Goal: Task Accomplishment & Management: Manage account settings

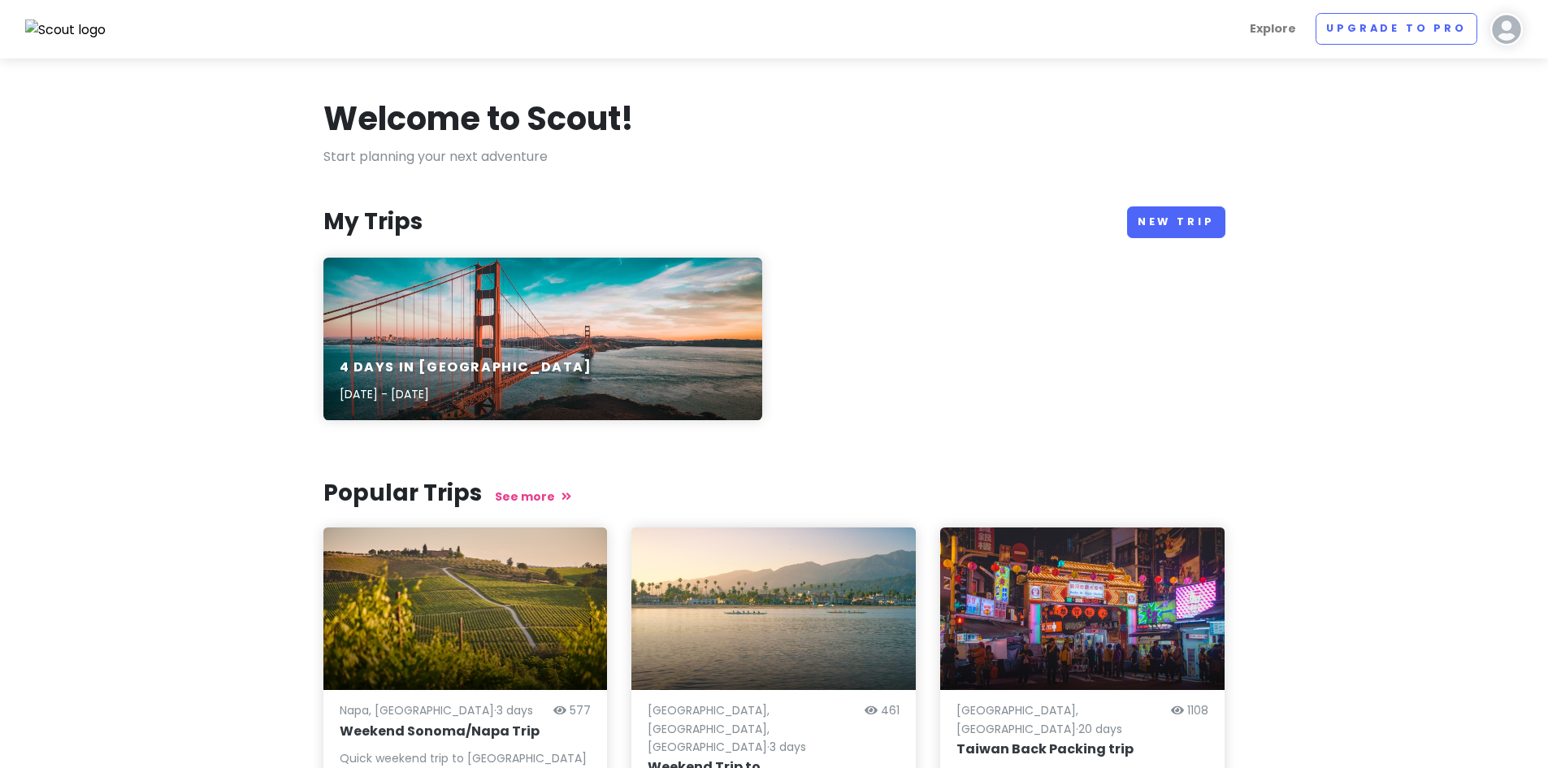
click at [1520, 24] on img at bounding box center [1506, 29] width 32 height 32
click at [1149, 89] on section "Welcome to Scout! Start planning your next adventure My Trips New Trip 4 Days i…" at bounding box center [774, 513] width 1548 height 911
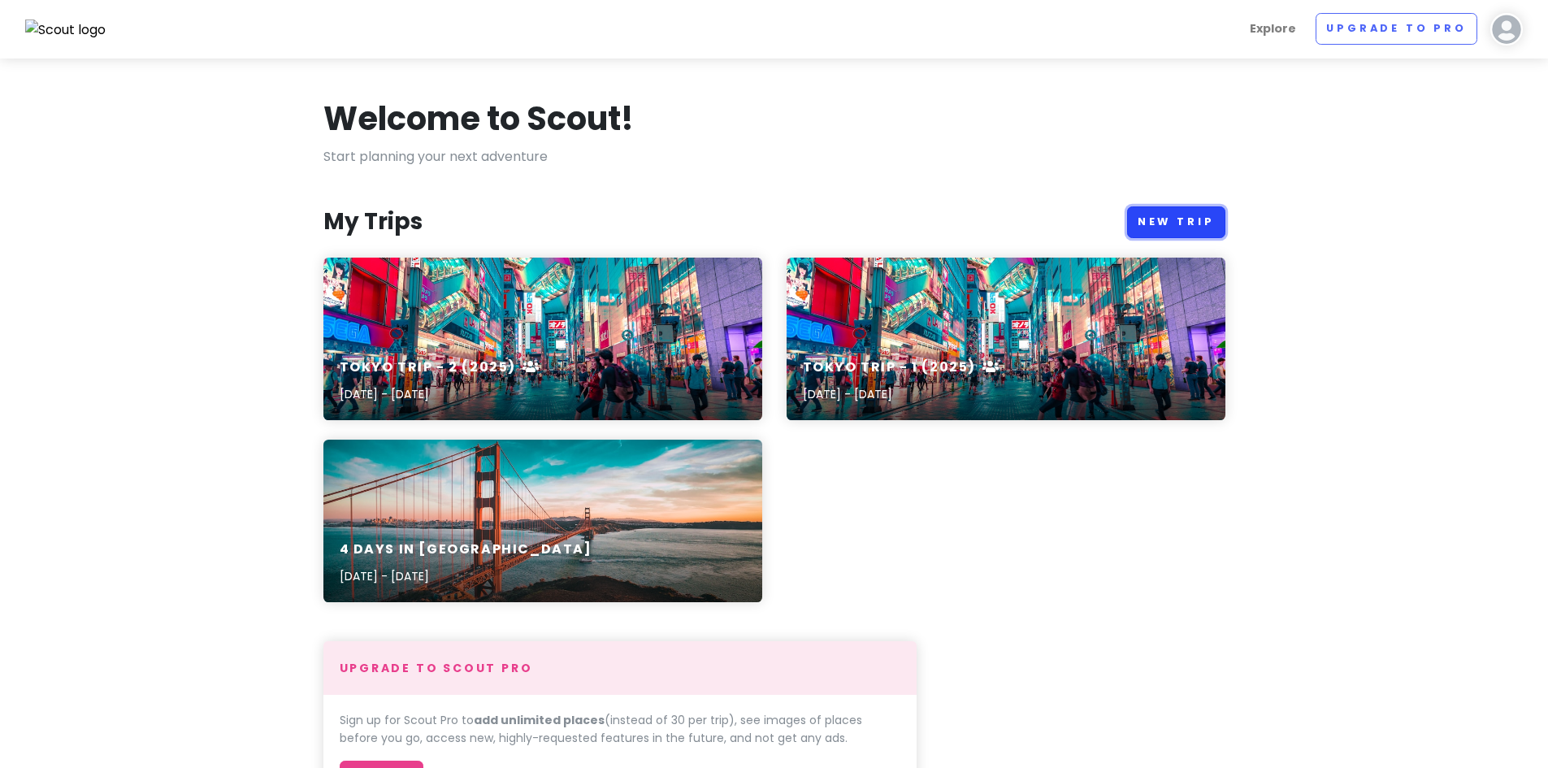
click at [1163, 219] on link "New Trip" at bounding box center [1176, 222] width 98 height 32
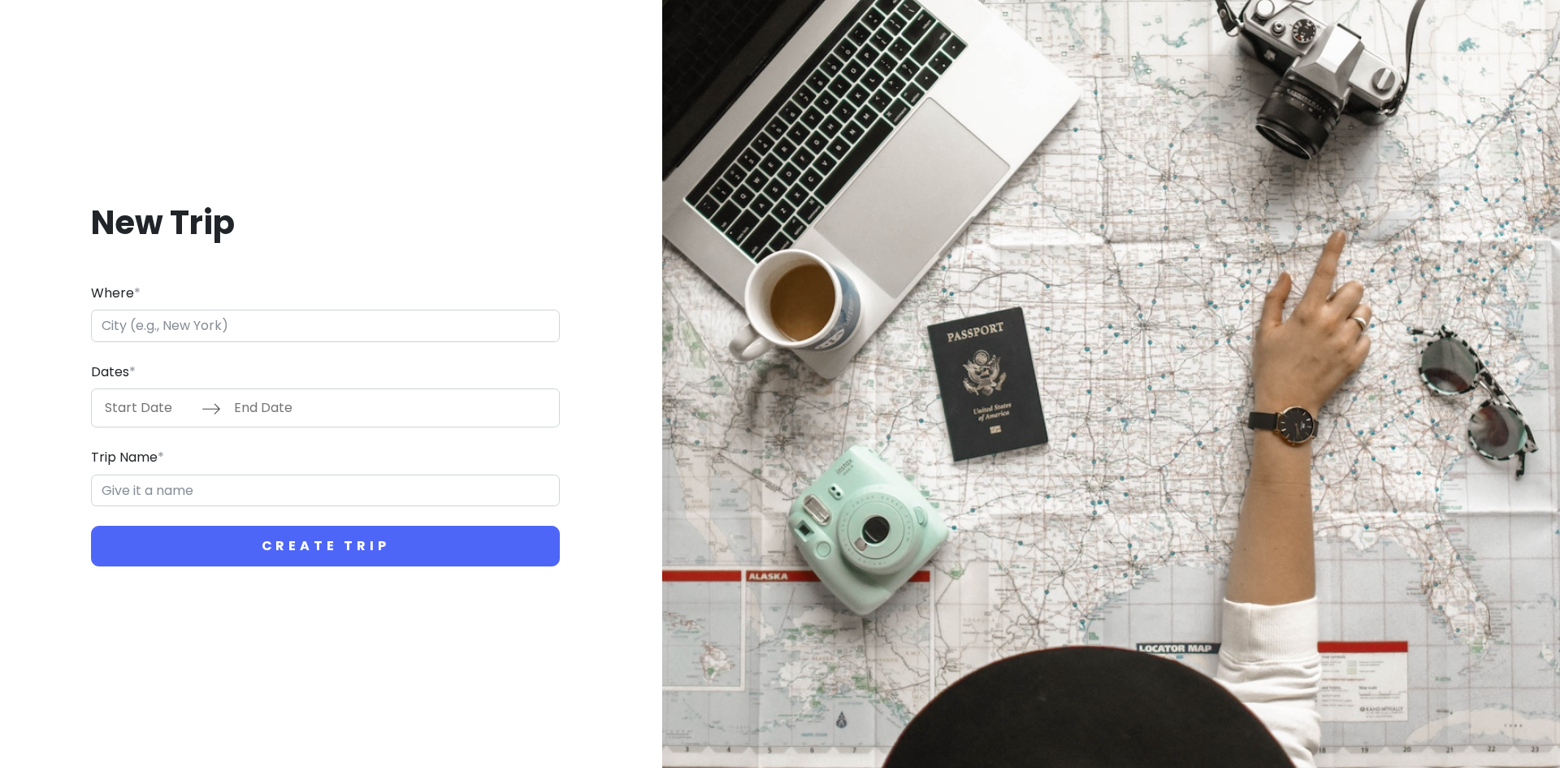
click at [366, 335] on input "Where *" at bounding box center [325, 326] width 469 height 32
type input "M"
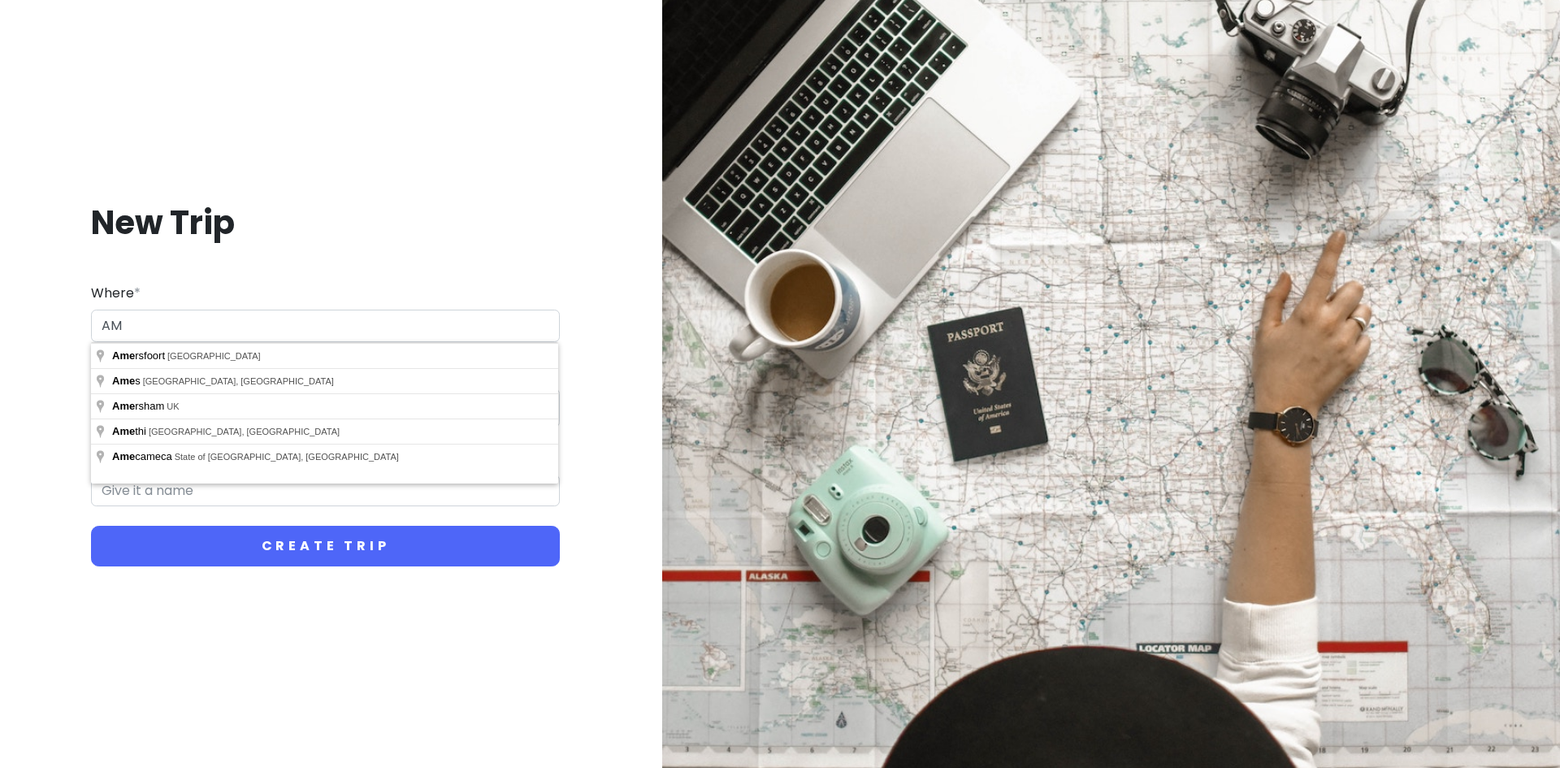
type input "A"
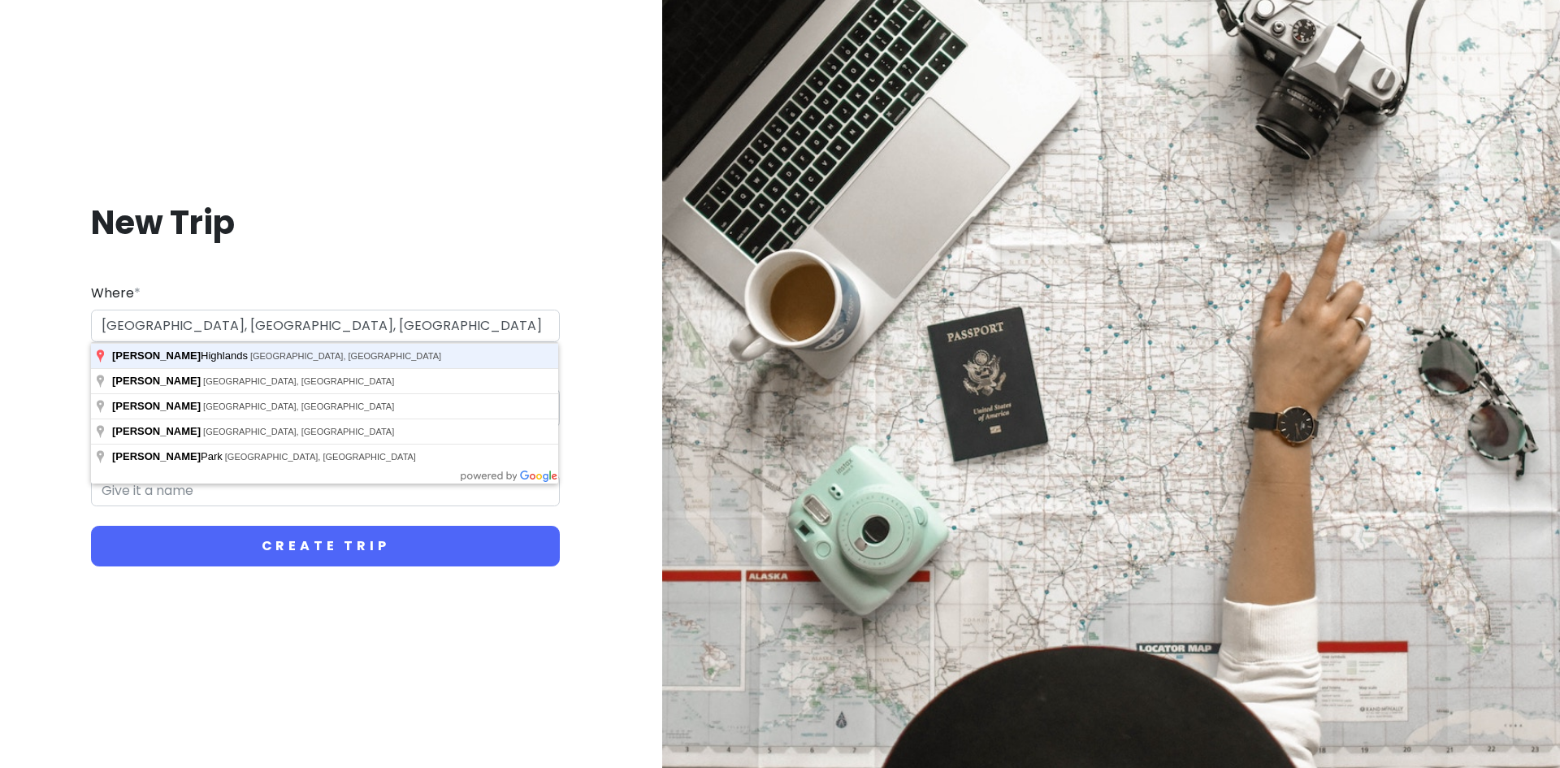
click at [91, 526] on button "Create Trip" at bounding box center [325, 546] width 469 height 41
type input "39000 Cameron Highlands, Pahang, Malaysia"
type input "Cameron Highlands Trip"
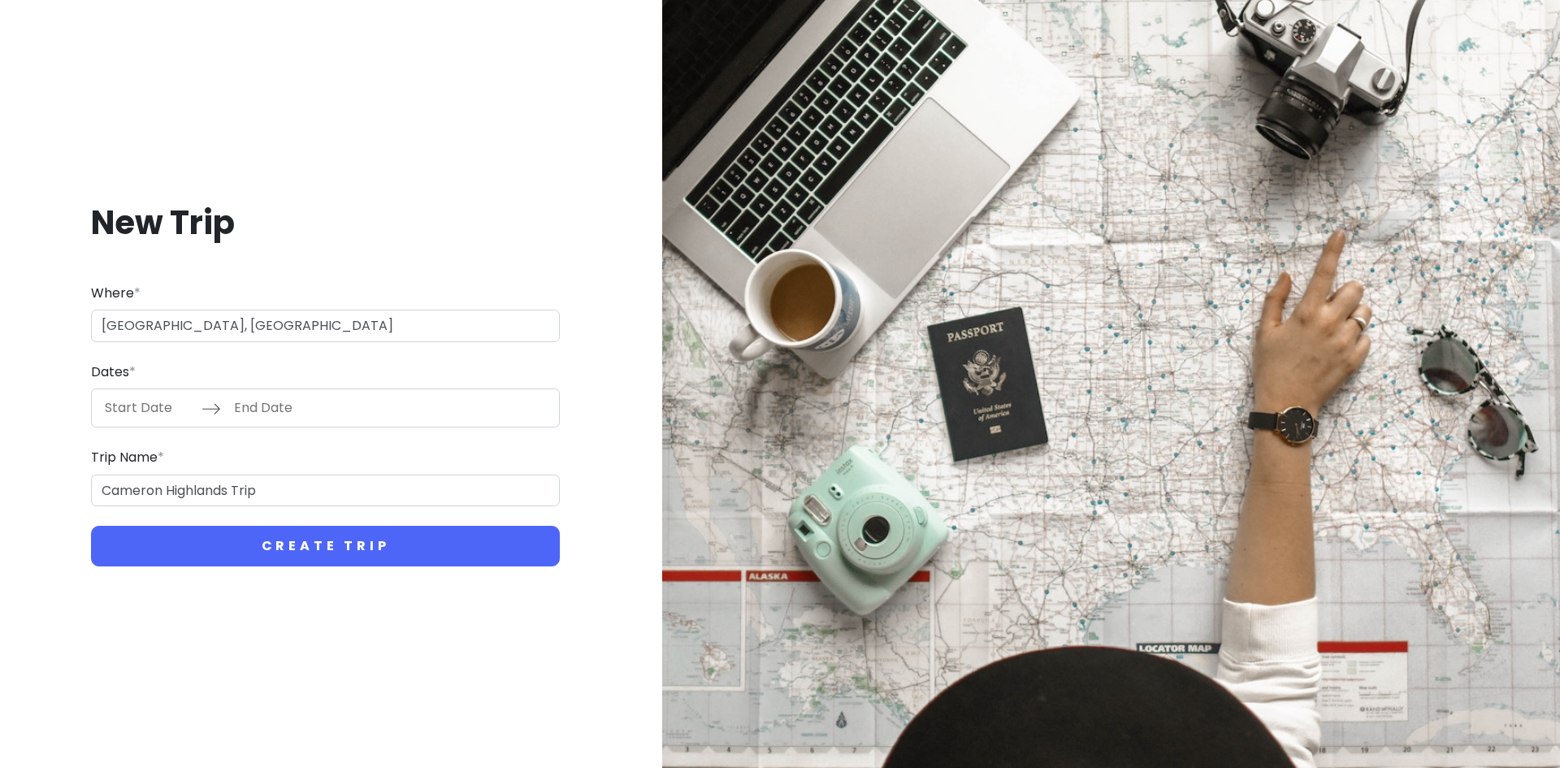
click at [151, 412] on input "Start Date" at bounding box center [149, 407] width 106 height 37
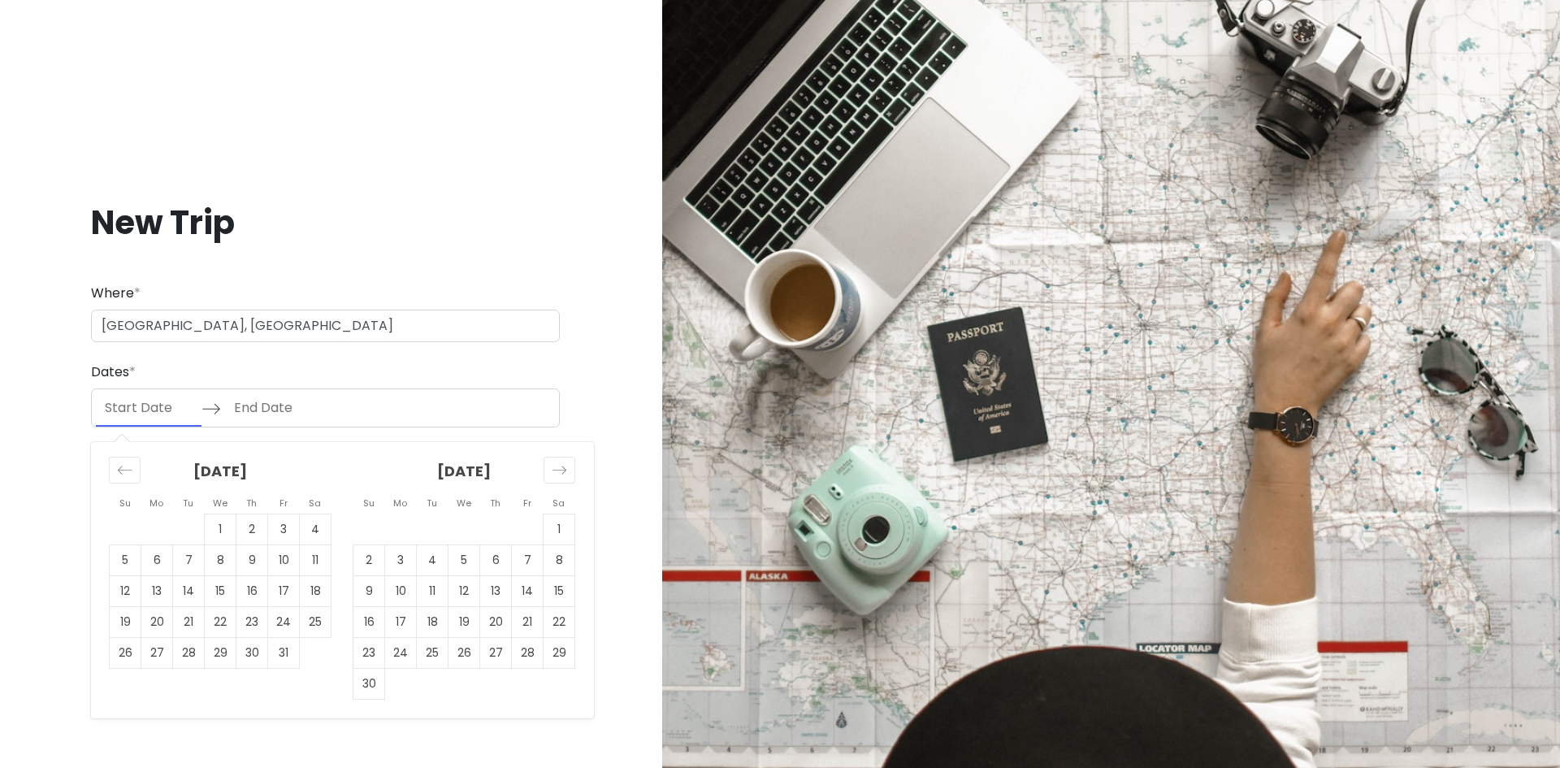
click at [321, 652] on td "Calendar" at bounding box center [316, 653] width 32 height 31
click at [289, 596] on td "17" at bounding box center [284, 591] width 32 height 31
type input "10/17/2025"
click at [126, 630] on td "19" at bounding box center [126, 622] width 32 height 31
type input "10/19/2025"
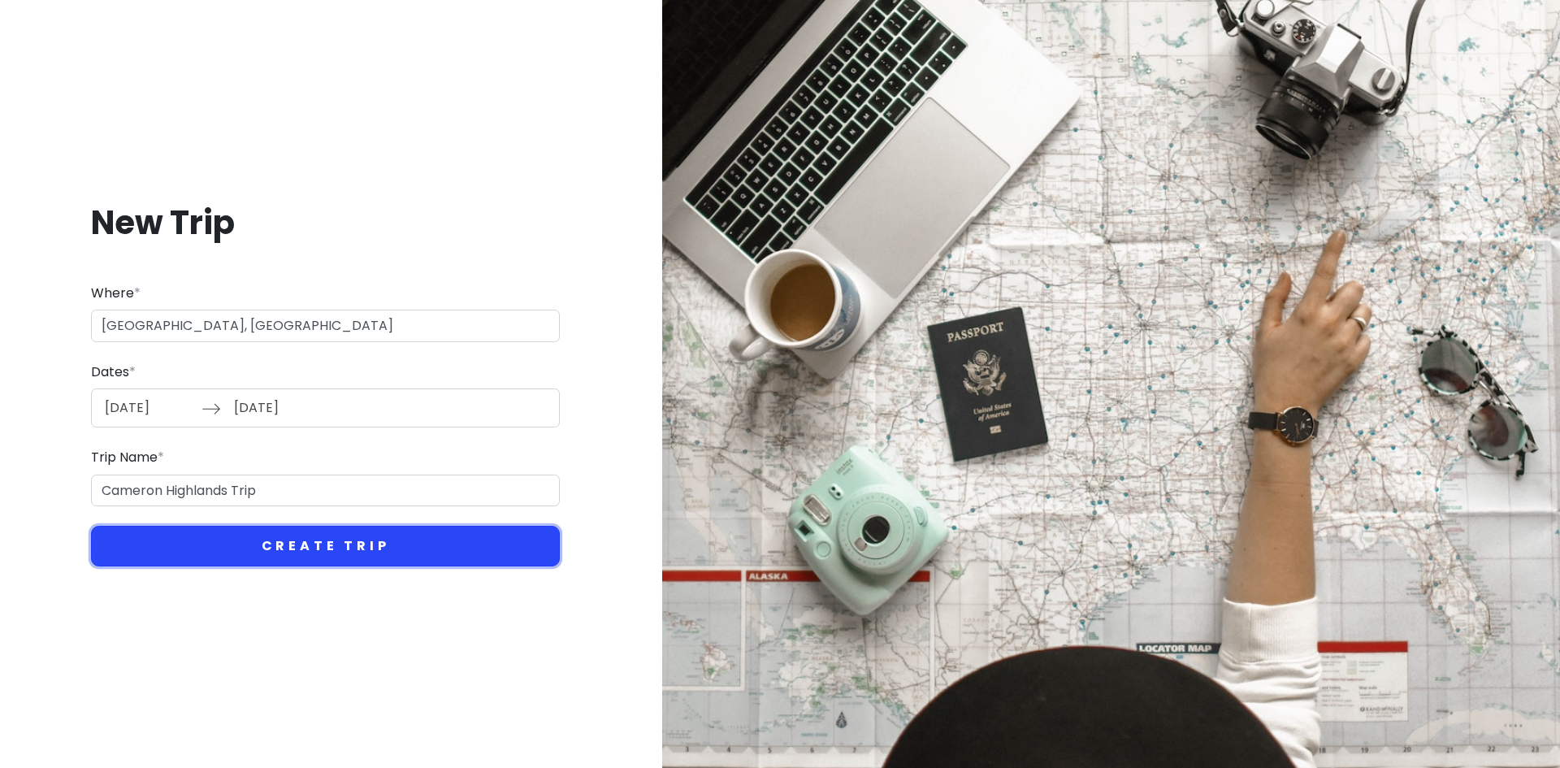
click at [341, 543] on button "Create Trip" at bounding box center [325, 546] width 469 height 41
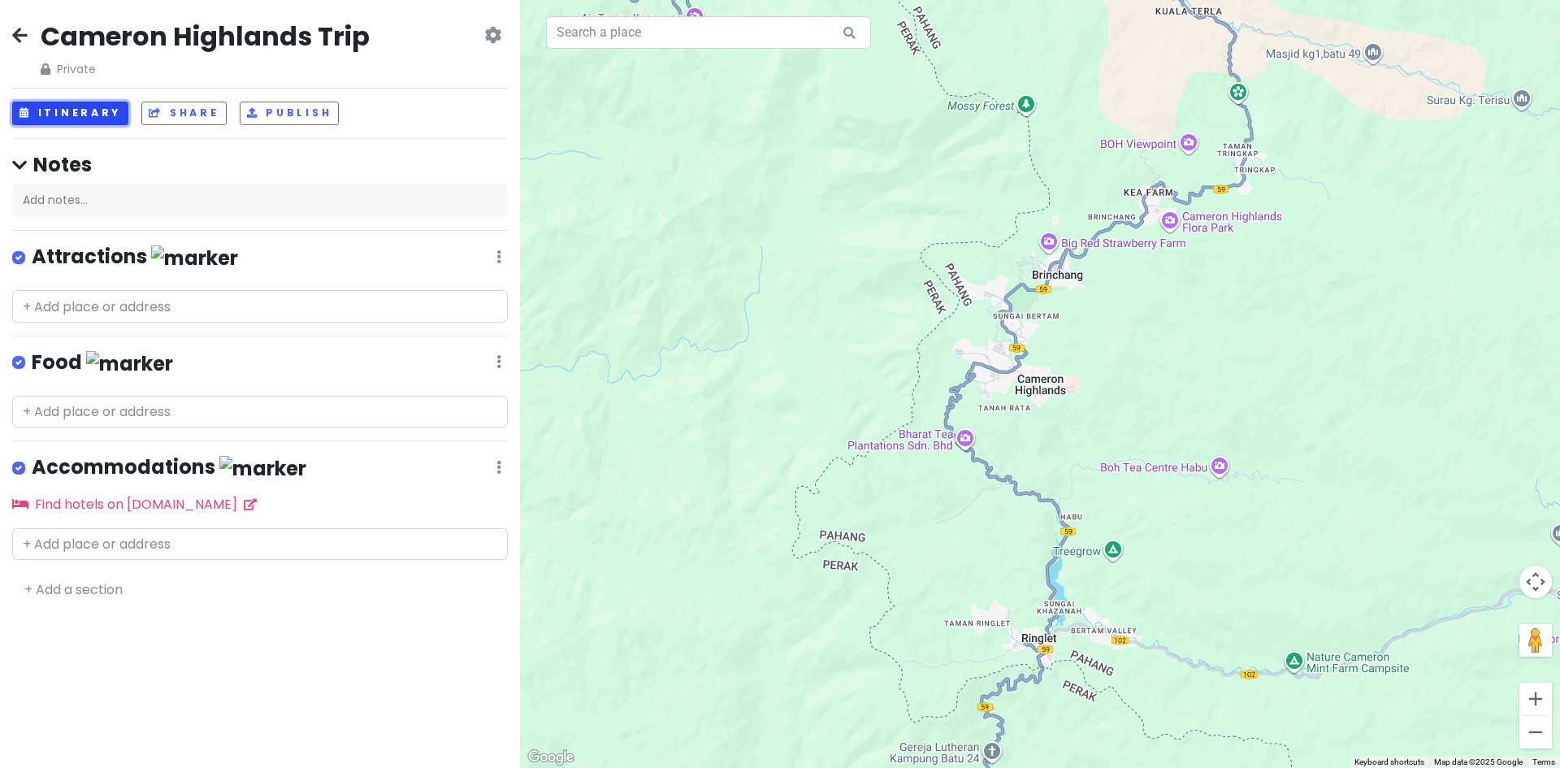
click at [106, 123] on button "Itinerary" at bounding box center [70, 114] width 116 height 24
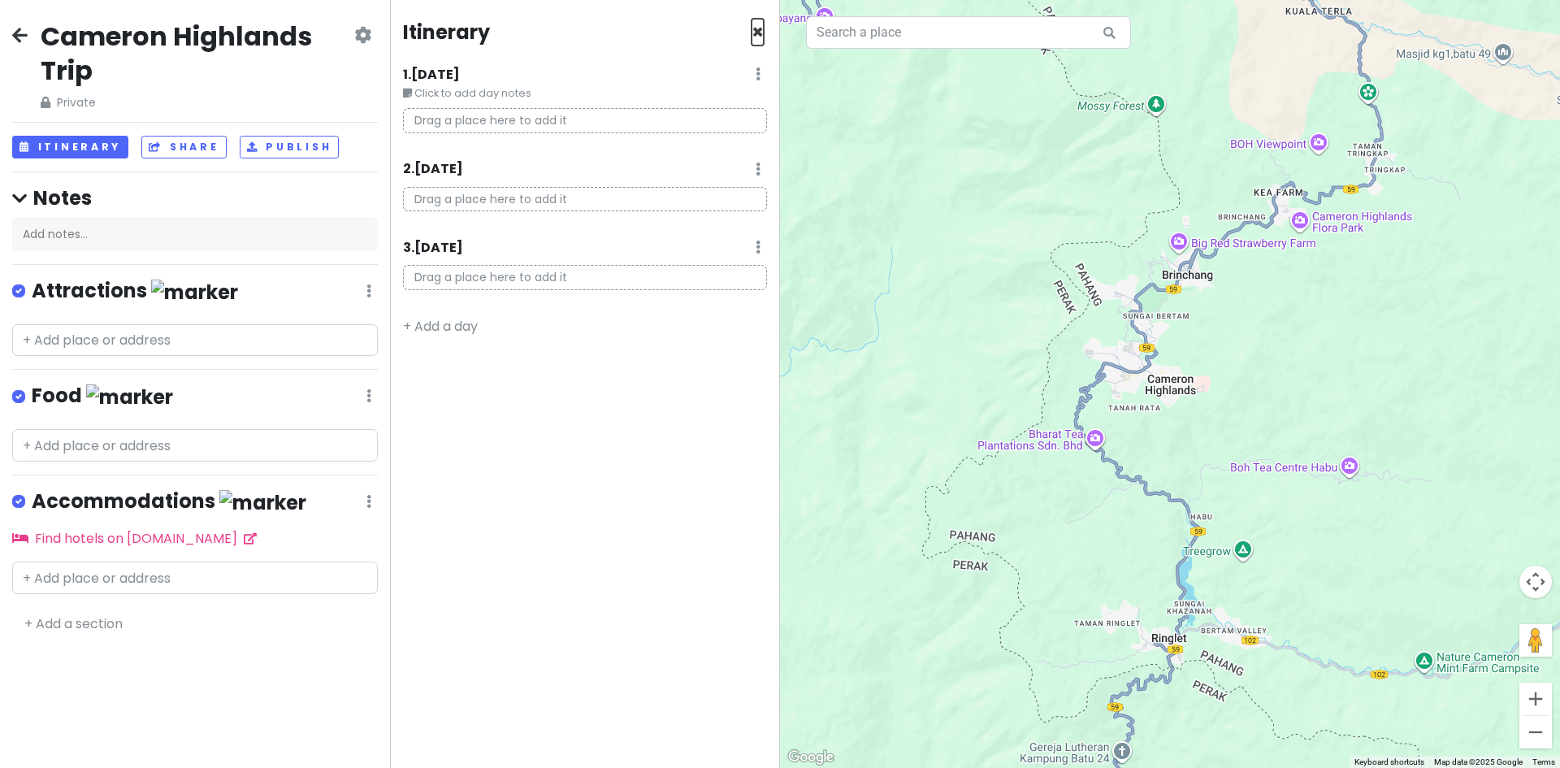
drag, startPoint x: 758, startPoint y: 32, endPoint x: 742, endPoint y: 35, distance: 15.6
click at [757, 32] on span "×" at bounding box center [757, 32] width 12 height 27
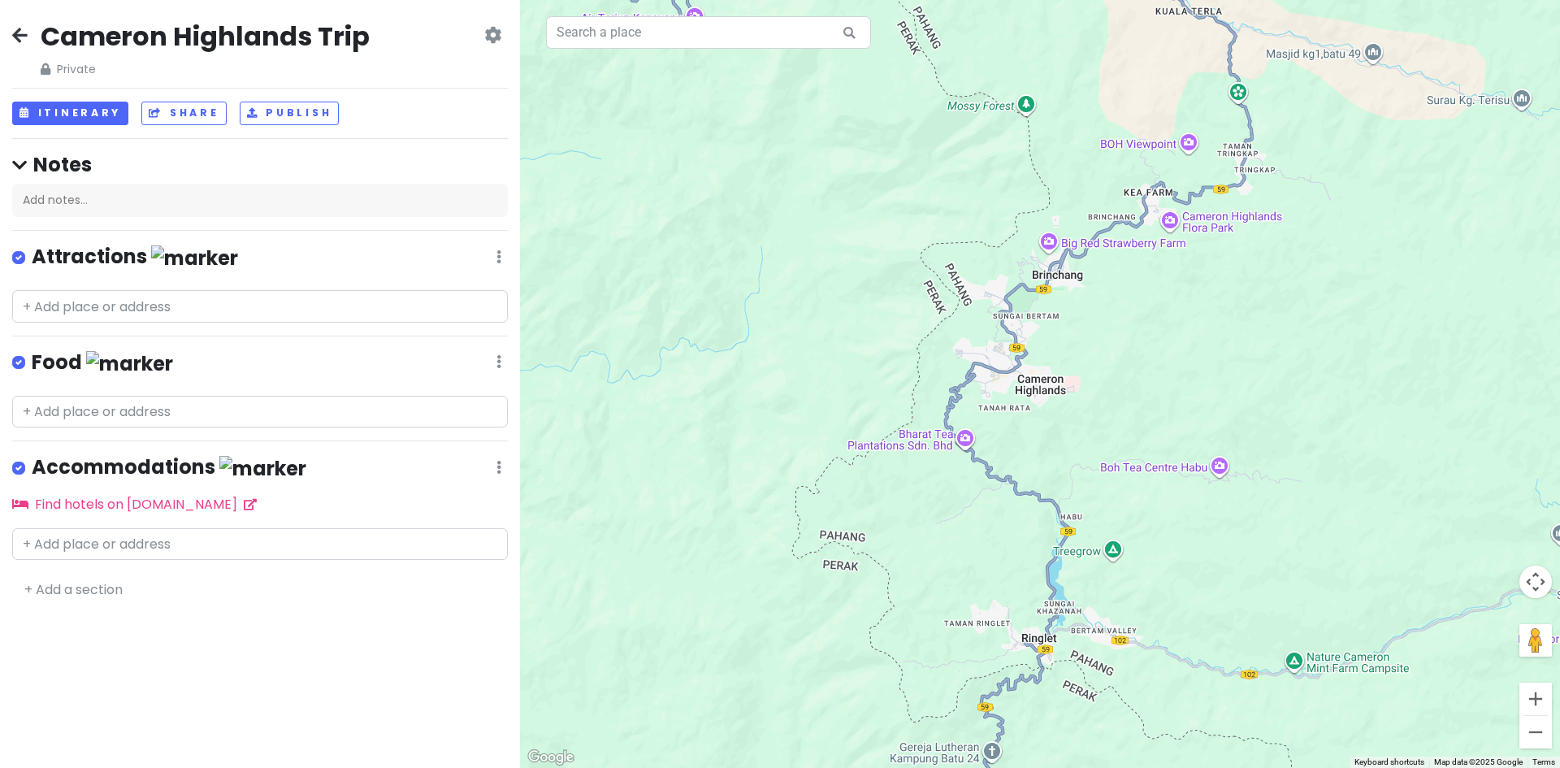
drag, startPoint x: 85, startPoint y: 72, endPoint x: 320, endPoint y: 43, distance: 236.6
click at [91, 71] on span "Private" at bounding box center [205, 69] width 329 height 18
click at [489, 31] on icon at bounding box center [492, 34] width 17 height 13
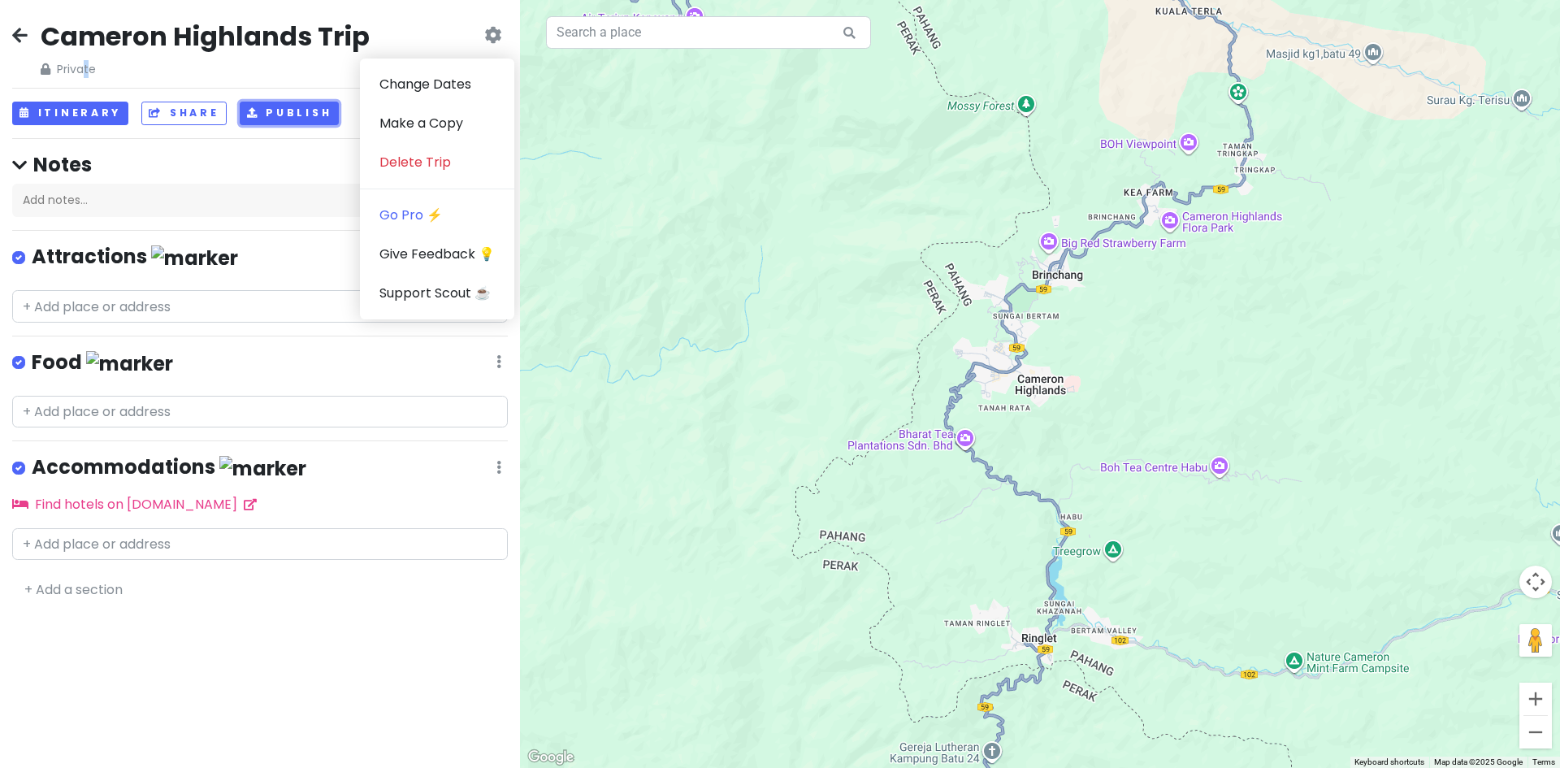
click at [300, 108] on button "Publish" at bounding box center [290, 114] width 100 height 24
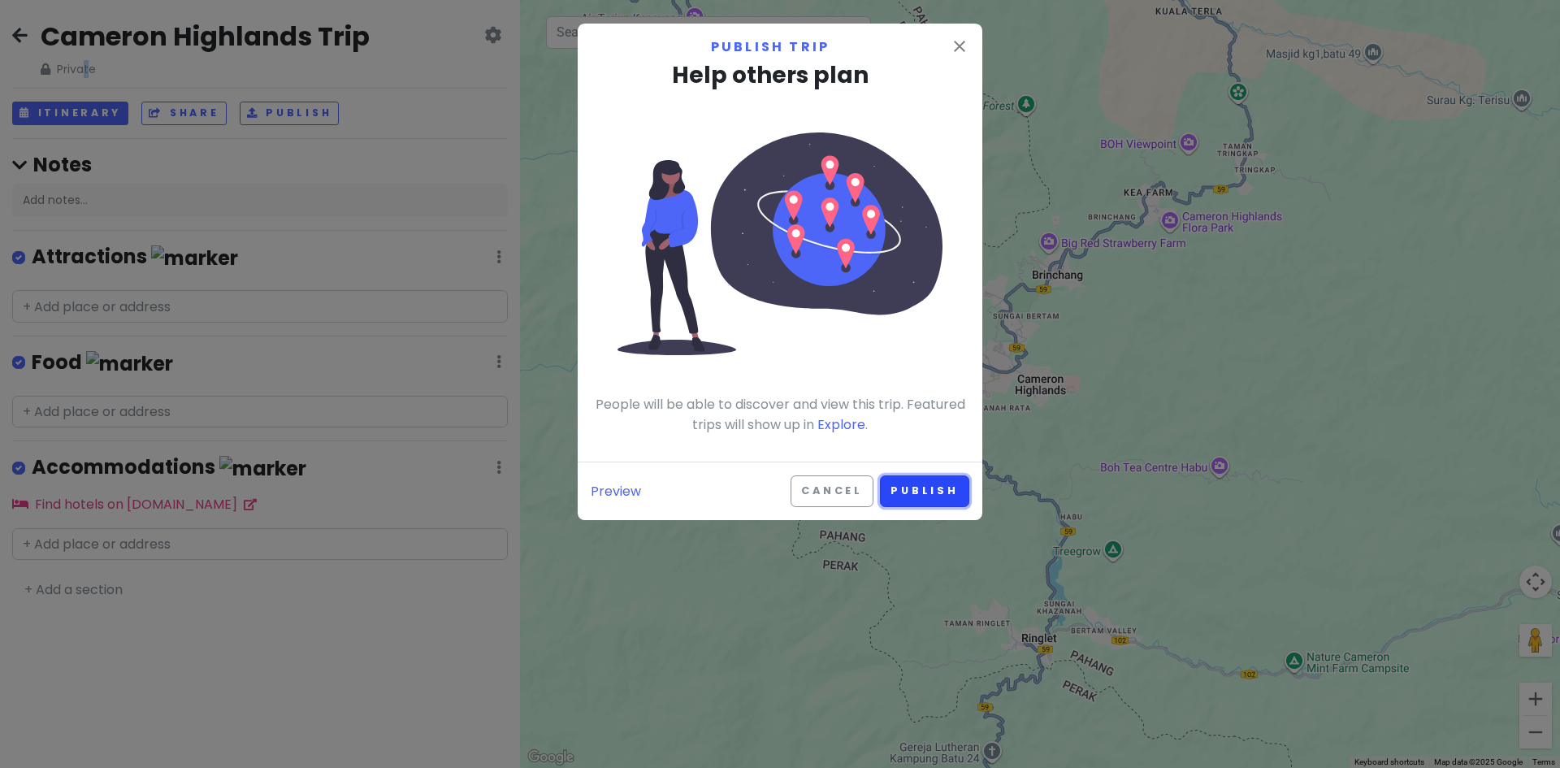
click at [929, 491] on button "Publish" at bounding box center [924, 491] width 89 height 32
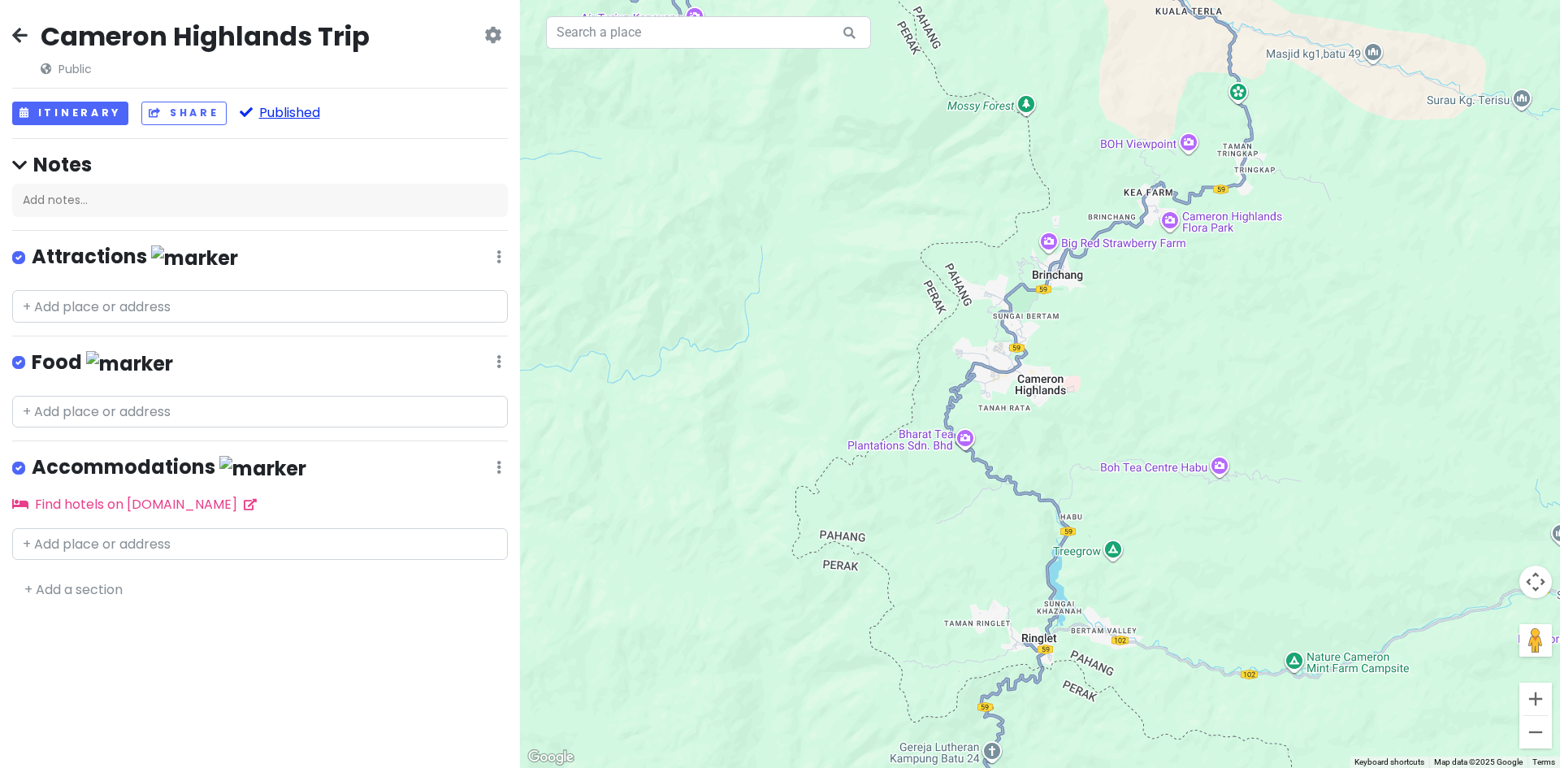
click at [251, 114] on button "Published" at bounding box center [280, 114] width 80 height 24
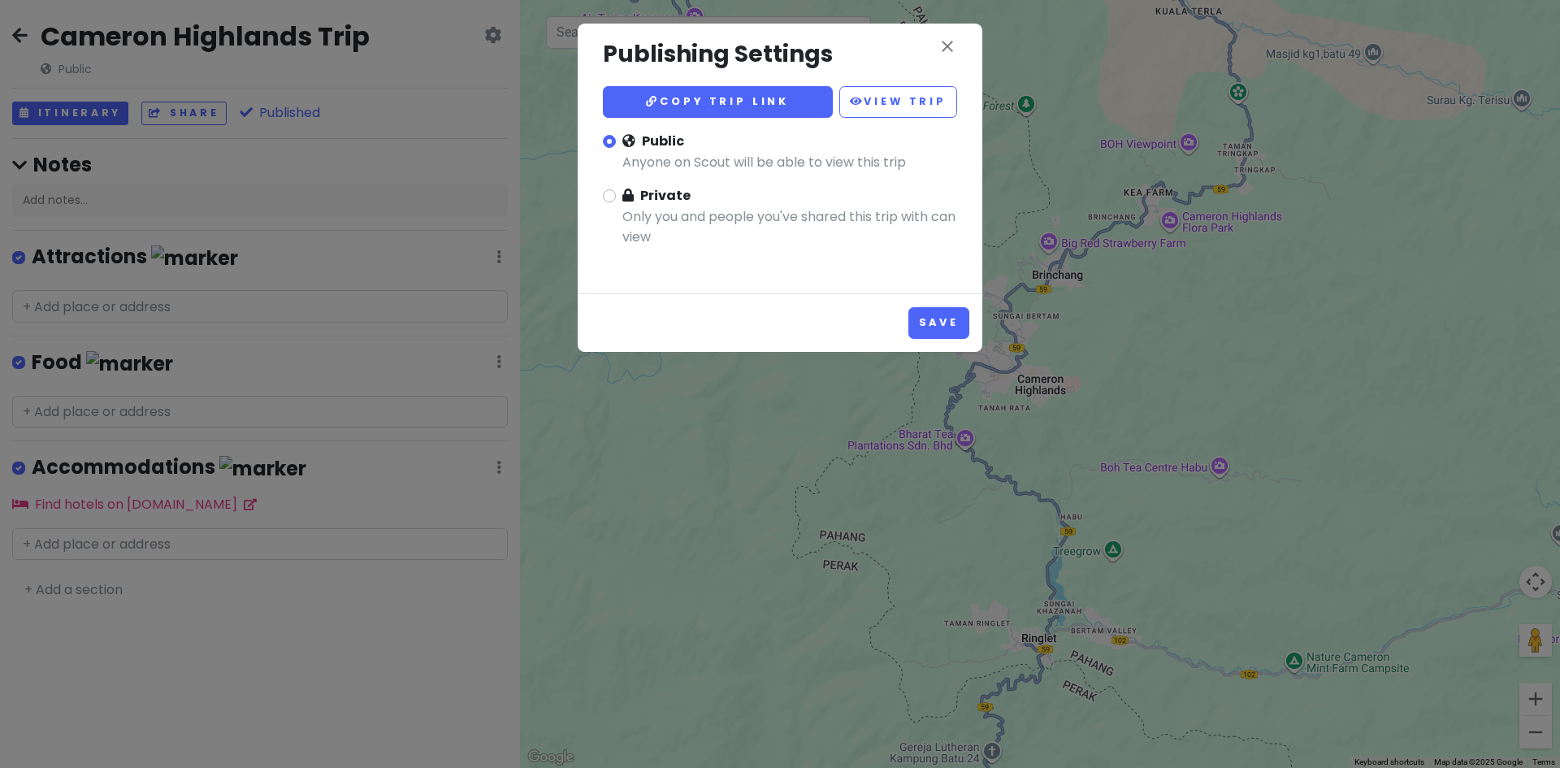
click at [661, 196] on span "Private" at bounding box center [656, 195] width 68 height 19
click at [633, 196] on input "Private Only you and people you've shared this trip with can view" at bounding box center [627, 190] width 11 height 11
radio input "true"
click at [934, 323] on button "Save" at bounding box center [938, 323] width 61 height 32
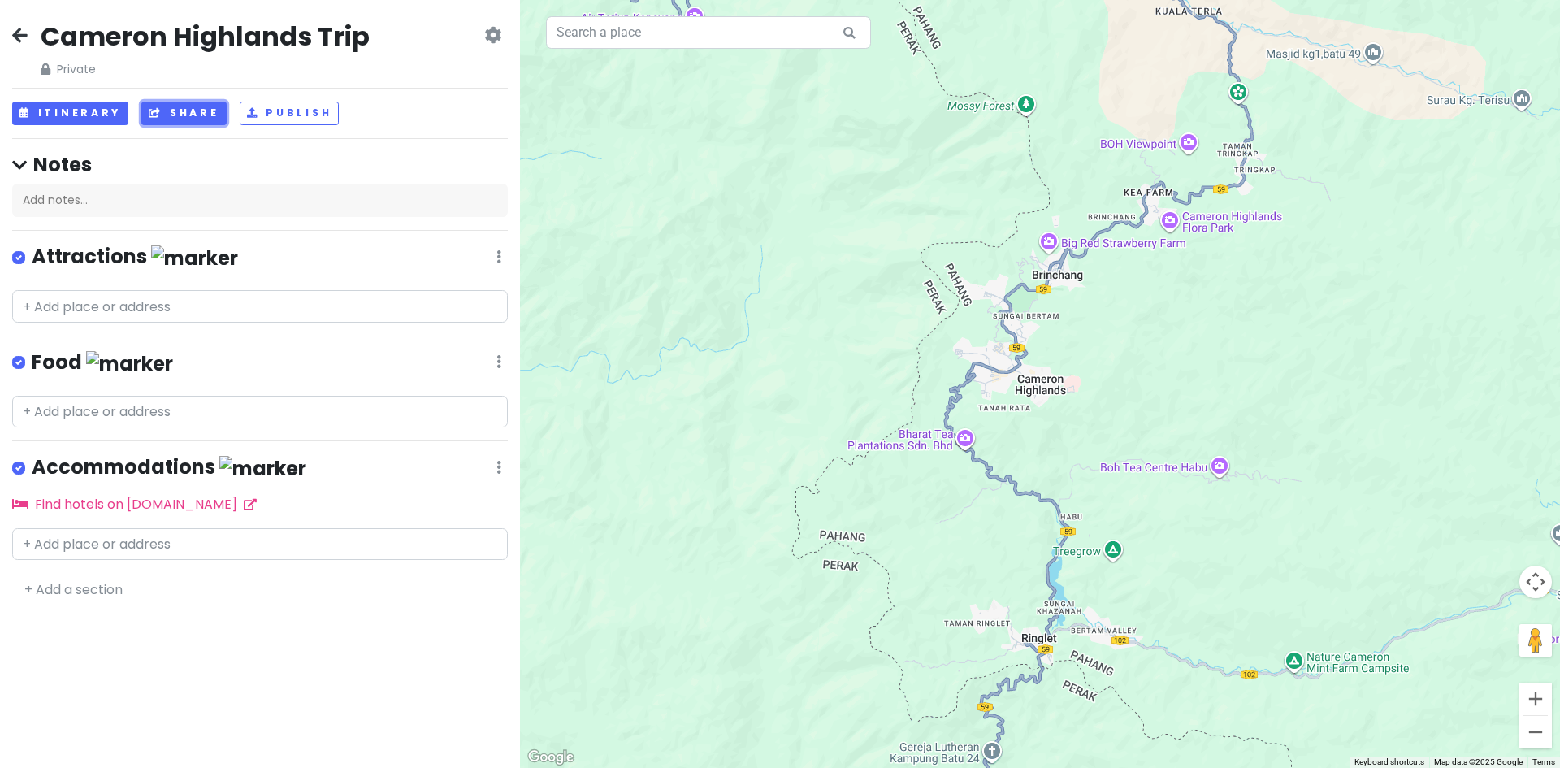
click at [180, 112] on button "Share" at bounding box center [183, 114] width 84 height 24
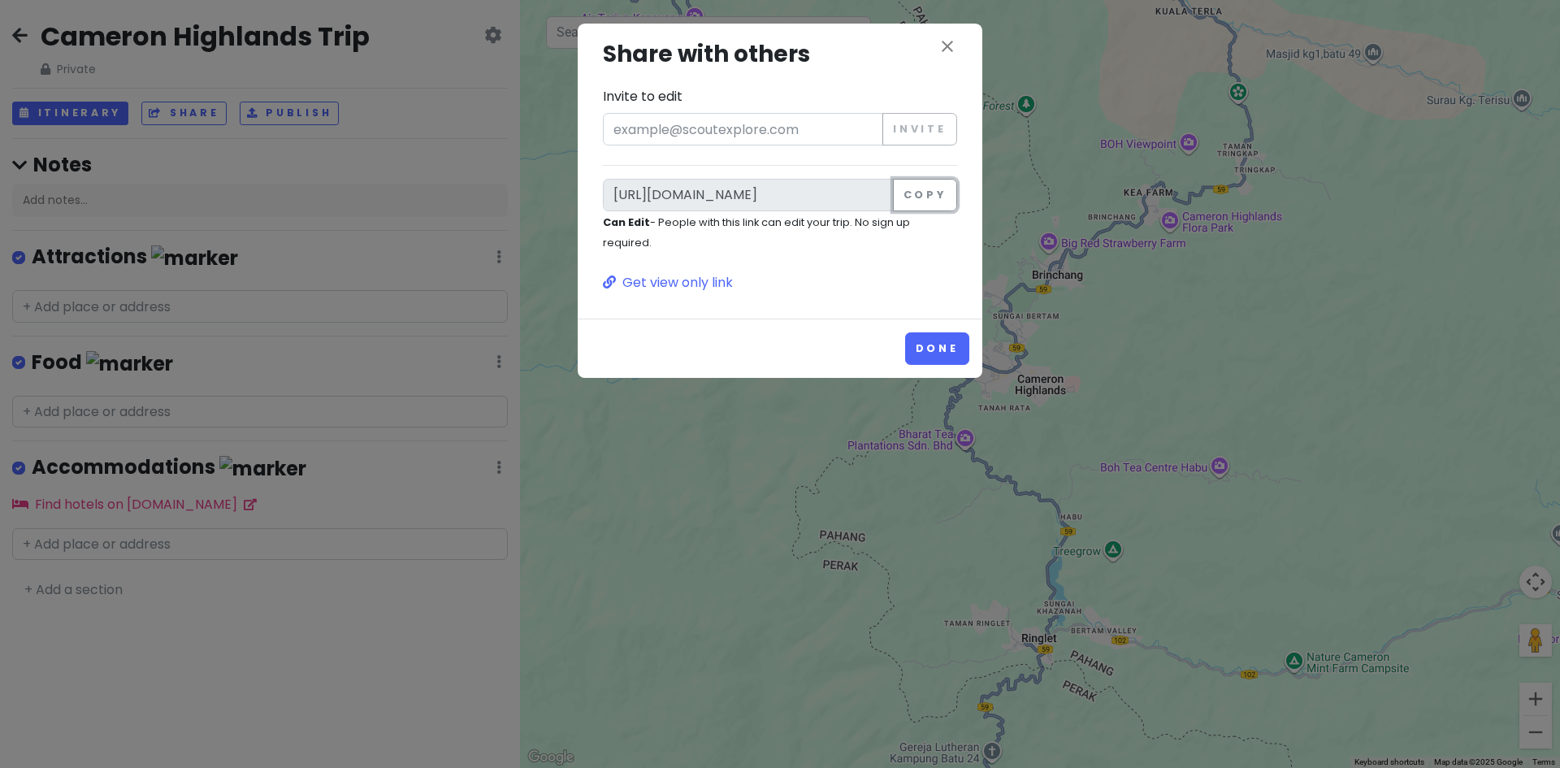
drag, startPoint x: 914, startPoint y: 189, endPoint x: 1323, endPoint y: 230, distance: 410.6
click at [915, 189] on button "Copy" at bounding box center [925, 195] width 64 height 32
click at [784, 138] on input "Invite to edit" at bounding box center [743, 129] width 280 height 32
click at [929, 195] on button "Copy" at bounding box center [925, 195] width 64 height 32
drag, startPoint x: 508, startPoint y: 142, endPoint x: 482, endPoint y: 154, distance: 28.4
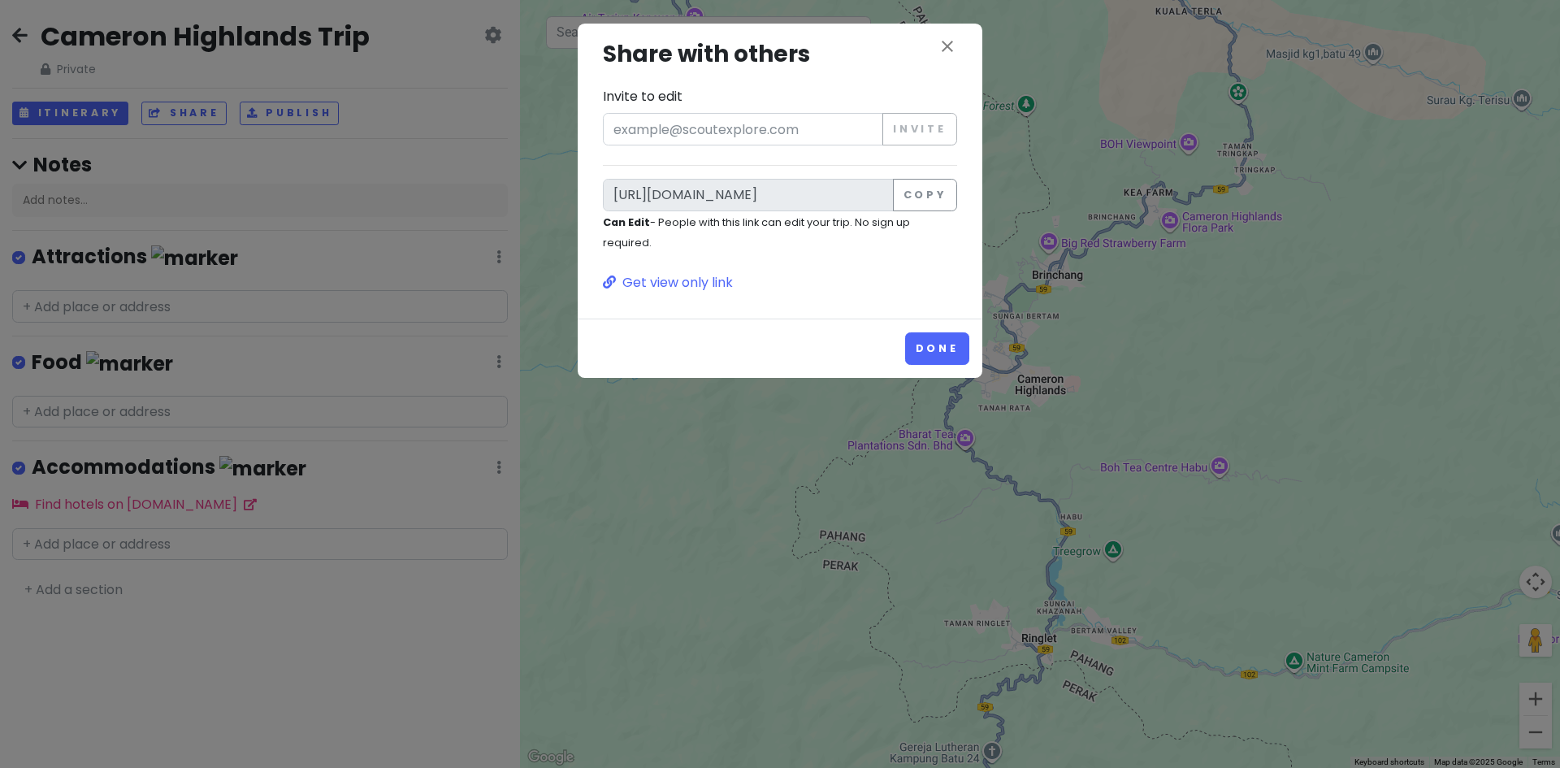
click at [508, 144] on div "close Share with others Invite to edit Invite https://scoutexplore.com/t/1BiObp…" at bounding box center [780, 384] width 1560 height 768
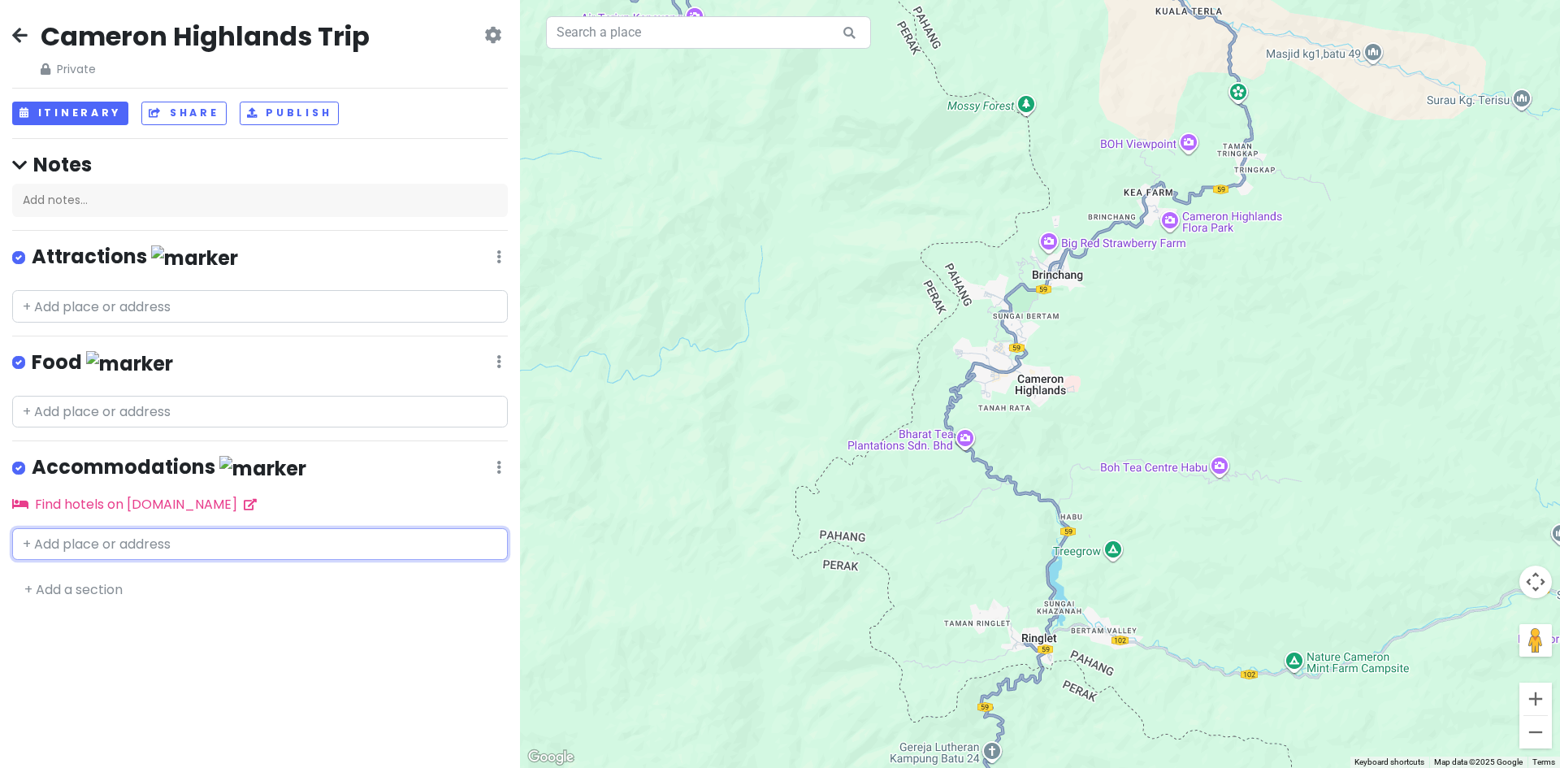
click at [199, 541] on input "text" at bounding box center [260, 544] width 496 height 32
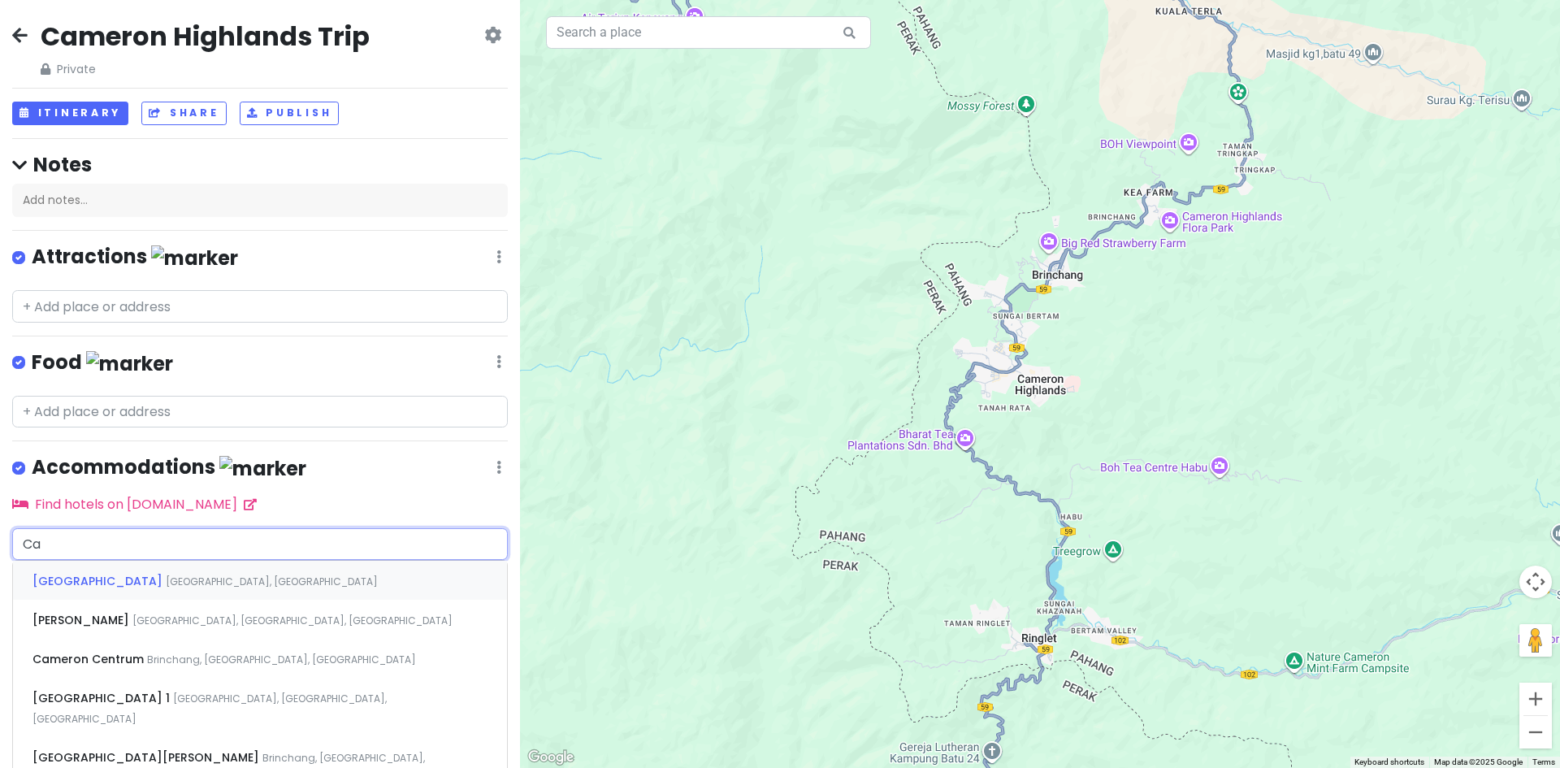
type input "C"
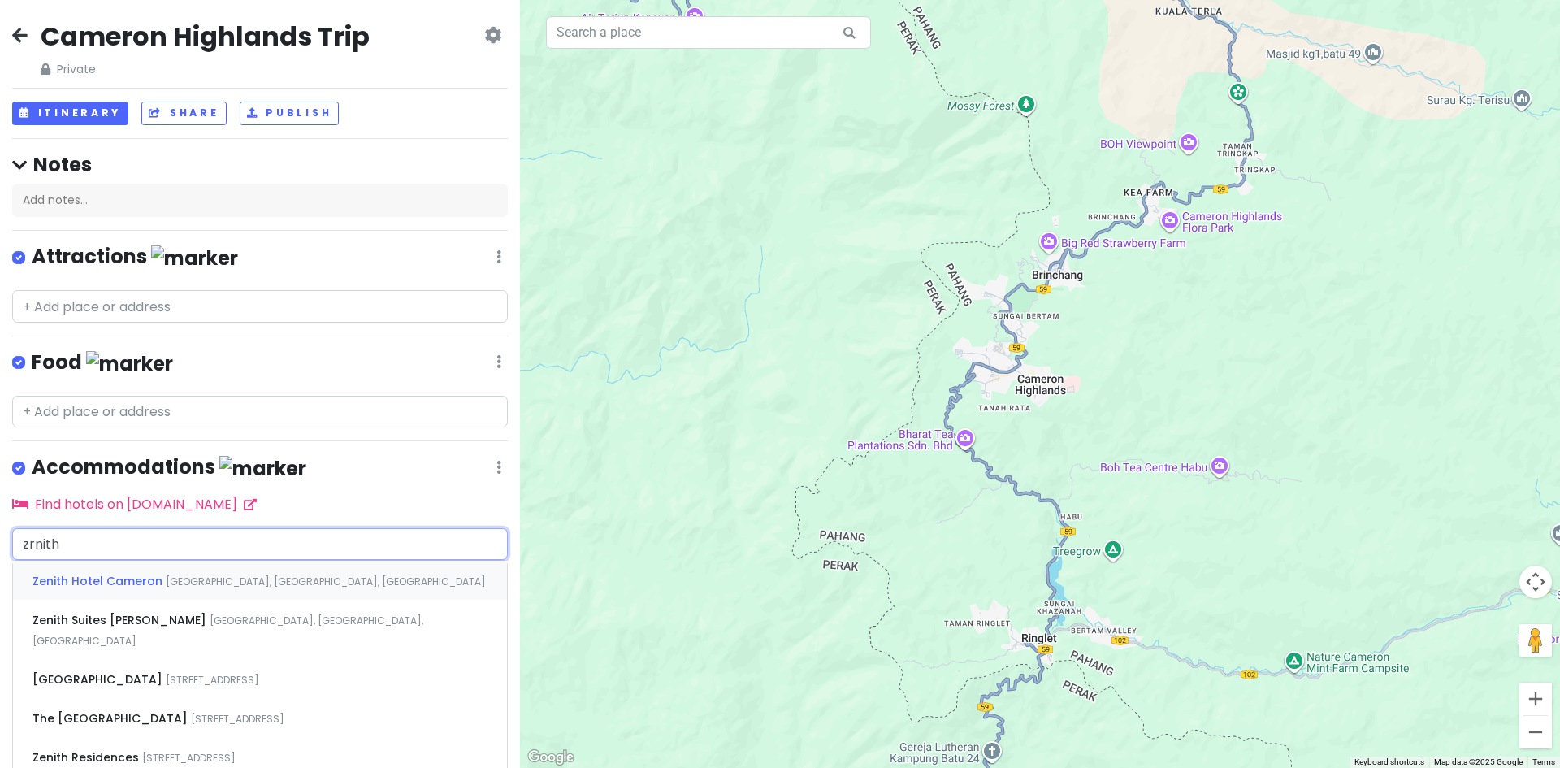
type input "Zenith Suites Cameron, Jalan Majlis, Tanah Rata, Pahang, Malaysia"
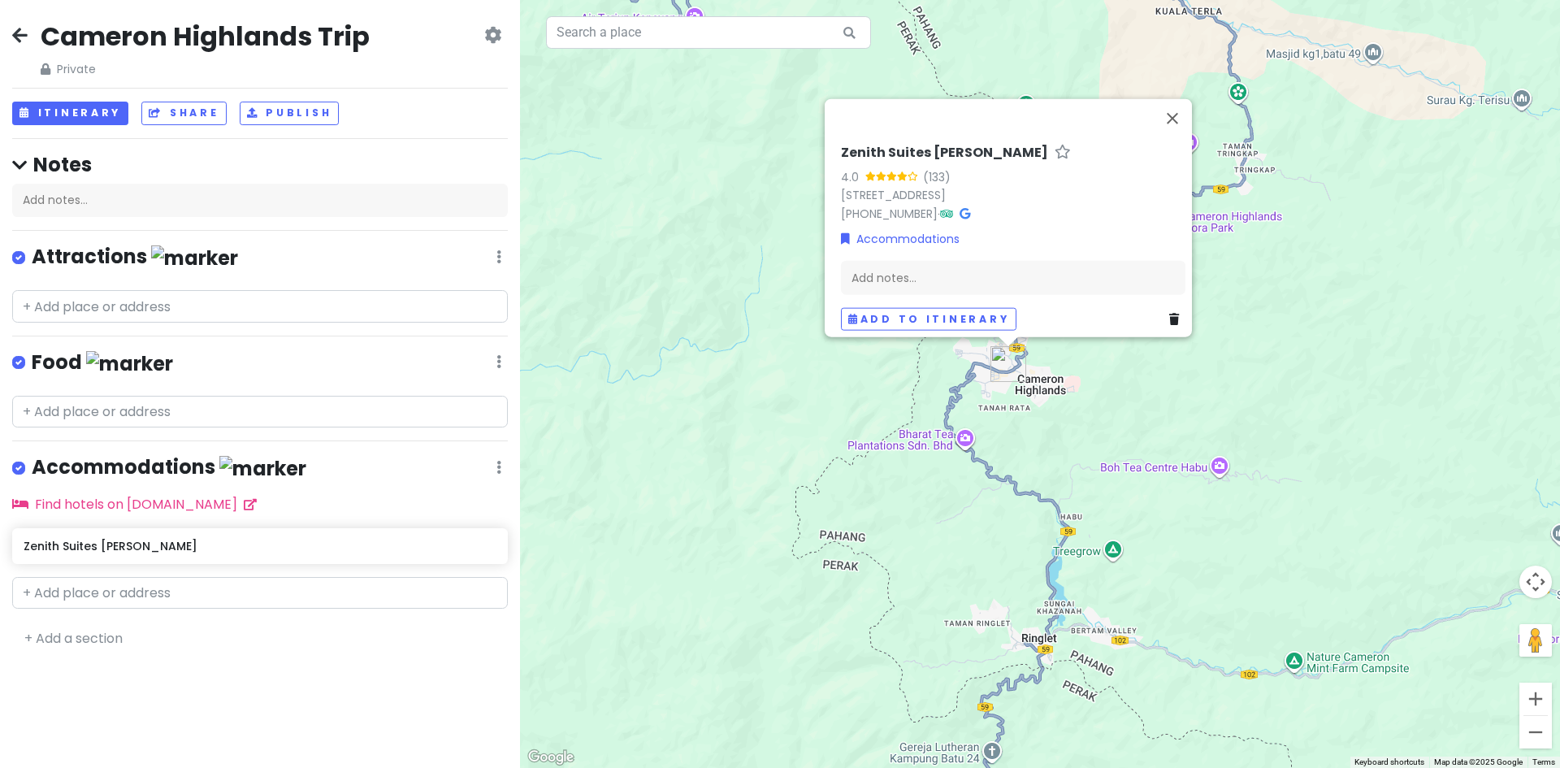
click at [1310, 308] on div "Zenith Suites Cameron 4.0 (133) 2, Jalan Majlis, Tanah Rata, 39000 Tanah Rata, …" at bounding box center [1040, 384] width 1040 height 768
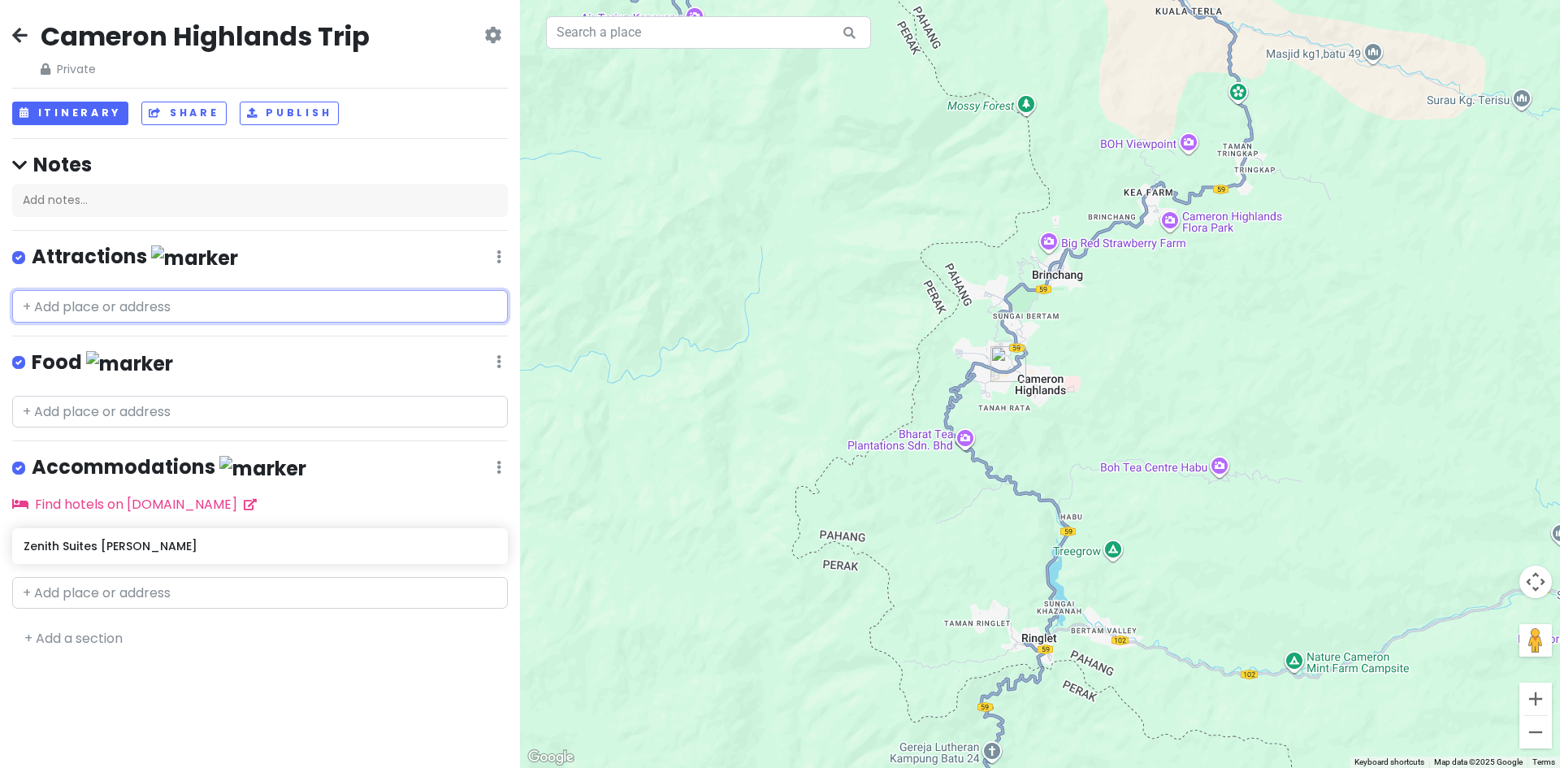
click at [220, 305] on input "text" at bounding box center [260, 306] width 496 height 32
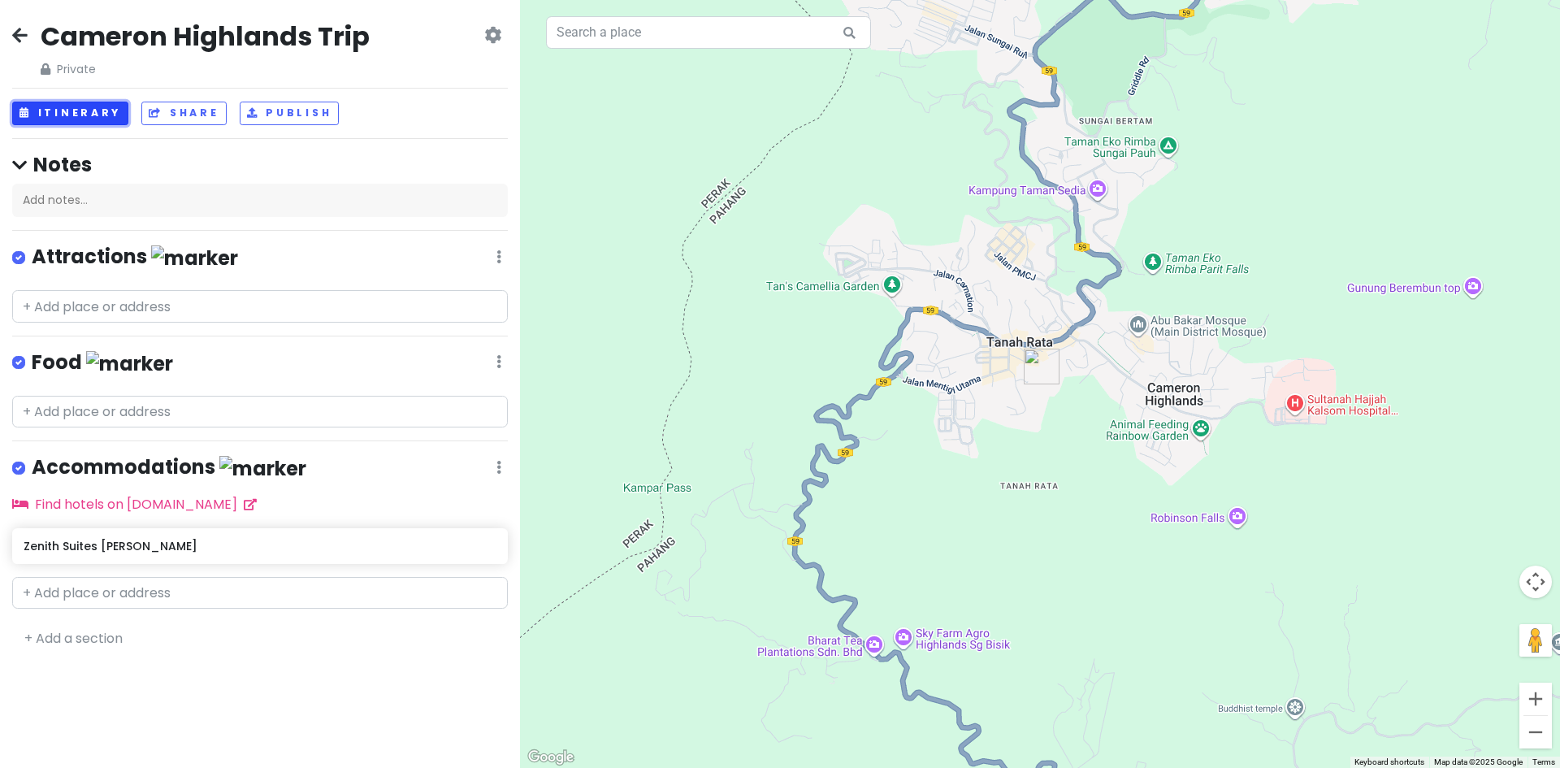
click at [90, 112] on button "Itinerary" at bounding box center [70, 114] width 116 height 24
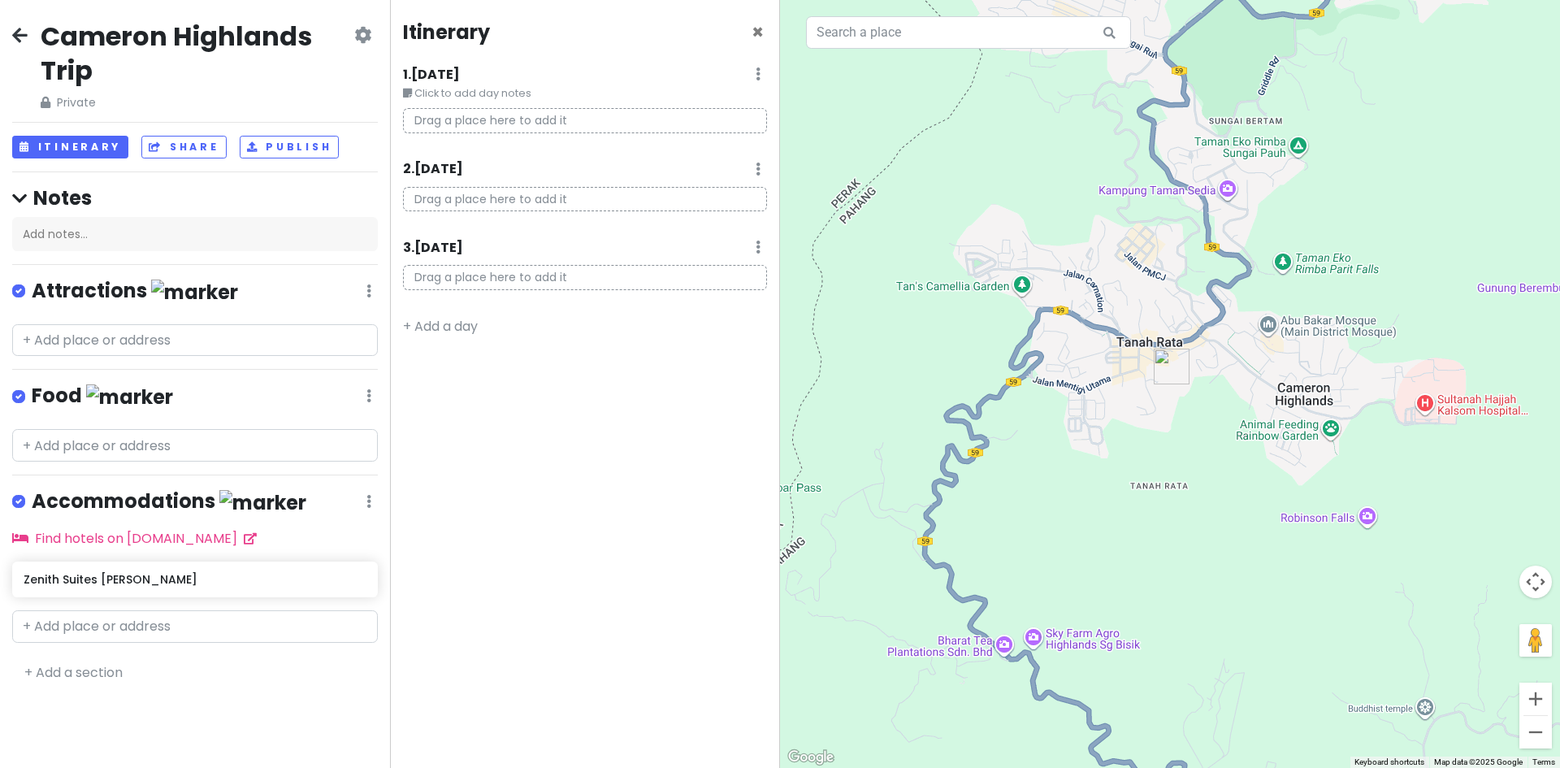
click at [561, 125] on p "Drag a place here to add it" at bounding box center [585, 120] width 364 height 25
click at [760, 32] on span "×" at bounding box center [757, 32] width 12 height 27
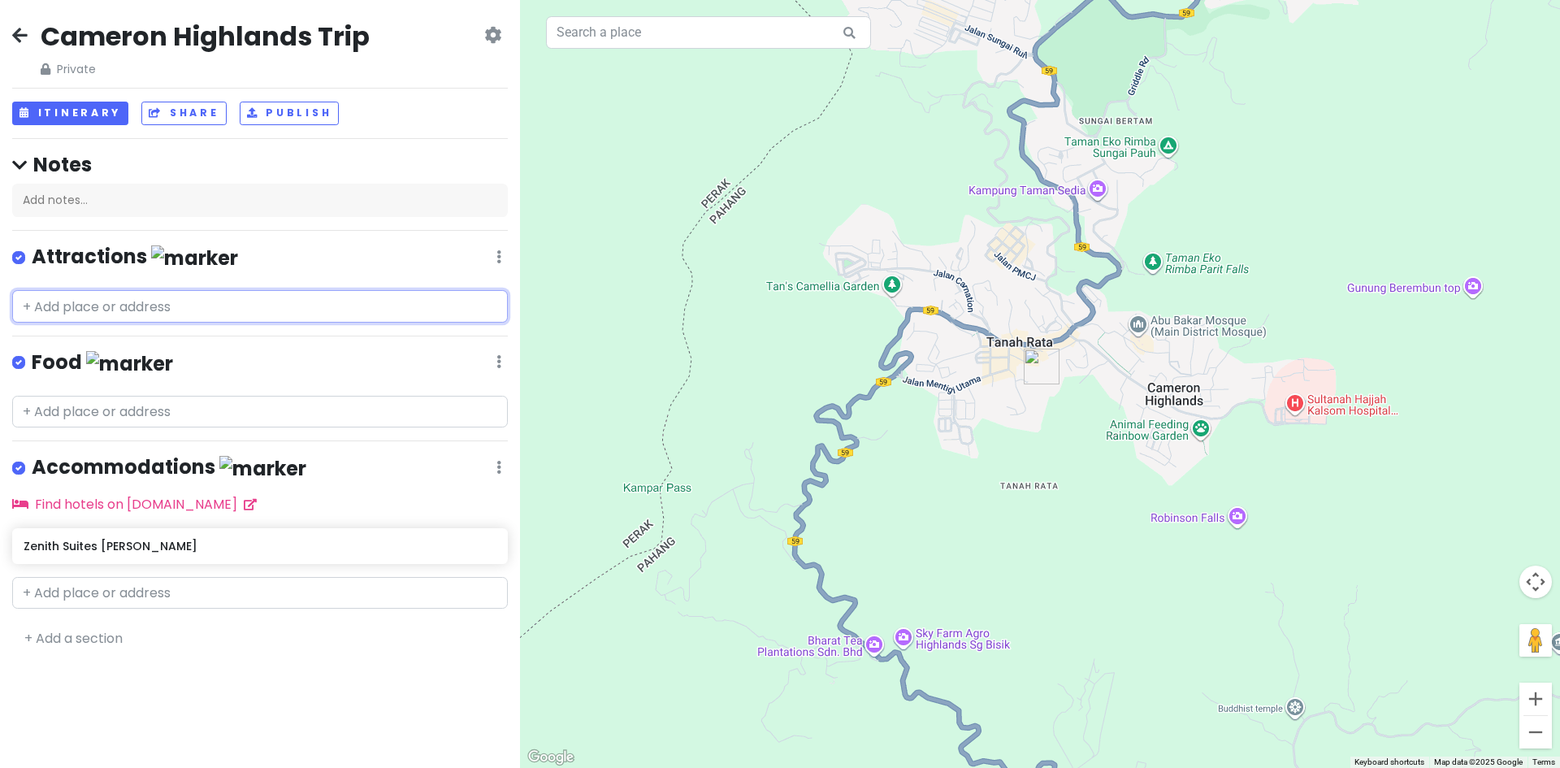
click at [283, 312] on input "text" at bounding box center [260, 306] width 496 height 32
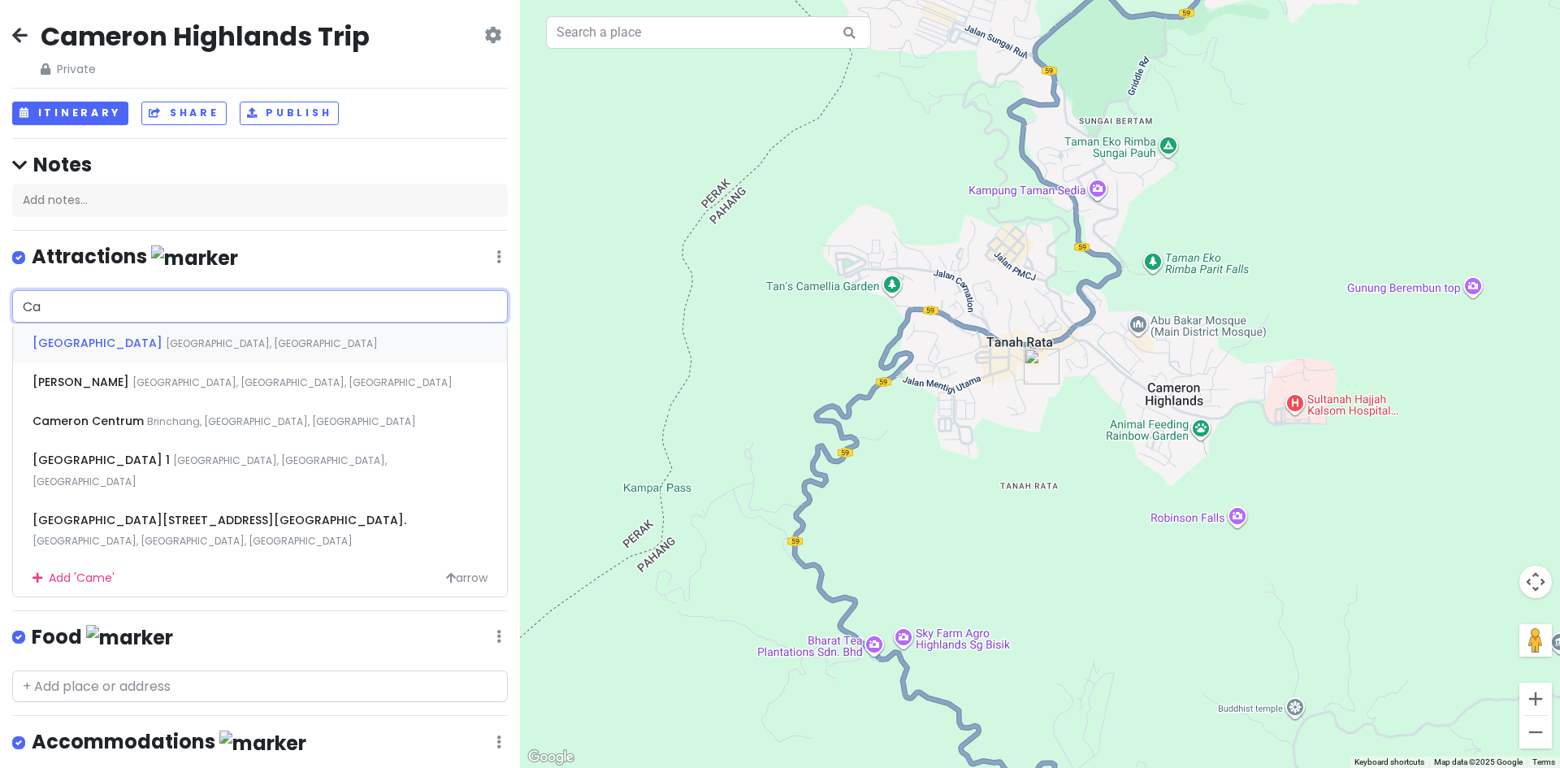
type input "C"
type input "[PERSON_NAME] ad"
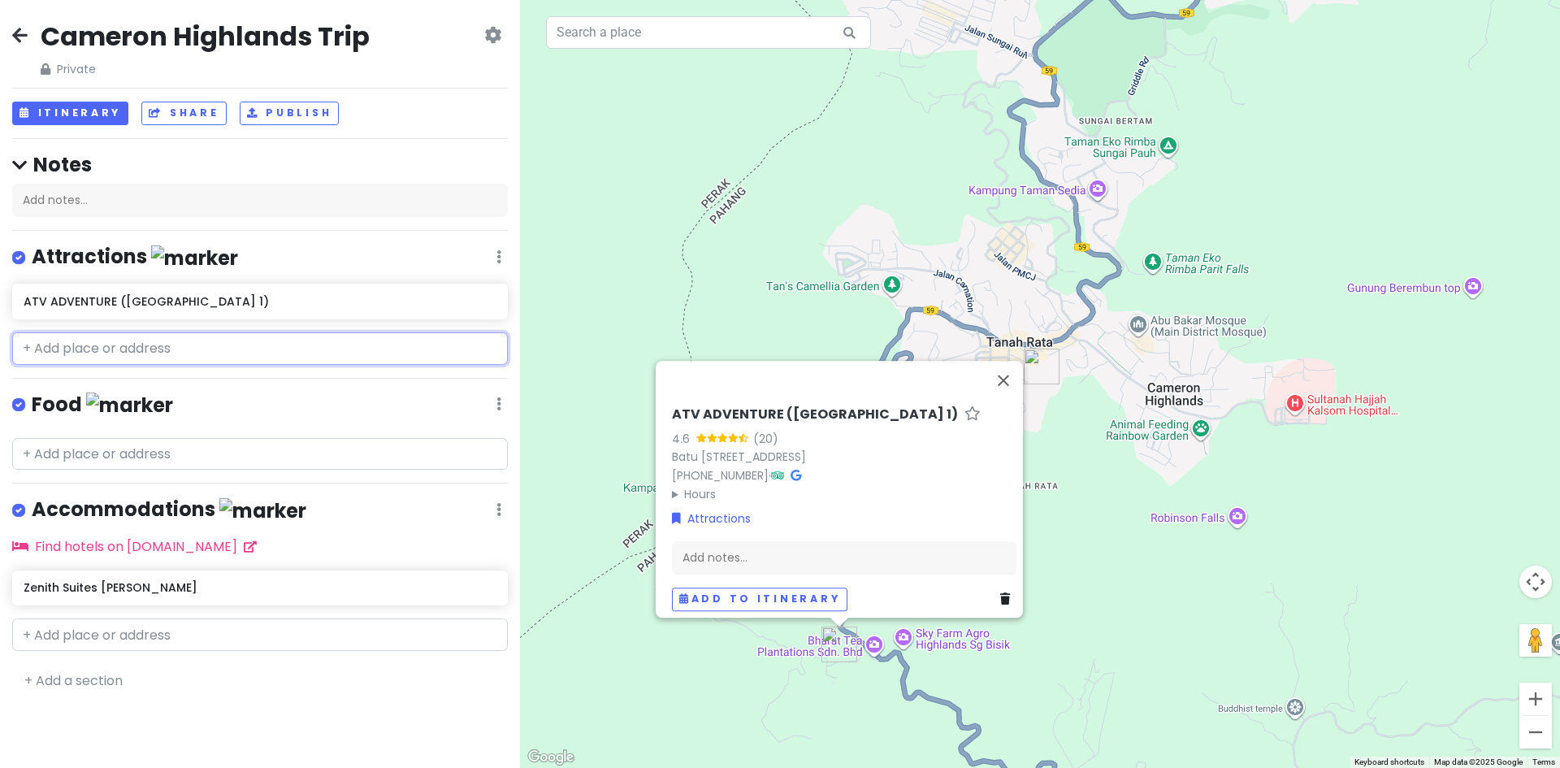
click at [146, 355] on input "text" at bounding box center [260, 348] width 496 height 32
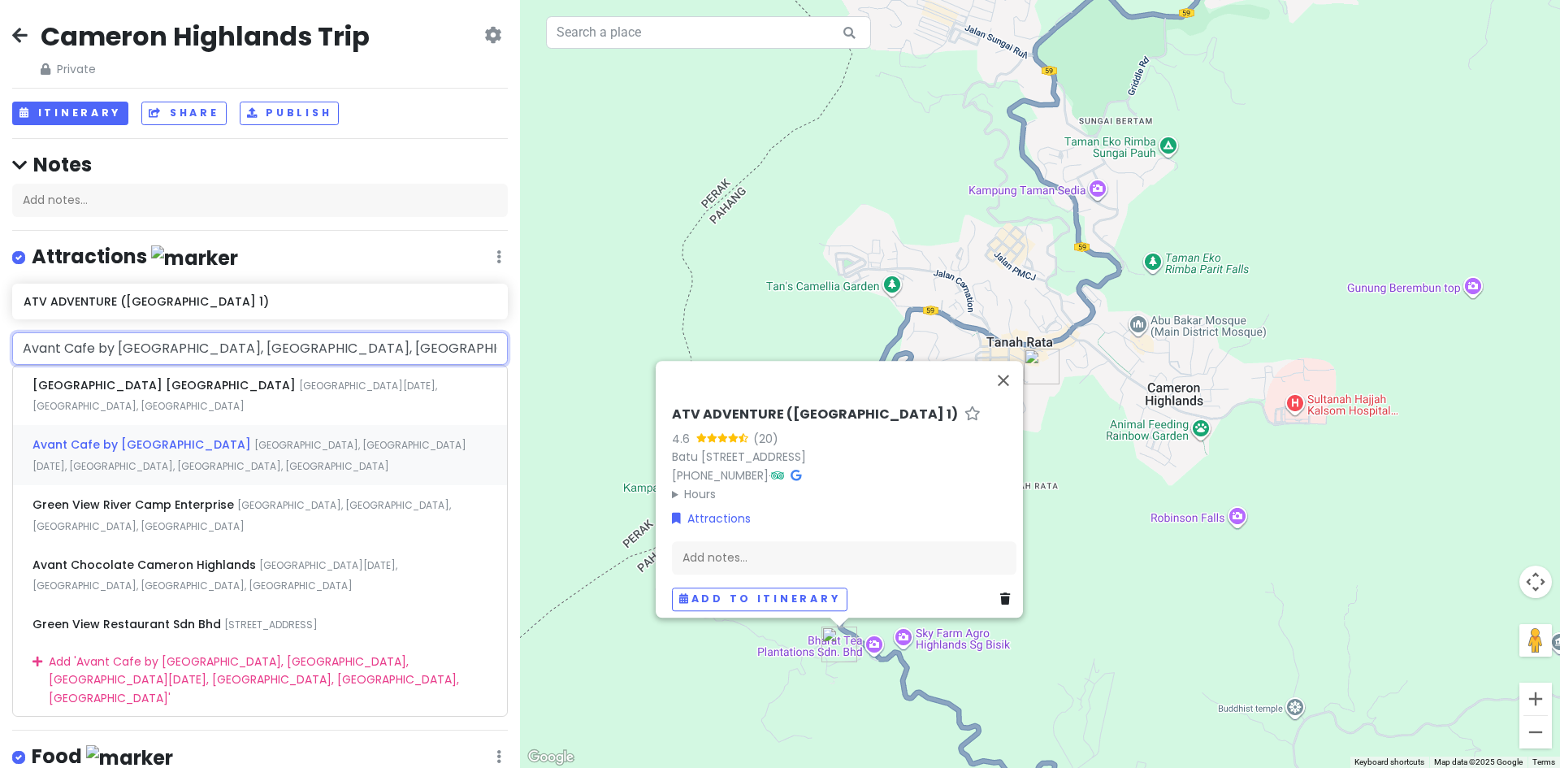
type input "[GEOGRAPHIC_DATA] [GEOGRAPHIC_DATA], [GEOGRAPHIC_DATA][DATE], [GEOGRAPHIC_DATA]…"
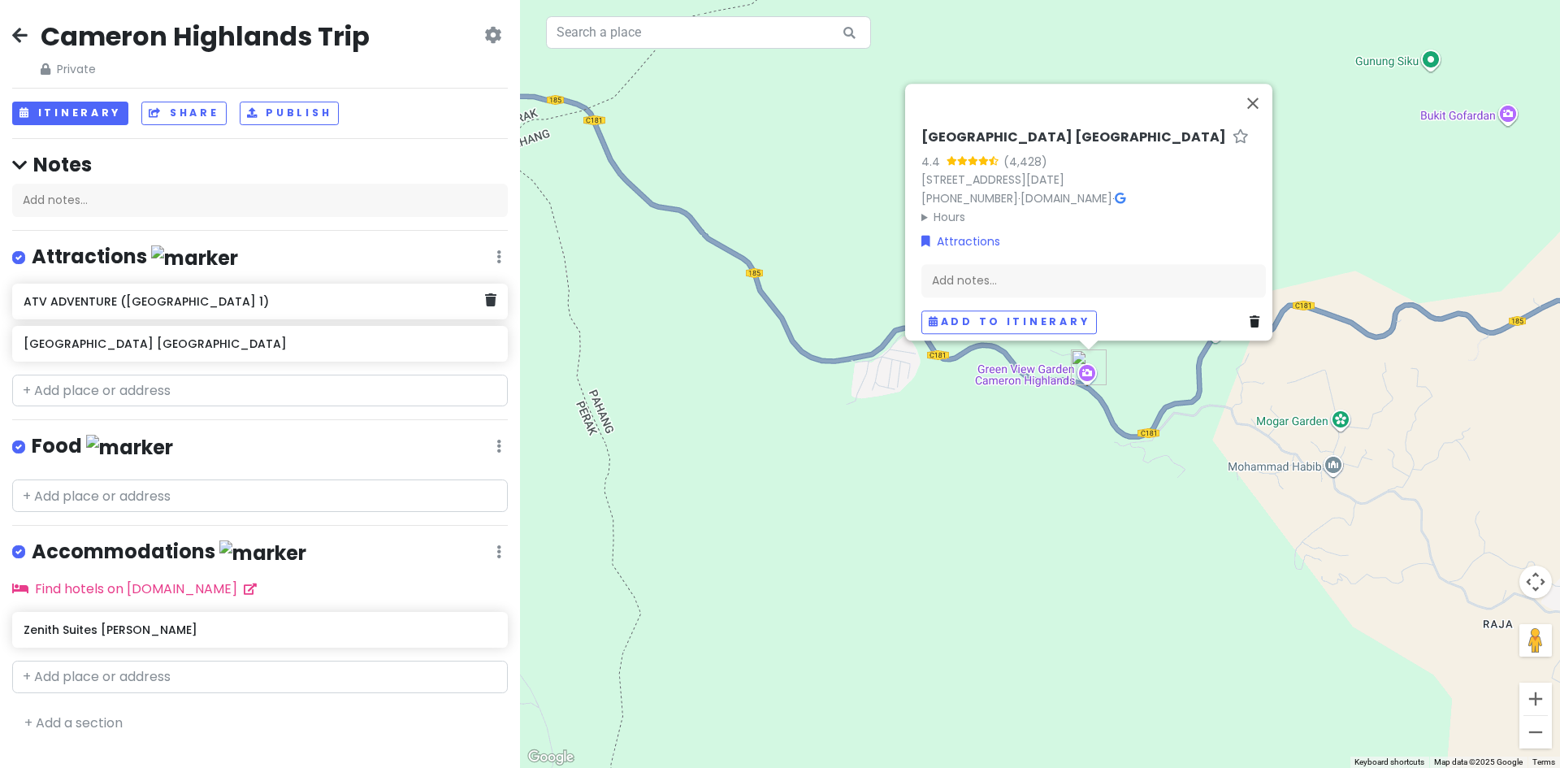
click at [322, 304] on h6 "ATV ADVENTURE ([GEOGRAPHIC_DATA] 1)" at bounding box center [254, 301] width 461 height 15
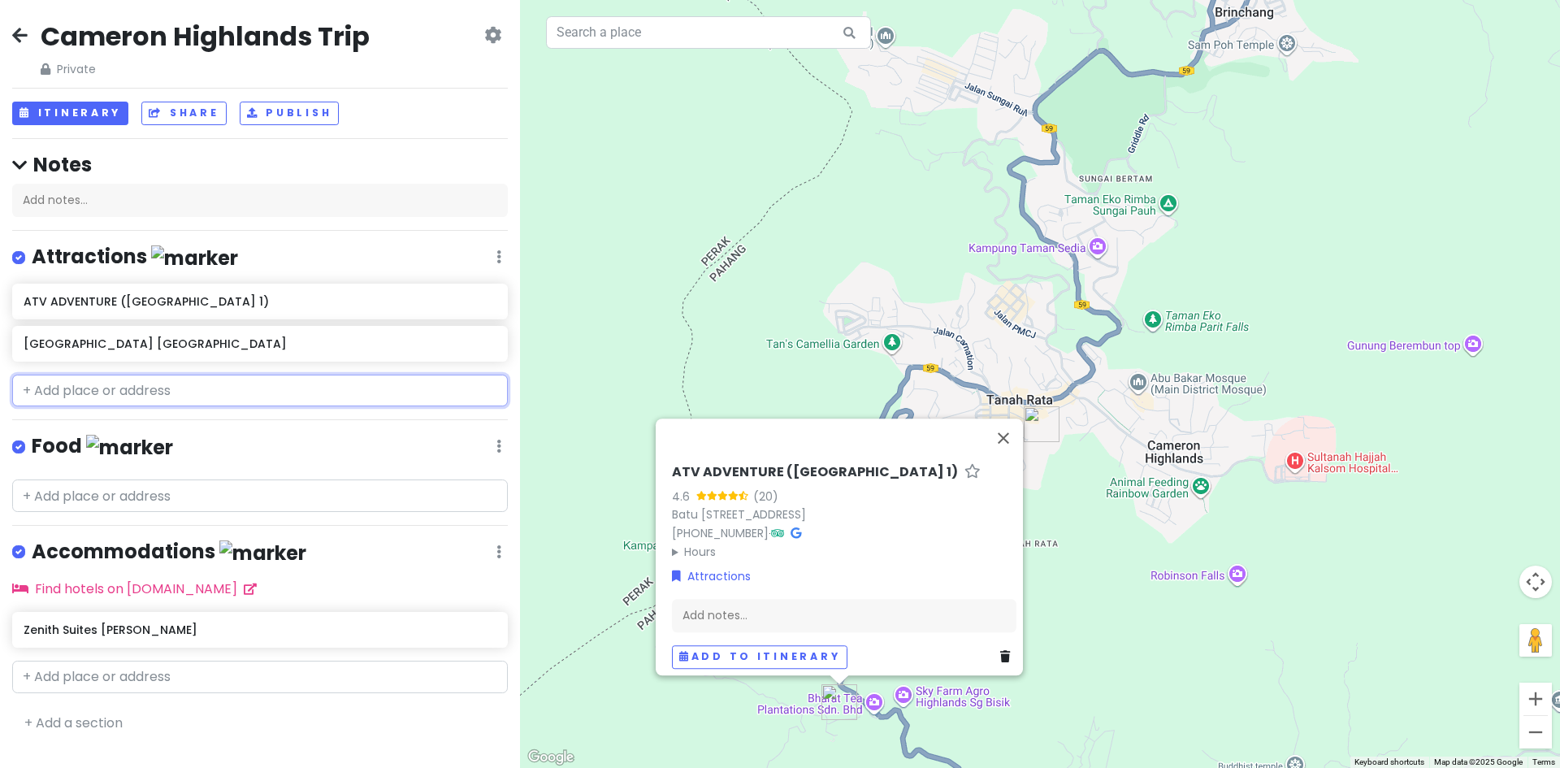
click at [340, 389] on input "text" at bounding box center [260, 390] width 496 height 32
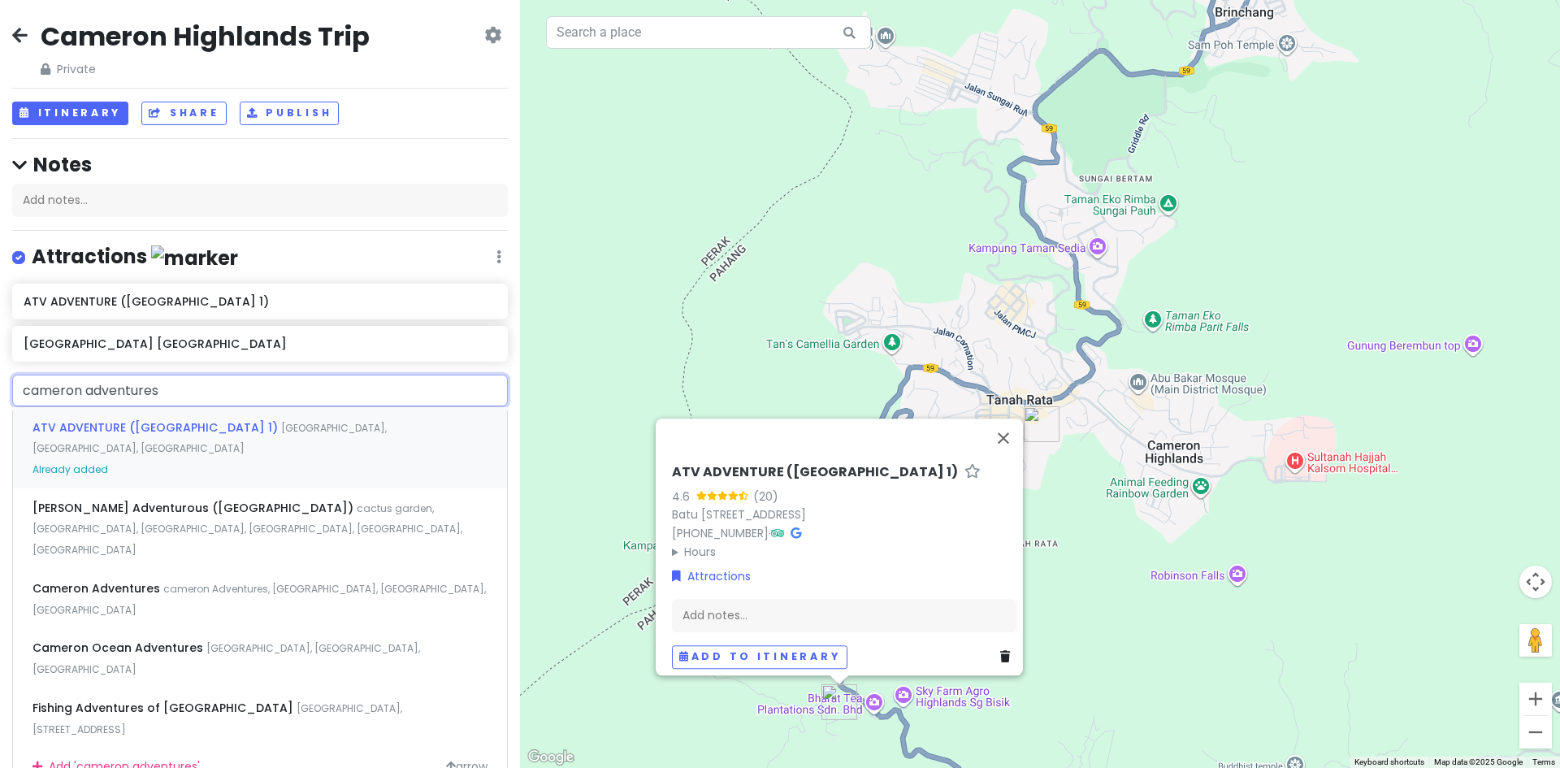
type input "[PERSON_NAME] Adventurous ([GEOGRAPHIC_DATA]), [GEOGRAPHIC_DATA], [GEOGRAPHIC_D…"
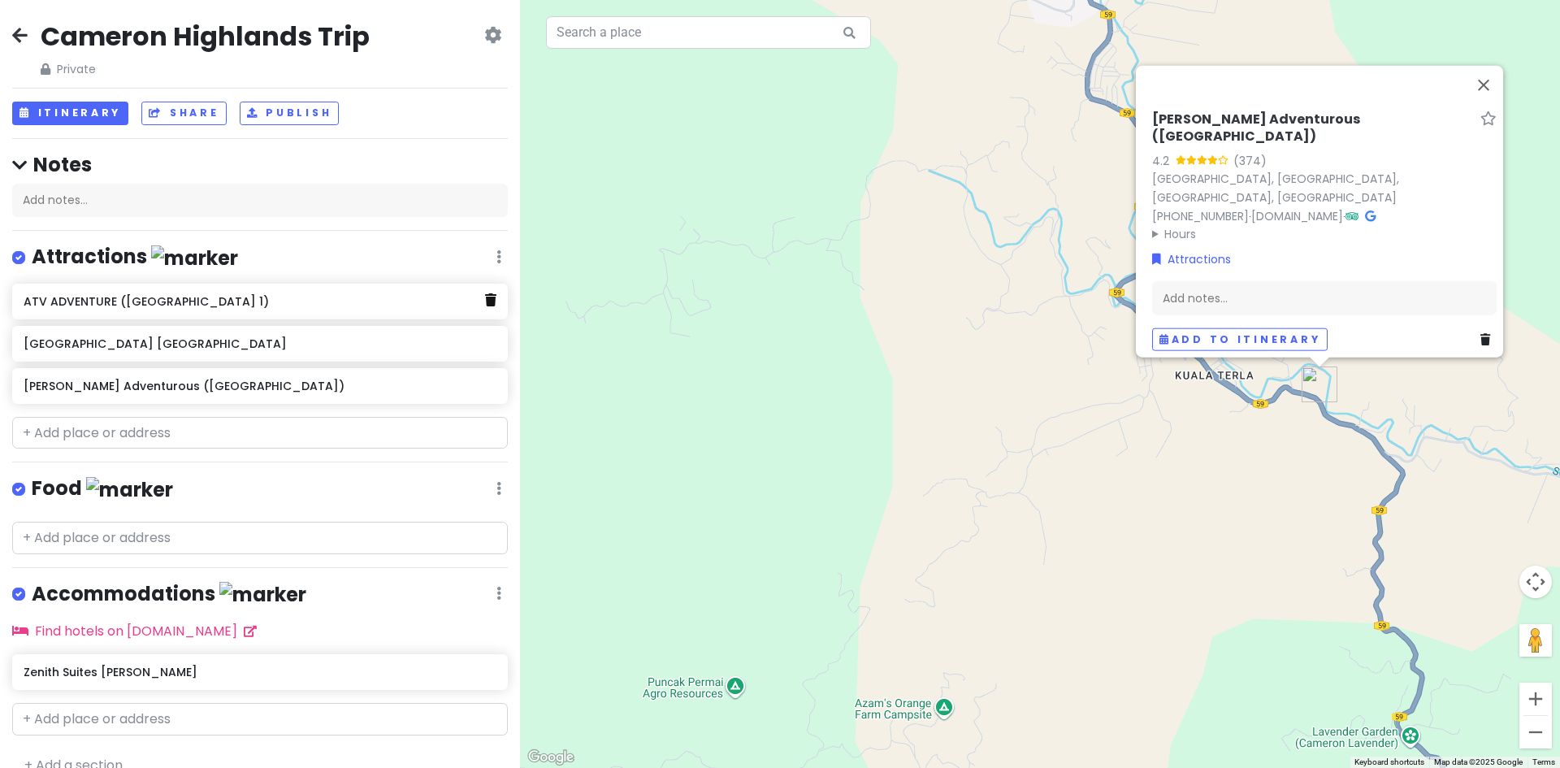
click at [485, 305] on icon at bounding box center [490, 299] width 11 height 13
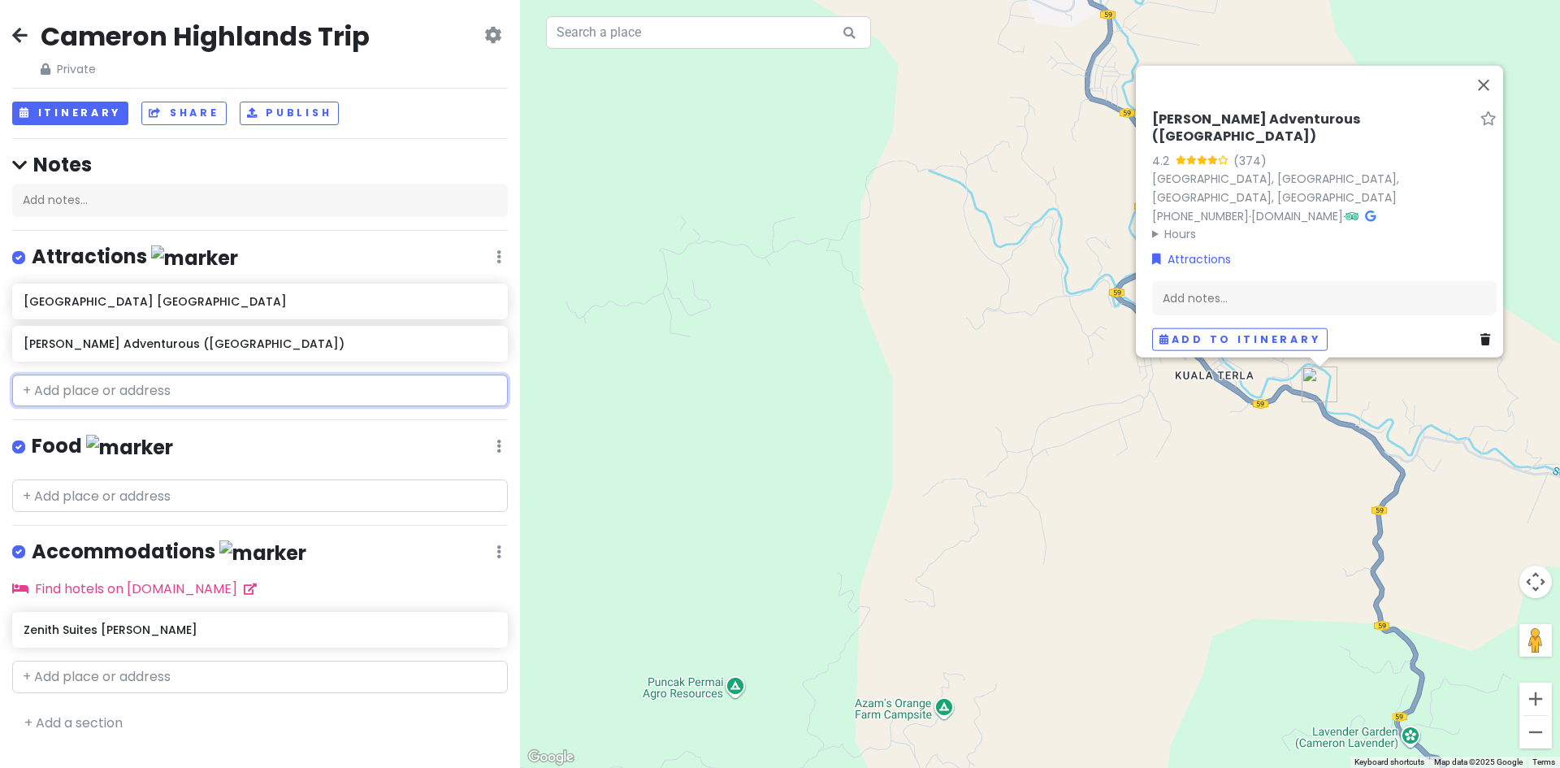
click at [312, 389] on input "text" at bounding box center [260, 390] width 496 height 32
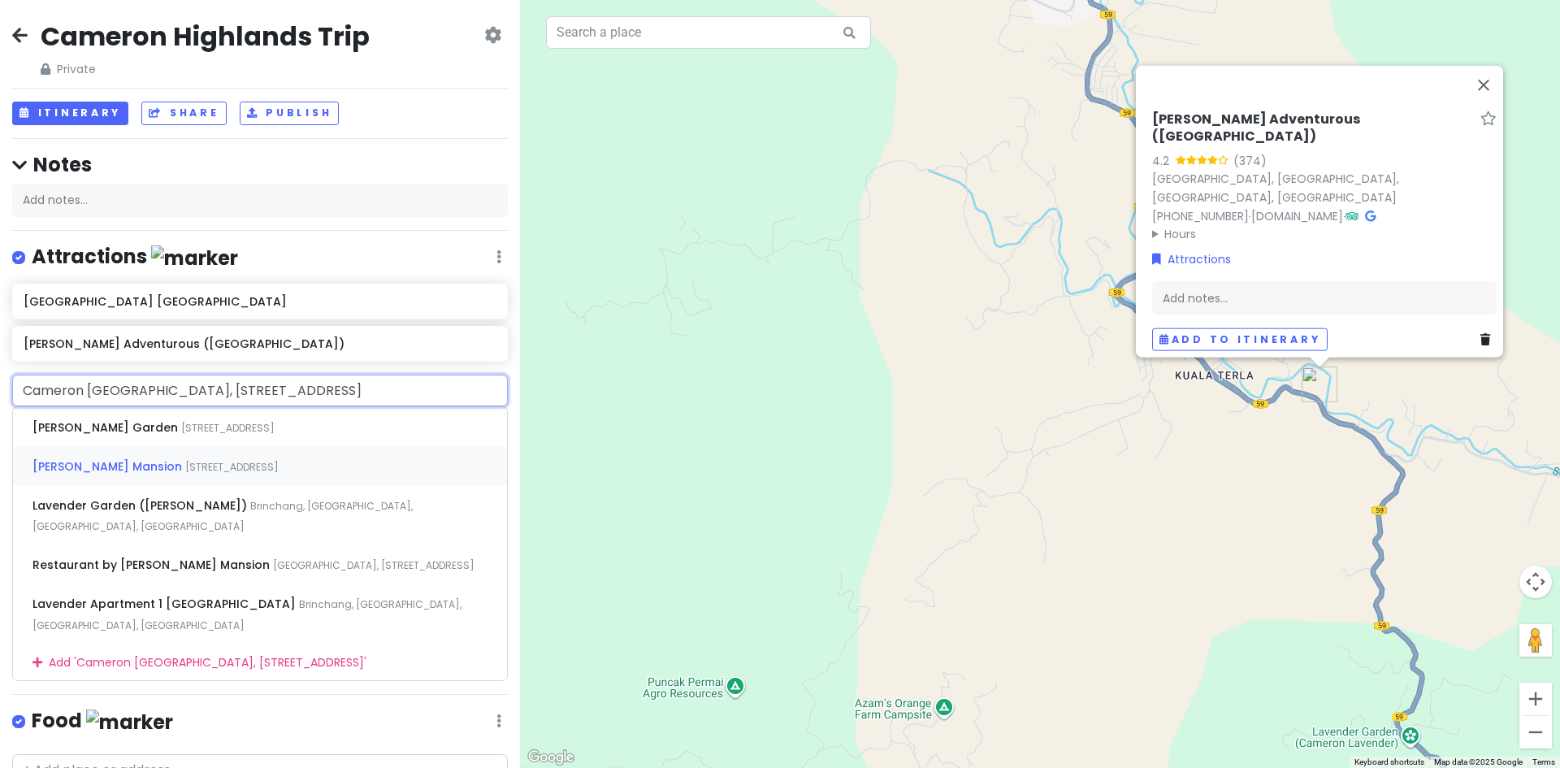
type input "Cameron [STREET_ADDRESS]"
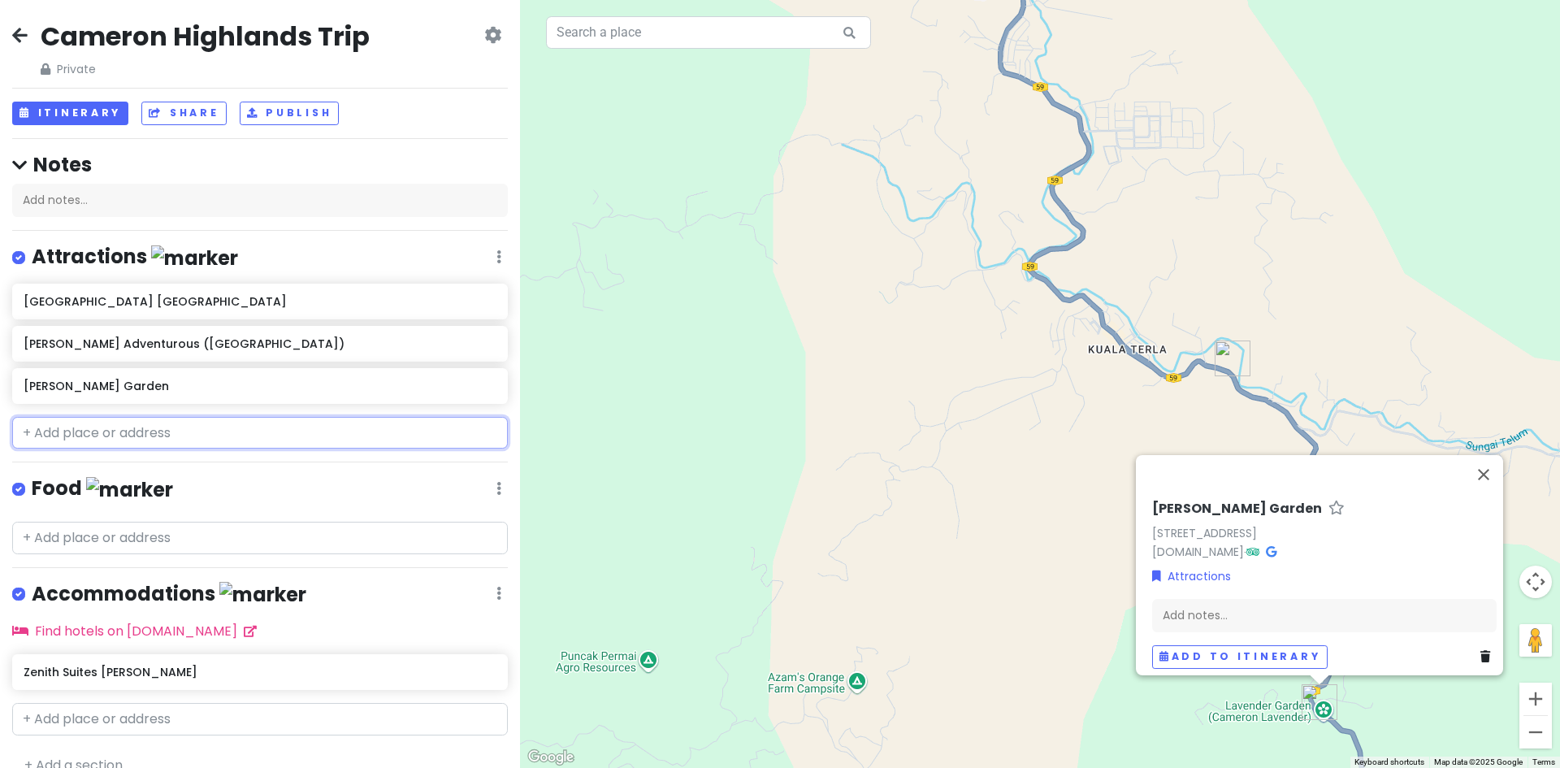
click at [294, 433] on input "text" at bounding box center [260, 433] width 496 height 32
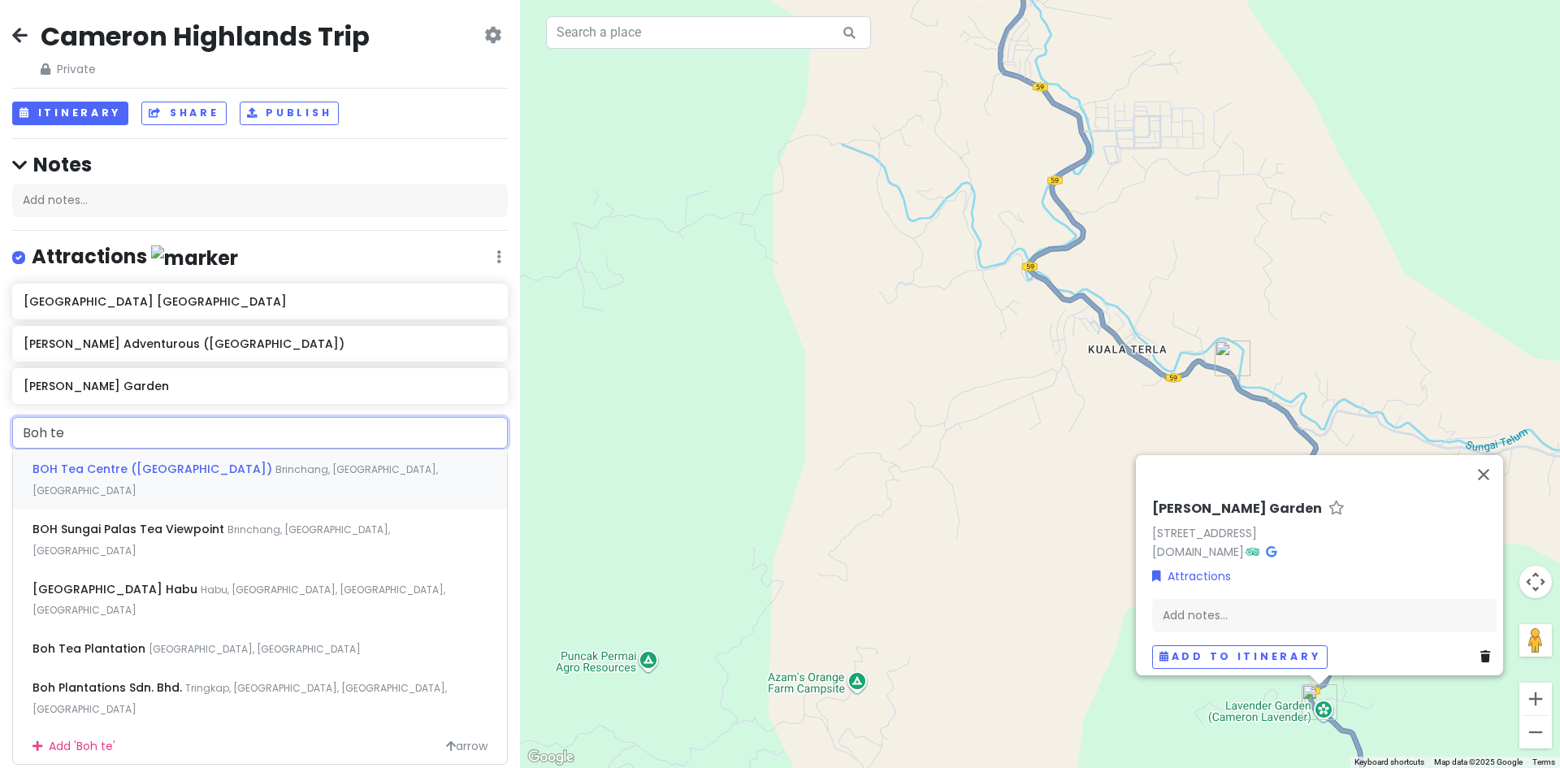
type input "Boh tea"
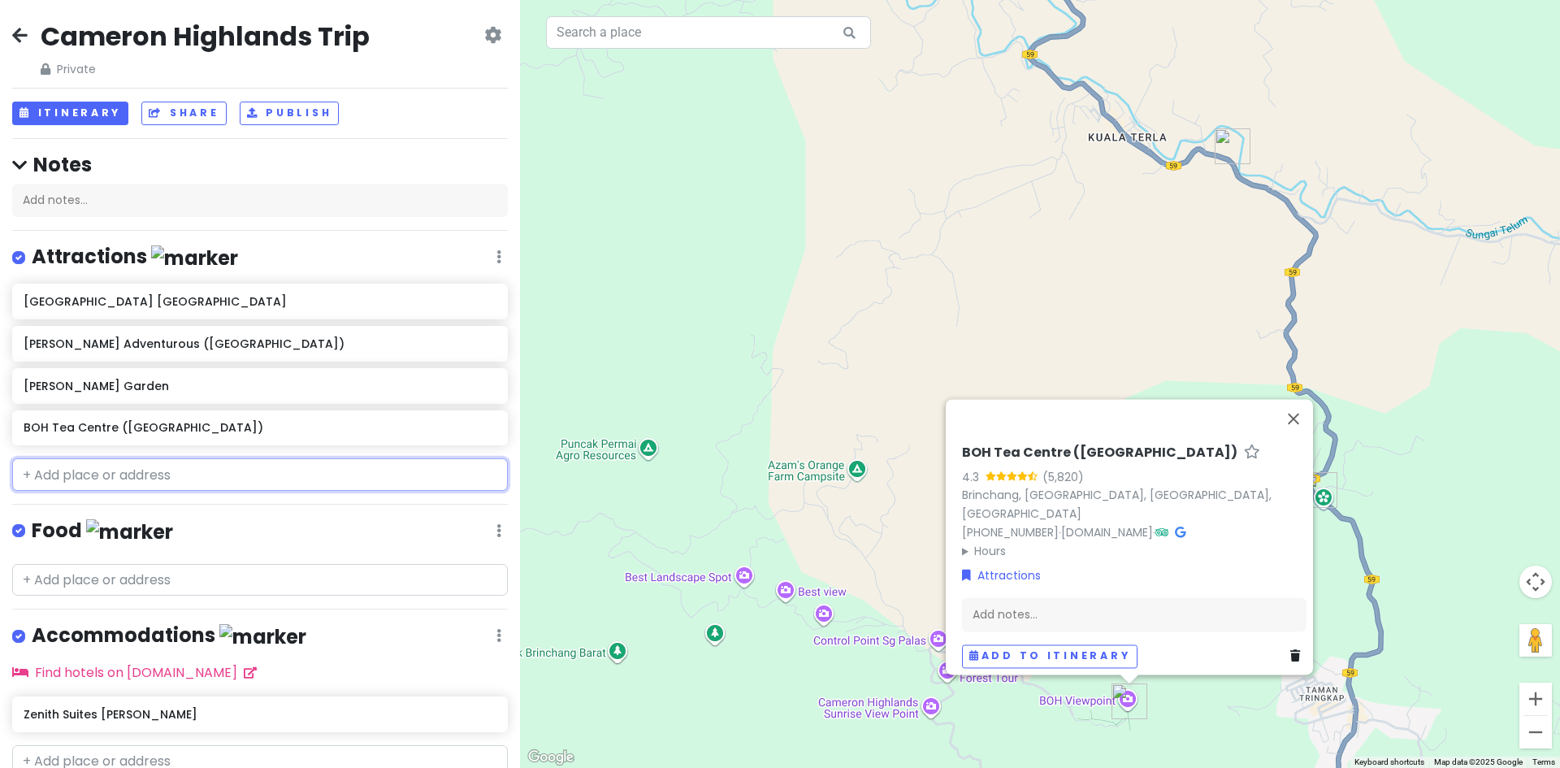
click at [284, 472] on input "text" at bounding box center [260, 474] width 496 height 32
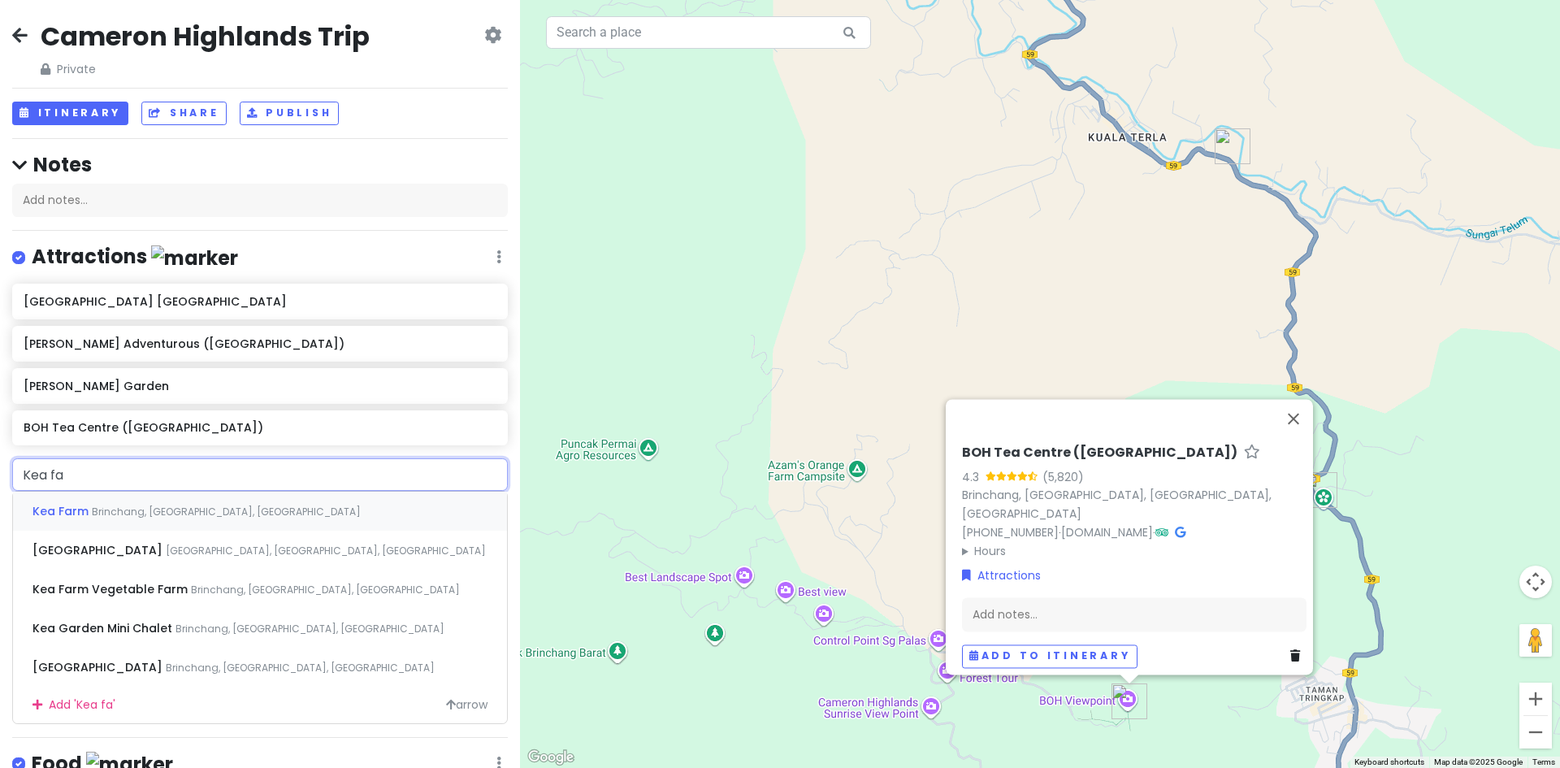
type input "Kea far"
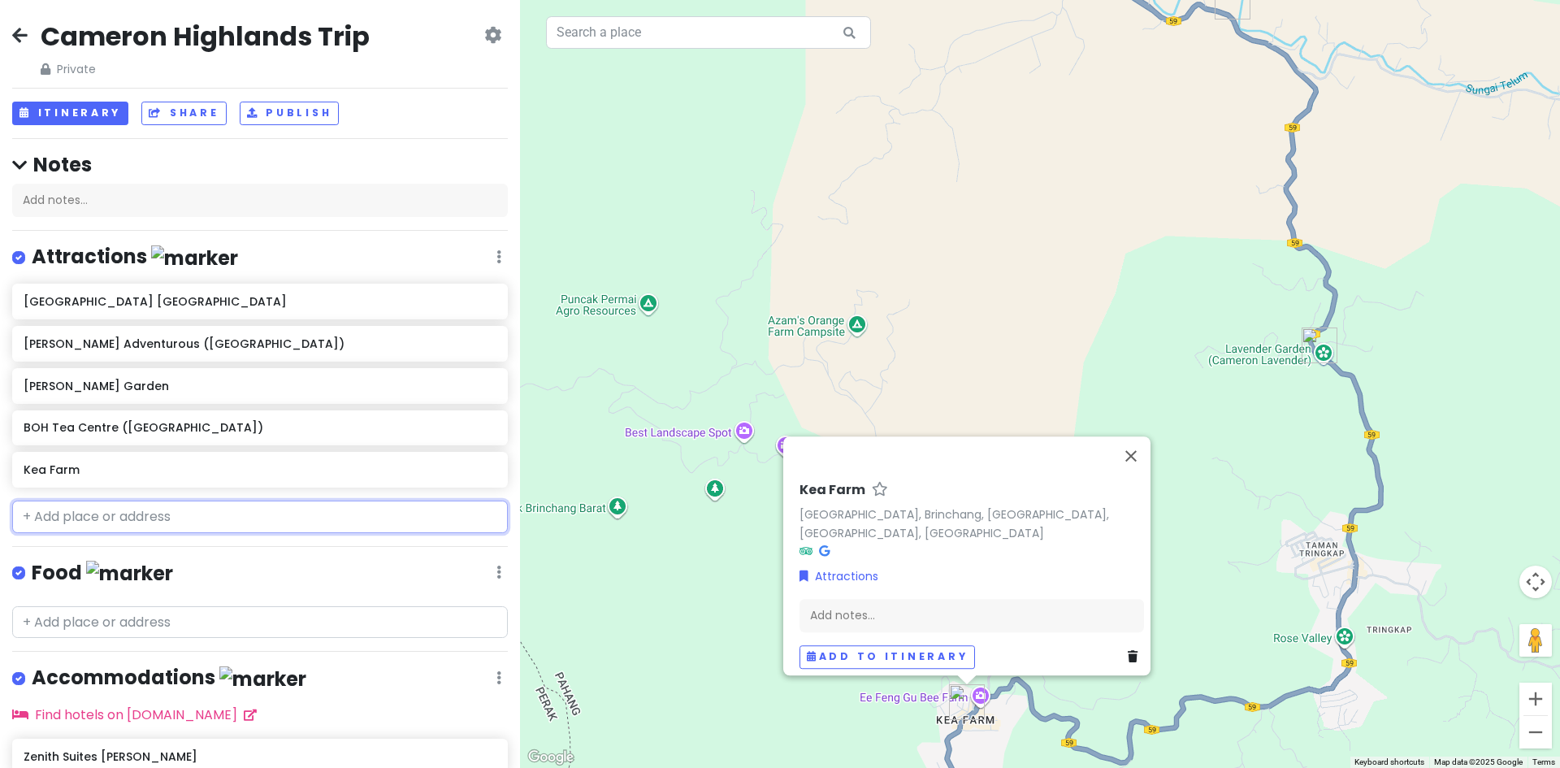
click at [267, 513] on input "text" at bounding box center [260, 516] width 496 height 32
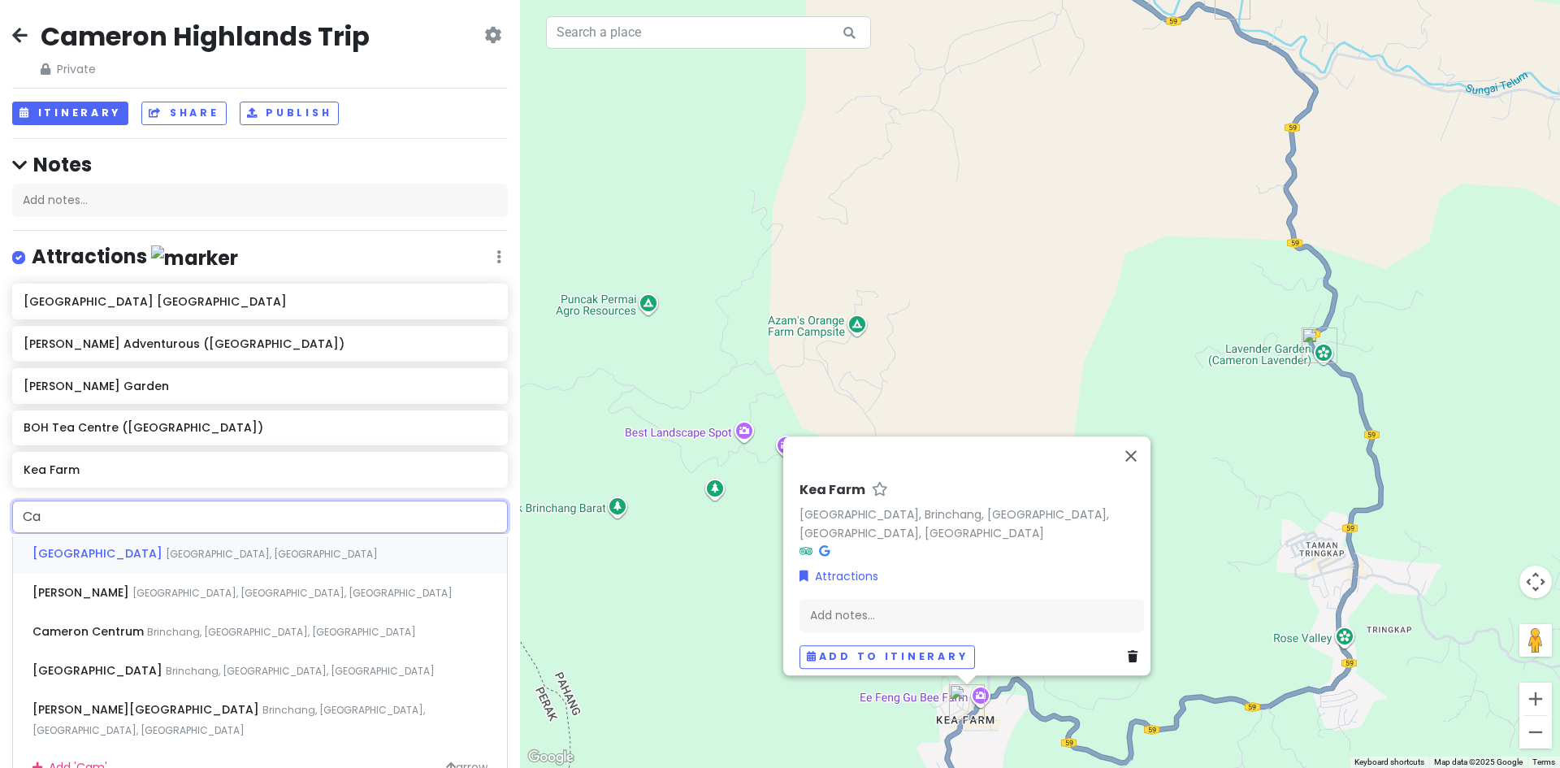
type input "C"
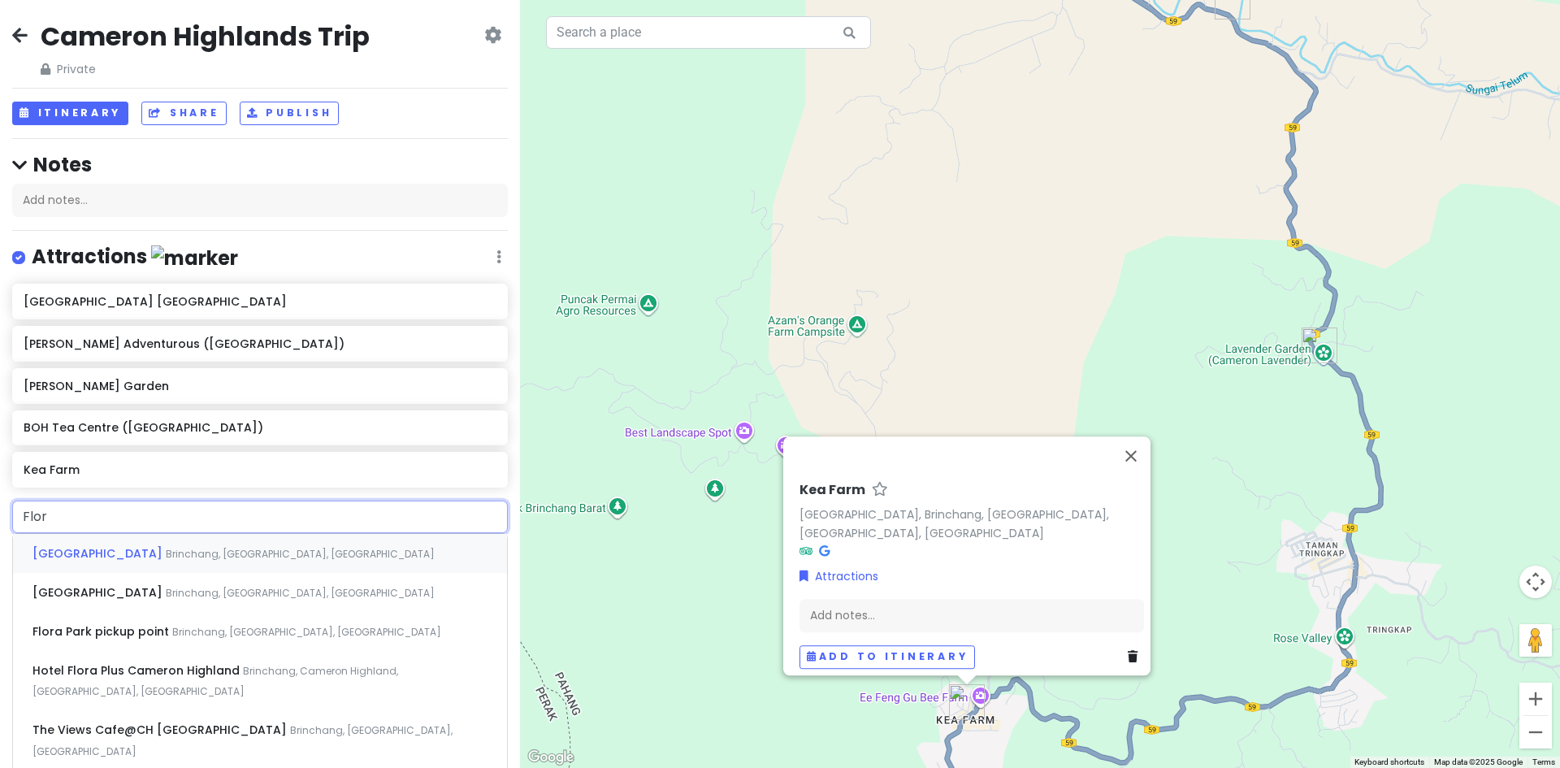
type input "Flora"
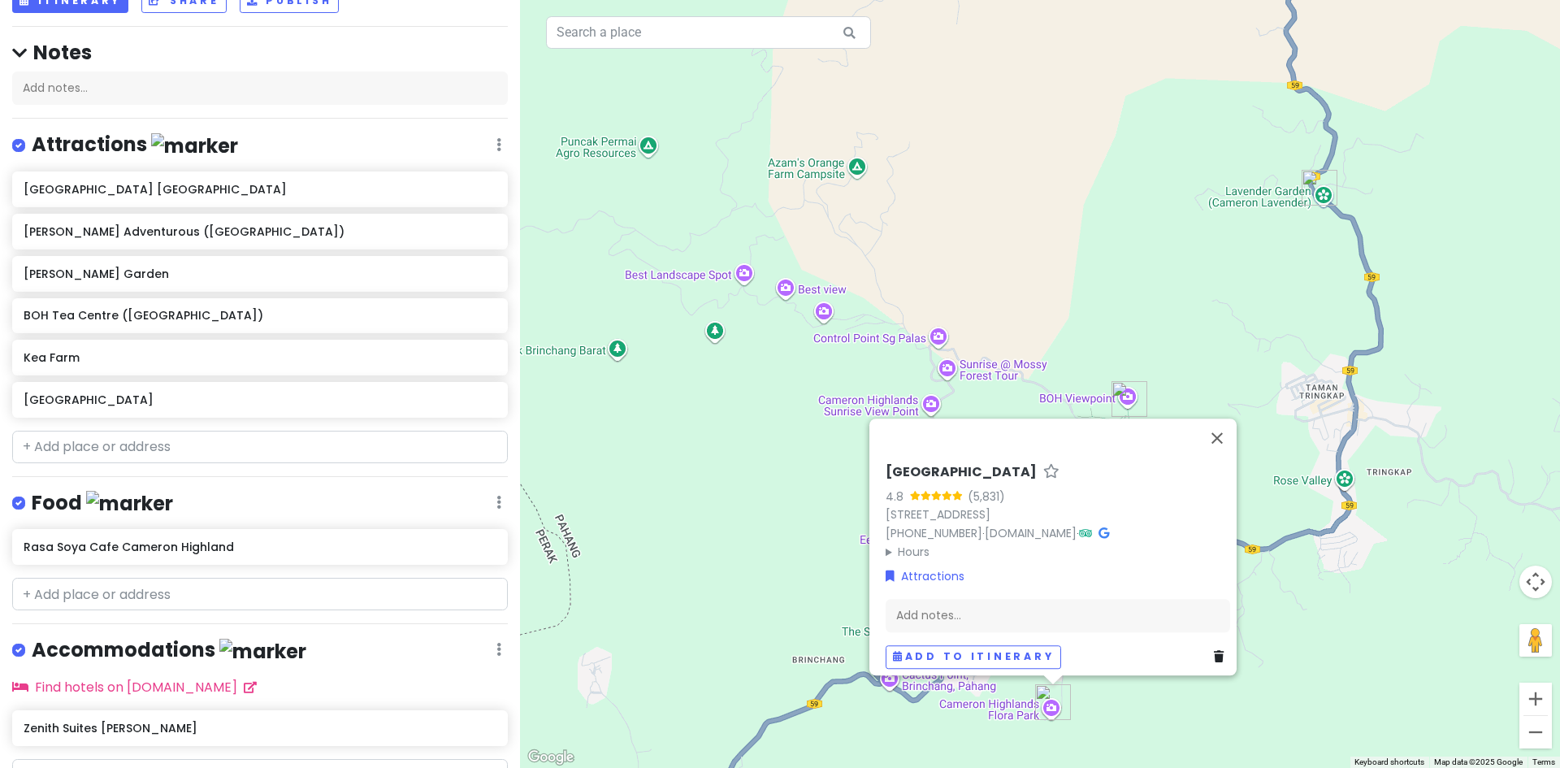
scroll to position [162, 0]
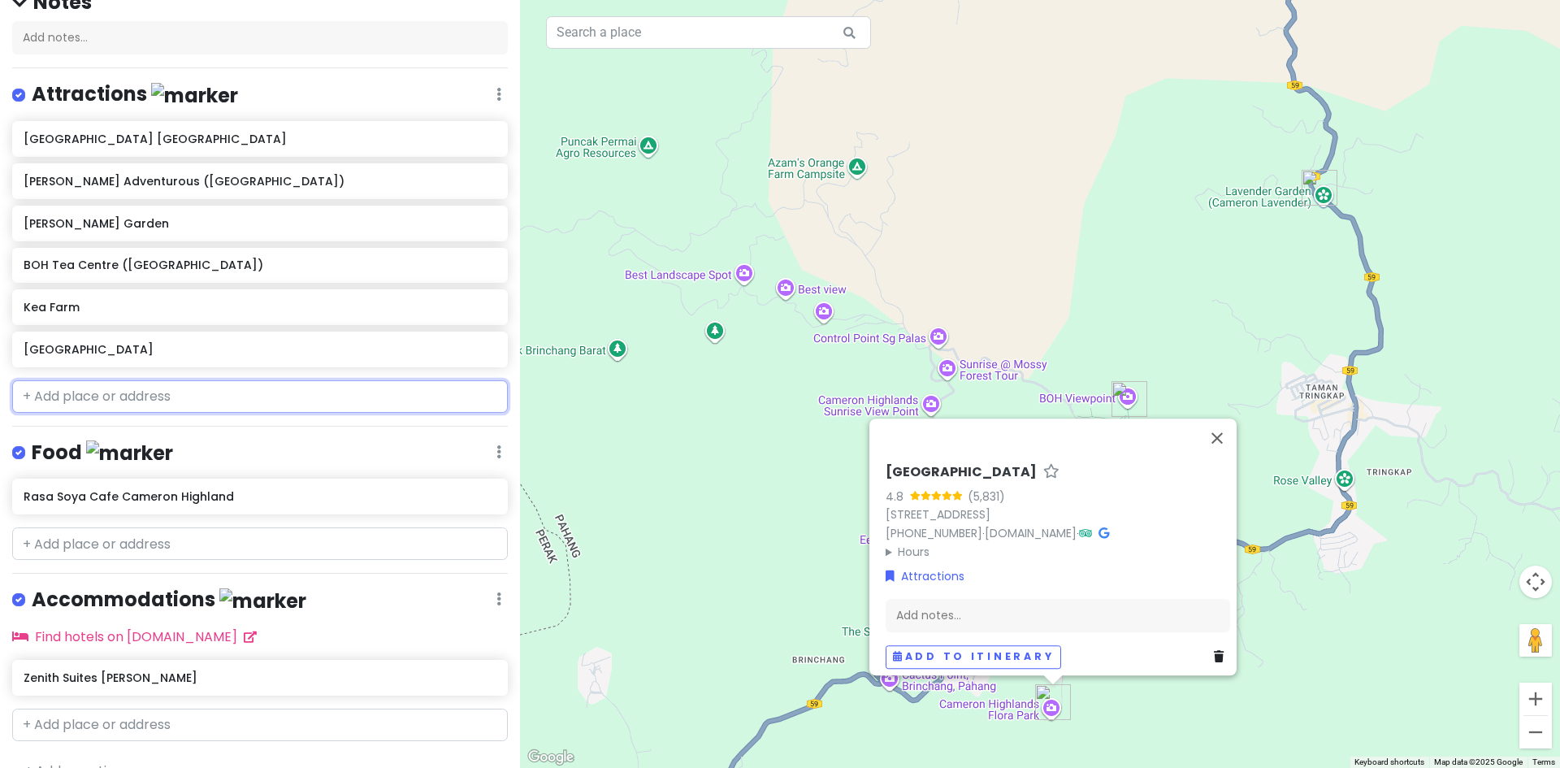
click at [333, 396] on input "text" at bounding box center [260, 396] width 496 height 32
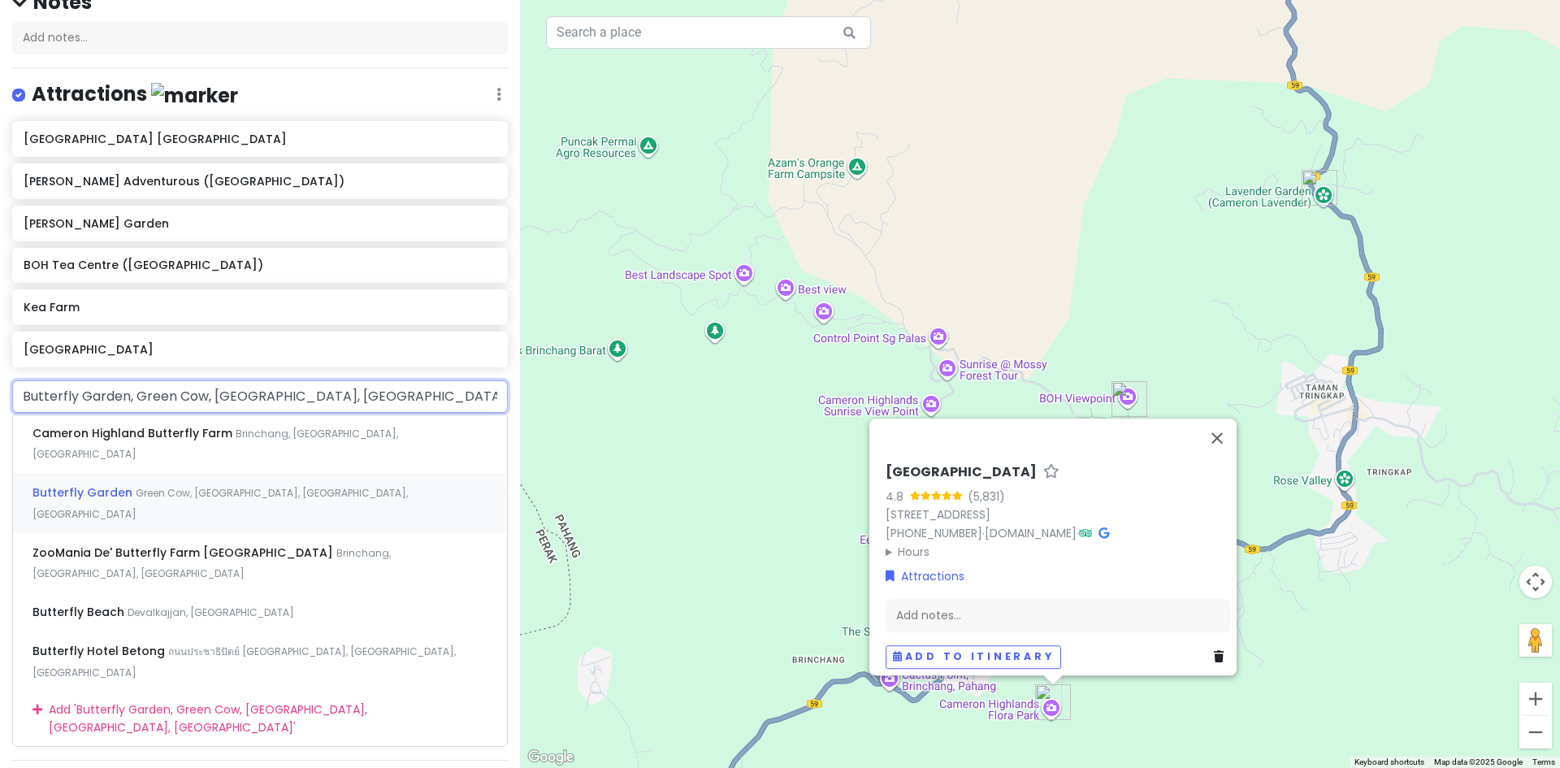
type input "ZooMania De' Butterfly Farm [GEOGRAPHIC_DATA], [GEOGRAPHIC_DATA], [GEOGRAPHIC_D…"
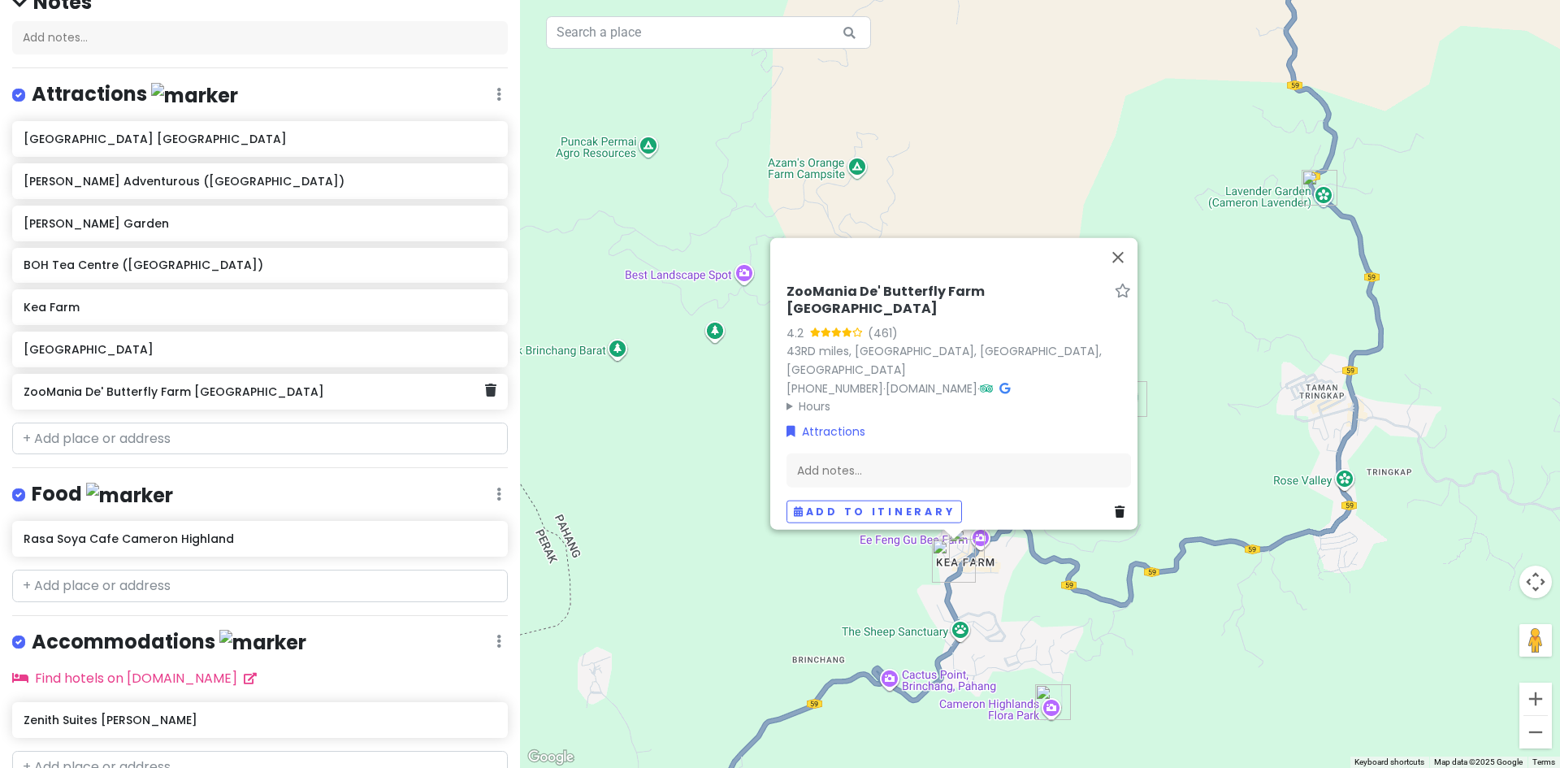
drag, startPoint x: 327, startPoint y: 405, endPoint x: 312, endPoint y: 426, distance: 25.0
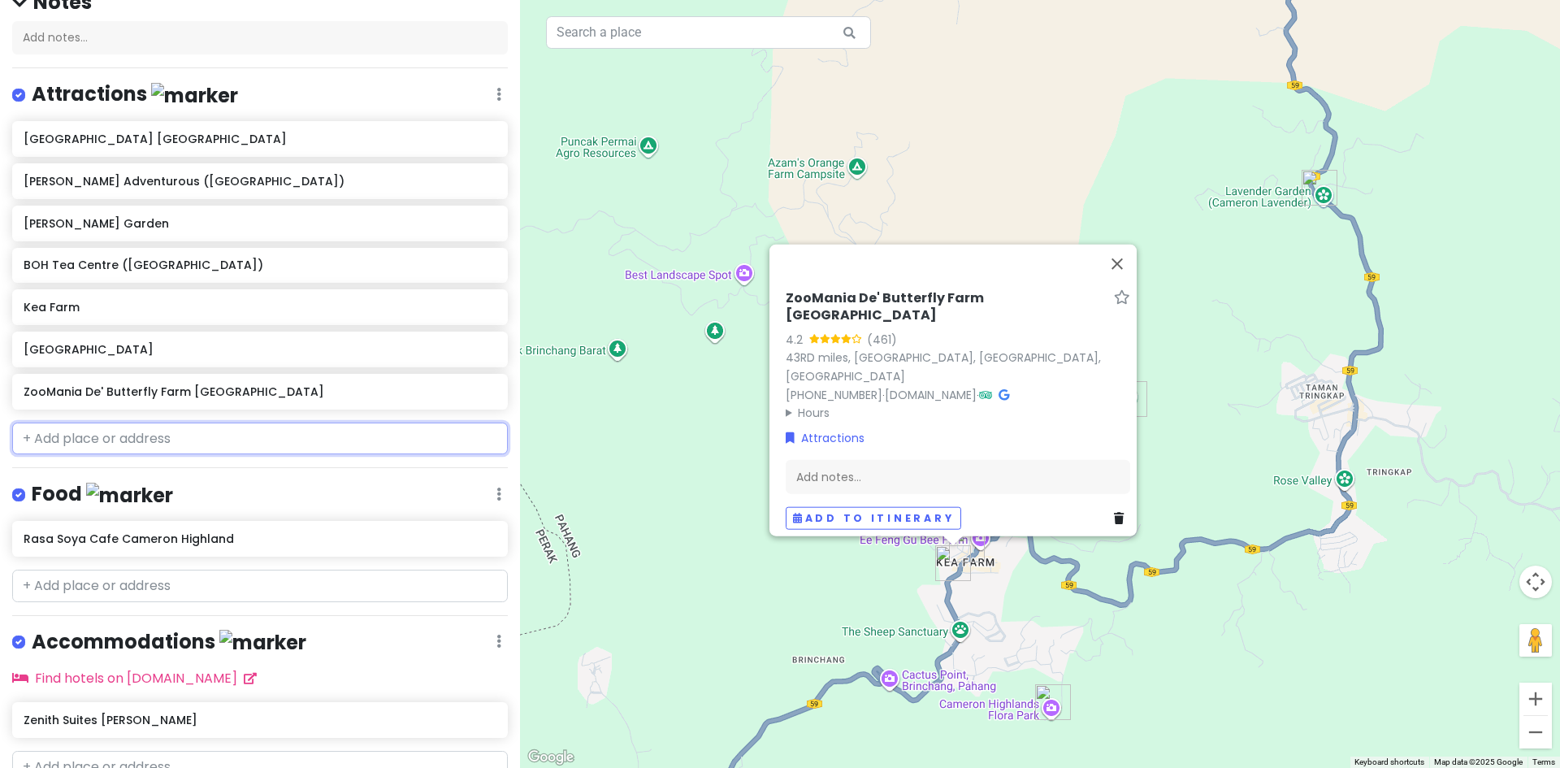
click at [298, 439] on input "text" at bounding box center [260, 438] width 496 height 32
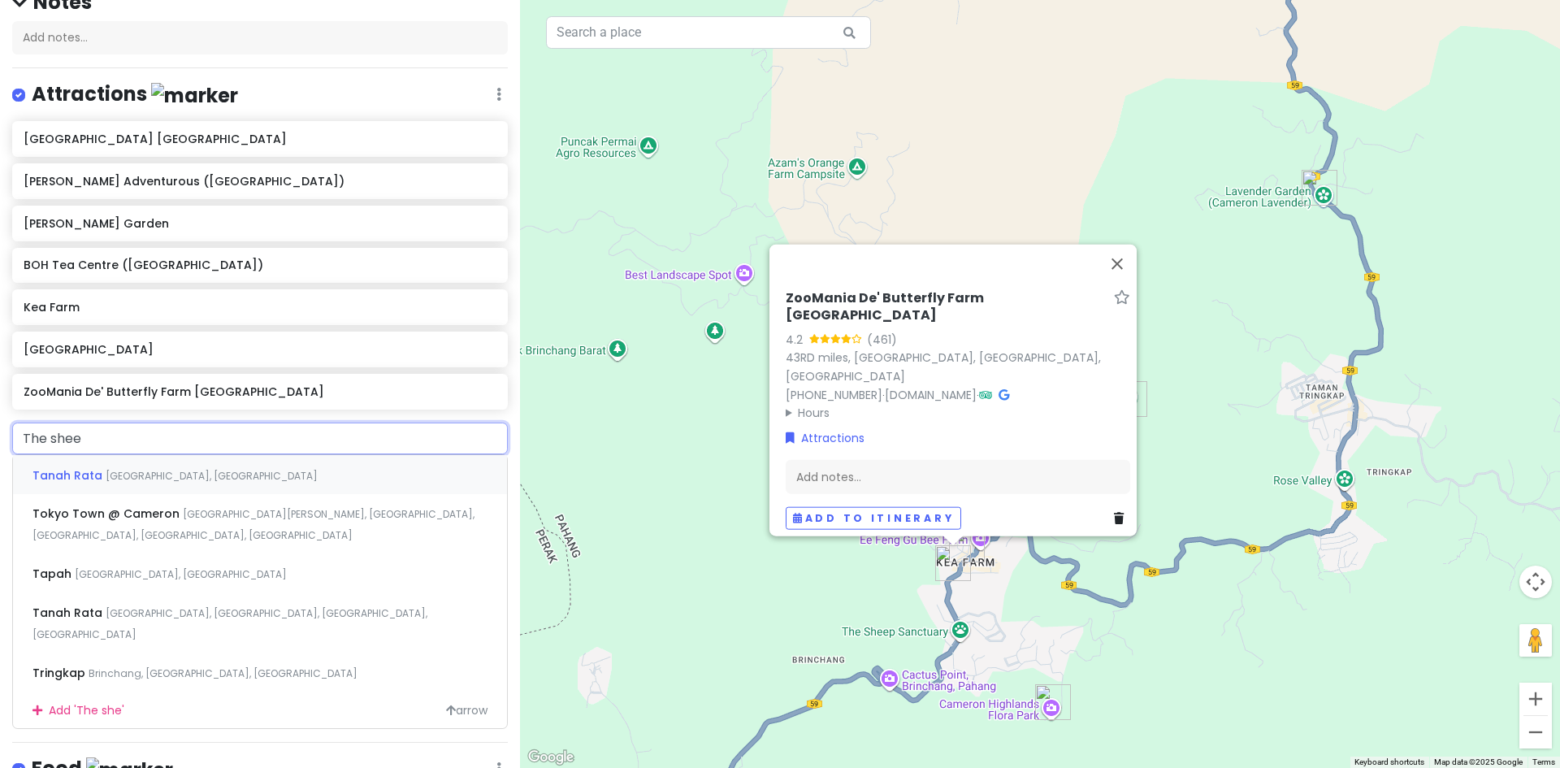
type input "The sheep"
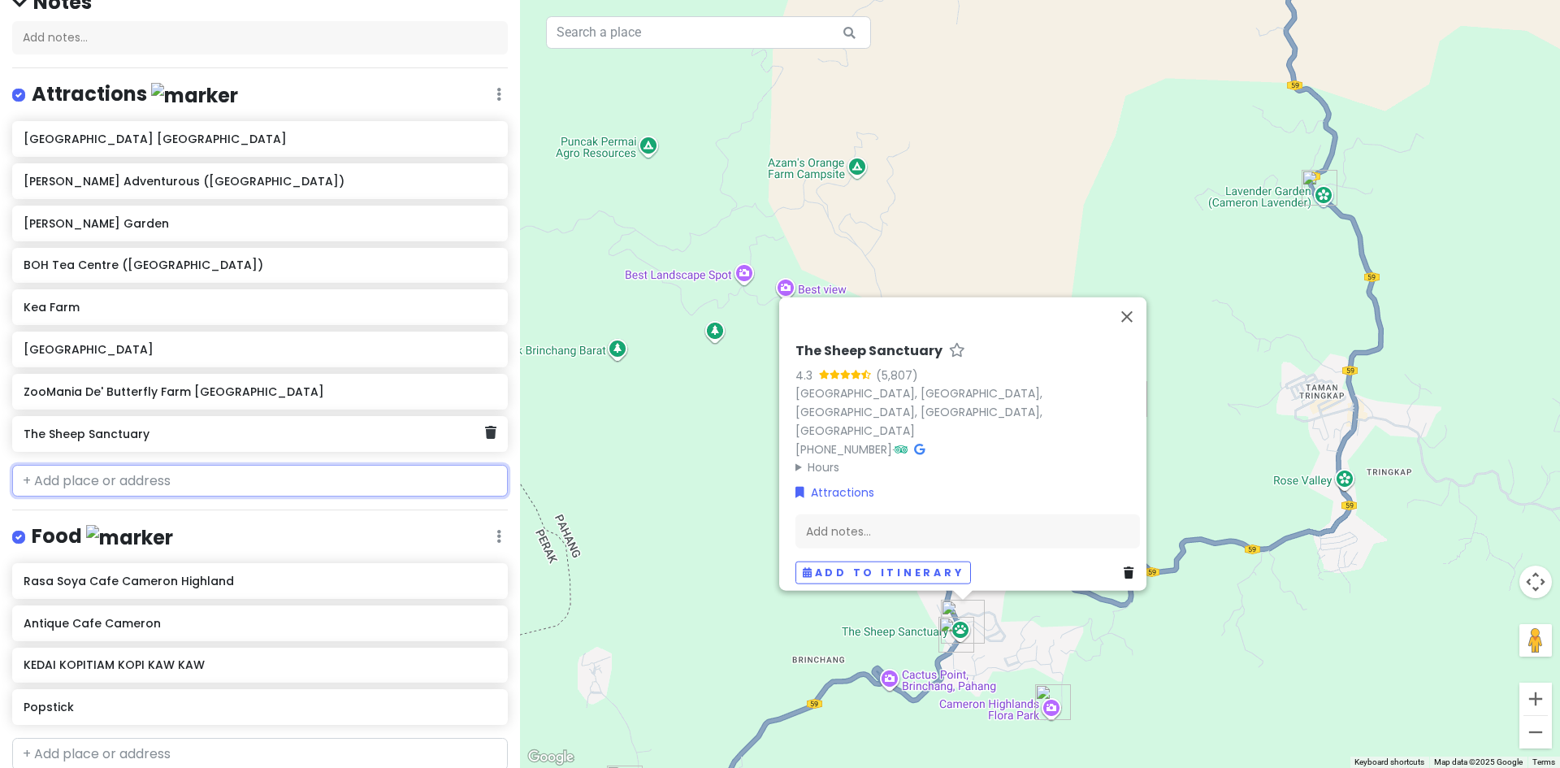
click at [297, 476] on input "text" at bounding box center [260, 481] width 496 height 32
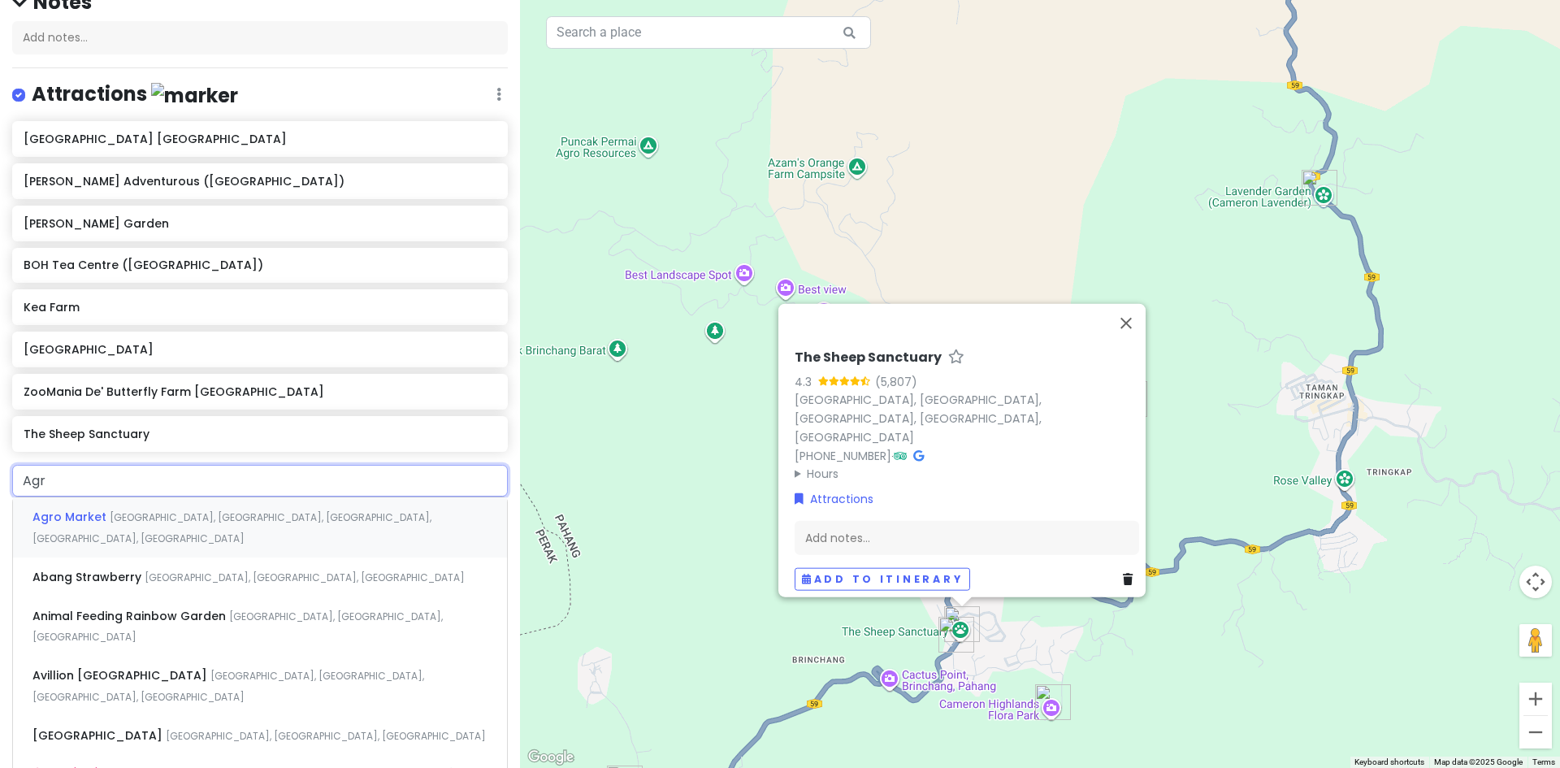
type input "Agro"
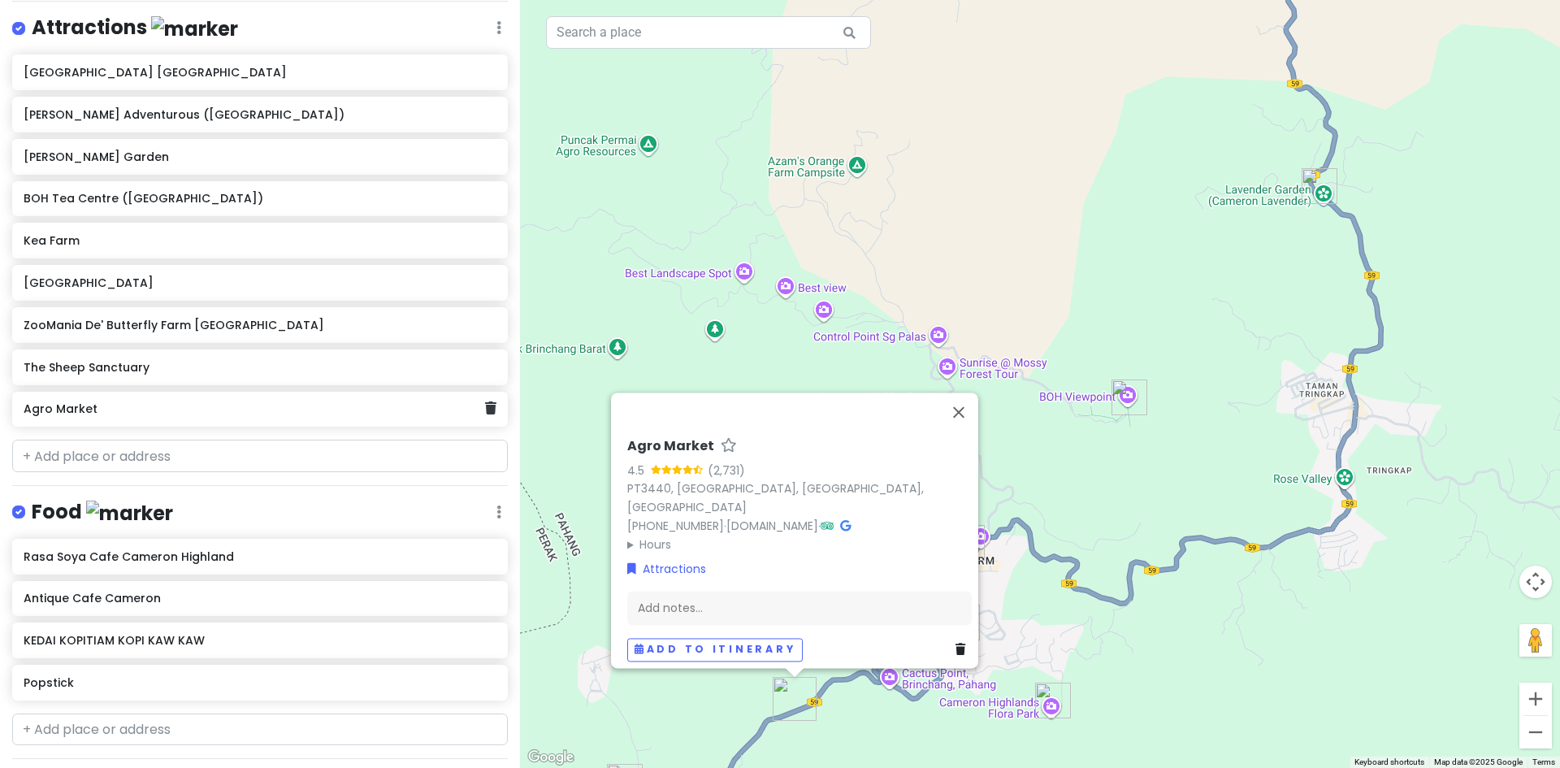
scroll to position [244, 0]
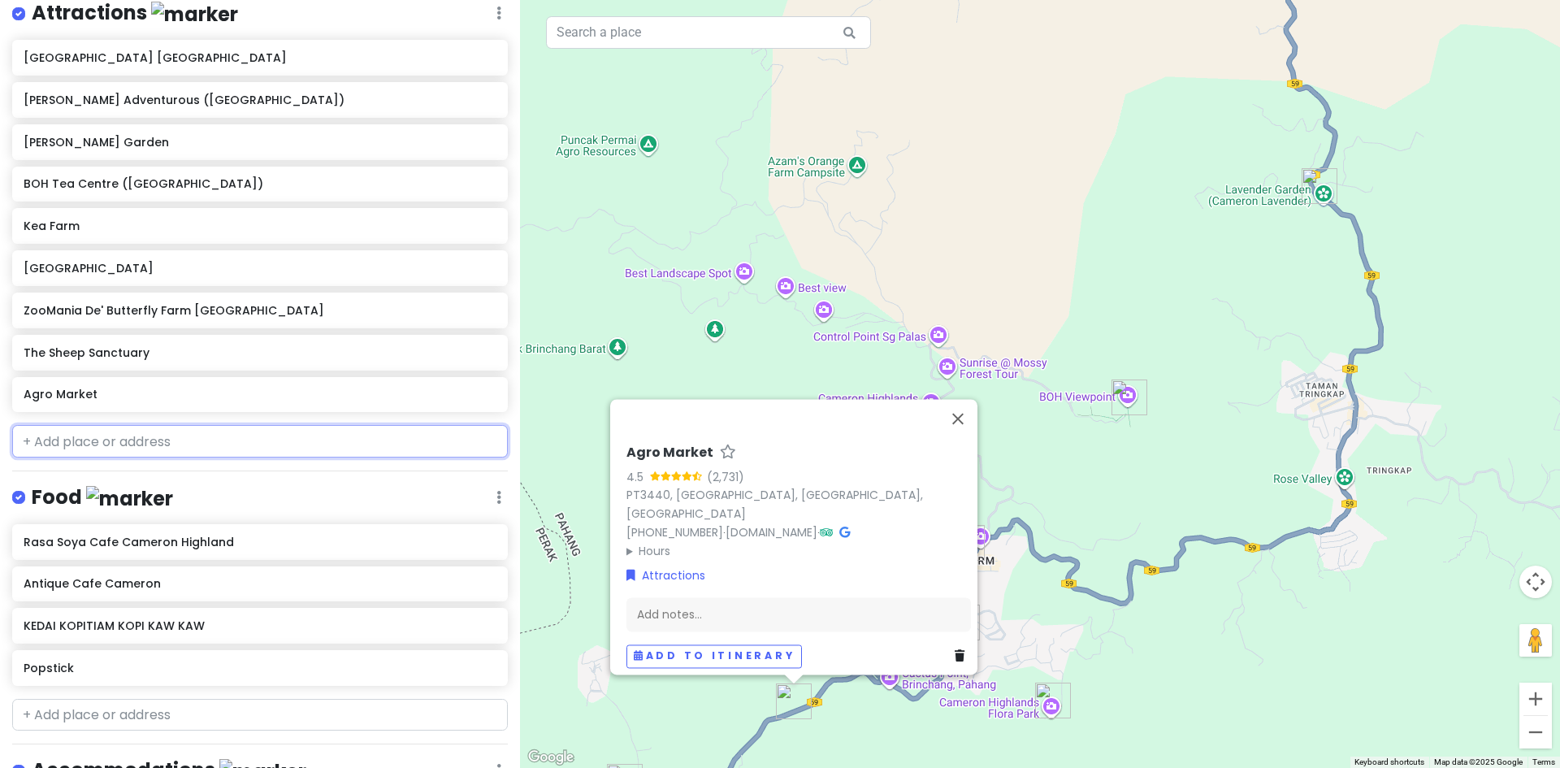
click at [300, 440] on input "text" at bounding box center [260, 441] width 496 height 32
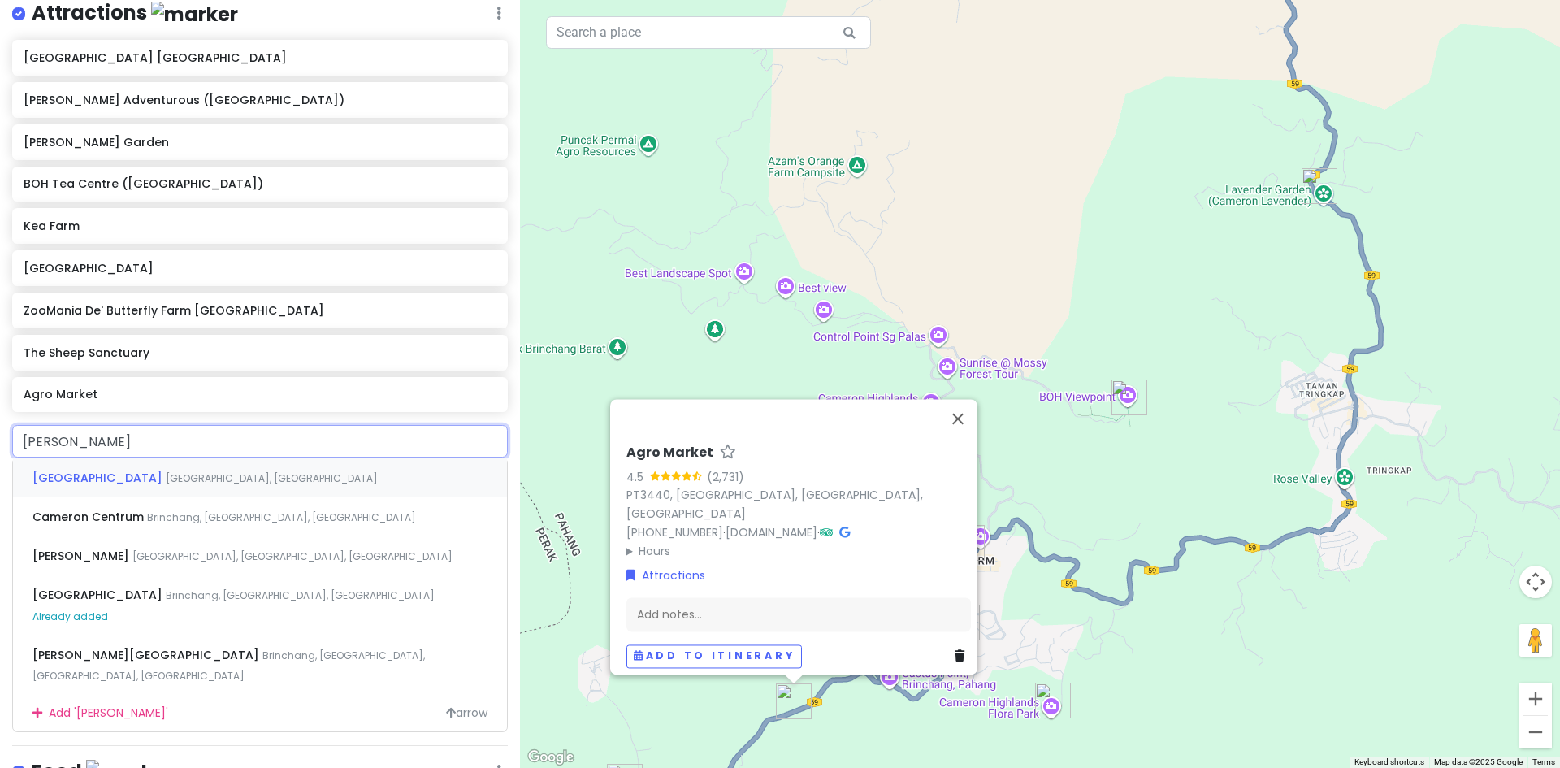
type input "Cameron Centrum, [GEOGRAPHIC_DATA], [GEOGRAPHIC_DATA], [GEOGRAPHIC_DATA]"
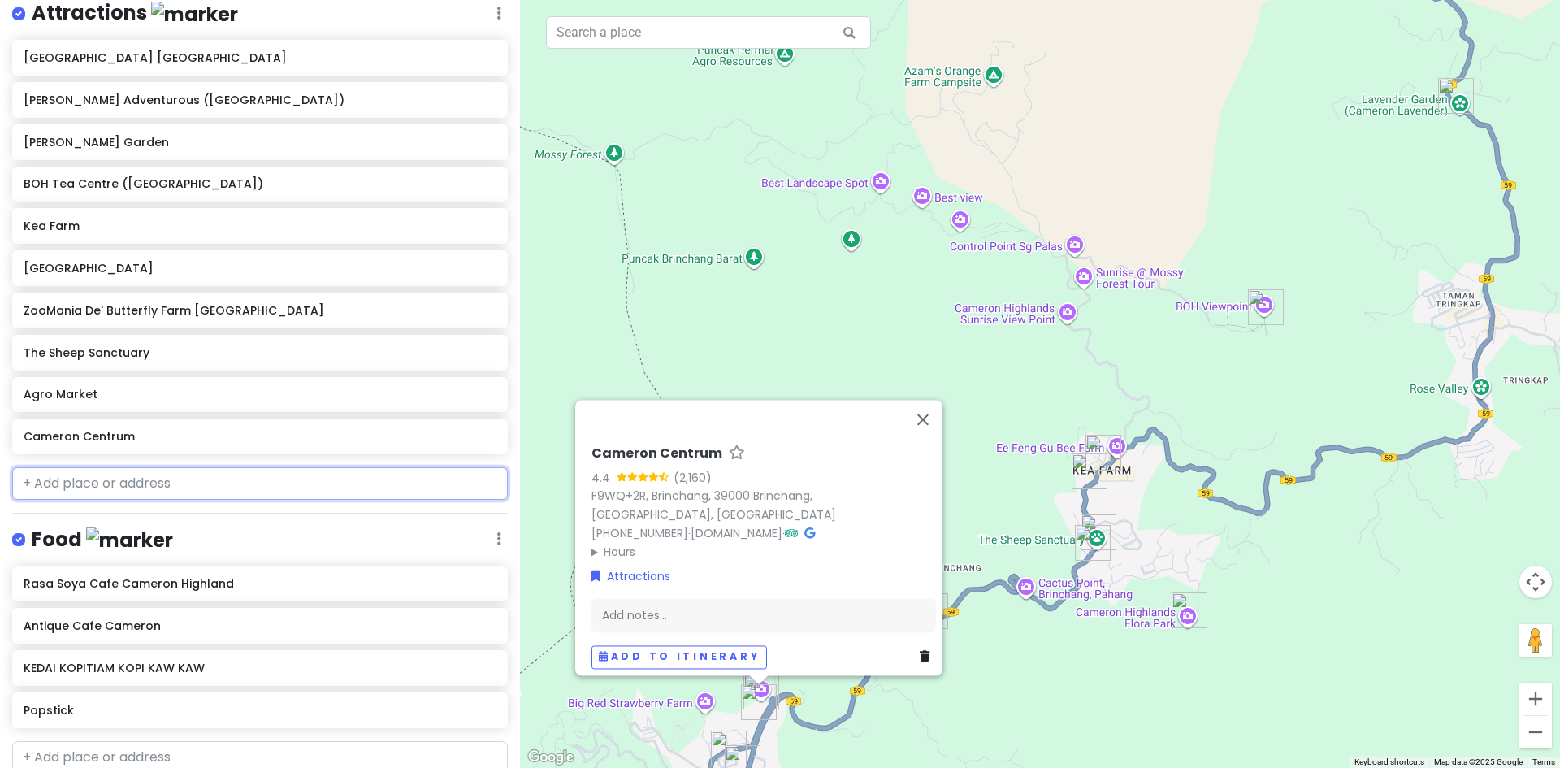
click at [299, 491] on input "text" at bounding box center [260, 483] width 496 height 32
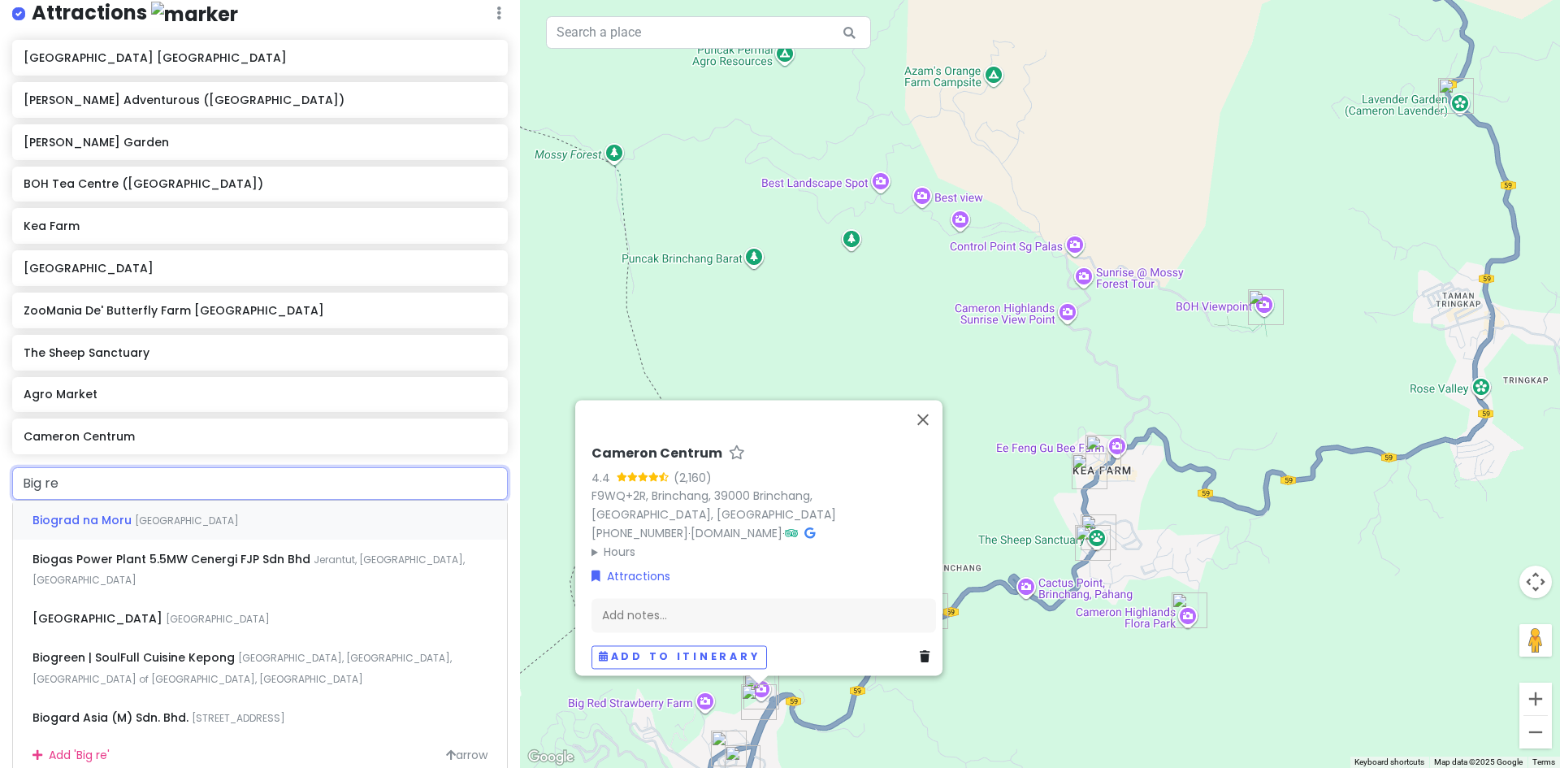
type input "Big red"
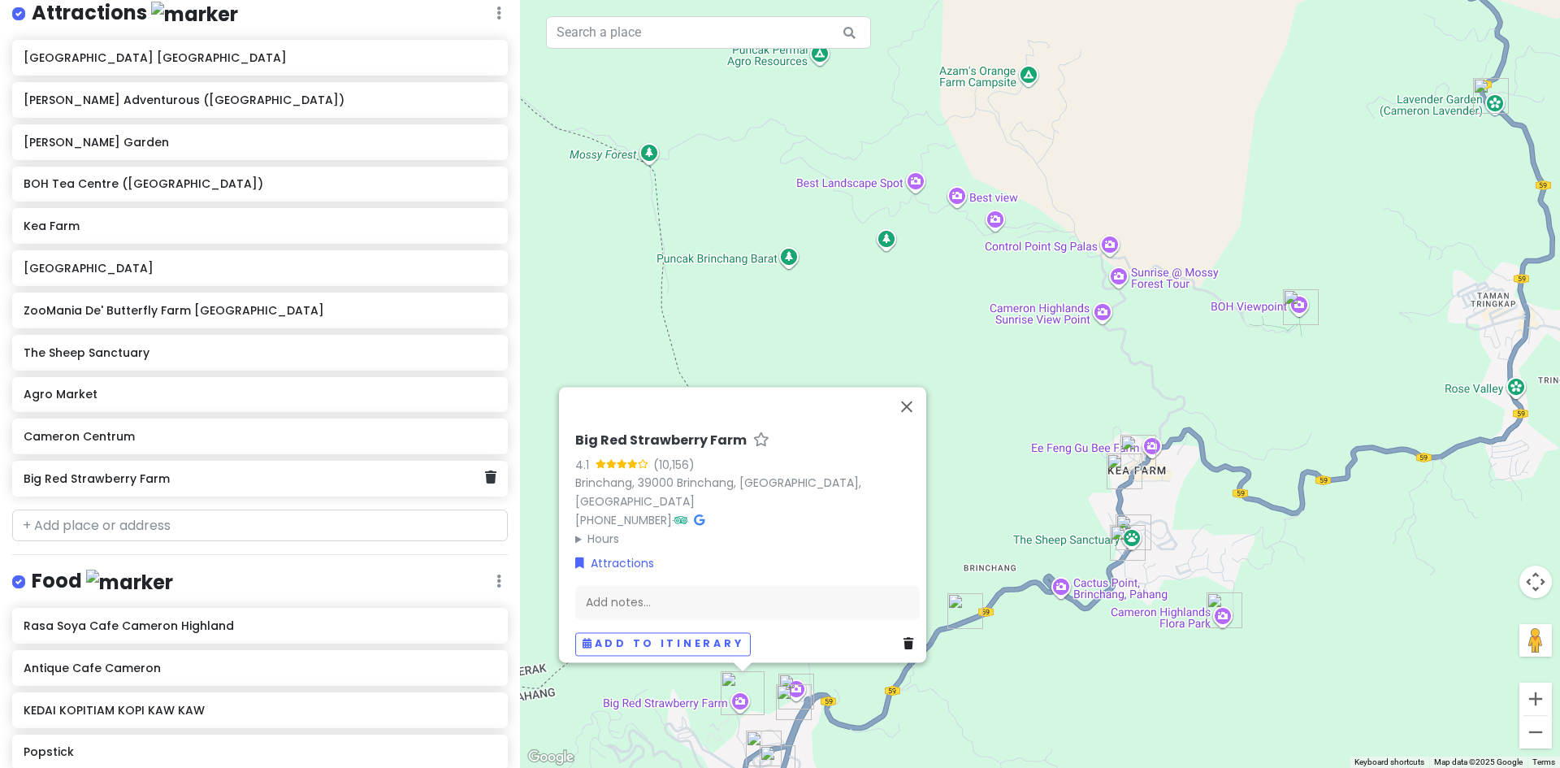
scroll to position [0, 0]
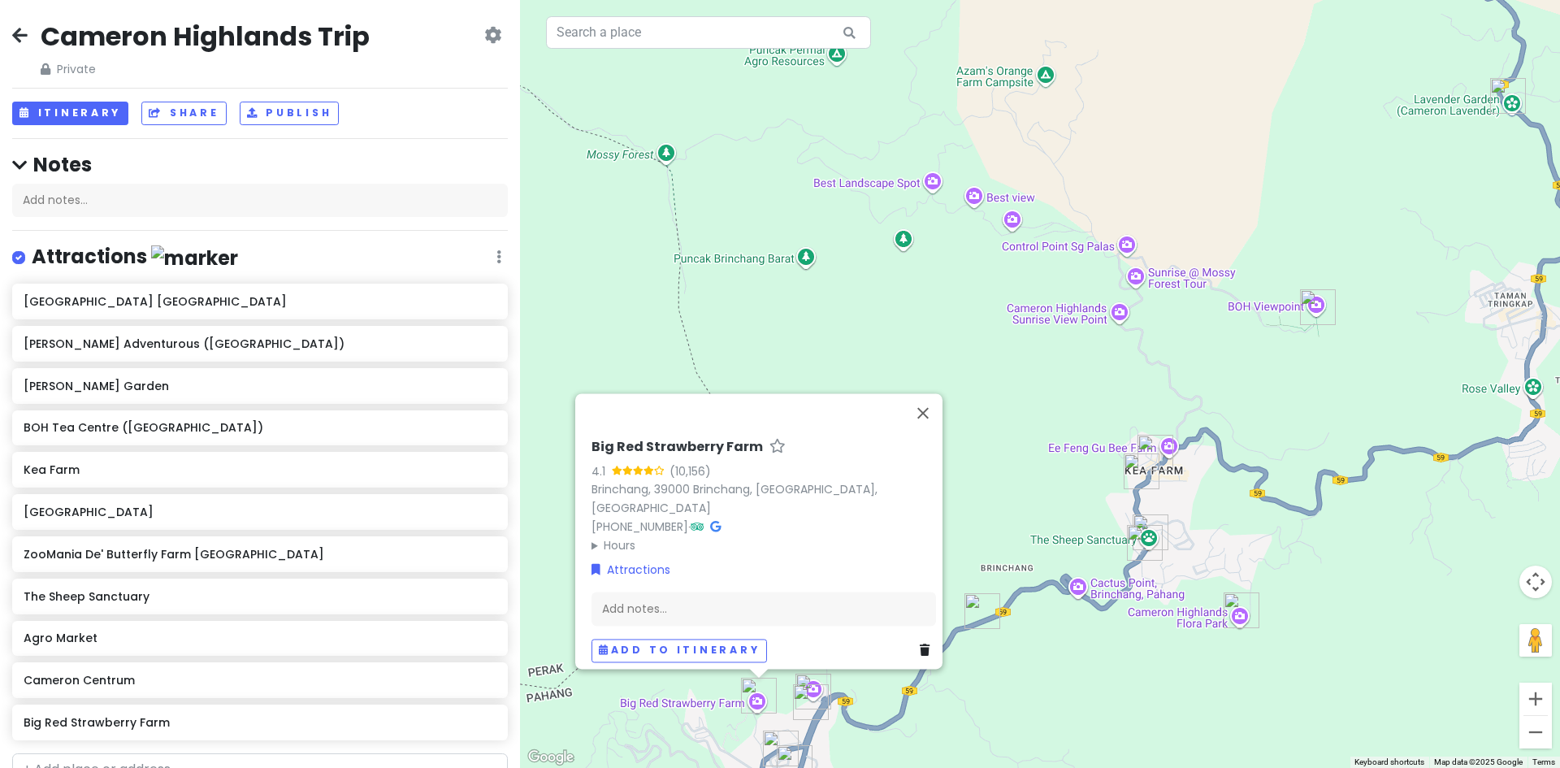
click at [484, 34] on icon at bounding box center [492, 34] width 17 height 13
click at [426, 211] on link "Go Pro ⚡️" at bounding box center [437, 215] width 154 height 39
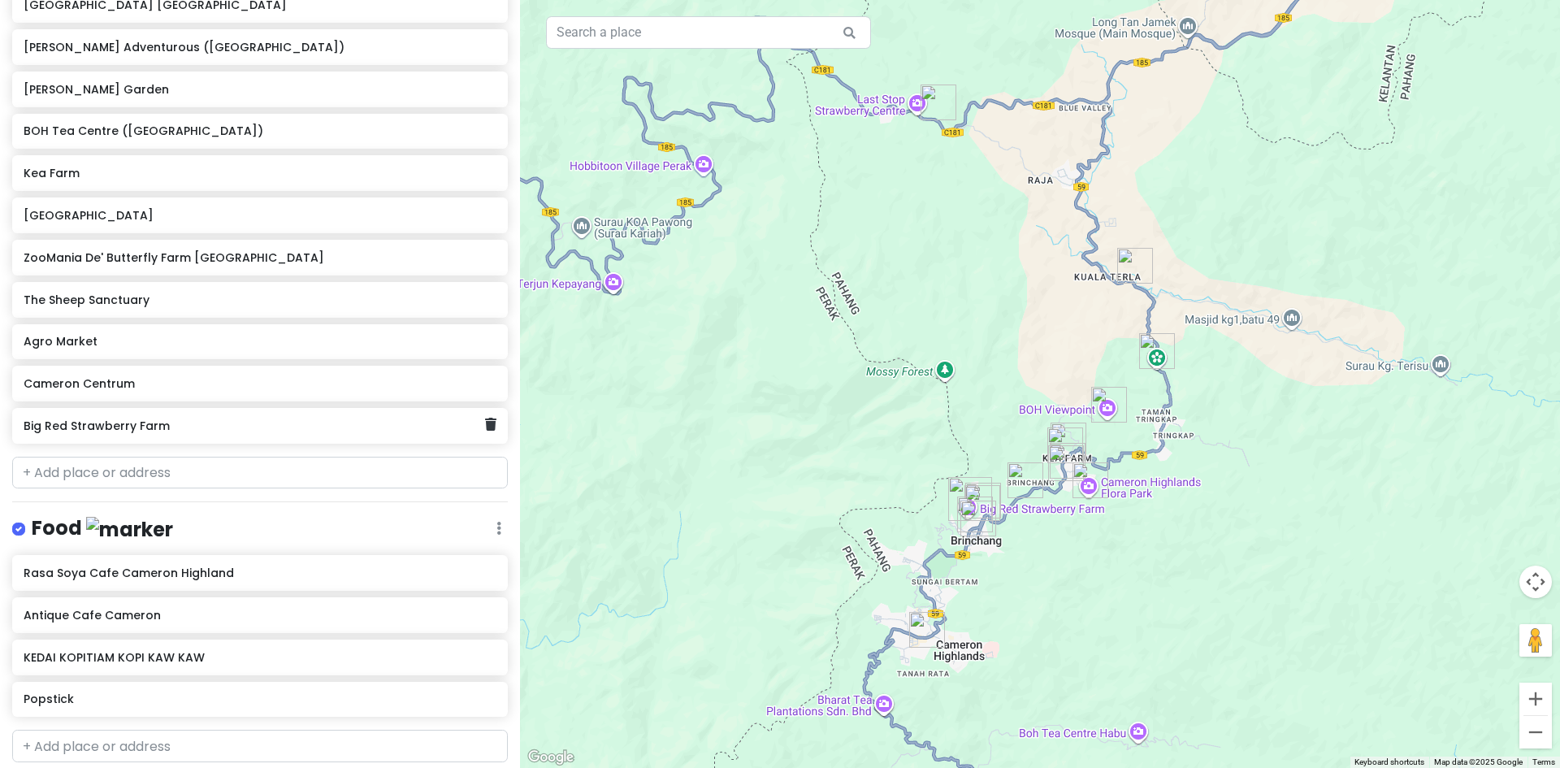
scroll to position [162, 0]
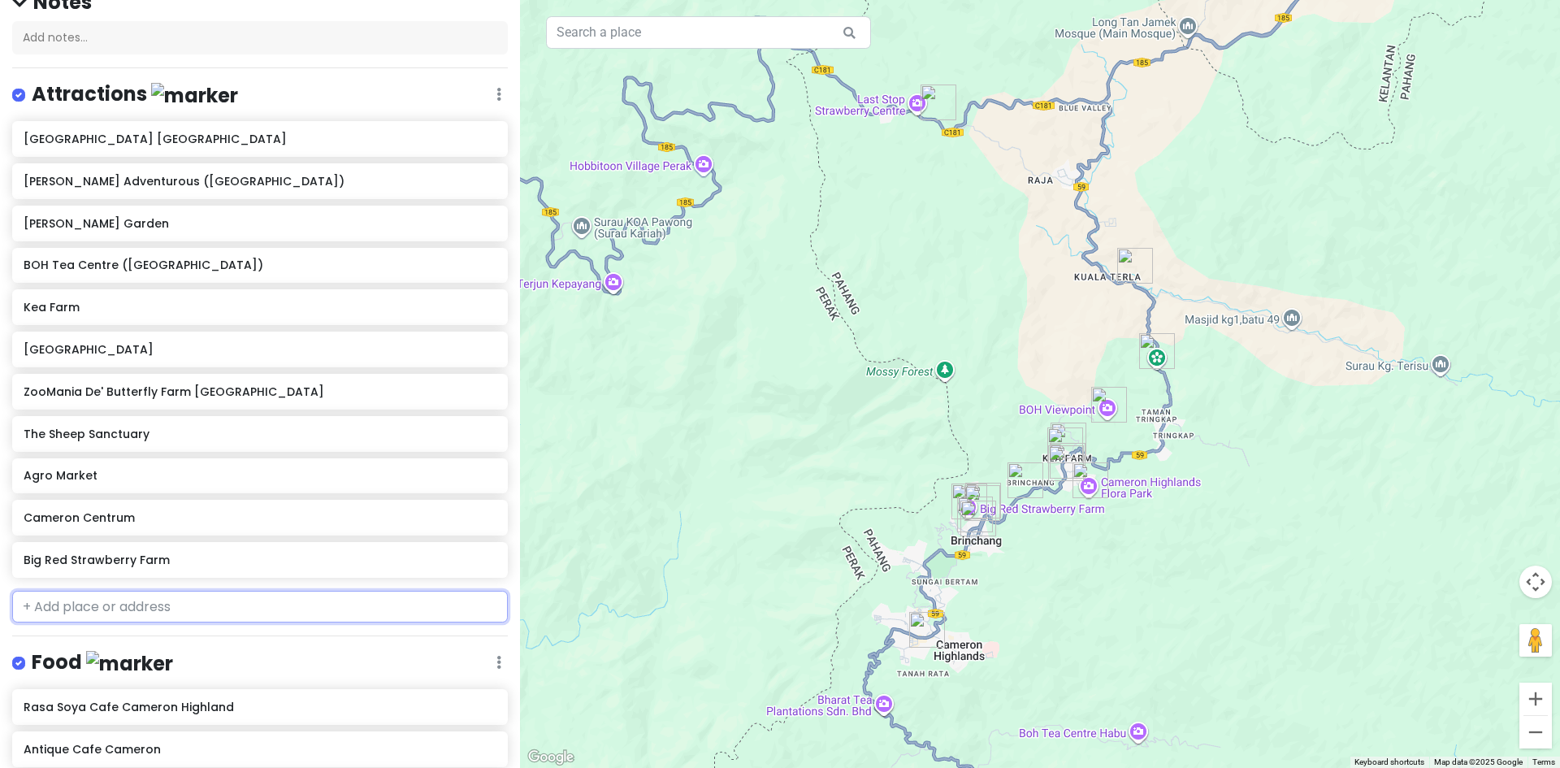
click at [202, 597] on input "text" at bounding box center [260, 607] width 496 height 32
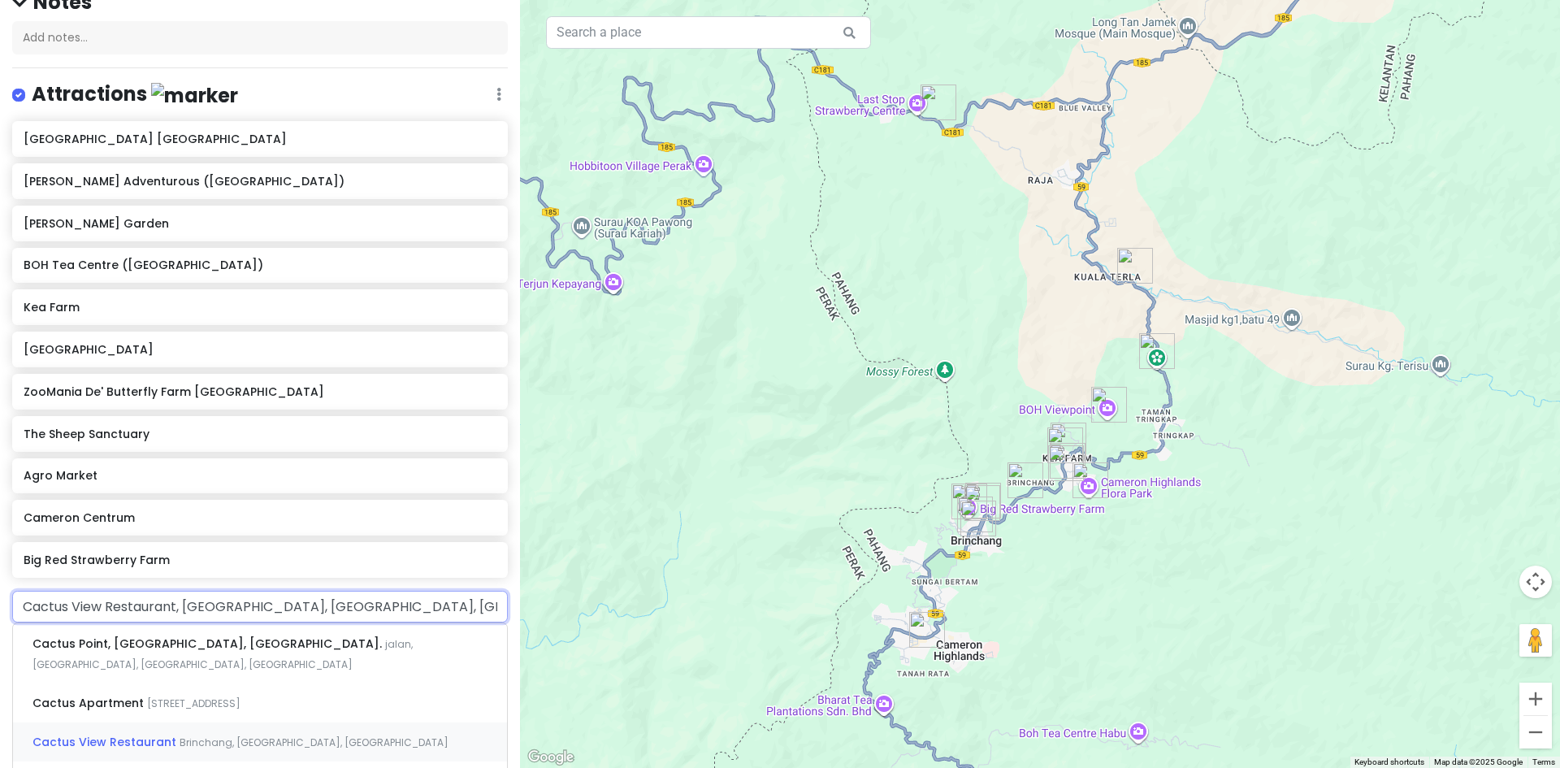
type input "Cactus Valley, Cactus Valley, Pekan lama, Brinchang, Pahang, Malaysia"
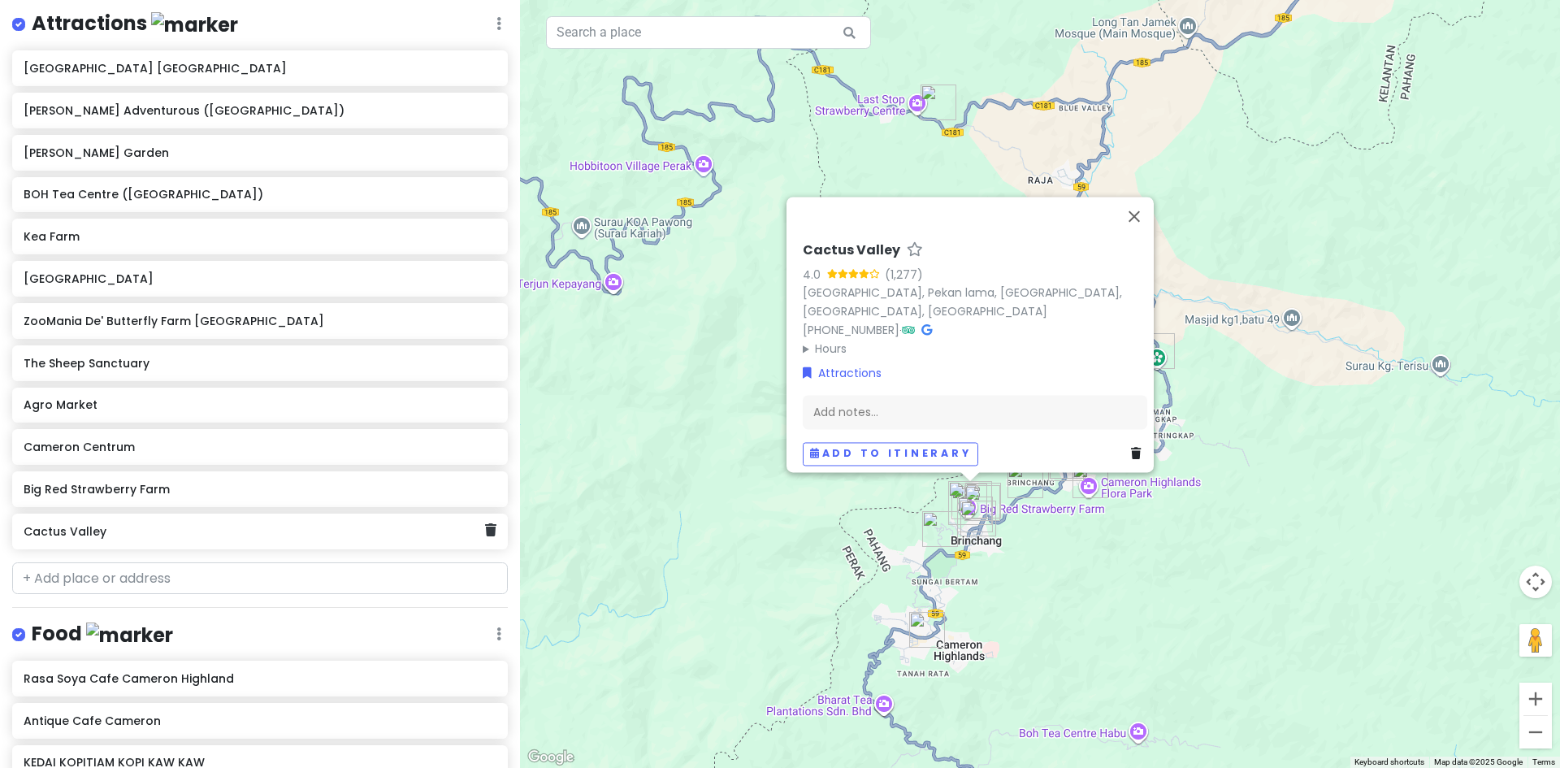
scroll to position [244, 0]
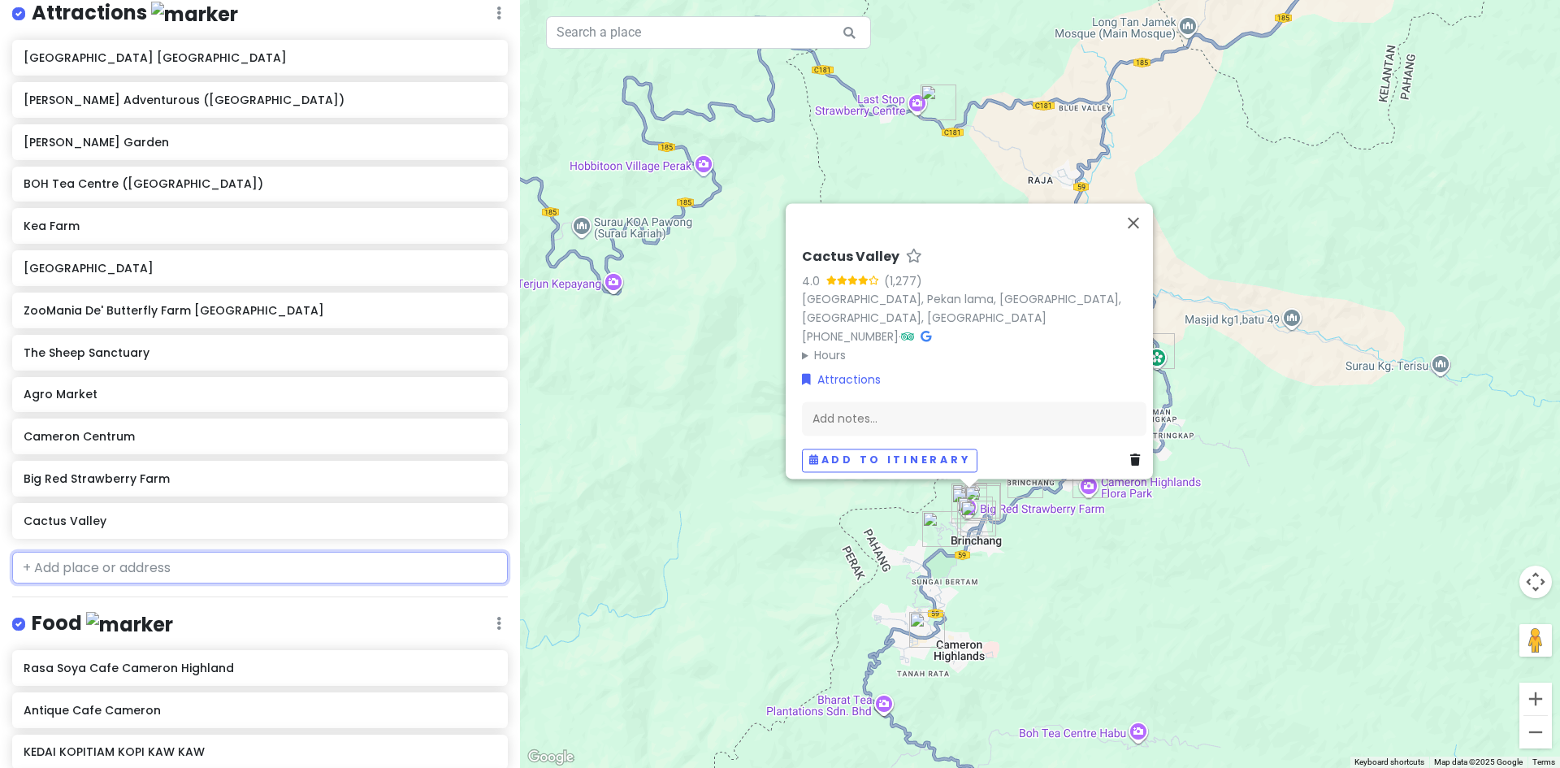
click at [245, 569] on input "text" at bounding box center [260, 568] width 496 height 32
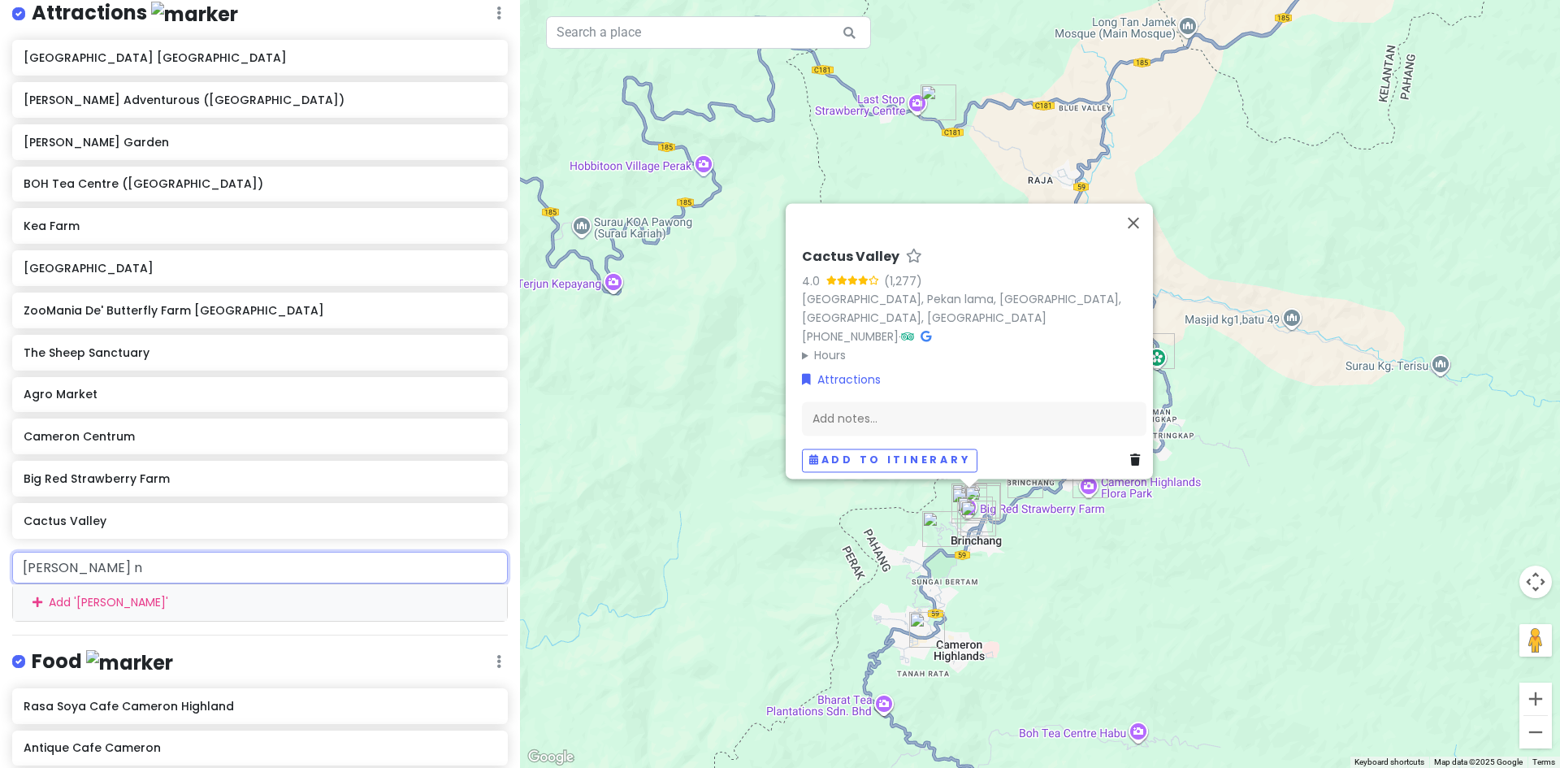
type input "Cameron ni"
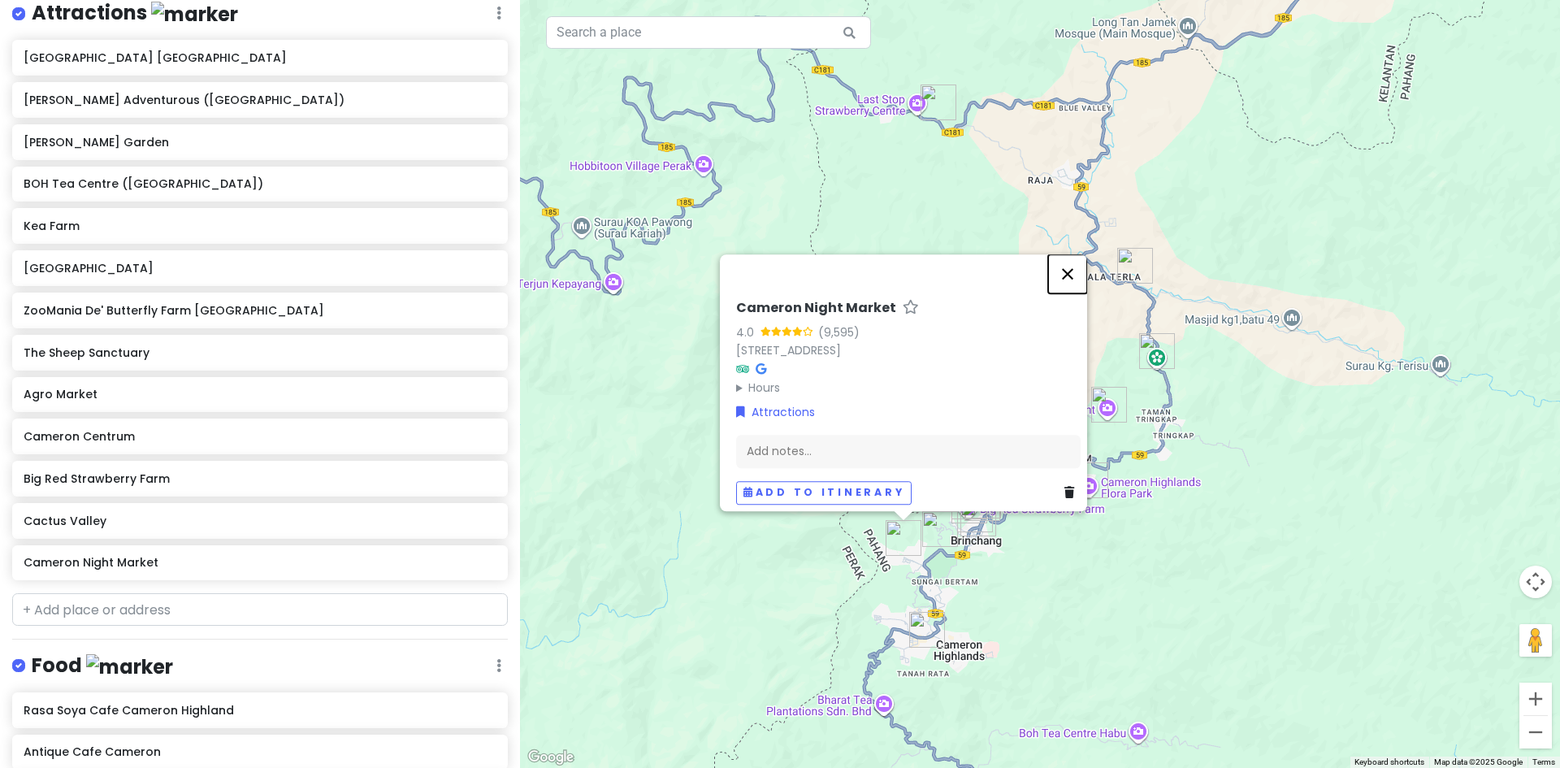
click at [1066, 254] on button "Close" at bounding box center [1067, 273] width 39 height 39
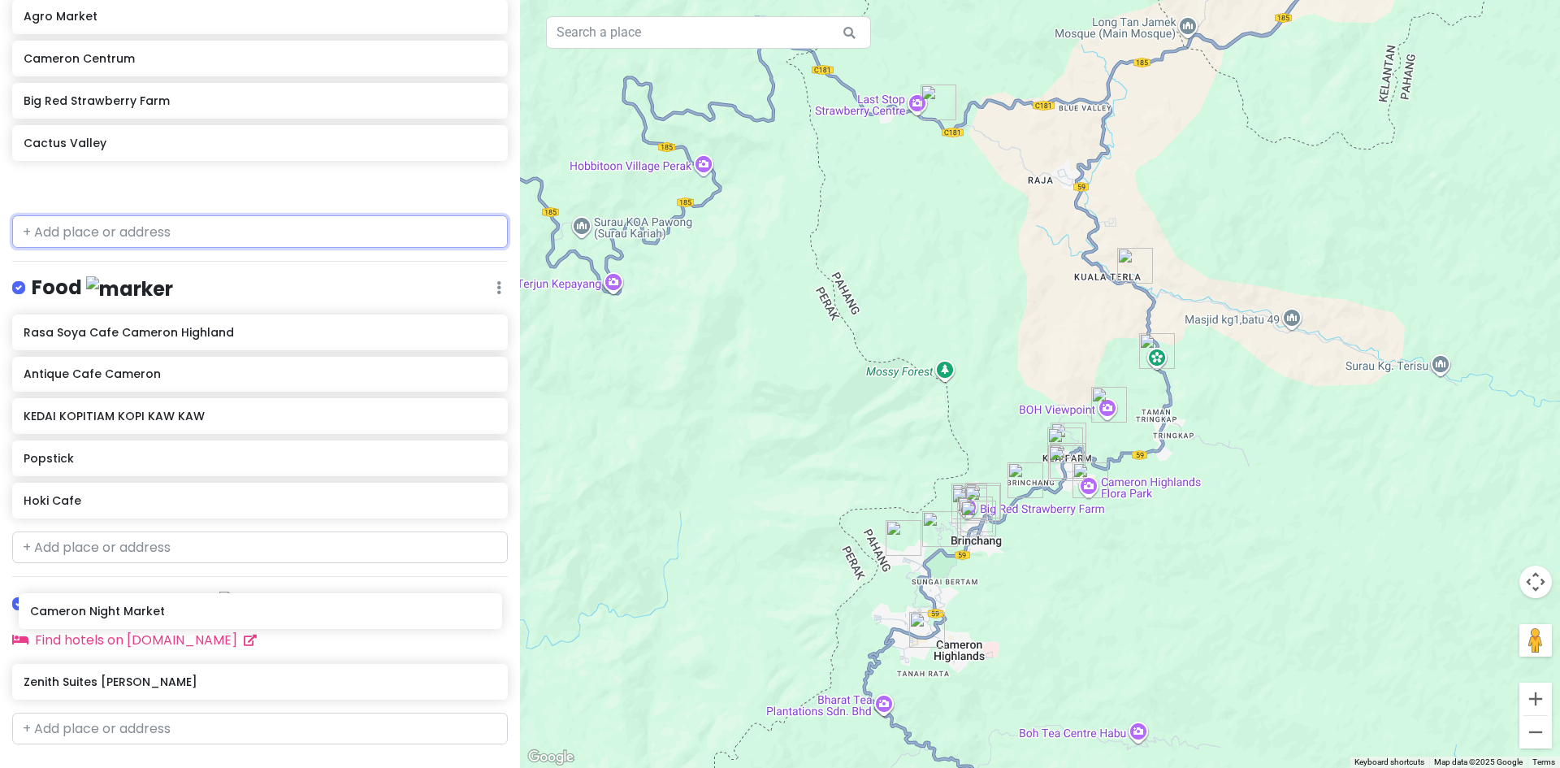
scroll to position [633, 0]
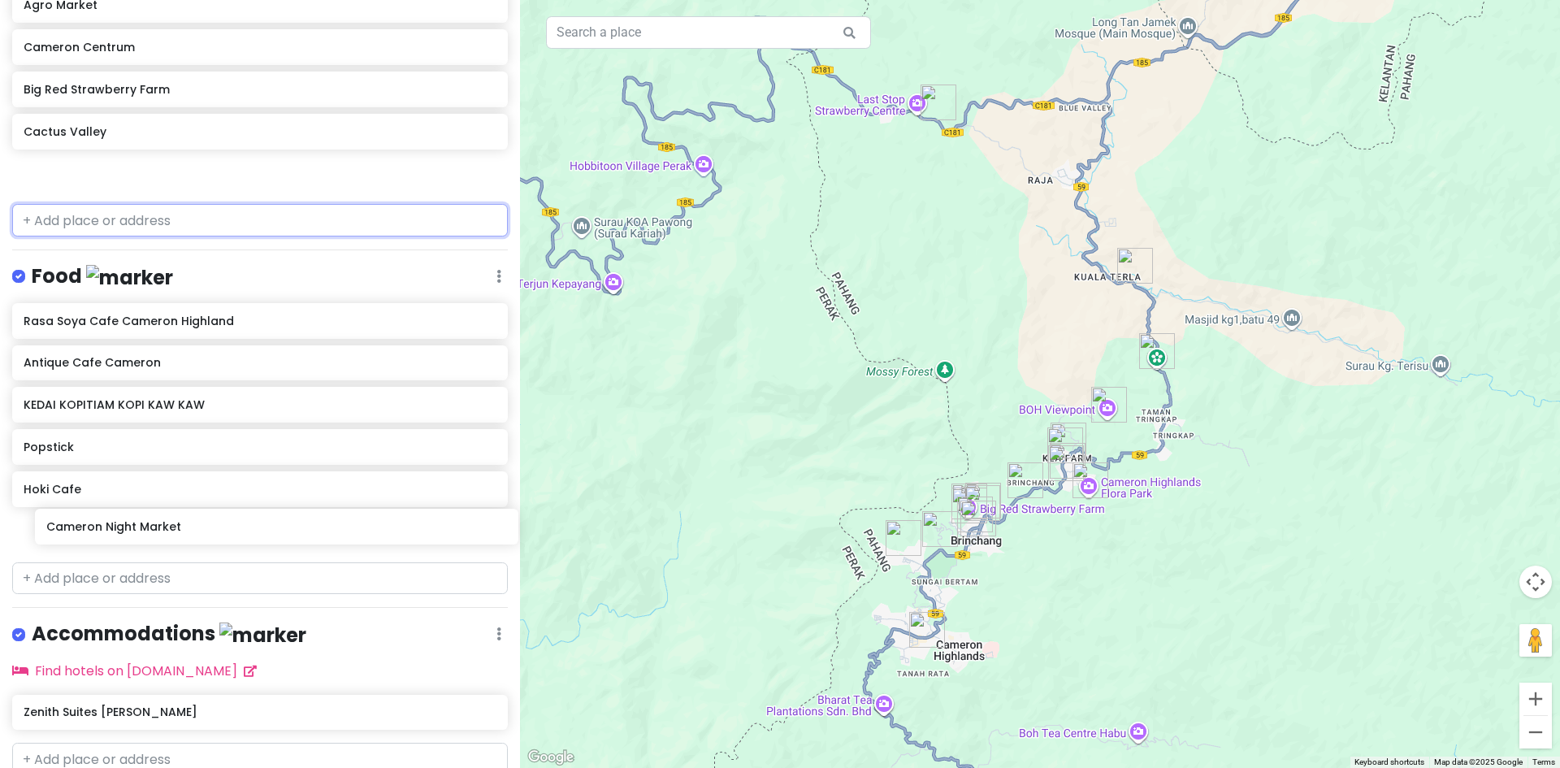
drag, startPoint x: 218, startPoint y: 245, endPoint x: 247, endPoint y: 523, distance: 280.2
click at [240, 527] on div "Cameron Highlands Trip Private Change Dates Make a Copy Delete Trip Go Pro ⚡️ G…" at bounding box center [260, 384] width 520 height 768
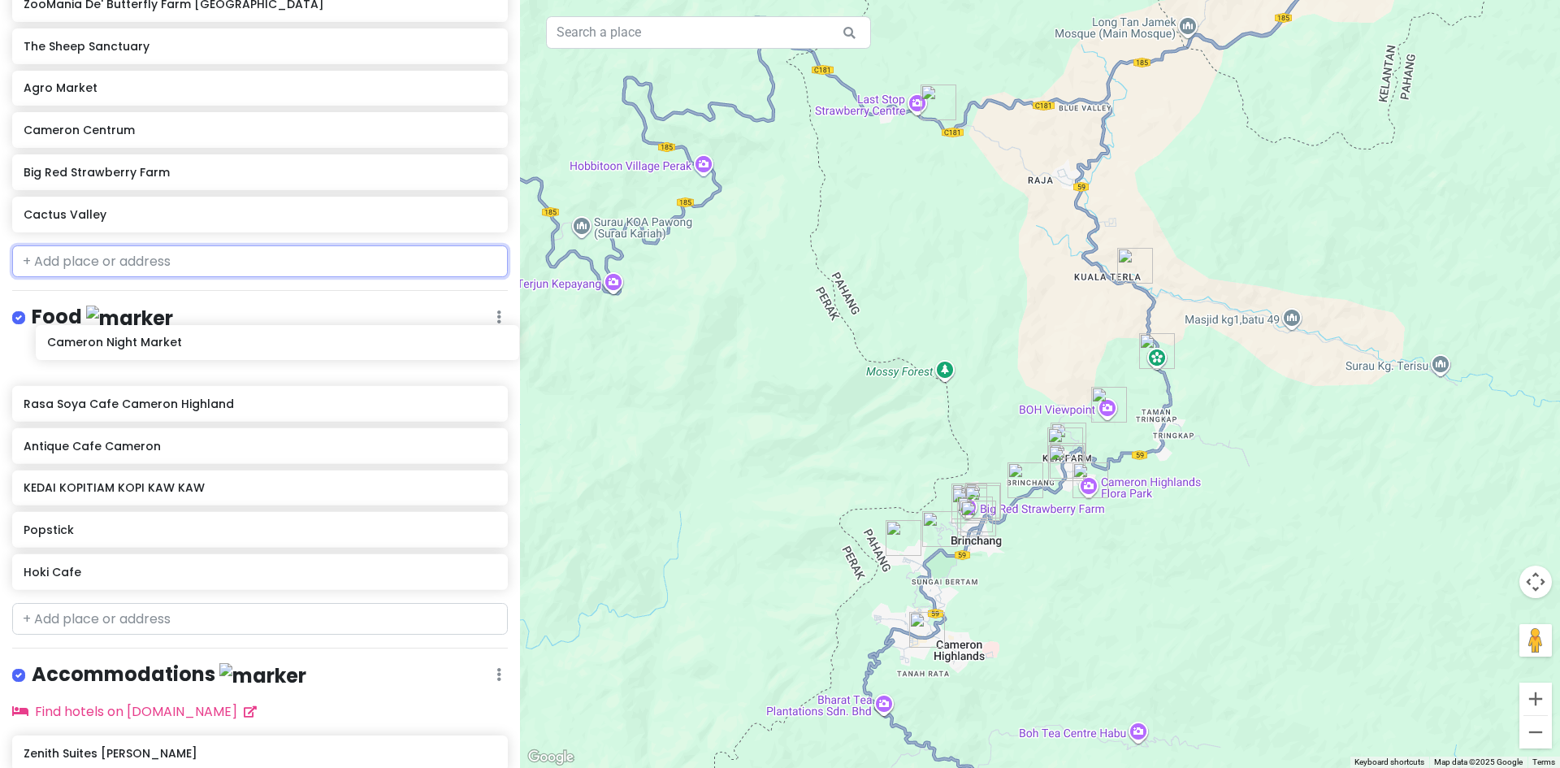
drag, startPoint x: 201, startPoint y: 581, endPoint x: 225, endPoint y: 353, distance: 229.5
click at [225, 353] on div "Rasa Soya Cafe Cameron Highland Antique Cafe Cameron KEDAI KOPITIAM KOPI KAW KA…" at bounding box center [260, 470] width 520 height 253
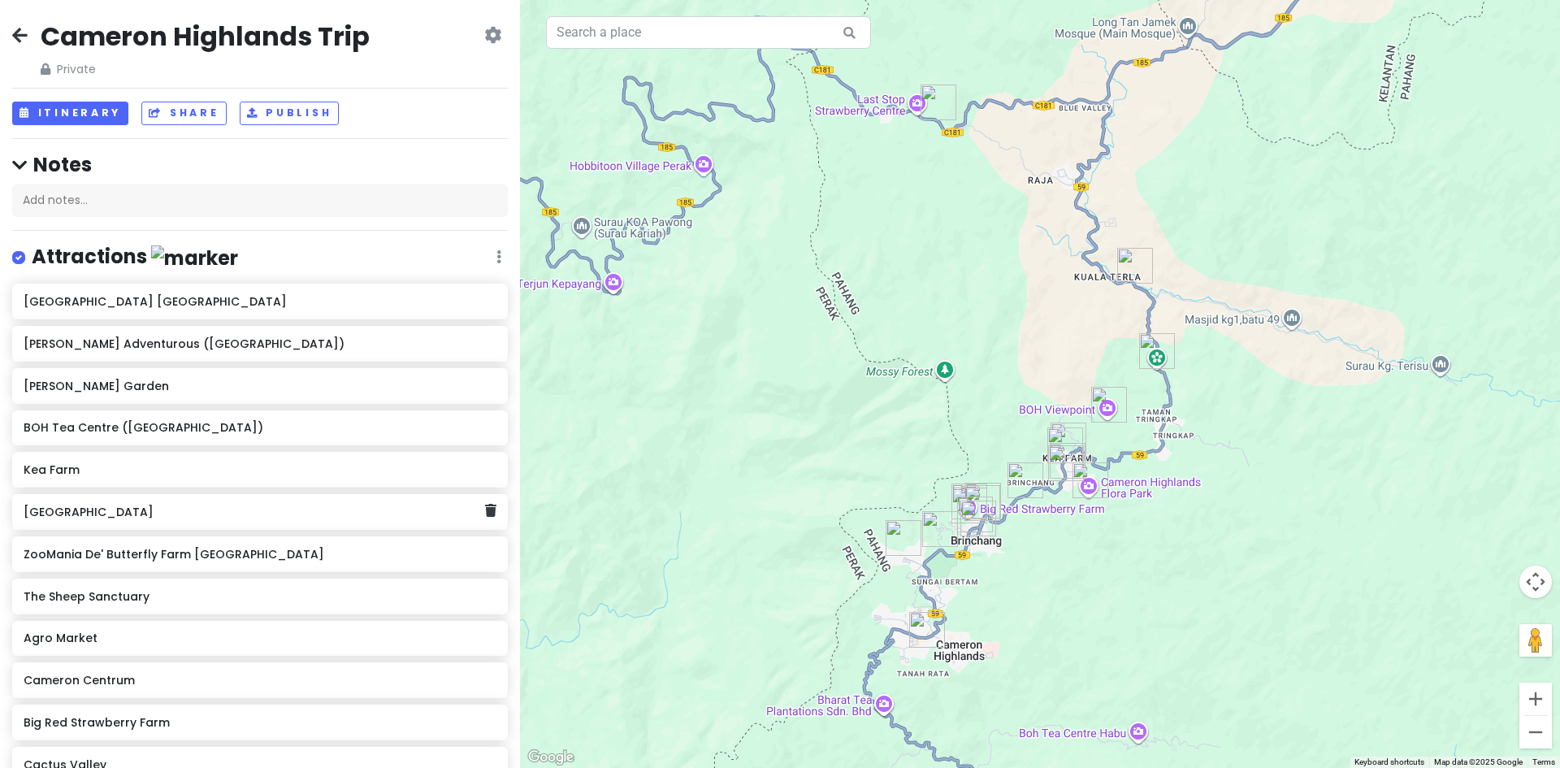
scroll to position [325, 0]
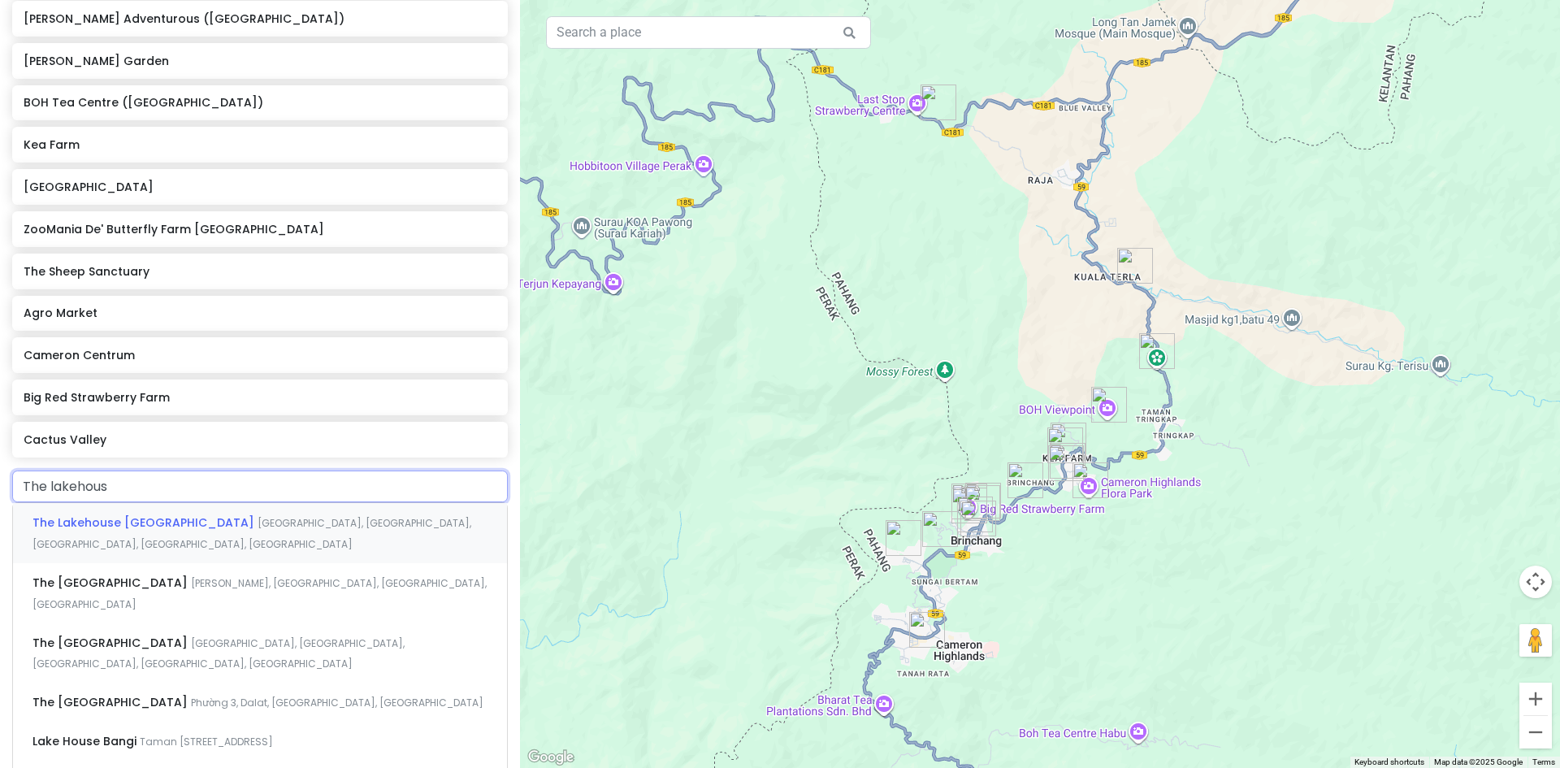
type input "The lakehouse"
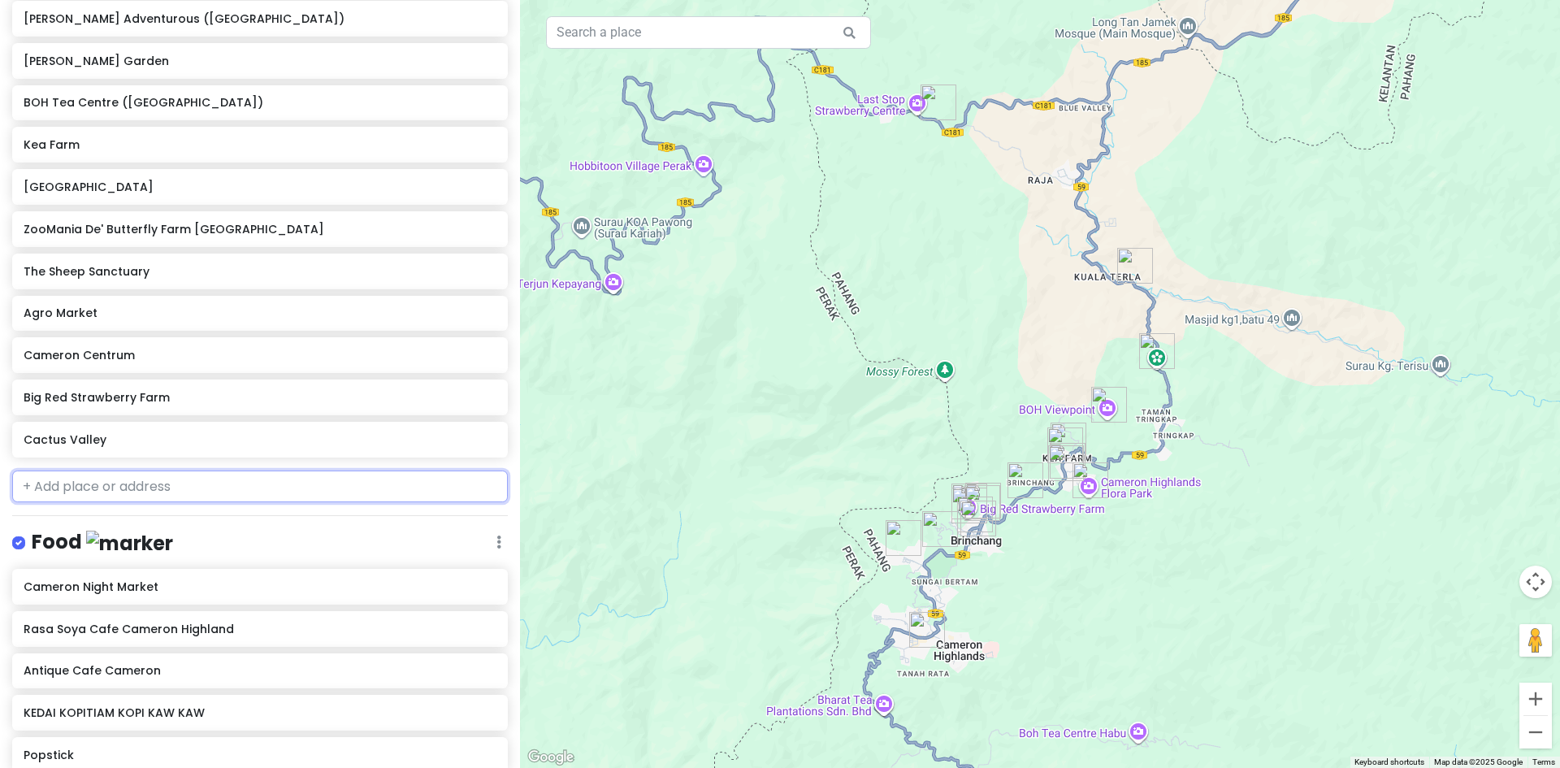
scroll to position [367, 0]
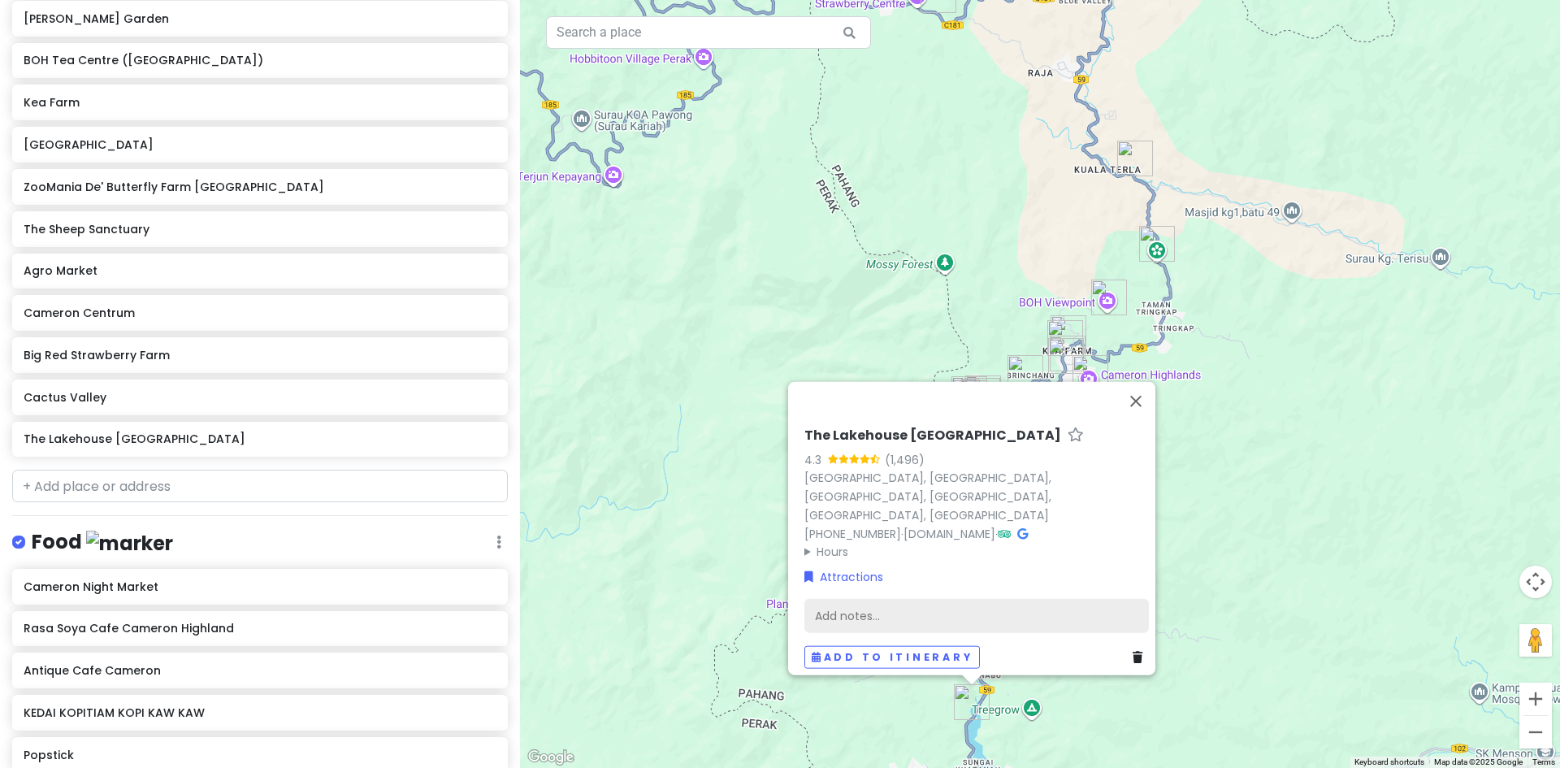
click at [911, 605] on div "Add notes..." at bounding box center [976, 615] width 344 height 34
click at [1229, 606] on div "The Lakehouse Cameron Highlands 4.3 (1,496) 30th Mile, Jalan Ringlet - Sungai K…" at bounding box center [1040, 384] width 1040 height 768
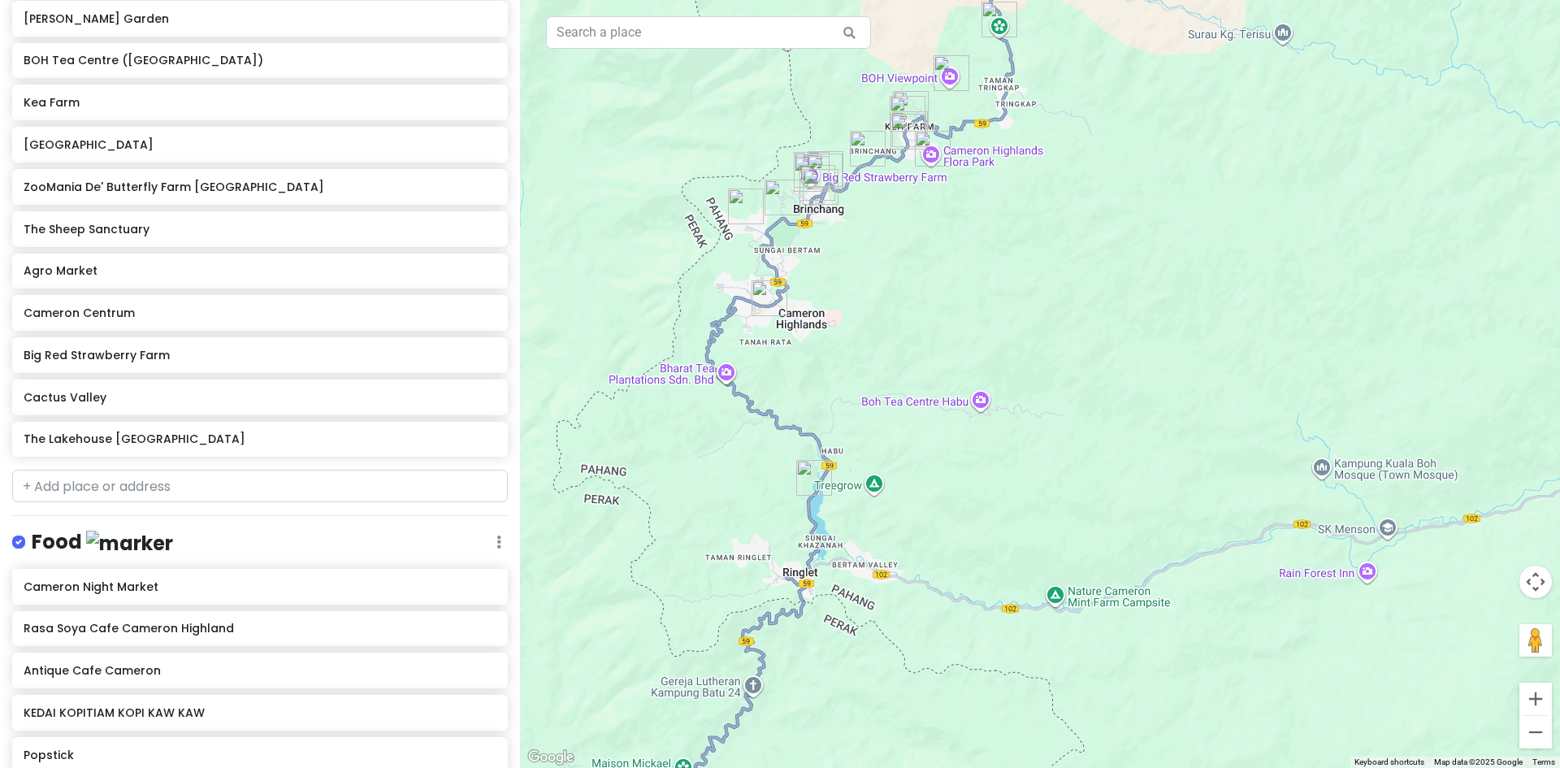
drag, startPoint x: 1116, startPoint y: 585, endPoint x: 1006, endPoint y: 390, distance: 224.1
click at [1006, 390] on div at bounding box center [1040, 384] width 1040 height 768
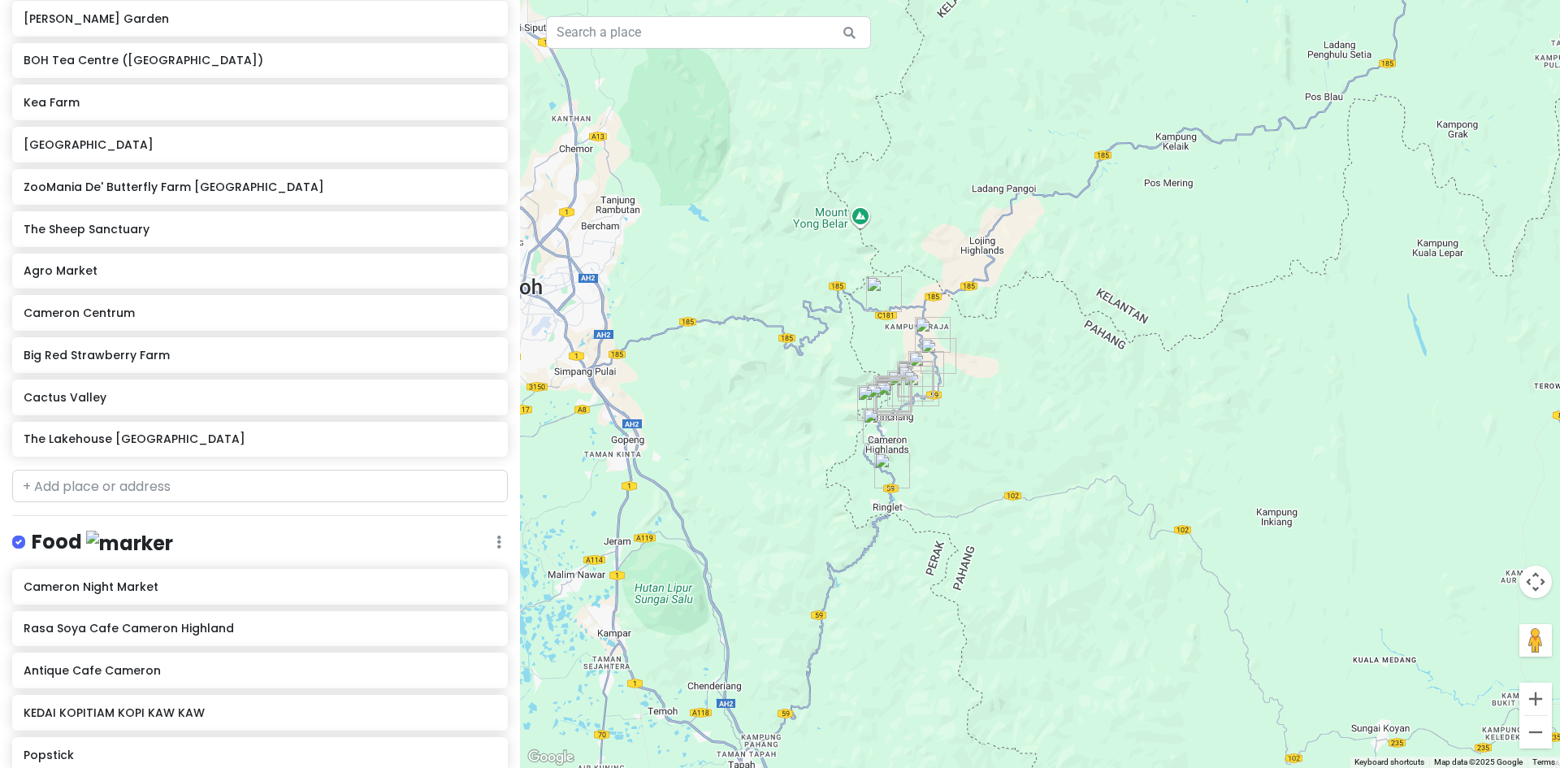
drag, startPoint x: 985, startPoint y: 421, endPoint x: 912, endPoint y: 409, distance: 74.1
click at [947, 471] on div at bounding box center [1040, 384] width 1040 height 768
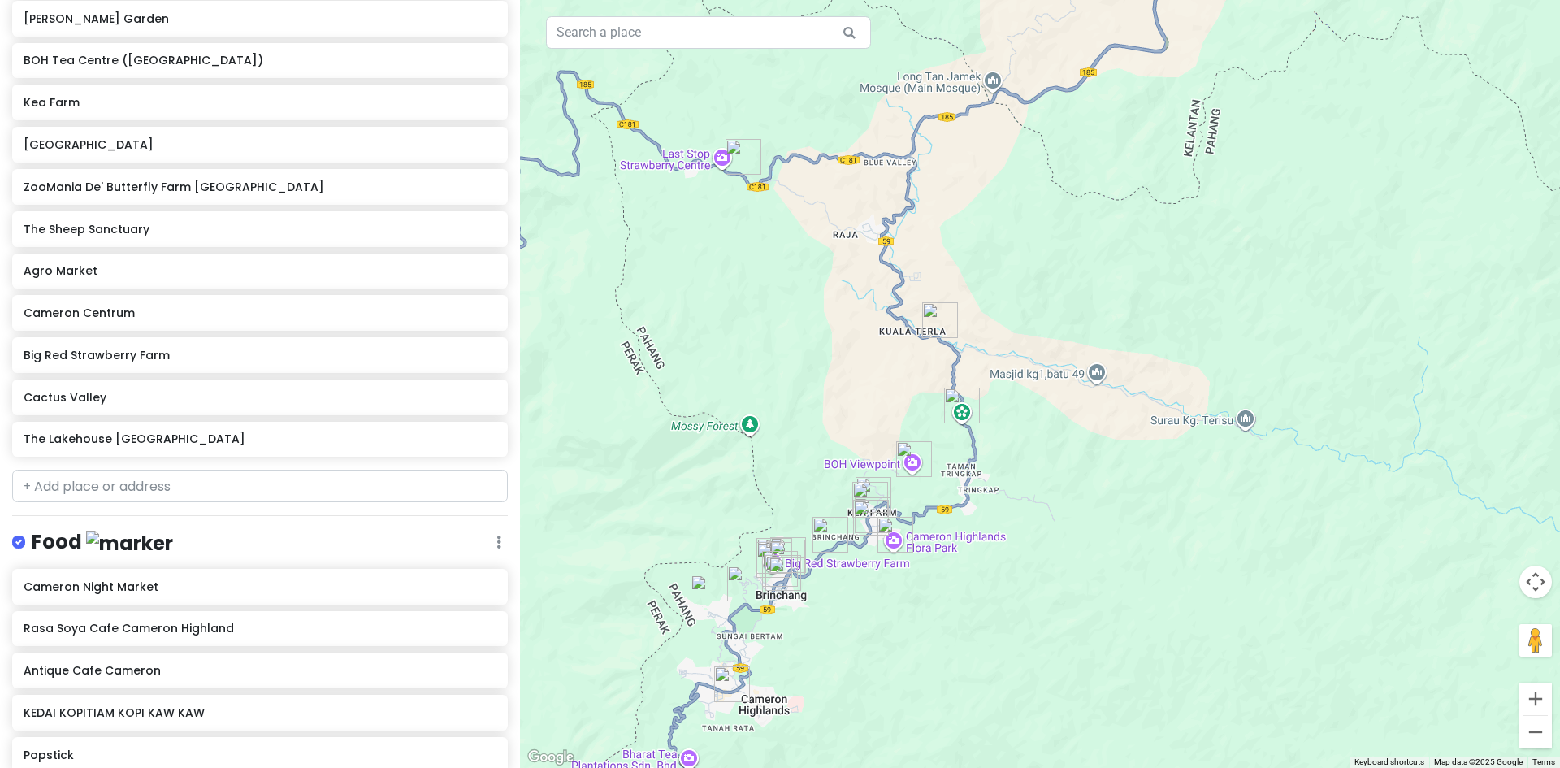
drag, startPoint x: 921, startPoint y: 439, endPoint x: 1003, endPoint y: 223, distance: 231.1
click at [1003, 223] on div at bounding box center [1040, 384] width 1040 height 768
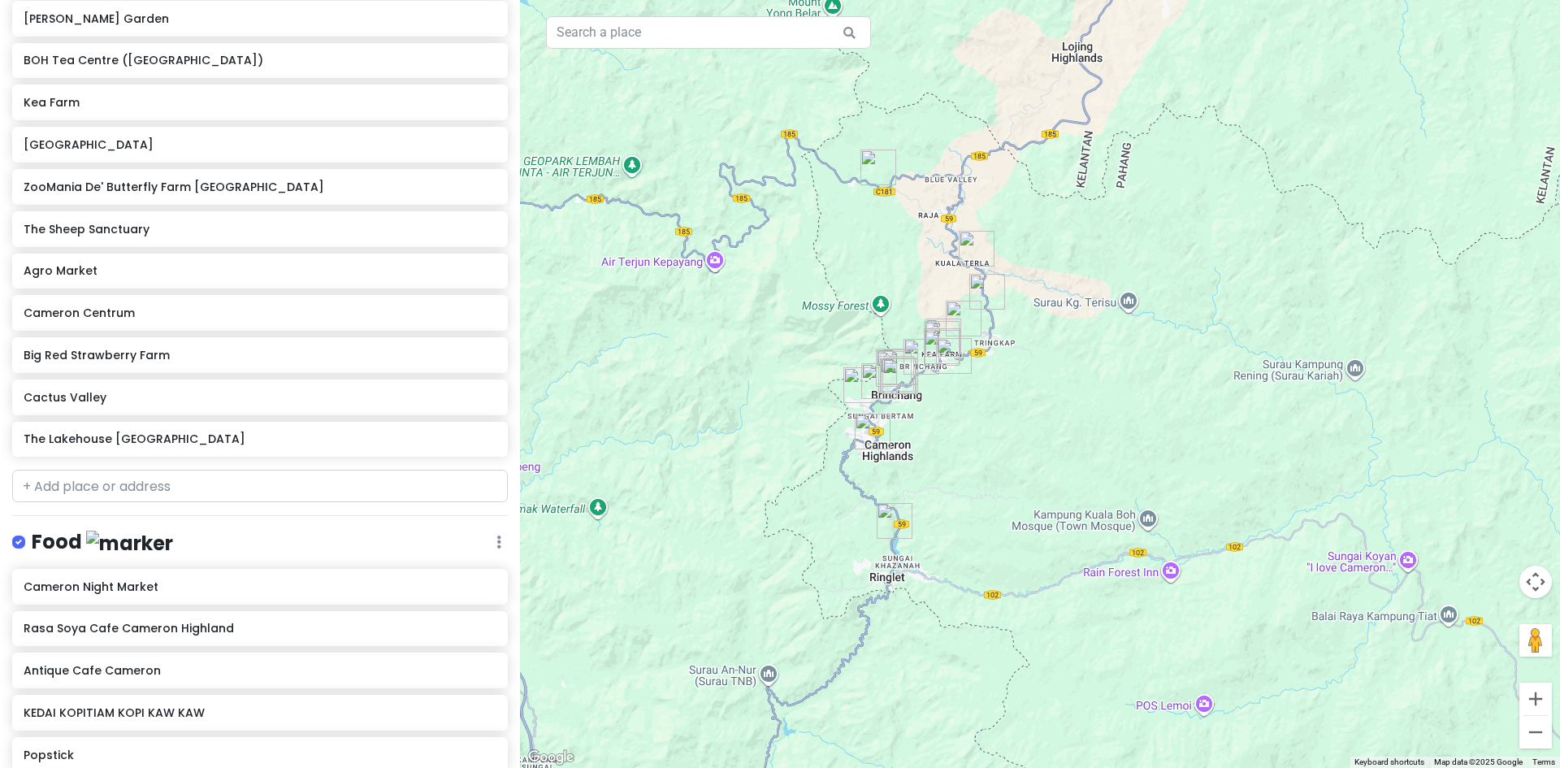
drag, startPoint x: 1034, startPoint y: 300, endPoint x: 1131, endPoint y: 260, distance: 104.5
click at [1130, 260] on div at bounding box center [1040, 384] width 1040 height 768
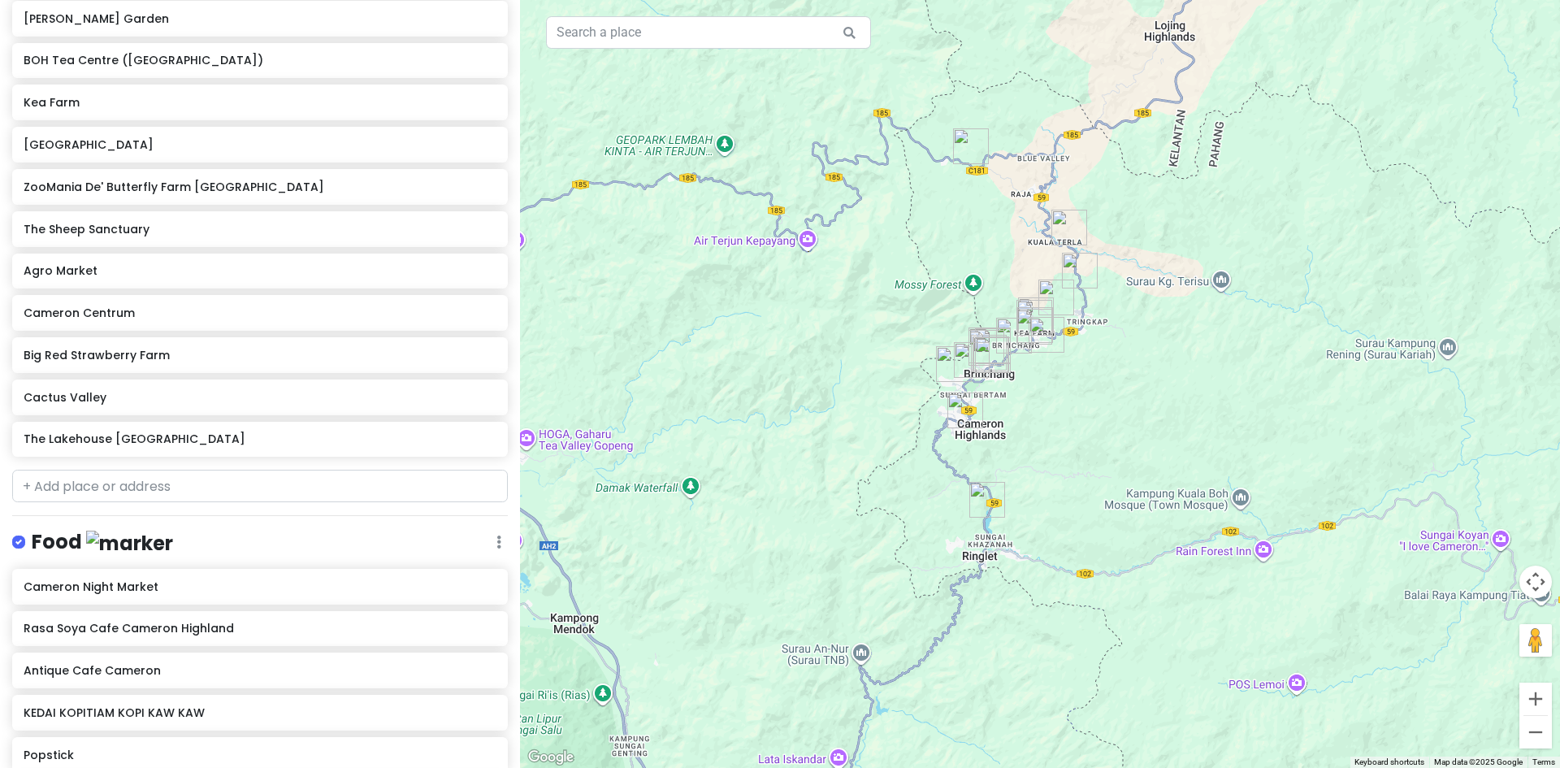
drag, startPoint x: 1010, startPoint y: 438, endPoint x: 1016, endPoint y: 401, distance: 37.1
click at [1032, 396] on div at bounding box center [1040, 384] width 1040 height 768
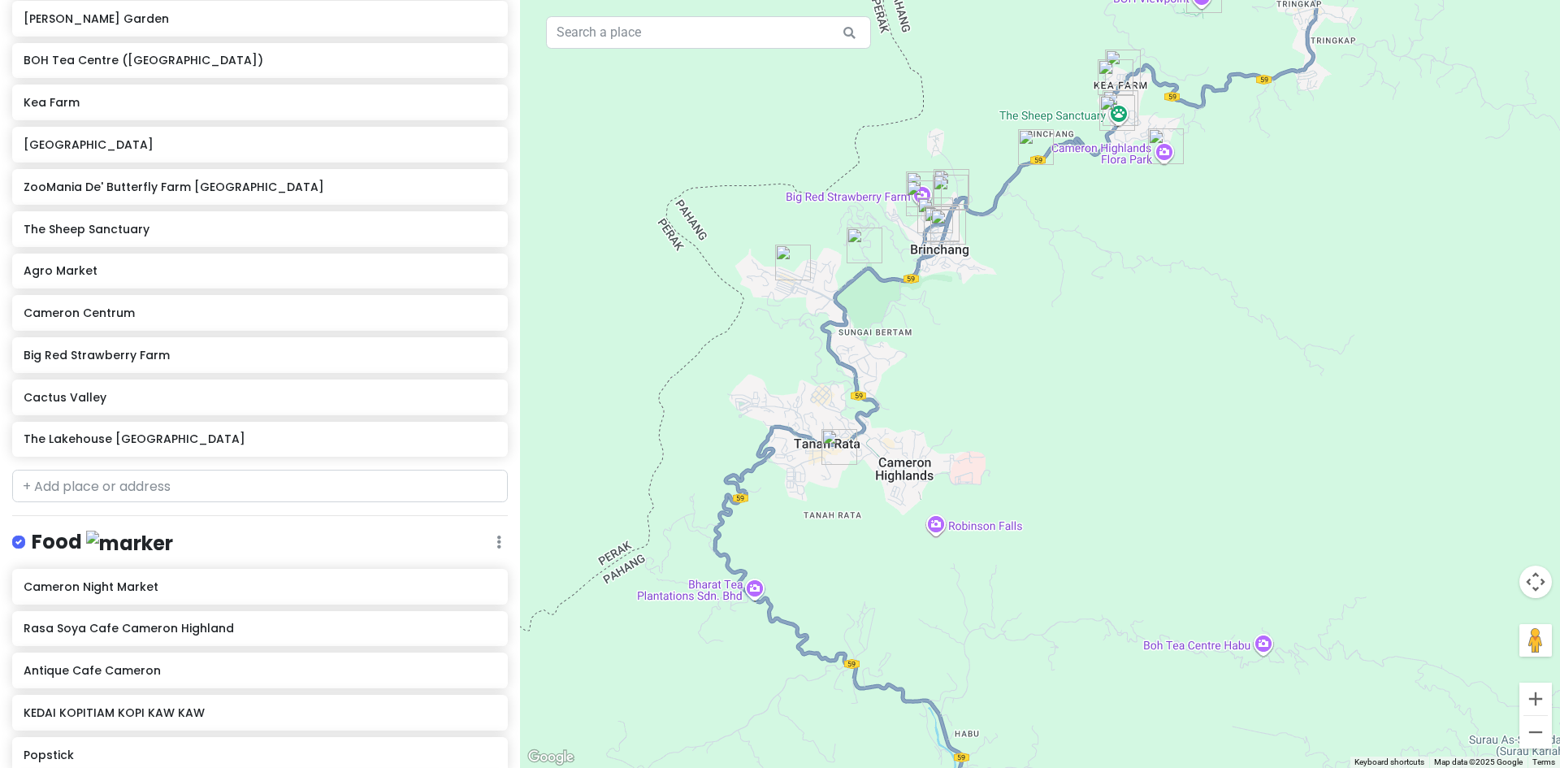
drag, startPoint x: 1020, startPoint y: 277, endPoint x: 938, endPoint y: 392, distance: 141.6
click at [938, 392] on div at bounding box center [1040, 384] width 1040 height 768
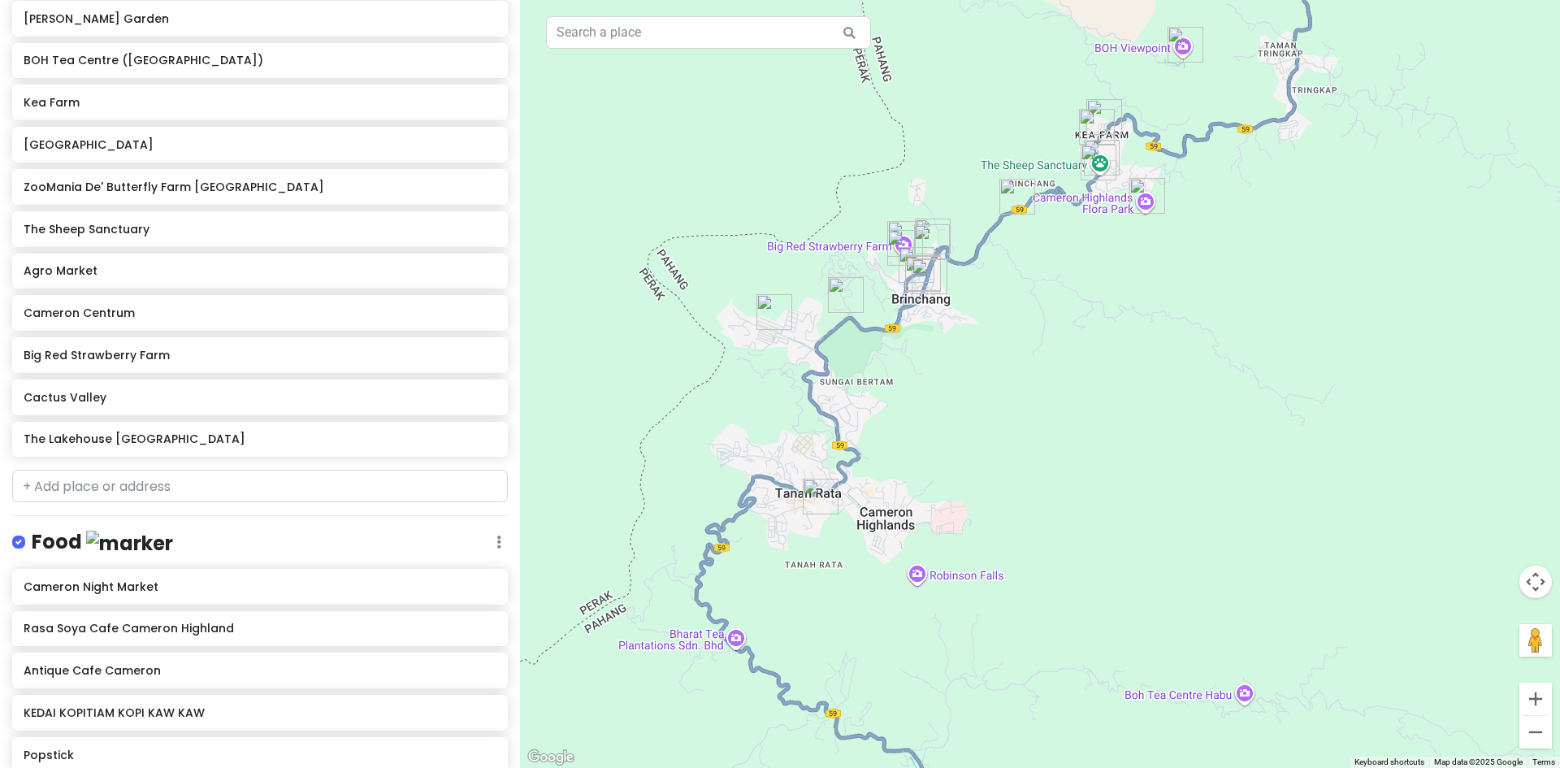
drag, startPoint x: 958, startPoint y: 352, endPoint x: 926, endPoint y: 413, distance: 69.4
click at [936, 406] on div at bounding box center [1040, 384] width 1040 height 768
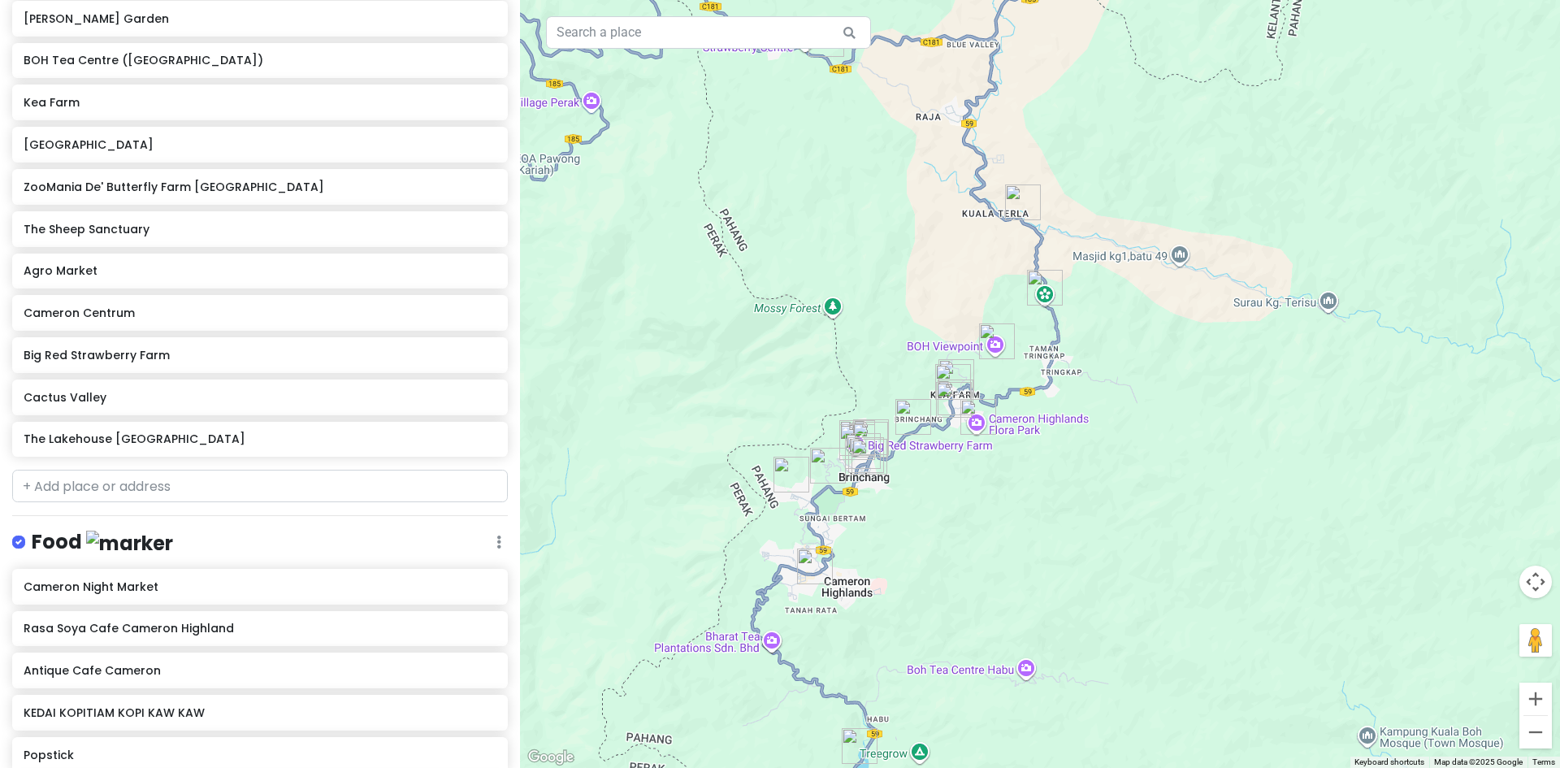
drag, startPoint x: 890, startPoint y: 500, endPoint x: 870, endPoint y: 547, distance: 51.0
click at [871, 542] on div at bounding box center [1040, 384] width 1040 height 768
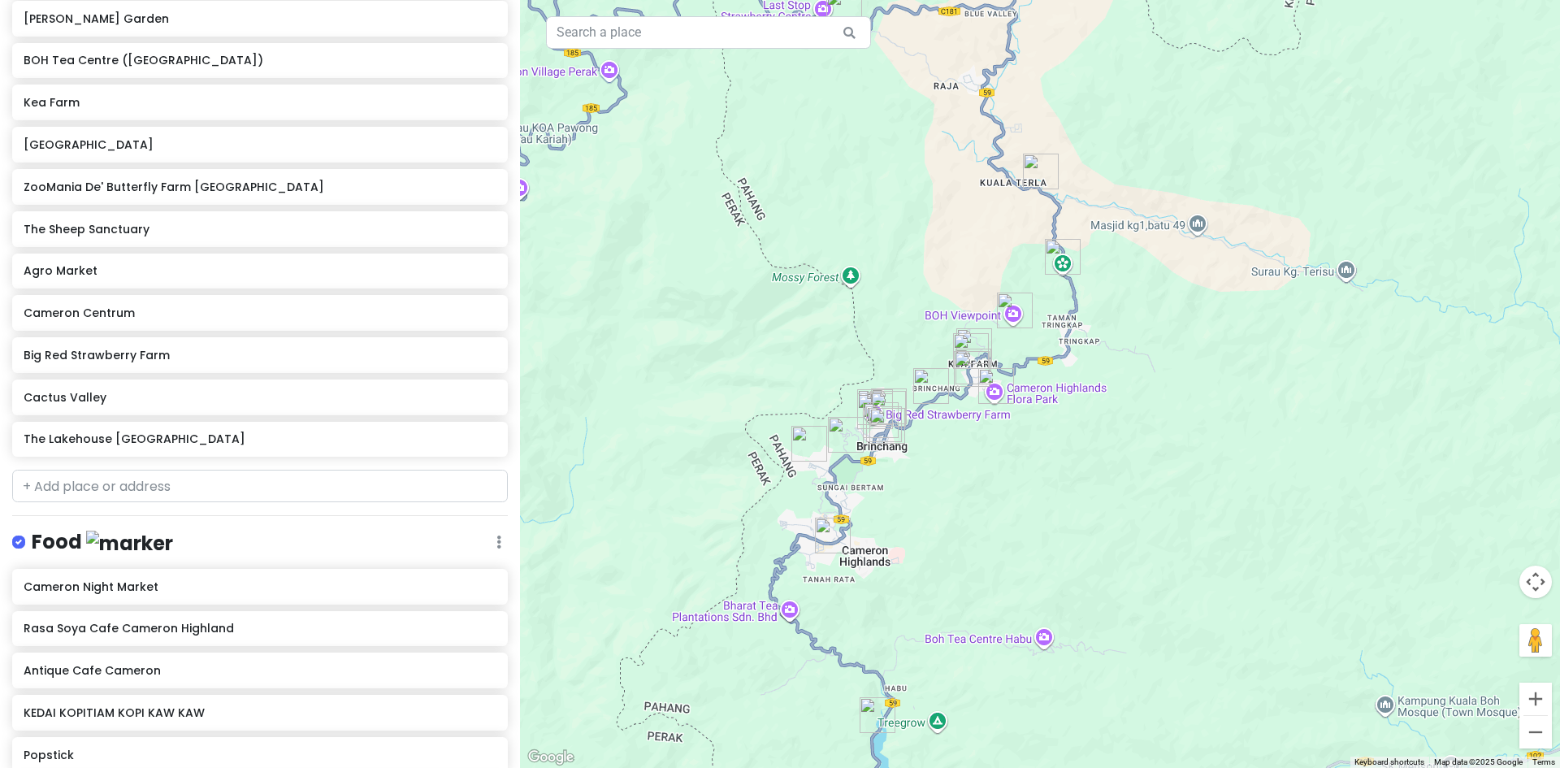
drag, startPoint x: 879, startPoint y: 550, endPoint x: 915, endPoint y: 474, distance: 84.3
click at [911, 483] on div at bounding box center [1040, 384] width 1040 height 768
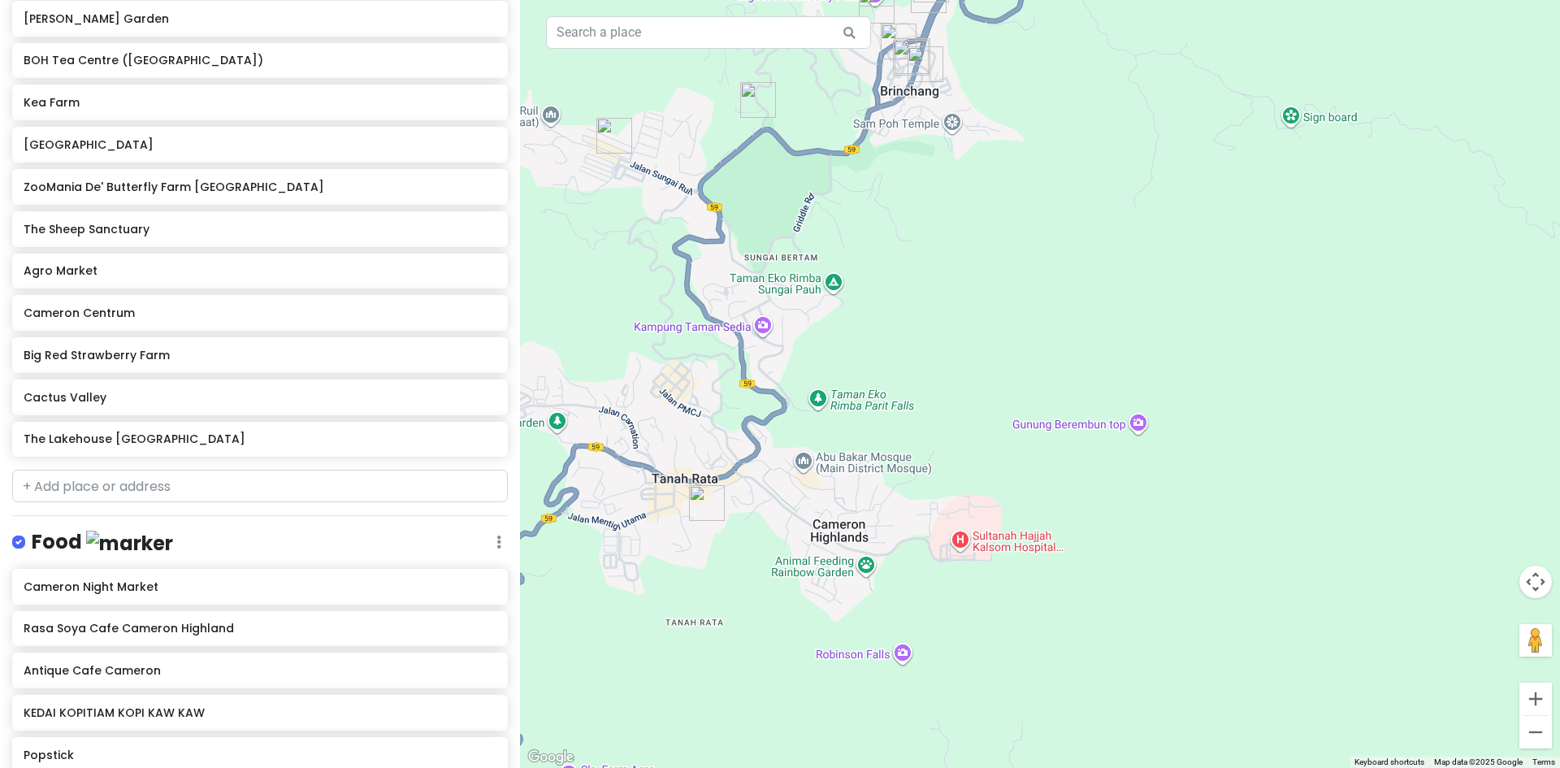
drag, startPoint x: 890, startPoint y: 492, endPoint x: 911, endPoint y: 514, distance: 31.0
click at [909, 511] on div at bounding box center [1040, 384] width 1040 height 768
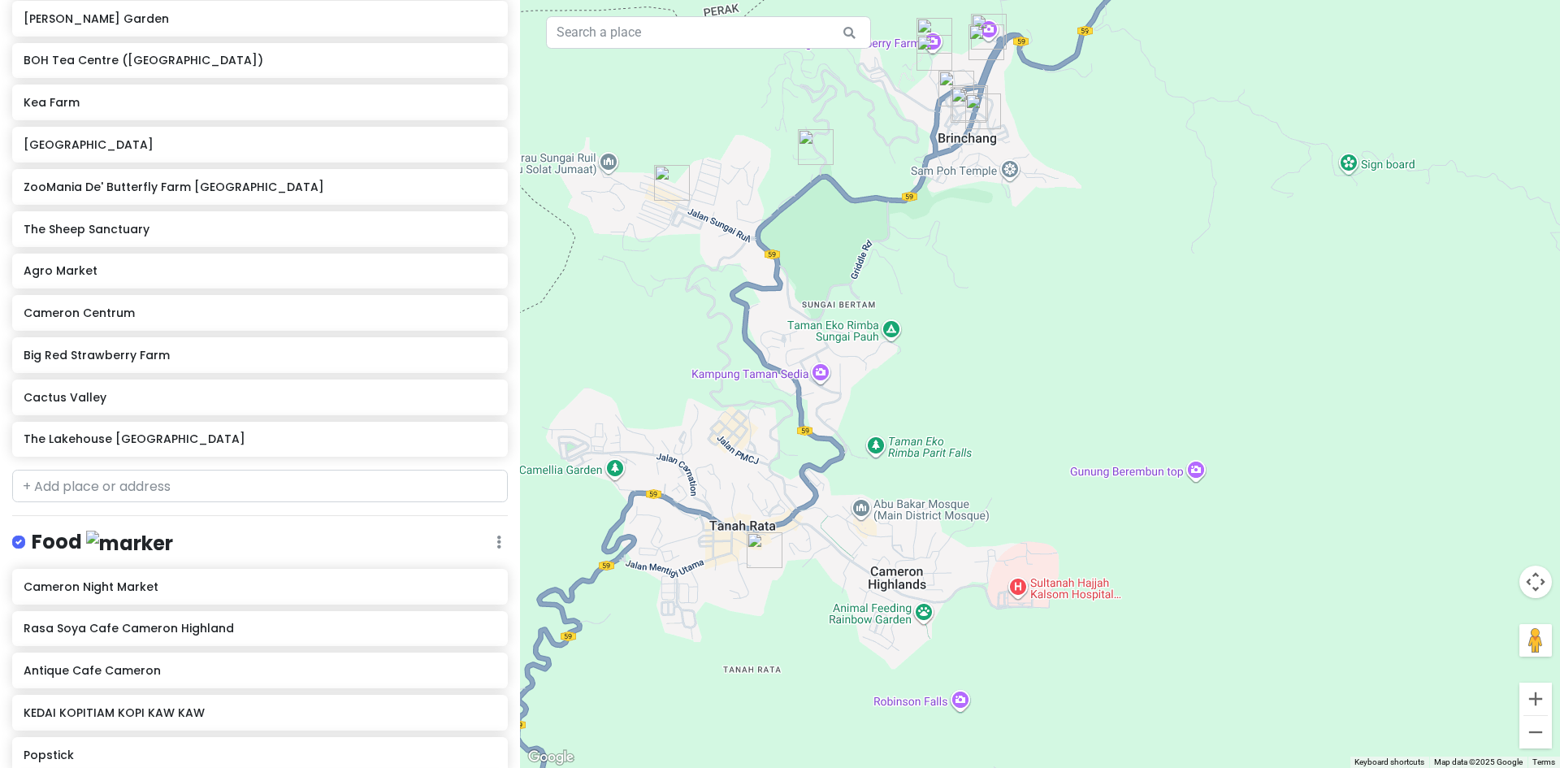
drag, startPoint x: 861, startPoint y: 512, endPoint x: 919, endPoint y: 532, distance: 61.1
click at [914, 530] on div at bounding box center [1040, 384] width 1040 height 768
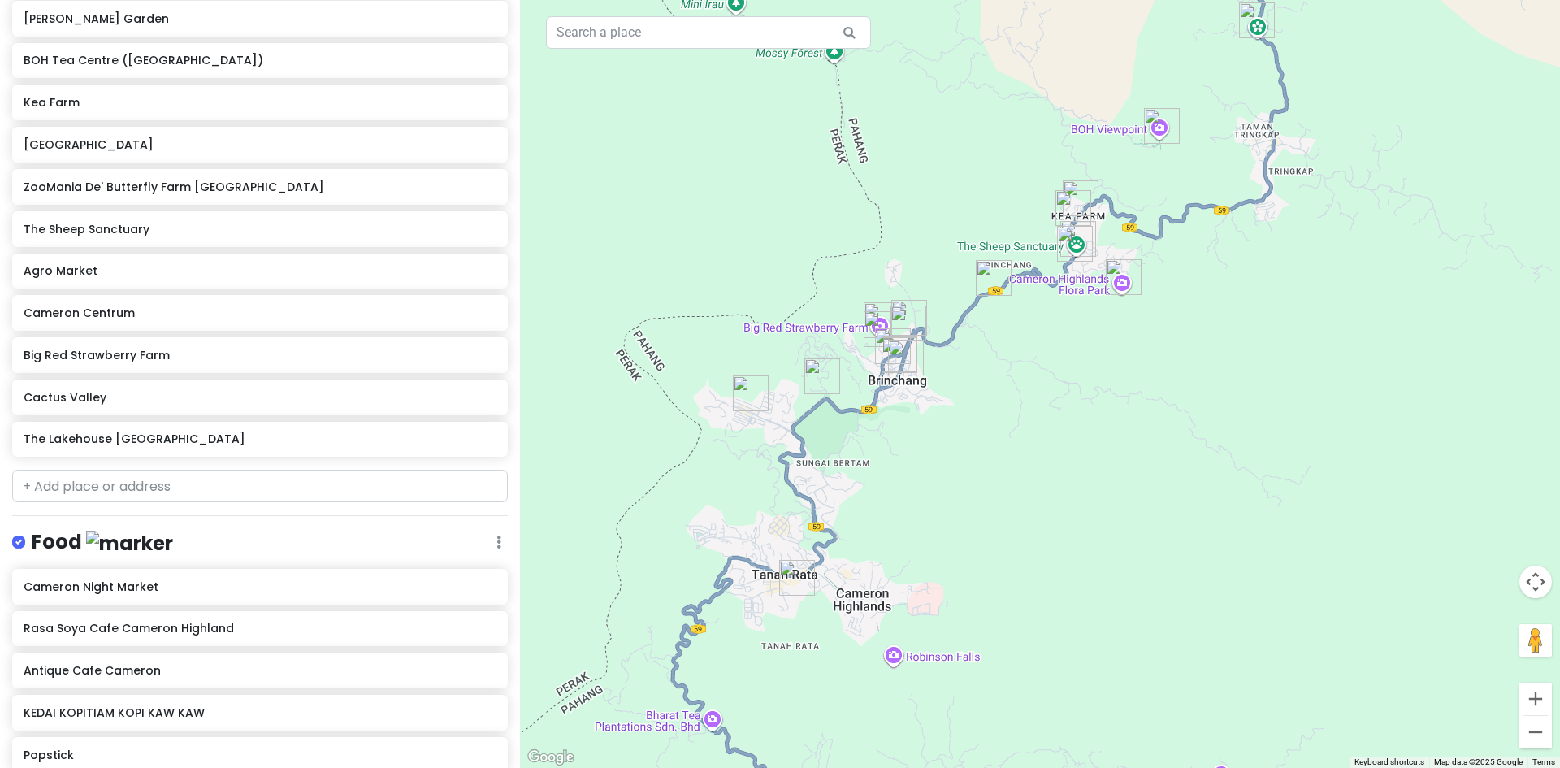
drag, startPoint x: 957, startPoint y: 548, endPoint x: 869, endPoint y: 537, distance: 88.4
click at [869, 537] on div at bounding box center [1040, 384] width 1040 height 768
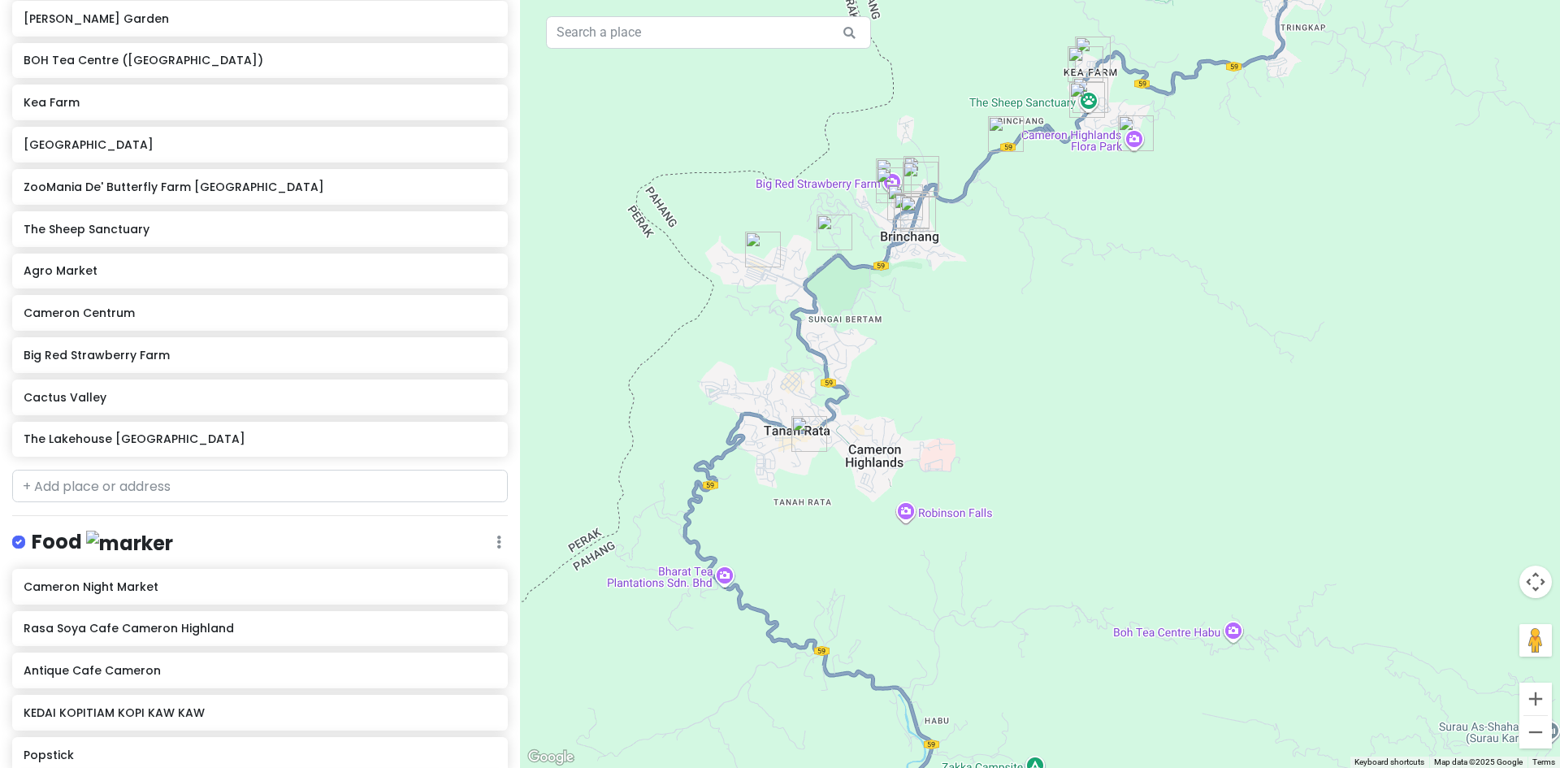
drag, startPoint x: 876, startPoint y: 530, endPoint x: 889, endPoint y: 401, distance: 129.0
click at [894, 399] on div at bounding box center [1040, 384] width 1040 height 768
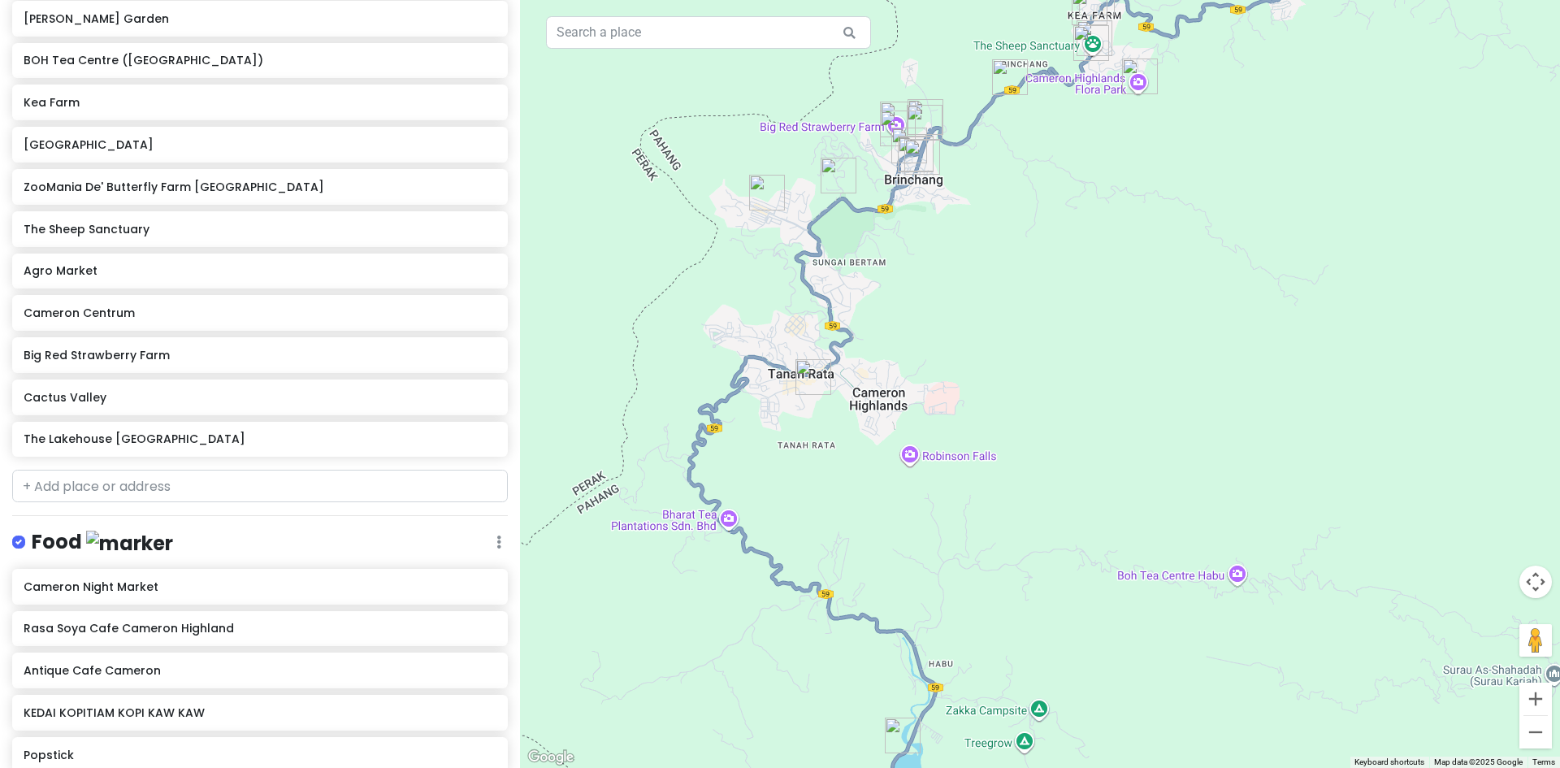
drag, startPoint x: 880, startPoint y: 469, endPoint x: 874, endPoint y: 503, distance: 34.6
click at [874, 501] on div at bounding box center [1040, 384] width 1040 height 768
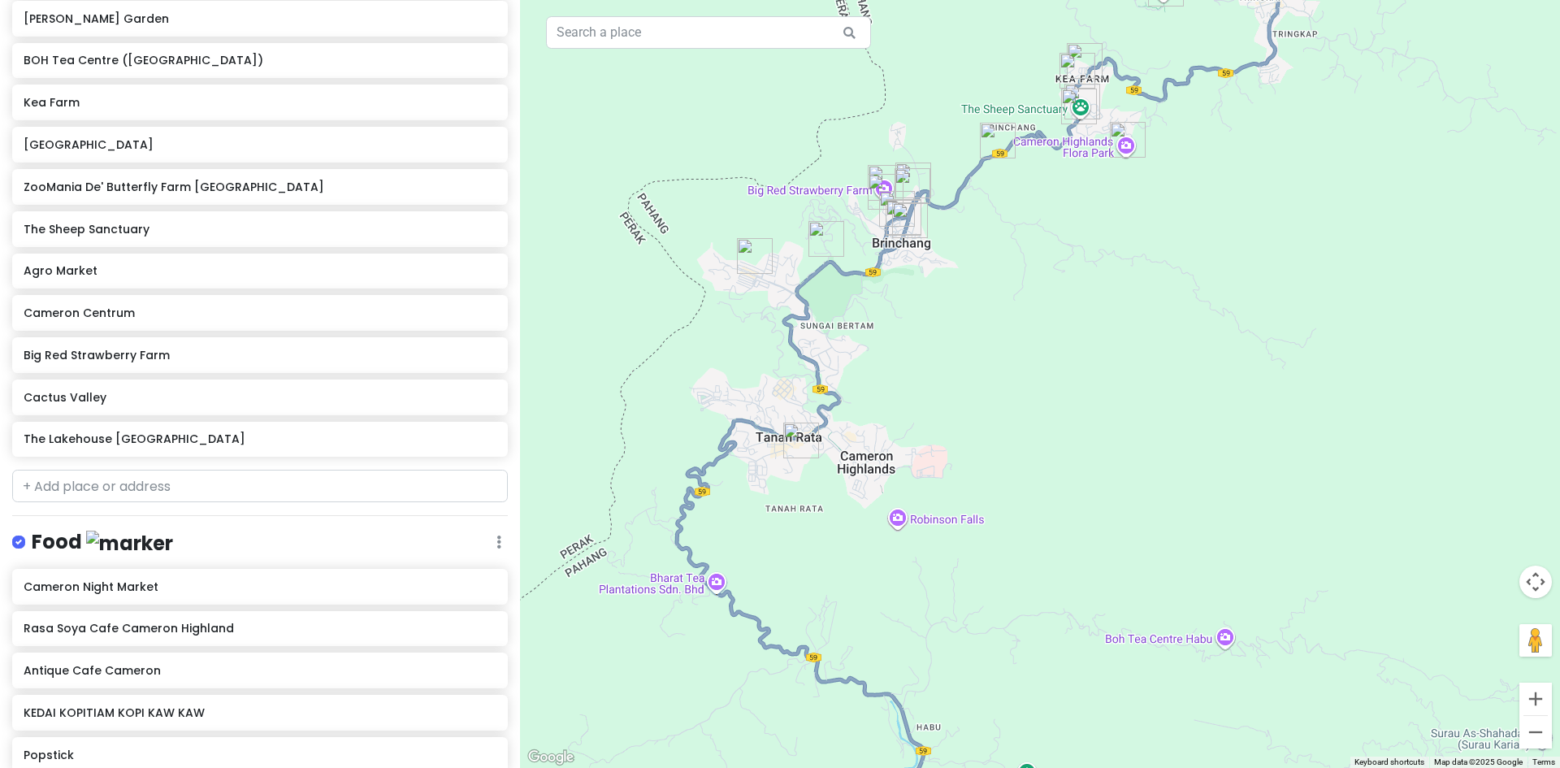
drag, startPoint x: 887, startPoint y: 396, endPoint x: 843, endPoint y: 478, distance: 93.0
click at [849, 470] on div at bounding box center [1040, 384] width 1040 height 768
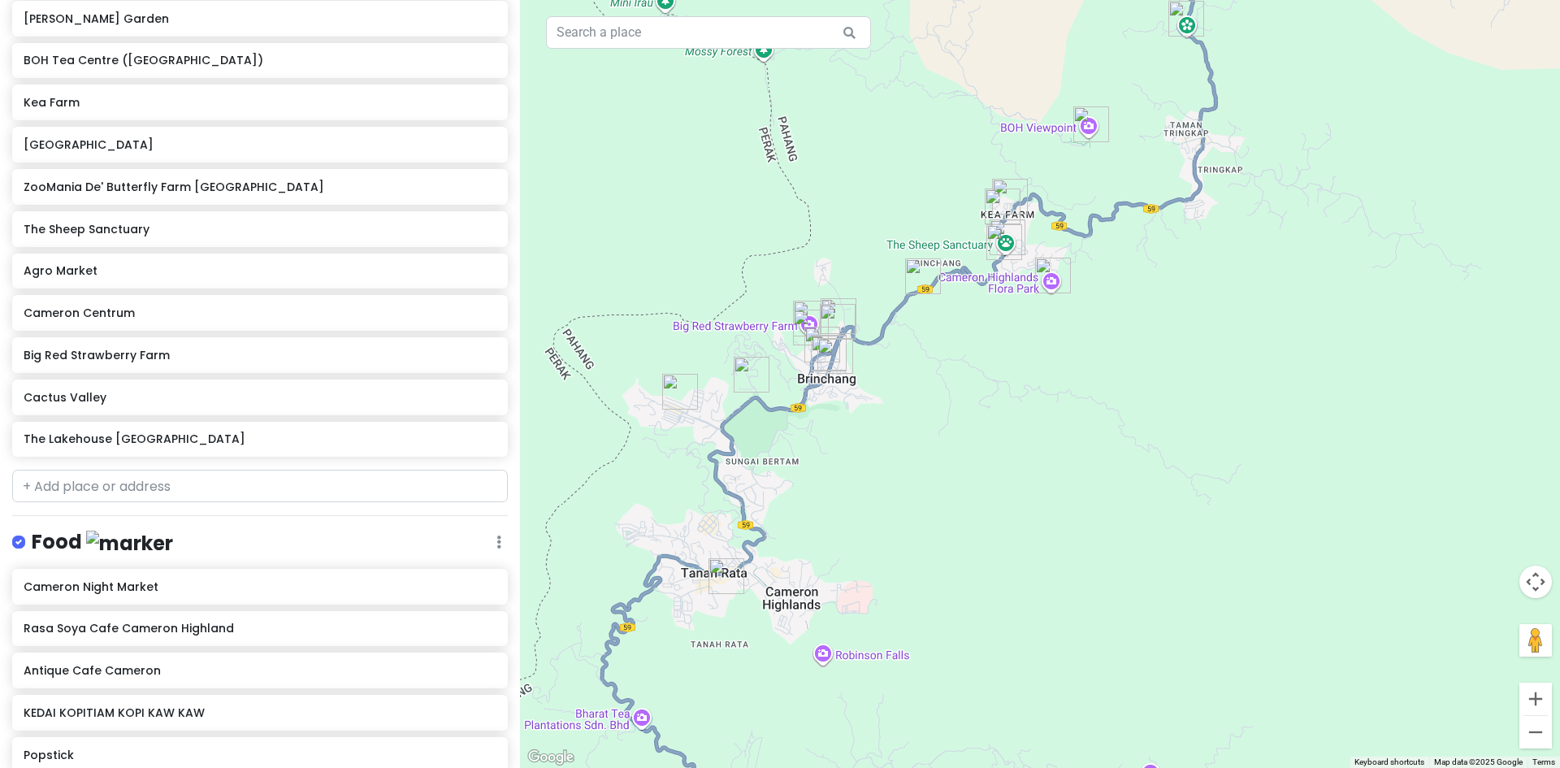
drag, startPoint x: 866, startPoint y: 400, endPoint x: 803, endPoint y: 428, distance: 69.4
click at [843, 441] on div at bounding box center [1040, 384] width 1040 height 768
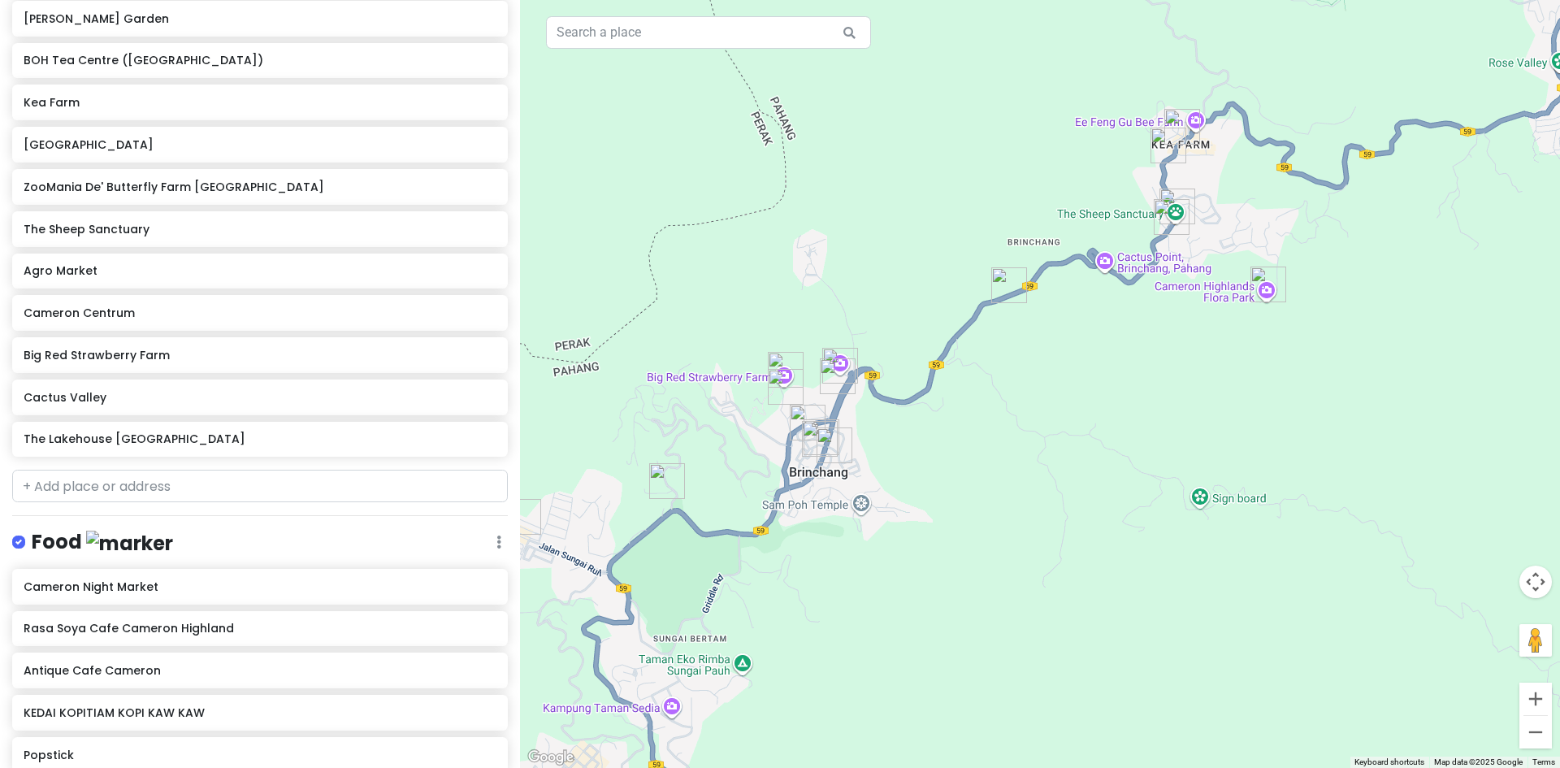
drag, startPoint x: 862, startPoint y: 392, endPoint x: 795, endPoint y: 477, distance: 108.2
click at [799, 474] on div at bounding box center [1040, 384] width 1040 height 768
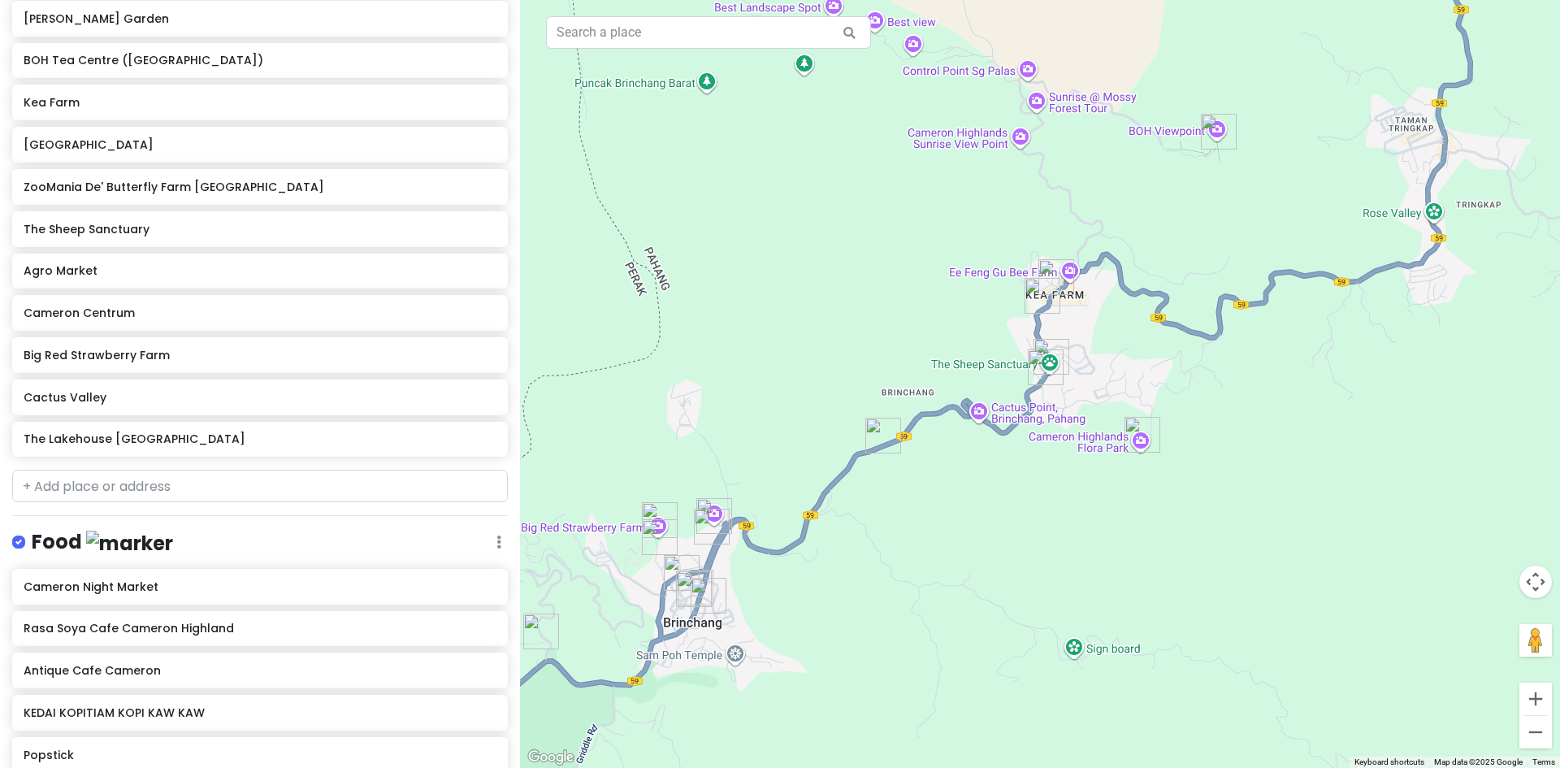
drag, startPoint x: 969, startPoint y: 430, endPoint x: 874, endPoint y: 432, distance: 95.1
click at [875, 432] on div at bounding box center [1040, 384] width 1040 height 768
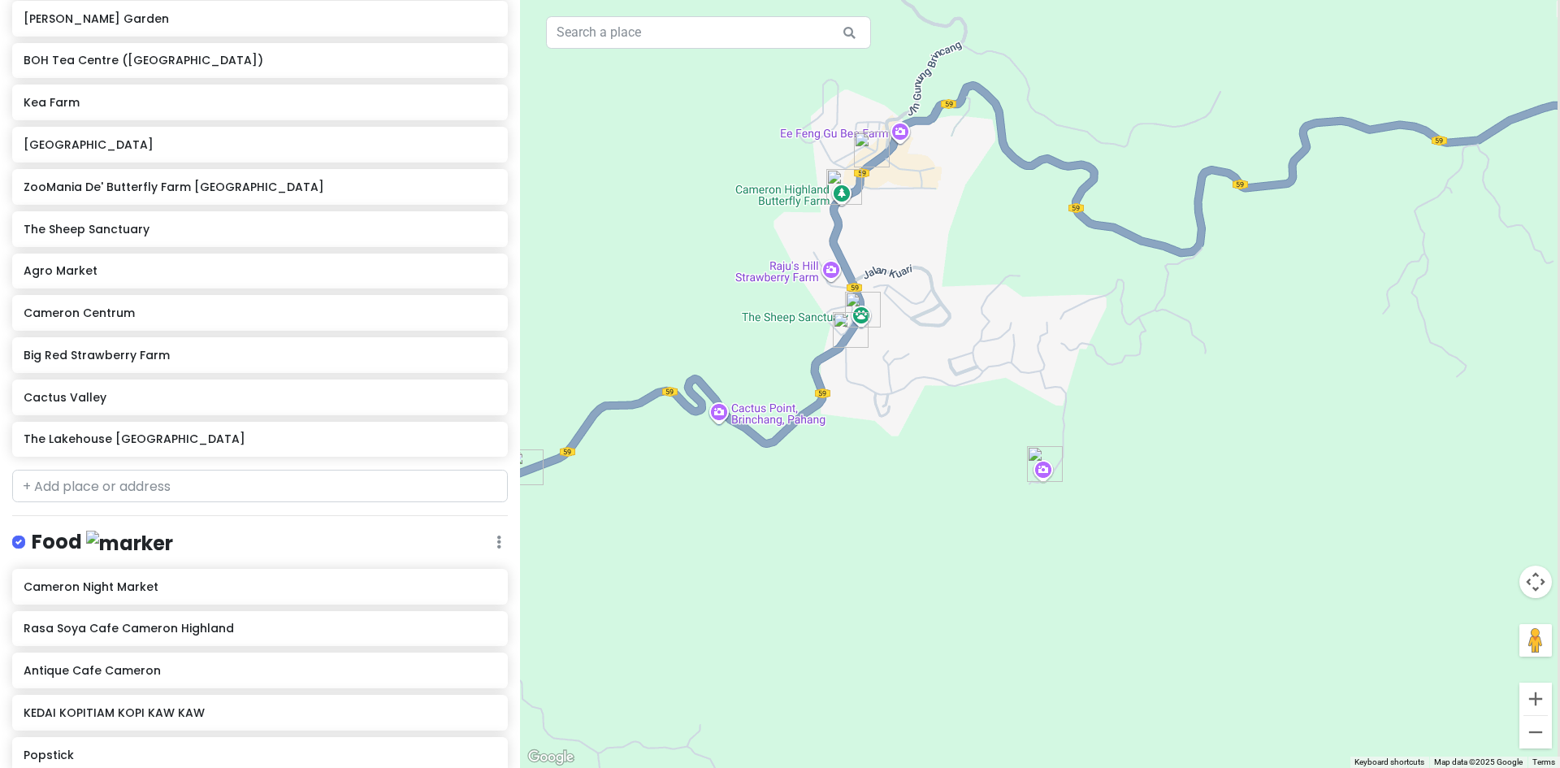
drag, startPoint x: 1002, startPoint y: 433, endPoint x: 877, endPoint y: 444, distance: 124.7
click at [871, 441] on div at bounding box center [1040, 384] width 1040 height 768
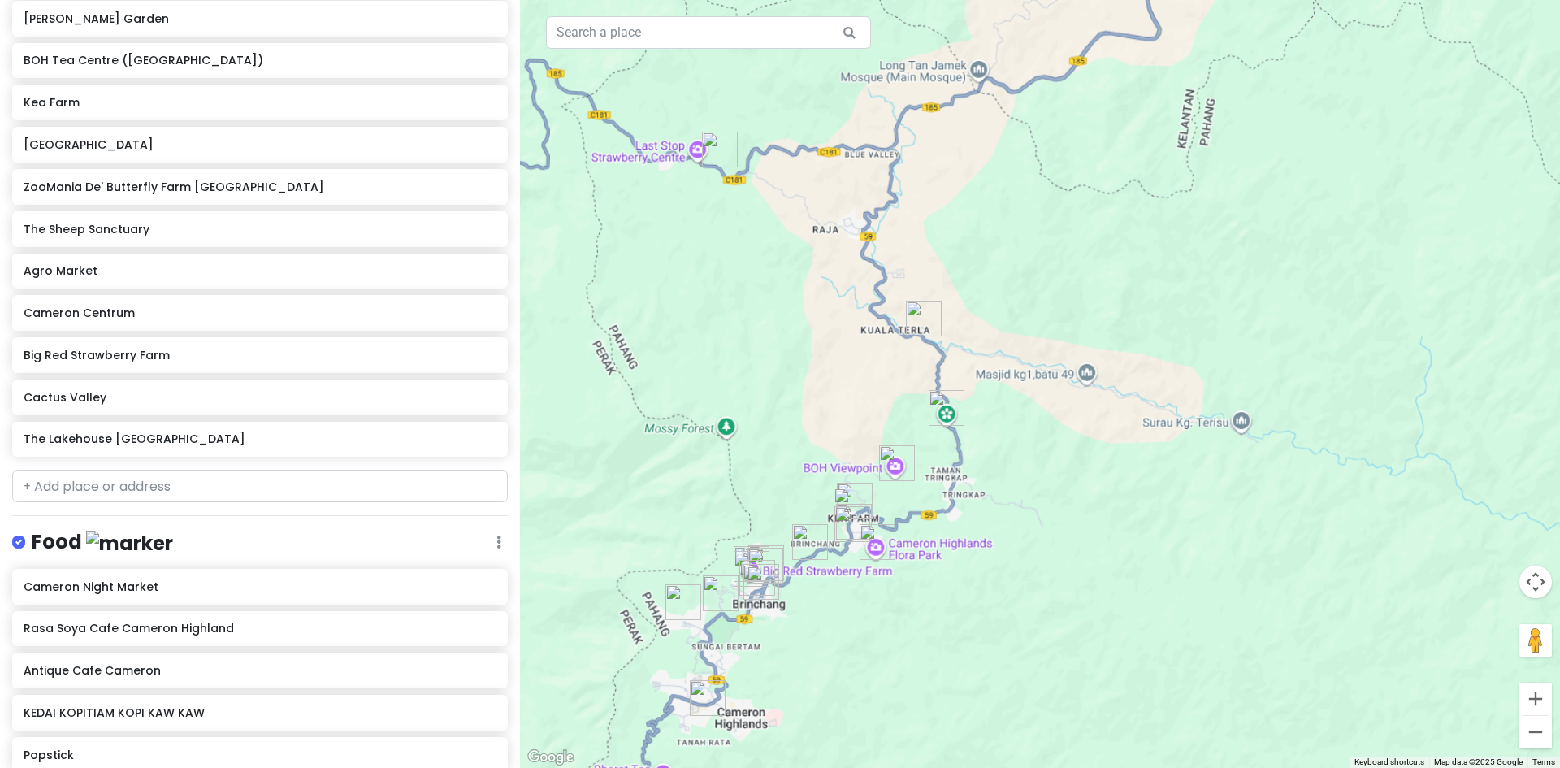
drag, startPoint x: 824, startPoint y: 447, endPoint x: 868, endPoint y: 579, distance: 139.5
click at [868, 566] on img "Cameron Highlands Flora Park" at bounding box center [877, 541] width 49 height 49
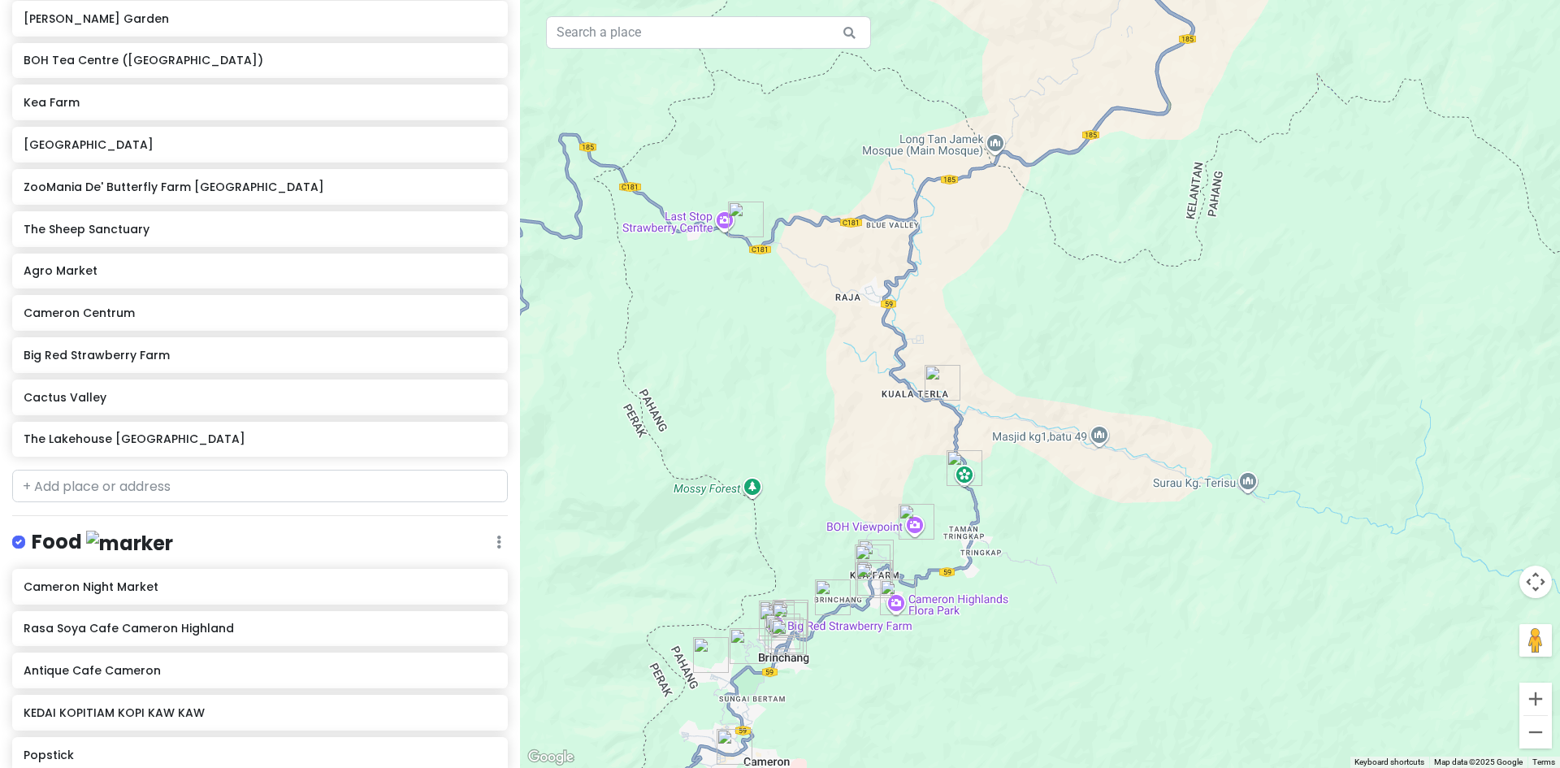
drag, startPoint x: 801, startPoint y: 336, endPoint x: 844, endPoint y: 423, distance: 97.0
click at [847, 433] on div "To navigate, press the arrow keys." at bounding box center [1040, 384] width 1040 height 768
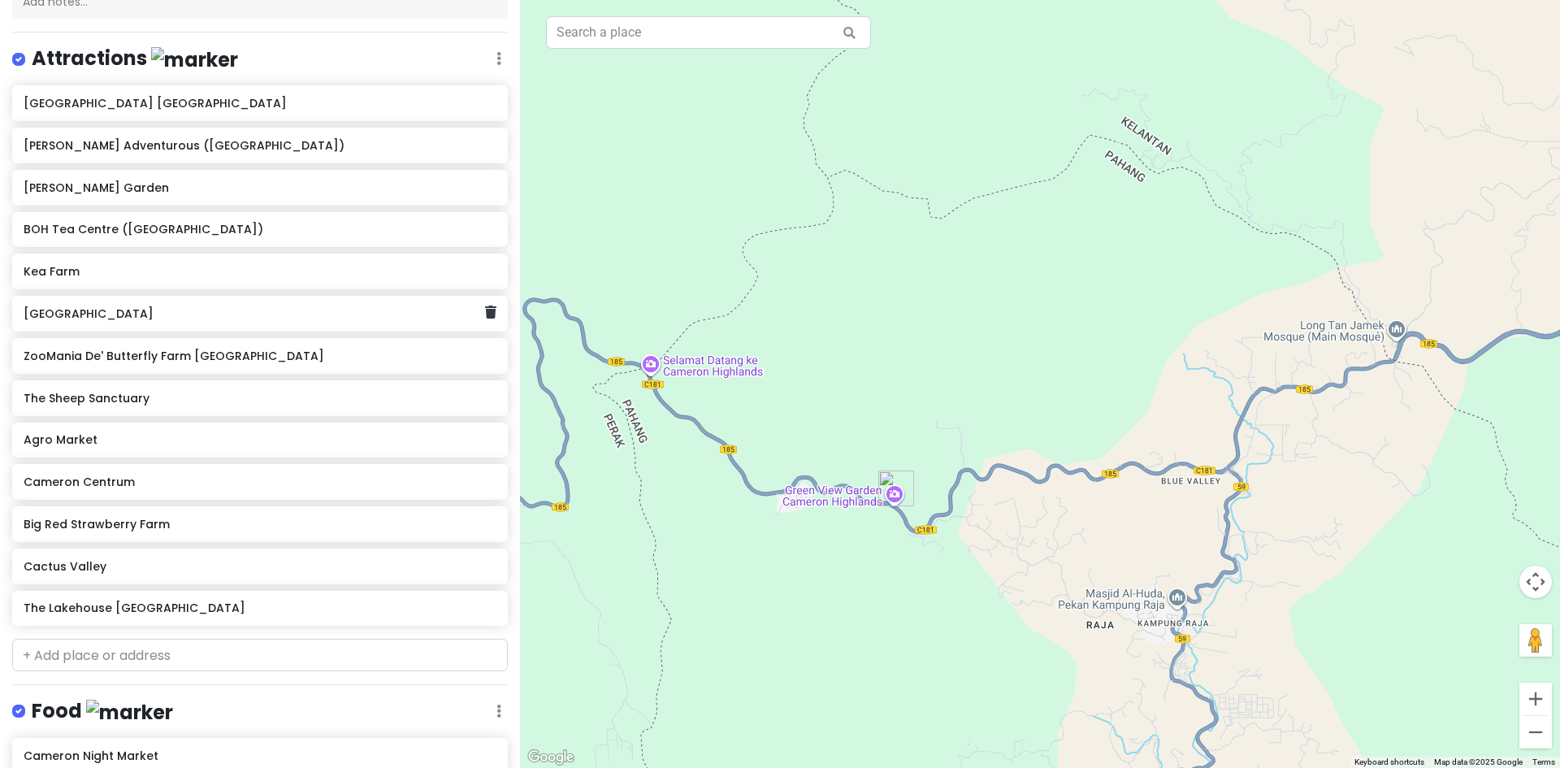
scroll to position [205, 0]
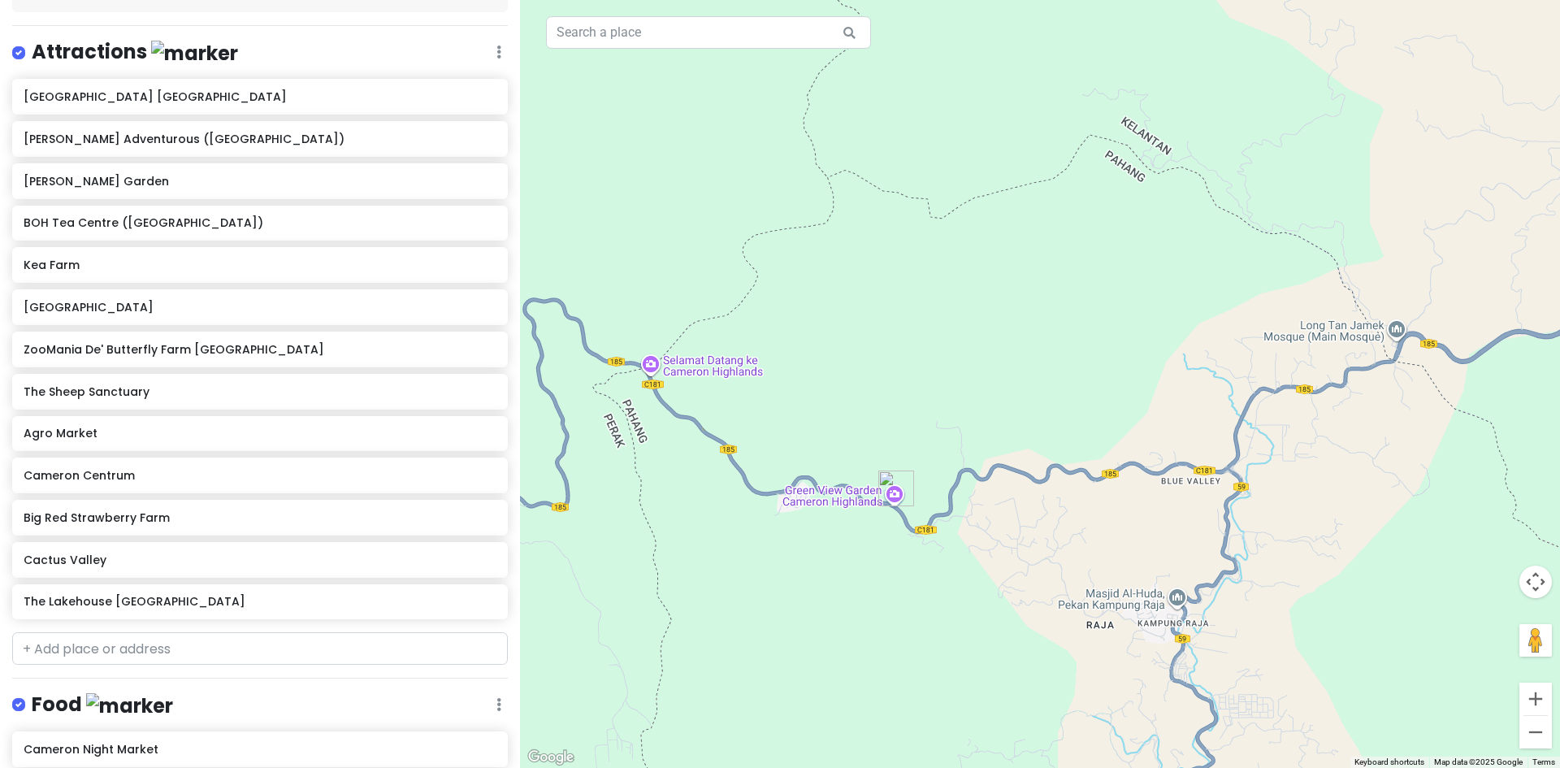
drag, startPoint x: 799, startPoint y: 357, endPoint x: 717, endPoint y: 277, distance: 114.9
click at [717, 278] on div at bounding box center [1040, 384] width 1040 height 768
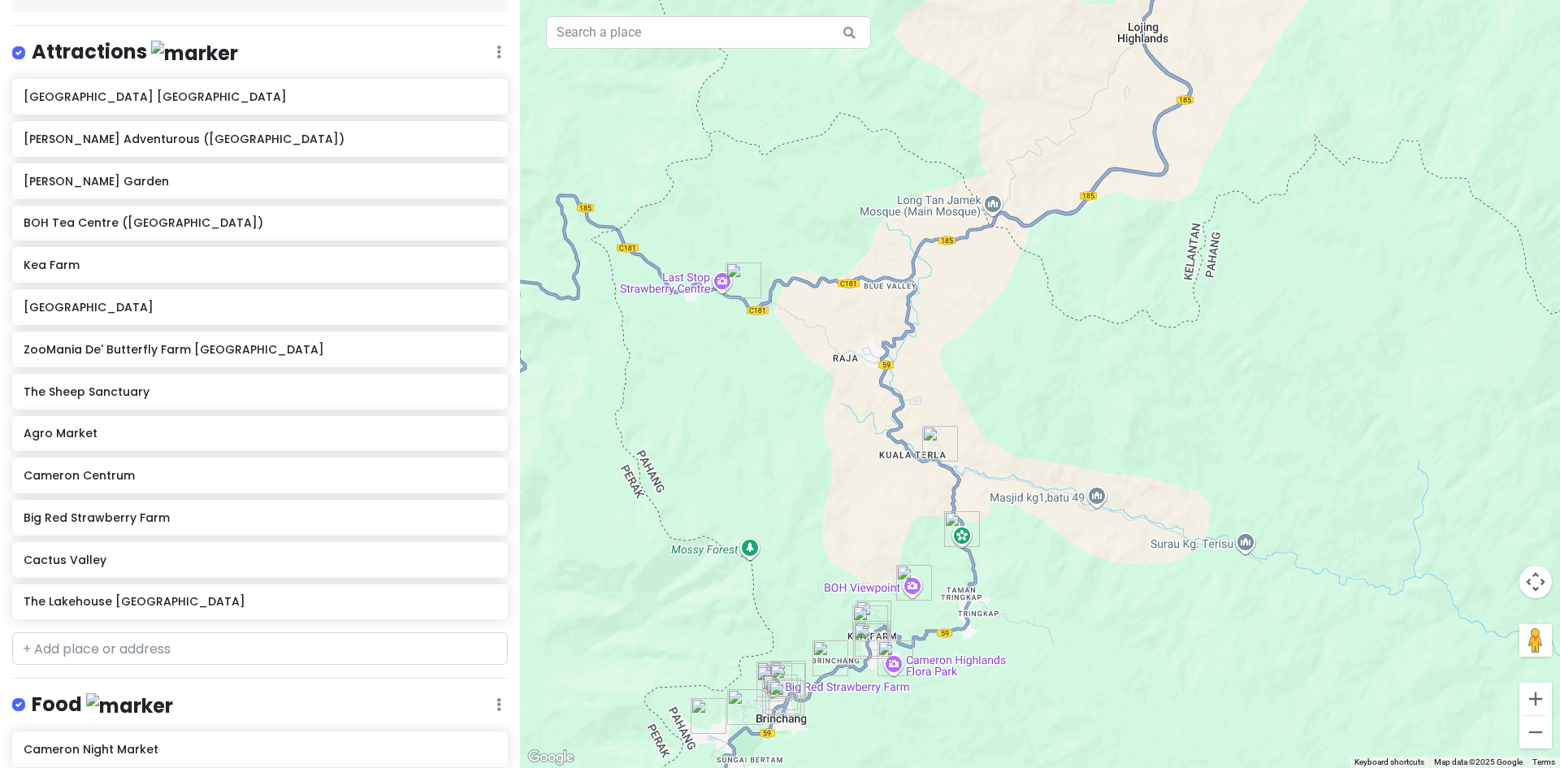
drag, startPoint x: 1110, startPoint y: 585, endPoint x: 933, endPoint y: 473, distance: 208.9
click at [941, 478] on div at bounding box center [1040, 384] width 1040 height 768
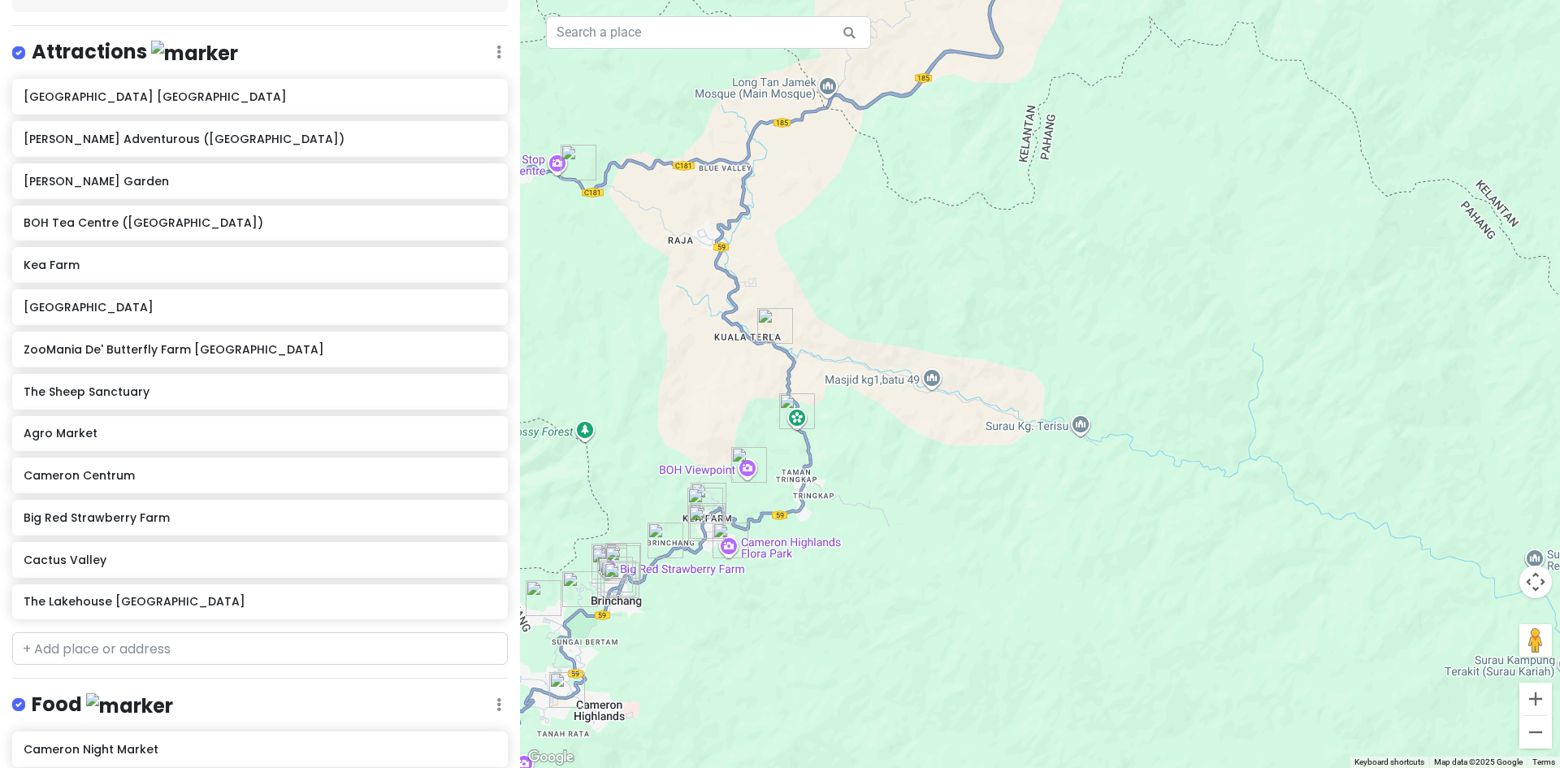
drag, startPoint x: 829, startPoint y: 448, endPoint x: 925, endPoint y: 448, distance: 95.9
click at [930, 460] on div at bounding box center [1040, 384] width 1040 height 768
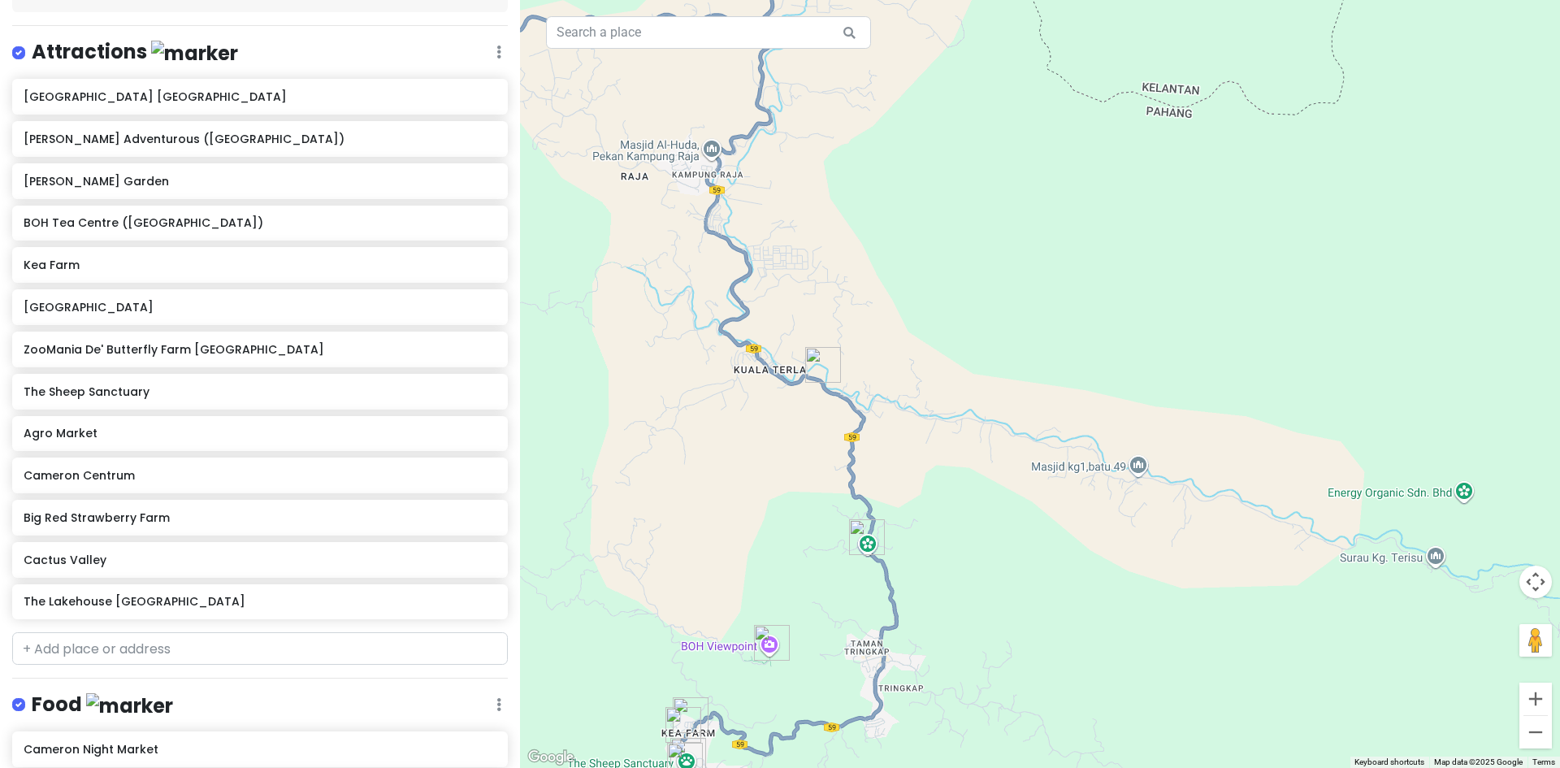
drag, startPoint x: 937, startPoint y: 340, endPoint x: 825, endPoint y: 292, distance: 121.2
click at [825, 292] on div at bounding box center [1040, 384] width 1040 height 768
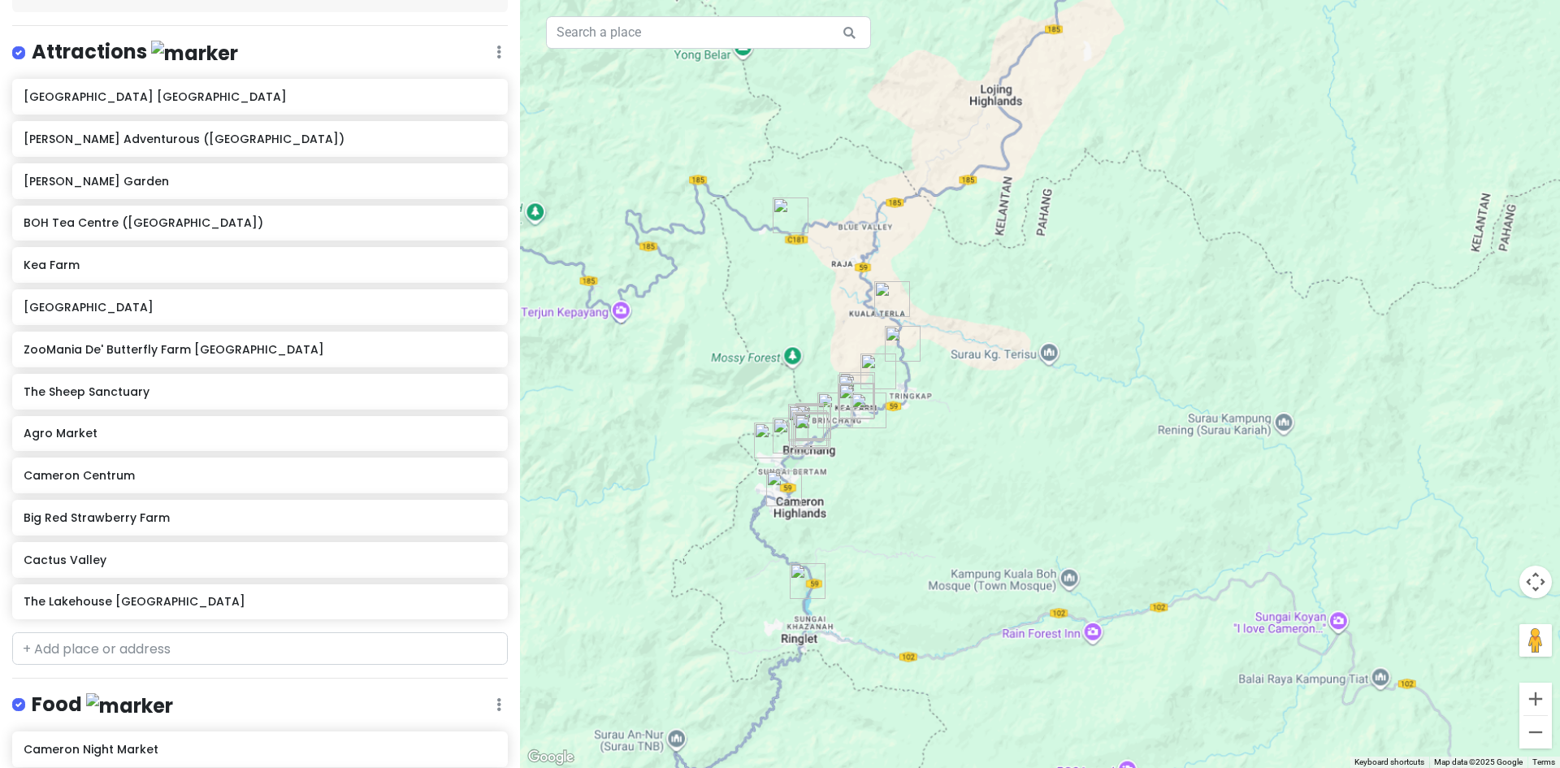
drag, startPoint x: 812, startPoint y: 470, endPoint x: 885, endPoint y: 390, distance: 108.7
click at [885, 390] on img "Cameron Highlands Flora Park" at bounding box center [868, 410] width 49 height 49
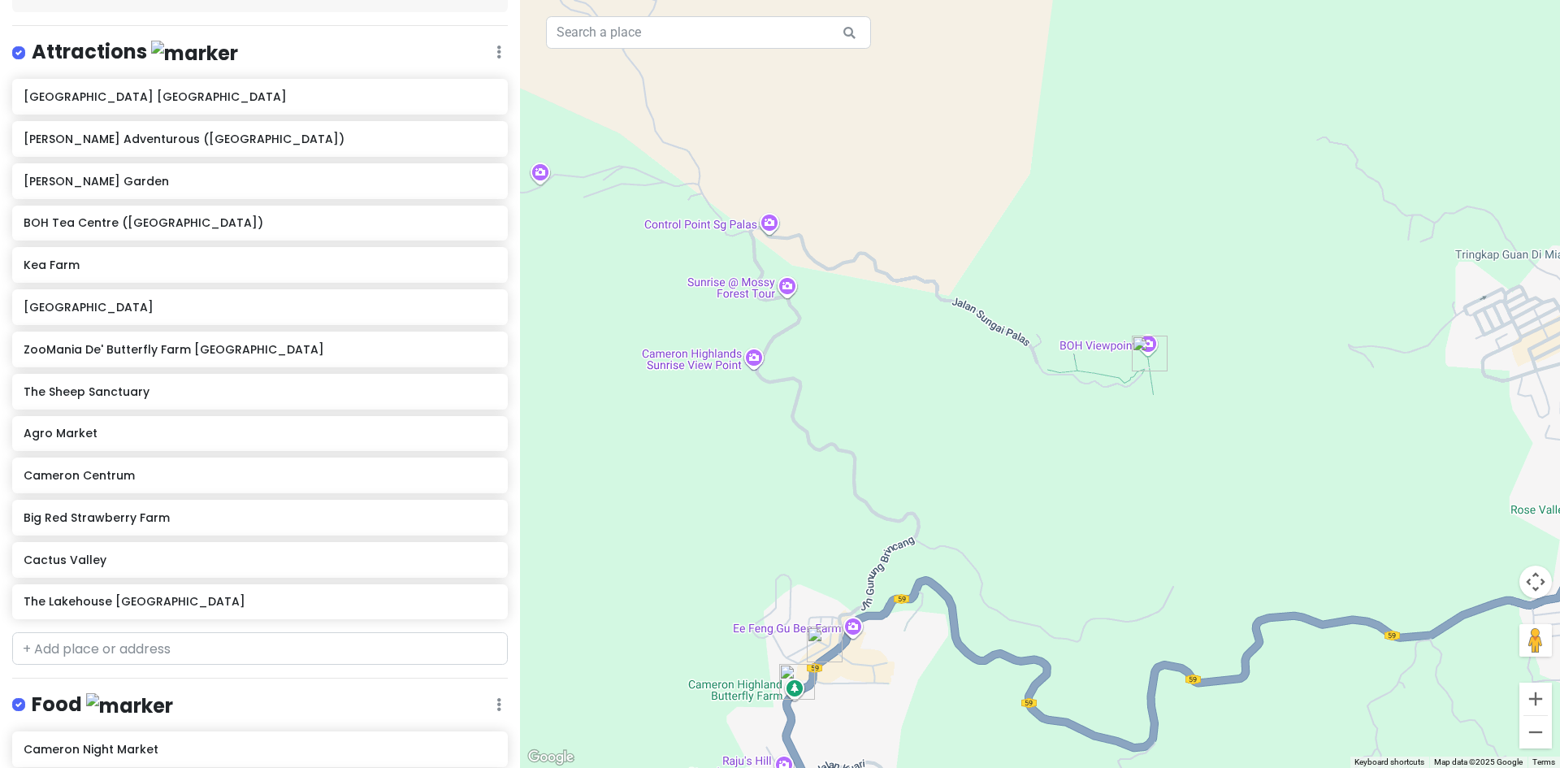
drag, startPoint x: 758, startPoint y: 336, endPoint x: 826, endPoint y: 337, distance: 68.3
click at [826, 337] on div "To navigate, press the arrow keys." at bounding box center [1040, 384] width 1040 height 768
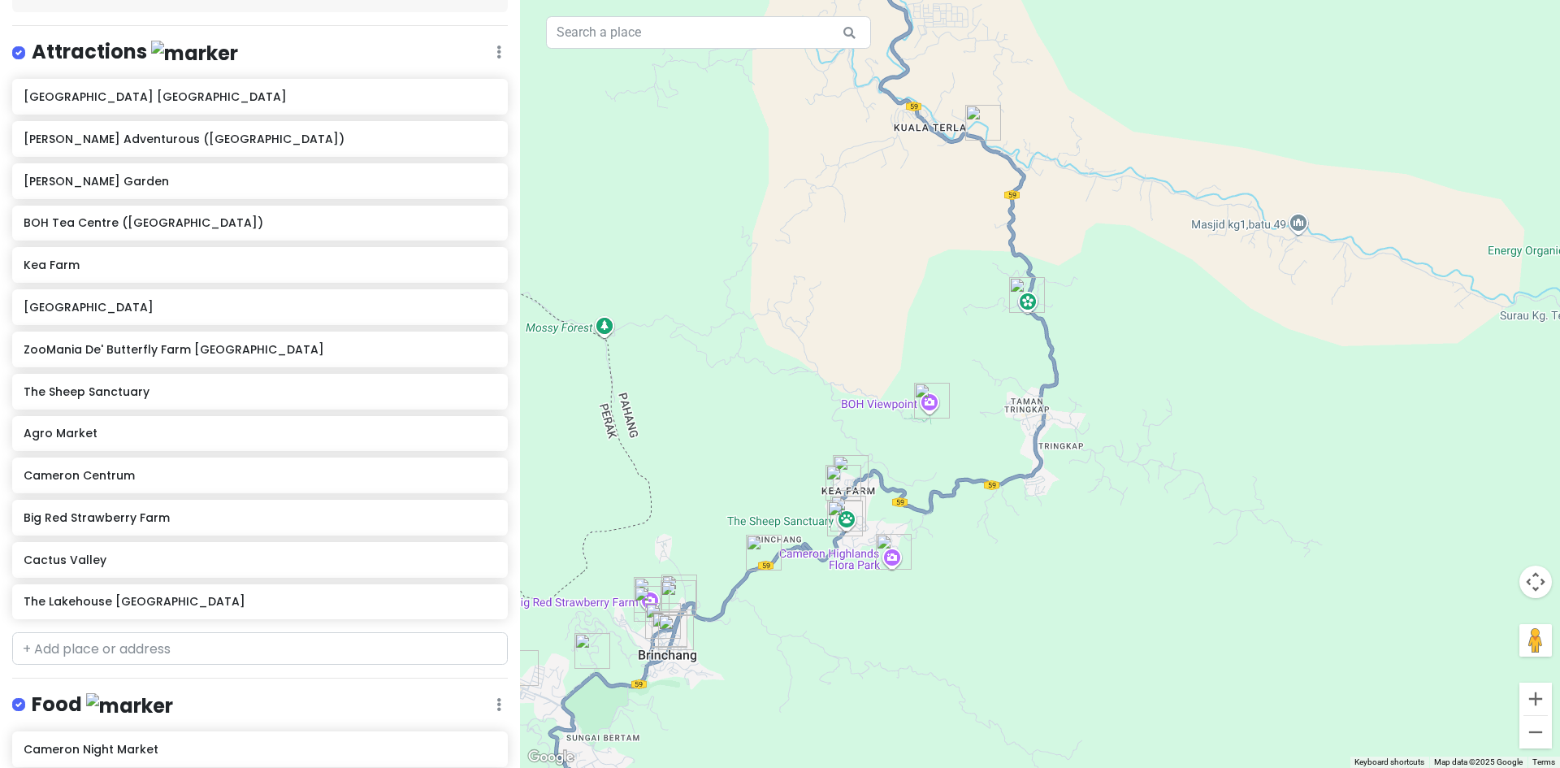
drag, startPoint x: 974, startPoint y: 334, endPoint x: 978, endPoint y: 424, distance: 90.3
click at [979, 414] on div at bounding box center [1040, 384] width 1040 height 768
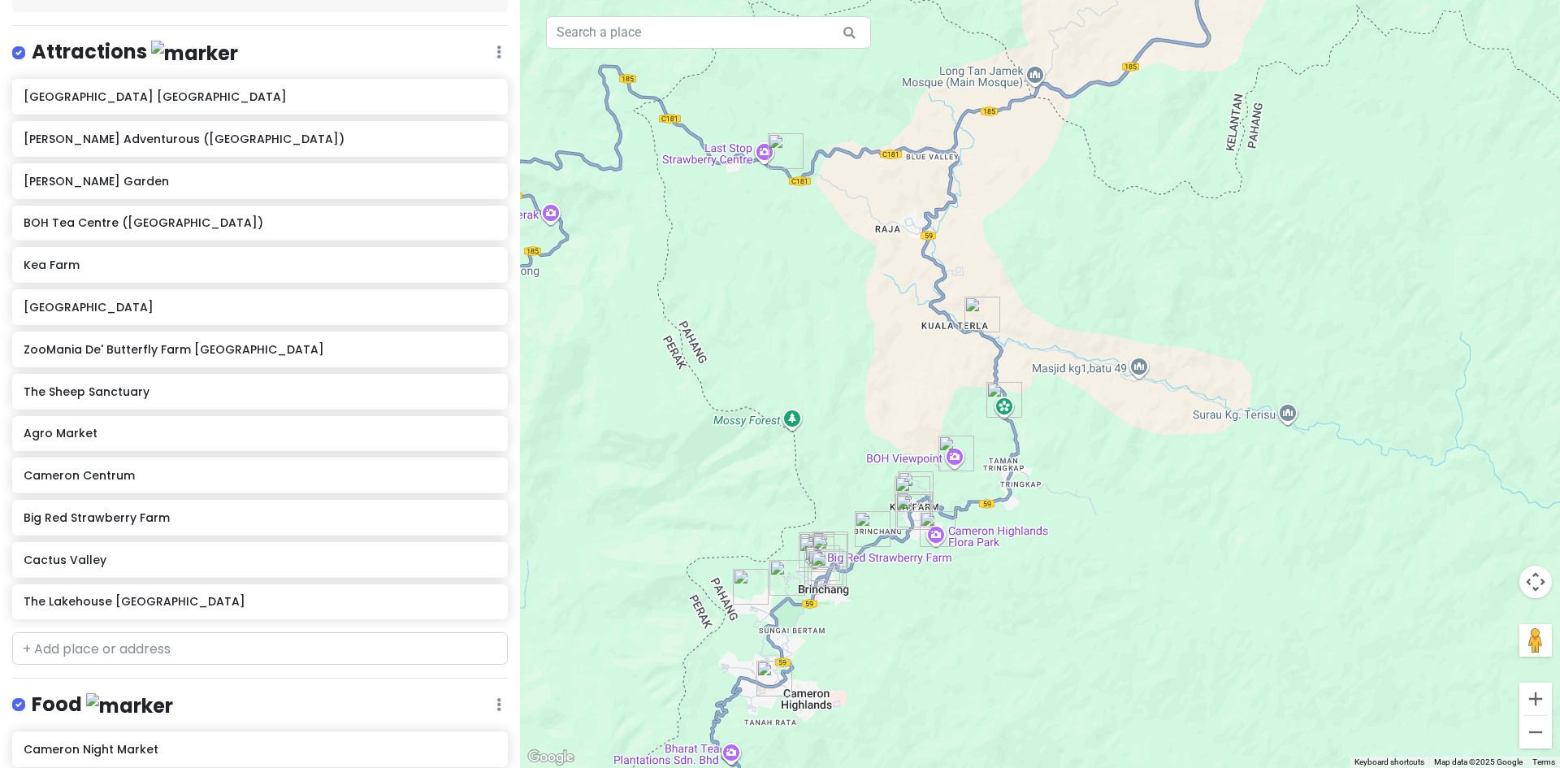
drag, startPoint x: 959, startPoint y: 407, endPoint x: 980, endPoint y: 478, distance: 74.3
click at [990, 489] on div at bounding box center [1040, 384] width 1040 height 768
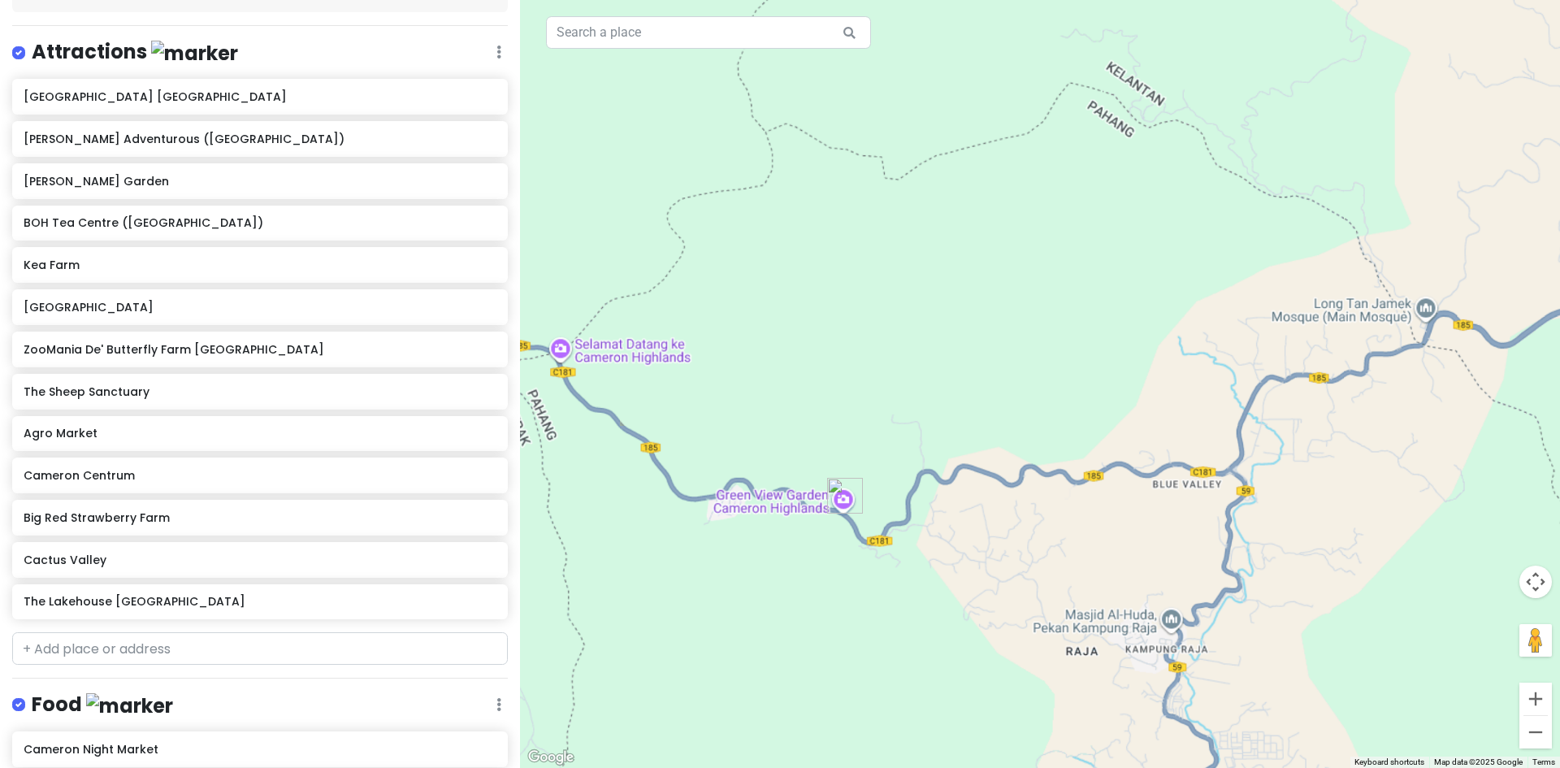
drag, startPoint x: 907, startPoint y: 621, endPoint x: 816, endPoint y: 437, distance: 205.6
click at [859, 450] on div at bounding box center [1040, 384] width 1040 height 768
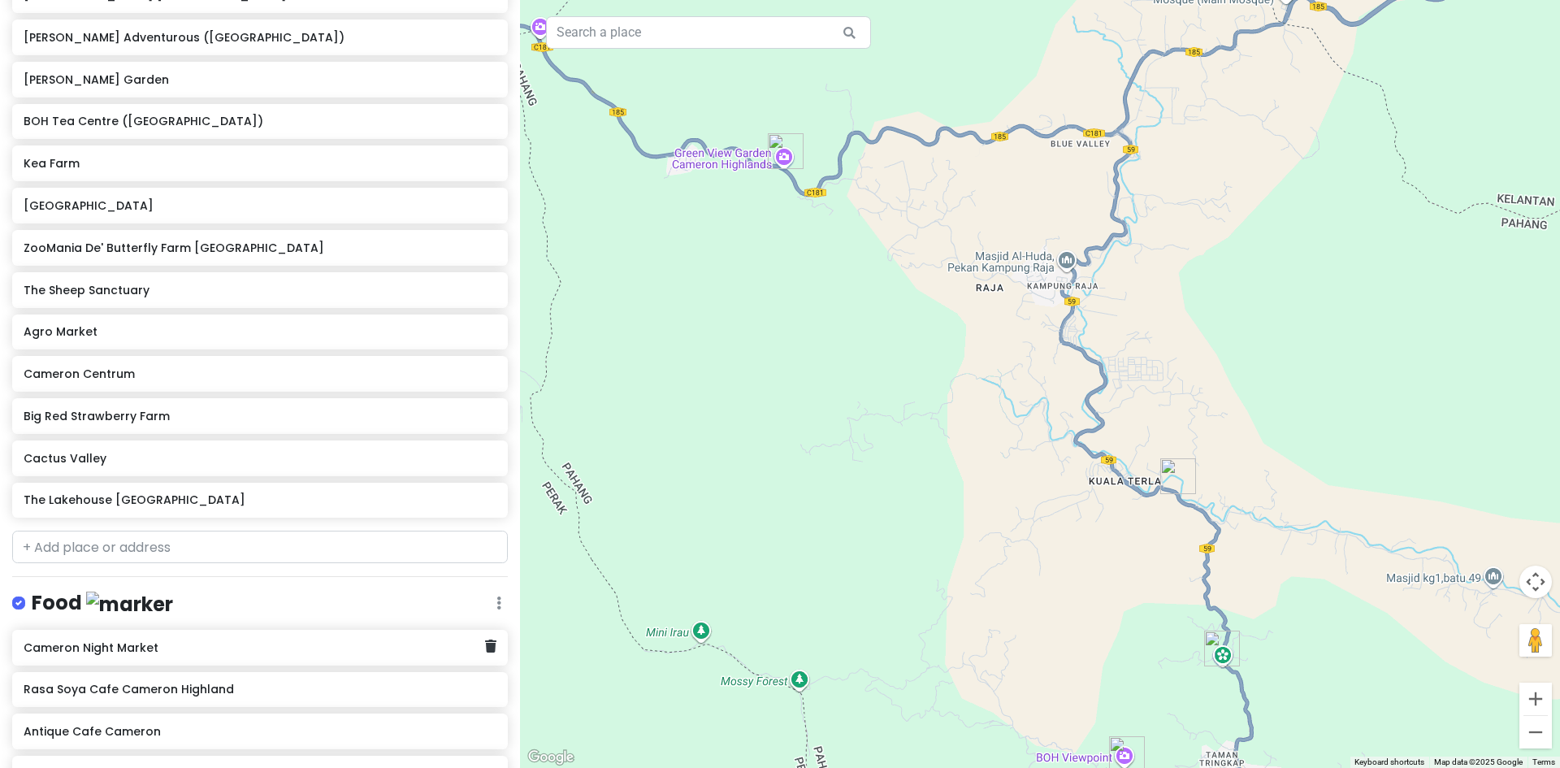
scroll to position [292, 0]
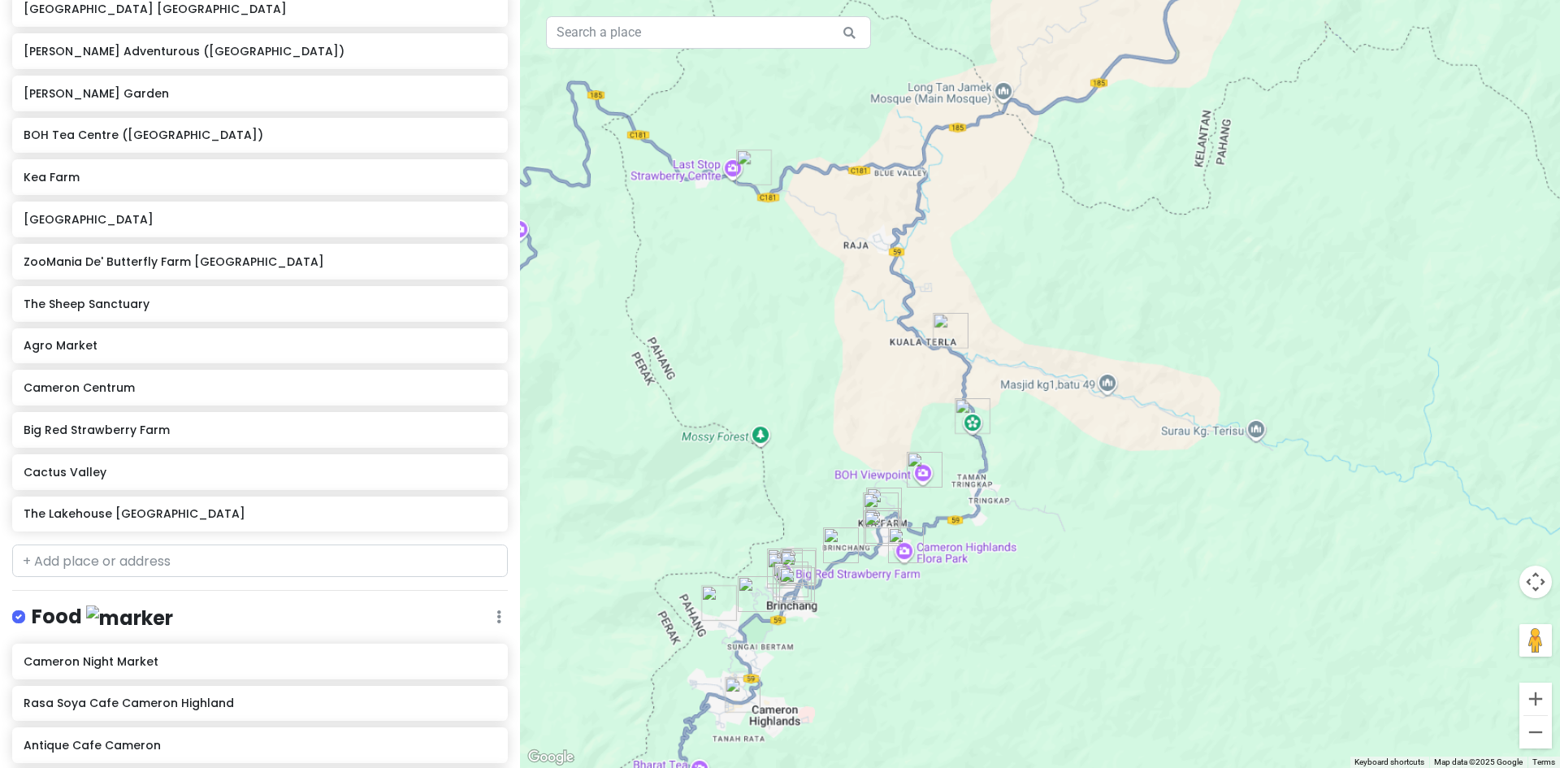
drag, startPoint x: 911, startPoint y: 403, endPoint x: 850, endPoint y: 291, distance: 127.6
click at [853, 299] on div at bounding box center [1040, 384] width 1040 height 768
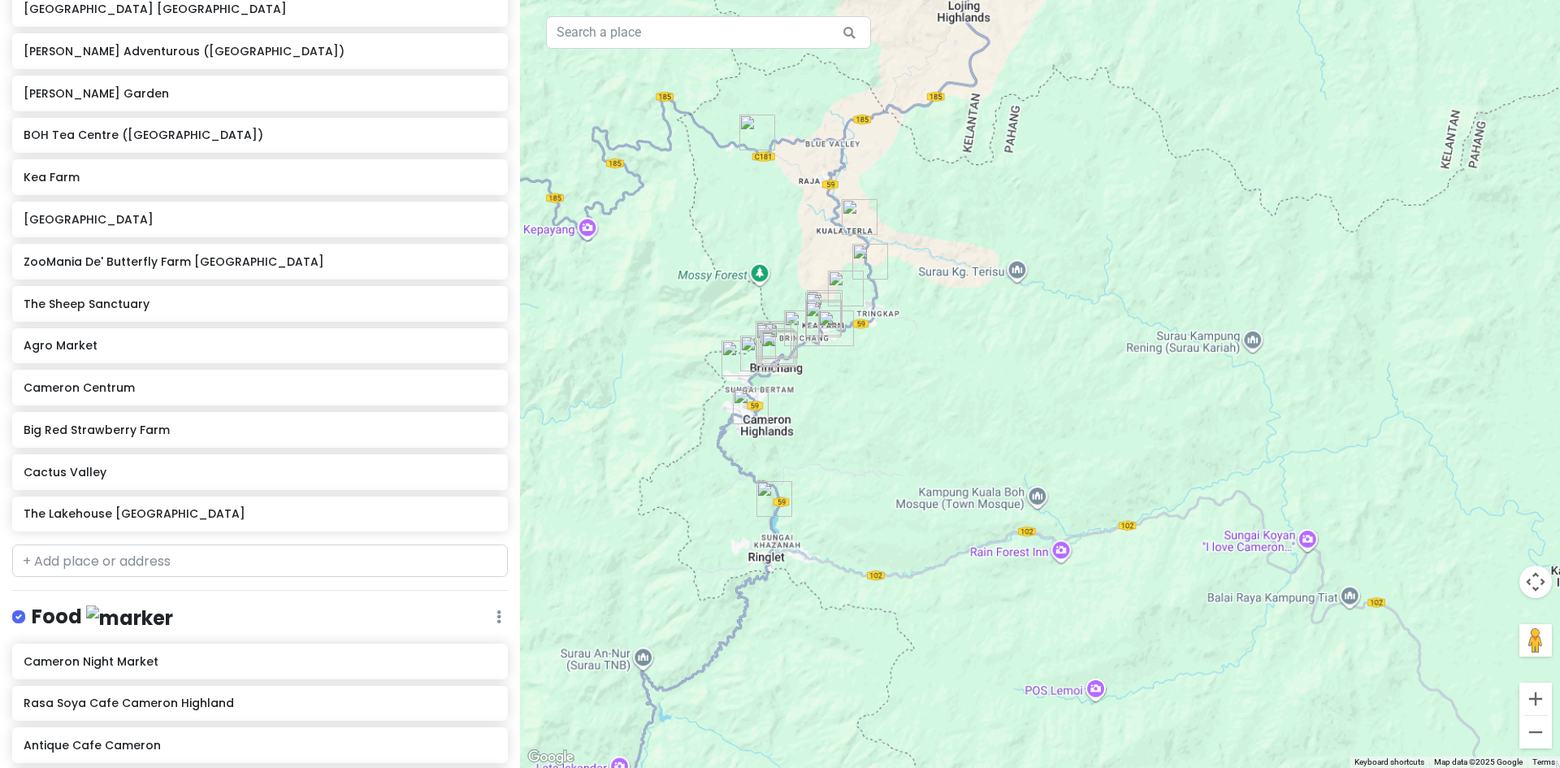
drag, startPoint x: 798, startPoint y: 355, endPoint x: 836, endPoint y: 357, distance: 38.2
click at [882, 126] on div at bounding box center [1402, 126] width 1040 height 0
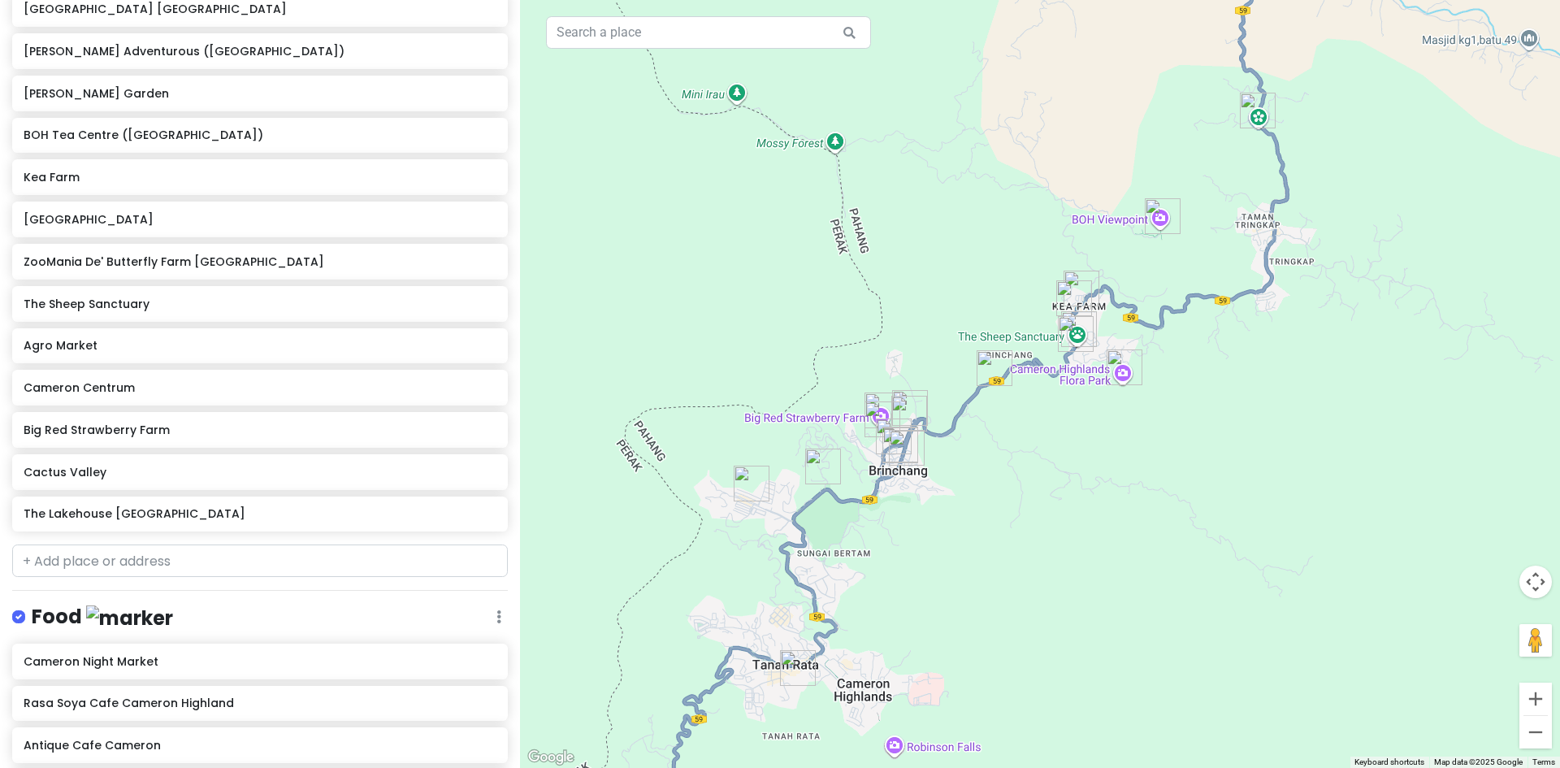
drag, startPoint x: 1015, startPoint y: 448, endPoint x: 959, endPoint y: 483, distance: 66.0
click at [970, 483] on div "To navigate, press the arrow keys." at bounding box center [1040, 384] width 1040 height 768
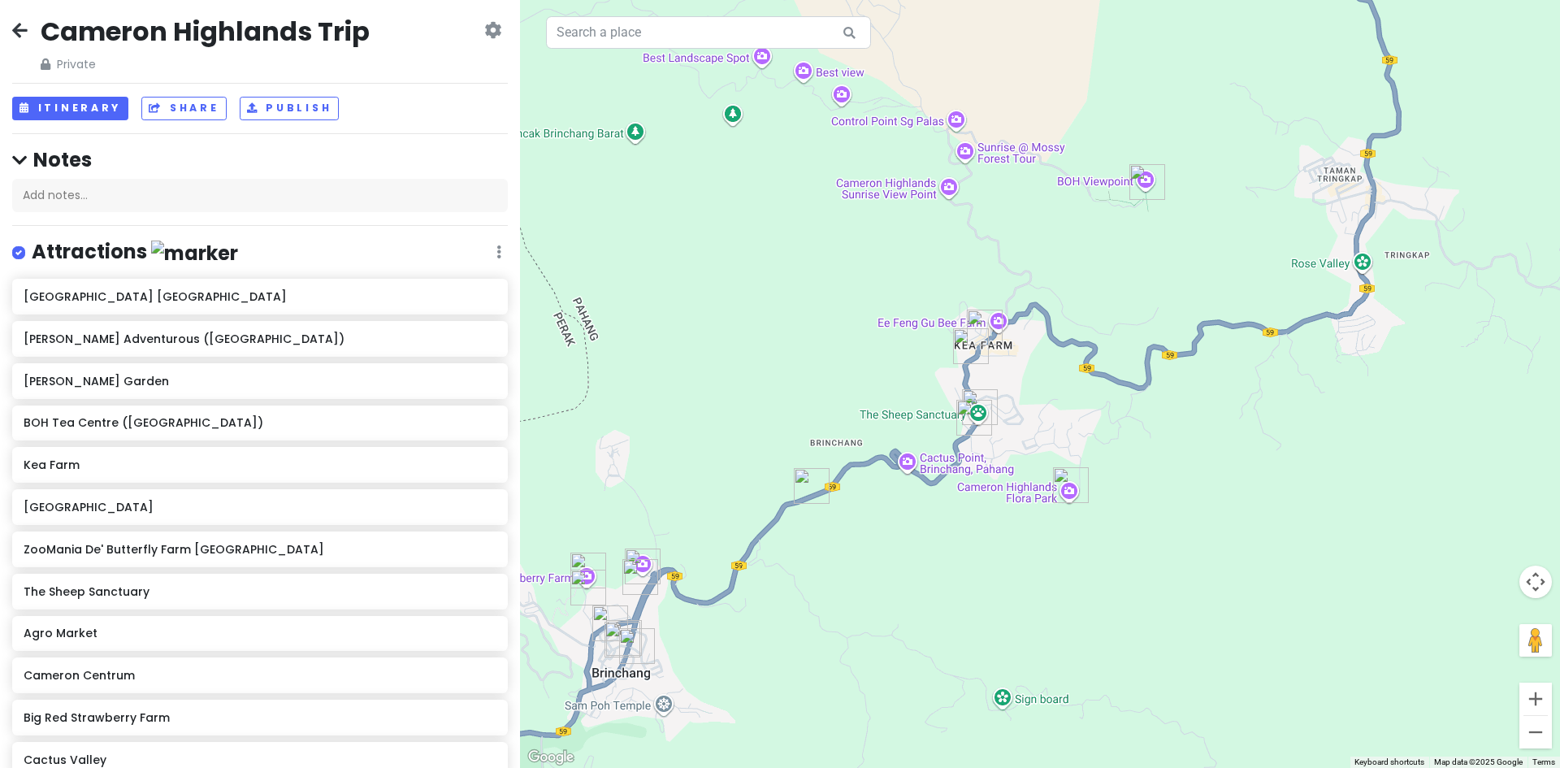
scroll to position [0, 0]
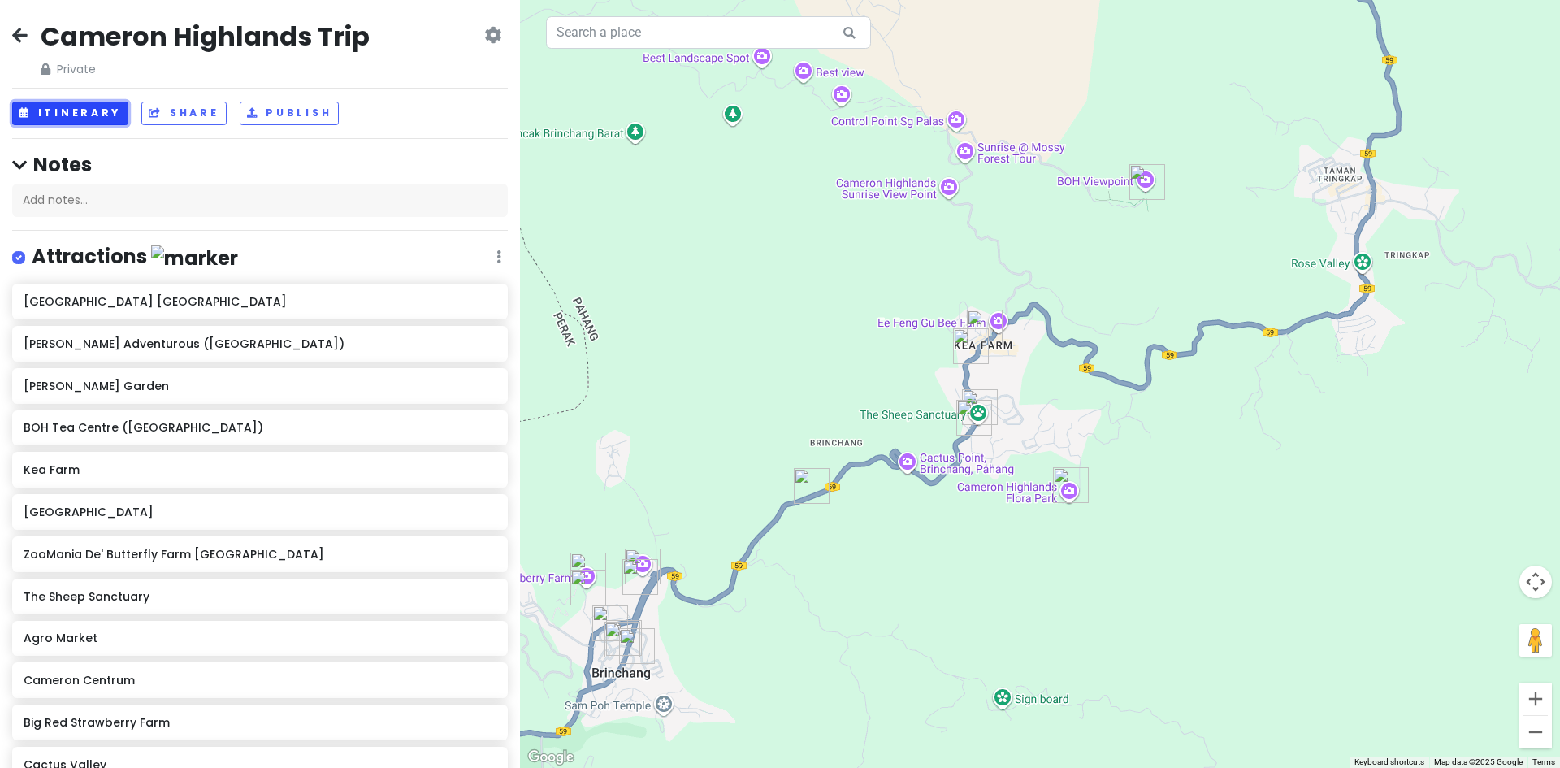
click at [77, 104] on button "Itinerary" at bounding box center [70, 114] width 116 height 24
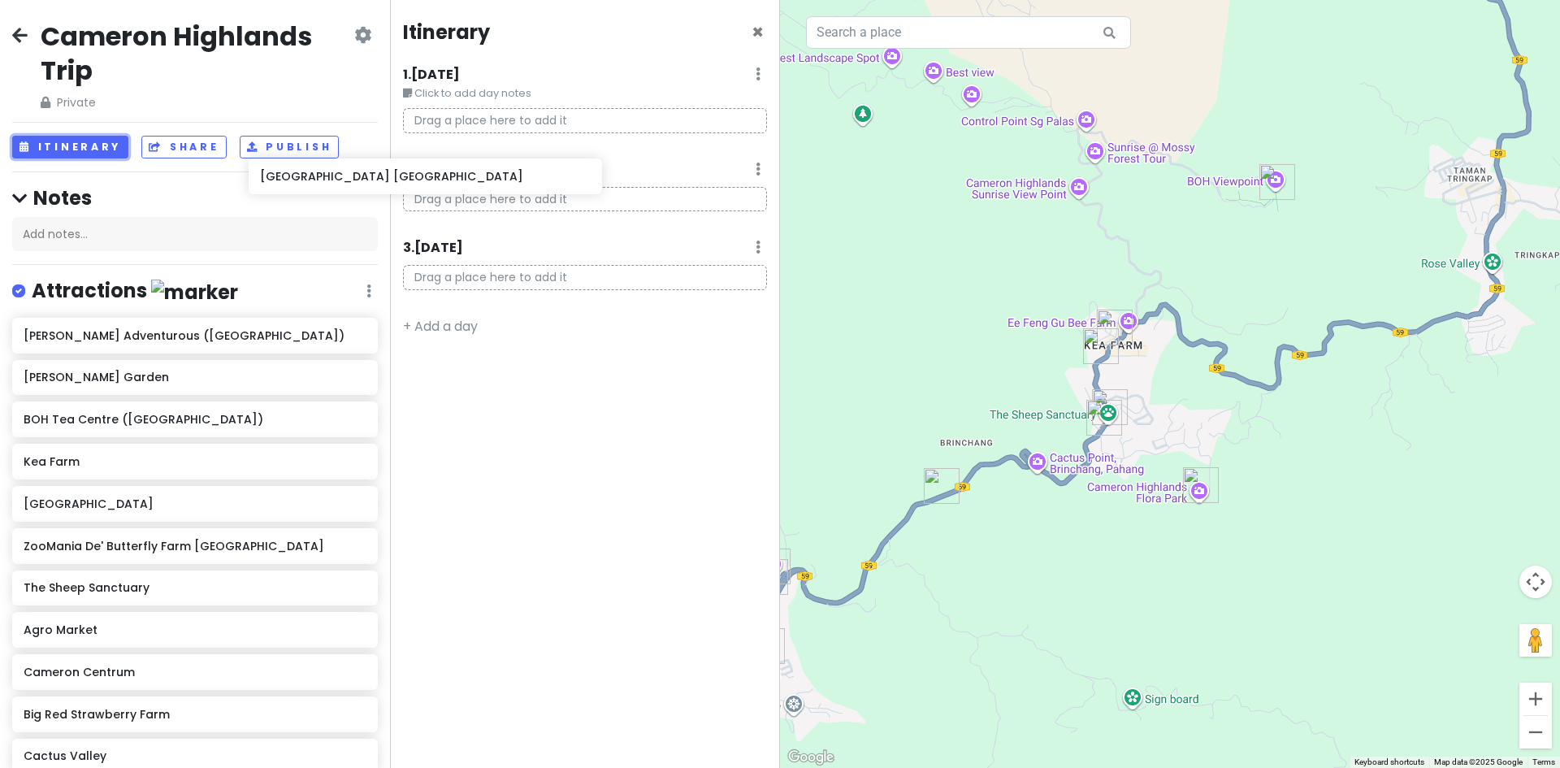
drag, startPoint x: 319, startPoint y: 288, endPoint x: 546, endPoint y: 119, distance: 282.7
click at [546, 119] on div "Cameron Highlands Trip Private Change Dates Make a Copy Delete Trip Go Pro ⚡️ G…" at bounding box center [780, 384] width 1560 height 768
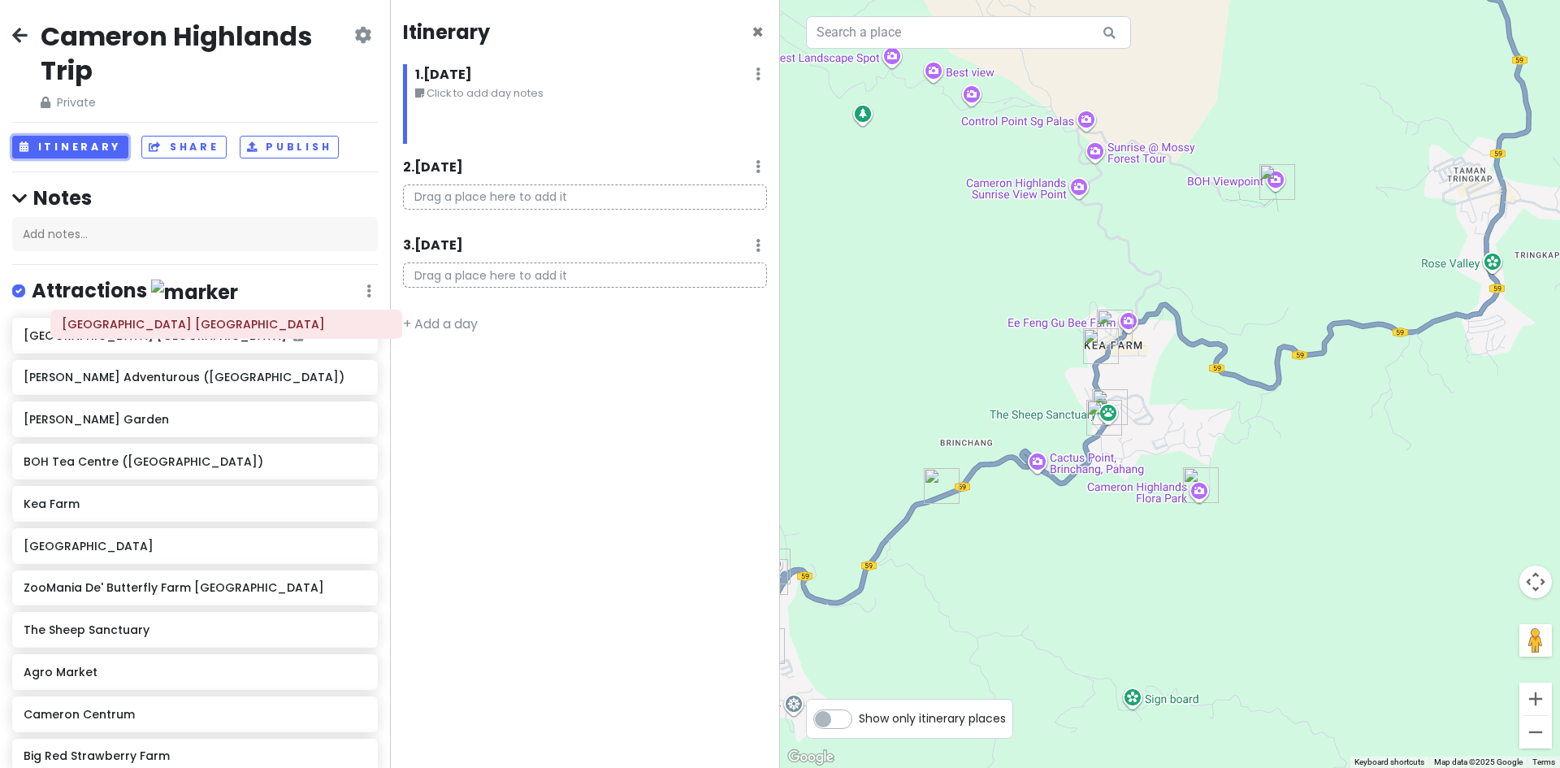
drag, startPoint x: 569, startPoint y: 122, endPoint x: 327, endPoint y: 257, distance: 277.1
click at [206, 323] on div "Cameron Highlands Trip Private Change Dates Make a Copy Delete Trip Go Pro ⚡️ G…" at bounding box center [780, 384] width 1560 height 768
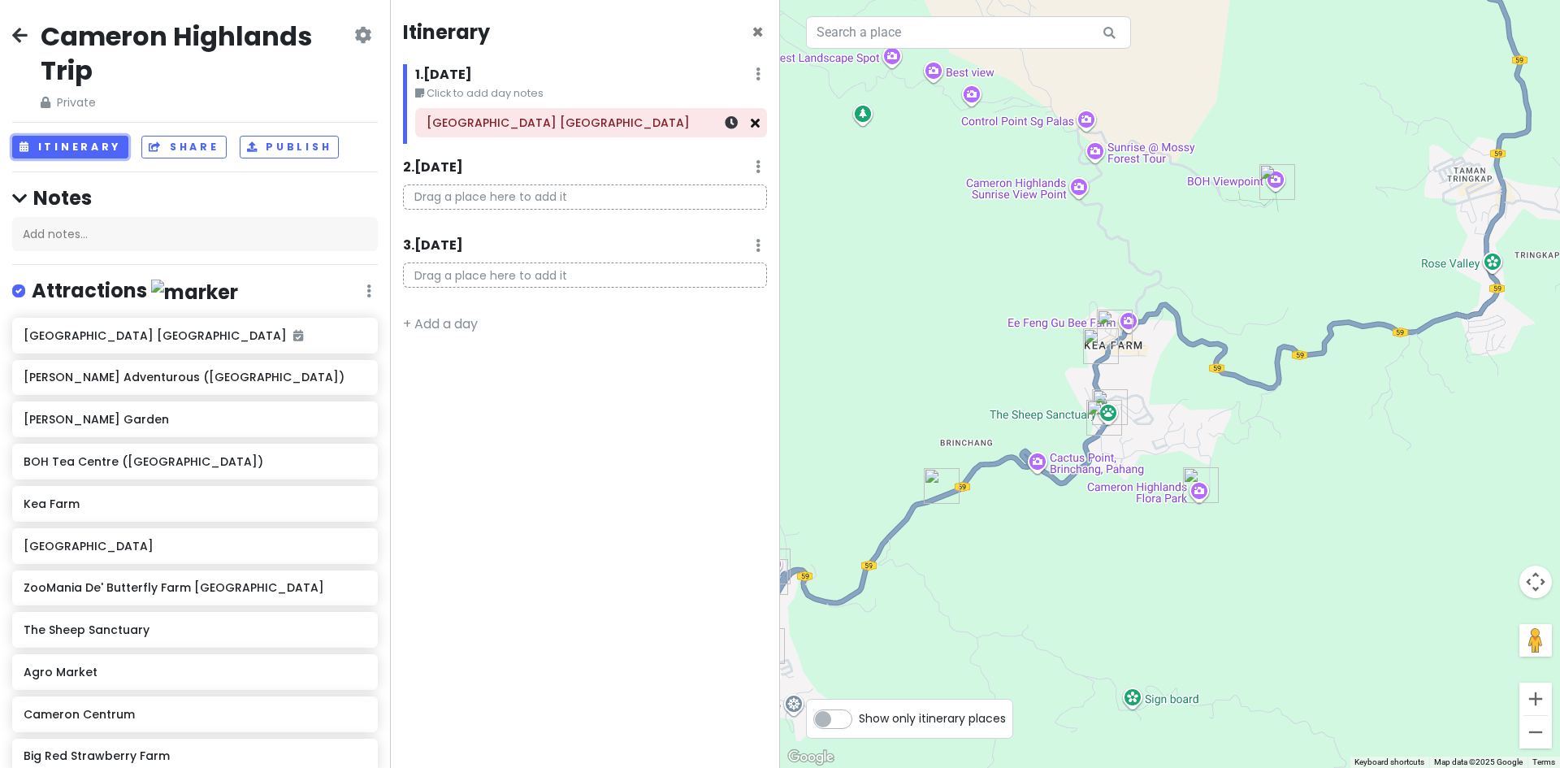
click at [752, 128] on icon at bounding box center [755, 122] width 9 height 13
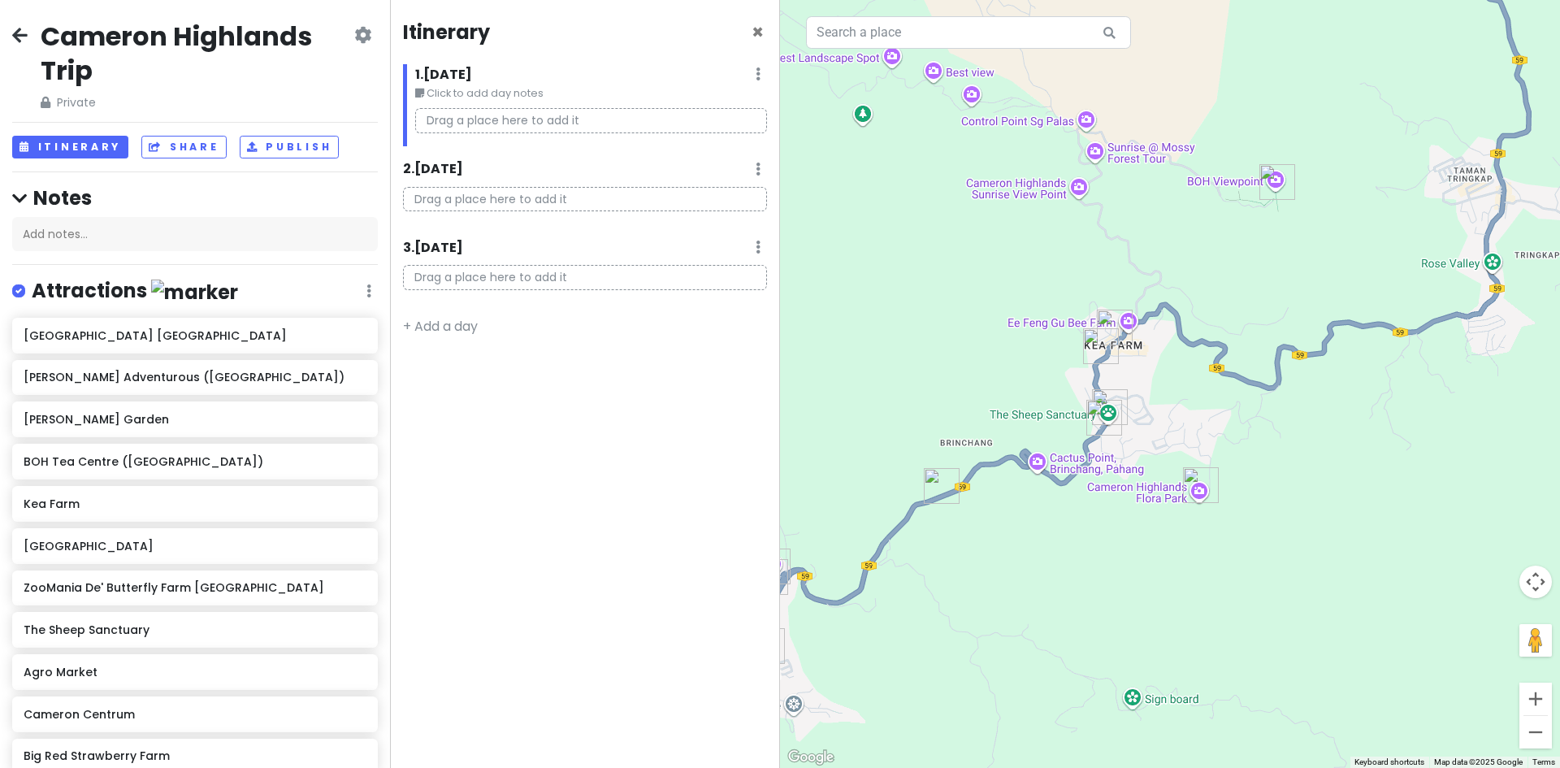
click at [476, 277] on p "Drag a place here to add it" at bounding box center [585, 277] width 364 height 25
click at [755, 242] on icon at bounding box center [757, 246] width 5 height 13
click at [556, 322] on div "Itinerary × 1 . Fri 10/17 Edit Day Notes Delete Day Click to add day notes Drag…" at bounding box center [585, 384] width 390 height 768
click at [756, 34] on span "×" at bounding box center [757, 32] width 12 height 27
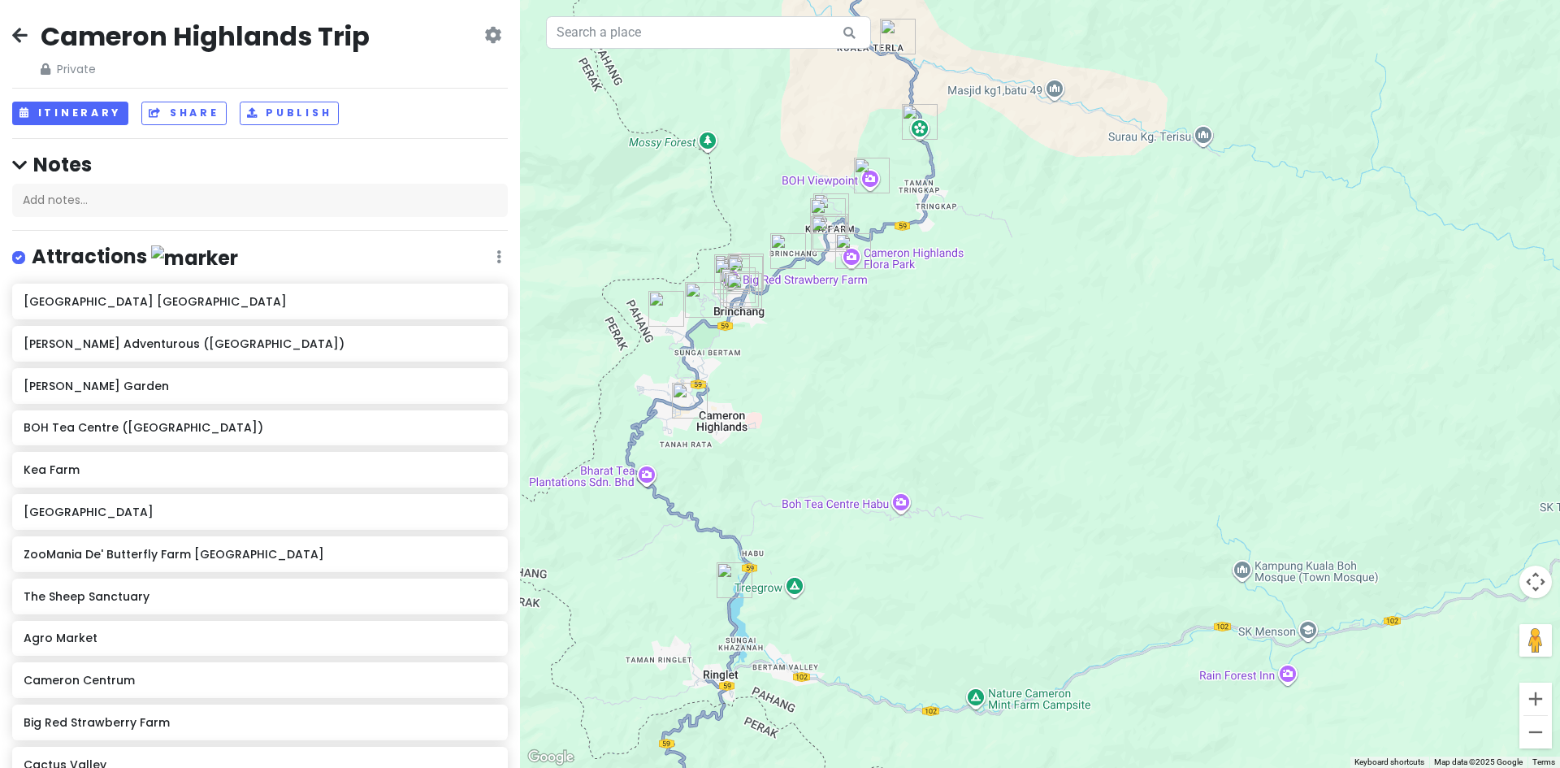
drag, startPoint x: 765, startPoint y: 226, endPoint x: 761, endPoint y: 270, distance: 44.1
click at [761, 270] on div at bounding box center [1040, 384] width 1040 height 768
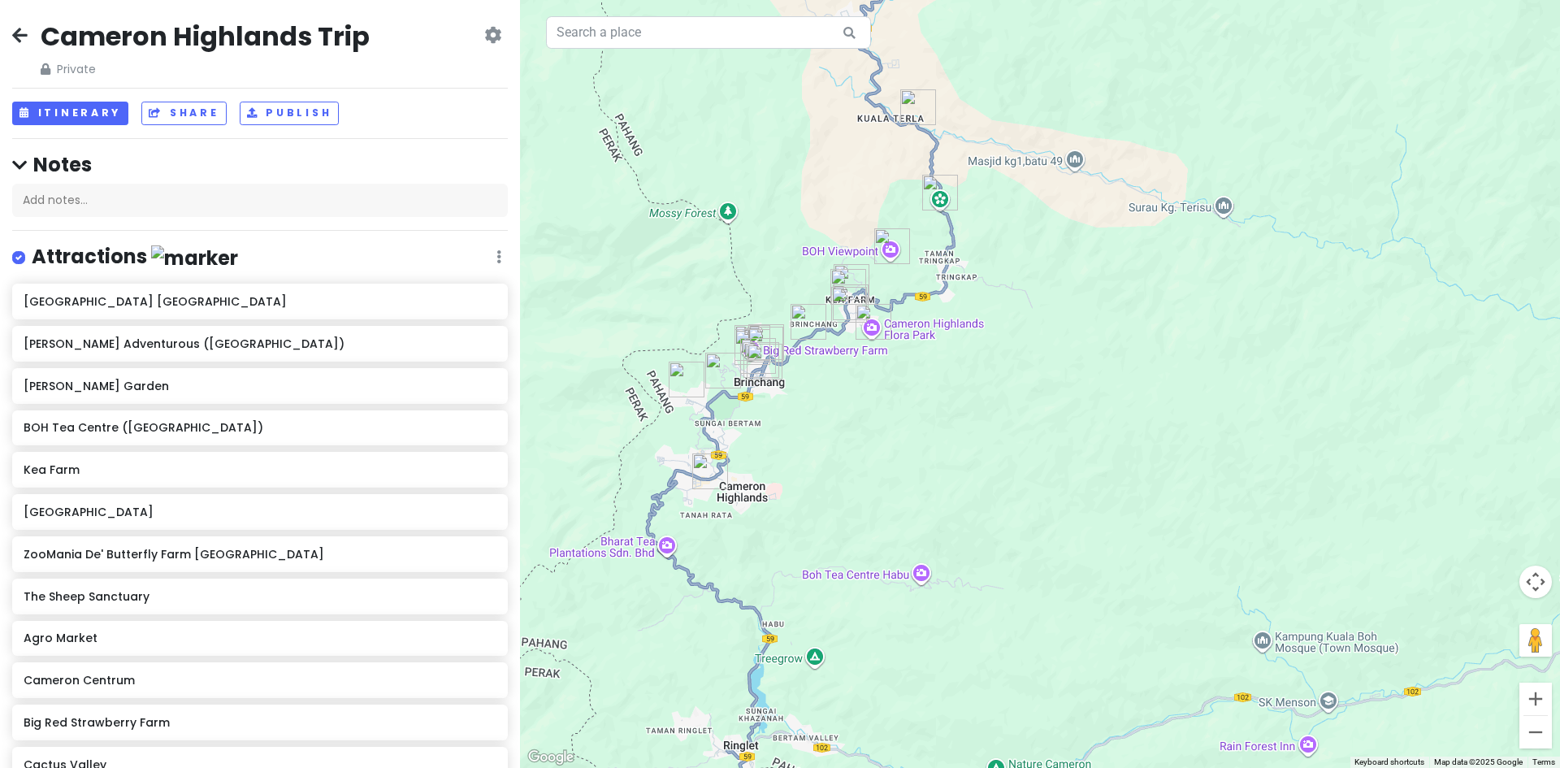
drag, startPoint x: 864, startPoint y: 406, endPoint x: 943, endPoint y: 426, distance: 81.2
click at [959, 432] on div at bounding box center [1040, 384] width 1040 height 768
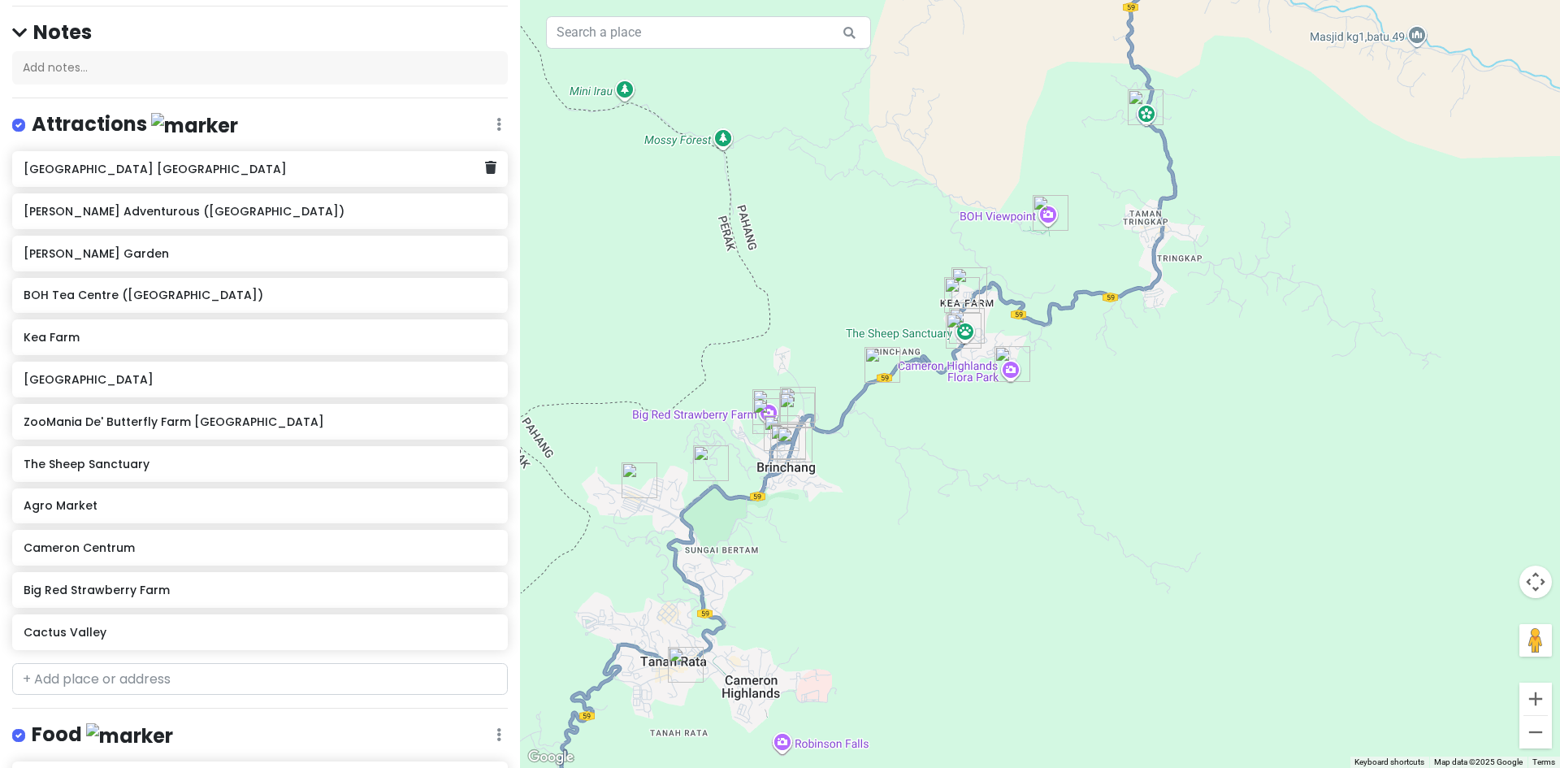
scroll to position [162, 0]
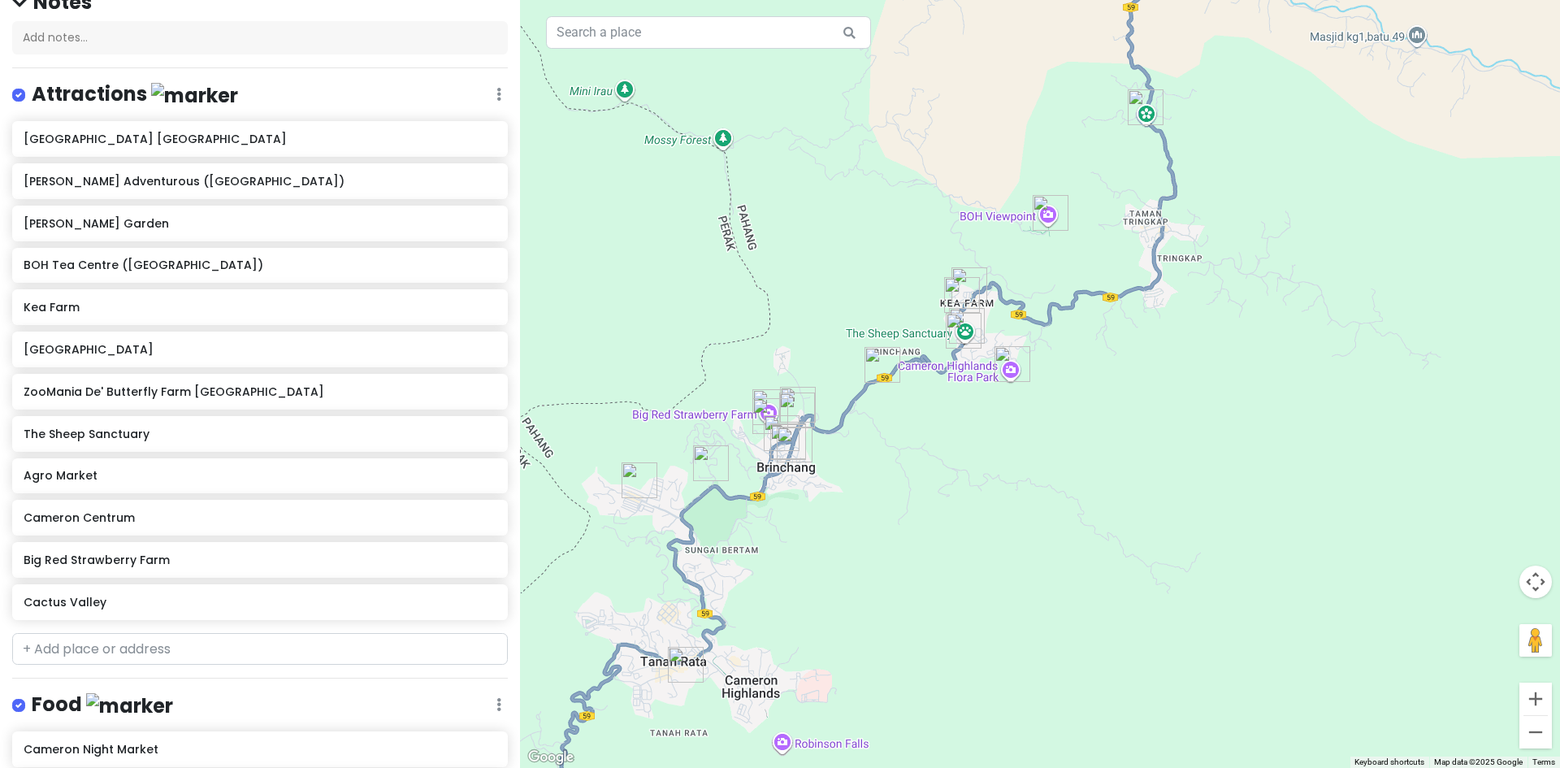
drag, startPoint x: 965, startPoint y: 415, endPoint x: 905, endPoint y: 496, distance: 100.4
click at [906, 496] on div at bounding box center [1040, 384] width 1040 height 768
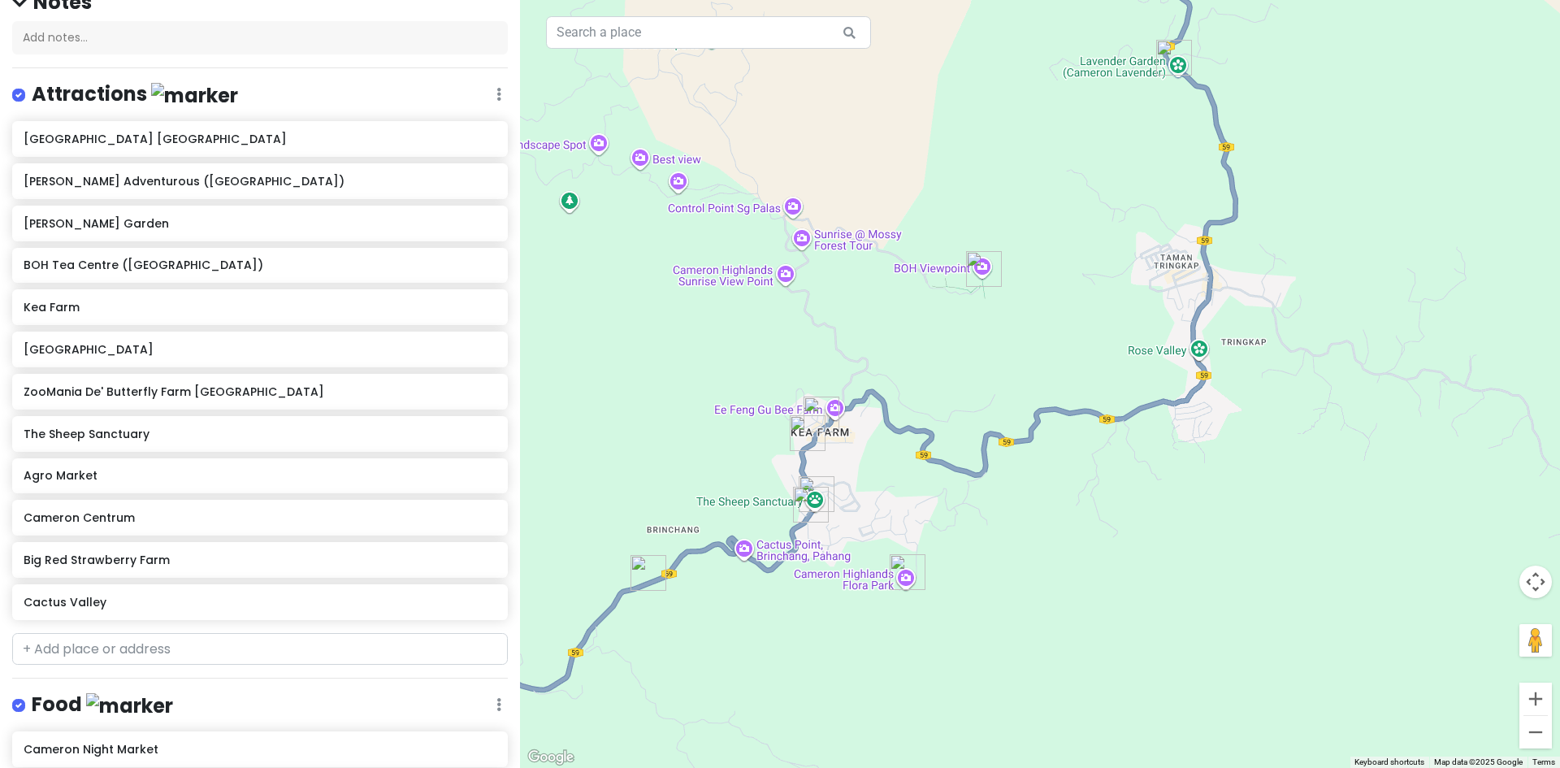
drag, startPoint x: 883, startPoint y: 413, endPoint x: 878, endPoint y: 452, distance: 38.5
click at [878, 451] on div at bounding box center [1040, 384] width 1040 height 768
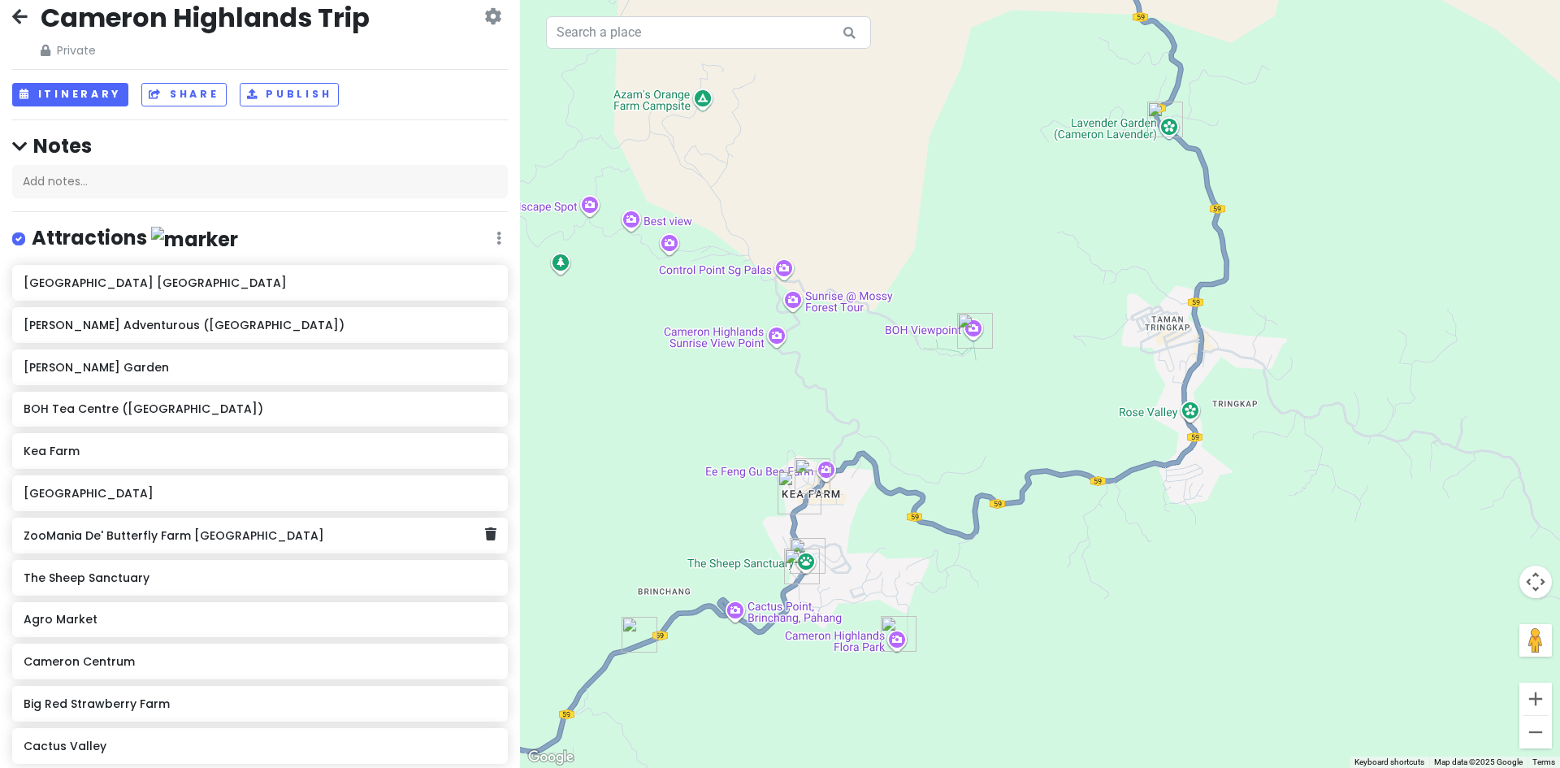
scroll to position [0, 0]
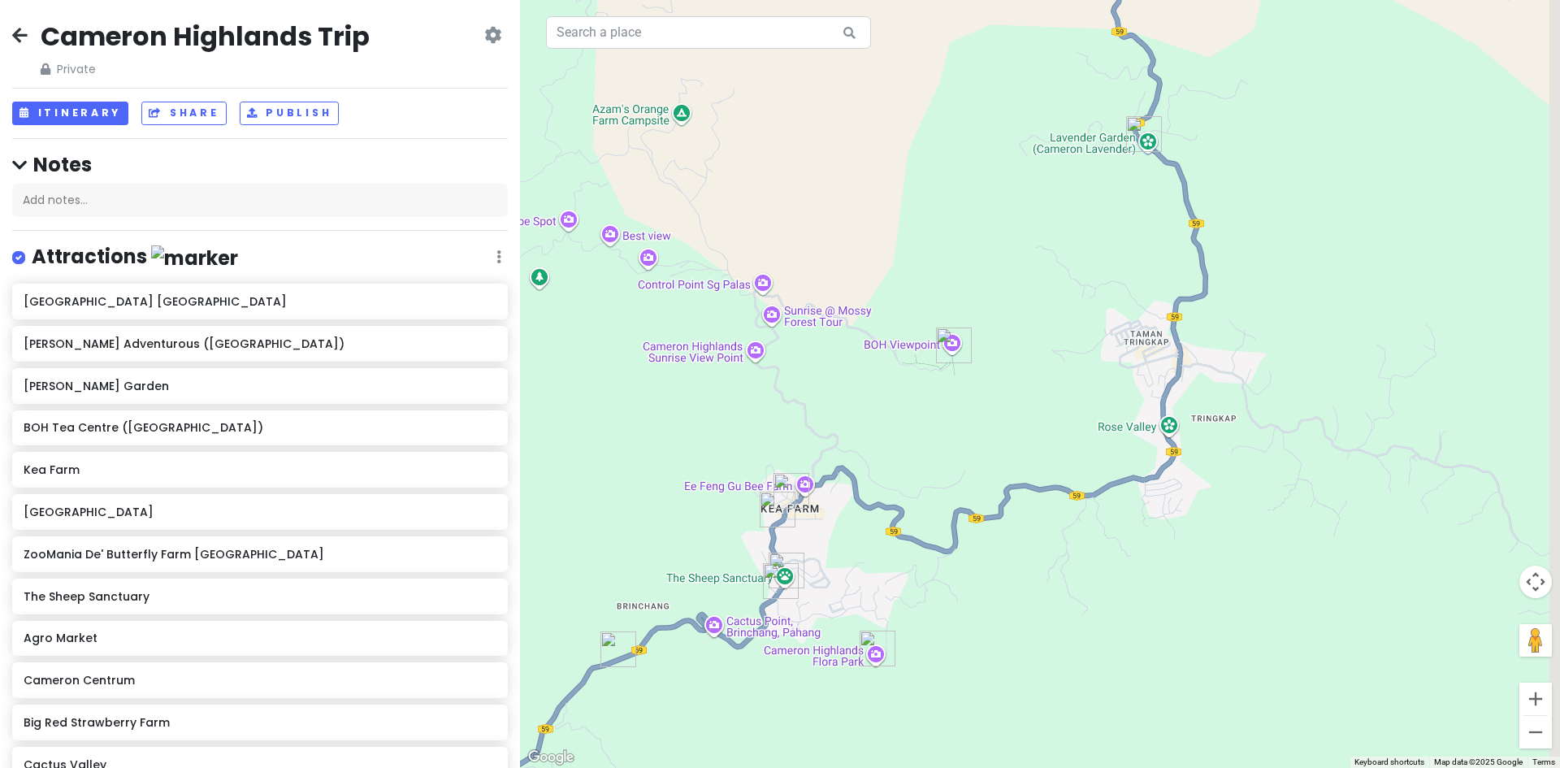
drag, startPoint x: 934, startPoint y: 424, endPoint x: 859, endPoint y: 440, distance: 76.5
click at [864, 439] on div at bounding box center [1040, 384] width 1040 height 768
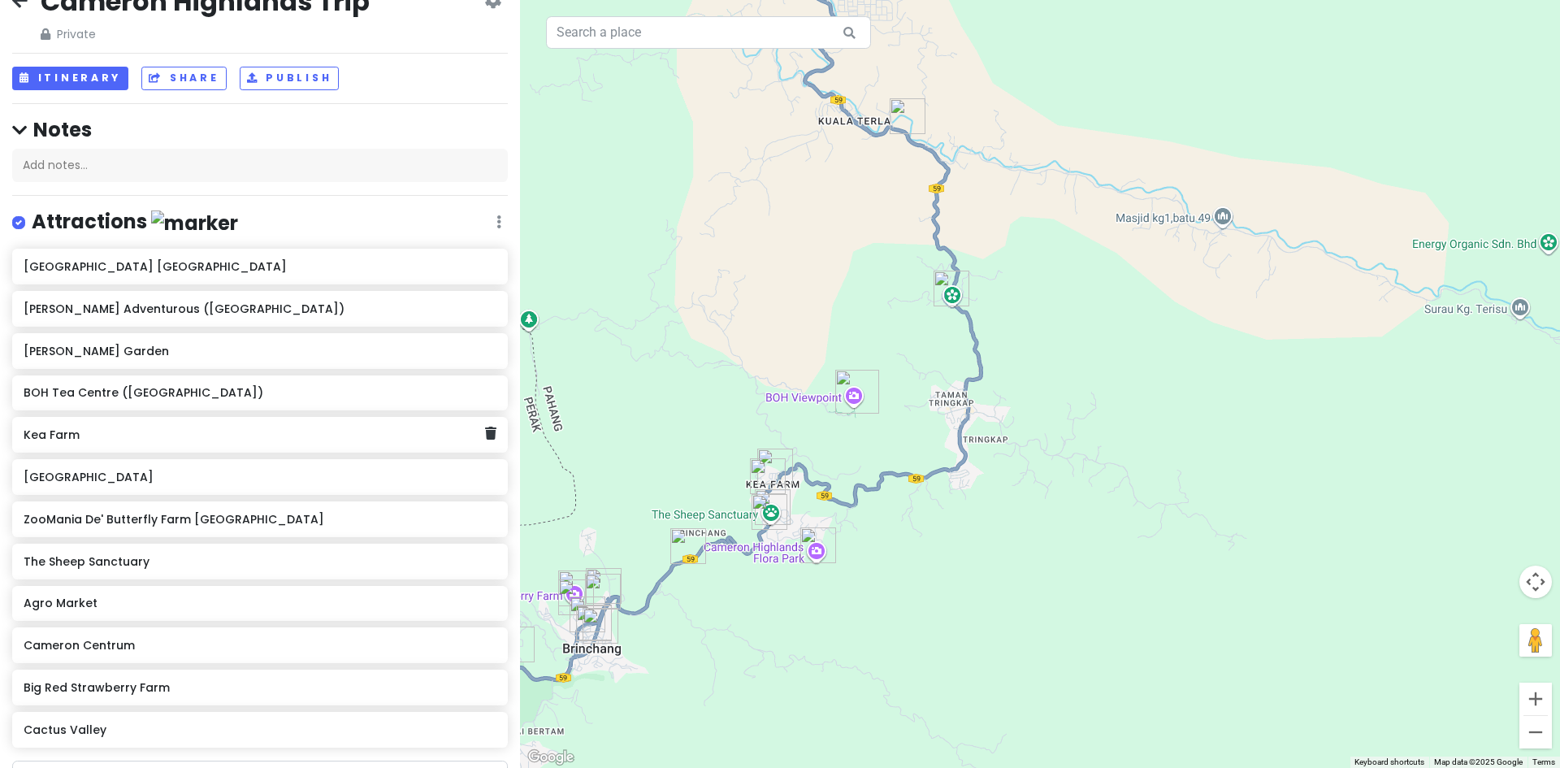
scroll to position [244, 0]
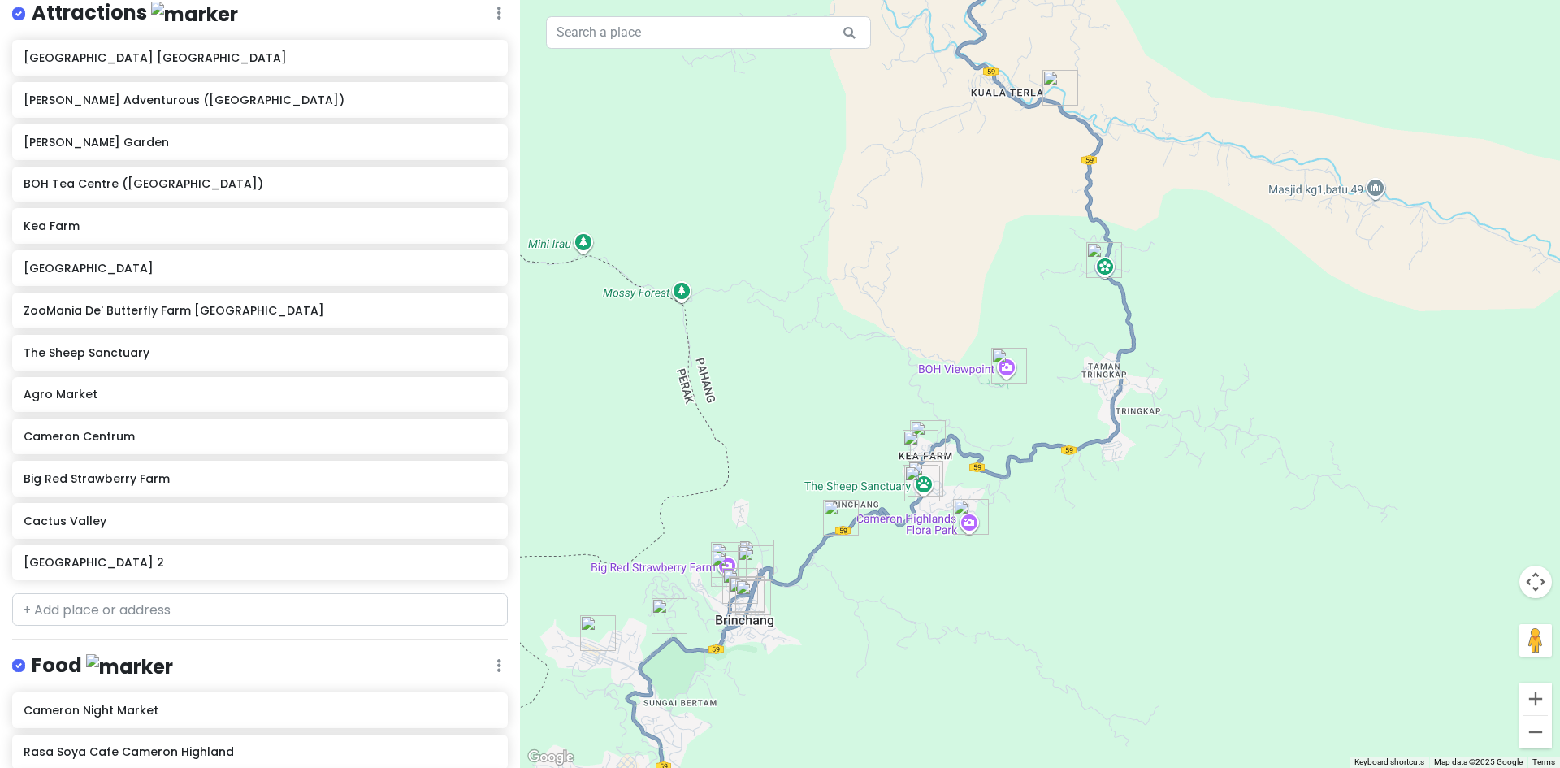
drag, startPoint x: 642, startPoint y: 474, endPoint x: 800, endPoint y: 445, distance: 161.1
click at [799, 445] on div at bounding box center [1040, 384] width 1040 height 768
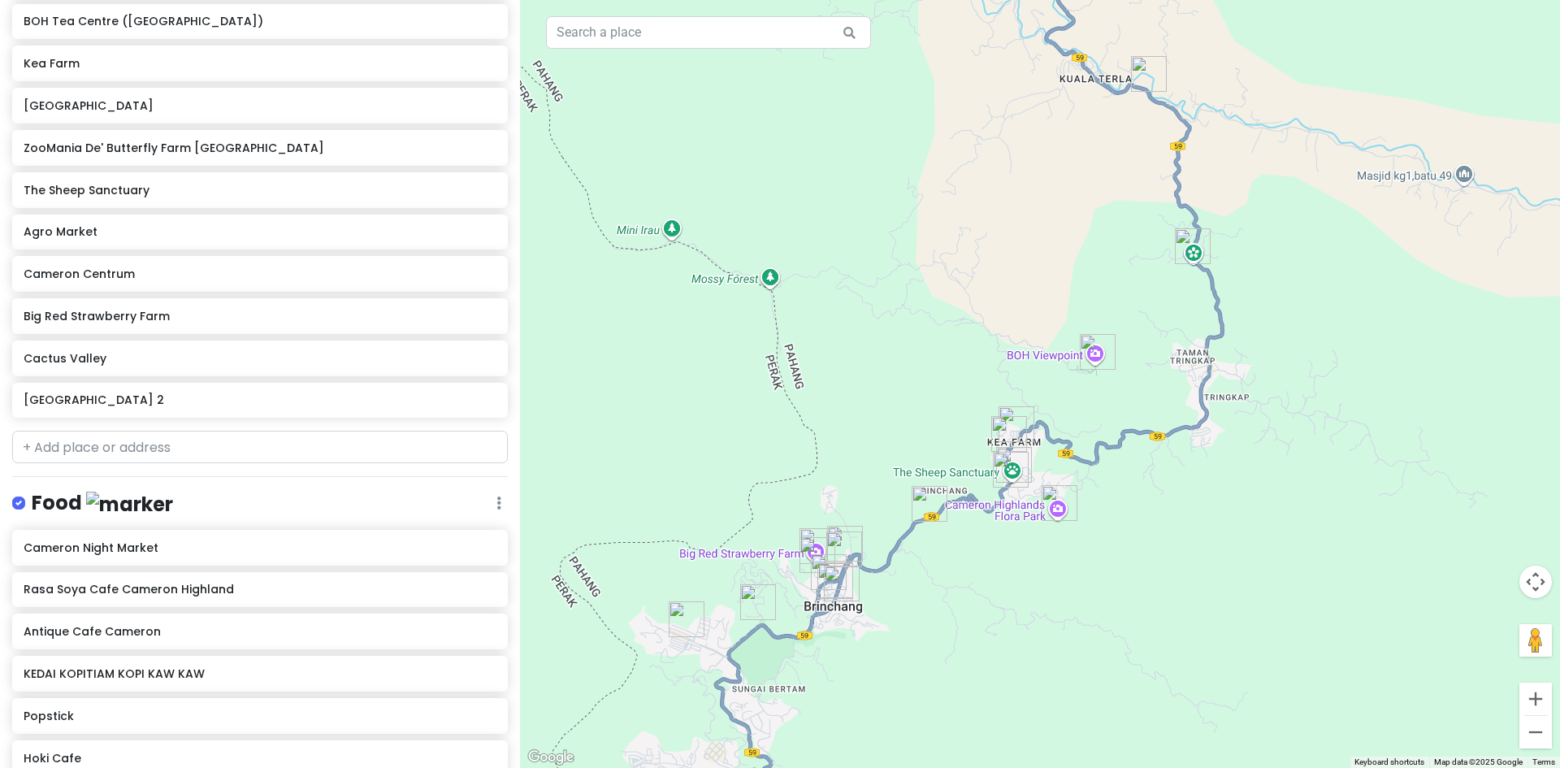
scroll to position [81, 0]
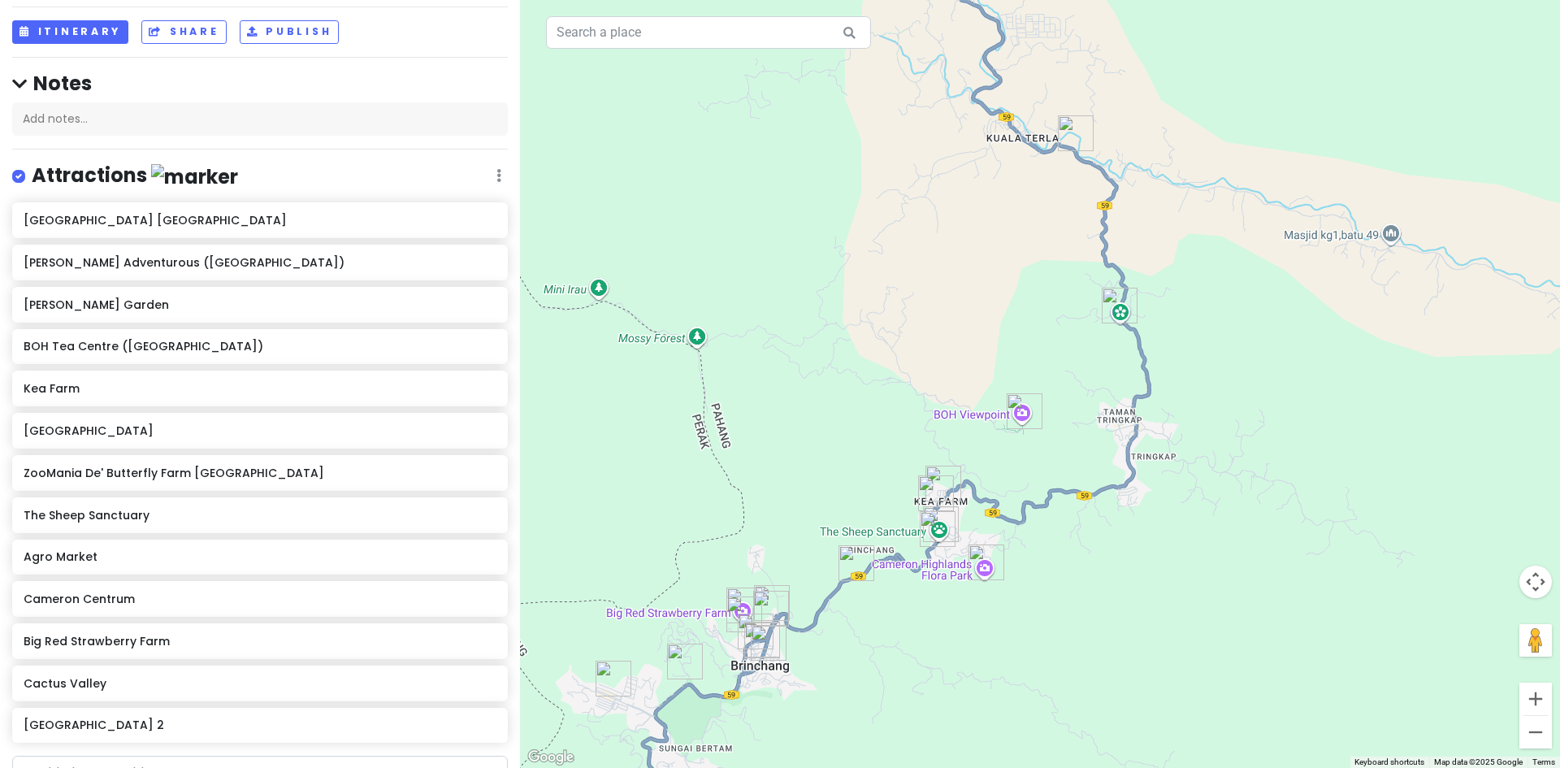
drag, startPoint x: 1088, startPoint y: 343, endPoint x: 1028, endPoint y: 425, distance: 101.2
click at [1036, 419] on div at bounding box center [1040, 384] width 1040 height 768
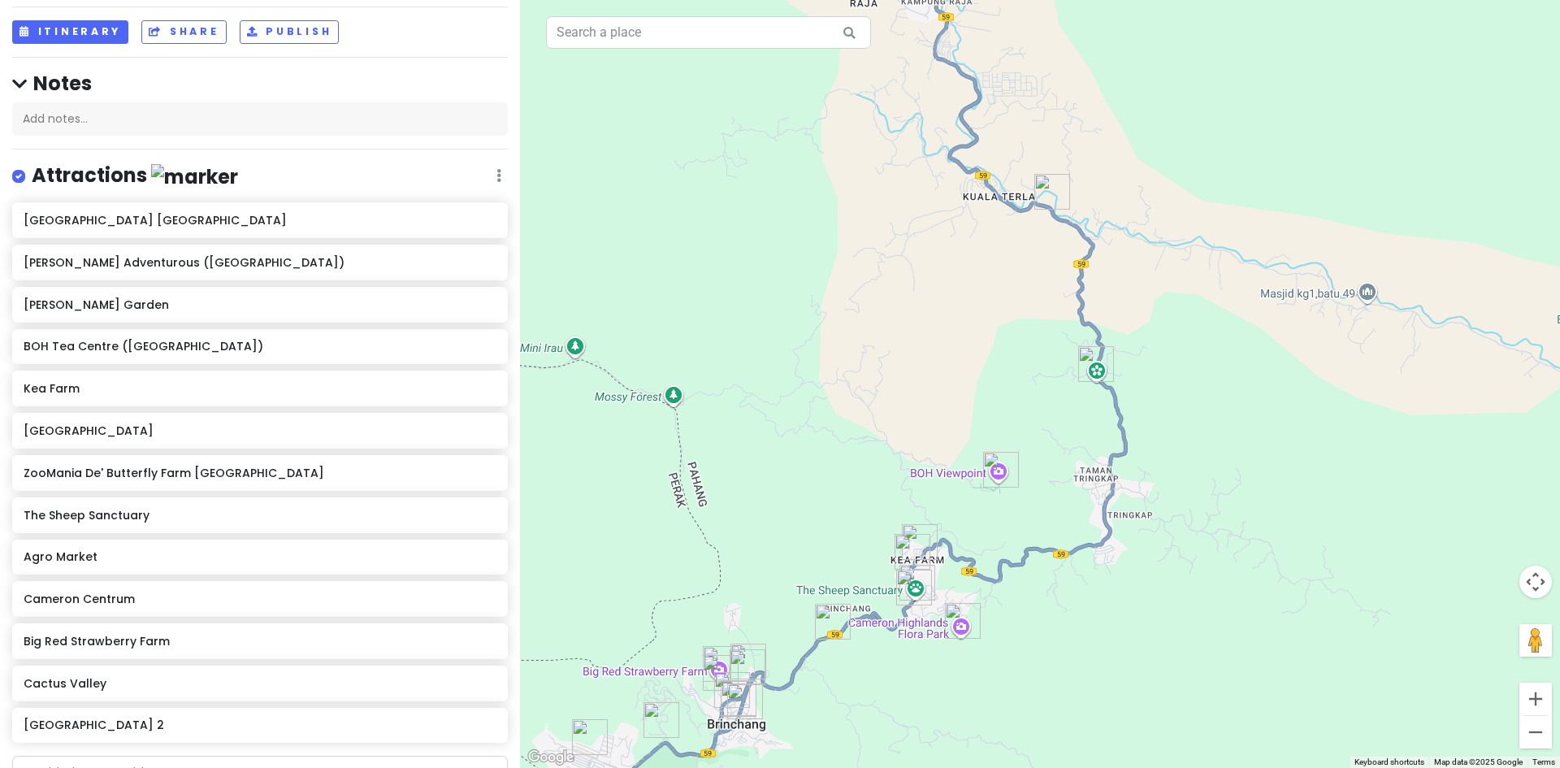
scroll to position [0, 0]
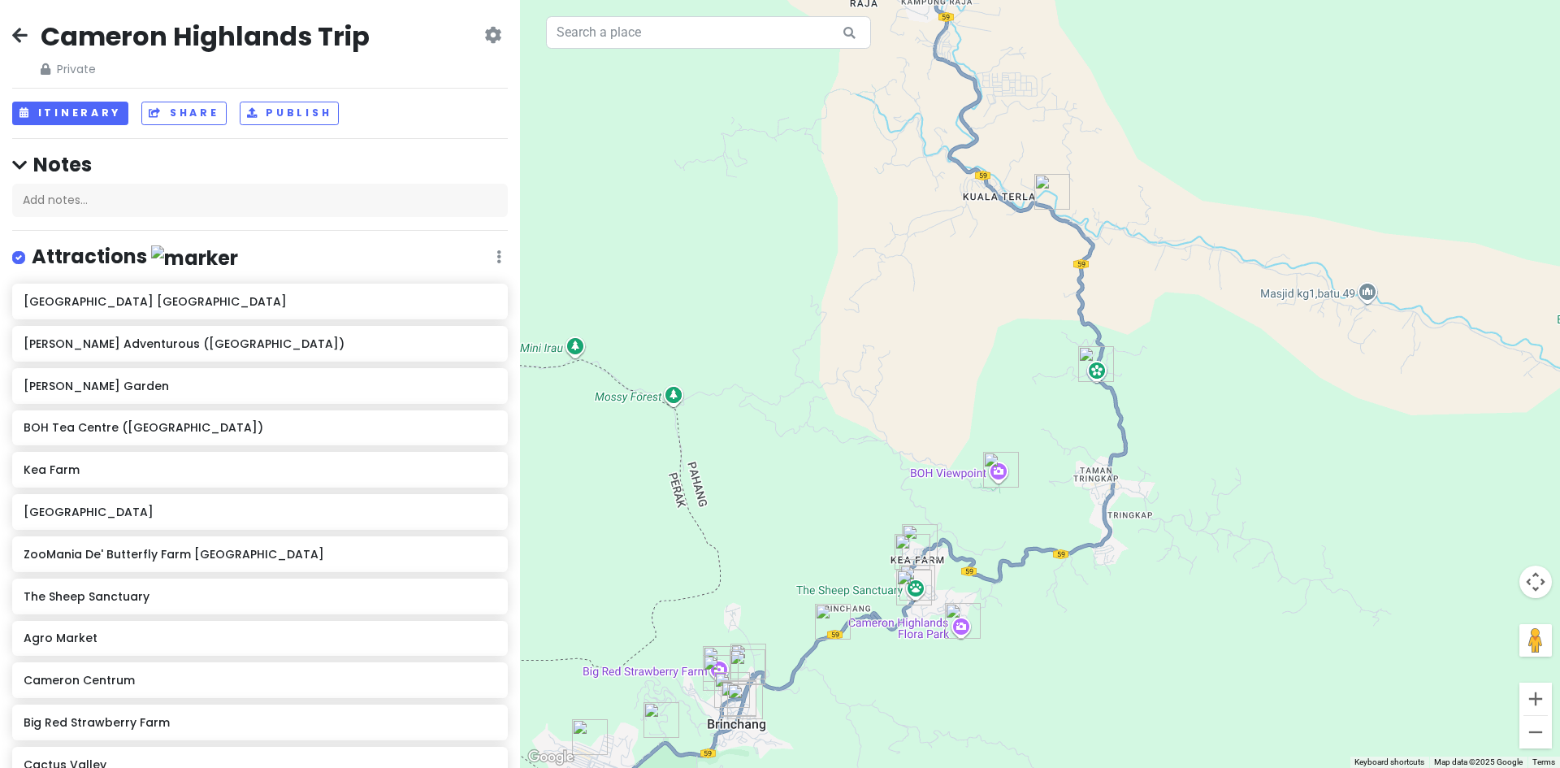
click at [90, 127] on div "Cameron Highlands Trip Private Change Dates Make a Copy Delete Trip Go Pro ⚡️ G…" at bounding box center [260, 384] width 520 height 768
click at [97, 118] on button "Itinerary" at bounding box center [70, 114] width 116 height 24
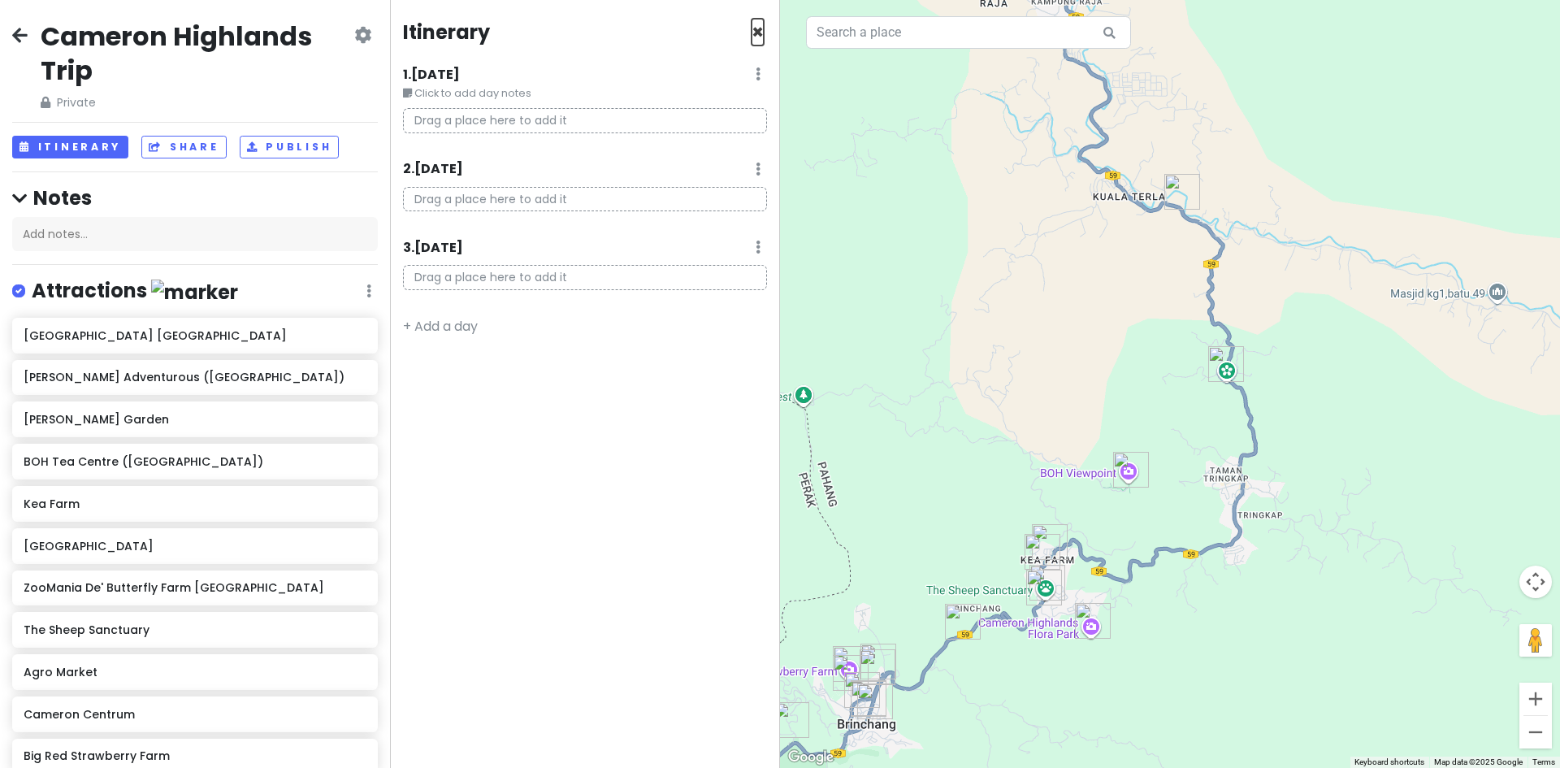
click at [755, 35] on span "×" at bounding box center [757, 32] width 12 height 27
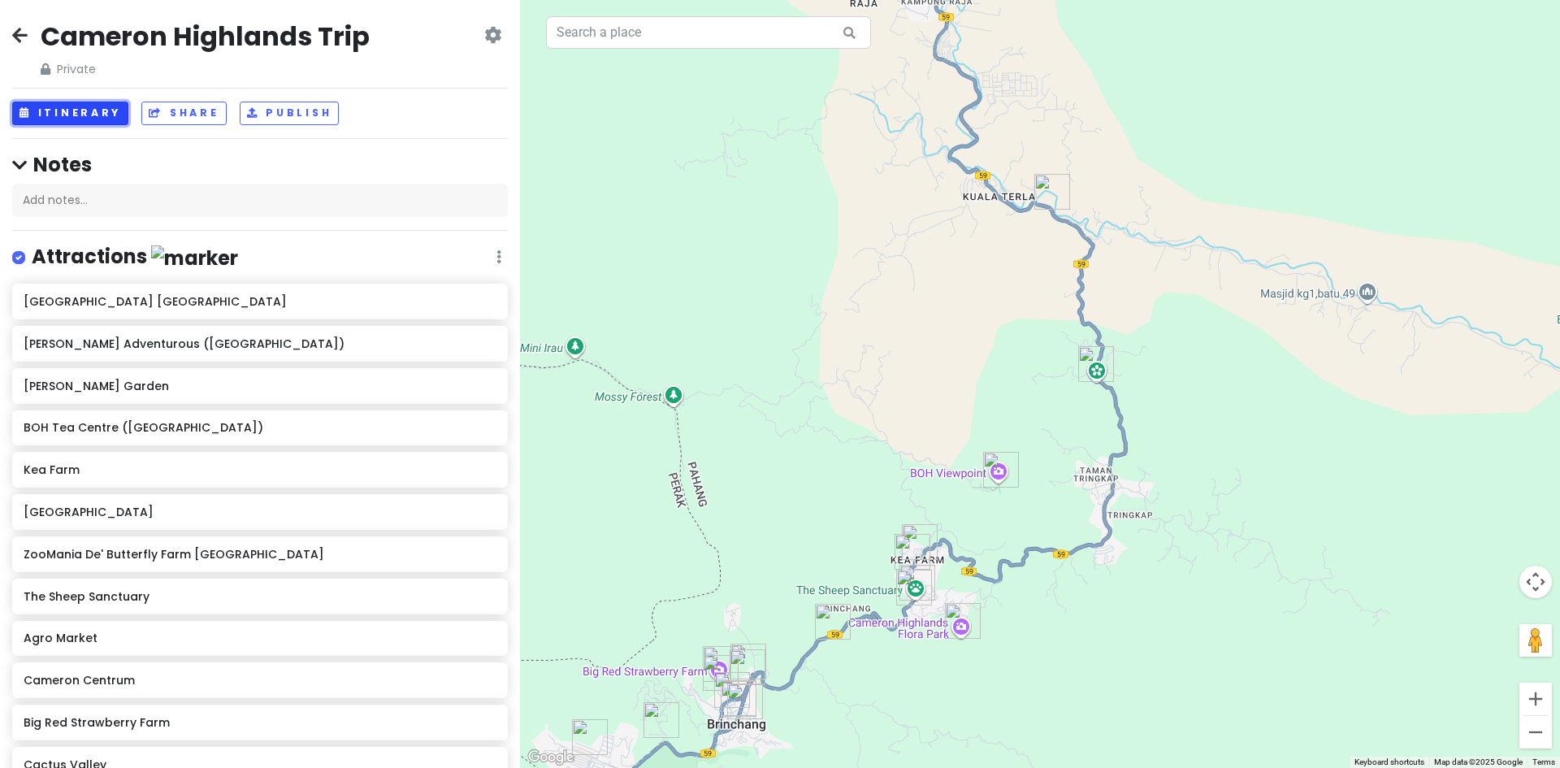
click at [80, 117] on button "Itinerary" at bounding box center [70, 114] width 116 height 24
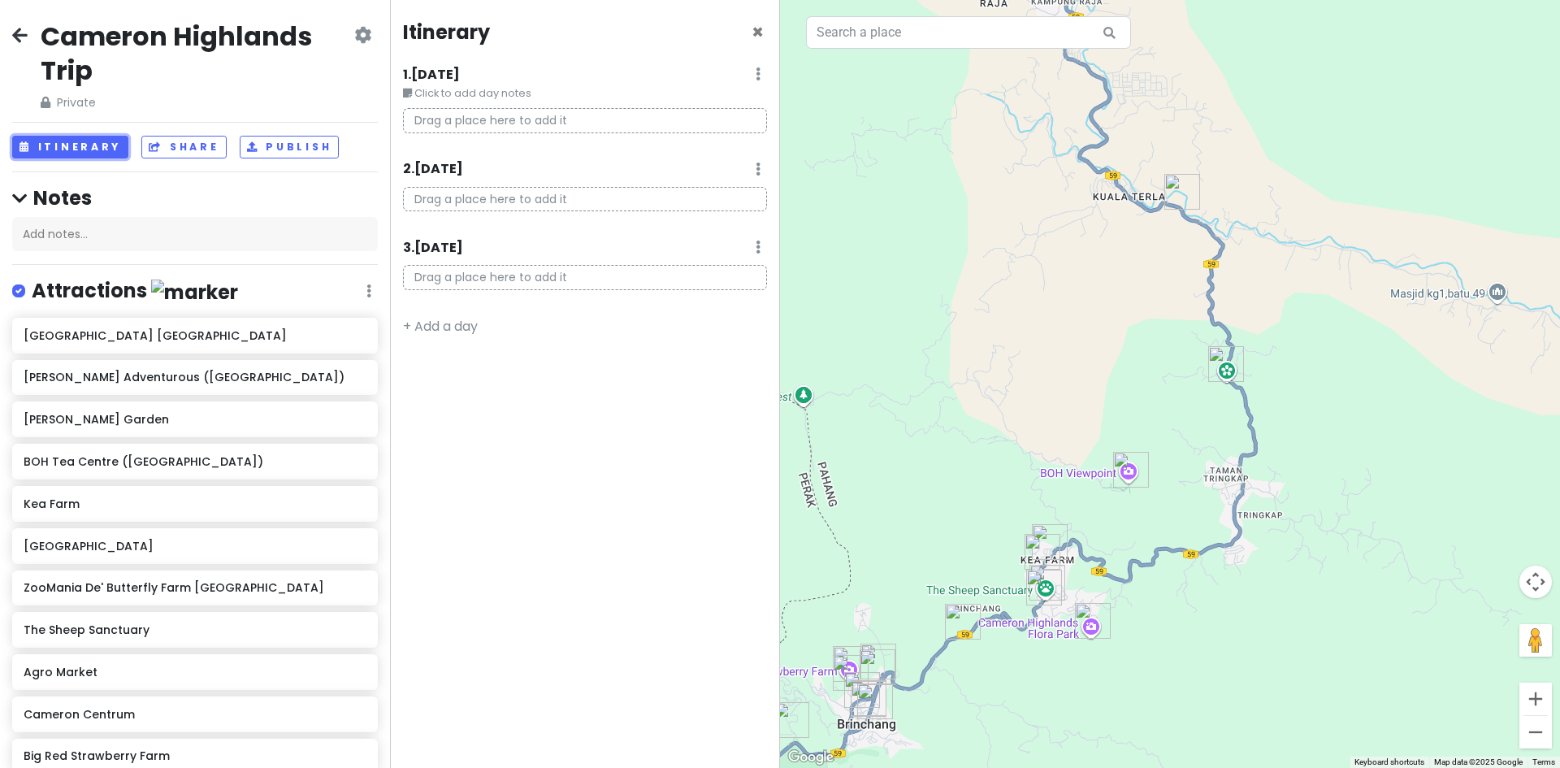
click at [97, 149] on button "Itinerary" at bounding box center [70, 148] width 116 height 24
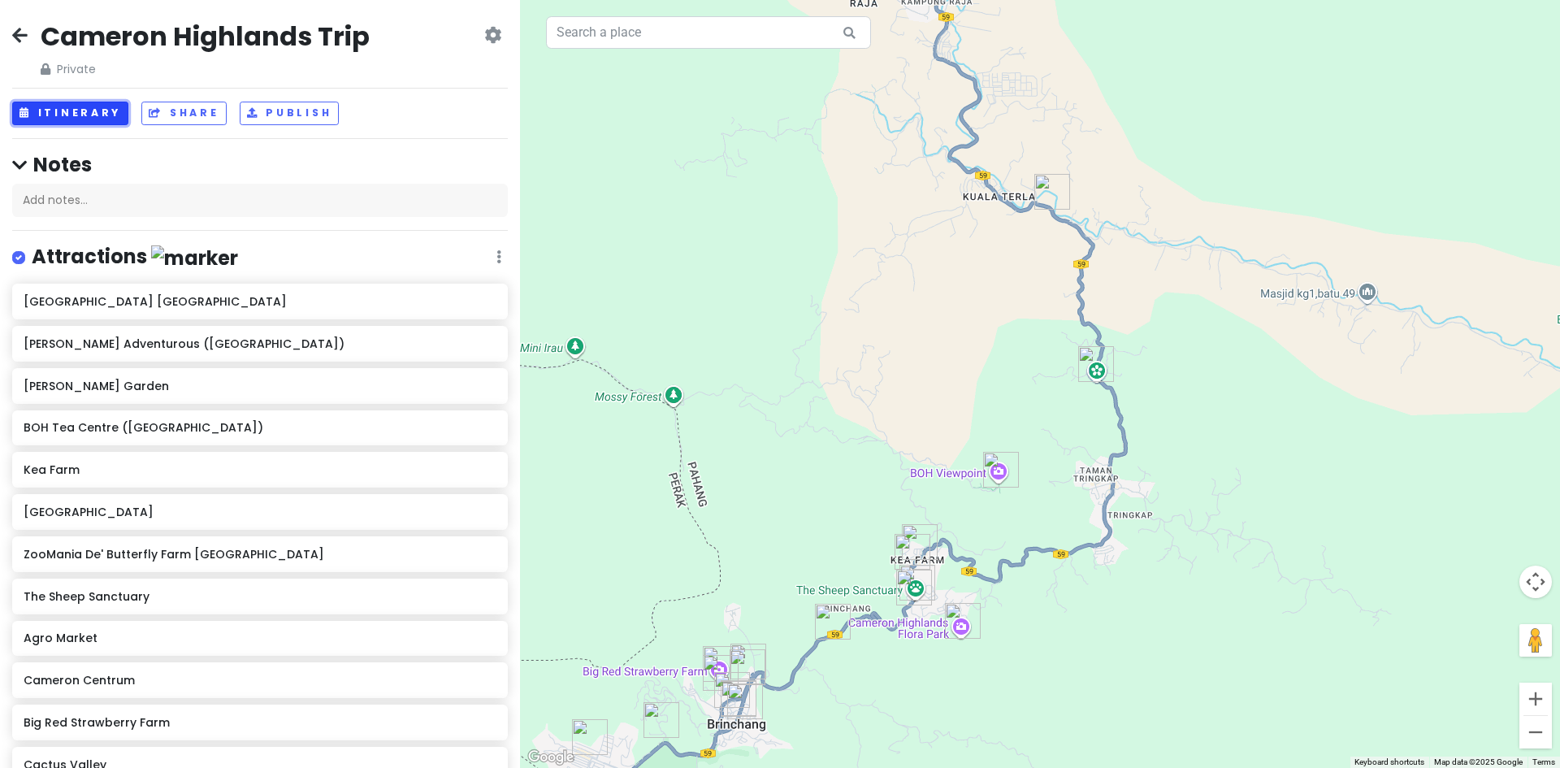
click at [114, 116] on button "Itinerary" at bounding box center [70, 114] width 116 height 24
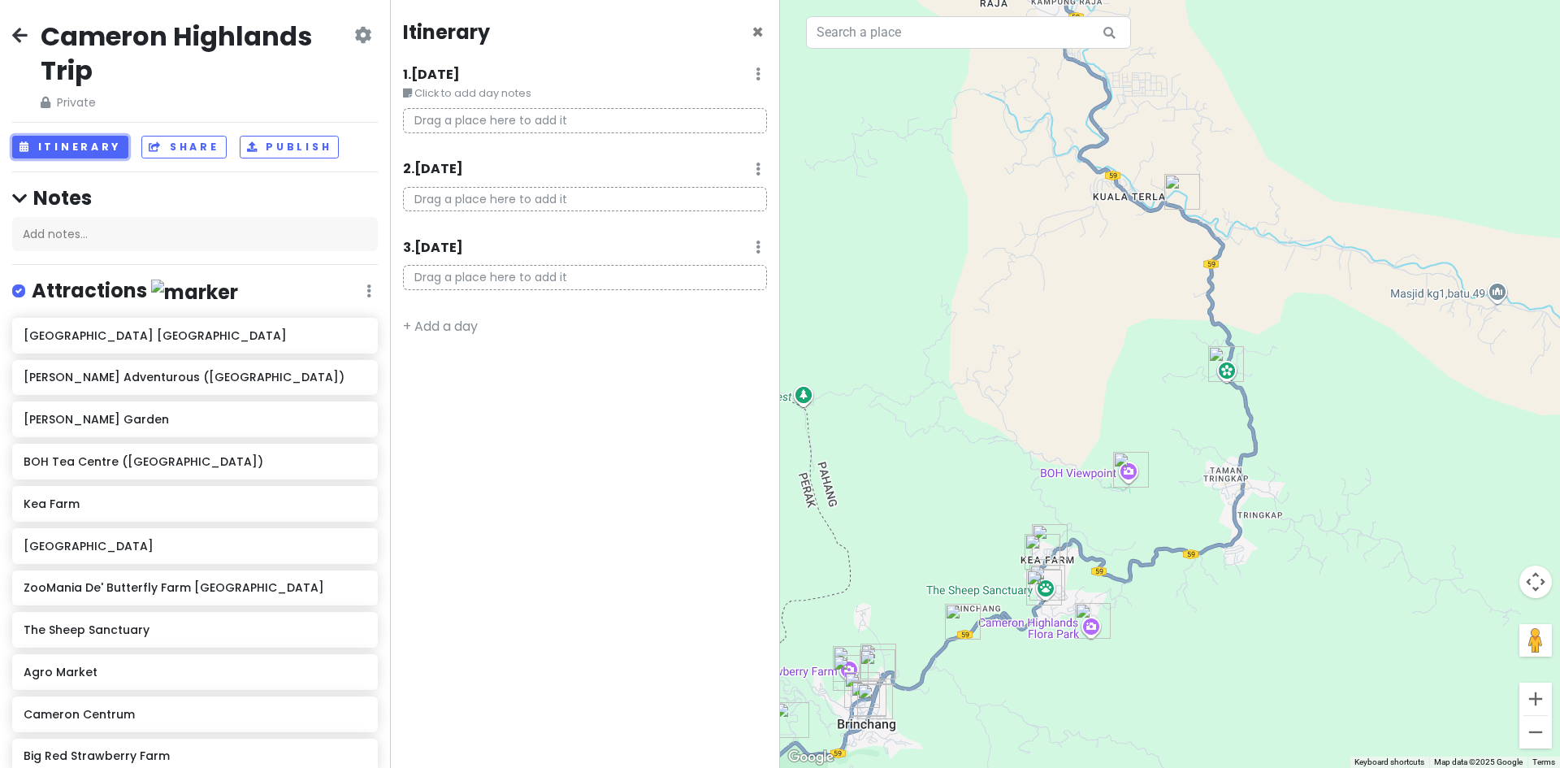
click at [75, 145] on button "Itinerary" at bounding box center [70, 148] width 116 height 24
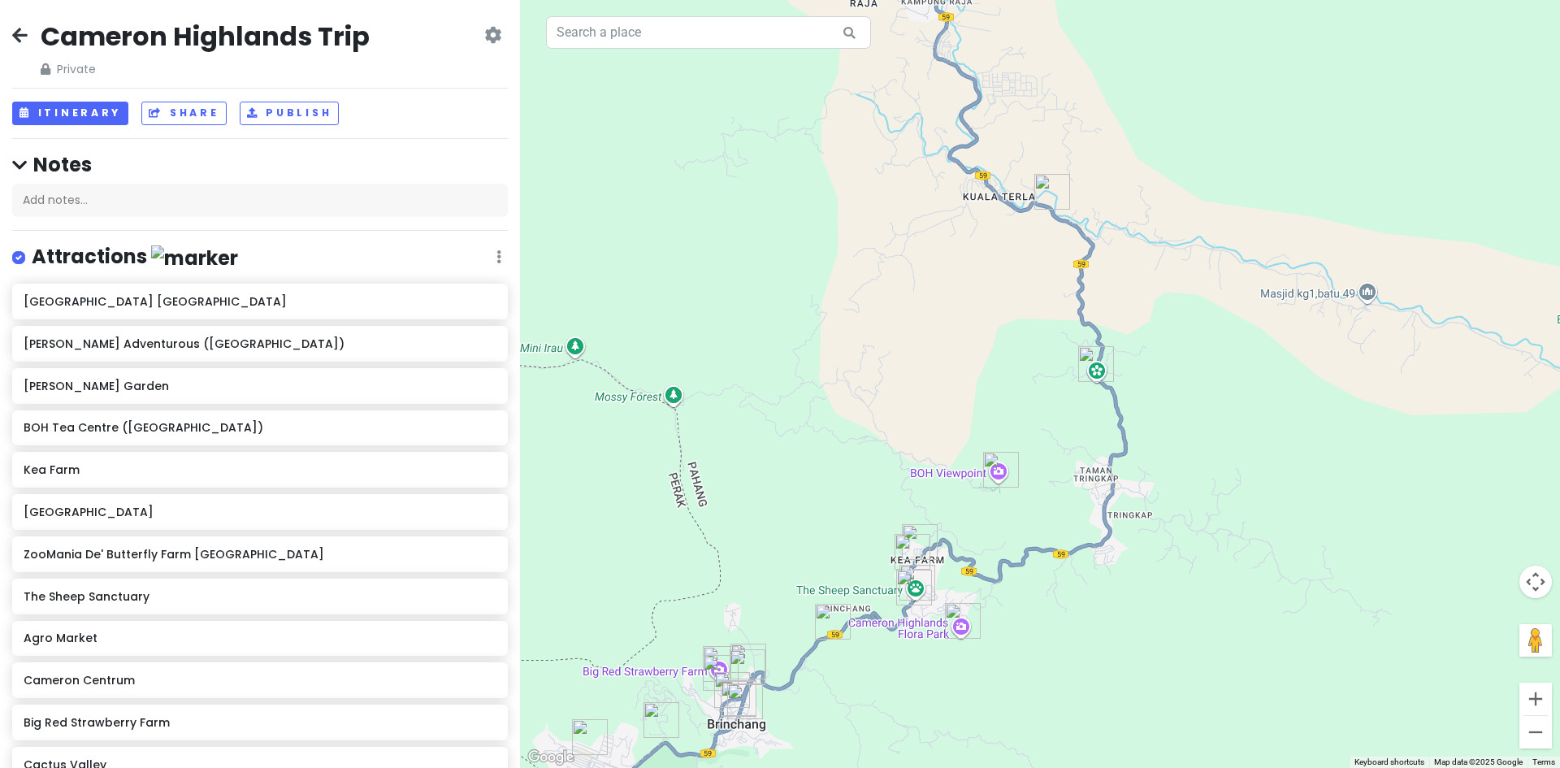
click at [109, 127] on div "Cameron Highlands Trip Private Change Dates Make a Copy Delete Trip Go Pro ⚡️ G…" at bounding box center [260, 384] width 520 height 768
drag, startPoint x: 88, startPoint y: 121, endPoint x: 102, endPoint y: 134, distance: 19.6
click at [88, 120] on button "Itinerary" at bounding box center [70, 114] width 116 height 24
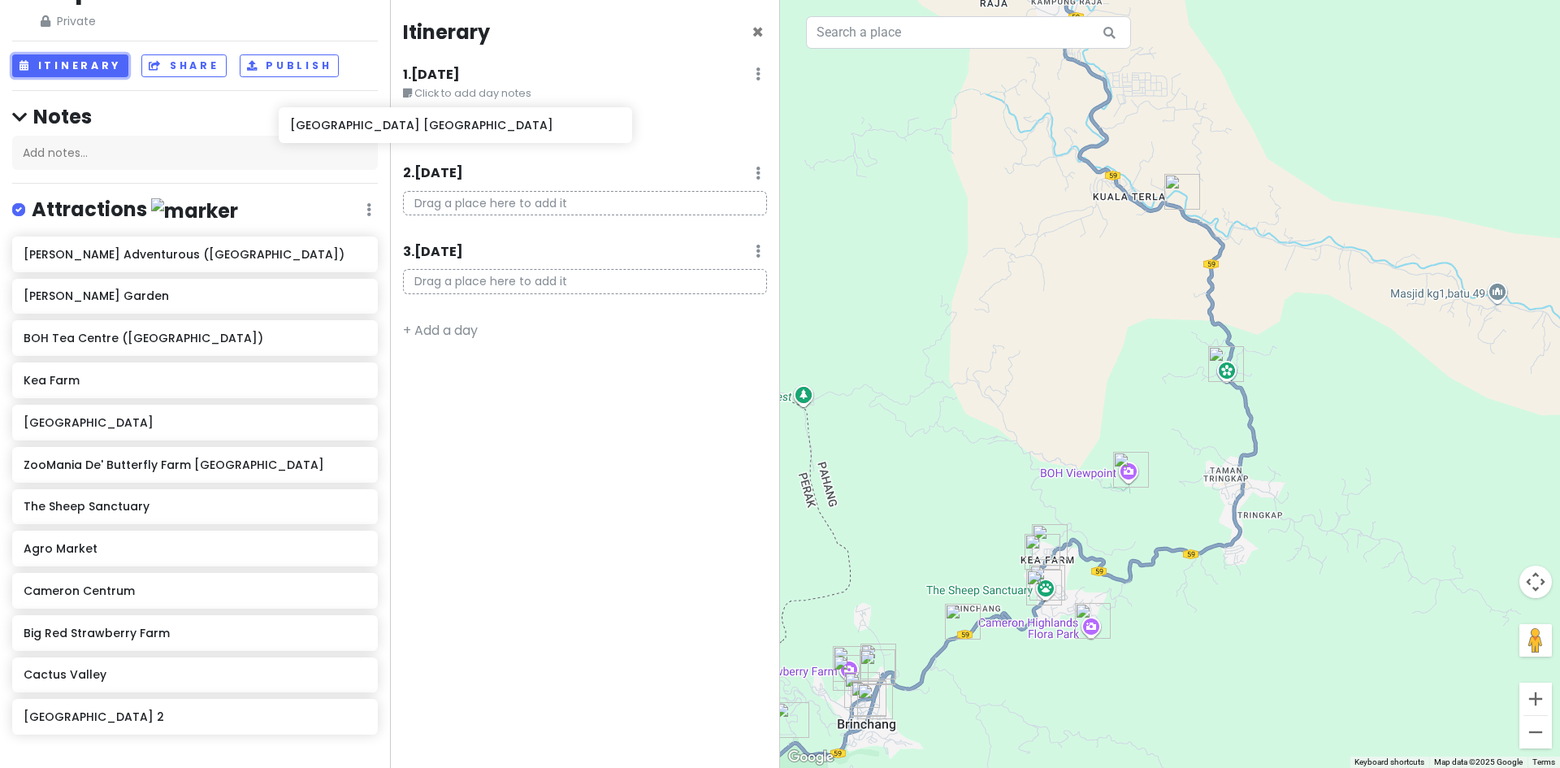
scroll to position [75, 0]
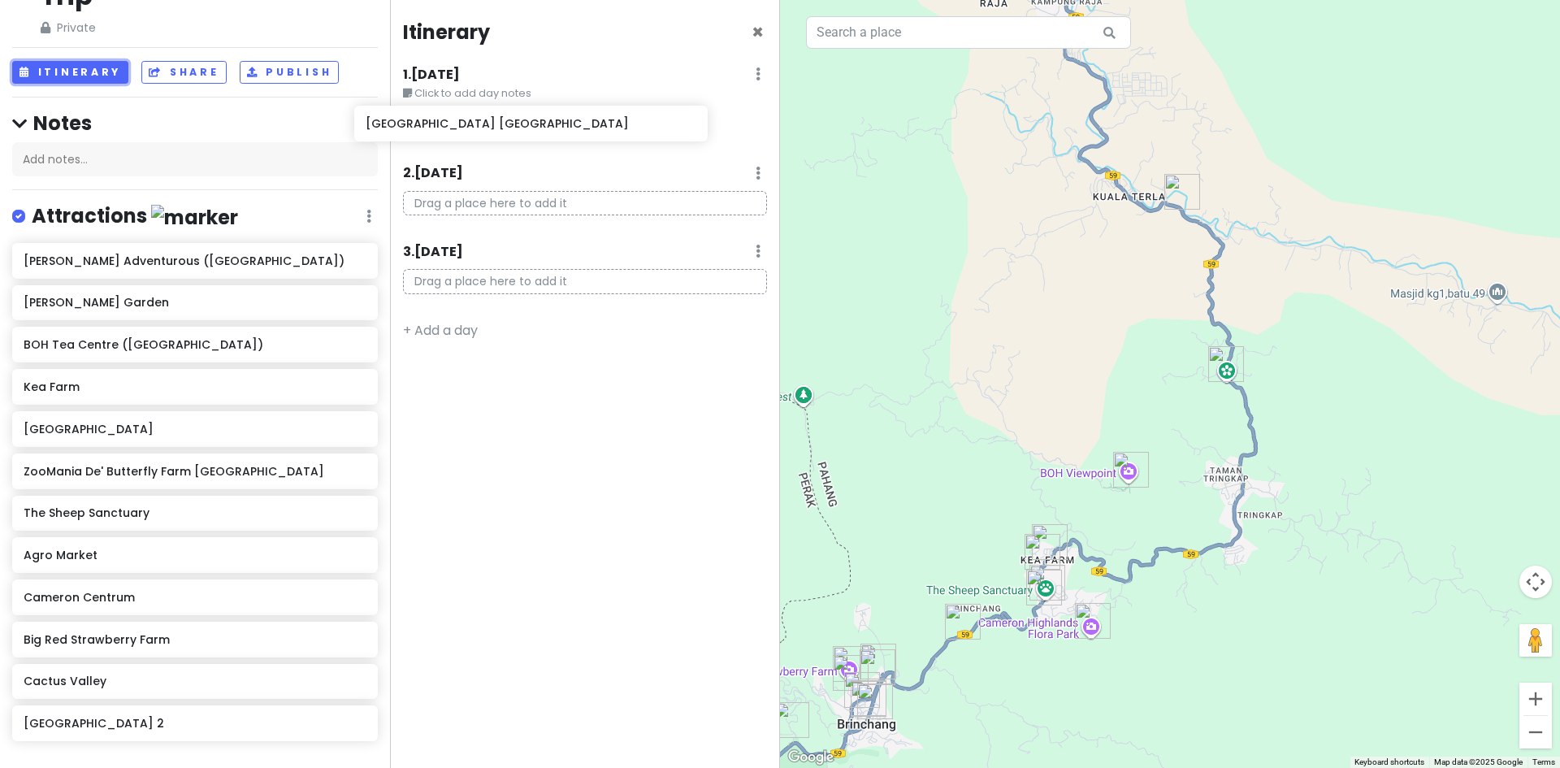
drag, startPoint x: 267, startPoint y: 261, endPoint x: 609, endPoint y: 132, distance: 365.6
click at [609, 132] on div "Cameron Highlands Trip Private Change Dates Make a Copy Delete Trip Go Pro ⚡️ G…" at bounding box center [780, 384] width 1560 height 768
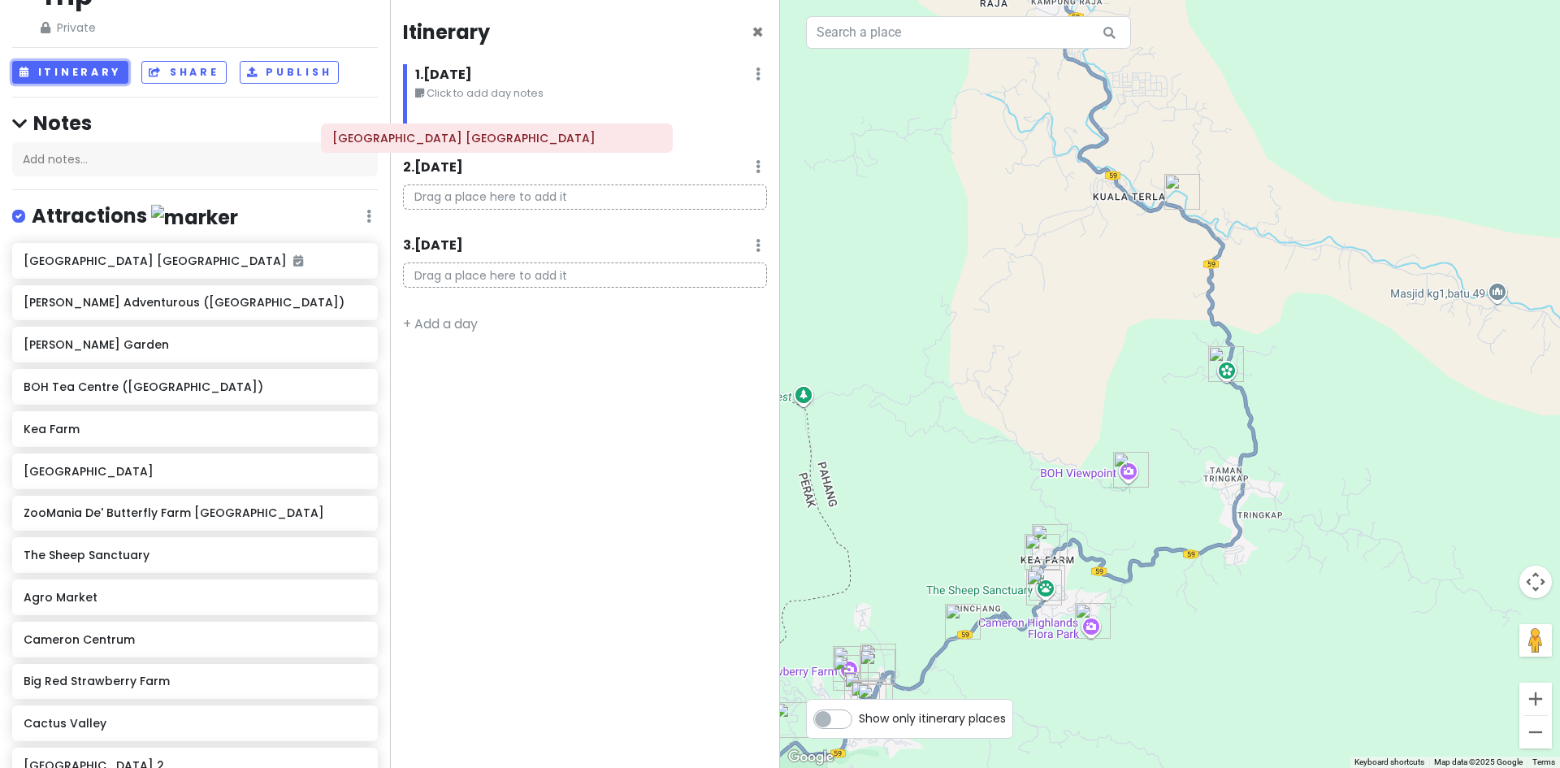
drag, startPoint x: 607, startPoint y: 130, endPoint x: 578, endPoint y: 138, distance: 30.4
click at [517, 145] on div "Itinerary × 1 . Fri 10/17 Edit Day Notes Delete Day Click to add day notes Gree…" at bounding box center [585, 384] width 390 height 768
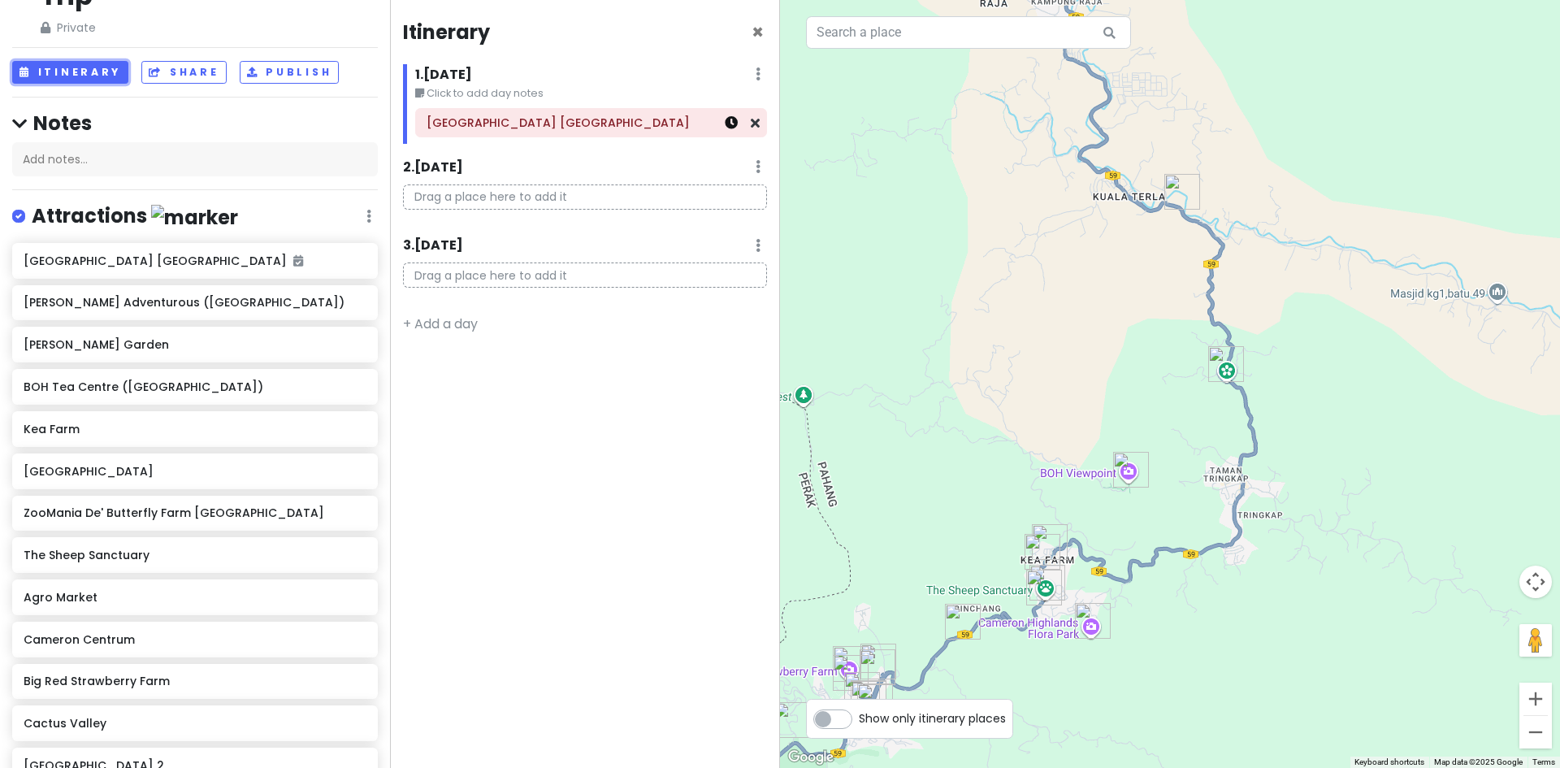
click at [729, 124] on icon at bounding box center [731, 122] width 13 height 13
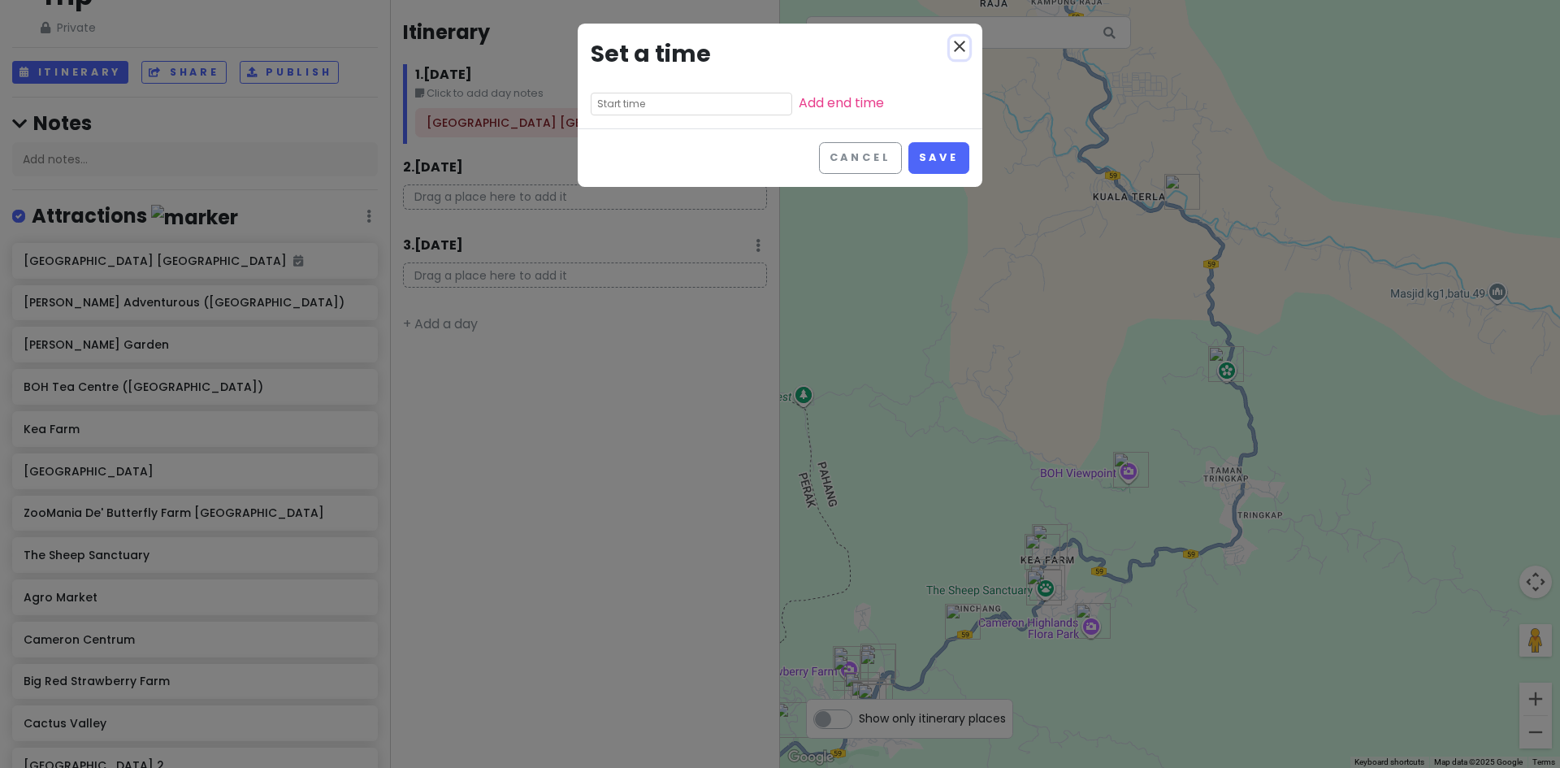
click at [959, 45] on icon "close" at bounding box center [959, 46] width 19 height 19
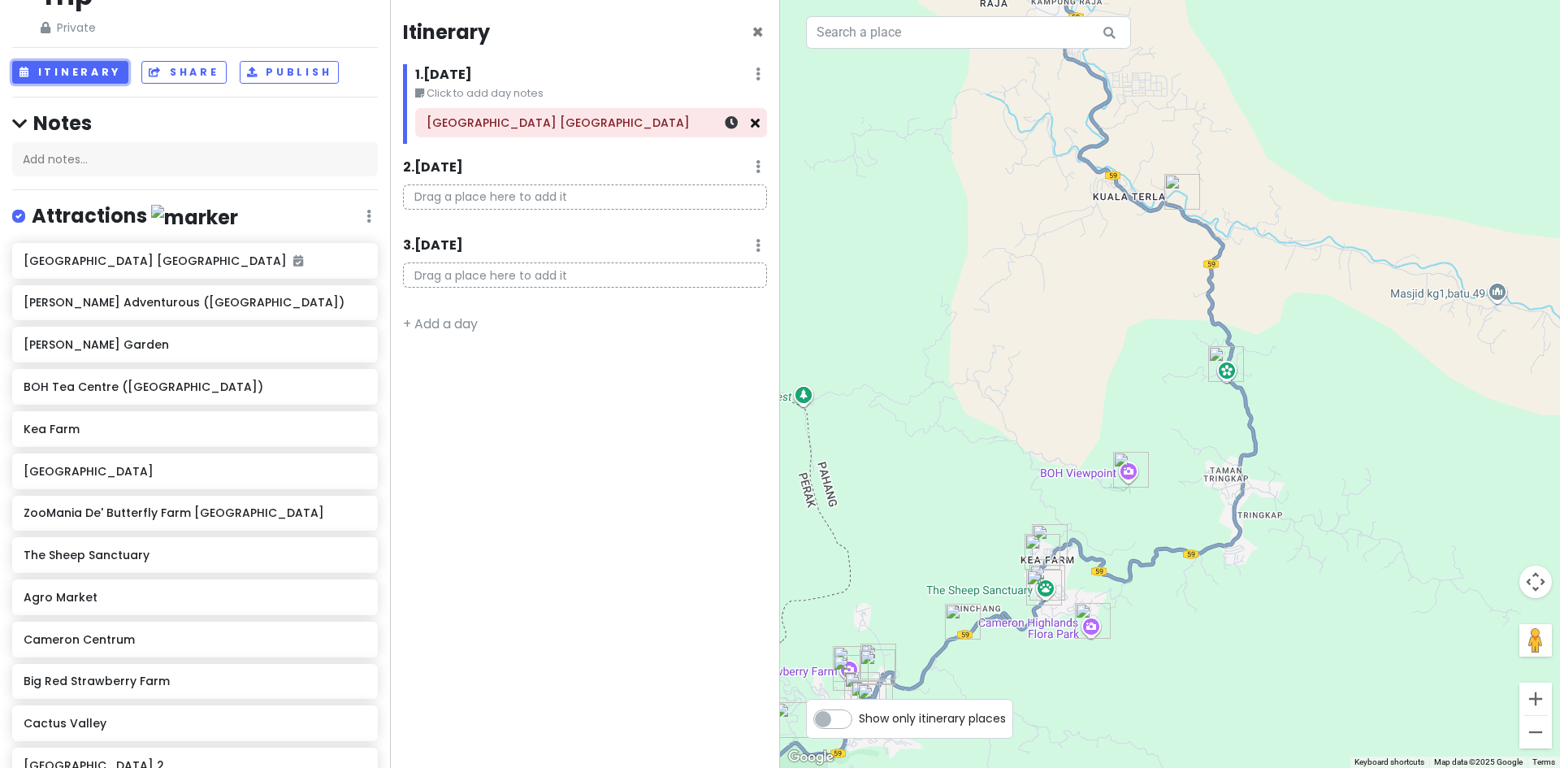
click at [755, 122] on icon at bounding box center [755, 122] width 9 height 13
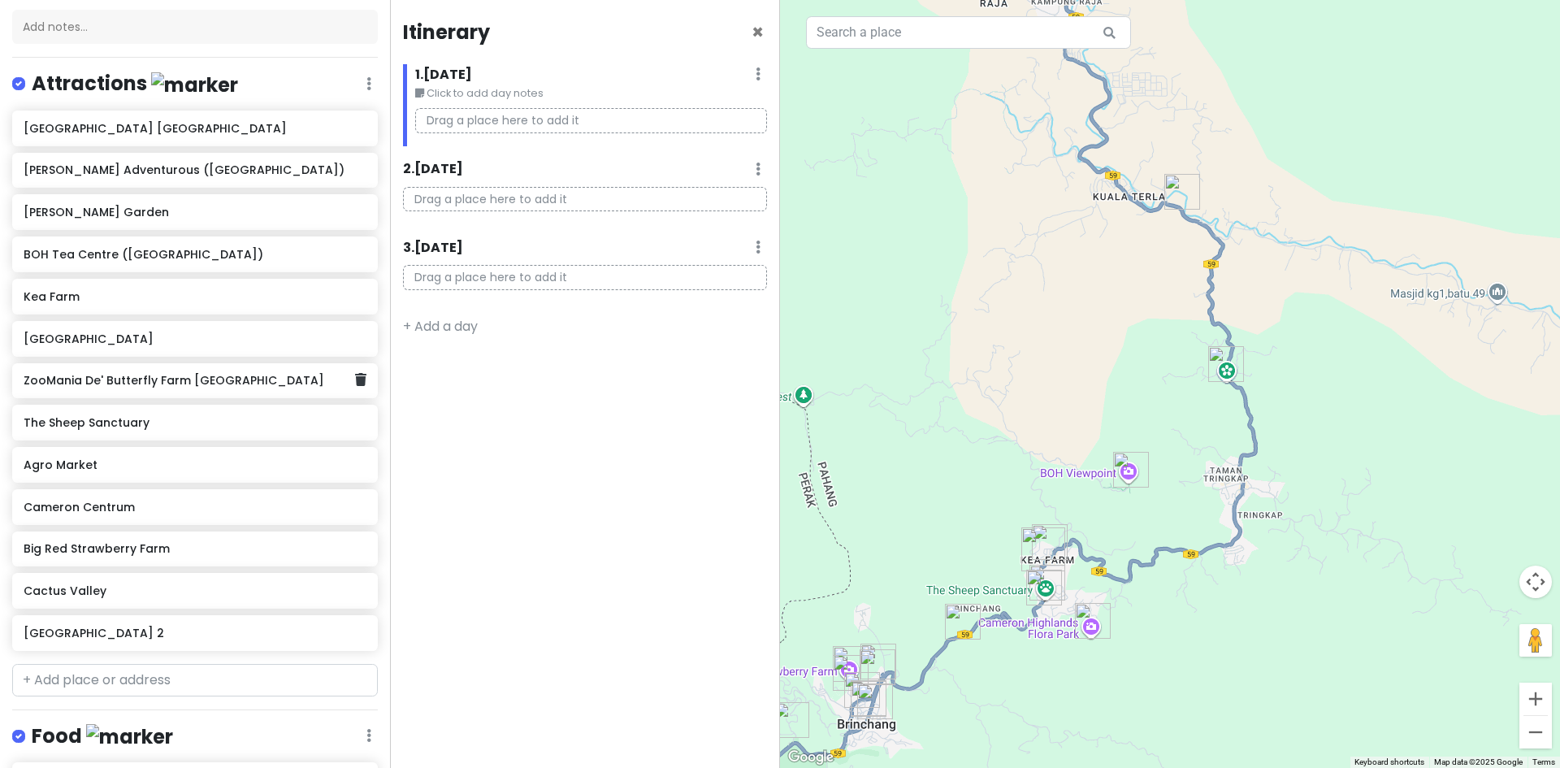
scroll to position [156, 0]
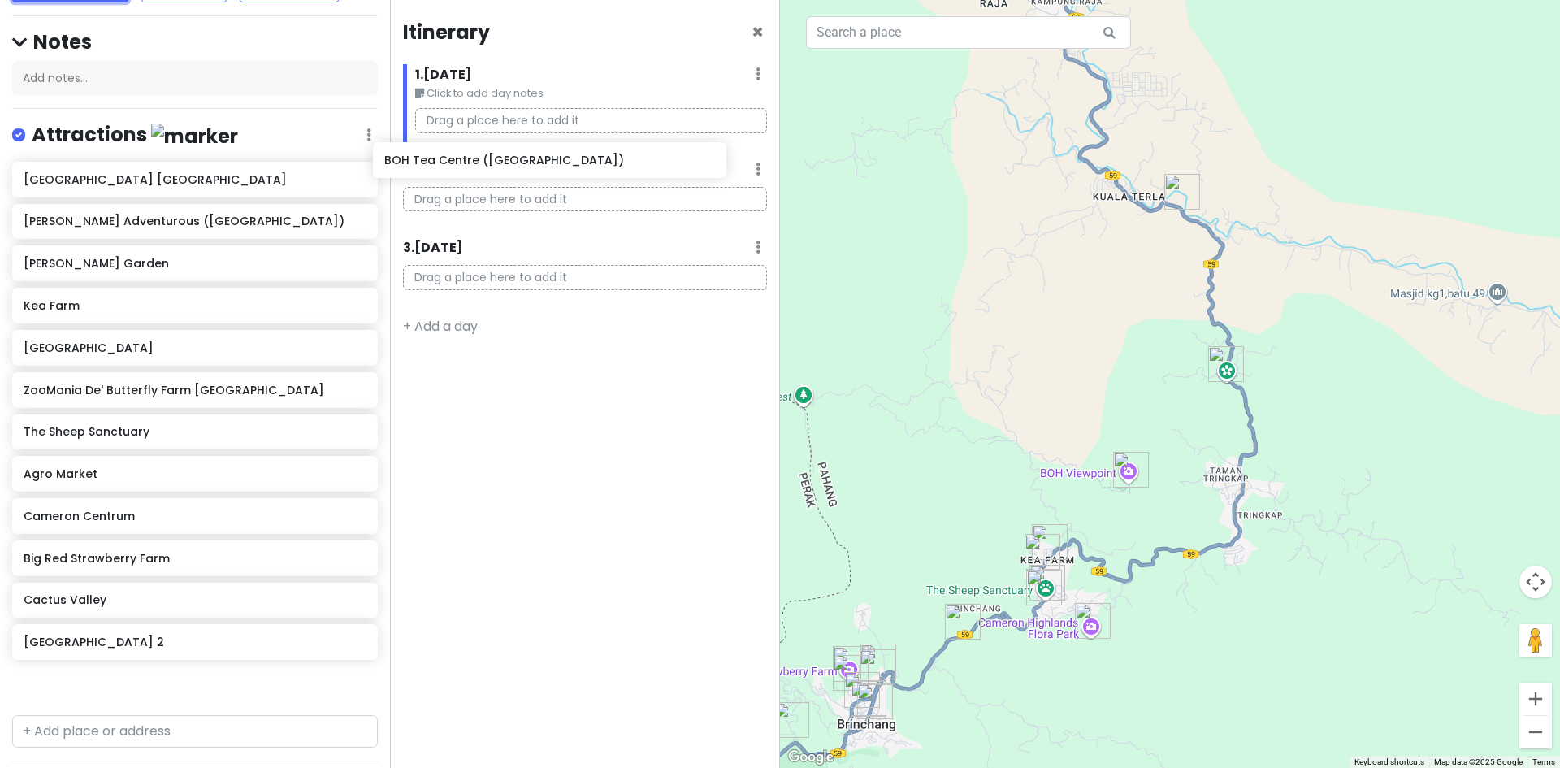
drag, startPoint x: 194, startPoint y: 305, endPoint x: 587, endPoint y: 152, distance: 422.1
click at [587, 152] on div "Cameron Highlands Trip Private Change Dates Make a Copy Delete Trip Go Pro ⚡️ G…" at bounding box center [780, 384] width 1560 height 768
drag, startPoint x: 225, startPoint y: 306, endPoint x: 601, endPoint y: 137, distance: 412.3
click at [601, 137] on div "Cameron Highlands Trip Private Change Dates Make a Copy Delete Trip Go Pro ⚡️ G…" at bounding box center [780, 384] width 1560 height 768
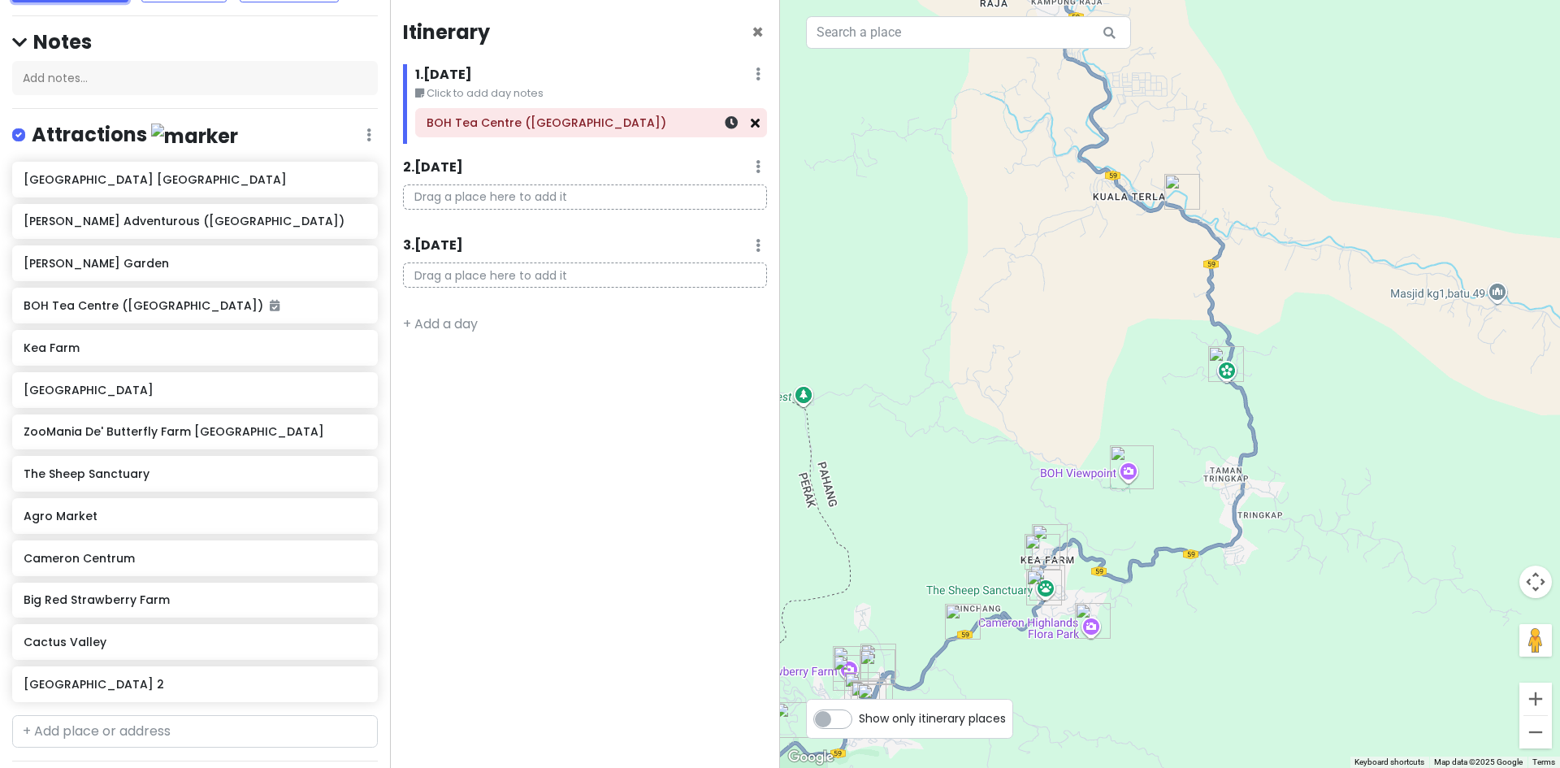
click at [754, 123] on icon at bounding box center [755, 122] width 9 height 13
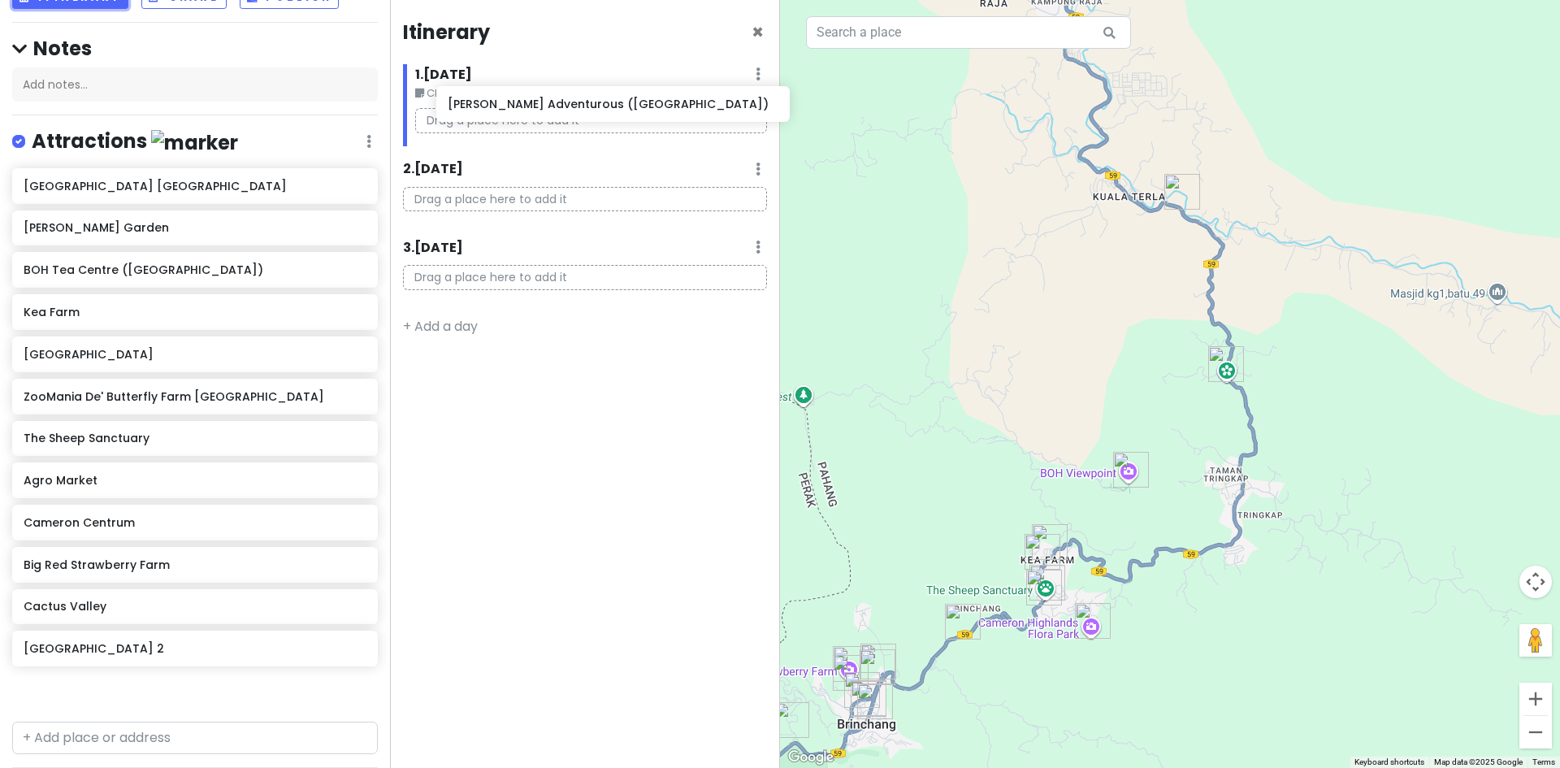
drag, startPoint x: 237, startPoint y: 231, endPoint x: 668, endPoint y: 118, distance: 445.1
click at [670, 114] on div "Cameron Highlands Trip Private Change Dates Make a Copy Delete Trip Go Pro ⚡️ G…" at bounding box center [780, 384] width 1560 height 768
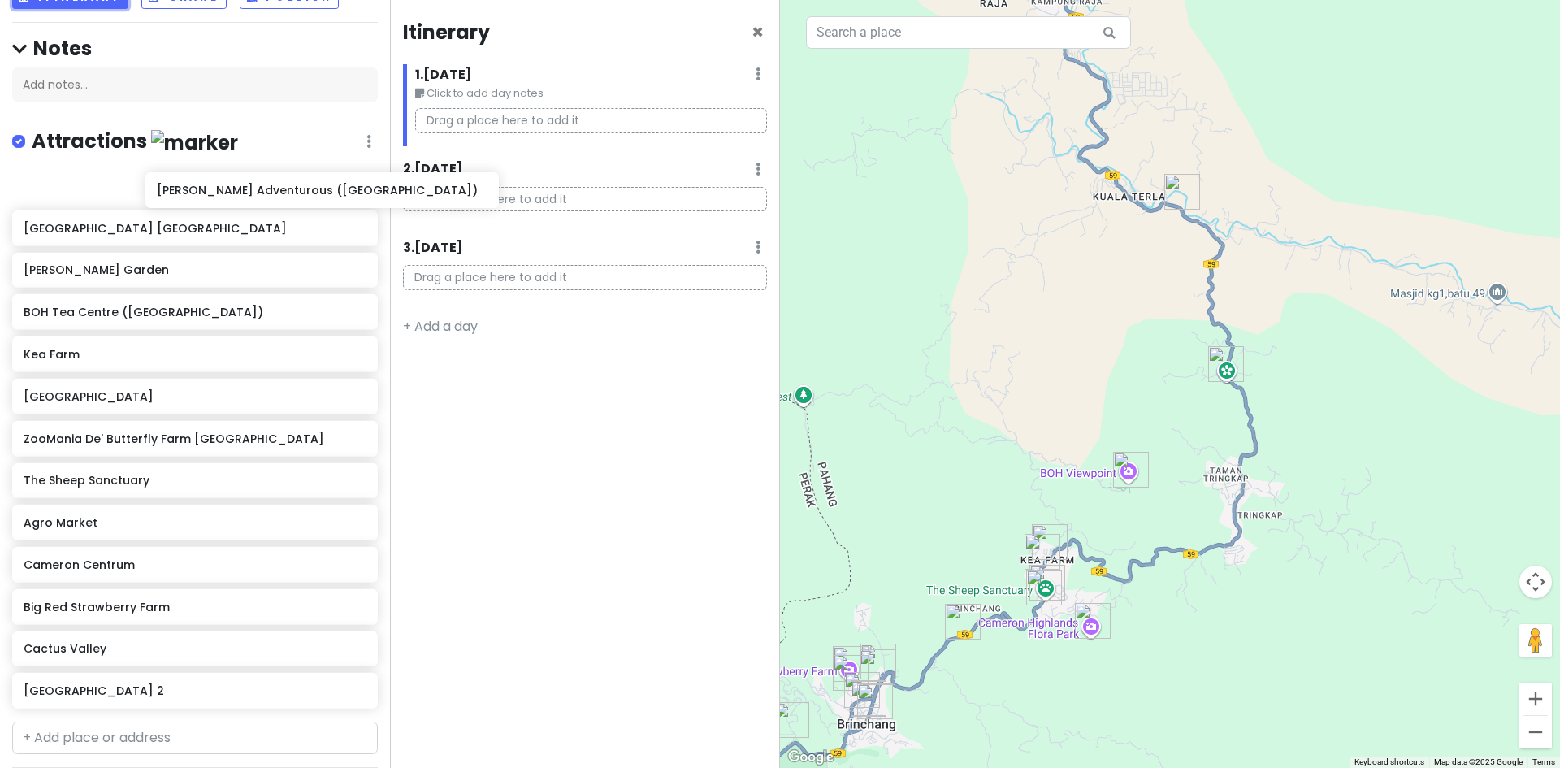
scroll to position [145, 0]
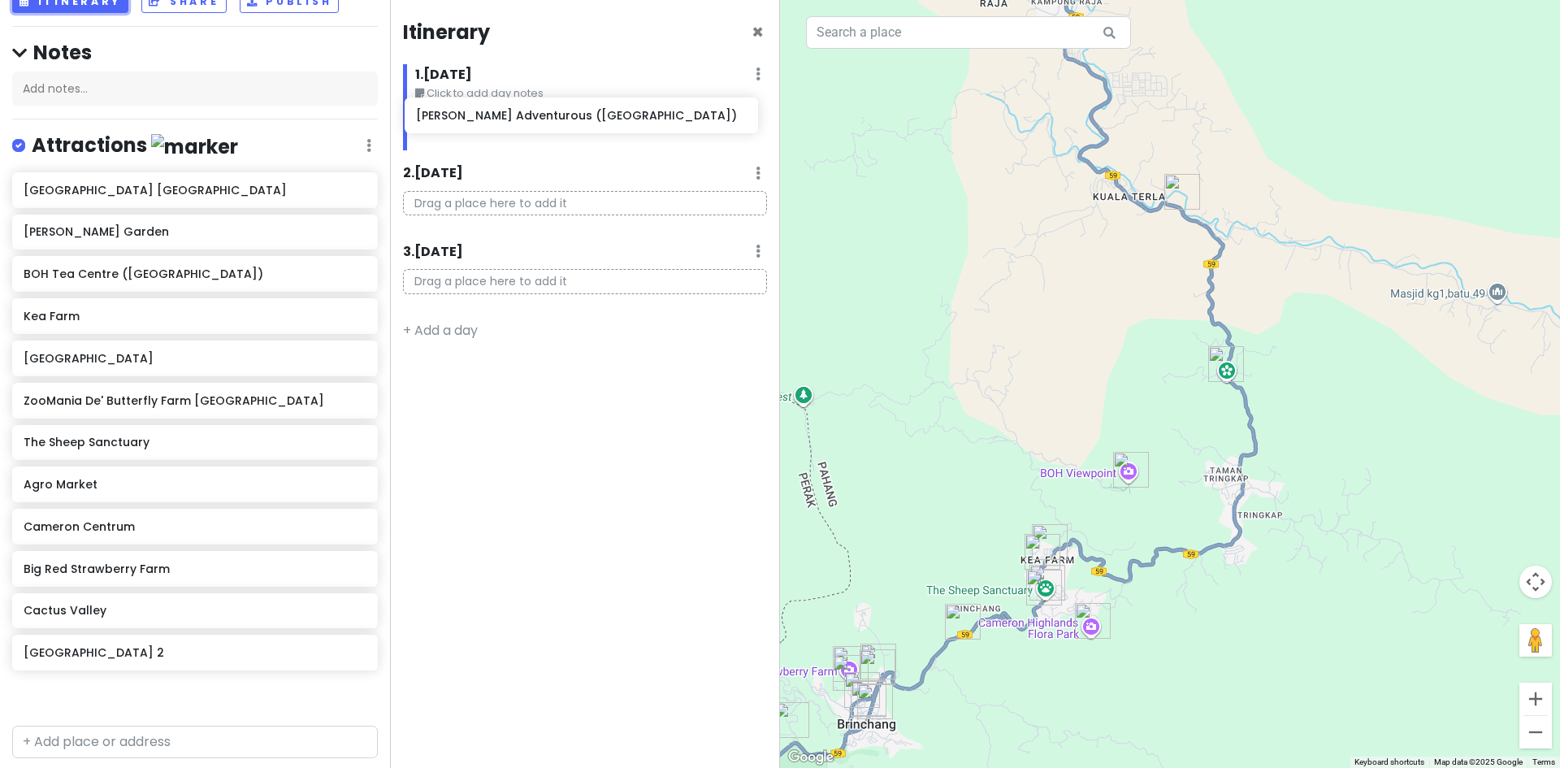
drag, startPoint x: 374, startPoint y: 191, endPoint x: 639, endPoint y: 123, distance: 273.5
click at [641, 121] on div "Cameron Highlands Trip Private Change Dates Make a Copy Delete Trip Go Pro ⚡️ G…" at bounding box center [780, 384] width 1560 height 768
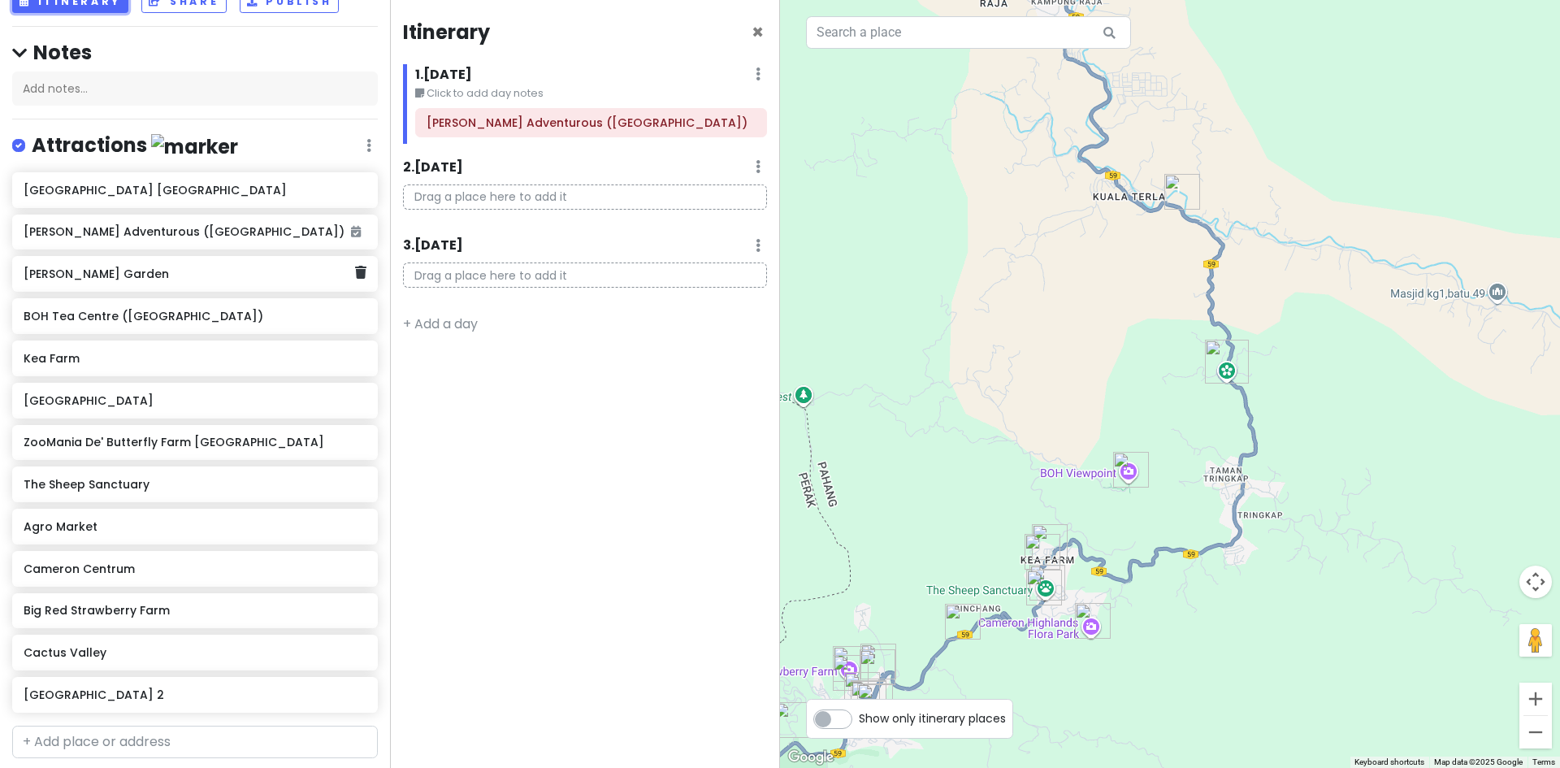
scroll to position [144, 0]
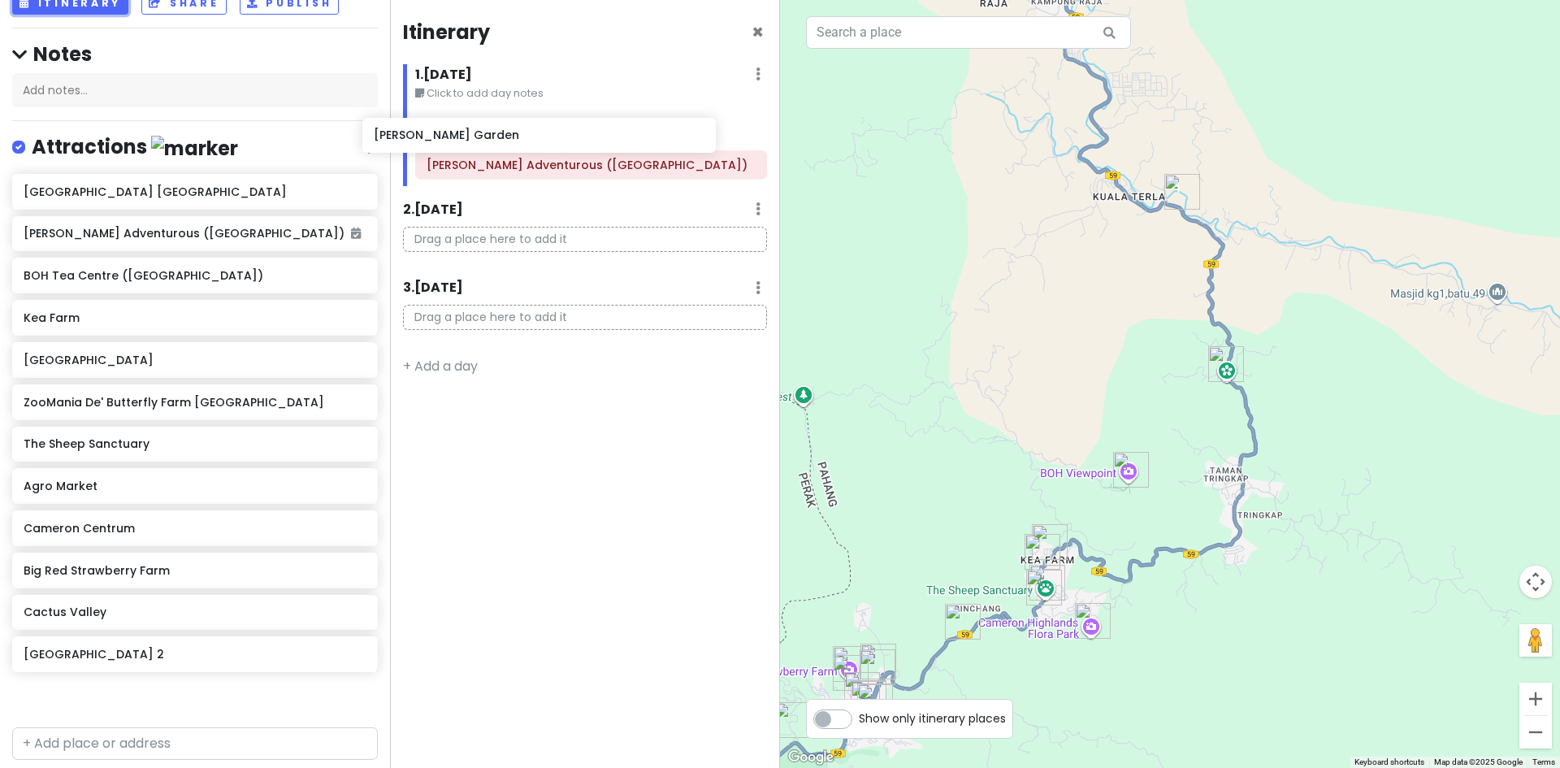
drag, startPoint x: 258, startPoint y: 278, endPoint x: 626, endPoint y: 150, distance: 389.5
click at [626, 150] on div "Cameron Highlands Trip Private Change Dates Make a Copy Delete Trip Go Pro ⚡️ G…" at bounding box center [780, 384] width 1560 height 768
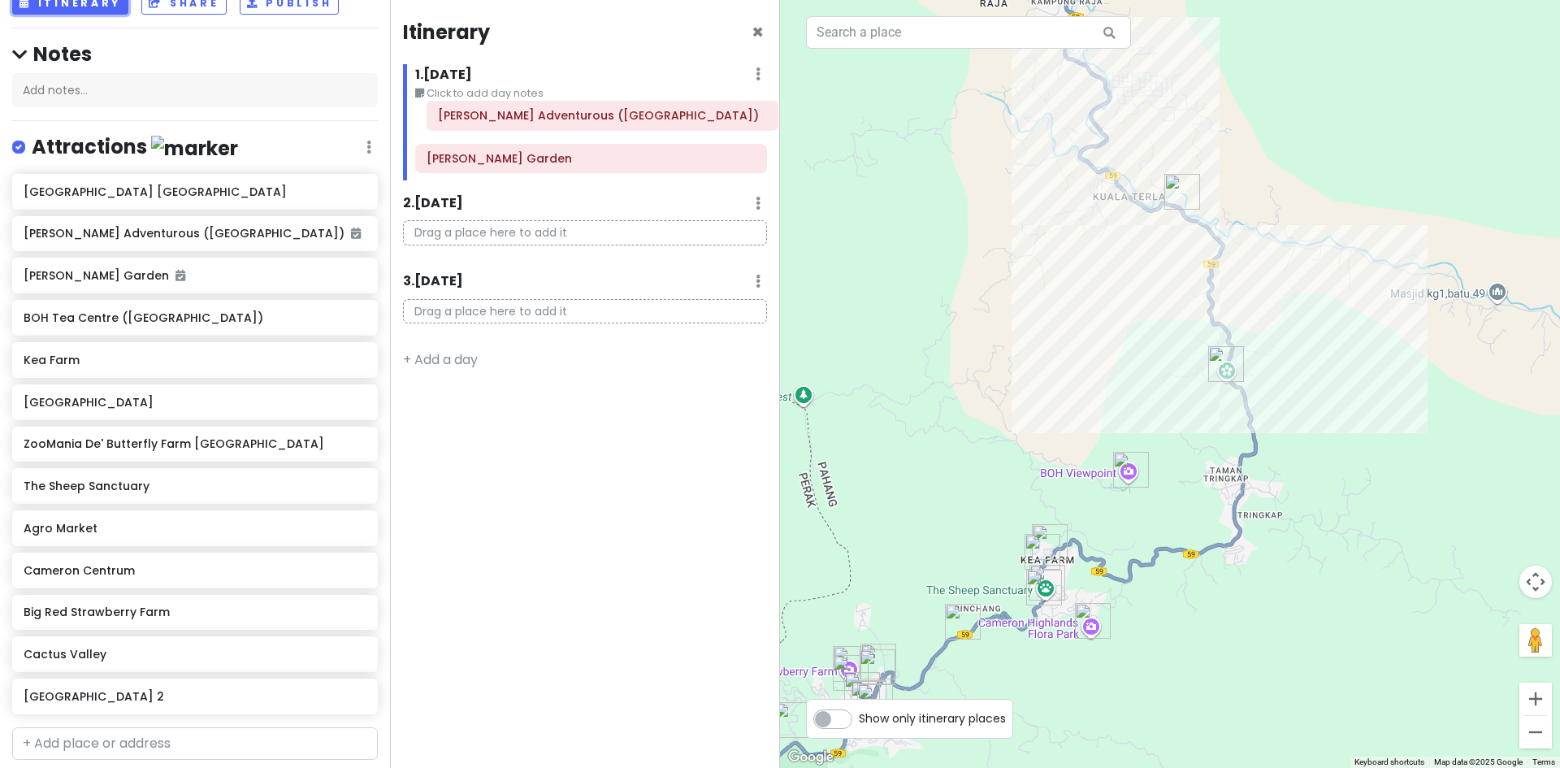
drag, startPoint x: 621, startPoint y: 157, endPoint x: 633, endPoint y: 114, distance: 44.5
click at [633, 114] on div "Cameron Lavender Garden Cameron Adventurous (Kuala Terla Tea Plantation)" at bounding box center [591, 143] width 376 height 71
click at [1045, 209] on div at bounding box center [1170, 384] width 780 height 768
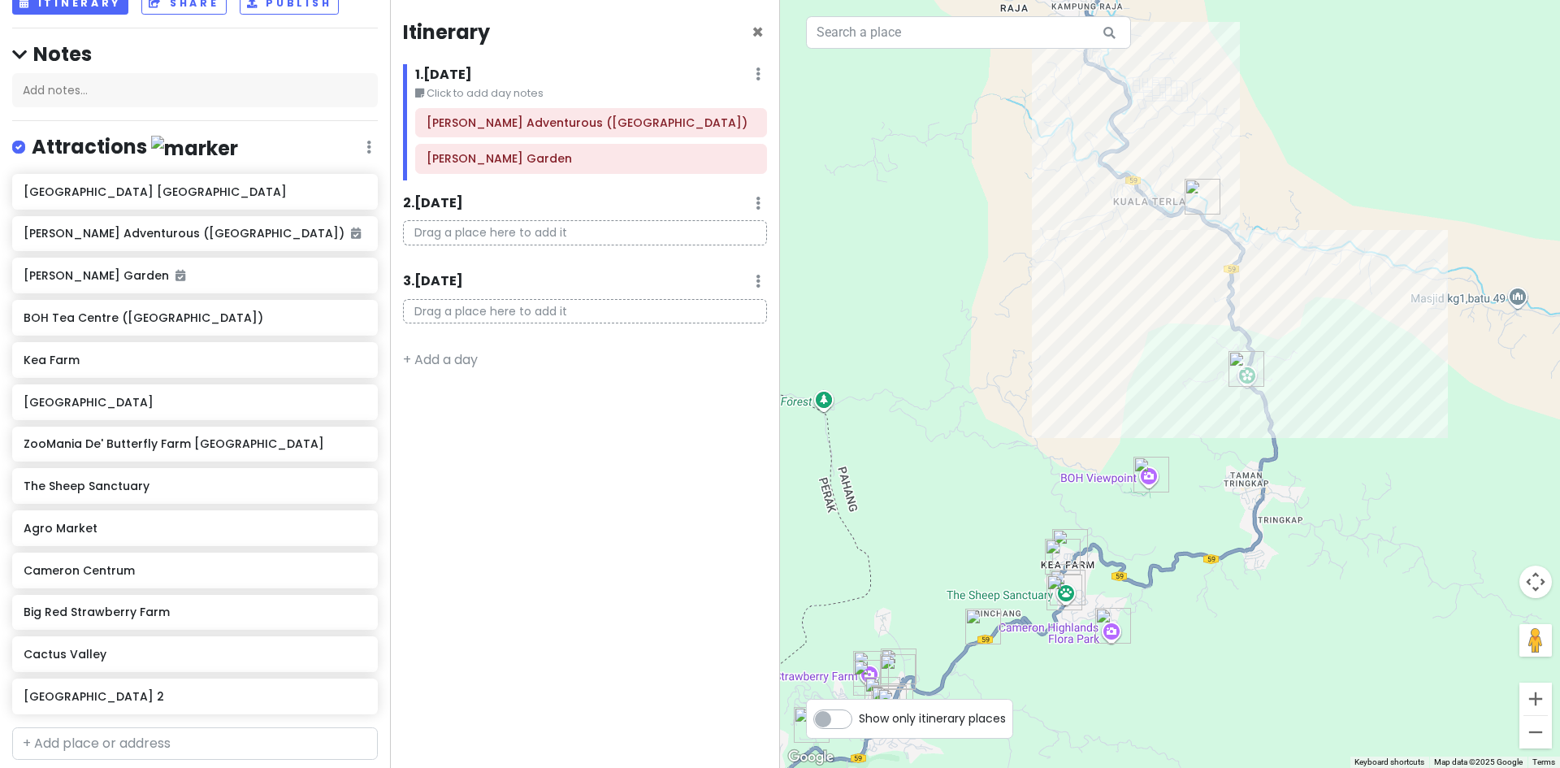
click at [99, 17] on div "Cameron Highlands Trip Private Change Dates Make a Copy Delete Trip Go Pro ⚡️ G…" at bounding box center [195, 384] width 390 height 768
click at [96, 14] on button "Itinerary" at bounding box center [70, 4] width 116 height 24
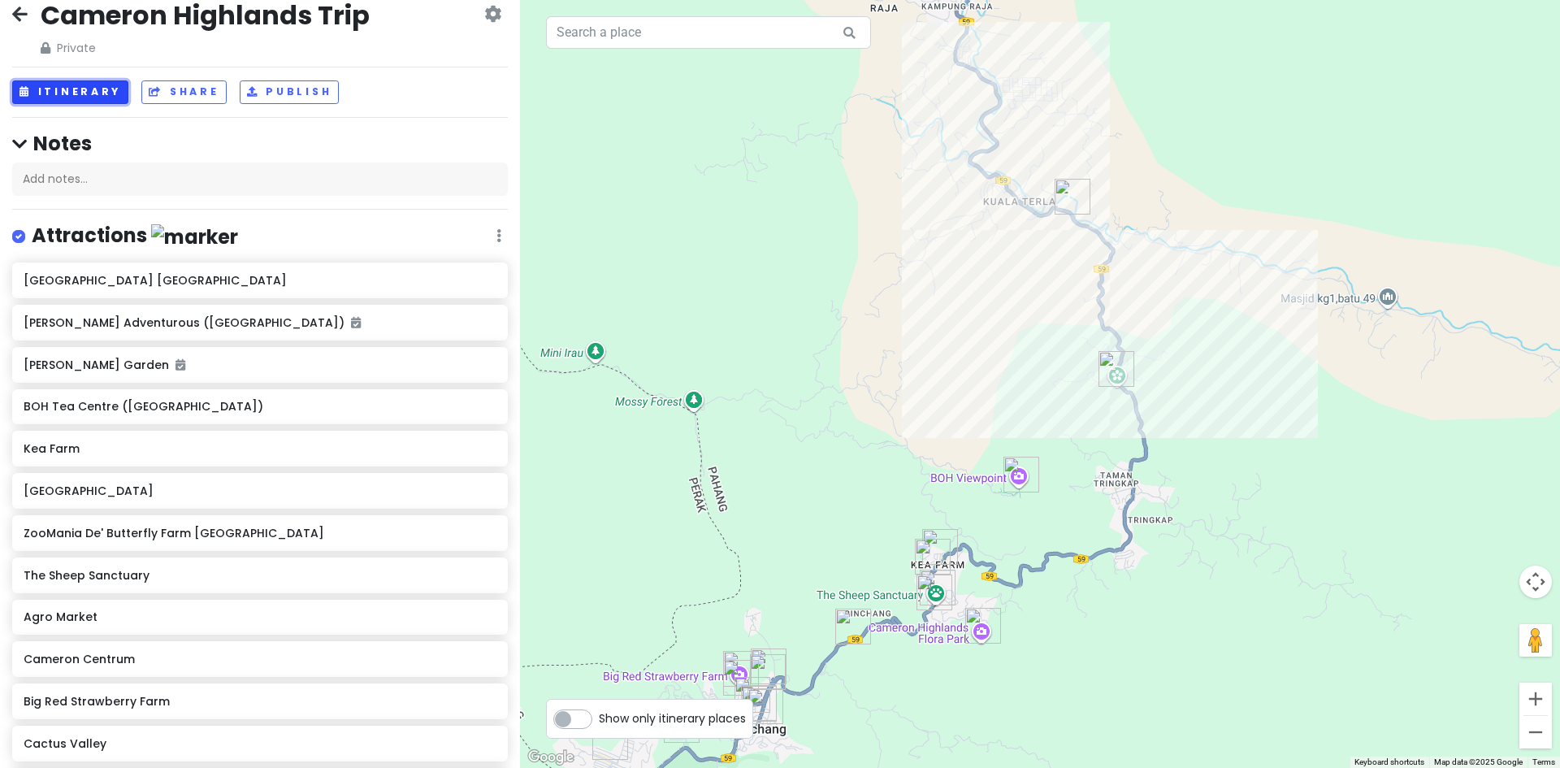
scroll to position [0, 0]
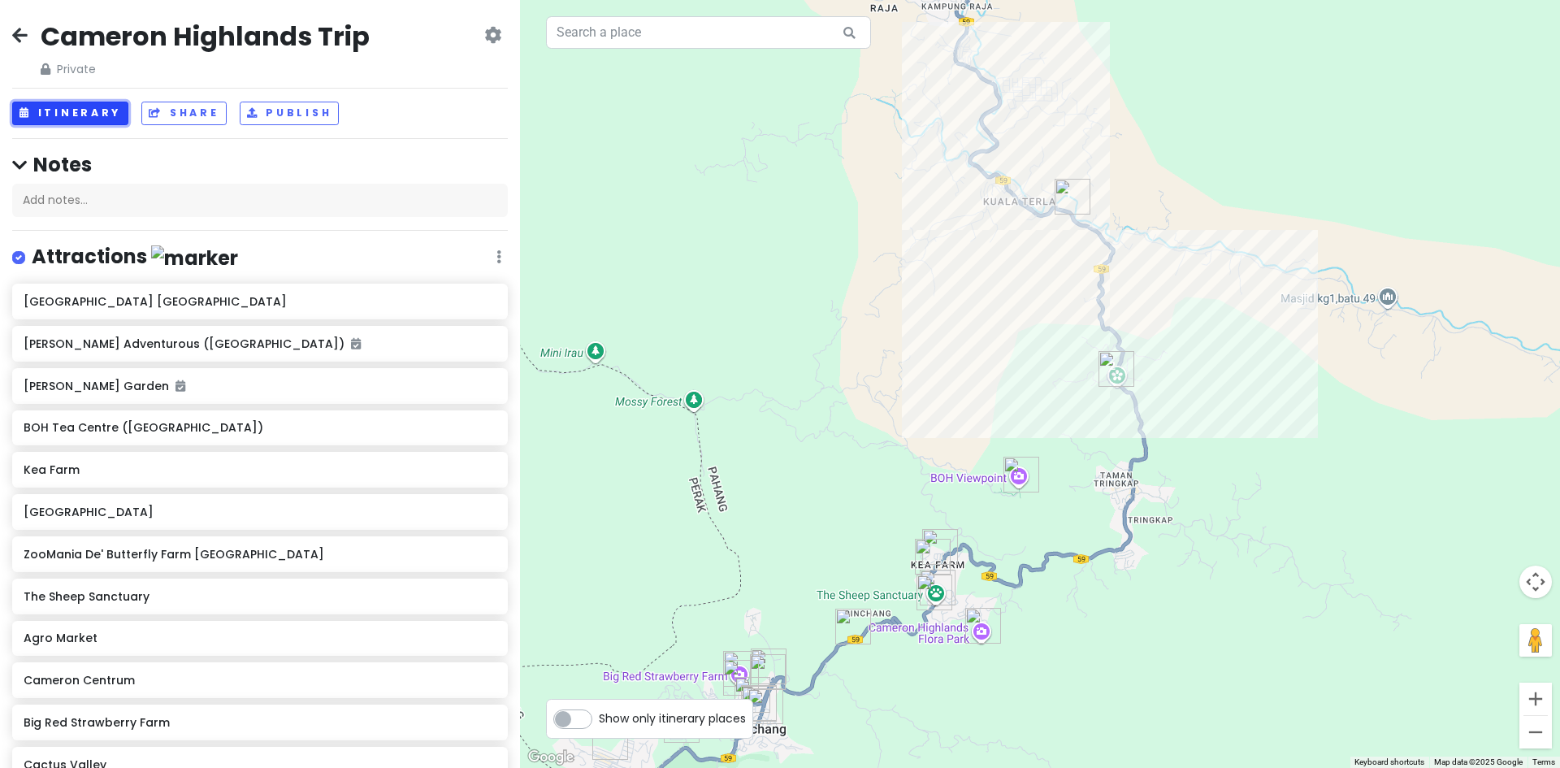
click at [95, 111] on button "Itinerary" at bounding box center [70, 114] width 116 height 24
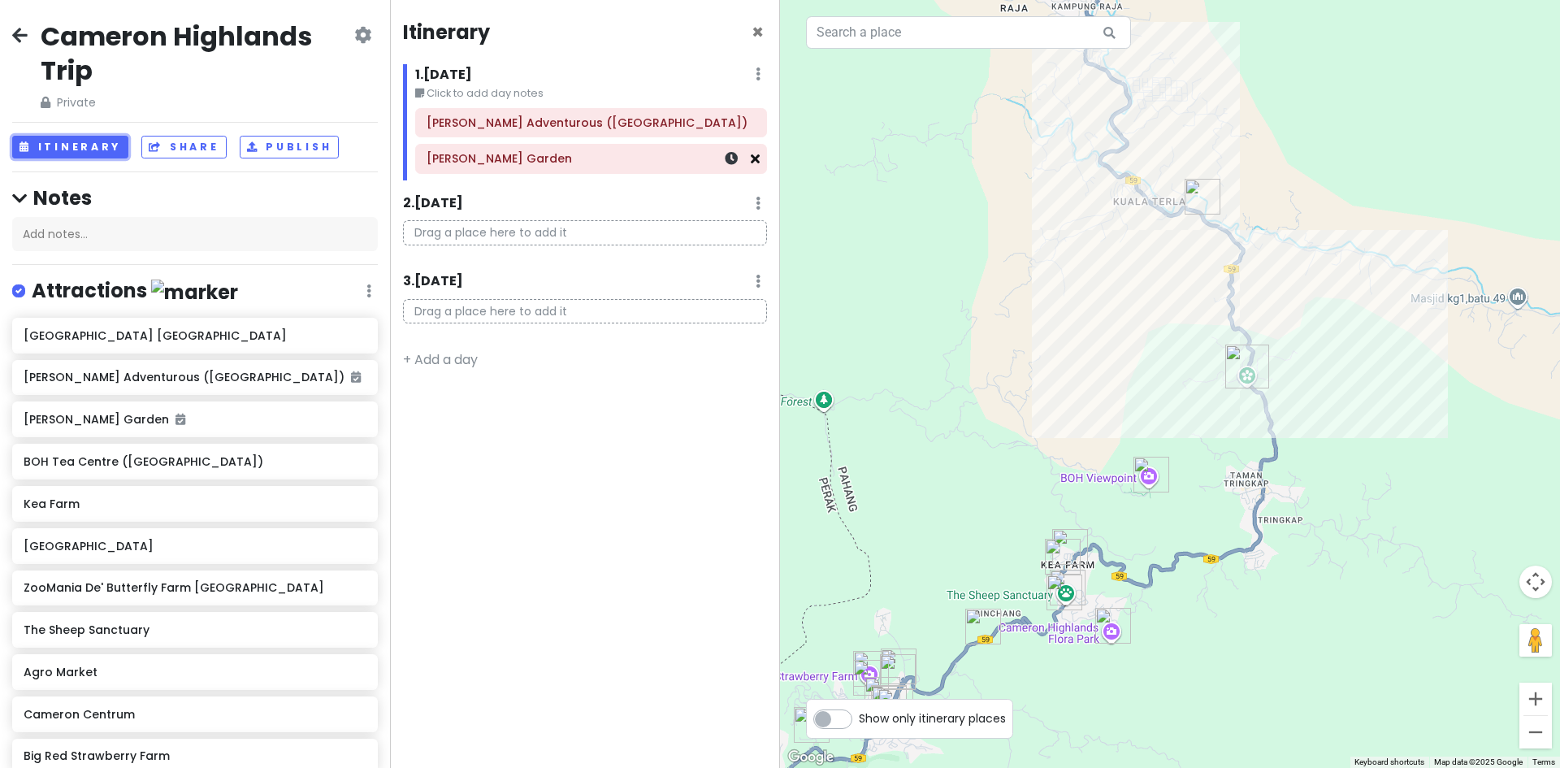
click at [758, 160] on icon at bounding box center [755, 158] width 9 height 13
click at [751, 121] on icon at bounding box center [755, 122] width 9 height 13
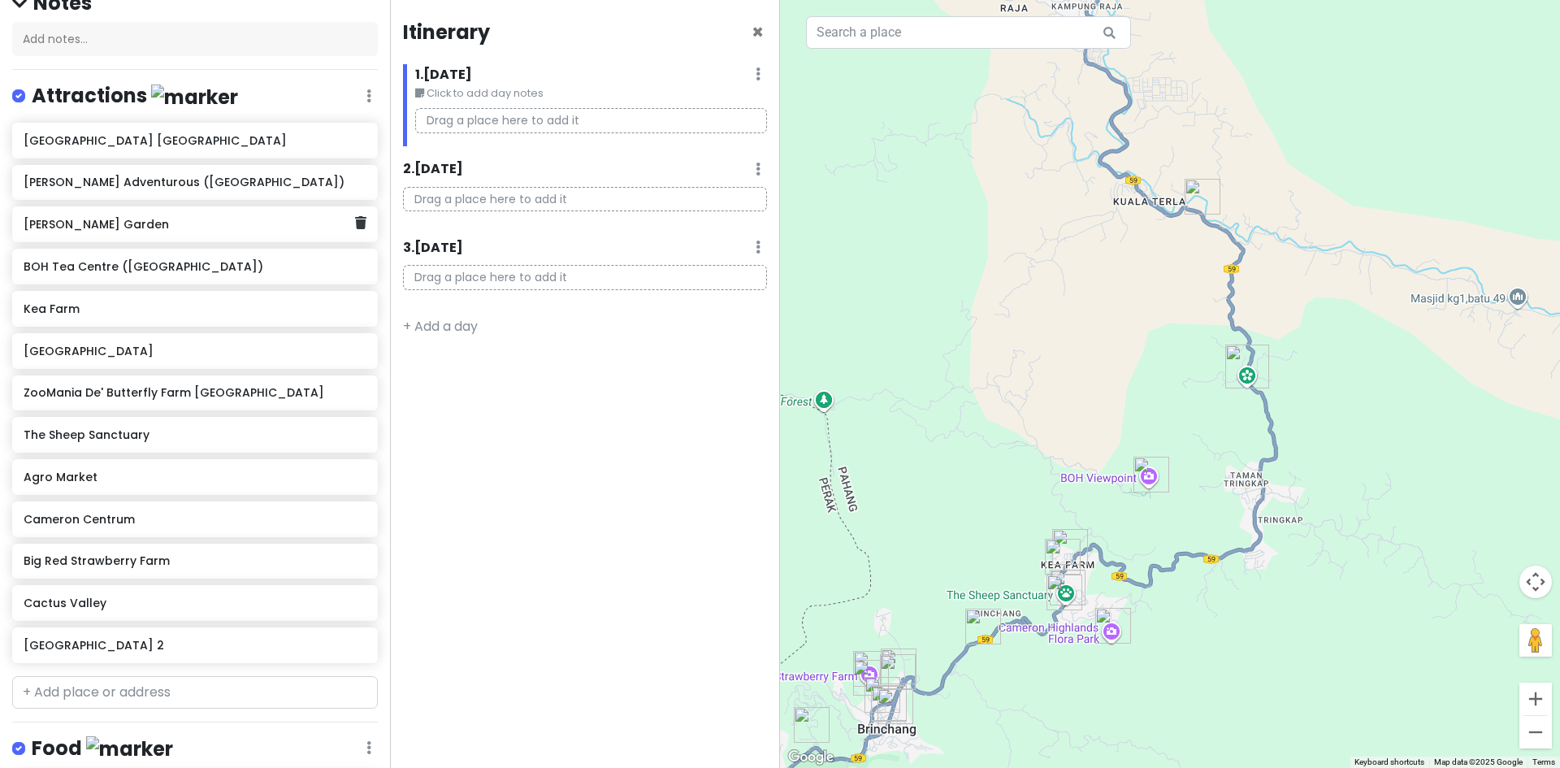
scroll to position [244, 0]
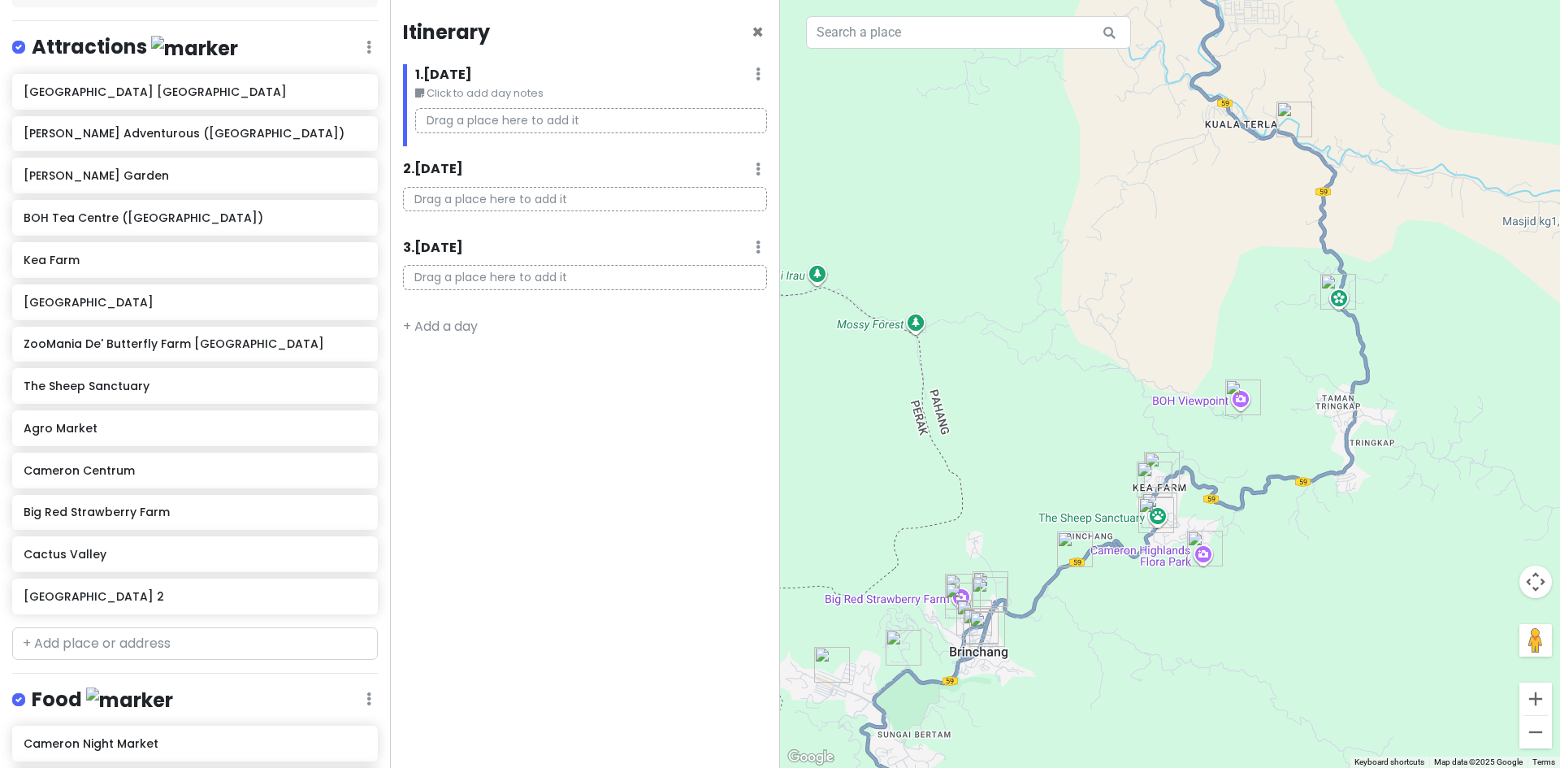
drag, startPoint x: 941, startPoint y: 445, endPoint x: 1086, endPoint y: 415, distance: 148.5
click at [1089, 343] on div at bounding box center [1170, 384] width 780 height 768
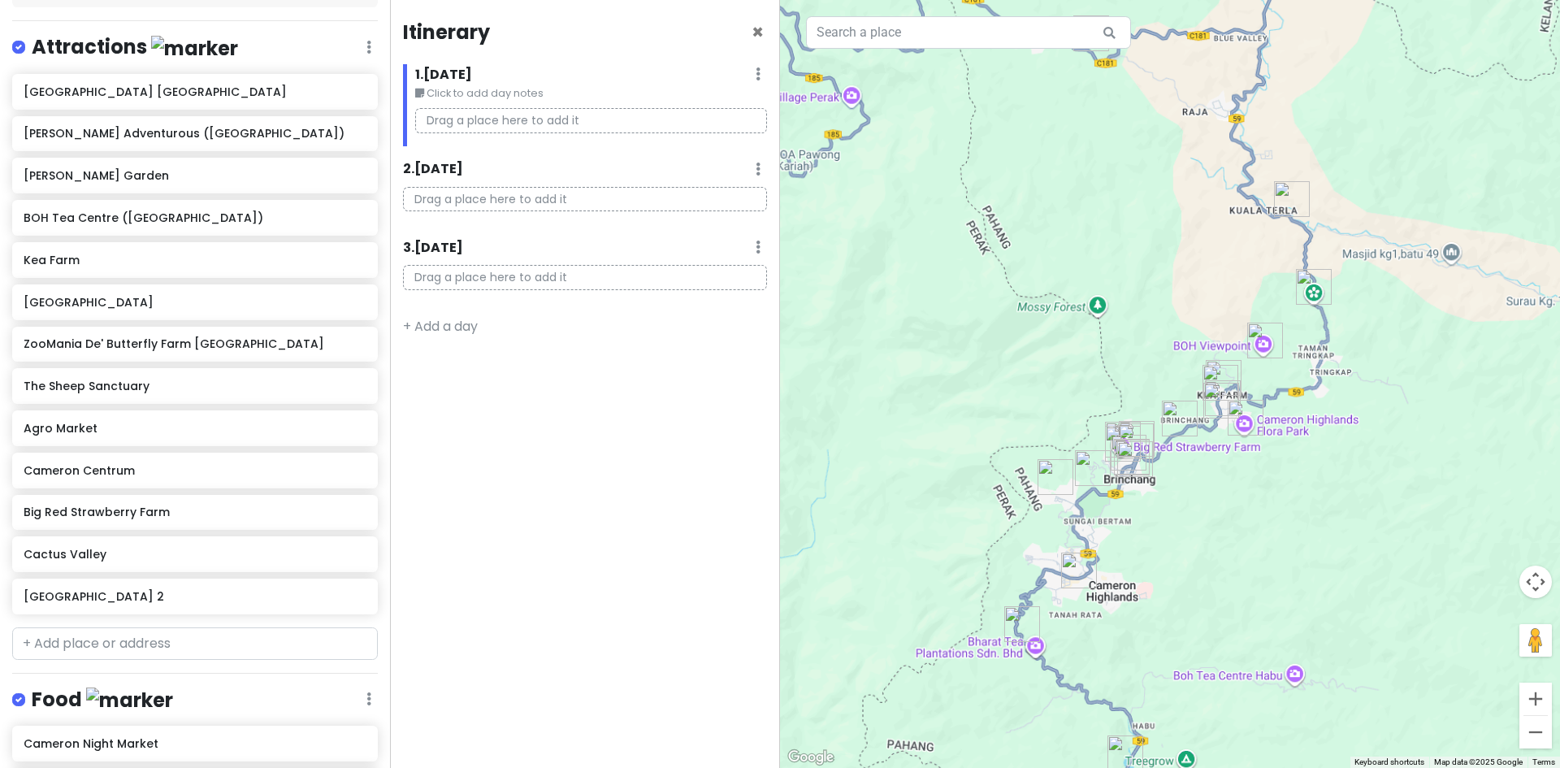
drag, startPoint x: 1132, startPoint y: 547, endPoint x: 1087, endPoint y: 482, distance: 78.9
click at [1093, 478] on div at bounding box center [1170, 384] width 780 height 768
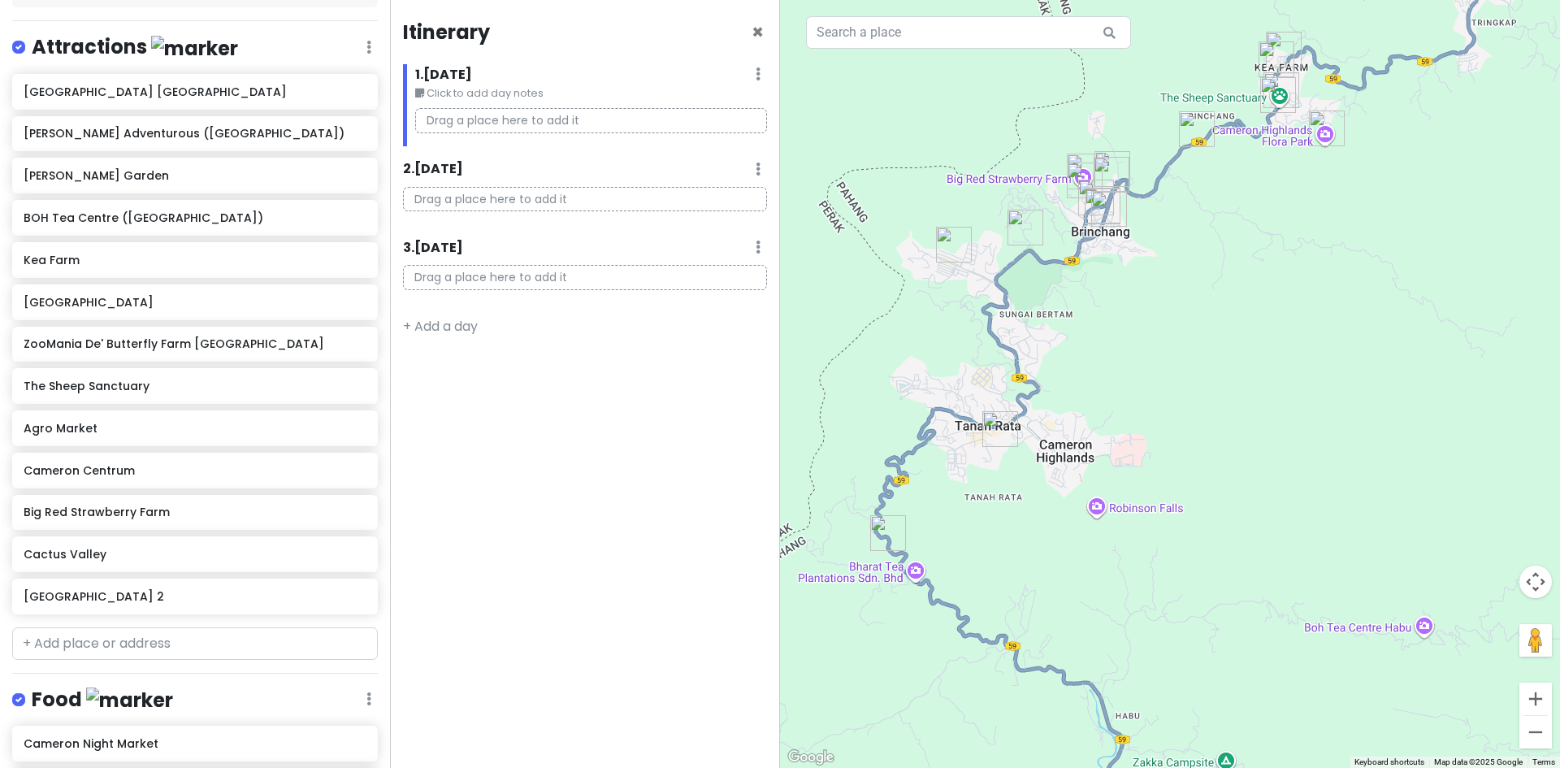
drag, startPoint x: 998, startPoint y: 493, endPoint x: 1034, endPoint y: 498, distance: 36.1
click at [1034, 498] on div at bounding box center [1170, 384] width 780 height 768
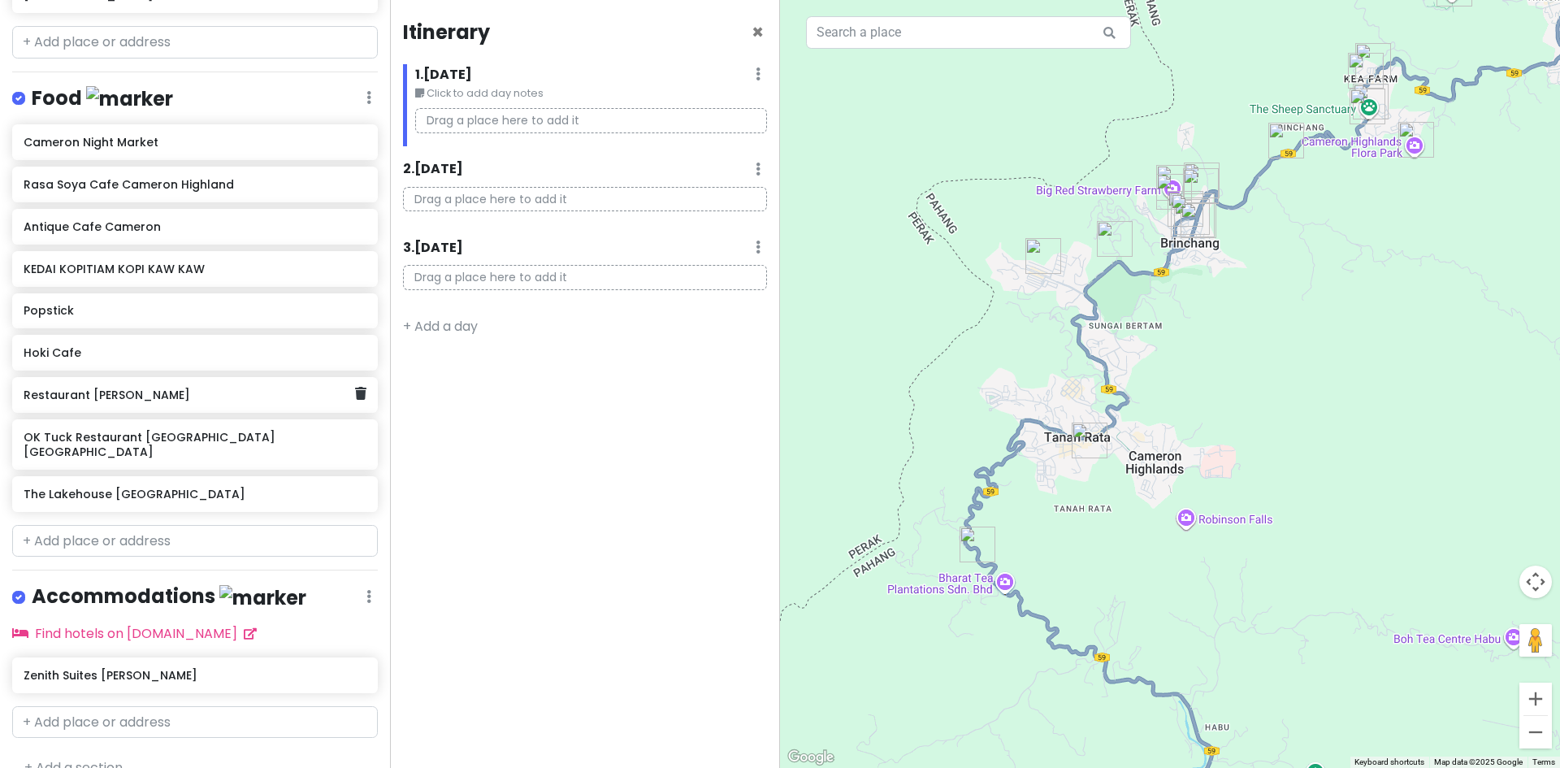
scroll to position [855, 0]
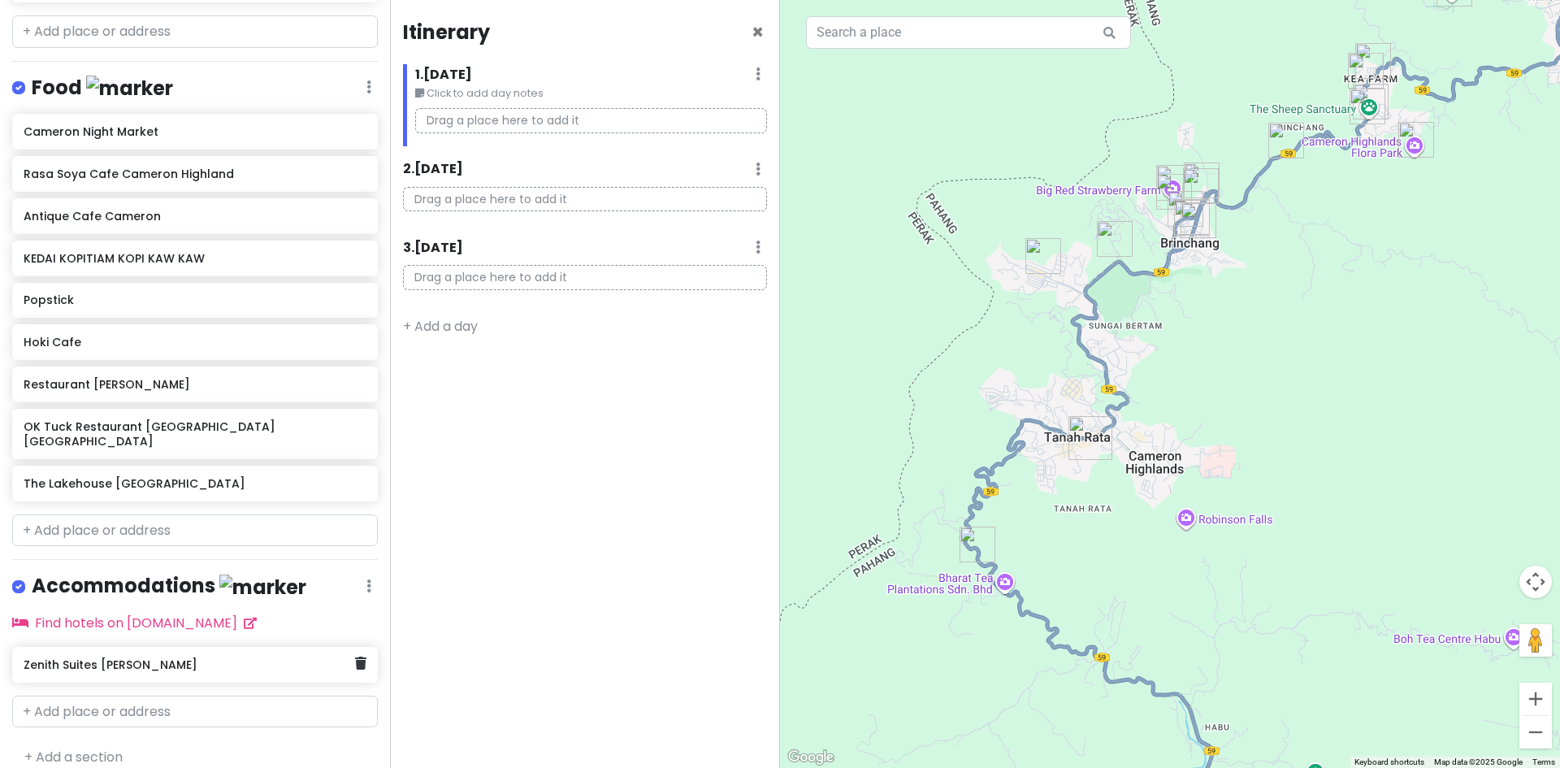
click at [168, 647] on div "Zenith Suites [PERSON_NAME]" at bounding box center [195, 665] width 366 height 36
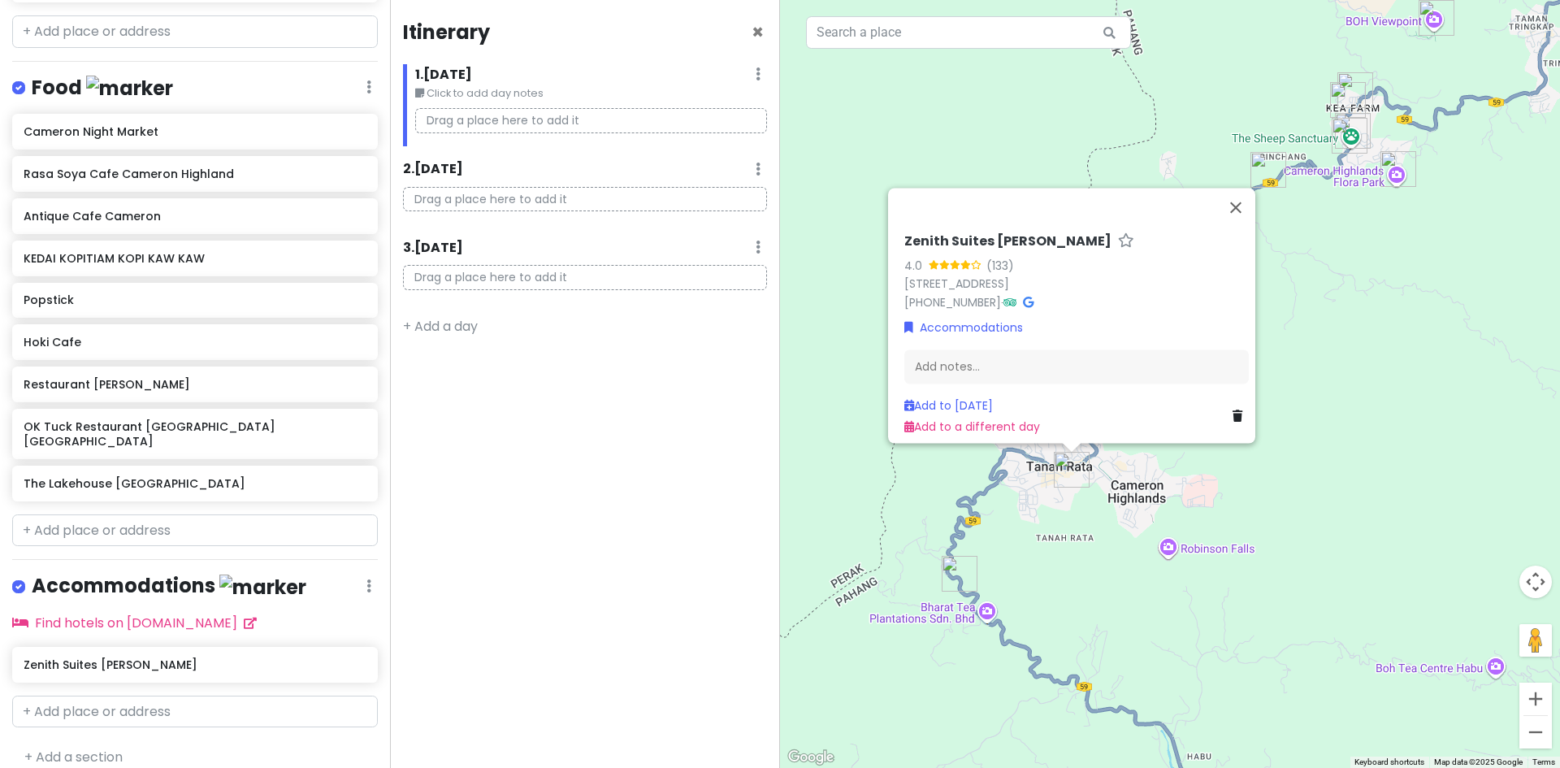
drag, startPoint x: 1007, startPoint y: 553, endPoint x: 990, endPoint y: 584, distance: 35.3
click at [990, 584] on div "Zenith Suites Cameron 4.0 (133) 2, Jalan Majlis, Tanah Rata, 39000 Tanah Rata, …" at bounding box center [1170, 384] width 780 height 768
click at [1036, 578] on div "Zenith Suites Cameron 4.0 (133) 2, Jalan Majlis, Tanah Rata, 39000 Tanah Rata, …" at bounding box center [1170, 384] width 780 height 768
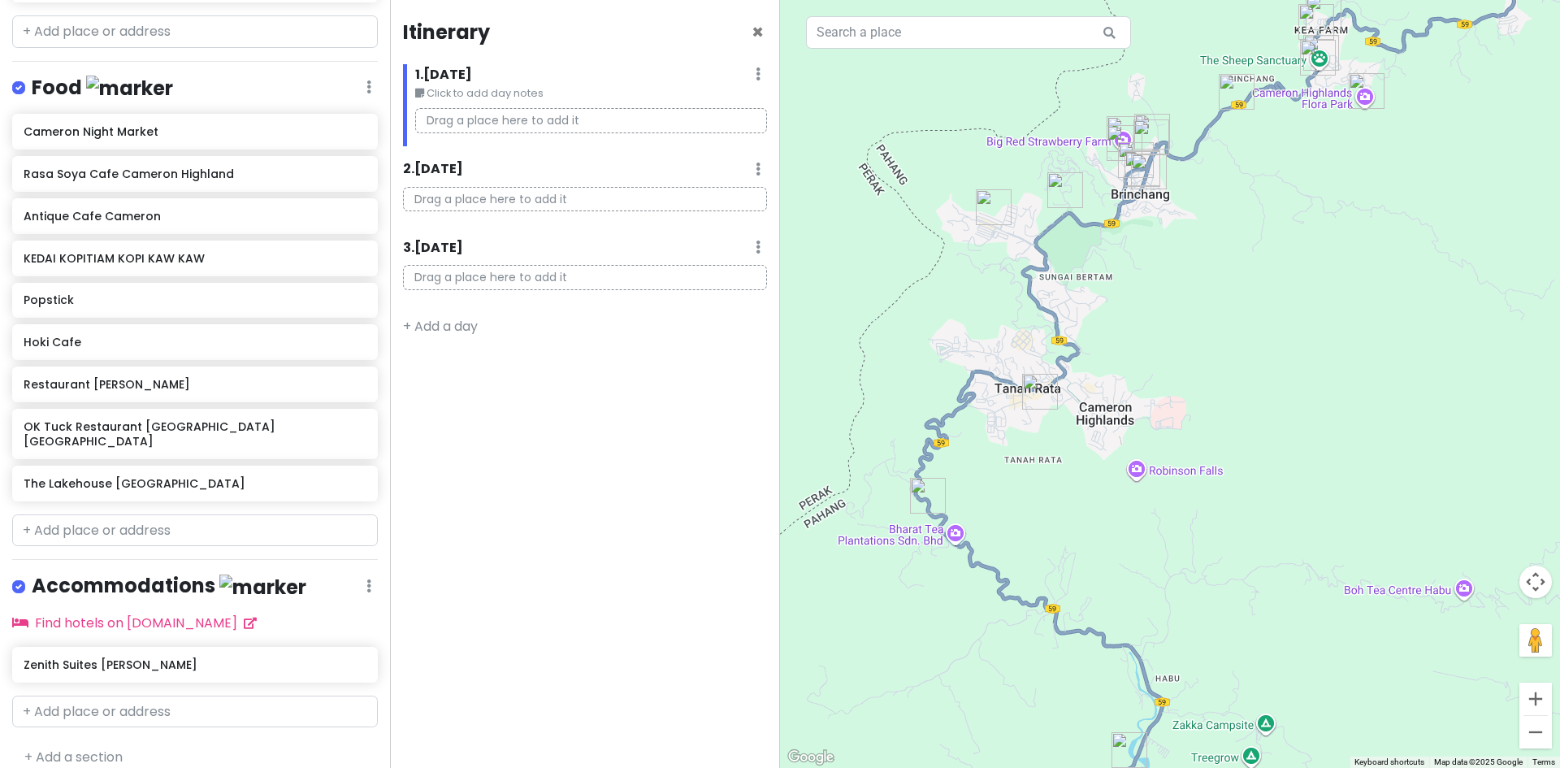
drag, startPoint x: 1032, startPoint y: 370, endPoint x: 998, endPoint y: 293, distance: 83.6
click at [998, 293] on div at bounding box center [1170, 384] width 780 height 768
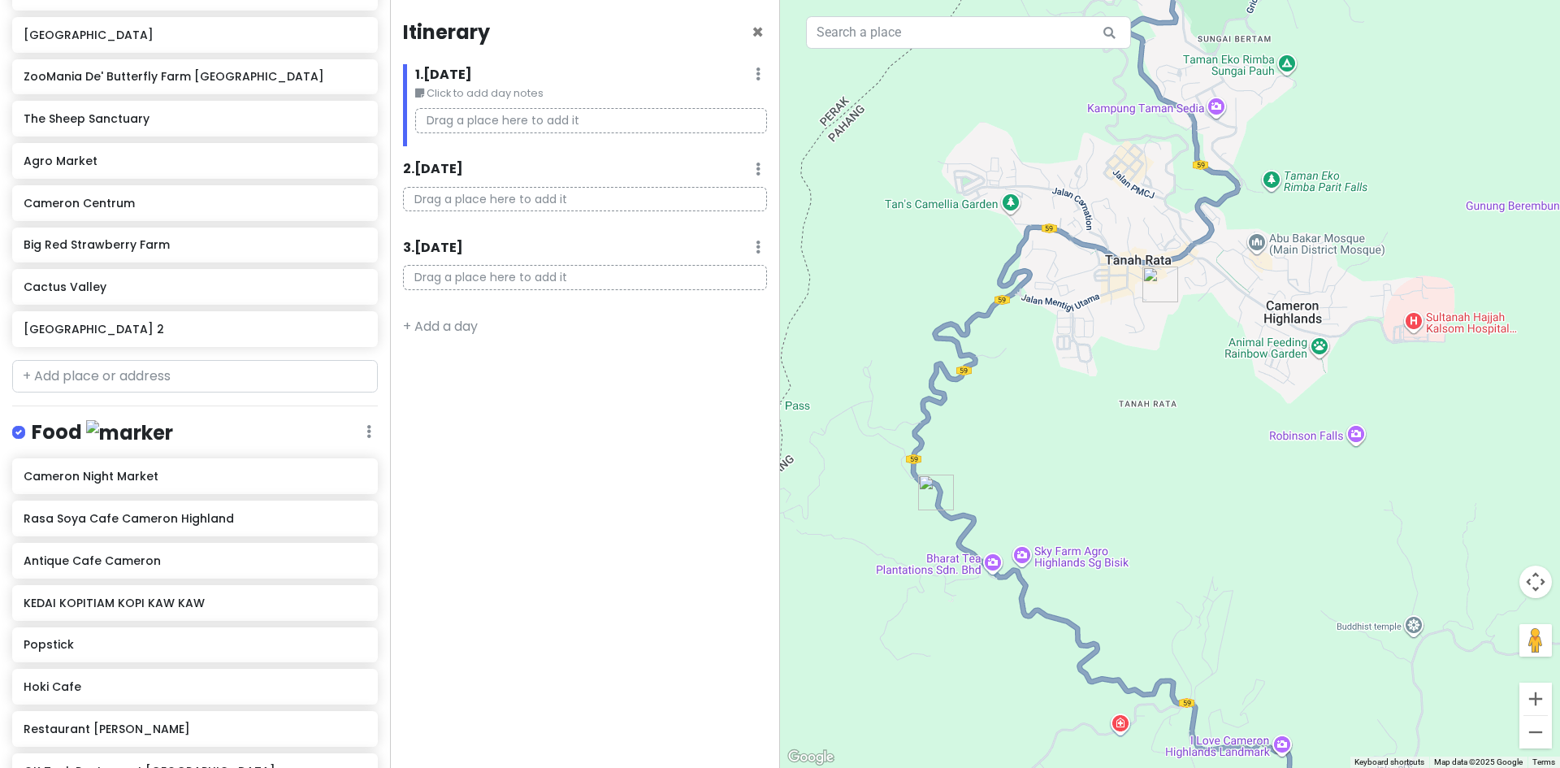
scroll to position [206, 0]
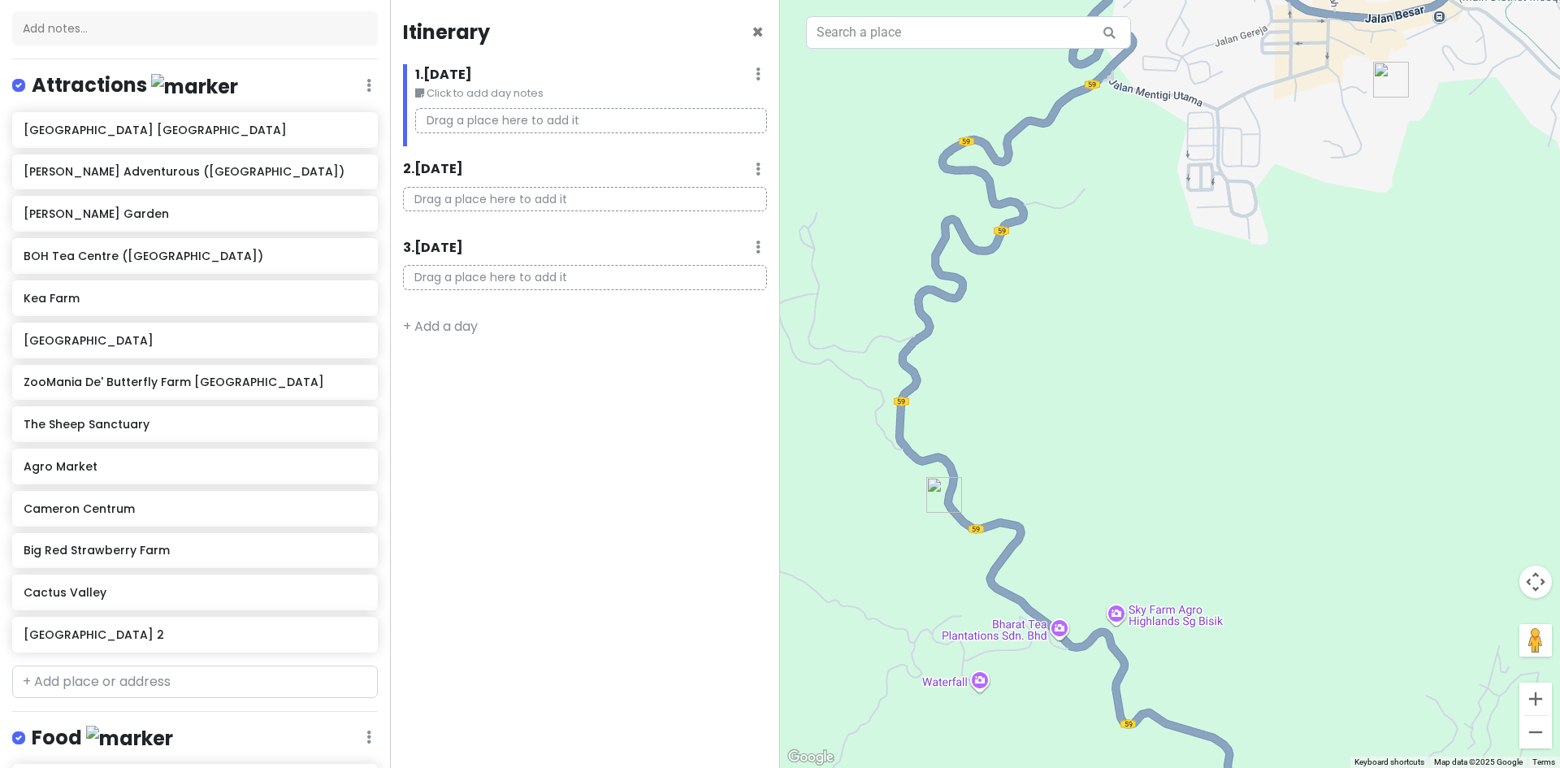
click at [941, 492] on img "Cameron Valley Tea House 2" at bounding box center [944, 494] width 49 height 49
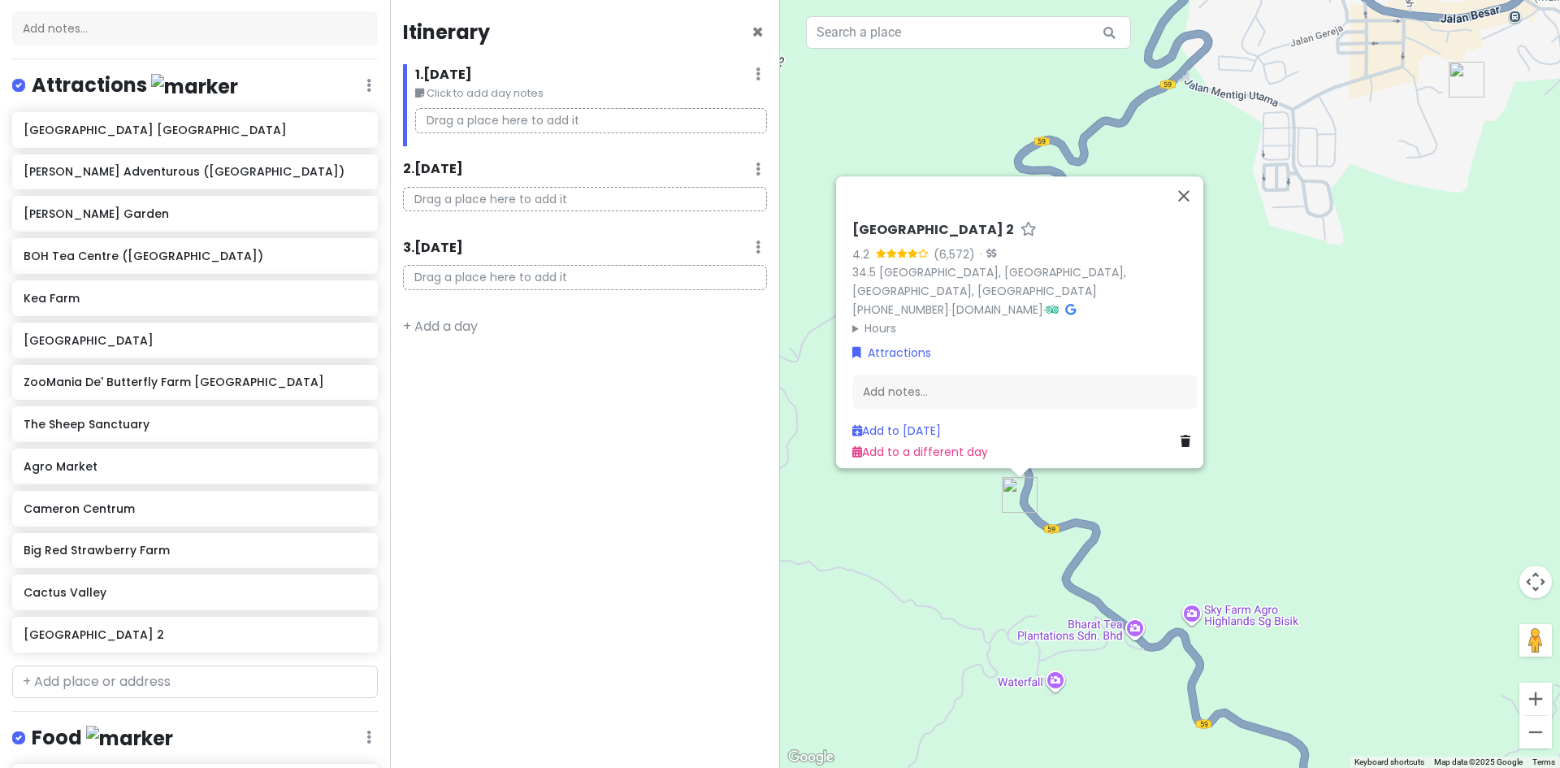
drag, startPoint x: 842, startPoint y: 216, endPoint x: 1036, endPoint y: 226, distance: 193.6
click at [1036, 226] on div "Cameron Valley Tea House 2 4.2 (6,572) · 34.5 Mile Cameron Highlands, Tanah Rat…" at bounding box center [1024, 341] width 357 height 253
copy h6 "[GEOGRAPHIC_DATA] 2"
click at [1021, 566] on div "Cameron Valley Tea House 2 4.2 (6,572) · 34.5 Mile Cameron Highlands, Tanah Rat…" at bounding box center [1170, 384] width 780 height 768
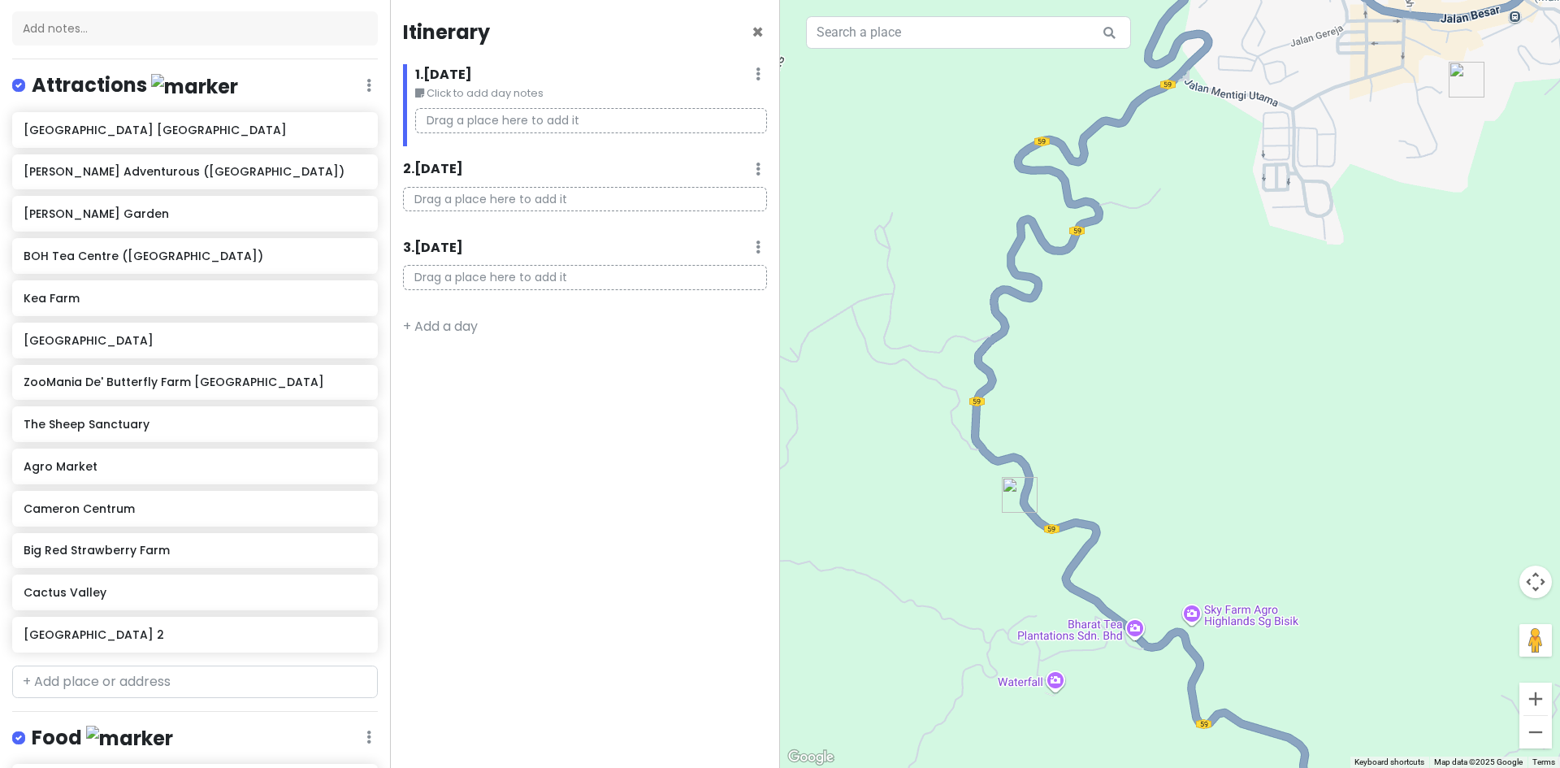
drag, startPoint x: 1002, startPoint y: 574, endPoint x: 959, endPoint y: 418, distance: 161.2
click at [963, 433] on div at bounding box center [1170, 384] width 780 height 768
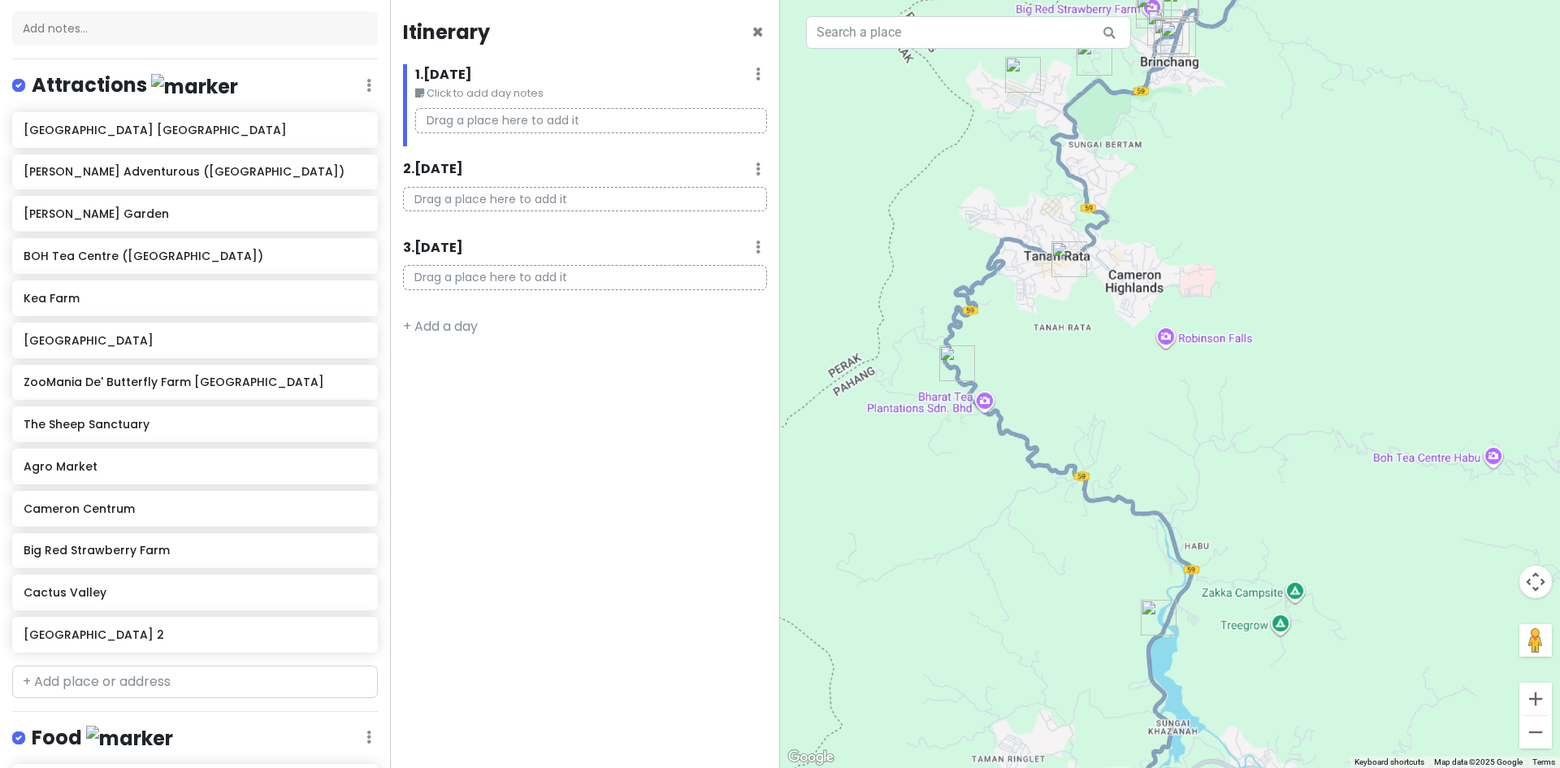
drag, startPoint x: 1055, startPoint y: 543, endPoint x: 1014, endPoint y: 432, distance: 118.8
click at [1014, 431] on div at bounding box center [1170, 384] width 780 height 768
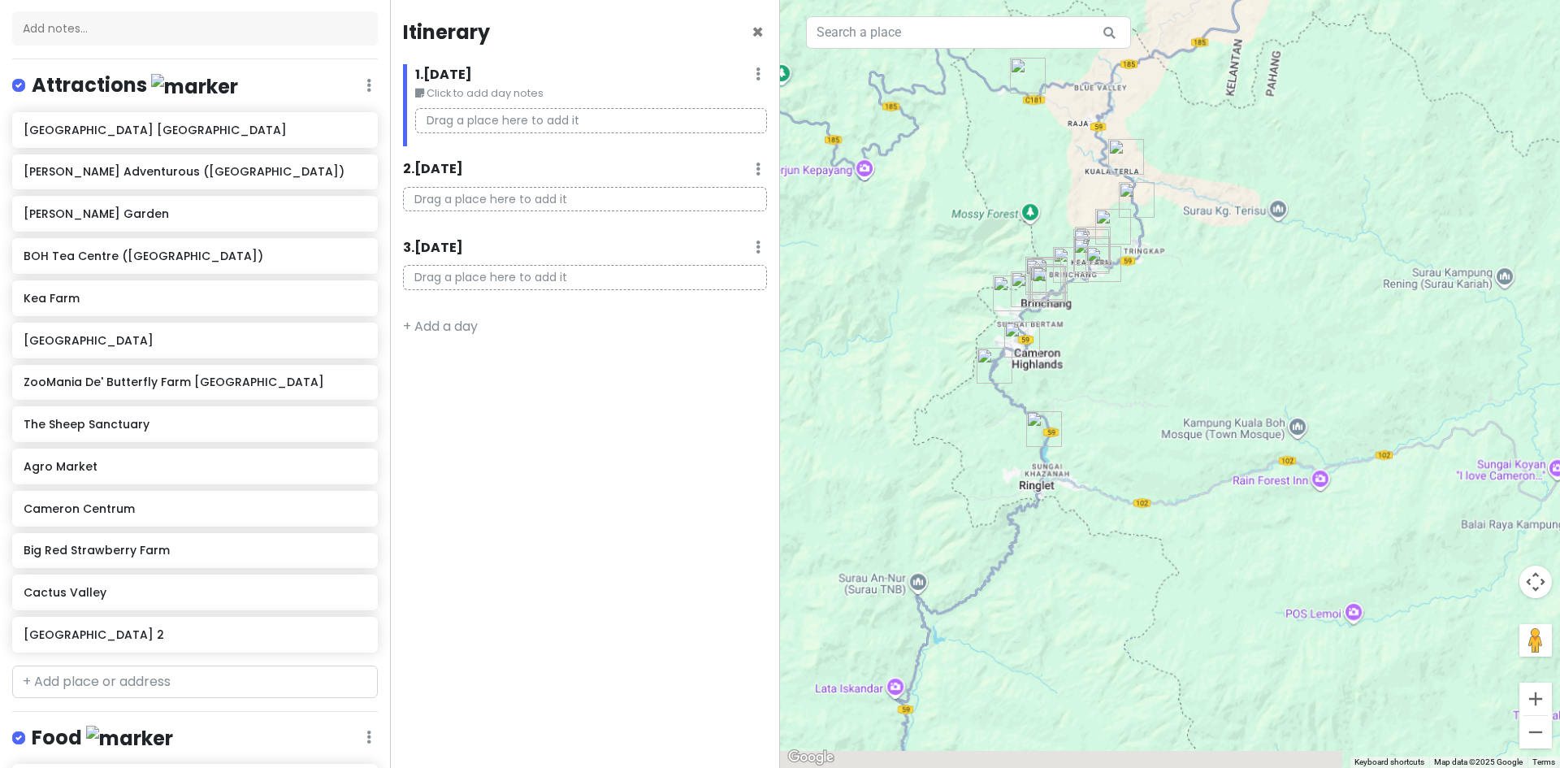
drag, startPoint x: 1006, startPoint y: 530, endPoint x: 1011, endPoint y: 446, distance: 83.9
click at [1013, 441] on div at bounding box center [1170, 384] width 780 height 768
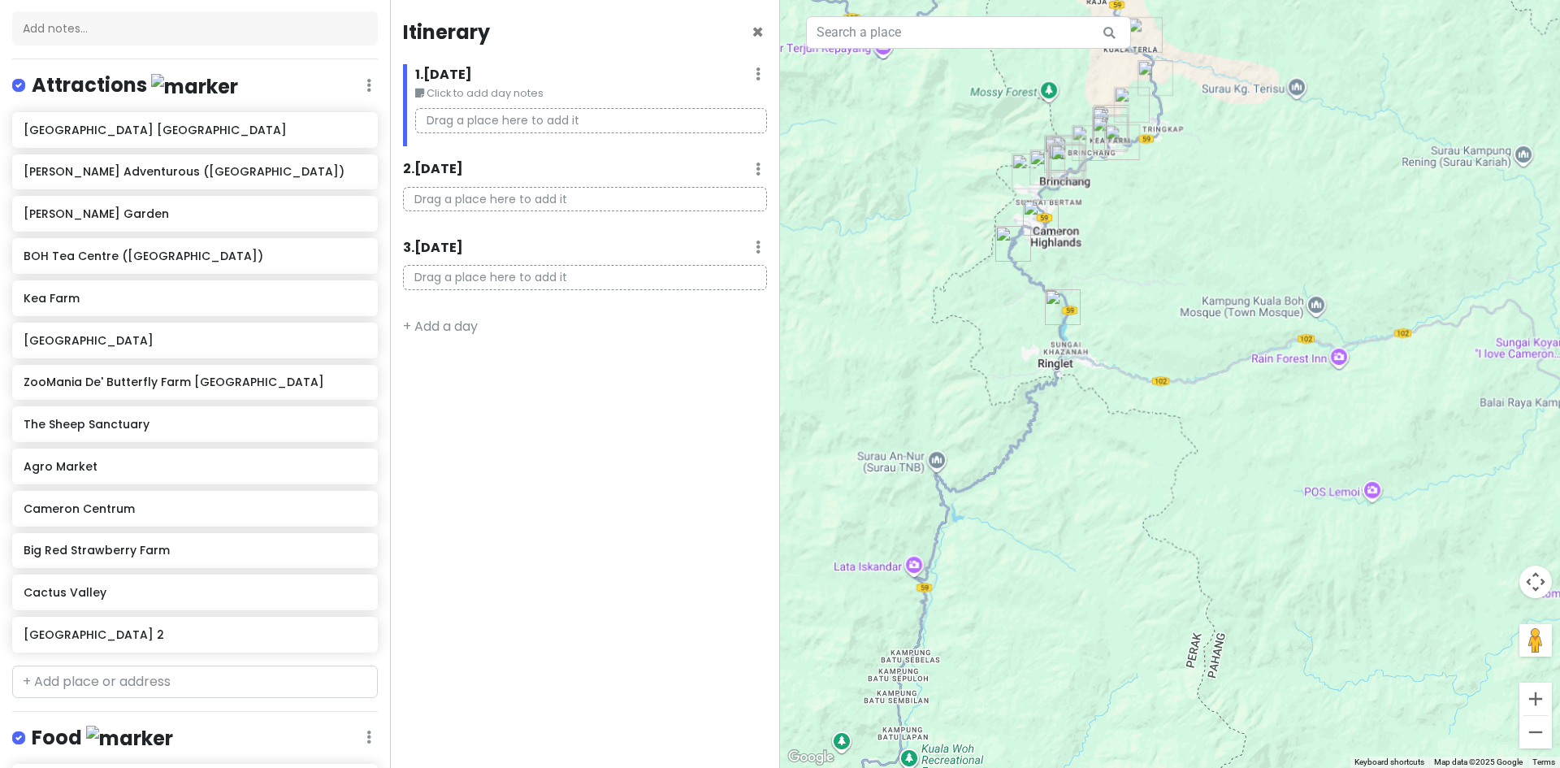
drag, startPoint x: 981, startPoint y: 507, endPoint x: 1007, endPoint y: 442, distance: 70.0
click at [1007, 444] on div at bounding box center [1170, 384] width 780 height 768
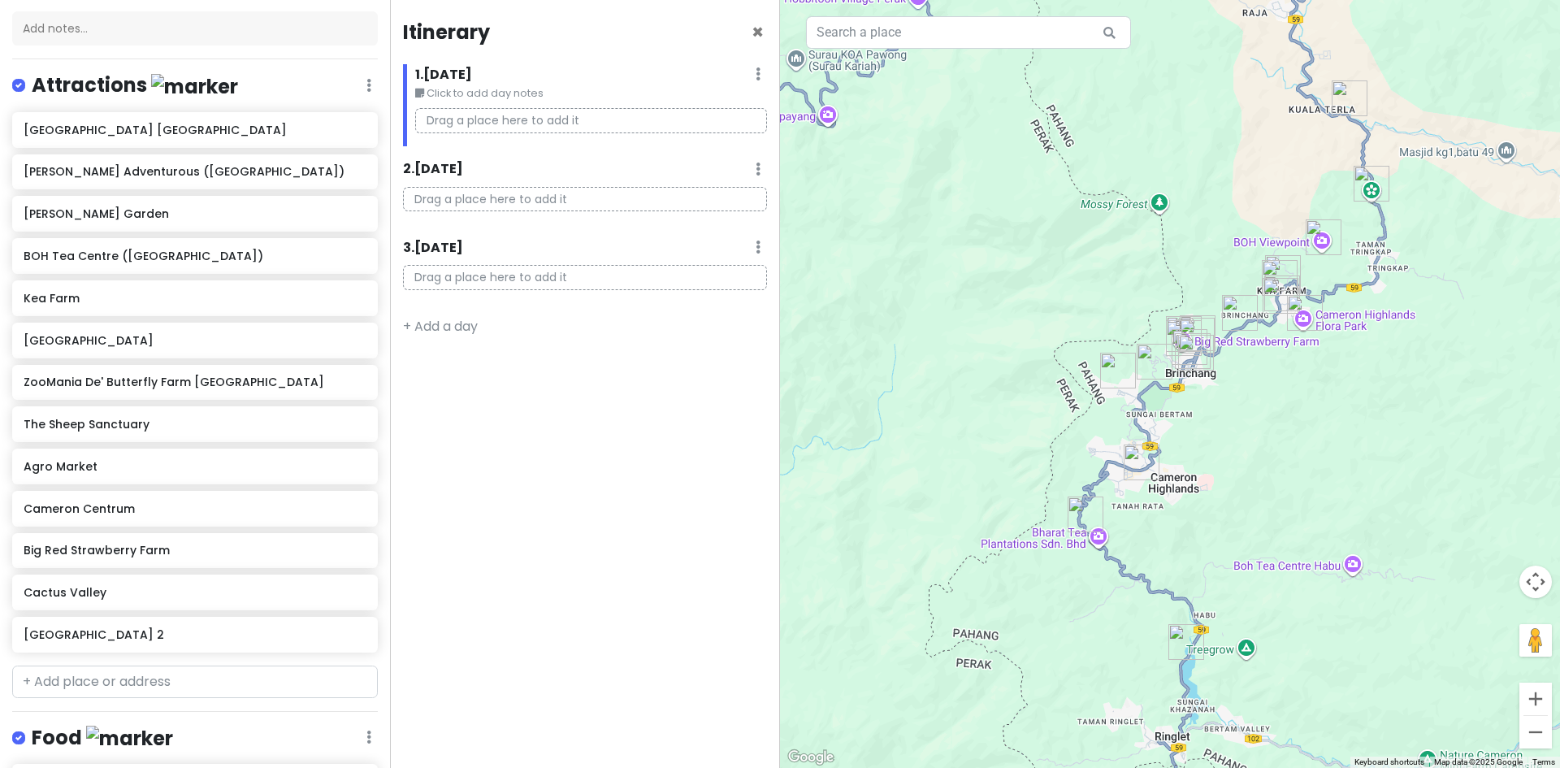
click at [1183, 640] on img "The Lakehouse Cameron Highlands" at bounding box center [1186, 641] width 49 height 49
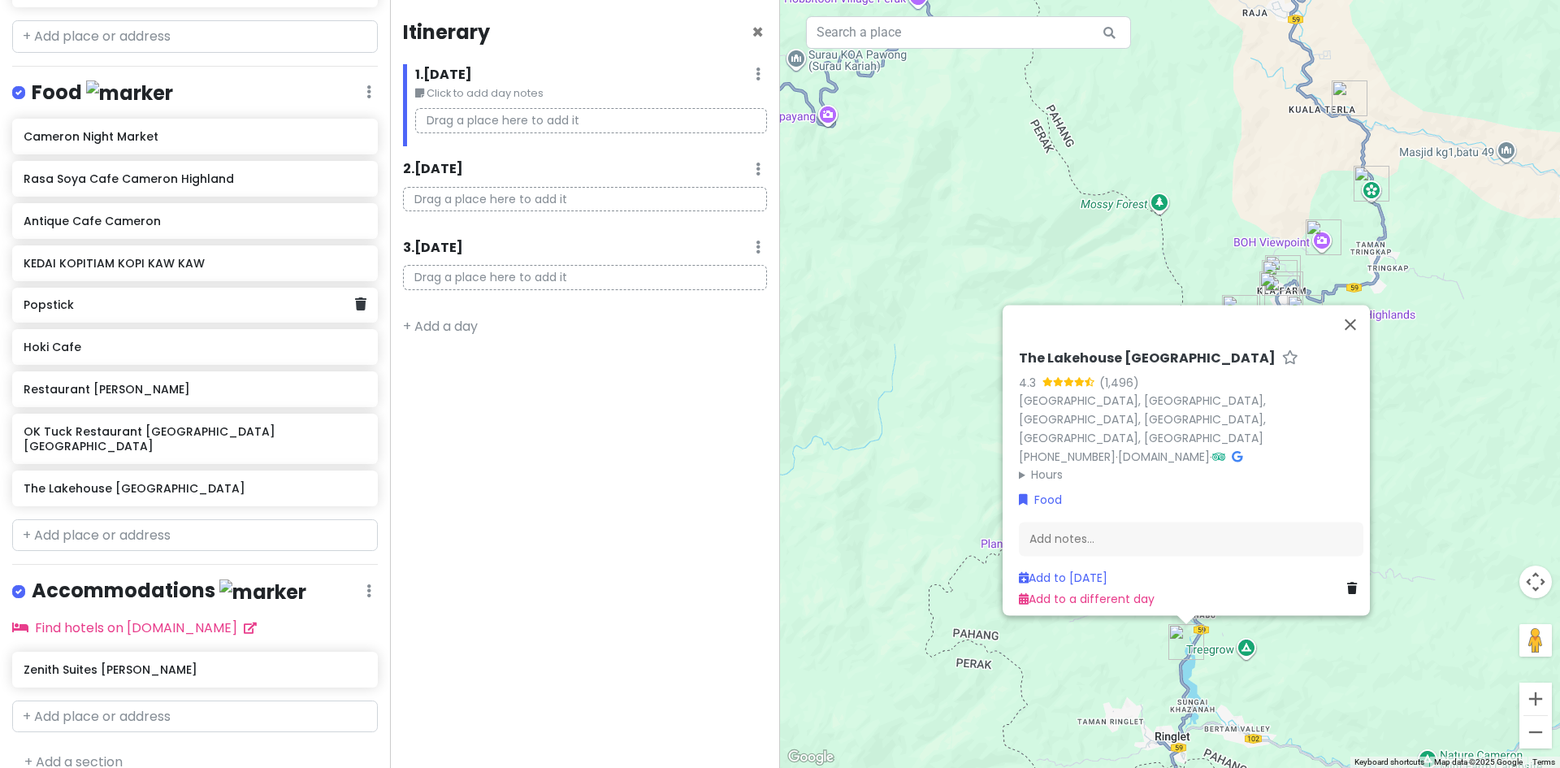
scroll to position [855, 0]
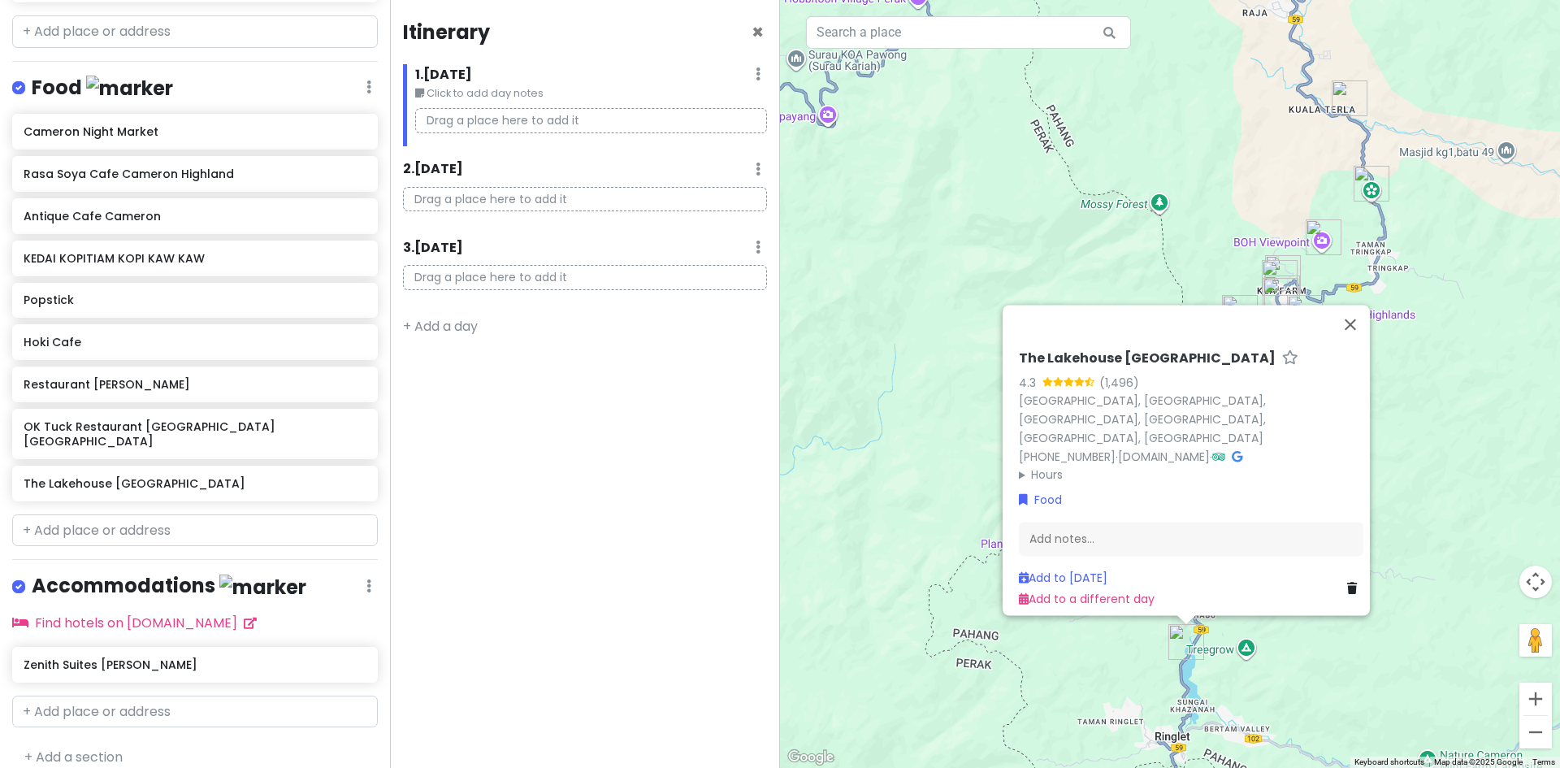
click at [1148, 657] on div "The Lakehouse Cameron Highlands 4.3 (1,496) 30th Mile, Jalan Ringlet - Sungai K…" at bounding box center [1170, 384] width 780 height 768
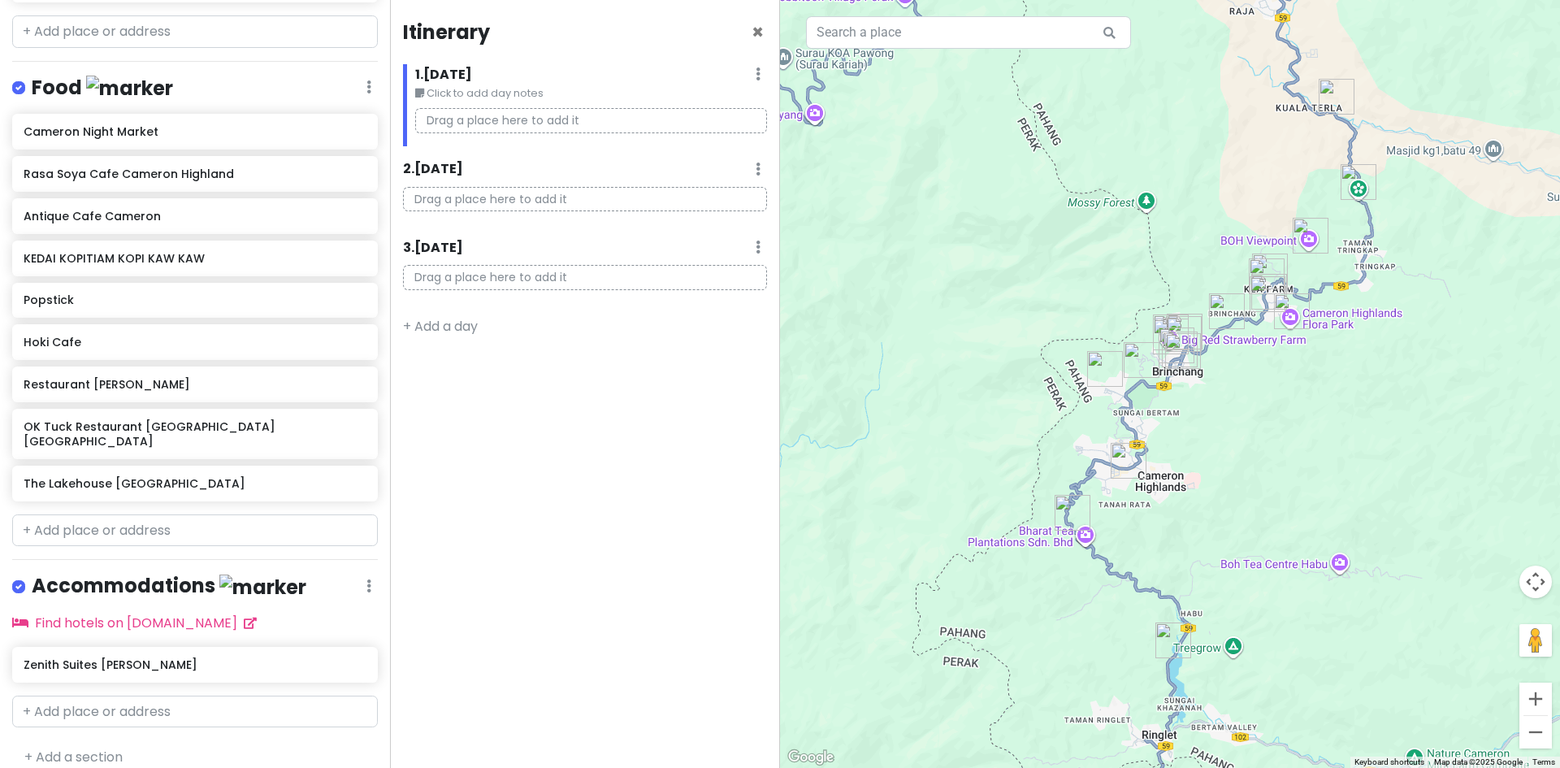
drag, startPoint x: 1197, startPoint y: 653, endPoint x: 1119, endPoint y: 639, distance: 79.3
click at [1134, 640] on div at bounding box center [1170, 384] width 780 height 768
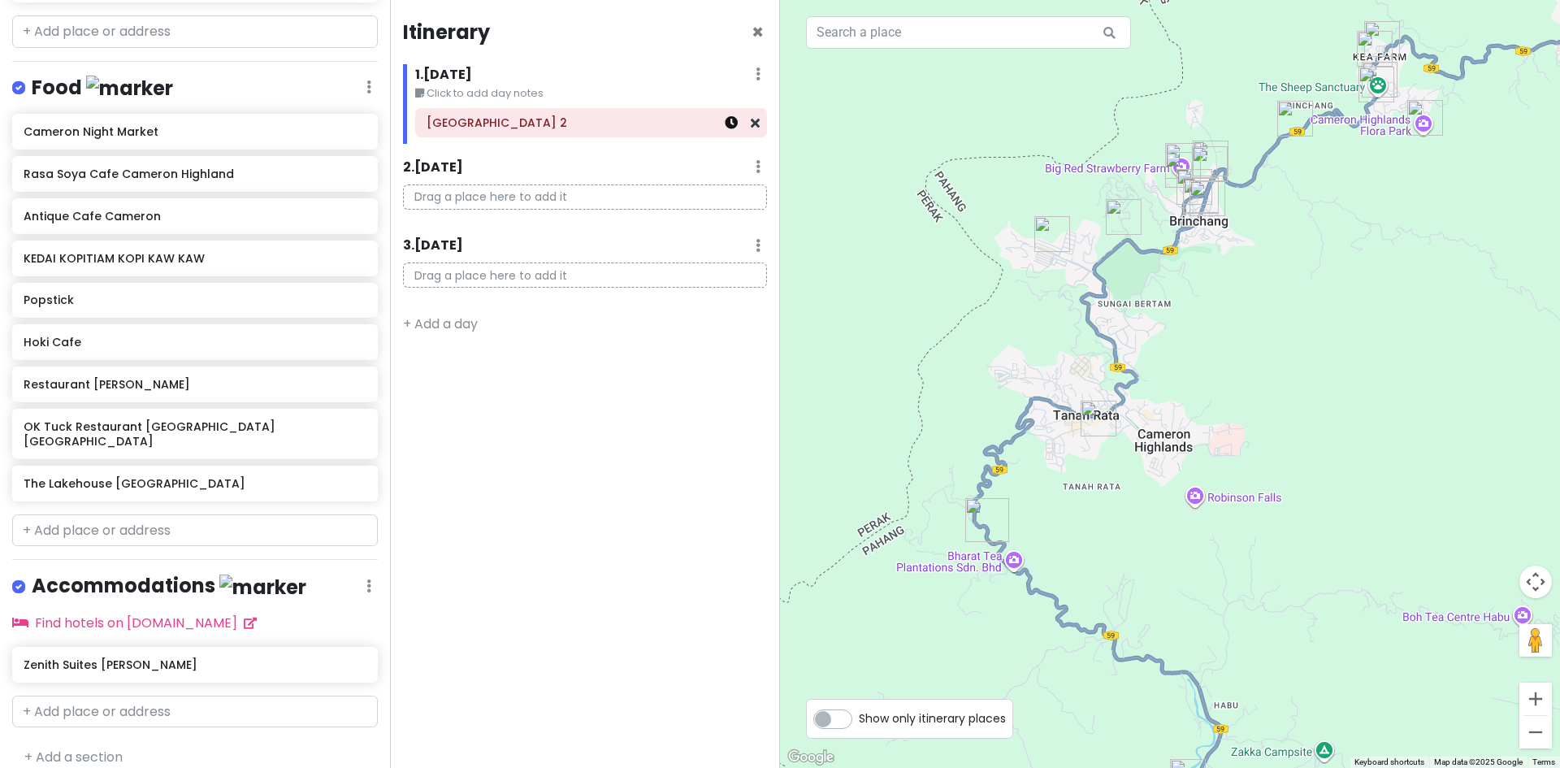
click at [729, 127] on icon at bounding box center [731, 122] width 13 height 13
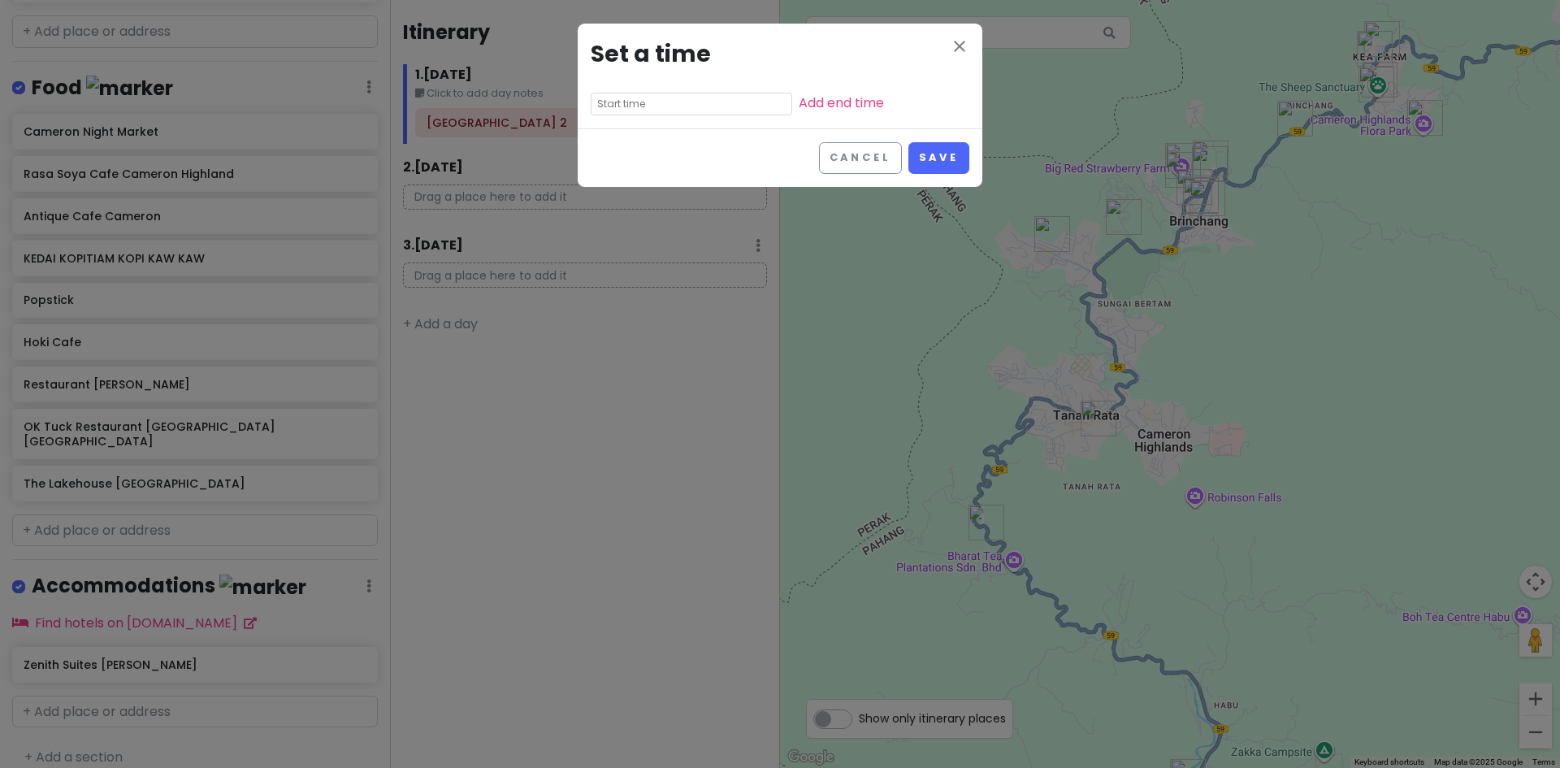
click at [682, 105] on input "text" at bounding box center [691, 104] width 201 height 23
click at [626, 110] on input at bounding box center [659, 104] width 127 height 16
drag, startPoint x: 613, startPoint y: 200, endPoint x: 690, endPoint y: 149, distance: 93.3
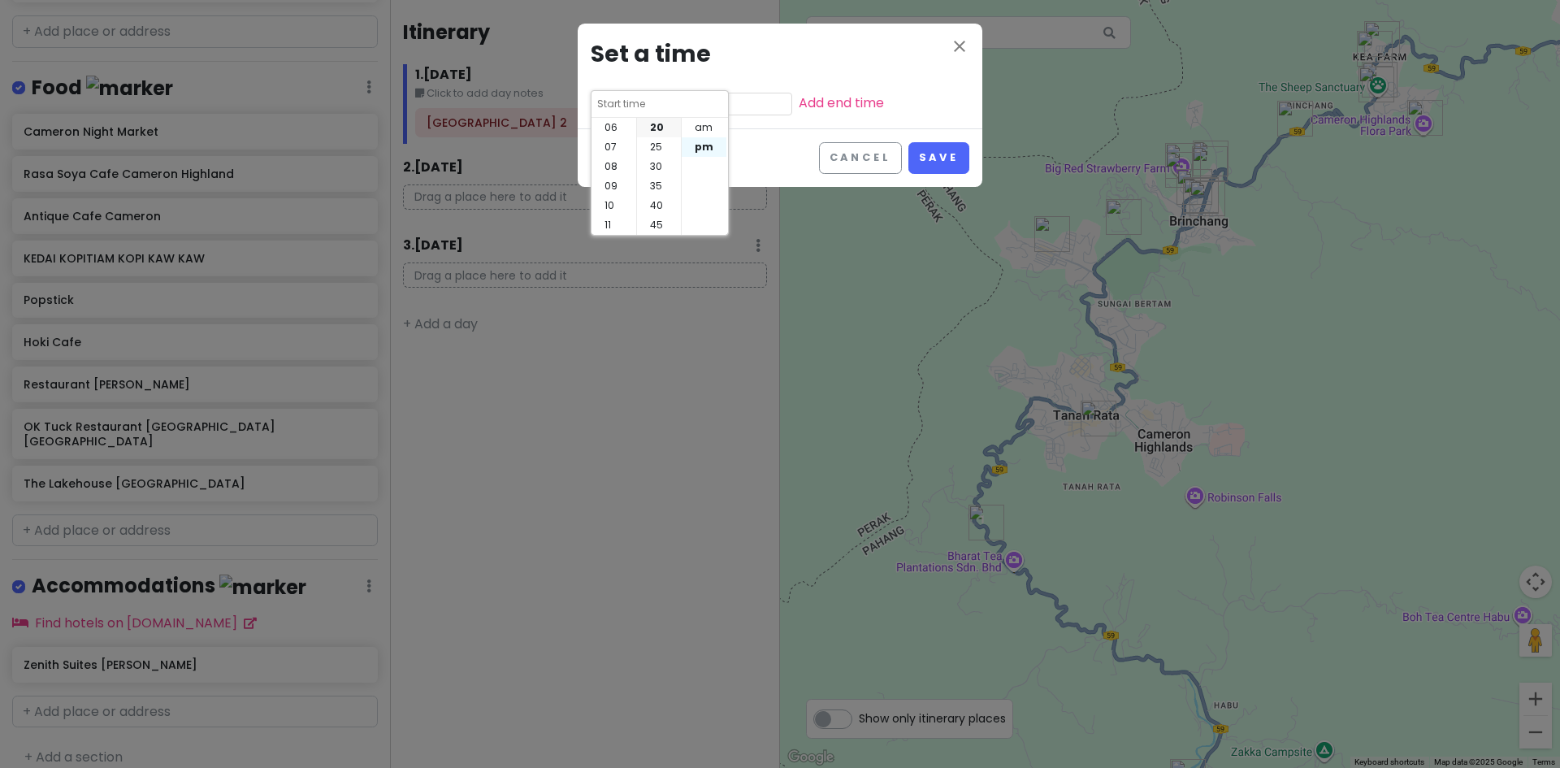
click at [614, 200] on li "10" at bounding box center [613, 205] width 45 height 19
type input "10:20 pm"
click at [709, 128] on li "am" at bounding box center [704, 127] width 45 height 19
type input "10:20 am"
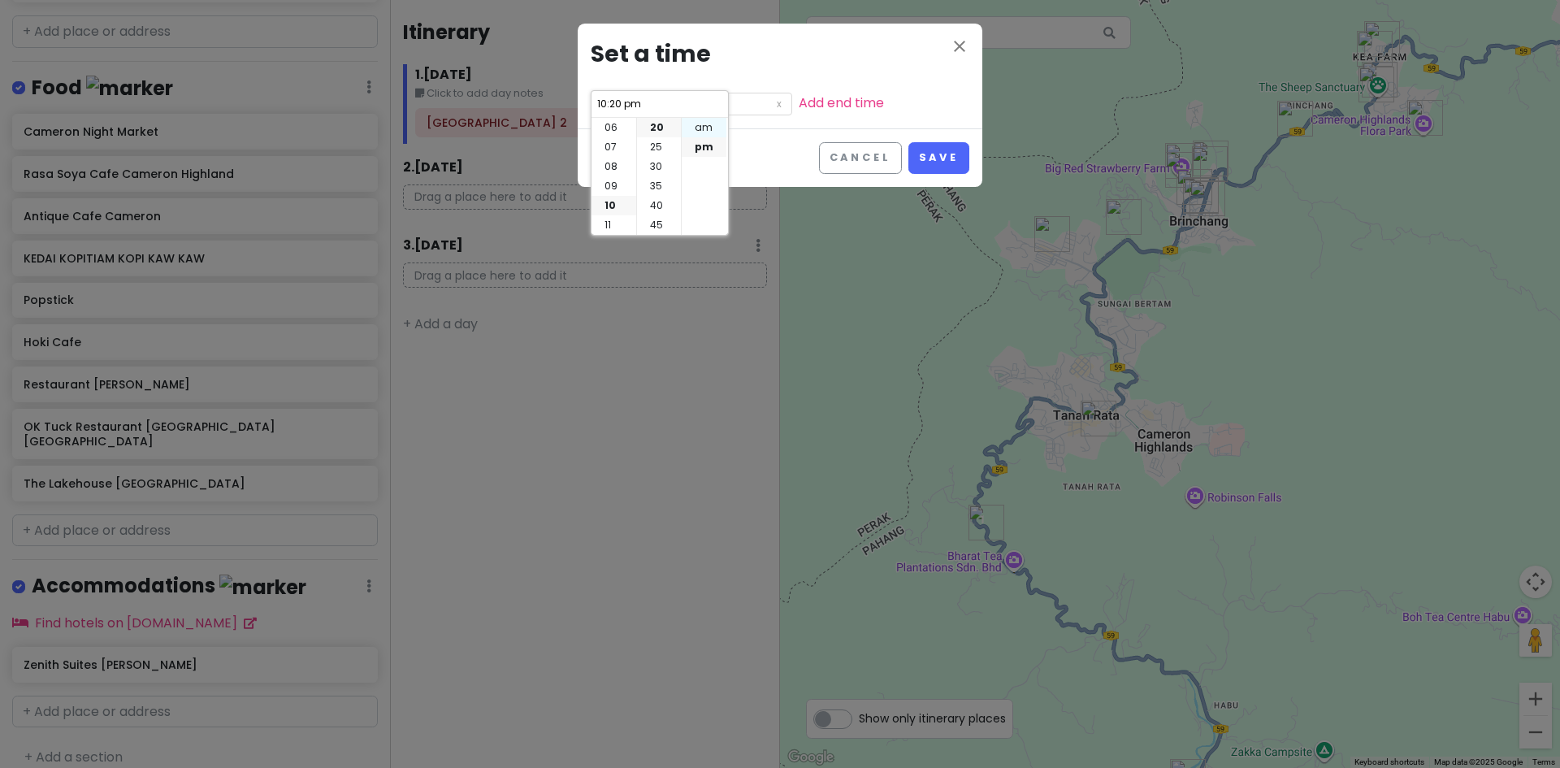
type input "10:20 am"
click at [658, 129] on li "00" at bounding box center [659, 127] width 44 height 19
type input "10:00 am"
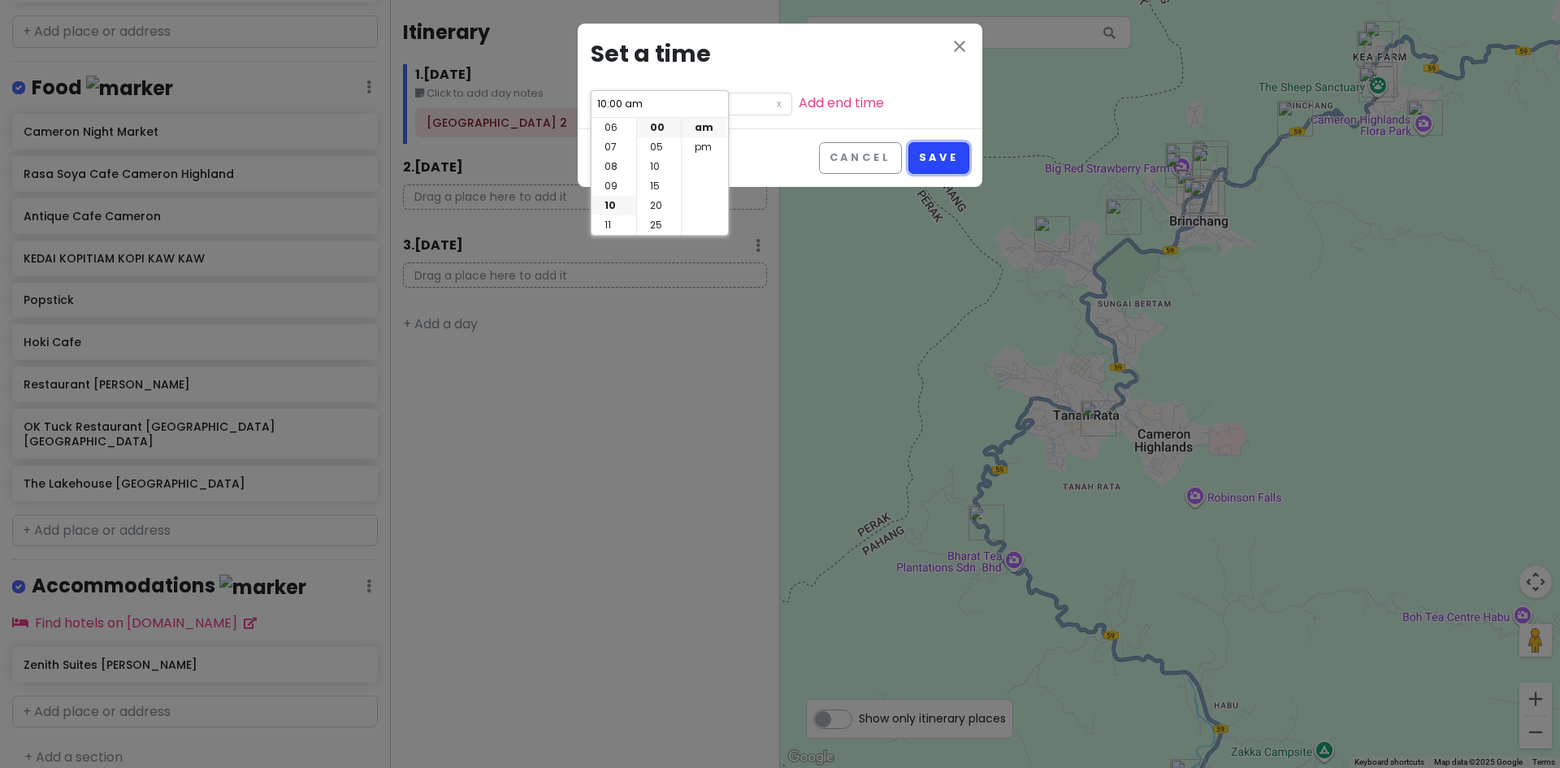
click at [937, 156] on button "Save" at bounding box center [938, 158] width 61 height 32
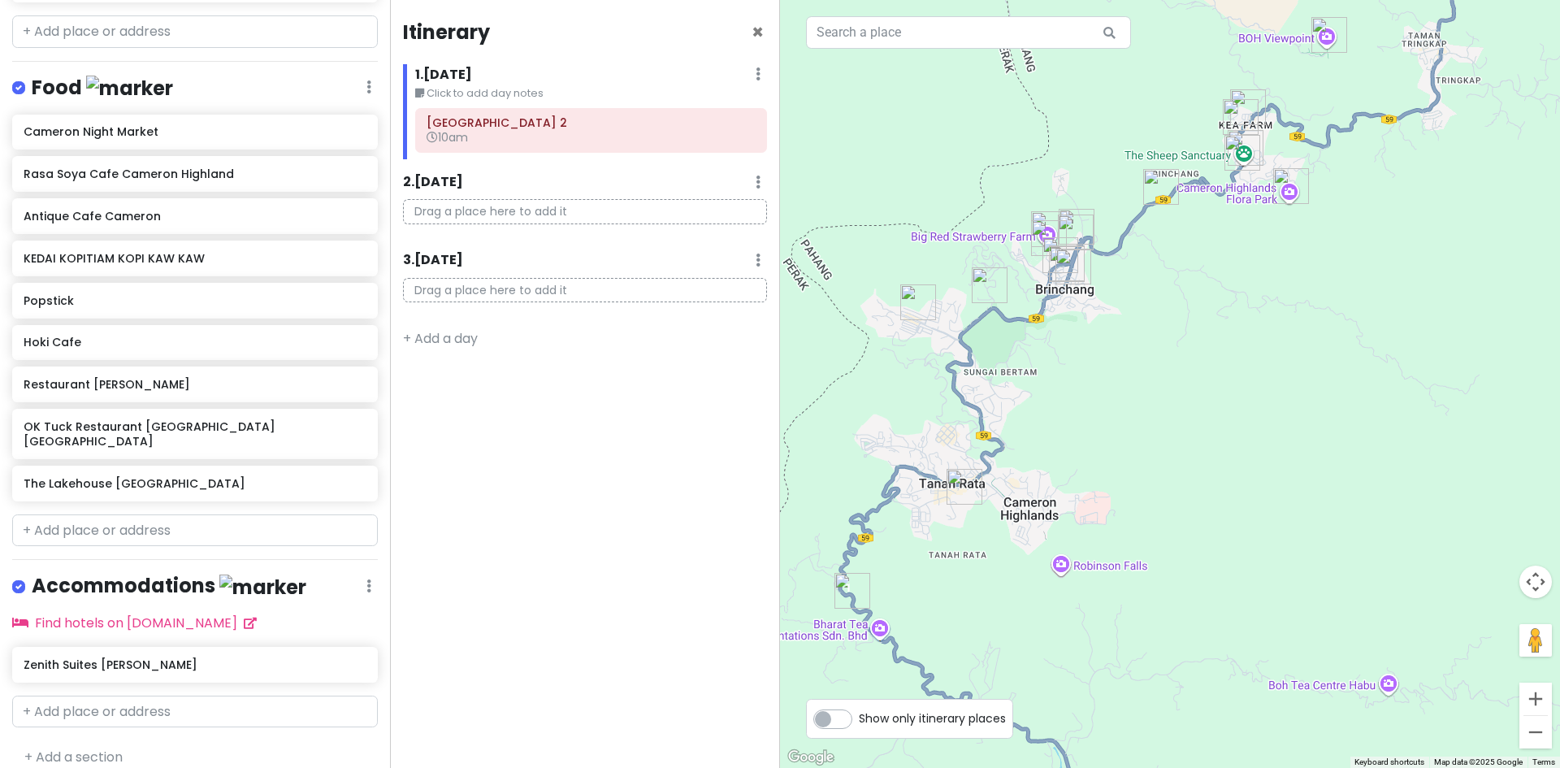
drag, startPoint x: 1010, startPoint y: 344, endPoint x: 872, endPoint y: 415, distance: 154.8
click at [872, 415] on div at bounding box center [1170, 384] width 780 height 768
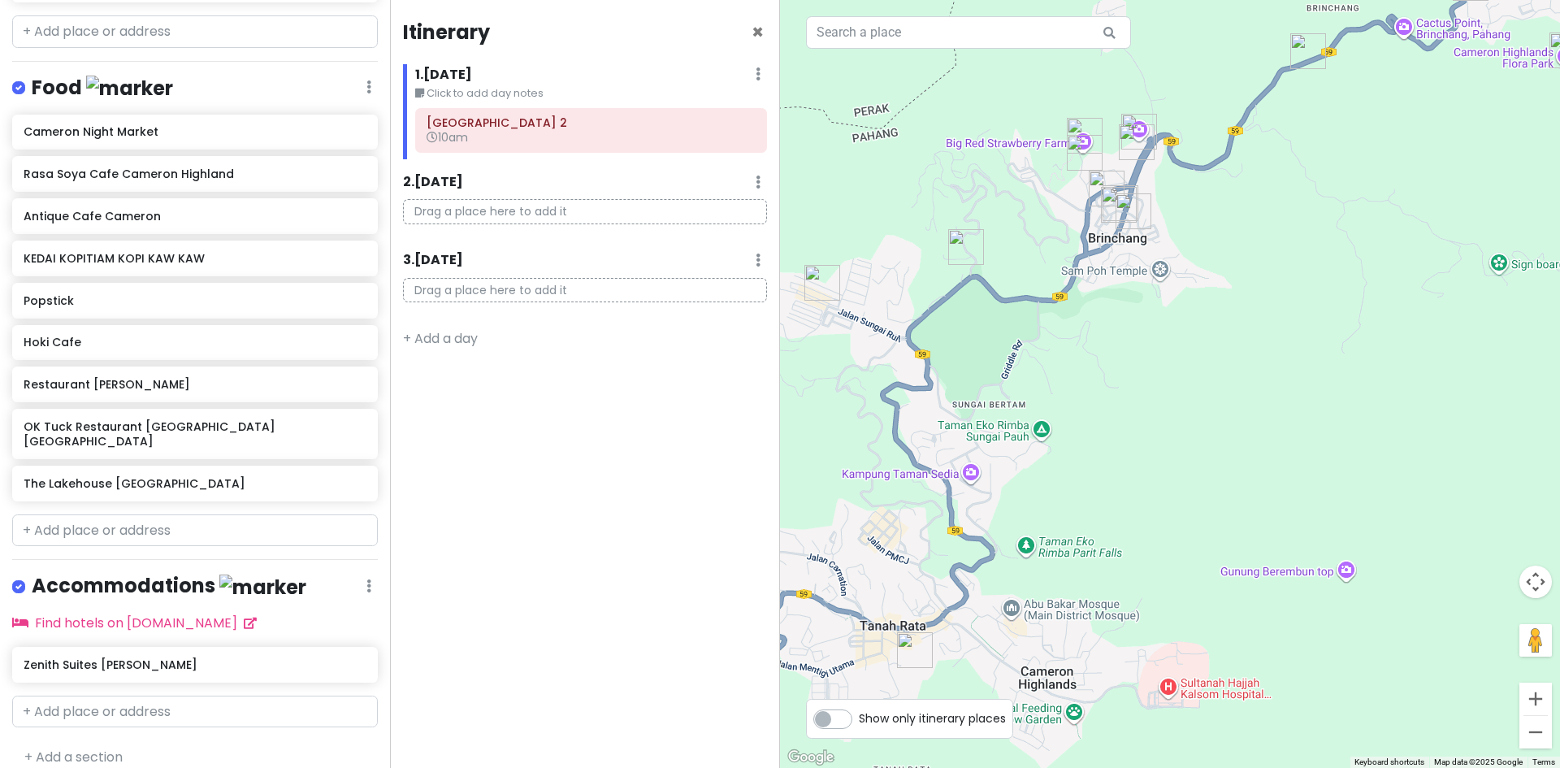
drag, startPoint x: 903, startPoint y: 338, endPoint x: 985, endPoint y: 393, distance: 98.2
click at [985, 393] on div at bounding box center [1170, 384] width 780 height 768
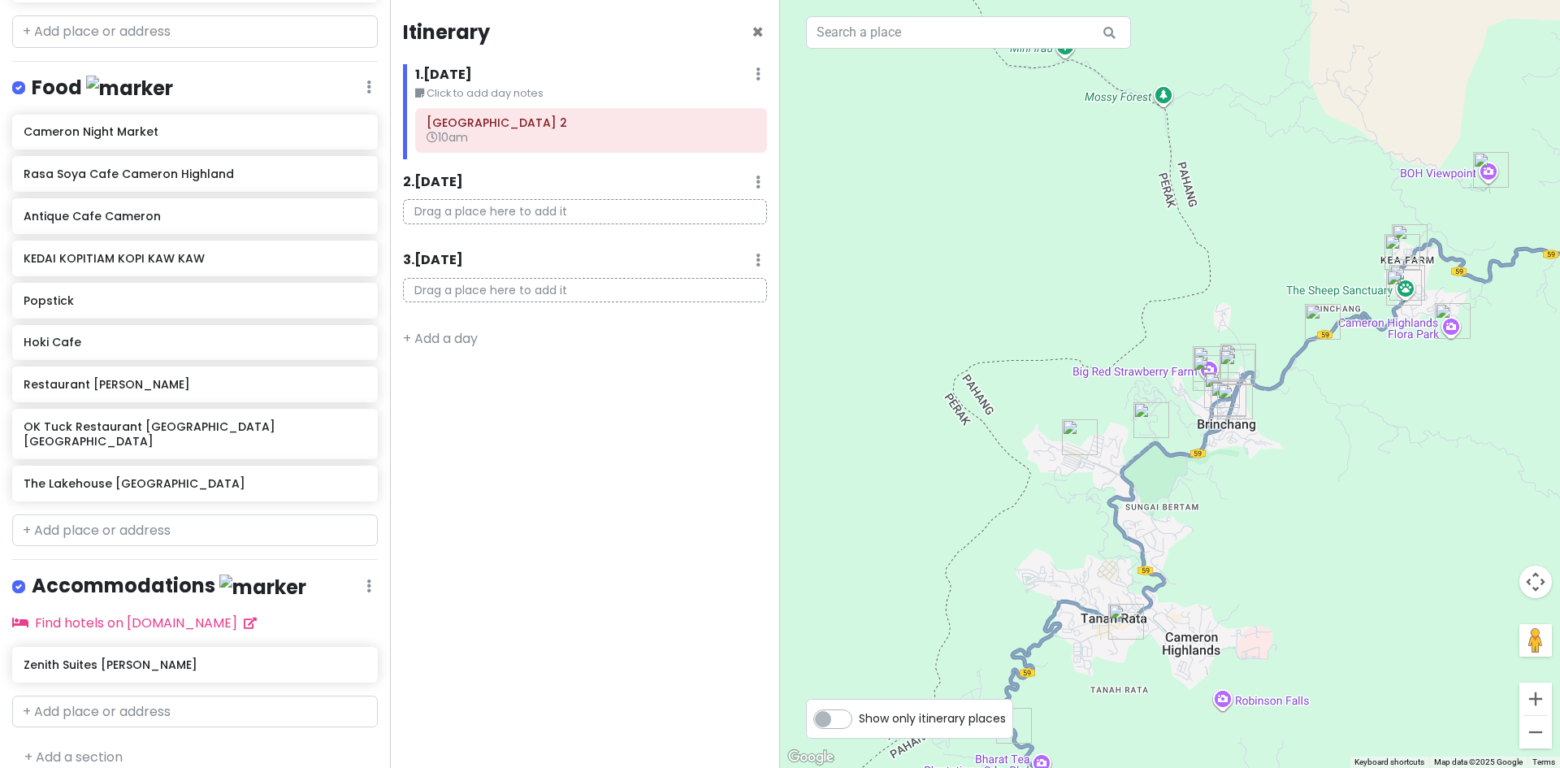
drag, startPoint x: 1147, startPoint y: 536, endPoint x: 1137, endPoint y: 433, distance: 103.6
click at [1137, 435] on div at bounding box center [1170, 384] width 780 height 768
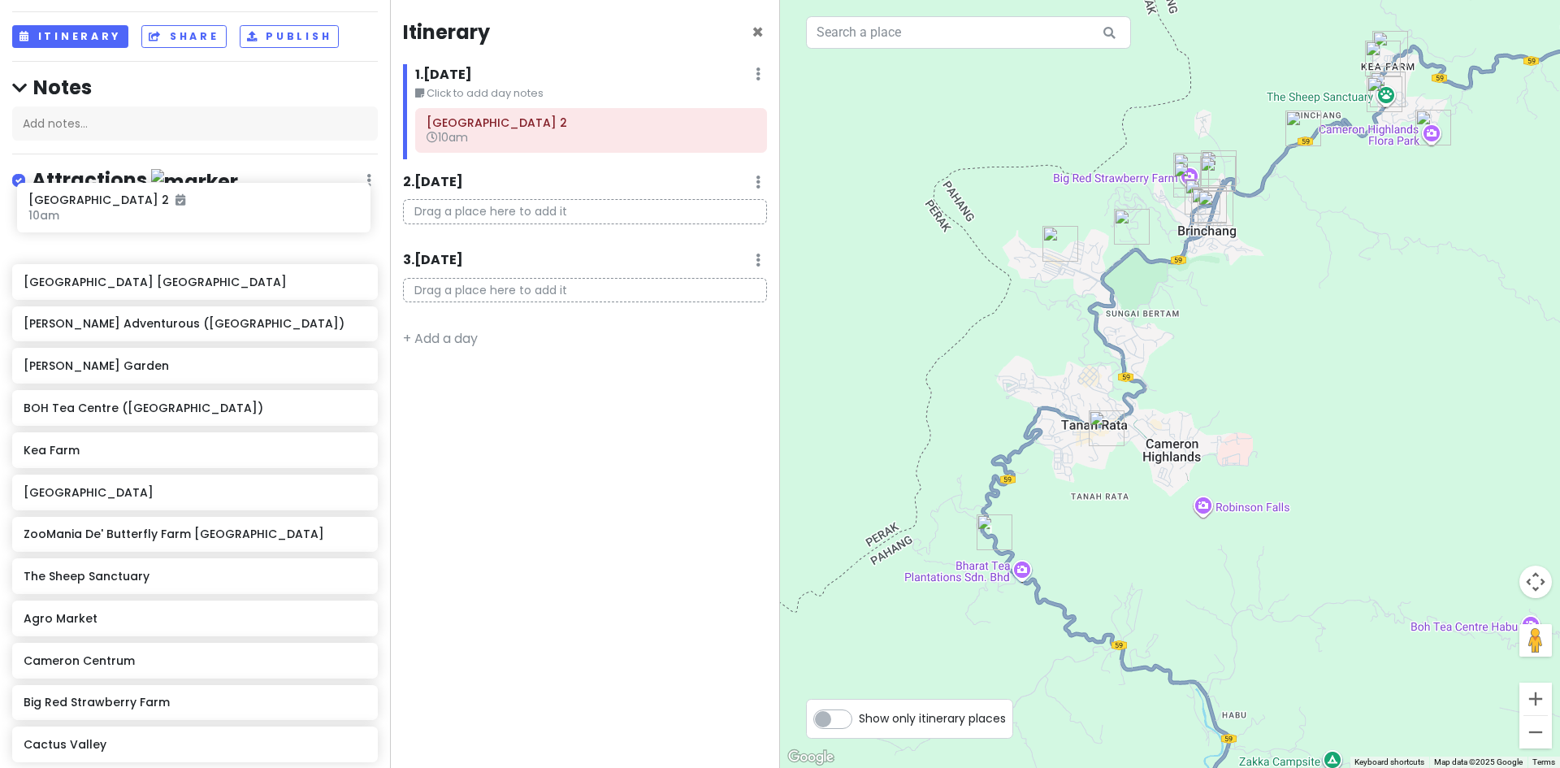
scroll to position [110, 0]
drag, startPoint x: 172, startPoint y: 638, endPoint x: 178, endPoint y: 240, distance: 397.3
click at [178, 240] on div "Green View Garden Cameron Highlands Cameron Adventurous (Kuala Terla Tea Planta…" at bounding box center [195, 488] width 390 height 561
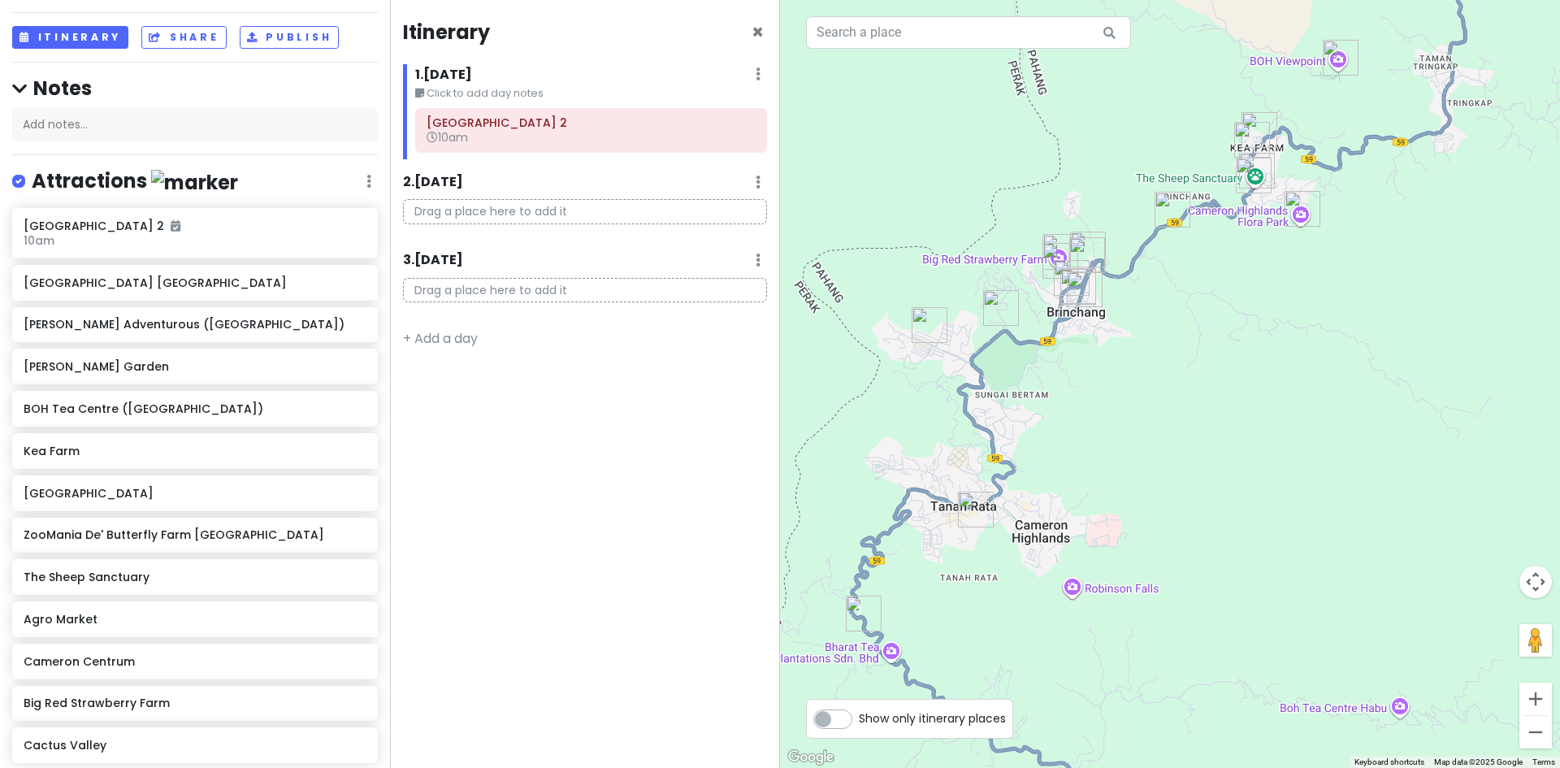
drag, startPoint x: 1200, startPoint y: 361, endPoint x: 1069, endPoint y: 443, distance: 154.0
click at [1069, 443] on div at bounding box center [1170, 384] width 780 height 768
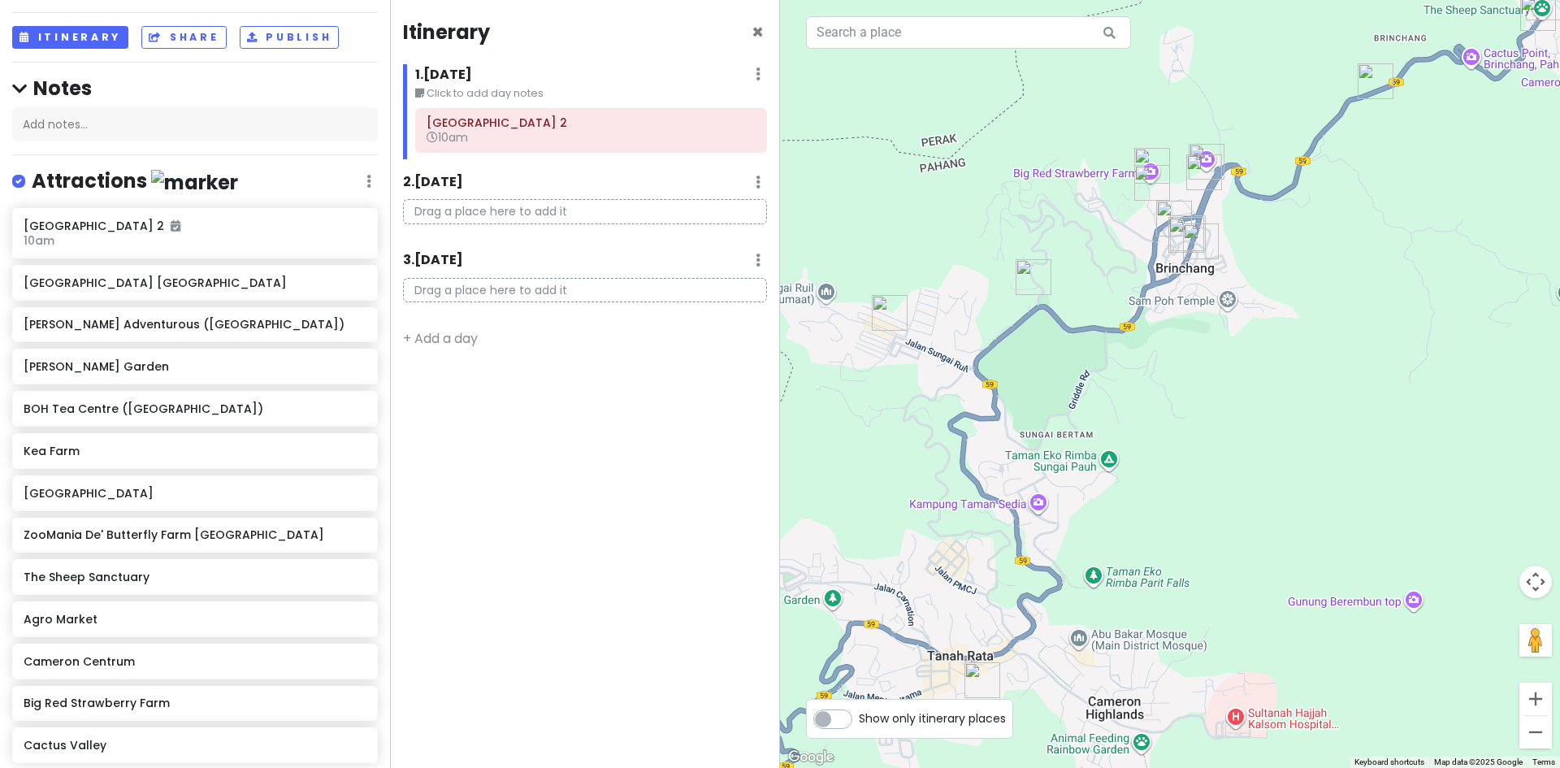
drag, startPoint x: 1082, startPoint y: 524, endPoint x: 1079, endPoint y: 588, distance: 64.3
click at [1080, 591] on div at bounding box center [1170, 384] width 780 height 768
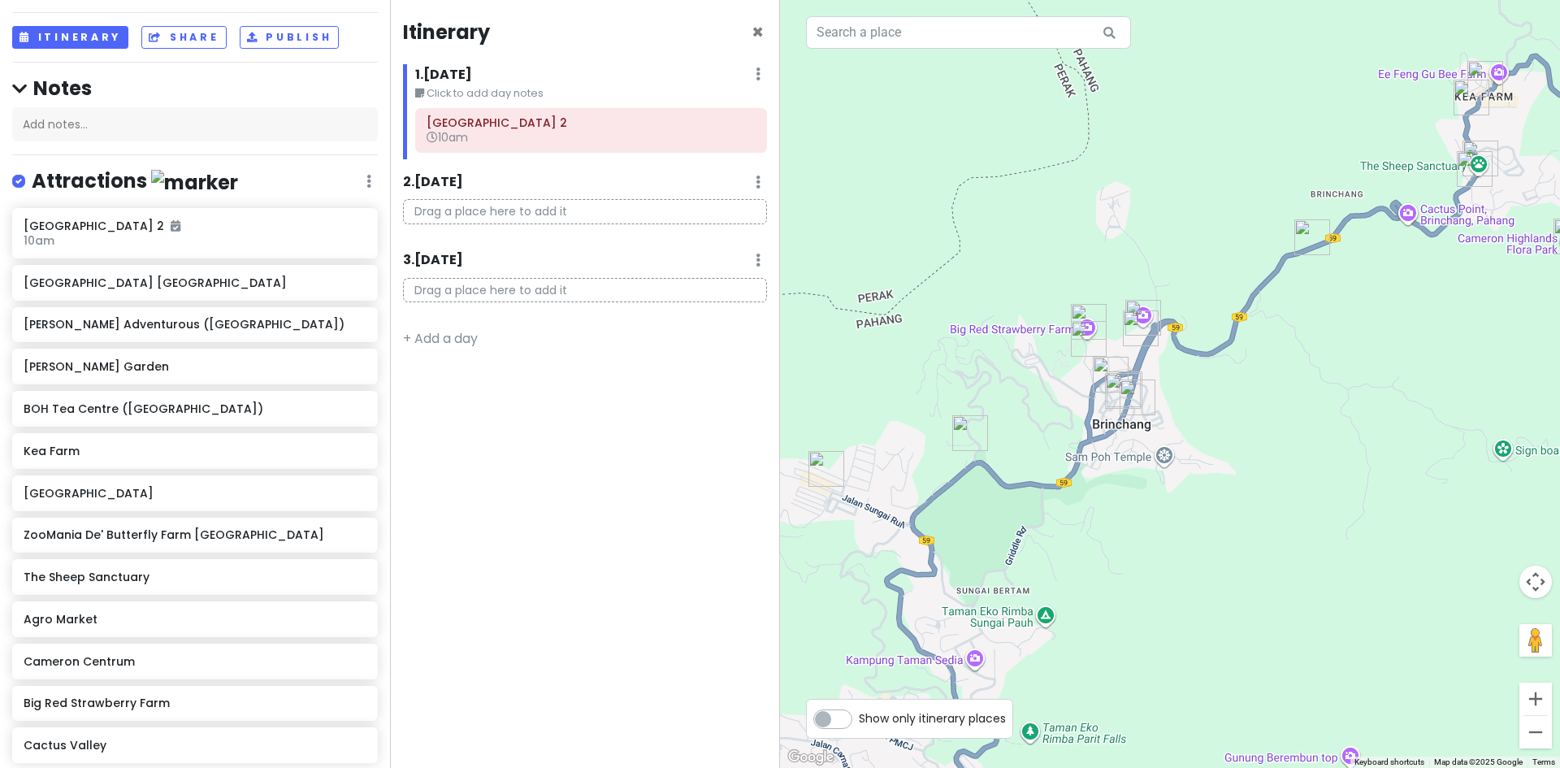
drag, startPoint x: 1143, startPoint y: 436, endPoint x: 1042, endPoint y: 482, distance: 110.5
click at [1050, 522] on div at bounding box center [1170, 384] width 780 height 768
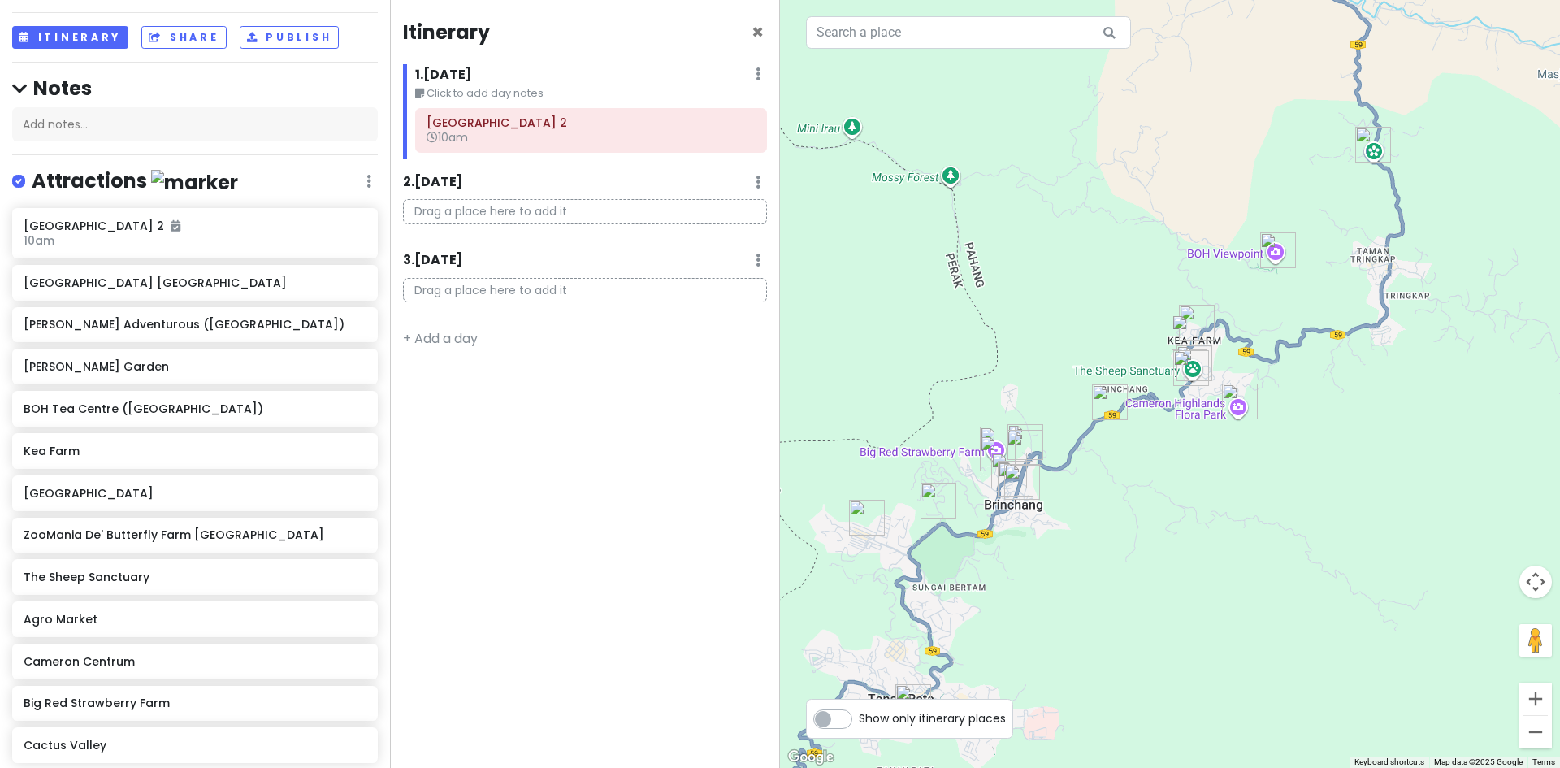
drag, startPoint x: 969, startPoint y: 556, endPoint x: 1058, endPoint y: 409, distance: 172.8
click at [1058, 409] on div at bounding box center [1170, 384] width 780 height 768
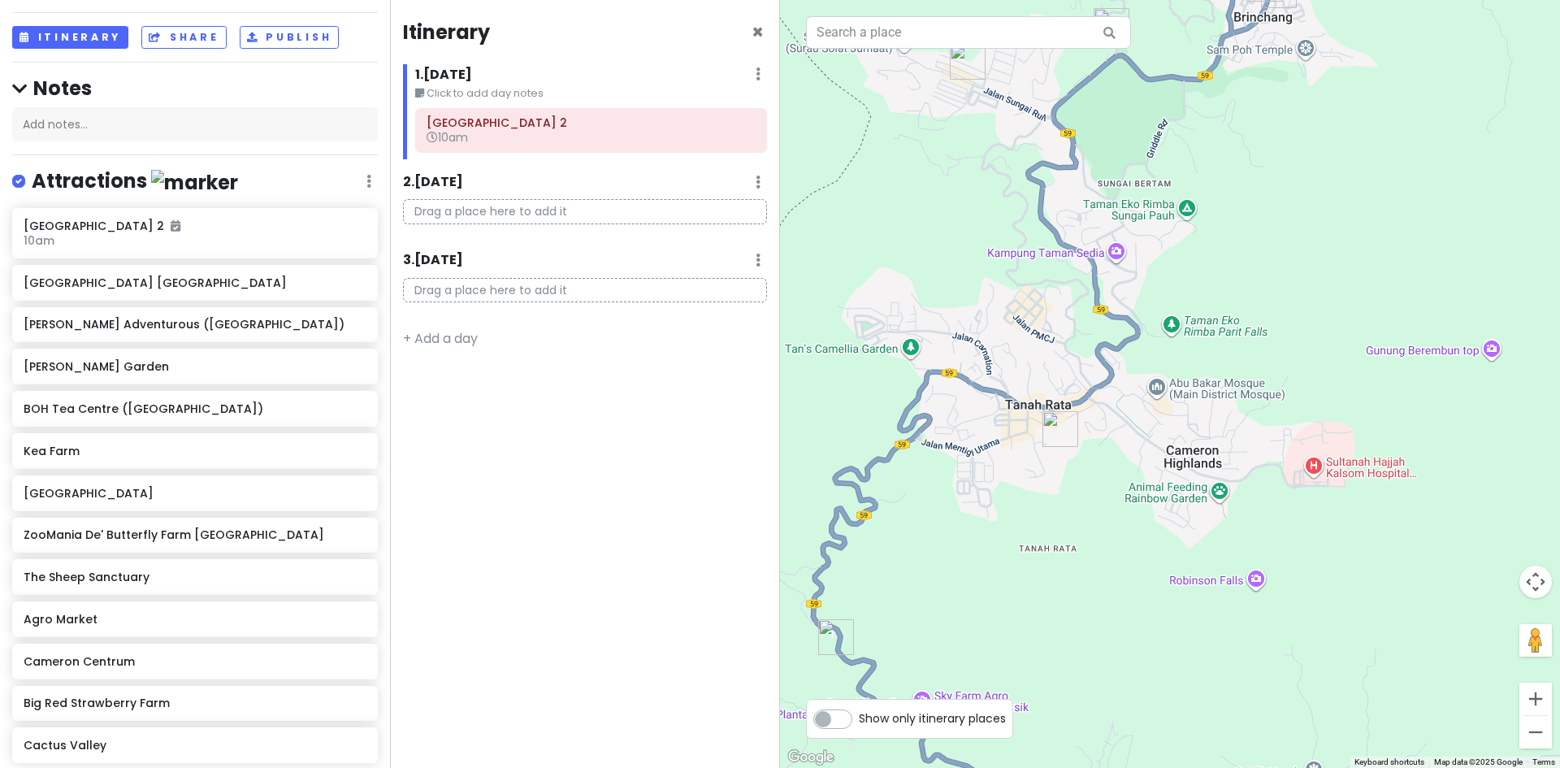
drag, startPoint x: 1141, startPoint y: 404, endPoint x: 1107, endPoint y: 402, distance: 34.2
click at [1119, 402] on div at bounding box center [1170, 384] width 780 height 768
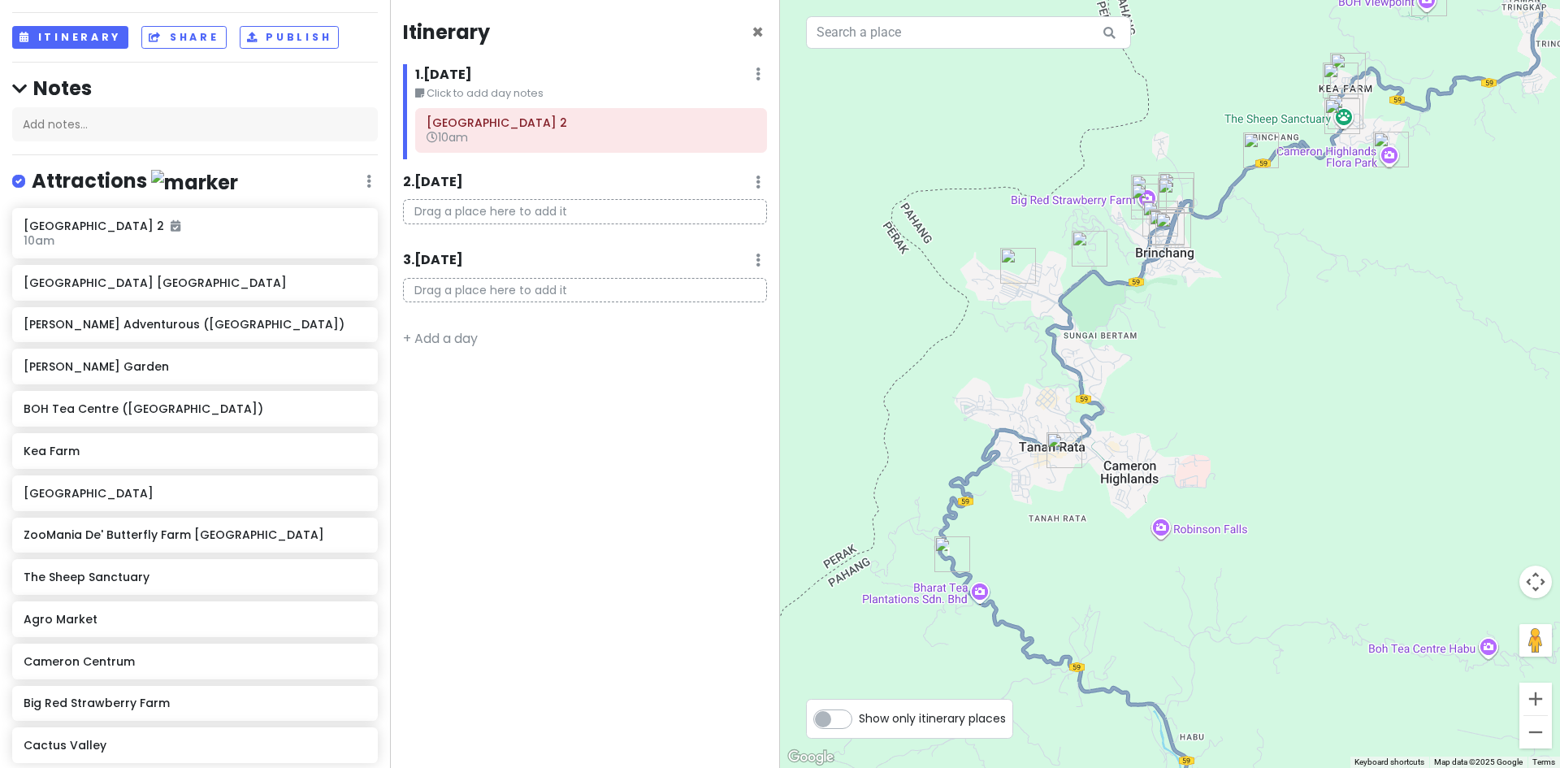
drag, startPoint x: 1124, startPoint y: 356, endPoint x: 1114, endPoint y: 400, distance: 45.1
click at [1114, 400] on div at bounding box center [1170, 384] width 780 height 768
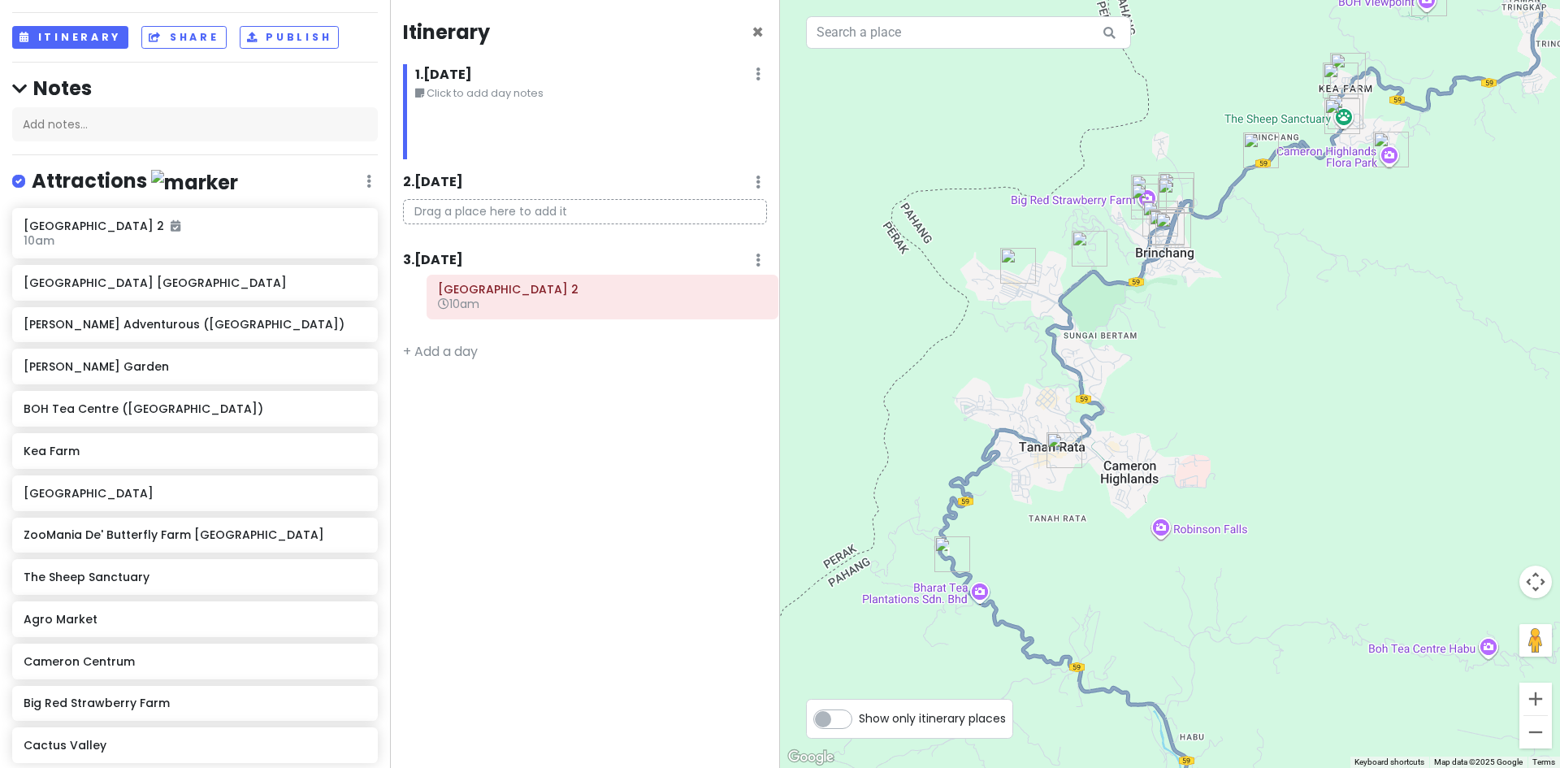
drag, startPoint x: 524, startPoint y: 175, endPoint x: 536, endPoint y: 297, distance: 122.5
click at [536, 297] on div "Itinerary × 1 . Fri 10/17 Edit Day Notes Delete Day Click to add day notes Came…" at bounding box center [585, 384] width 390 height 768
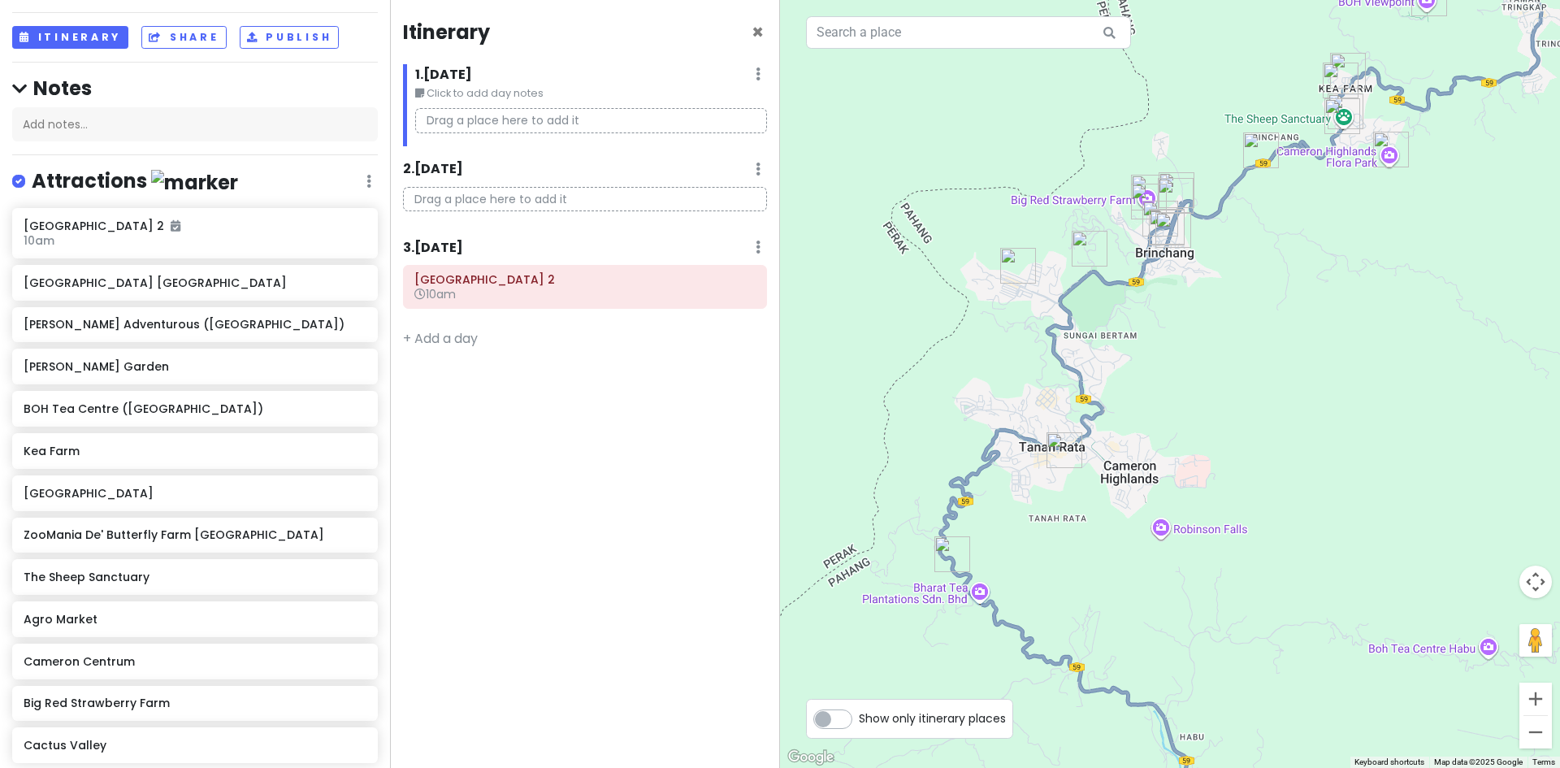
drag, startPoint x: 969, startPoint y: 480, endPoint x: 987, endPoint y: 357, distance: 124.0
click at [987, 358] on div at bounding box center [1170, 384] width 780 height 768
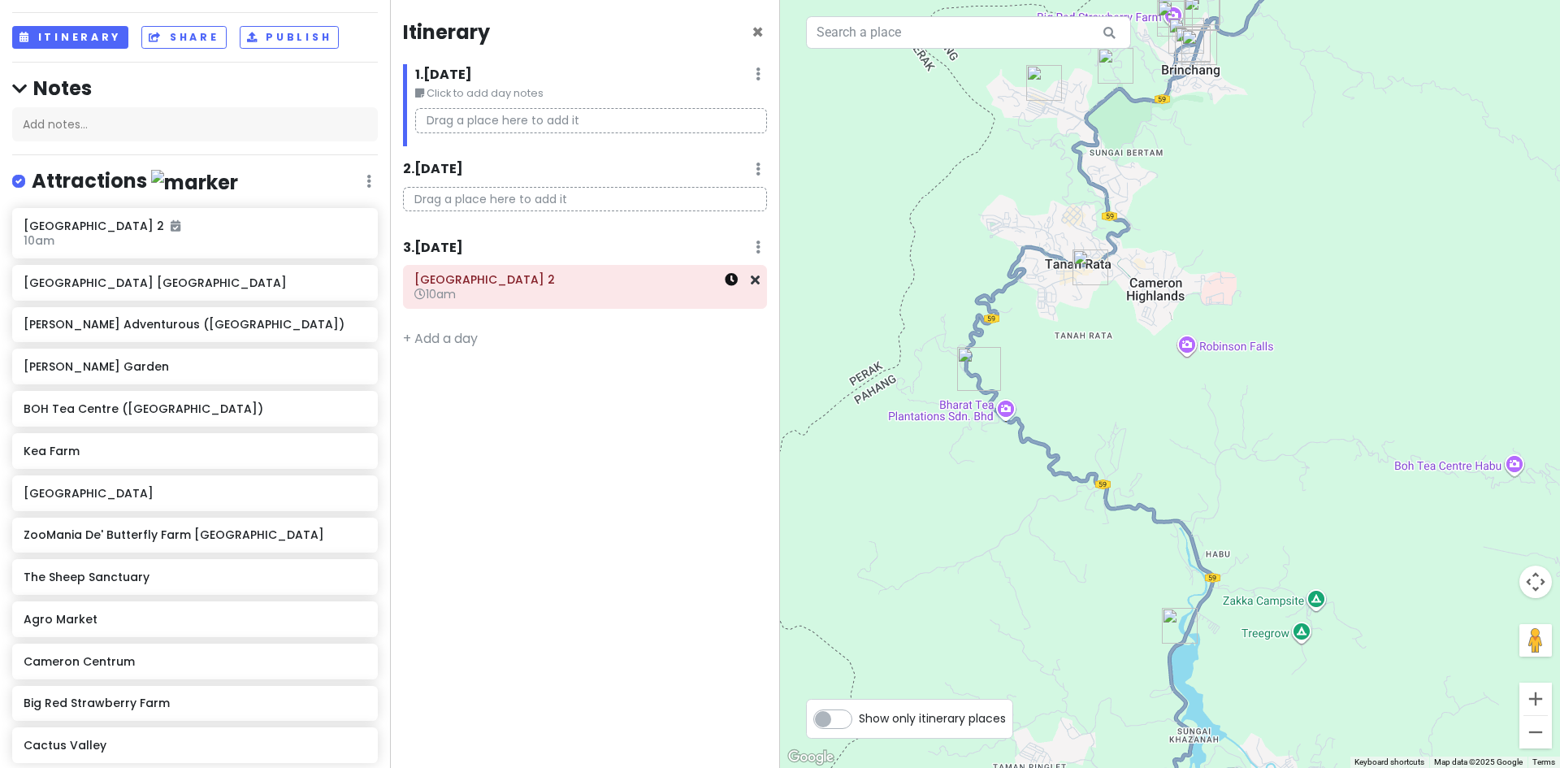
click at [735, 283] on icon at bounding box center [731, 279] width 13 height 13
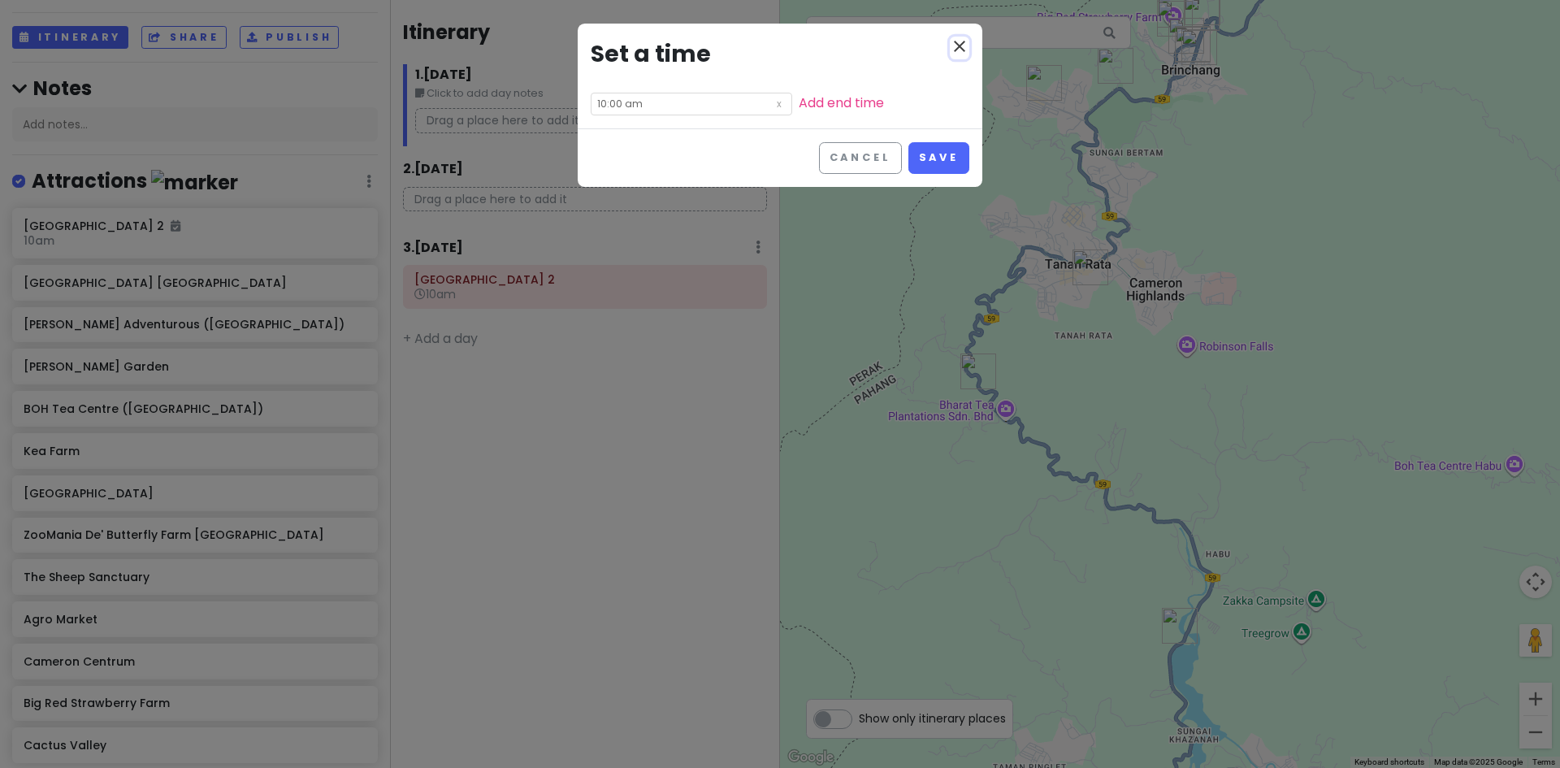
click at [959, 49] on icon "close" at bounding box center [959, 46] width 19 height 19
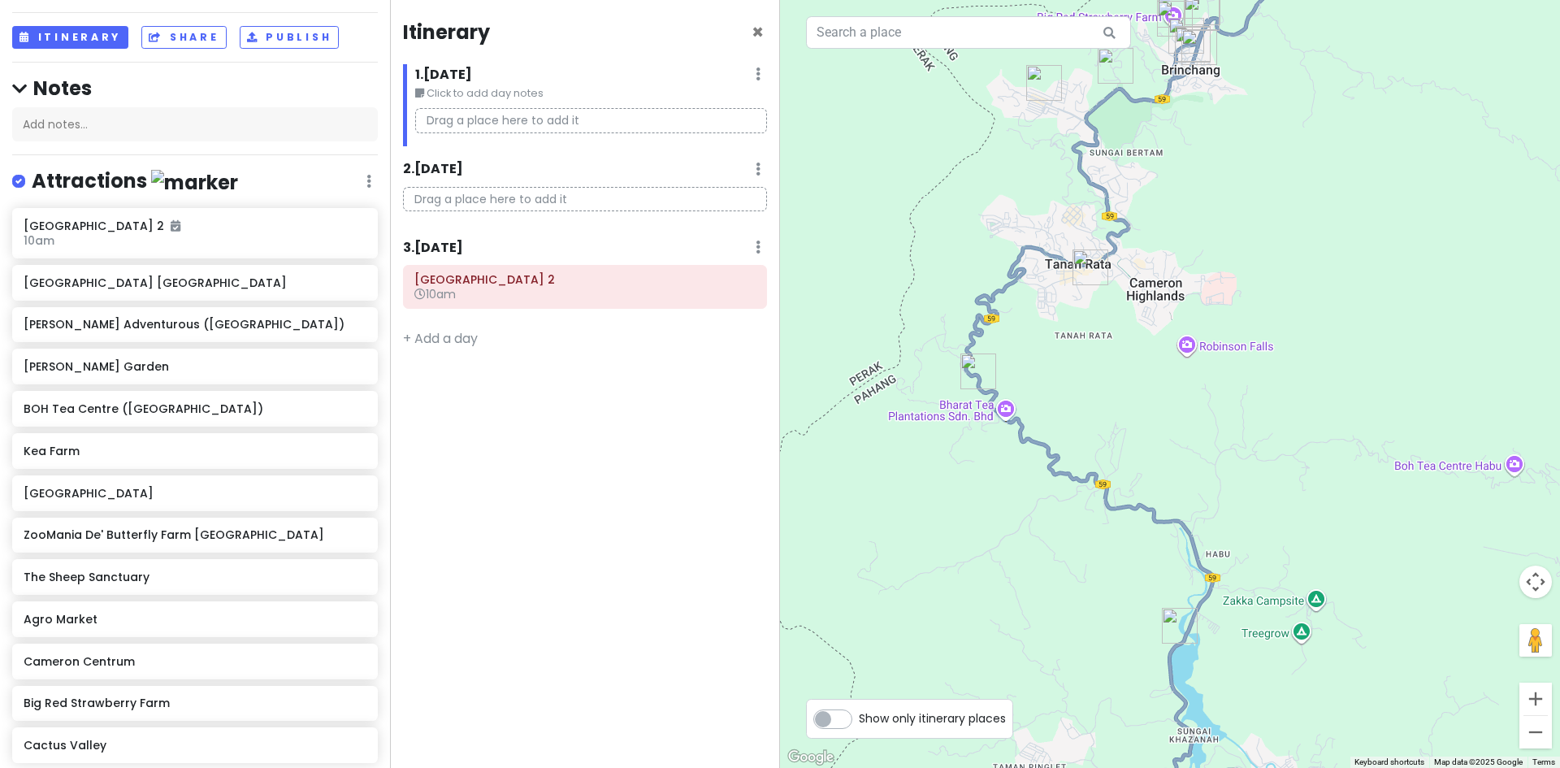
drag, startPoint x: 1057, startPoint y: 241, endPoint x: 1049, endPoint y: 271, distance: 30.4
click at [1049, 271] on div at bounding box center [1170, 384] width 780 height 768
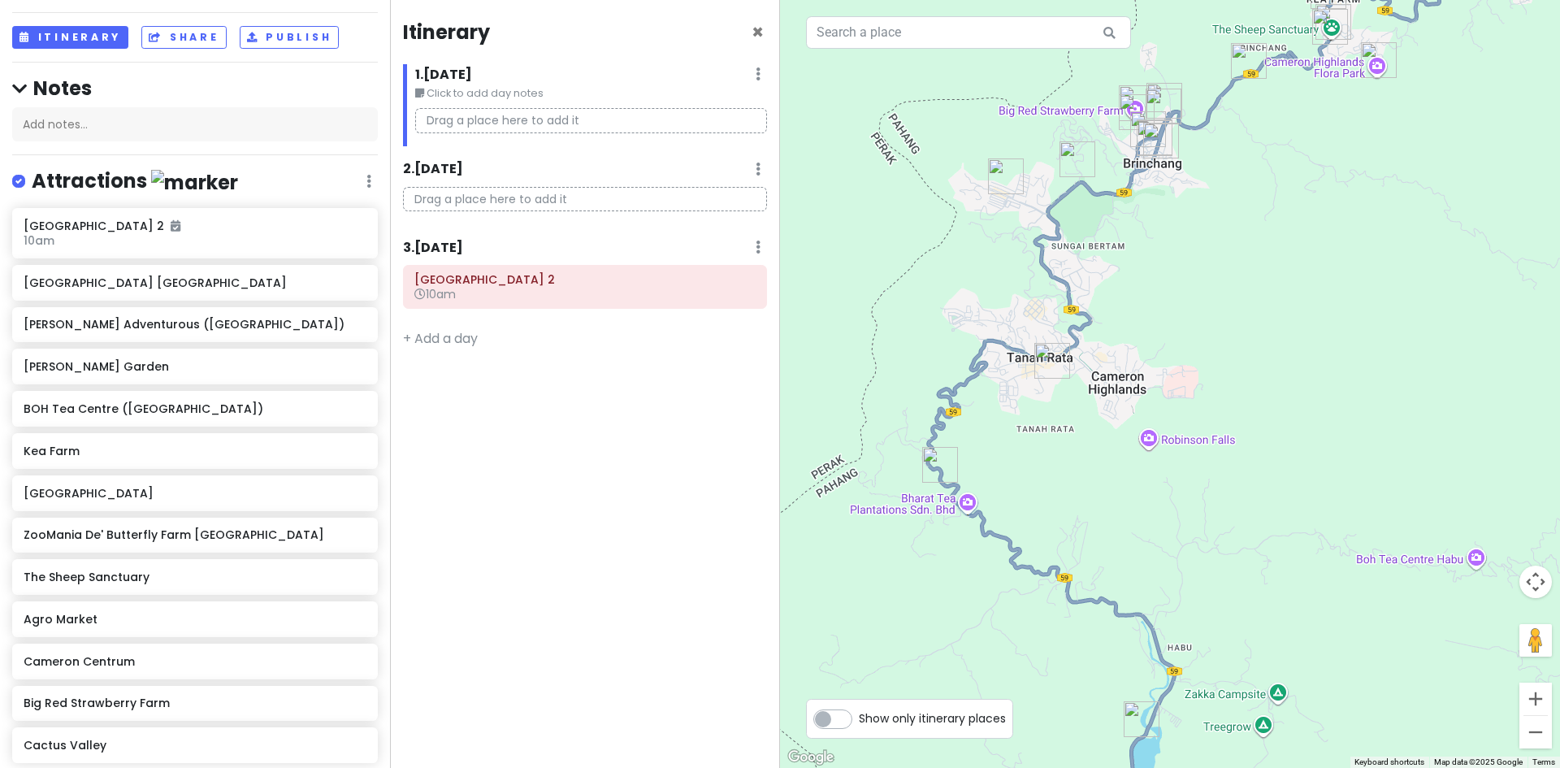
drag, startPoint x: 1172, startPoint y: 396, endPoint x: 1165, endPoint y: 402, distance: 9.8
click at [1166, 403] on div at bounding box center [1170, 384] width 780 height 768
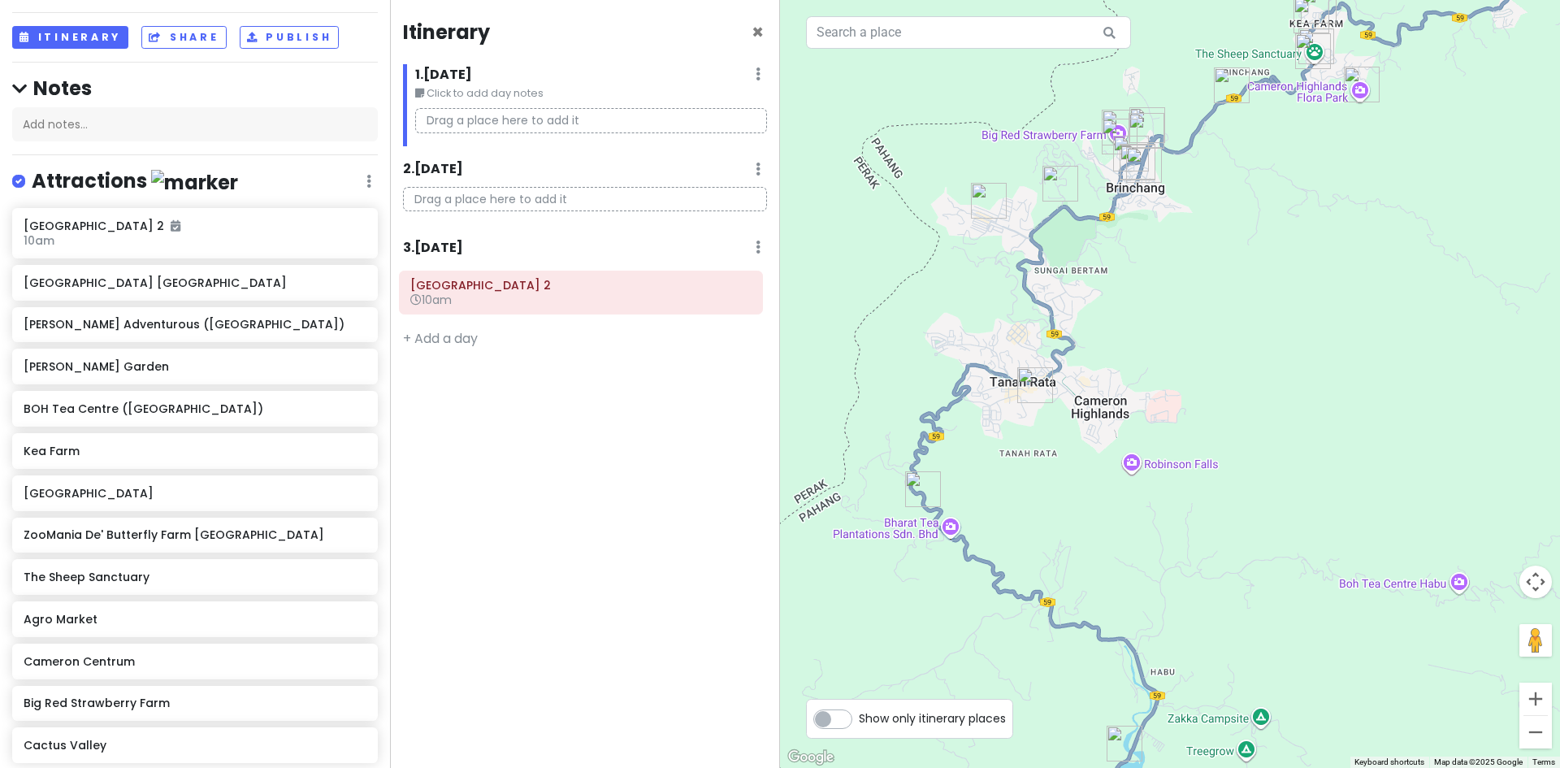
drag, startPoint x: 589, startPoint y: 288, endPoint x: 762, endPoint y: 319, distance: 175.8
click at [593, 294] on div "Cameron Valley Tea House 2 10am" at bounding box center [585, 290] width 388 height 50
drag, startPoint x: 1138, startPoint y: 340, endPoint x: 1106, endPoint y: 383, distance: 53.9
click at [1106, 382] on div at bounding box center [1170, 384] width 780 height 768
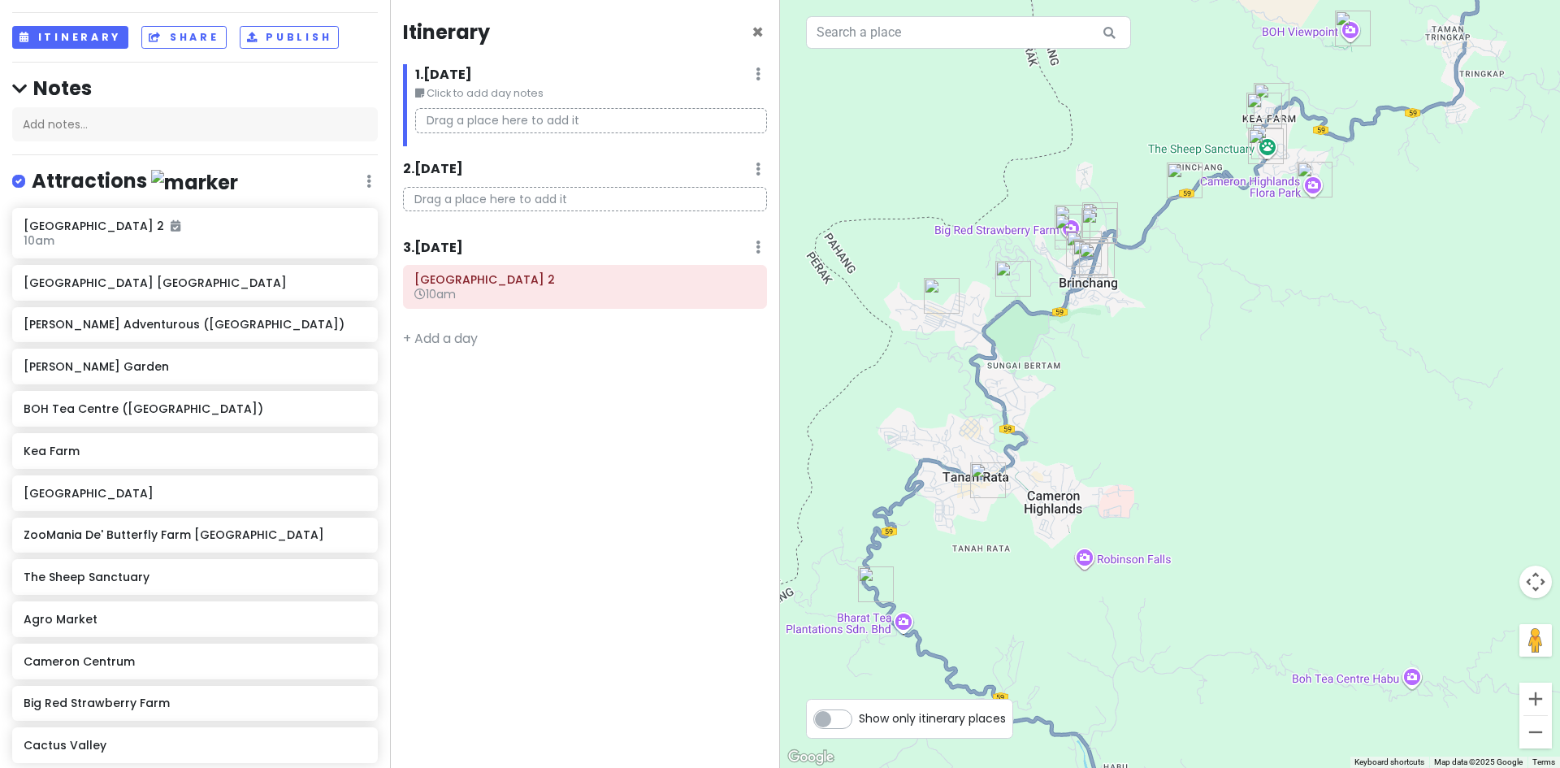
drag, startPoint x: 1104, startPoint y: 379, endPoint x: 1094, endPoint y: 383, distance: 10.9
click at [1099, 393] on div at bounding box center [1170, 384] width 780 height 768
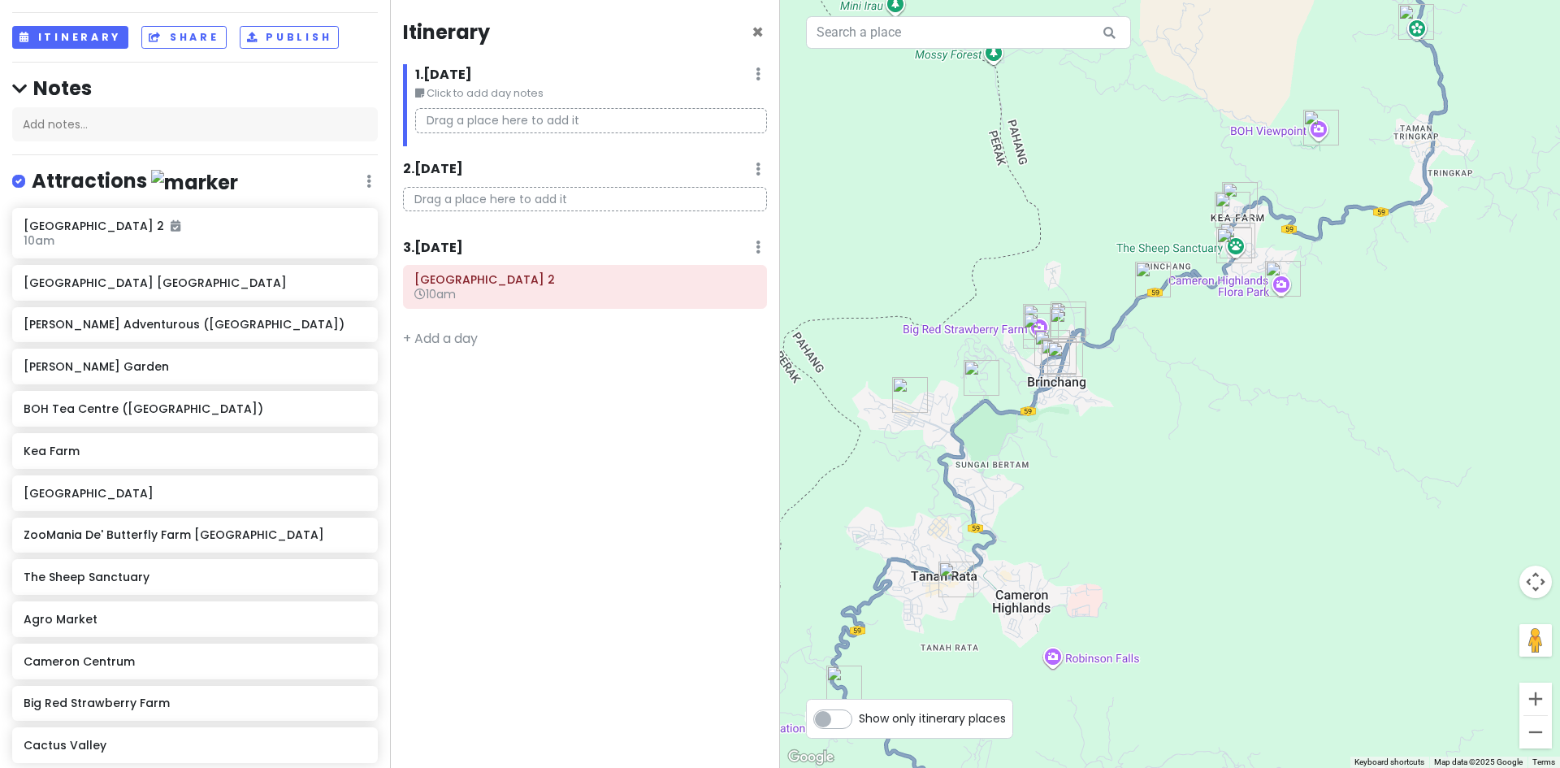
drag, startPoint x: 1014, startPoint y: 363, endPoint x: 958, endPoint y: 461, distance: 112.4
click at [979, 438] on div at bounding box center [1170, 384] width 780 height 768
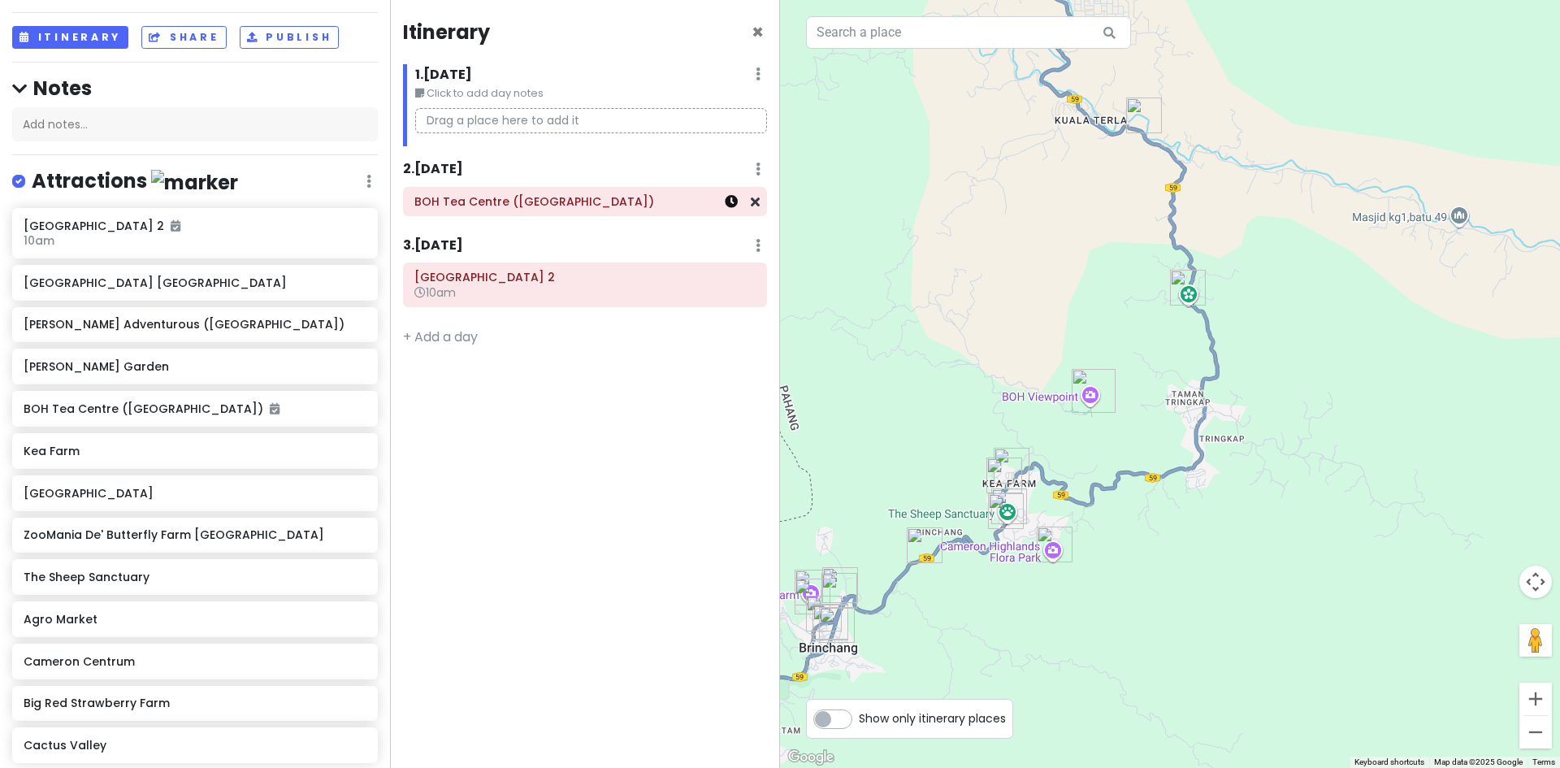
click at [729, 200] on icon at bounding box center [731, 201] width 13 height 13
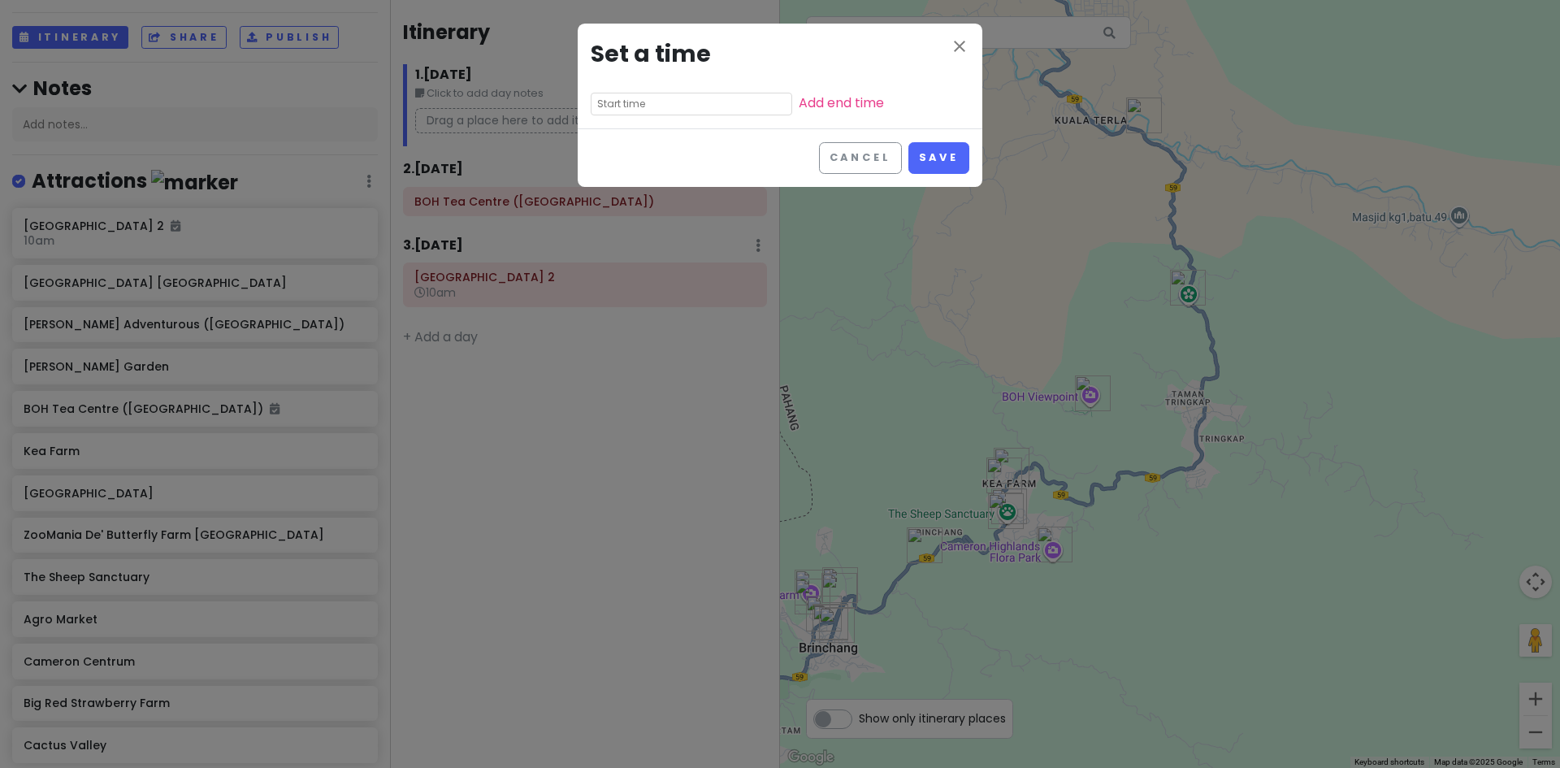
click at [667, 105] on input "text" at bounding box center [691, 104] width 201 height 23
drag, startPoint x: 613, startPoint y: 199, endPoint x: 621, endPoint y: 189, distance: 12.2
click at [614, 199] on li "08" at bounding box center [613, 202] width 45 height 19
type input "8:20 pm"
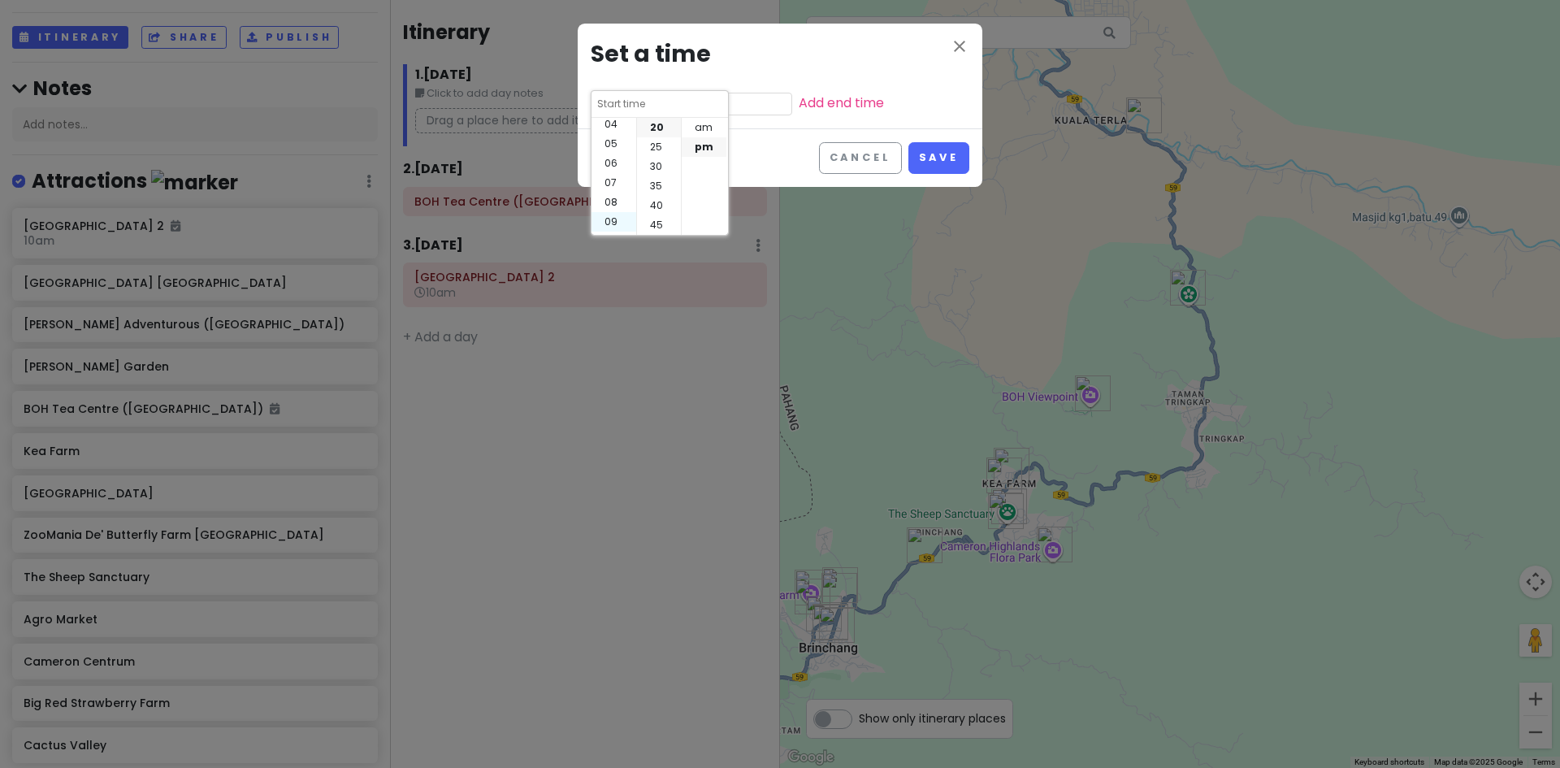
type input "8:20 pm"
click at [698, 128] on li "am" at bounding box center [704, 127] width 45 height 19
type input "8:20 am"
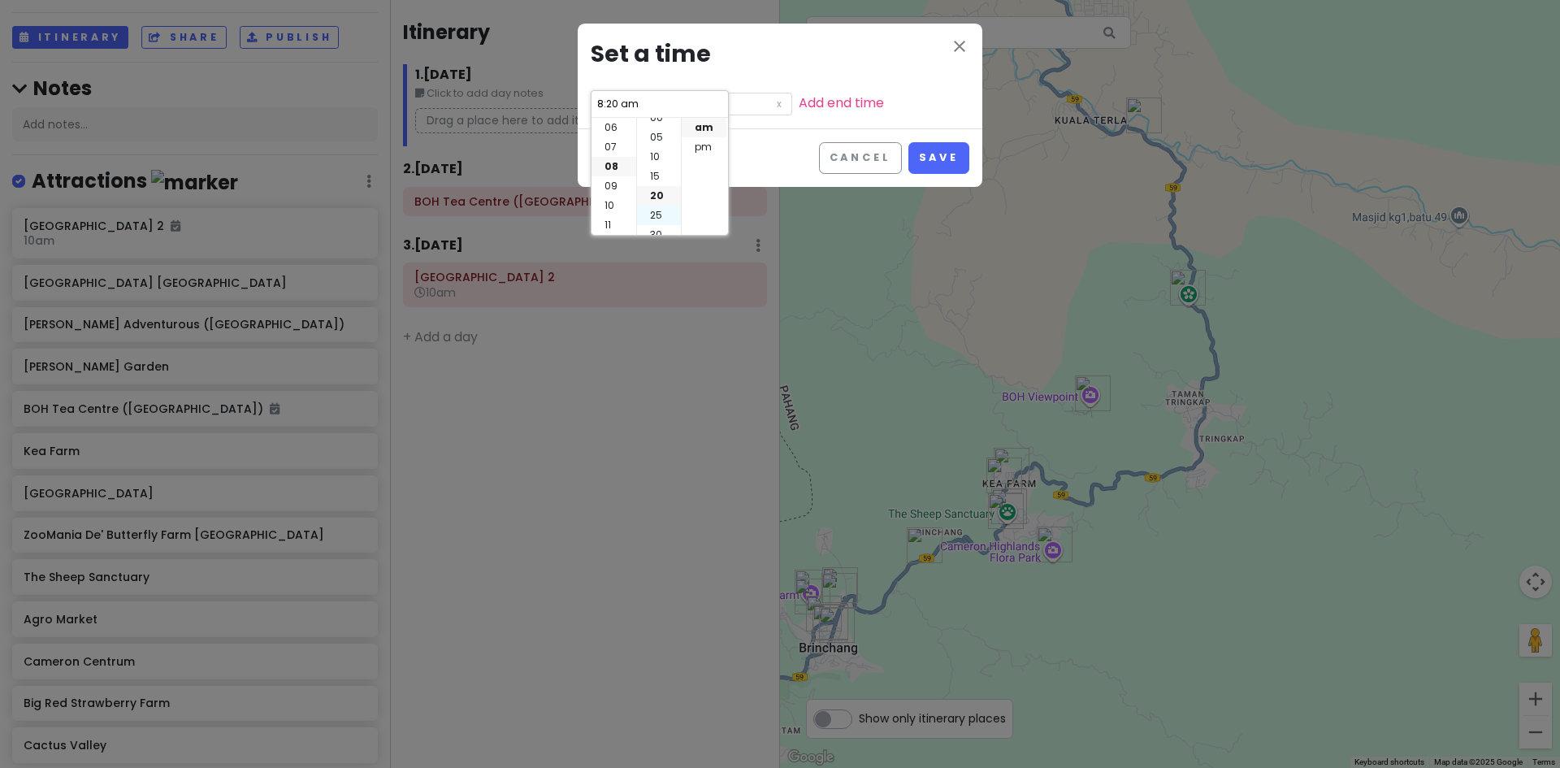
scroll to position [0, 0]
click at [661, 125] on li "00" at bounding box center [659, 127] width 44 height 19
type input "8:00 am"
click at [921, 151] on button "Save" at bounding box center [938, 158] width 61 height 32
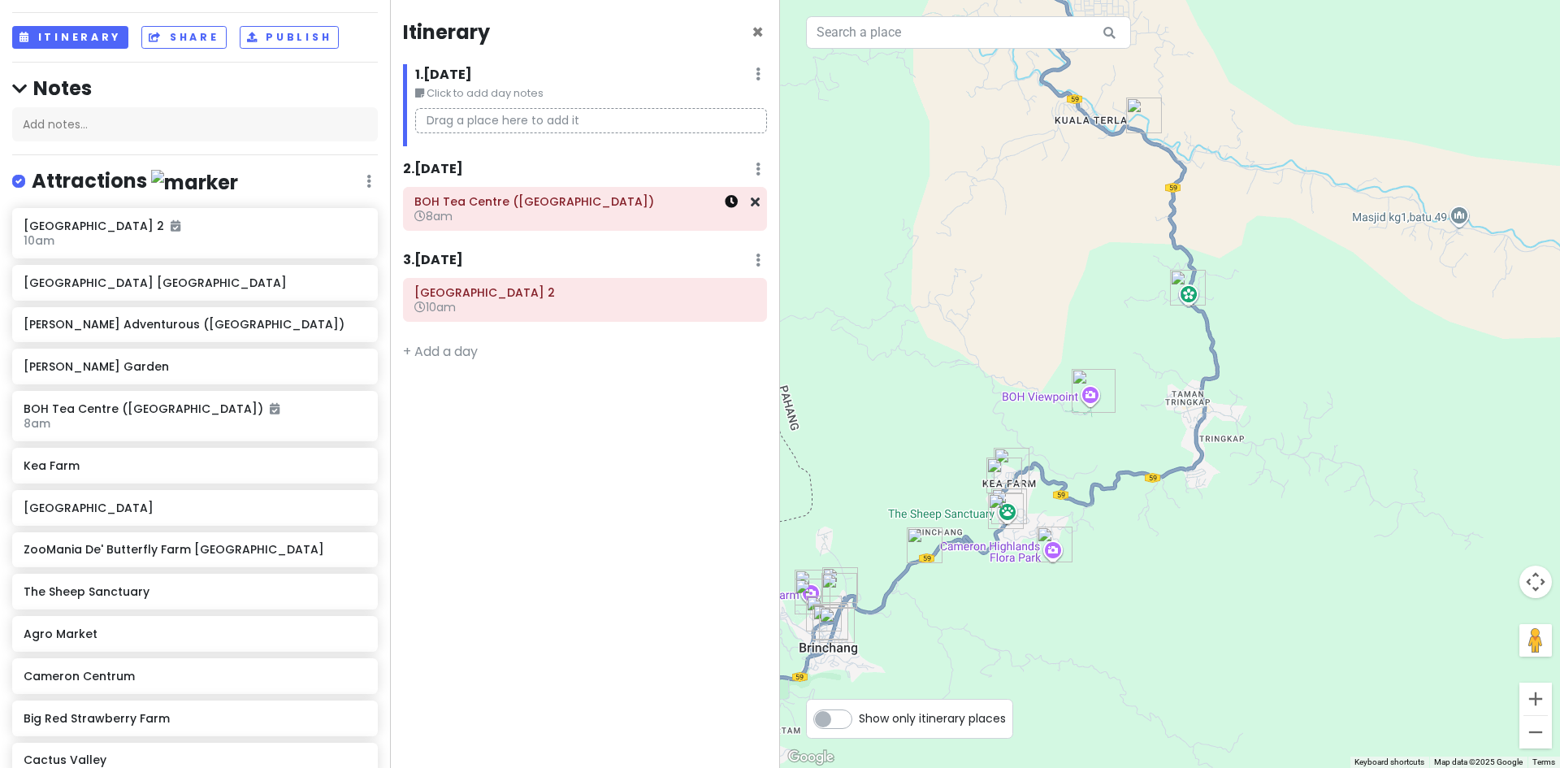
click at [733, 205] on icon at bounding box center [731, 201] width 13 height 13
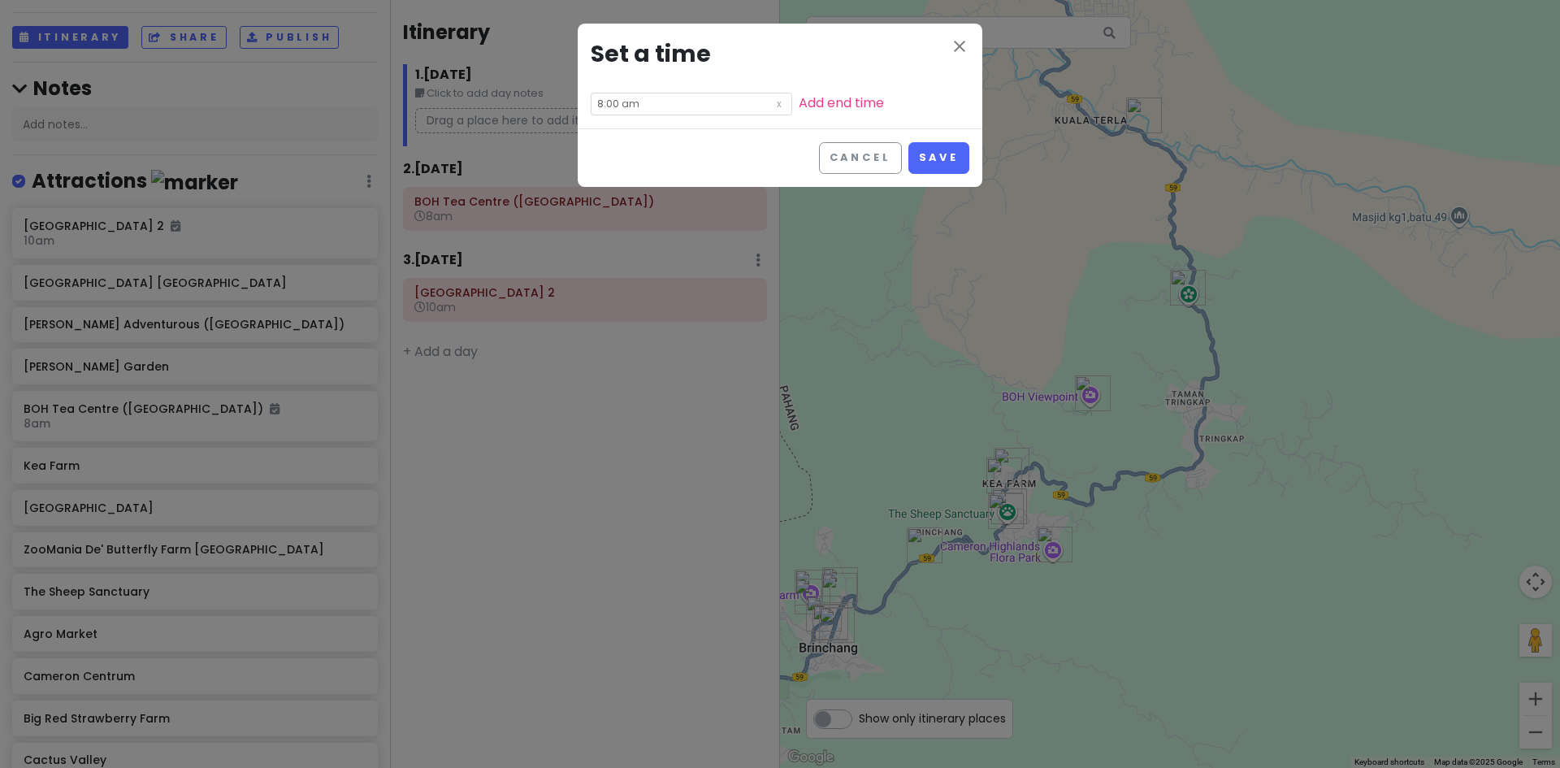
click at [625, 108] on input "8:00 am" at bounding box center [691, 104] width 201 height 23
click at [659, 165] on li "30" at bounding box center [659, 163] width 44 height 19
type input "8:30 am"
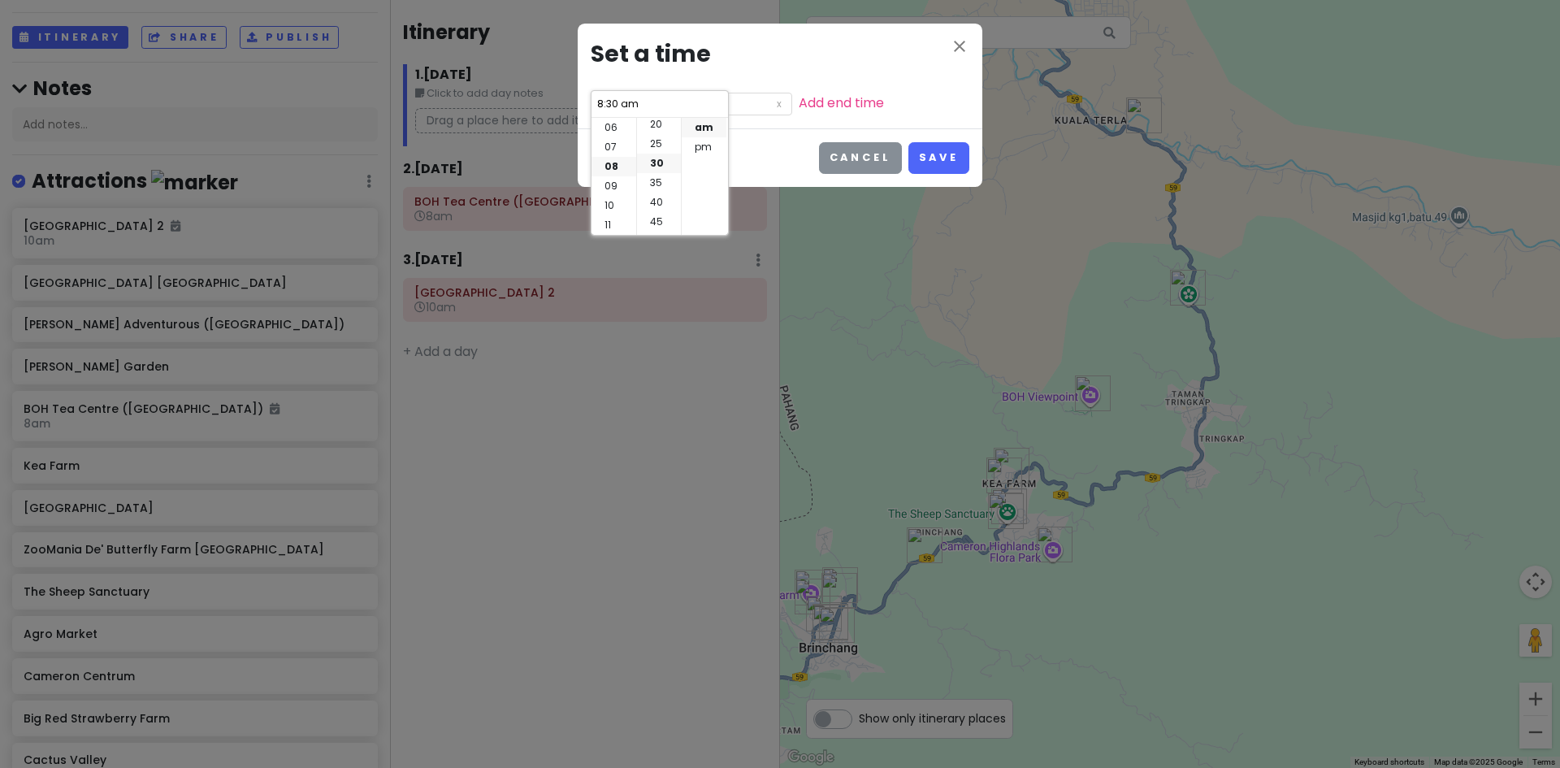
scroll to position [117, 0]
drag, startPoint x: 943, startPoint y: 158, endPoint x: 918, endPoint y: 162, distance: 25.7
click at [943, 157] on button "Save" at bounding box center [938, 158] width 61 height 32
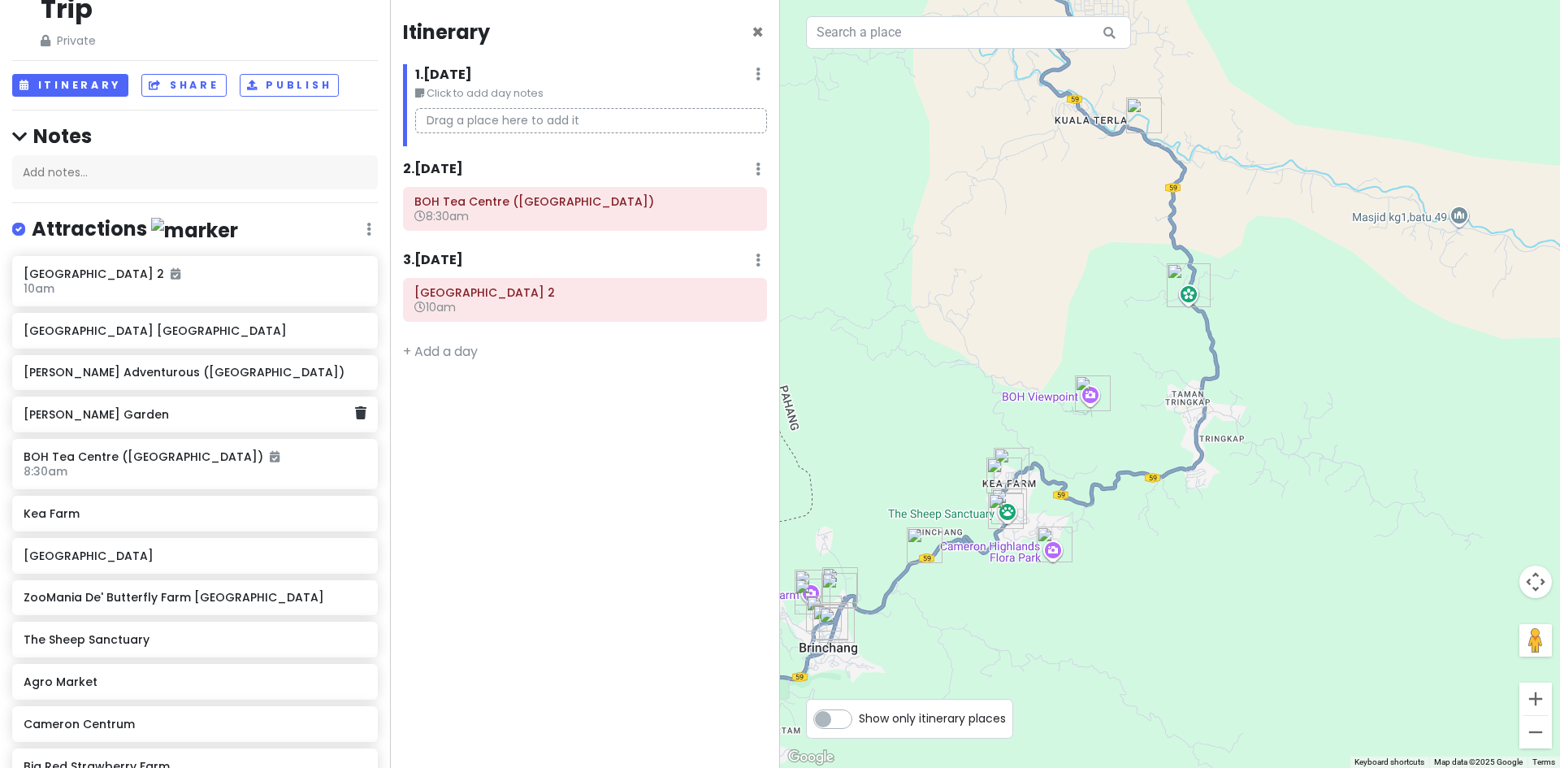
scroll to position [110, 0]
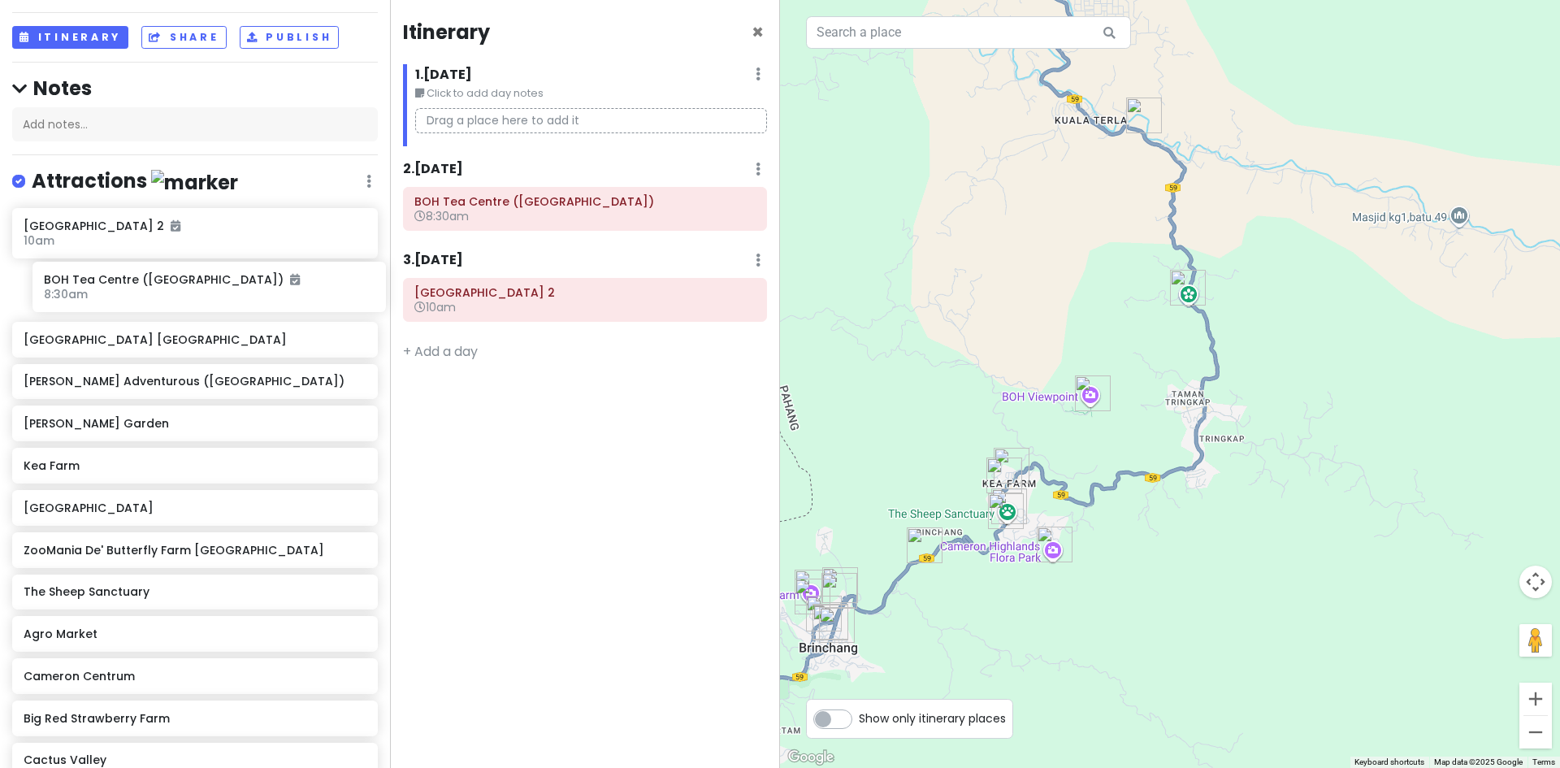
drag, startPoint x: 190, startPoint y: 420, endPoint x: 210, endPoint y: 292, distance: 129.1
click at [210, 292] on div "Cameron Valley Tea House 2 10am Green View Garden Cameron Highlands Cameron Adv…" at bounding box center [195, 496] width 390 height 577
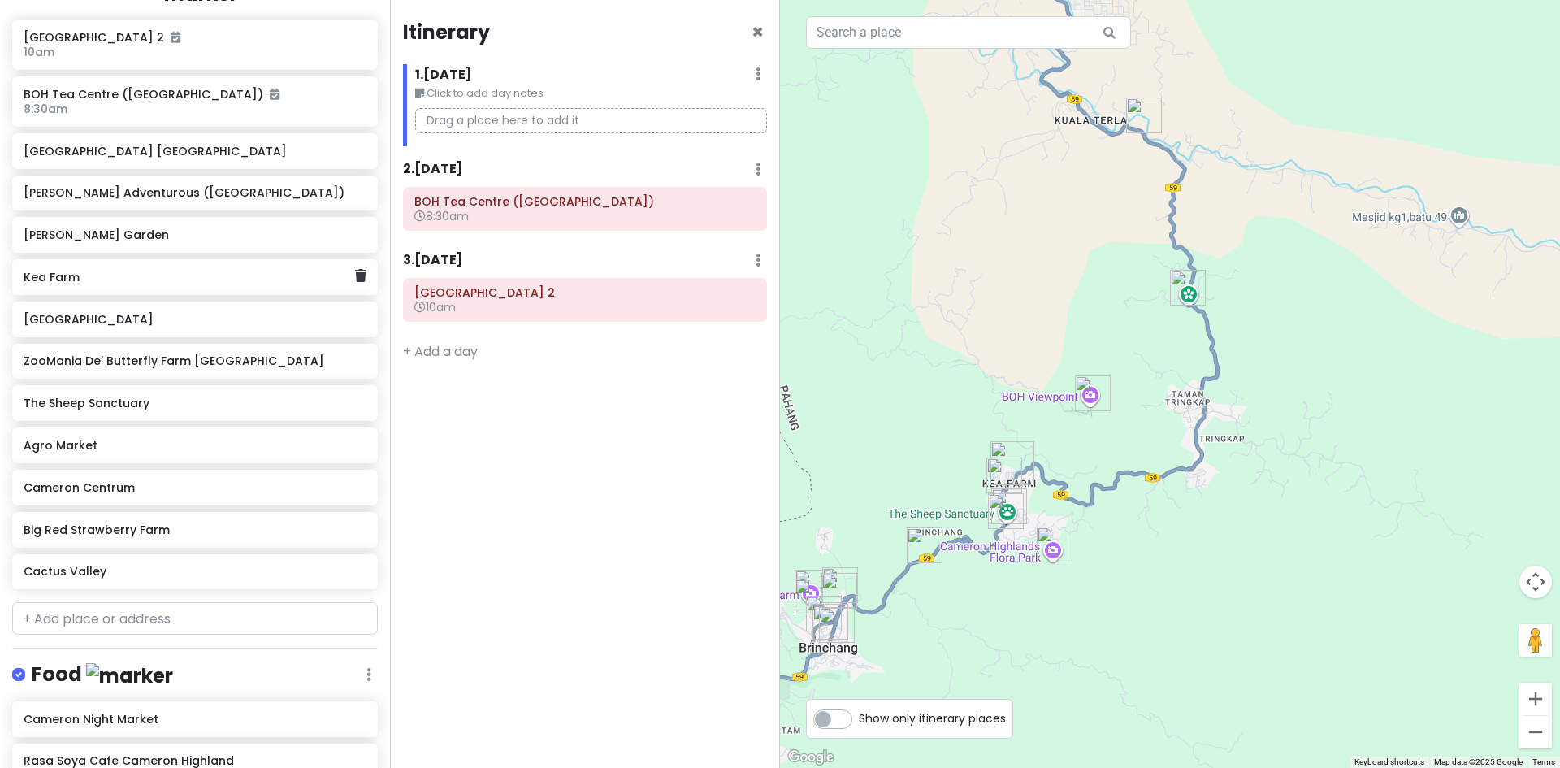
scroll to position [353, 0]
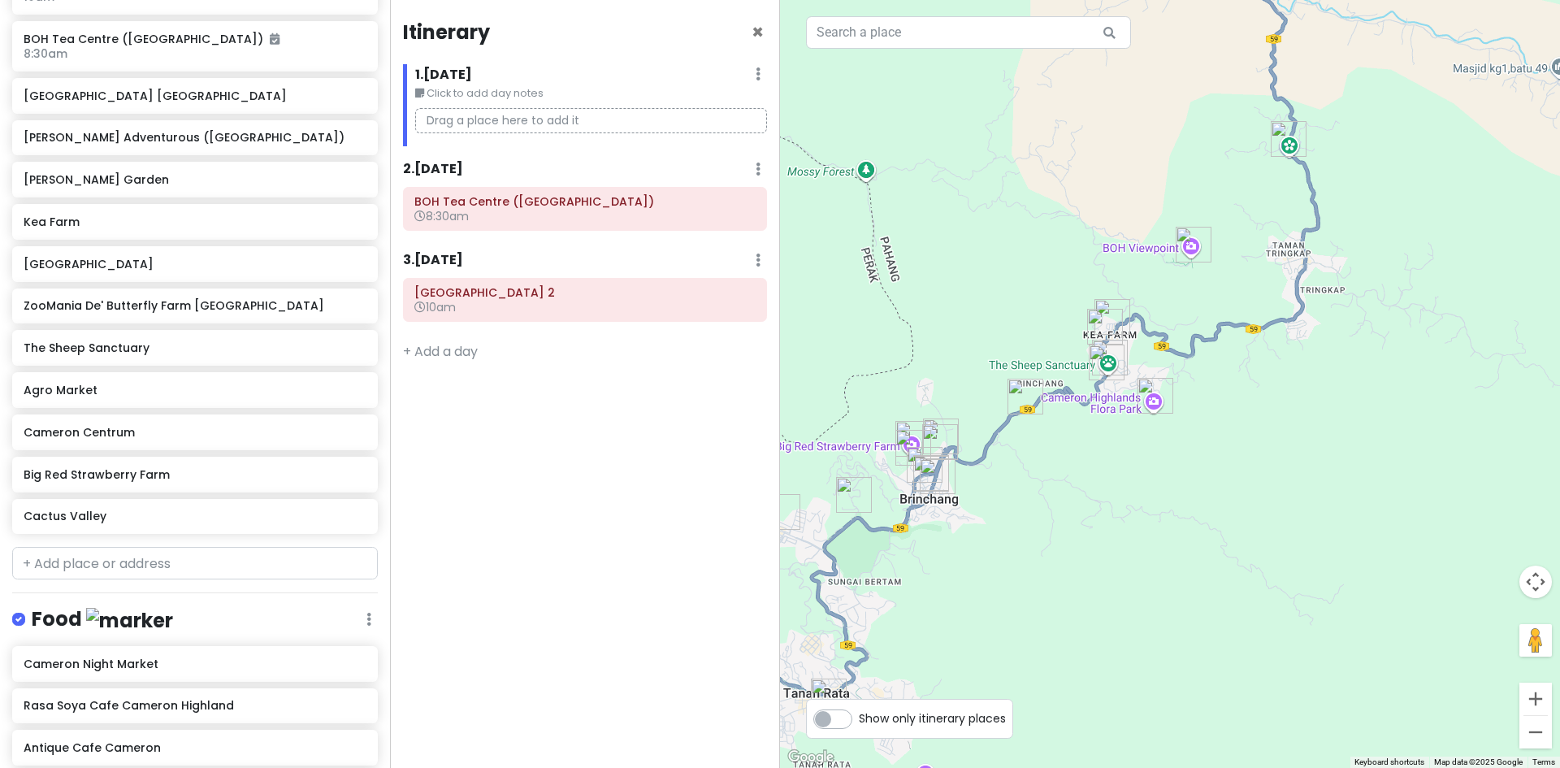
drag, startPoint x: 1093, startPoint y: 430, endPoint x: 1002, endPoint y: 364, distance: 112.3
click at [1167, 333] on div at bounding box center [1170, 384] width 780 height 768
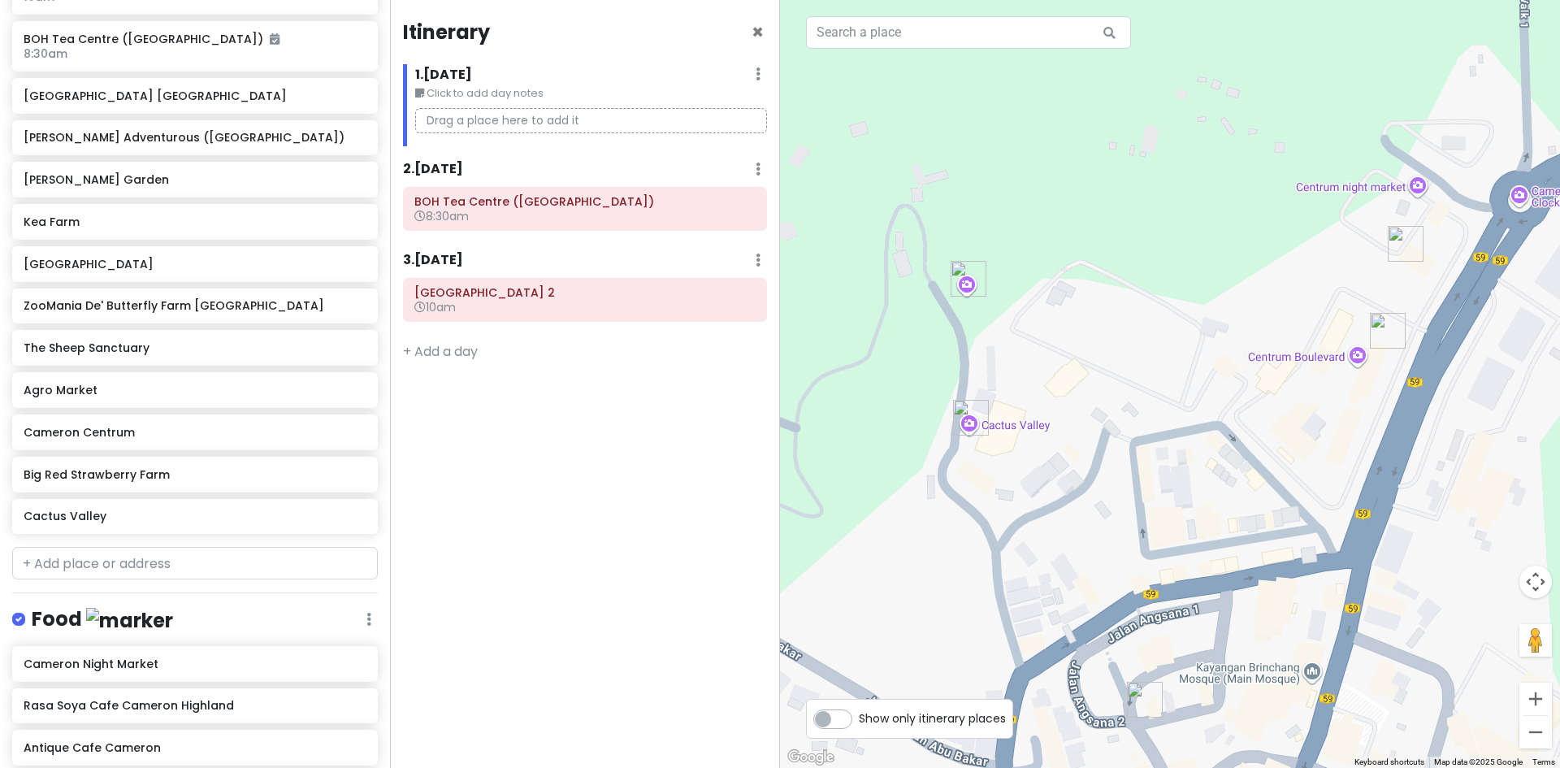
drag, startPoint x: 1066, startPoint y: 392, endPoint x: 952, endPoint y: 431, distance: 120.2
click at [955, 430] on div at bounding box center [1170, 384] width 780 height 768
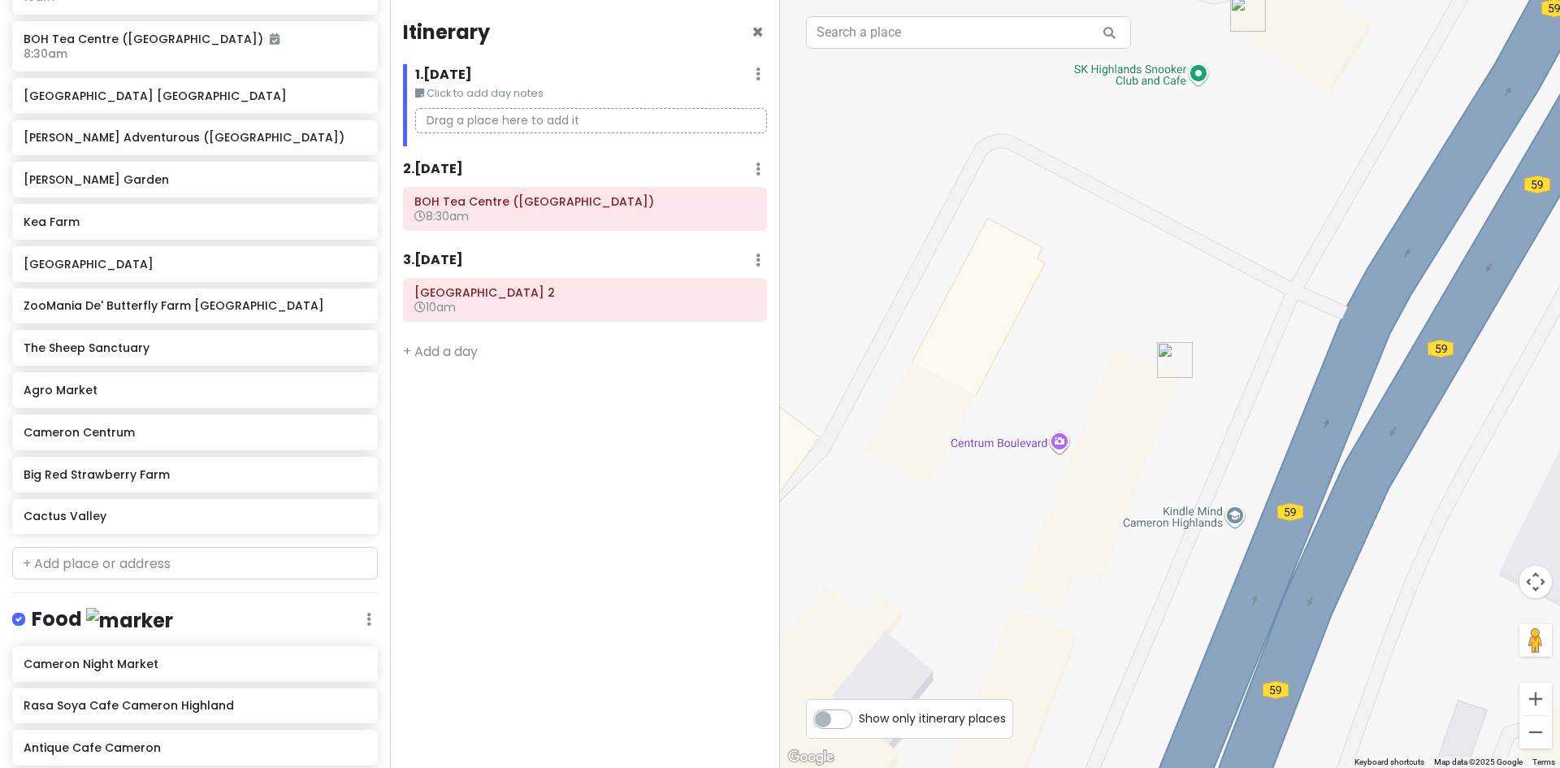
click at [1173, 366] on img "Cameron Centrum" at bounding box center [1174, 360] width 49 height 49
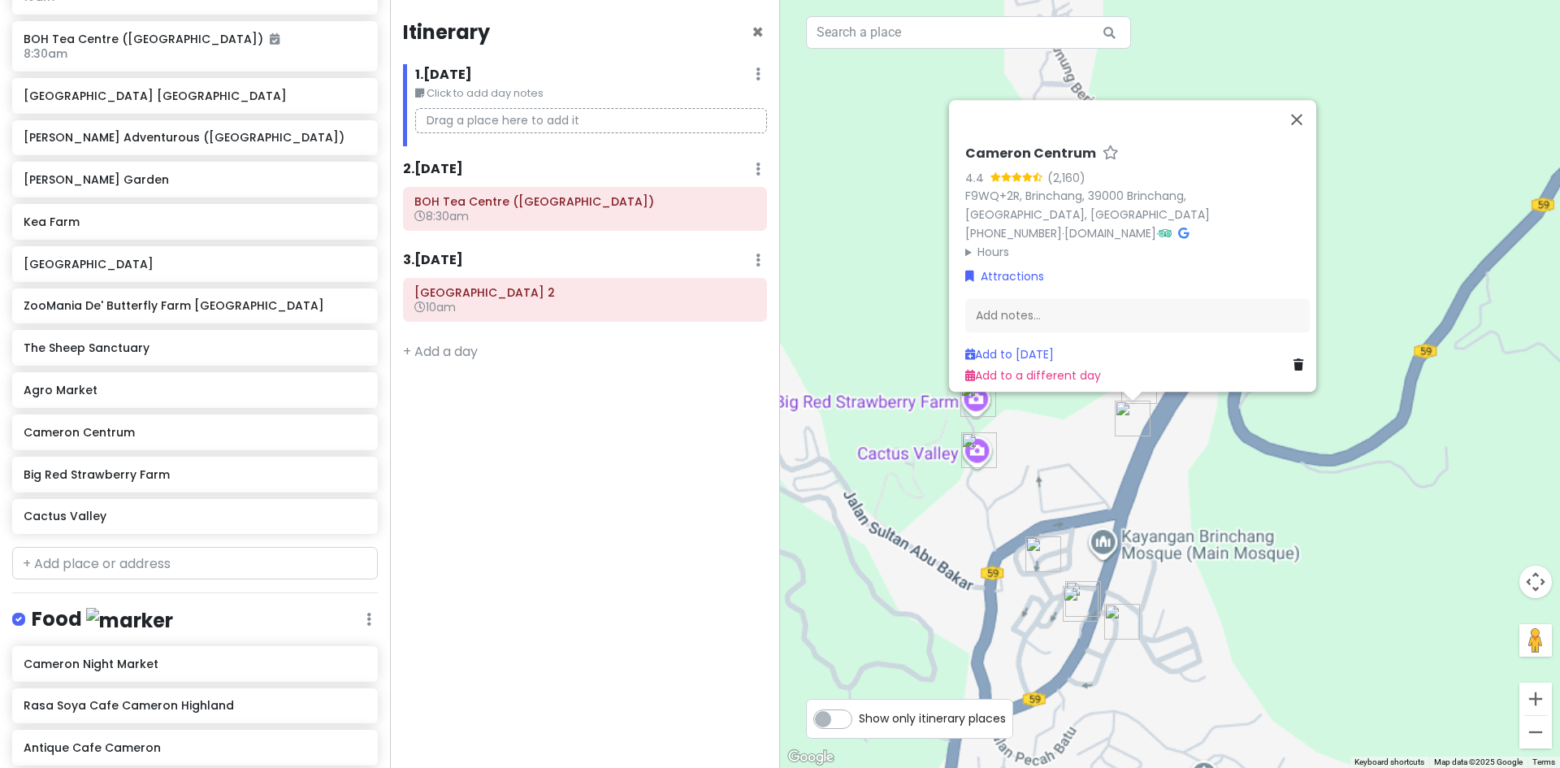
click at [1285, 464] on div "Cameron Centrum 4.4 (2,160) F9WQ+2R, Brinchang, 39000 Brinchang, Pahang, Malays…" at bounding box center [1170, 384] width 780 height 768
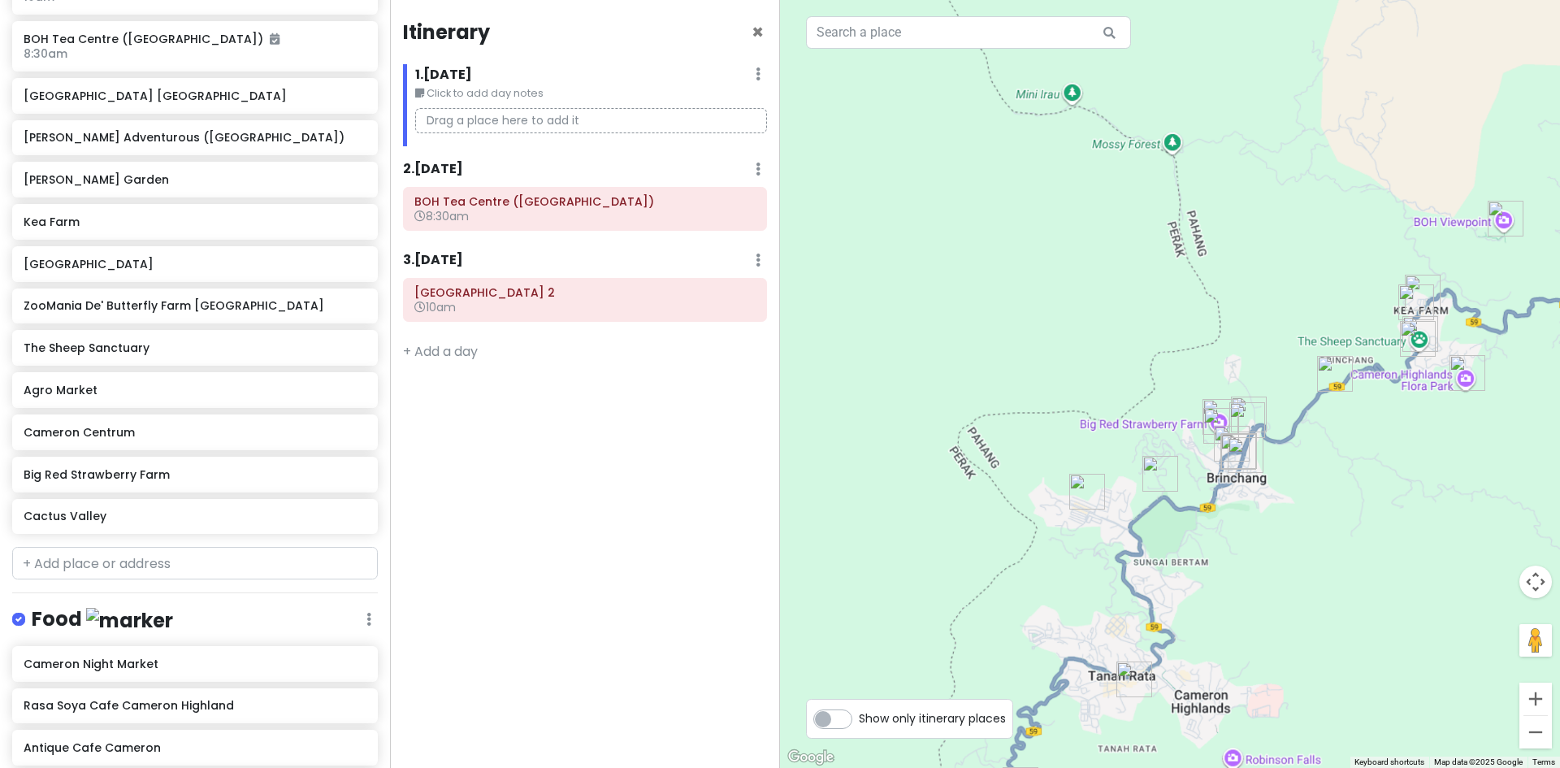
drag, startPoint x: 1291, startPoint y: 424, endPoint x: 1161, endPoint y: 556, distance: 185.5
click at [1161, 557] on div at bounding box center [1170, 384] width 780 height 768
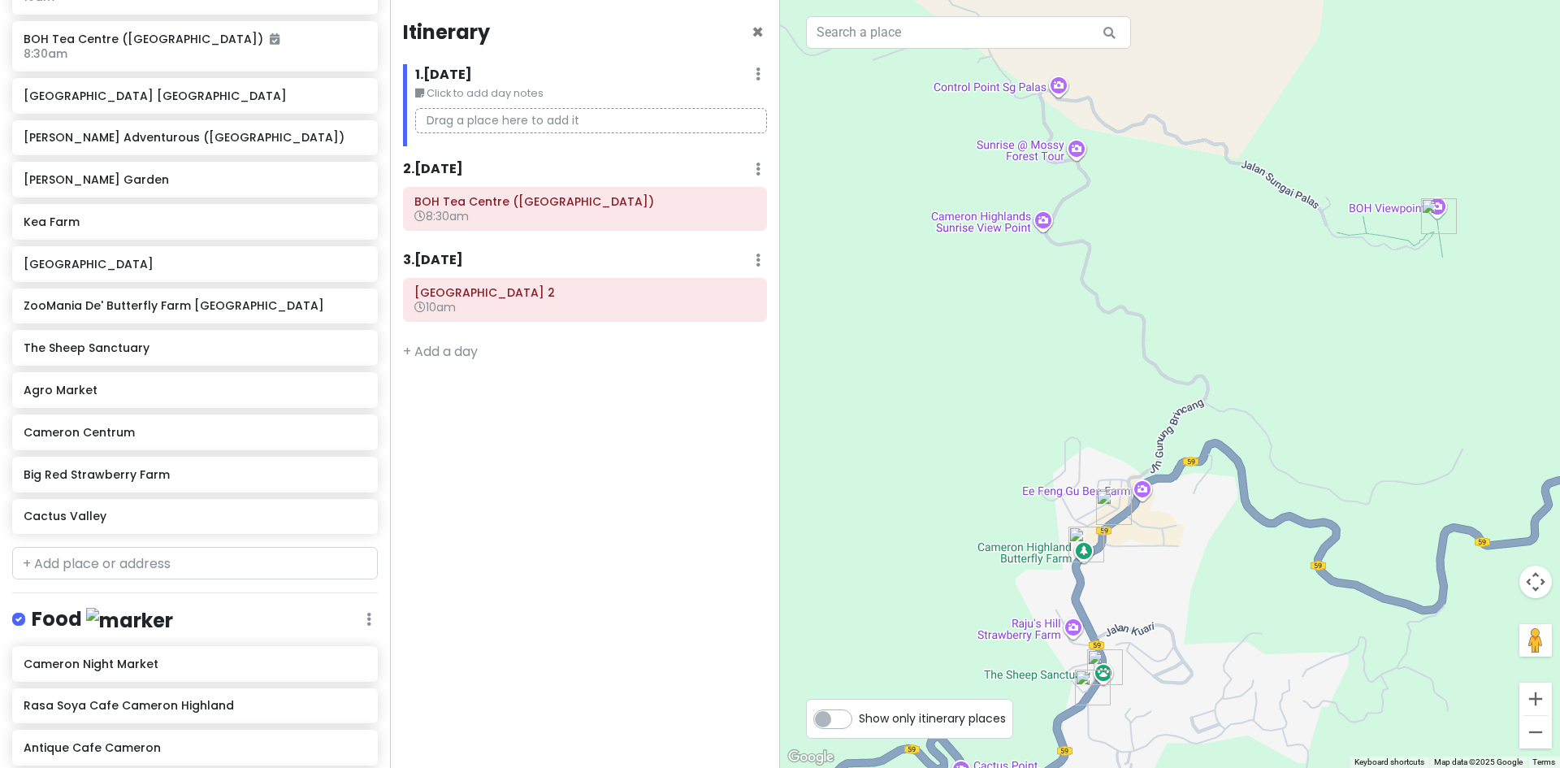
click at [1108, 510] on img "Kea Farm" at bounding box center [1113, 507] width 49 height 49
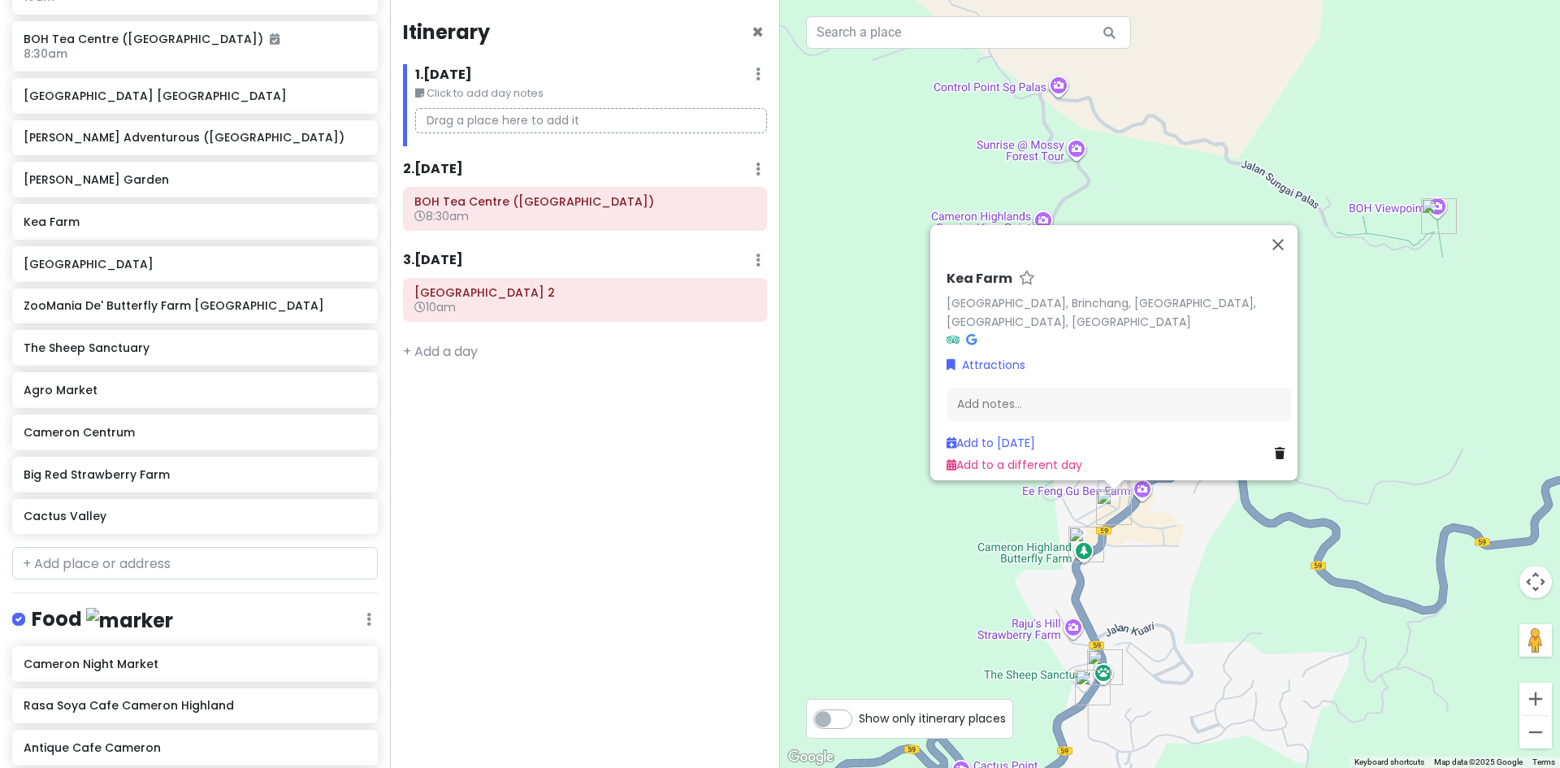
click at [1076, 545] on img "ZooMania De' Butterfly Farm Cameron Highlands" at bounding box center [1086, 544] width 49 height 49
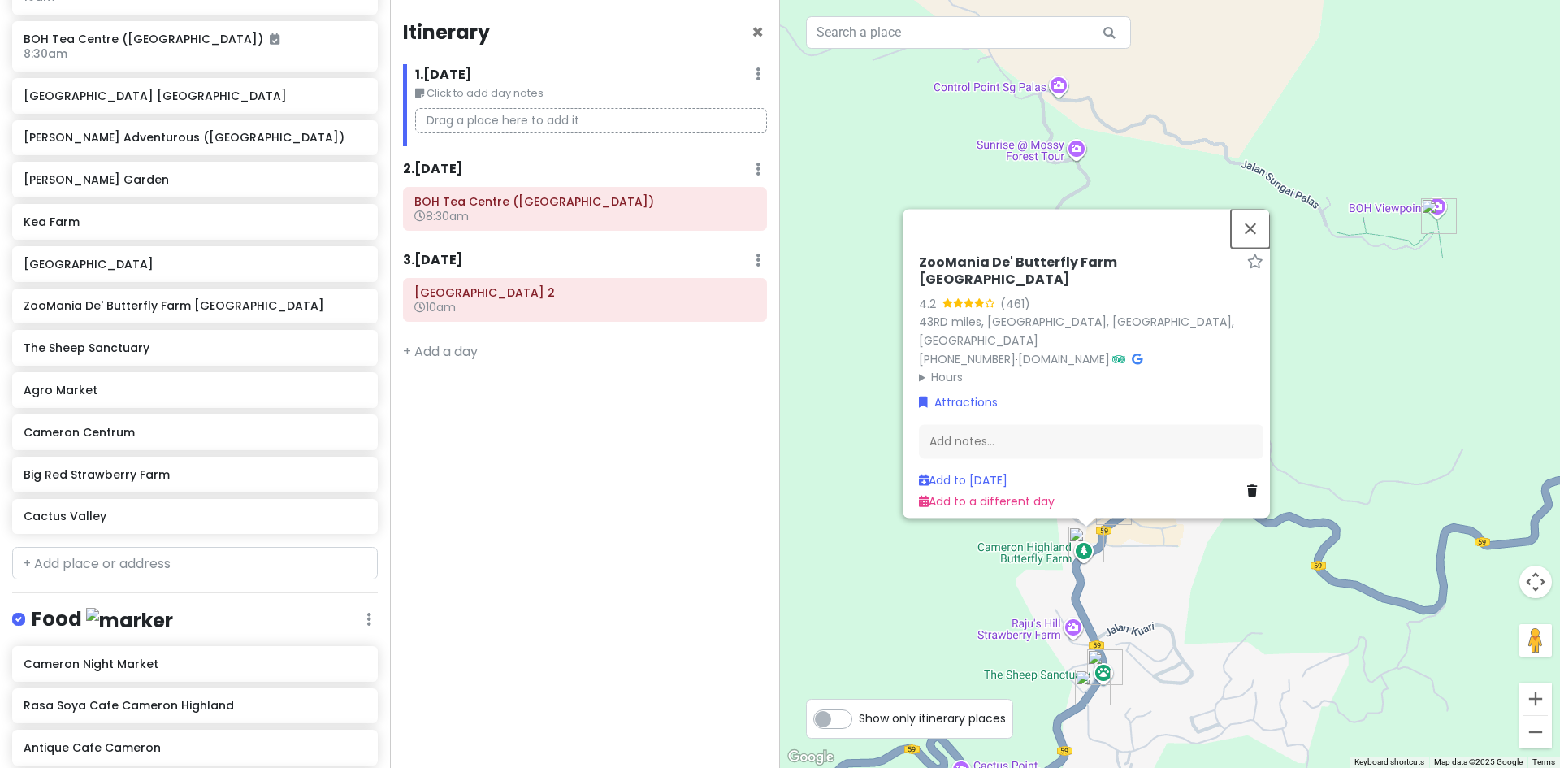
click at [1262, 219] on button "Close" at bounding box center [1250, 228] width 39 height 39
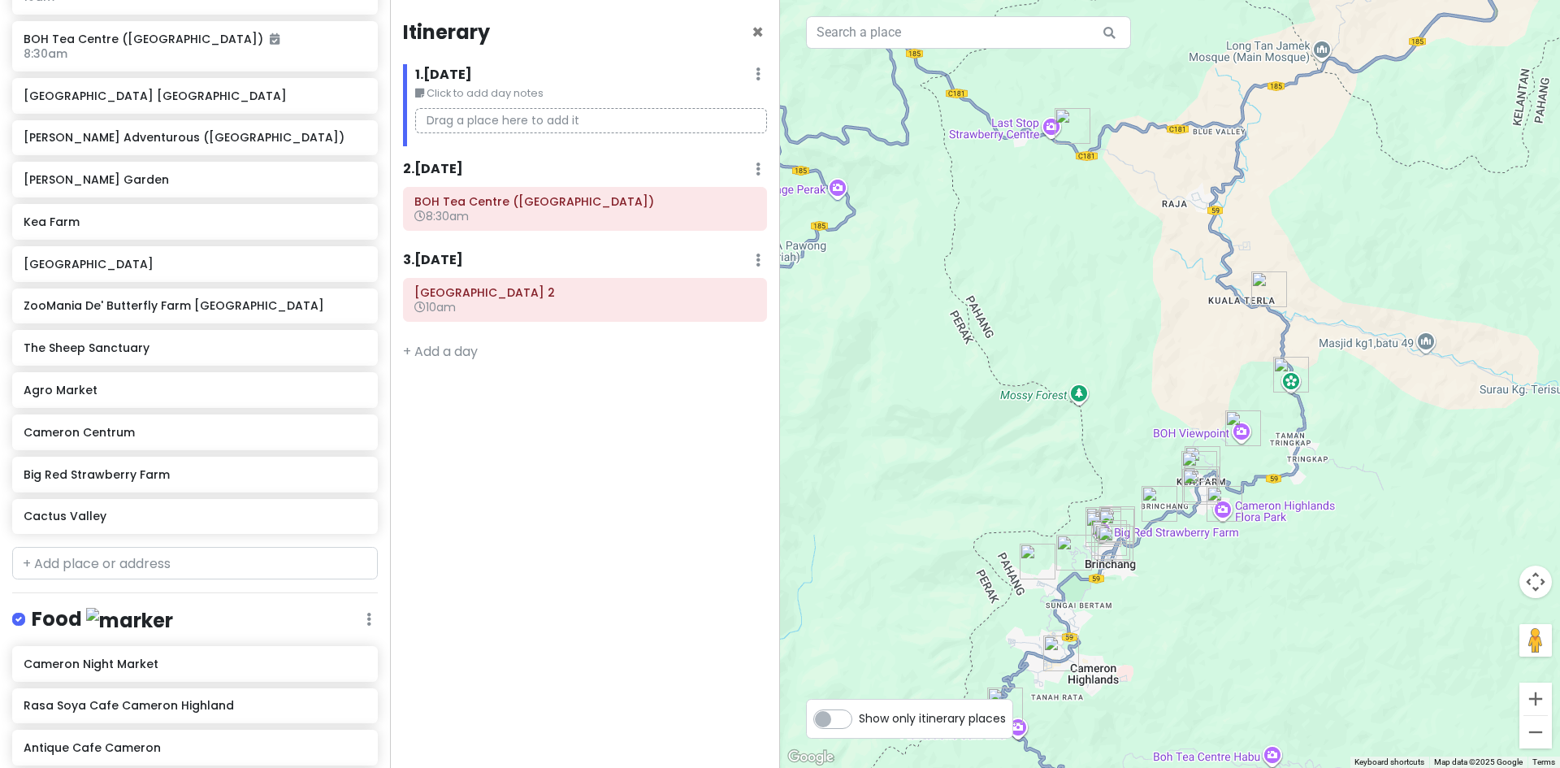
drag, startPoint x: 1297, startPoint y: 430, endPoint x: 1275, endPoint y: 449, distance: 29.3
click at [1284, 448] on div at bounding box center [1170, 384] width 780 height 768
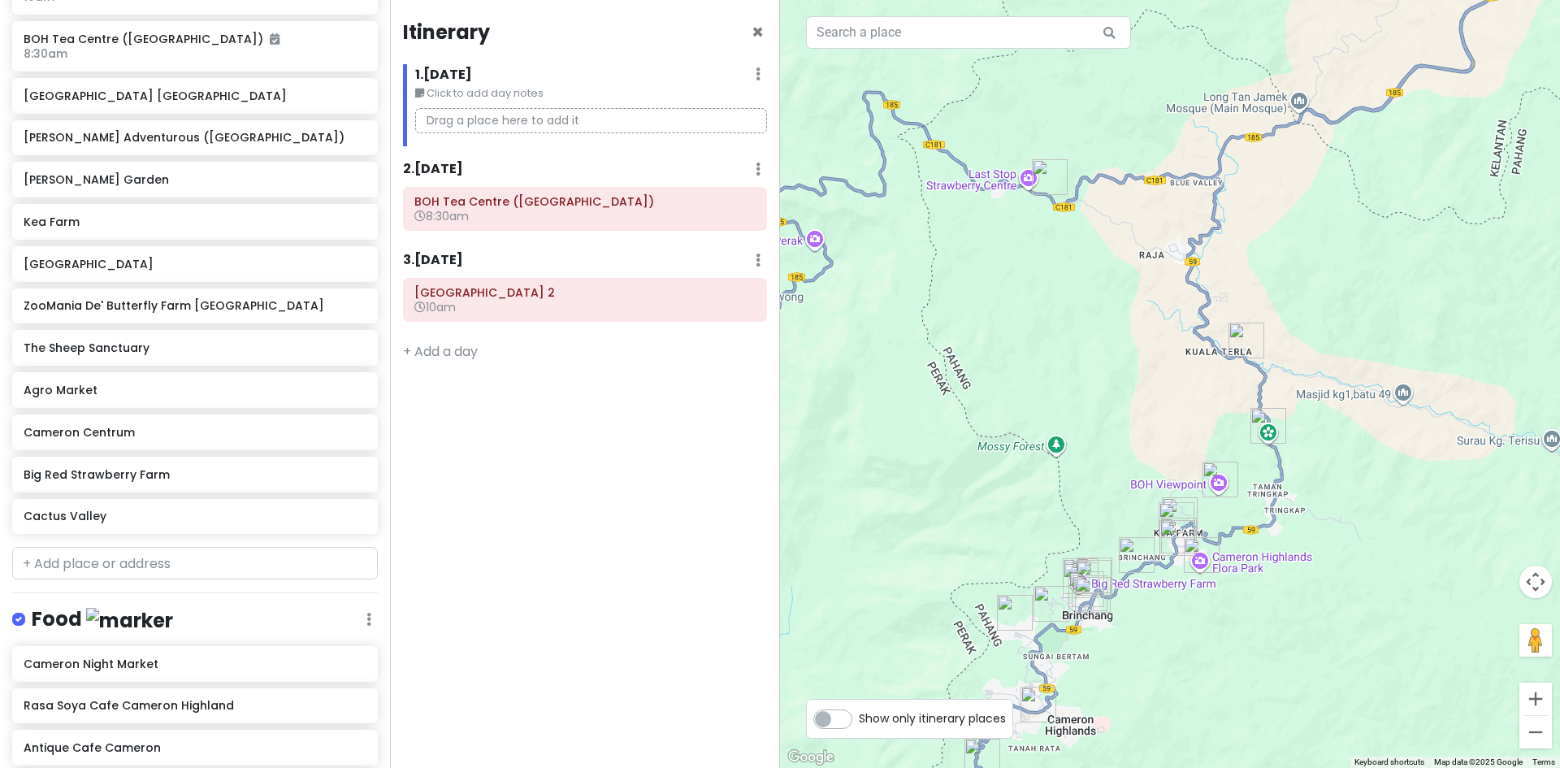
drag, startPoint x: 1262, startPoint y: 399, endPoint x: 1235, endPoint y: 468, distance: 74.1
click at [1236, 468] on div at bounding box center [1170, 384] width 780 height 768
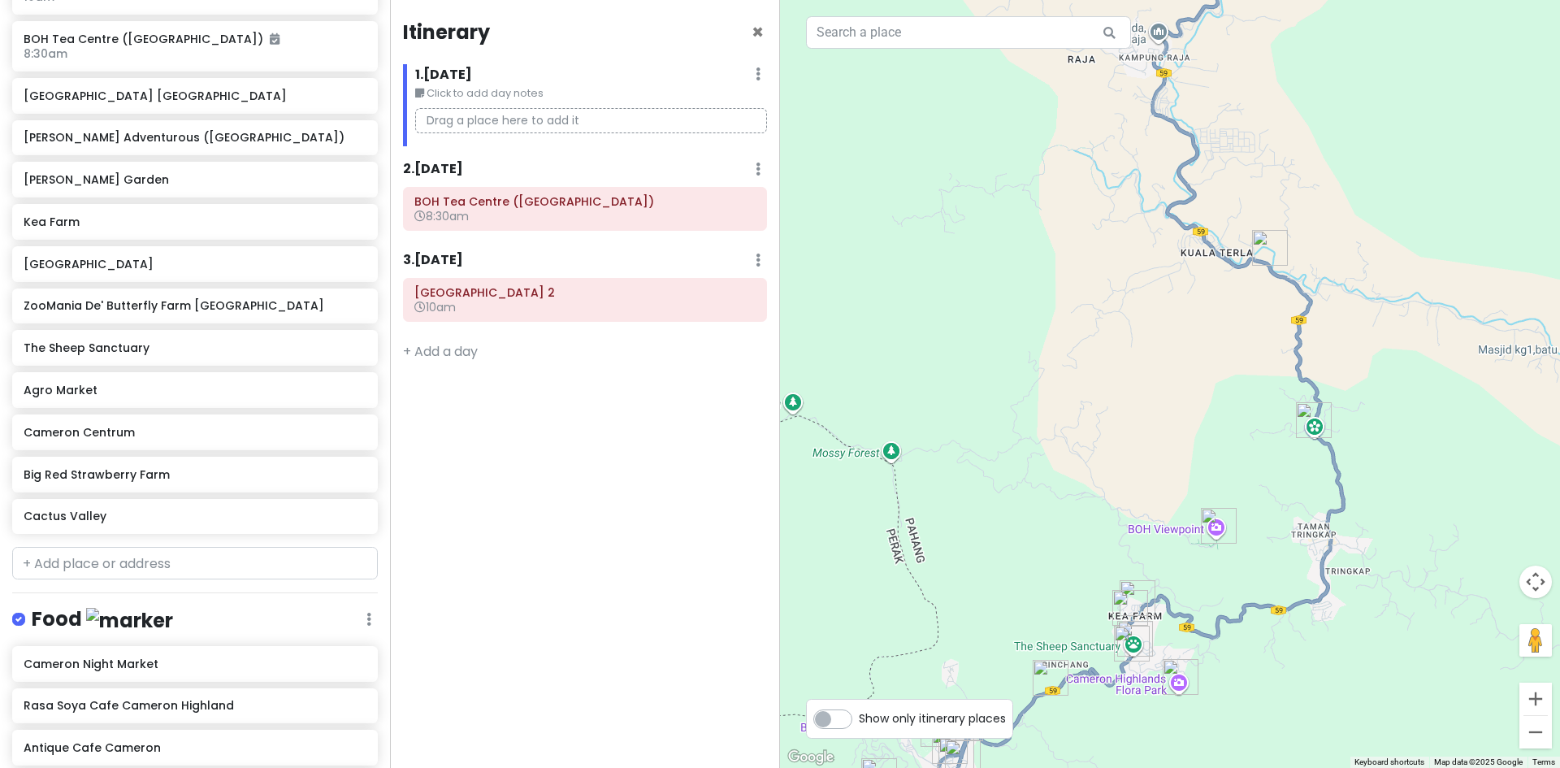
drag, startPoint x: 1256, startPoint y: 442, endPoint x: 1251, endPoint y: 462, distance: 20.9
click at [1251, 462] on div at bounding box center [1170, 384] width 780 height 768
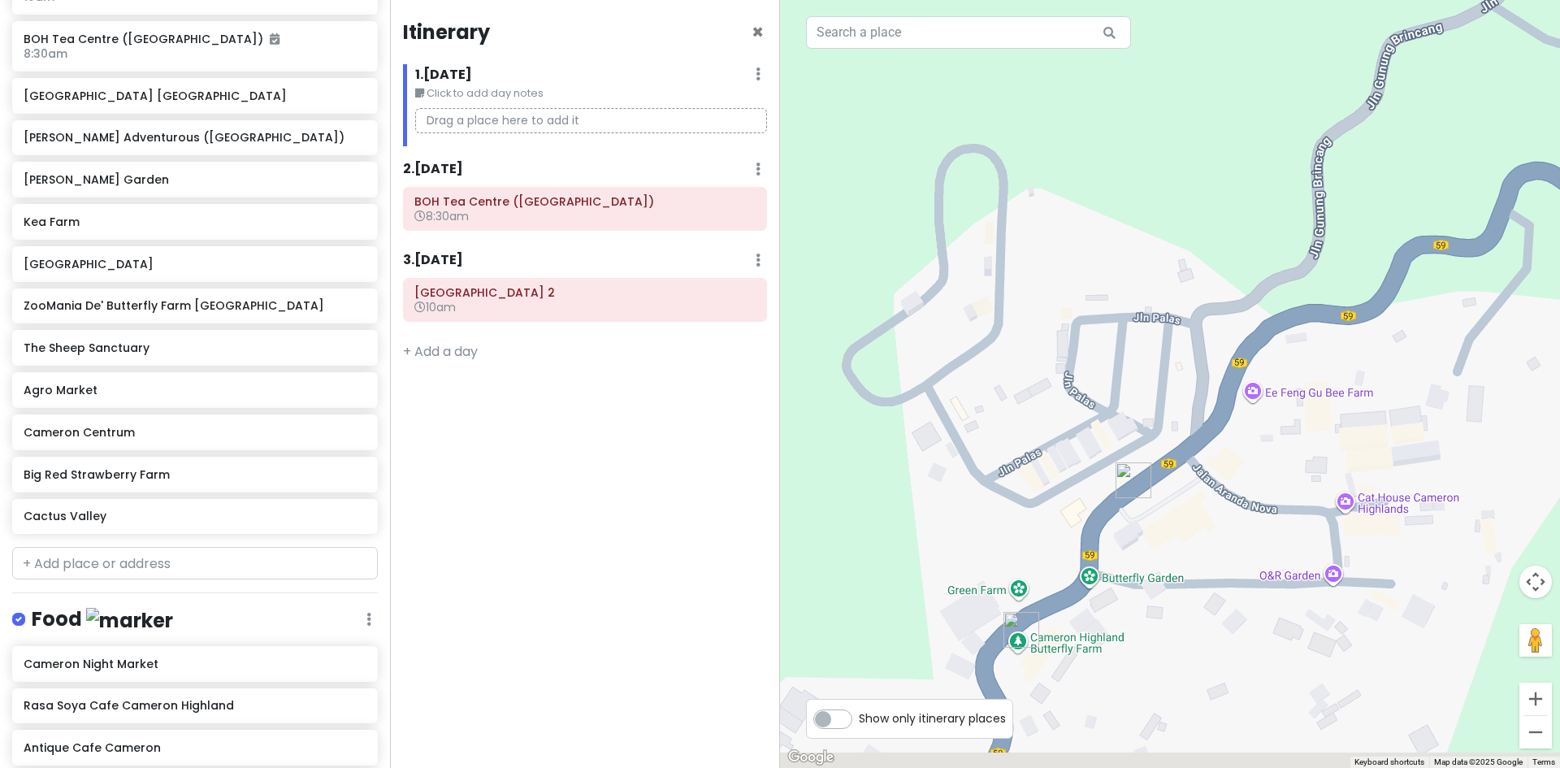
drag, startPoint x: 1144, startPoint y: 674, endPoint x: 1190, endPoint y: 530, distance: 151.1
click at [1190, 534] on div at bounding box center [1170, 384] width 780 height 768
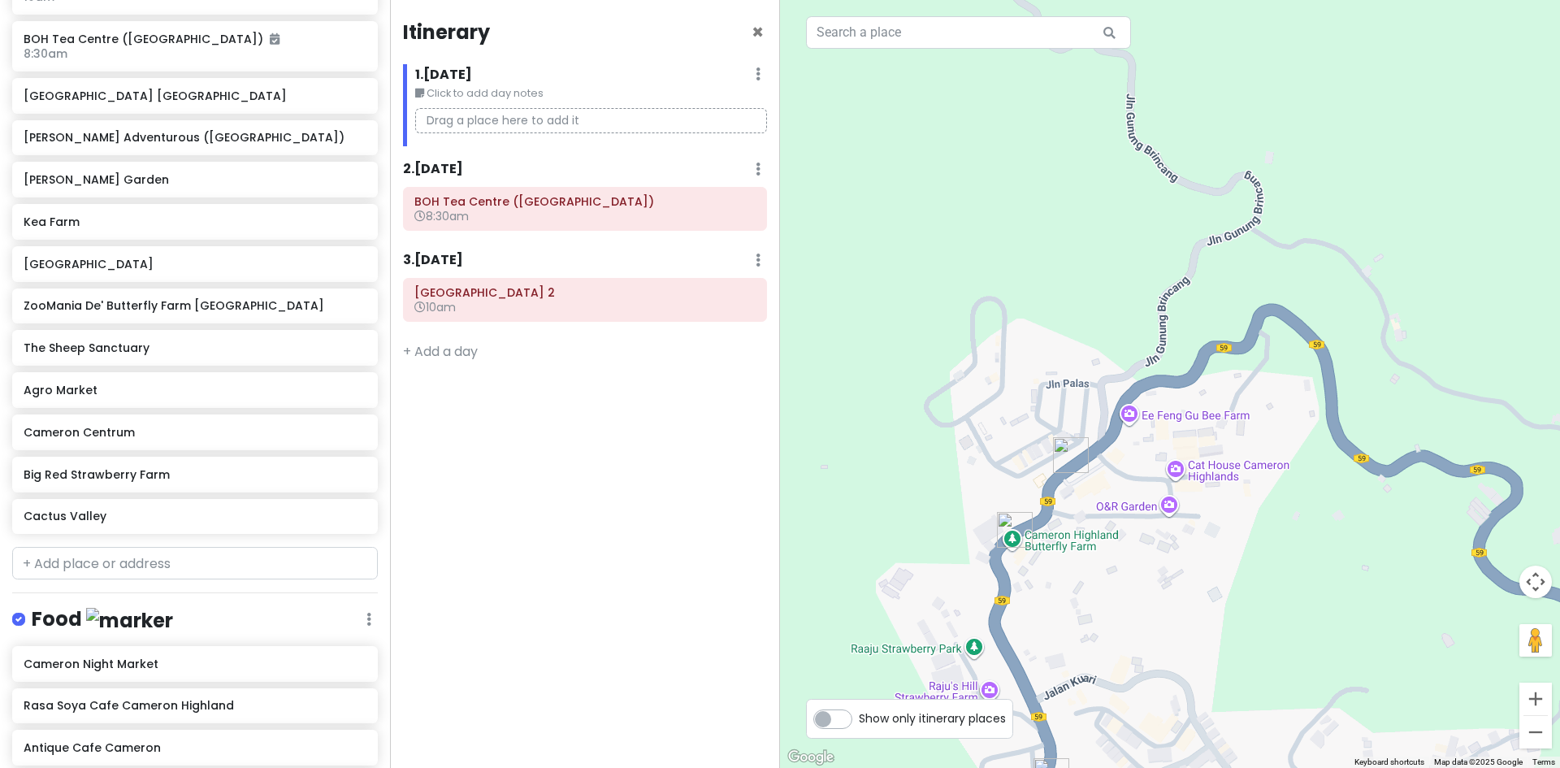
click at [1059, 450] on img "Kea Farm" at bounding box center [1070, 455] width 49 height 49
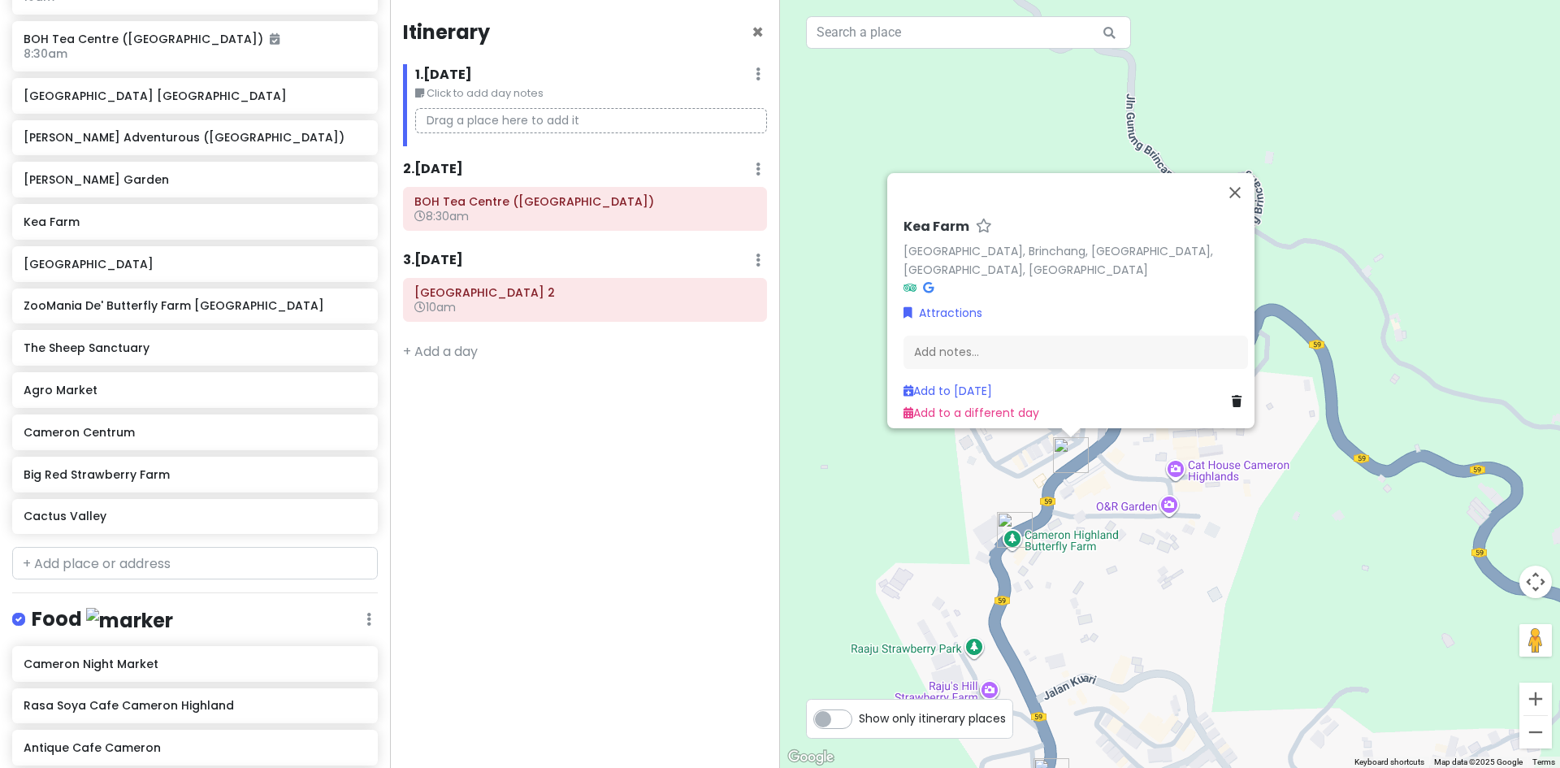
click at [1143, 468] on div "Kea Farm Kea Farm, Brinchang, 39000 Brinchang, Pahang, Malaysia Attractions Add…" at bounding box center [1170, 384] width 780 height 768
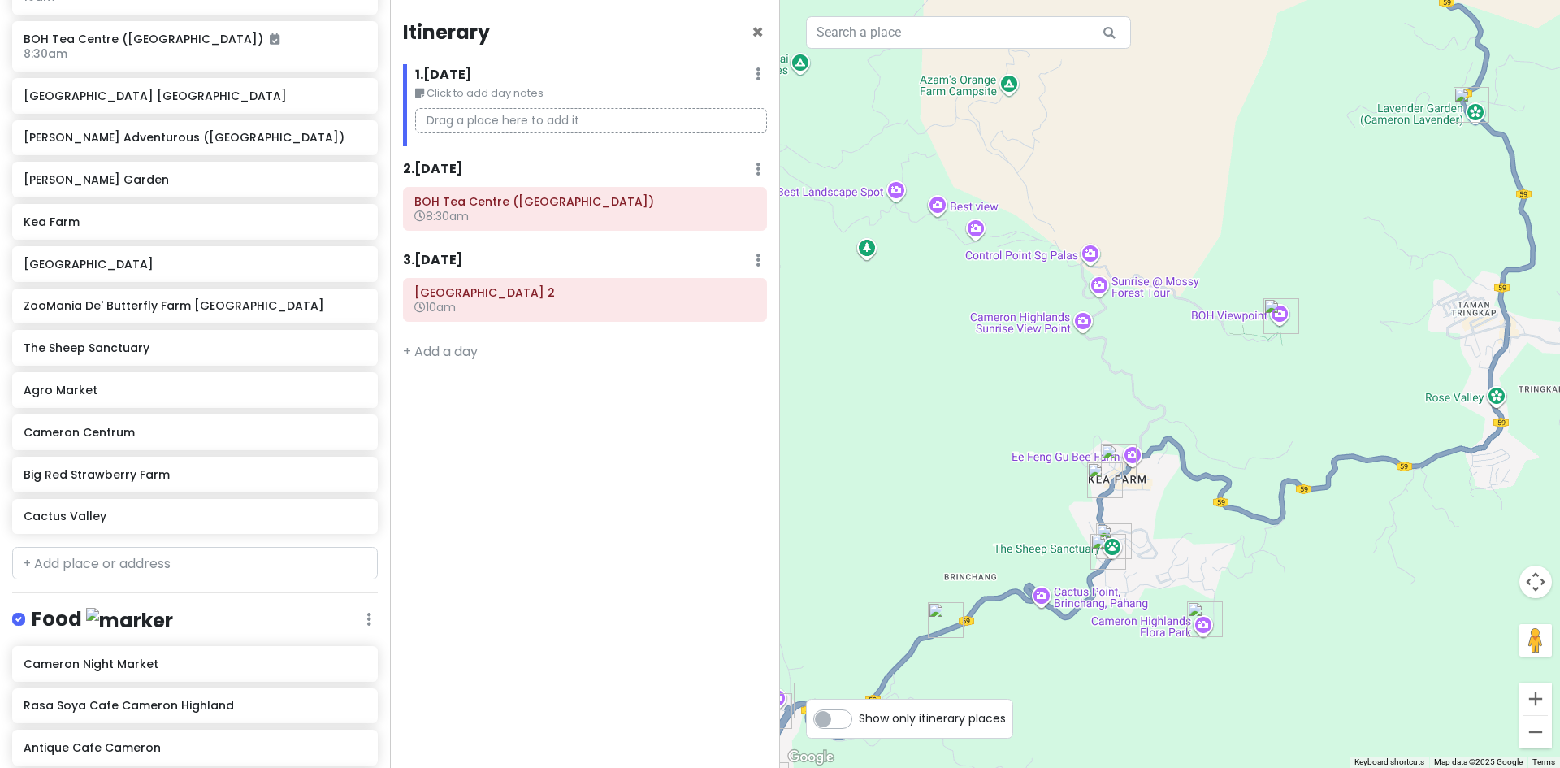
click at [1205, 611] on img "Cameron Highlands Flora Park" at bounding box center [1204, 619] width 49 height 49
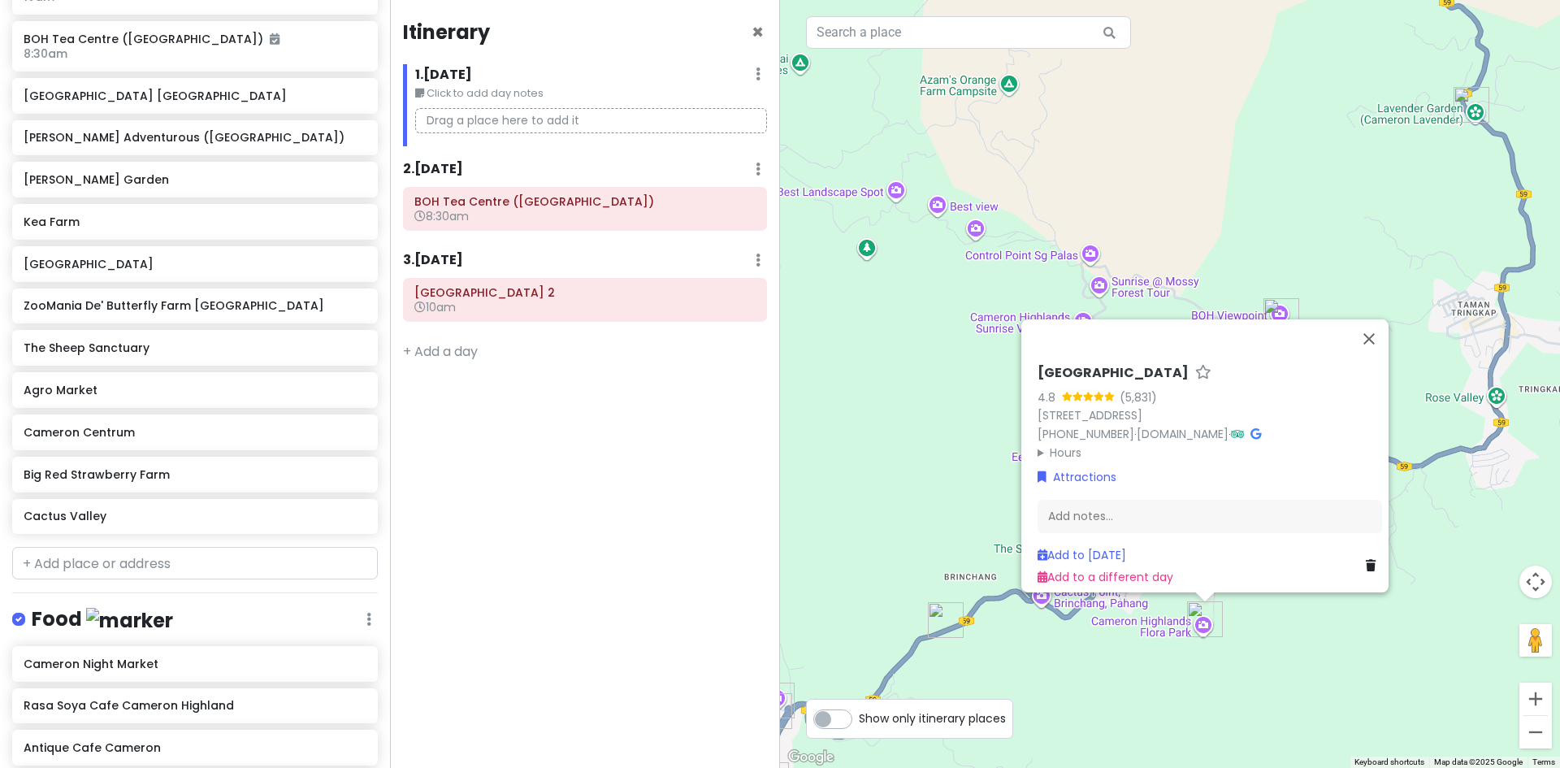
click at [1134, 608] on div "Cameron Highlands Flora Park 4.8 (5,831) lot 191, Brinchang, 39010 Brinchang, P…" at bounding box center [1170, 384] width 780 height 768
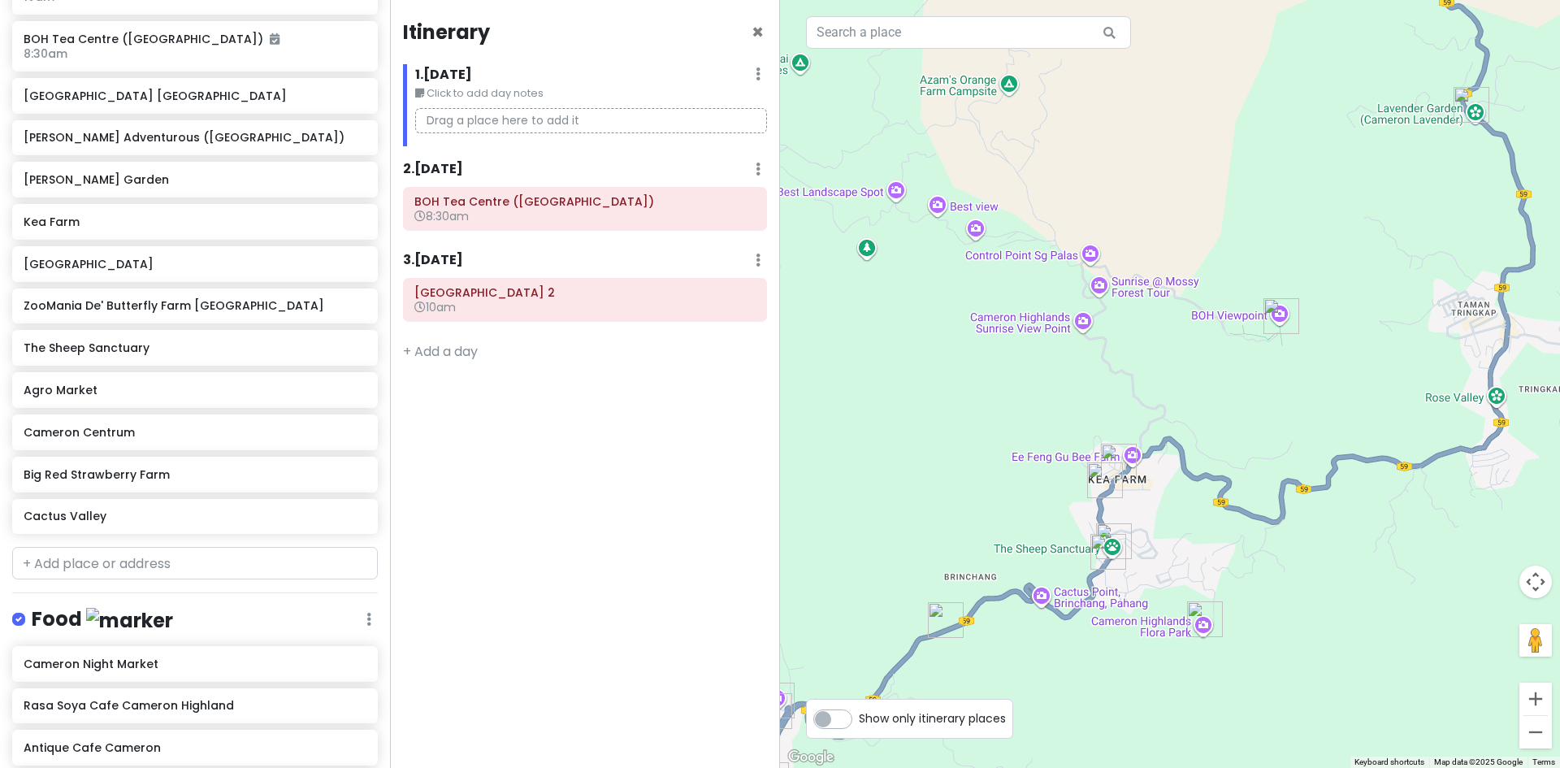
click at [1115, 526] on img "The Sheep Sanctuary" at bounding box center [1113, 541] width 49 height 49
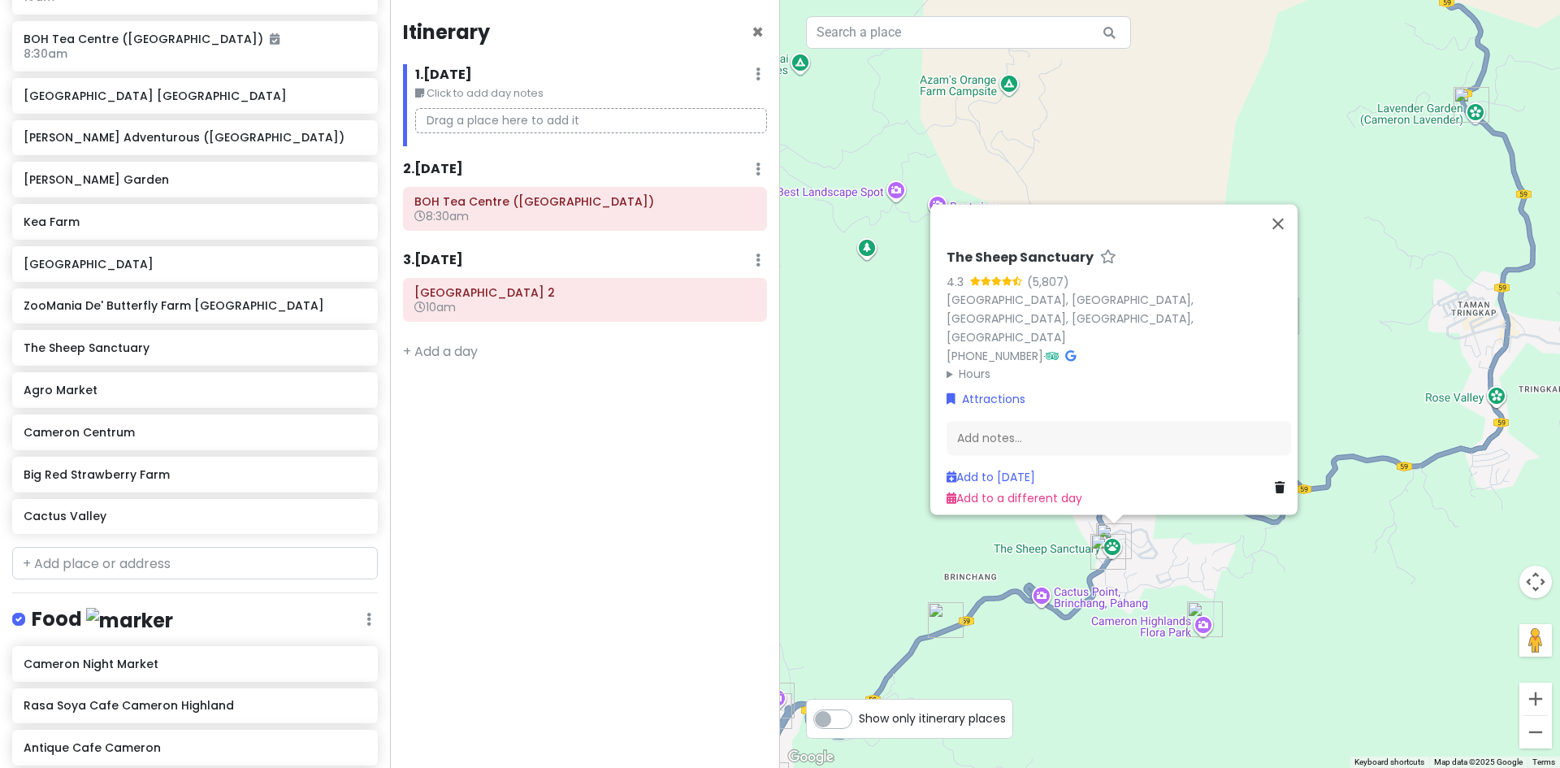
click at [1141, 576] on div "The Sheep Sanctuary 4.3 (5,807) Pasar Malam Kea Farm, Brinchang, 39100 Brinchan…" at bounding box center [1170, 384] width 780 height 768
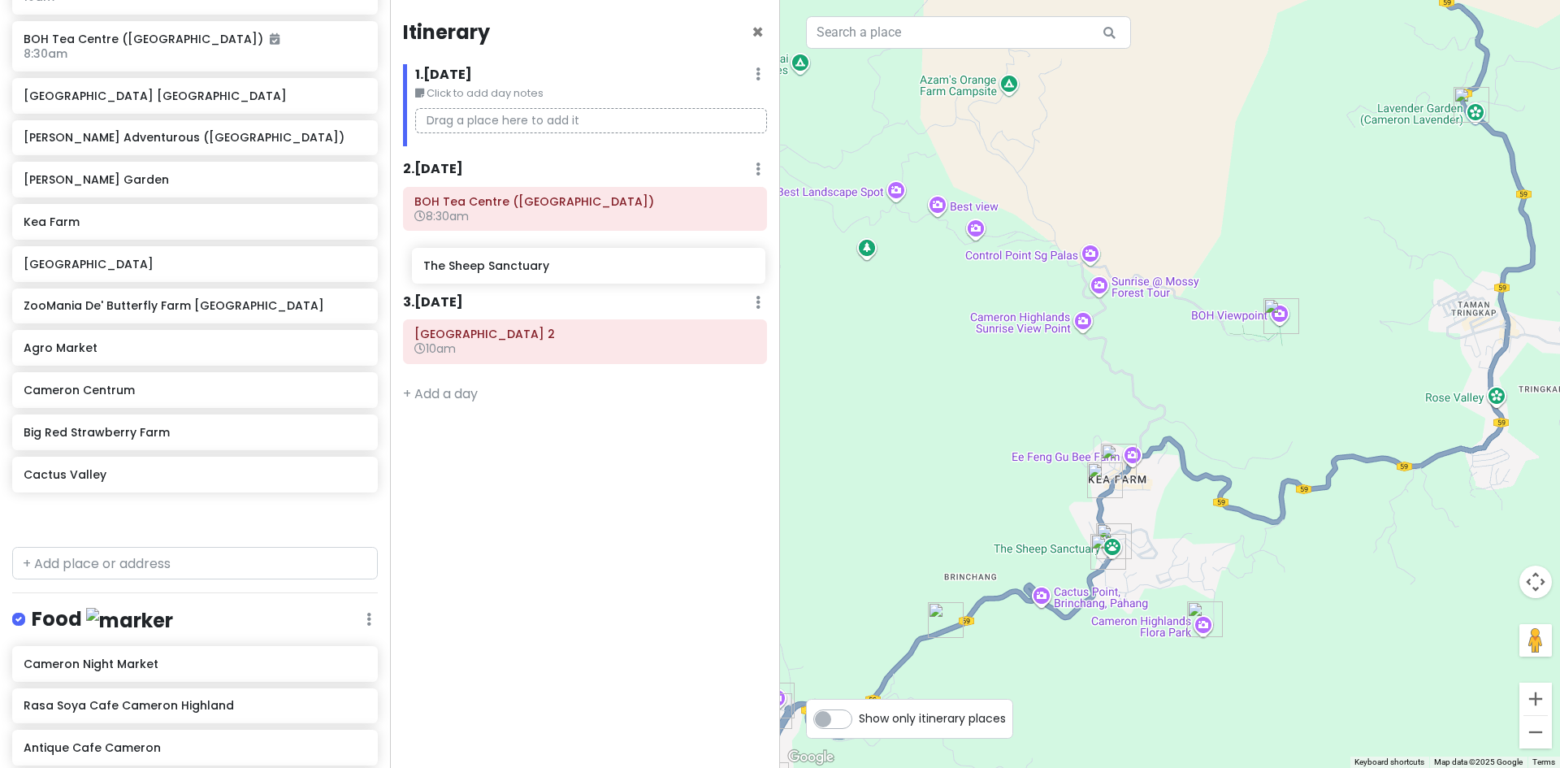
drag, startPoint x: 207, startPoint y: 356, endPoint x: 609, endPoint y: 272, distance: 410.7
click at [608, 272] on div "Cameron Highlands Trip Private Change Dates Make a Copy Delete Trip Go Pro ⚡️ G…" at bounding box center [780, 384] width 1560 height 768
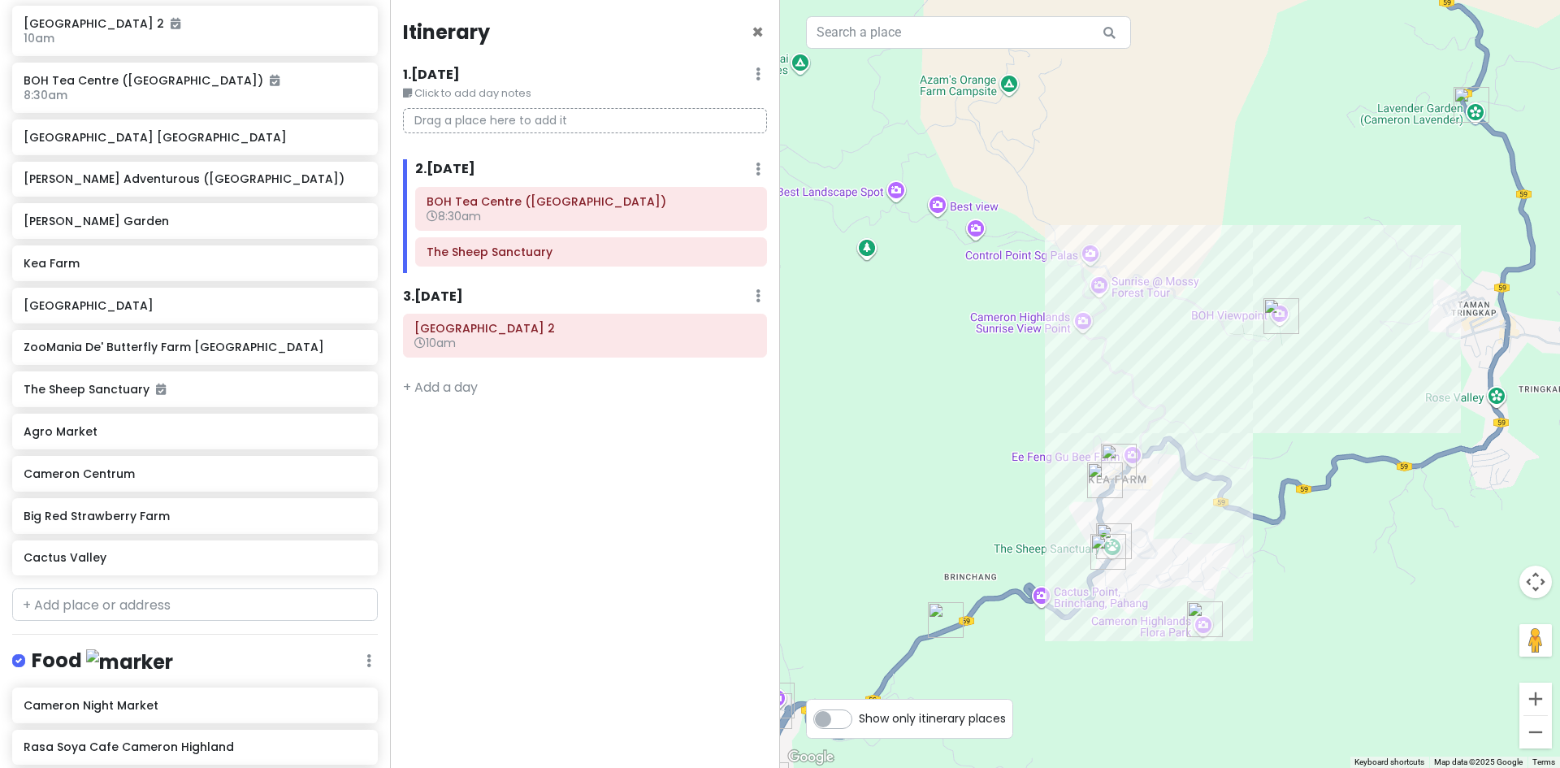
scroll to position [312, 0]
click at [732, 253] on icon at bounding box center [731, 251] width 13 height 13
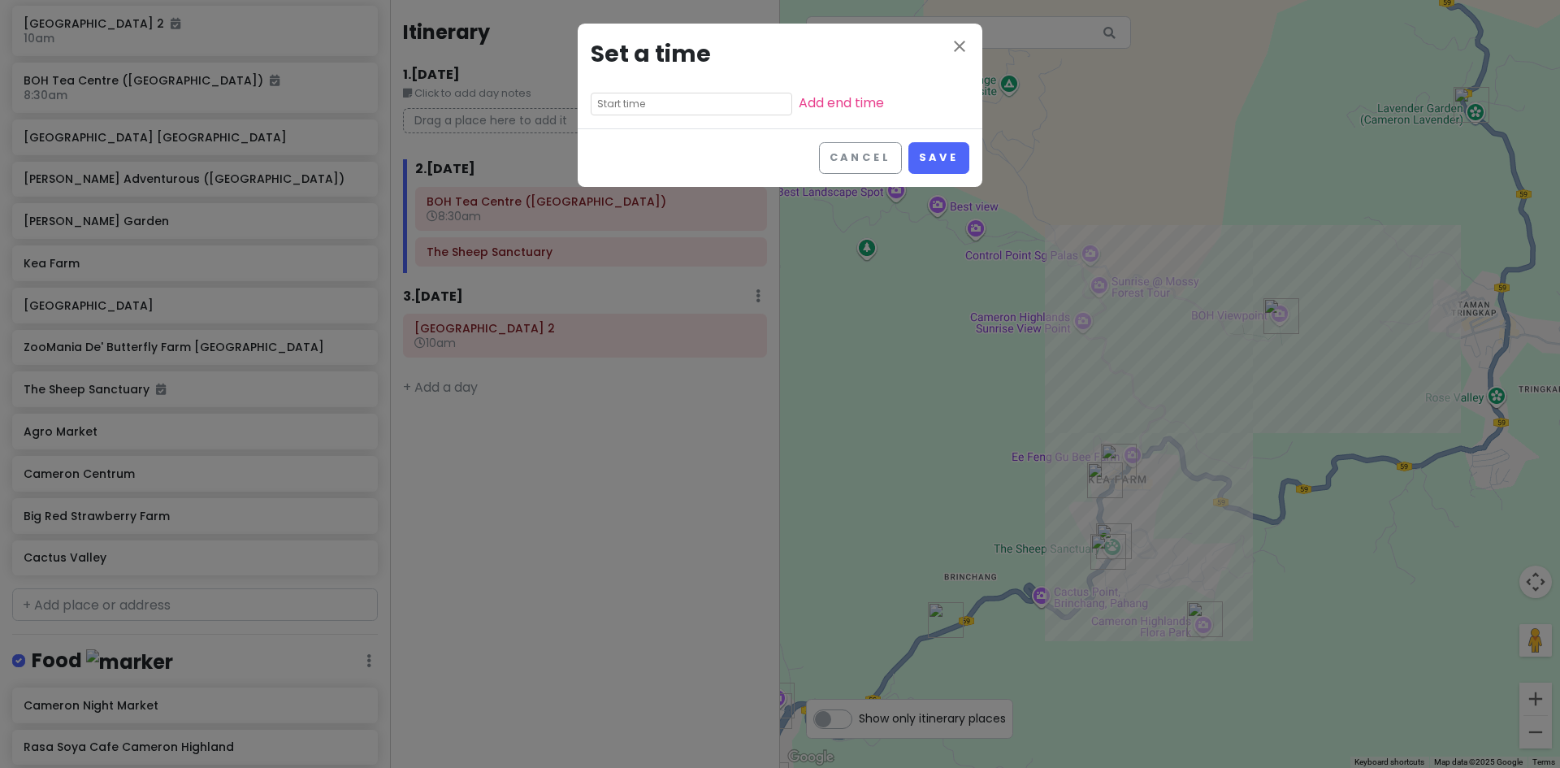
click at [665, 111] on input "text" at bounding box center [691, 104] width 201 height 23
click at [617, 221] on li "09" at bounding box center [613, 221] width 45 height 19
type input "9:20 pm"
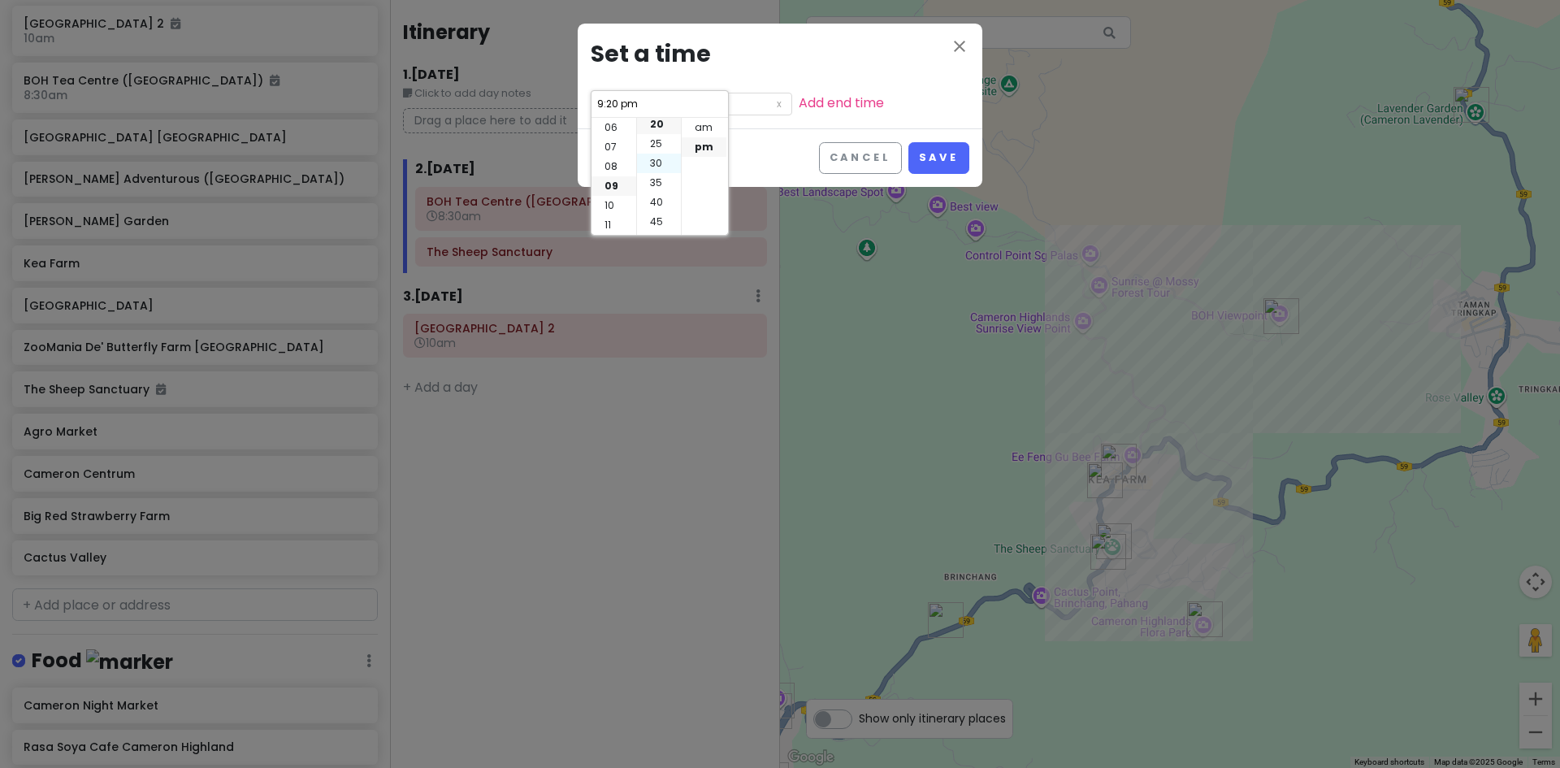
click at [658, 162] on li "30" at bounding box center [659, 163] width 44 height 19
type input "9:30 pm"
click at [703, 128] on li "am" at bounding box center [704, 127] width 45 height 19
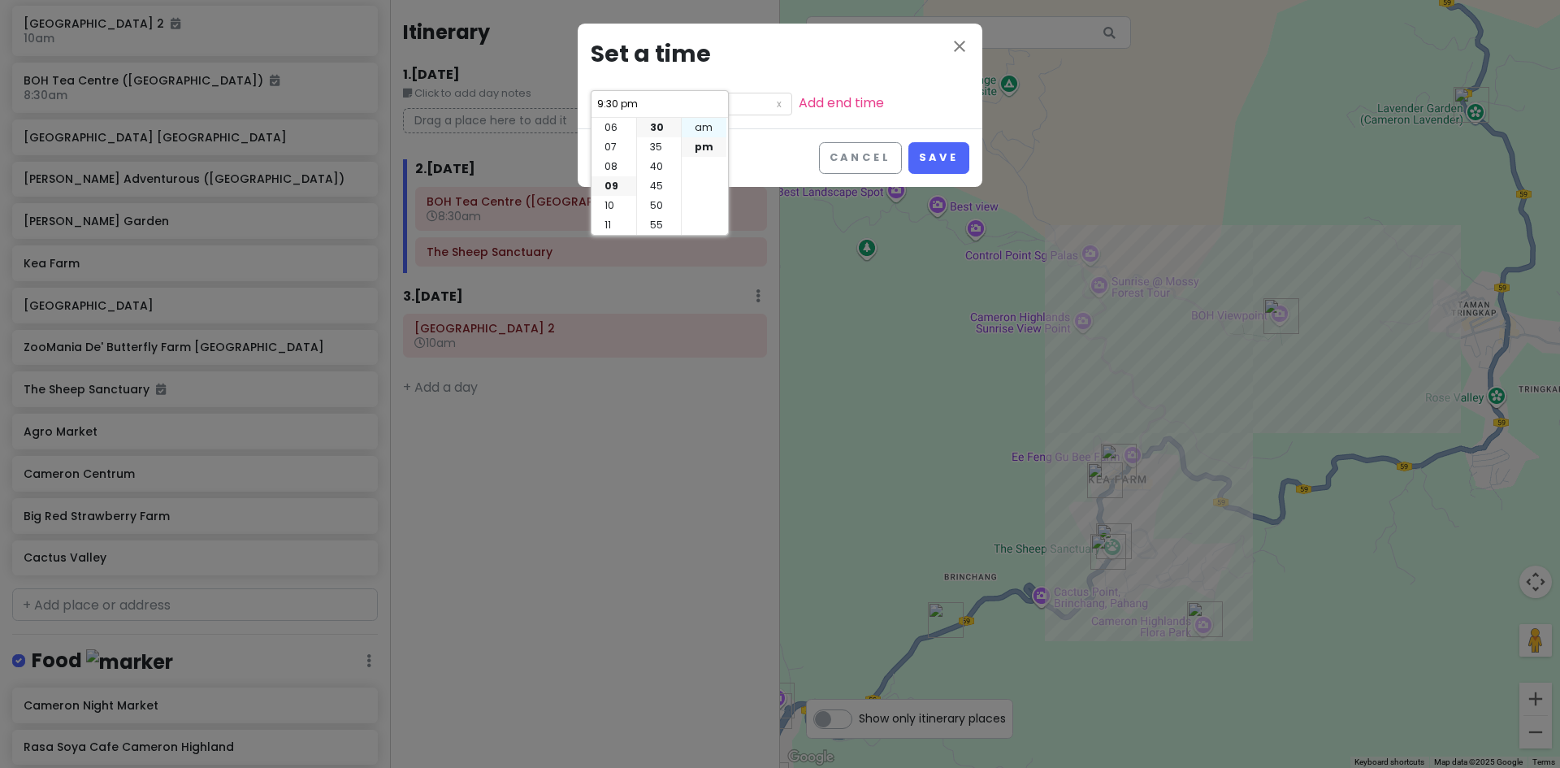
type input "9:30 am"
click at [609, 200] on li "10" at bounding box center [613, 205] width 45 height 19
type input "10:30 am"
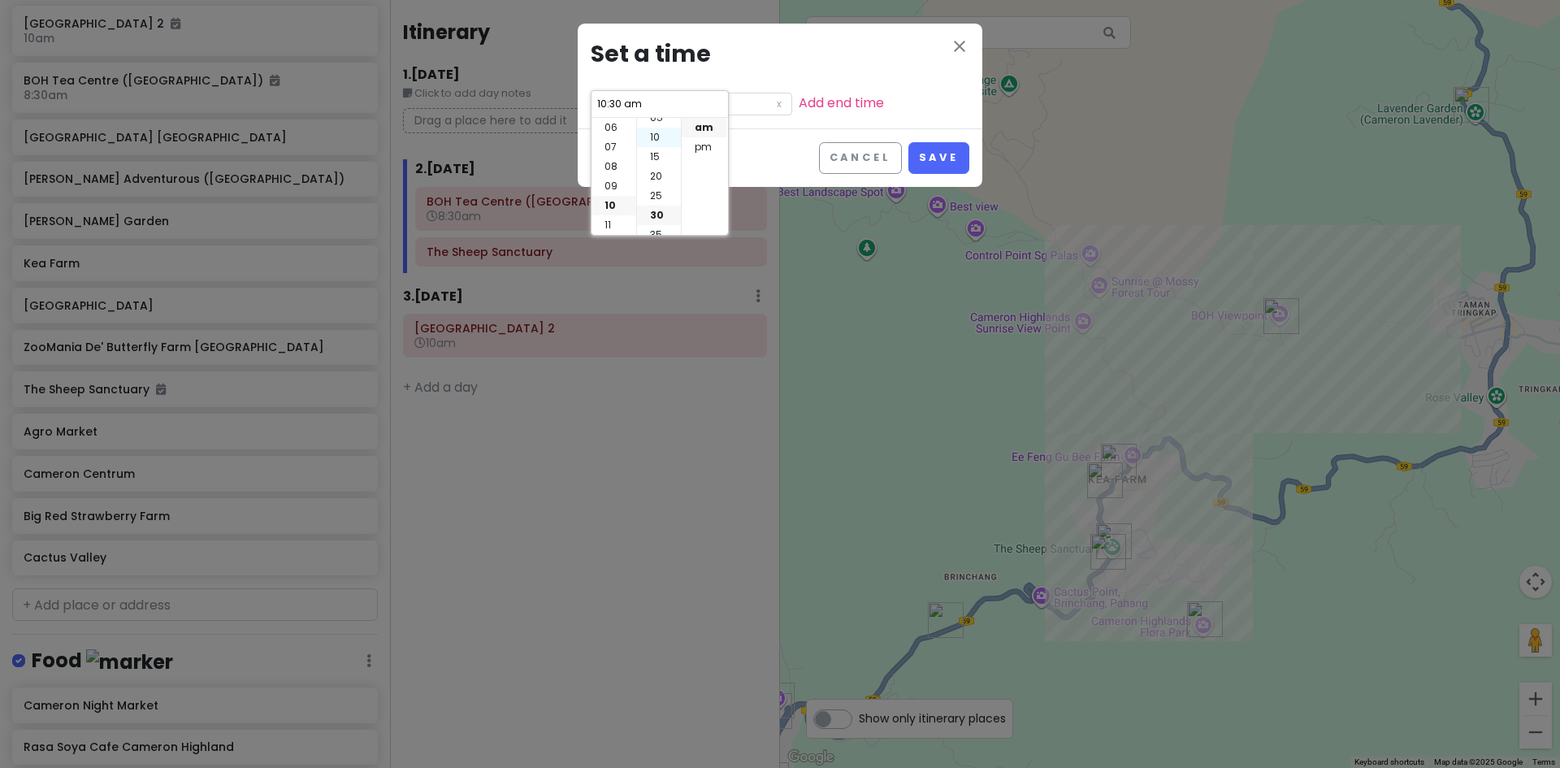
scroll to position [0, 0]
click at [665, 129] on li "00" at bounding box center [659, 127] width 44 height 19
type input "10:00 am"
click at [929, 159] on button "Save" at bounding box center [938, 158] width 61 height 32
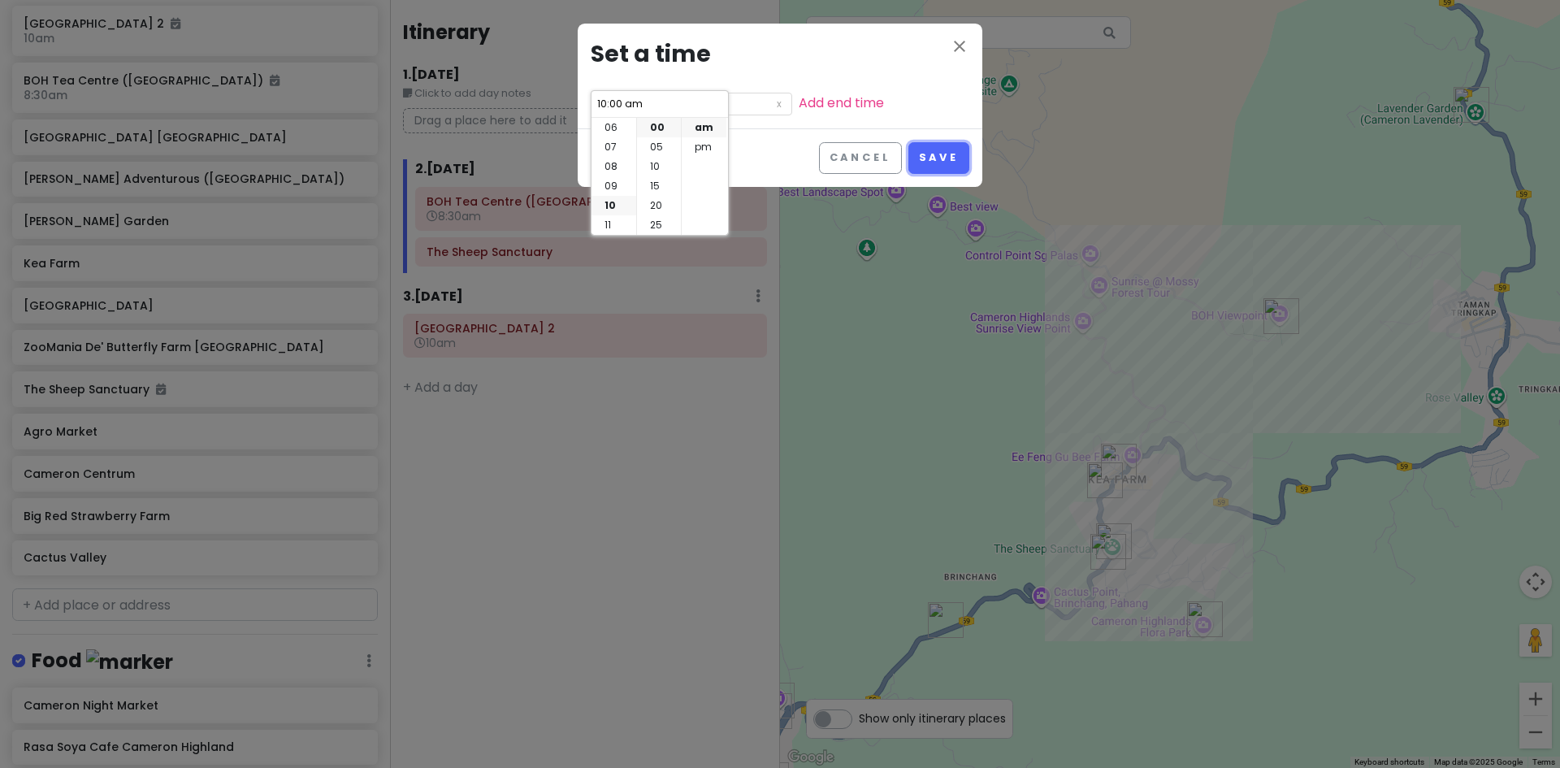
scroll to position [327, 0]
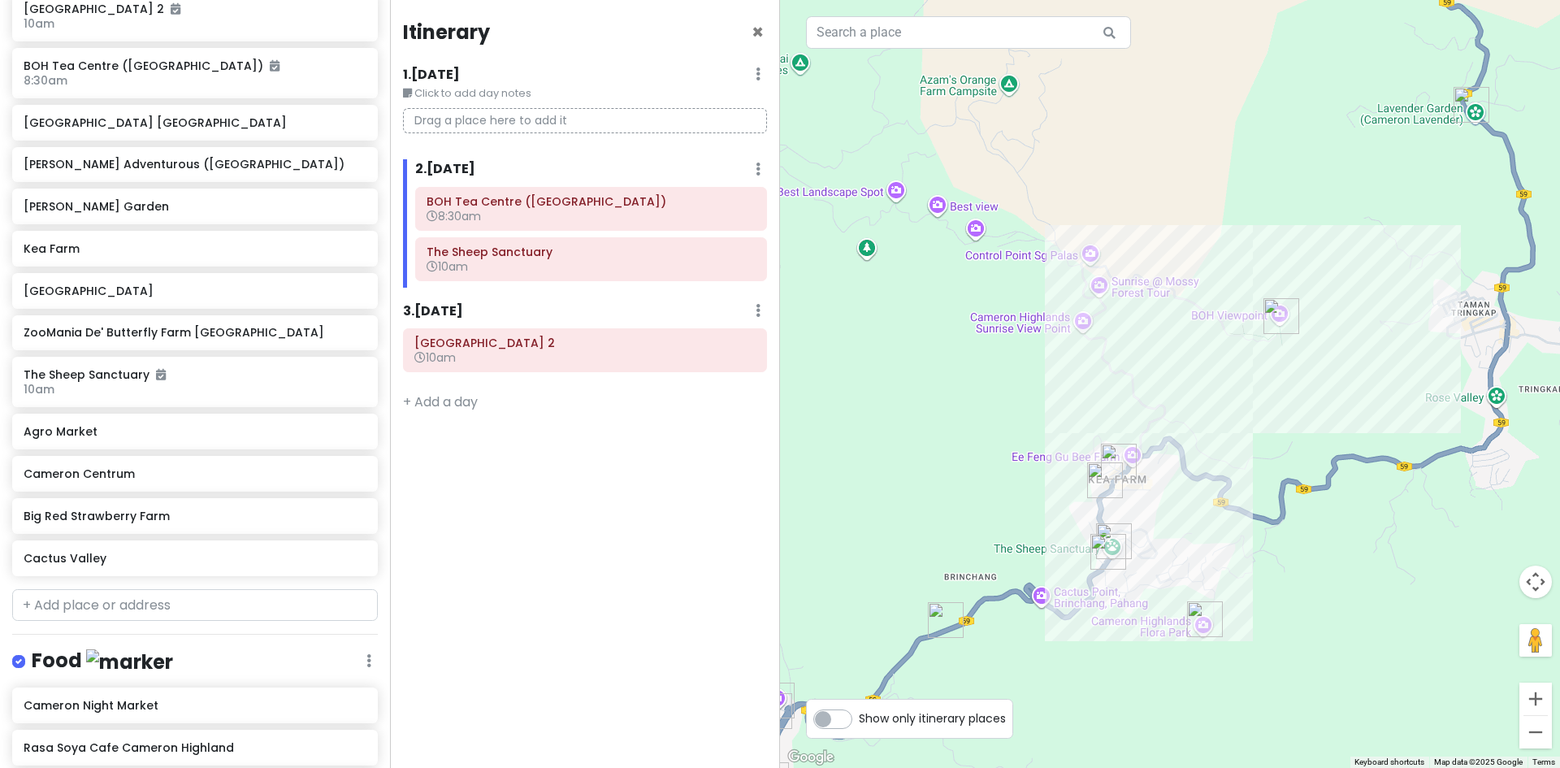
drag, startPoint x: 1221, startPoint y: 515, endPoint x: 1131, endPoint y: 481, distance: 96.4
click at [1174, 500] on div at bounding box center [1170, 384] width 780 height 768
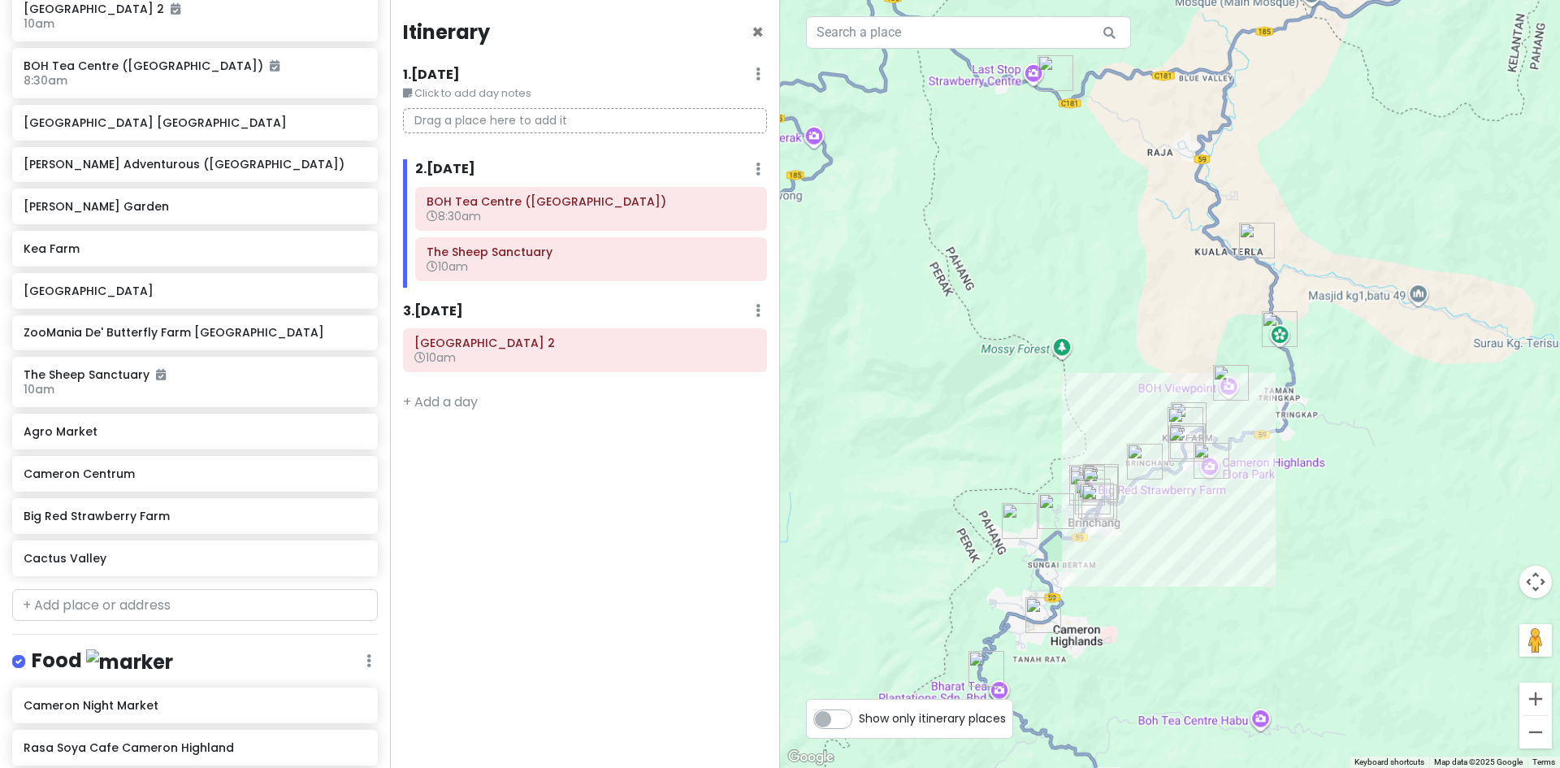
drag, startPoint x: 1210, startPoint y: 468, endPoint x: 1231, endPoint y: 462, distance: 21.1
click at [1230, 461] on img "Cameron Highlands Flora Park" at bounding box center [1211, 460] width 49 height 49
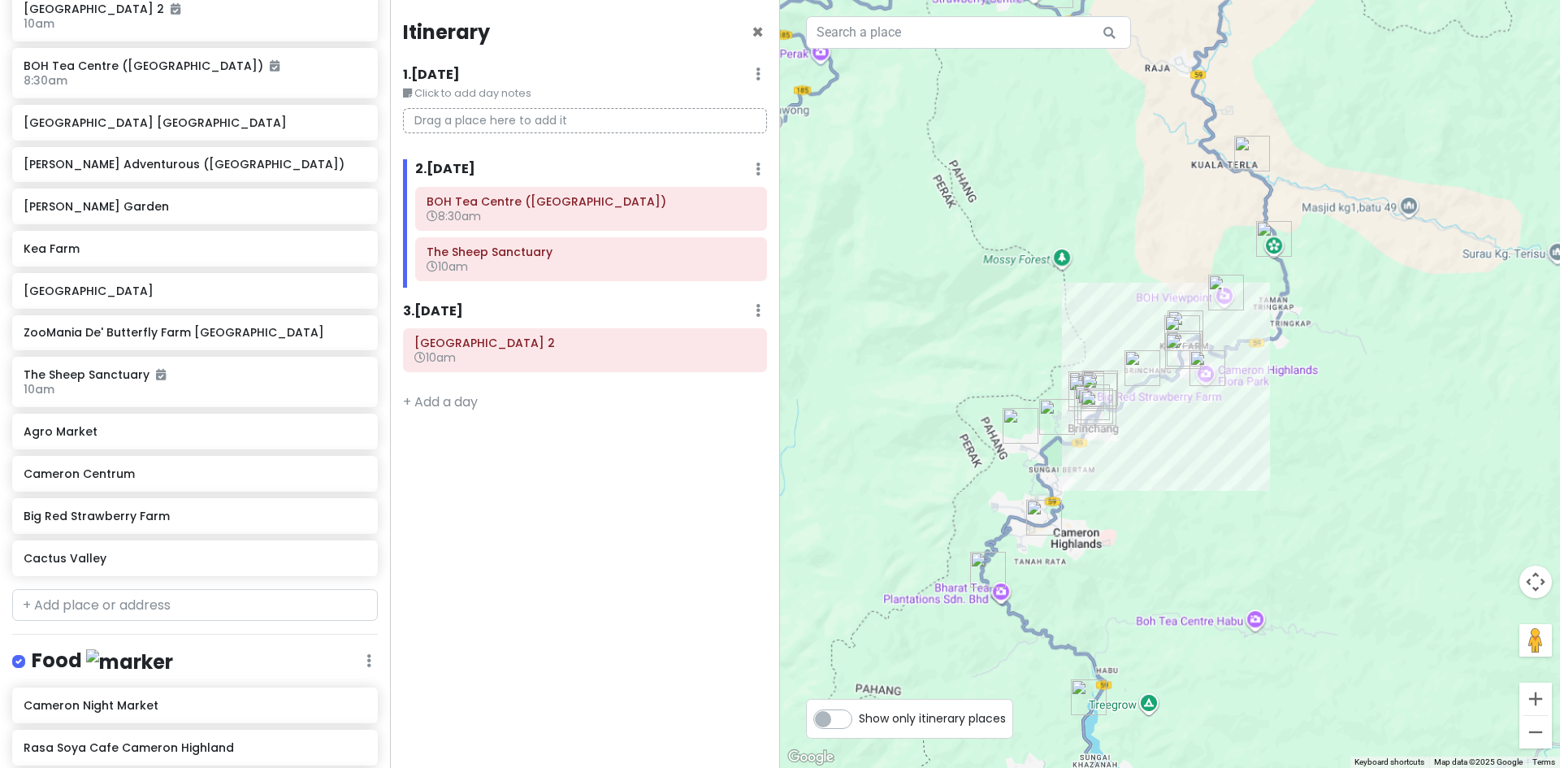
drag, startPoint x: 1244, startPoint y: 509, endPoint x: 1161, endPoint y: 423, distance: 118.9
click at [1161, 423] on div "To navigate, press the arrow keys." at bounding box center [1170, 384] width 780 height 768
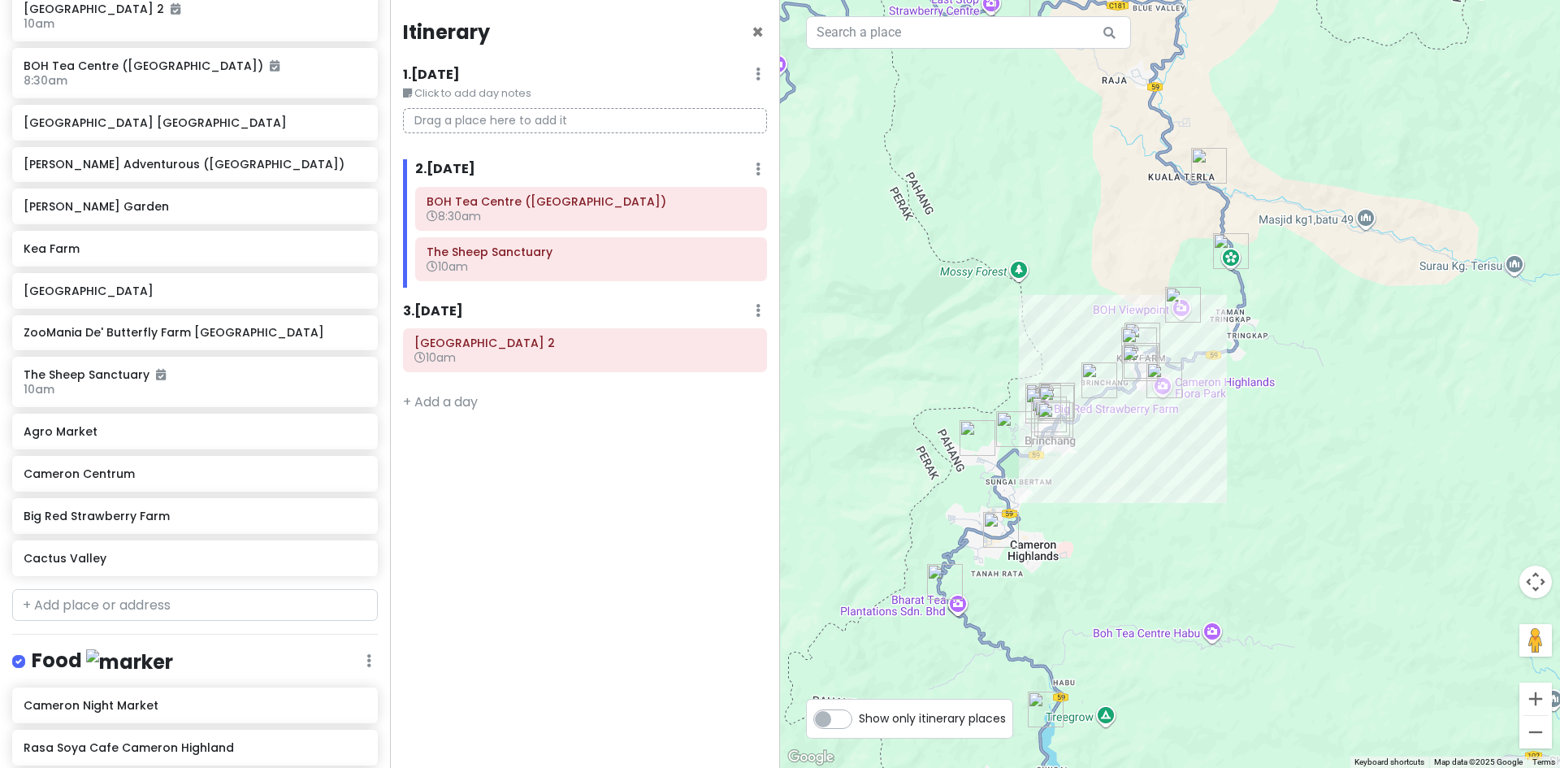
drag, startPoint x: 1148, startPoint y: 413, endPoint x: 1147, endPoint y: 448, distance: 35.8
click at [1149, 484] on div at bounding box center [1170, 384] width 780 height 768
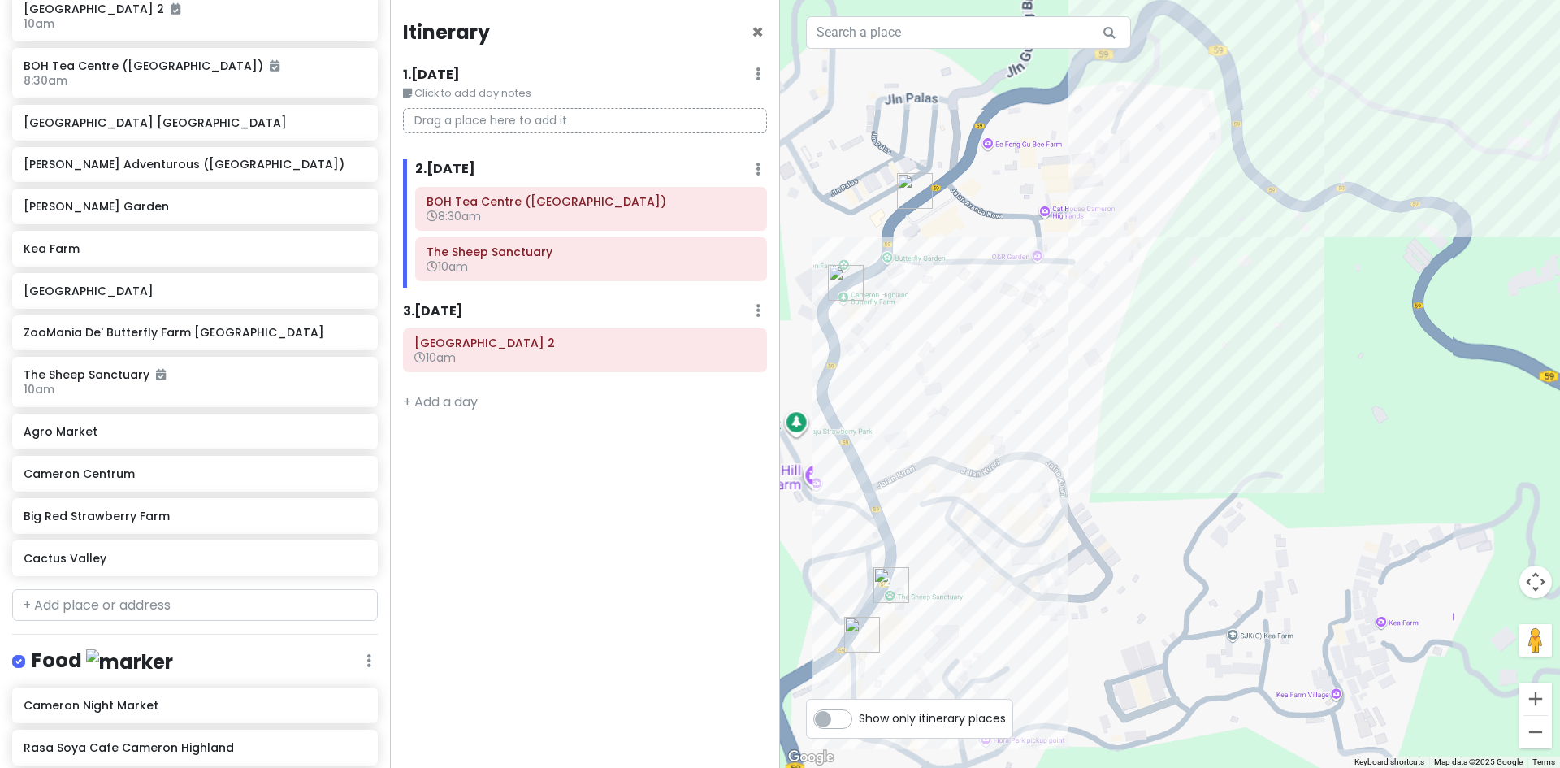
drag, startPoint x: 1074, startPoint y: 574, endPoint x: 1114, endPoint y: 524, distance: 64.2
click at [1110, 529] on div at bounding box center [1170, 384] width 780 height 768
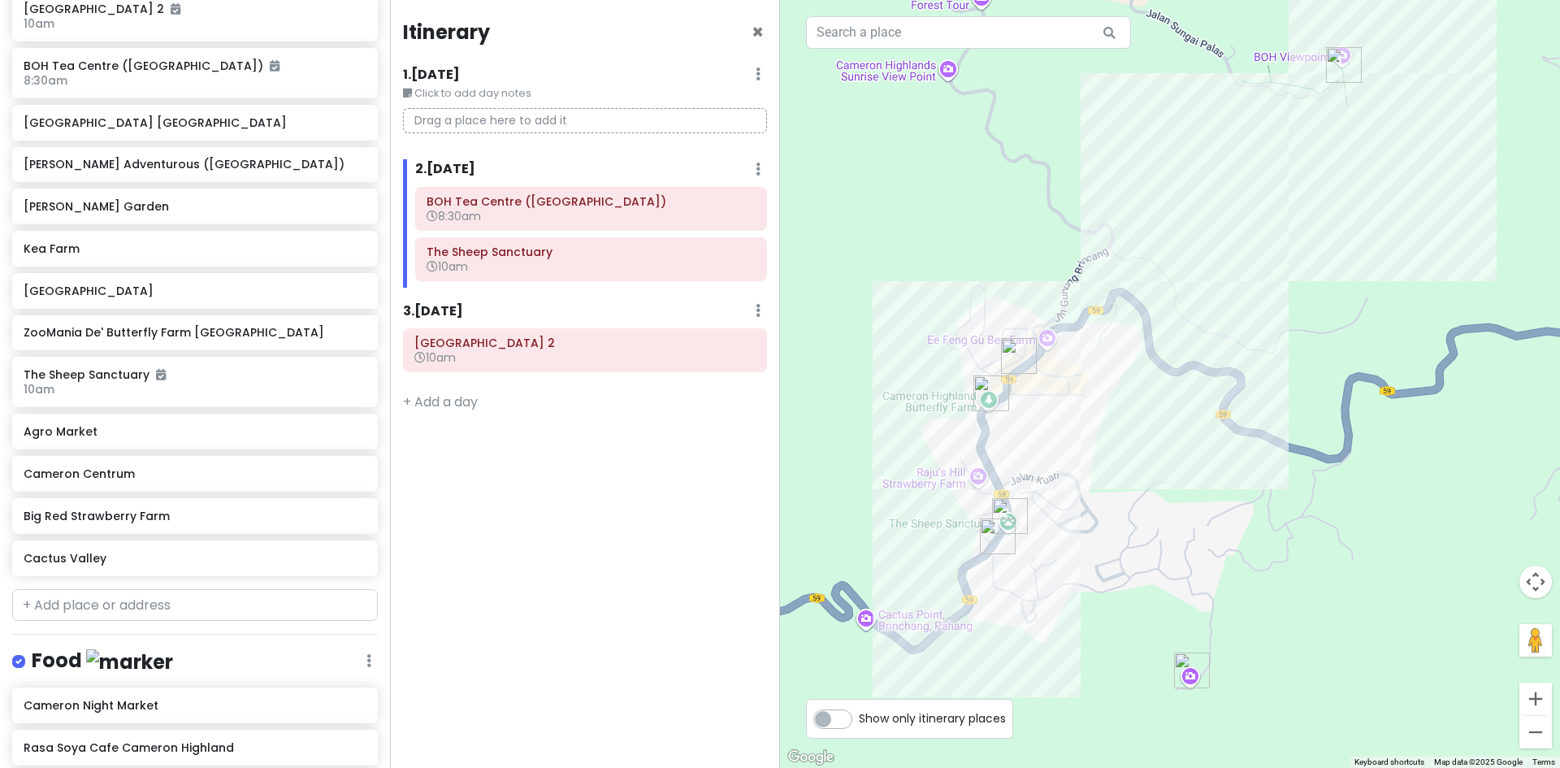
click at [993, 541] on img "Popstick" at bounding box center [997, 536] width 49 height 49
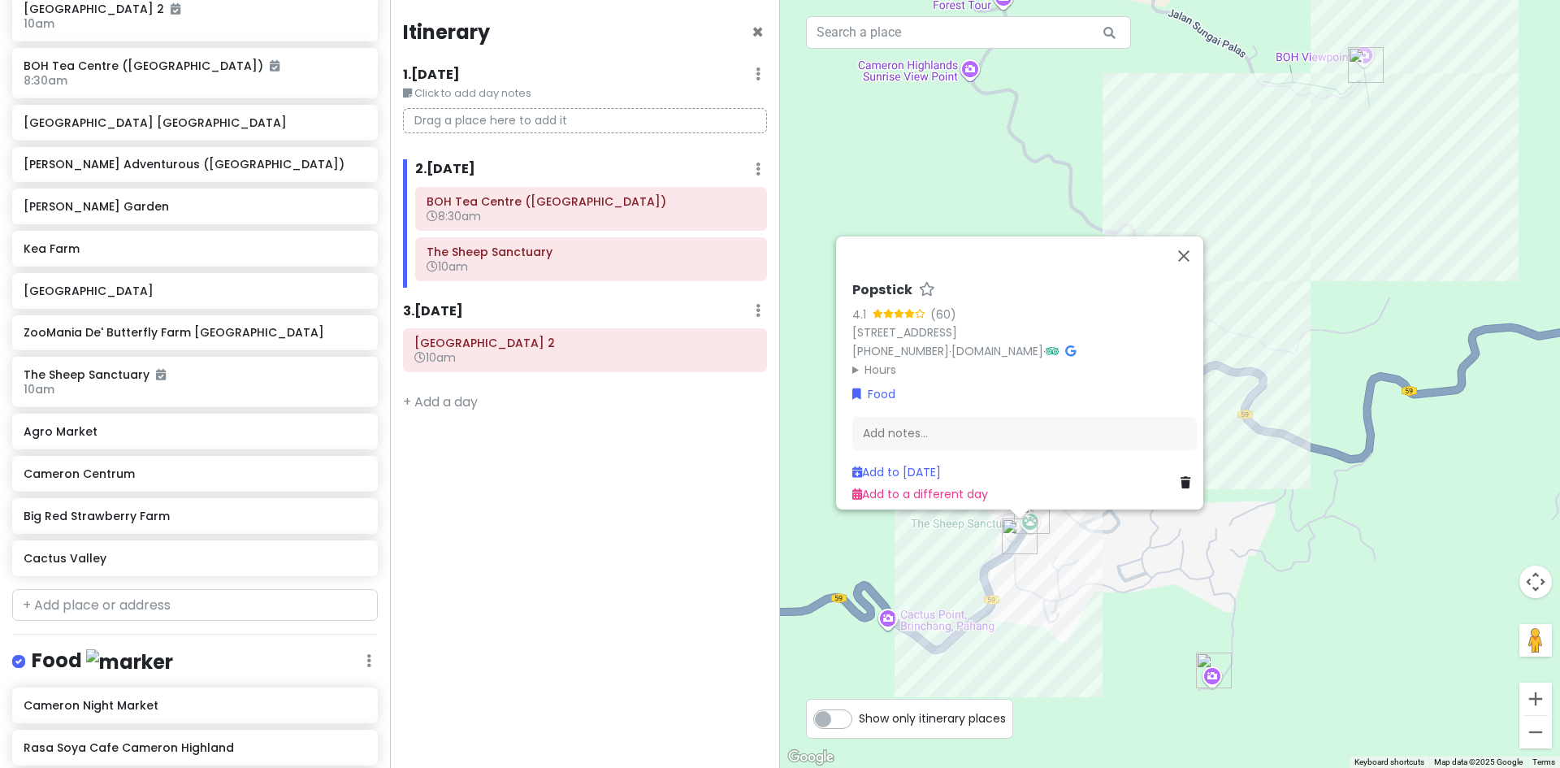
drag, startPoint x: 1180, startPoint y: 582, endPoint x: 1164, endPoint y: 578, distance: 16.0
click at [1179, 582] on div "Popstick 4.1 (60) 187 Kea Farm, Brinchang, 39100 Brinchang, Pahang, Malaysia +6…" at bounding box center [1170, 384] width 780 height 768
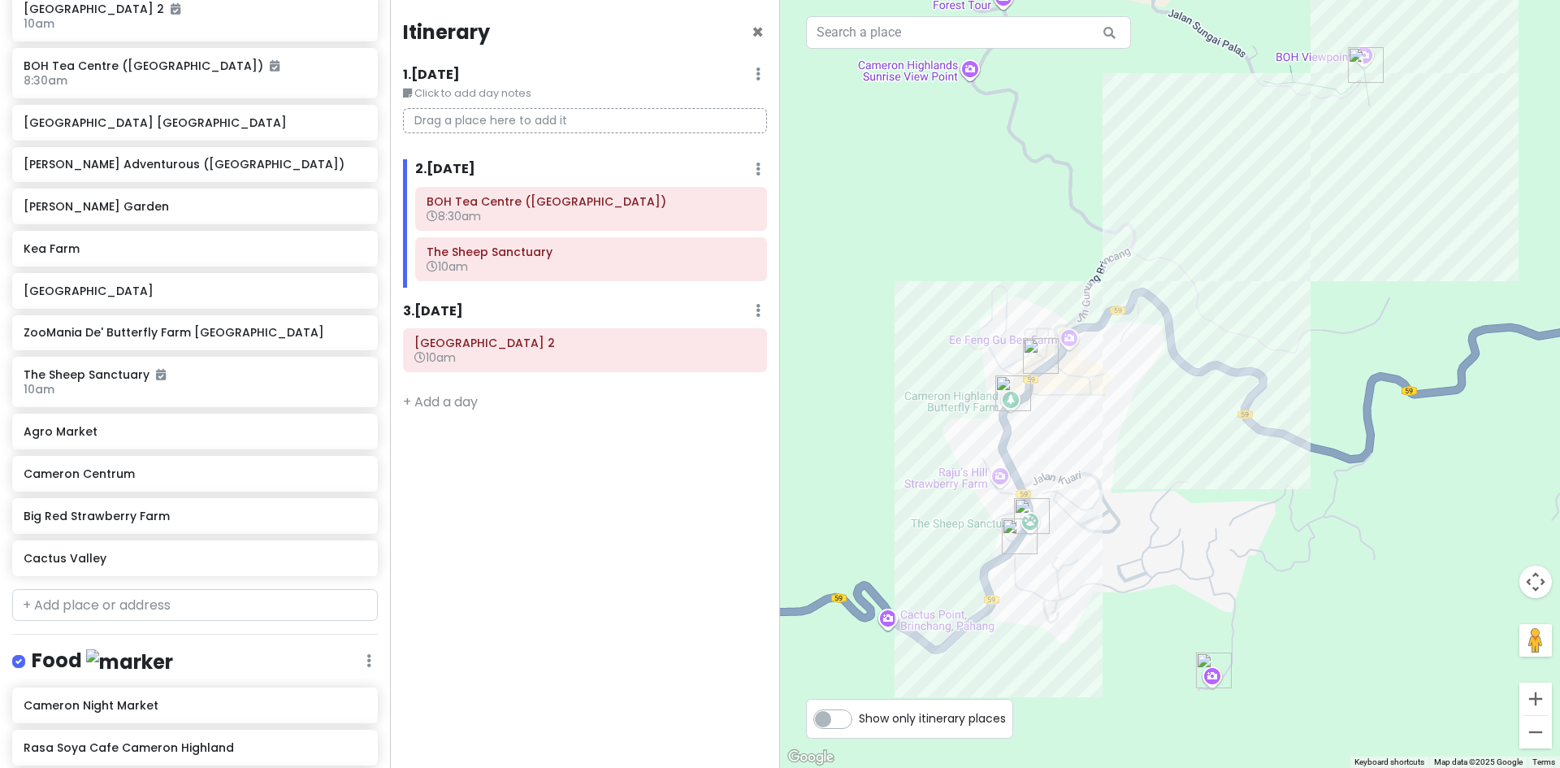
drag, startPoint x: 1214, startPoint y: 656, endPoint x: 1143, endPoint y: 535, distance: 141.3
click at [1189, 646] on img "Cameron Highlands Flora Park" at bounding box center [1213, 670] width 49 height 49
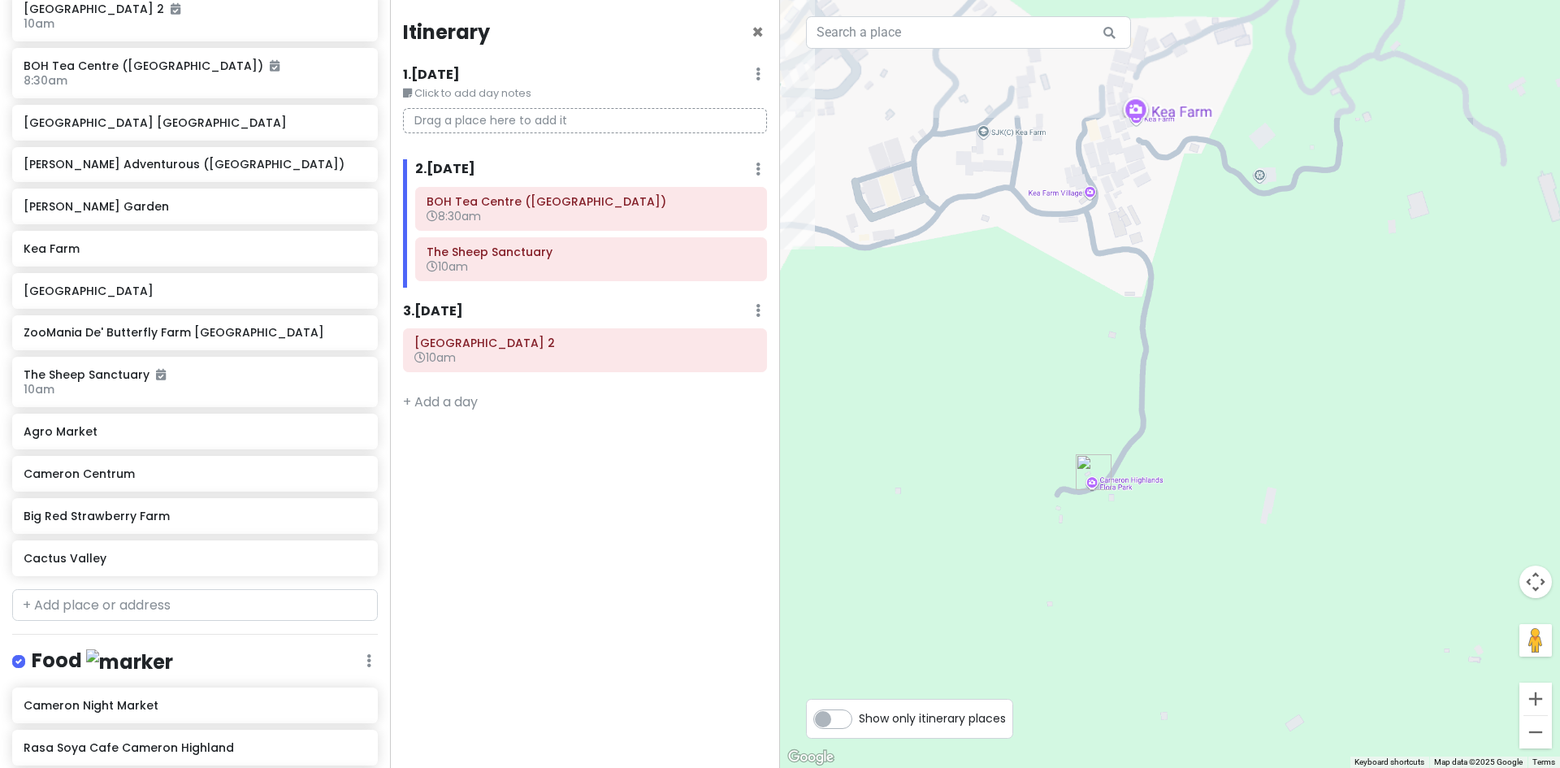
drag, startPoint x: 1096, startPoint y: 480, endPoint x: 1086, endPoint y: 516, distance: 37.0
click at [1150, 514] on div "To navigate, press the arrow keys." at bounding box center [1170, 384] width 780 height 768
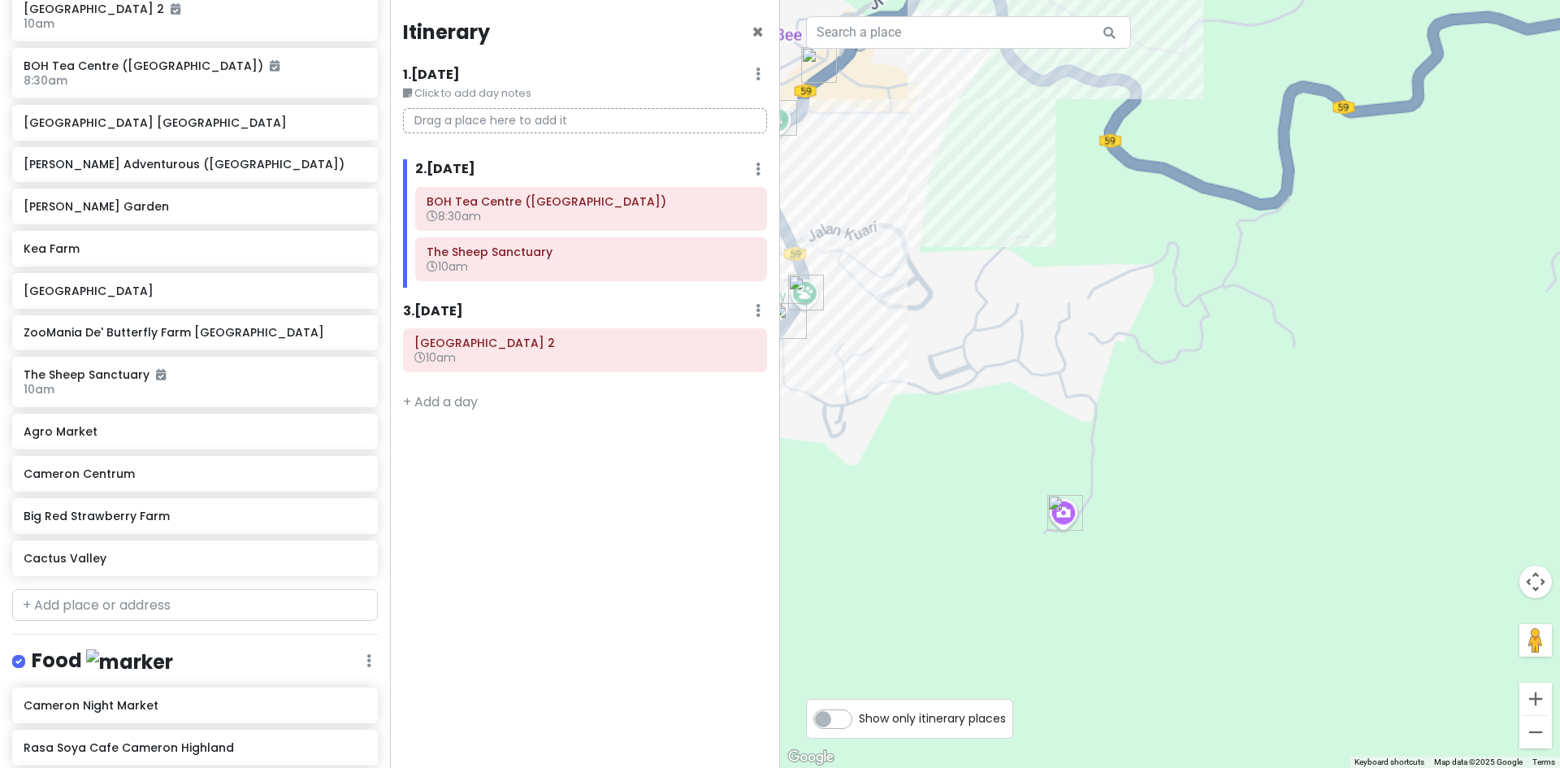
drag, startPoint x: 959, startPoint y: 434, endPoint x: 1003, endPoint y: 454, distance: 49.1
click at [1023, 461] on div at bounding box center [1170, 384] width 780 height 768
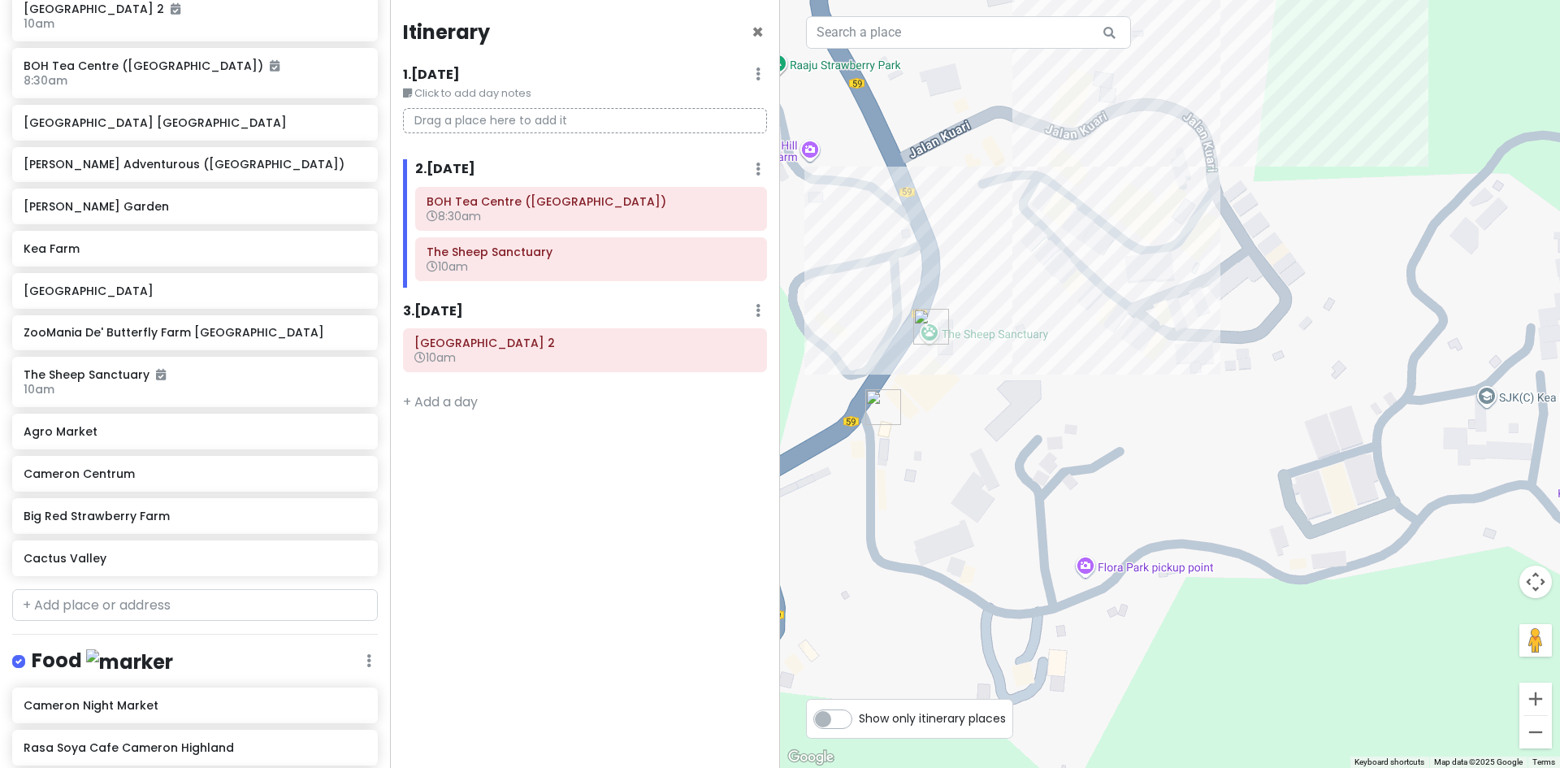
click at [873, 400] on img "Popstick" at bounding box center [883, 407] width 49 height 49
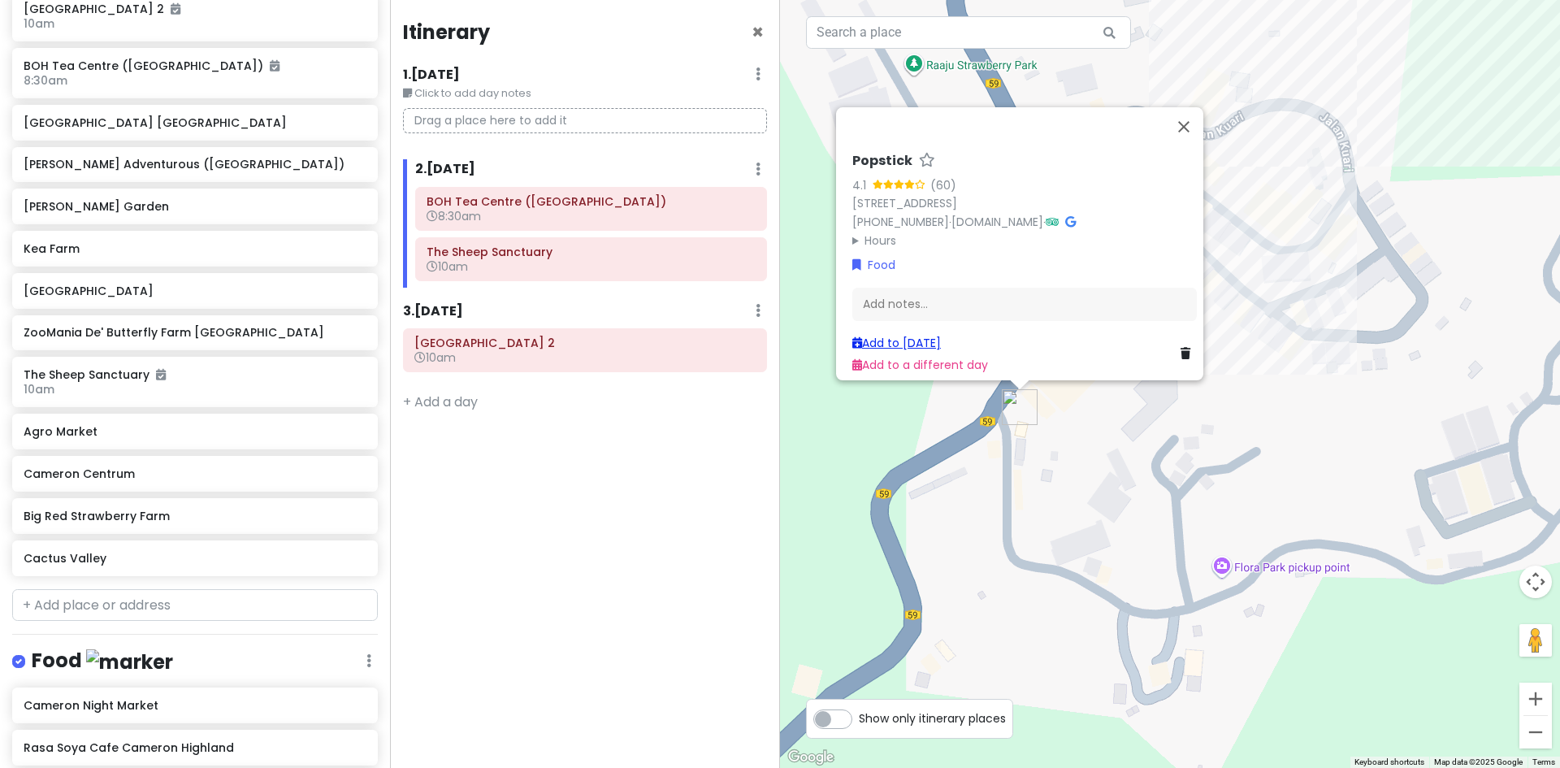
click at [889, 337] on link "Add to Sat 10/18" at bounding box center [896, 343] width 89 height 16
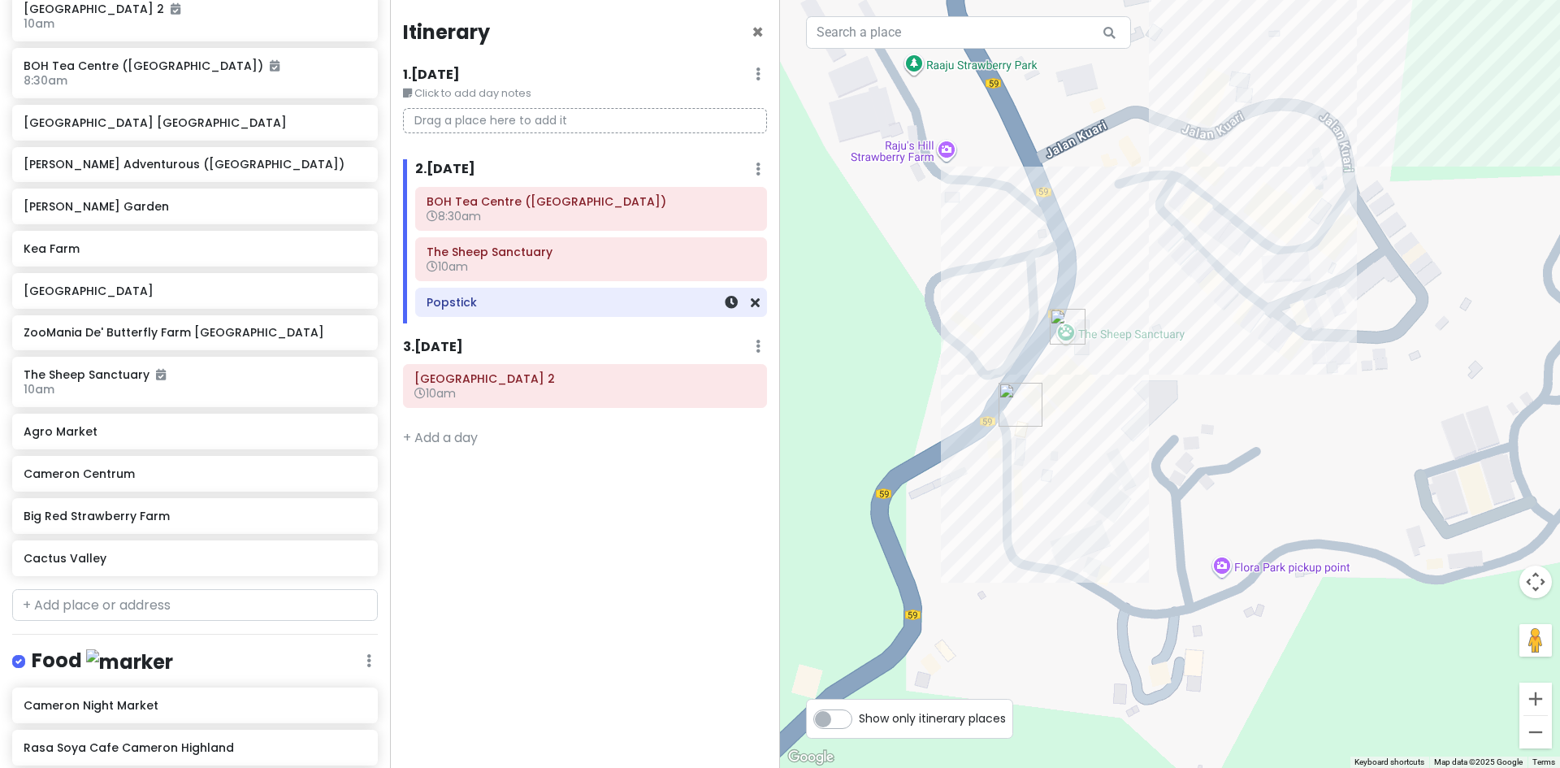
click at [582, 305] on h6 "Popstick" at bounding box center [590, 302] width 329 height 15
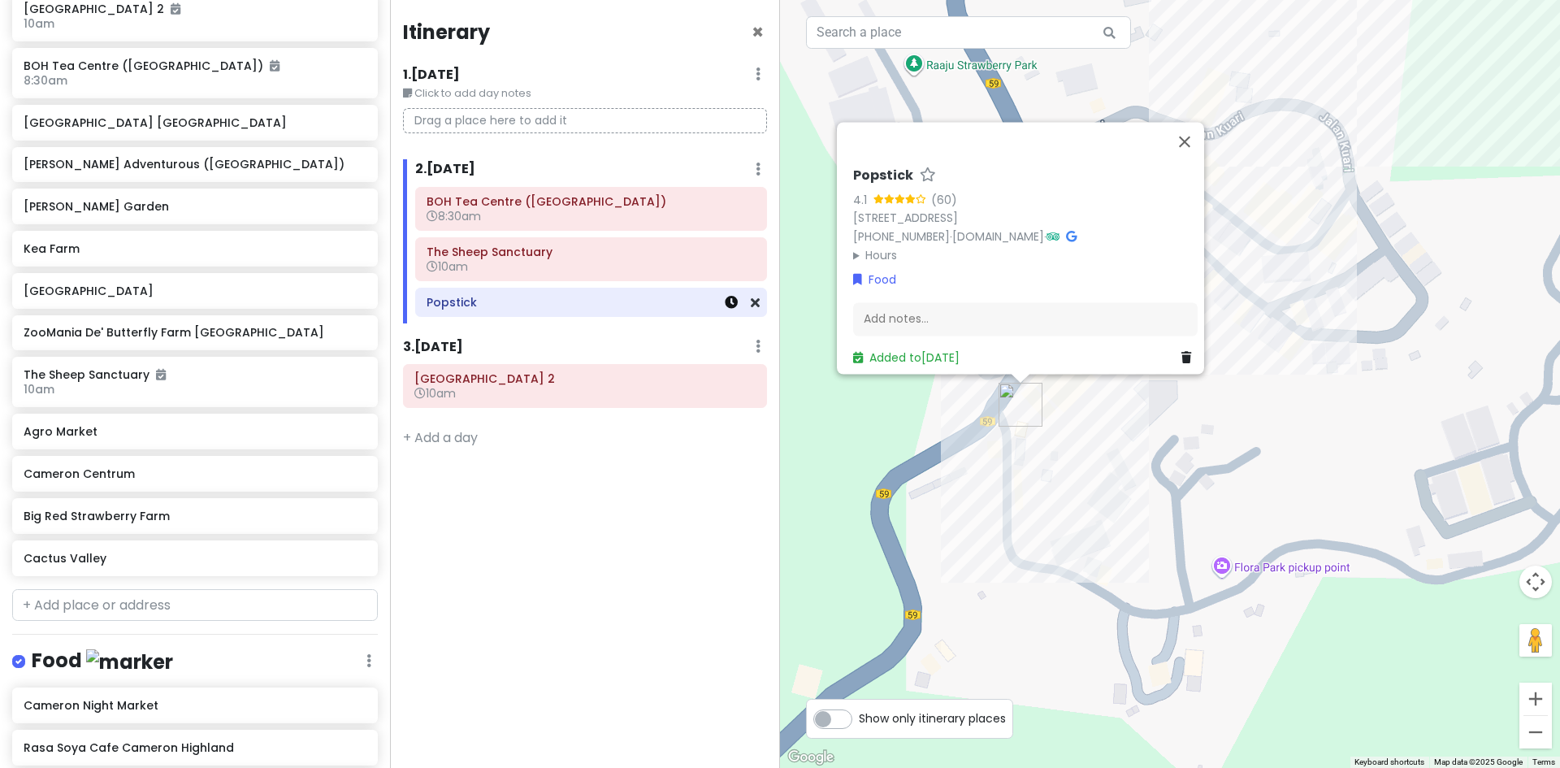
click at [734, 305] on icon at bounding box center [731, 302] width 13 height 13
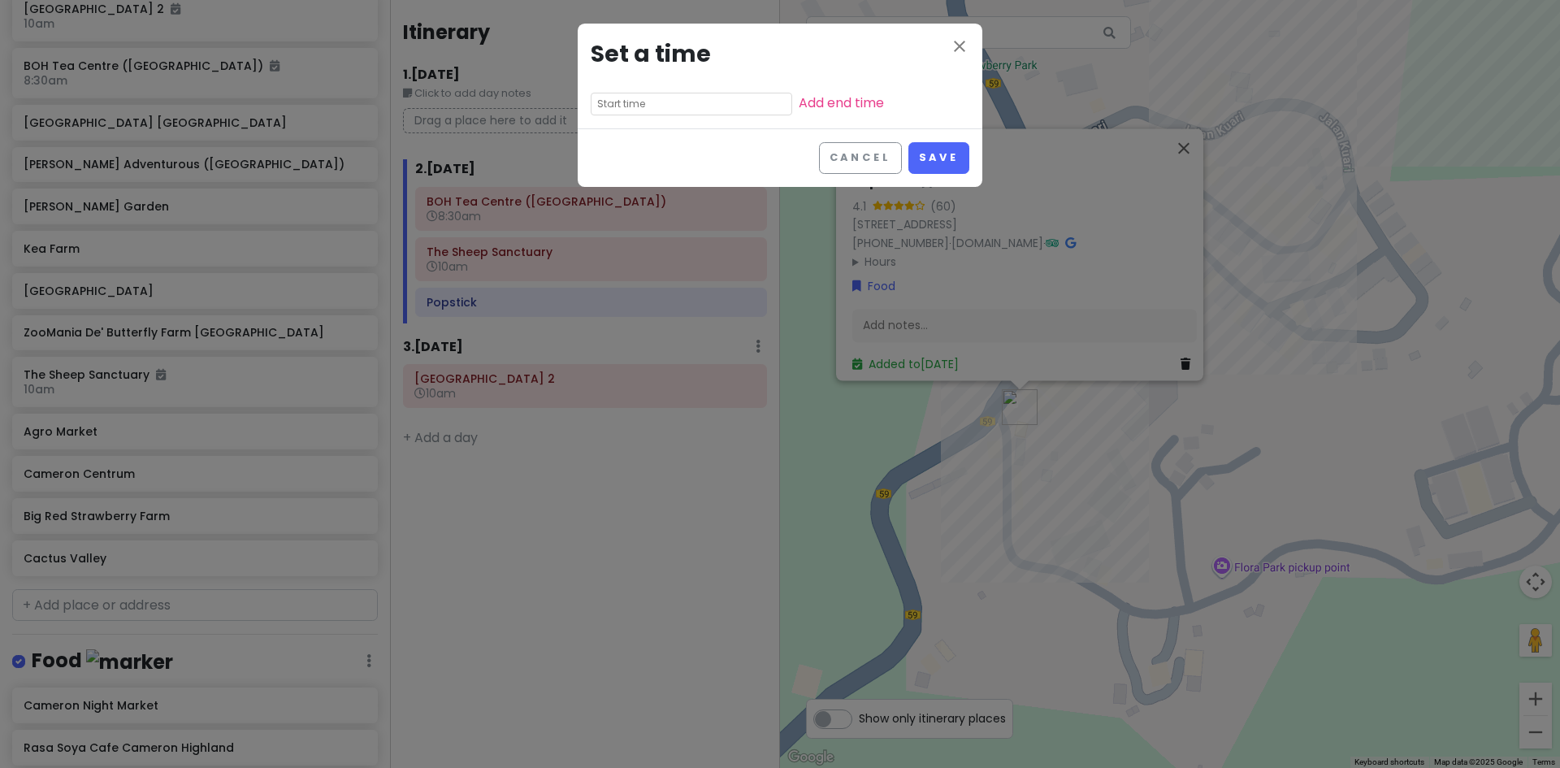
click at [682, 110] on input "text" at bounding box center [691, 104] width 201 height 23
click at [613, 199] on li "10" at bounding box center [613, 205] width 45 height 19
type input "10:20 pm"
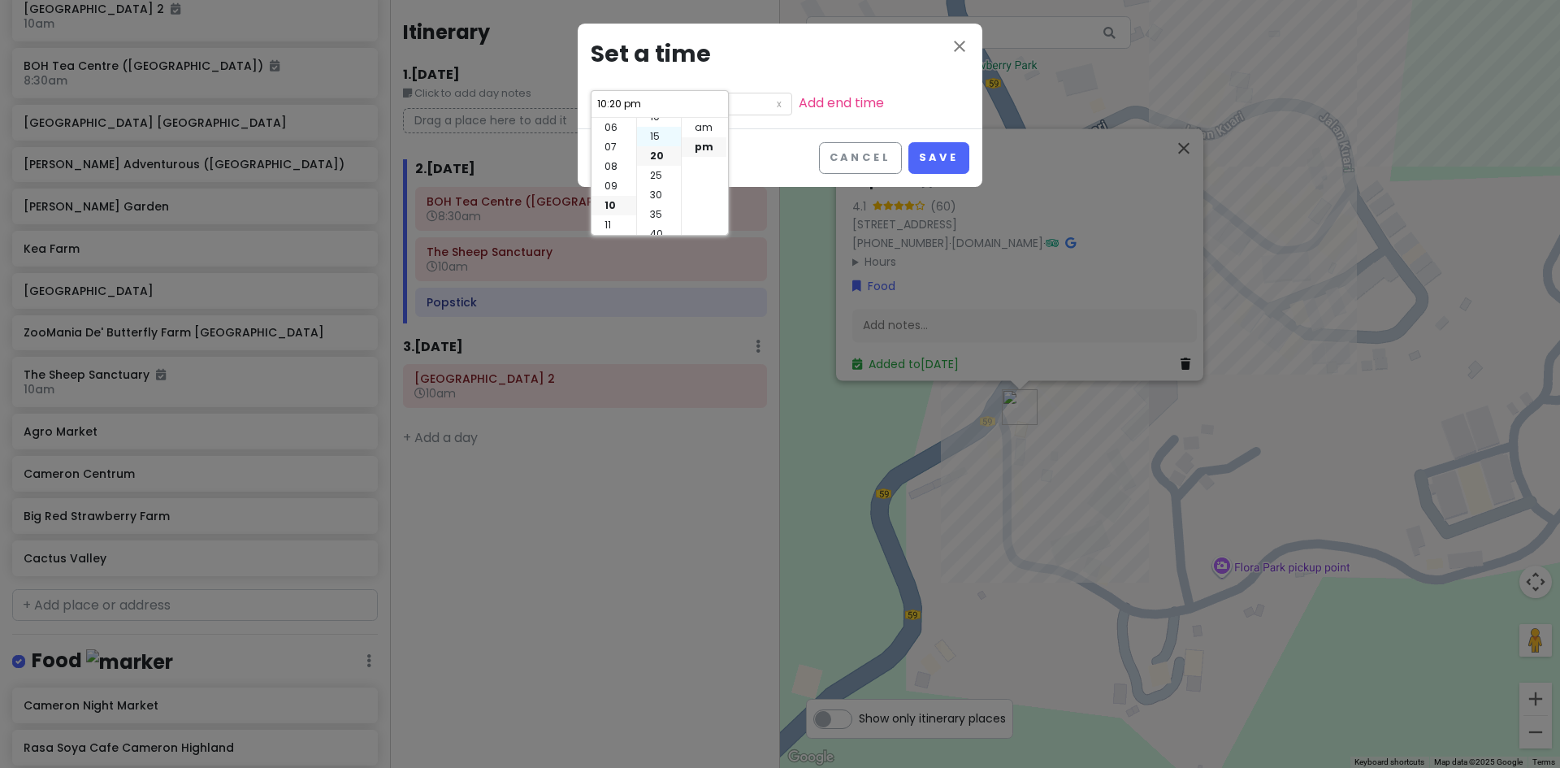
scroll to position [0, 0]
click at [662, 124] on li "00" at bounding box center [659, 127] width 44 height 19
type input "10:00 pm"
click at [717, 126] on li "am" at bounding box center [704, 127] width 45 height 19
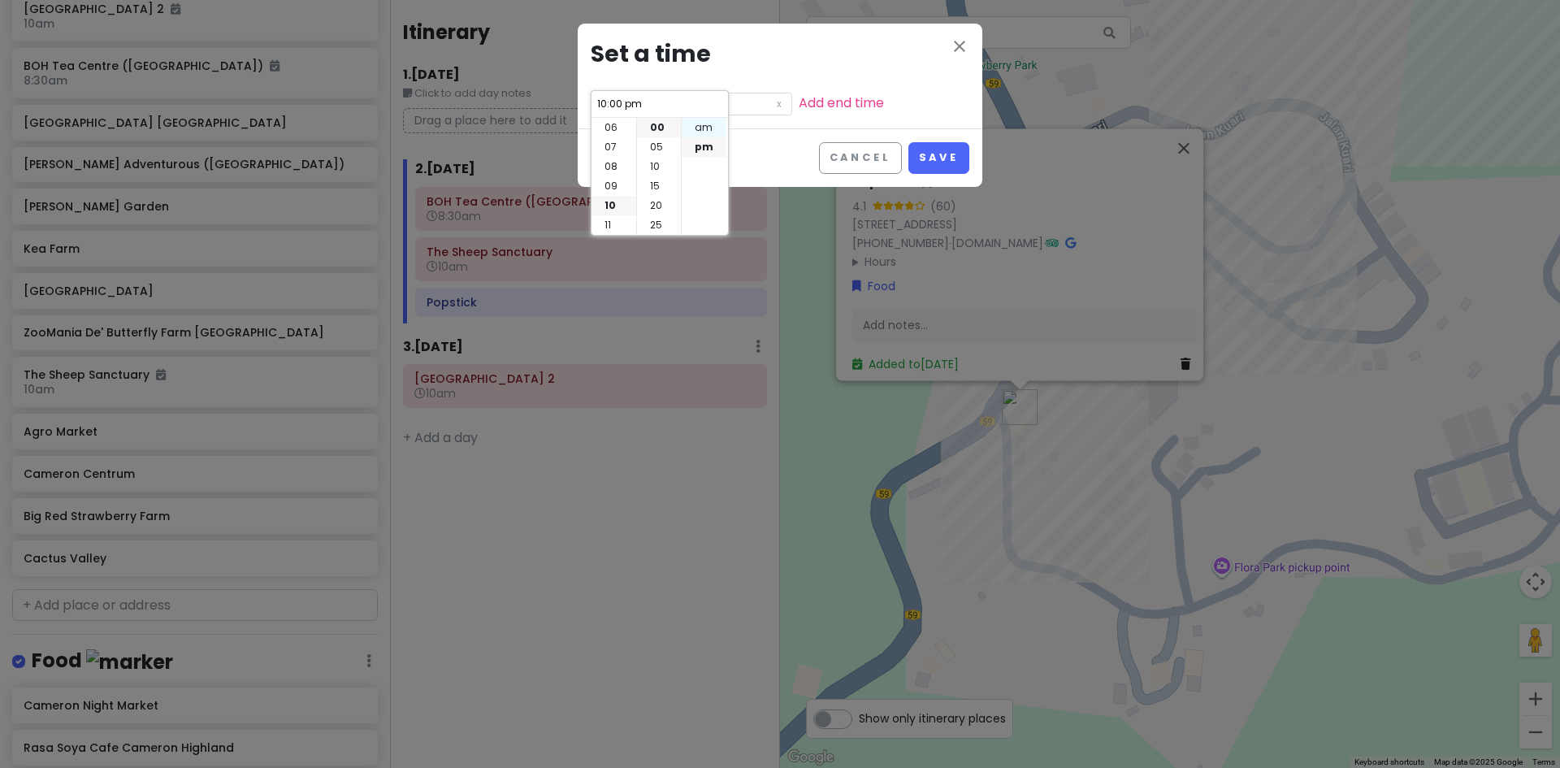
type input "10:00 am"
click at [852, 156] on button "Cancel" at bounding box center [860, 158] width 83 height 32
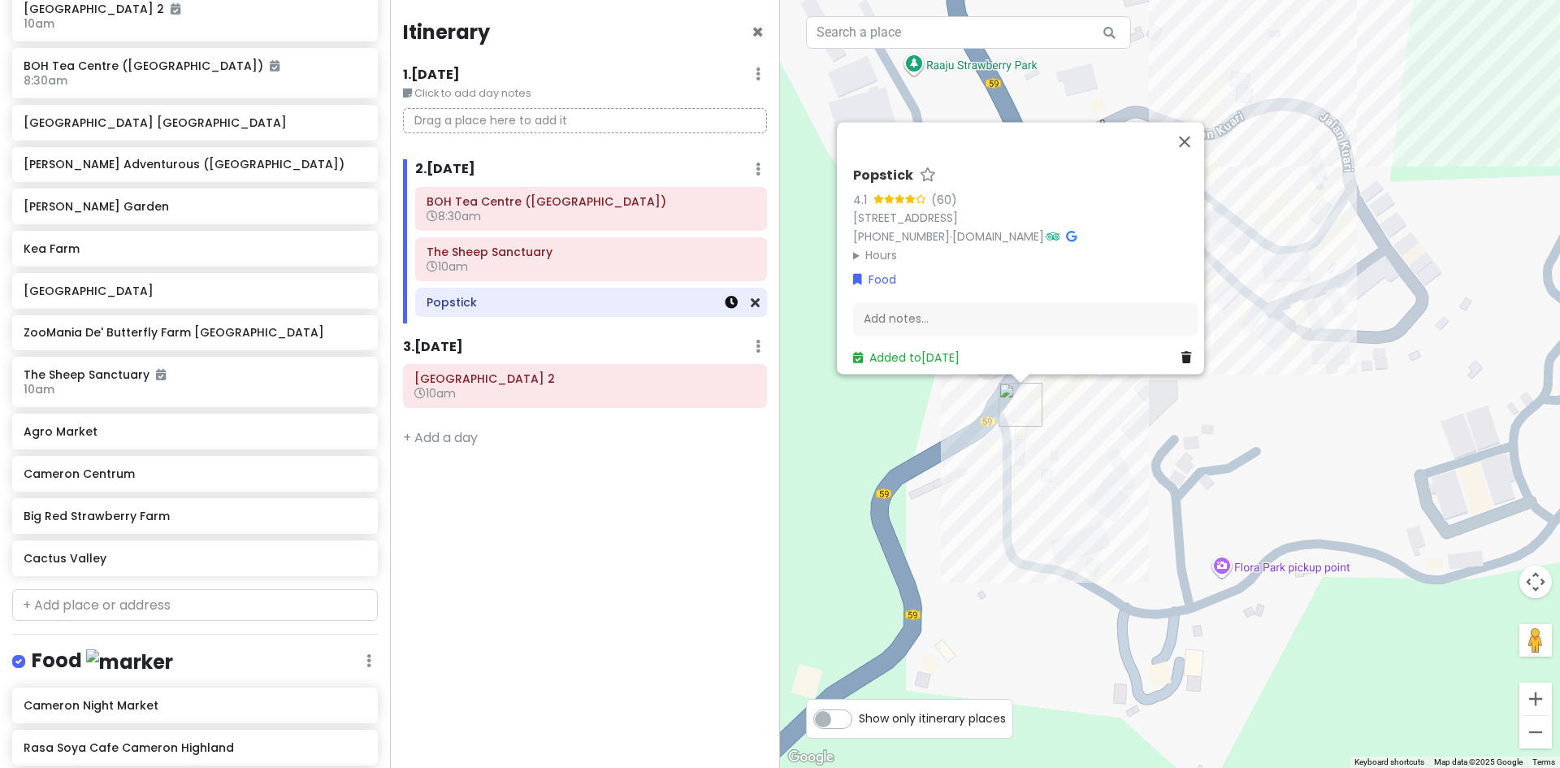
click at [729, 307] on icon at bounding box center [731, 302] width 13 height 13
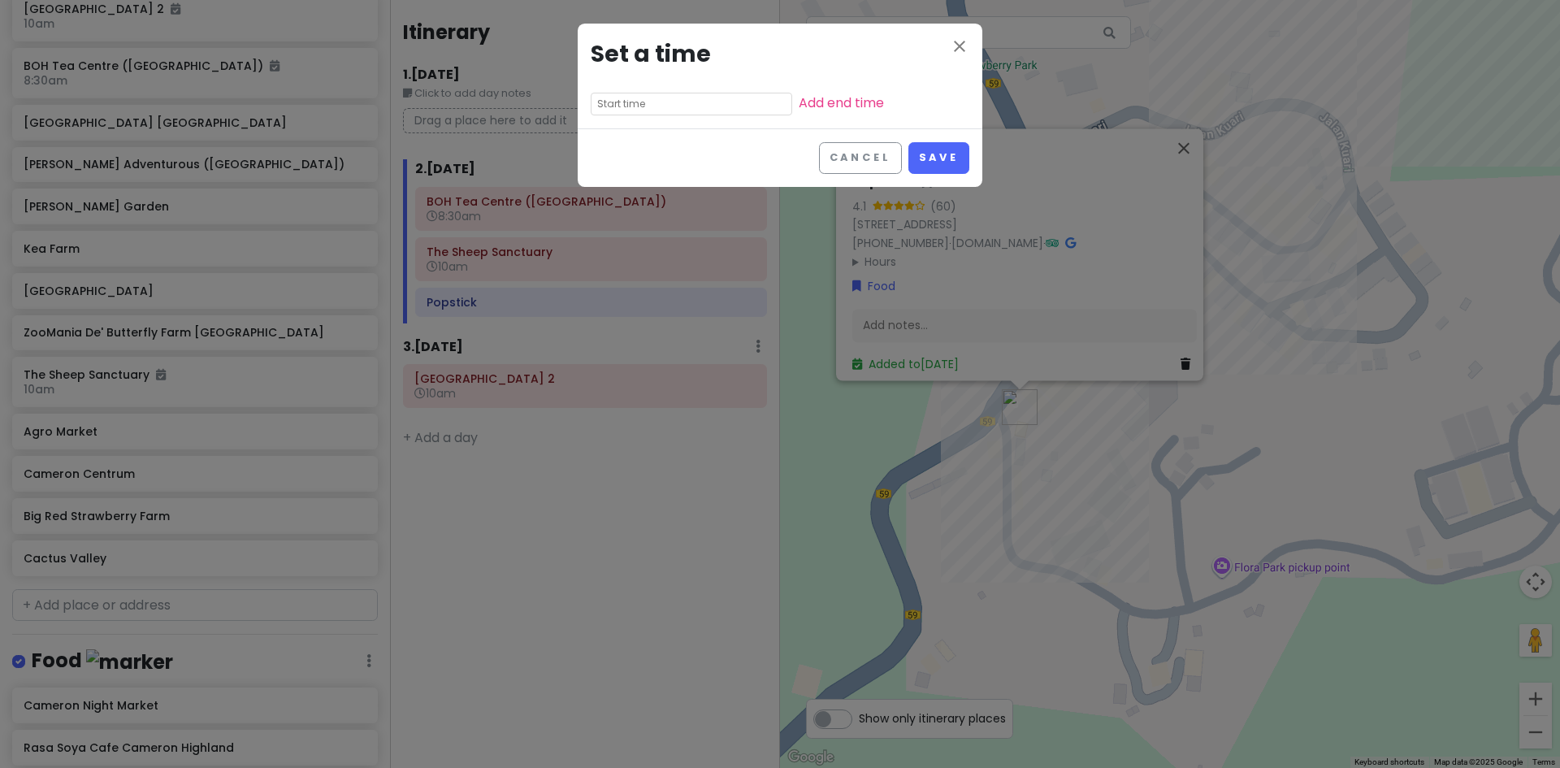
click at [678, 94] on input "text" at bounding box center [691, 104] width 201 height 23
click at [609, 202] on li "10" at bounding box center [613, 205] width 45 height 19
type input "10:20 pm"
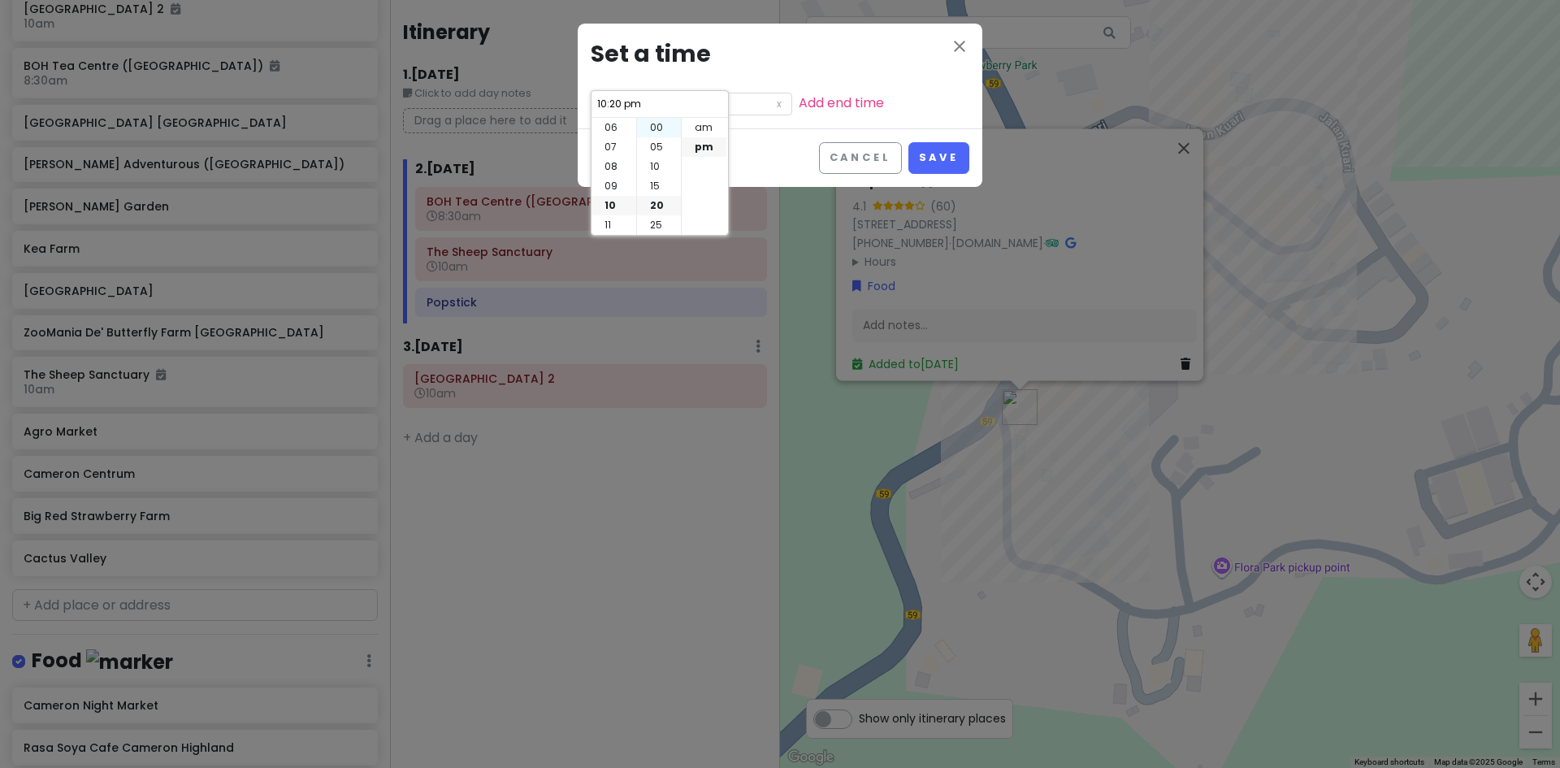
click at [660, 128] on li "00" at bounding box center [659, 127] width 44 height 19
type input "10:00 pm"
click at [708, 125] on li "am" at bounding box center [704, 127] width 45 height 19
type input "10:00 am"
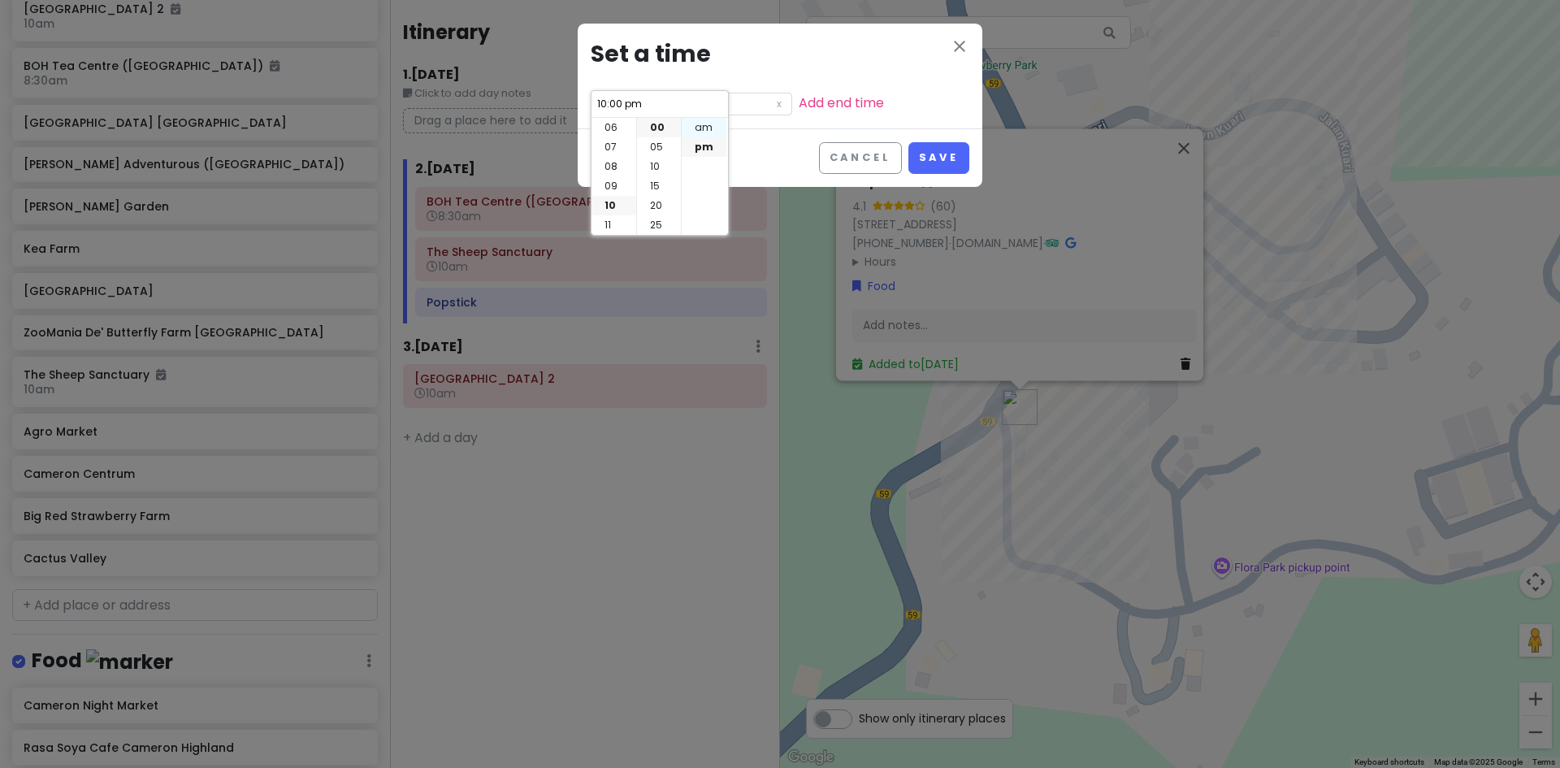
type input "10:00 am"
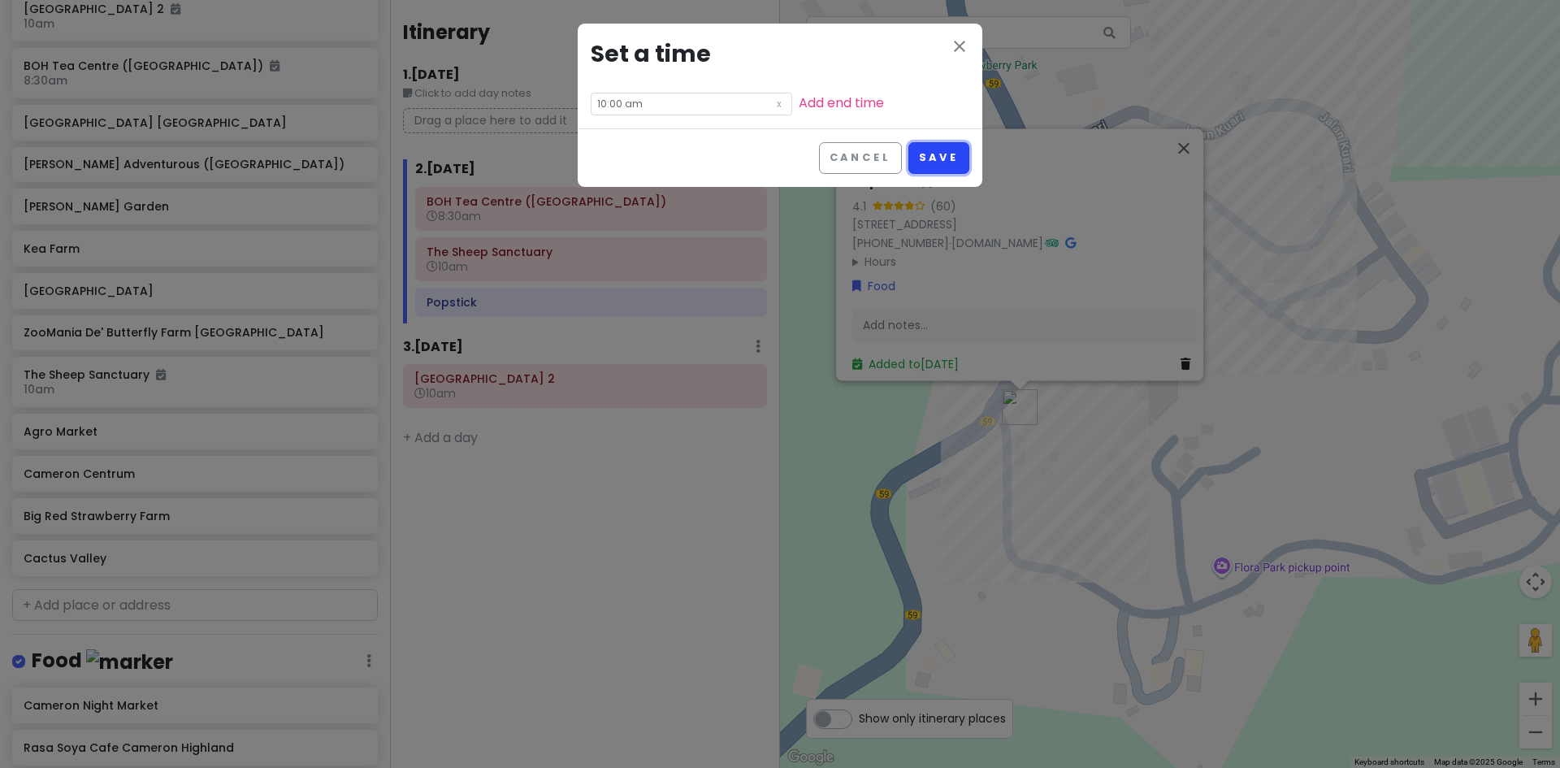
click at [911, 159] on button "Save" at bounding box center [938, 158] width 61 height 32
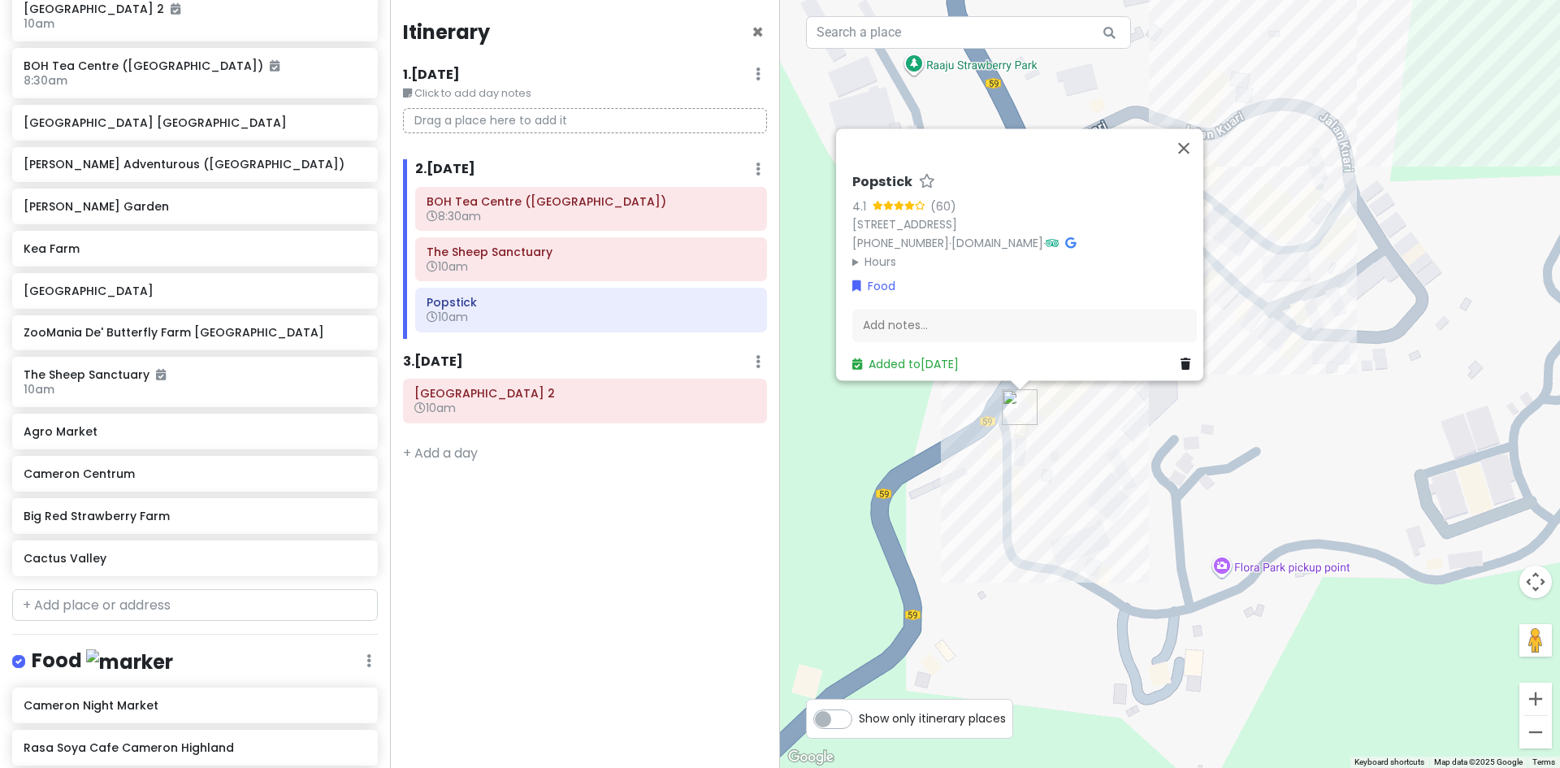
click at [1118, 441] on div "Popstick 4.1 (60) 187 Kea Farm, Brinchang, 39100 Brinchang, Pahang, Malaysia +6…" at bounding box center [1170, 384] width 780 height 768
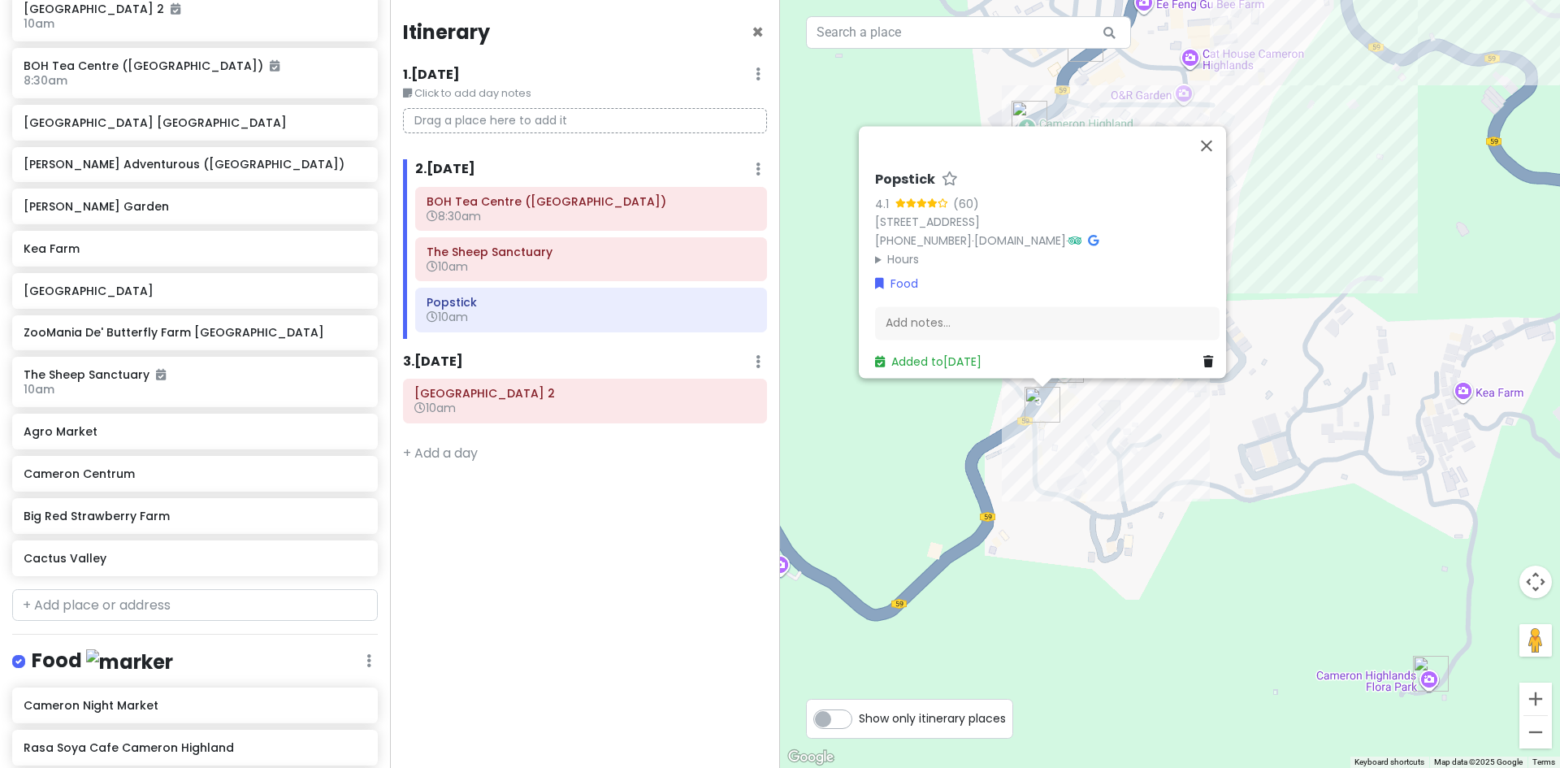
drag, startPoint x: 1194, startPoint y: 513, endPoint x: 1051, endPoint y: 413, distance: 174.9
click at [1051, 413] on div "Popstick 4.1 (60) 187 Kea Farm, Brinchang, 39100 Brinchang, Pahang, Malaysia +6…" at bounding box center [1170, 384] width 780 height 768
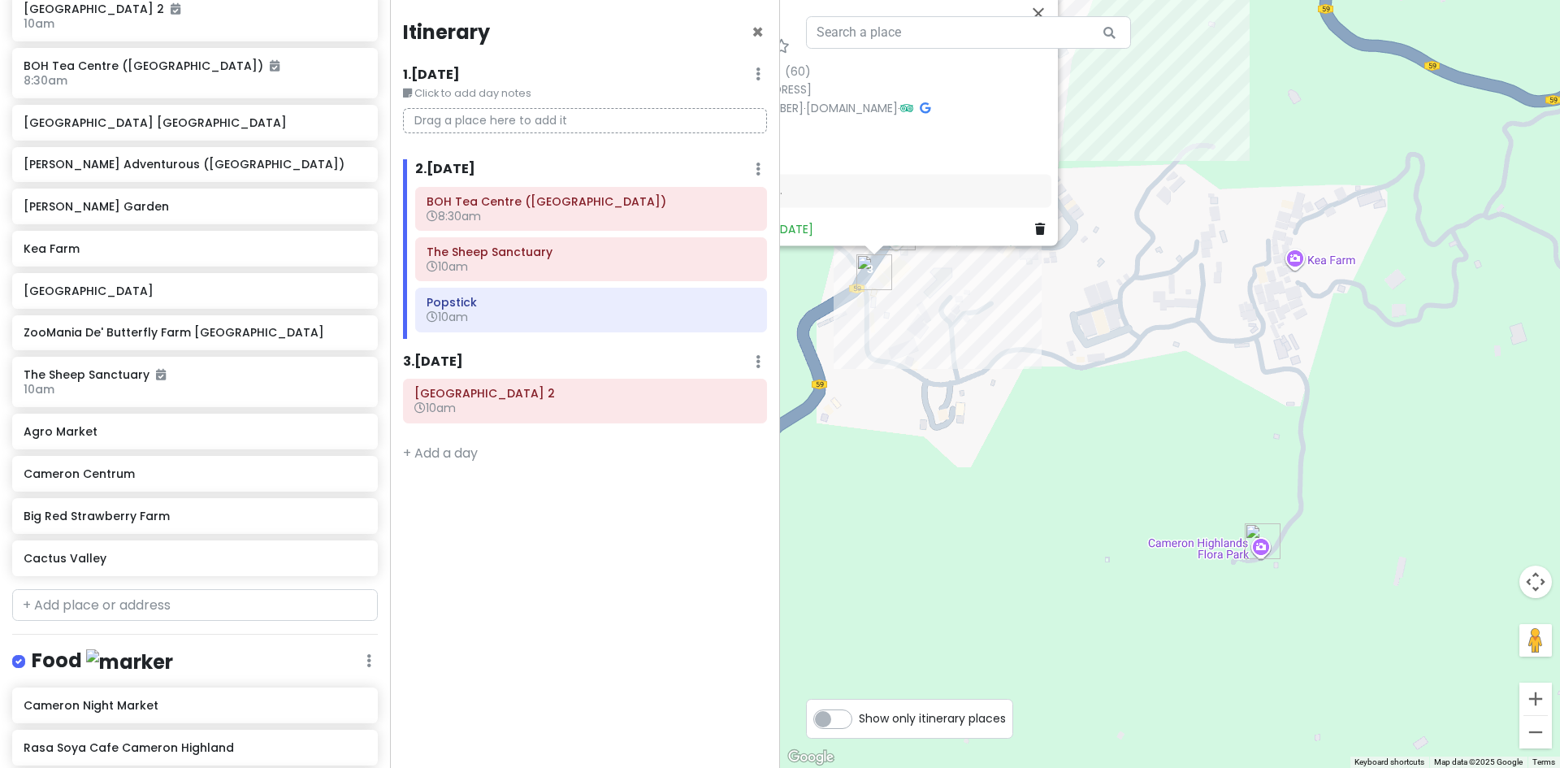
click at [1252, 532] on img "Cameron Highlands Flora Park" at bounding box center [1262, 541] width 49 height 49
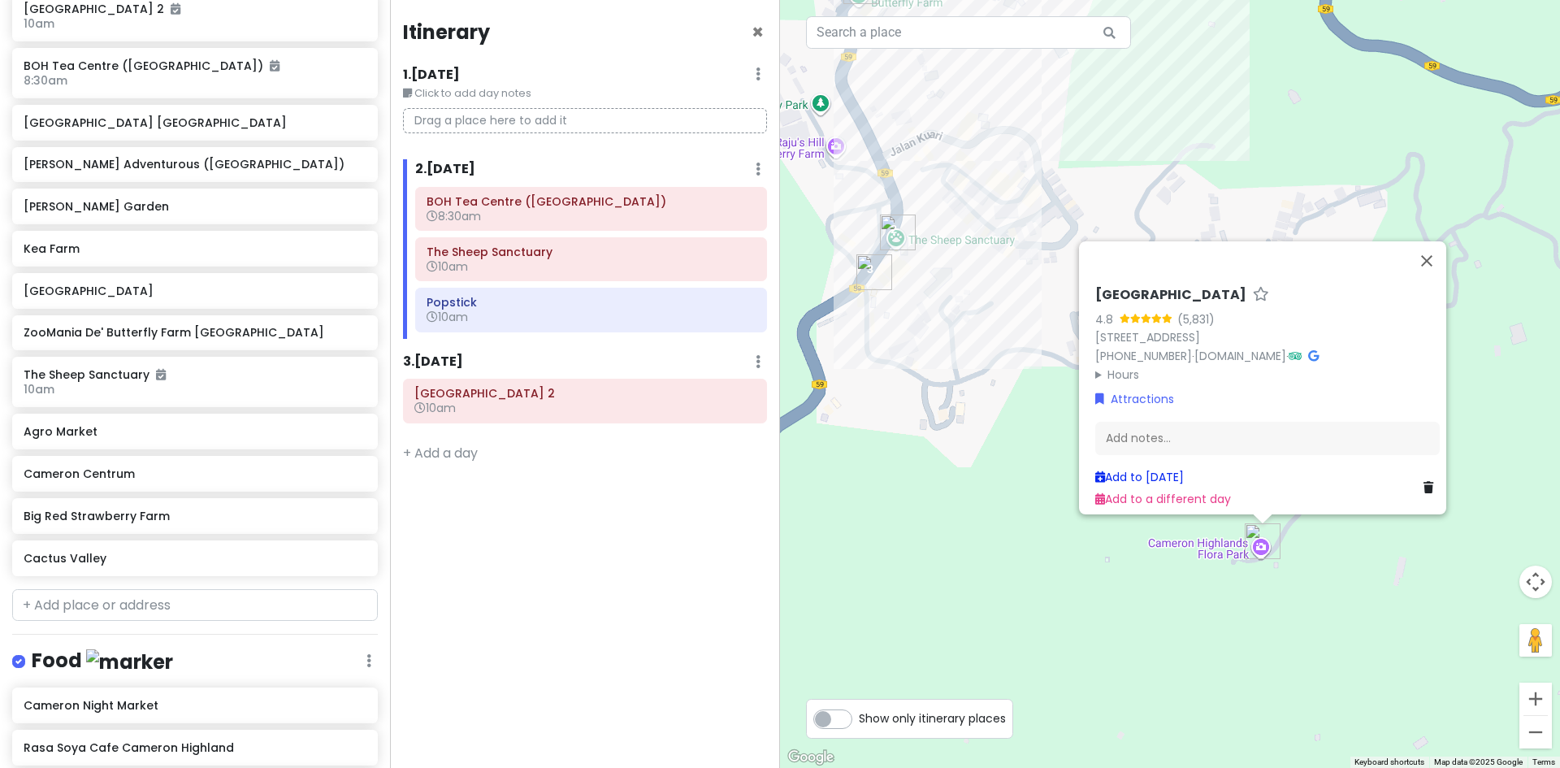
click at [1159, 469] on link "Add to Sat 10/18" at bounding box center [1139, 477] width 89 height 16
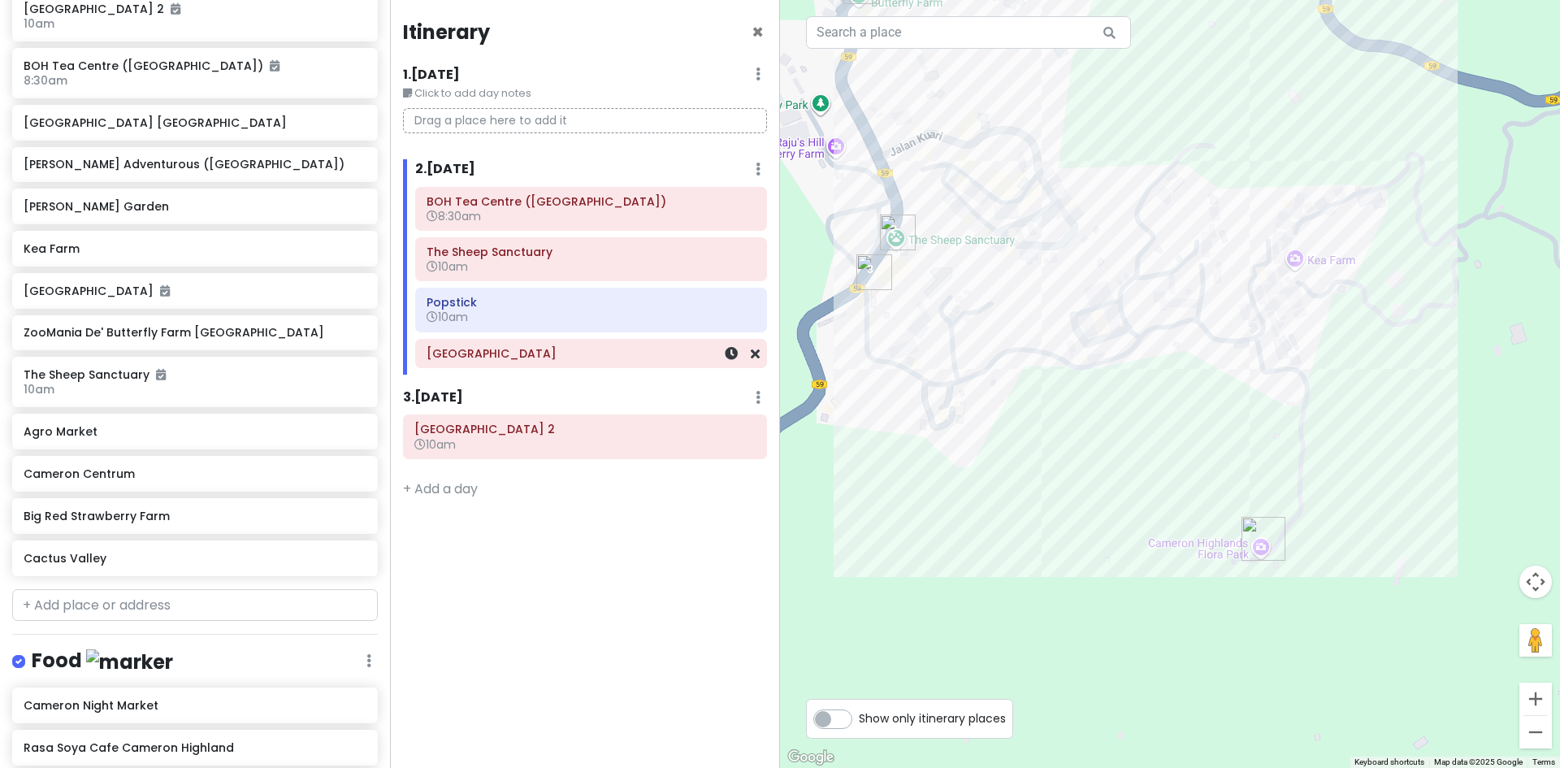
click at [608, 361] on div "[GEOGRAPHIC_DATA][PERSON_NAME]" at bounding box center [590, 353] width 329 height 23
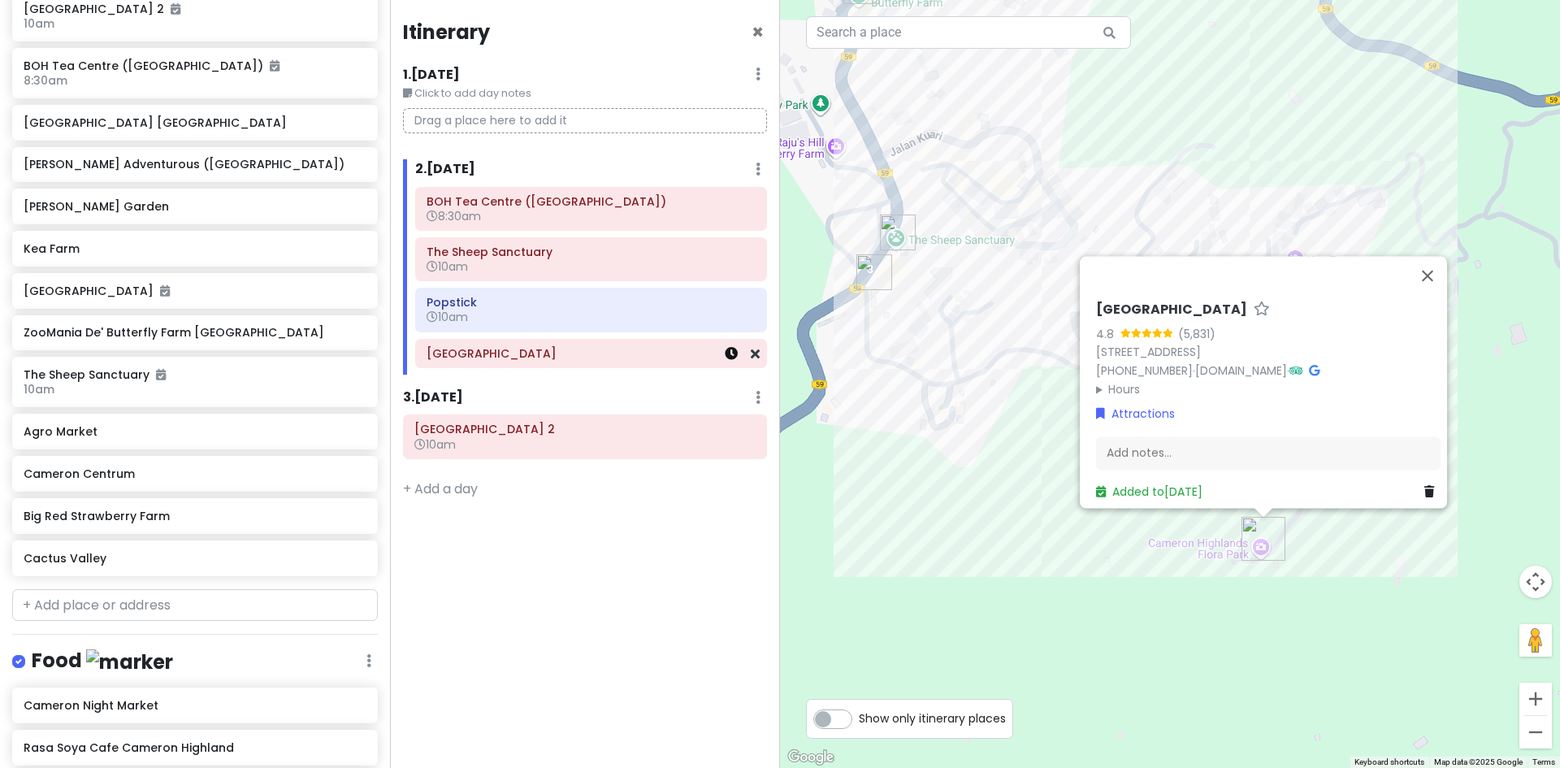
click at [729, 356] on icon at bounding box center [731, 353] width 13 height 13
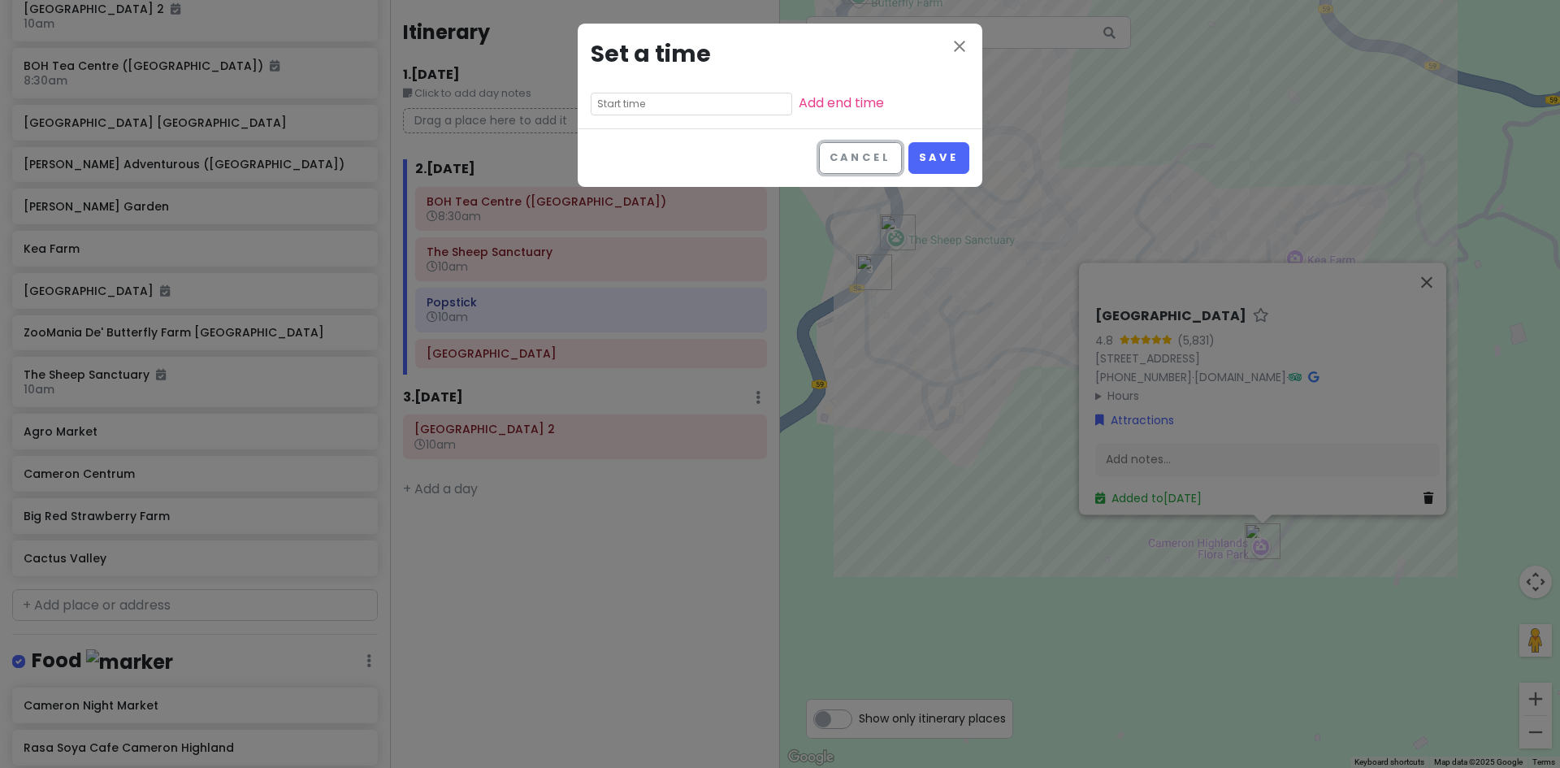
drag, startPoint x: 867, startPoint y: 154, endPoint x: 881, endPoint y: 175, distance: 25.7
click at [867, 153] on button "Cancel" at bounding box center [860, 158] width 83 height 32
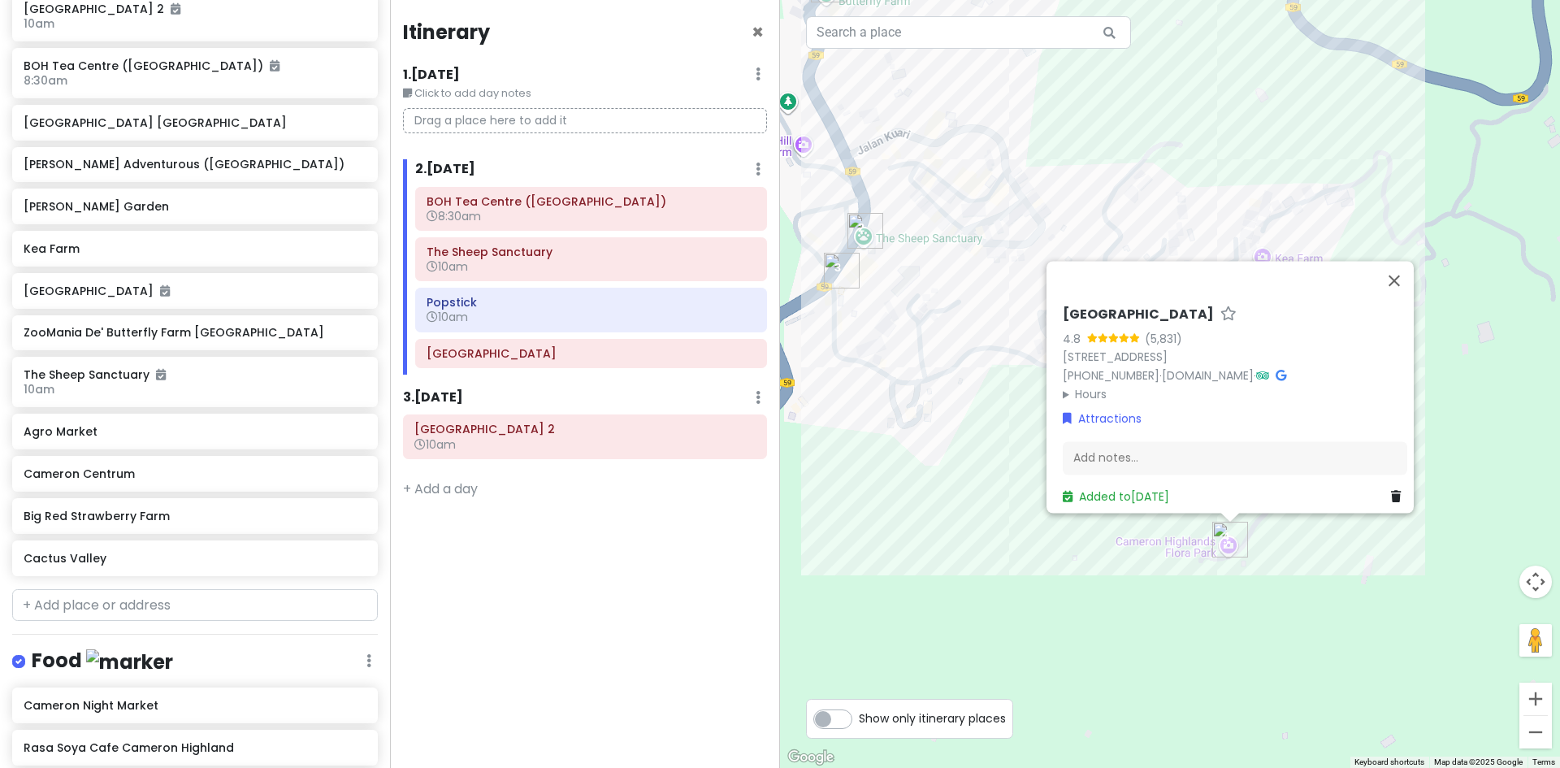
drag, startPoint x: 998, startPoint y: 329, endPoint x: 985, endPoint y: 328, distance: 13.0
click at [991, 329] on div "Cameron Highlands Flora Park 4.8 (5,831) lot 191, Brinchang, 39010 Brinchang, P…" at bounding box center [1170, 384] width 780 height 768
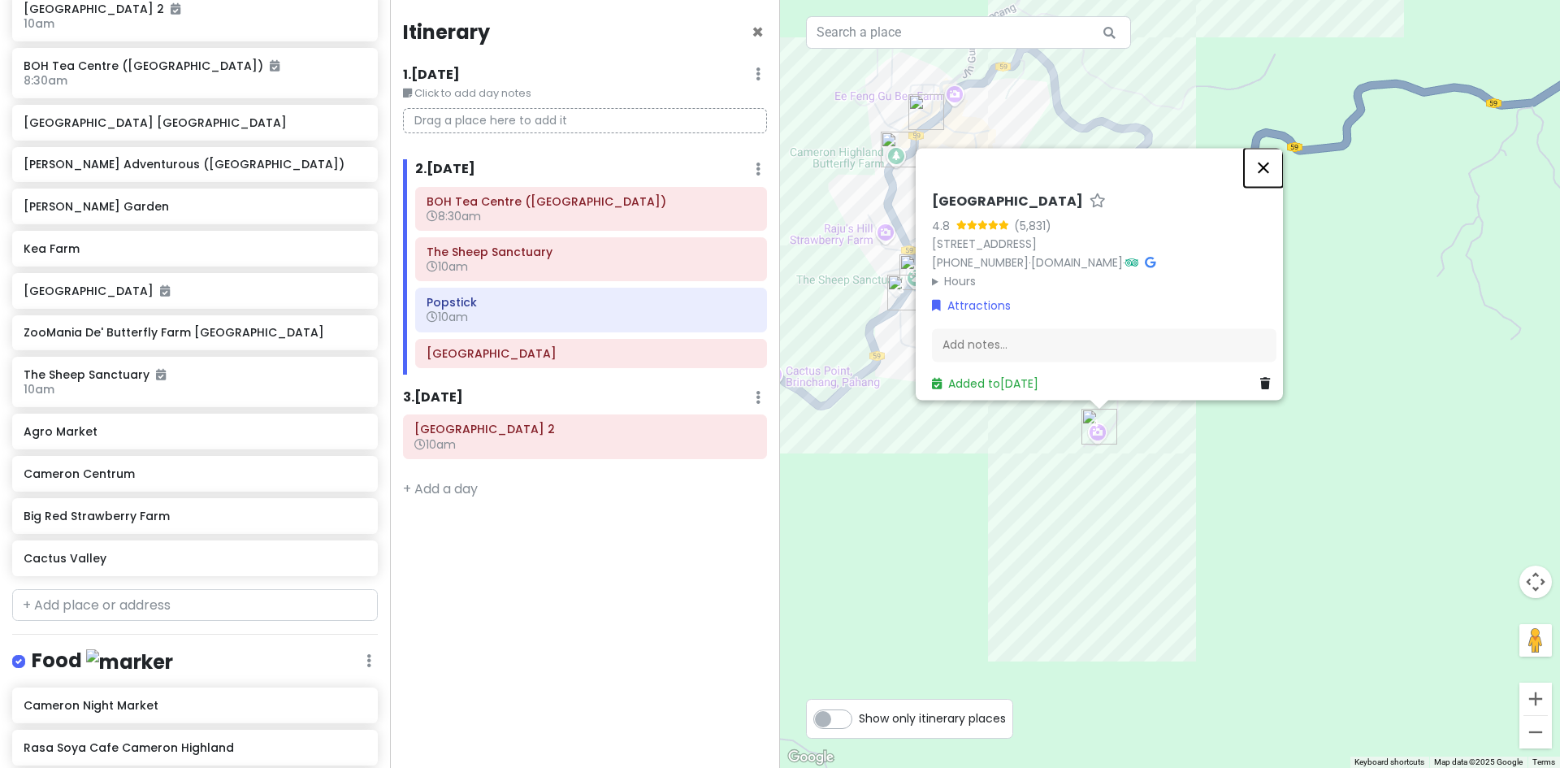
click at [1270, 158] on button "Close" at bounding box center [1263, 167] width 39 height 39
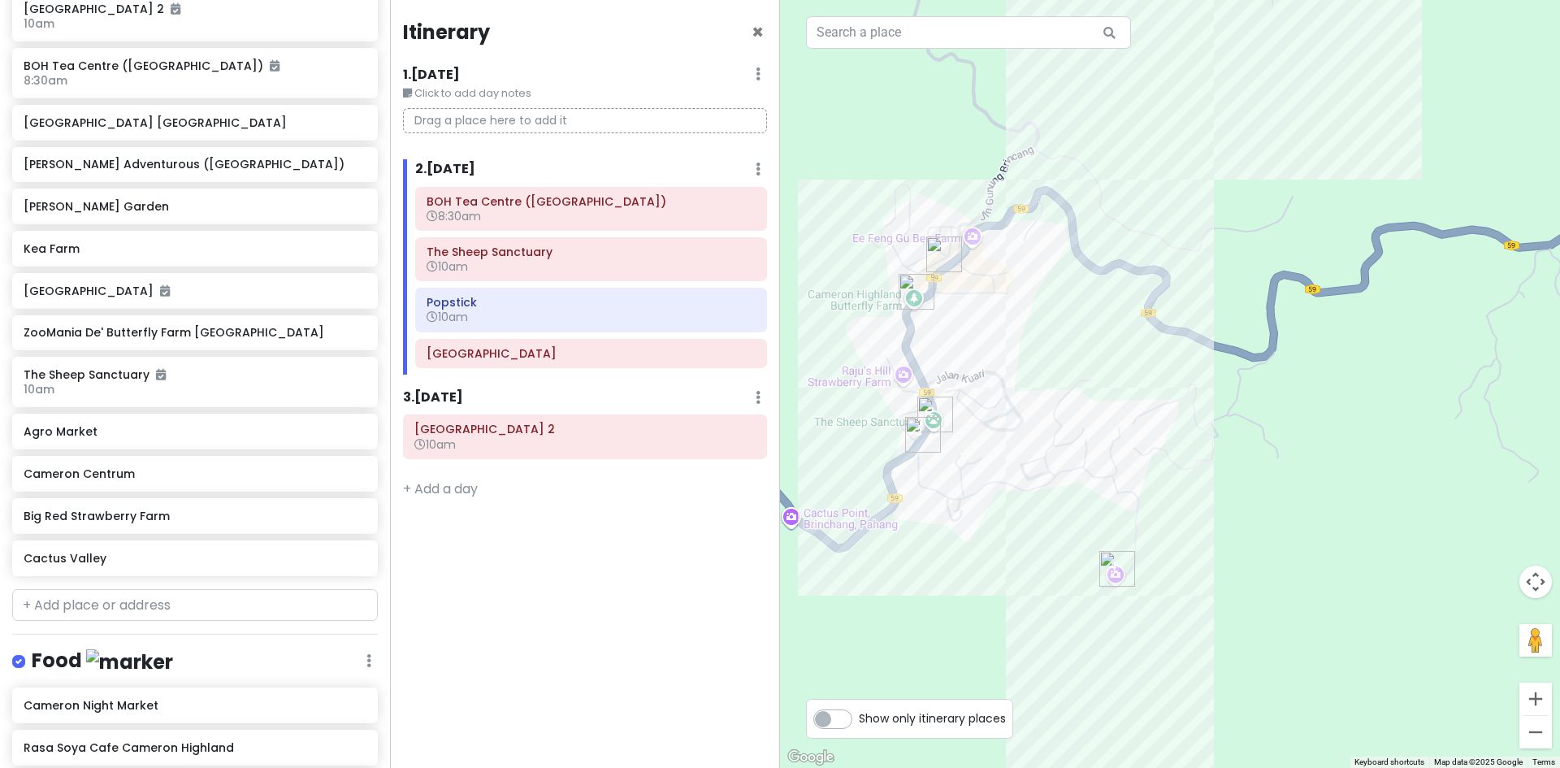
drag, startPoint x: 1022, startPoint y: 163, endPoint x: 1037, endPoint y: 301, distance: 138.1
click at [1037, 301] on div at bounding box center [1170, 384] width 780 height 768
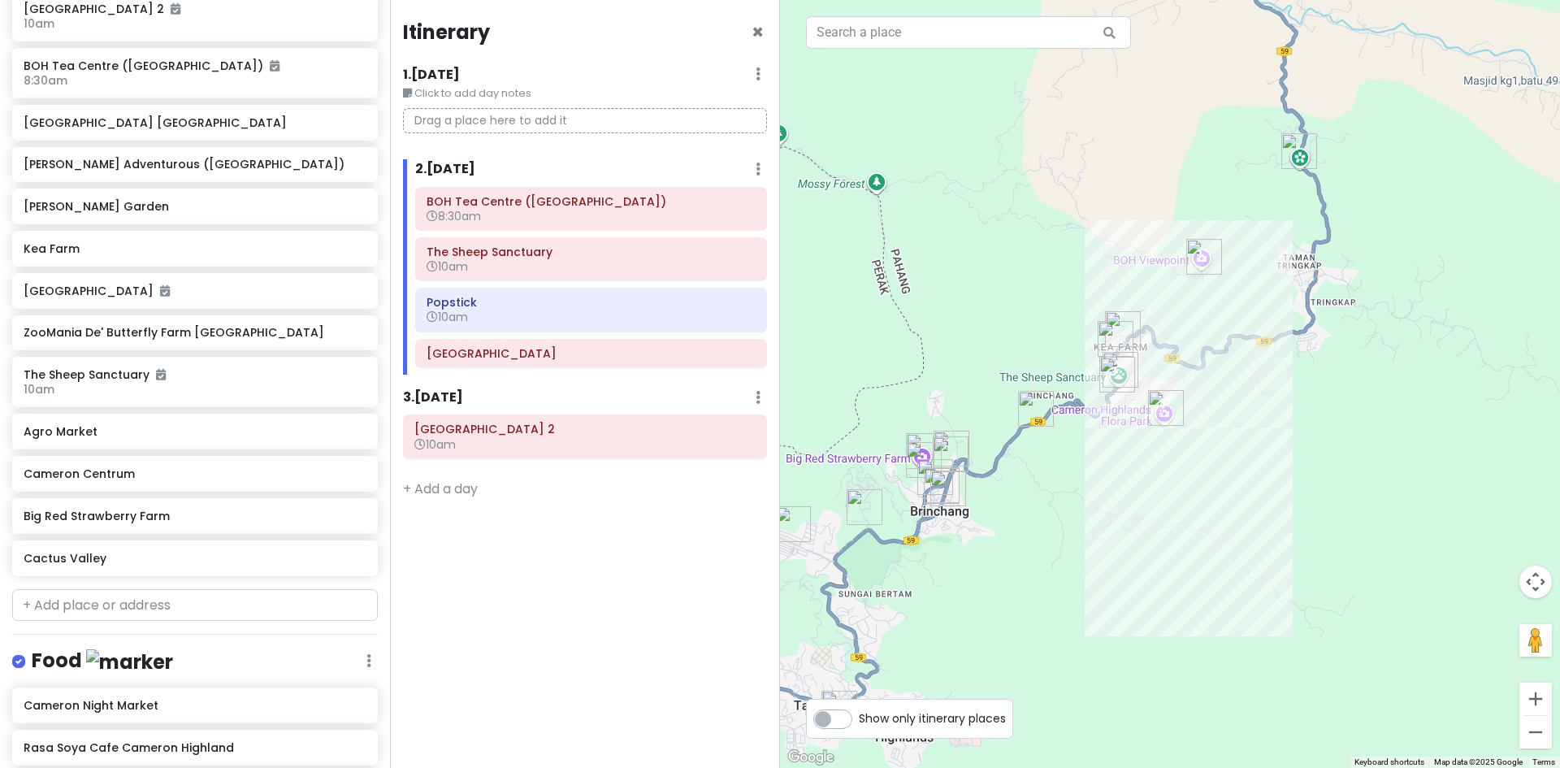
drag, startPoint x: 1017, startPoint y: 342, endPoint x: 1180, endPoint y: 362, distance: 163.7
click at [1195, 365] on div at bounding box center [1170, 384] width 780 height 768
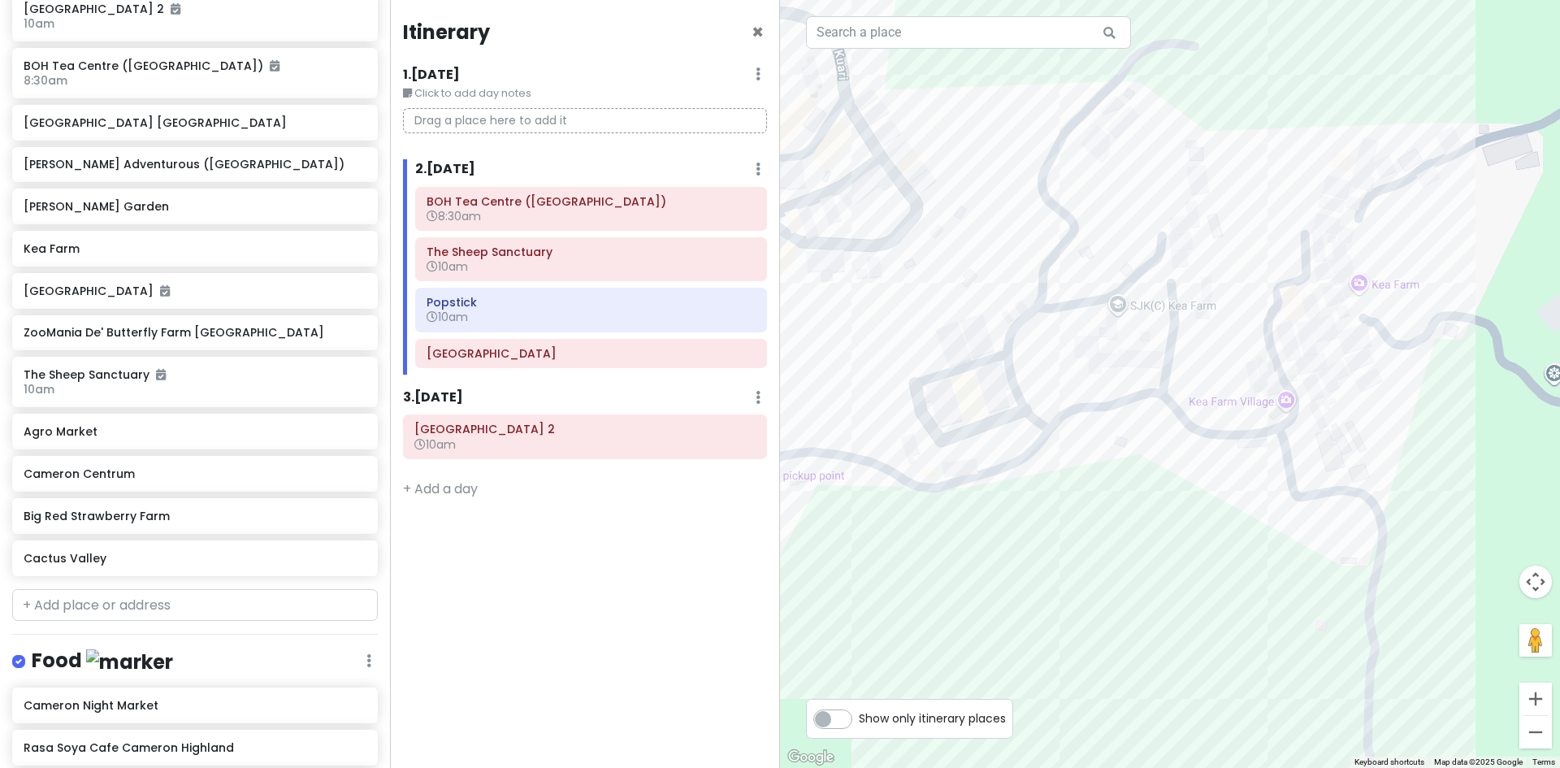
drag, startPoint x: 1201, startPoint y: 422, endPoint x: 1042, endPoint y: 411, distance: 158.8
click at [1042, 411] on div at bounding box center [1170, 384] width 780 height 768
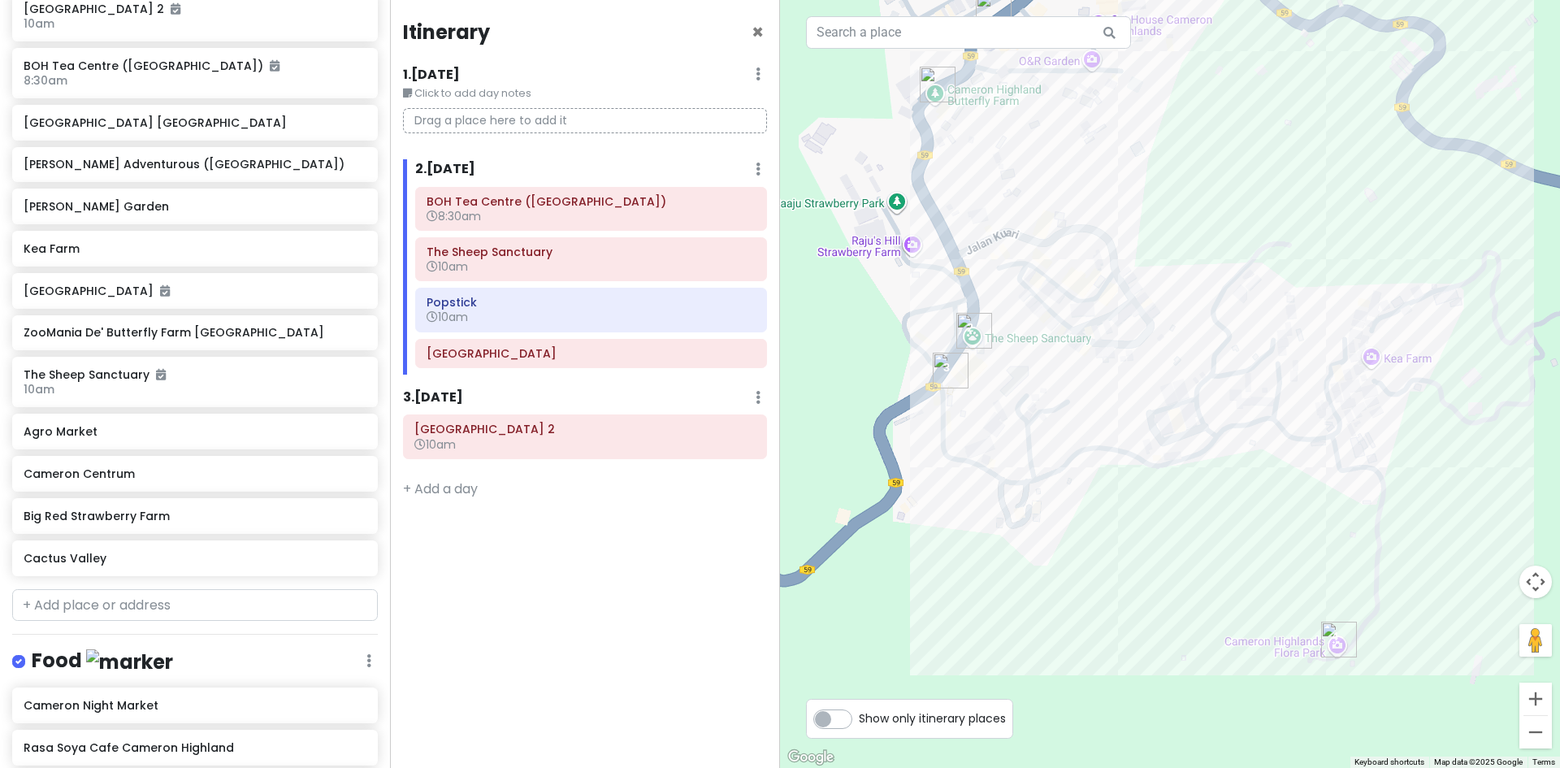
drag, startPoint x: 1080, startPoint y: 400, endPoint x: 1197, endPoint y: 480, distance: 142.0
click at [1197, 480] on div at bounding box center [1170, 384] width 780 height 768
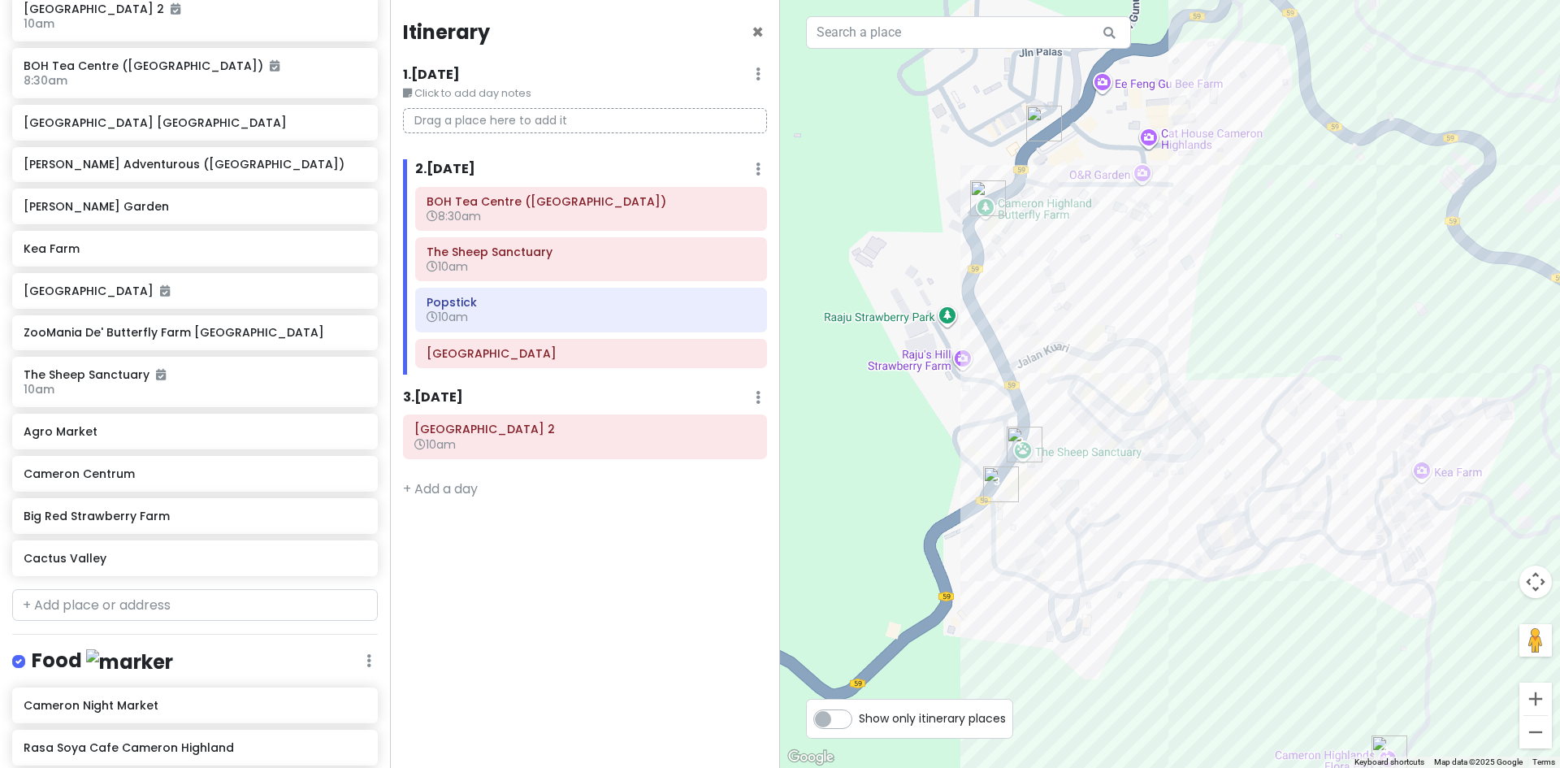
drag, startPoint x: 1074, startPoint y: 193, endPoint x: 1067, endPoint y: 245, distance: 52.5
click at [1076, 249] on div at bounding box center [1170, 384] width 780 height 768
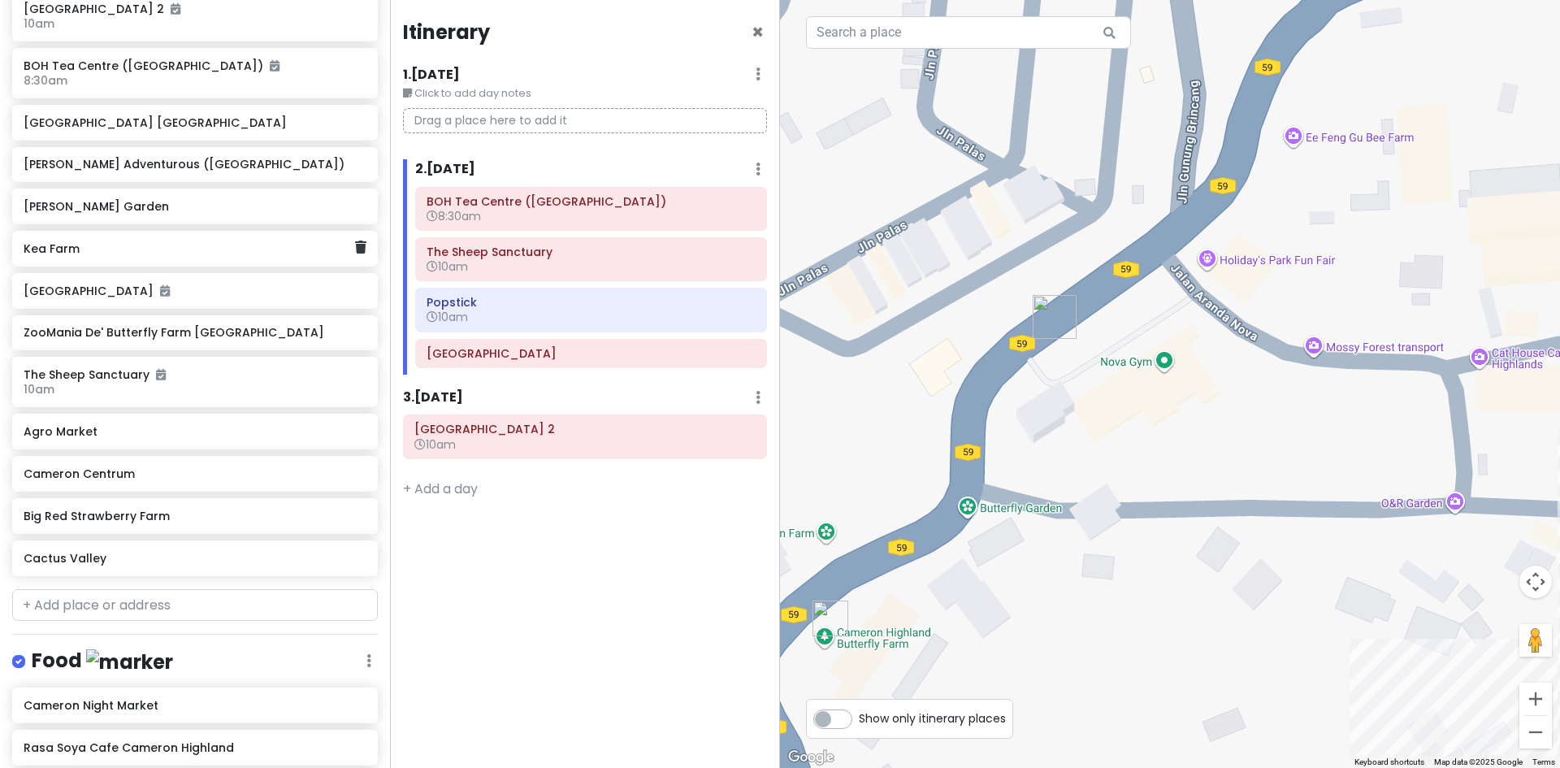
drag, startPoint x: 180, startPoint y: 248, endPoint x: 193, endPoint y: 253, distance: 13.4
click at [181, 248] on h6 "Kea Farm" at bounding box center [189, 248] width 331 height 15
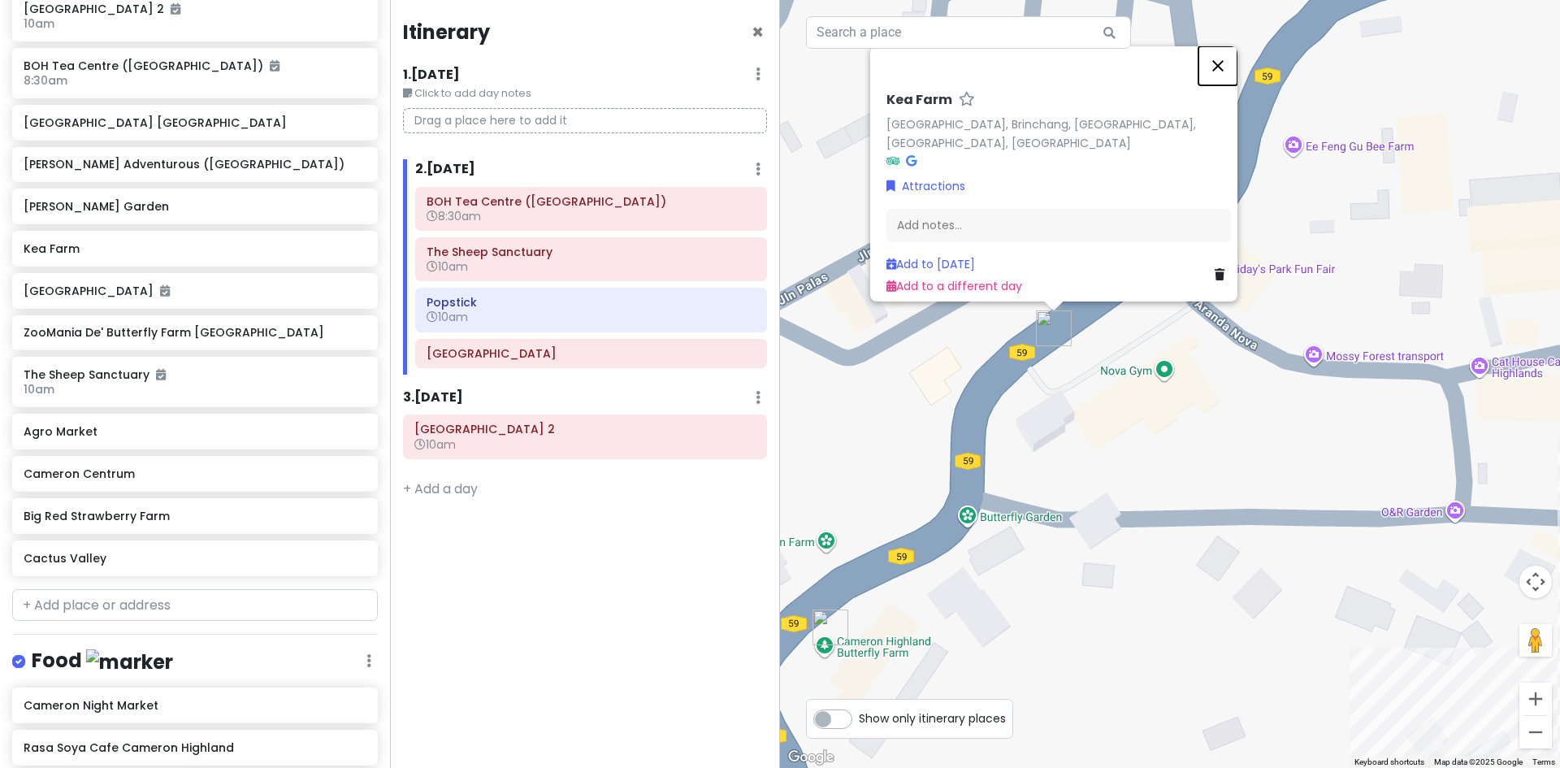
click at [1224, 75] on button "Close" at bounding box center [1217, 65] width 39 height 39
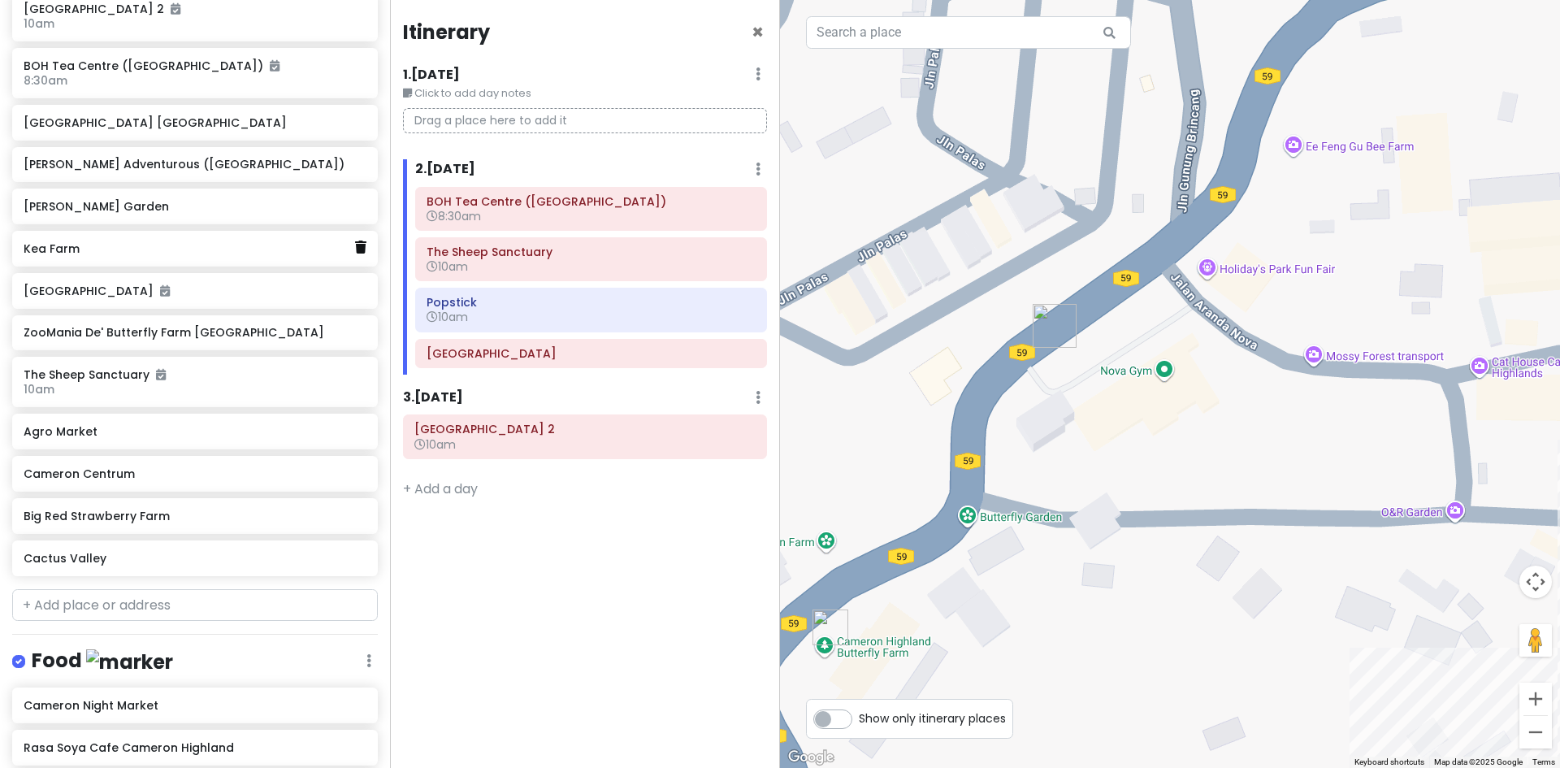
click at [355, 252] on icon at bounding box center [360, 246] width 11 height 13
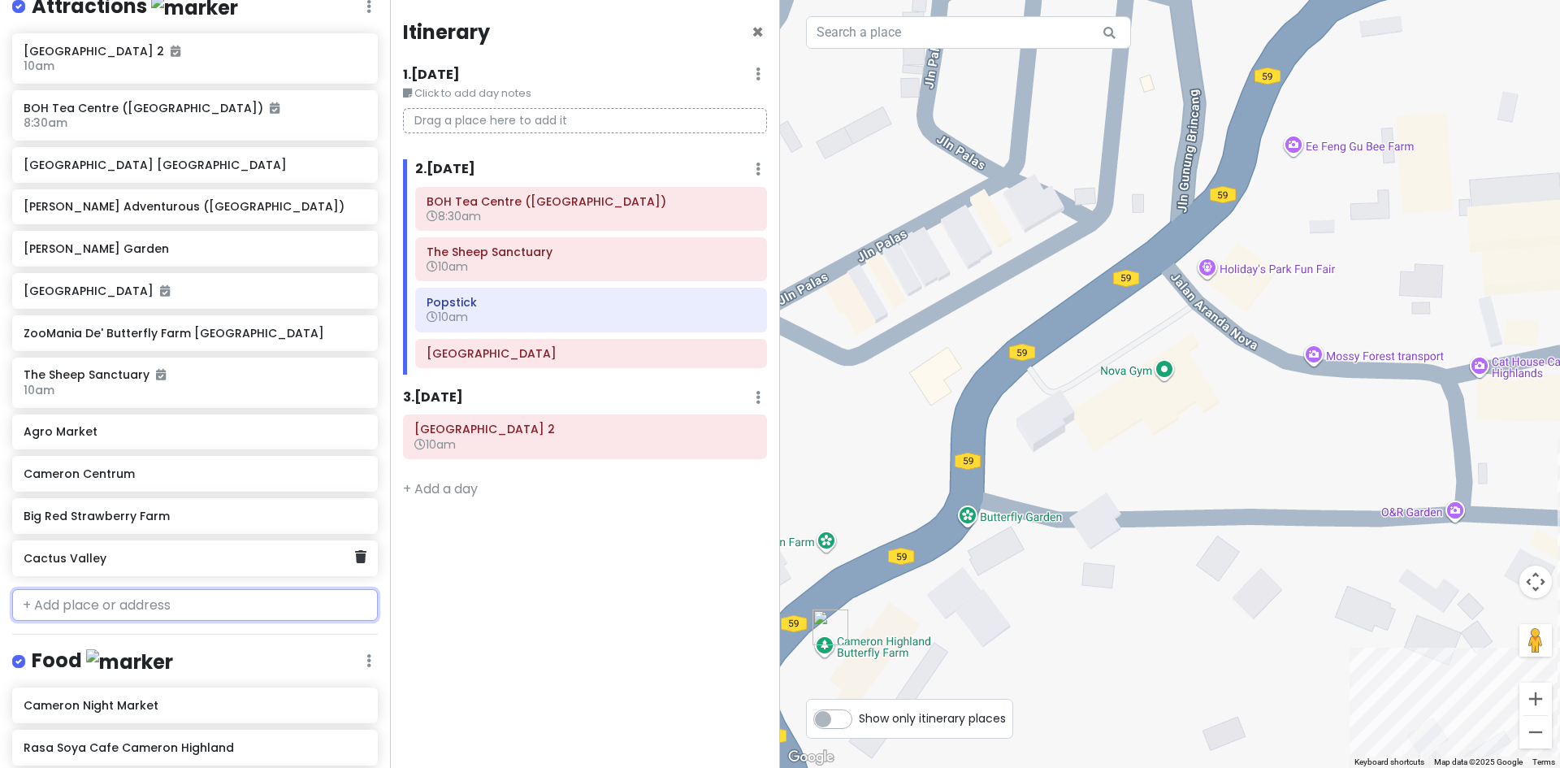
click at [190, 618] on input "text" at bounding box center [195, 605] width 366 height 32
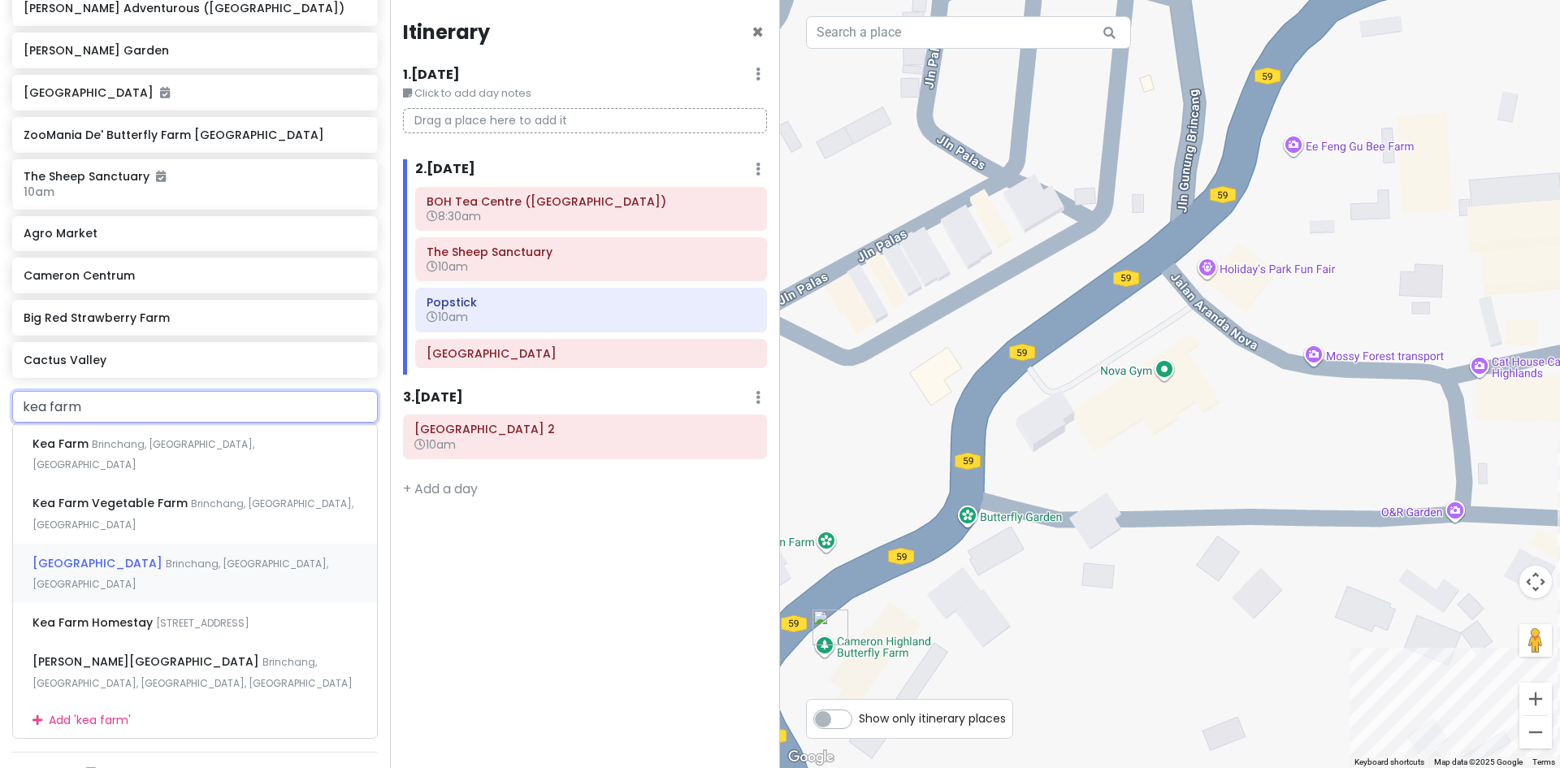
scroll to position [447, 0]
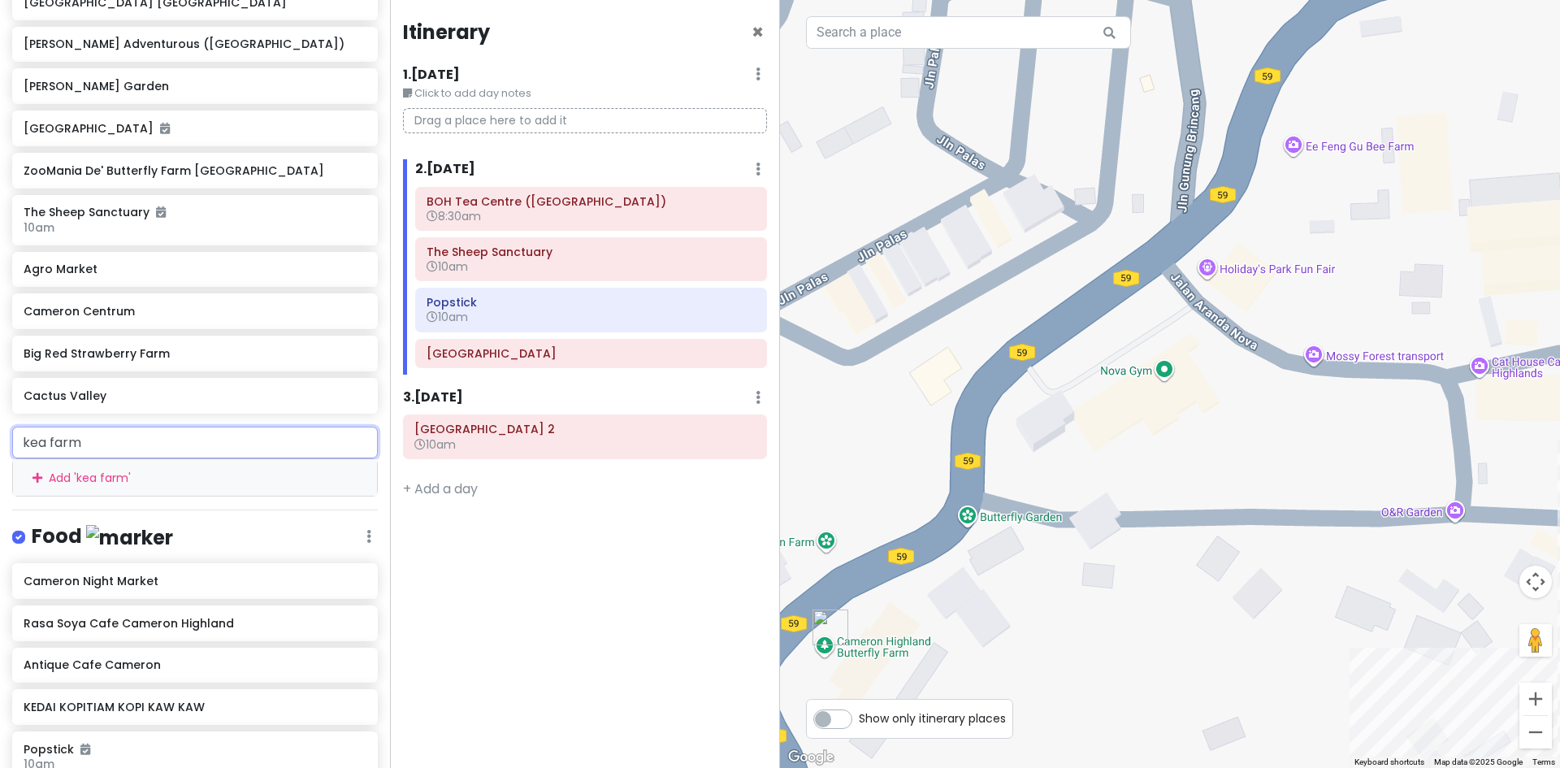
click at [176, 448] on input "kea farm" at bounding box center [195, 442] width 366 height 32
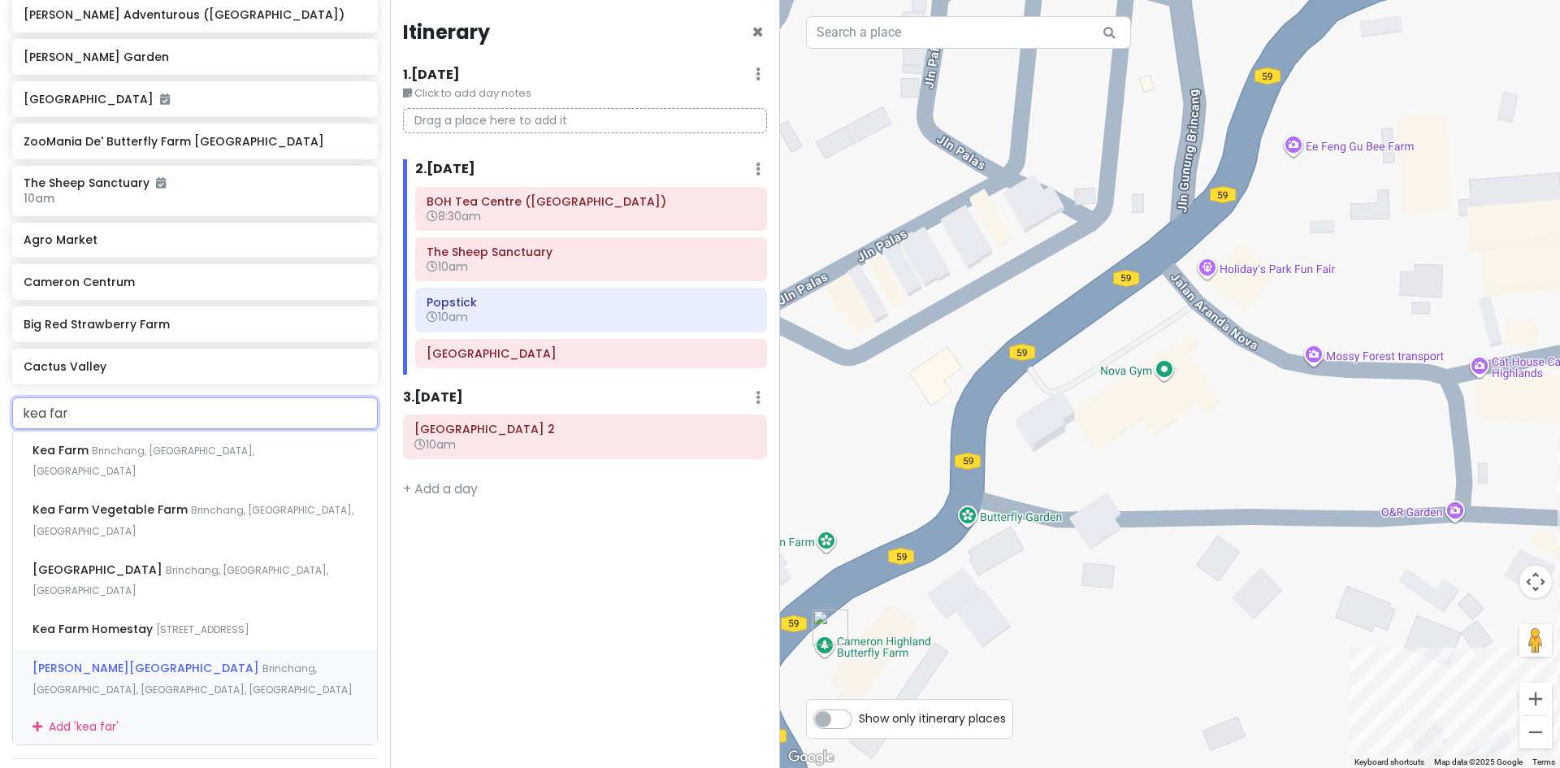
scroll to position [528, 0]
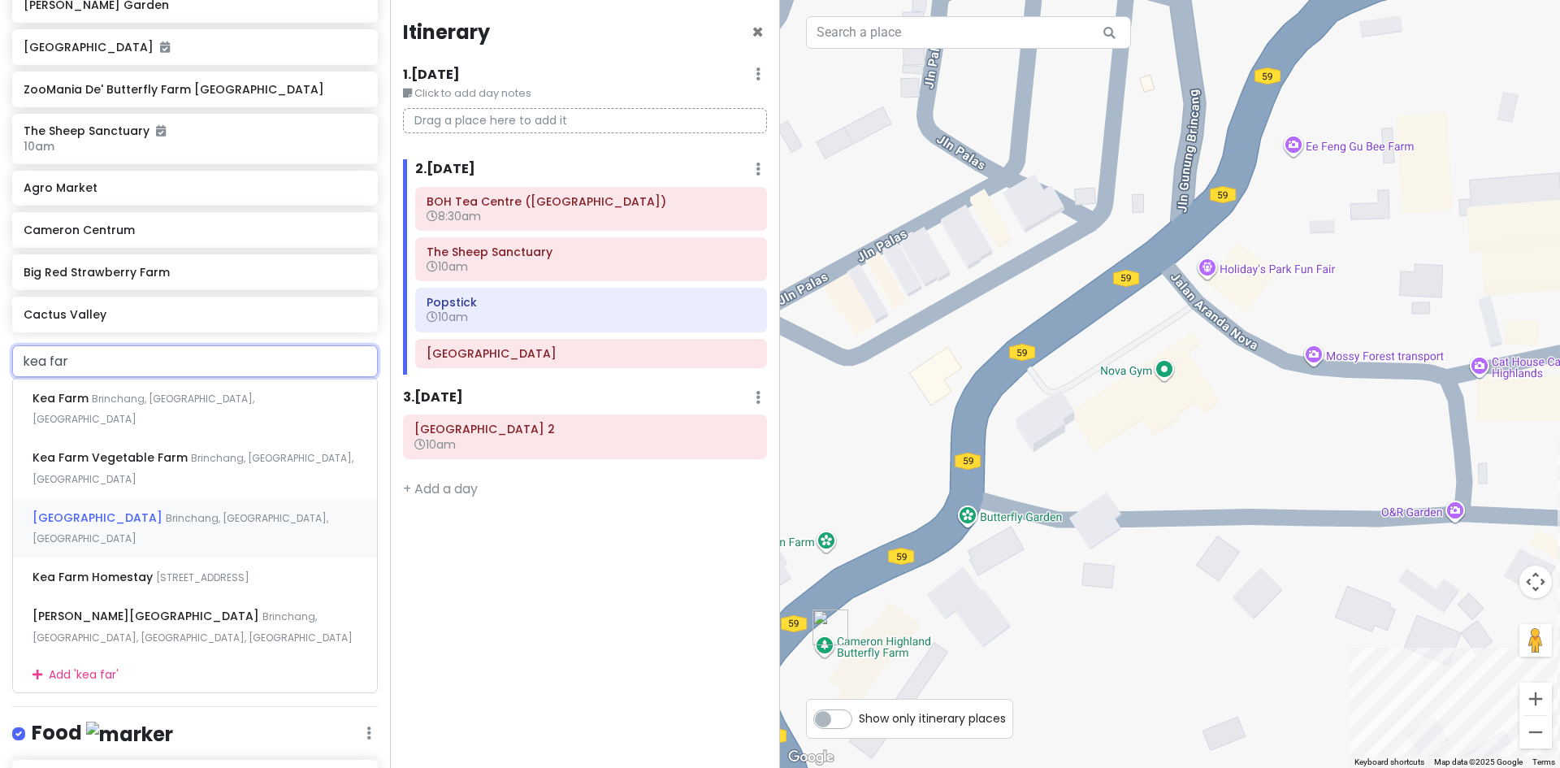
type input "kea farn"
click at [229, 405] on div "Kea Farm Brinchang, Pahang, Malaysia" at bounding box center [195, 408] width 364 height 60
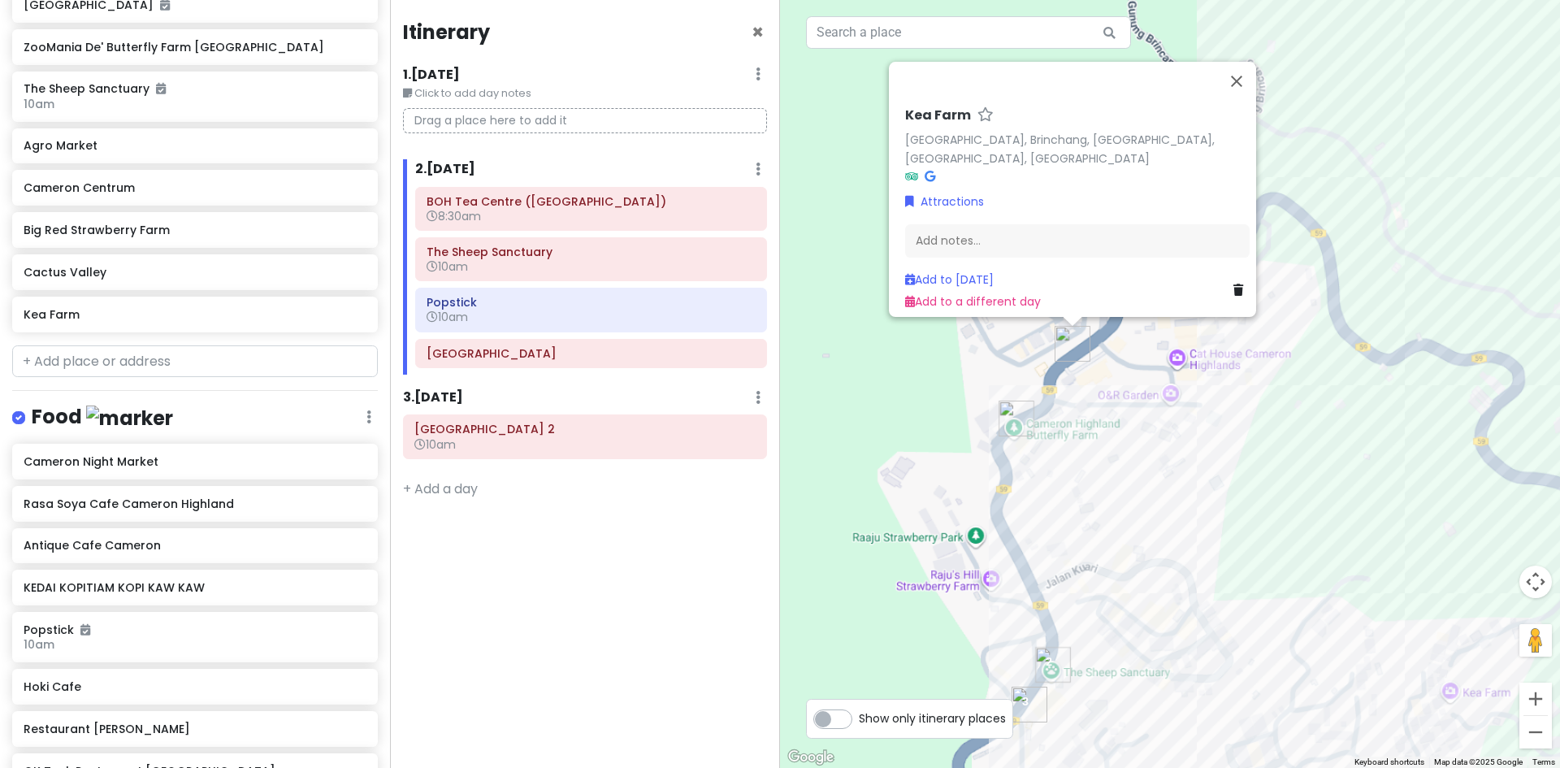
drag, startPoint x: 1144, startPoint y: 452, endPoint x: 1054, endPoint y: 392, distance: 107.9
click at [1056, 392] on div "Kea Farm Kea Farm, Brinchang, 39000 Brinchang, Pahang, Malaysia Attractions Add…" at bounding box center [1170, 384] width 780 height 768
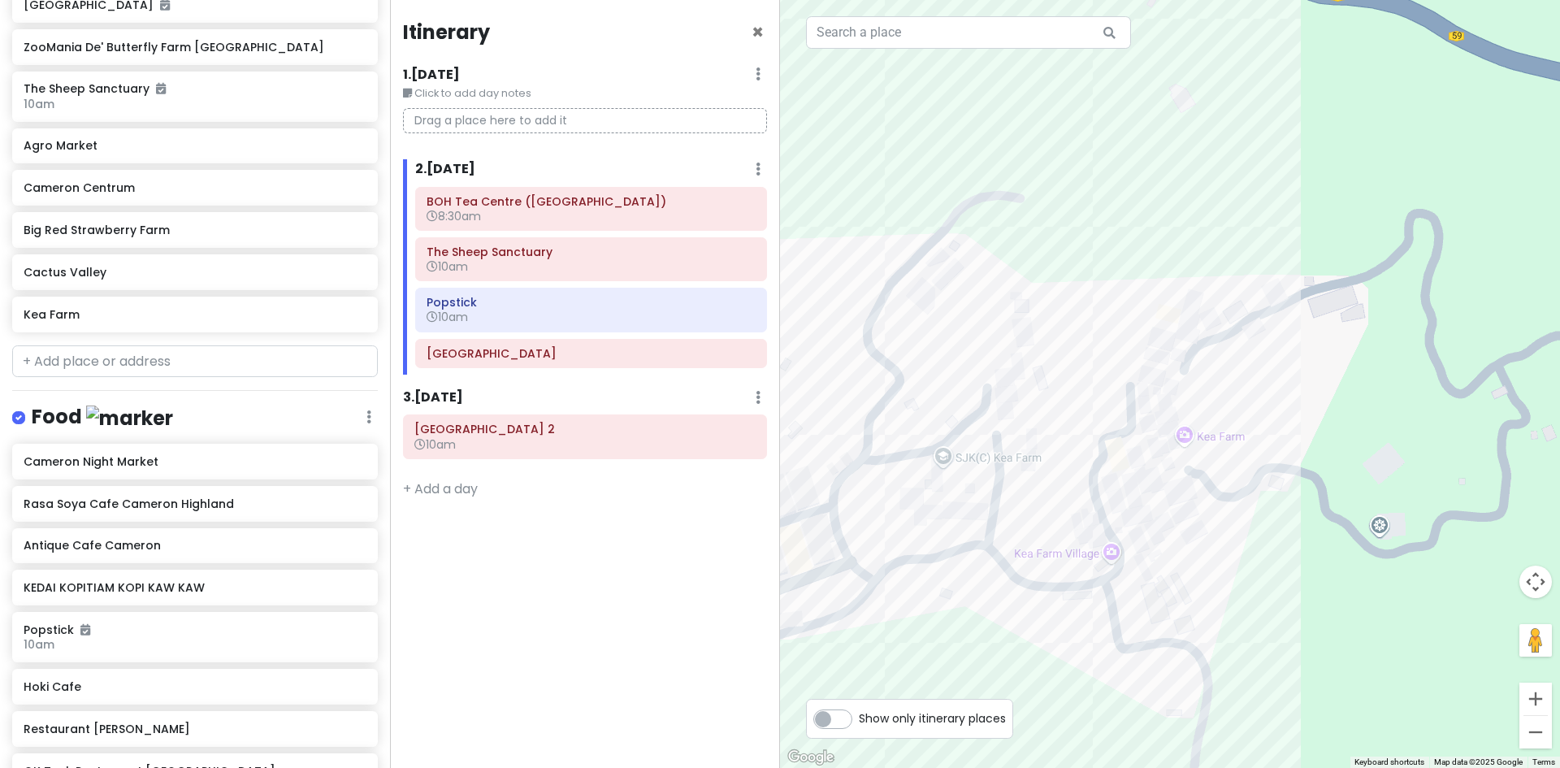
click at [1188, 435] on div "Kea Farm Kea Farm, Brinchang, 39000 Brinchang, Pahang, Malaysia Attractions Add…" at bounding box center [1170, 384] width 780 height 768
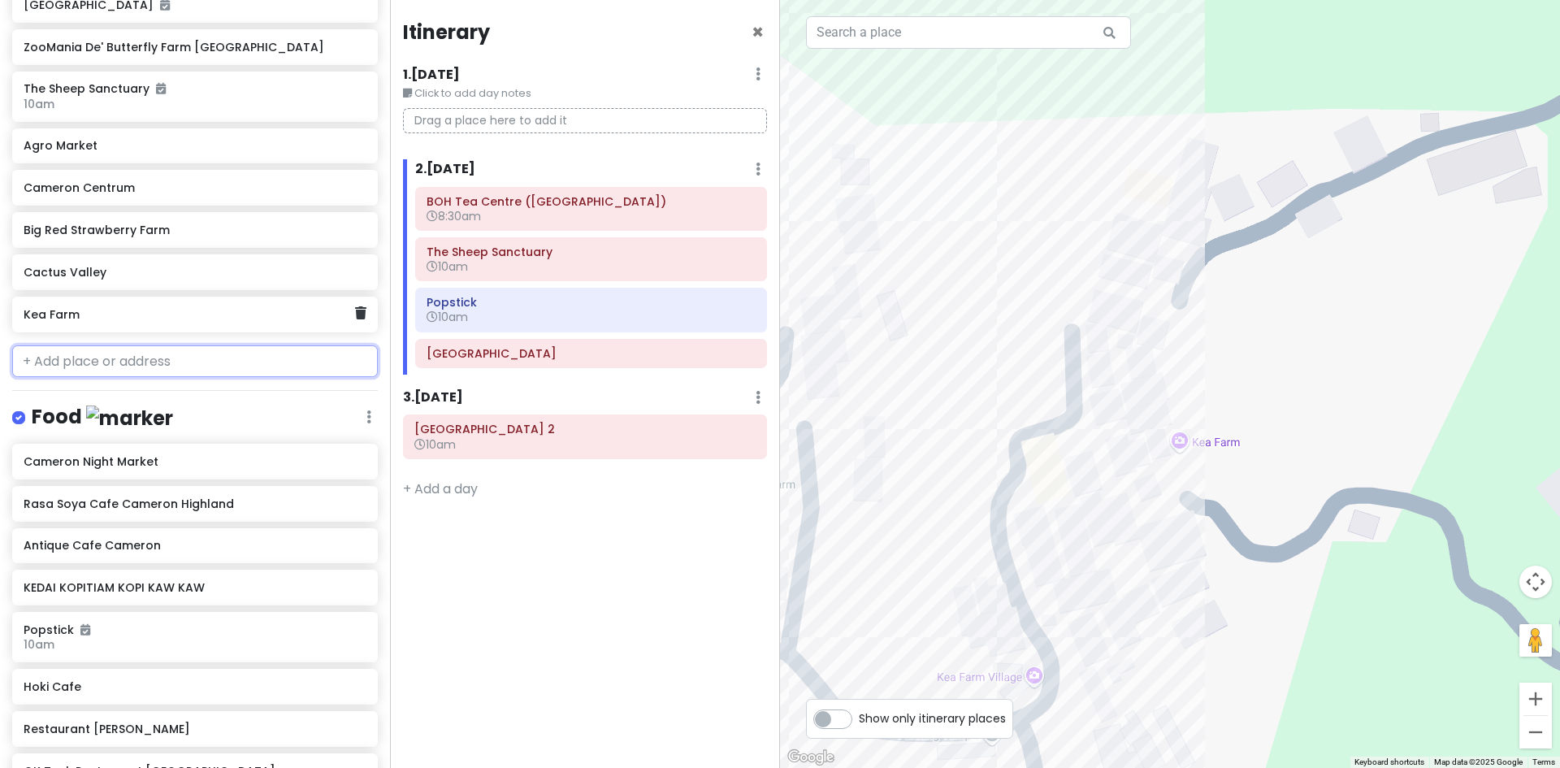
click at [173, 354] on input "text" at bounding box center [195, 361] width 366 height 32
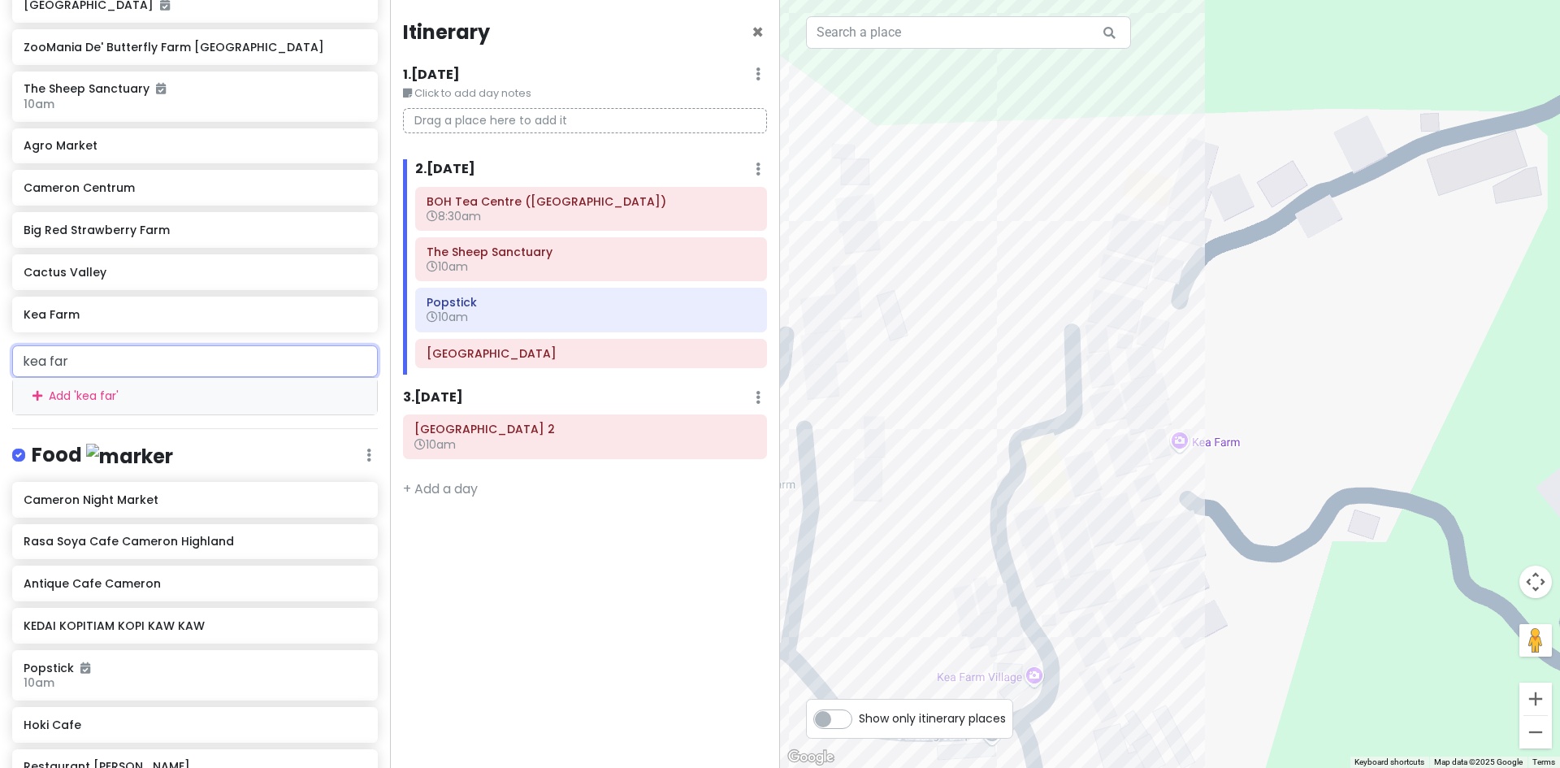
type input "kea farm"
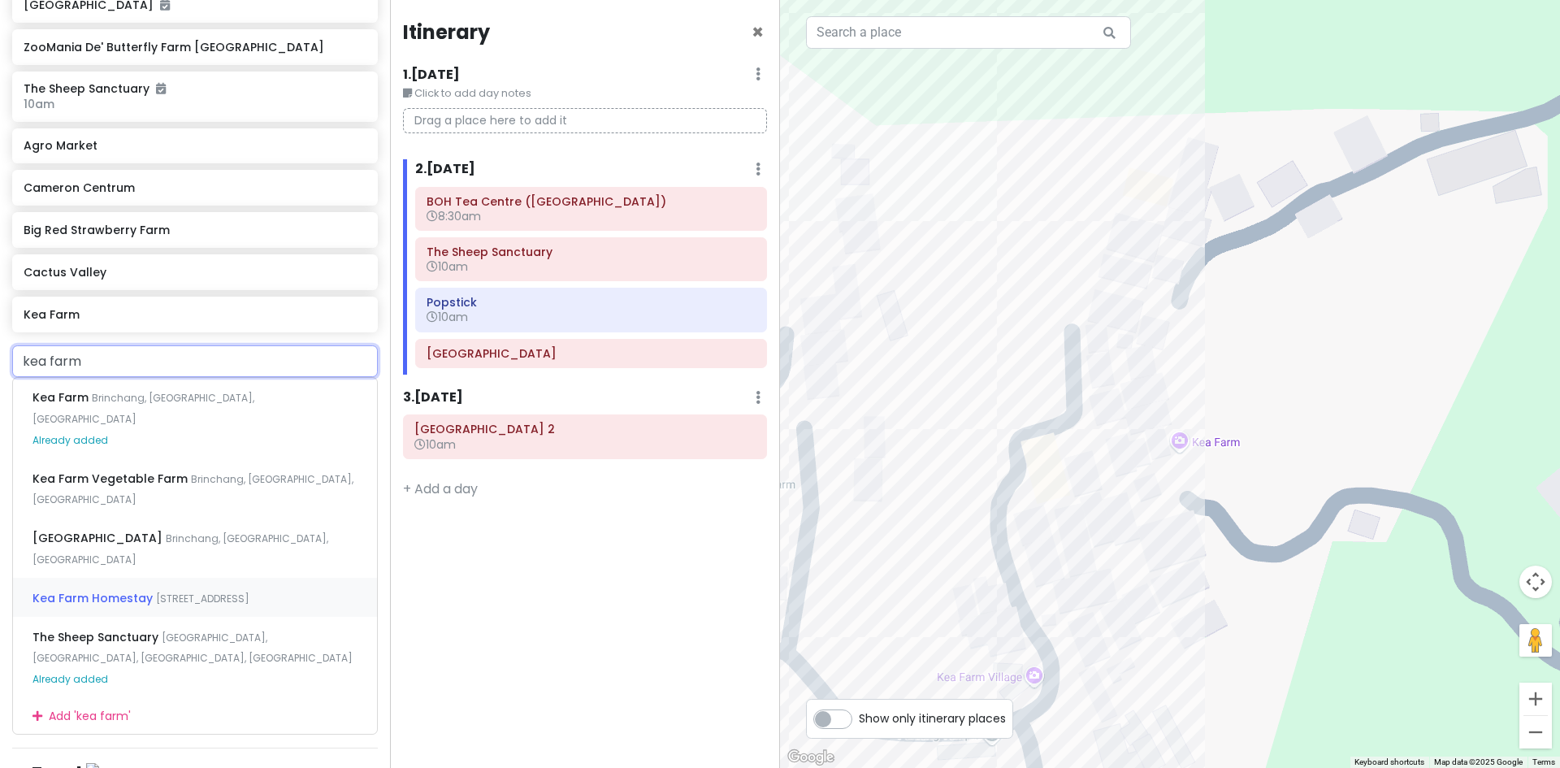
click at [247, 591] on span "59, Brinchang, Pahang, Malaysia" at bounding box center [202, 598] width 93 height 14
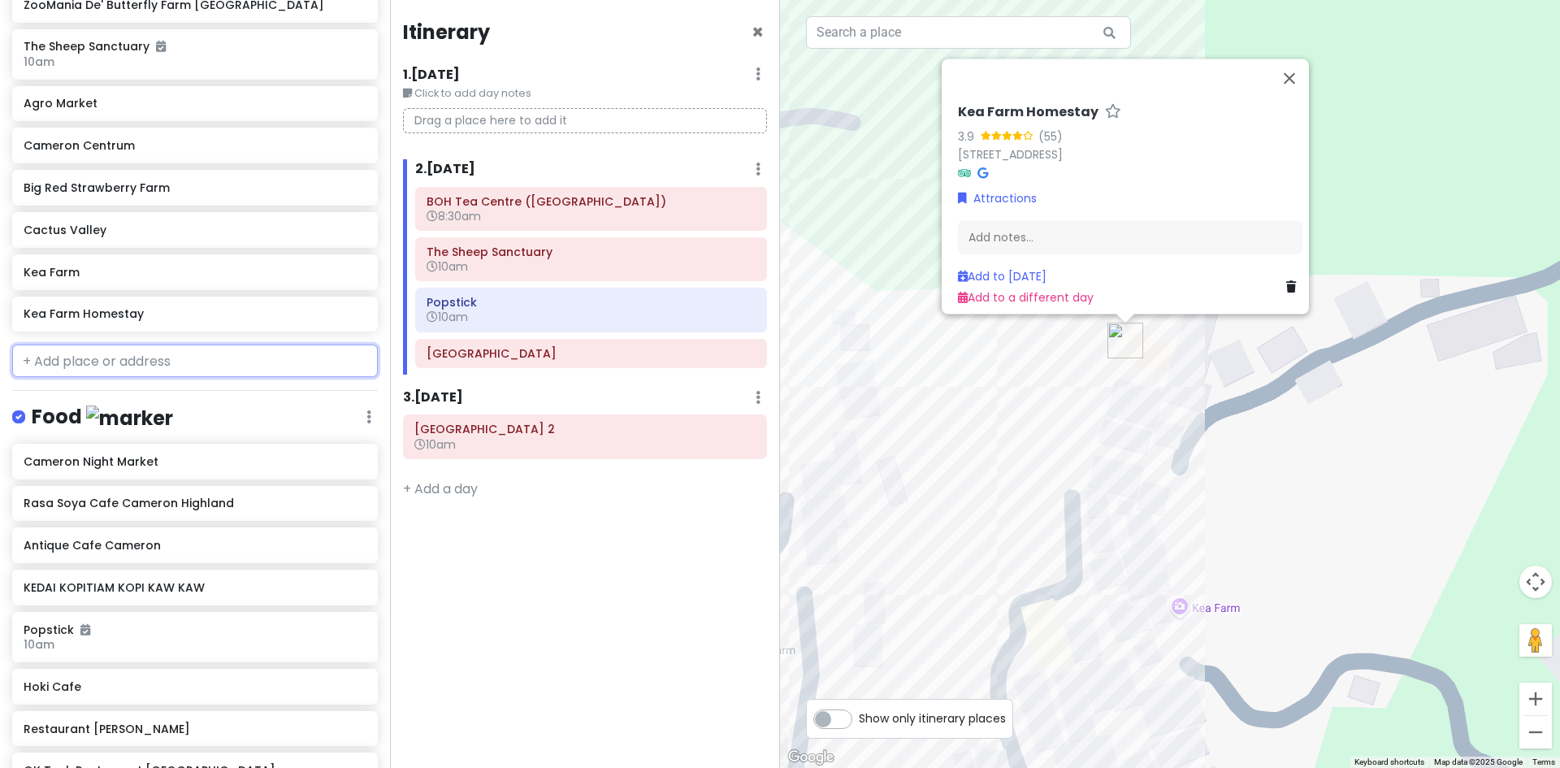
click at [196, 363] on input "text" at bounding box center [195, 360] width 366 height 32
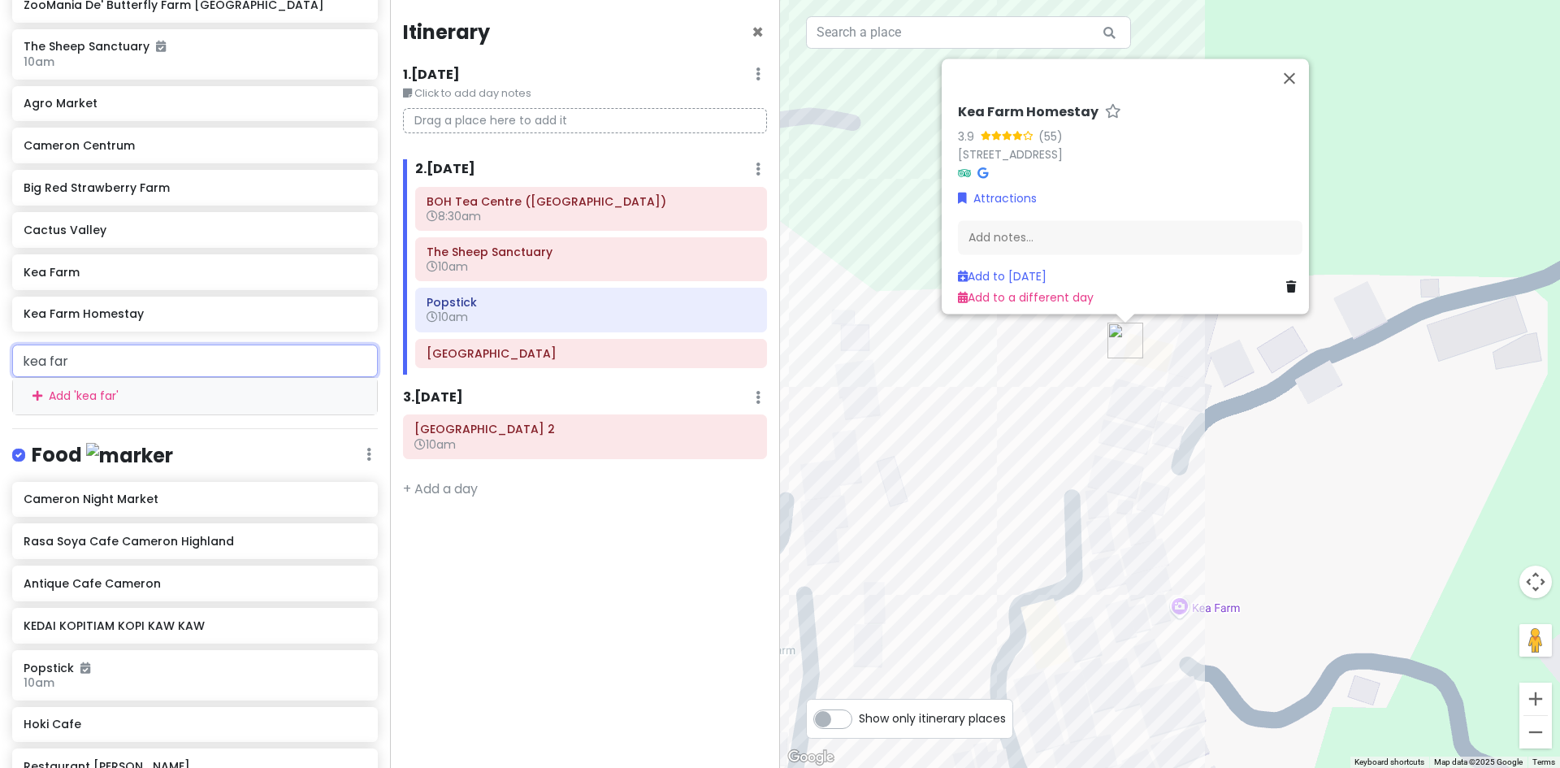
type input "kea farm"
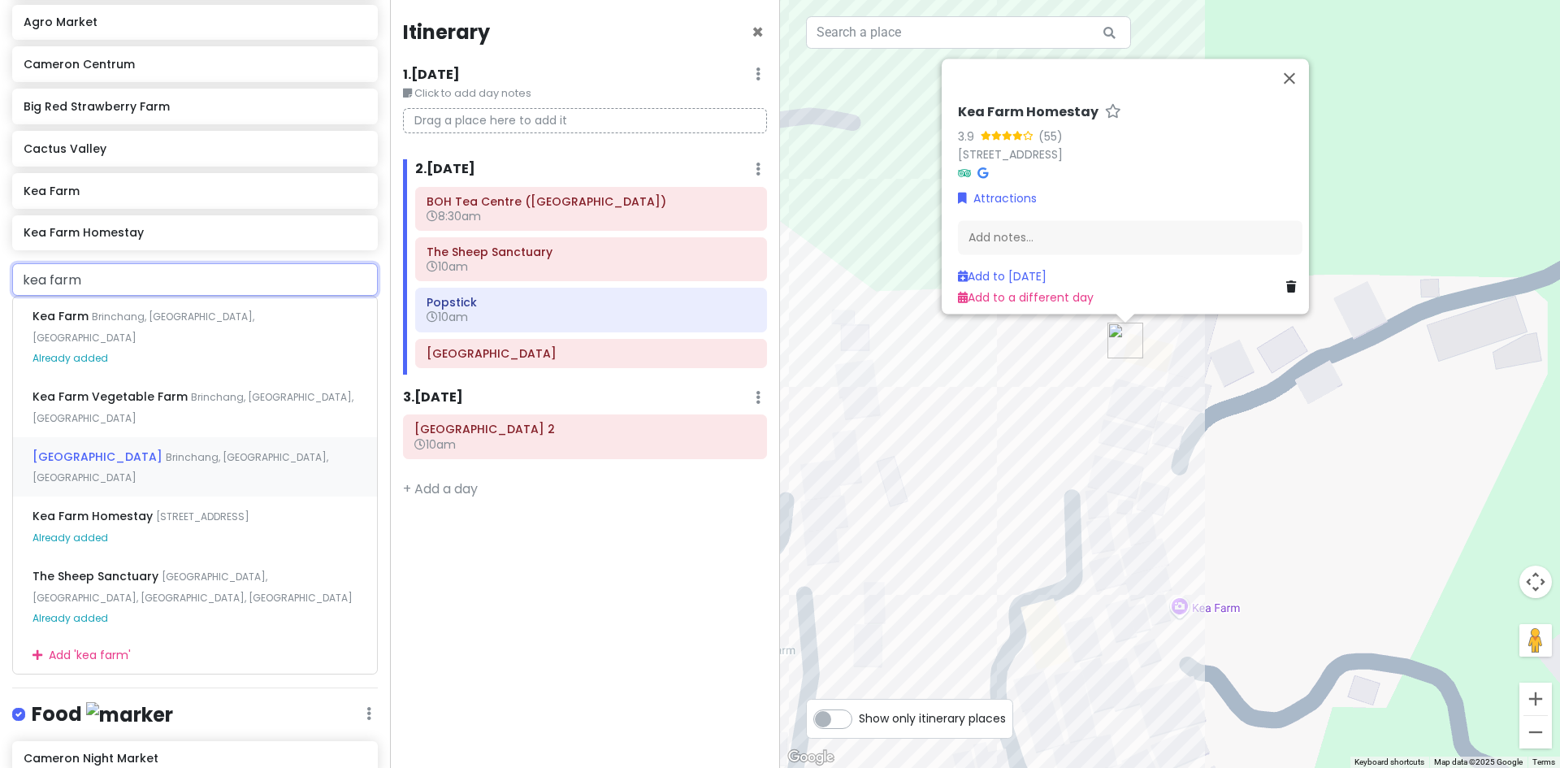
click at [239, 437] on div "Kea Farm Village Brinchang, Pahang, Malaysia" at bounding box center [195, 467] width 364 height 60
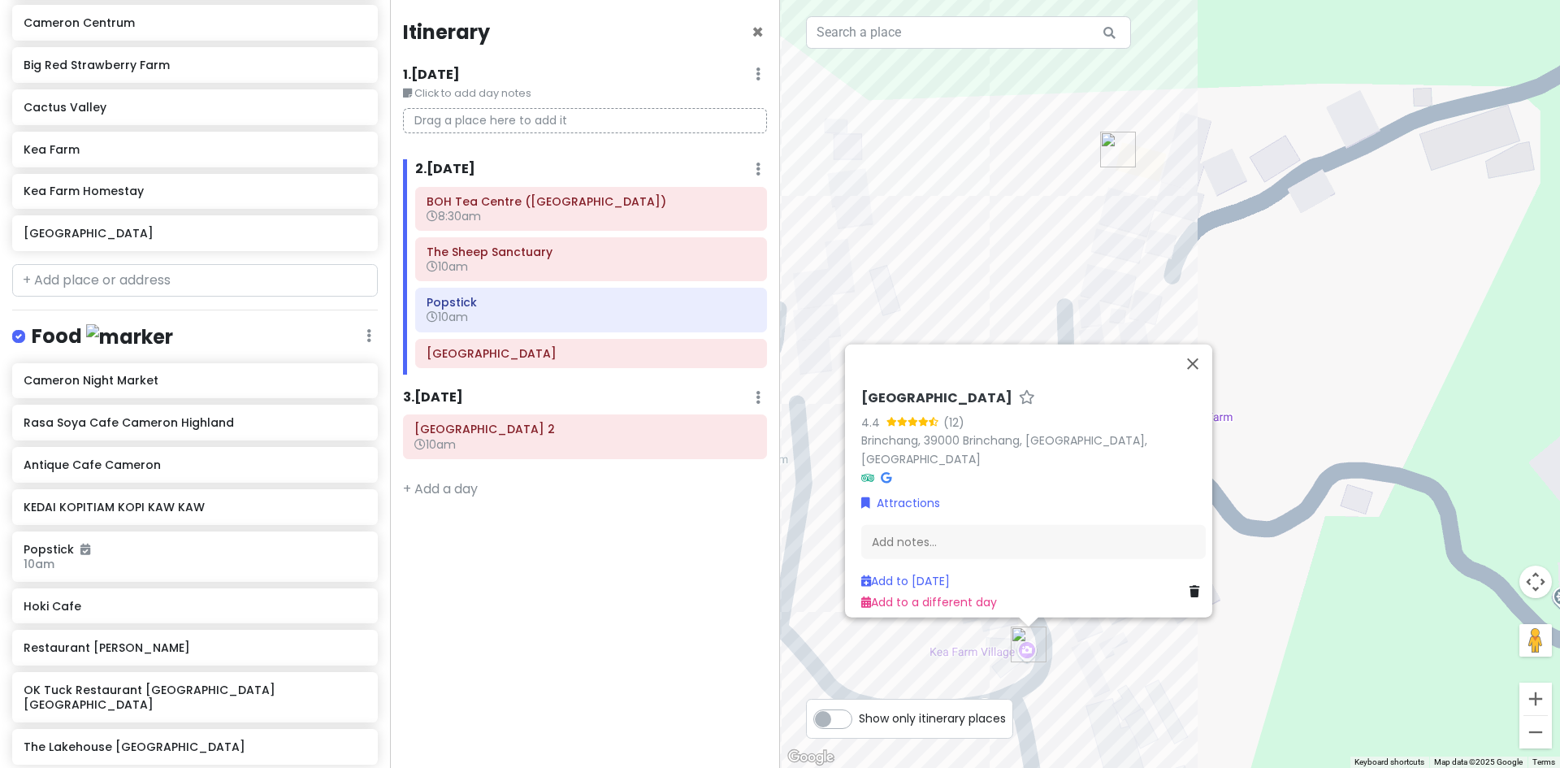
drag, startPoint x: 1301, startPoint y: 621, endPoint x: 1266, endPoint y: 474, distance: 151.9
click at [1284, 475] on div "Kea Farm Village 4.4 (12) Brinchang, 39000 Brinchang, Pahang, Malaysia Attracti…" at bounding box center [1170, 384] width 780 height 768
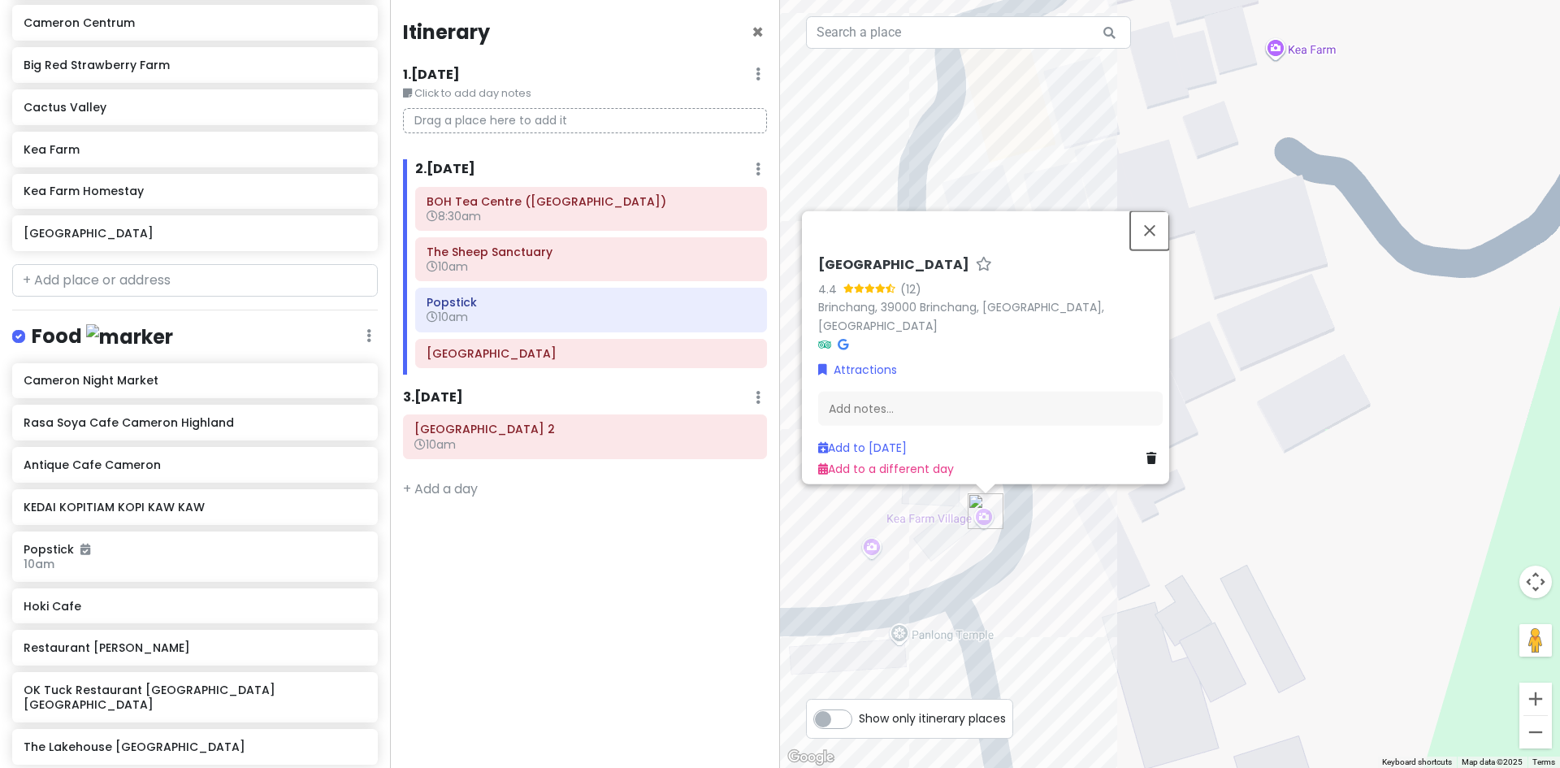
drag, startPoint x: 1155, startPoint y: 231, endPoint x: 1161, endPoint y: 261, distance: 30.6
click at [1156, 230] on button "Close" at bounding box center [1149, 229] width 39 height 39
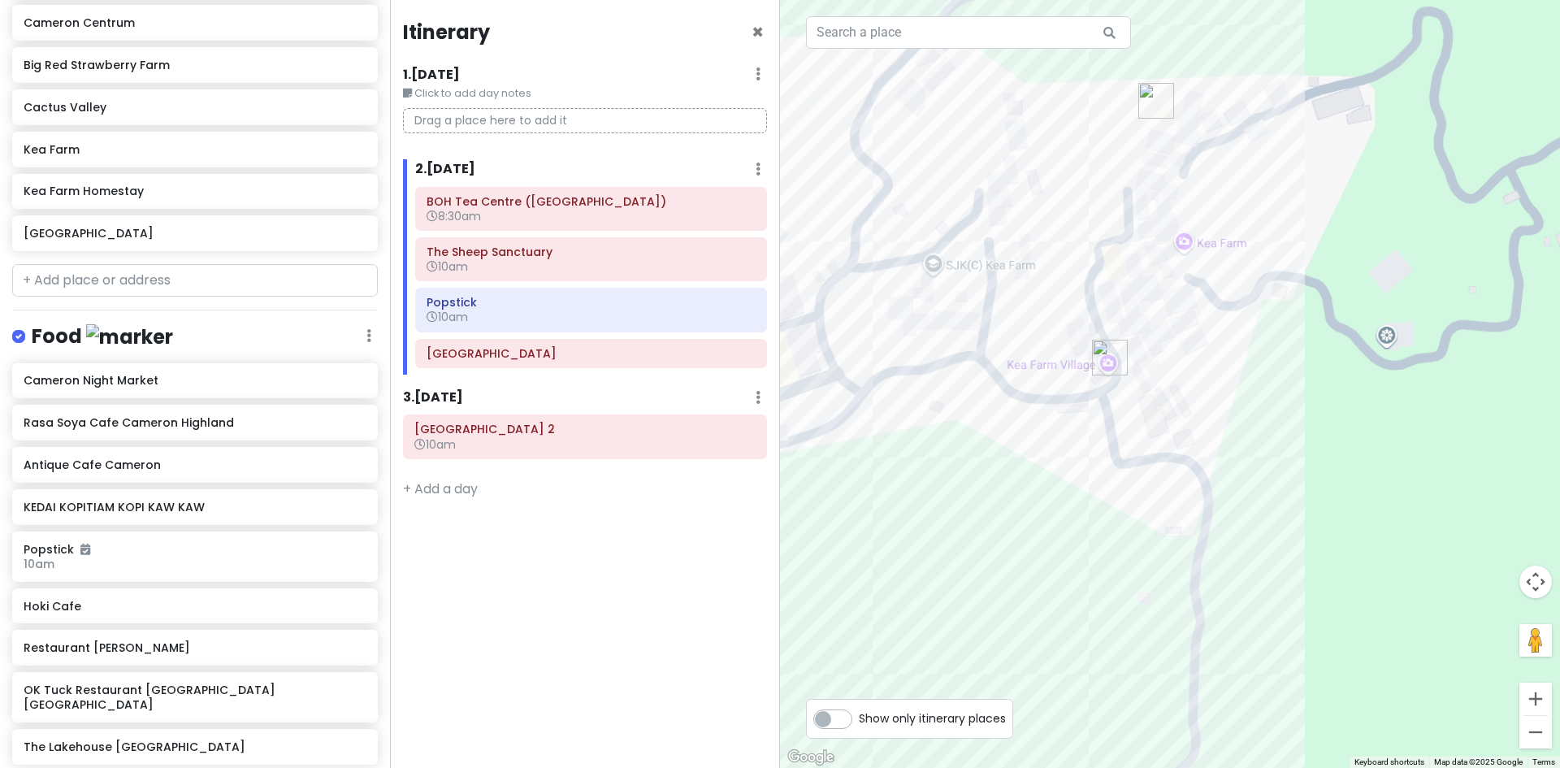
drag, startPoint x: 1170, startPoint y: 352, endPoint x: 1162, endPoint y: 394, distance: 43.0
click at [1162, 394] on div at bounding box center [1170, 384] width 780 height 768
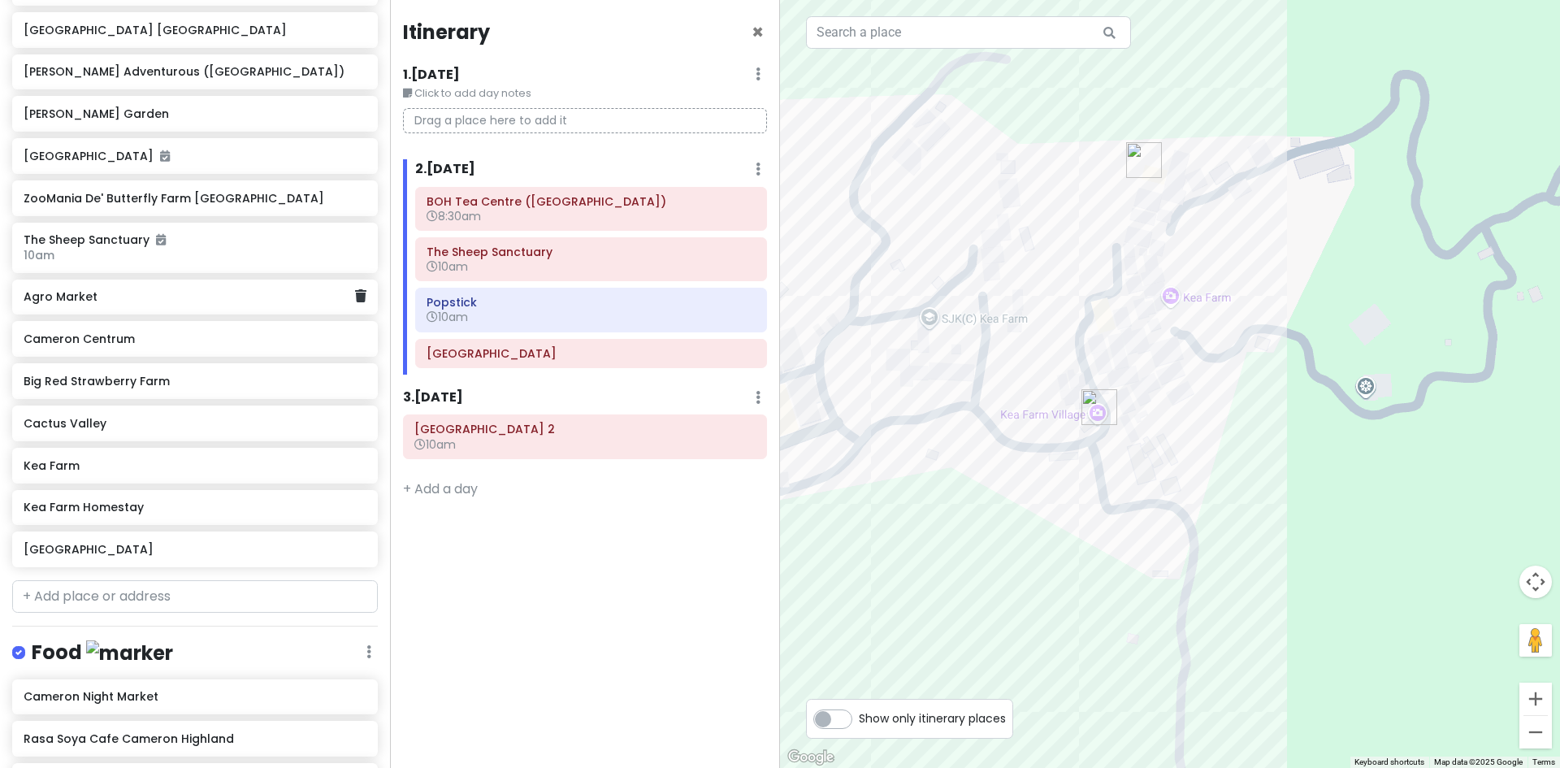
scroll to position [410, 0]
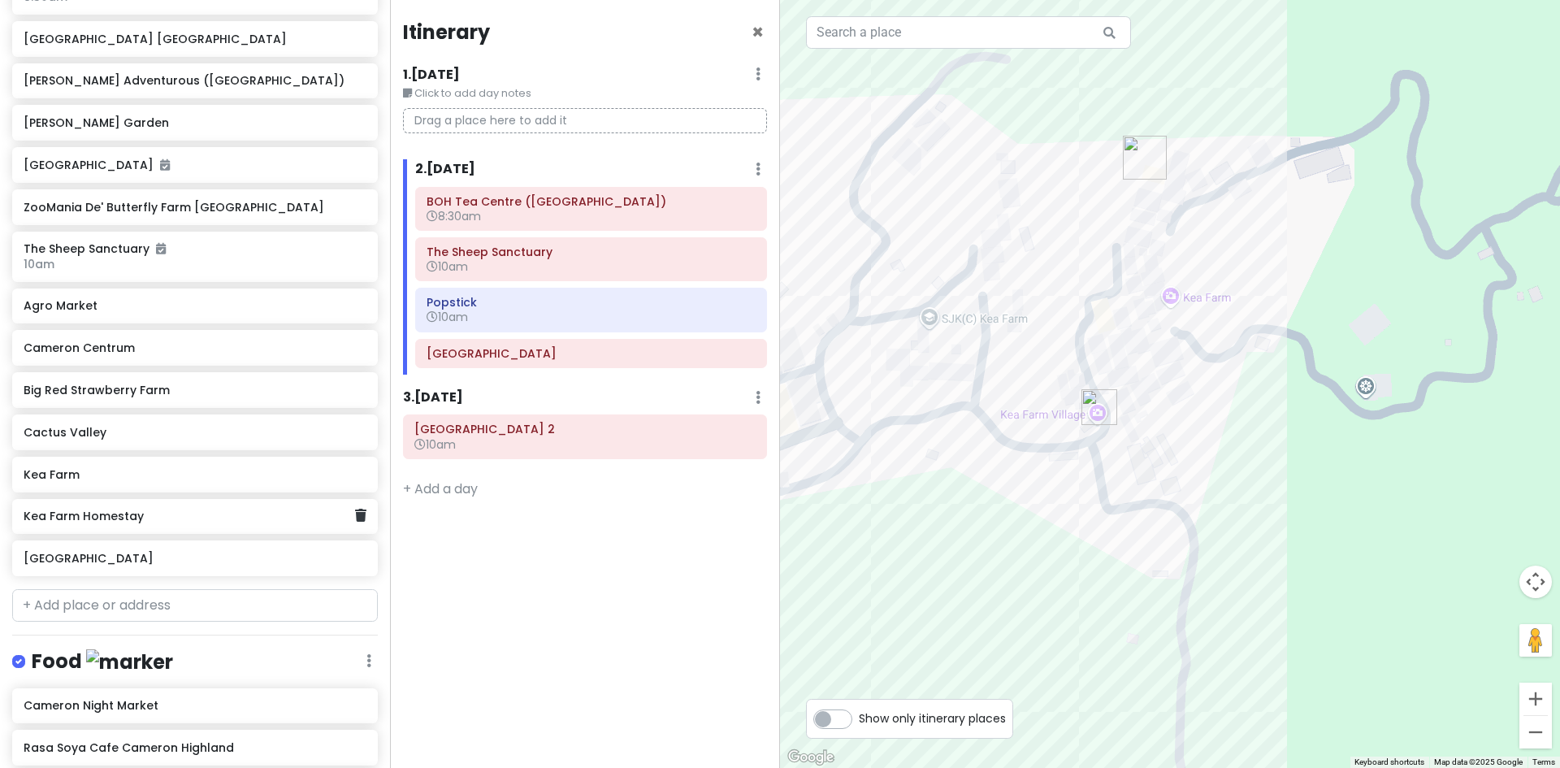
click at [354, 510] on div "Kea Farm Homestay" at bounding box center [195, 517] width 366 height 36
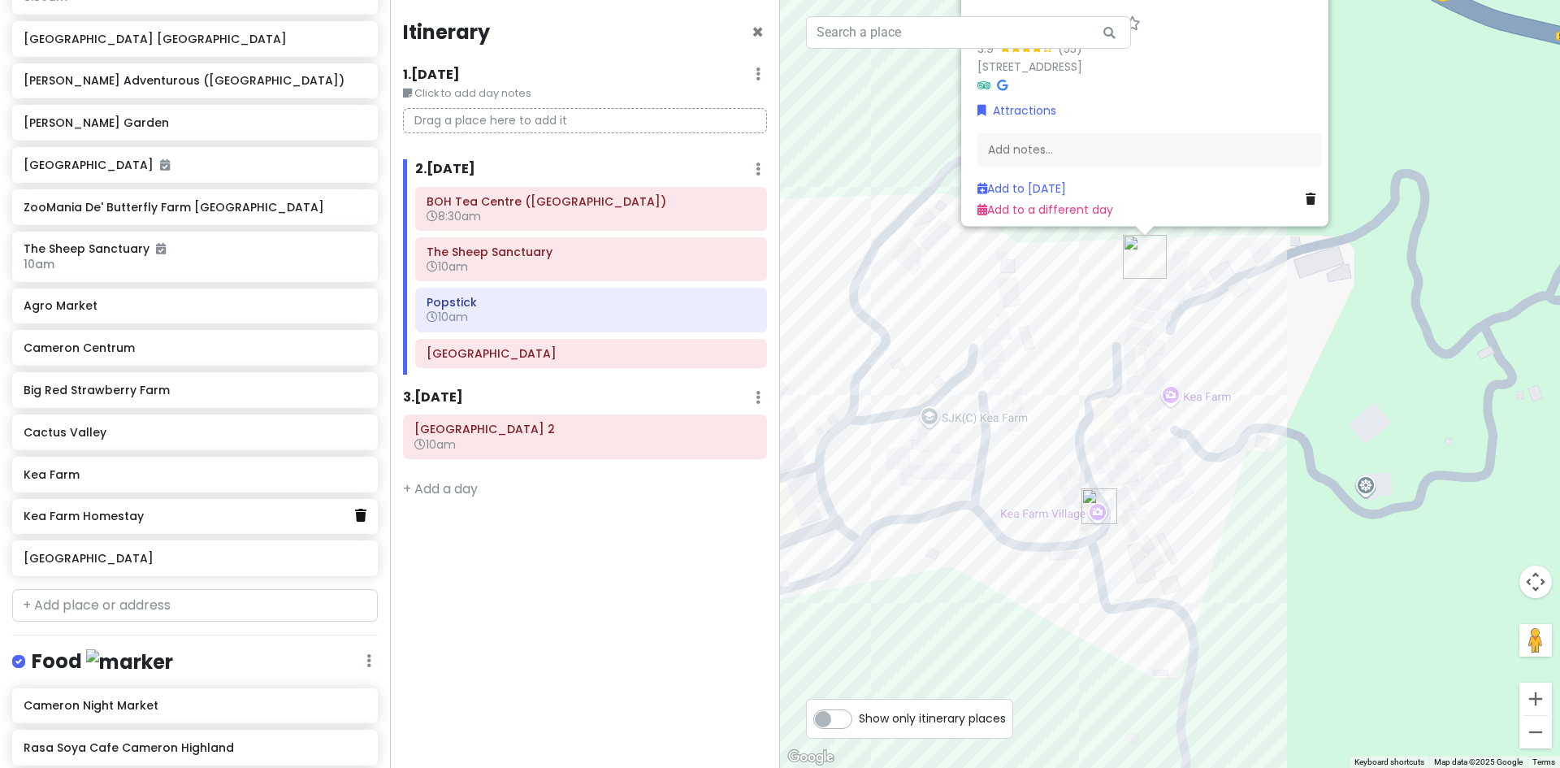
click at [355, 513] on icon at bounding box center [360, 515] width 11 height 13
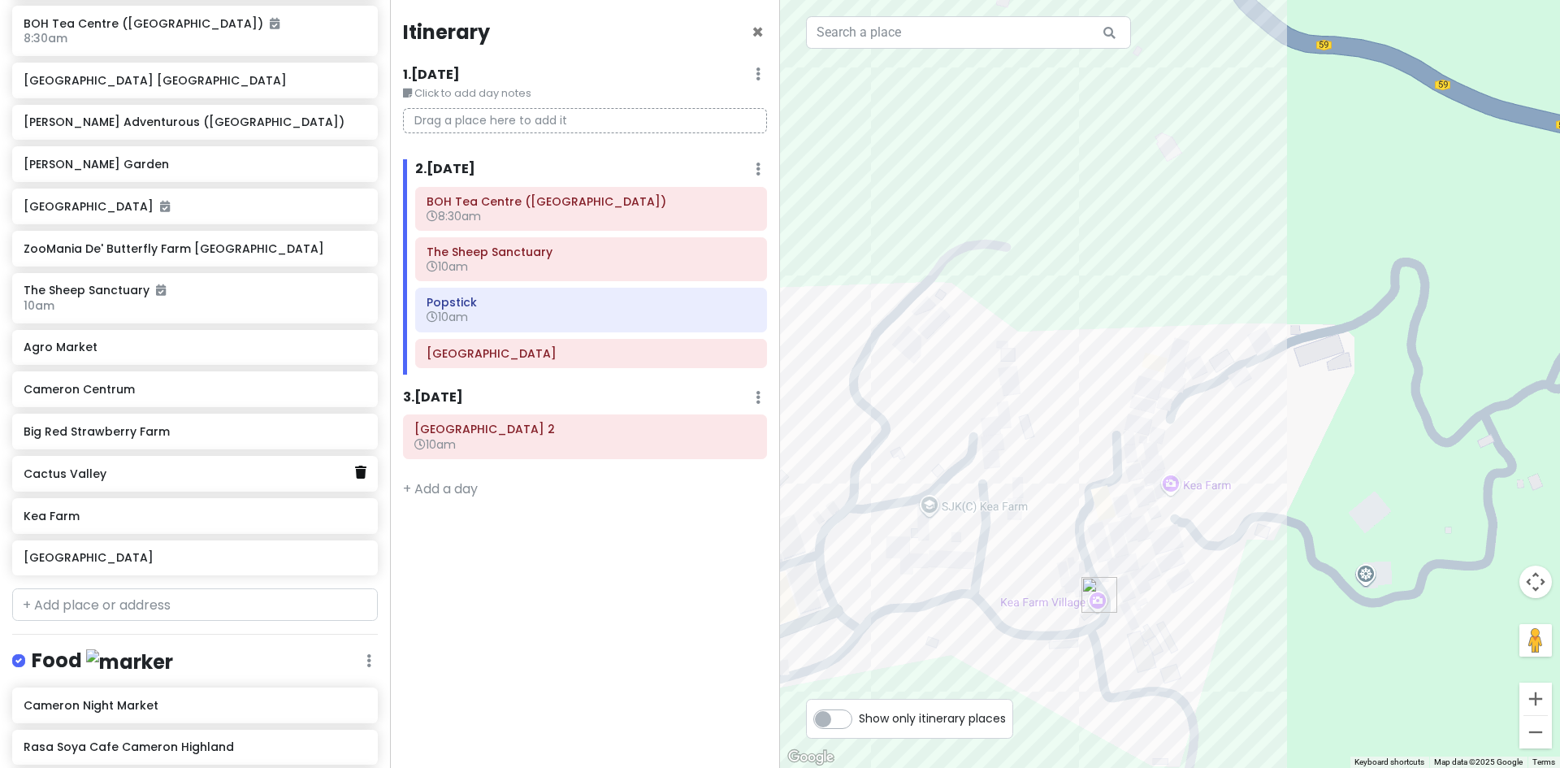
click at [355, 472] on icon at bounding box center [360, 471] width 11 height 13
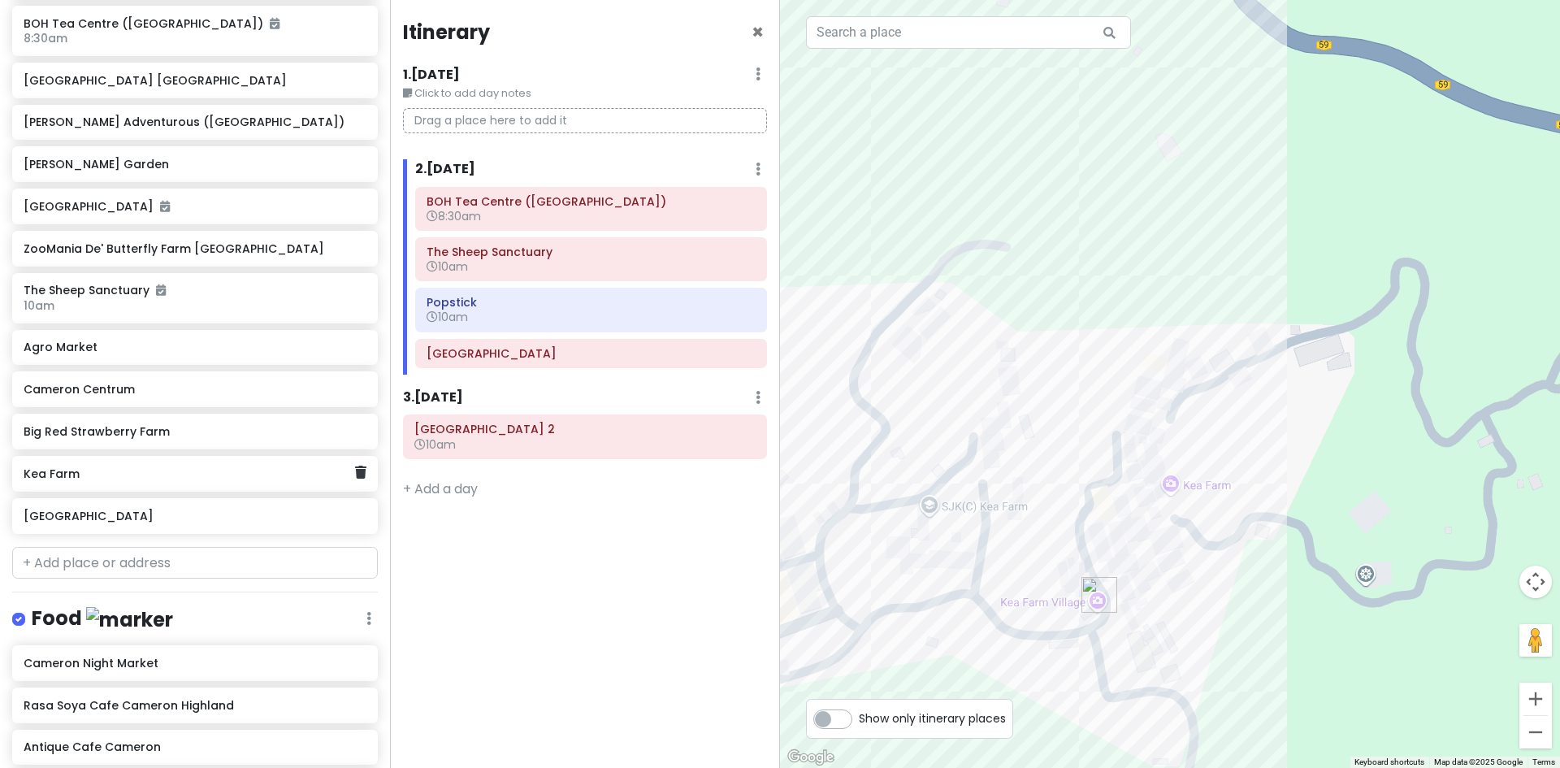
scroll to position [327, 0]
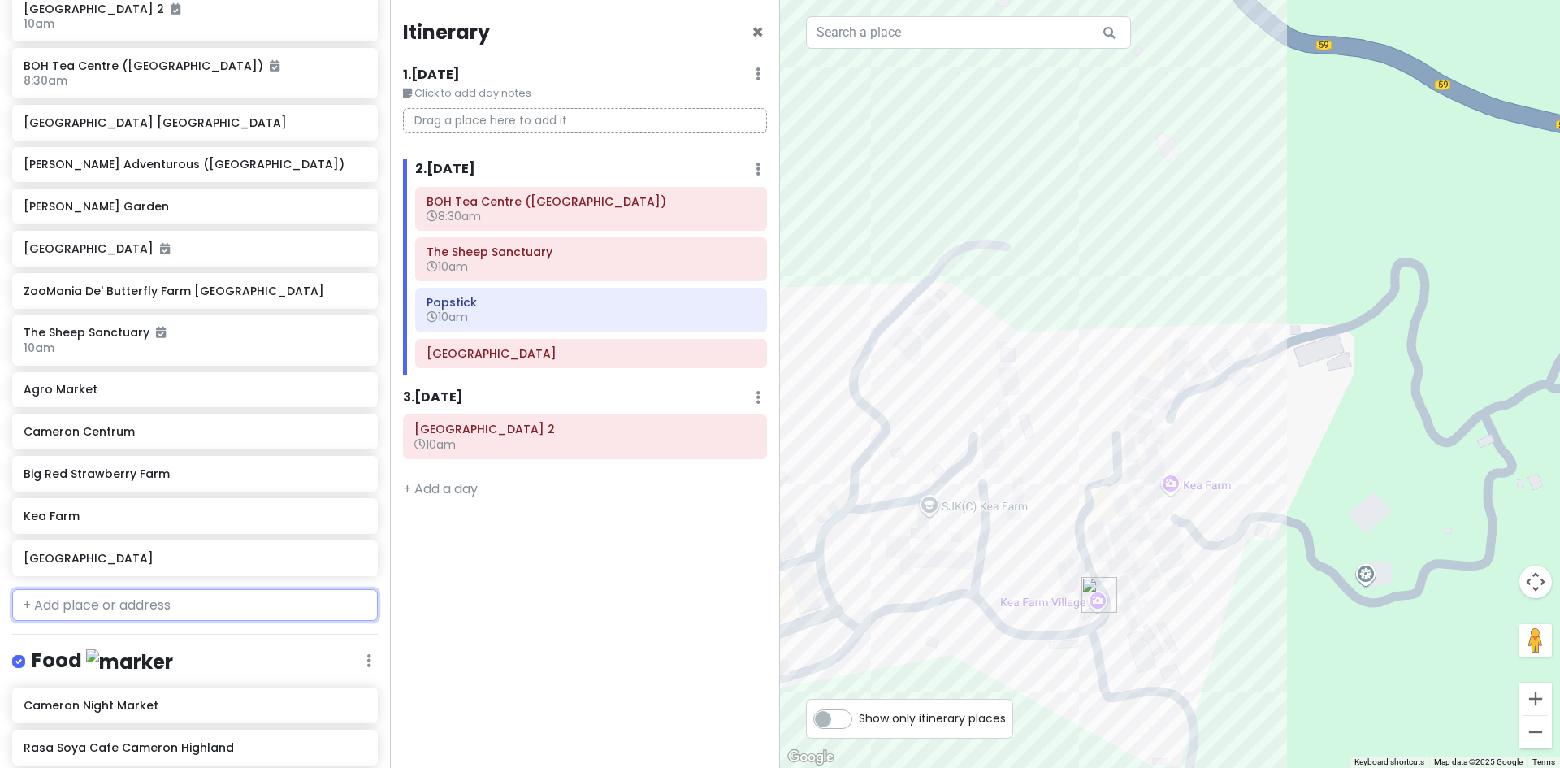
click at [248, 597] on input "text" at bounding box center [195, 605] width 366 height 32
type input "cact"
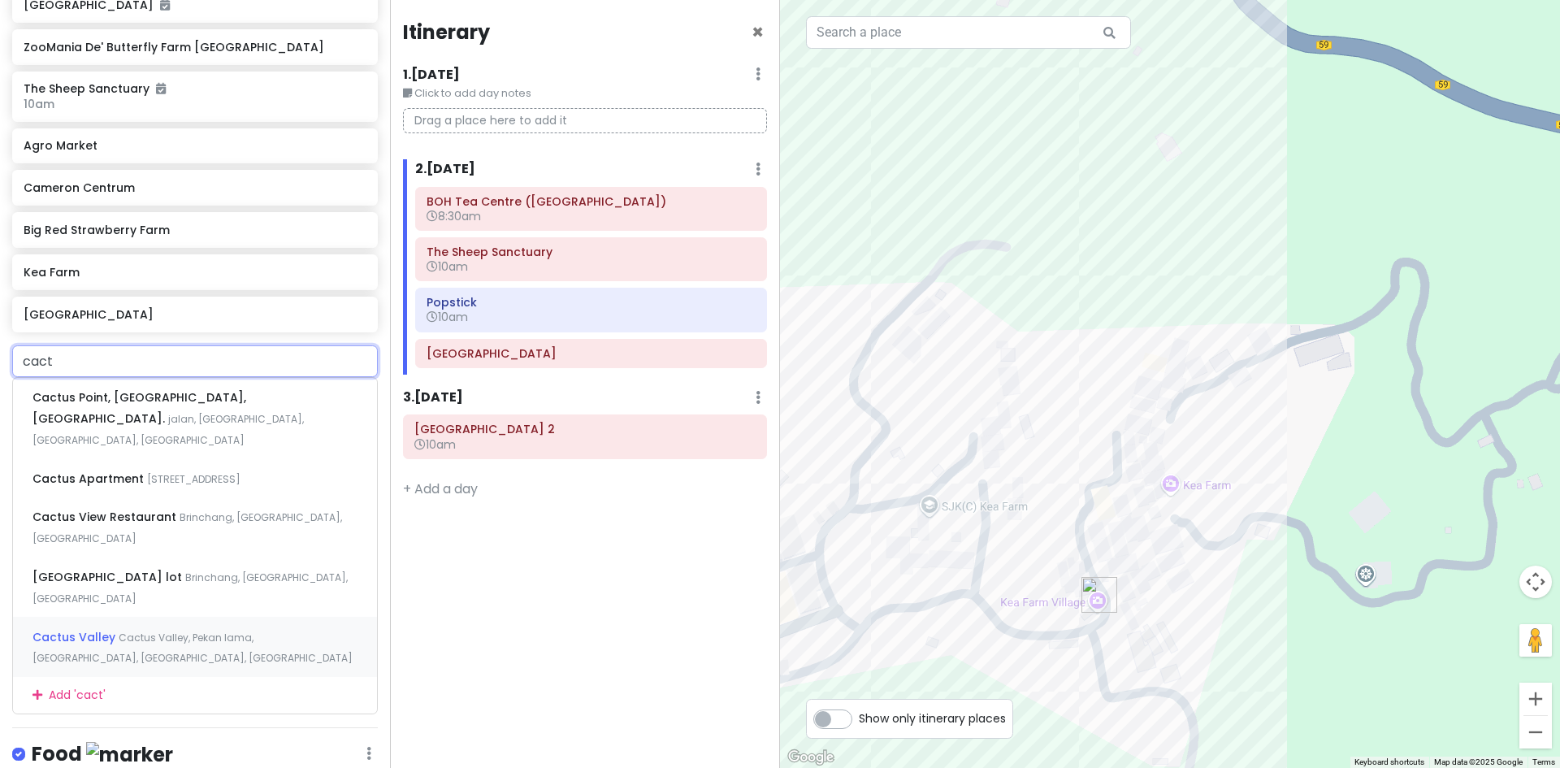
click at [196, 625] on div "Cactus Valley Cactus Valley, Pekan lama, Brinchang, Pahang, Malaysia" at bounding box center [195, 647] width 364 height 60
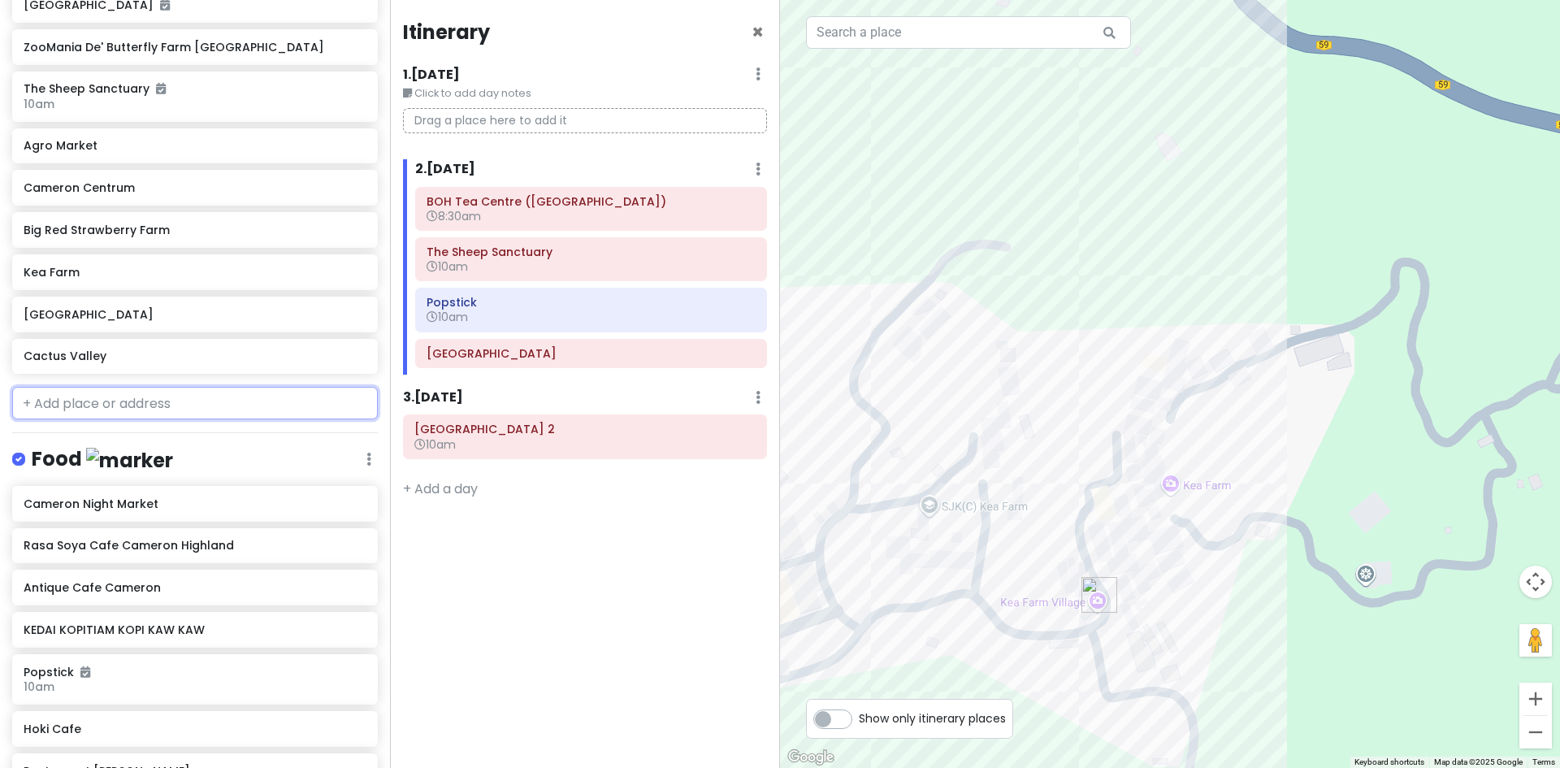
scroll to position [613, 0]
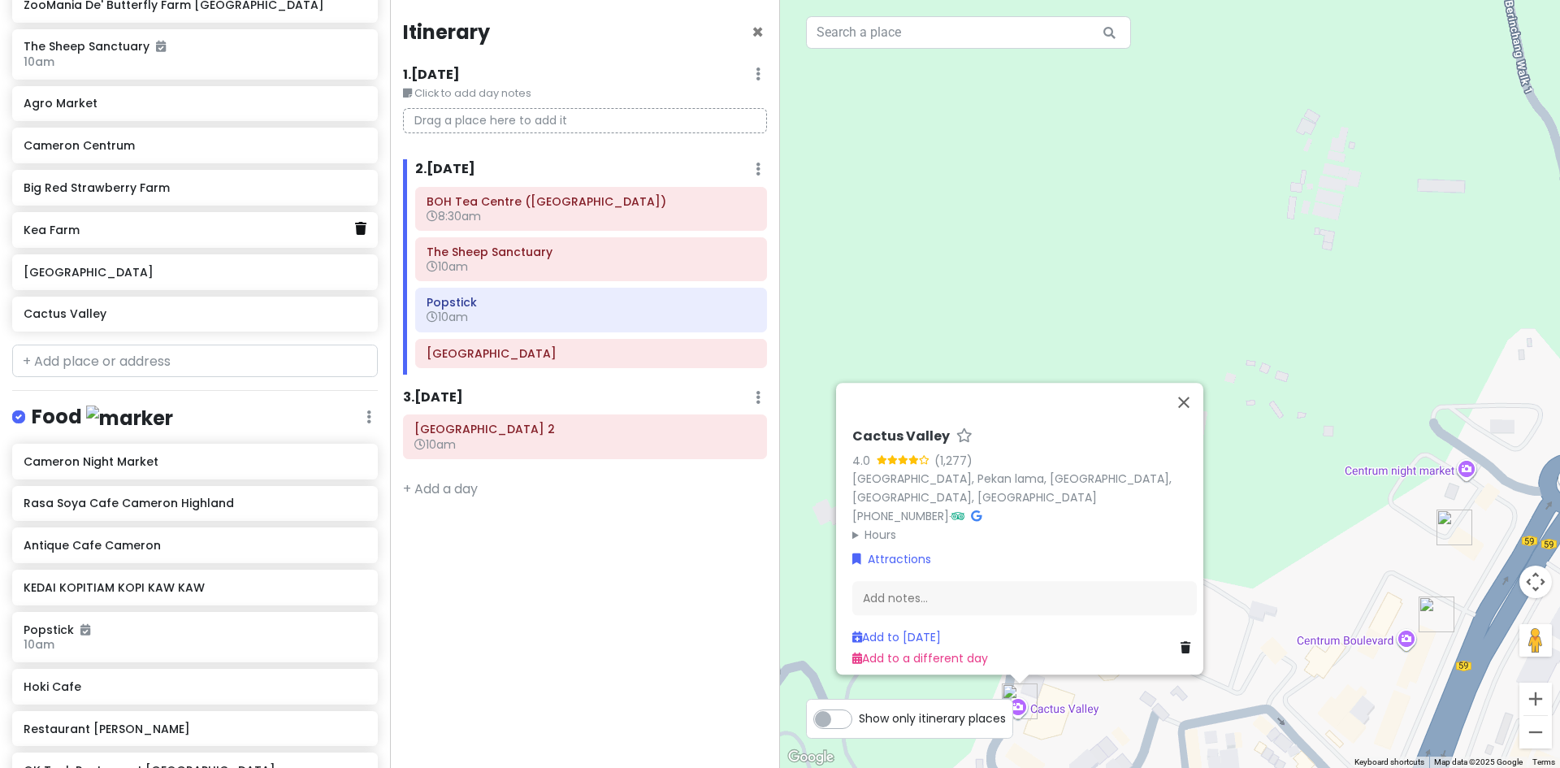
click at [355, 231] on icon at bounding box center [360, 228] width 11 height 13
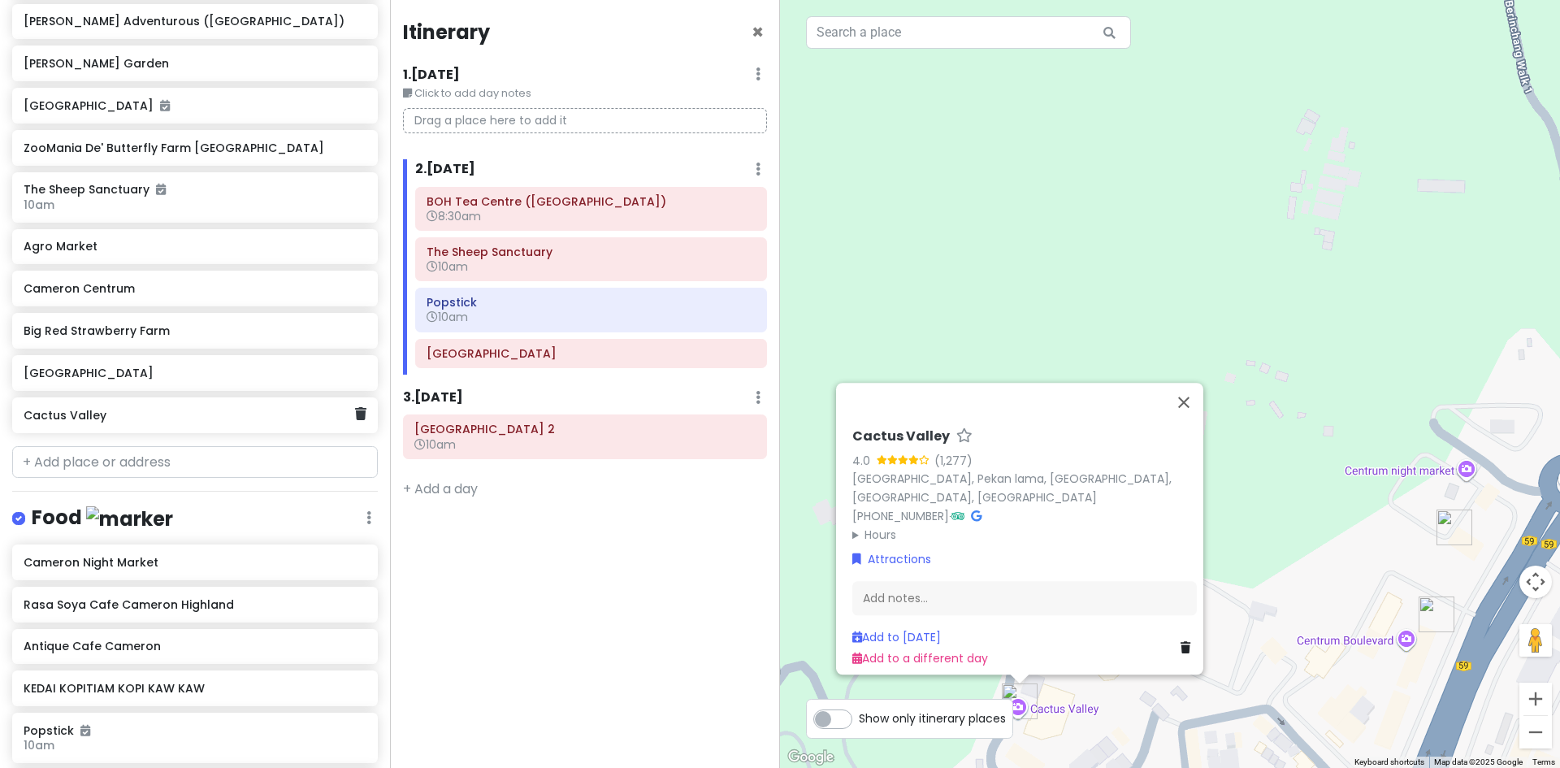
scroll to position [489, 0]
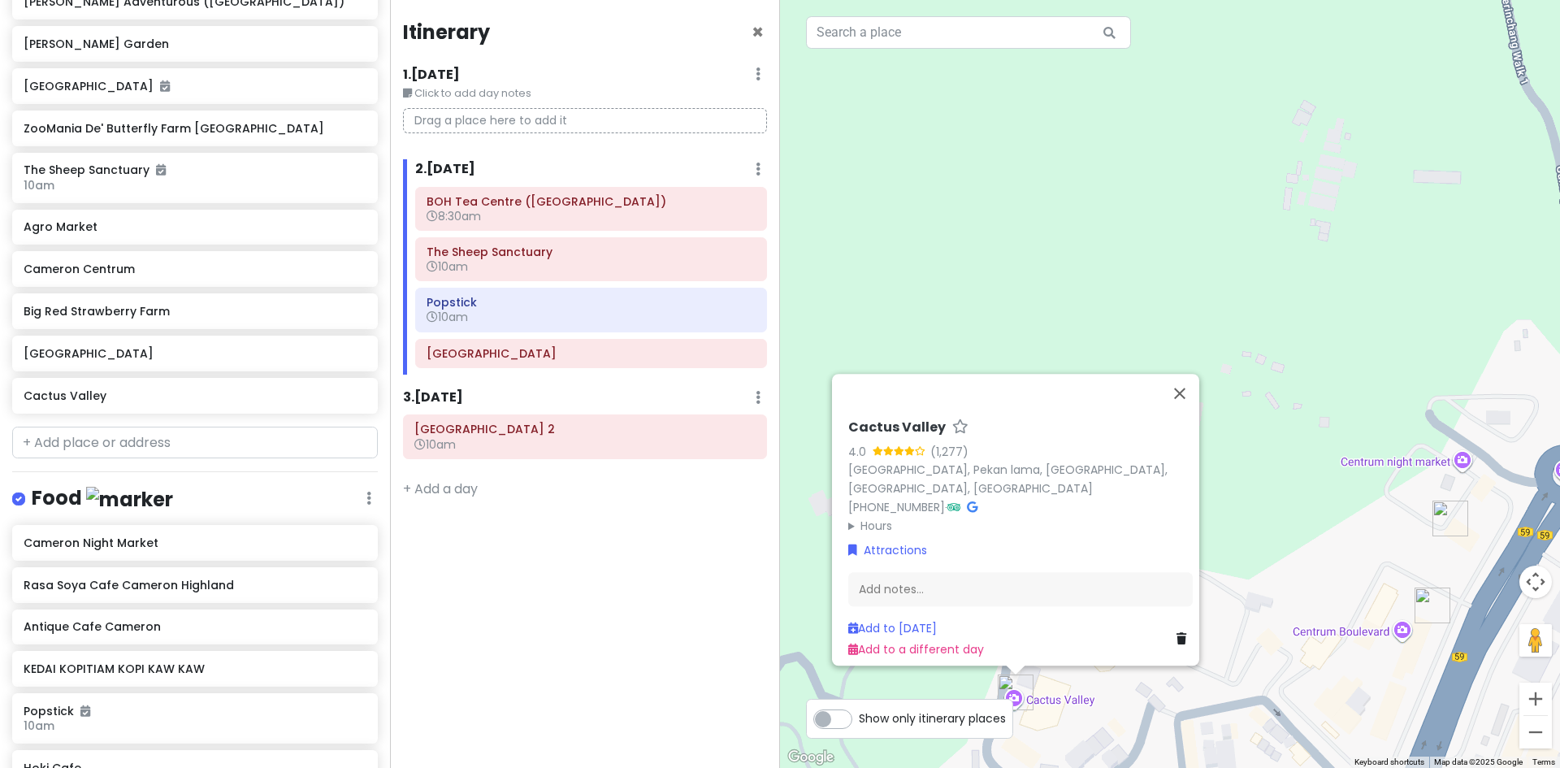
drag, startPoint x: 1236, startPoint y: 722, endPoint x: 1115, endPoint y: 435, distance: 311.3
click at [1117, 439] on div "Cactus Valley 4.0 (1,277) Cactus Valley, Pekan lama, 39100 Brinchang, Pahang, M…" at bounding box center [1170, 384] width 780 height 768
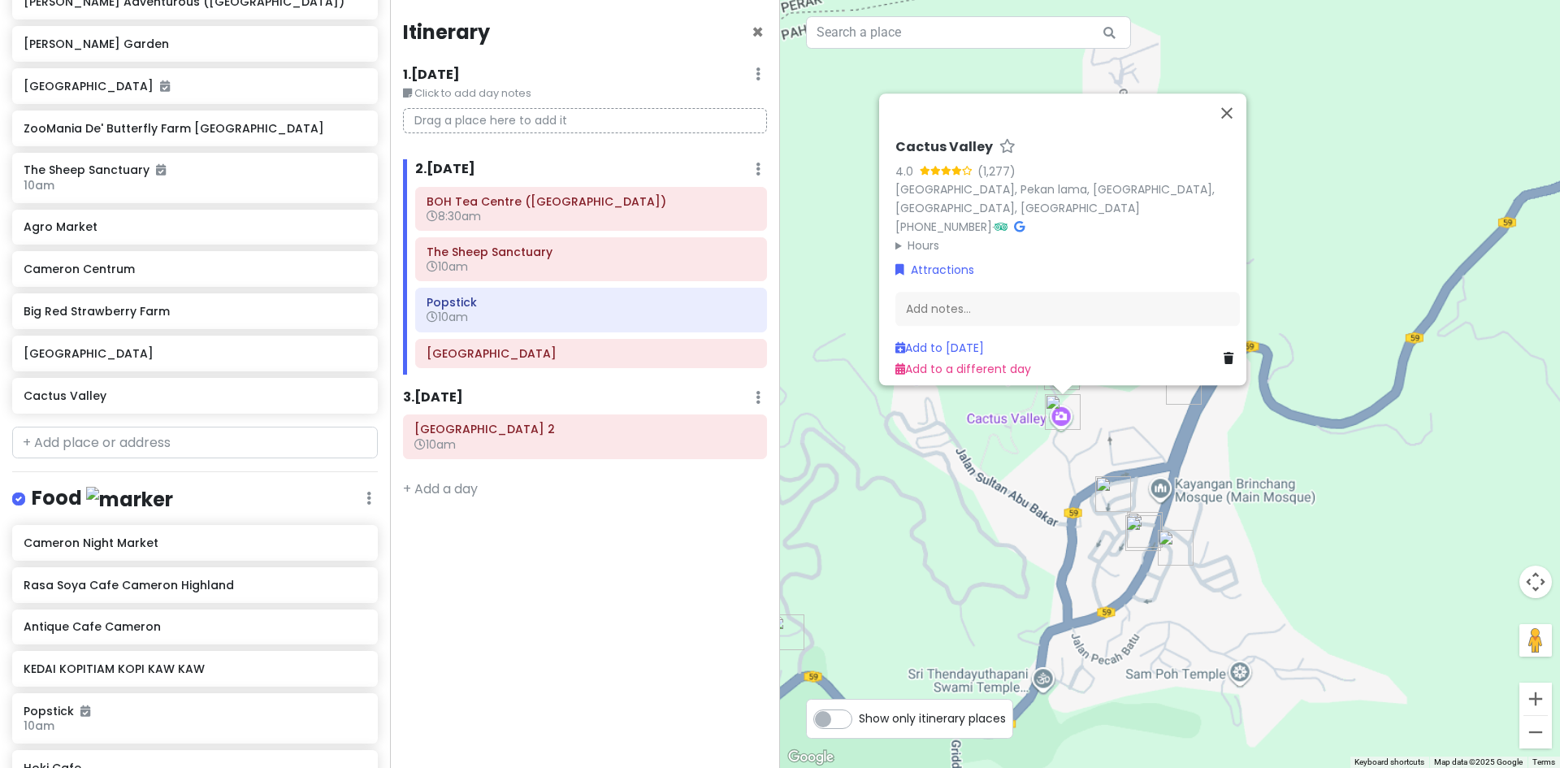
click at [1250, 528] on div "Cactus Valley 4.0 (1,277) Cactus Valley, Pekan lama, 39100 Brinchang, Pahang, M…" at bounding box center [1170, 384] width 780 height 768
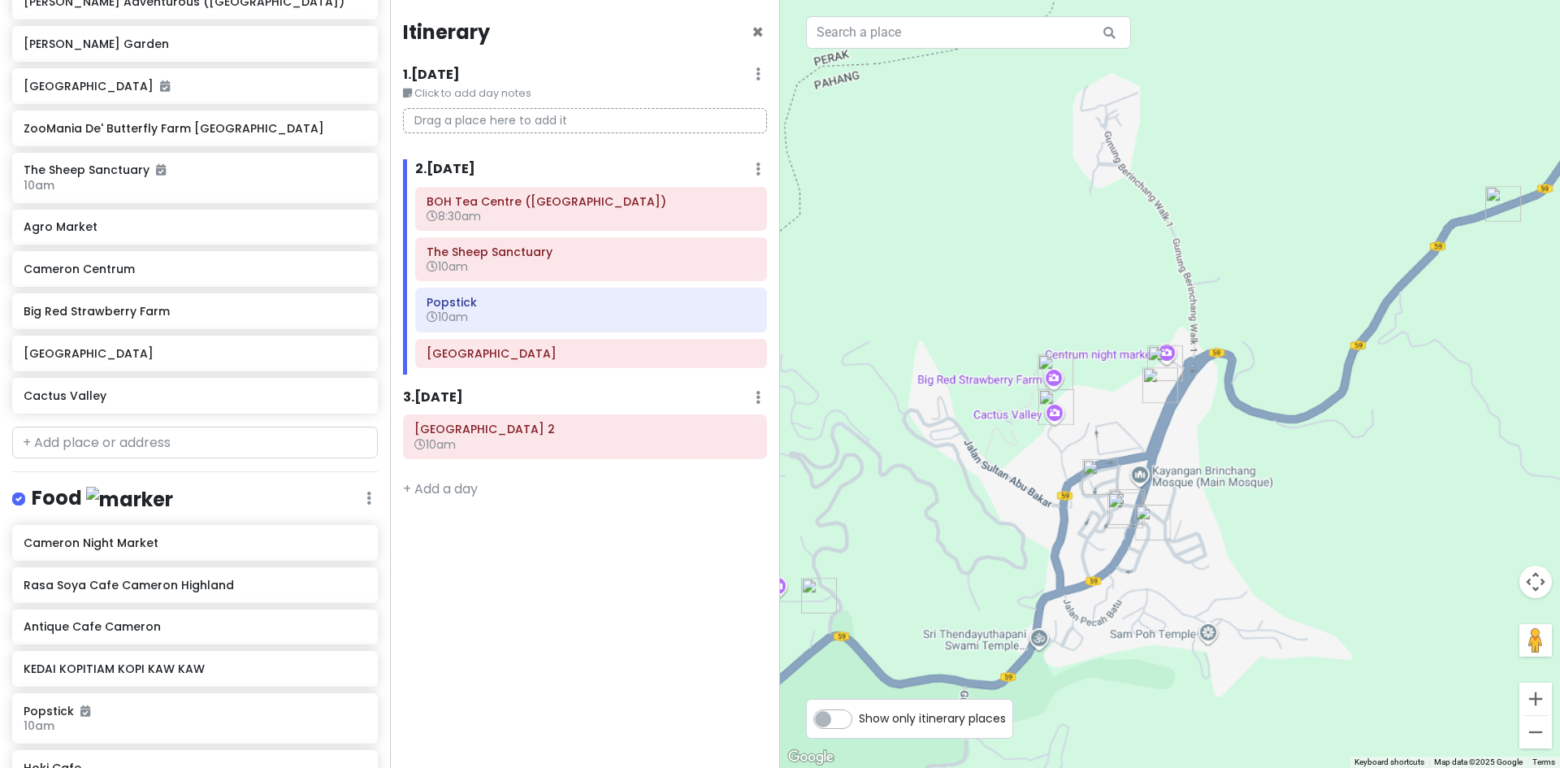
drag, startPoint x: 1225, startPoint y: 548, endPoint x: 1208, endPoint y: 529, distance: 25.3
click at [1208, 529] on div at bounding box center [1170, 384] width 780 height 768
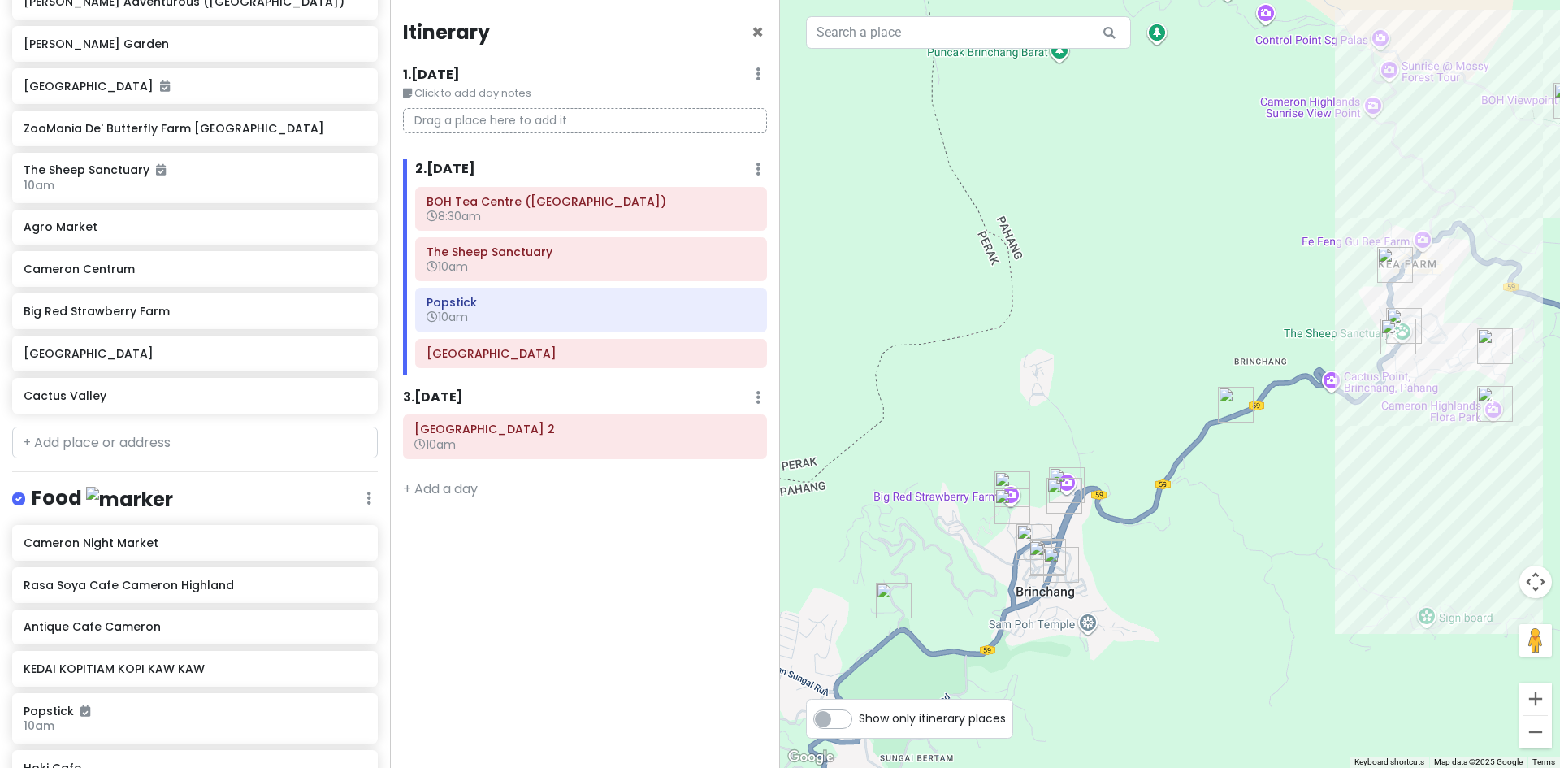
drag, startPoint x: 1239, startPoint y: 513, endPoint x: 1007, endPoint y: 602, distance: 248.6
click at [1055, 595] on div at bounding box center [1170, 384] width 780 height 768
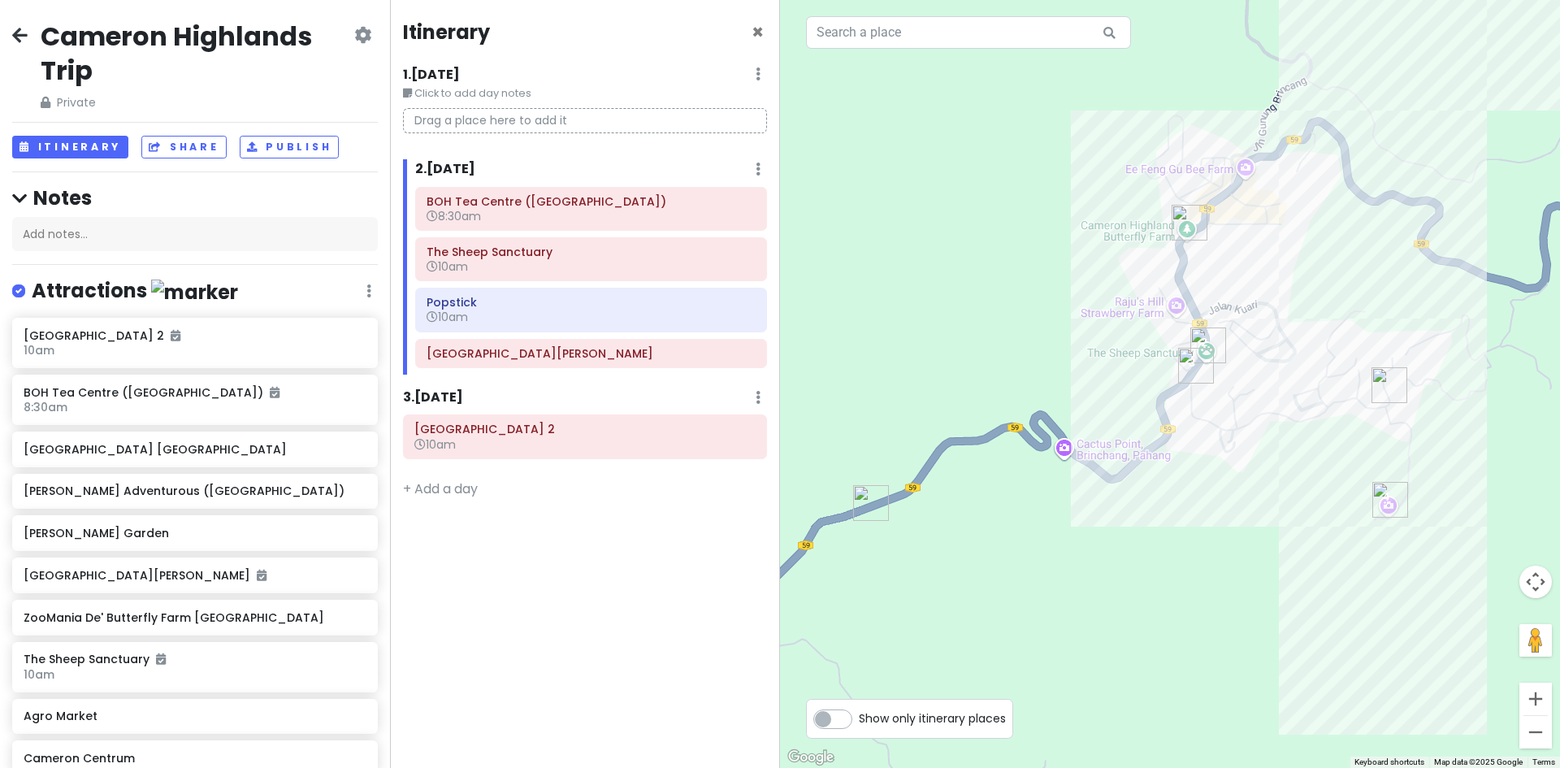
scroll to position [489, 0]
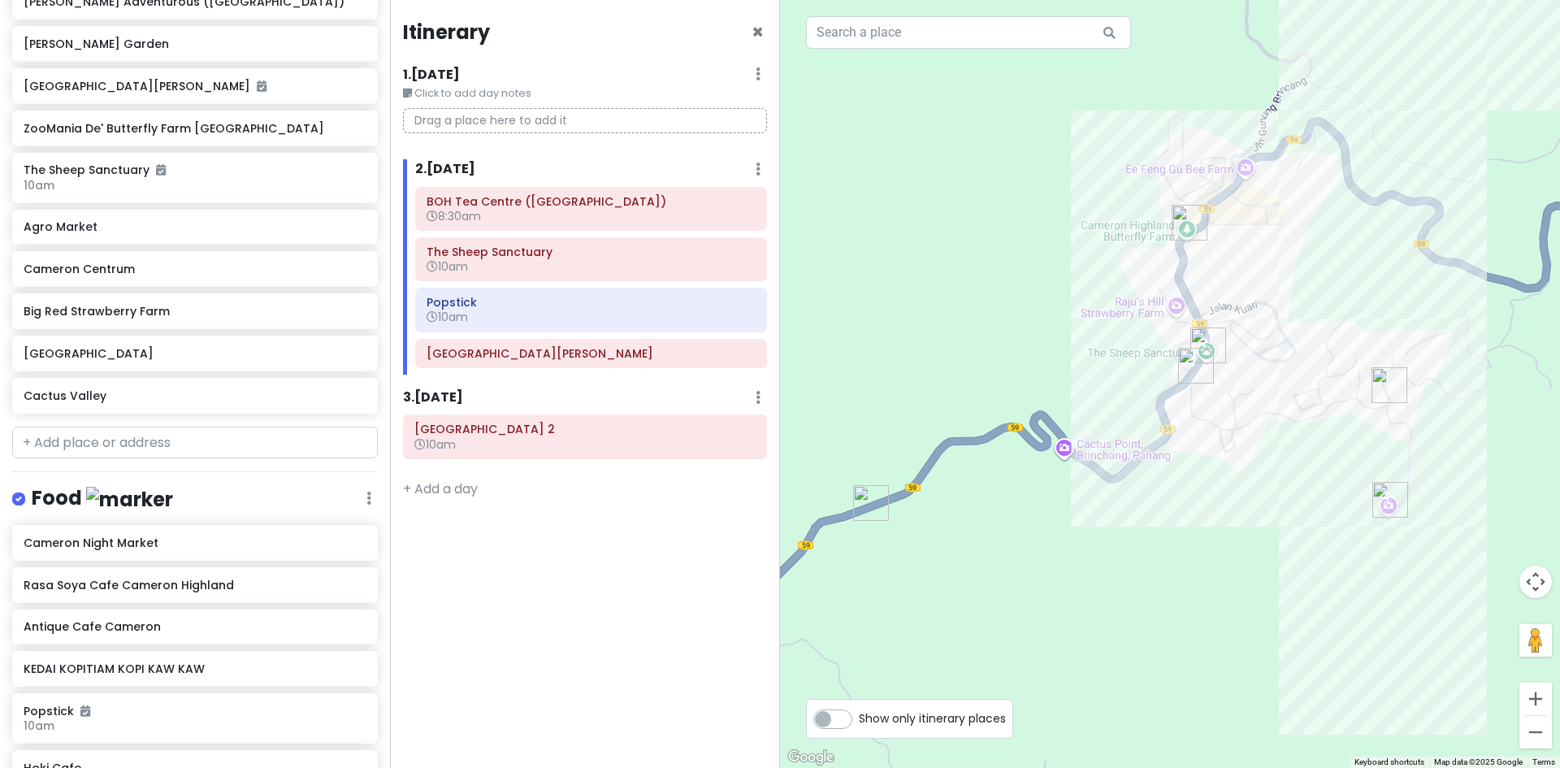
drag, startPoint x: 1096, startPoint y: 331, endPoint x: 1005, endPoint y: 400, distance: 113.7
click at [1018, 399] on div at bounding box center [1170, 384] width 780 height 768
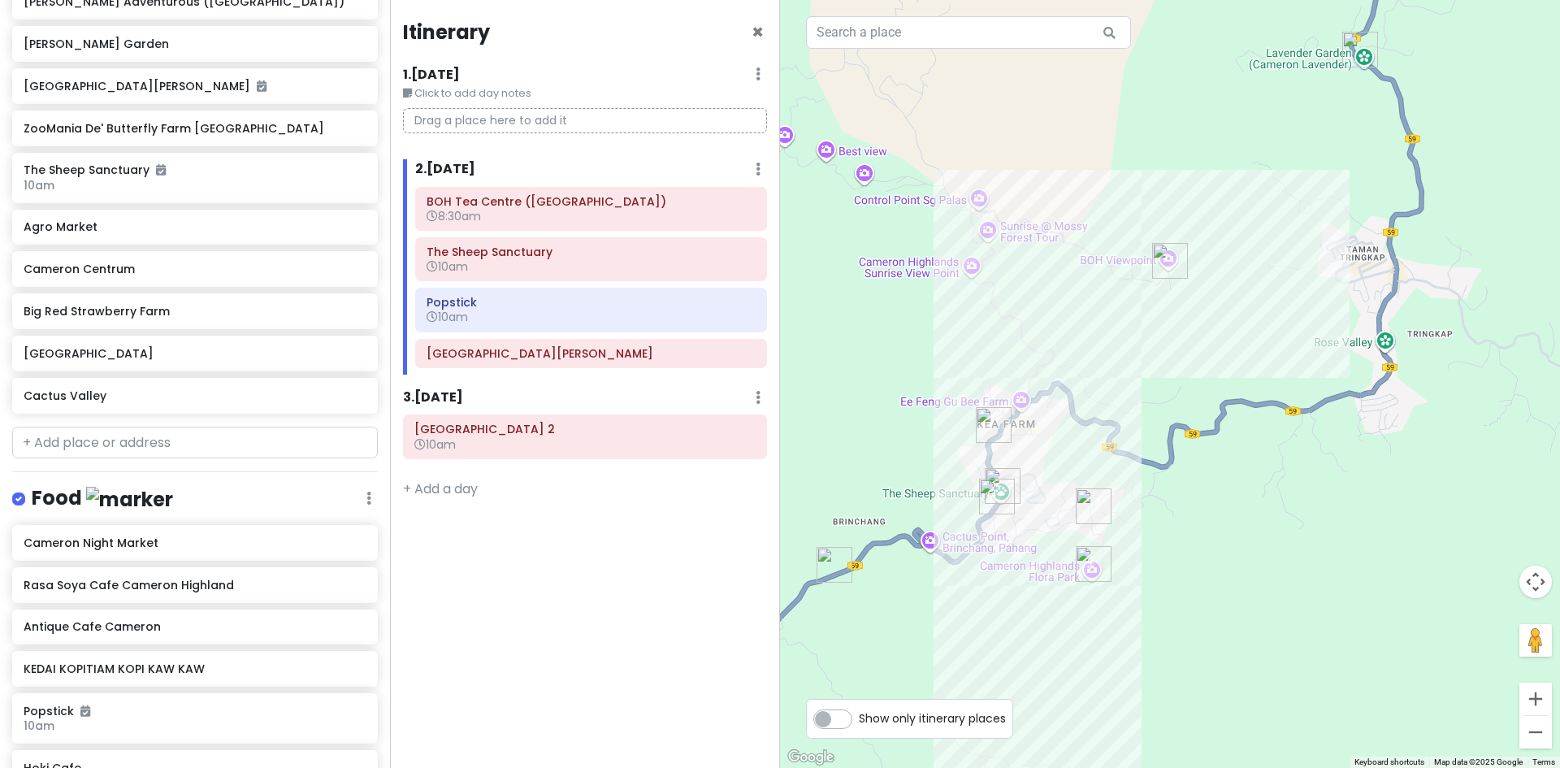
drag, startPoint x: 1078, startPoint y: 411, endPoint x: 1067, endPoint y: 466, distance: 56.2
click at [1071, 452] on div at bounding box center [1170, 384] width 780 height 768
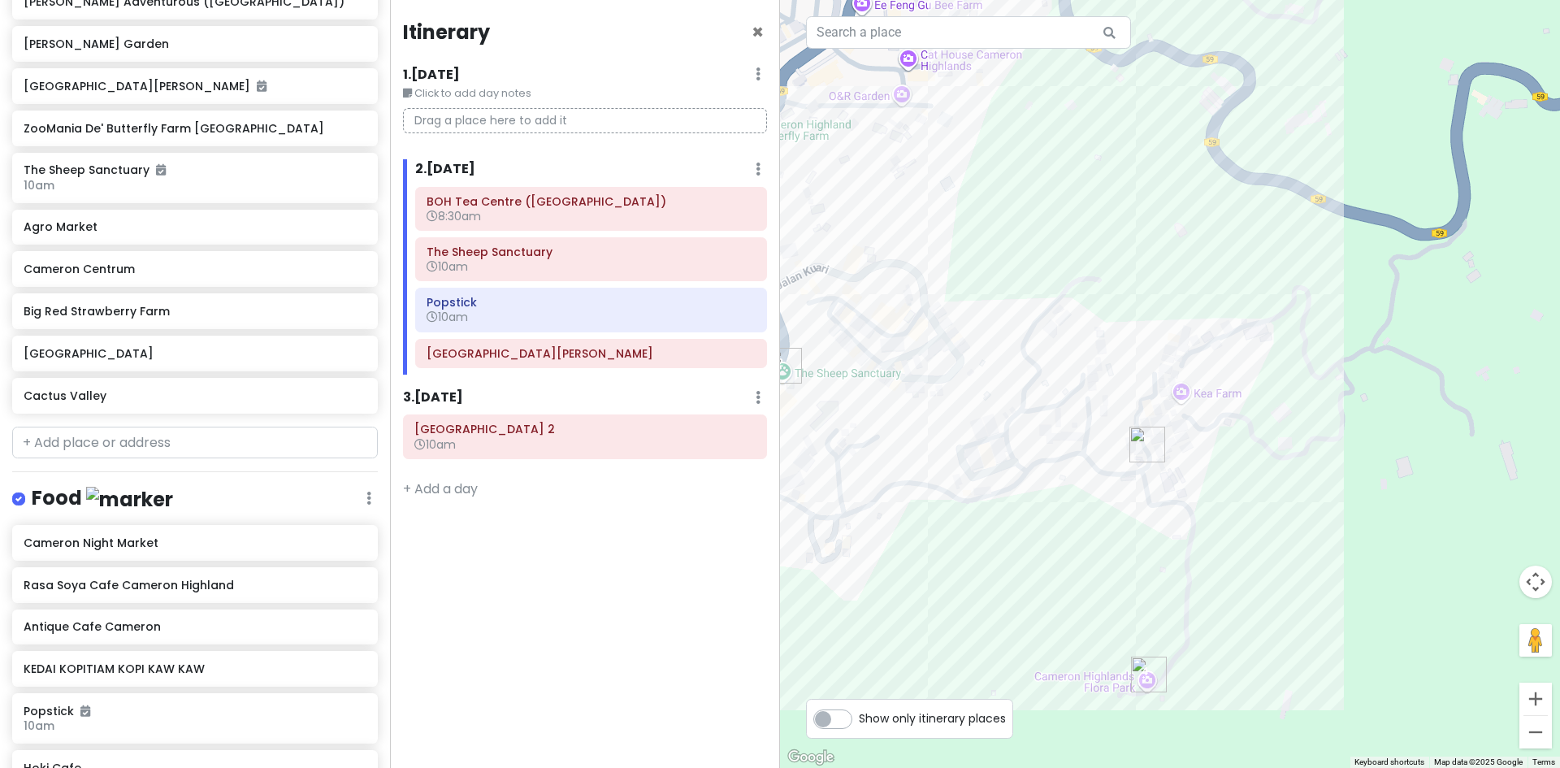
drag, startPoint x: 1150, startPoint y: 592, endPoint x: 1199, endPoint y: 500, distance: 104.7
click at [1199, 500] on div at bounding box center [1170, 384] width 780 height 768
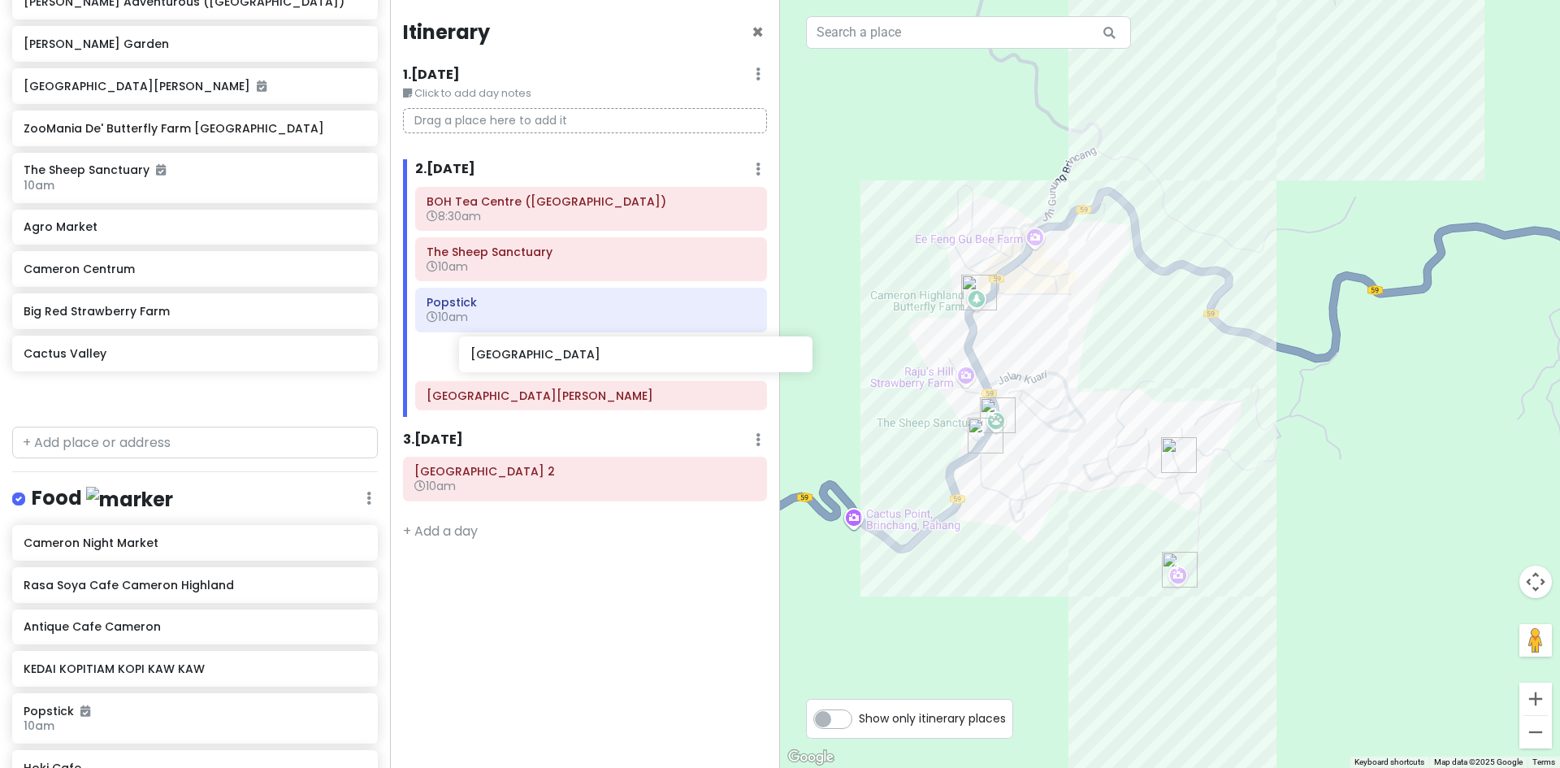
drag, startPoint x: 141, startPoint y: 348, endPoint x: 587, endPoint y: 350, distance: 446.8
click at [587, 350] on div "Cameron Highlands Trip Private Change Dates Make a Copy Delete Trip Go Pro ⚡️ G…" at bounding box center [780, 384] width 1560 height 768
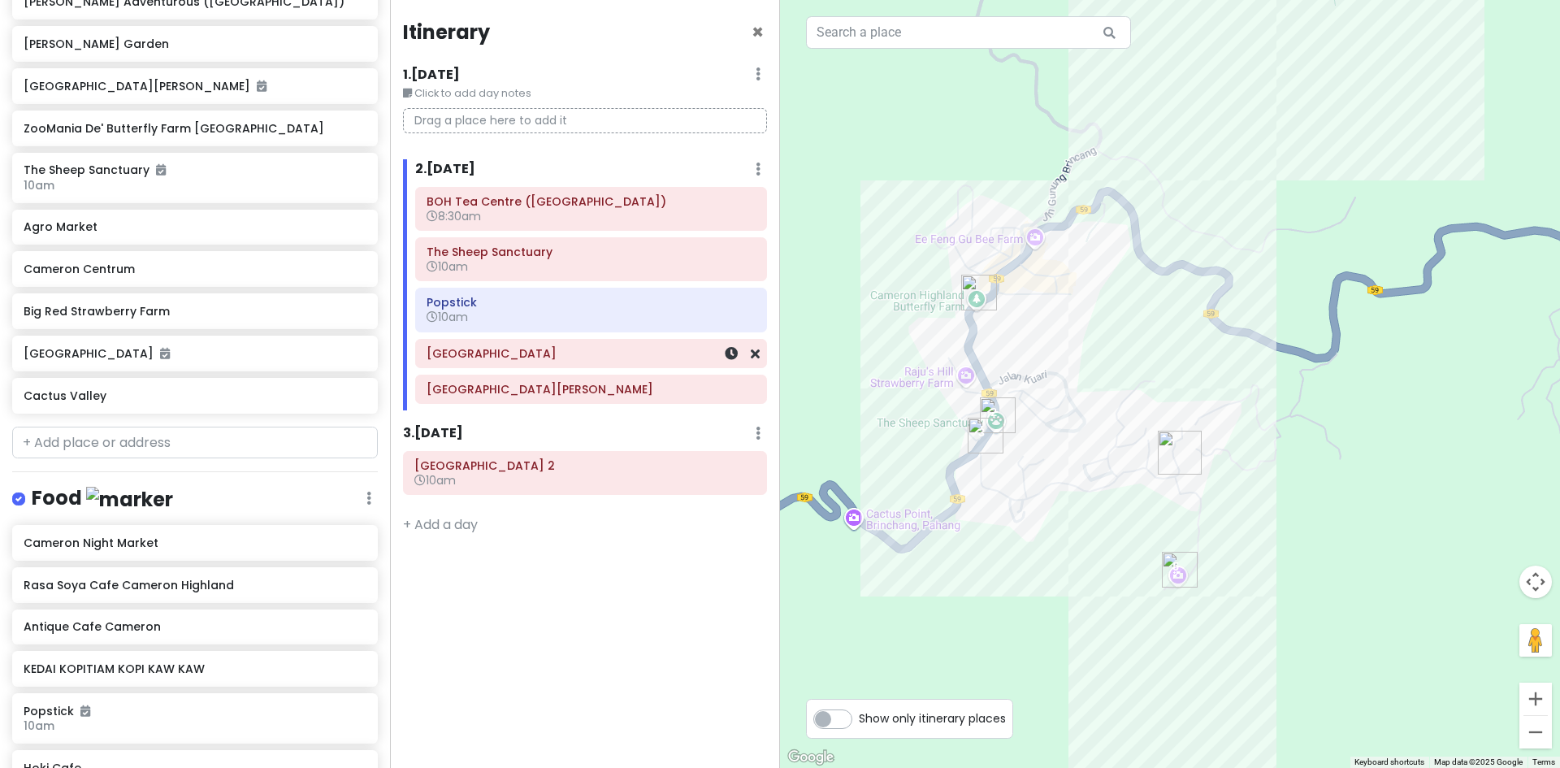
scroll to position [447, 0]
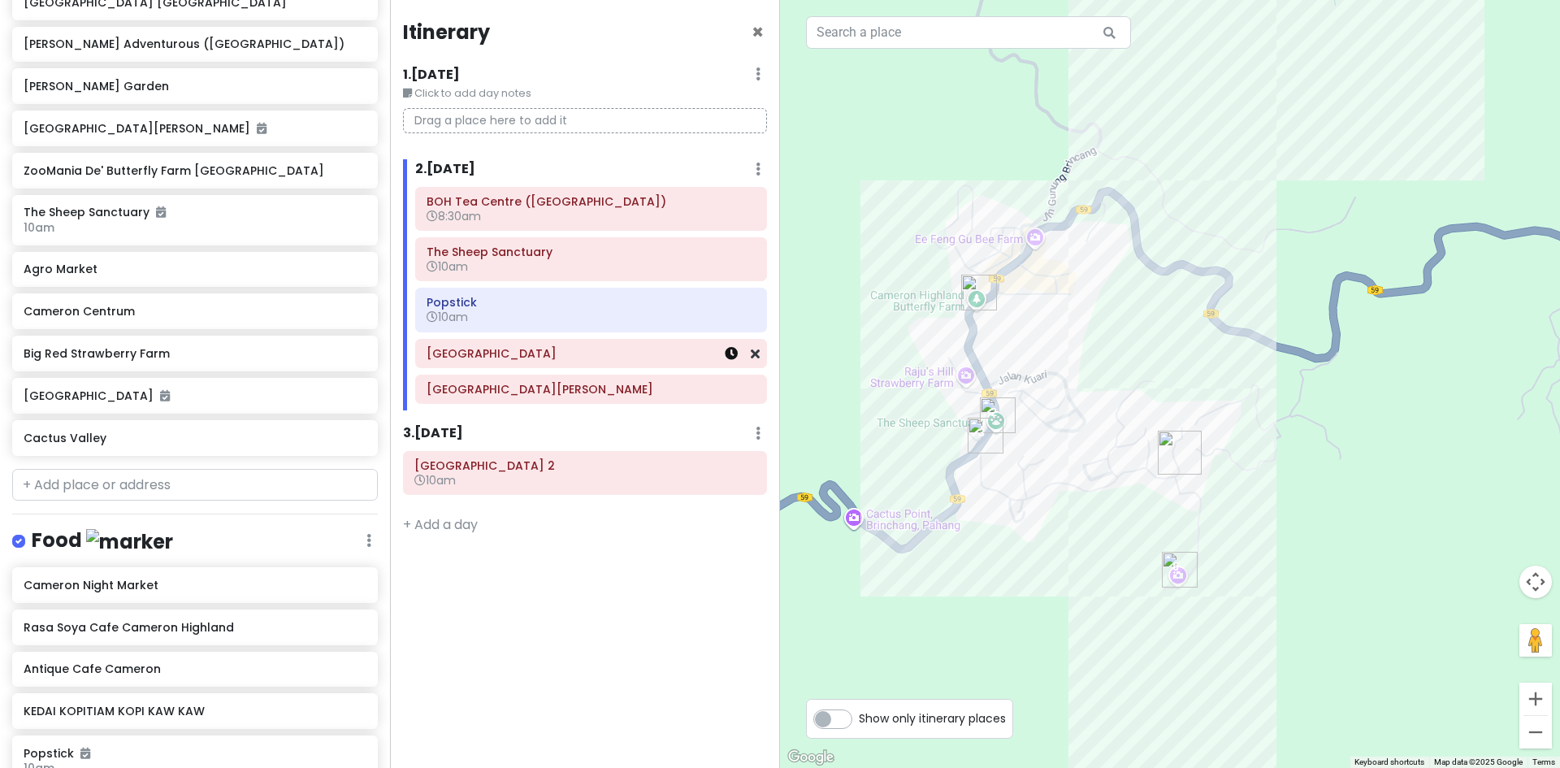
click at [732, 354] on icon at bounding box center [731, 353] width 13 height 13
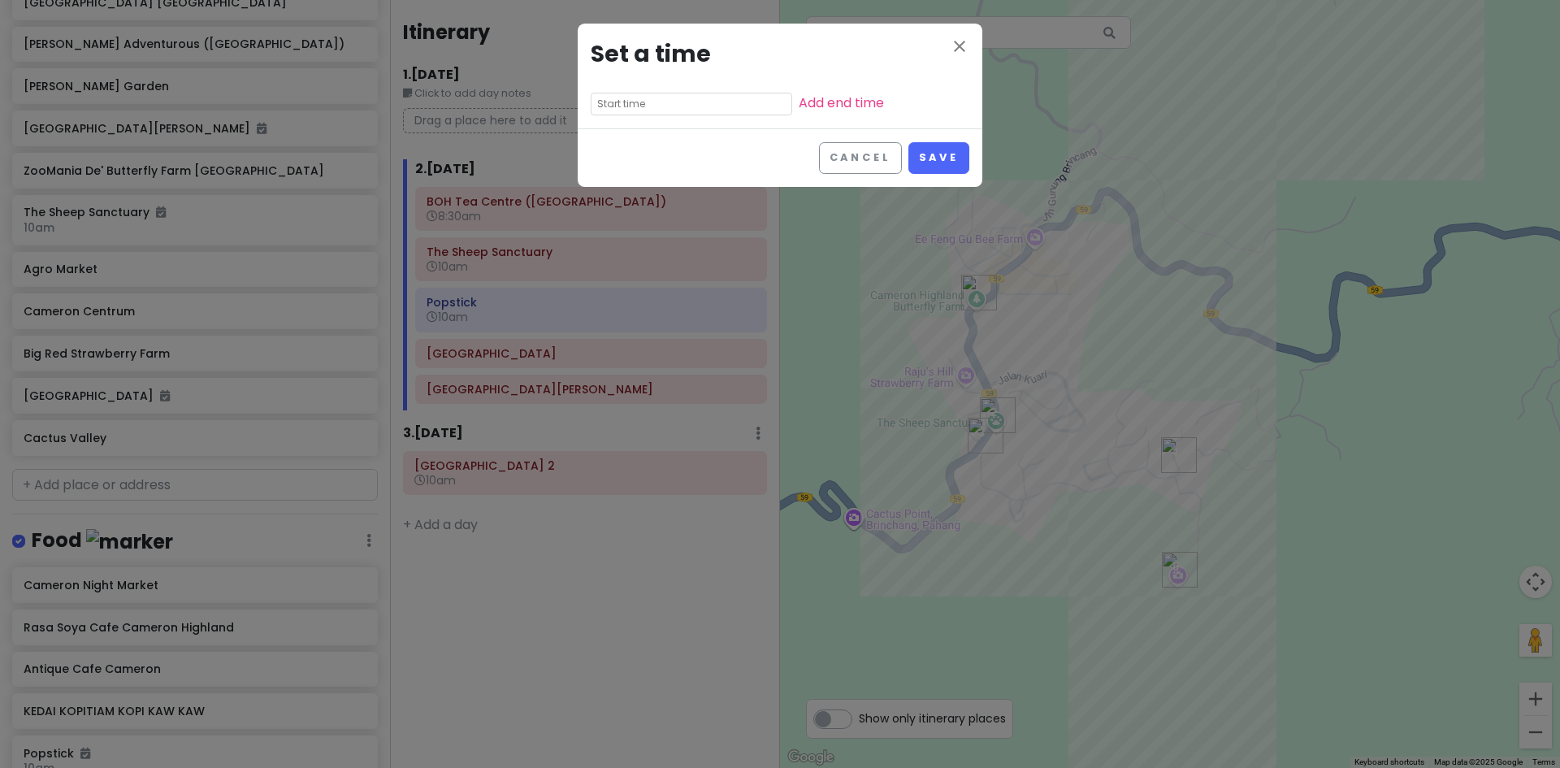
click at [686, 110] on input "text" at bounding box center [691, 104] width 201 height 23
click at [615, 221] on li "11" at bounding box center [613, 224] width 45 height 19
type input "11:20 pm"
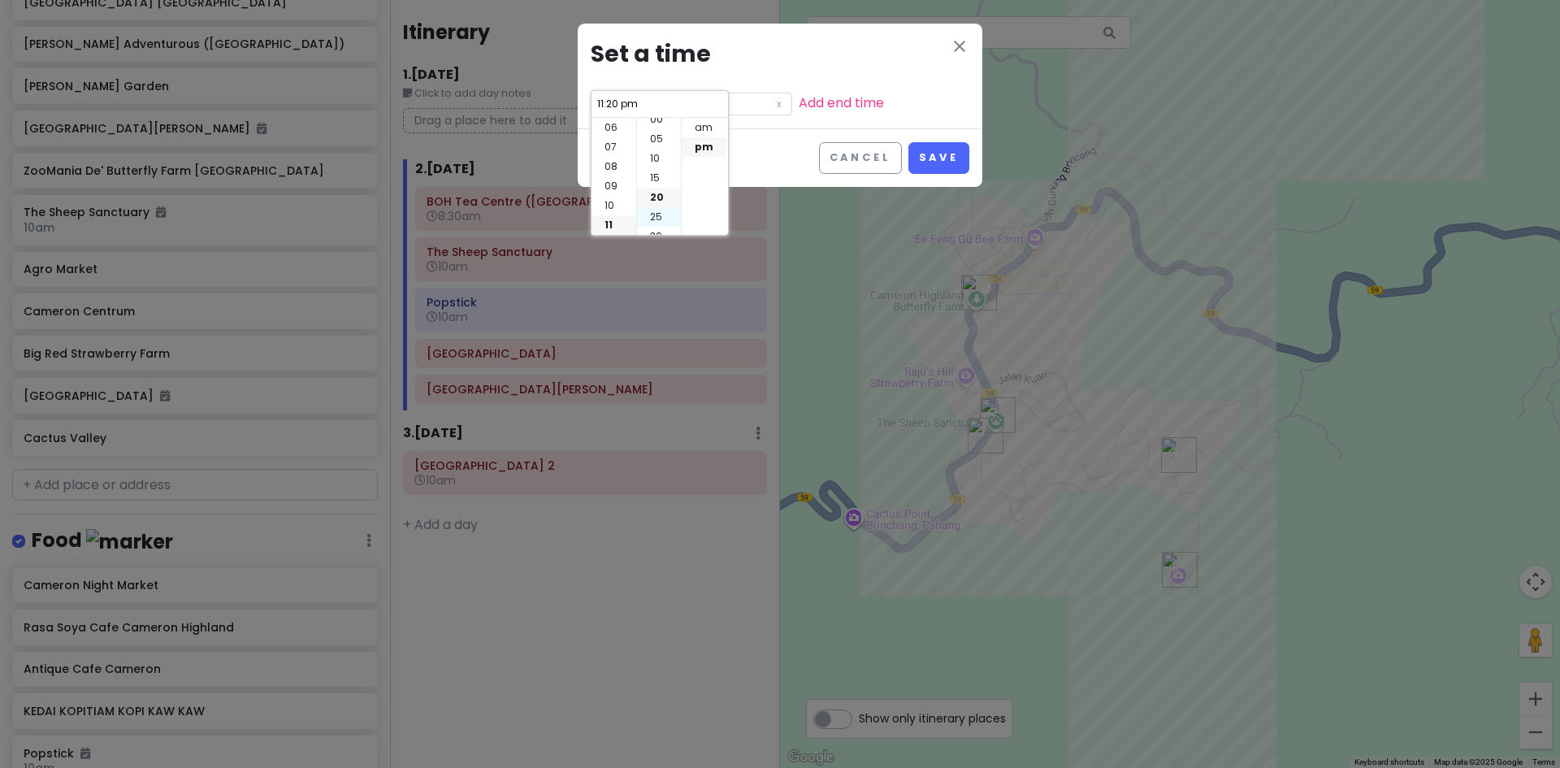
scroll to position [0, 0]
click at [664, 128] on li "00" at bounding box center [659, 127] width 44 height 19
type input "11:00 pm"
click at [698, 127] on li "am" at bounding box center [704, 127] width 45 height 19
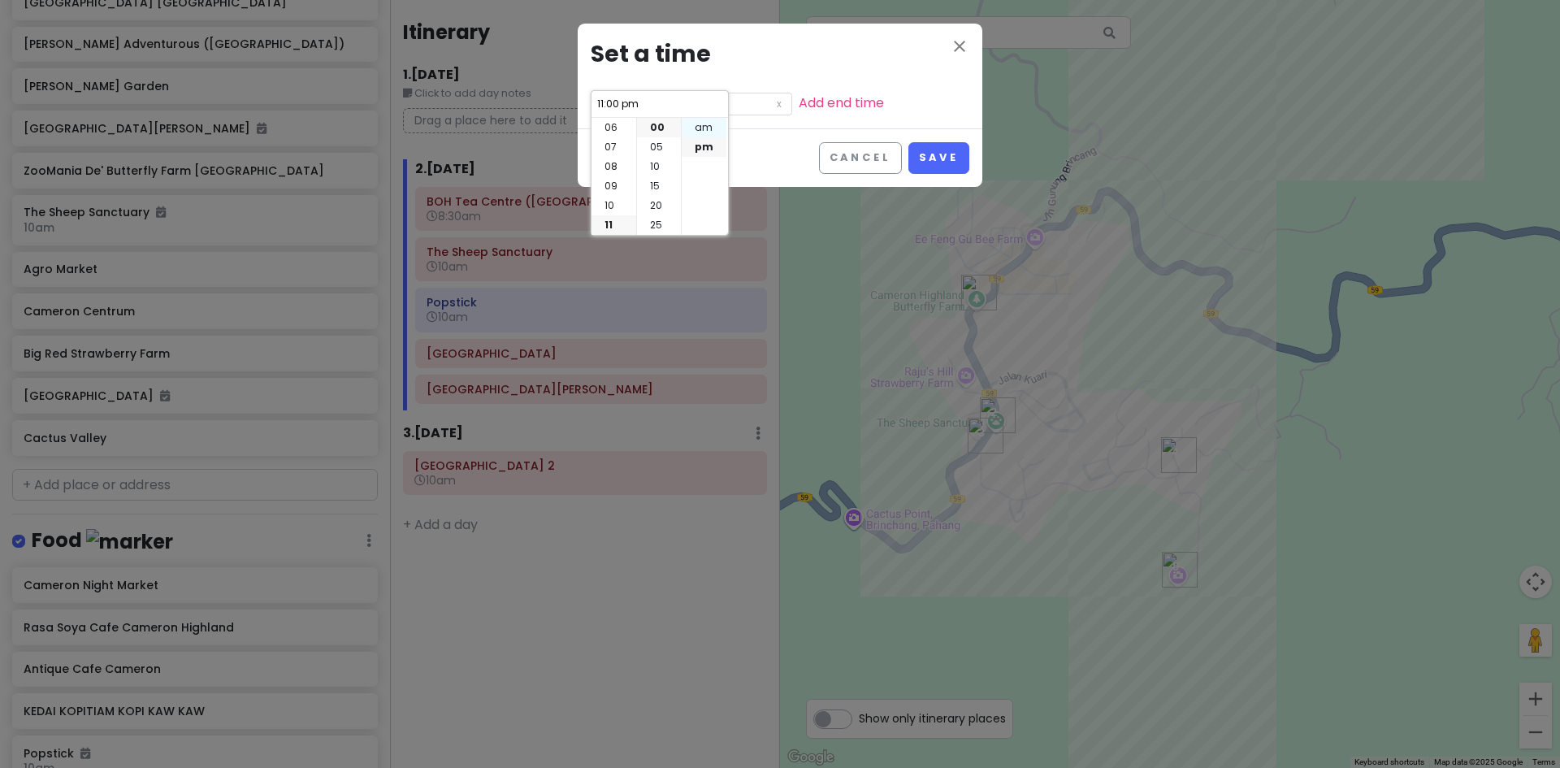
type input "11:00 am"
click at [954, 152] on button "Save" at bounding box center [938, 158] width 61 height 32
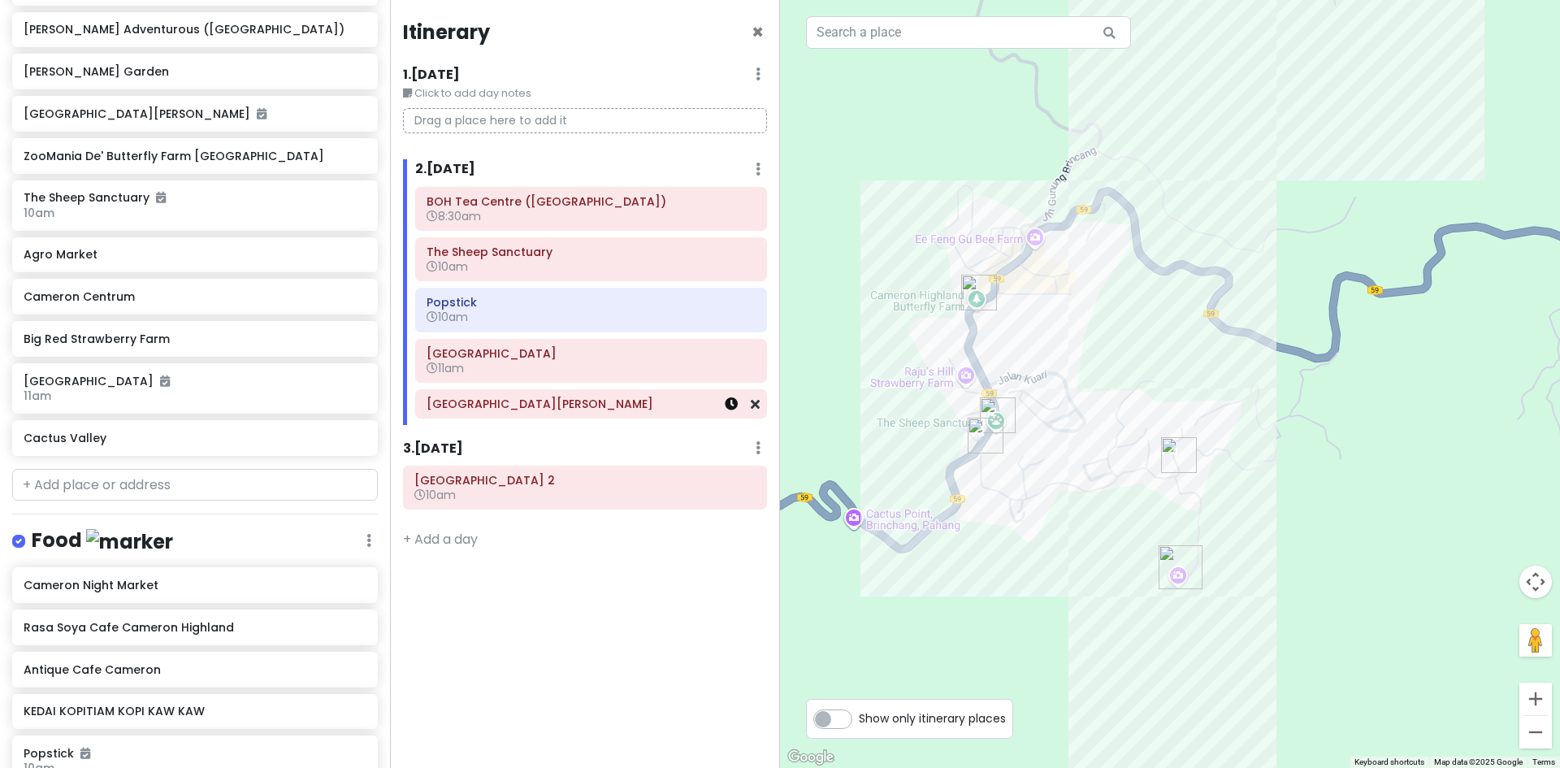
click at [731, 408] on icon at bounding box center [731, 403] width 13 height 13
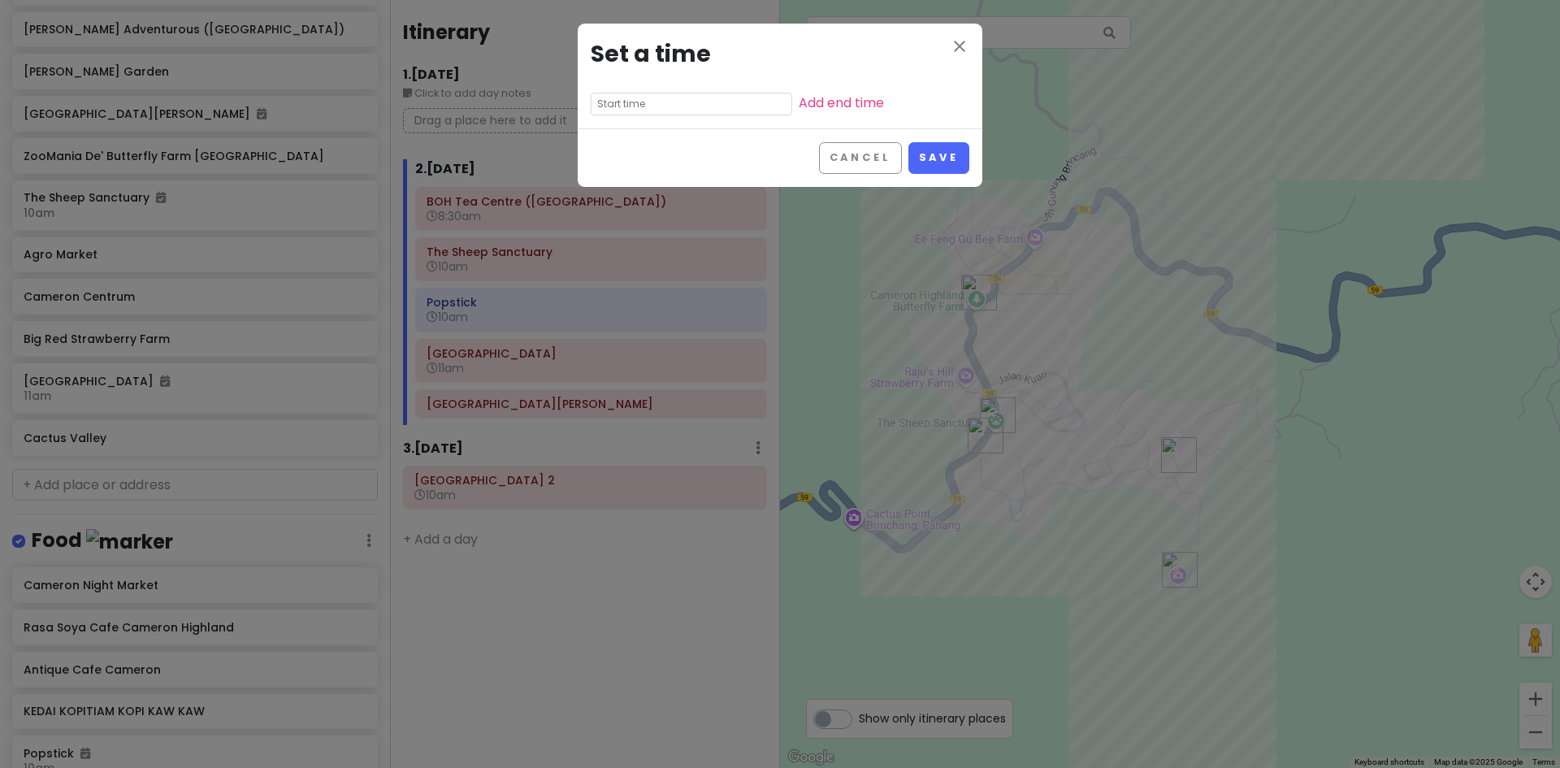
click at [655, 99] on input "text" at bounding box center [691, 104] width 201 height 23
click at [612, 223] on li "11" at bounding box center [613, 224] width 45 height 19
type input "11:20 pm"
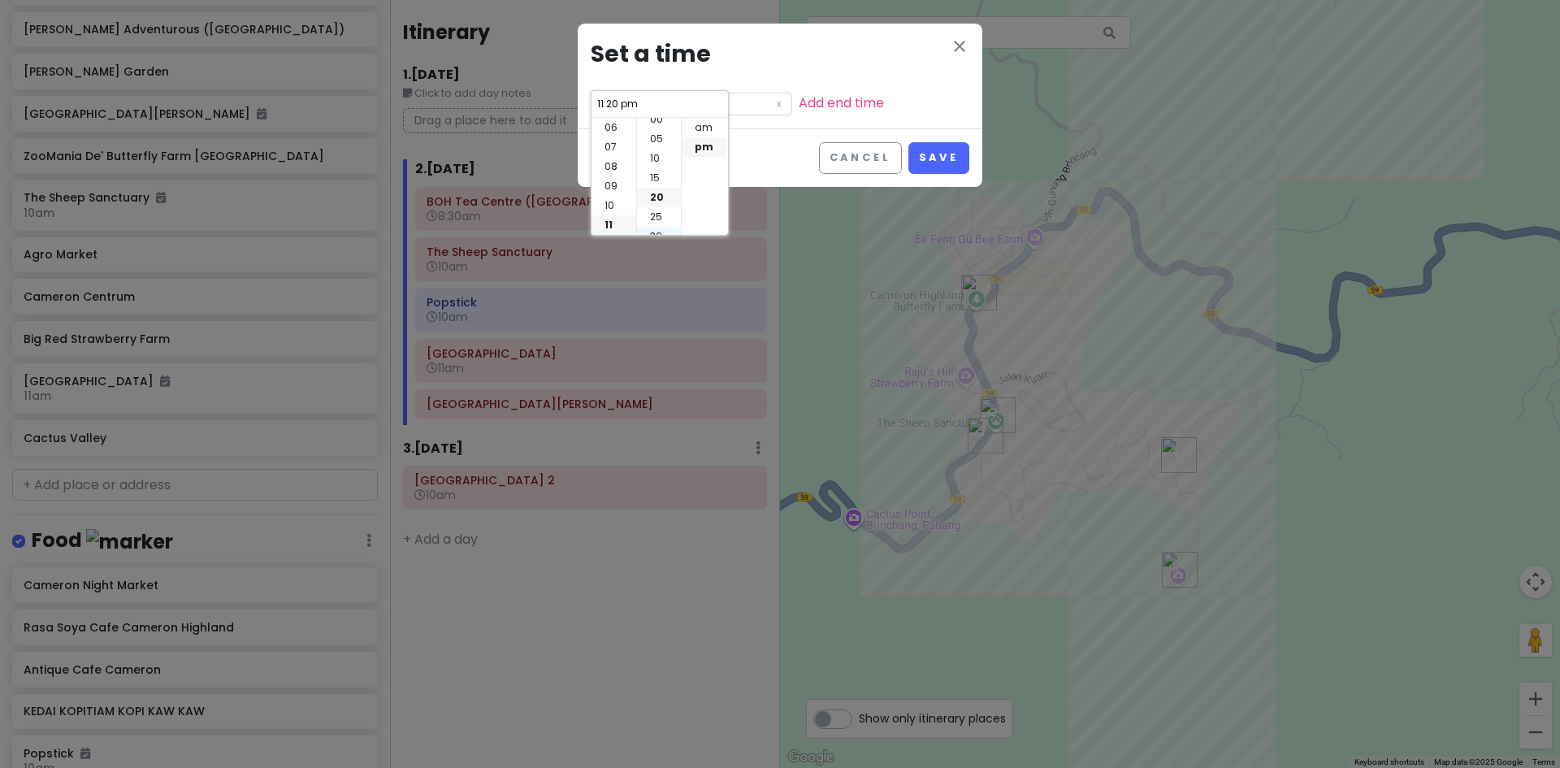
scroll to position [0, 0]
click at [660, 169] on li "30" at bounding box center [659, 163] width 44 height 19
type input "11:30 pm"
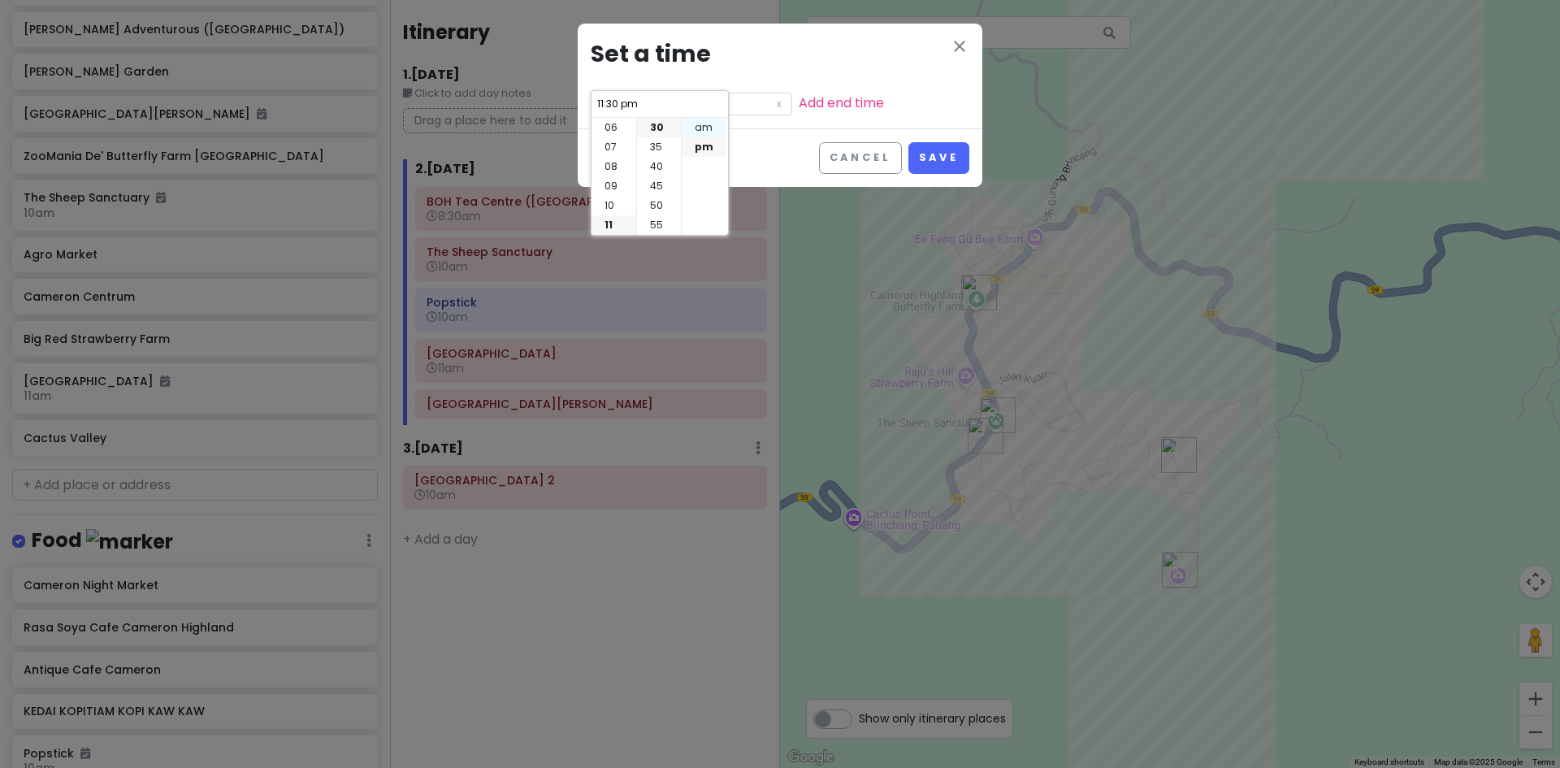
click at [697, 123] on li "am" at bounding box center [704, 127] width 45 height 19
type input "11:30 am"
click at [981, 160] on div "Cancel Save" at bounding box center [780, 157] width 405 height 58
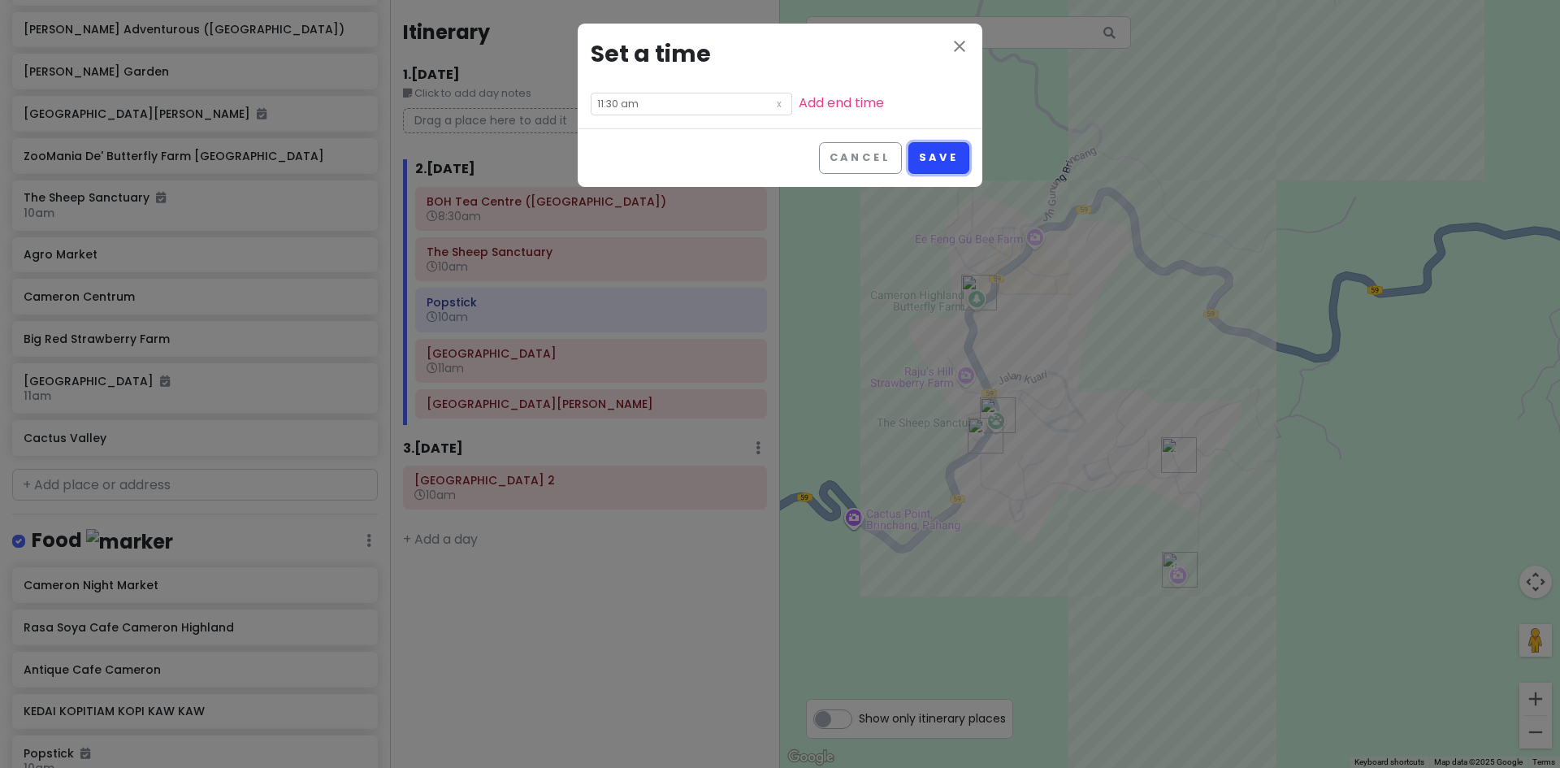
click at [960, 167] on button "Save" at bounding box center [938, 158] width 61 height 32
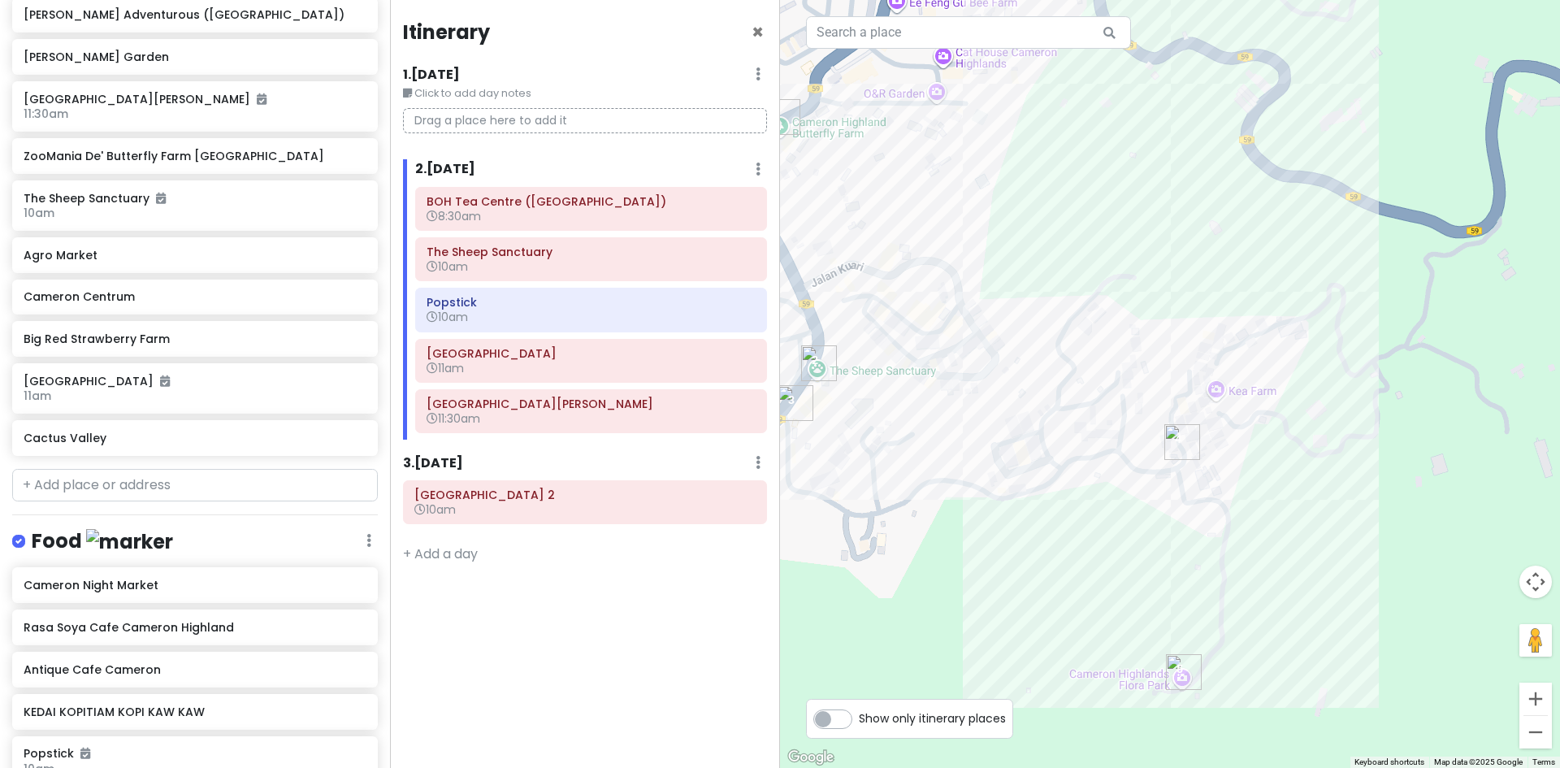
drag, startPoint x: 1155, startPoint y: 443, endPoint x: 1015, endPoint y: 417, distance: 142.1
click at [1015, 417] on div at bounding box center [1170, 384] width 780 height 768
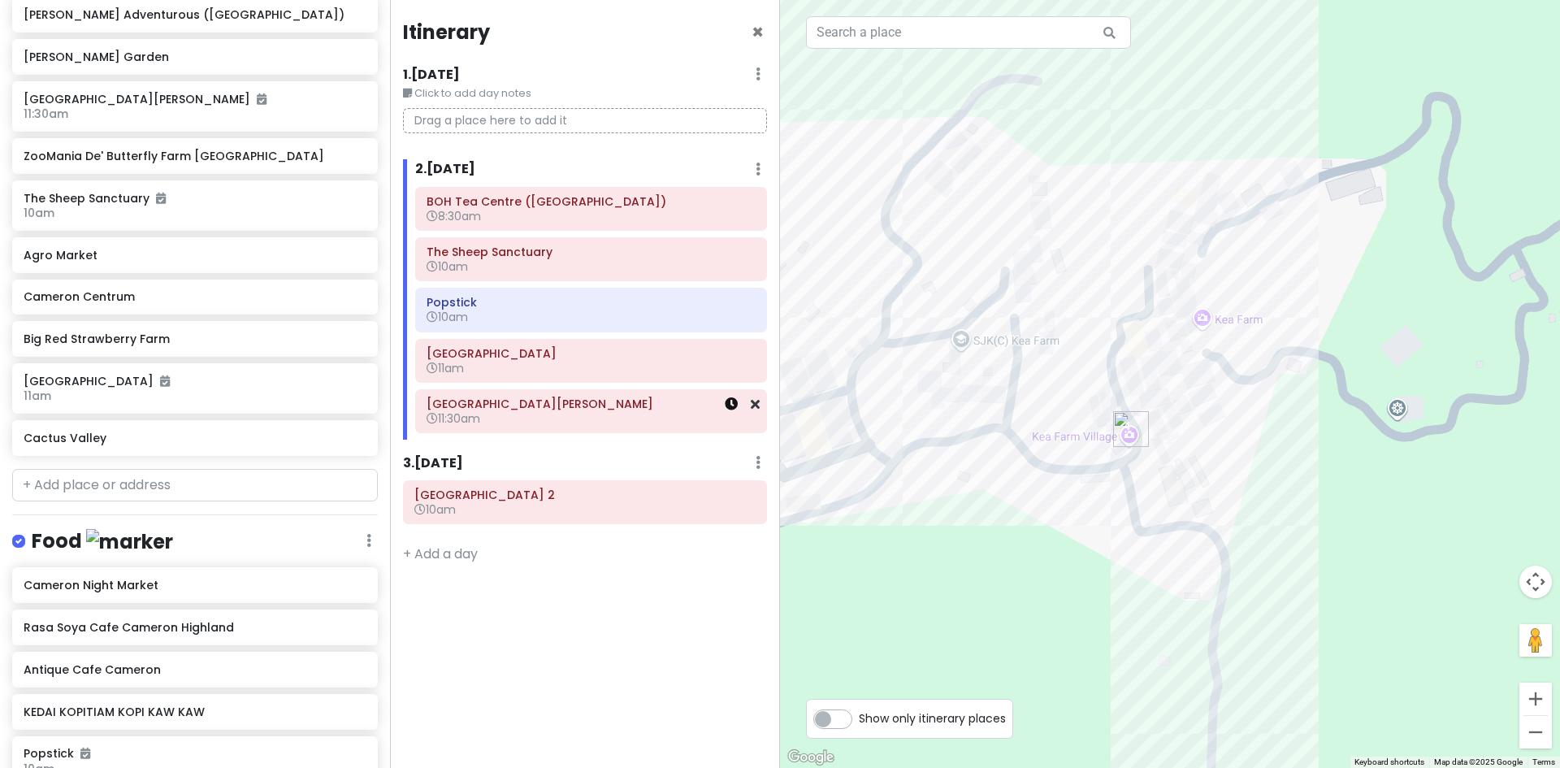
click at [729, 403] on icon at bounding box center [731, 403] width 13 height 13
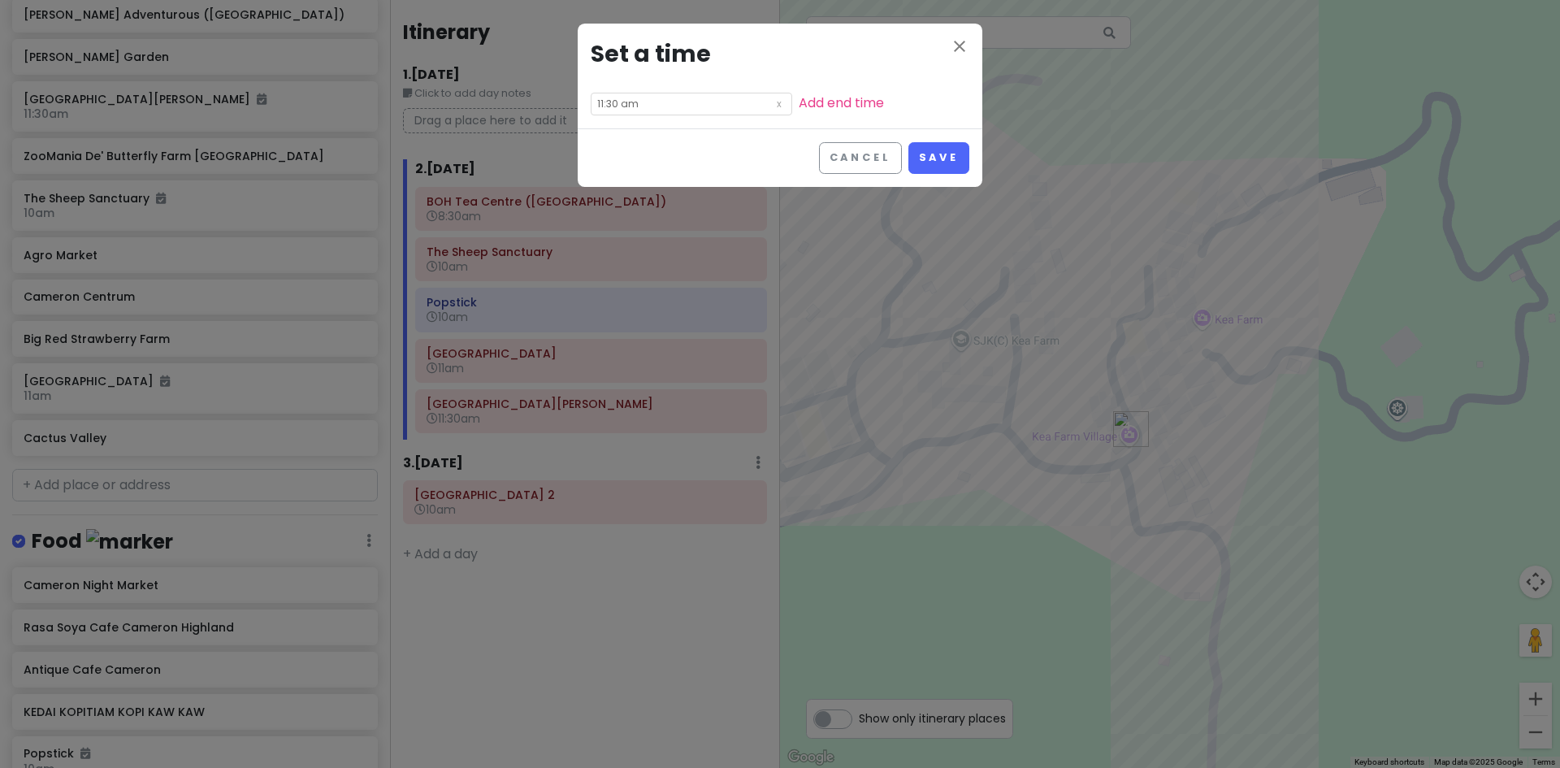
click at [641, 106] on input "11:30 am" at bounding box center [691, 104] width 201 height 23
click at [660, 129] on li "00" at bounding box center [659, 127] width 44 height 19
type input "11:00 am"
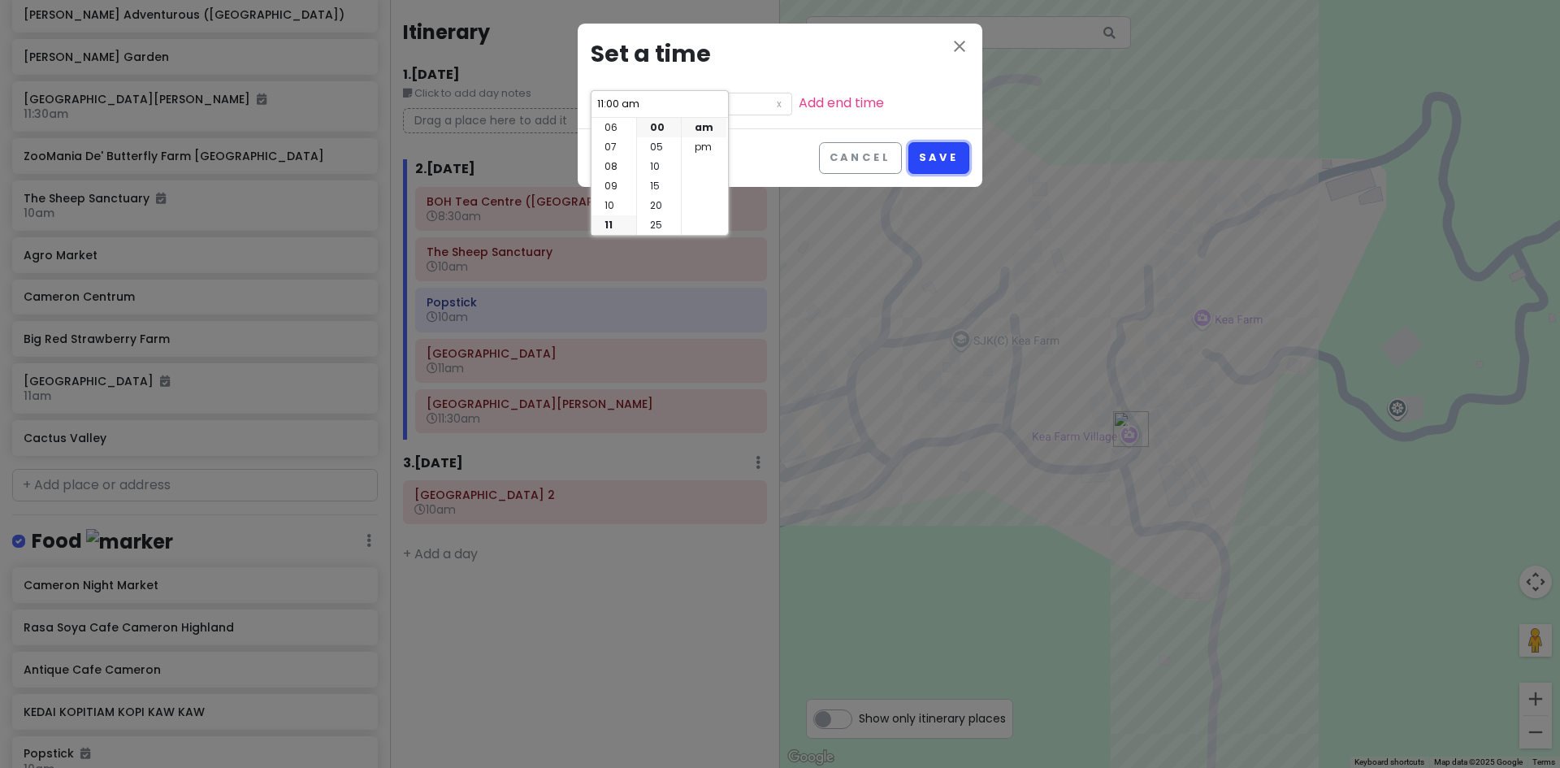
click at [920, 158] on button "Save" at bounding box center [938, 158] width 61 height 32
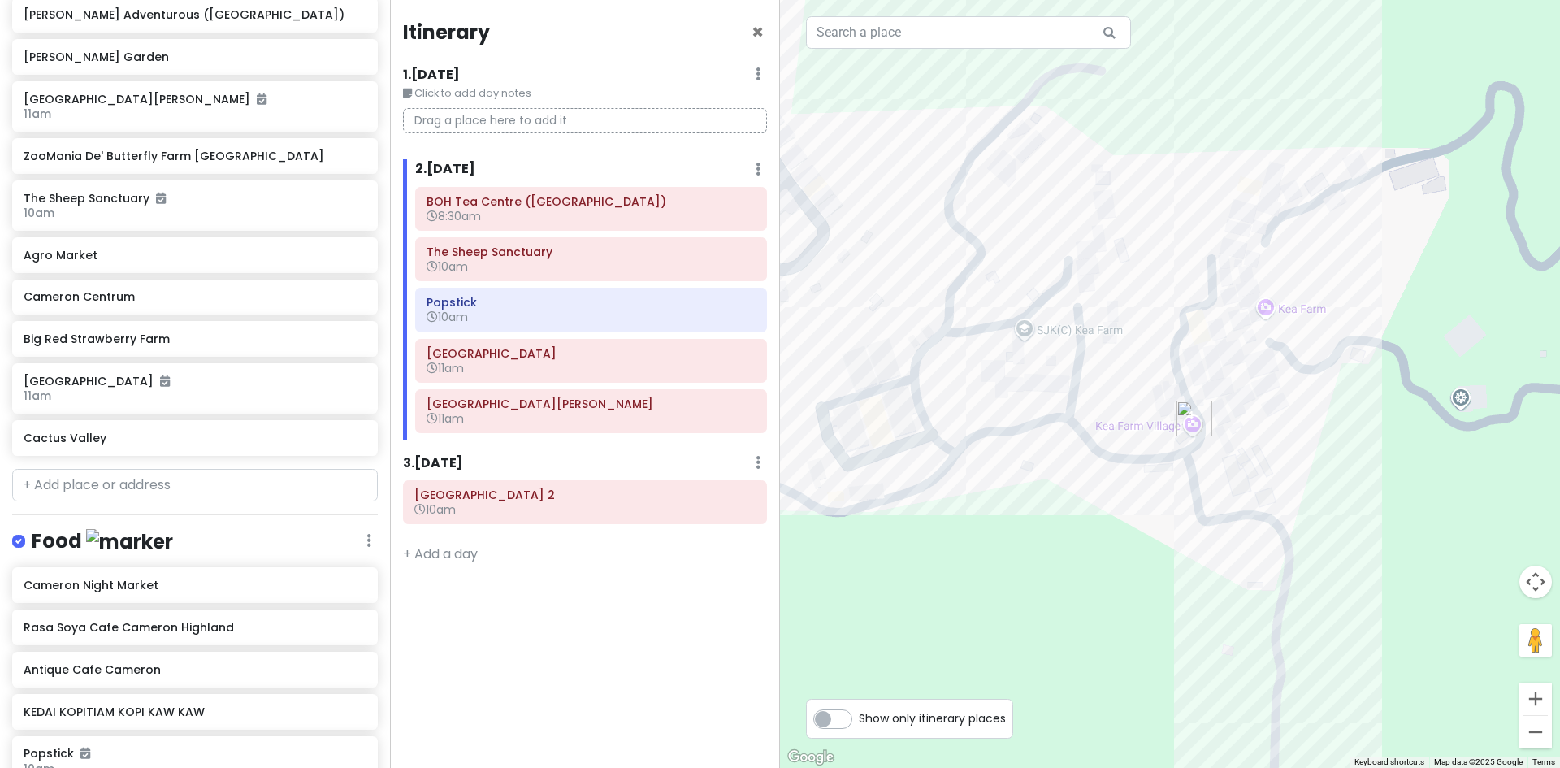
drag, startPoint x: 954, startPoint y: 315, endPoint x: 929, endPoint y: 327, distance: 28.0
click at [964, 314] on div at bounding box center [1170, 384] width 780 height 768
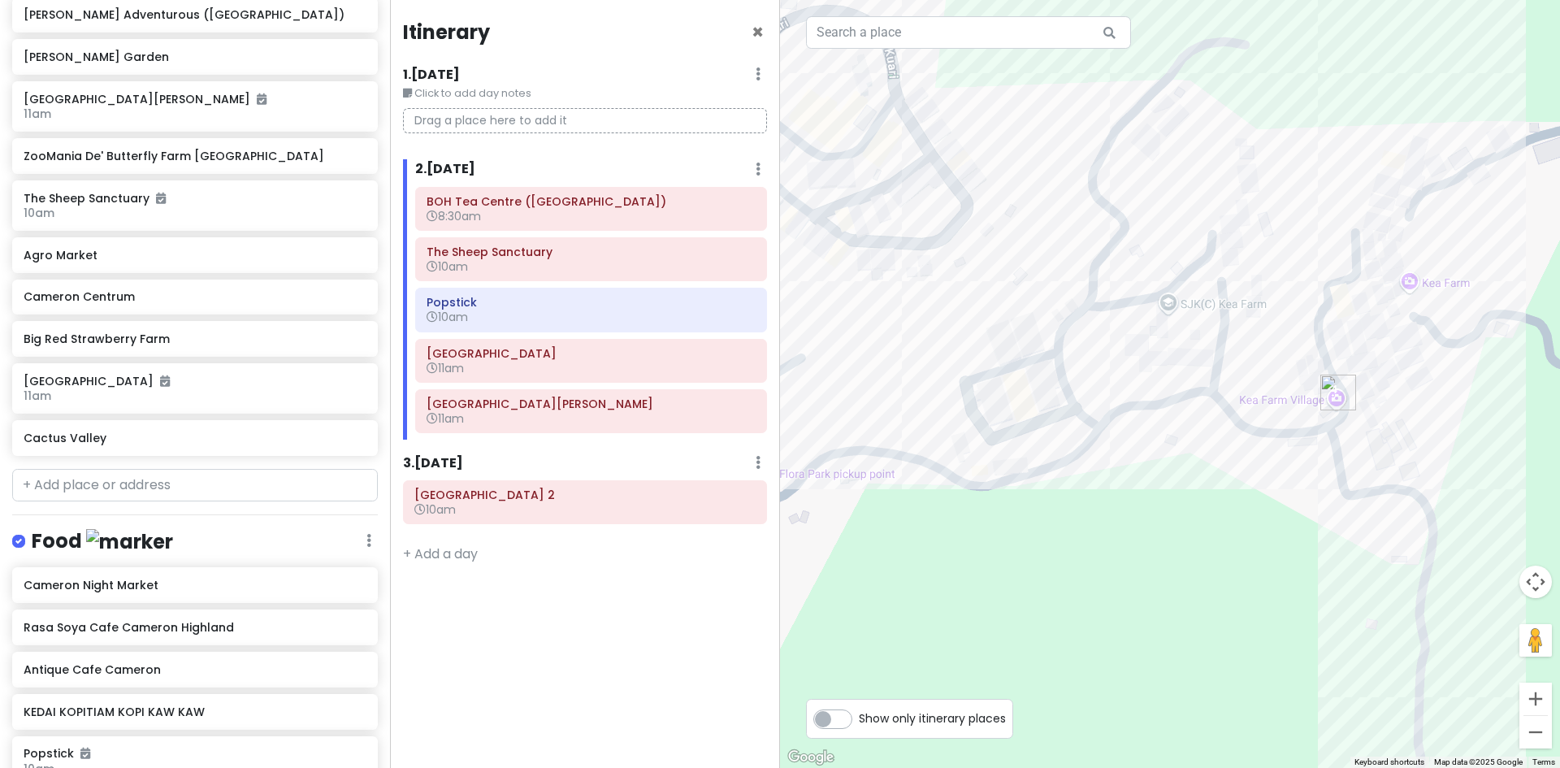
drag, startPoint x: 1053, startPoint y: 436, endPoint x: 1211, endPoint y: 409, distance: 160.7
click at [1183, 407] on div at bounding box center [1170, 384] width 780 height 768
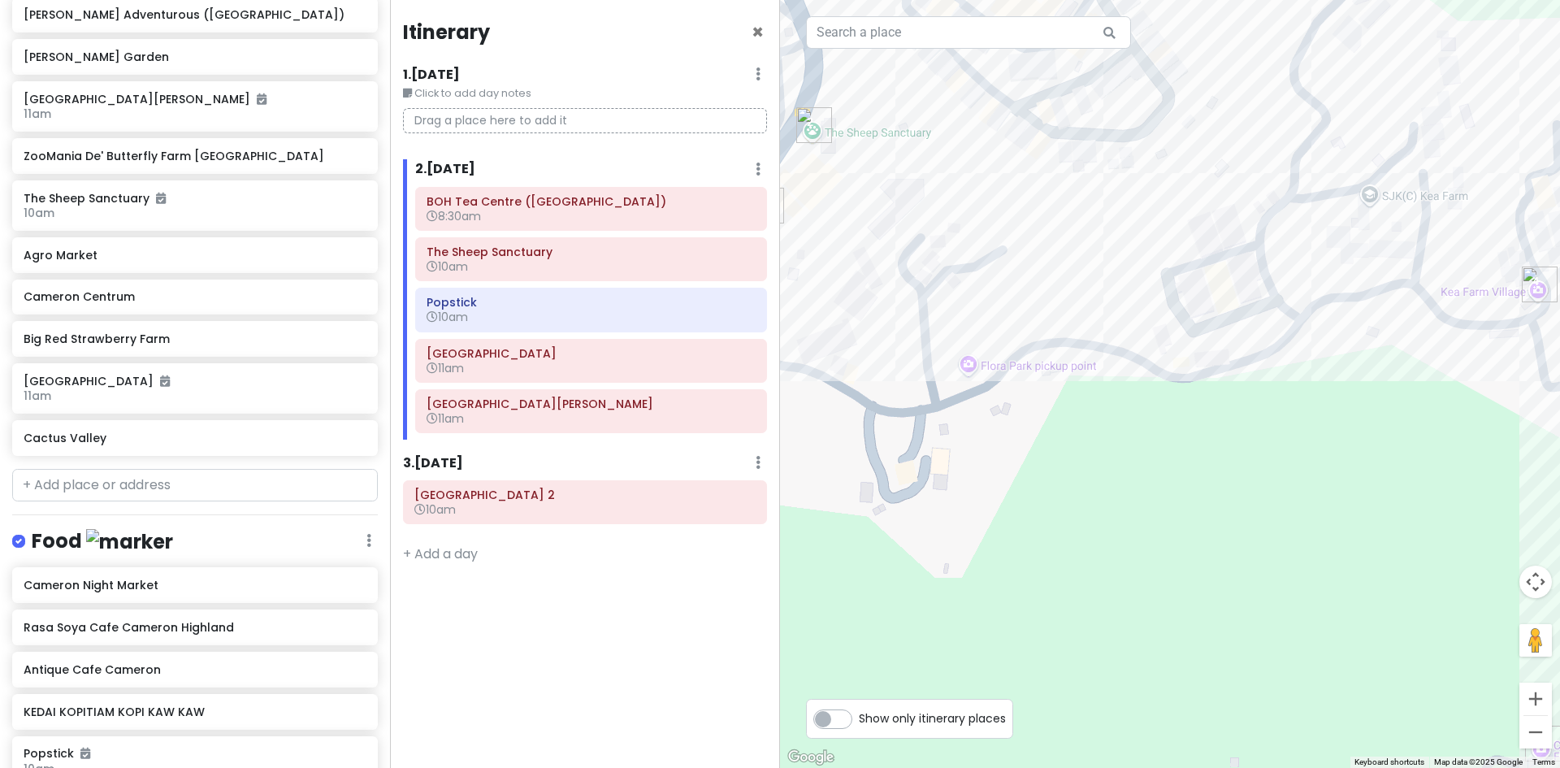
drag, startPoint x: 1116, startPoint y: 423, endPoint x: 1067, endPoint y: 397, distance: 56.0
click at [1084, 400] on div at bounding box center [1170, 384] width 780 height 768
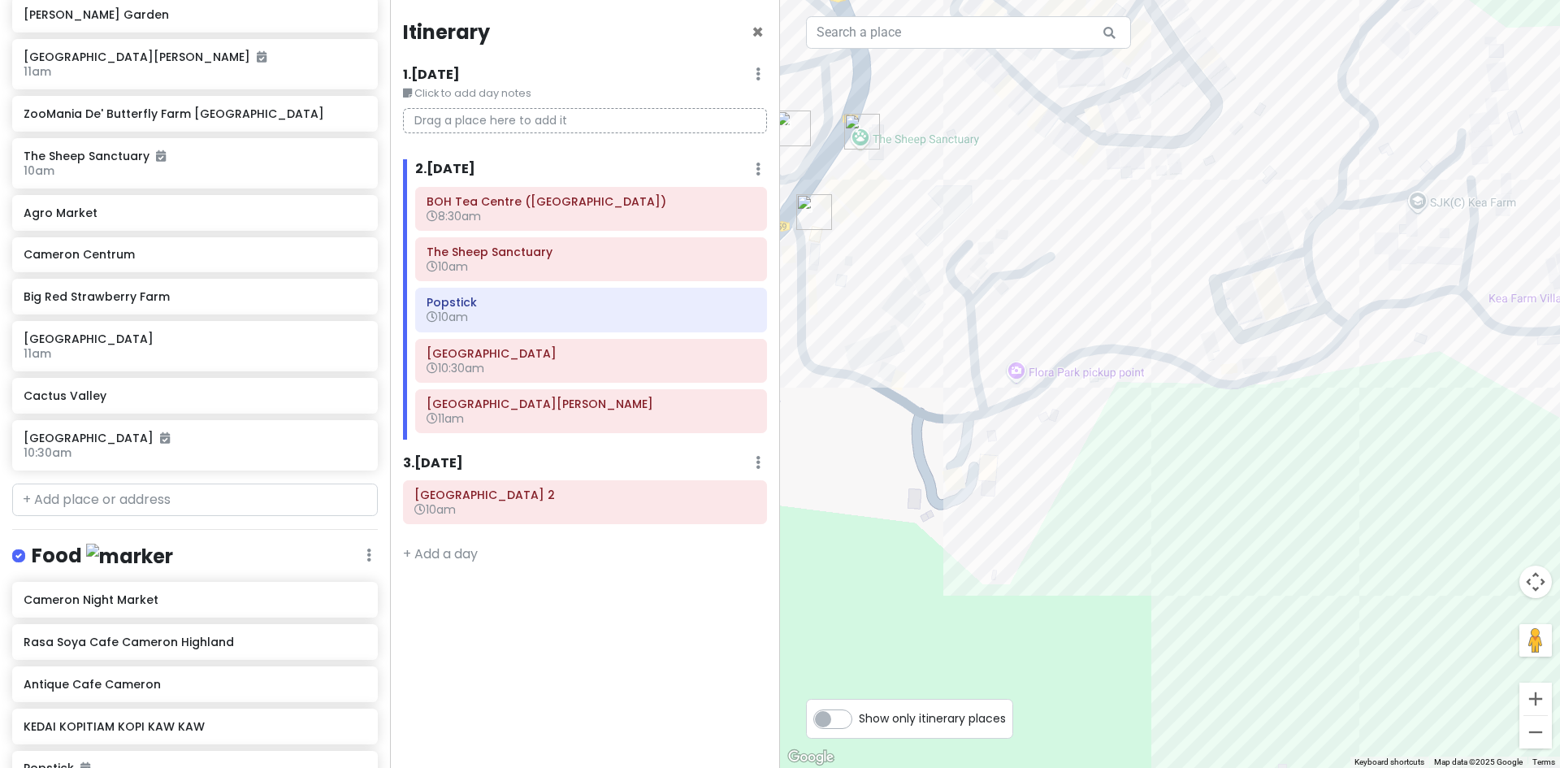
scroll to position [533, 0]
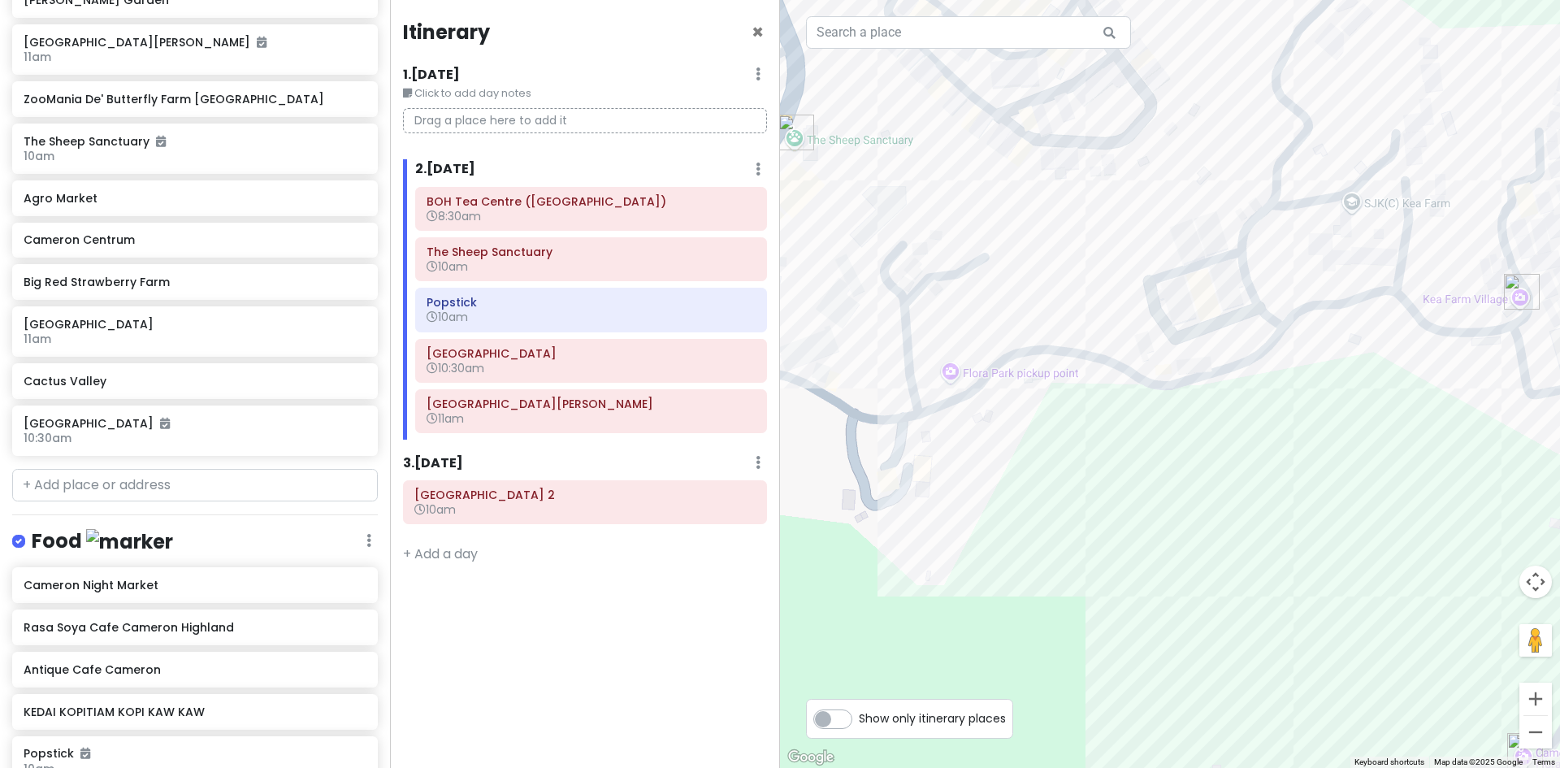
drag, startPoint x: 878, startPoint y: 260, endPoint x: 762, endPoint y: 266, distance: 116.3
click at [785, 260] on div at bounding box center [1170, 384] width 780 height 768
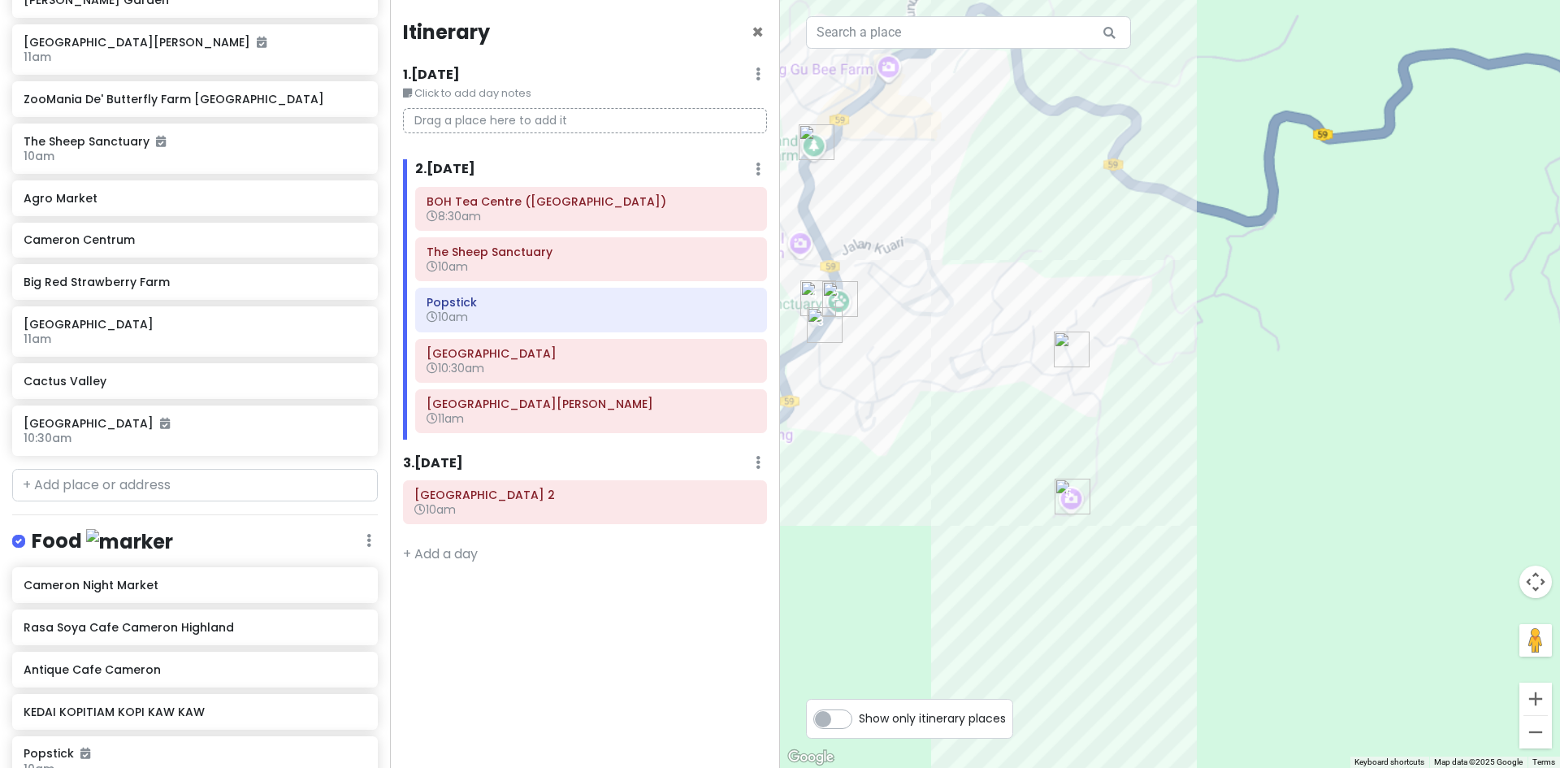
drag, startPoint x: 952, startPoint y: 522, endPoint x: 1095, endPoint y: 522, distance: 143.0
click at [1102, 522] on div at bounding box center [1170, 384] width 780 height 768
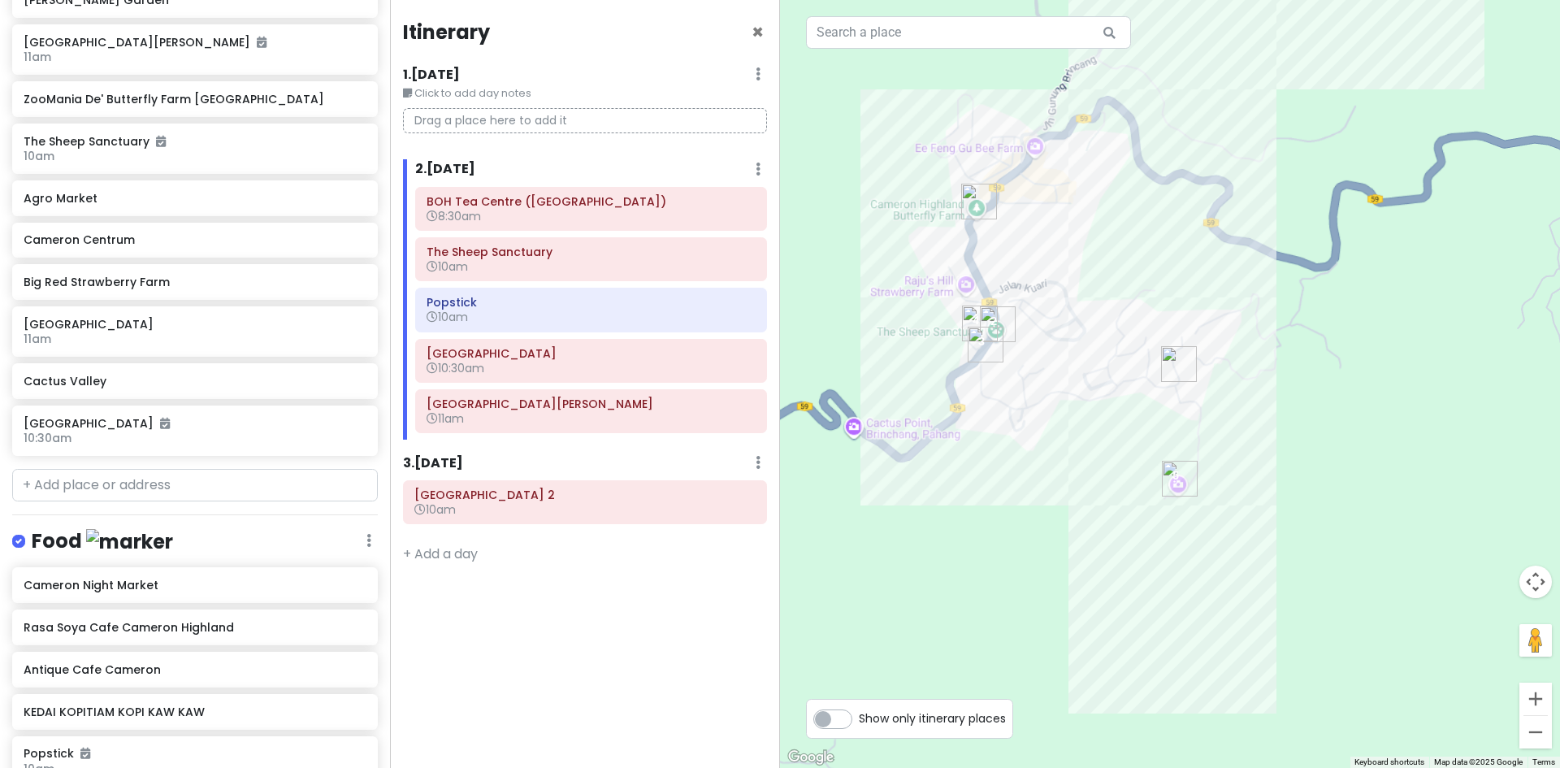
drag, startPoint x: 1215, startPoint y: 407, endPoint x: 1078, endPoint y: 412, distance: 137.4
click at [1078, 412] on div at bounding box center [1170, 384] width 780 height 768
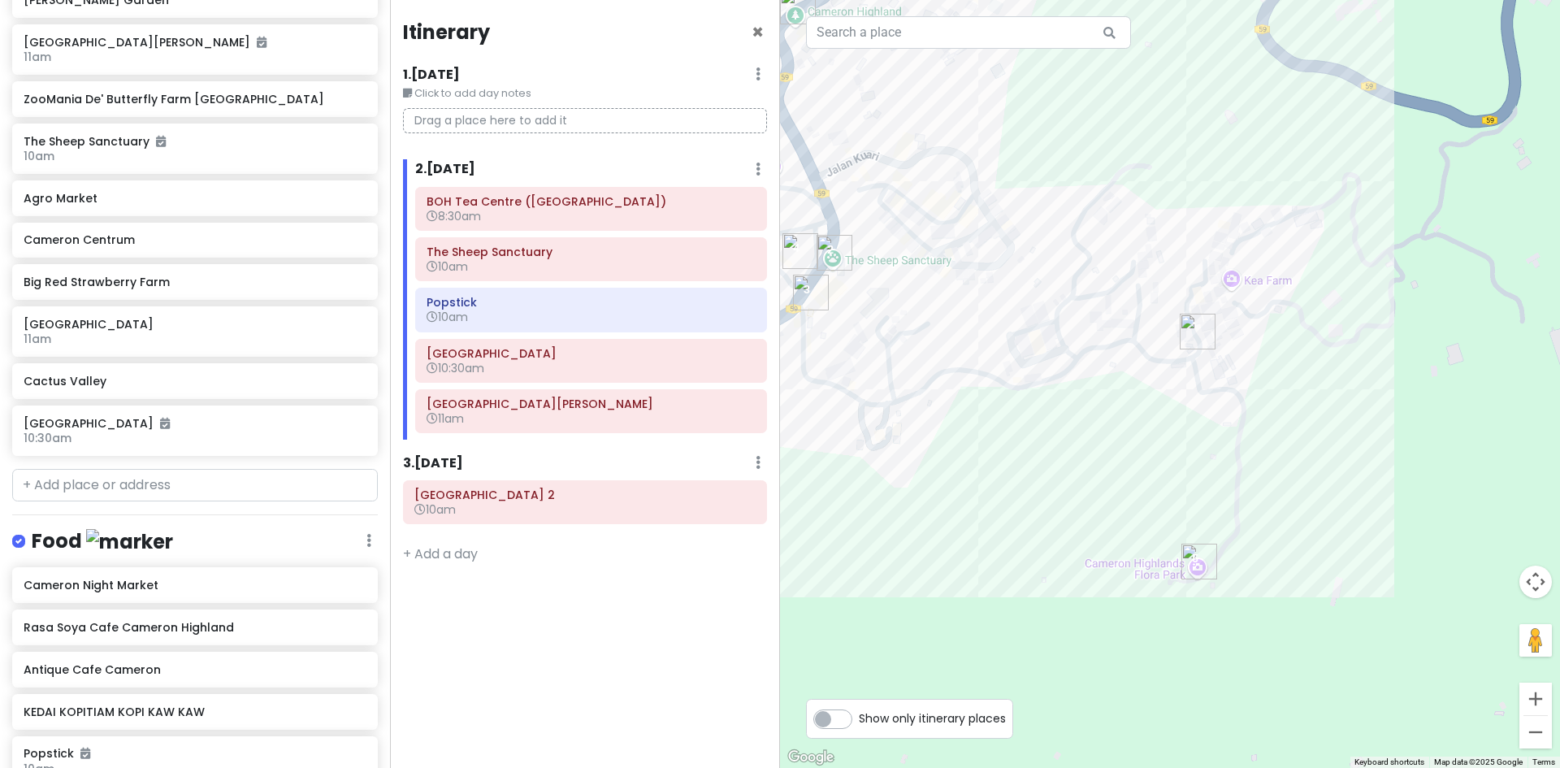
click at [1093, 403] on div at bounding box center [1170, 384] width 780 height 768
drag, startPoint x: 976, startPoint y: 422, endPoint x: 991, endPoint y: 496, distance: 75.4
click at [992, 491] on div at bounding box center [1170, 384] width 780 height 768
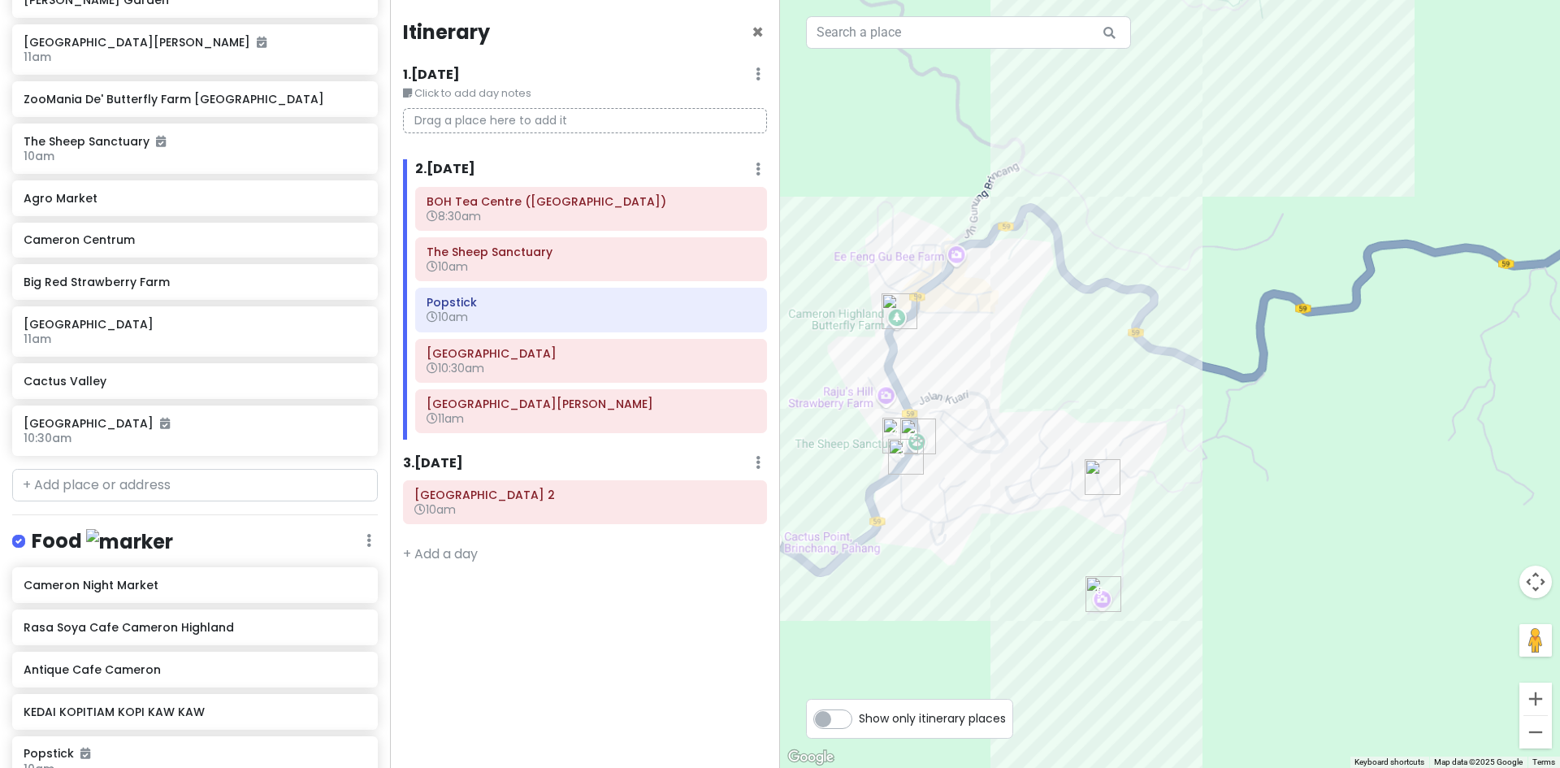
drag, startPoint x: 998, startPoint y: 431, endPoint x: 992, endPoint y: 497, distance: 66.9
click at [996, 500] on div at bounding box center [1170, 384] width 780 height 768
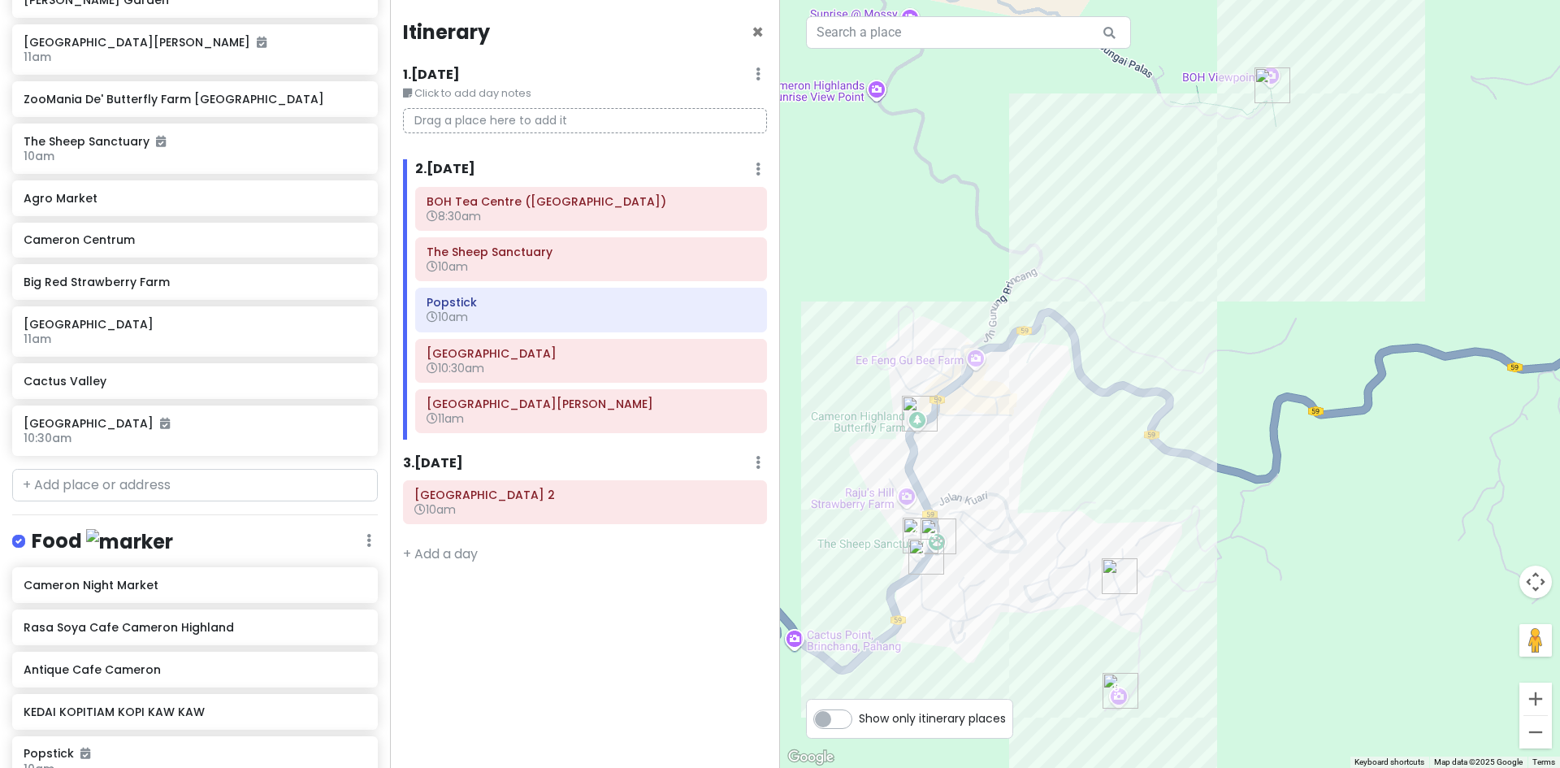
drag, startPoint x: 1111, startPoint y: 460, endPoint x: 1004, endPoint y: 491, distance: 111.8
click at [1071, 477] on div at bounding box center [1170, 384] width 780 height 768
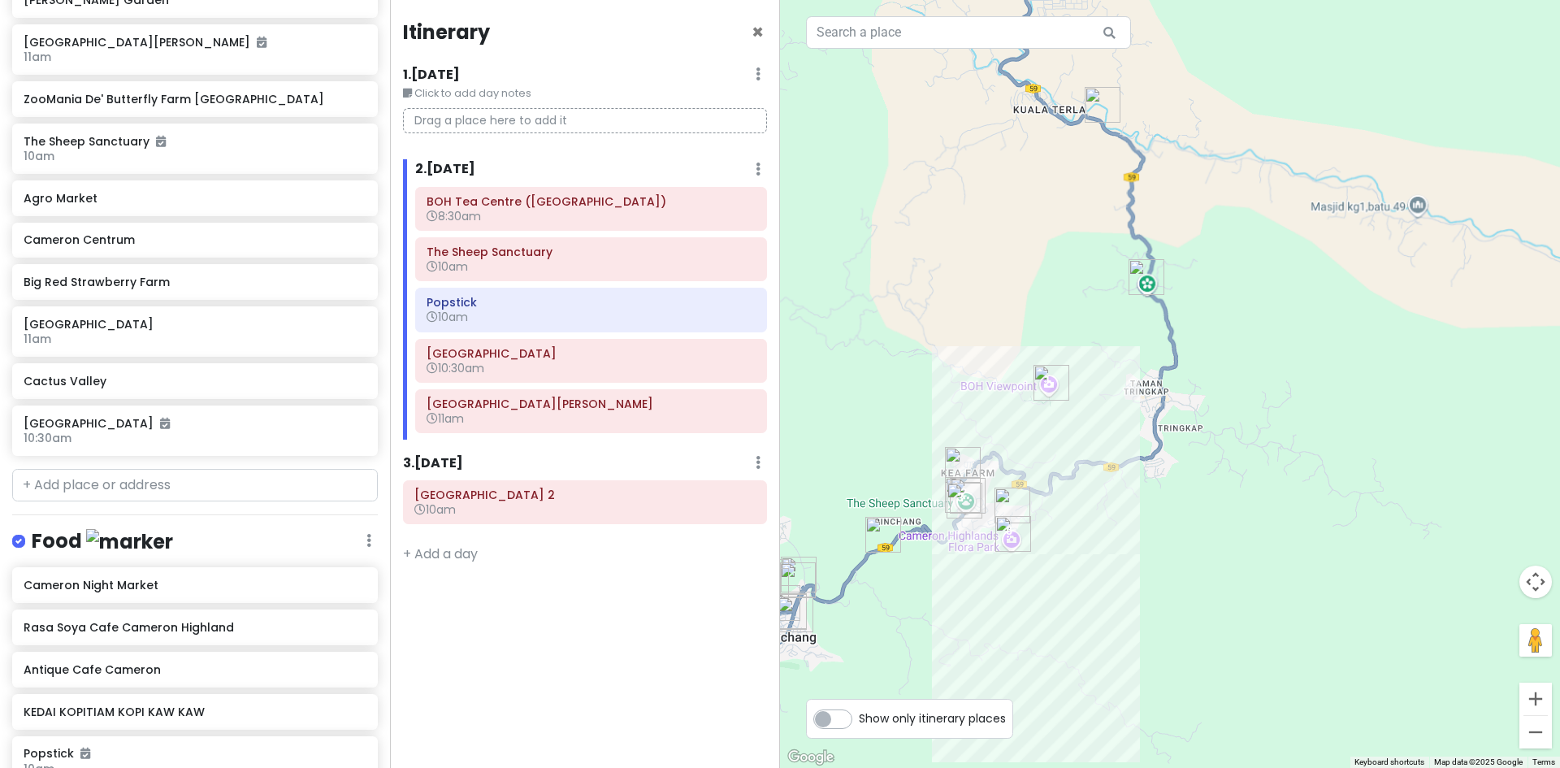
drag, startPoint x: 986, startPoint y: 497, endPoint x: 1076, endPoint y: 465, distance: 95.8
click at [1037, 481] on img "Kea Farm Village" at bounding box center [1012, 505] width 49 height 49
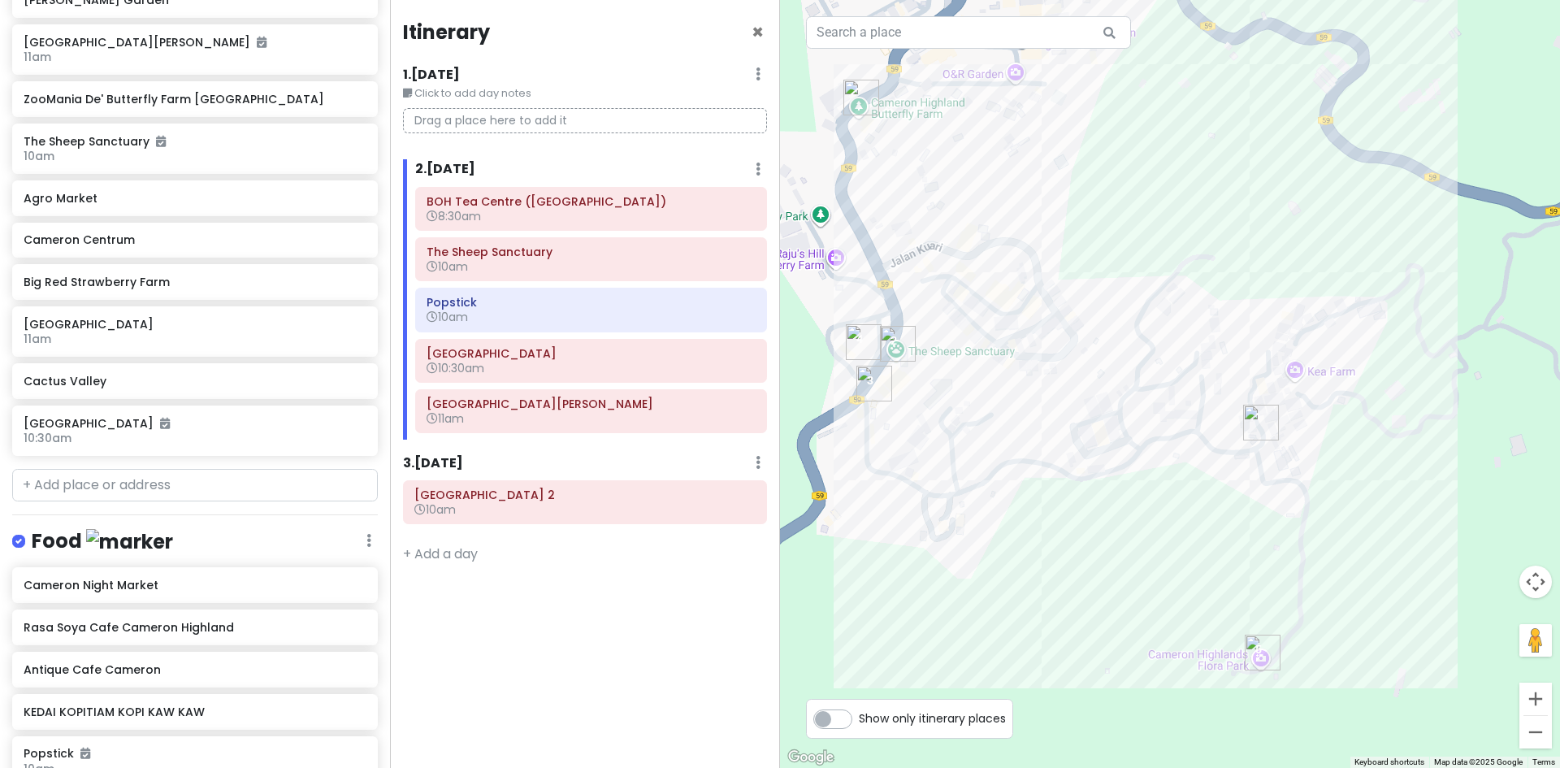
drag, startPoint x: 1105, startPoint y: 581, endPoint x: 1028, endPoint y: 538, distance: 88.4
click at [1028, 538] on div at bounding box center [1170, 384] width 780 height 768
drag, startPoint x: 950, startPoint y: 235, endPoint x: 1047, endPoint y: 325, distance: 132.8
click at [1039, 318] on div at bounding box center [1170, 384] width 780 height 768
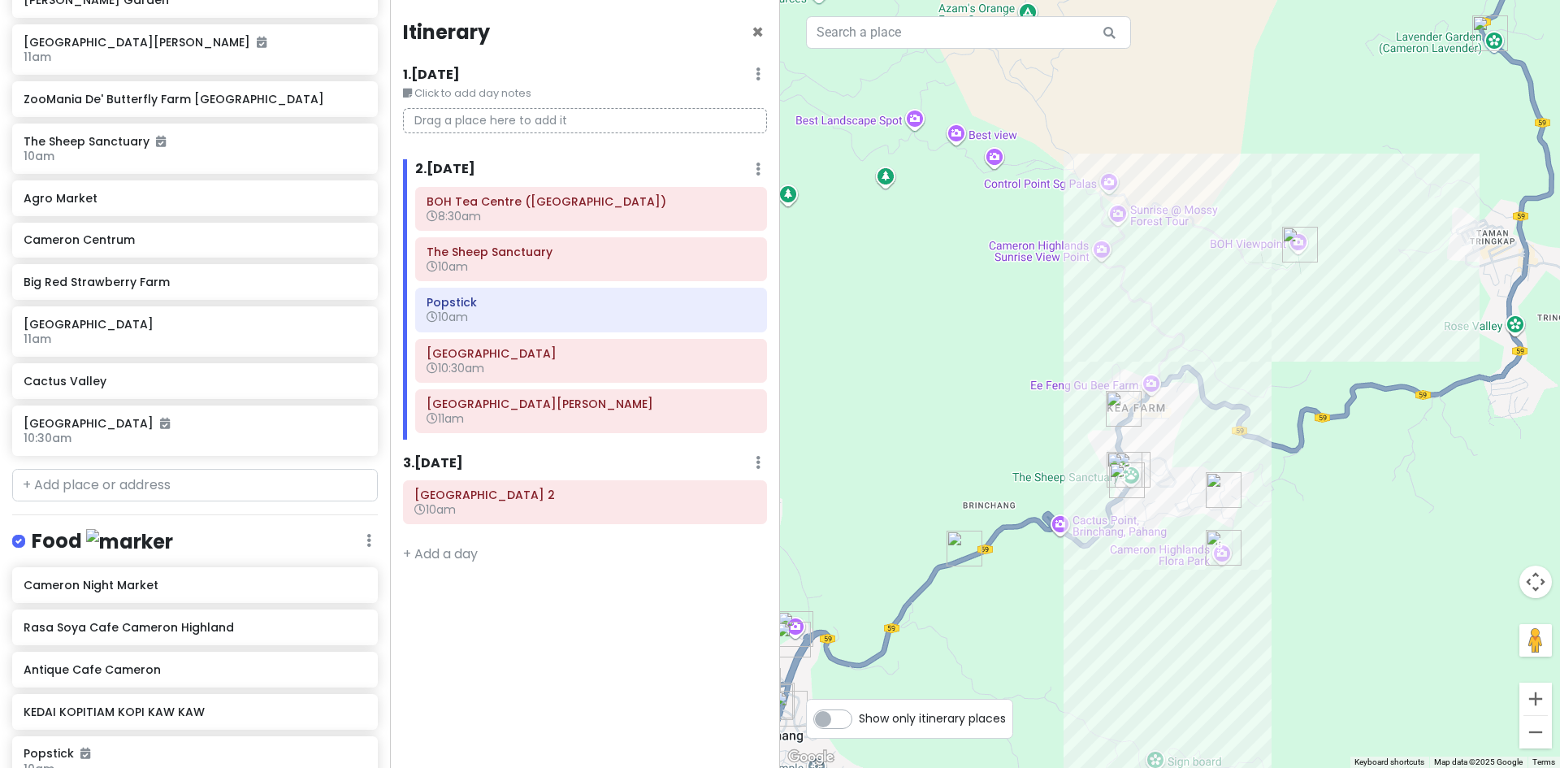
click at [1161, 508] on div at bounding box center [1170, 384] width 780 height 768
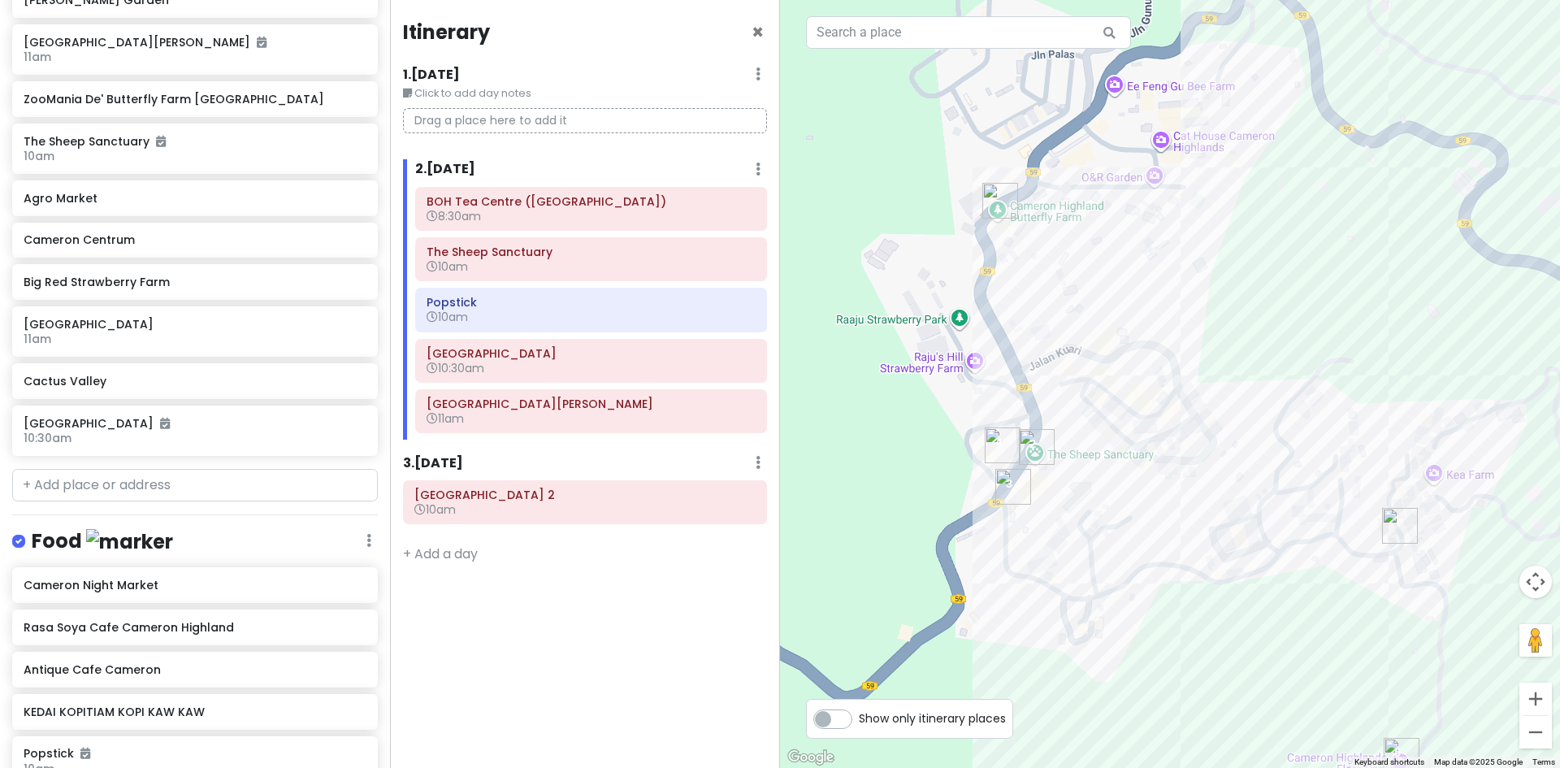
drag, startPoint x: 1196, startPoint y: 489, endPoint x: 1120, endPoint y: 481, distance: 76.0
click at [1128, 481] on div at bounding box center [1170, 384] width 780 height 768
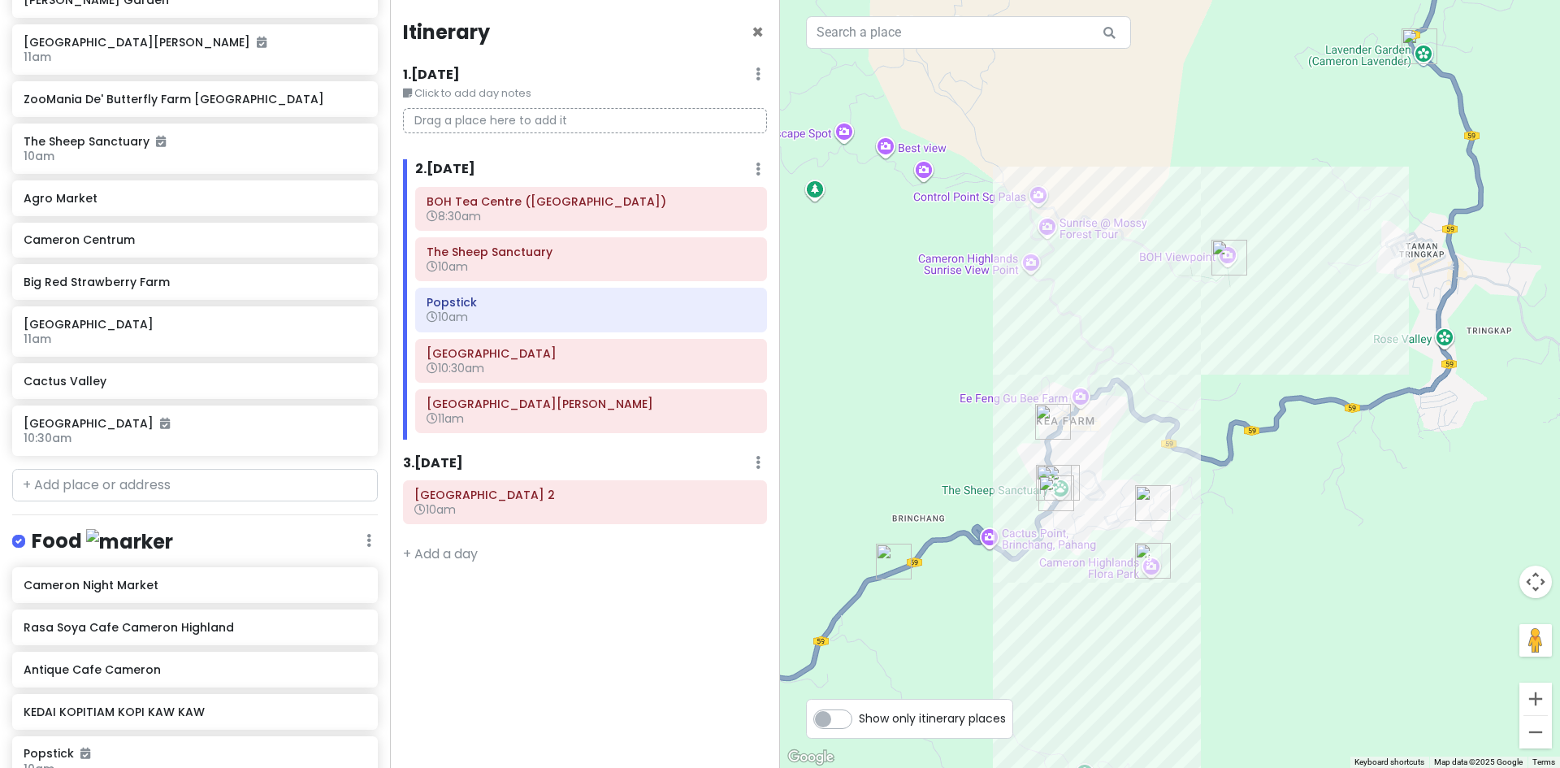
drag, startPoint x: 1145, startPoint y: 468, endPoint x: 1115, endPoint y: 509, distance: 51.7
click at [1109, 493] on div at bounding box center [1170, 384] width 780 height 768
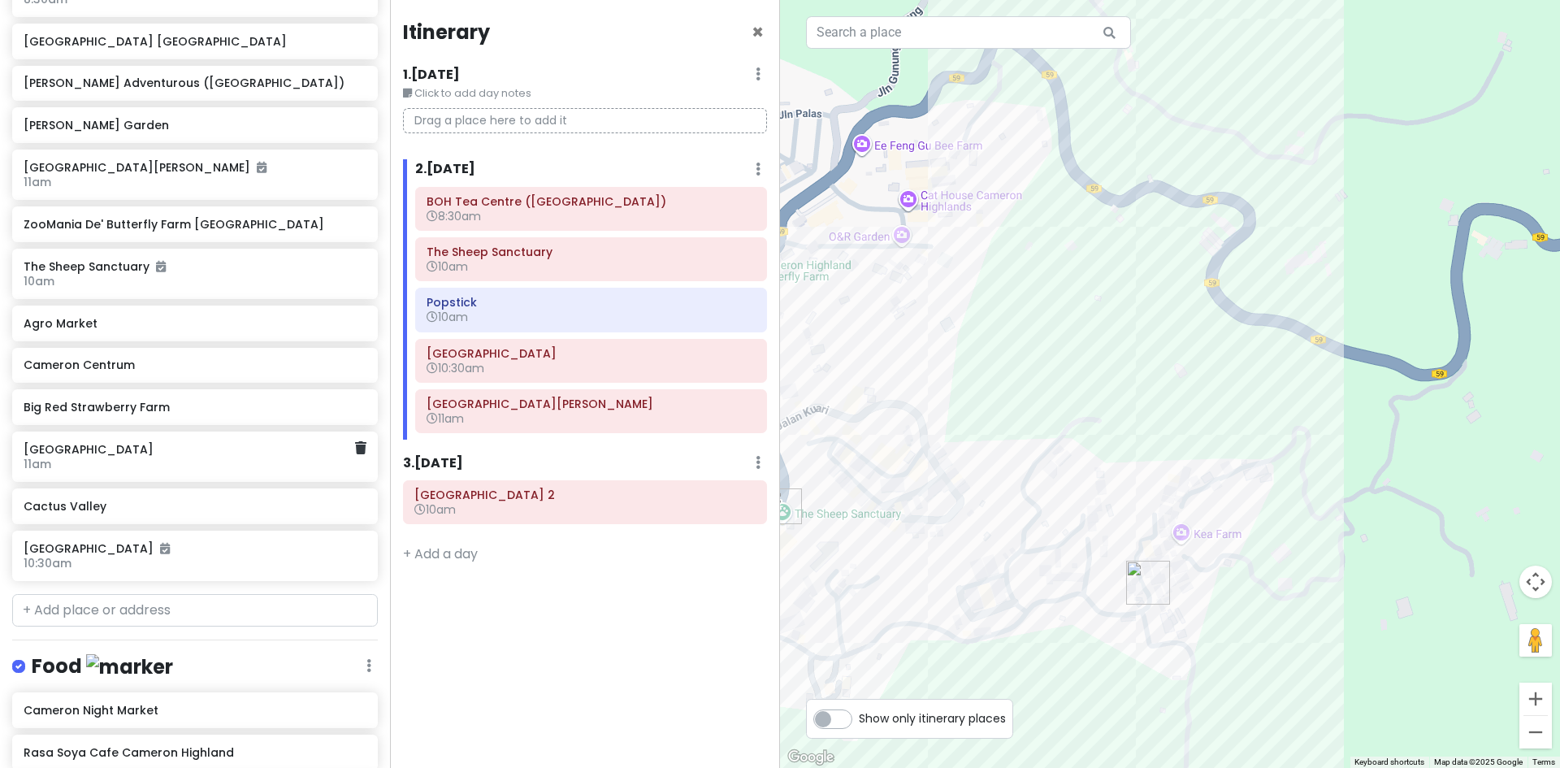
scroll to position [370, 0]
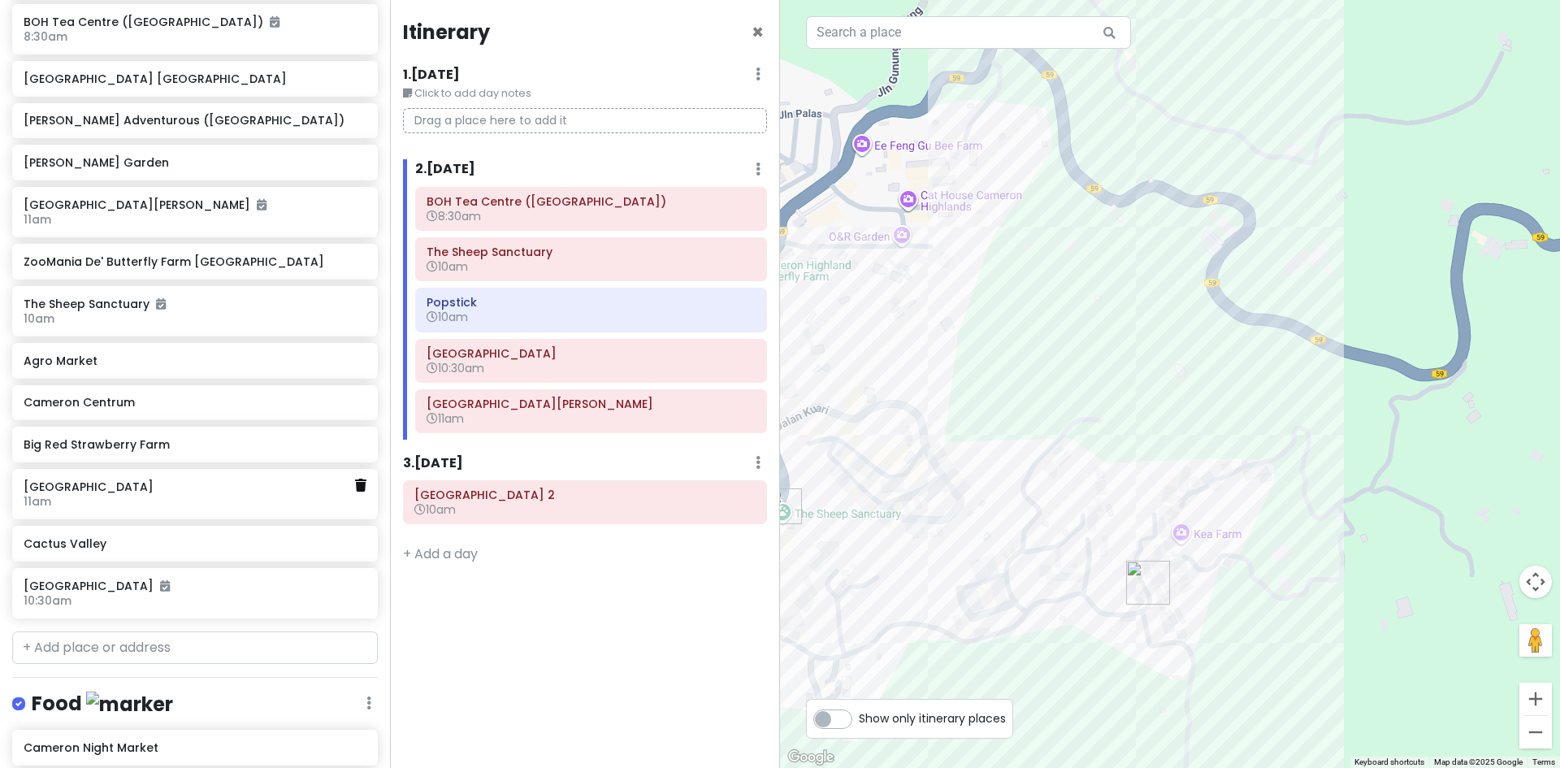
click at [355, 487] on icon at bounding box center [360, 484] width 11 height 13
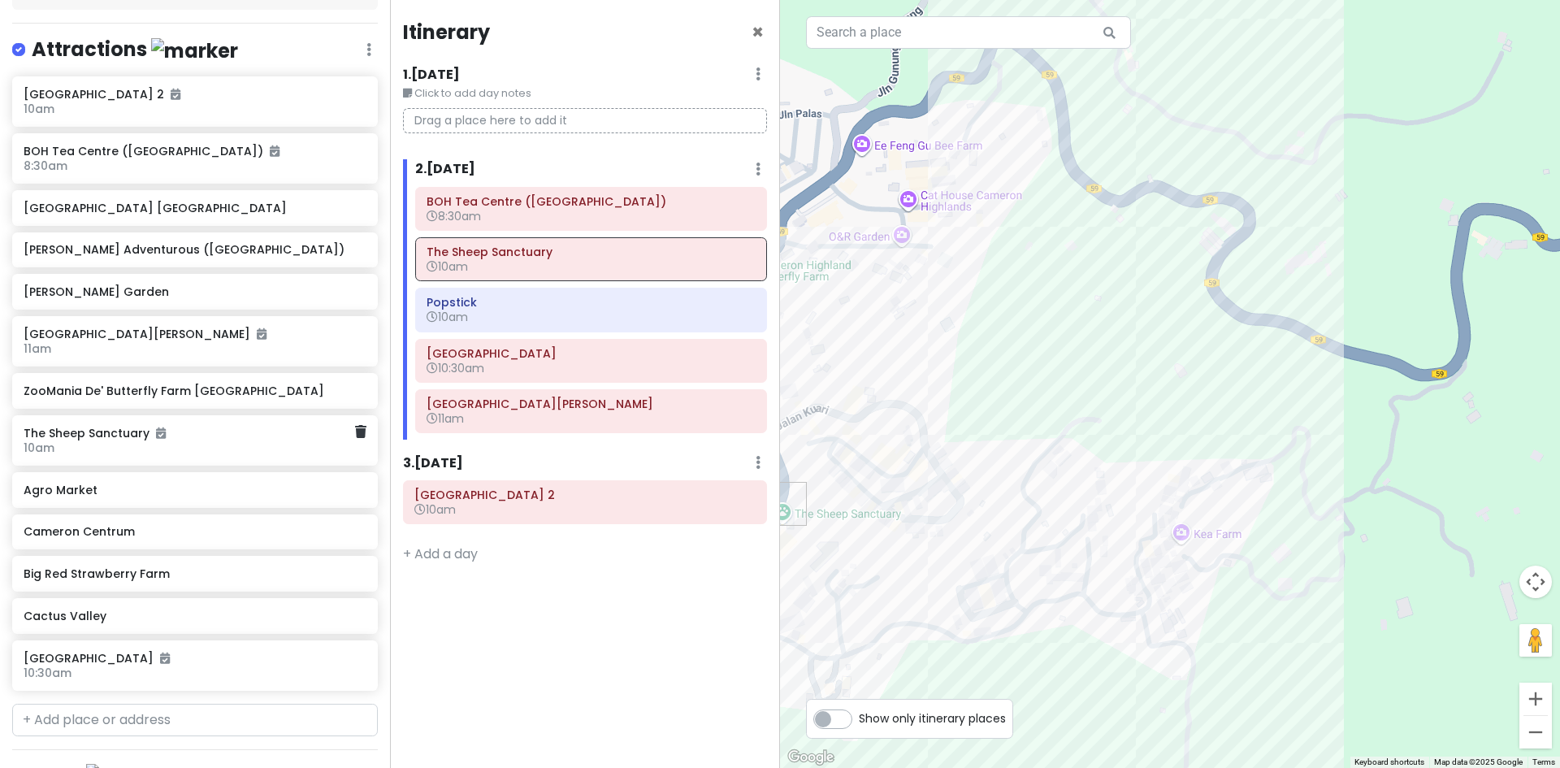
scroll to position [232, 0]
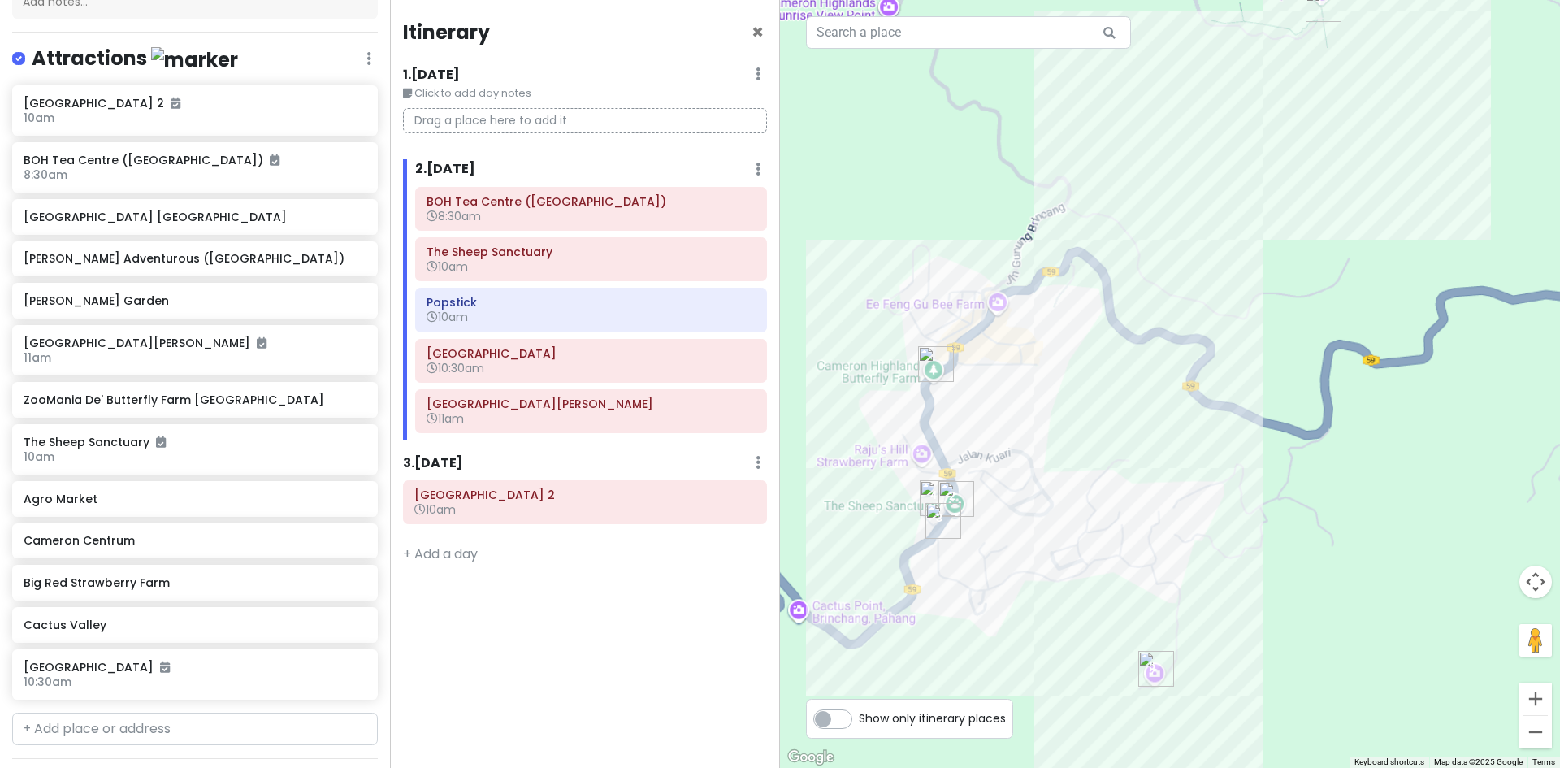
drag, startPoint x: 917, startPoint y: 465, endPoint x: 1048, endPoint y: 485, distance: 132.2
click at [1053, 486] on div at bounding box center [1170, 384] width 780 height 768
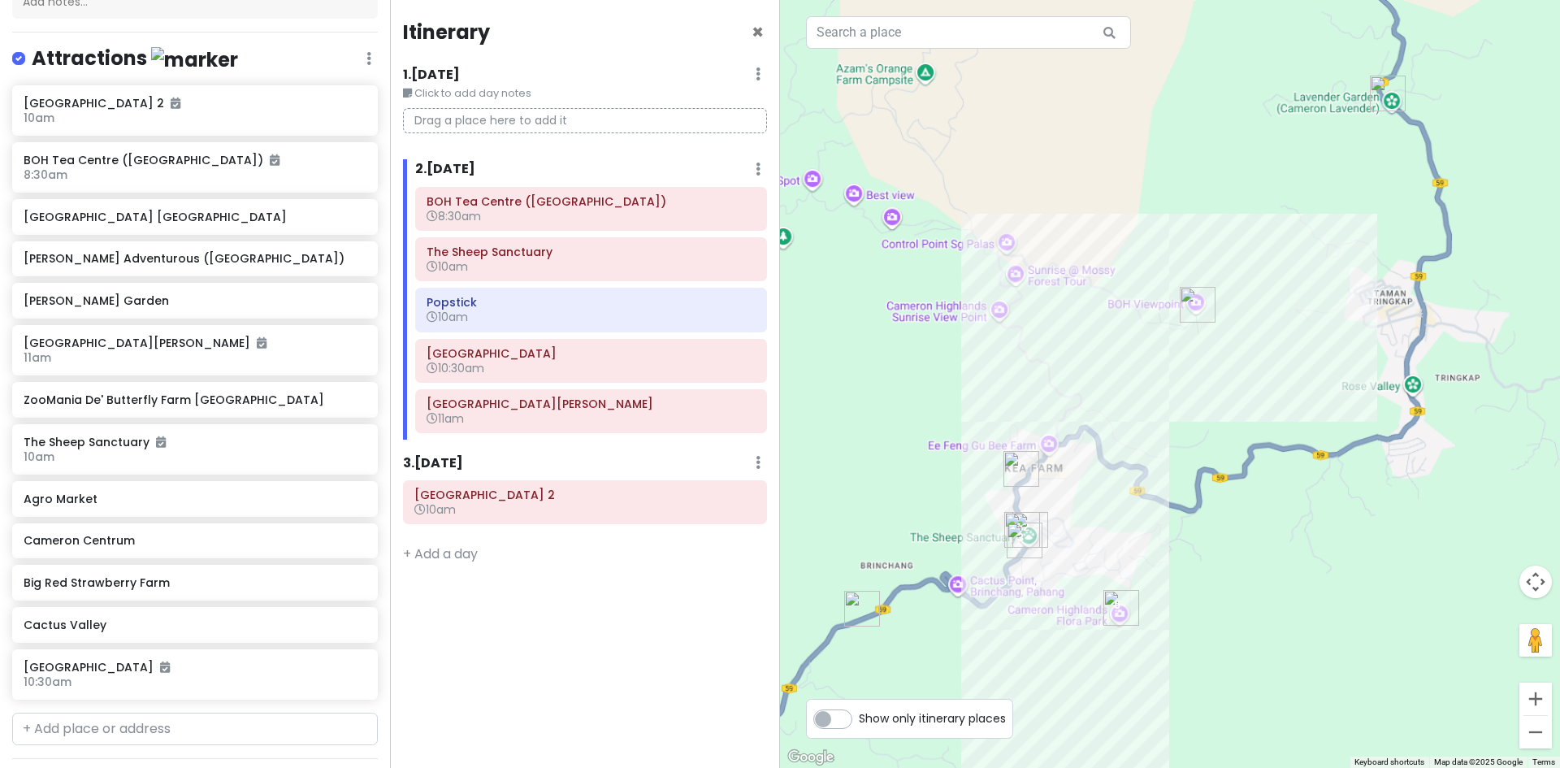
drag, startPoint x: 1168, startPoint y: 421, endPoint x: 1098, endPoint y: 471, distance: 86.1
click at [1110, 461] on div at bounding box center [1170, 384] width 780 height 768
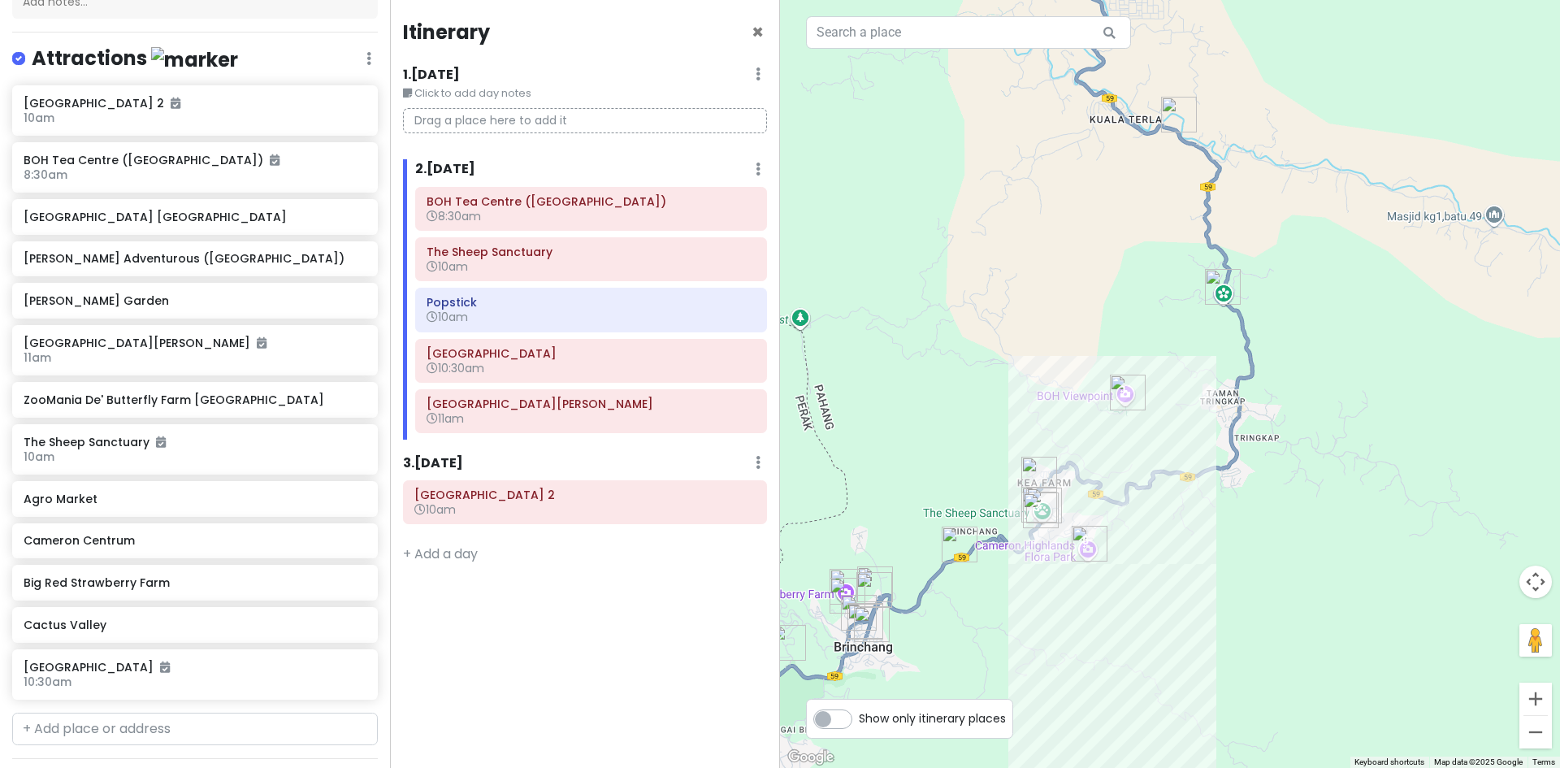
drag, startPoint x: 1123, startPoint y: 480, endPoint x: 1288, endPoint y: 413, distance: 178.6
click at [1288, 414] on div at bounding box center [1170, 384] width 780 height 768
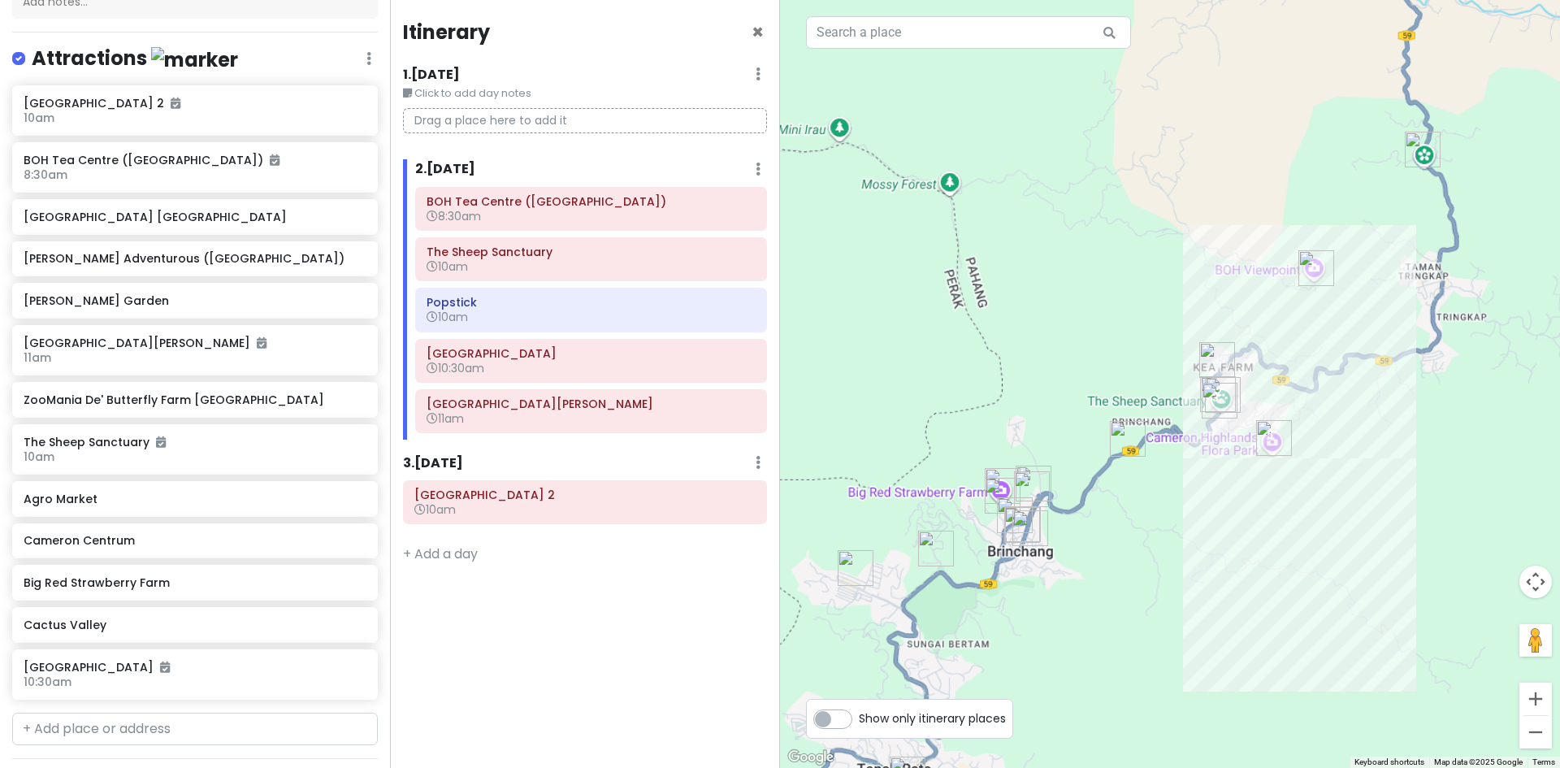
drag, startPoint x: 1320, startPoint y: 465, endPoint x: 949, endPoint y: 510, distance: 373.9
click at [938, 520] on div at bounding box center [1170, 384] width 780 height 768
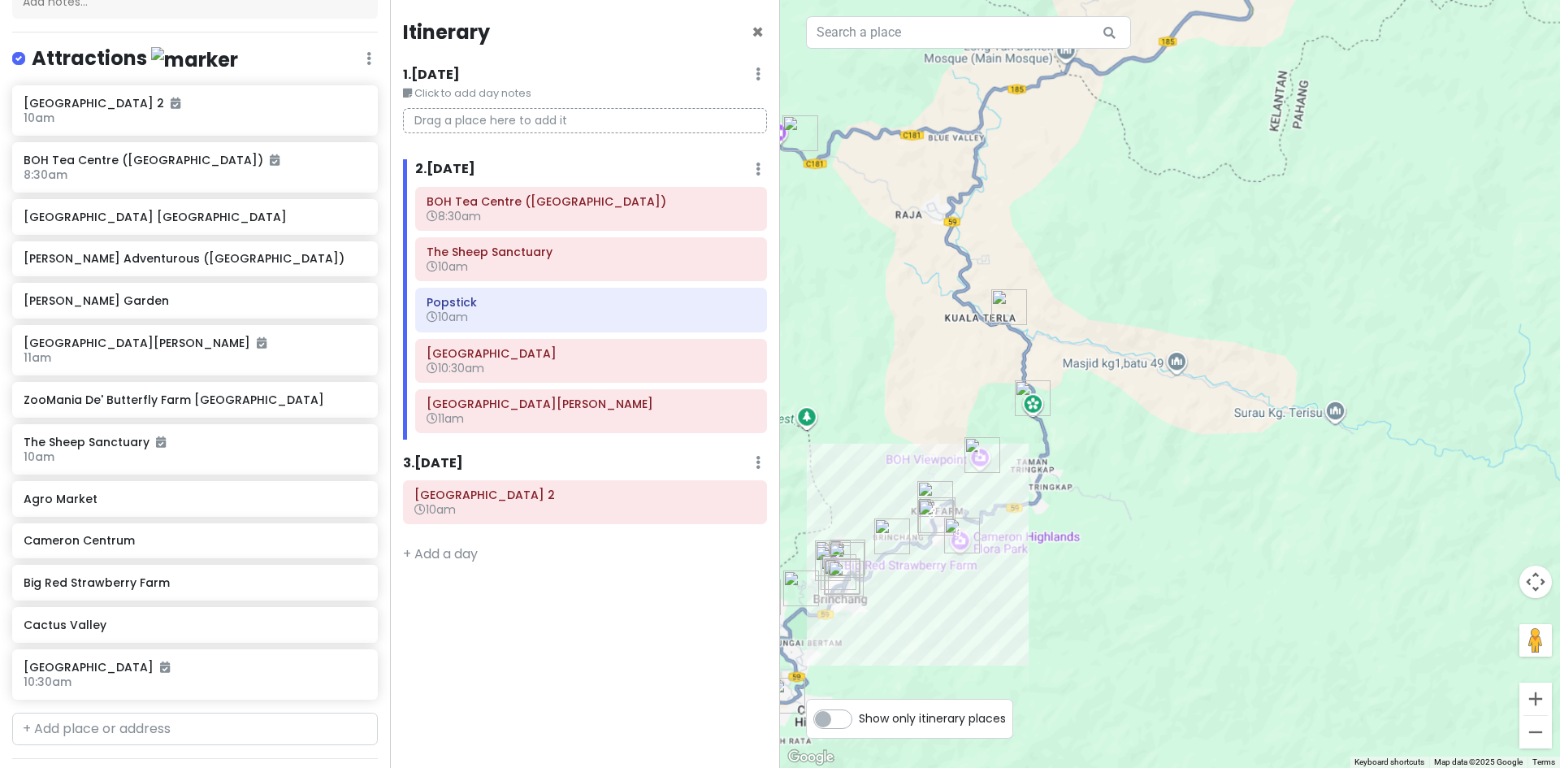
drag, startPoint x: 986, startPoint y: 487, endPoint x: 1028, endPoint y: 522, distance: 54.2
click at [1025, 525] on div at bounding box center [1170, 384] width 780 height 768
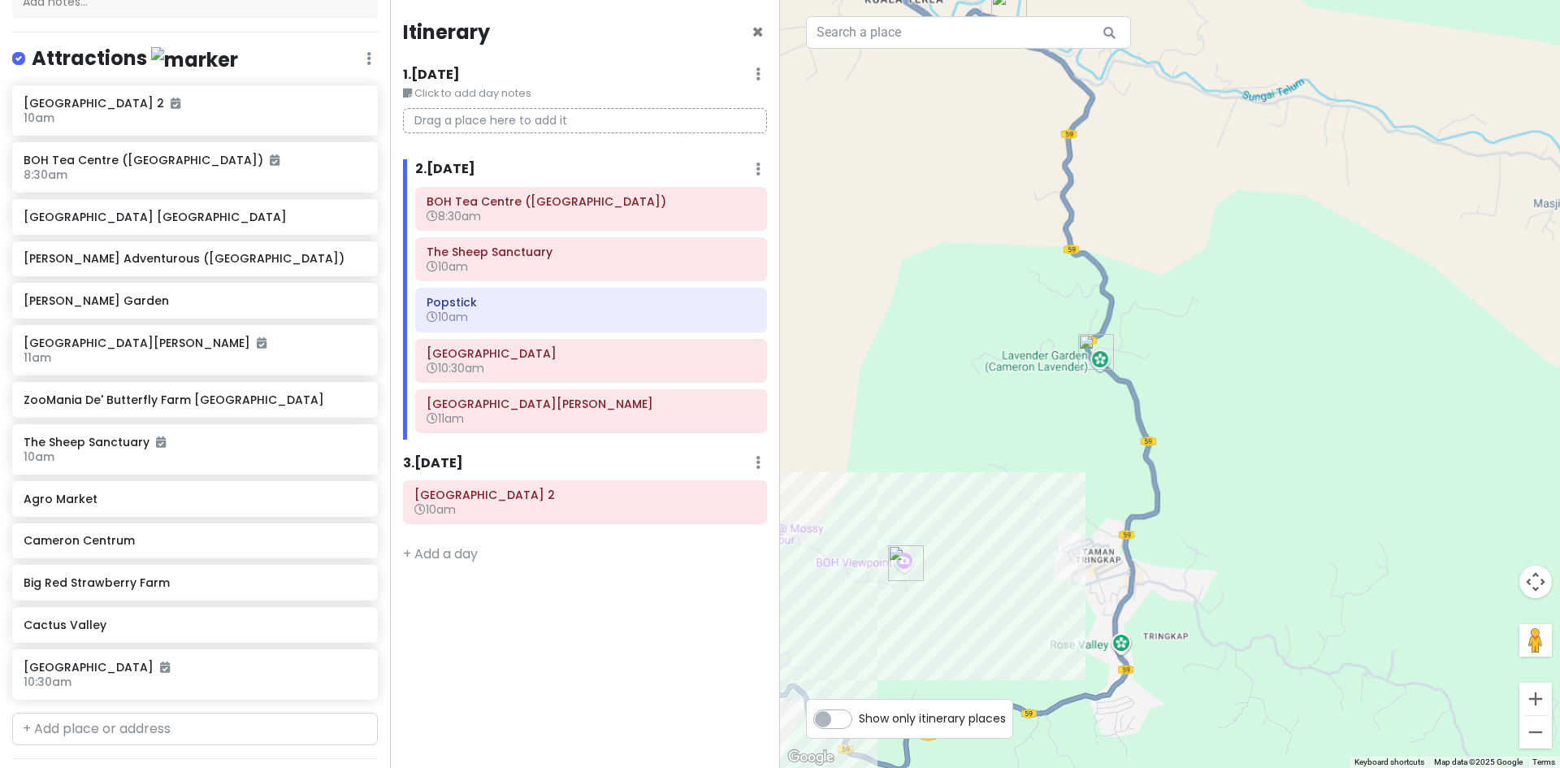
drag, startPoint x: 1032, startPoint y: 540, endPoint x: 1179, endPoint y: 394, distance: 207.4
click at [1178, 394] on div at bounding box center [1170, 384] width 780 height 768
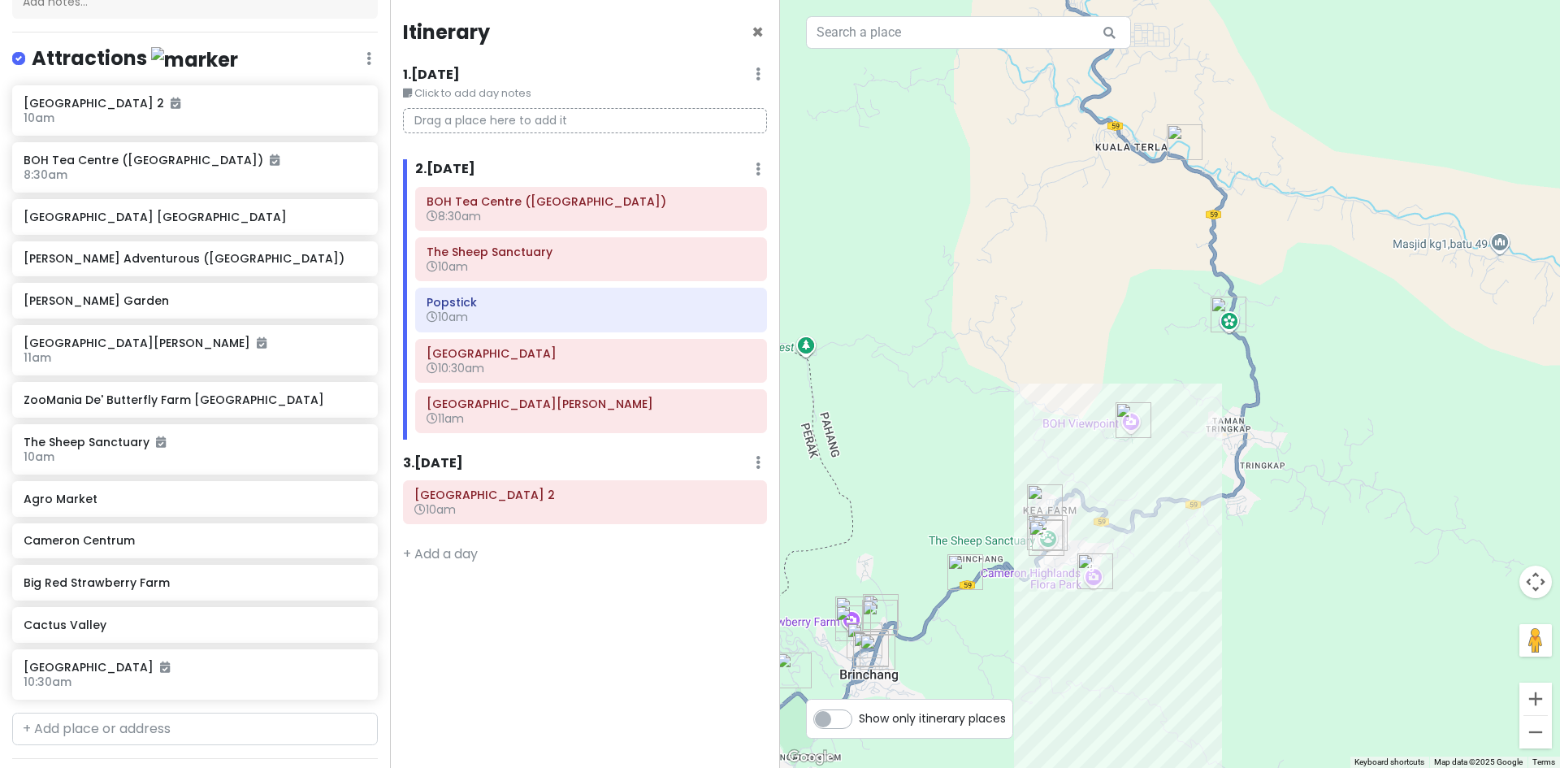
drag, startPoint x: 1084, startPoint y: 504, endPoint x: 1146, endPoint y: 456, distance: 78.8
click at [1146, 456] on div at bounding box center [1170, 384] width 780 height 768
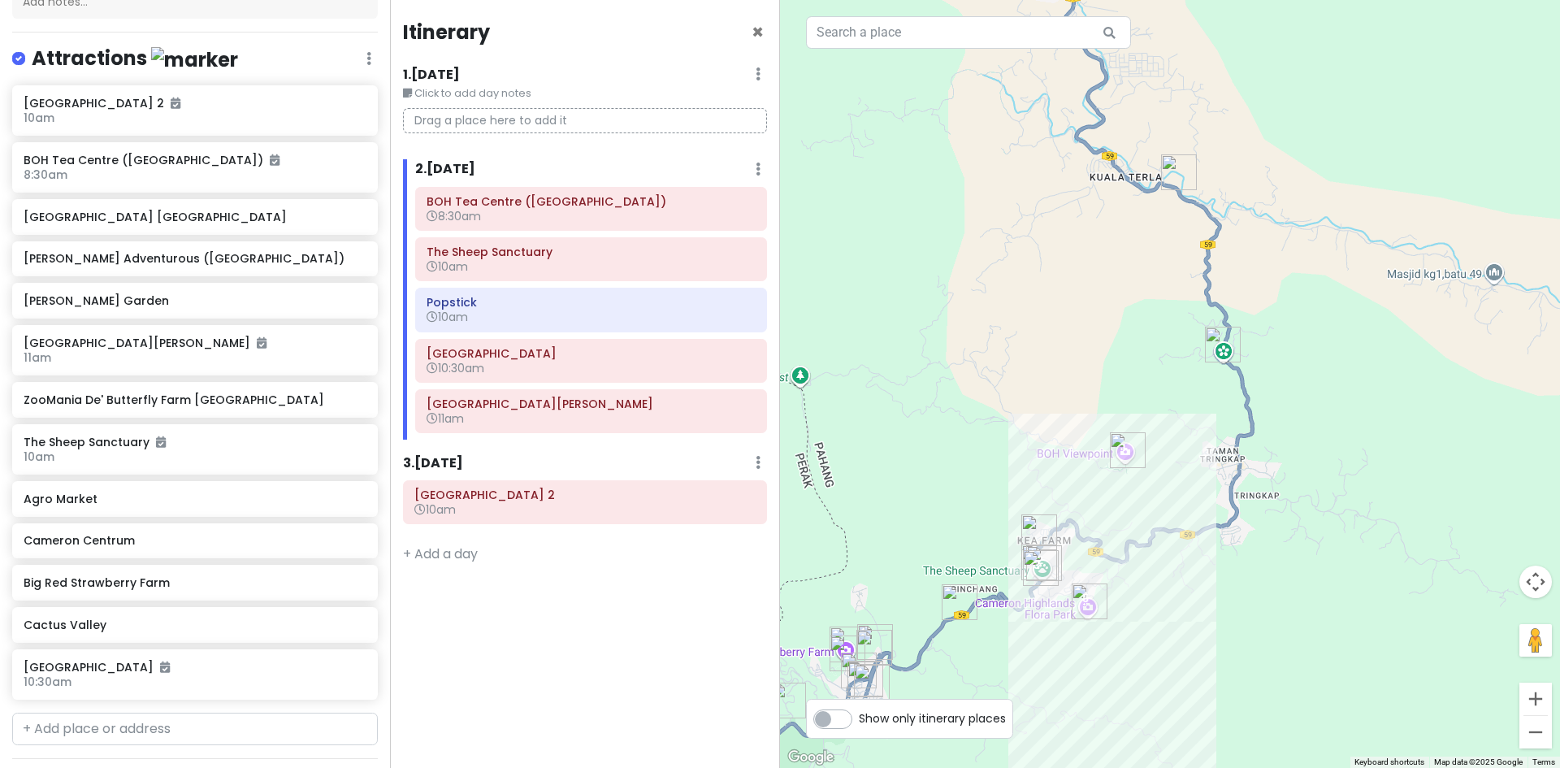
drag, startPoint x: 1190, startPoint y: 399, endPoint x: 1181, endPoint y: 438, distance: 40.0
click at [1181, 438] on div at bounding box center [1170, 384] width 780 height 768
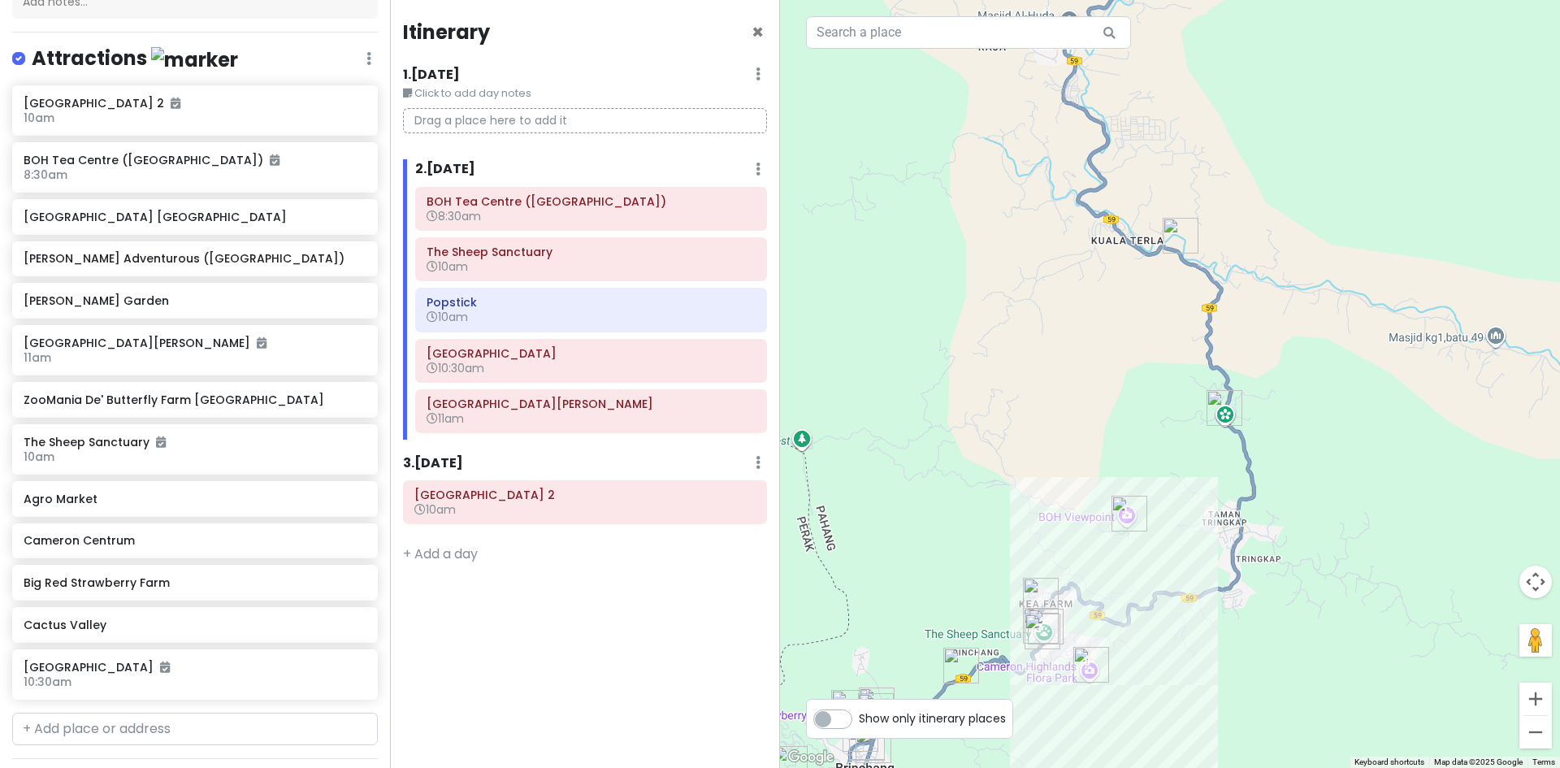
drag, startPoint x: 1135, startPoint y: 227, endPoint x: 1159, endPoint y: 311, distance: 87.1
click at [1158, 310] on div at bounding box center [1170, 384] width 780 height 768
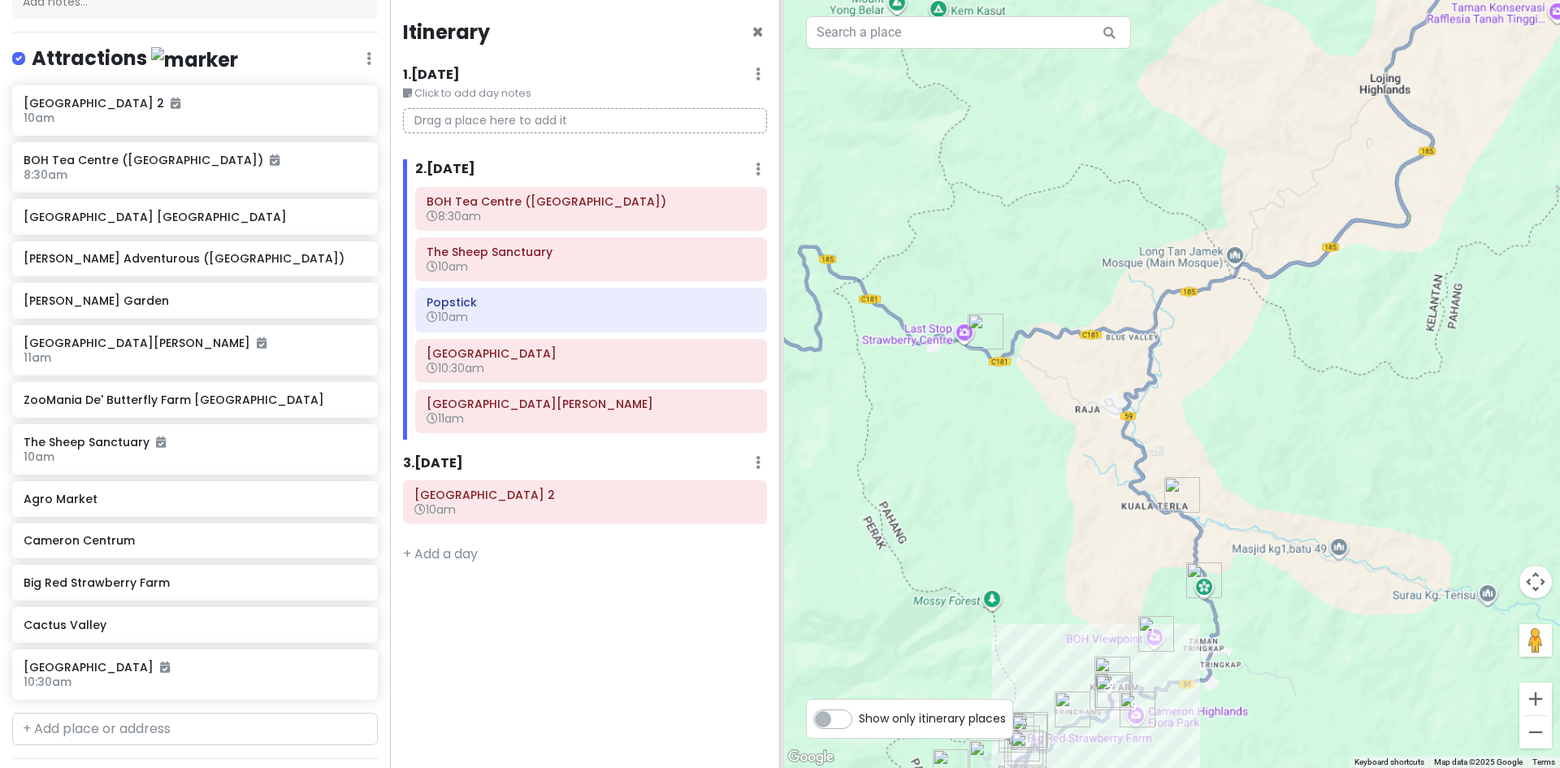
drag, startPoint x: 978, startPoint y: 378, endPoint x: 1010, endPoint y: 418, distance: 51.5
click at [1011, 425] on div at bounding box center [1170, 384] width 780 height 768
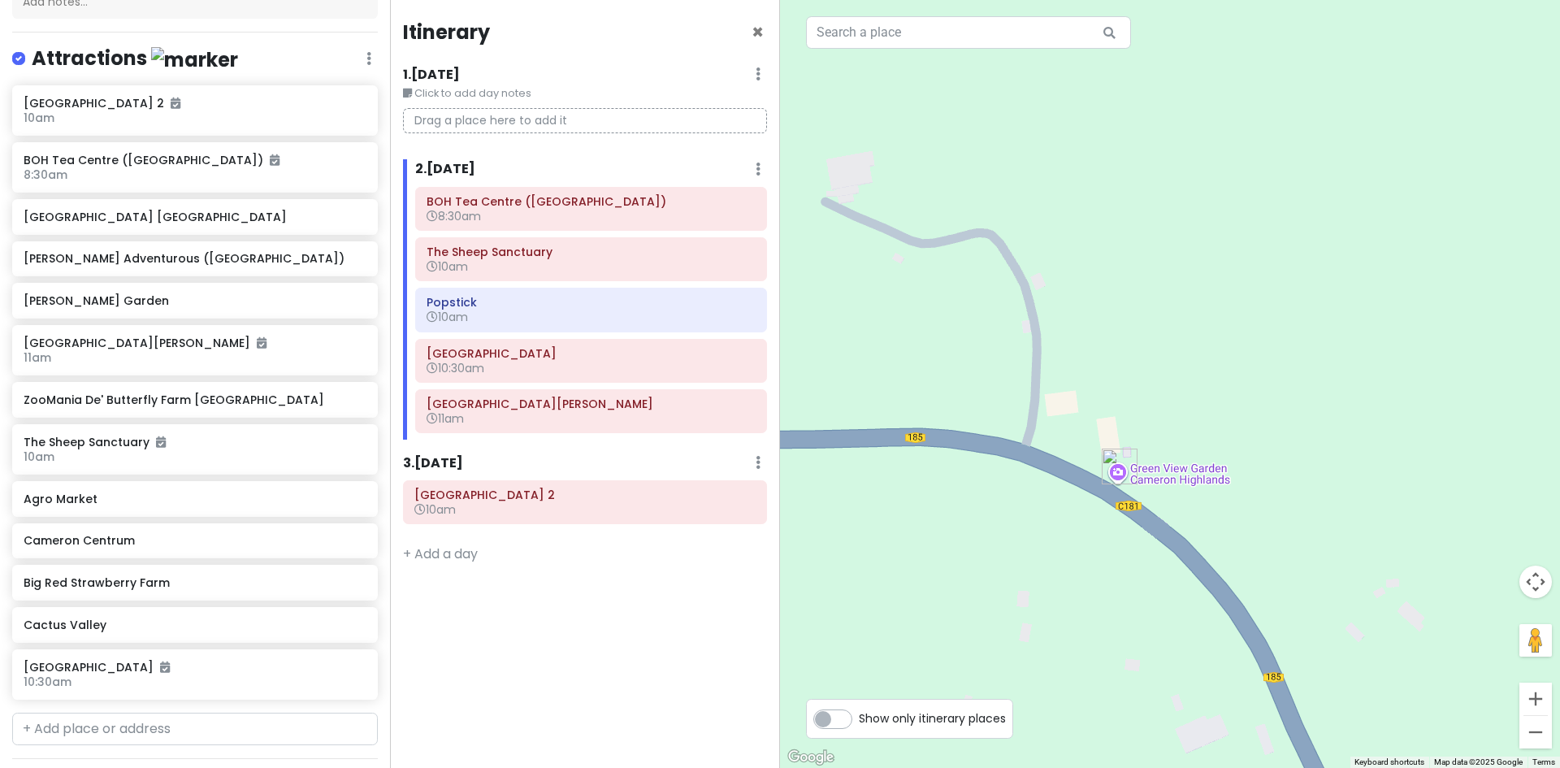
click at [1115, 461] on img "Green View Garden Cameron Highlands" at bounding box center [1119, 466] width 49 height 49
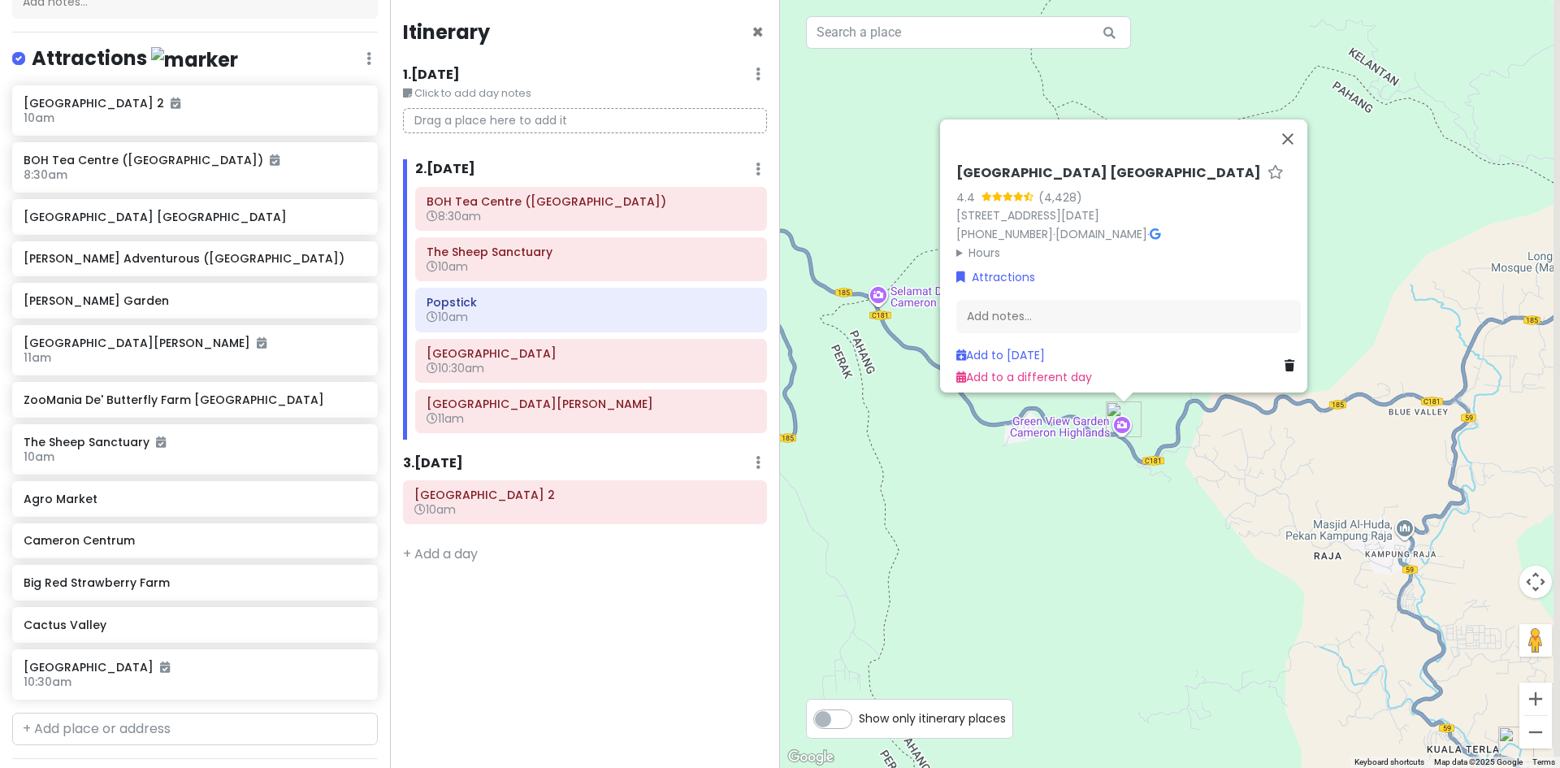
drag, startPoint x: 1338, startPoint y: 666, endPoint x: 1180, endPoint y: 501, distance: 228.7
click at [1180, 501] on div "Green View Garden Cameron Highlands 4.4 (4,428) 609, UT/KR/F609 Jalan Simpang P…" at bounding box center [1170, 384] width 780 height 768
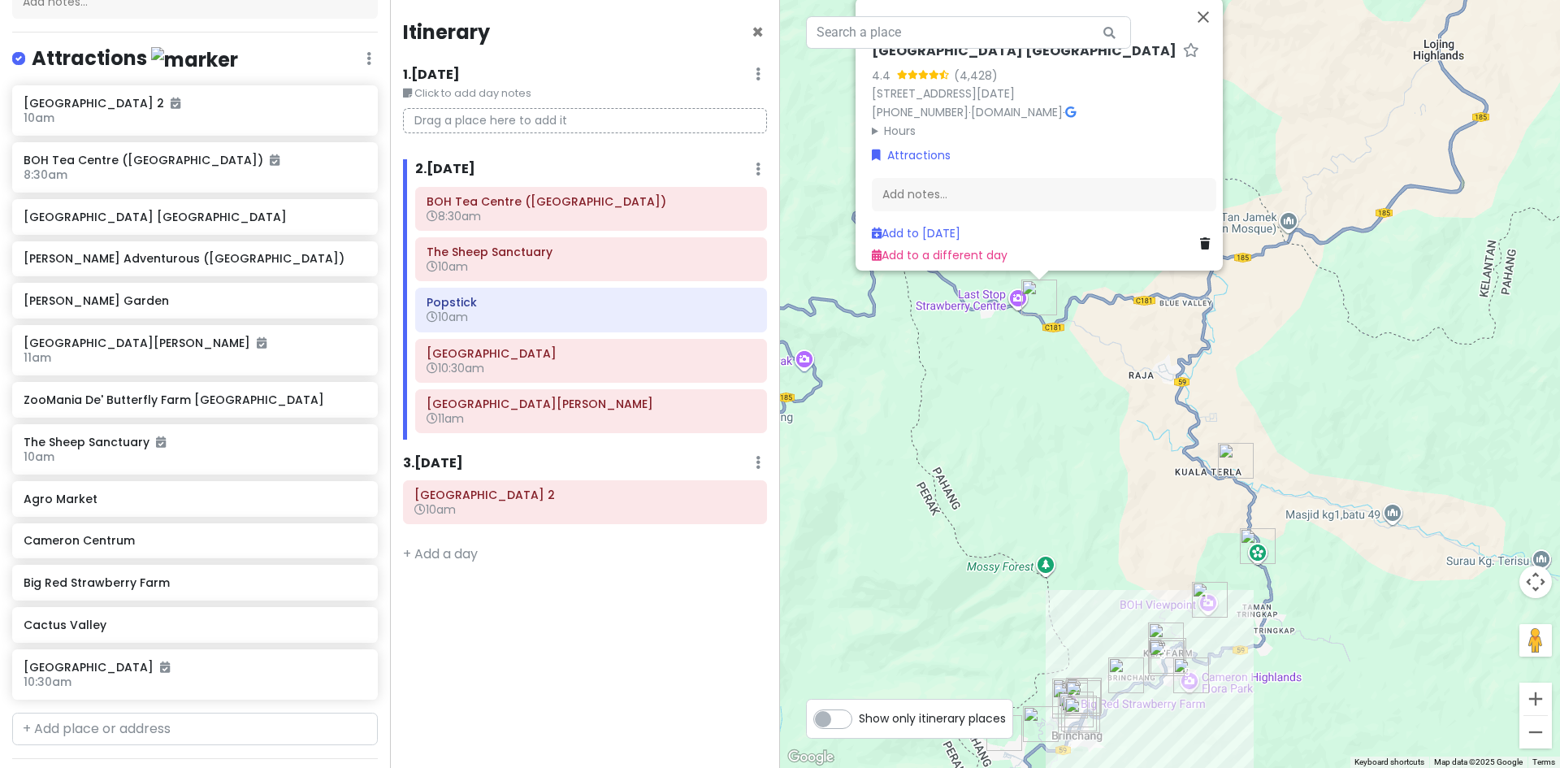
drag, startPoint x: 1251, startPoint y: 583, endPoint x: 1171, endPoint y: 466, distance: 141.5
click at [1171, 466] on div "Green View Garden Cameron Highlands 4.4 (4,428) 609, UT/KR/F609 Jalan Simpang P…" at bounding box center [1170, 384] width 780 height 768
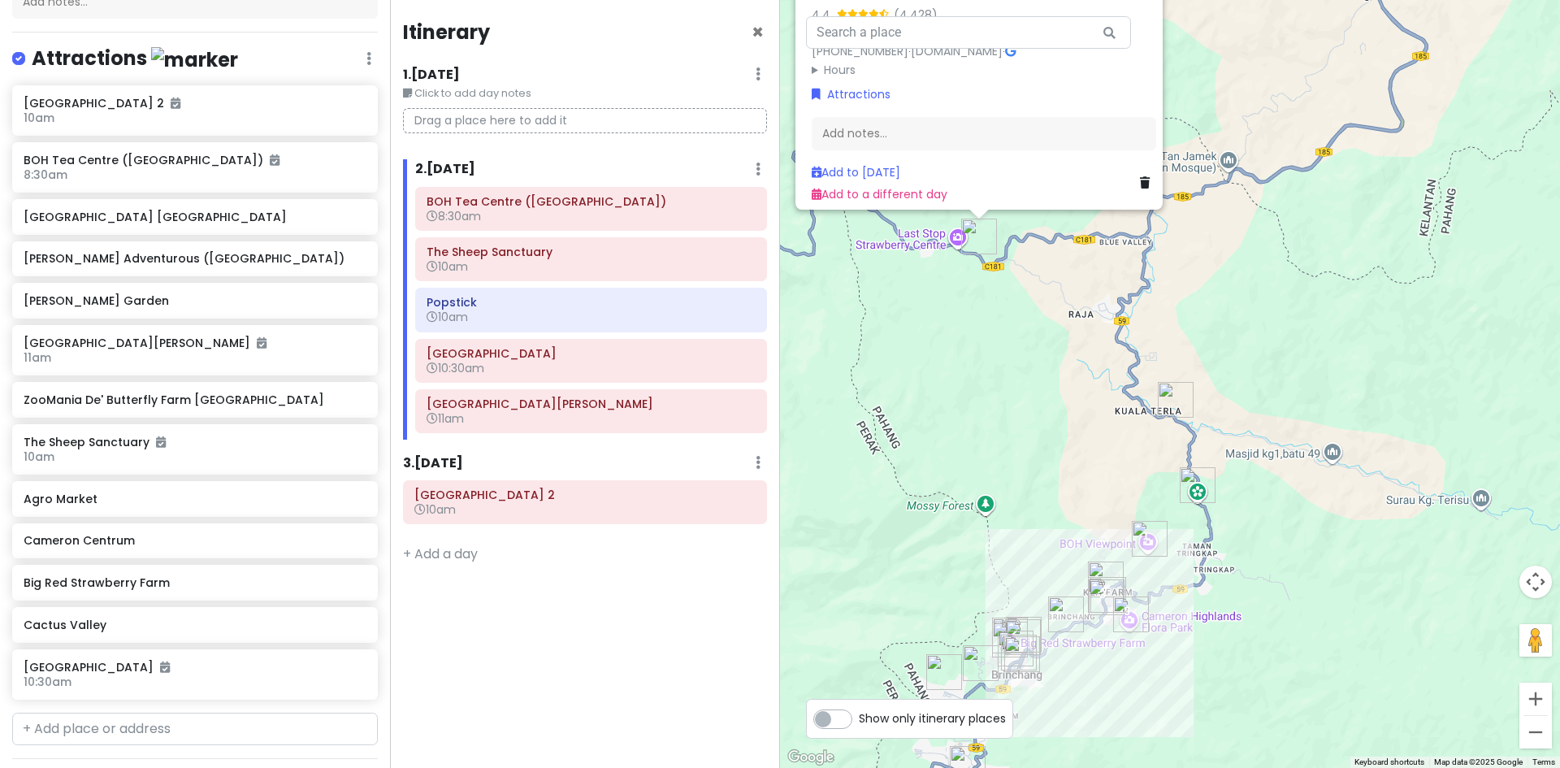
drag, startPoint x: 1209, startPoint y: 540, endPoint x: 1179, endPoint y: 508, distance: 44.3
click at [1179, 508] on div "Green View Garden Cameron Highlands 4.4 (4,428) 609, UT/KR/F609 Jalan Simpang P…" at bounding box center [1170, 384] width 780 height 768
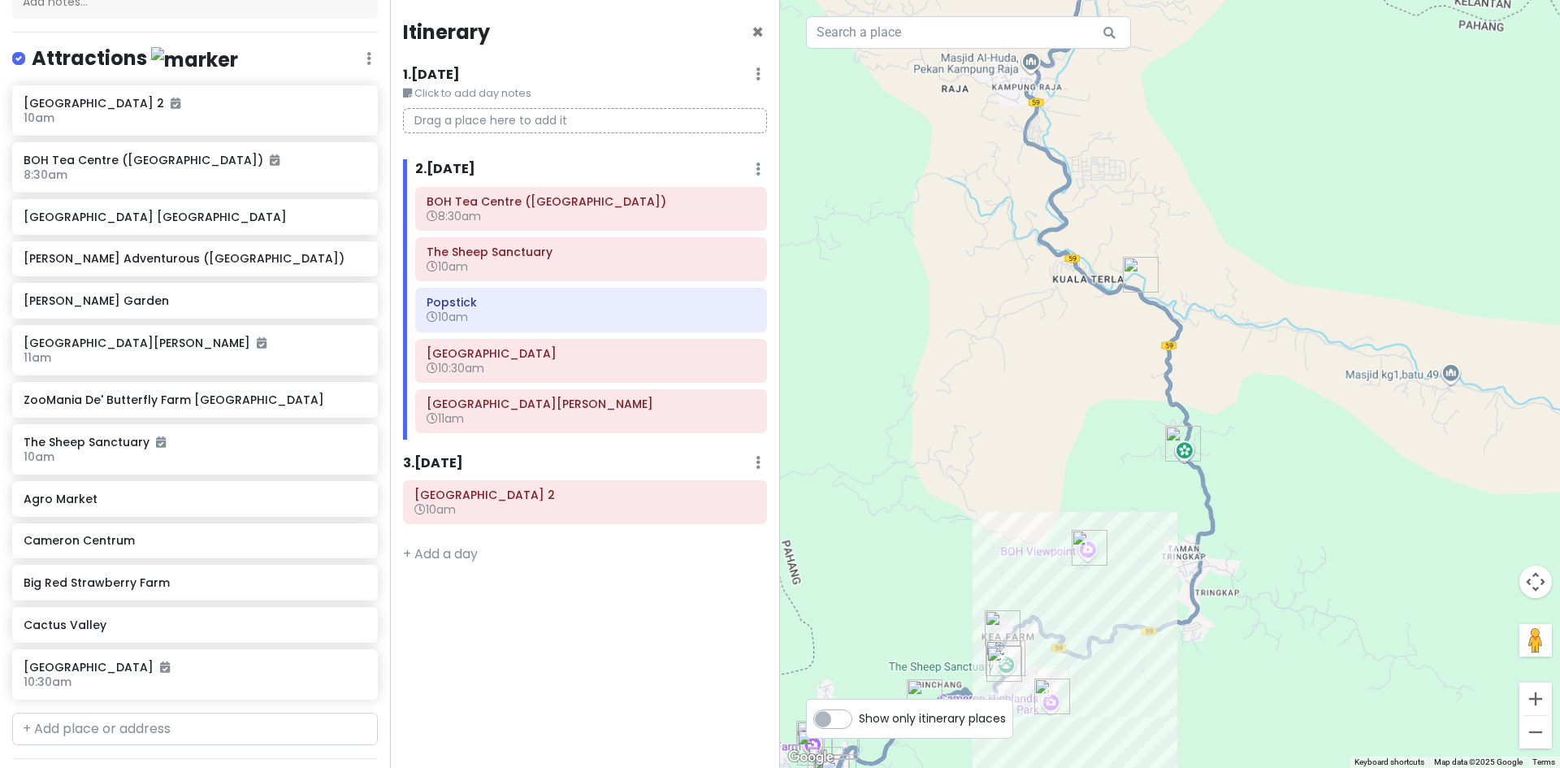
click at [1177, 508] on div "Green View Garden Cameron Highlands 4.4 (4,428) 609, UT/KR/F609 Jalan Simpang P…" at bounding box center [1170, 384] width 780 height 768
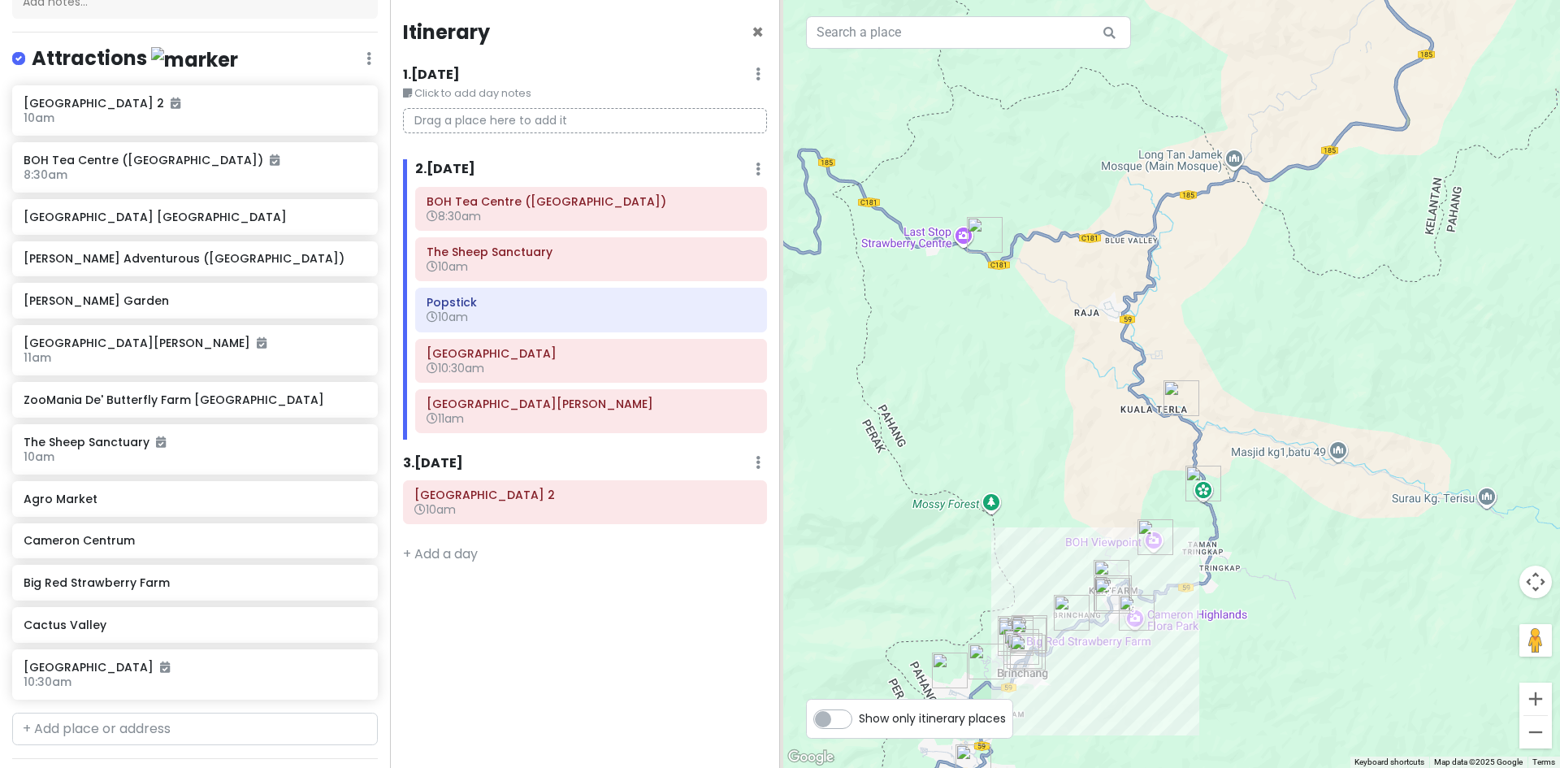
drag, startPoint x: 1108, startPoint y: 442, endPoint x: 1163, endPoint y: 497, distance: 78.1
click at [1163, 497] on div at bounding box center [1170, 384] width 780 height 768
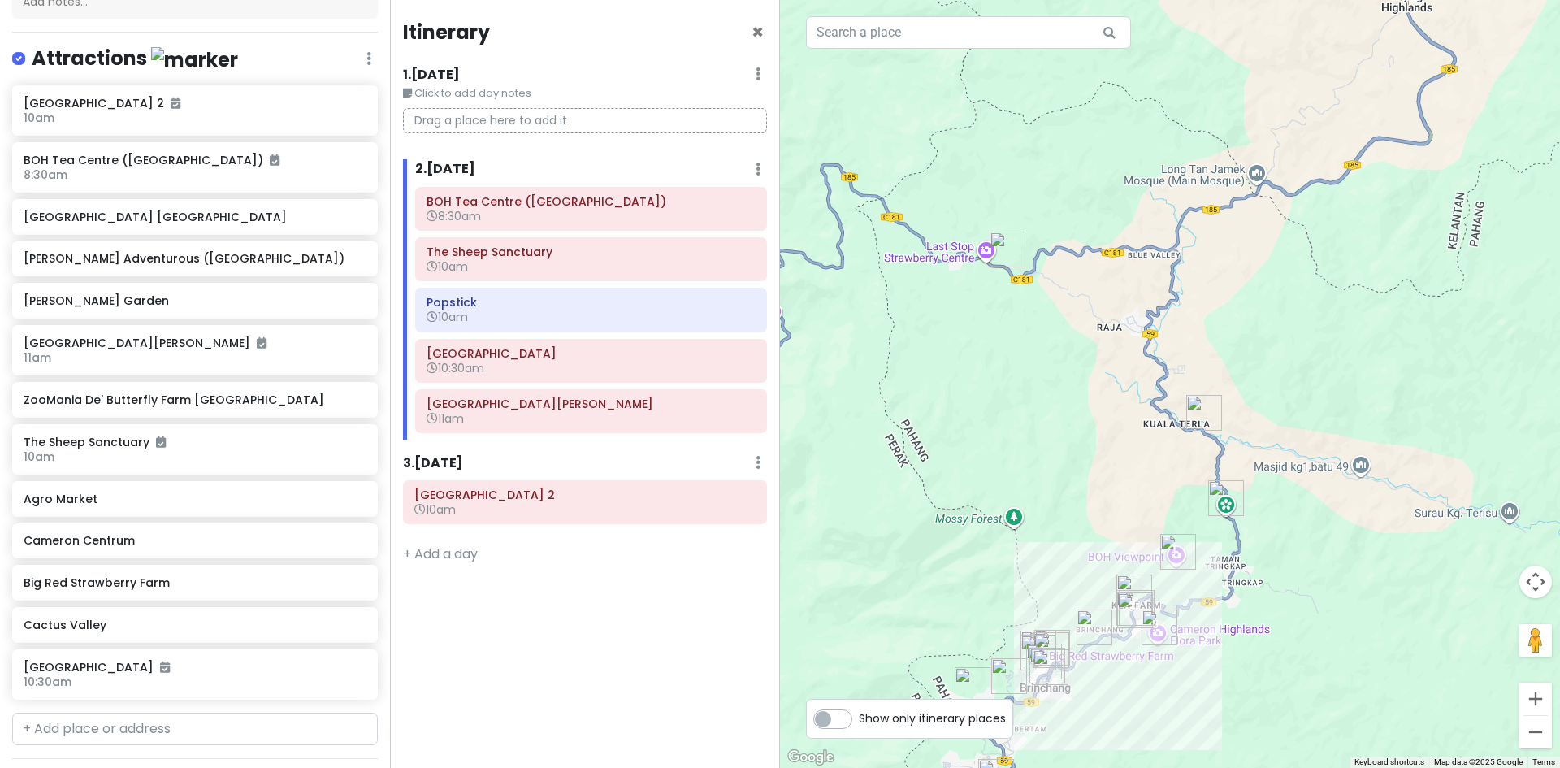
click at [1003, 250] on img "Green View Garden Cameron Highlands" at bounding box center [1007, 249] width 49 height 49
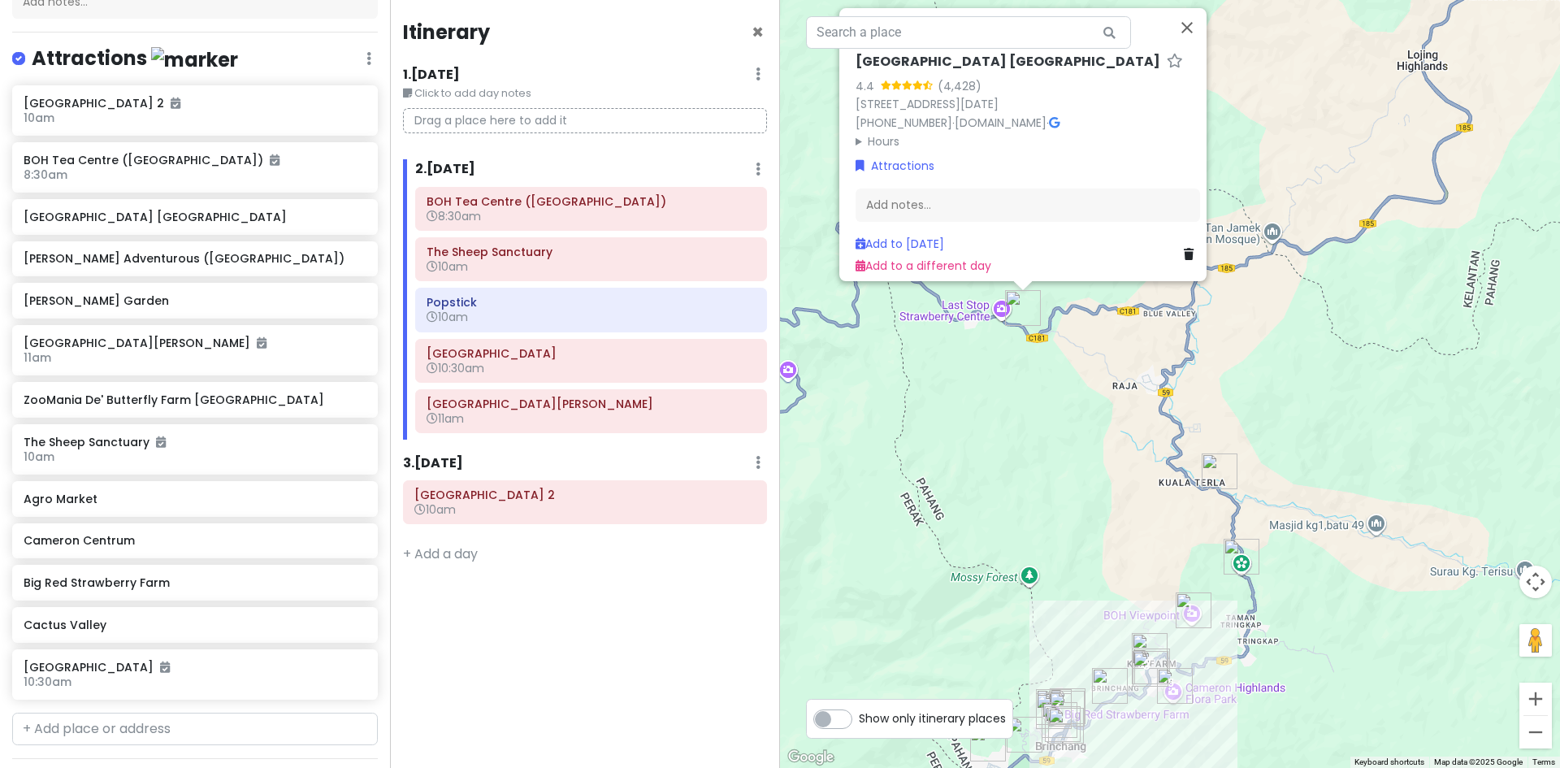
drag, startPoint x: 1096, startPoint y: 422, endPoint x: 1096, endPoint y: 288, distance: 134.0
click at [1098, 328] on div "Green View Garden Cameron Highlands 4.4 (4,428) 609, UT/KR/F609 Jalan Simpang P…" at bounding box center [1170, 384] width 780 height 768
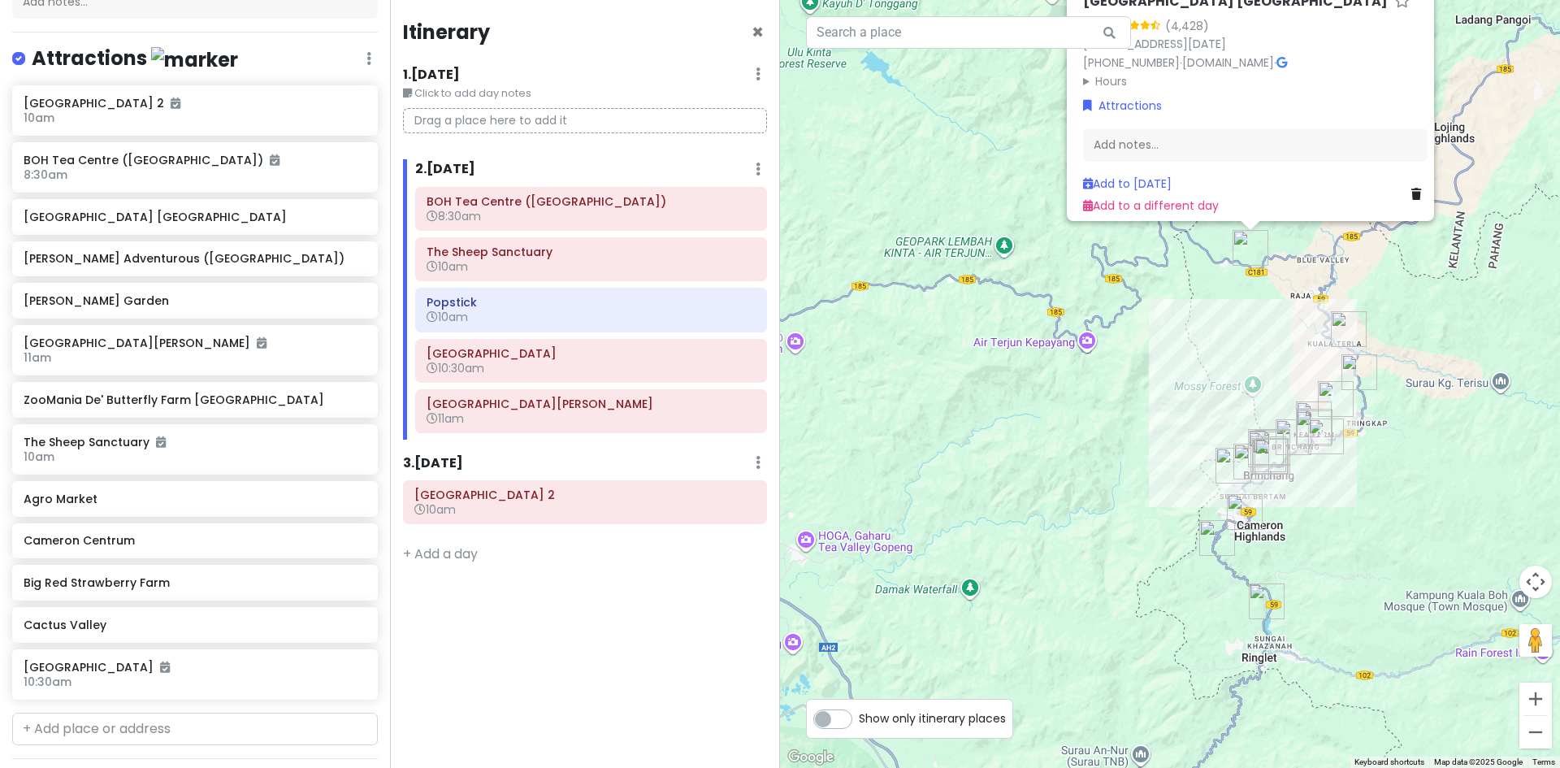
drag, startPoint x: 1187, startPoint y: 383, endPoint x: 1253, endPoint y: 384, distance: 66.6
click at [1253, 384] on div "Green View Garden Cameron Highlands 4.4 (4,428) 609, UT/KR/F609 Jalan Simpang P…" at bounding box center [1170, 384] width 780 height 768
drag, startPoint x: 1292, startPoint y: 374, endPoint x: 1235, endPoint y: 381, distance: 57.3
click at [1238, 381] on div "Green View Garden Cameron Highlands 4.4 (4,428) 609, UT/KR/F609 Jalan Simpang P…" at bounding box center [1170, 384] width 780 height 768
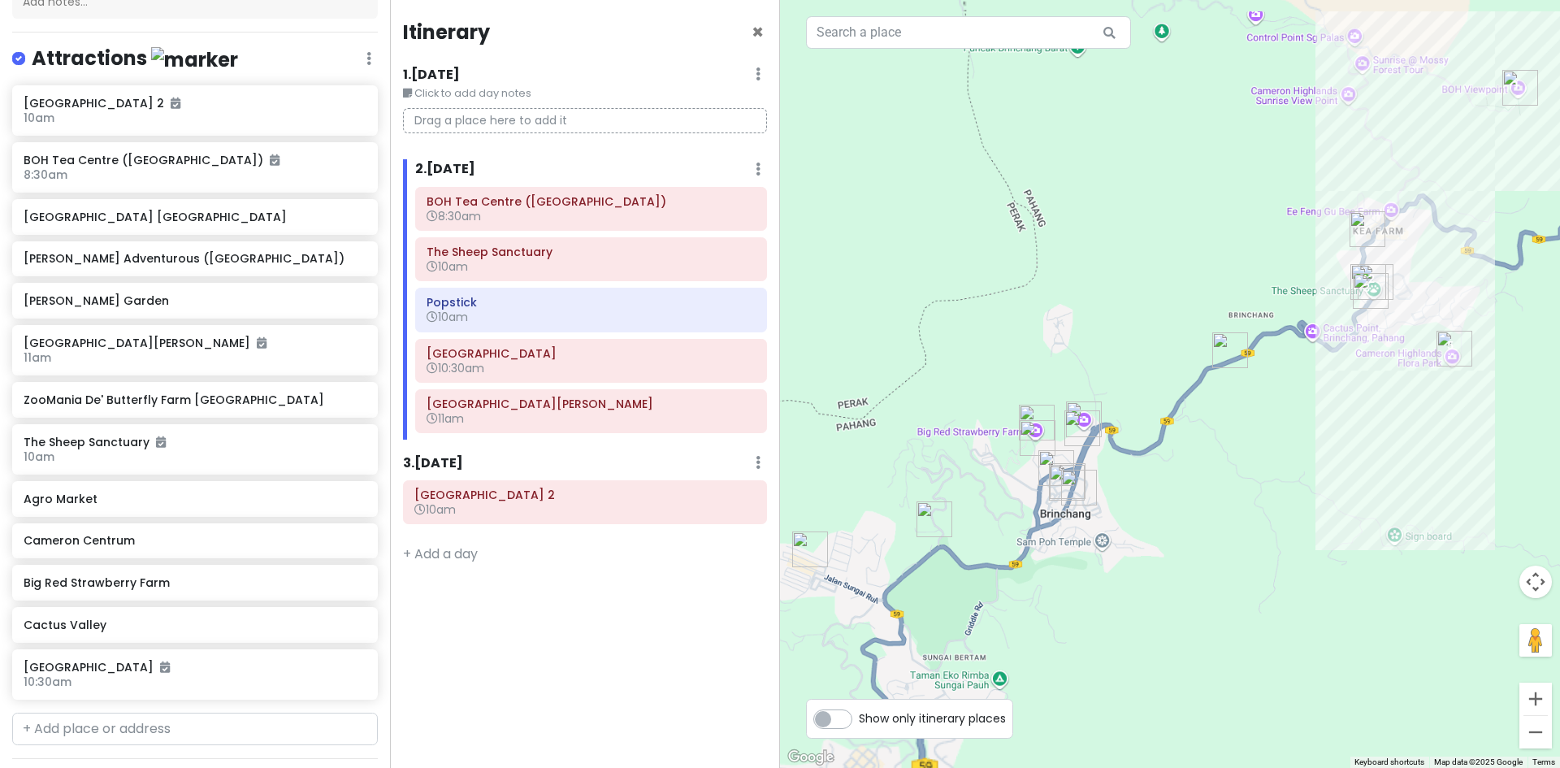
drag, startPoint x: 1279, startPoint y: 405, endPoint x: 1209, endPoint y: 534, distance: 147.2
click at [1214, 533] on div "Green View Garden Cameron Highlands 4.4 (4,428) 609, UT/KR/F609 Jalan Simpang P…" at bounding box center [1170, 384] width 780 height 768
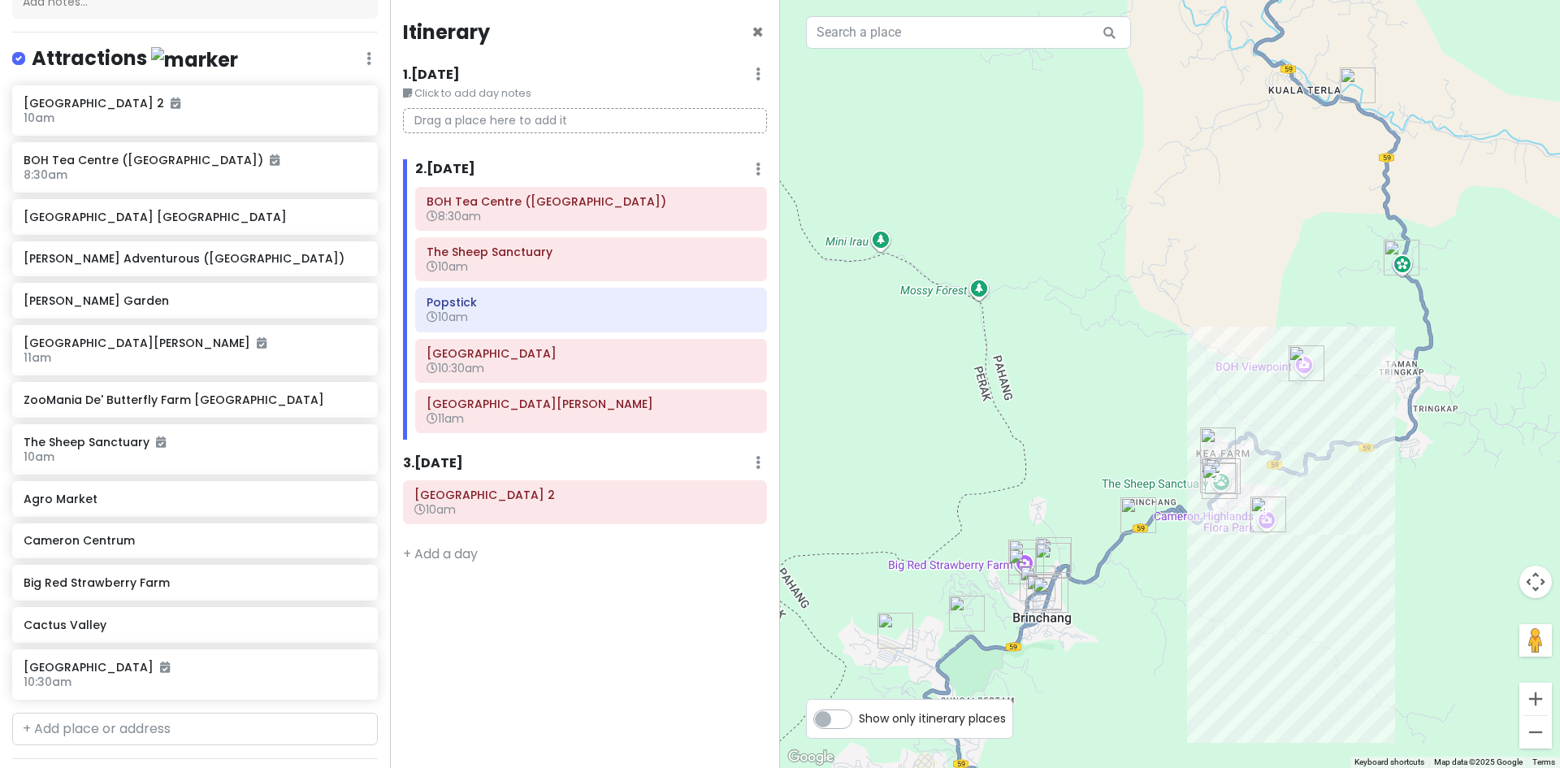
drag, startPoint x: 1280, startPoint y: 487, endPoint x: 1195, endPoint y: 480, distance: 85.5
click at [1201, 481] on div "Green View Garden Cameron Highlands 4.4 (4,428) 609, UT/KR/F609 Jalan Simpang P…" at bounding box center [1170, 384] width 780 height 768
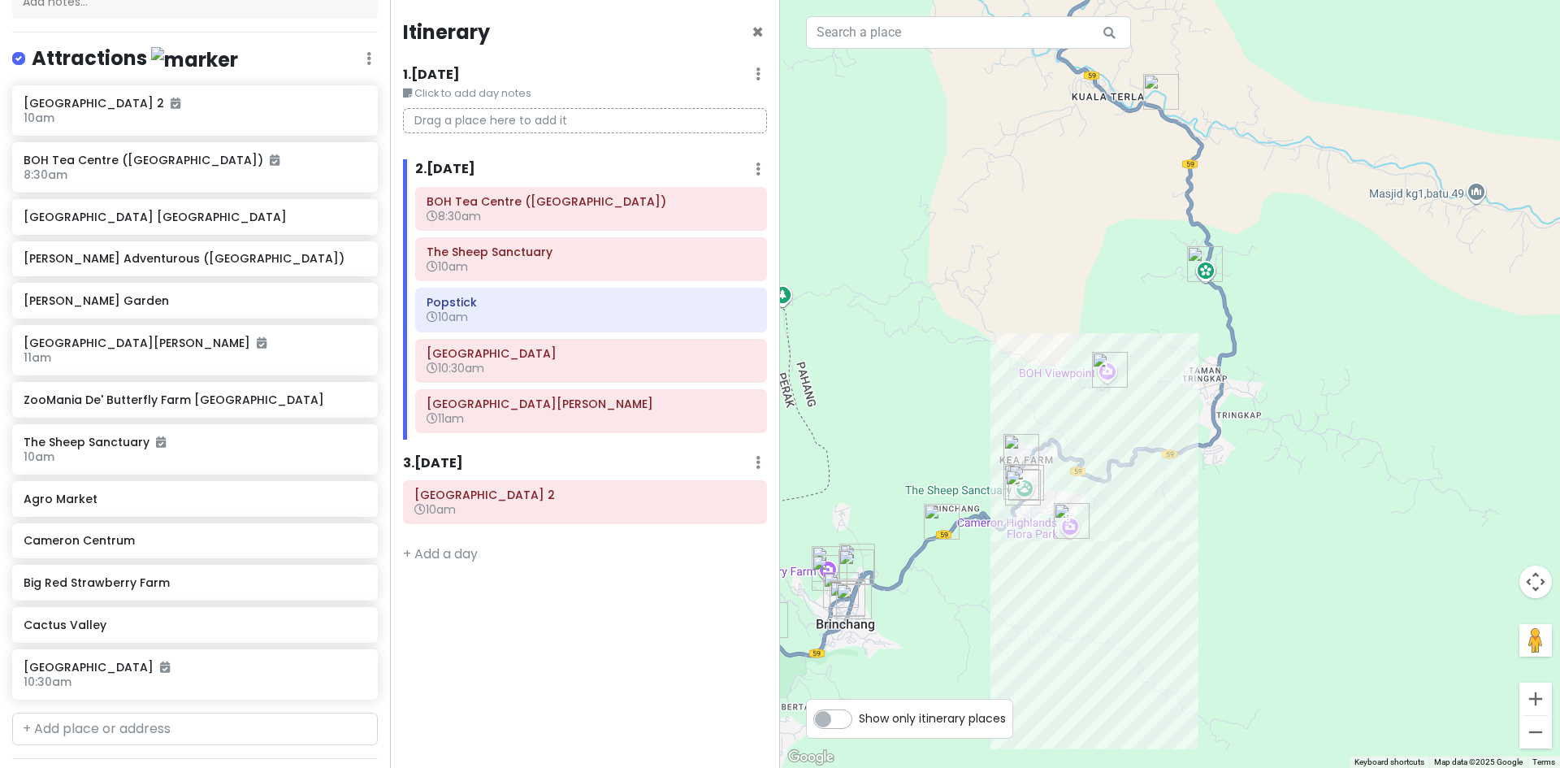
drag, startPoint x: 1171, startPoint y: 473, endPoint x: 1133, endPoint y: 537, distance: 74.3
click at [1140, 530] on div "Green View Garden Cameron Highlands 4.4 (4,428) 609, UT/KR/F609 Jalan Simpang P…" at bounding box center [1170, 384] width 780 height 768
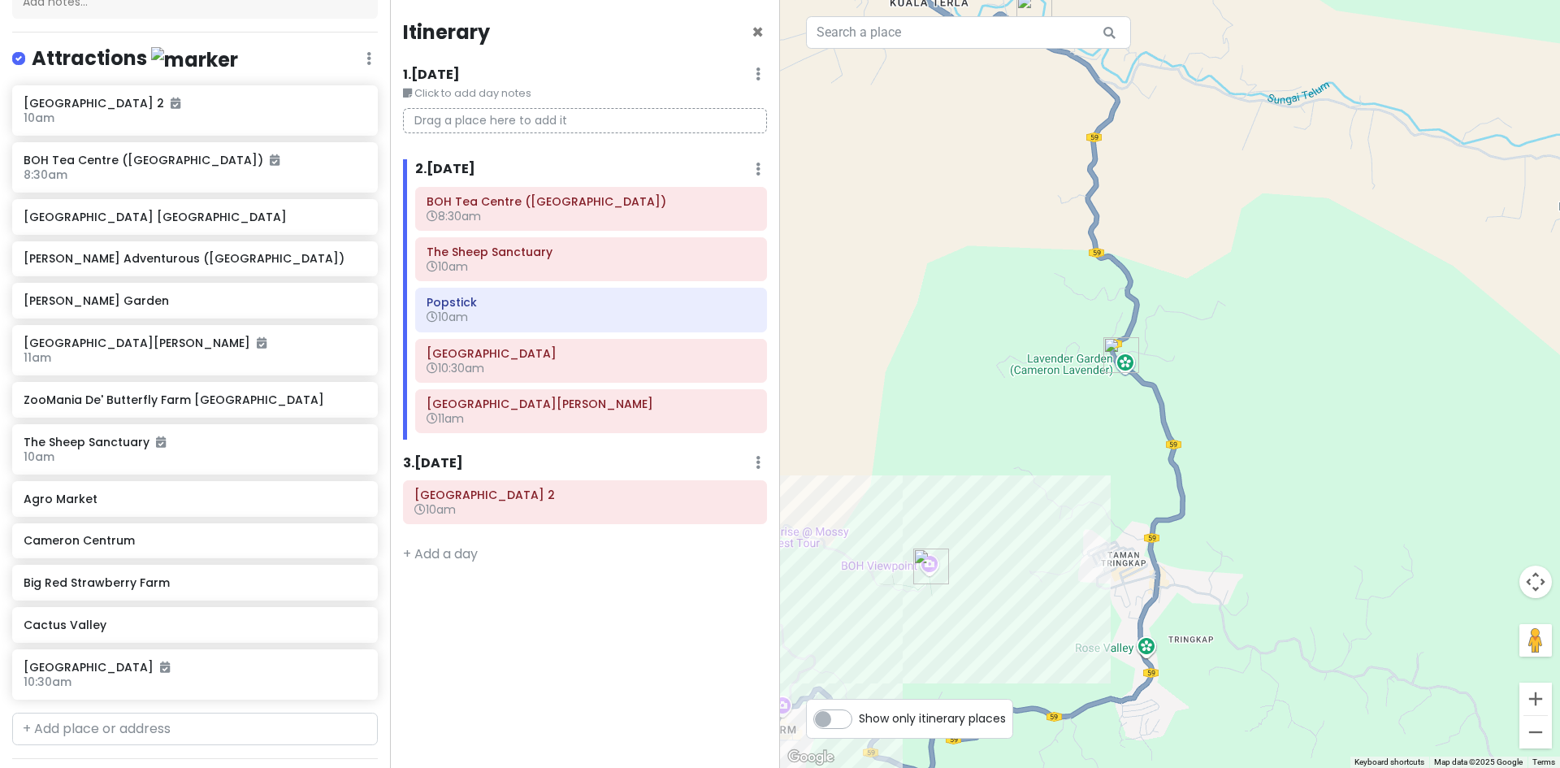
drag, startPoint x: 868, startPoint y: 458, endPoint x: 1018, endPoint y: 398, distance: 161.9
click at [987, 407] on div "Green View Garden Cameron Highlands 4.4 (4,428) 609, UT/KR/F609 Jalan Simpang P…" at bounding box center [1170, 384] width 780 height 768
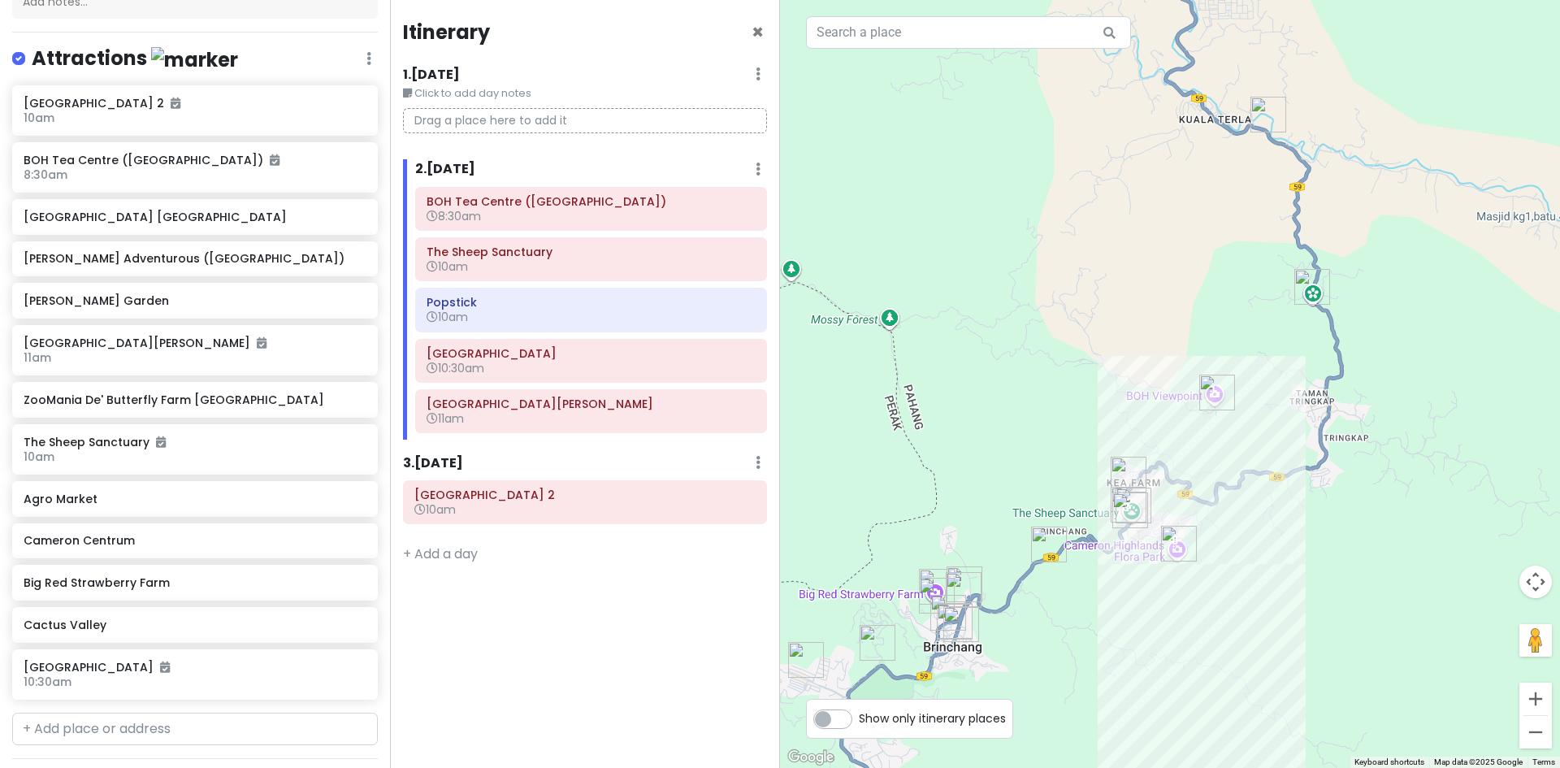
drag, startPoint x: 1214, startPoint y: 533, endPoint x: 1174, endPoint y: 456, distance: 87.2
click at [1221, 503] on div "Green View Garden Cameron Highlands 4.4 (4,428) 609, UT/KR/F609 Jalan Simpang P…" at bounding box center [1170, 384] width 780 height 768
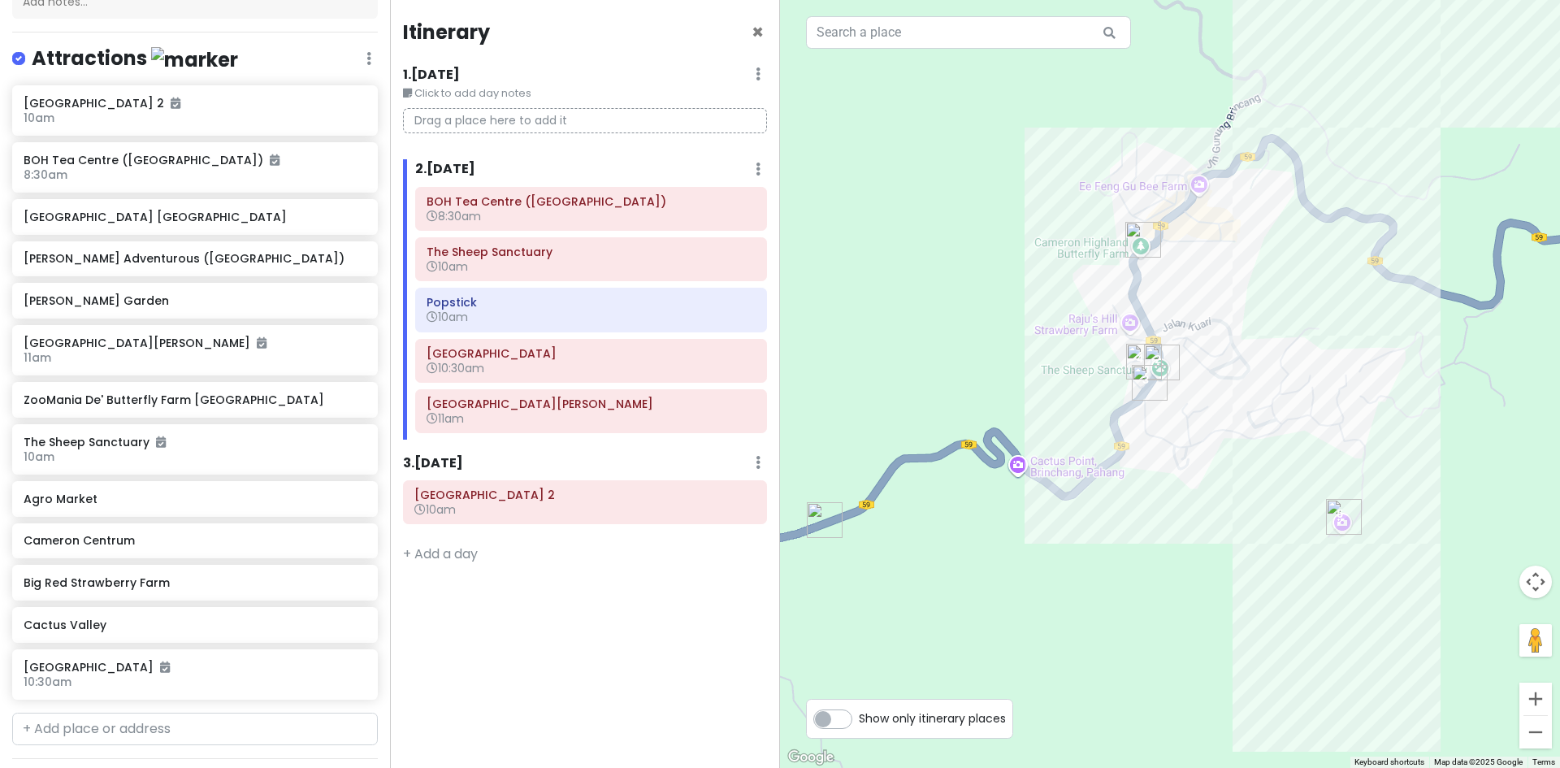
drag, startPoint x: 1245, startPoint y: 385, endPoint x: 1143, endPoint y: 446, distance: 119.1
click at [1154, 444] on div "Green View Garden Cameron Highlands 4.4 (4,428) 609, UT/KR/F609 Jalan Simpang P…" at bounding box center [1170, 384] width 780 height 768
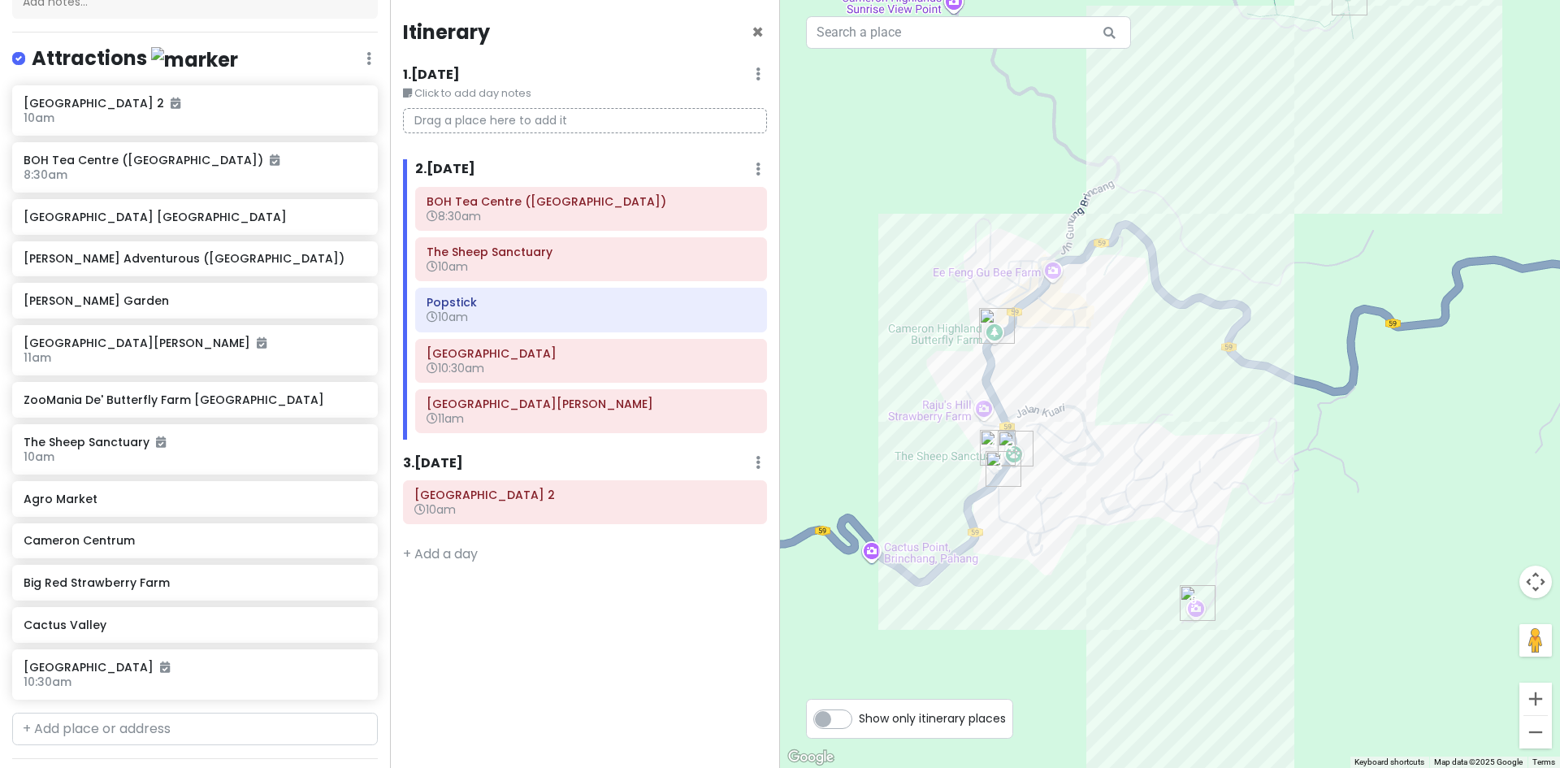
drag, startPoint x: 1259, startPoint y: 368, endPoint x: 1174, endPoint y: 457, distance: 122.9
click at [1247, 395] on div "Green View Garden Cameron Highlands 4.4 (4,428) 609, UT/KR/F609 Jalan Simpang P…" at bounding box center [1170, 384] width 780 height 768
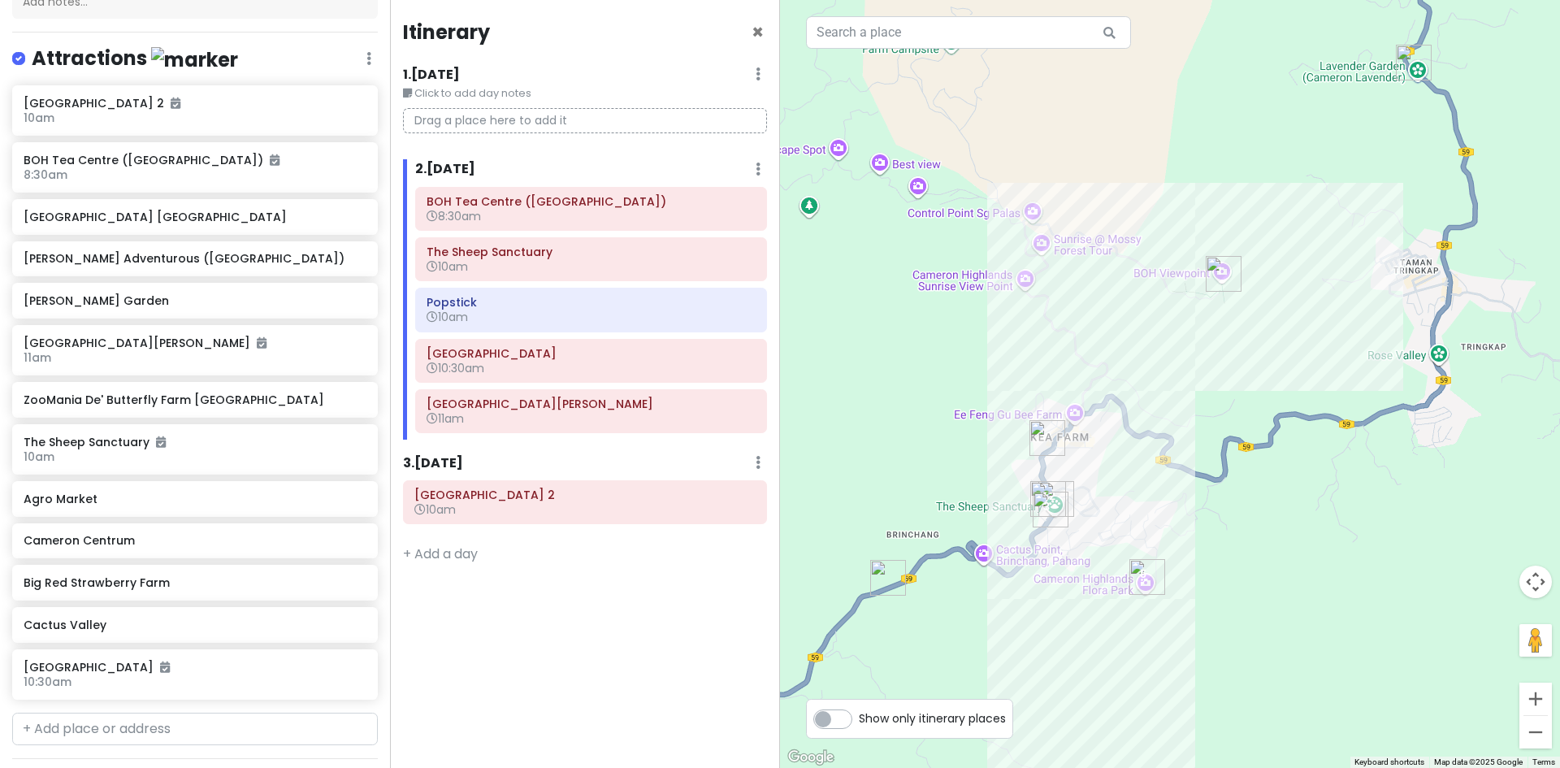
drag, startPoint x: 1223, startPoint y: 410, endPoint x: 1232, endPoint y: 400, distance: 13.8
click at [1223, 407] on div "Green View Garden Cameron Highlands 4.4 (4,428) 609, UT/KR/F609 Jalan Simpang P…" at bounding box center [1170, 384] width 780 height 768
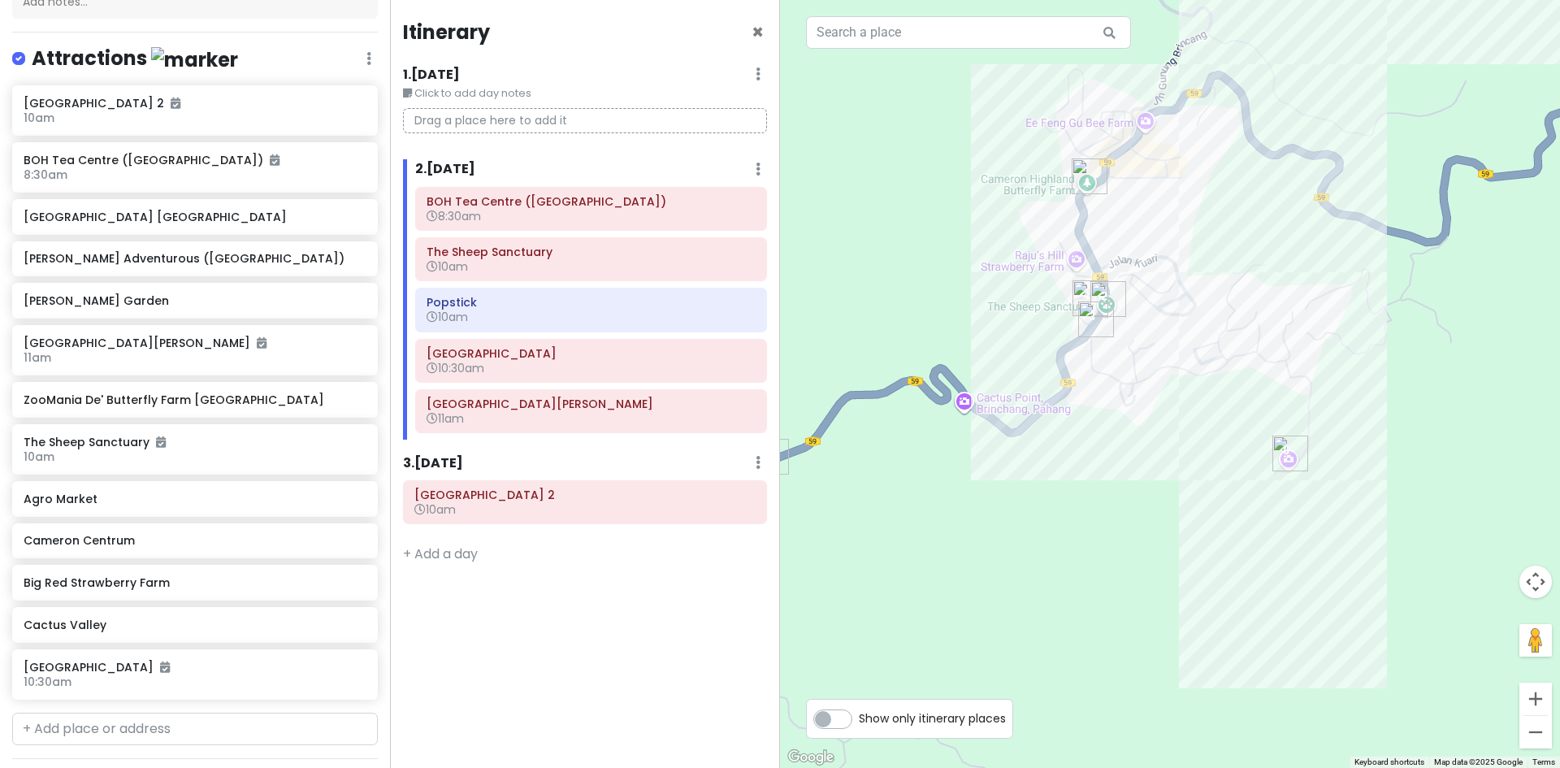
click at [1291, 452] on img "Cameron Highlands Flora Park" at bounding box center [1290, 453] width 49 height 49
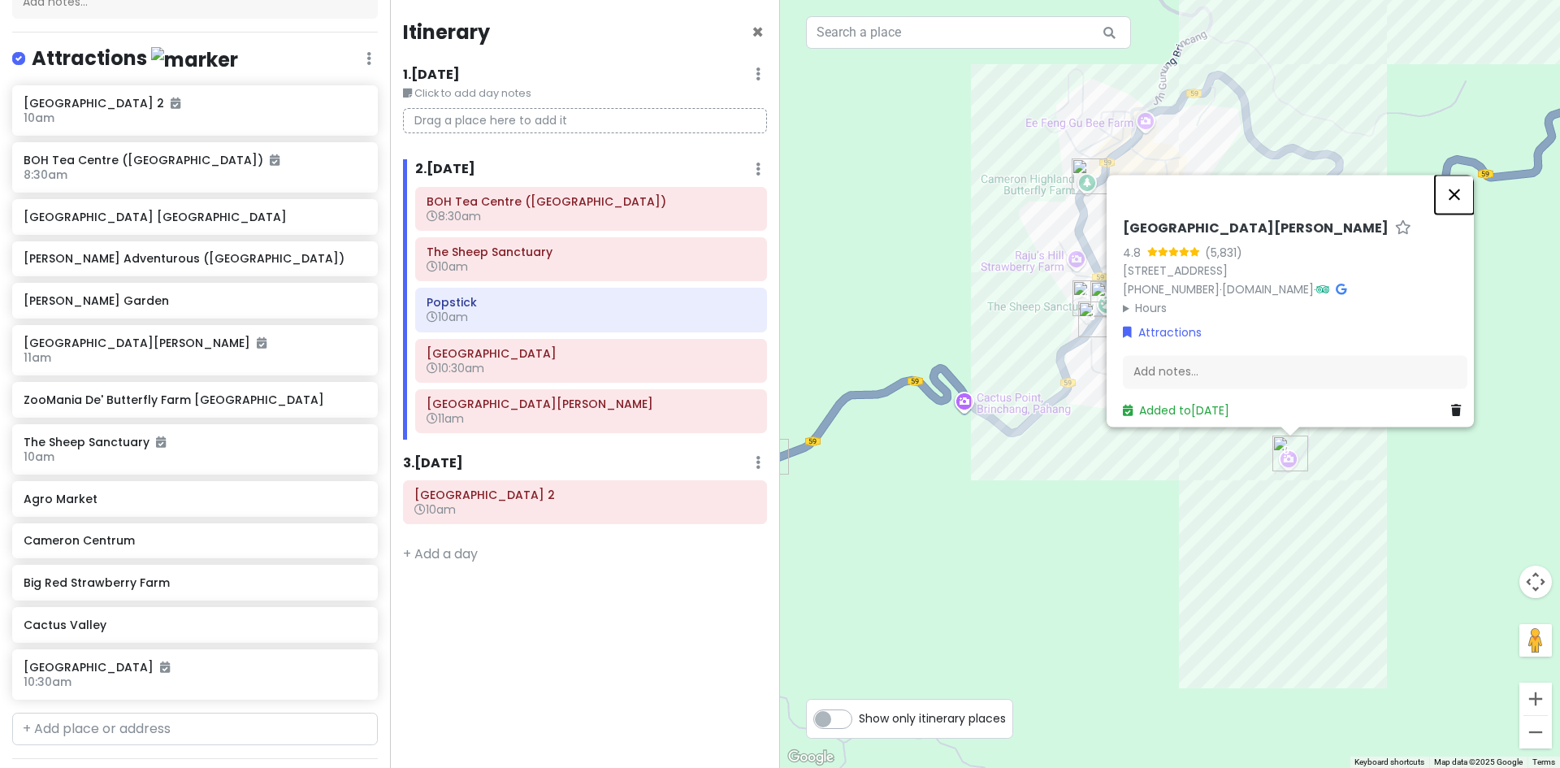
click at [1455, 181] on button "Close" at bounding box center [1454, 194] width 39 height 39
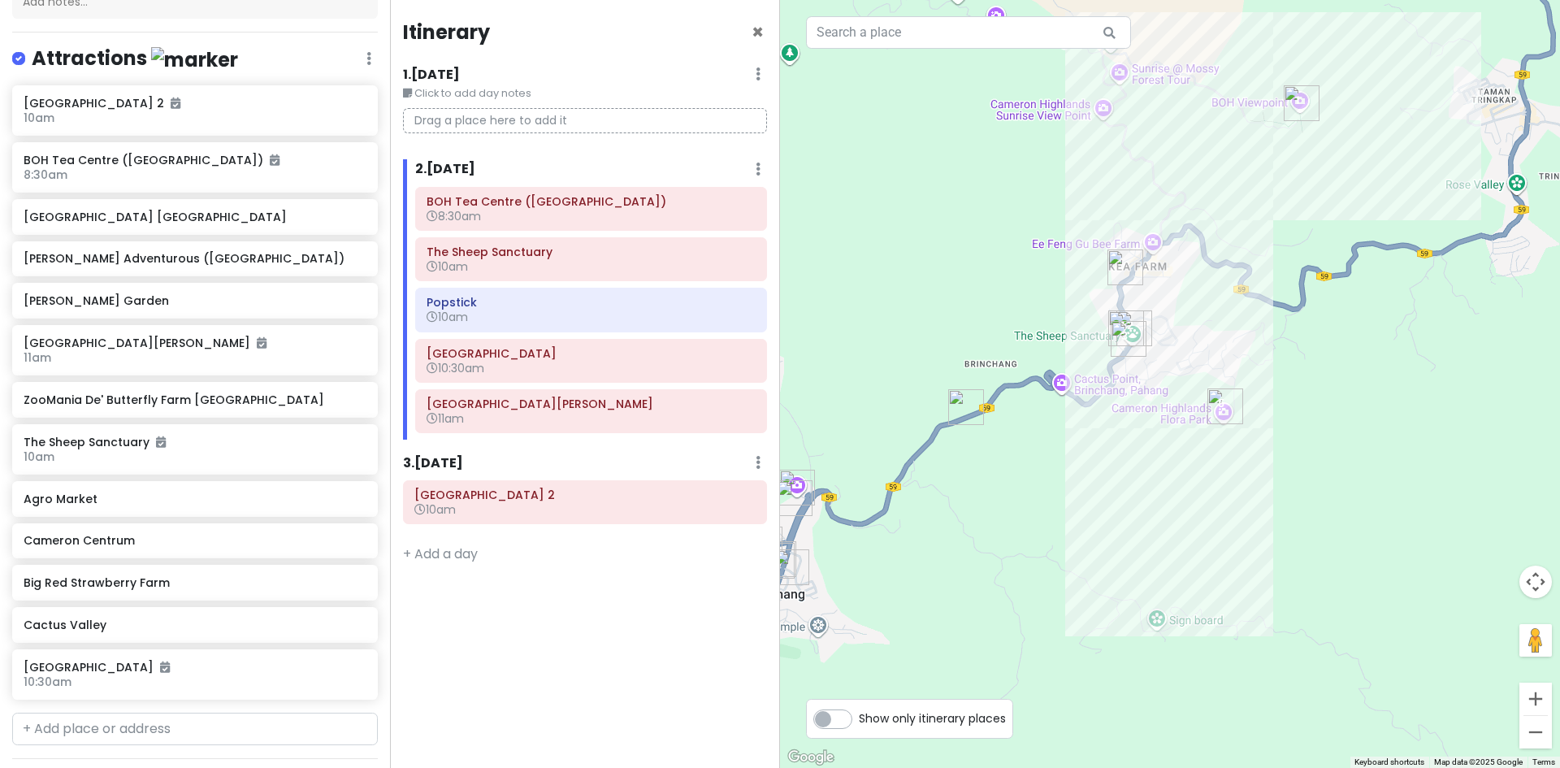
drag, startPoint x: 929, startPoint y: 437, endPoint x: 1066, endPoint y: 369, distance: 152.6
click at [990, 383] on img "Agro Market" at bounding box center [966, 407] width 49 height 49
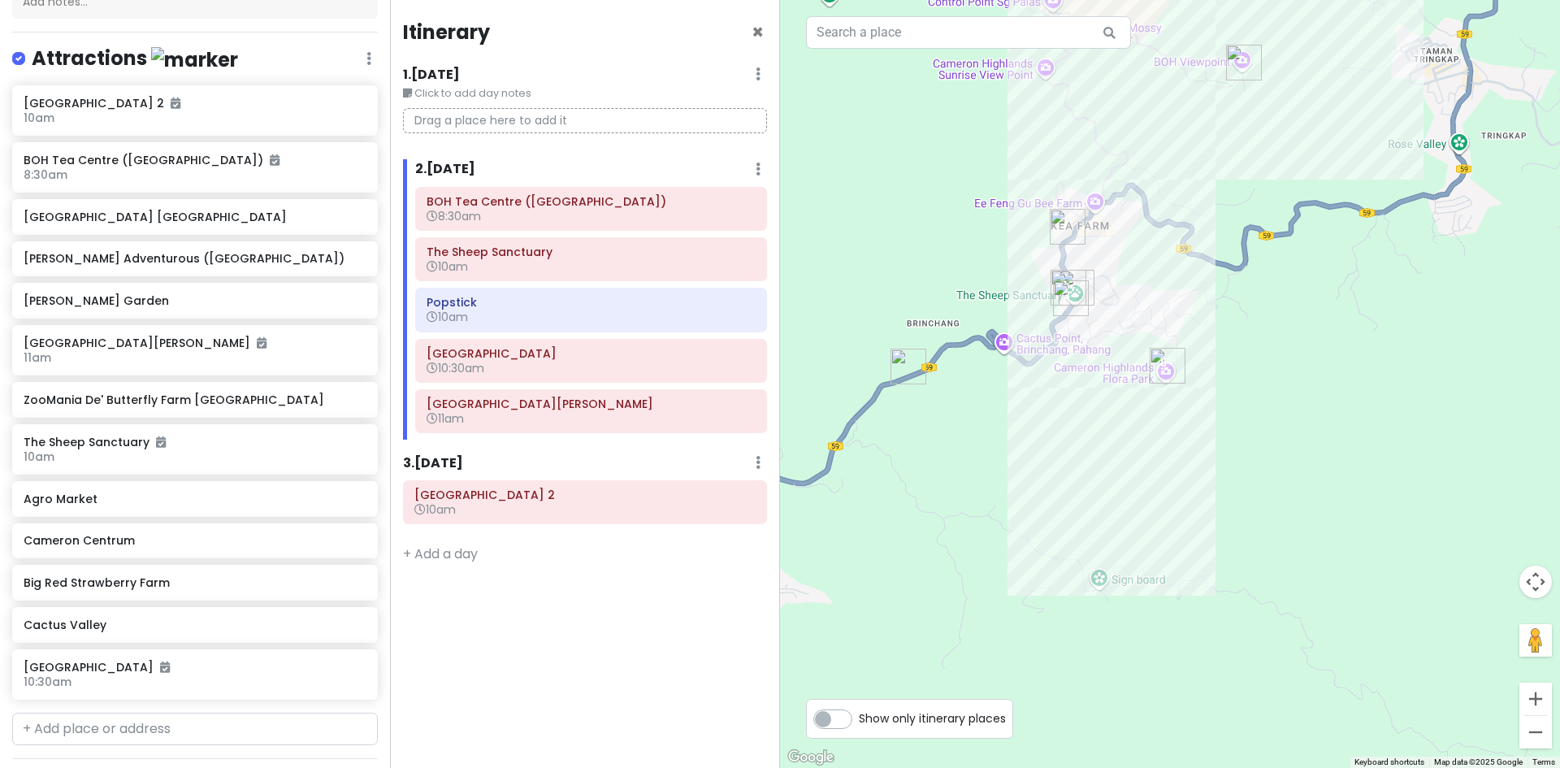
drag, startPoint x: 1128, startPoint y: 389, endPoint x: 886, endPoint y: 435, distance: 246.5
click at [886, 435] on div at bounding box center [1170, 384] width 780 height 768
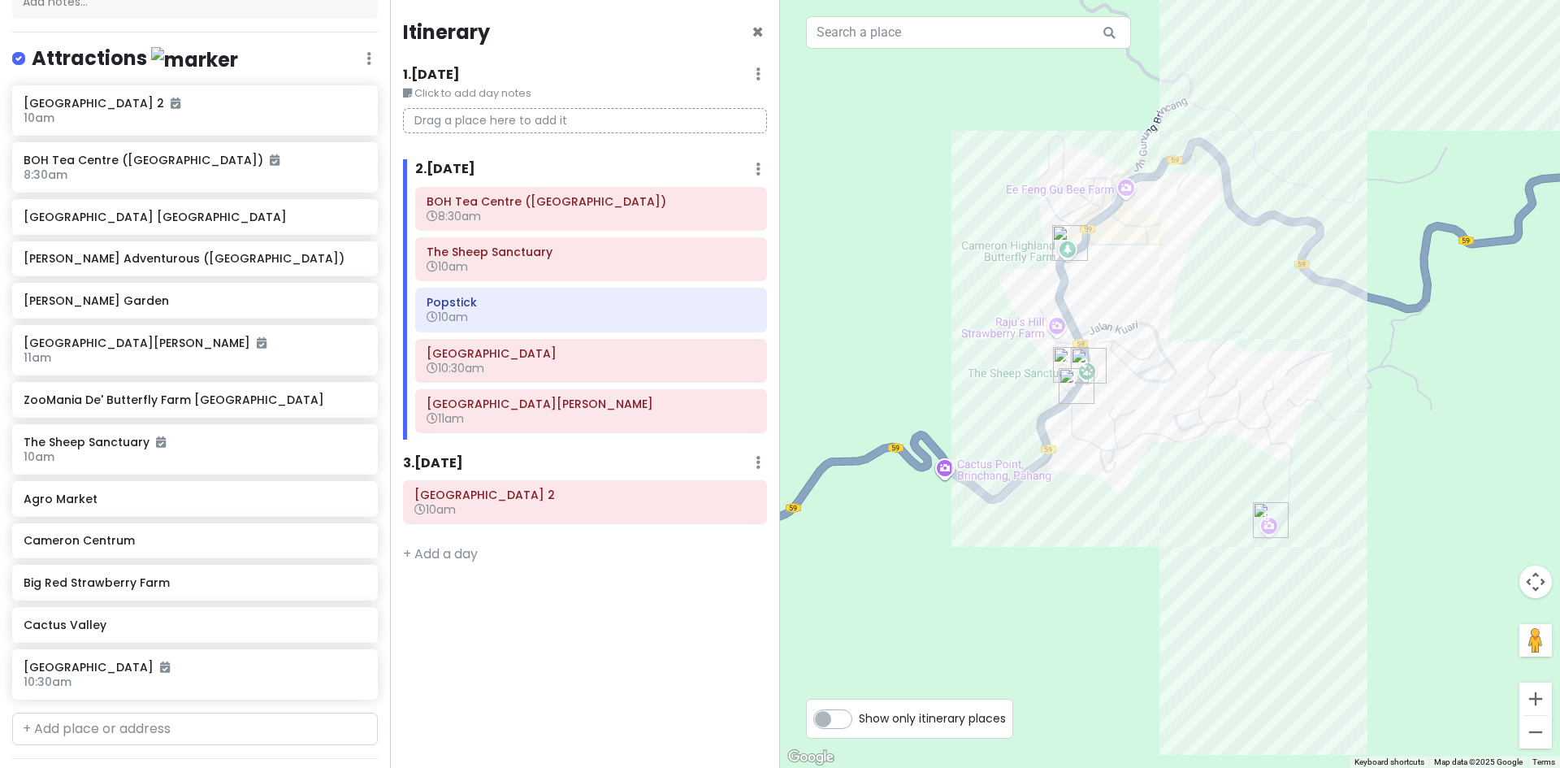
drag, startPoint x: 1080, startPoint y: 318, endPoint x: 1028, endPoint y: 491, distance: 181.5
click at [1032, 478] on div at bounding box center [1170, 384] width 780 height 768
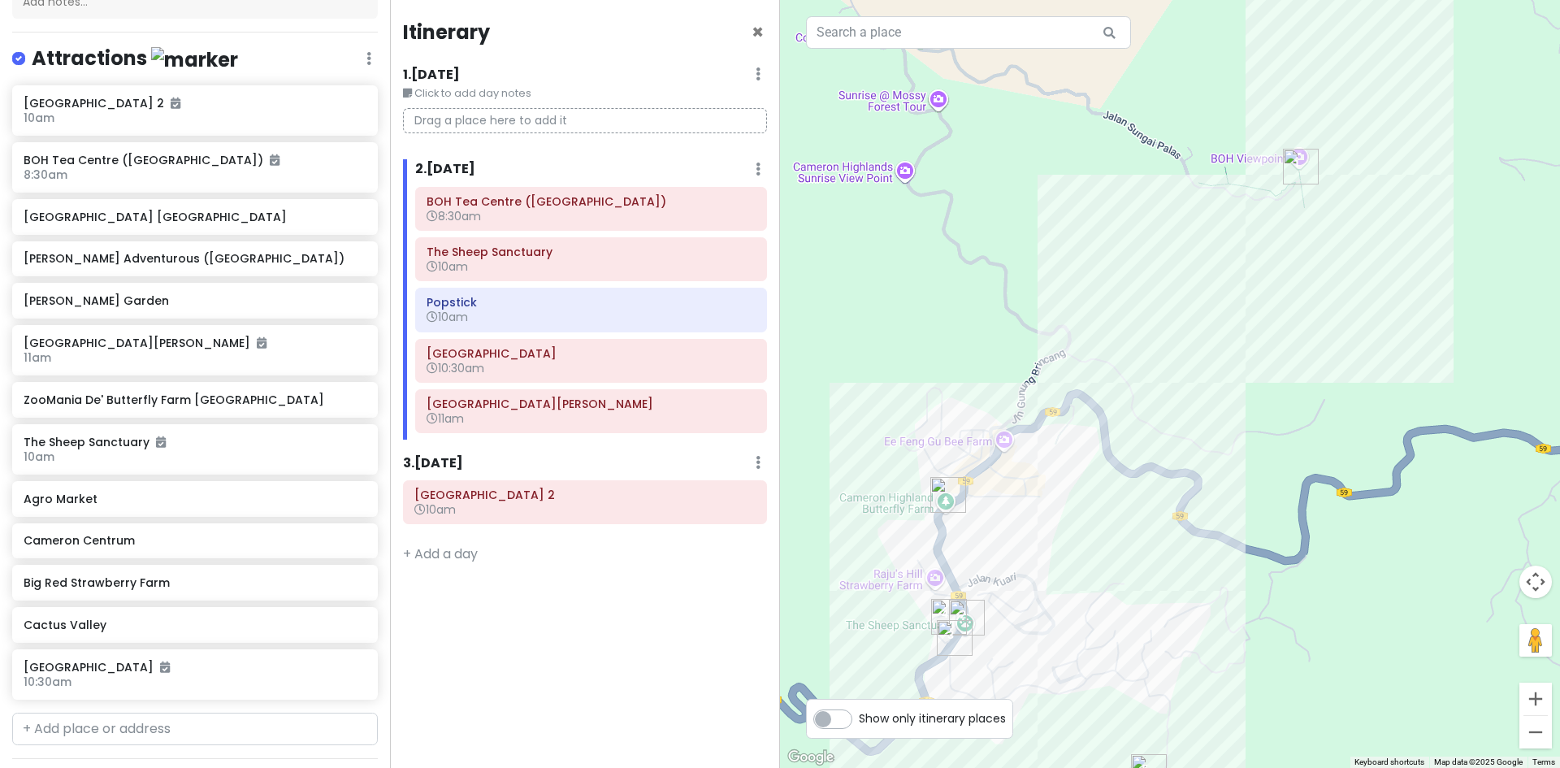
drag, startPoint x: 1175, startPoint y: 439, endPoint x: 1028, endPoint y: 483, distance: 153.7
click at [1030, 483] on div at bounding box center [1170, 384] width 780 height 768
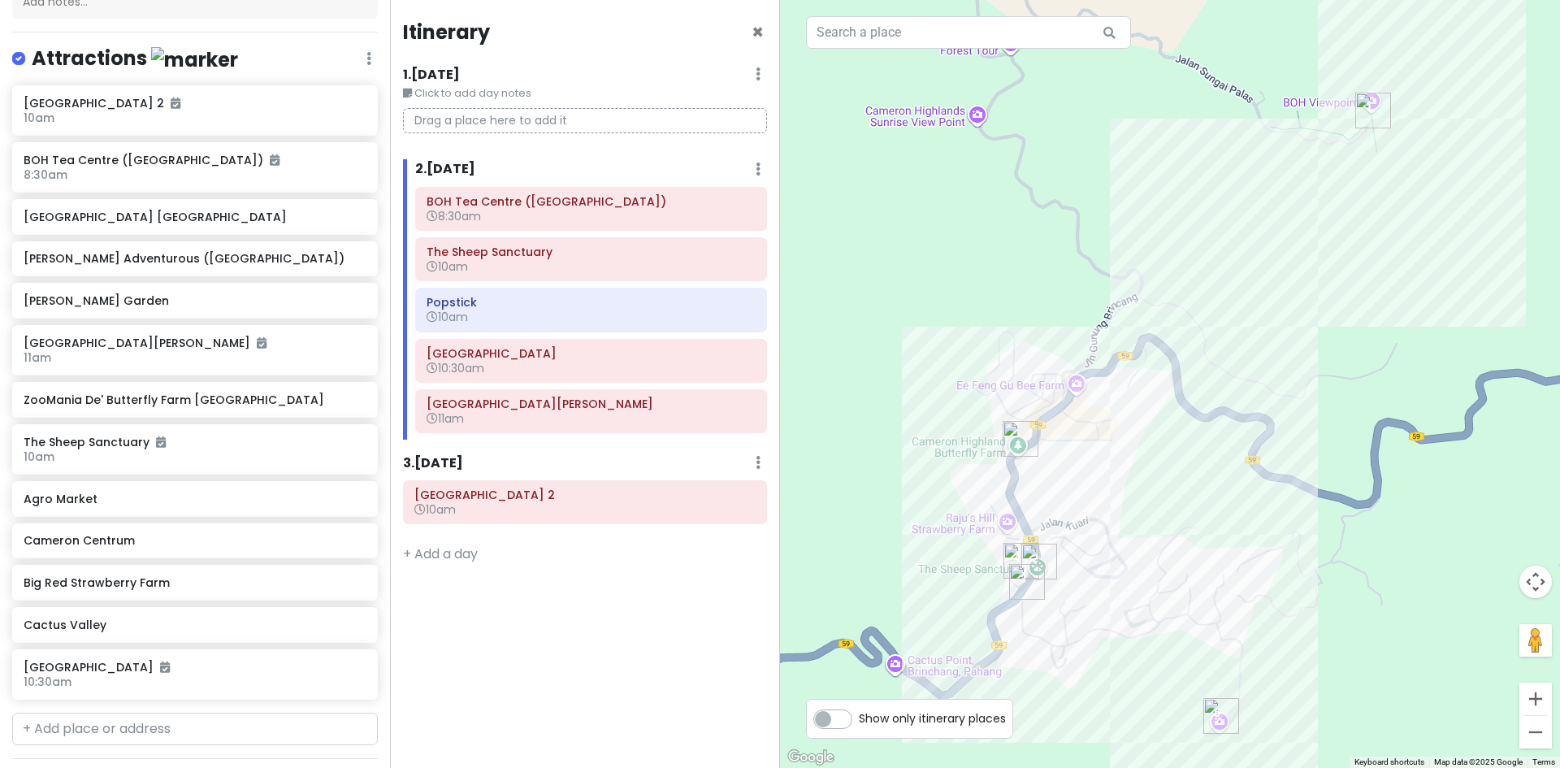
drag, startPoint x: 1034, startPoint y: 475, endPoint x: 1084, endPoint y: 445, distance: 58.7
click at [1074, 453] on div at bounding box center [1170, 384] width 780 height 768
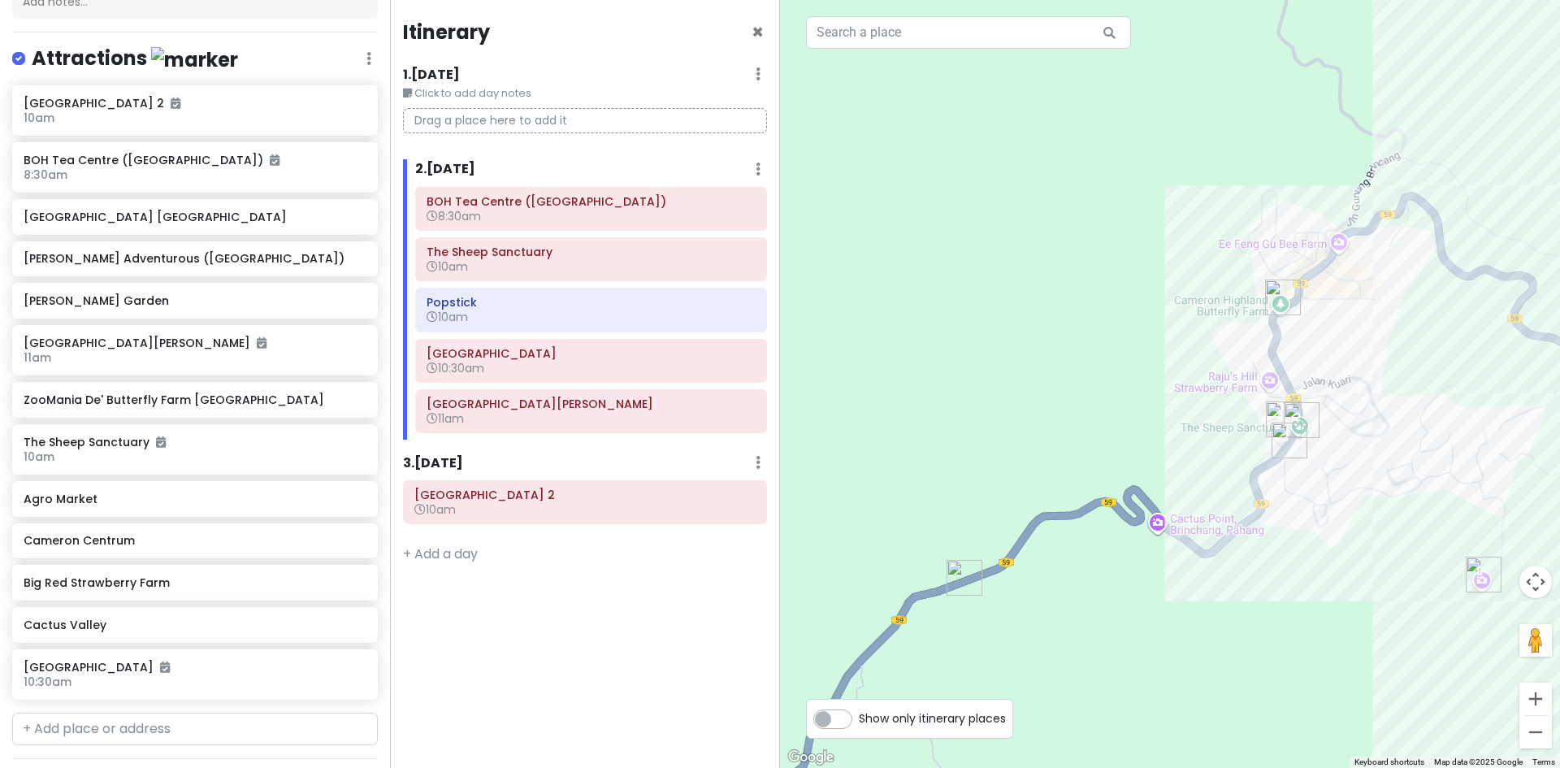
drag, startPoint x: 1063, startPoint y: 638, endPoint x: 1247, endPoint y: 541, distance: 208.2
click at [1247, 541] on div at bounding box center [1170, 384] width 780 height 768
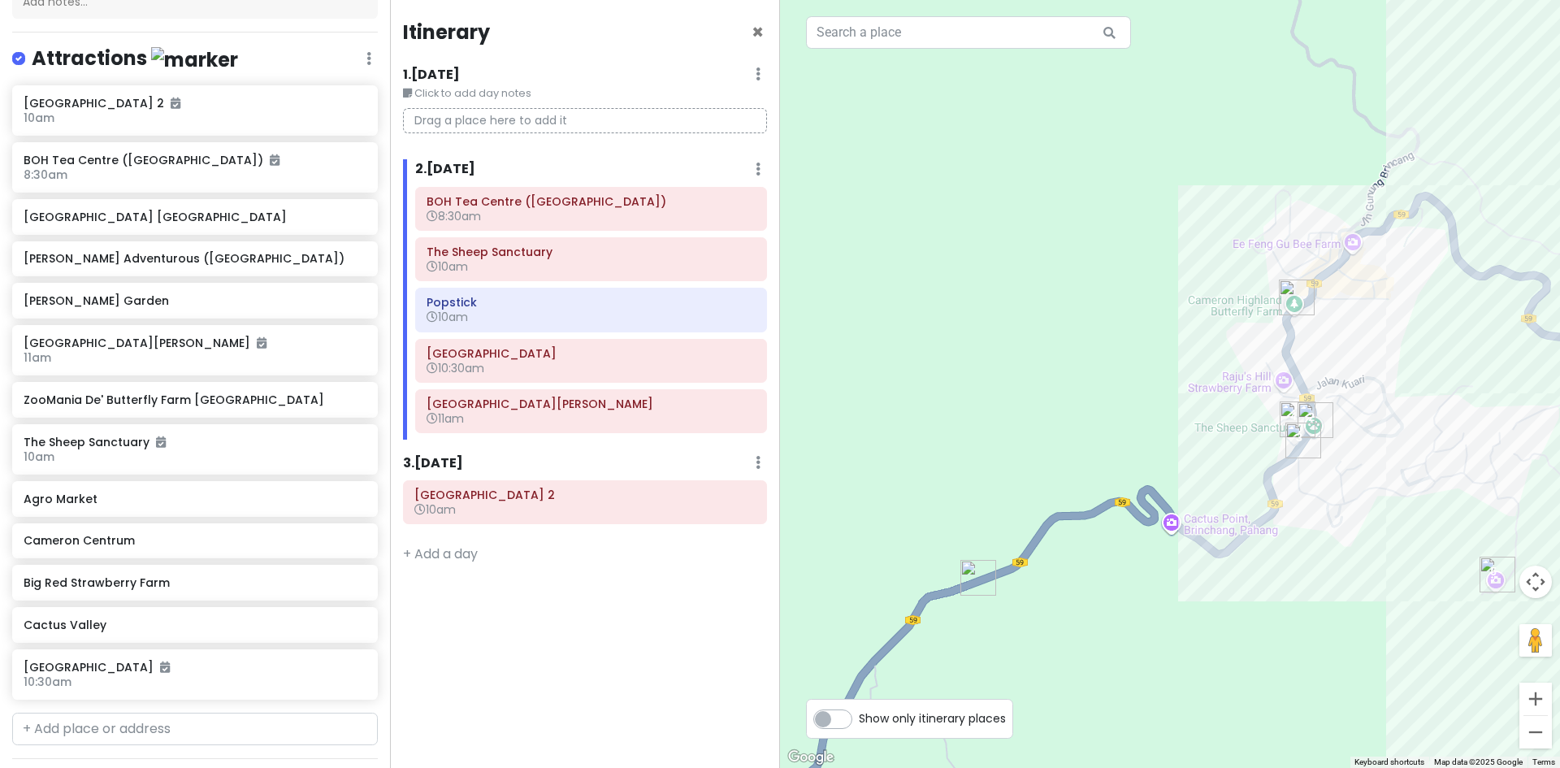
drag, startPoint x: 1148, startPoint y: 497, endPoint x: 1136, endPoint y: 495, distance: 11.6
click at [1151, 494] on div at bounding box center [1170, 384] width 780 height 768
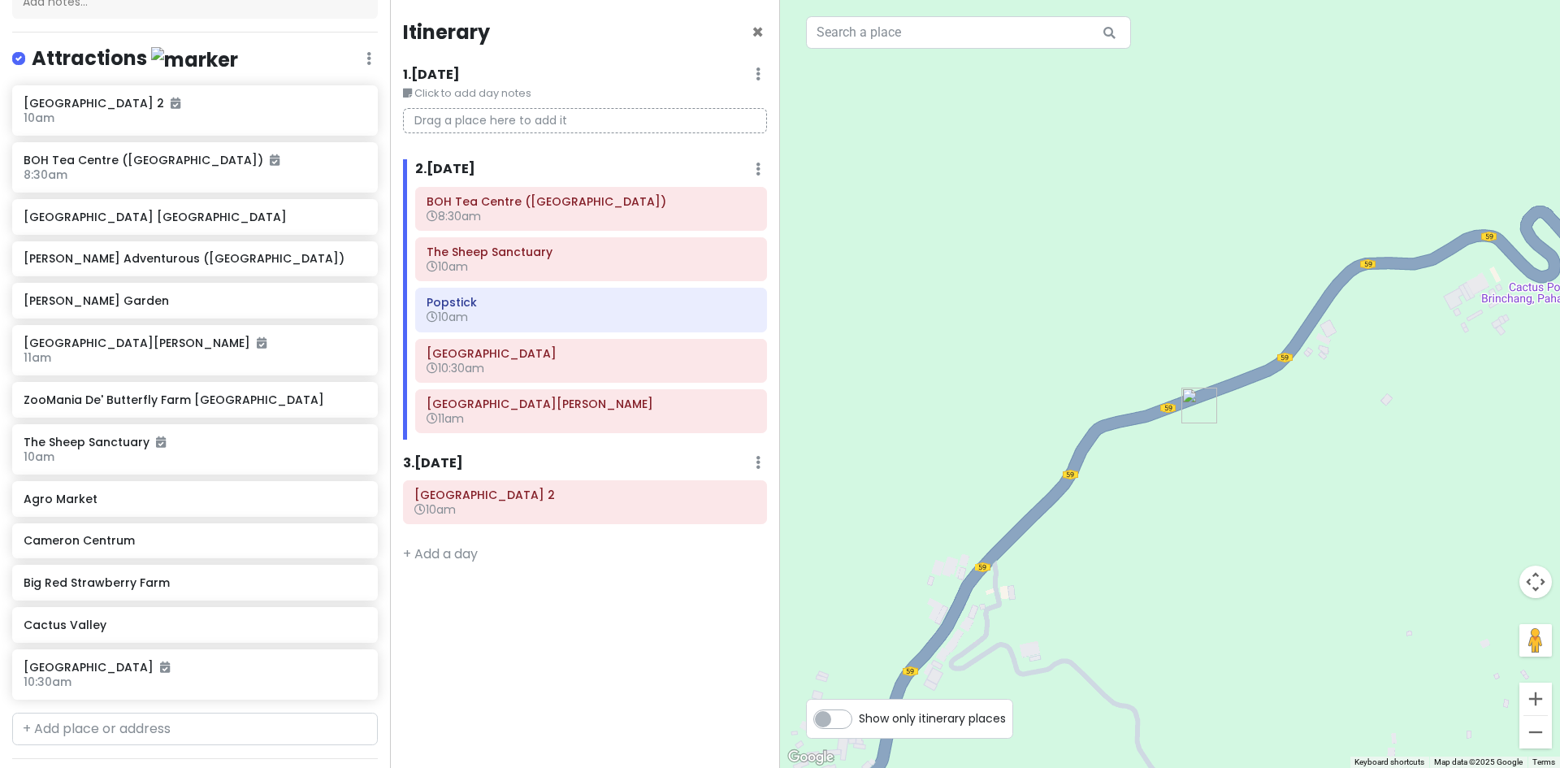
click at [1203, 400] on img "Agro Market" at bounding box center [1199, 405] width 49 height 49
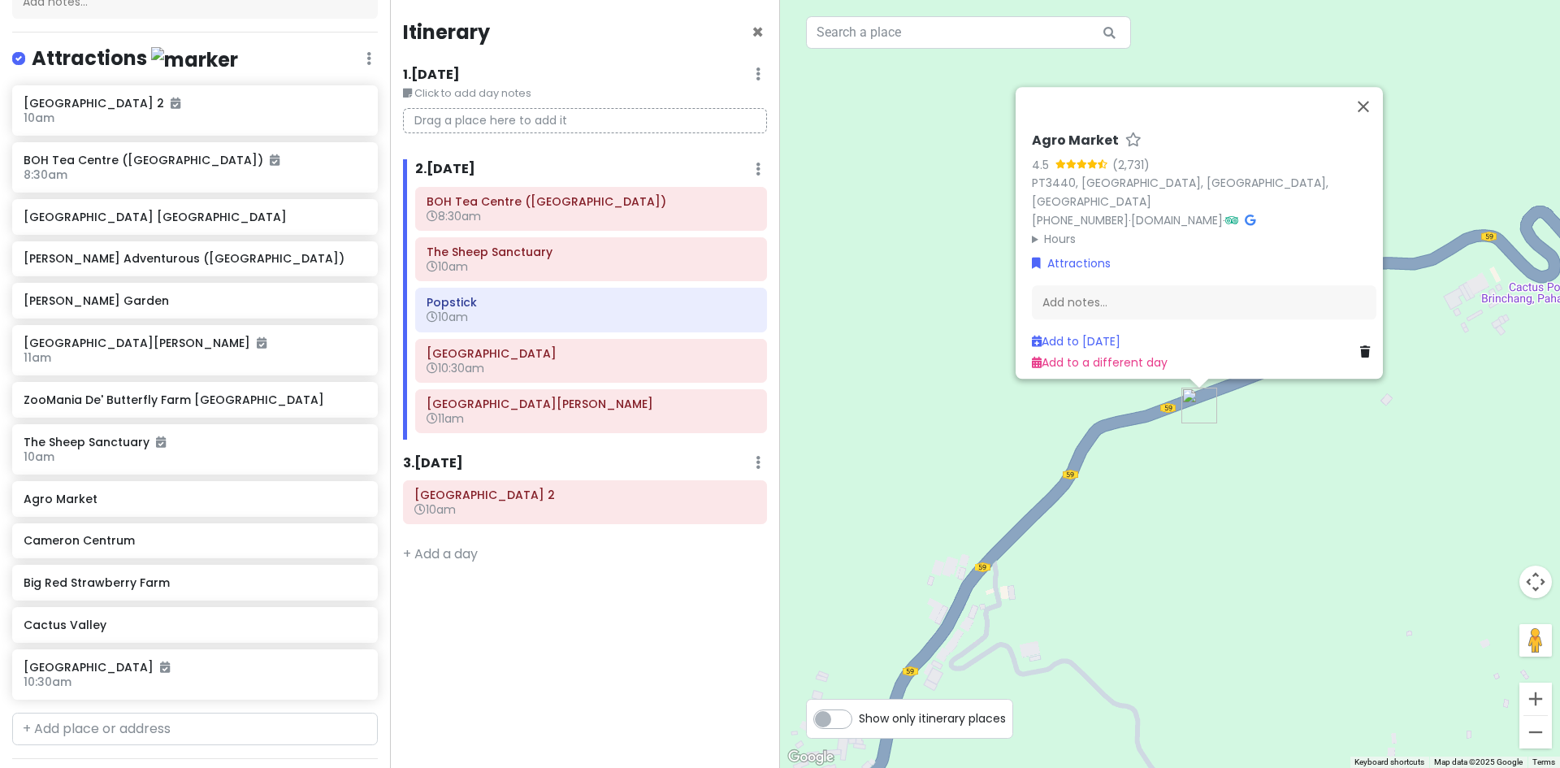
click at [1262, 435] on div "Agro Market 4.5 (2,731) PT3440, Jln Gunung Brincang, Sungai Burung, 39100 Brinc…" at bounding box center [1170, 384] width 780 height 768
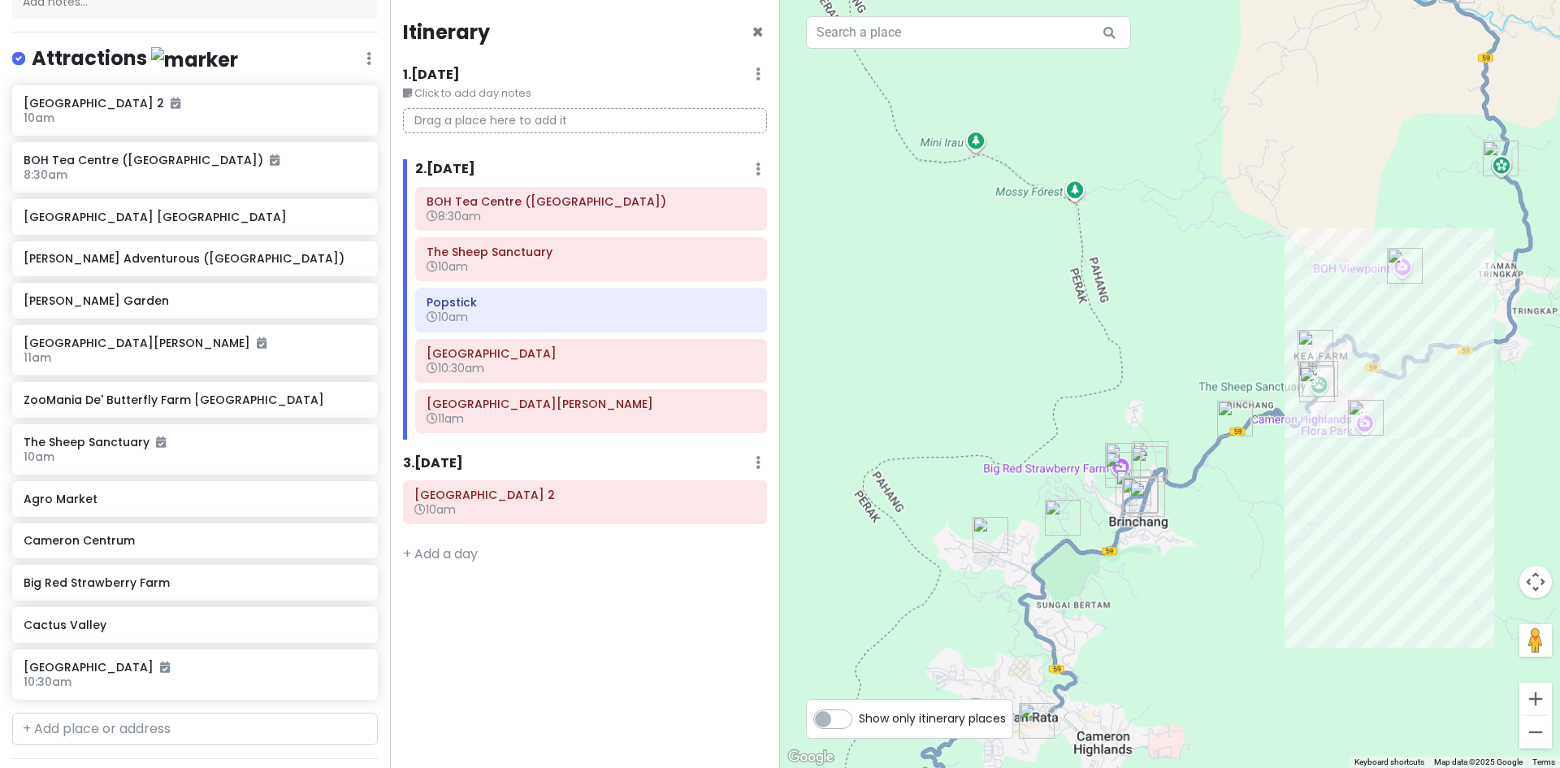
drag, startPoint x: 1264, startPoint y: 468, endPoint x: 1203, endPoint y: 467, distance: 60.9
click at [1204, 468] on div at bounding box center [1170, 384] width 780 height 768
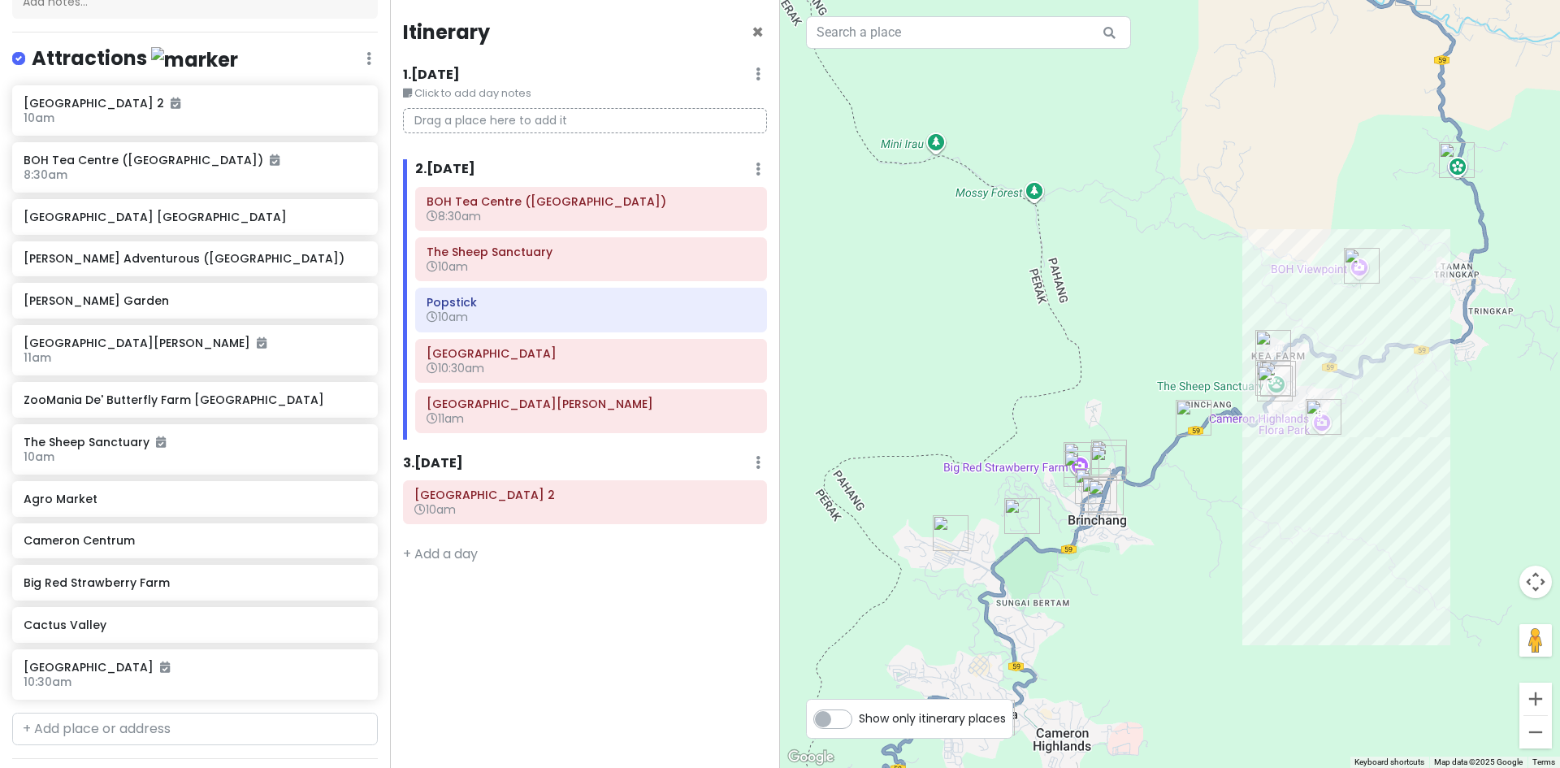
click at [1297, 572] on div at bounding box center [1170, 384] width 780 height 768
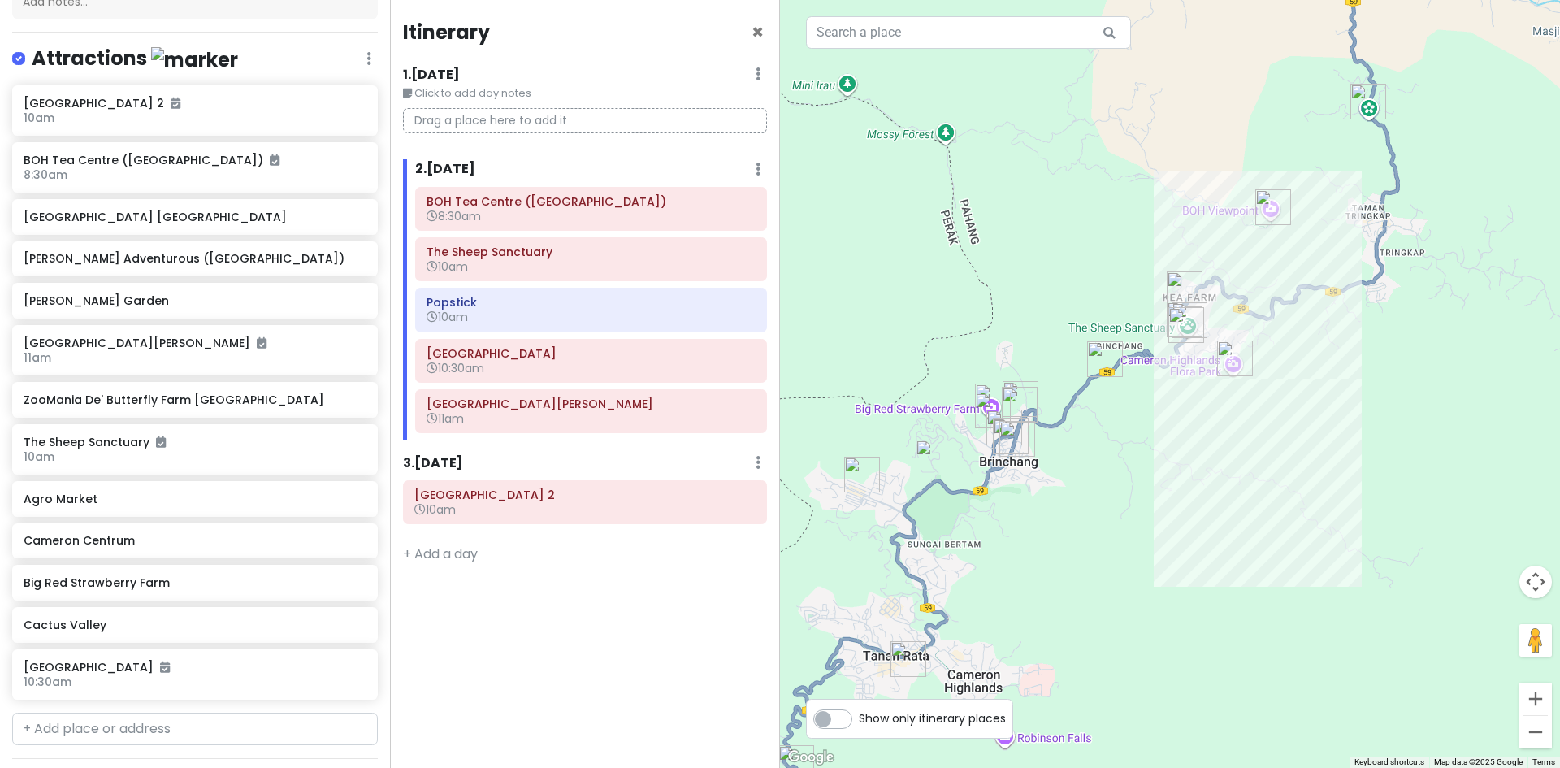
drag, startPoint x: 1410, startPoint y: 345, endPoint x: 1257, endPoint y: 370, distance: 155.6
click at [1311, 358] on div at bounding box center [1170, 384] width 780 height 768
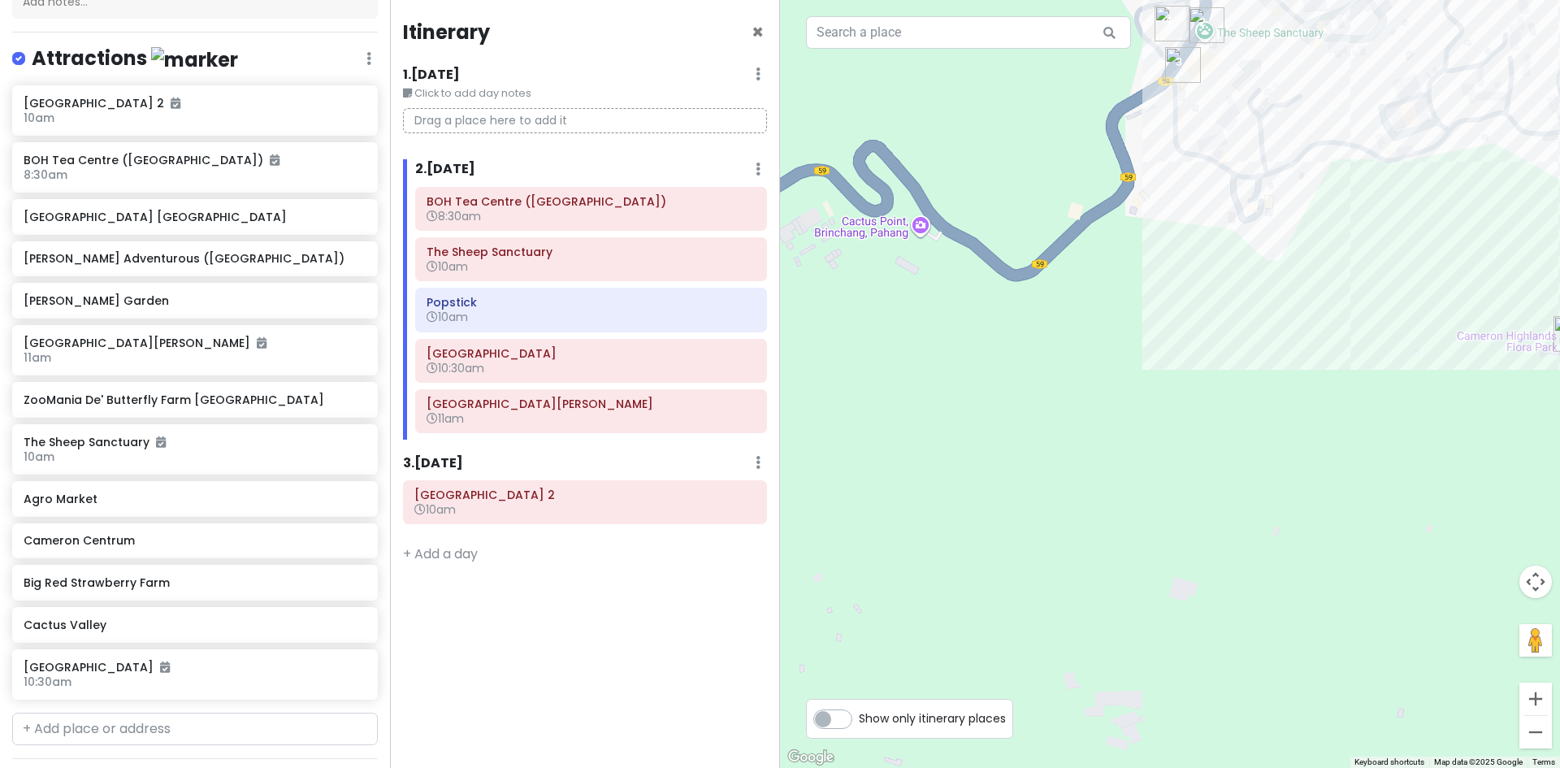
drag, startPoint x: 920, startPoint y: 434, endPoint x: 1376, endPoint y: 363, distance: 461.2
click at [1356, 363] on div at bounding box center [1170, 384] width 780 height 768
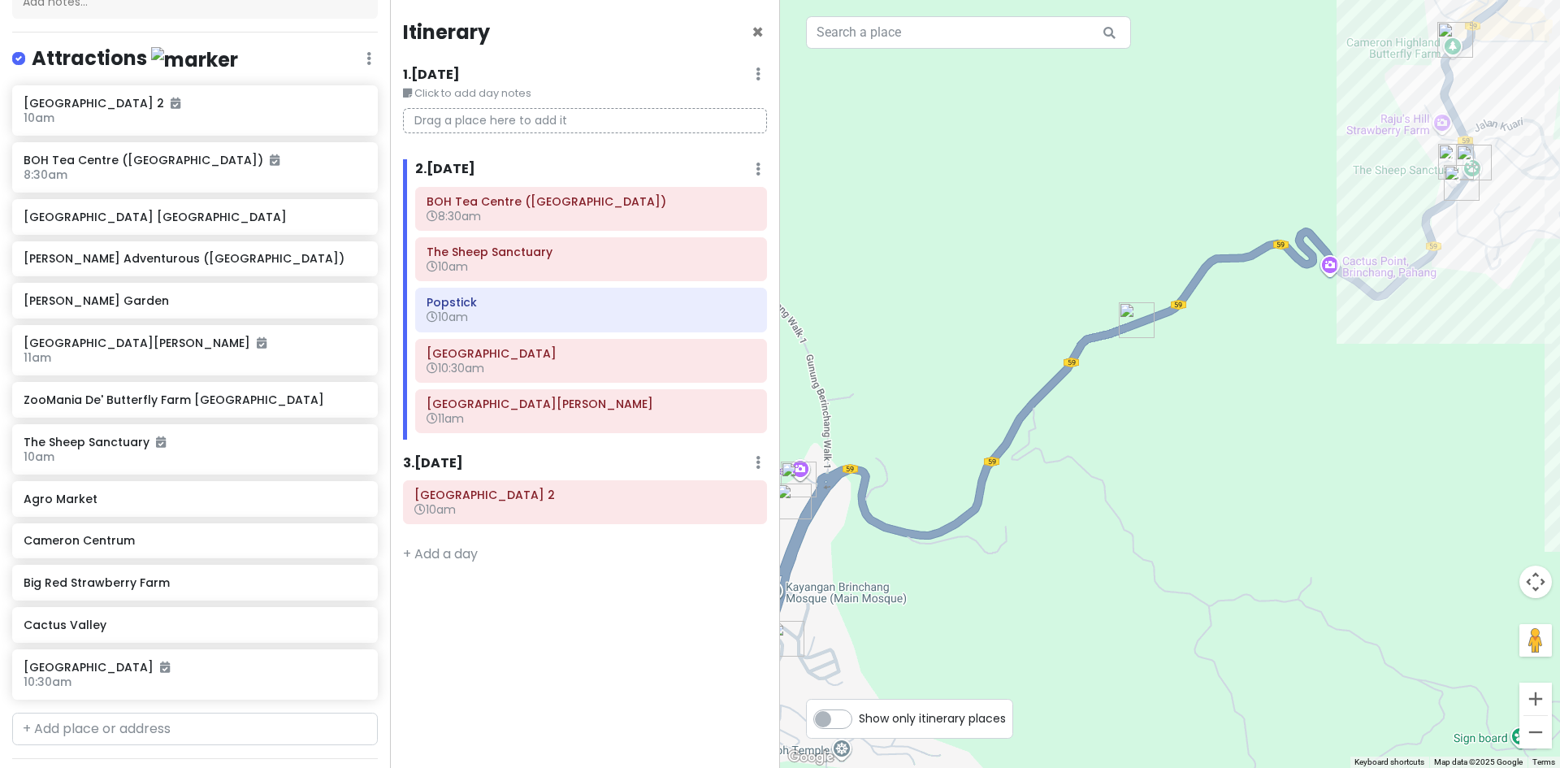
drag, startPoint x: 1098, startPoint y: 426, endPoint x: 1271, endPoint y: 331, distance: 197.4
click at [1270, 331] on div at bounding box center [1170, 384] width 780 height 768
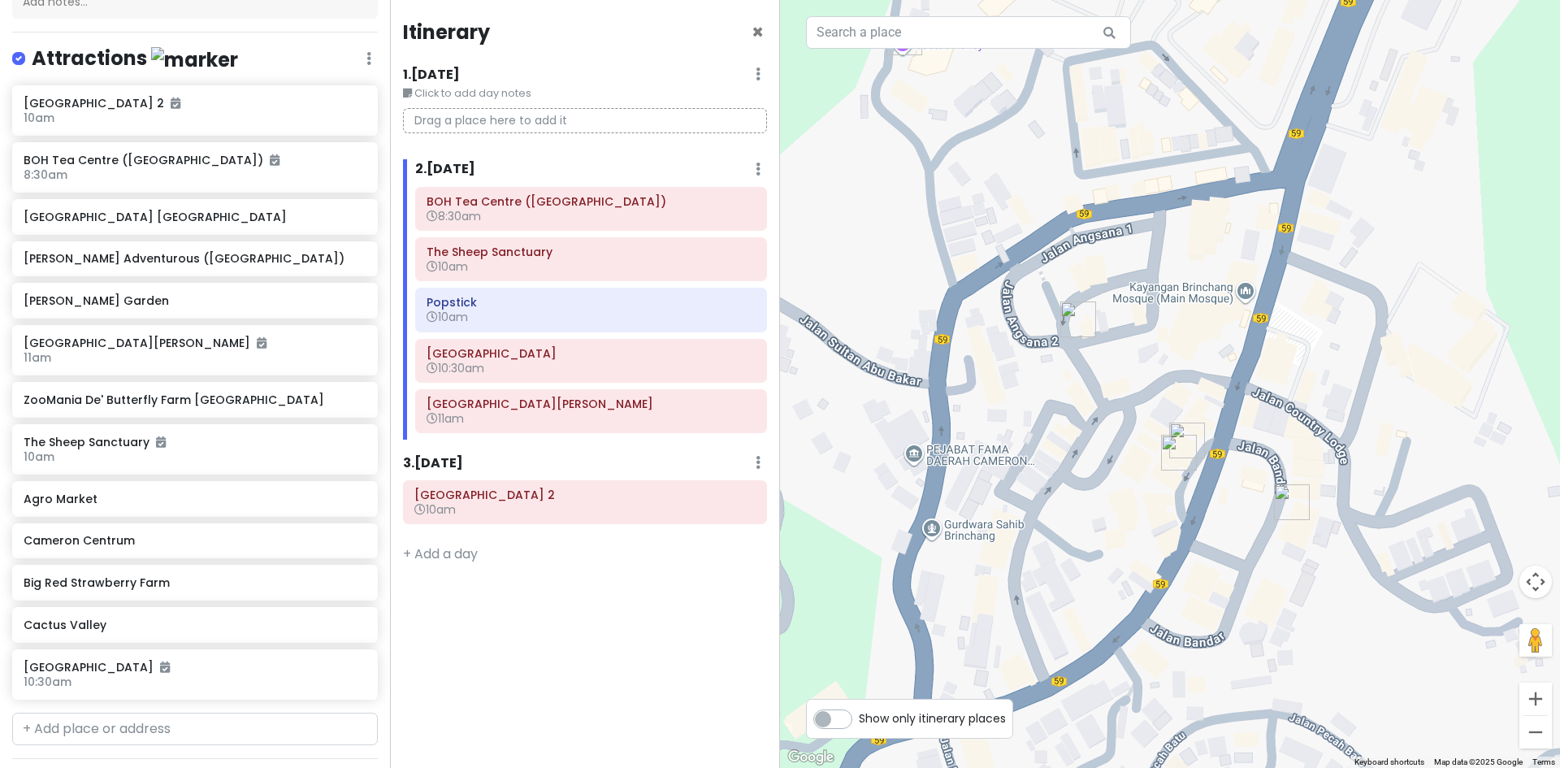
click at [761, 169] on div "2 . Sat 10/18 Add Day Notes Delete Day" at bounding box center [591, 173] width 352 height 28
click at [760, 169] on icon at bounding box center [757, 168] width 5 height 13
click at [738, 214] on link "Add Day Notes" at bounding box center [707, 217] width 133 height 39
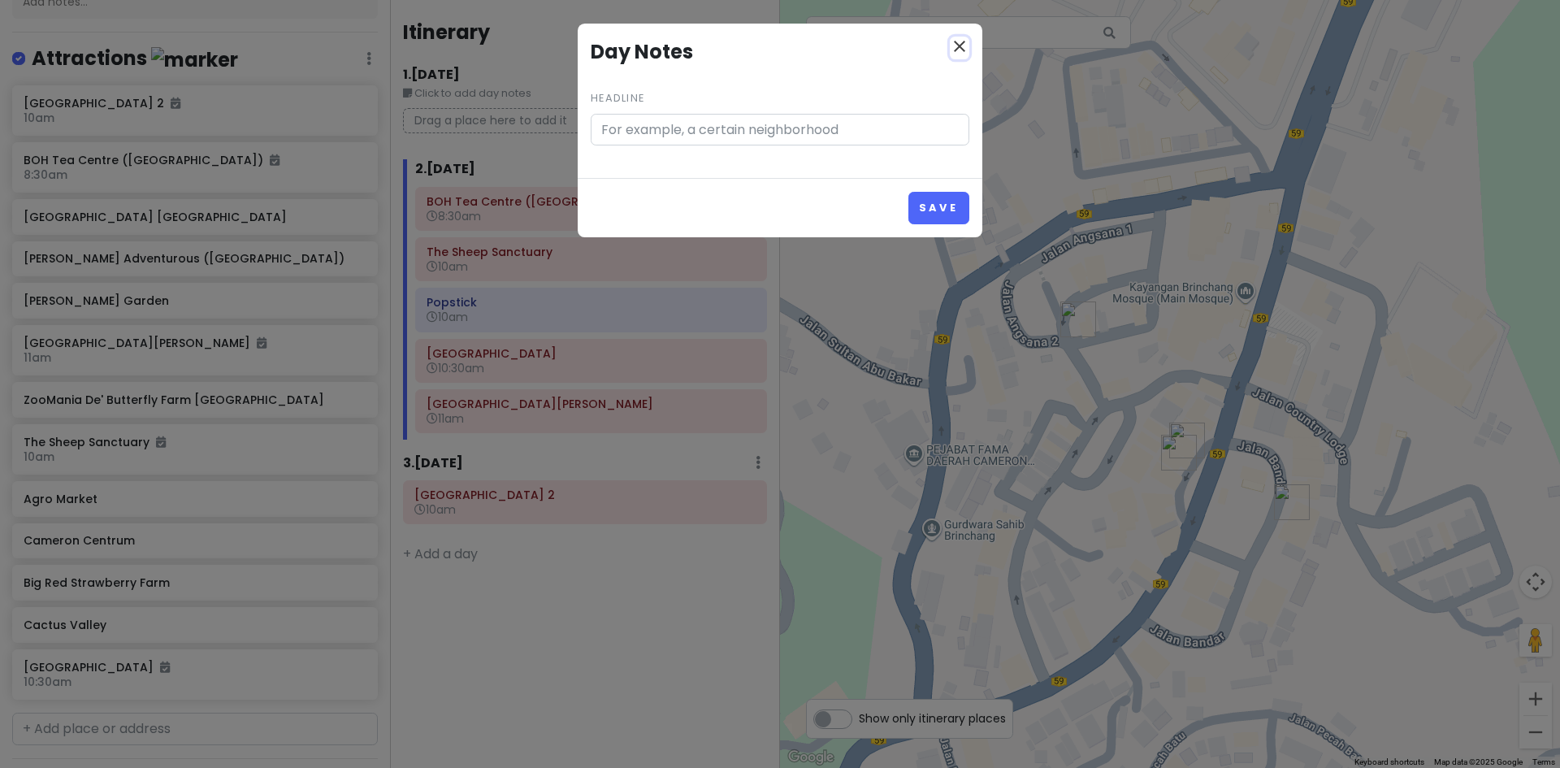
click at [962, 41] on icon "close" at bounding box center [959, 46] width 19 height 19
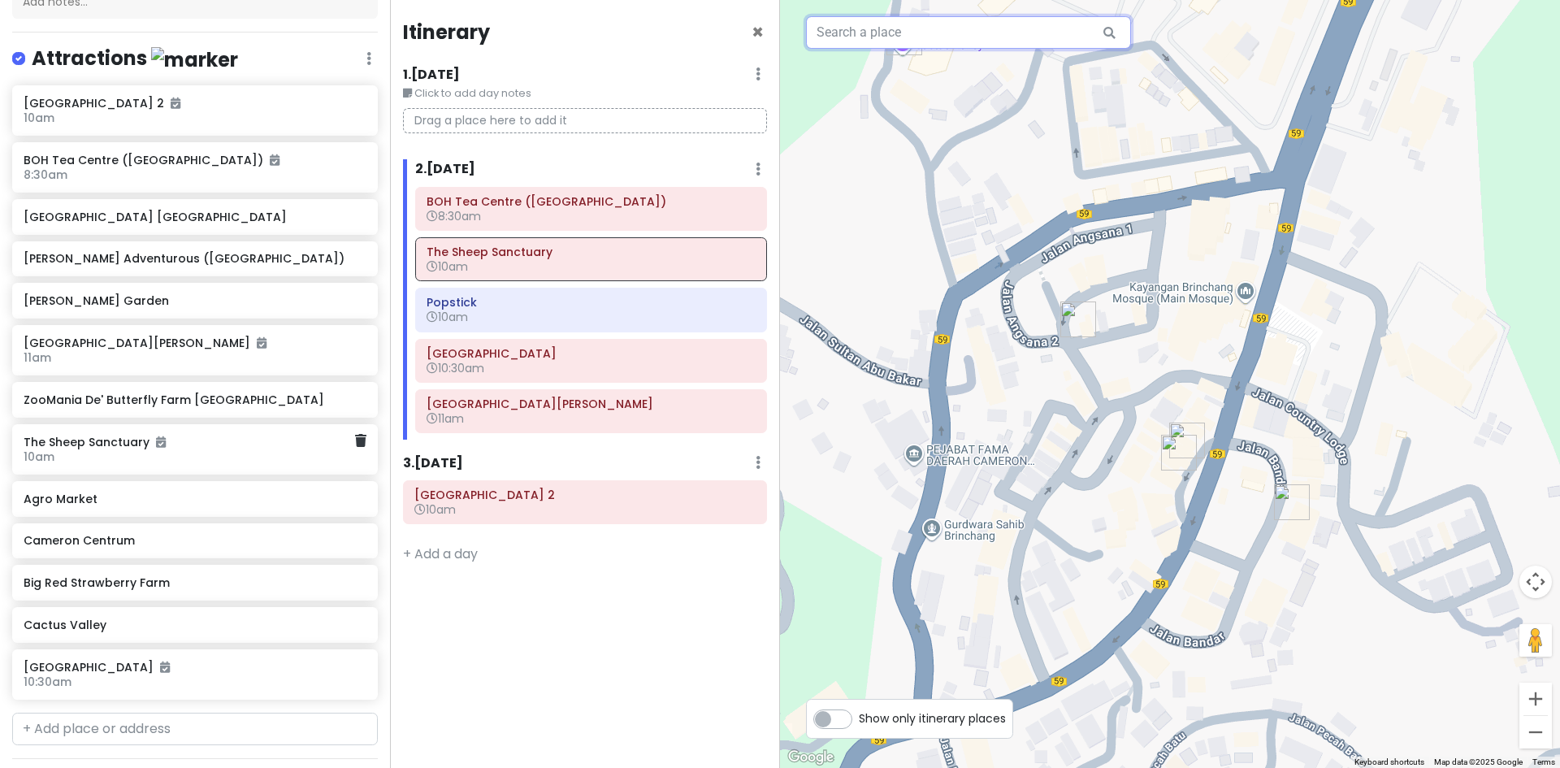
scroll to position [720, 0]
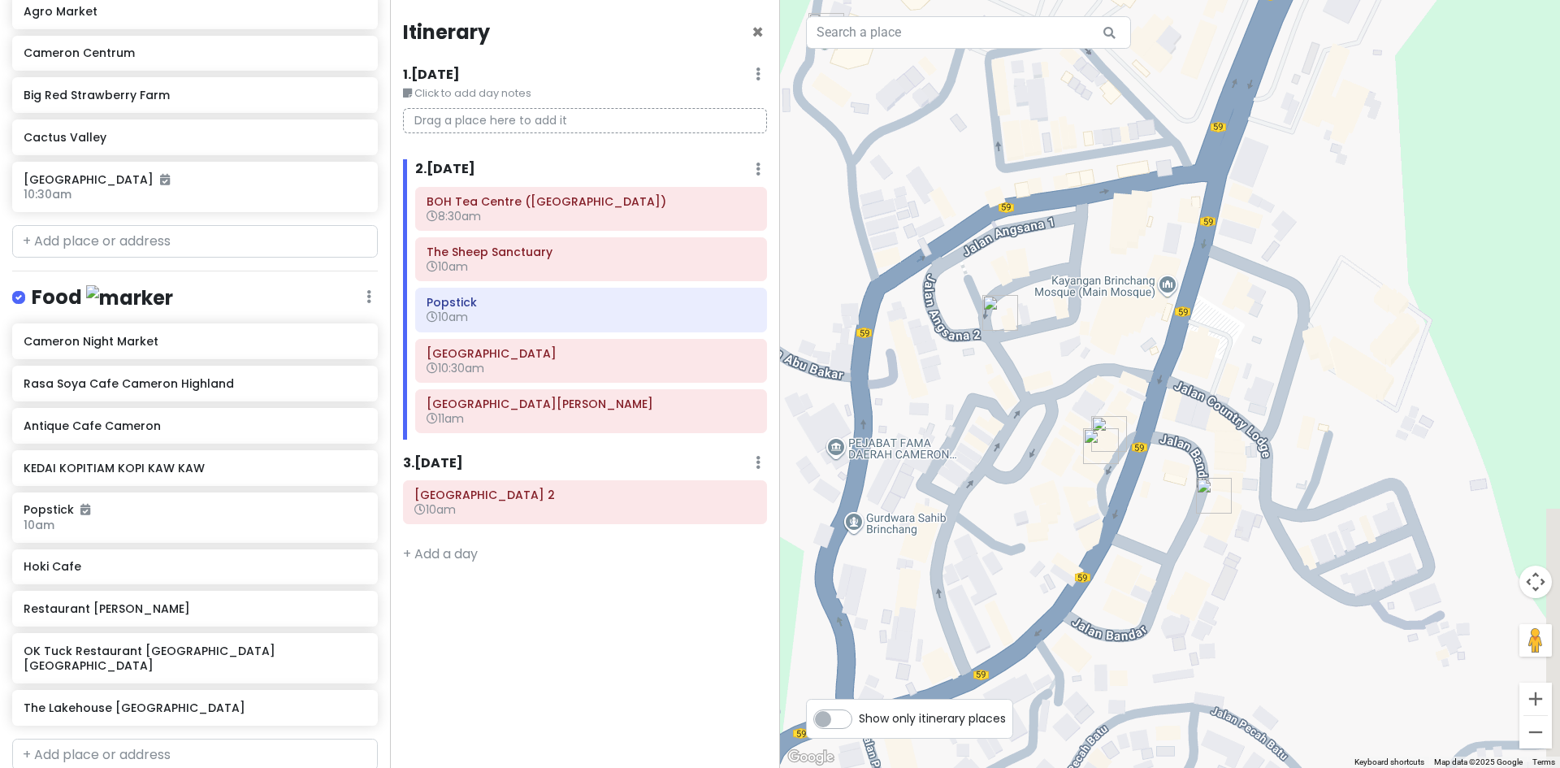
drag, startPoint x: 1180, startPoint y: 474, endPoint x: 1103, endPoint y: 465, distance: 76.9
click at [1112, 465] on img "Restaurant Tuan Yuan" at bounding box center [1100, 446] width 49 height 49
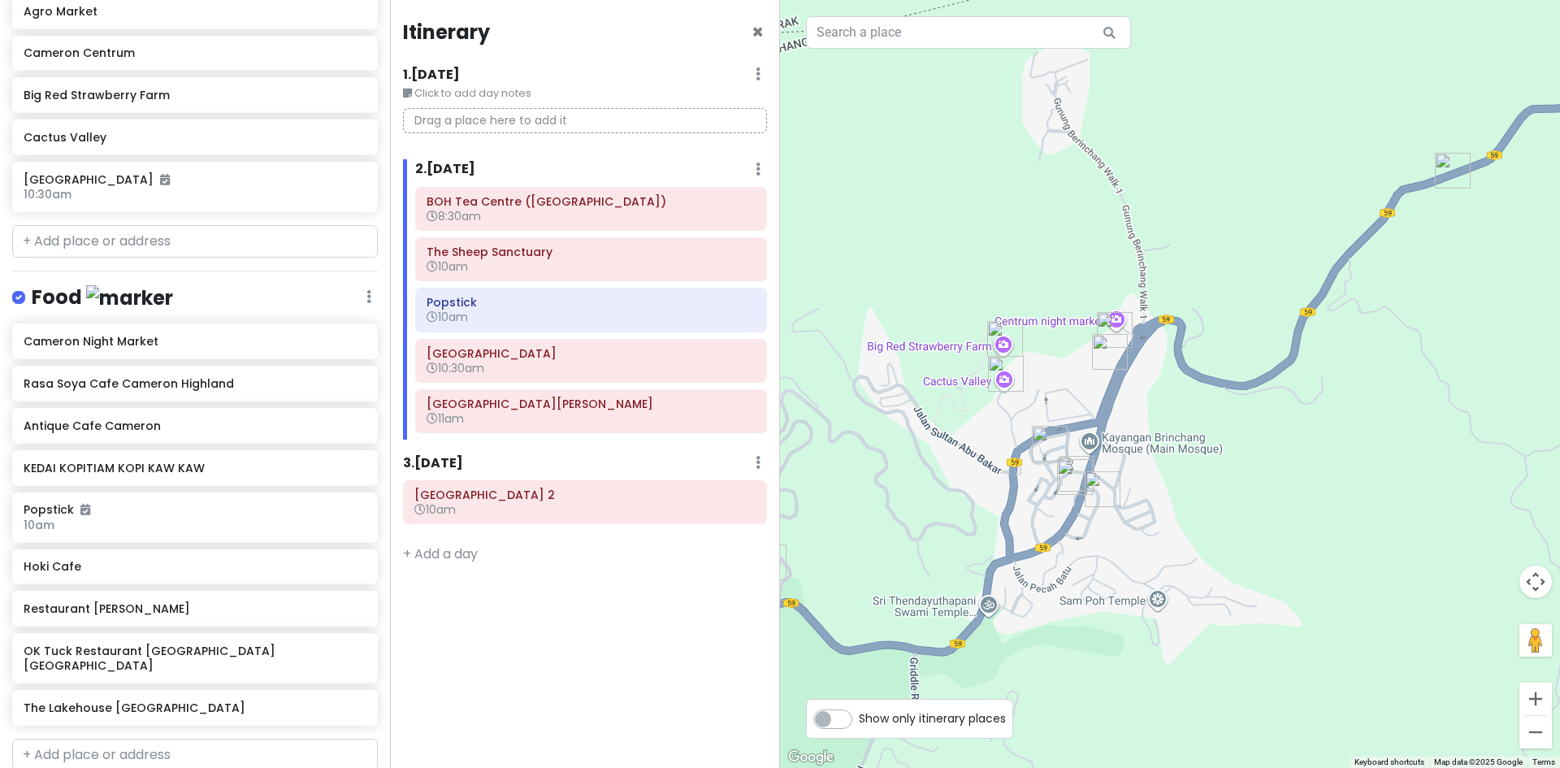
drag, startPoint x: 1240, startPoint y: 452, endPoint x: 1246, endPoint y: 470, distance: 19.0
click at [1250, 472] on div at bounding box center [1170, 384] width 780 height 768
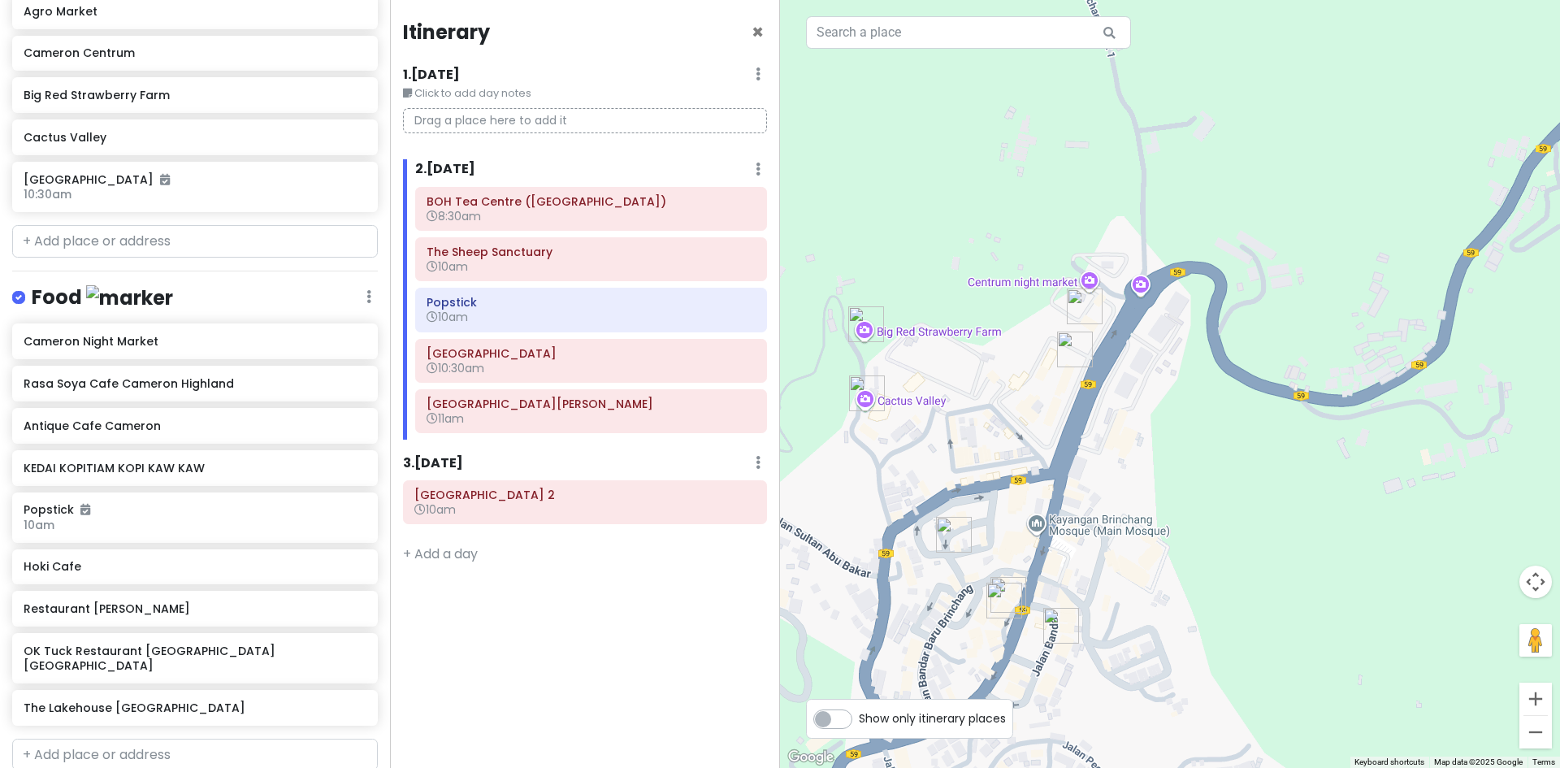
click at [1081, 301] on img "KEDAI KOPITIAM KOPI KAW KAW" at bounding box center [1084, 306] width 49 height 49
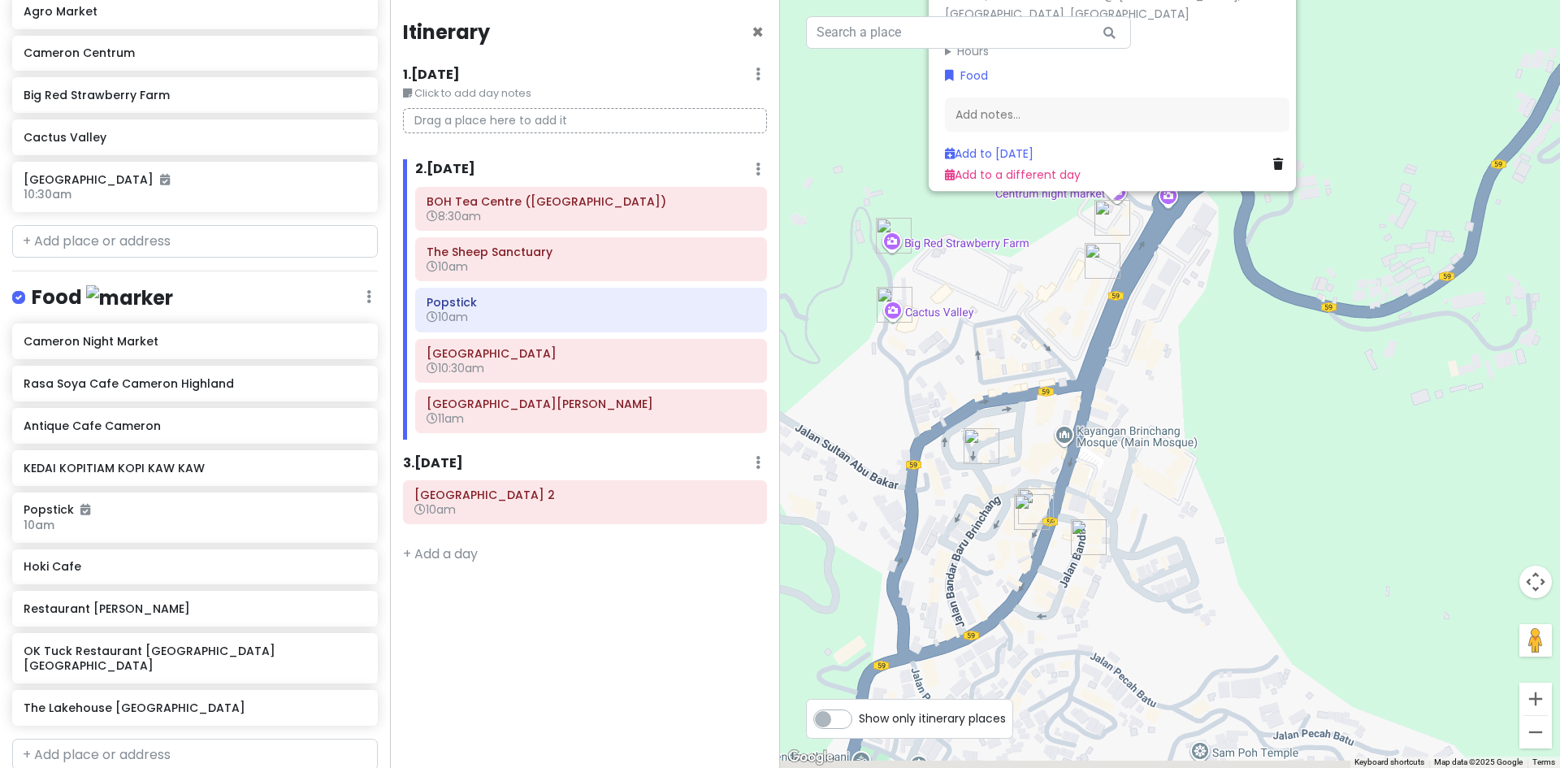
drag, startPoint x: 1125, startPoint y: 514, endPoint x: 1132, endPoint y: 358, distance: 156.1
click at [1151, 351] on div "KEDAI KOPITIAM KOPI KAW KAW 4.2 (226) D-2-53, Cameron Centrum @ Level 2, Brinch…" at bounding box center [1170, 384] width 780 height 768
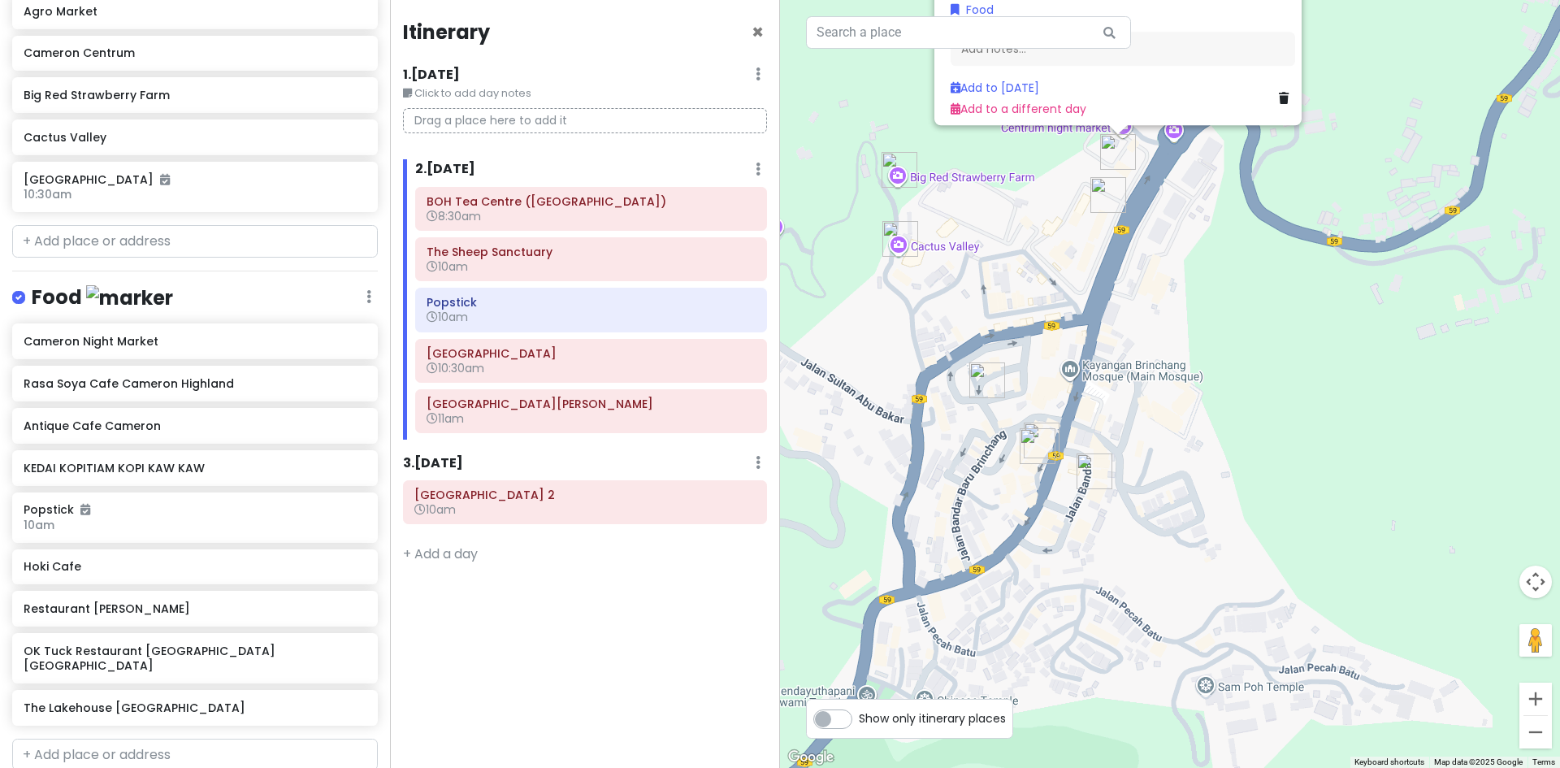
click at [1045, 427] on img "Restaurant Tuan Yuan" at bounding box center [1037, 446] width 49 height 49
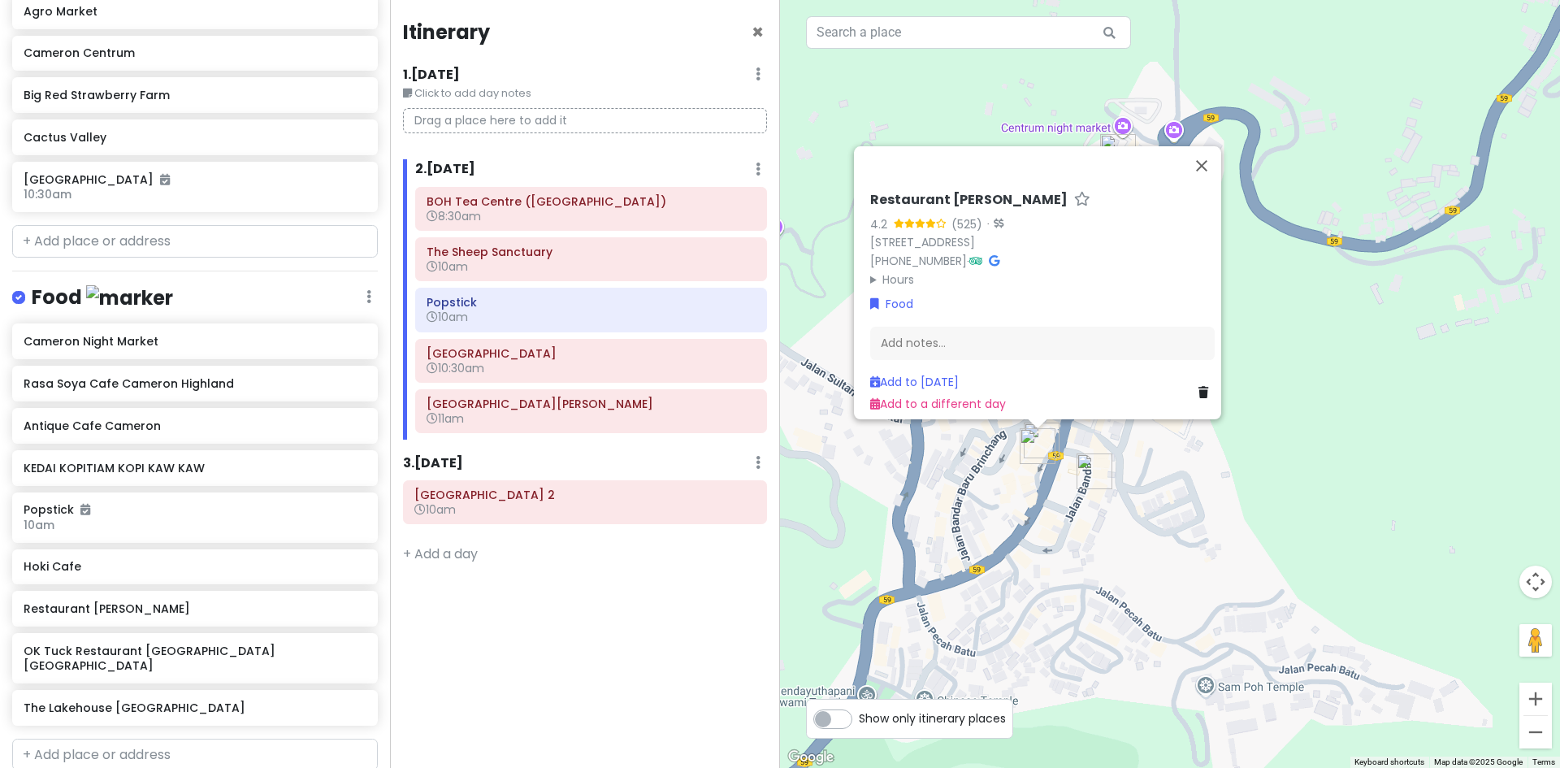
click at [1087, 470] on img "OK Tuck Restaurant Brinchang Cameron Highlands" at bounding box center [1094, 471] width 49 height 49
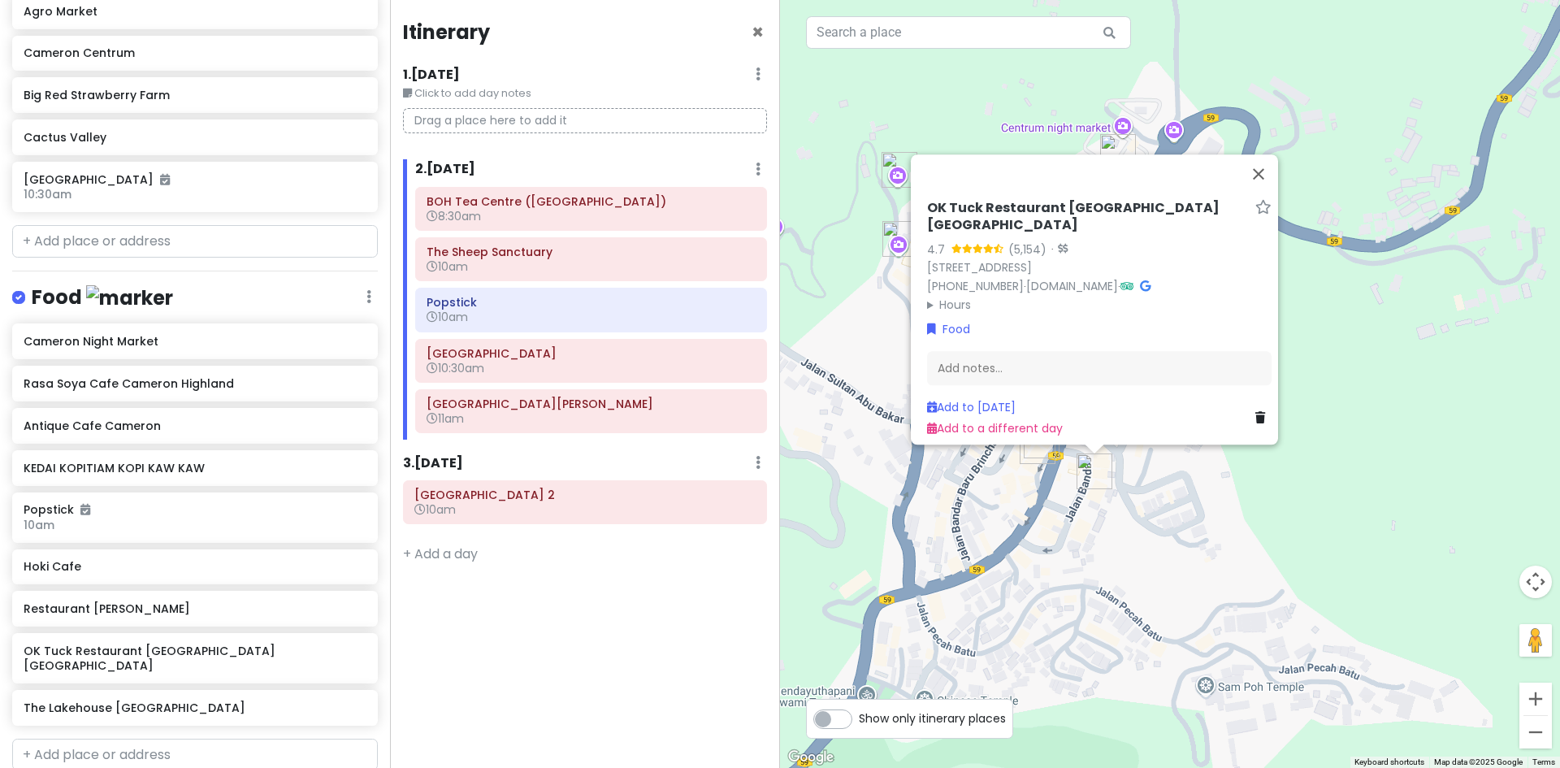
click at [1181, 478] on div "OK Tuck Restaurant Brinchang Cameron Highlands 4.7 (5,154) · 26, Jalan Besar, B…" at bounding box center [1170, 384] width 780 height 768
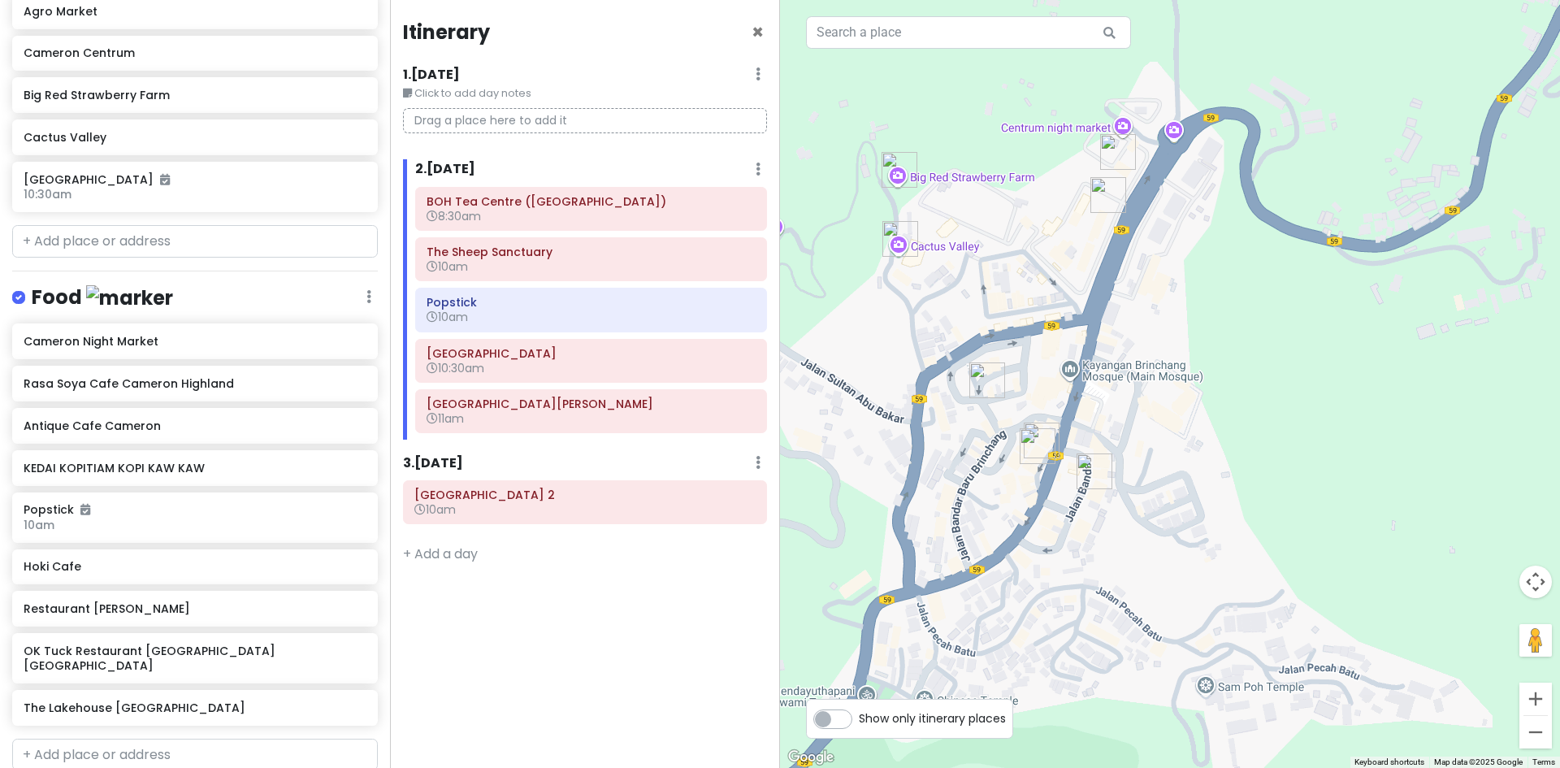
click at [1052, 428] on img "Restaurant Tuan Yuan" at bounding box center [1037, 446] width 49 height 49
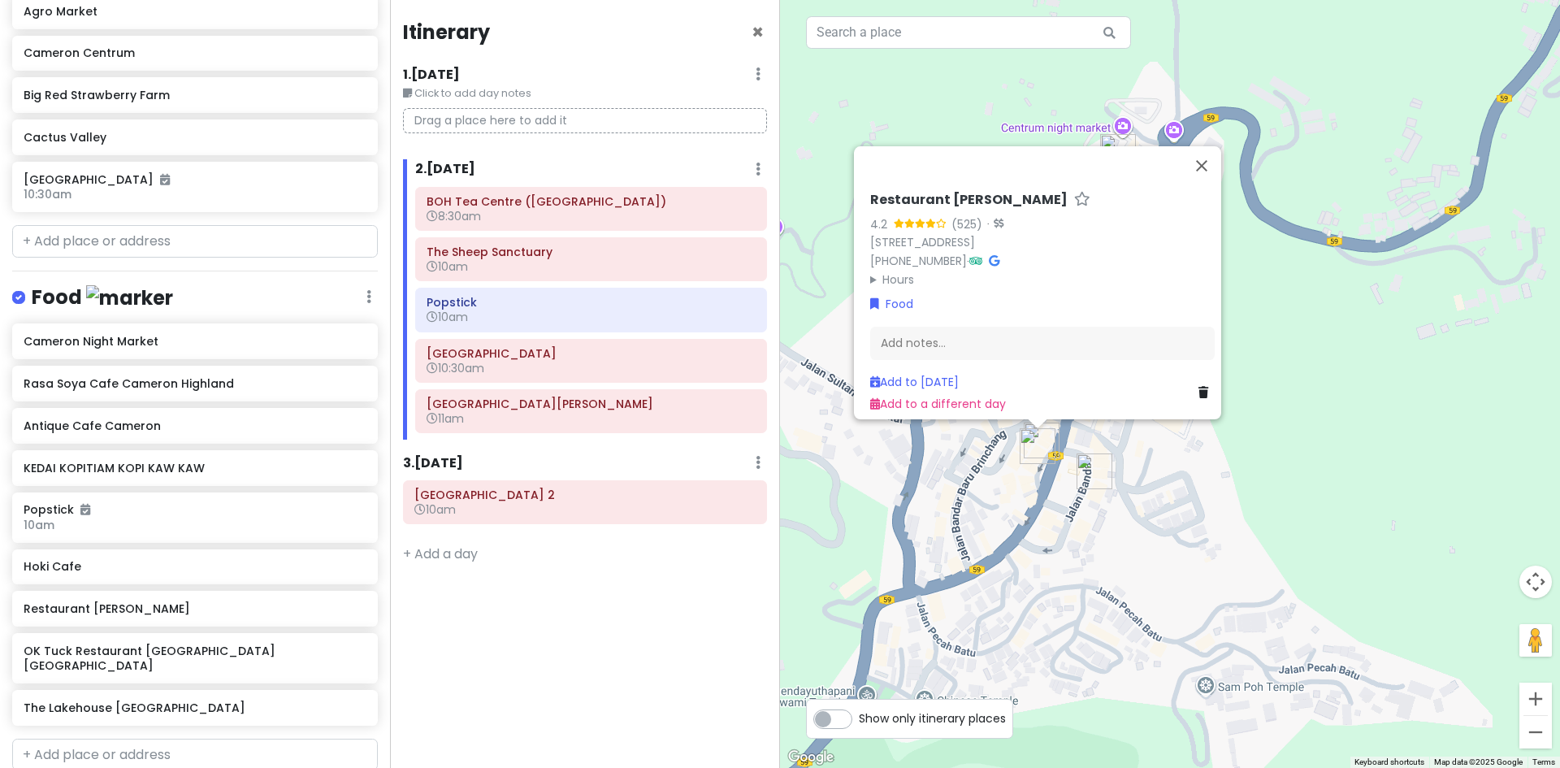
click at [1141, 447] on div "Restaurant Tuan Yuan 4.2 (525) · 6, Jalan Besar, Brinchang, 39100 Brinchang, Pa…" at bounding box center [1170, 384] width 780 height 768
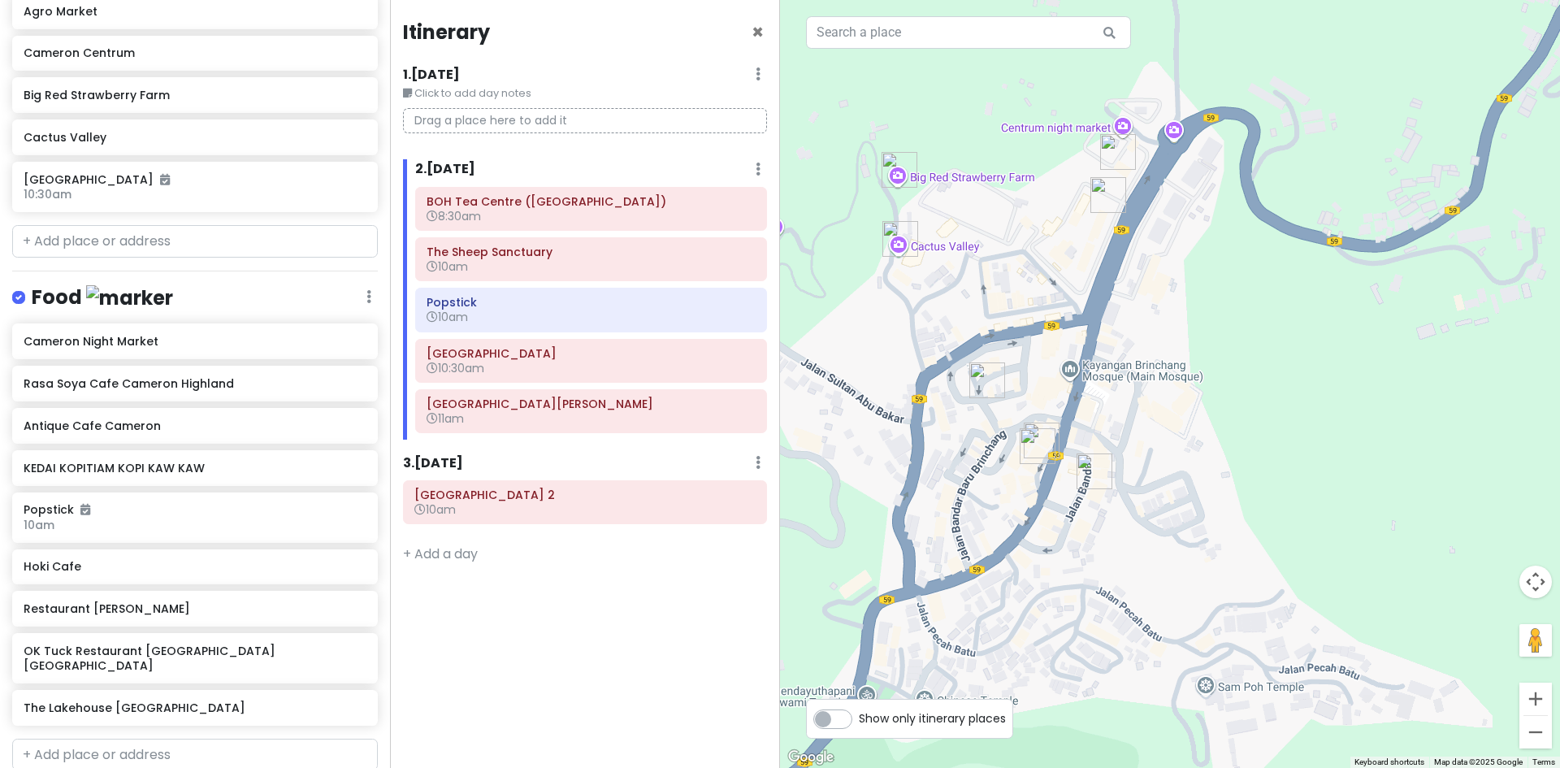
click at [986, 379] on img "Rasa Soya Cafe Cameron Highland" at bounding box center [987, 380] width 49 height 49
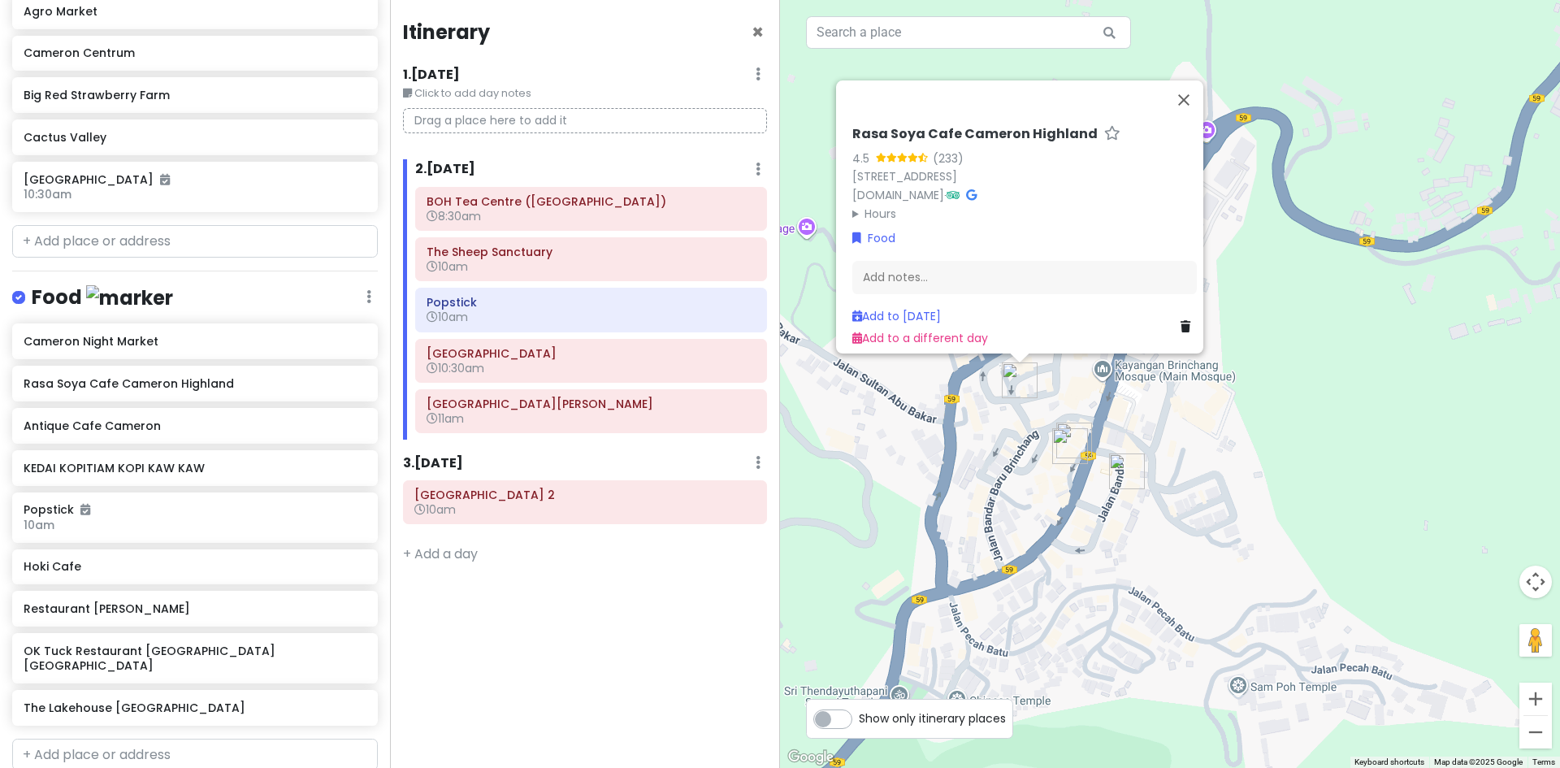
drag, startPoint x: 1137, startPoint y: 424, endPoint x: 1124, endPoint y: 447, distance: 26.2
click at [1139, 425] on div "Rasa Soya Cafe Cameron Highland 4.5 (233) No 8A Bawah, Point, Jalan Angsana 3, …" at bounding box center [1170, 384] width 780 height 768
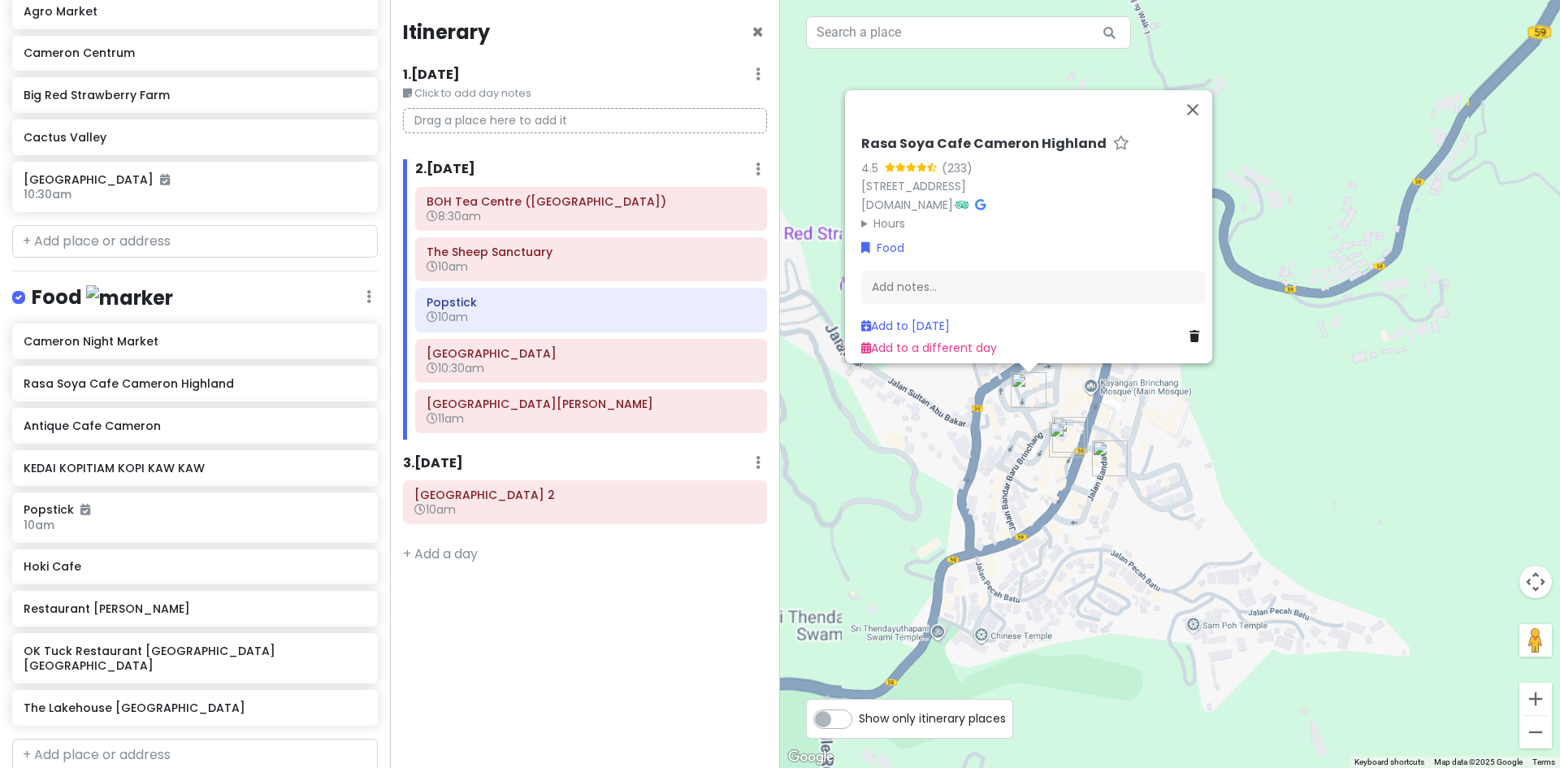
click at [1150, 461] on div "Rasa Soya Cafe Cameron Highland 4.5 (233) No 8A Bawah, Point, Jalan Angsana 3, …" at bounding box center [1170, 384] width 780 height 768
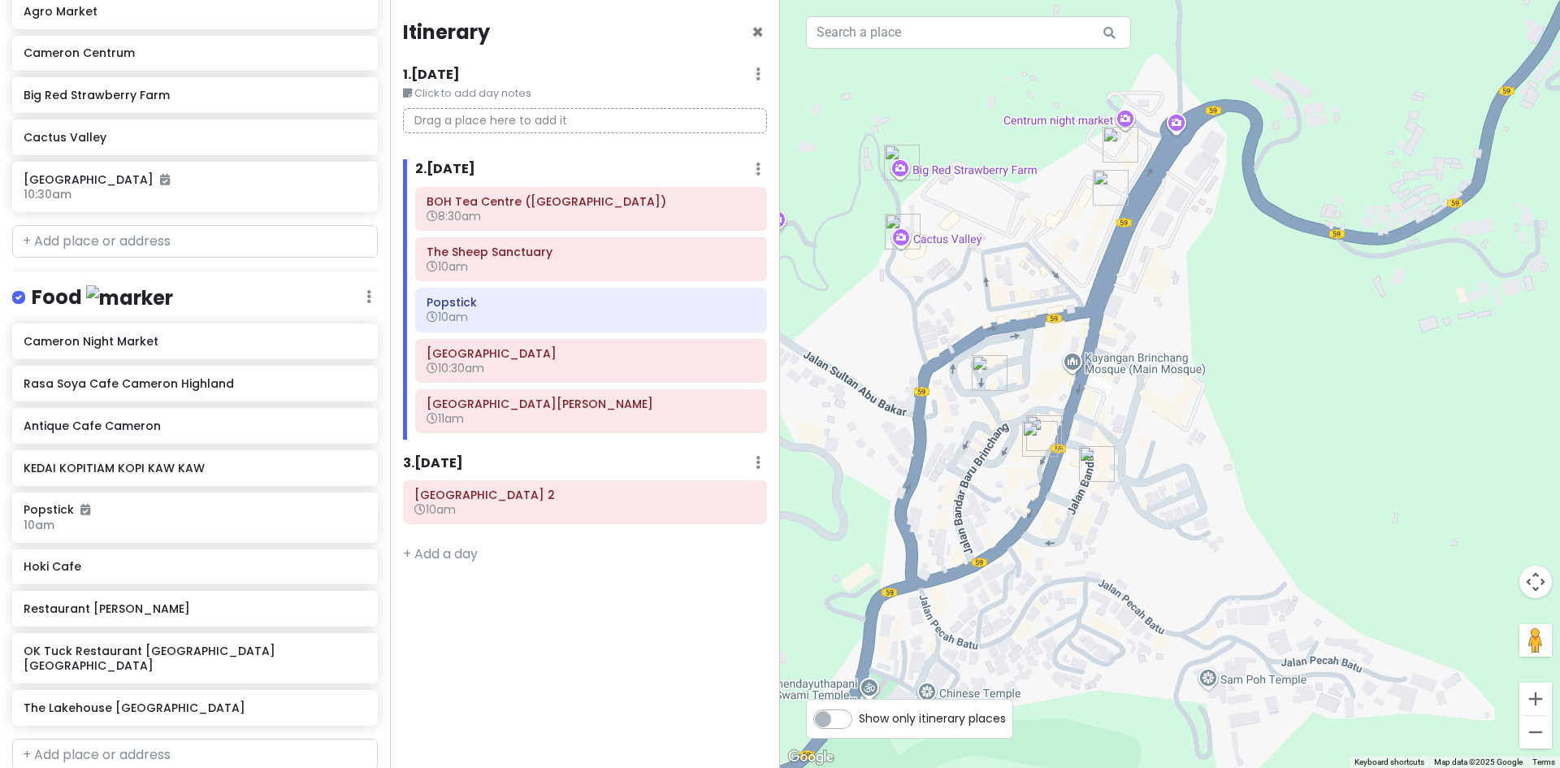
click at [986, 370] on img "Rasa Soya Cafe Cameron Highland" at bounding box center [989, 372] width 49 height 49
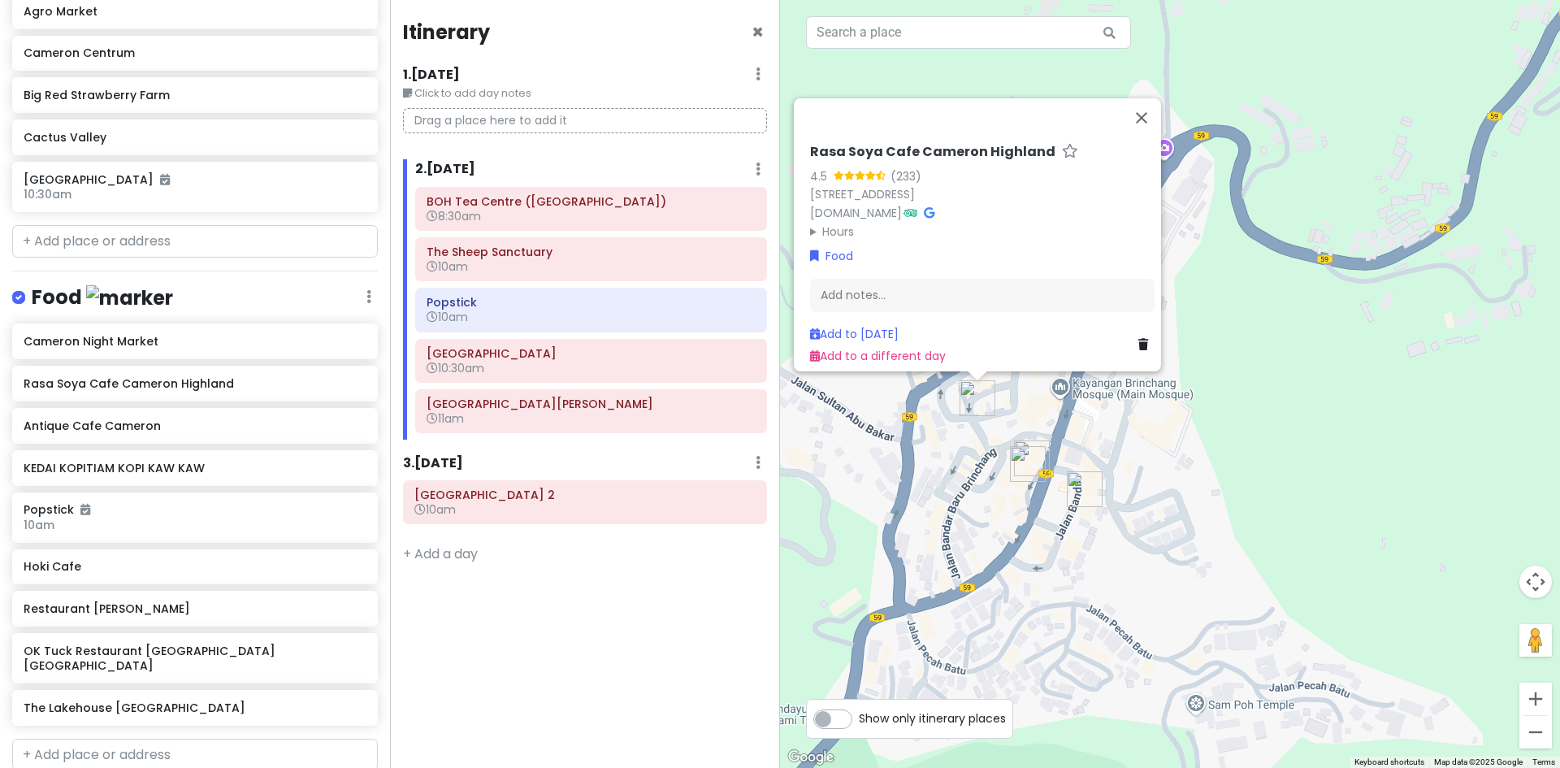
drag, startPoint x: 972, startPoint y: 485, endPoint x: 1009, endPoint y: 452, distance: 50.1
click at [973, 483] on div "Rasa Soya Cafe Cameron Highland 4.5 (233) No 8A Bawah, Point, Jalan Angsana 3, …" at bounding box center [1170, 384] width 780 height 768
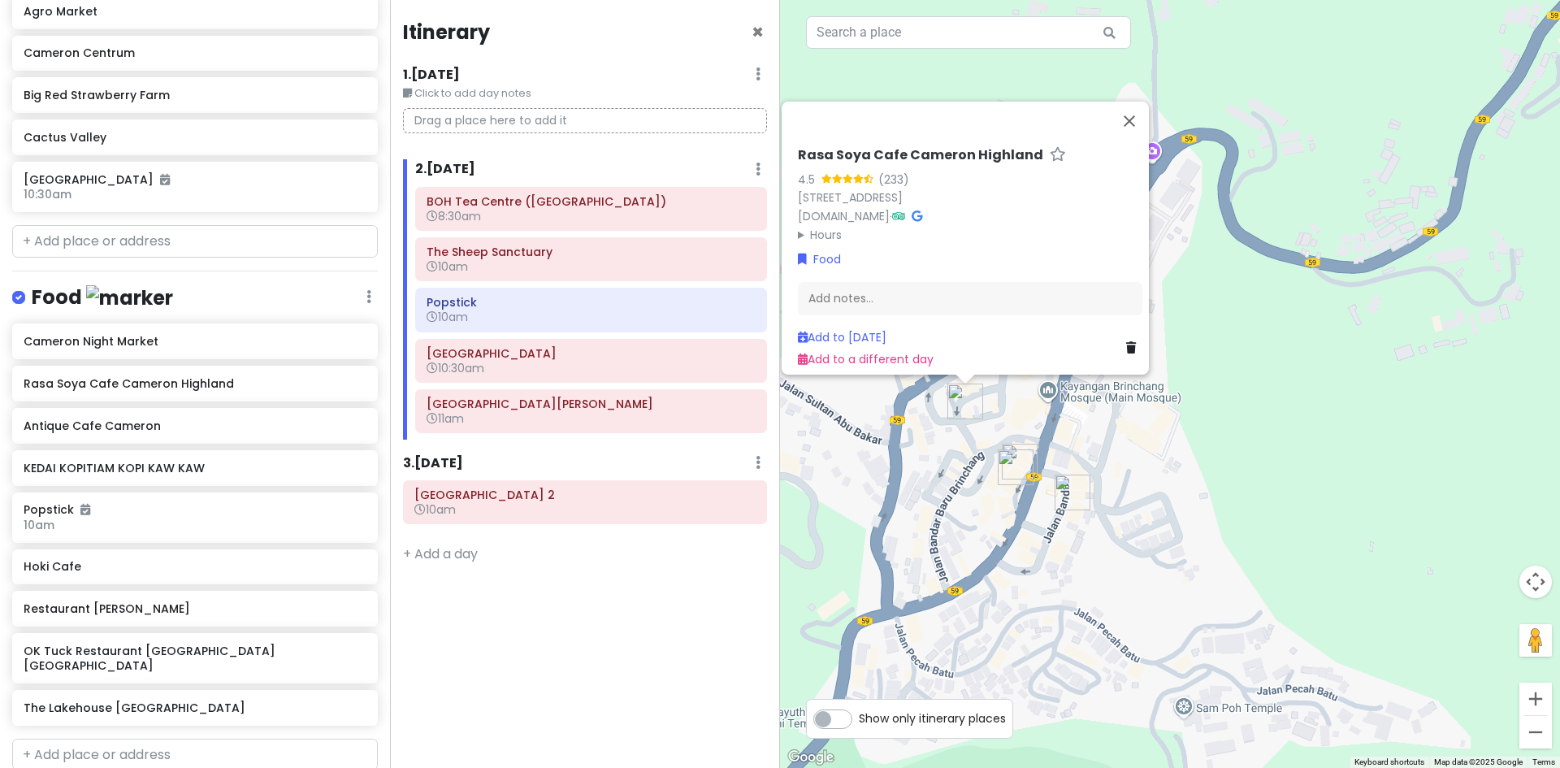
click at [1039, 431] on div "Rasa Soya Cafe Cameron Highland 4.5 (233) No 8A Bawah, Point, Jalan Angsana 3, …" at bounding box center [1170, 384] width 780 height 768
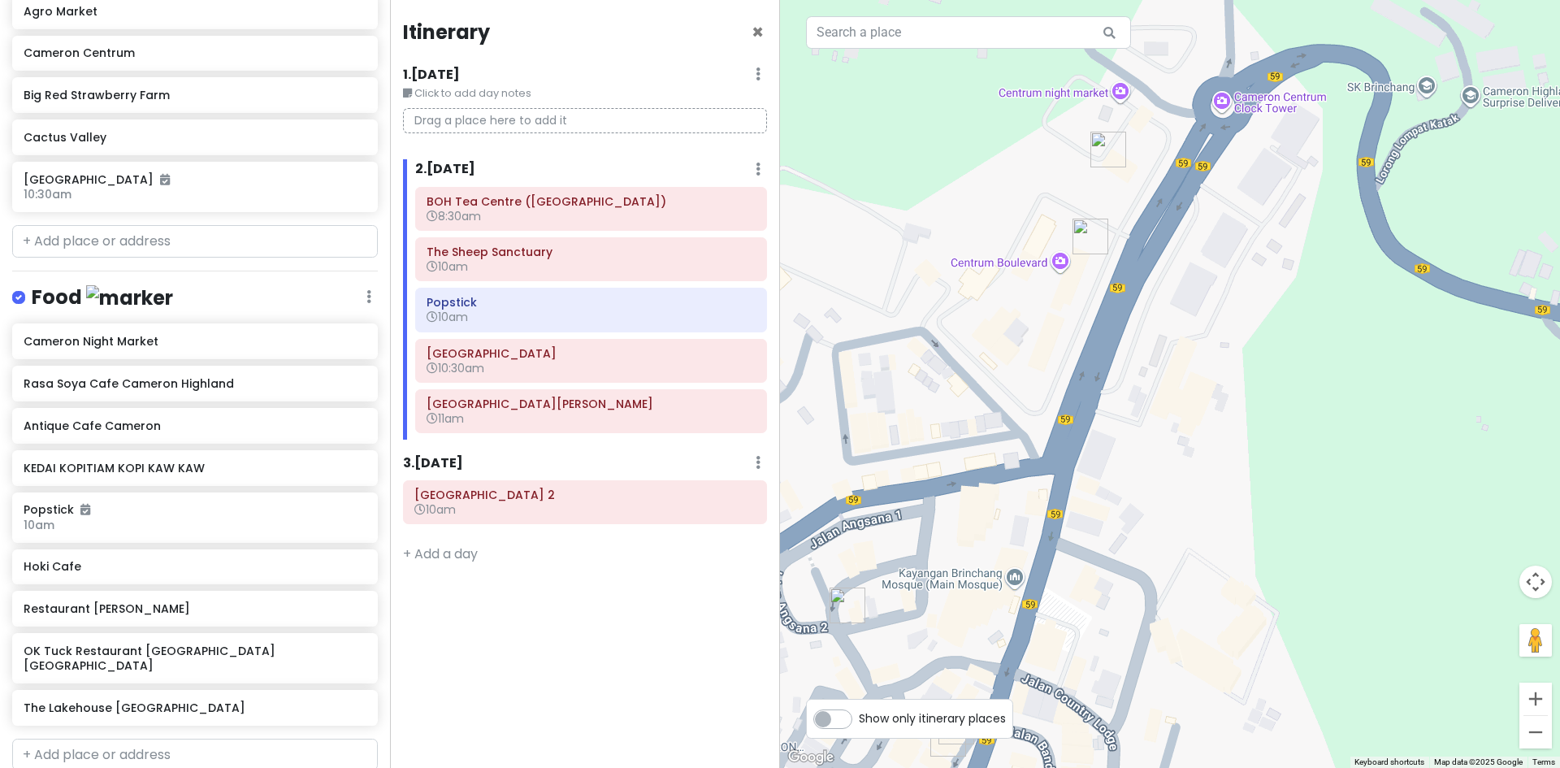
click at [1076, 223] on img "Cameron Centrum" at bounding box center [1090, 236] width 49 height 49
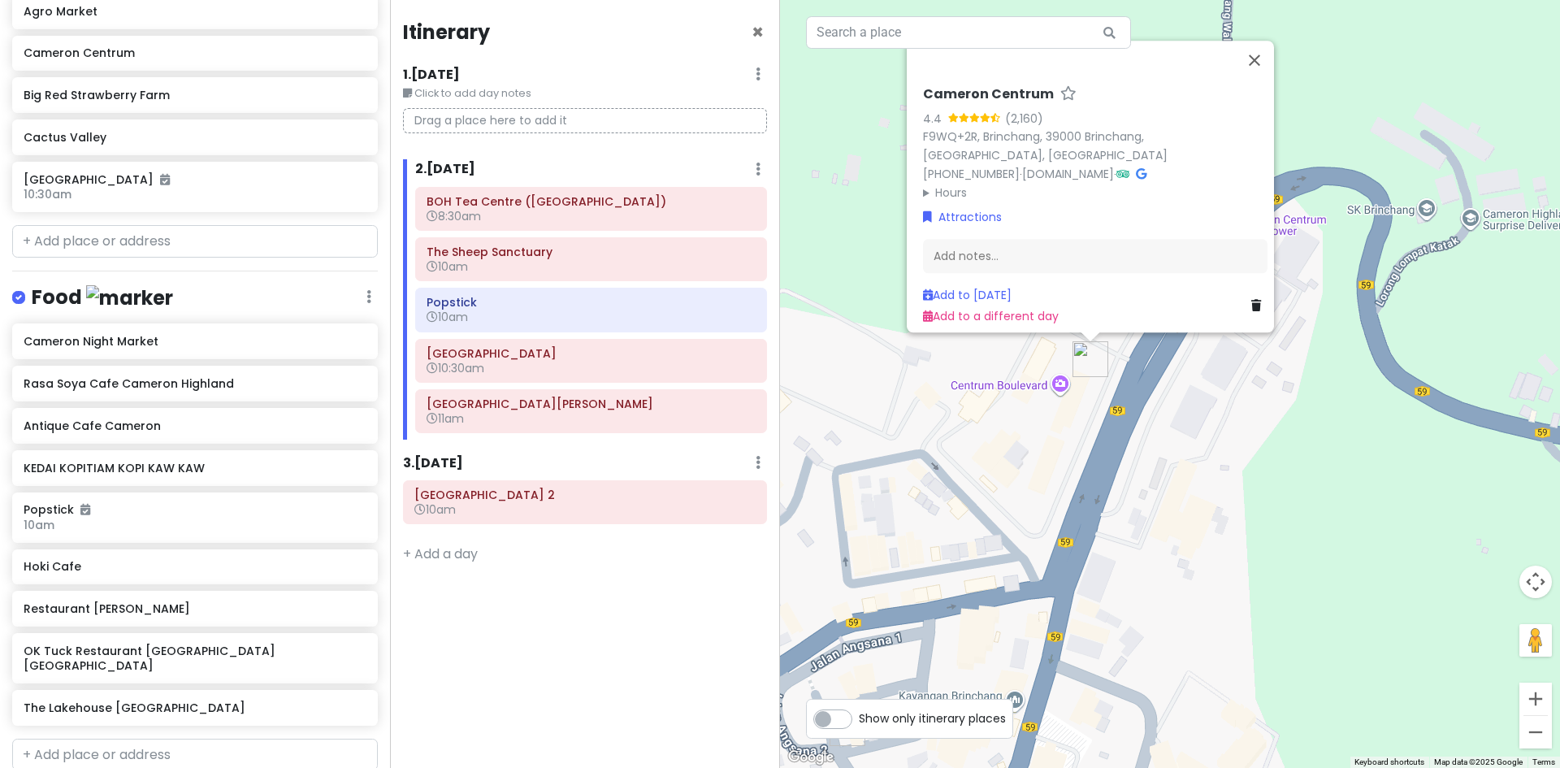
click at [1207, 422] on div "Cameron Centrum 4.4 (2,160) F9WQ+2R, Brinchang, 39000 Brinchang, Pahang, Malays…" at bounding box center [1170, 384] width 780 height 768
click at [1197, 385] on div "Cameron Centrum 4.4 (2,160) F9WQ+2R, Brinchang, 39000 Brinchang, Pahang, Malays…" at bounding box center [1170, 384] width 780 height 768
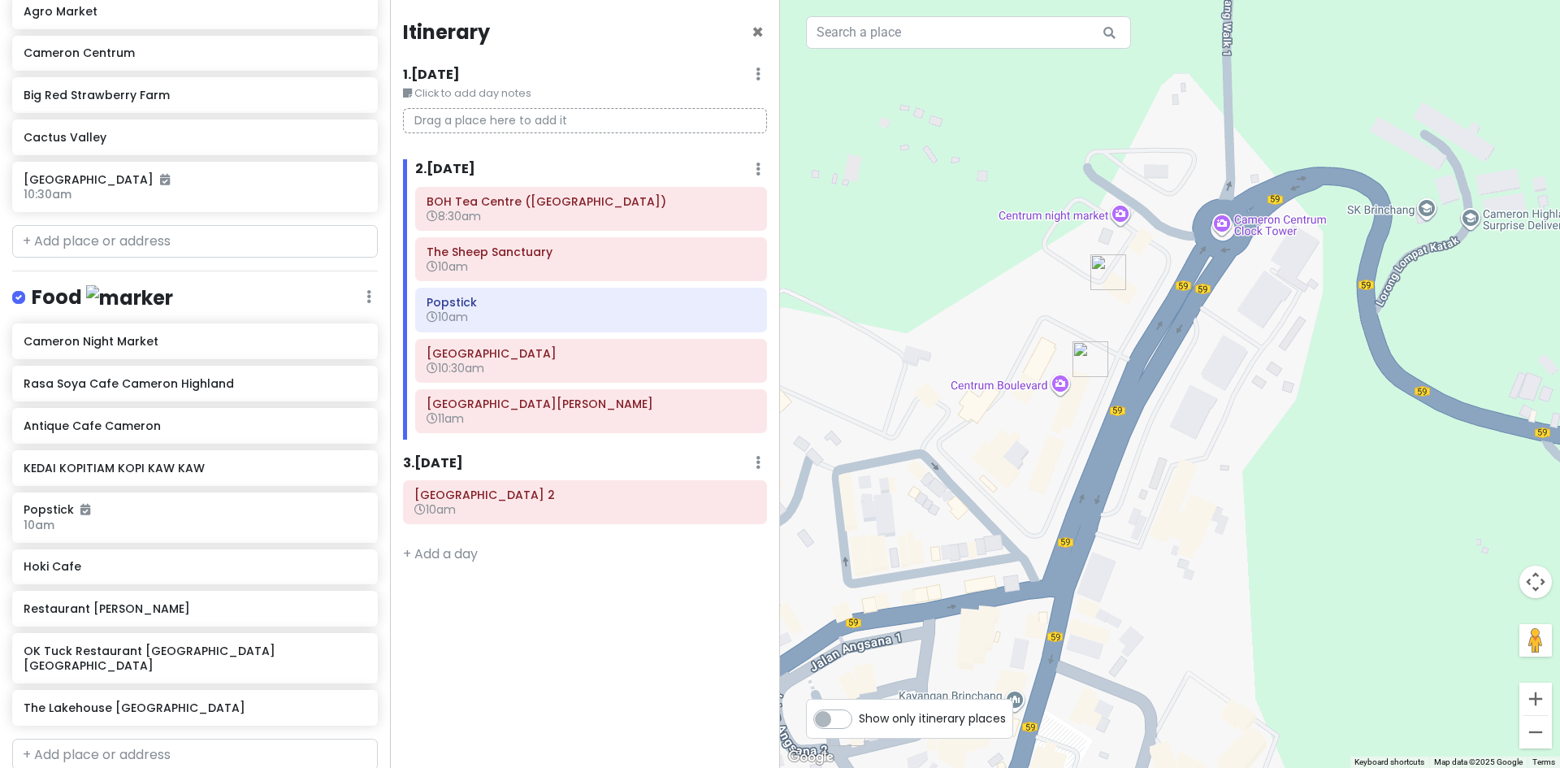
click at [1098, 279] on img "KEDAI KOPITIAM KOPI KAW KAW" at bounding box center [1108, 272] width 49 height 49
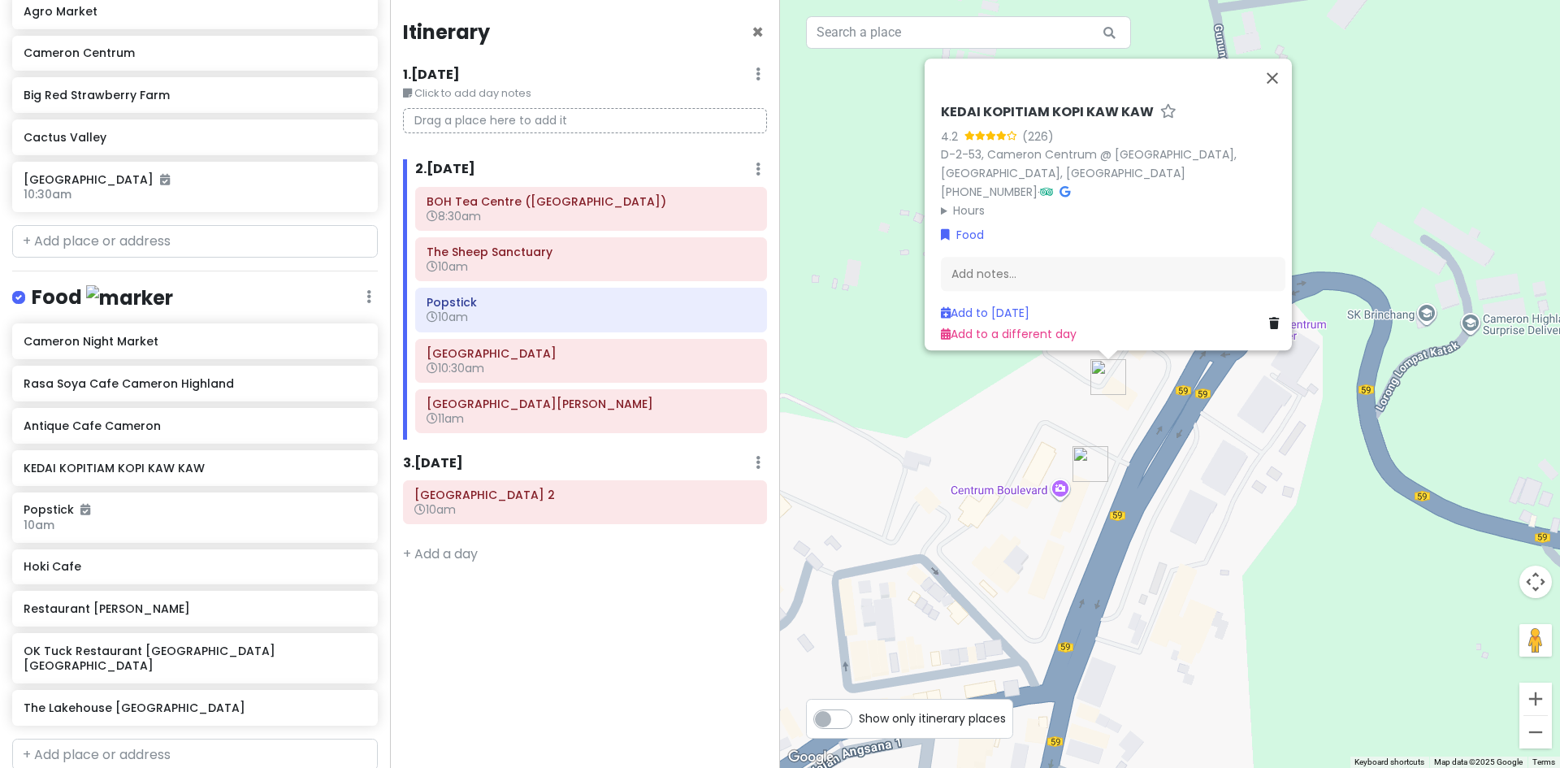
click at [1133, 408] on div "KEDAI KOPITIAM KOPI KAW KAW 4.2 (226) D-2-53, Cameron Centrum @ Level 2, Brinch…" at bounding box center [1170, 384] width 780 height 768
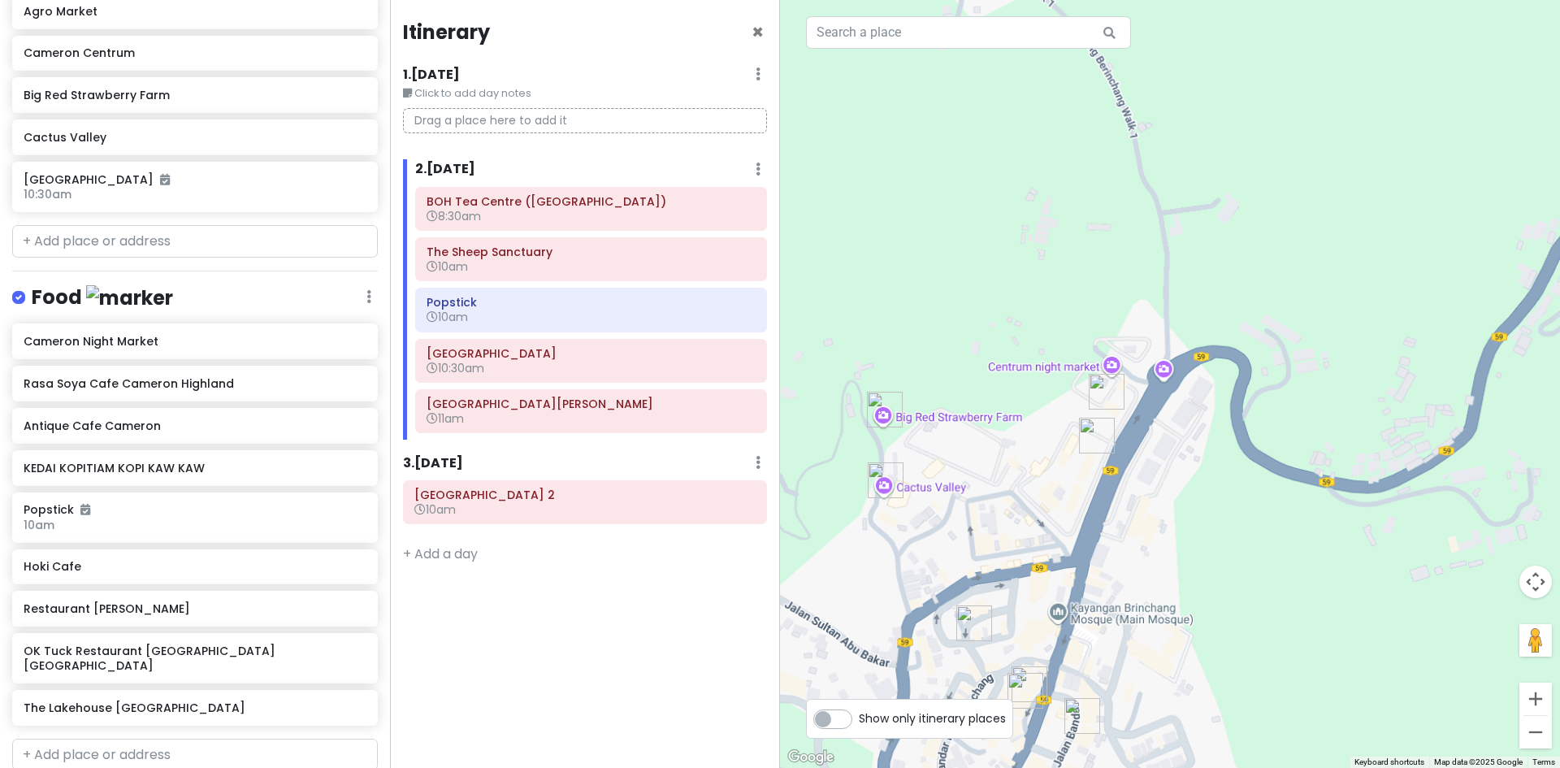
drag, startPoint x: 1064, startPoint y: 554, endPoint x: 1134, endPoint y: 418, distance: 152.6
click at [1141, 418] on div at bounding box center [1170, 384] width 780 height 768
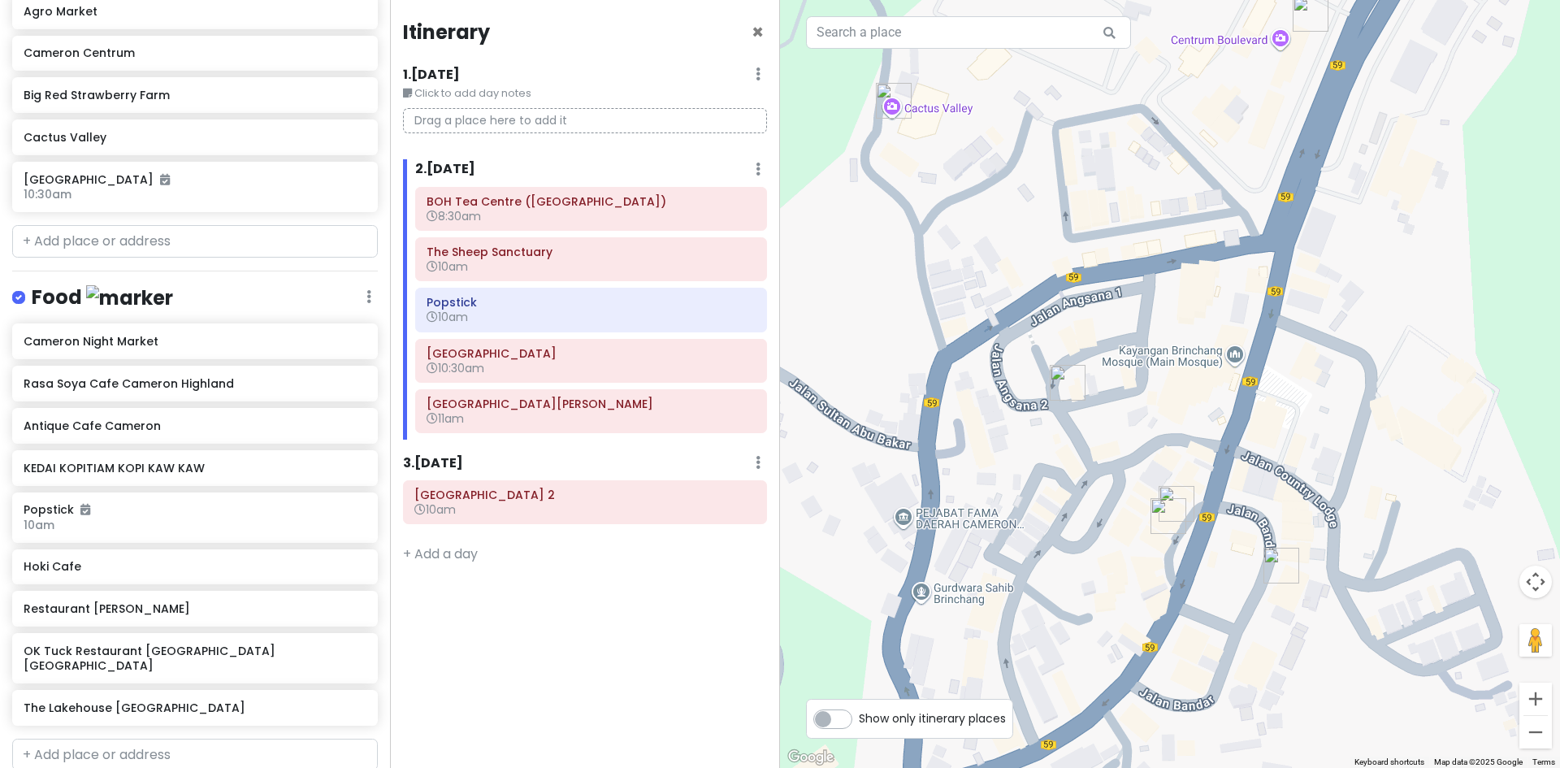
click at [1062, 383] on img "Rasa Soya Cafe Cameron Highland" at bounding box center [1067, 382] width 49 height 49
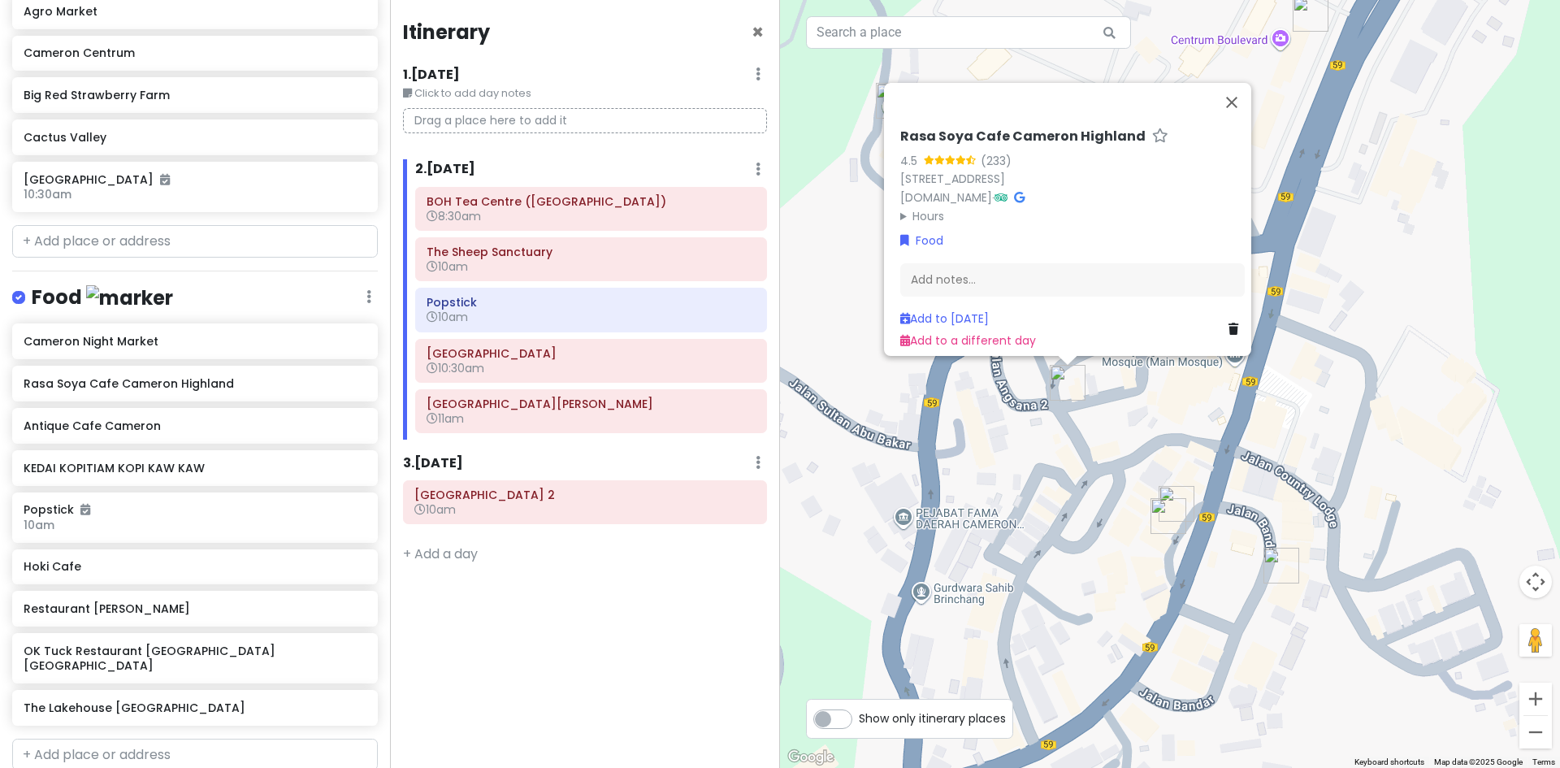
drag, startPoint x: 853, startPoint y: 457, endPoint x: 827, endPoint y: 460, distance: 26.2
click at [827, 460] on div "Rasa Soya Cafe Cameron Highland 4.5 (233) No 8A Bawah, Point, Jalan Angsana 3, …" at bounding box center [1170, 384] width 780 height 768
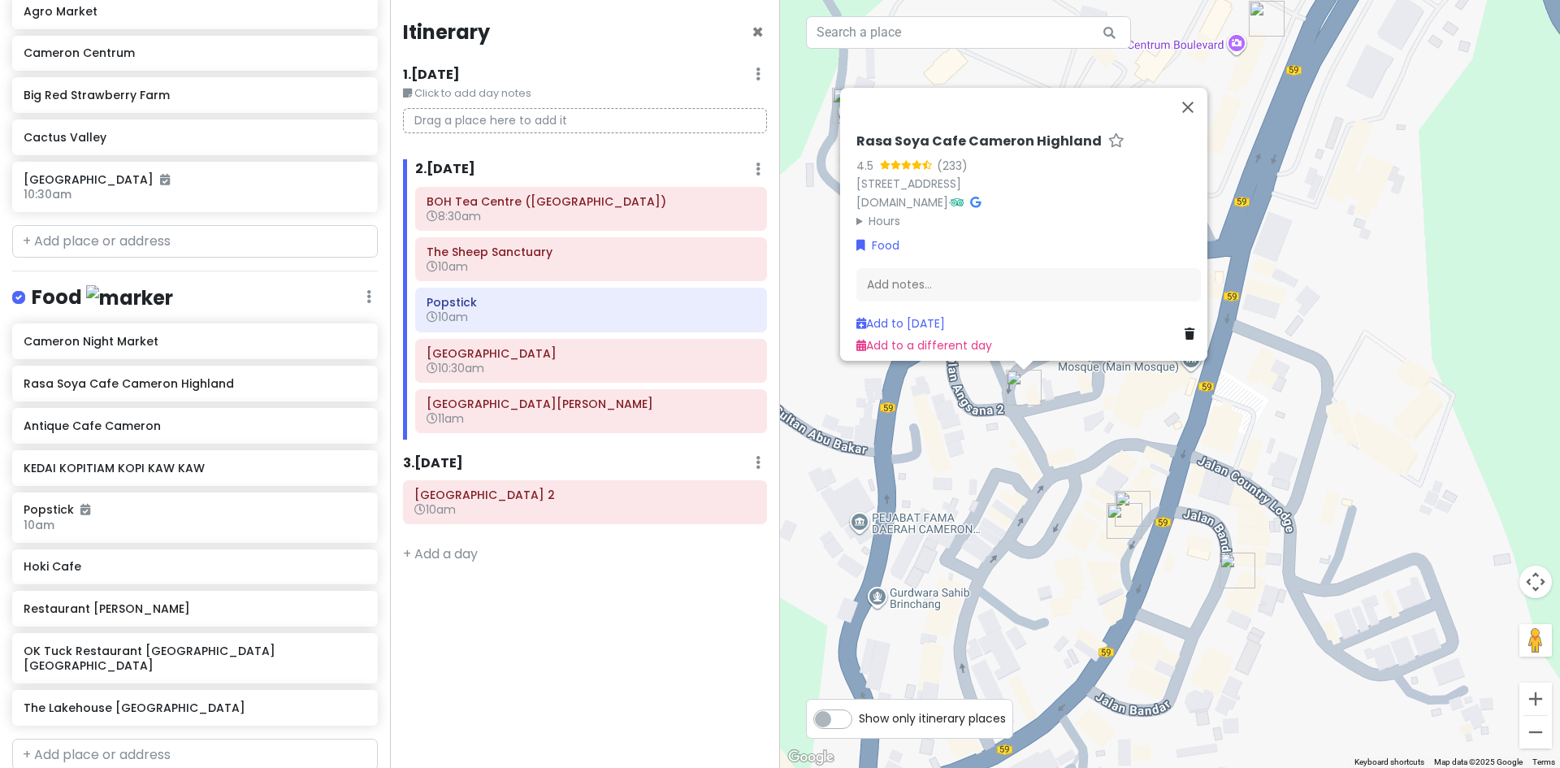
click at [1060, 452] on div "Rasa Soya Cafe Cameron Highland 4.5 (233) No 8A Bawah, Point, Jalan Angsana 3, …" at bounding box center [1170, 384] width 780 height 768
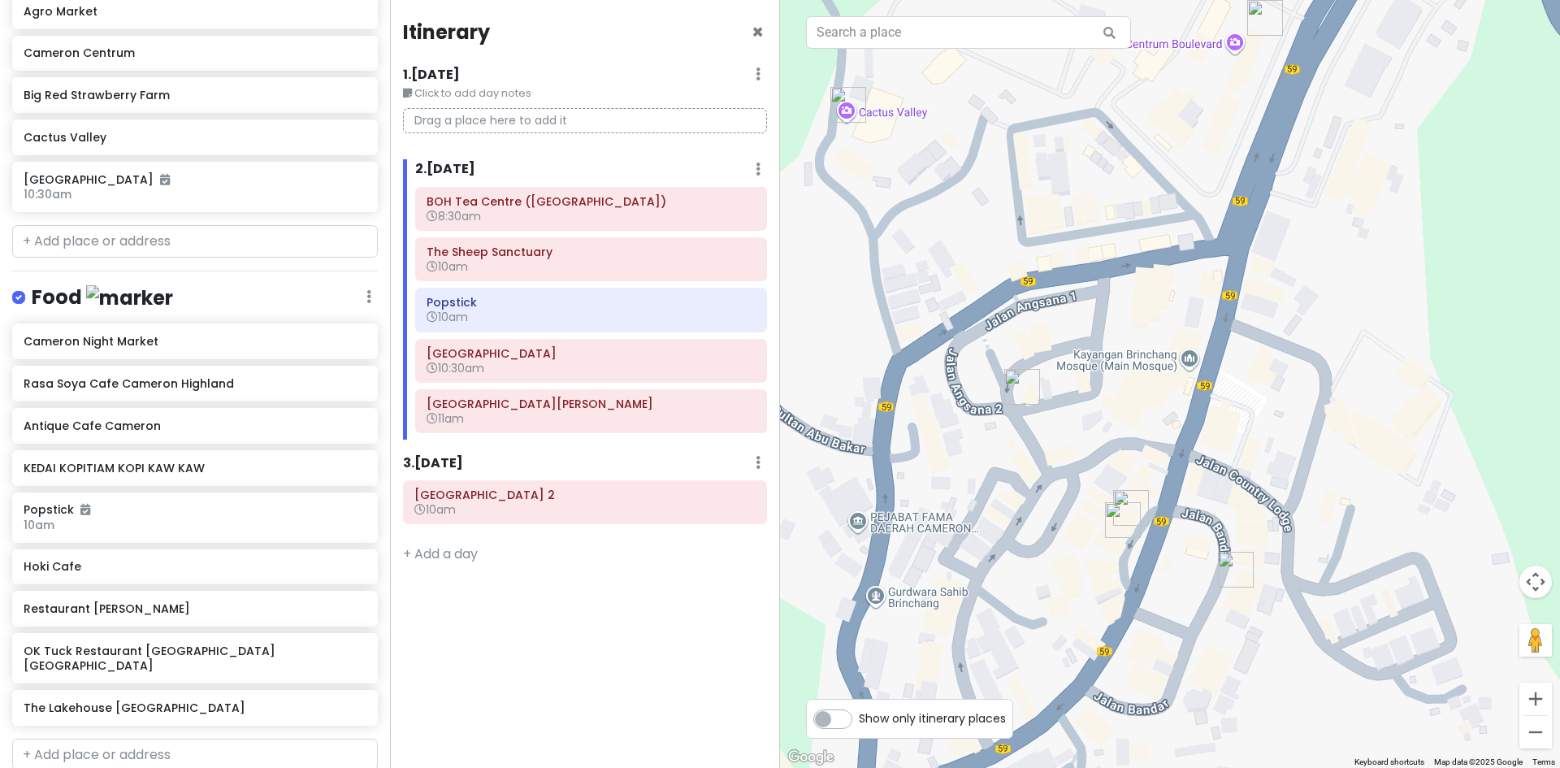
drag, startPoint x: 1104, startPoint y: 446, endPoint x: 1042, endPoint y: 400, distance: 76.7
click at [1043, 400] on div at bounding box center [1170, 384] width 780 height 768
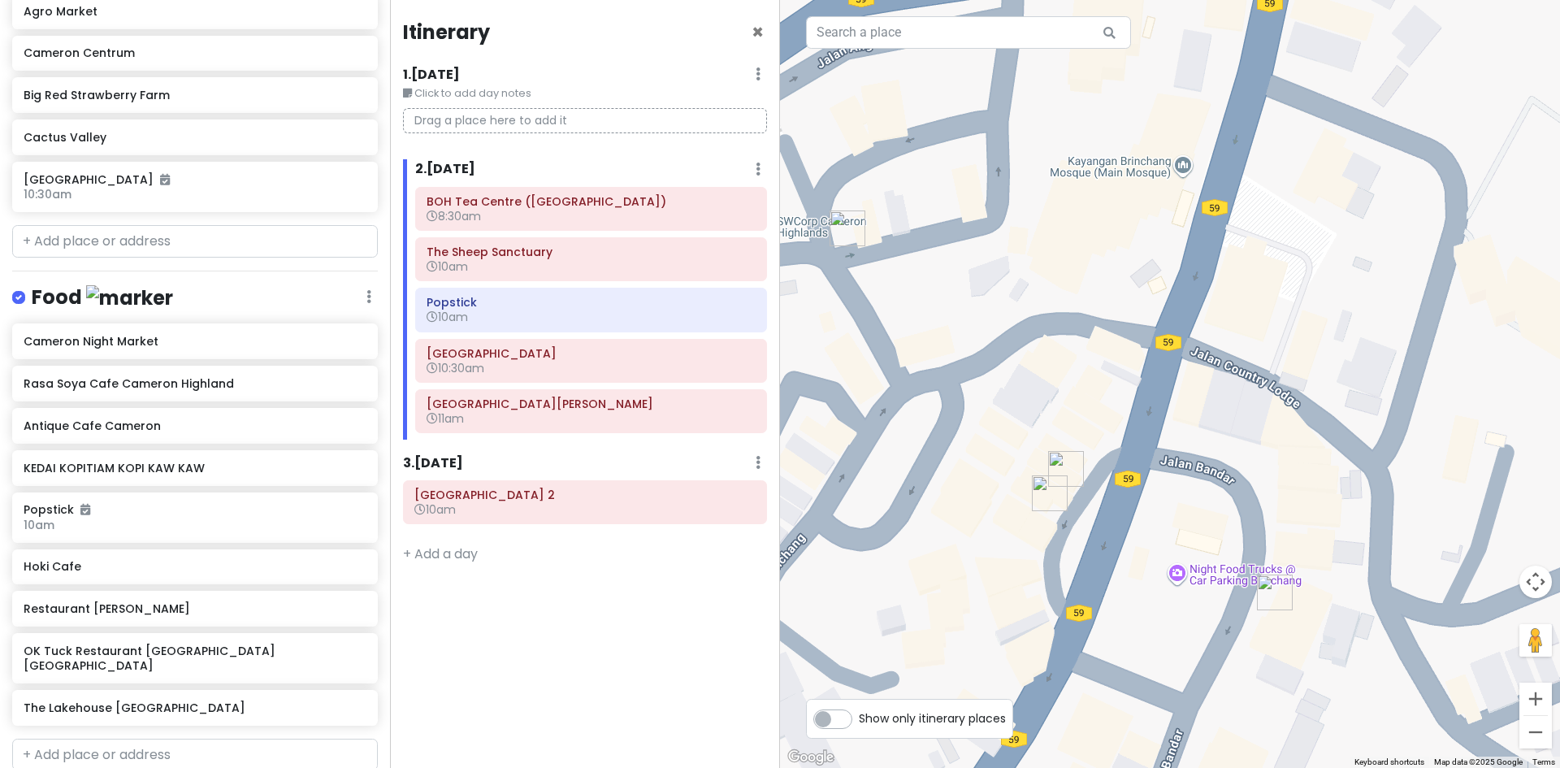
click at [1060, 460] on img "Antique Cafe Cameron" at bounding box center [1065, 468] width 49 height 49
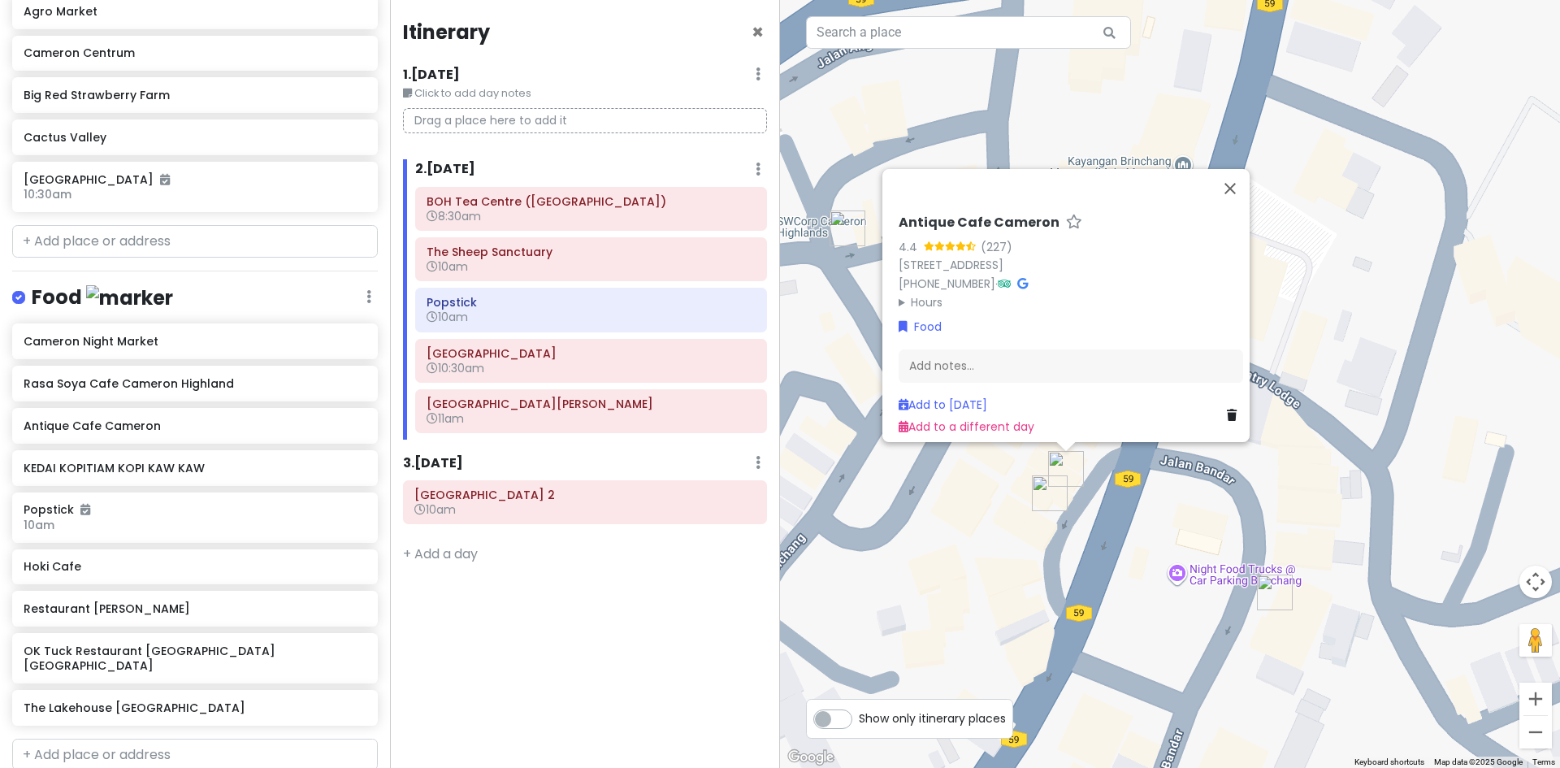
drag, startPoint x: 1041, startPoint y: 499, endPoint x: 1035, endPoint y: 493, distance: 8.6
click at [1041, 498] on img "Restaurant Tuan Yuan" at bounding box center [1049, 493] width 49 height 49
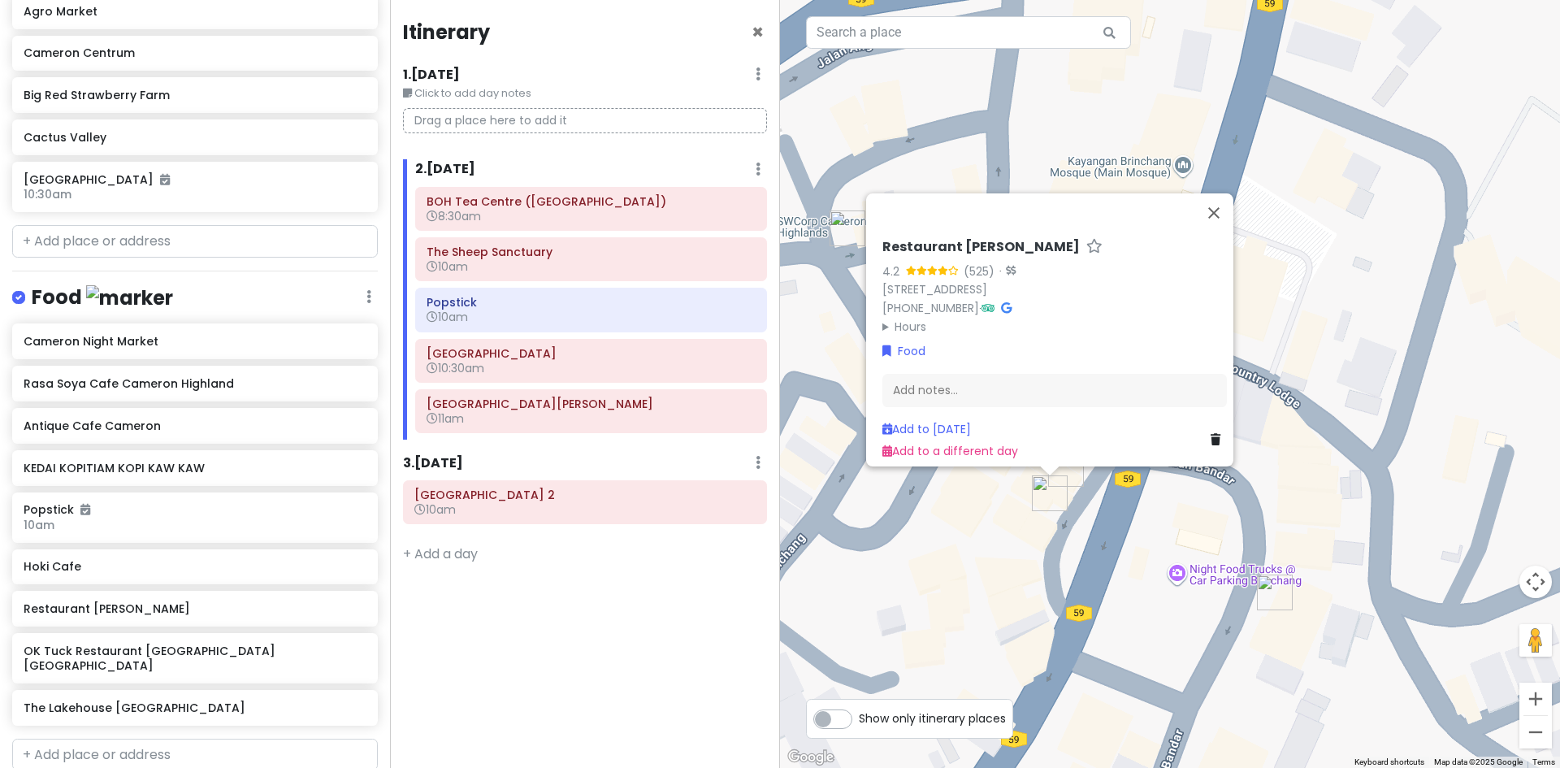
click at [1364, 421] on div "Restaurant Tuan Yuan 4.2 (525) · 6, Jalan Besar, Brinchang, 39100 Brinchang, Pa…" at bounding box center [1170, 384] width 780 height 768
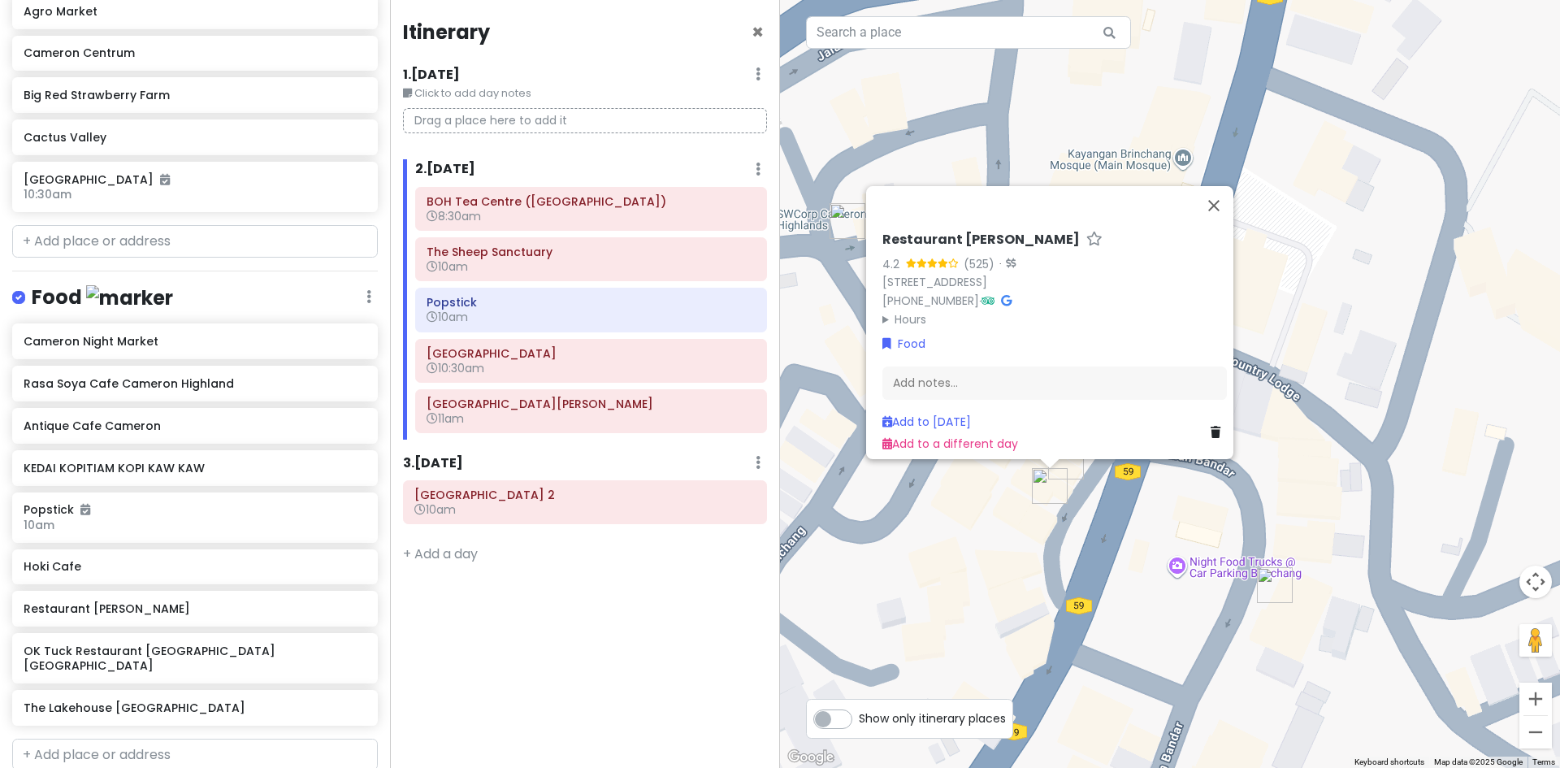
click at [1271, 589] on img "OK Tuck Restaurant Brinchang Cameron Highlands" at bounding box center [1274, 585] width 49 height 49
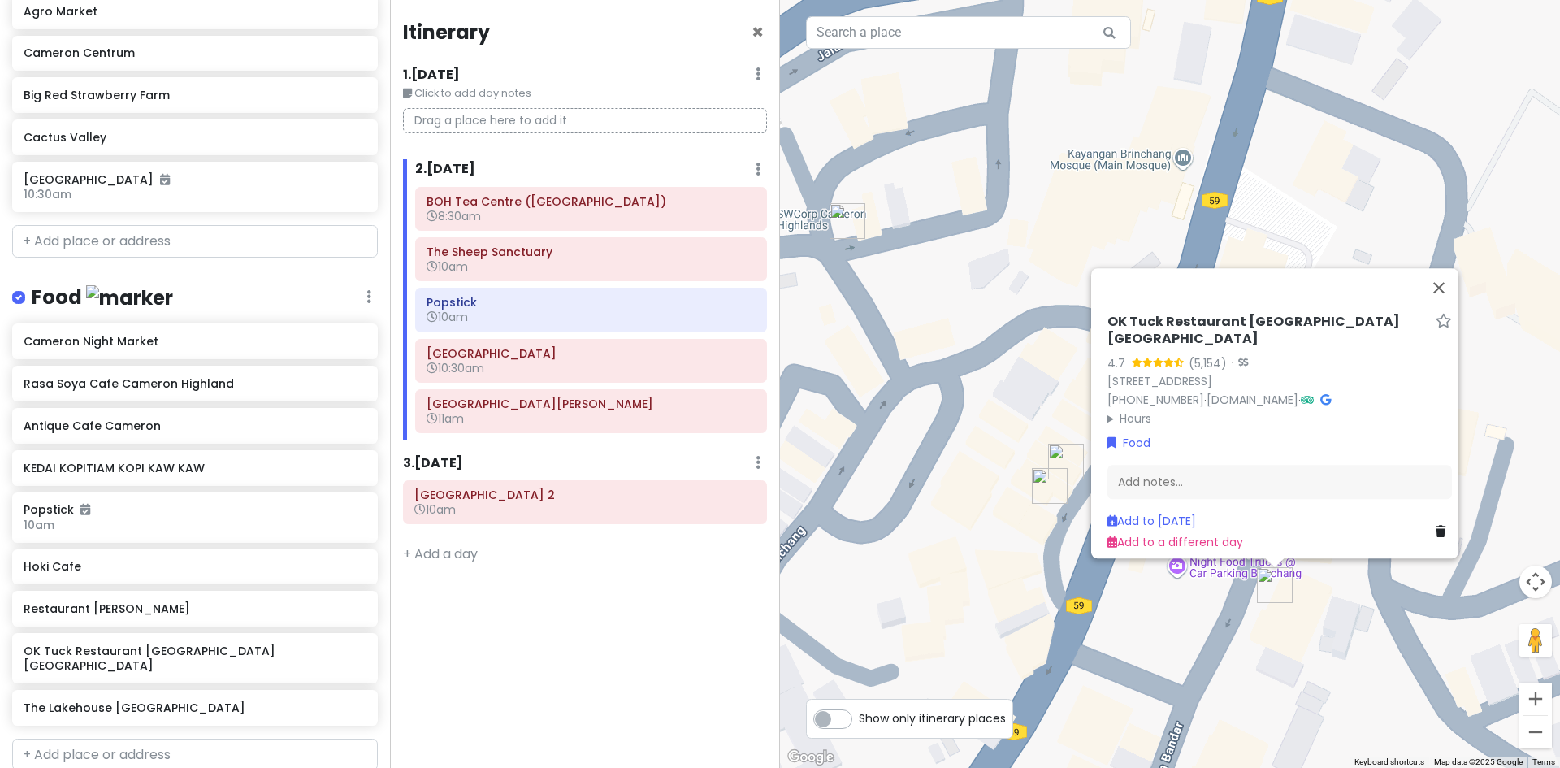
click at [1045, 249] on div "OK Tuck Restaurant Brinchang Cameron Highlands 4.7 (5,154) · 26, Jalan Besar, B…" at bounding box center [1170, 384] width 780 height 768
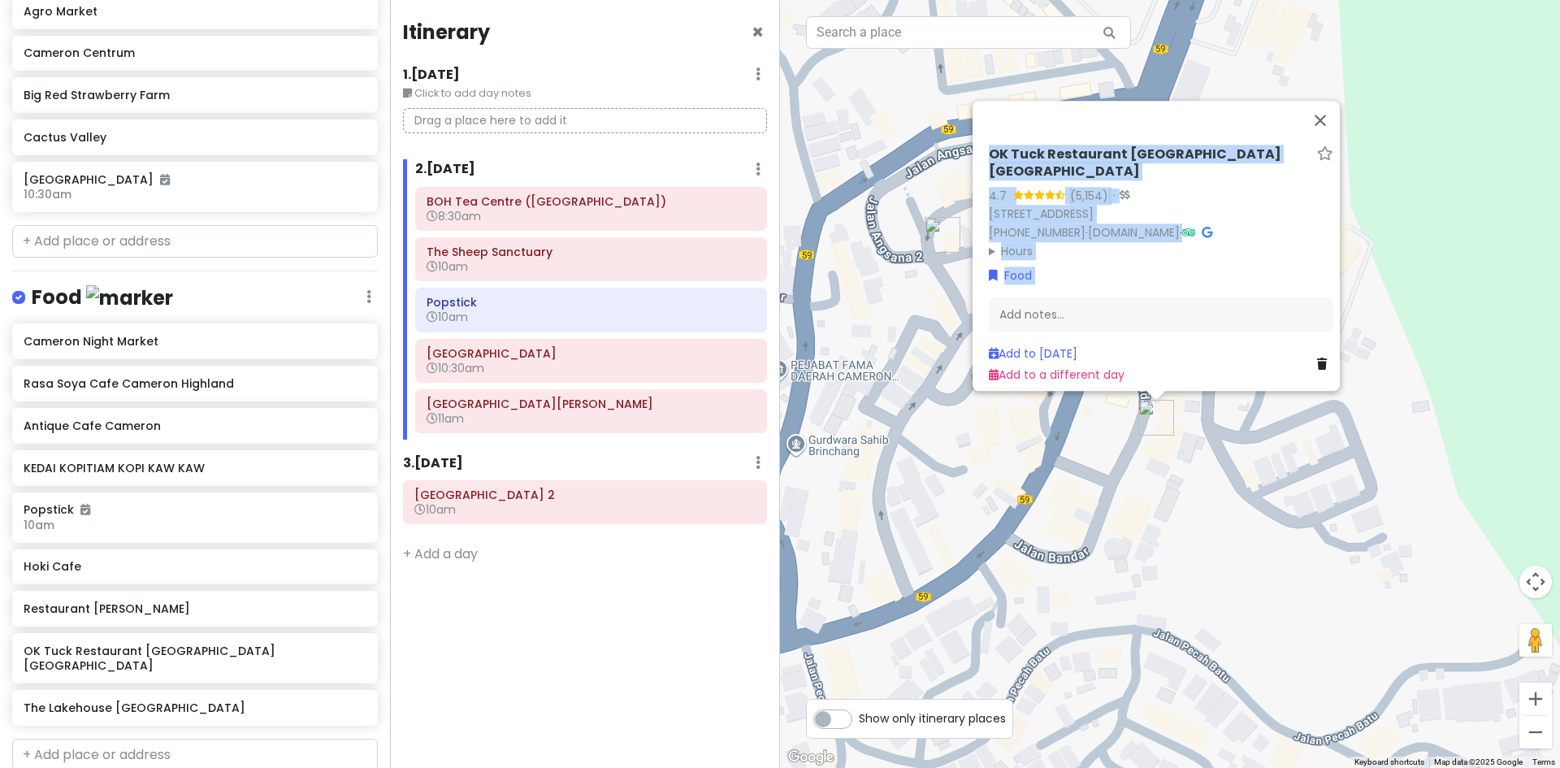
drag, startPoint x: 980, startPoint y: 292, endPoint x: 921, endPoint y: 526, distance: 240.4
click at [921, 521] on div "OK Tuck Restaurant Brinchang Cameron Highlands 4.7 (5,154) · 26, Jalan Besar, B…" at bounding box center [1170, 384] width 780 height 768
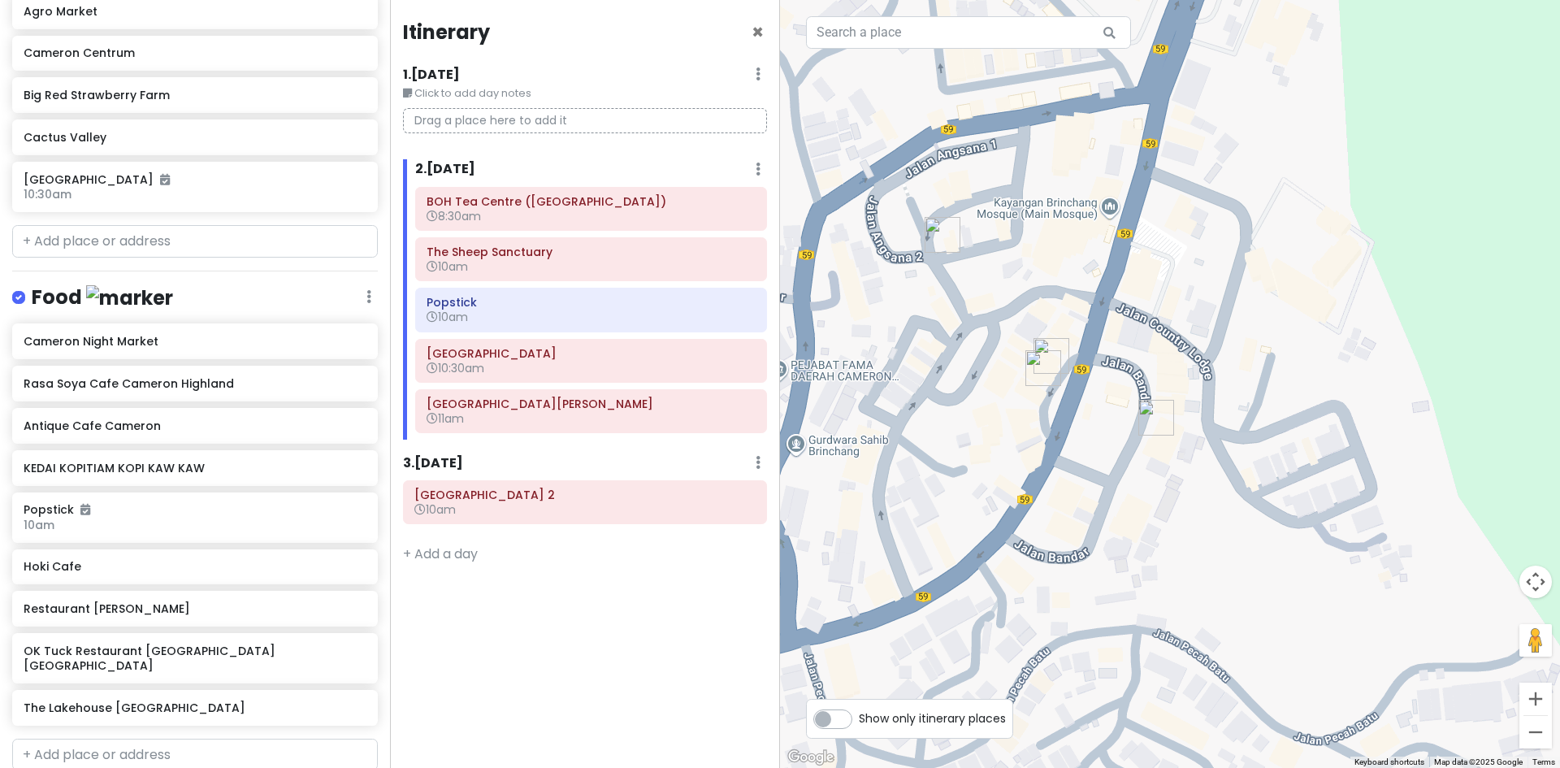
drag, startPoint x: 1181, startPoint y: 443, endPoint x: 1231, endPoint y: 426, distance: 52.1
click at [1232, 431] on div at bounding box center [1170, 384] width 780 height 768
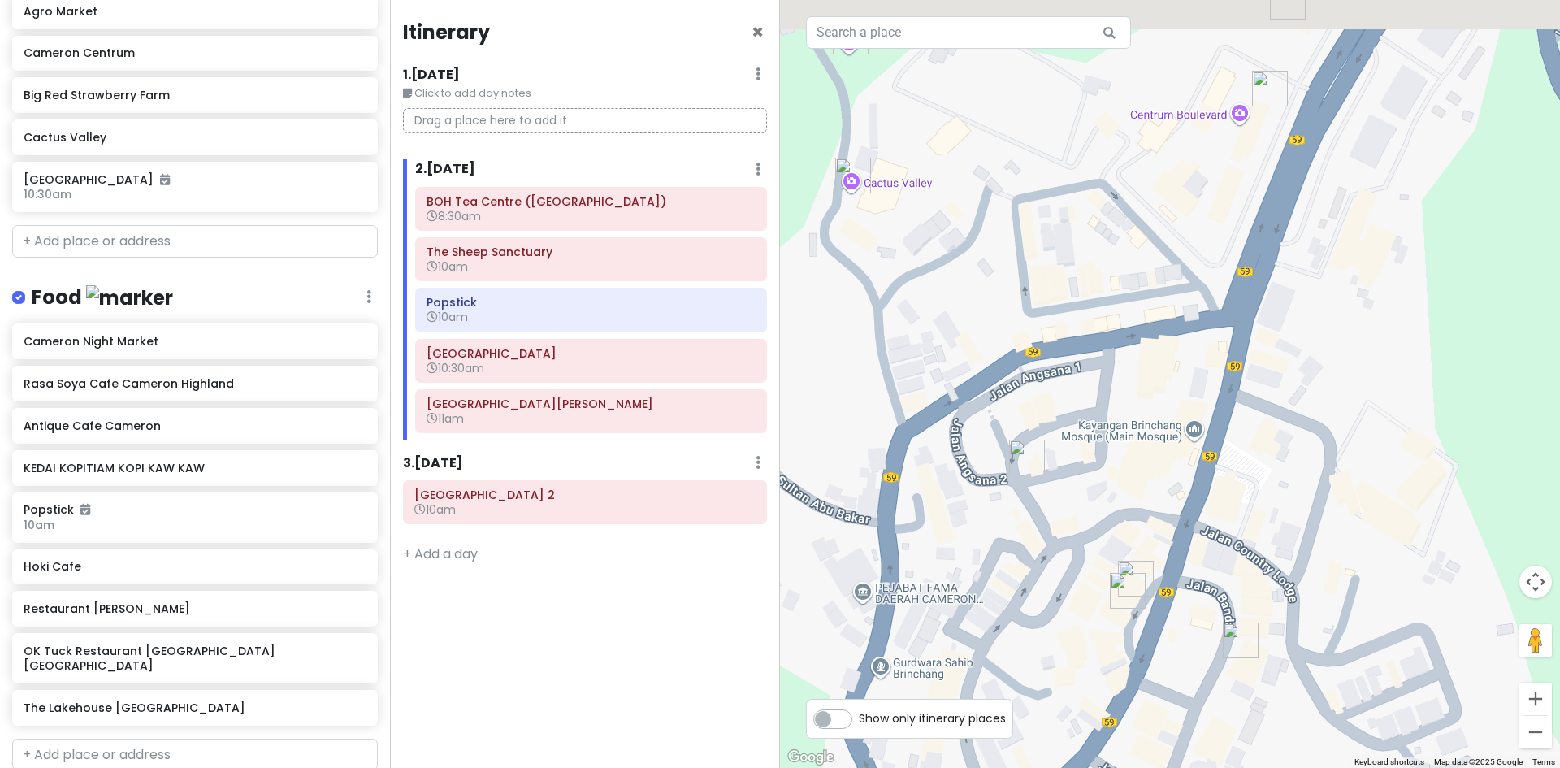
drag, startPoint x: 1229, startPoint y: 428, endPoint x: 1157, endPoint y: 665, distance: 247.2
click at [1175, 638] on div at bounding box center [1170, 384] width 780 height 768
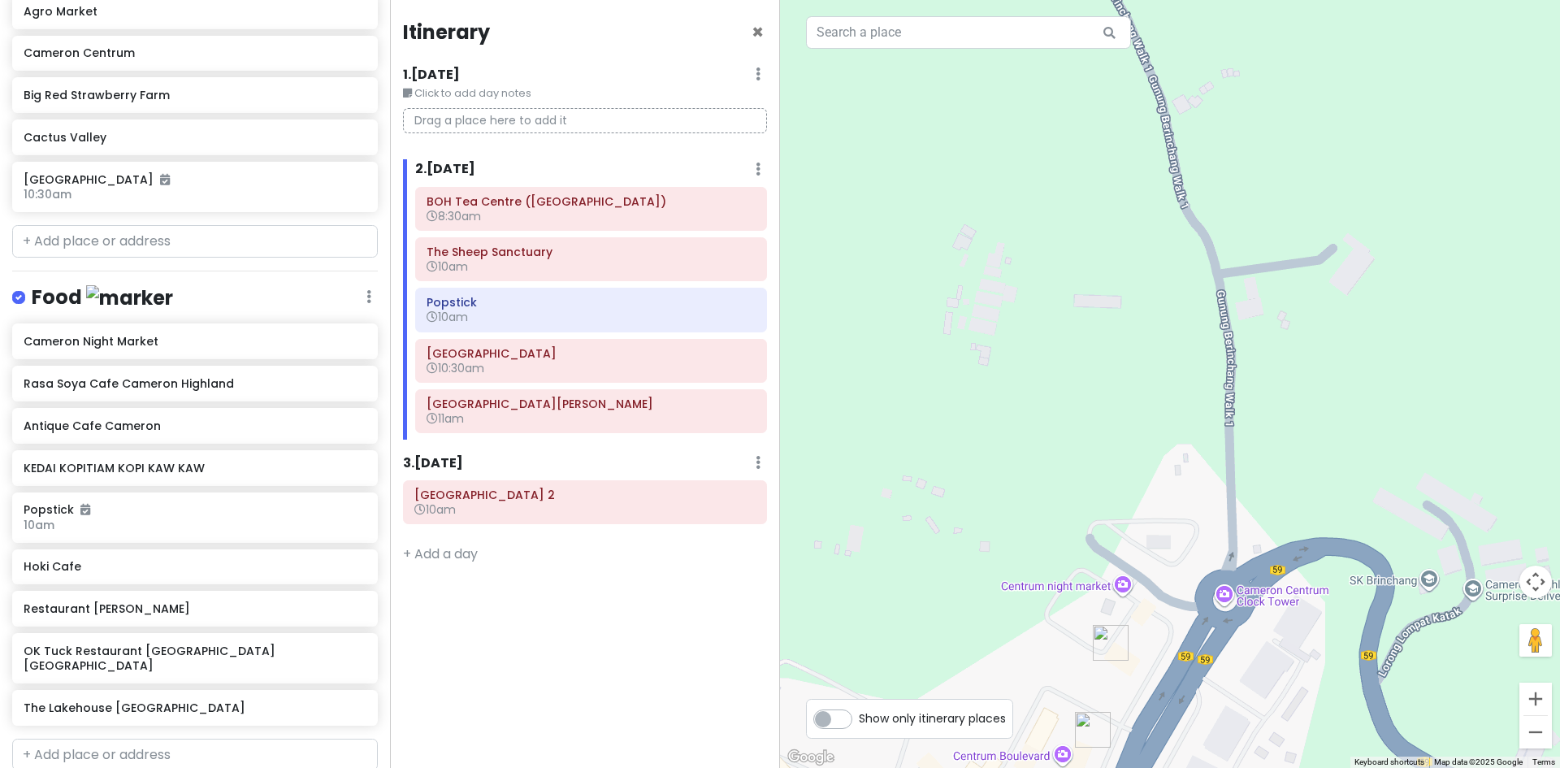
drag, startPoint x: 1196, startPoint y: 497, endPoint x: 1182, endPoint y: 403, distance: 95.2
click at [1210, 355] on div at bounding box center [1170, 384] width 780 height 768
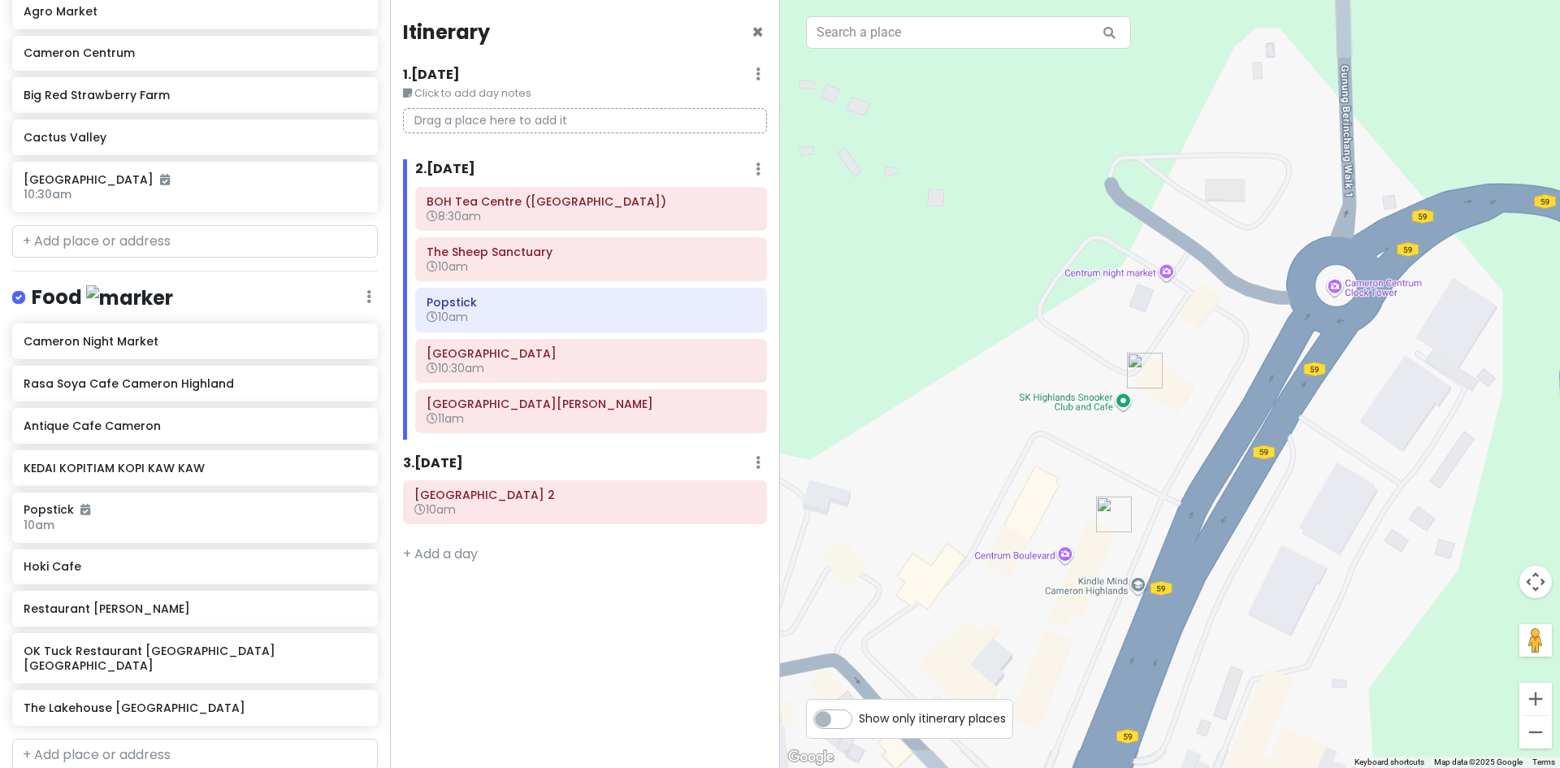
click at [1131, 369] on img "KEDAI KOPITIAM KOPI KAW KAW" at bounding box center [1144, 370] width 49 height 49
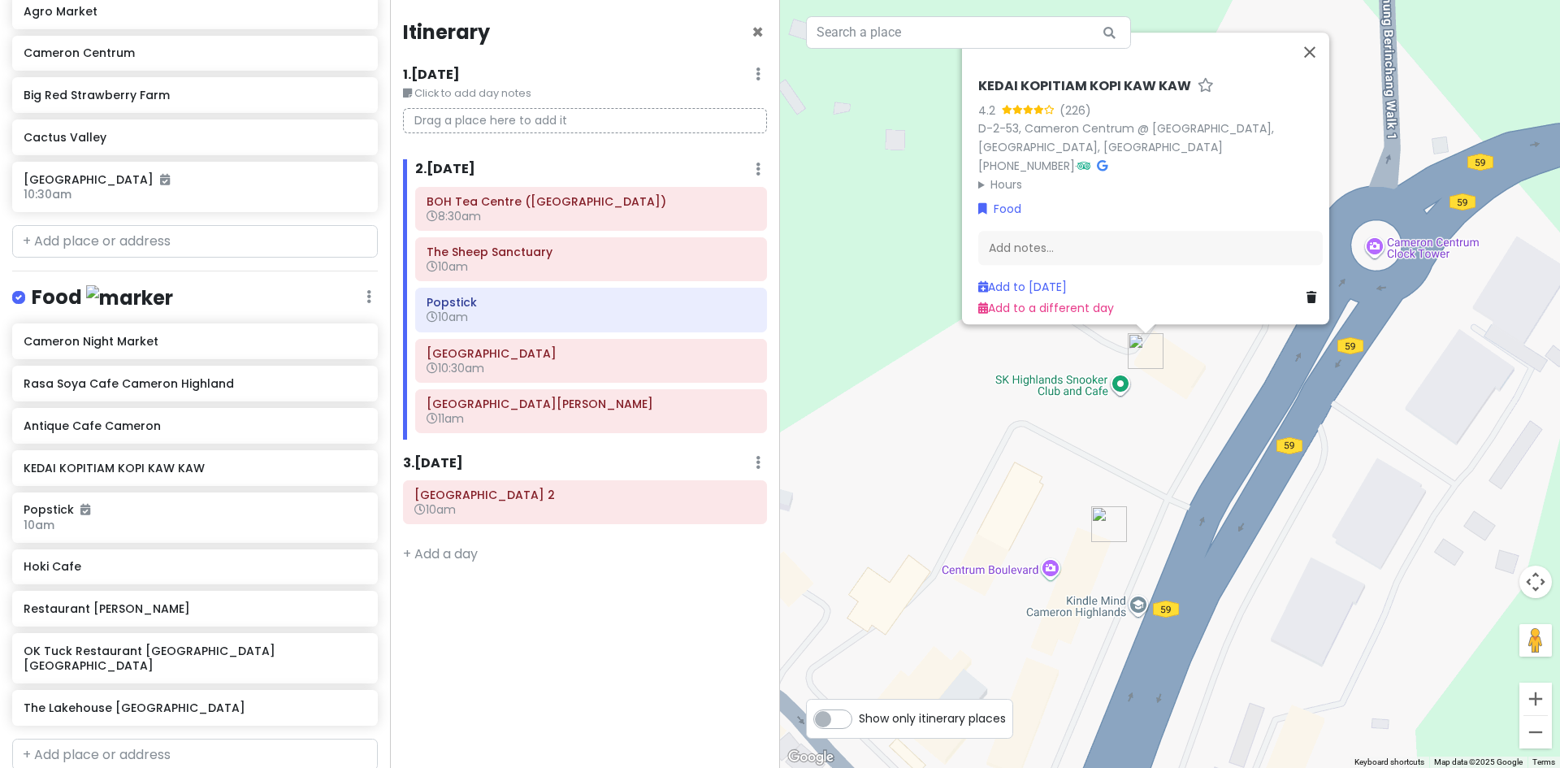
click at [1170, 384] on div "KEDAI KOPITIAM KOPI KAW KAW 4.2 (226) D-2-53, Cameron Centrum @ Level 2, Brinch…" at bounding box center [1560, 384] width 780 height 0
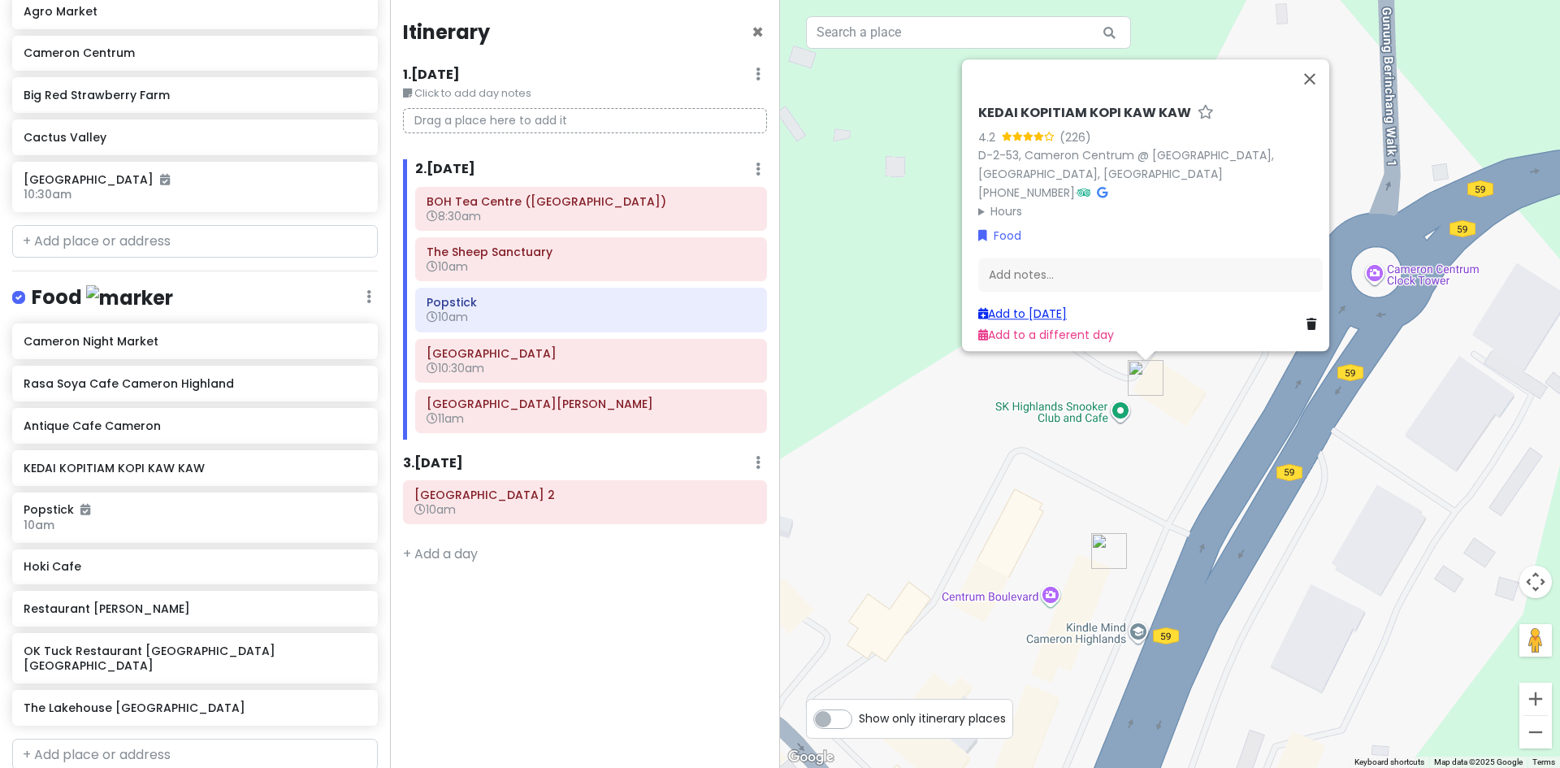
click at [1035, 306] on link "Add to Sat 10/18" at bounding box center [1022, 313] width 89 height 16
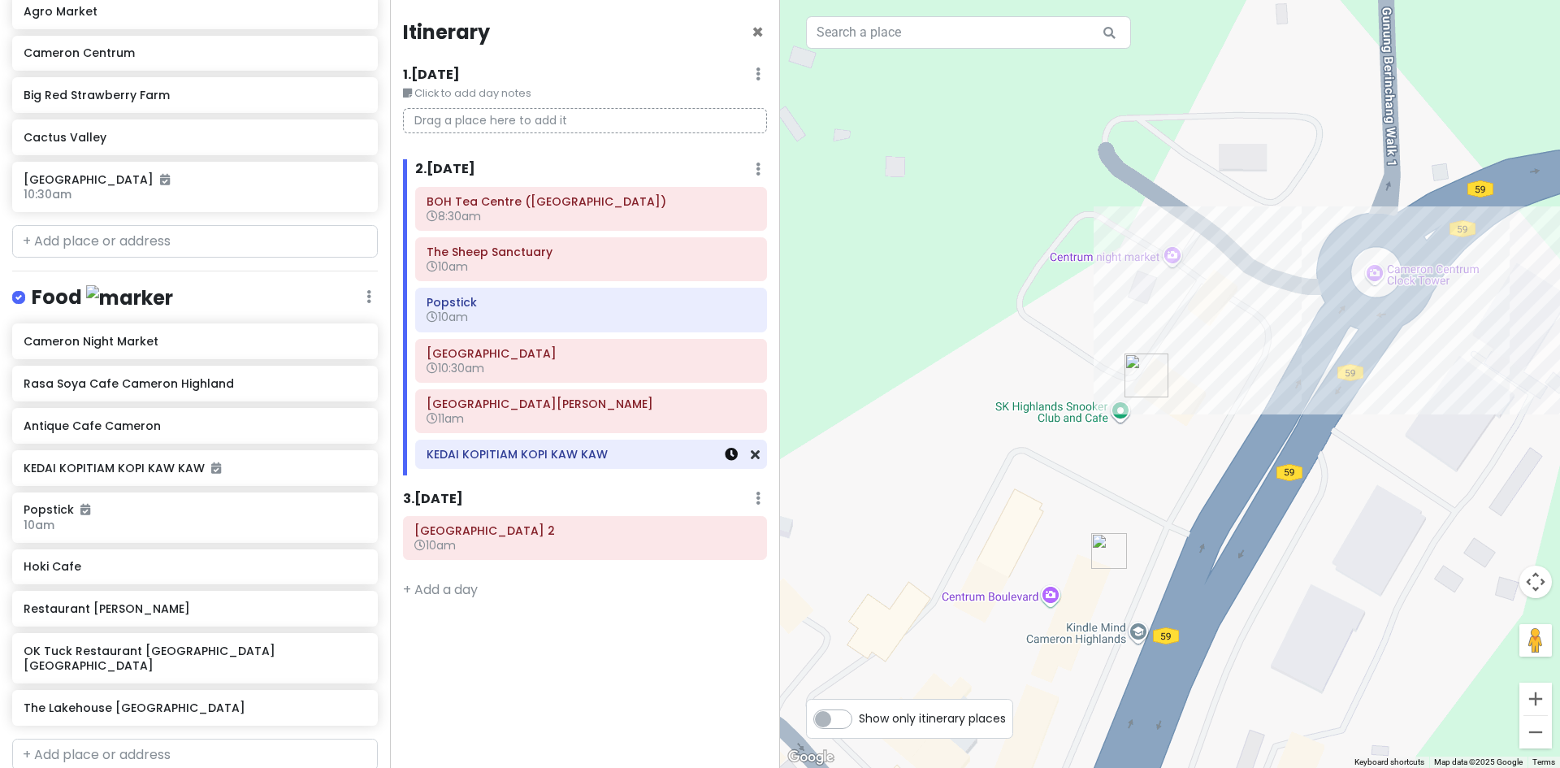
click at [726, 453] on icon at bounding box center [731, 454] width 13 height 13
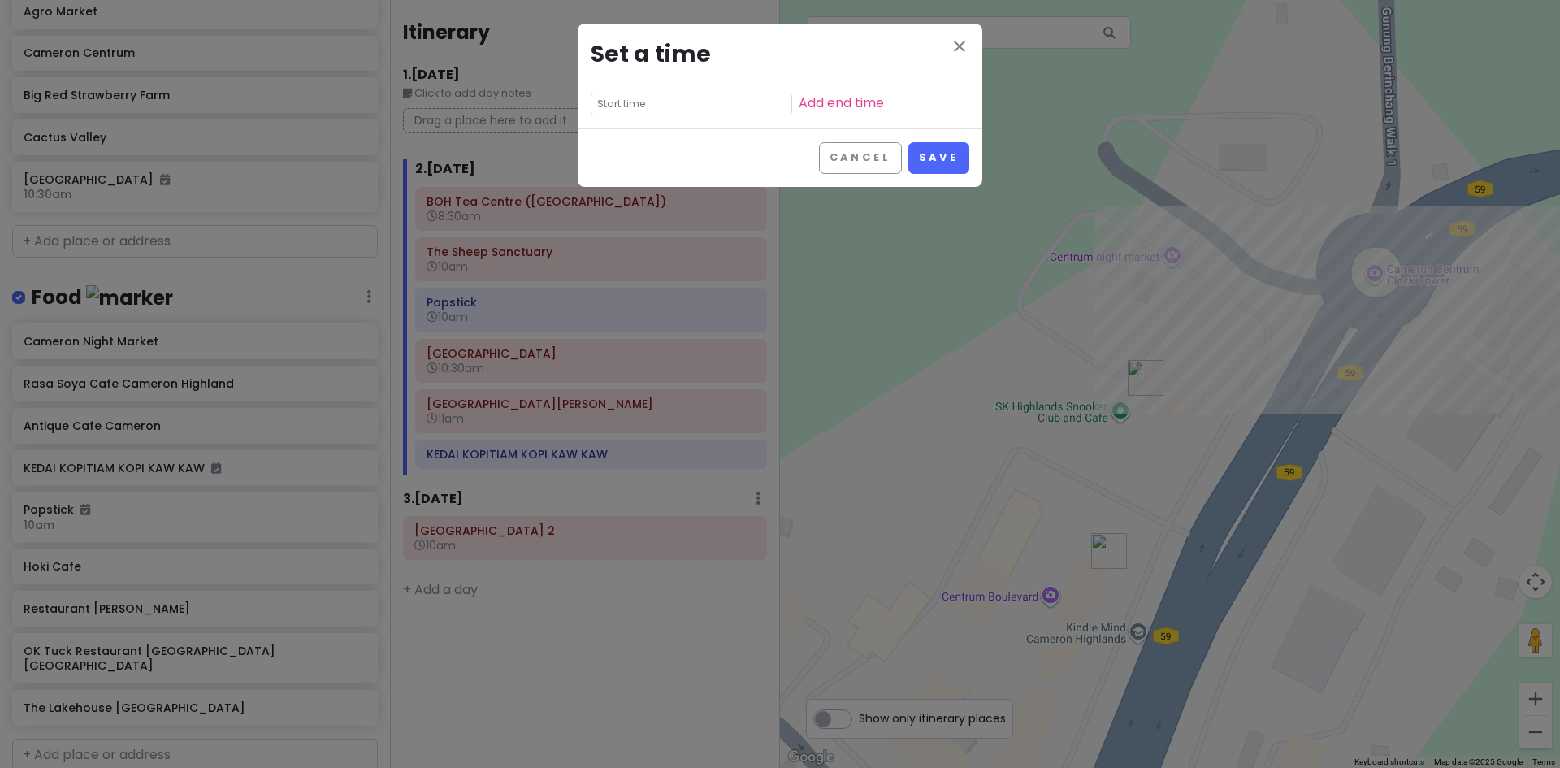
click at [656, 98] on input "text" at bounding box center [691, 104] width 201 height 23
click at [623, 108] on input at bounding box center [659, 104] width 127 height 16
click at [610, 131] on li "12" at bounding box center [613, 127] width 45 height 19
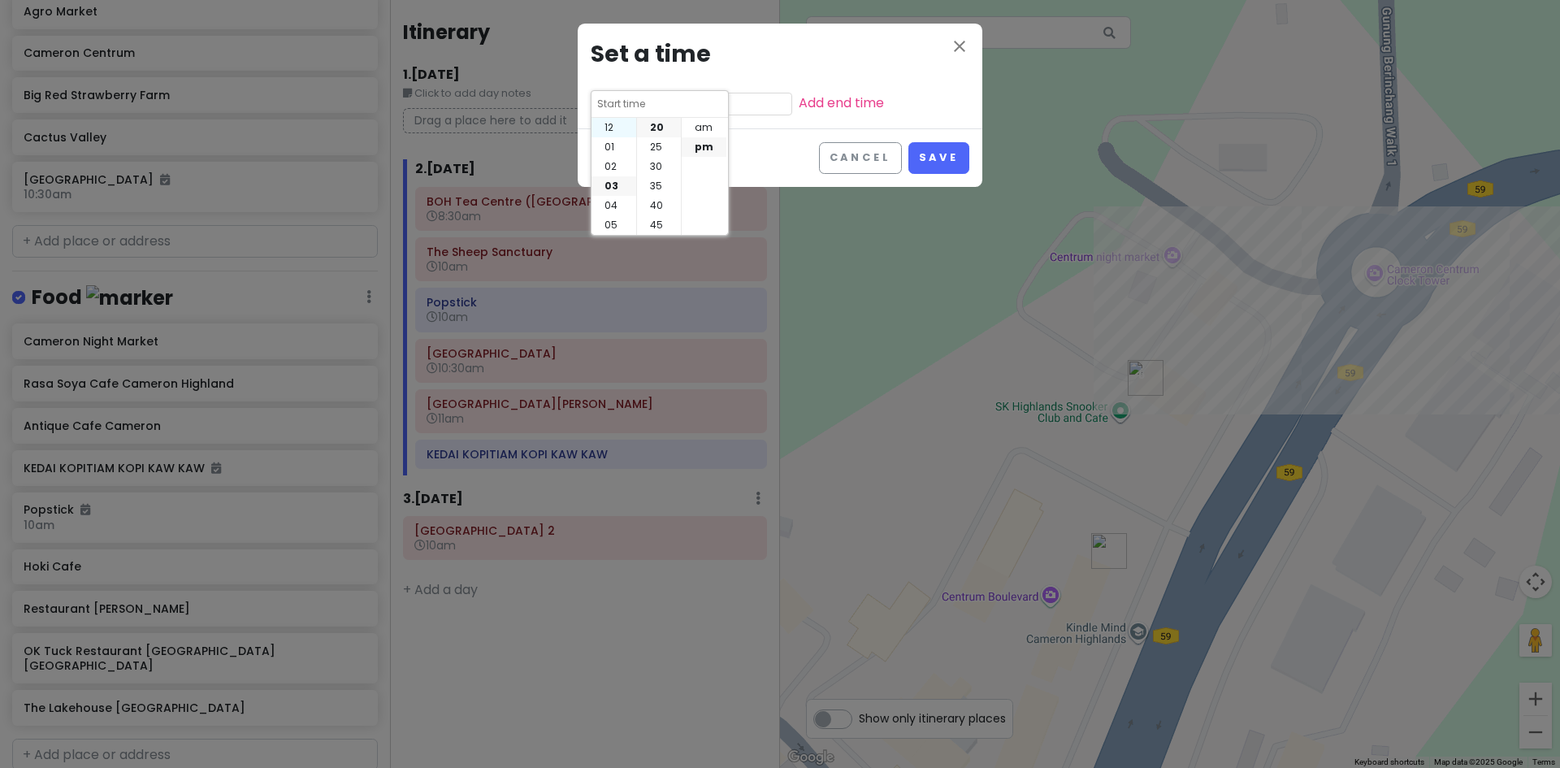
type input "12:20 pm"
click at [659, 169] on li "30" at bounding box center [659, 166] width 44 height 19
type input "12:30 pm"
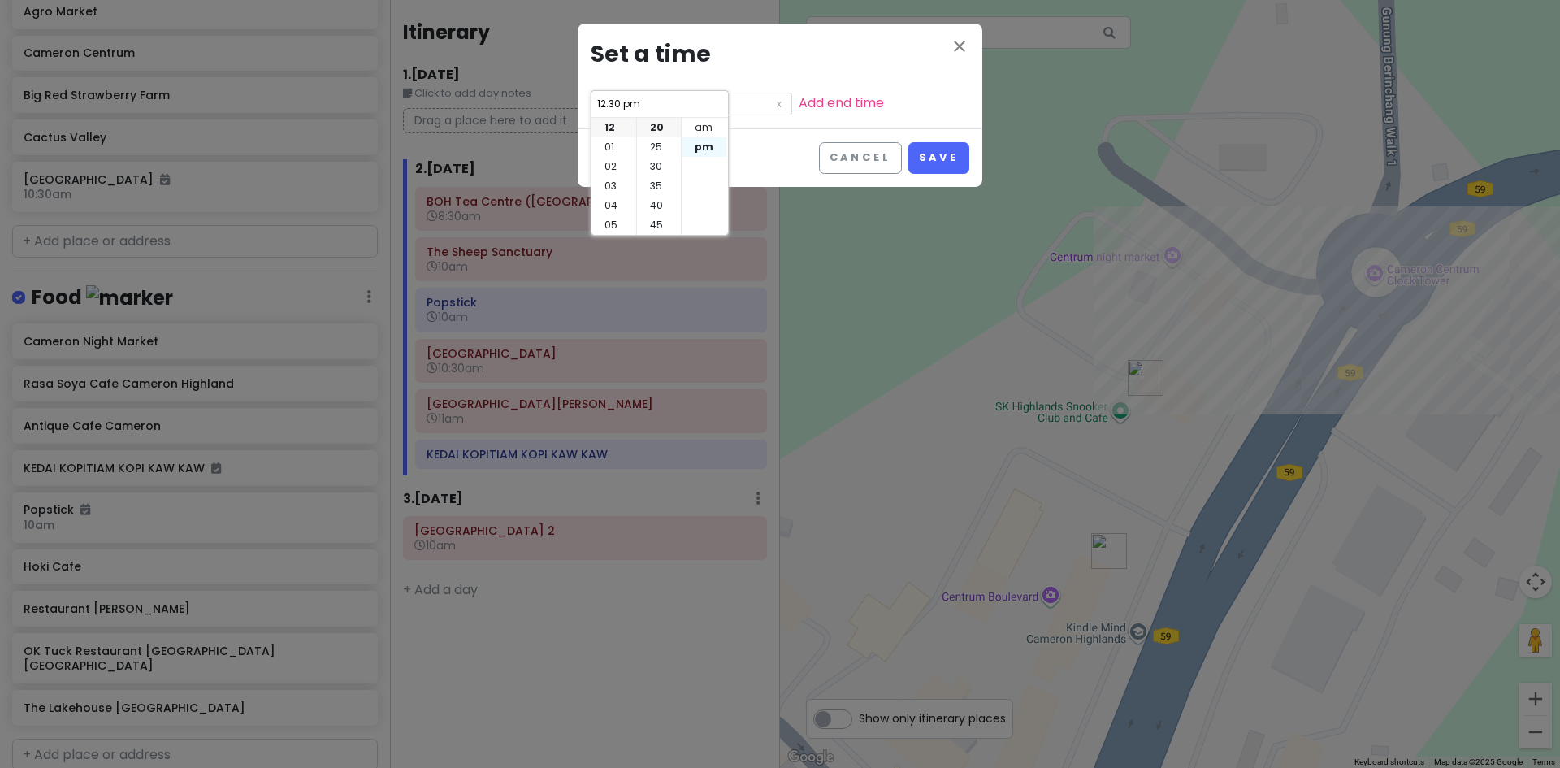
scroll to position [117, 0]
click at [927, 154] on button "Save" at bounding box center [938, 158] width 61 height 32
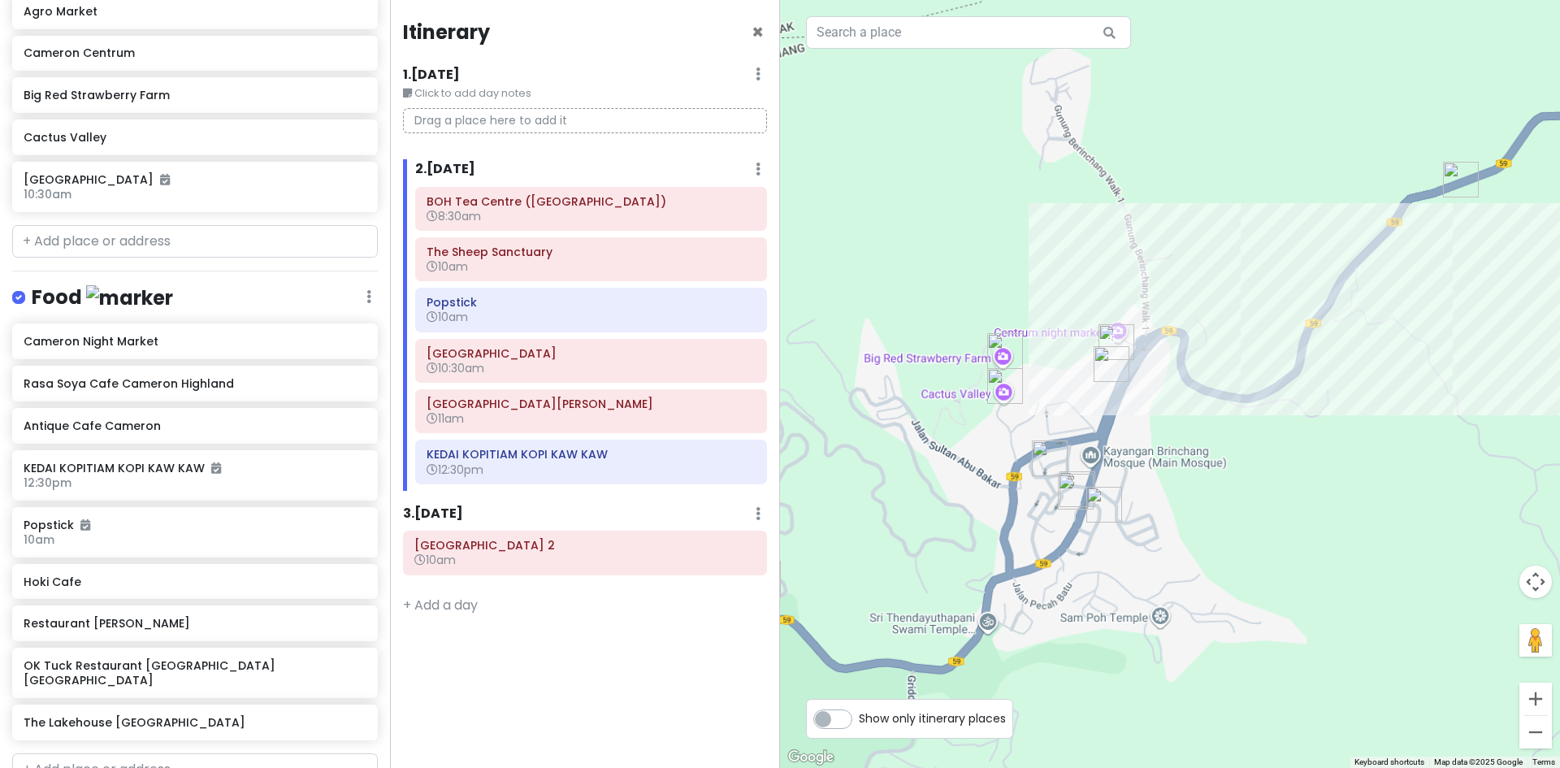
drag, startPoint x: 1165, startPoint y: 540, endPoint x: 1184, endPoint y: 423, distance: 118.6
click at [1185, 424] on div at bounding box center [1170, 384] width 780 height 768
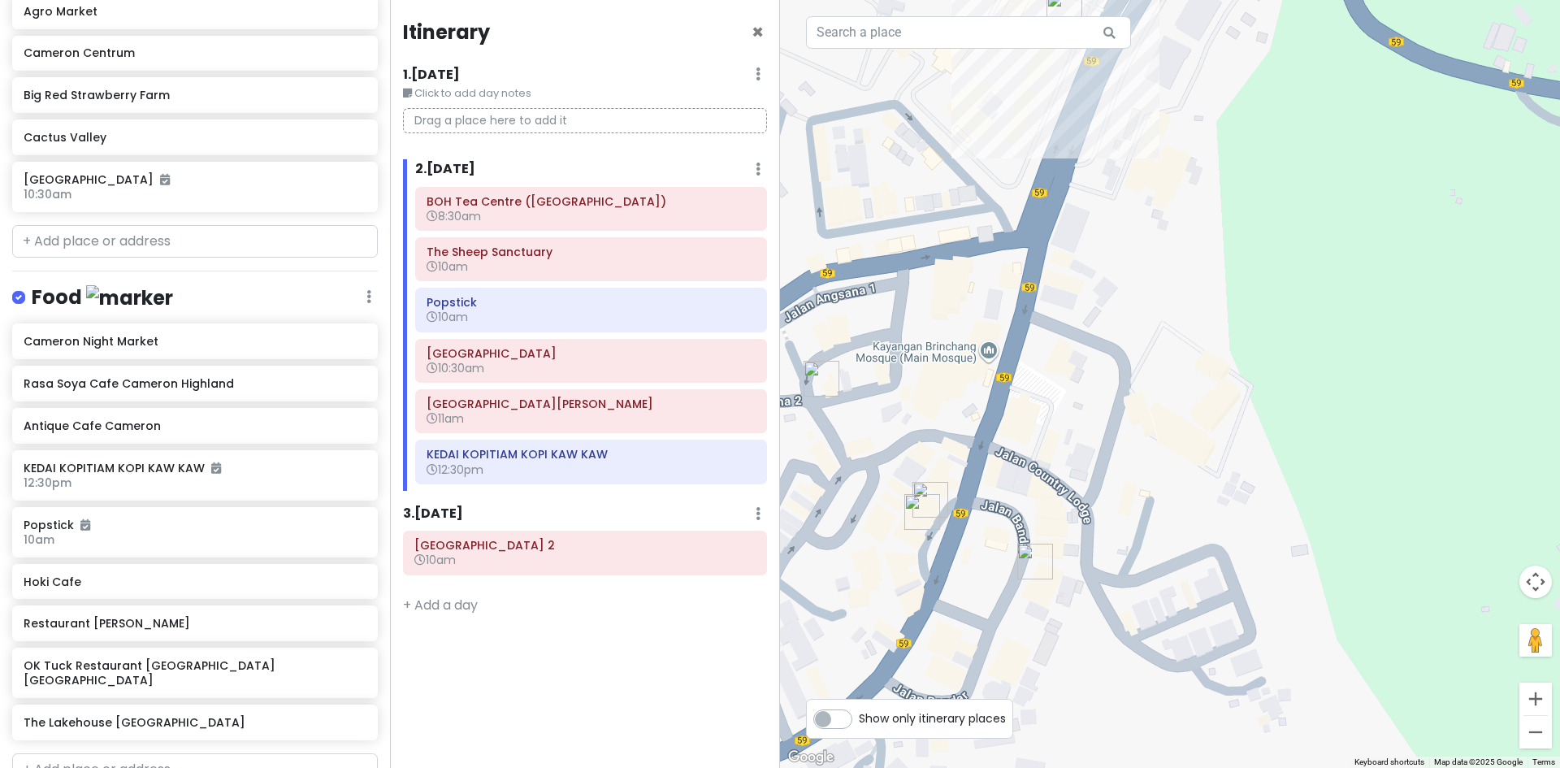
click at [1034, 564] on img "OK Tuck Restaurant Brinchang Cameron Highlands" at bounding box center [1035, 561] width 49 height 49
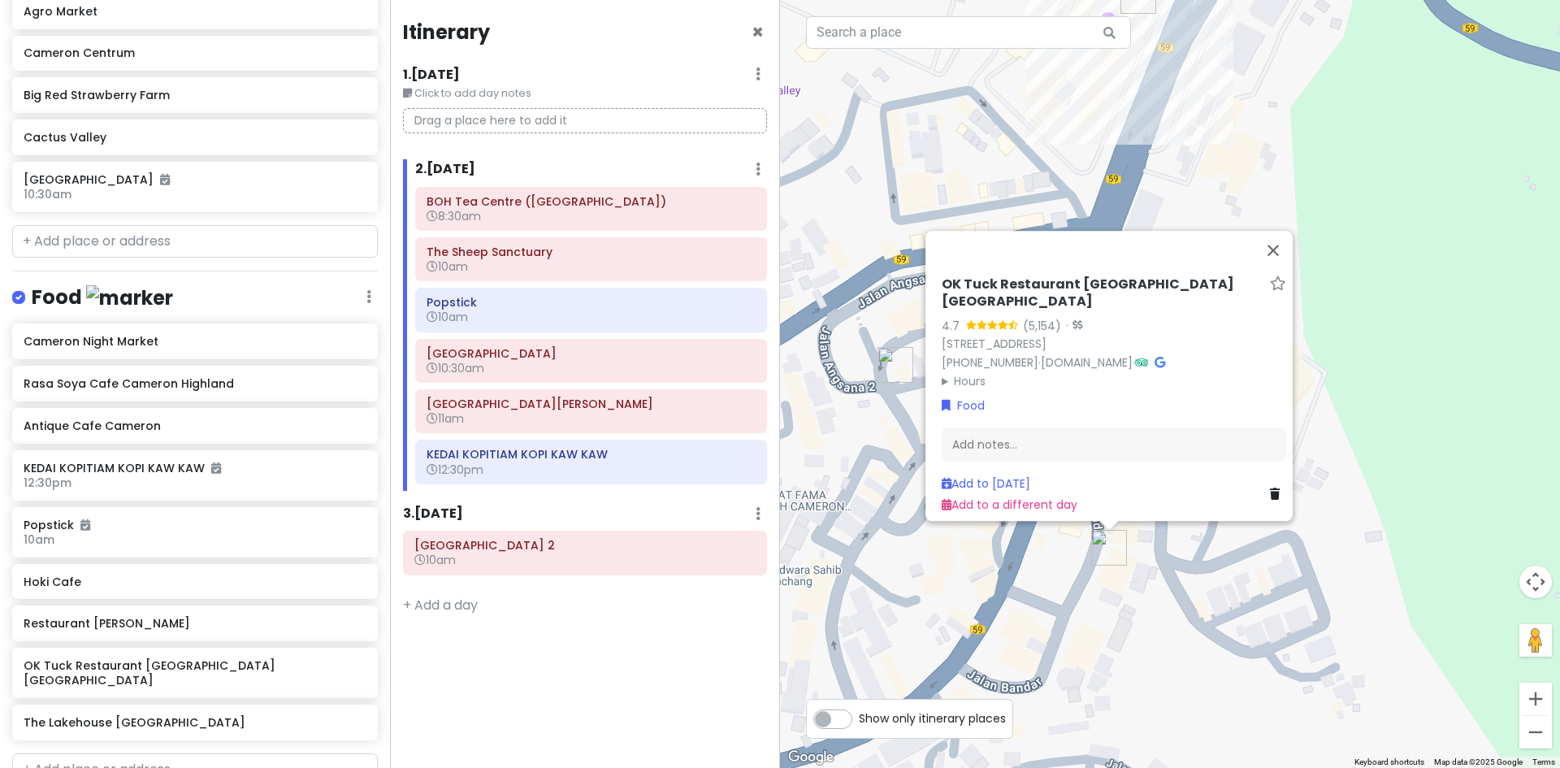
drag, startPoint x: 1109, startPoint y: 608, endPoint x: 1141, endPoint y: 579, distance: 42.6
click at [1164, 590] on div "OK Tuck Restaurant Brinchang Cameron Highlands 4.7 (5,154) · 26, Jalan Besar, B…" at bounding box center [1170, 384] width 780 height 768
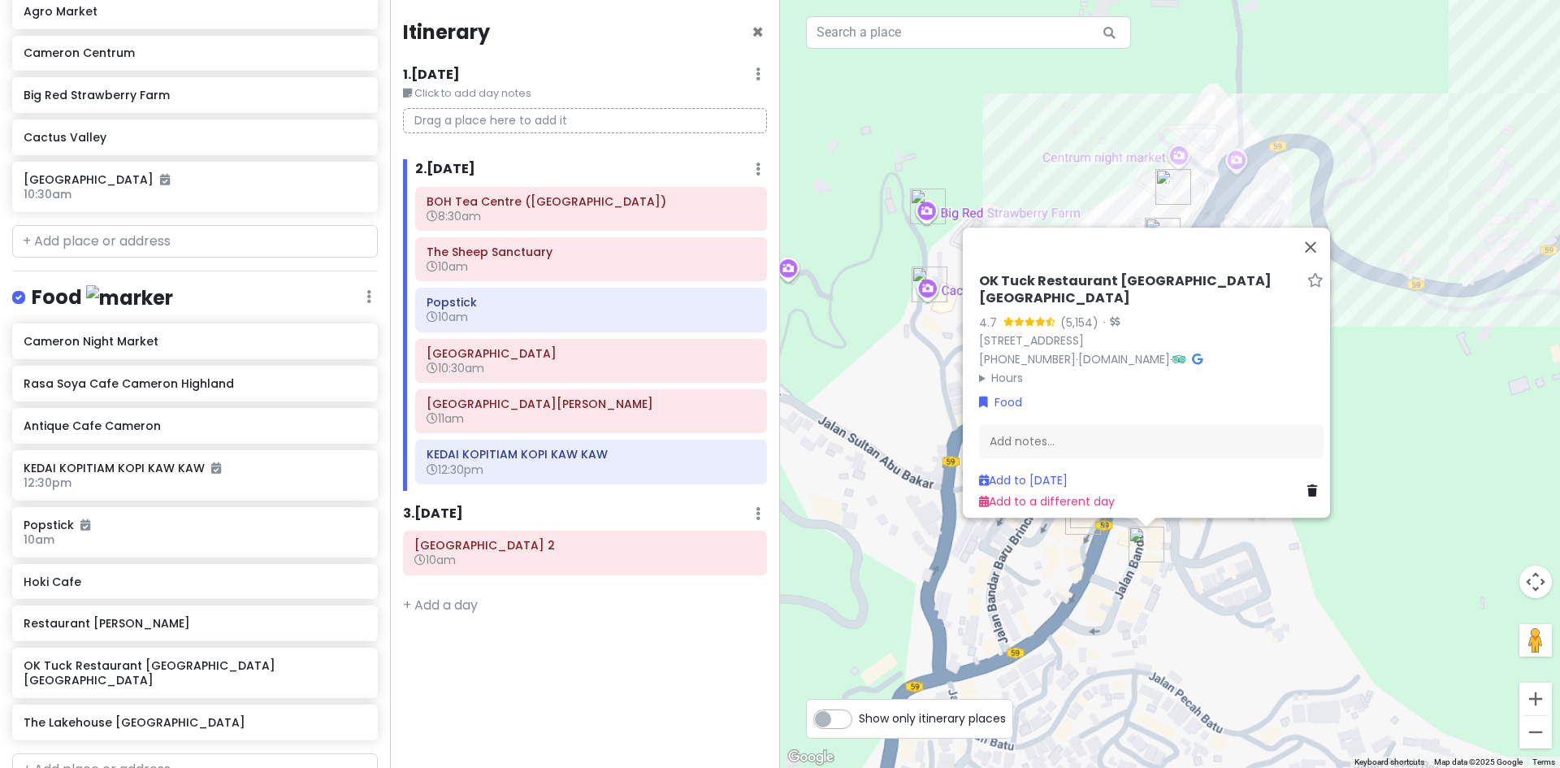
click at [1140, 582] on div "OK Tuck Restaurant Brinchang Cameron Highlands 4.7 (5,154) · 26, Jalan Besar, B…" at bounding box center [1170, 384] width 780 height 768
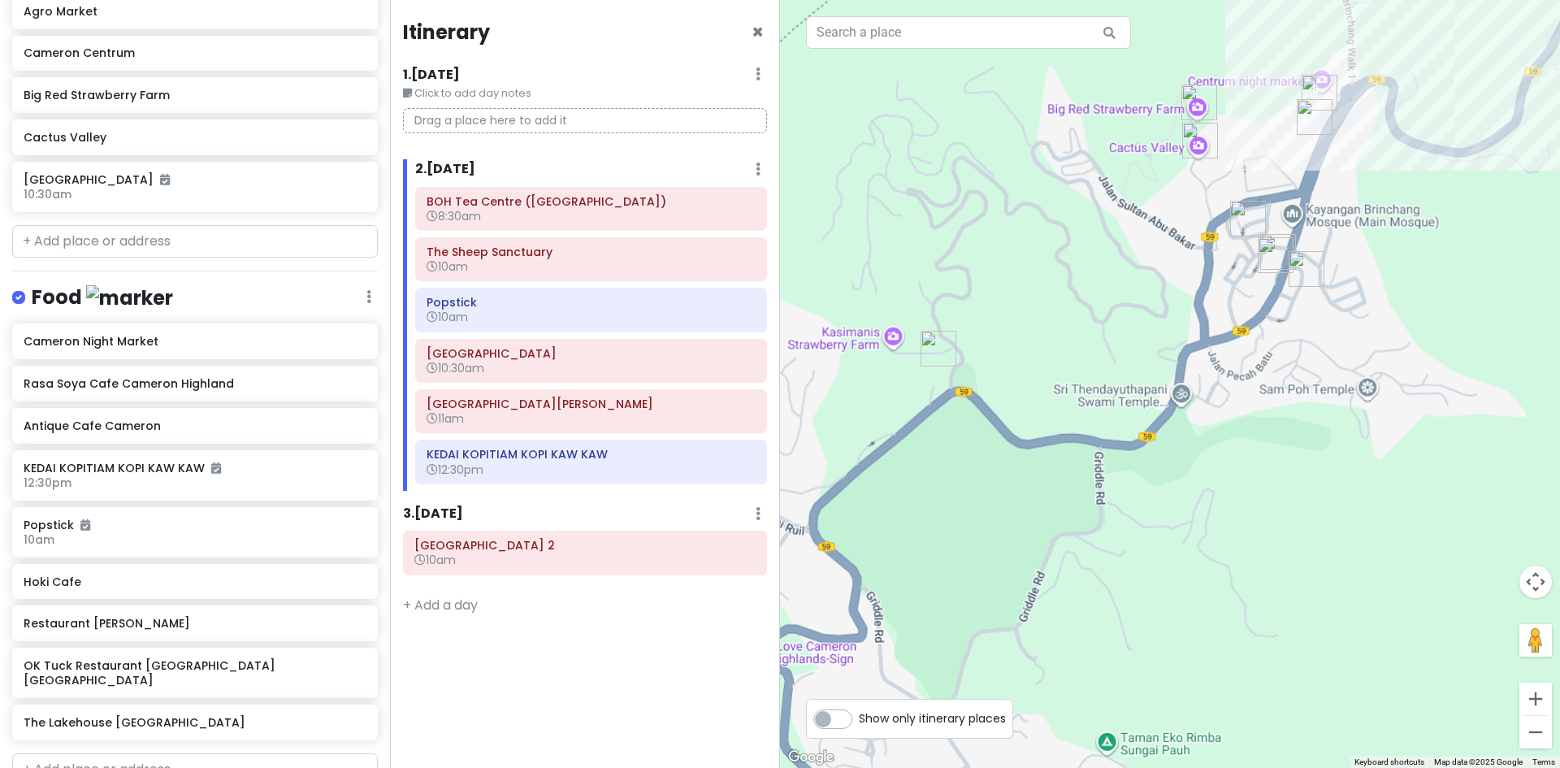
drag, startPoint x: 1173, startPoint y: 529, endPoint x: 1281, endPoint y: 236, distance: 312.5
click at [1326, 245] on img "OK Tuck Restaurant Brinchang Cameron Highlands" at bounding box center [1306, 269] width 49 height 49
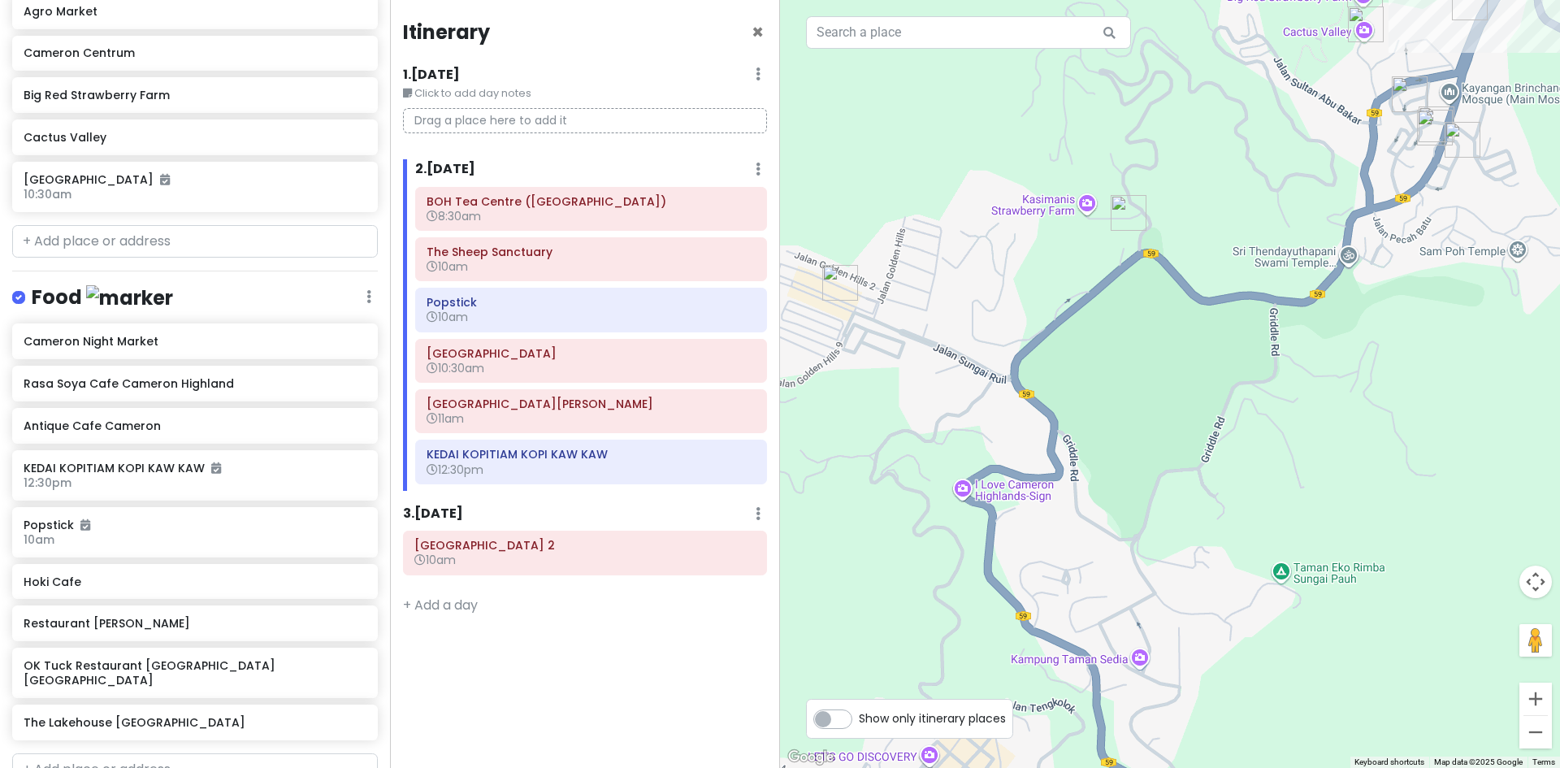
click at [1134, 220] on img "Hoki Cafe" at bounding box center [1128, 212] width 49 height 49
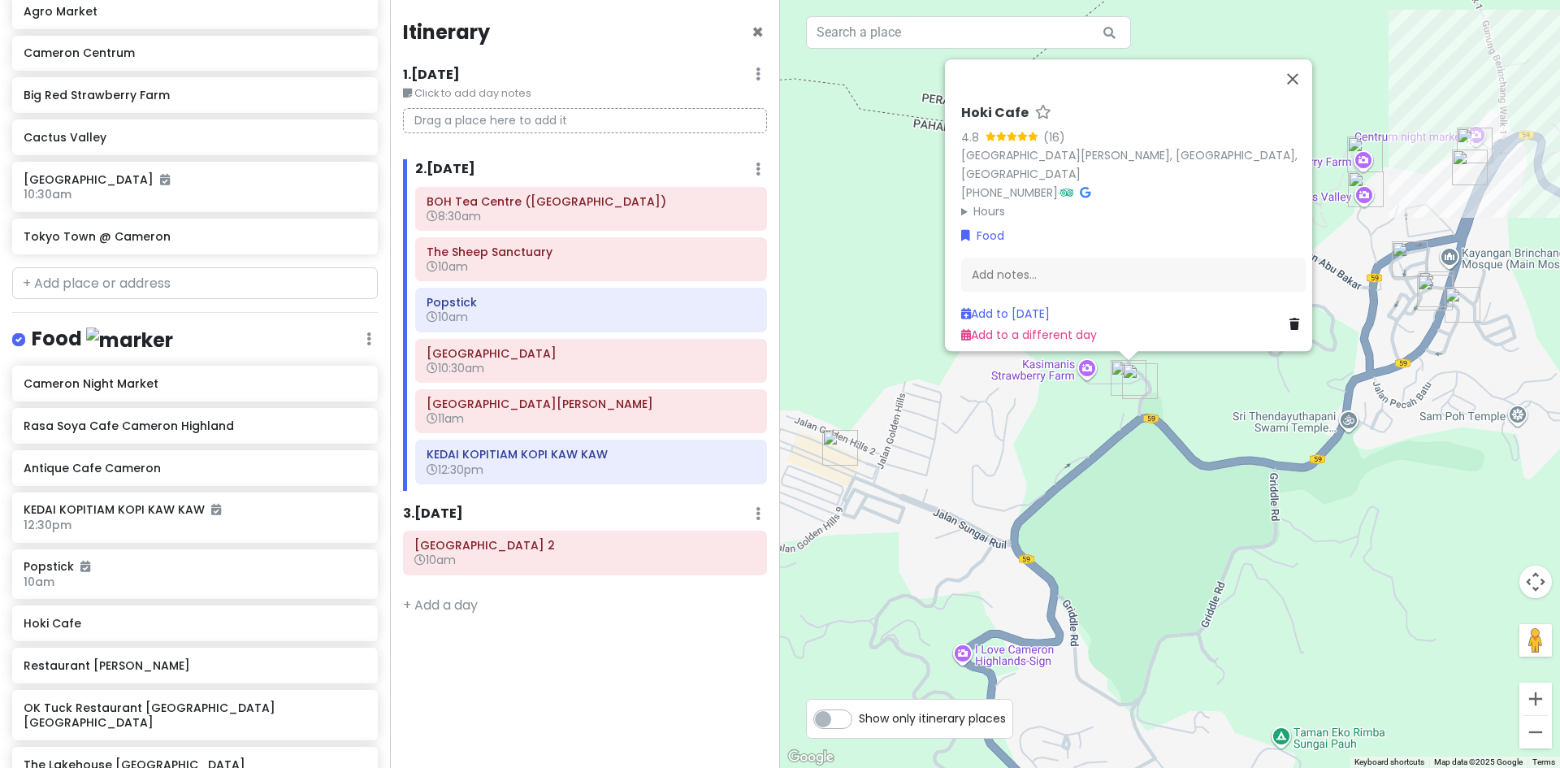
scroll to position [762, 0]
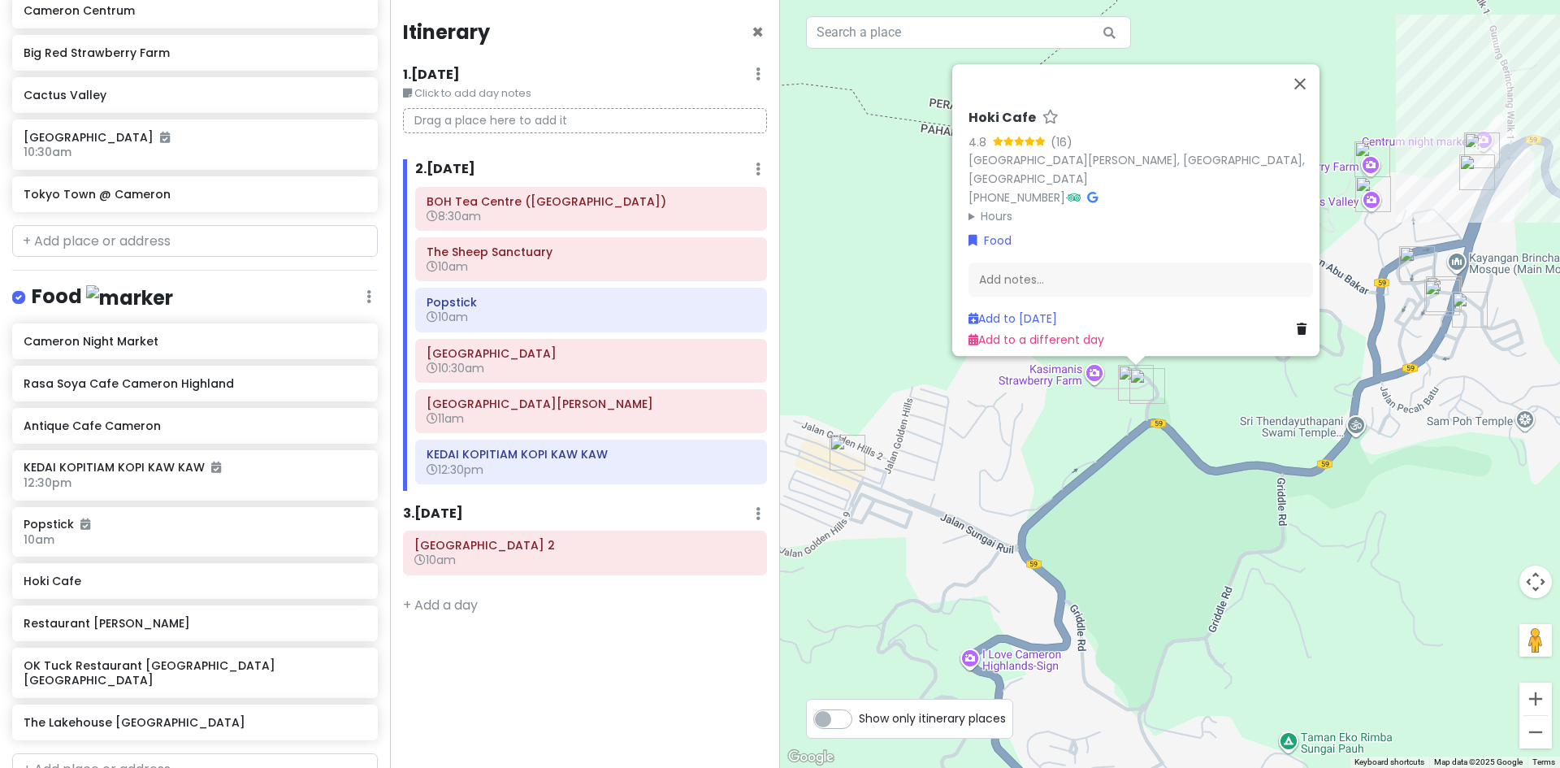
drag, startPoint x: 952, startPoint y: 433, endPoint x: 909, endPoint y: 429, distance: 43.2
click at [909, 429] on div "Hoki Cafe 4.8 (16) Jalan Sultan Abu Bakar, Brinchang, 39000 Brinchang, Pahang, …" at bounding box center [1170, 384] width 780 height 768
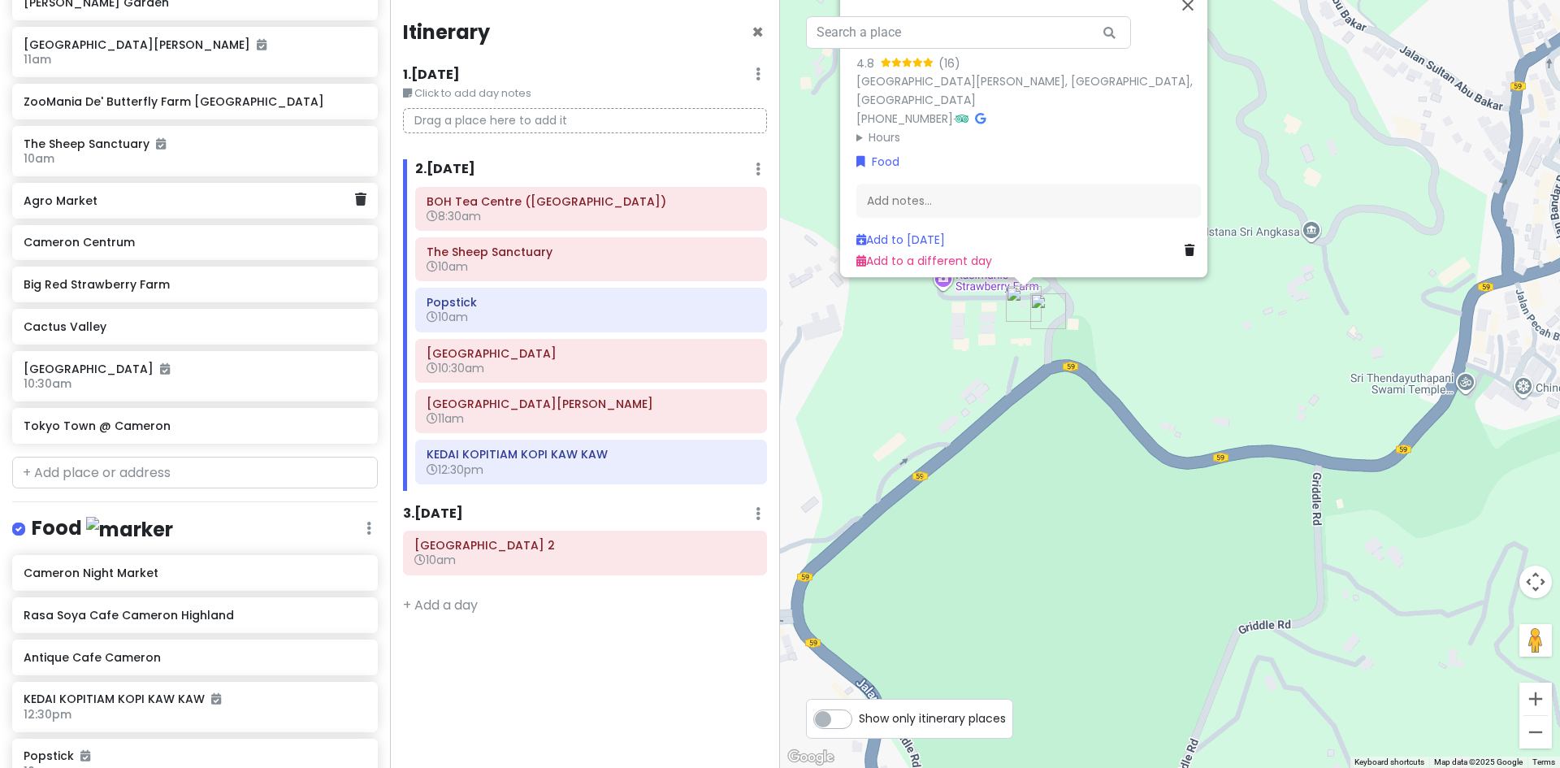
scroll to position [437, 0]
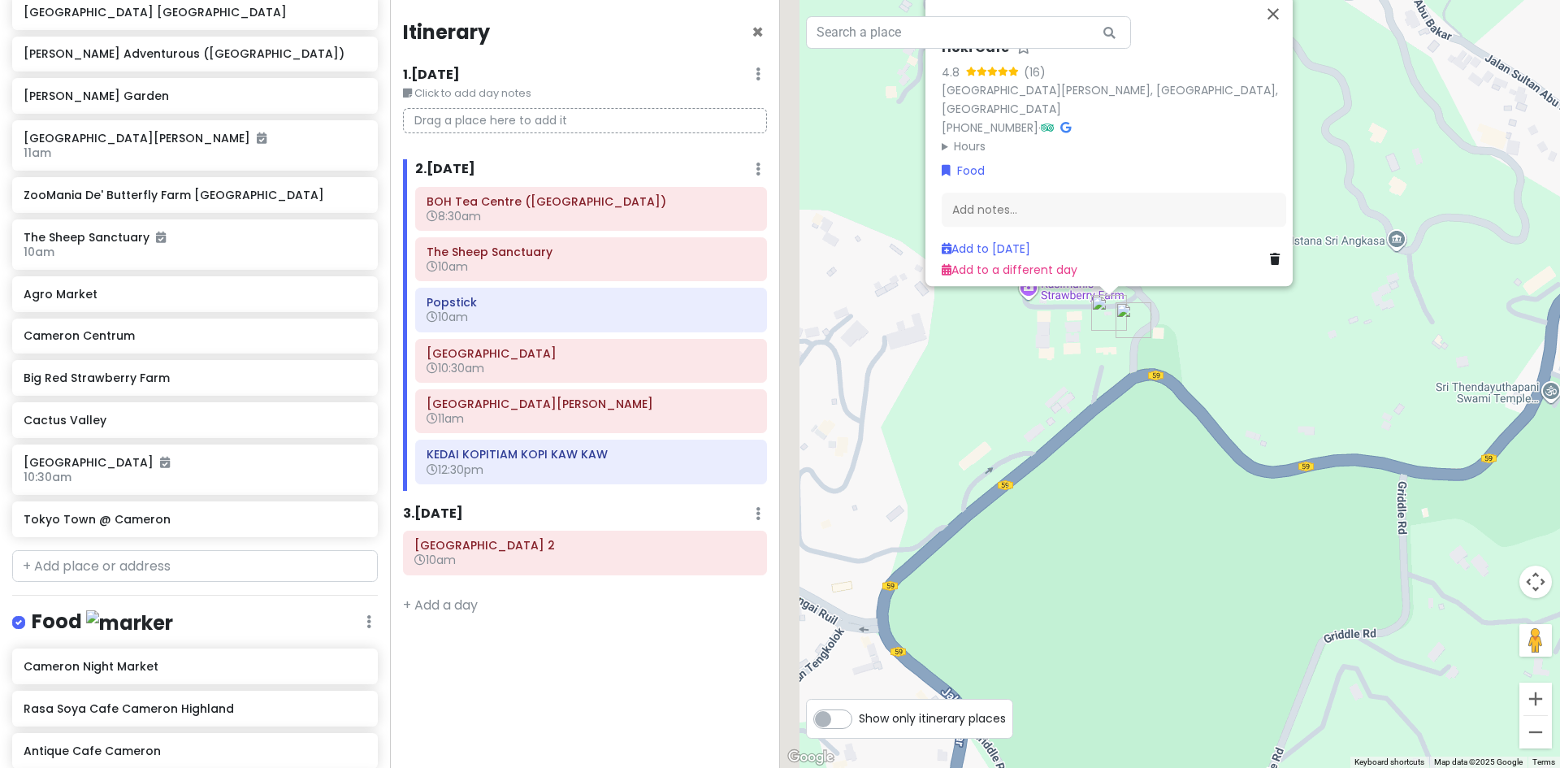
drag, startPoint x: 1118, startPoint y: 399, endPoint x: 1197, endPoint y: 396, distance: 79.7
click at [1193, 396] on div "Hoki Cafe 4.8 (16) Jalan Sultan Abu Bakar, Brinchang, 39000 Brinchang, Pahang, …" at bounding box center [1170, 384] width 780 height 768
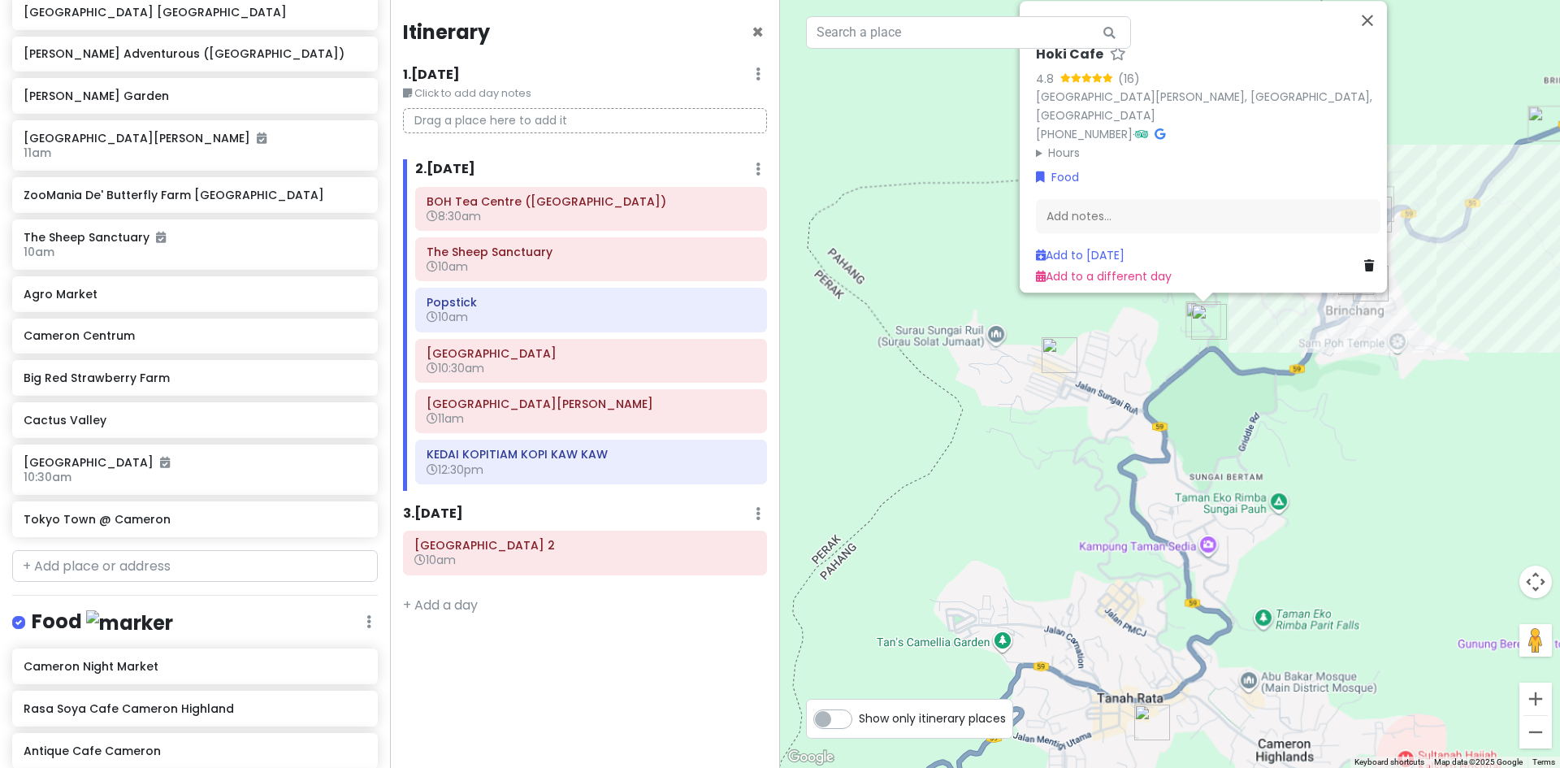
drag, startPoint x: 1189, startPoint y: 456, endPoint x: 1188, endPoint y: 412, distance: 43.9
click at [1188, 412] on div "Hoki Cafe 4.8 (16) Jalan Sultan Abu Bakar, Brinchang, 39000 Brinchang, Pahang, …" at bounding box center [1170, 384] width 780 height 768
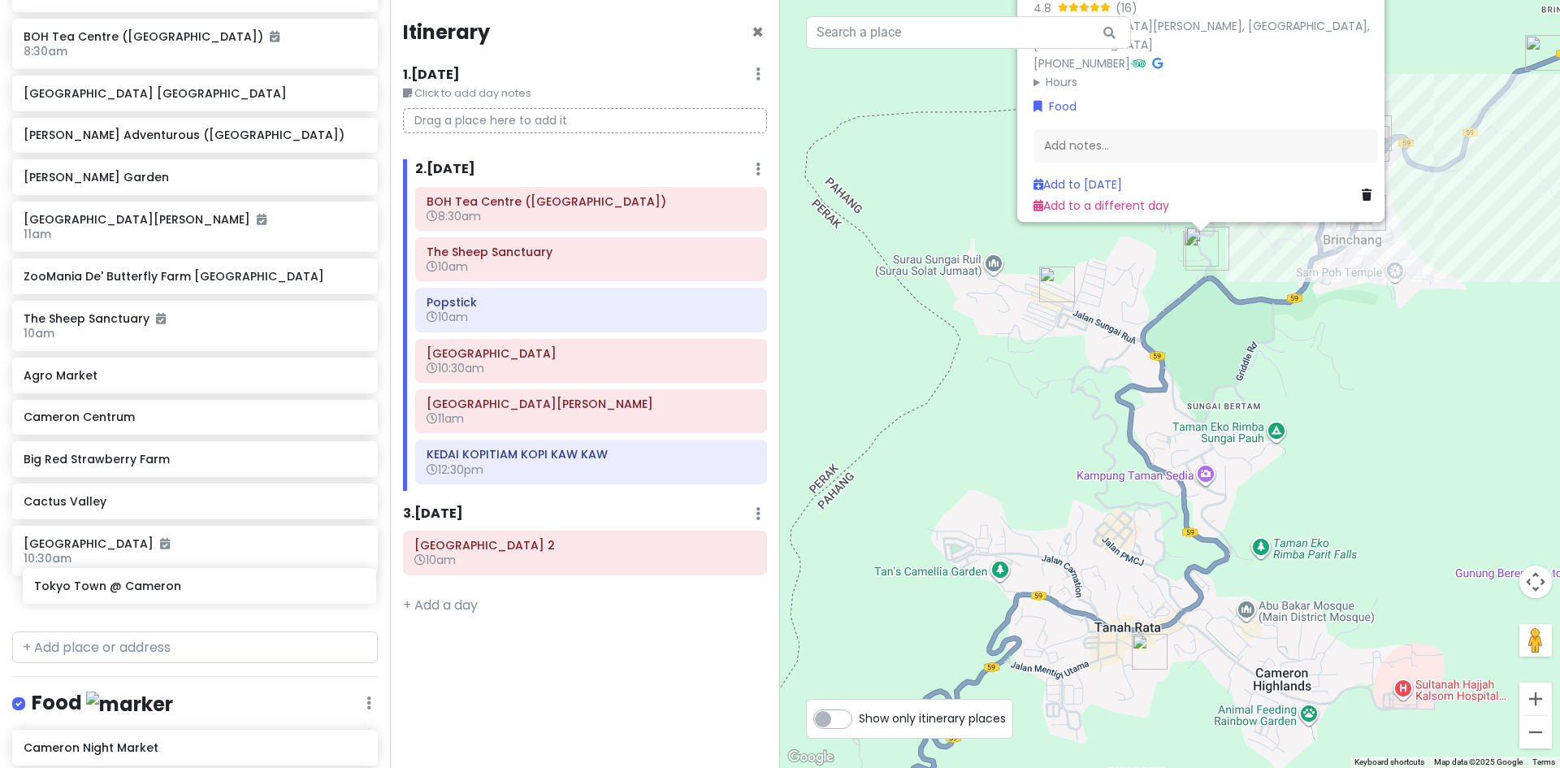
scroll to position [360, 0]
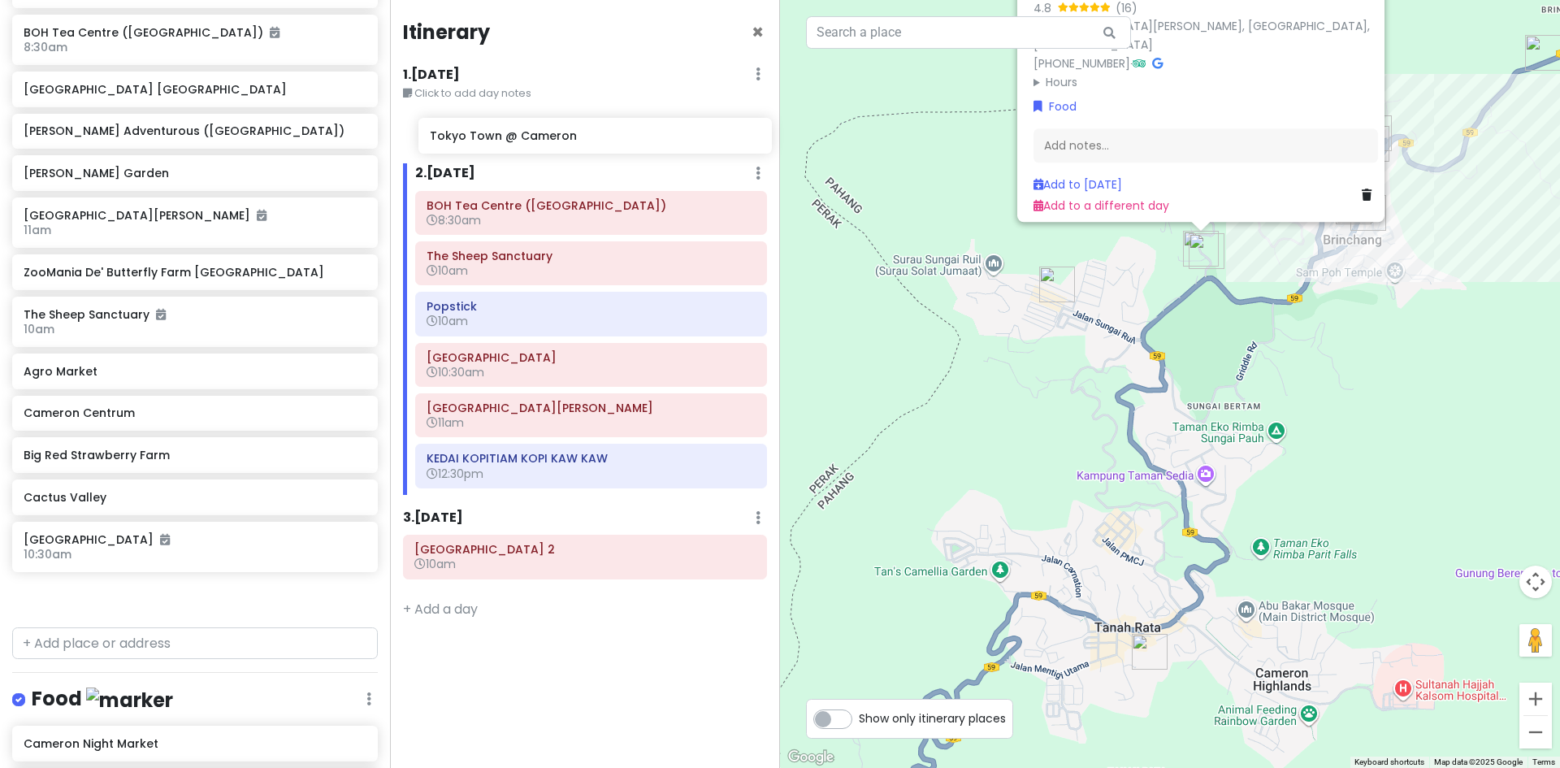
drag, startPoint x: 210, startPoint y: 595, endPoint x: 602, endPoint y: 141, distance: 599.5
click at [617, 132] on div "Cameron Highlands Trip Private Change Dates Make a Copy Delete Trip Go Pro ⚡️ G…" at bounding box center [780, 384] width 1560 height 768
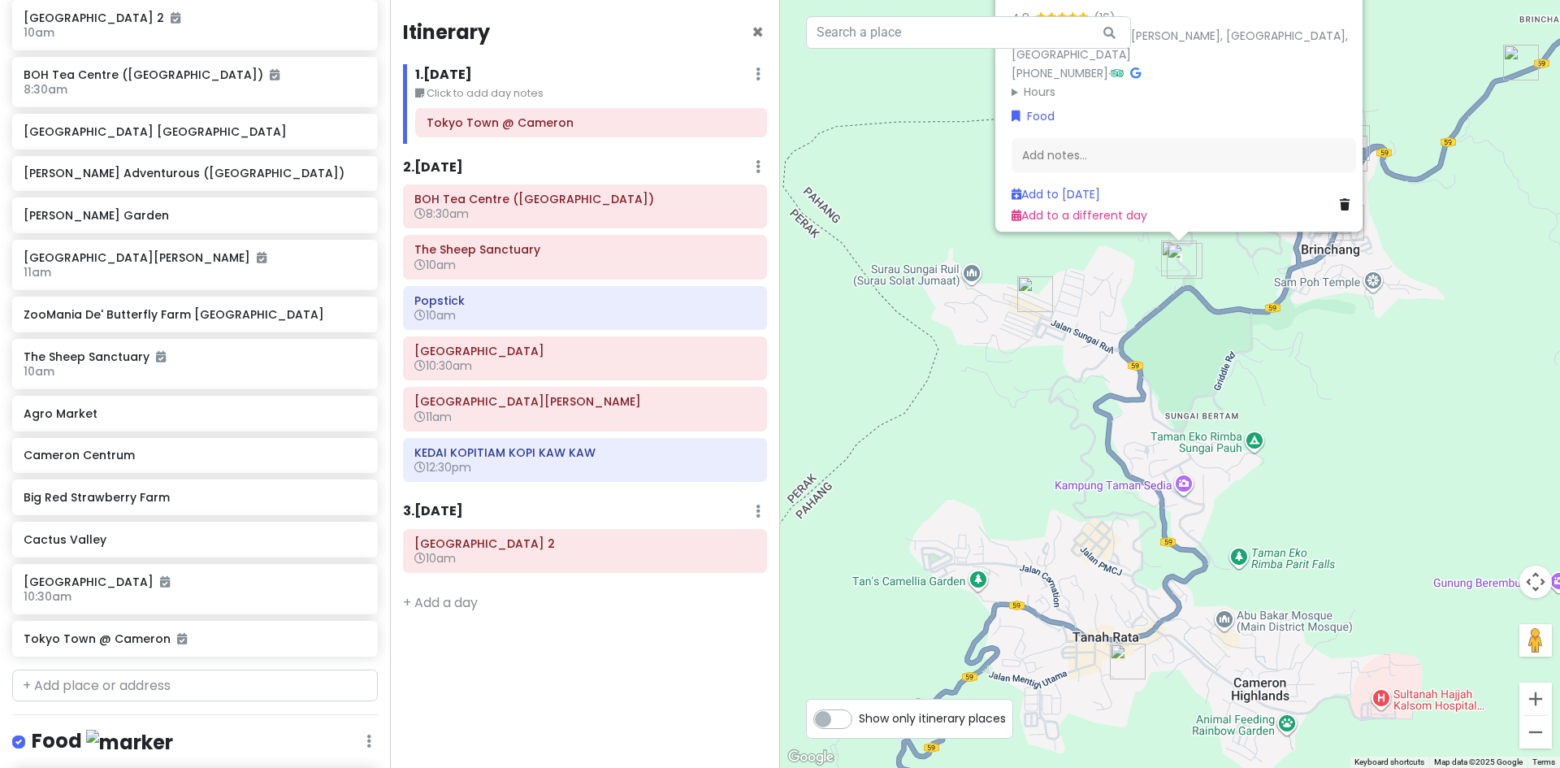
drag, startPoint x: 1259, startPoint y: 392, endPoint x: 1006, endPoint y: 550, distance: 298.5
click at [1016, 541] on div "Hoki Cafe 4.8 (16) Jalan Sultan Abu Bakar, Brinchang, 39000 Brinchang, Pahang, …" at bounding box center [1170, 384] width 780 height 768
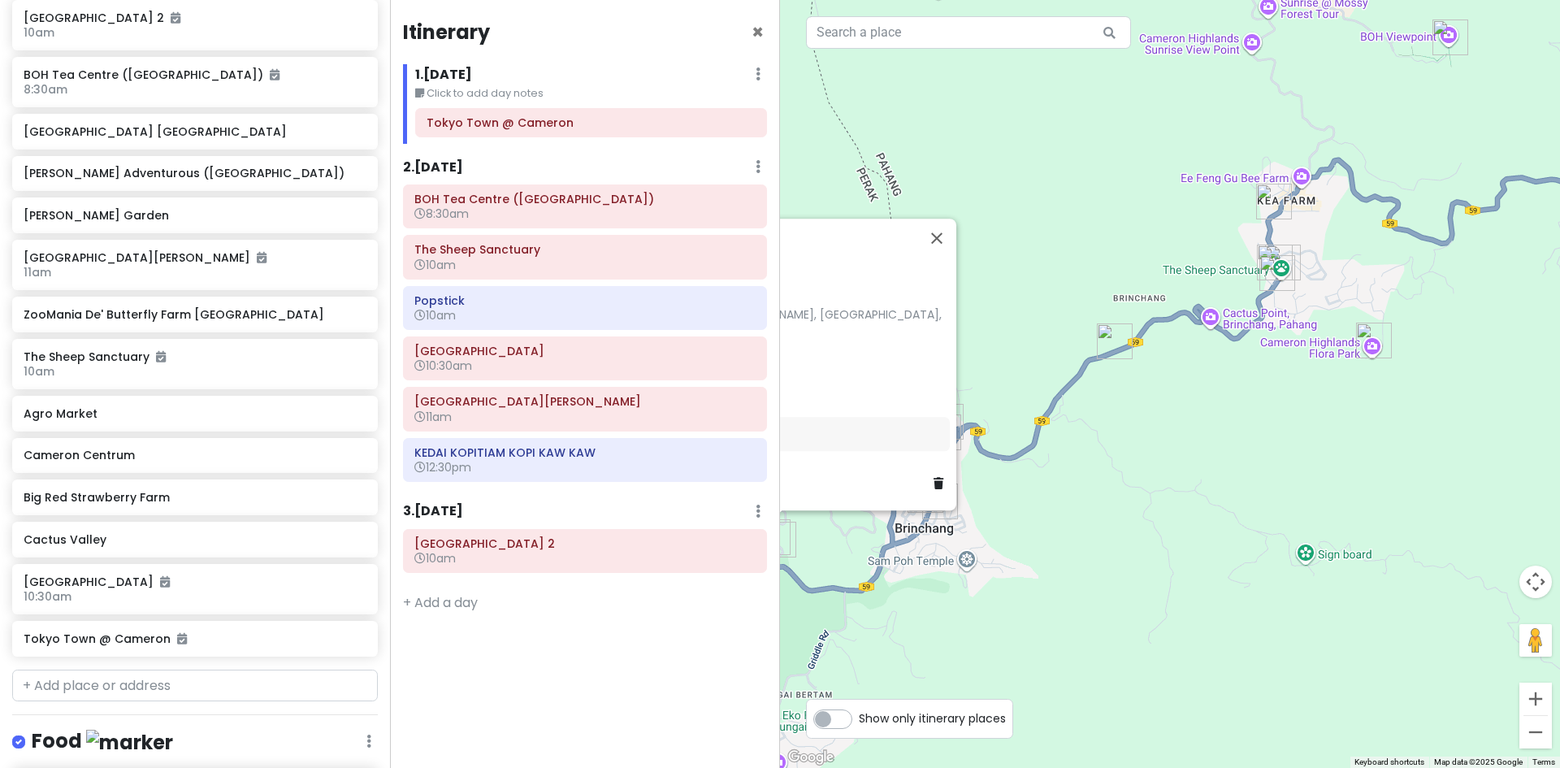
drag, startPoint x: 1050, startPoint y: 480, endPoint x: 1027, endPoint y: 492, distance: 26.5
click at [1045, 491] on div "Hoki Cafe 4.8 (16) Jalan Sultan Abu Bakar, Brinchang, 39000 Brinchang, Pahang, …" at bounding box center [1170, 384] width 780 height 768
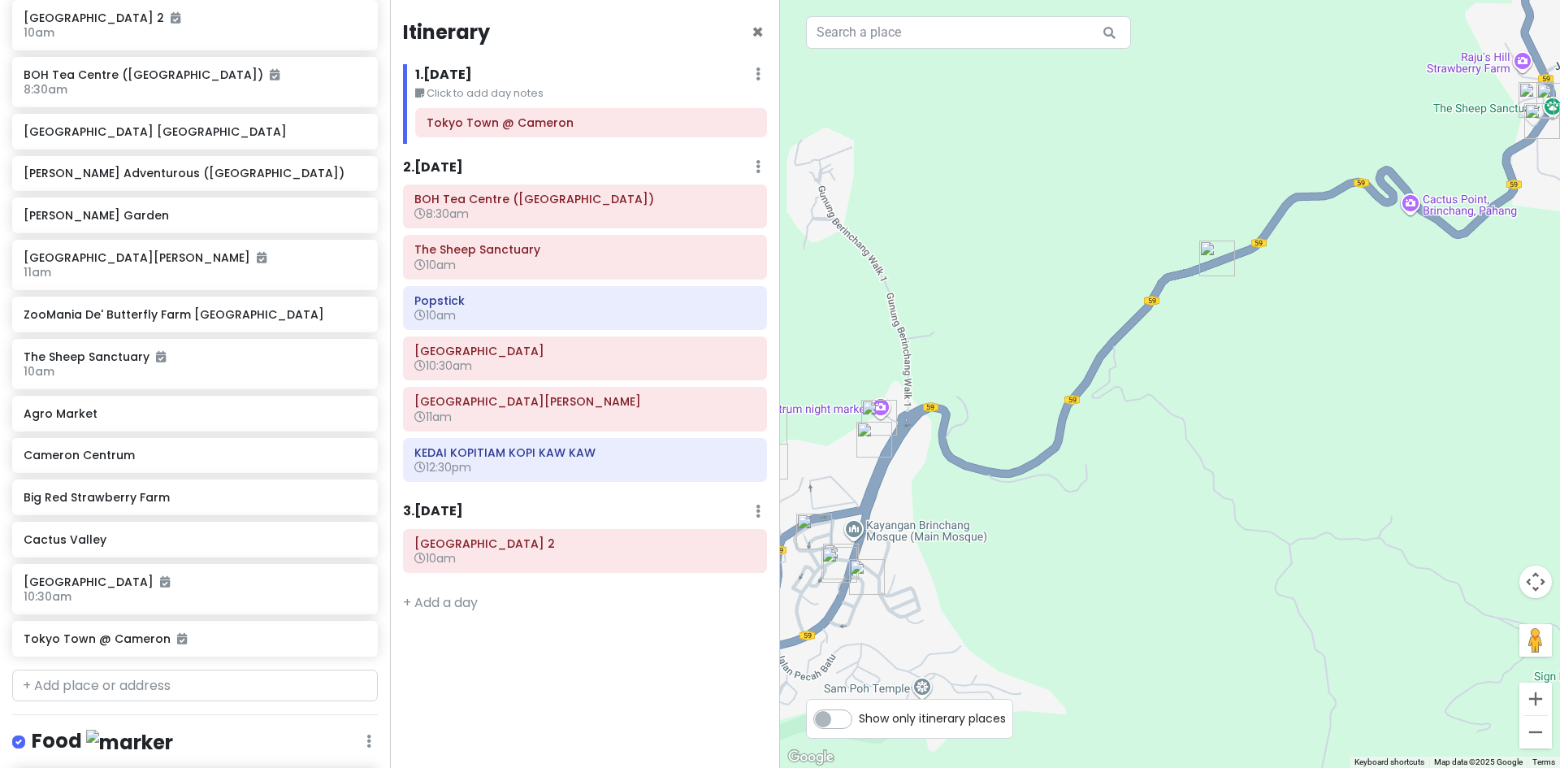
drag, startPoint x: 1016, startPoint y: 475, endPoint x: 1071, endPoint y: 470, distance: 54.6
click at [1068, 471] on div "Hoki Cafe 4.8 (16) Jalan Sultan Abu Bakar, Brinchang, 39000 Brinchang, Pahang, …" at bounding box center [1170, 384] width 780 height 768
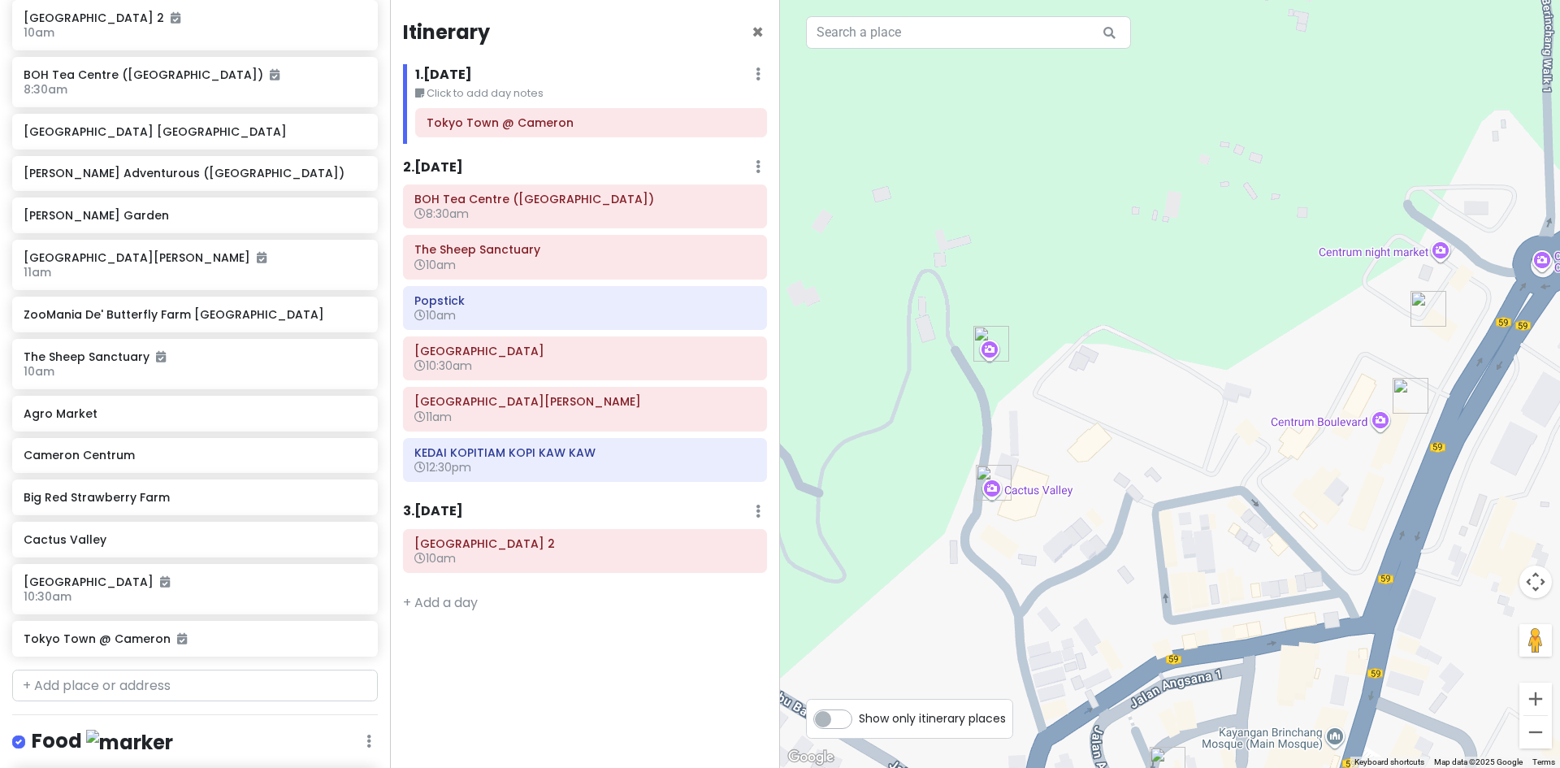
click at [1407, 395] on img "Cameron Centrum" at bounding box center [1410, 395] width 49 height 49
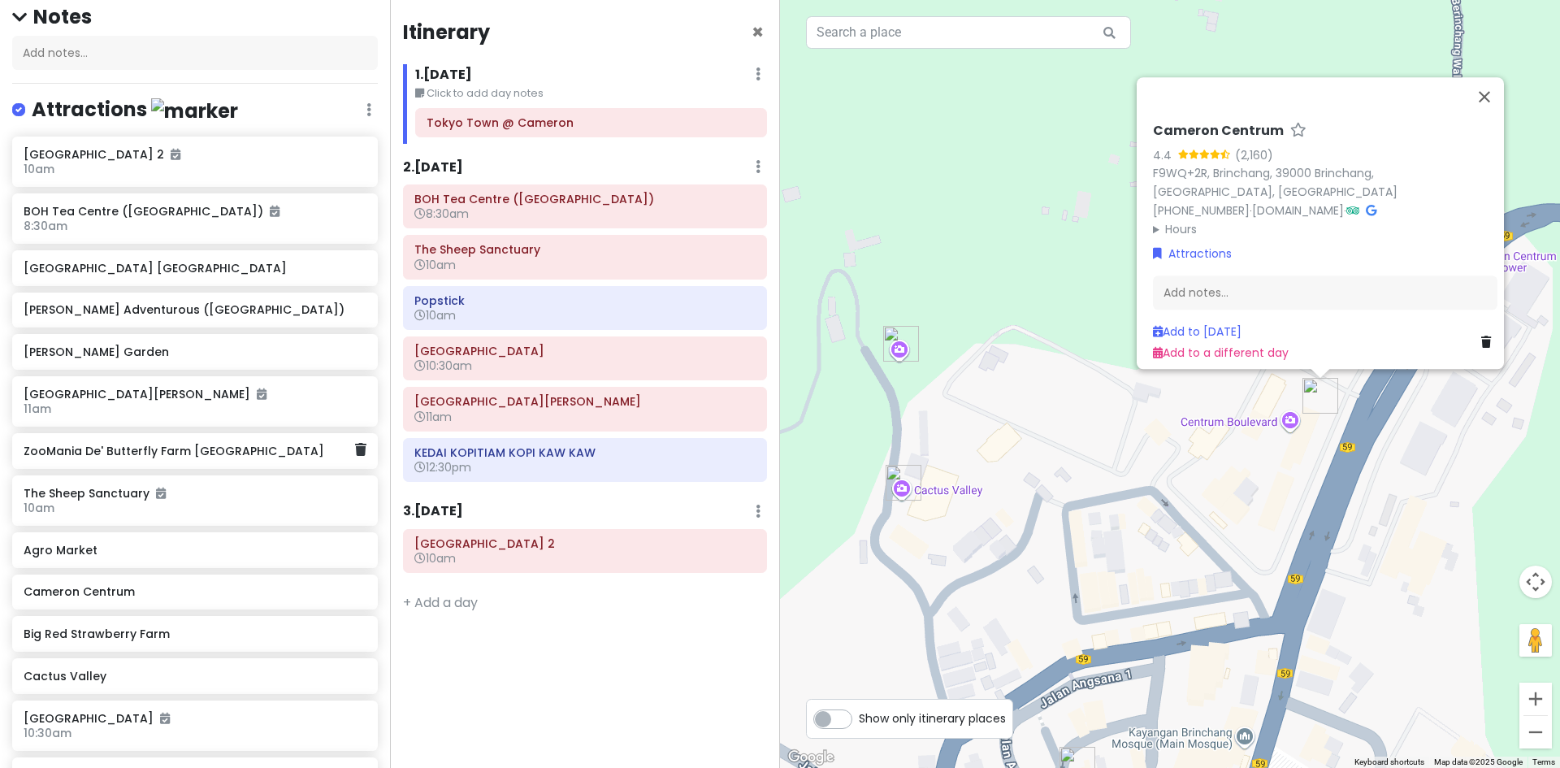
scroll to position [236, 0]
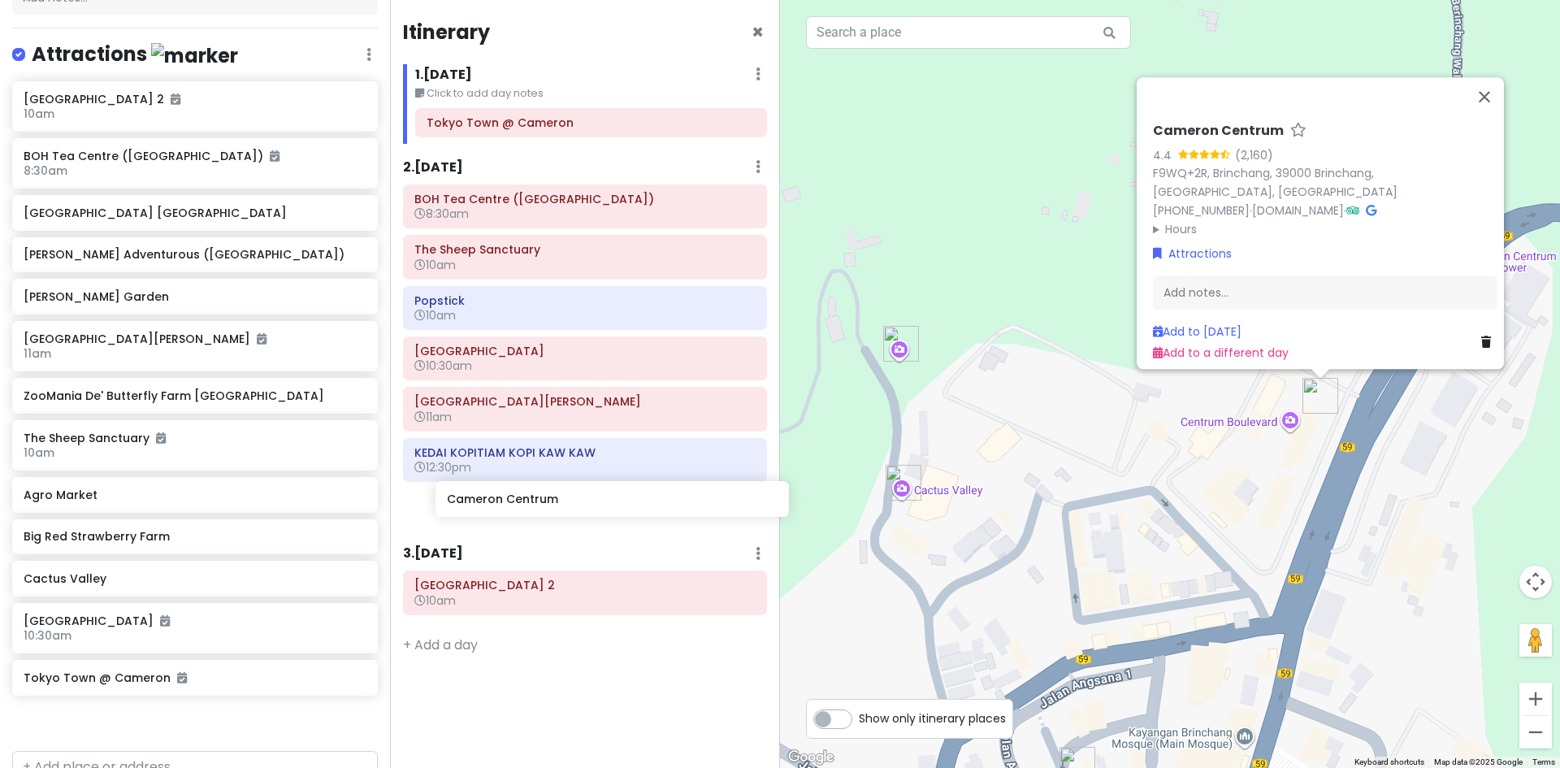
drag, startPoint x: 210, startPoint y: 535, endPoint x: 632, endPoint y: 498, distance: 424.0
click at [632, 498] on div "Cameron Highlands Trip Private Change Dates Make a Copy Delete Trip Go Pro ⚡️ G…" at bounding box center [780, 384] width 1560 height 768
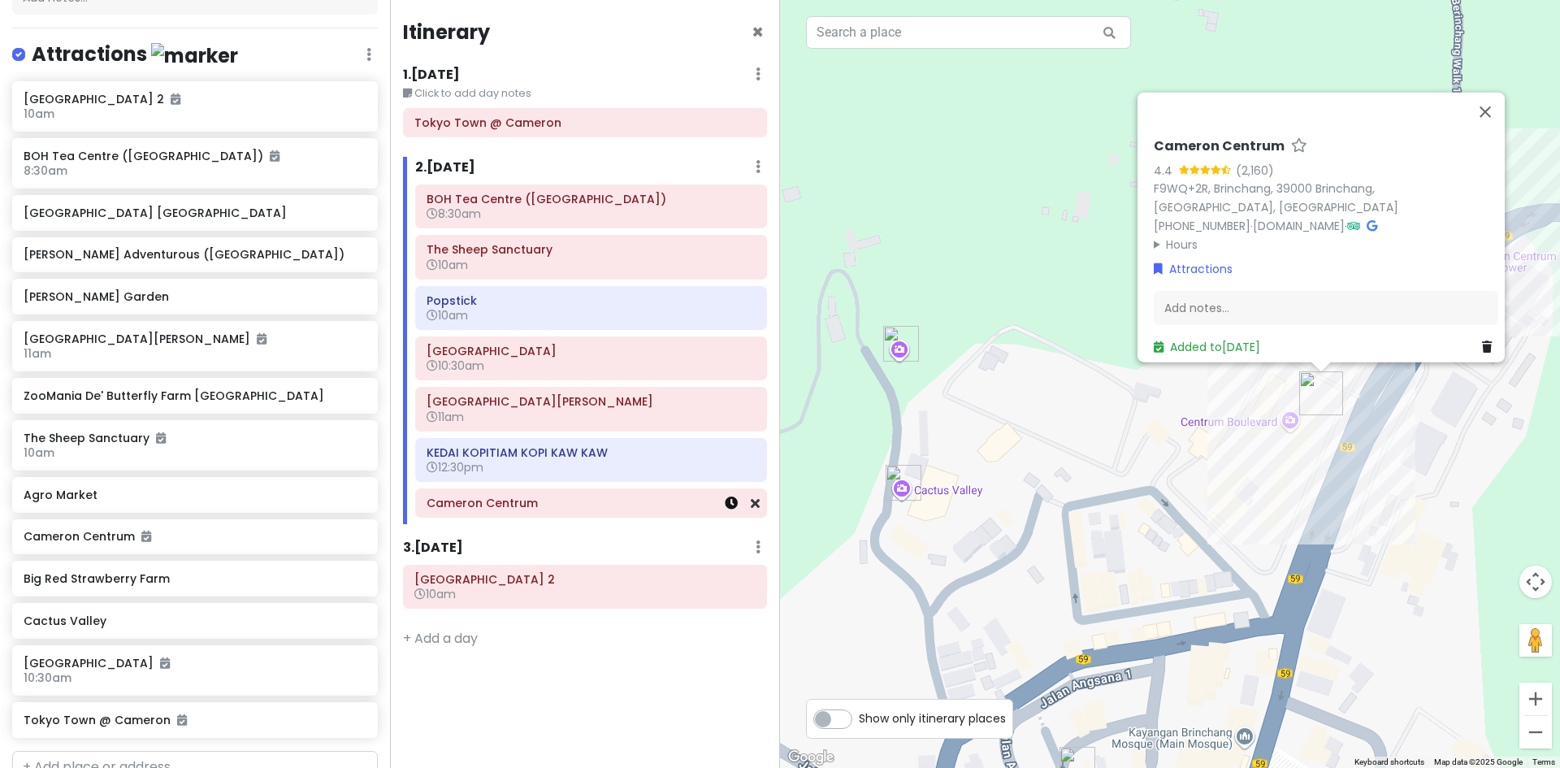
click at [727, 508] on icon at bounding box center [731, 502] width 13 height 13
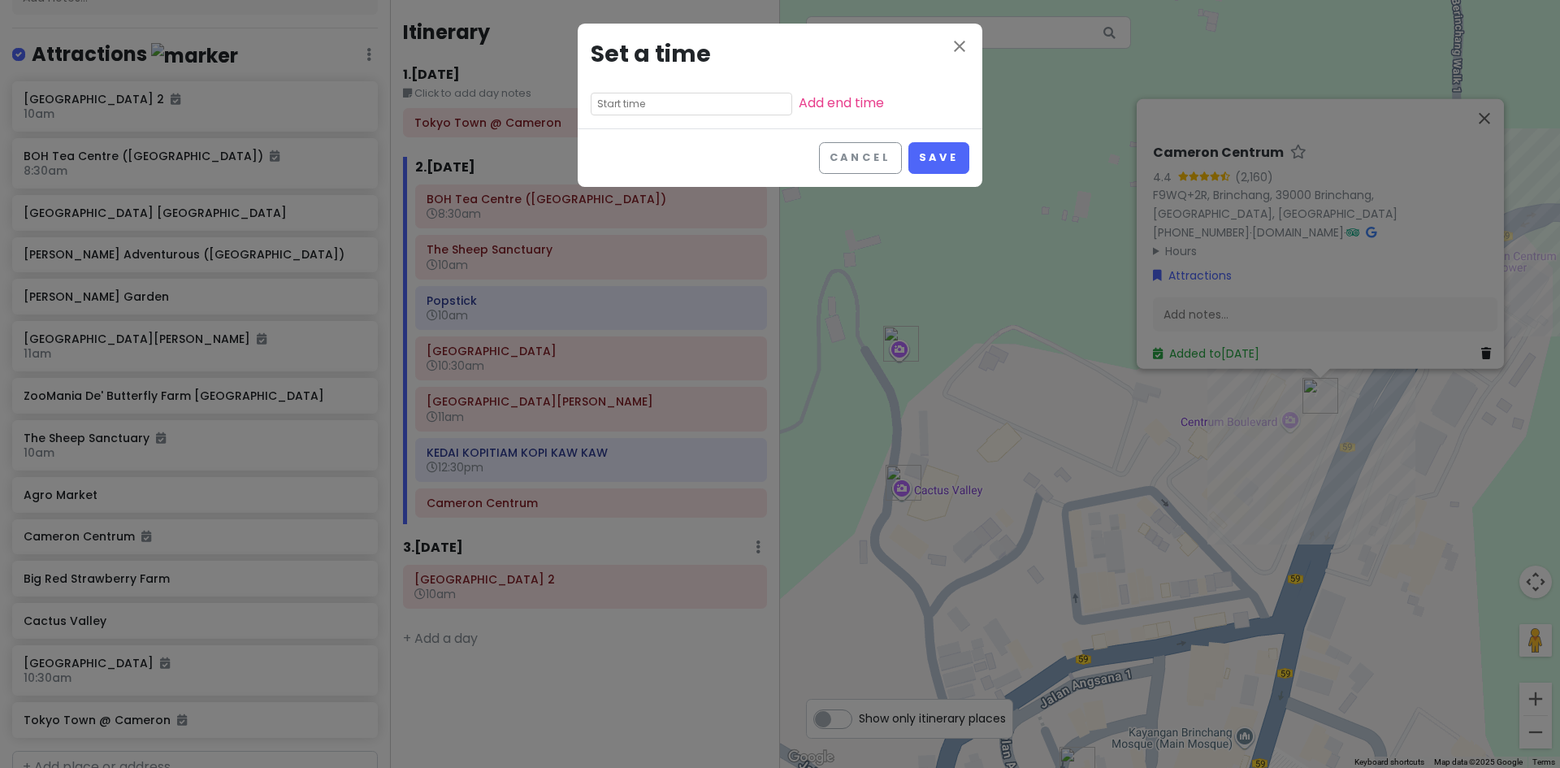
click at [673, 95] on input "text" at bounding box center [691, 104] width 201 height 23
click at [613, 152] on li "01" at bounding box center [613, 146] width 45 height 19
type input "1:20 pm"
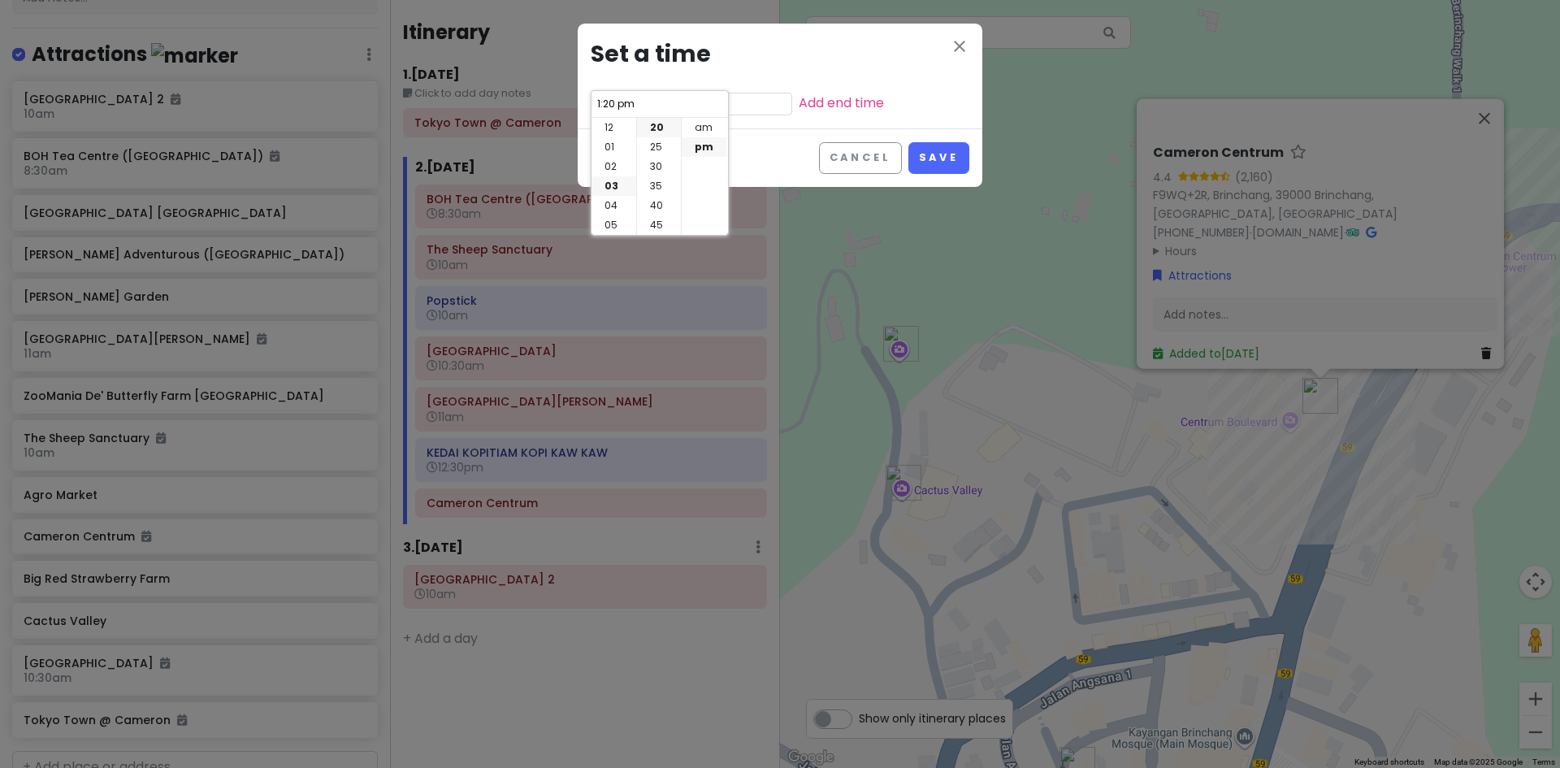
scroll to position [19, 0]
click at [660, 166] on li "30" at bounding box center [659, 166] width 44 height 19
type input "1:30 pm"
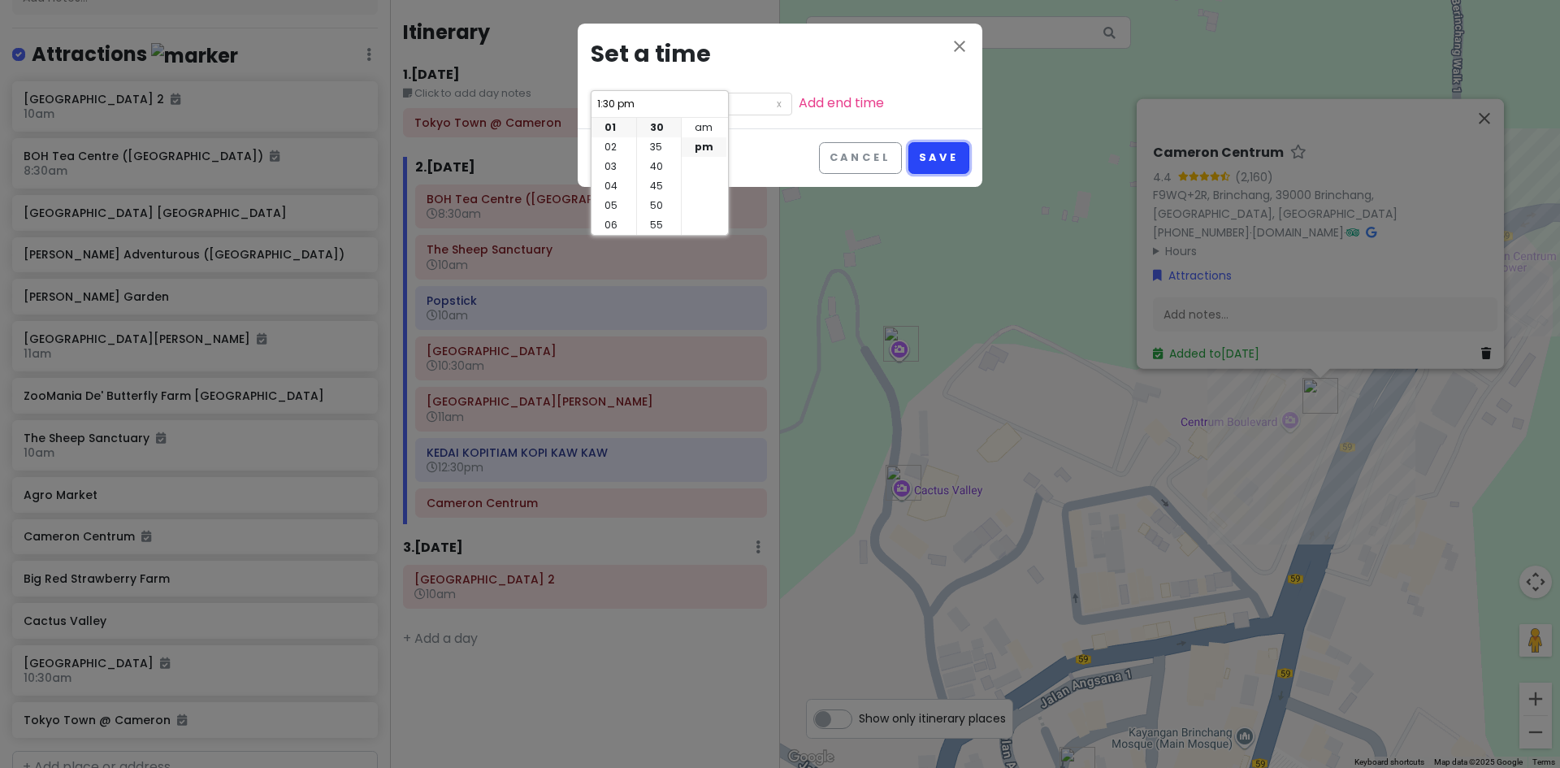
click at [920, 155] on button "Save" at bounding box center [938, 158] width 61 height 32
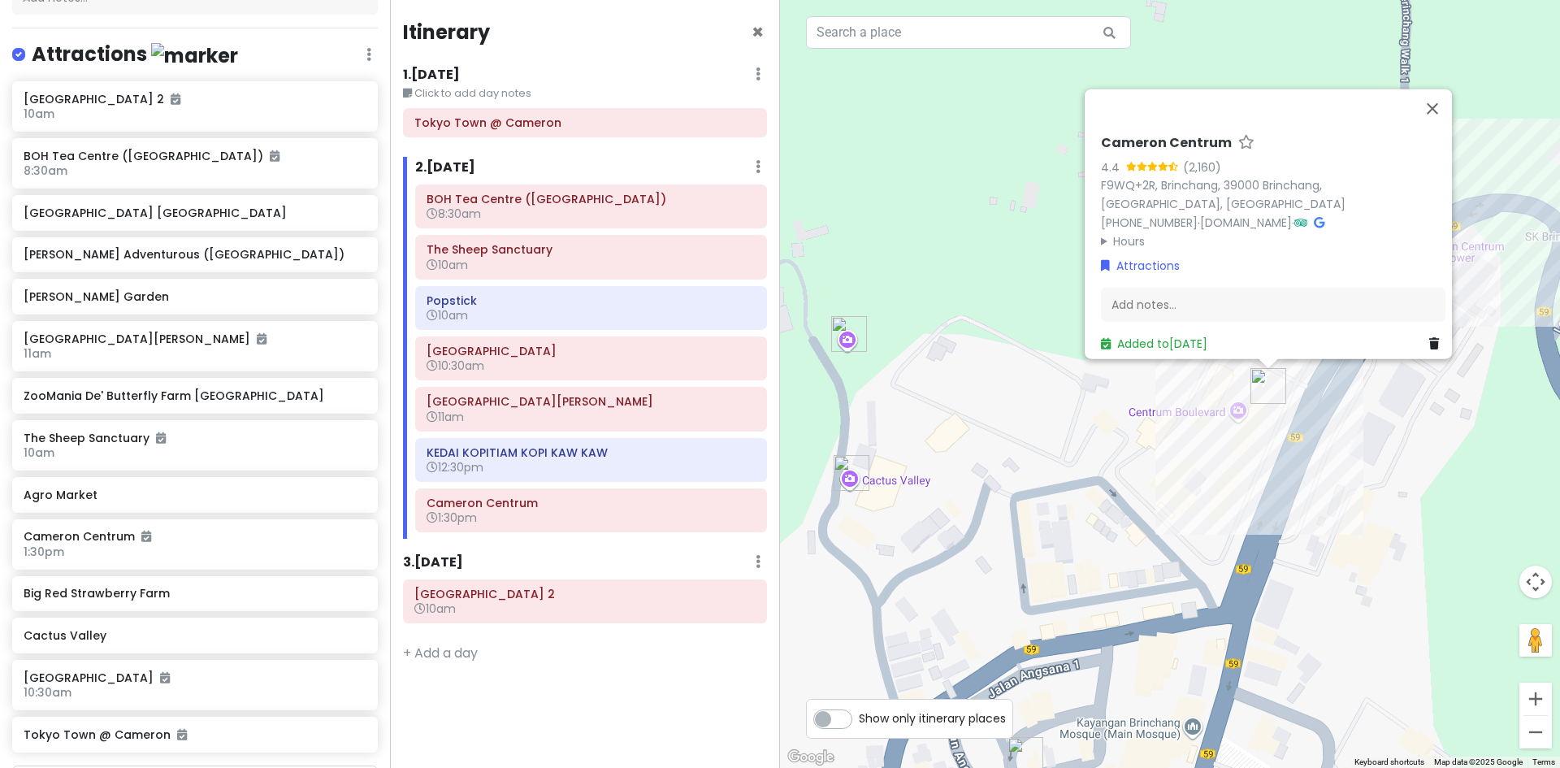
drag, startPoint x: 994, startPoint y: 452, endPoint x: 961, endPoint y: 446, distance: 33.9
click at [961, 446] on div "Cameron Centrum 4.4 (2,160) F9WQ+2R, Brinchang, 39000 Brinchang, Pahang, Malays…" at bounding box center [1170, 384] width 780 height 768
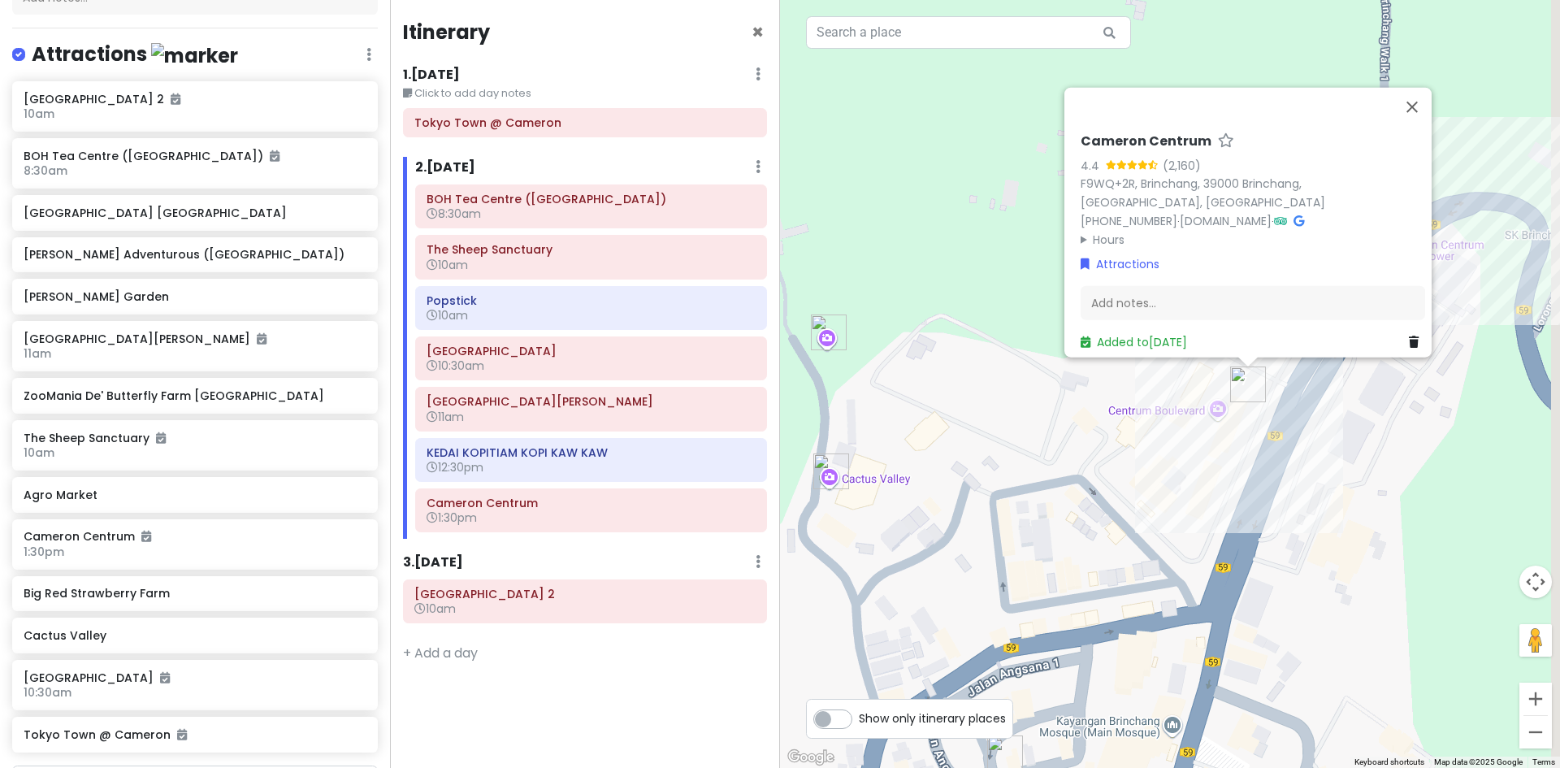
drag, startPoint x: 1160, startPoint y: 440, endPoint x: 1069, endPoint y: 444, distance: 91.1
click at [1069, 444] on div "Cameron Centrum 4.4 (2,160) F9WQ+2R, Brinchang, 39000 Brinchang, Pahang, Malays…" at bounding box center [1170, 384] width 780 height 768
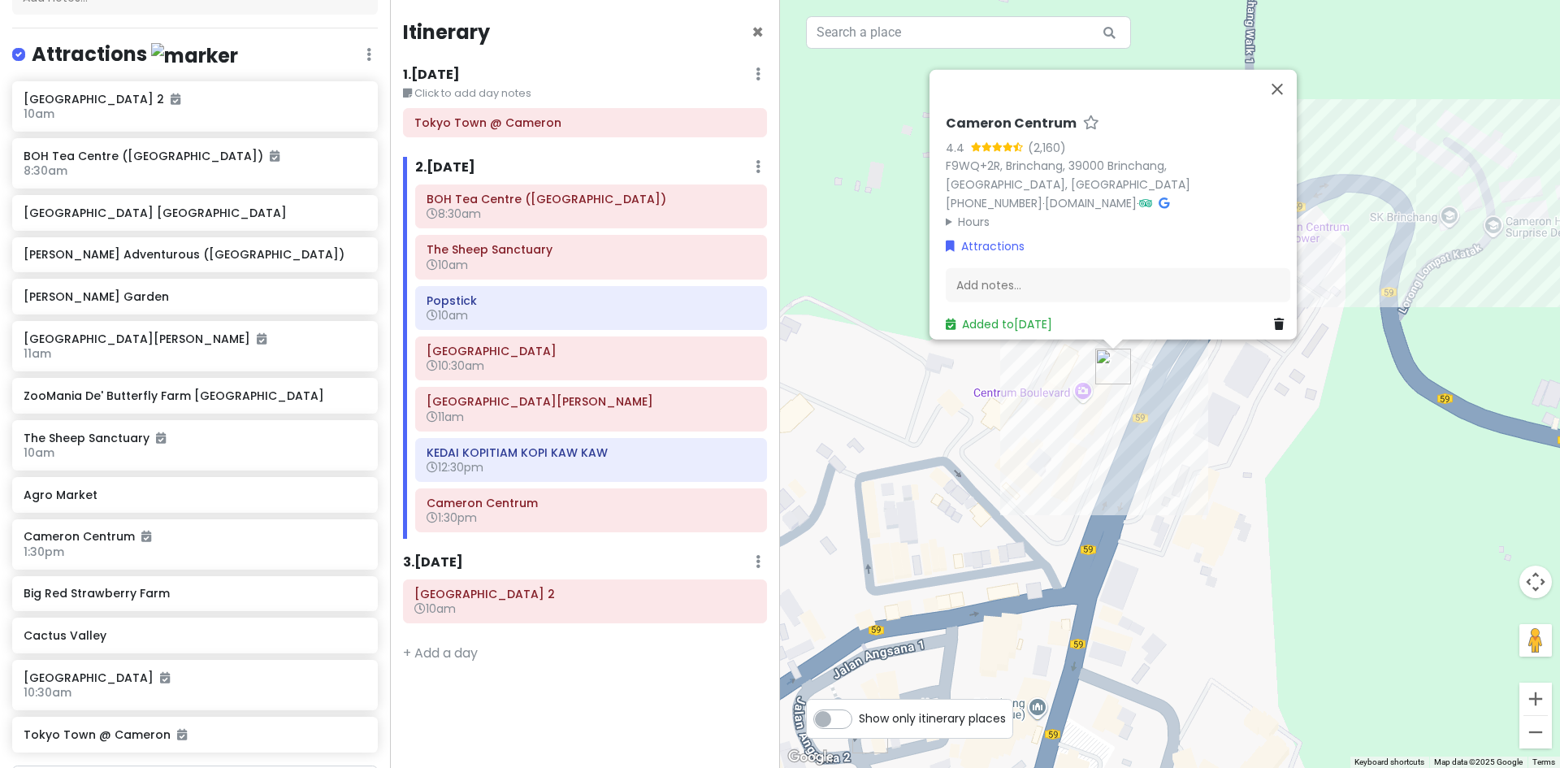
drag, startPoint x: 1032, startPoint y: 497, endPoint x: 1145, endPoint y: 432, distance: 131.0
click at [1082, 472] on div "Cameron Centrum 4.4 (2,160) F9WQ+2R, Brinchang, 39000 Brinchang, Pahang, Malays…" at bounding box center [1170, 384] width 780 height 768
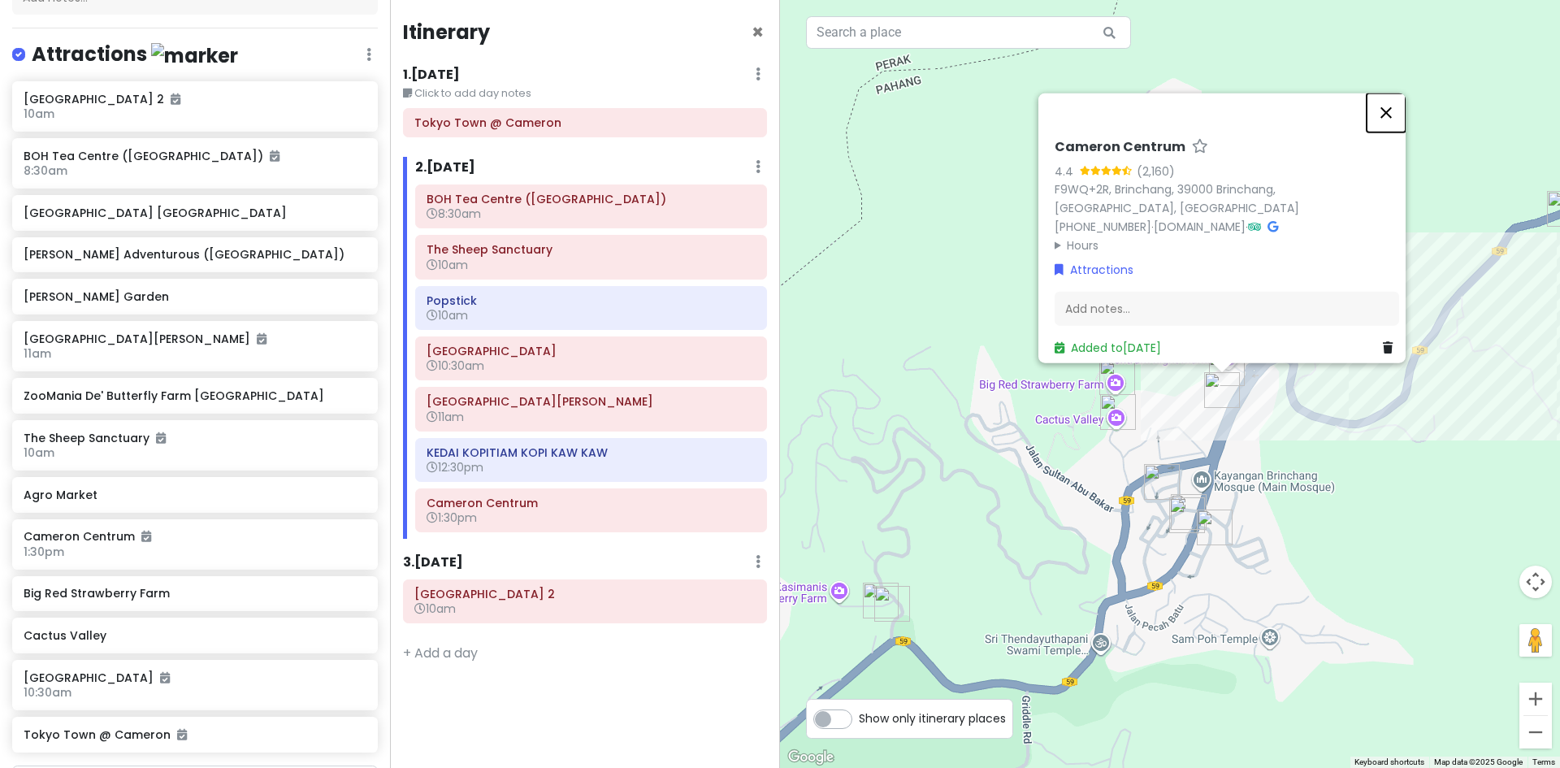
click at [1393, 124] on button "Close" at bounding box center [1385, 112] width 39 height 39
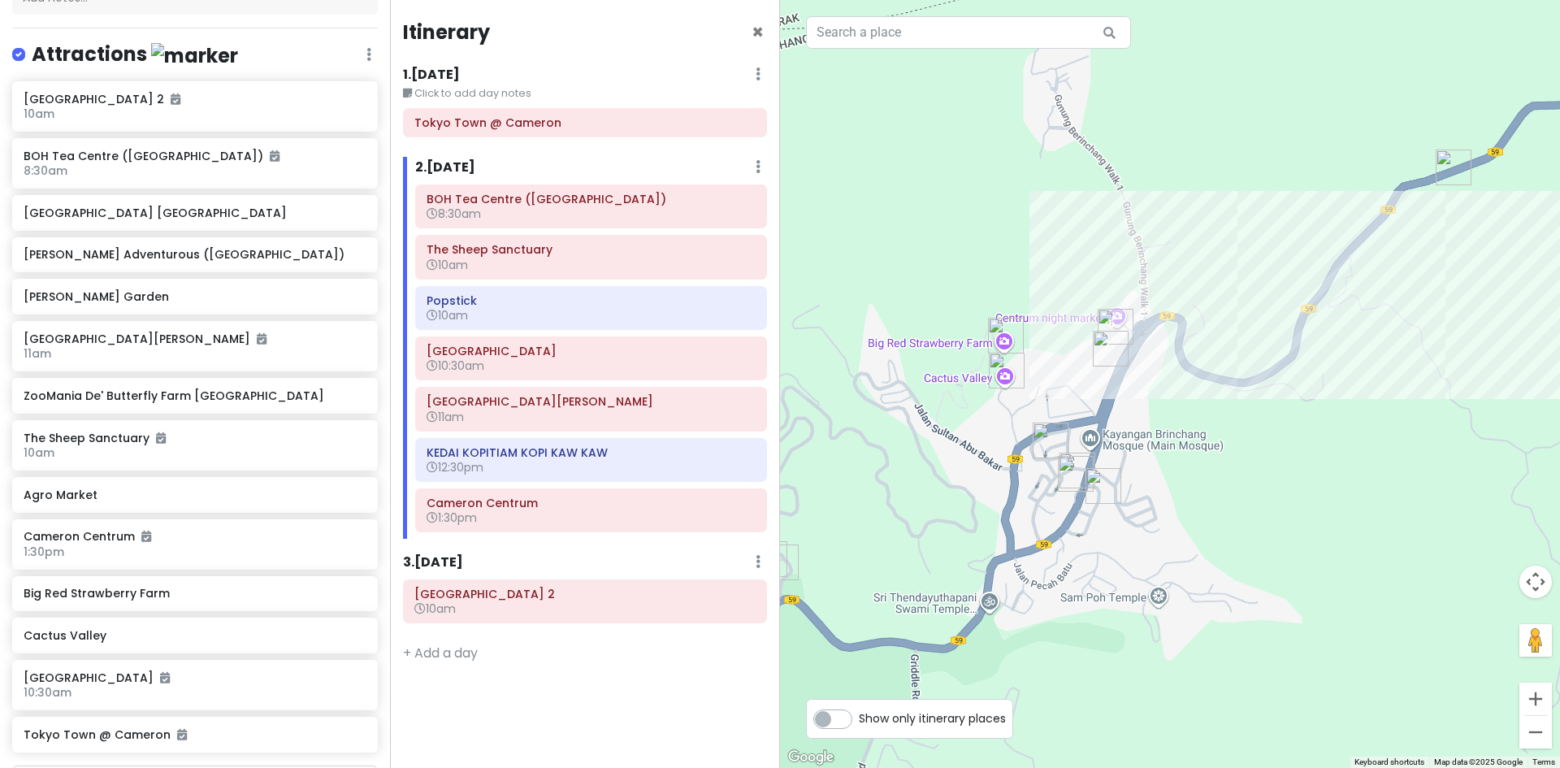
drag, startPoint x: 1326, startPoint y: 491, endPoint x: 1150, endPoint y: 434, distance: 184.7
click at [1150, 434] on div "To navigate, press the arrow keys." at bounding box center [1170, 384] width 780 height 768
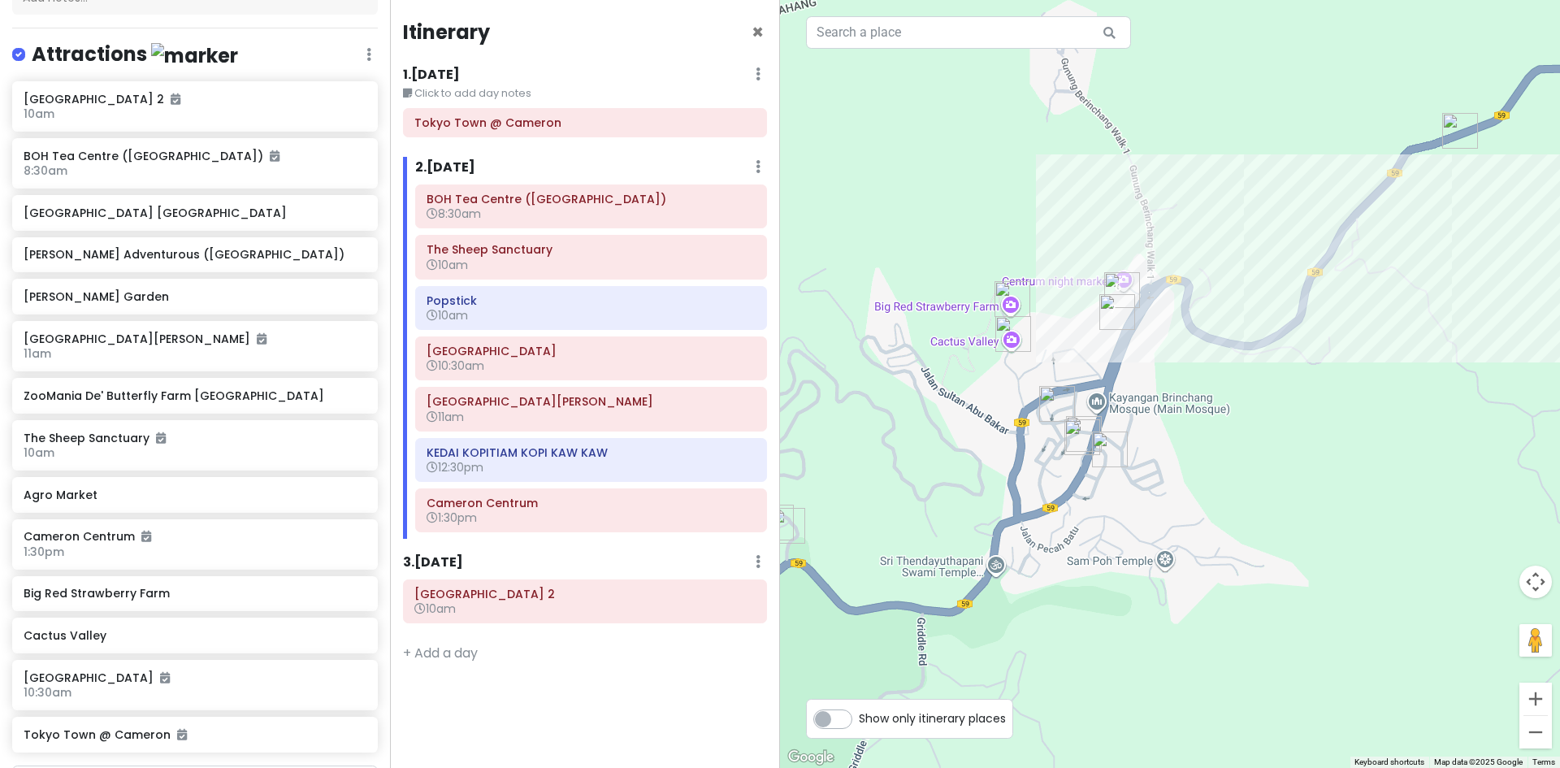
drag, startPoint x: 1053, startPoint y: 484, endPoint x: 1182, endPoint y: 473, distance: 129.7
click at [1181, 473] on div at bounding box center [1170, 384] width 780 height 768
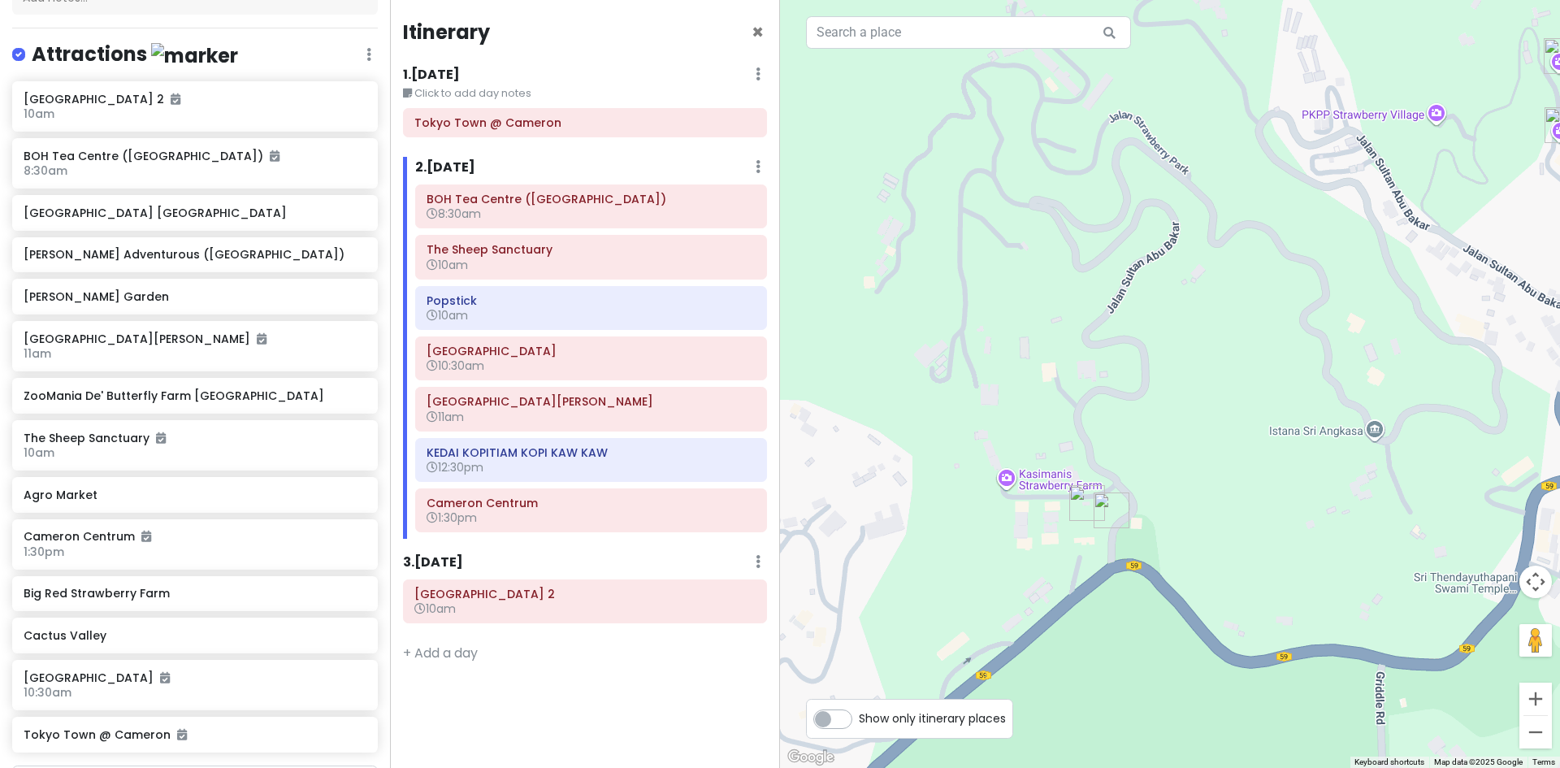
click at [1105, 509] on img "Tokyo Town @ Cameron" at bounding box center [1111, 510] width 49 height 49
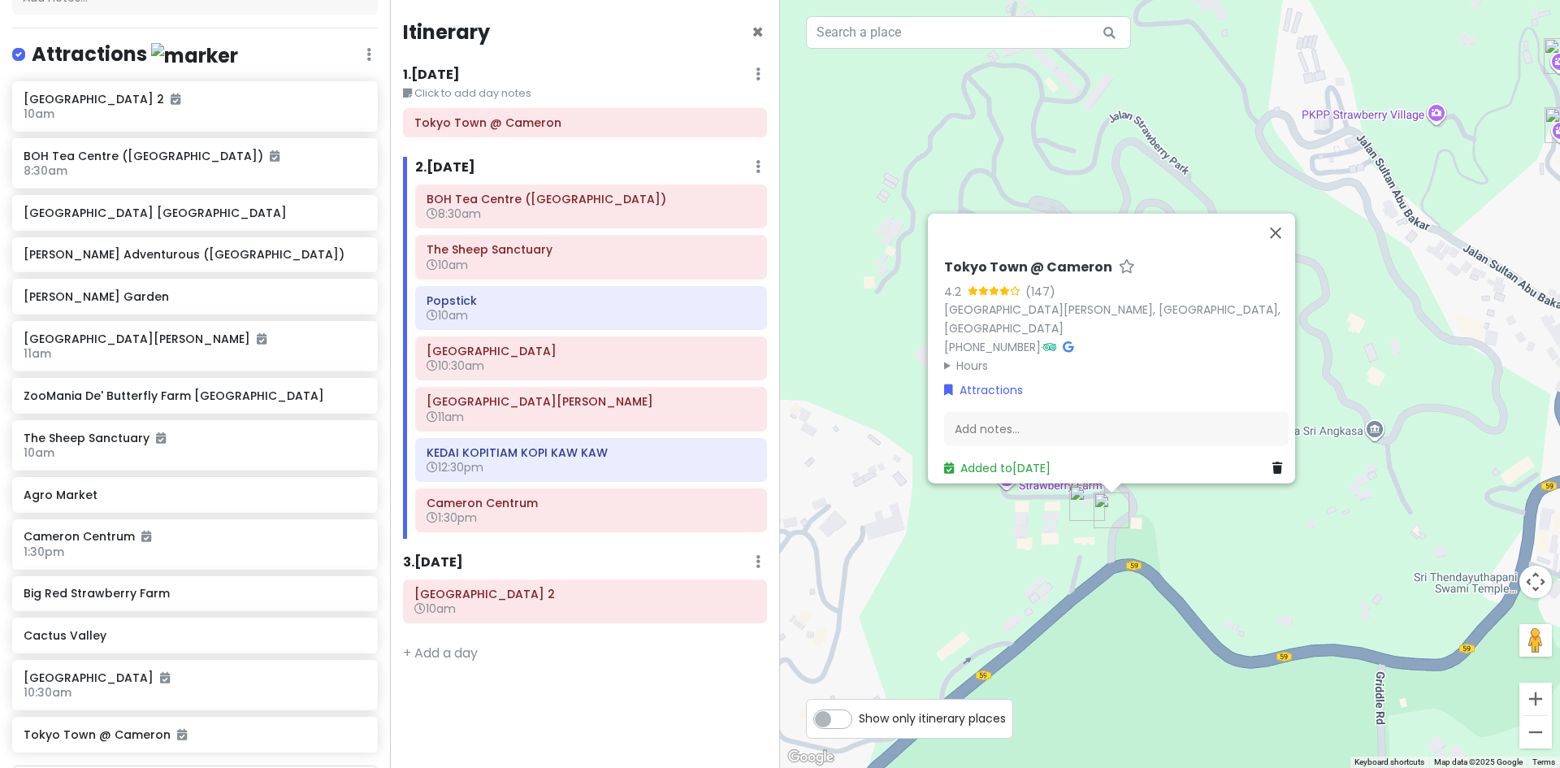
click at [1215, 516] on div "Tokyo Town @ Cameron 4.2 (147) Jalan Sultan Abu Bakar, Brinchang, 39000 Cameron…" at bounding box center [1170, 384] width 780 height 768
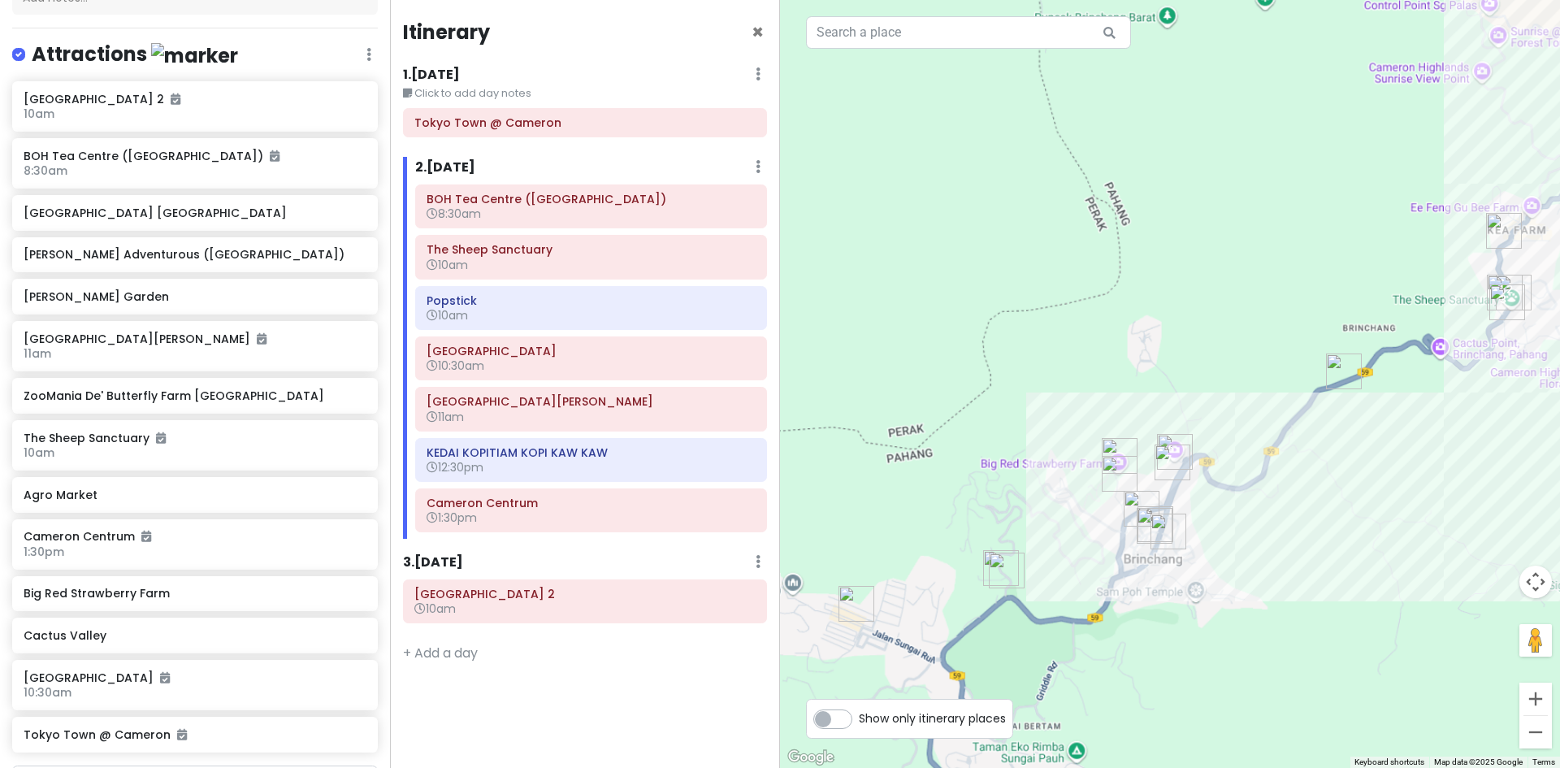
drag, startPoint x: 1347, startPoint y: 491, endPoint x: 1168, endPoint y: 525, distance: 181.9
click at [1144, 556] on img "OK Tuck Restaurant Brinchang Cameron Highlands" at bounding box center [1168, 531] width 49 height 49
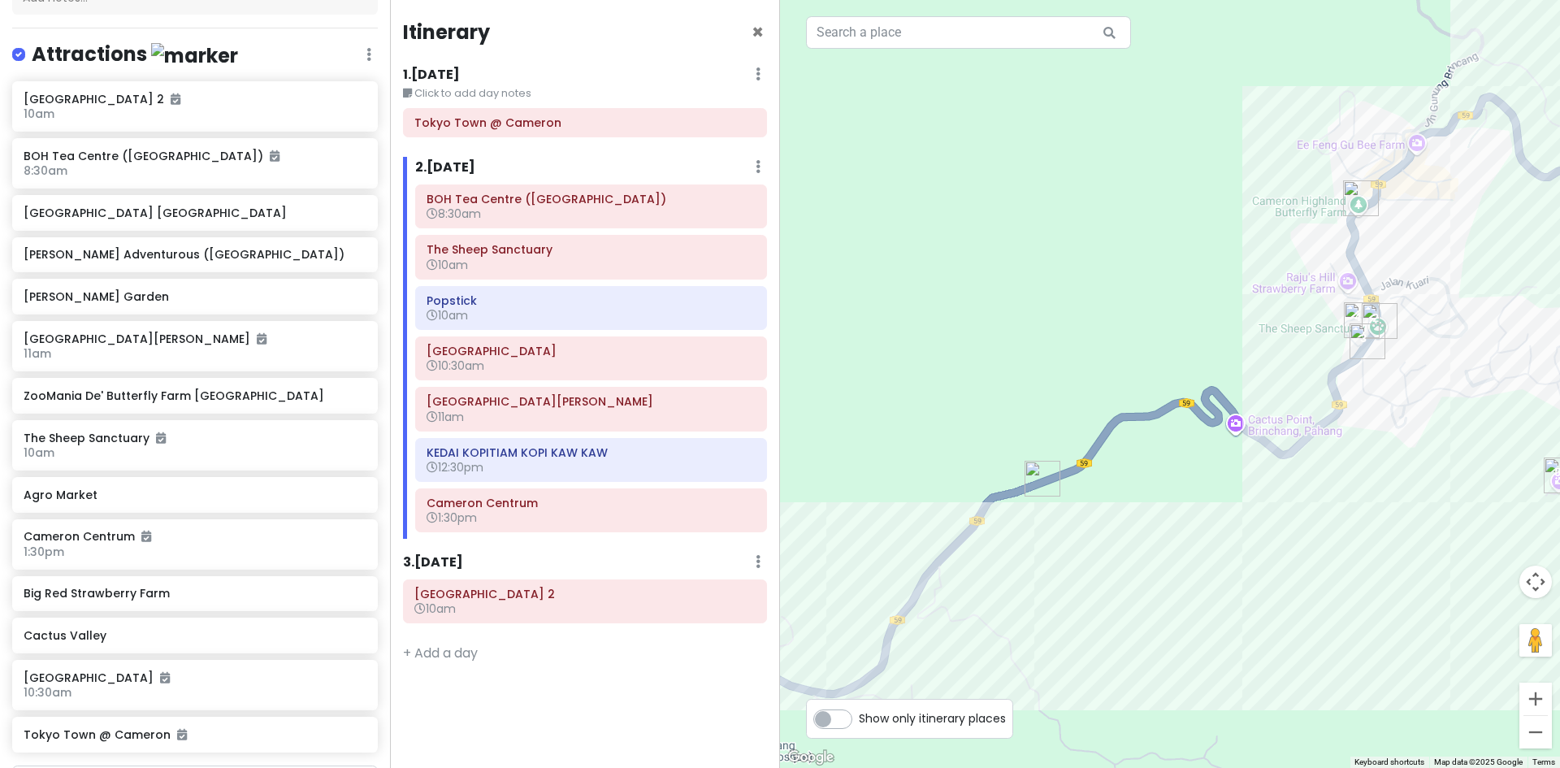
click at [1018, 474] on img "Agro Market" at bounding box center [1042, 478] width 49 height 49
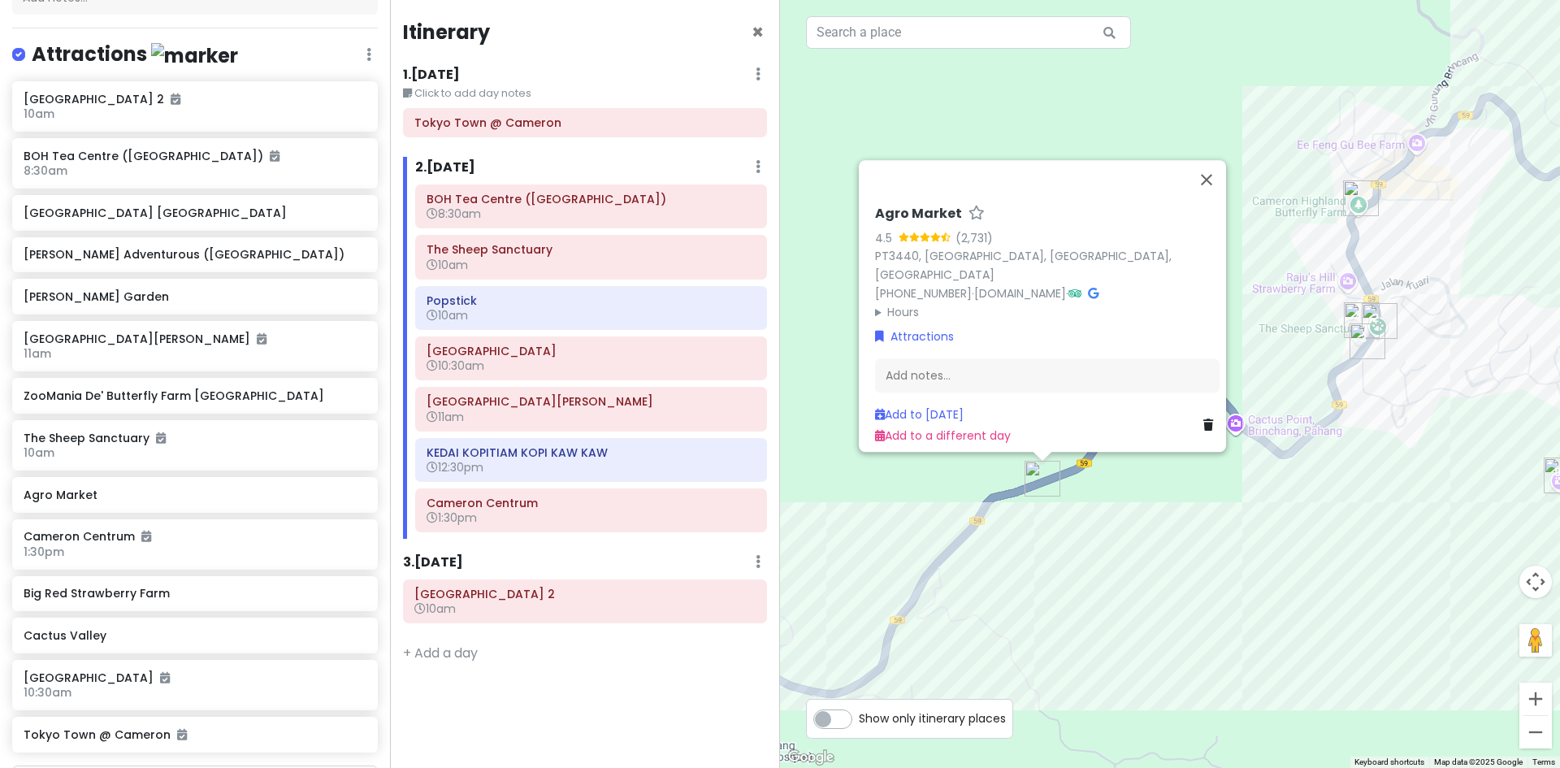
click at [1130, 500] on div "Agro Market 4.5 (2,731) PT3440, Jln Gunung Brincang, Sungai Burung, 39100 Brinc…" at bounding box center [1170, 384] width 780 height 768
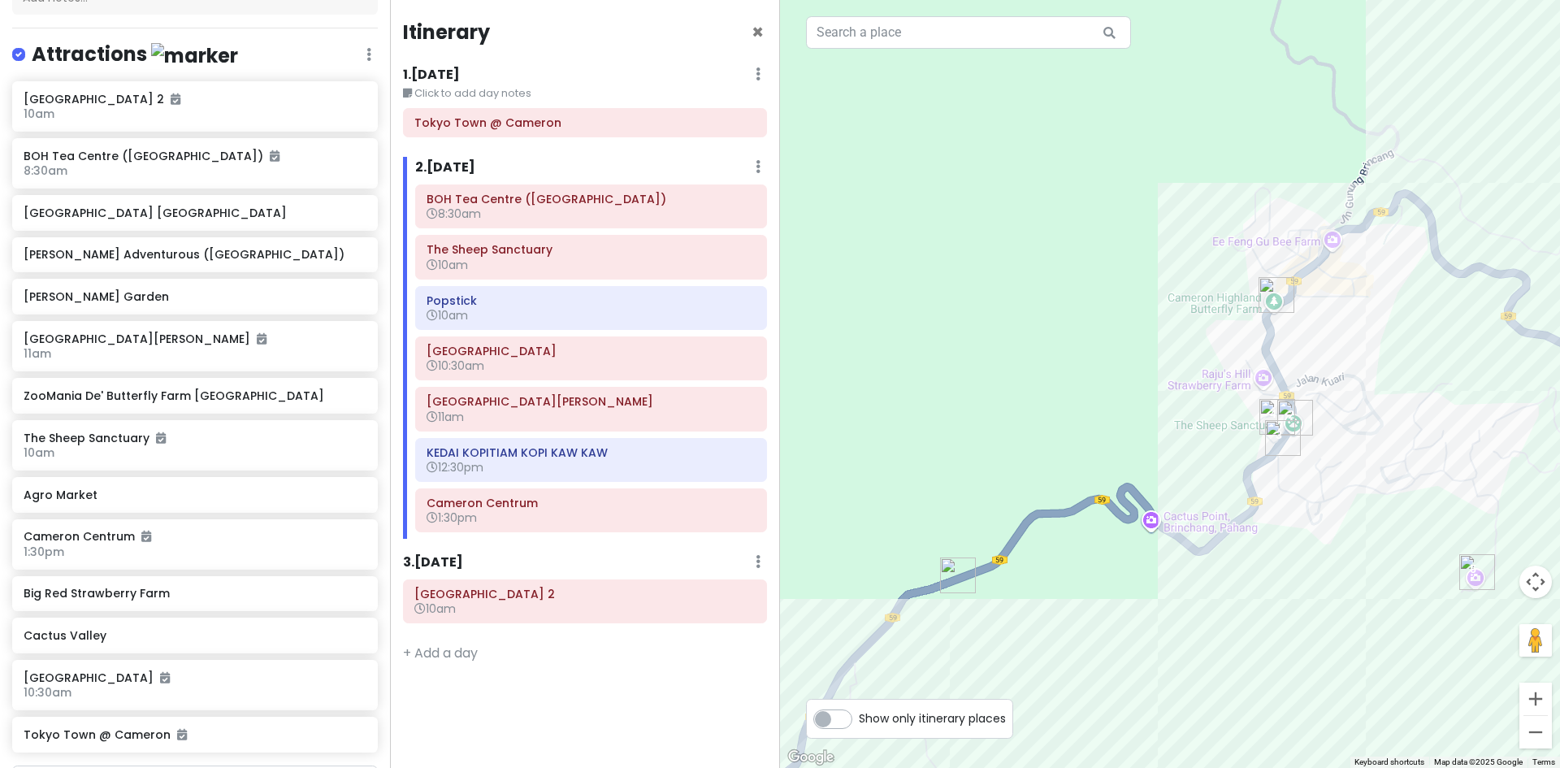
click at [1272, 301] on img "ZooMania De' Butterfly Farm Cameron Highlands" at bounding box center [1276, 295] width 49 height 49
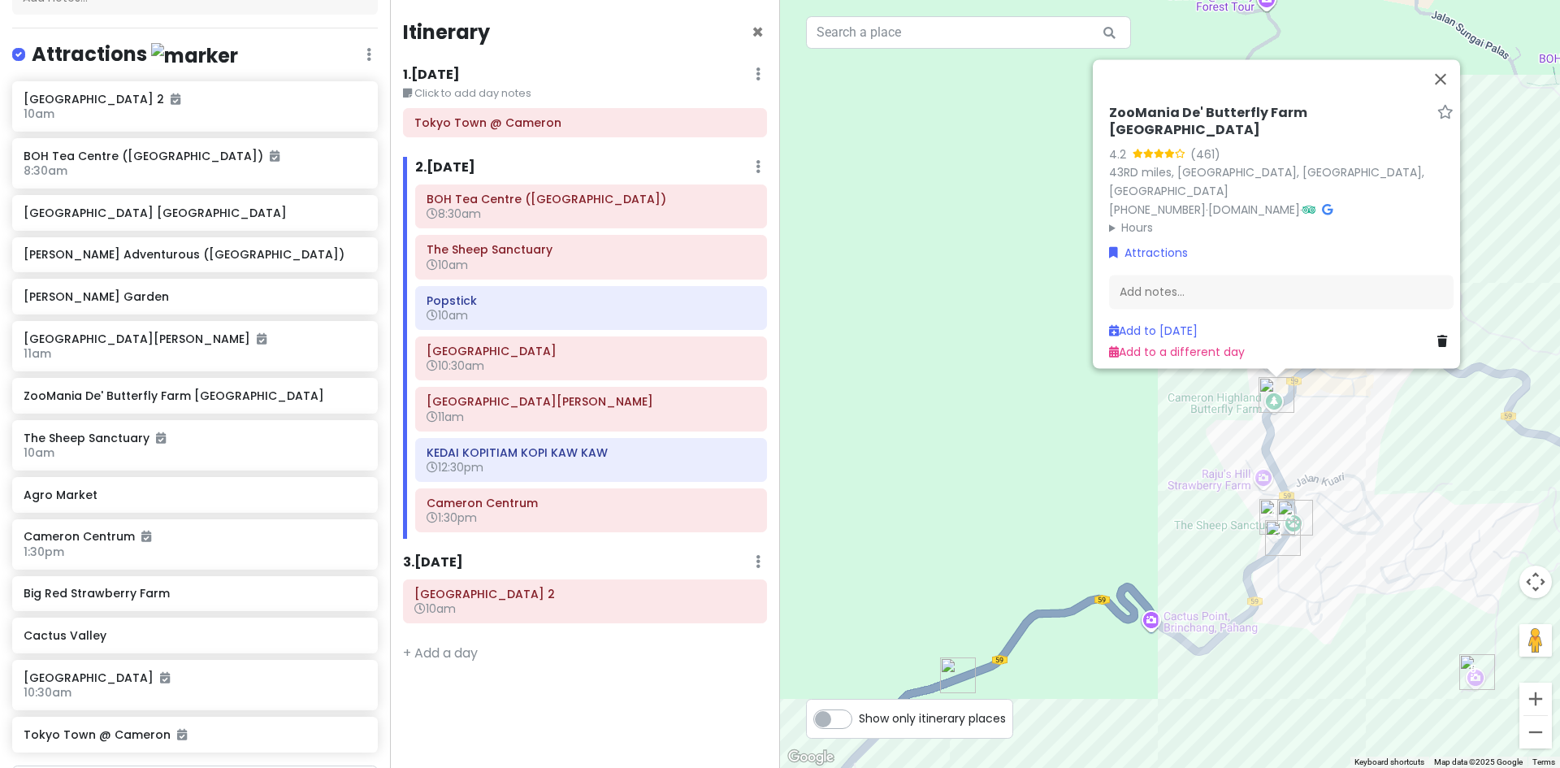
click at [1133, 386] on div "ZooMania De' Butterfly Farm Cameron Highlands 4.2 (461) 43RD miles, 39100 Kea F…" at bounding box center [1170, 384] width 780 height 768
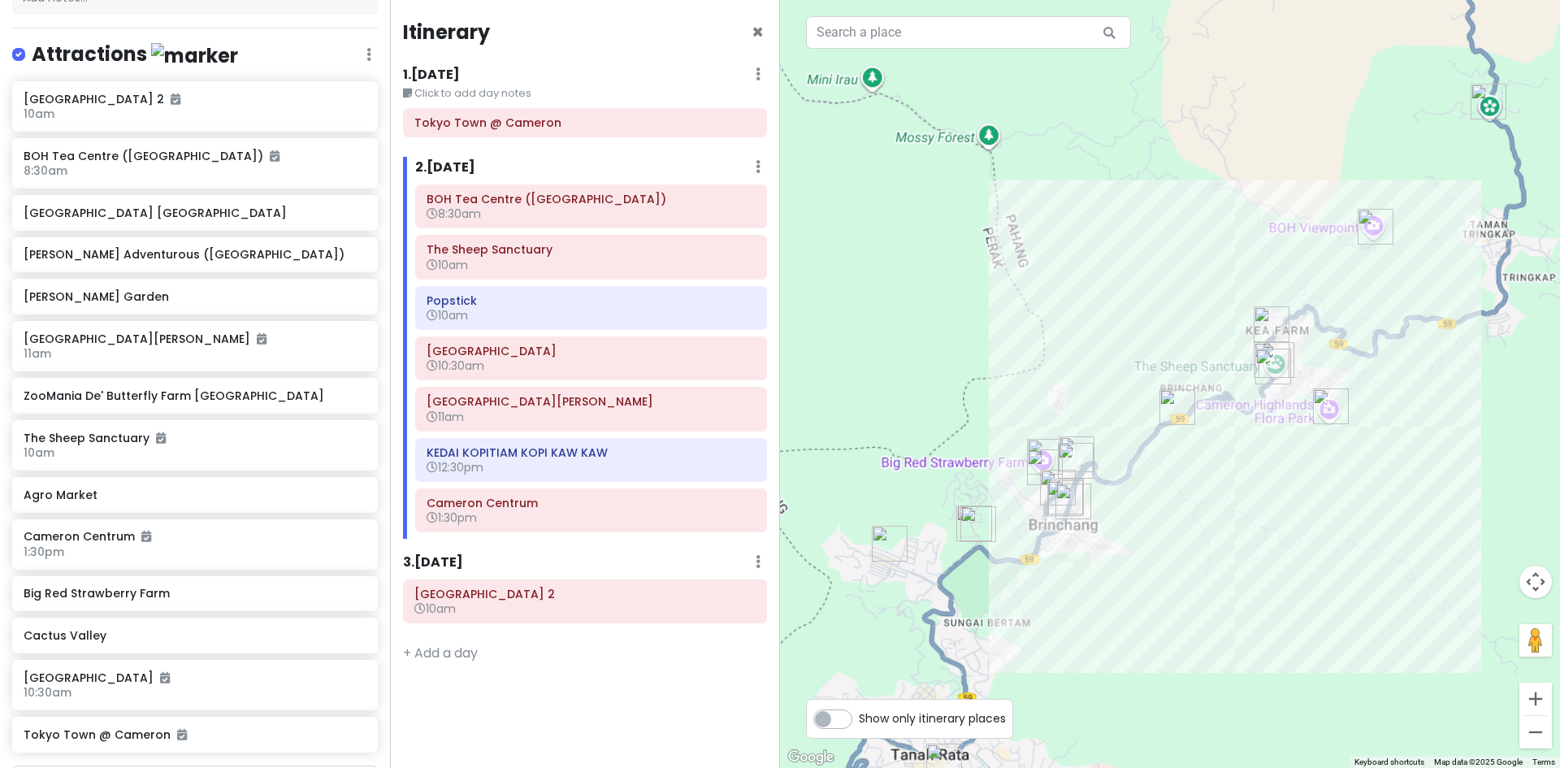
drag, startPoint x: 1030, startPoint y: 504, endPoint x: 1158, endPoint y: 410, distance: 158.6
click at [1184, 398] on img "Agro Market" at bounding box center [1177, 407] width 49 height 49
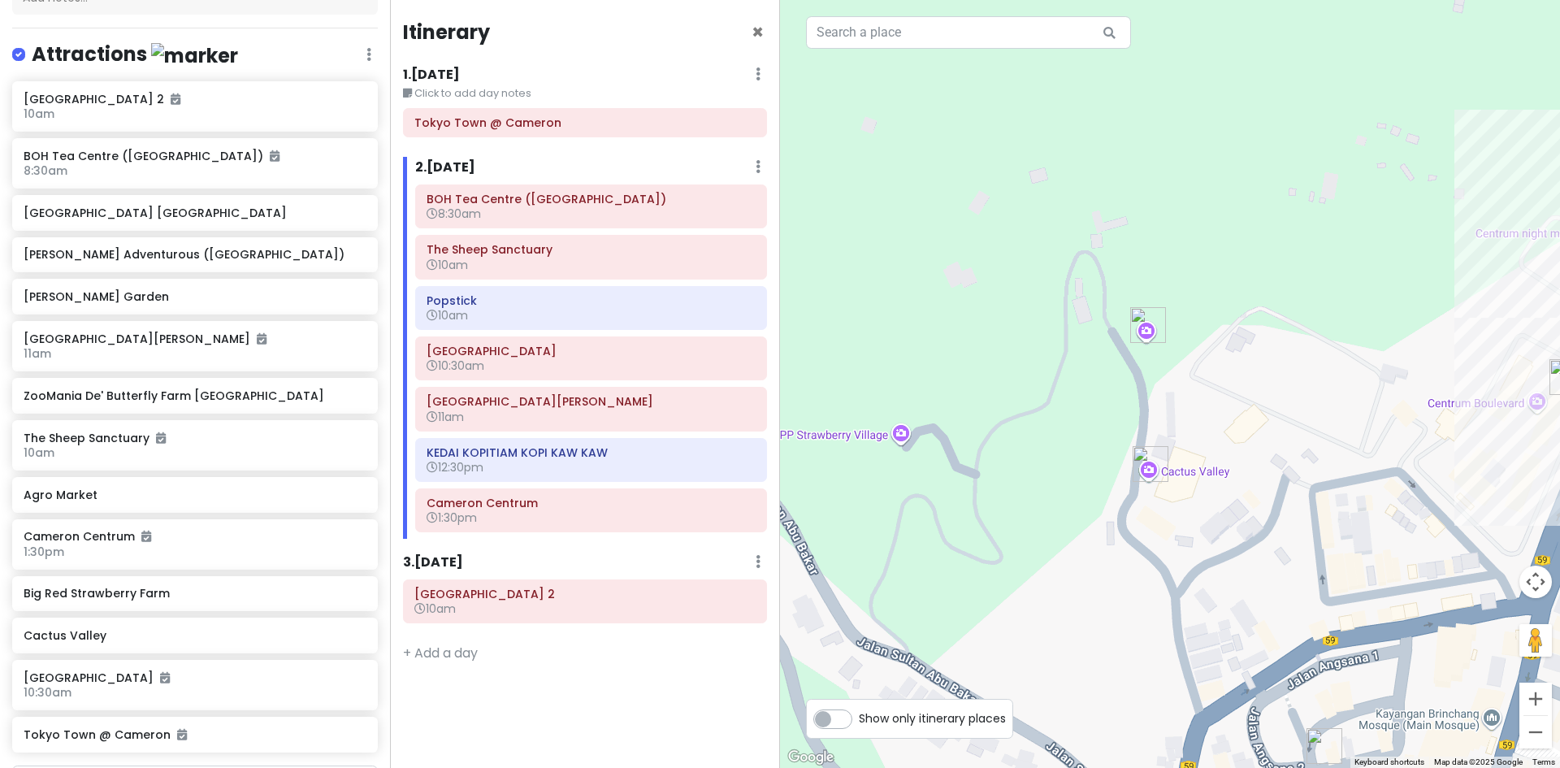
click at [1151, 470] on img "Cactus Valley" at bounding box center [1150, 463] width 49 height 49
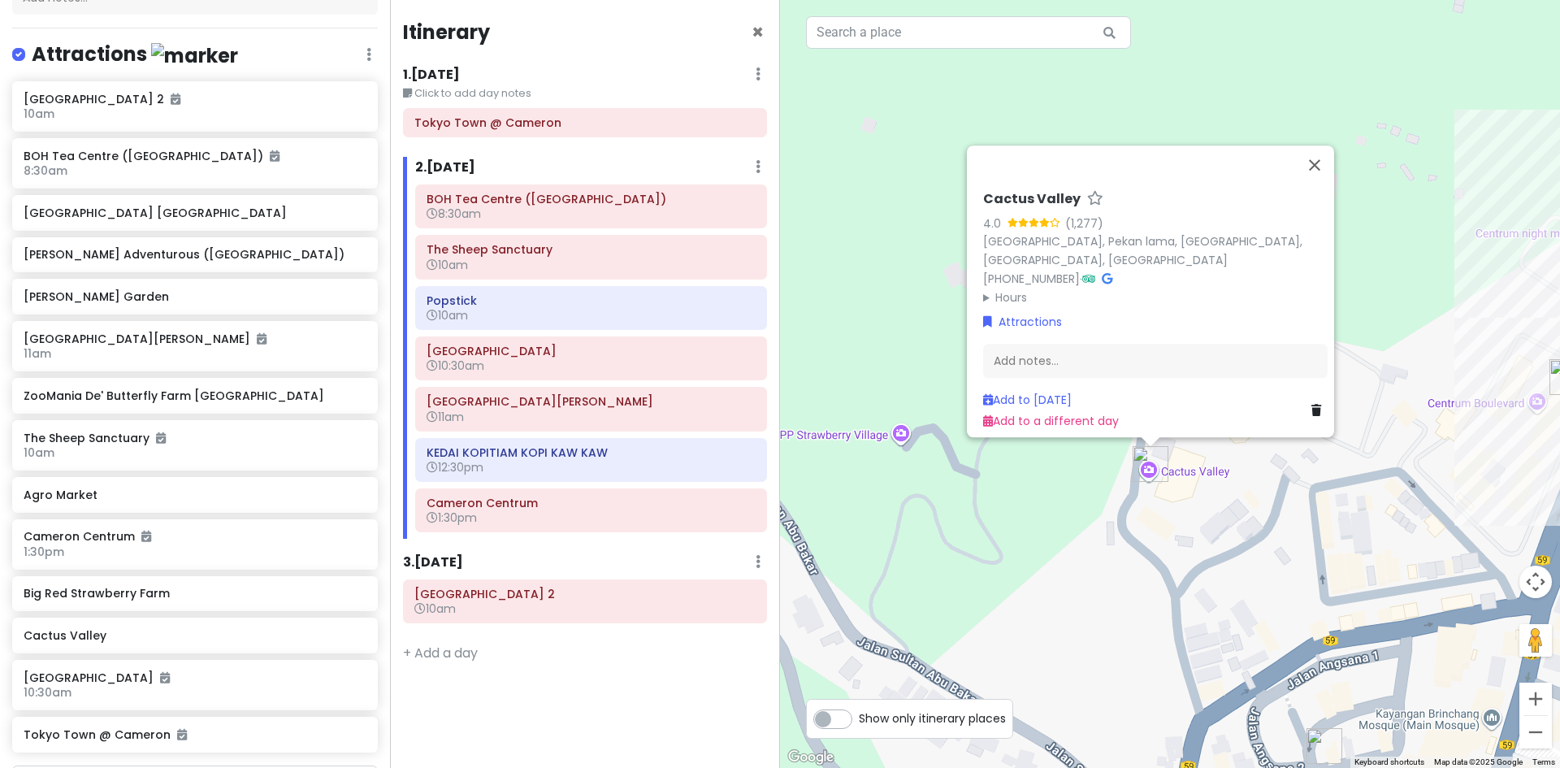
click at [1302, 479] on div "Cactus Valley 4.0 (1,277) Cactus Valley, Pekan lama, 39100 Brinchang, Pahang, M…" at bounding box center [1170, 384] width 780 height 768
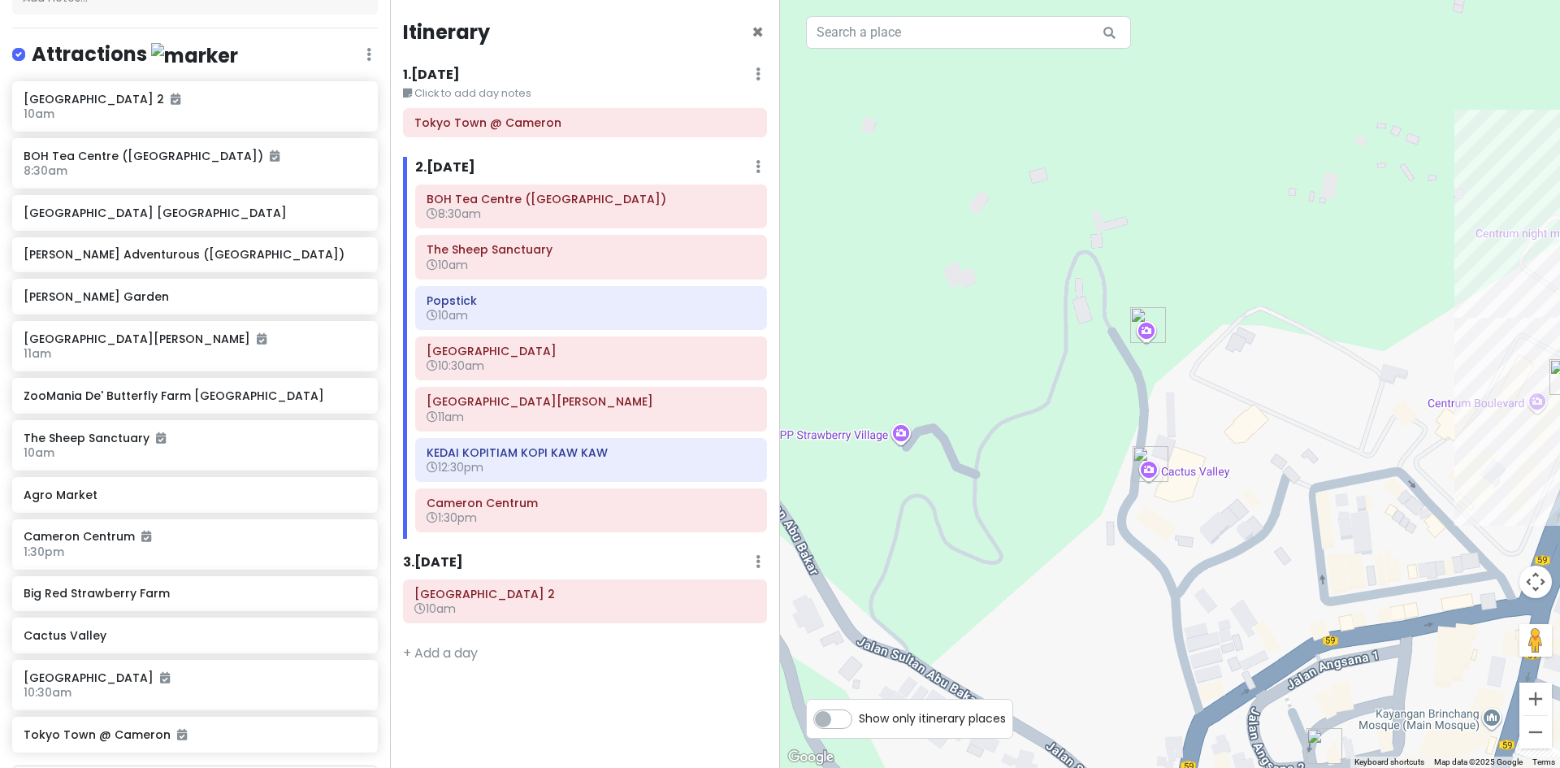
click at [1149, 455] on img "Cactus Valley" at bounding box center [1150, 463] width 49 height 49
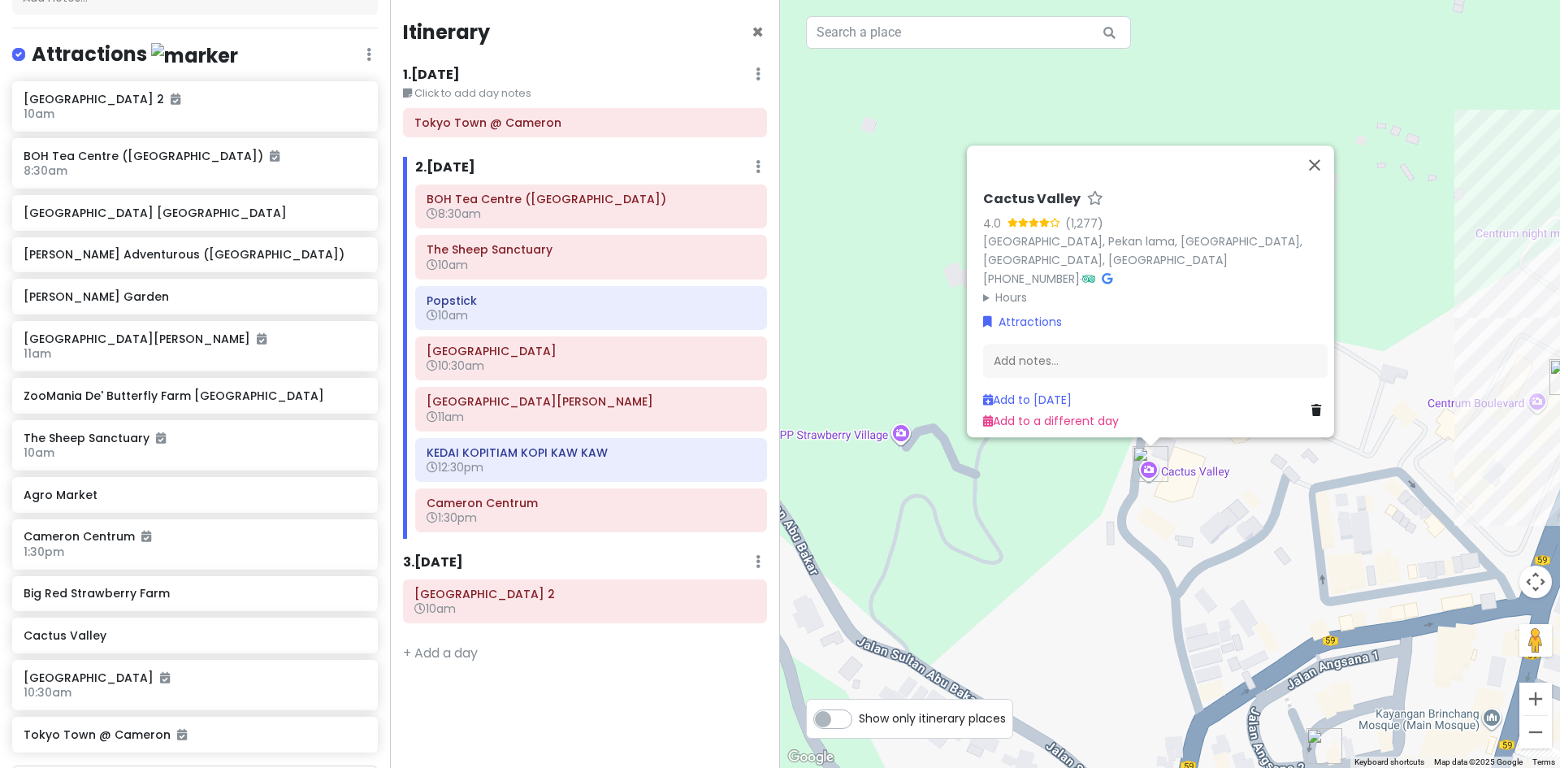
drag, startPoint x: 1118, startPoint y: 575, endPoint x: 1007, endPoint y: 532, distance: 119.3
click at [1014, 535] on div "Cactus Valley 4.0 (1,277) Cactus Valley, Pekan lama, 39100 Brinchang, Pahang, M…" at bounding box center [1170, 384] width 780 height 768
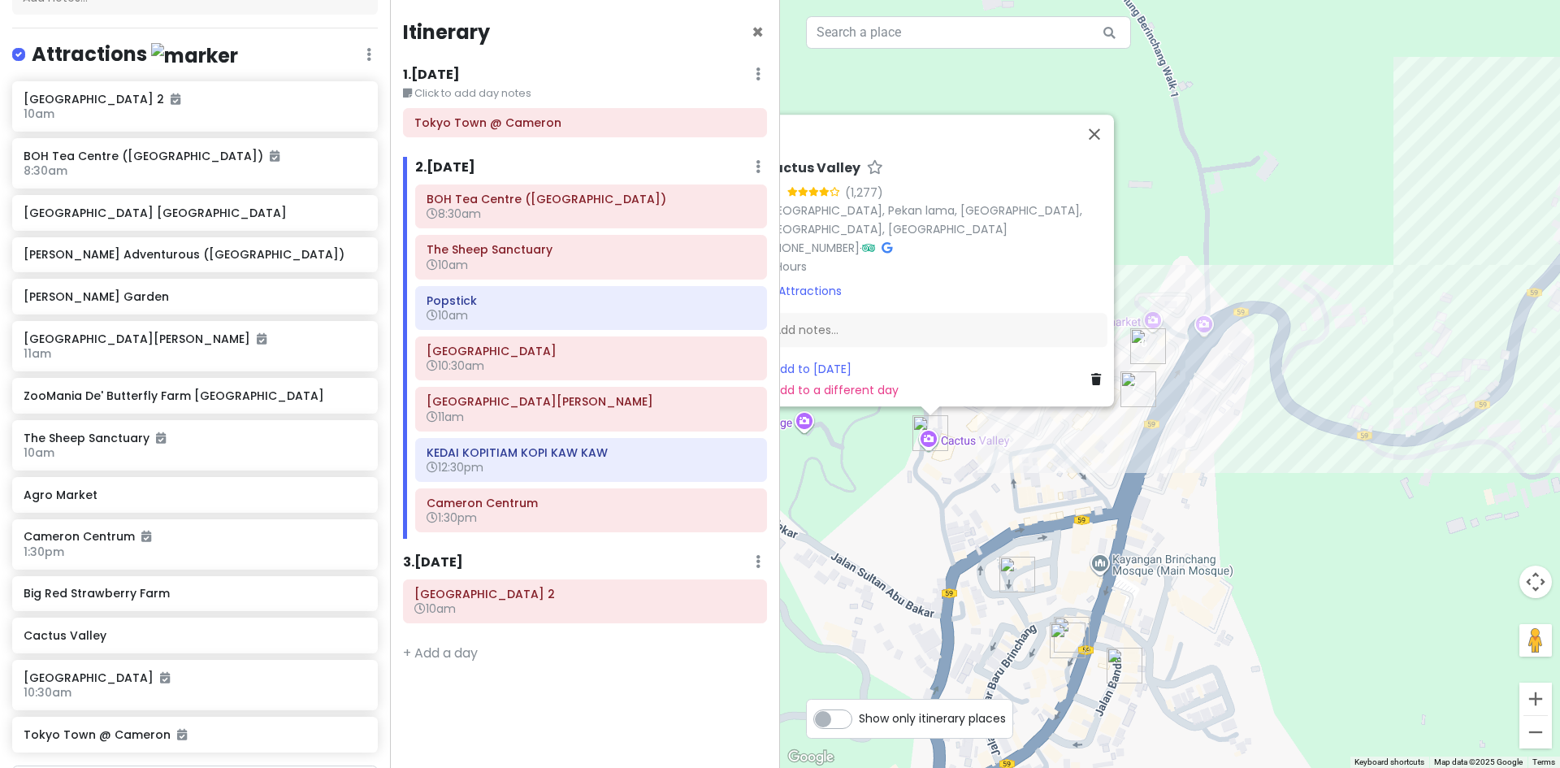
click at [961, 481] on div "Cactus Valley 4.0 (1,277) Cactus Valley, Pekan lama, 39100 Brinchang, Pahang, M…" at bounding box center [1170, 384] width 780 height 768
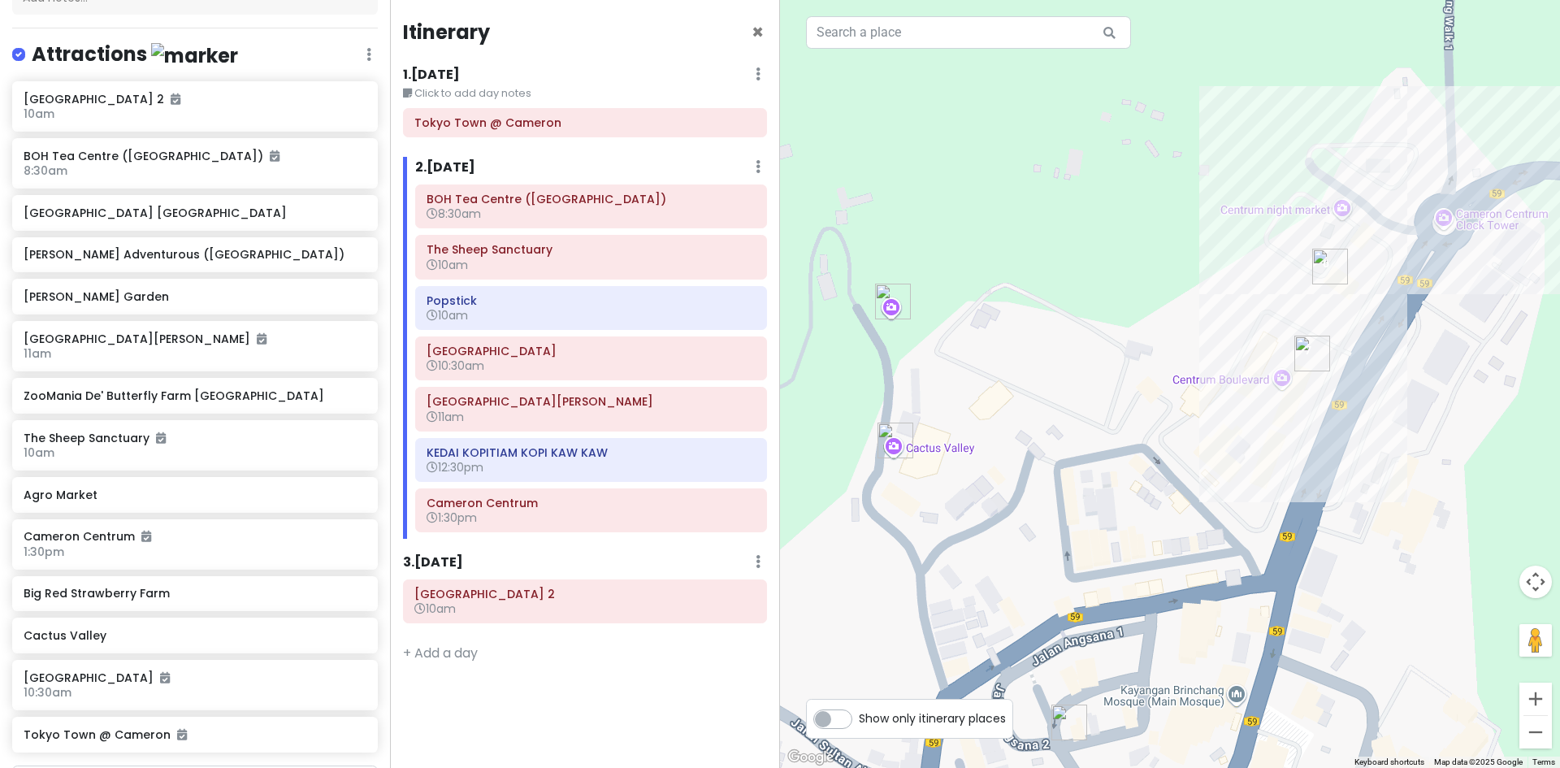
click at [970, 481] on div at bounding box center [1170, 384] width 780 height 768
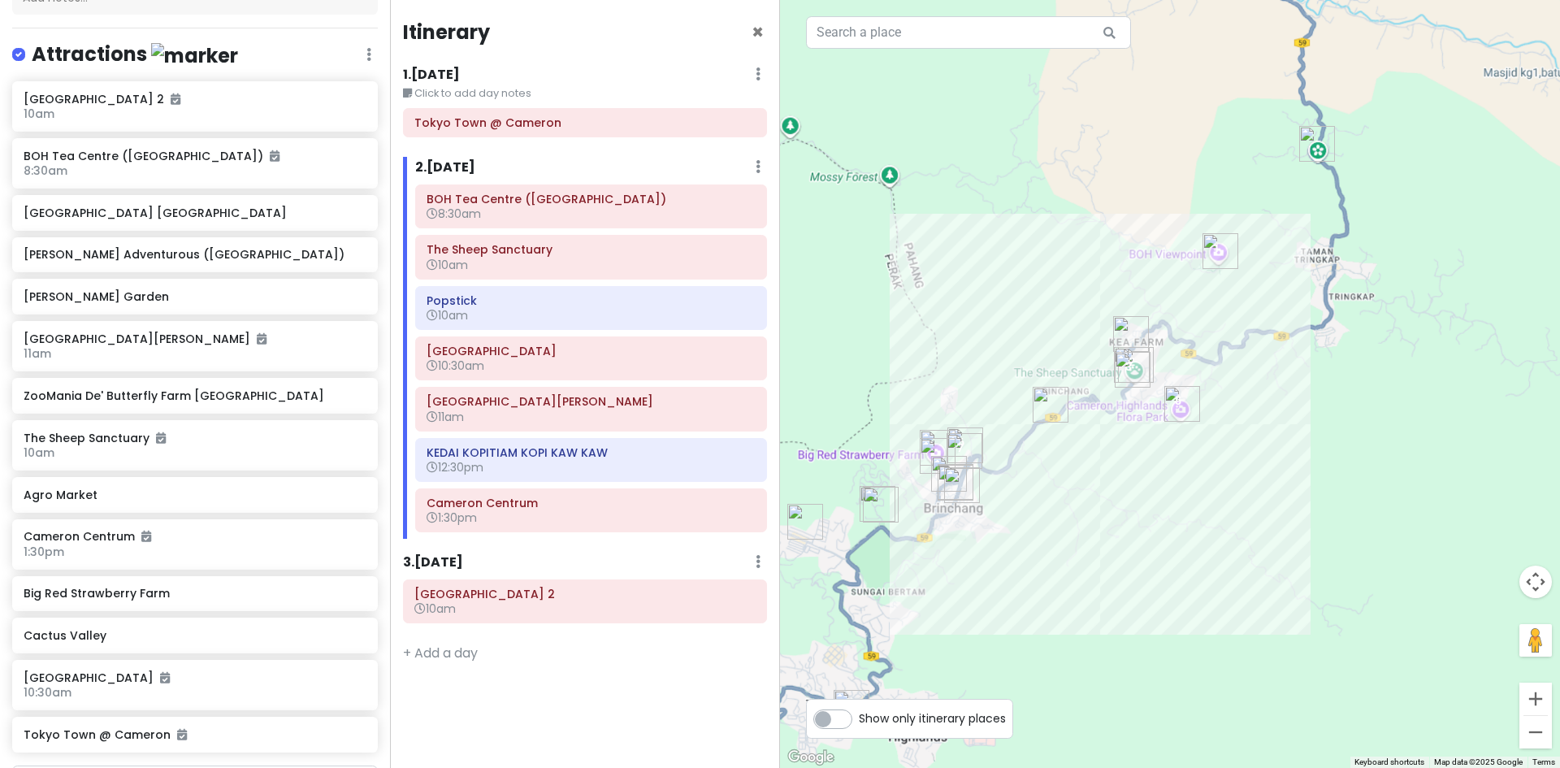
drag, startPoint x: 1070, startPoint y: 465, endPoint x: 1048, endPoint y: 480, distance: 26.4
click at [1048, 483] on div at bounding box center [1170, 384] width 780 height 768
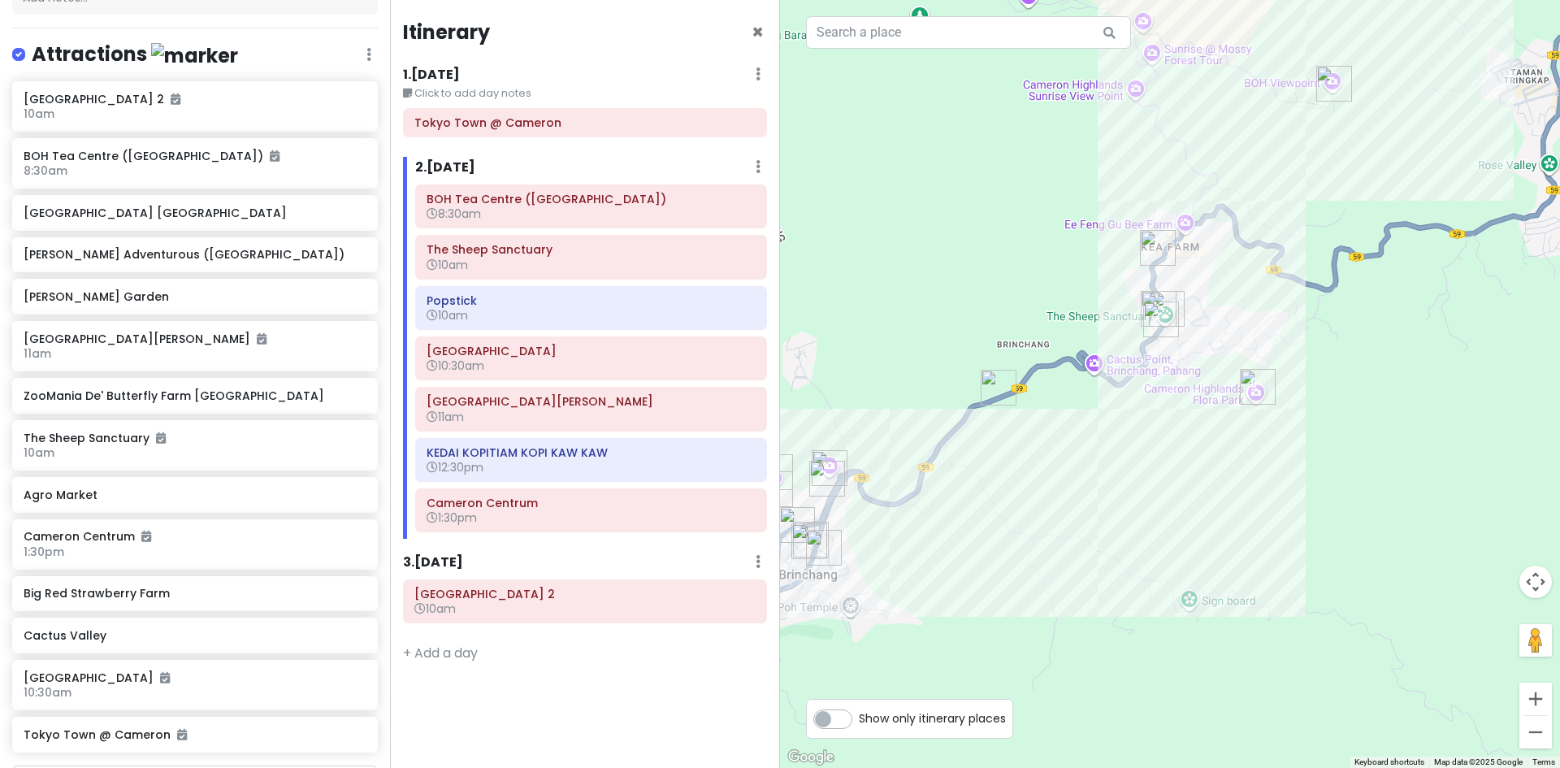
drag, startPoint x: 880, startPoint y: 426, endPoint x: 1000, endPoint y: 429, distance: 120.3
click at [1000, 429] on div at bounding box center [1170, 384] width 780 height 768
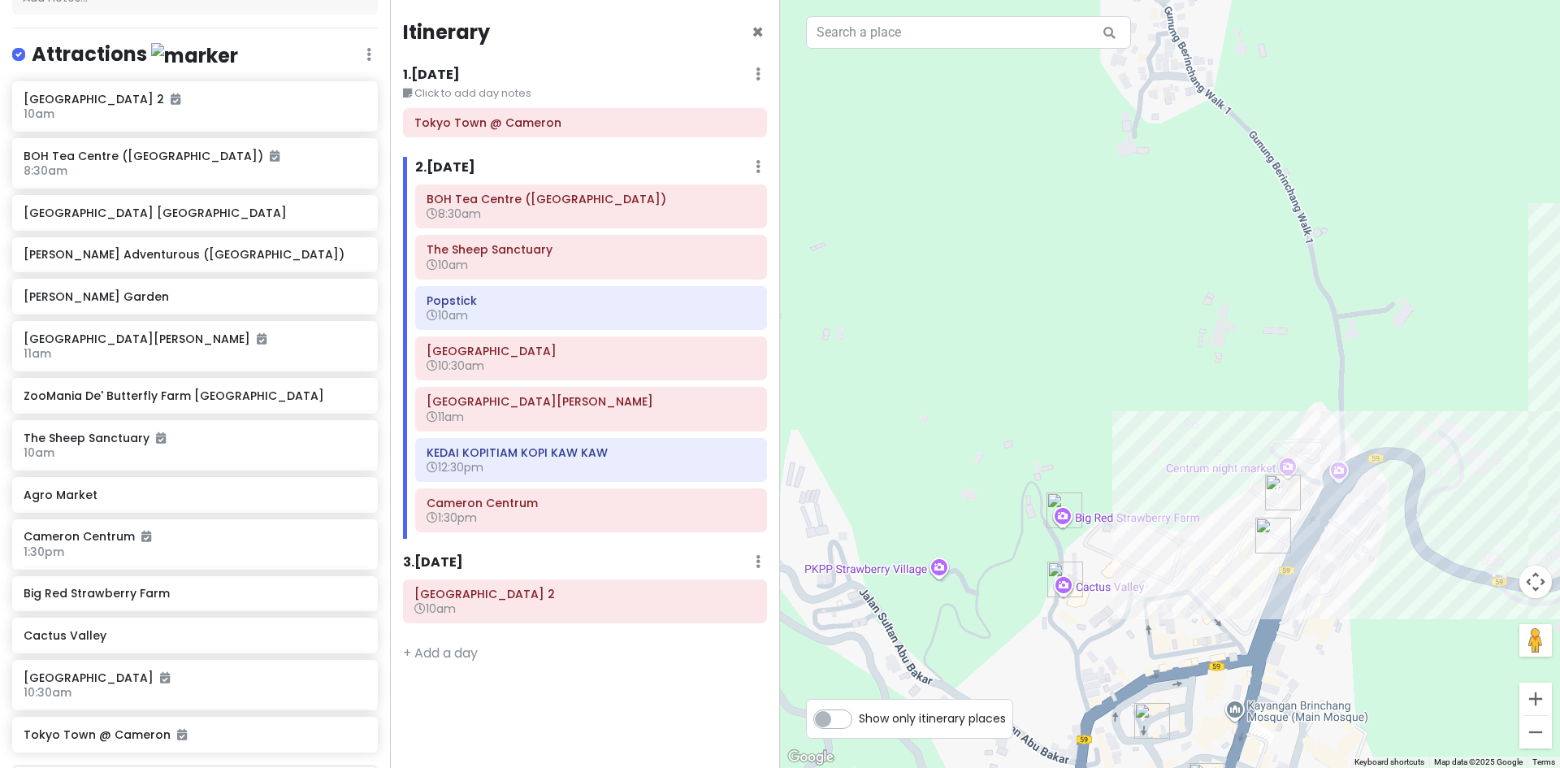
drag, startPoint x: 1172, startPoint y: 529, endPoint x: 1131, endPoint y: 514, distance: 43.9
click at [1136, 514] on div at bounding box center [1170, 384] width 780 height 768
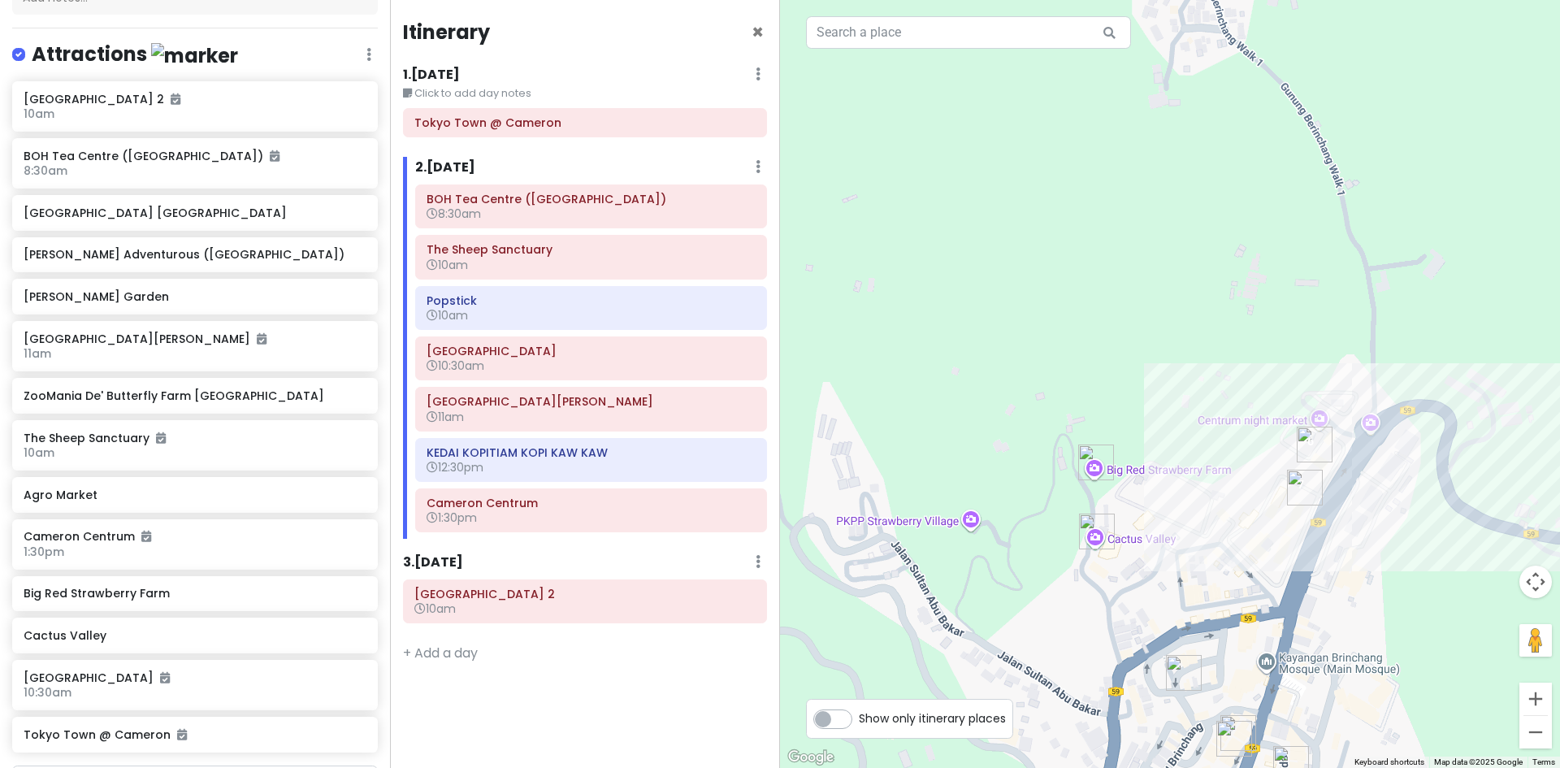
click at [1020, 501] on div at bounding box center [1170, 384] width 780 height 768
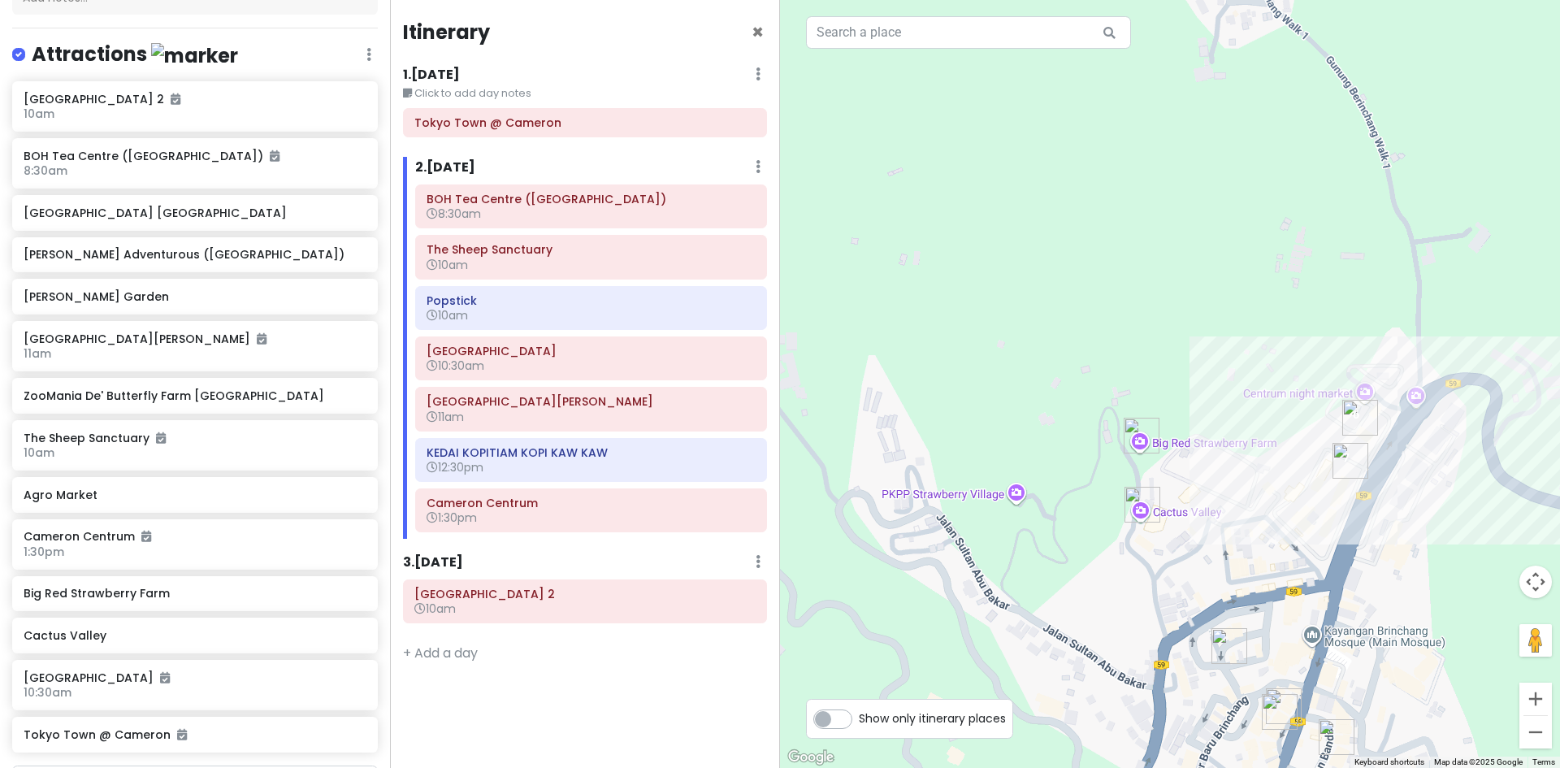
drag, startPoint x: 1102, startPoint y: 491, endPoint x: 1089, endPoint y: 491, distance: 13.0
click at [1089, 491] on div at bounding box center [1170, 384] width 780 height 768
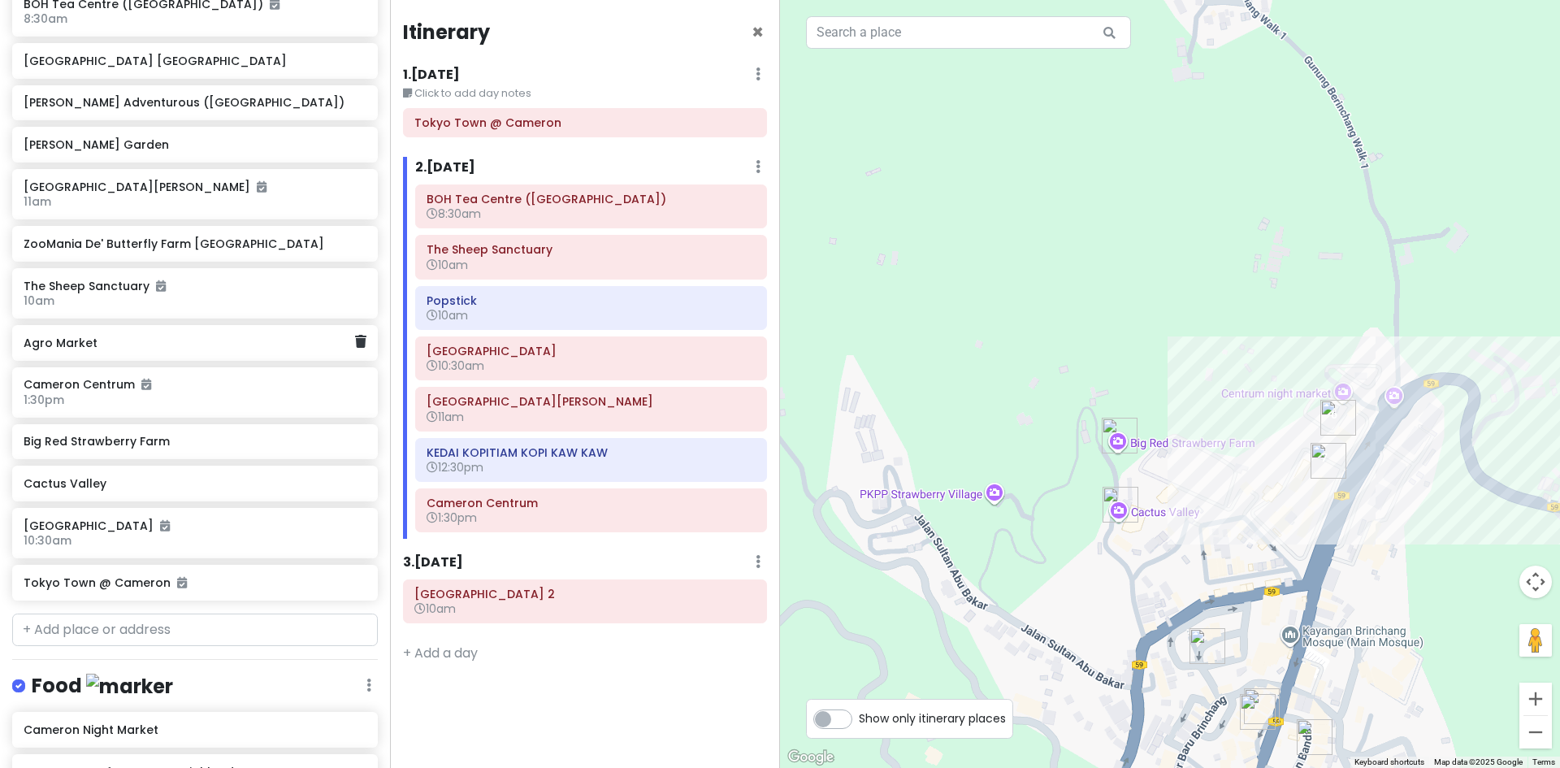
scroll to position [480, 0]
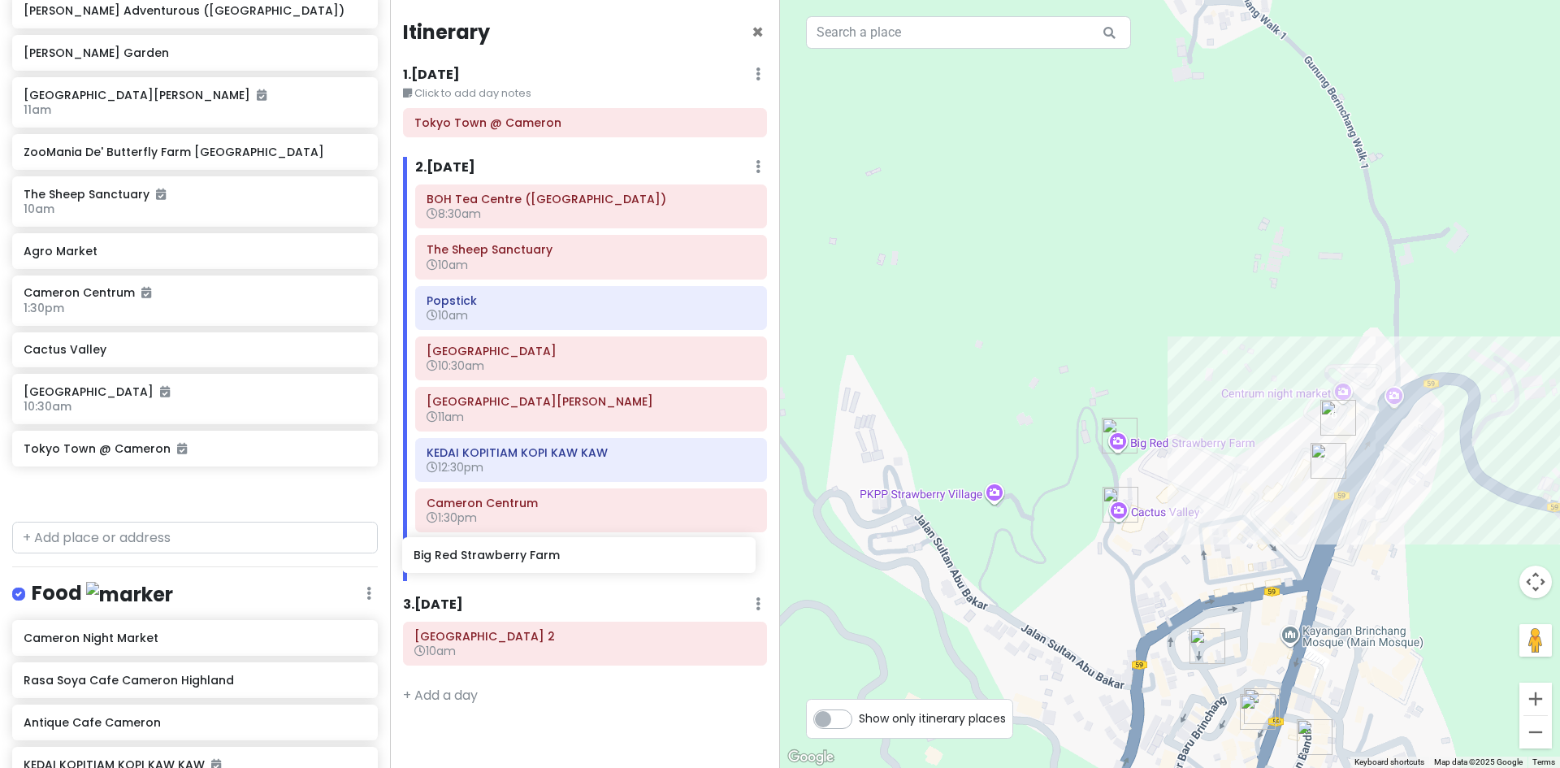
drag, startPoint x: 212, startPoint y: 351, endPoint x: 443, endPoint y: 518, distance: 285.0
click at [602, 556] on div "Cameron Highlands Trip Private Change Dates Make a Copy Delete Trip Go Pro ⚡️ G…" at bounding box center [780, 384] width 1560 height 768
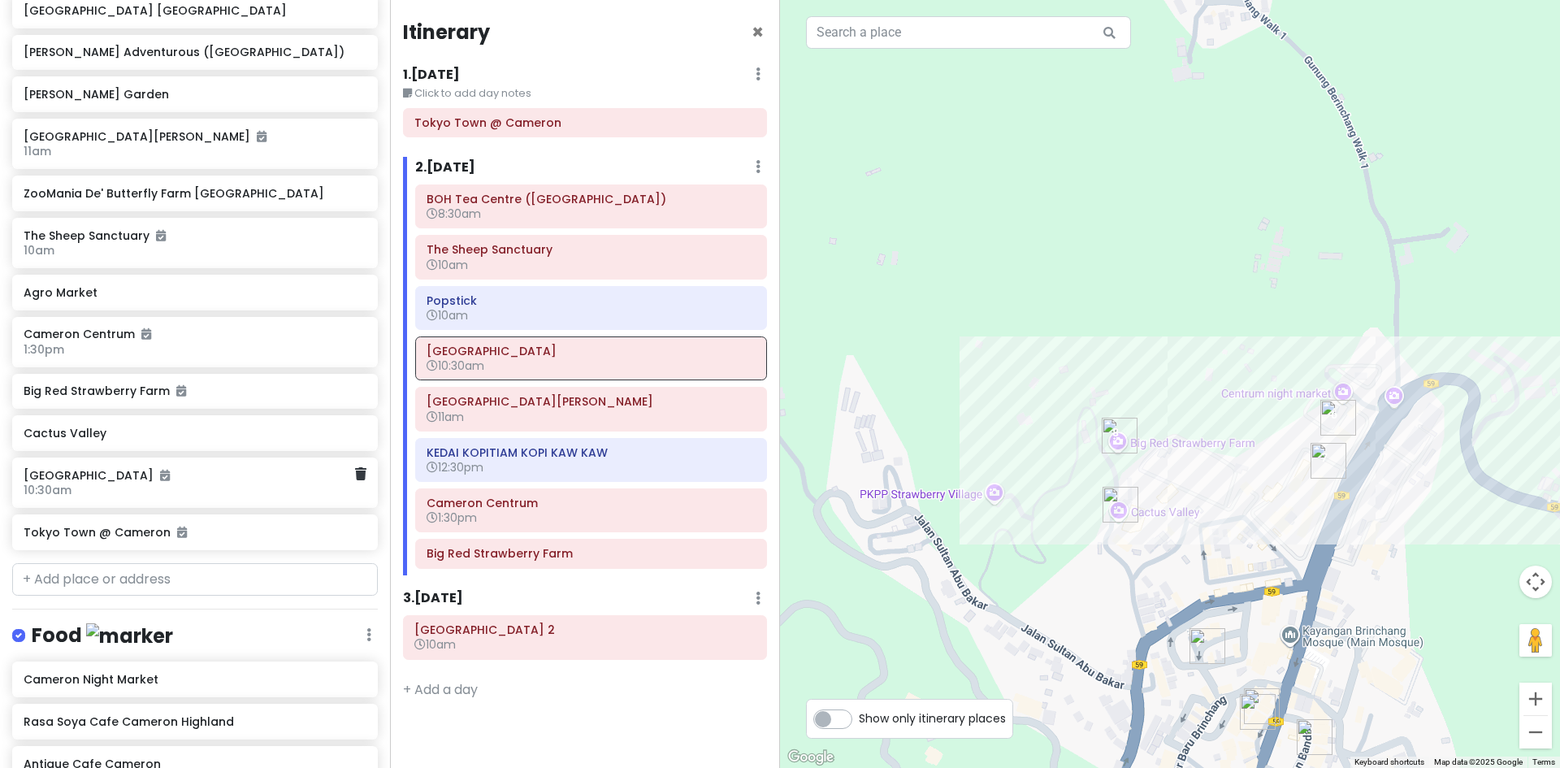
scroll to position [438, 0]
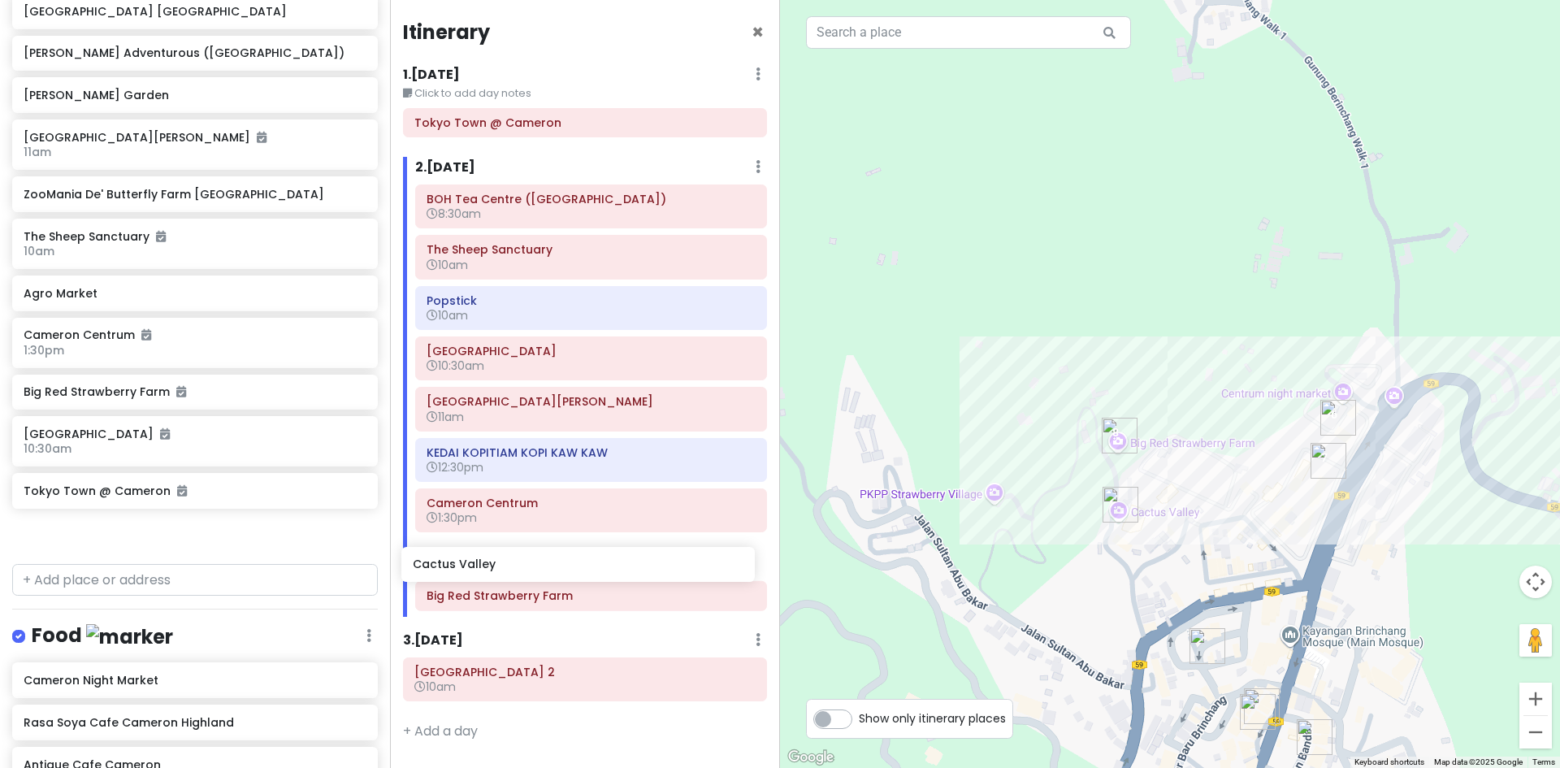
drag, startPoint x: 165, startPoint y: 433, endPoint x: 552, endPoint y: 565, distance: 409.2
click at [552, 565] on div "Cameron Highlands Trip Private Change Dates Make a Copy Delete Trip Go Pro ⚡️ G…" at bounding box center [780, 384] width 1560 height 768
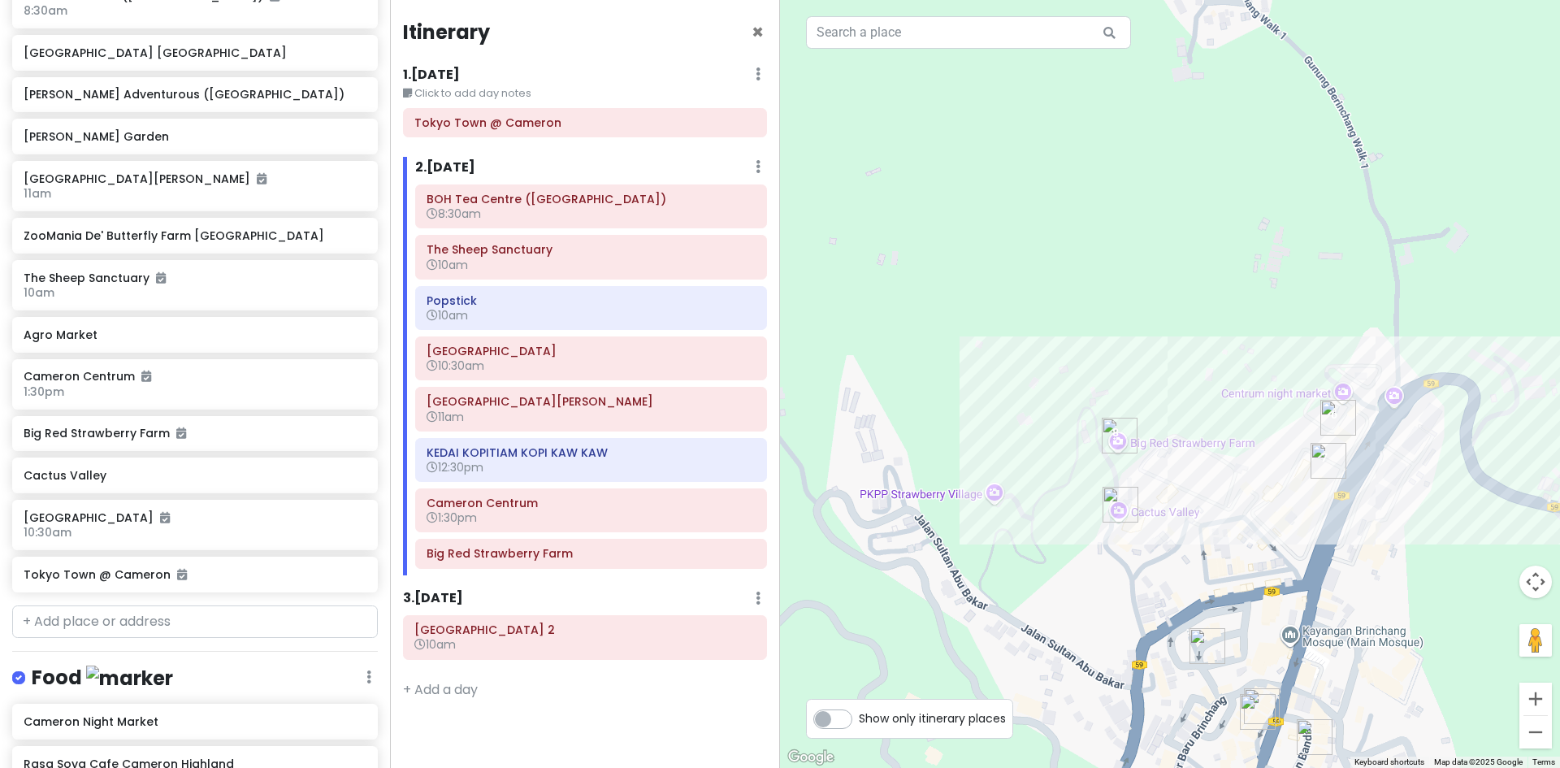
scroll to position [396, 0]
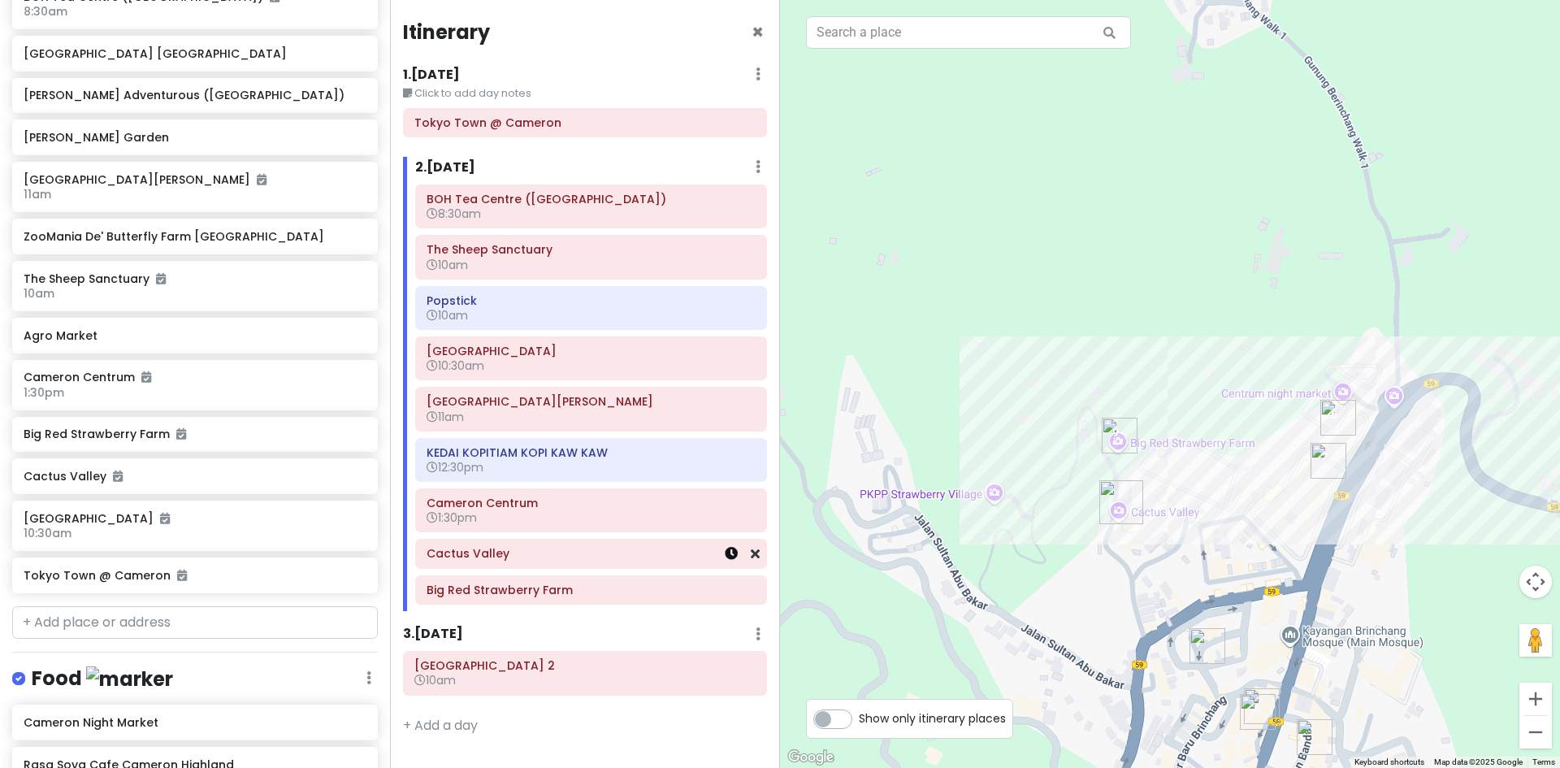
click at [734, 559] on icon at bounding box center [731, 553] width 13 height 13
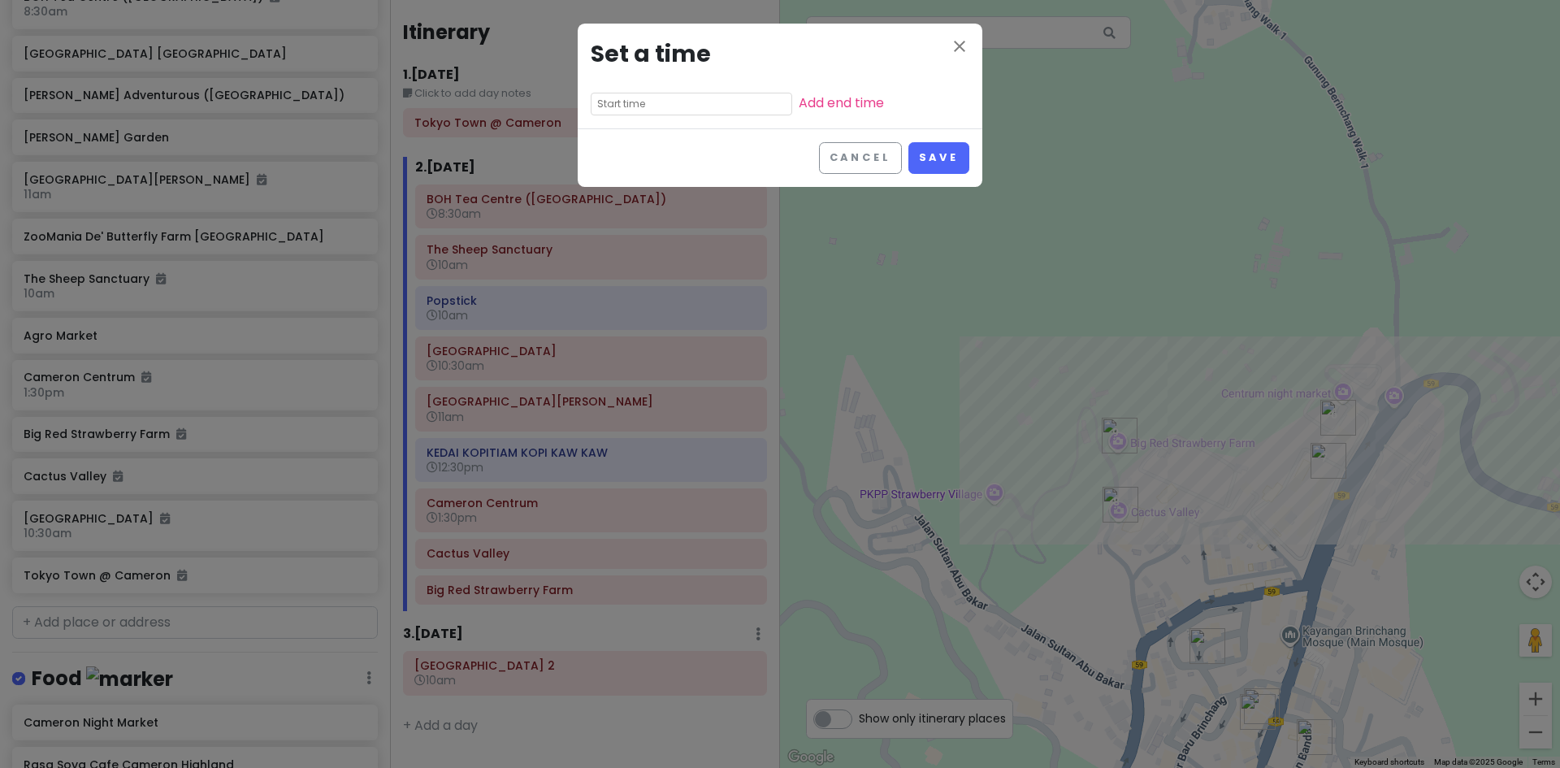
click at [662, 105] on input "text" at bounding box center [691, 104] width 201 height 23
click at [664, 126] on li "00" at bounding box center [659, 127] width 44 height 19
type input "3:00 pm"
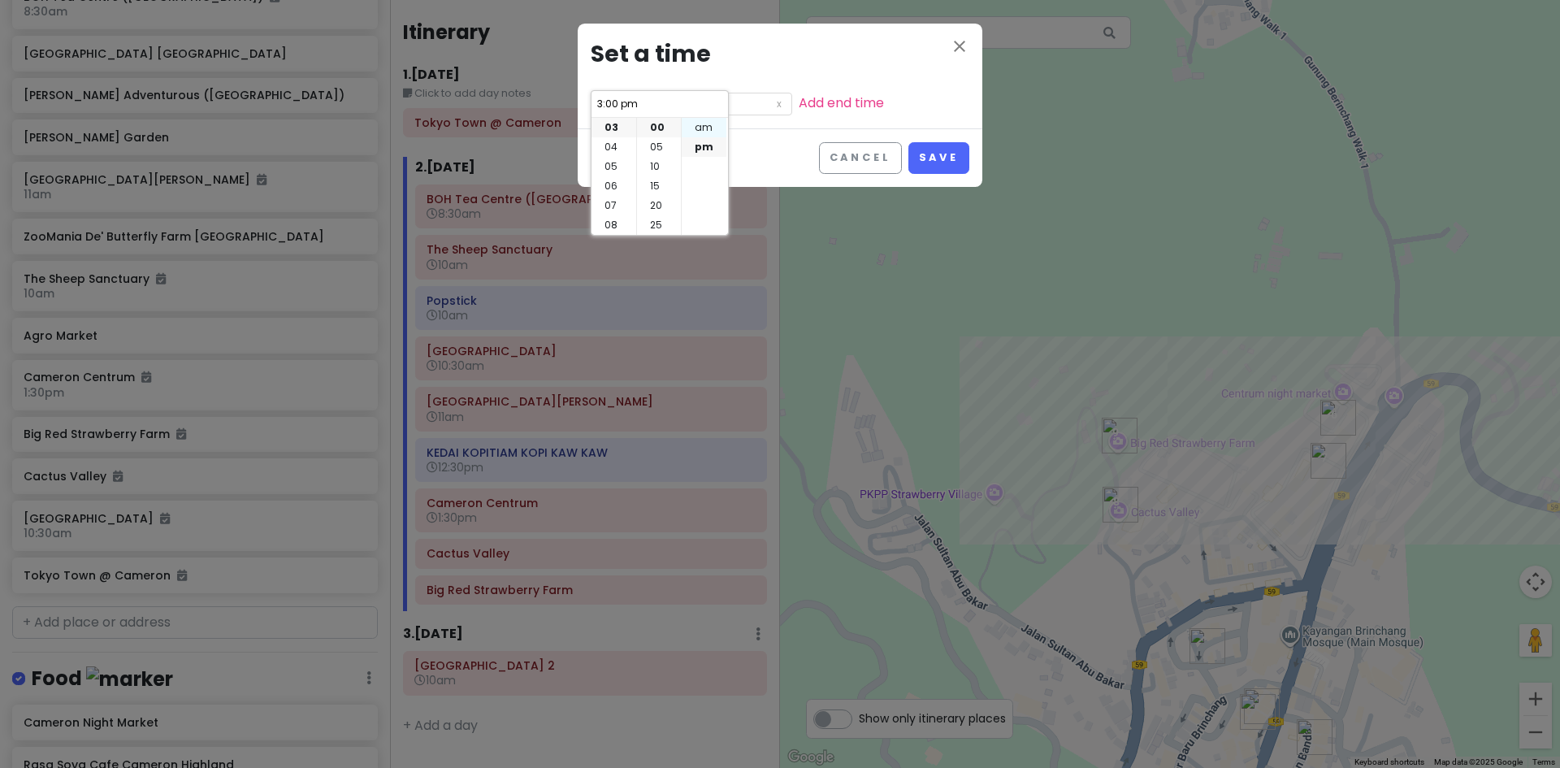
click at [701, 128] on li "am" at bounding box center [704, 127] width 45 height 19
type input "3:00 am"
click at [703, 145] on li "pm" at bounding box center [704, 146] width 45 height 19
type input "3:00 pm"
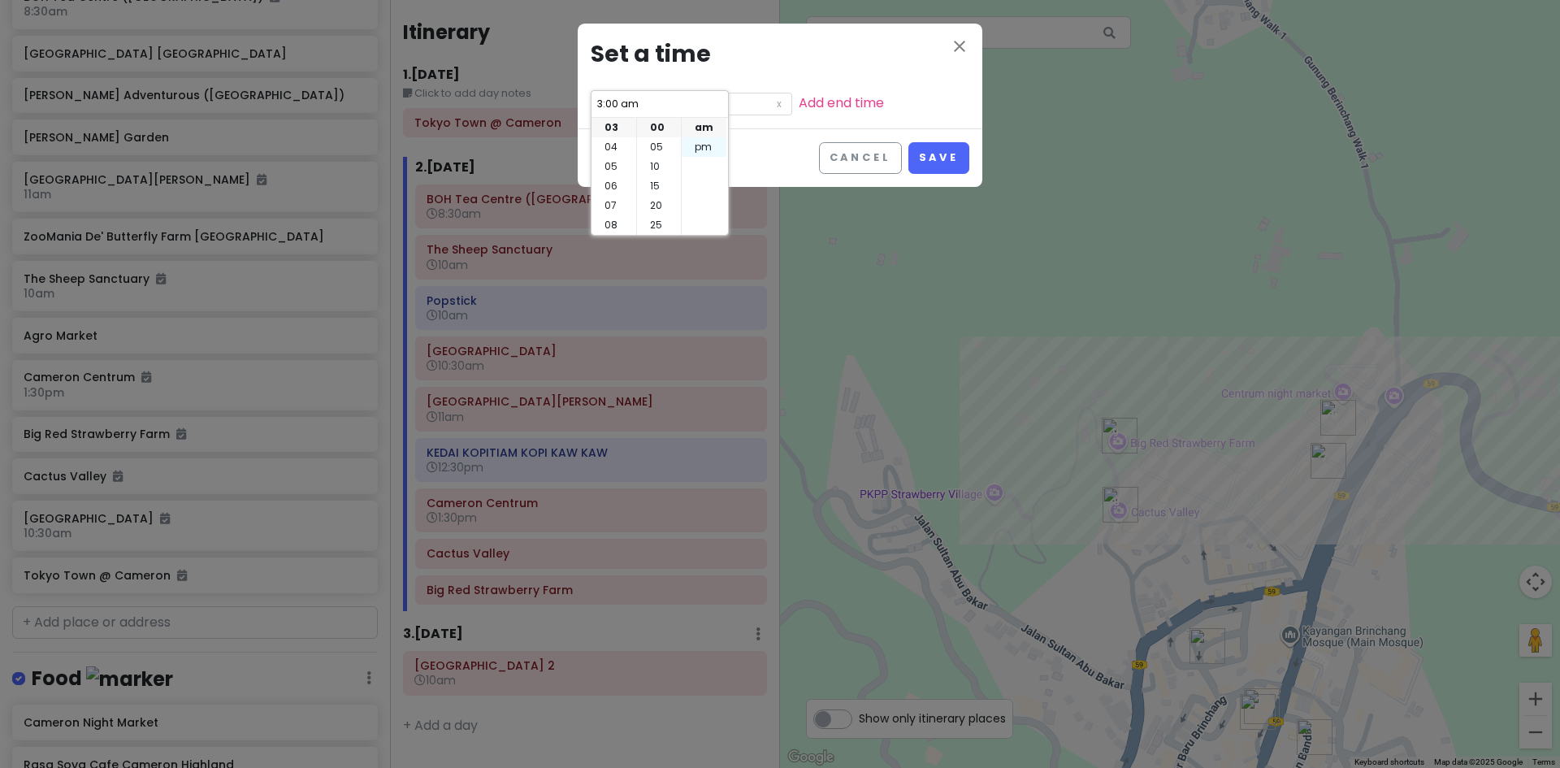
type input "3:00 pm"
click at [615, 171] on li "02" at bounding box center [613, 166] width 45 height 19
type input "2:00 pm"
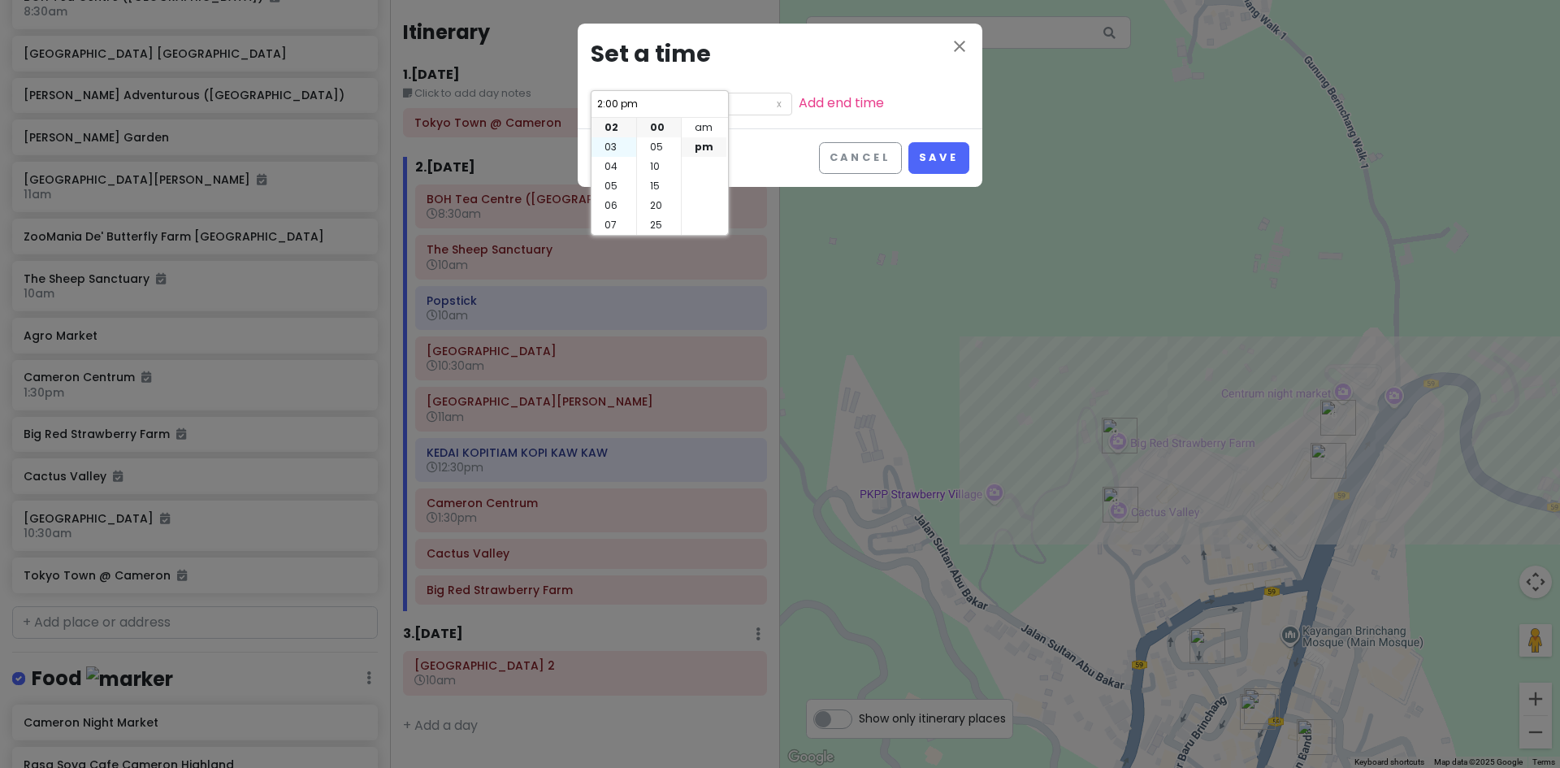
click at [615, 147] on li "03" at bounding box center [613, 146] width 45 height 19
type input "3:00 pm"
click at [935, 167] on button "Save" at bounding box center [938, 158] width 61 height 32
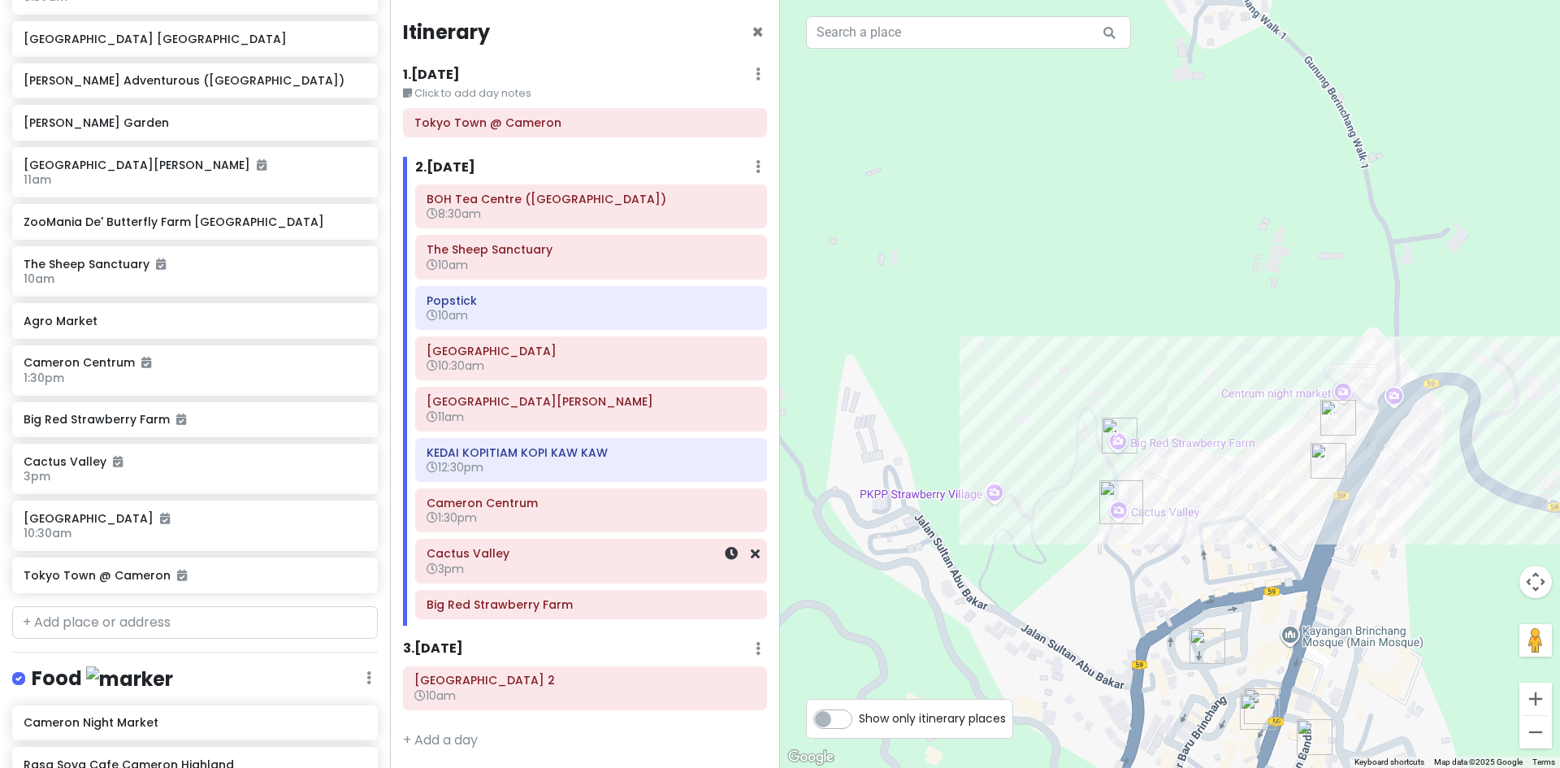
scroll to position [2, 0]
click at [725, 601] on icon at bounding box center [731, 602] width 13 height 13
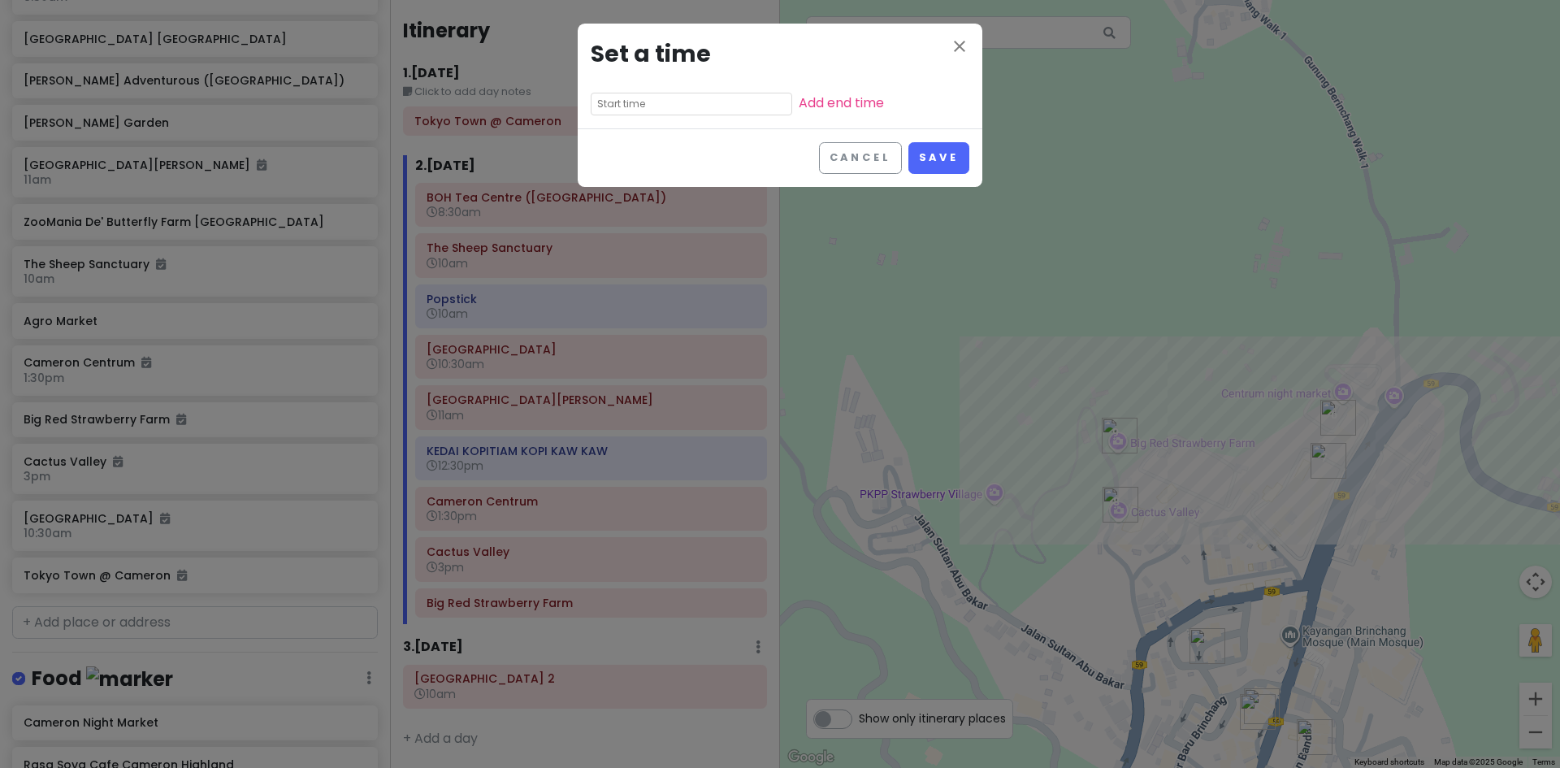
click at [656, 93] on input "text" at bounding box center [691, 104] width 201 height 23
click at [658, 170] on li "30" at bounding box center [659, 166] width 44 height 19
type input "3:30 pm"
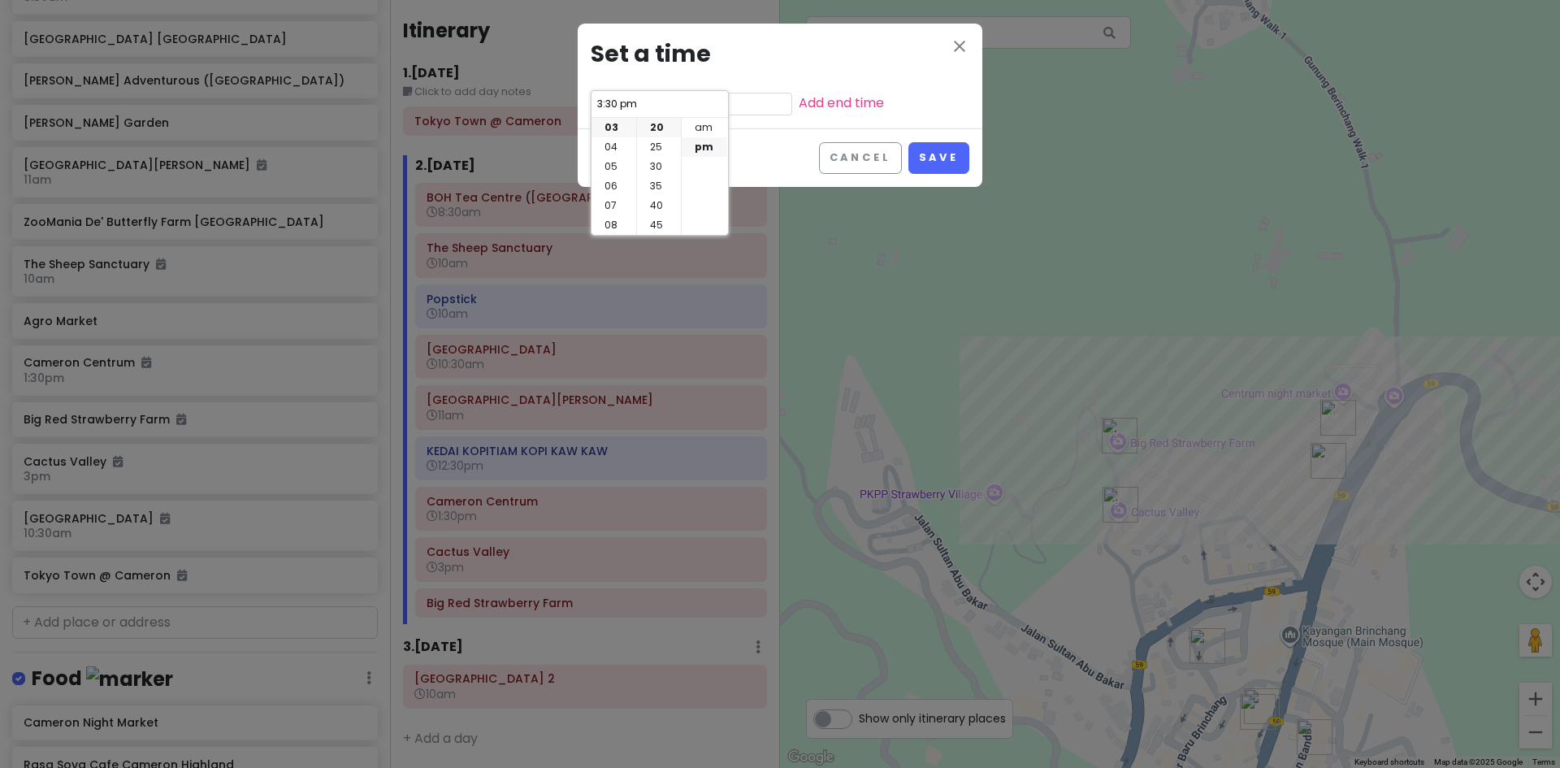
scroll to position [117, 0]
click at [925, 162] on button "Save" at bounding box center [938, 158] width 61 height 32
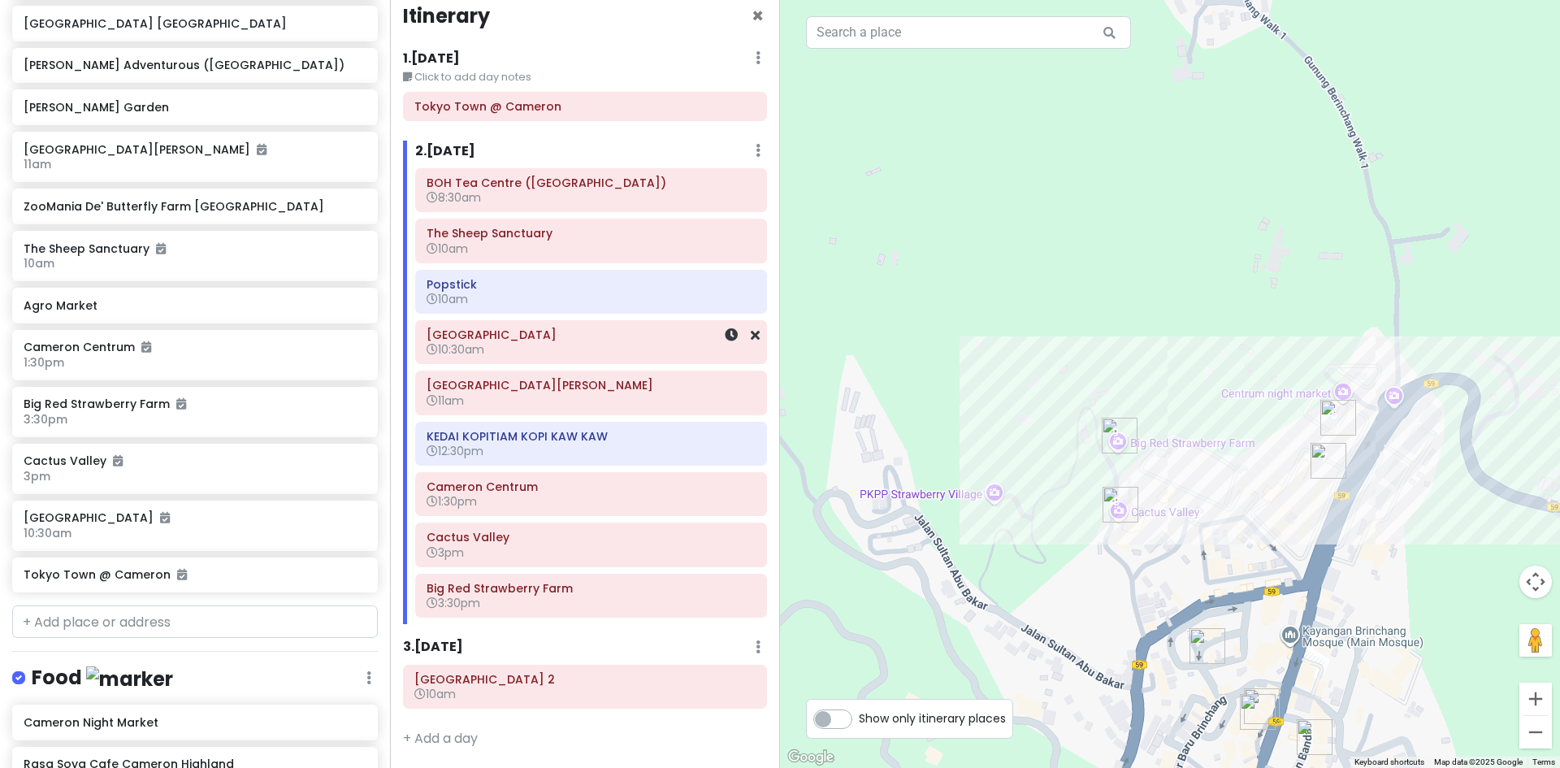
scroll to position [17, 0]
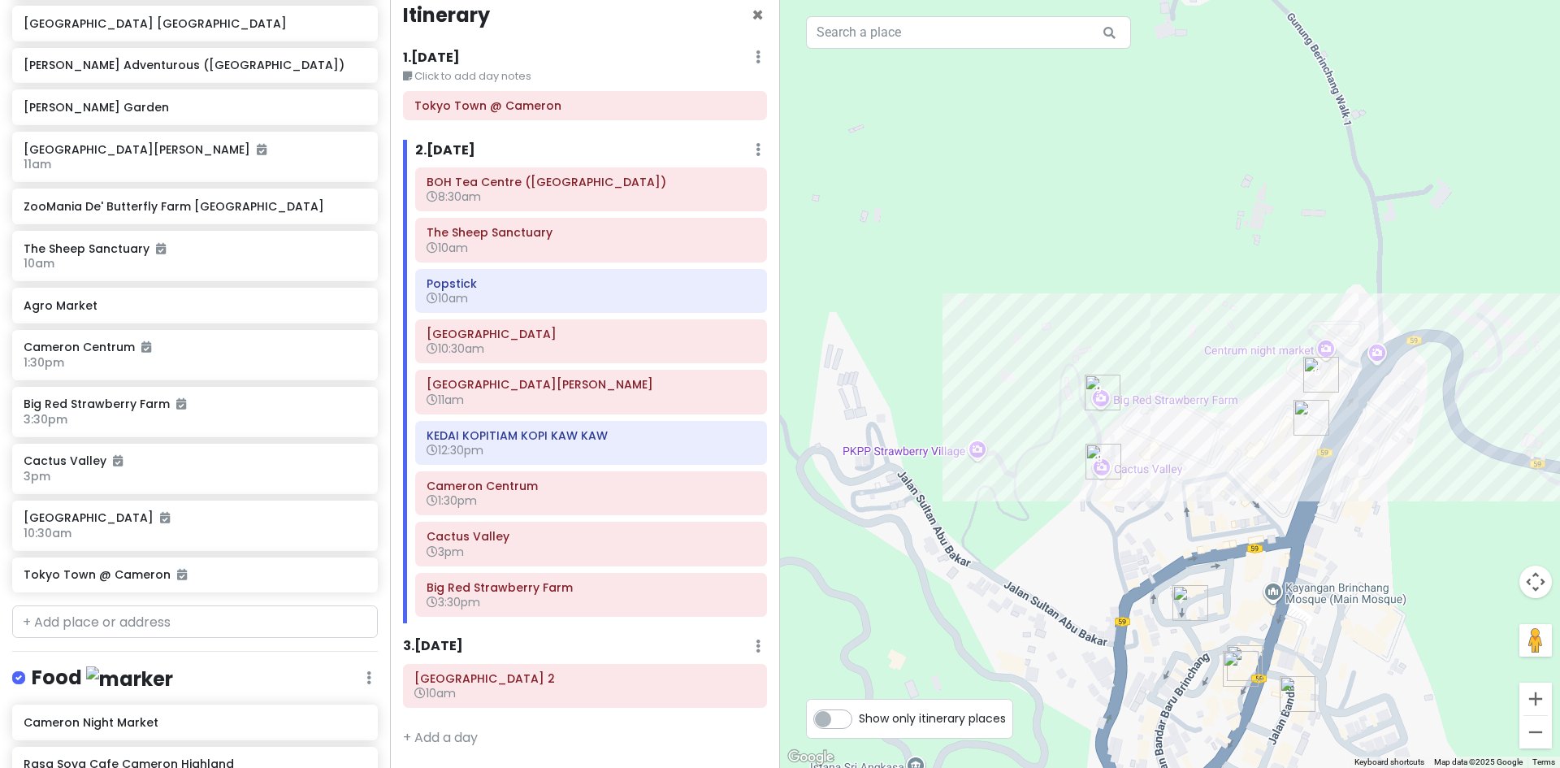
drag, startPoint x: 1204, startPoint y: 383, endPoint x: 1162, endPoint y: 348, distance: 54.2
click at [1168, 344] on div at bounding box center [1170, 384] width 780 height 768
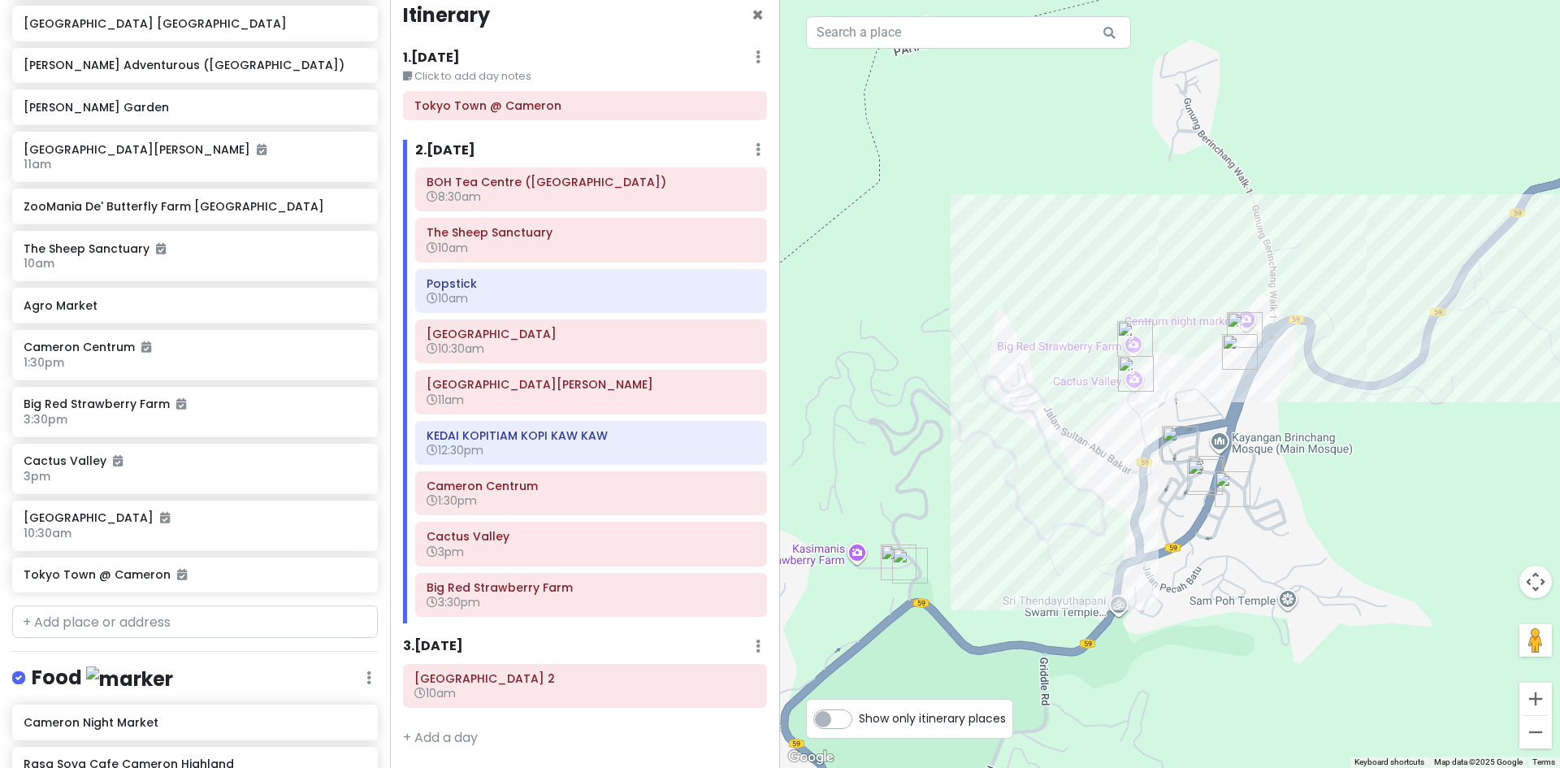
drag, startPoint x: 1128, startPoint y: 543, endPoint x: 1143, endPoint y: 496, distance: 49.3
click at [1143, 496] on div at bounding box center [1170, 384] width 780 height 768
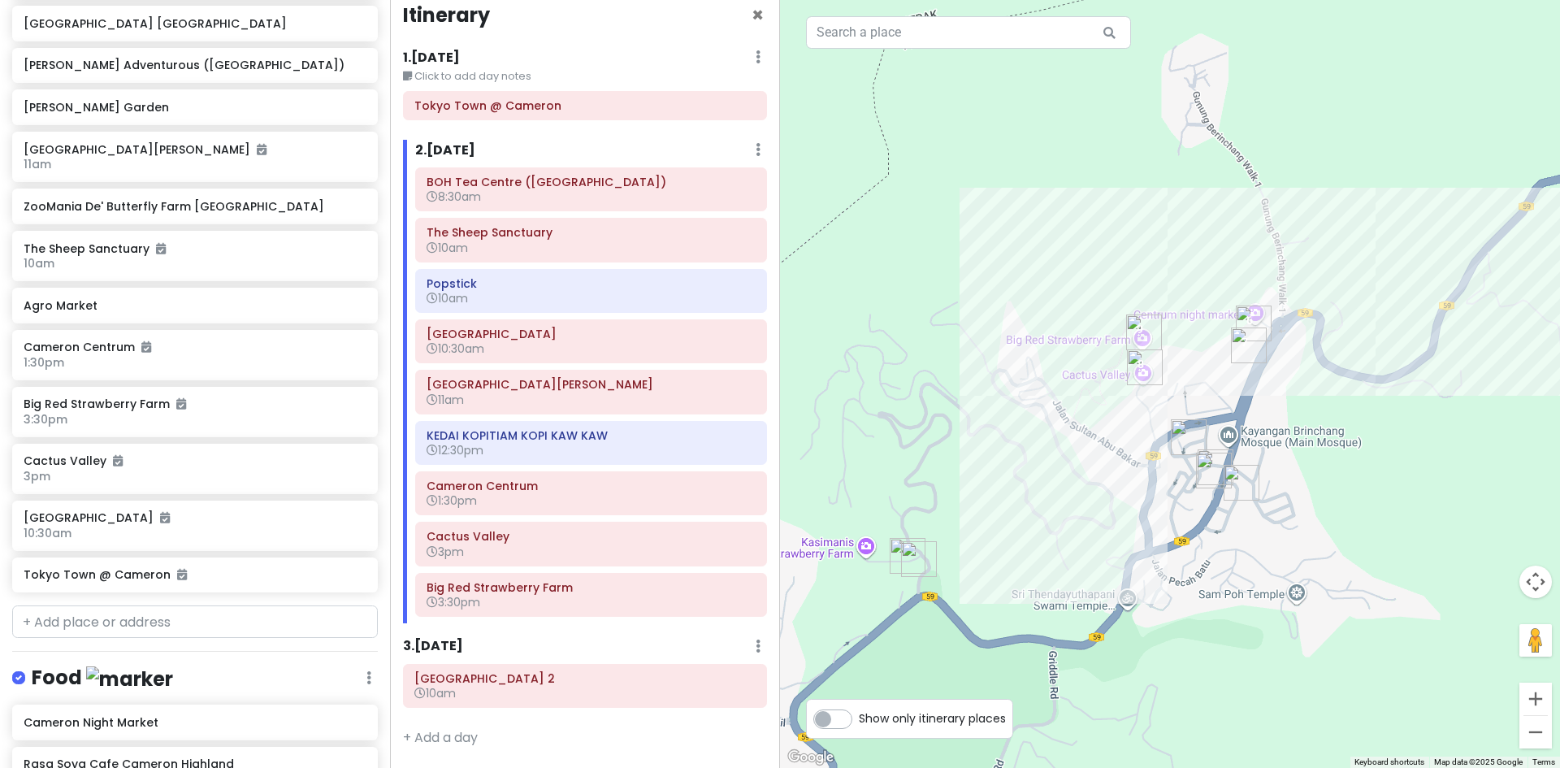
drag, startPoint x: 1002, startPoint y: 544, endPoint x: 1010, endPoint y: 540, distance: 9.1
click at [943, 543] on img "Tokyo Town @ Cameron" at bounding box center [918, 559] width 49 height 49
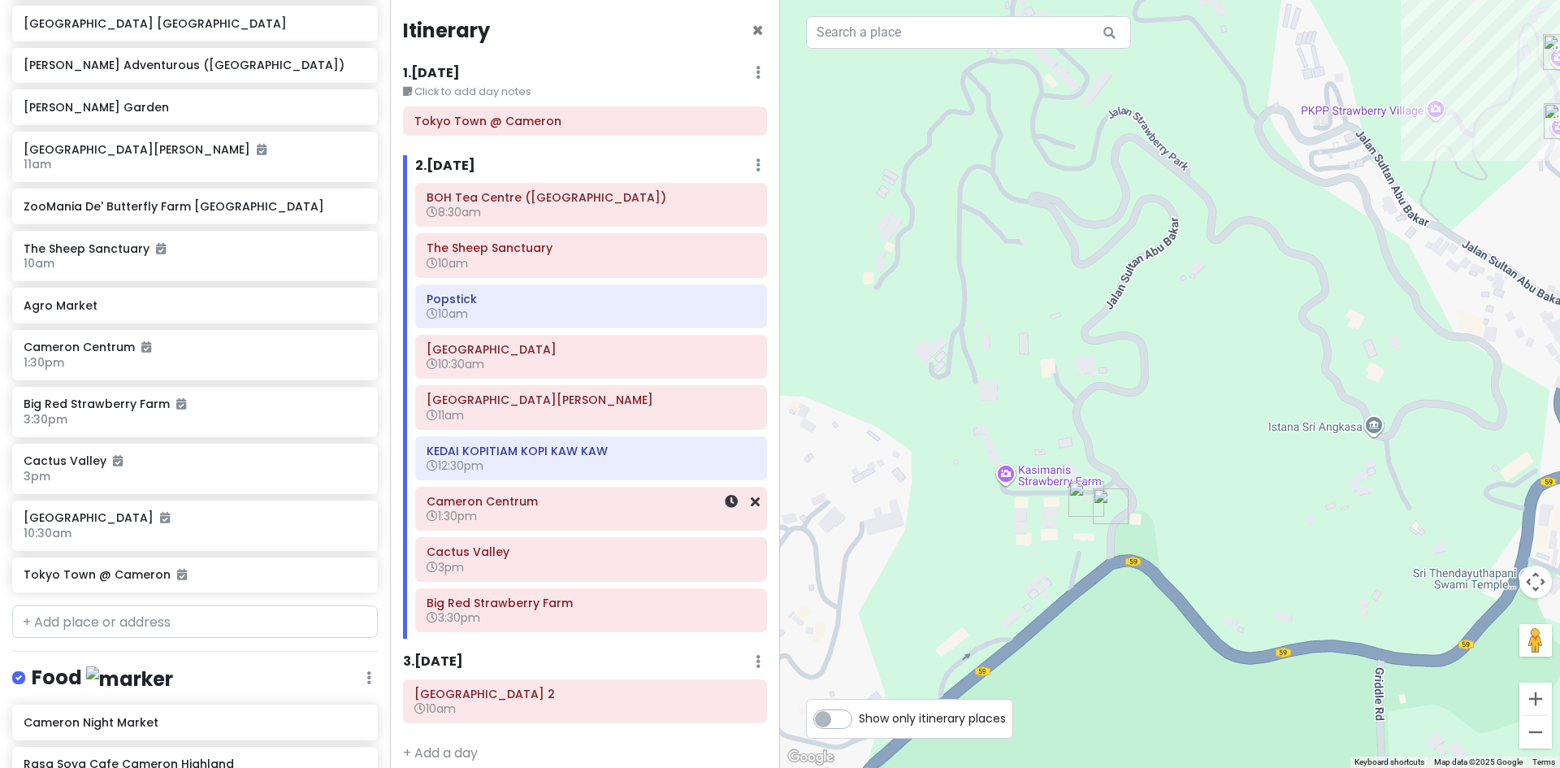
scroll to position [0, 0]
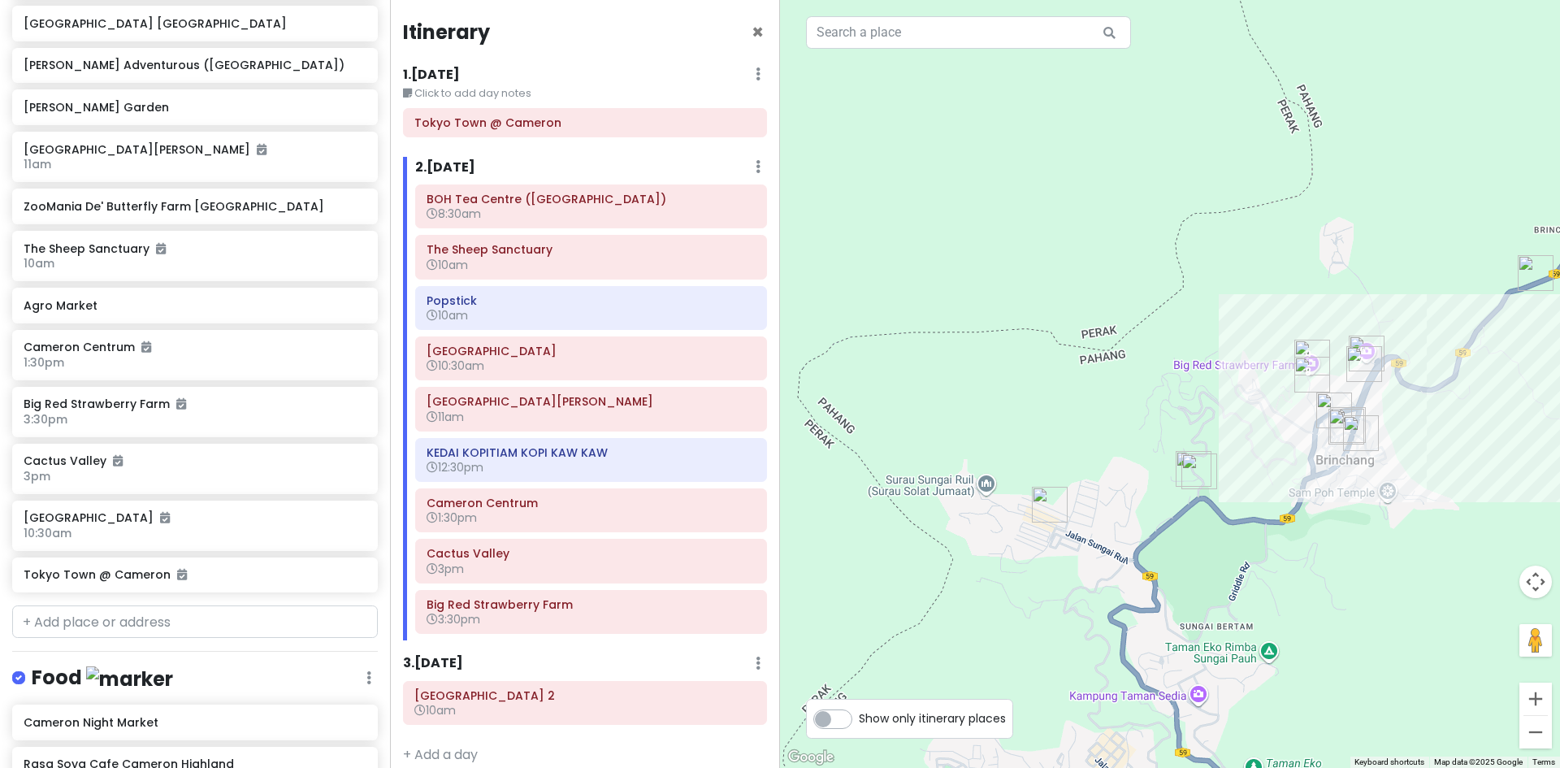
drag, startPoint x: 1275, startPoint y: 467, endPoint x: 1122, endPoint y: 509, distance: 158.2
click at [1131, 508] on div "To navigate, press the arrow keys." at bounding box center [1170, 384] width 780 height 768
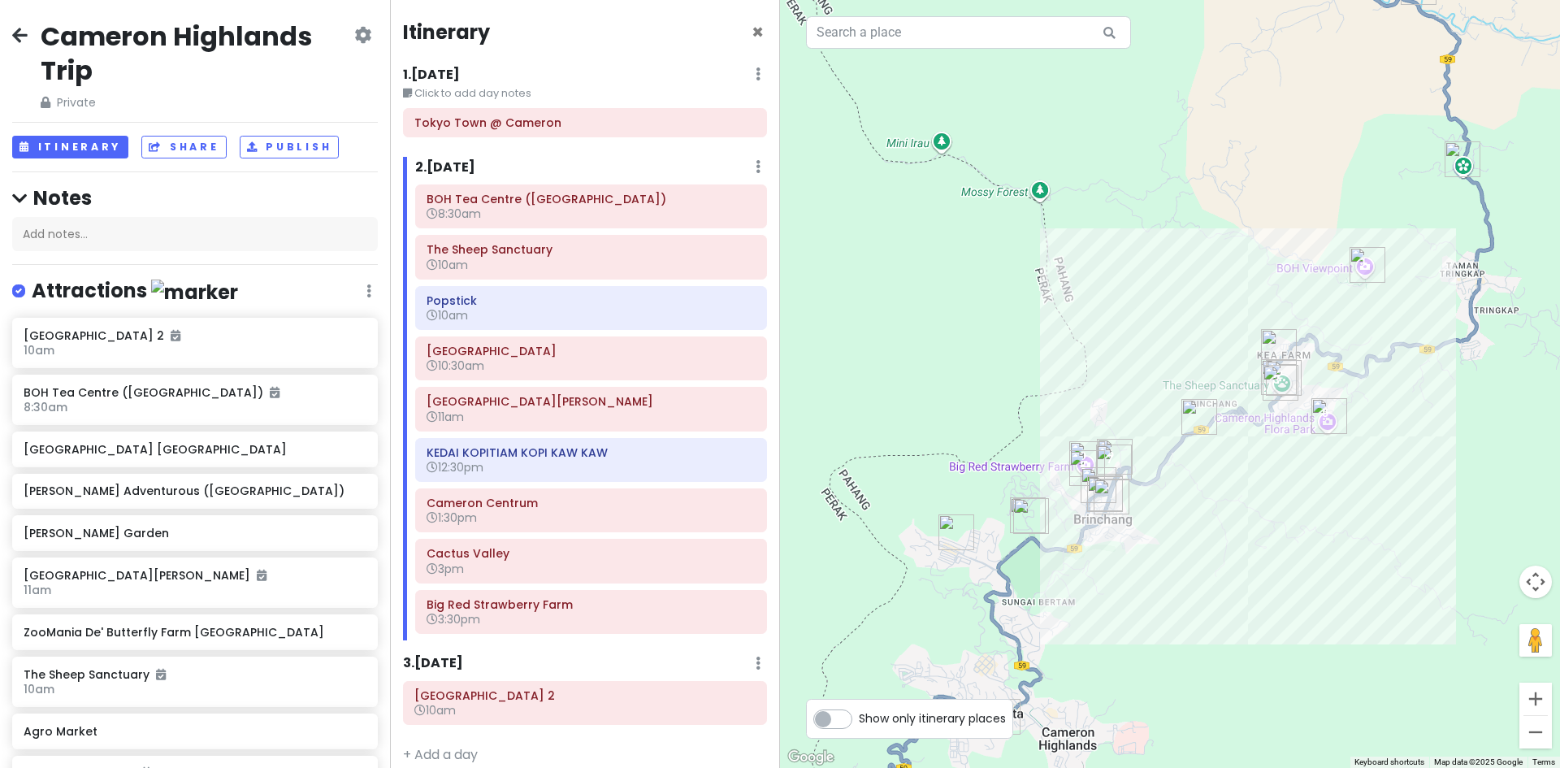
scroll to position [426, 0]
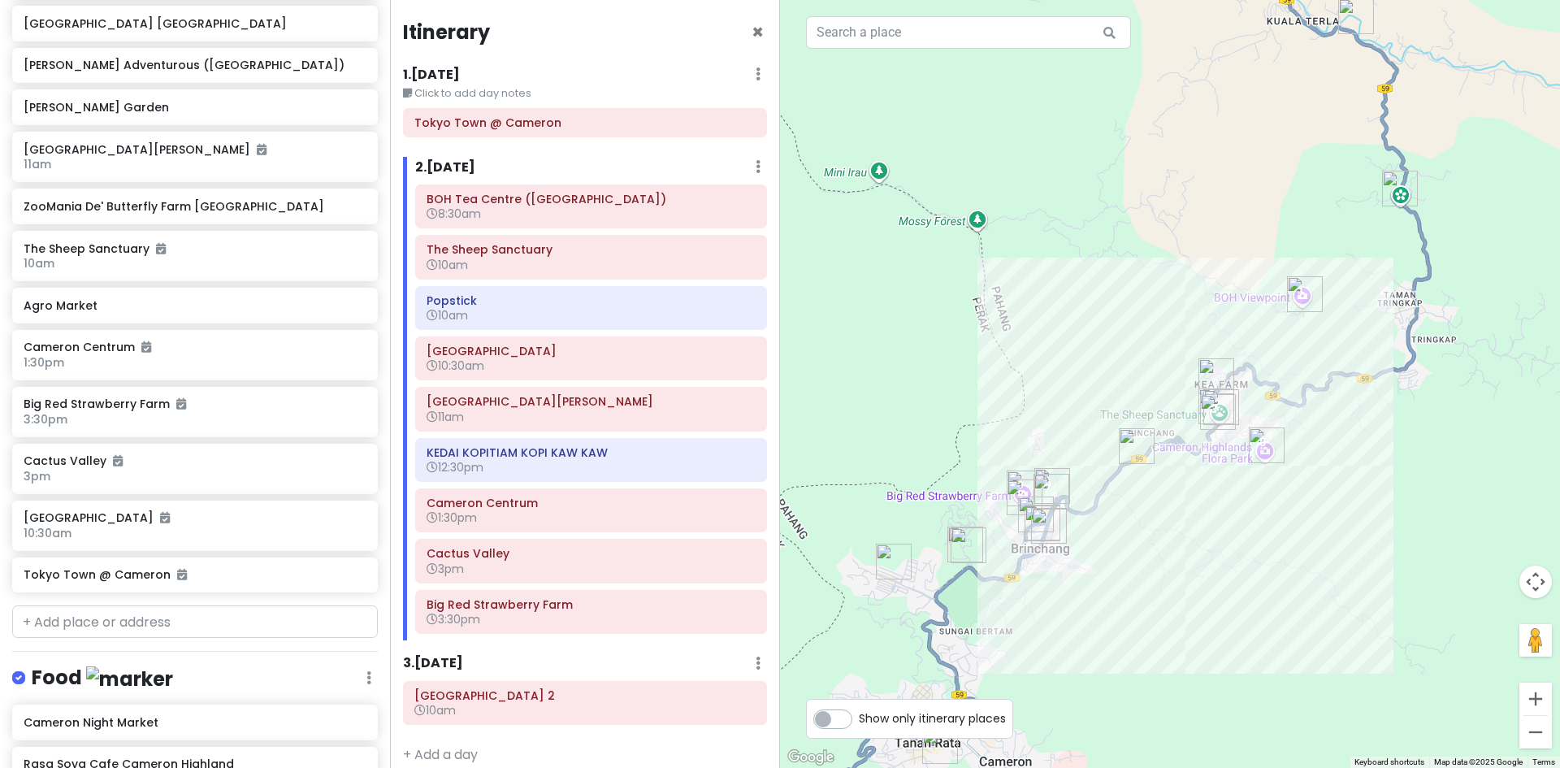
drag, startPoint x: 1214, startPoint y: 428, endPoint x: 1124, endPoint y: 469, distance: 98.2
click at [1128, 467] on img "Agro Market" at bounding box center [1136, 446] width 49 height 49
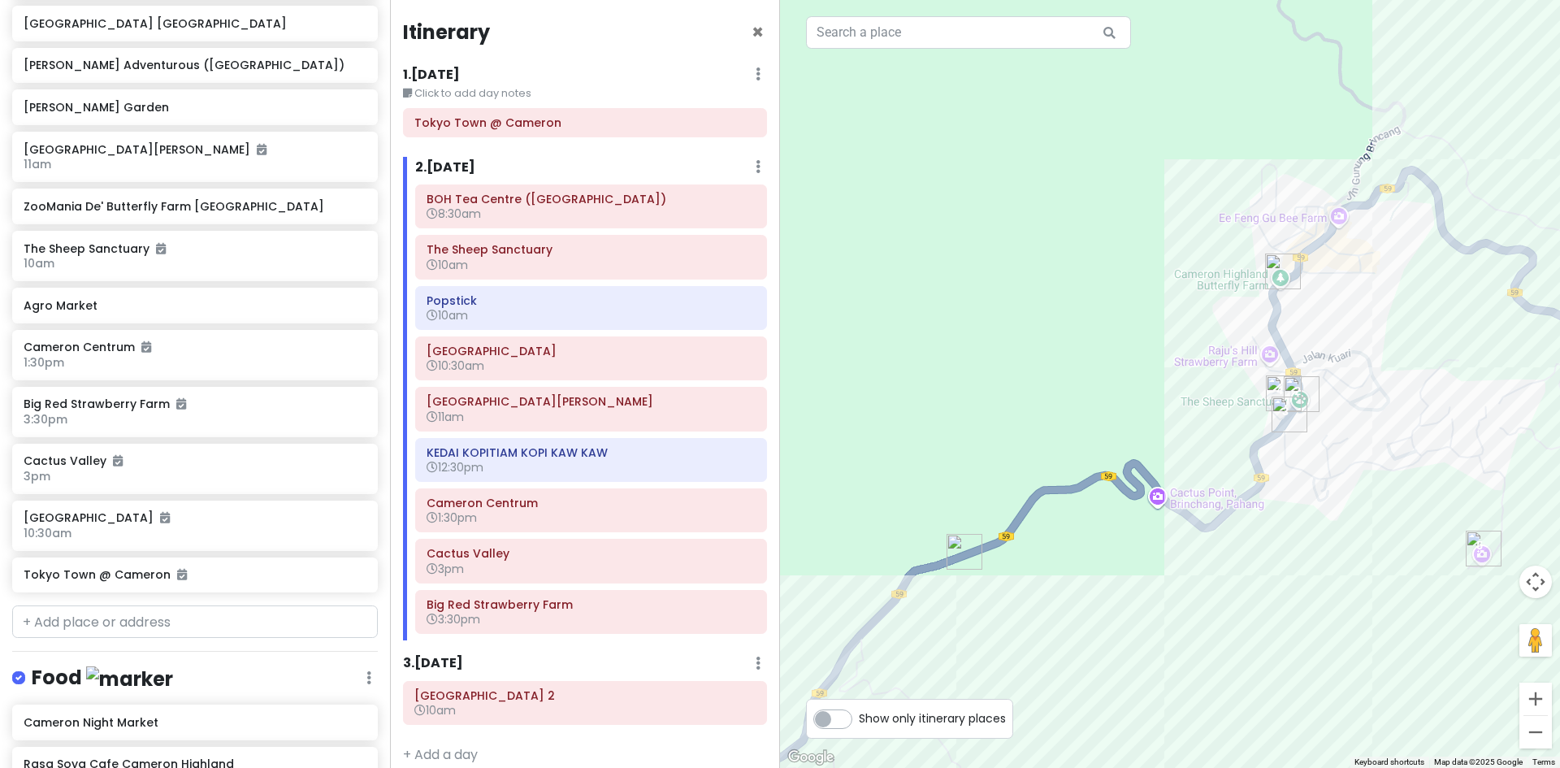
click at [955, 550] on img "Agro Market" at bounding box center [964, 551] width 49 height 49
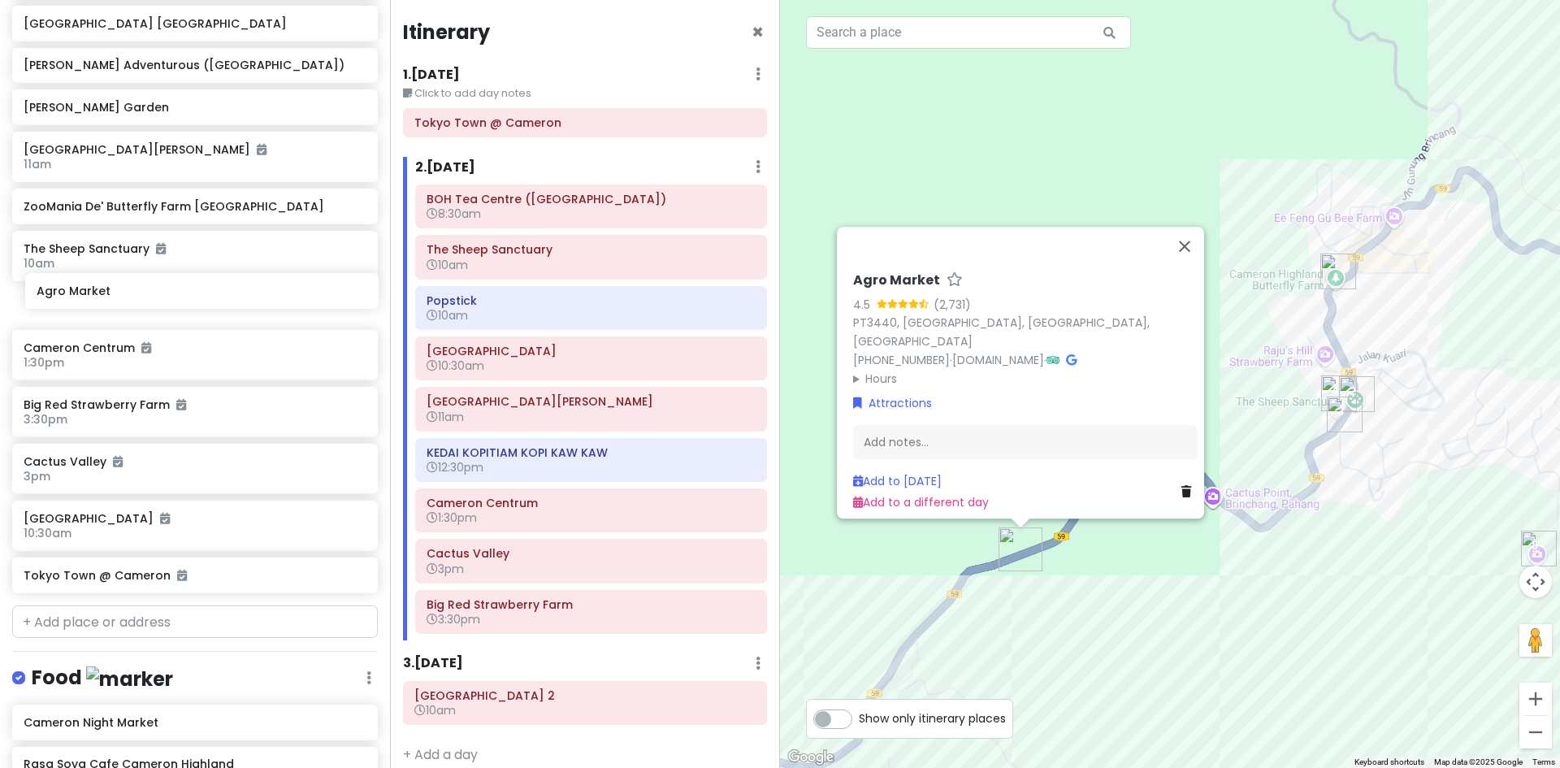
scroll to position [425, 0]
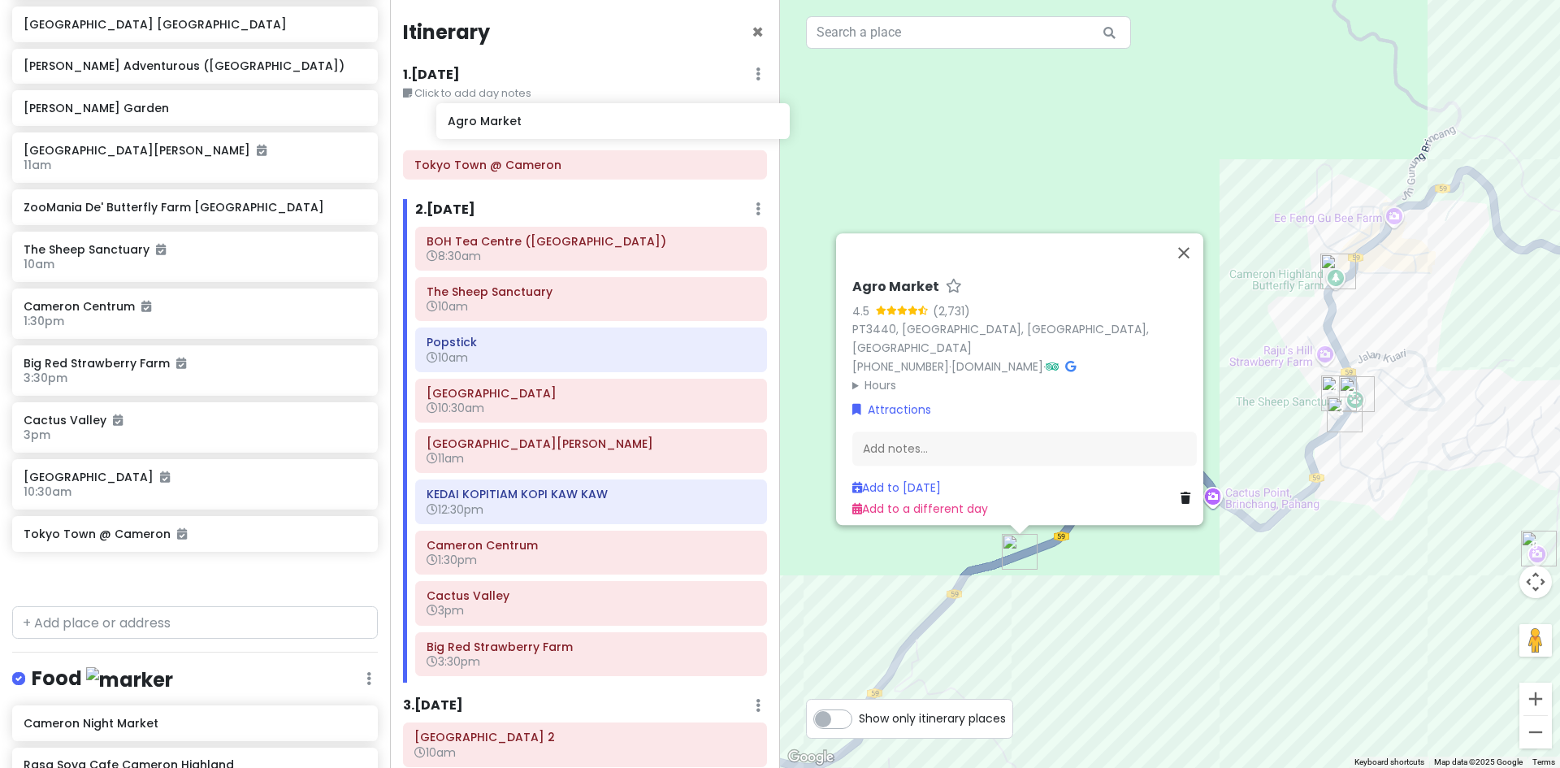
drag, startPoint x: 218, startPoint y: 293, endPoint x: 629, endPoint y: 123, distance: 444.7
click at [629, 123] on div "Cameron Highlands Trip Private Change Dates Make a Copy Delete Trip Go Pro ⚡️ G…" at bounding box center [780, 384] width 1560 height 768
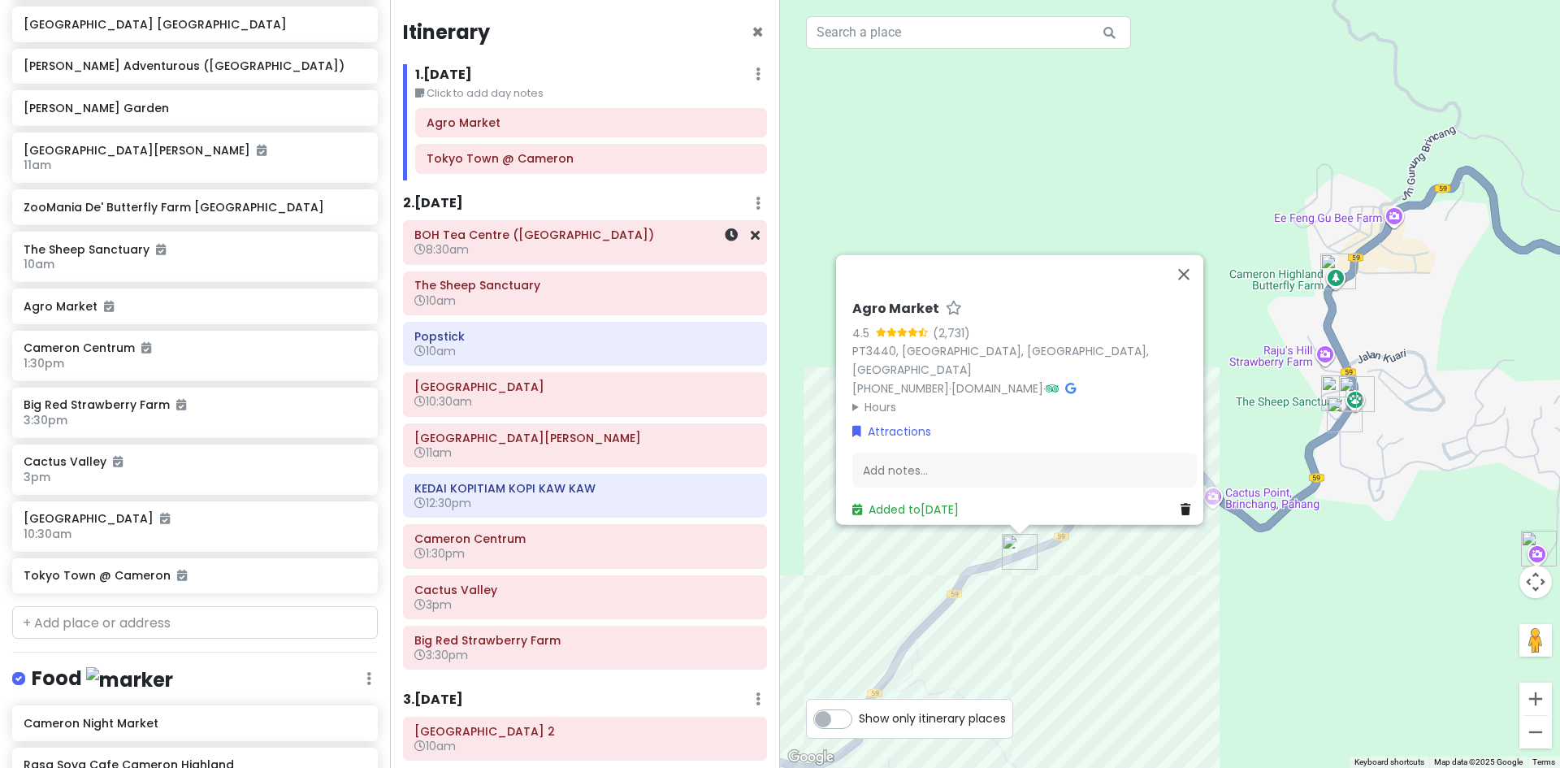
scroll to position [383, 0]
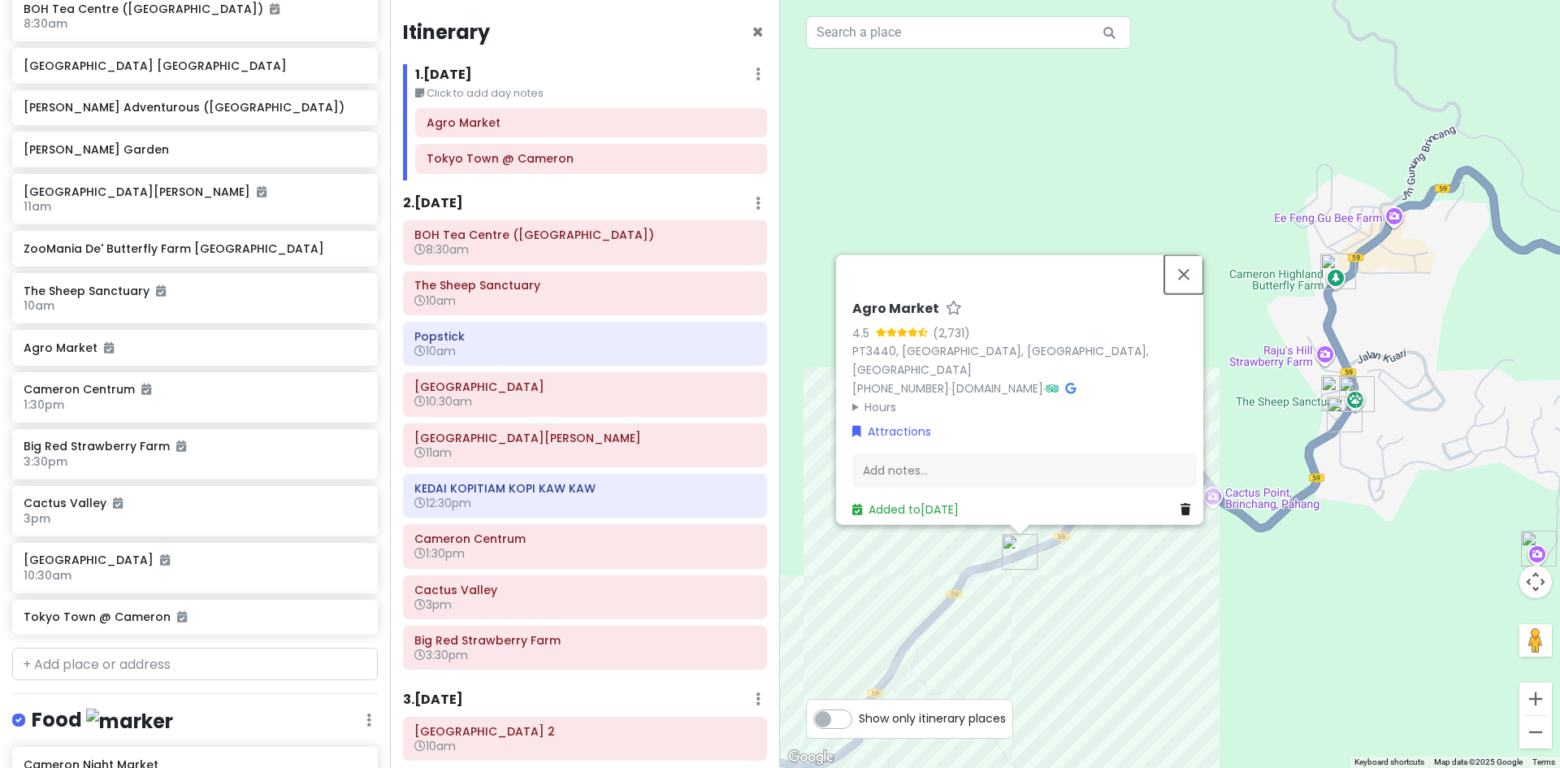
drag, startPoint x: 1188, startPoint y: 266, endPoint x: 1177, endPoint y: 273, distance: 13.1
click at [1188, 266] on button "Close" at bounding box center [1183, 273] width 39 height 39
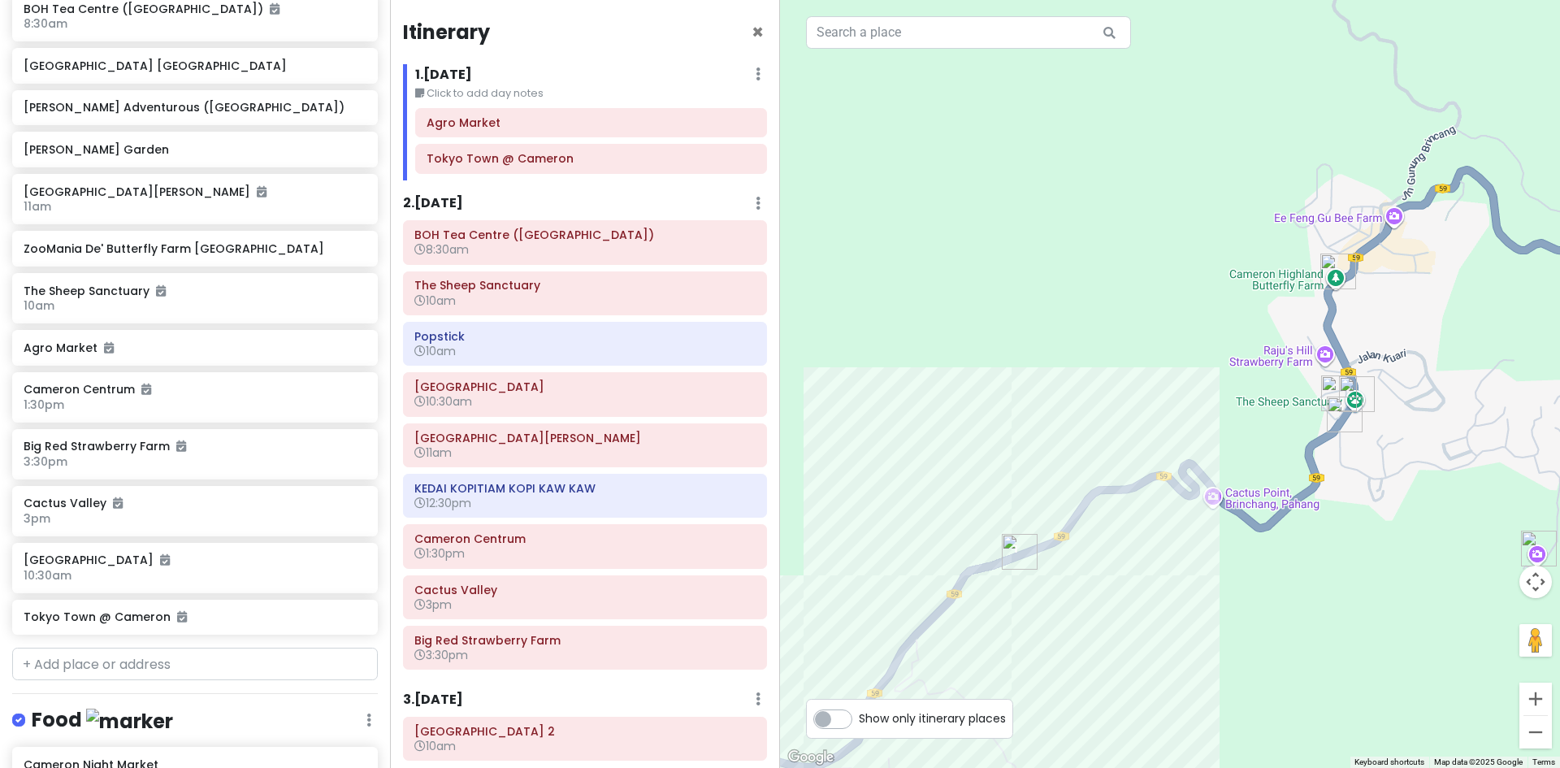
drag, startPoint x: 1019, startPoint y: 366, endPoint x: 1018, endPoint y: 353, distance: 12.3
click at [1019, 357] on div "To navigate, press the arrow keys." at bounding box center [1170, 384] width 780 height 768
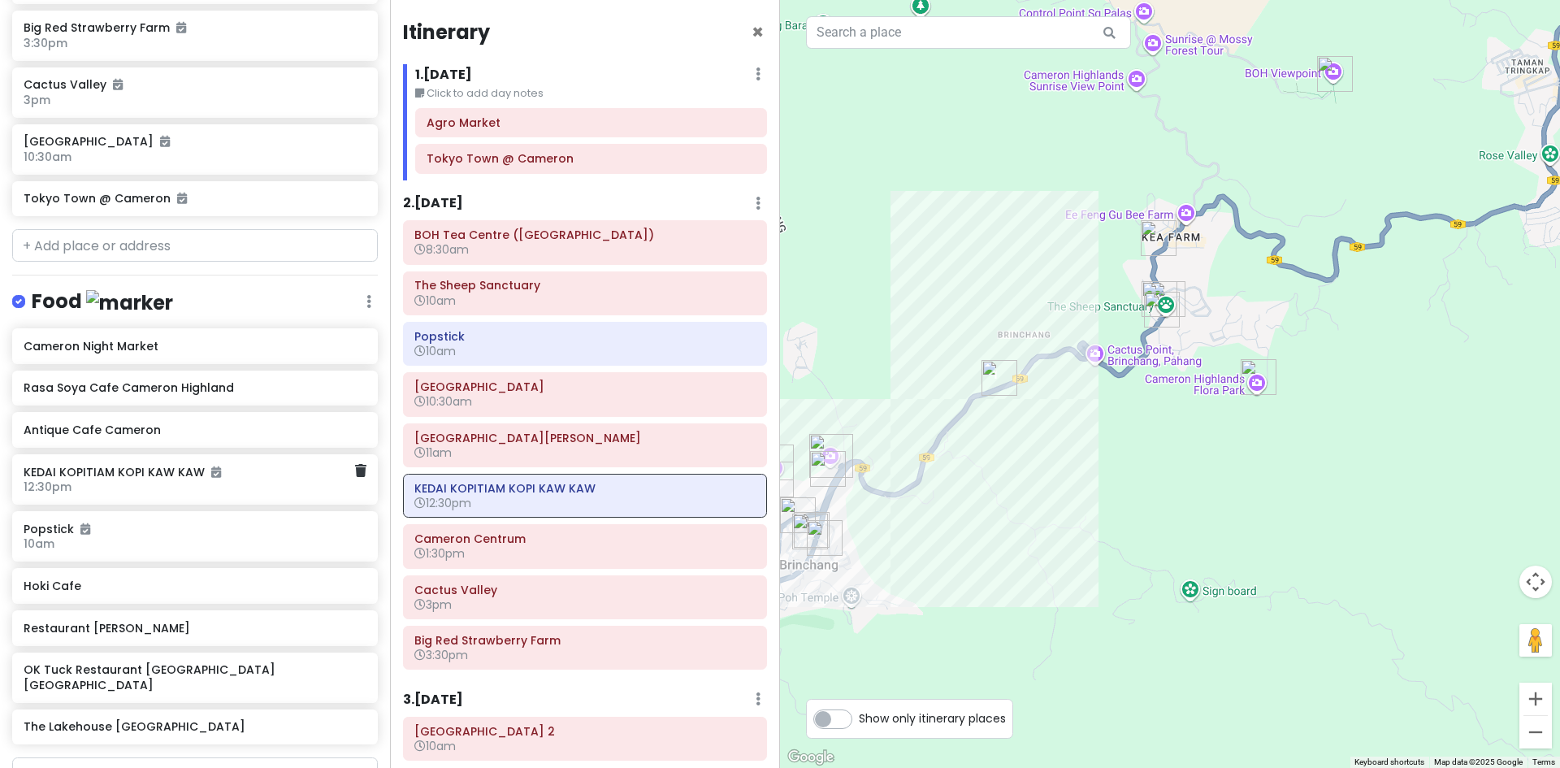
scroll to position [871, 0]
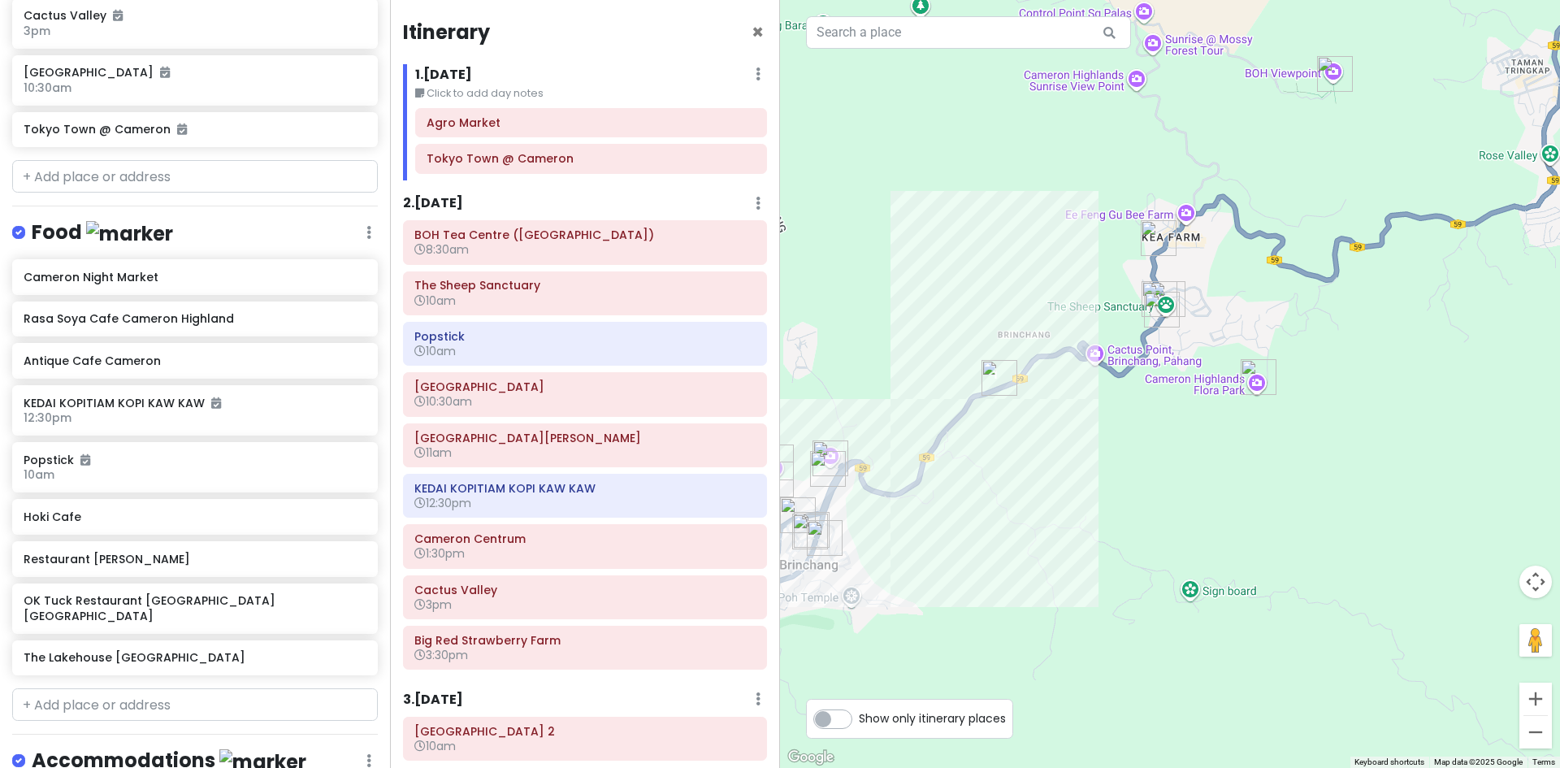
drag, startPoint x: 1056, startPoint y: 298, endPoint x: 1140, endPoint y: 268, distance: 88.9
click at [1138, 268] on div at bounding box center [1170, 384] width 780 height 768
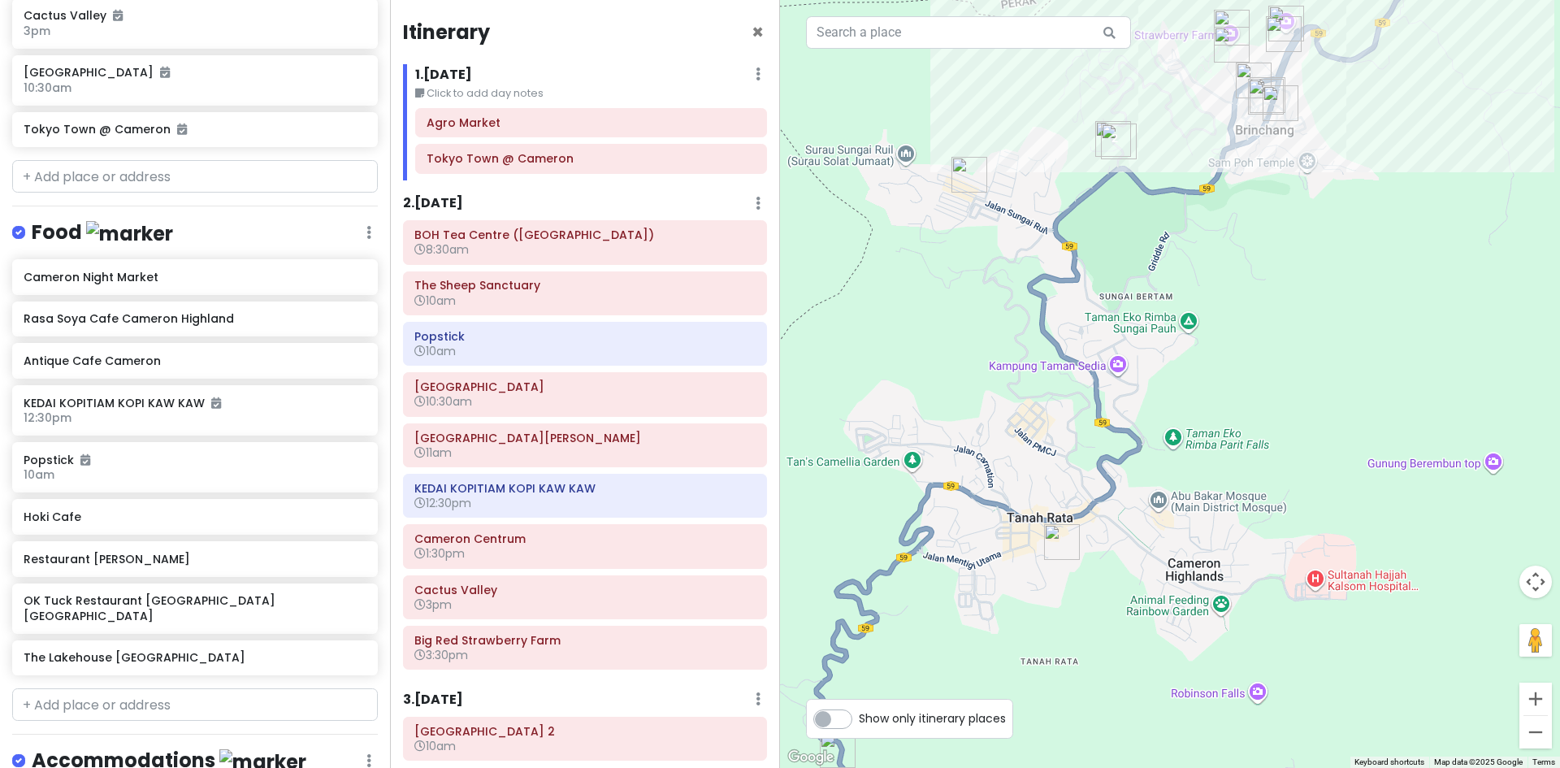
drag, startPoint x: 1149, startPoint y: 503, endPoint x: 1129, endPoint y: 292, distance: 211.3
click at [1128, 292] on div at bounding box center [1170, 384] width 780 height 768
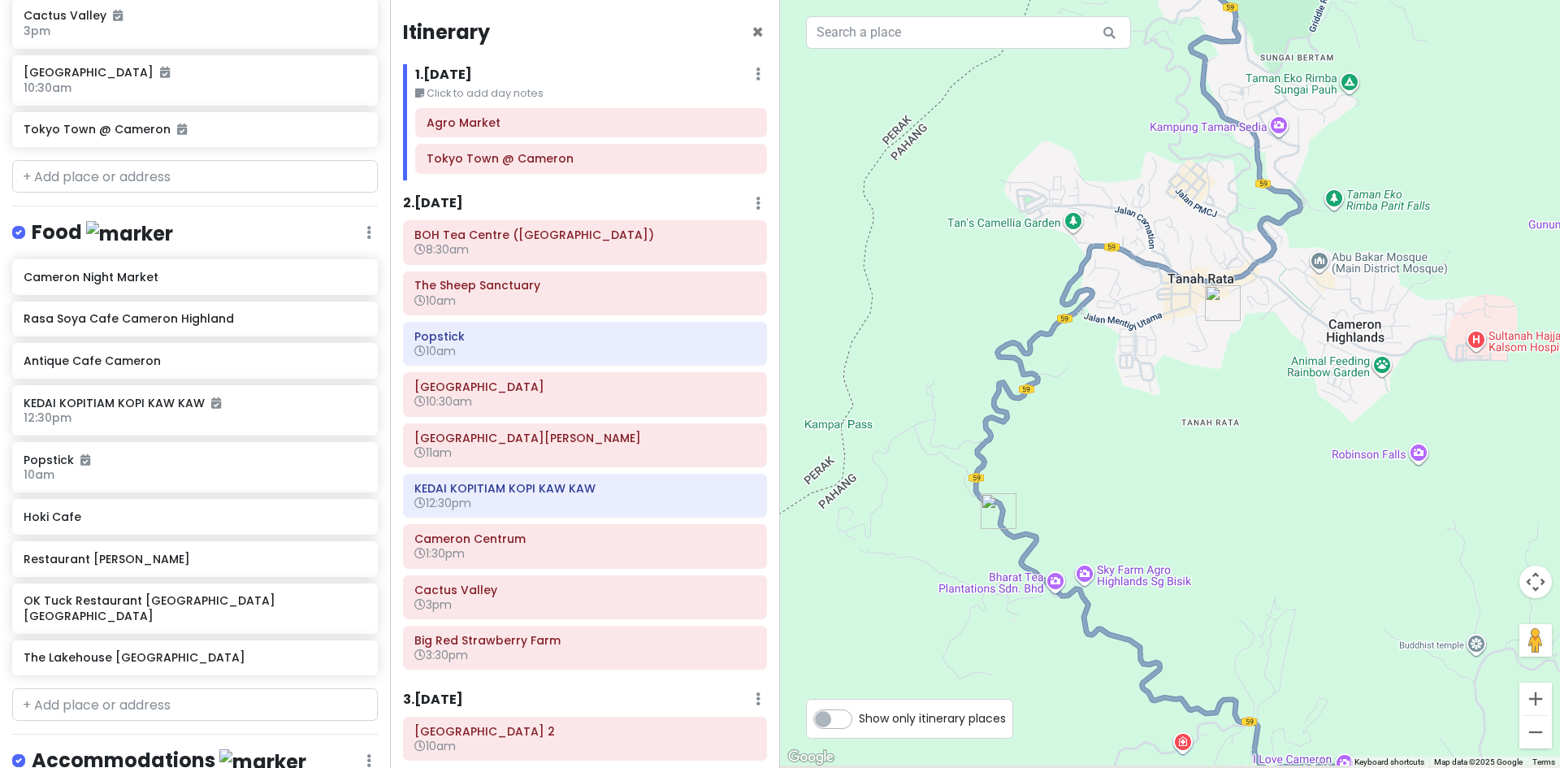
drag, startPoint x: 1047, startPoint y: 368, endPoint x: 1102, endPoint y: 298, distance: 89.1
click at [1102, 298] on div at bounding box center [1170, 384] width 780 height 768
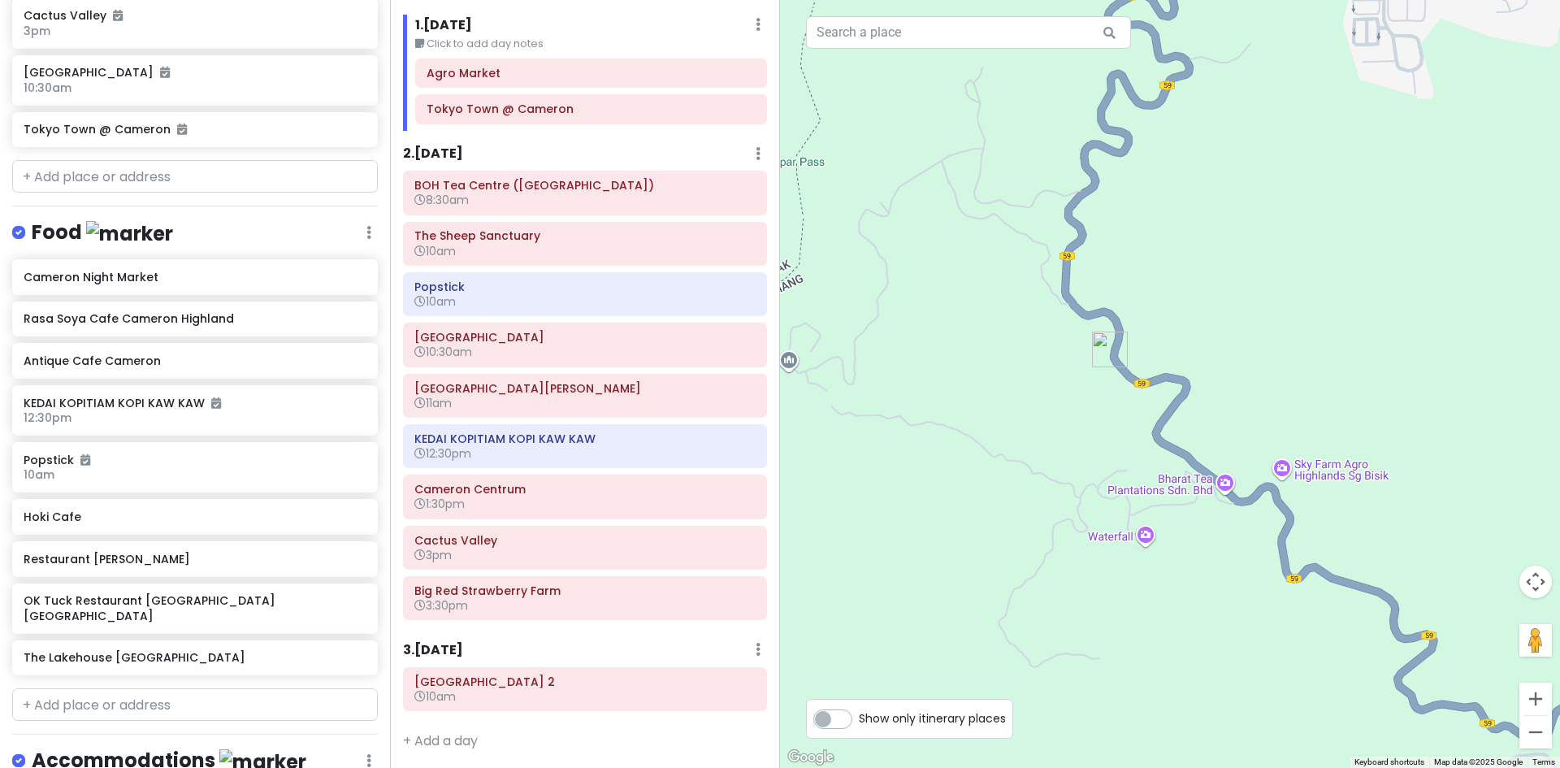
scroll to position [53, 0]
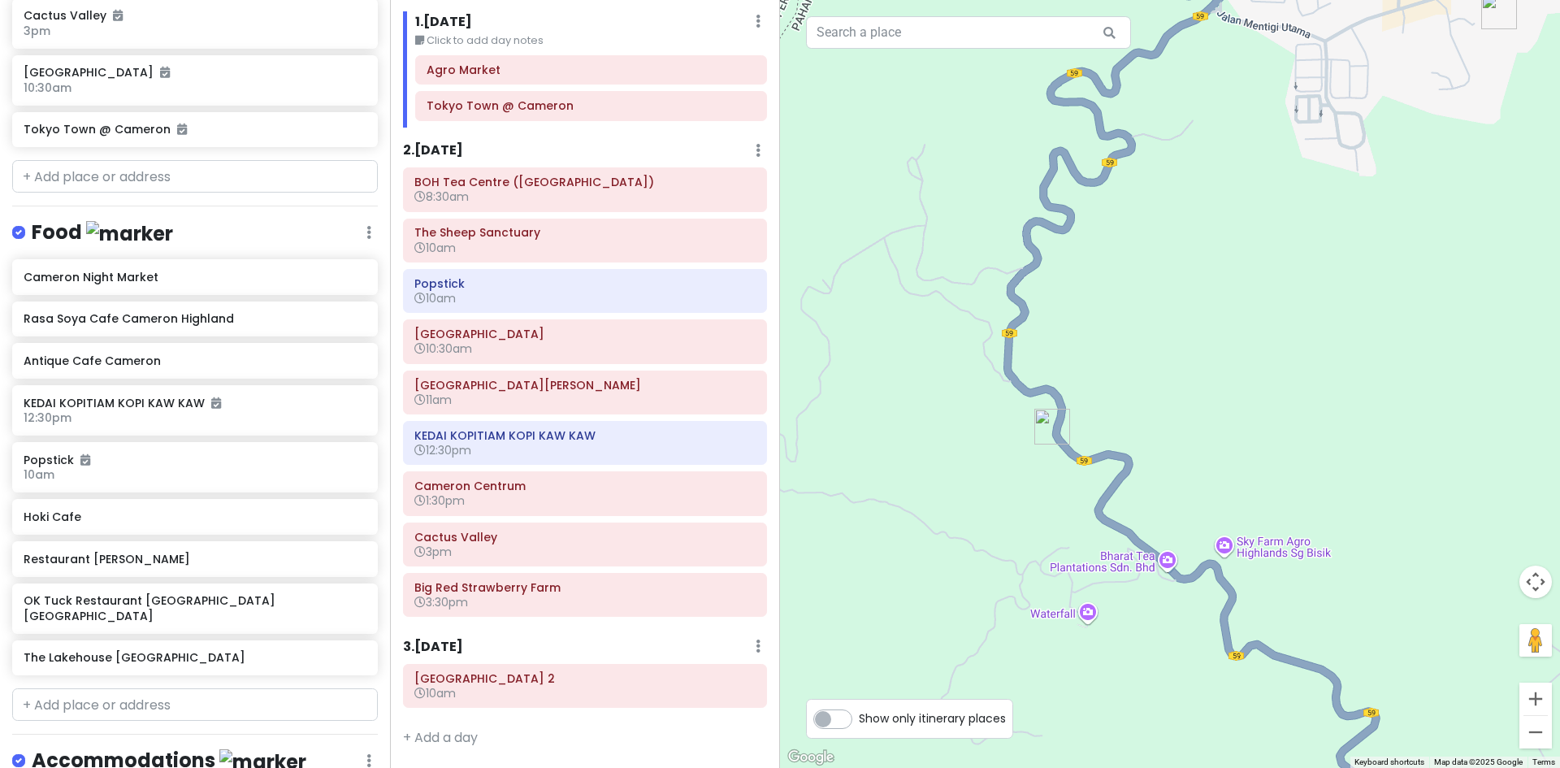
drag, startPoint x: 1194, startPoint y: 262, endPoint x: 970, endPoint y: 498, distance: 325.2
click at [1024, 448] on div at bounding box center [1170, 384] width 780 height 768
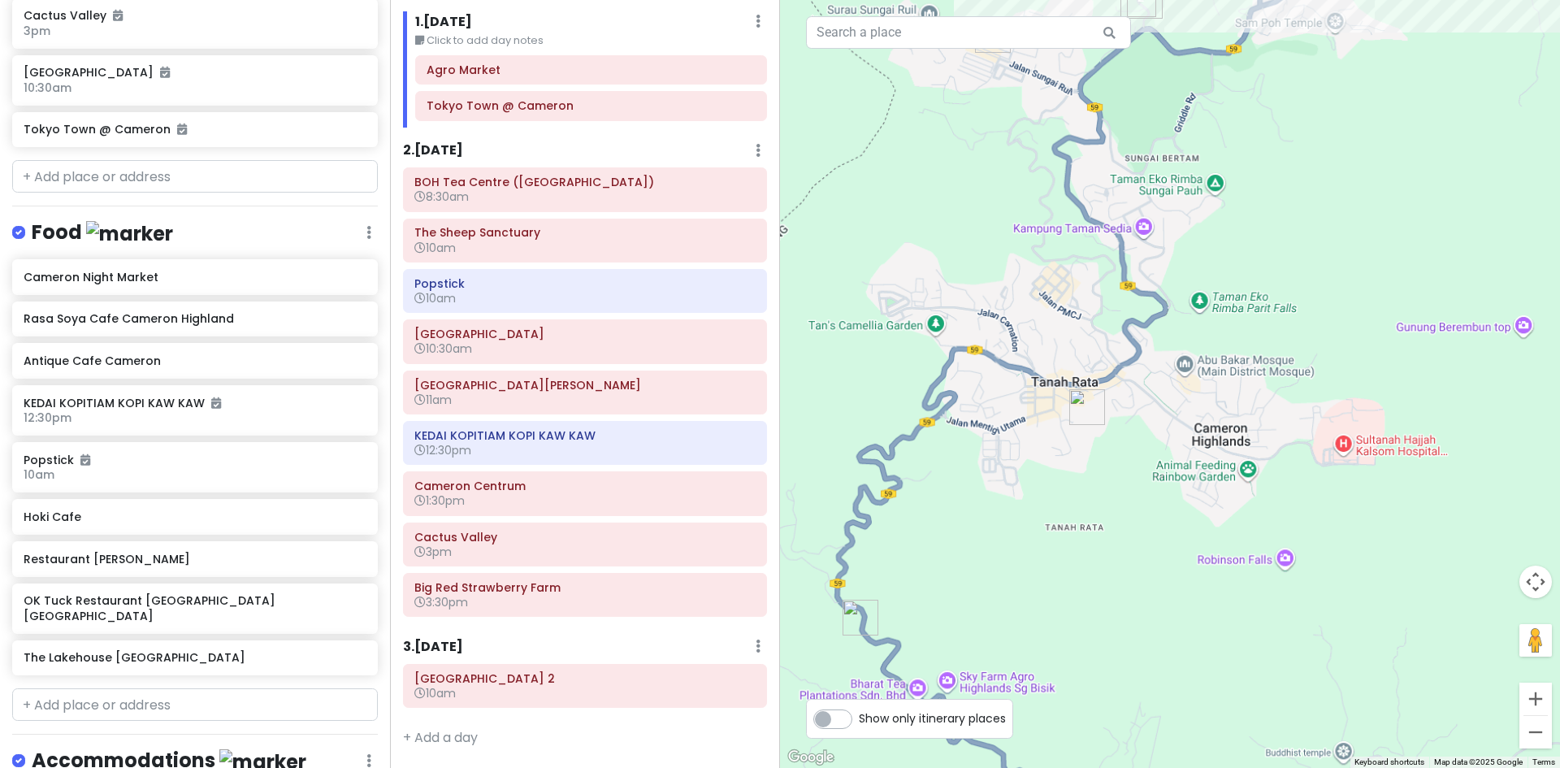
drag, startPoint x: 1114, startPoint y: 380, endPoint x: 1028, endPoint y: 515, distance: 159.6
click at [1038, 500] on div at bounding box center [1170, 384] width 780 height 768
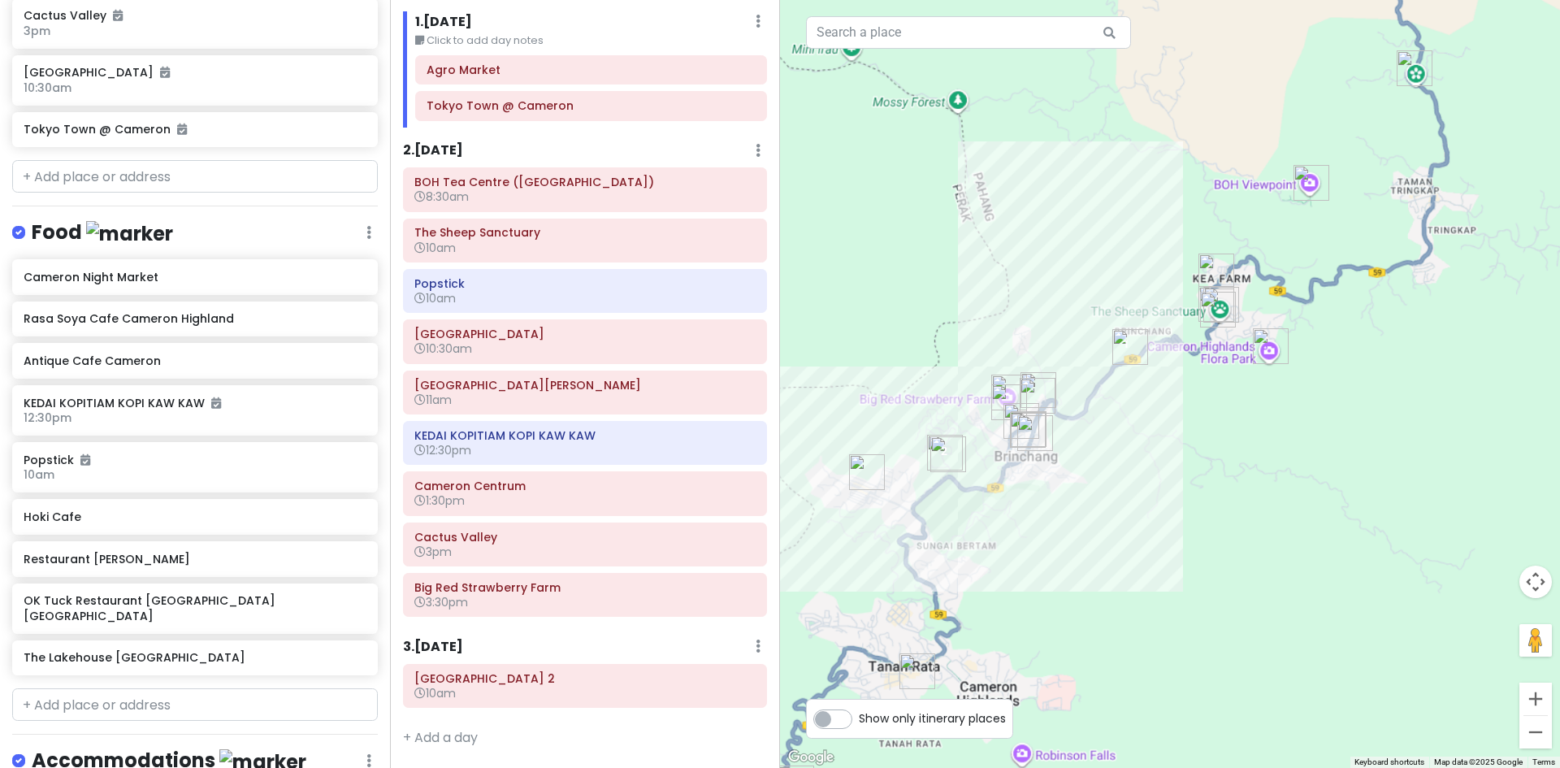
drag, startPoint x: 1124, startPoint y: 396, endPoint x: 1079, endPoint y: 451, distance: 71.6
click at [1051, 504] on div at bounding box center [1170, 384] width 780 height 768
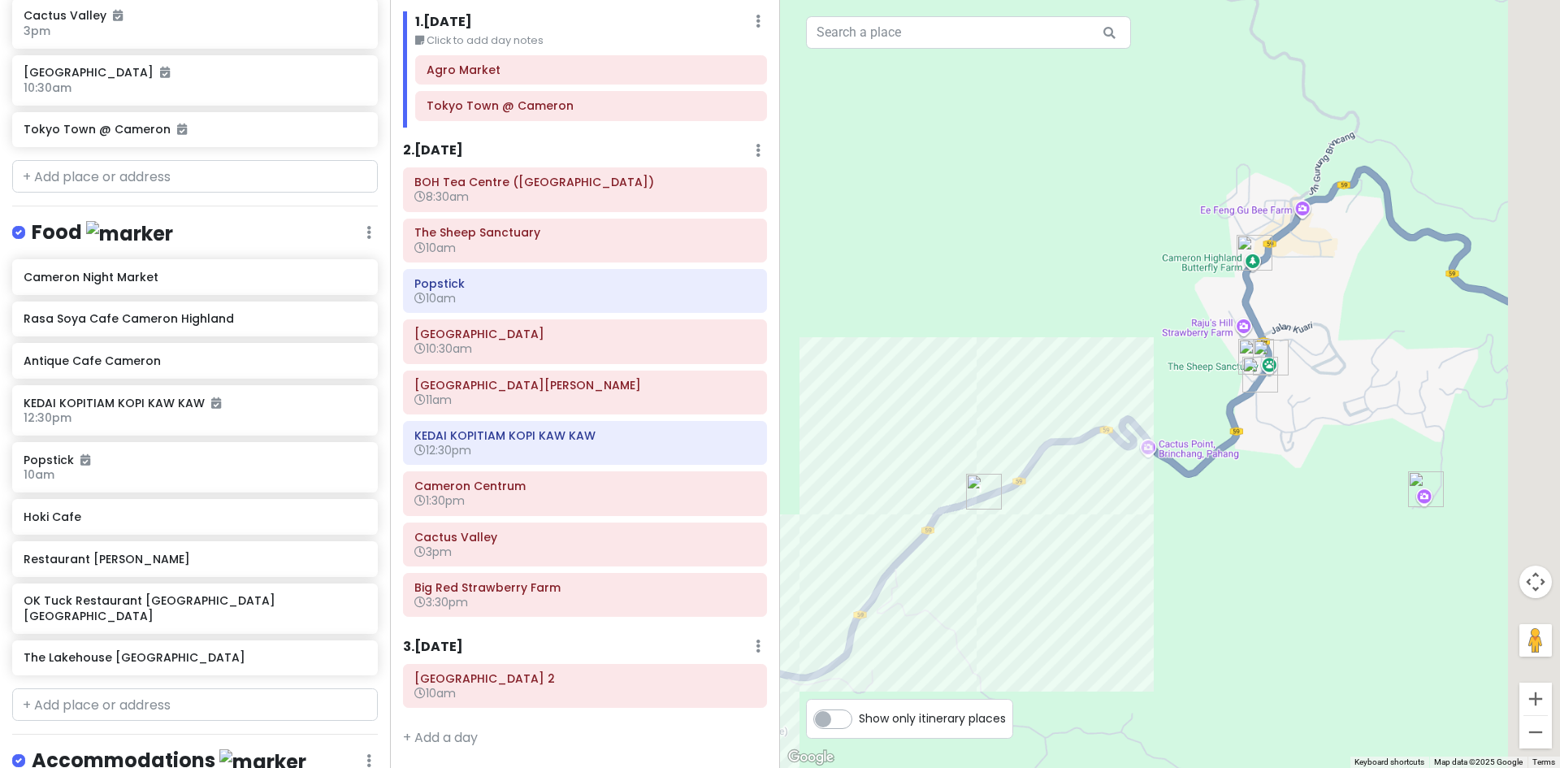
drag, startPoint x: 1247, startPoint y: 383, endPoint x: 1145, endPoint y: 439, distance: 116.3
click at [1103, 468] on div at bounding box center [1170, 384] width 780 height 768
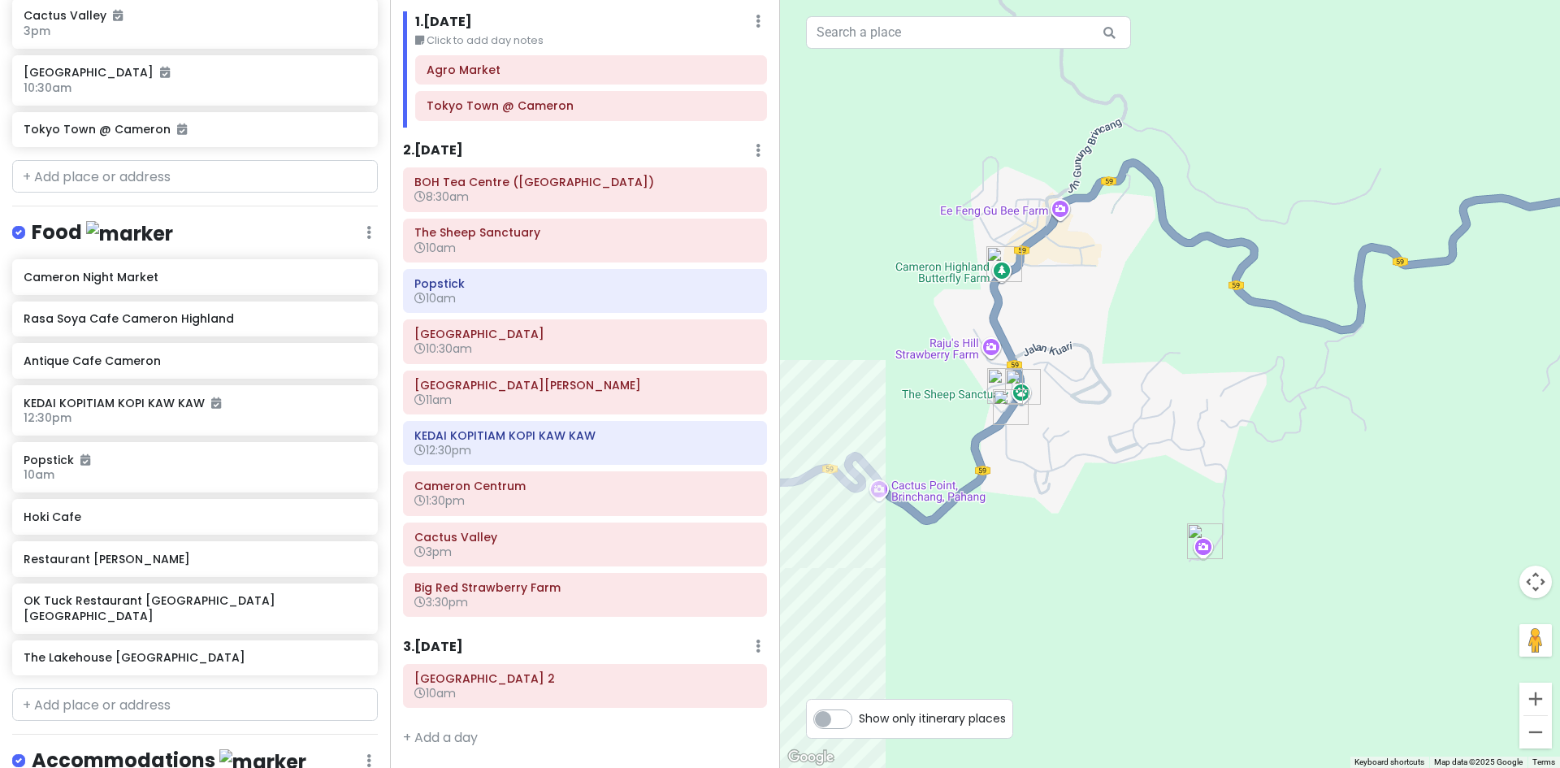
drag, startPoint x: 1020, startPoint y: 448, endPoint x: 978, endPoint y: 452, distance: 42.4
click at [940, 433] on div at bounding box center [1170, 384] width 780 height 768
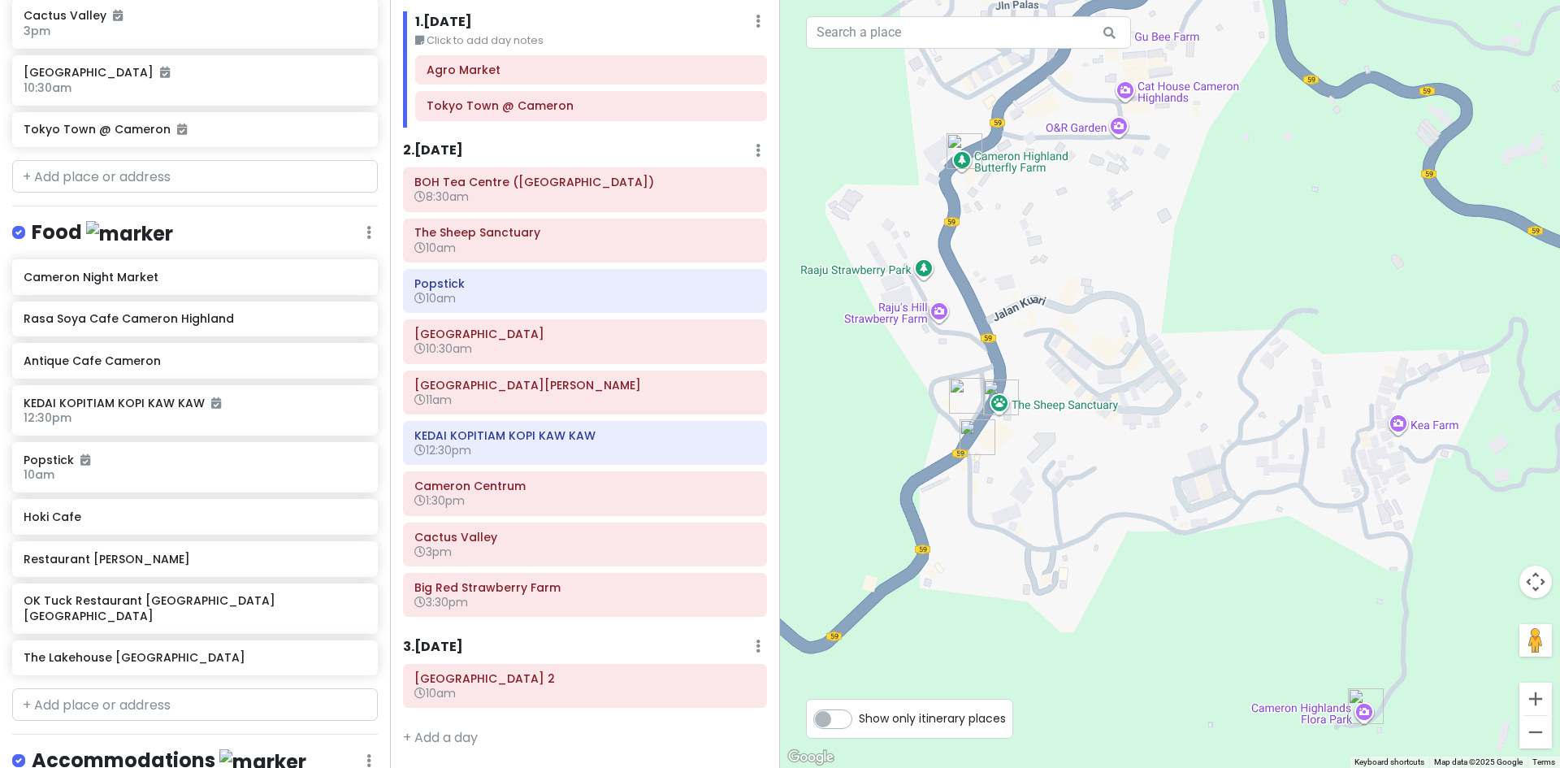
drag, startPoint x: 935, startPoint y: 422, endPoint x: 934, endPoint y: 493, distance: 70.7
click at [1004, 511] on div at bounding box center [1170, 384] width 780 height 768
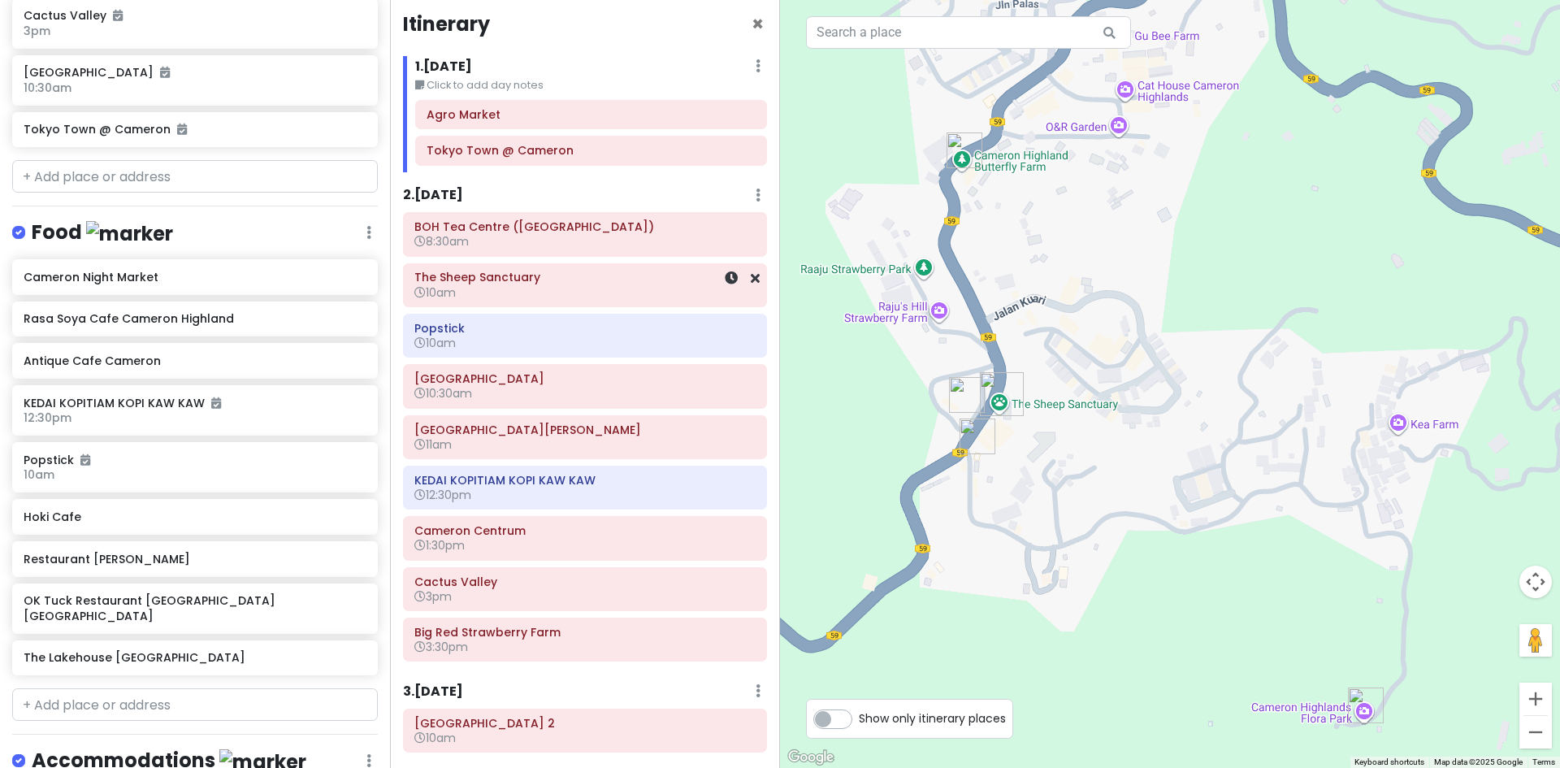
scroll to position [0, 0]
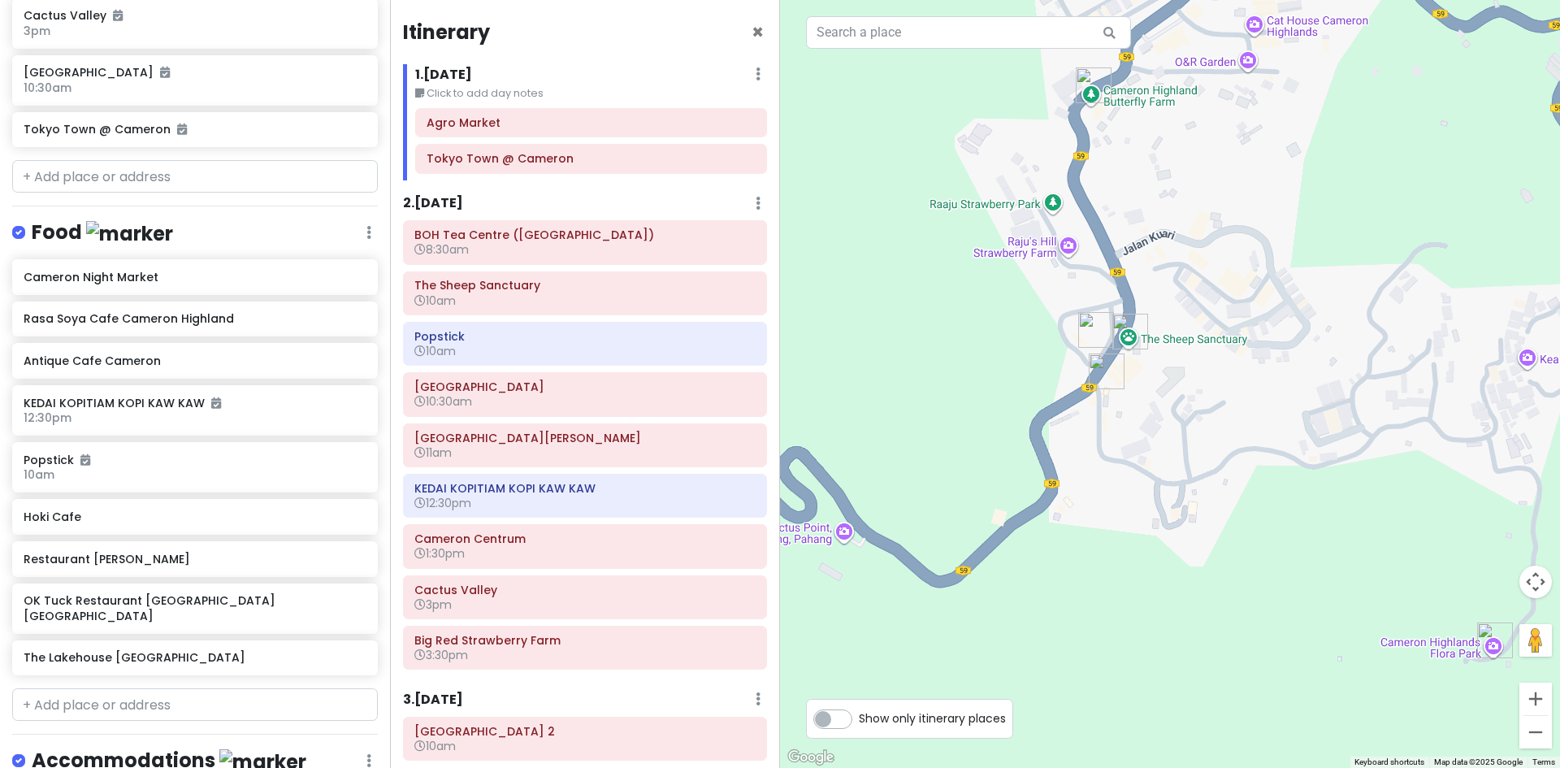
drag, startPoint x: 803, startPoint y: 344, endPoint x: 971, endPoint y: 267, distance: 185.0
click at [949, 274] on div at bounding box center [1170, 384] width 780 height 768
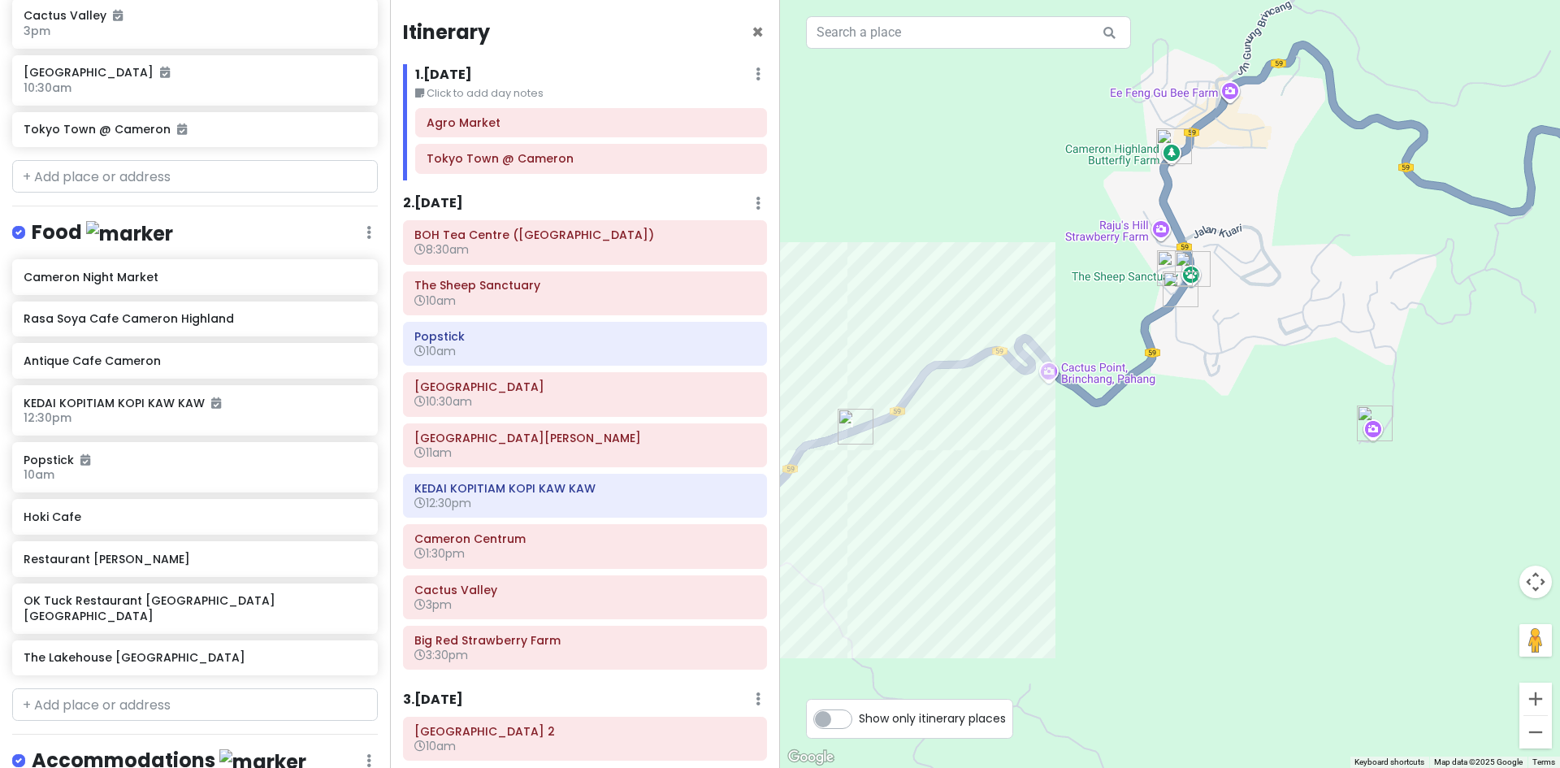
drag, startPoint x: 826, startPoint y: 180, endPoint x: 748, endPoint y: 157, distance: 81.2
click at [828, 188] on div at bounding box center [1170, 384] width 780 height 768
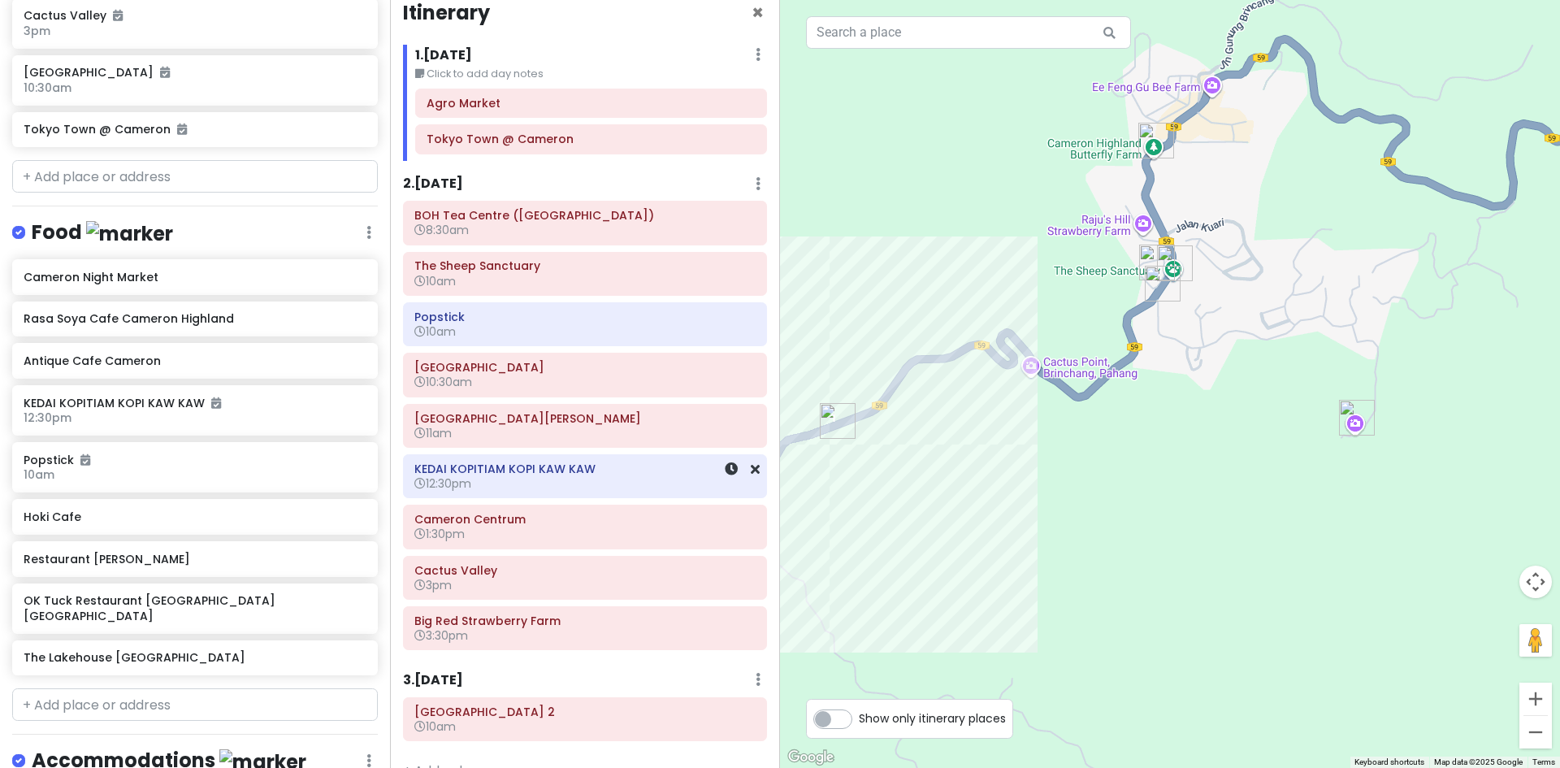
scroll to position [53, 0]
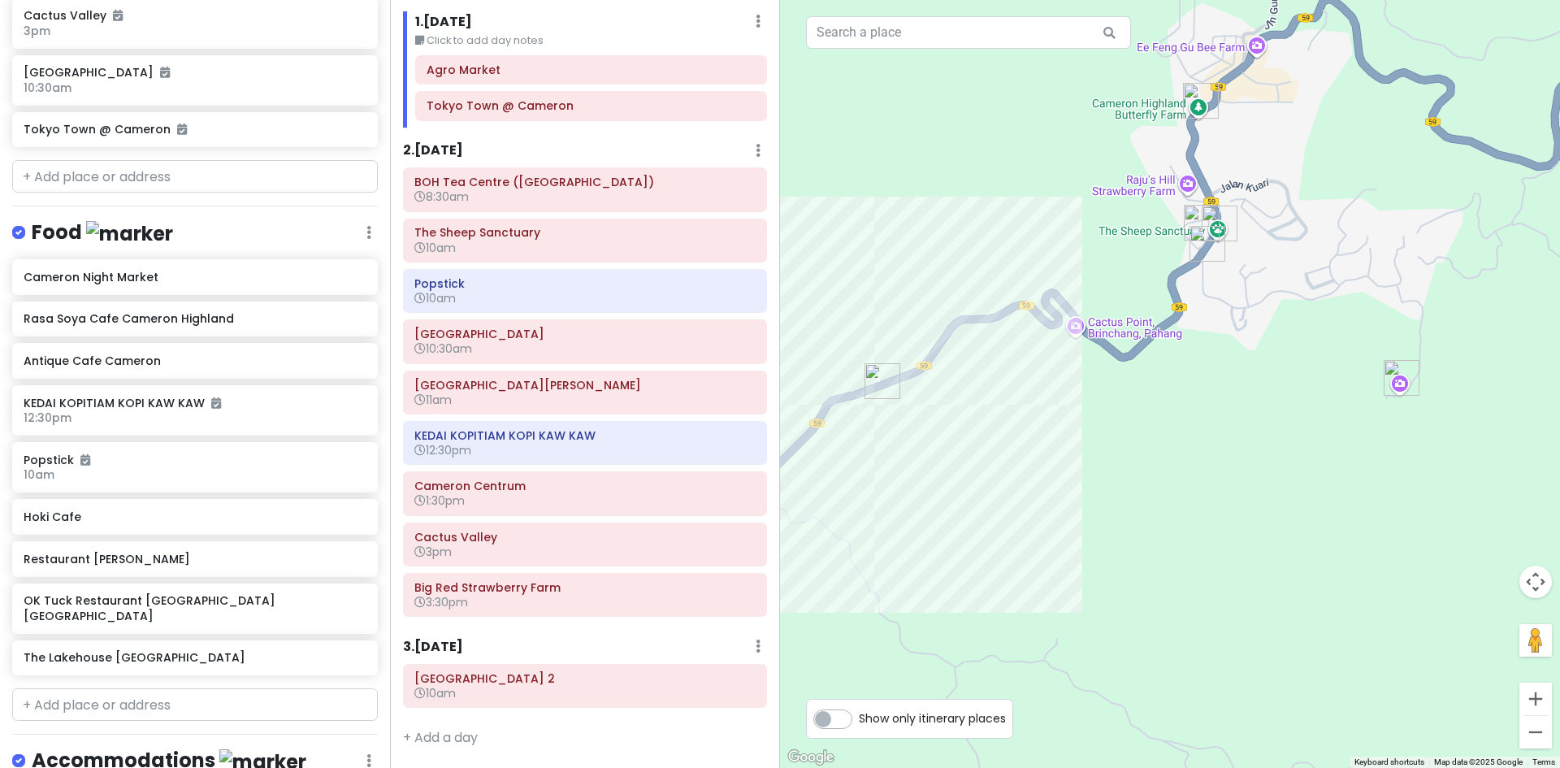
drag, startPoint x: 947, startPoint y: 487, endPoint x: 1266, endPoint y: 240, distance: 403.0
click at [1223, 256] on div at bounding box center [1170, 384] width 780 height 768
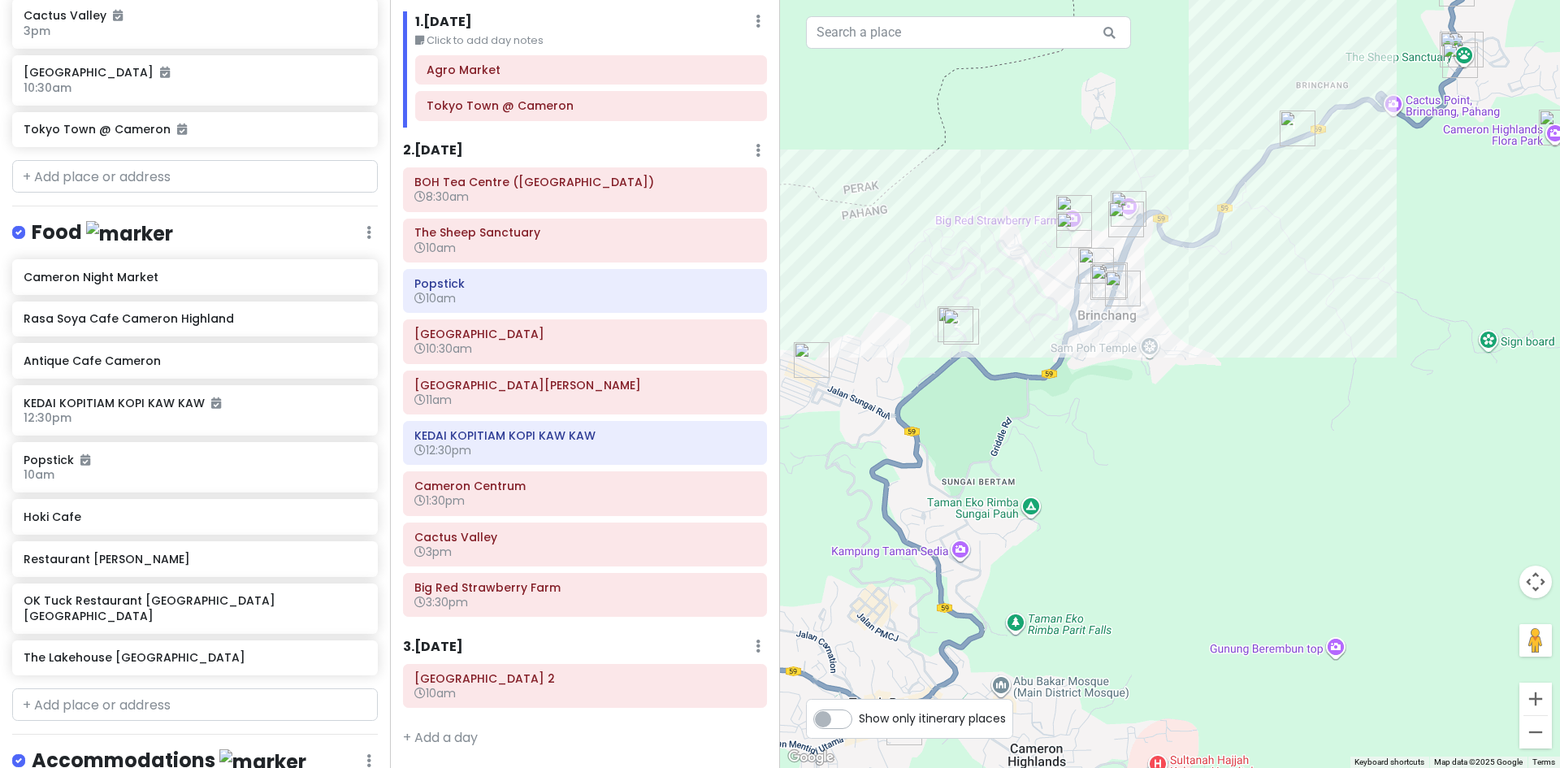
drag, startPoint x: 1028, startPoint y: 325, endPoint x: 1140, endPoint y: 301, distance: 113.8
click at [1151, 297] on div at bounding box center [1170, 384] width 780 height 768
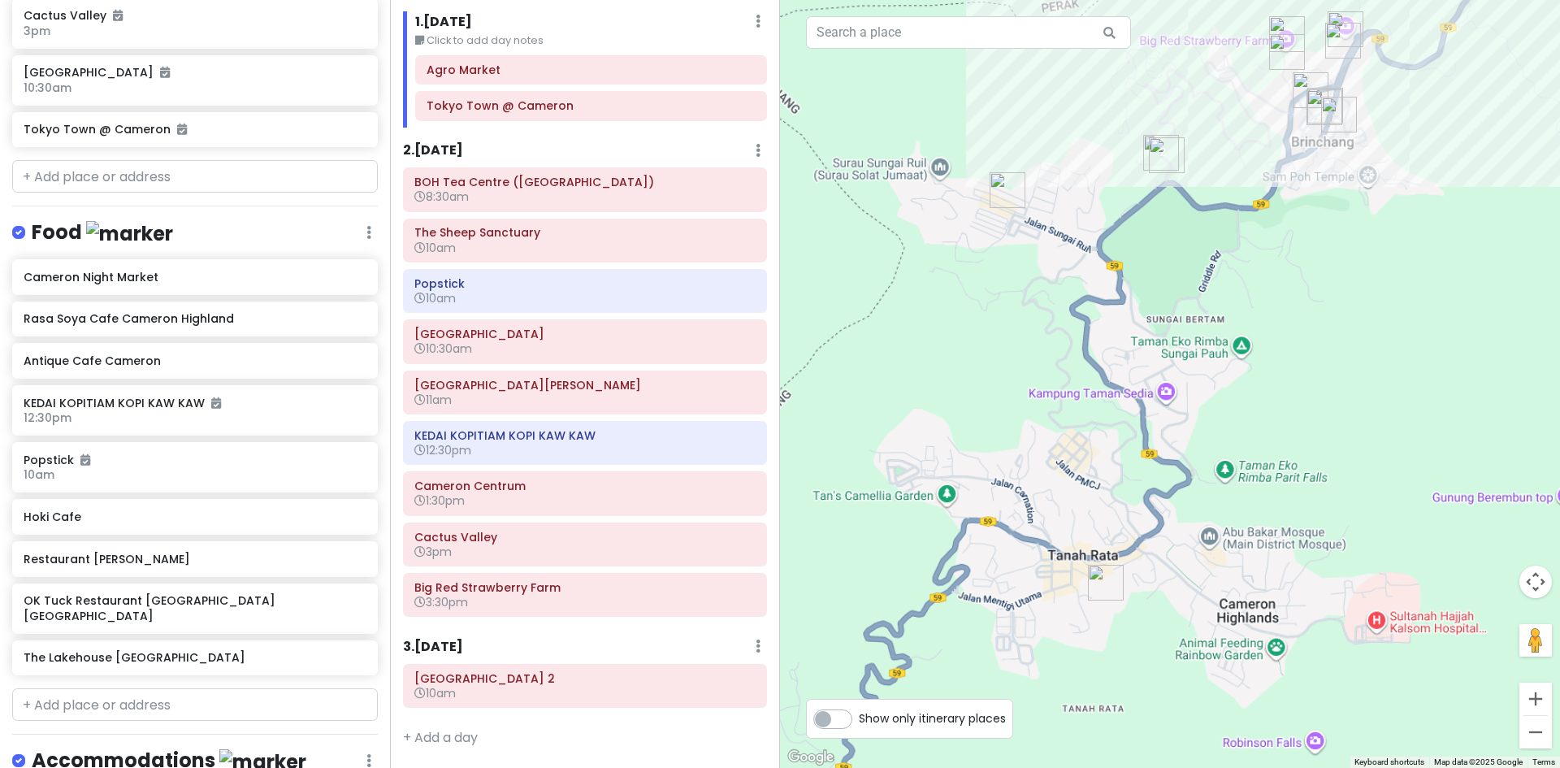
drag, startPoint x: 1155, startPoint y: 327, endPoint x: 1147, endPoint y: 201, distance: 126.2
click at [1147, 201] on div at bounding box center [1170, 384] width 780 height 768
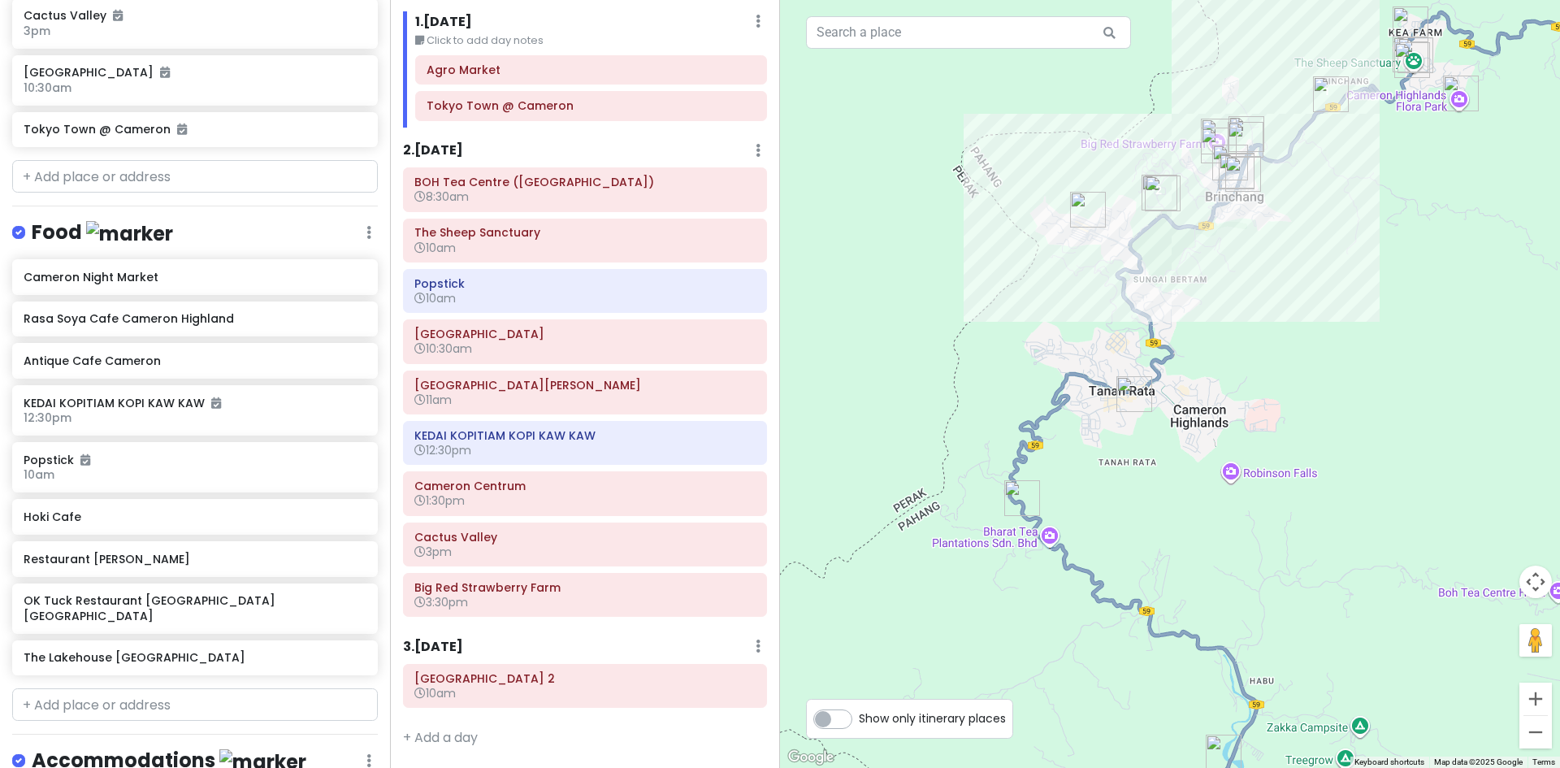
drag, startPoint x: 1221, startPoint y: 292, endPoint x: 1041, endPoint y: 496, distance: 272.2
click at [1053, 486] on div at bounding box center [1170, 384] width 780 height 768
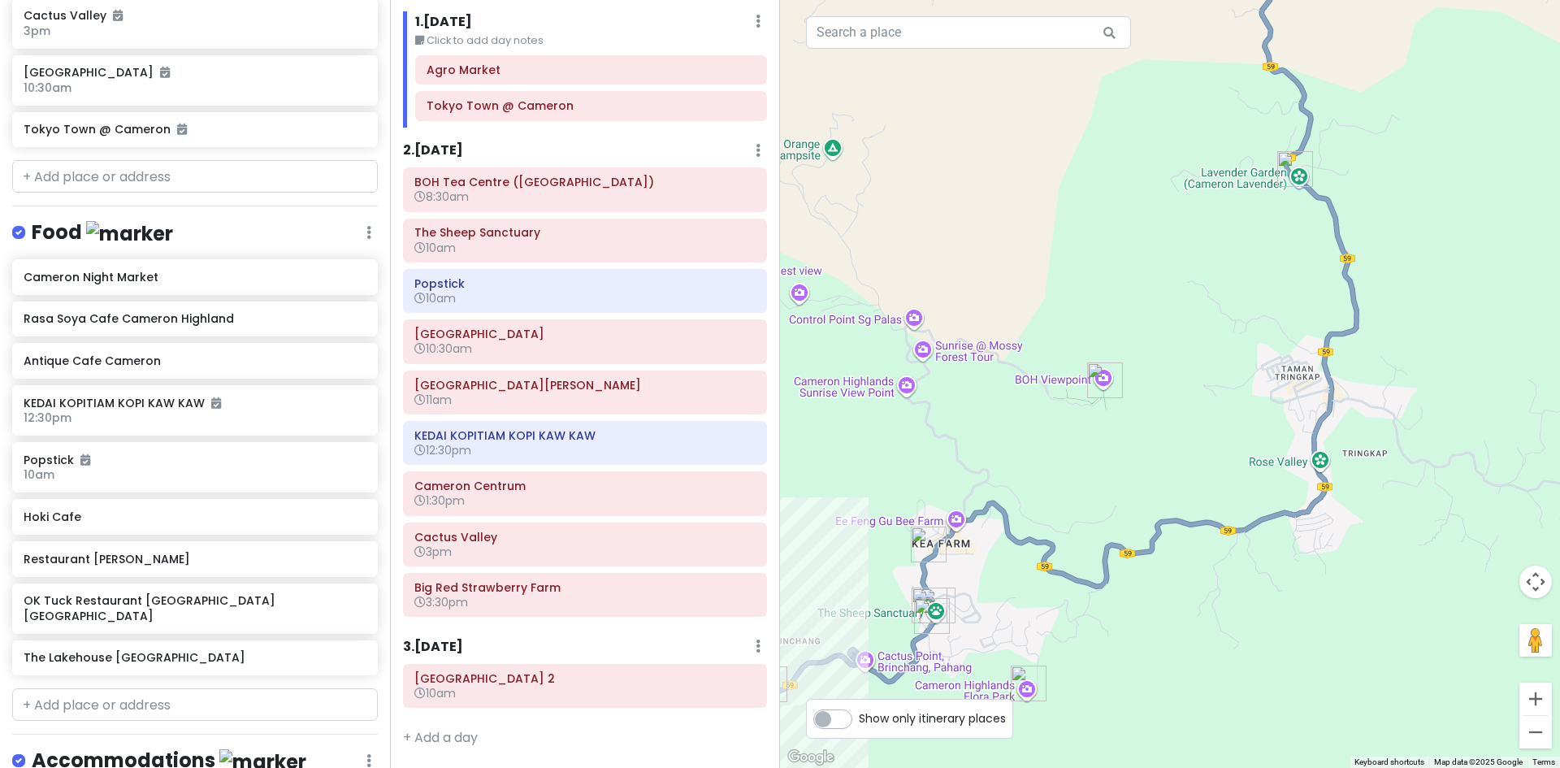
click at [1090, 394] on img "BOH Tea Centre (Sungei Palas Garden)" at bounding box center [1104, 380] width 49 height 49
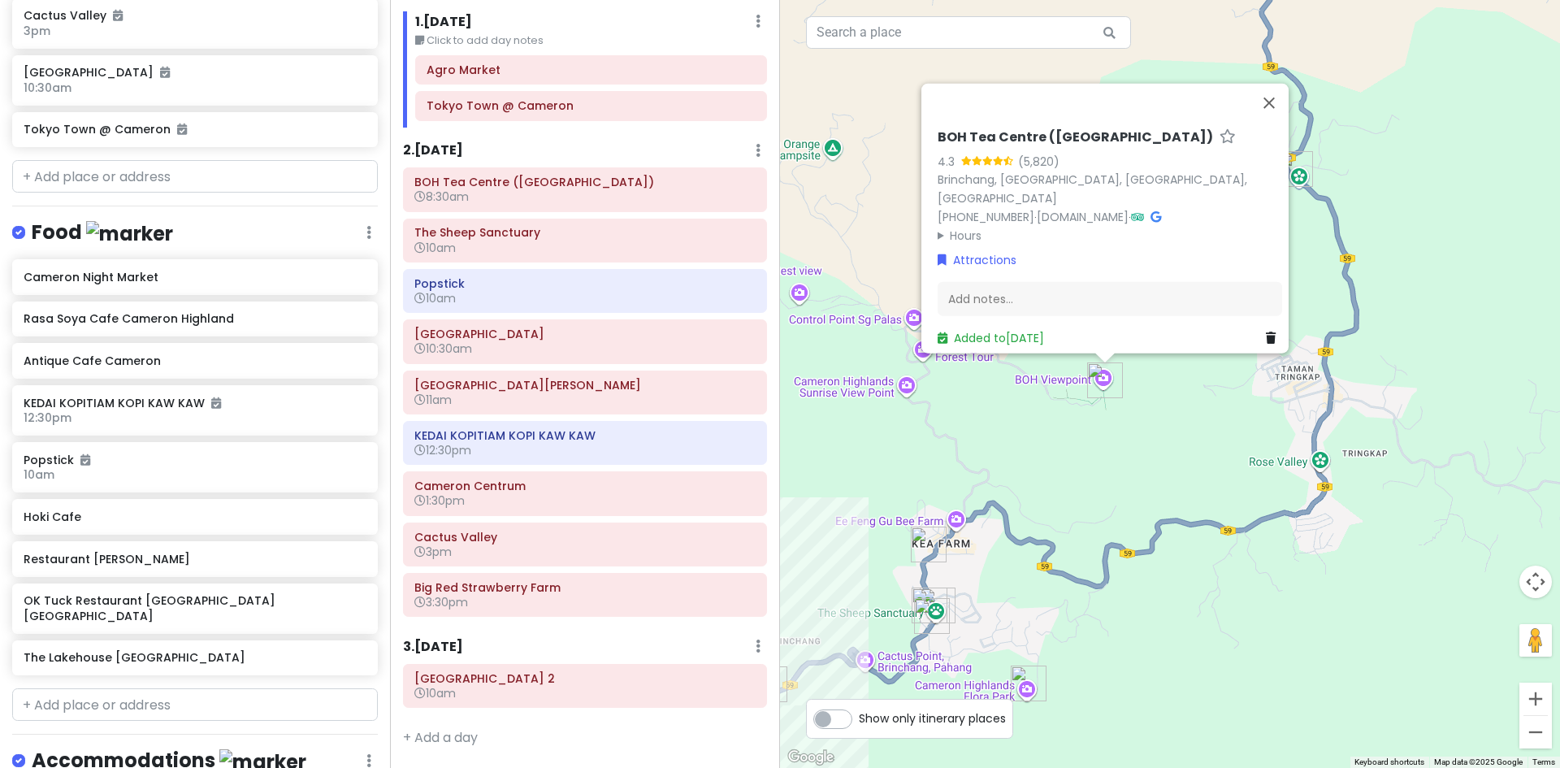
click at [1214, 381] on div "BOH Tea Centre (Sungei Palas Garden) 4.3 (5,820) Brinchang, 39100 Brinchang, Pa…" at bounding box center [1170, 384] width 780 height 768
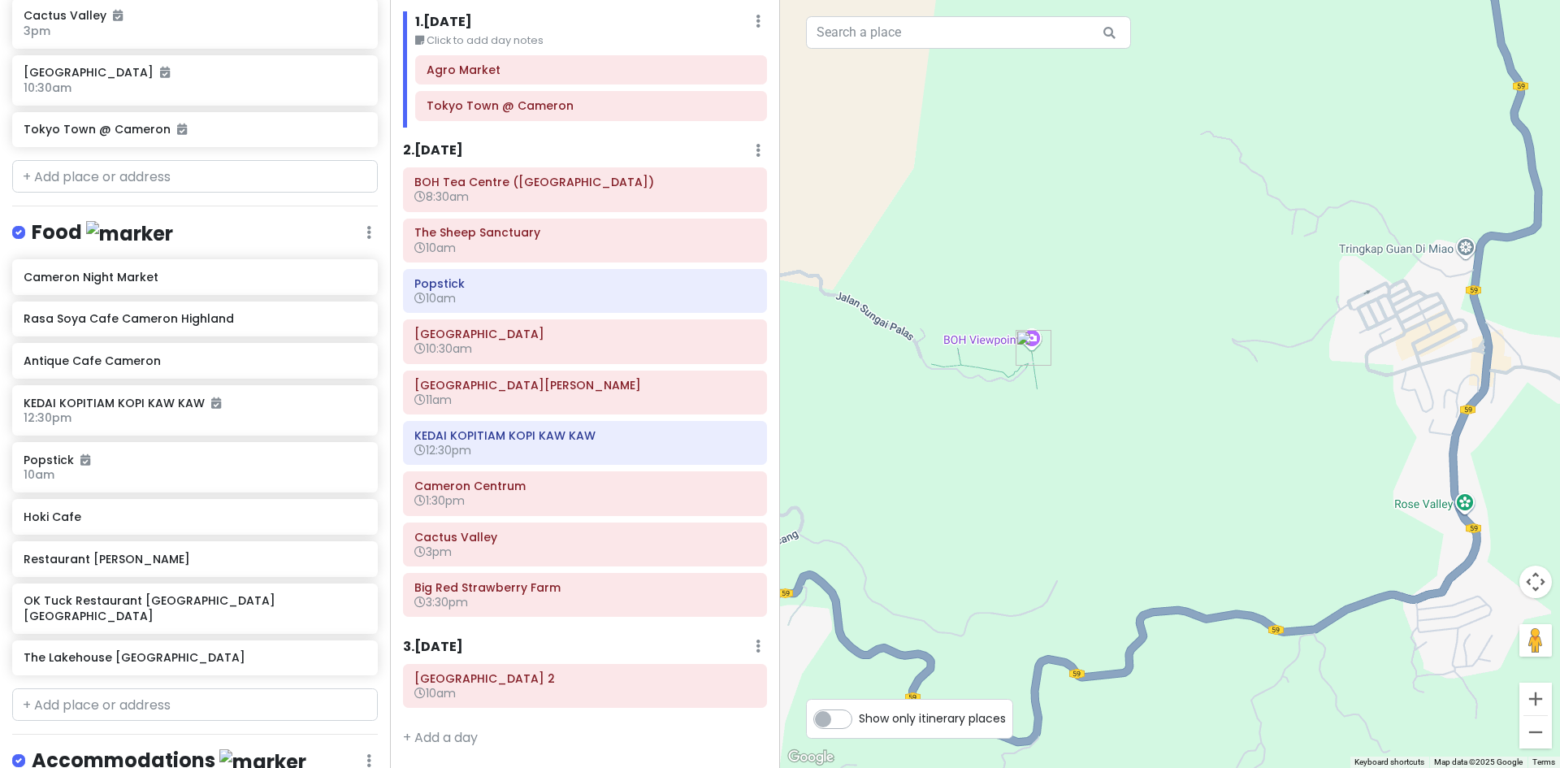
click at [497, 158] on div "2 . Sat 10/18 Add Day Notes Delete Day" at bounding box center [585, 155] width 364 height 28
click at [578, 208] on div "BOH Tea Centre (Sungei Palas Garden) 8:30am" at bounding box center [584, 189] width 341 height 37
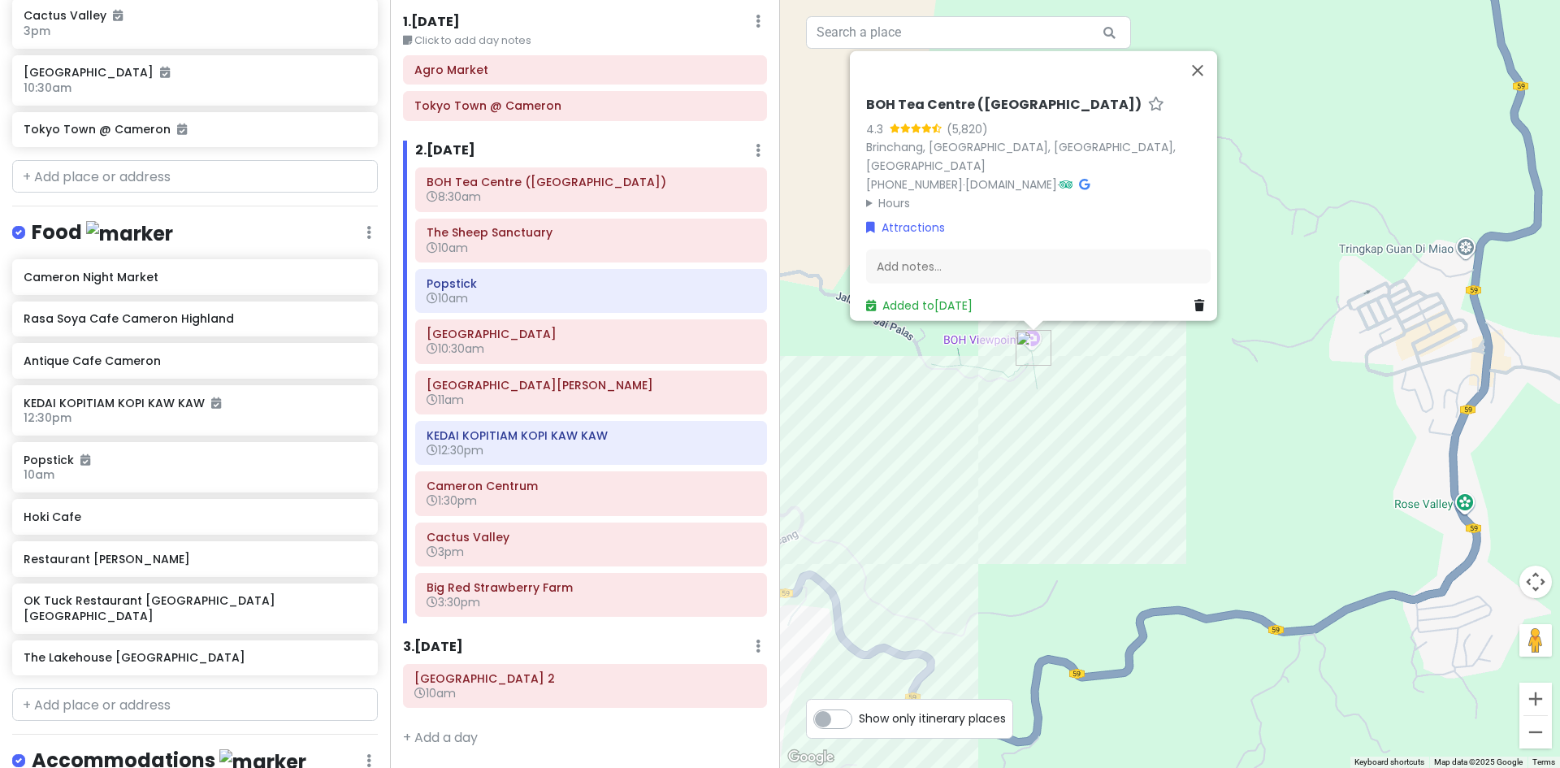
click at [1132, 421] on div "BOH Tea Centre (Sungei Palas Garden) 4.3 (5,820) Brinchang, 39100 Brinchang, Pa…" at bounding box center [1170, 384] width 780 height 768
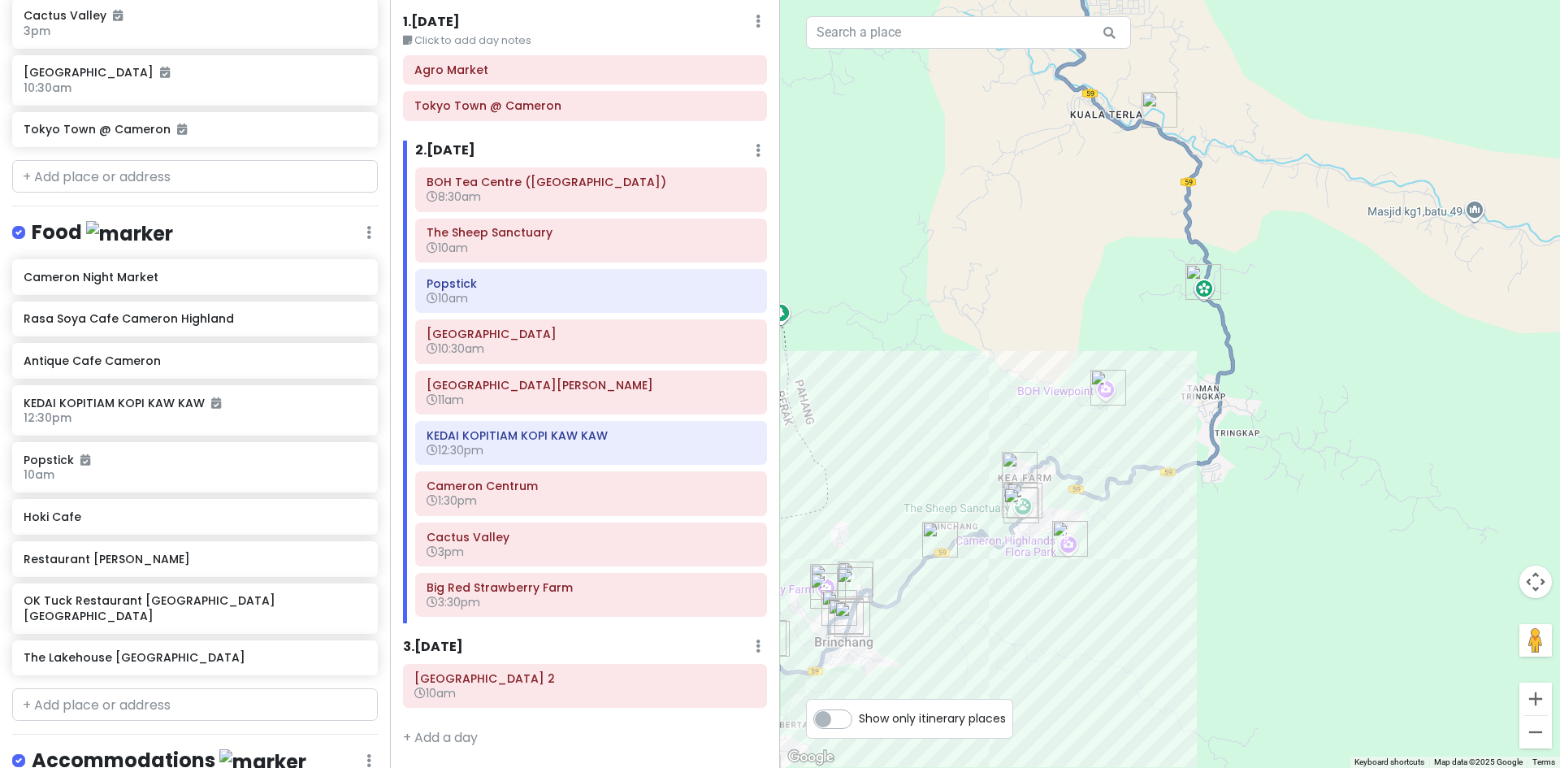
click at [1135, 416] on div at bounding box center [1170, 384] width 780 height 768
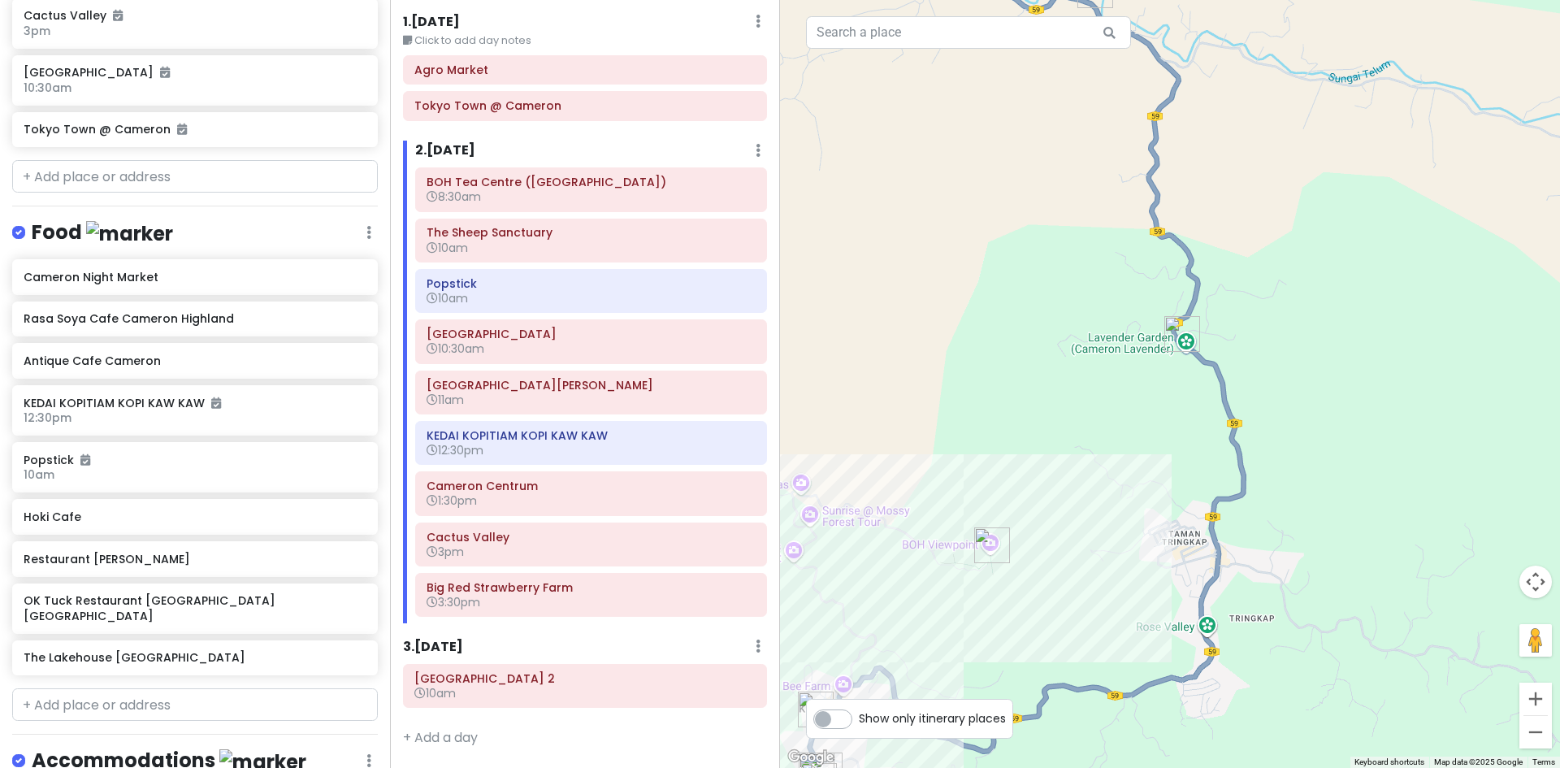
click at [1180, 335] on img "Cameron Lavender Garden" at bounding box center [1182, 334] width 49 height 49
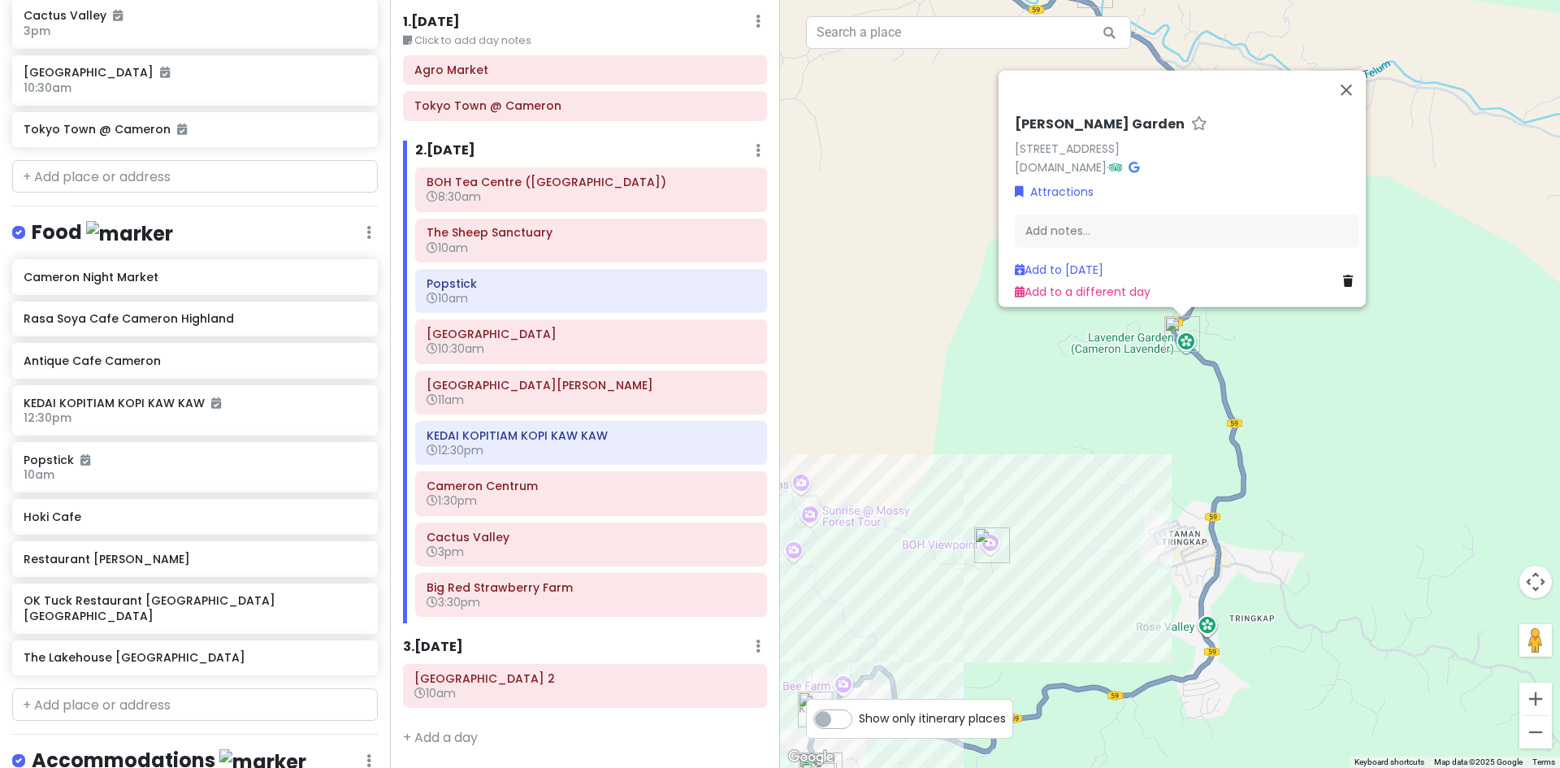
click at [1136, 398] on div "Cameron Lavender Garden 59, Brinchang, 39100 Brinchang, Pahang, Malaysia camero…" at bounding box center [1170, 384] width 780 height 768
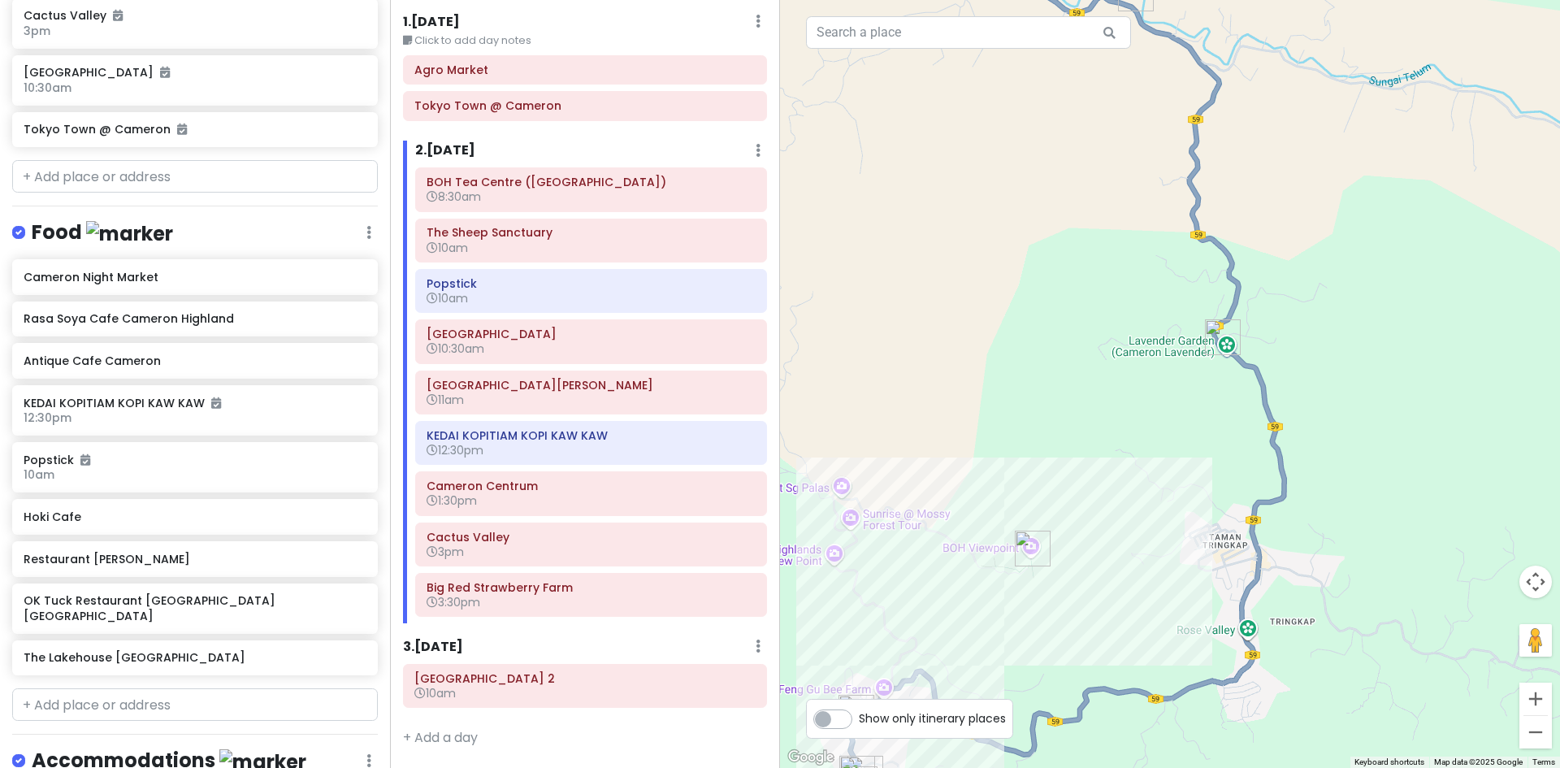
drag, startPoint x: 930, startPoint y: 331, endPoint x: 1009, endPoint y: 345, distance: 80.0
click at [966, 336] on div at bounding box center [1170, 384] width 780 height 768
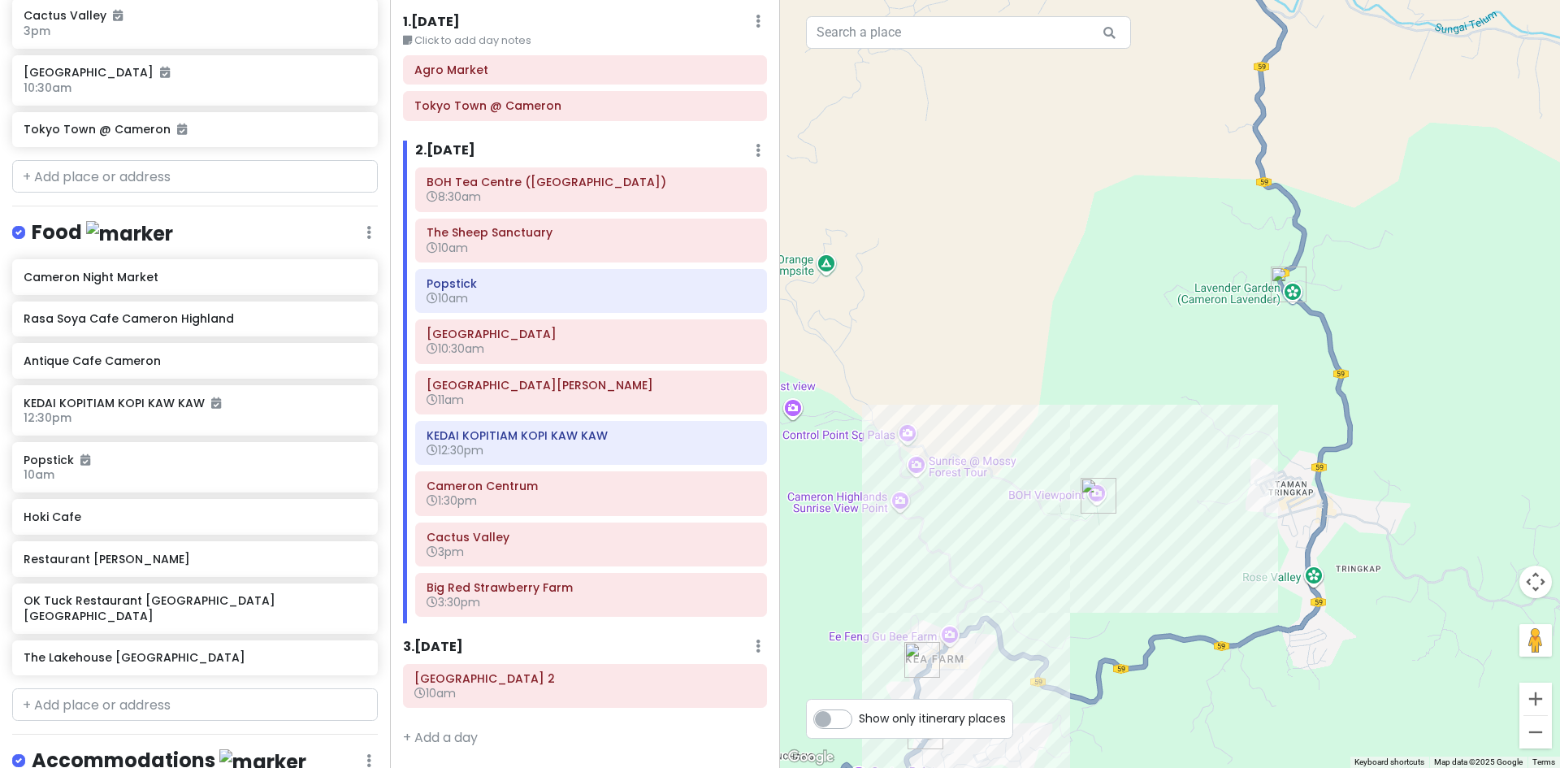
drag, startPoint x: 1081, startPoint y: 439, endPoint x: 1124, endPoint y: 377, distance: 75.9
click at [1120, 375] on div at bounding box center [1170, 384] width 780 height 768
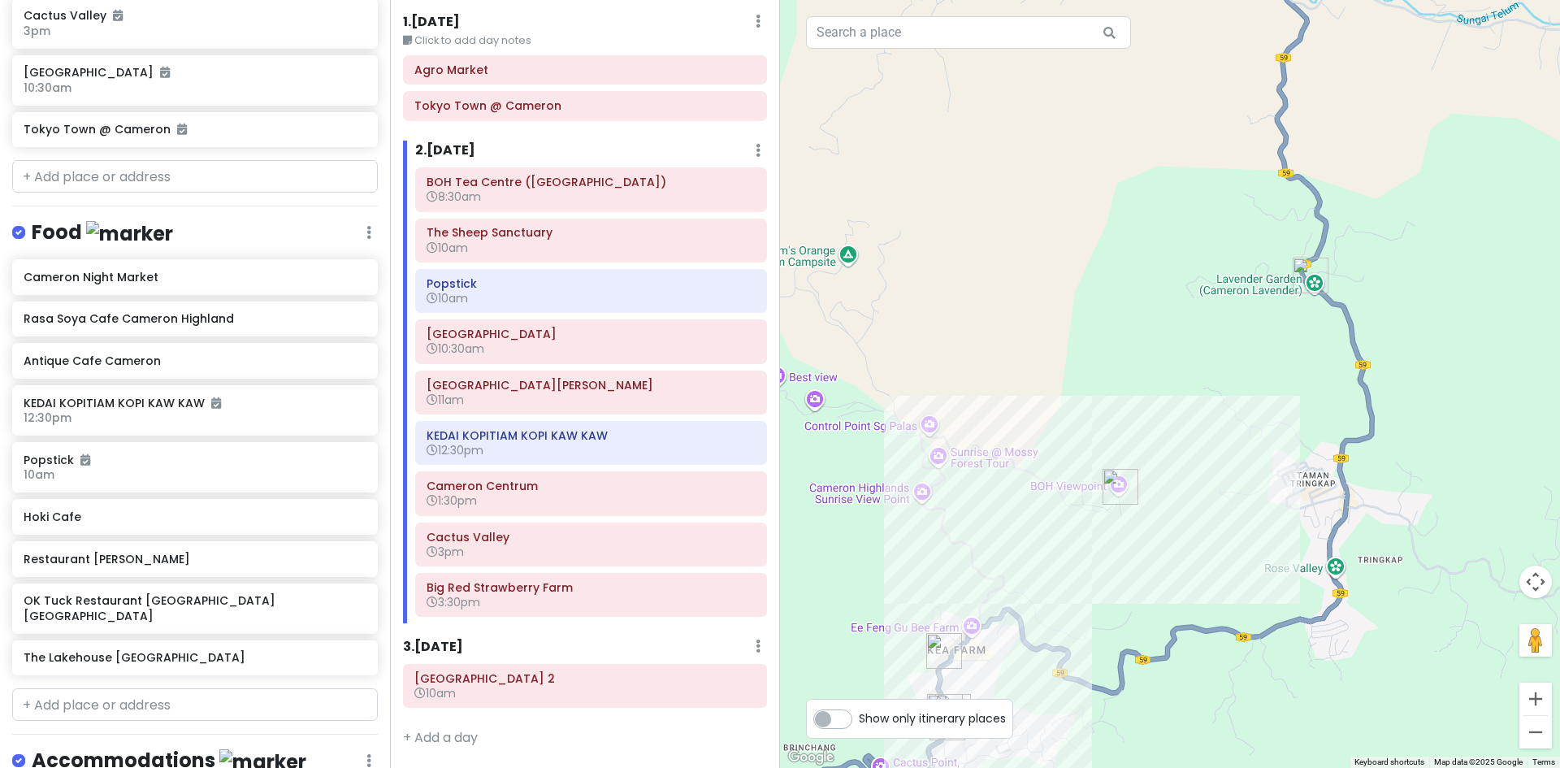
drag, startPoint x: 1013, startPoint y: 529, endPoint x: 1092, endPoint y: 421, distance: 133.7
click at [1060, 461] on div at bounding box center [1170, 384] width 780 height 768
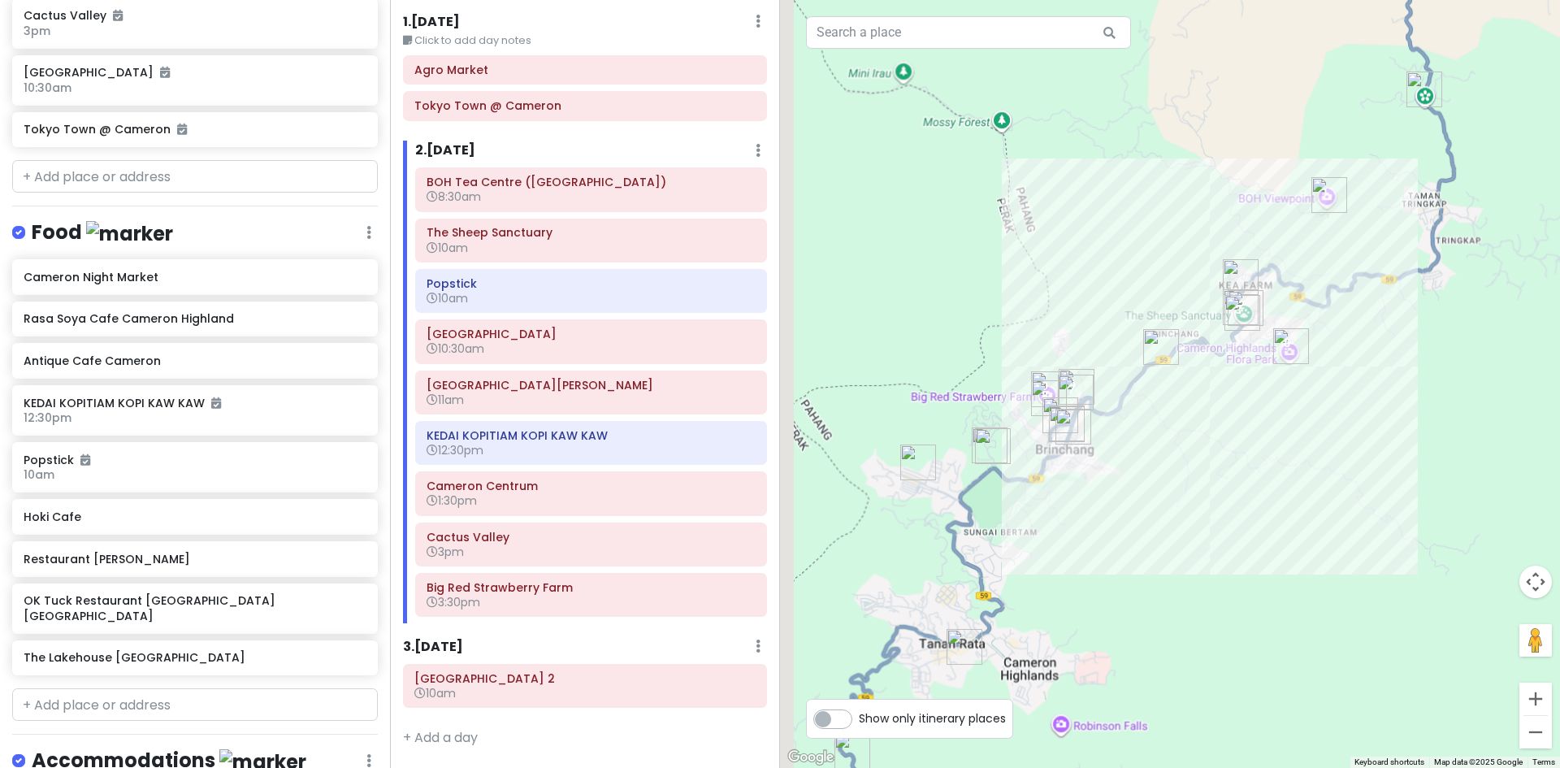
drag, startPoint x: 963, startPoint y: 549, endPoint x: 1098, endPoint y: 429, distance: 180.7
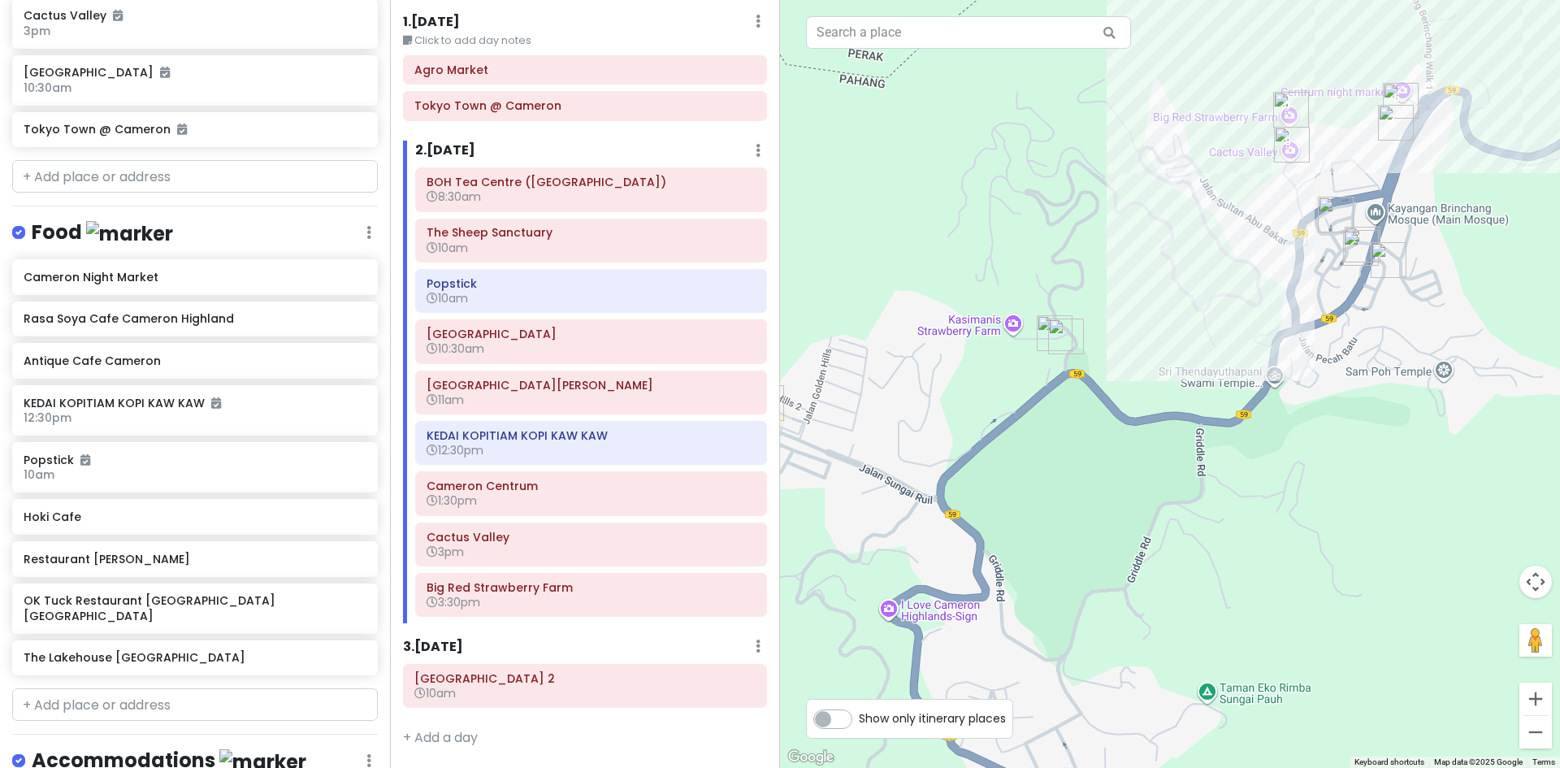
drag, startPoint x: 1184, startPoint y: 292, endPoint x: 1113, endPoint y: 370, distance: 105.8
click at [1113, 370] on div "To navigate, press the arrow keys." at bounding box center [1170, 384] width 780 height 768
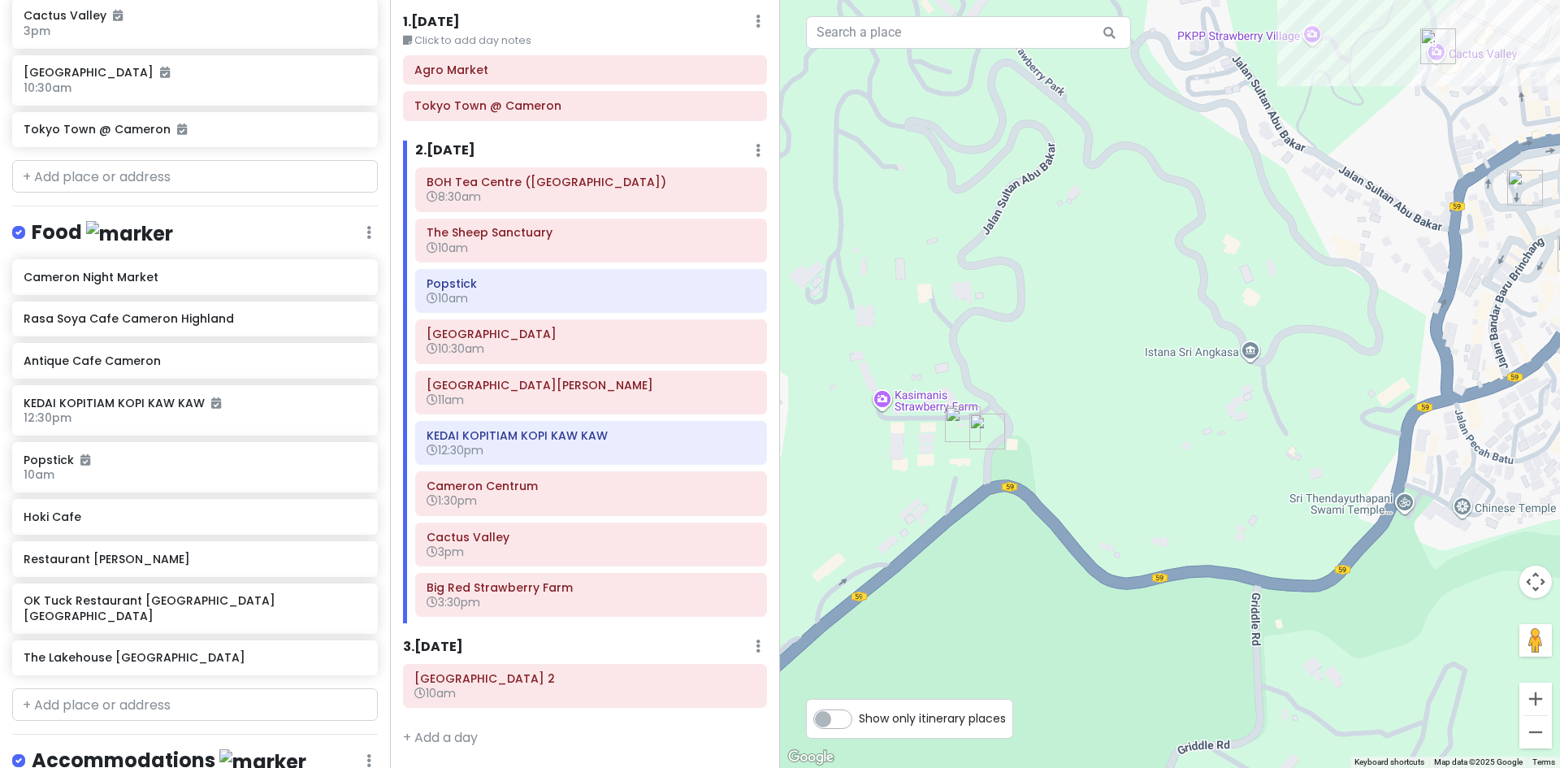
click at [981, 435] on img "Tokyo Town @ Cameron" at bounding box center [987, 431] width 49 height 49
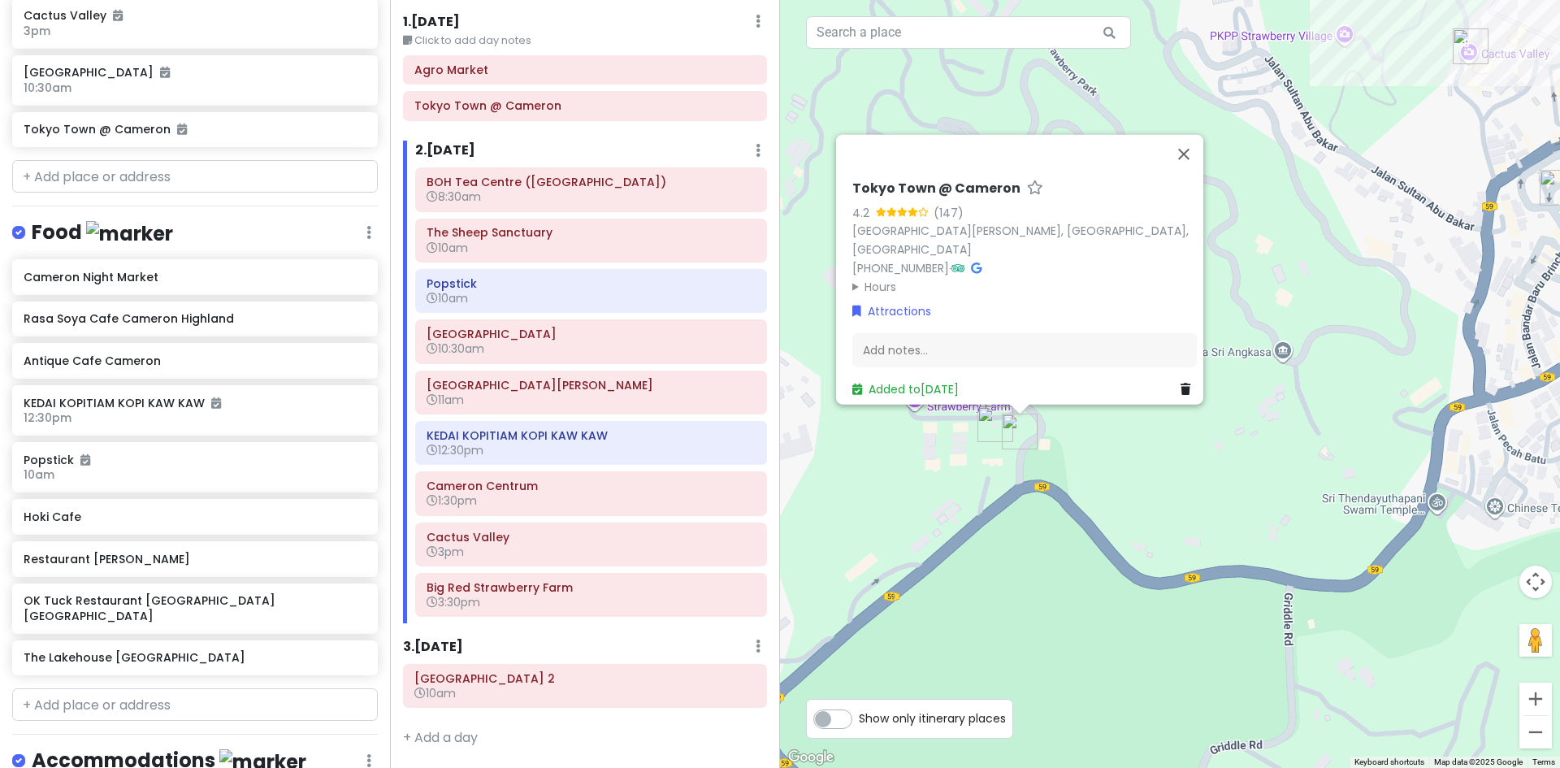
click at [1106, 461] on div "Tokyo Town @ Cameron 4.2 (147) Jalan Sultan Abu Bakar, Brinchang, 39000 Cameron…" at bounding box center [1170, 384] width 780 height 768
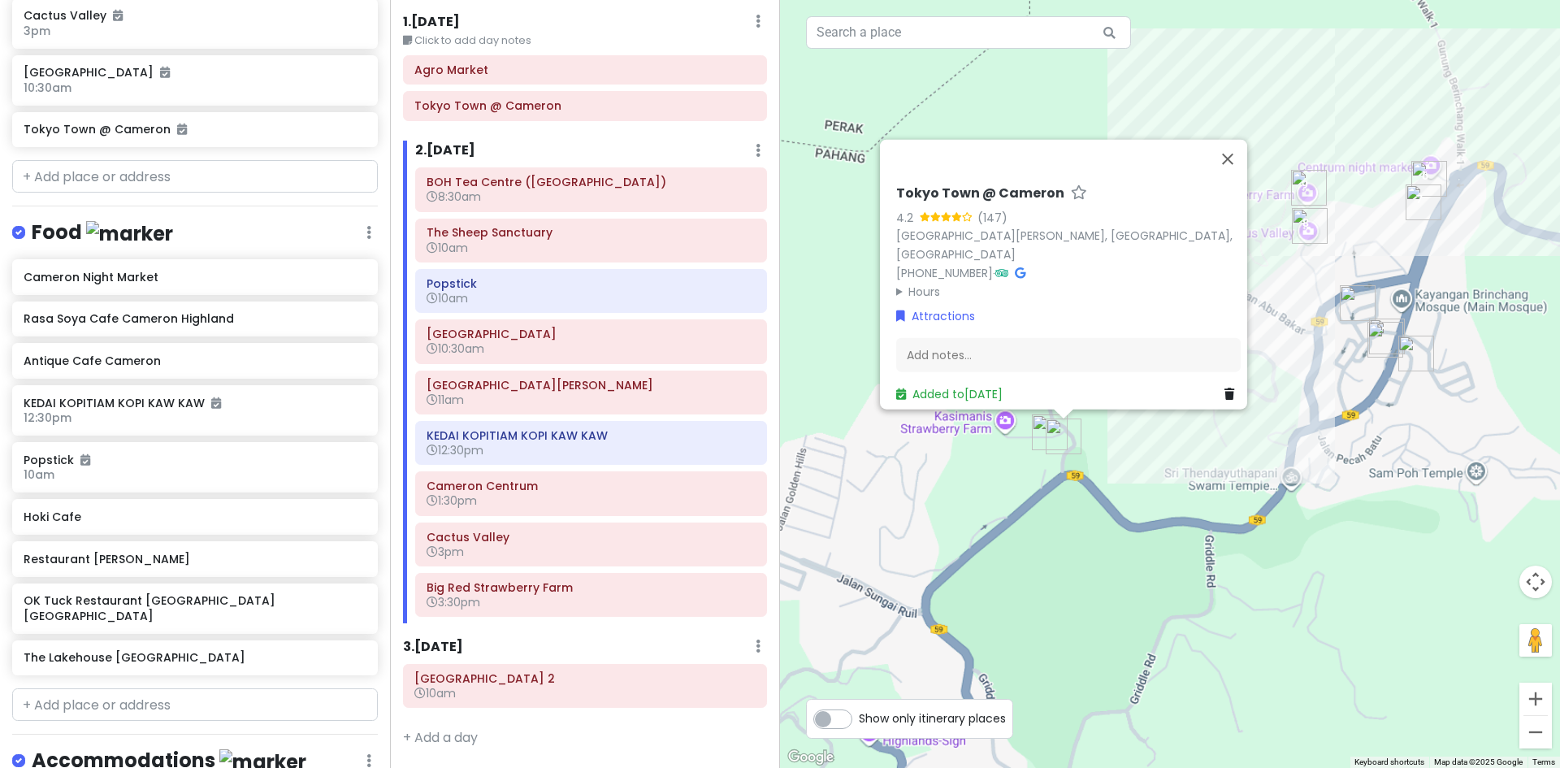
drag, startPoint x: 1102, startPoint y: 467, endPoint x: 1202, endPoint y: 384, distance: 129.8
click at [1300, 362] on div "Tokyo Town @ Cameron 4.2 (147) Jalan Sultan Abu Bakar, Brinchang, 39000 Cameron…" at bounding box center [1170, 384] width 780 height 768
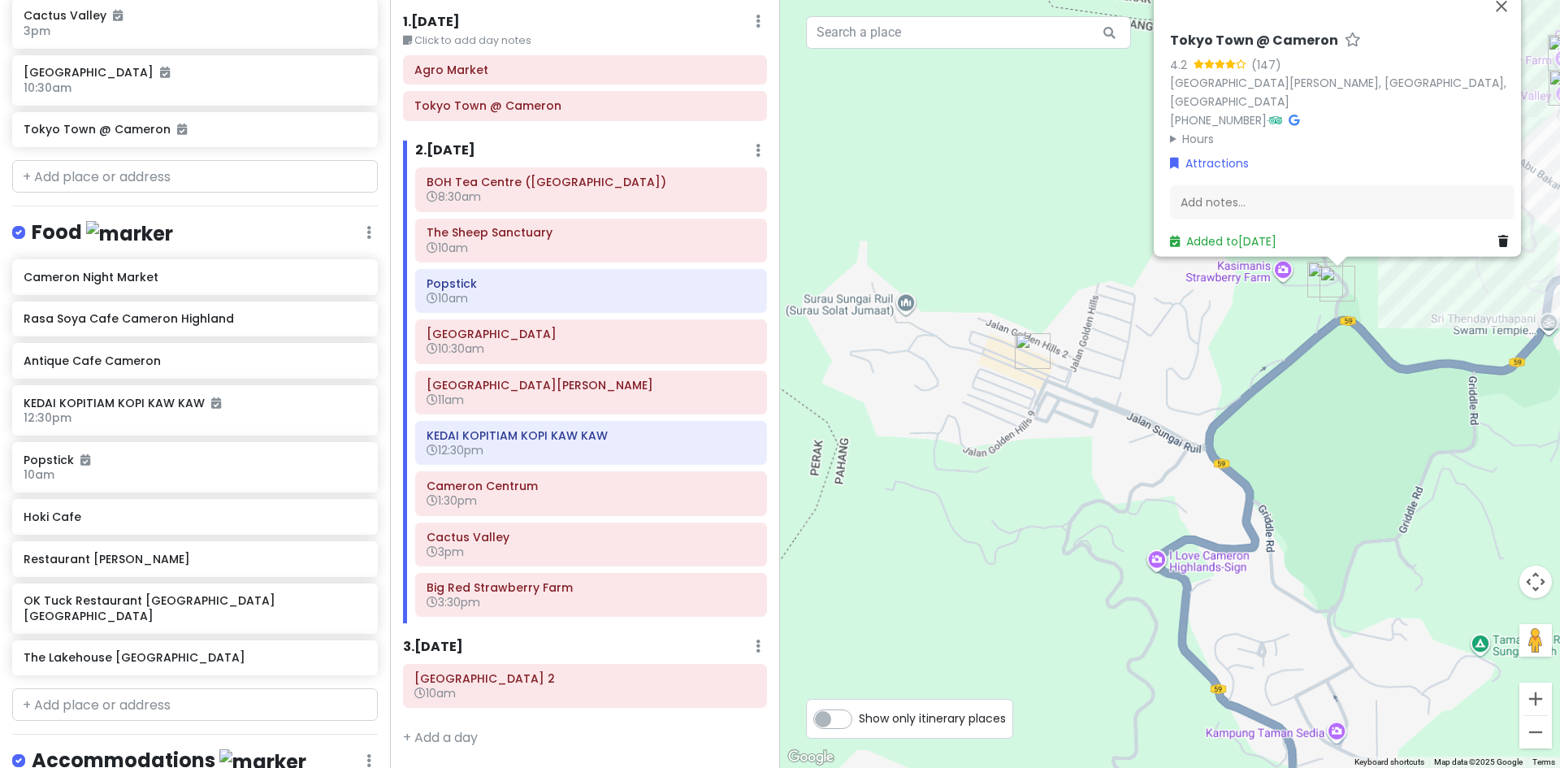
click at [1050, 373] on img "Cameron Night Market" at bounding box center [1032, 351] width 49 height 49
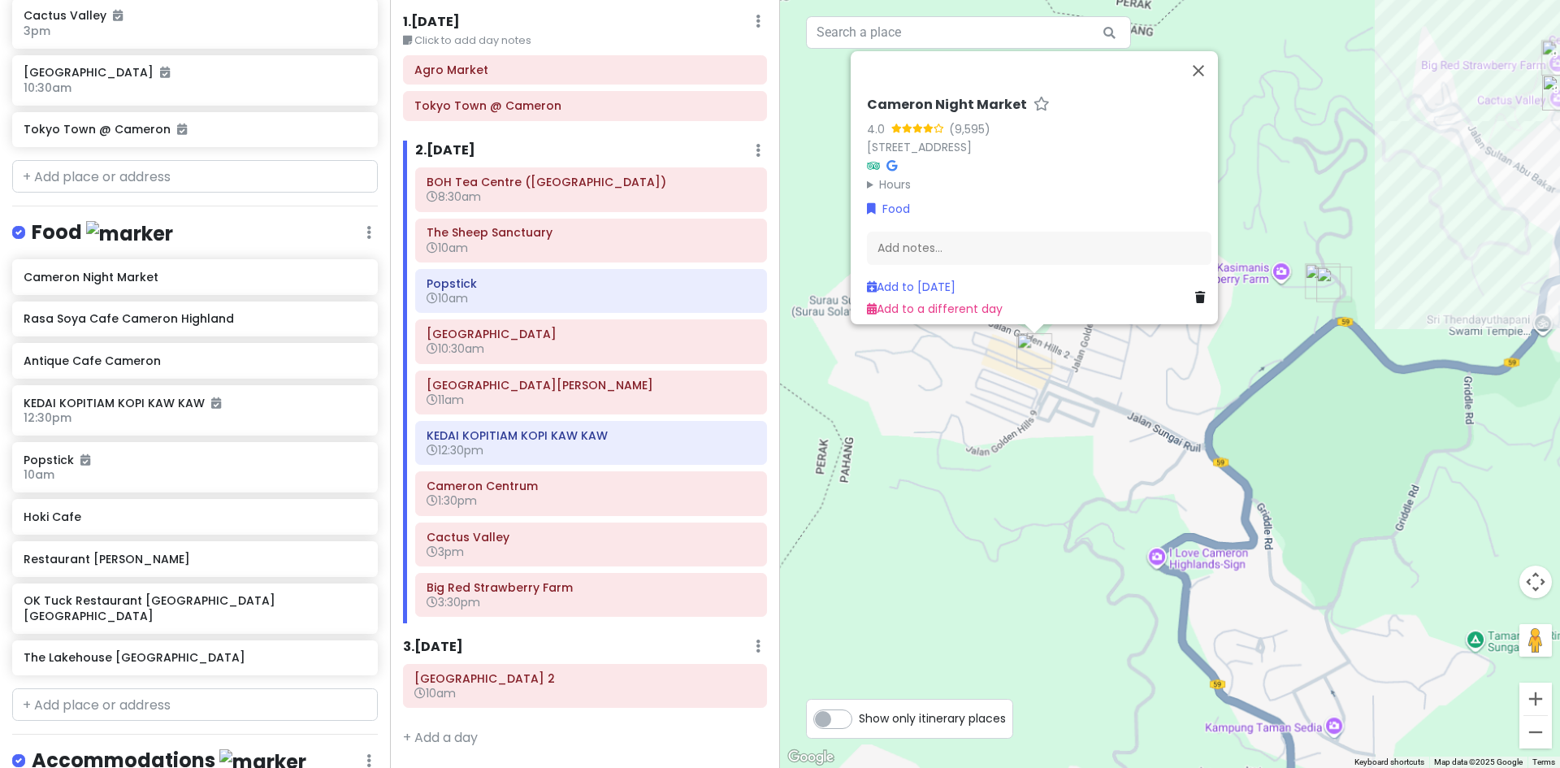
click at [1170, 384] on div "Cameron Night Market 4.0 (9,595) 25, Jln Golden Hills 7, Brinchang, 39000 Brinc…" at bounding box center [1560, 384] width 780 height 0
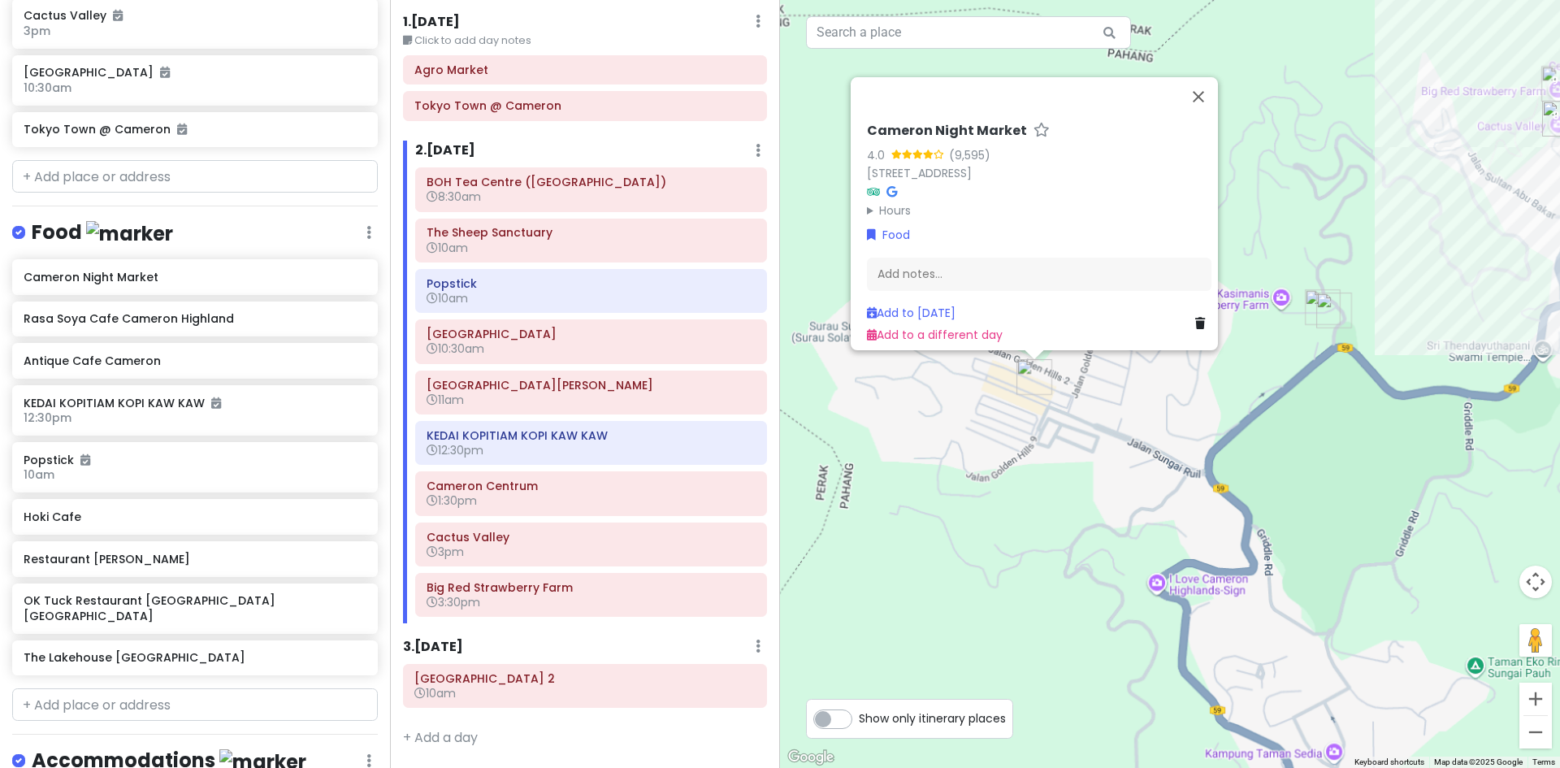
click at [1225, 395] on div "To navigate, press the arrow keys. Cameron Night Market 4.0 (9,595) 25, Jln Gol…" at bounding box center [1170, 384] width 780 height 768
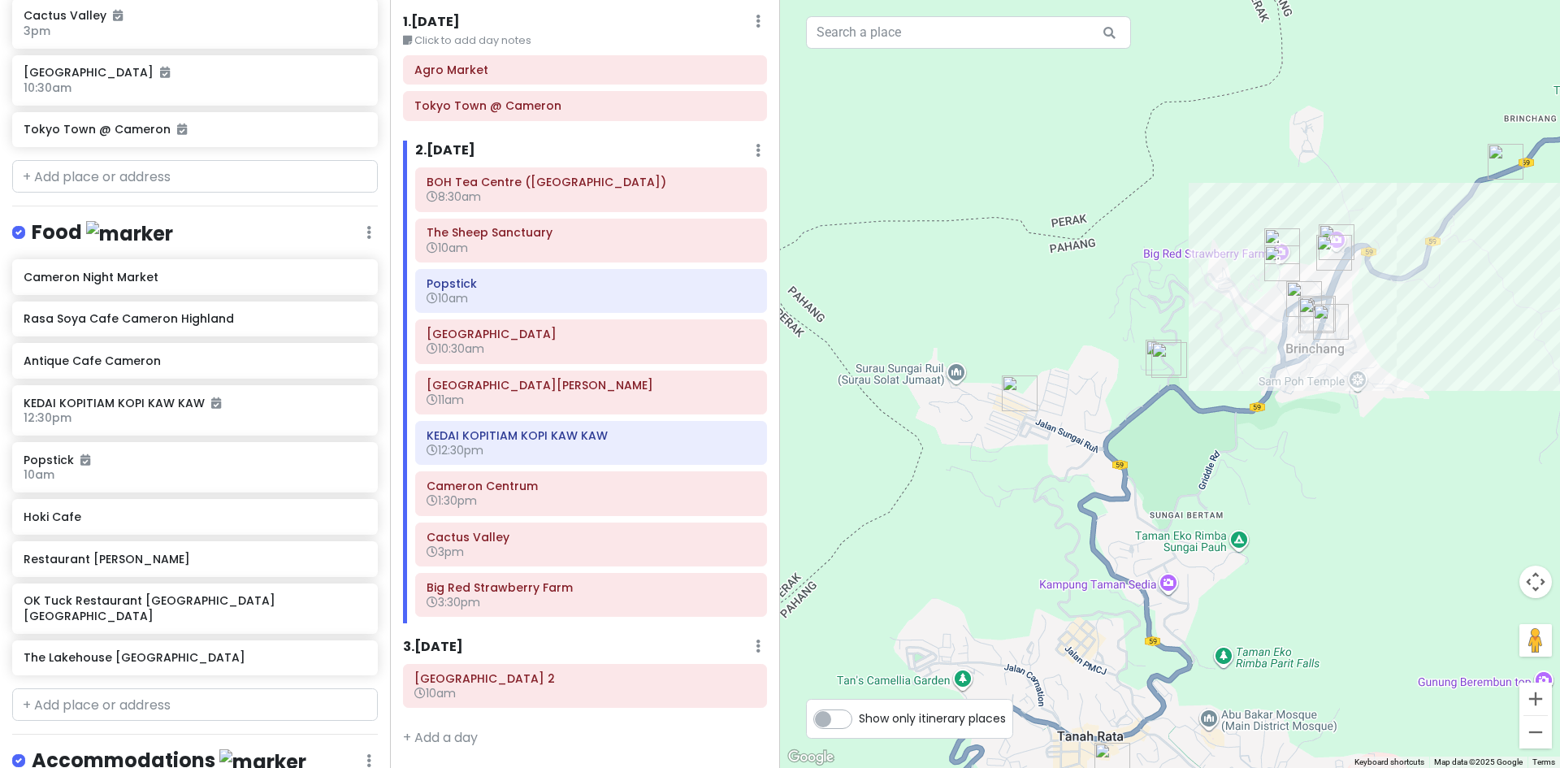
drag, startPoint x: 1209, startPoint y: 404, endPoint x: 1106, endPoint y: 416, distance: 103.1
click at [1106, 418] on div at bounding box center [1170, 384] width 780 height 768
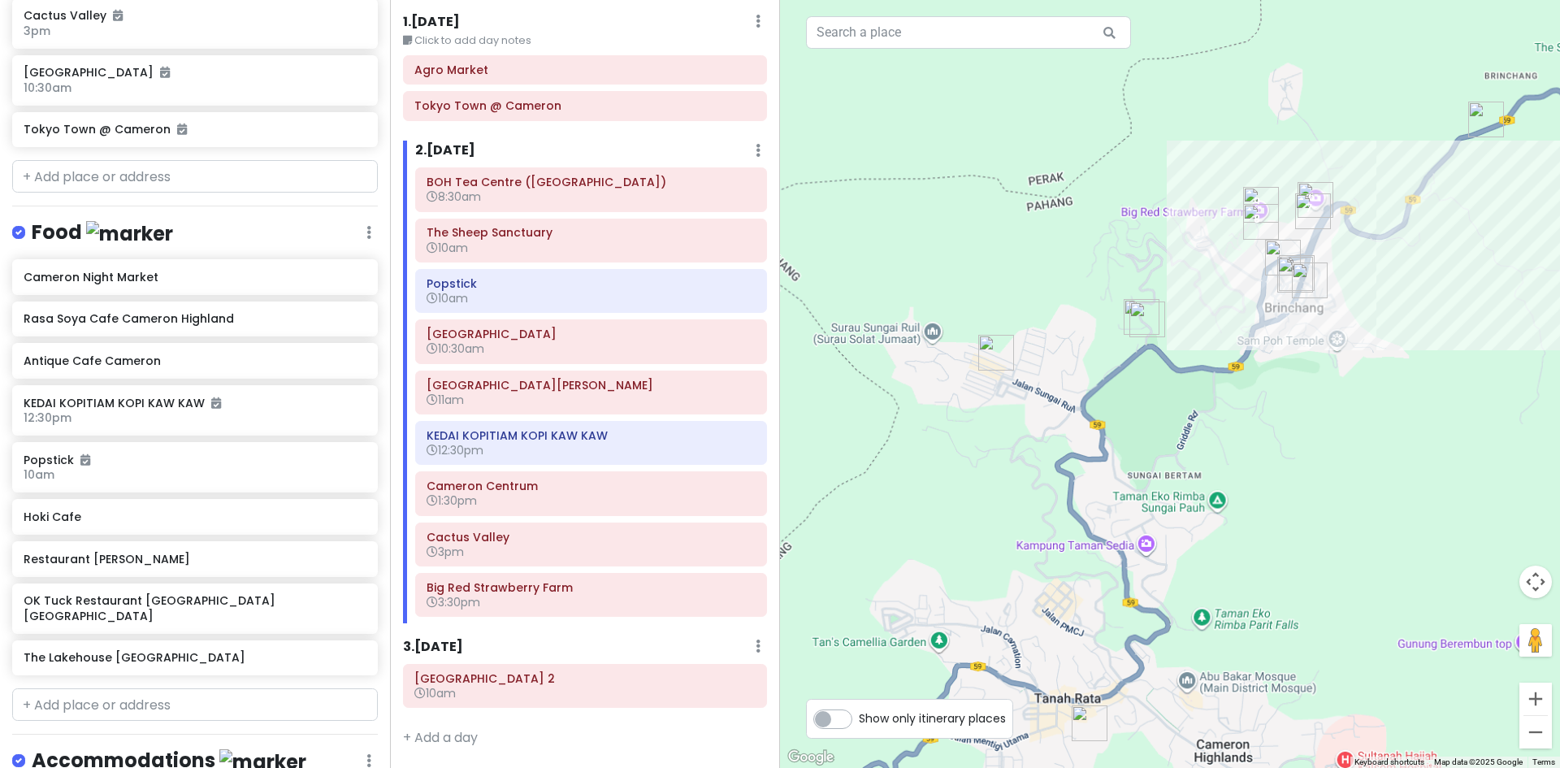
drag, startPoint x: 1275, startPoint y: 477, endPoint x: 1141, endPoint y: 405, distance: 152.3
click at [1261, 376] on div at bounding box center [1170, 384] width 780 height 768
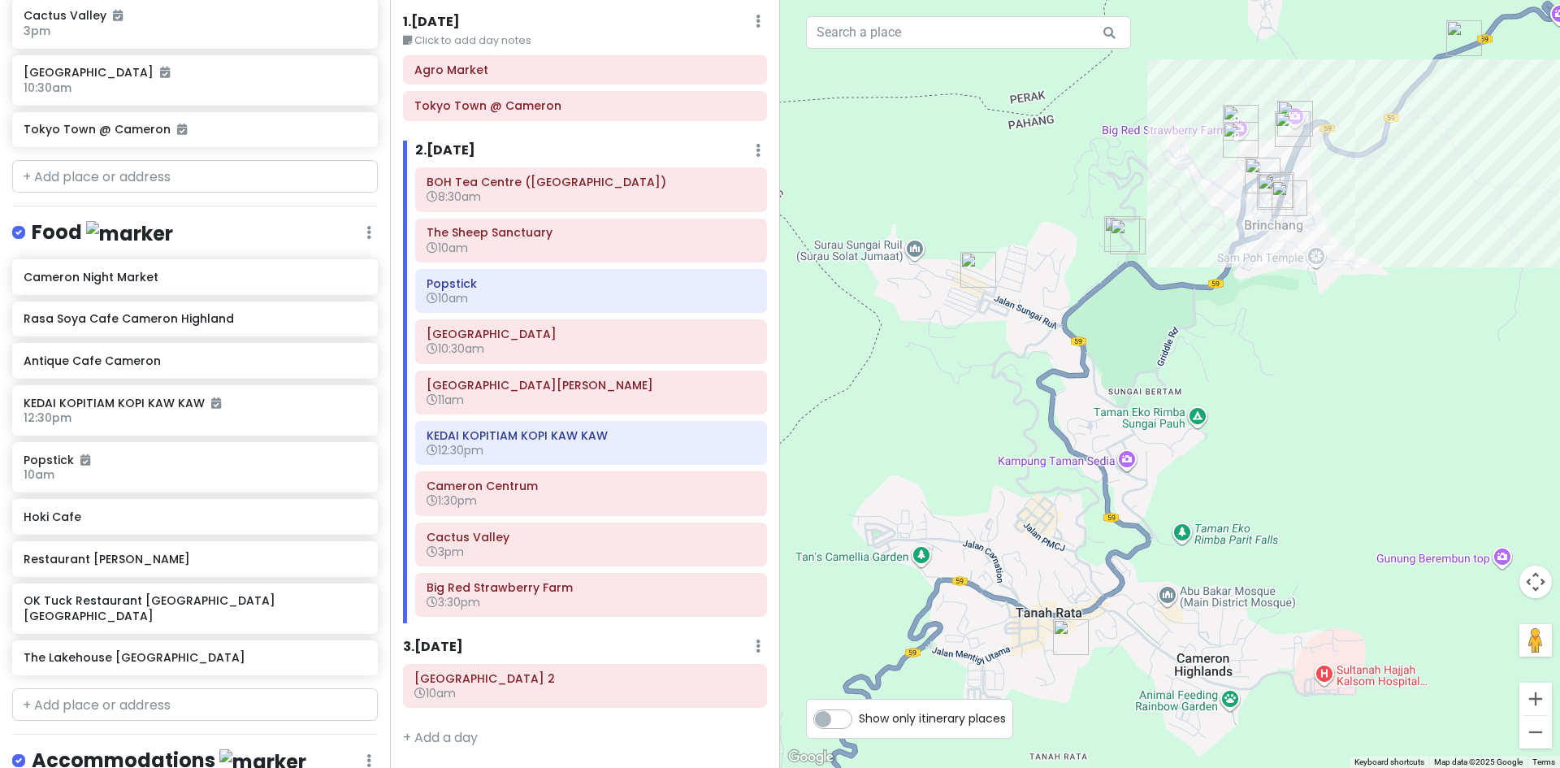
drag, startPoint x: 1144, startPoint y: 327, endPoint x: 1102, endPoint y: 396, distance: 80.9
click at [1107, 391] on div at bounding box center [1170, 384] width 780 height 768
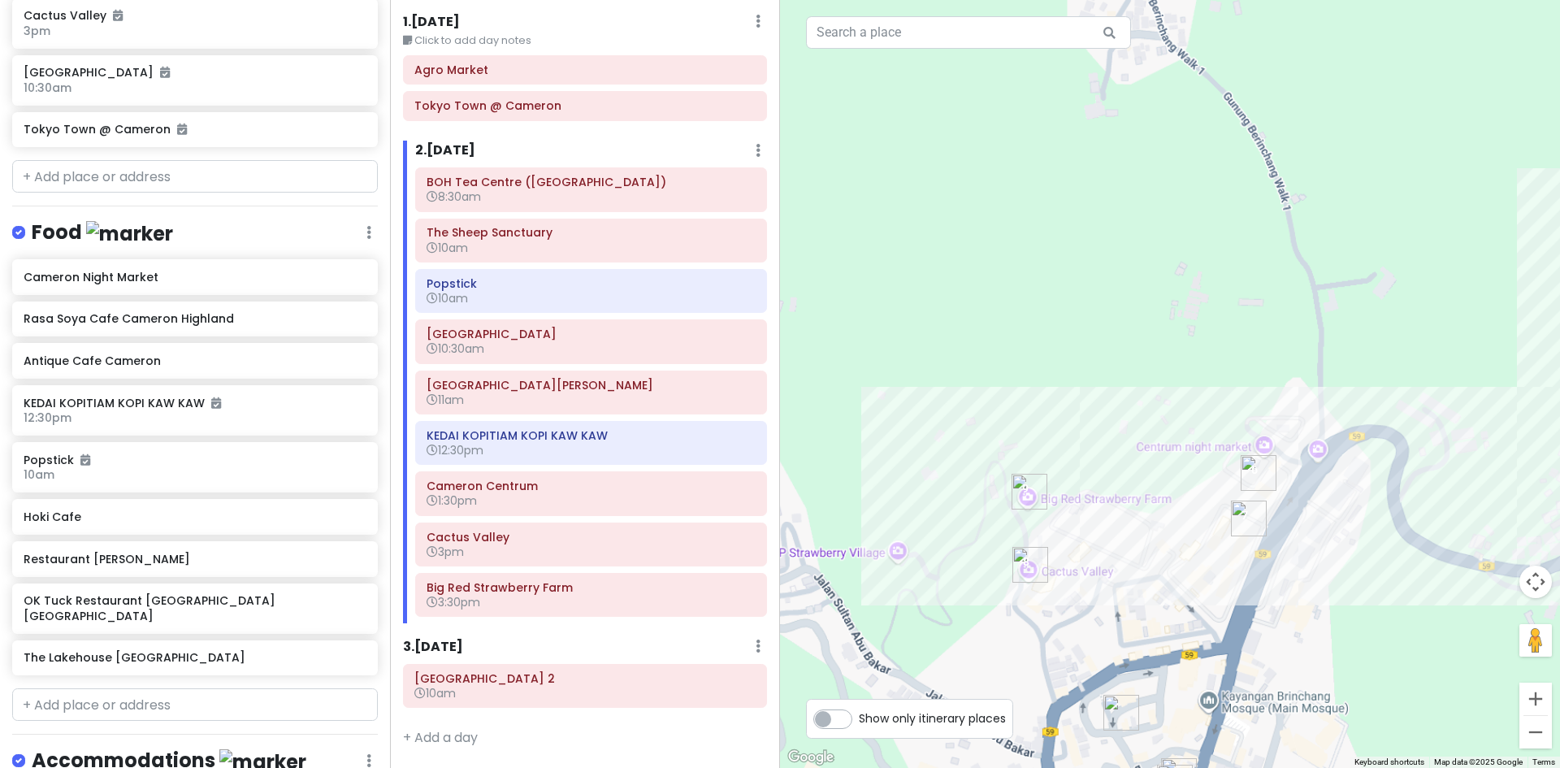
drag, startPoint x: 1046, startPoint y: 646, endPoint x: 1049, endPoint y: 582, distance: 64.2
click at [1049, 582] on div at bounding box center [1170, 384] width 780 height 768
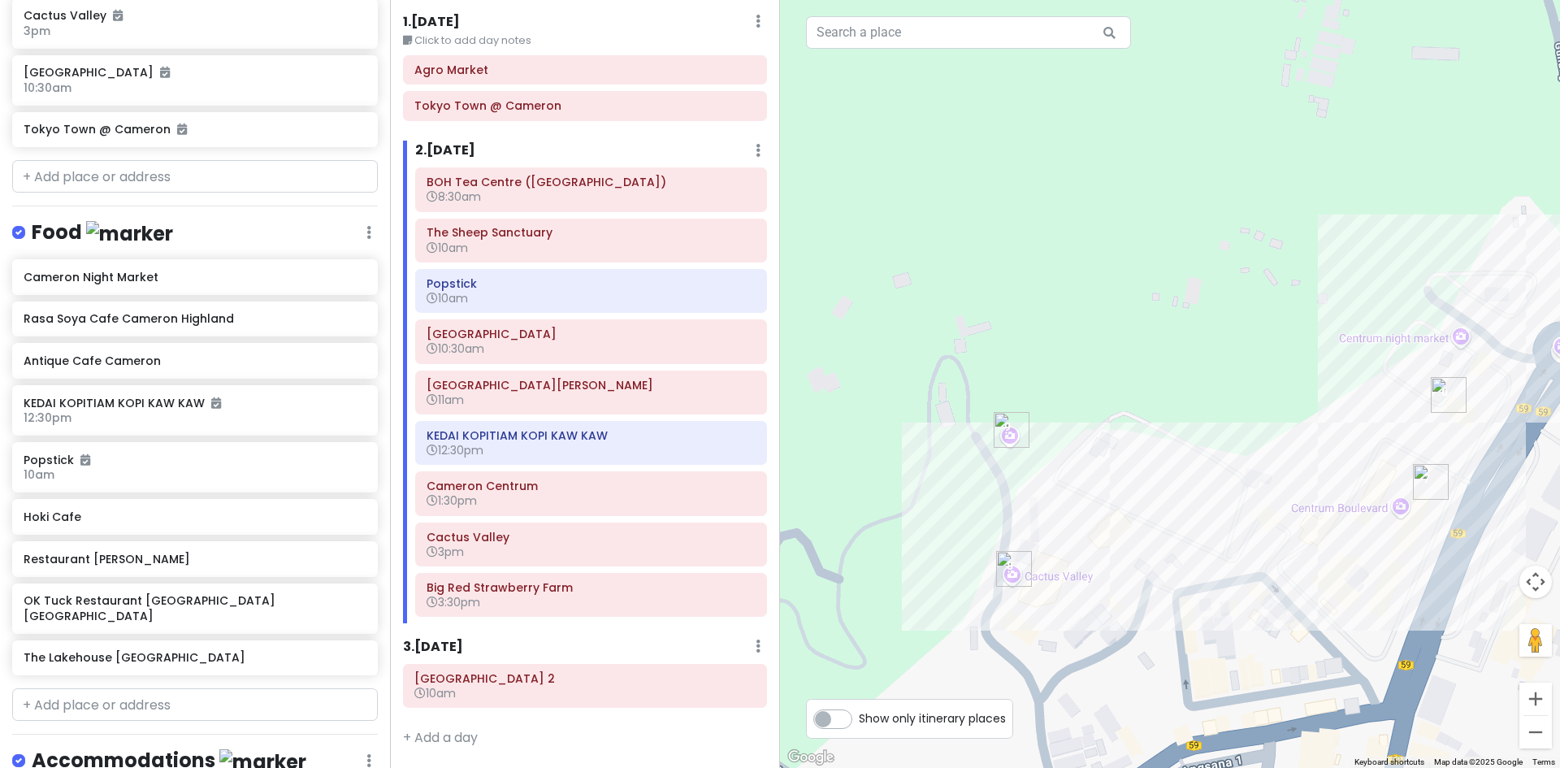
drag, startPoint x: 1112, startPoint y: 580, endPoint x: 1118, endPoint y: 368, distance: 212.1
click at [1118, 368] on div at bounding box center [1170, 384] width 780 height 768
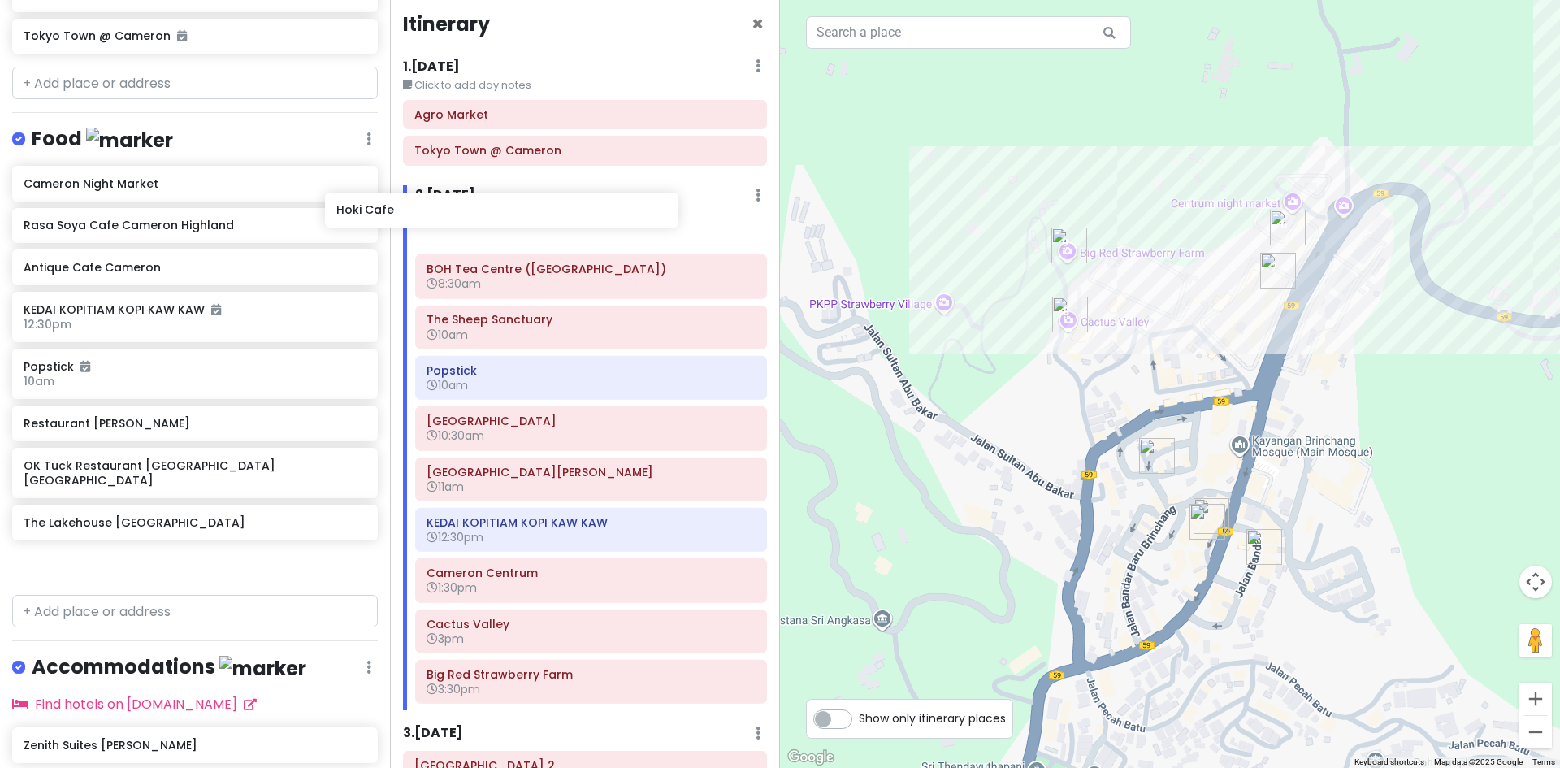
scroll to position [0, 0]
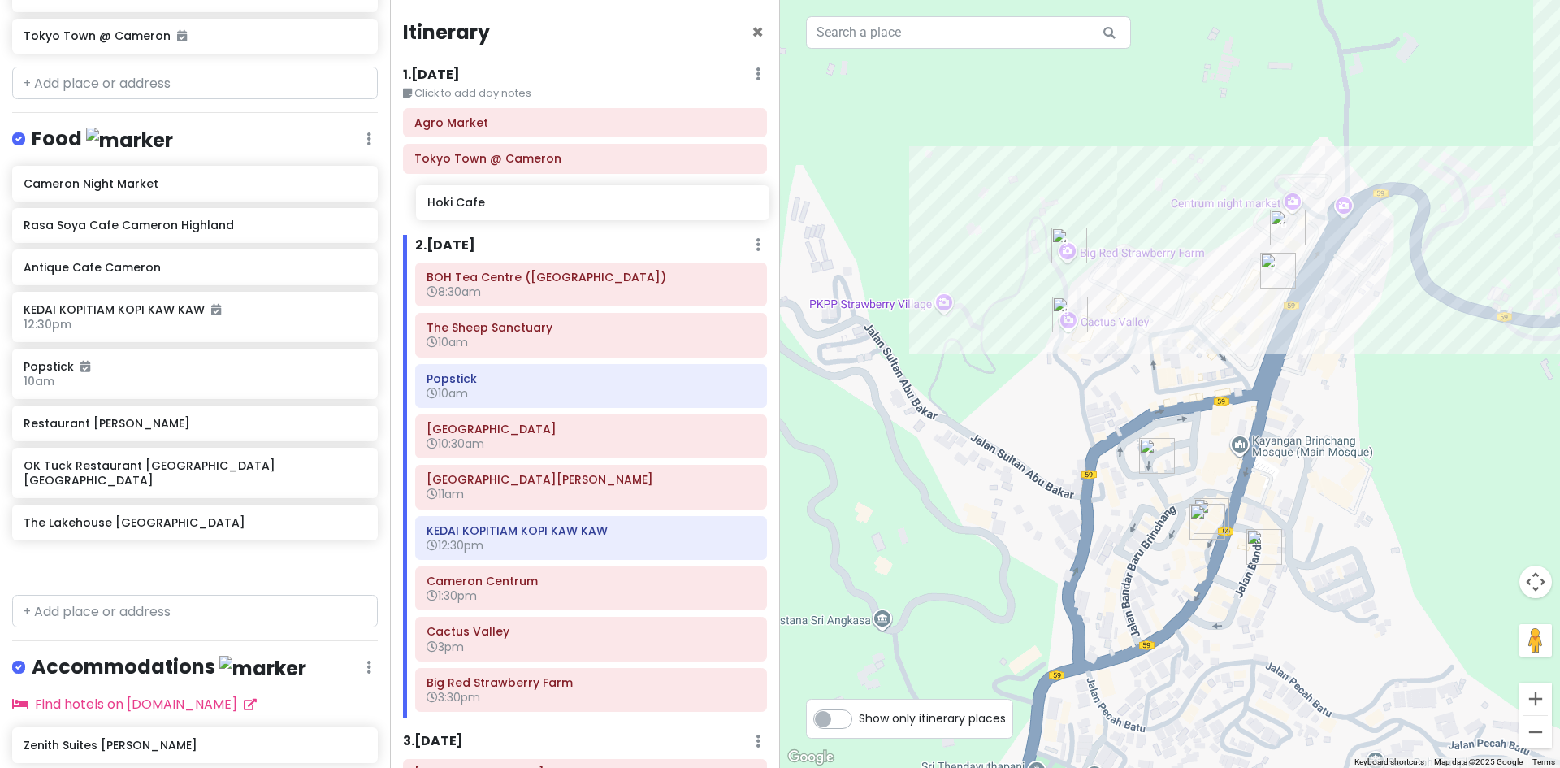
drag, startPoint x: 154, startPoint y: 421, endPoint x: 558, endPoint y: 203, distance: 458.7
click at [558, 203] on div "Cameron Highlands Trip Private Change Dates Make a Copy Delete Trip Go Pro ⚡️ G…" at bounding box center [780, 384] width 1560 height 768
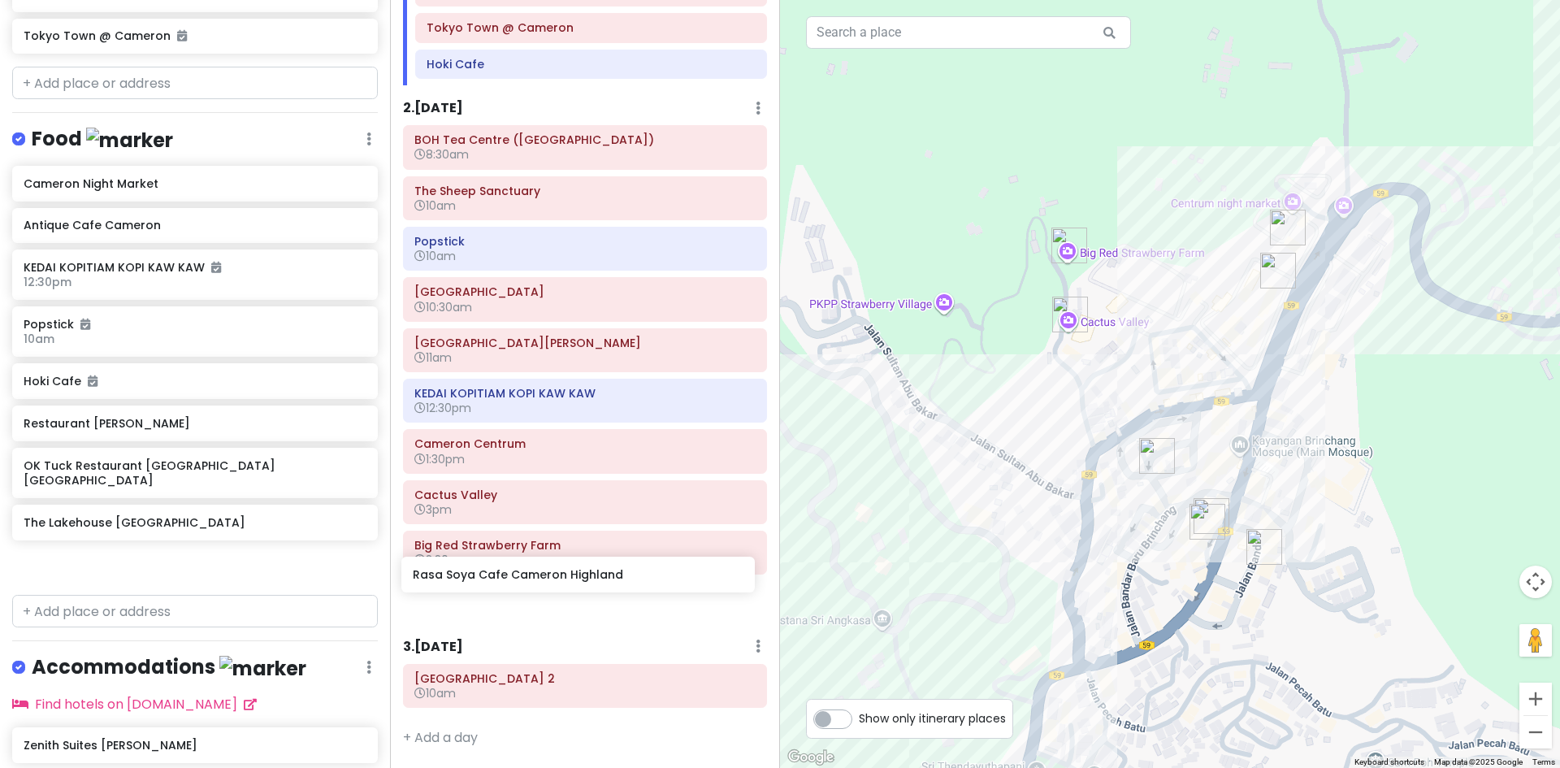
drag, startPoint x: 226, startPoint y: 227, endPoint x: 618, endPoint y: 591, distance: 535.2
click at [618, 591] on div "Cameron Highlands Trip Private Change Dates Make a Copy Delete Trip Go Pro ⚡️ G…" at bounding box center [780, 384] width 1560 height 768
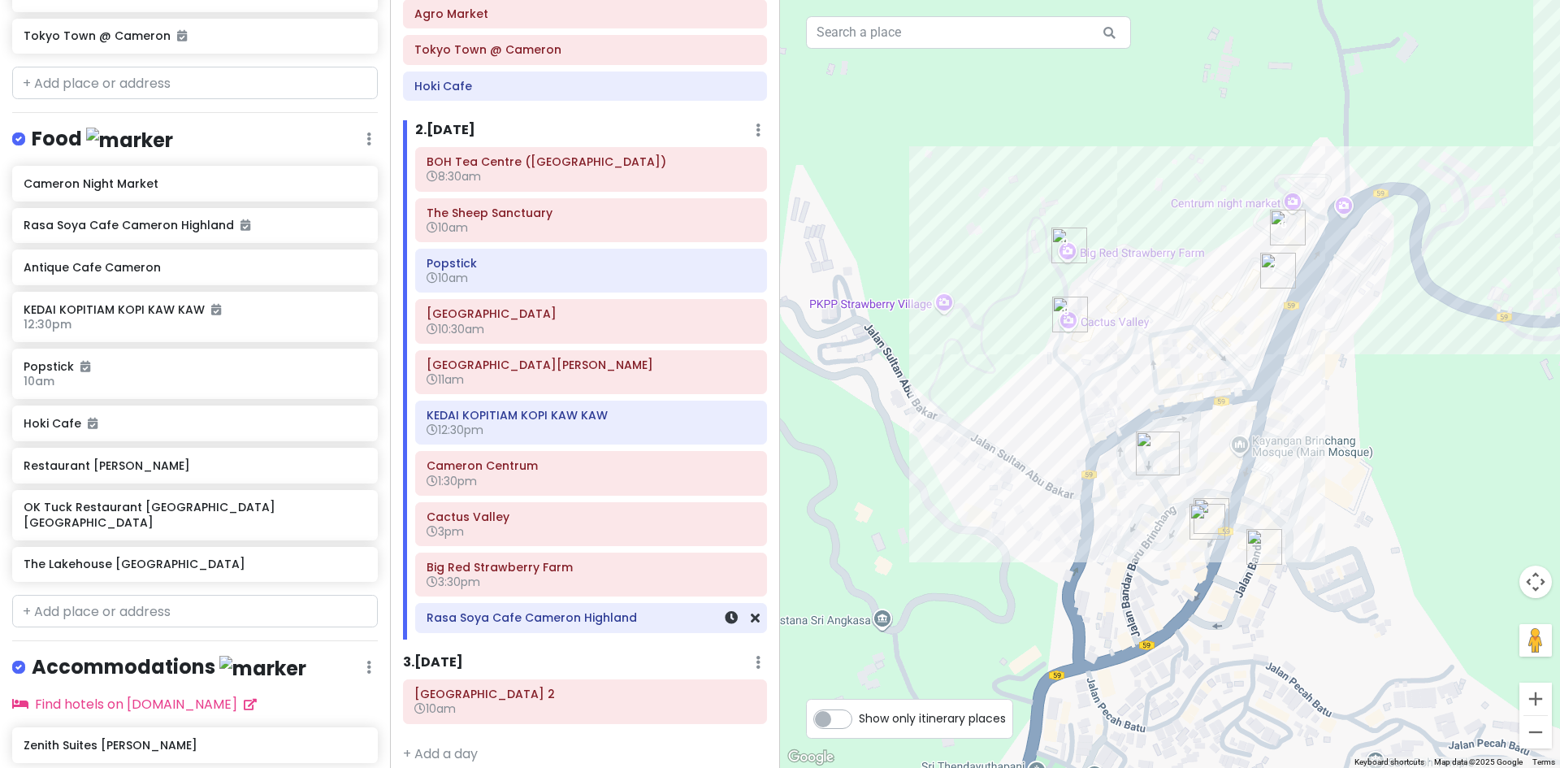
scroll to position [124, 0]
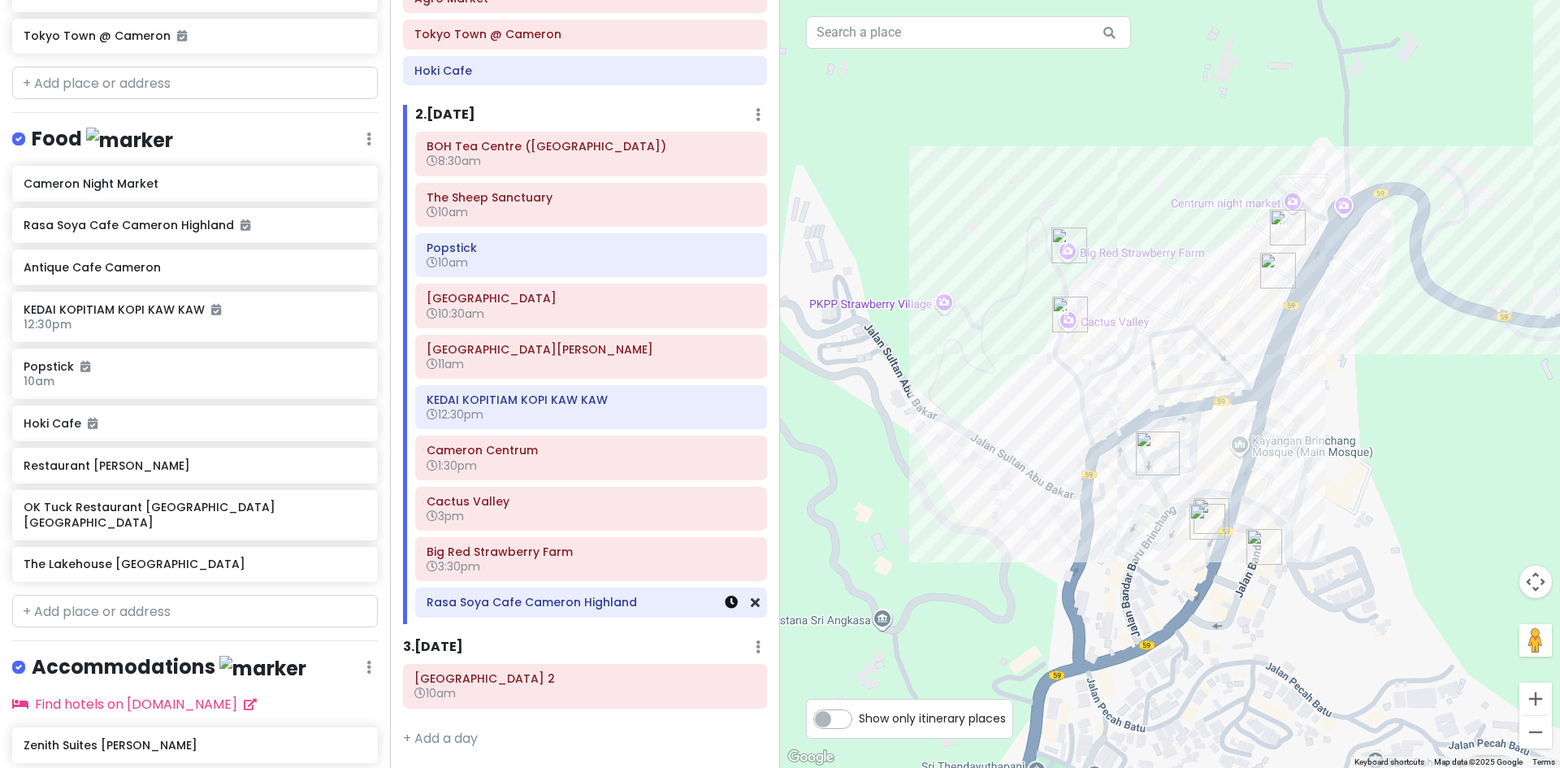
click at [725, 608] on icon at bounding box center [731, 601] width 13 height 13
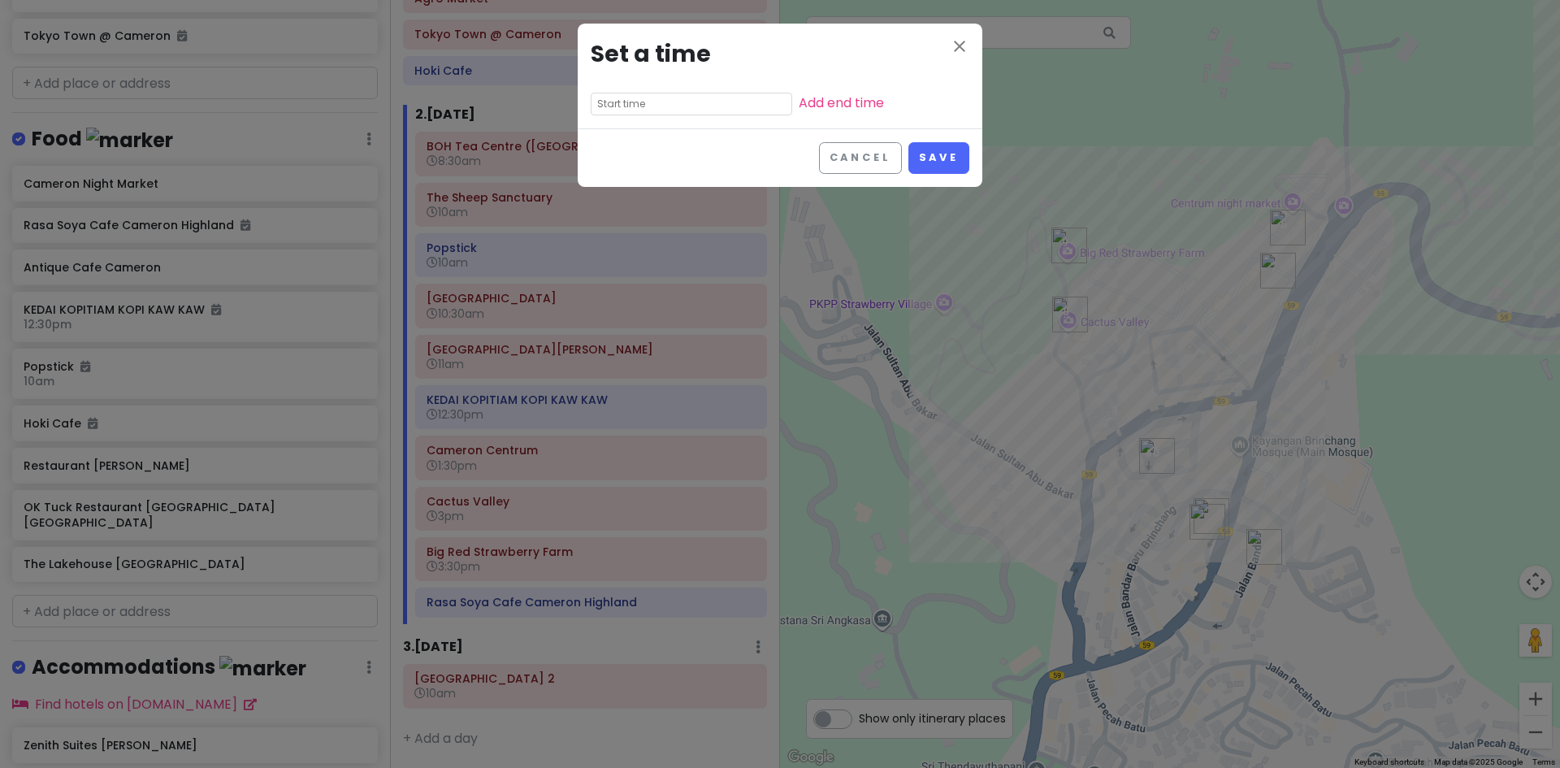
click at [673, 103] on input "text" at bounding box center [691, 104] width 201 height 23
click at [621, 145] on li "04" at bounding box center [613, 146] width 45 height 19
type input "4:20 pm"
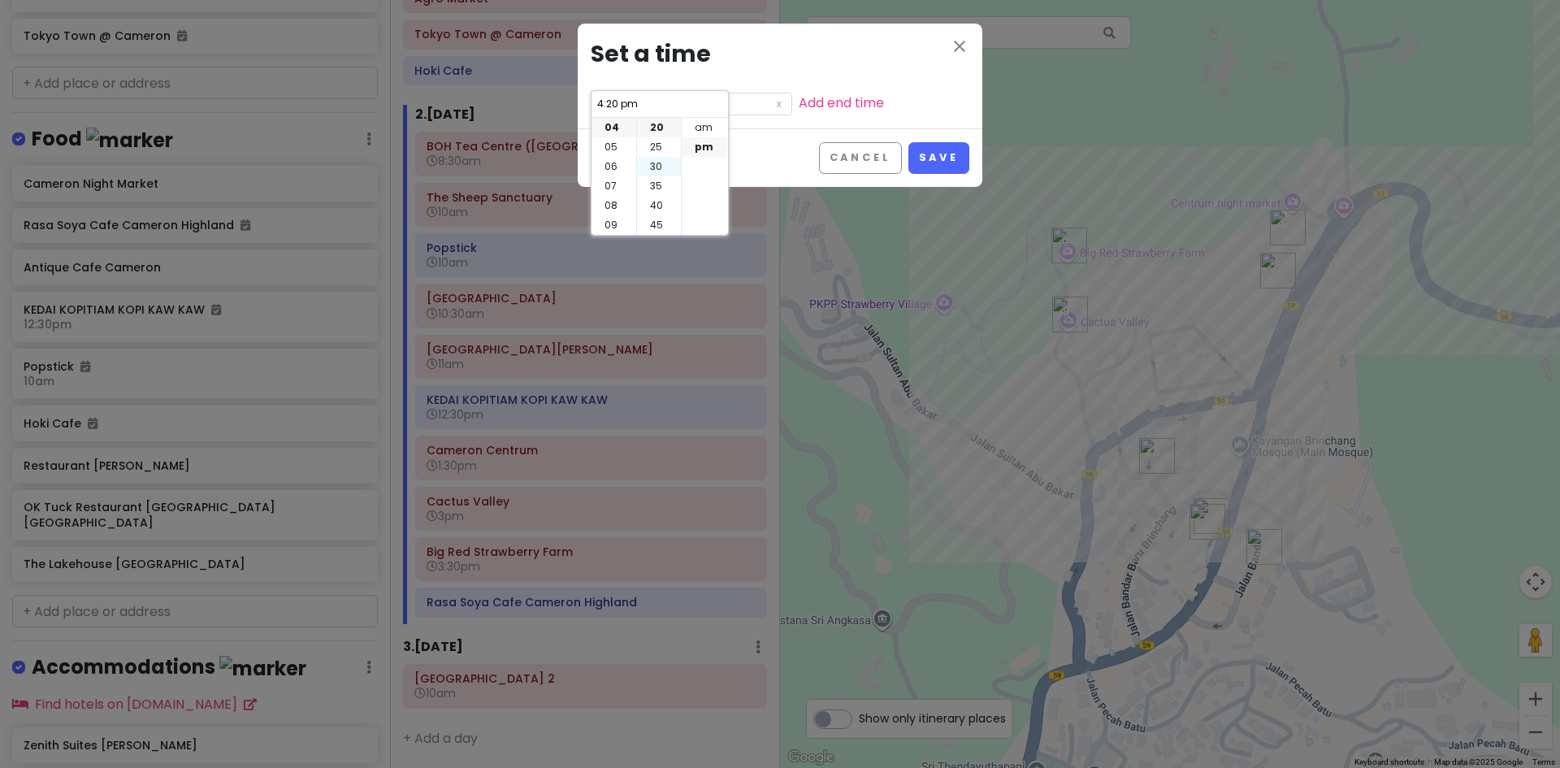
click at [660, 162] on li "30" at bounding box center [659, 166] width 44 height 19
type input "4:30 pm"
click at [943, 162] on button "Save" at bounding box center [938, 158] width 61 height 32
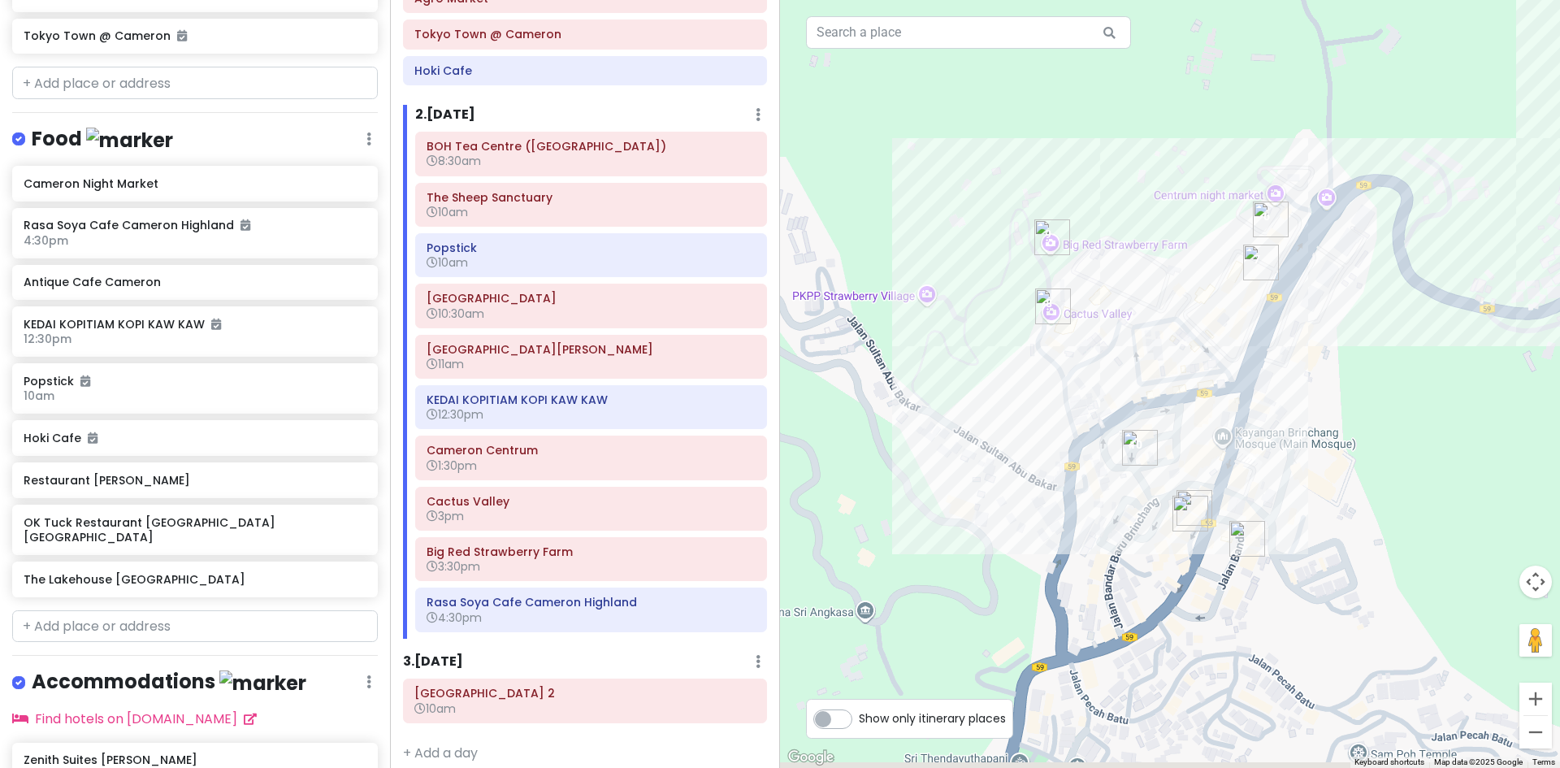
drag, startPoint x: 1012, startPoint y: 520, endPoint x: 1009, endPoint y: 510, distance: 10.3
click at [962, 511] on div at bounding box center [1170, 384] width 780 height 768
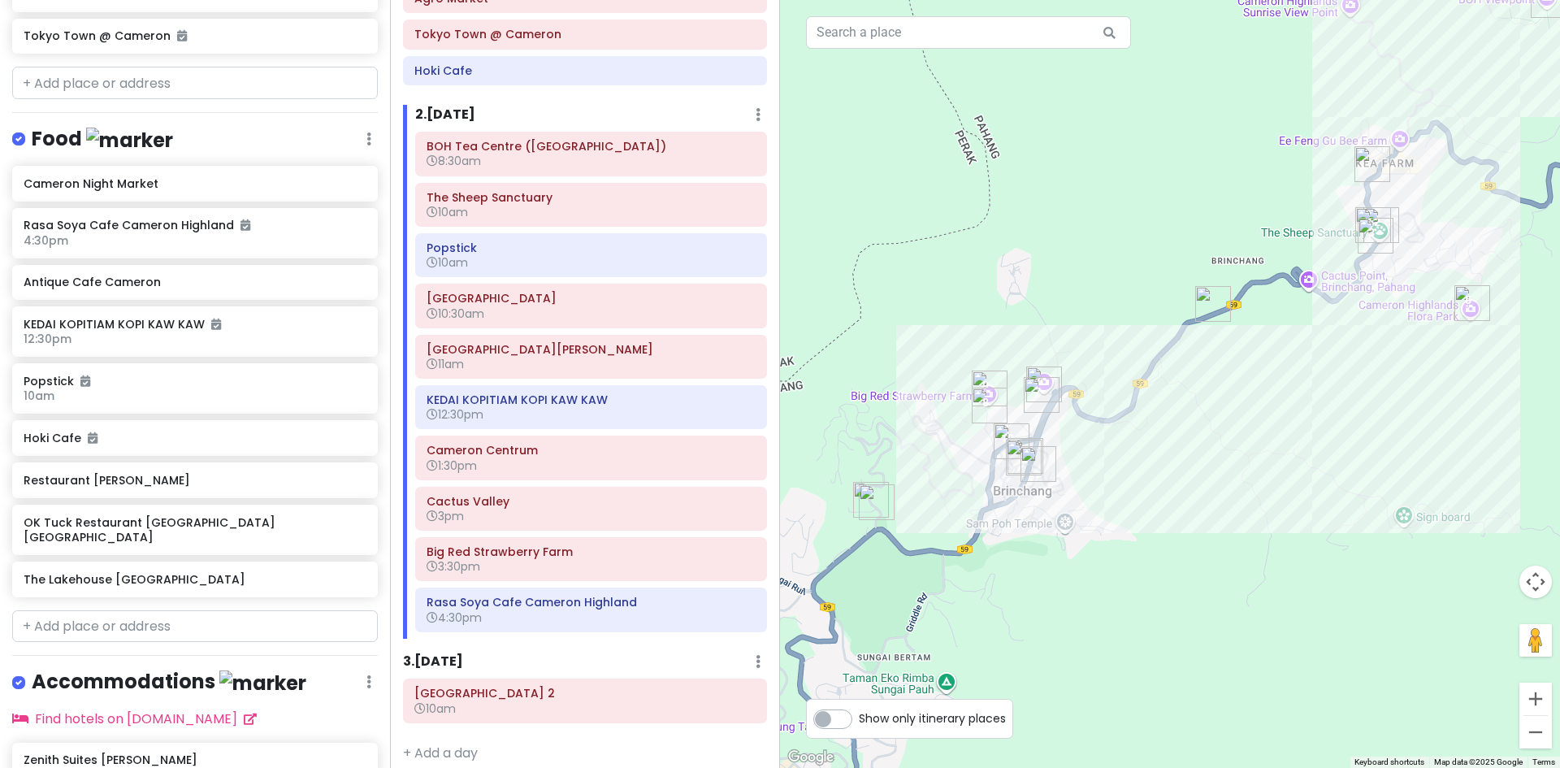
drag, startPoint x: 1171, startPoint y: 447, endPoint x: 1022, endPoint y: 516, distance: 163.9
click at [1029, 513] on div at bounding box center [1170, 384] width 780 height 768
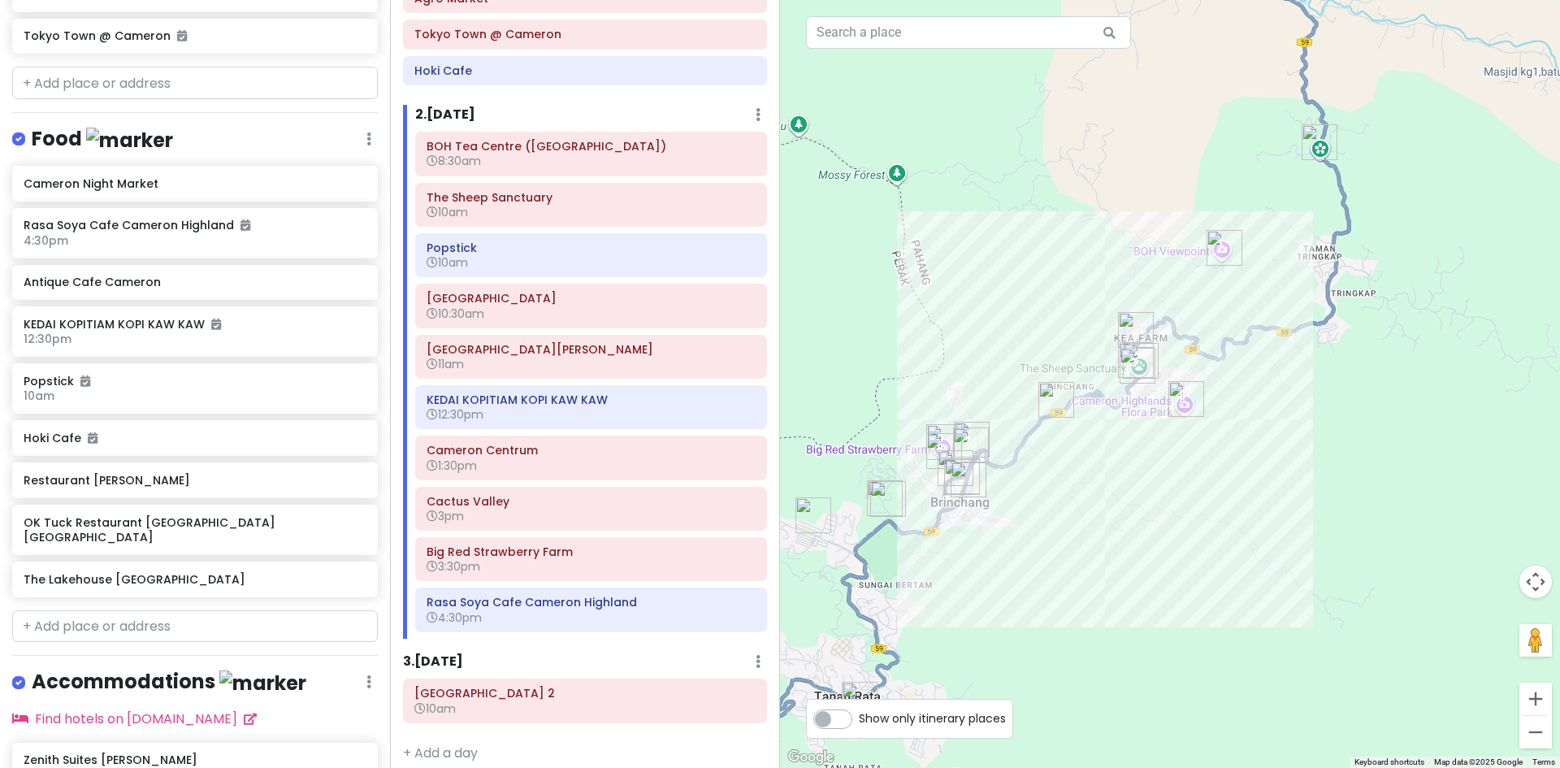
drag, startPoint x: 1244, startPoint y: 399, endPoint x: 1128, endPoint y: 500, distance: 153.1
click at [1131, 499] on div at bounding box center [1170, 384] width 780 height 768
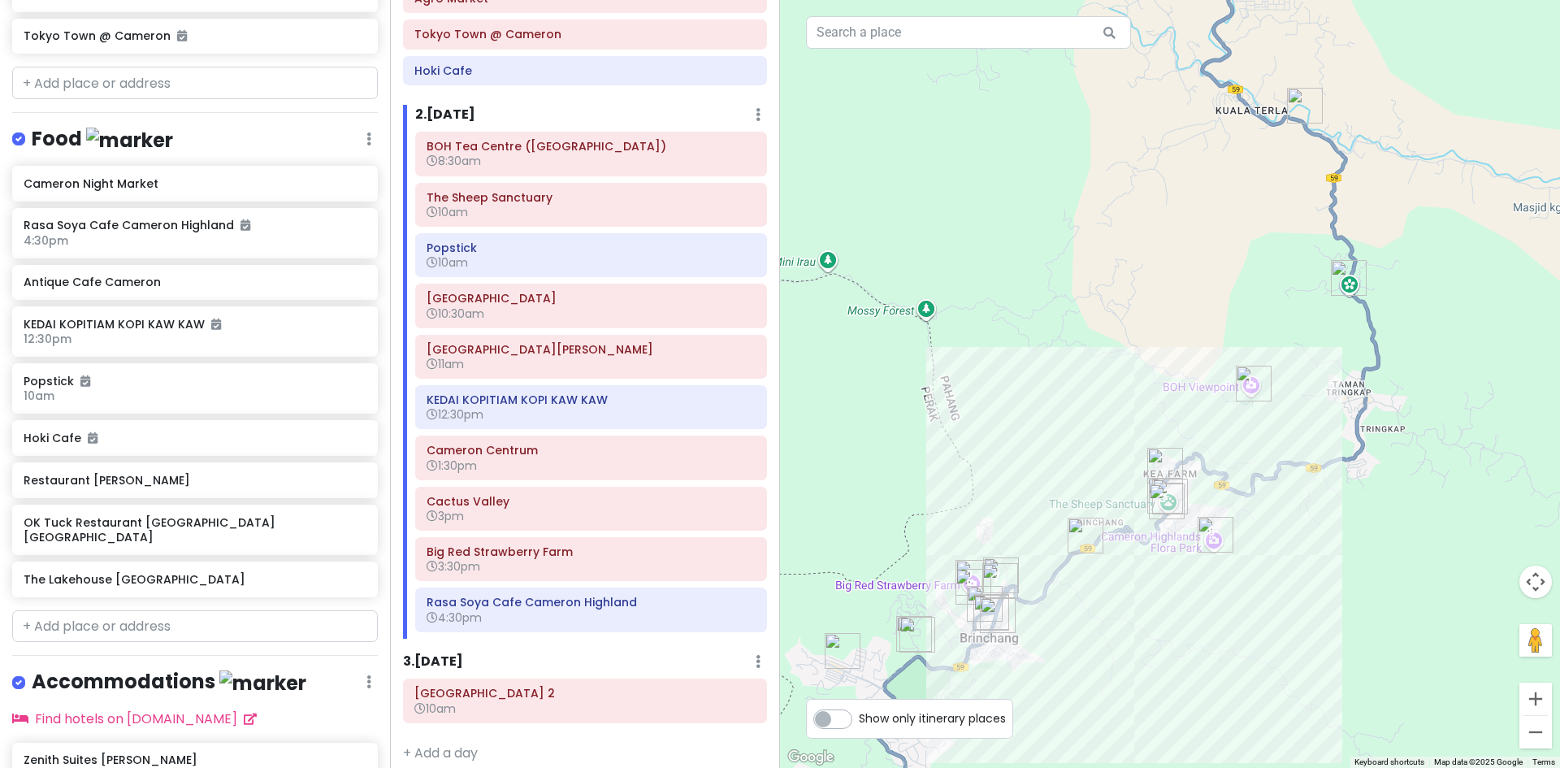
drag, startPoint x: 1146, startPoint y: 474, endPoint x: 1308, endPoint y: 478, distance: 161.7
click at [1312, 478] on div at bounding box center [1170, 384] width 780 height 768
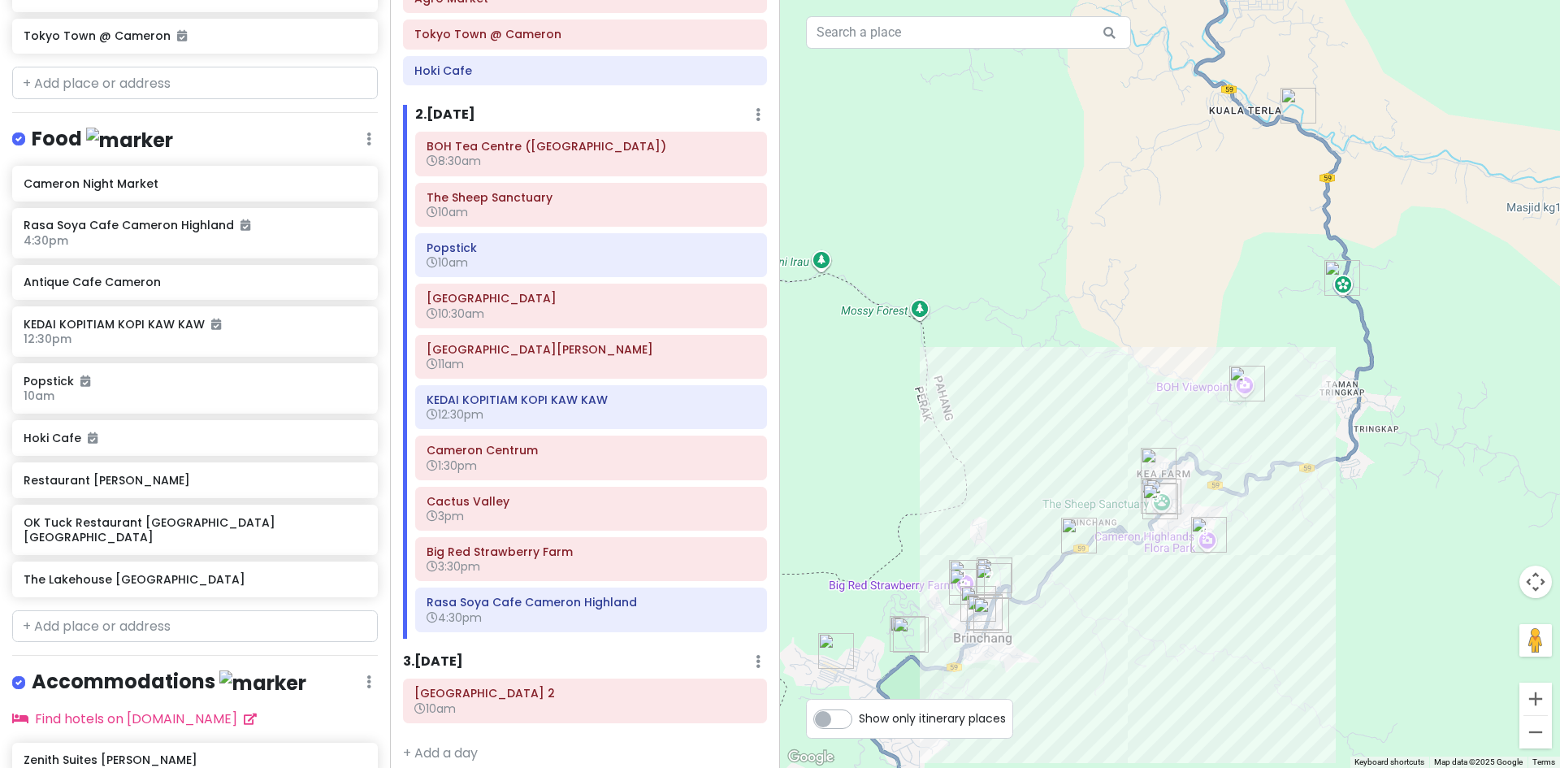
drag, startPoint x: 1260, startPoint y: 441, endPoint x: 1211, endPoint y: 535, distance: 105.4
click at [1222, 517] on div at bounding box center [1170, 384] width 780 height 768
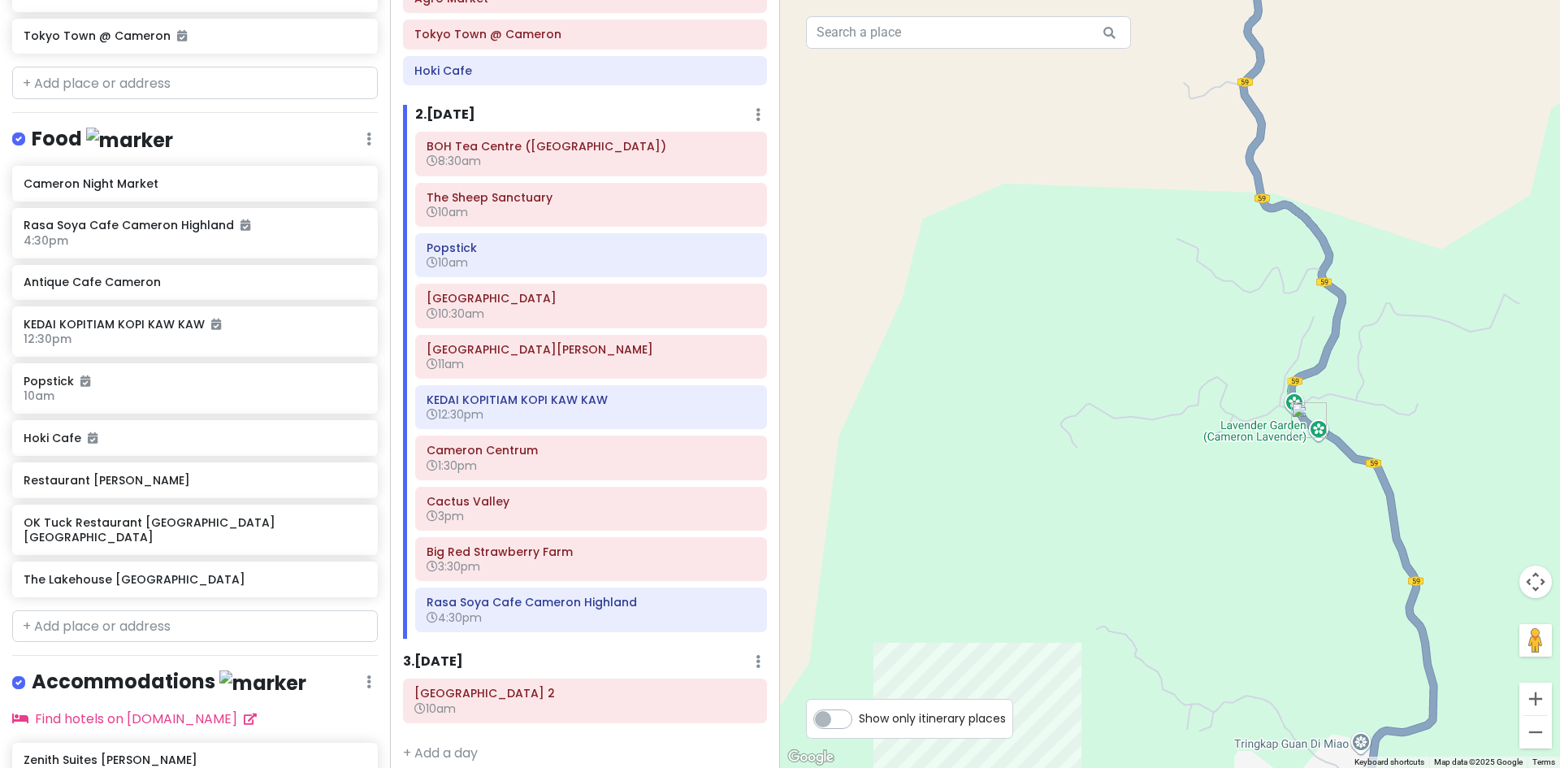
click at [1300, 433] on img "Cameron Lavender Garden" at bounding box center [1308, 420] width 49 height 49
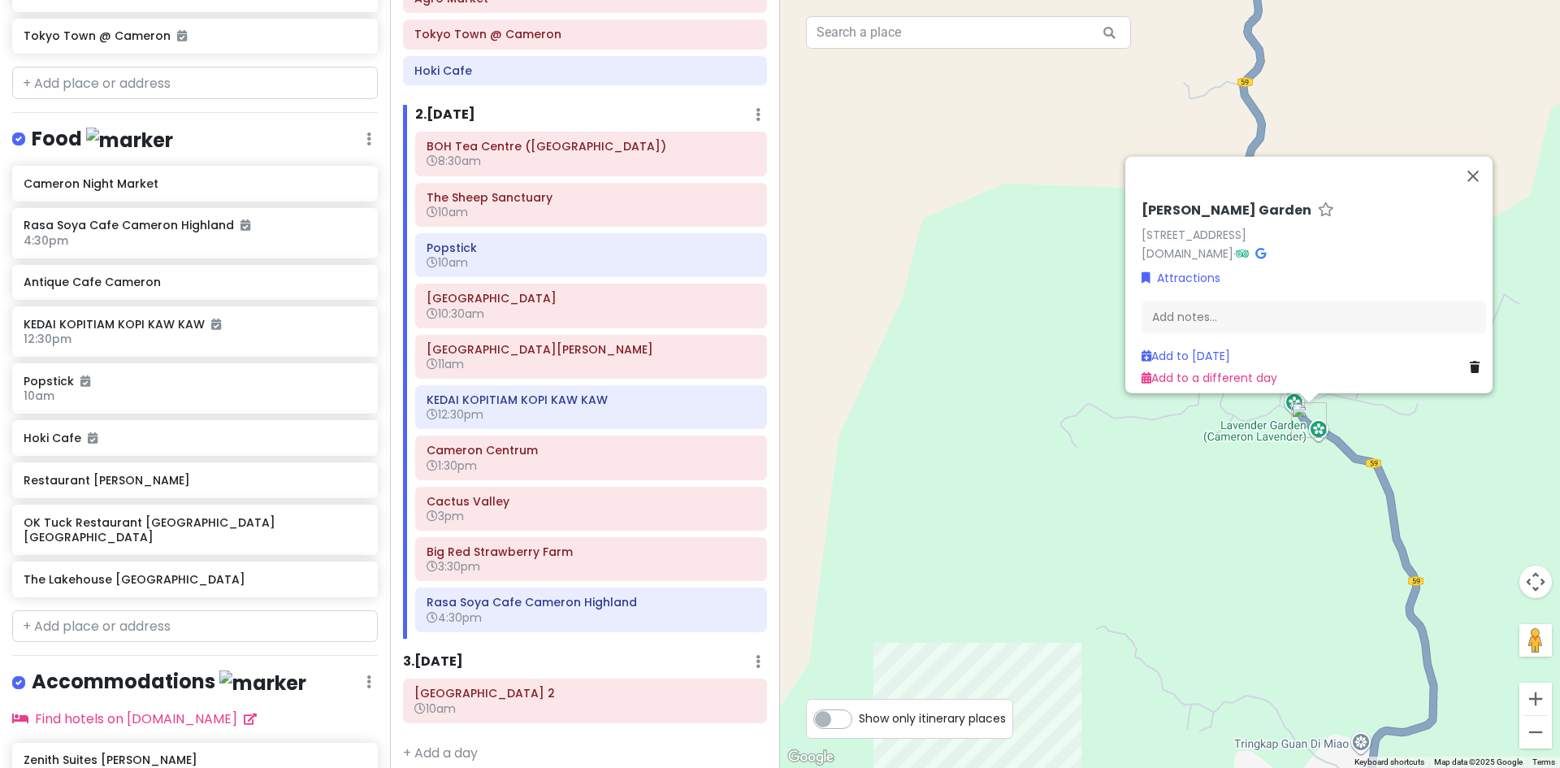
click at [1319, 480] on div "Cameron Lavender Garden 59, Brinchang, 39100 Brinchang, Pahang, Malaysia camero…" at bounding box center [1170, 384] width 780 height 768
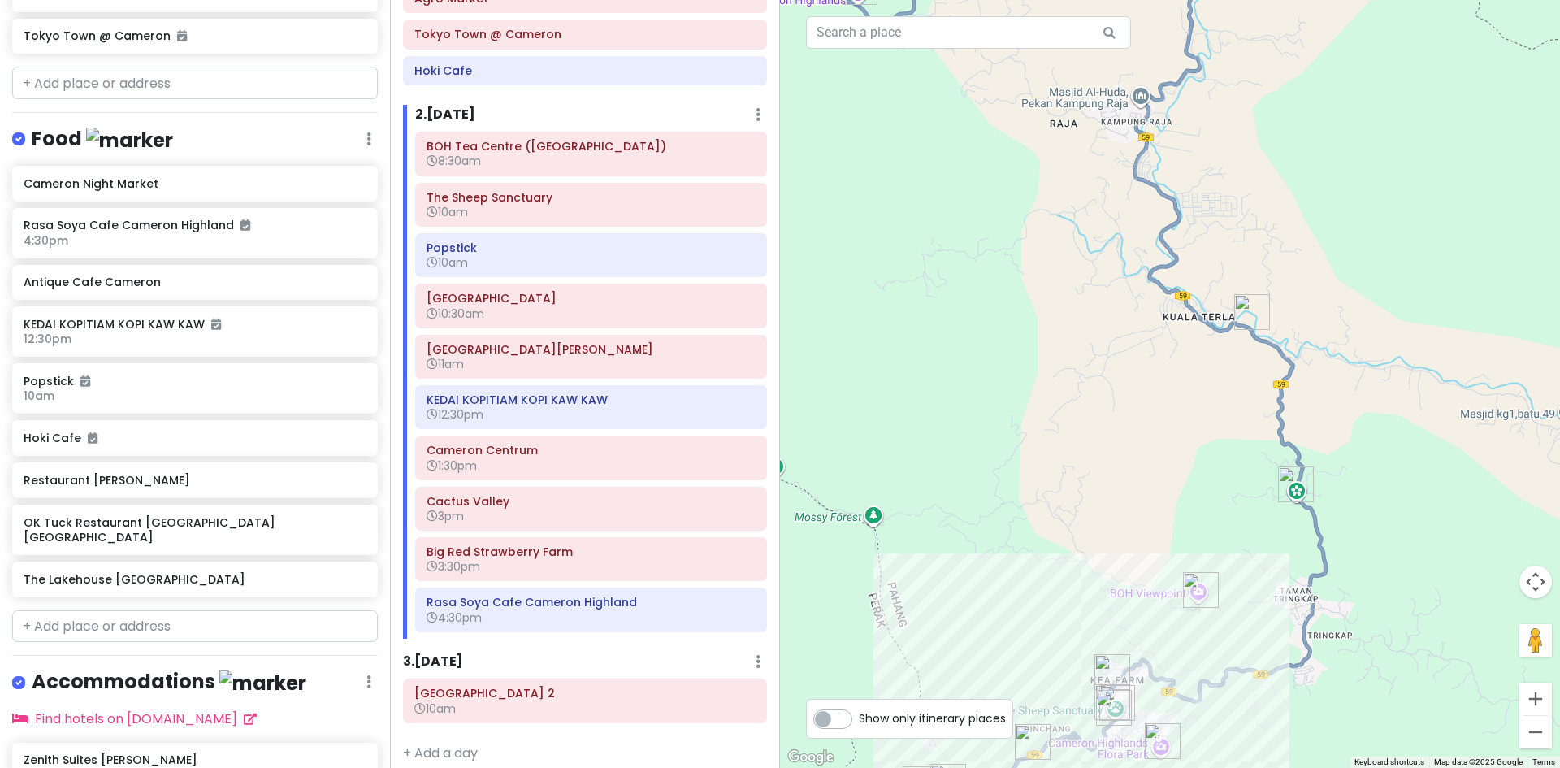
drag, startPoint x: 1285, startPoint y: 334, endPoint x: 1269, endPoint y: 366, distance: 36.3
click at [1279, 360] on div at bounding box center [1170, 384] width 780 height 768
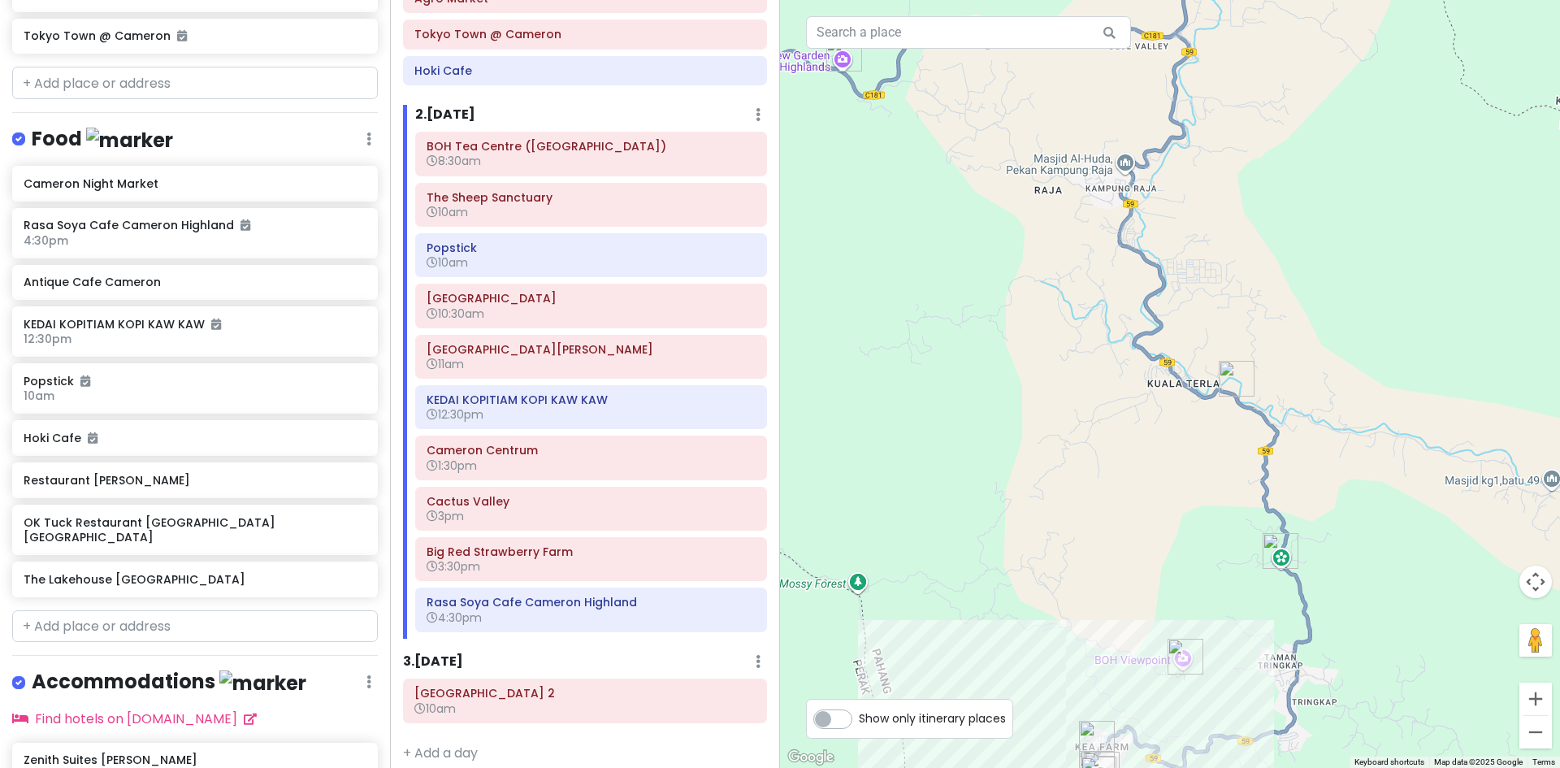
click at [1229, 390] on img "Cameron Adventurous (Kuala Terla Tea Plantation)" at bounding box center [1236, 378] width 49 height 49
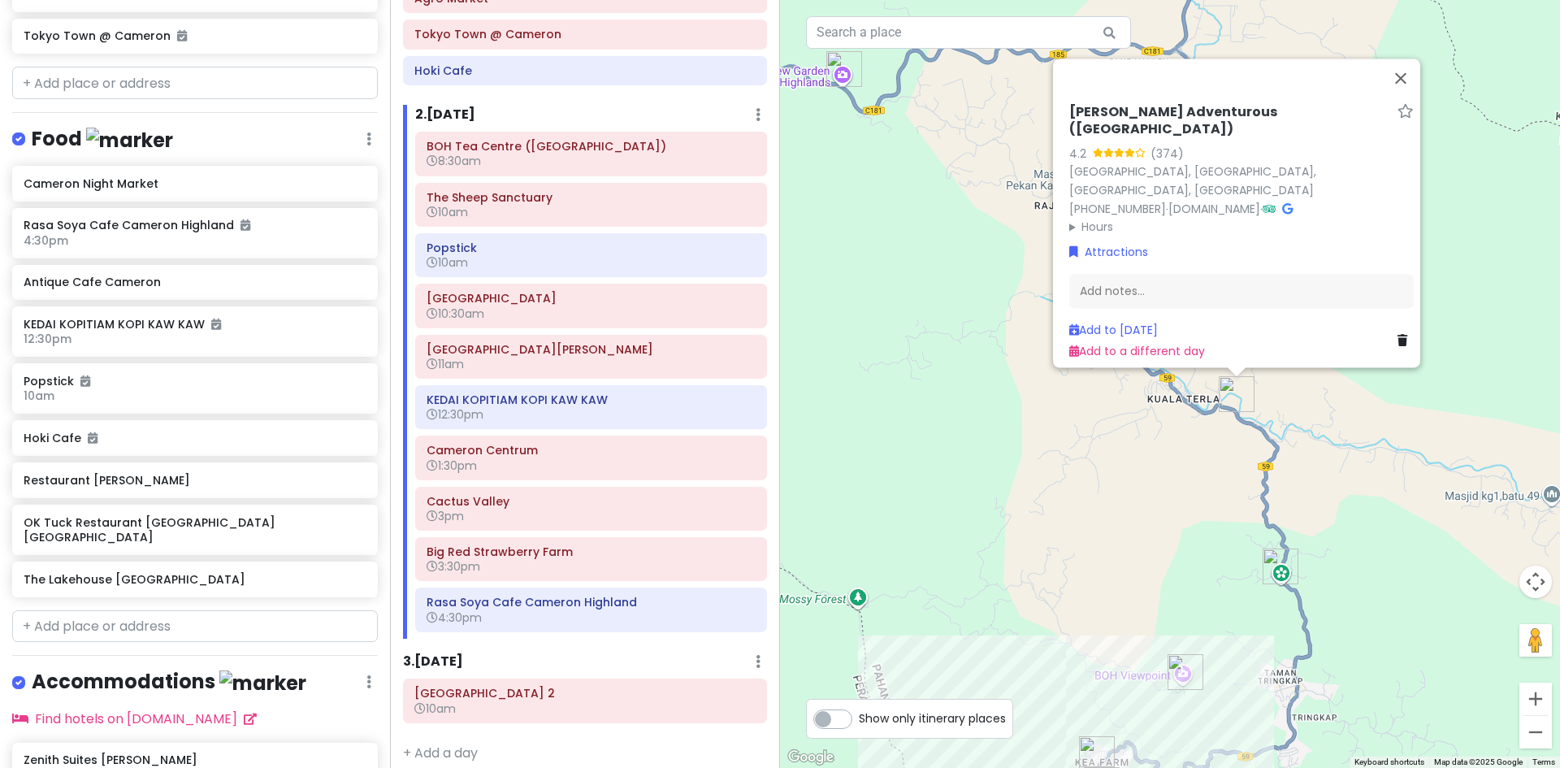
click at [1236, 504] on div "Cameron Adventurous (Kuala Terla Tea Plantation) 4.2 (374) 39000, Malaysia, Pah…" at bounding box center [1170, 384] width 780 height 768
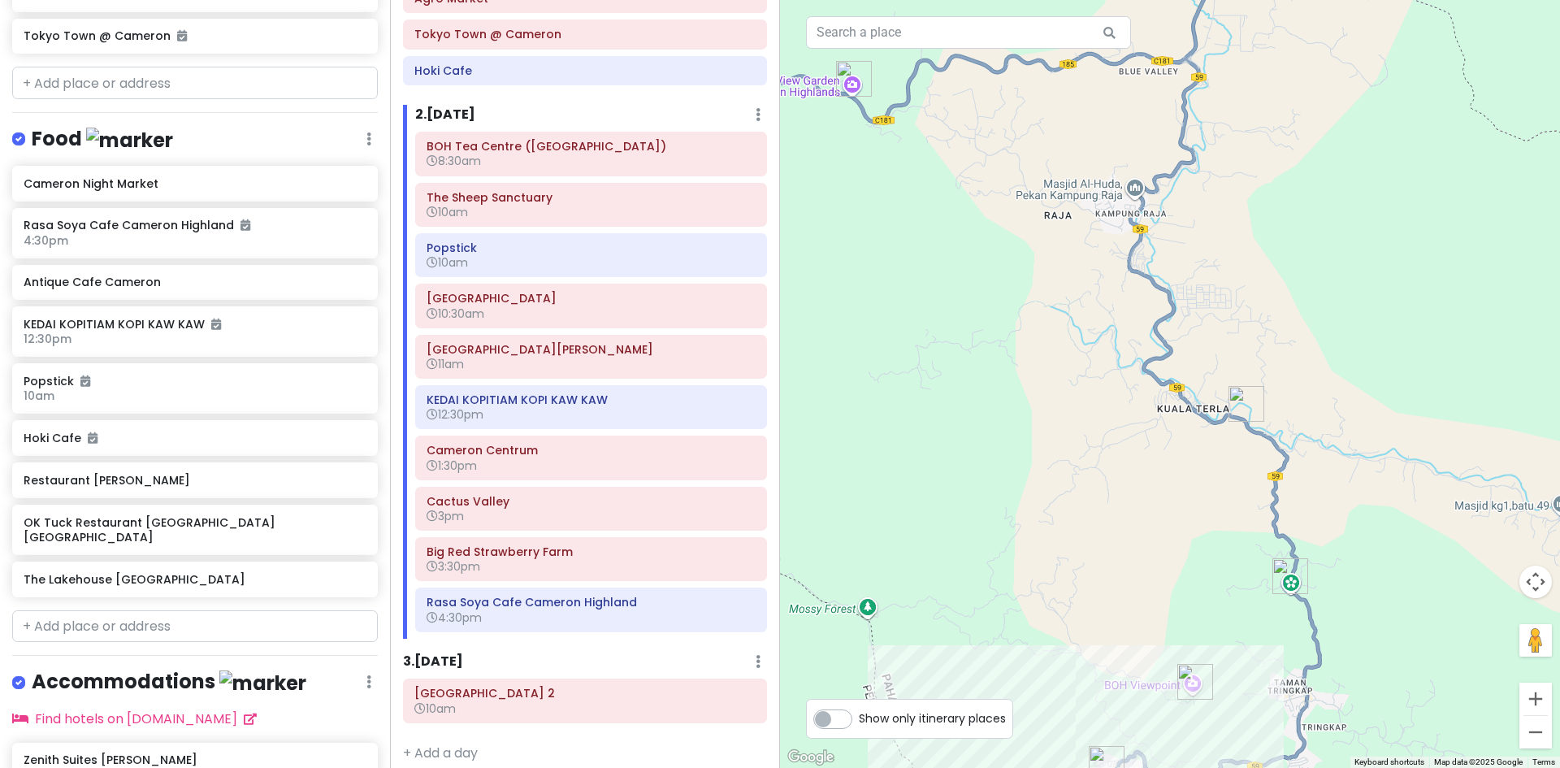
click at [1288, 582] on img "Cameron Lavender Garden" at bounding box center [1290, 576] width 49 height 49
click at [1287, 579] on img "Cameron Lavender Garden" at bounding box center [1290, 576] width 49 height 49
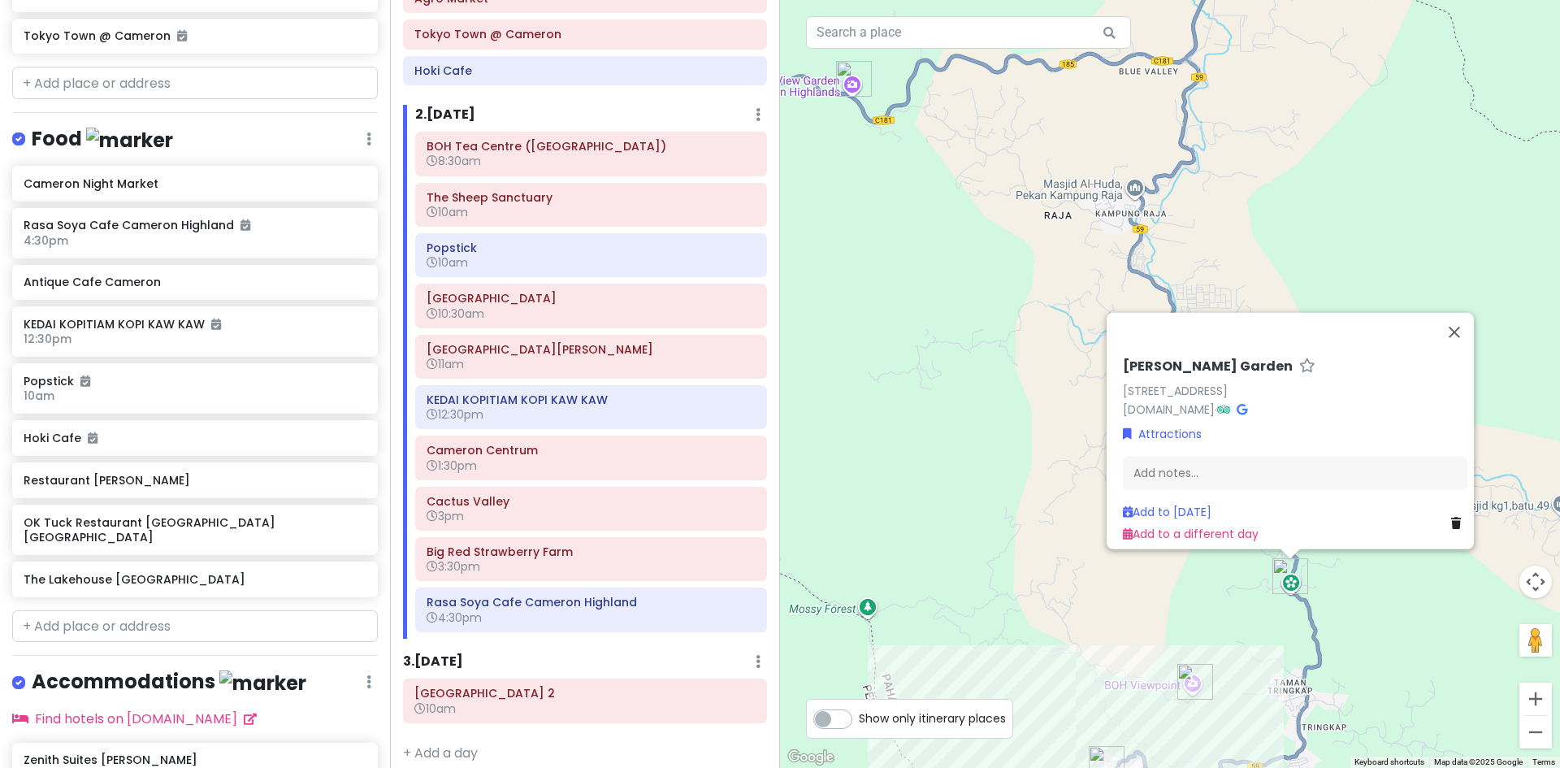
drag, startPoint x: 1362, startPoint y: 605, endPoint x: 1304, endPoint y: 527, distance: 97.5
click at [1292, 503] on div "Cameron Lavender Garden 59, Brinchang, 39100 Brinchang, Pahang, Malaysia camero…" at bounding box center [1170, 384] width 780 height 768
click at [1357, 618] on div "Cameron Lavender Garden 59, Brinchang, 39100 Brinchang, Pahang, Malaysia camero…" at bounding box center [1170, 384] width 780 height 768
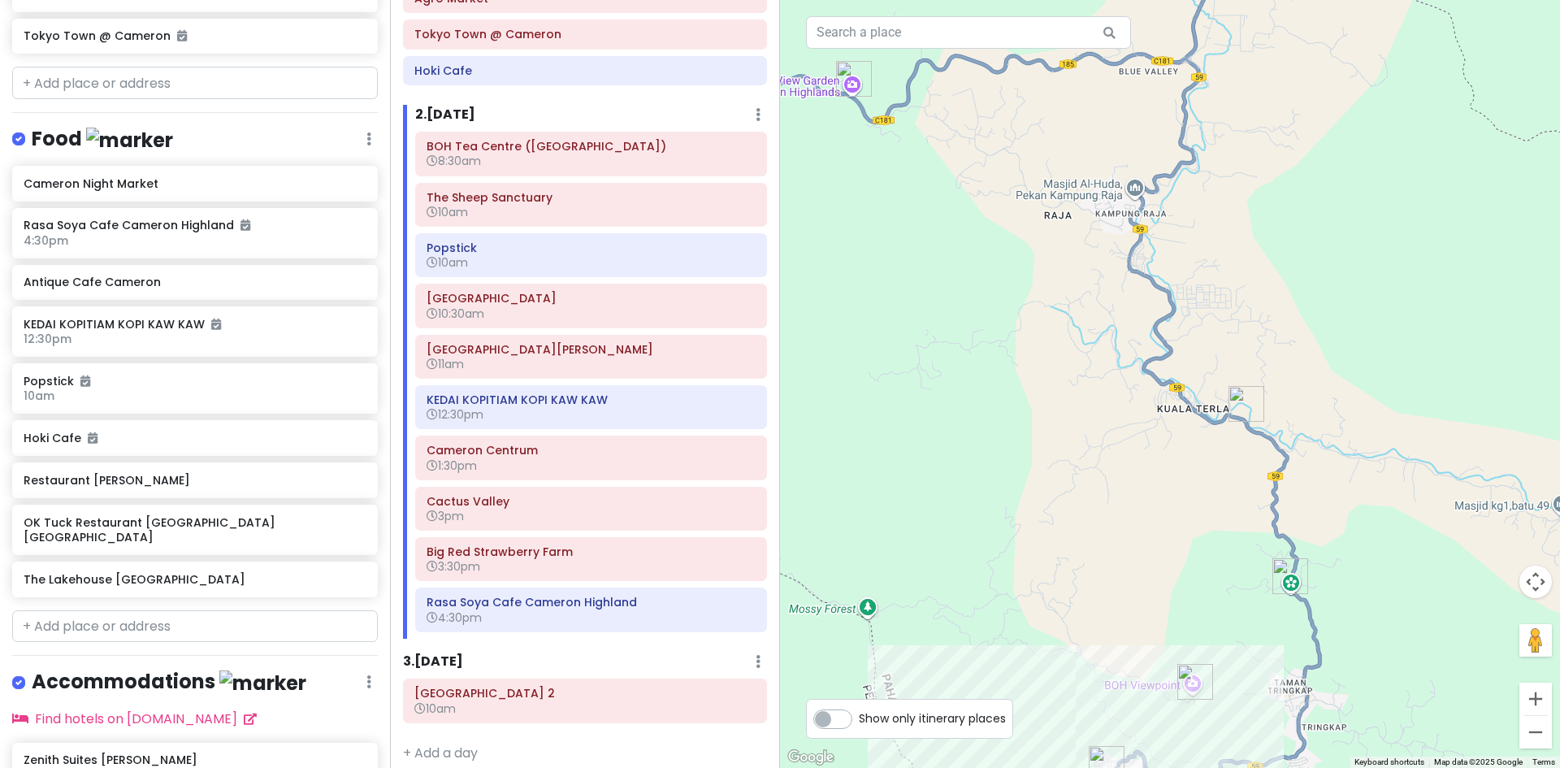
drag, startPoint x: 1357, startPoint y: 618, endPoint x: 1296, endPoint y: 285, distance: 338.6
click at [1295, 264] on div at bounding box center [1170, 384] width 780 height 768
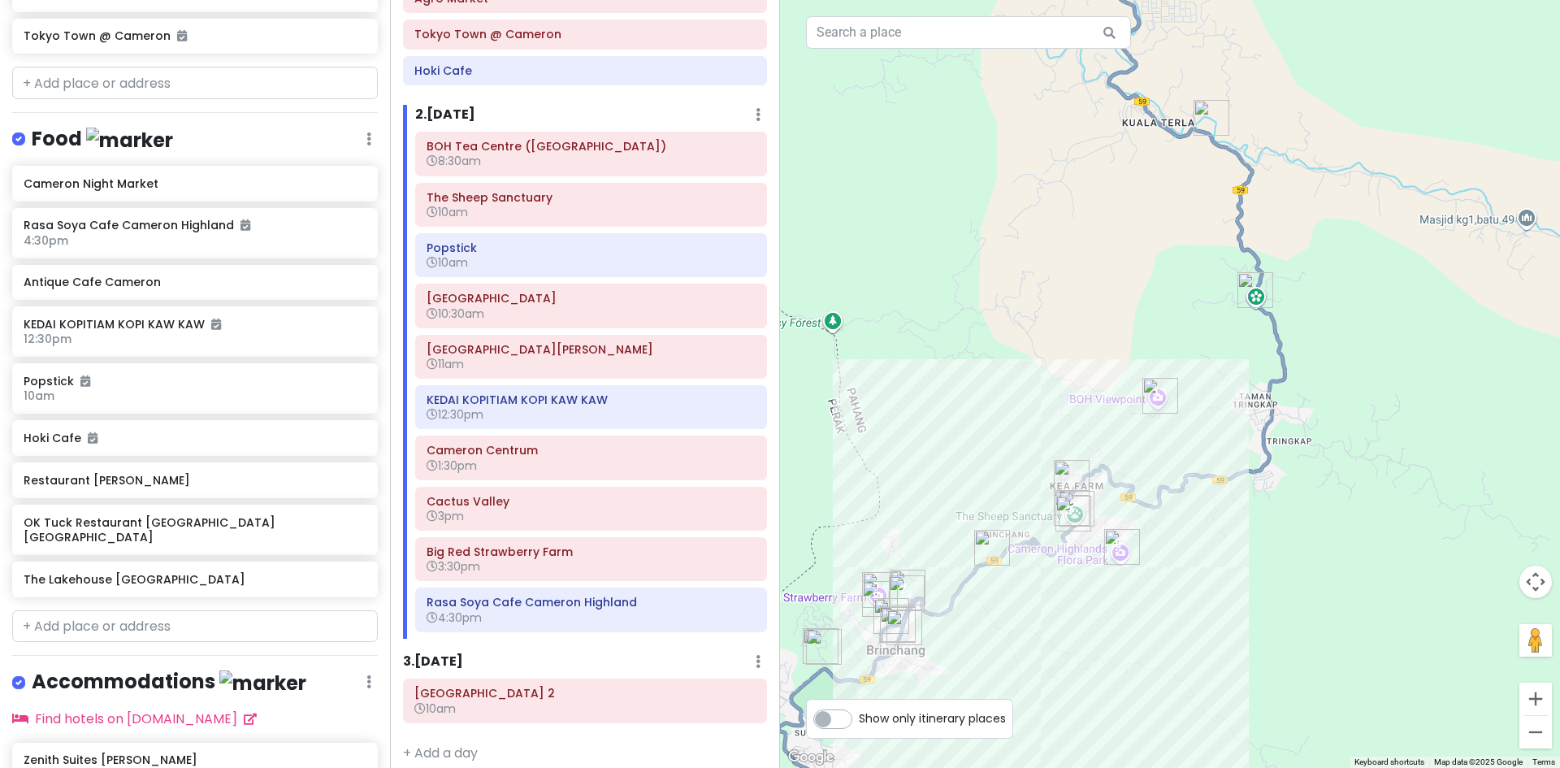
drag, startPoint x: 1323, startPoint y: 448, endPoint x: 1292, endPoint y: 209, distance: 240.8
click at [1292, 209] on div at bounding box center [1170, 384] width 780 height 768
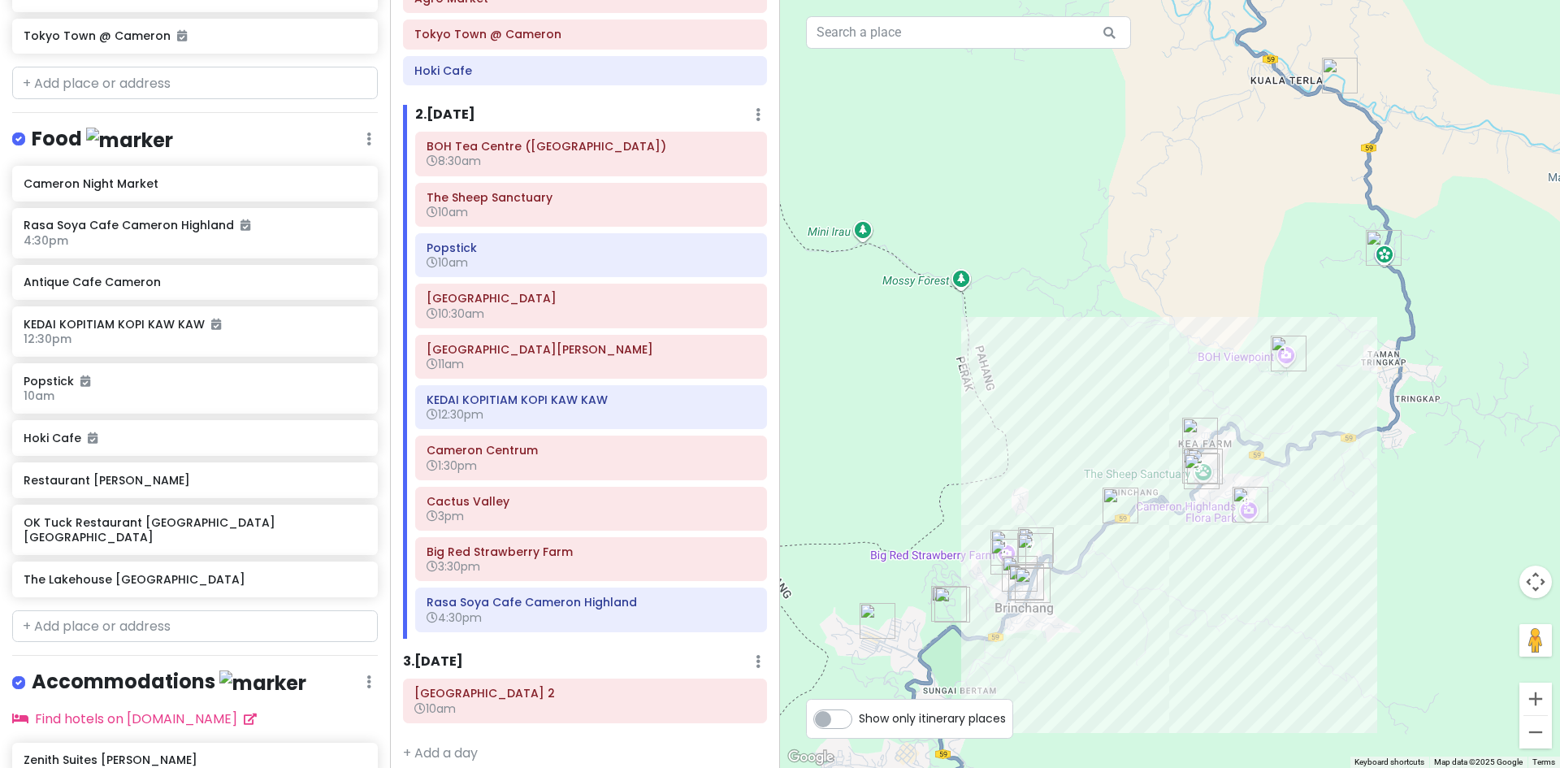
drag, startPoint x: 1180, startPoint y: 417, endPoint x: 1317, endPoint y: 422, distance: 137.4
click at [1317, 422] on div at bounding box center [1170, 384] width 780 height 768
drag, startPoint x: 1316, startPoint y: 422, endPoint x: 1300, endPoint y: 446, distance: 29.3
click at [1300, 447] on div at bounding box center [1170, 384] width 780 height 768
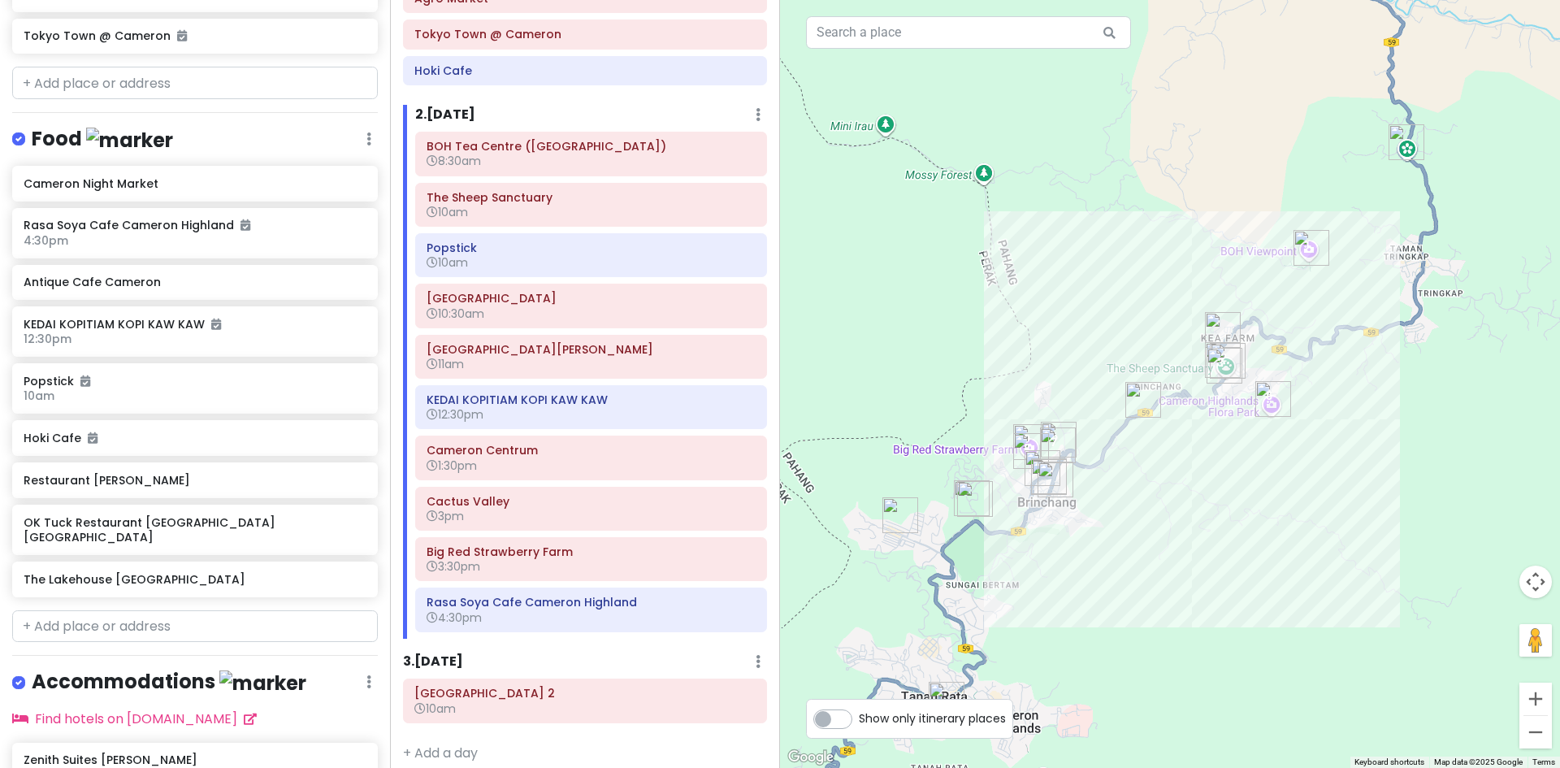
drag, startPoint x: 1061, startPoint y: 631, endPoint x: 1113, endPoint y: 474, distance: 165.2
click at [1113, 474] on div at bounding box center [1170, 384] width 780 height 768
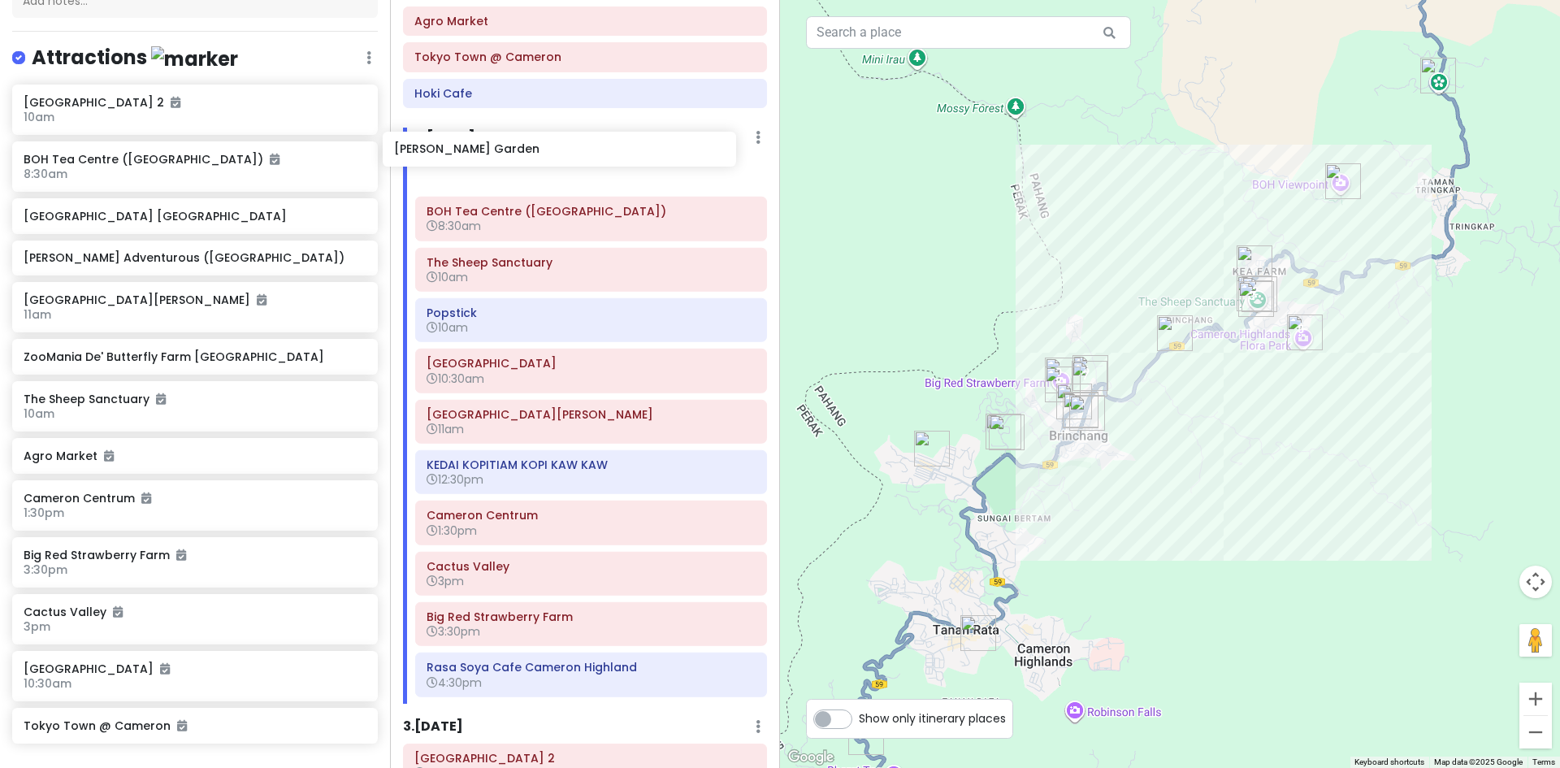
scroll to position [0, 0]
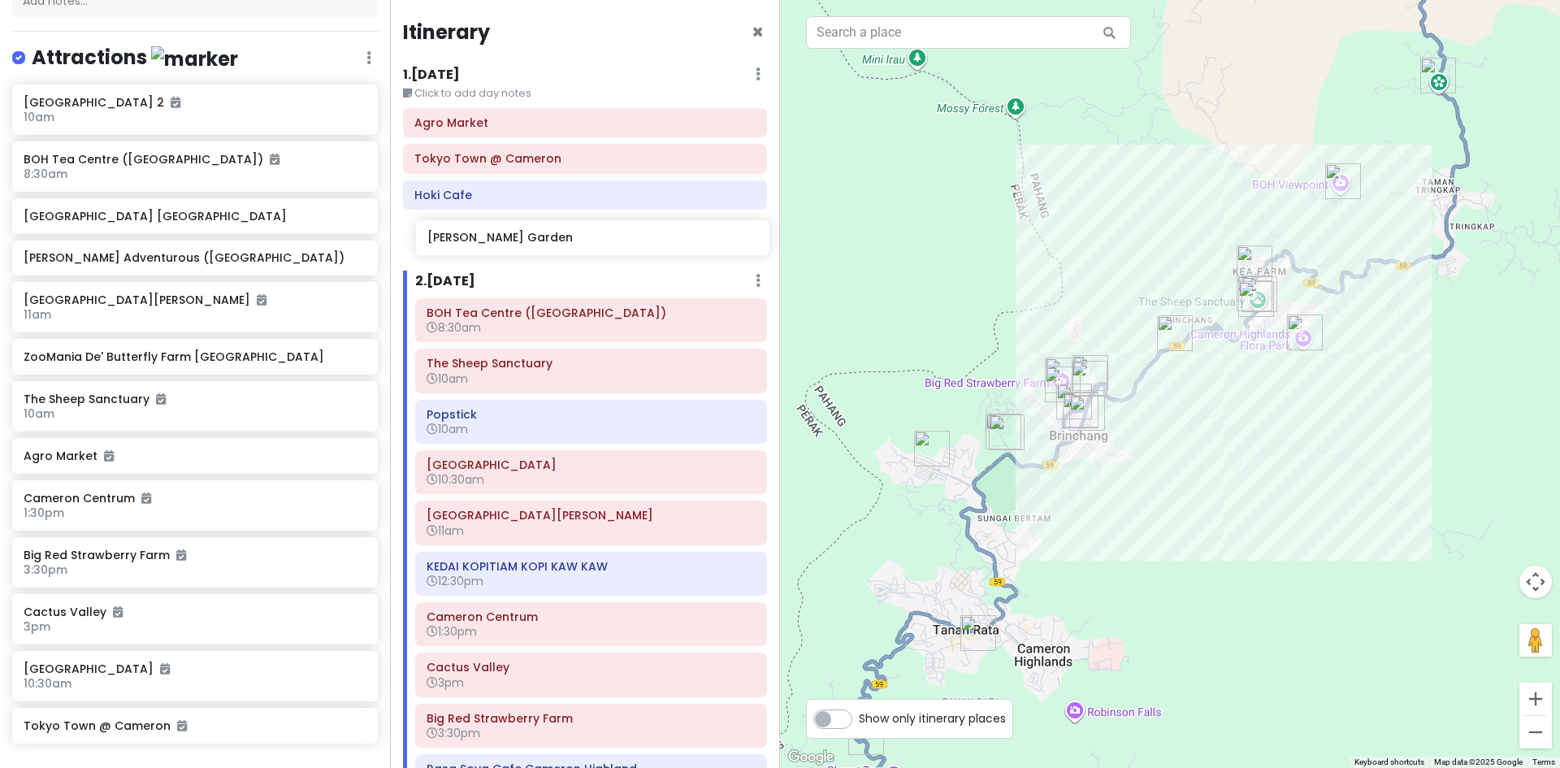
drag, startPoint x: 186, startPoint y: 304, endPoint x: 590, endPoint y: 243, distance: 408.3
click at [590, 243] on div "Cameron Highlands Trip Private Change Dates Make a Copy Delete Trip Go Pro ⚡️ G…" at bounding box center [780, 384] width 1560 height 768
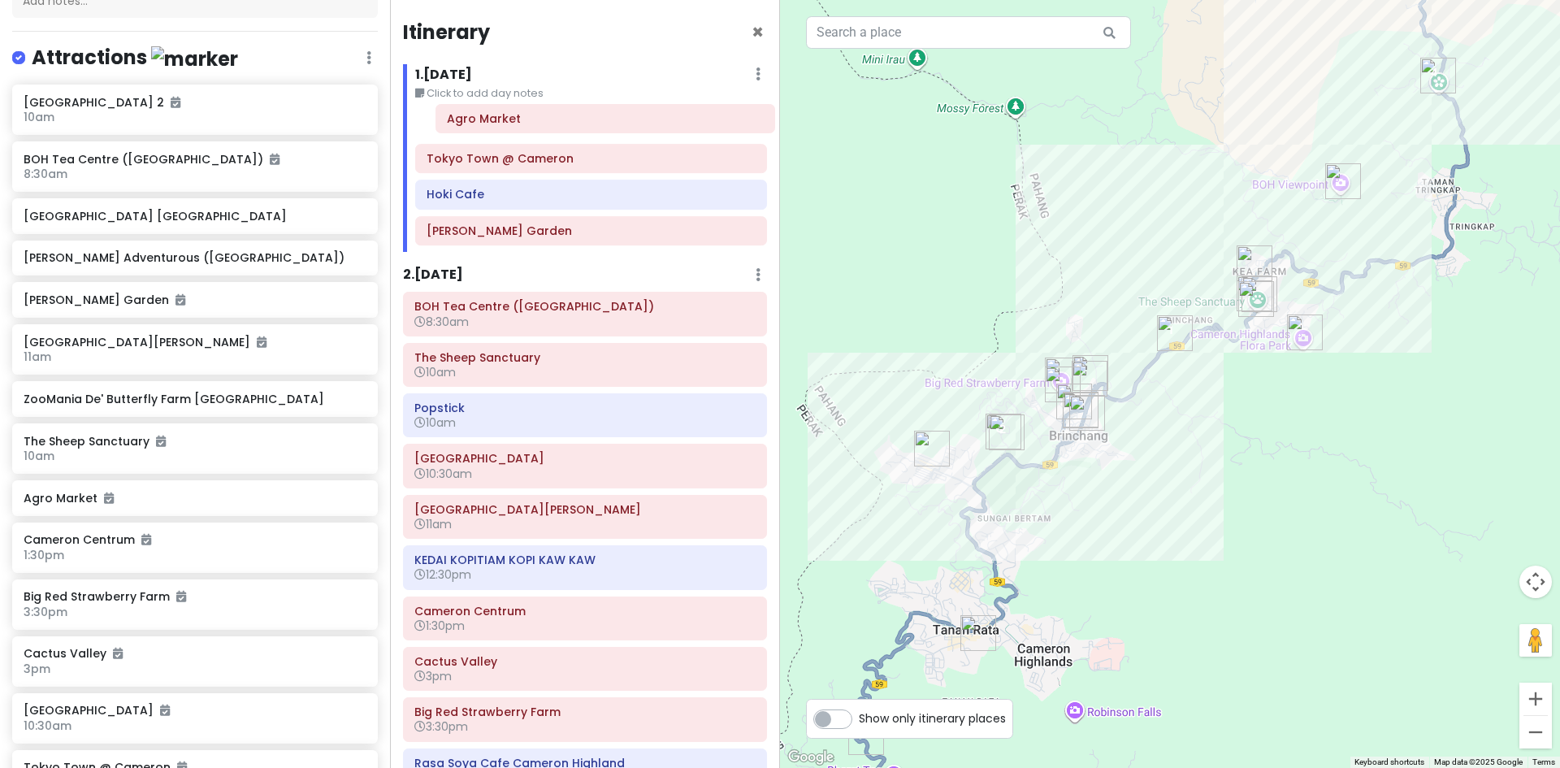
drag, startPoint x: 566, startPoint y: 127, endPoint x: 587, endPoint y: 123, distance: 20.7
click at [587, 123] on div "Agro Market Tokyo Town @ Cameron Hoki Cafe Cameron Lavender Garden" at bounding box center [591, 180] width 376 height 144
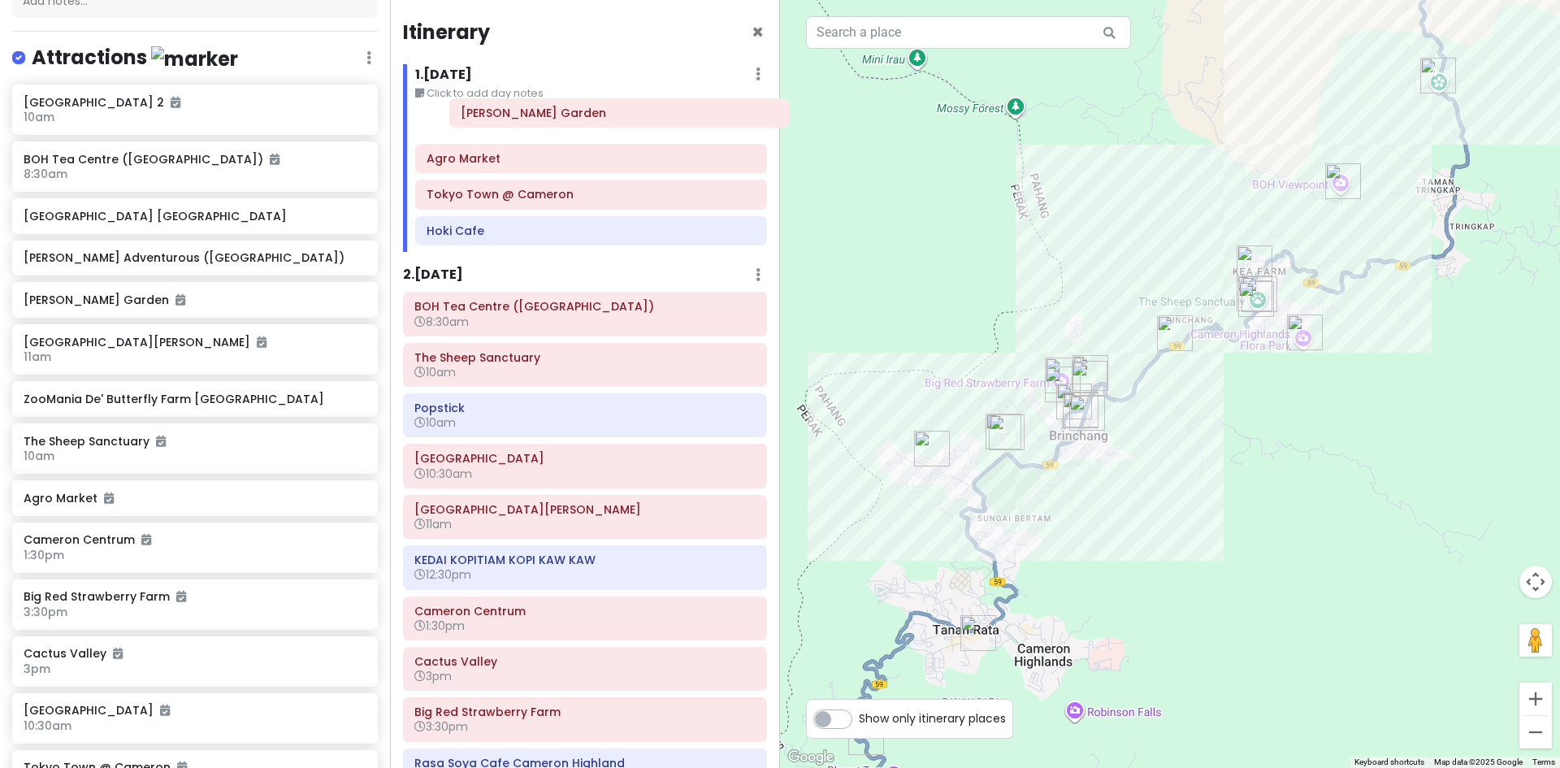
drag, startPoint x: 552, startPoint y: 236, endPoint x: 586, endPoint y: 118, distance: 122.6
click at [586, 118] on div "Agro Market Tokyo Town @ Cameron Hoki Cafe Cameron Lavender Garden" at bounding box center [591, 180] width 376 height 144
drag, startPoint x: 591, startPoint y: 158, endPoint x: 600, endPoint y: 115, distance: 44.9
click at [600, 115] on div "Cameron Lavender Garden Agro Market Tokyo Town @ Cameron Hoki Cafe" at bounding box center [591, 180] width 376 height 144
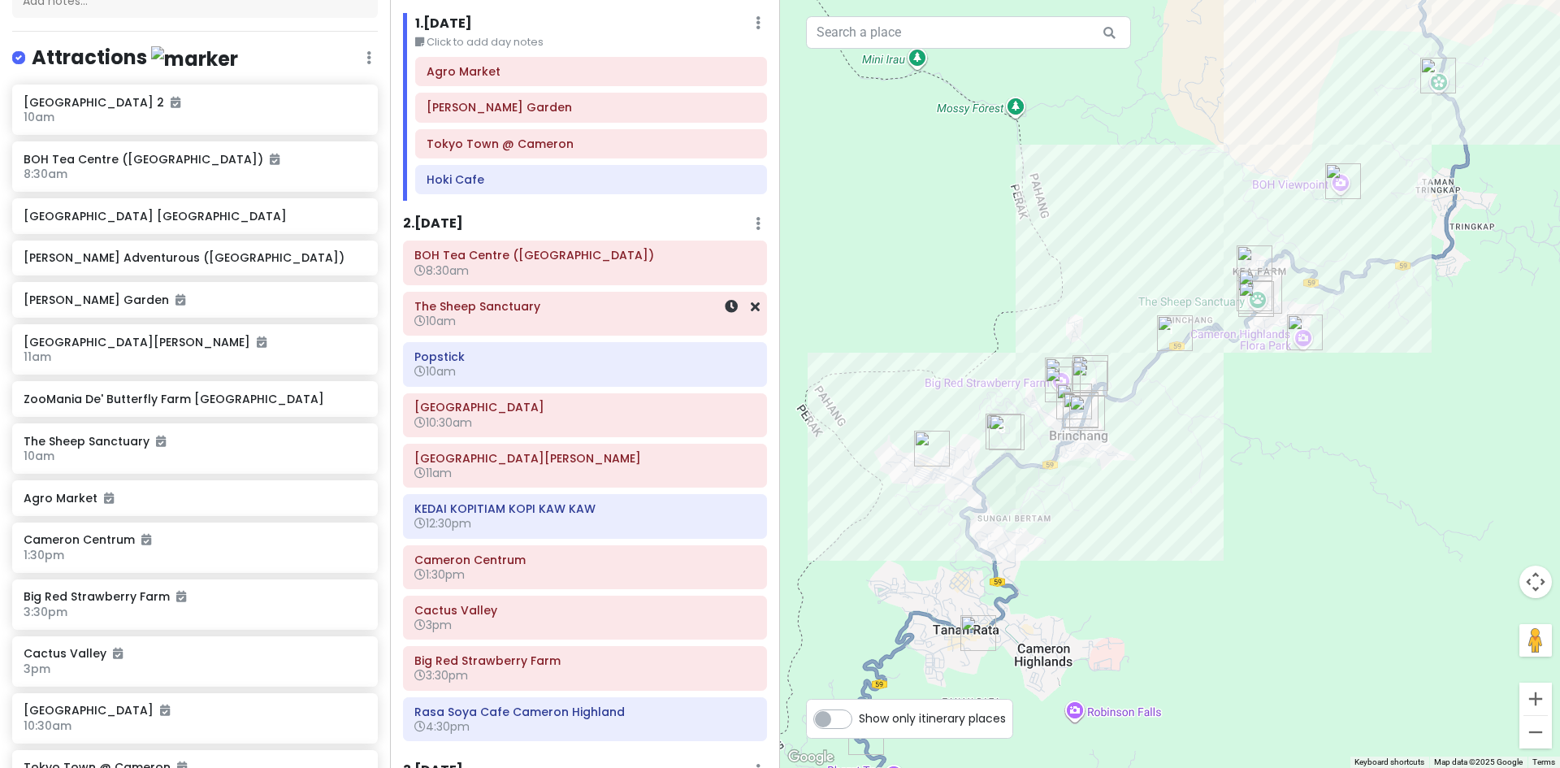
scroll to position [175, 0]
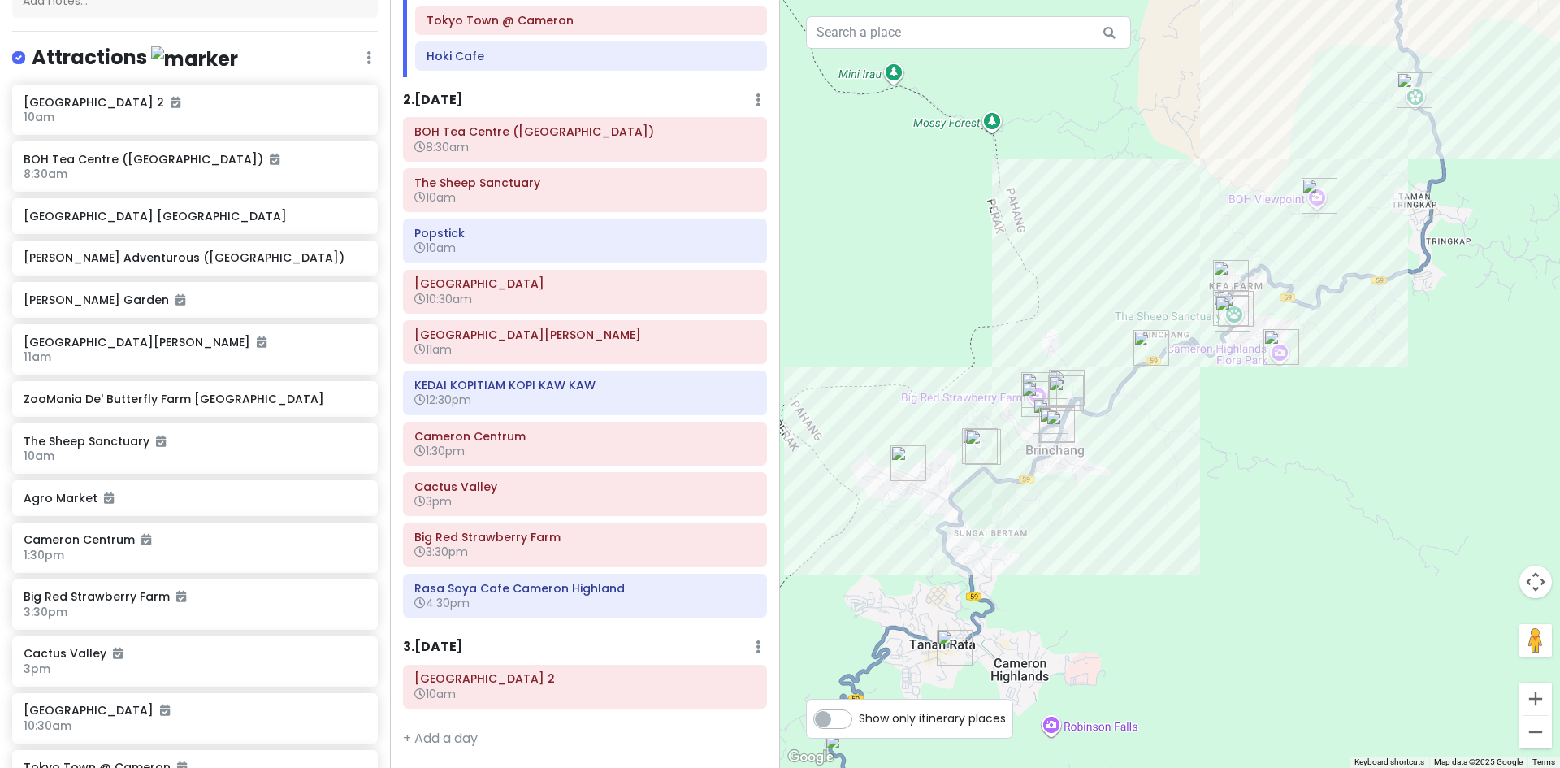
drag, startPoint x: 1284, startPoint y: 407, endPoint x: 1145, endPoint y: 462, distance: 149.5
click at [1201, 457] on div at bounding box center [1170, 384] width 780 height 768
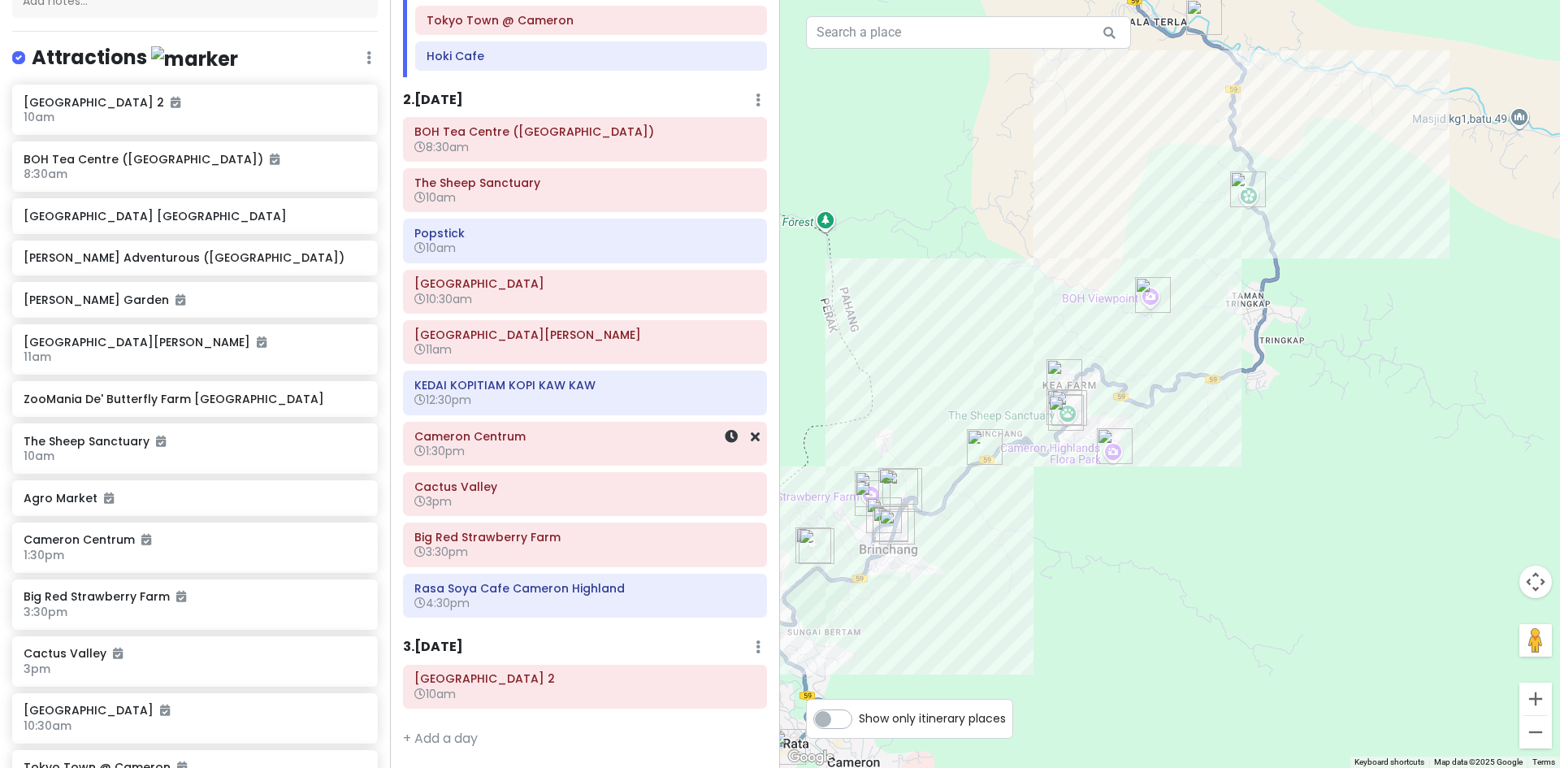
click at [551, 440] on h6 "Cameron Centrum" at bounding box center [584, 436] width 341 height 15
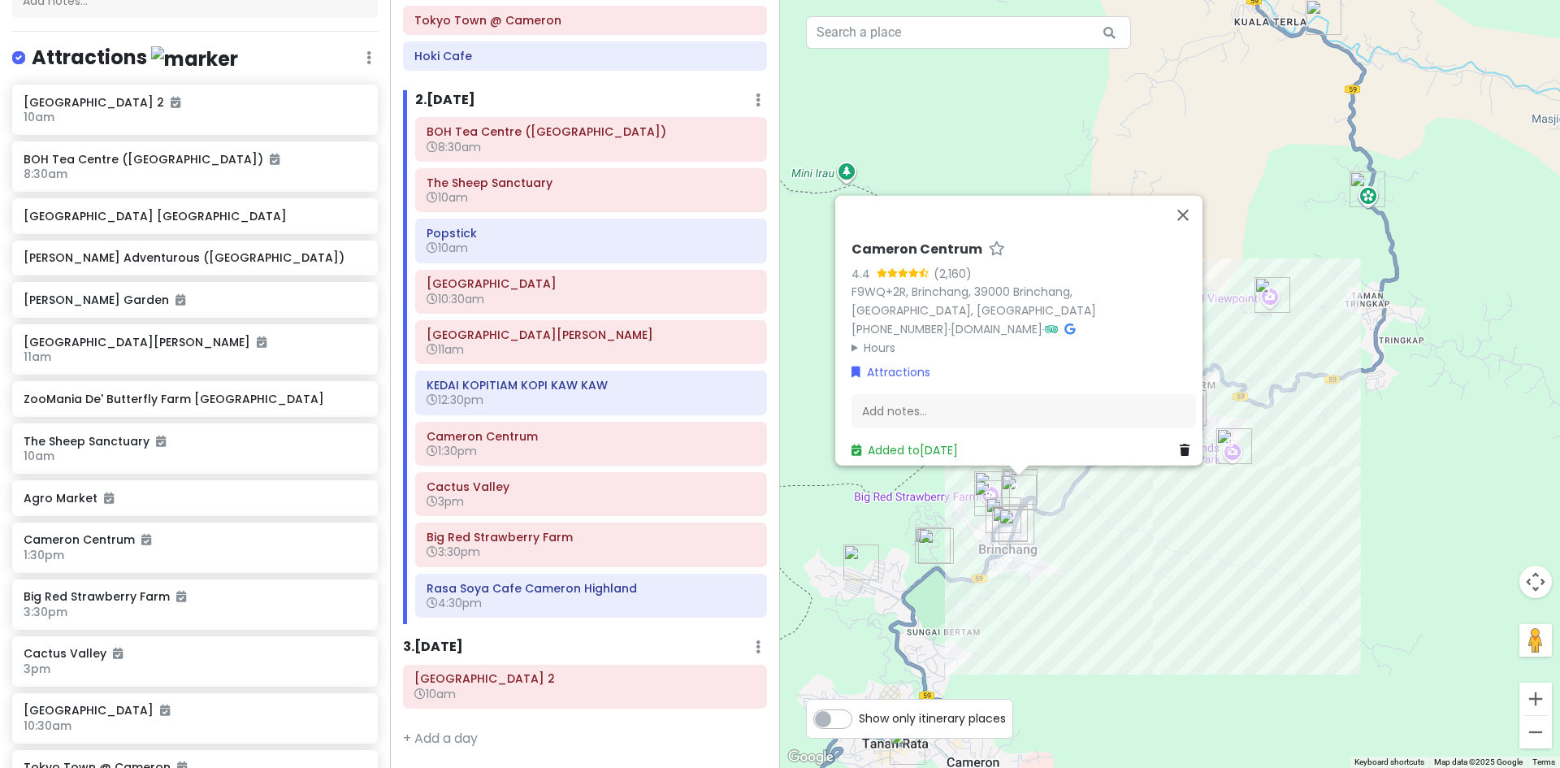
click at [1280, 527] on div "Cameron Centrum 4.4 (2,160) F9WQ+2R, Brinchang, 39000 Brinchang, Pahang, Malays…" at bounding box center [1170, 384] width 780 height 768
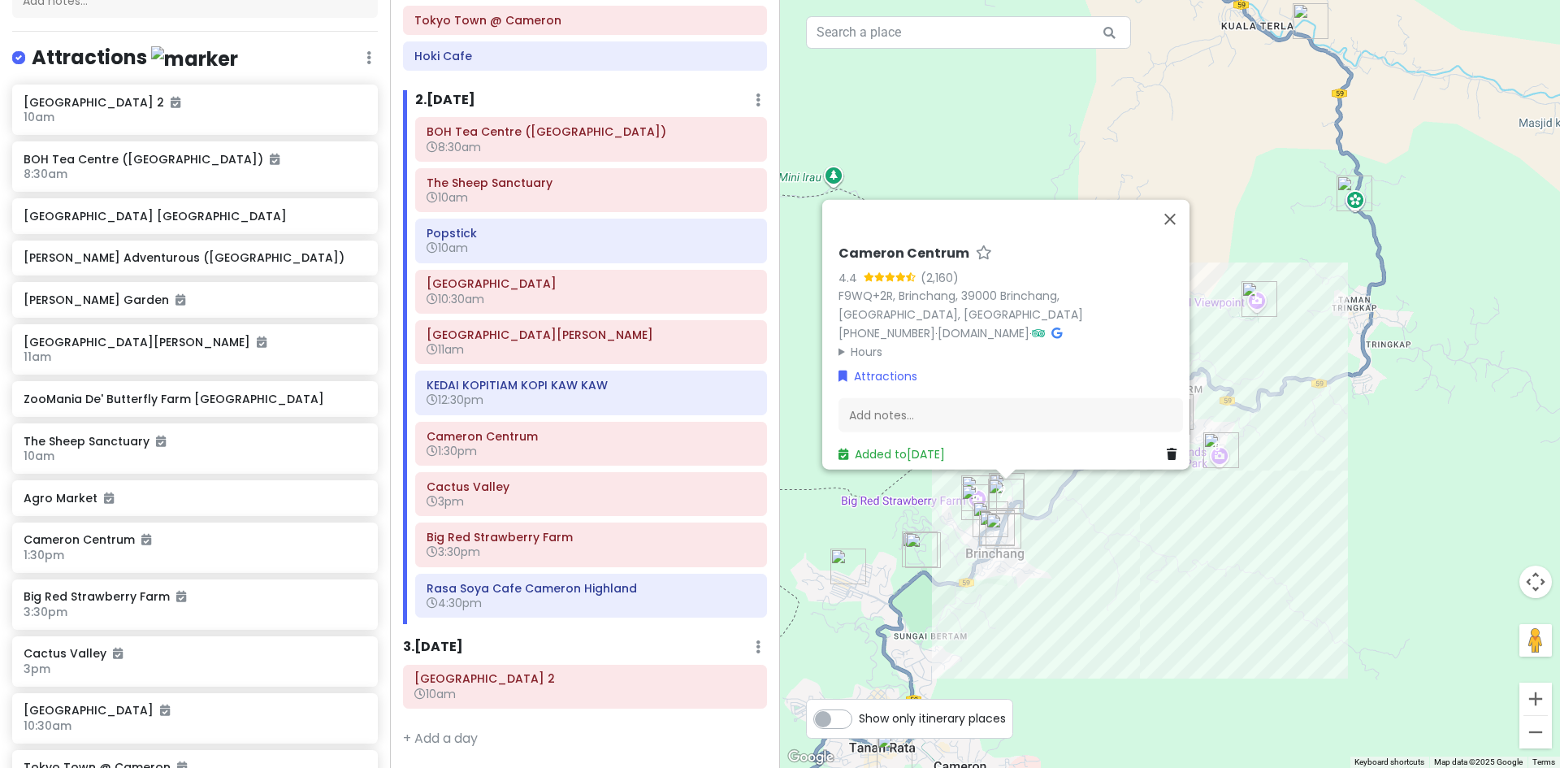
click at [1278, 513] on div "Cameron Centrum 4.4 (2,160) F9WQ+2R, Brinchang, 39000 Brinchang, Pahang, Malays…" at bounding box center [1170, 384] width 780 height 768
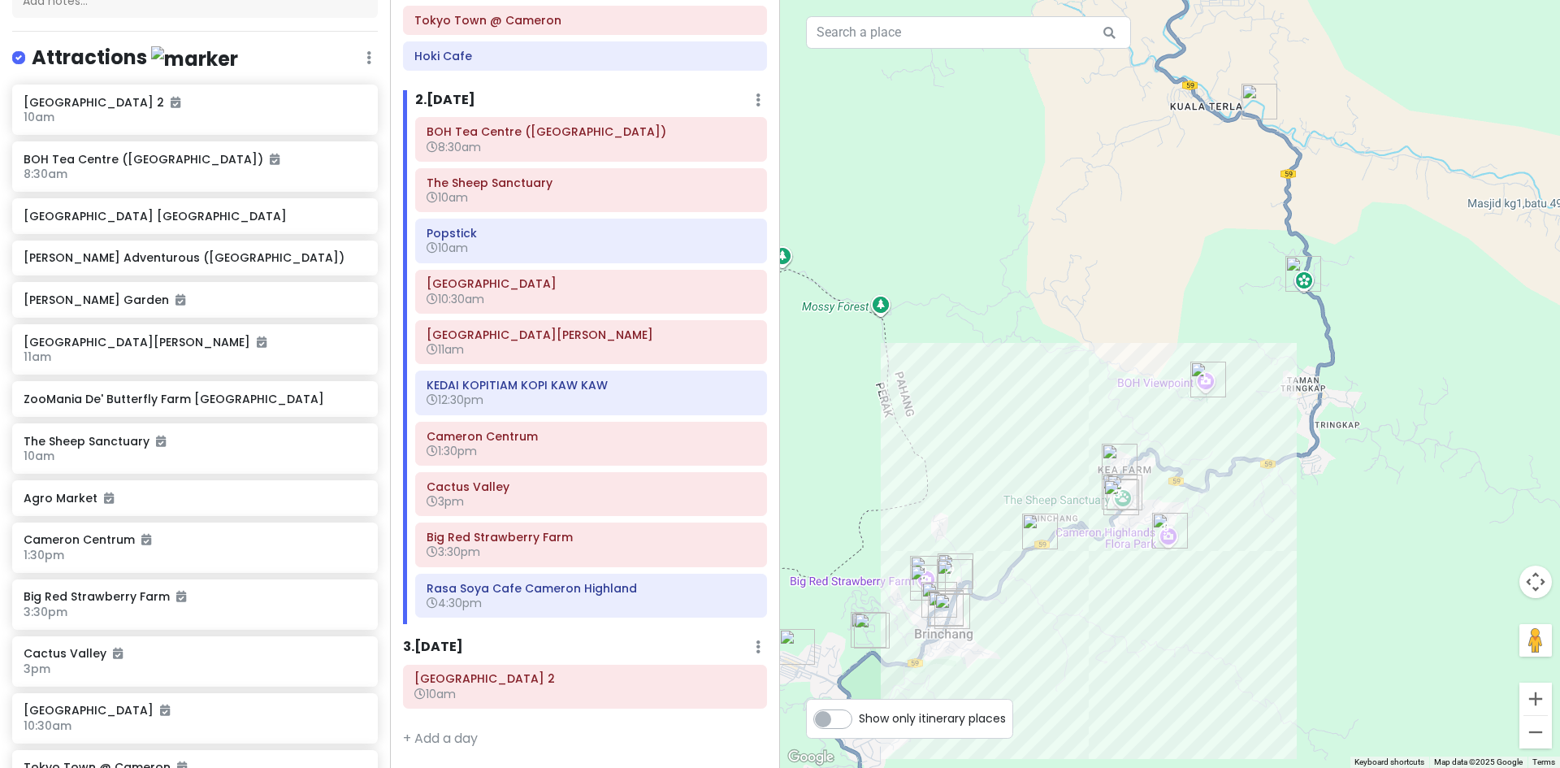
drag, startPoint x: 1301, startPoint y: 452, endPoint x: 1227, endPoint y: 518, distance: 99.5
click at [1245, 535] on div at bounding box center [1170, 384] width 780 height 768
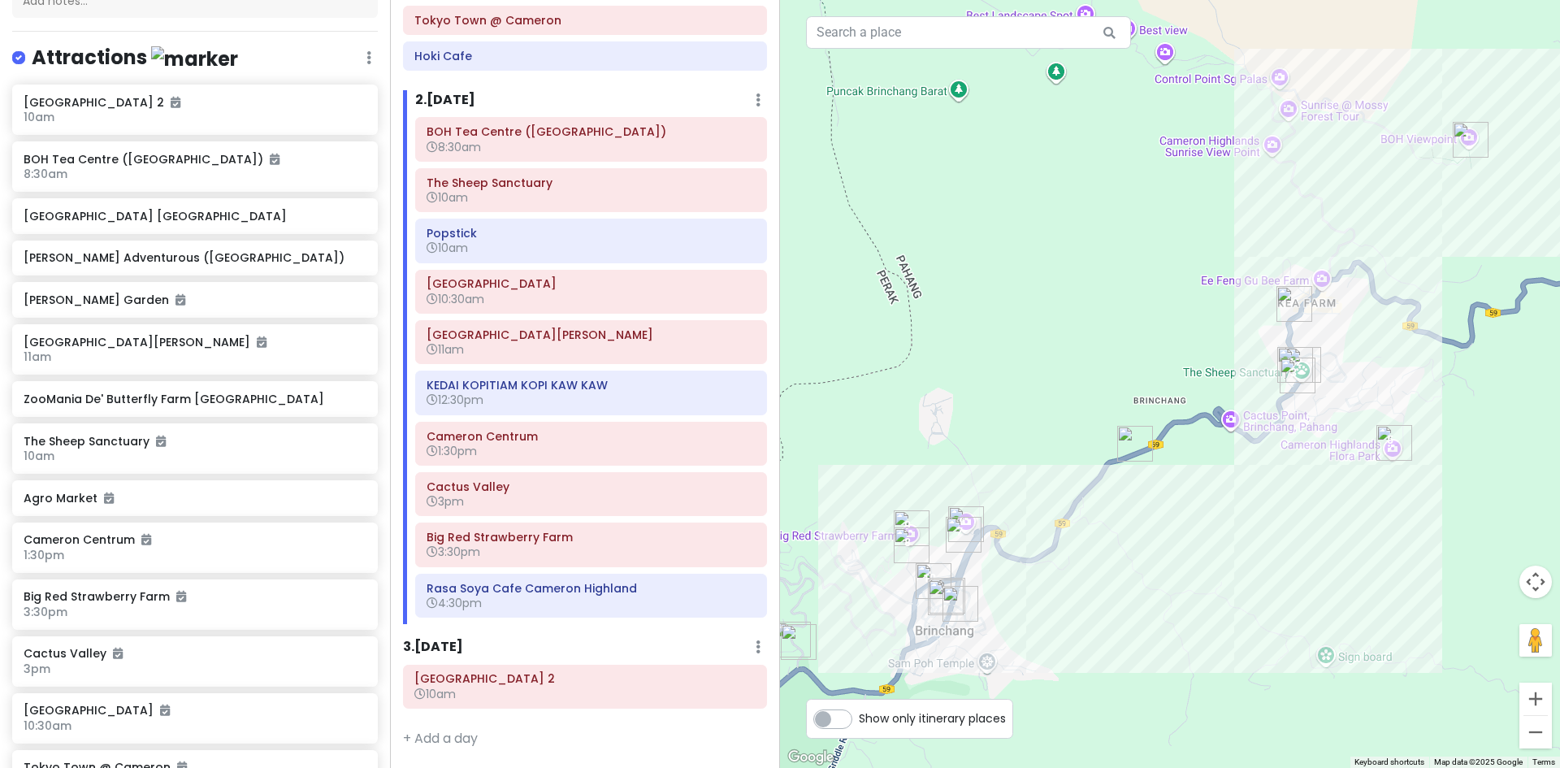
drag, startPoint x: 1066, startPoint y: 592, endPoint x: 1163, endPoint y: 401, distance: 214.4
click at [1163, 406] on div at bounding box center [1170, 384] width 780 height 768
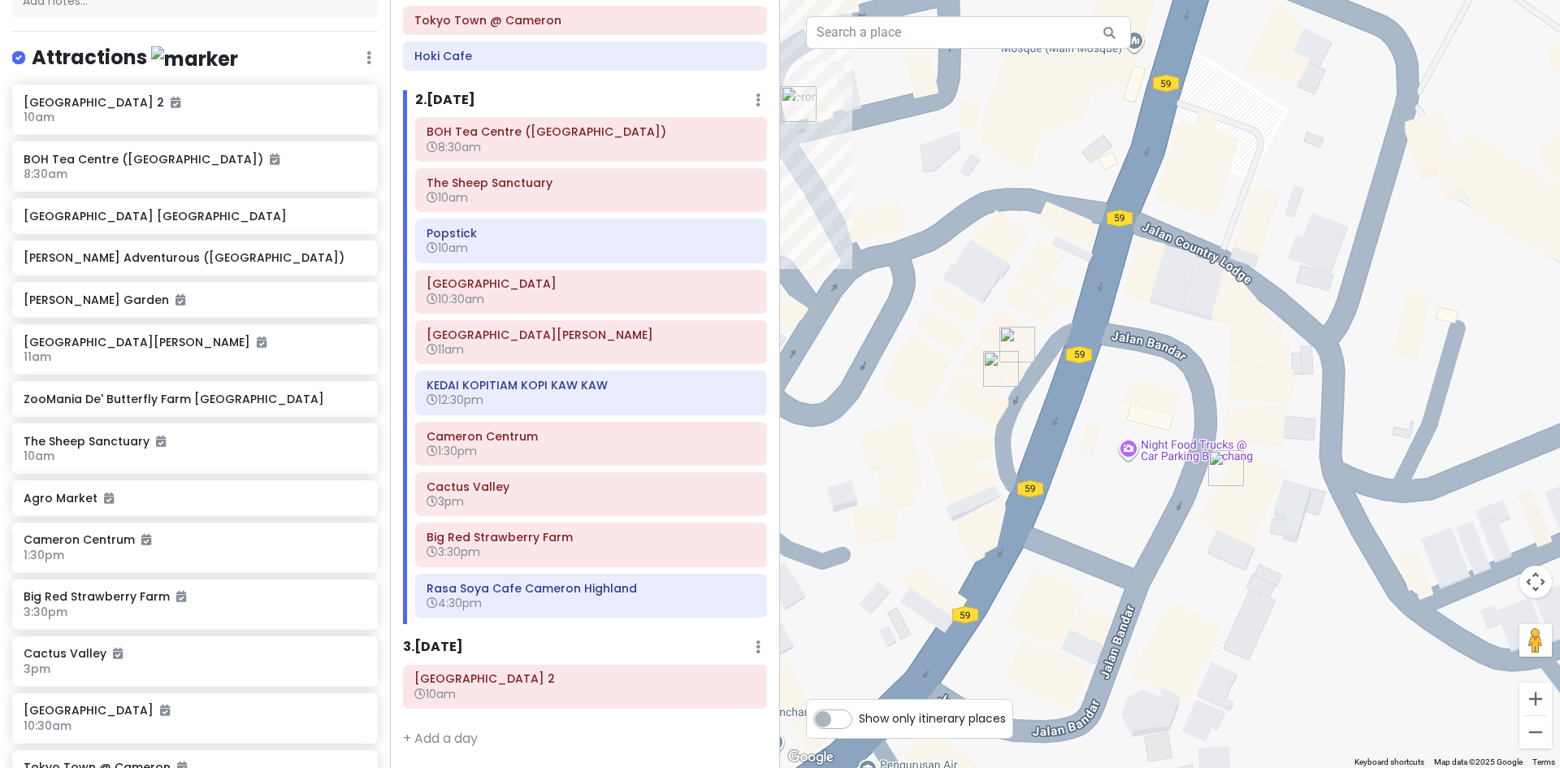
click at [995, 371] on img "Restaurant Tuan Yuan" at bounding box center [1000, 368] width 49 height 49
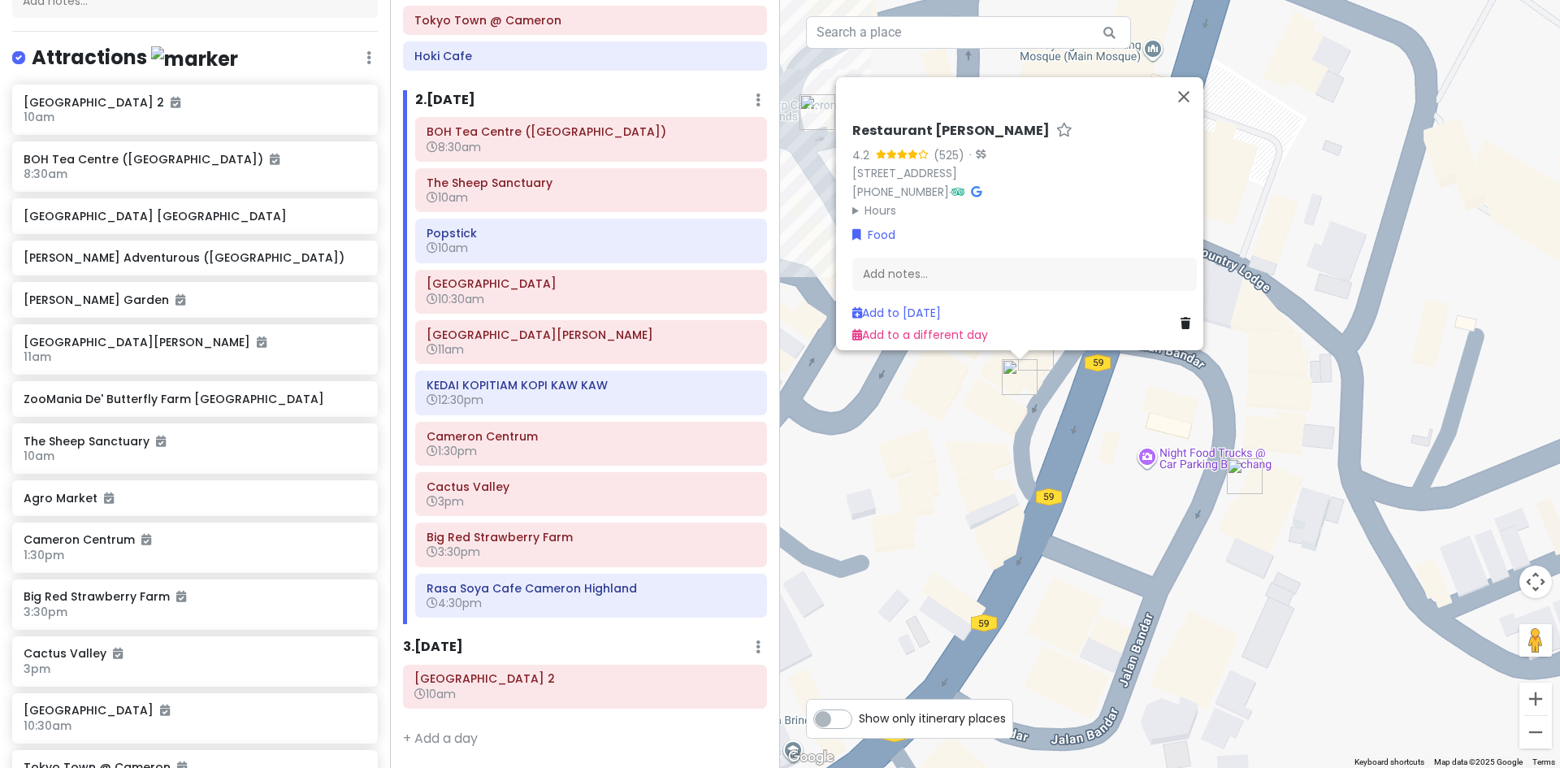
click at [1107, 390] on div "Restaurant Tuan Yuan 4.2 (525) · 6, Jalan Besar, Brinchang, 39100 Brinchang, Pa…" at bounding box center [1170, 384] width 780 height 768
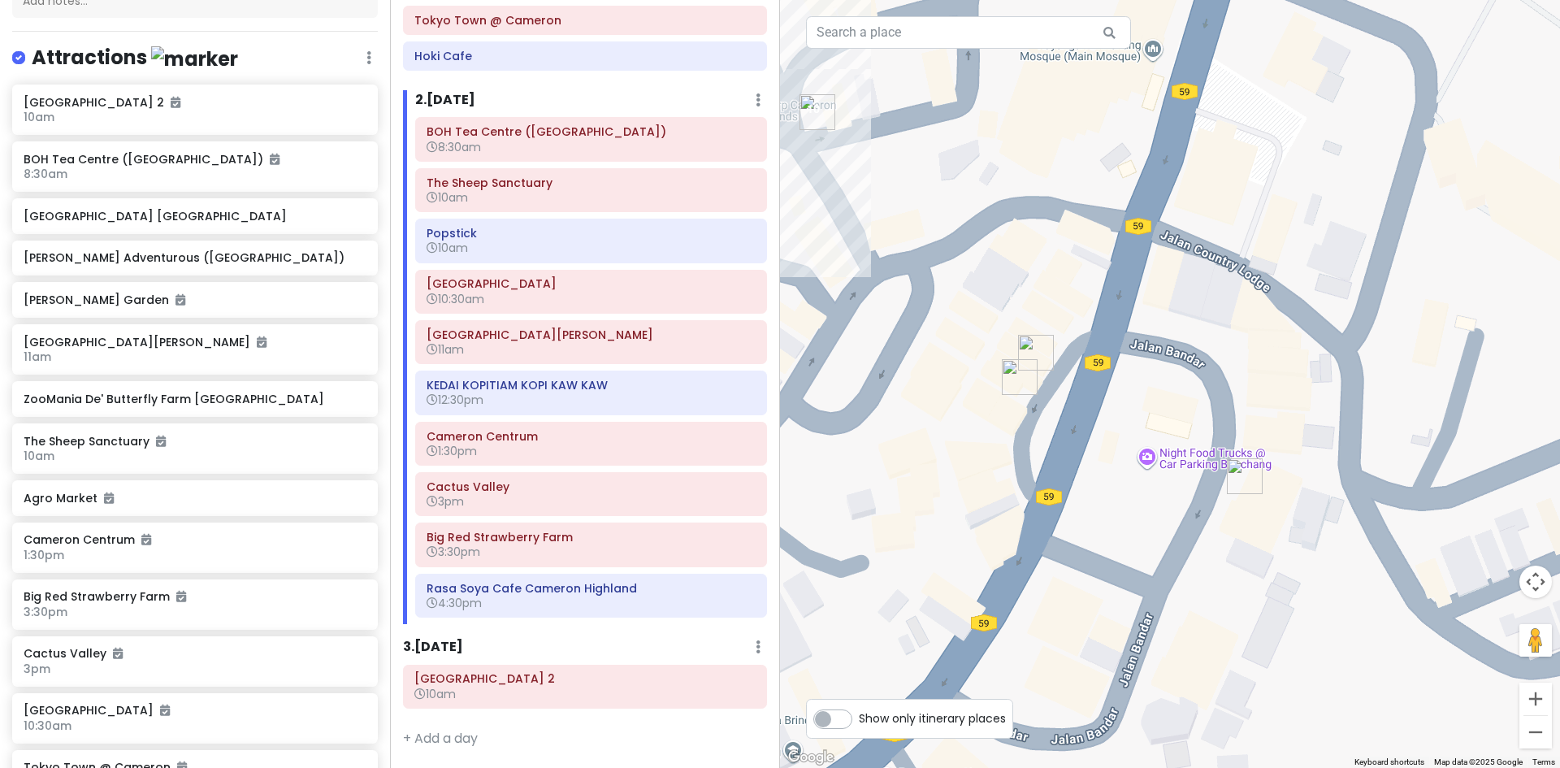
click at [1029, 351] on img "Antique Cafe Cameron" at bounding box center [1035, 352] width 49 height 49
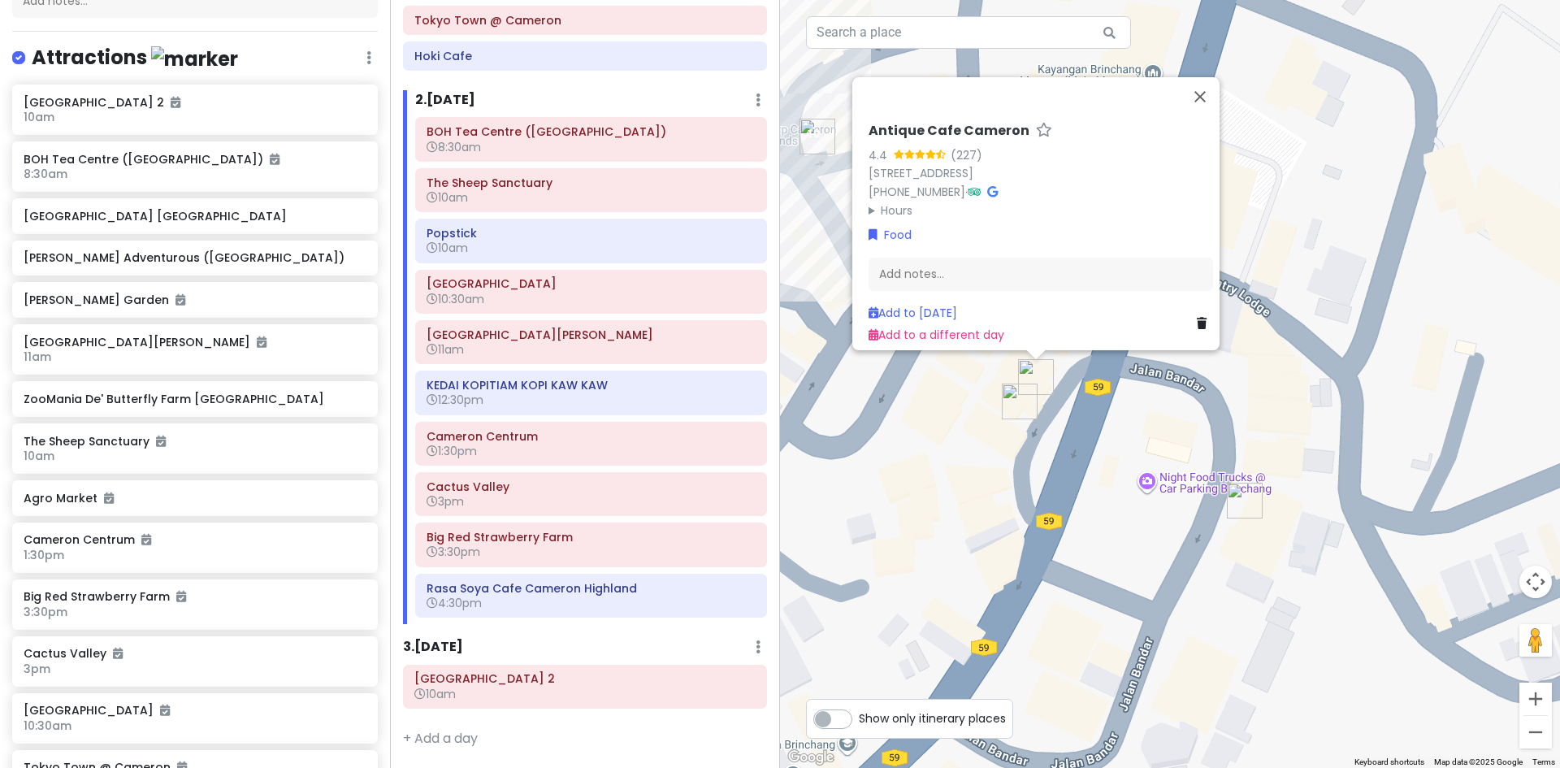
click at [1019, 392] on img "Restaurant Tuan Yuan" at bounding box center [1019, 401] width 49 height 49
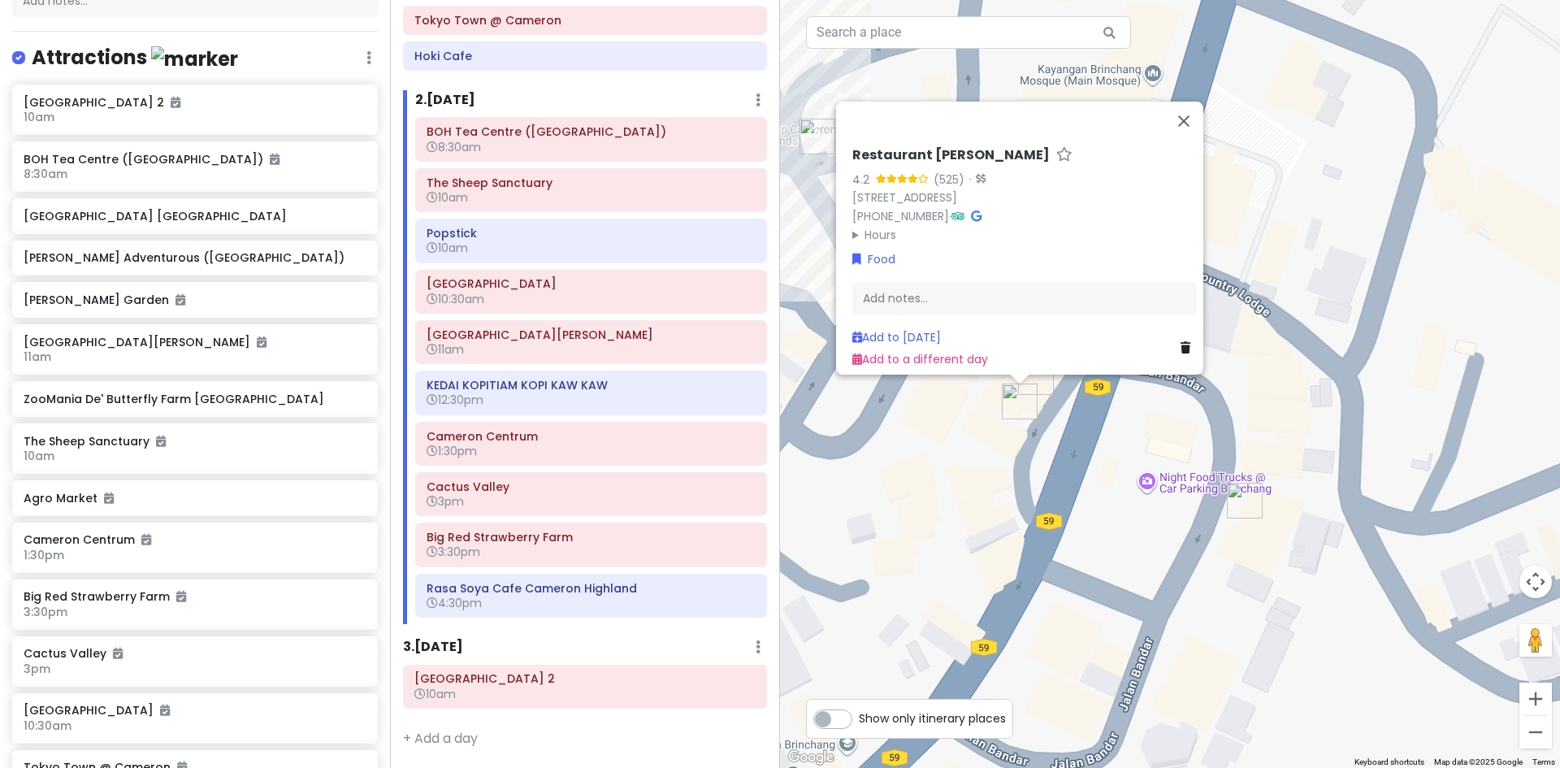
click at [1149, 431] on div "Restaurant Tuan Yuan 4.2 (525) · 6, Jalan Besar, Brinchang, 39100 Brinchang, Pa…" at bounding box center [1170, 384] width 780 height 768
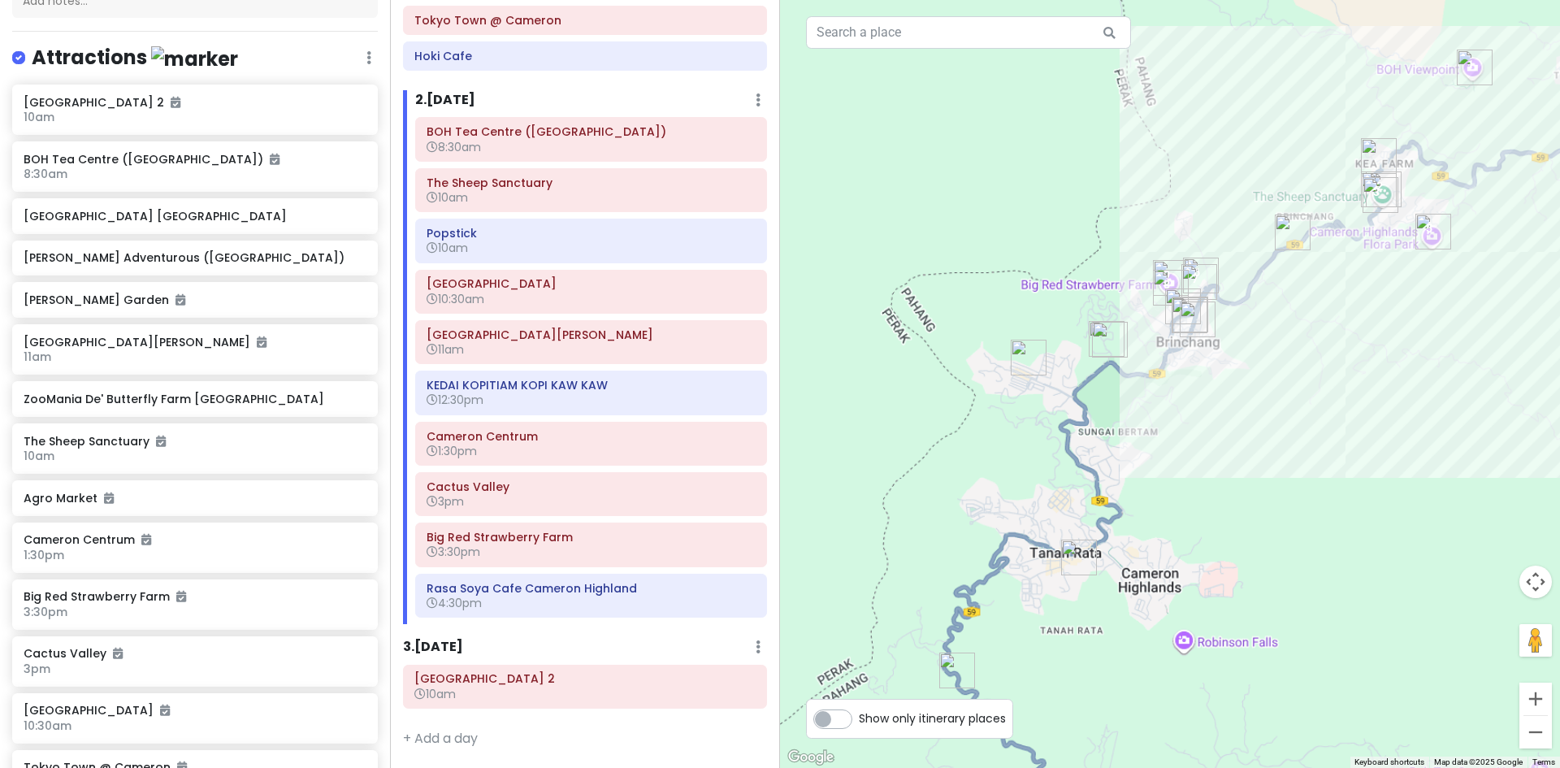
drag, startPoint x: 1072, startPoint y: 514, endPoint x: 1151, endPoint y: 341, distance: 190.1
click at [1165, 363] on div at bounding box center [1170, 384] width 780 height 768
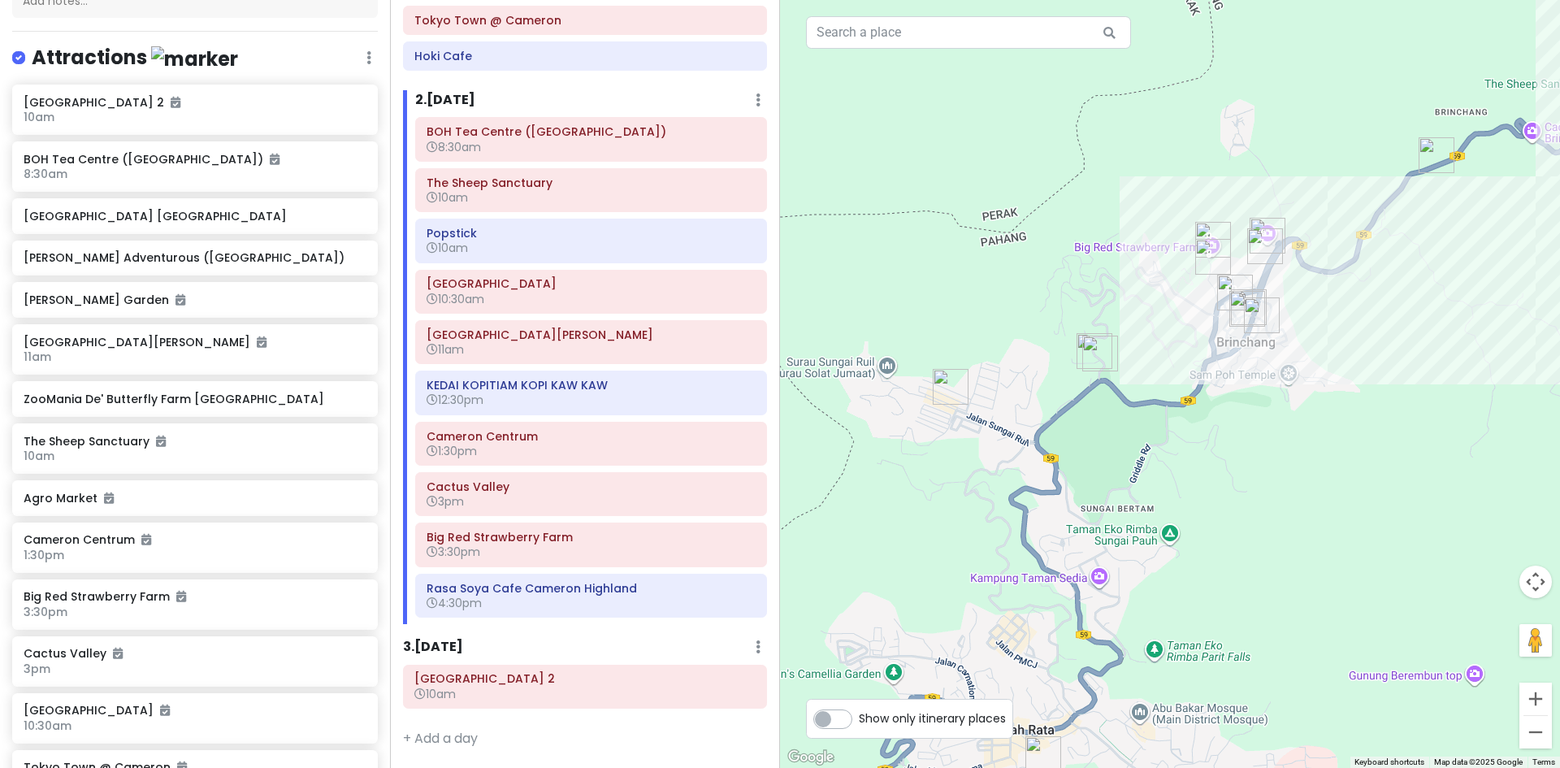
click at [1098, 361] on img "Tokyo Town @ Cameron" at bounding box center [1100, 353] width 49 height 49
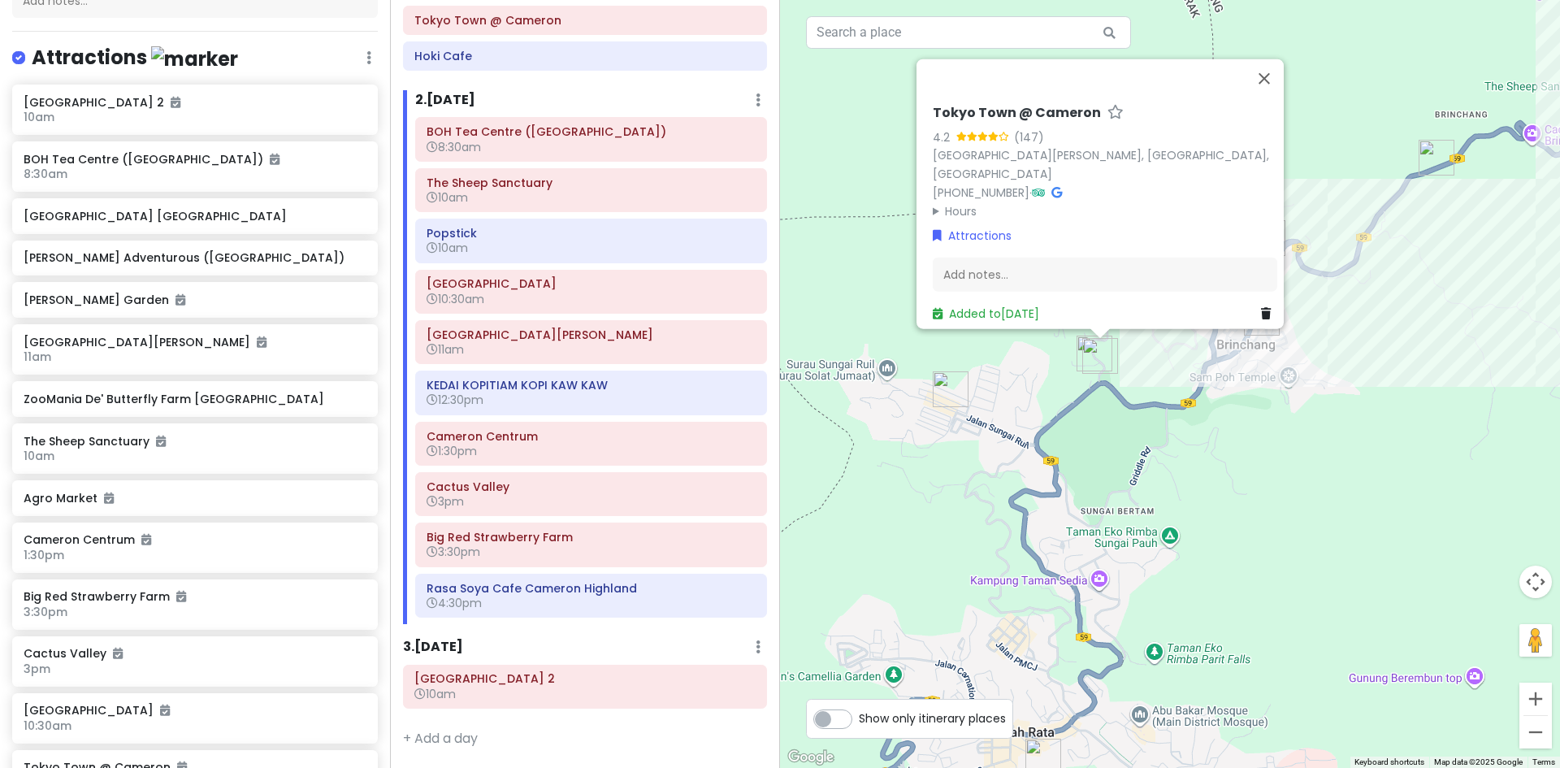
click at [1108, 488] on div "Tokyo Town @ Cameron 4.2 (147) Jalan Sultan Abu Bakar, Brinchang, 39000 Cameron…" at bounding box center [1170, 384] width 780 height 768
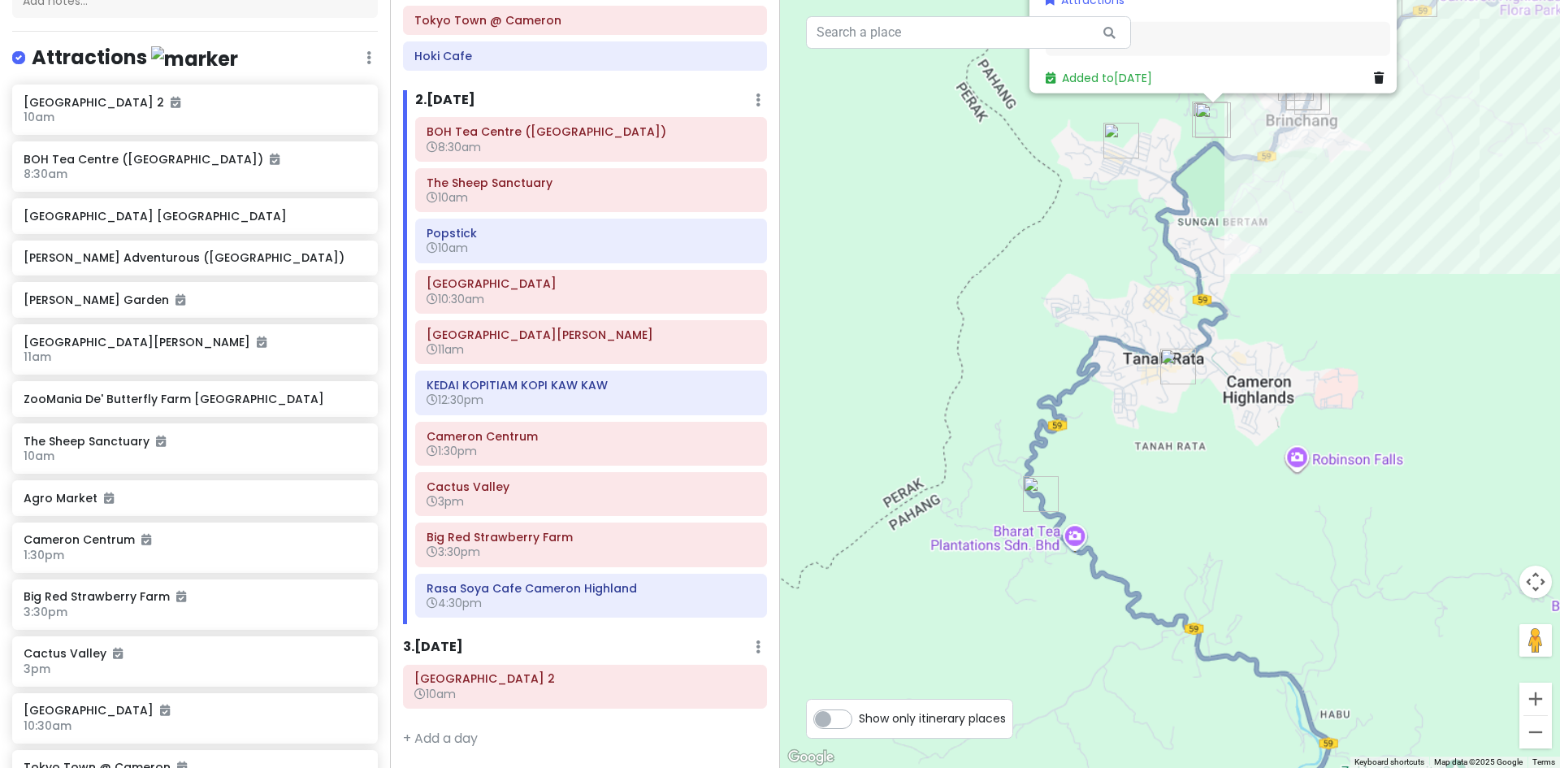
drag, startPoint x: 1109, startPoint y: 502, endPoint x: 1216, endPoint y: 223, distance: 299.3
click at [1216, 223] on div "Tokyo Town @ Cameron 4.2 (147) Jalan Sultan Abu Bakar, Brinchang, 39000 Cameron…" at bounding box center [1170, 384] width 780 height 768
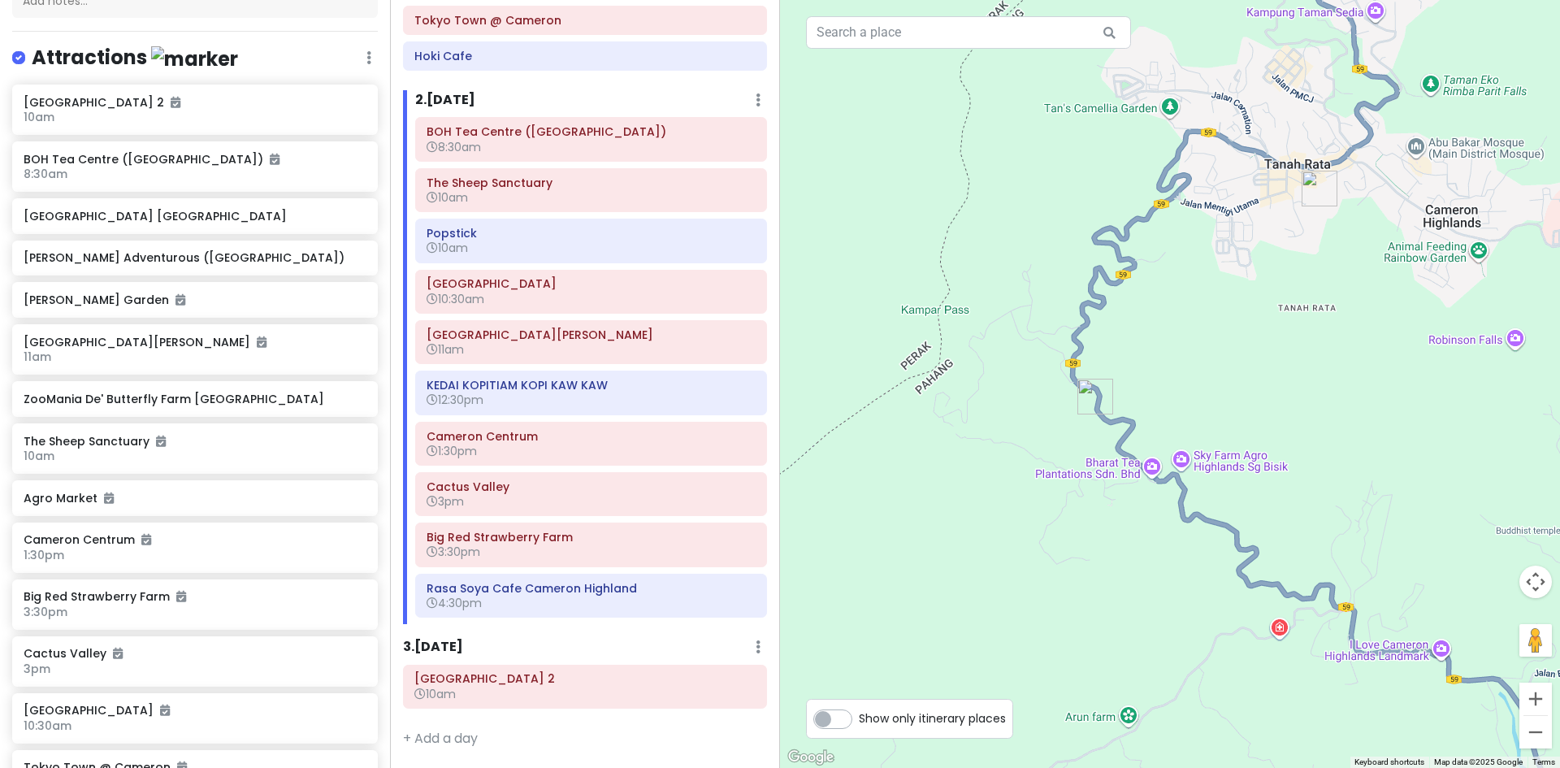
drag, startPoint x: 1227, startPoint y: 338, endPoint x: 1241, endPoint y: 328, distance: 17.6
click at [1240, 329] on div "Tokyo Town @ Cameron 4.2 (147) Jalan Sultan Abu Bakar, Brinchang, 39000 Cameron…" at bounding box center [1170, 384] width 780 height 768
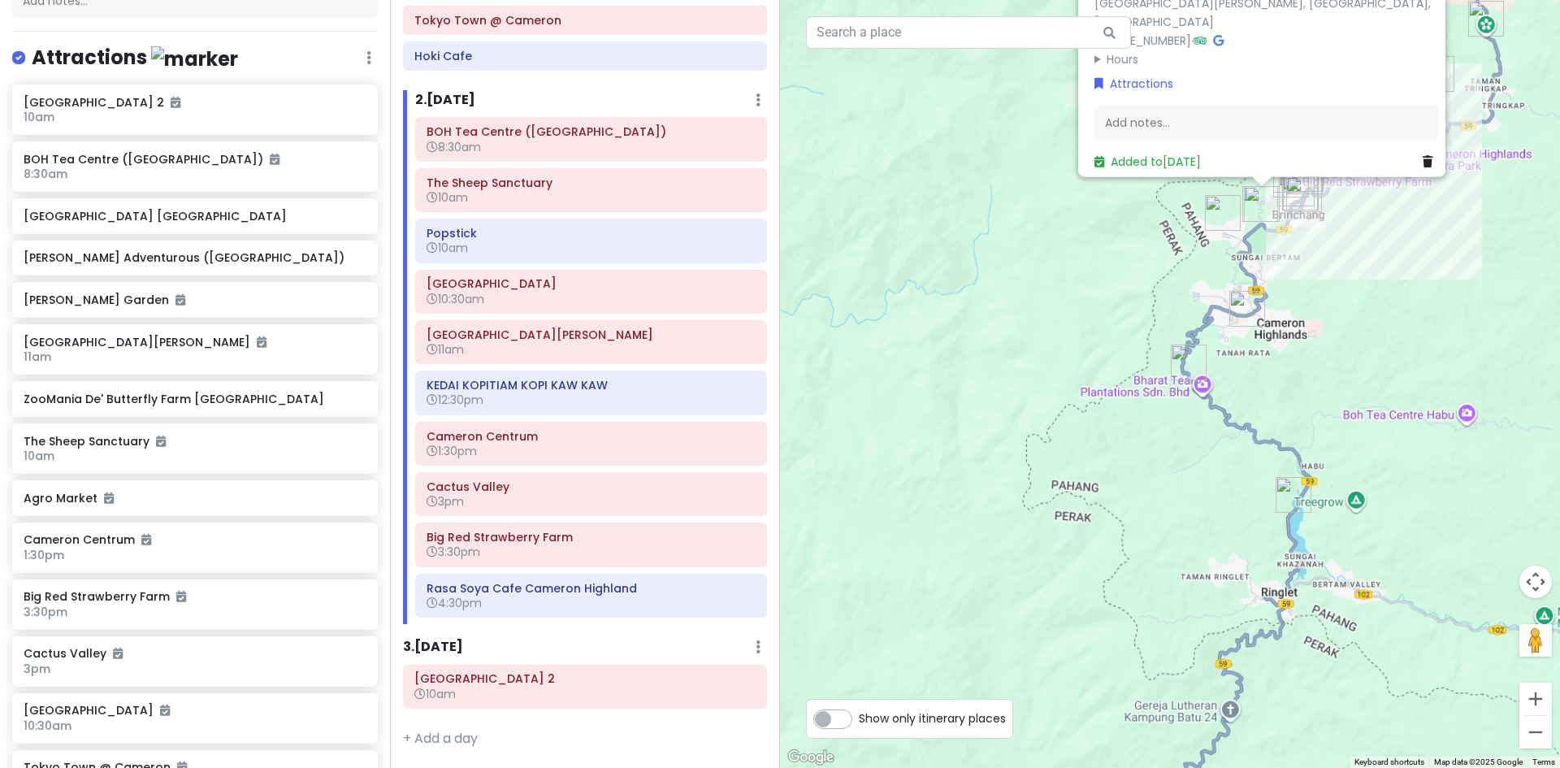
drag, startPoint x: 1294, startPoint y: 304, endPoint x: 1120, endPoint y: 469, distance: 239.6
click at [1109, 496] on div "Tokyo Town @ Cameron 4.2 (147) Jalan Sultan Abu Bakar, Brinchang, 39000 Cameron…" at bounding box center [1170, 384] width 780 height 768
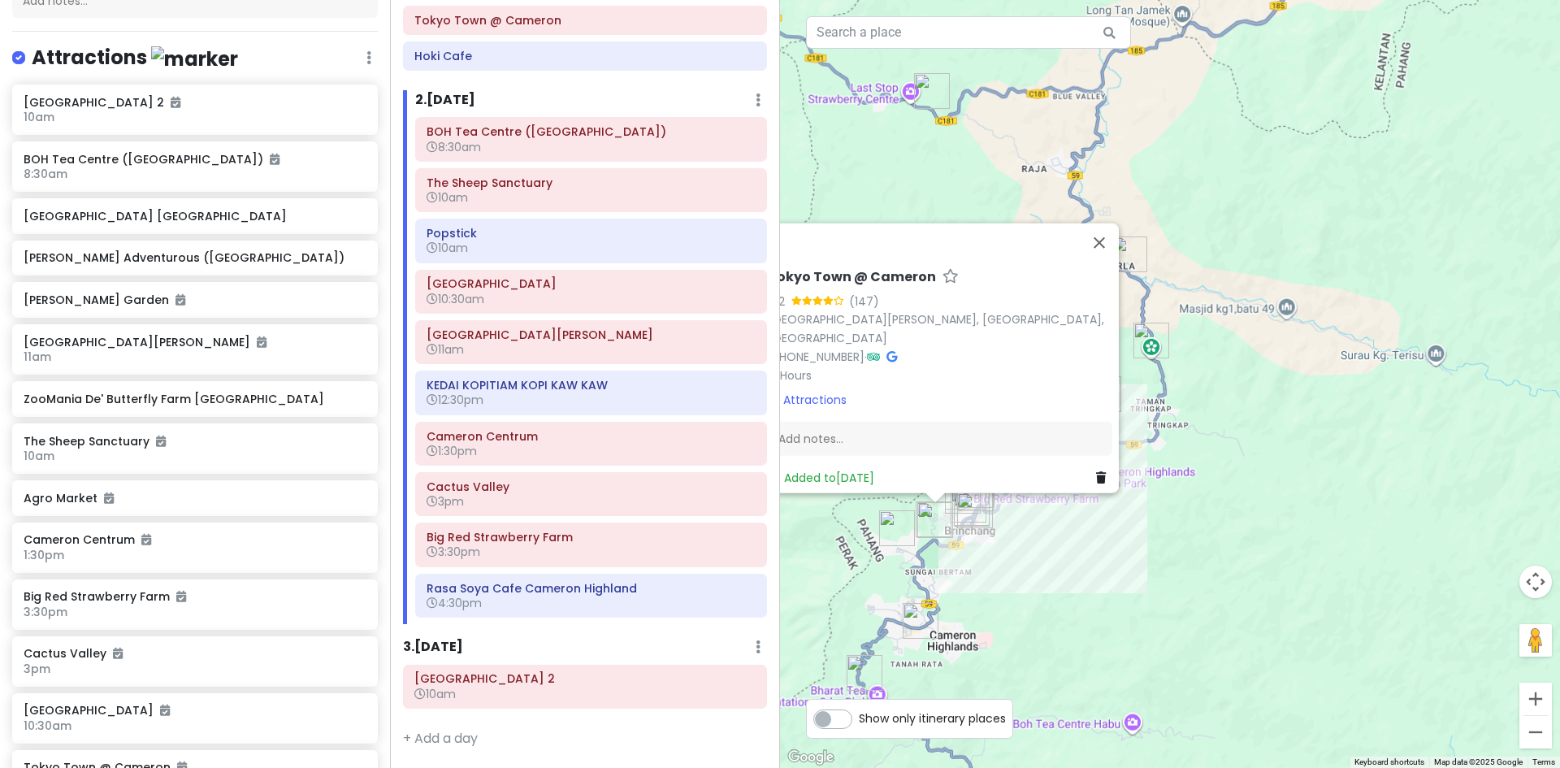
click at [1177, 445] on div "Tokyo Town @ Cameron 4.2 (147) Jalan Sultan Abu Bakar, Brinchang, 39000 Cameron…" at bounding box center [1170, 384] width 780 height 768
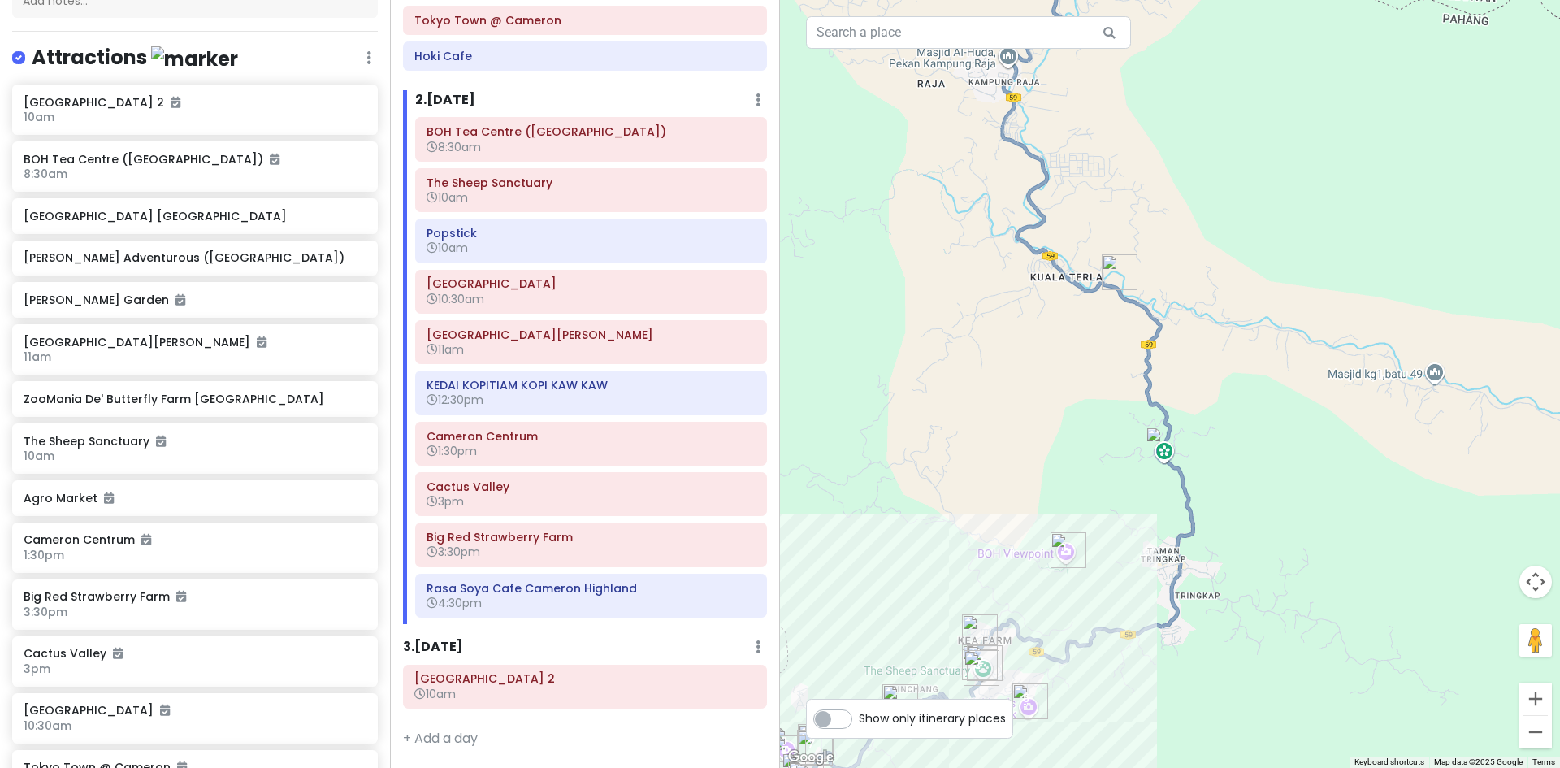
drag, startPoint x: 1193, startPoint y: 338, endPoint x: 1198, endPoint y: 405, distance: 67.6
click at [1210, 420] on div at bounding box center [1170, 384] width 780 height 768
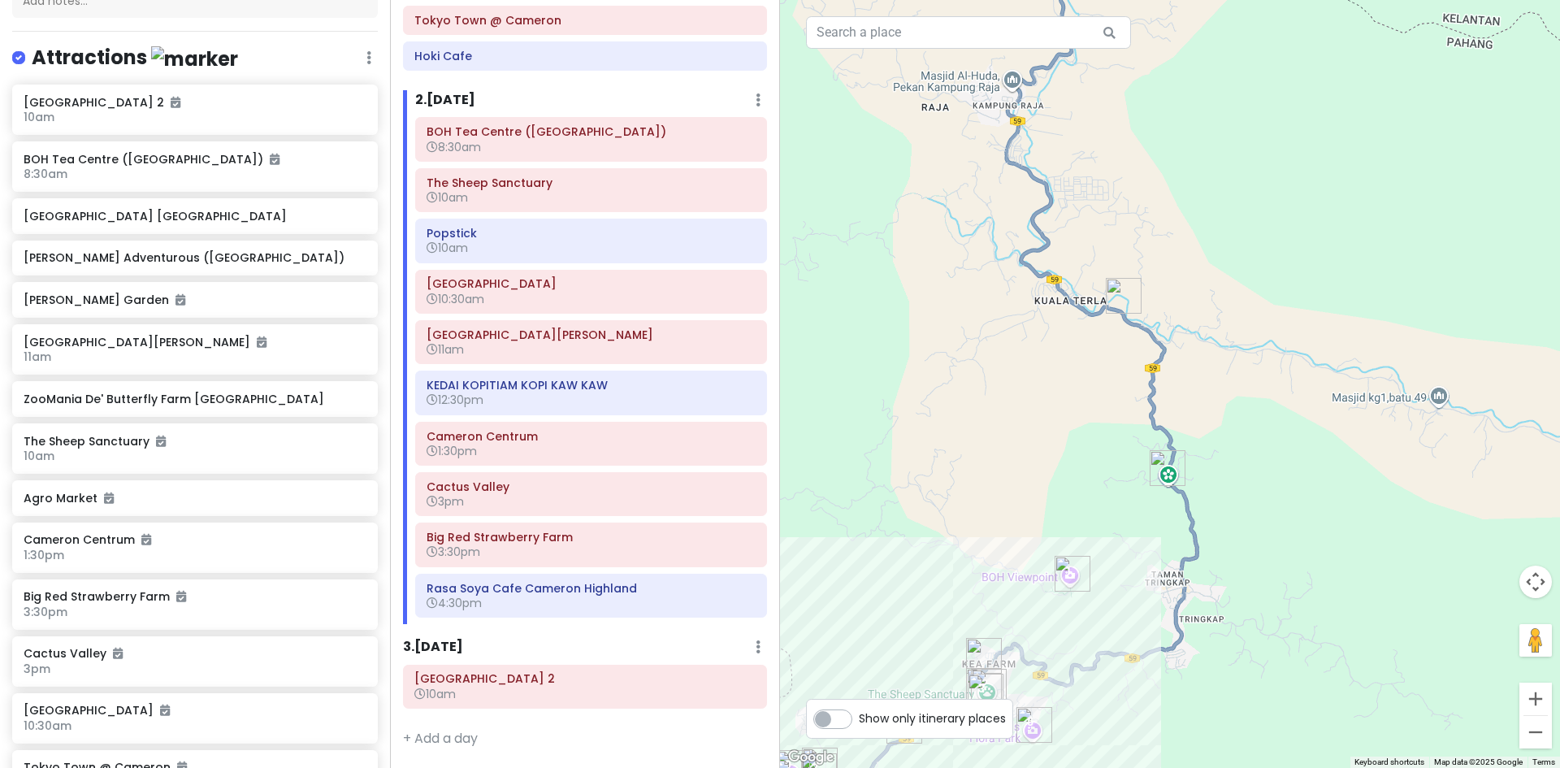
click at [1124, 297] on img "Cameron Adventurous (Kuala Terla Tea Plantation)" at bounding box center [1123, 295] width 49 height 49
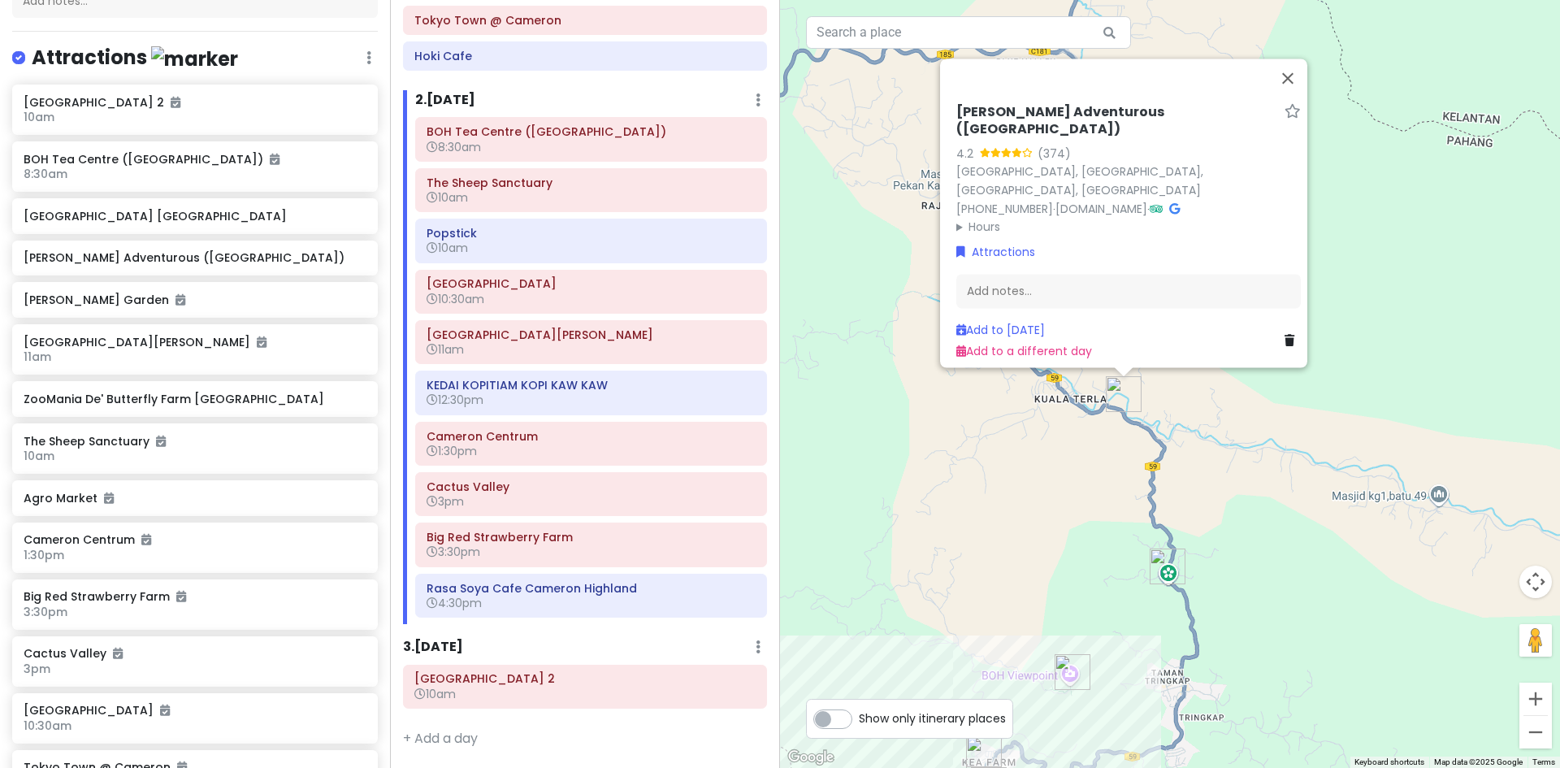
click at [1217, 436] on div "Cameron Adventurous (Kuala Terla Tea Plantation) 4.2 (374) 39000, Malaysia, Pah…" at bounding box center [1170, 384] width 780 height 768
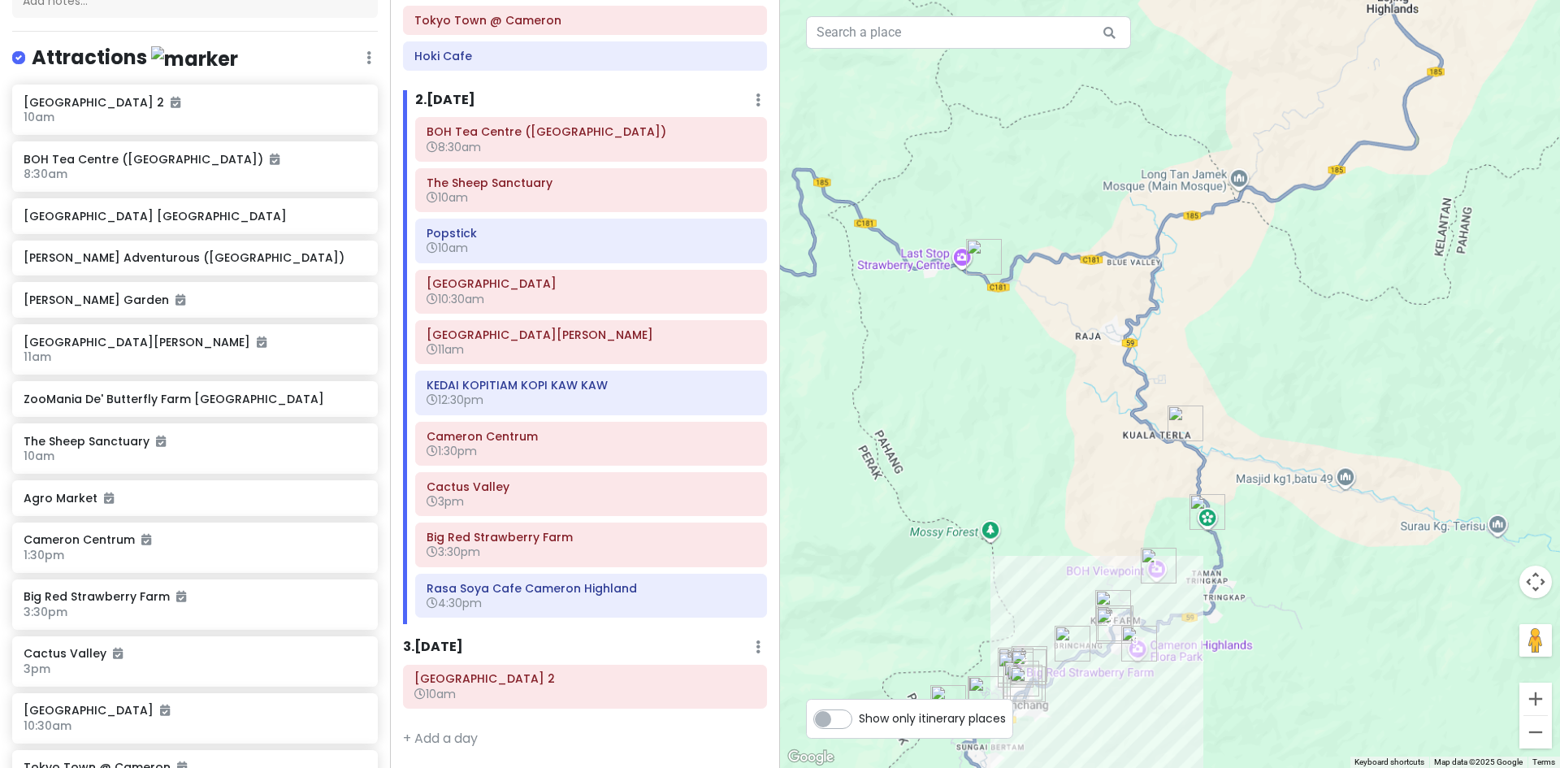
drag, startPoint x: 1221, startPoint y: 439, endPoint x: 1254, endPoint y: 467, distance: 43.3
click at [1254, 467] on div at bounding box center [1170, 384] width 780 height 768
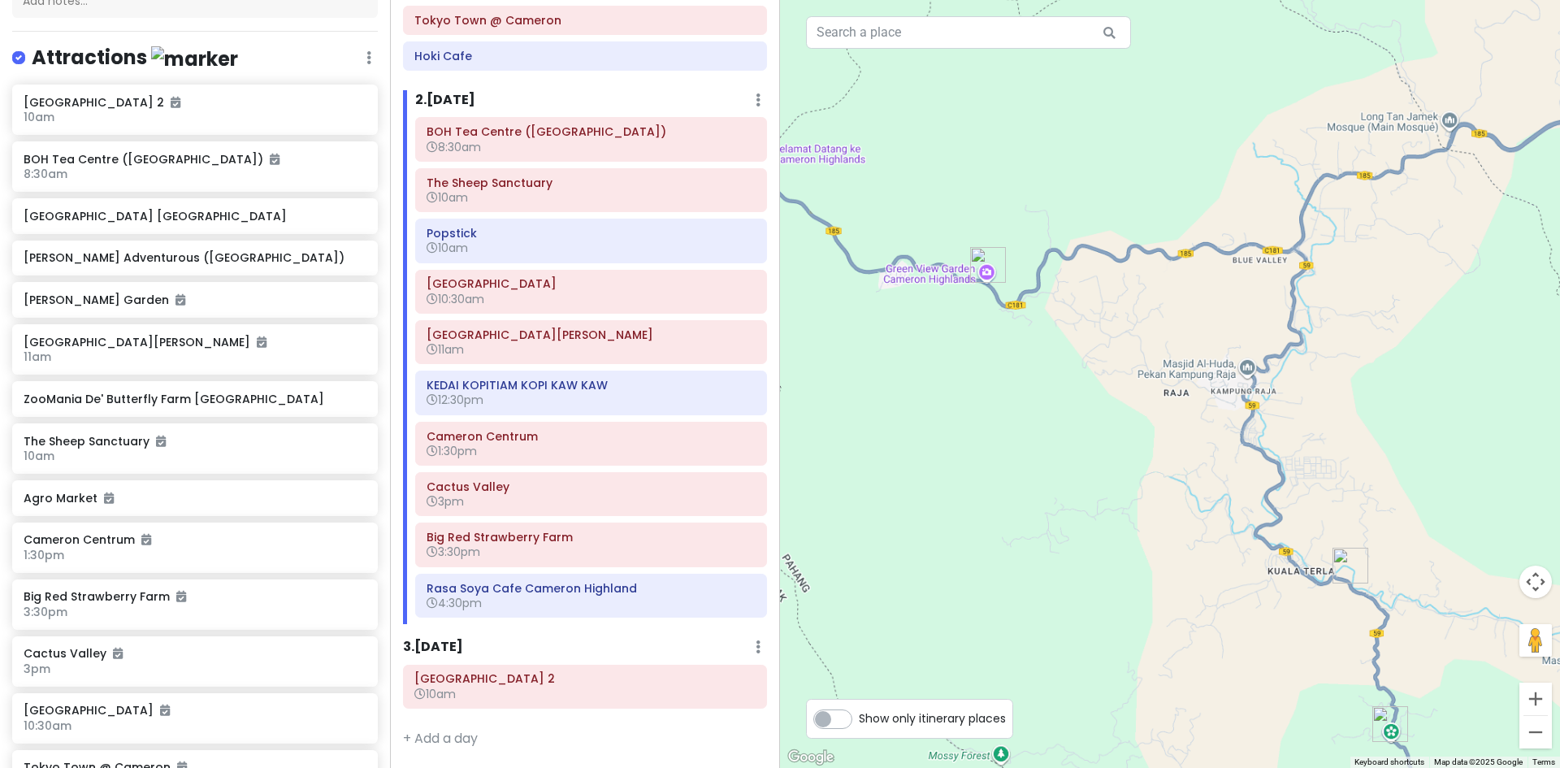
click at [988, 271] on img "Green View Garden Cameron Highlands" at bounding box center [987, 264] width 49 height 49
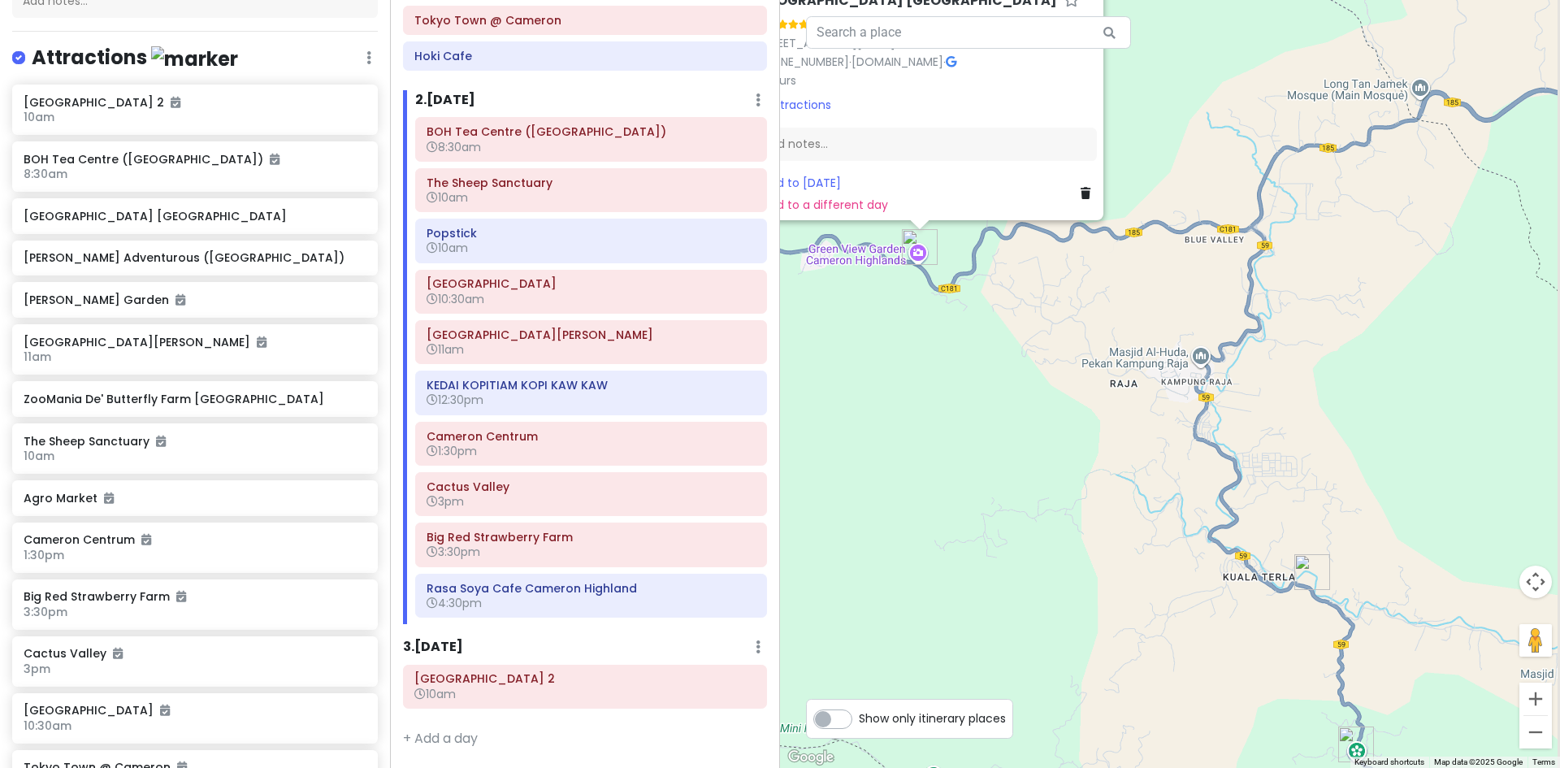
drag, startPoint x: 1285, startPoint y: 523, endPoint x: 1168, endPoint y: 339, distance: 218.4
click at [1159, 340] on div "Green View Garden Cameron Highlands 4.4 (4,428) 609, UT/KR/F609 Jalan Simpang P…" at bounding box center [1170, 384] width 780 height 768
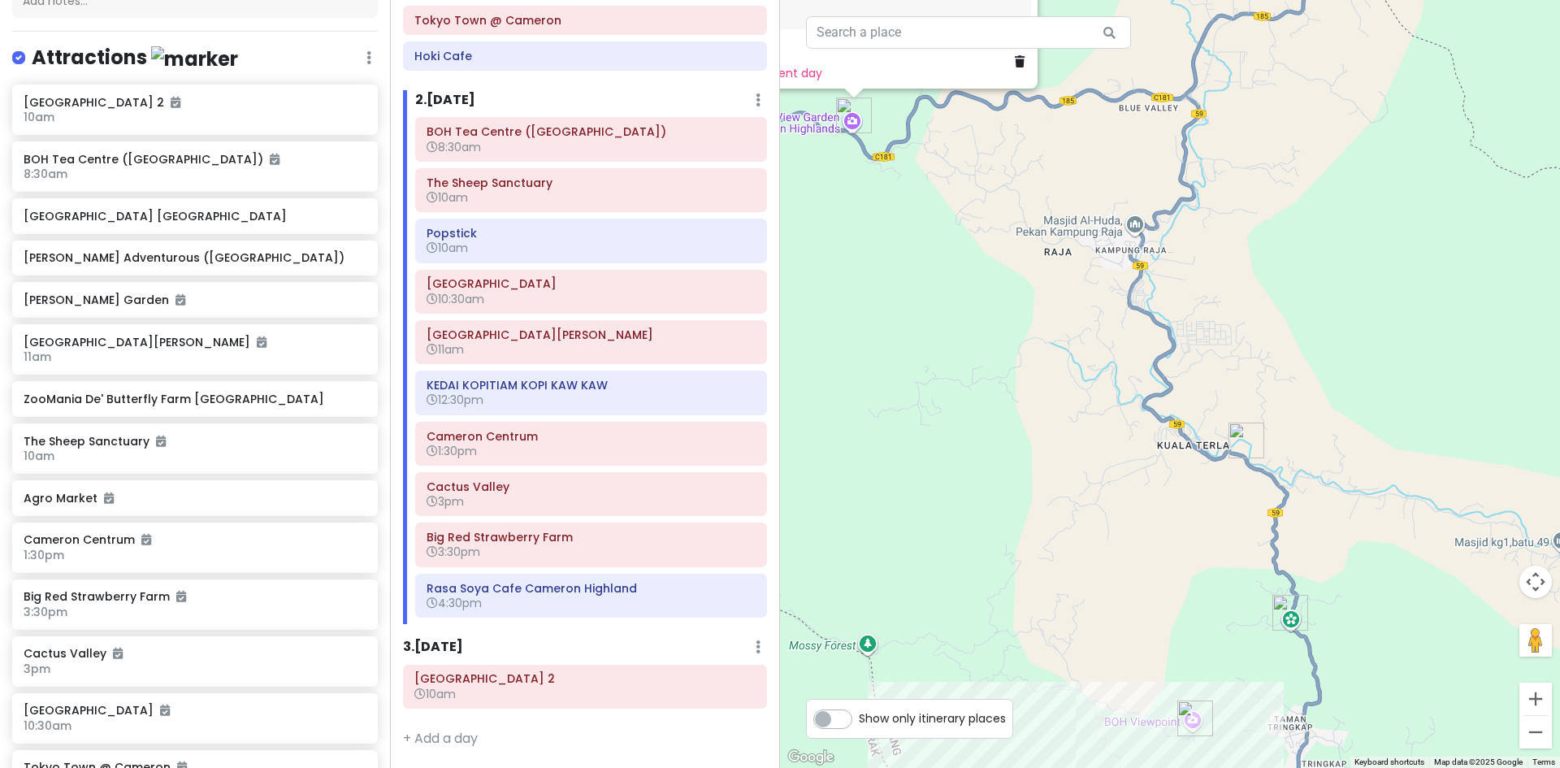
click at [1270, 344] on div "Green View Garden Cameron Highlands 4.4 (4,428) 609, UT/KR/F609 Jalan Simpang P…" at bounding box center [1170, 384] width 780 height 768
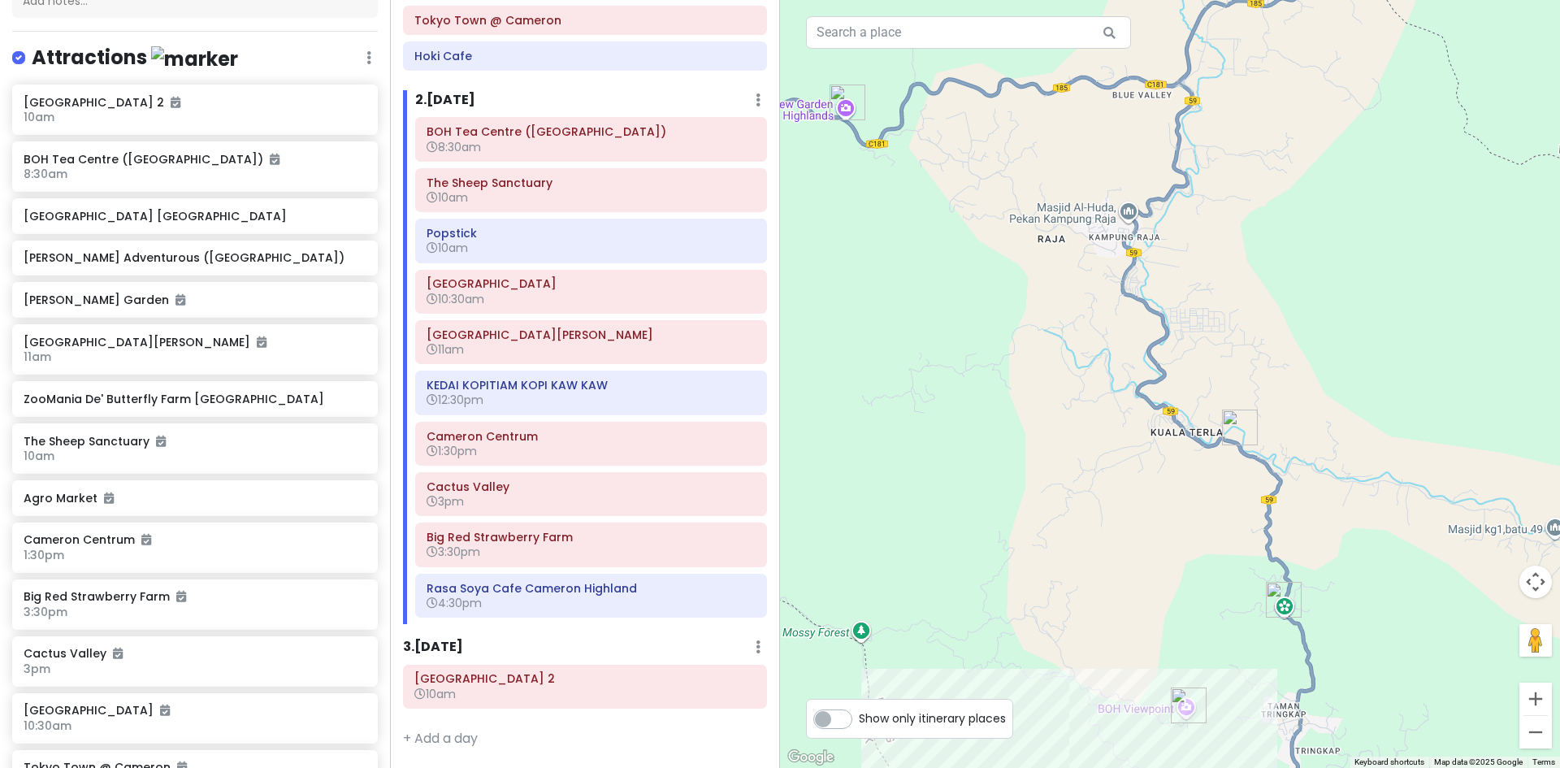
click at [1232, 437] on img "Cameron Adventurous (Kuala Terla Tea Plantation)" at bounding box center [1239, 427] width 49 height 49
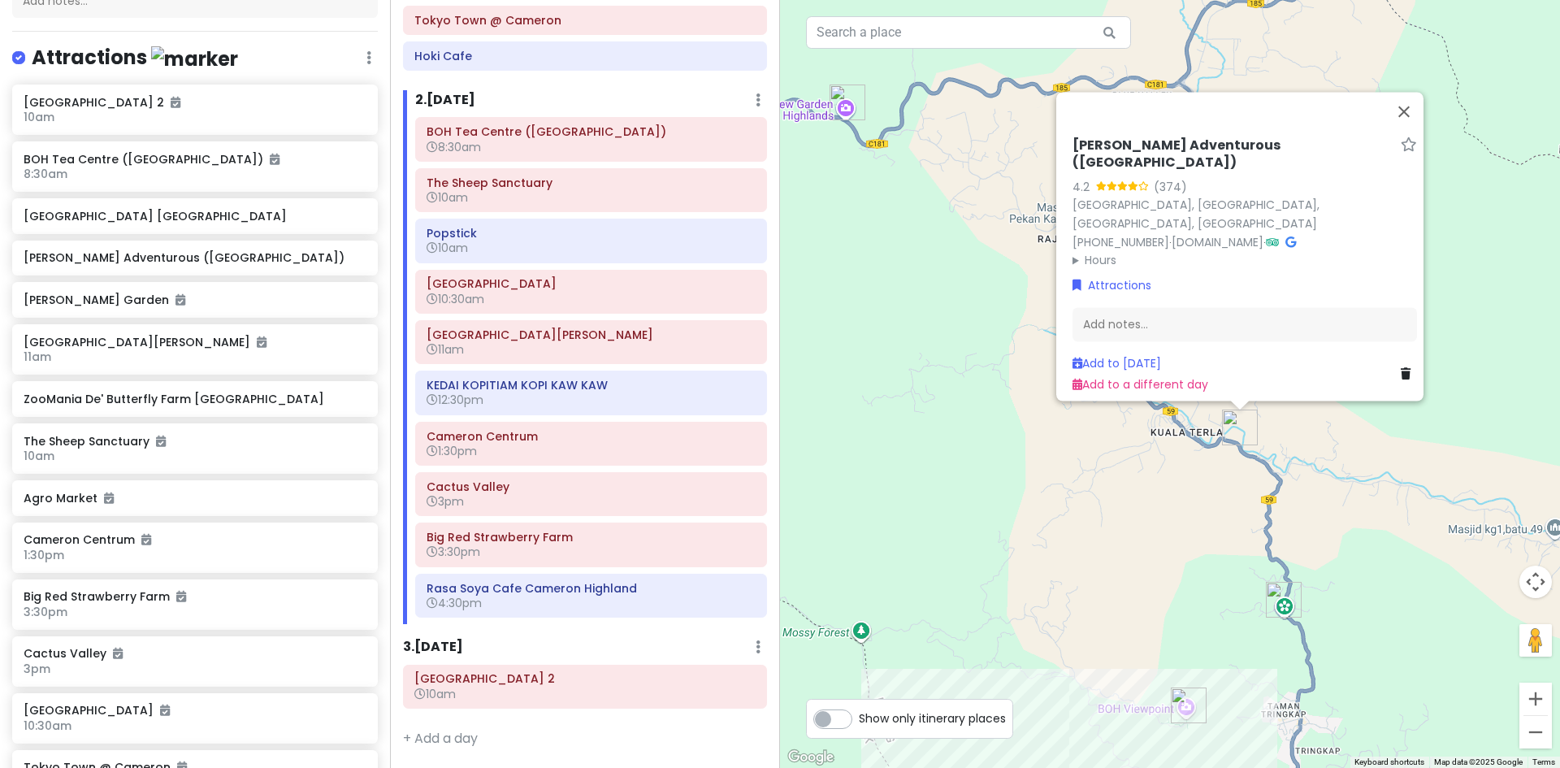
click at [1301, 490] on div "Cameron Adventurous (Kuala Terla Tea Plantation) 4.2 (374) 39000, Malaysia, Pah…" at bounding box center [1170, 384] width 780 height 768
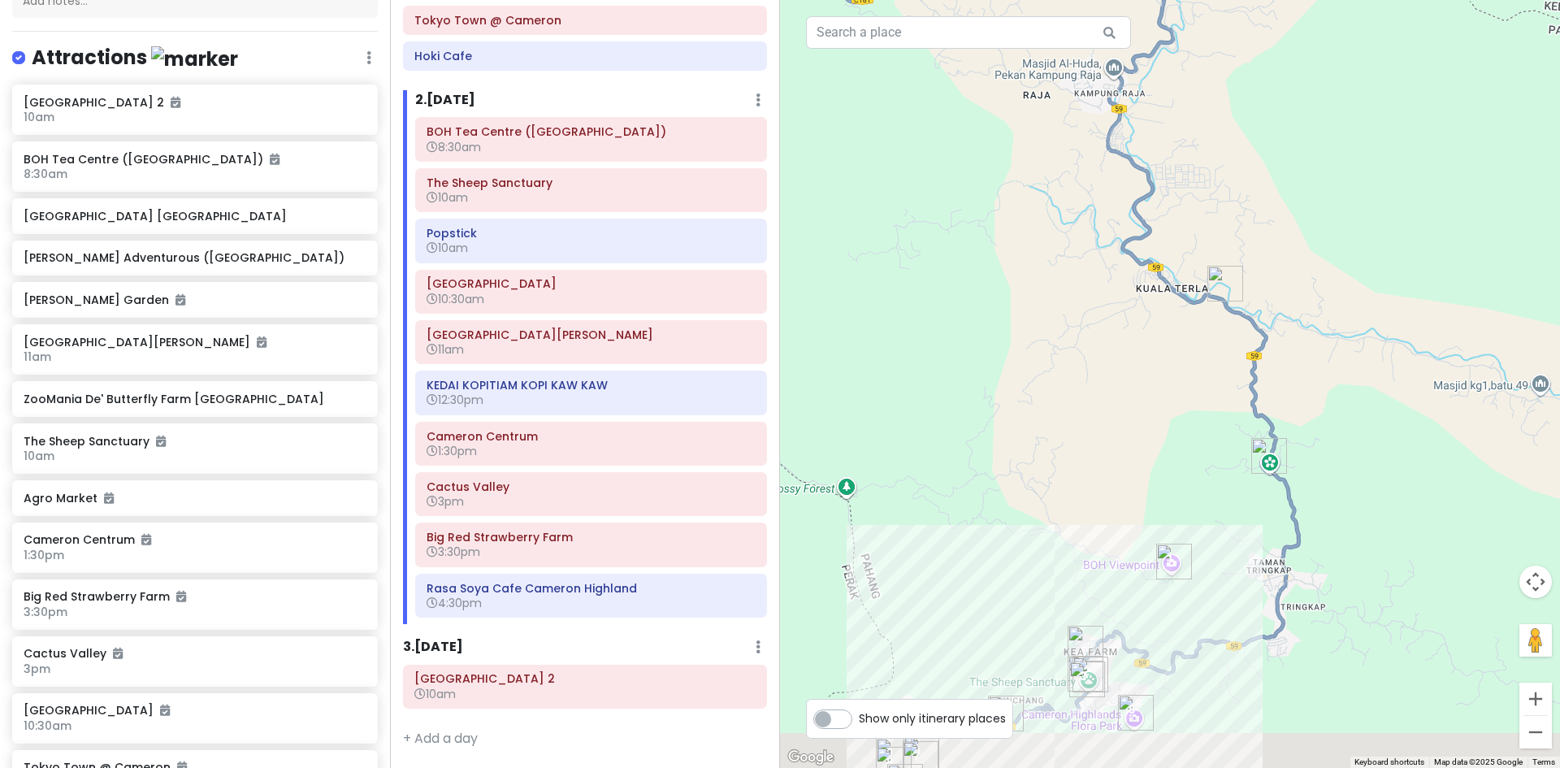
drag, startPoint x: 1338, startPoint y: 479, endPoint x: 1330, endPoint y: 356, distance: 123.7
click at [1336, 361] on div at bounding box center [1170, 384] width 780 height 768
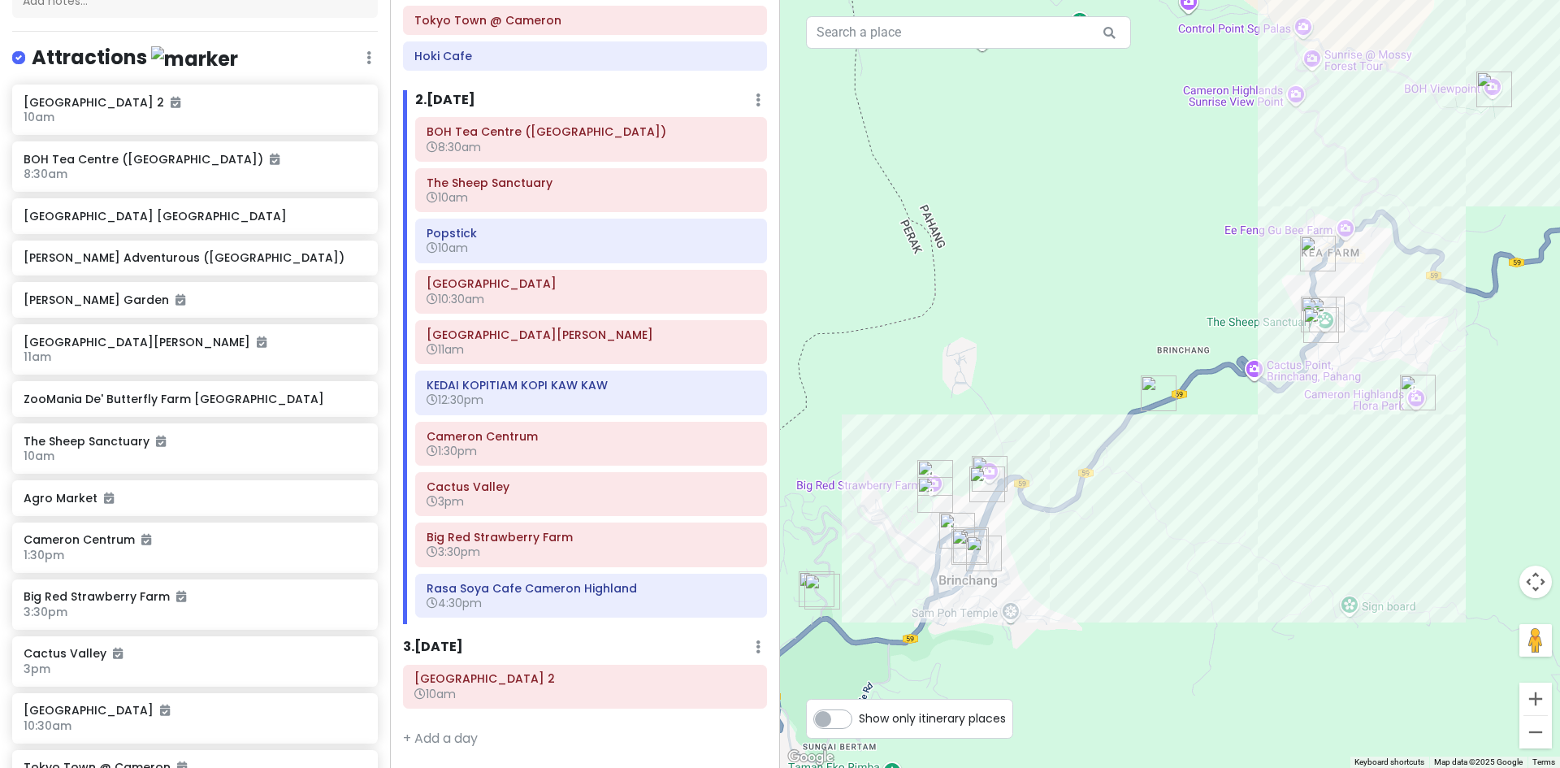
drag, startPoint x: 886, startPoint y: 645, endPoint x: 986, endPoint y: 500, distance: 175.8
click at [924, 554] on div at bounding box center [1170, 384] width 780 height 768
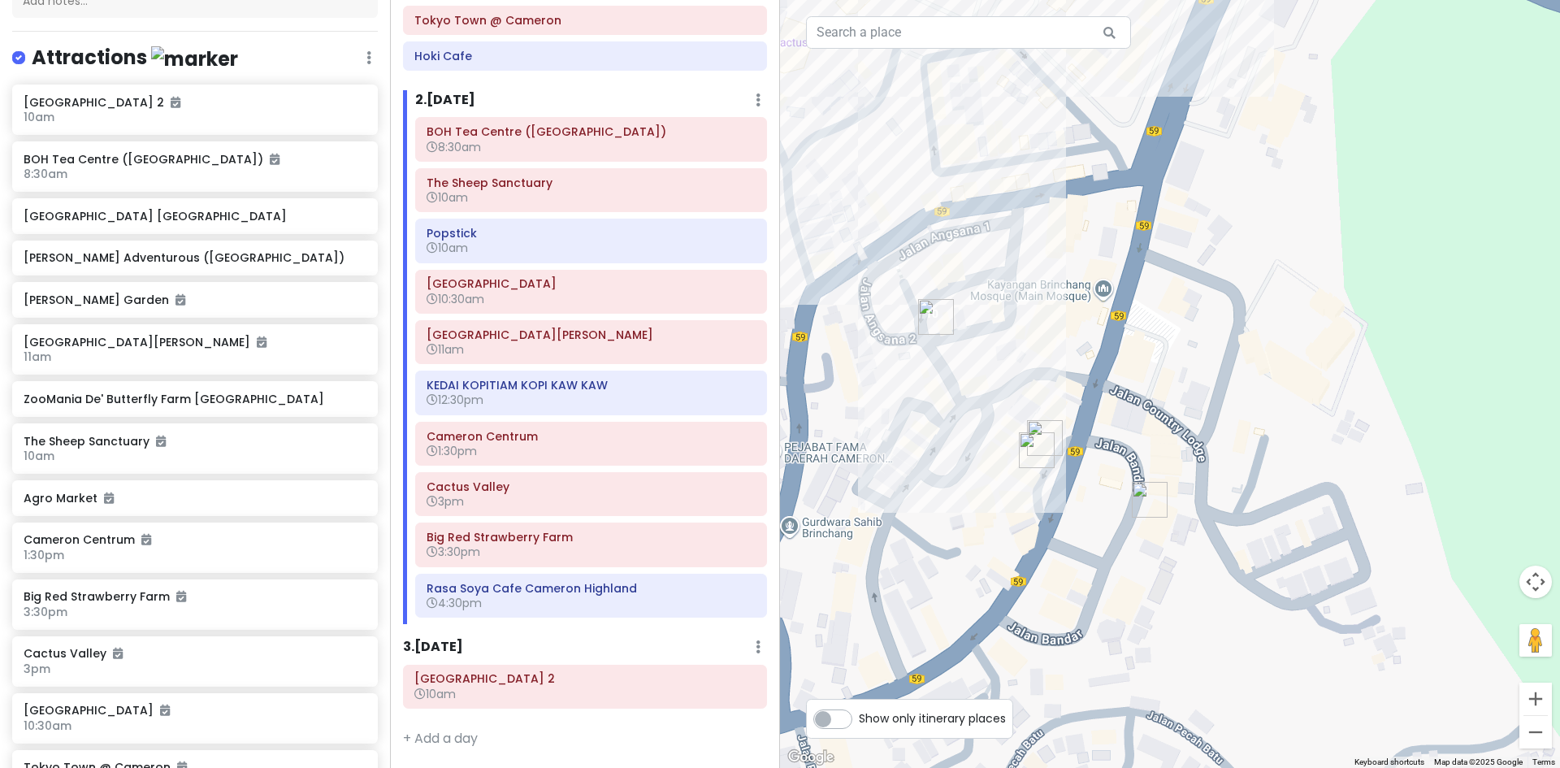
click at [1039, 435] on img "Restaurant Tuan Yuan" at bounding box center [1036, 450] width 49 height 49
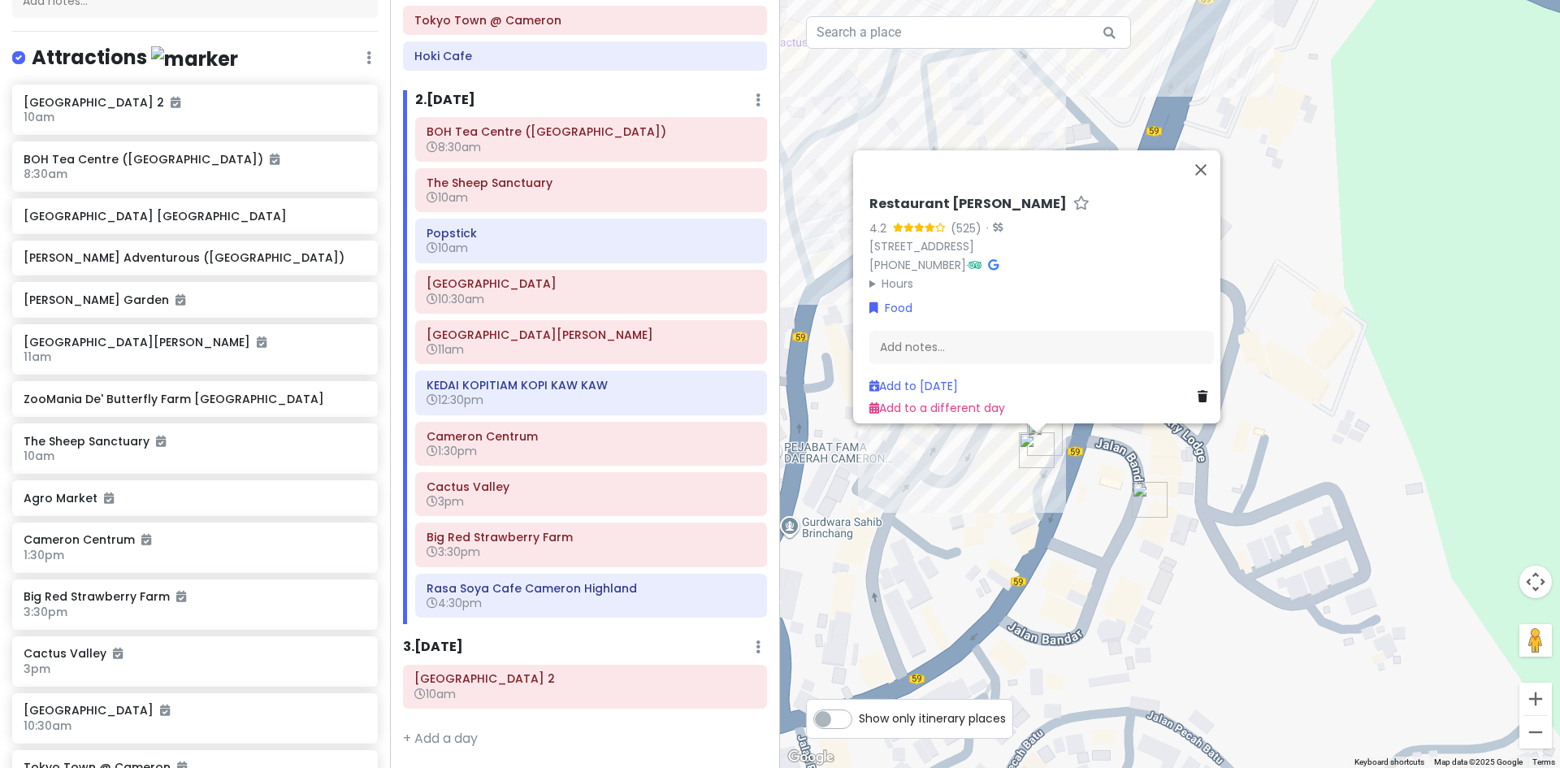
click at [1076, 439] on div "Restaurant Tuan Yuan 4.2 (525) · 6, Jalan Besar, Brinchang, 39100 Brinchang, Pa…" at bounding box center [1170, 384] width 780 height 768
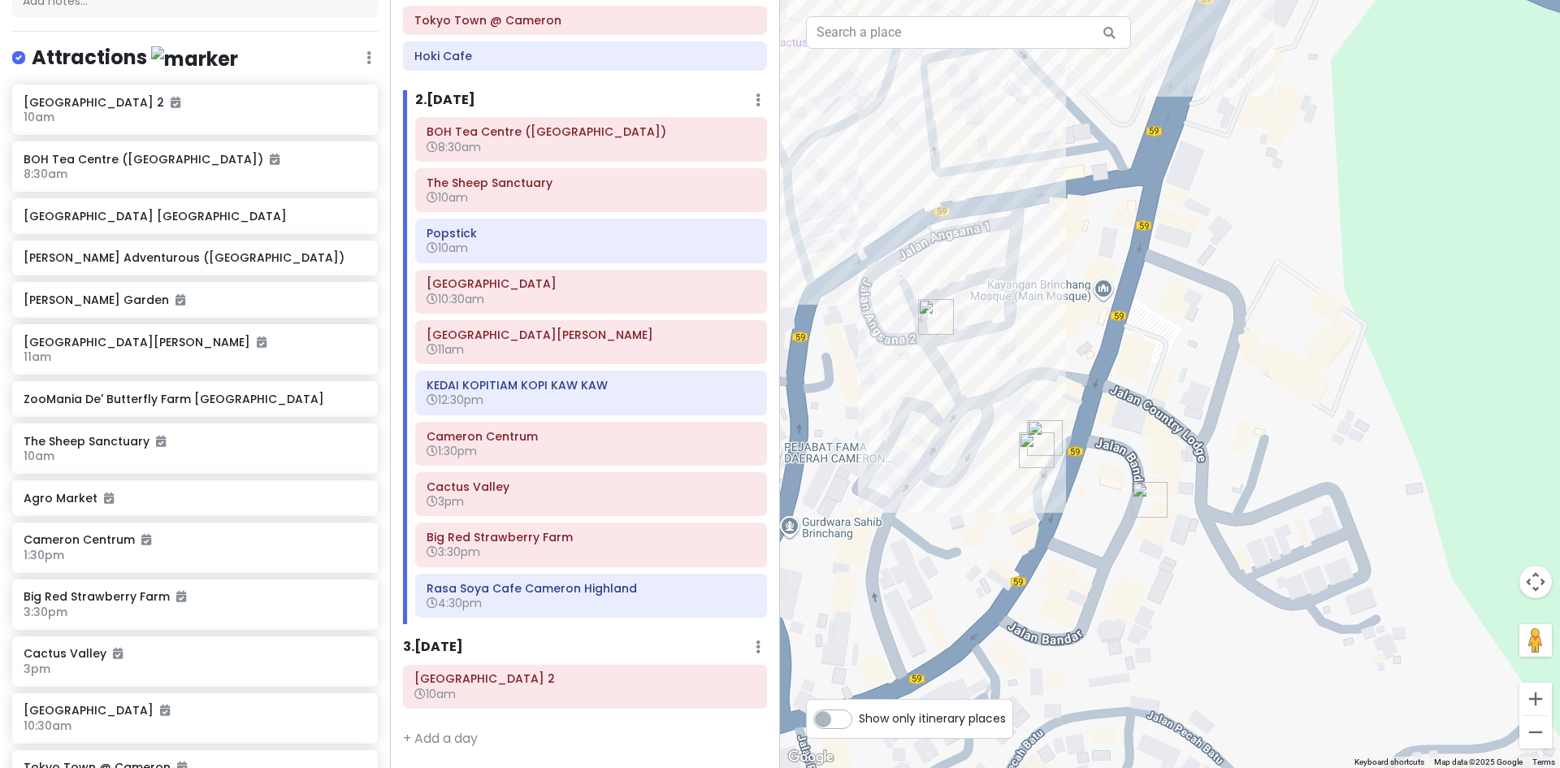
click at [1049, 435] on img "Restaurant Tuan Yuan" at bounding box center [1036, 450] width 49 height 49
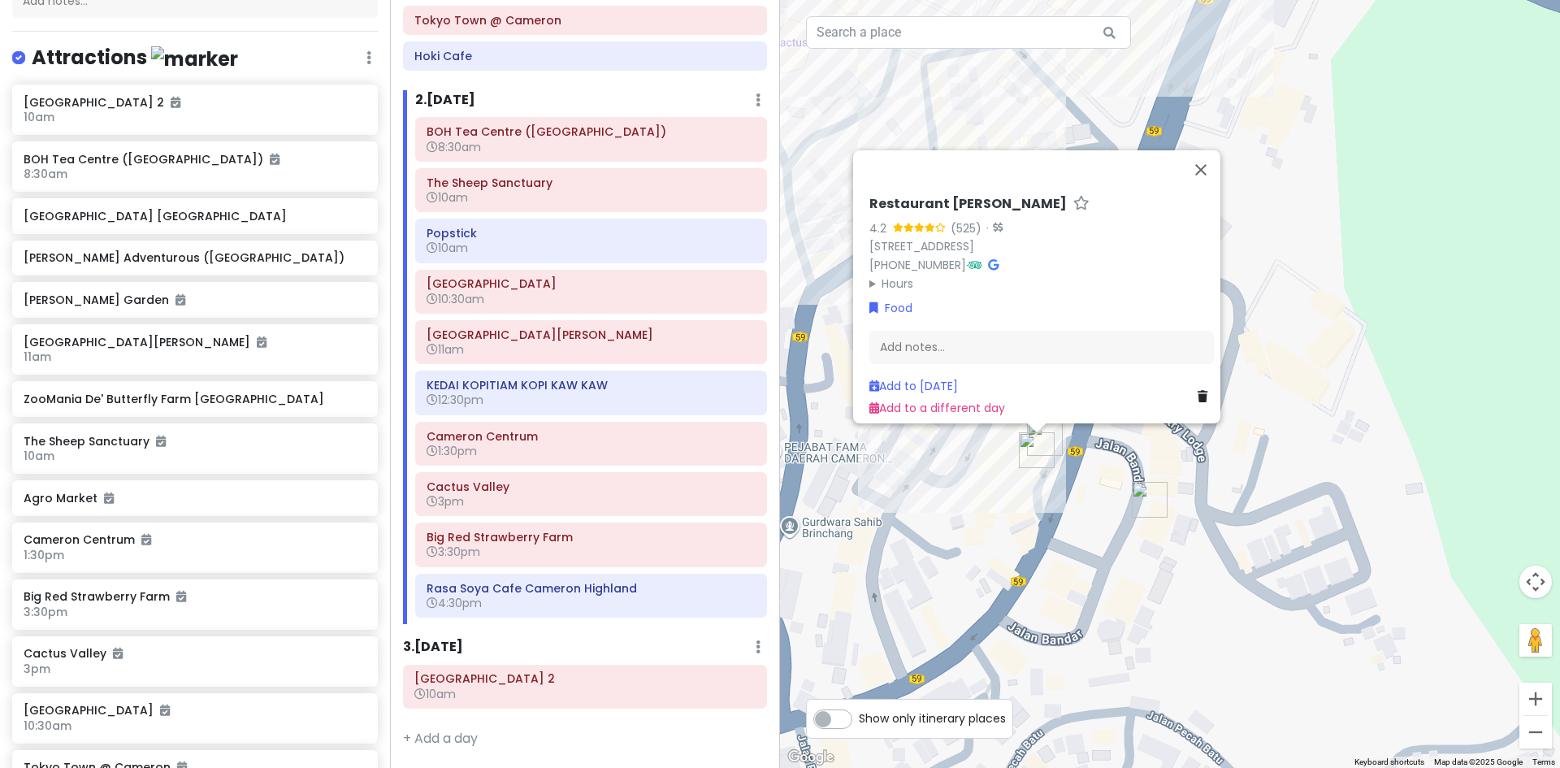
click at [1061, 437] on img "Restaurant Tuan Yuan" at bounding box center [1036, 450] width 49 height 49
click at [1066, 435] on img "Antique Cafe Cameron" at bounding box center [1045, 437] width 49 height 49
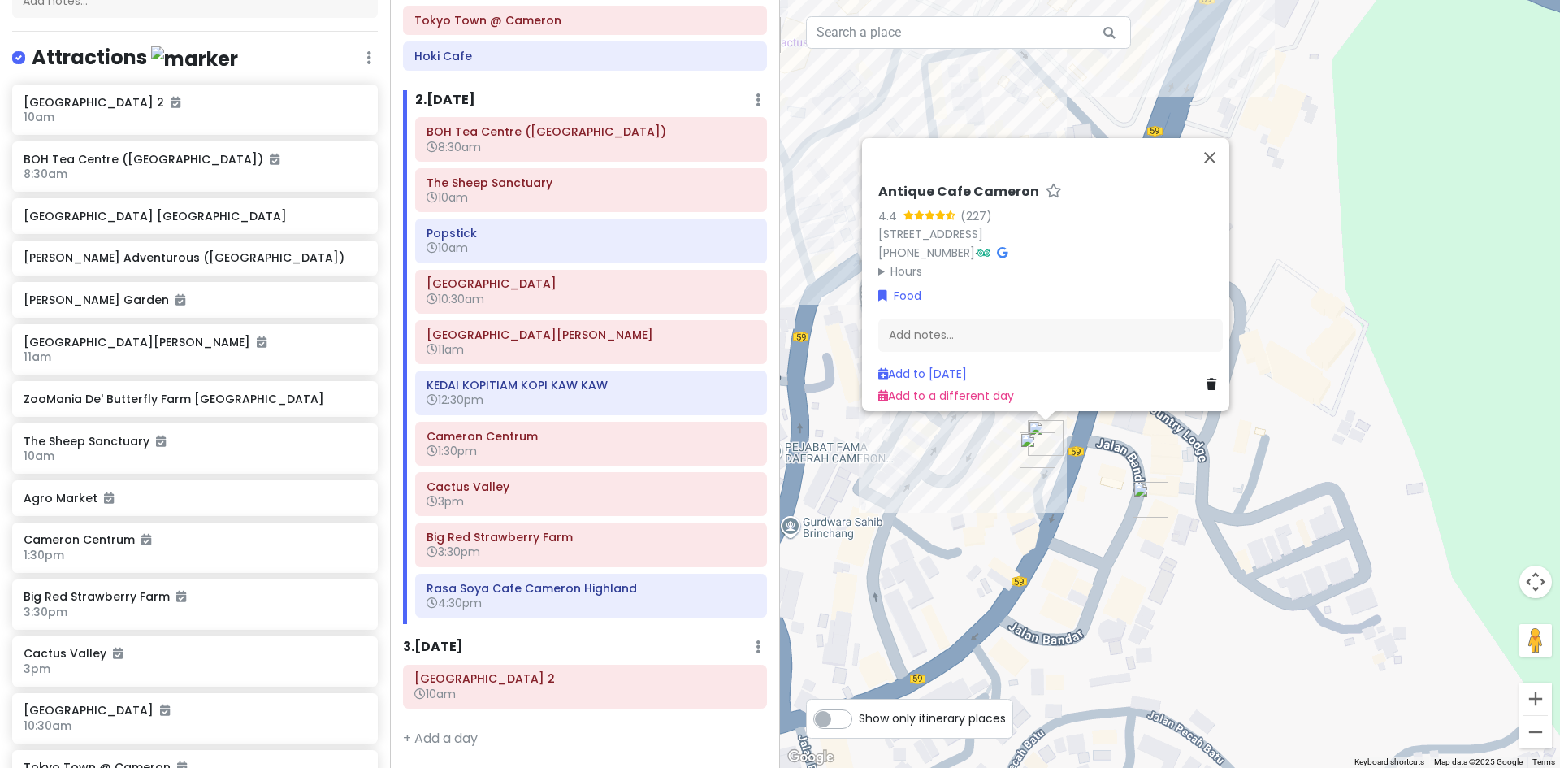
click at [1149, 501] on img "OK Tuck Restaurant Brinchang Cameron Highlands" at bounding box center [1150, 499] width 49 height 49
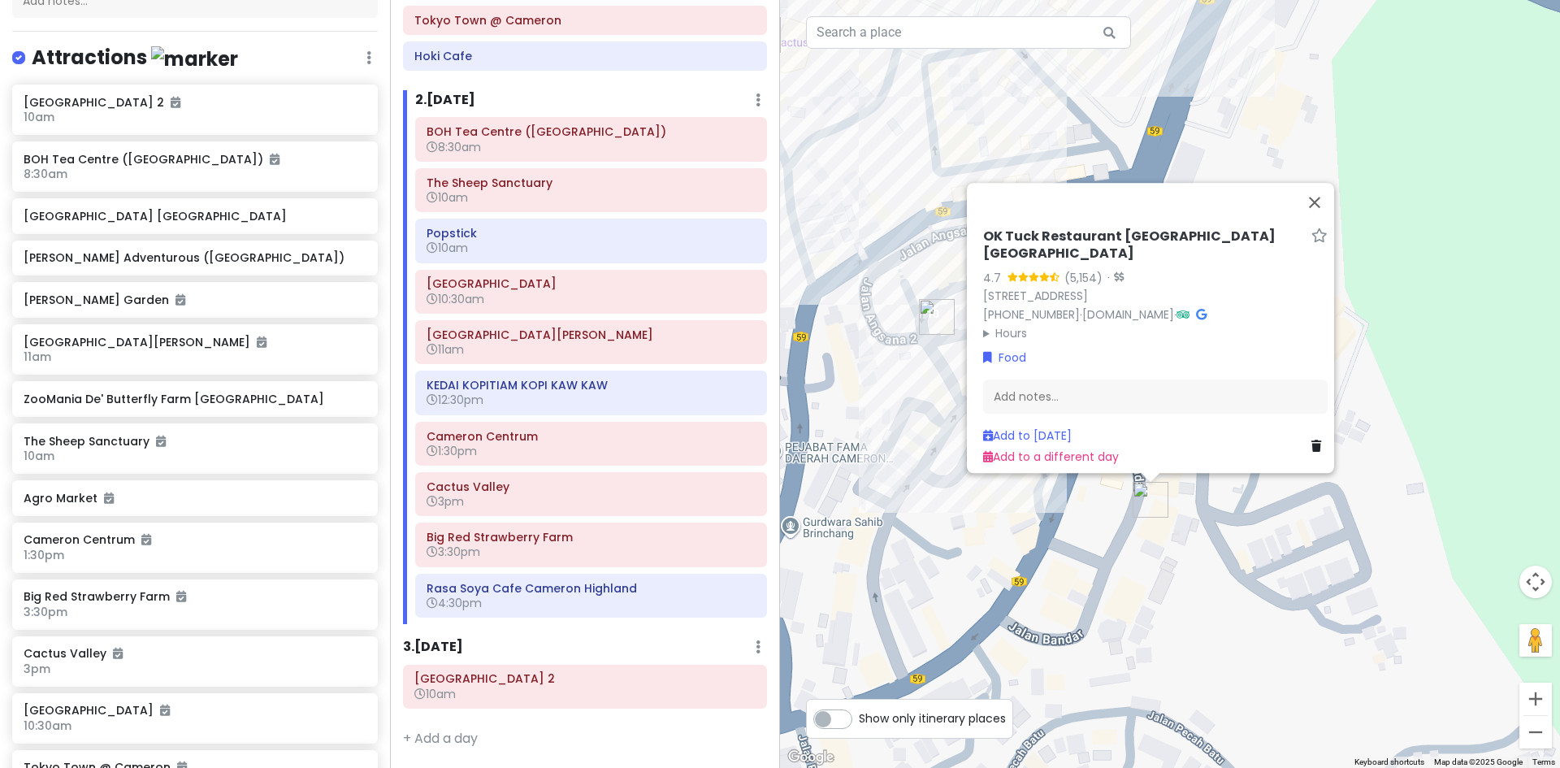
click at [1101, 504] on div "OK Tuck Restaurant Brinchang Cameron Highlands 4.7 (5,154) · 26, Jalan Besar, B…" at bounding box center [1170, 384] width 780 height 768
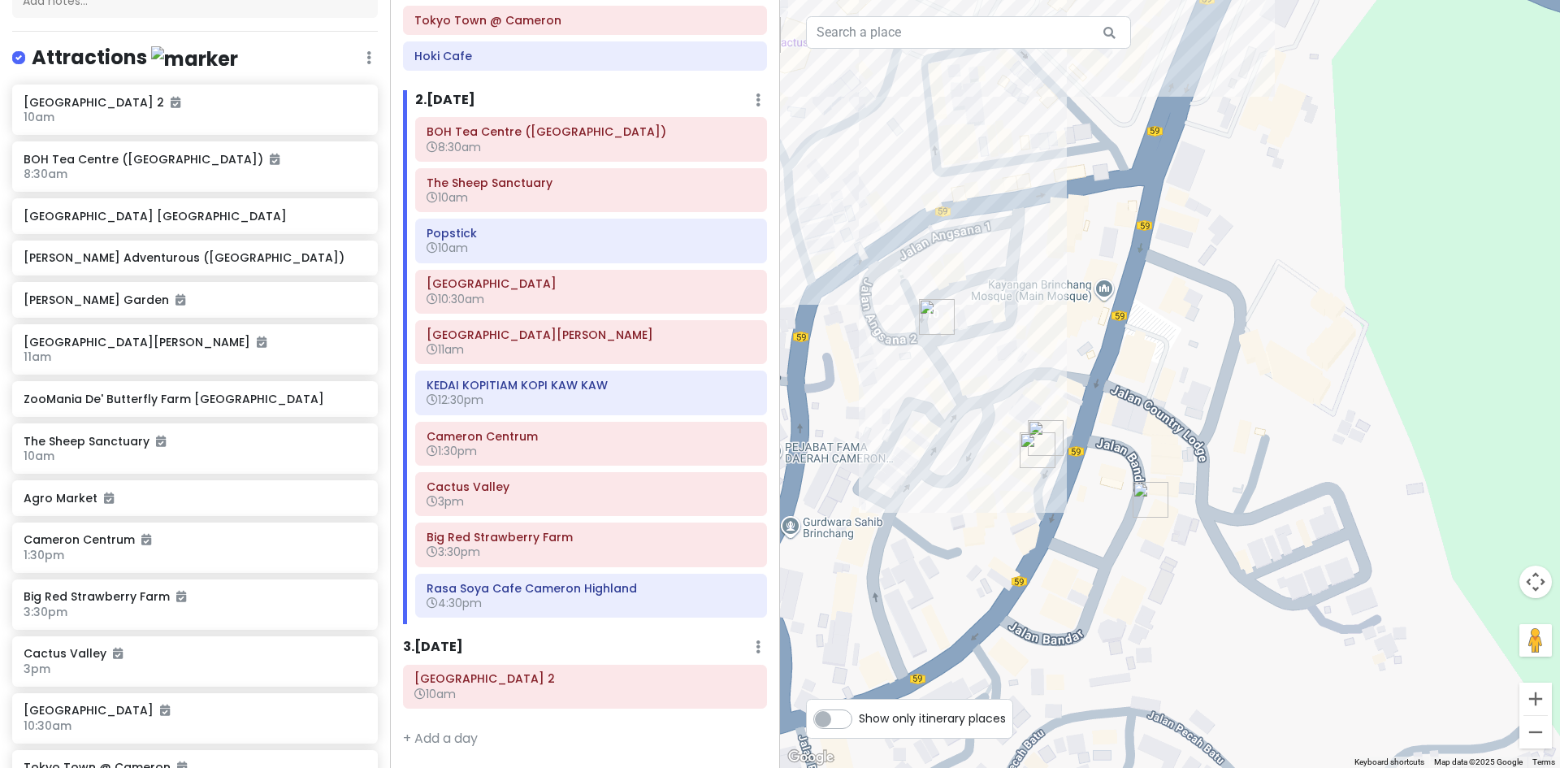
click at [1051, 438] on img "Restaurant Tuan Yuan" at bounding box center [1037, 450] width 49 height 49
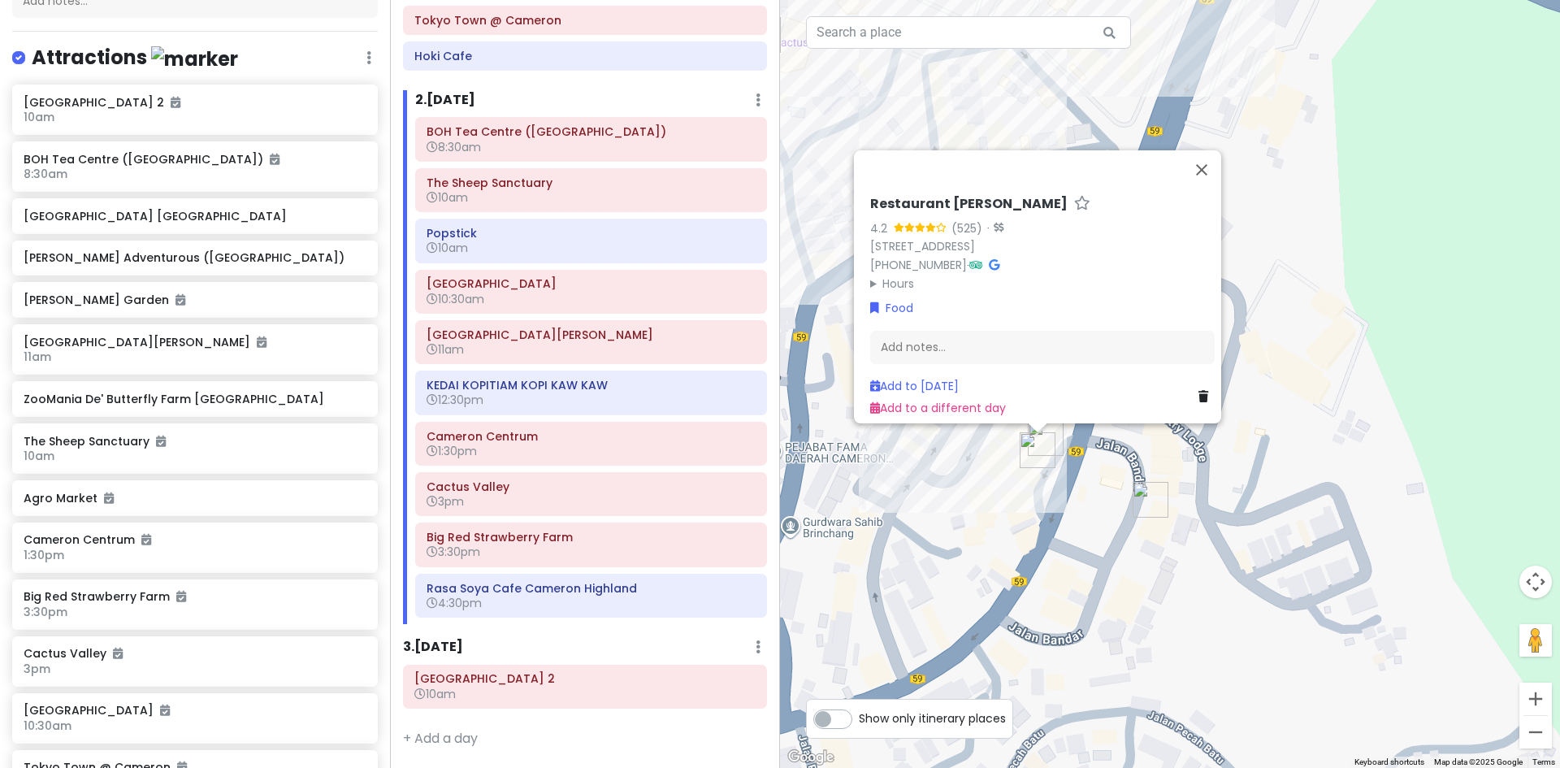
click at [1063, 435] on img "Antique Cafe Cameron" at bounding box center [1045, 437] width 49 height 49
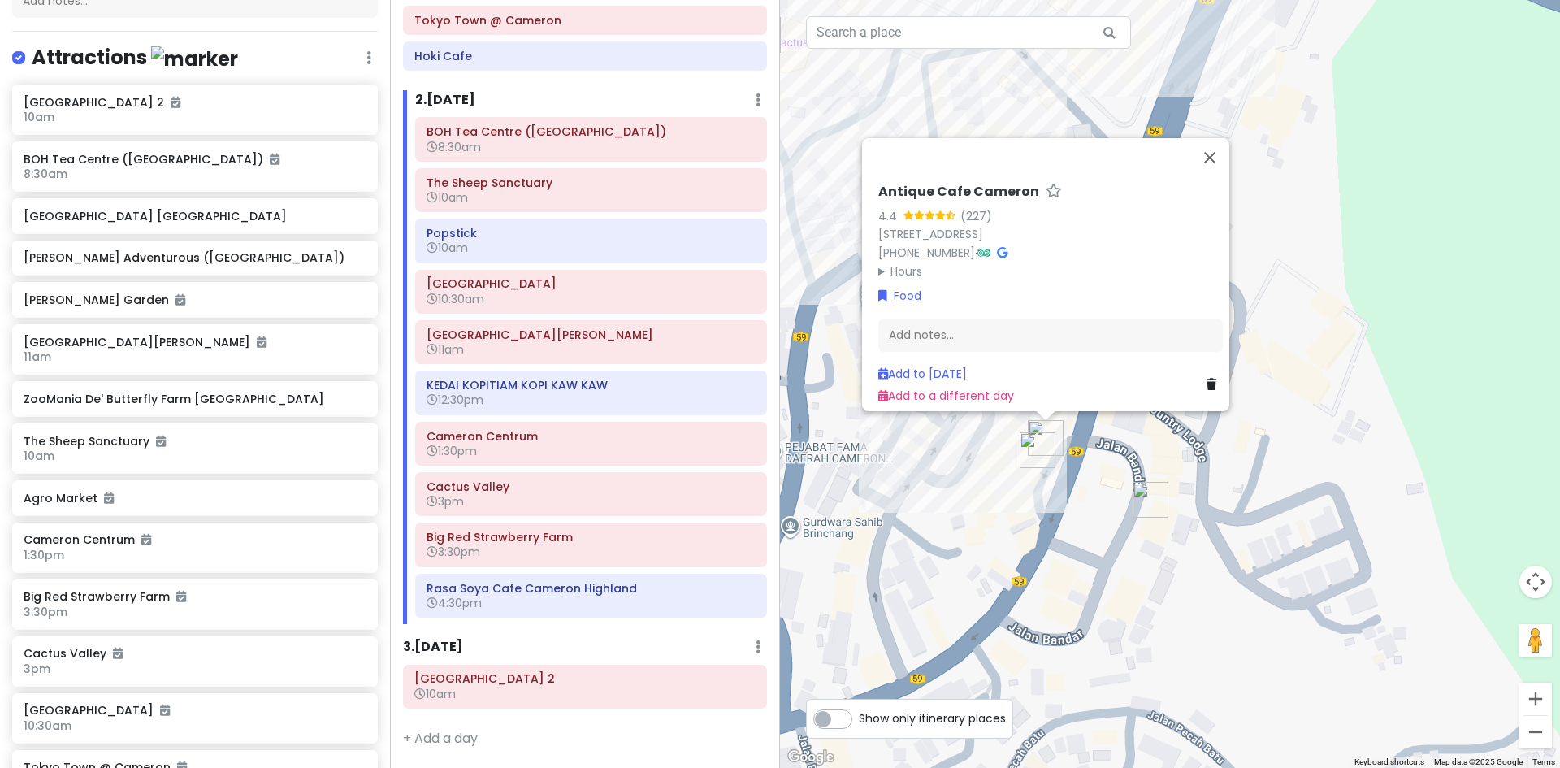
click at [1163, 439] on div "Antique Cafe Cameron 4.4 (227) 7C-G, Jalan Besar, Brinchang, 39100 Brinchang, P…" at bounding box center [1170, 384] width 780 height 768
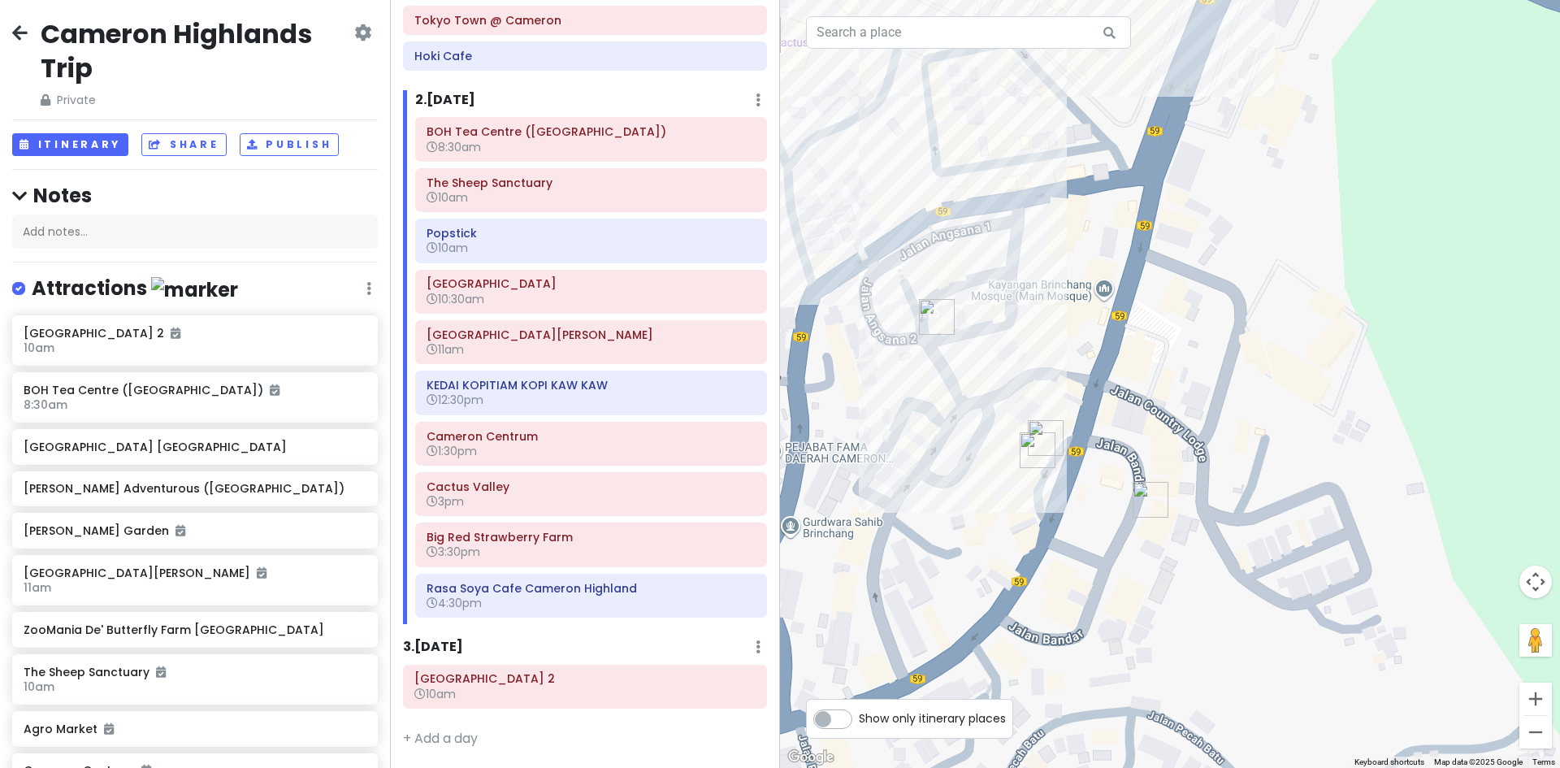
scroll to position [0, 0]
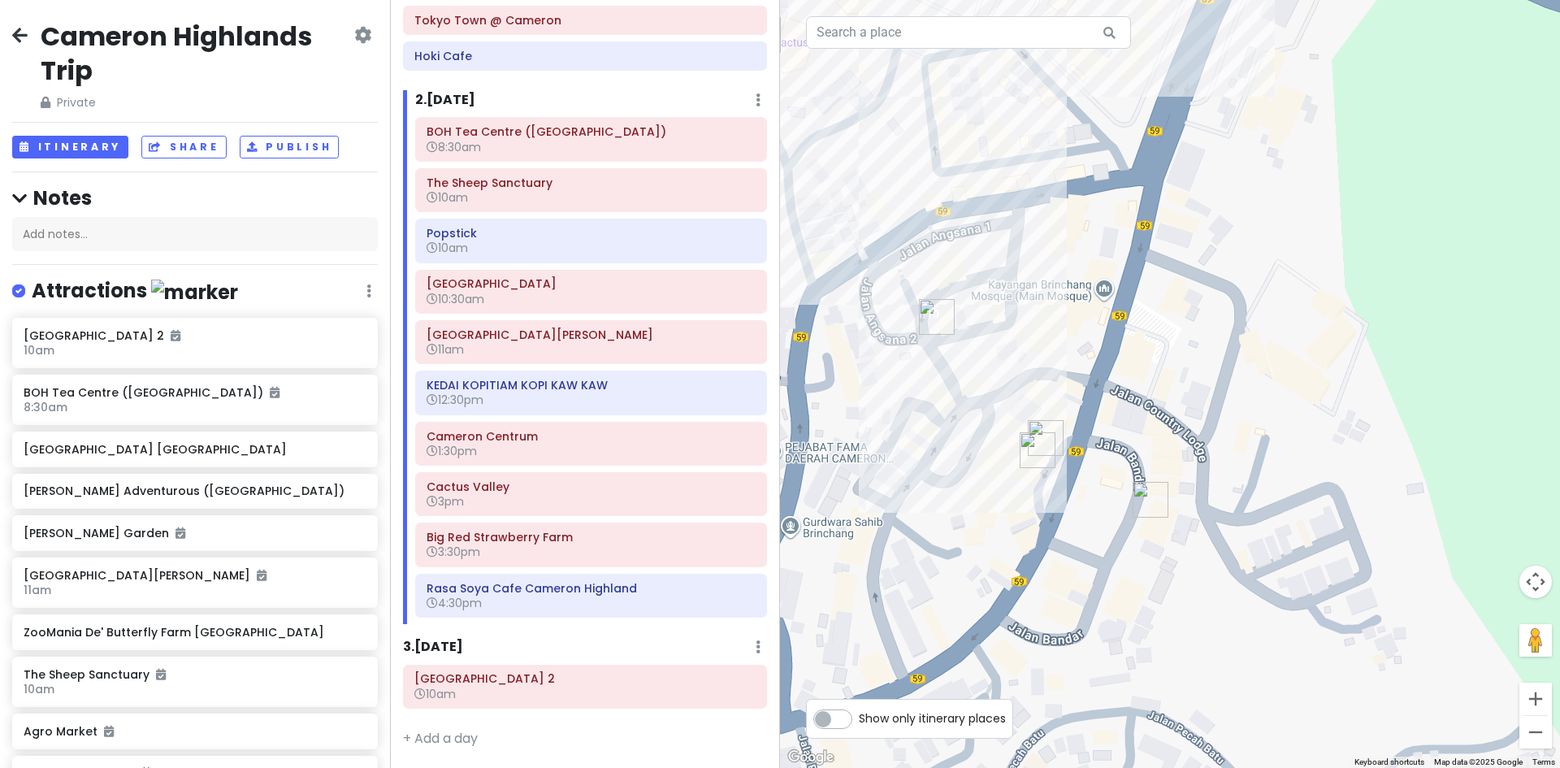
drag, startPoint x: 972, startPoint y: 374, endPoint x: 968, endPoint y: 383, distance: 9.8
click at [970, 379] on div at bounding box center [1170, 384] width 780 height 768
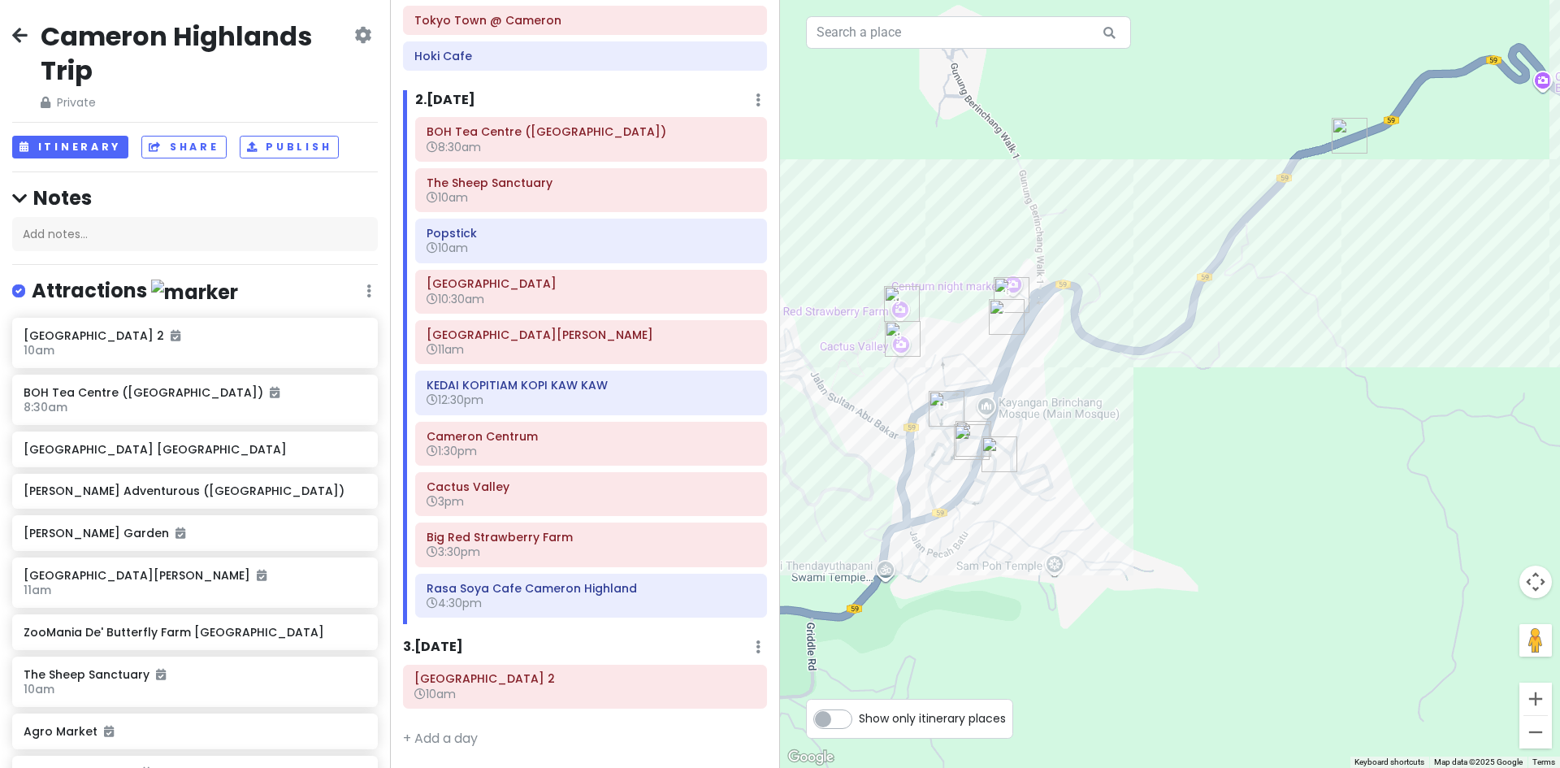
drag, startPoint x: 948, startPoint y: 426, endPoint x: 933, endPoint y: 453, distance: 31.3
click at [947, 452] on img "Restaurant Tuan Yuan" at bounding box center [971, 442] width 49 height 49
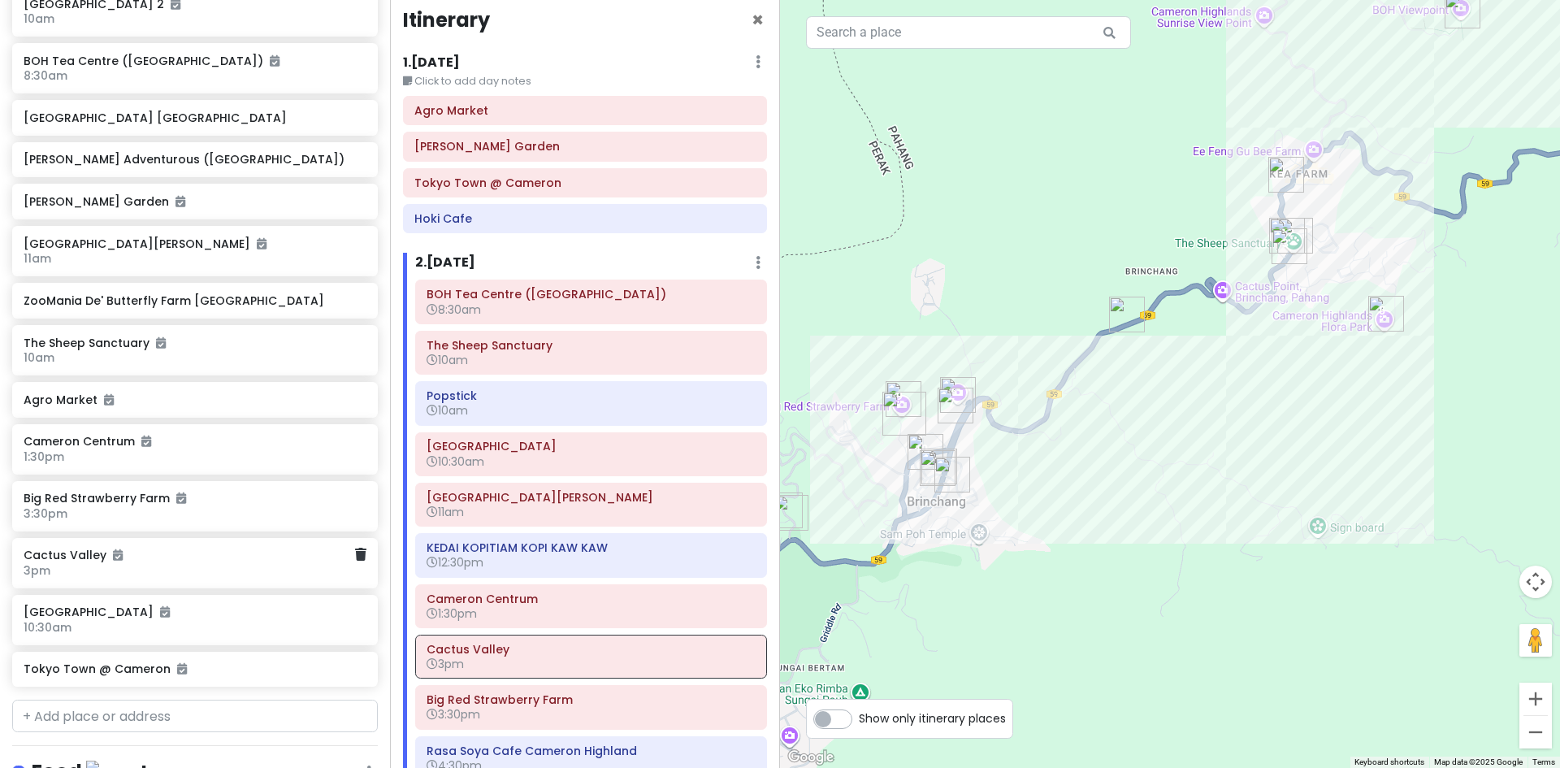
scroll to position [325, 0]
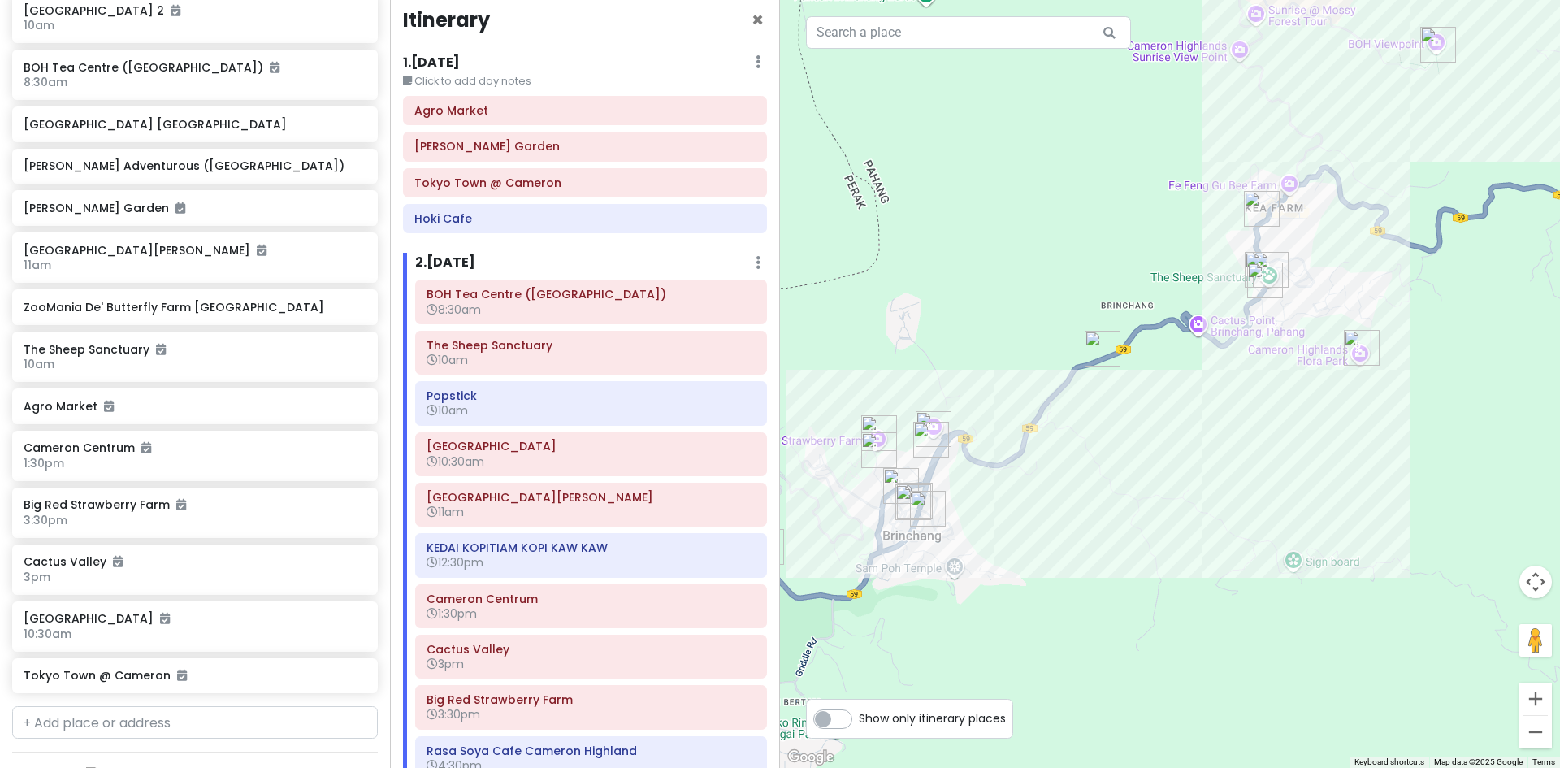
drag, startPoint x: 868, startPoint y: 343, endPoint x: 842, endPoint y: 379, distance: 44.2
click at [842, 379] on div at bounding box center [1170, 384] width 780 height 768
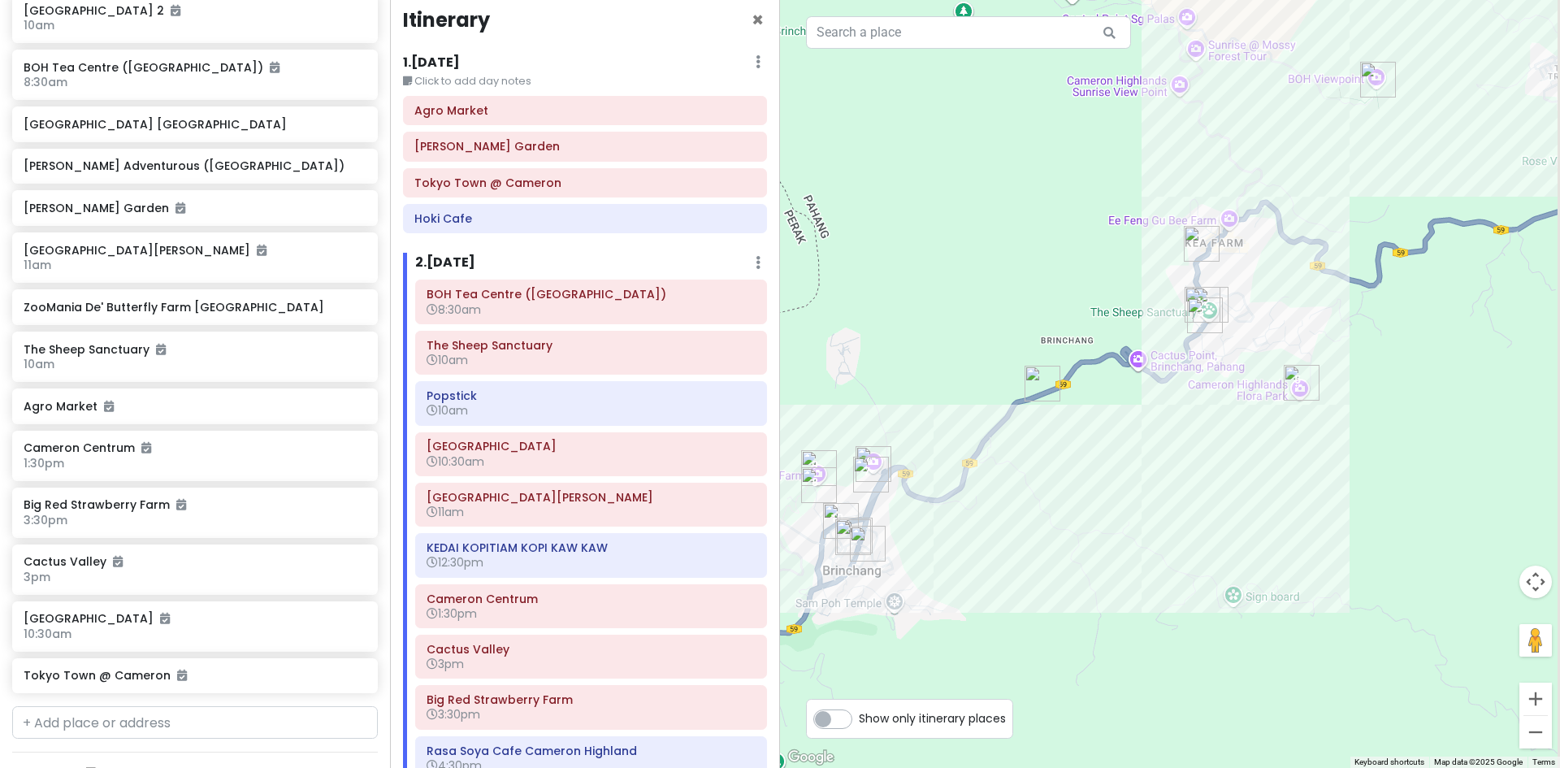
drag, startPoint x: 970, startPoint y: 344, endPoint x: 906, endPoint y: 379, distance: 73.5
click at [907, 379] on div at bounding box center [1170, 384] width 780 height 768
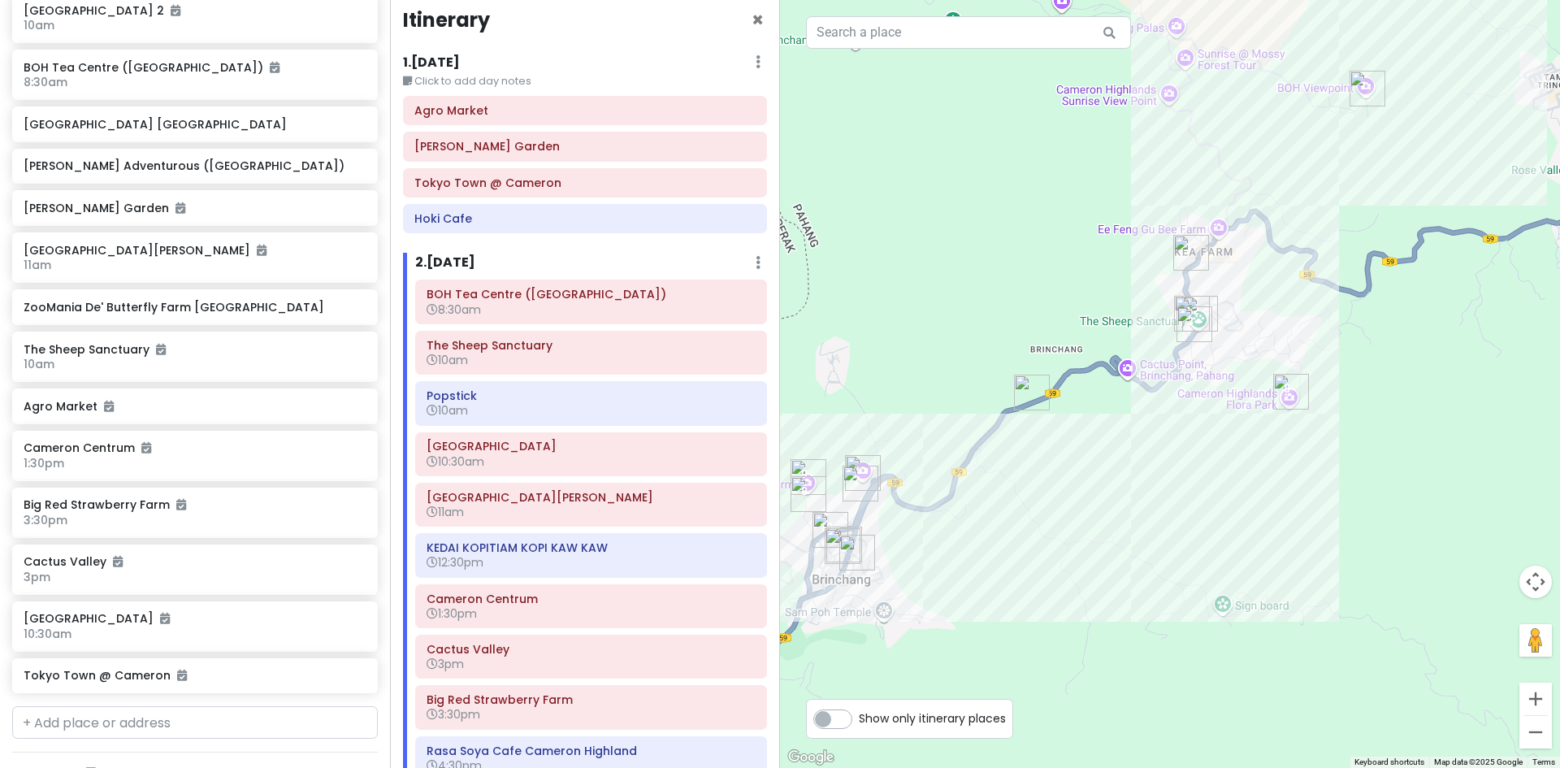
drag, startPoint x: 920, startPoint y: 359, endPoint x: 842, endPoint y: 457, distance: 124.8
click at [855, 445] on div at bounding box center [1170, 384] width 780 height 768
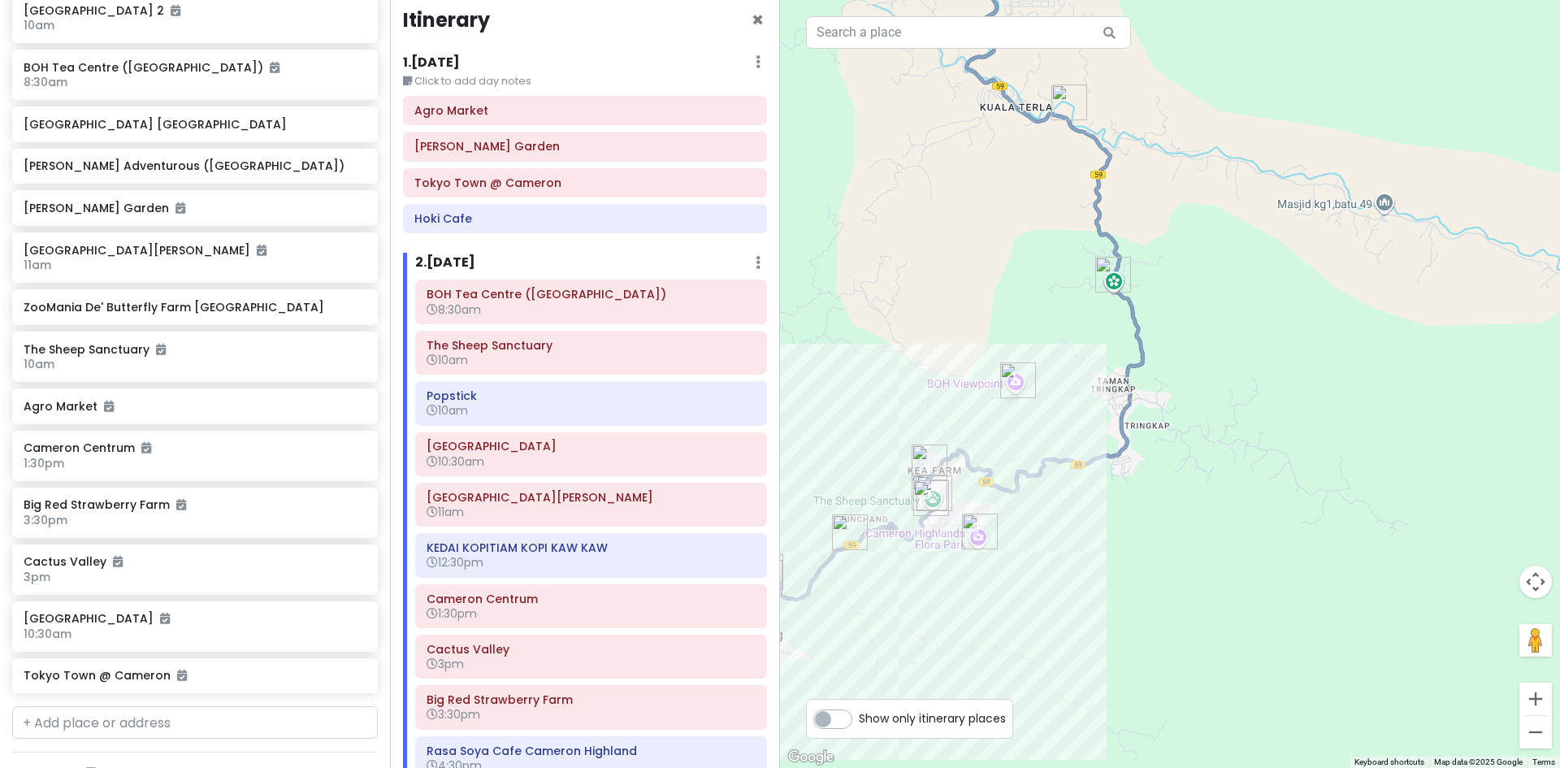
drag, startPoint x: 1031, startPoint y: 397, endPoint x: 1000, endPoint y: 459, distance: 69.0
click at [1000, 459] on div at bounding box center [1170, 384] width 780 height 768
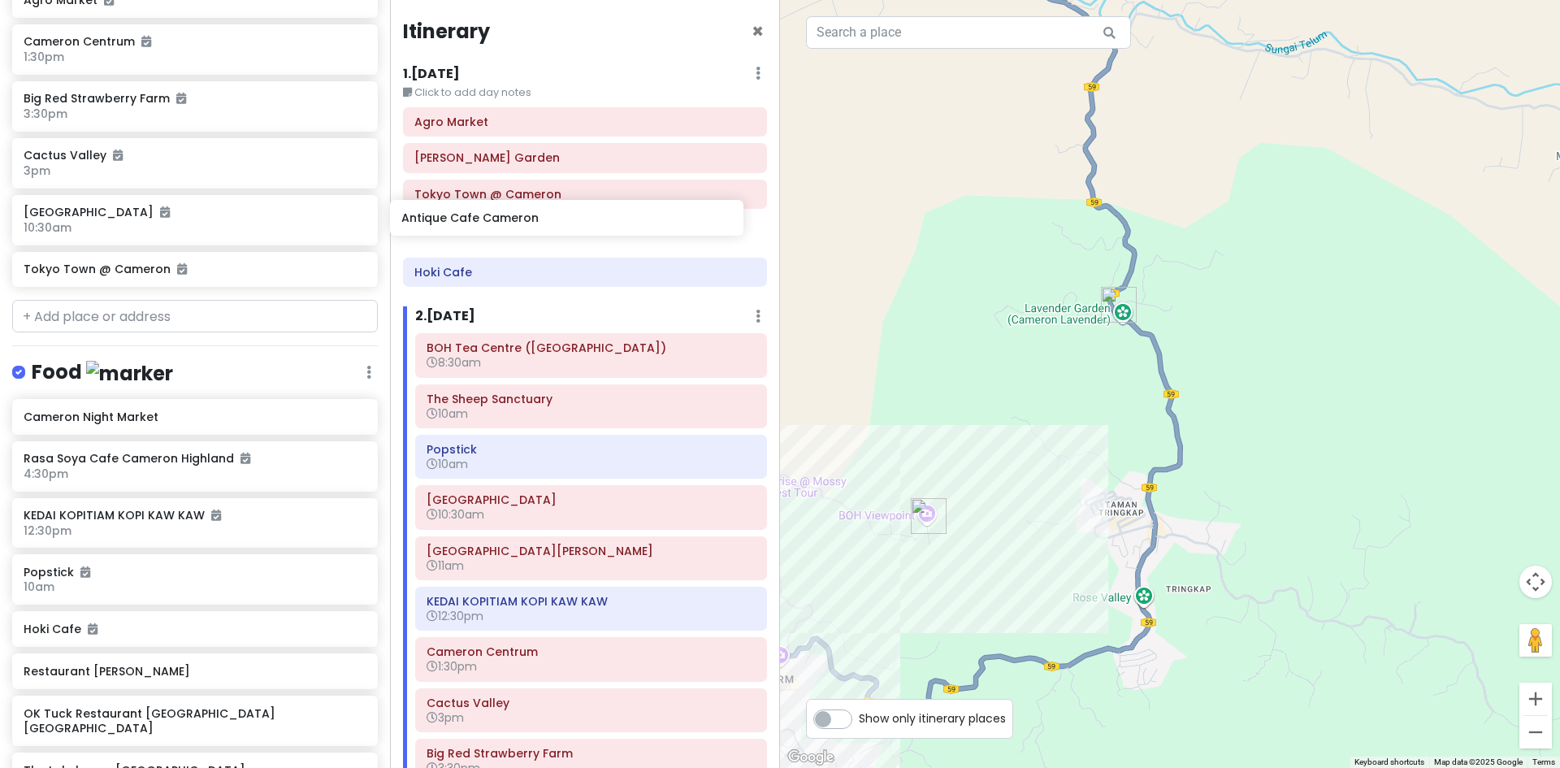
scroll to position [0, 0]
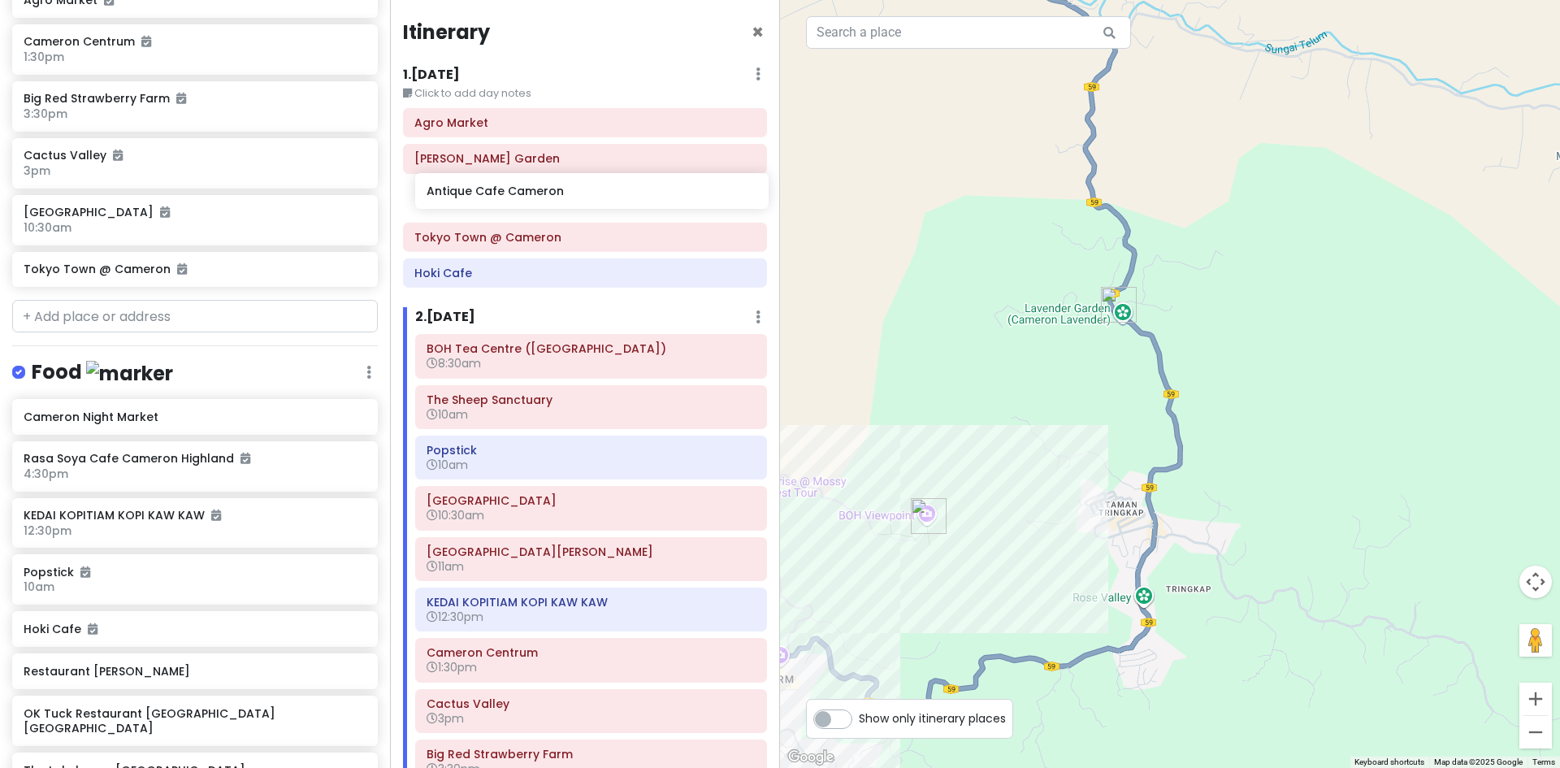
drag, startPoint x: 227, startPoint y: 520, endPoint x: 630, endPoint y: 201, distance: 514.1
click at [630, 201] on div "Cameron Highlands Trip Private Change Dates Make a Copy Delete Trip Go Pro ⚡️ G…" at bounding box center [780, 384] width 1560 height 768
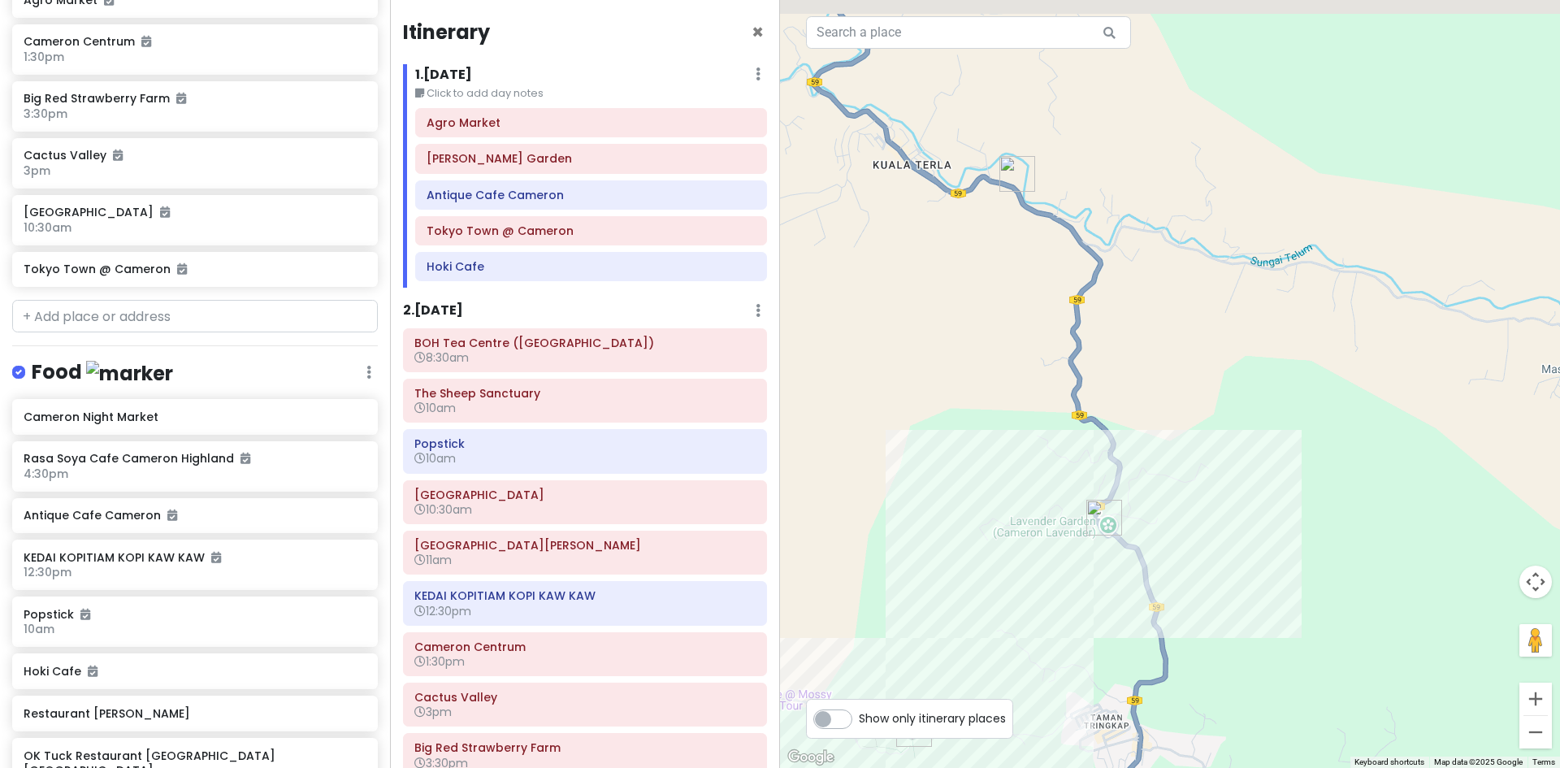
drag, startPoint x: 915, startPoint y: 350, endPoint x: 894, endPoint y: 580, distance: 230.8
click at [897, 565] on div at bounding box center [1170, 384] width 780 height 768
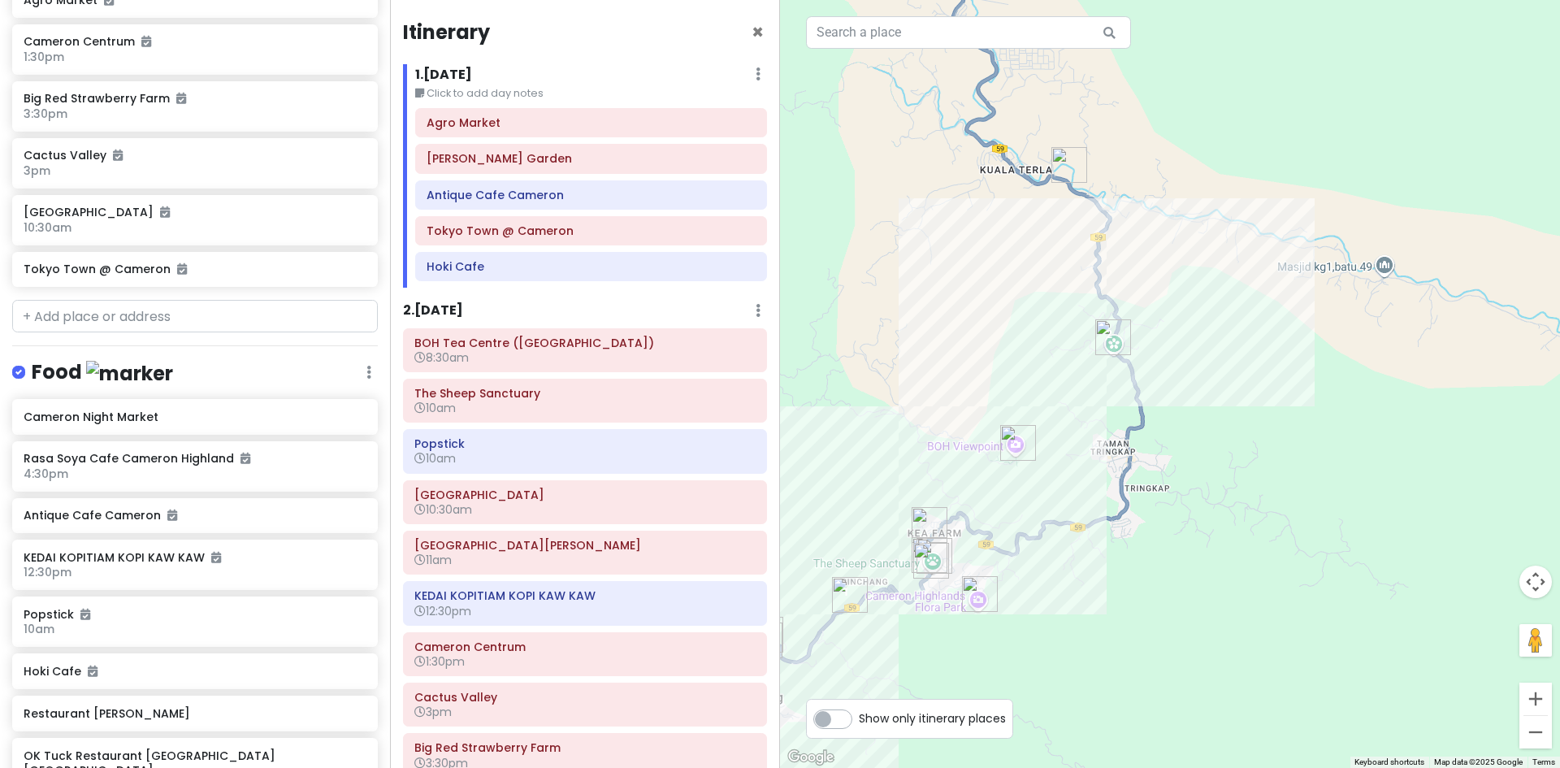
drag, startPoint x: 911, startPoint y: 509, endPoint x: 1034, endPoint y: 278, distance: 262.0
click at [1033, 278] on div at bounding box center [1170, 384] width 780 height 768
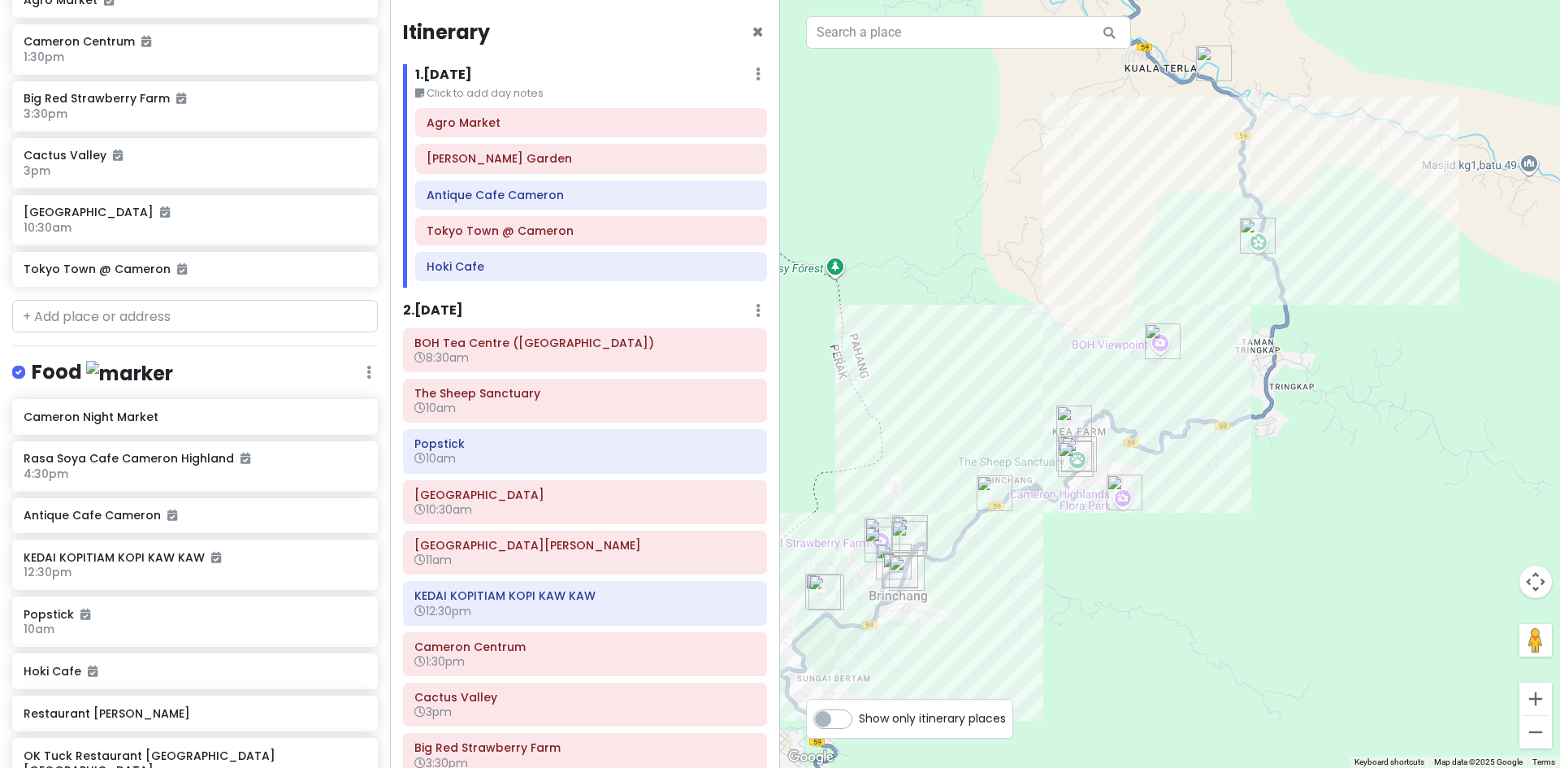
drag, startPoint x: 919, startPoint y: 304, endPoint x: 1024, endPoint y: 230, distance: 128.2
click at [1024, 230] on div at bounding box center [1170, 384] width 780 height 768
drag, startPoint x: 935, startPoint y: 294, endPoint x: 958, endPoint y: 259, distance: 41.7
click at [958, 259] on div at bounding box center [1170, 384] width 780 height 768
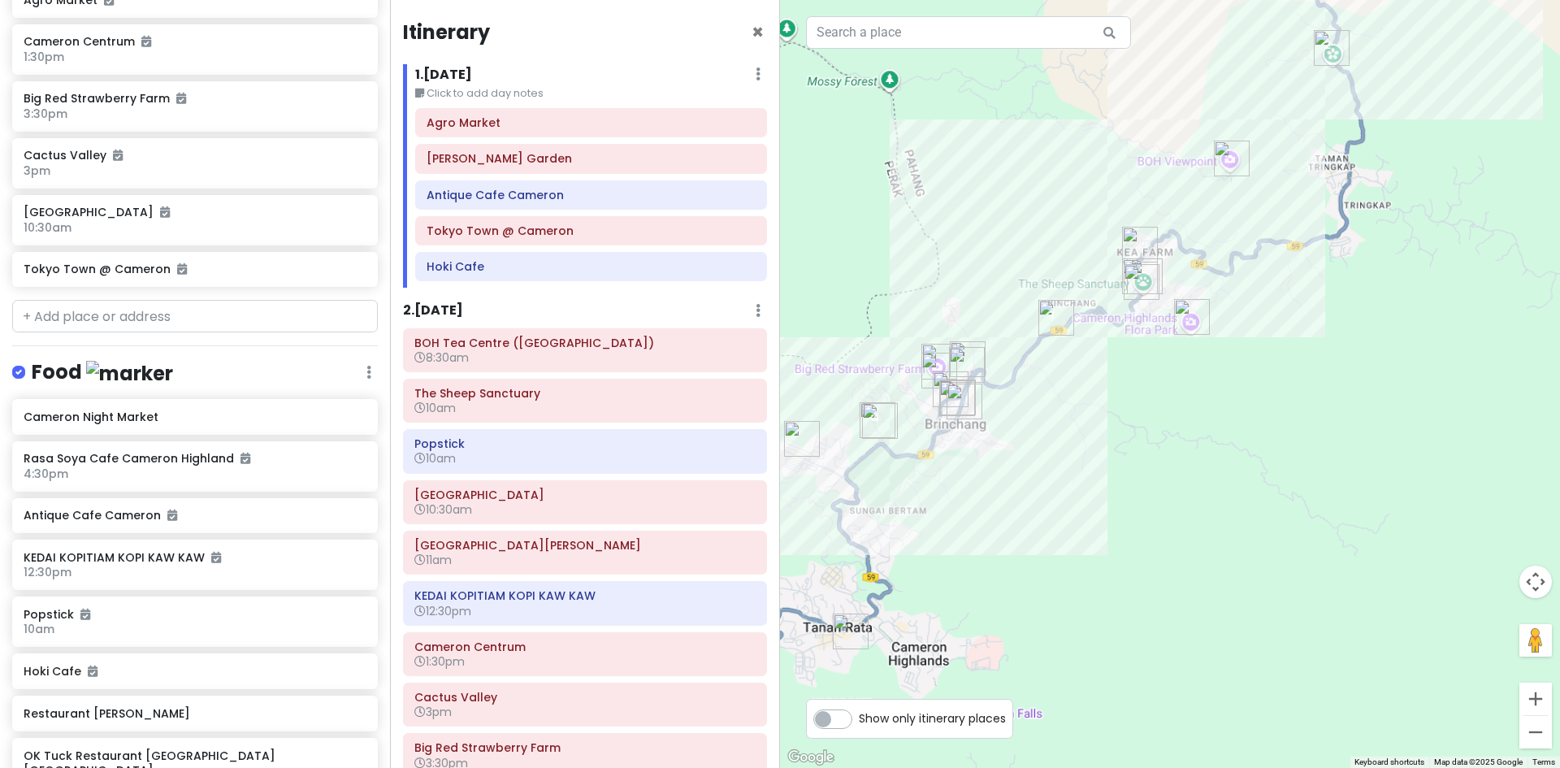
drag, startPoint x: 1083, startPoint y: 236, endPoint x: 1087, endPoint y: 457, distance: 221.8
click at [1064, 473] on div at bounding box center [1170, 384] width 780 height 768
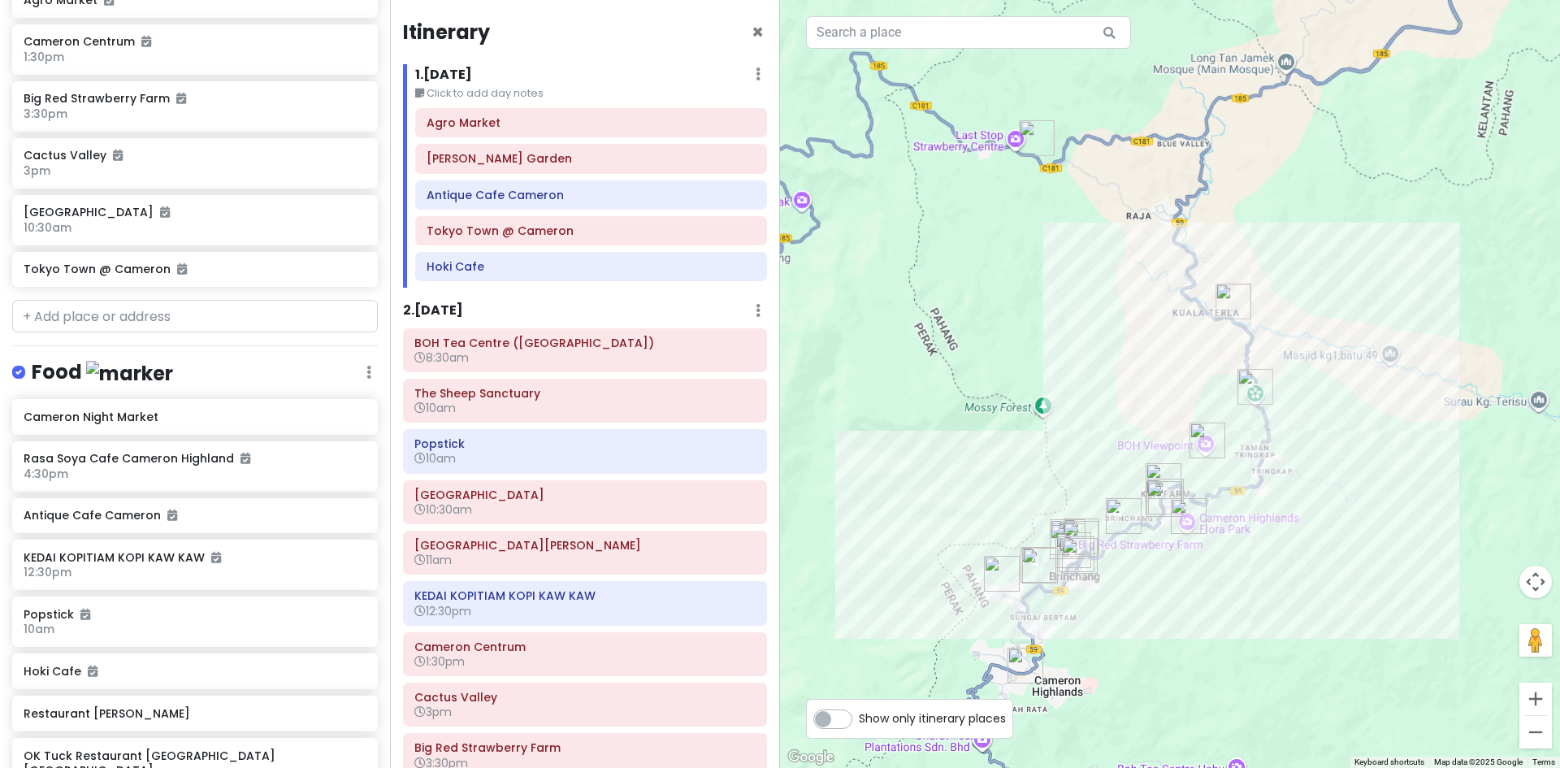
click at [1236, 297] on img "Cameron Adventurous (Kuala Terla Tea Plantation)" at bounding box center [1233, 301] width 49 height 49
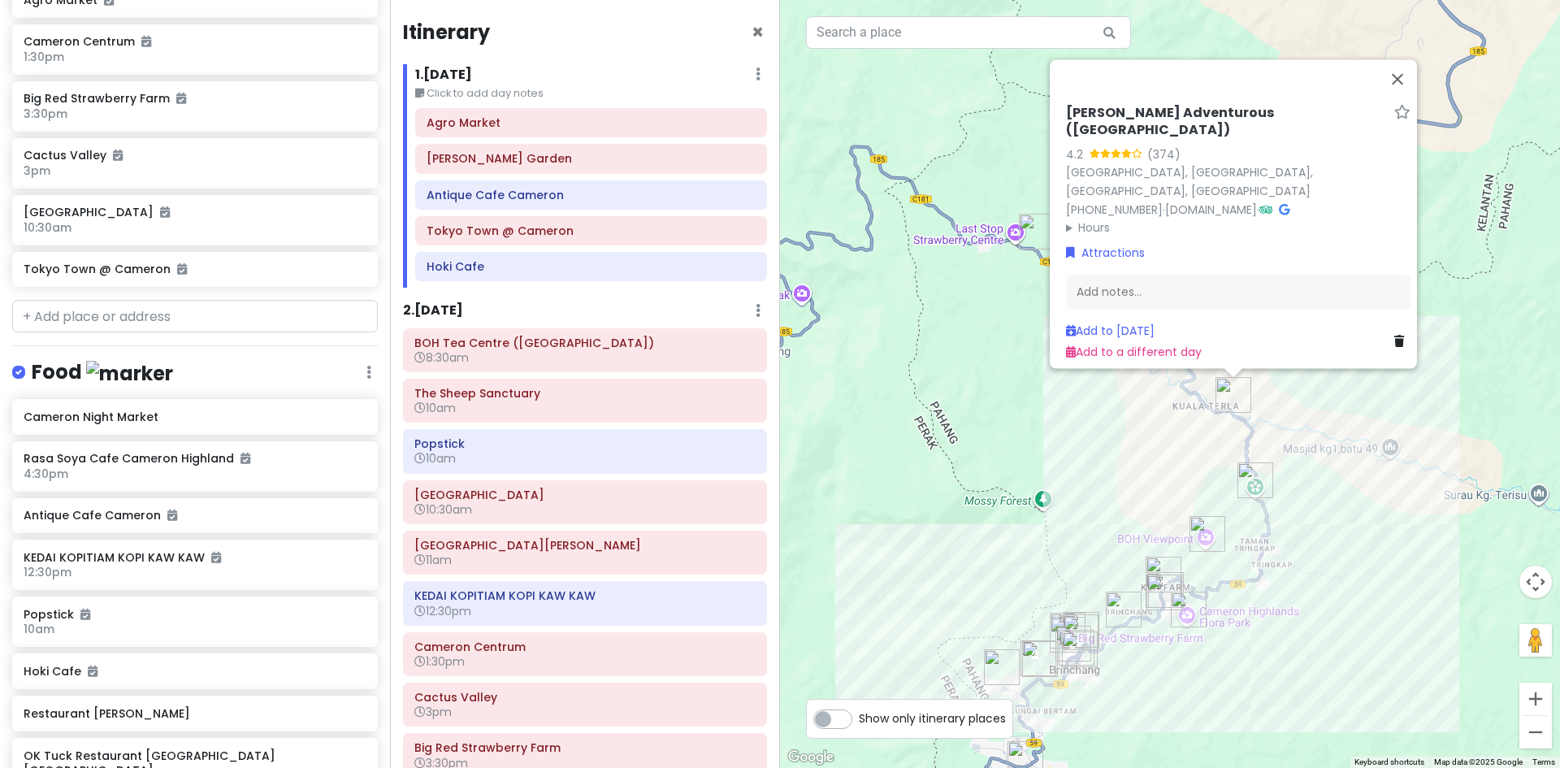
click at [994, 327] on div "Cameron Adventurous (Kuala Terla Tea Plantation) 4.2 (374) 39000, Malaysia, Pah…" at bounding box center [1170, 384] width 780 height 768
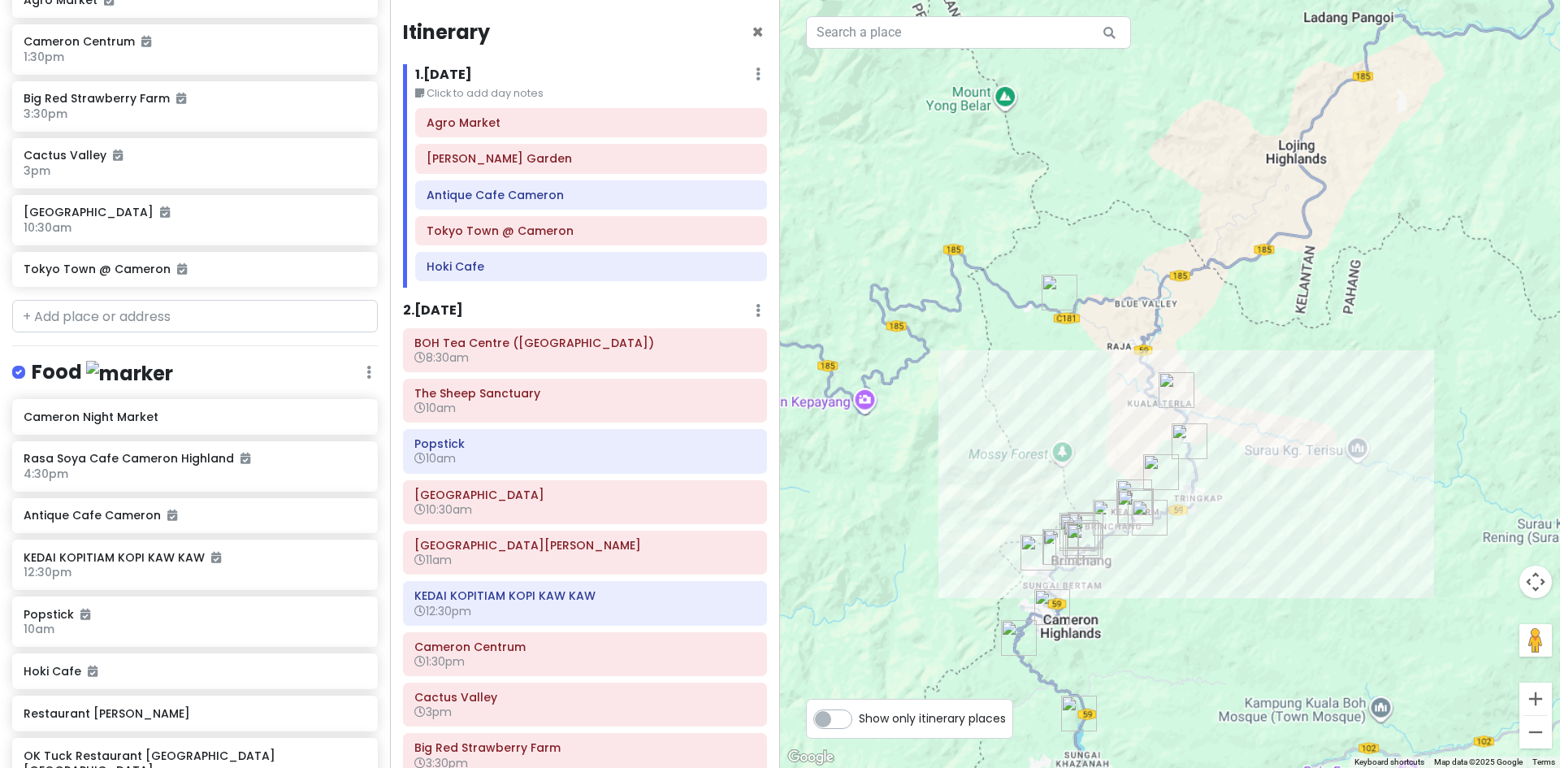
drag, startPoint x: 1093, startPoint y: 396, endPoint x: 1130, endPoint y: 292, distance: 109.7
click at [1133, 284] on div at bounding box center [1170, 384] width 780 height 768
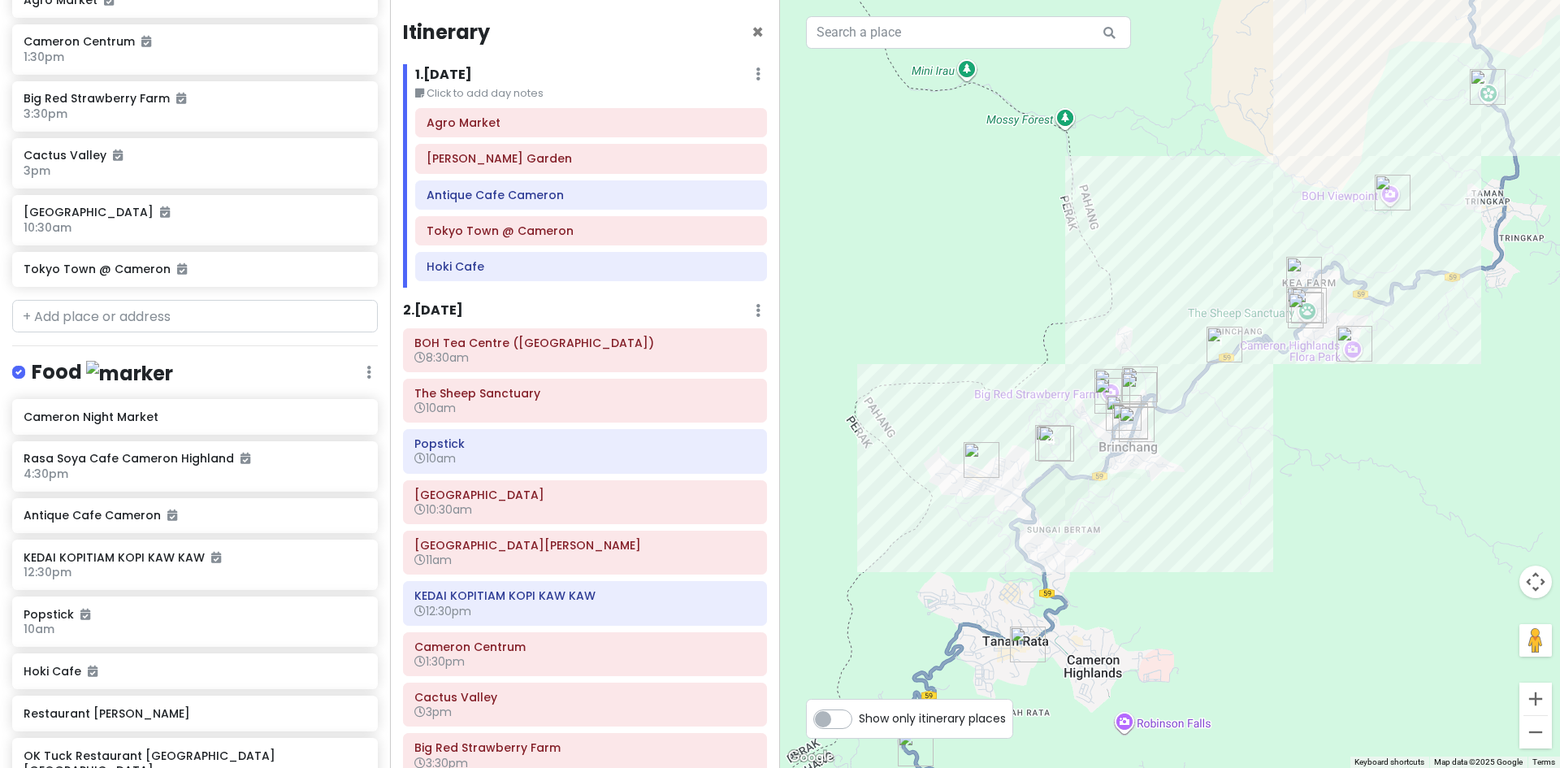
drag, startPoint x: 1254, startPoint y: 434, endPoint x: 1188, endPoint y: 424, distance: 67.3
click at [1194, 424] on div at bounding box center [1170, 384] width 780 height 768
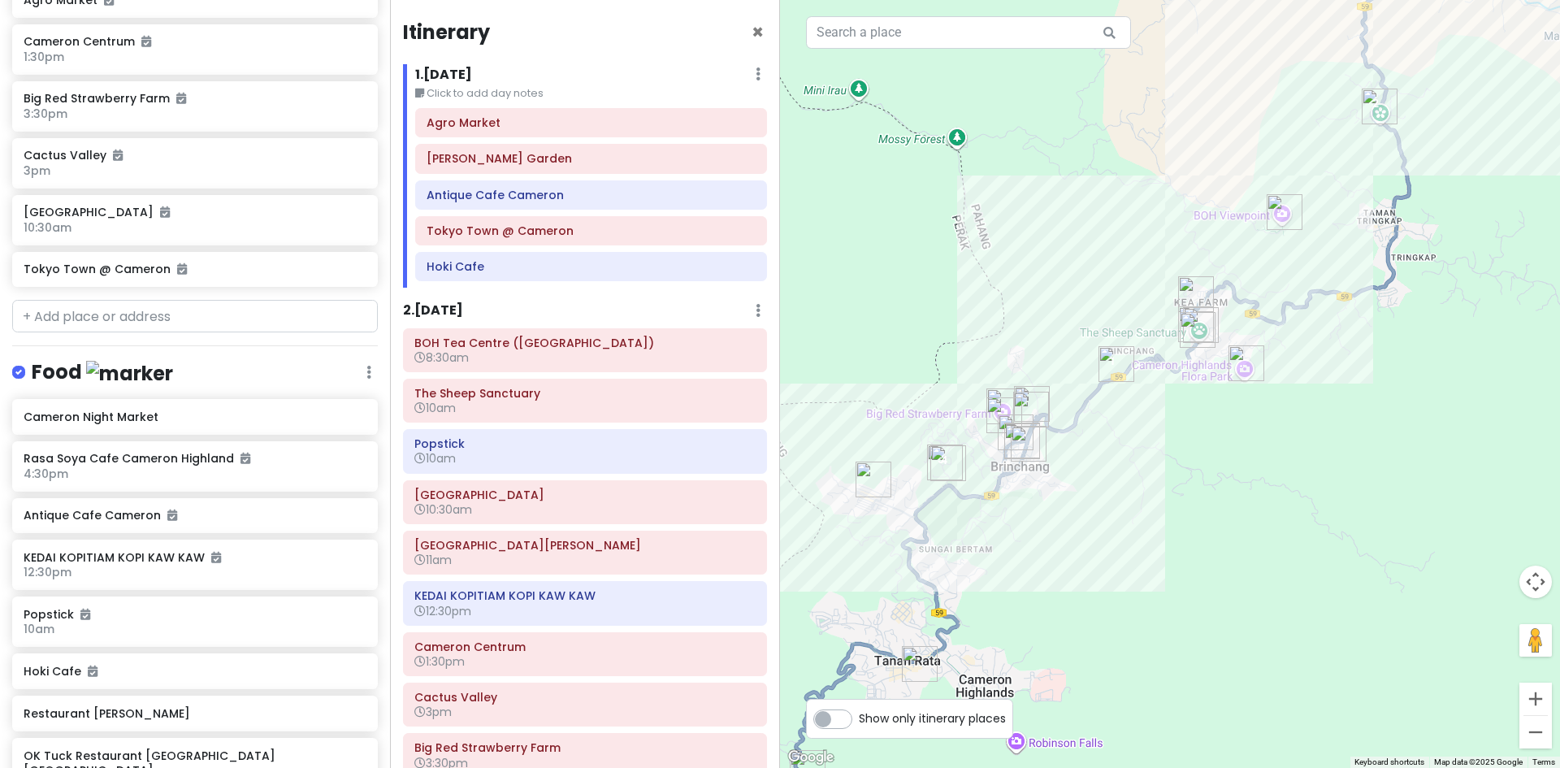
drag, startPoint x: 1324, startPoint y: 400, endPoint x: 1214, endPoint y: 421, distance: 112.3
click at [1214, 421] on div at bounding box center [1170, 384] width 780 height 768
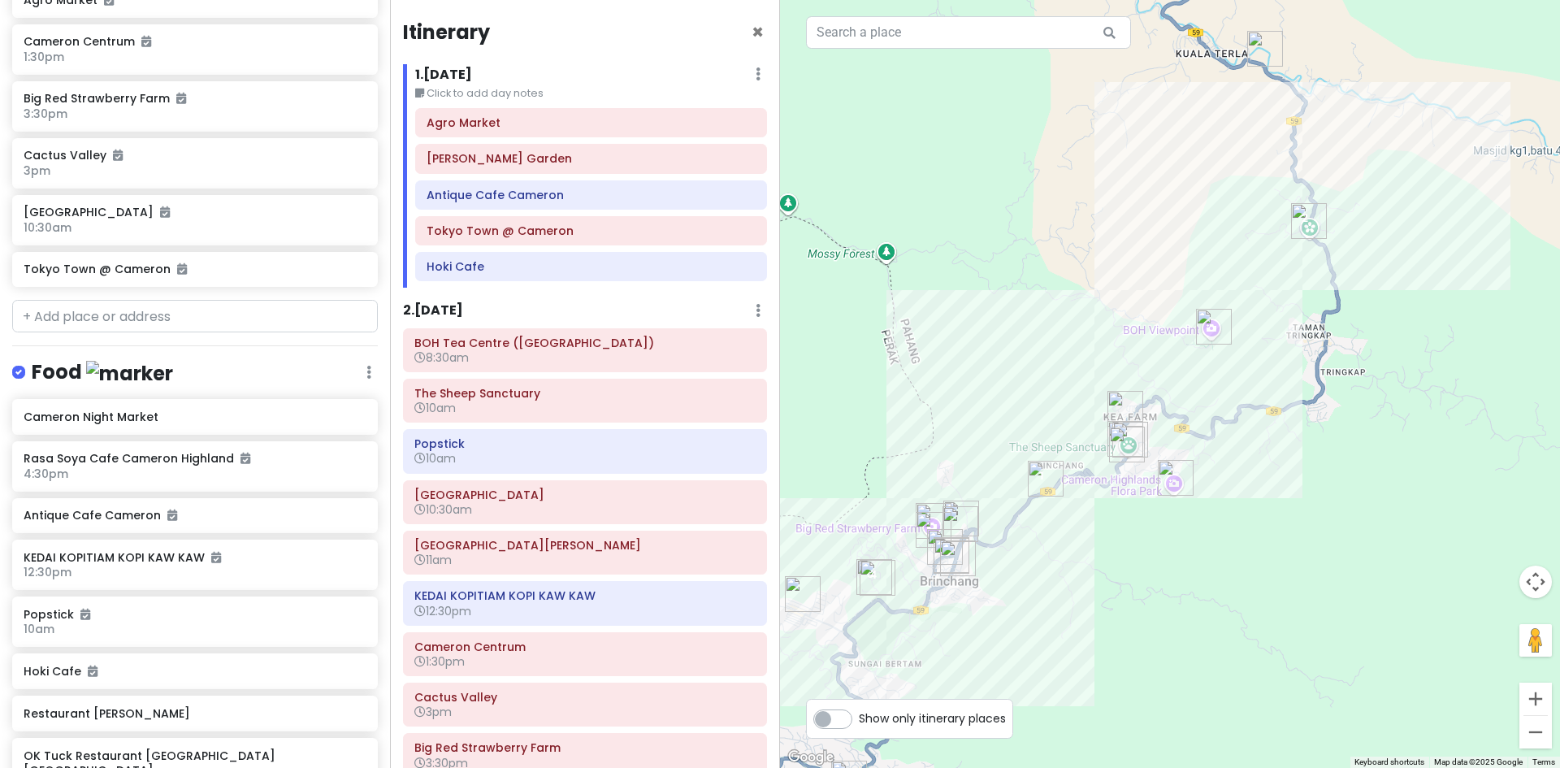
drag, startPoint x: 1214, startPoint y: 357, endPoint x: 1117, endPoint y: 482, distance: 158.1
click at [1160, 487] on img "Cameron Highlands Flora Park" at bounding box center [1175, 477] width 49 height 49
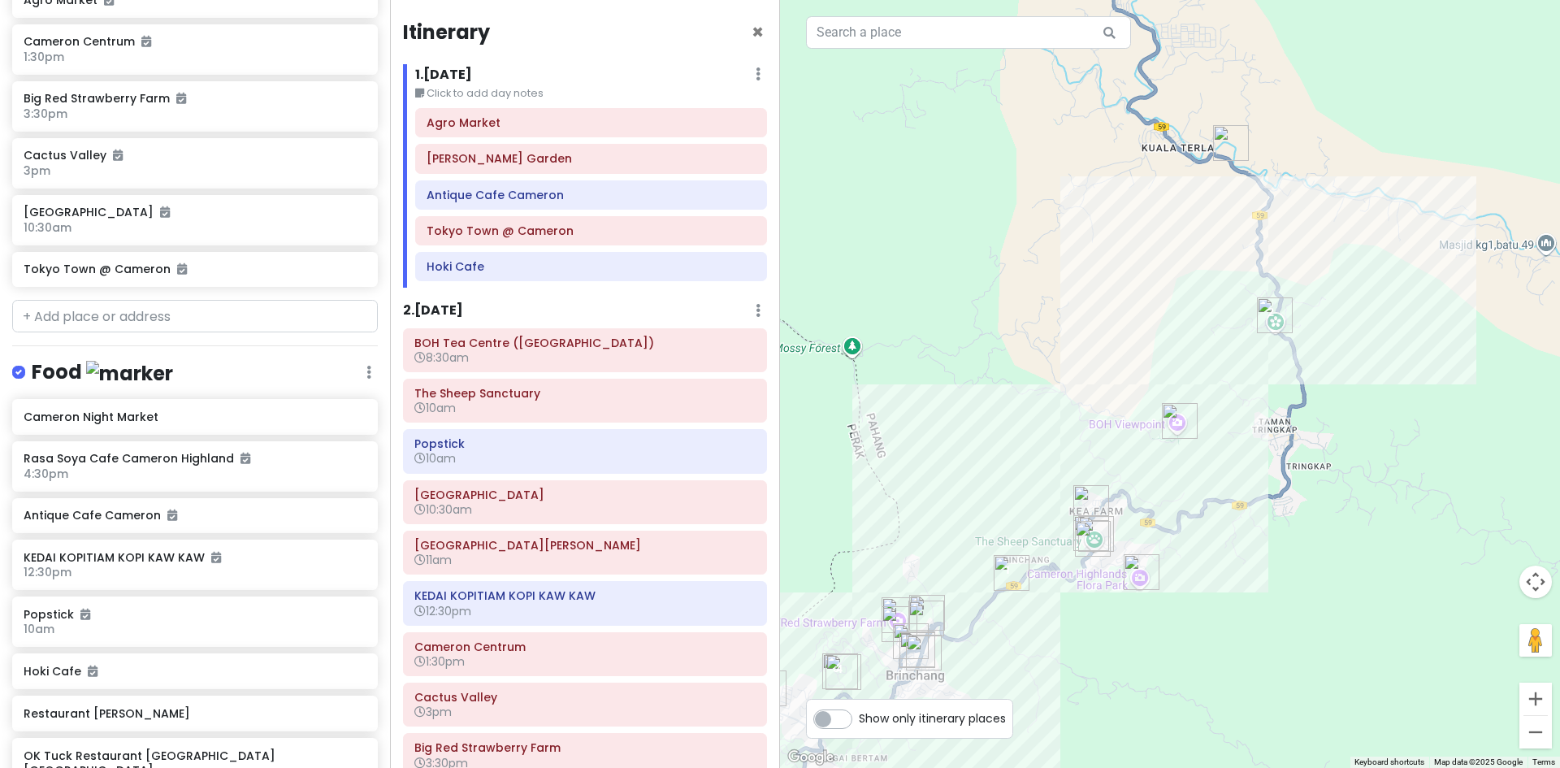
drag, startPoint x: 1053, startPoint y: 404, endPoint x: 1050, endPoint y: 425, distance: 21.4
click at [1044, 429] on div "To navigate, press the arrow keys." at bounding box center [1170, 384] width 780 height 768
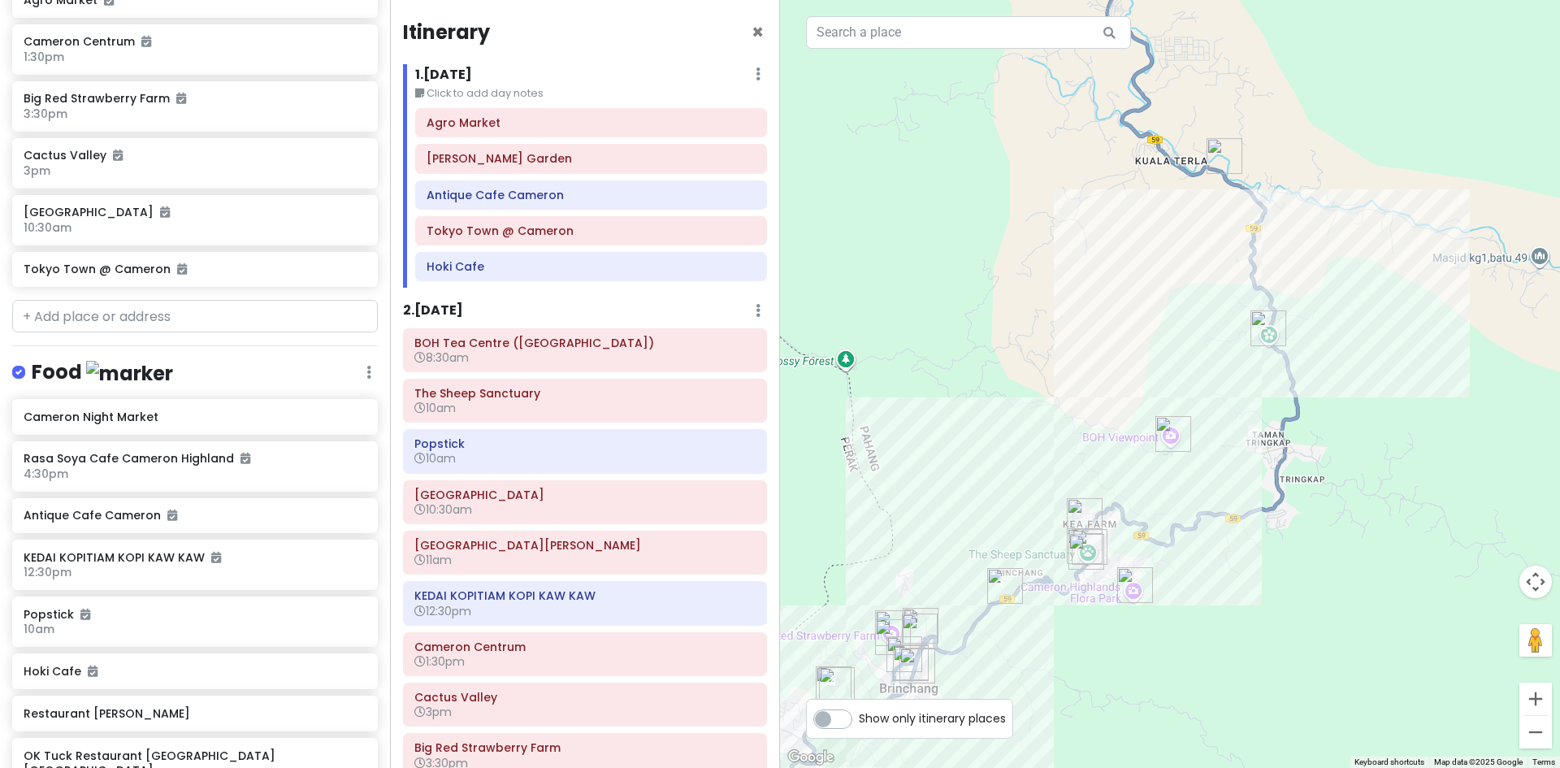
drag, startPoint x: 1013, startPoint y: 340, endPoint x: 1022, endPoint y: 304, distance: 36.8
click at [1022, 304] on div at bounding box center [1170, 384] width 780 height 768
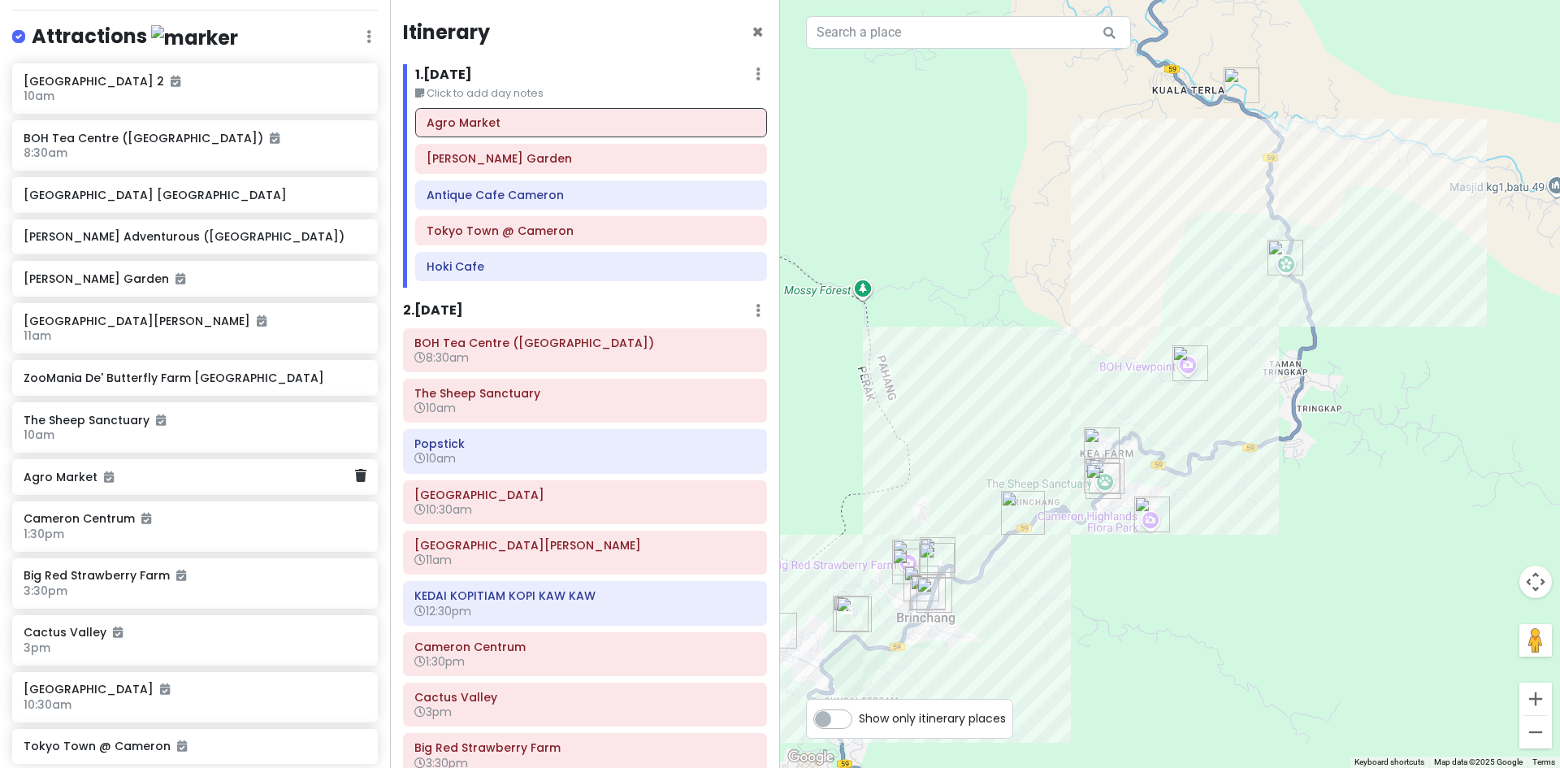
scroll to position [244, 0]
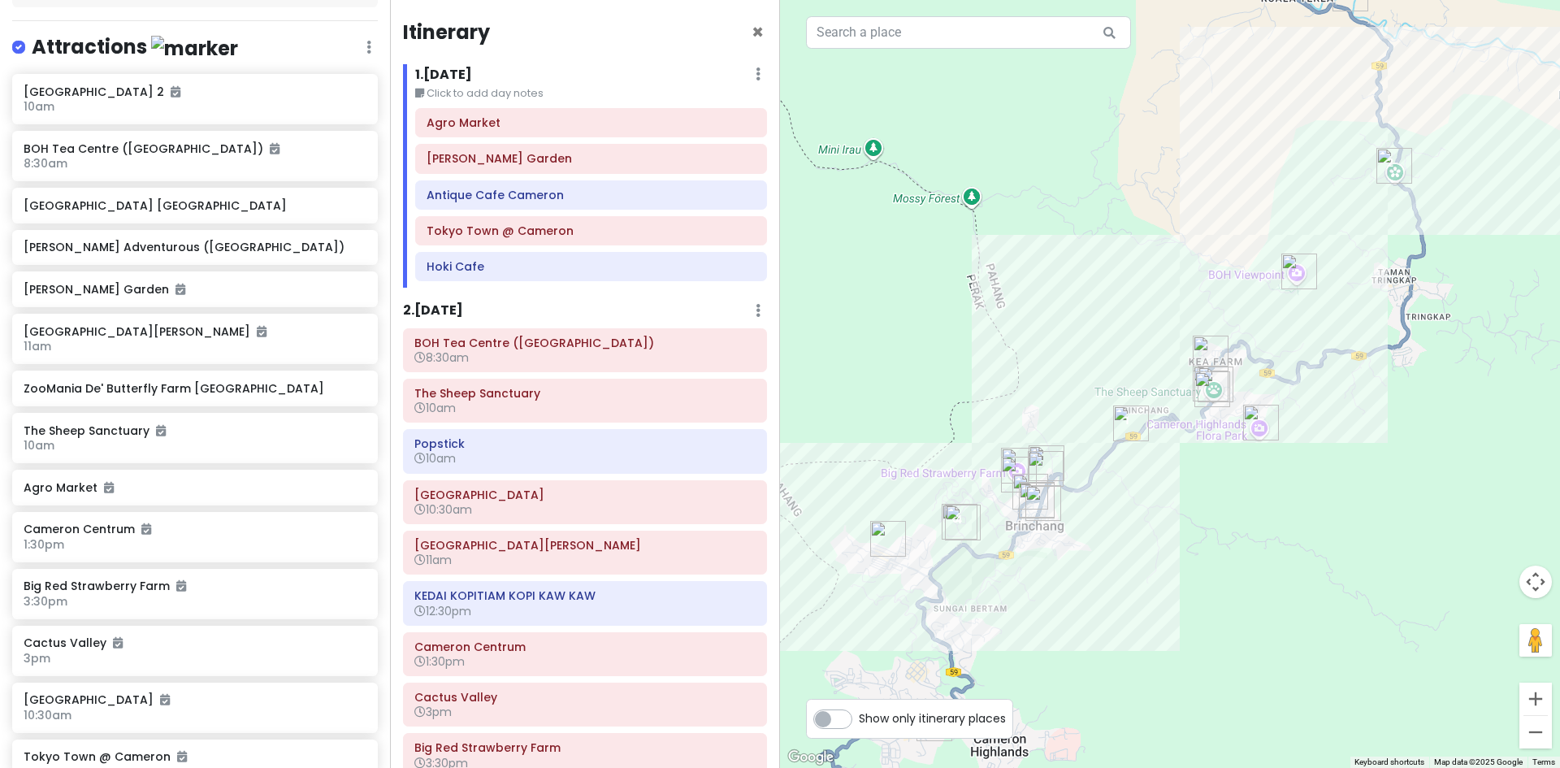
drag, startPoint x: 914, startPoint y: 445, endPoint x: 1014, endPoint y: 347, distance: 140.2
click at [1022, 347] on div at bounding box center [1170, 384] width 780 height 768
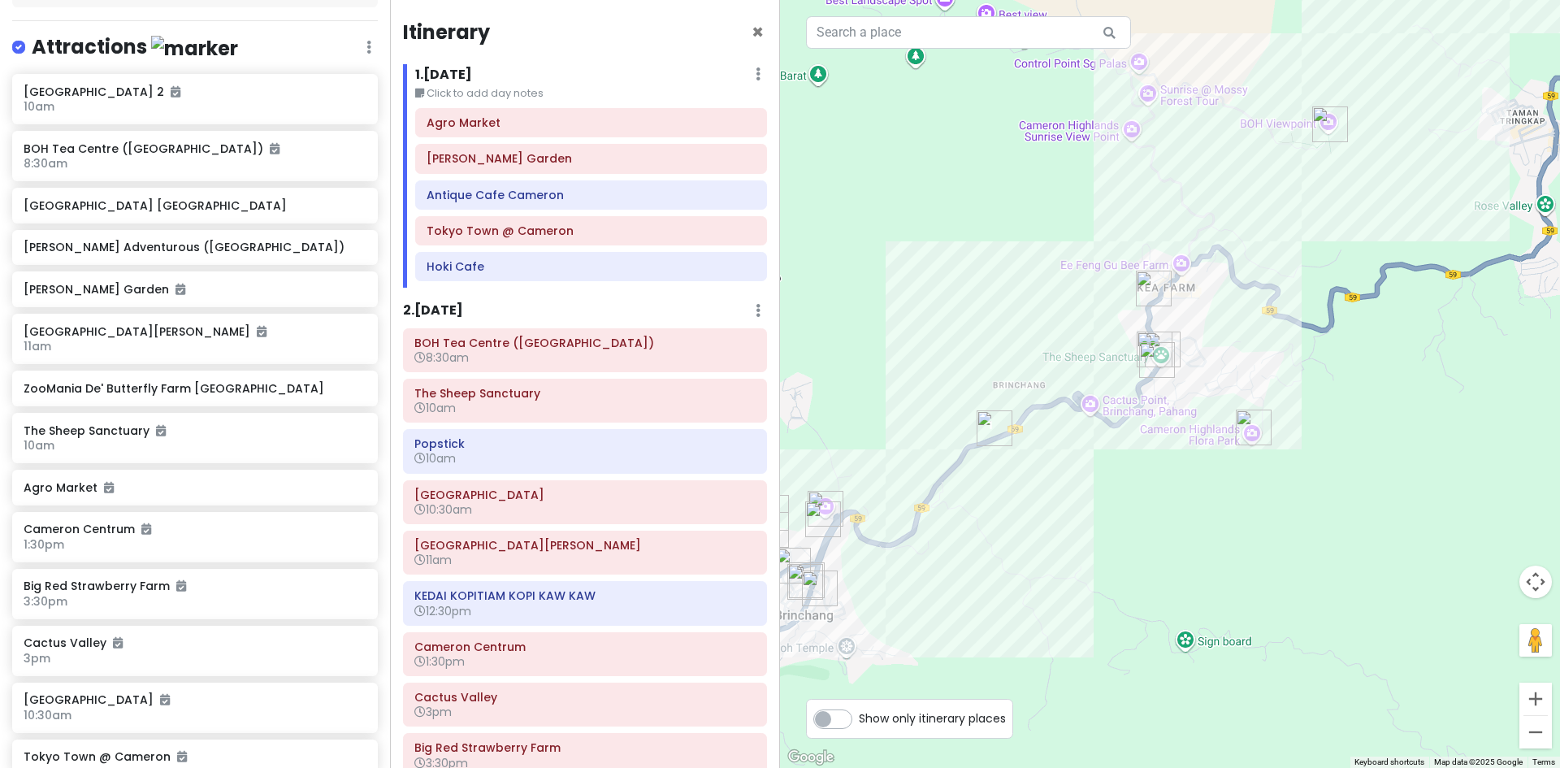
drag, startPoint x: 1044, startPoint y: 474, endPoint x: 960, endPoint y: 535, distance: 103.5
click at [960, 535] on div at bounding box center [1170, 384] width 780 height 768
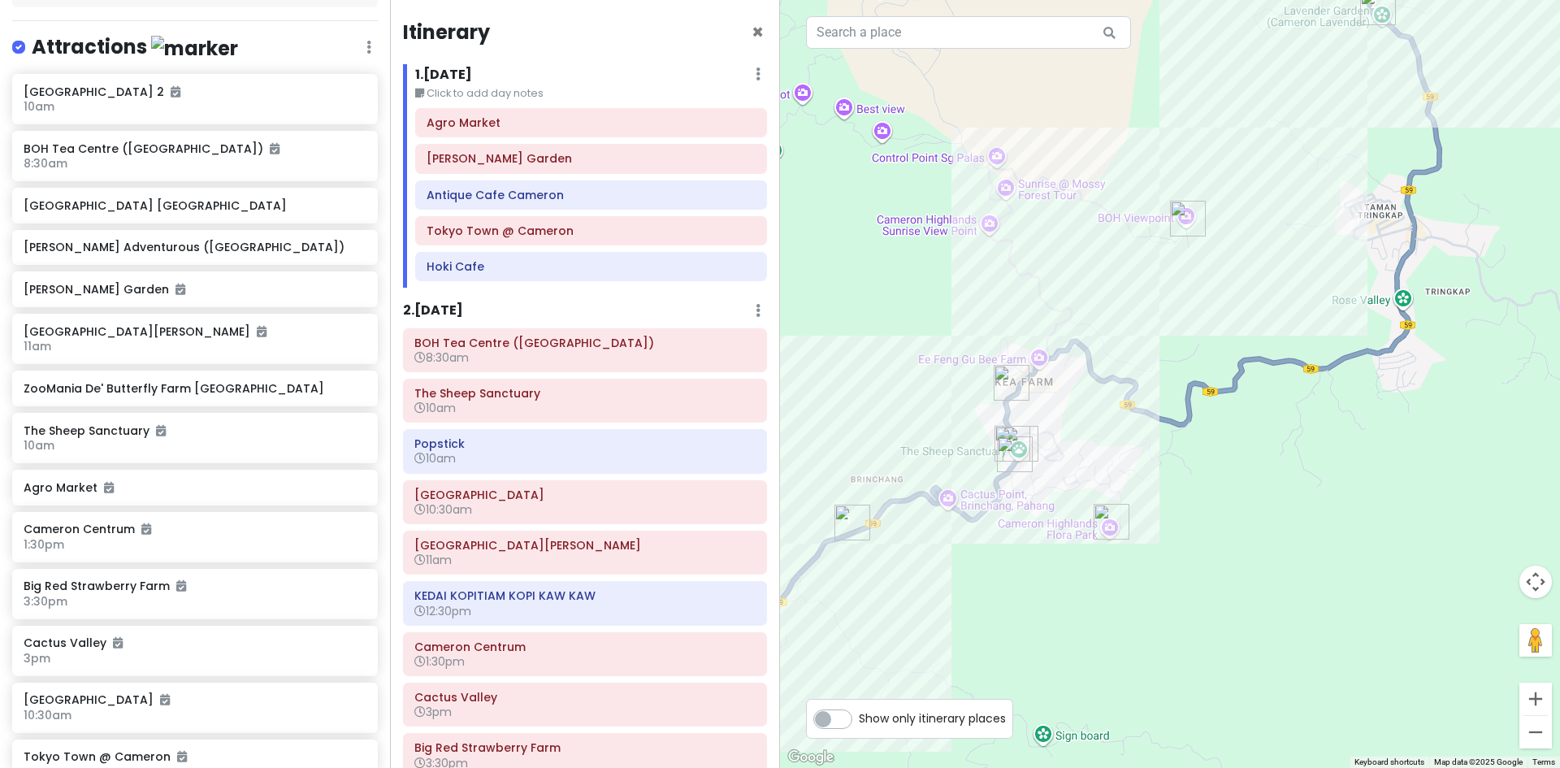
drag, startPoint x: 1056, startPoint y: 457, endPoint x: 1134, endPoint y: 433, distance: 81.7
click at [1134, 433] on div at bounding box center [1170, 384] width 780 height 768
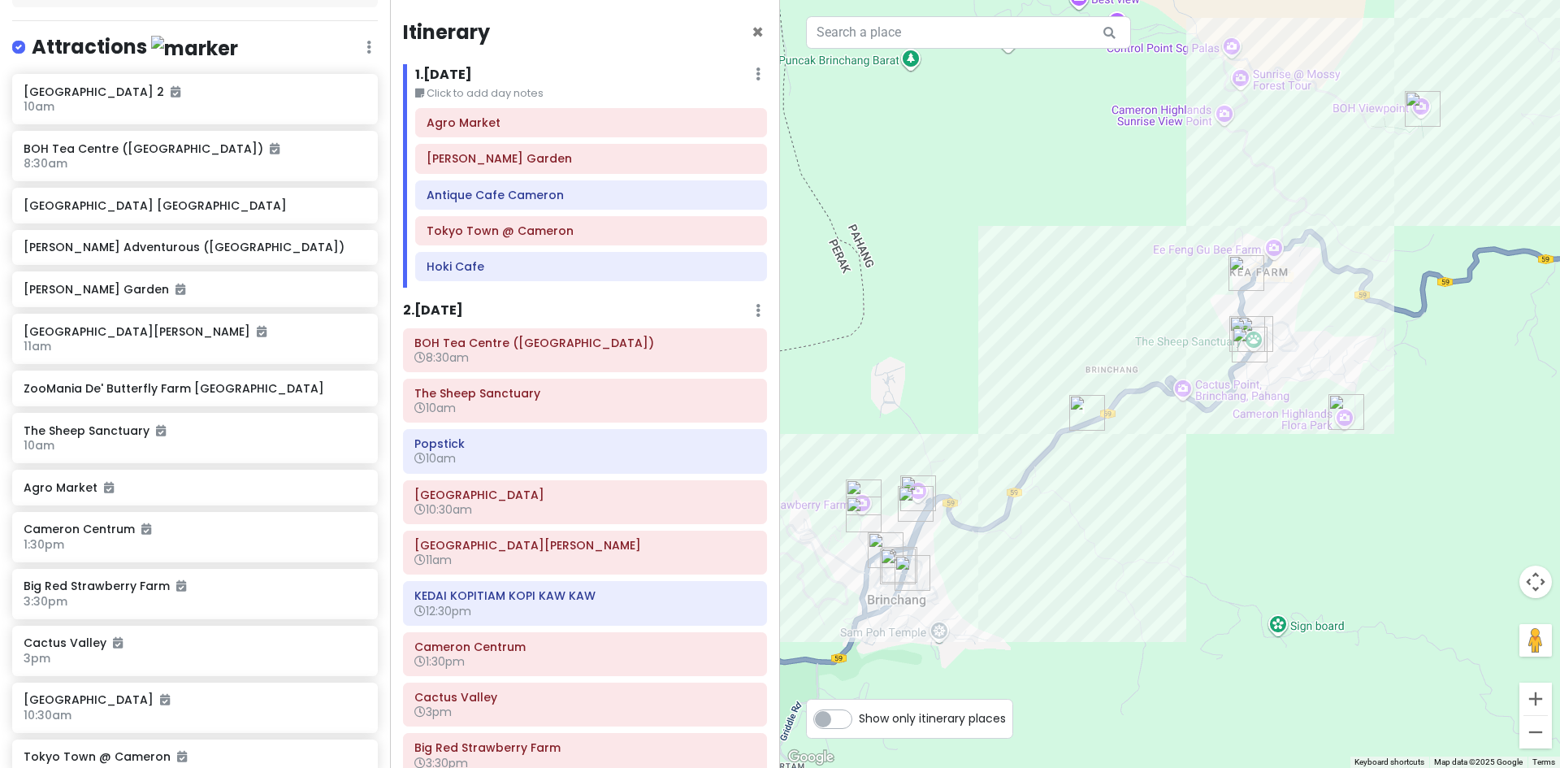
drag, startPoint x: 1035, startPoint y: 504, endPoint x: 1209, endPoint y: 387, distance: 210.0
click at [1119, 442] on div at bounding box center [1170, 384] width 780 height 768
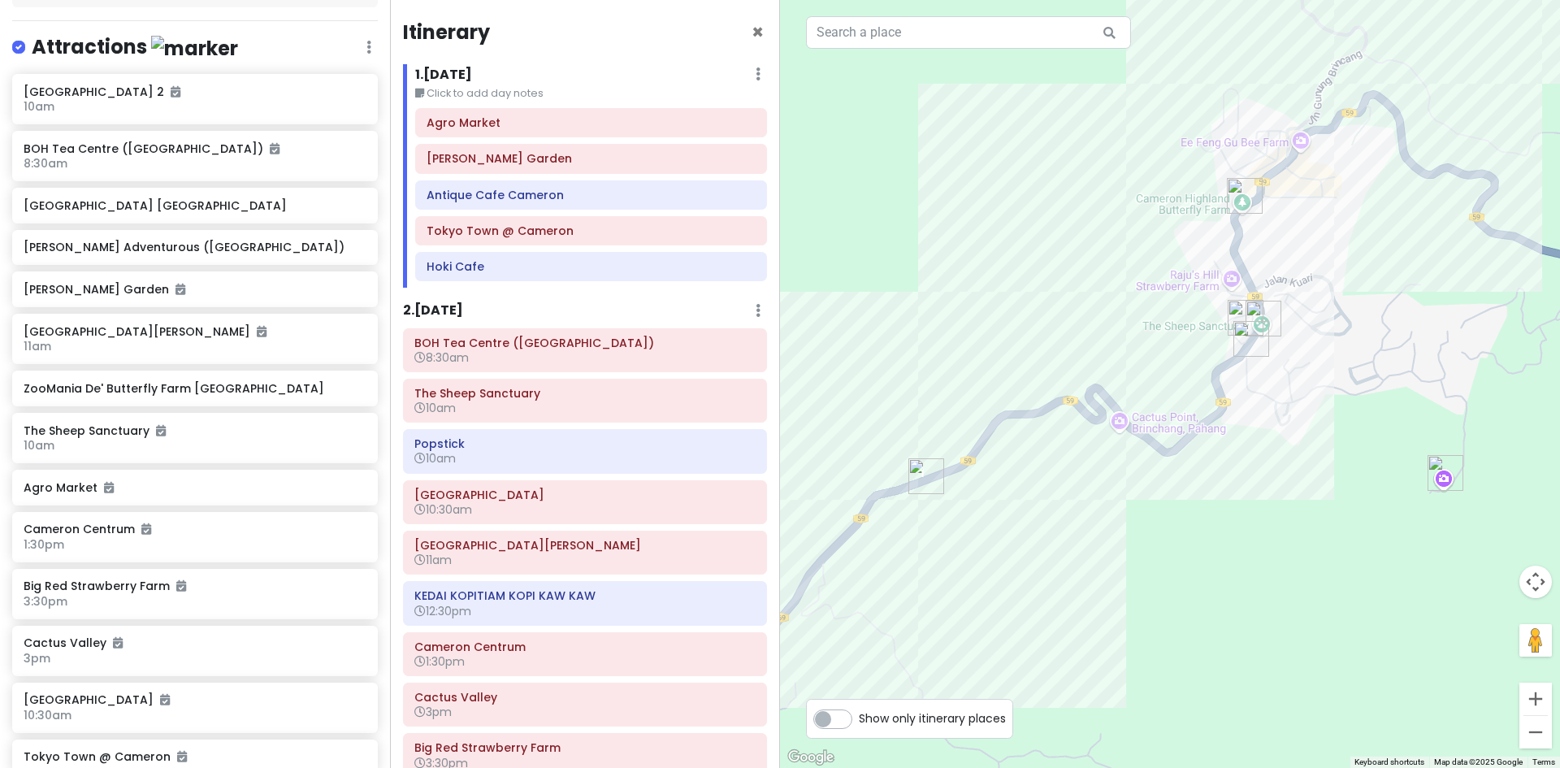
click at [1250, 344] on img "Popstick" at bounding box center [1251, 338] width 49 height 49
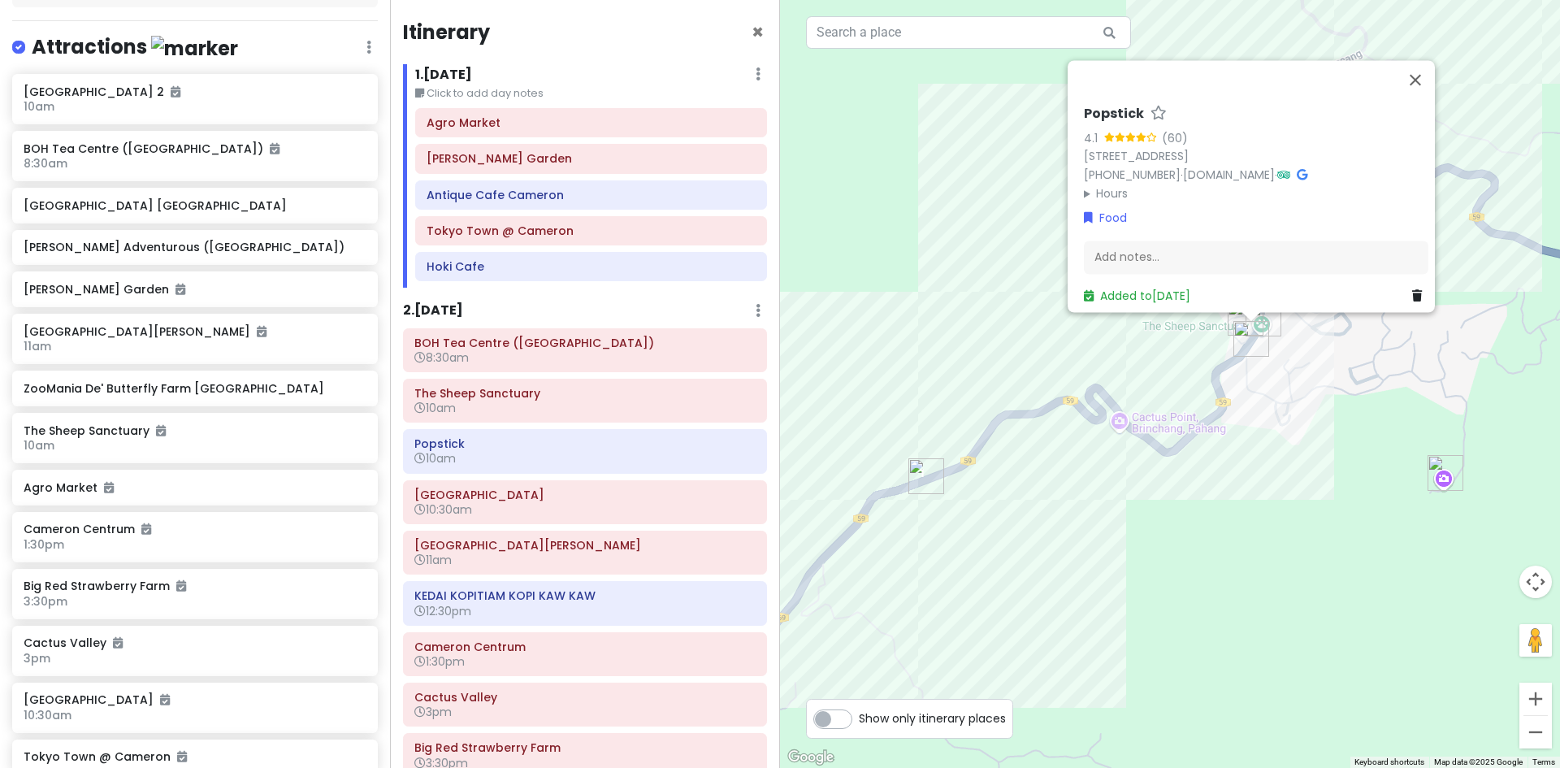
click at [1116, 475] on div "Popstick 4.1 (60) 187 Kea Farm, Brinchang, 39100 Brinchang, Pahang, Malaysia +6…" at bounding box center [1170, 384] width 780 height 768
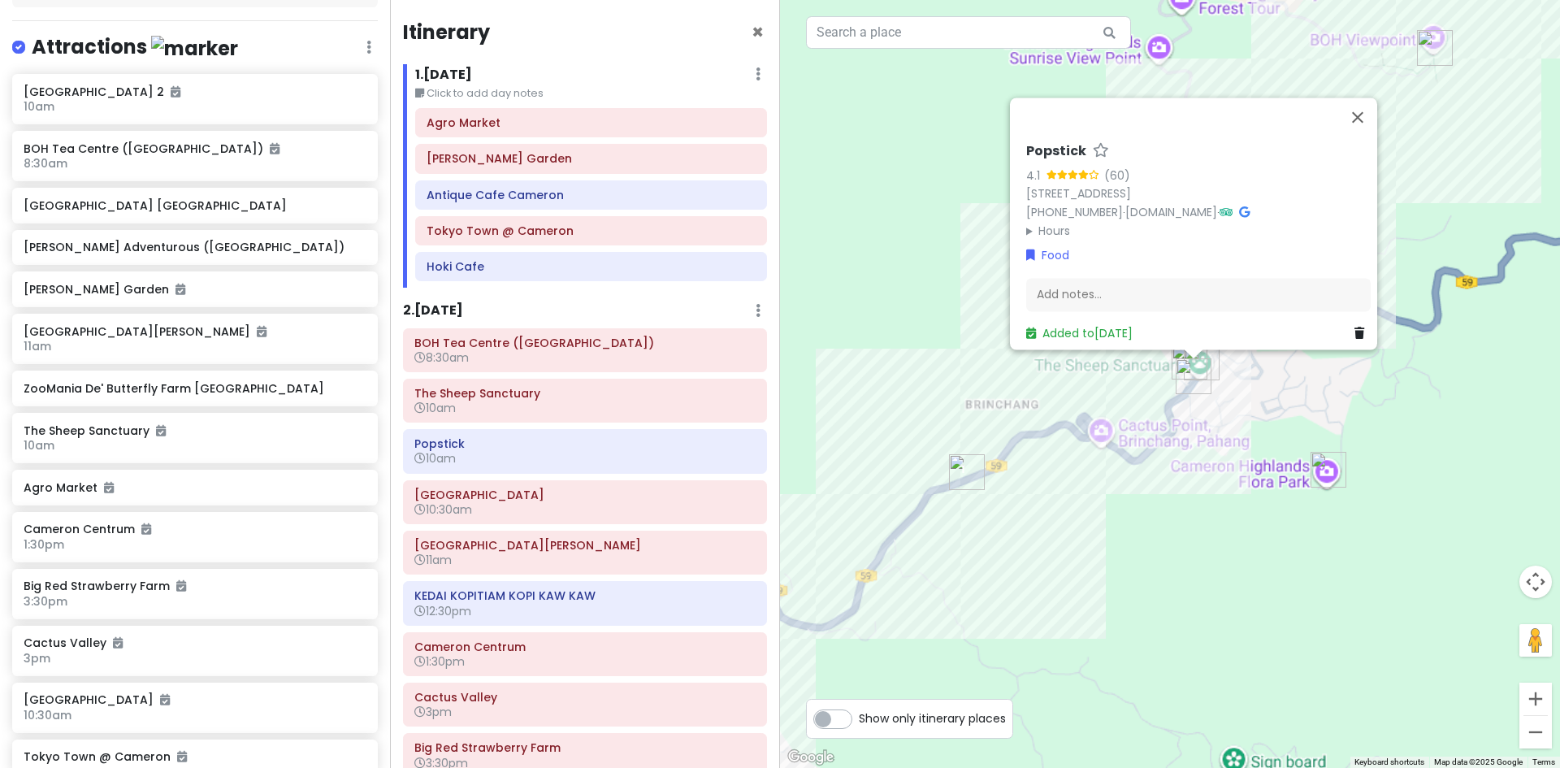
click at [1059, 481] on div "Popstick 4.1 (60) 187 Kea Farm, Brinchang, 39100 Brinchang, Pahang, Malaysia +6…" at bounding box center [1170, 384] width 780 height 768
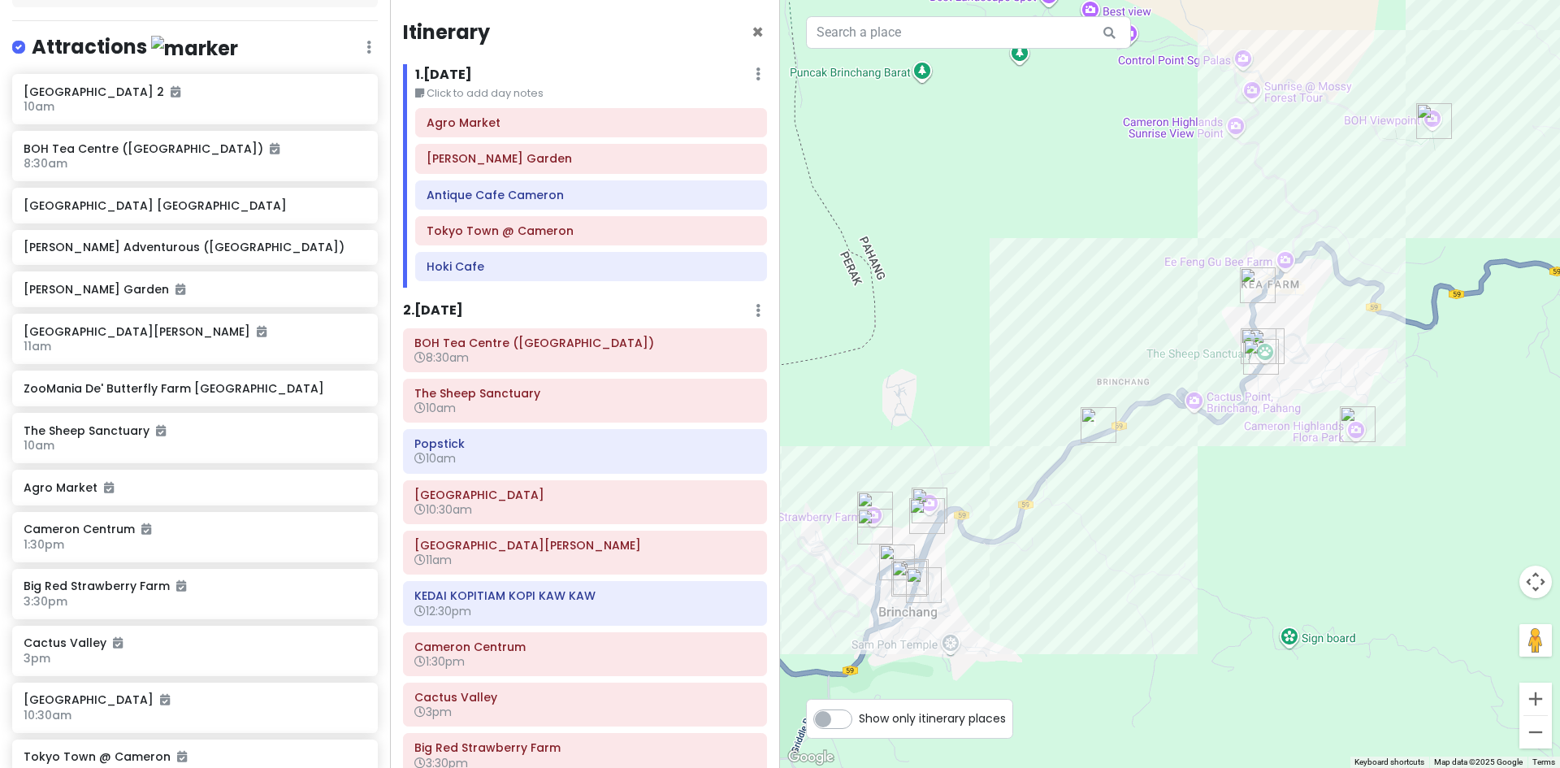
drag, startPoint x: 1106, startPoint y: 458, endPoint x: 1165, endPoint y: 430, distance: 65.0
click at [1165, 430] on div at bounding box center [1170, 384] width 780 height 768
drag, startPoint x: 1138, startPoint y: 462, endPoint x: 1254, endPoint y: 347, distance: 163.7
click at [1254, 347] on div at bounding box center [1170, 384] width 780 height 768
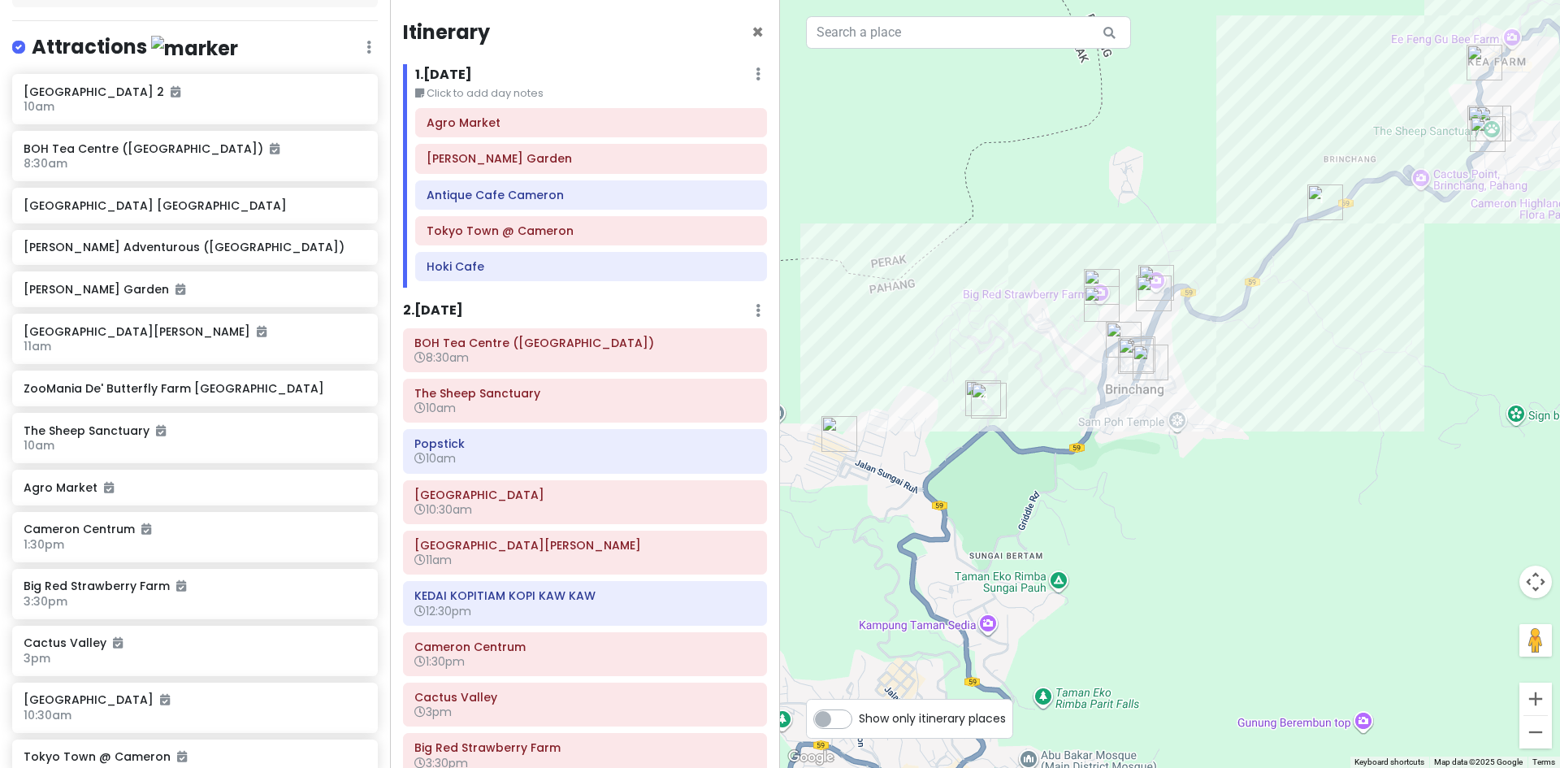
drag, startPoint x: 1104, startPoint y: 499, endPoint x: 1148, endPoint y: 354, distance: 151.1
click at [1148, 354] on div at bounding box center [1170, 384] width 780 height 768
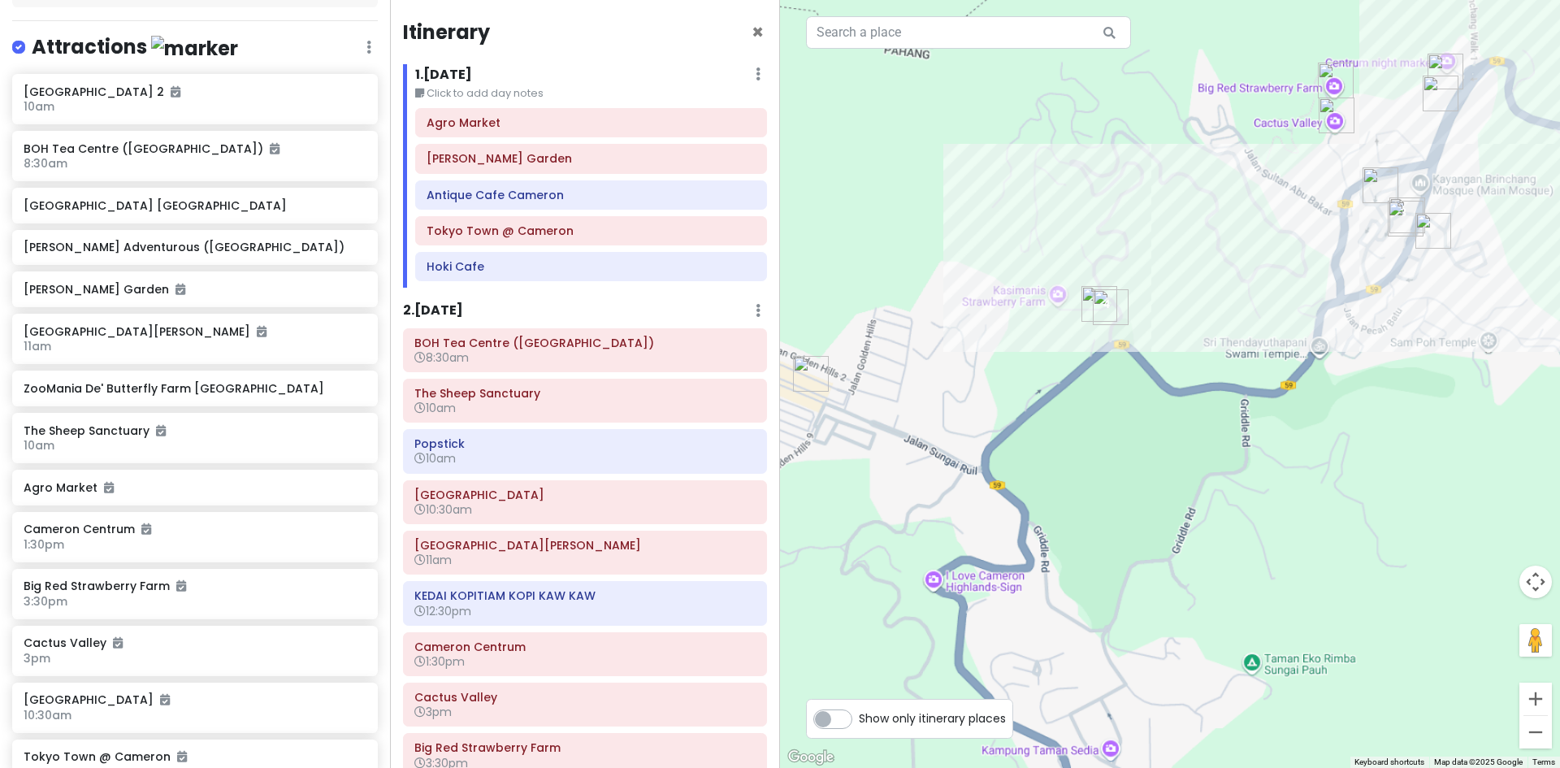
drag, startPoint x: 1136, startPoint y: 453, endPoint x: 1165, endPoint y: 331, distance: 125.3
click at [1162, 342] on div at bounding box center [1170, 384] width 780 height 768
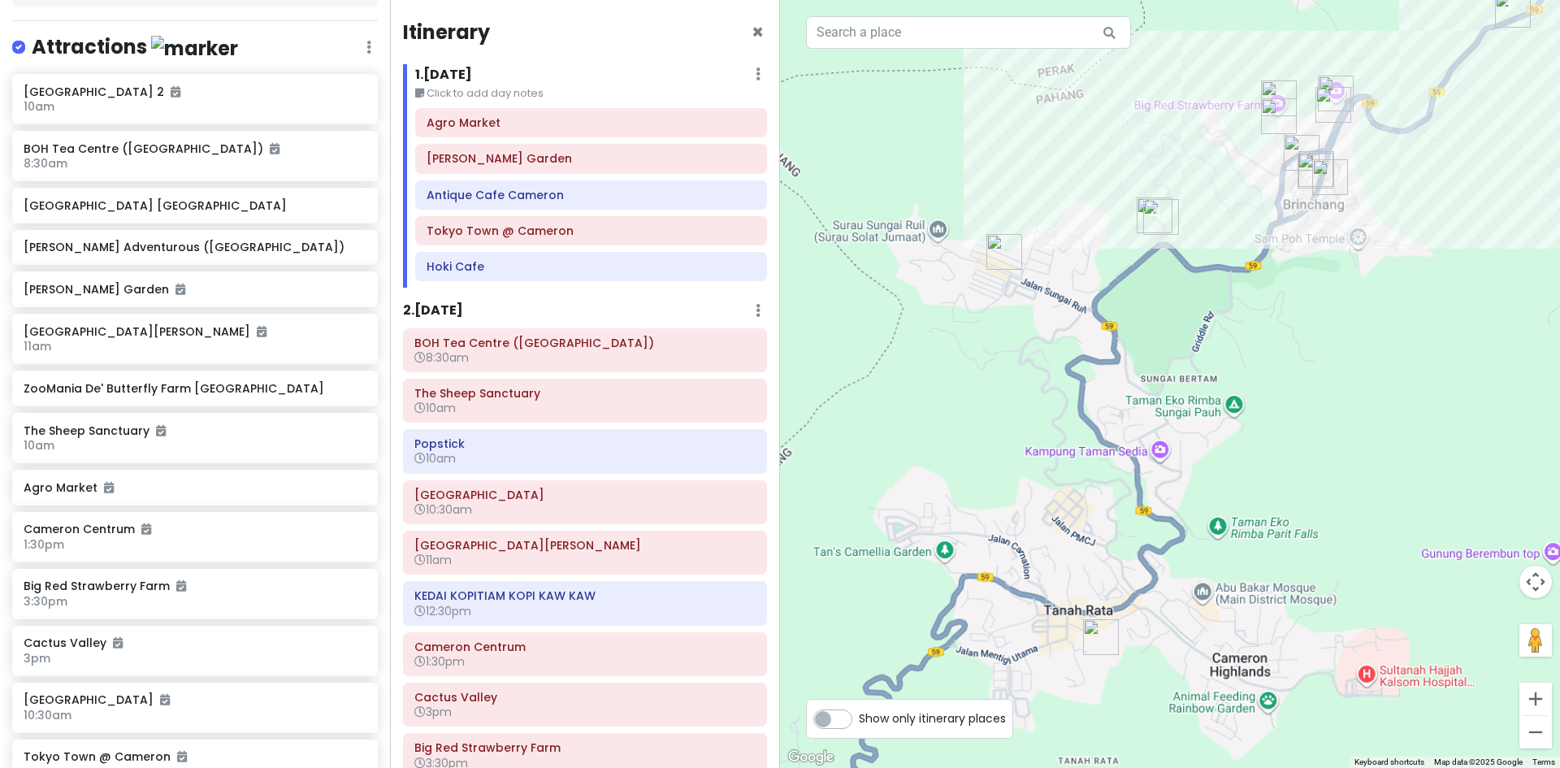
drag, startPoint x: 1170, startPoint y: 317, endPoint x: 1068, endPoint y: 466, distance: 180.7
click at [1070, 465] on div at bounding box center [1170, 384] width 780 height 768
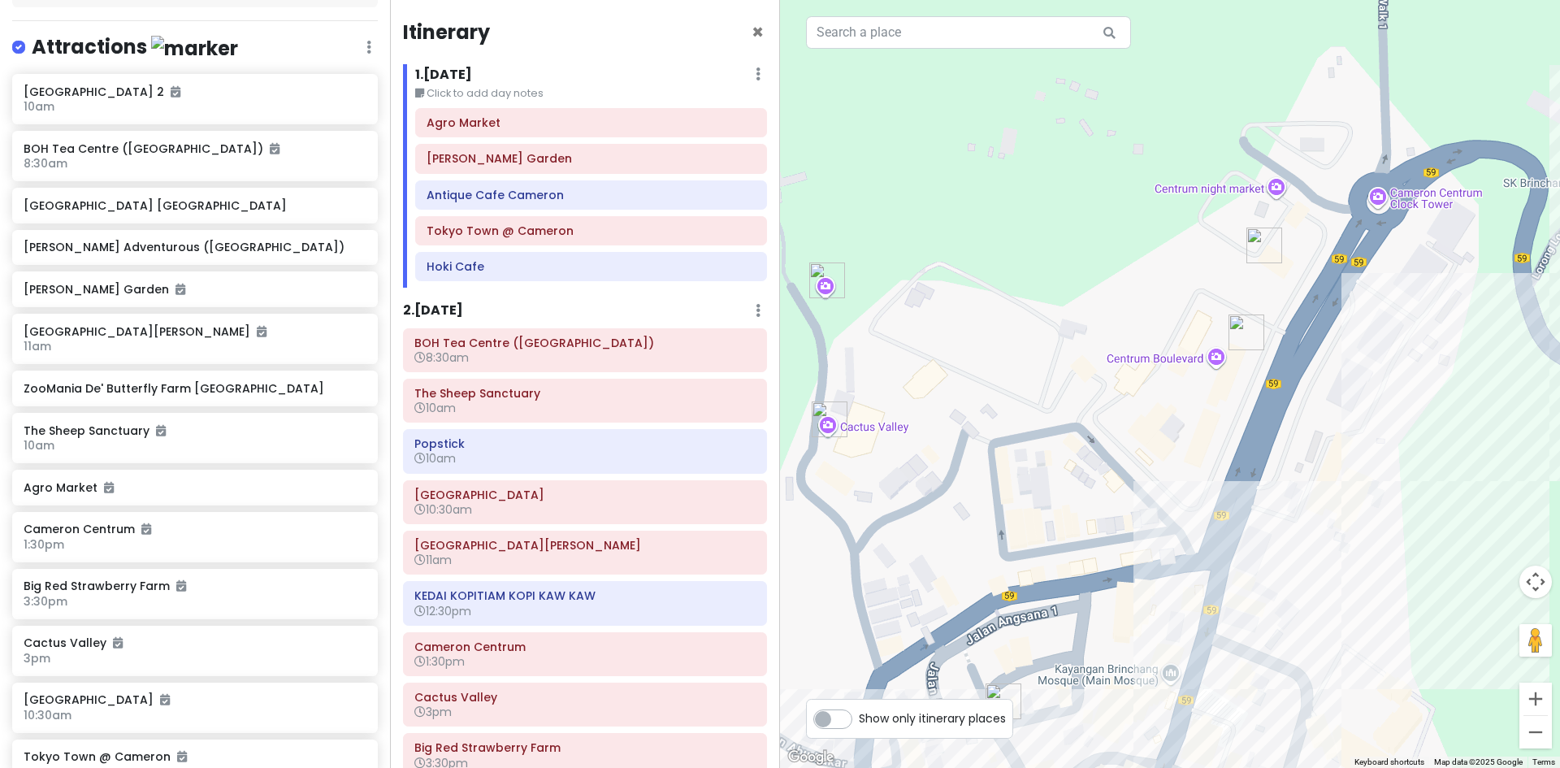
drag, startPoint x: 1015, startPoint y: 409, endPoint x: 1041, endPoint y: 409, distance: 26.0
click at [1039, 409] on div at bounding box center [1170, 384] width 780 height 768
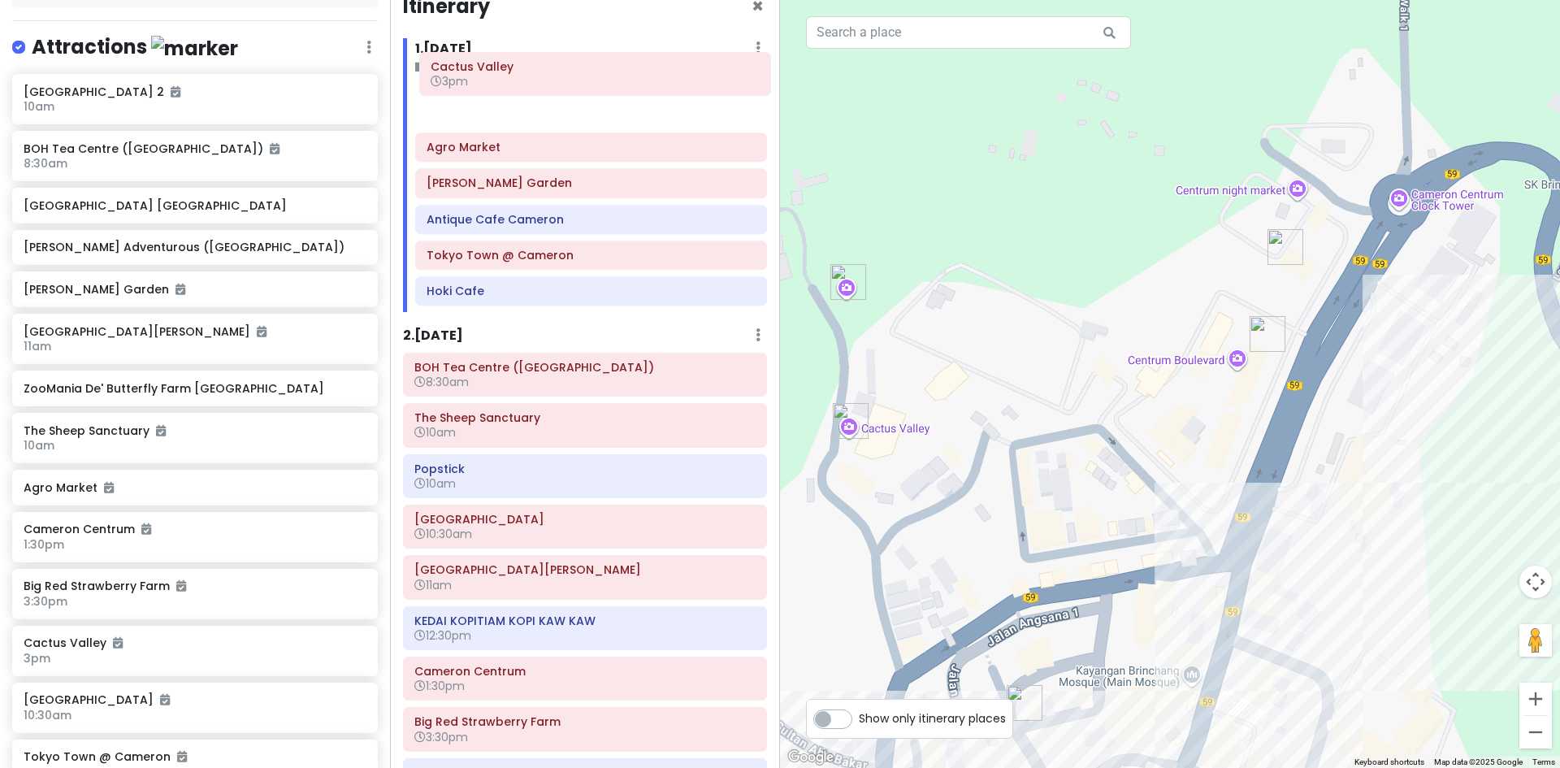
scroll to position [0, 0]
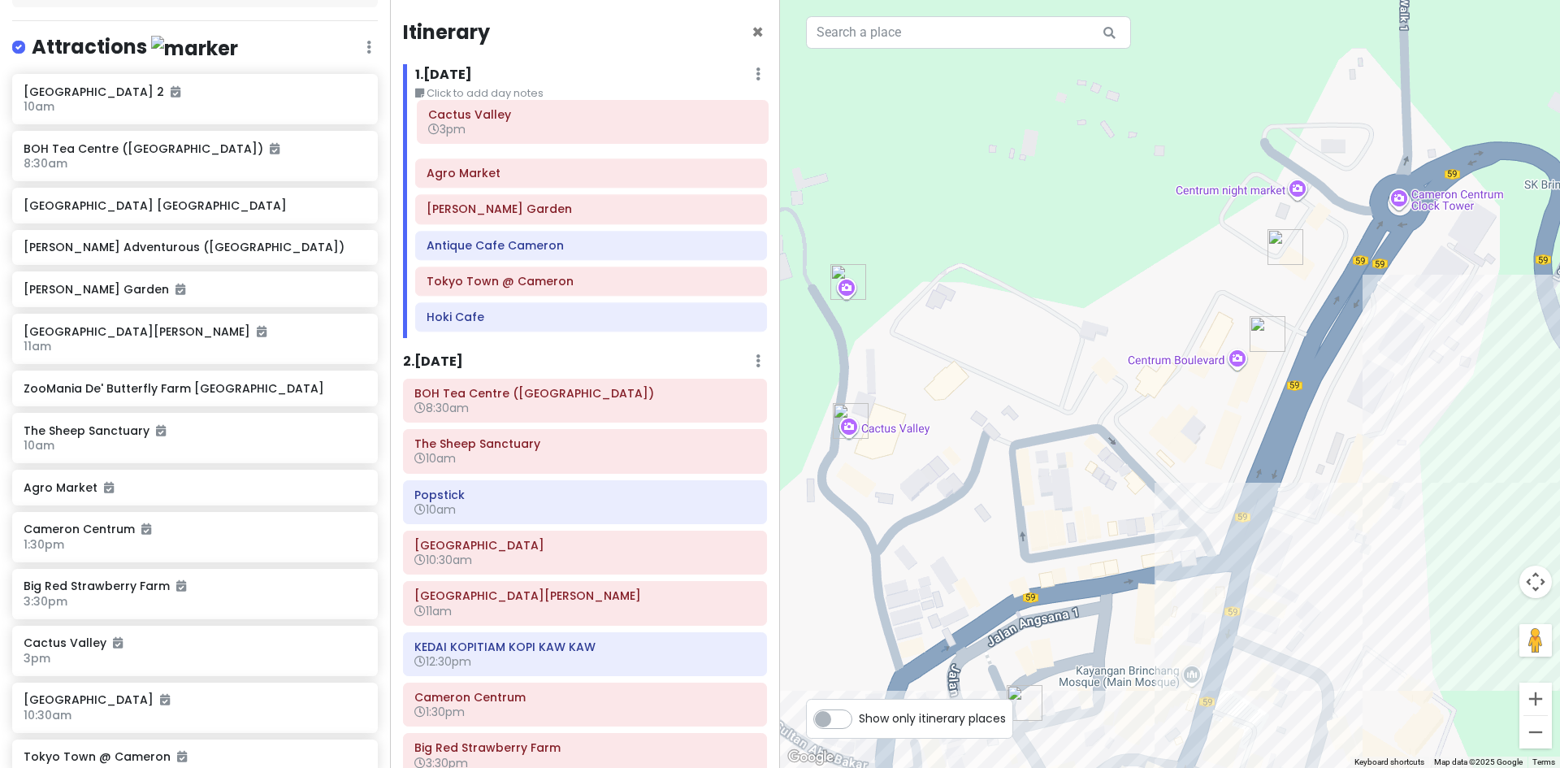
drag, startPoint x: 547, startPoint y: 628, endPoint x: 561, endPoint y: 135, distance: 493.3
click at [561, 135] on div "Itinerary × 1 . Fri 10/17 Edit Day Notes Delete Day Click to add day notes Agro…" at bounding box center [585, 384] width 390 height 768
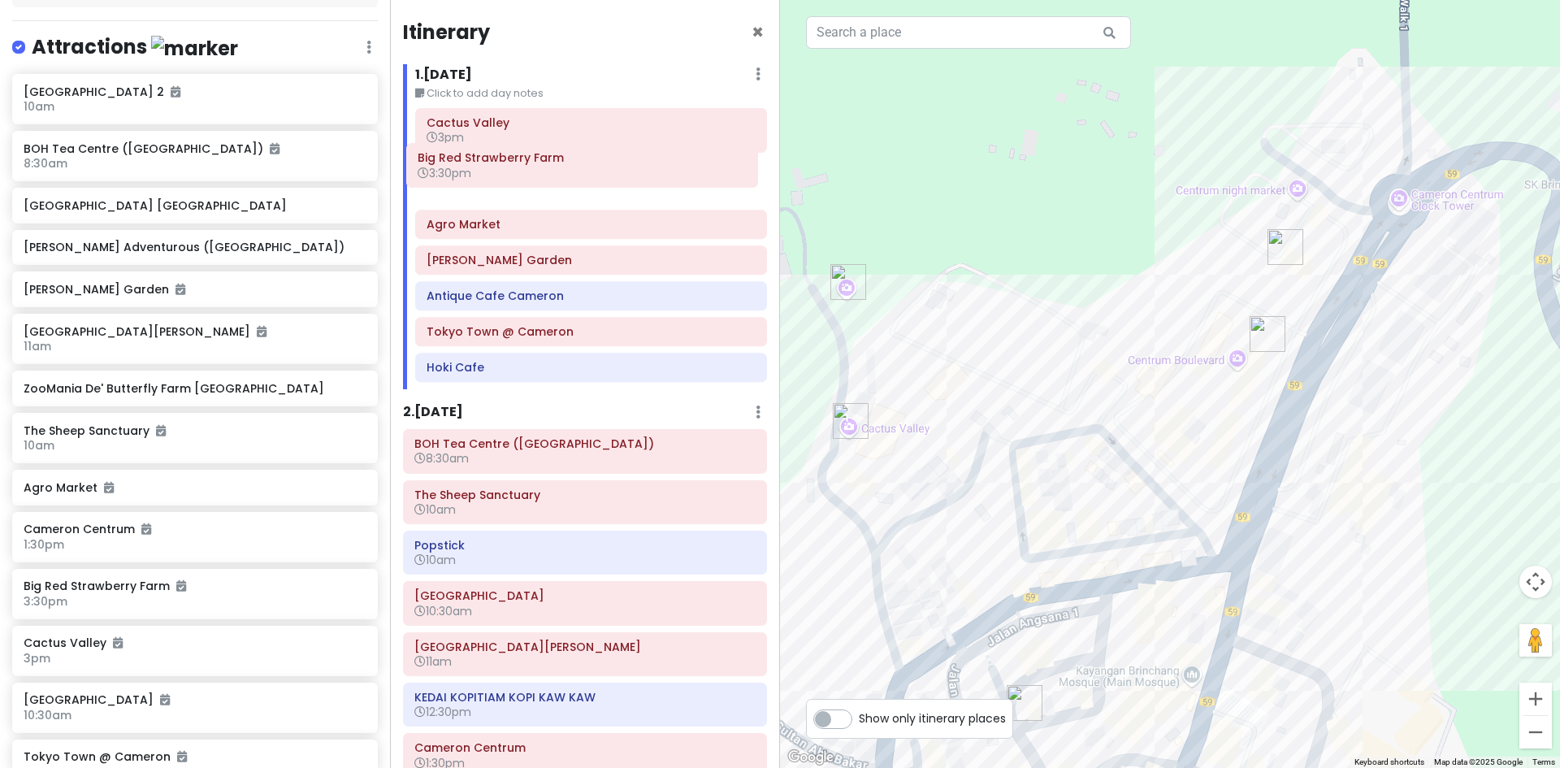
drag, startPoint x: 559, startPoint y: 602, endPoint x: 561, endPoint y: 183, distance: 419.2
click at [561, 183] on div "Itinerary × 1 . Fri 10/17 Edit Day Notes Delete Day Click to add day notes Cact…" at bounding box center [585, 384] width 390 height 768
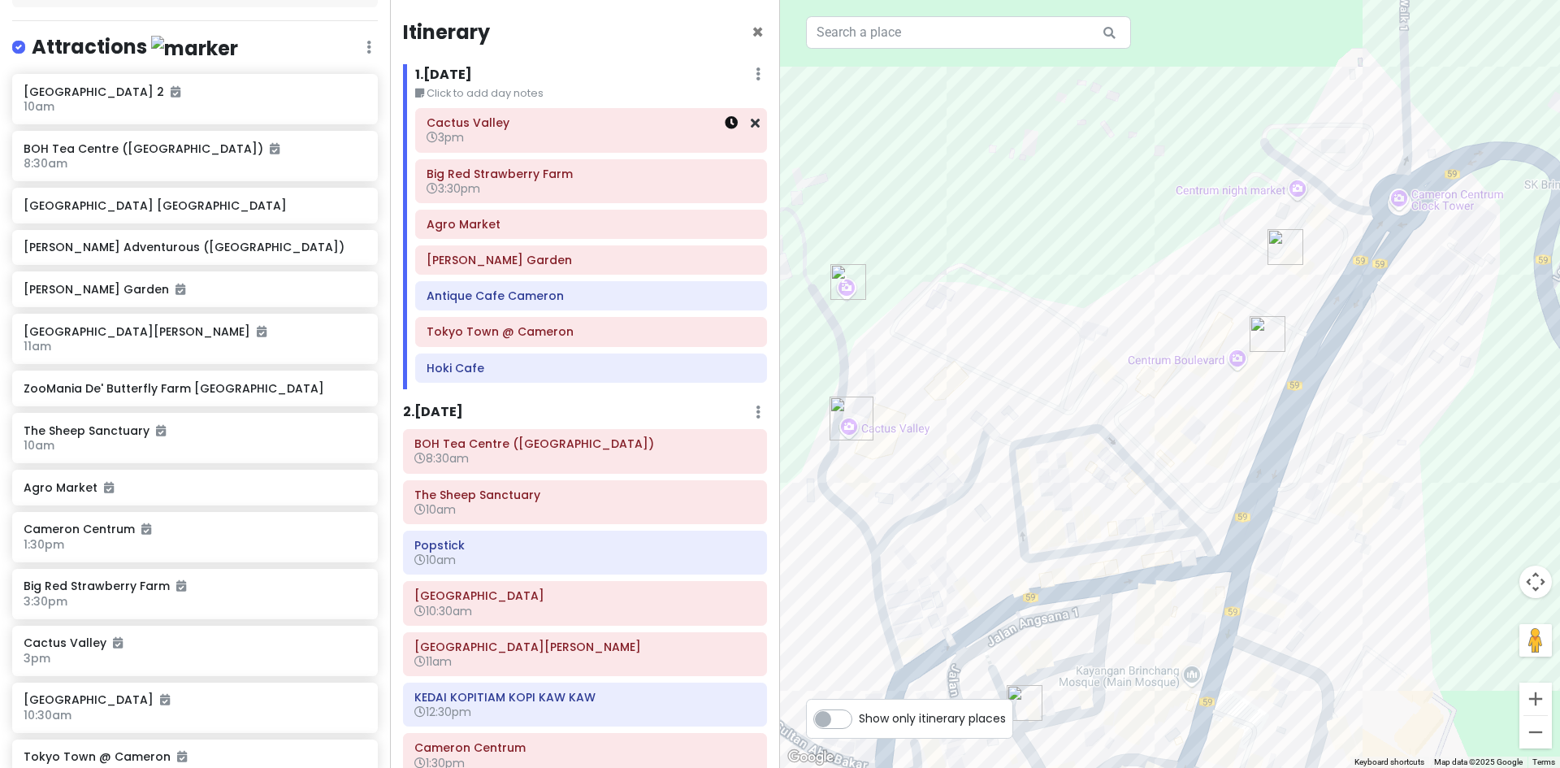
click at [725, 124] on icon at bounding box center [731, 122] width 13 height 13
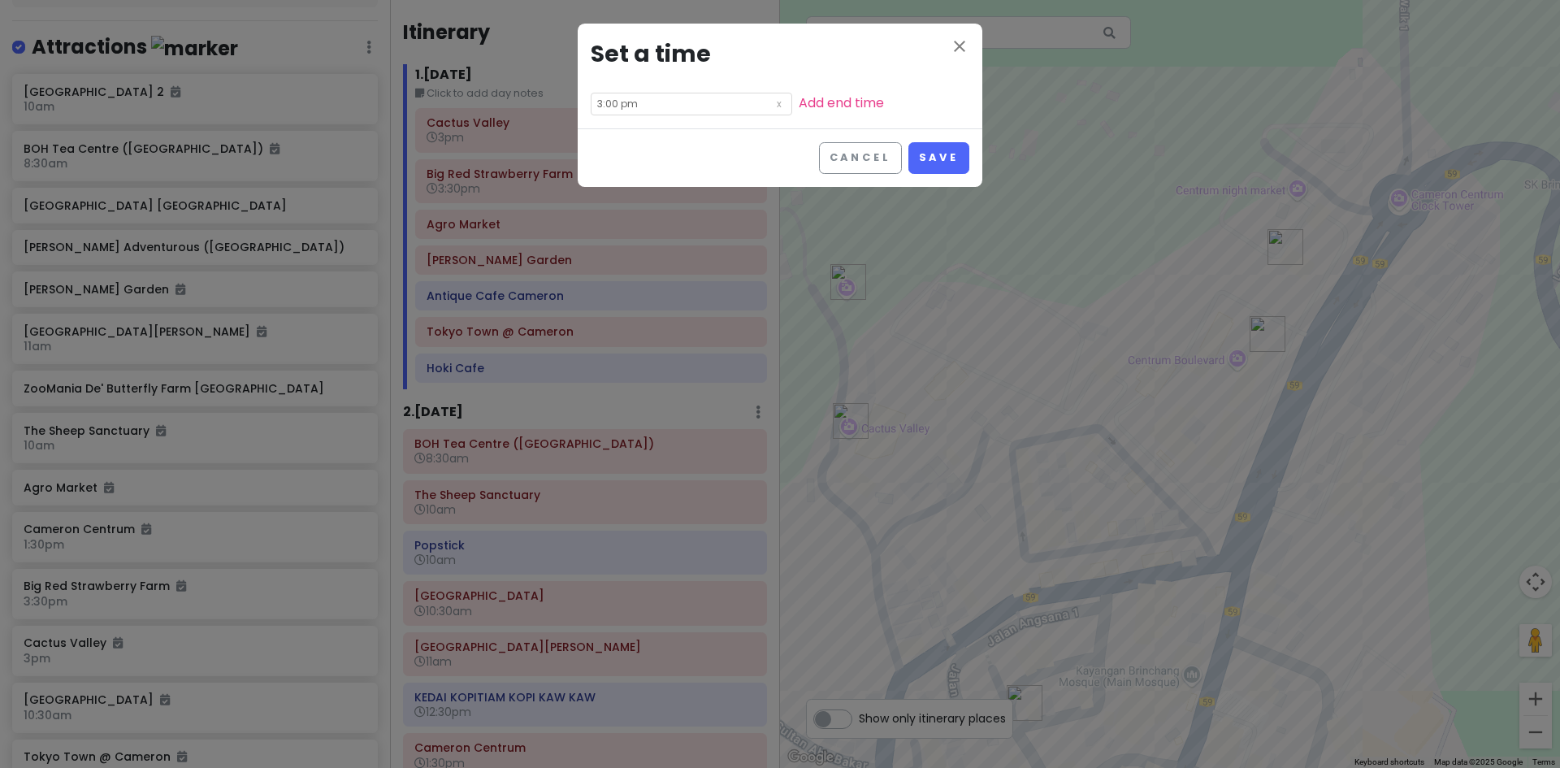
click at [691, 114] on input "3:00 pm" at bounding box center [691, 104] width 201 height 23
click at [612, 202] on li "10" at bounding box center [613, 205] width 45 height 19
type input "10:00 pm"
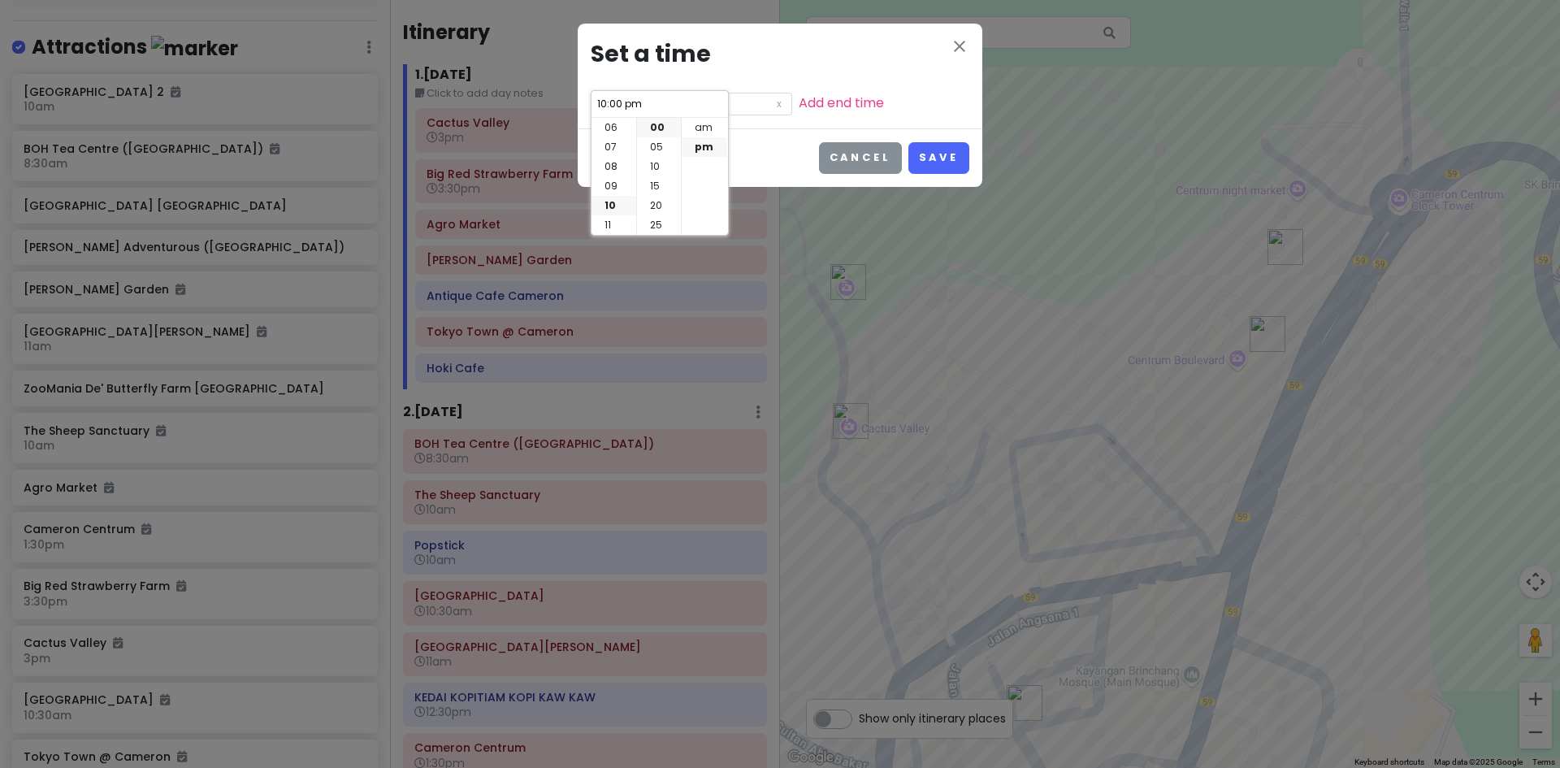
drag, startPoint x: 711, startPoint y: 130, endPoint x: 825, endPoint y: 148, distance: 115.9
click at [712, 130] on li "am" at bounding box center [704, 127] width 45 height 19
type input "10:00 am"
click at [931, 159] on button "Save" at bounding box center [938, 158] width 61 height 32
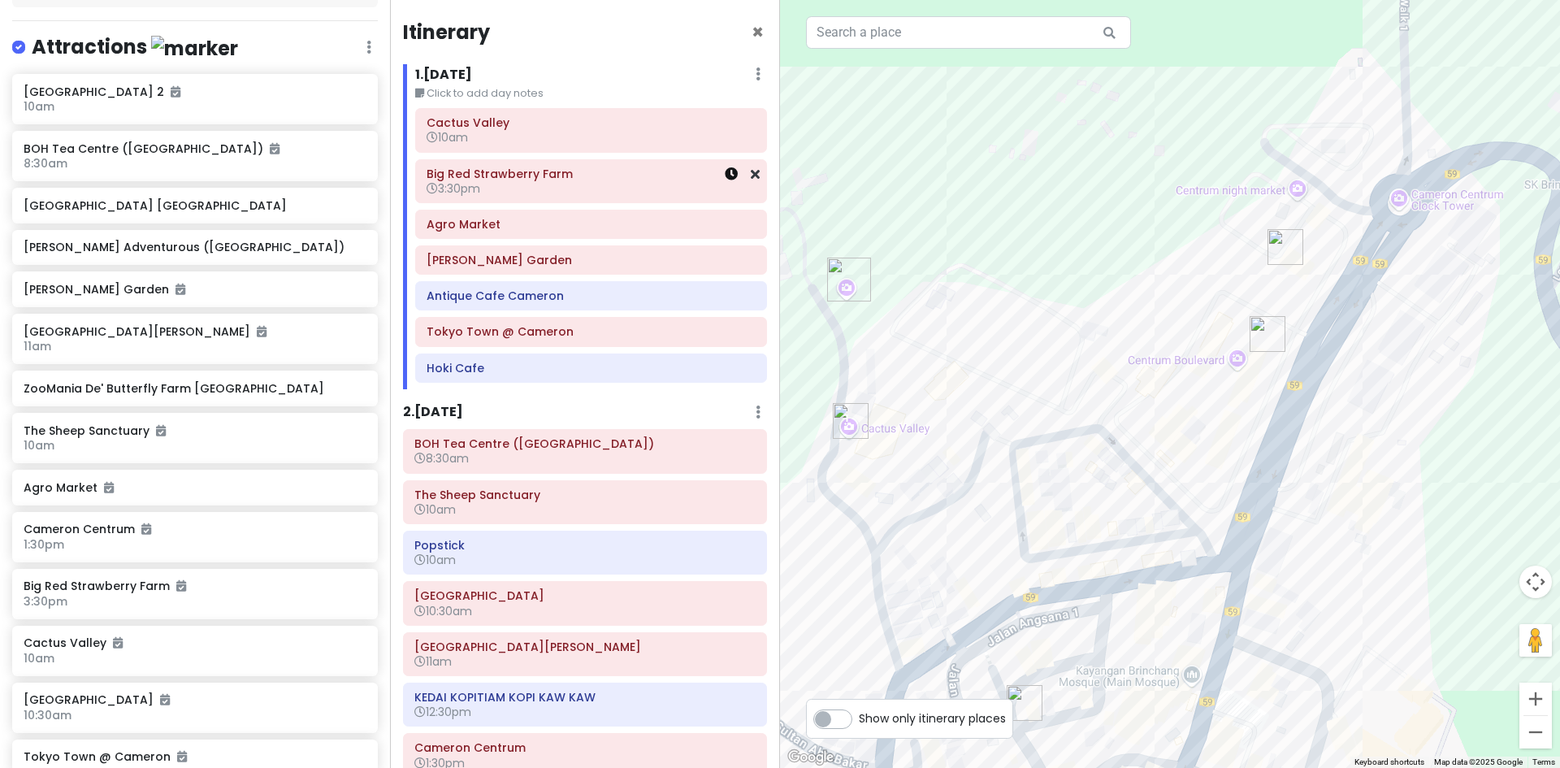
click at [725, 179] on icon at bounding box center [731, 173] width 13 height 13
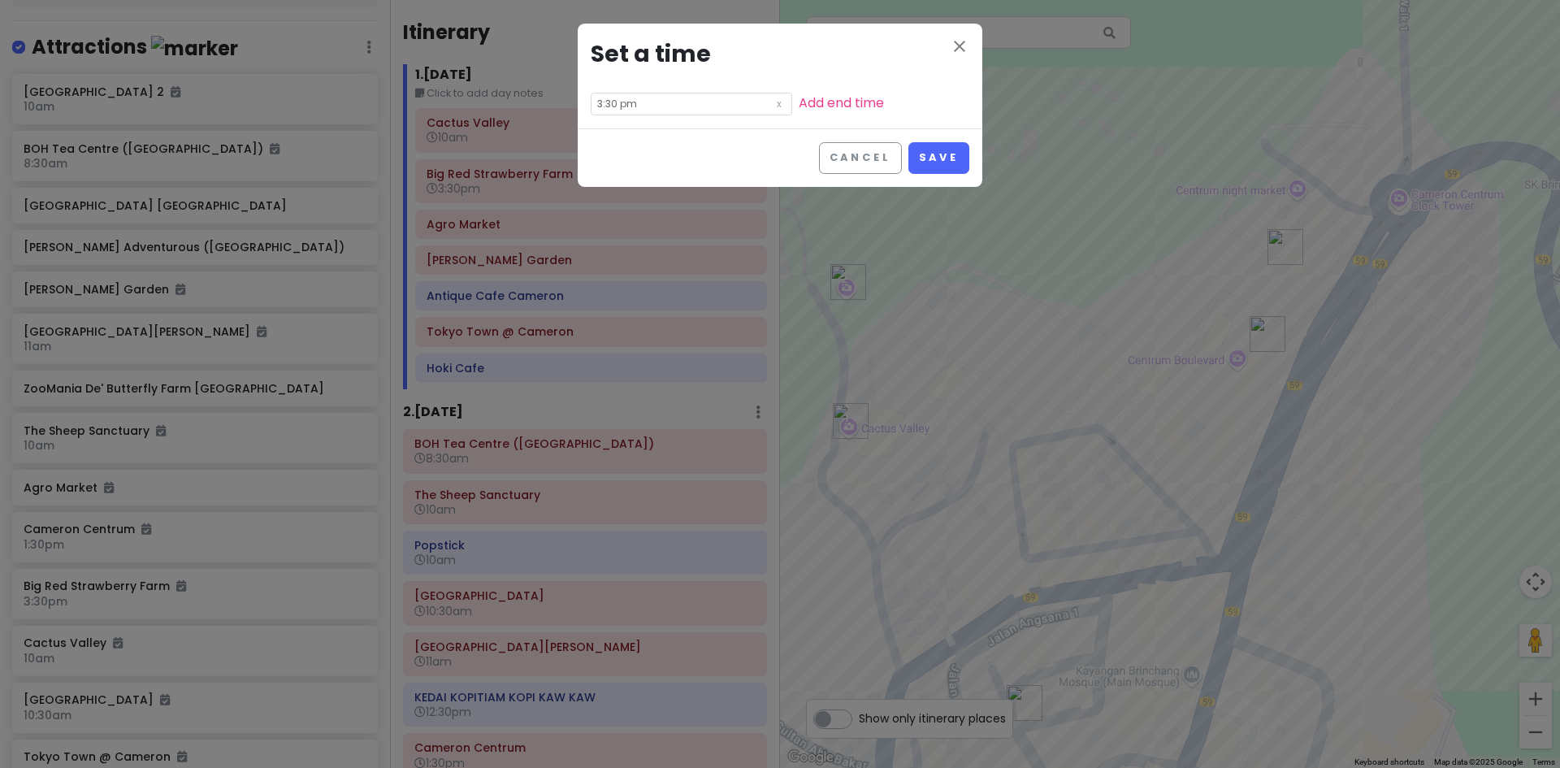
click at [651, 109] on input "3:30 pm" at bounding box center [691, 104] width 201 height 23
click at [615, 201] on li "10" at bounding box center [613, 205] width 45 height 19
type input "10:30 pm"
click at [706, 128] on li "am" at bounding box center [704, 127] width 45 height 19
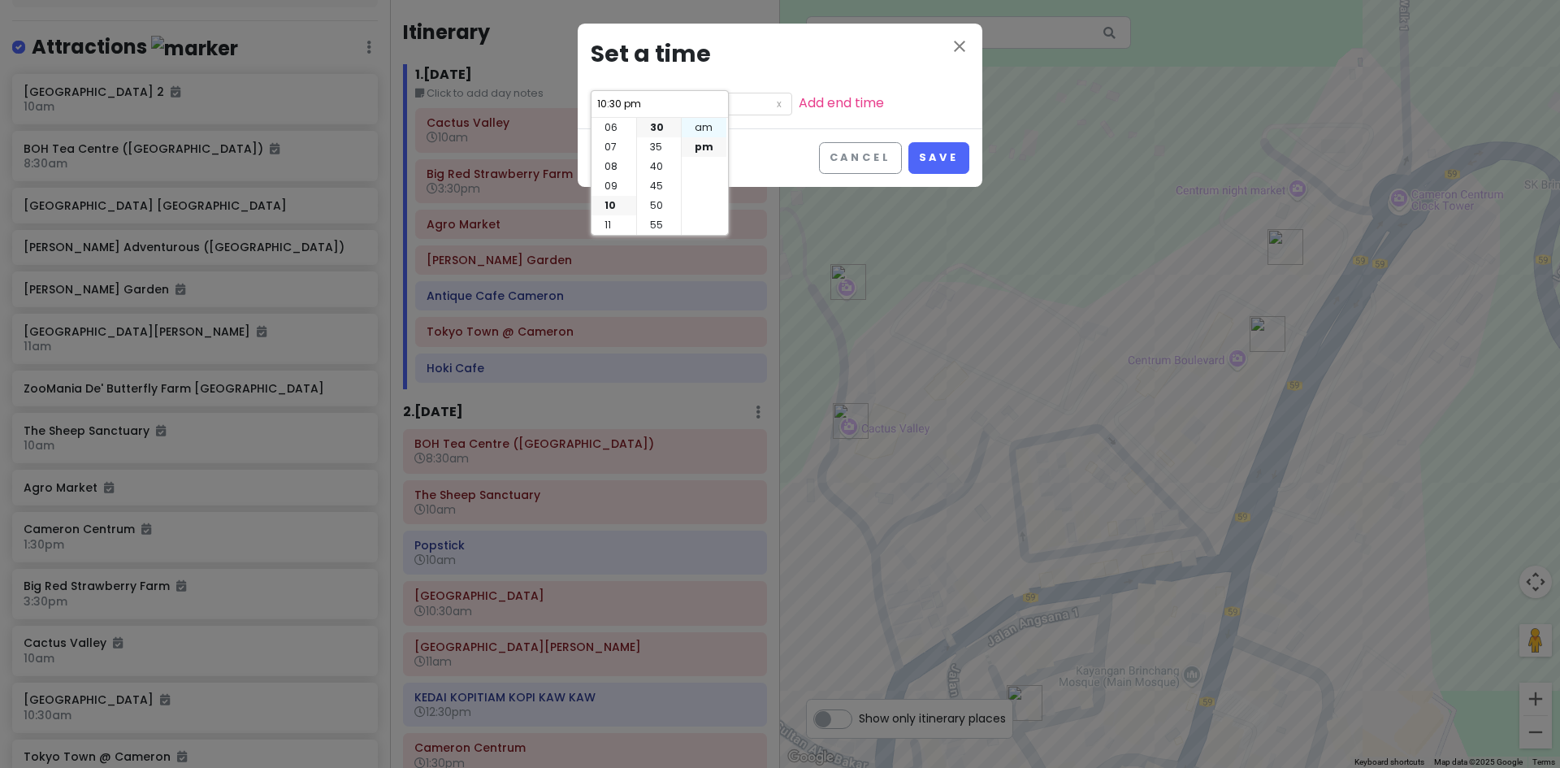
type input "10:30 am"
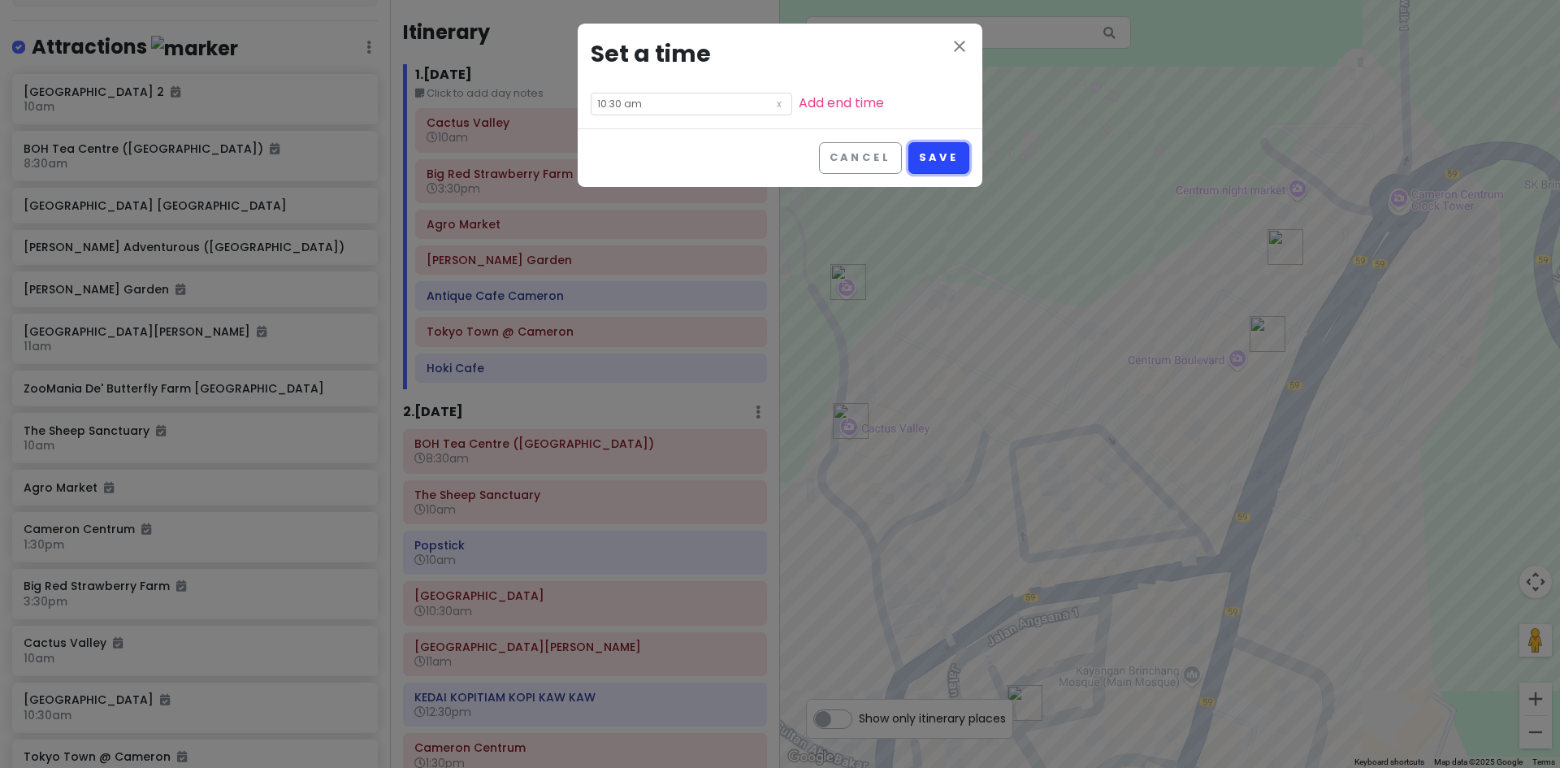
click at [932, 153] on button "Save" at bounding box center [938, 158] width 61 height 32
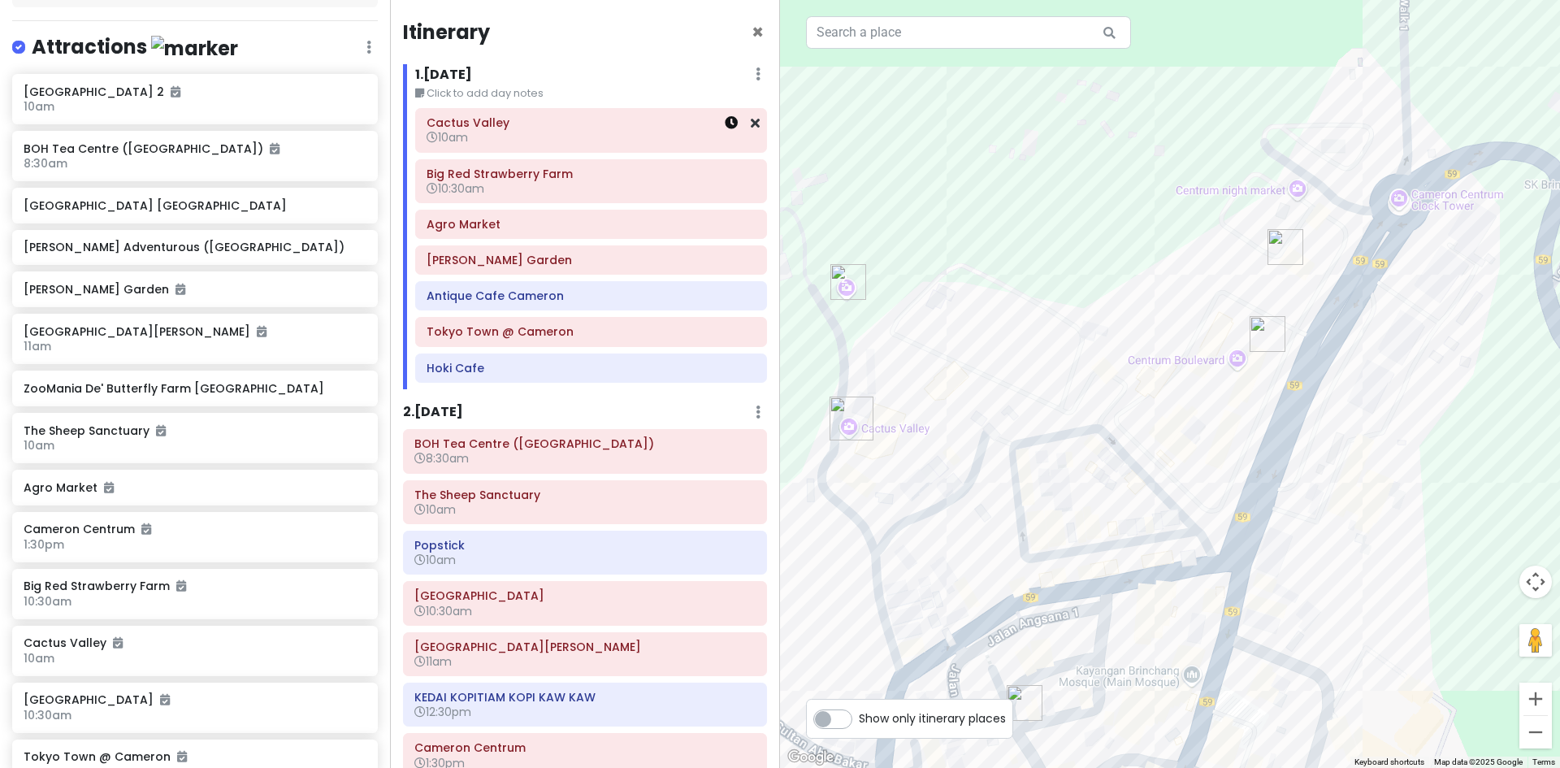
click at [725, 123] on icon at bounding box center [731, 122] width 13 height 13
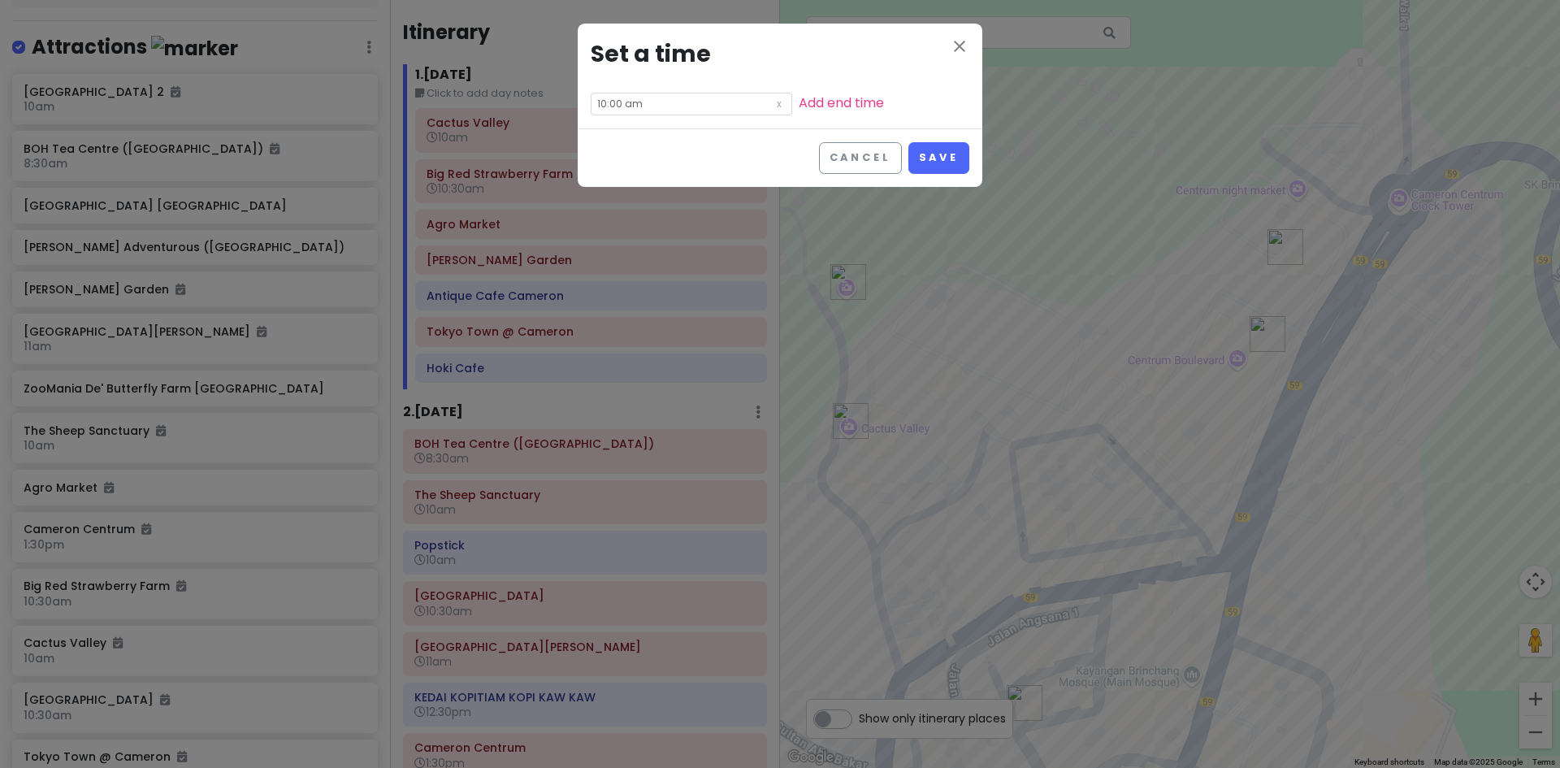
click at [616, 106] on input "10:00 am" at bounding box center [691, 104] width 201 height 23
click at [956, 148] on button "Save" at bounding box center [938, 158] width 61 height 32
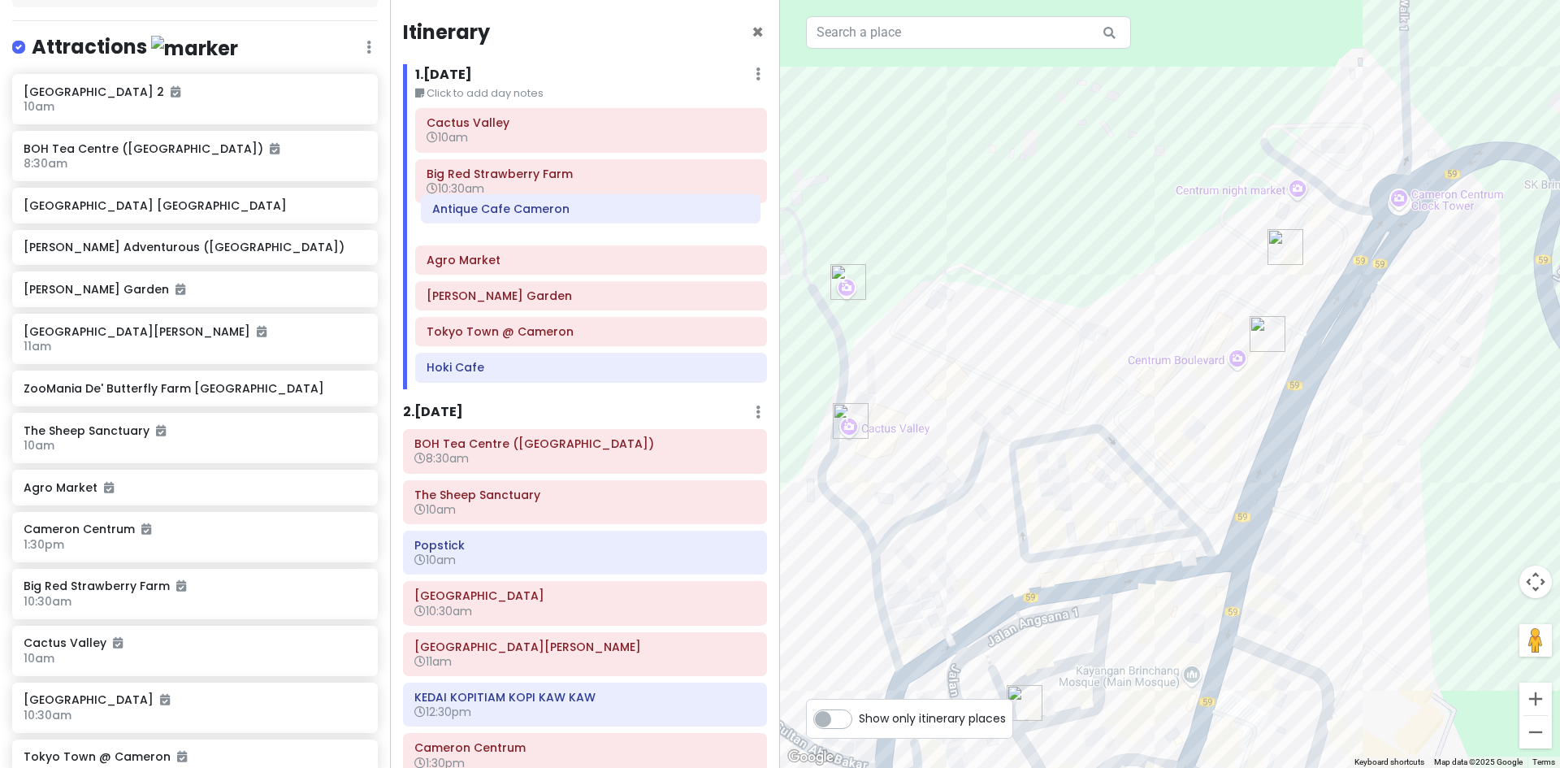
drag, startPoint x: 580, startPoint y: 277, endPoint x: 586, endPoint y: 224, distance: 53.1
click at [586, 223] on div "Cactus Valley 10am Big Red Strawberry Farm 10:30am Agro Market Cameron Lavender…" at bounding box center [591, 248] width 376 height 280
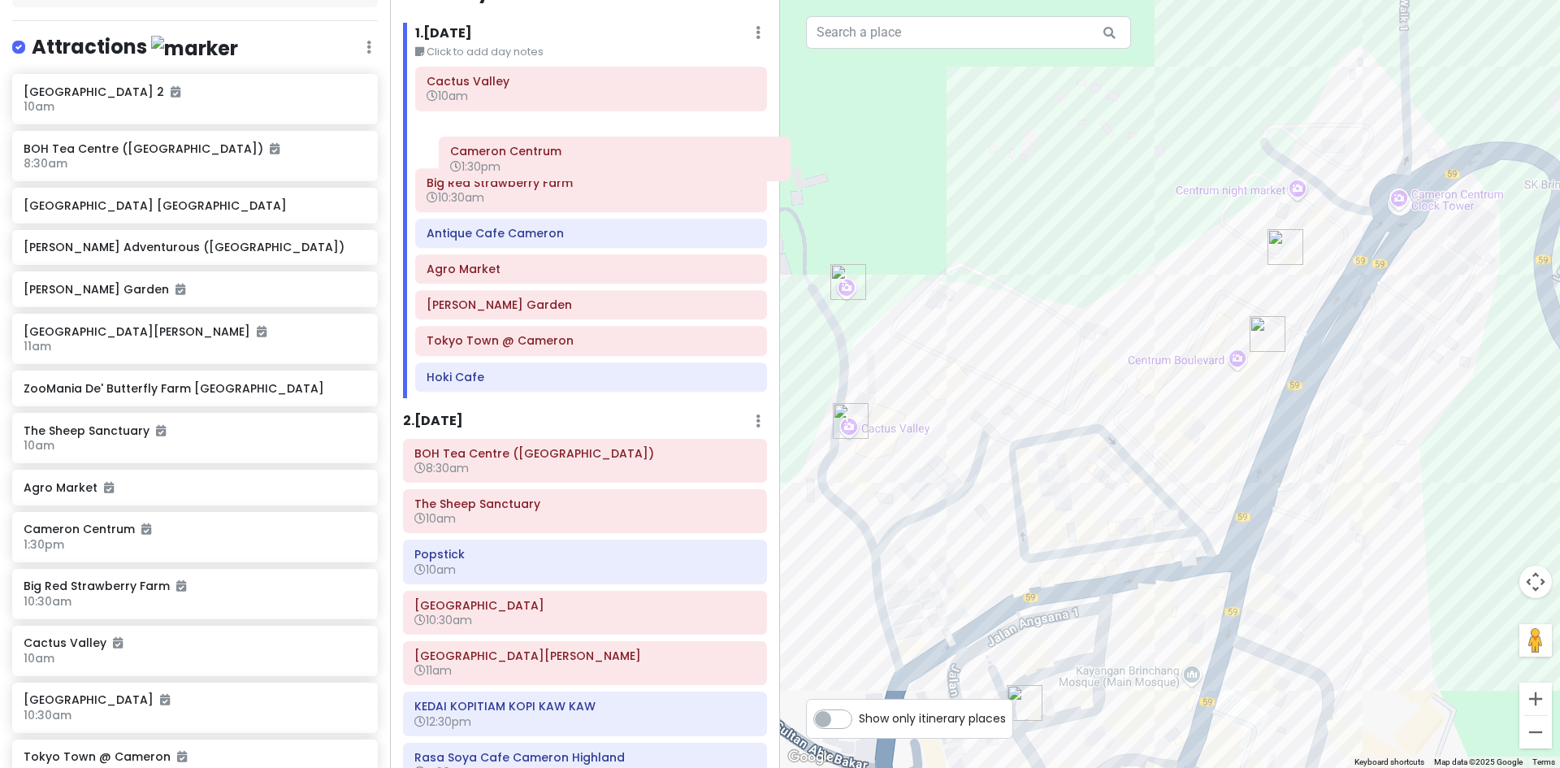
scroll to position [29, 0]
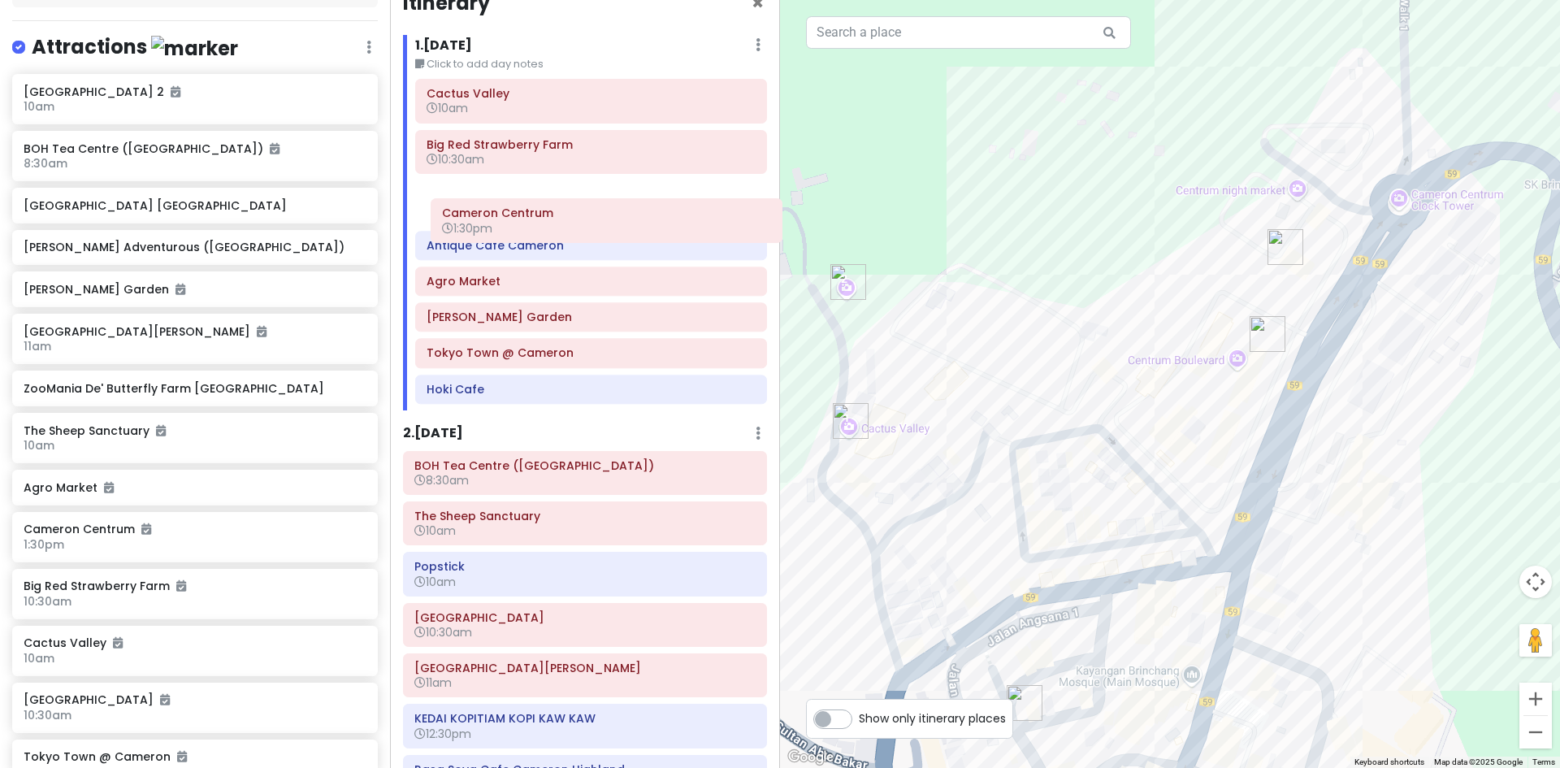
drag, startPoint x: 527, startPoint y: 677, endPoint x: 555, endPoint y: 222, distance: 456.6
click at [555, 224] on div "Itinerary × 1 . Fri 10/17 Edit Day Notes Delete Day Click to add day notes Cact…" at bounding box center [585, 384] width 390 height 768
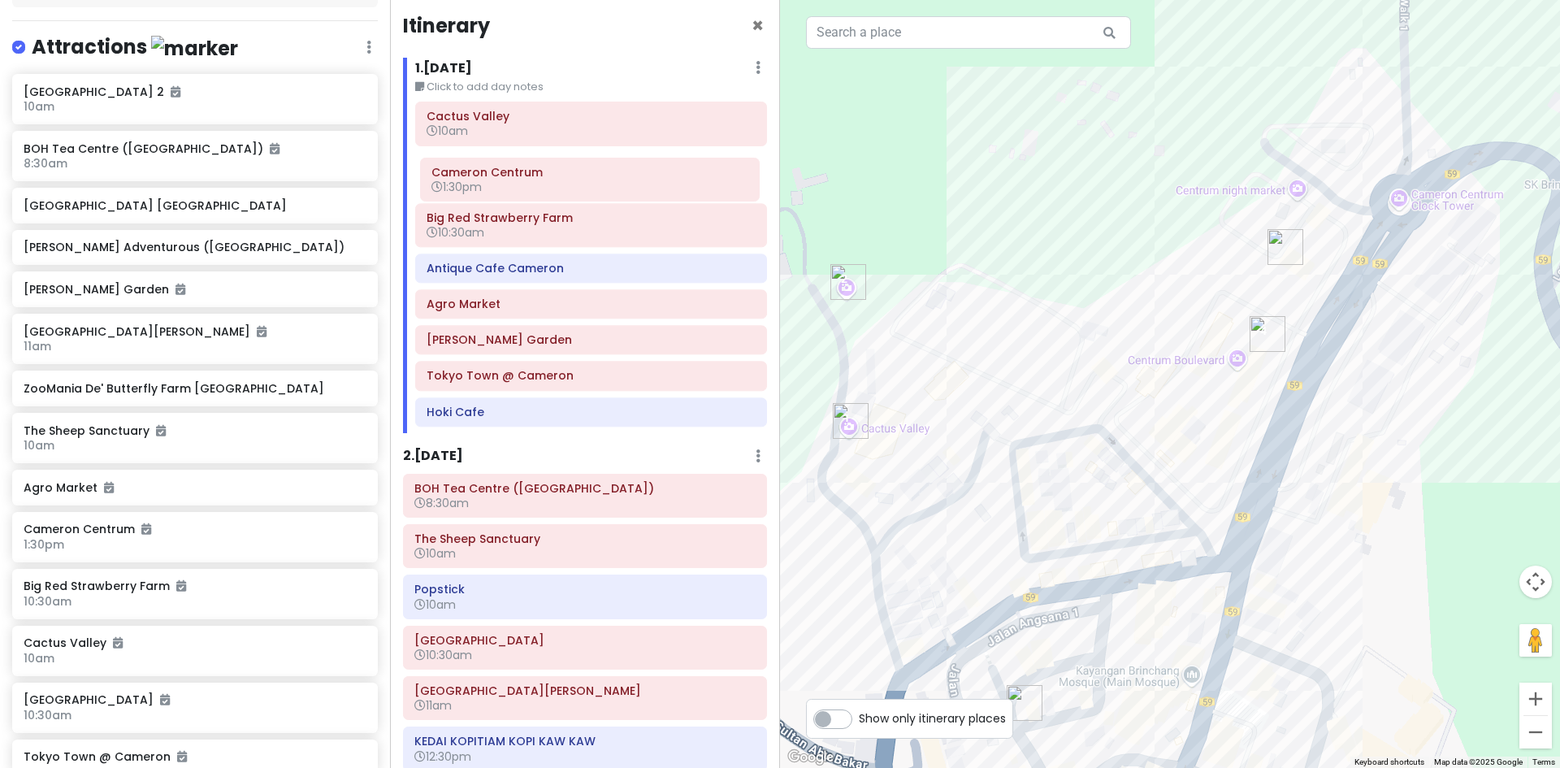
drag, startPoint x: 556, startPoint y: 248, endPoint x: 561, endPoint y: 189, distance: 58.7
click at [561, 189] on div "Cactus Valley 10am Big Red Strawberry Farm 10:30am Antique Cafe Cameron Cameron…" at bounding box center [591, 267] width 376 height 331
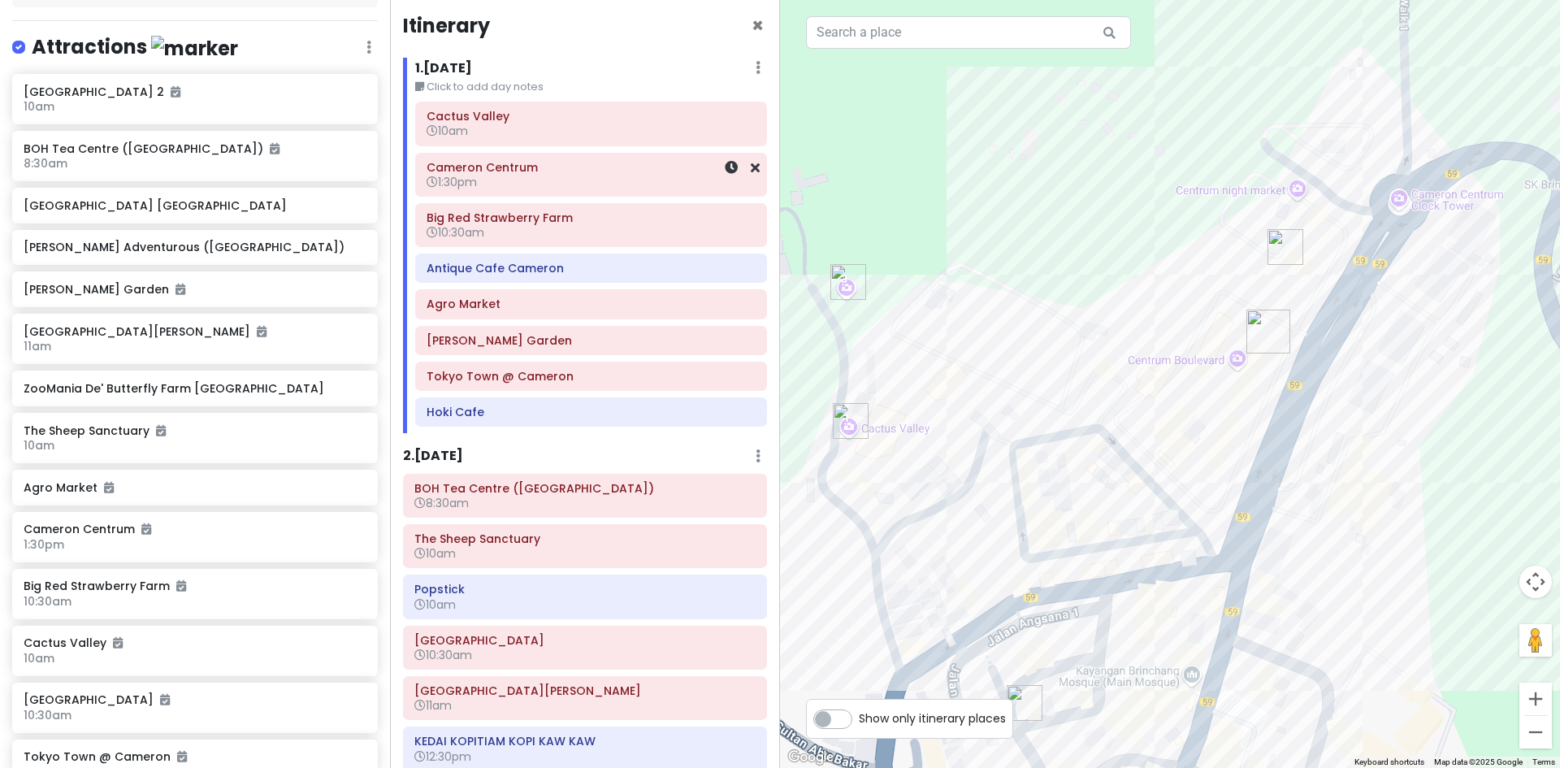
scroll to position [1, 0]
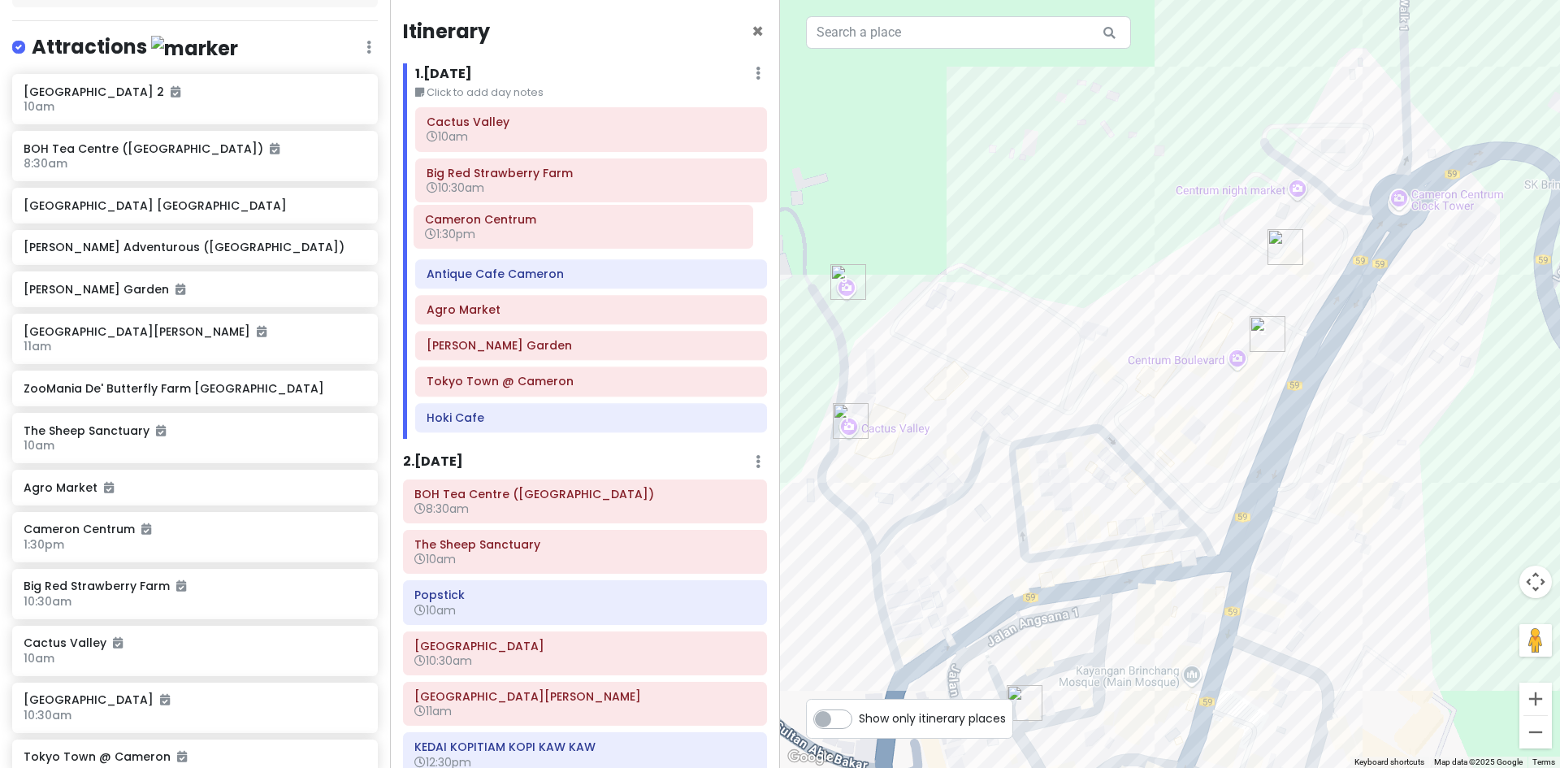
drag, startPoint x: 565, startPoint y: 179, endPoint x: 563, endPoint y: 236, distance: 57.7
click at [563, 236] on div "Cactus Valley 10am Cameron Centrum 1:30pm Big Red Strawberry Farm 10:30am Antiq…" at bounding box center [591, 272] width 376 height 331
click at [725, 224] on icon at bounding box center [731, 223] width 13 height 13
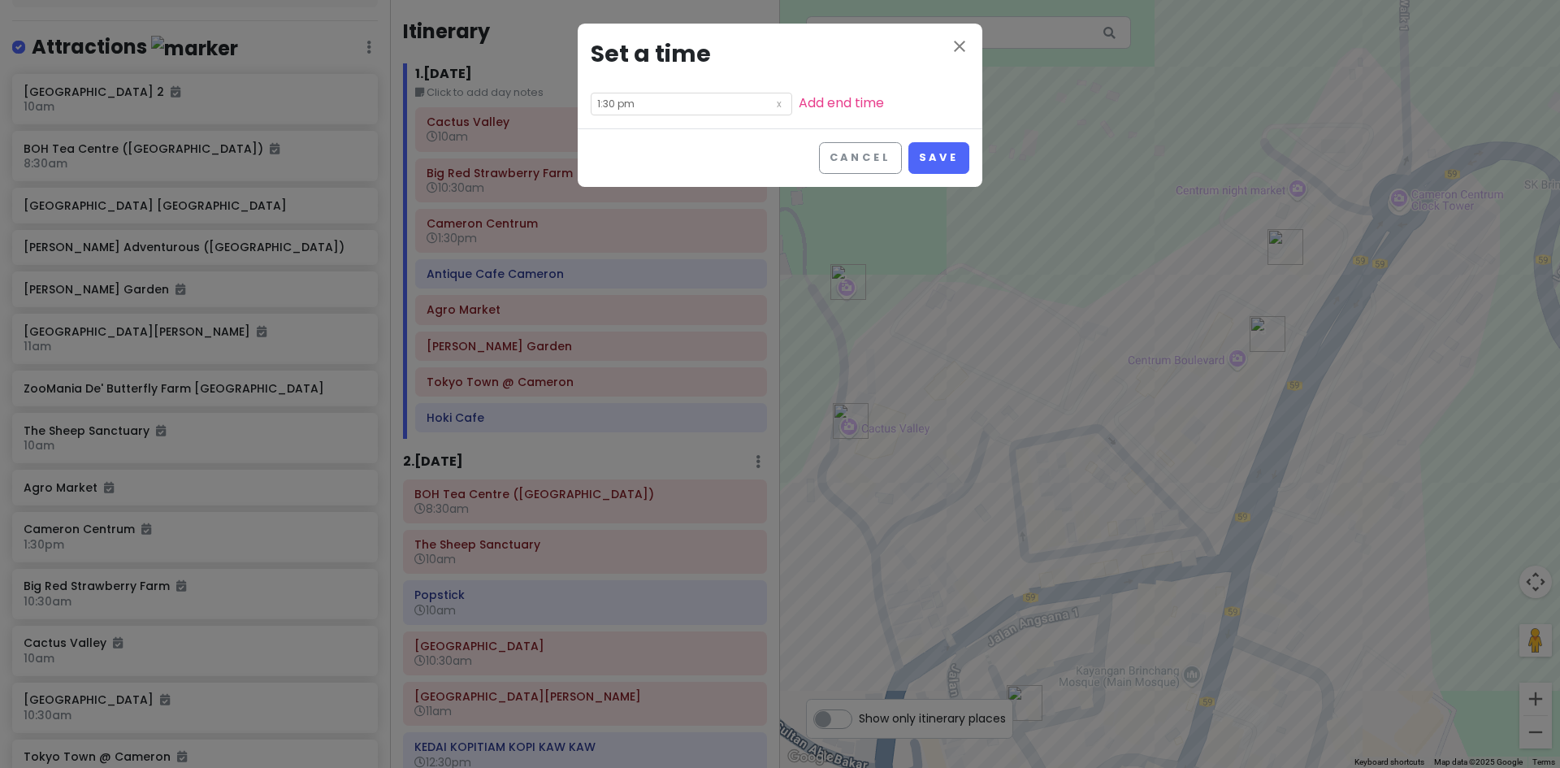
click at [660, 110] on input "1:30 pm" at bounding box center [691, 104] width 201 height 23
click at [612, 204] on li "10" at bounding box center [613, 205] width 45 height 19
type input "10:30 pm"
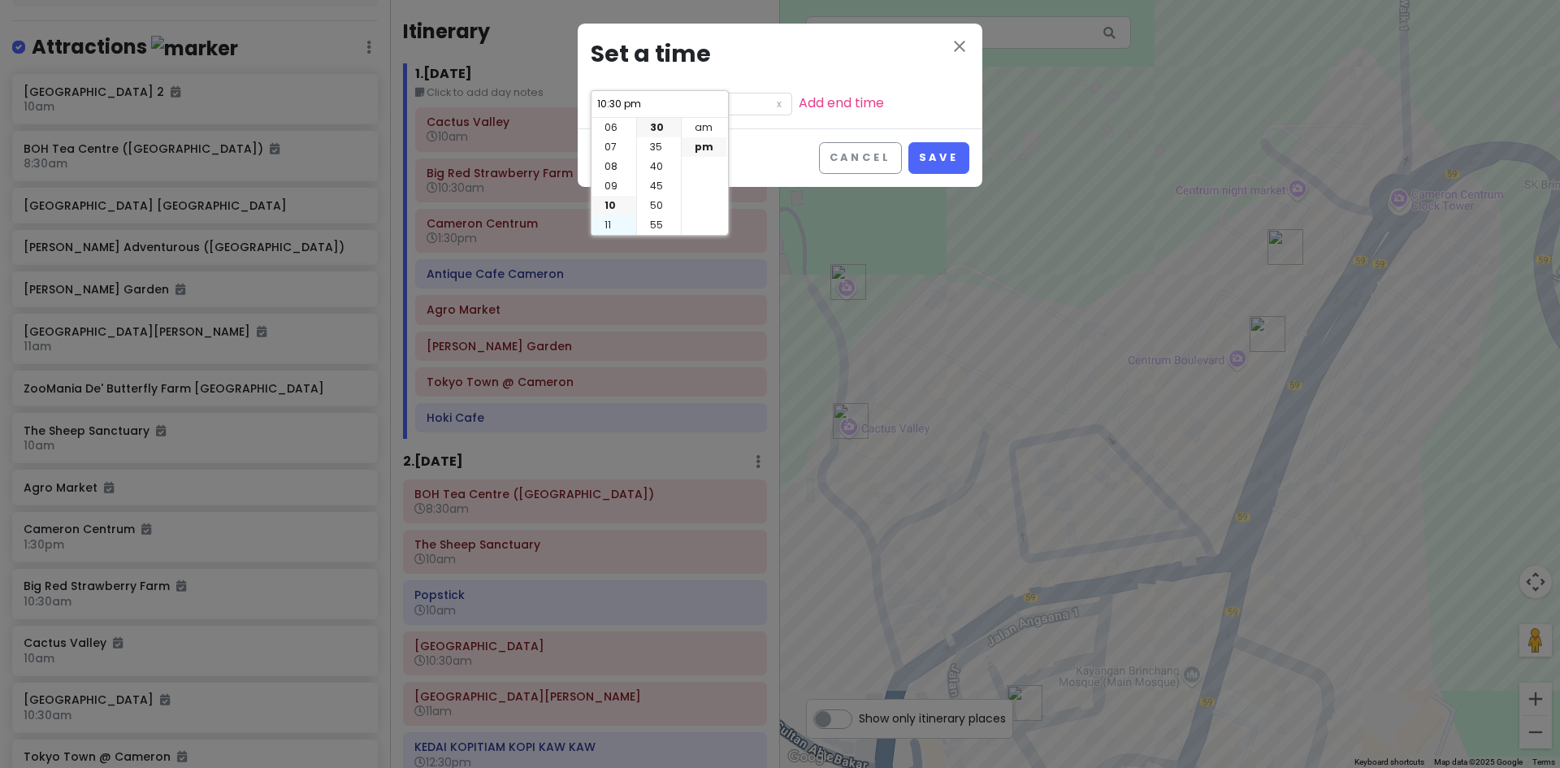
click at [614, 223] on li "11" at bounding box center [613, 224] width 45 height 19
type input "11:30 pm"
drag, startPoint x: 702, startPoint y: 131, endPoint x: 718, endPoint y: 133, distance: 16.4
click at [703, 131] on li "am" at bounding box center [704, 127] width 45 height 19
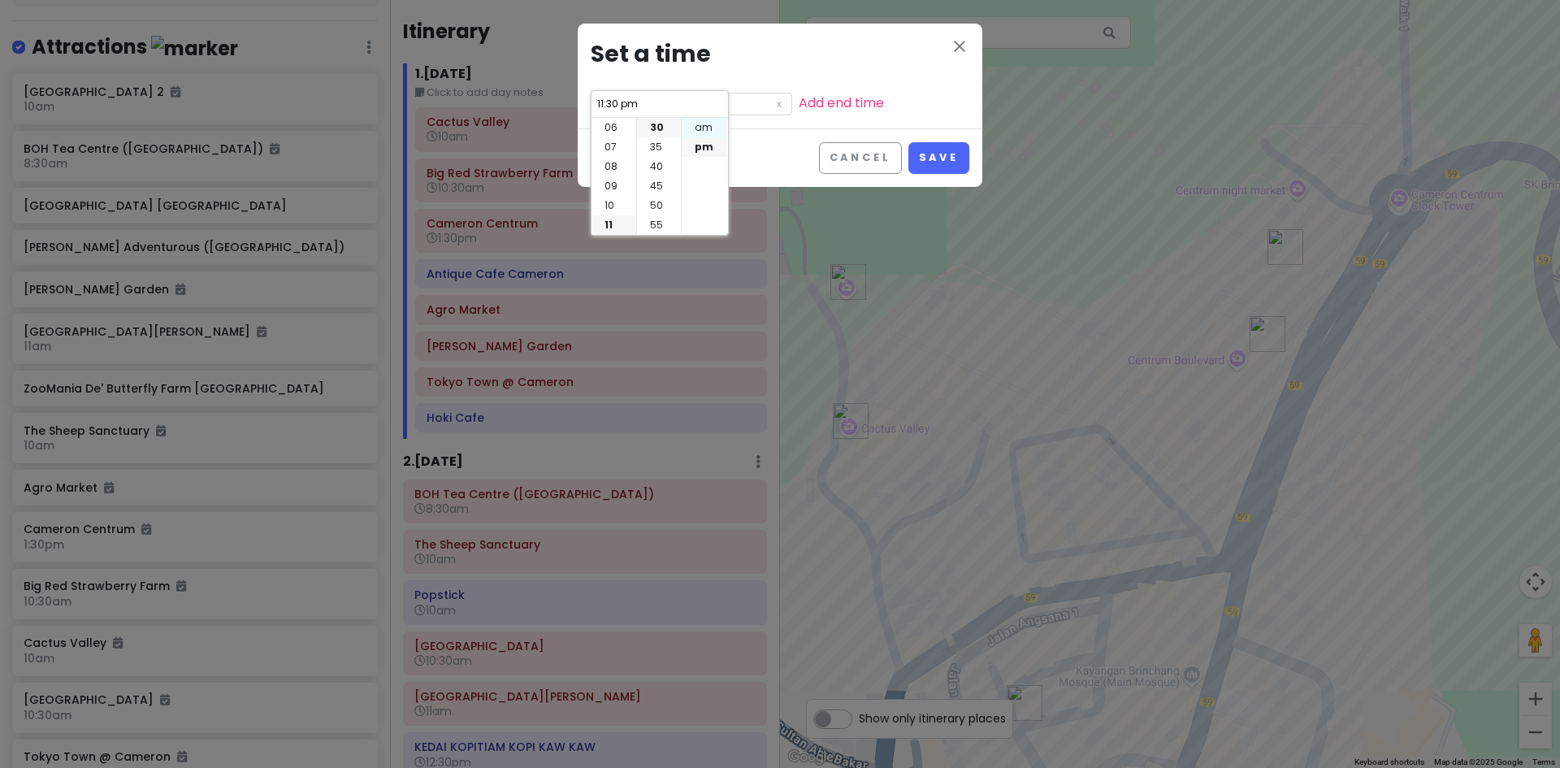
type input "11:30 am"
click at [948, 157] on button "Save" at bounding box center [938, 158] width 61 height 32
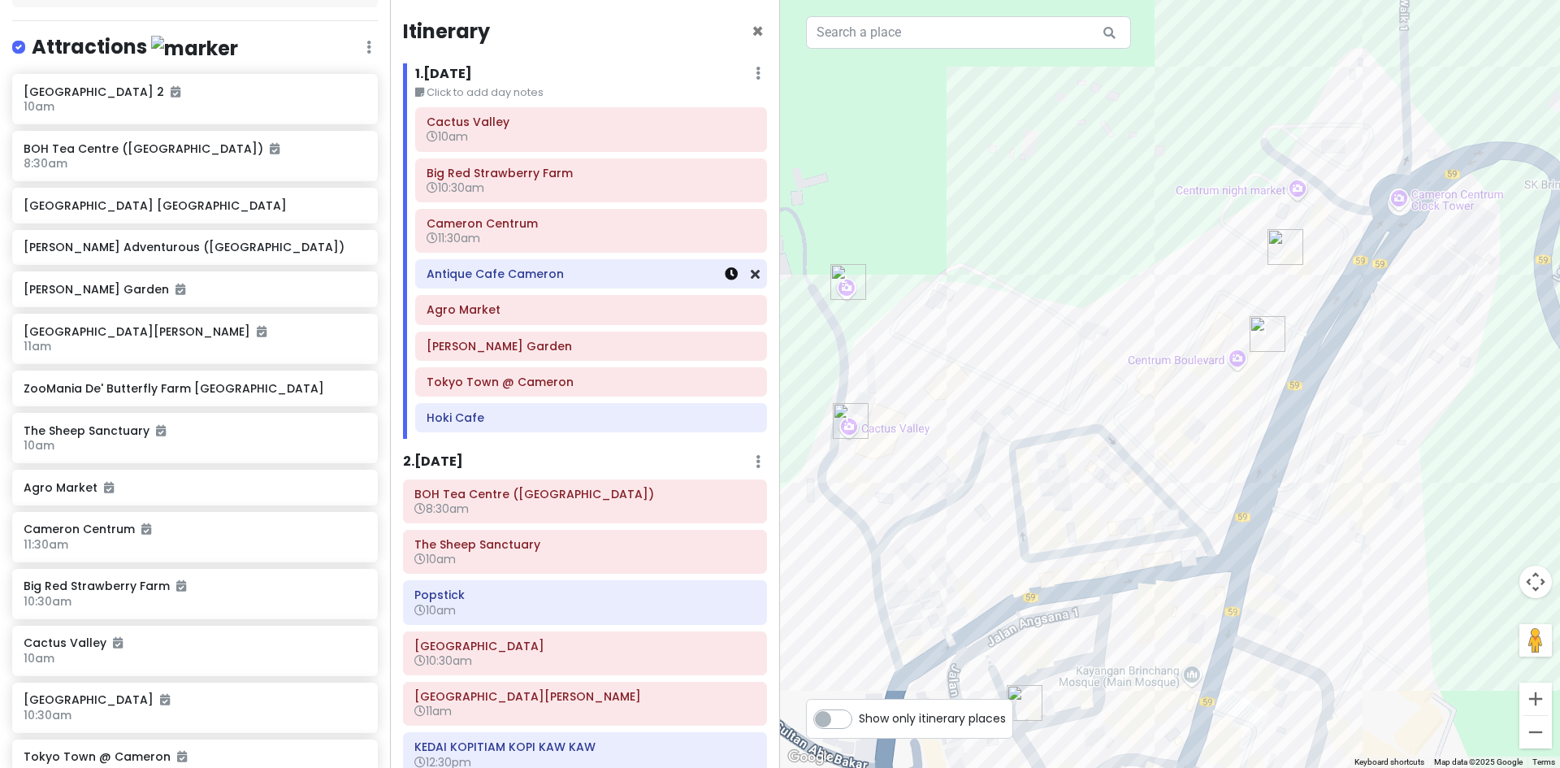
click at [725, 281] on link at bounding box center [731, 274] width 13 height 19
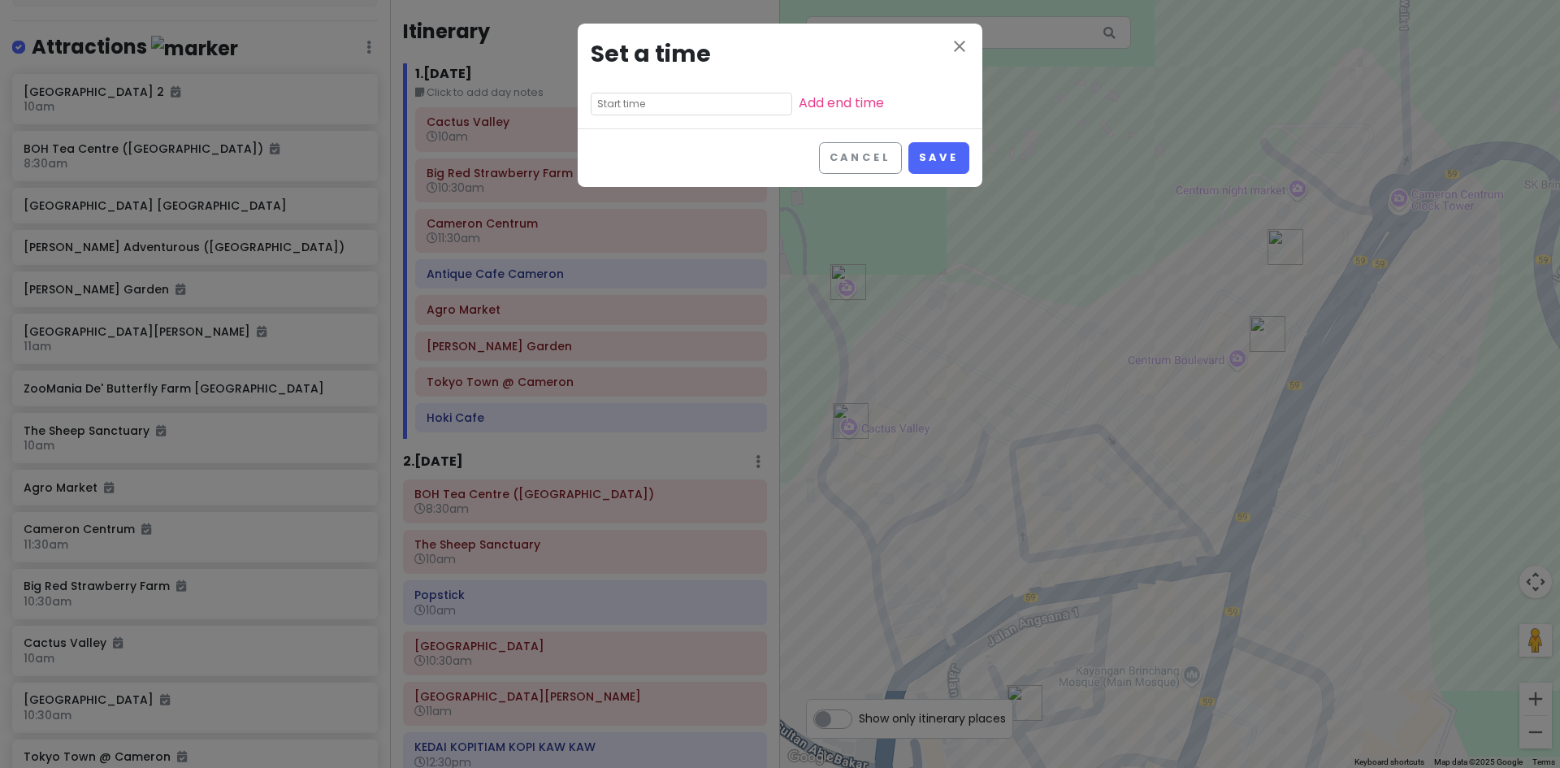
click at [700, 109] on input "text" at bounding box center [691, 104] width 201 height 23
click at [611, 128] on li "12" at bounding box center [613, 127] width 45 height 19
type input "12:20 pm"
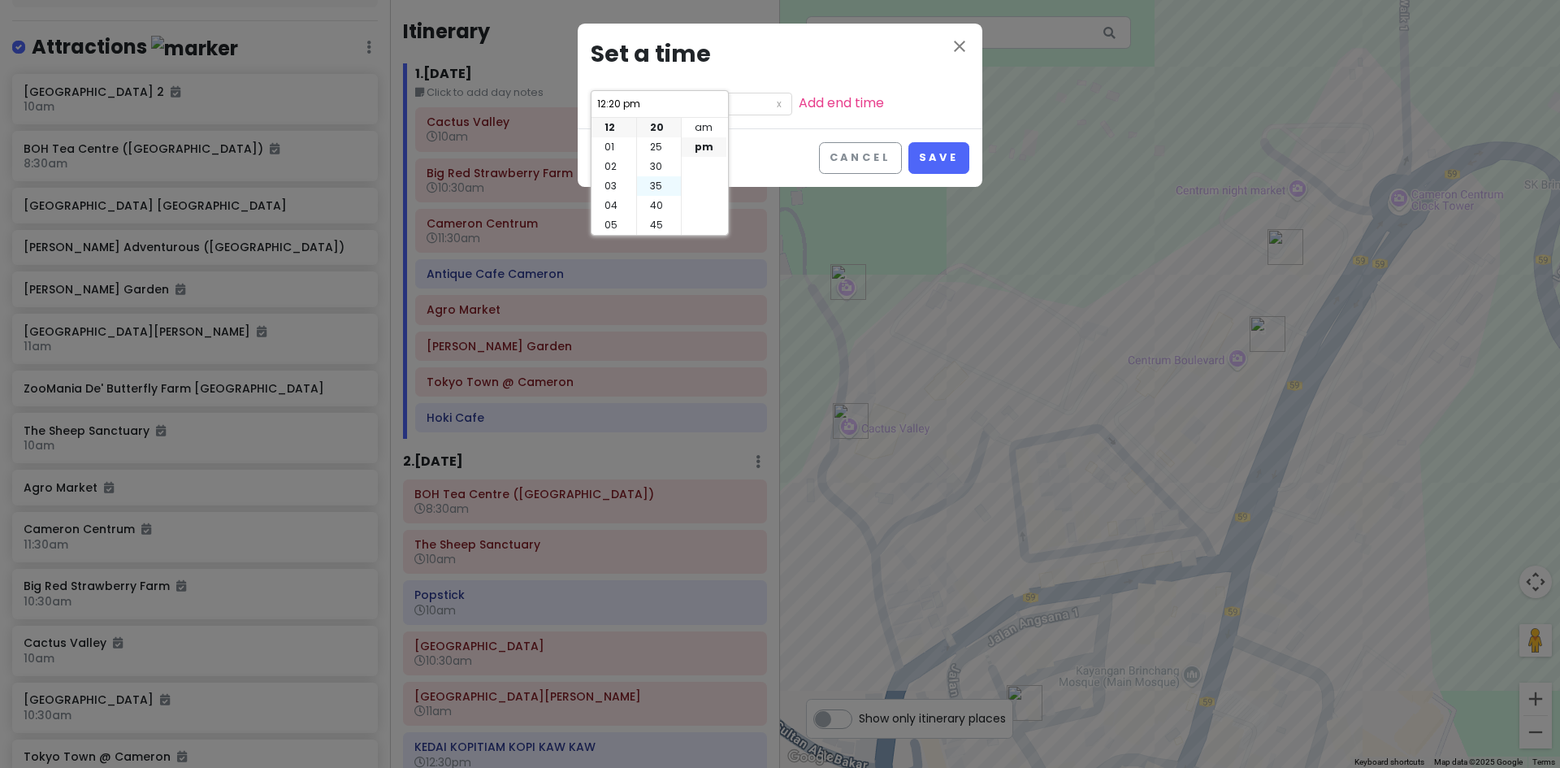
click at [658, 167] on li "30" at bounding box center [659, 166] width 44 height 19
type input "12:30 pm"
click at [620, 146] on li "01" at bounding box center [613, 146] width 45 height 19
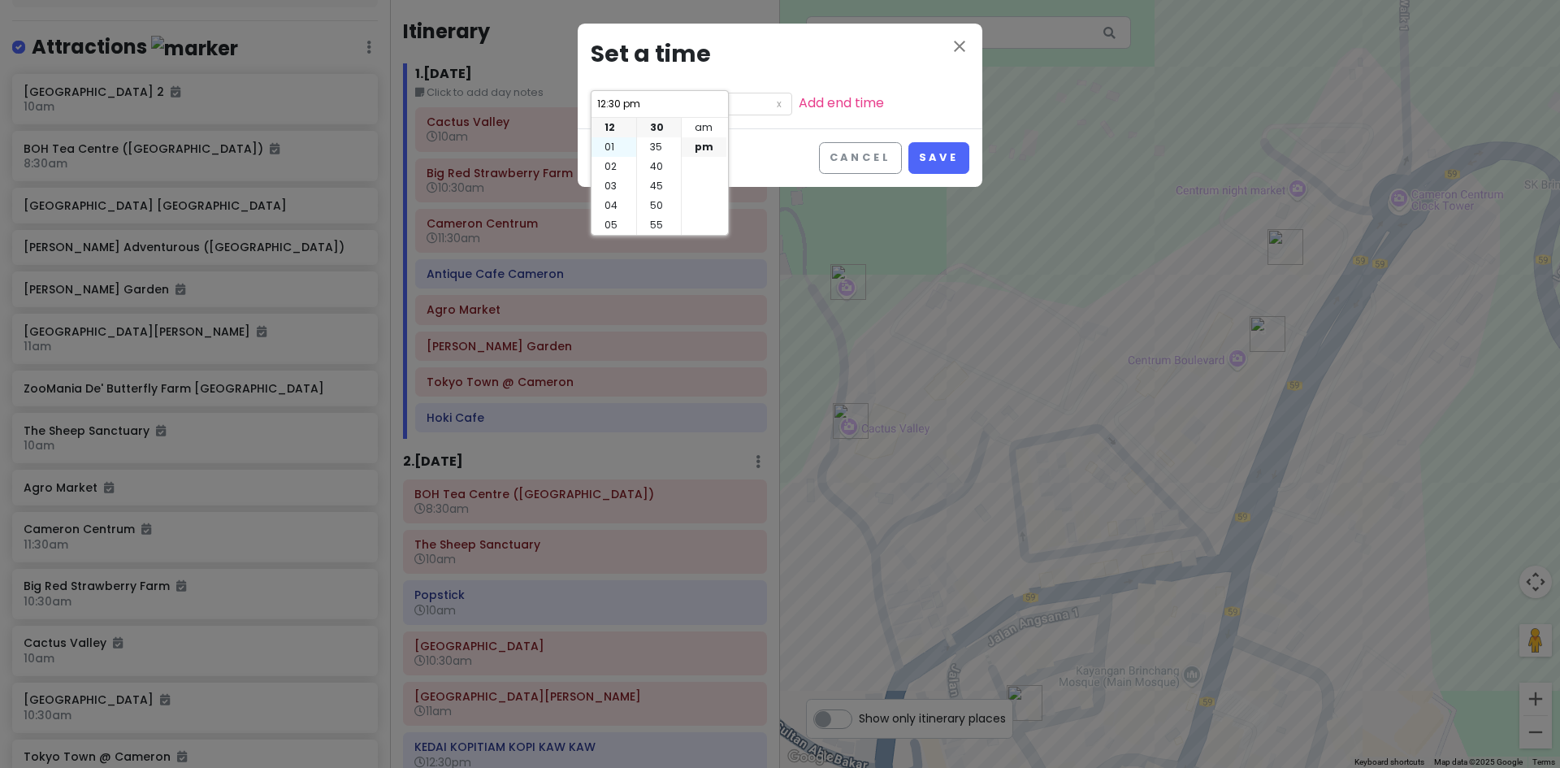
type input "1:30 pm"
click at [659, 132] on li "00" at bounding box center [659, 127] width 44 height 19
type input "1:00 pm"
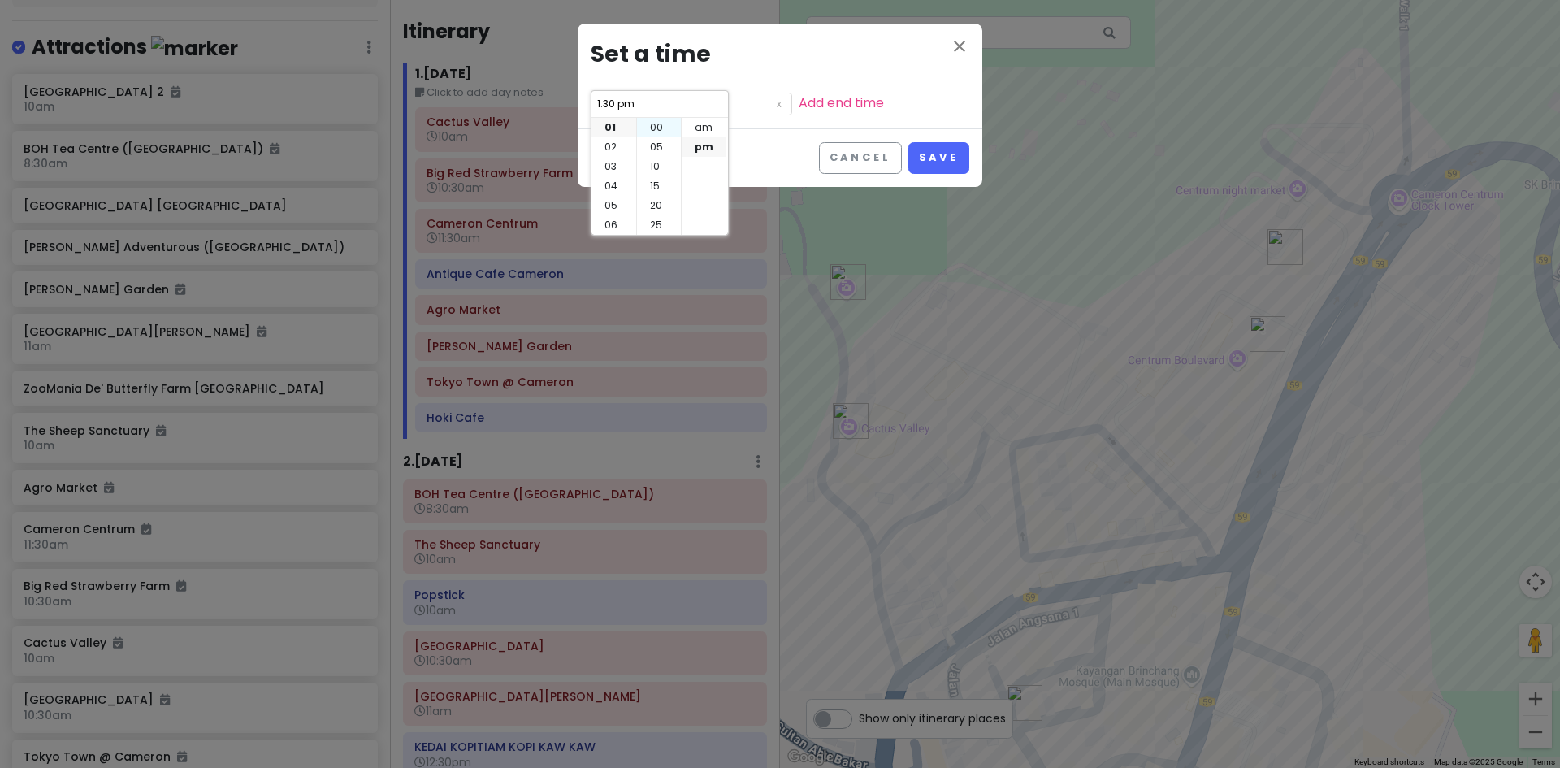
type input "1:00 pm"
click at [932, 158] on button "Save" at bounding box center [938, 158] width 61 height 32
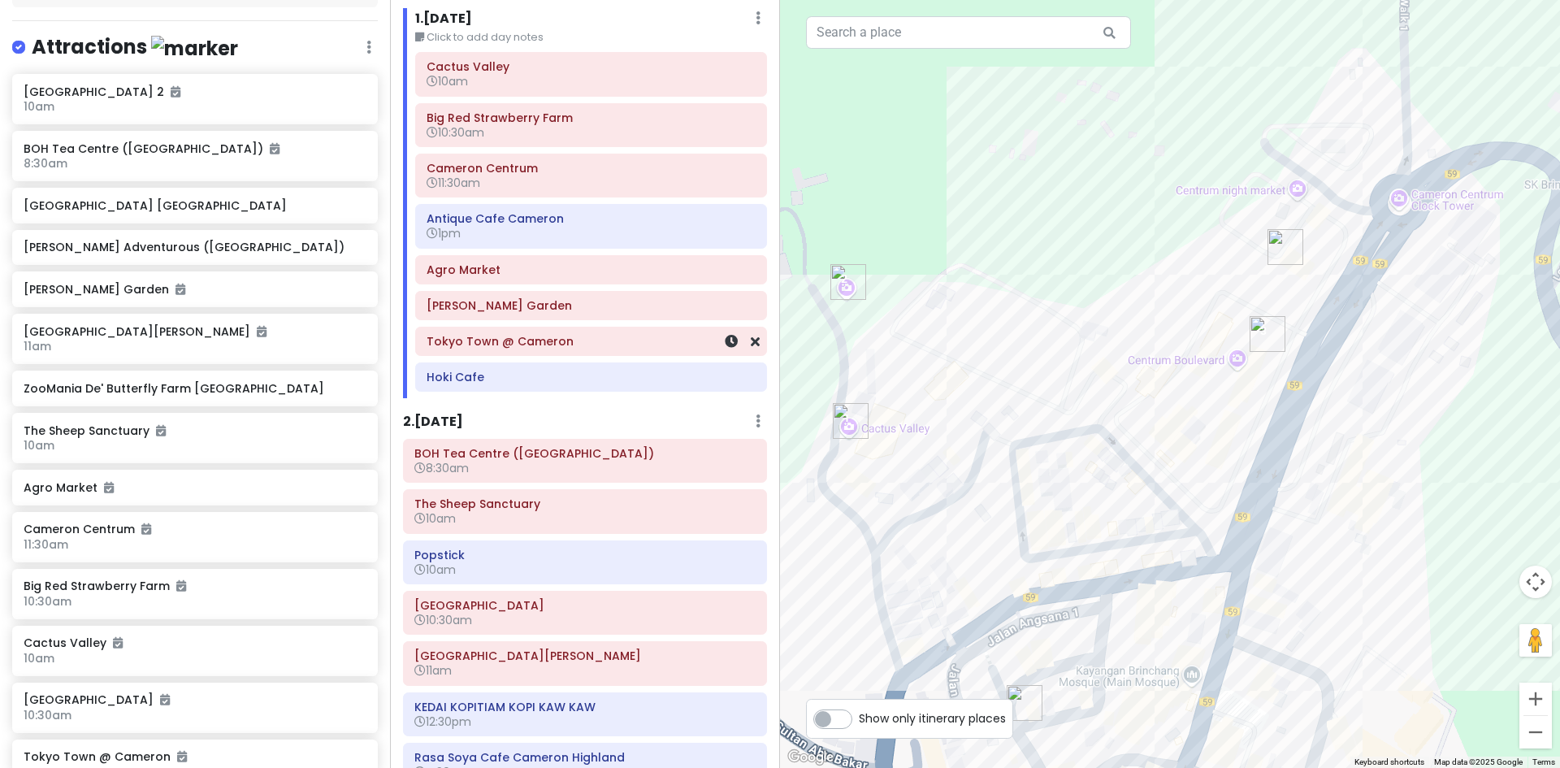
scroll to position [1, 0]
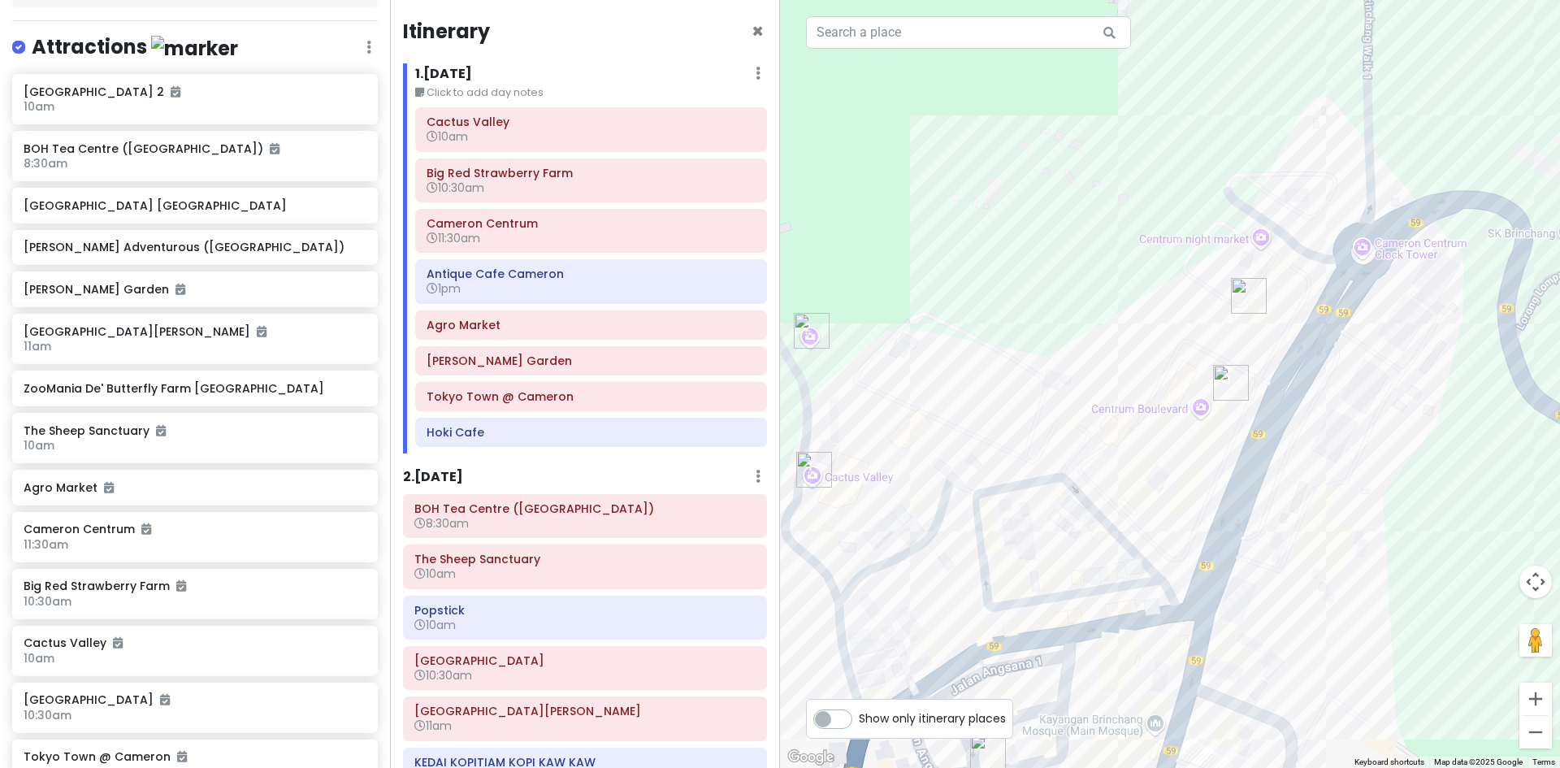
drag, startPoint x: 1309, startPoint y: 341, endPoint x: 1275, endPoint y: 384, distance: 54.4
click at [1275, 384] on div at bounding box center [1170, 384] width 780 height 768
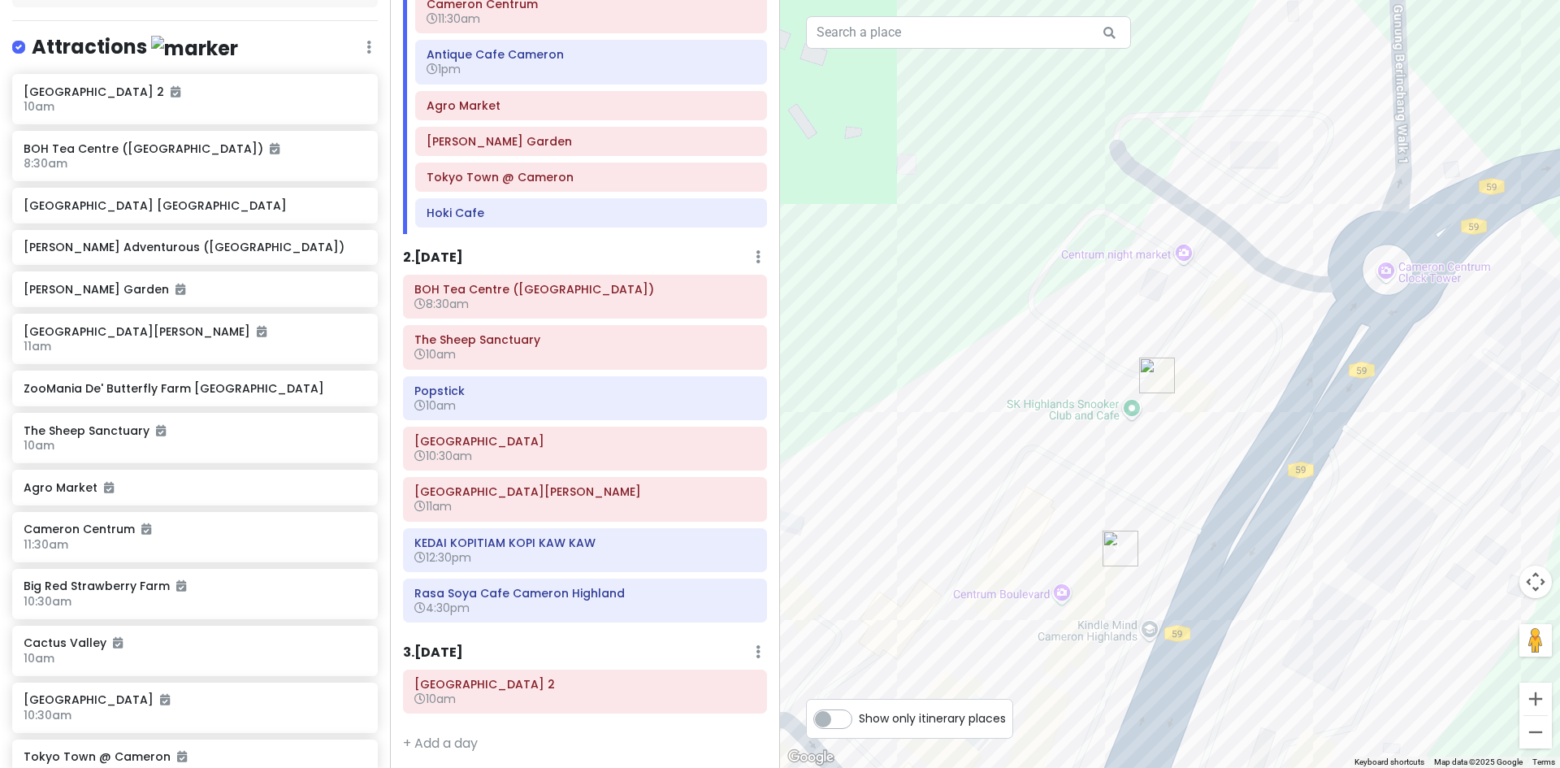
scroll to position [226, 0]
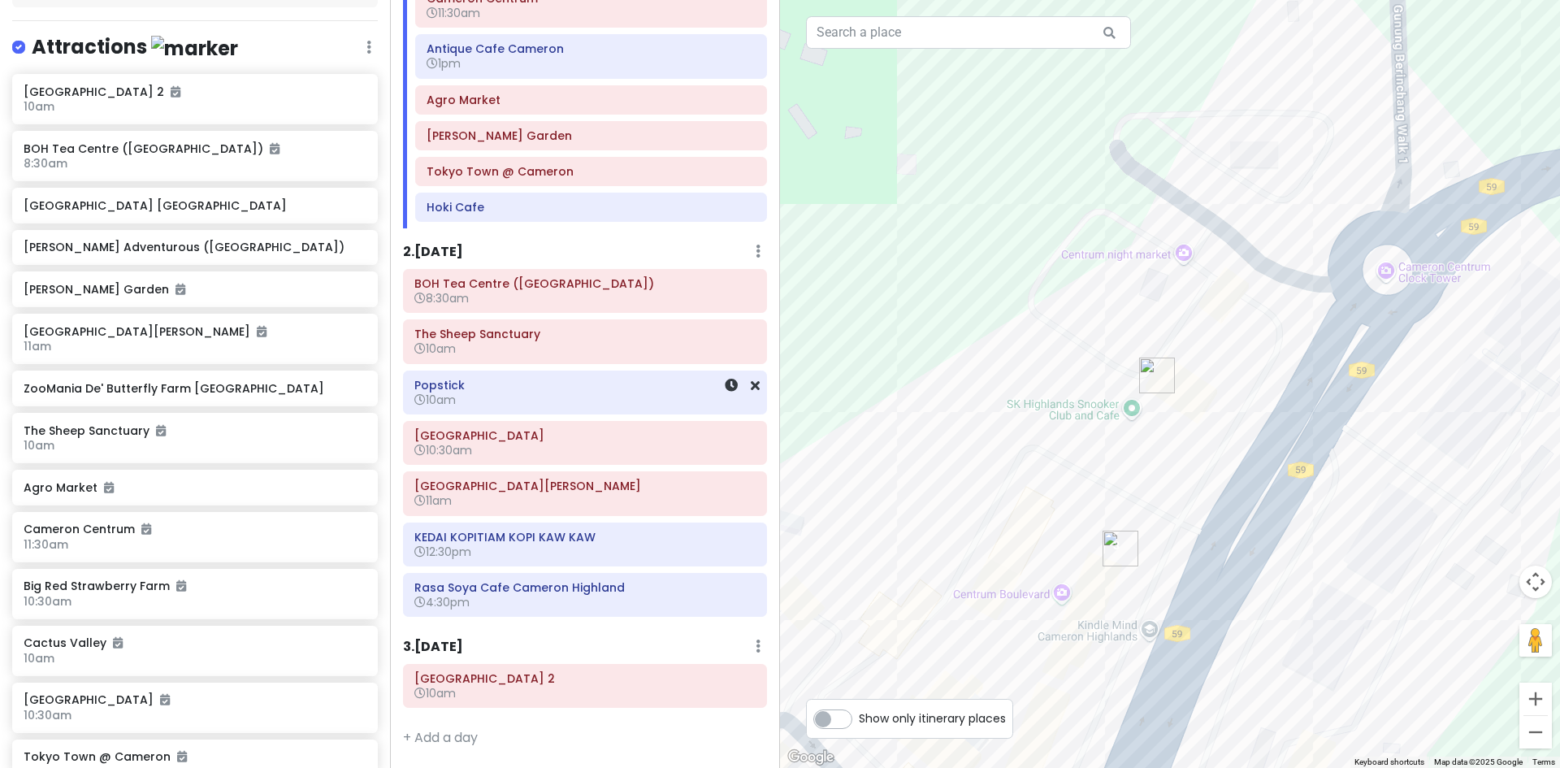
click at [517, 393] on h6 "10am" at bounding box center [584, 399] width 341 height 15
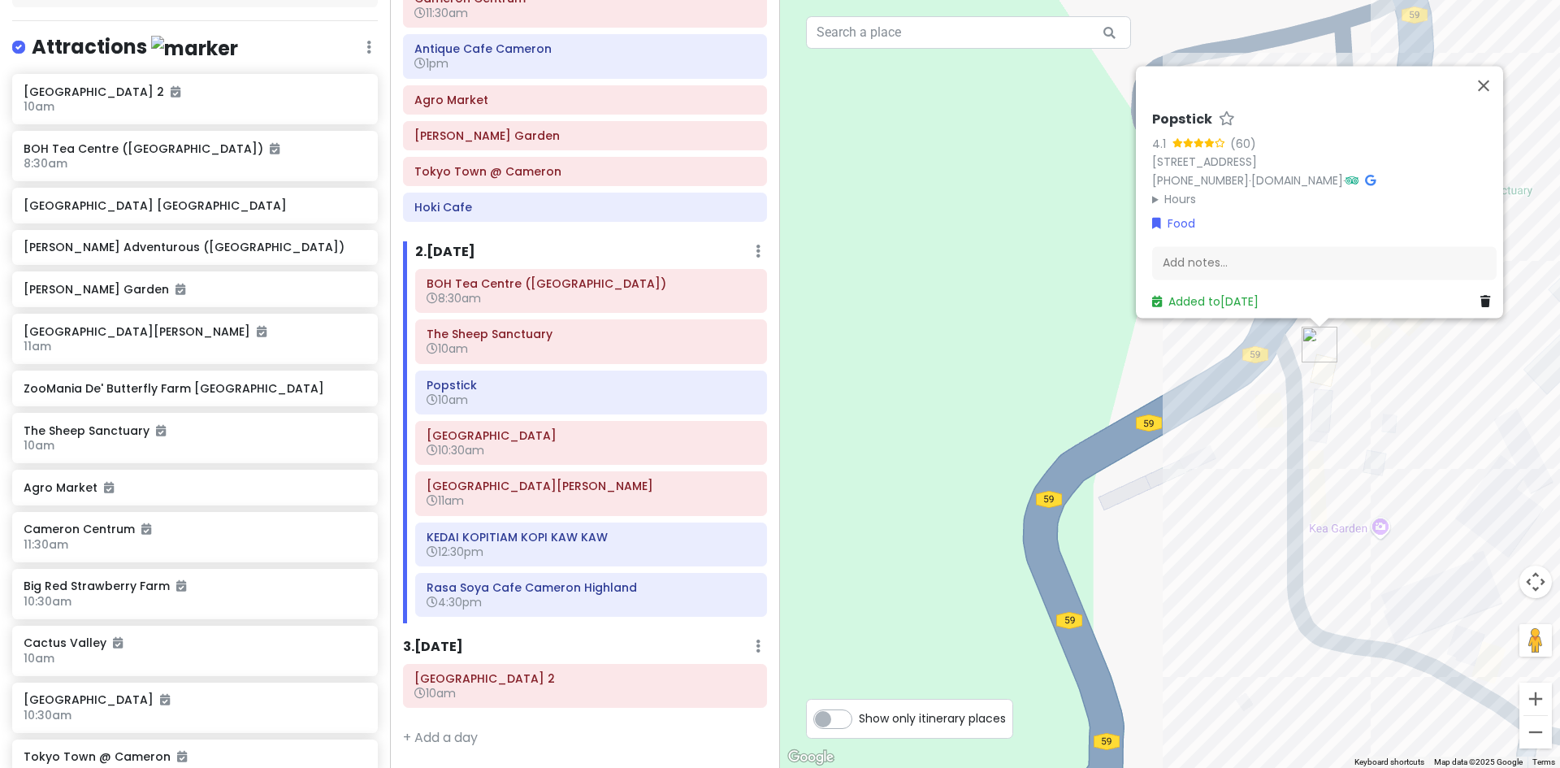
drag, startPoint x: 1109, startPoint y: 489, endPoint x: 923, endPoint y: 458, distance: 188.6
click at [923, 458] on div "Popstick 4.1 (60) 187 Kea Farm, Brinchang, 39100 Brinchang, Pahang, Malaysia +6…" at bounding box center [1170, 384] width 780 height 768
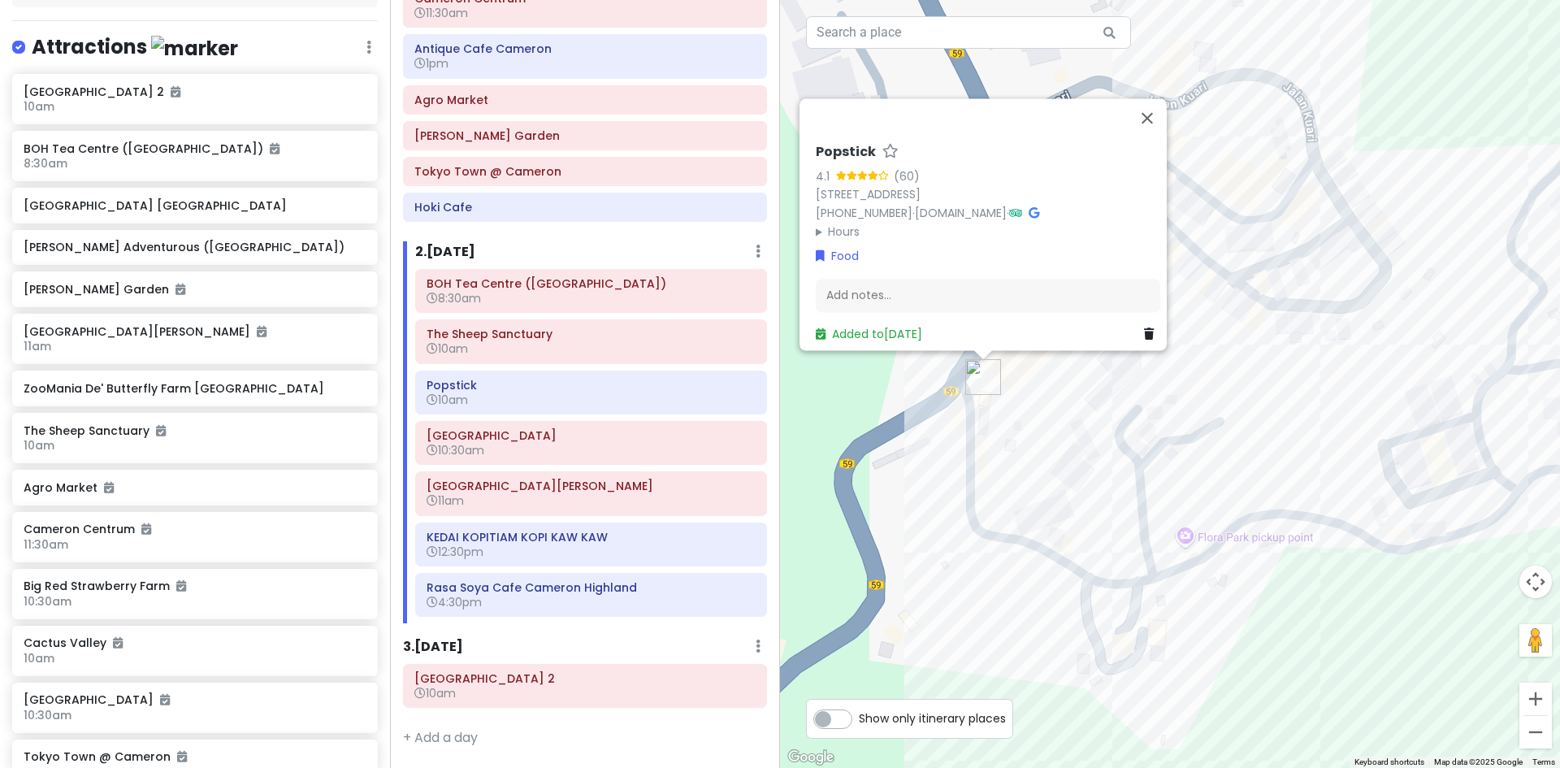
drag, startPoint x: 1181, startPoint y: 493, endPoint x: 1104, endPoint y: 493, distance: 77.2
click at [1135, 497] on div "Popstick 4.1 (60) 187 Kea Farm, Brinchang, 39100 Brinchang, Pahang, Malaysia +6…" at bounding box center [1170, 384] width 780 height 768
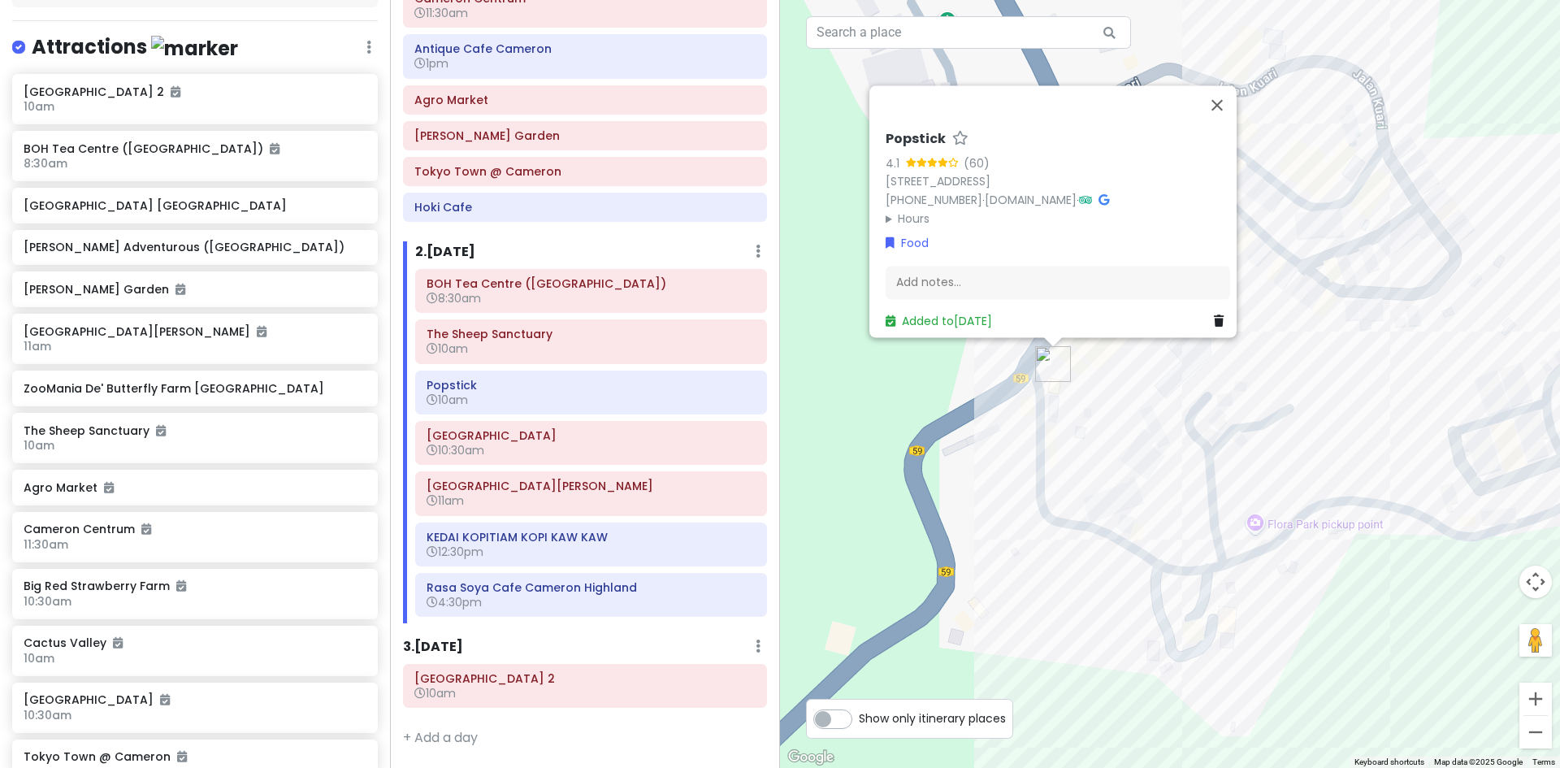
drag, startPoint x: 949, startPoint y: 556, endPoint x: 997, endPoint y: 541, distance: 50.1
click at [1129, 515] on div "Popstick 4.1 (60) 187 Kea Farm, Brinchang, 39100 Brinchang, Pahang, Malaysia +6…" at bounding box center [1170, 384] width 780 height 768
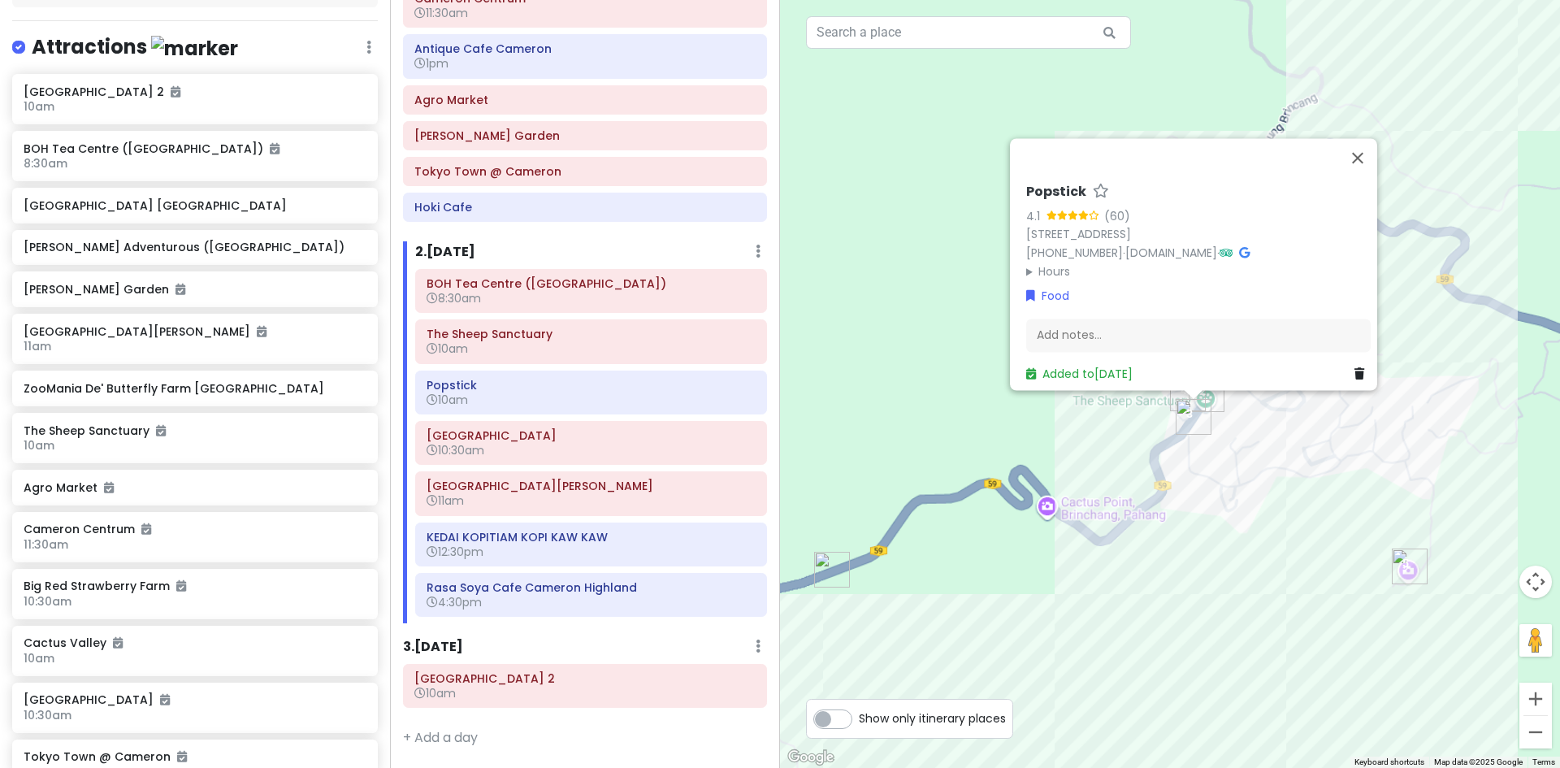
drag, startPoint x: 1134, startPoint y: 590, endPoint x: 1120, endPoint y: 511, distance: 80.0
click at [1124, 509] on div "Popstick 4.1 (60) 187 Kea Farm, Brinchang, 39100 Brinchang, Pahang, Malaysia +6…" at bounding box center [1170, 384] width 780 height 768
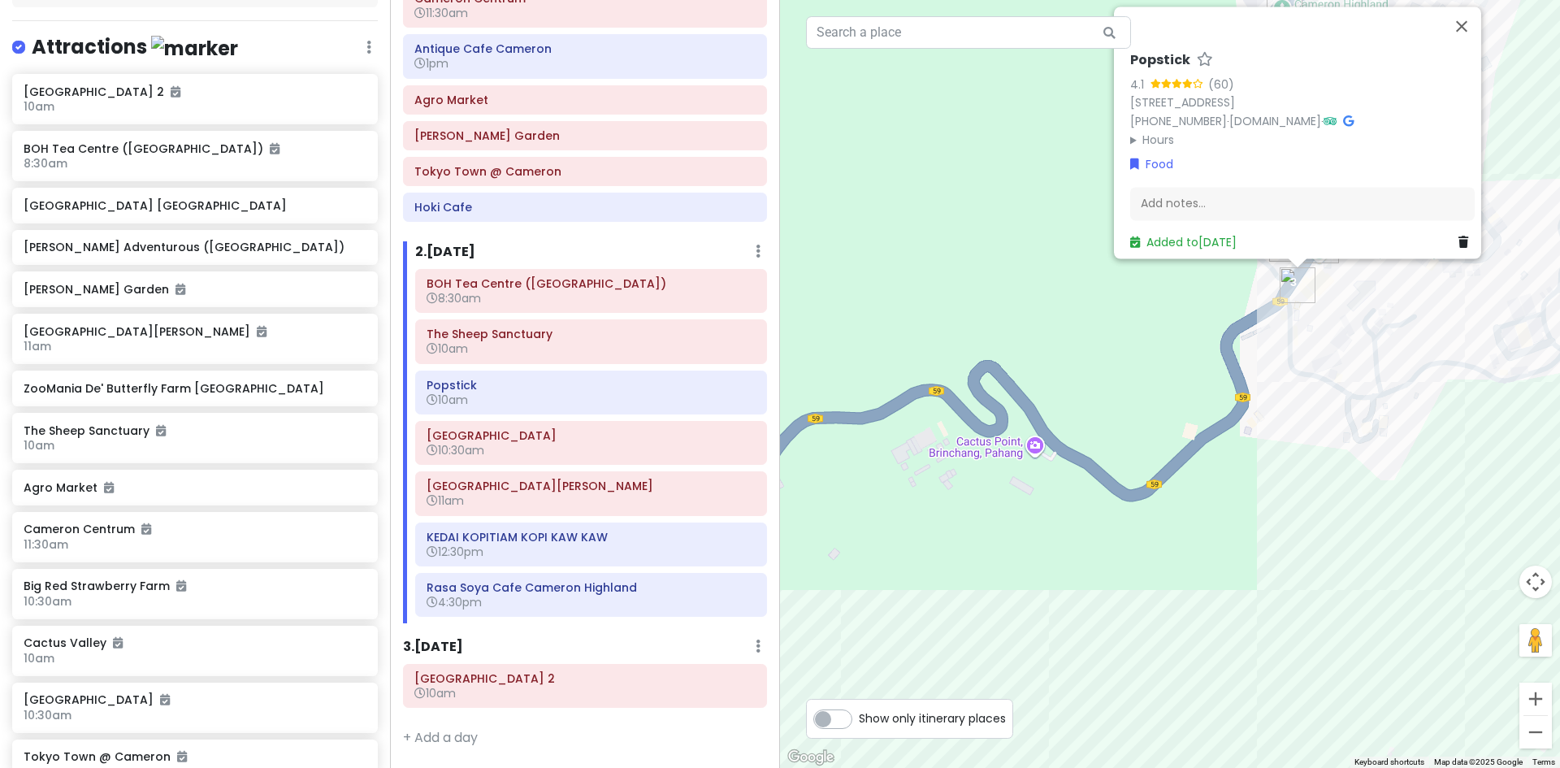
drag, startPoint x: 999, startPoint y: 535, endPoint x: 1184, endPoint y: 501, distance: 187.5
click at [1203, 489] on div "Popstick 4.1 (60) 187 Kea Farm, Brinchang, 39100 Brinchang, Pahang, Malaysia +6…" at bounding box center [1170, 384] width 780 height 768
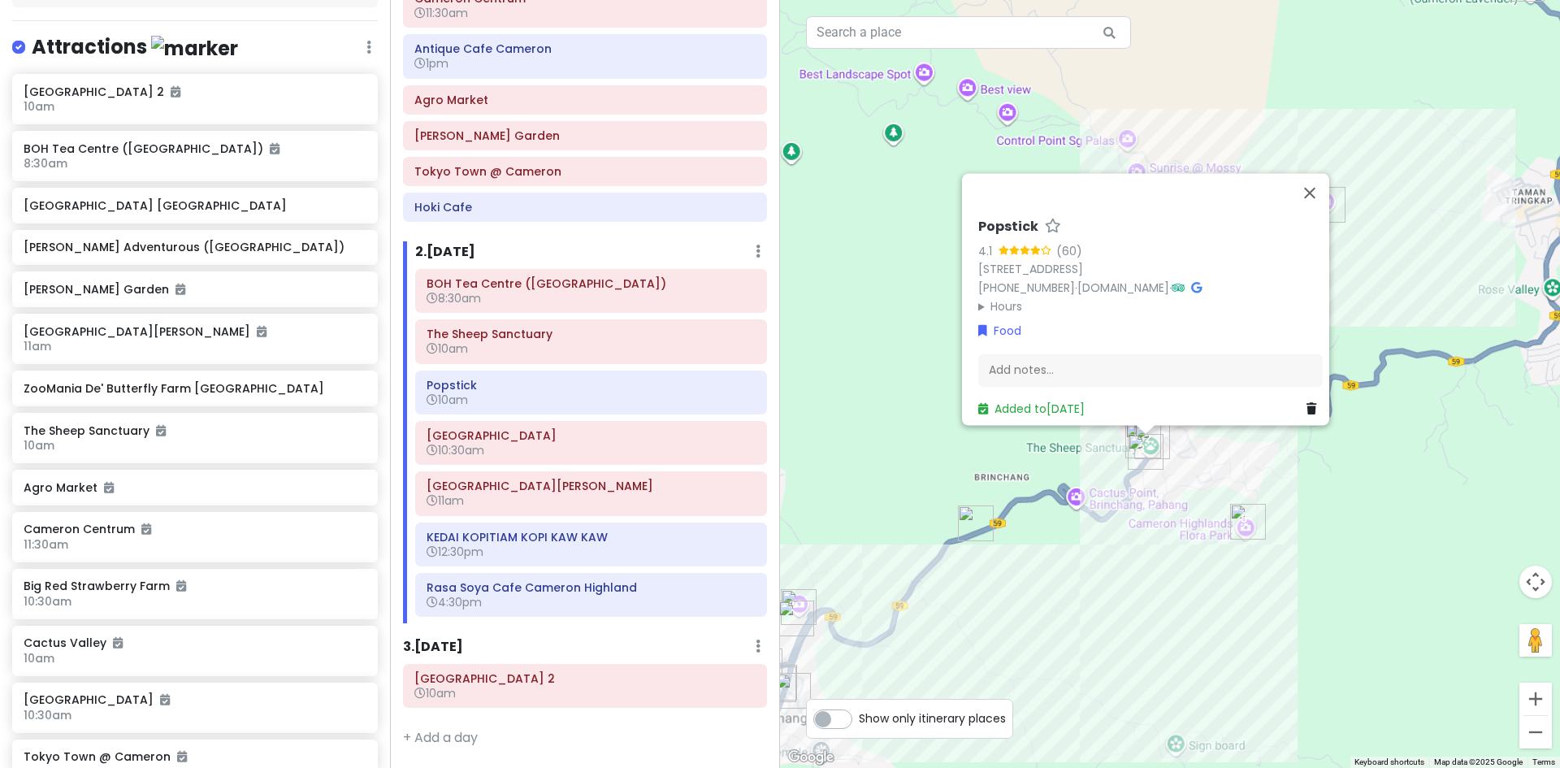
drag, startPoint x: 1076, startPoint y: 550, endPoint x: 1051, endPoint y: 543, distance: 25.2
click at [1279, 504] on div "Popstick 4.1 (60) 187 Kea Farm, Brinchang, 39100 Brinchang, Pahang, Malaysia +6…" at bounding box center [1170, 384] width 780 height 768
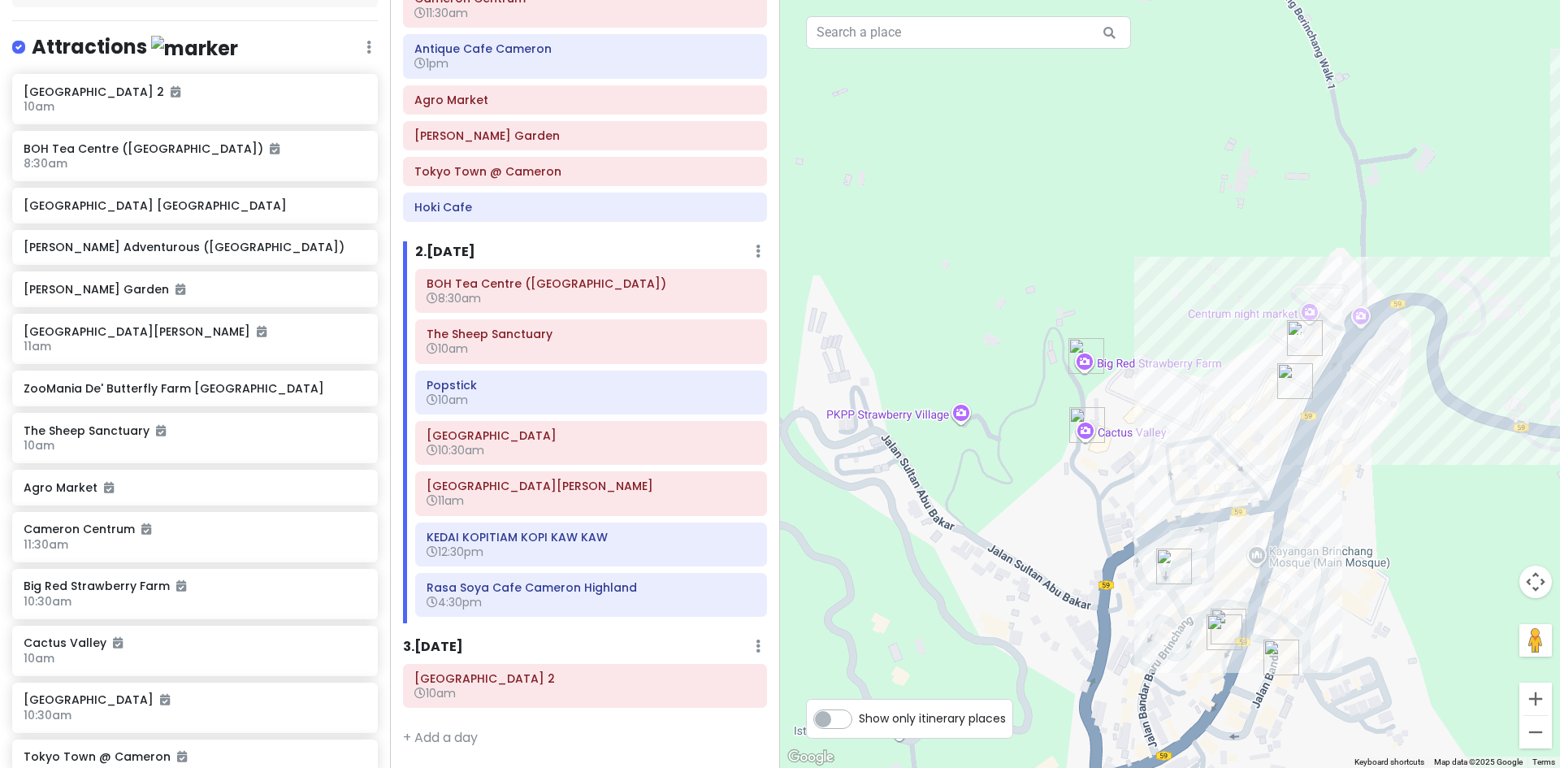
drag, startPoint x: 1157, startPoint y: 529, endPoint x: 1118, endPoint y: 478, distance: 63.7
click at [1126, 481] on div "Popstick 4.1 (60) 187 Kea Farm, Brinchang, 39100 Brinchang, Pahang, Malaysia +6…" at bounding box center [1170, 384] width 780 height 768
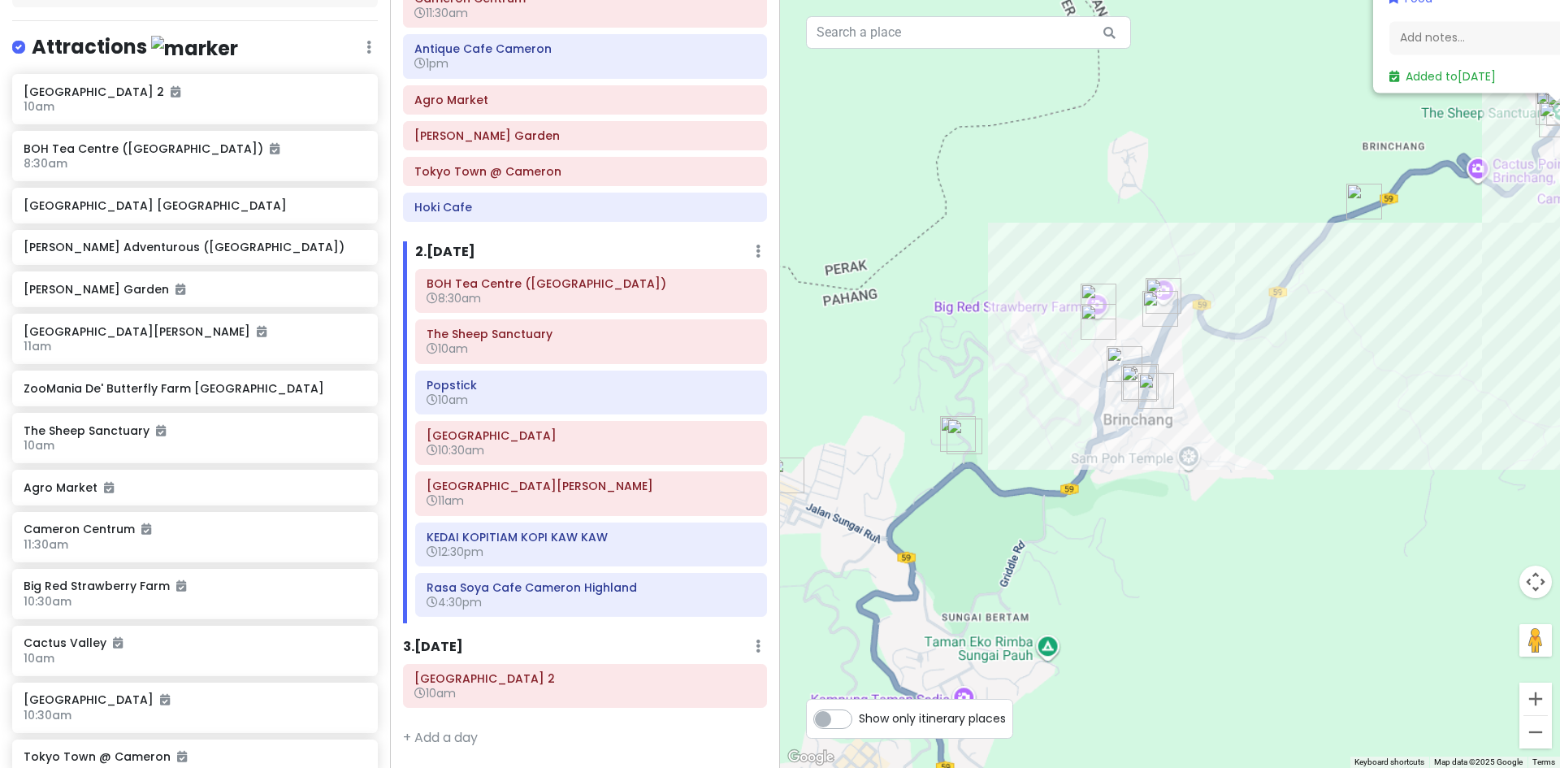
drag, startPoint x: 931, startPoint y: 584, endPoint x: 1078, endPoint y: 394, distance: 240.3
click at [1078, 394] on div "Popstick 4.1 (60) 187 Kea Farm, Brinchang, 39100 Brinchang, Pahang, Malaysia +6…" at bounding box center [1170, 384] width 780 height 768
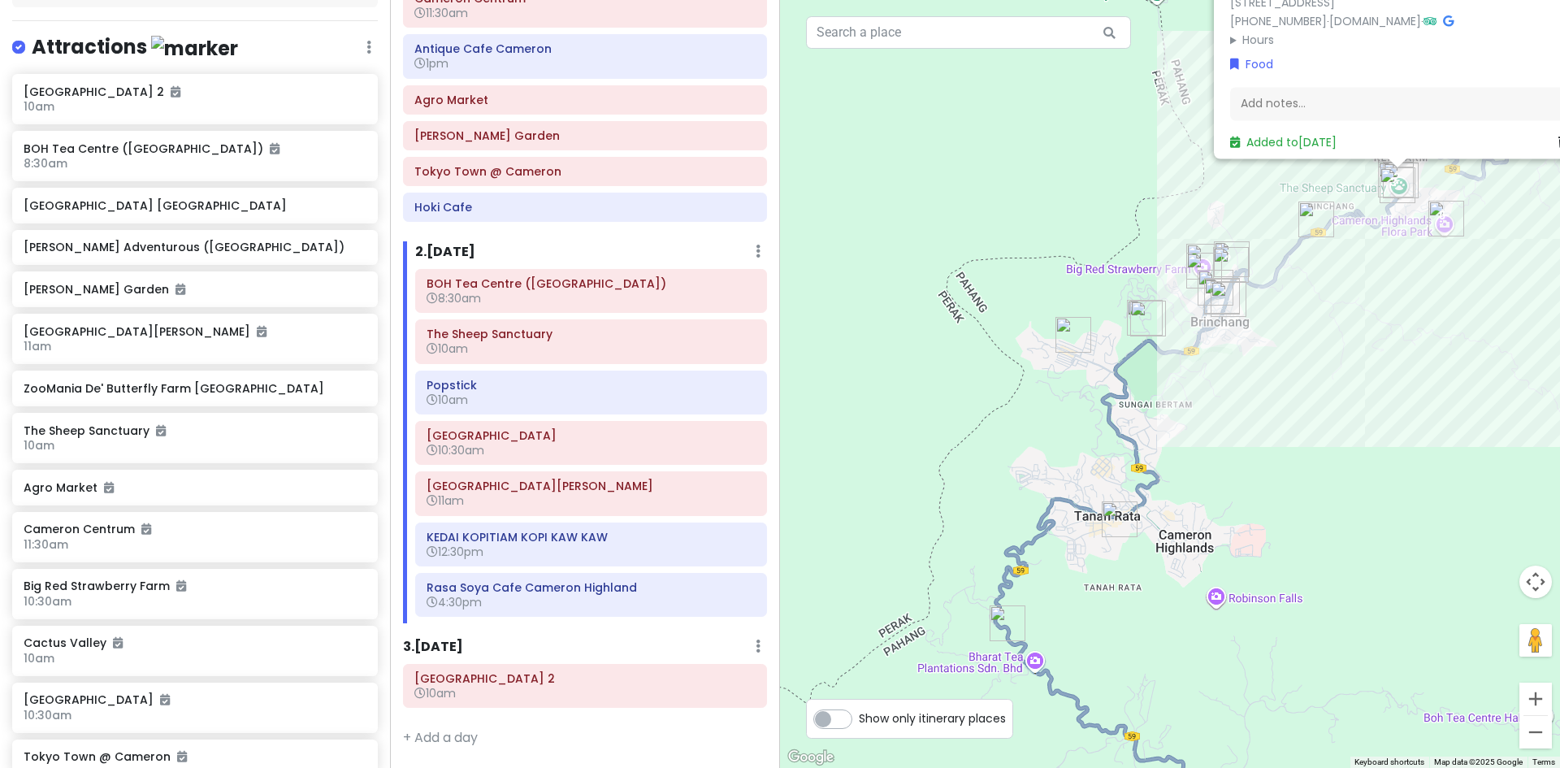
drag, startPoint x: 1180, startPoint y: 404, endPoint x: 1119, endPoint y: 435, distance: 68.3
click at [1185, 339] on div "Popstick 4.1 (60) 187 Kea Farm, Brinchang, 39100 Brinchang, Pahang, Malaysia +6…" at bounding box center [1170, 384] width 780 height 768
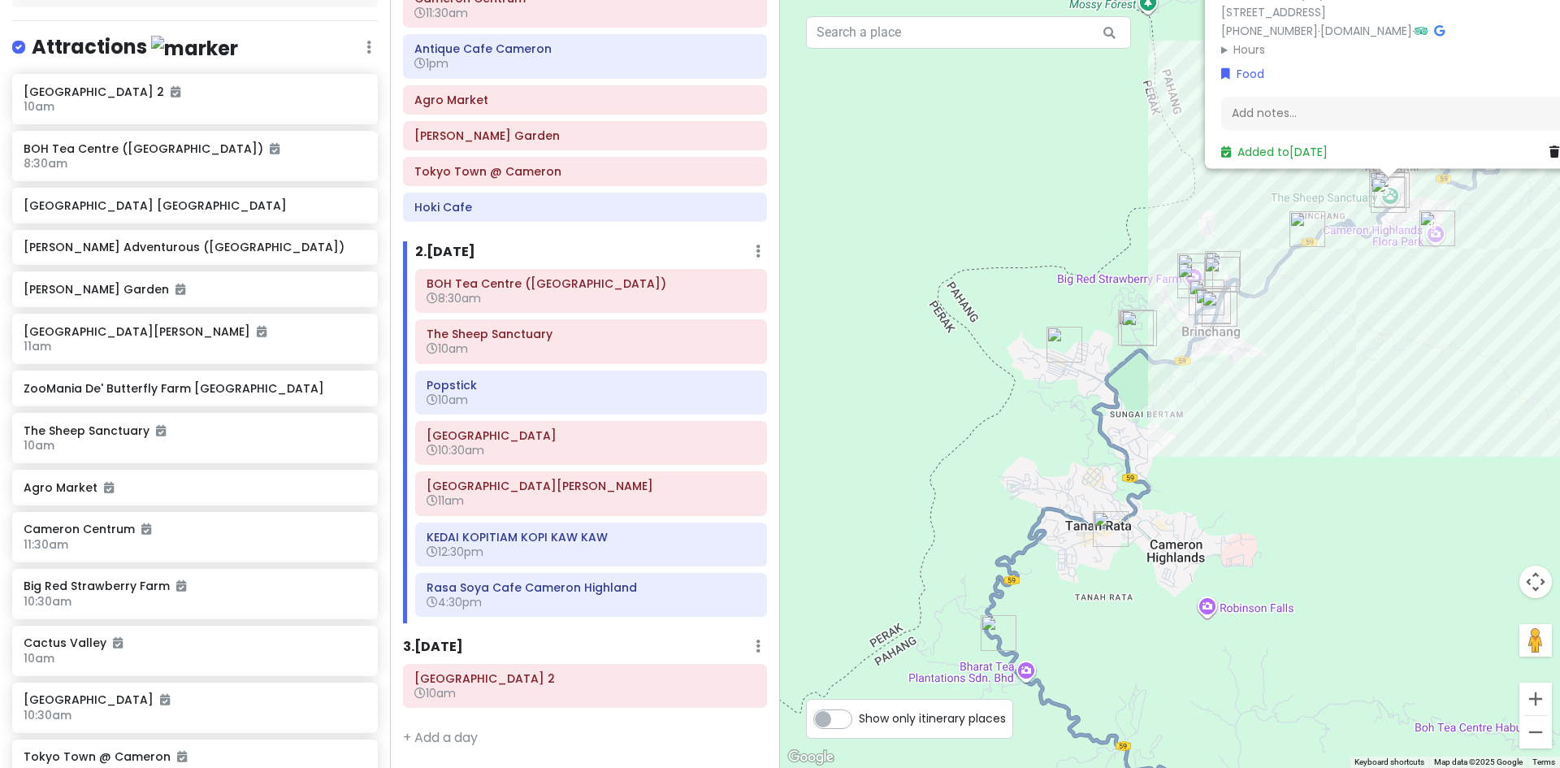
click at [995, 630] on img "Cameron Valley Tea House 2" at bounding box center [998, 632] width 49 height 49
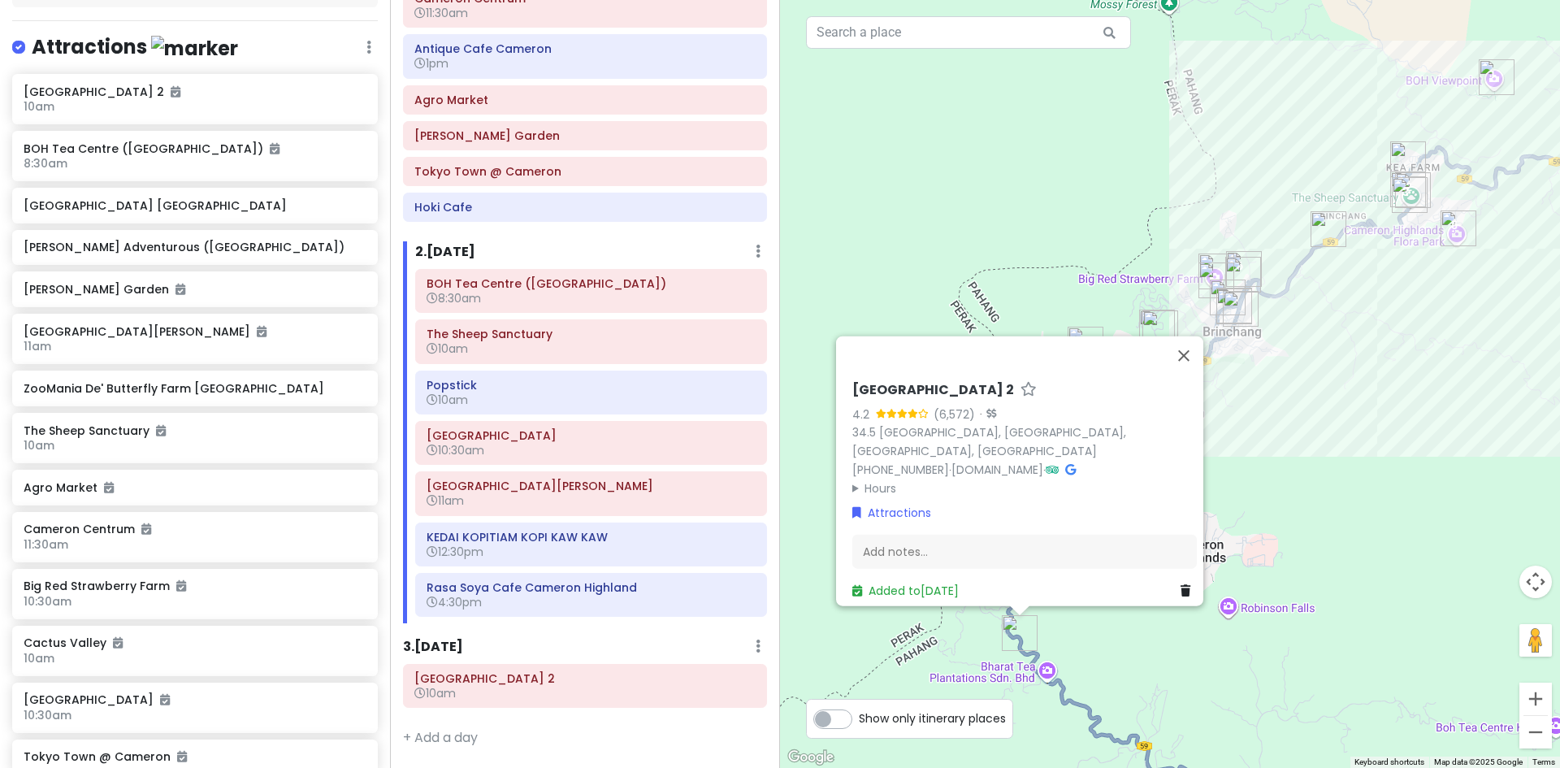
click at [1139, 637] on div "Cameron Valley Tea House 2 4.2 (6,572) · 34.5 Mile Cameron Highlands, Tanah Rat…" at bounding box center [1170, 384] width 780 height 768
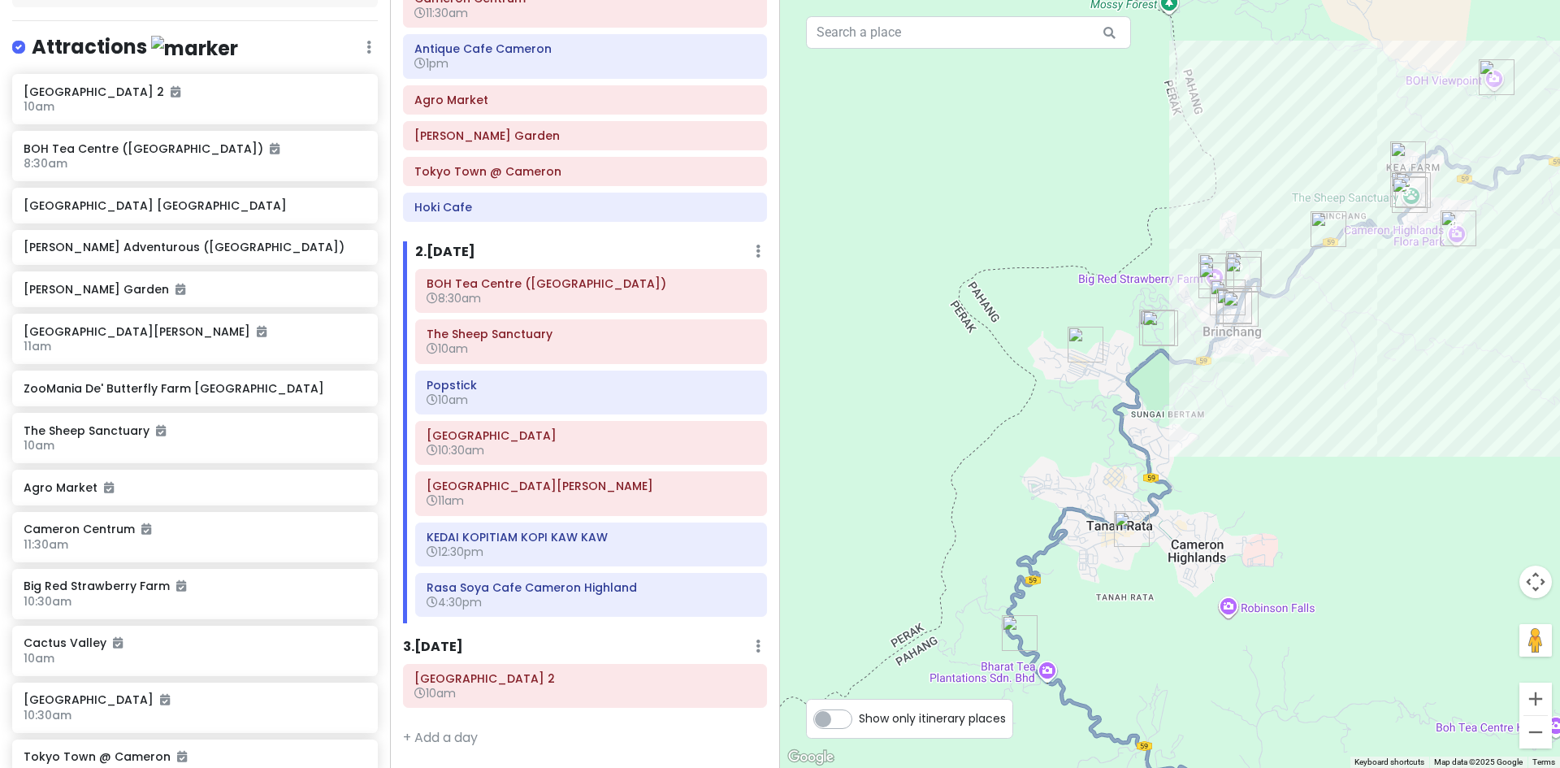
drag, startPoint x: 1301, startPoint y: 496, endPoint x: 1089, endPoint y: 682, distance: 282.0
click at [1101, 677] on div at bounding box center [1170, 384] width 780 height 768
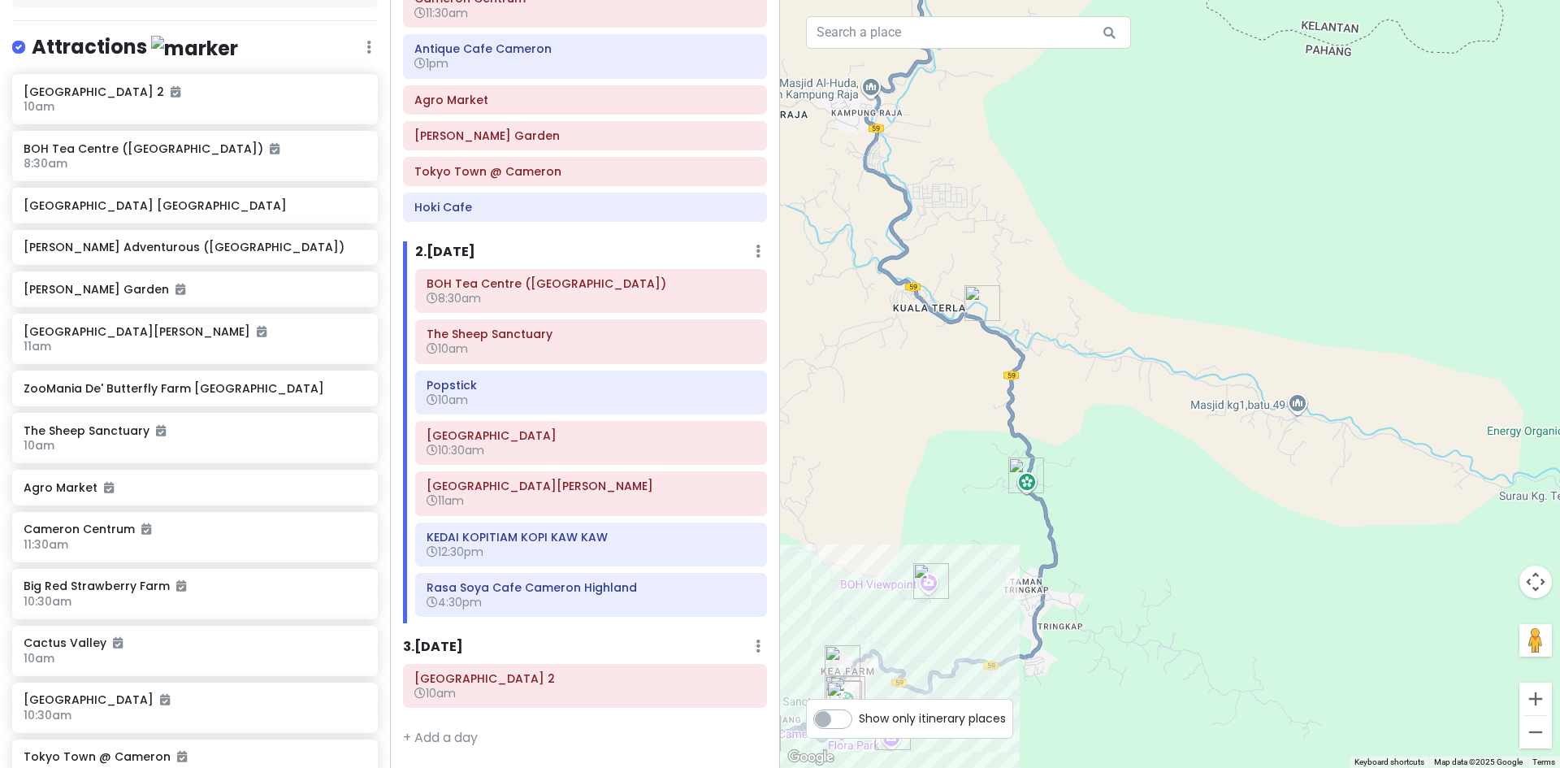
drag, startPoint x: 1167, startPoint y: 538, endPoint x: 1204, endPoint y: 496, distance: 55.8
click at [1207, 495] on div at bounding box center [1170, 384] width 780 height 768
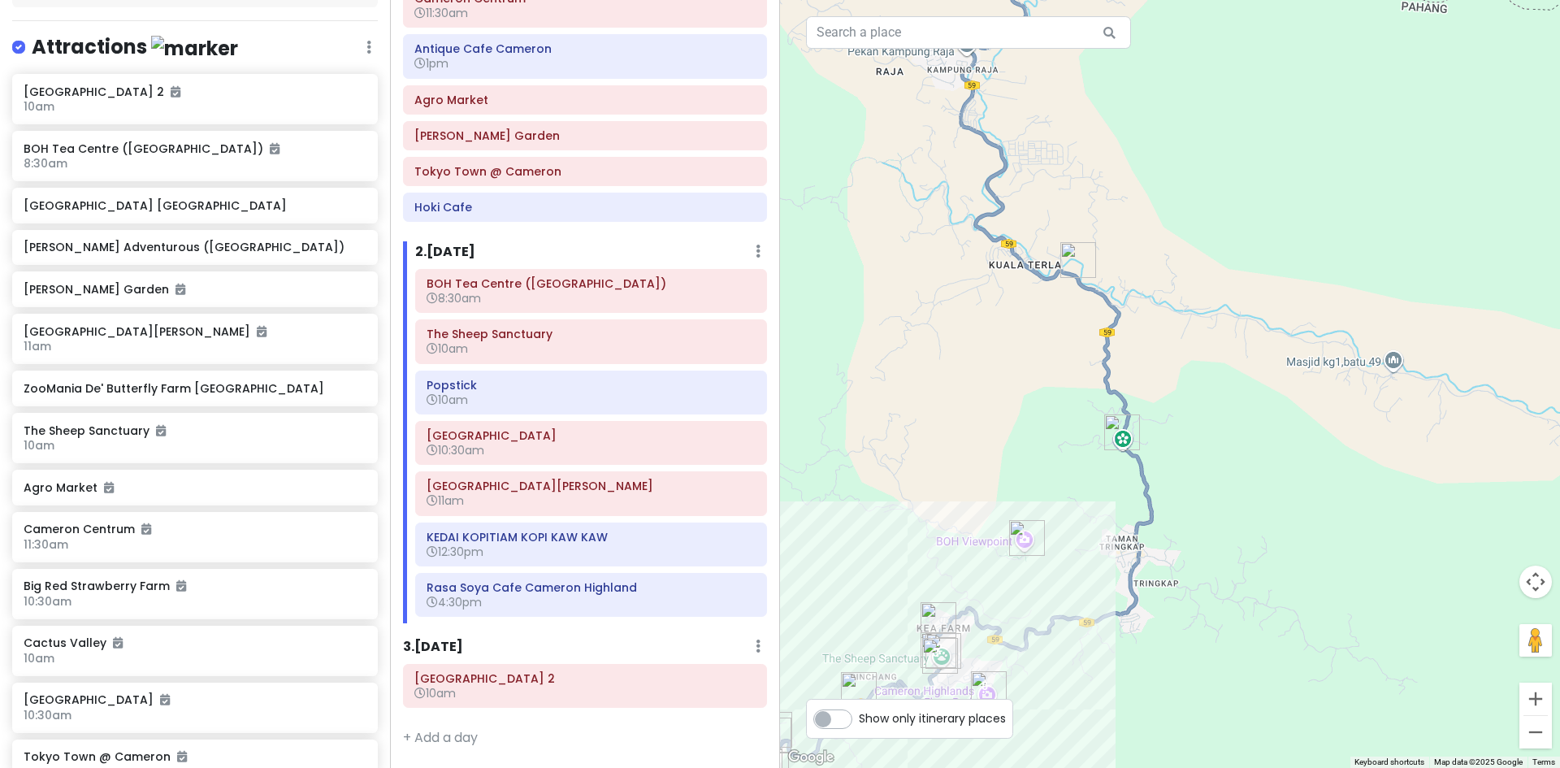
drag, startPoint x: 1035, startPoint y: 421, endPoint x: 1128, endPoint y: 400, distance: 95.0
click at [1128, 384] on div at bounding box center [1170, 384] width 780 height 768
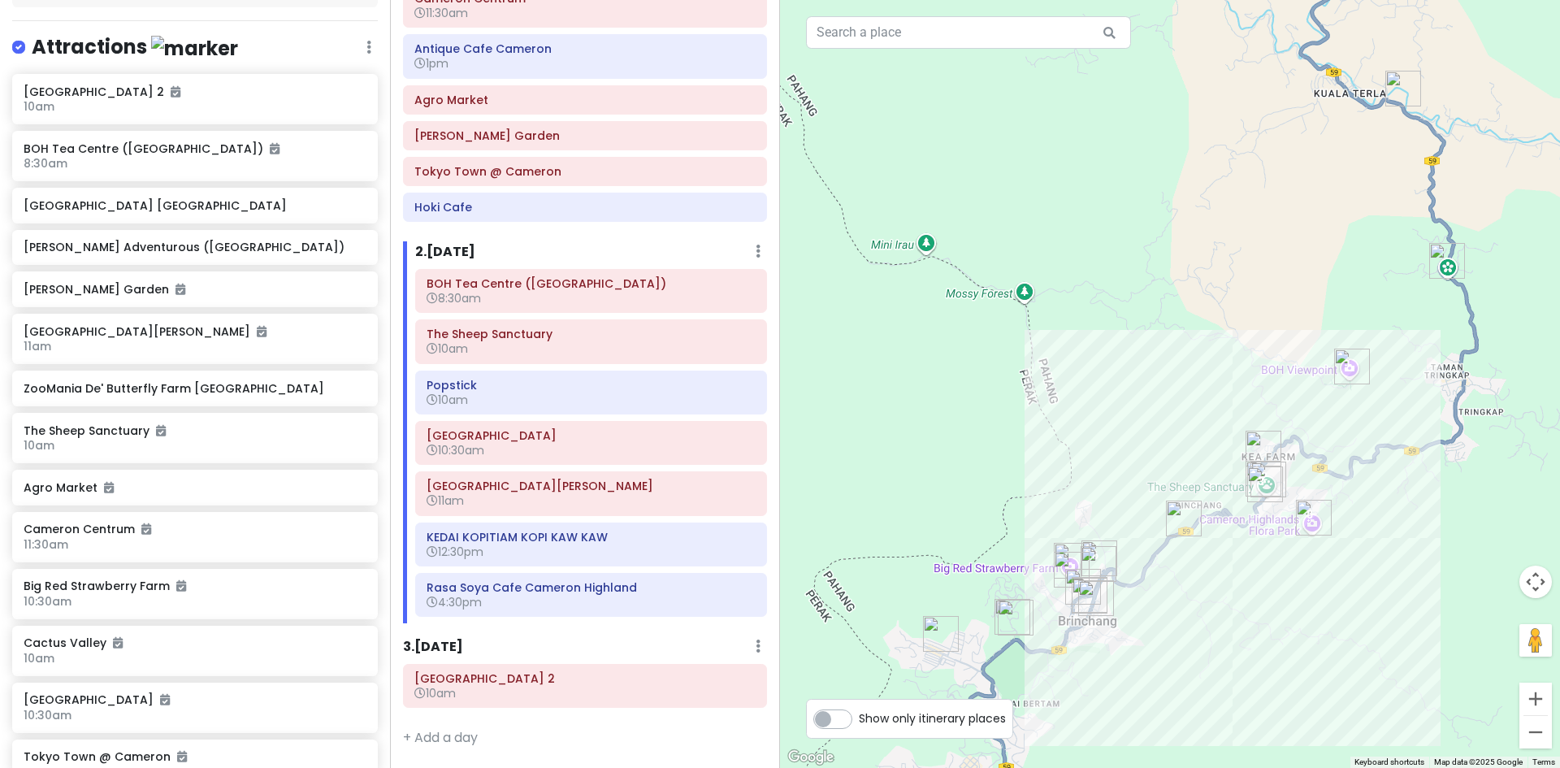
drag, startPoint x: 1093, startPoint y: 552, endPoint x: 1113, endPoint y: 431, distance: 121.8
click at [1118, 426] on div at bounding box center [1170, 384] width 780 height 768
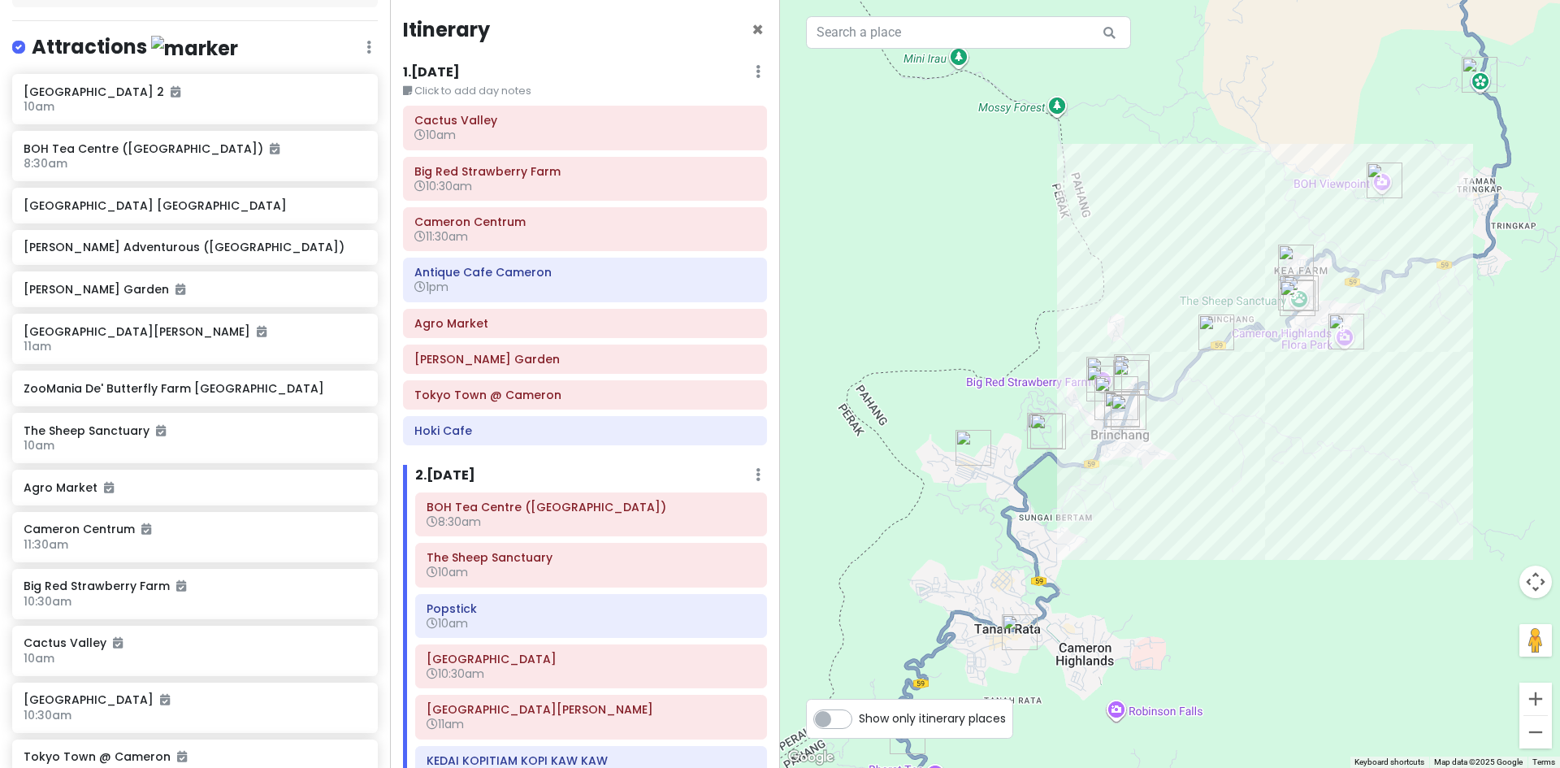
scroll to position [0, 0]
click at [534, 137] on h6 "10am" at bounding box center [584, 137] width 341 height 15
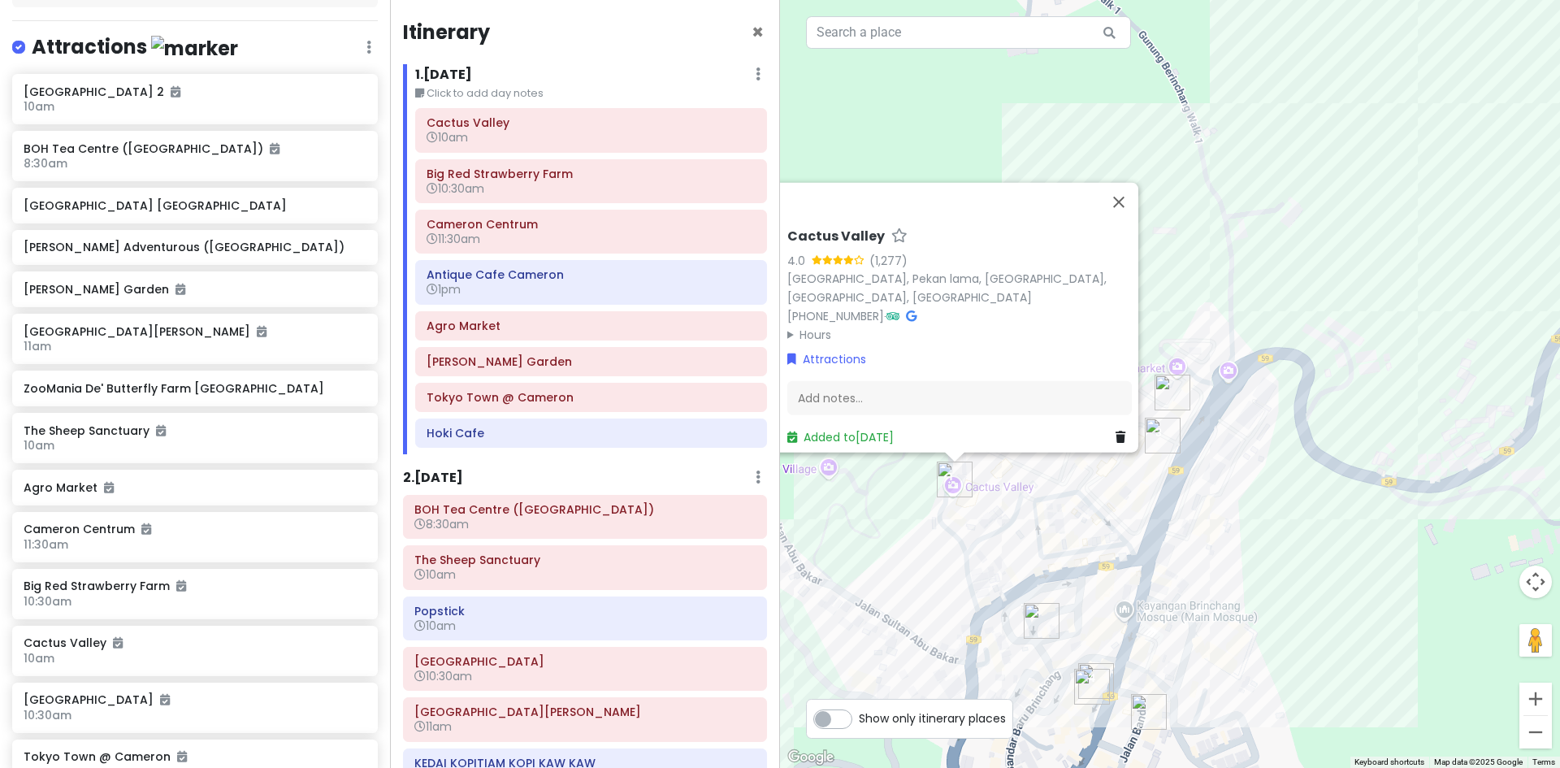
drag, startPoint x: 1084, startPoint y: 443, endPoint x: 1093, endPoint y: 499, distance: 56.6
click at [1093, 499] on div "Cactus Valley 4.0 (1,277) Cactus Valley, Pekan lama, 39100 Brinchang, Pahang, M…" at bounding box center [1170, 384] width 780 height 768
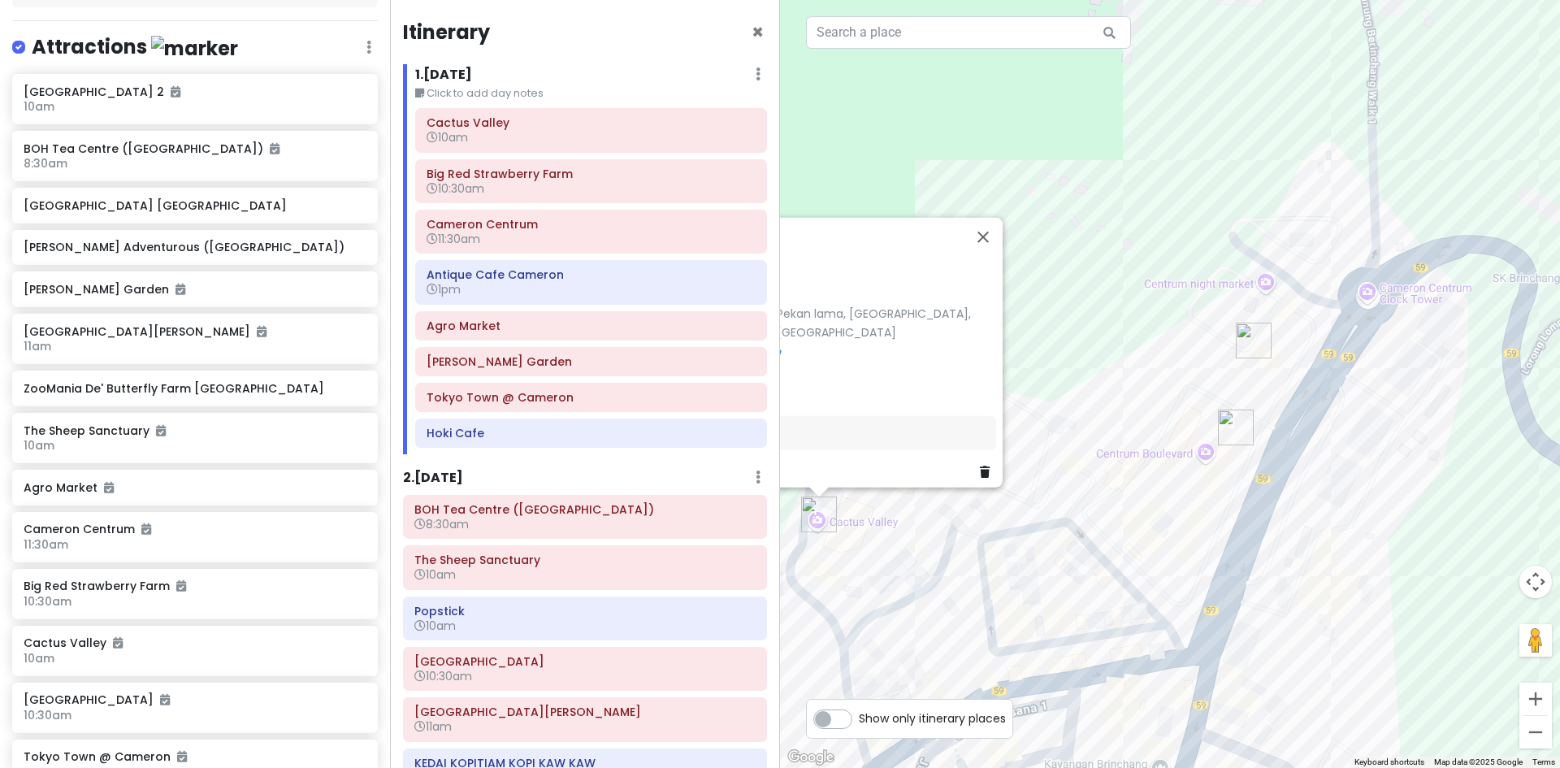
click at [1121, 487] on div "Cactus Valley 4.0 (1,277) Cactus Valley, Pekan lama, 39100 Brinchang, Pahang, M…" at bounding box center [1170, 384] width 780 height 768
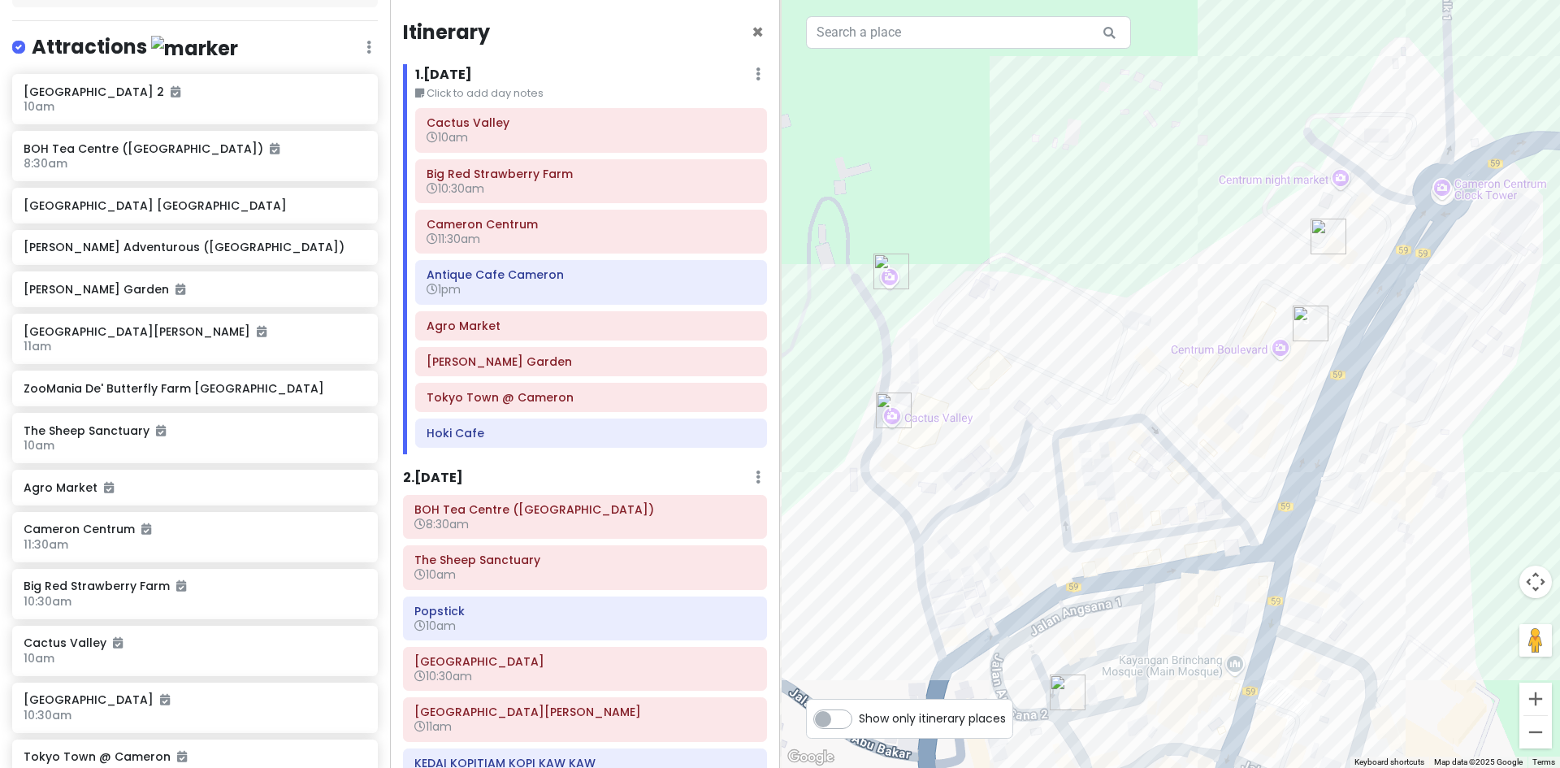
drag, startPoint x: 1098, startPoint y: 495, endPoint x: 1179, endPoint y: 361, distance: 155.6
click at [1179, 361] on div at bounding box center [1170, 384] width 780 height 768
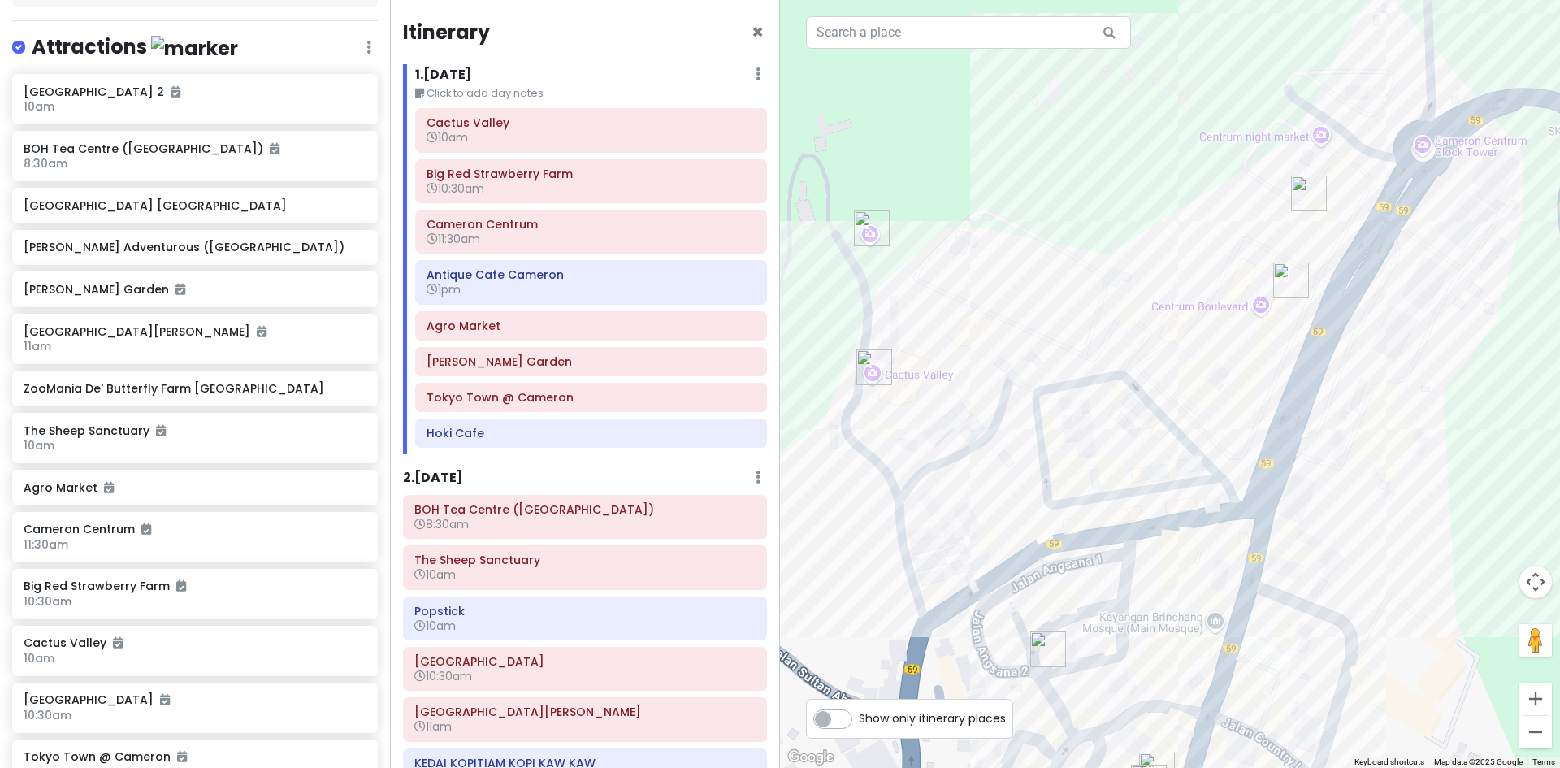
drag, startPoint x: 1167, startPoint y: 391, endPoint x: 1142, endPoint y: 383, distance: 26.2
click at [1134, 388] on div at bounding box center [1170, 384] width 780 height 768
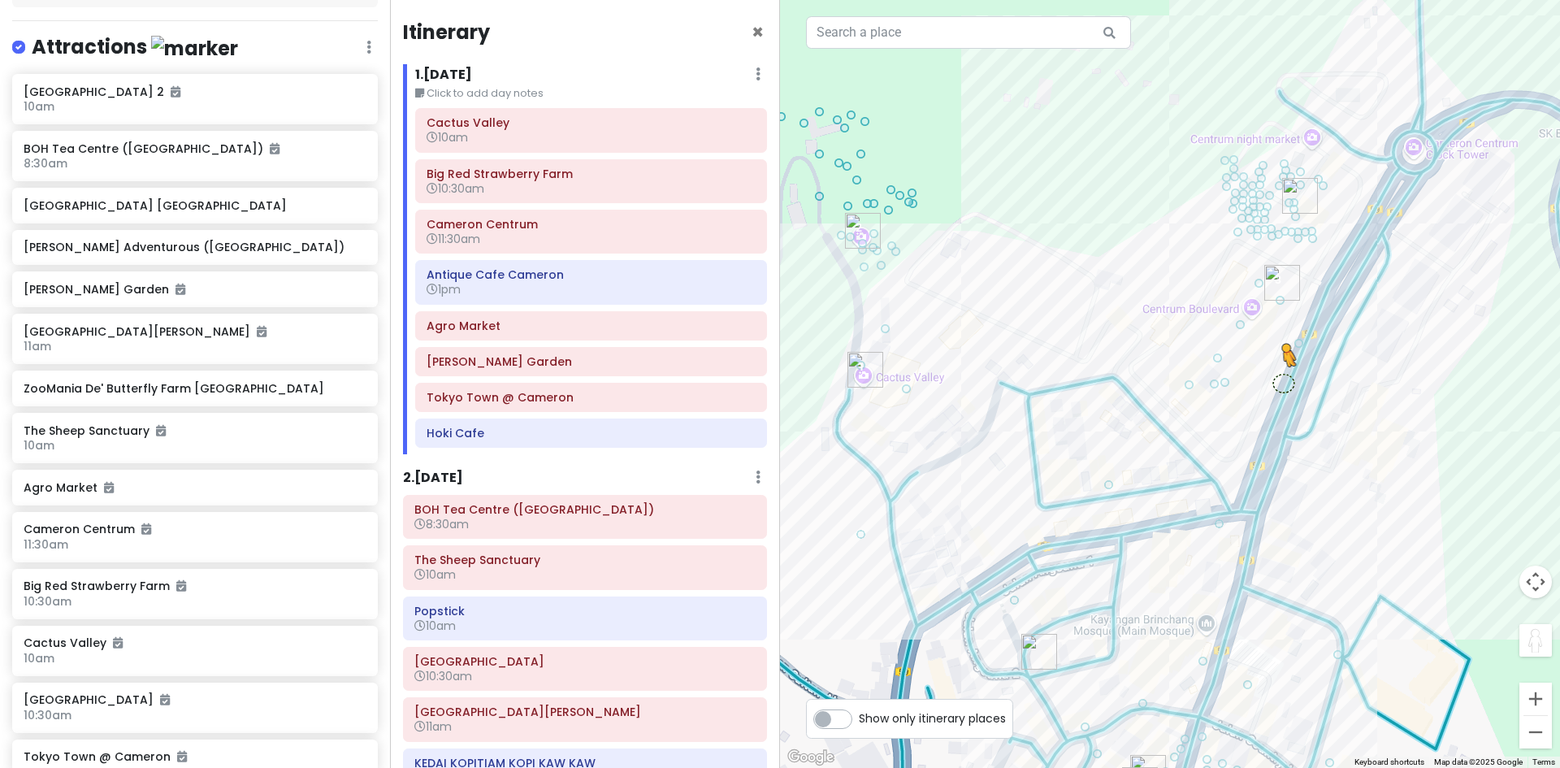
drag, startPoint x: 1527, startPoint y: 629, endPoint x: 1282, endPoint y: 381, distance: 348.7
click at [1282, 381] on div "3 4 5 6 2 8 1 7 To activate drag with keyboard, press Alt + Enter. Once in keyb…" at bounding box center [1170, 384] width 780 height 768
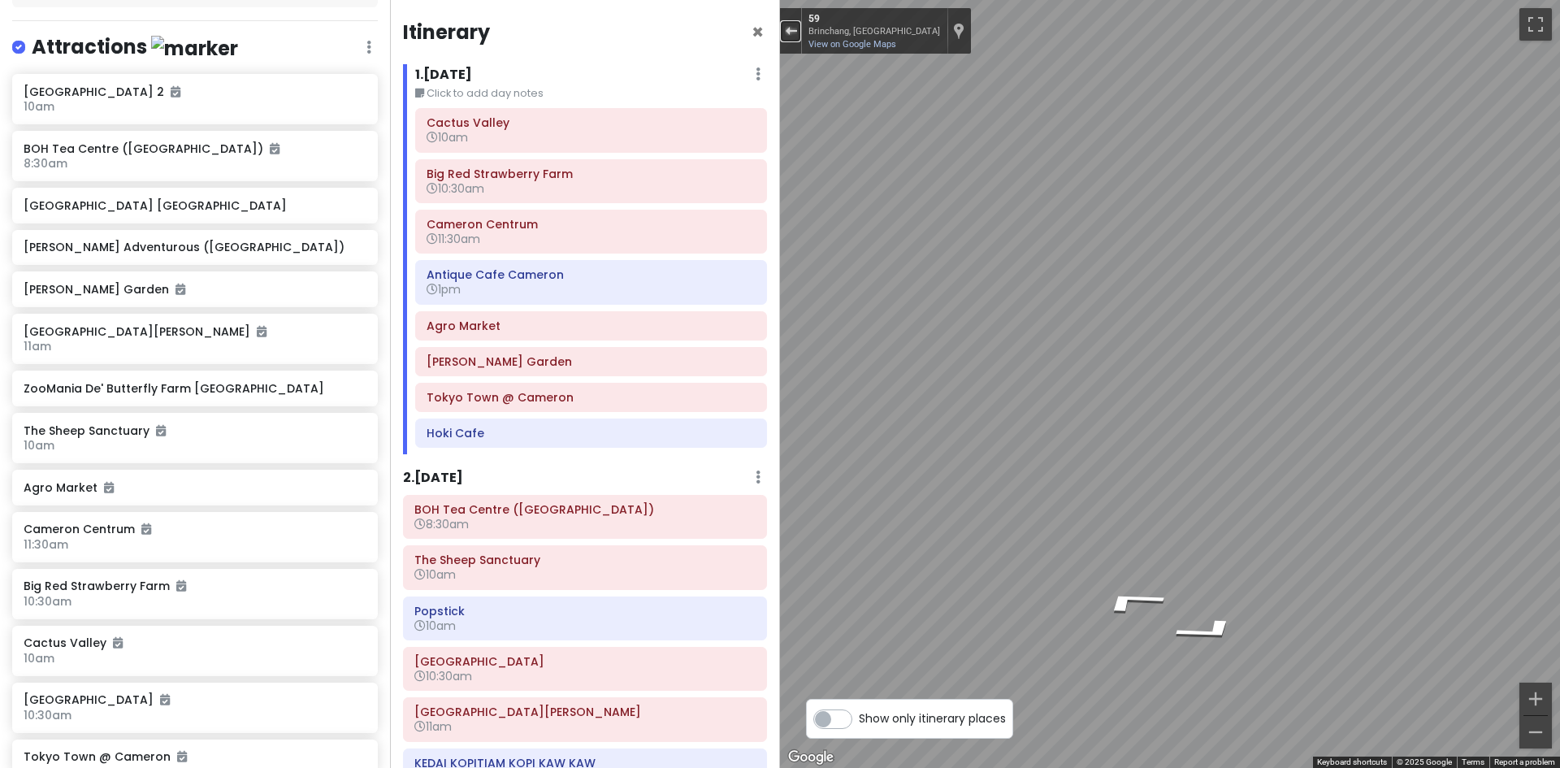
click at [790, 32] on div "Exit the Street View" at bounding box center [791, 31] width 12 height 10
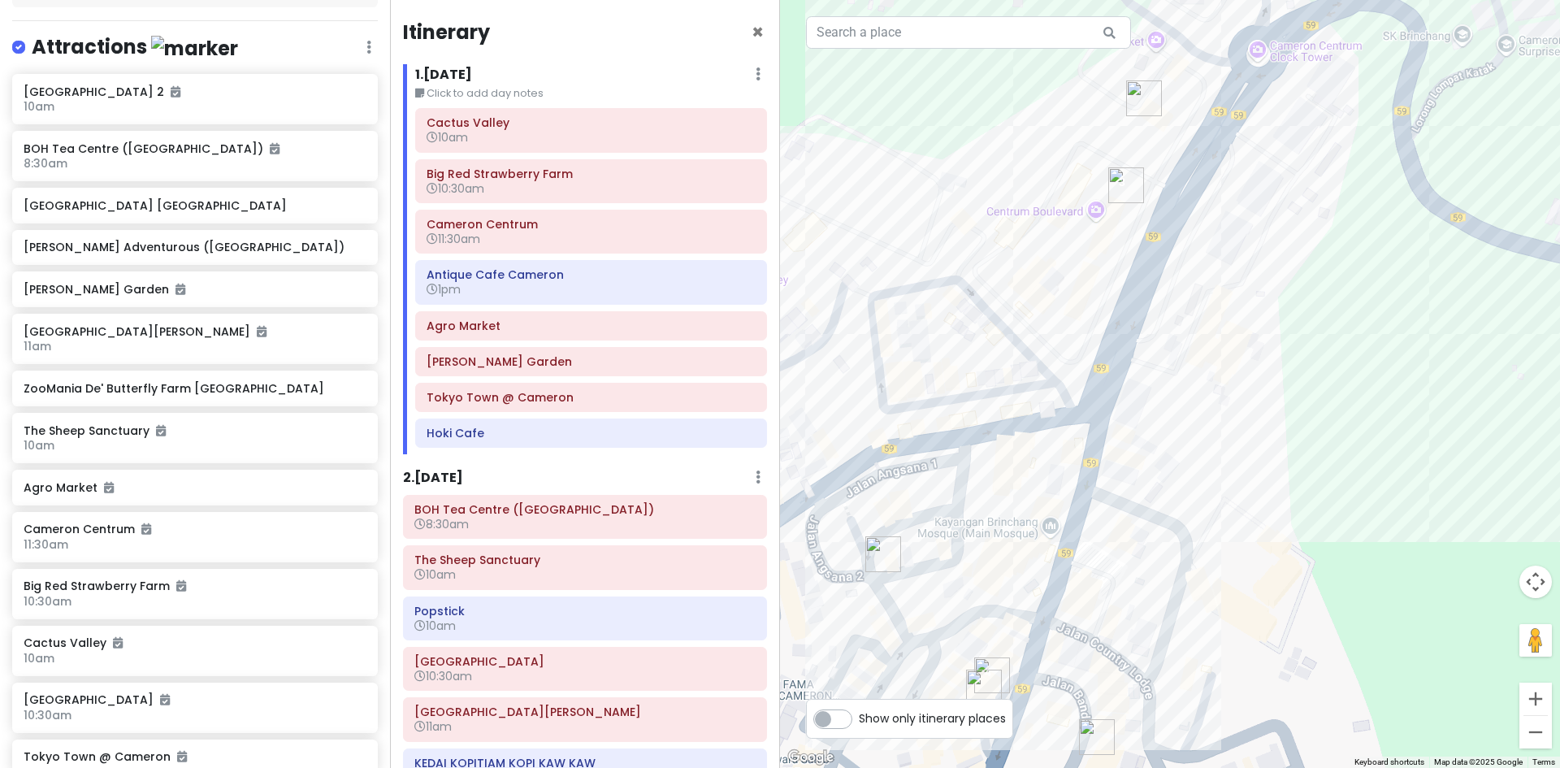
drag, startPoint x: 1550, startPoint y: 645, endPoint x: 1426, endPoint y: 595, distance: 133.0
click at [1403, 571] on div "Loading..." at bounding box center [1170, 384] width 780 height 768
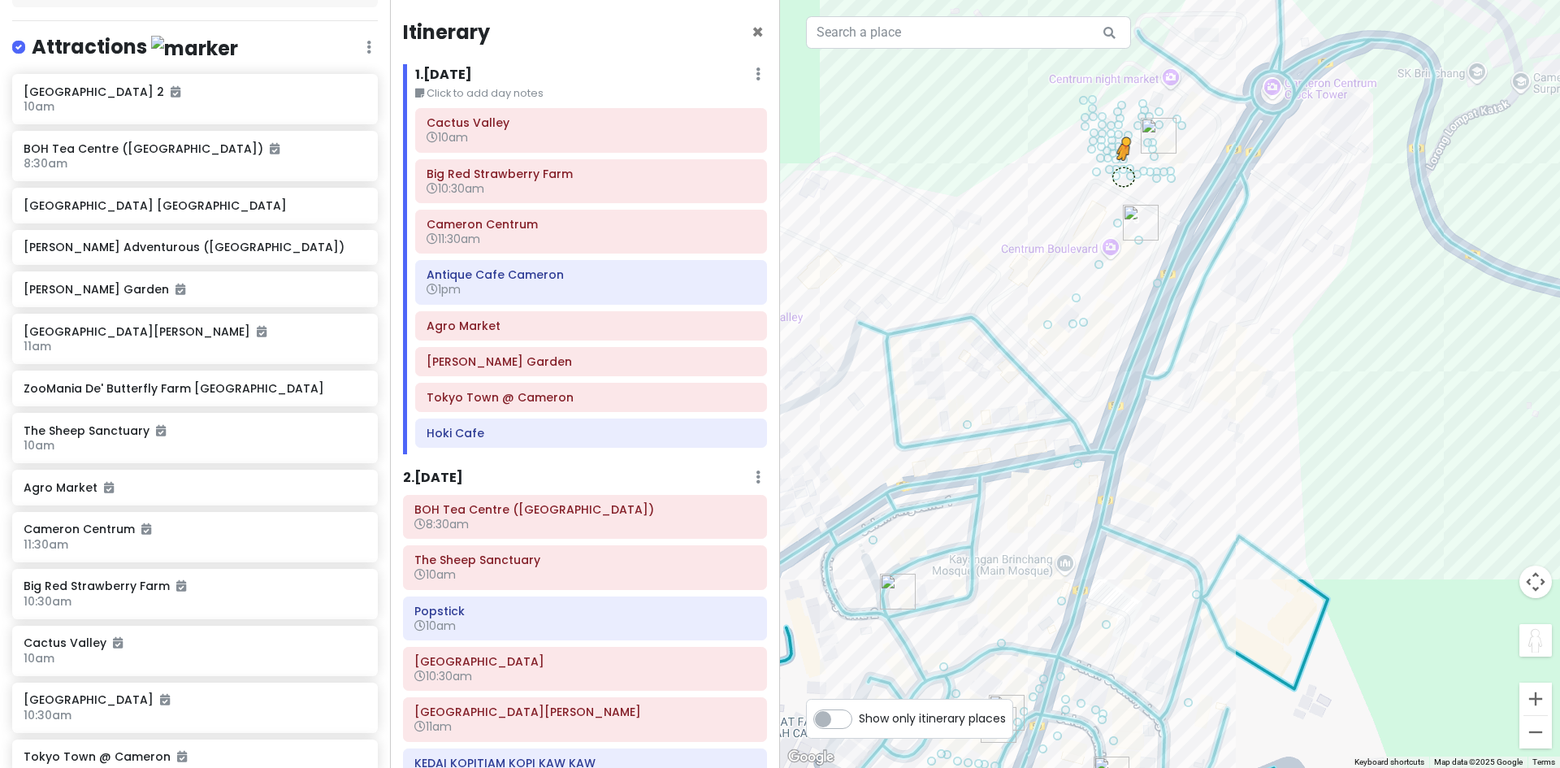
drag, startPoint x: 1545, startPoint y: 642, endPoint x: 1130, endPoint y: 173, distance: 626.1
click at [1129, 173] on div "3 4 5 6 2 8 1 7 To activate drag with keyboard, press Alt + Enter. Once in keyb…" at bounding box center [1170, 384] width 780 height 768
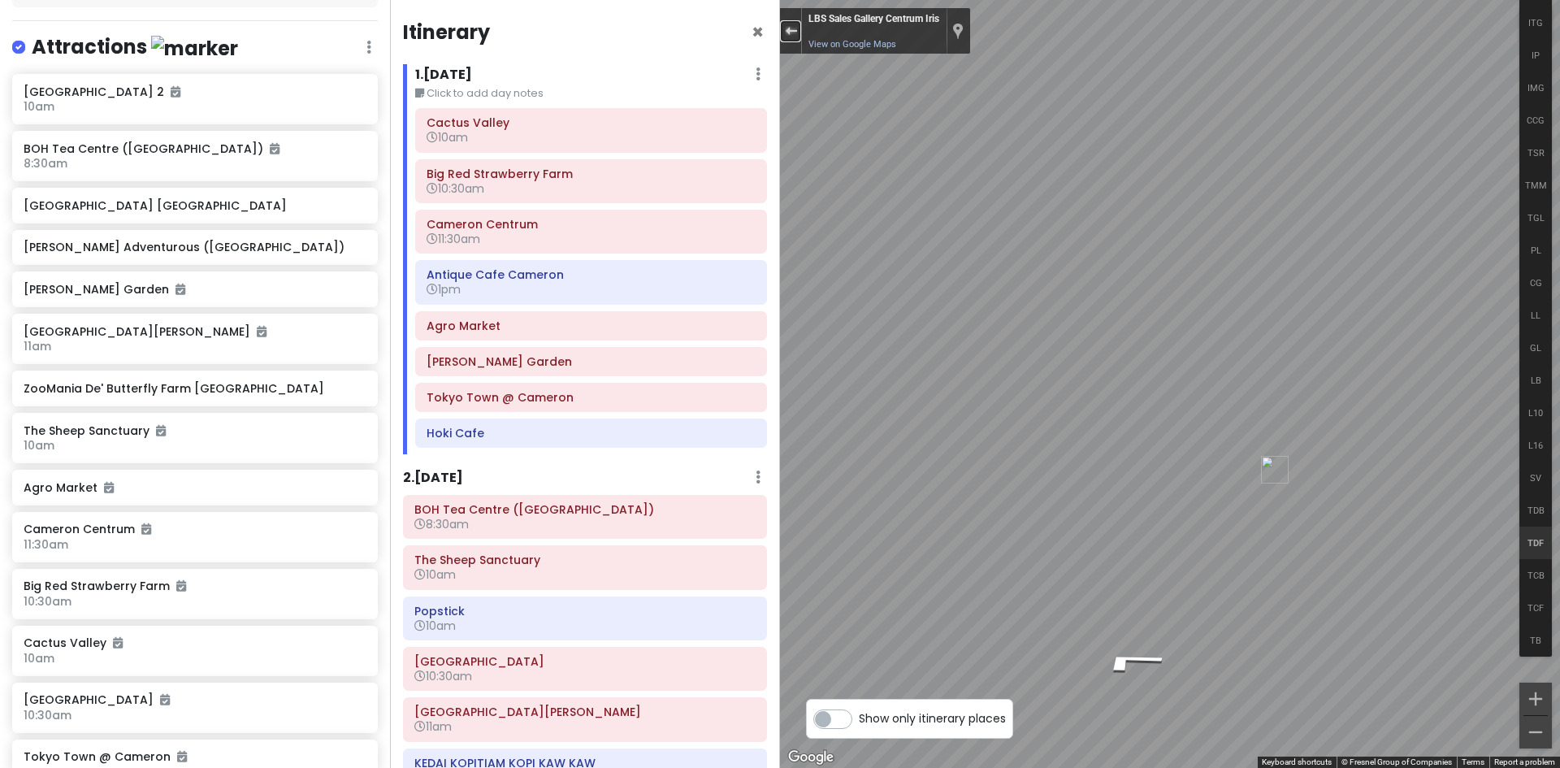
click at [793, 28] on div "Exit the Street View" at bounding box center [791, 31] width 12 height 10
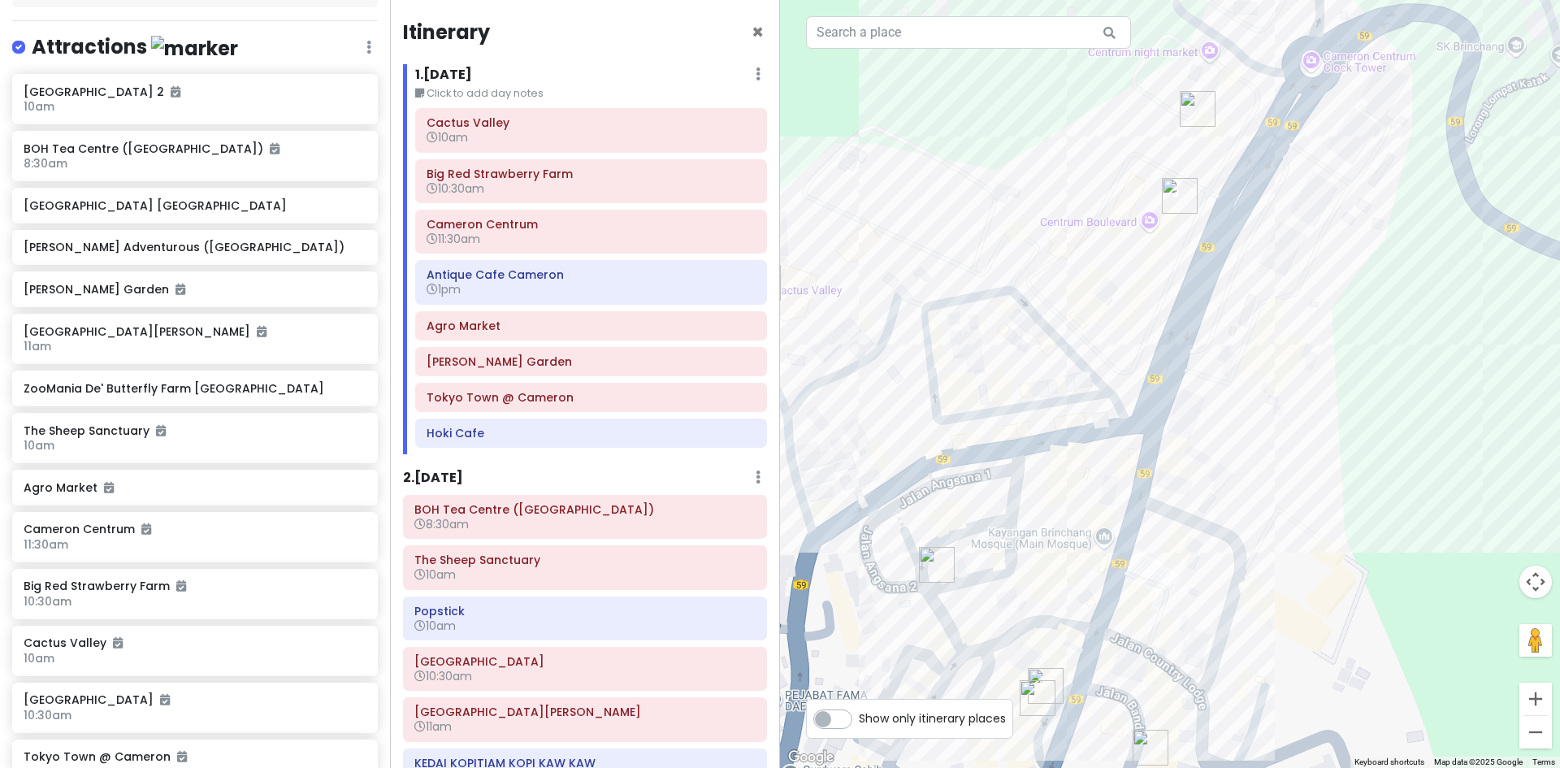
drag, startPoint x: 1106, startPoint y: 393, endPoint x: 1159, endPoint y: 399, distance: 53.9
click at [1145, 387] on div "To navigate, press the arrow keys. Loading..." at bounding box center [1170, 384] width 780 height 768
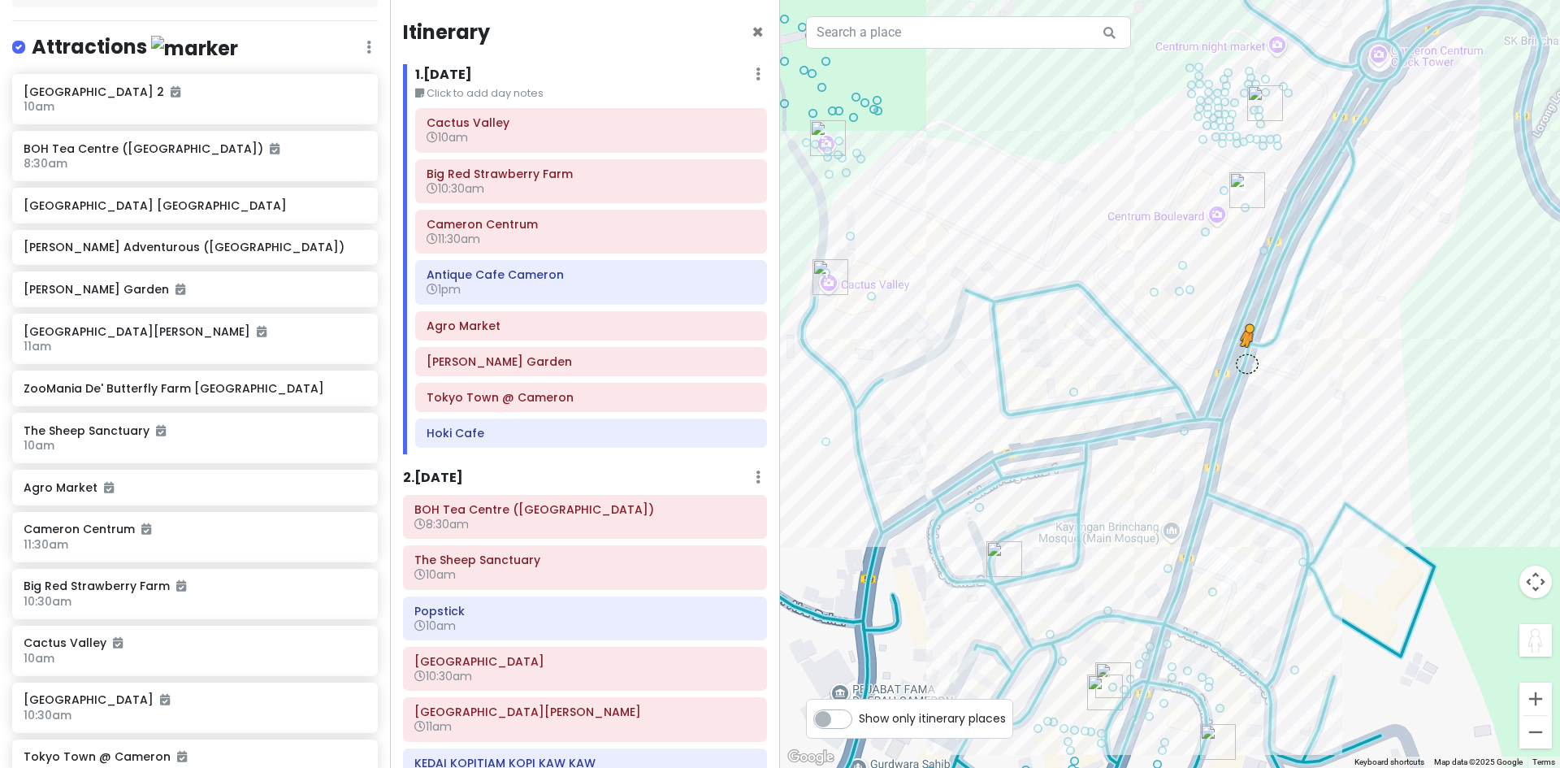
drag, startPoint x: 1550, startPoint y: 633, endPoint x: 1247, endPoint y: 361, distance: 406.7
click at [1247, 361] on div "3 4 5 6 2 8 1 7 To activate drag with keyboard, press Alt + Enter. Once in keyb…" at bounding box center [1170, 384] width 780 height 768
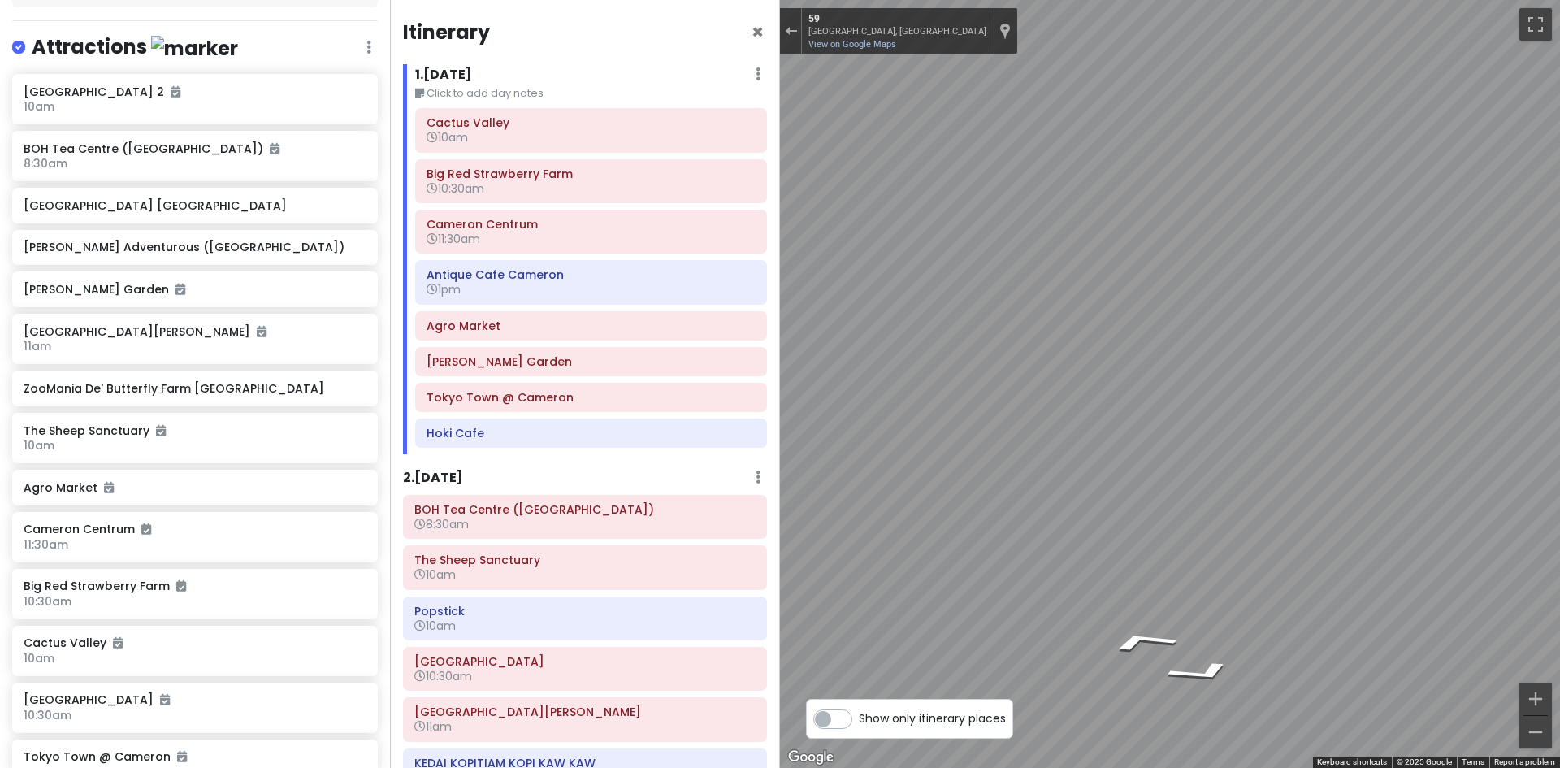
click at [123, 50] on h4 "Attractions" at bounding box center [135, 47] width 206 height 27
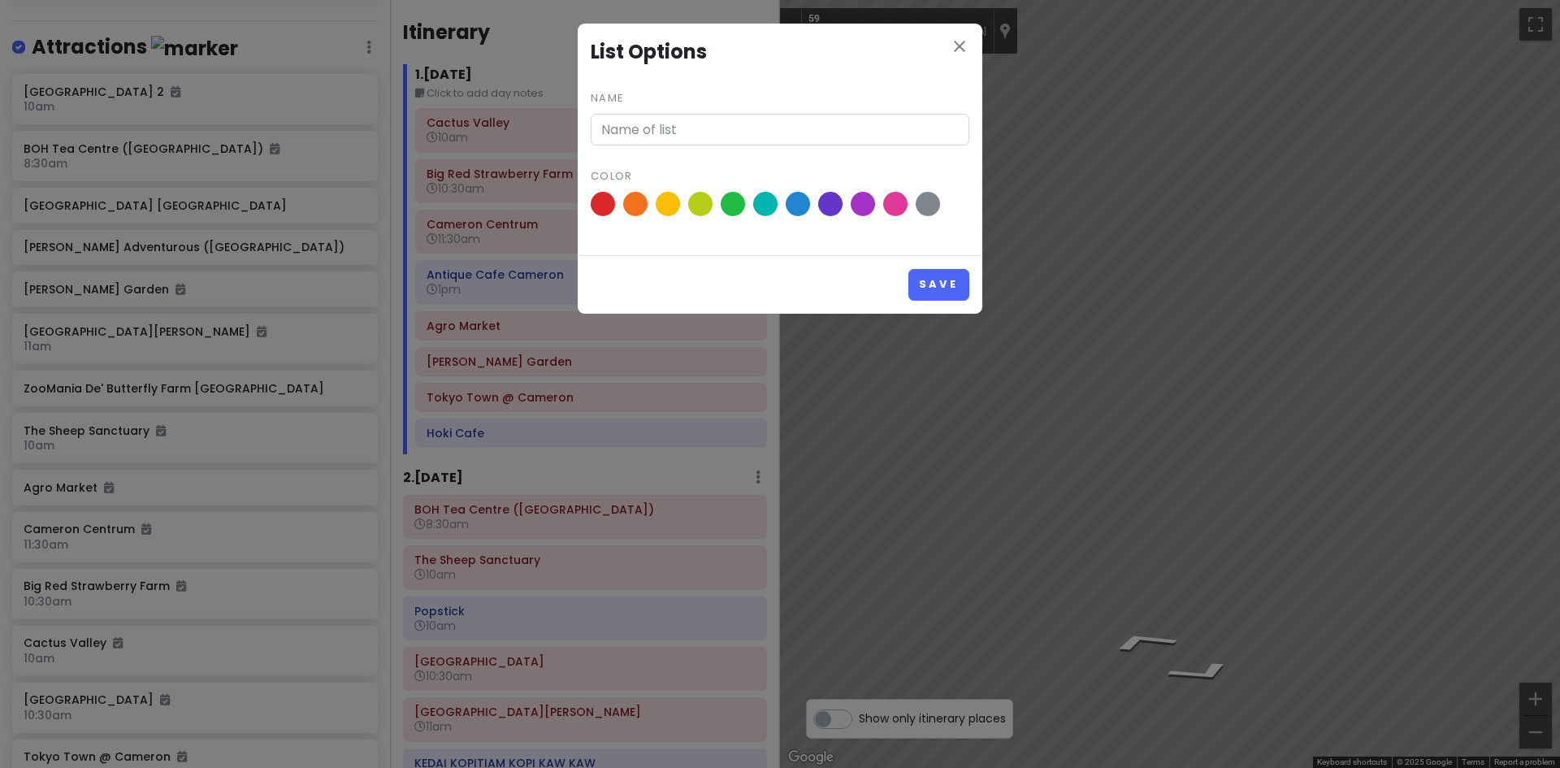
type input "Attractions"
click at [952, 50] on icon "close" at bounding box center [959, 46] width 19 height 19
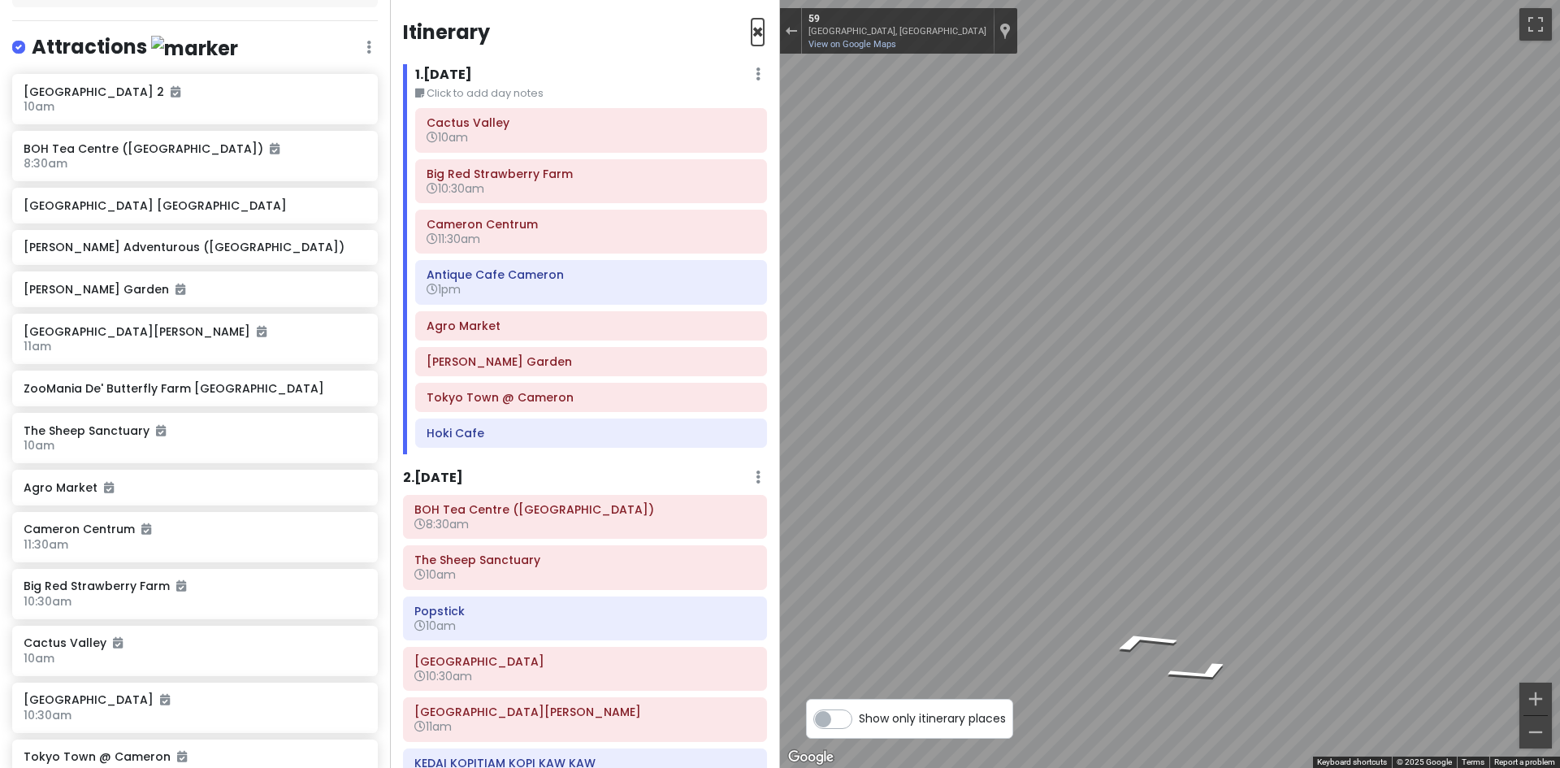
click at [751, 36] on span "×" at bounding box center [757, 32] width 12 height 27
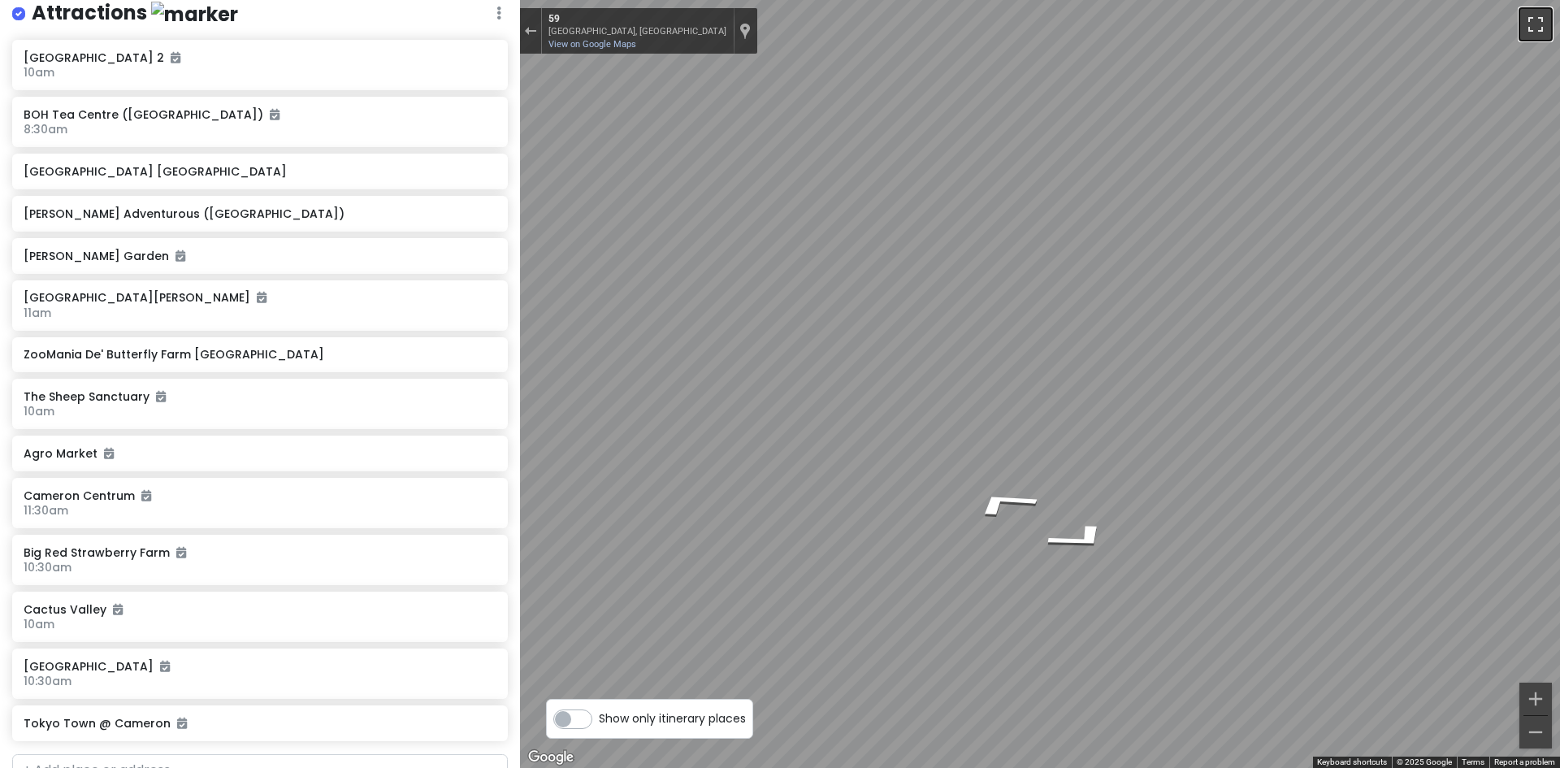
click at [1531, 23] on button "Toggle fullscreen view" at bounding box center [1535, 24] width 32 height 32
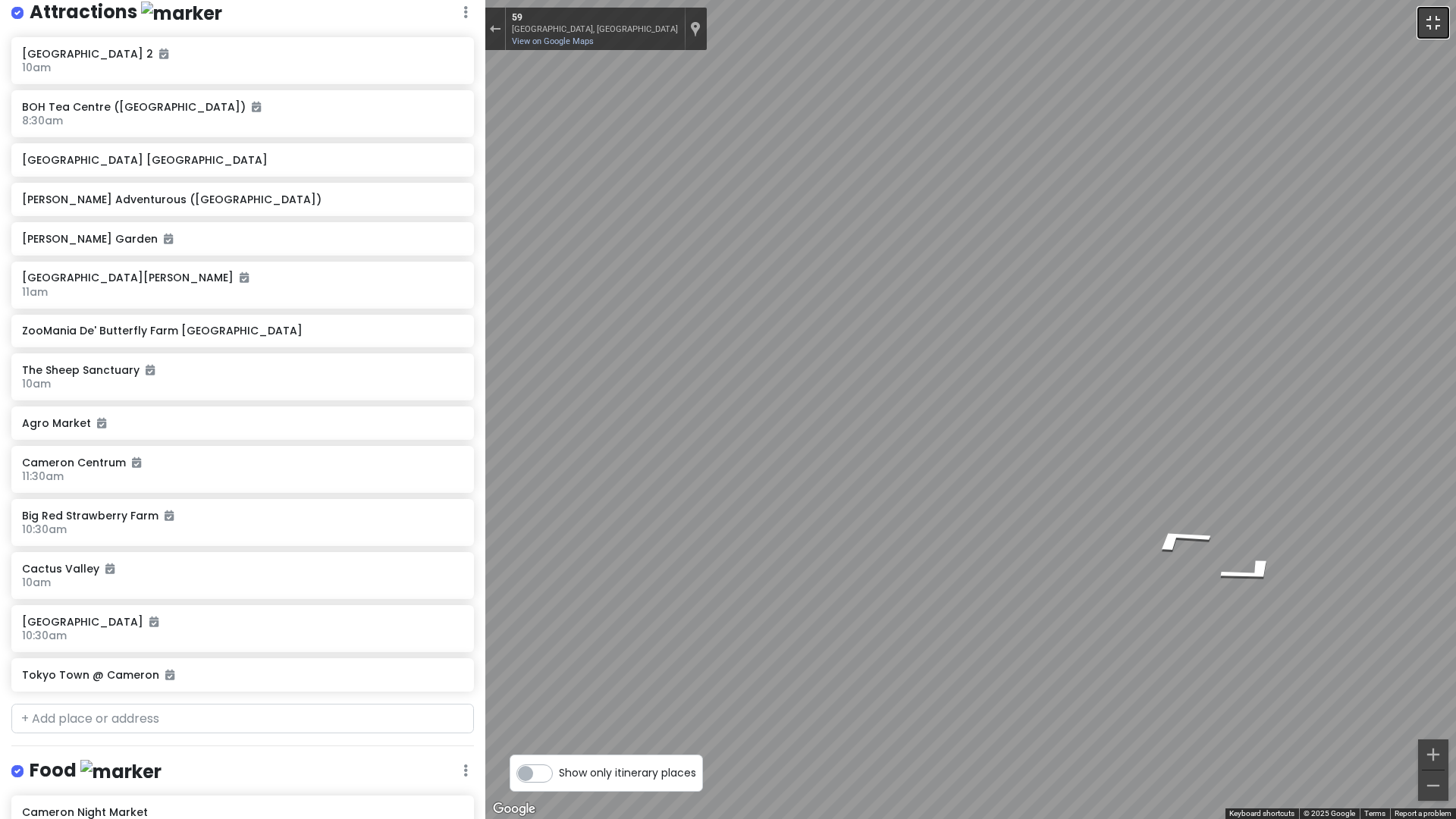
click at [1428, 26] on button "Toggle fullscreen view" at bounding box center [1433, 22] width 30 height 30
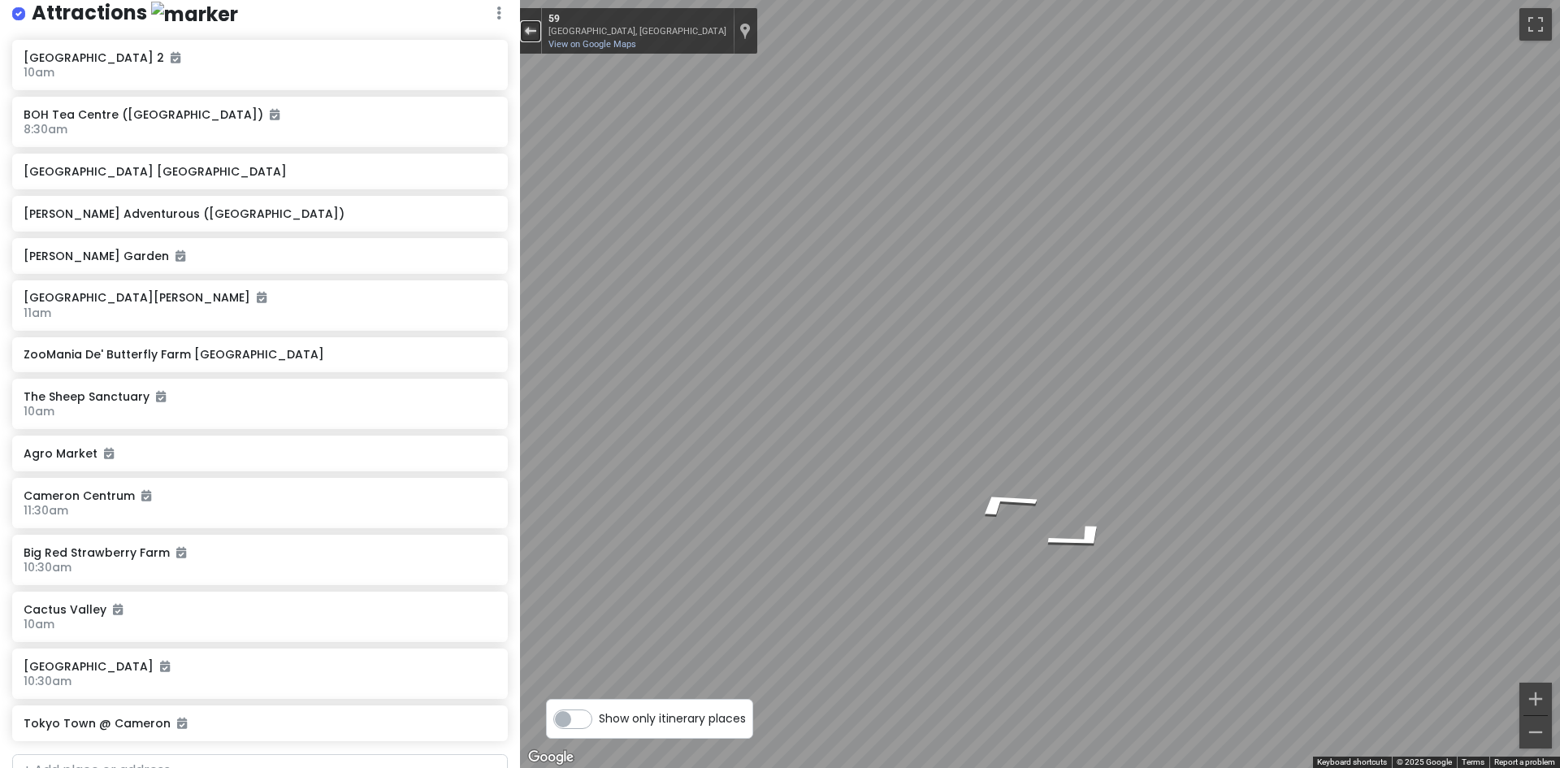
click at [530, 26] on div "Exit the Street View" at bounding box center [530, 31] width 12 height 10
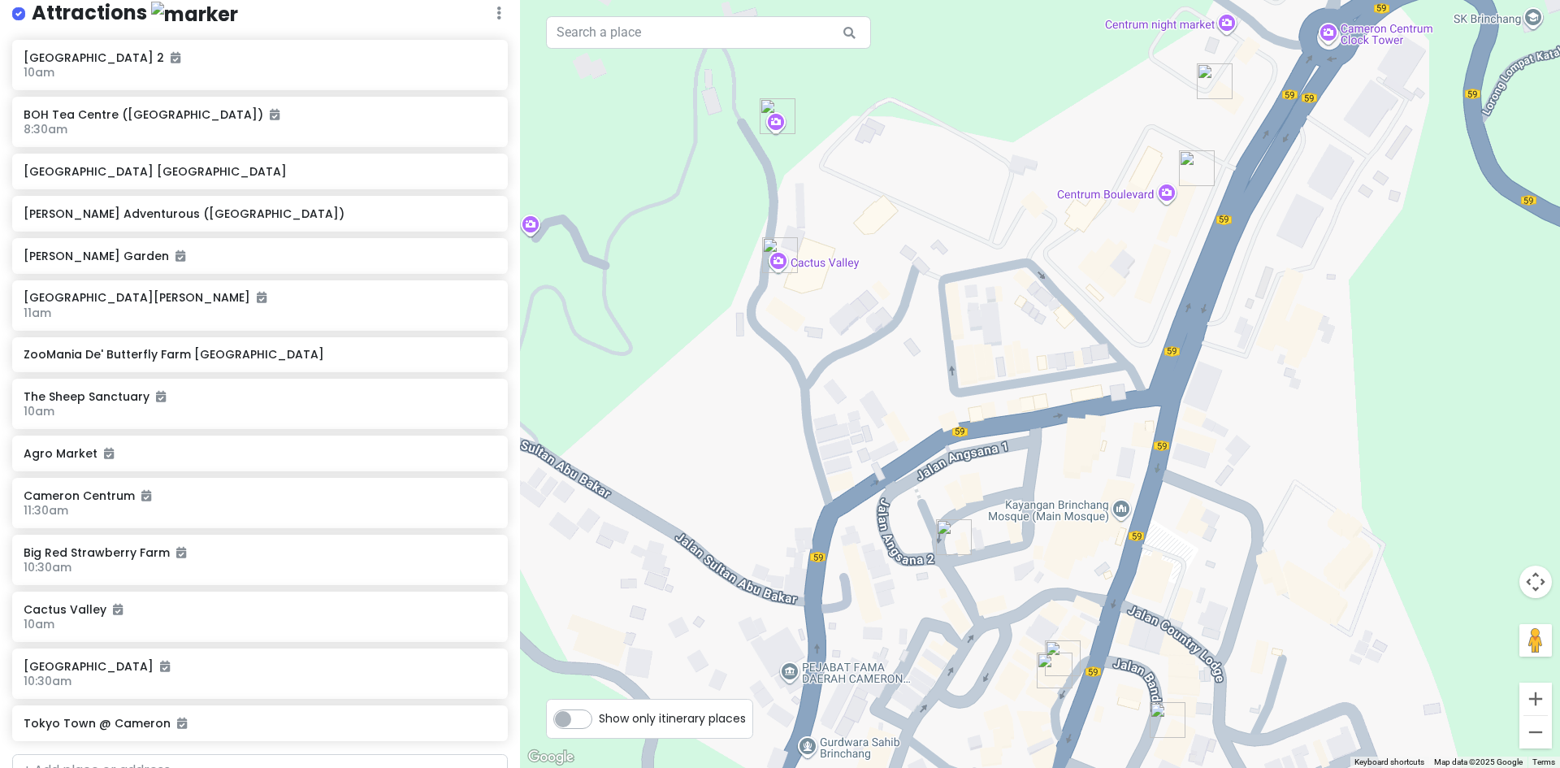
drag, startPoint x: 931, startPoint y: 249, endPoint x: 1000, endPoint y: 256, distance: 69.4
click at [989, 245] on div "Loading..." at bounding box center [1040, 384] width 1040 height 768
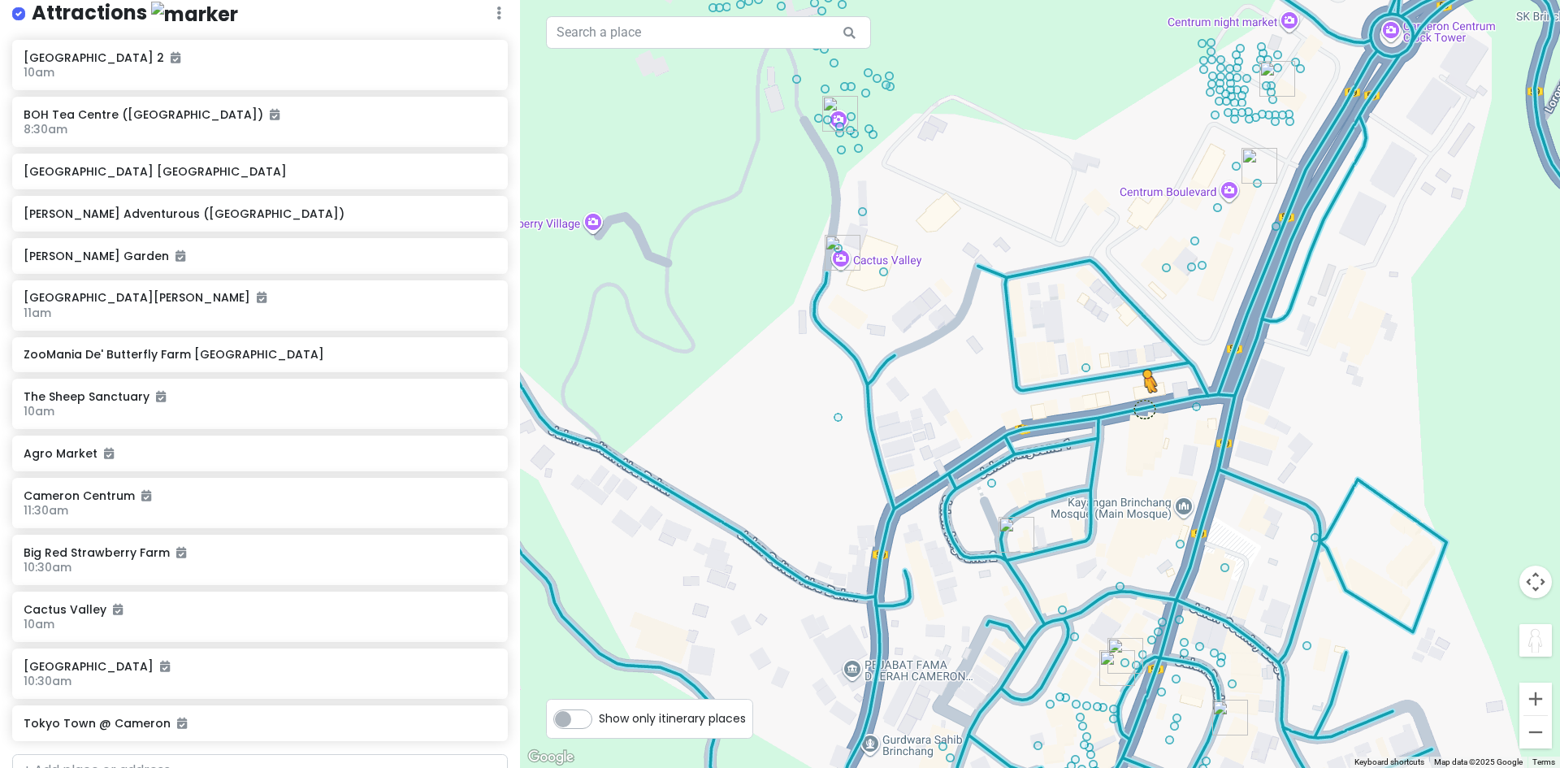
drag, startPoint x: 1536, startPoint y: 639, endPoint x: 1143, endPoint y: 408, distance: 455.9
click at [1143, 408] on div "To activate drag with keyboard, press Alt + Enter. Once in keyboard drag state,…" at bounding box center [1040, 384] width 1040 height 768
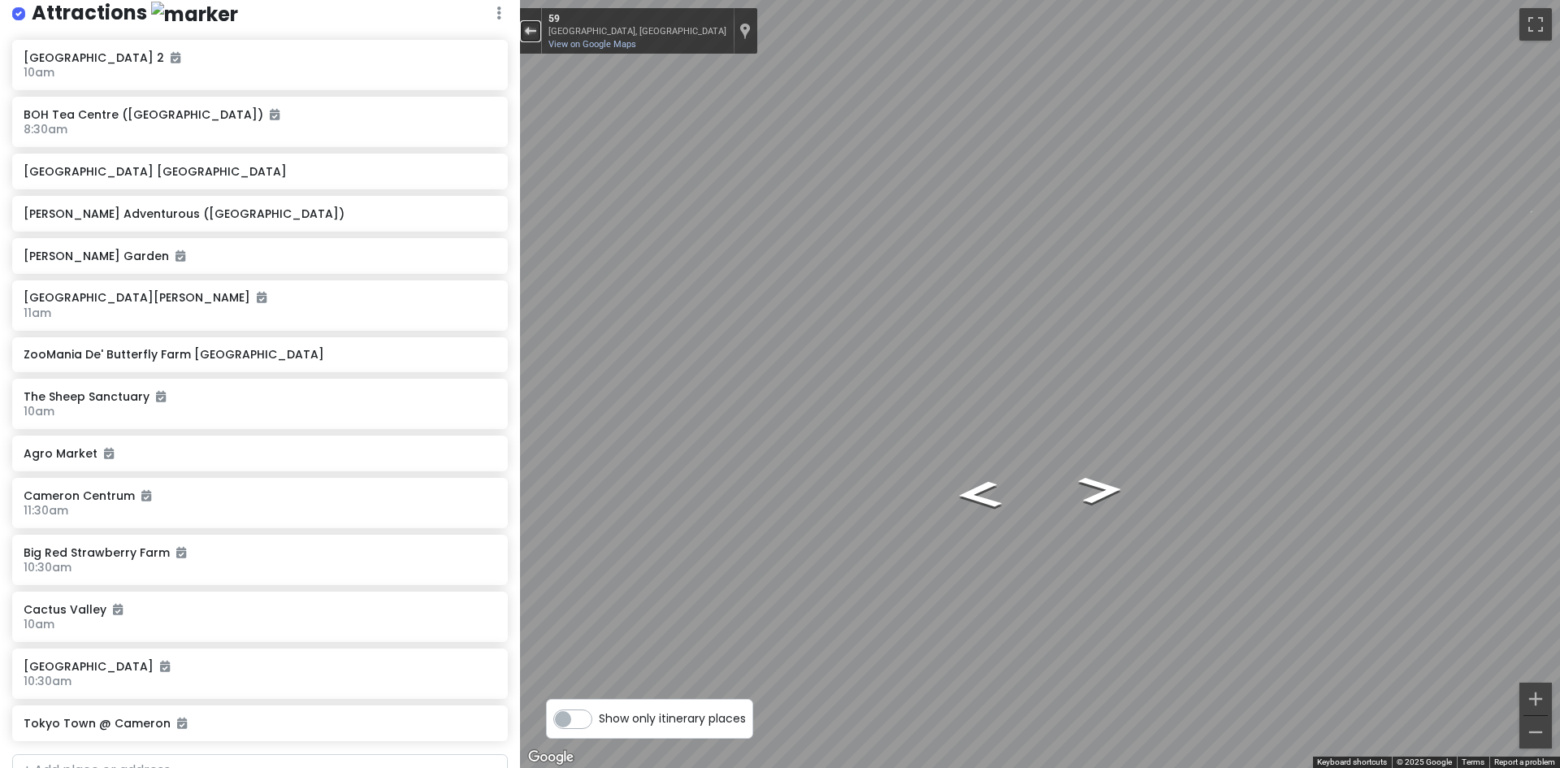
click at [533, 29] on div "Exit the Street View" at bounding box center [530, 31] width 12 height 10
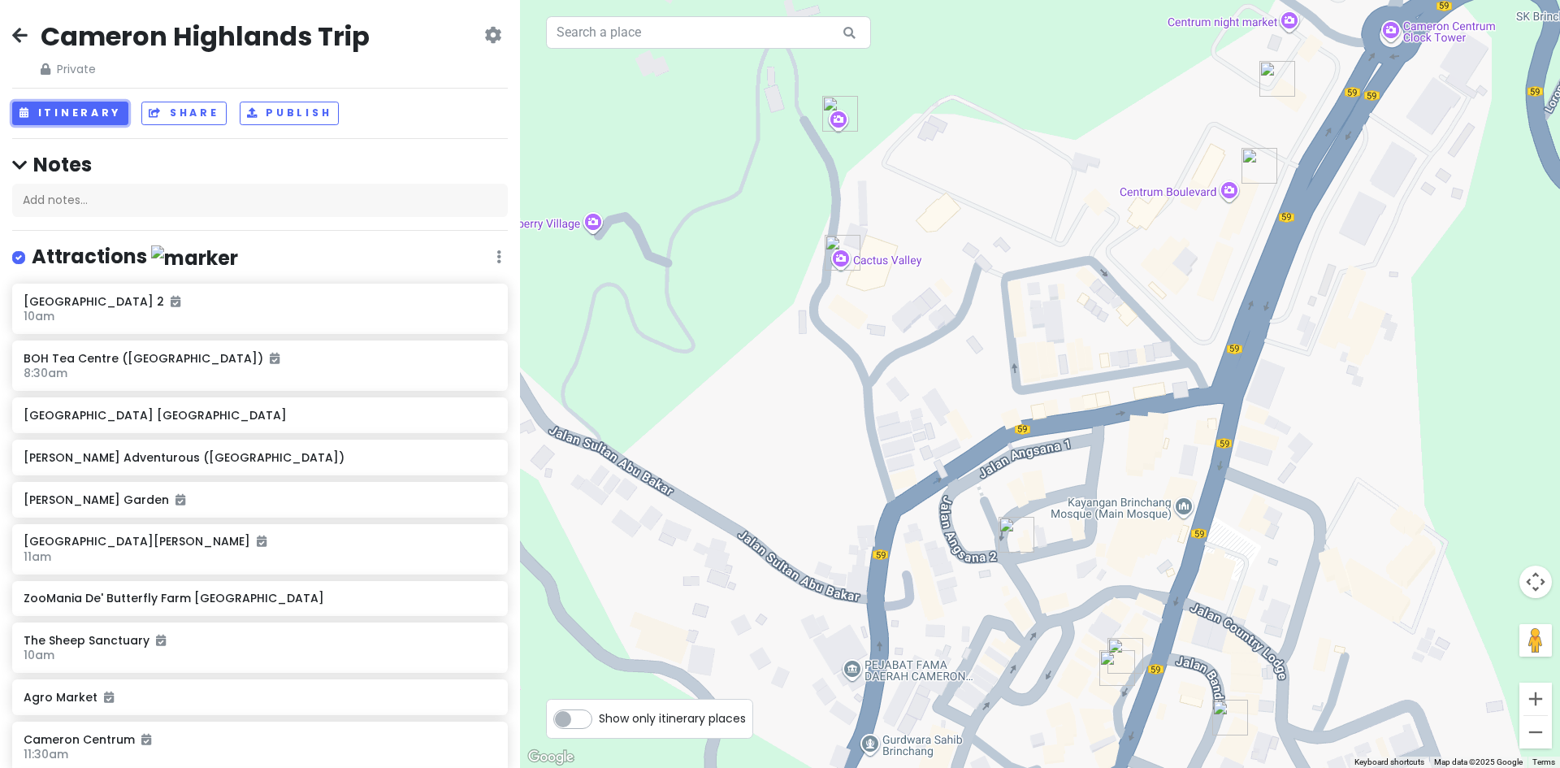
drag, startPoint x: 81, startPoint y: 112, endPoint x: 106, endPoint y: 114, distance: 24.4
click at [80, 112] on button "Itinerary" at bounding box center [70, 114] width 116 height 24
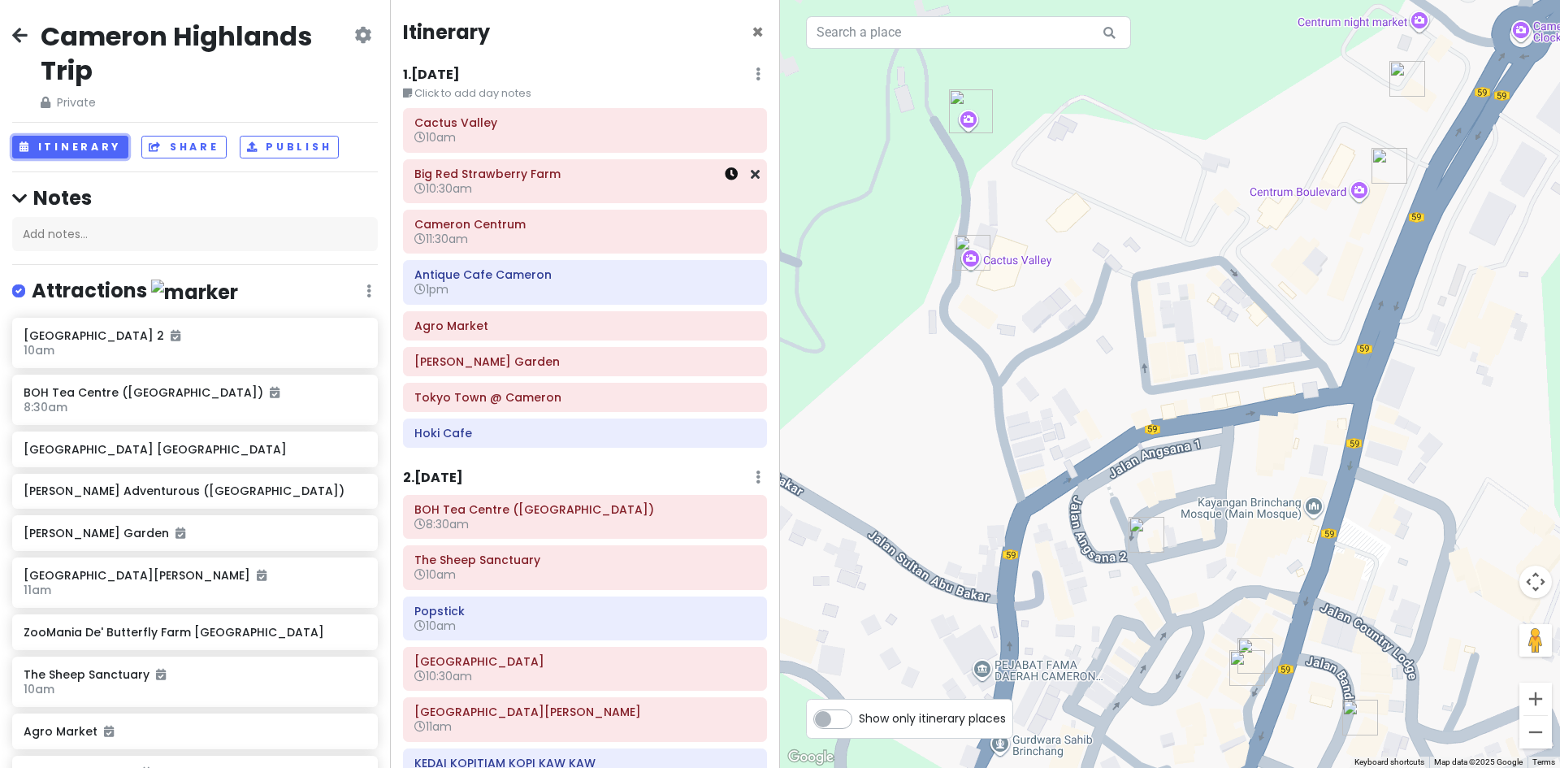
click at [725, 176] on icon at bounding box center [731, 173] width 13 height 13
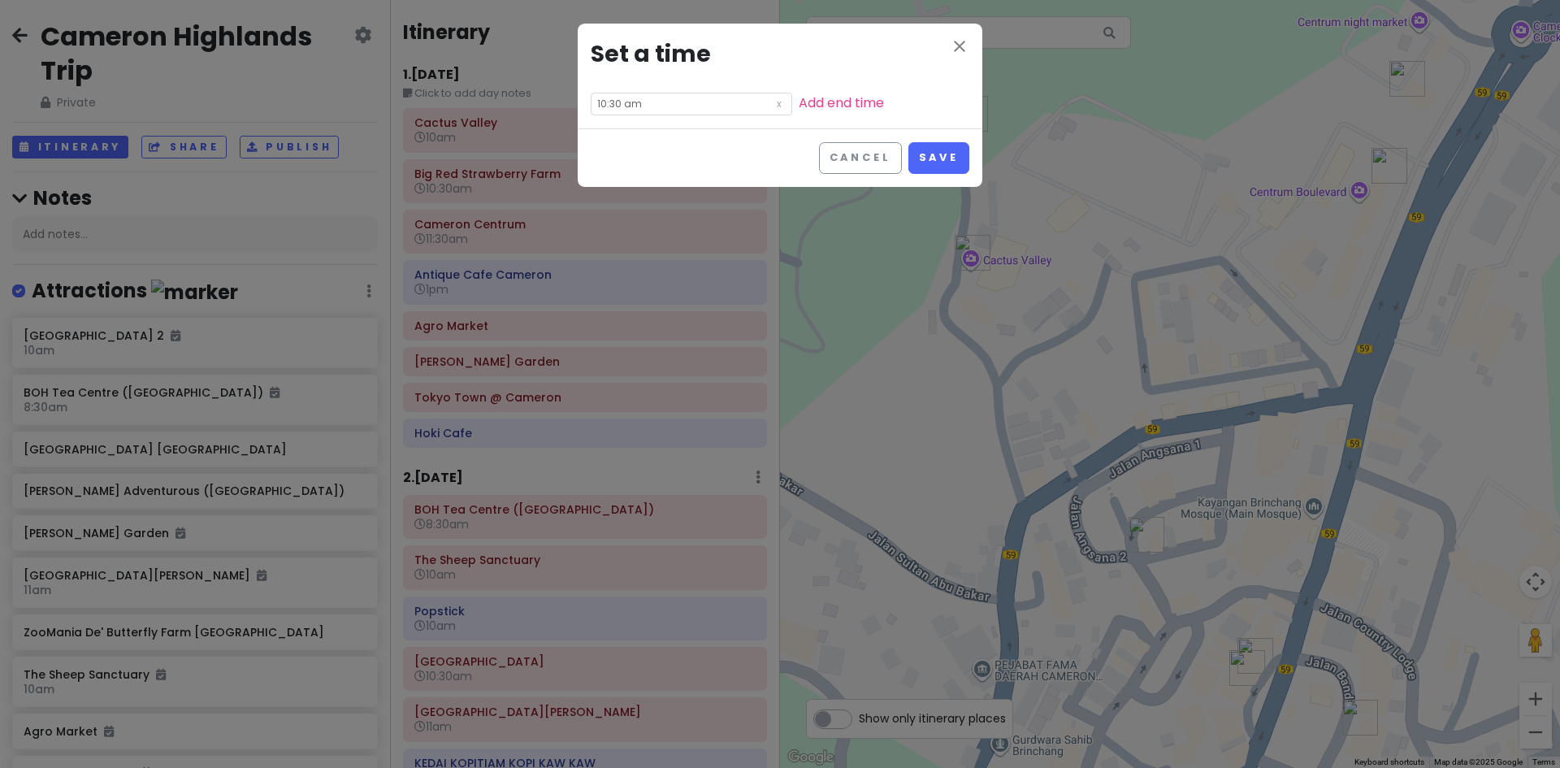
click at [652, 112] on input "10:30 am" at bounding box center [691, 104] width 201 height 23
click at [616, 220] on li "11" at bounding box center [613, 224] width 45 height 19
type input "11:30 am"
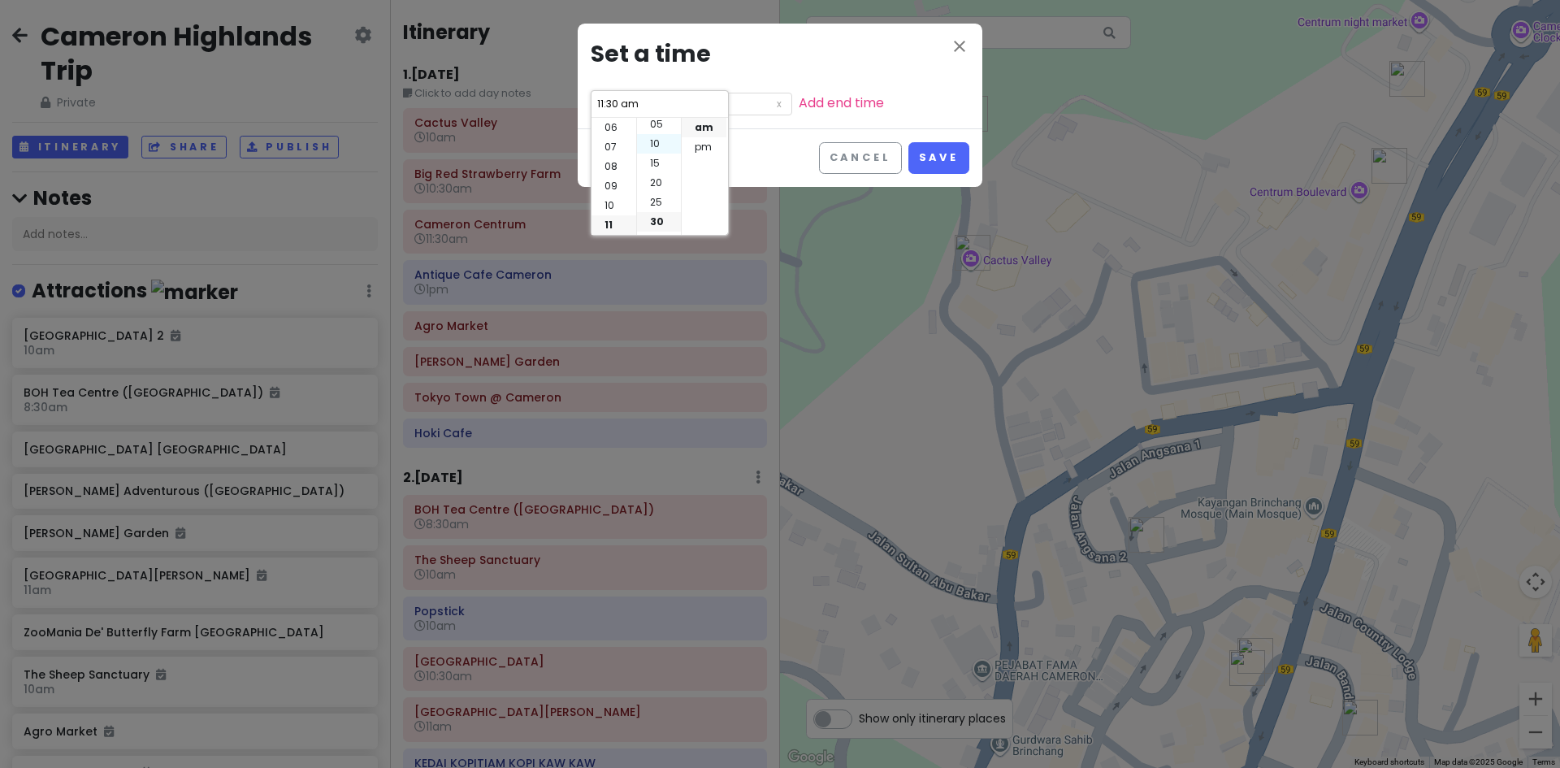
scroll to position [0, 0]
drag, startPoint x: 656, startPoint y: 126, endPoint x: 665, endPoint y: 124, distance: 9.9
click at [657, 126] on li "00" at bounding box center [659, 127] width 44 height 19
type input "11:00 am"
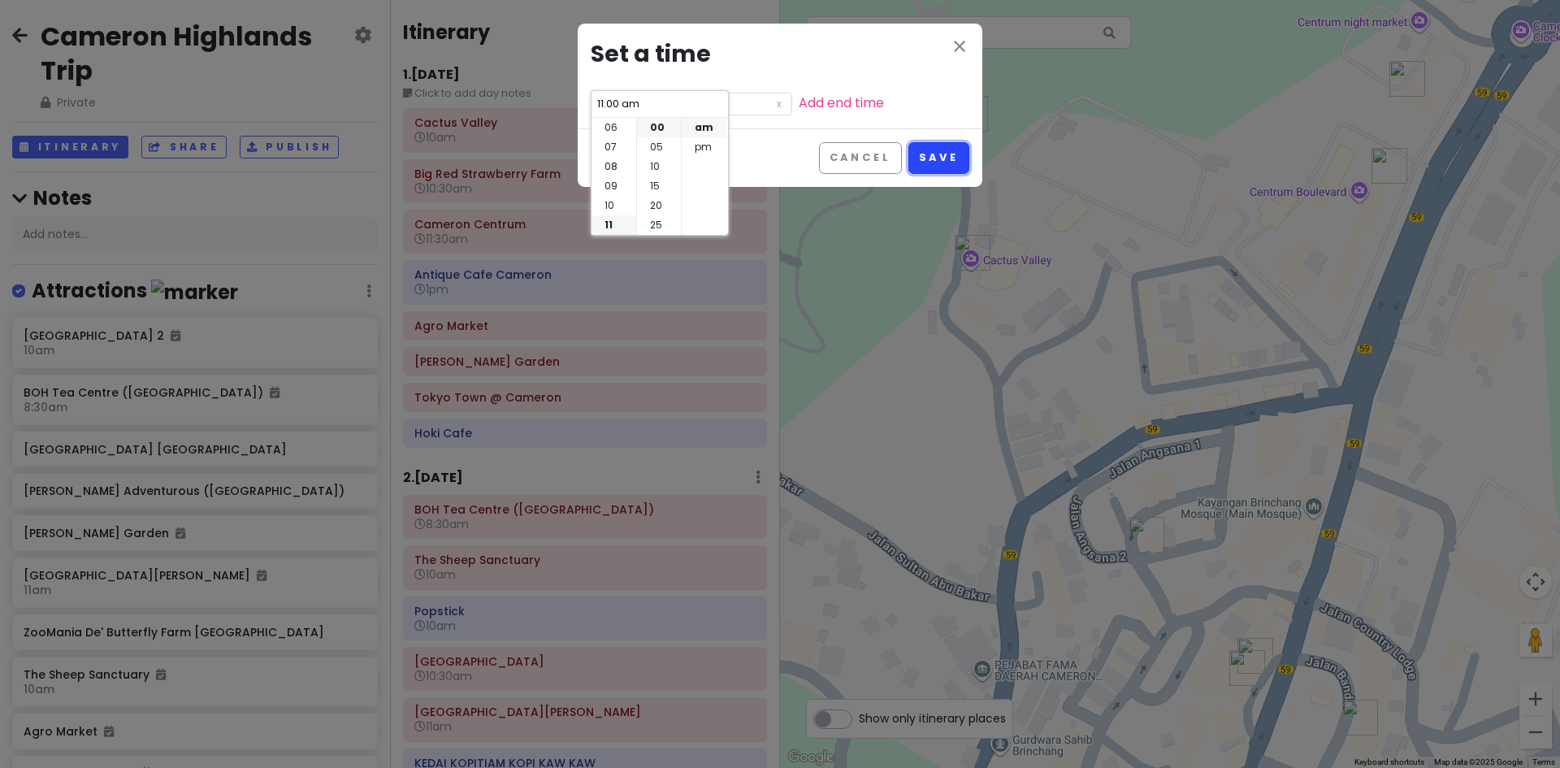
click at [955, 160] on button "Save" at bounding box center [938, 158] width 61 height 32
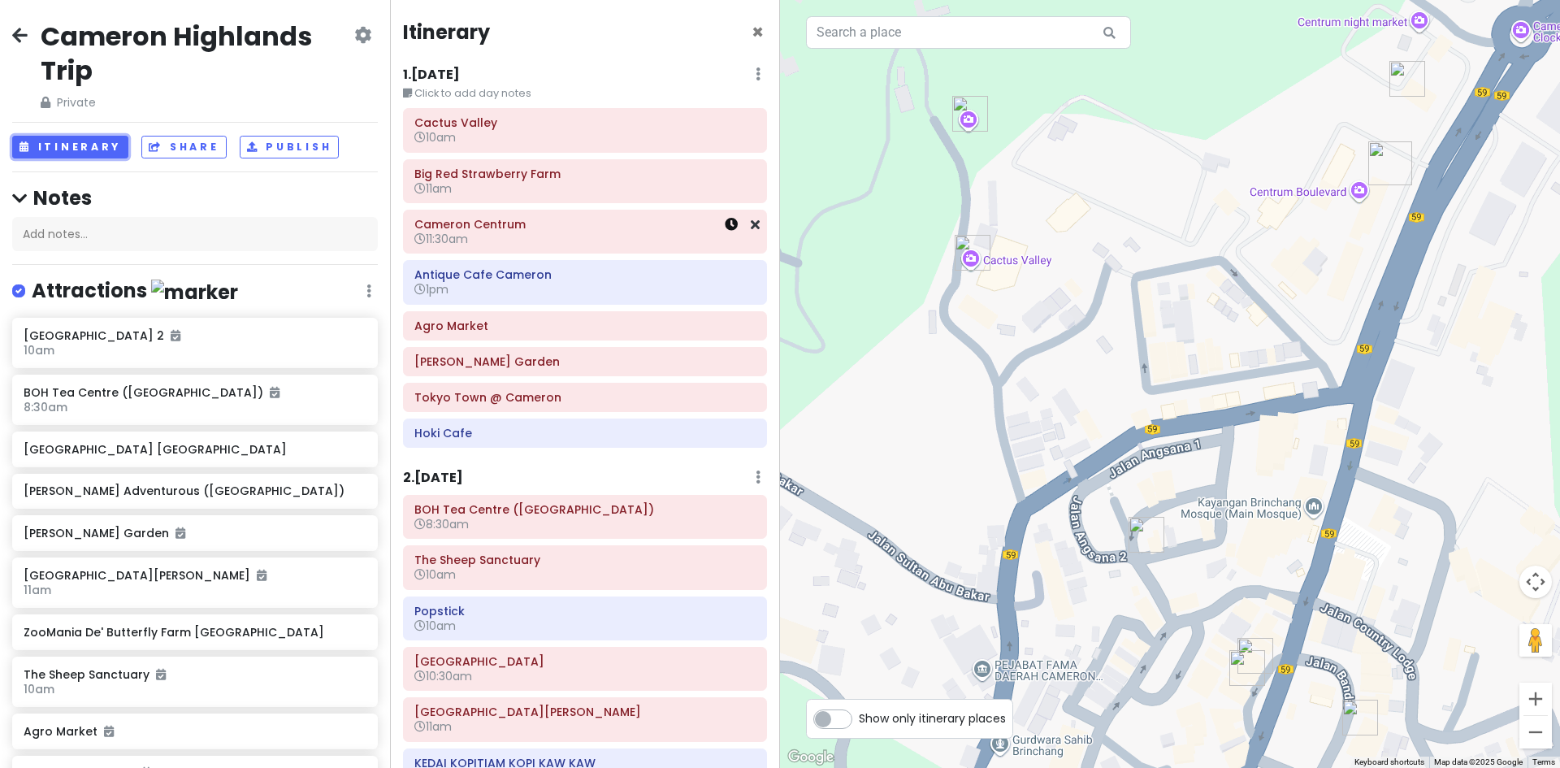
click at [725, 227] on icon at bounding box center [731, 224] width 13 height 13
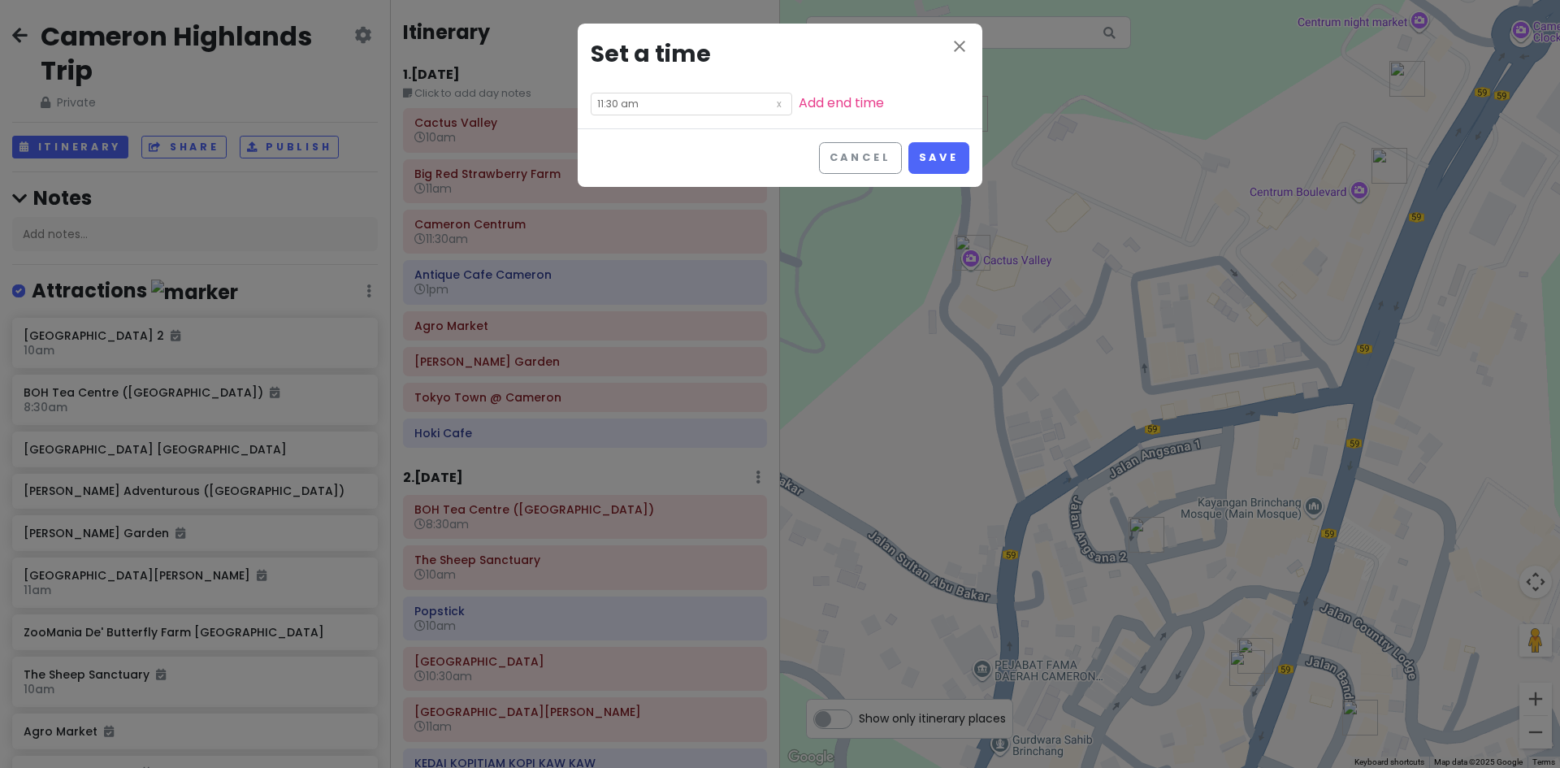
click at [616, 108] on input "11:30 am" at bounding box center [691, 104] width 201 height 23
click at [880, 162] on button "Cancel" at bounding box center [860, 158] width 83 height 32
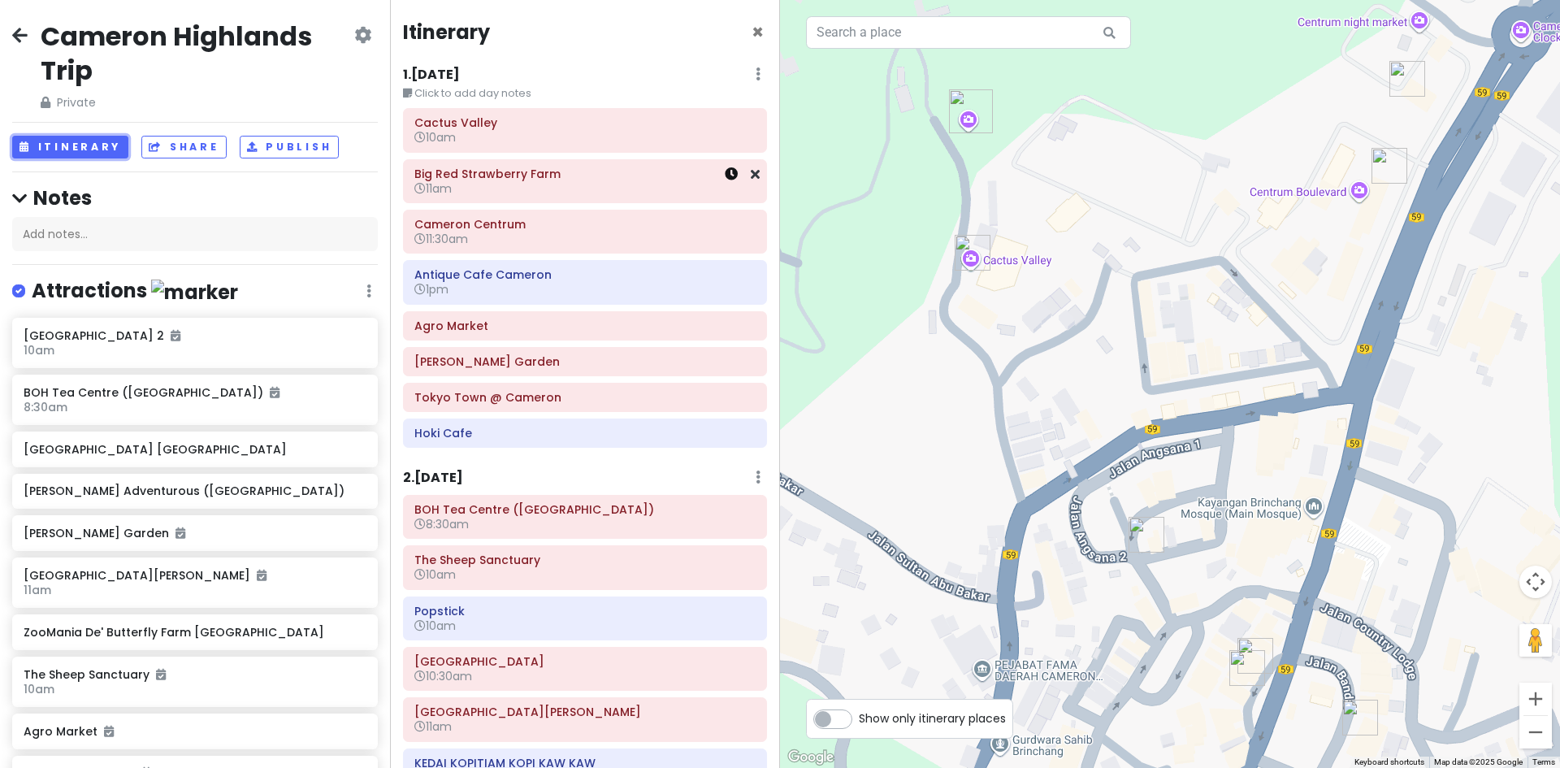
click at [725, 180] on icon at bounding box center [731, 173] width 13 height 13
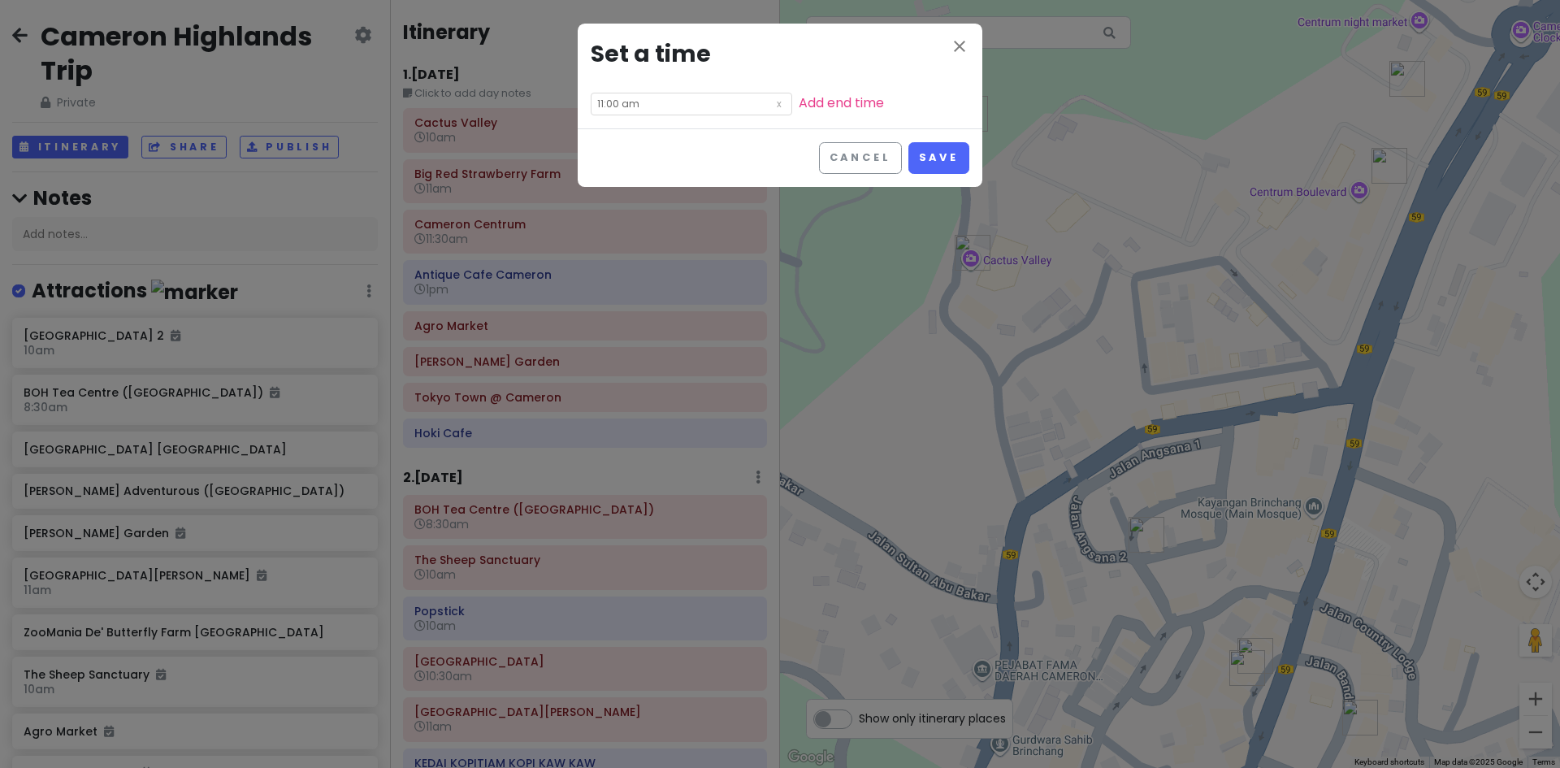
click at [650, 110] on input "11:00 am" at bounding box center [691, 104] width 201 height 23
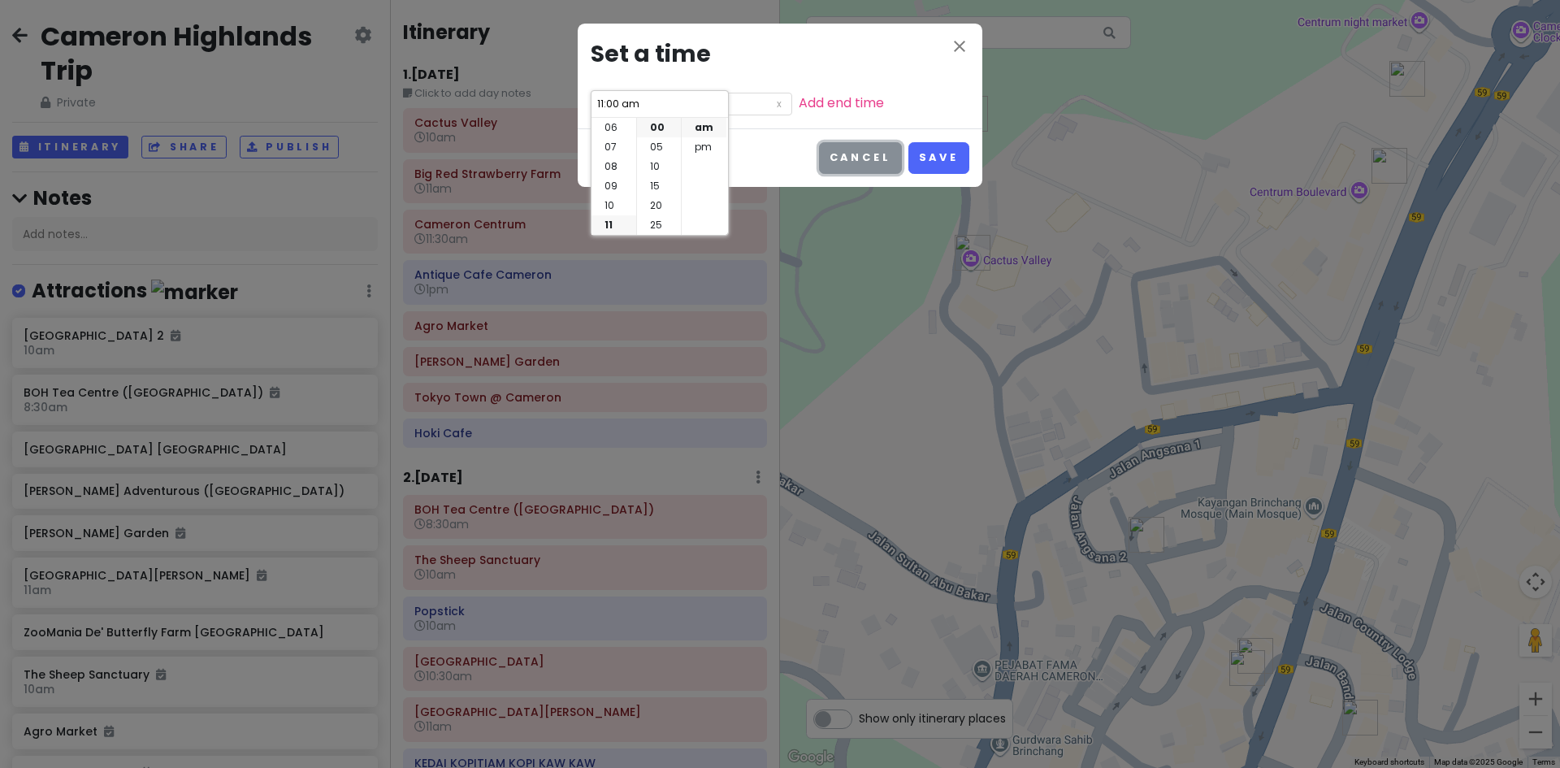
click at [844, 154] on button "Cancel" at bounding box center [860, 158] width 83 height 32
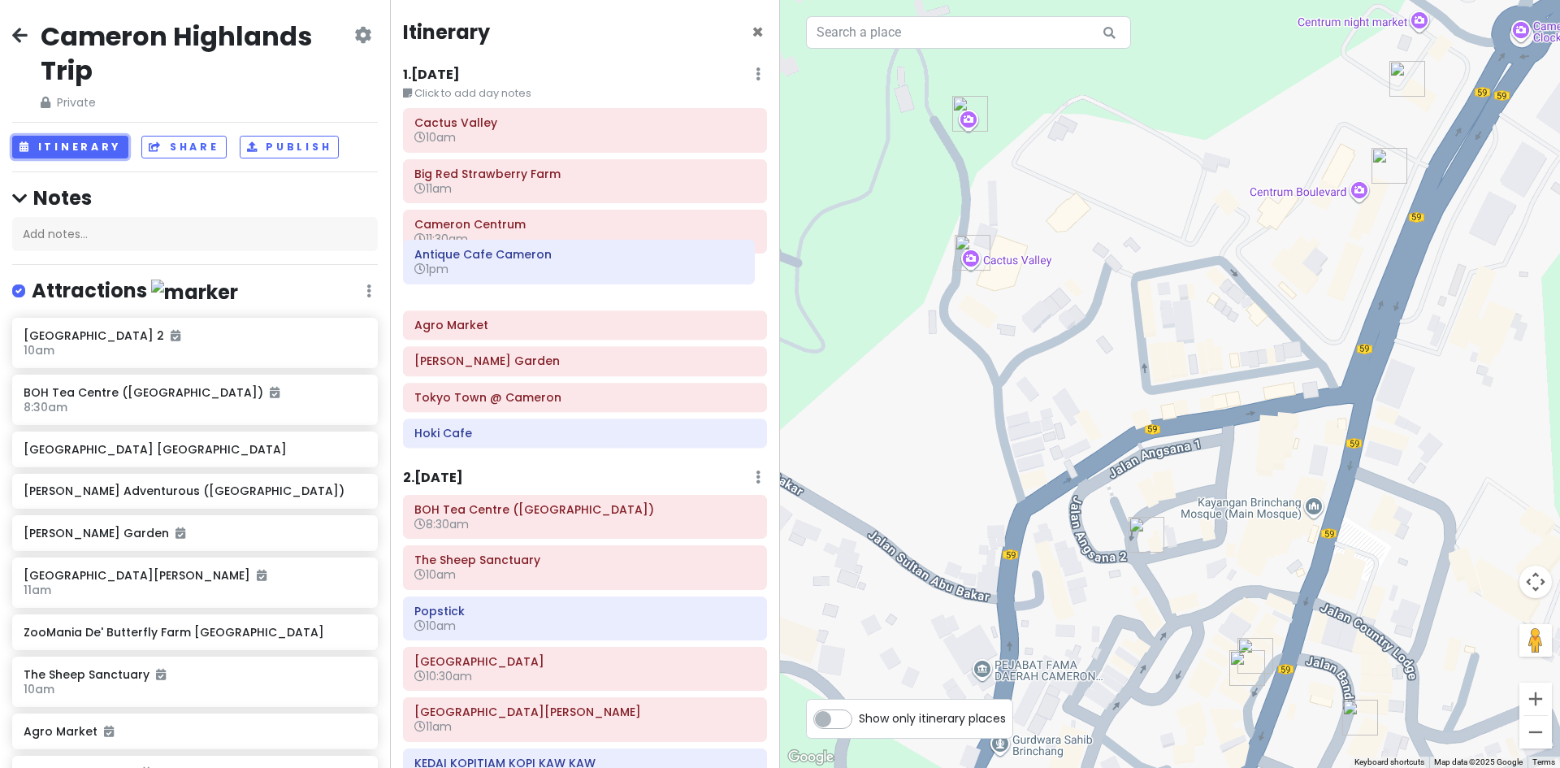
drag, startPoint x: 625, startPoint y: 271, endPoint x: 626, endPoint y: 224, distance: 46.3
click at [626, 224] on div "Cactus Valley 10am Big Red Strawberry Farm 11am Cameron Centrum 11:30am Antique…" at bounding box center [585, 281] width 388 height 346
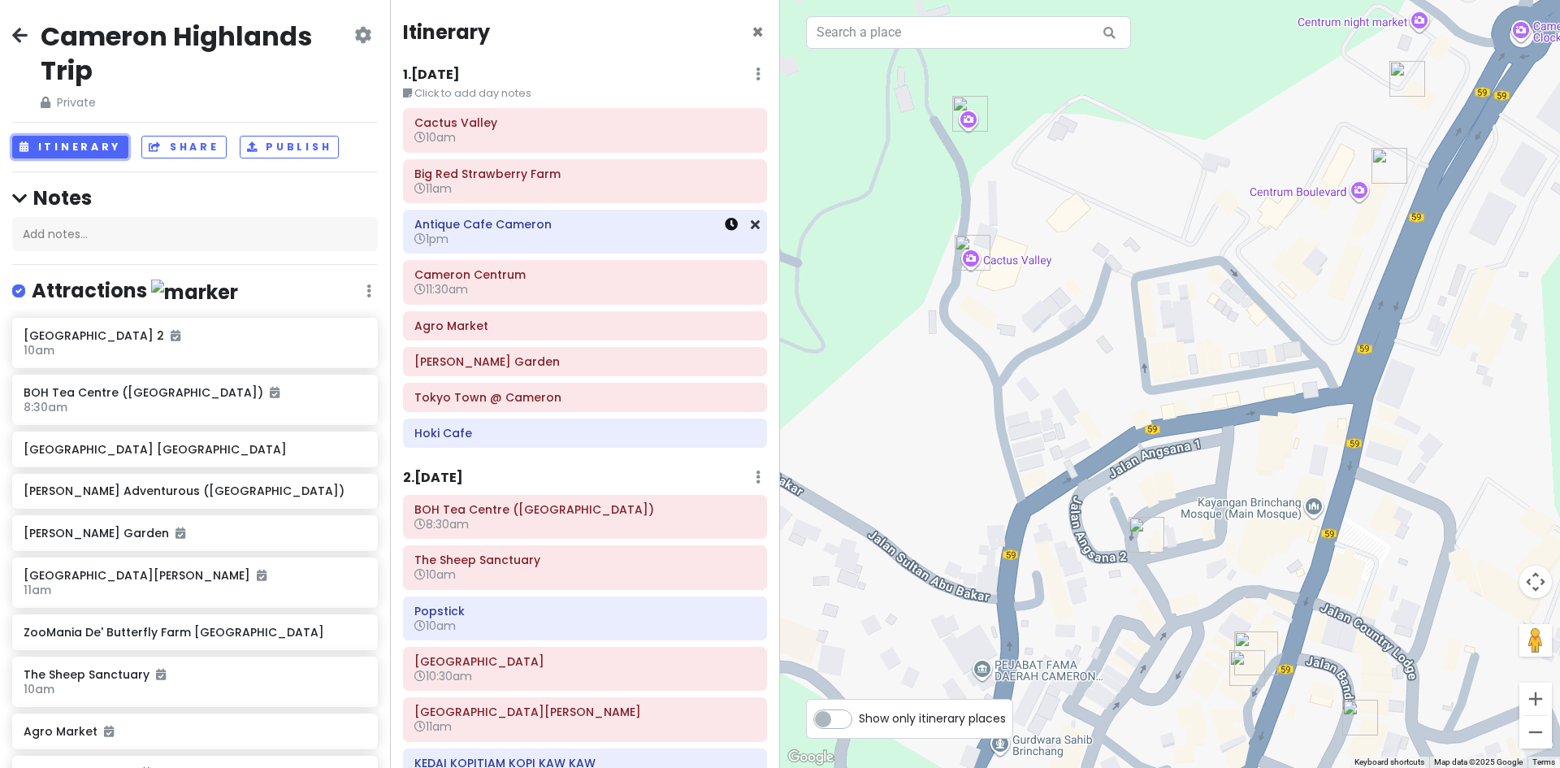
click at [725, 230] on icon at bounding box center [731, 224] width 13 height 13
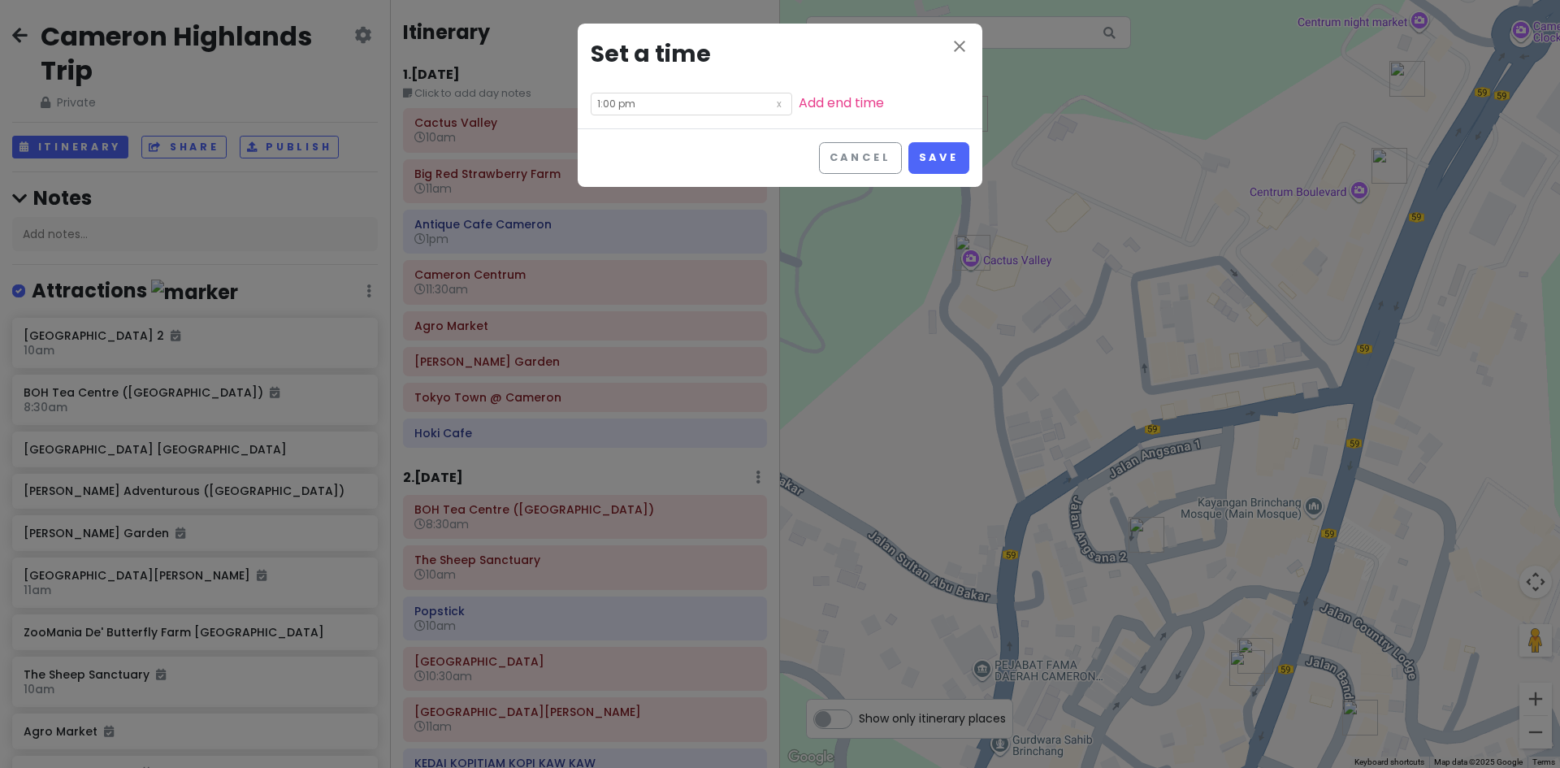
click at [633, 110] on input "1:00 pm" at bounding box center [691, 104] width 201 height 23
click at [612, 134] on li "12" at bounding box center [613, 127] width 45 height 19
type input "12:00 pm"
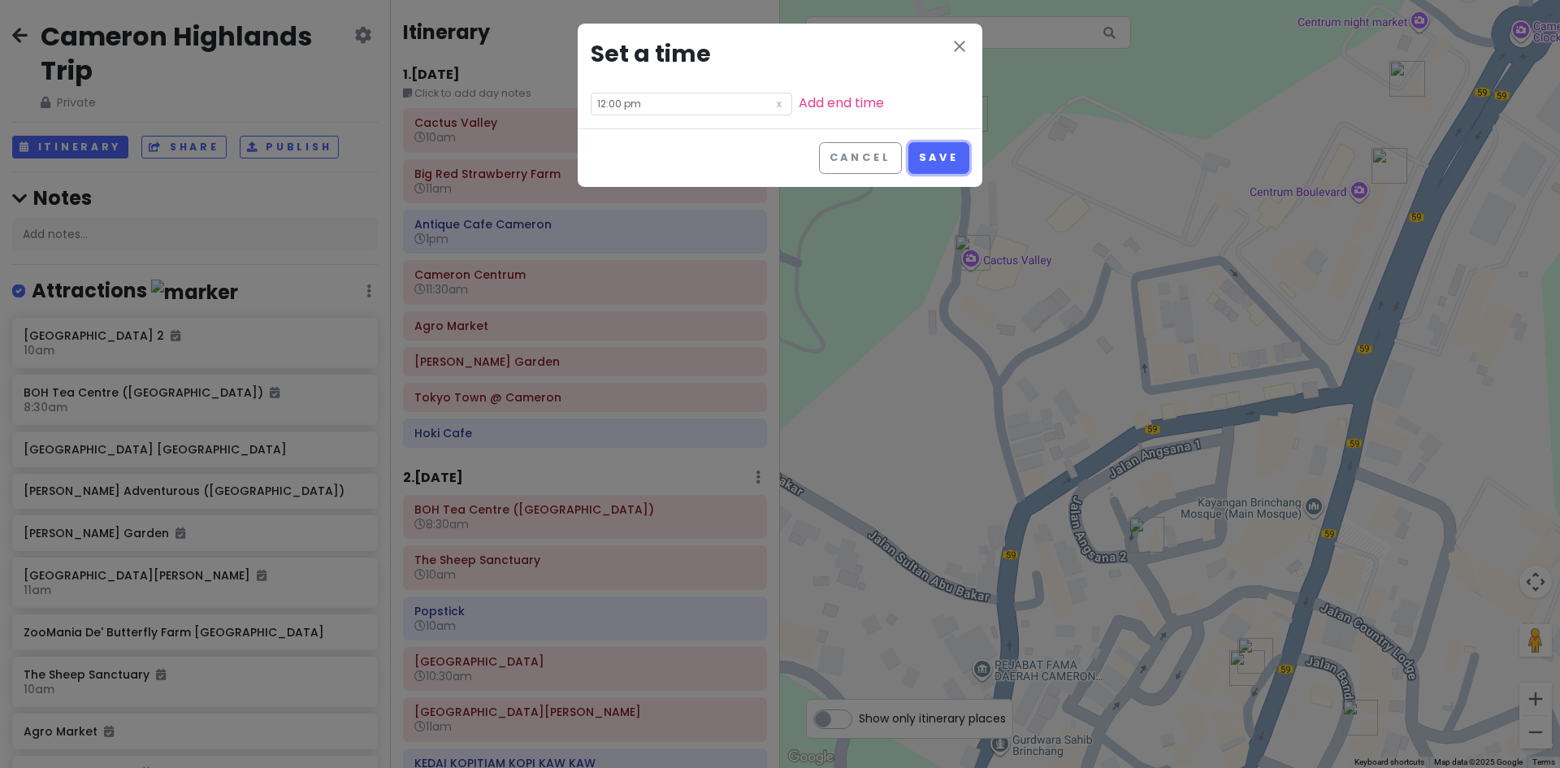
drag, startPoint x: 922, startPoint y: 160, endPoint x: 858, endPoint y: 180, distance: 67.3
click at [922, 159] on button "Save" at bounding box center [938, 158] width 61 height 32
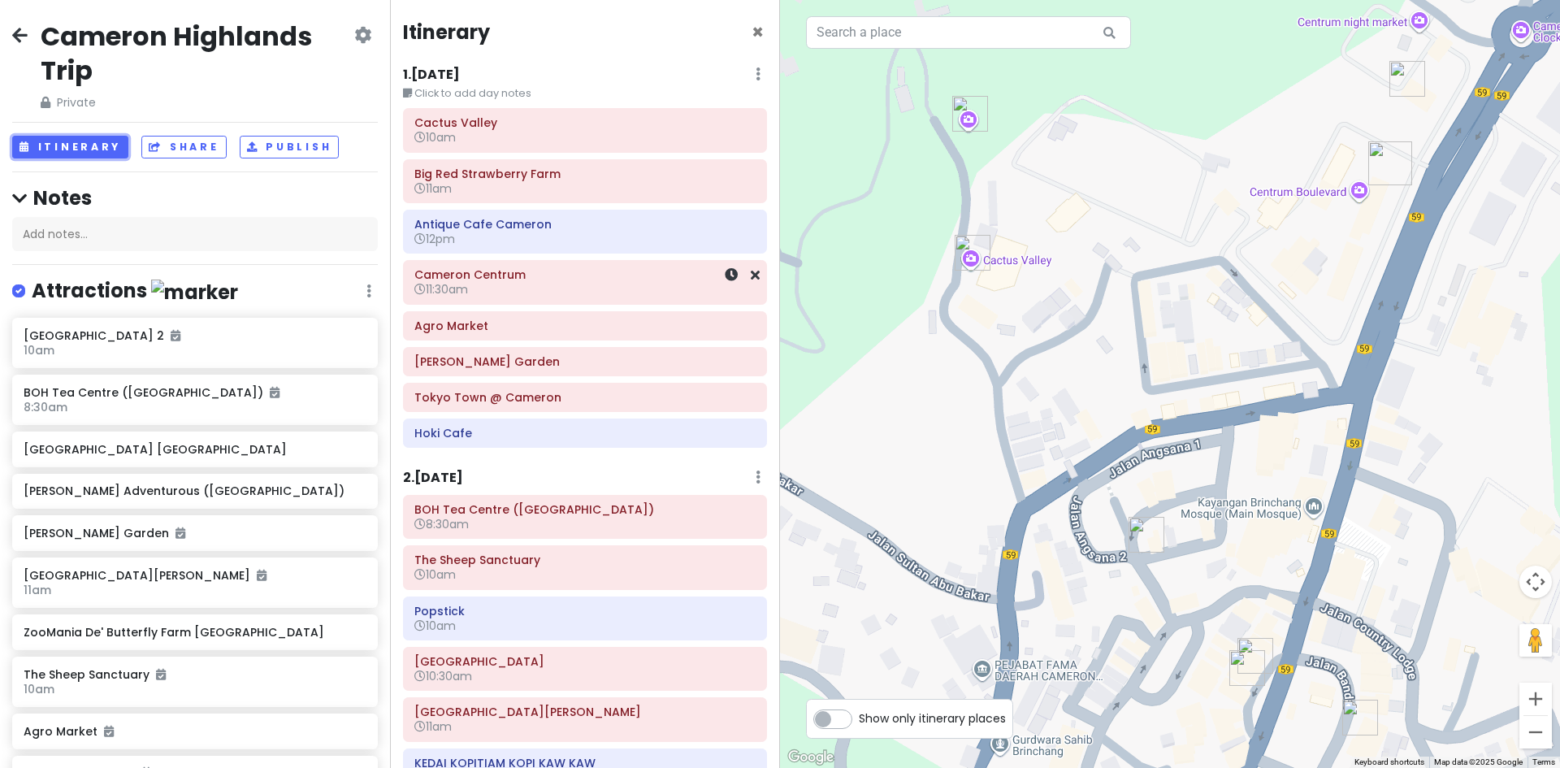
click at [615, 283] on h6 "11:30am" at bounding box center [584, 289] width 341 height 15
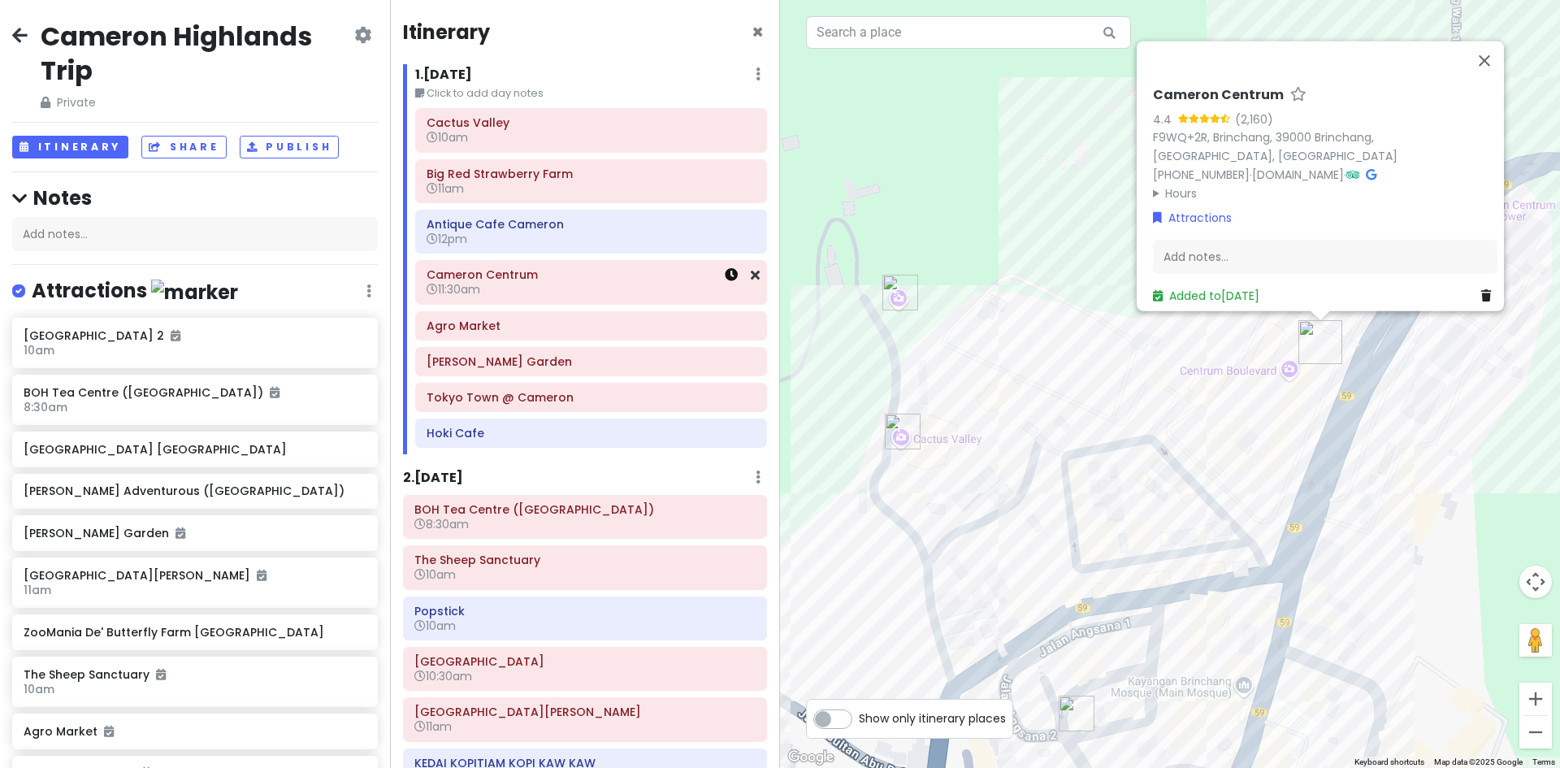
click at [725, 279] on icon at bounding box center [731, 274] width 13 height 13
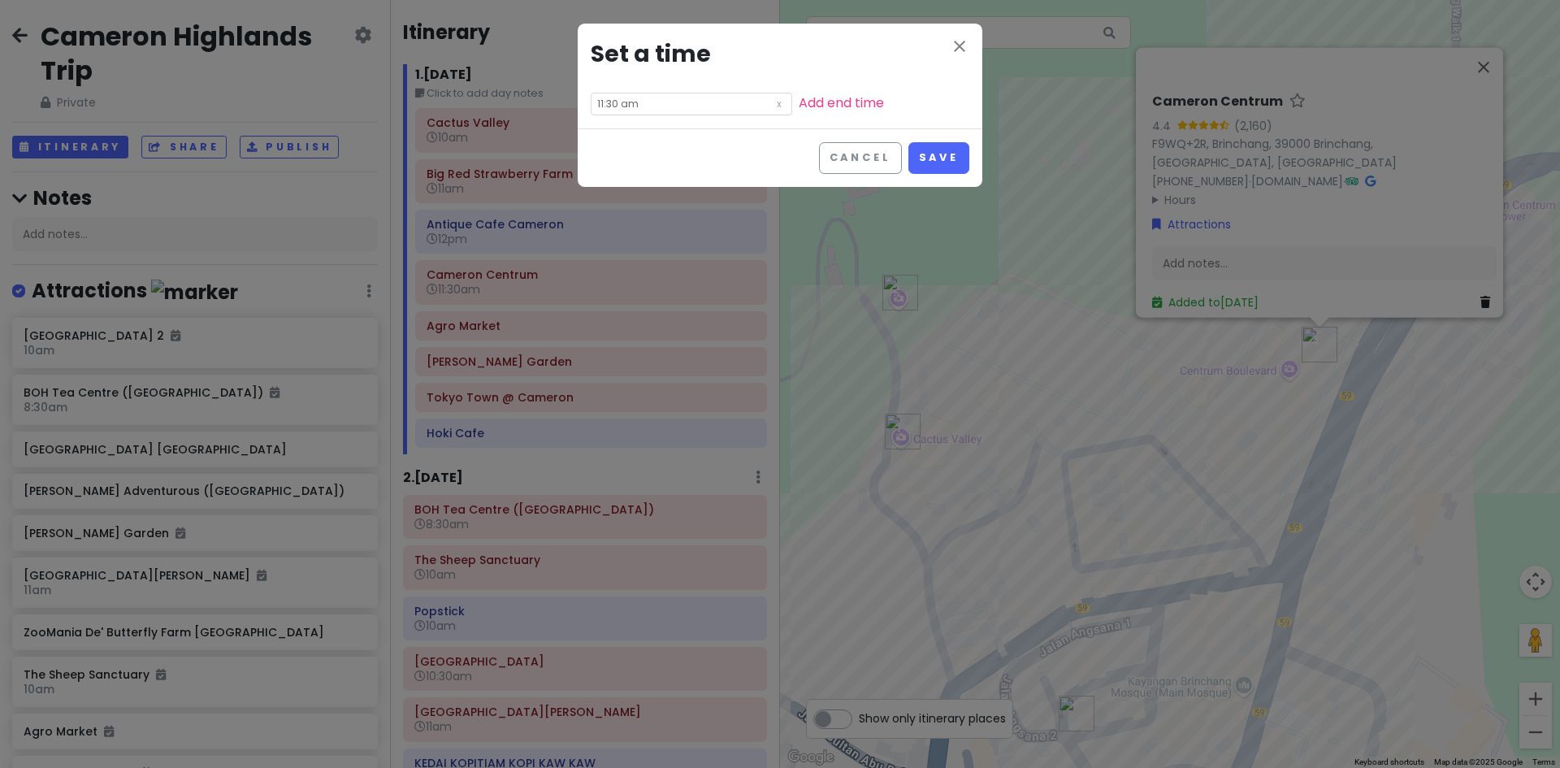
click at [648, 106] on input "11:30 am" at bounding box center [691, 104] width 201 height 23
click at [850, 153] on button "Cancel" at bounding box center [860, 158] width 83 height 32
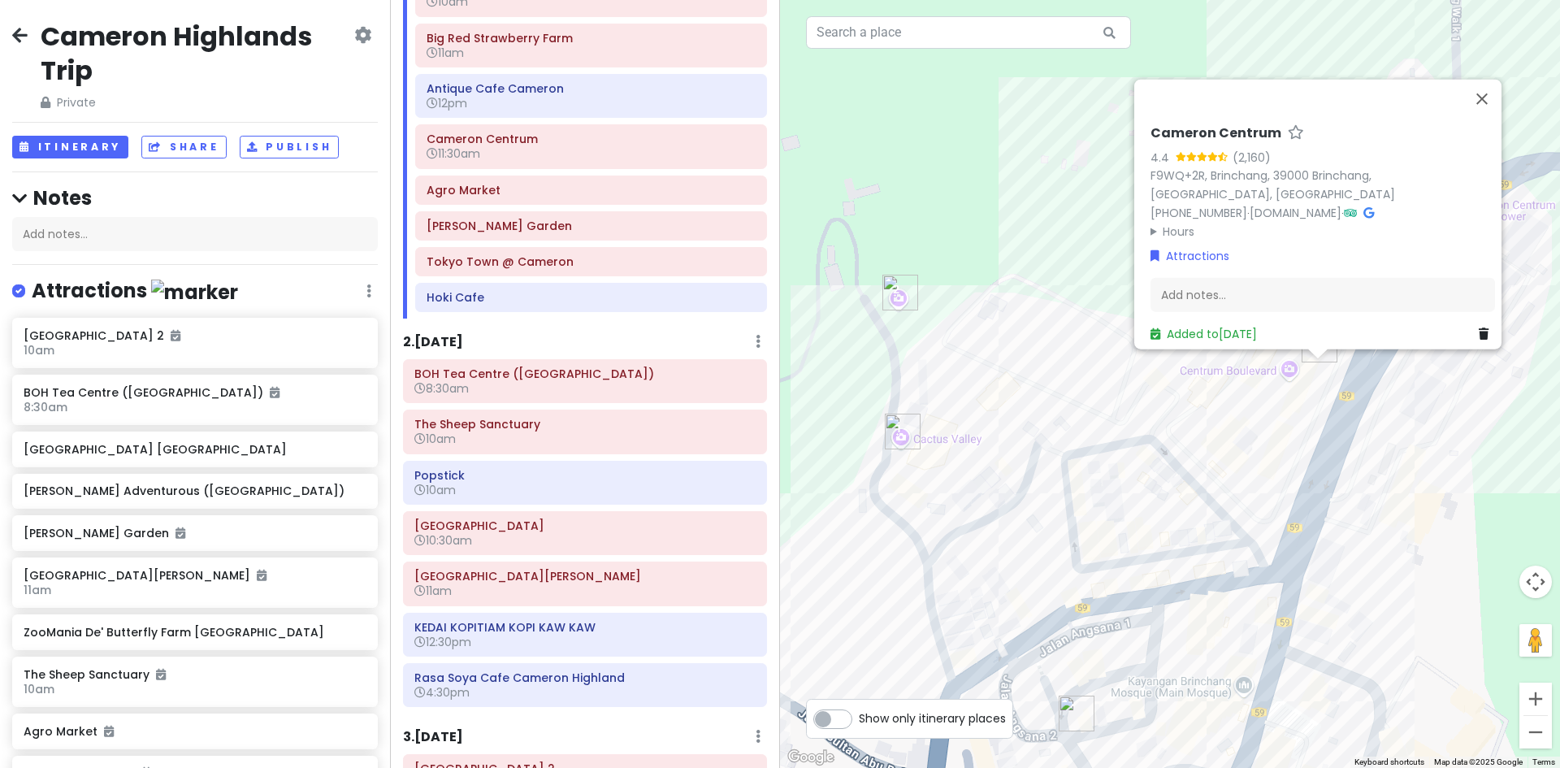
scroll to position [162, 0]
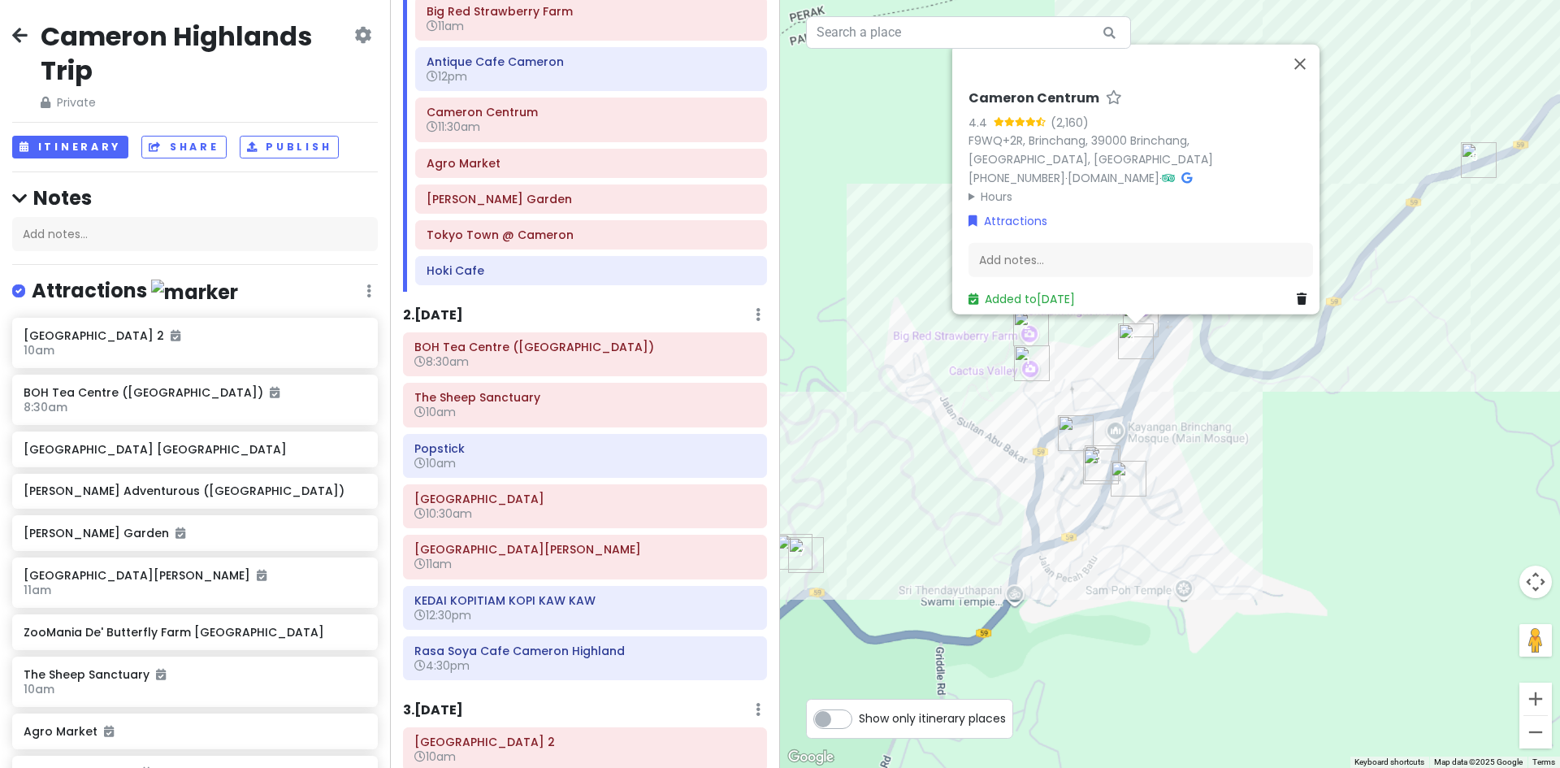
drag, startPoint x: 1058, startPoint y: 506, endPoint x: 1086, endPoint y: 405, distance: 105.2
click at [1086, 409] on img "Rasa Soya Cafe Cameron Highland" at bounding box center [1075, 433] width 49 height 49
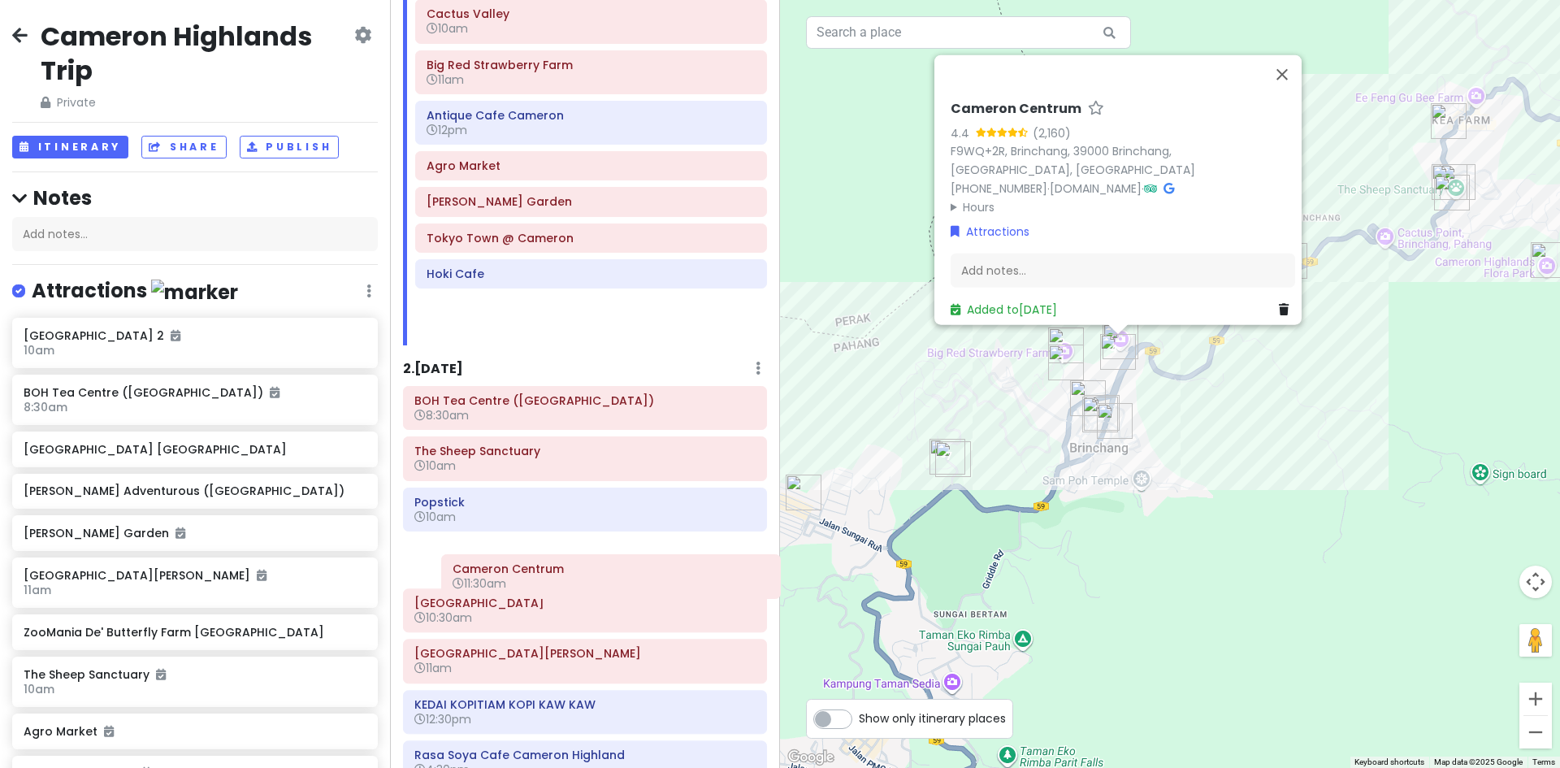
scroll to position [113, 0]
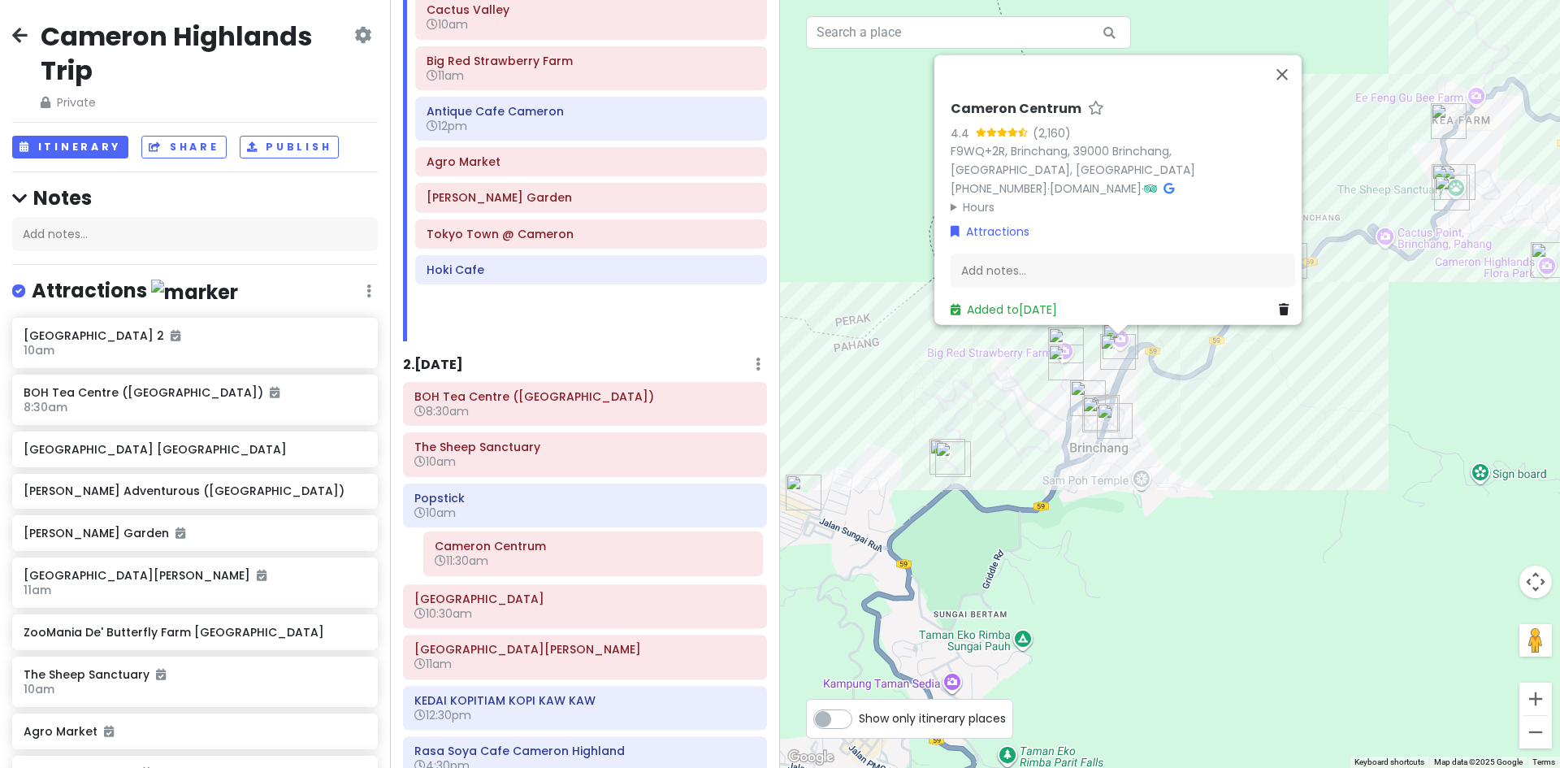
drag, startPoint x: 590, startPoint y: 222, endPoint x: 592, endPoint y: 546, distance: 324.1
click at [597, 556] on div "Itinerary × 1 . Fri 10/17 Edit Day Notes Delete Day Click to add day notes Cact…" at bounding box center [585, 384] width 390 height 768
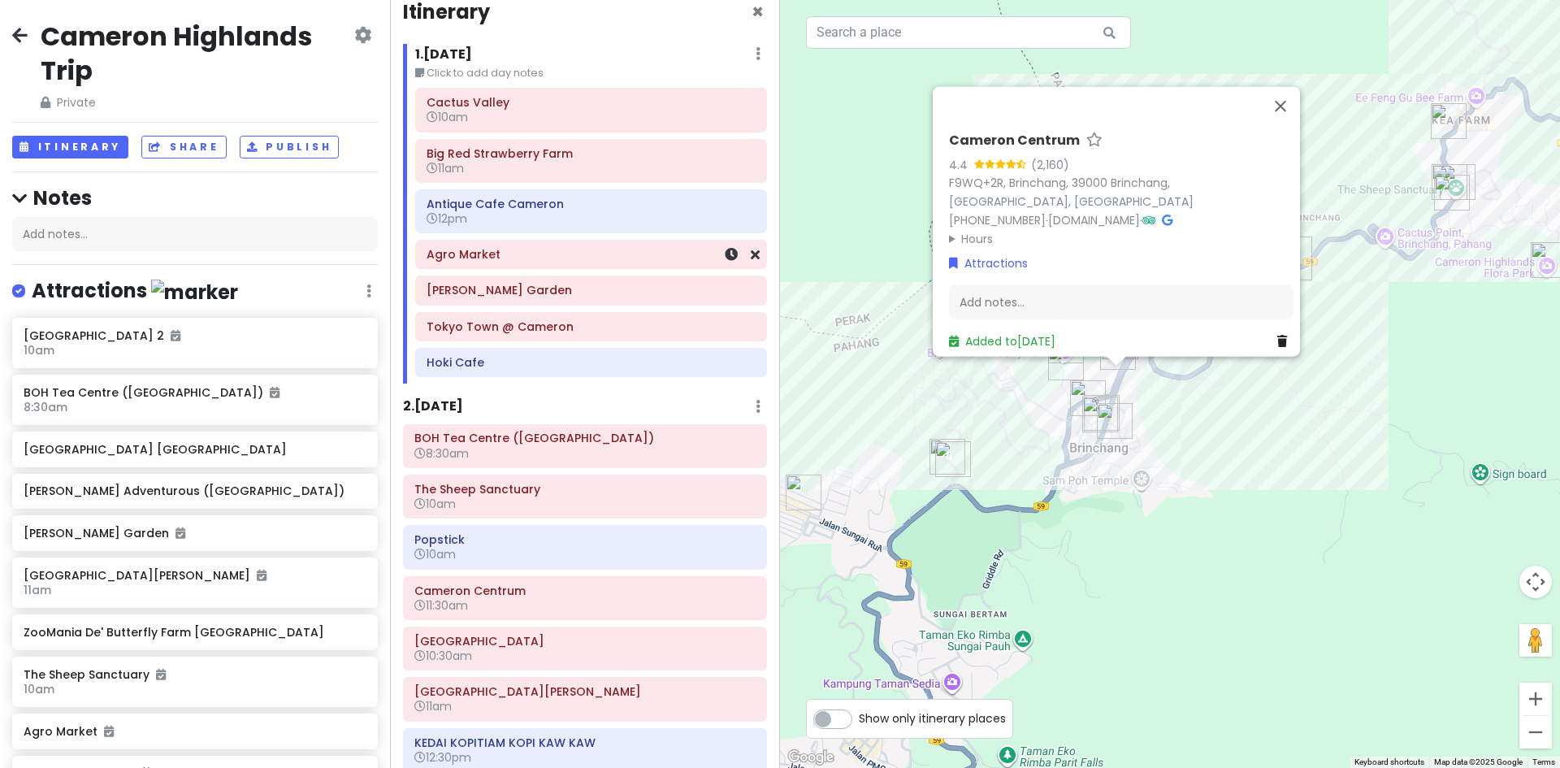
scroll to position [0, 0]
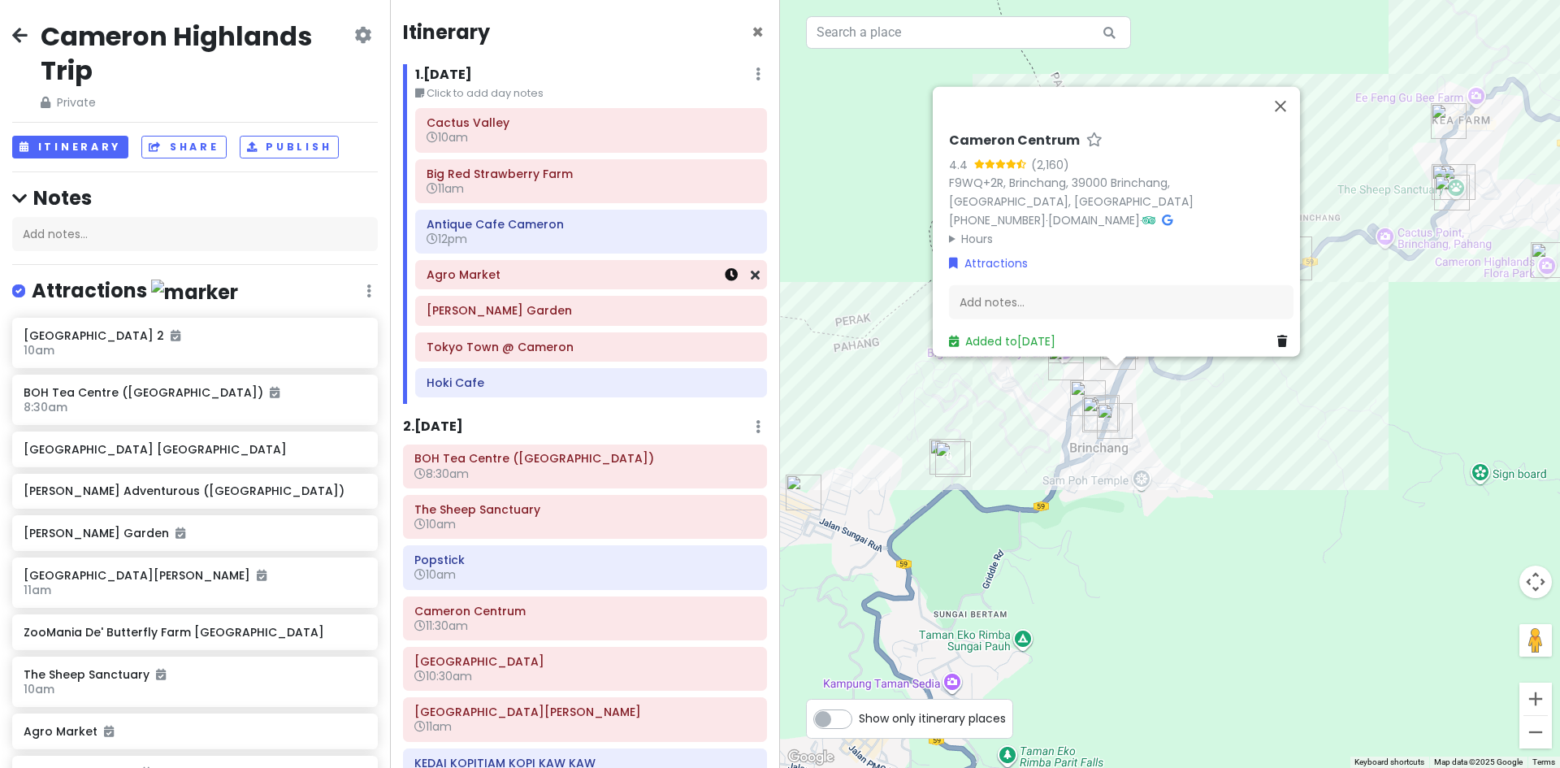
click at [725, 276] on icon at bounding box center [731, 274] width 13 height 13
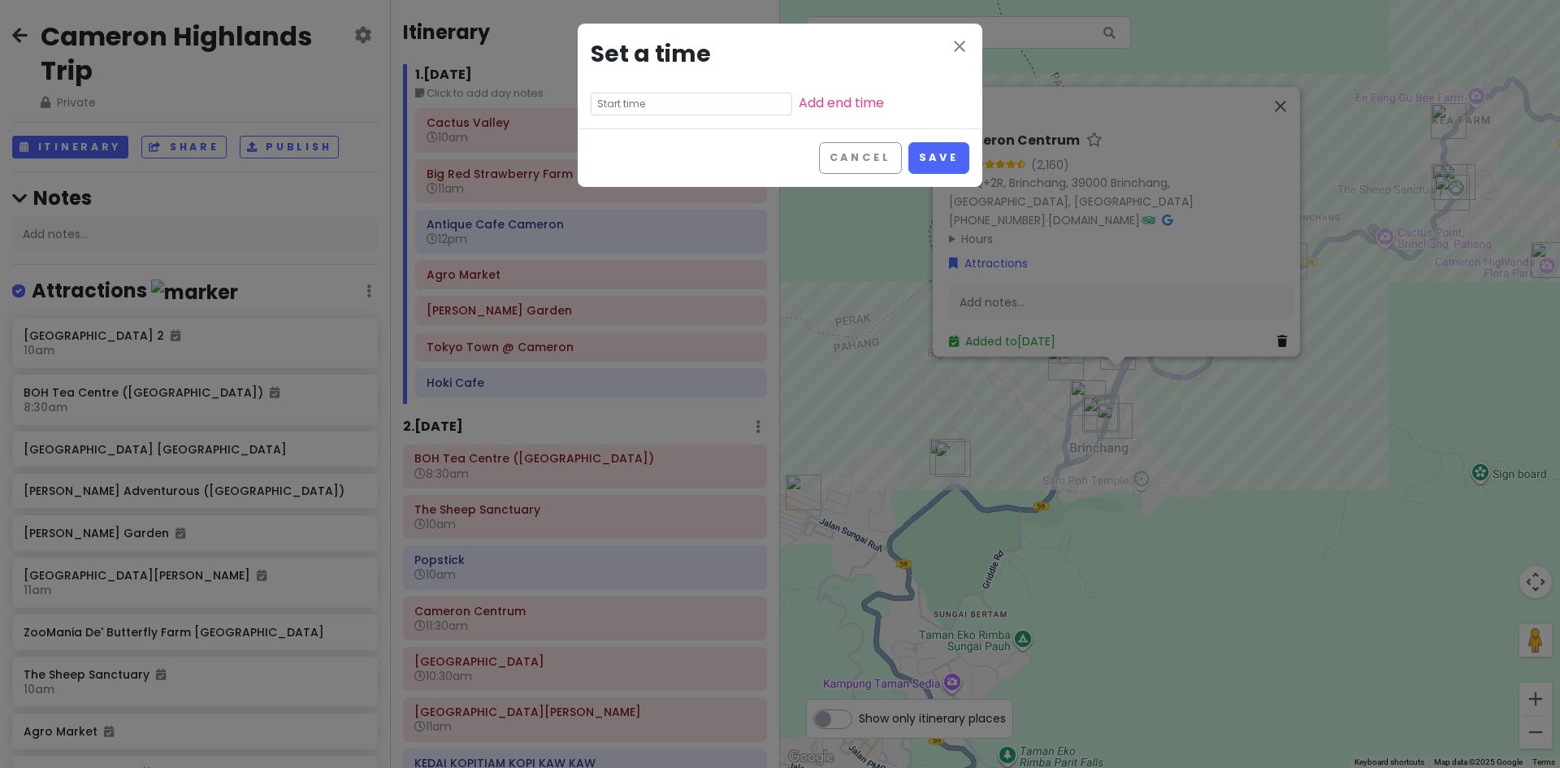
click at [690, 102] on input "text" at bounding box center [691, 104] width 201 height 23
click at [614, 144] on li "01" at bounding box center [613, 146] width 45 height 19
type input "1:20 pm"
click at [658, 123] on li "00" at bounding box center [659, 127] width 44 height 19
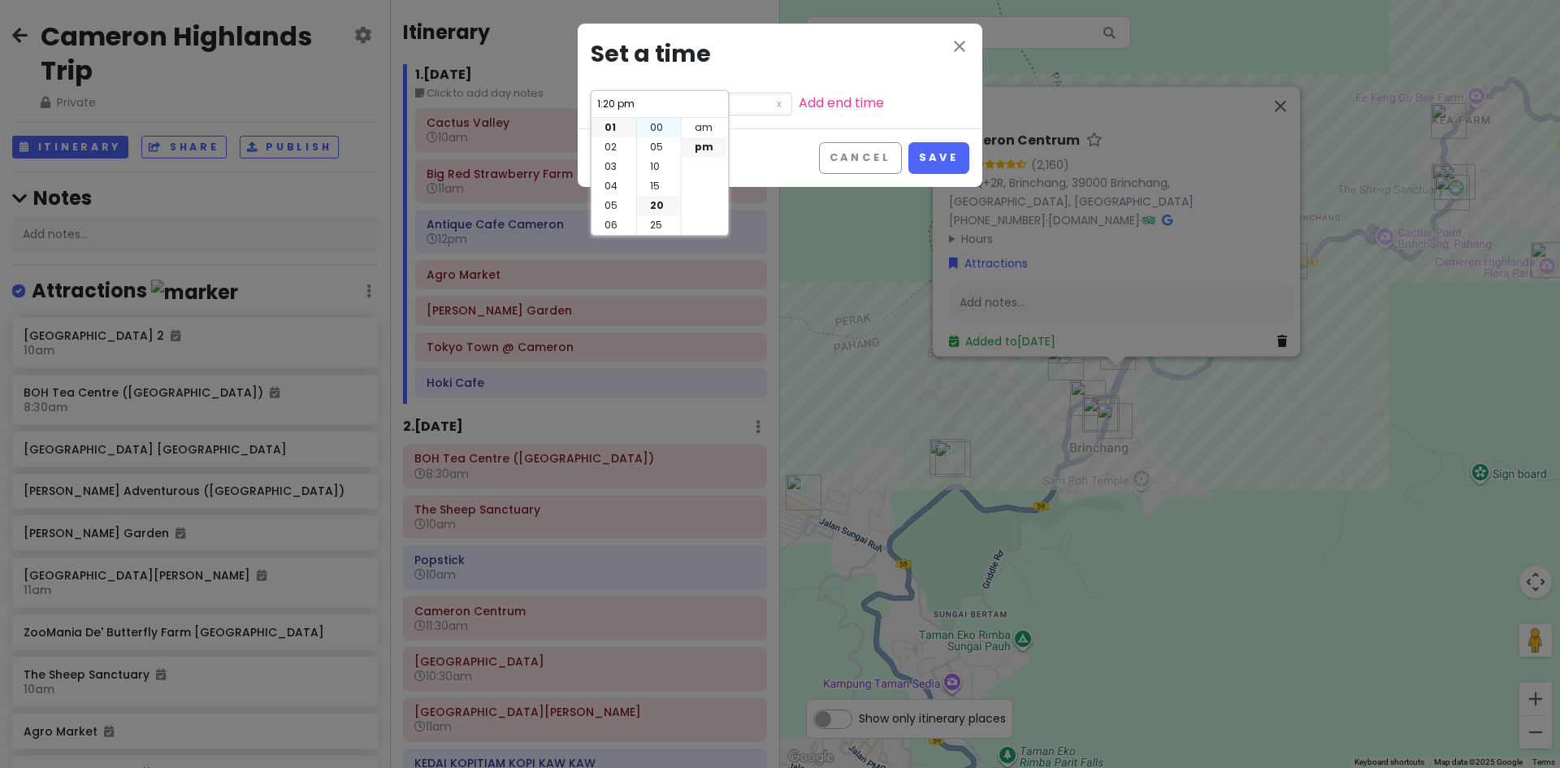
type input "1:00 pm"
click at [911, 149] on button "Save" at bounding box center [938, 158] width 61 height 32
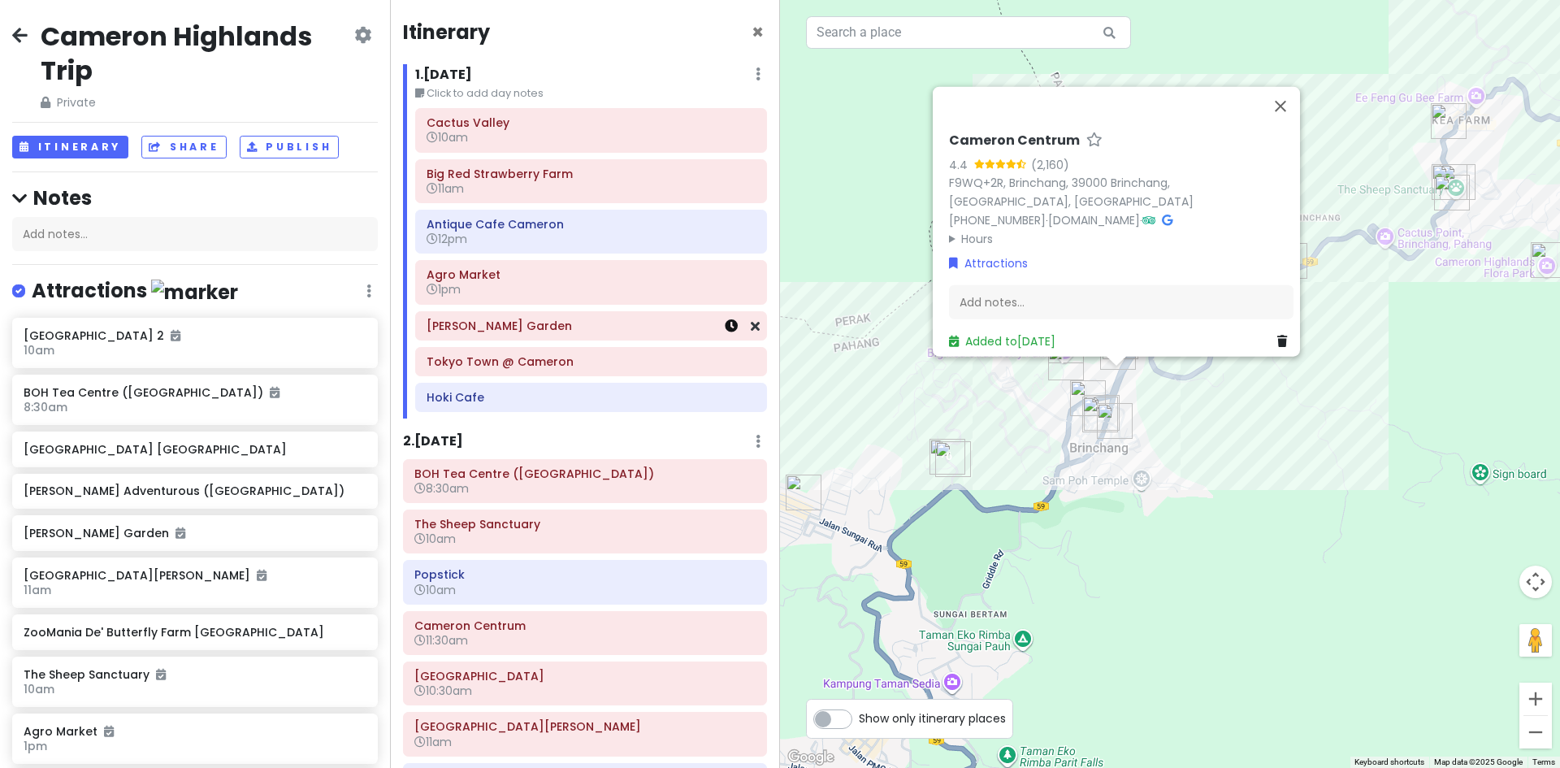
click at [725, 332] on link at bounding box center [731, 326] width 13 height 19
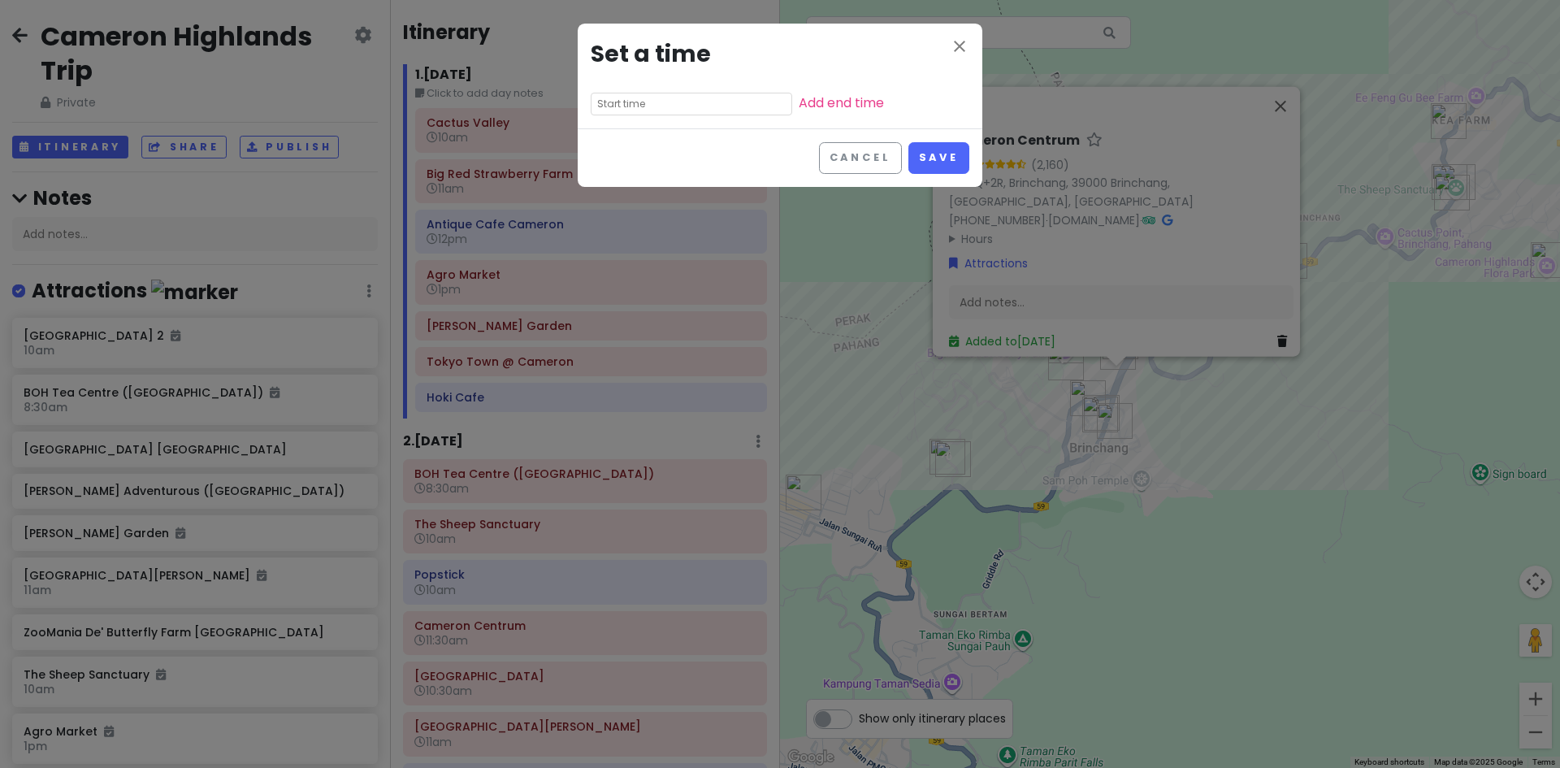
click at [655, 115] on div "close Set a time Add end time" at bounding box center [780, 76] width 405 height 105
click at [663, 106] on input "text" at bounding box center [691, 104] width 201 height 23
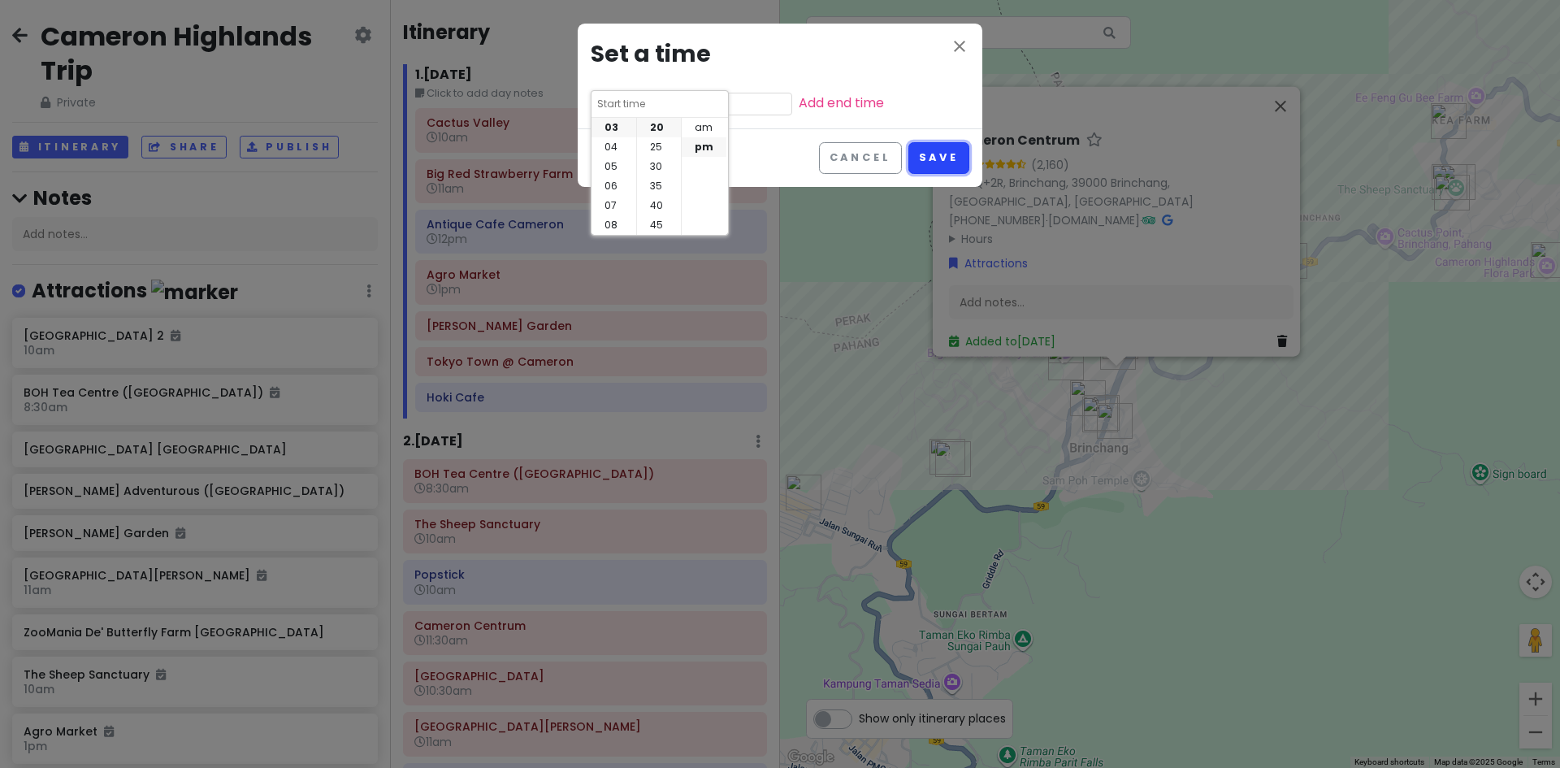
click at [942, 154] on button "Save" at bounding box center [938, 158] width 61 height 32
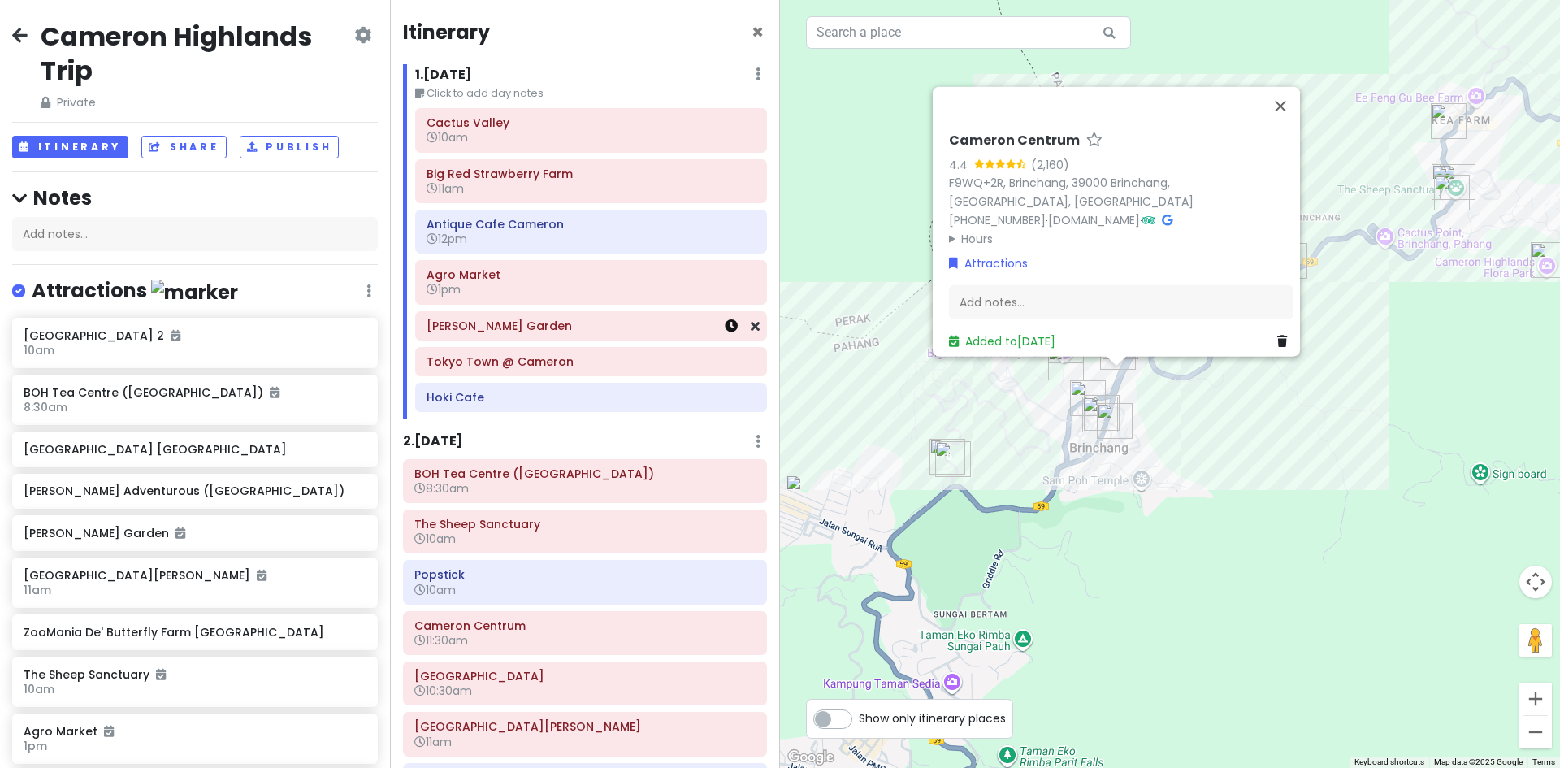
click at [725, 326] on icon at bounding box center [731, 325] width 13 height 13
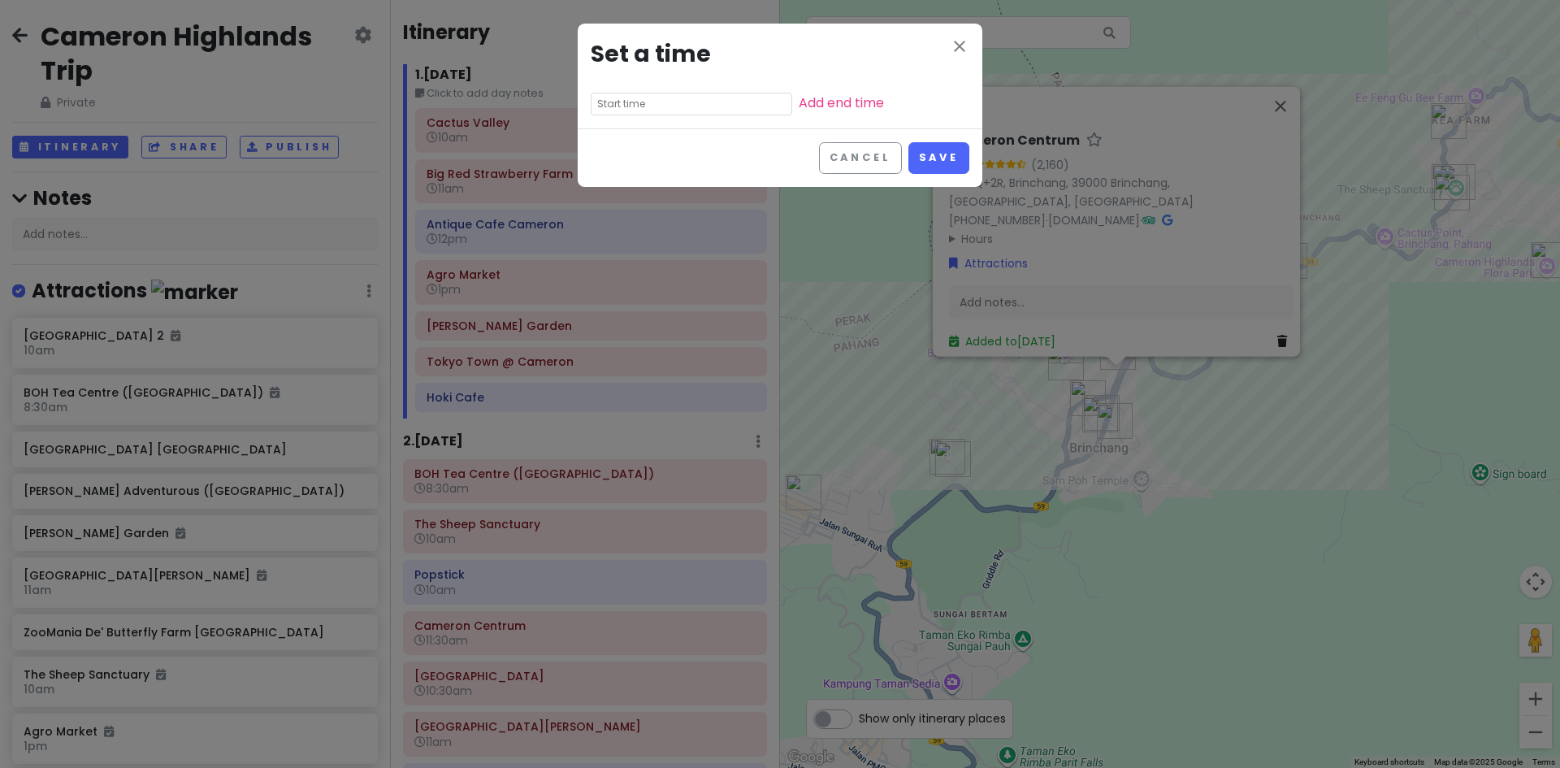
click at [673, 103] on input "text" at bounding box center [691, 104] width 201 height 23
click at [656, 129] on li "00" at bounding box center [659, 127] width 44 height 19
type input "3:00 pm"
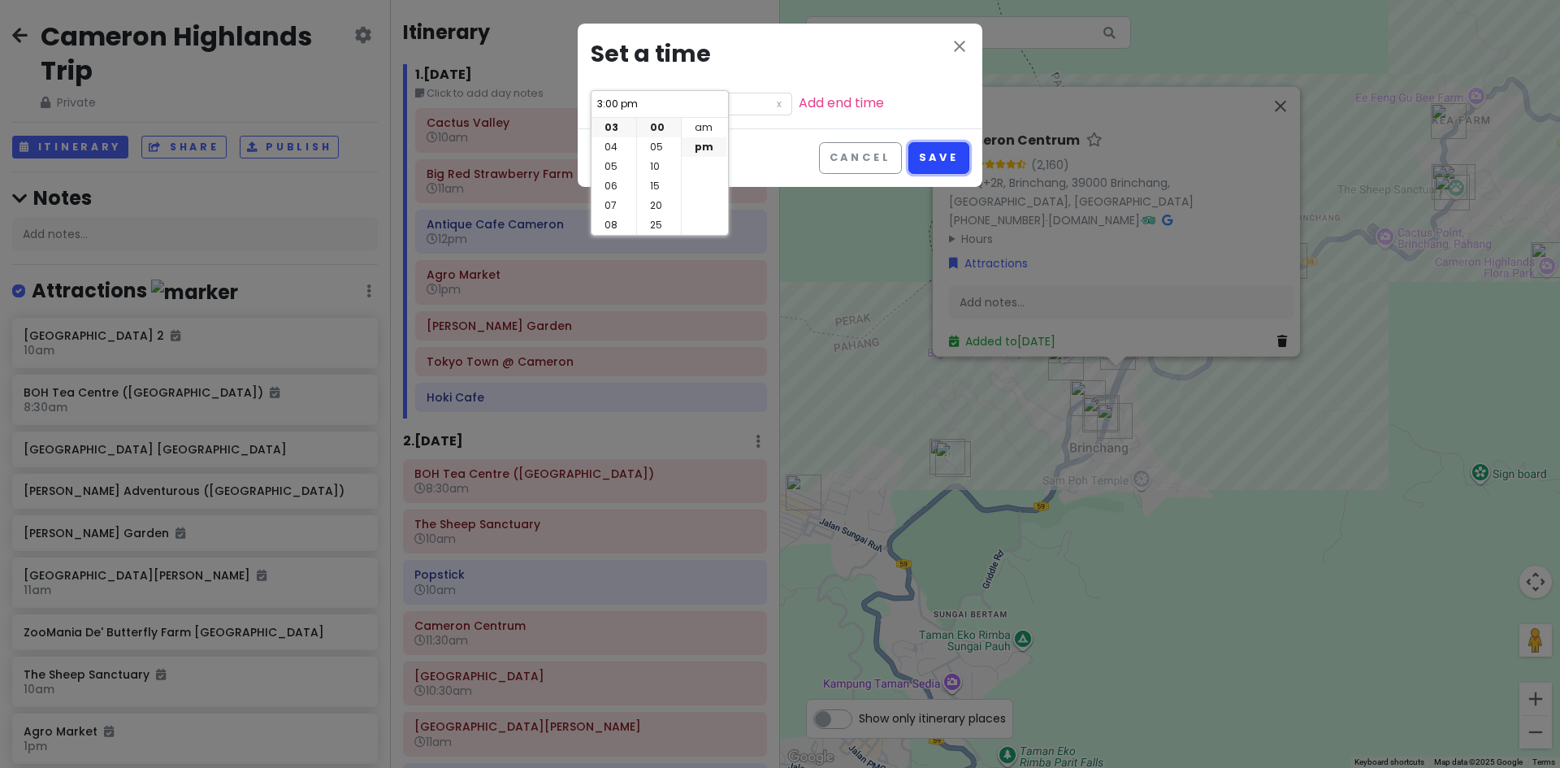
click at [945, 158] on button "Save" at bounding box center [938, 158] width 61 height 32
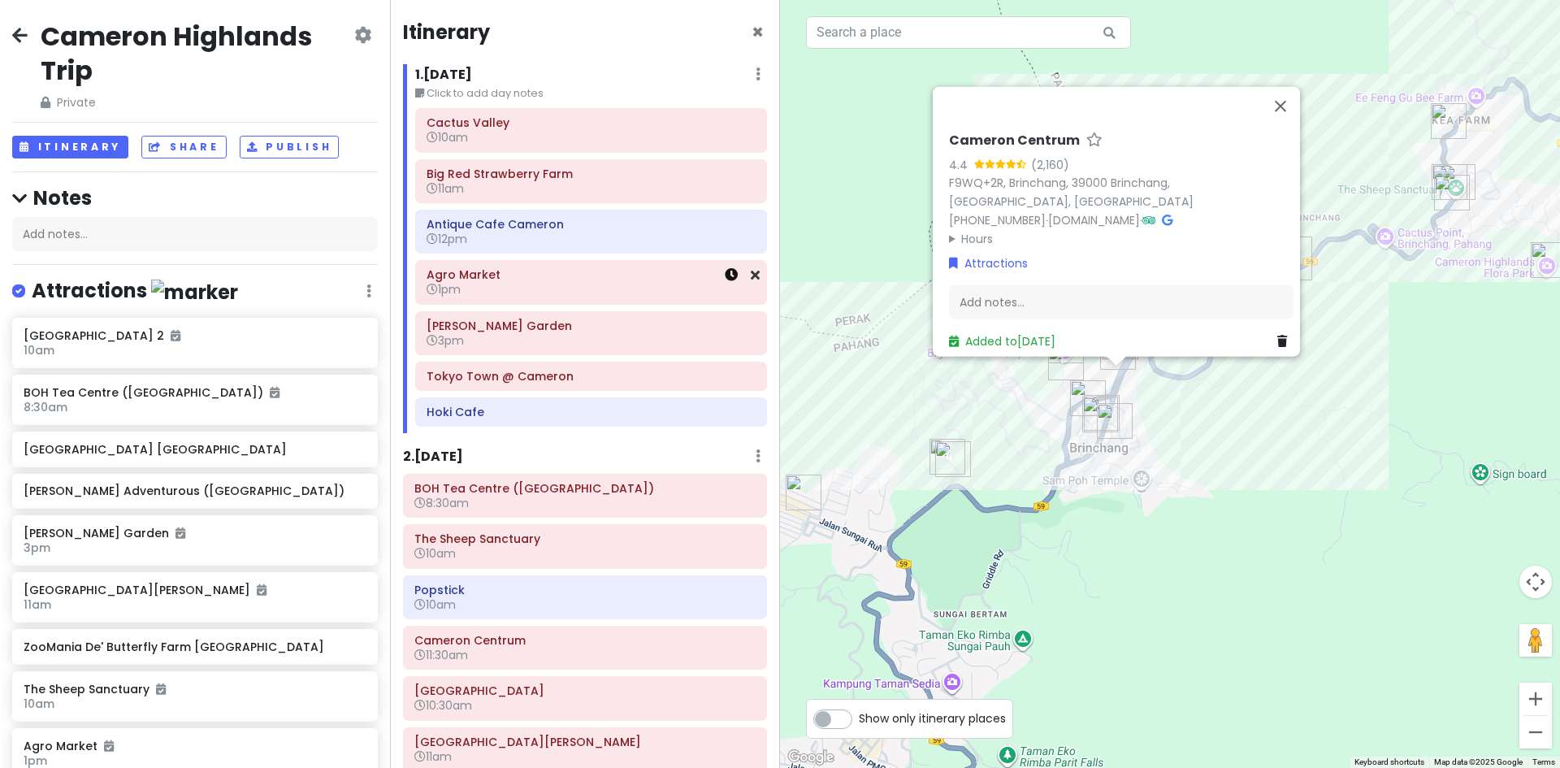
click at [725, 277] on icon at bounding box center [731, 274] width 13 height 13
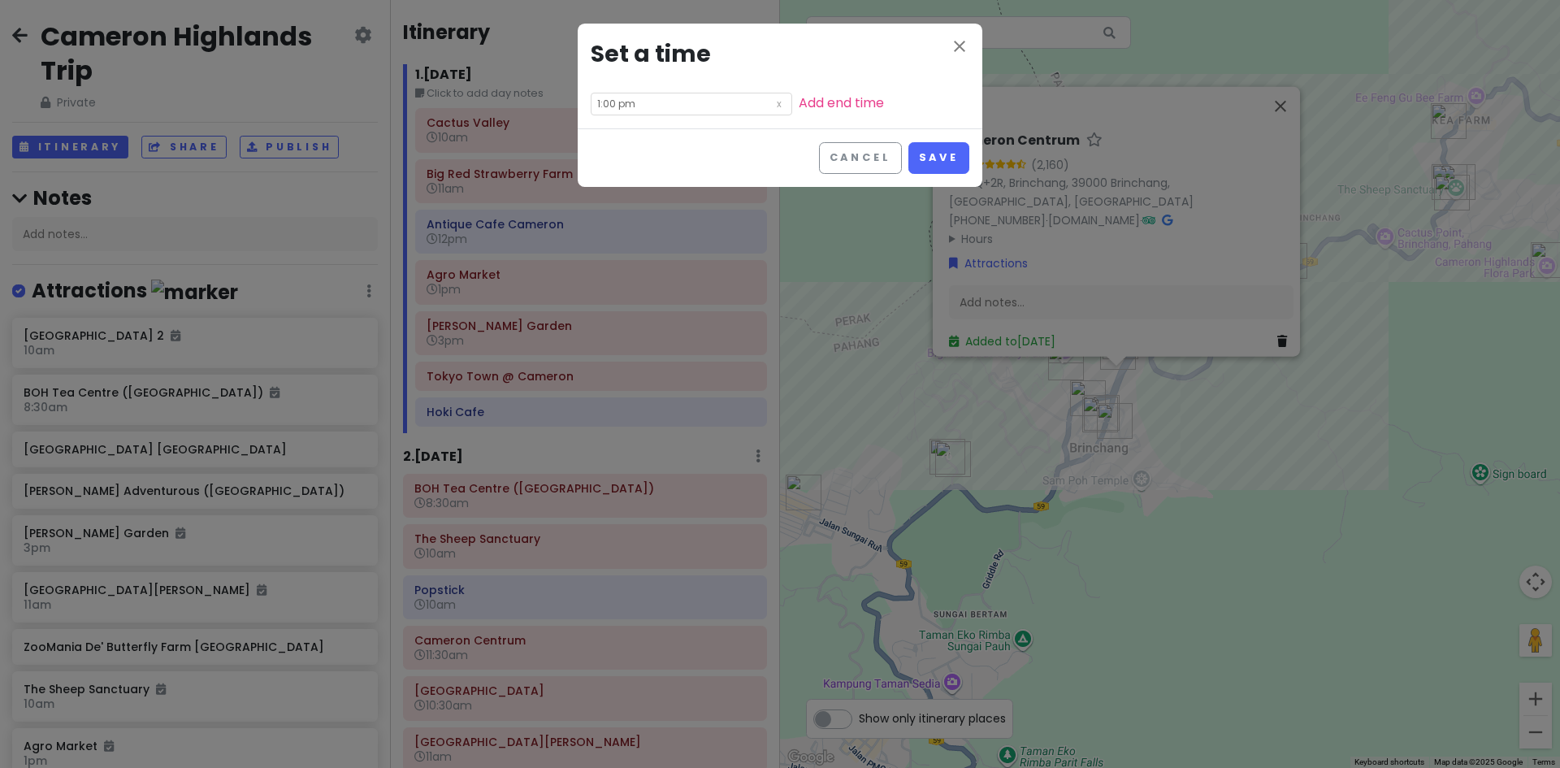
click at [675, 105] on input "1:00 pm" at bounding box center [691, 104] width 201 height 23
click at [658, 125] on li "30" at bounding box center [659, 127] width 44 height 19
type input "1:30 pm"
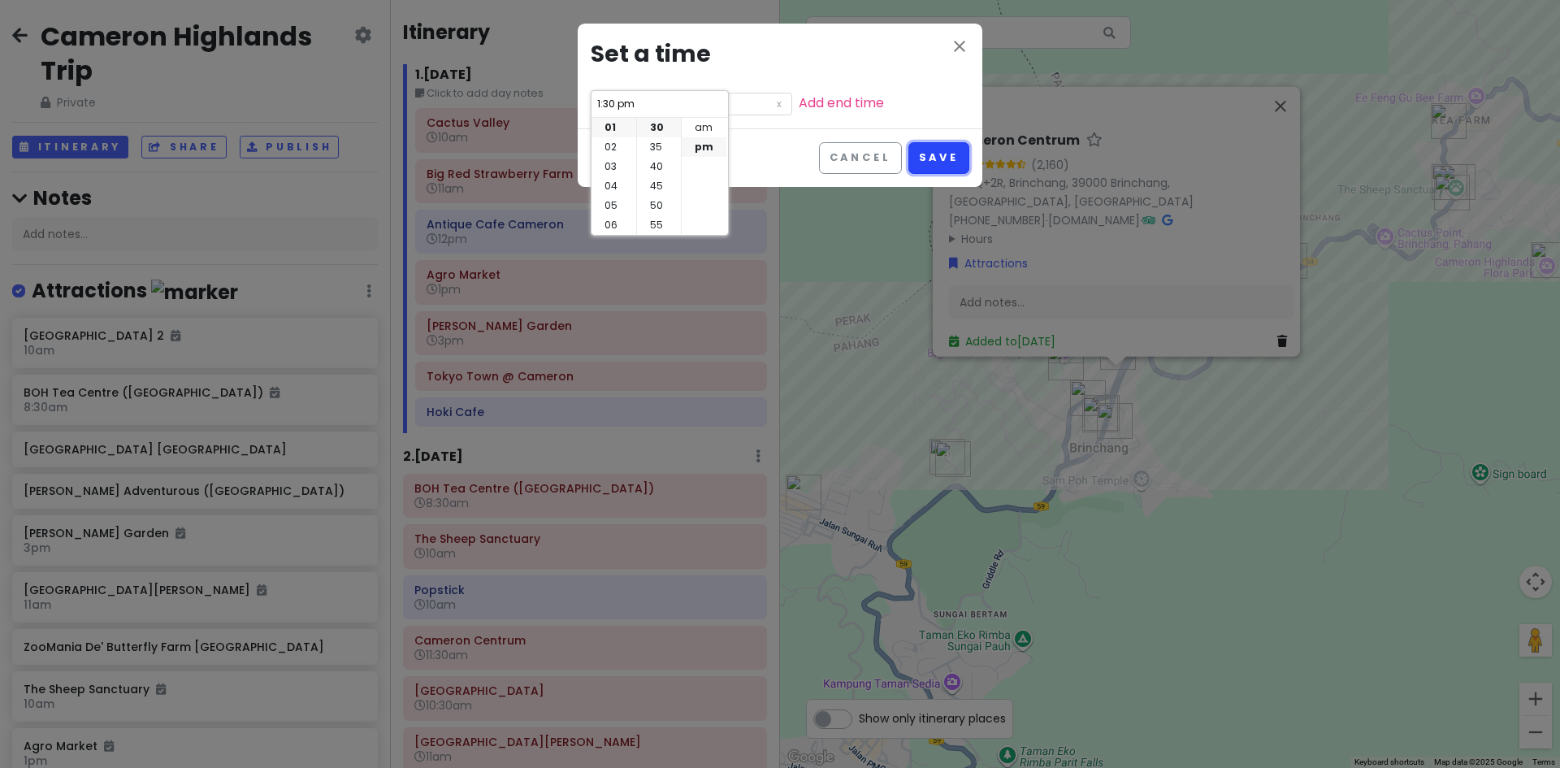
click at [913, 160] on button "Save" at bounding box center [938, 158] width 61 height 32
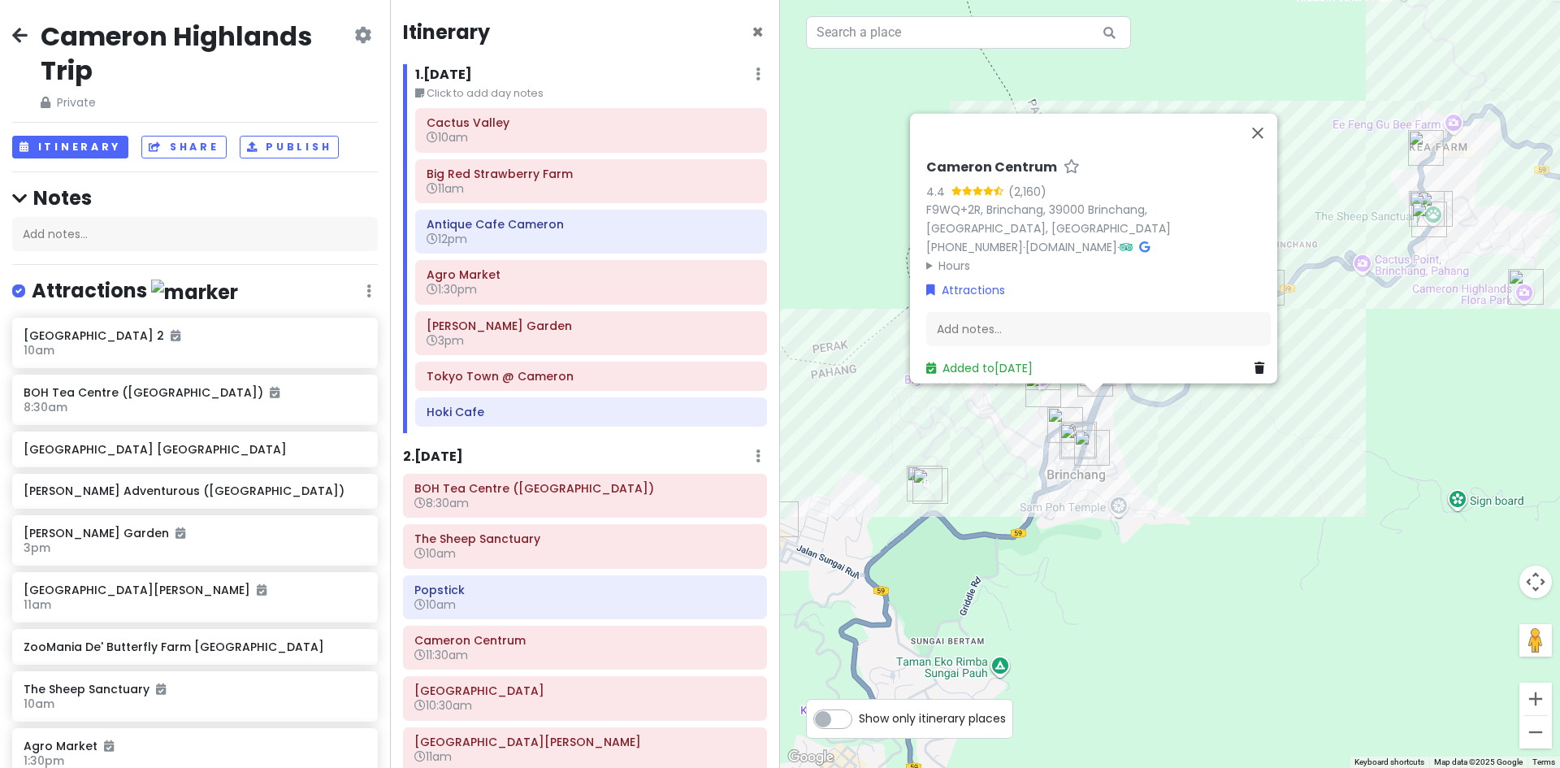
drag, startPoint x: 1328, startPoint y: 443, endPoint x: 1212, endPoint y: 465, distance: 118.2
click at [1248, 512] on div "To navigate, press the arrow keys. Loading... Cameron Centrum 4.4 (2,160) F9WQ+…" at bounding box center [1170, 384] width 780 height 768
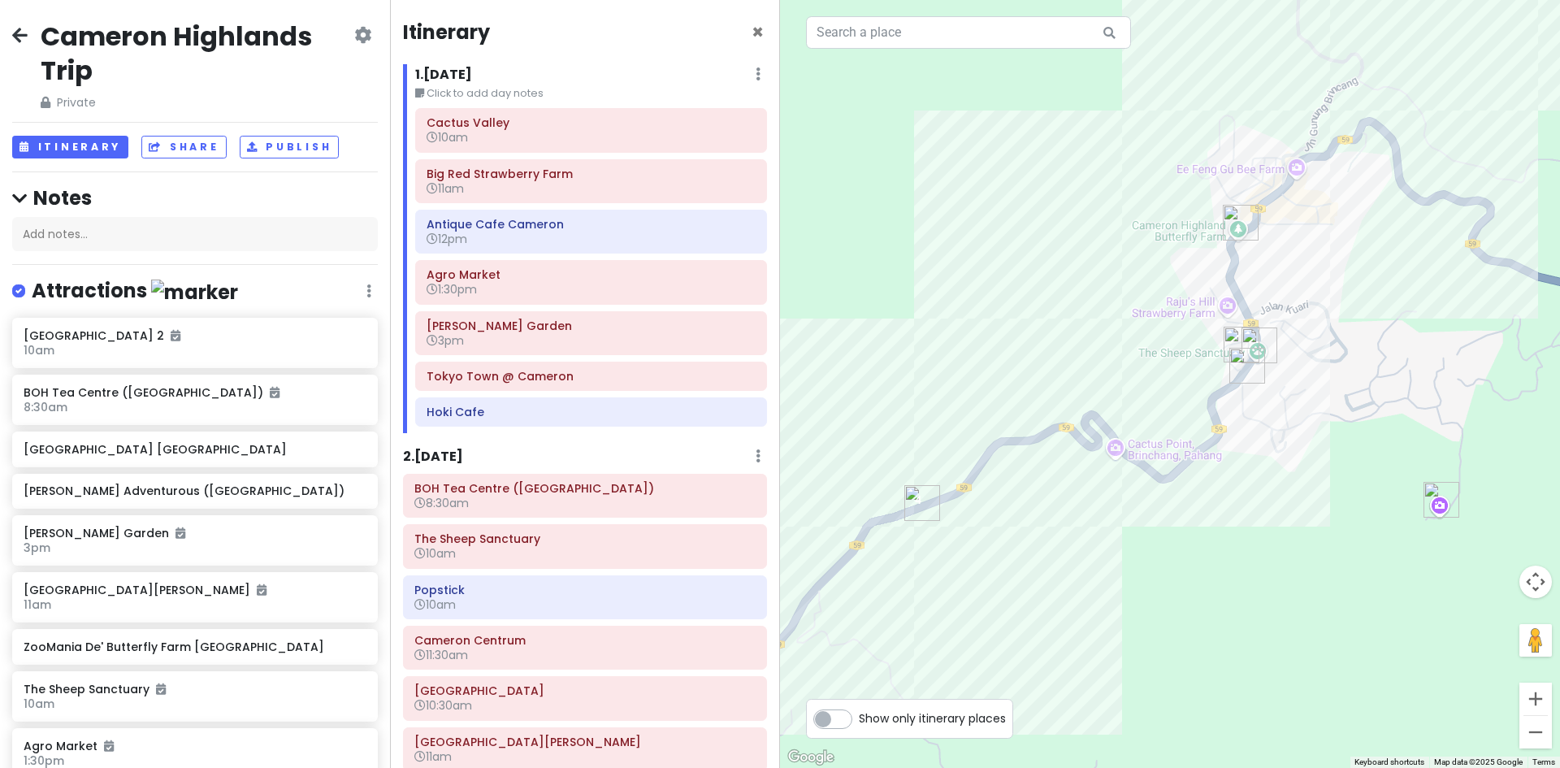
drag, startPoint x: 1001, startPoint y: 539, endPoint x: 974, endPoint y: 531, distance: 28.0
click at [998, 536] on div "Loading... Cameron Centrum 4.4 (2,160) F9WQ+2R, Brinchang, 39000 Brinchang, Pah…" at bounding box center [1170, 384] width 780 height 768
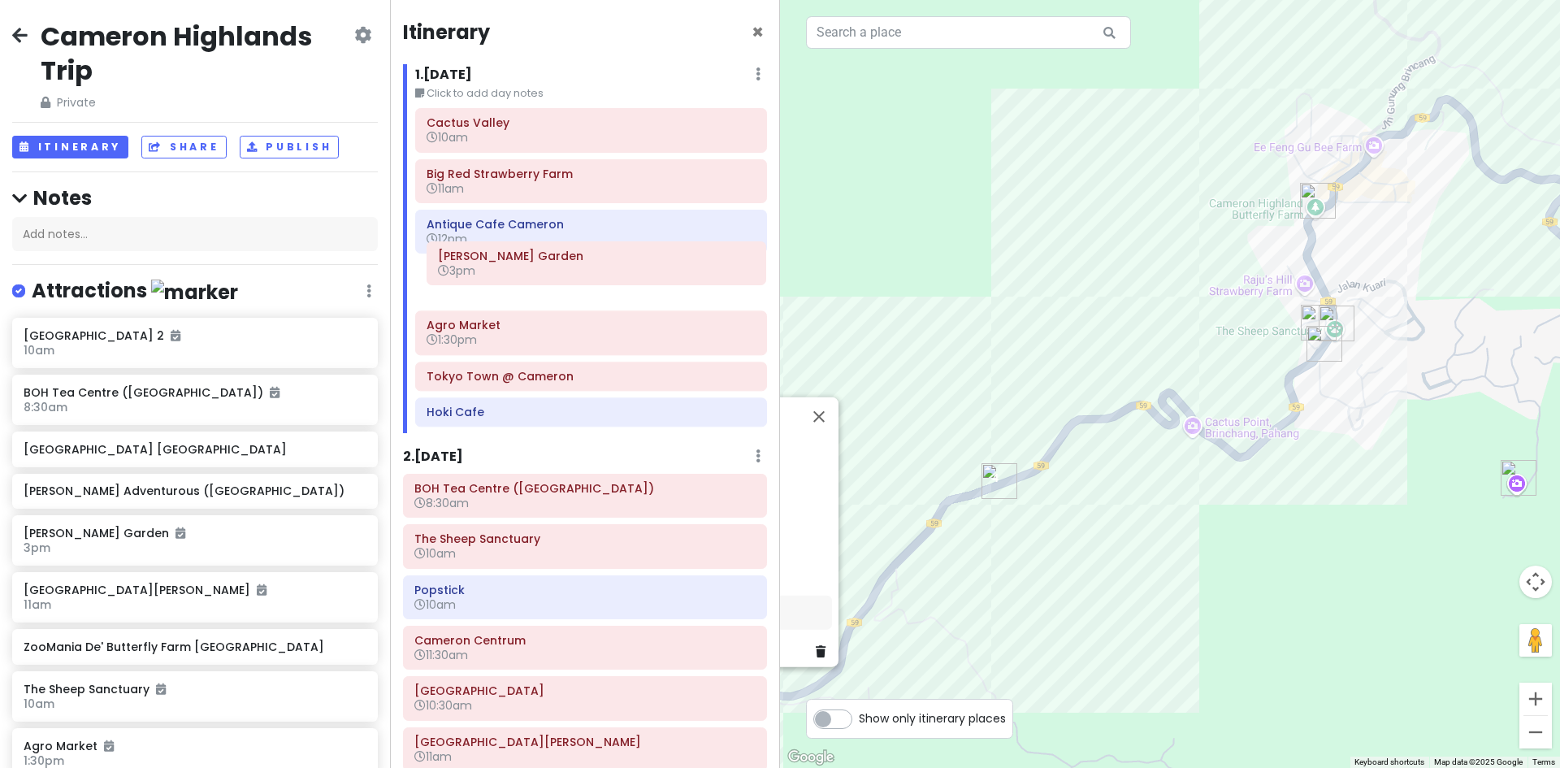
drag, startPoint x: 556, startPoint y: 346, endPoint x: 569, endPoint y: 296, distance: 52.0
click at [569, 296] on div "Cactus Valley 10am Big Red Strawberry Farm 11am Antique Cafe Cameron 12pm Agro …" at bounding box center [591, 270] width 376 height 325
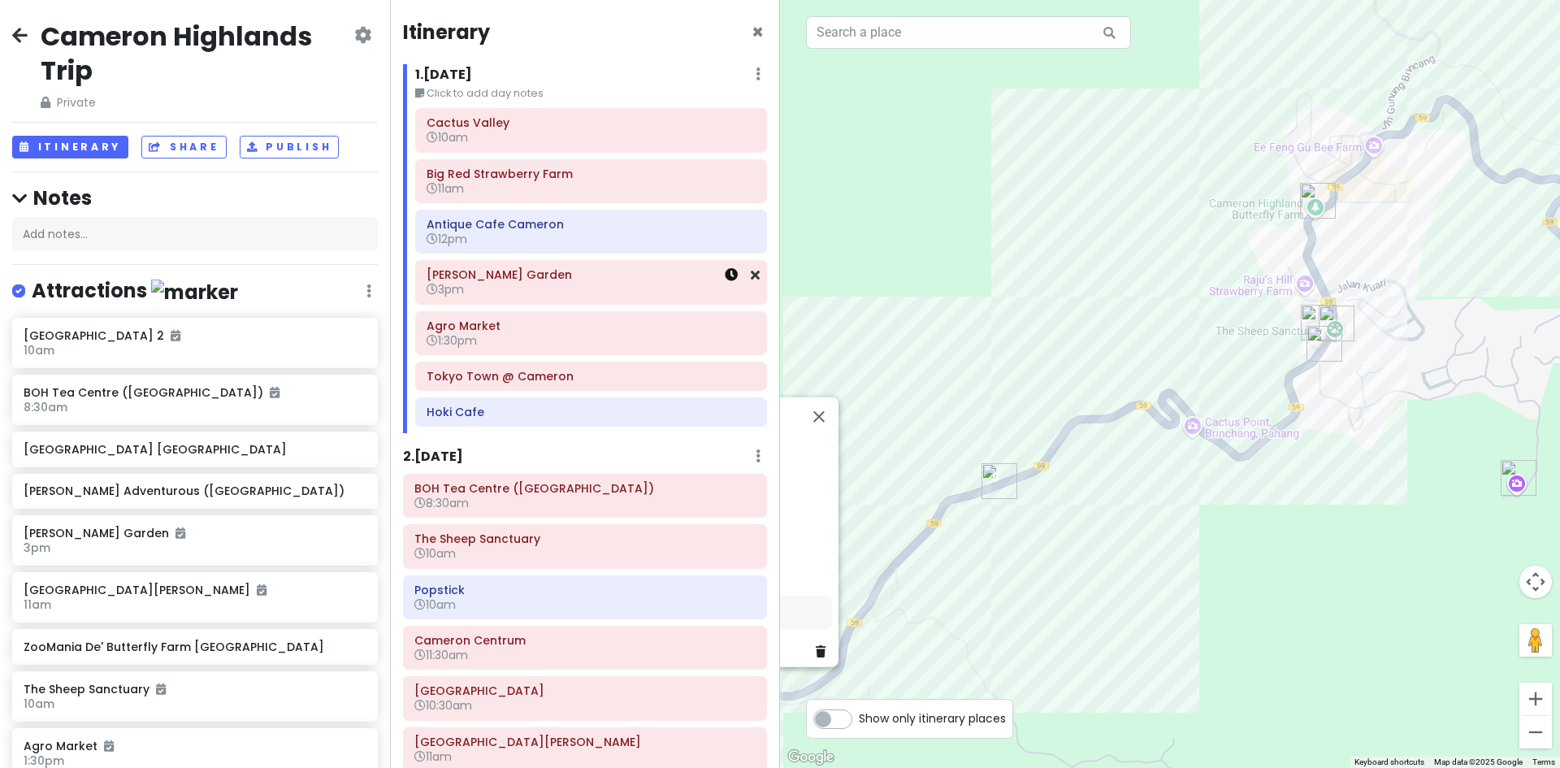
click at [725, 279] on icon at bounding box center [731, 274] width 13 height 13
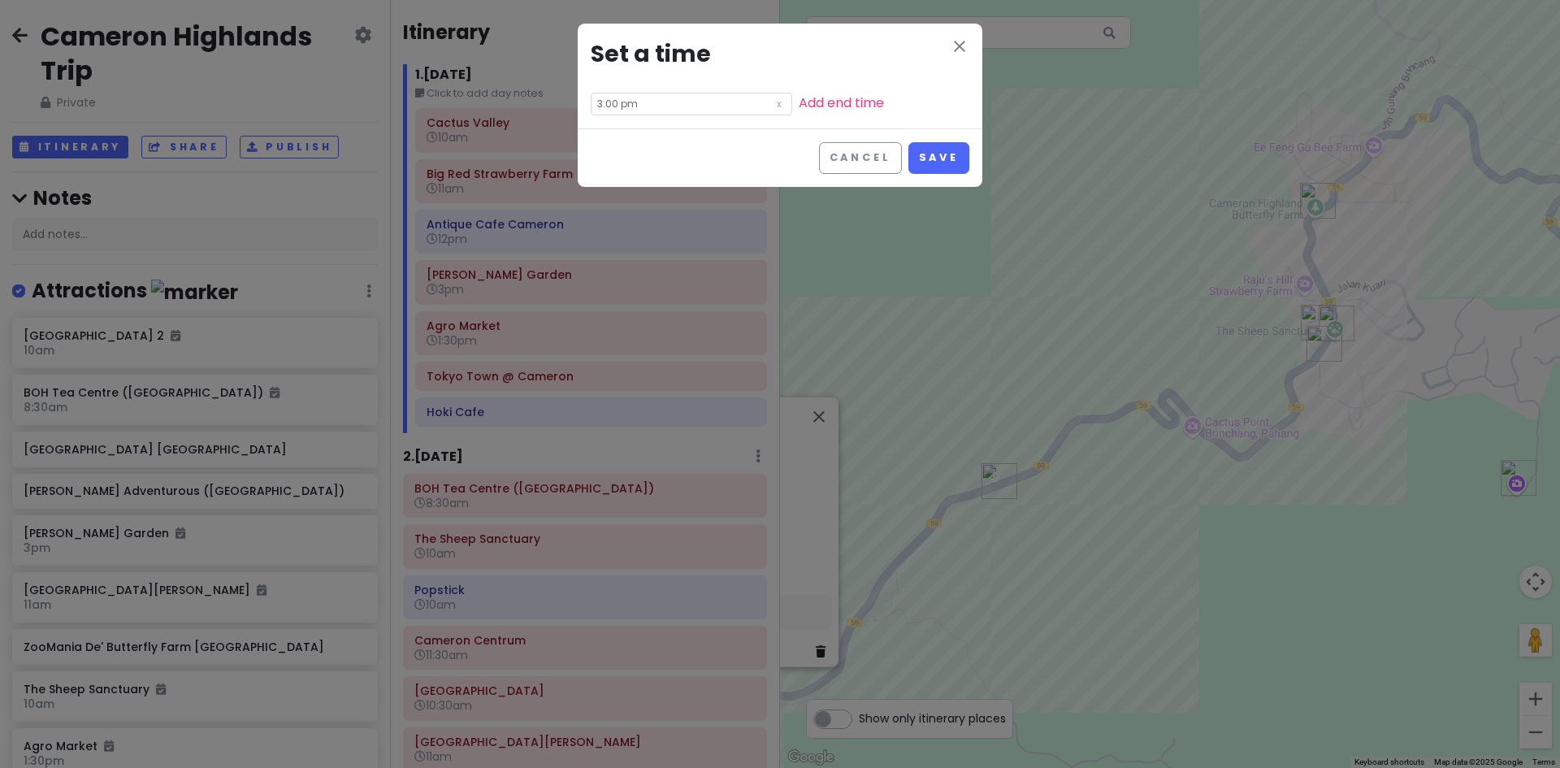
click at [656, 102] on input "3:00 pm" at bounding box center [691, 104] width 201 height 23
click at [613, 149] on li "01" at bounding box center [613, 146] width 45 height 19
type input "1:00 pm"
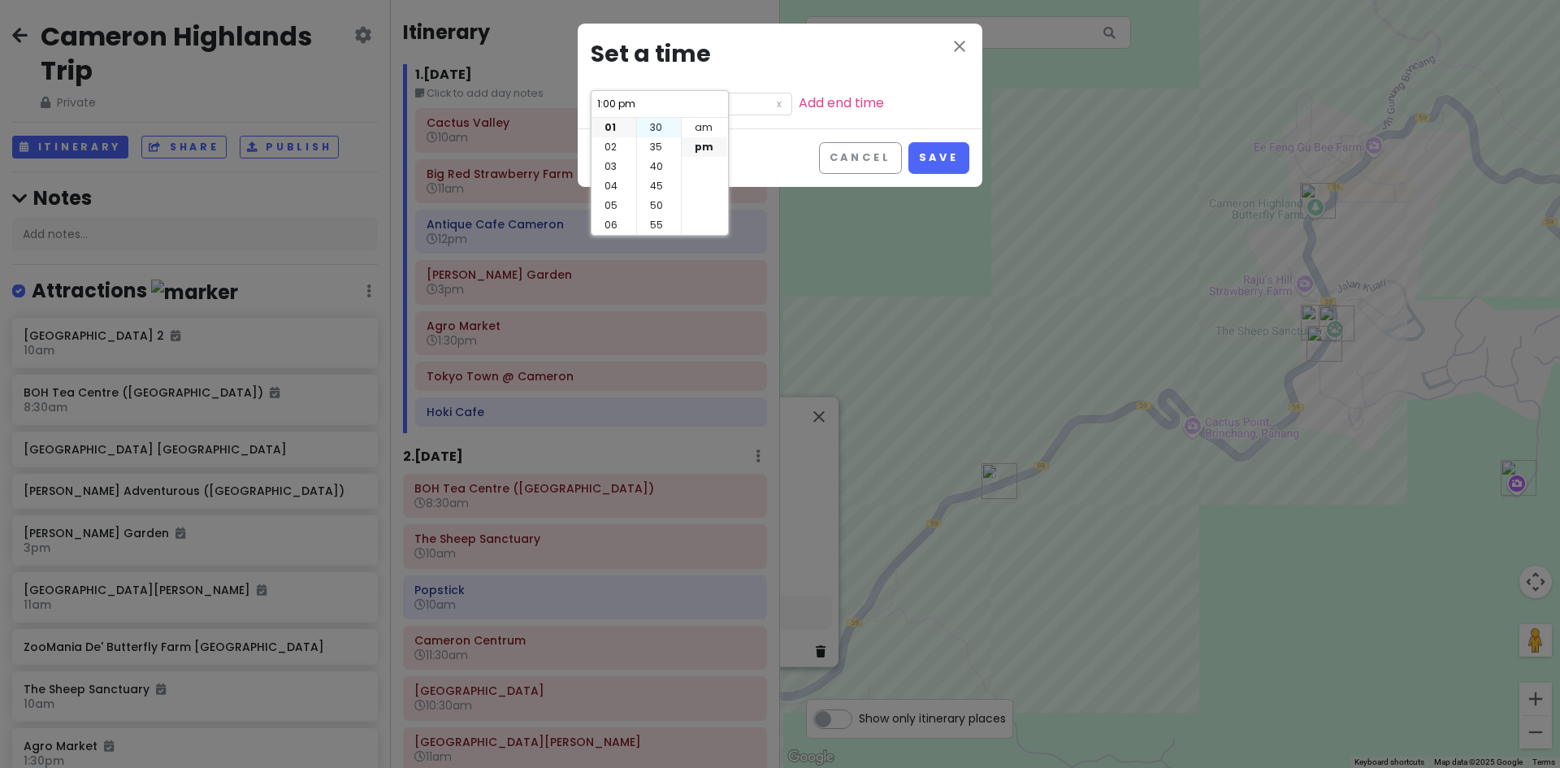
click at [656, 128] on li "30" at bounding box center [659, 127] width 44 height 19
type input "1:30 pm"
click at [946, 156] on button "Save" at bounding box center [938, 158] width 61 height 32
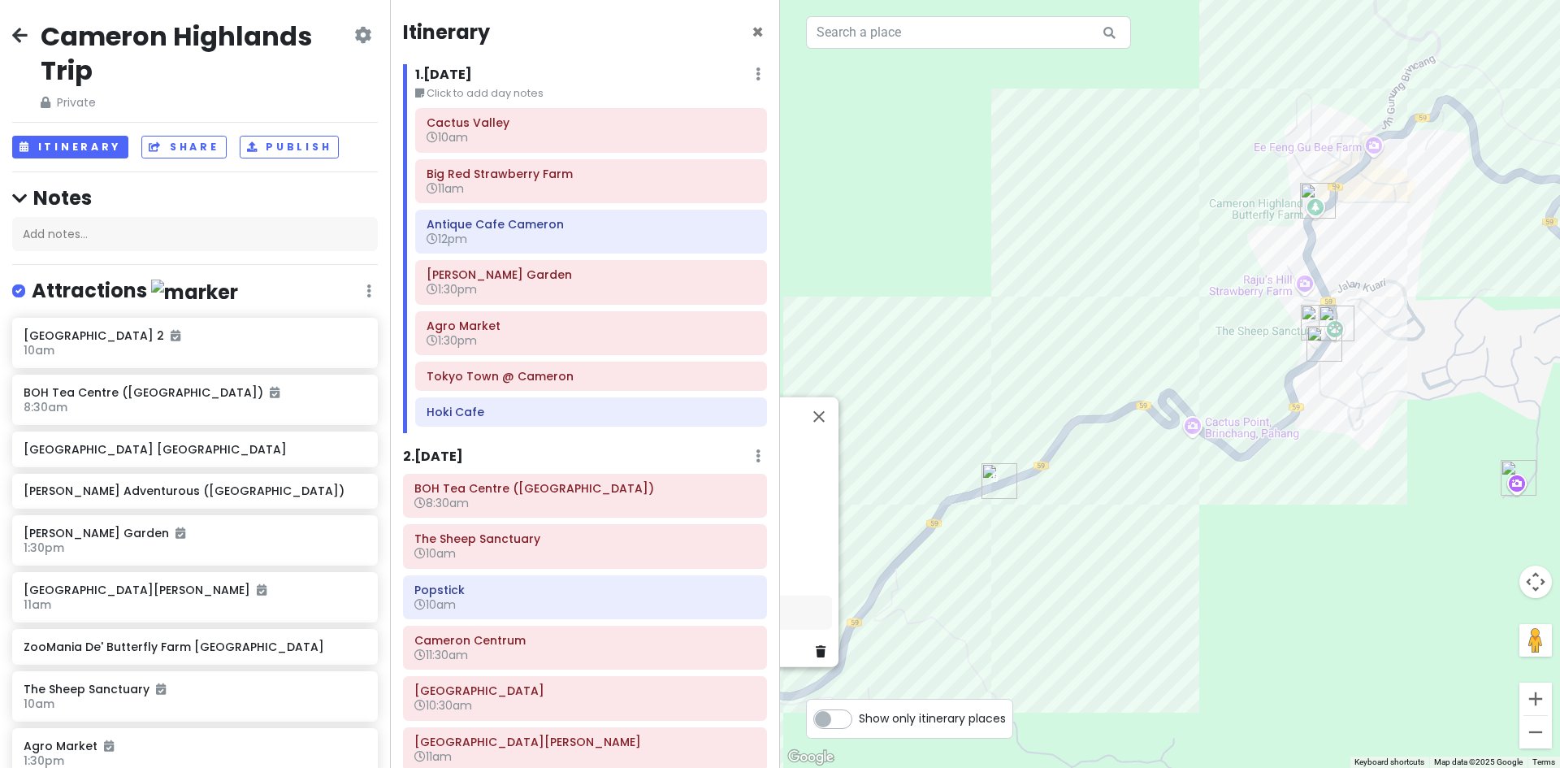
click at [650, 333] on h6 "1:30pm" at bounding box center [590, 340] width 329 height 15
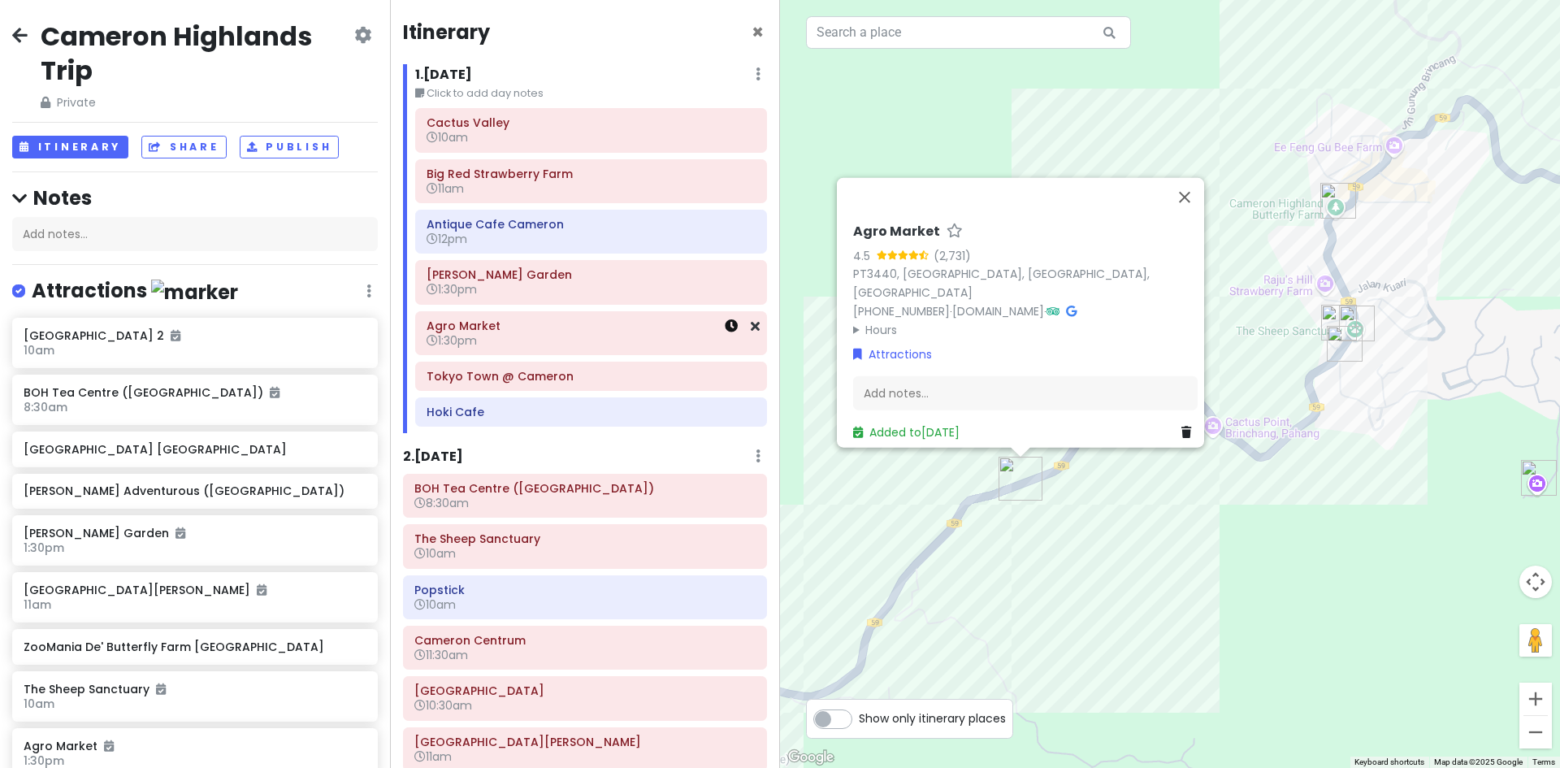
click at [725, 329] on icon at bounding box center [731, 325] width 13 height 13
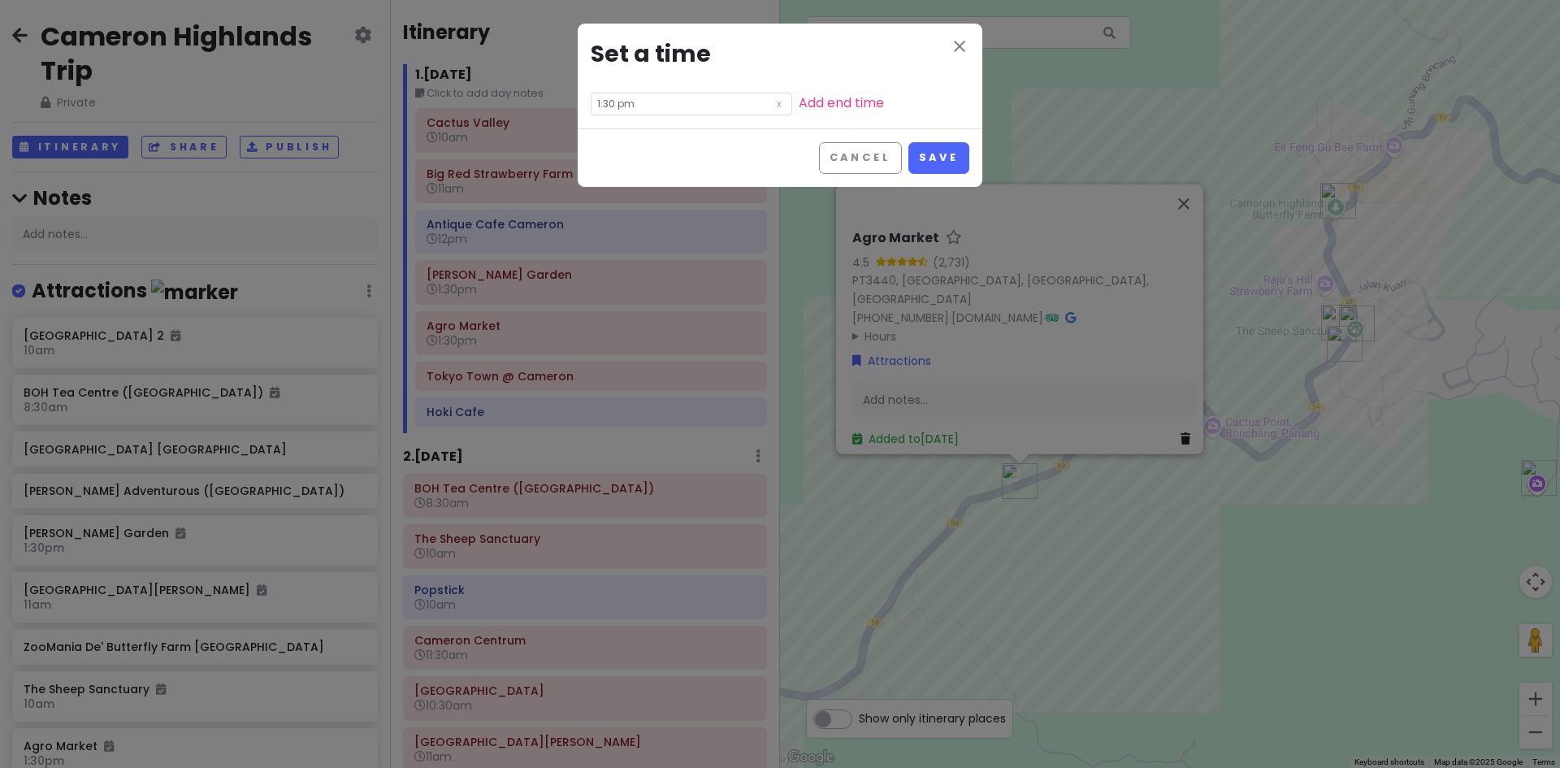
click at [634, 102] on input "1:30 pm" at bounding box center [691, 104] width 201 height 23
click at [615, 166] on li "03" at bounding box center [613, 166] width 45 height 19
type input "3:30 pm"
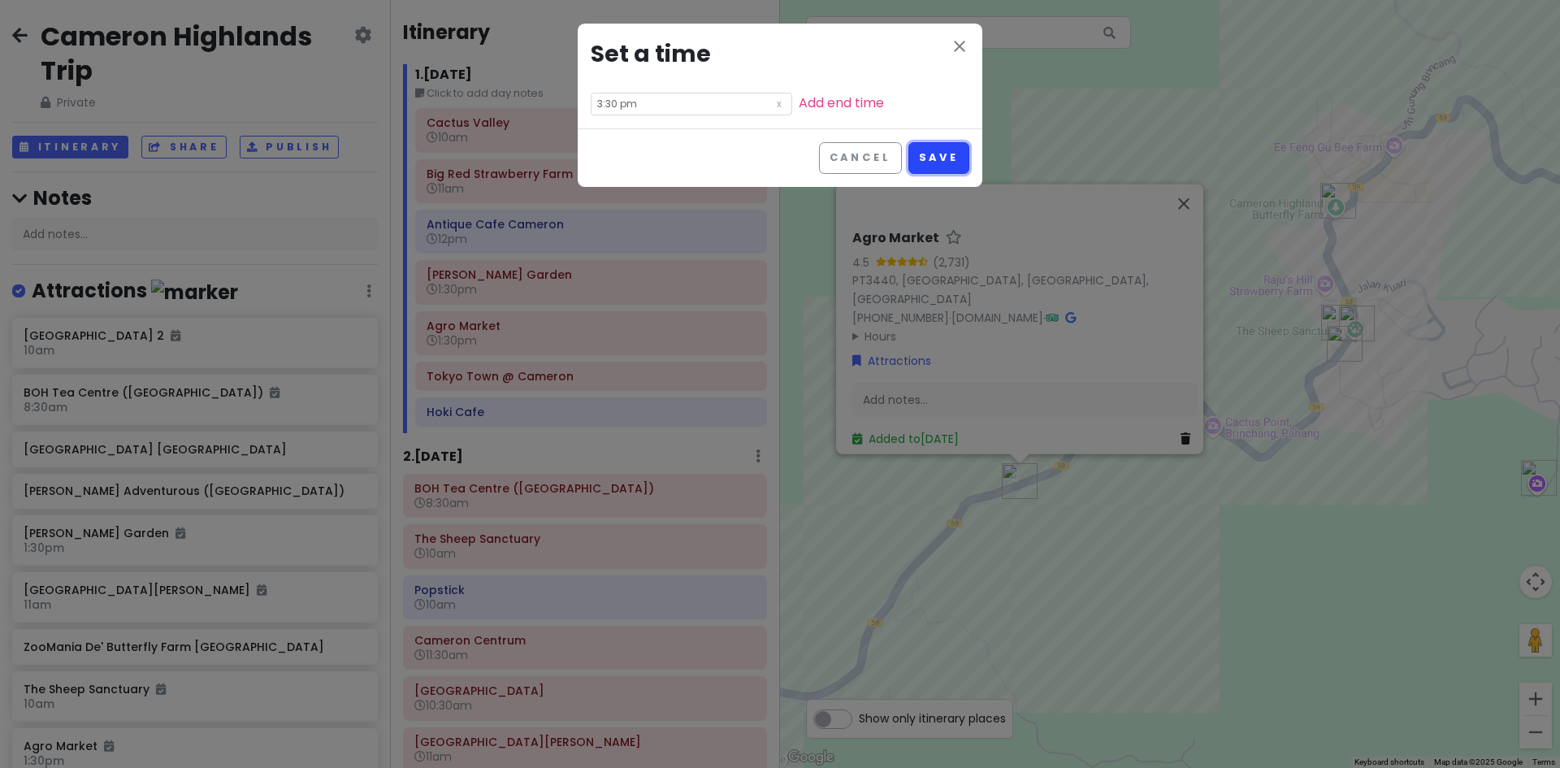
click at [945, 161] on button "Save" at bounding box center [938, 158] width 61 height 32
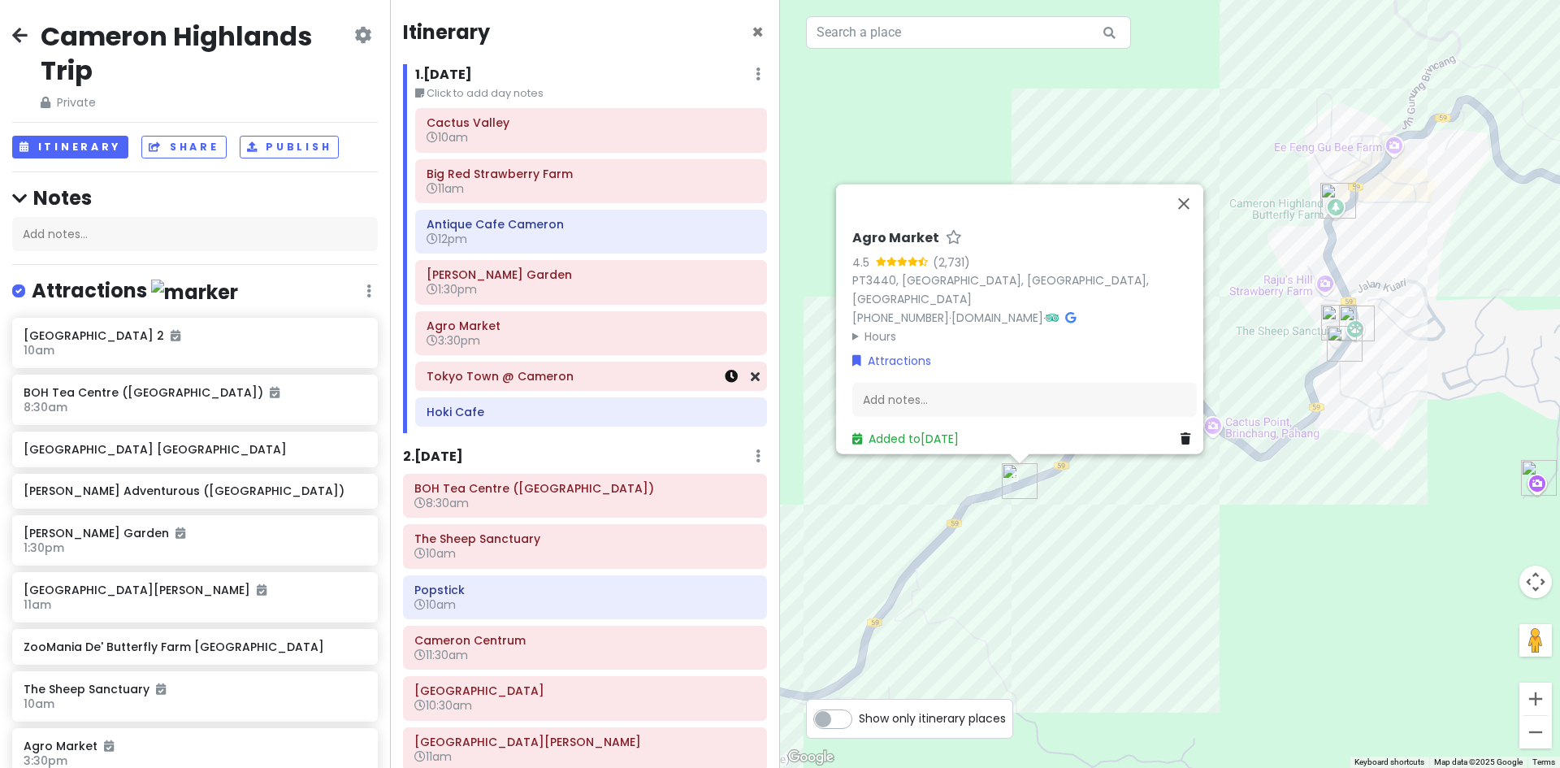
click at [725, 380] on icon at bounding box center [731, 376] width 13 height 13
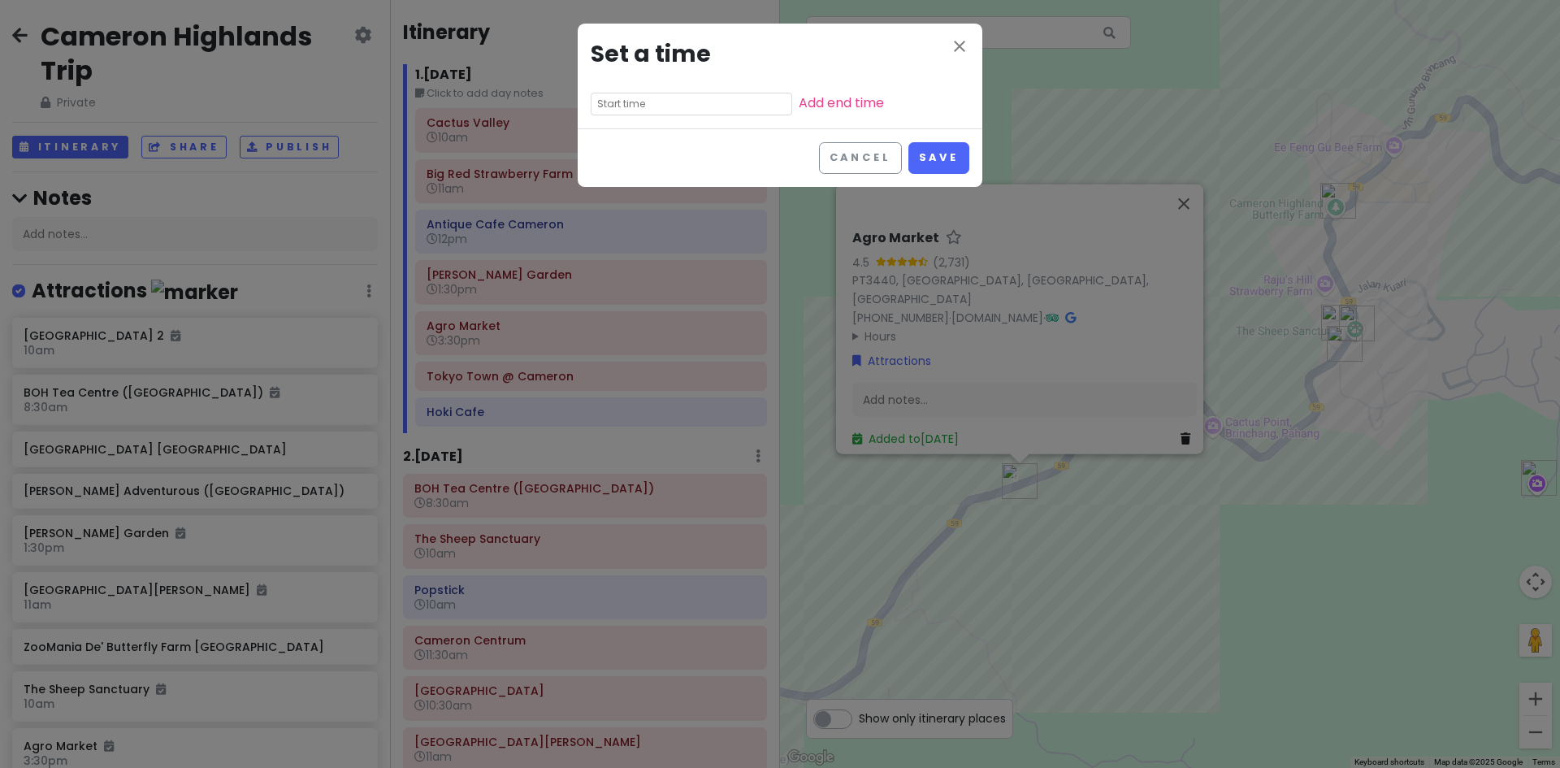
click at [674, 117] on div "close Set a time Add end time" at bounding box center [780, 76] width 405 height 105
click at [688, 106] on input "text" at bounding box center [691, 104] width 201 height 23
click at [615, 201] on li "04" at bounding box center [613, 205] width 45 height 19
type input "4:20 pm"
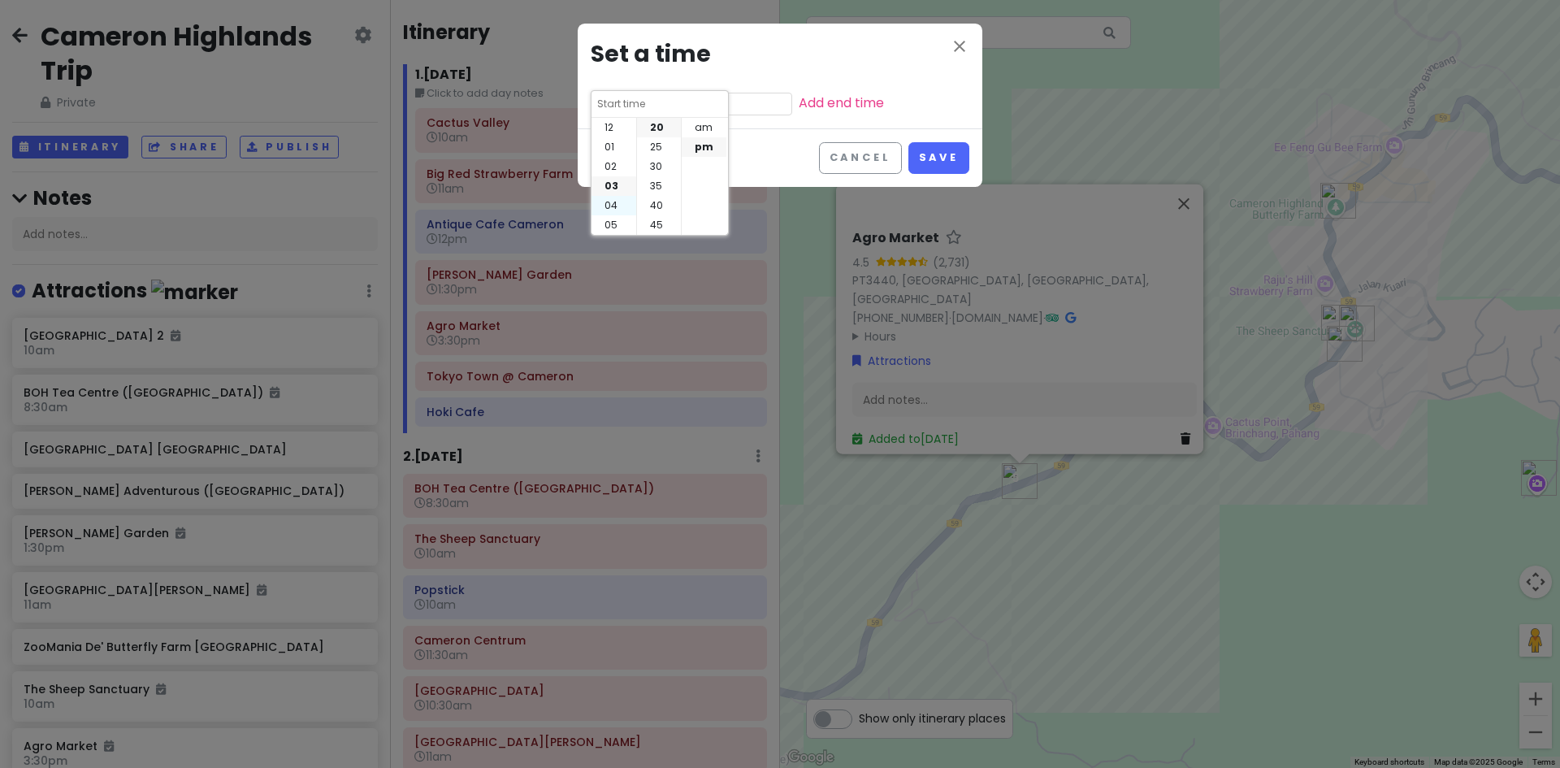
type input "4:20 pm"
click at [658, 167] on li "30" at bounding box center [659, 166] width 44 height 19
type input "4:30 pm"
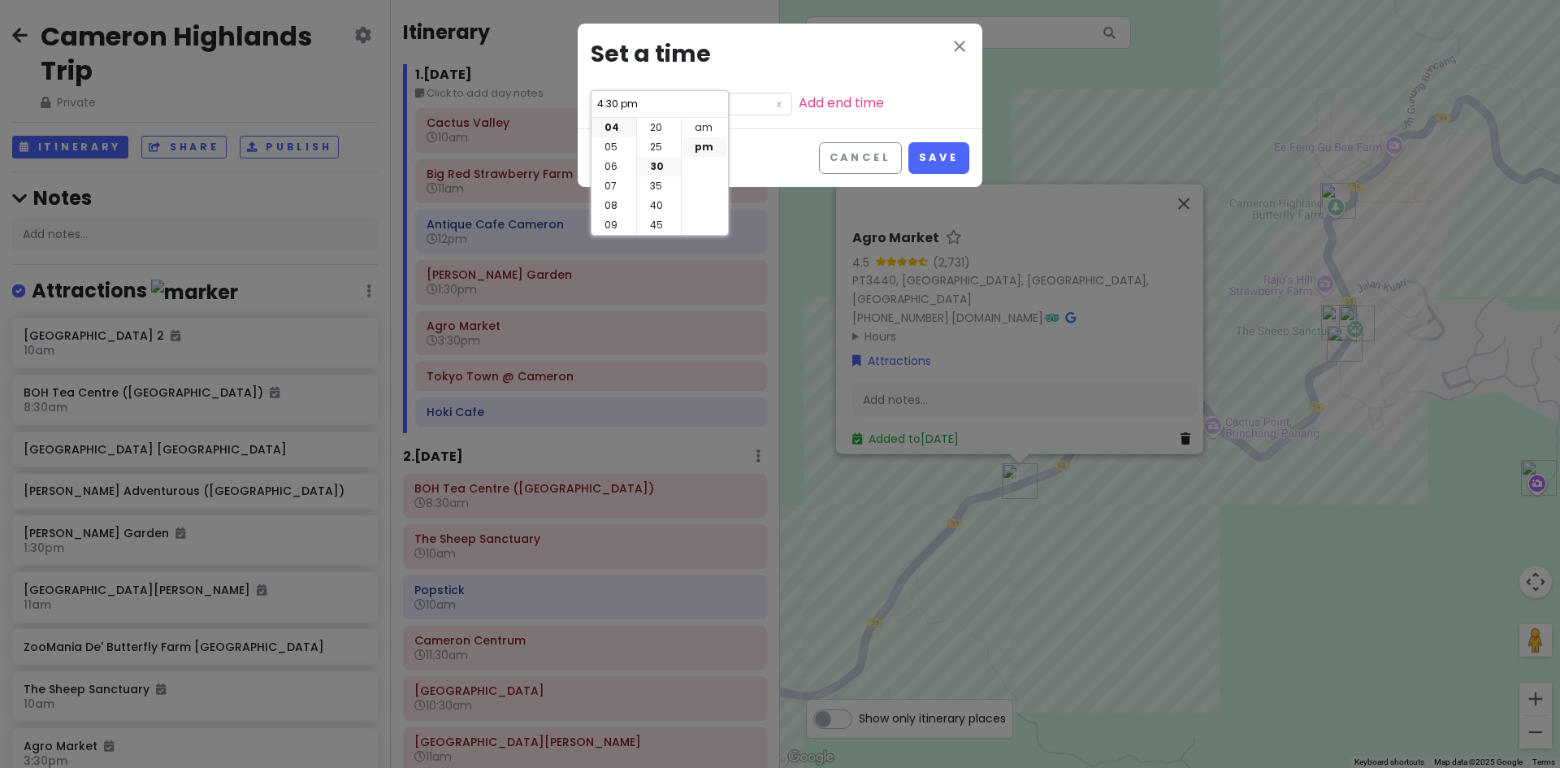
scroll to position [117, 0]
click at [612, 144] on li "05" at bounding box center [613, 146] width 45 height 19
type input "5:30 pm"
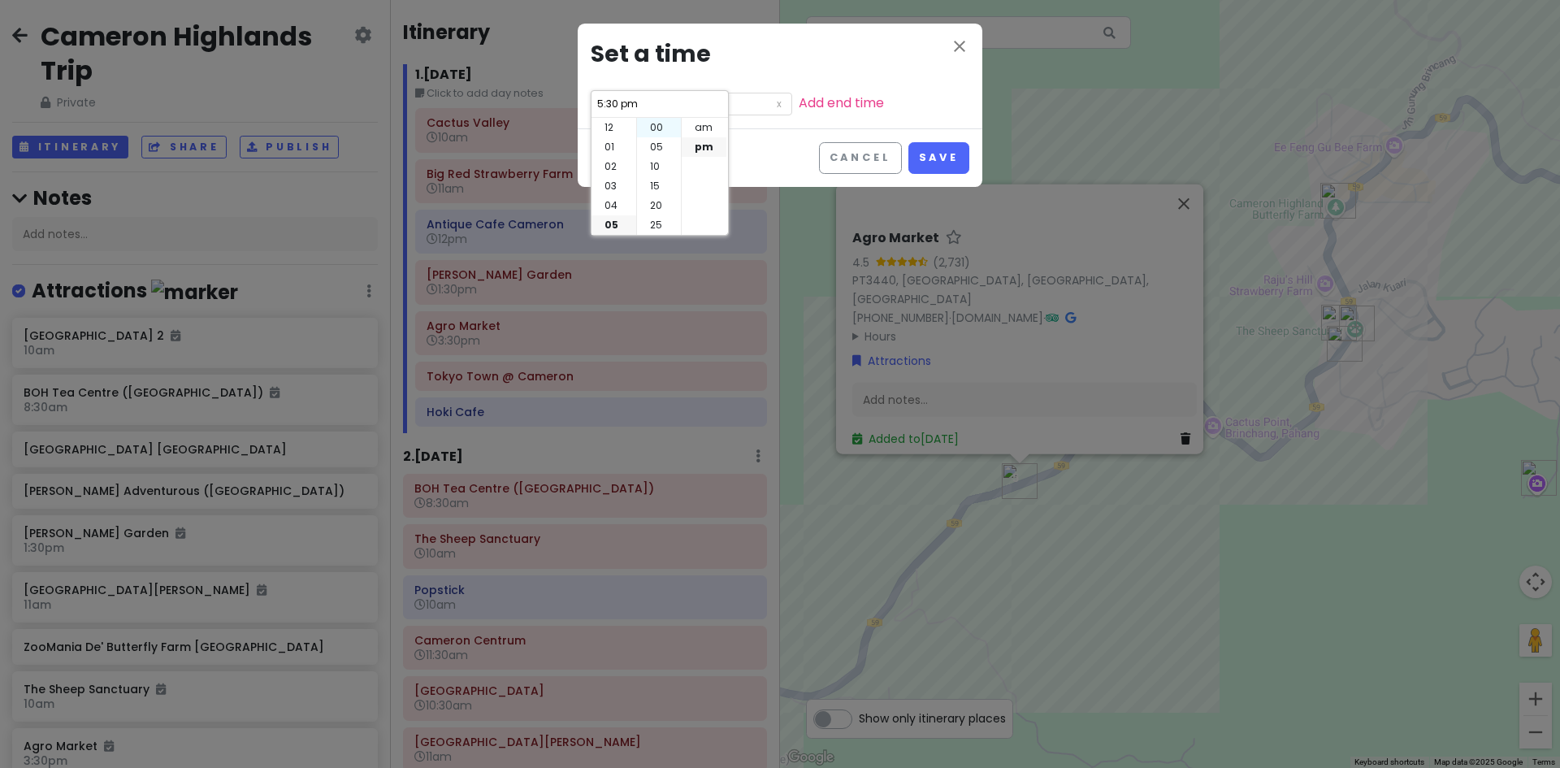
click at [652, 128] on li "00" at bounding box center [659, 127] width 44 height 19
type input "5:00 pm"
click at [943, 164] on button "Save" at bounding box center [938, 158] width 61 height 32
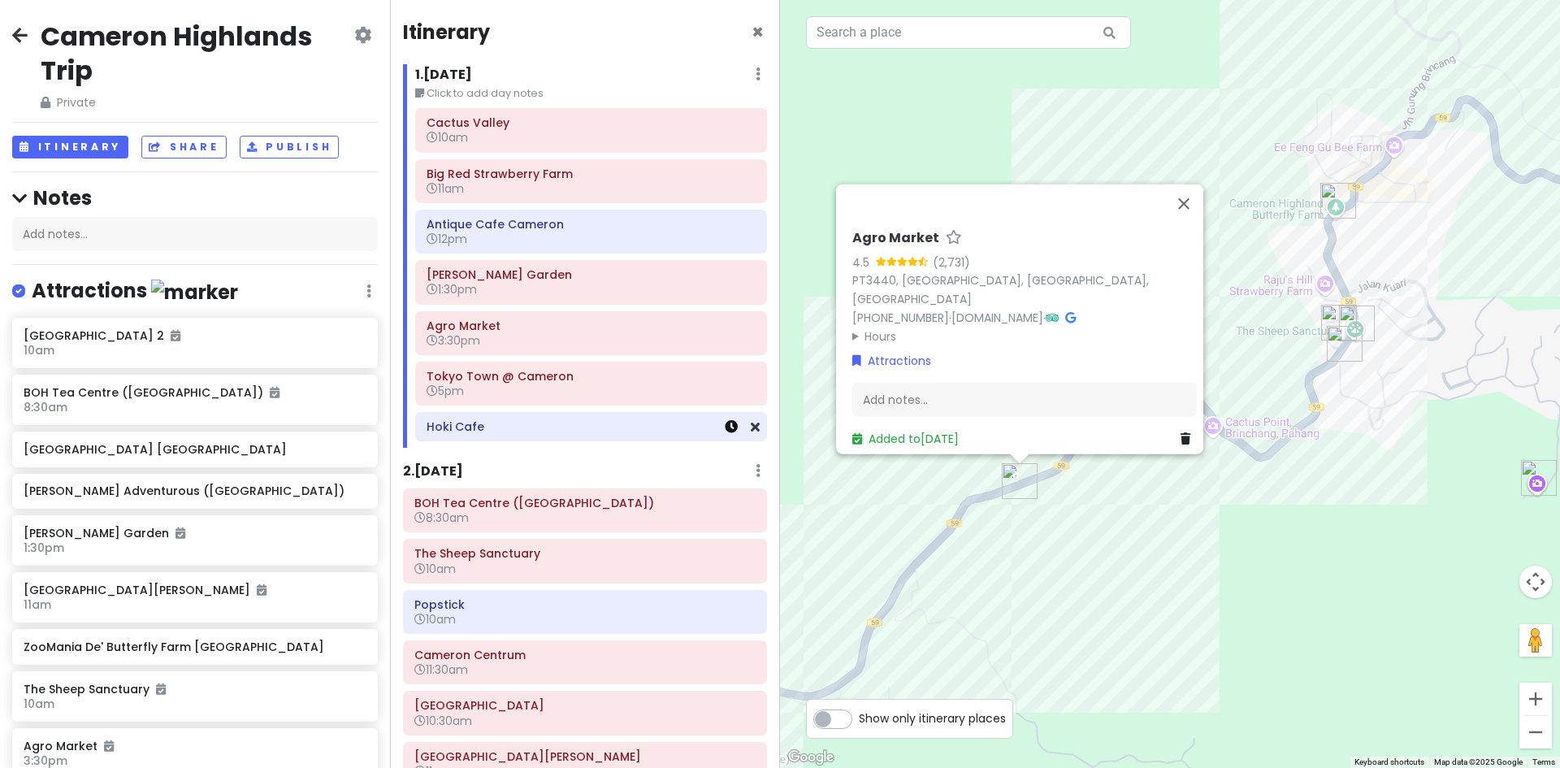
click at [725, 429] on icon at bounding box center [731, 426] width 13 height 13
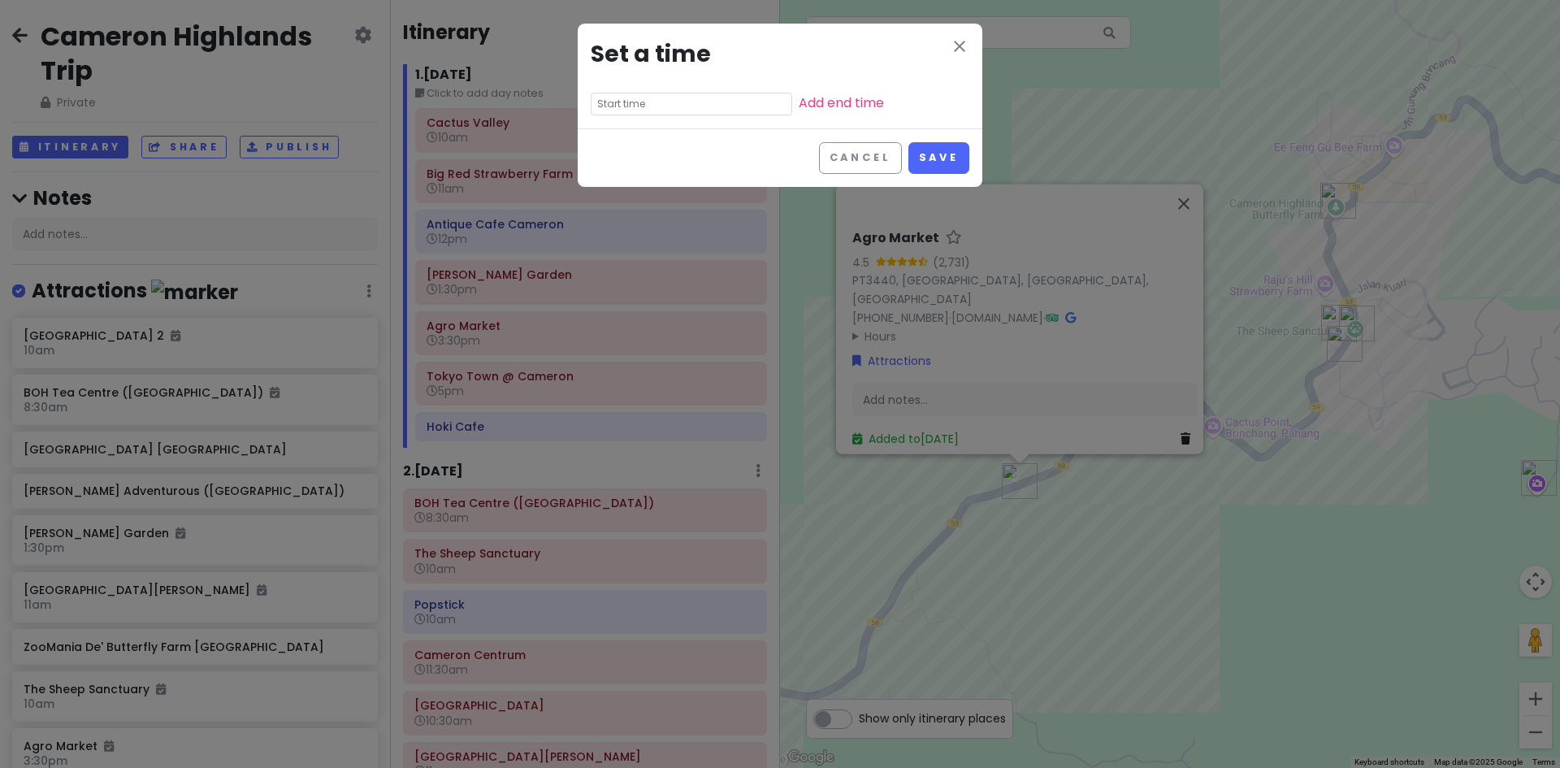
click at [647, 97] on input "text" at bounding box center [691, 104] width 201 height 23
drag, startPoint x: 610, startPoint y: 167, endPoint x: 733, endPoint y: 162, distance: 122.8
click at [611, 167] on li "05" at bounding box center [613, 166] width 45 height 19
type input "5:20 pm"
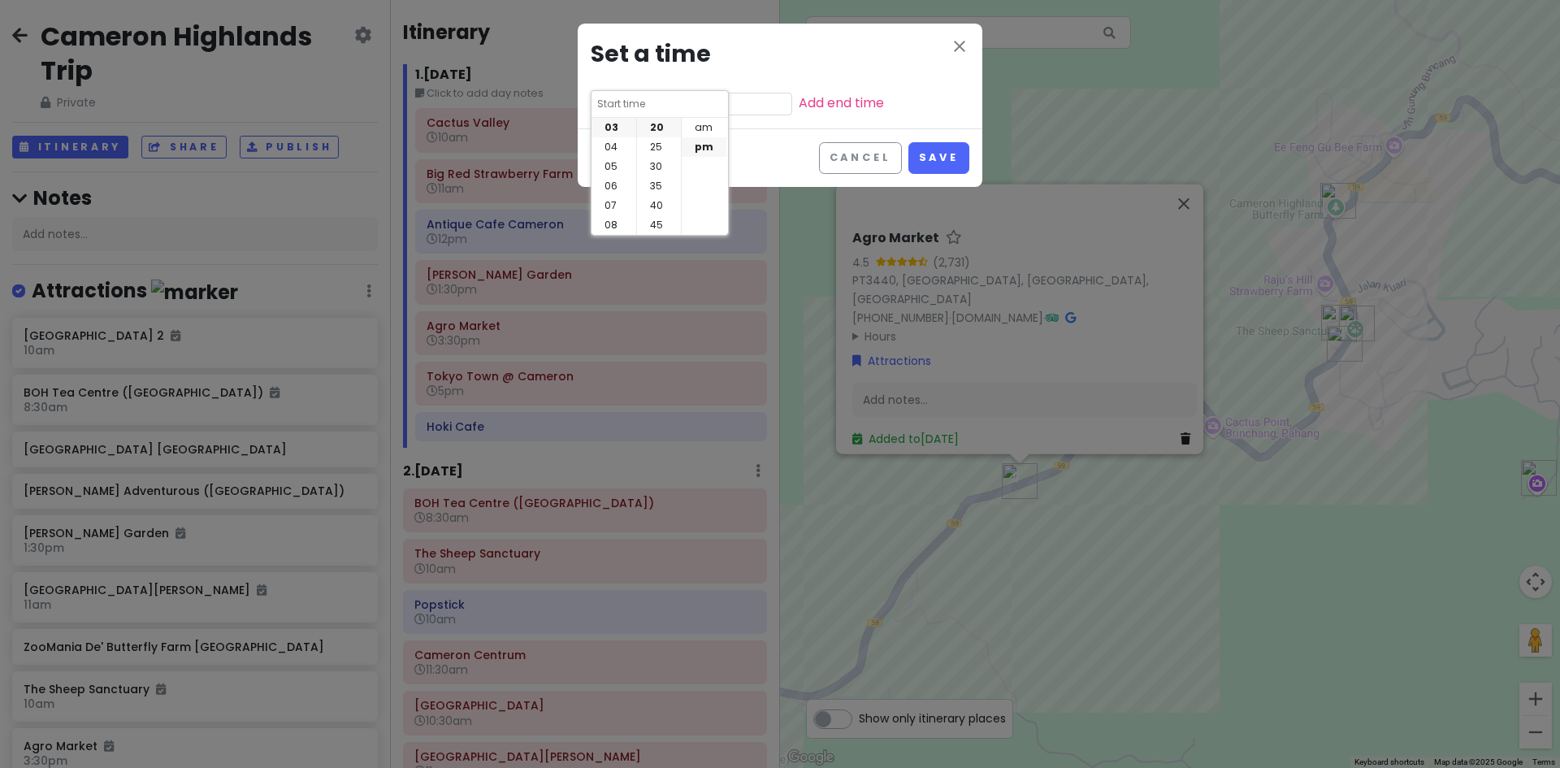
type input "5:20 pm"
drag, startPoint x: 652, startPoint y: 128, endPoint x: 844, endPoint y: 149, distance: 192.9
click at [655, 128] on li "00" at bounding box center [659, 127] width 44 height 19
type input "5:00 pm"
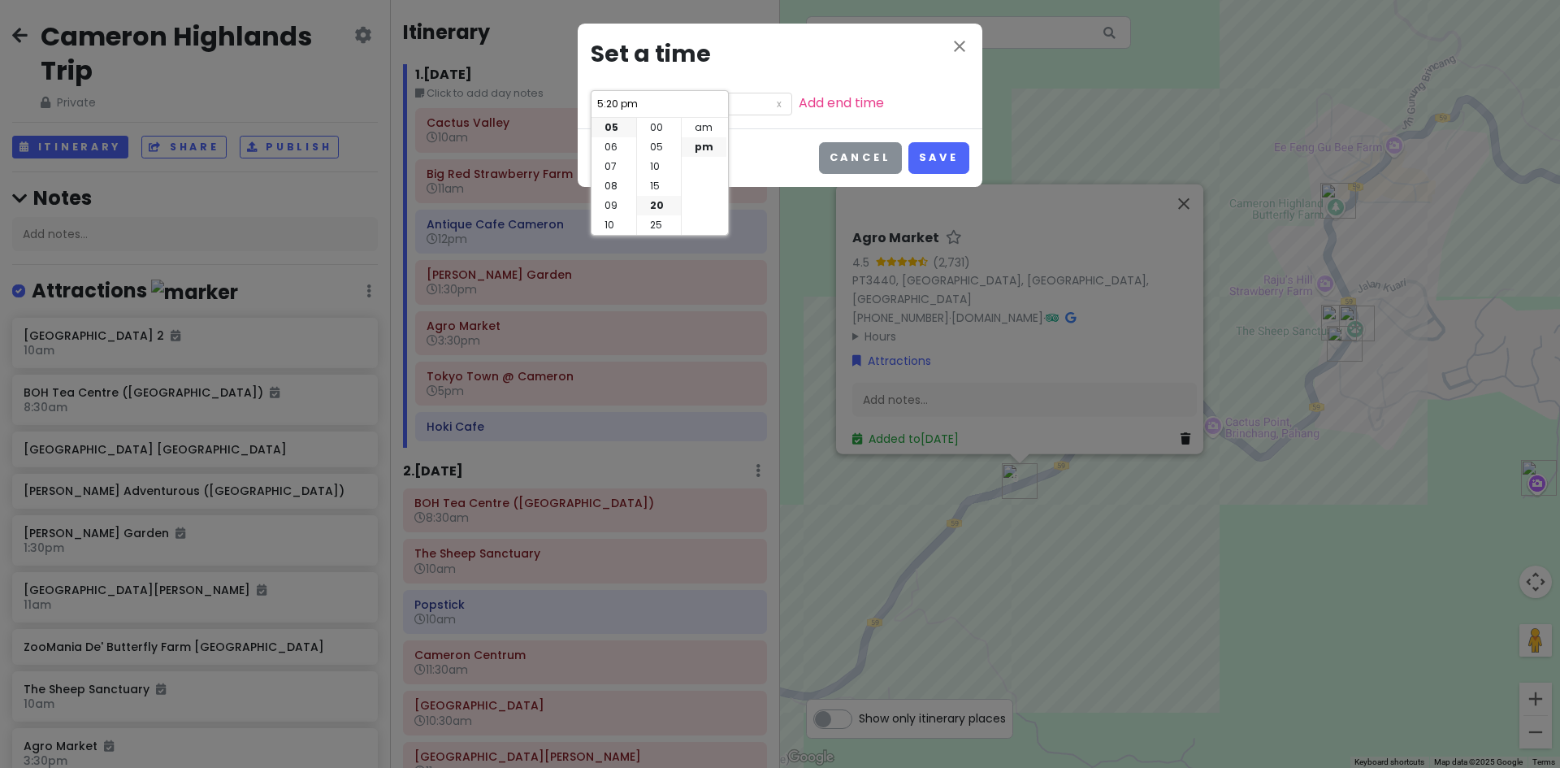
type input "5:00 pm"
click at [924, 158] on button "Save" at bounding box center [938, 158] width 61 height 32
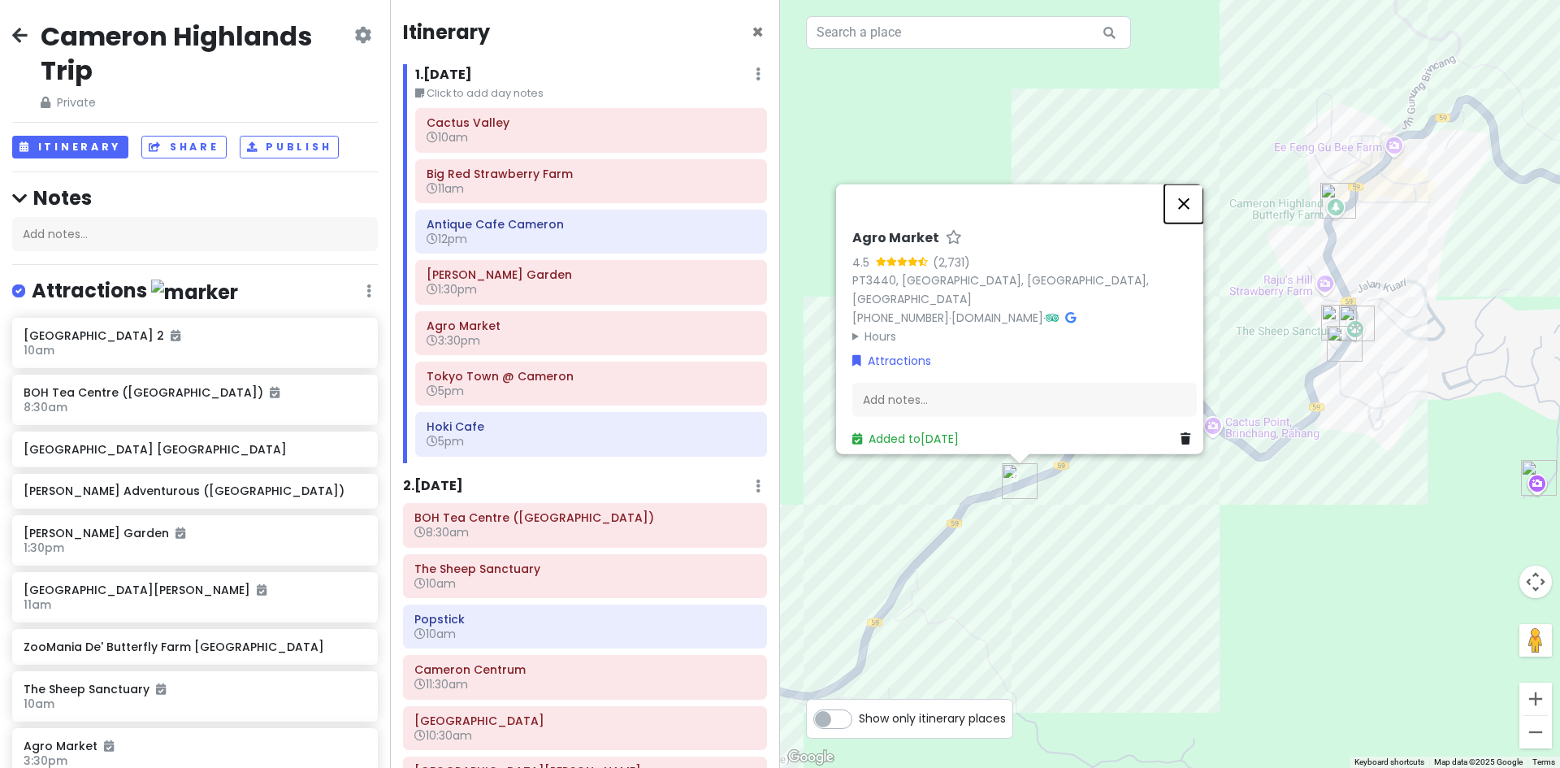
click at [1197, 188] on button "Close" at bounding box center [1183, 203] width 39 height 39
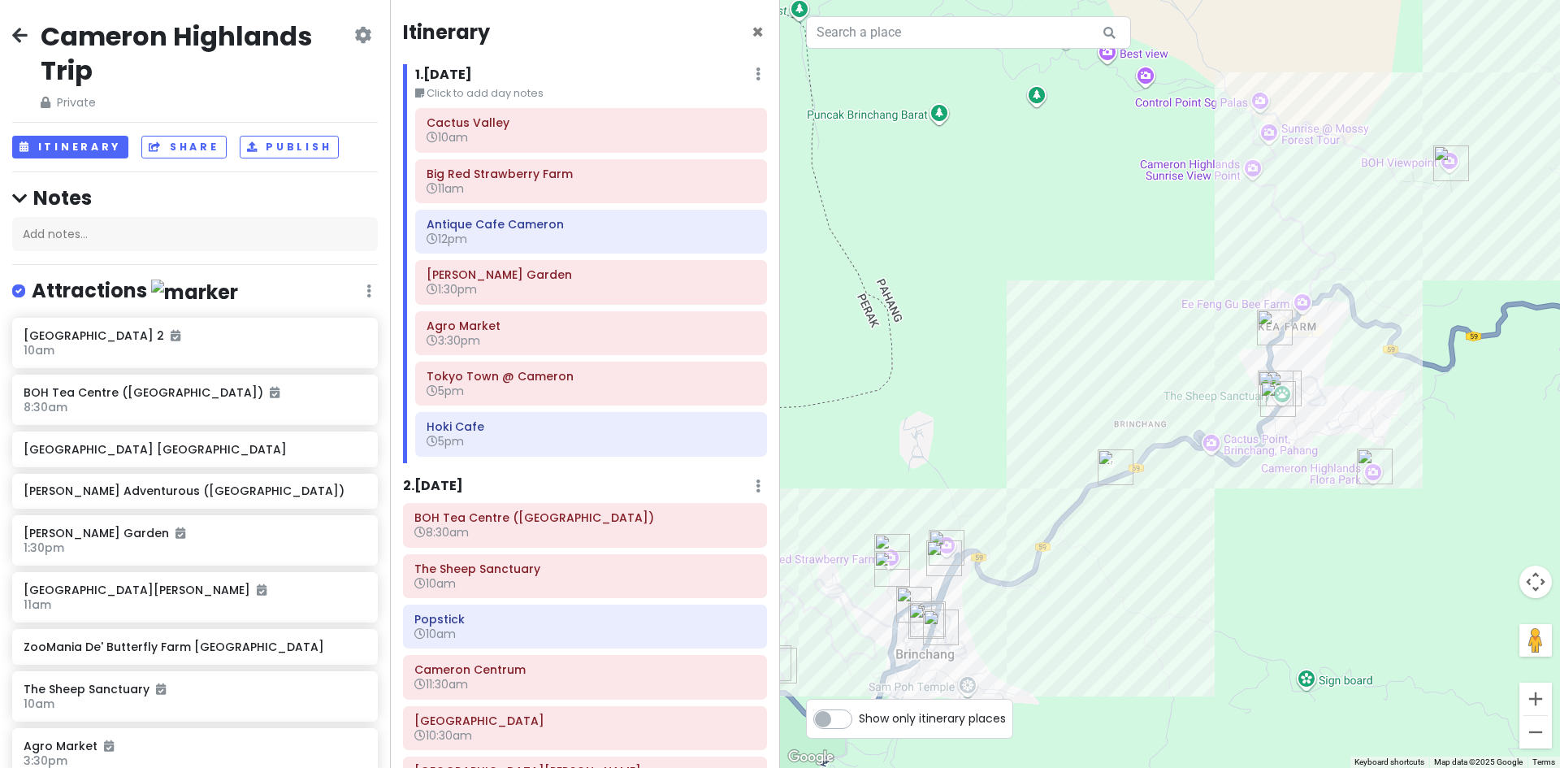
drag, startPoint x: 1162, startPoint y: 517, endPoint x: 1158, endPoint y: 488, distance: 28.6
click at [1180, 488] on div "Loading..." at bounding box center [1170, 384] width 780 height 768
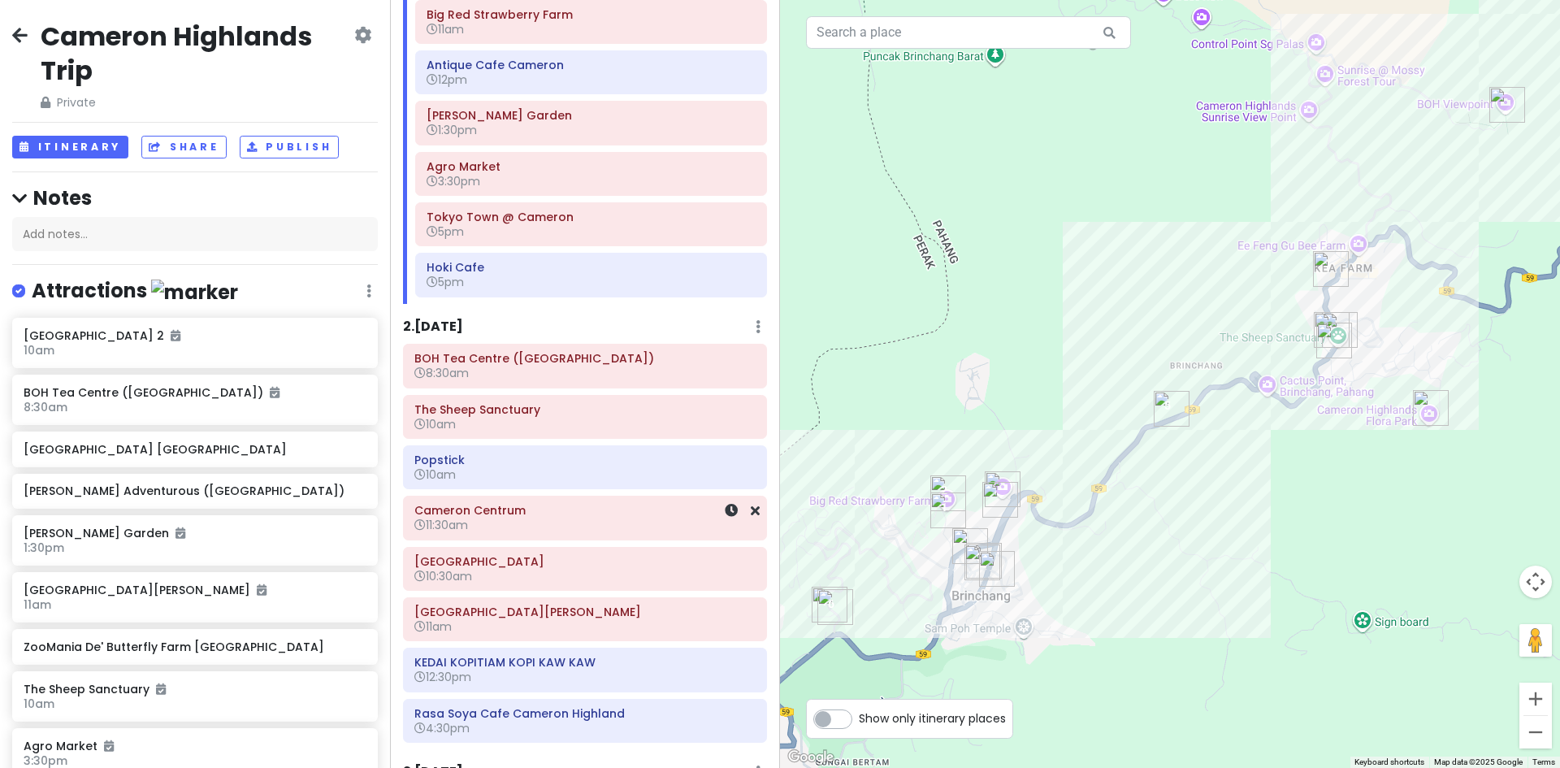
scroll to position [285, 0]
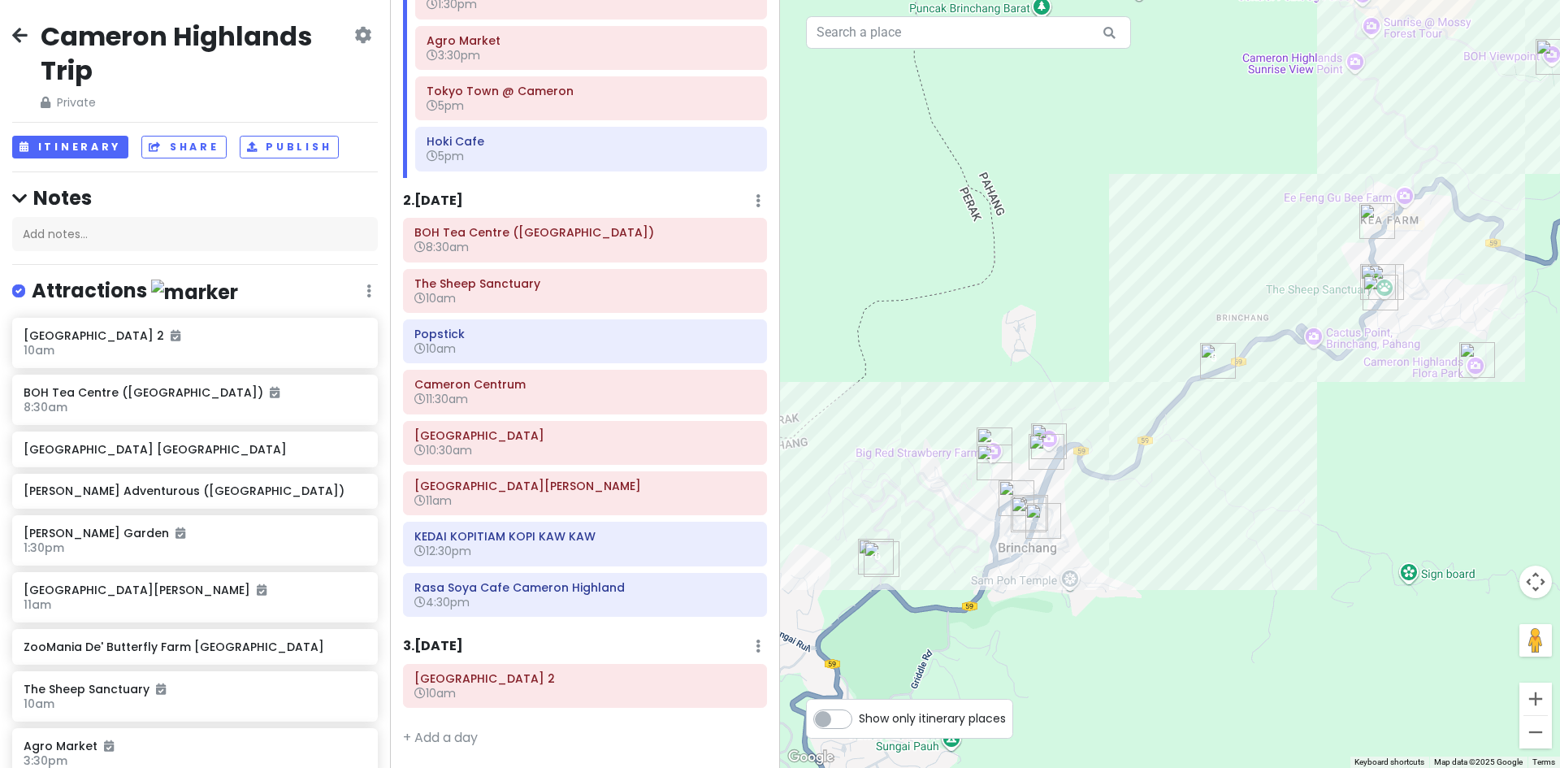
drag, startPoint x: 1275, startPoint y: 423, endPoint x: 1284, endPoint y: 429, distance: 9.9
click at [1427, 363] on div "Loading..." at bounding box center [1170, 384] width 780 height 768
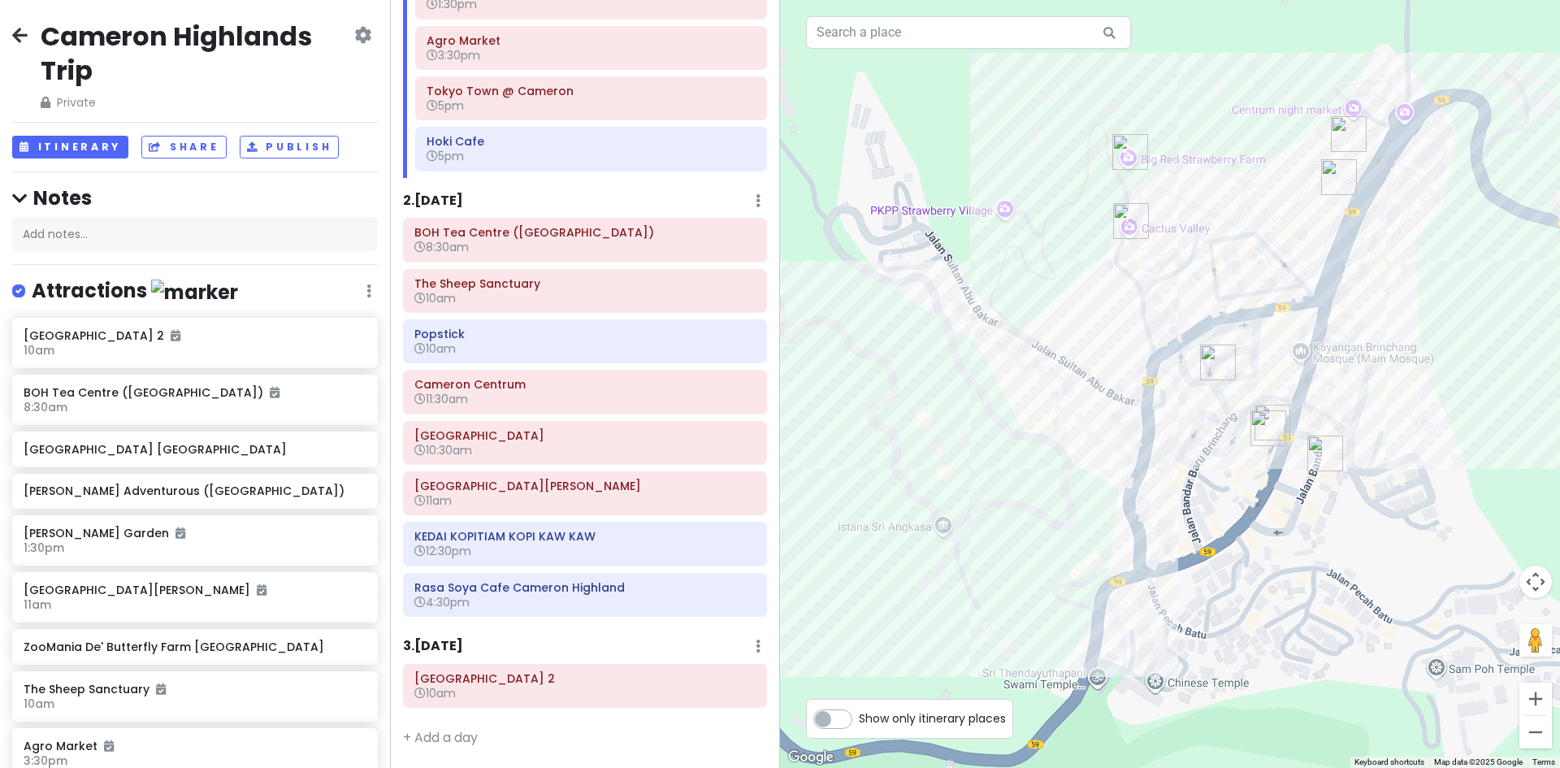
drag, startPoint x: 1314, startPoint y: 340, endPoint x: 1260, endPoint y: 412, distance: 89.8
click at [1266, 409] on div "Loading..." at bounding box center [1170, 384] width 780 height 768
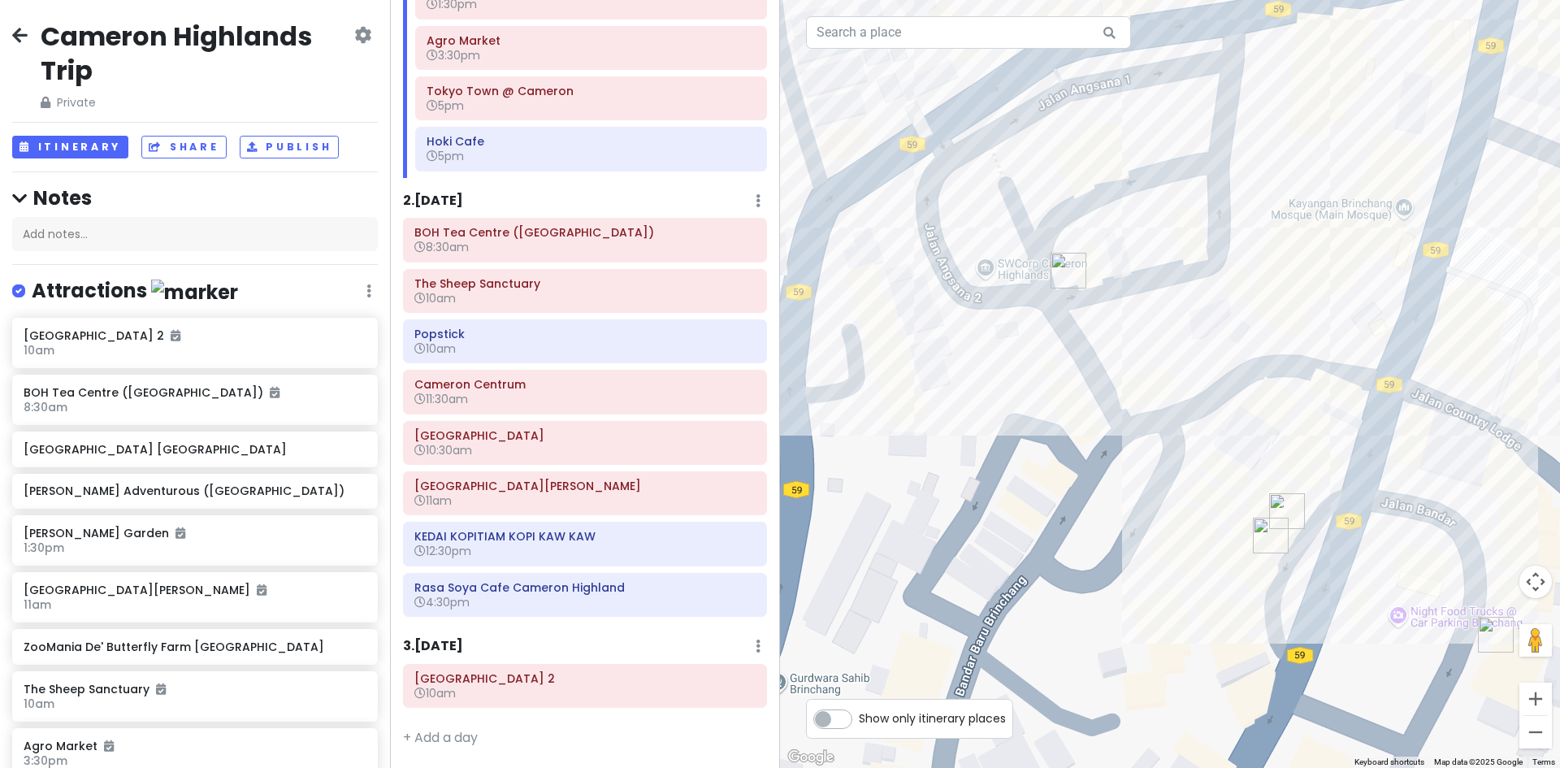
click at [1263, 539] on img "Restaurant Tuan Yuan" at bounding box center [1270, 535] width 49 height 49
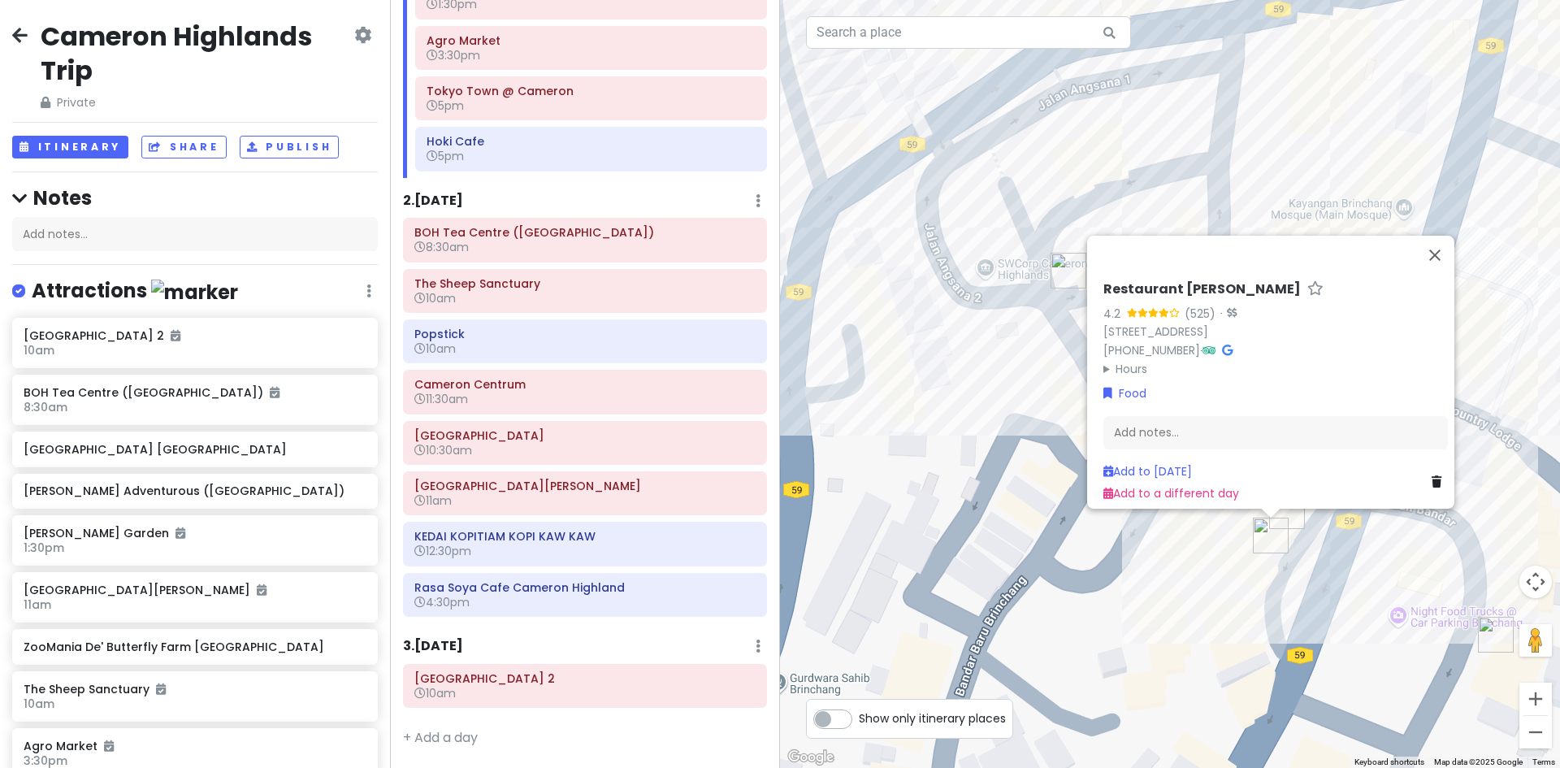
click at [1336, 574] on div "Loading... Restaurant [PERSON_NAME] 4.2 (525) · [STREET_ADDRESS] [PHONE_NUMBER]…" at bounding box center [1170, 384] width 780 height 768
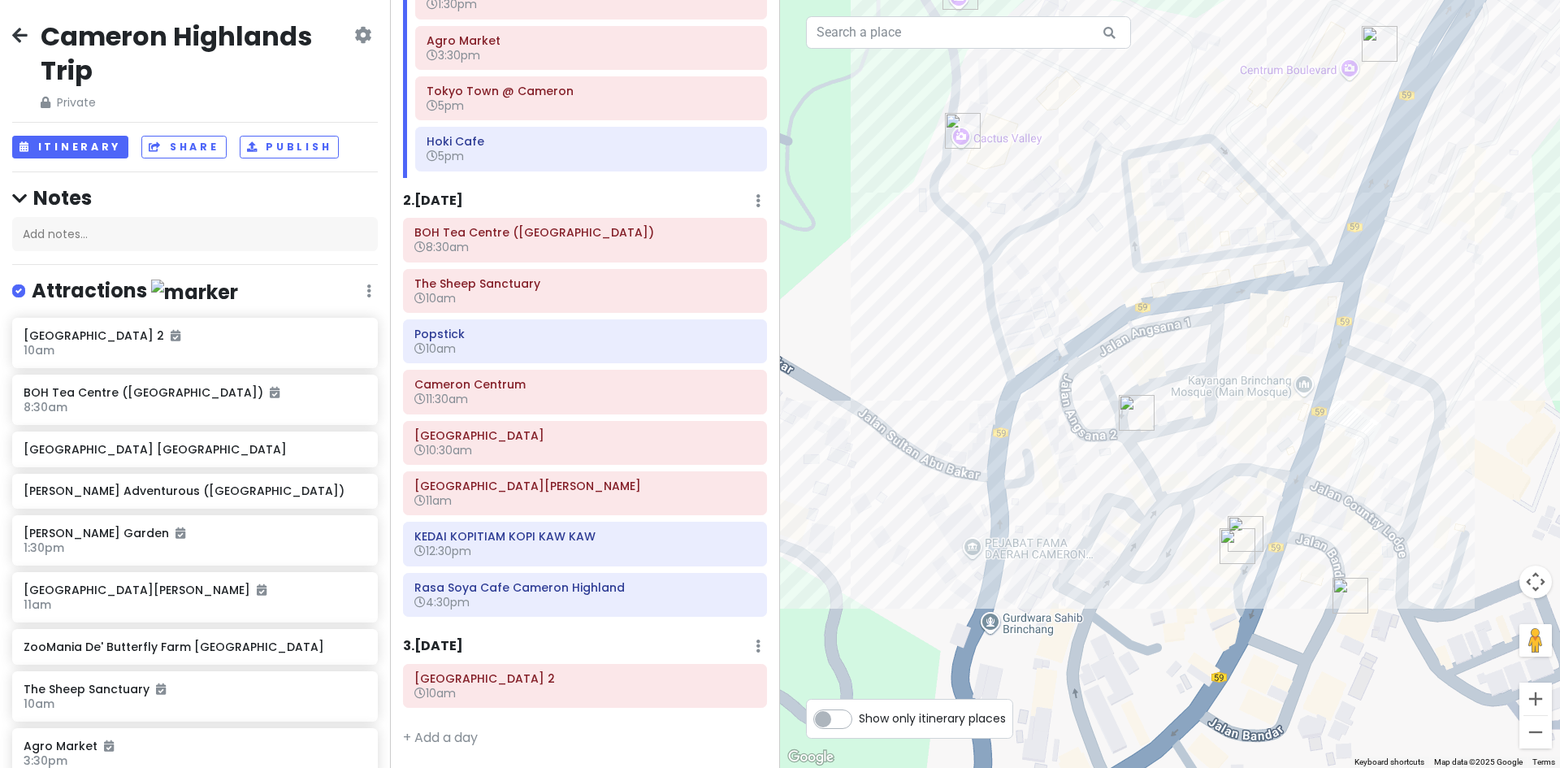
click at [1229, 548] on img "Restaurant Tuan Yuan" at bounding box center [1237, 546] width 49 height 49
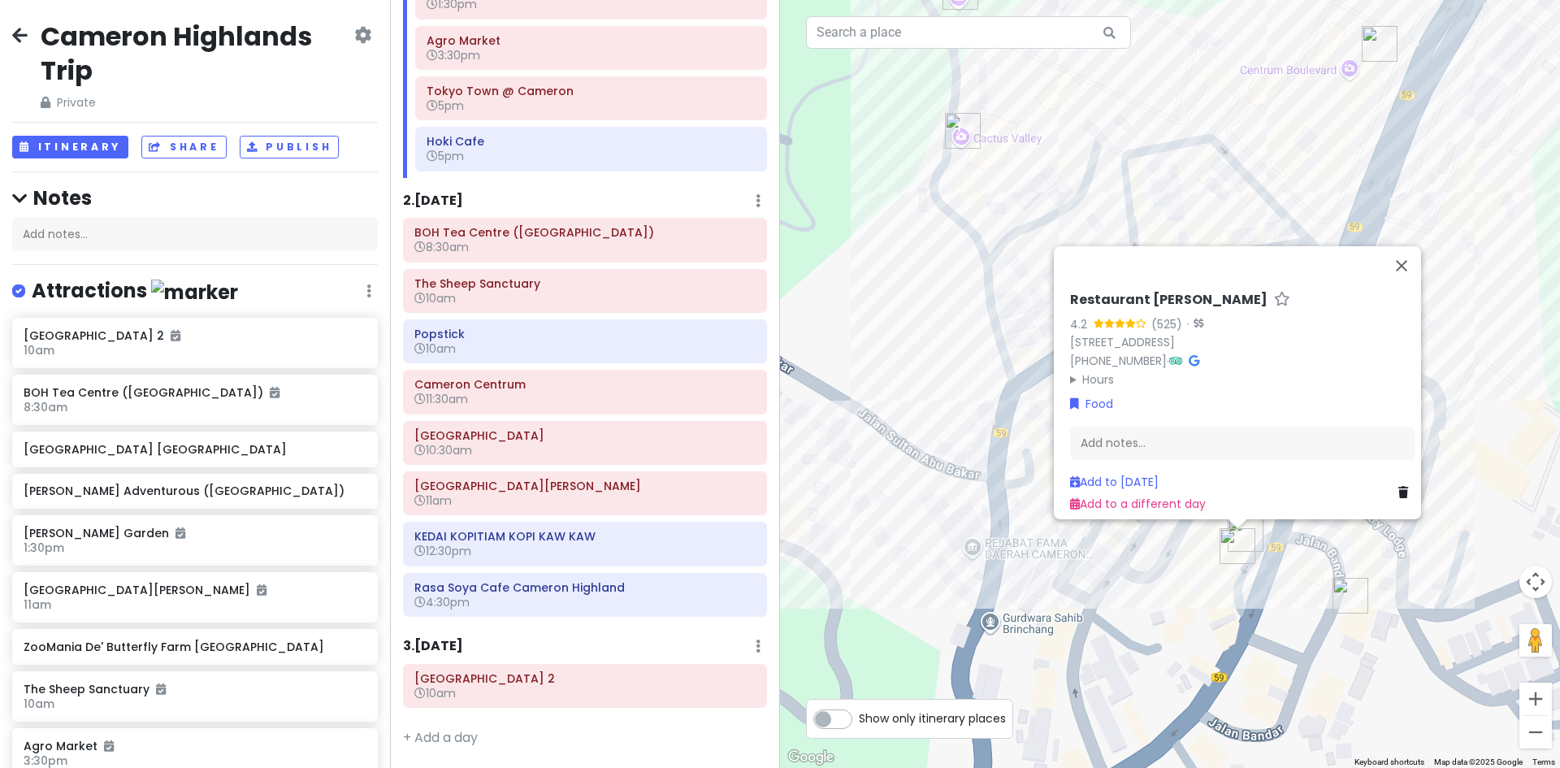
click at [933, 264] on div "Loading... Restaurant [PERSON_NAME] 4.2 (525) · [STREET_ADDRESS] [PHONE_NUMBER]…" at bounding box center [1170, 384] width 780 height 768
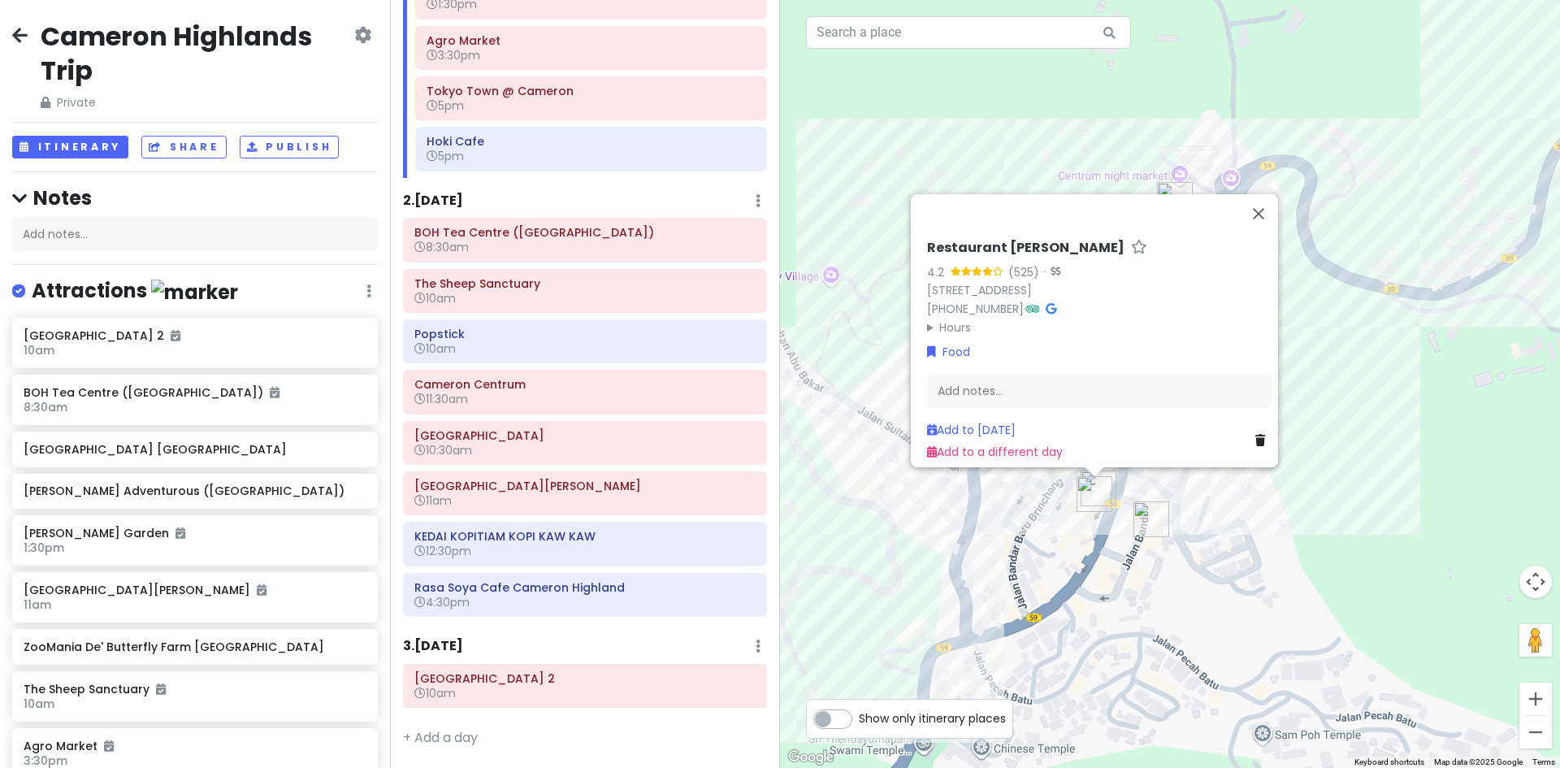
click at [967, 548] on div "Loading... Restaurant [PERSON_NAME] 4.2 (525) · [STREET_ADDRESS] [PHONE_NUMBER]…" at bounding box center [1170, 384] width 780 height 768
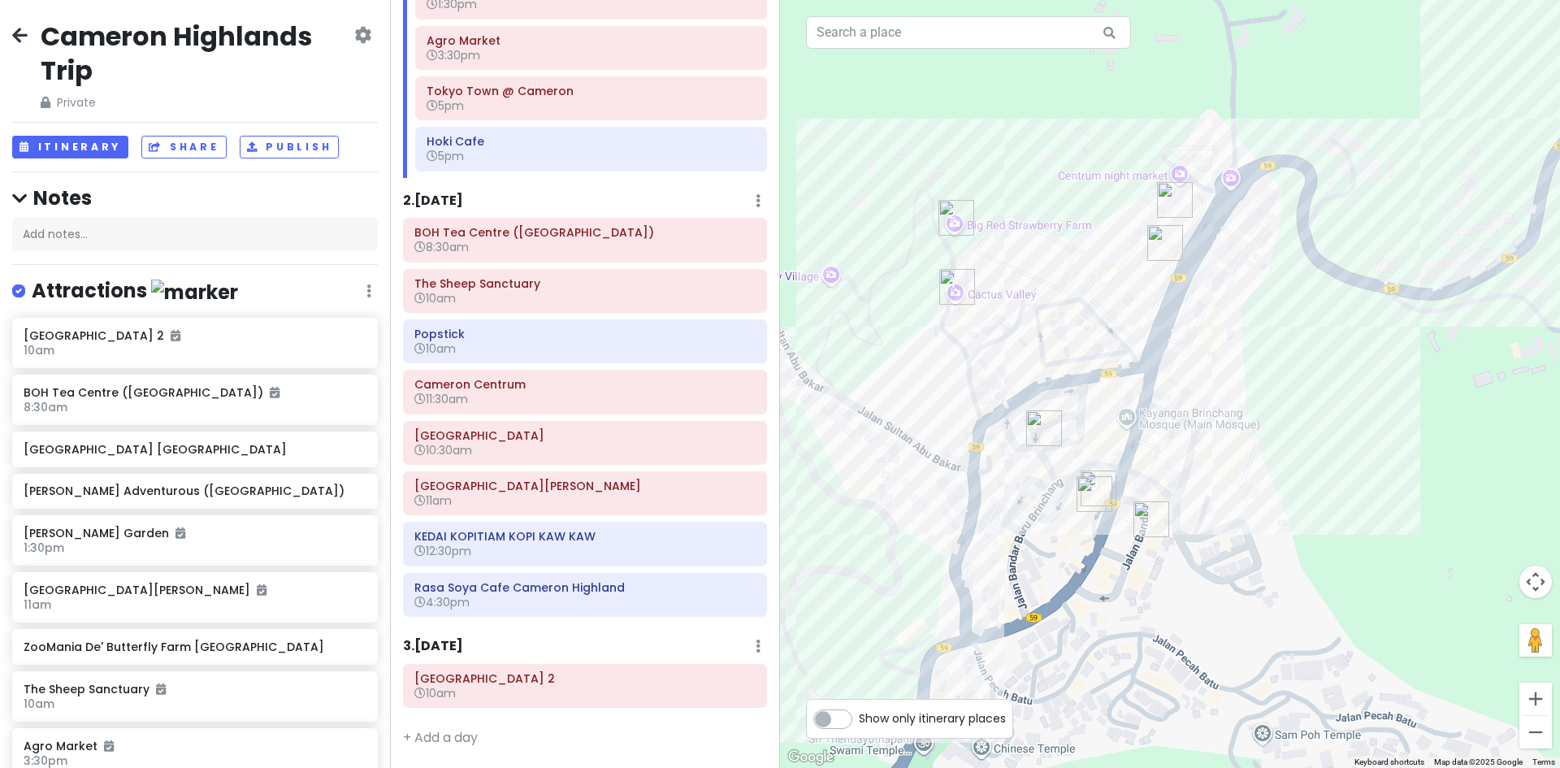
drag, startPoint x: 903, startPoint y: 539, endPoint x: 1259, endPoint y: 399, distance: 383.3
click at [1253, 401] on div "Loading..." at bounding box center [1170, 384] width 780 height 768
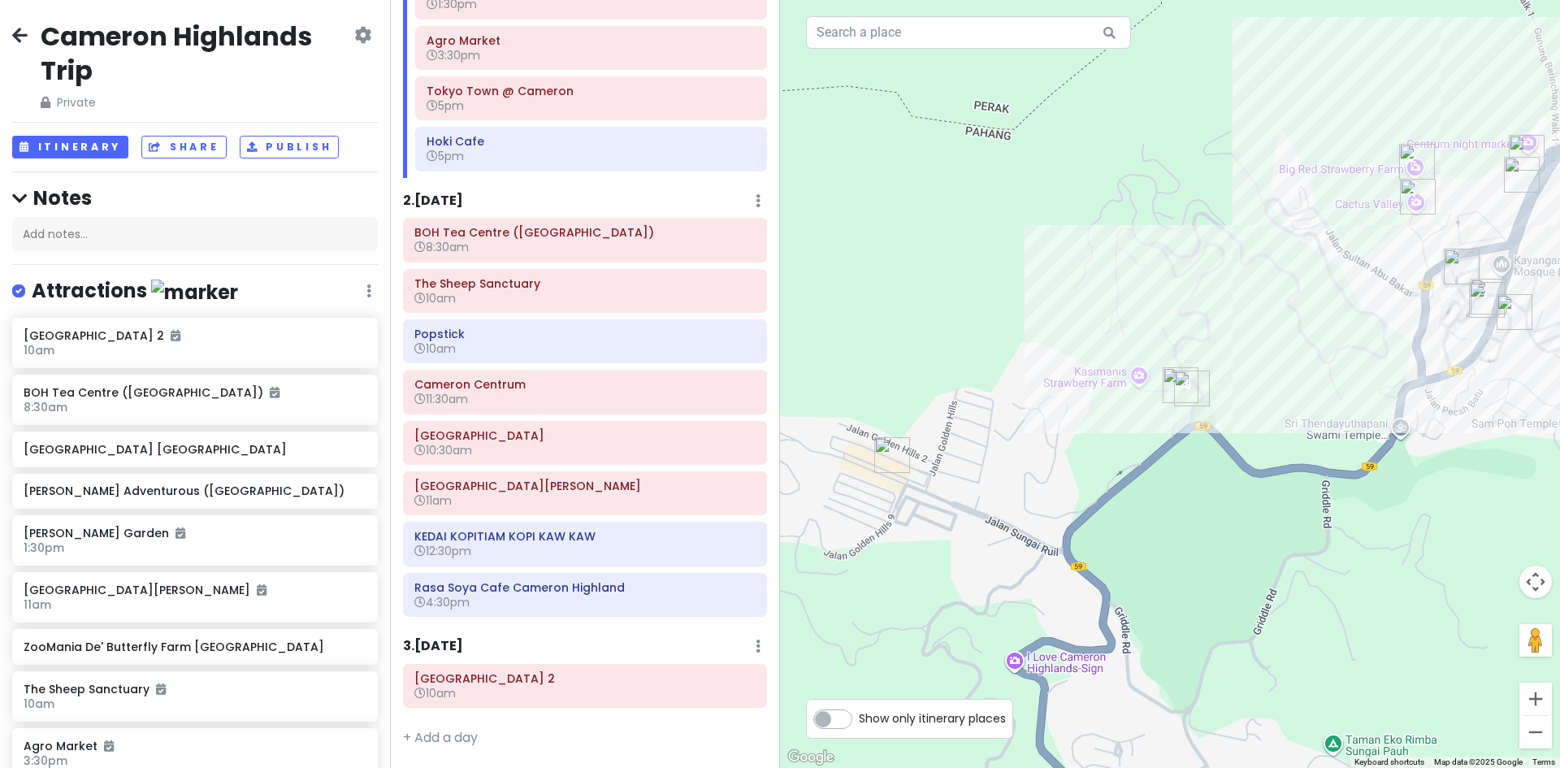
drag, startPoint x: 1266, startPoint y: 444, endPoint x: 1227, endPoint y: 366, distance: 86.8
click at [1232, 380] on div "Loading..." at bounding box center [1170, 384] width 780 height 768
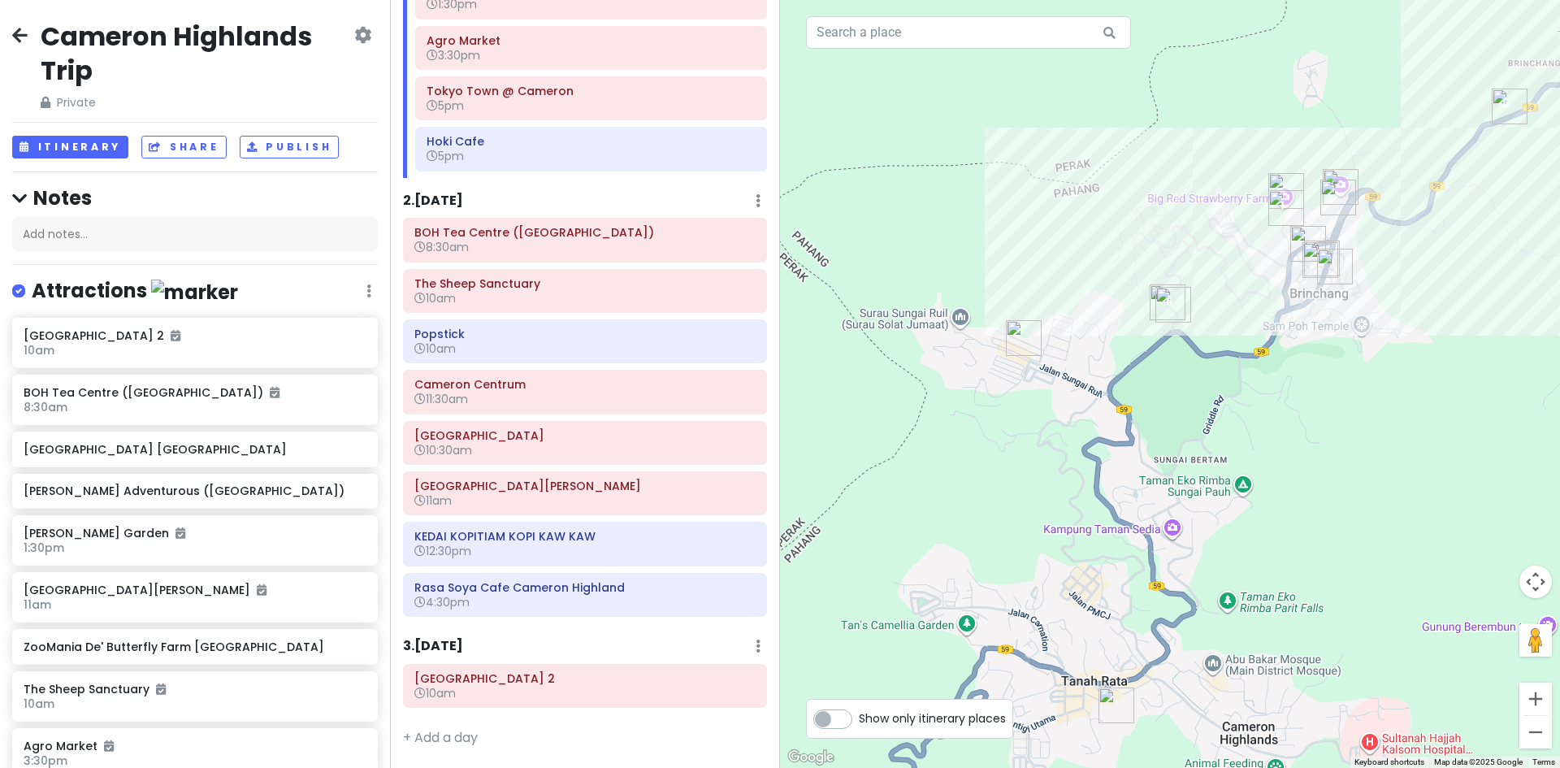
click at [1024, 341] on img "Cameron Night Market" at bounding box center [1023, 338] width 49 height 49
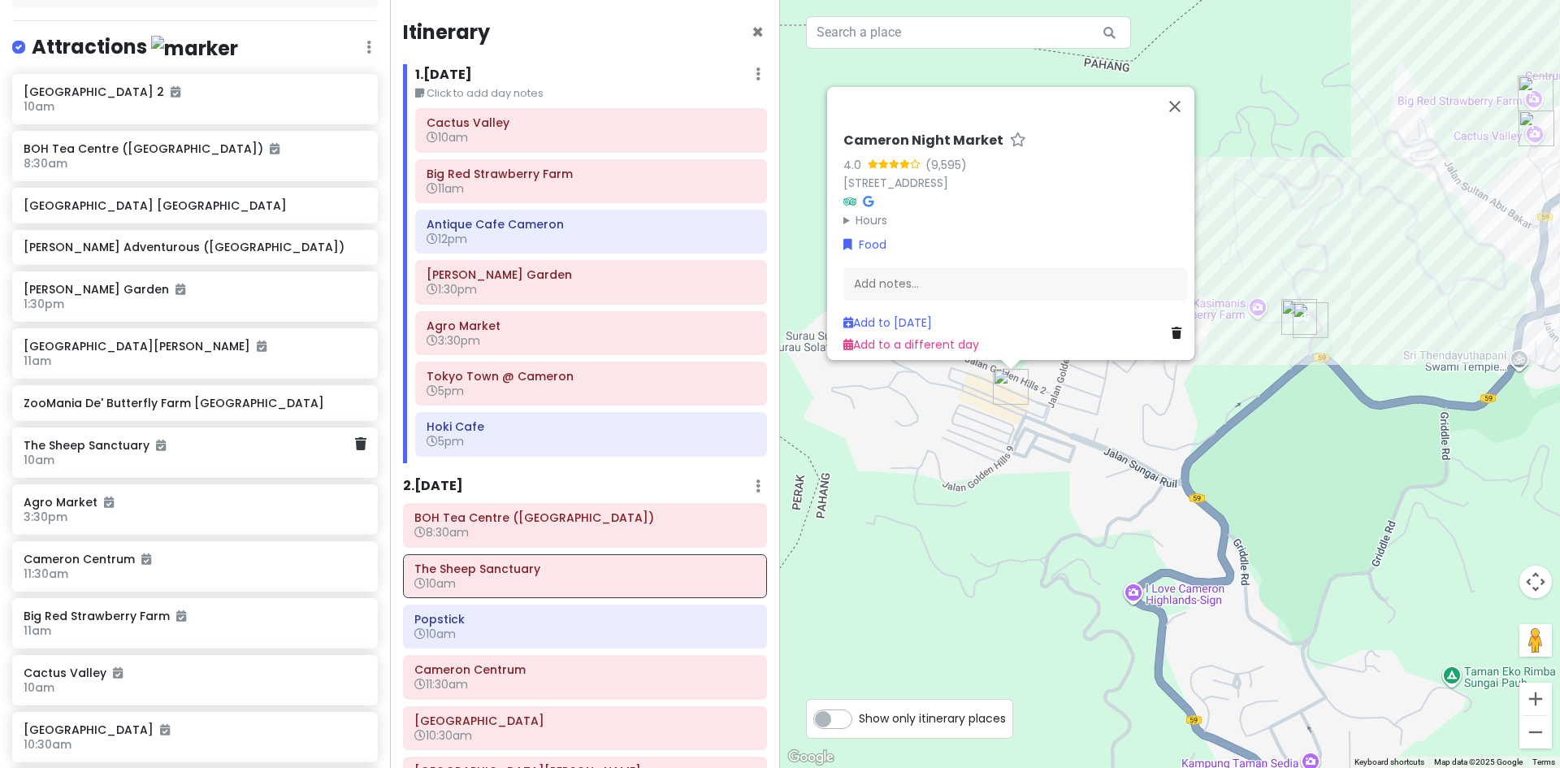
scroll to position [650, 0]
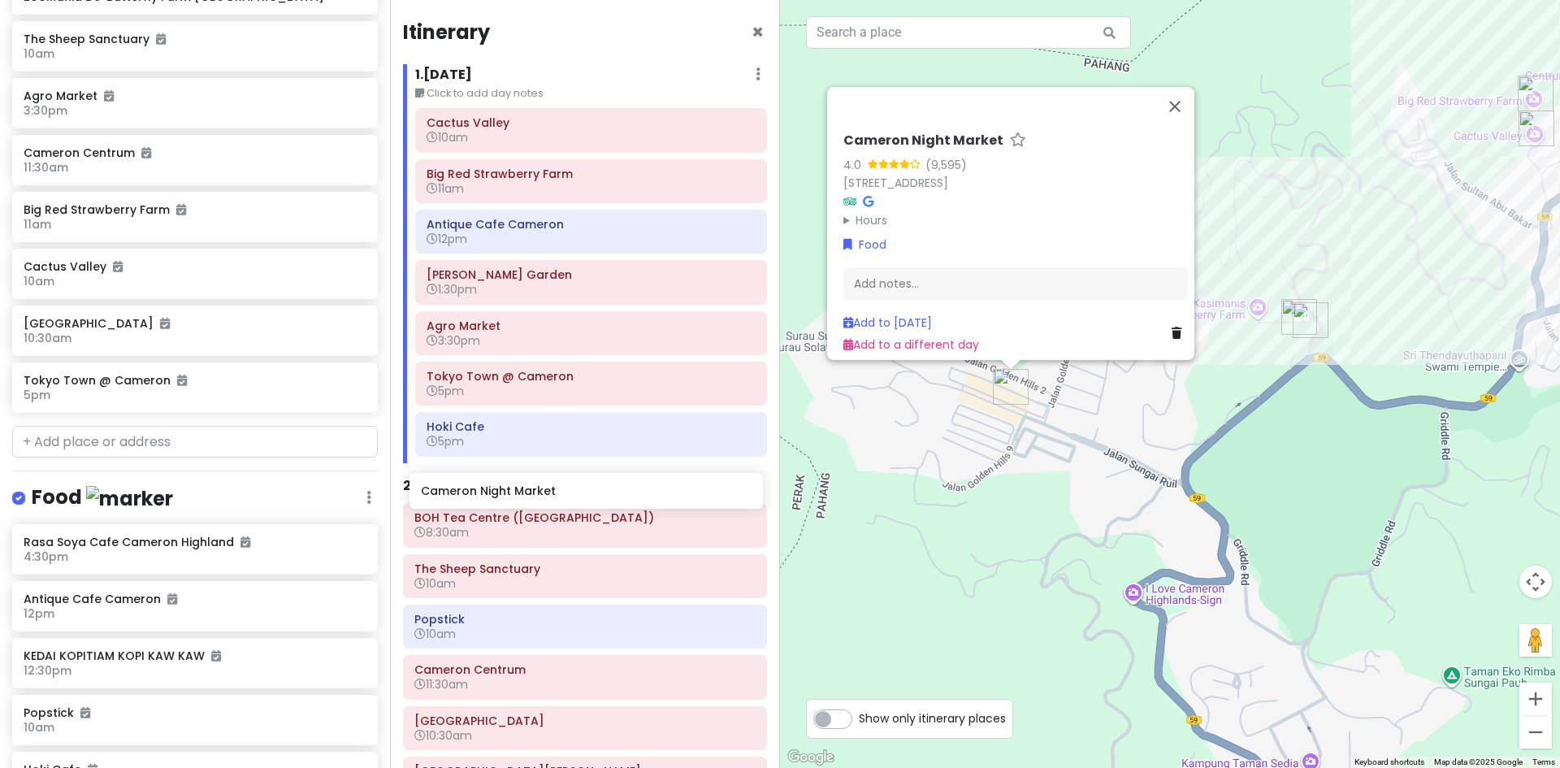
drag, startPoint x: 200, startPoint y: 539, endPoint x: 597, endPoint y: 491, distance: 400.2
click at [597, 491] on div "Cameron Highlands Trip Private Change Dates Make a Copy Delete Trip Go Pro ⚡️ G…" at bounding box center [780, 384] width 1560 height 768
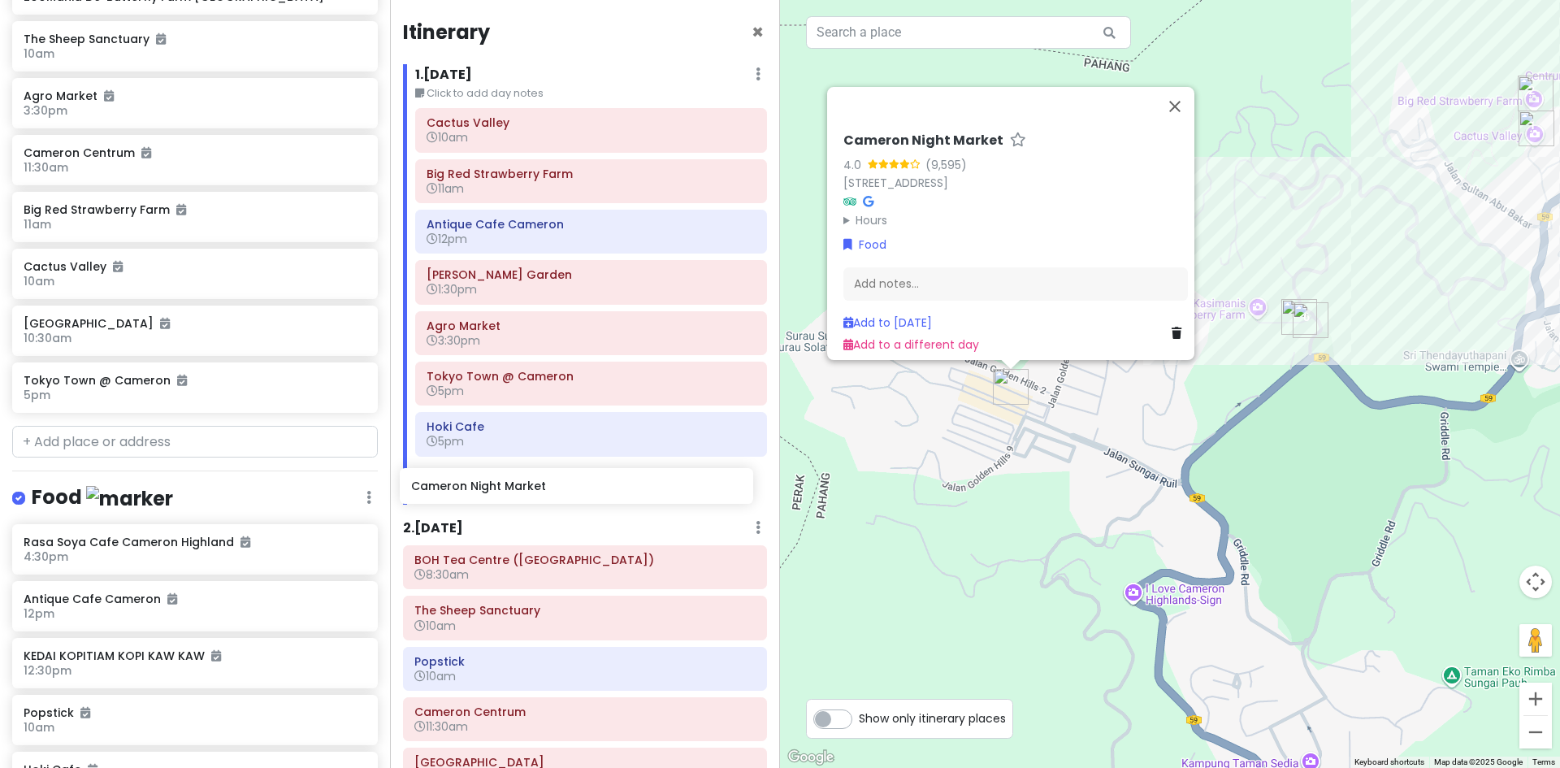
drag, startPoint x: 310, startPoint y: 531, endPoint x: 654, endPoint y: 483, distance: 347.9
click at [654, 483] on div "Cameron Highlands Trip Private Change Dates Make a Copy Delete Trip Go Pro ⚡️ G…" at bounding box center [780, 384] width 1560 height 768
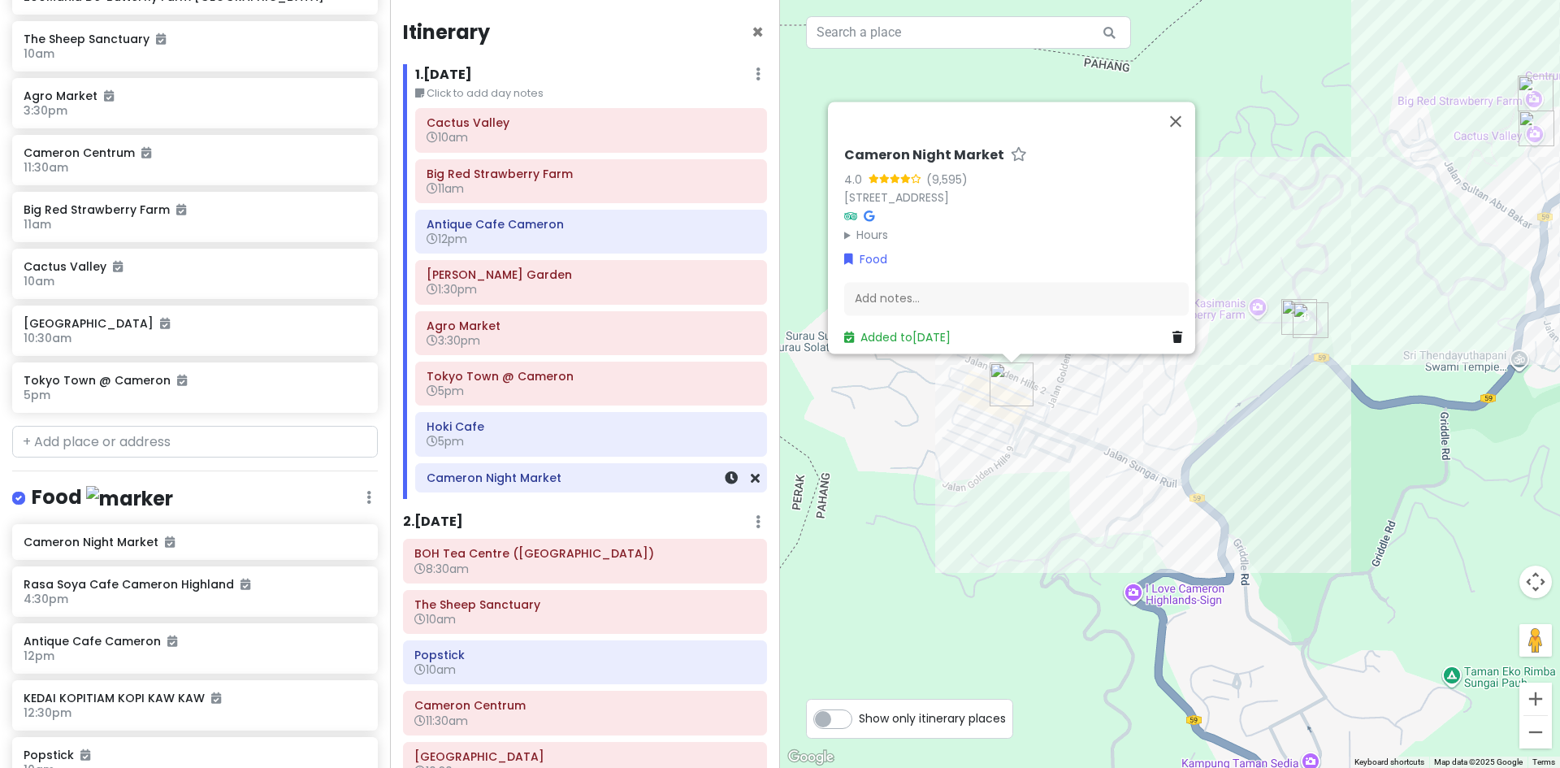
click at [718, 487] on div at bounding box center [732, 478] width 54 height 28
click at [725, 481] on icon at bounding box center [731, 477] width 13 height 13
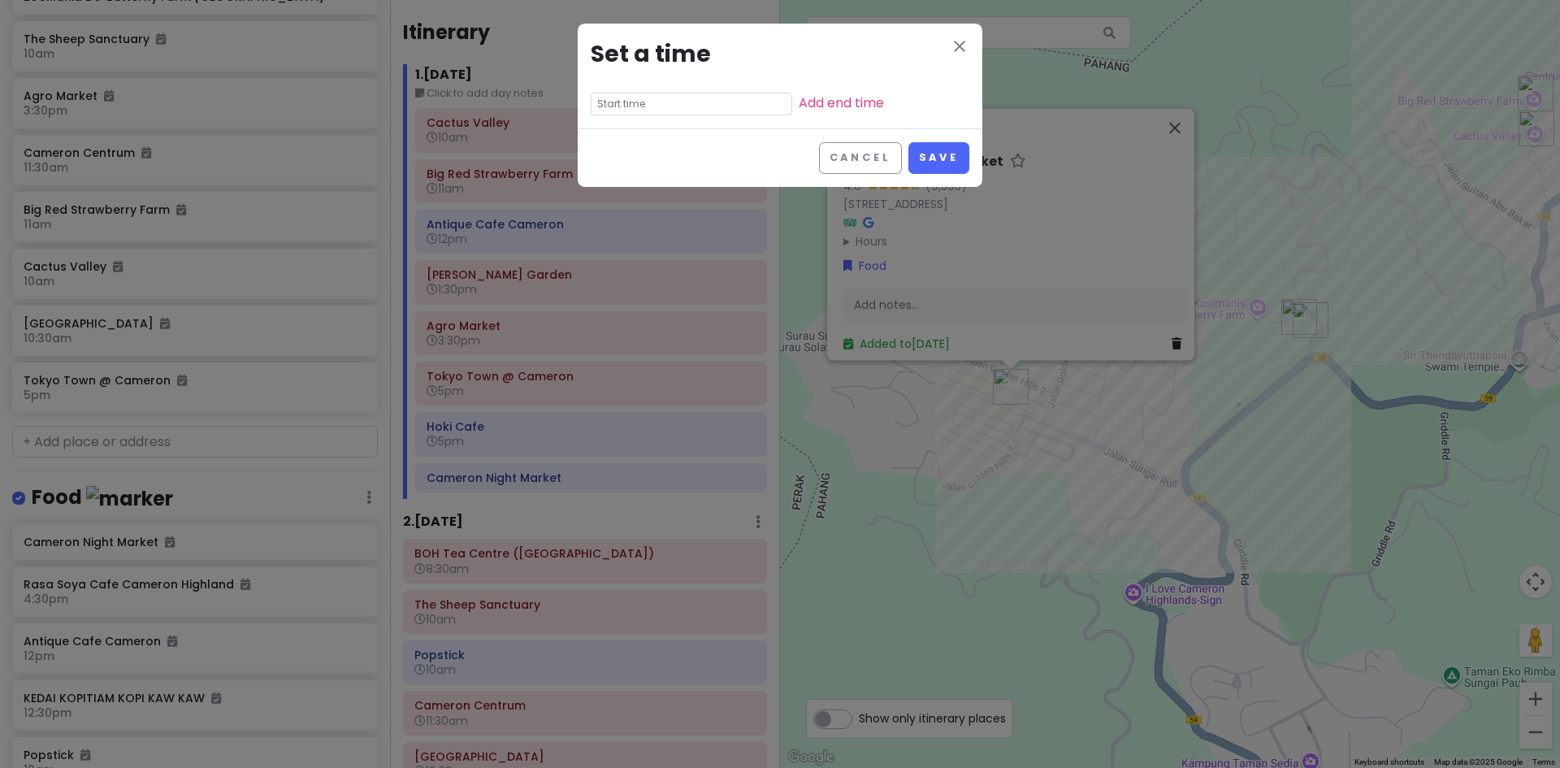
click at [662, 95] on input "text" at bounding box center [691, 104] width 201 height 23
click at [617, 186] on li "06" at bounding box center [613, 185] width 45 height 19
type input "6:20 pm"
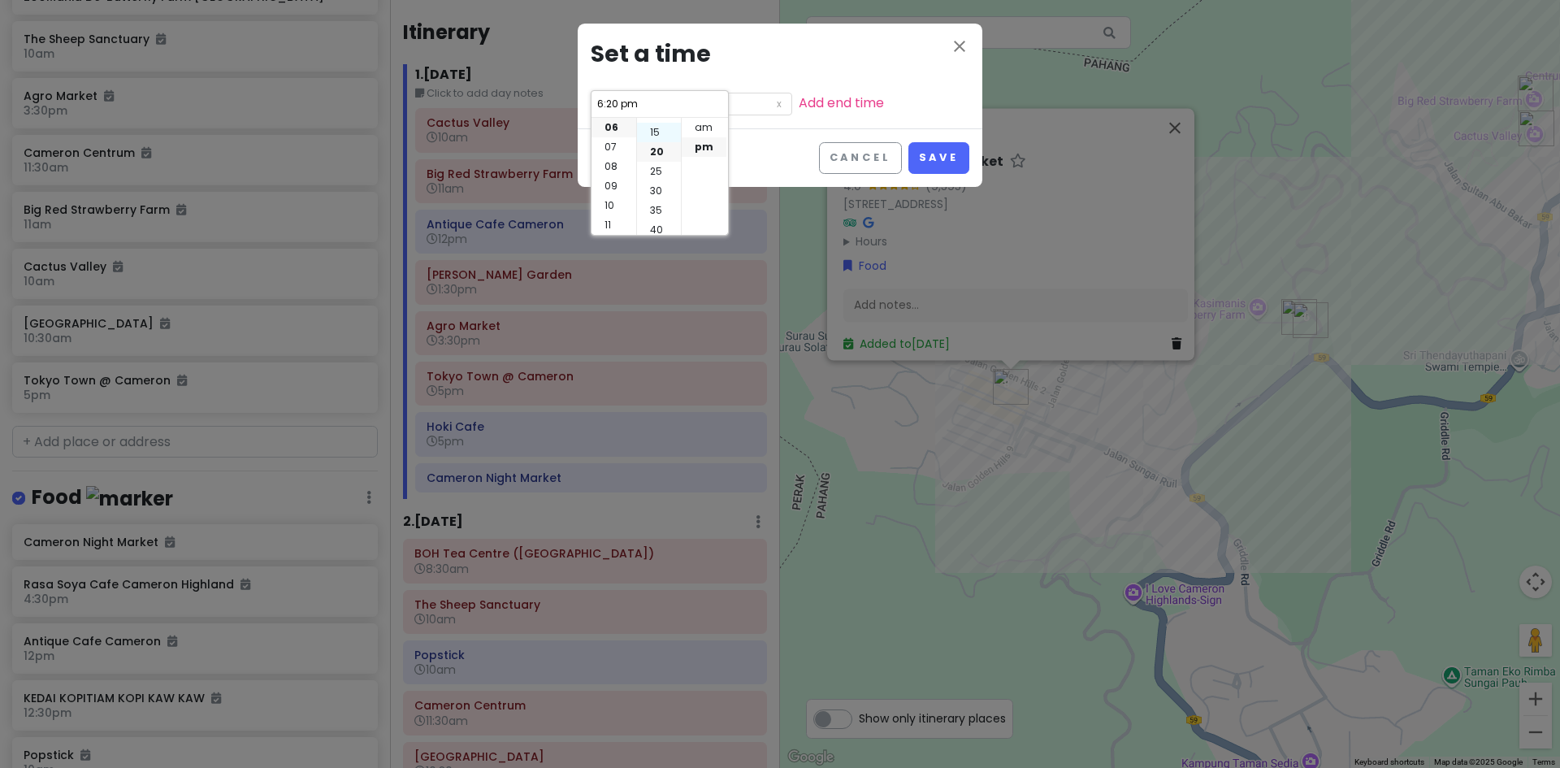
scroll to position [0, 0]
click at [660, 131] on li "00" at bounding box center [659, 127] width 44 height 19
type input "6:00 pm"
click at [949, 161] on button "Save" at bounding box center [938, 158] width 61 height 32
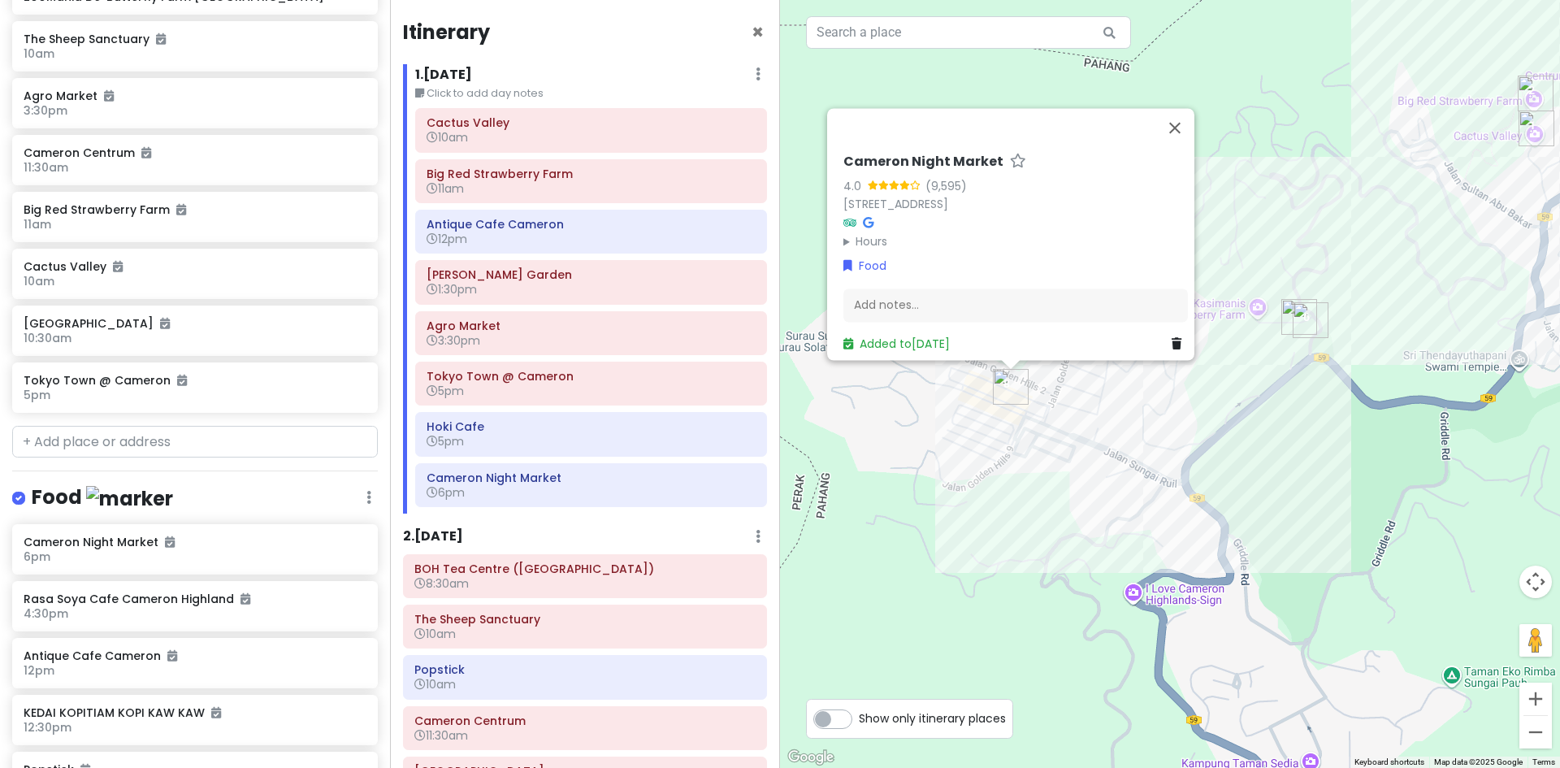
click at [1162, 445] on div "Loading... Cameron Night Market 4.0 (9,595) [STREET_ADDRESS] Hours [DATE] Close…" at bounding box center [1170, 384] width 780 height 768
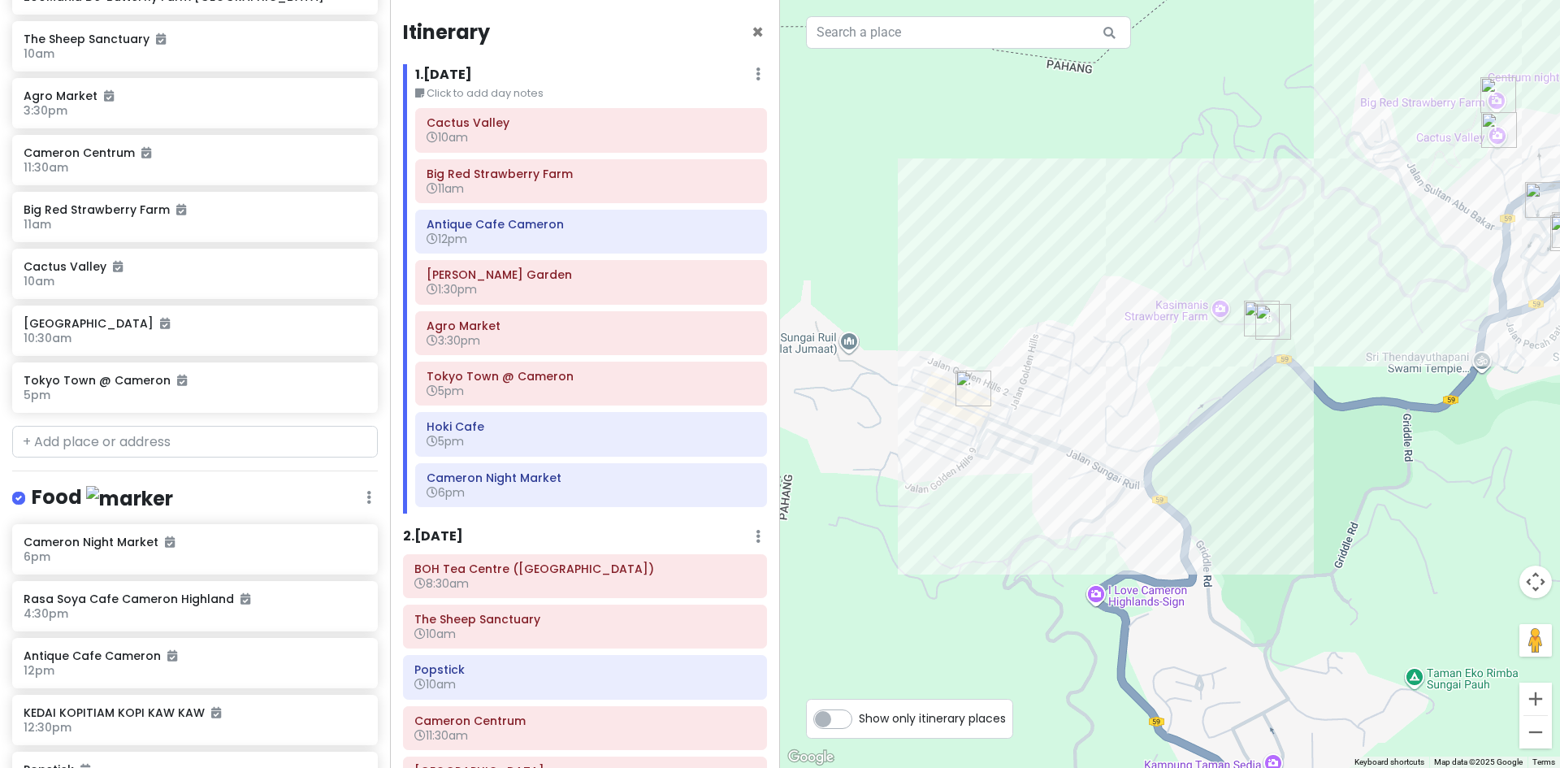
drag, startPoint x: 1147, startPoint y: 437, endPoint x: 1066, endPoint y: 437, distance: 81.2
click at [1089, 437] on div "Loading..." at bounding box center [1170, 384] width 780 height 768
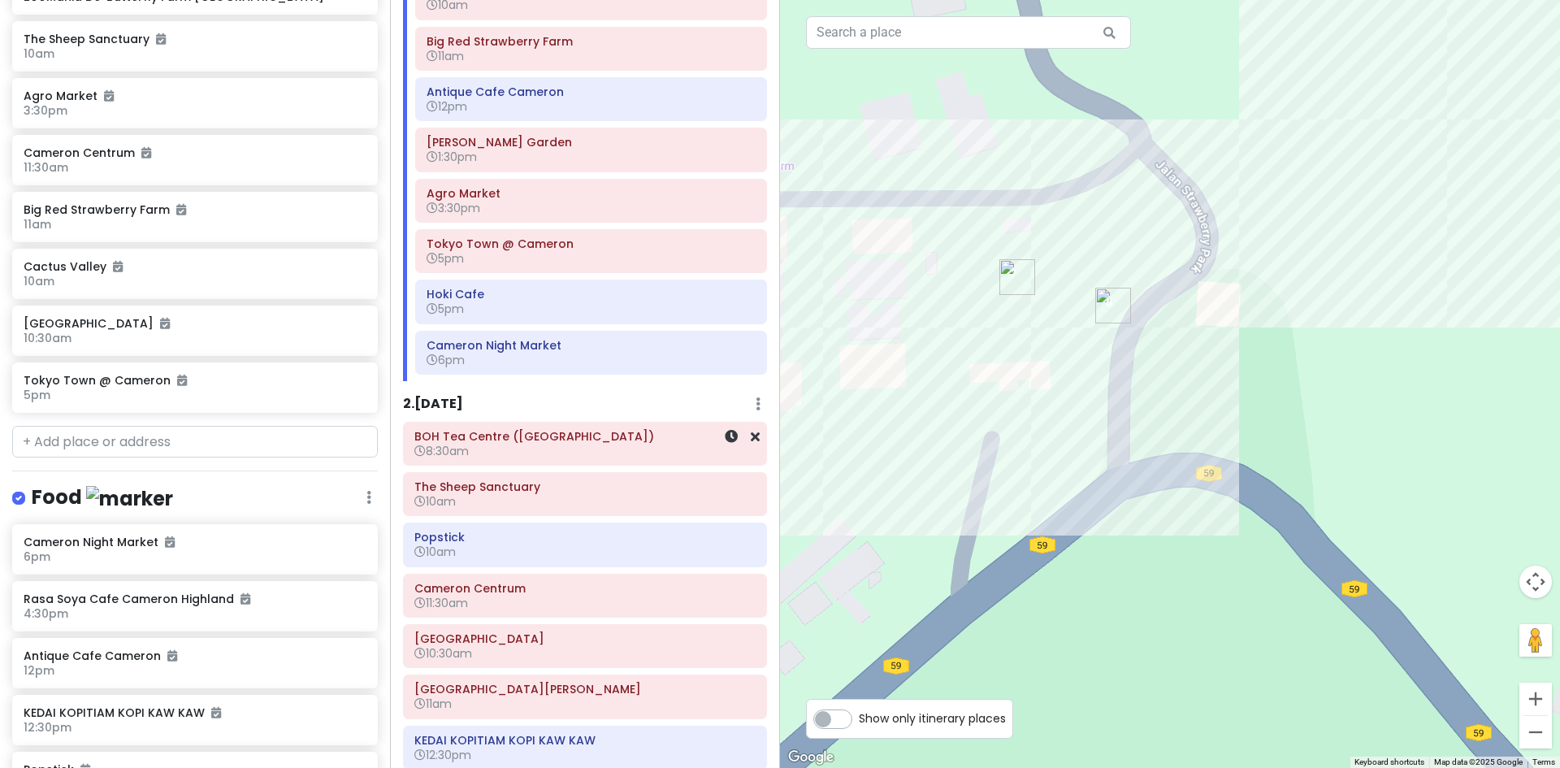
scroll to position [162, 0]
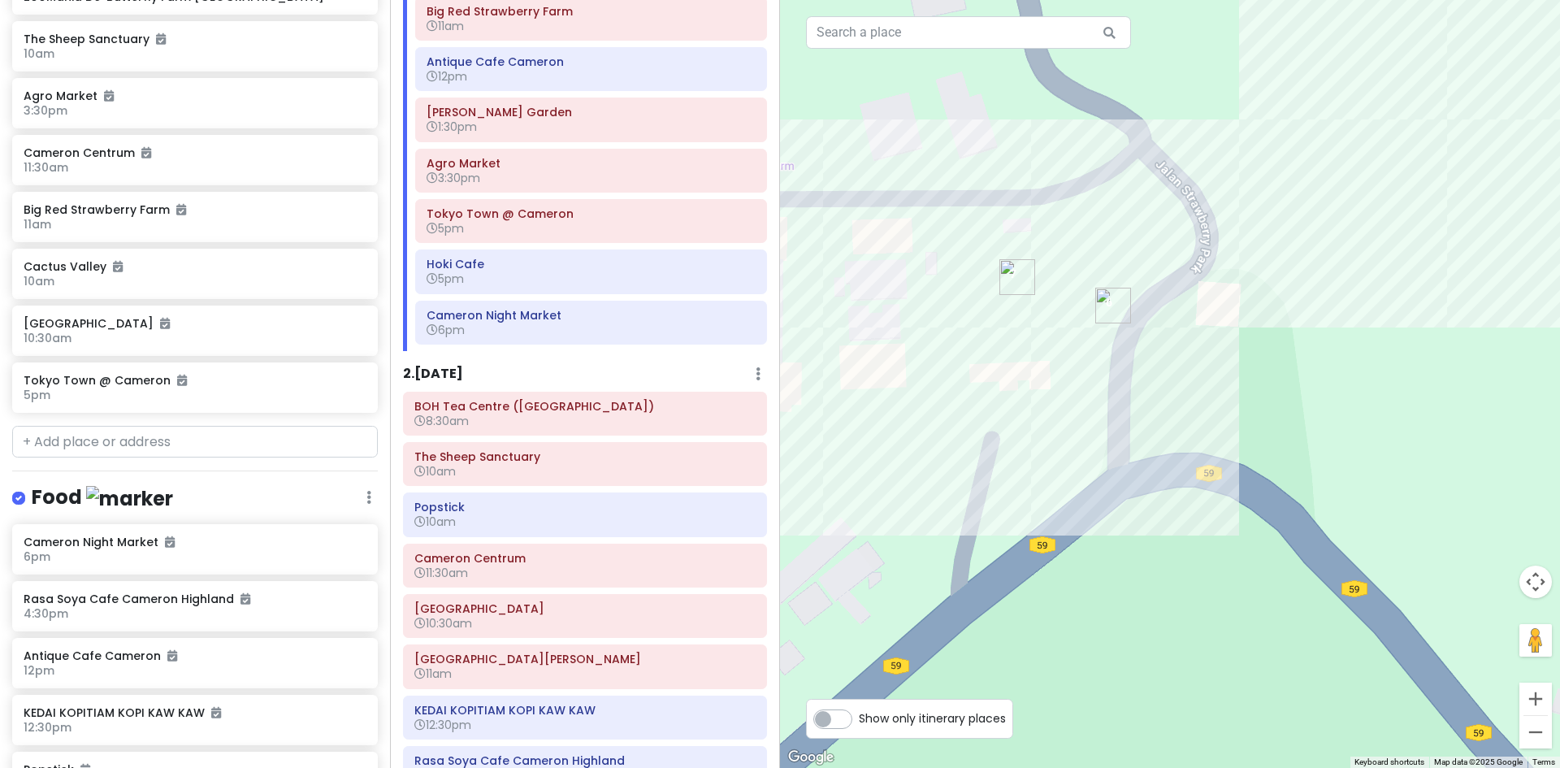
drag, startPoint x: 988, startPoint y: 465, endPoint x: 976, endPoint y: 478, distance: 17.2
click at [978, 476] on div "Loading..." at bounding box center [1170, 384] width 780 height 768
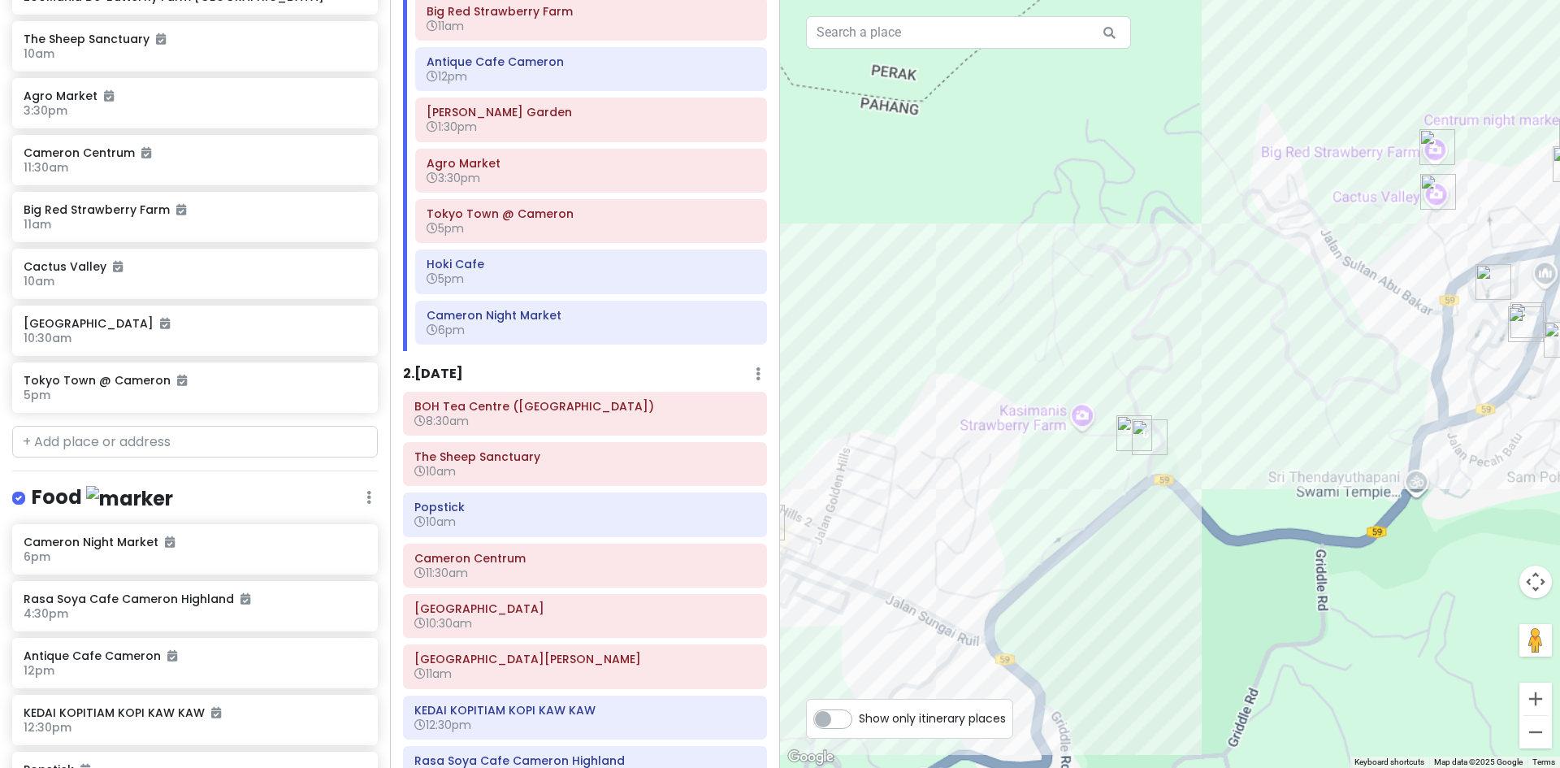
drag, startPoint x: 999, startPoint y: 506, endPoint x: 1150, endPoint y: 493, distance: 151.7
click at [1150, 493] on div "Loading..." at bounding box center [1170, 384] width 780 height 768
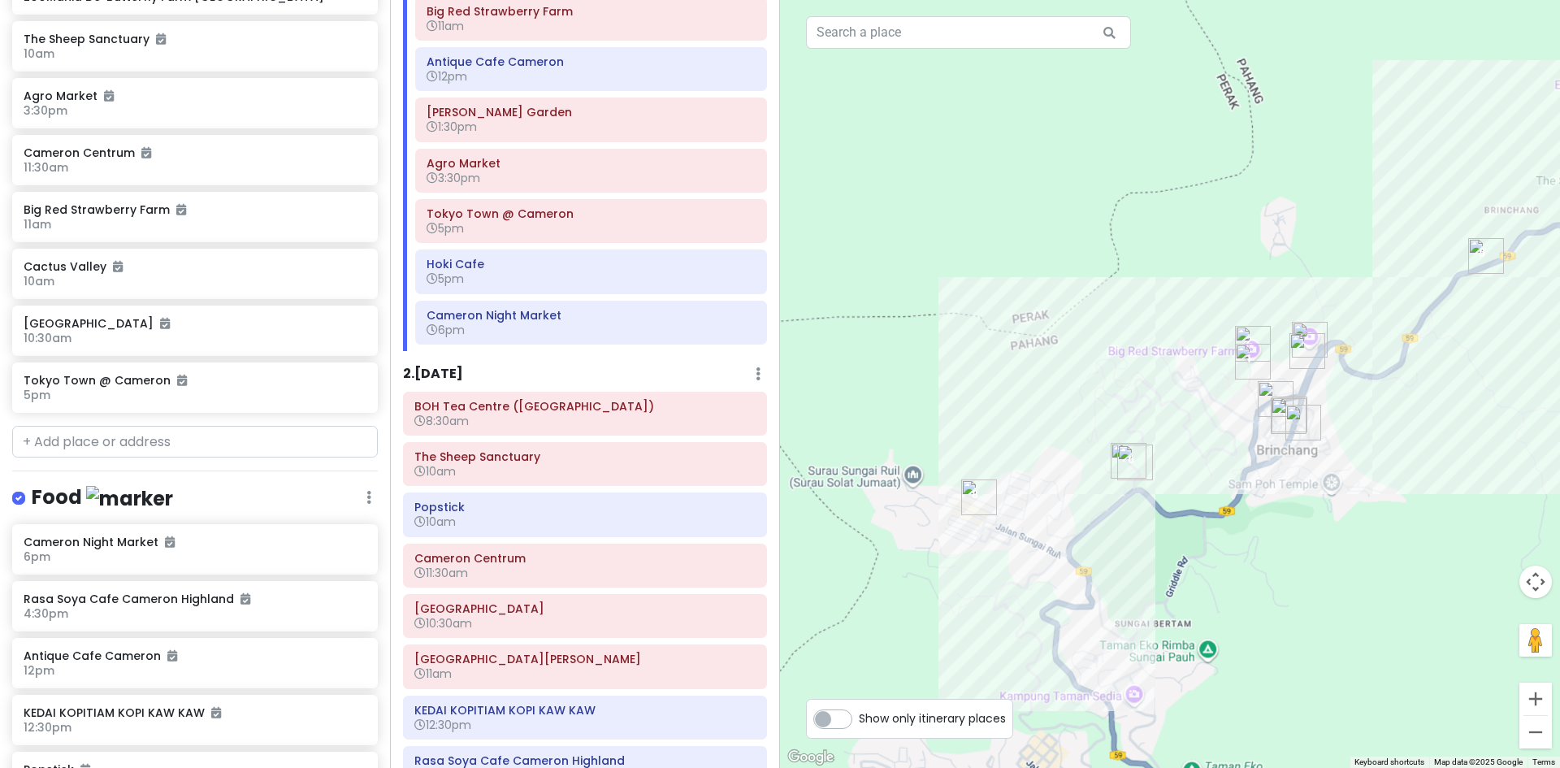
drag, startPoint x: 1227, startPoint y: 478, endPoint x: 1115, endPoint y: 500, distance: 114.9
click at [1123, 503] on div "Loading..." at bounding box center [1170, 384] width 780 height 768
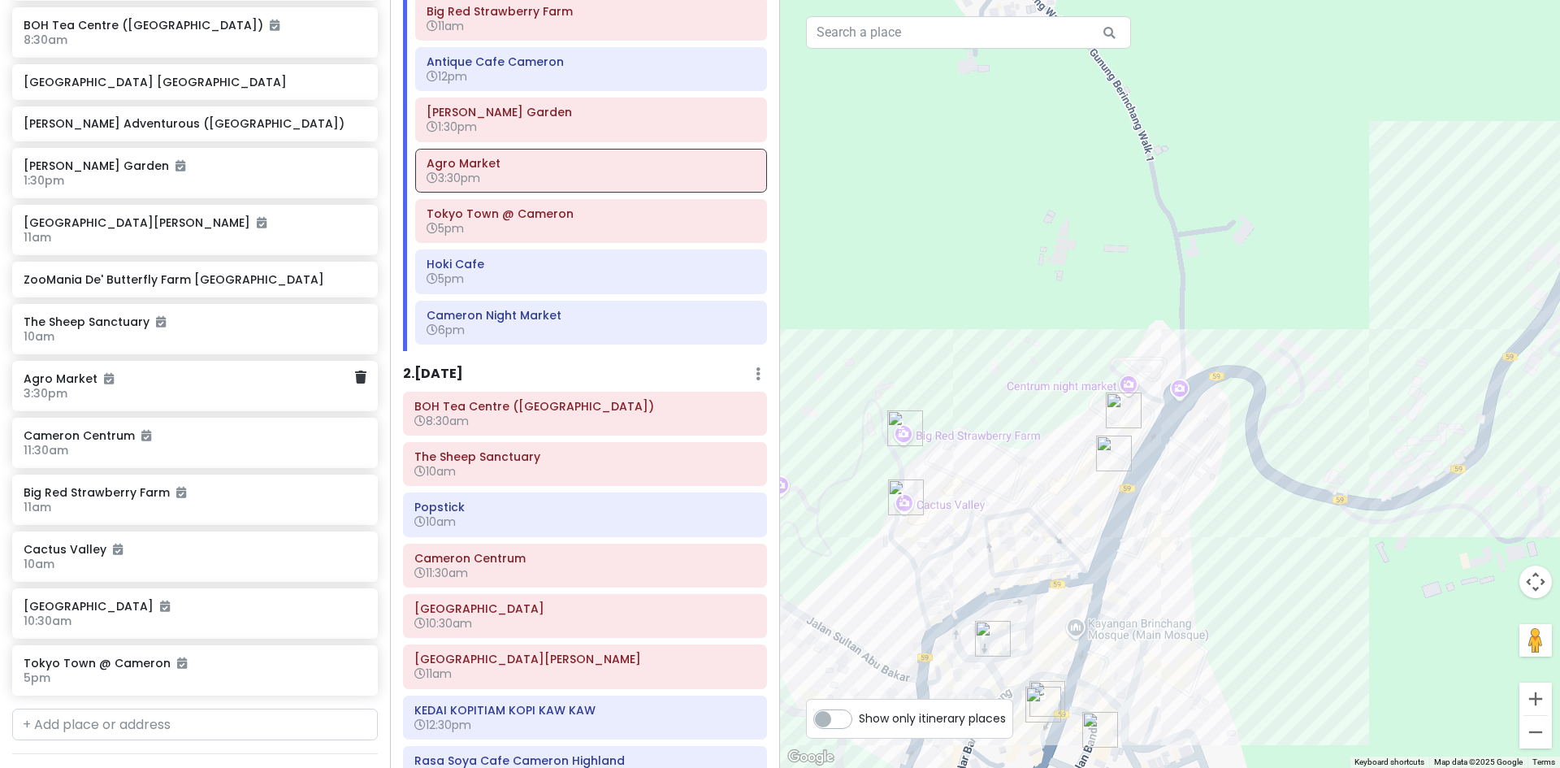
scroll to position [325, 0]
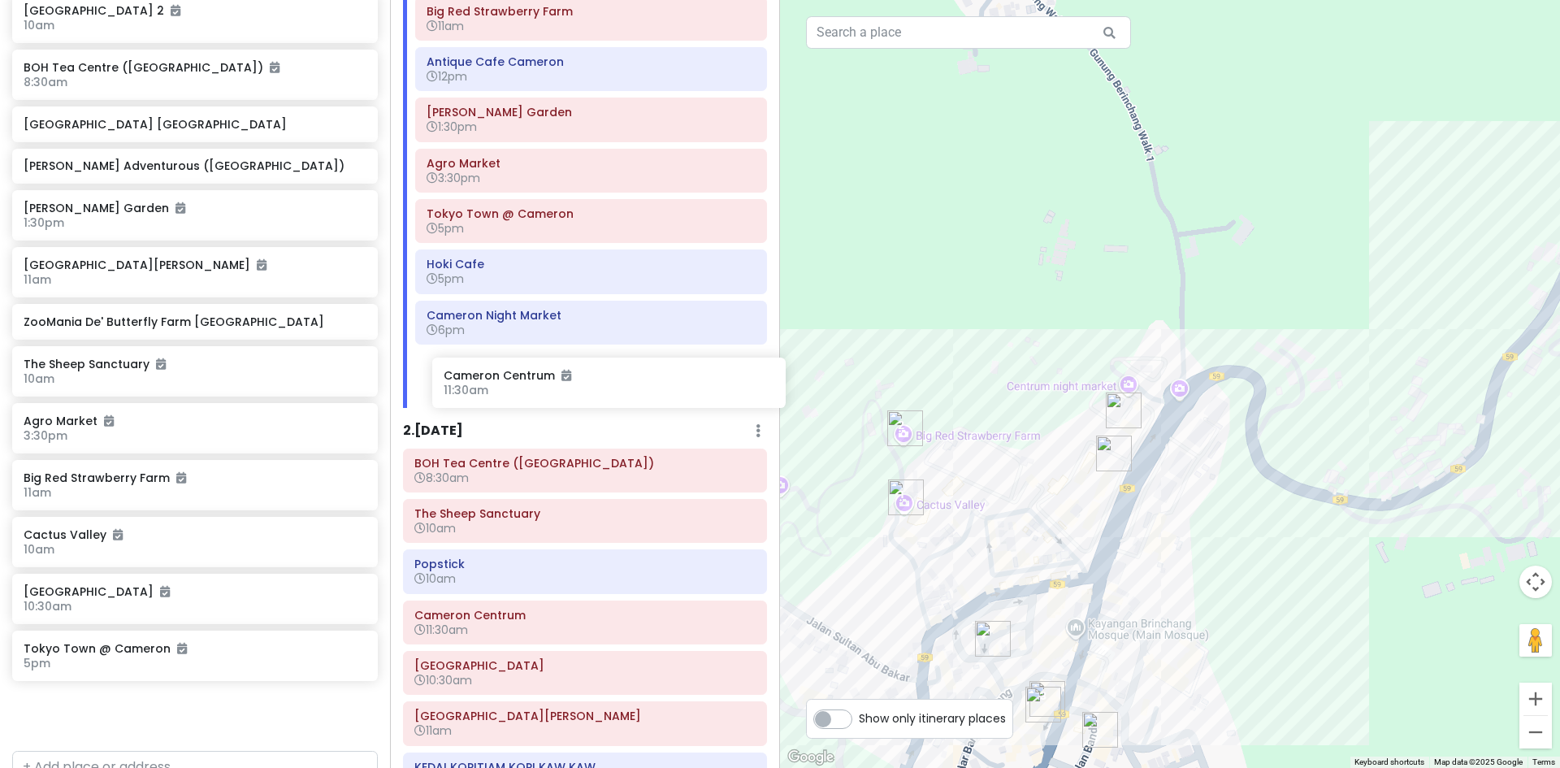
drag, startPoint x: 275, startPoint y: 468, endPoint x: 646, endPoint y: 377, distance: 382.2
click at [646, 378] on div "Cameron Highlands Trip Private Change Dates Make a Copy Delete Trip Go Pro ⚡️ G…" at bounding box center [780, 384] width 1560 height 768
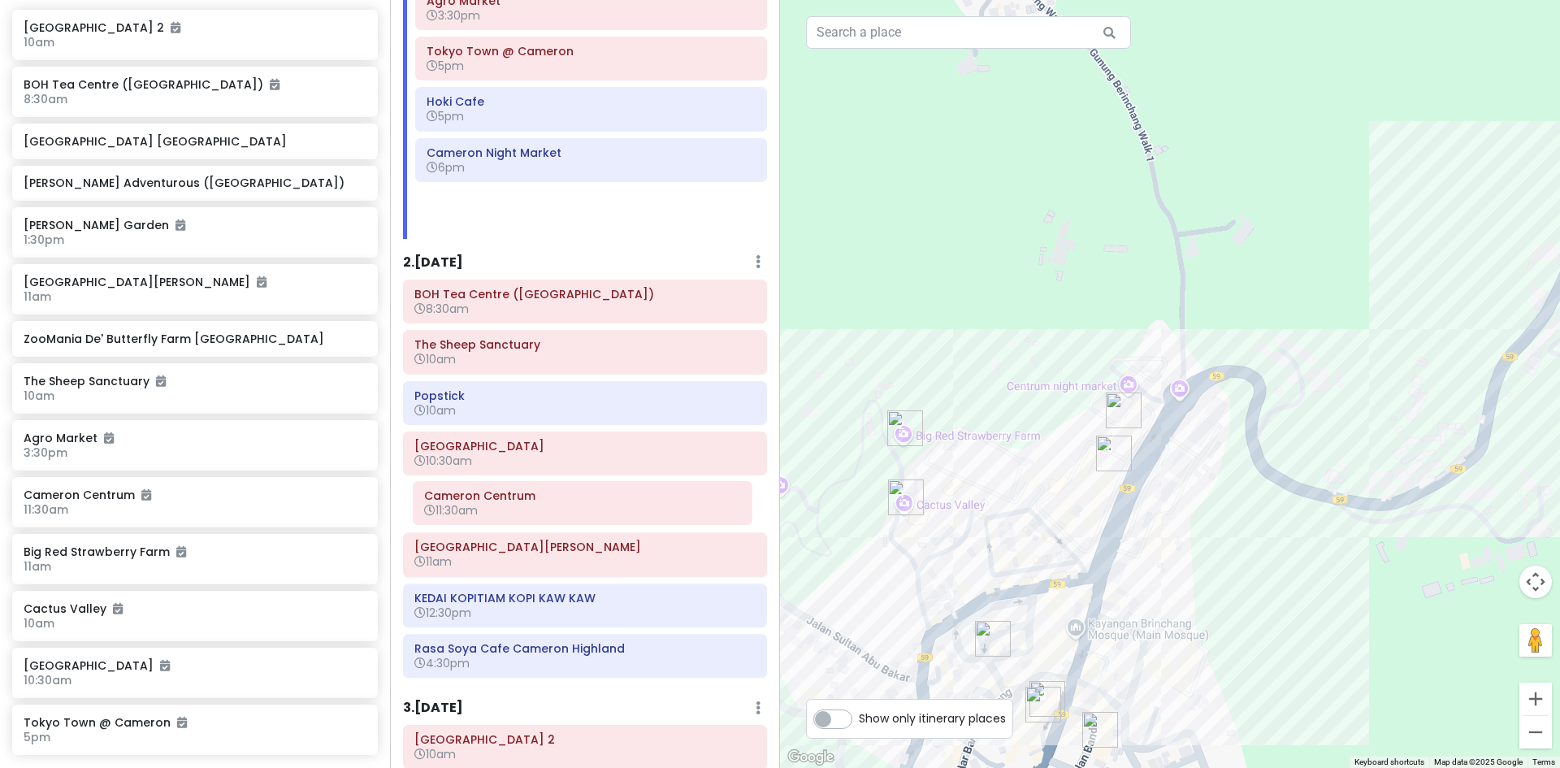
drag, startPoint x: 587, startPoint y: 268, endPoint x: 358, endPoint y: 529, distance: 347.1
click at [581, 509] on div "Itinerary × 1 . [DATE] Edit Day Notes Delete Day Click to add day notes [GEOGRA…" at bounding box center [585, 384] width 390 height 768
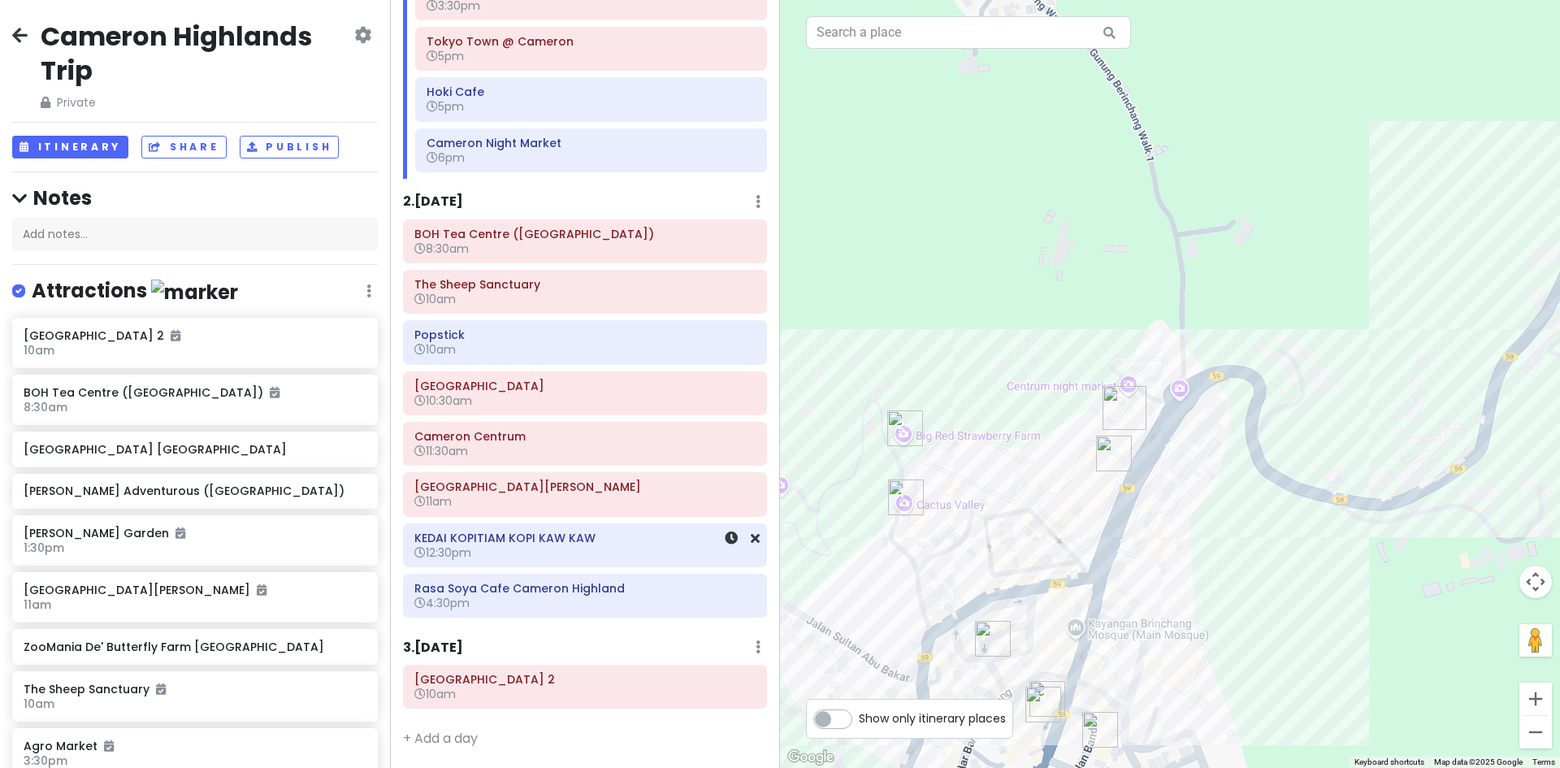
scroll to position [336, 0]
drag, startPoint x: 935, startPoint y: 578, endPoint x: 1124, endPoint y: 391, distance: 266.0
click at [1128, 391] on div "Loading..." at bounding box center [1170, 384] width 780 height 768
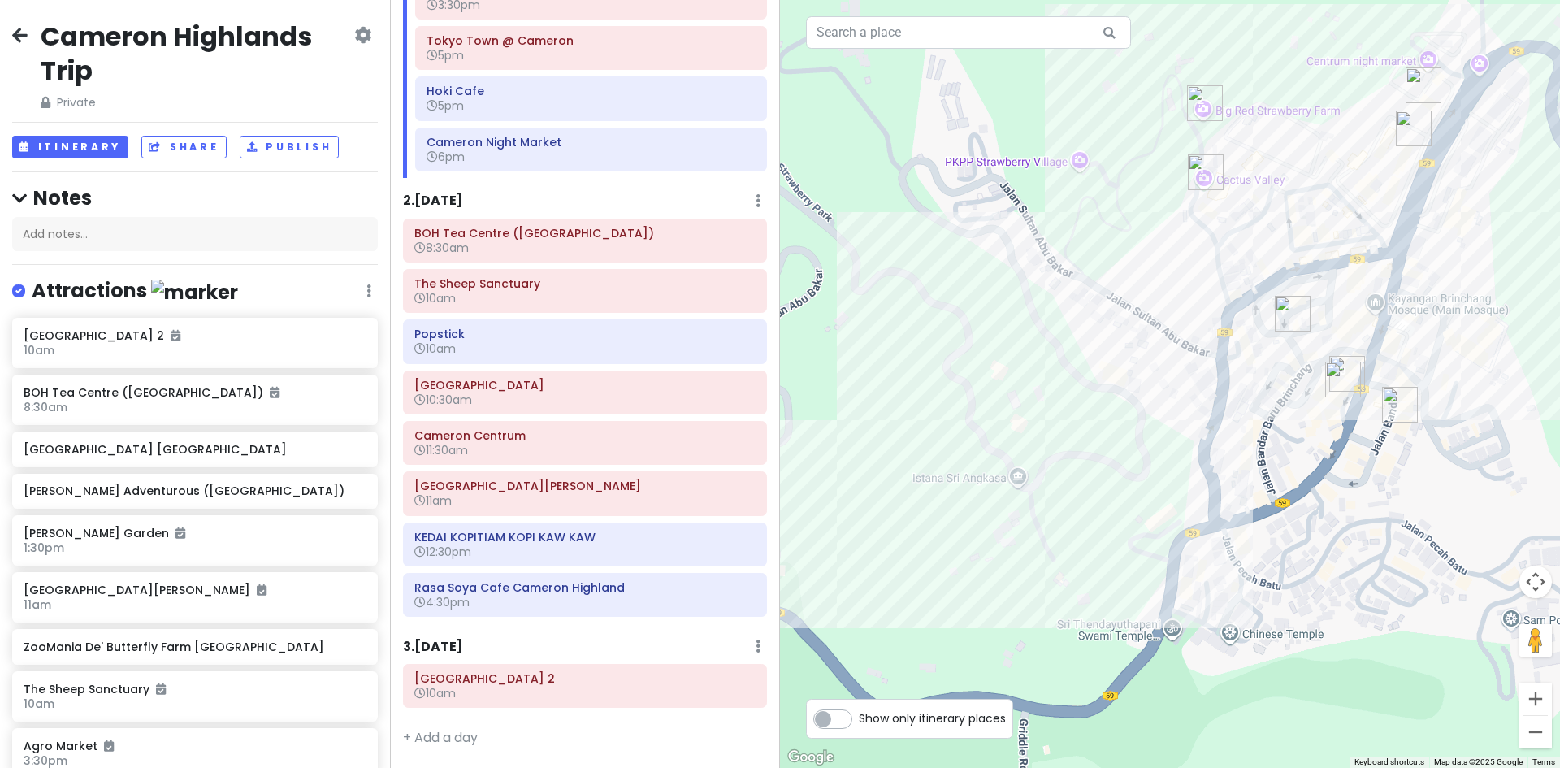
drag, startPoint x: 1166, startPoint y: 475, endPoint x: 977, endPoint y: 453, distance: 189.7
click at [981, 453] on div "Loading..." at bounding box center [1170, 384] width 780 height 768
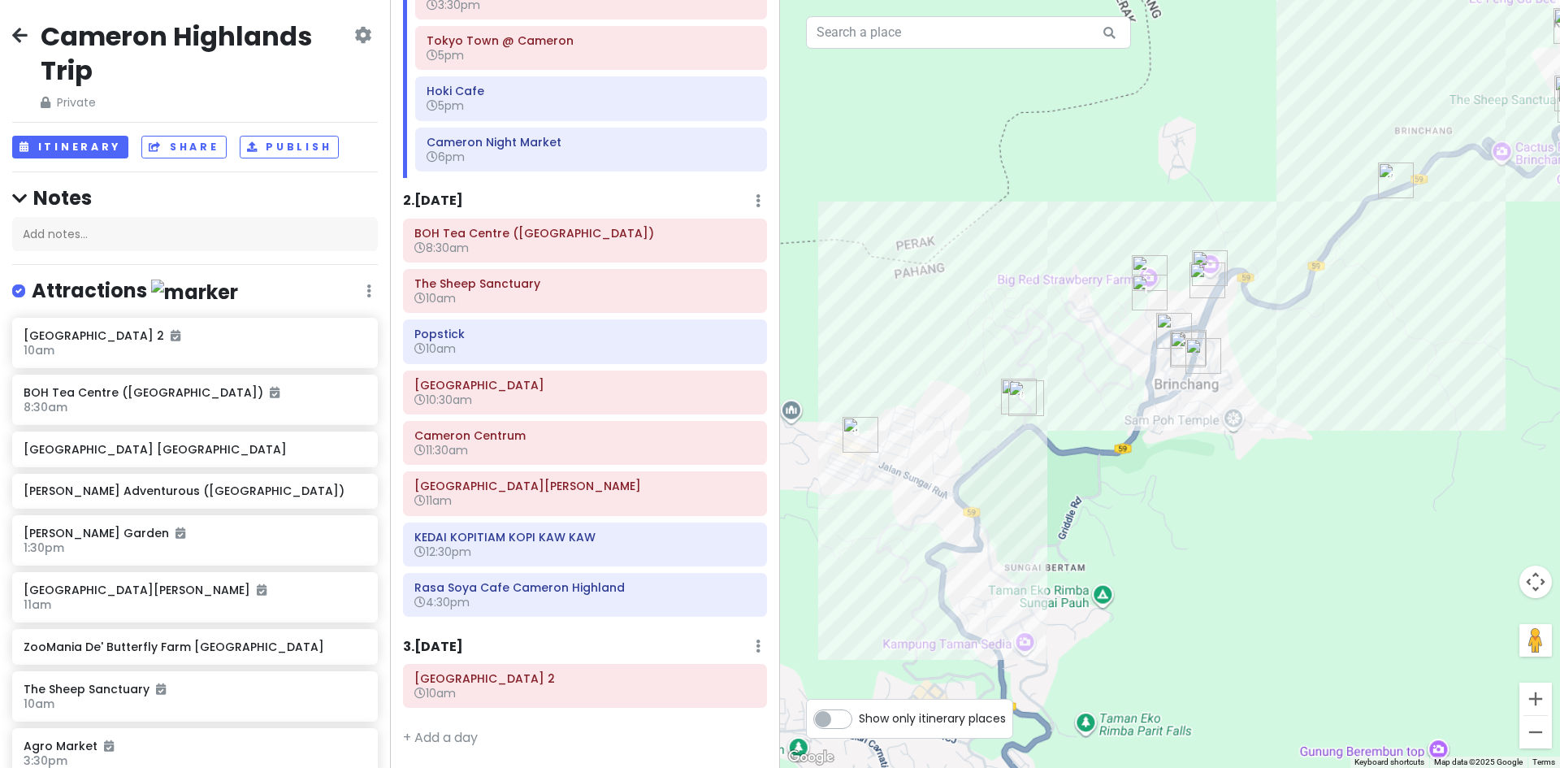
drag, startPoint x: 997, startPoint y: 479, endPoint x: 1123, endPoint y: 461, distance: 127.3
click at [1176, 448] on div "Loading..." at bounding box center [1170, 384] width 780 height 768
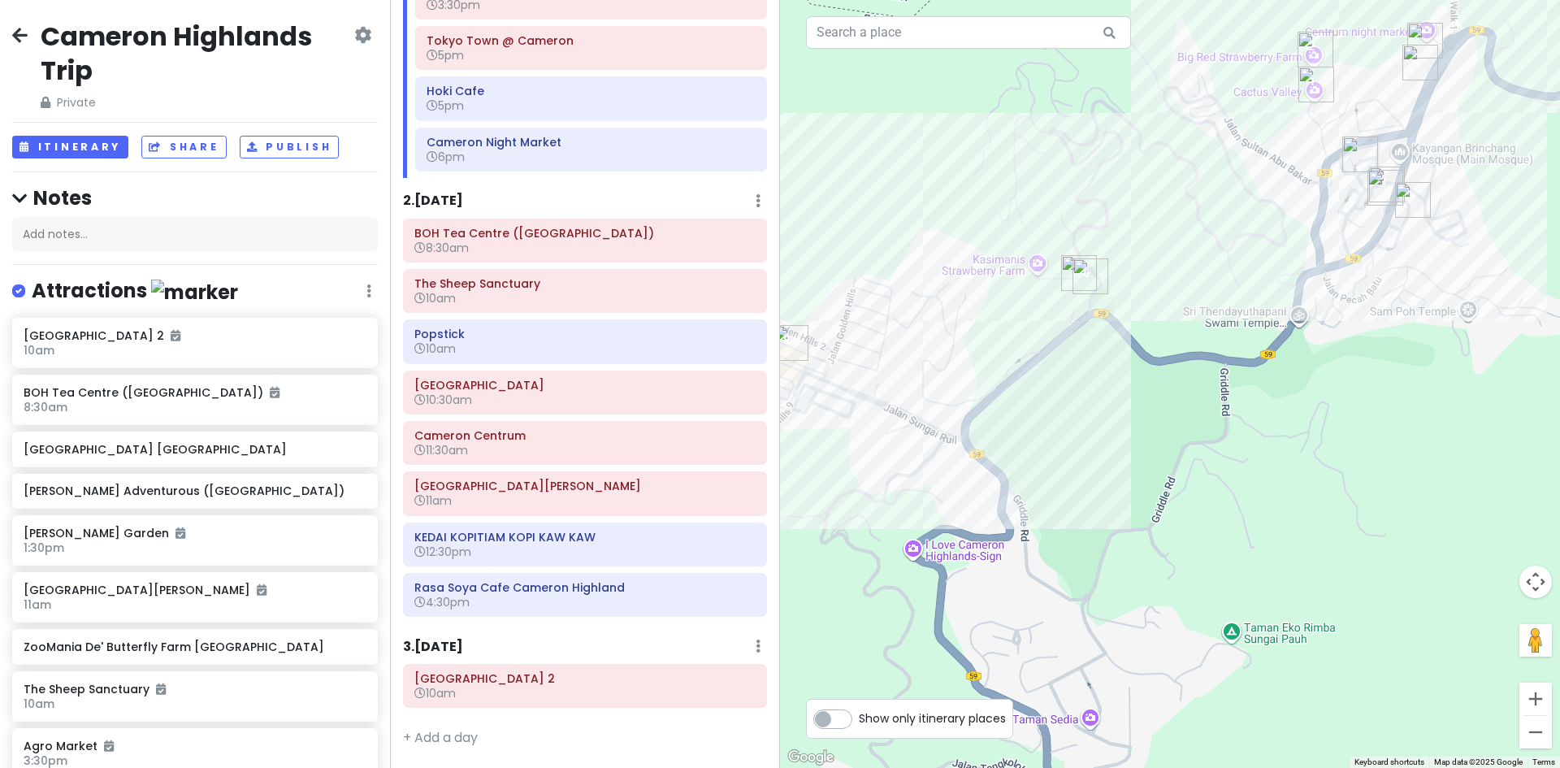
drag, startPoint x: 1014, startPoint y: 540, endPoint x: 1076, endPoint y: 447, distance: 112.0
click at [1076, 446] on div "Loading..." at bounding box center [1170, 384] width 780 height 768
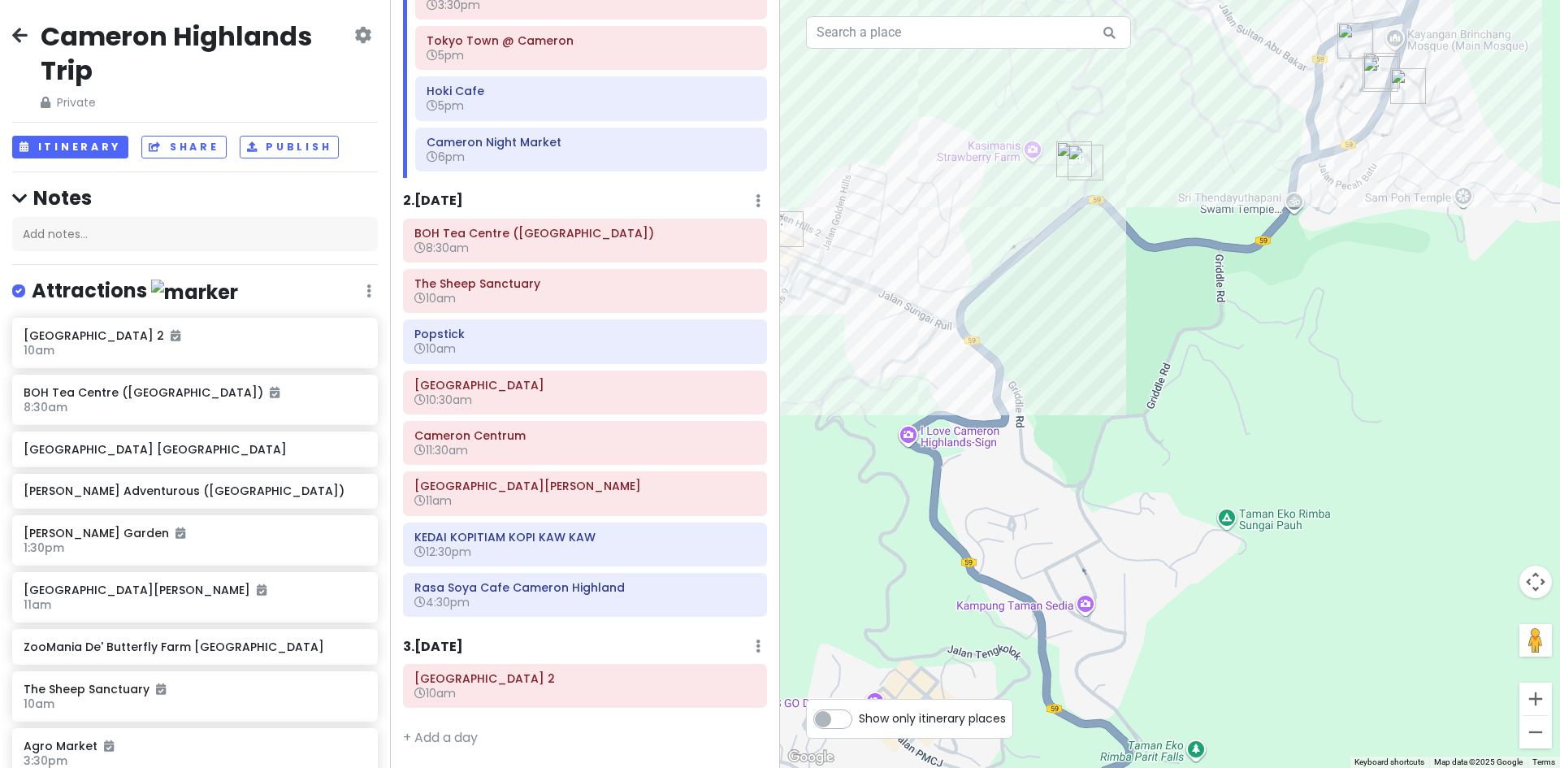
drag, startPoint x: 1108, startPoint y: 455, endPoint x: 1071, endPoint y: 525, distance: 78.8
click at [1073, 524] on div "Loading..." at bounding box center [1170, 384] width 780 height 768
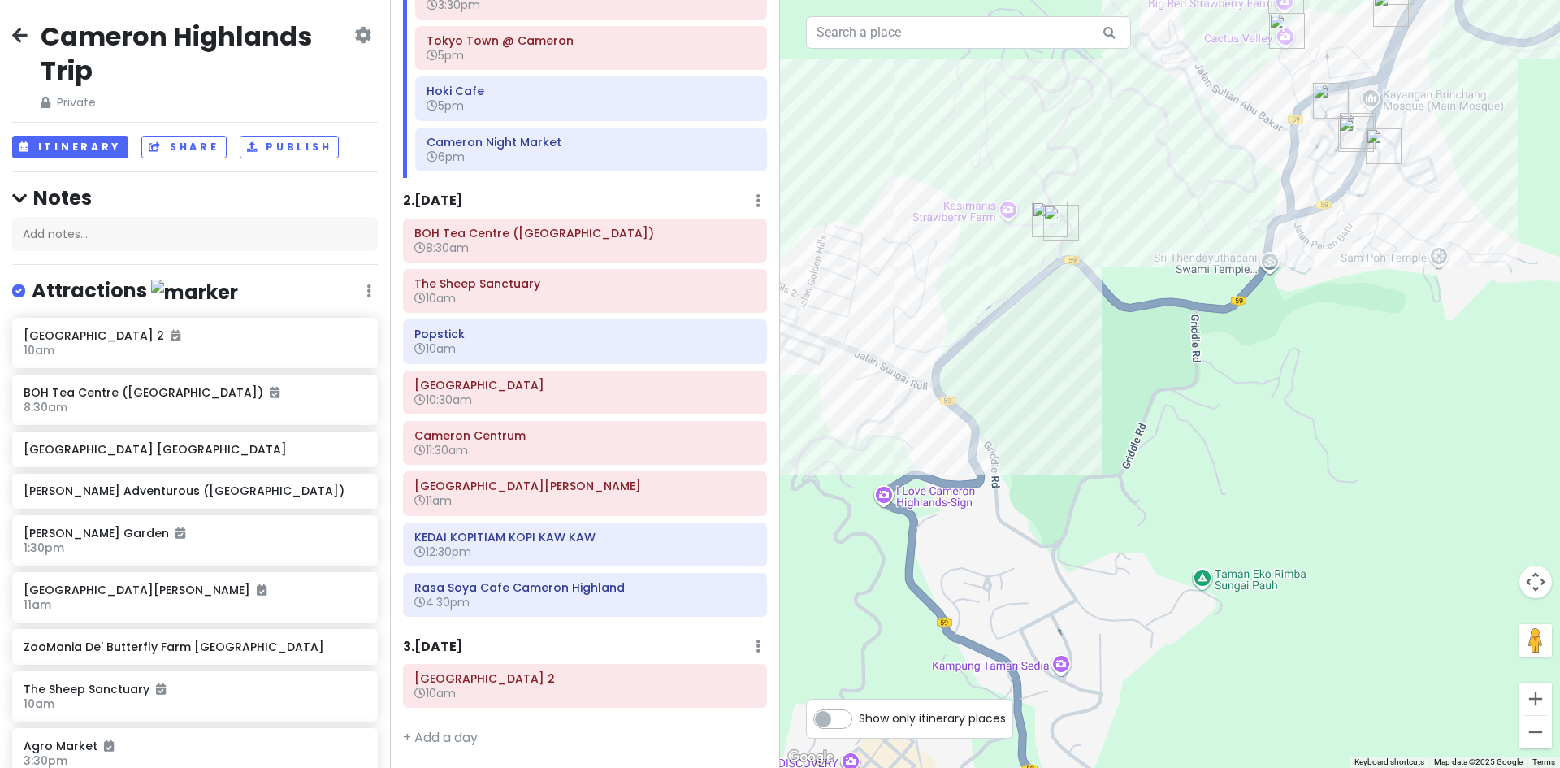
drag, startPoint x: 1081, startPoint y: 453, endPoint x: 1067, endPoint y: 527, distance: 75.2
click at [1067, 526] on div "Loading..." at bounding box center [1170, 384] width 780 height 768
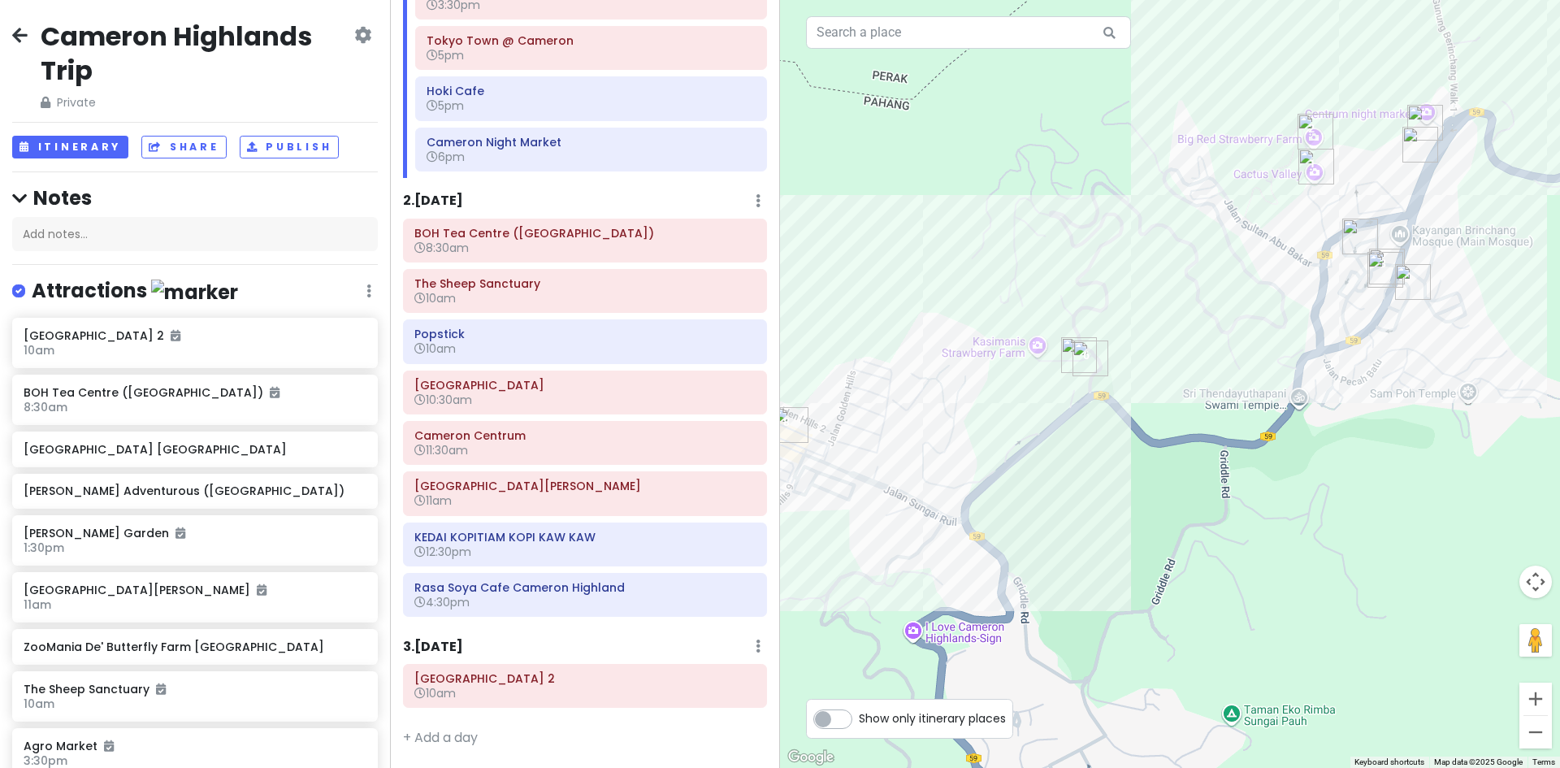
drag, startPoint x: 1024, startPoint y: 478, endPoint x: 990, endPoint y: 500, distance: 40.6
click at [1045, 493] on div "Loading..." at bounding box center [1170, 384] width 780 height 768
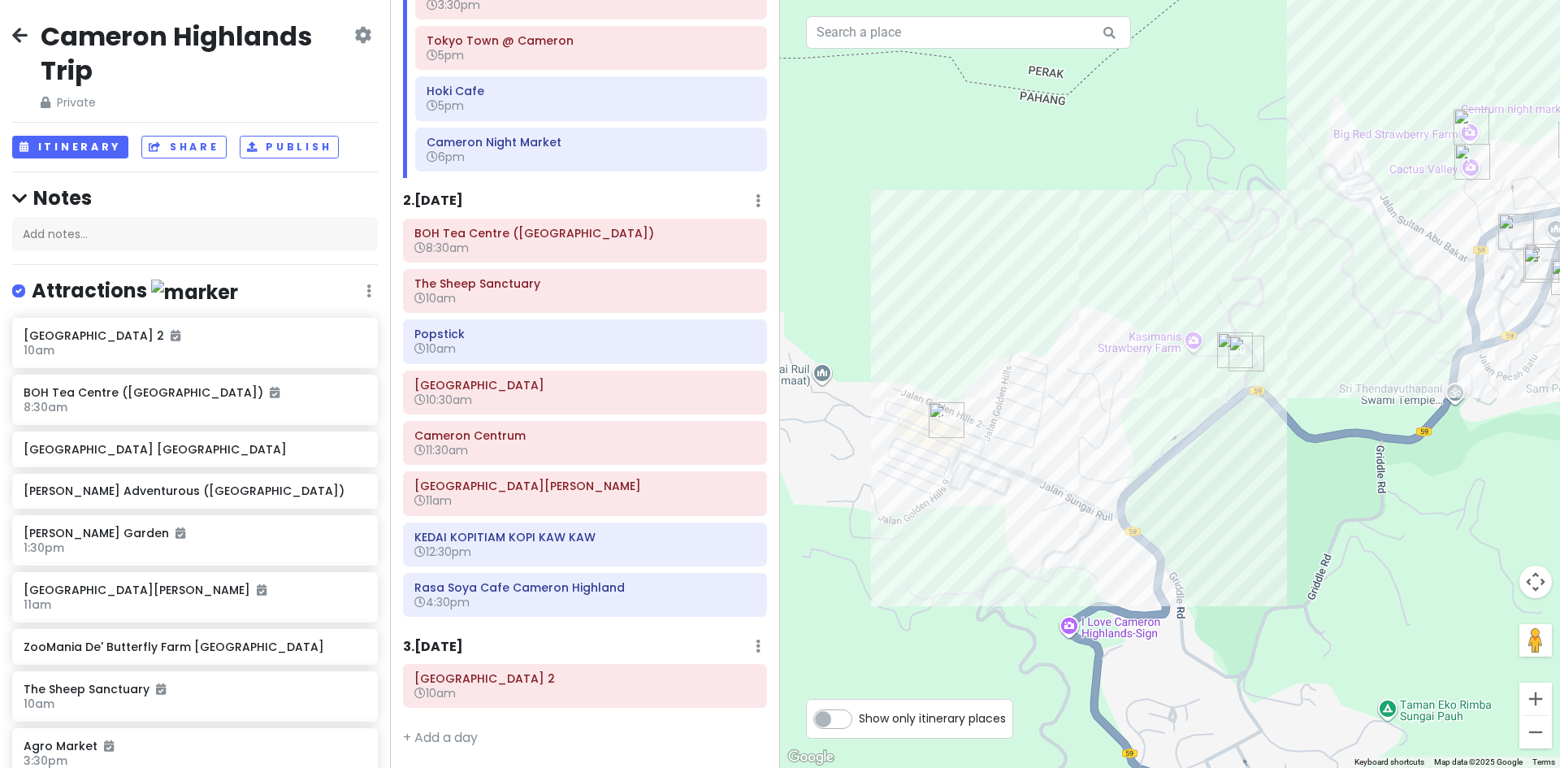
drag, startPoint x: 1011, startPoint y: 491, endPoint x: 1118, endPoint y: 481, distance: 106.9
click at [1118, 481] on div "Loading..." at bounding box center [1170, 384] width 780 height 768
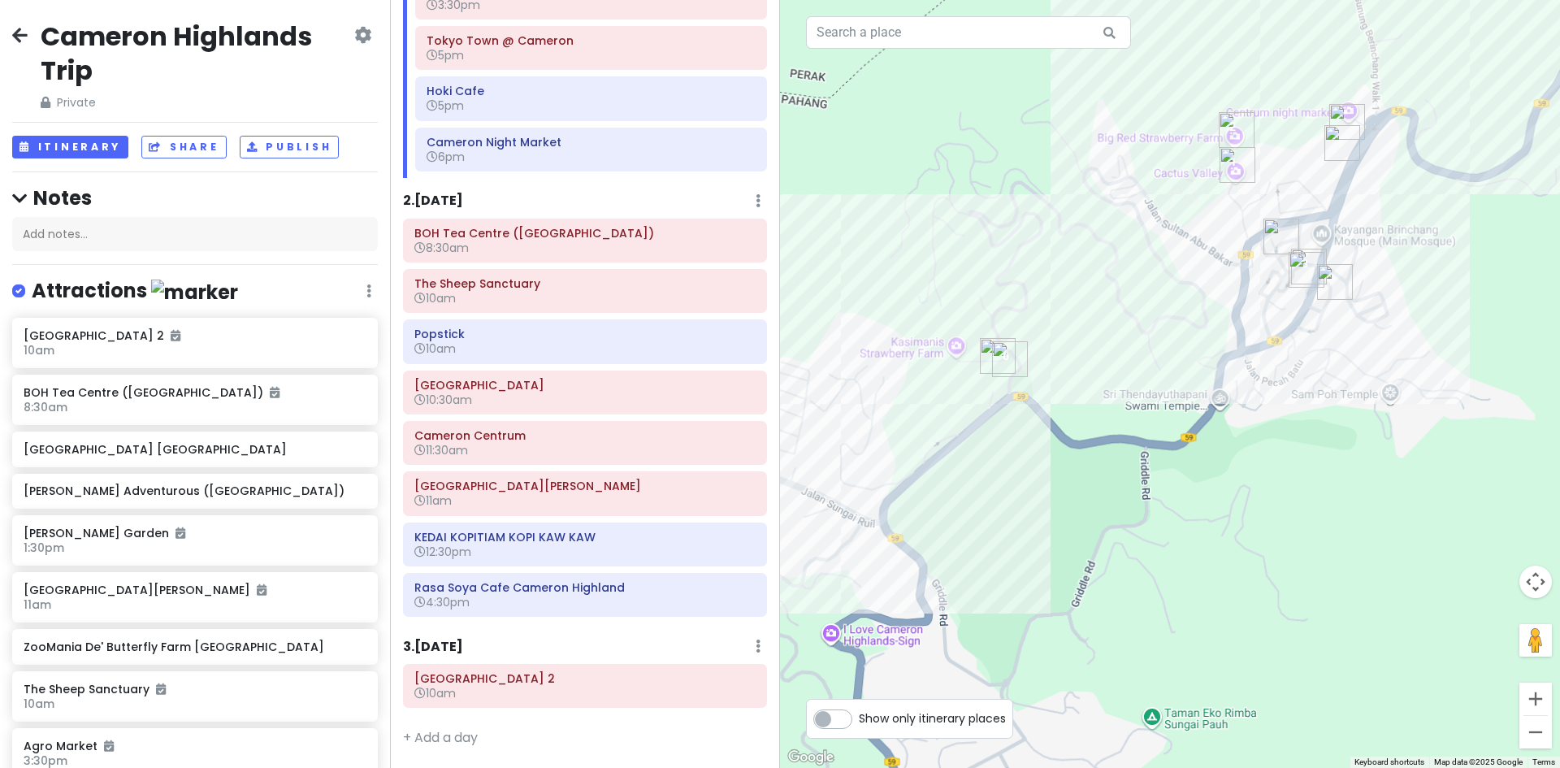
drag, startPoint x: 1390, startPoint y: 486, endPoint x: 945, endPoint y: 479, distance: 445.2
click at [1102, 479] on div "Loading..." at bounding box center [1170, 384] width 780 height 768
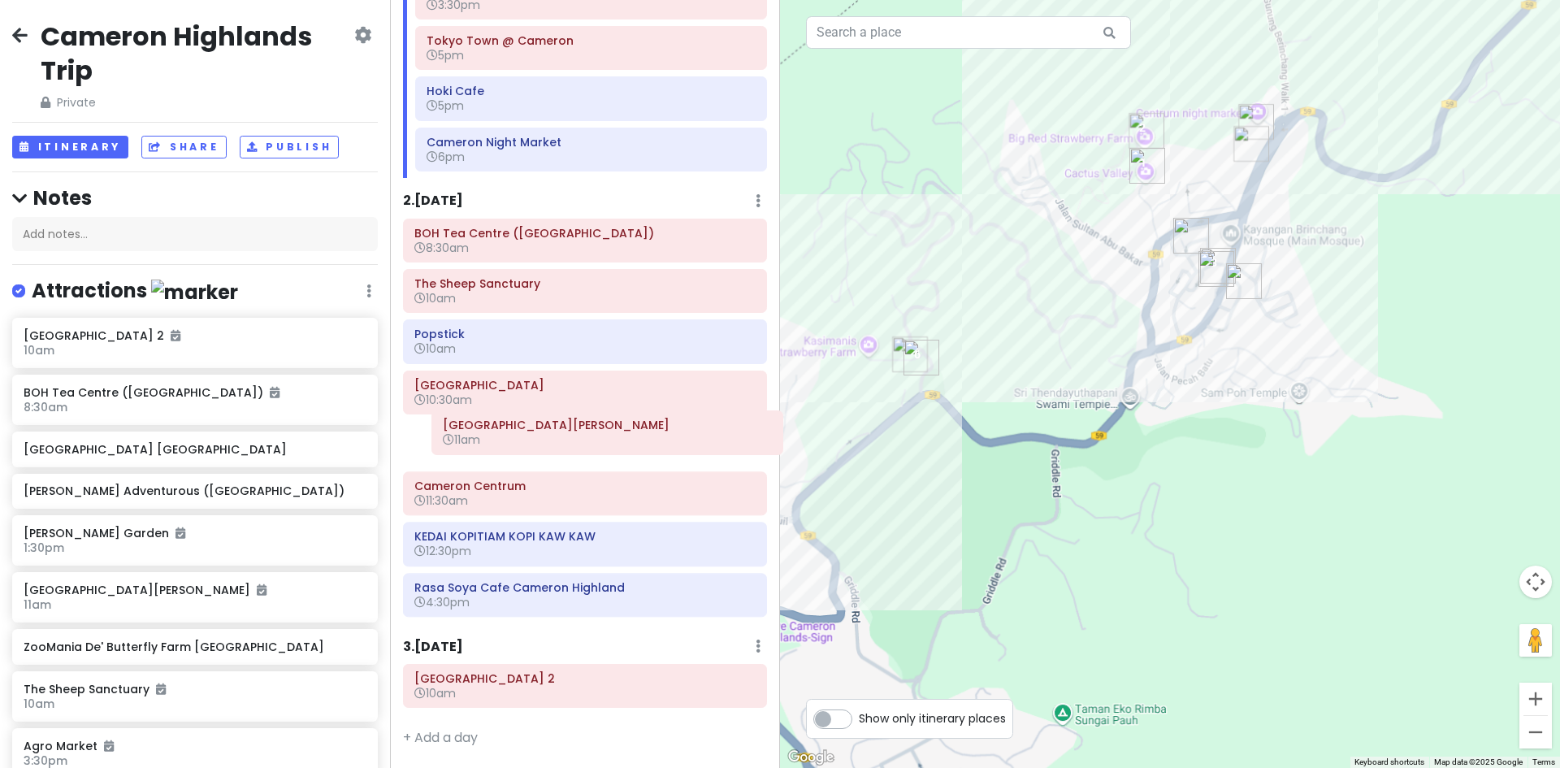
drag, startPoint x: 534, startPoint y: 494, endPoint x: 562, endPoint y: 433, distance: 67.2
click at [562, 433] on div "[GEOGRAPHIC_DATA] ([GEOGRAPHIC_DATA]) 8:[GEOGRAPHIC_DATA] 10am Popstick 10am [G…" at bounding box center [585, 421] width 388 height 405
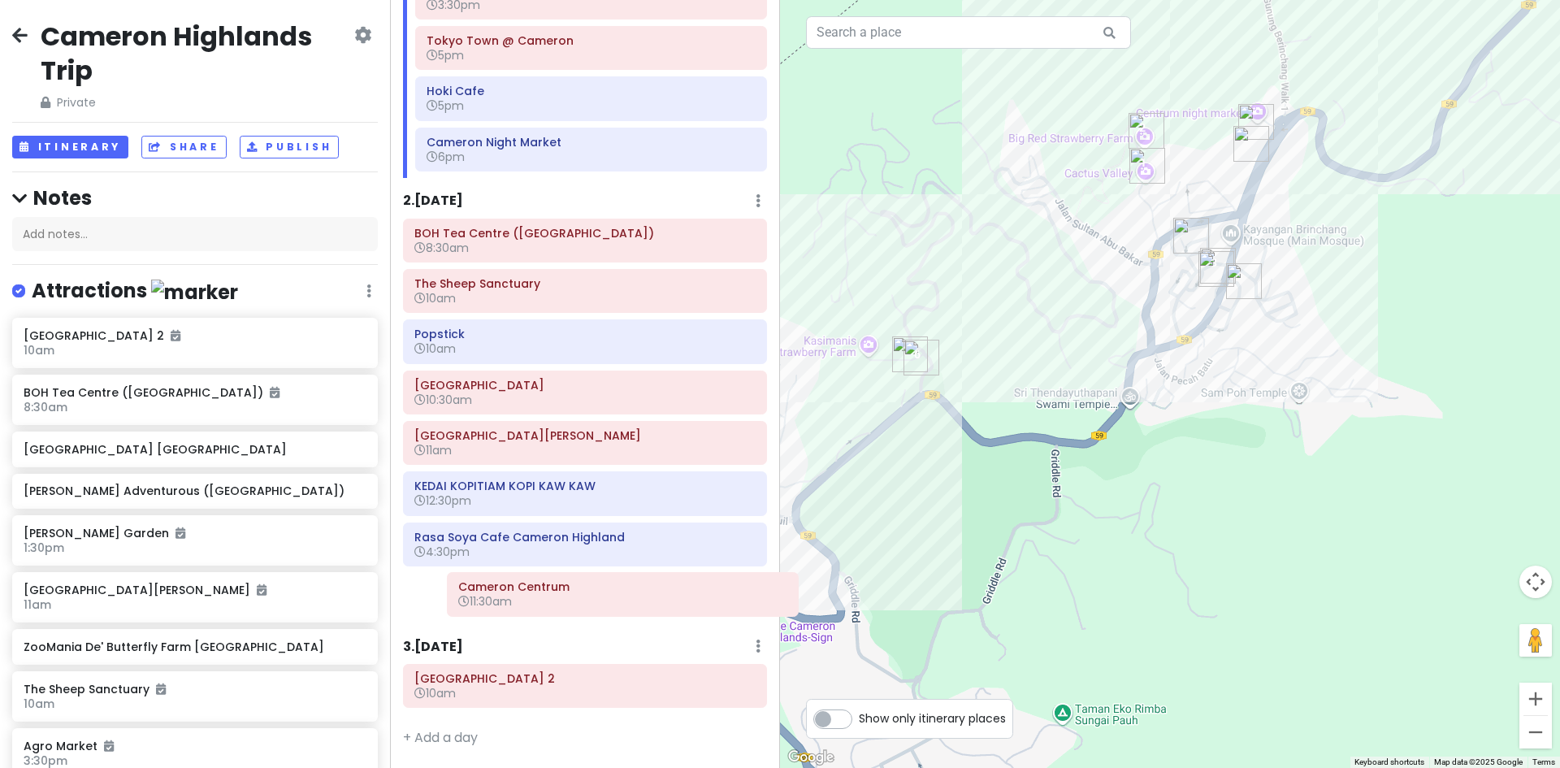
drag, startPoint x: 541, startPoint y: 525, endPoint x: 575, endPoint y: 591, distance: 74.8
click at [578, 599] on div "[GEOGRAPHIC_DATA] ([GEOGRAPHIC_DATA]) 8:[GEOGRAPHIC_DATA] 10am Popstick 10am [G…" at bounding box center [585, 421] width 388 height 405
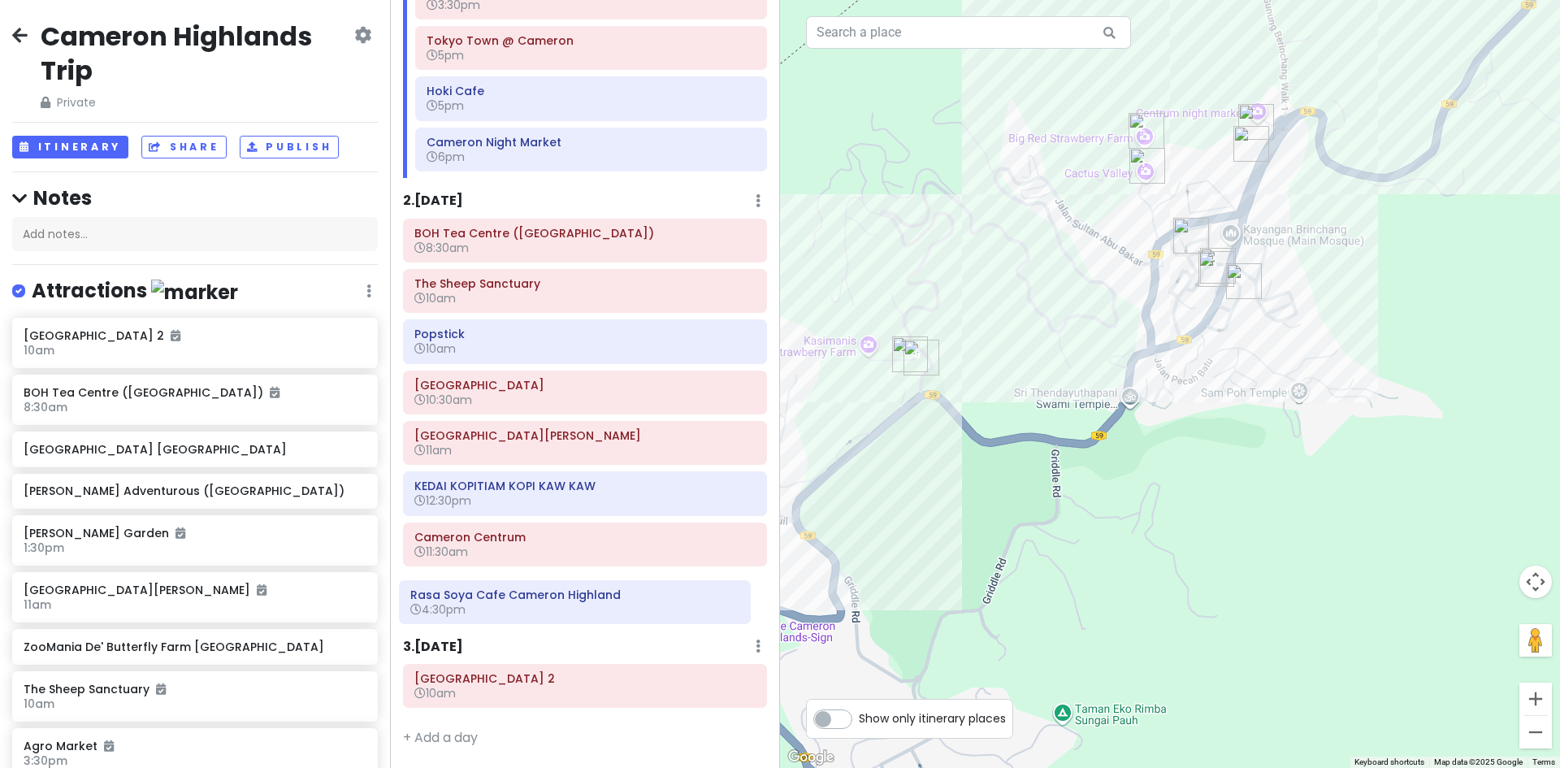
drag, startPoint x: 604, startPoint y: 549, endPoint x: 600, endPoint y: 608, distance: 59.4
click at [600, 608] on div "[GEOGRAPHIC_DATA] ([GEOGRAPHIC_DATA]) 8:[GEOGRAPHIC_DATA] 10am Popstick 10am [G…" at bounding box center [585, 421] width 388 height 405
drag, startPoint x: 1089, startPoint y: 390, endPoint x: 1130, endPoint y: 392, distance: 41.5
click at [1130, 391] on div "Loading..." at bounding box center [1170, 384] width 780 height 768
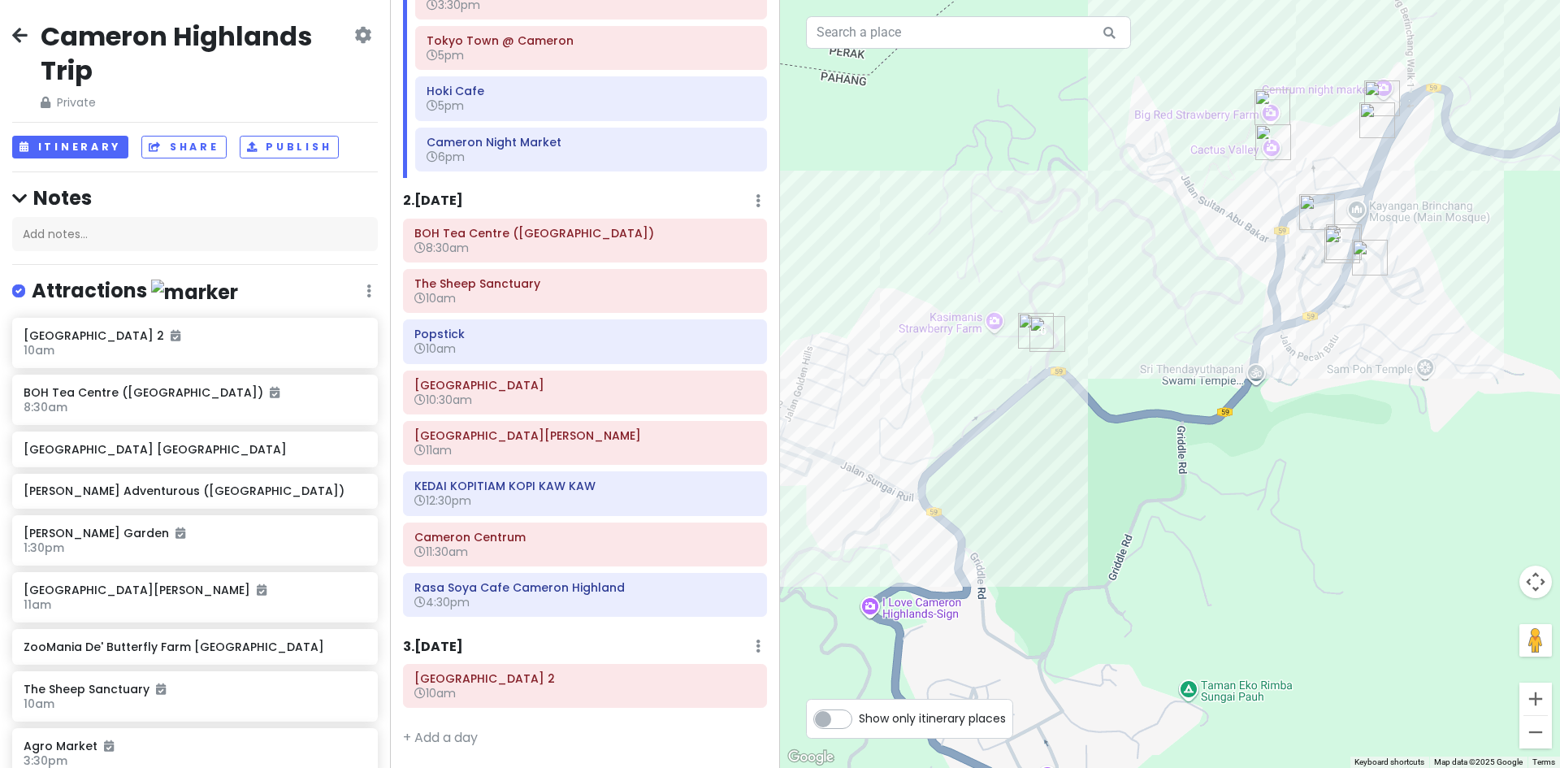
drag, startPoint x: 1153, startPoint y: 517, endPoint x: 932, endPoint y: 503, distance: 221.4
click at [956, 504] on div "Loading..." at bounding box center [1170, 384] width 780 height 768
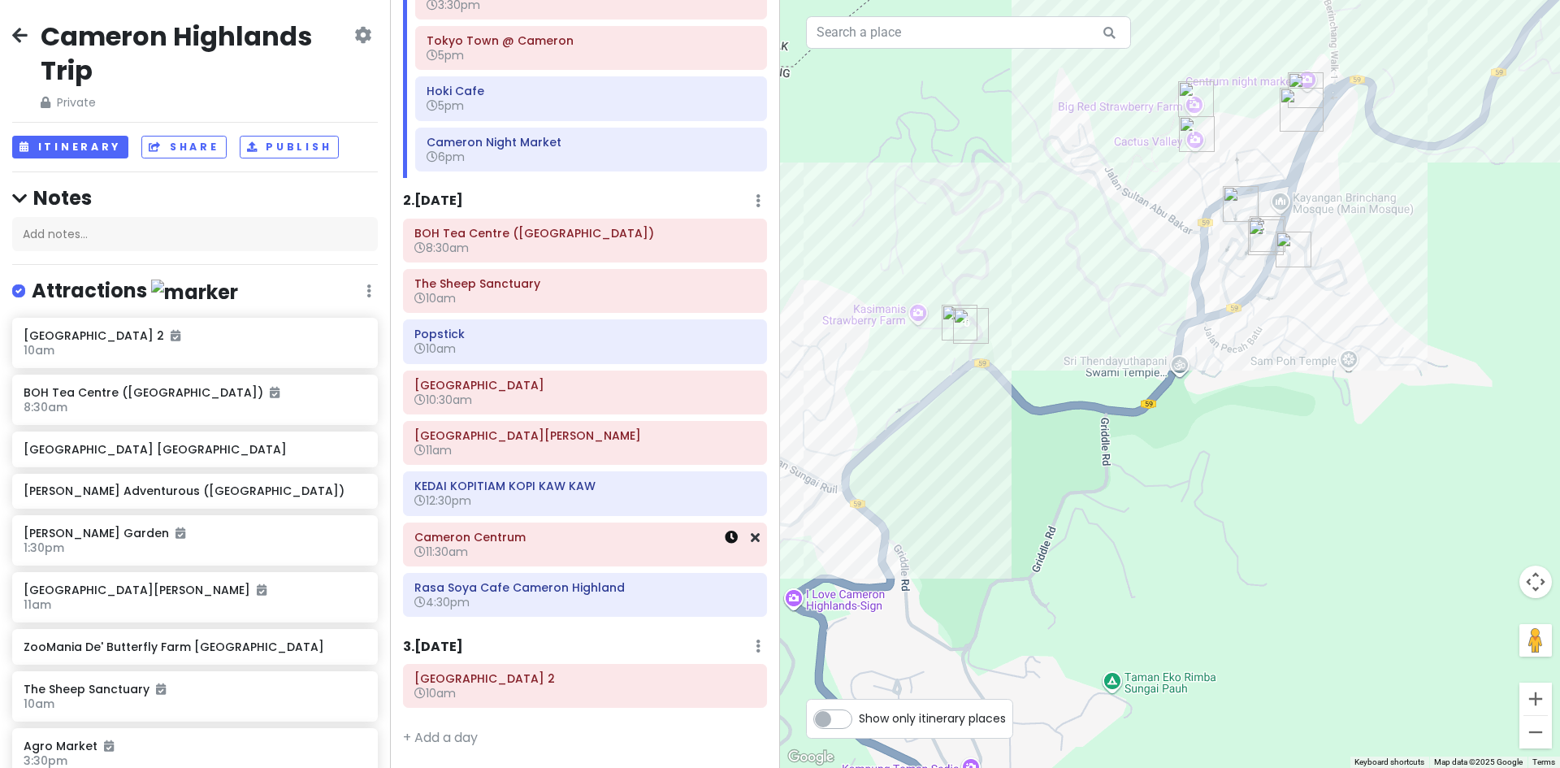
click at [725, 541] on icon at bounding box center [731, 536] width 13 height 13
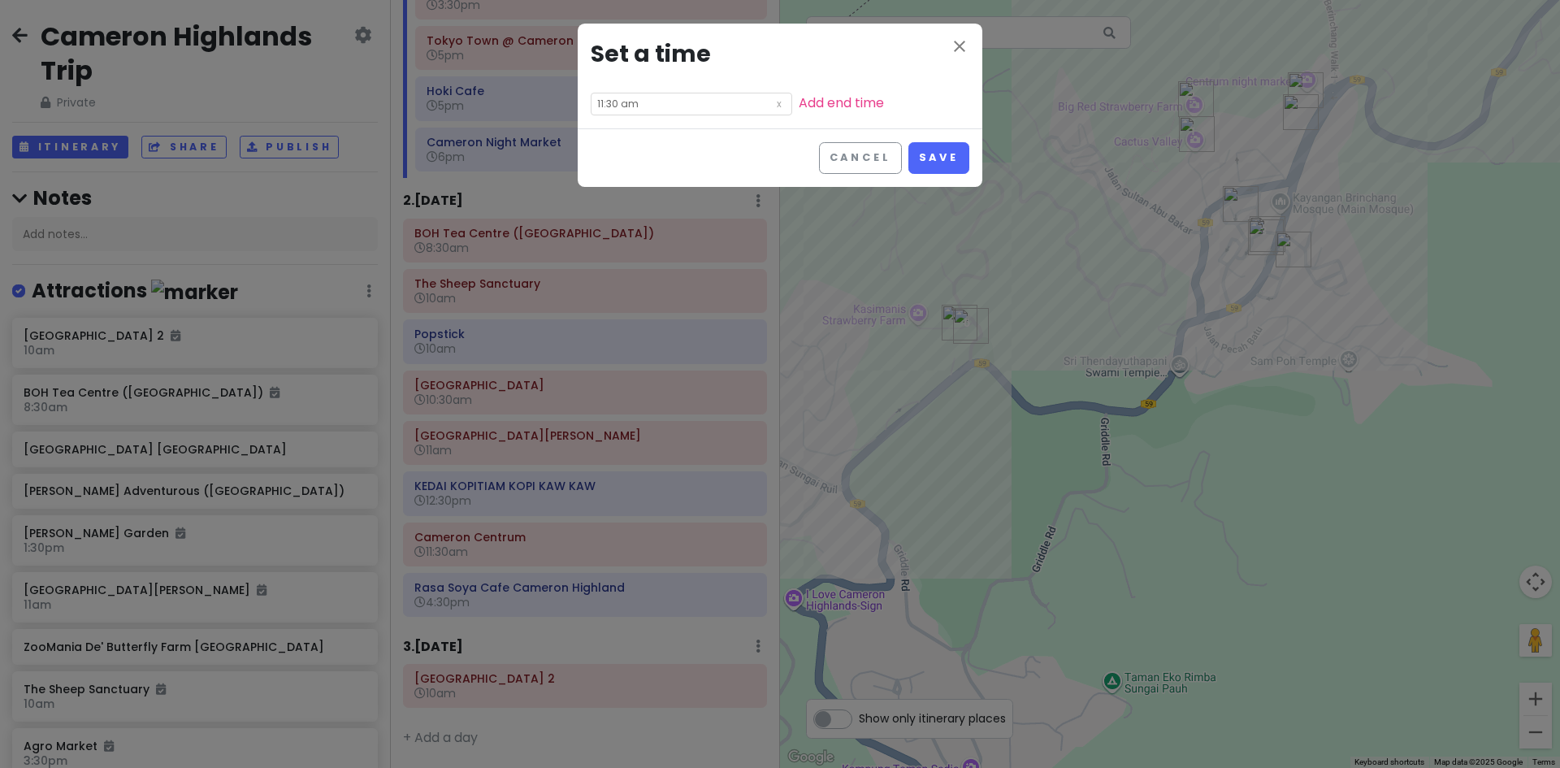
click at [676, 109] on input "11:30 am" at bounding box center [691, 104] width 201 height 23
click at [611, 129] on li "12" at bounding box center [613, 127] width 45 height 19
type input "12:30 am"
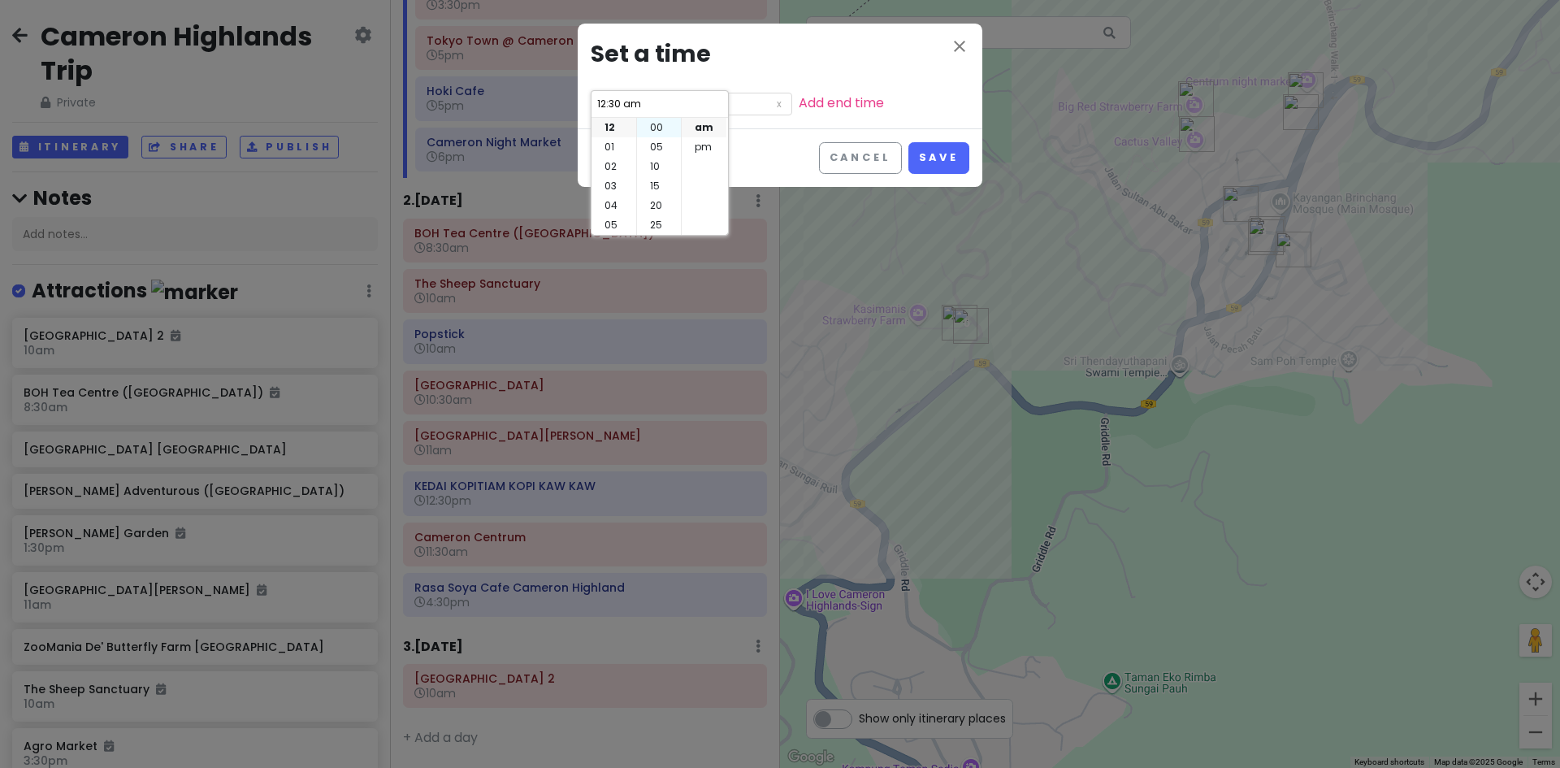
click at [659, 122] on li "00" at bounding box center [659, 127] width 44 height 19
type input "12:00 am"
click at [710, 146] on li "pm" at bounding box center [704, 146] width 45 height 19
type input "12:00 pm"
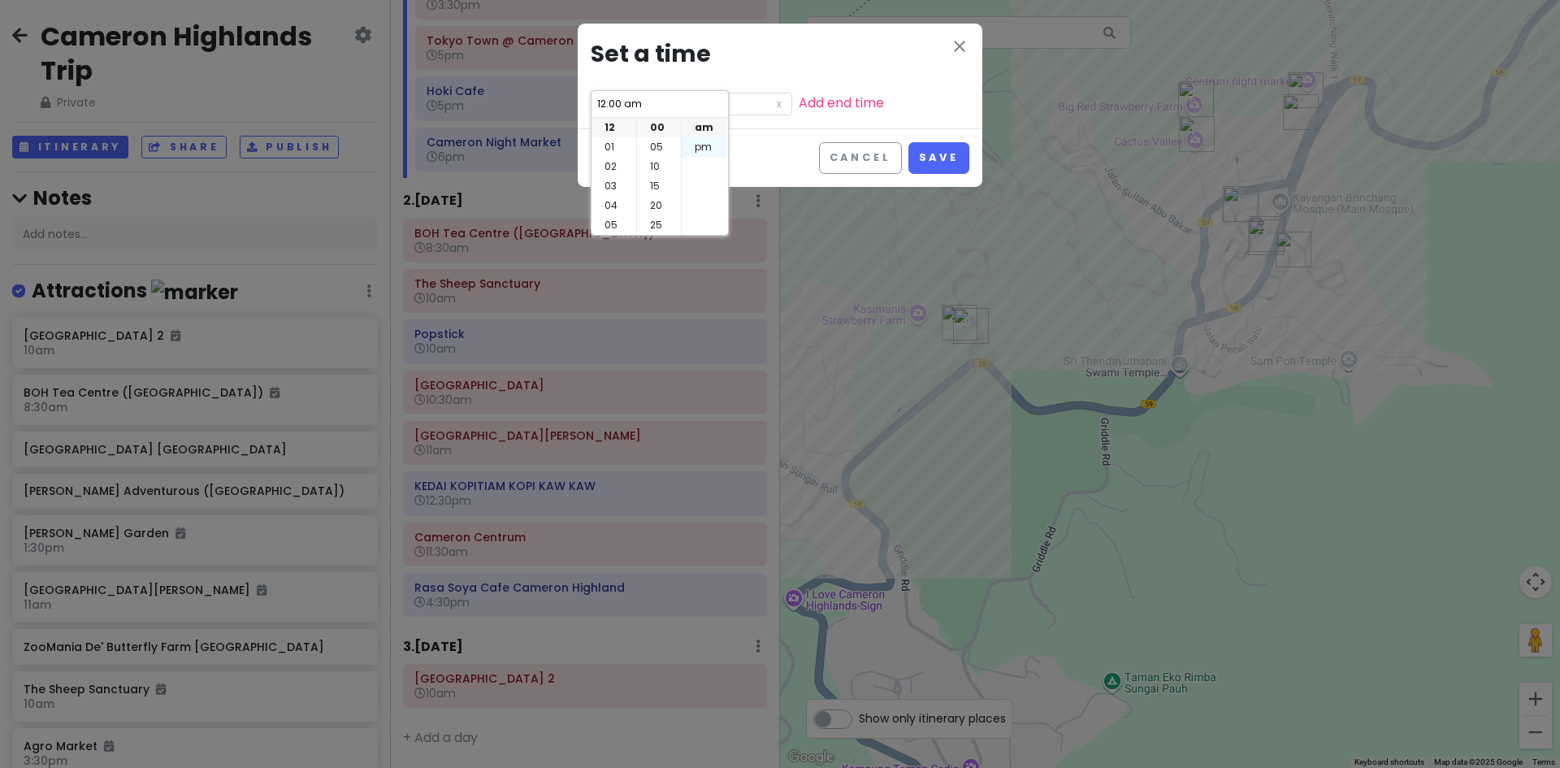
type input "12:00 pm"
click at [609, 153] on li "01" at bounding box center [613, 146] width 45 height 19
type input "1:00 pm"
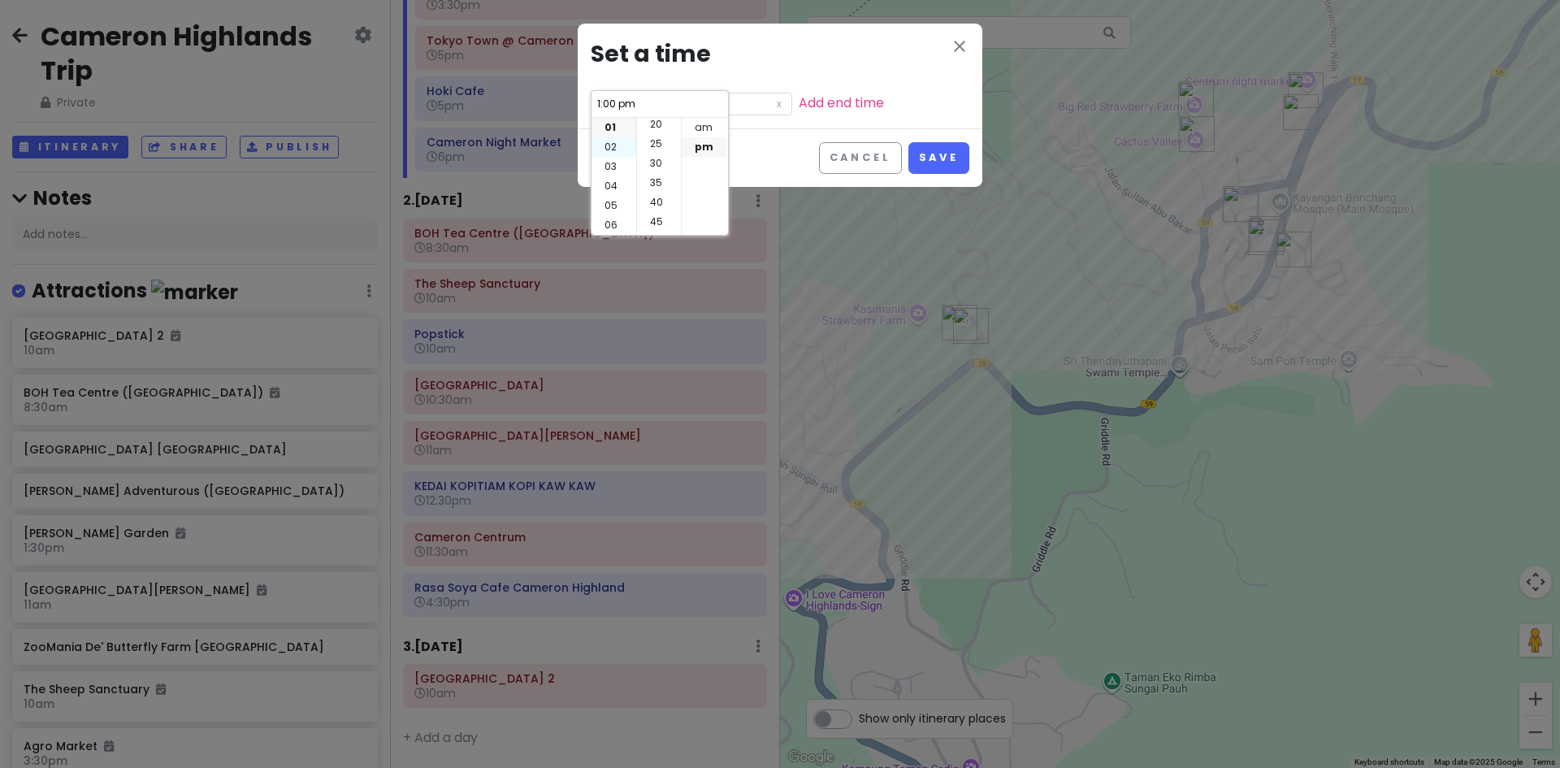
click at [614, 141] on li "02" at bounding box center [613, 146] width 45 height 19
type input "2:00 pm"
click at [613, 152] on li "01" at bounding box center [613, 146] width 45 height 19
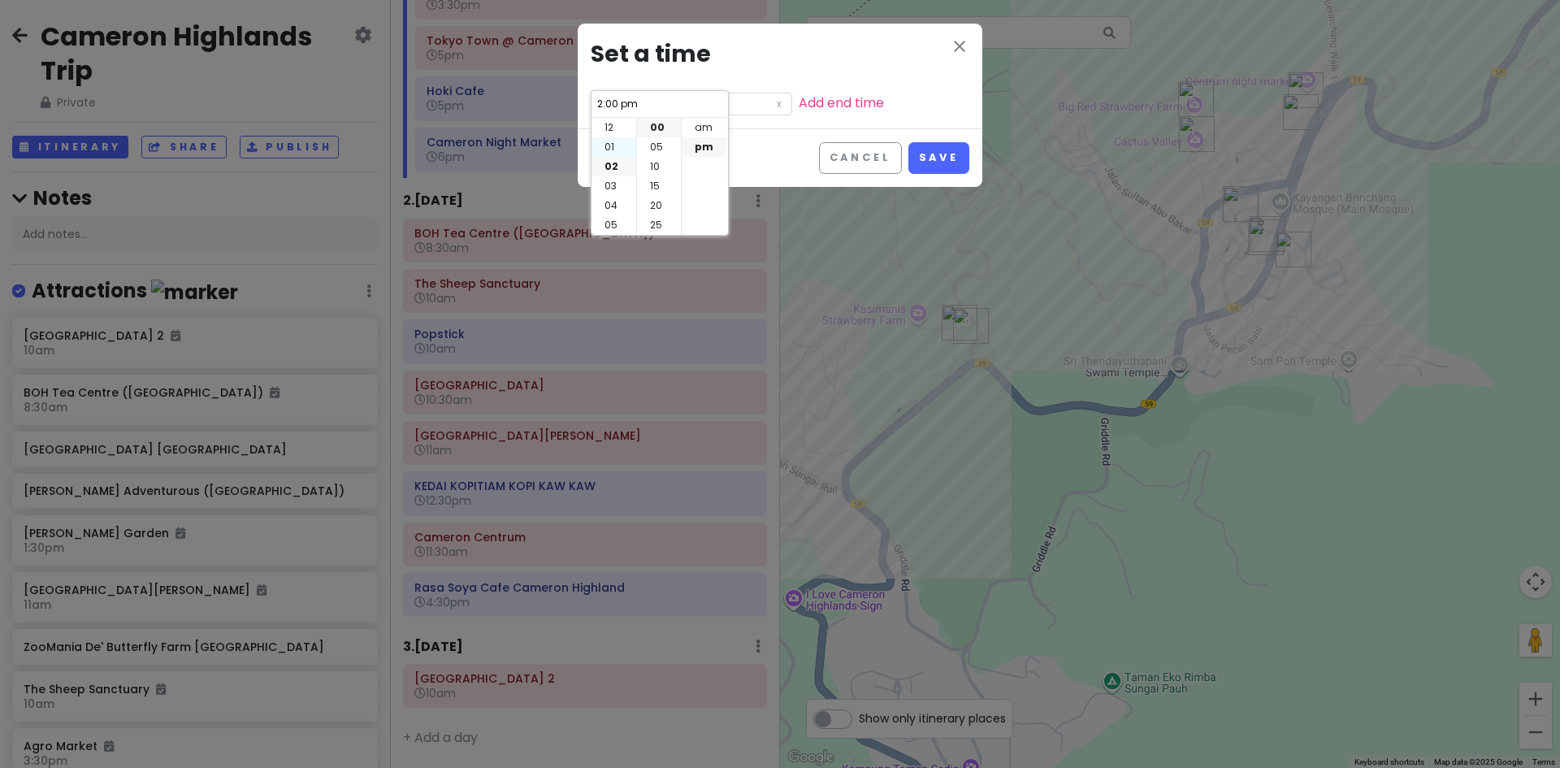
type input "1:00 pm"
click at [660, 128] on li "30" at bounding box center [659, 127] width 44 height 19
type input "1:30 pm"
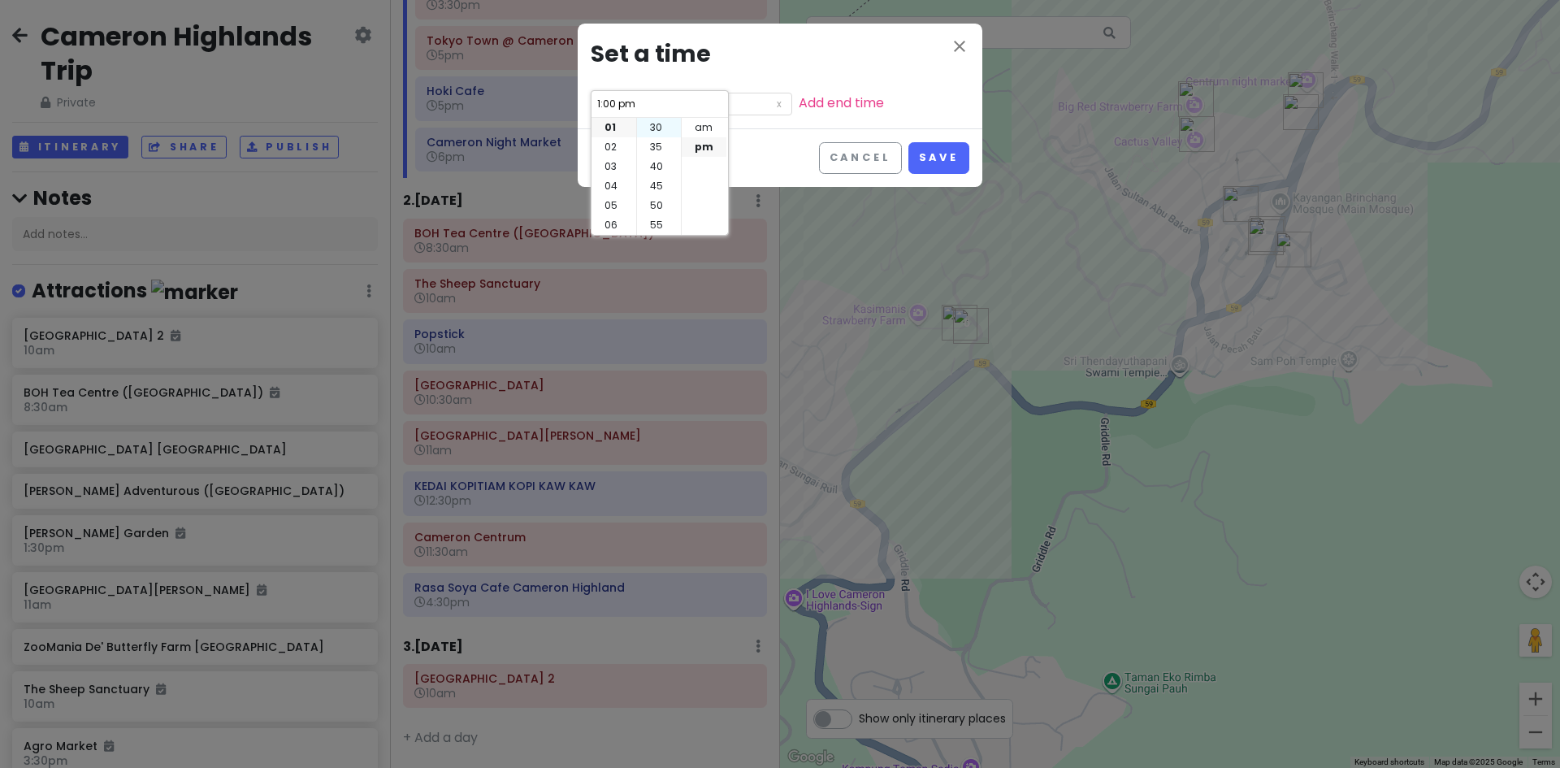
type input "1:30 pm"
click at [926, 152] on button "Save" at bounding box center [938, 158] width 61 height 32
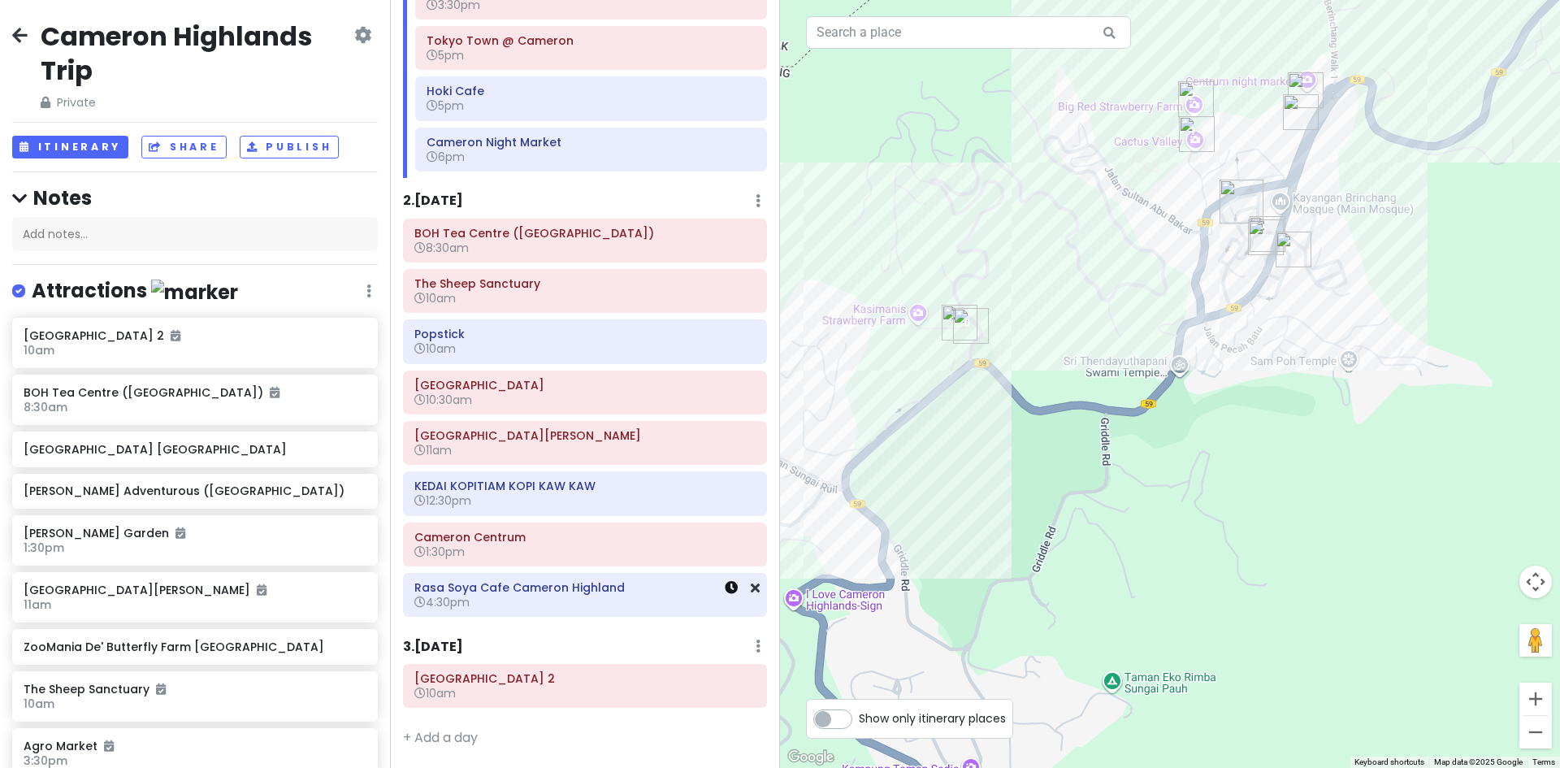
click at [725, 594] on link at bounding box center [731, 587] width 13 height 19
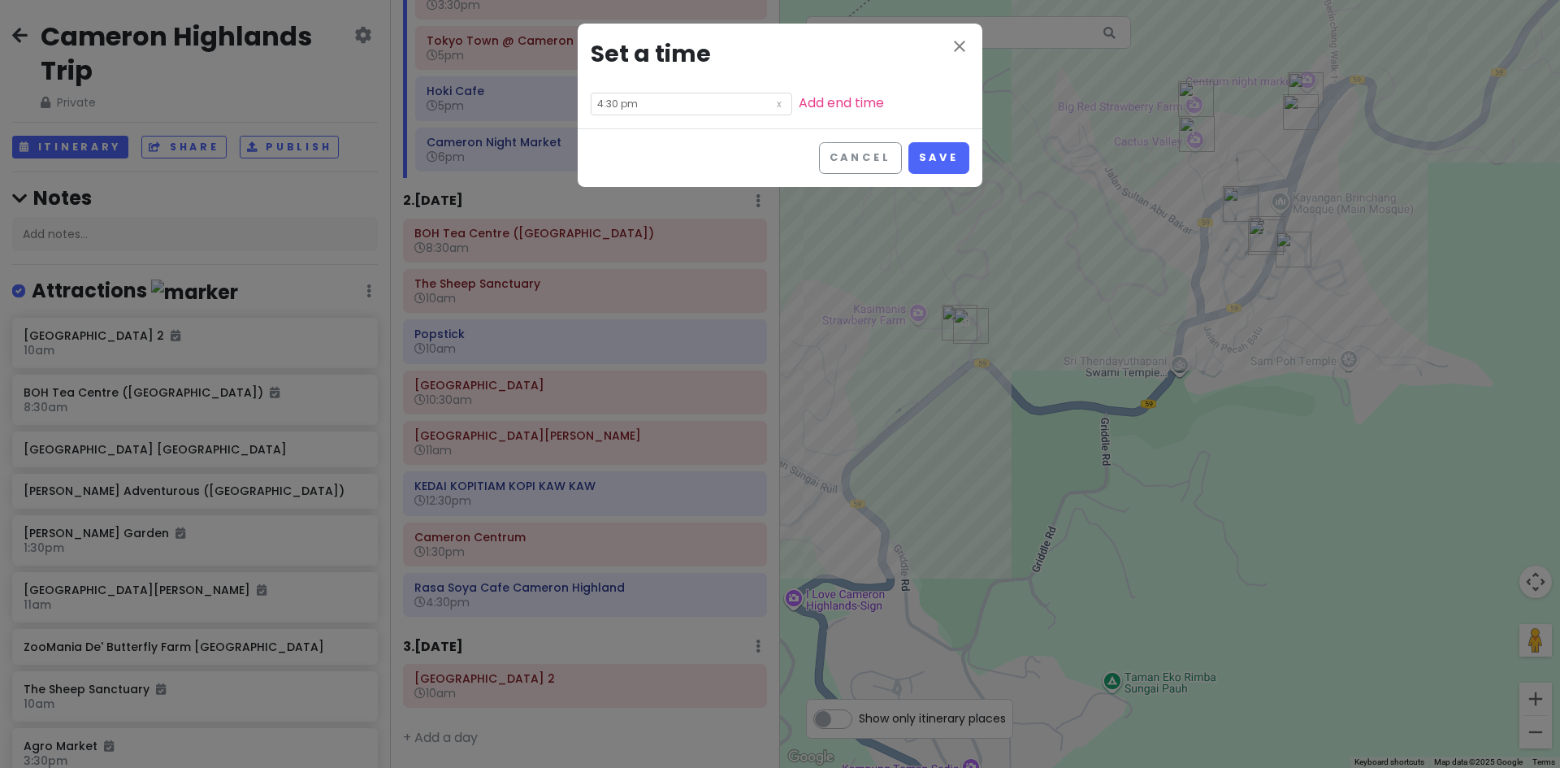
click at [677, 115] on div "close Set a time 4:30 pm Add end time" at bounding box center [780, 76] width 405 height 105
click at [676, 104] on input "4:30 pm" at bounding box center [691, 104] width 201 height 23
drag, startPoint x: 658, startPoint y: 130, endPoint x: 803, endPoint y: 148, distance: 145.7
click at [659, 130] on li "00" at bounding box center [659, 127] width 44 height 19
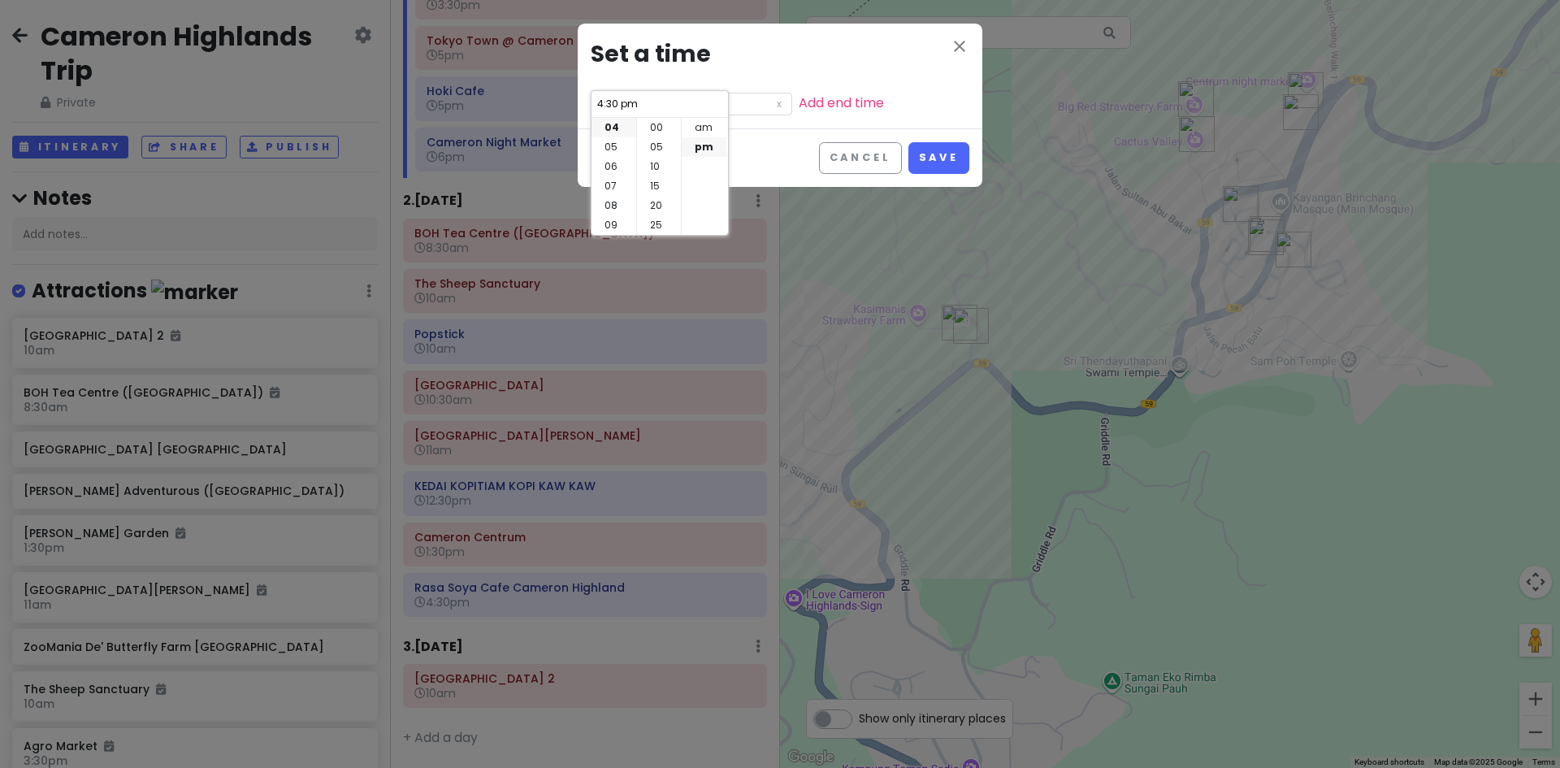
type input "4:00 pm"
click at [907, 155] on div "Cancel Save" at bounding box center [780, 157] width 405 height 58
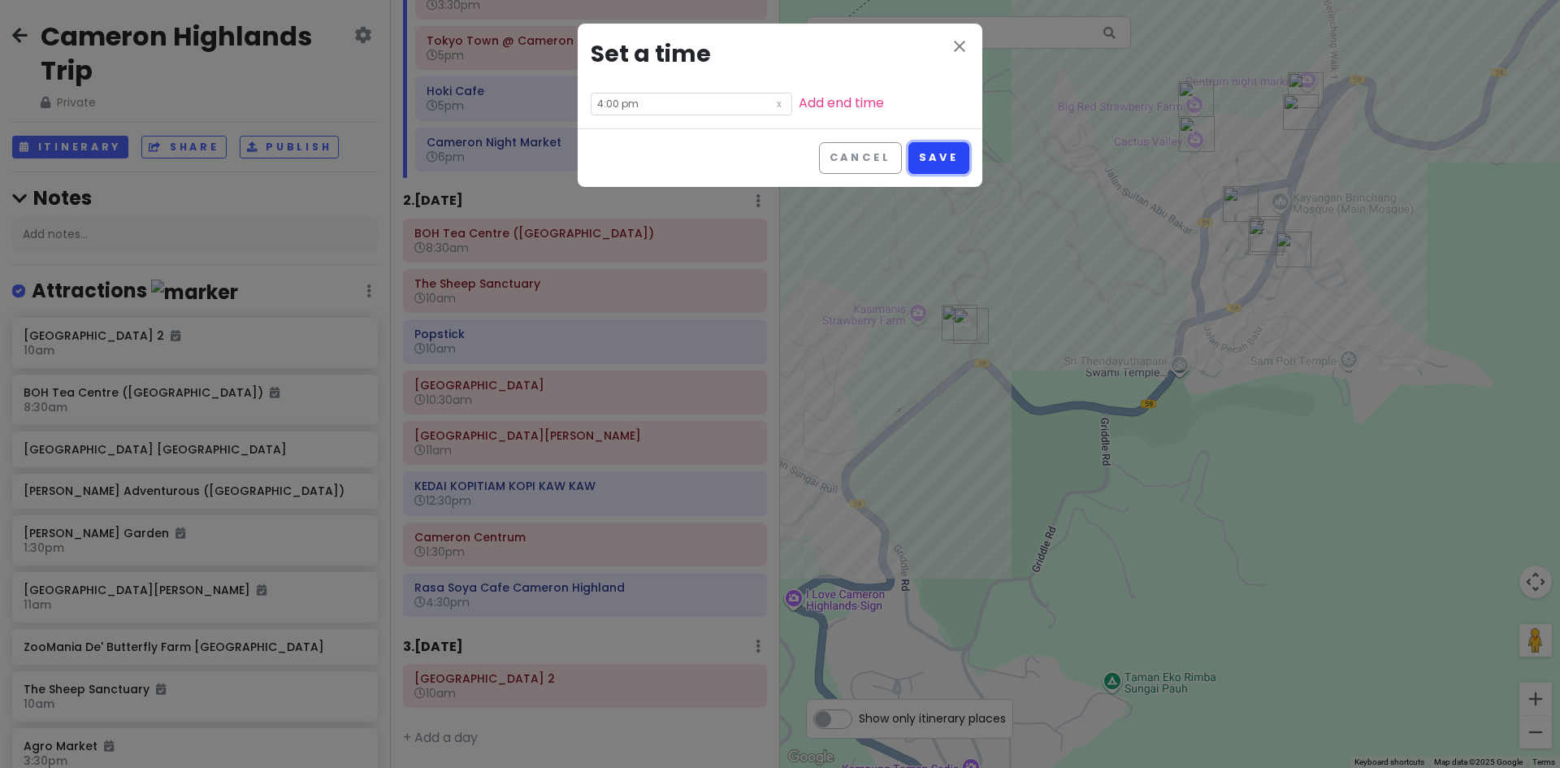
click at [919, 156] on button "Save" at bounding box center [938, 158] width 61 height 32
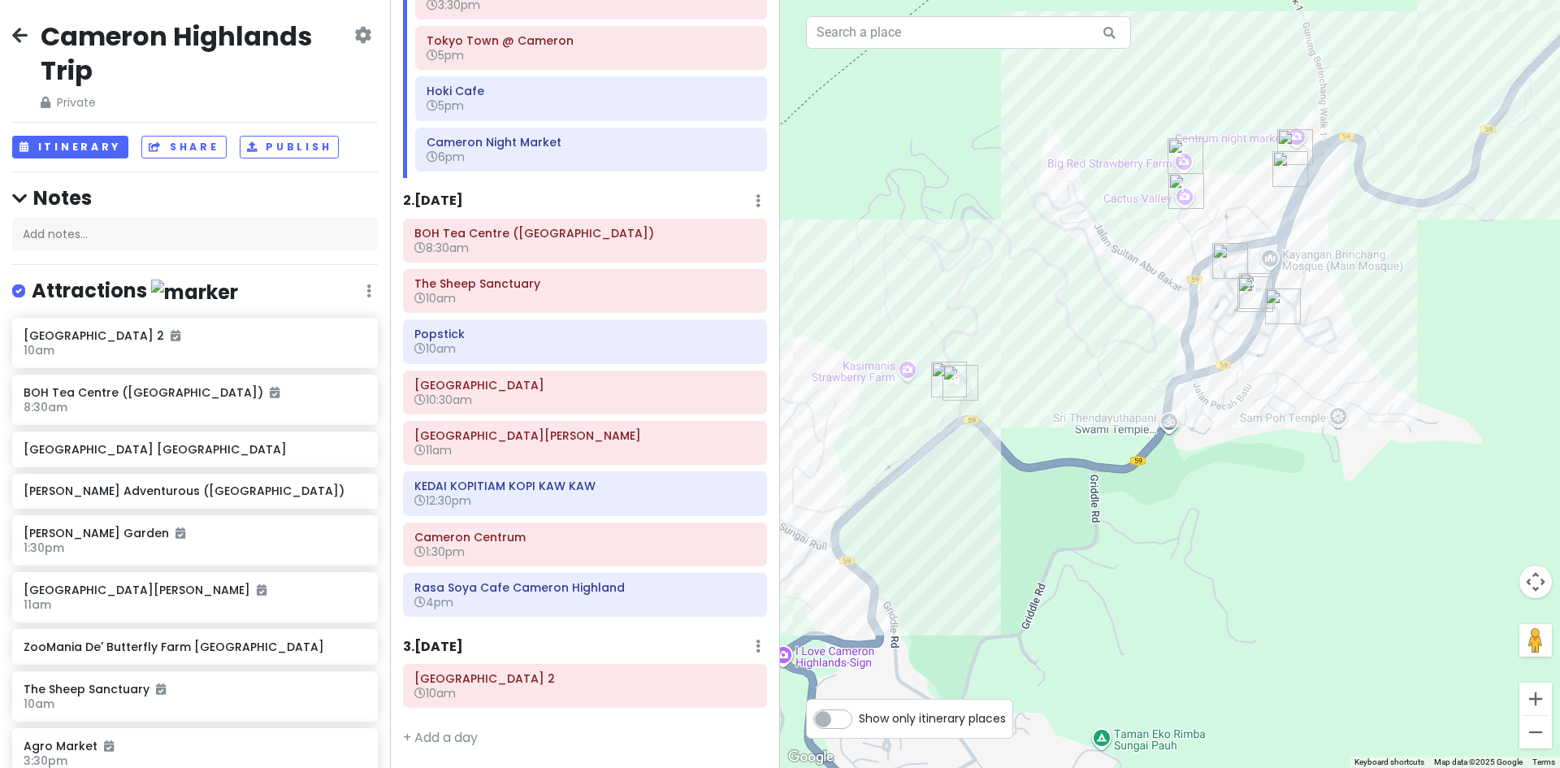
drag, startPoint x: 1044, startPoint y: 285, endPoint x: 1026, endPoint y: 327, distance: 45.9
click at [1032, 319] on div "Loading..." at bounding box center [1170, 384] width 780 height 768
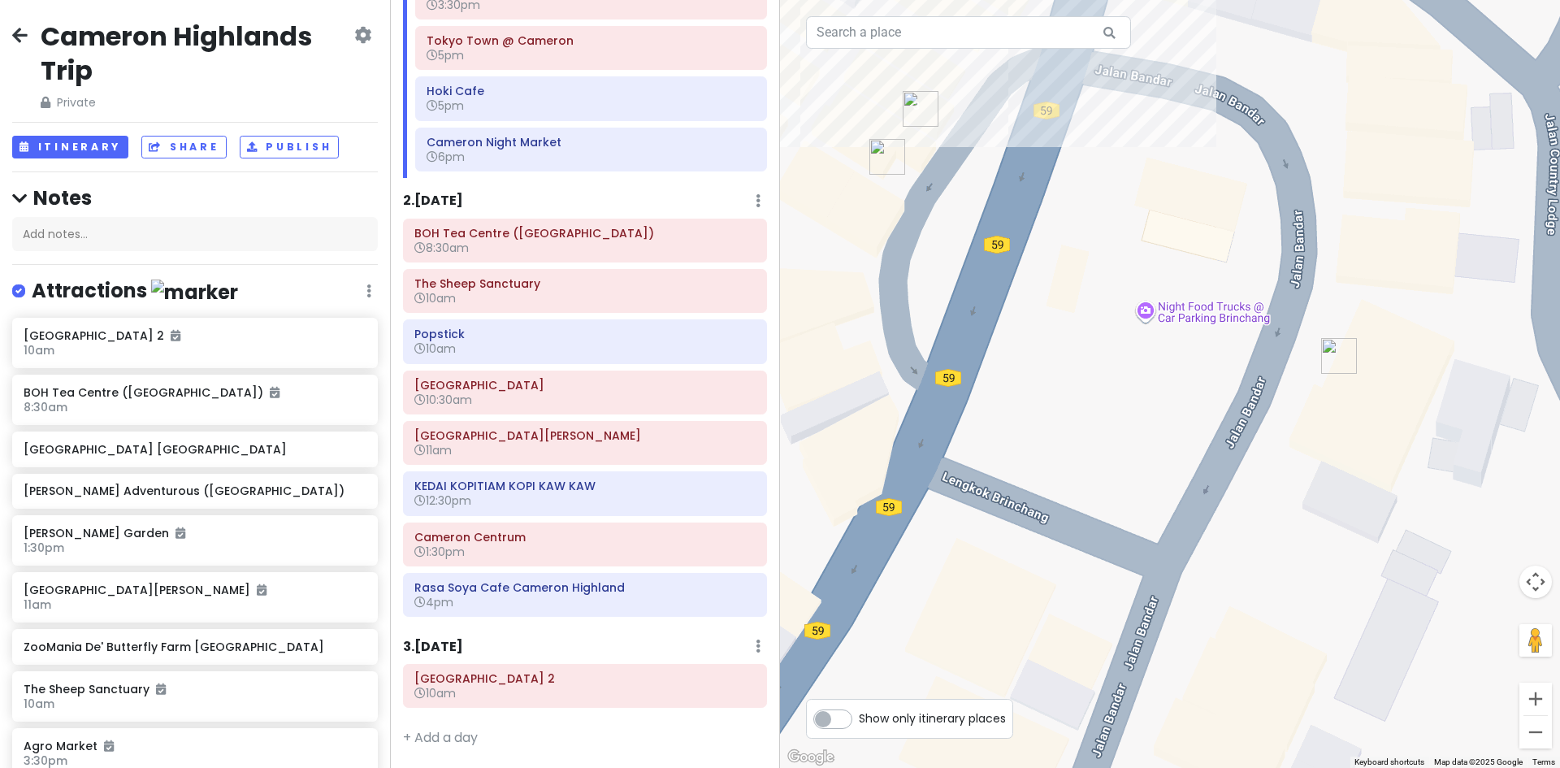
click at [1327, 358] on img "OK Tuck Restaurant Brinchang Cameron Highlands" at bounding box center [1338, 355] width 49 height 49
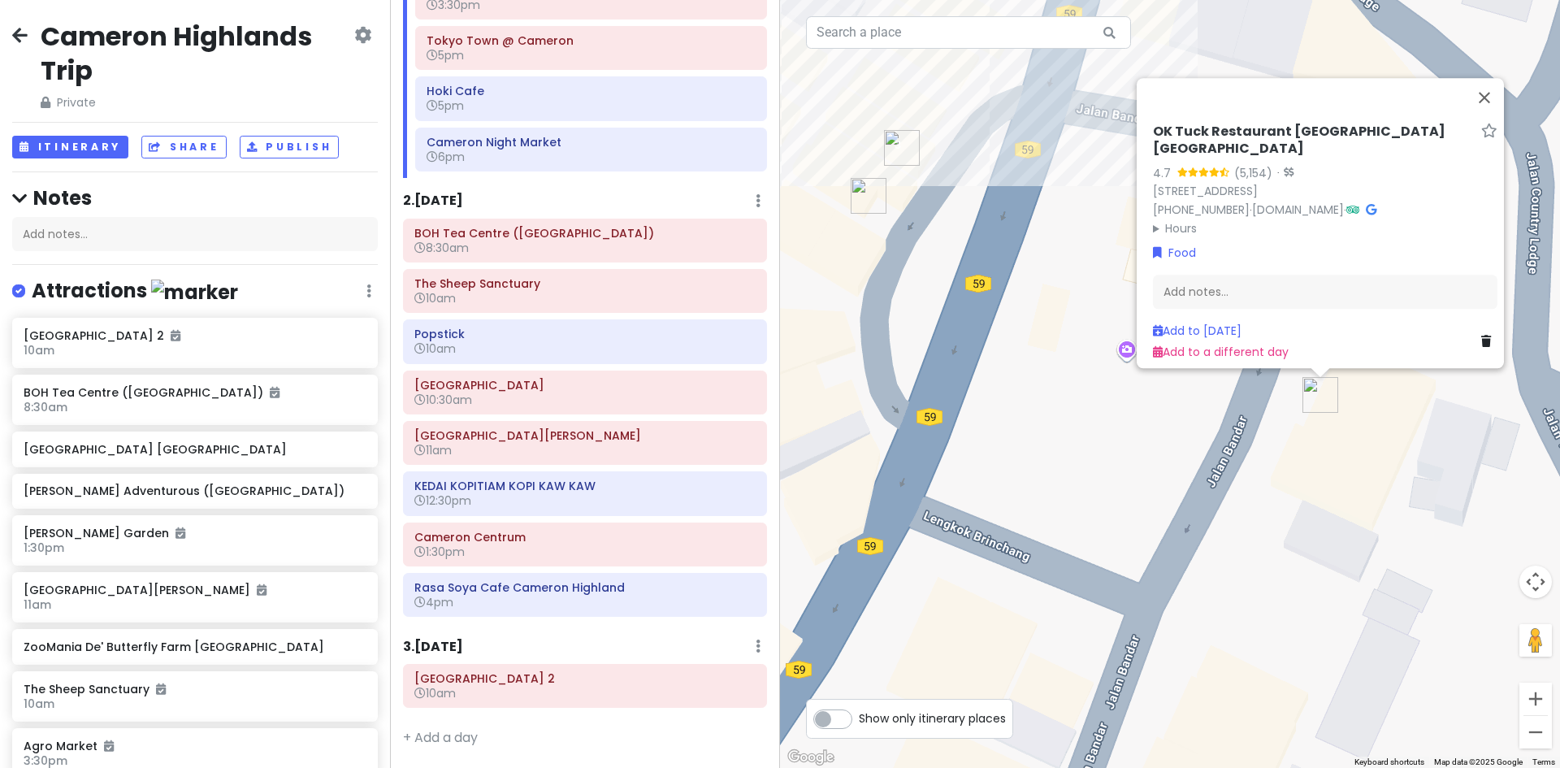
click at [864, 205] on img "Restaurant Tuan Yuan" at bounding box center [868, 195] width 49 height 49
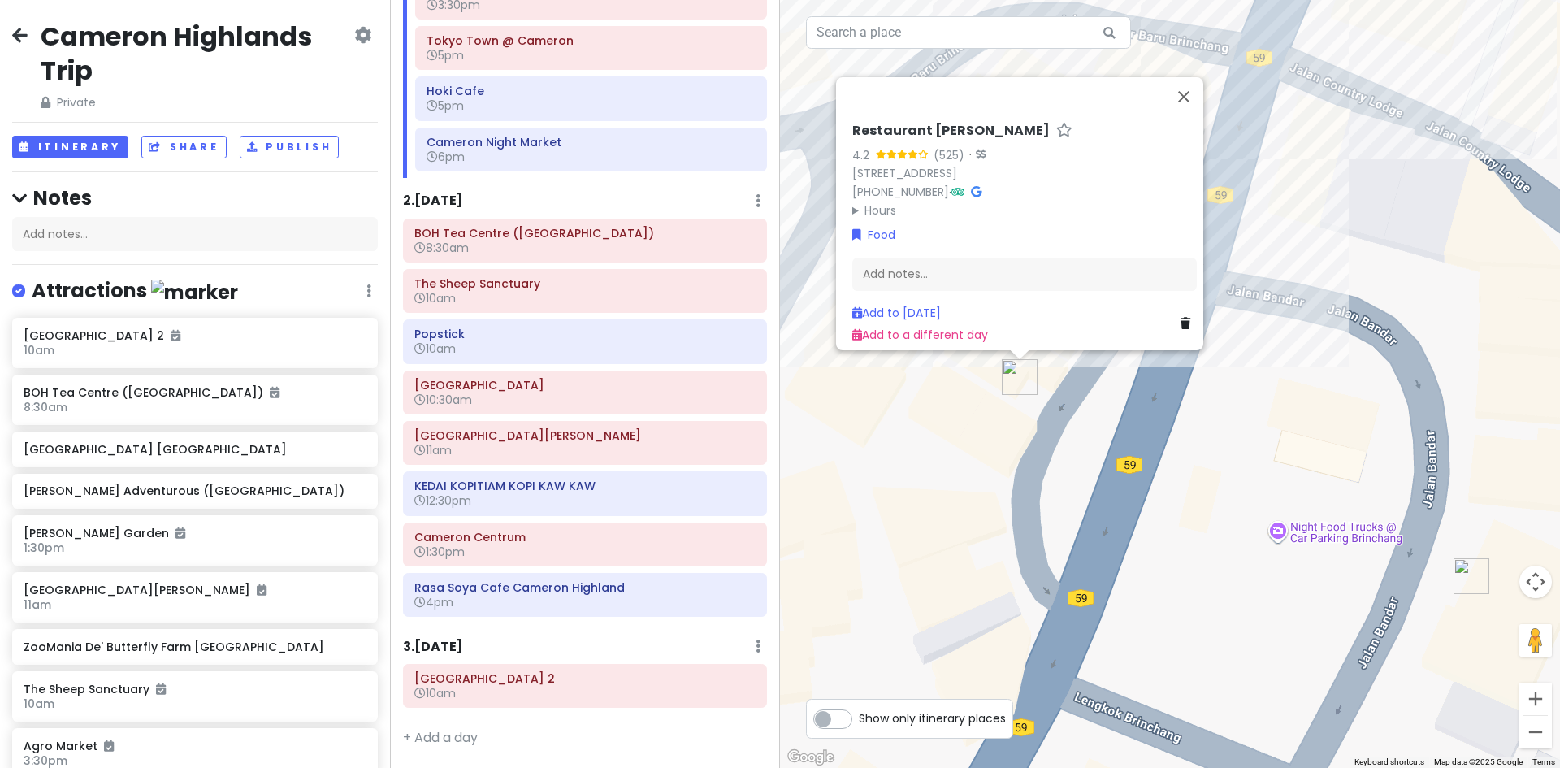
click at [864, 403] on div "Loading... Restaurant [PERSON_NAME] 4.2 (525) · [STREET_ADDRESS] [PHONE_NUMBER]…" at bounding box center [1170, 384] width 780 height 768
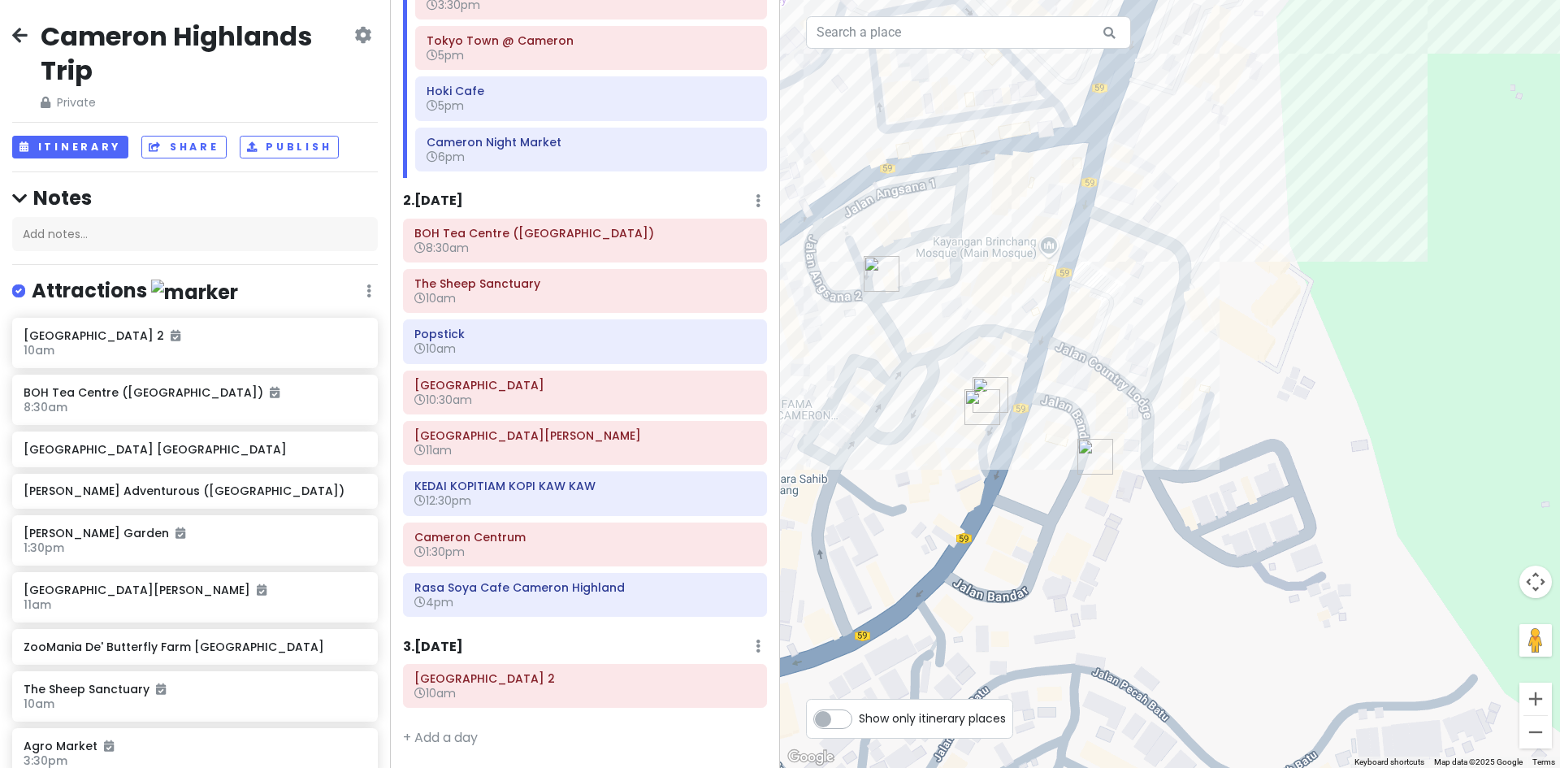
drag, startPoint x: 869, startPoint y: 406, endPoint x: 937, endPoint y: 424, distance: 69.8
click at [949, 428] on div "Loading..." at bounding box center [1170, 384] width 780 height 768
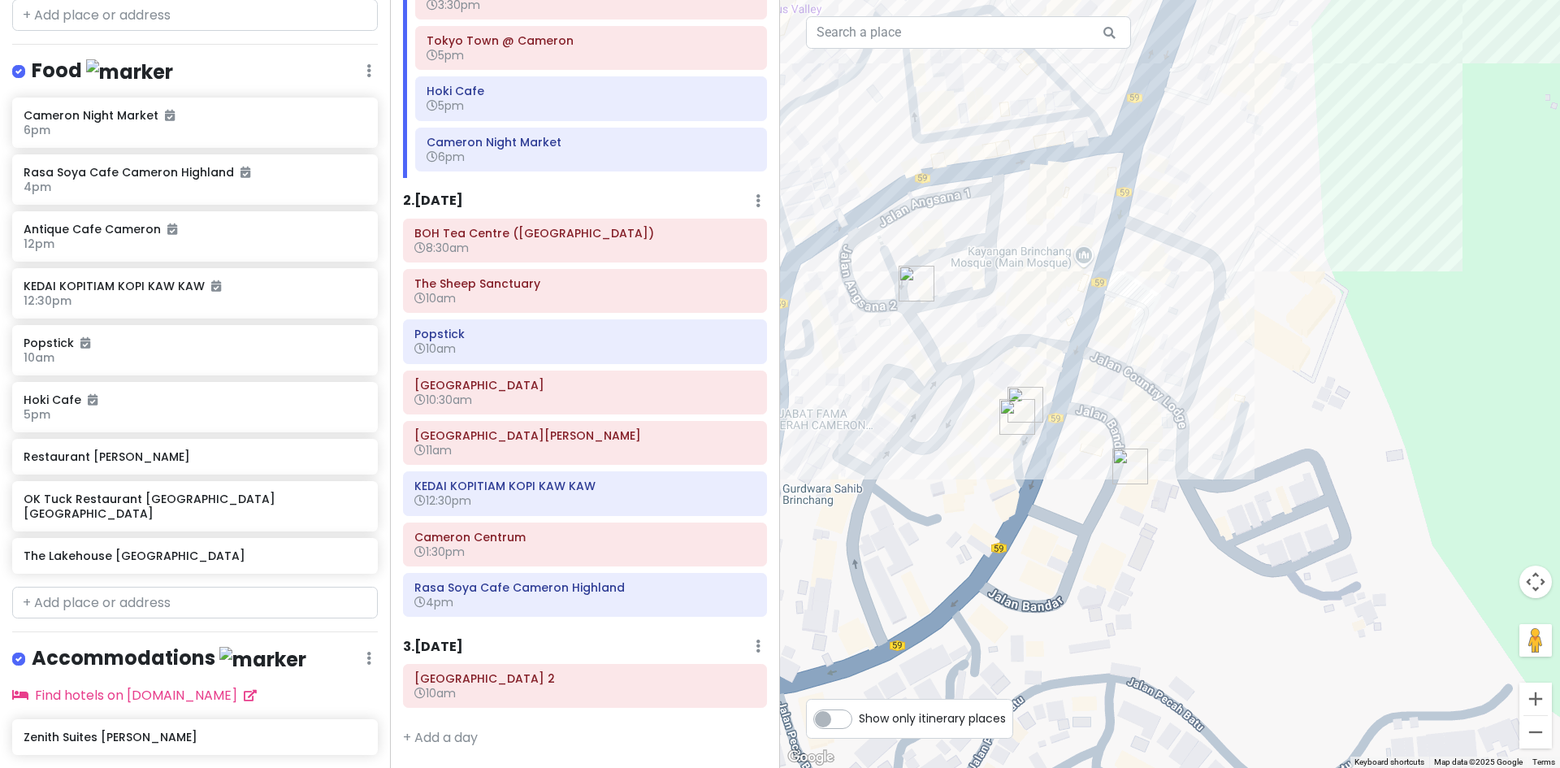
scroll to position [1067, 0]
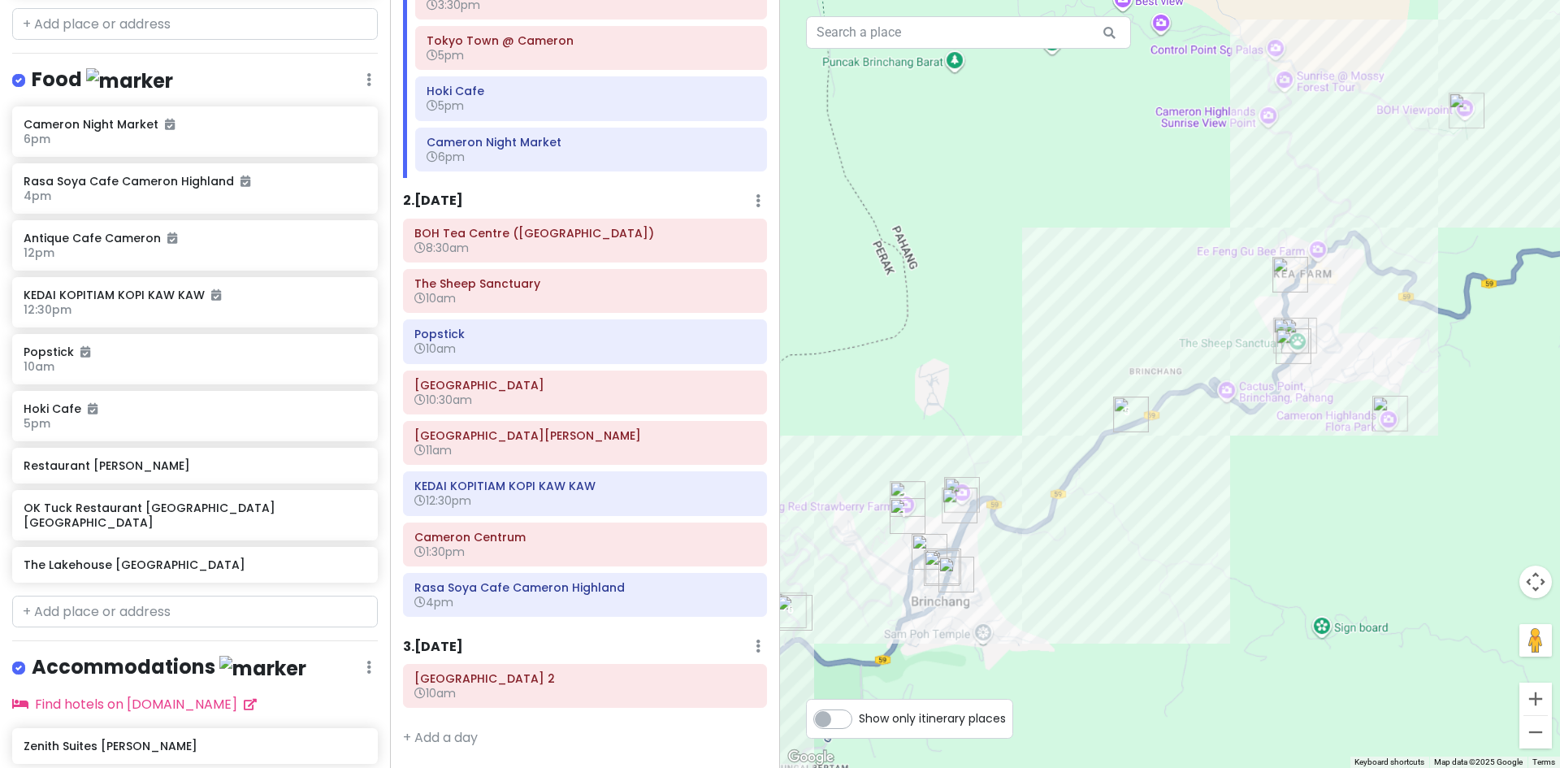
drag, startPoint x: 1139, startPoint y: 545, endPoint x: 1096, endPoint y: 604, distance: 72.6
click at [1100, 598] on div "Loading..." at bounding box center [1170, 384] width 780 height 768
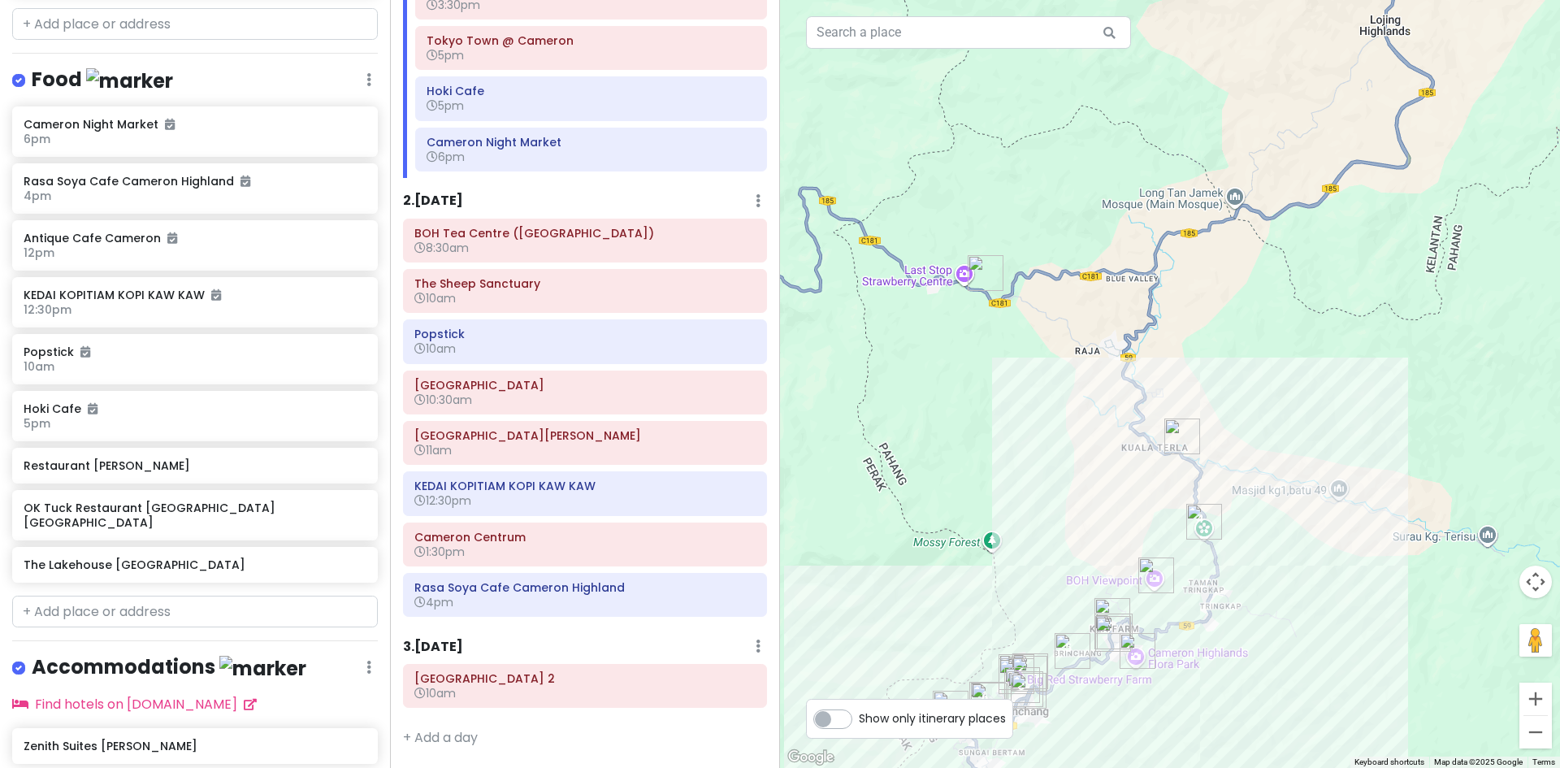
drag, startPoint x: 1111, startPoint y: 484, endPoint x: 1100, endPoint y: 552, distance: 68.4
click at [1100, 552] on div "Loading..." at bounding box center [1170, 384] width 780 height 768
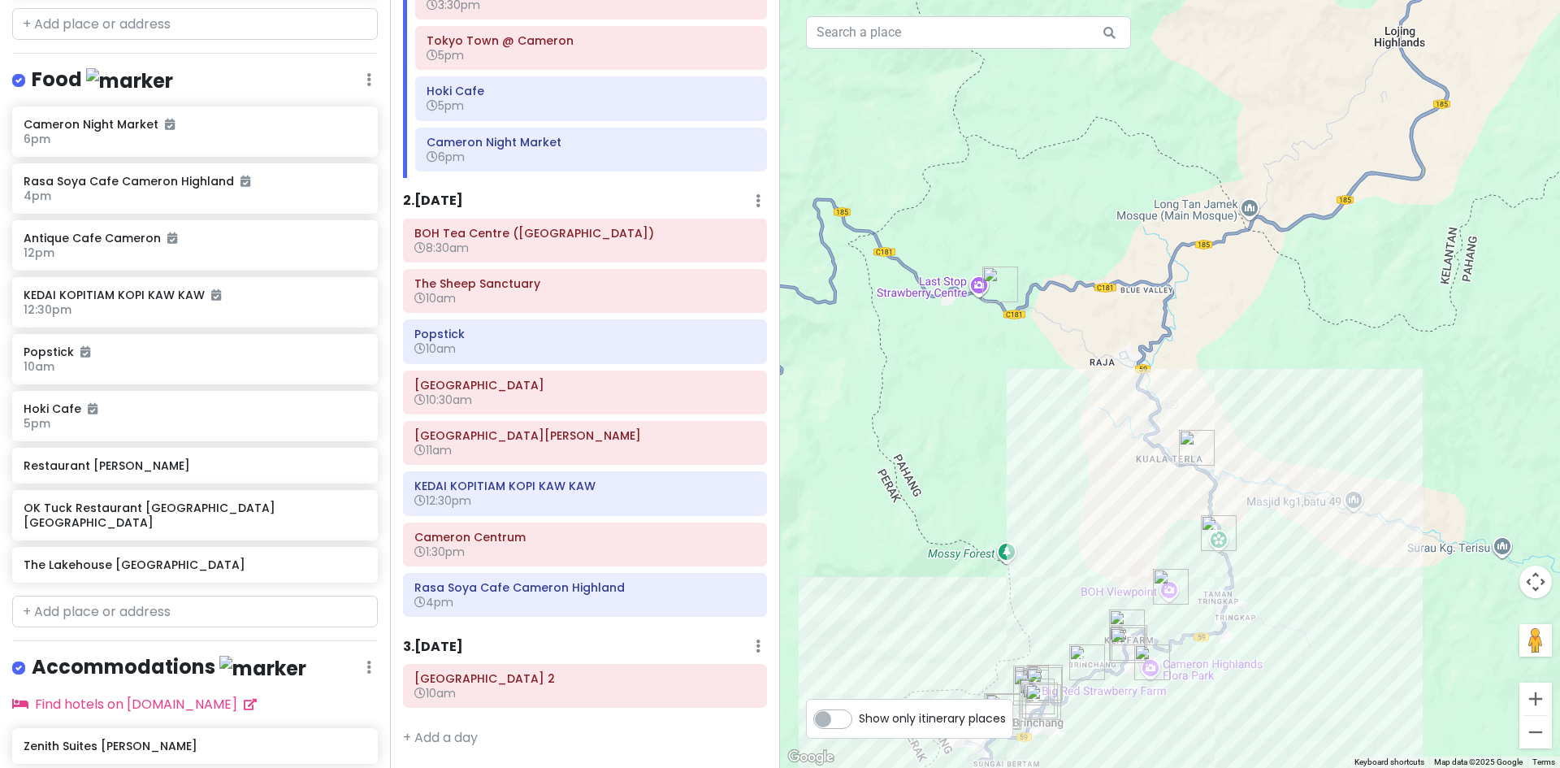
drag, startPoint x: 1009, startPoint y: 627, endPoint x: 1108, endPoint y: 514, distance: 150.2
click at [1091, 529] on div "Loading..." at bounding box center [1170, 384] width 780 height 768
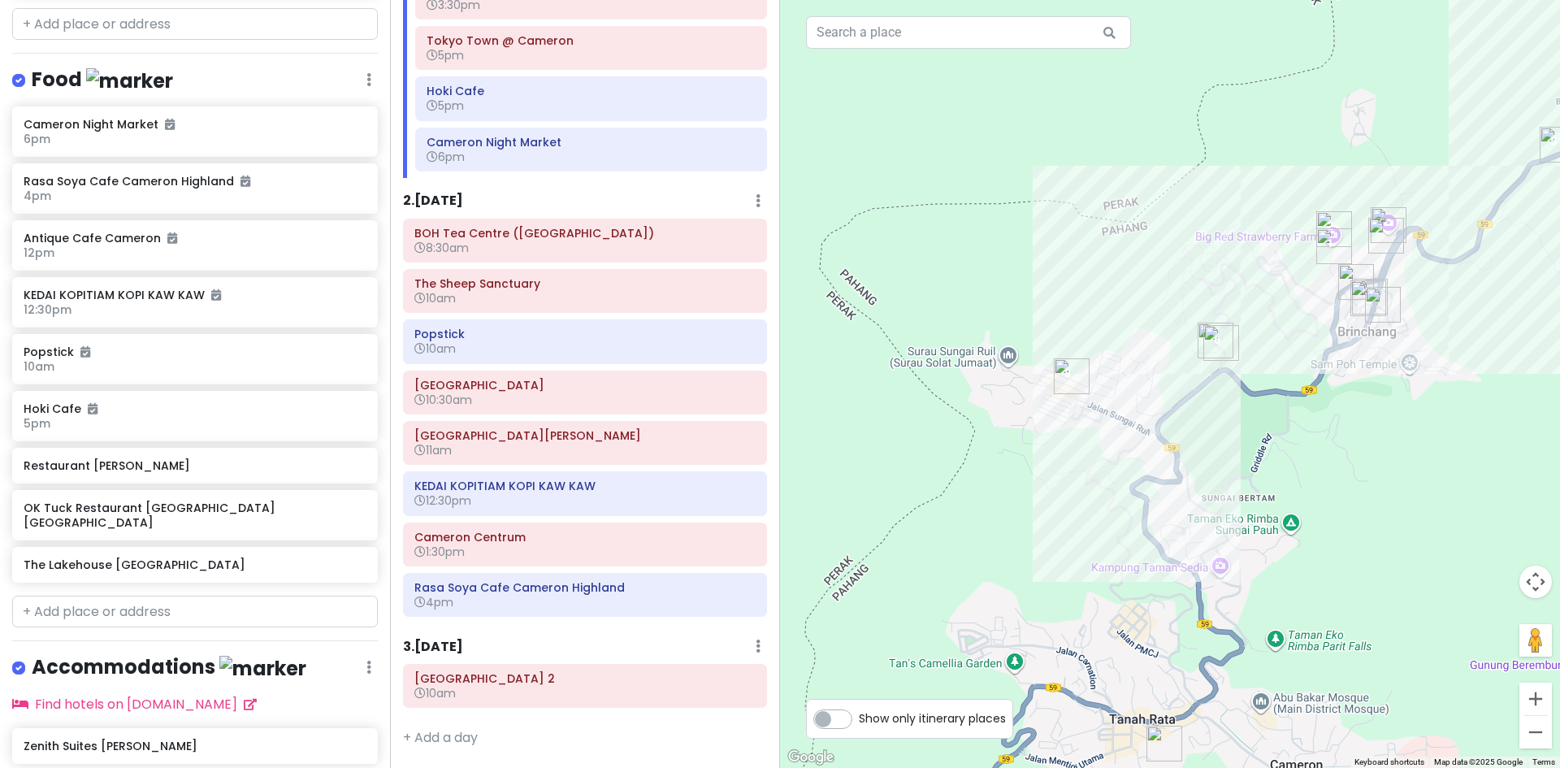
drag, startPoint x: 1356, startPoint y: 369, endPoint x: 1203, endPoint y: 489, distance: 194.4
click at [1201, 496] on div "Loading..." at bounding box center [1170, 384] width 780 height 768
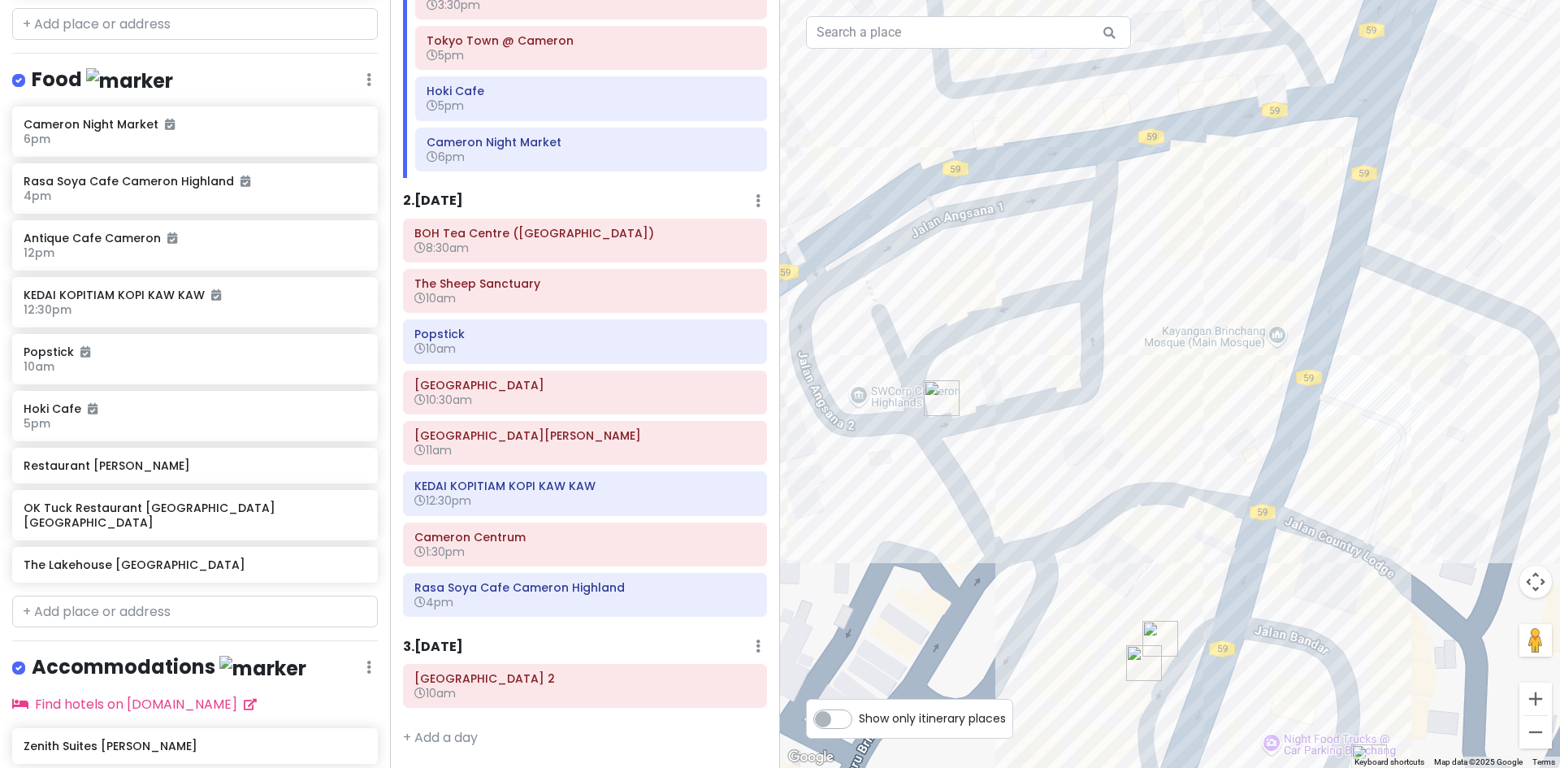
drag, startPoint x: 1175, startPoint y: 707, endPoint x: 1188, endPoint y: 657, distance: 51.4
click at [1188, 660] on div "Loading..." at bounding box center [1170, 384] width 780 height 768
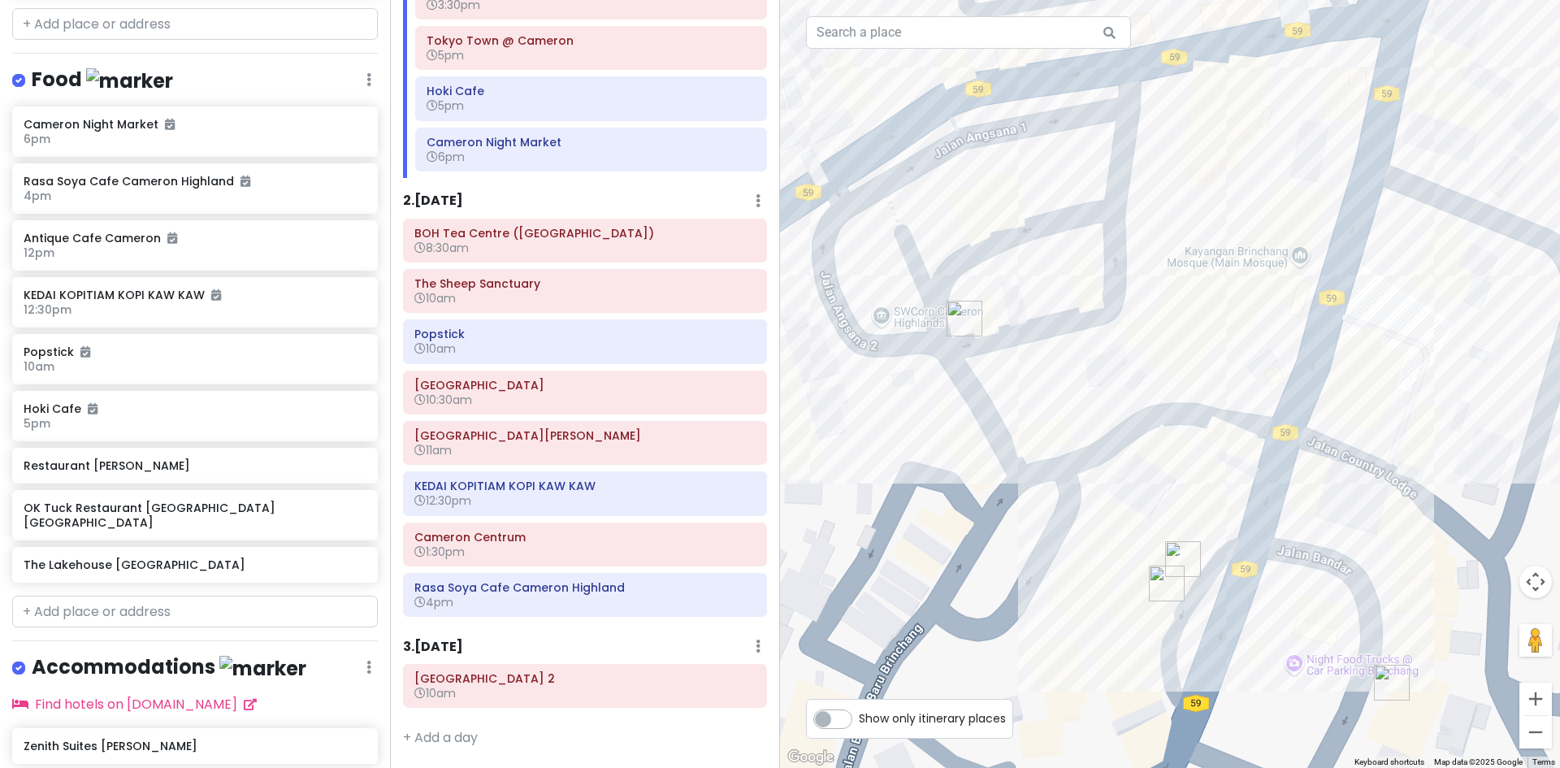
click at [950, 313] on img "Rasa Soya Cafe Cameron Highland" at bounding box center [964, 318] width 49 height 49
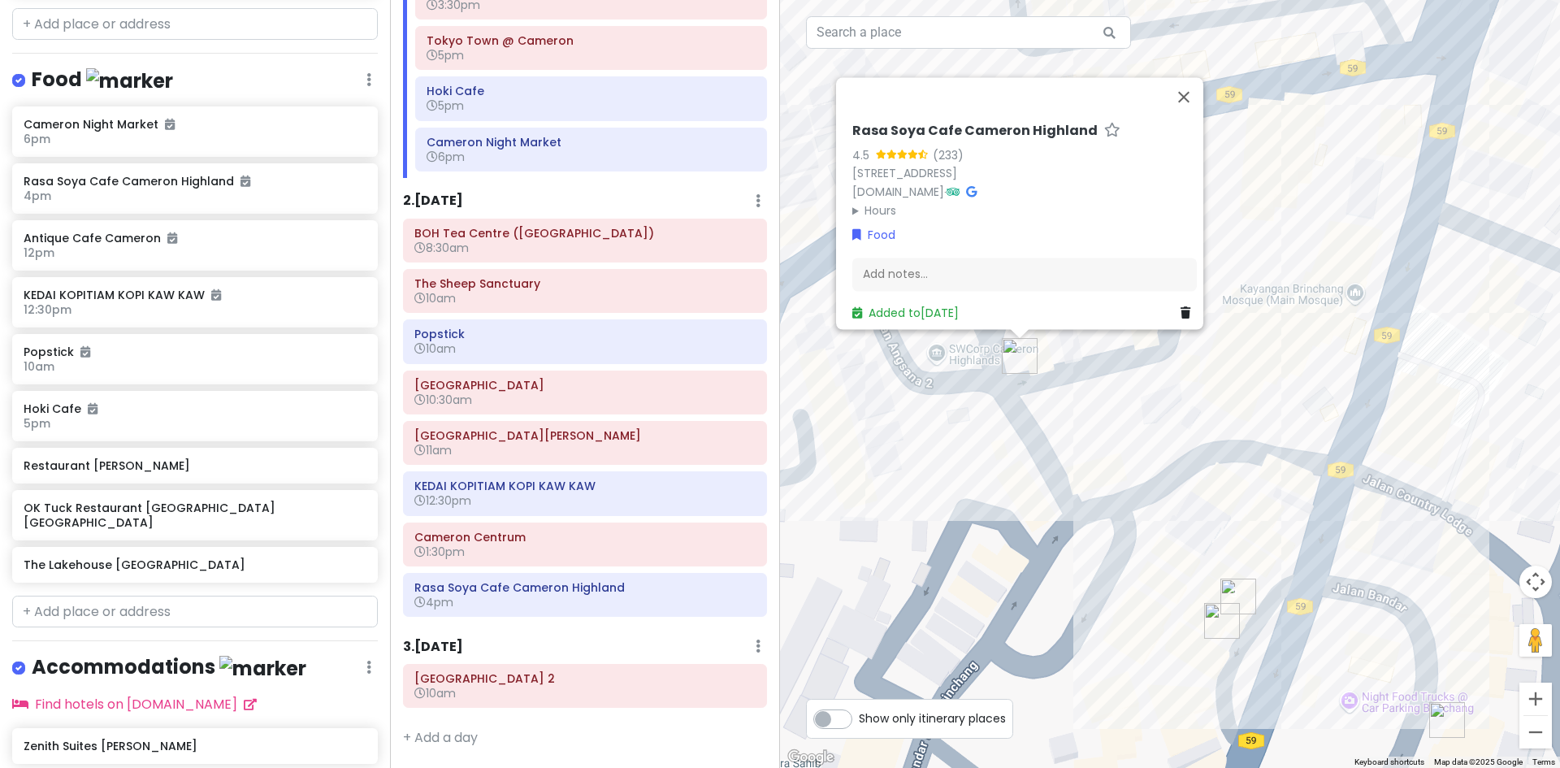
drag, startPoint x: 1068, startPoint y: 502, endPoint x: 1081, endPoint y: 525, distance: 26.2
click at [1081, 525] on div "Loading... [GEOGRAPHIC_DATA] Cameron Highland [STREET_ADDRESS] [DOMAIN_NAME] · …" at bounding box center [1170, 384] width 780 height 768
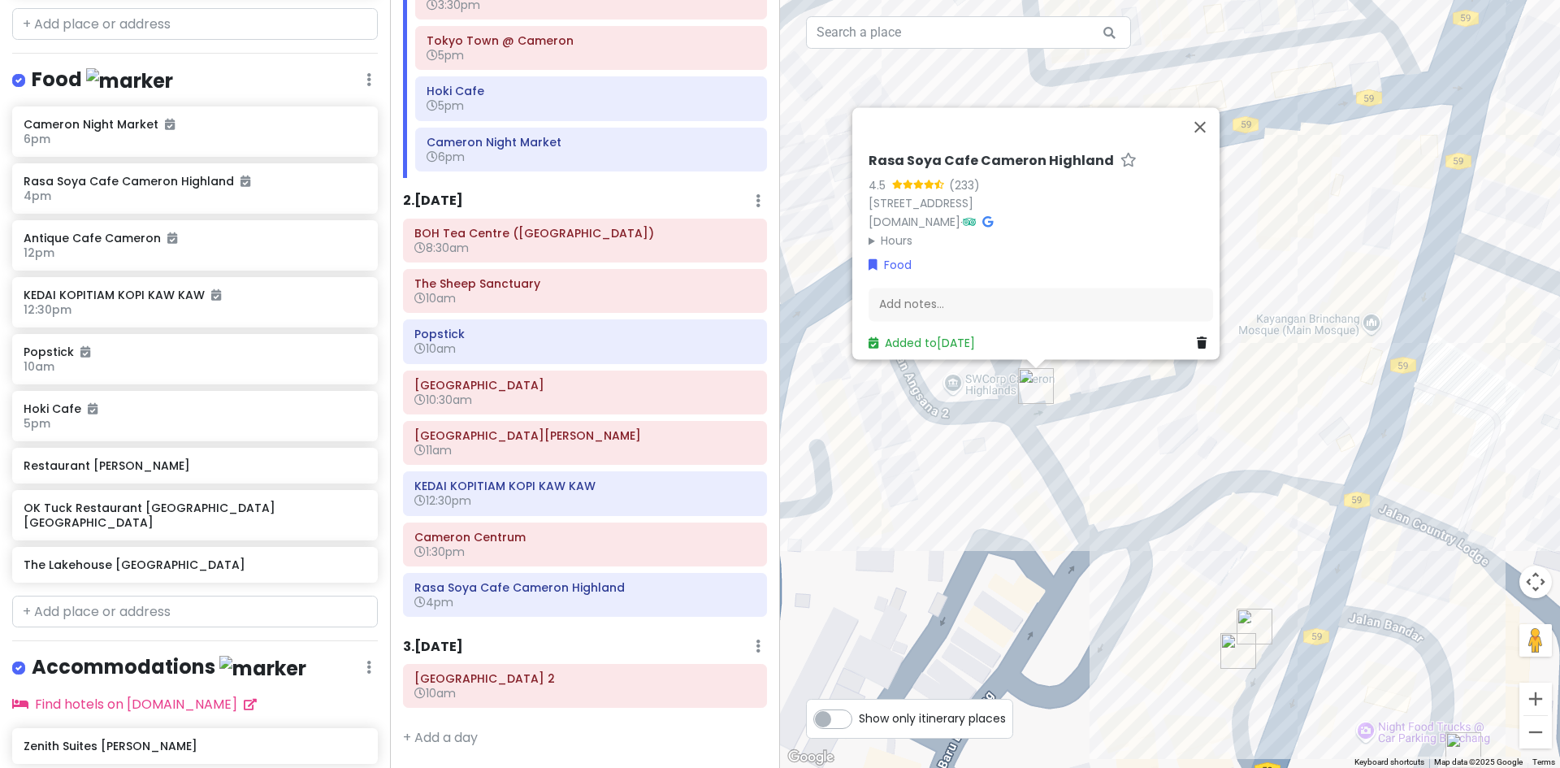
click at [1084, 499] on div "Loading... [GEOGRAPHIC_DATA] Cameron Highland [STREET_ADDRESS] [DOMAIN_NAME] · …" at bounding box center [1170, 384] width 780 height 768
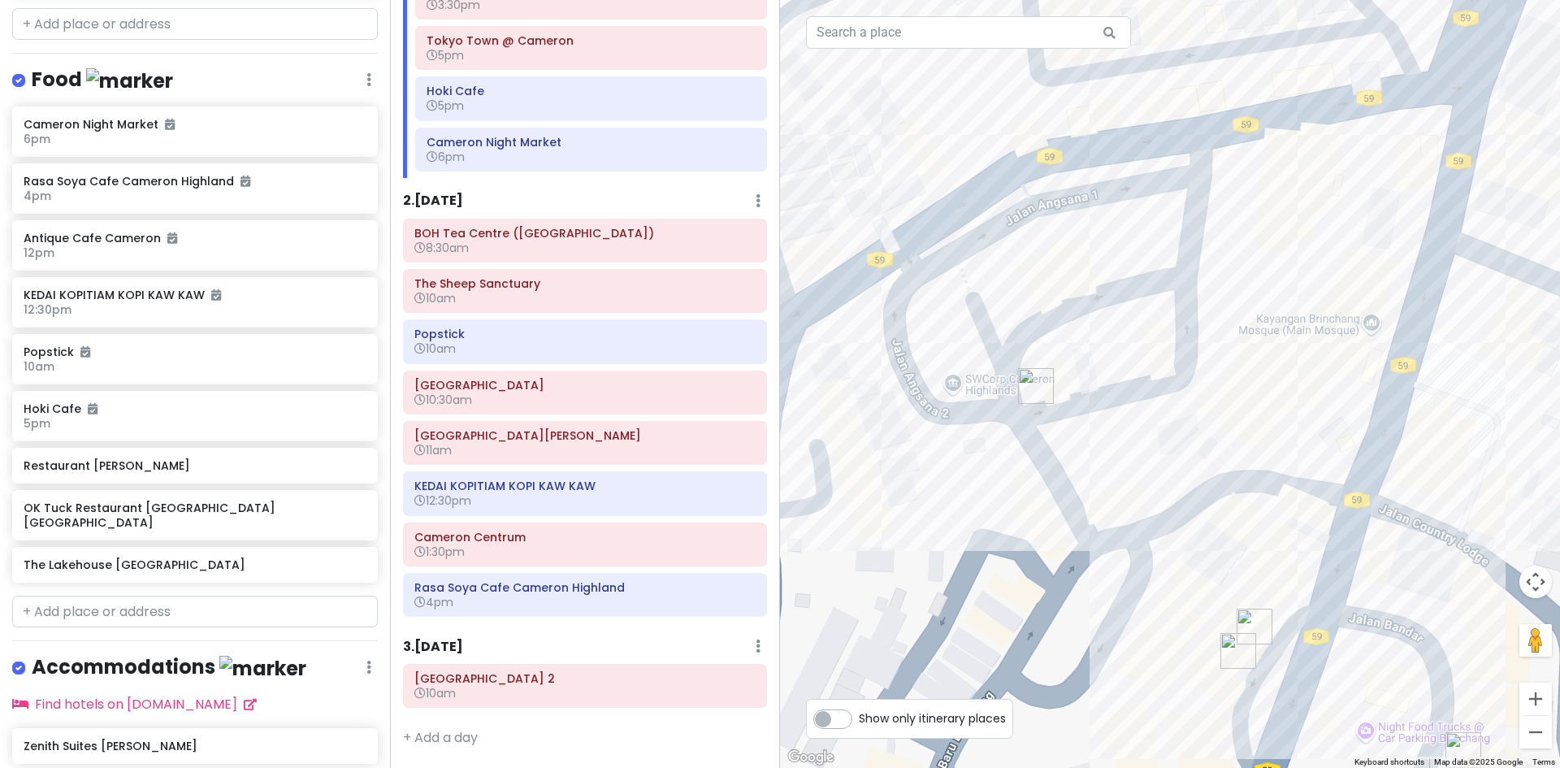
drag, startPoint x: 1018, startPoint y: 514, endPoint x: 1007, endPoint y: 481, distance: 35.2
click at [1010, 489] on div "Loading..." at bounding box center [1170, 384] width 780 height 768
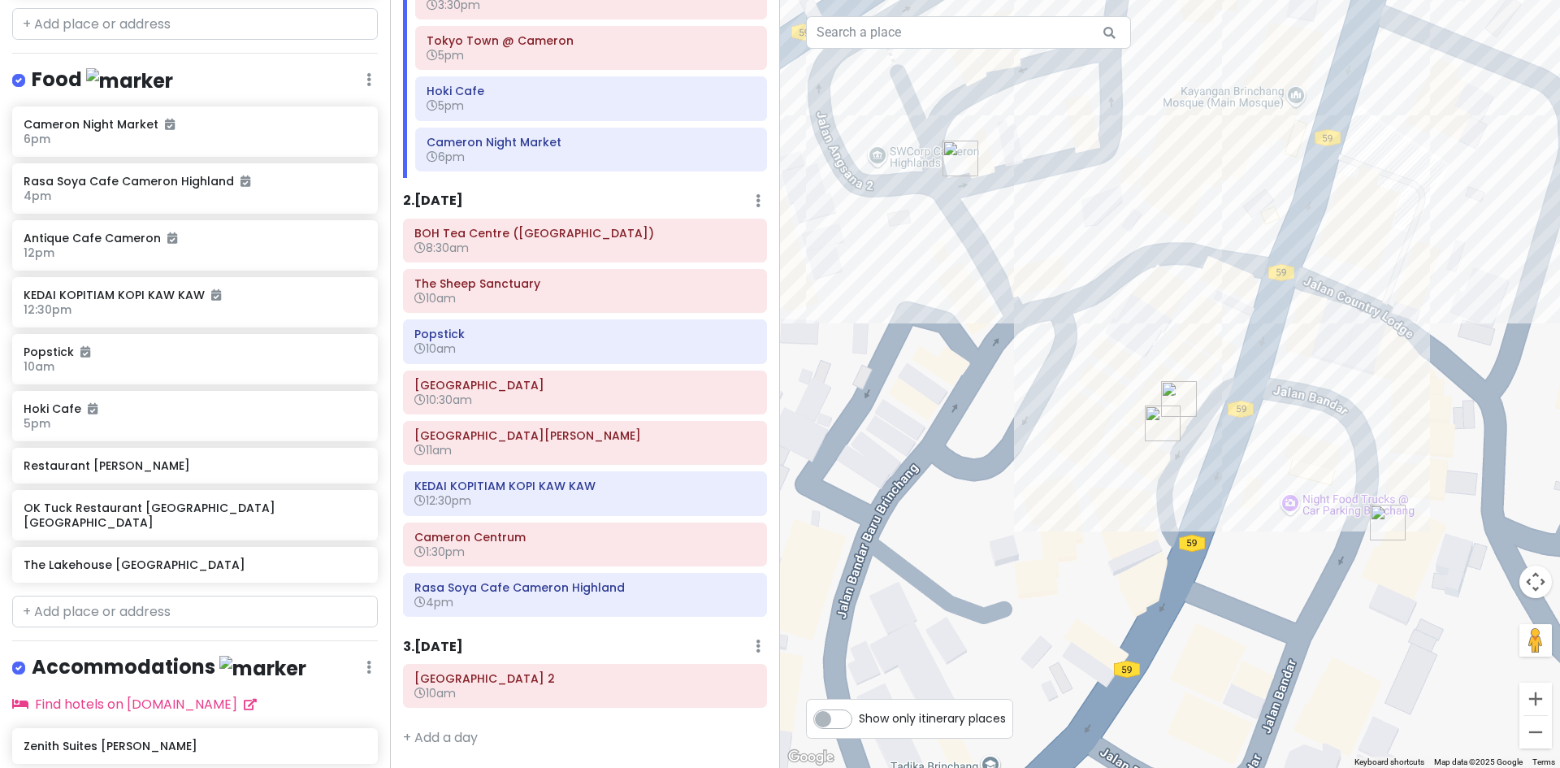
drag, startPoint x: 979, startPoint y: 608, endPoint x: 988, endPoint y: 544, distance: 64.8
click at [992, 546] on div "Loading..." at bounding box center [1170, 384] width 780 height 768
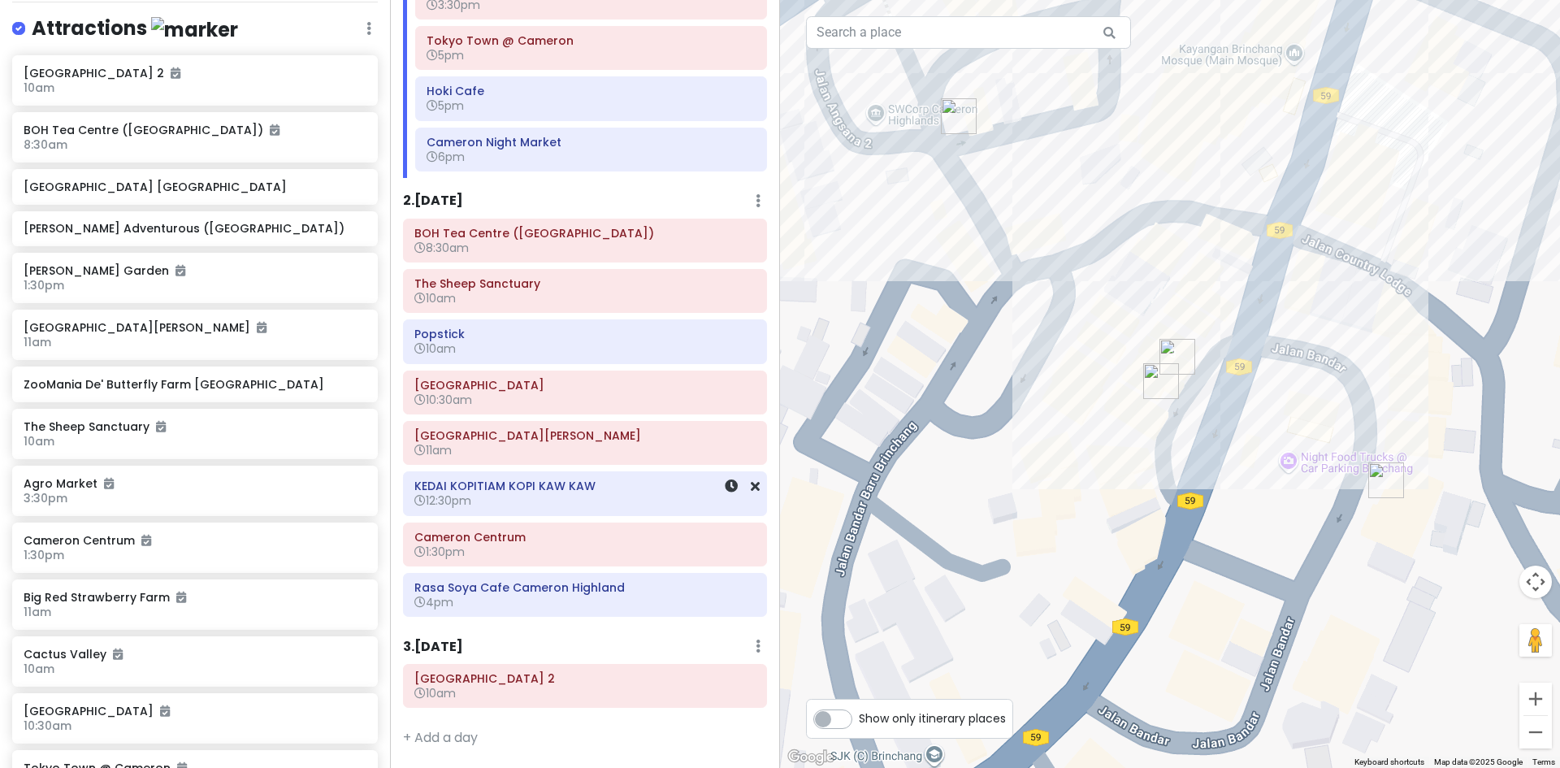
scroll to position [255, 0]
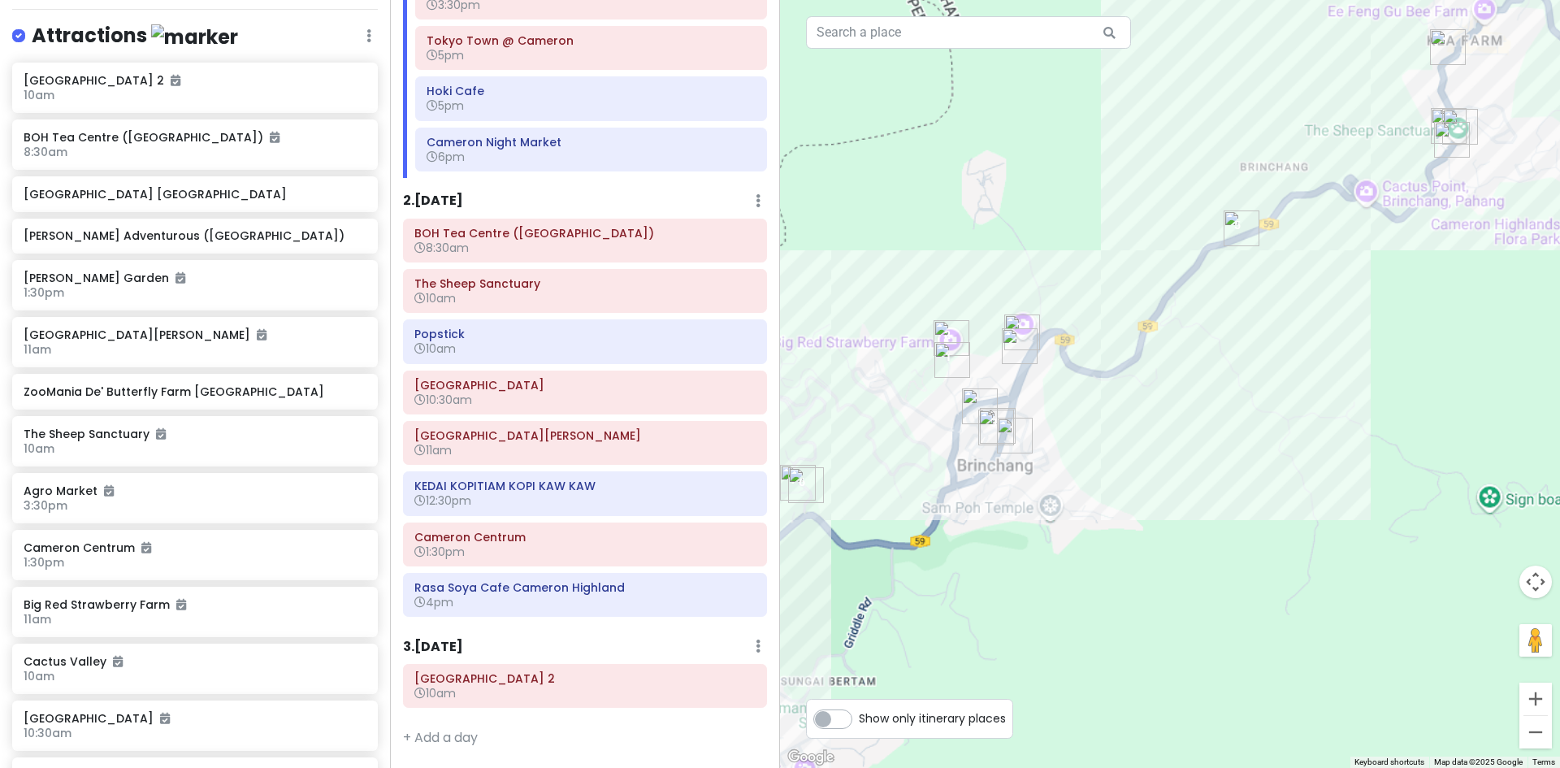
click at [1206, 449] on div "Loading..." at bounding box center [1170, 384] width 780 height 768
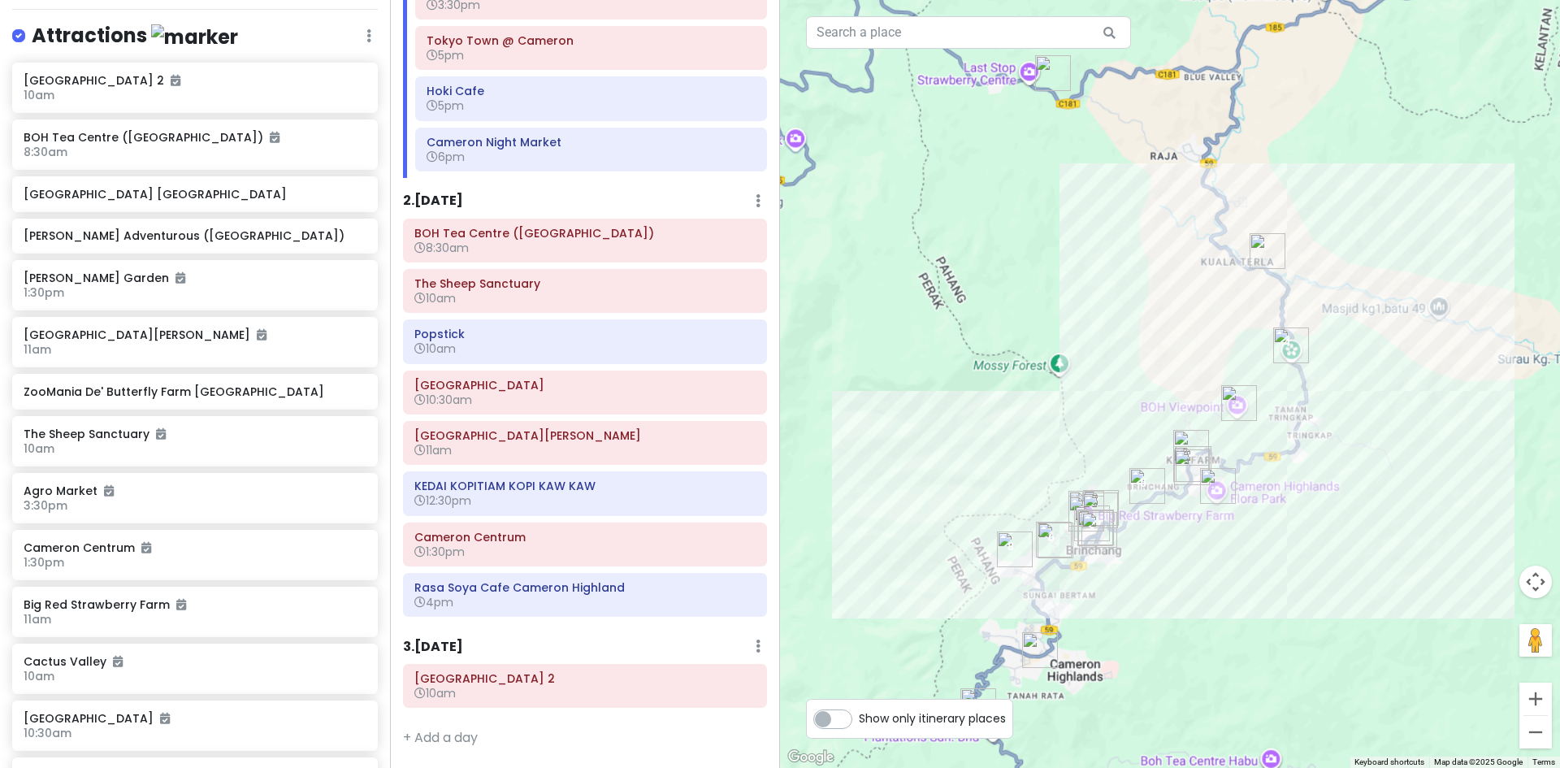
drag, startPoint x: 1196, startPoint y: 455, endPoint x: 1130, endPoint y: 585, distance: 145.7
click at [1130, 587] on div "Loading..." at bounding box center [1170, 384] width 780 height 768
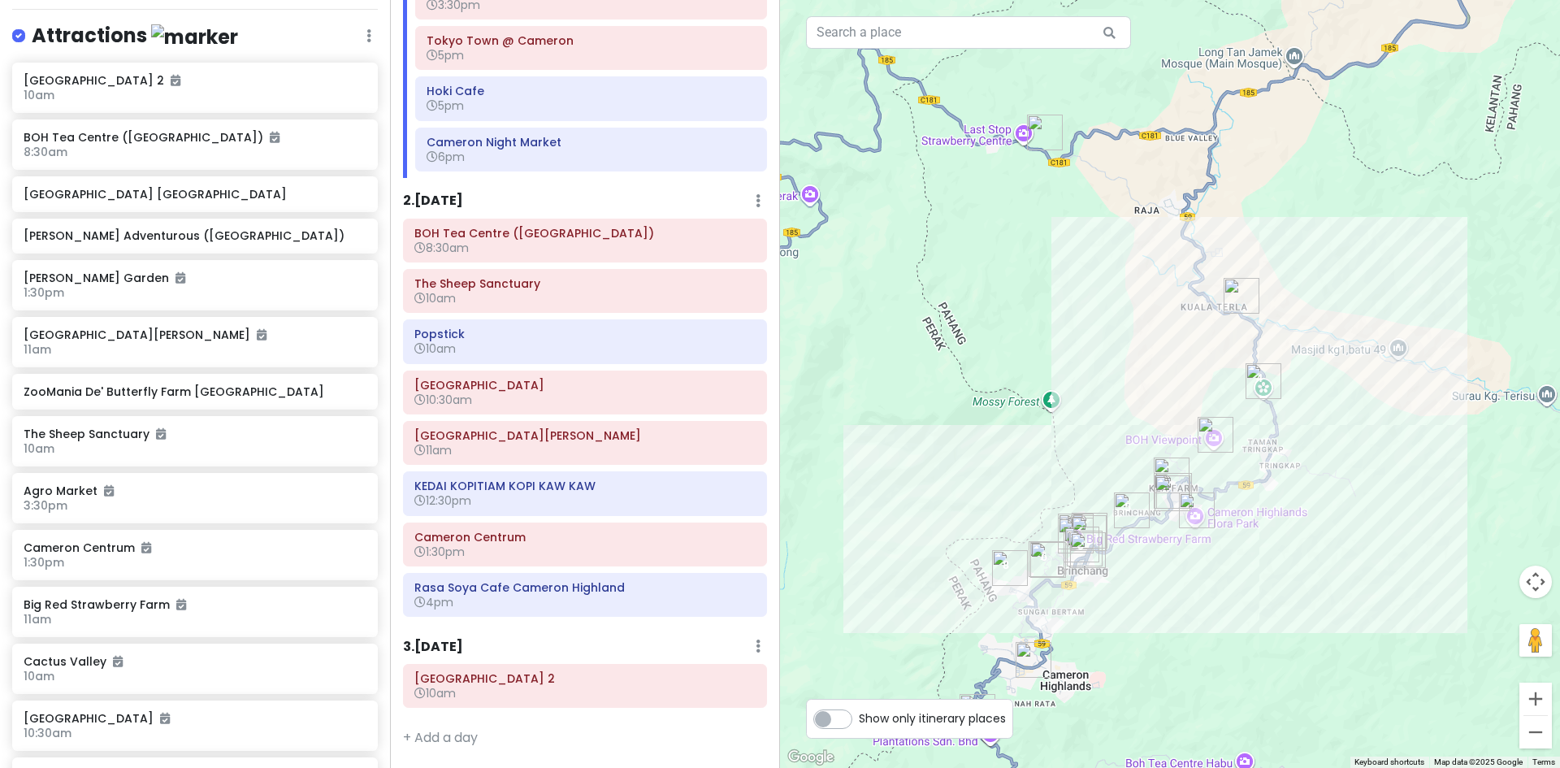
click at [1242, 301] on img "Cameron Adventurous (Kuala Terla Tea Plantation)" at bounding box center [1241, 295] width 49 height 49
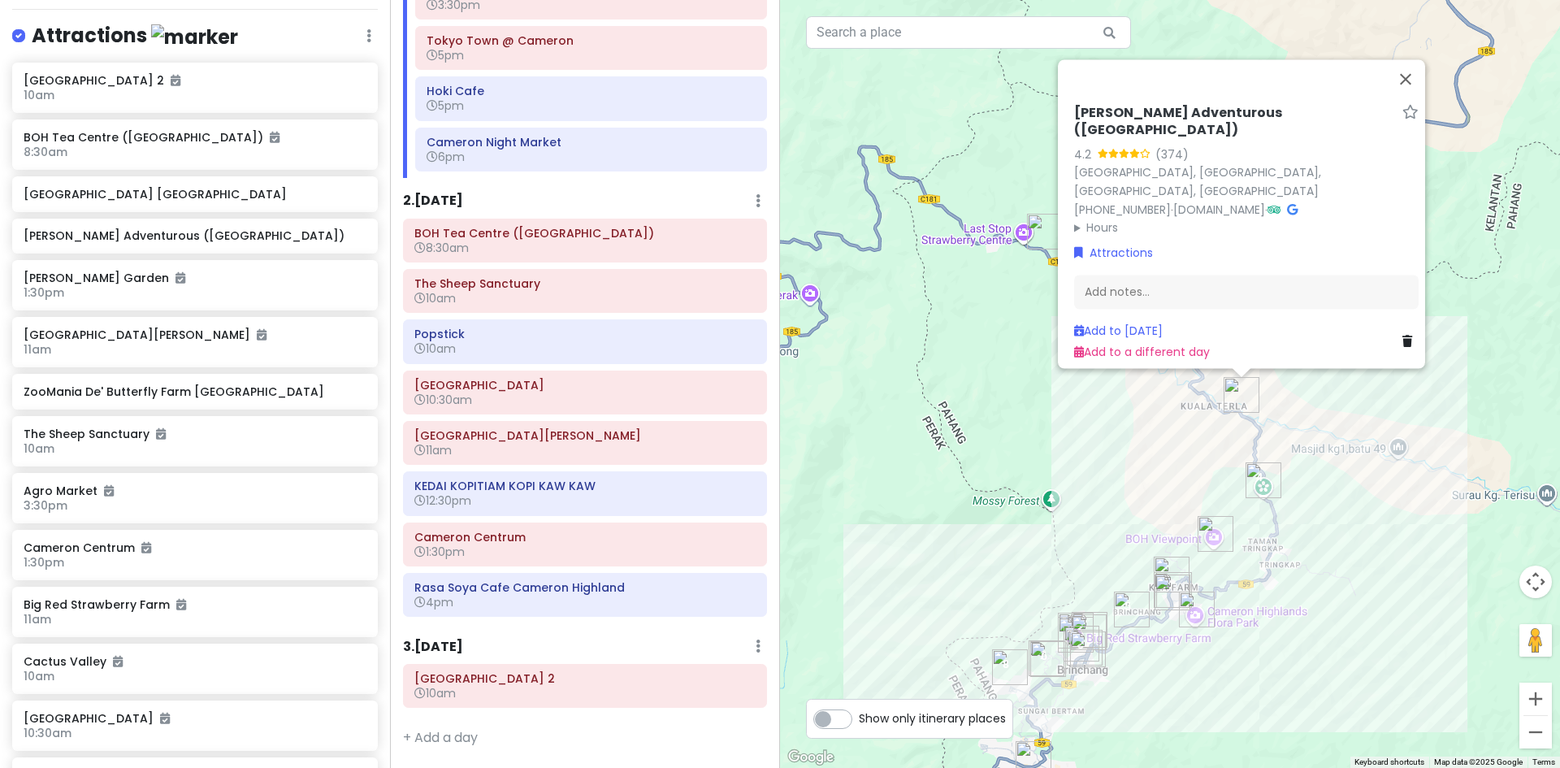
click at [1037, 236] on img "Green View Garden Cameron Highlands" at bounding box center [1044, 231] width 49 height 49
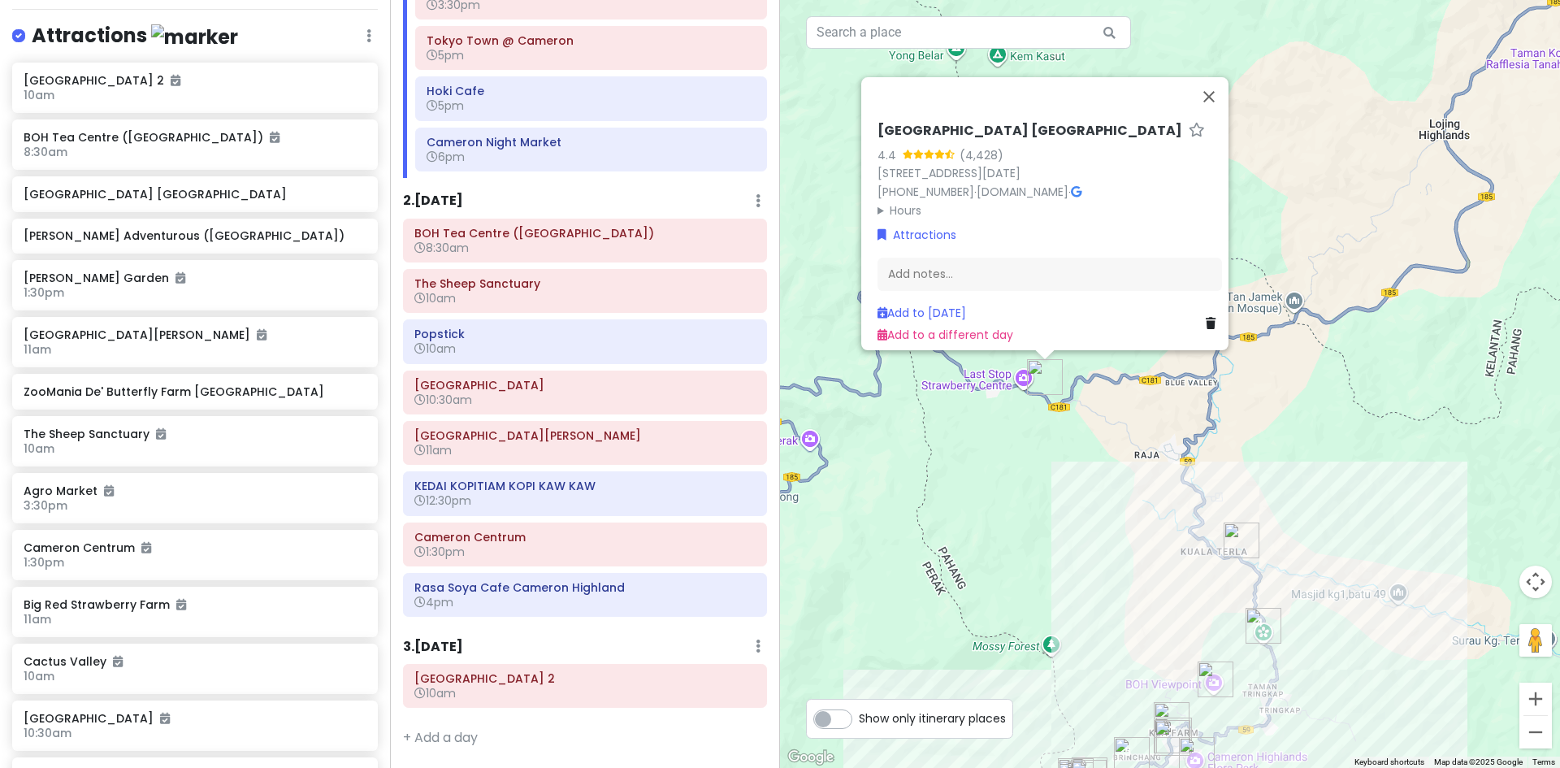
click at [1242, 545] on img "Cameron Adventurous (Kuala Terla Tea Plantation)" at bounding box center [1241, 540] width 49 height 49
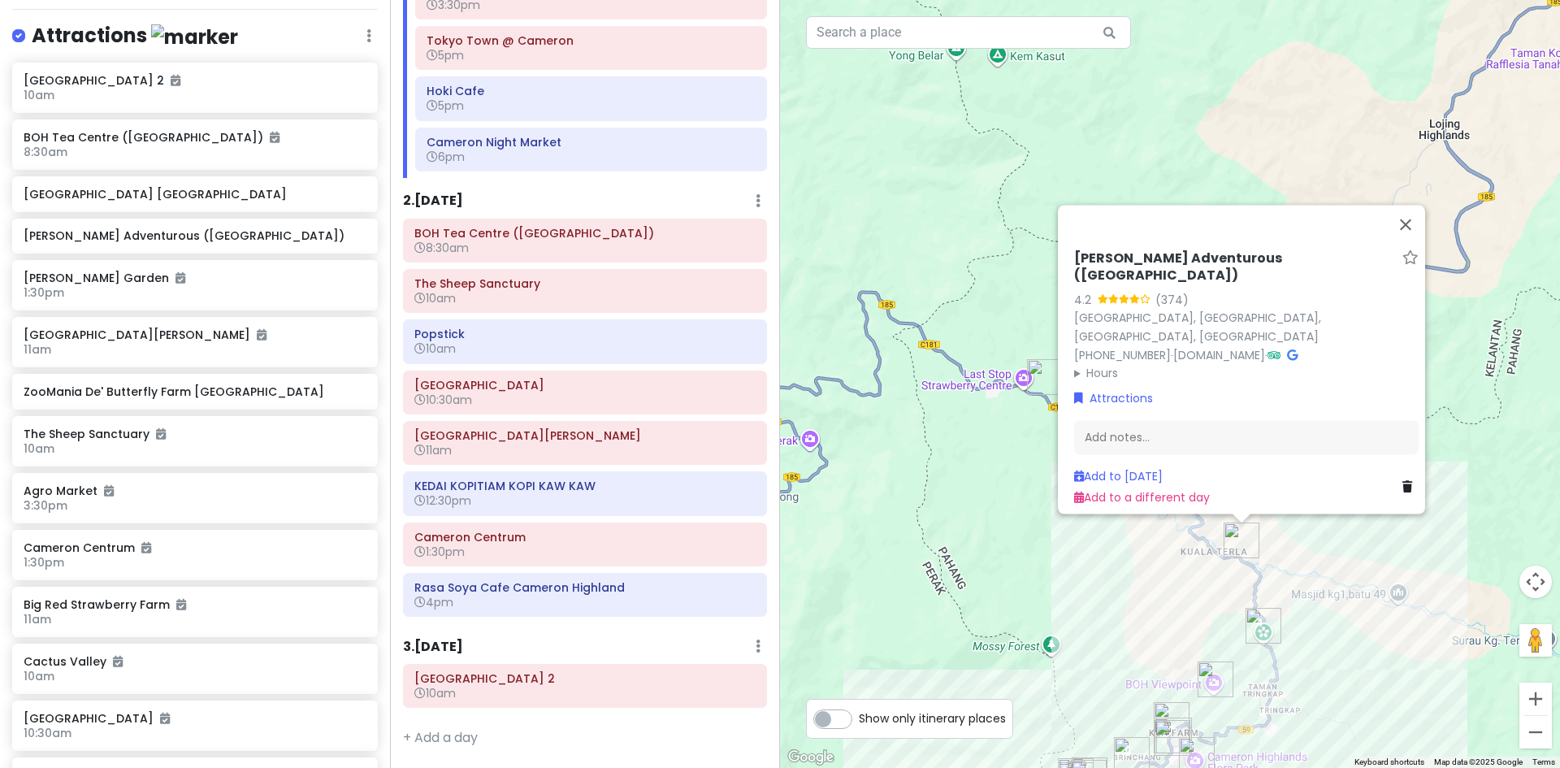
click at [1042, 370] on img "Green View Garden Cameron Highlands" at bounding box center [1044, 377] width 49 height 49
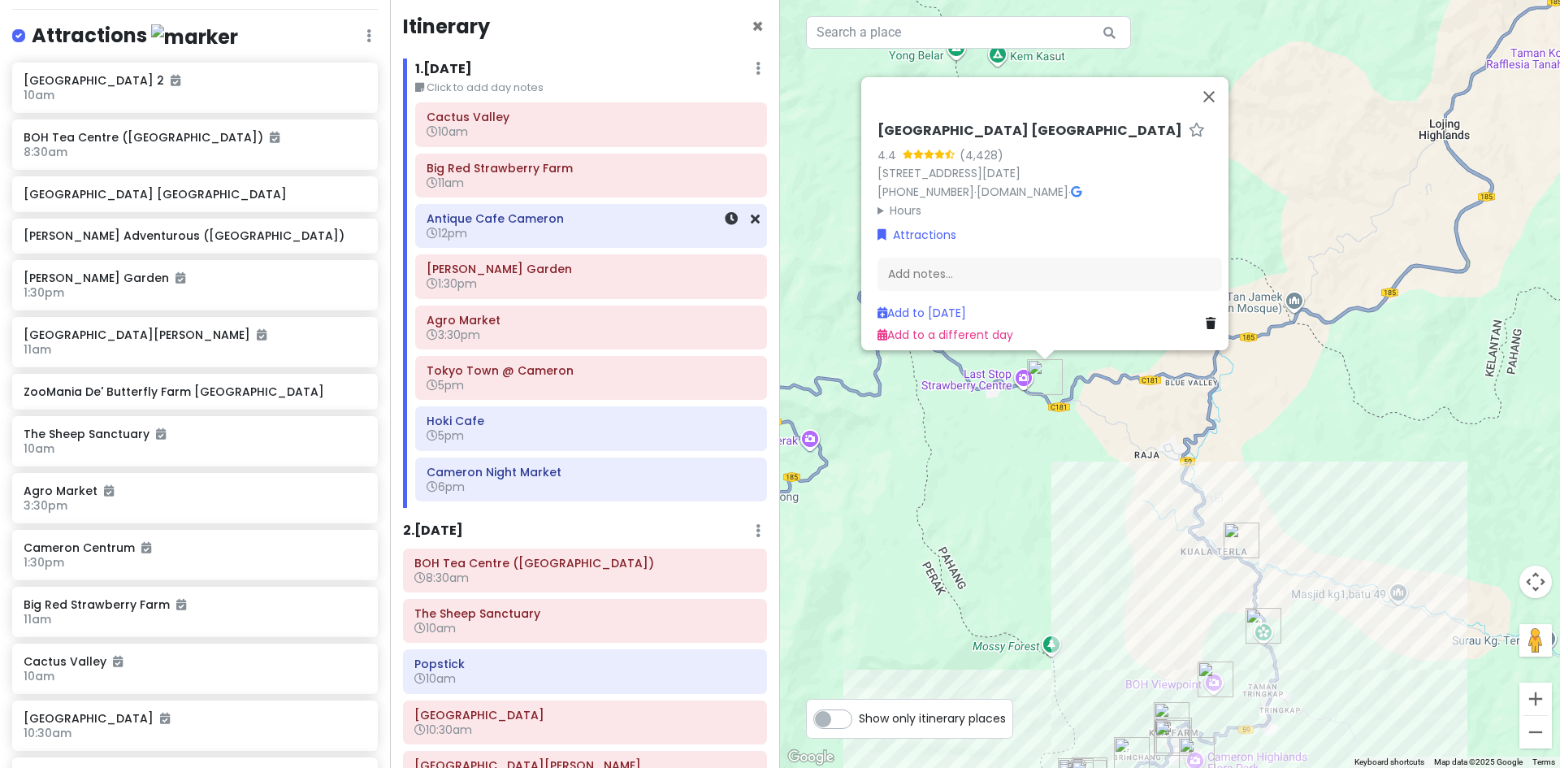
scroll to position [0, 0]
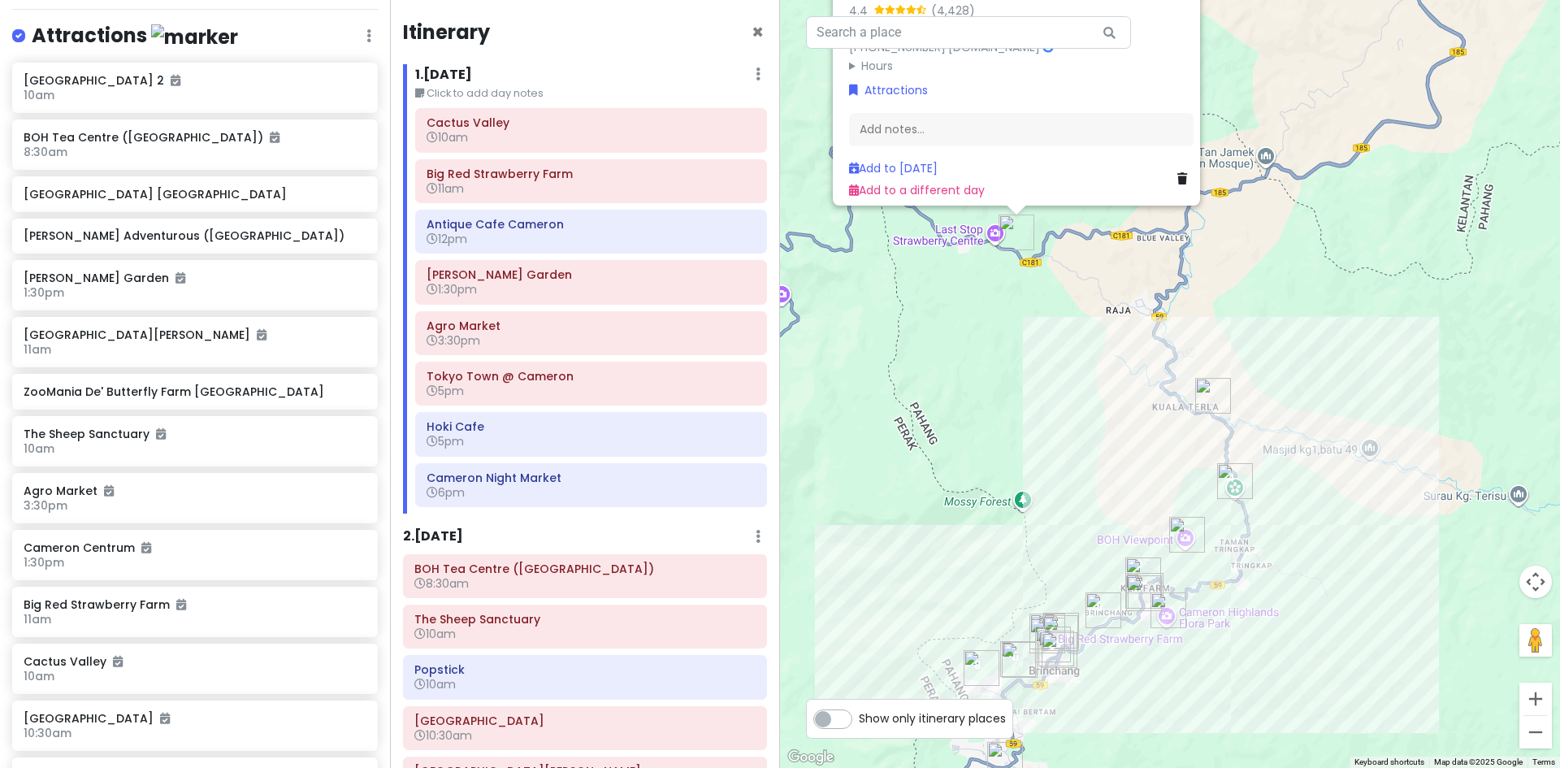
drag, startPoint x: 916, startPoint y: 441, endPoint x: 892, endPoint y: 296, distance: 147.3
click at [892, 299] on div "Loading... [GEOGRAPHIC_DATA] 4.4 (4,428) 609, [GEOGRAPHIC_DATA]/KR/[GEOGRAPHIC_…" at bounding box center [1170, 384] width 780 height 768
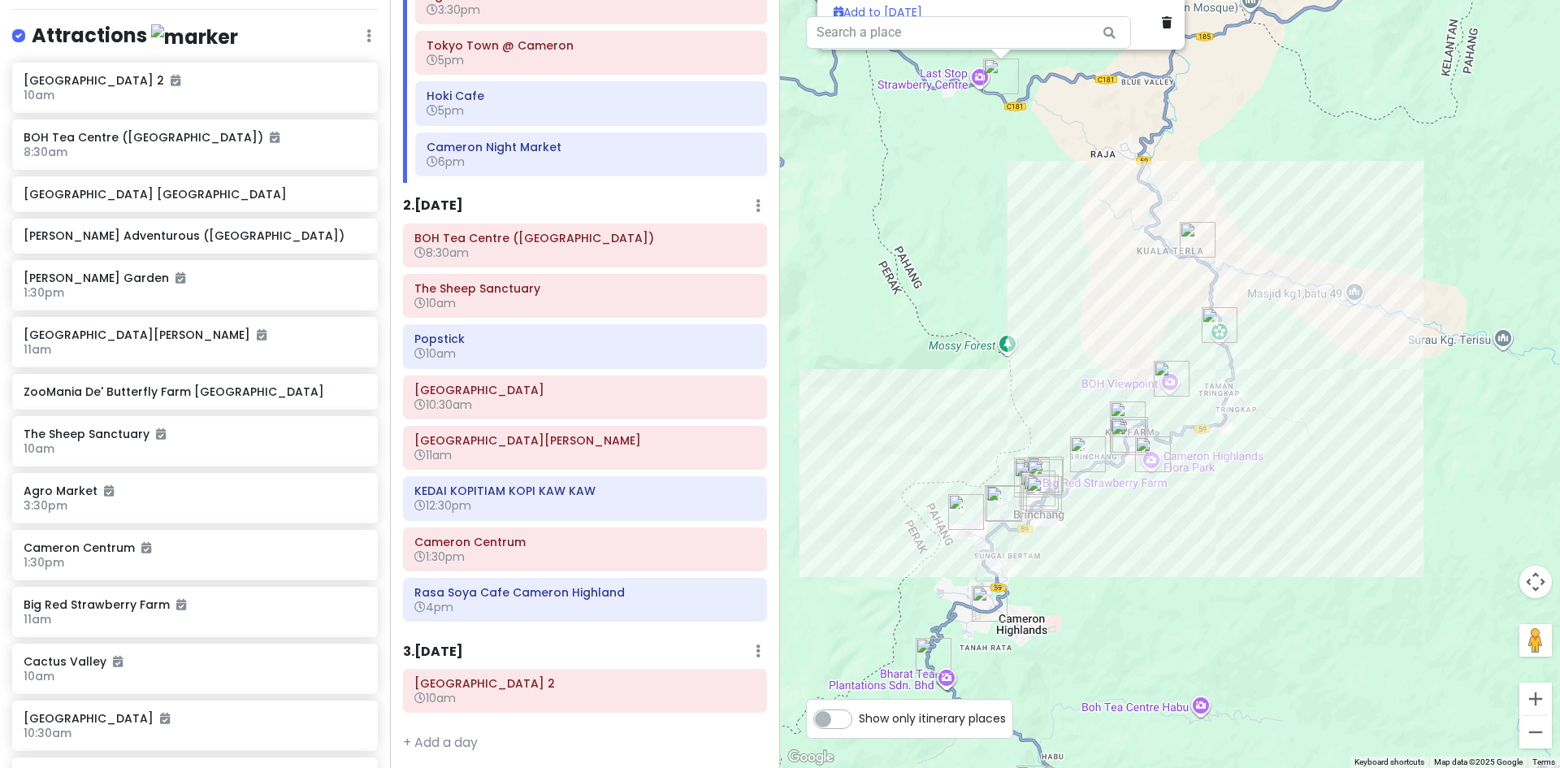
scroll to position [336, 0]
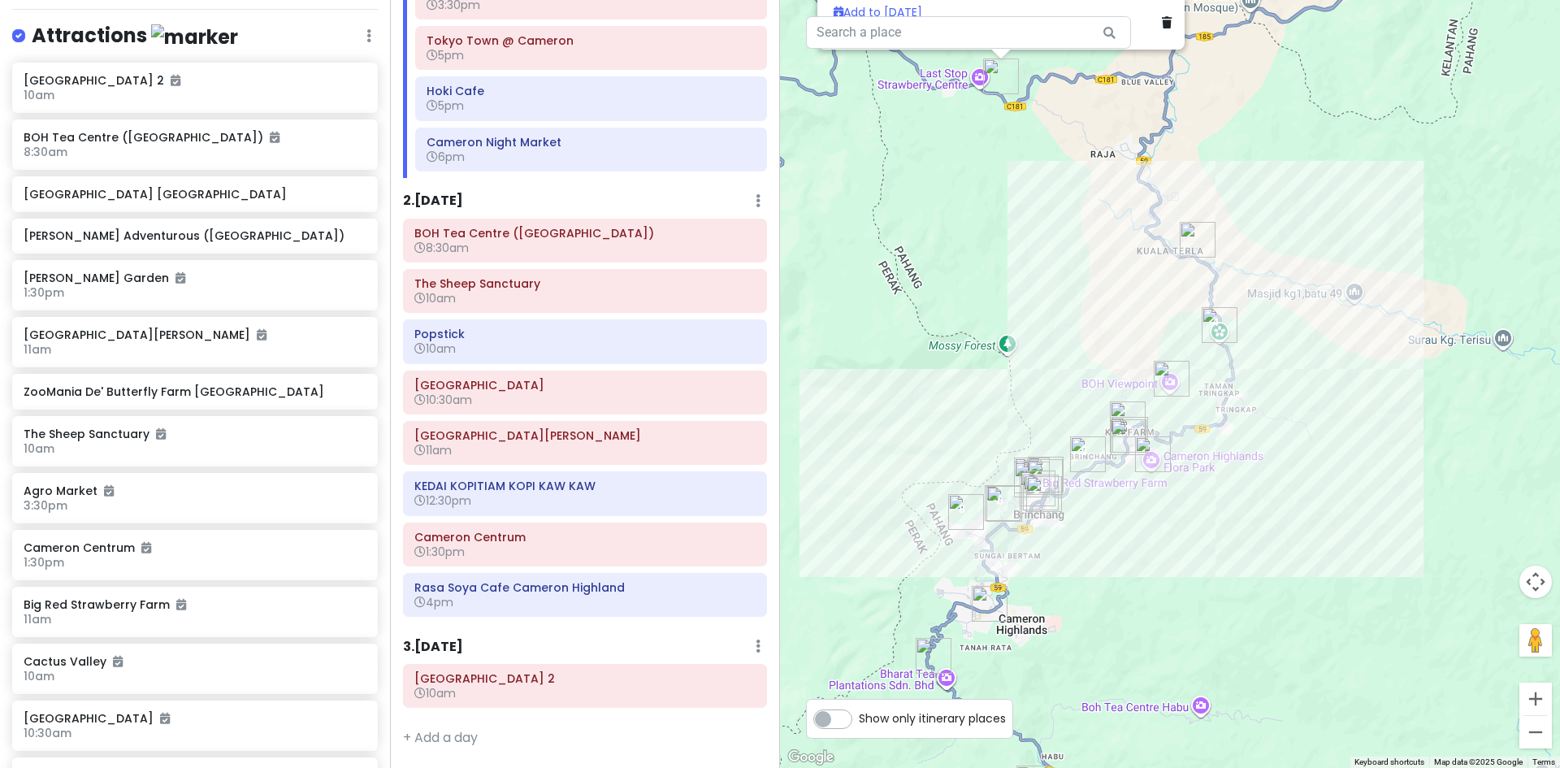
click at [582, 633] on div "Itinerary × 1 . [DATE] Edit Day Notes Delete Day Click to add day notes [GEOGRA…" at bounding box center [585, 384] width 390 height 768
click at [613, 561] on div "Cameron Centrum 1:30pm" at bounding box center [584, 544] width 341 height 37
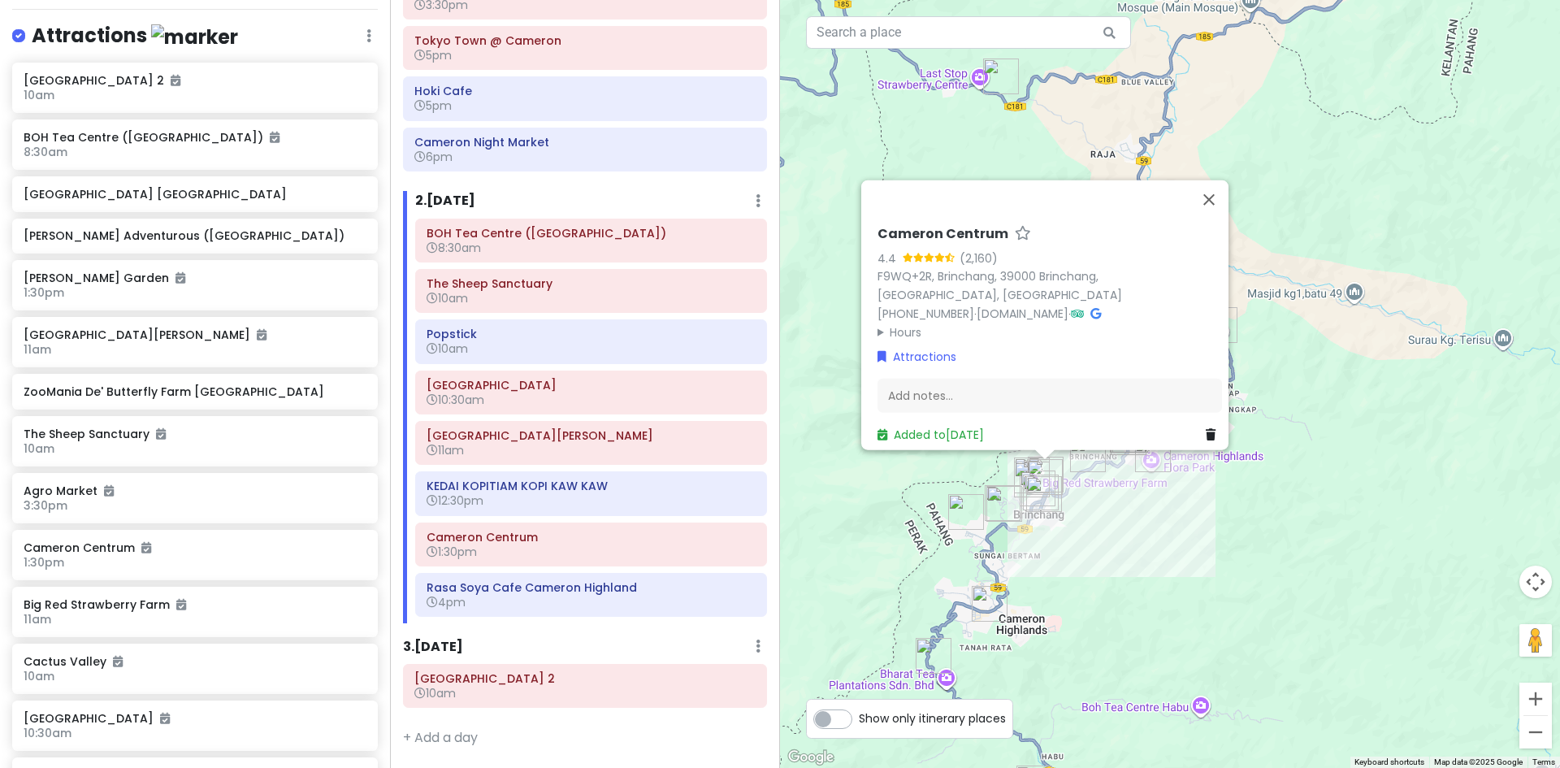
click at [1169, 613] on div "Loading... Cameron Centrum 4.4 (2,160) F9WQ+2R, Brinchang, [GEOGRAPHIC_DATA] [P…" at bounding box center [1170, 384] width 780 height 768
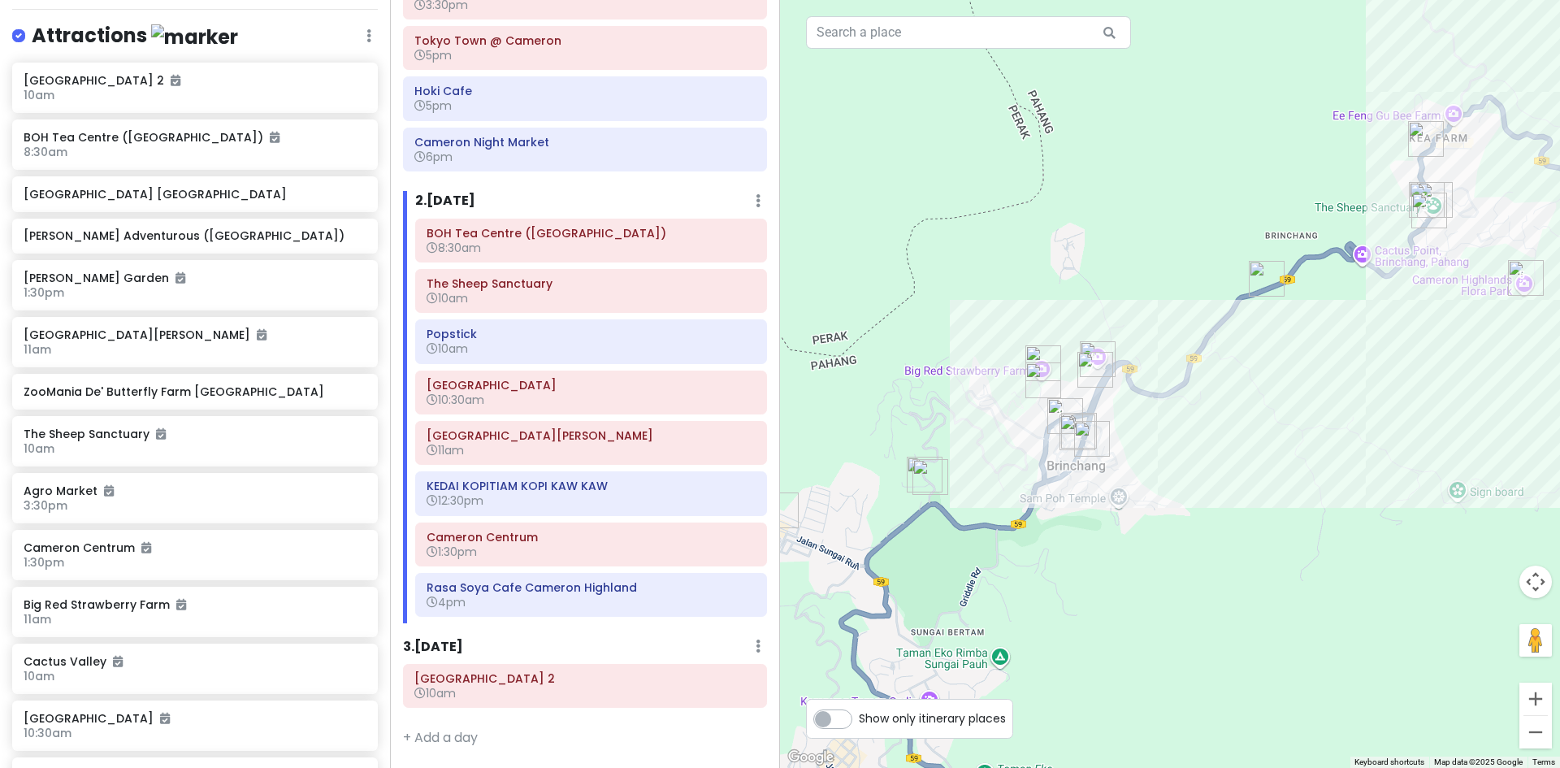
drag, startPoint x: 1038, startPoint y: 567, endPoint x: 1029, endPoint y: 481, distance: 86.6
click at [1041, 549] on div "Loading..." at bounding box center [1170, 384] width 780 height 768
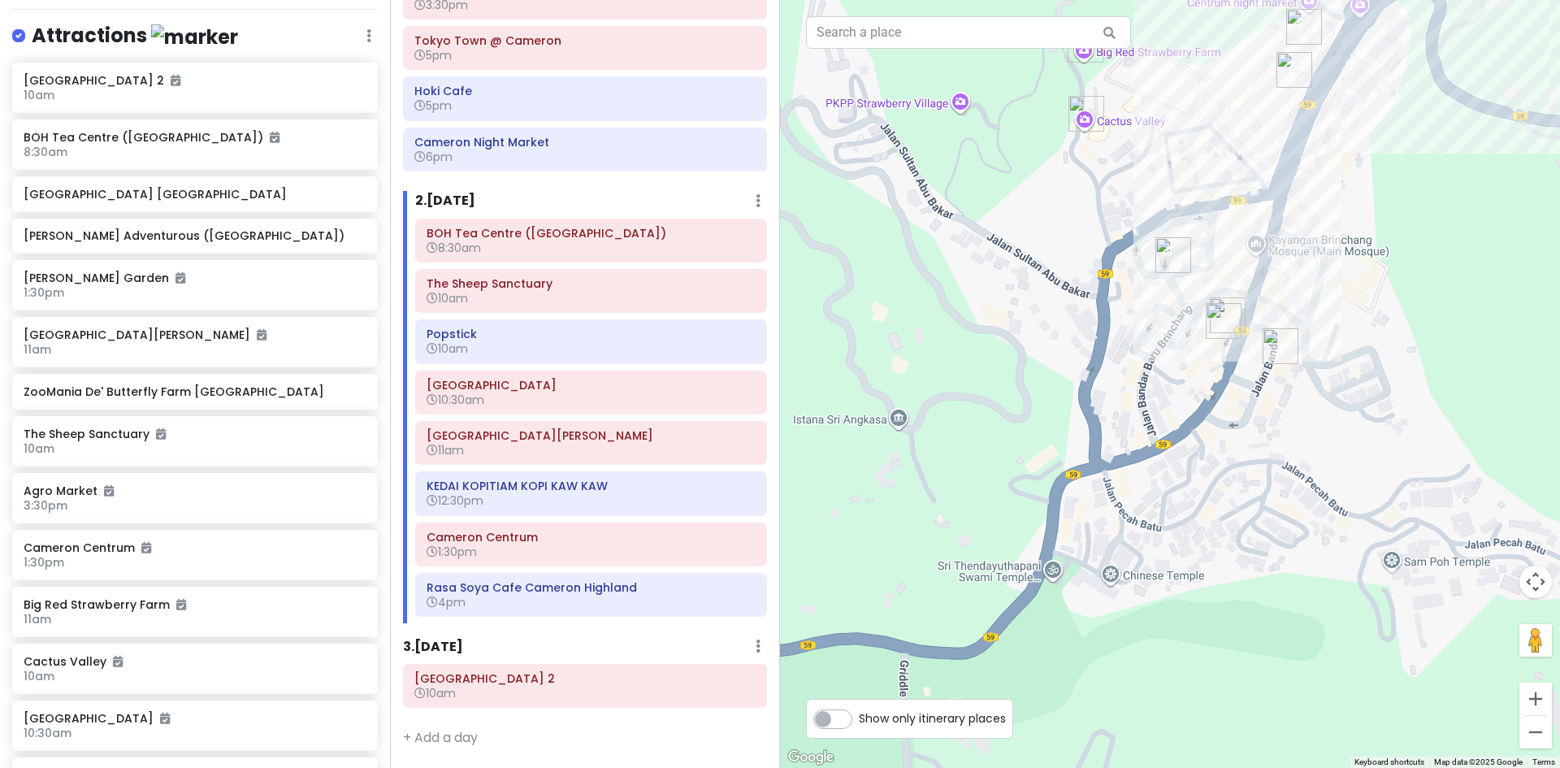
drag, startPoint x: 1173, startPoint y: 415, endPoint x: 1154, endPoint y: 459, distance: 48.0
click at [1144, 491] on div "Loading..." at bounding box center [1170, 384] width 780 height 768
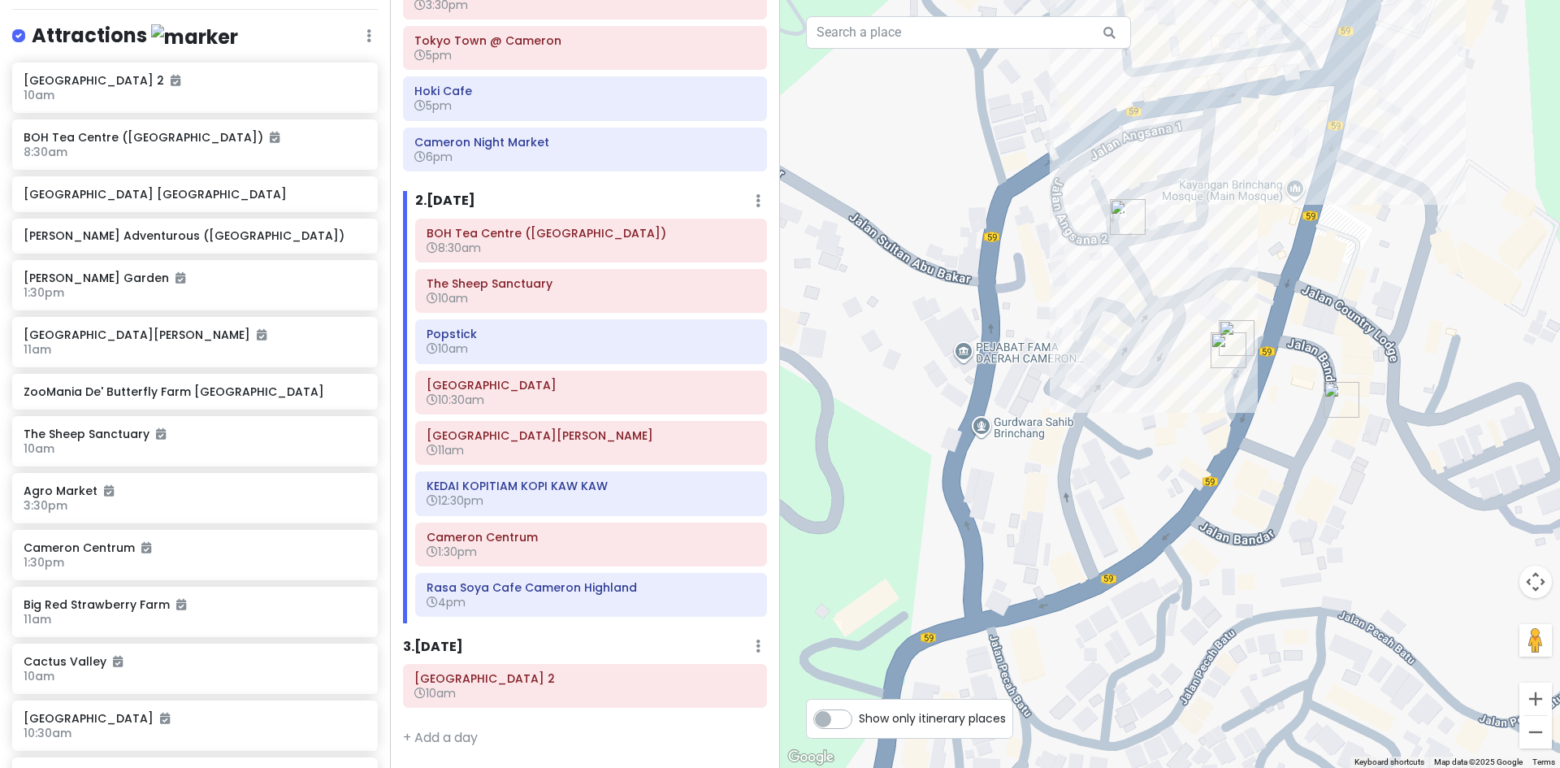
drag, startPoint x: 1163, startPoint y: 320, endPoint x: 1148, endPoint y: 377, distance: 58.9
click at [1153, 369] on div "Loading..." at bounding box center [1170, 384] width 780 height 768
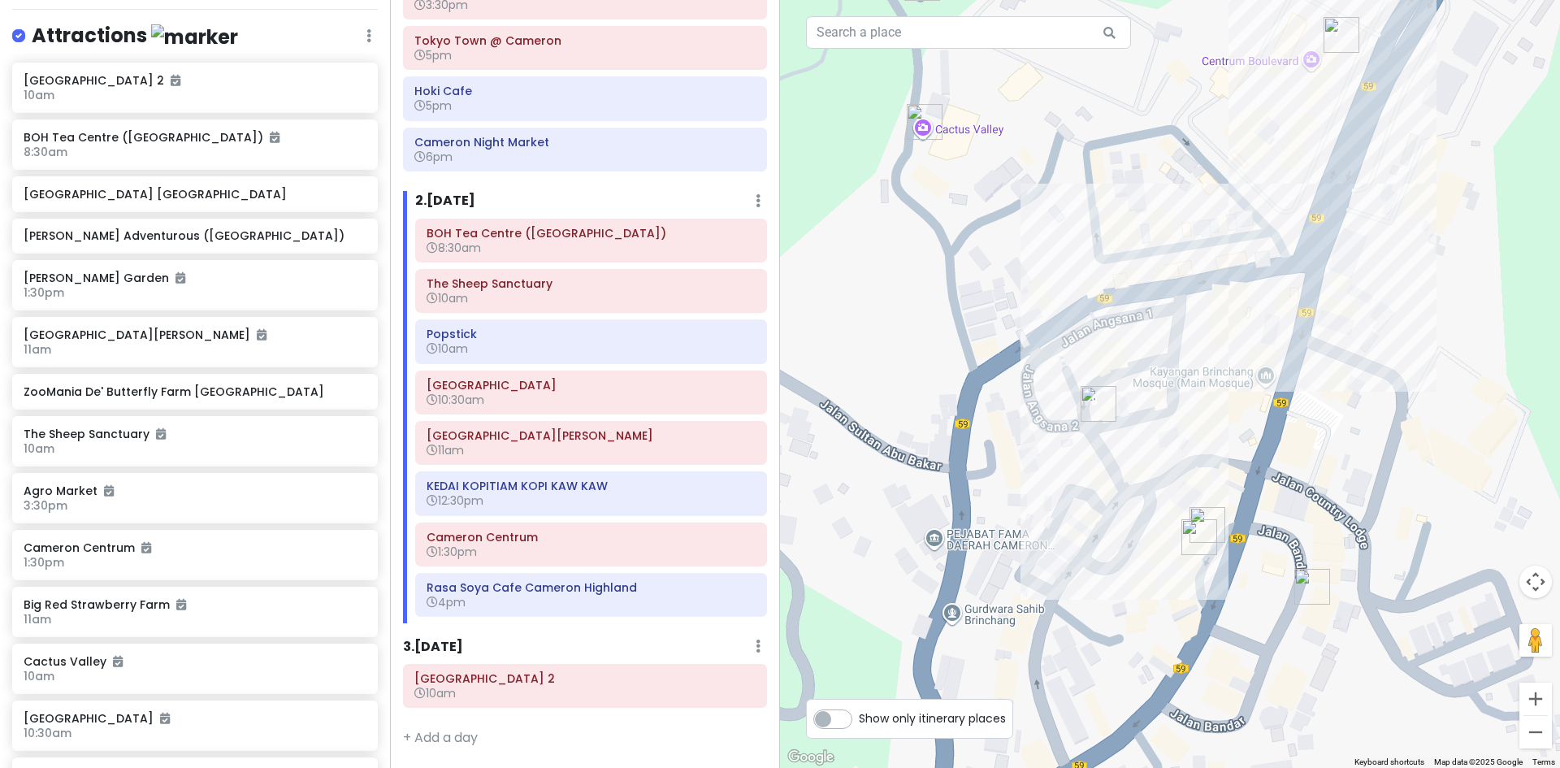
drag, startPoint x: 1192, startPoint y: 433, endPoint x: 1156, endPoint y: 458, distance: 43.7
click at [1167, 457] on div "Loading..." at bounding box center [1170, 384] width 780 height 768
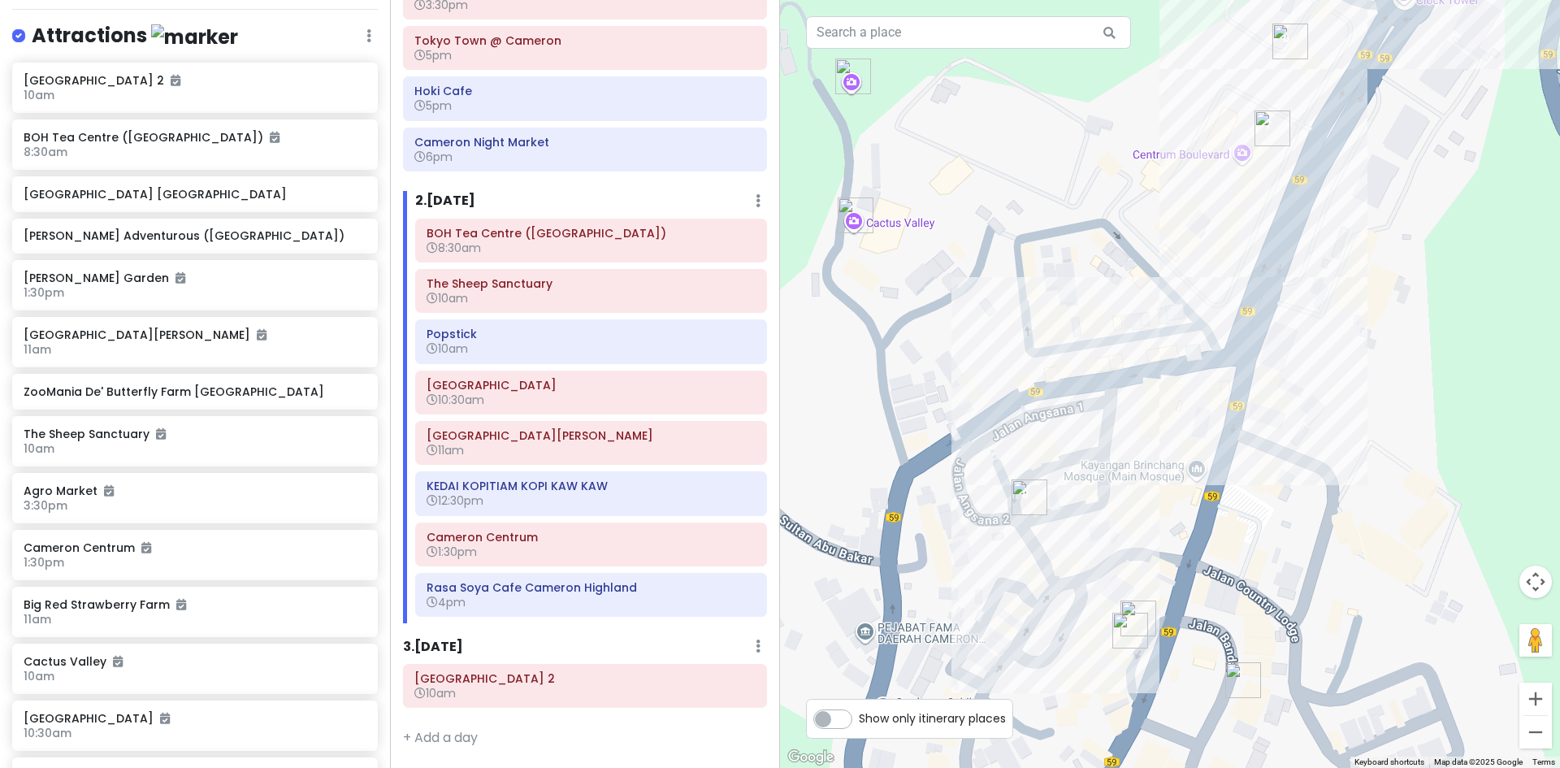
drag, startPoint x: 1139, startPoint y: 447, endPoint x: 1109, endPoint y: 488, distance: 51.2
click at [1109, 488] on div "Loading..." at bounding box center [1170, 384] width 780 height 768
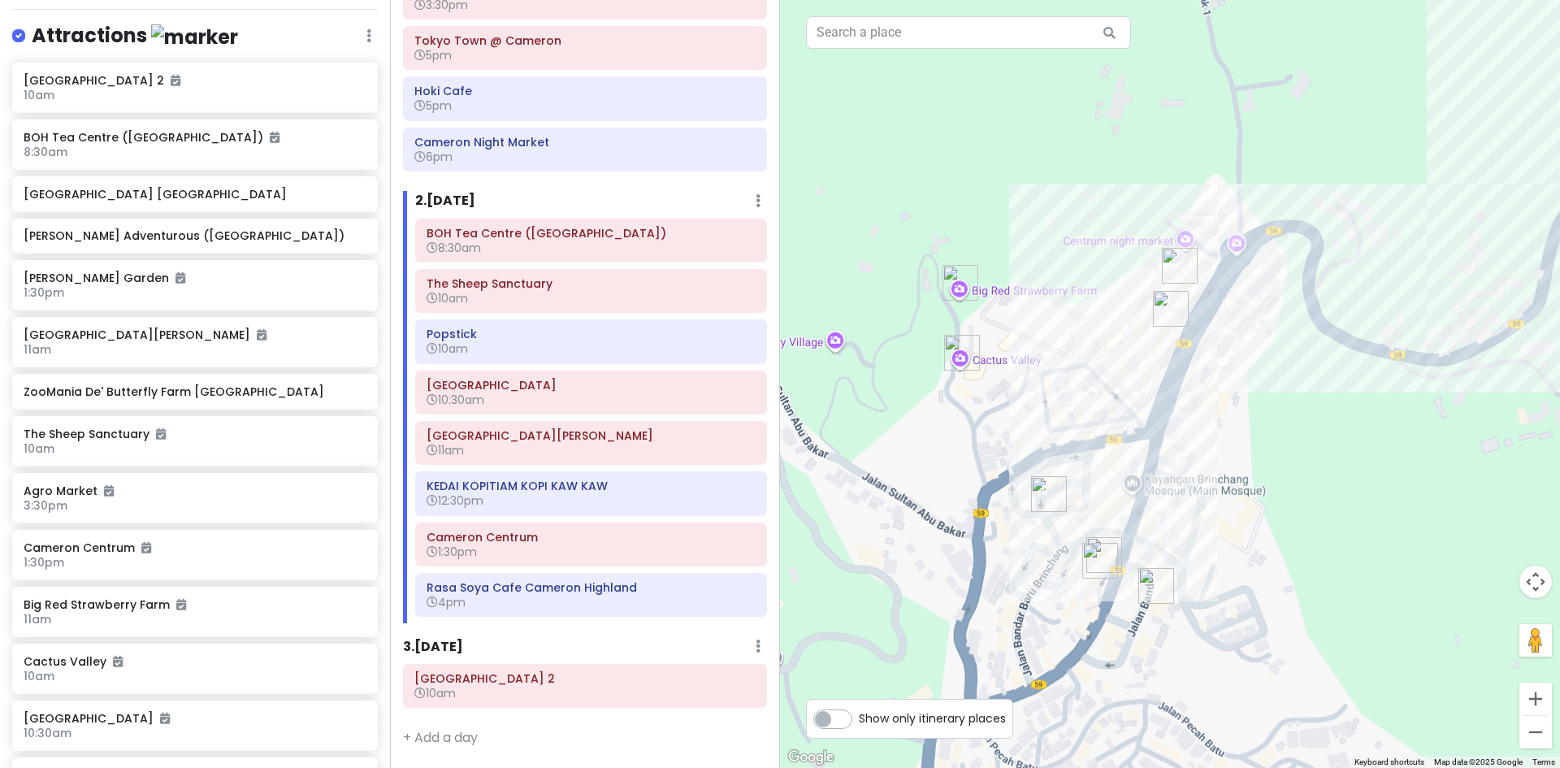
drag, startPoint x: 1202, startPoint y: 299, endPoint x: 1158, endPoint y: 378, distance: 90.6
click at [1162, 372] on div "Loading..." at bounding box center [1170, 384] width 780 height 768
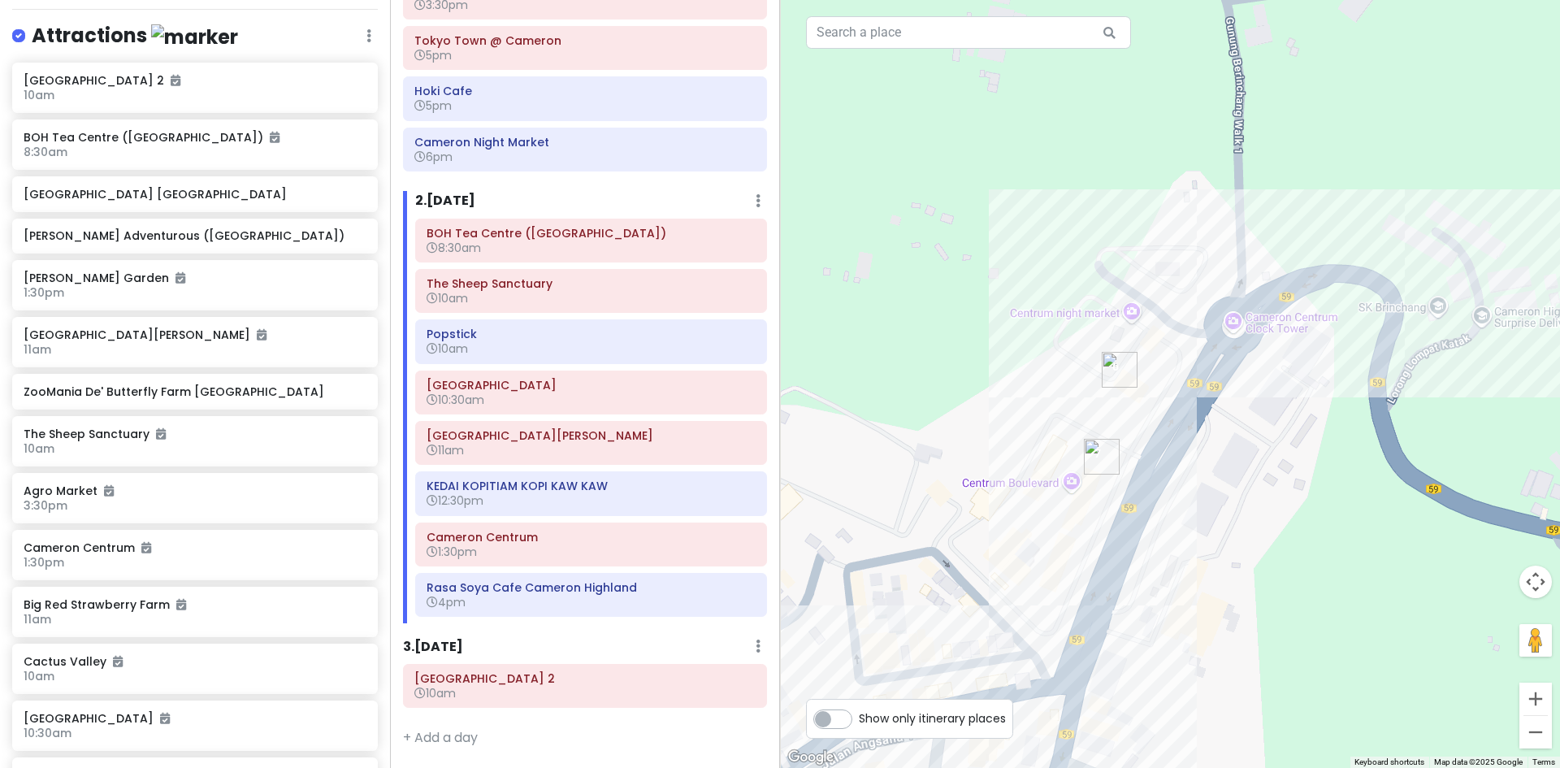
drag, startPoint x: 1057, startPoint y: 554, endPoint x: 1058, endPoint y: 543, distance: 11.5
click at [1058, 544] on div "Loading..." at bounding box center [1170, 384] width 780 height 768
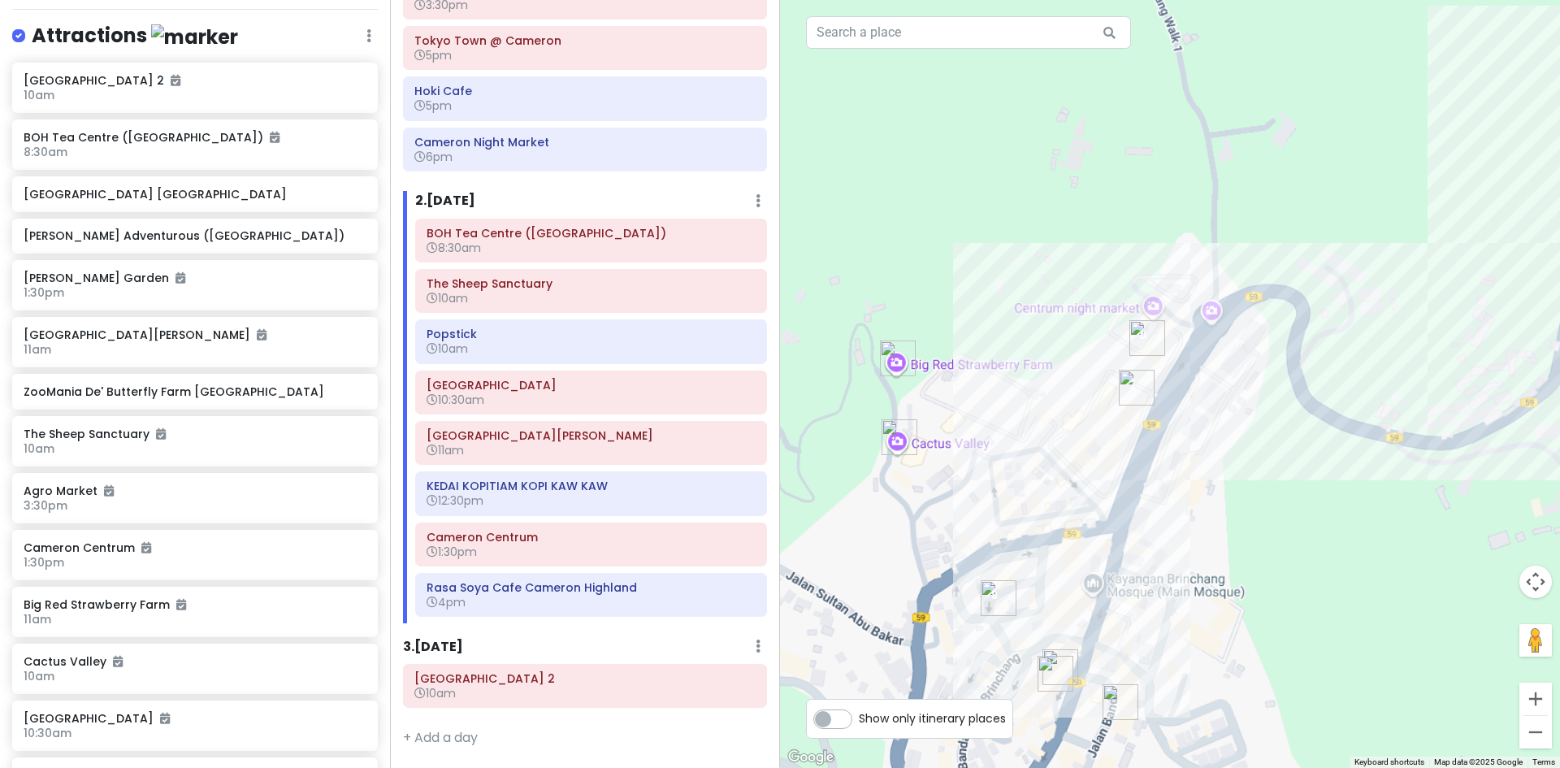
drag, startPoint x: 1045, startPoint y: 601, endPoint x: 1096, endPoint y: 432, distance: 176.5
click at [1123, 443] on div "Loading..." at bounding box center [1170, 384] width 780 height 768
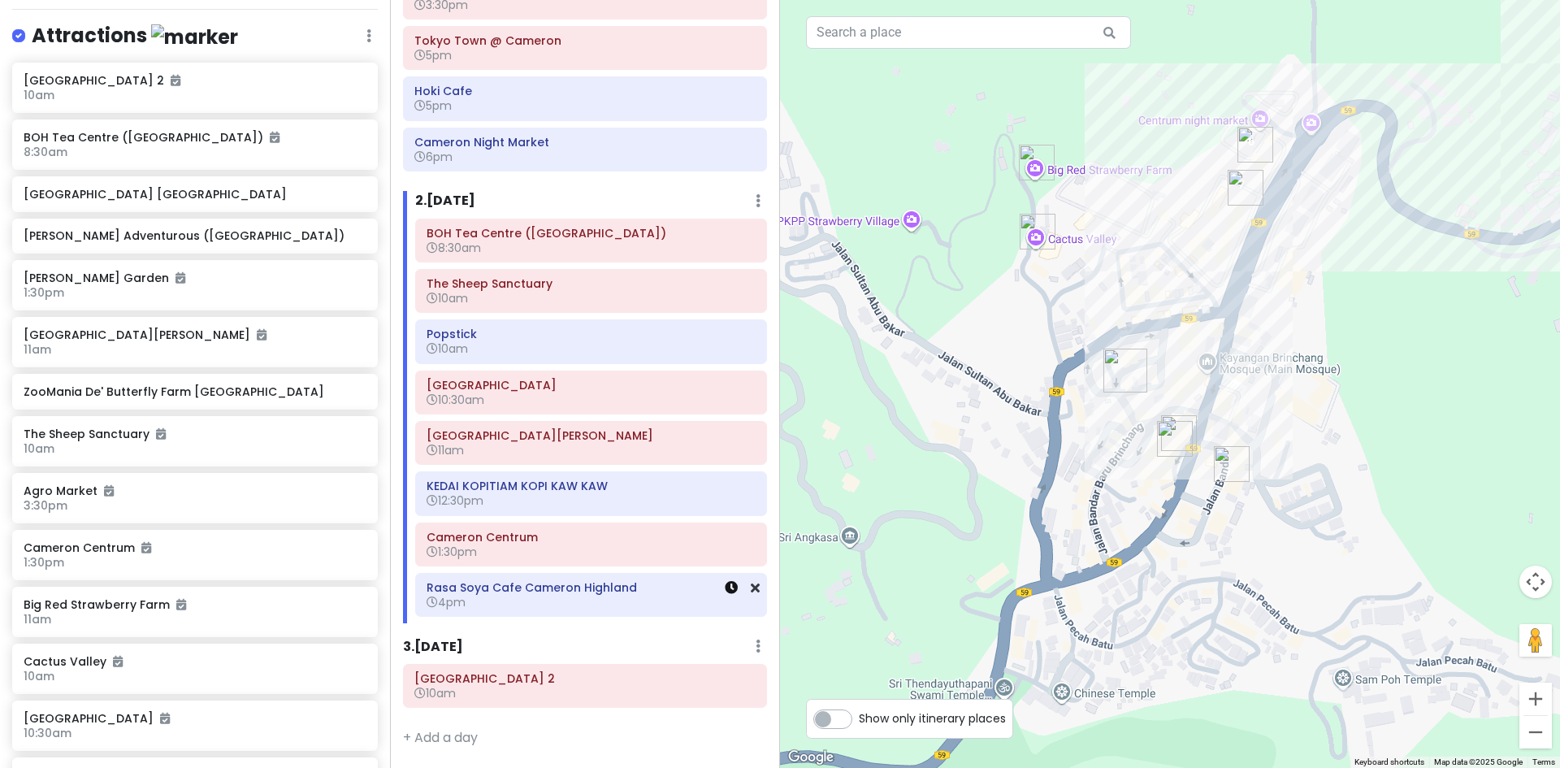
click at [725, 590] on icon at bounding box center [731, 587] width 13 height 13
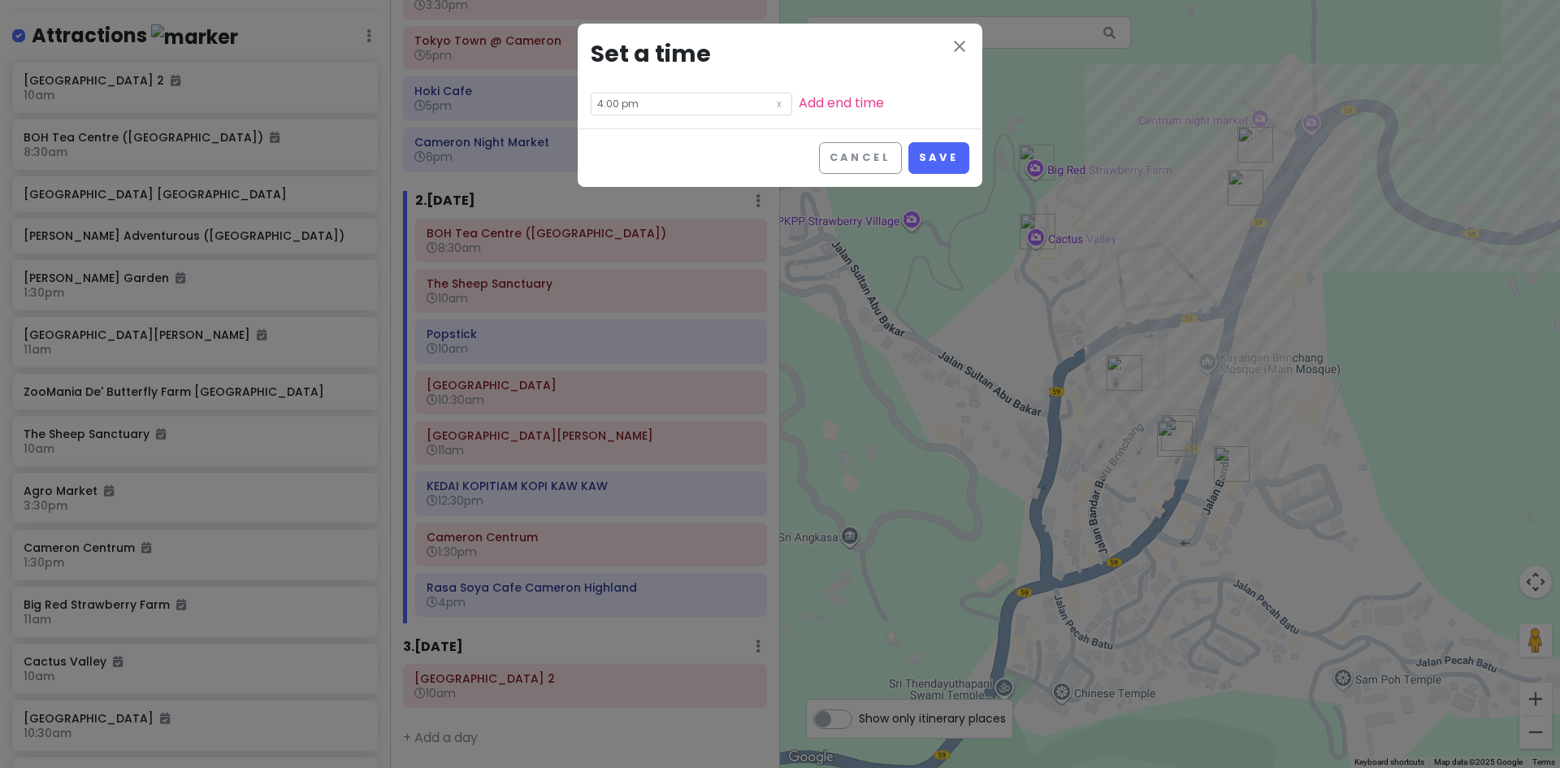
click at [659, 107] on input "4:00 pm" at bounding box center [691, 104] width 201 height 23
click at [613, 180] on li "03" at bounding box center [613, 185] width 45 height 19
type input "3:00 pm"
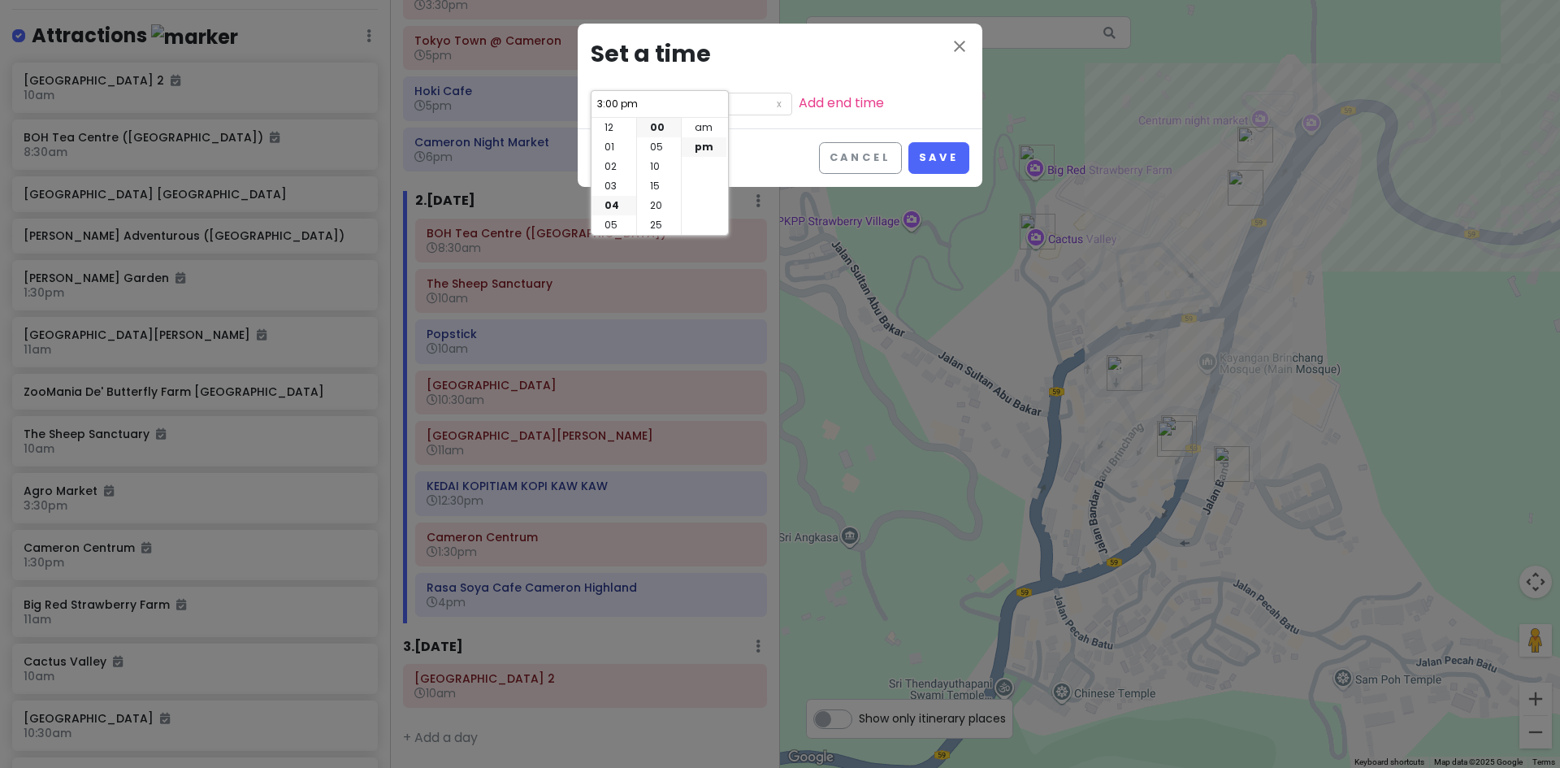
scroll to position [58, 0]
click at [939, 166] on button "Save" at bounding box center [938, 158] width 61 height 32
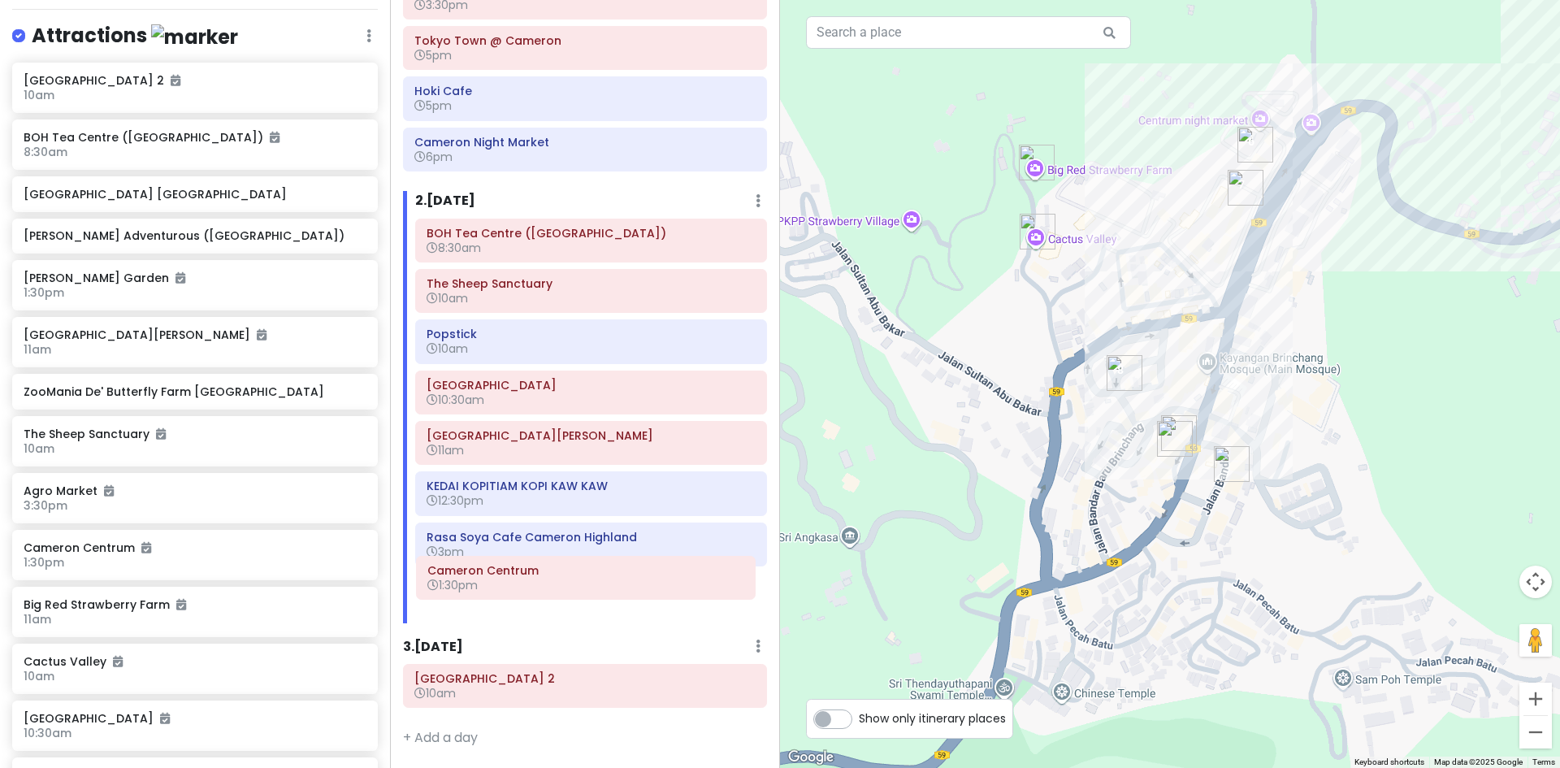
drag, startPoint x: 561, startPoint y: 561, endPoint x: 561, endPoint y: 617, distance: 56.1
click at [561, 618] on div "[GEOGRAPHIC_DATA] ([GEOGRAPHIC_DATA]) 8:30am [GEOGRAPHIC_DATA] 10am Popstick 10…" at bounding box center [591, 421] width 376 height 405
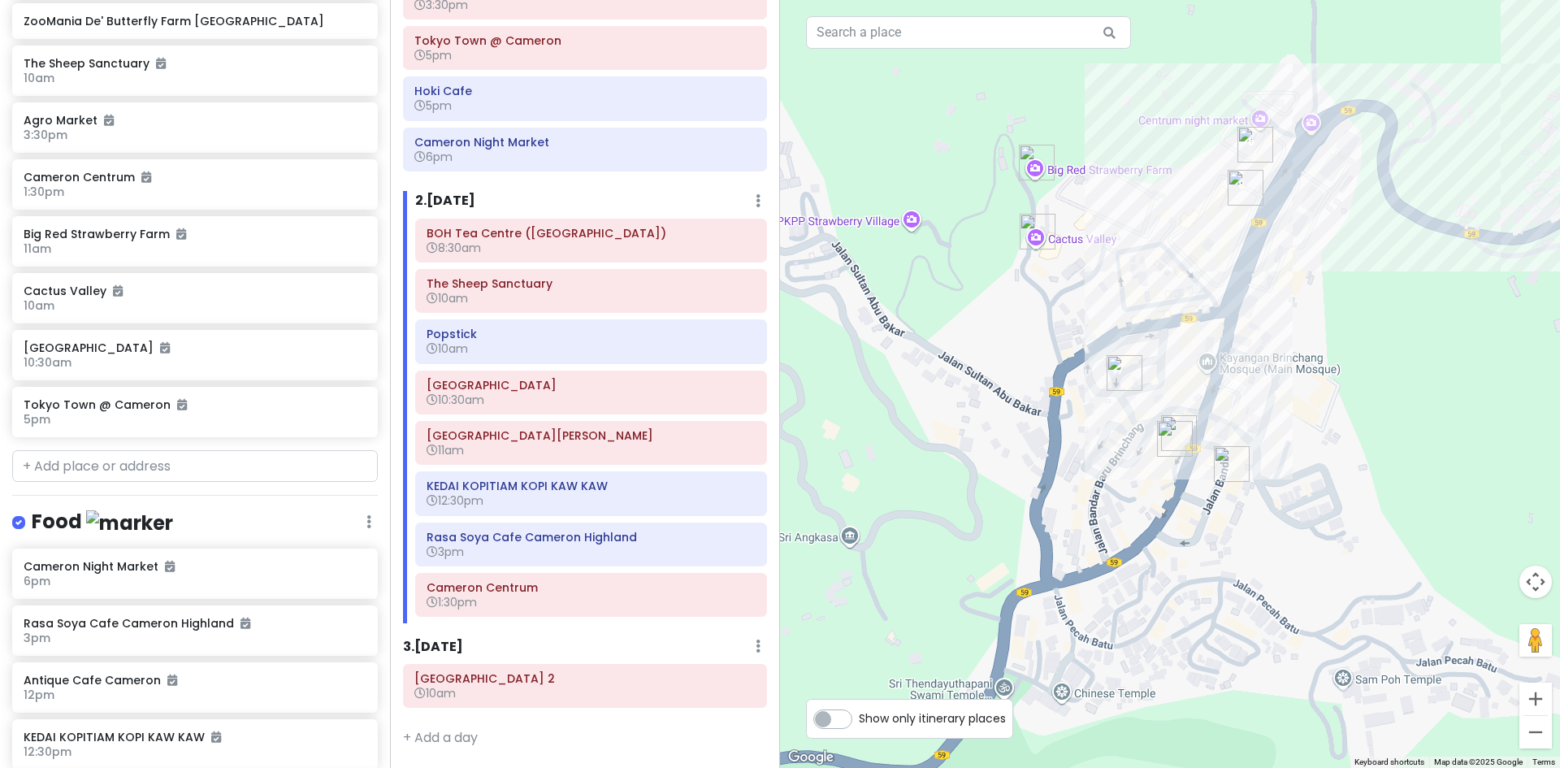
scroll to position [986, 0]
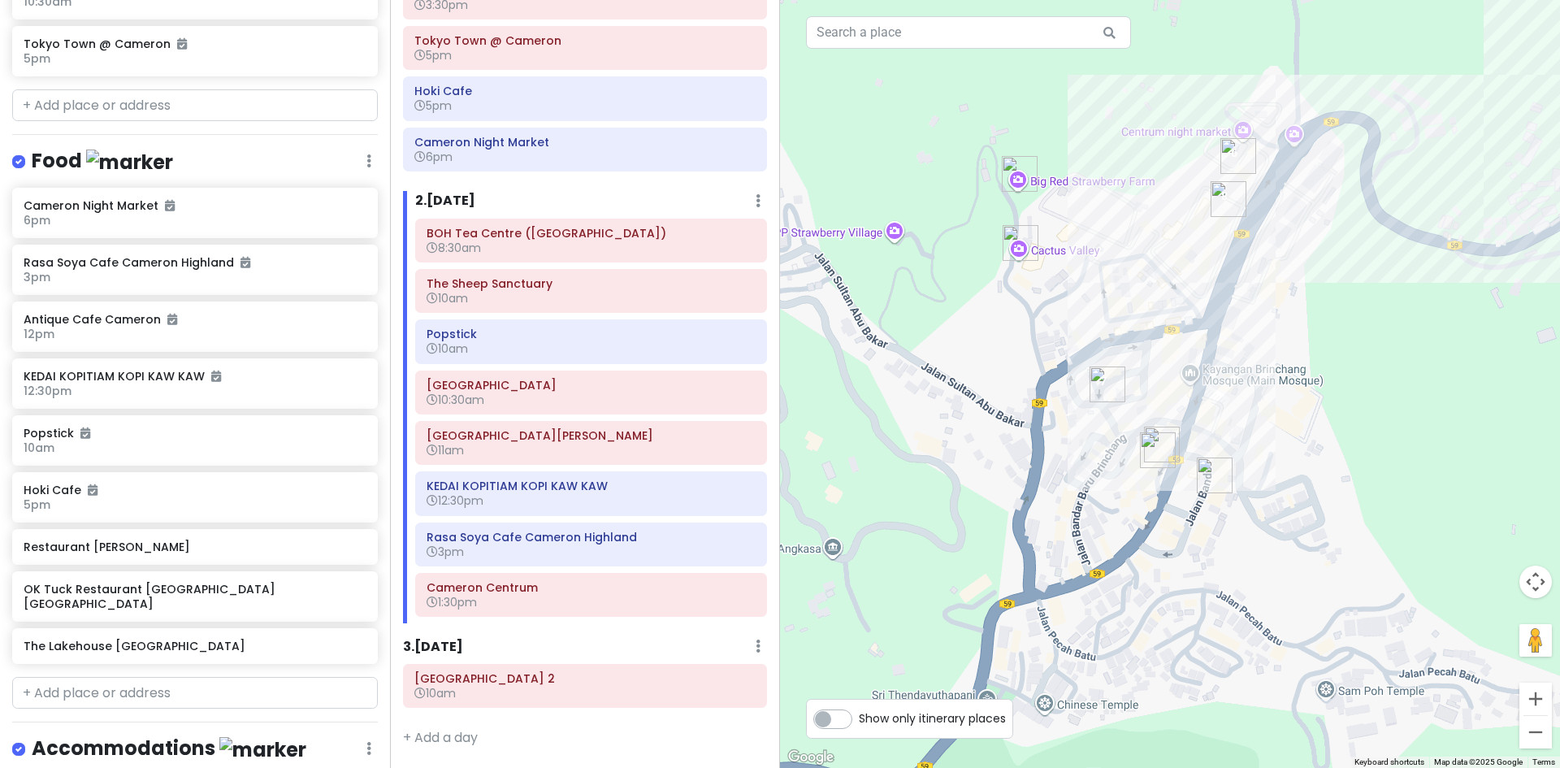
drag, startPoint x: 1113, startPoint y: 444, endPoint x: 1015, endPoint y: 528, distance: 129.0
click at [1018, 526] on div "Loading..." at bounding box center [1170, 384] width 780 height 768
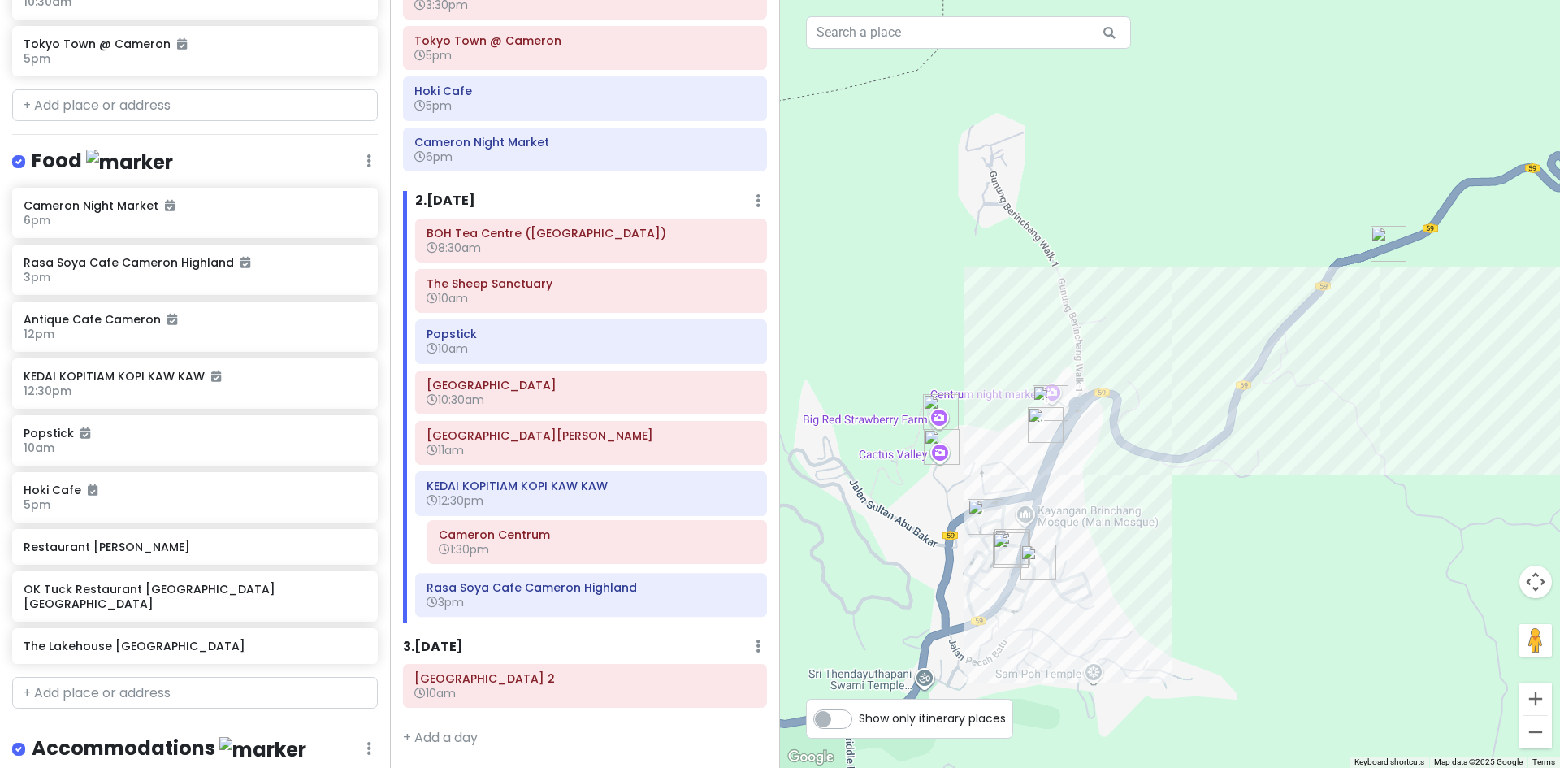
drag, startPoint x: 589, startPoint y: 577, endPoint x: 600, endPoint y: 547, distance: 31.9
click at [600, 547] on div "[GEOGRAPHIC_DATA] ([GEOGRAPHIC_DATA]) 8:[GEOGRAPHIC_DATA] 10am Popstick 10am [G…" at bounding box center [591, 421] width 376 height 405
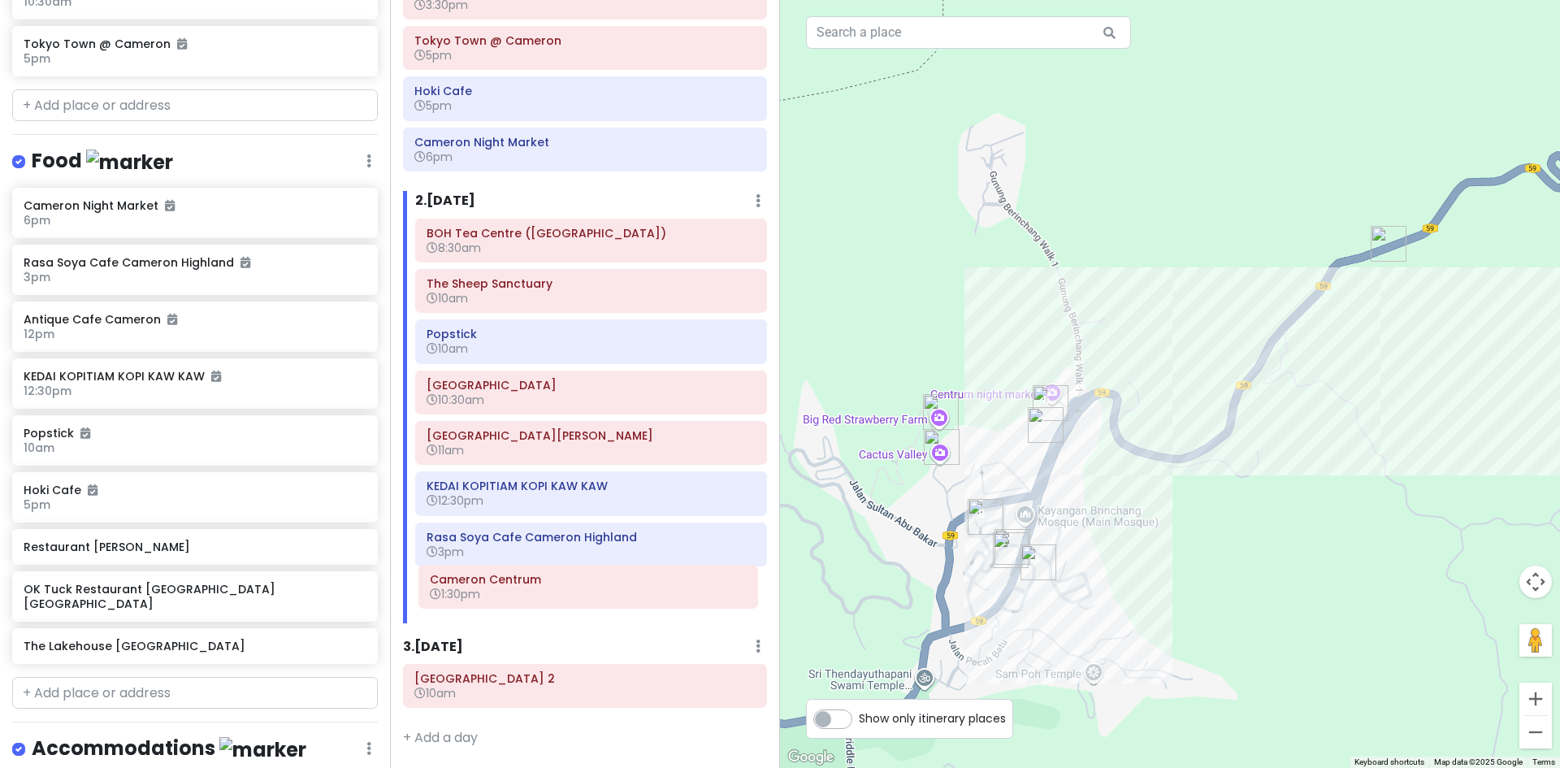
drag, startPoint x: 622, startPoint y: 551, endPoint x: 630, endPoint y: 595, distance: 45.4
click at [628, 604] on div "[GEOGRAPHIC_DATA] ([GEOGRAPHIC_DATA]) 8:30am [GEOGRAPHIC_DATA] 10am Popstick 10…" at bounding box center [591, 421] width 376 height 405
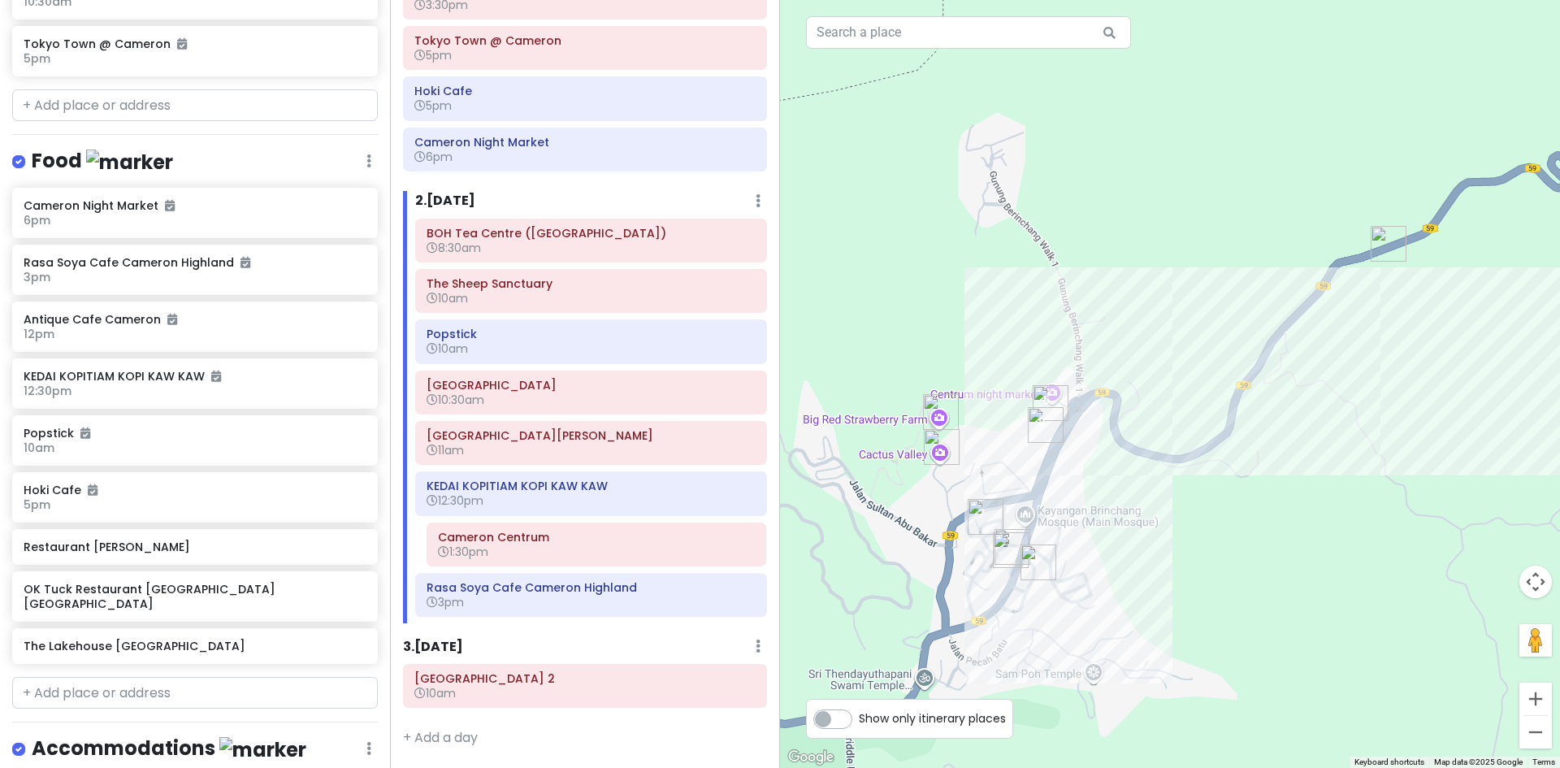
drag, startPoint x: 630, startPoint y: 578, endPoint x: 634, endPoint y: 545, distance: 32.7
click at [634, 545] on div "[GEOGRAPHIC_DATA] ([GEOGRAPHIC_DATA]) 8:[GEOGRAPHIC_DATA] 10am Popstick 10am [G…" at bounding box center [591, 421] width 376 height 405
click at [725, 536] on icon at bounding box center [731, 536] width 13 height 13
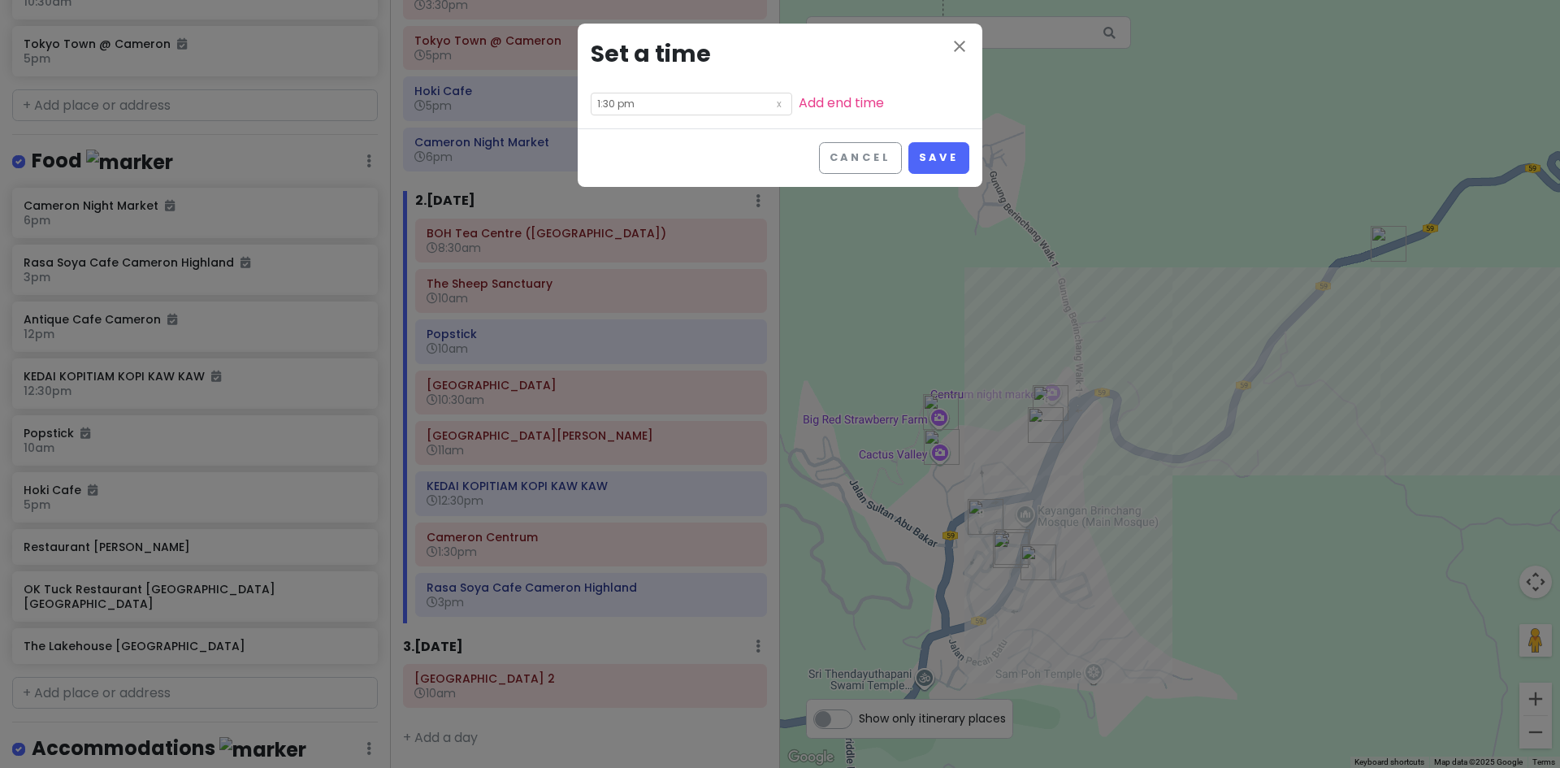
click at [671, 115] on div "close Set a time 1:30 pm Add end time" at bounding box center [780, 76] width 405 height 105
click at [671, 111] on input "1:30 pm" at bounding box center [691, 104] width 201 height 23
click at [615, 145] on li "06" at bounding box center [613, 143] width 45 height 19
type input "6:30 pm"
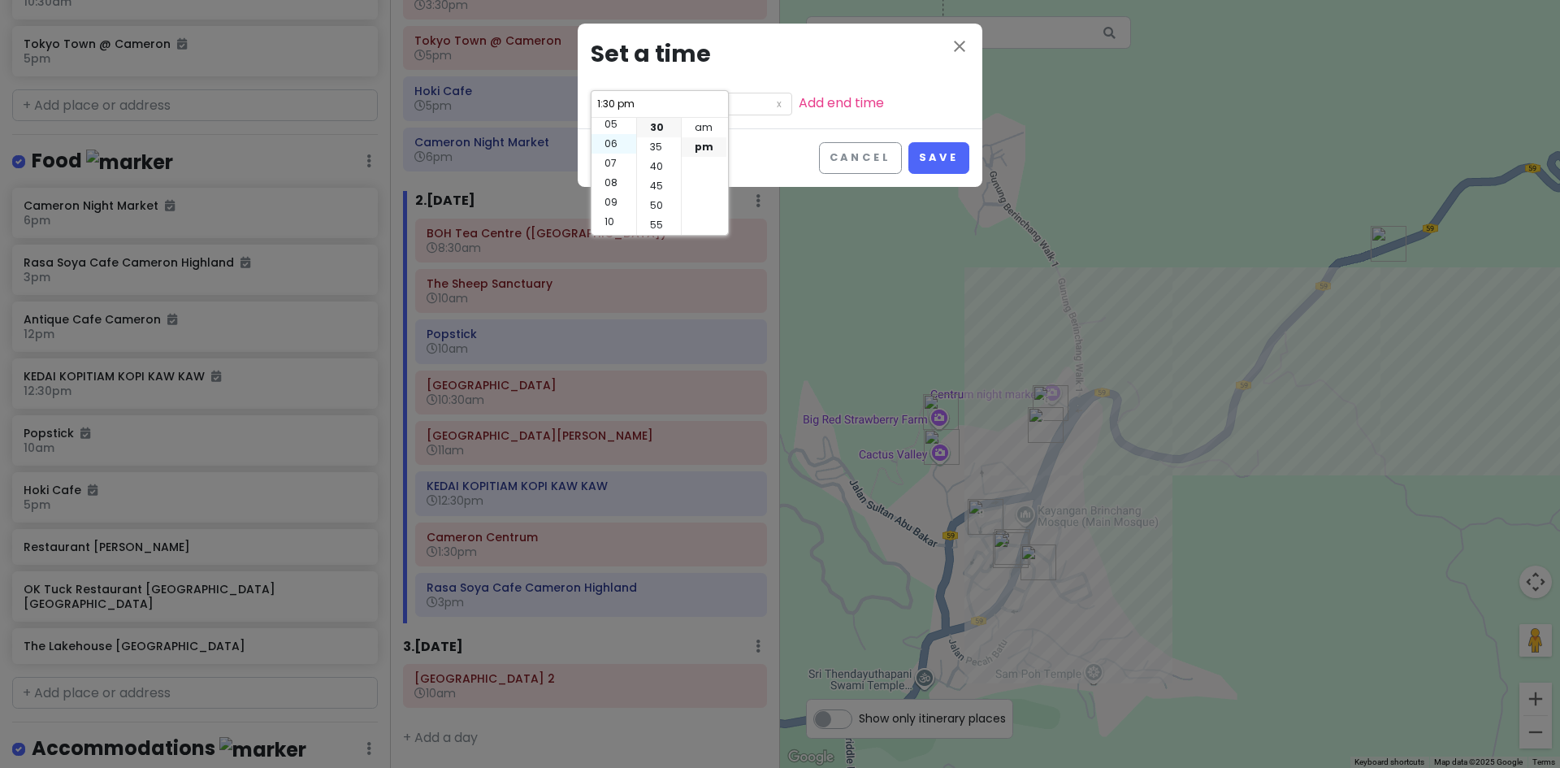
type input "6:30 pm"
click at [655, 134] on li "00" at bounding box center [659, 127] width 44 height 19
type input "6:00 pm"
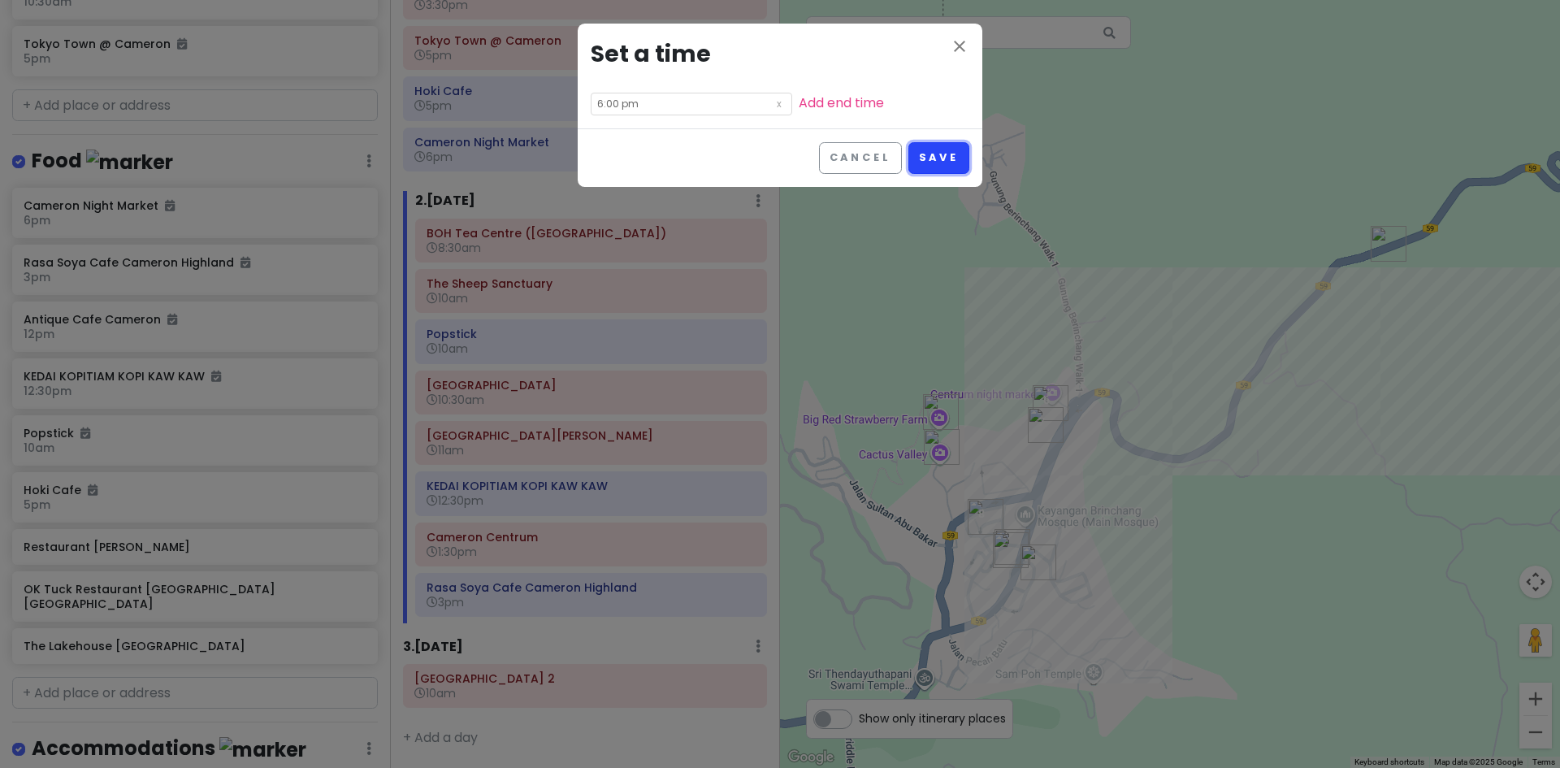
click at [950, 162] on button "Save" at bounding box center [938, 158] width 61 height 32
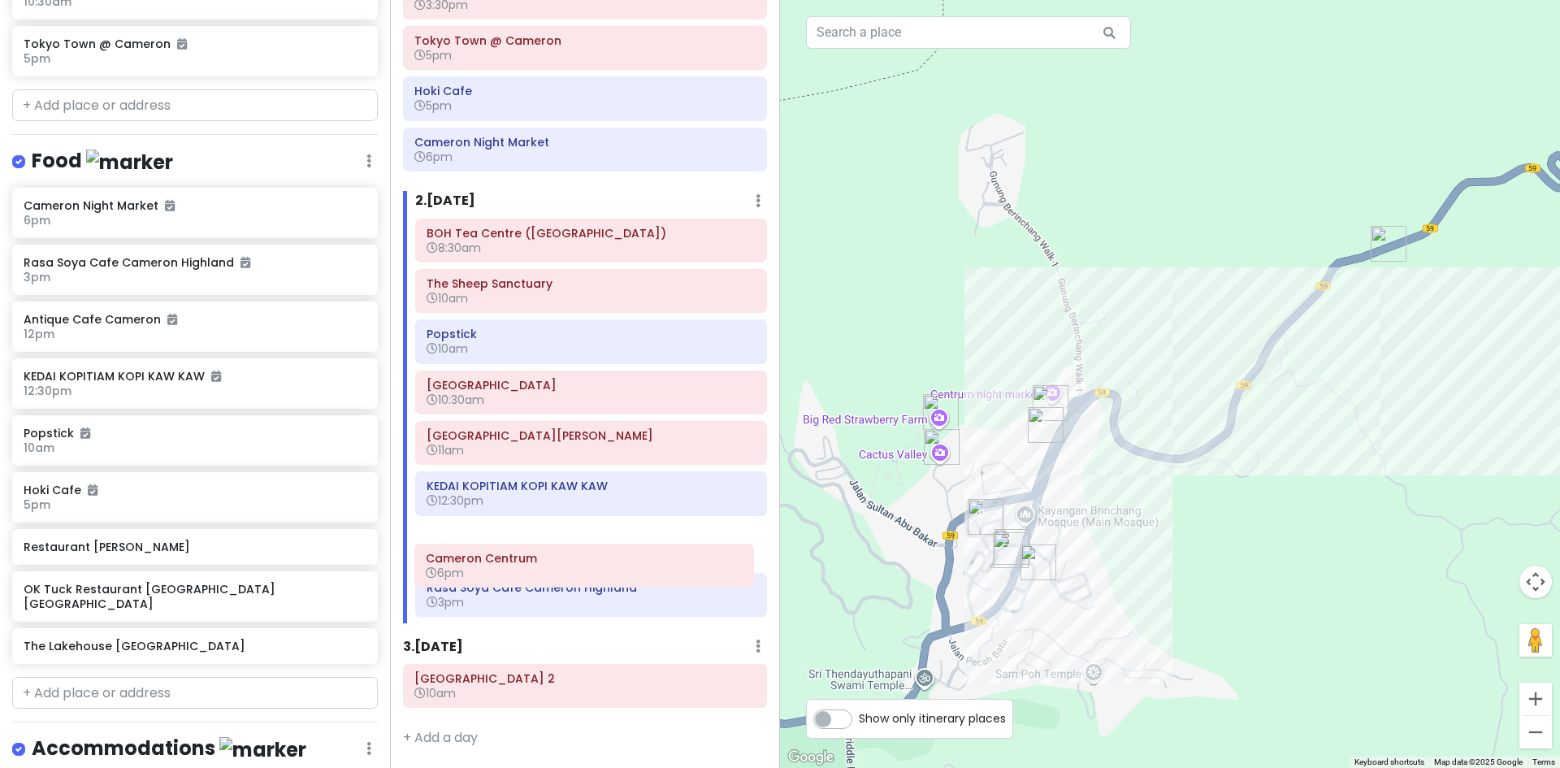
drag, startPoint x: 567, startPoint y: 537, endPoint x: 574, endPoint y: 583, distance: 46.8
click at [573, 596] on div "[GEOGRAPHIC_DATA] ([GEOGRAPHIC_DATA]) 8:30am [GEOGRAPHIC_DATA] 10am Popstick 10…" at bounding box center [591, 421] width 376 height 405
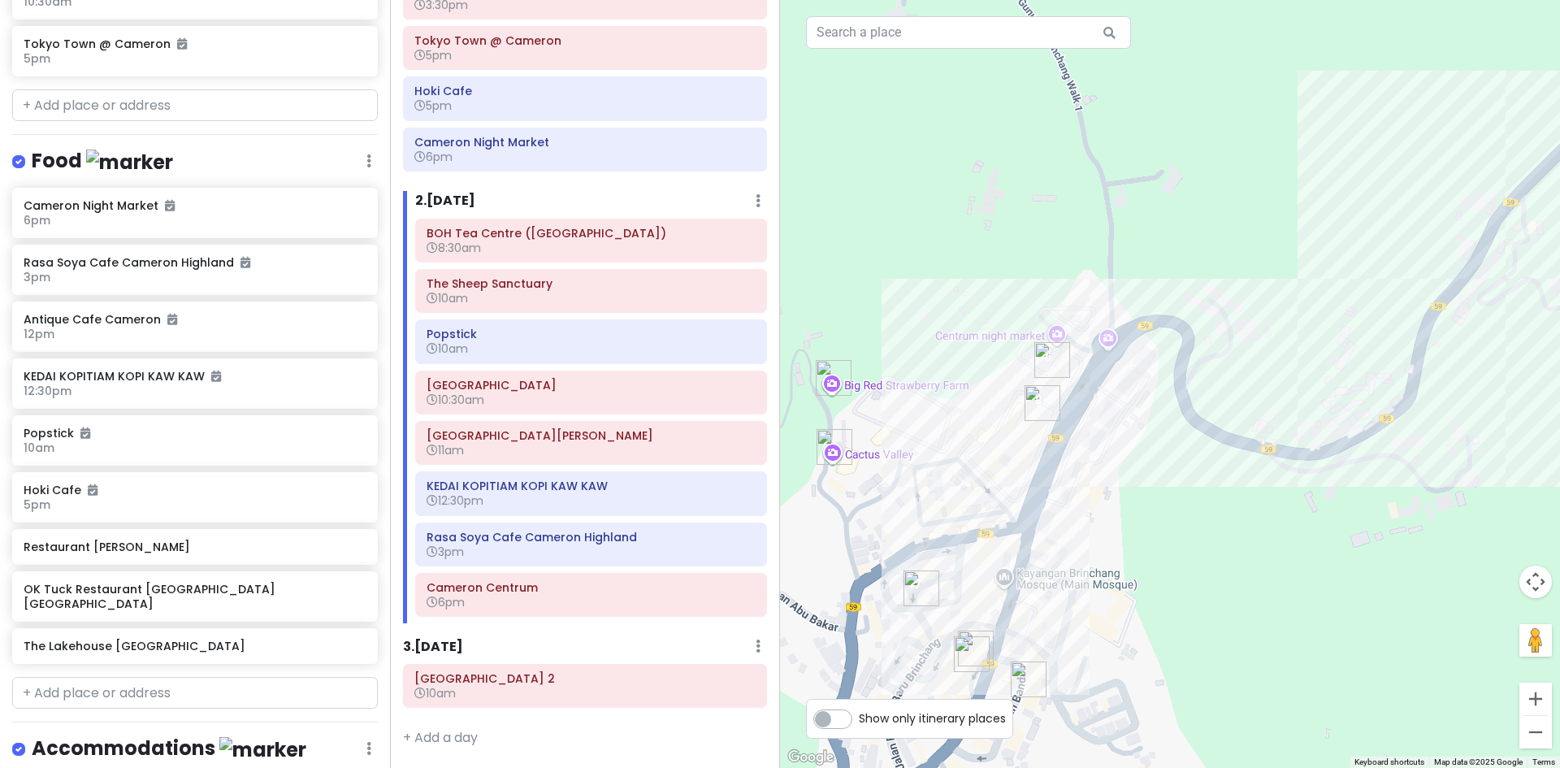
drag, startPoint x: 1019, startPoint y: 530, endPoint x: 1031, endPoint y: 505, distance: 26.9
click at [1031, 505] on div "Loading..." at bounding box center [1170, 384] width 780 height 768
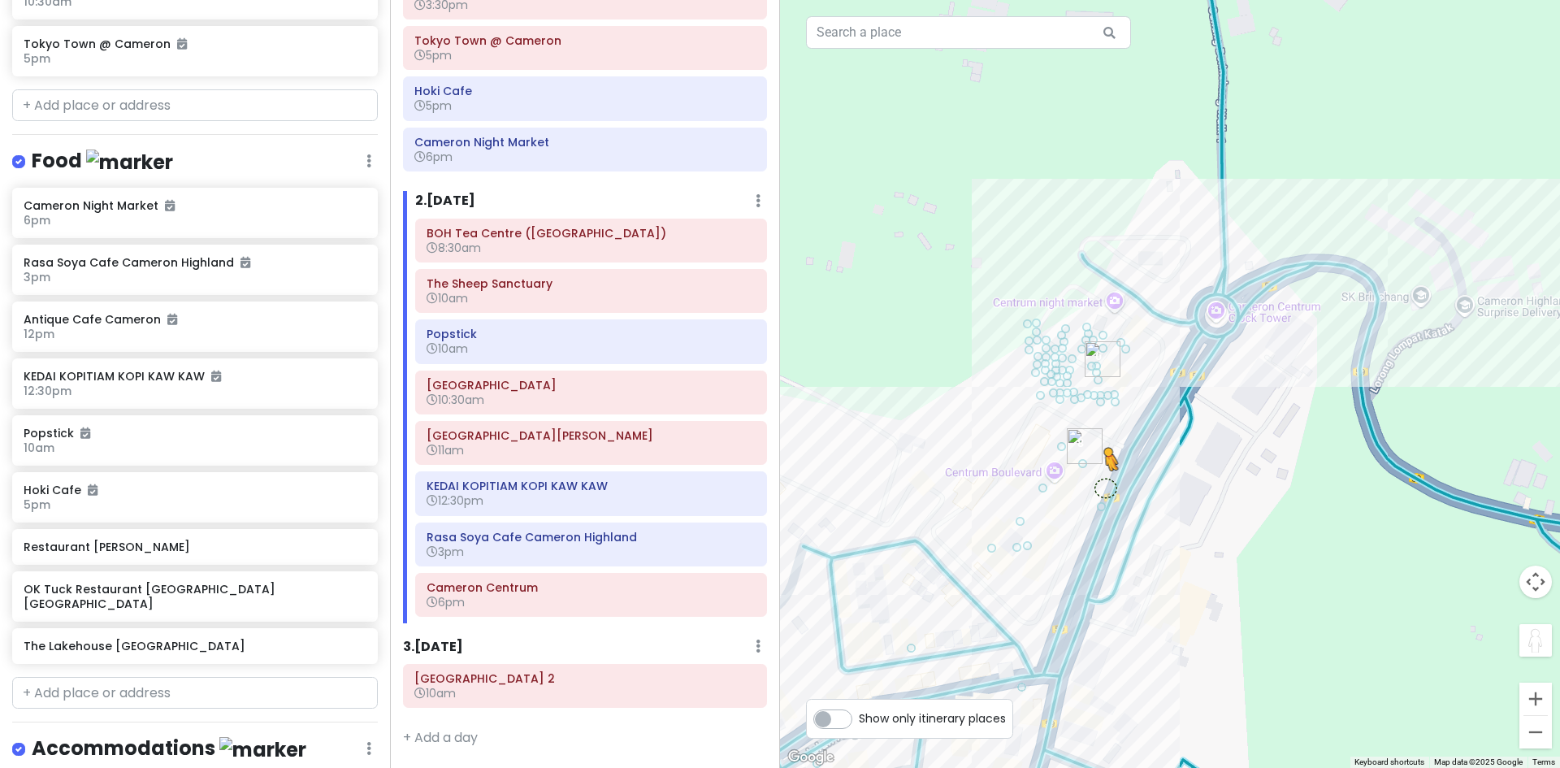
drag, startPoint x: 1519, startPoint y: 641, endPoint x: 1106, endPoint y: 487, distance: 440.3
click at [1106, 487] on div "8 7 1 5 6 3 2 4 To activate drag with keyboard, press Alt + Enter. Once in keyb…" at bounding box center [1170, 384] width 780 height 768
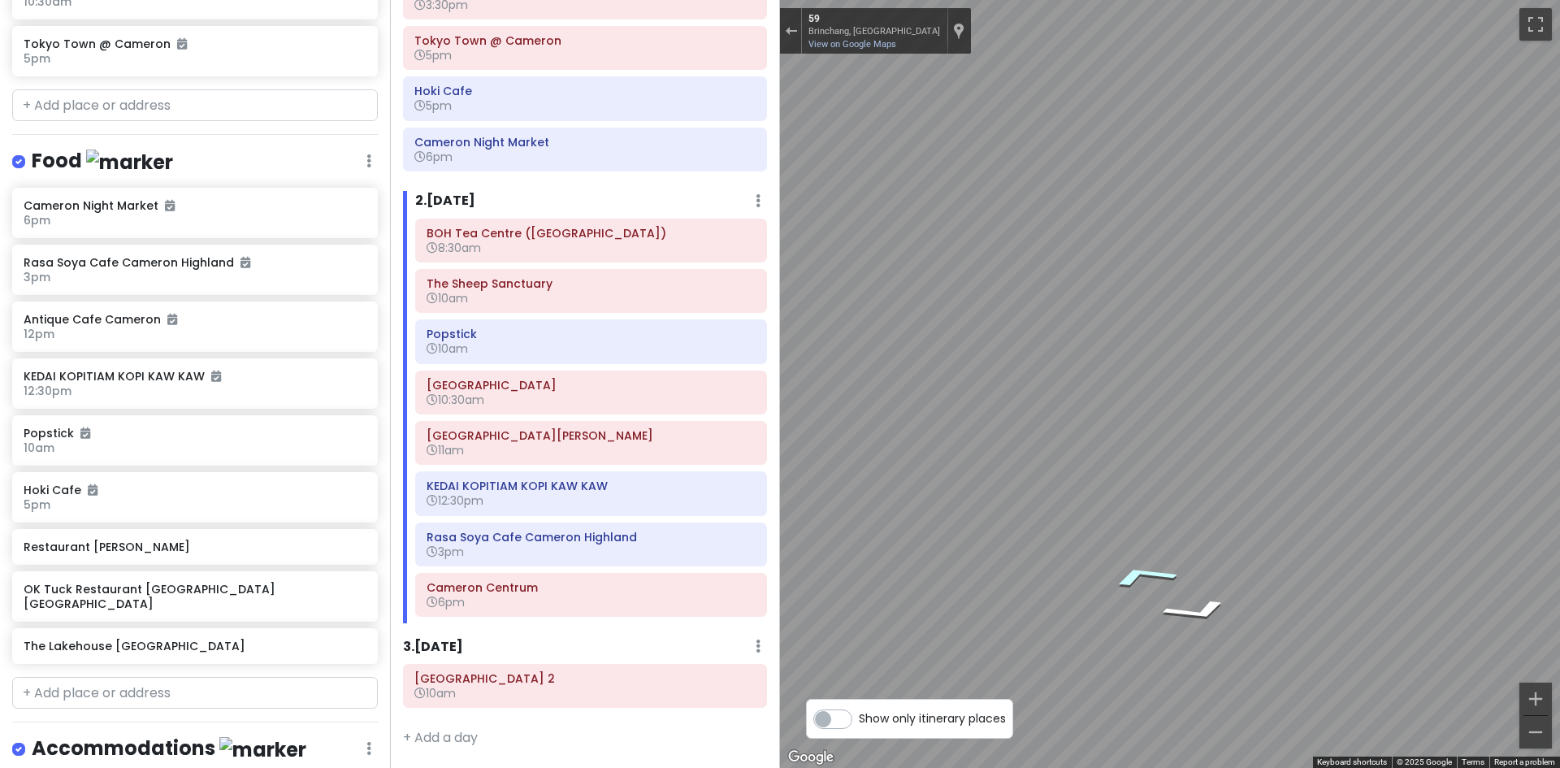
click at [1126, 581] on icon "Go South, 59" at bounding box center [1142, 575] width 120 height 35
click at [1124, 580] on icon "Go South, 59" at bounding box center [1142, 575] width 120 height 35
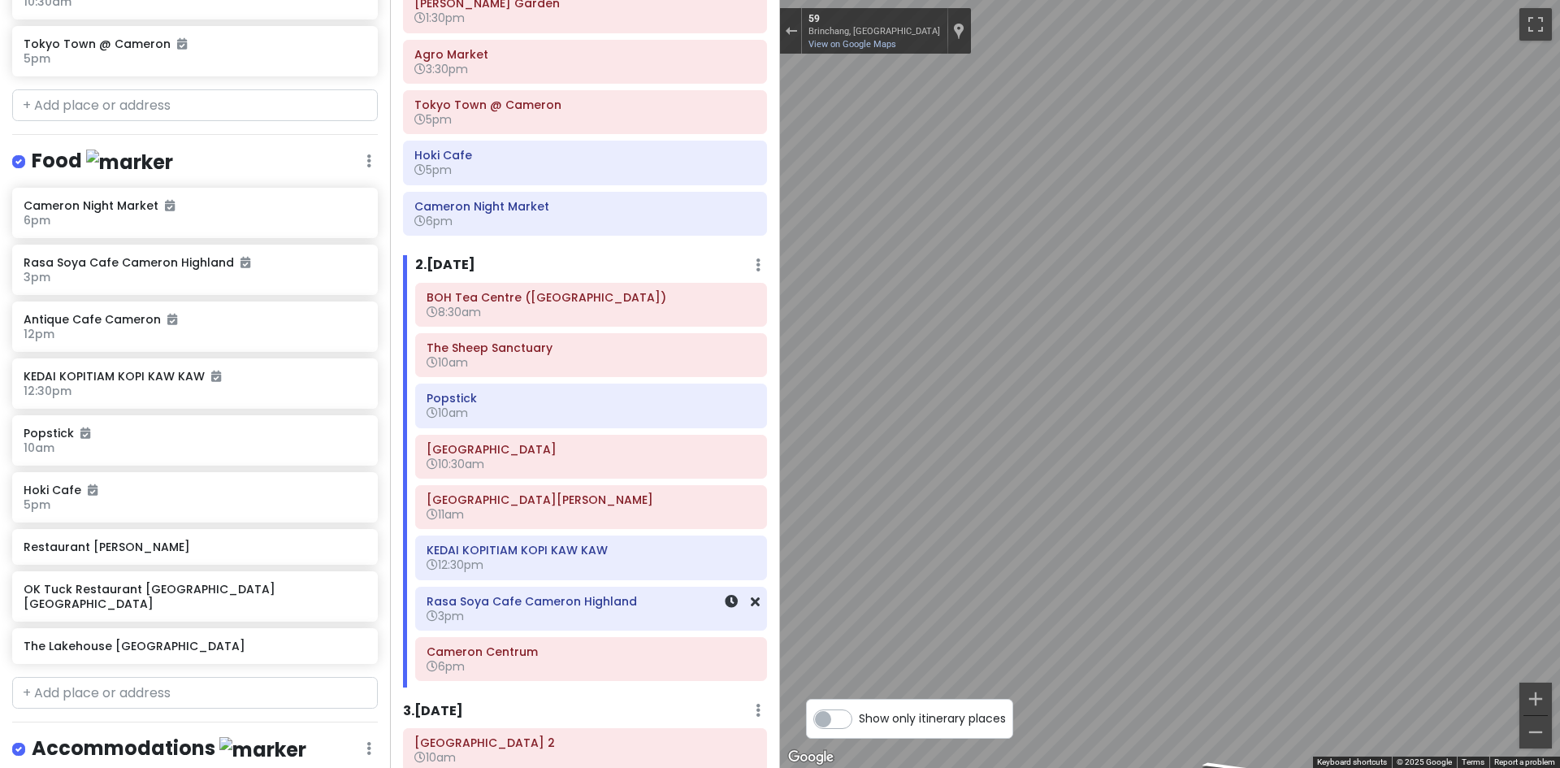
scroll to position [336, 0]
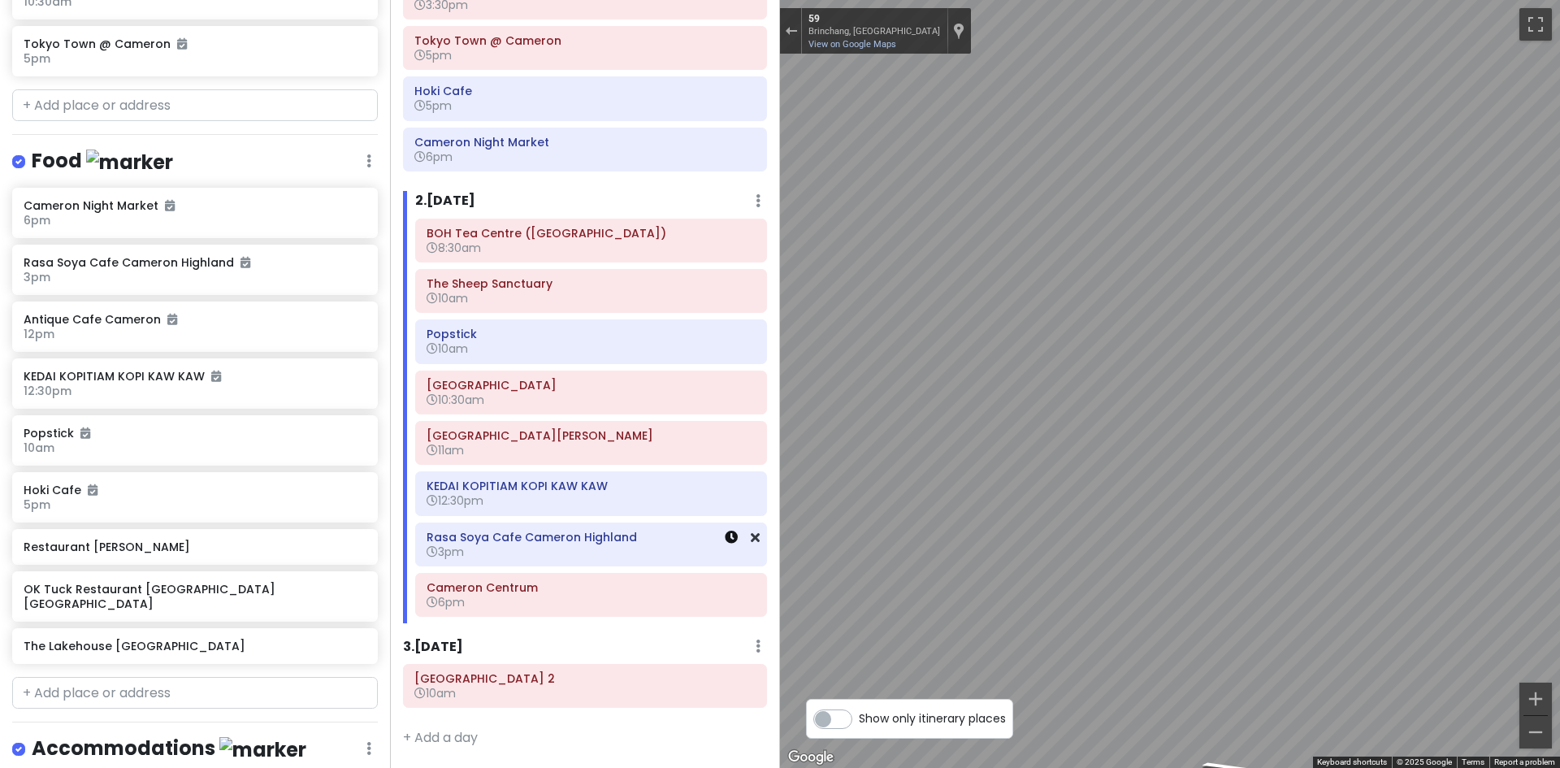
click at [725, 538] on icon at bounding box center [731, 536] width 13 height 13
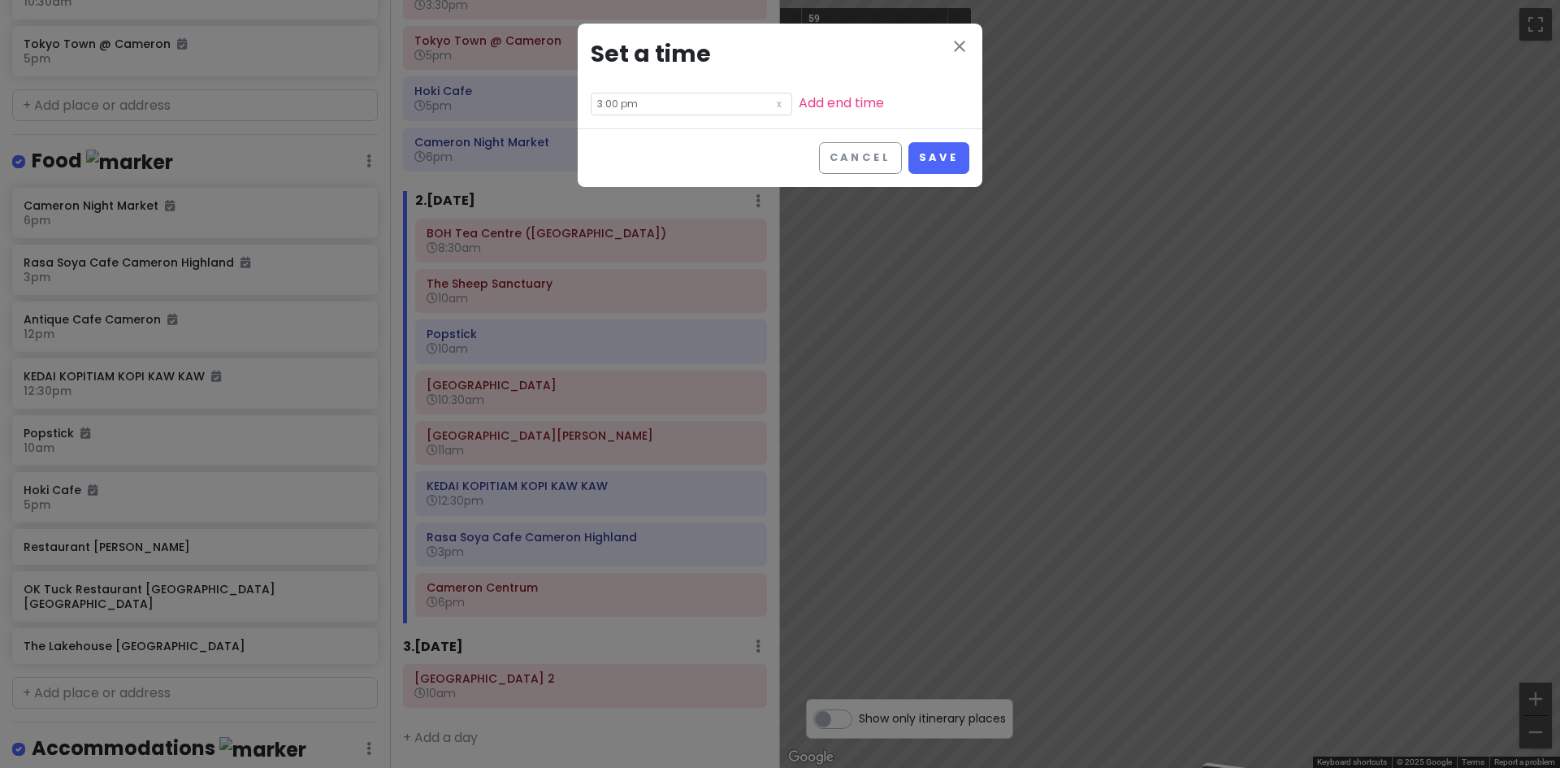
click at [666, 112] on input "3:00 pm" at bounding box center [691, 104] width 201 height 23
click at [614, 603] on div "close Set a time 3:00 pm Add end time Cancel Save" at bounding box center [780, 384] width 1560 height 768
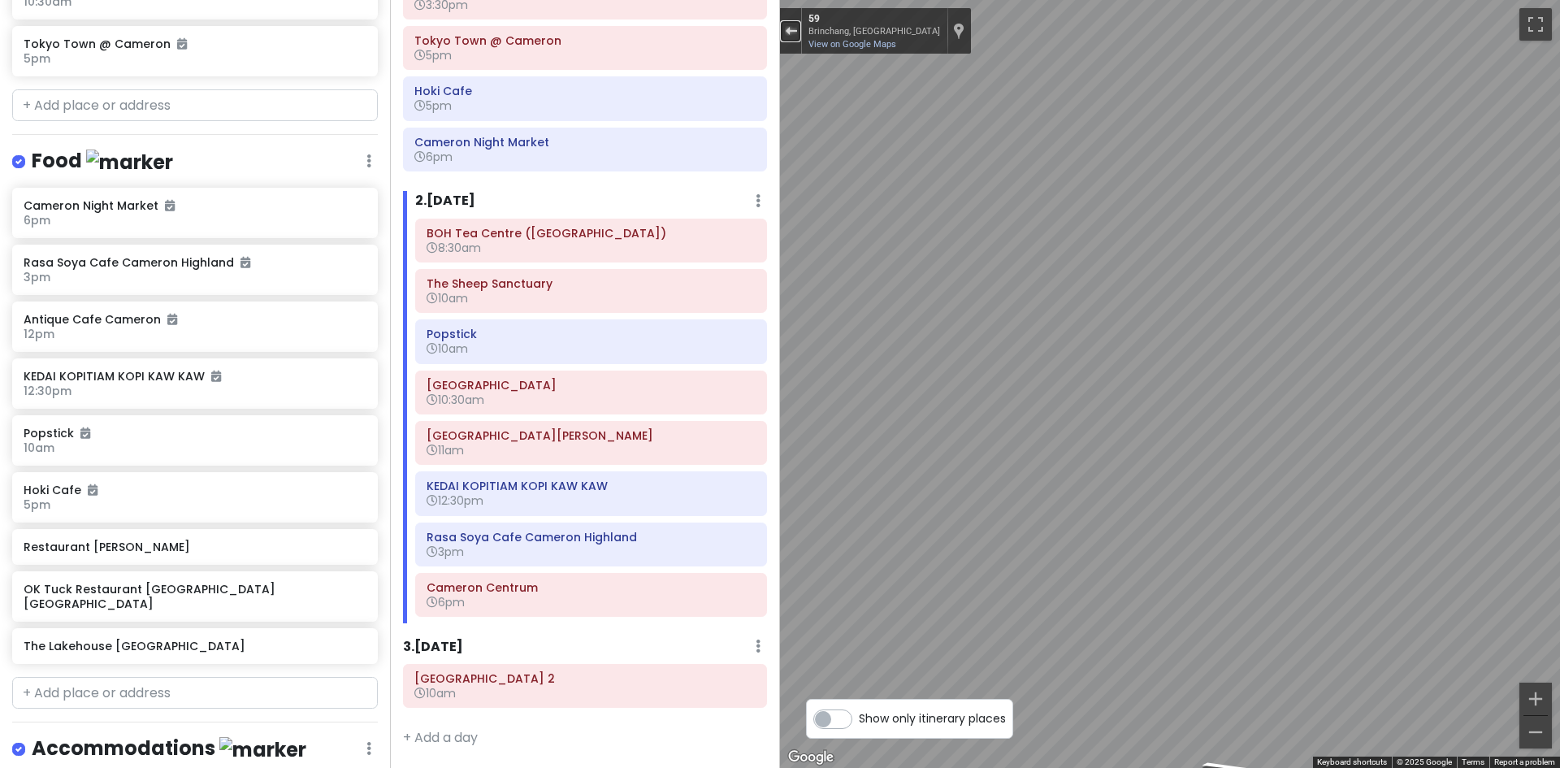
drag, startPoint x: 791, startPoint y: 28, endPoint x: 793, endPoint y: 38, distance: 9.9
click at [791, 28] on div "Exit the Street View" at bounding box center [791, 31] width 12 height 10
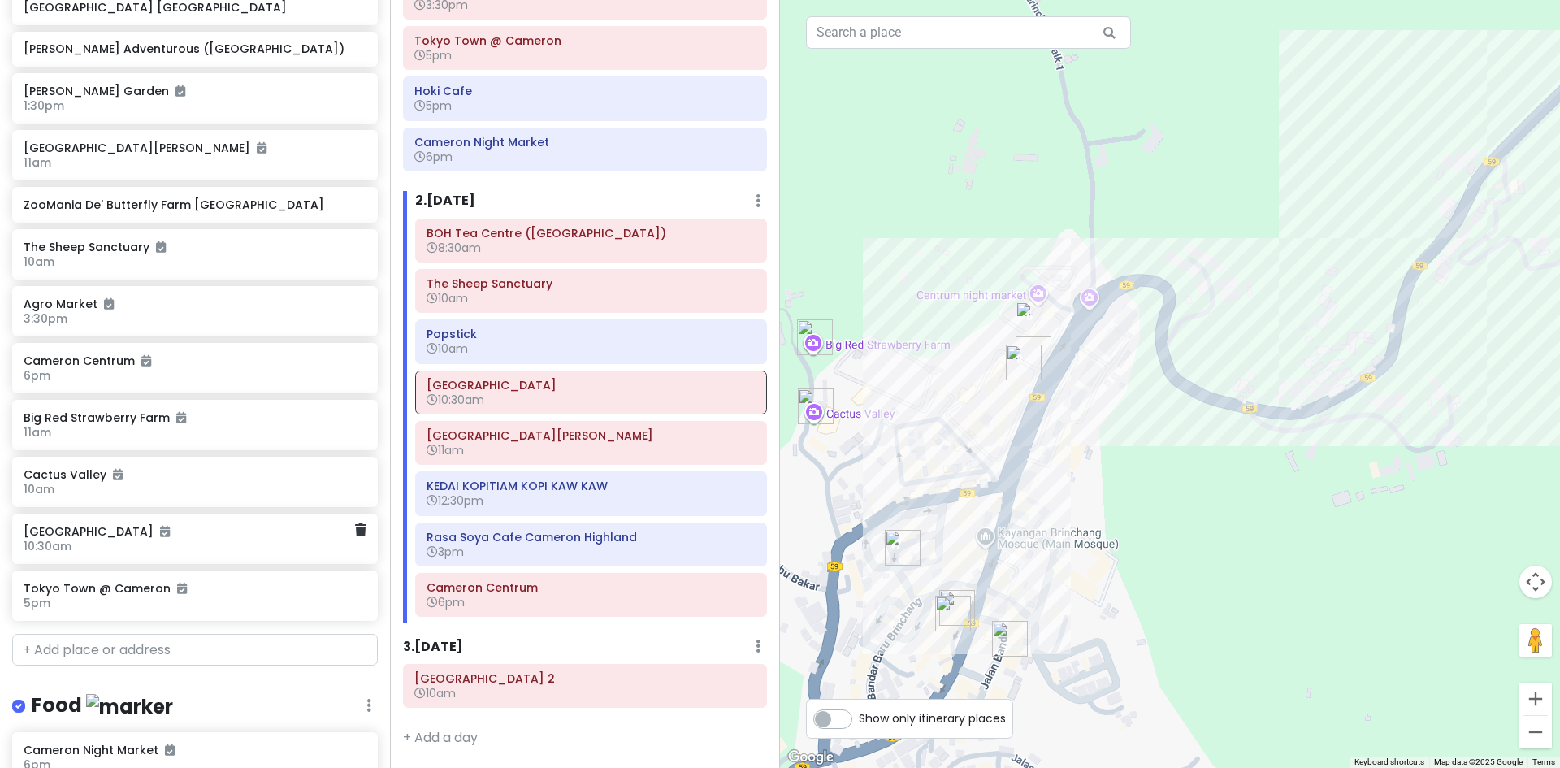
scroll to position [418, 0]
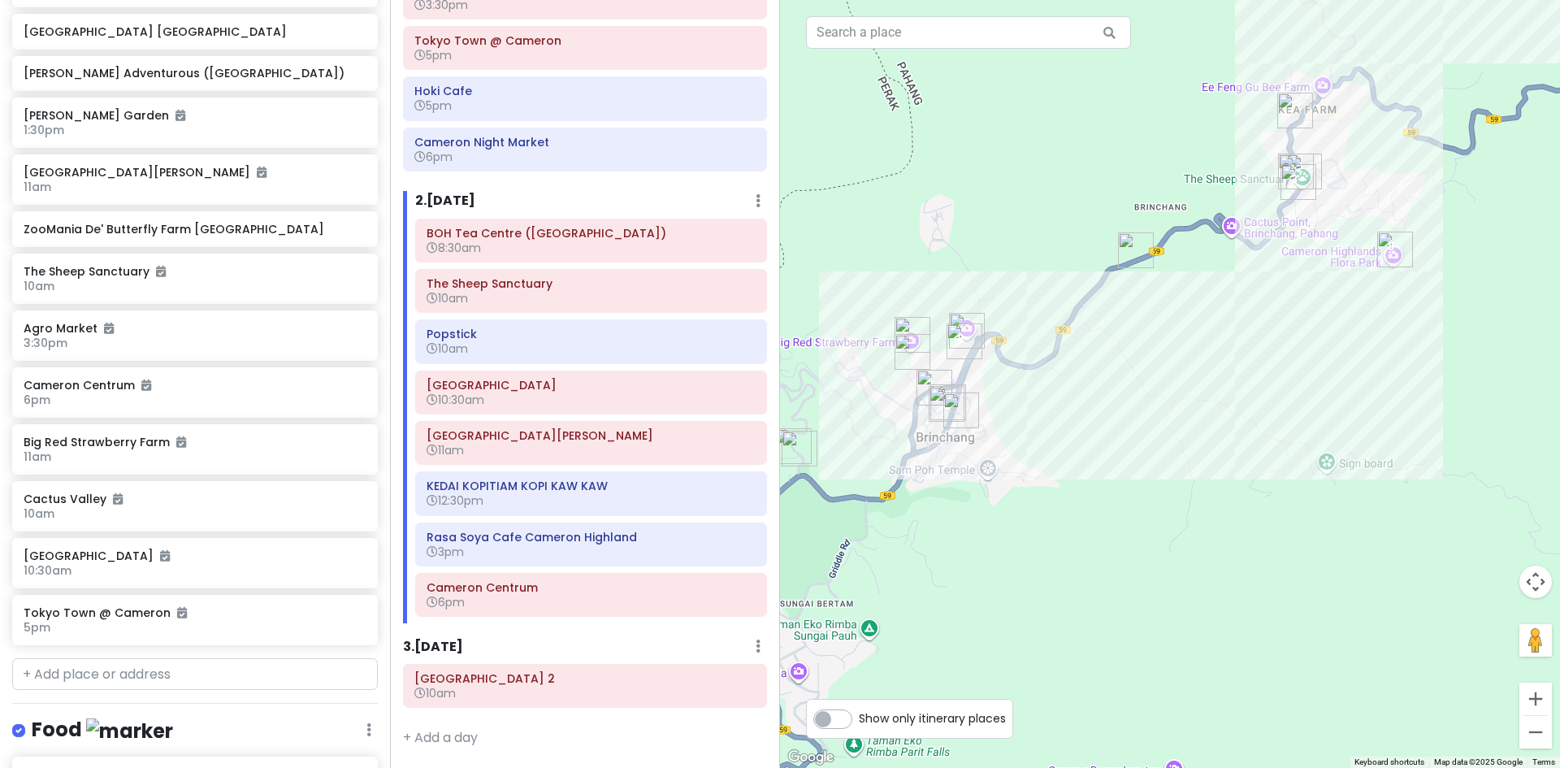
drag, startPoint x: 996, startPoint y: 382, endPoint x: 1048, endPoint y: 387, distance: 52.2
click at [1048, 387] on div "To navigate, press the arrow keys. Loading..." at bounding box center [1170, 384] width 780 height 768
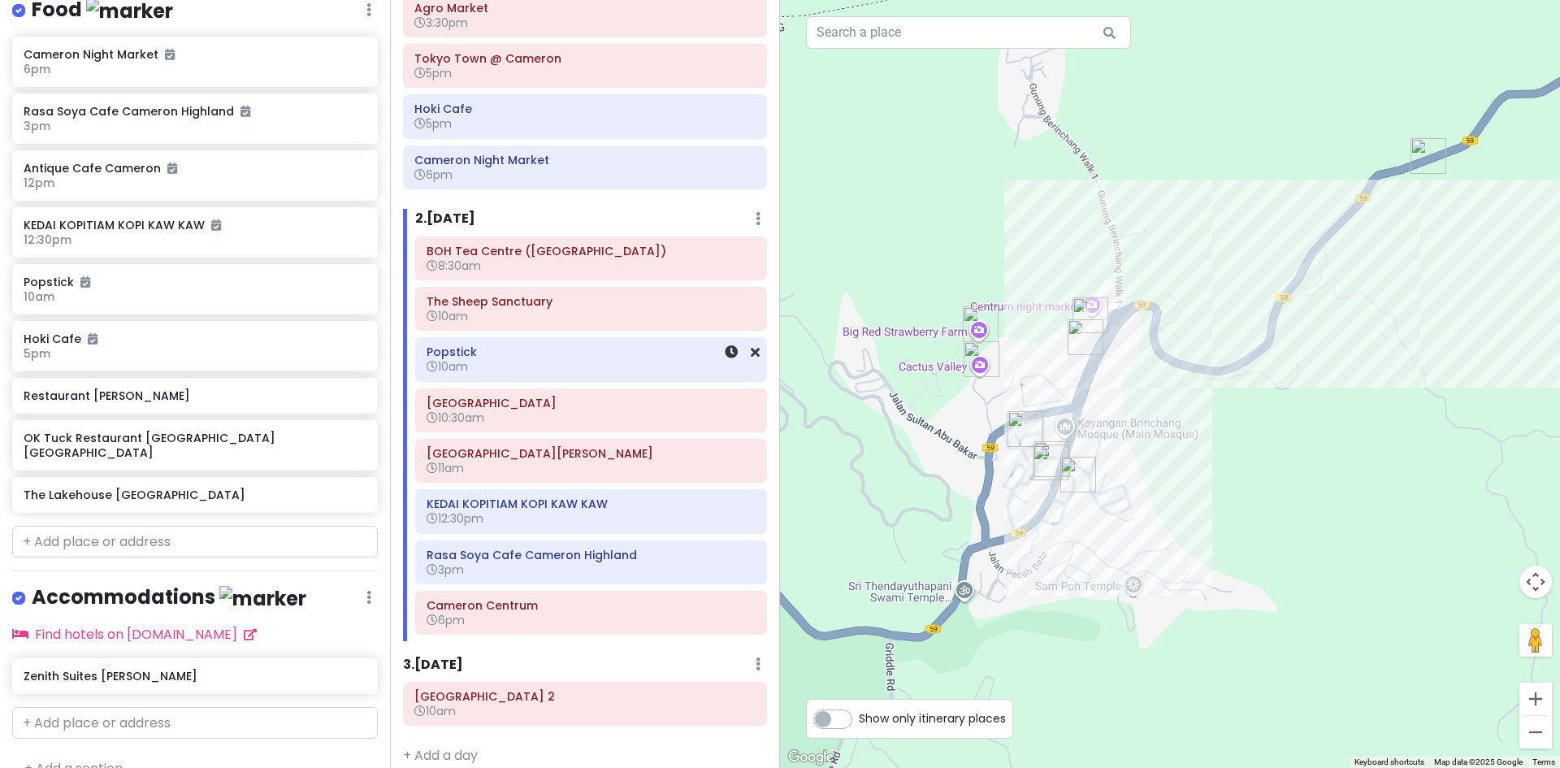
scroll to position [336, 0]
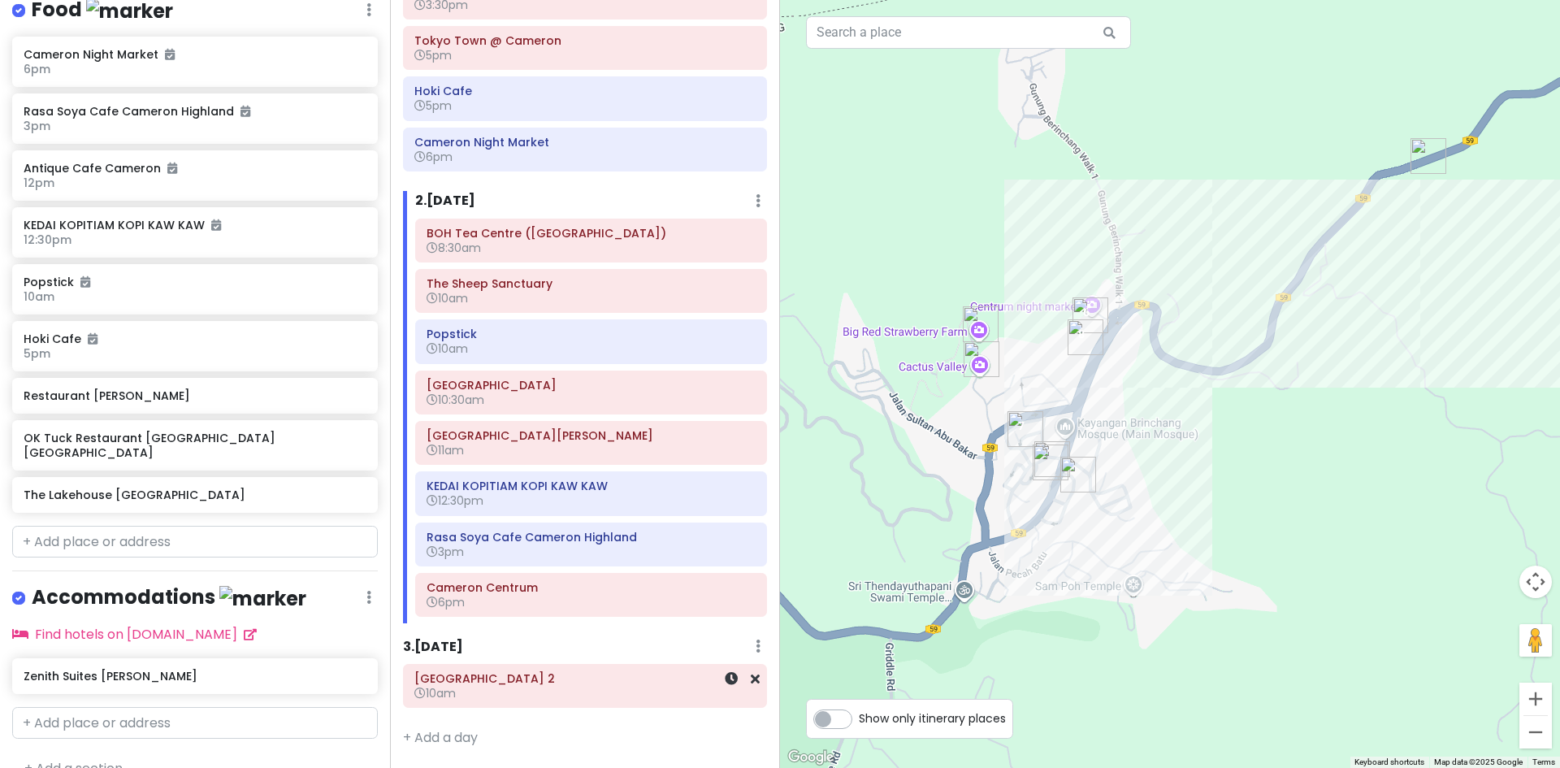
click at [611, 673] on h6 "[GEOGRAPHIC_DATA] 2" at bounding box center [584, 678] width 341 height 15
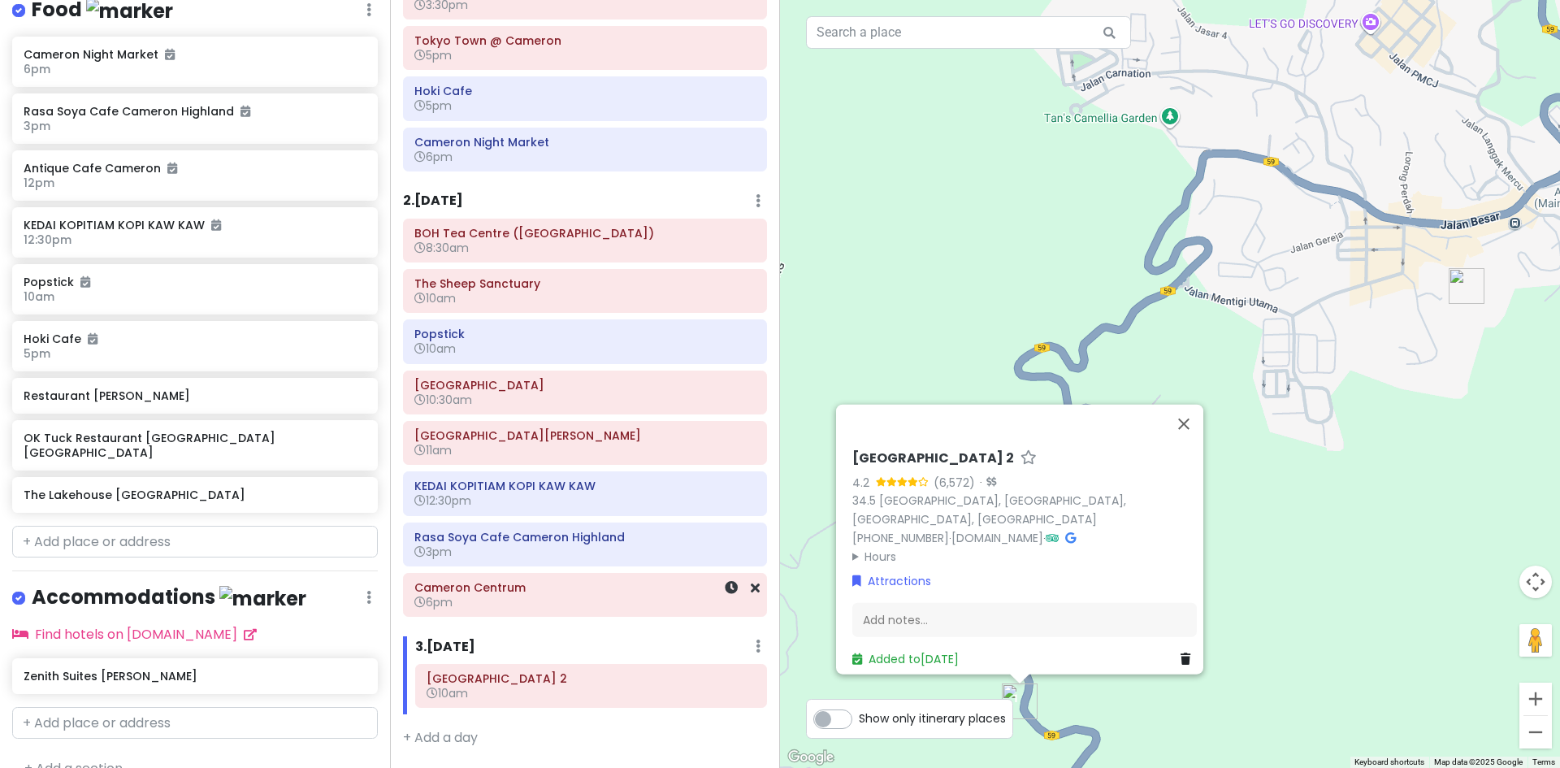
click at [620, 582] on h6 "Cameron Centrum" at bounding box center [584, 587] width 341 height 15
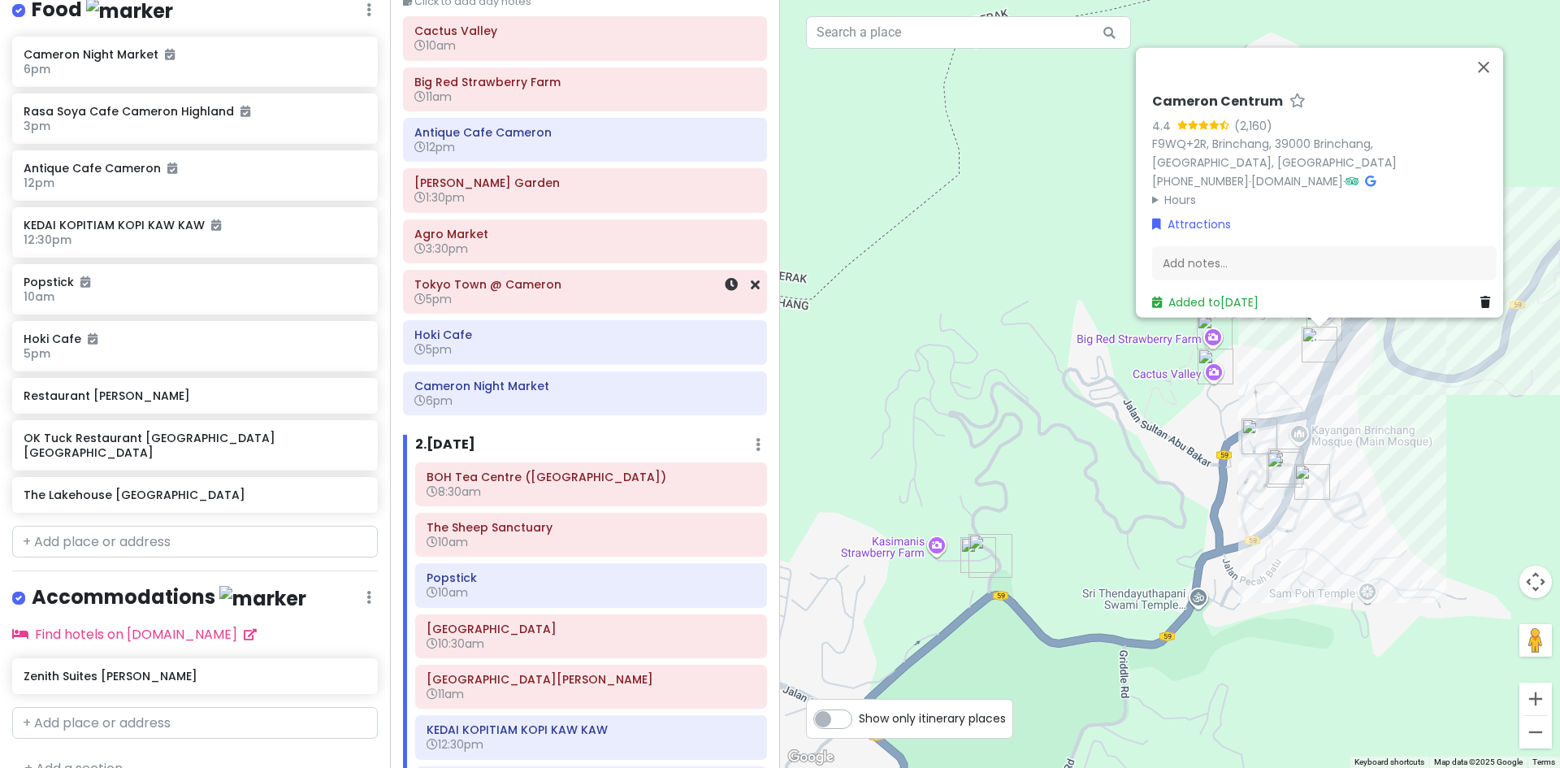
click at [544, 273] on div "[GEOGRAPHIC_DATA] @ Cameron 5pm" at bounding box center [584, 291] width 341 height 37
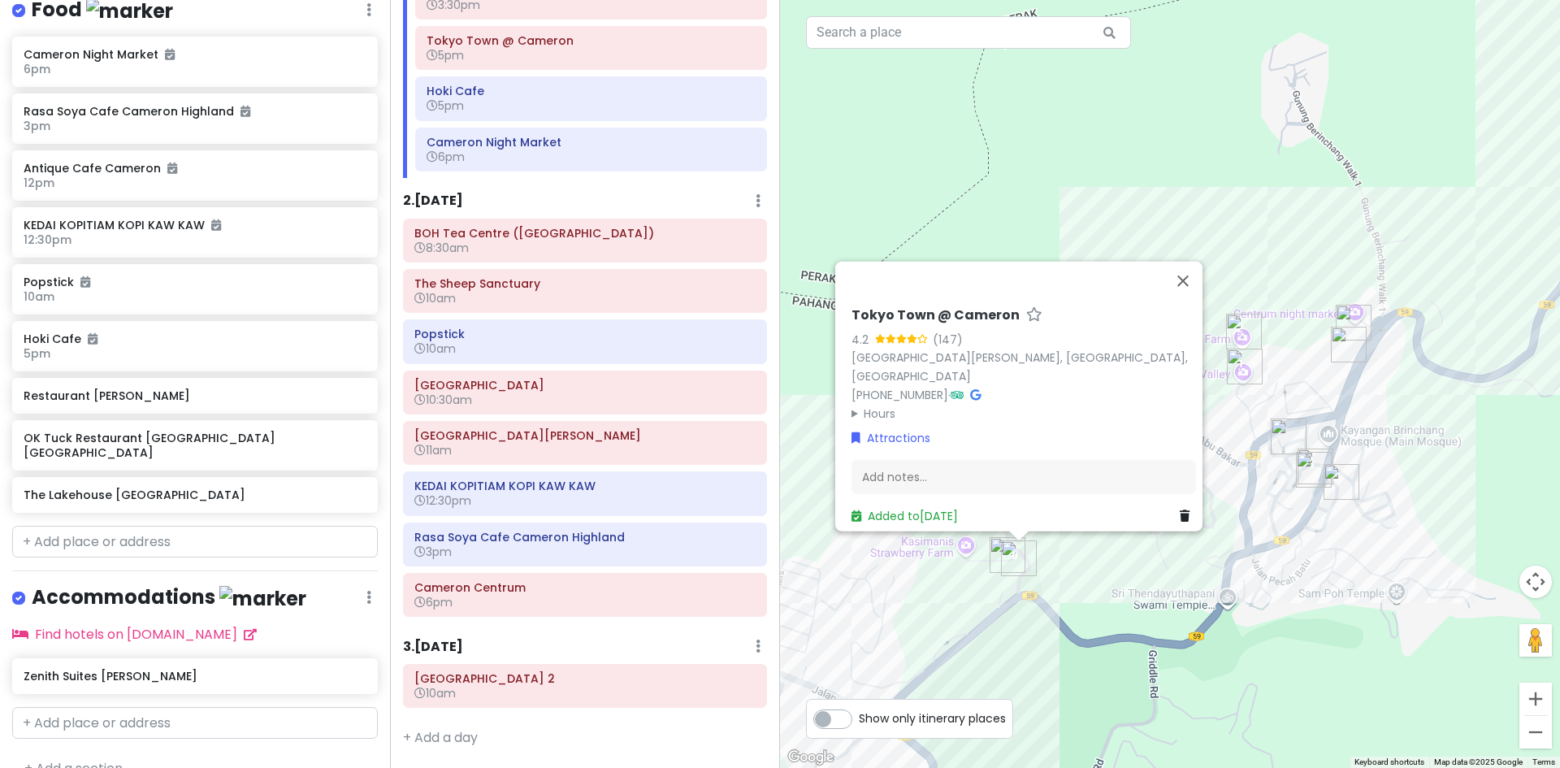
click at [560, 367] on div "BOH Tea Centre (Sungei Palas Garden) 8:30am The Sheep Sanctuary 10am Popstick 1…" at bounding box center [585, 421] width 388 height 405
click at [570, 384] on h6 "[GEOGRAPHIC_DATA]" at bounding box center [584, 385] width 341 height 15
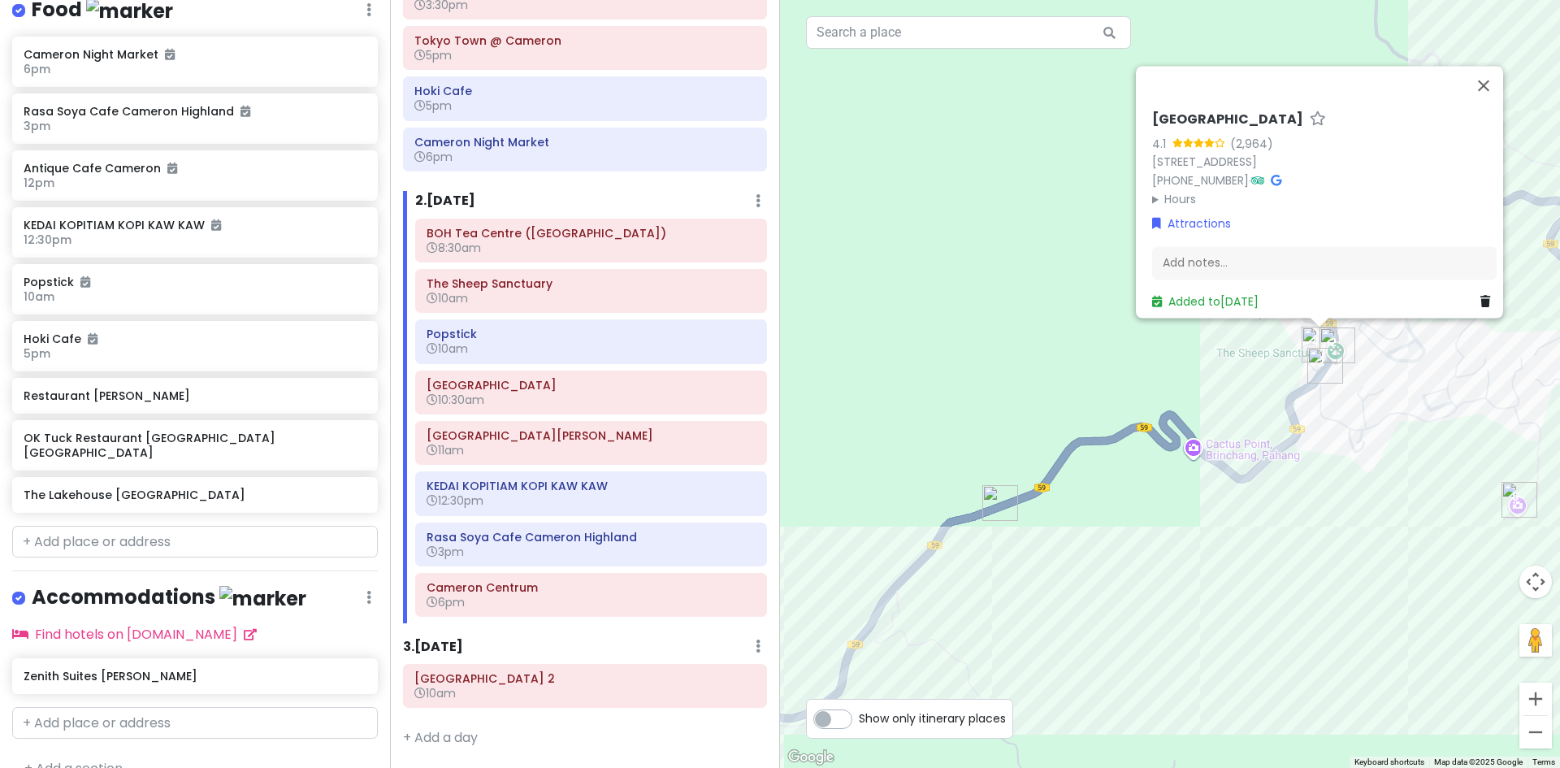
drag, startPoint x: 1202, startPoint y: 543, endPoint x: 1117, endPoint y: 531, distance: 86.2
click at [1126, 534] on div "Loading... Pasar Pagi Kea Farm Market 4.1 (2,964) 59, Brinchang, 39000 Tanah Ra…" at bounding box center [1170, 384] width 780 height 768
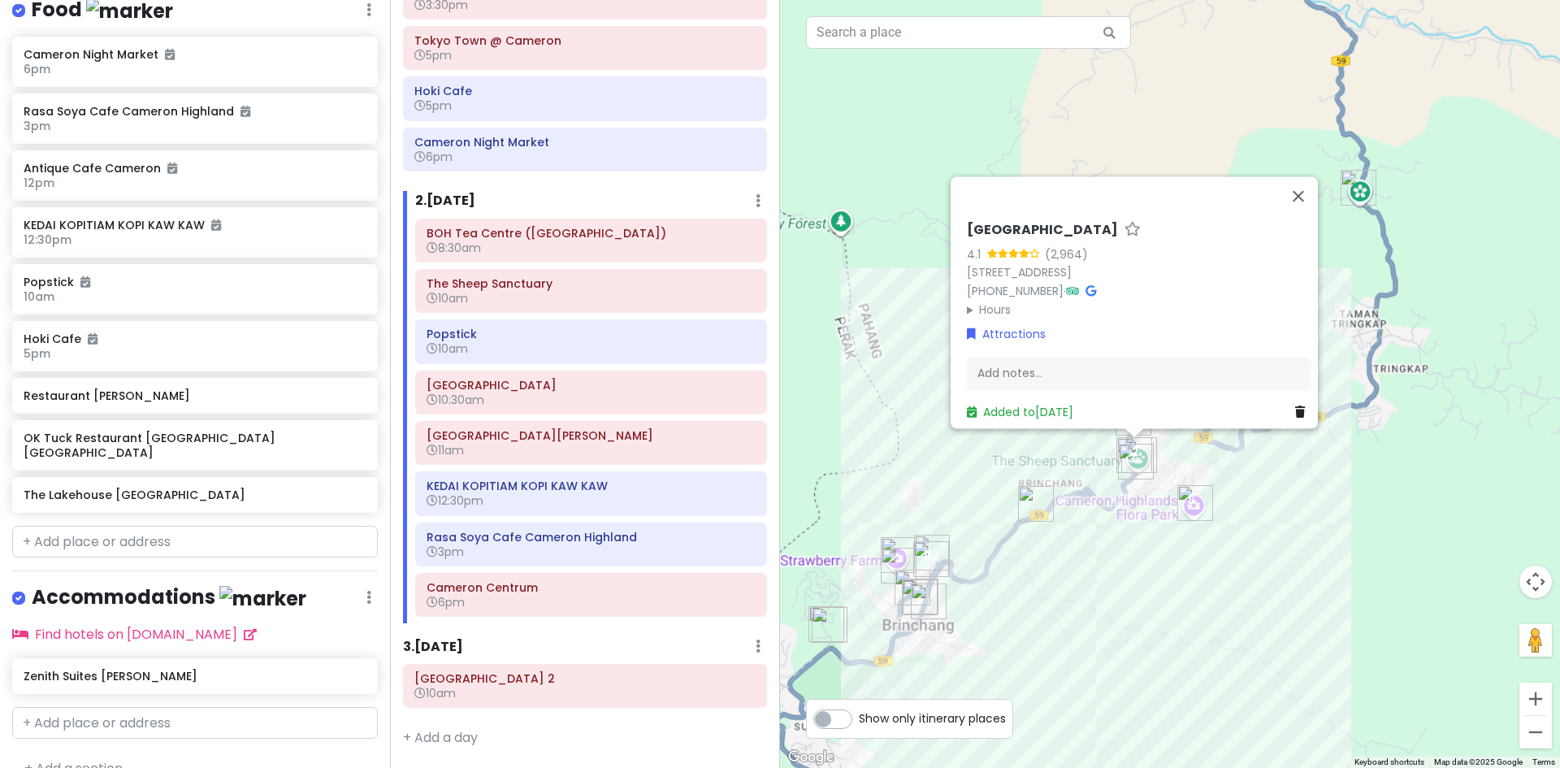
click at [1306, 475] on div "Loading... Pasar Pagi Kea Farm Market 4.1 (2,964) 59, Brinchang, 39000 Tanah Ra…" at bounding box center [1170, 384] width 780 height 768
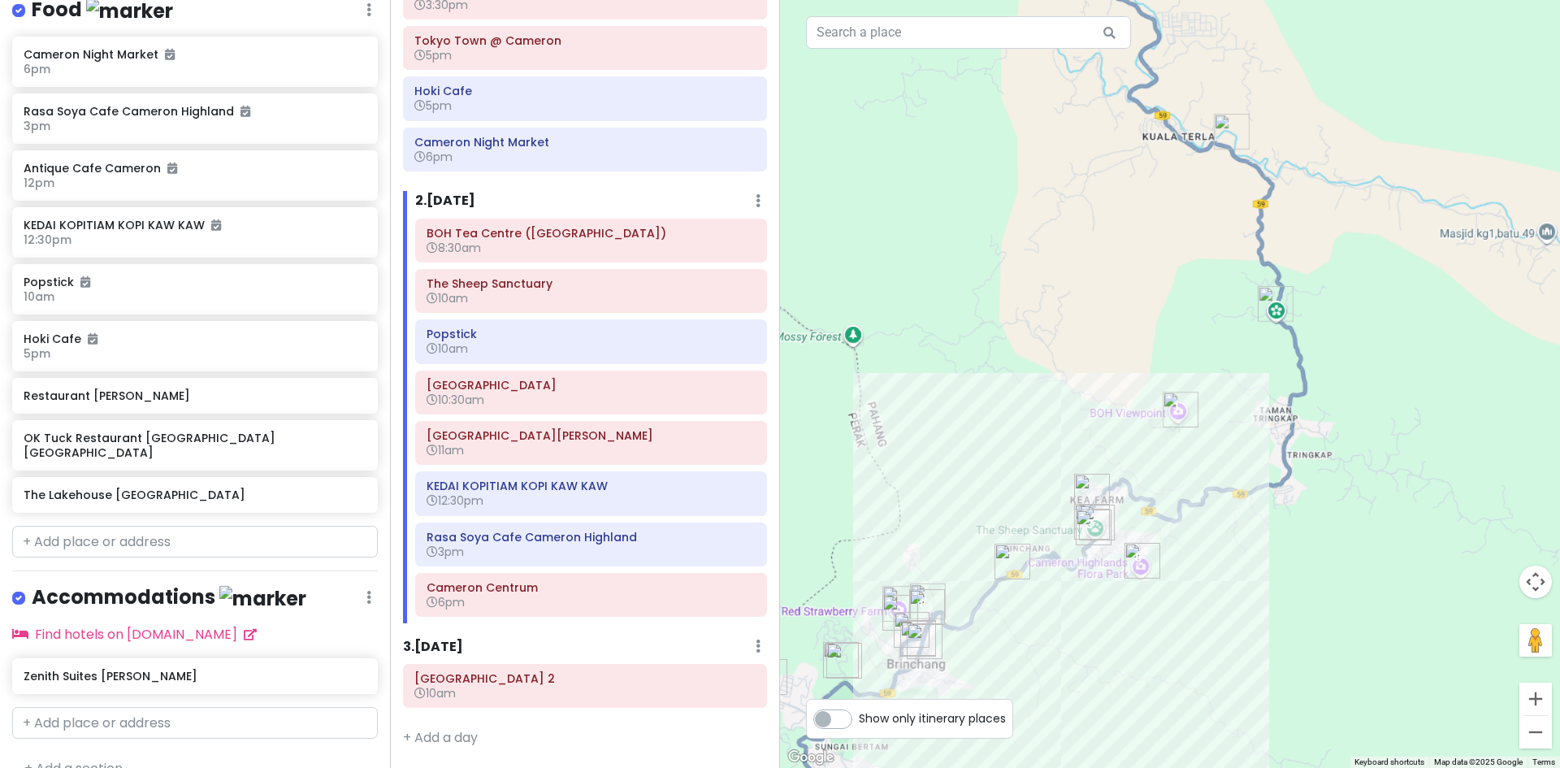
drag, startPoint x: 1263, startPoint y: 535, endPoint x: 1248, endPoint y: 528, distance: 16.7
click at [1262, 536] on div "Loading..." at bounding box center [1170, 384] width 780 height 768
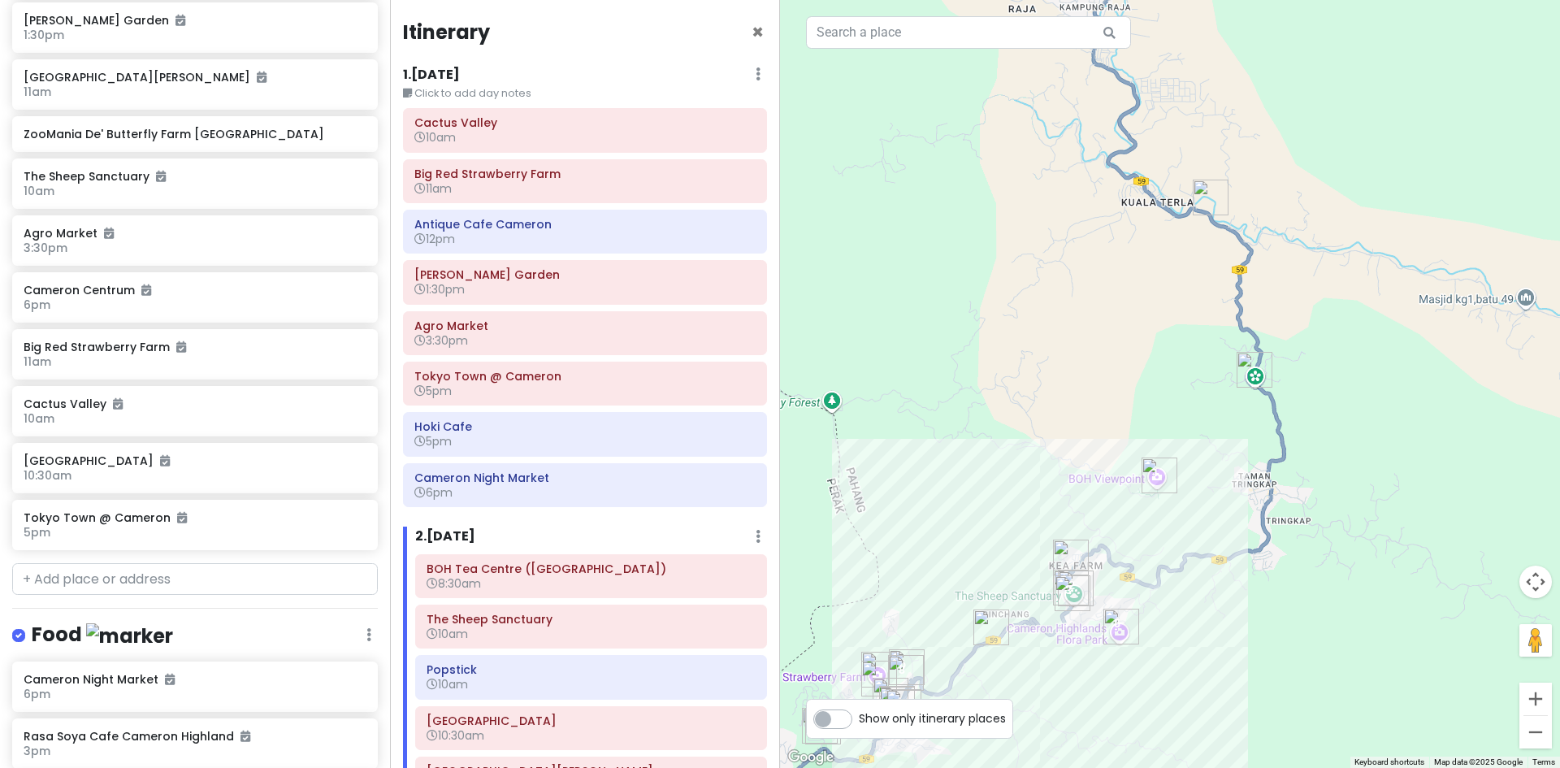
scroll to position [255, 0]
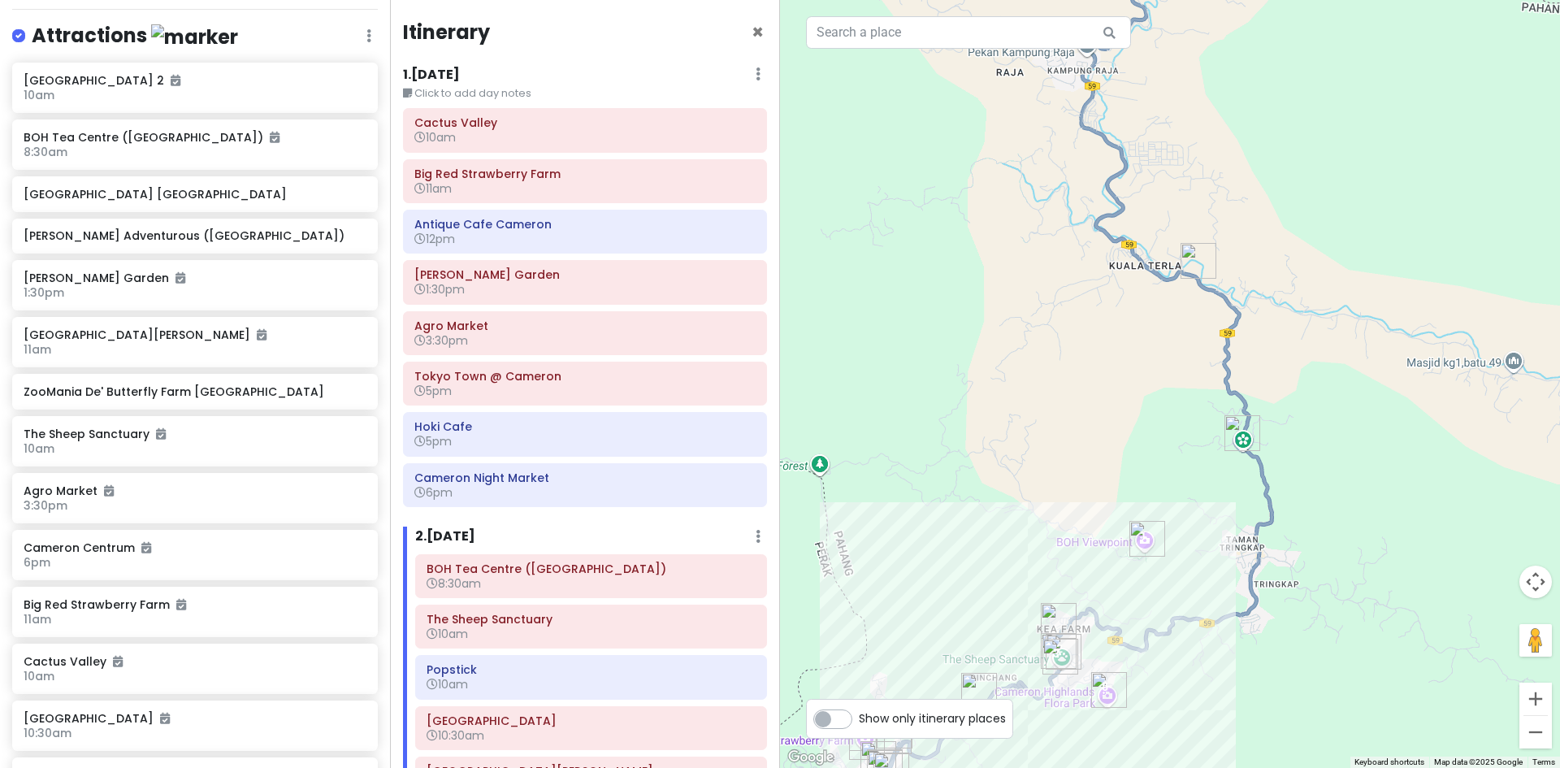
drag, startPoint x: 962, startPoint y: 364, endPoint x: 956, endPoint y: 452, distance: 88.7
click at [956, 447] on div "Loading..." at bounding box center [1170, 384] width 780 height 768
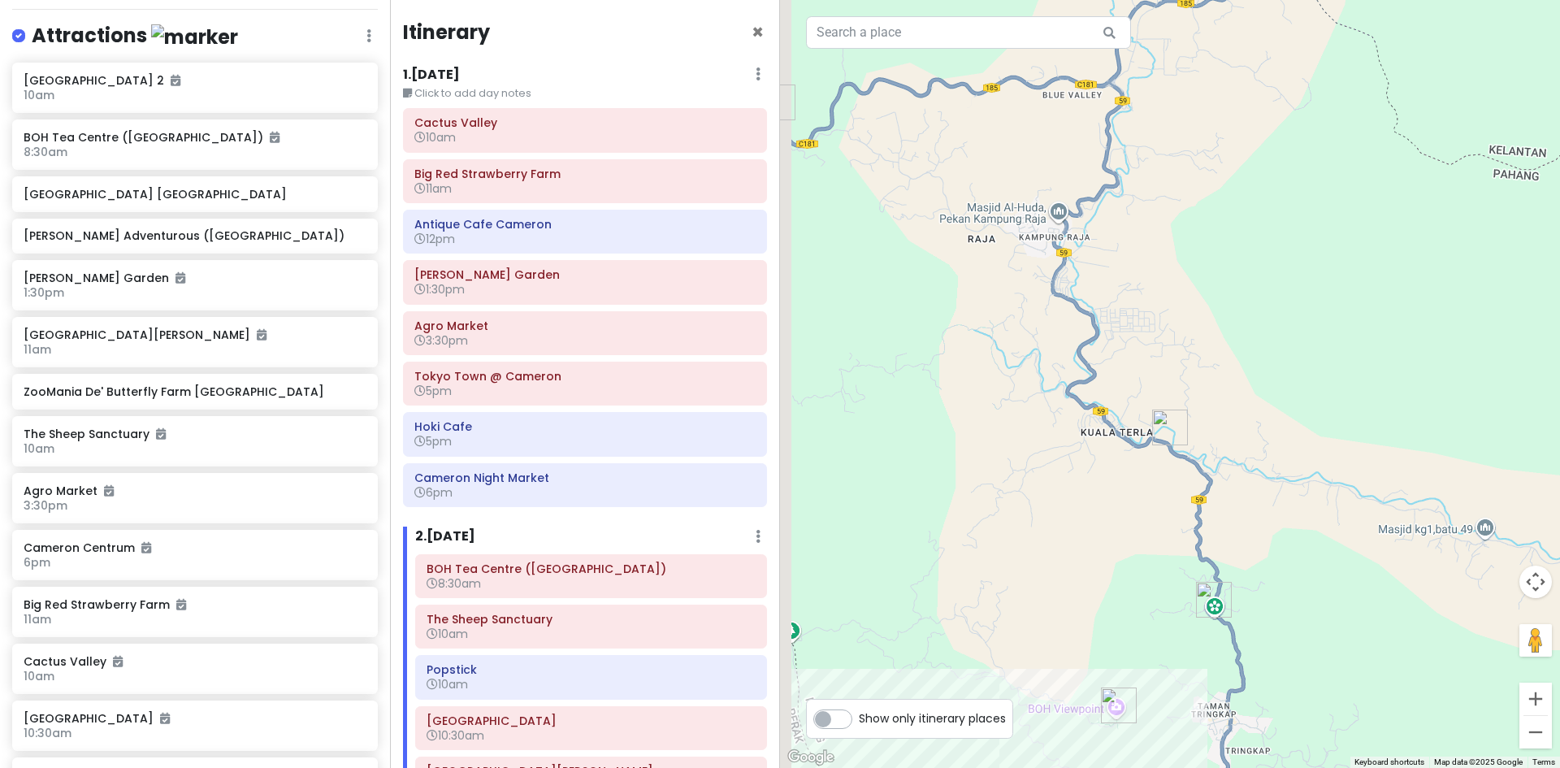
click at [1033, 457] on div "Loading..." at bounding box center [1170, 384] width 780 height 768
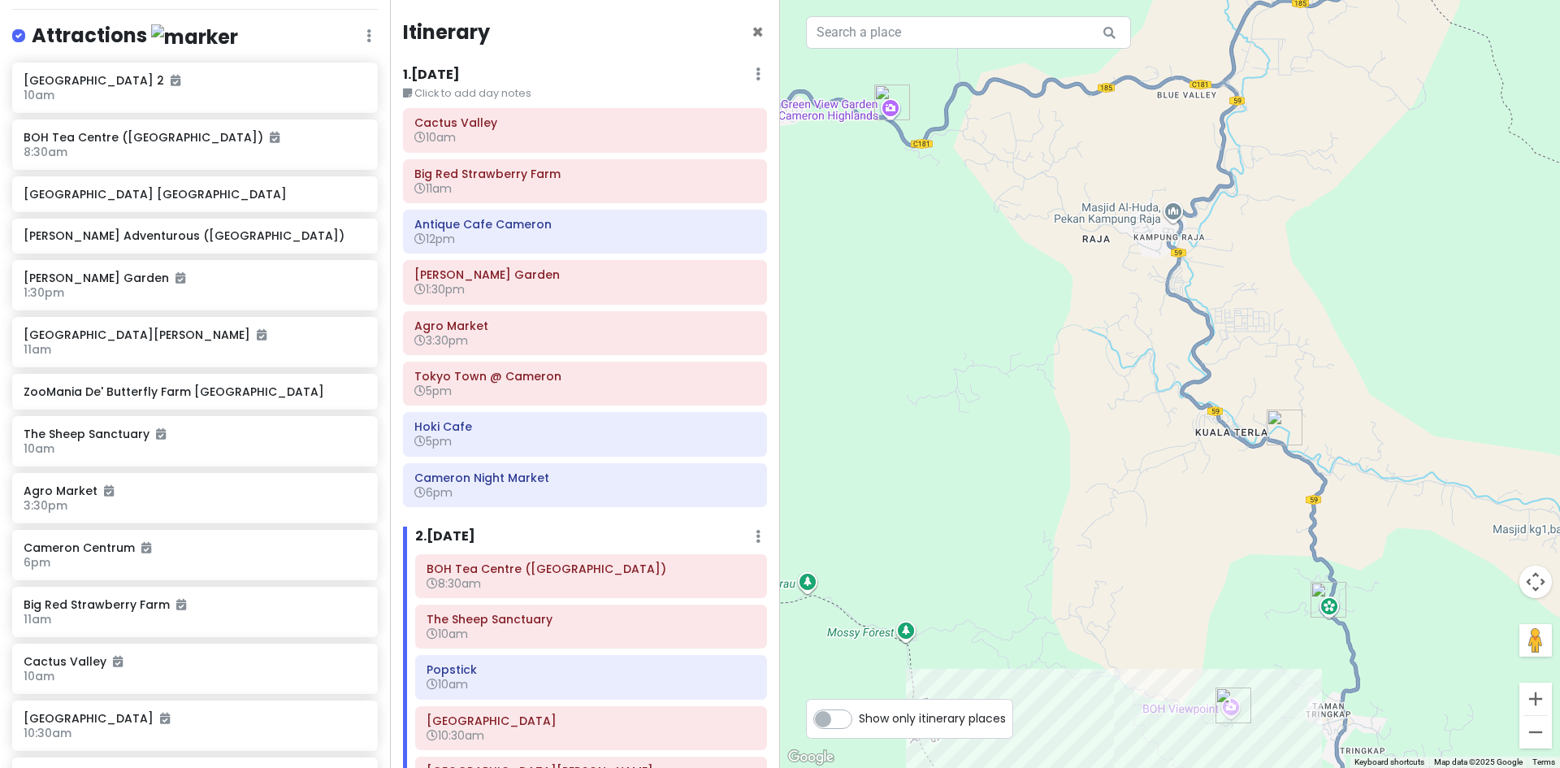
drag, startPoint x: 998, startPoint y: 439, endPoint x: 1031, endPoint y: 440, distance: 32.5
click at [1030, 440] on div "Loading..." at bounding box center [1170, 384] width 780 height 768
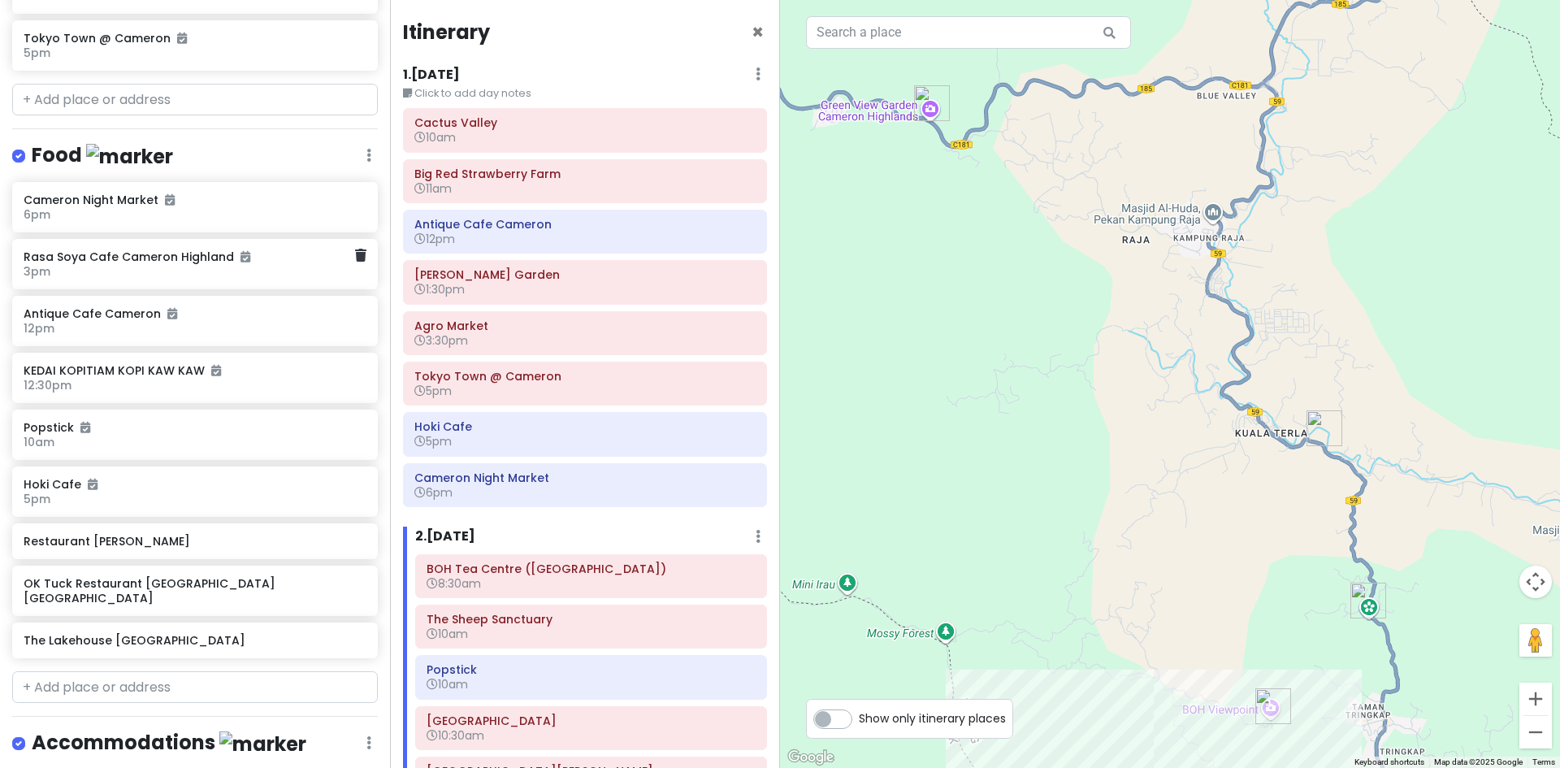
scroll to position [1067, 0]
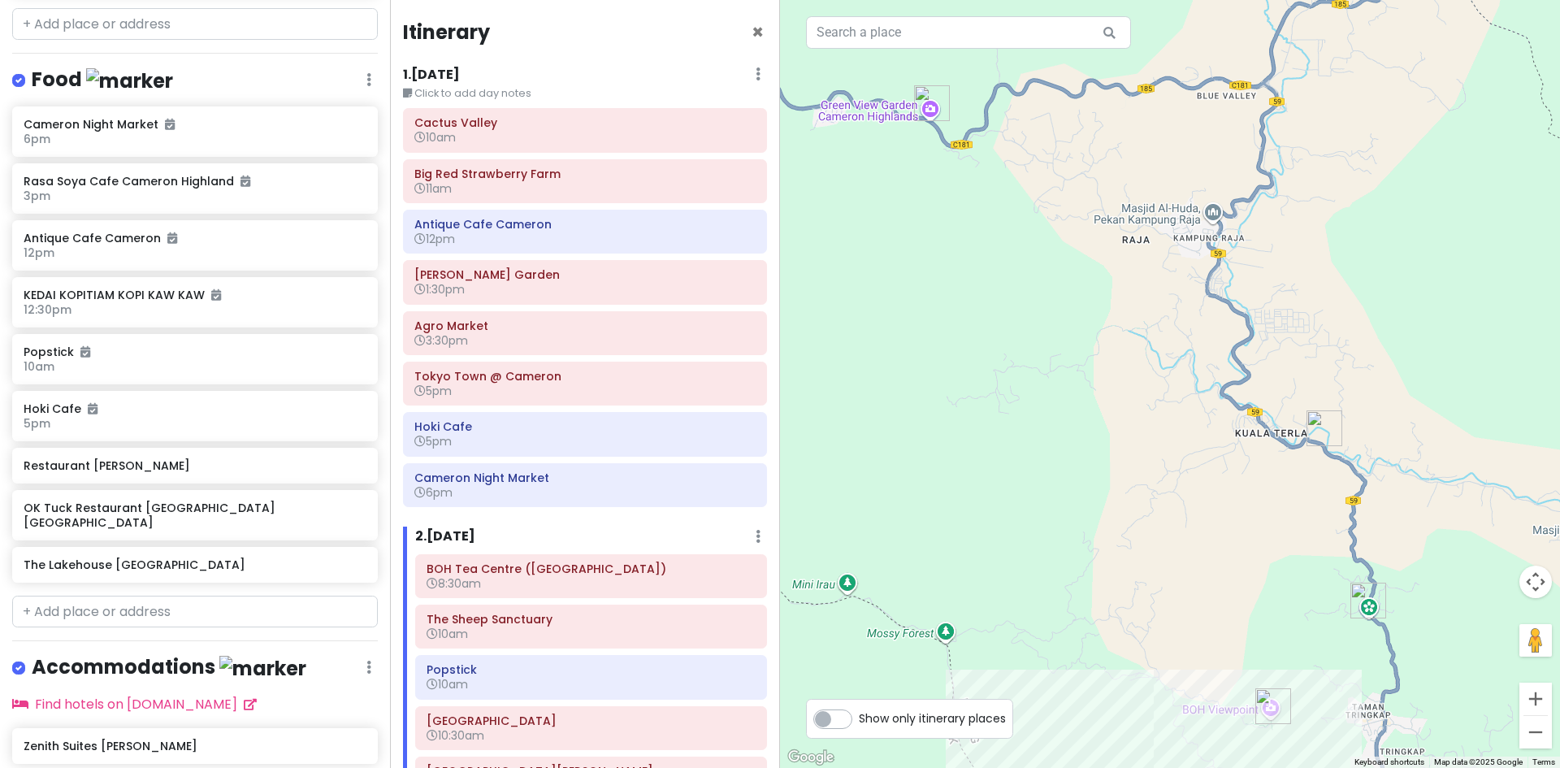
drag, startPoint x: 1003, startPoint y: 523, endPoint x: 925, endPoint y: 384, distance: 159.3
click at [925, 387] on div "Loading..." at bounding box center [1170, 384] width 780 height 768
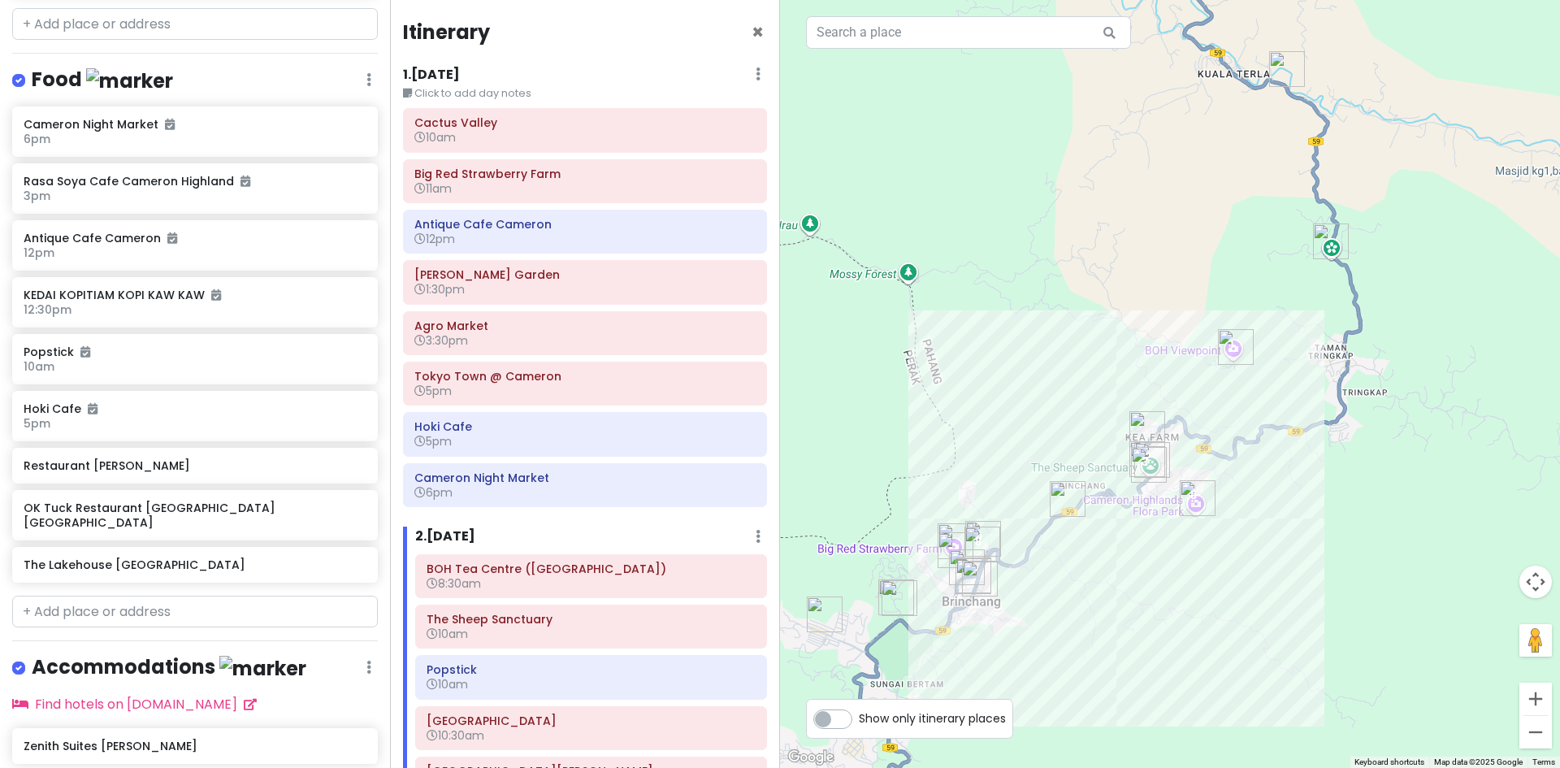
drag, startPoint x: 1102, startPoint y: 561, endPoint x: 1169, endPoint y: 530, distance: 74.5
click at [1183, 527] on div "Loading..." at bounding box center [1170, 384] width 780 height 768
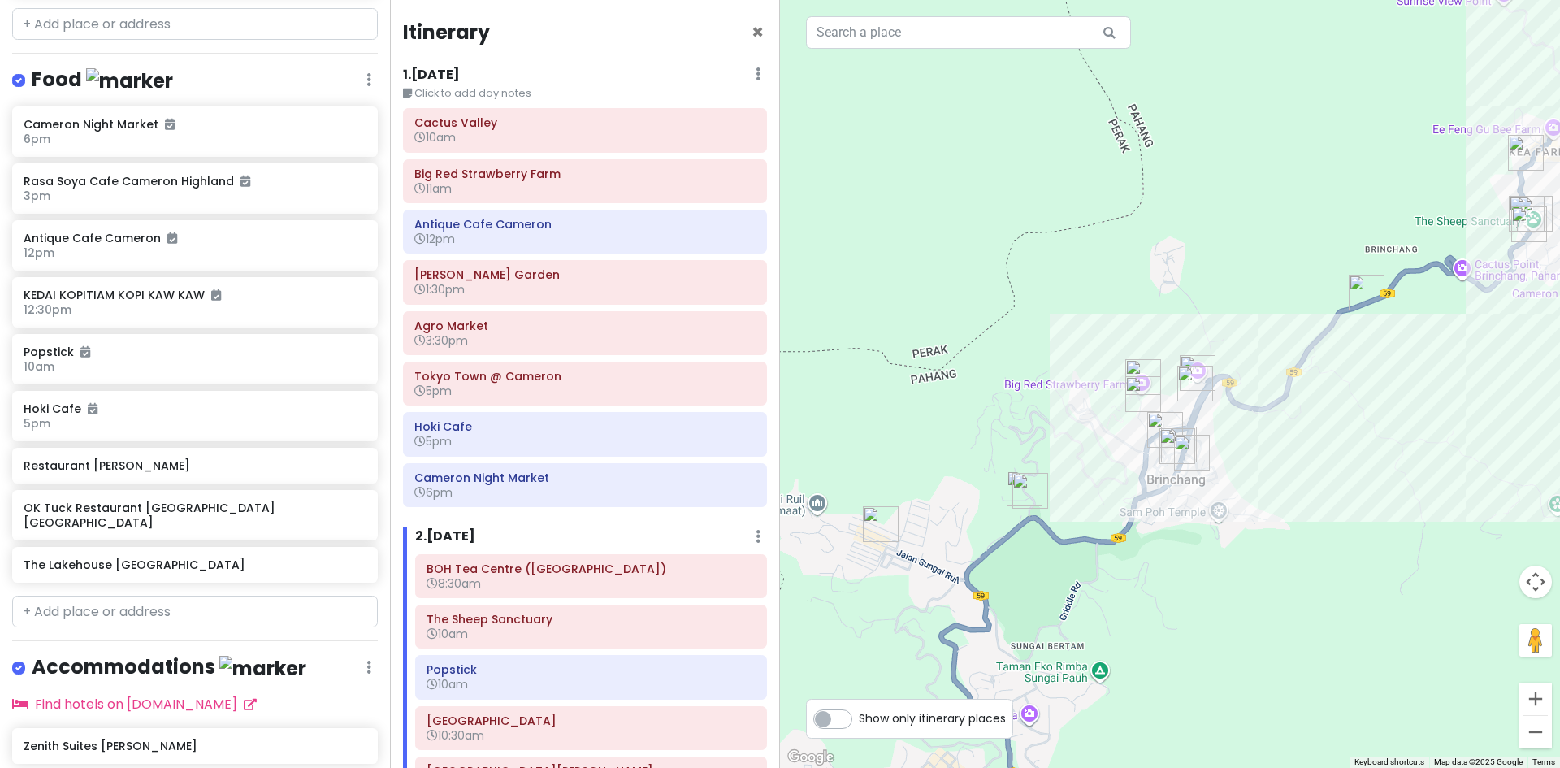
drag, startPoint x: 1286, startPoint y: 503, endPoint x: 1243, endPoint y: 522, distance: 46.9
click at [1252, 517] on div "Loading..." at bounding box center [1170, 384] width 780 height 768
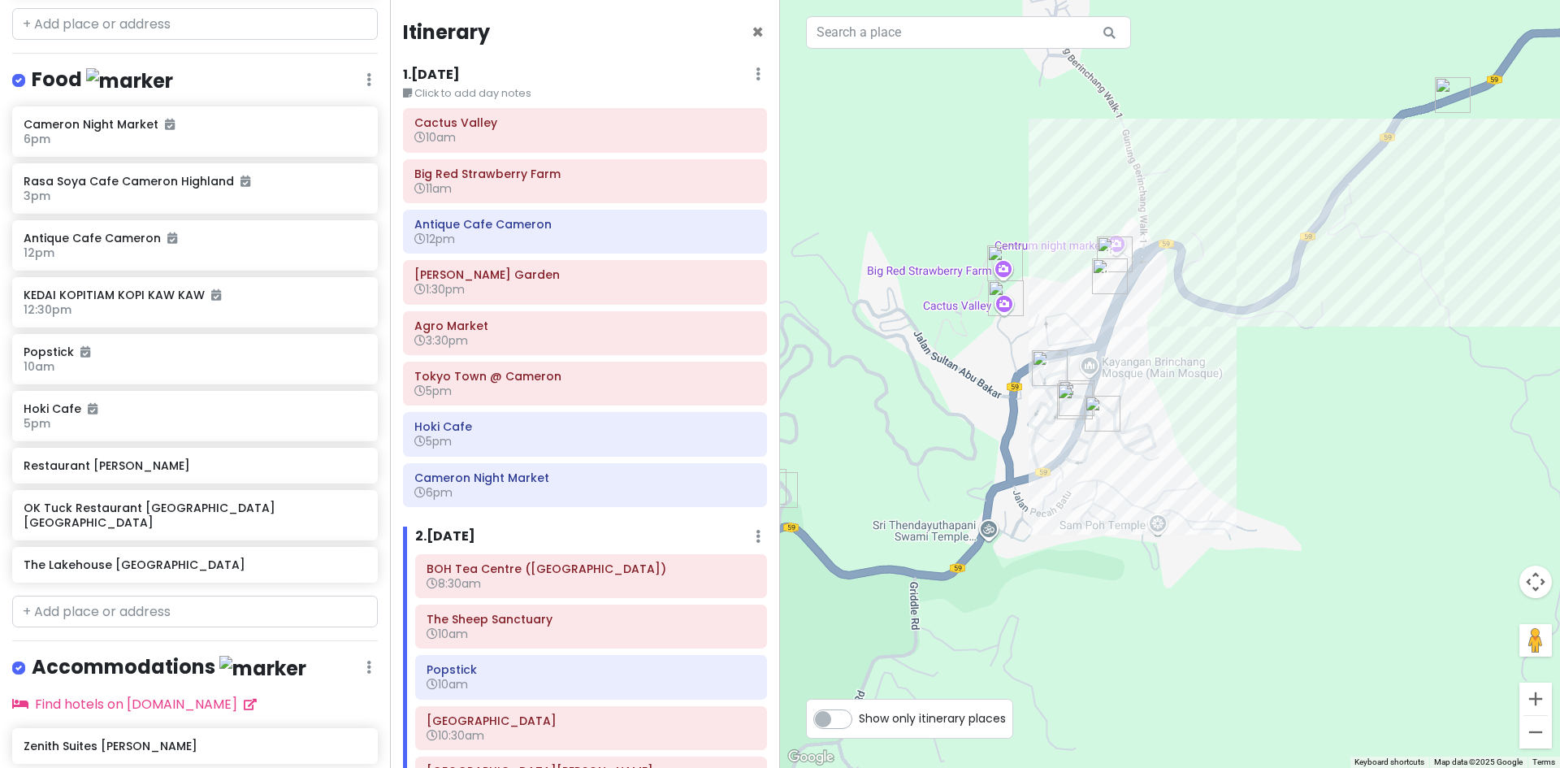
drag, startPoint x: 1071, startPoint y: 538, endPoint x: 1122, endPoint y: 518, distance: 54.0
click at [1100, 525] on div "Loading..." at bounding box center [1170, 384] width 780 height 768
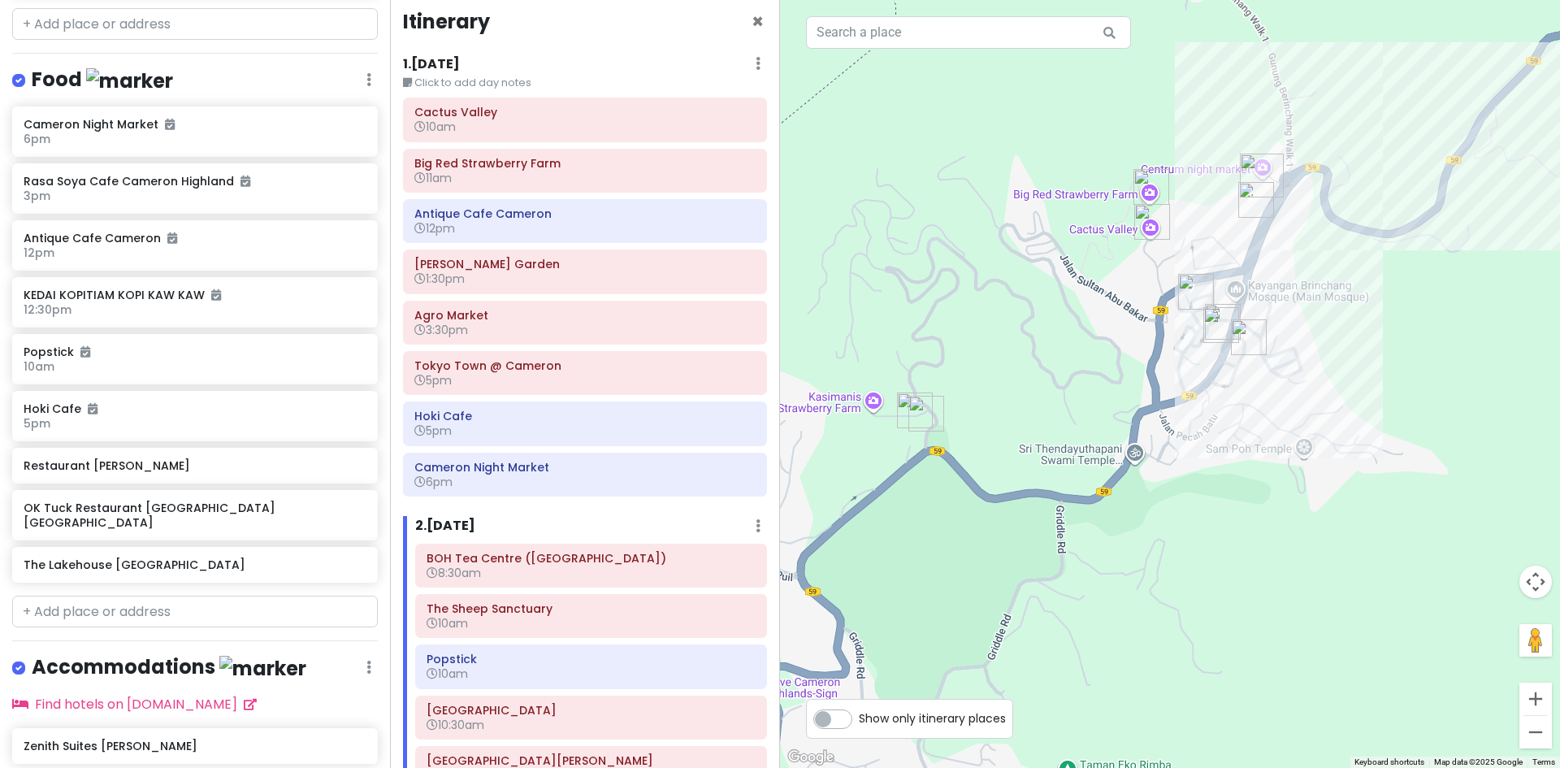
scroll to position [0, 0]
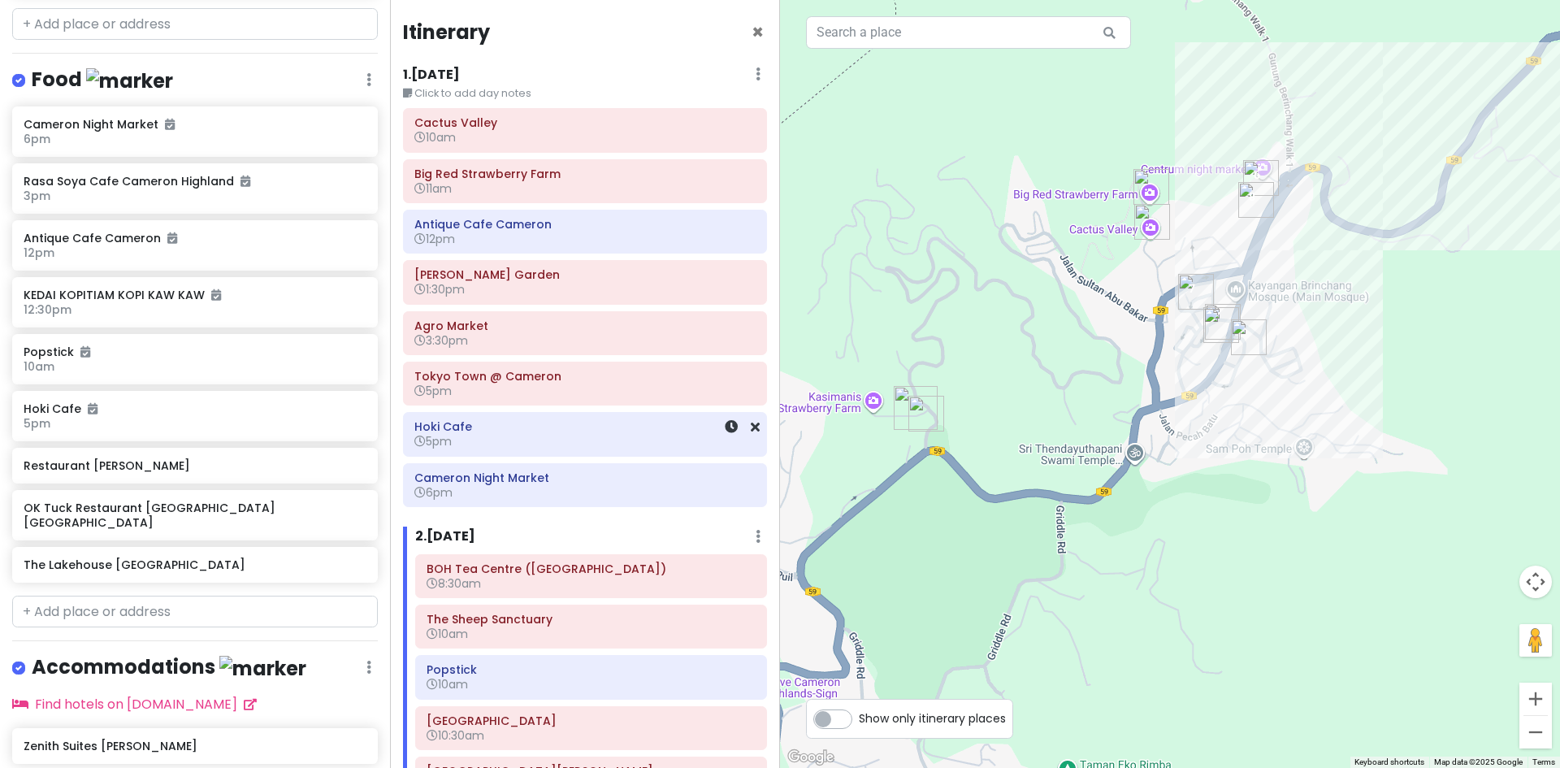
click at [580, 445] on h6 "5pm" at bounding box center [584, 441] width 341 height 15
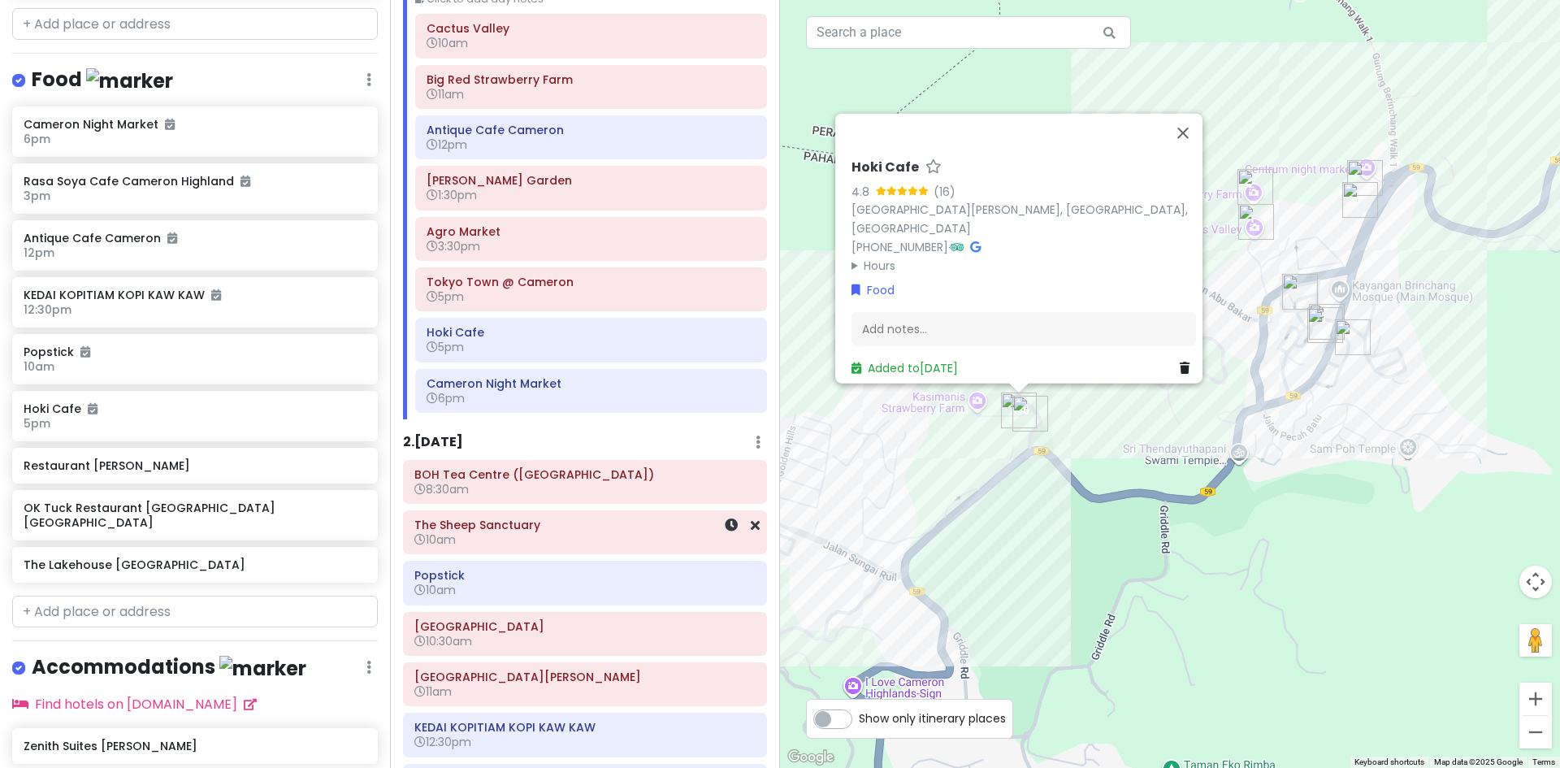
scroll to position [244, 0]
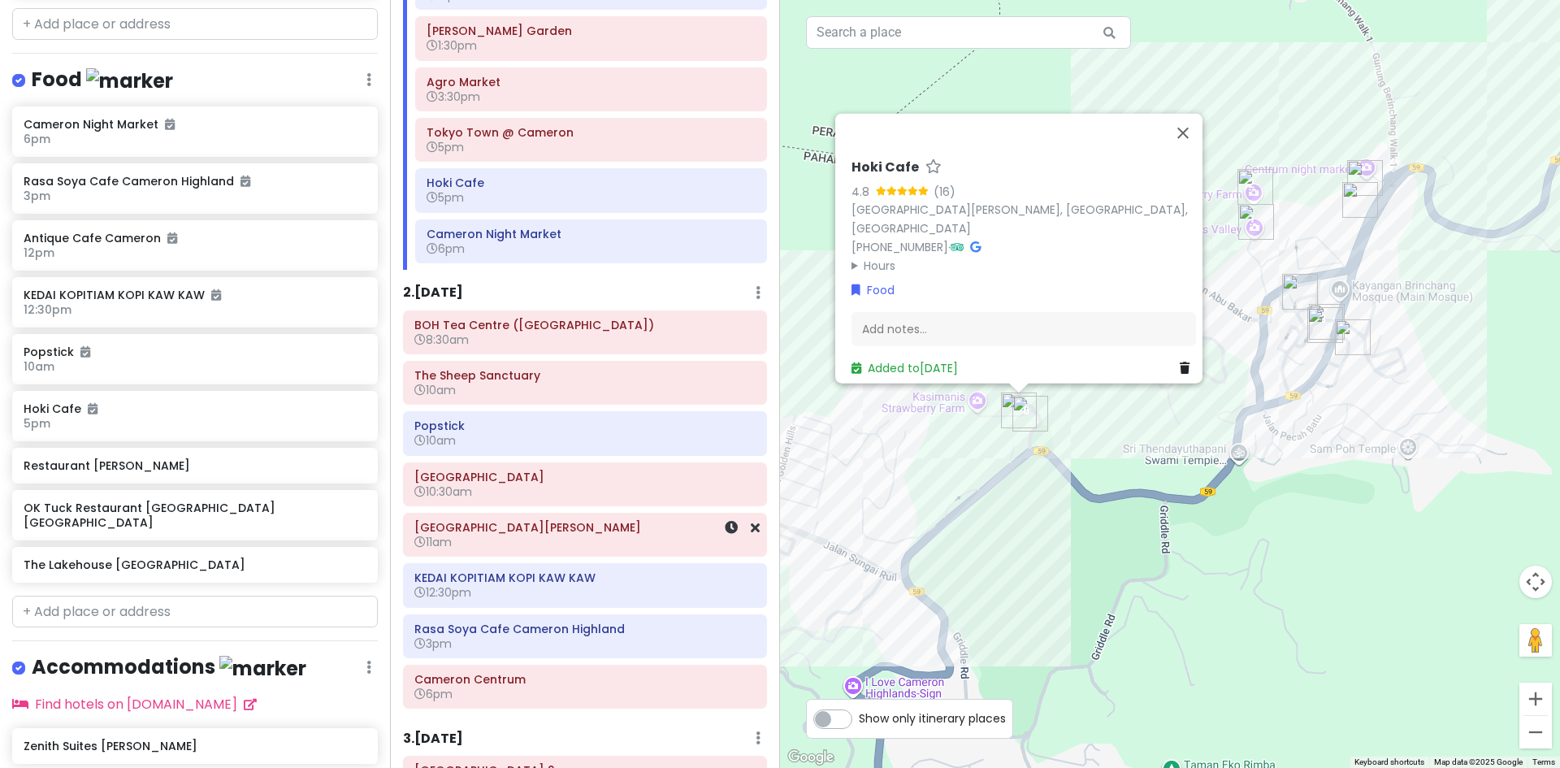
click at [604, 520] on h6 "[GEOGRAPHIC_DATA][PERSON_NAME]" at bounding box center [584, 527] width 341 height 15
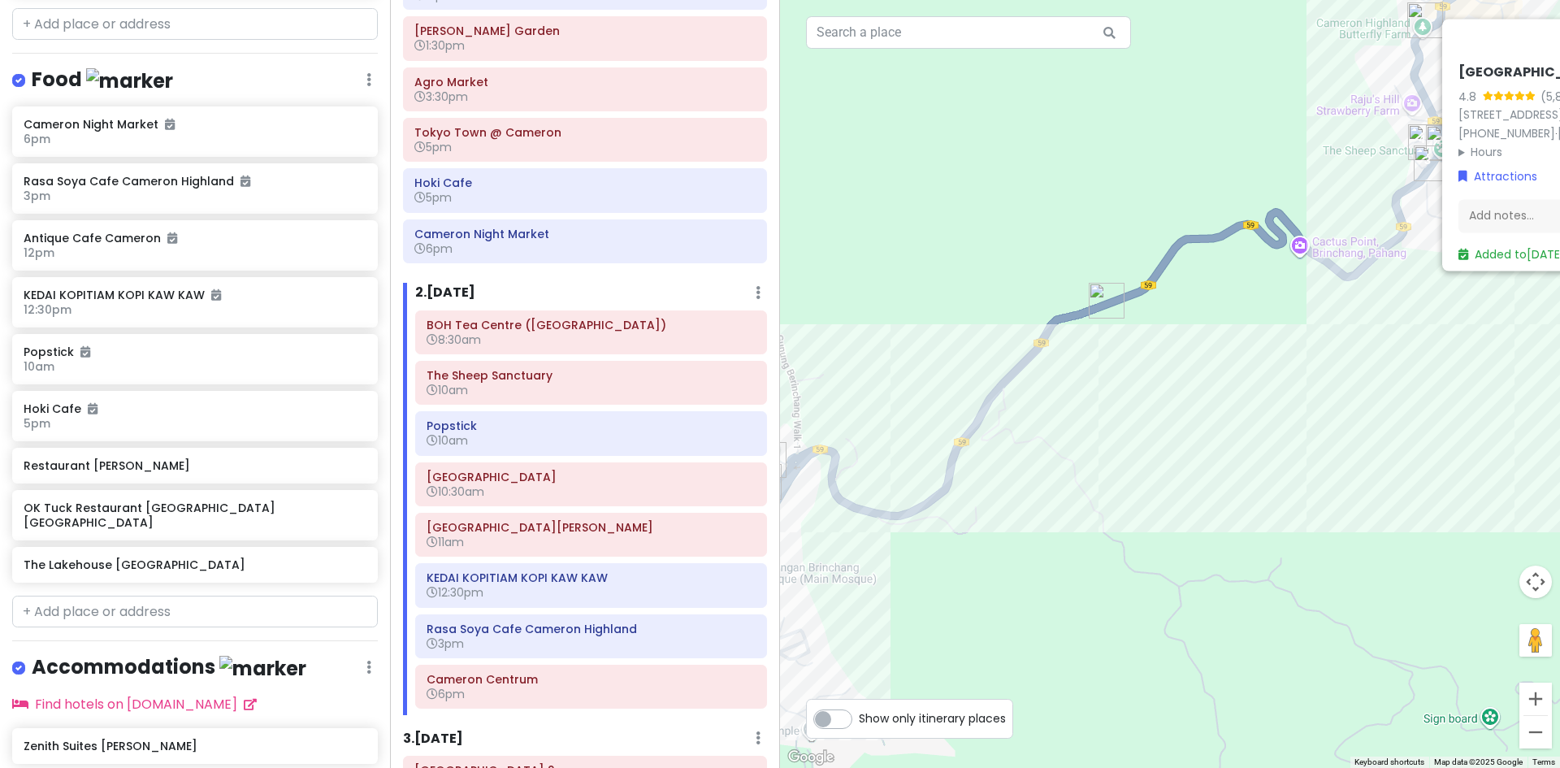
drag, startPoint x: 1162, startPoint y: 517, endPoint x: 1210, endPoint y: 518, distance: 48.0
click at [1231, 516] on div "Loading... Cameron Highlands Flora Park 4.8 (5,831) lot 191, Brinchang, 39010 B…" at bounding box center [1170, 384] width 780 height 768
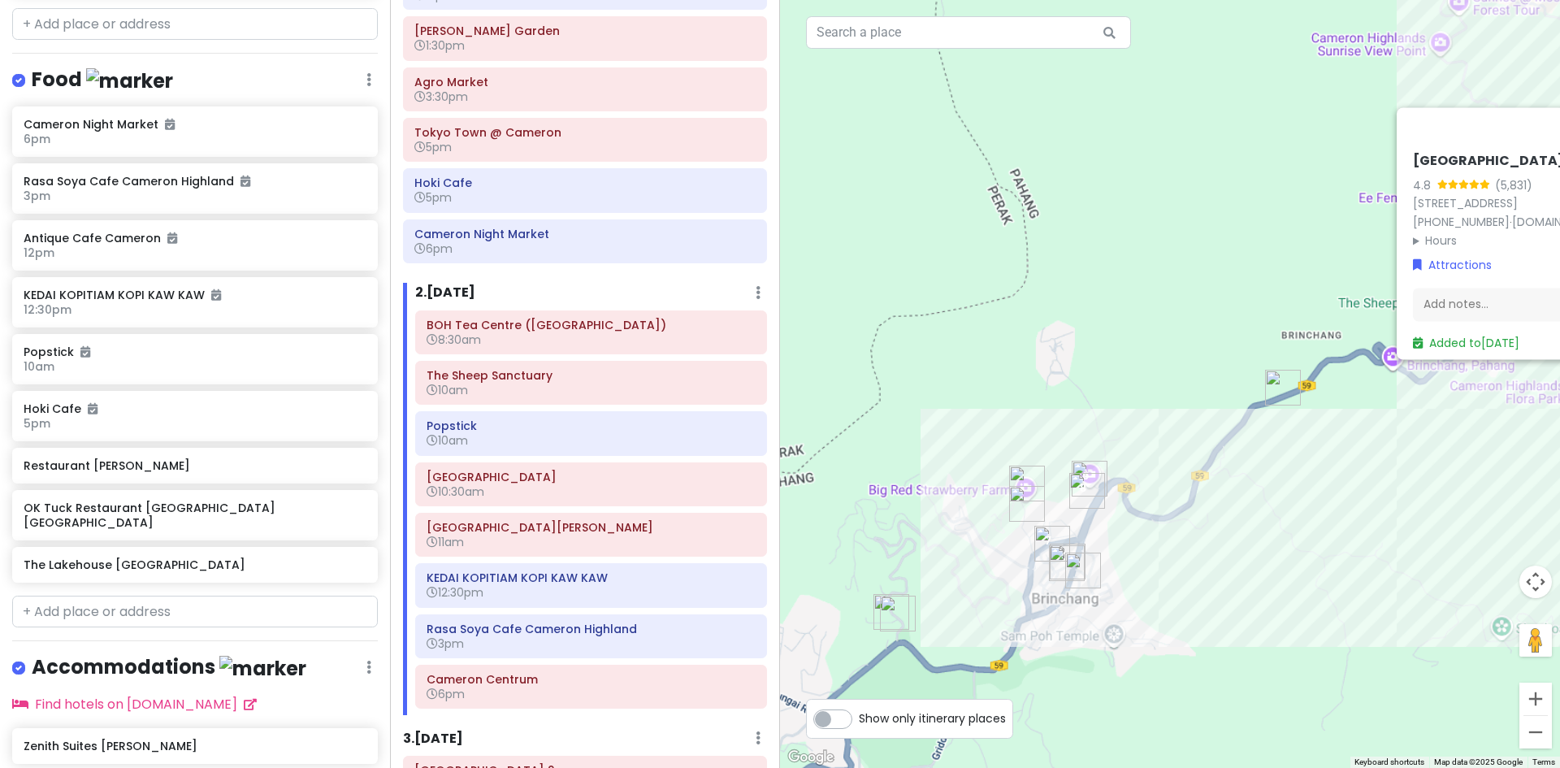
click at [1263, 529] on div "Loading... Cameron Highlands Flora Park 4.8 (5,831) lot 191, Brinchang, 39010 B…" at bounding box center [1170, 384] width 780 height 768
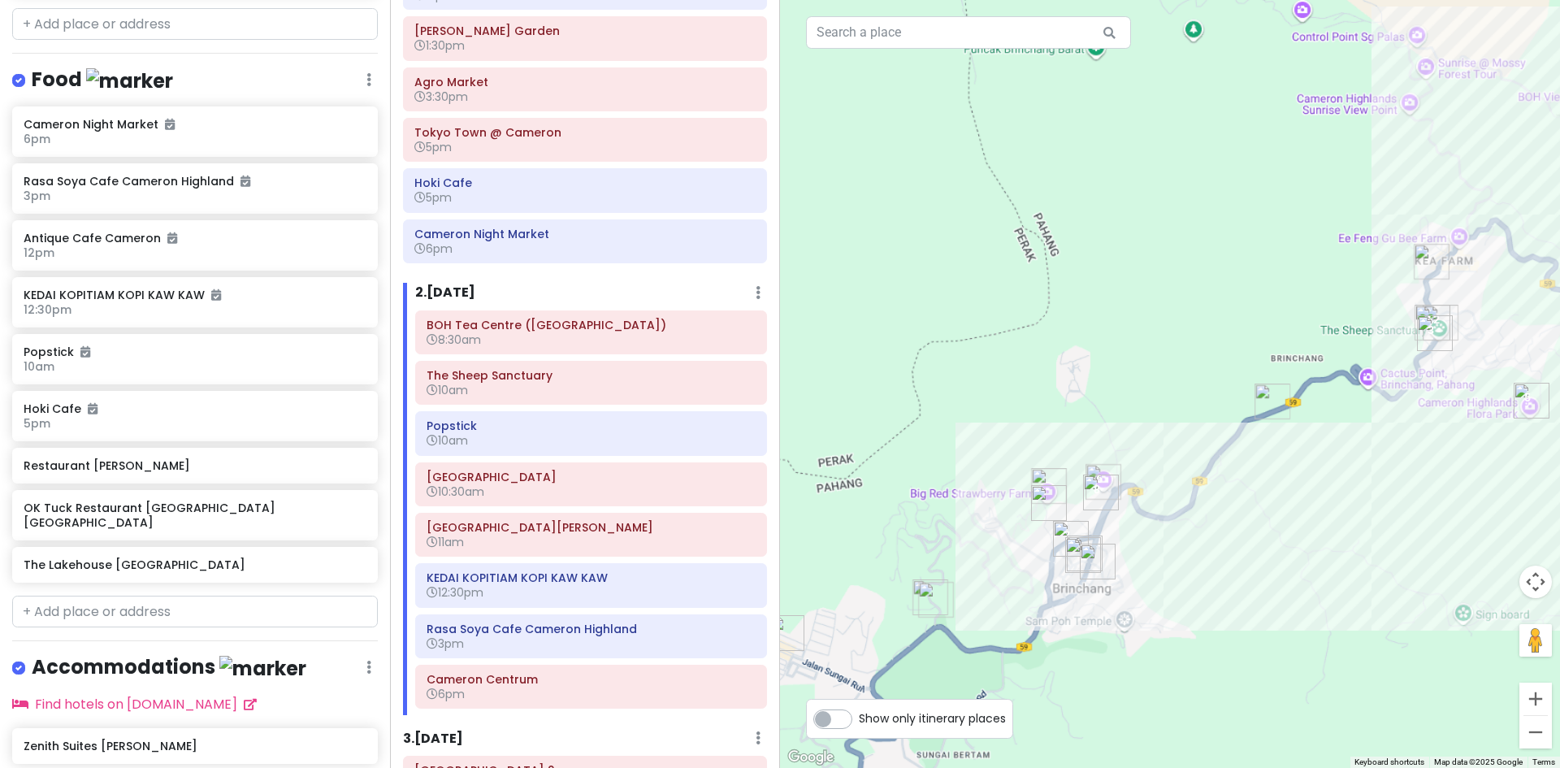
click at [1253, 534] on div "Loading..." at bounding box center [1170, 384] width 780 height 768
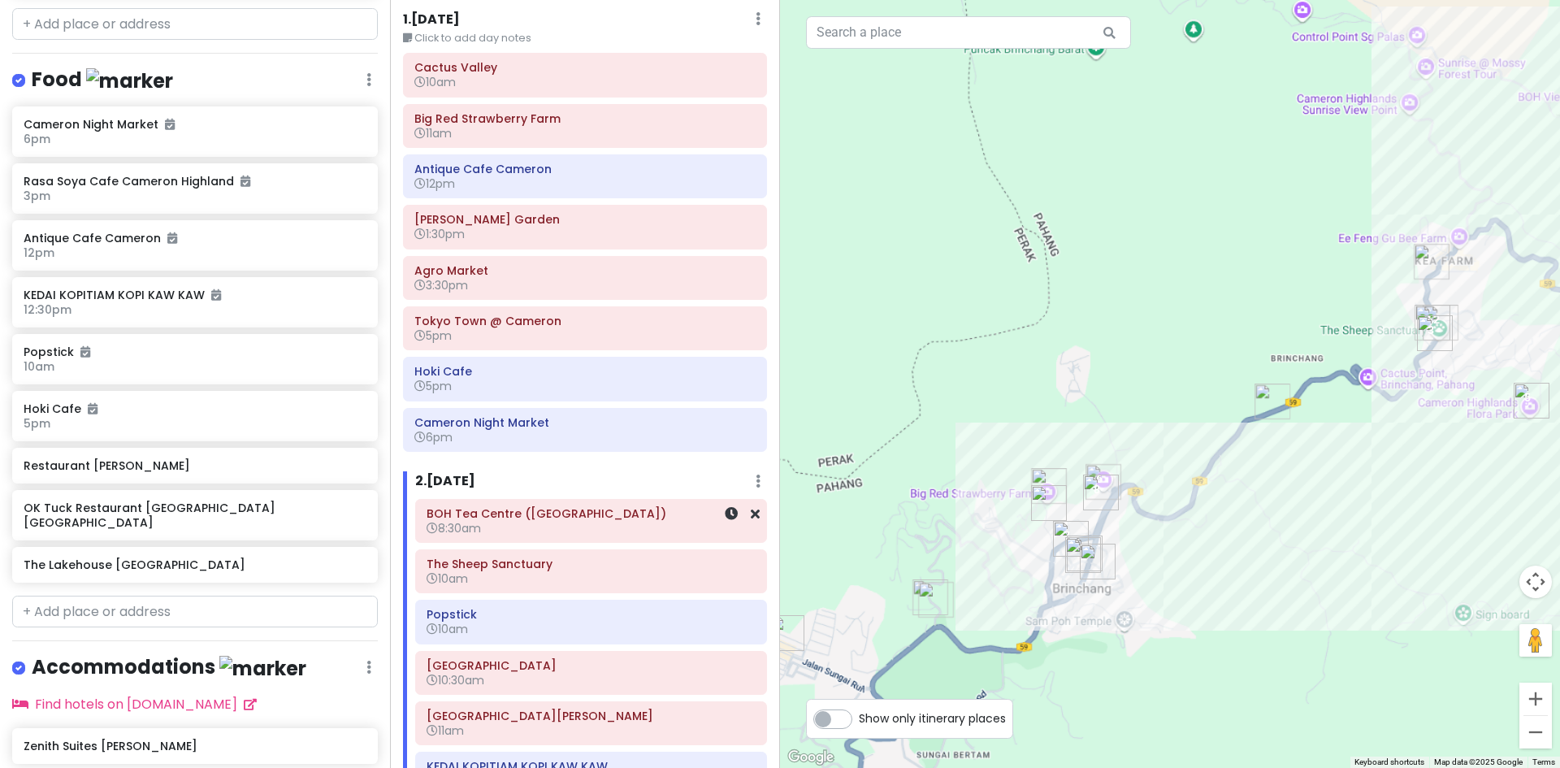
scroll to position [0, 0]
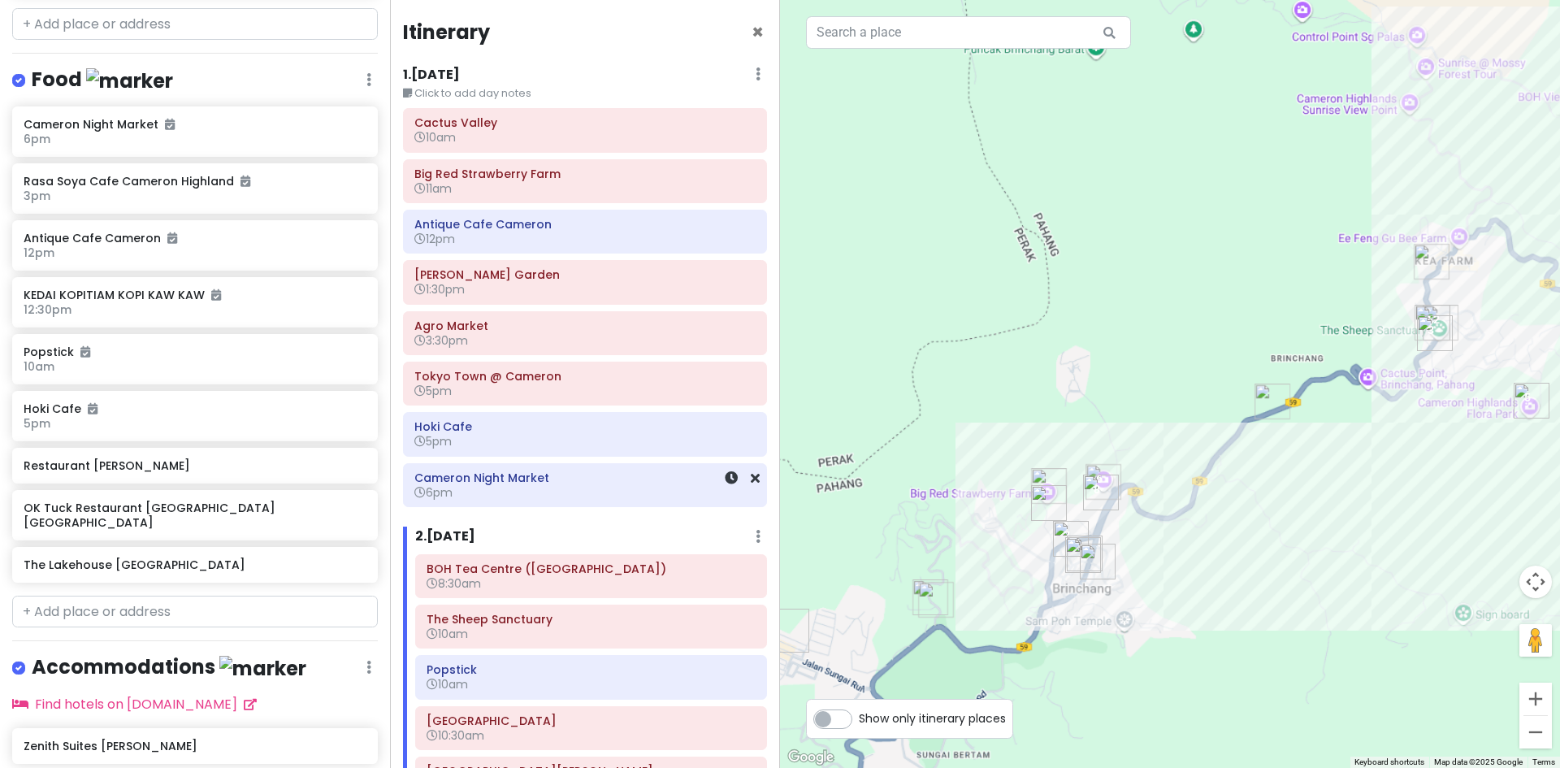
click at [622, 463] on div "Cameron Night Market 6pm" at bounding box center [585, 485] width 364 height 44
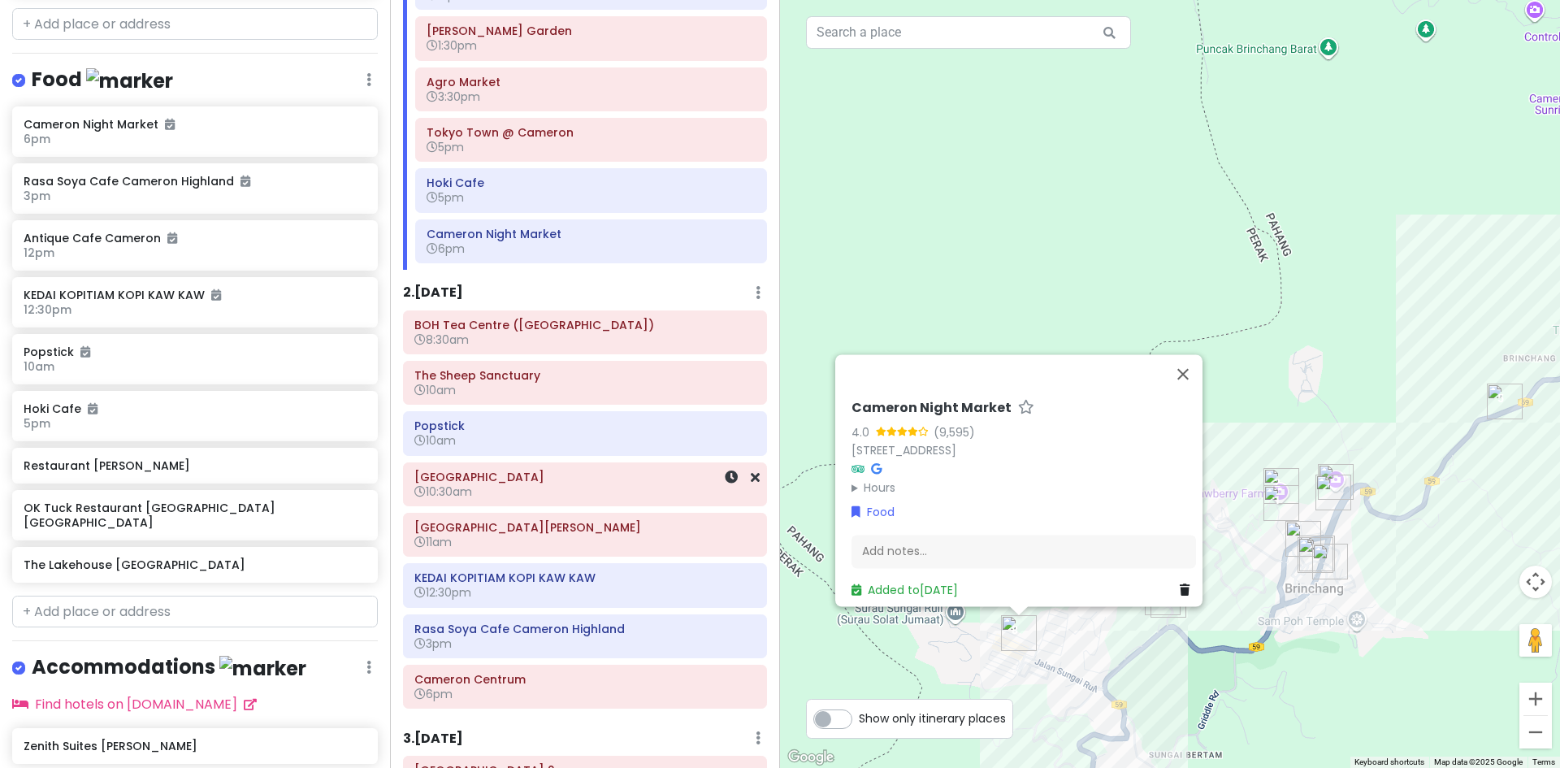
click at [626, 493] on h6 "10:30am" at bounding box center [584, 491] width 341 height 15
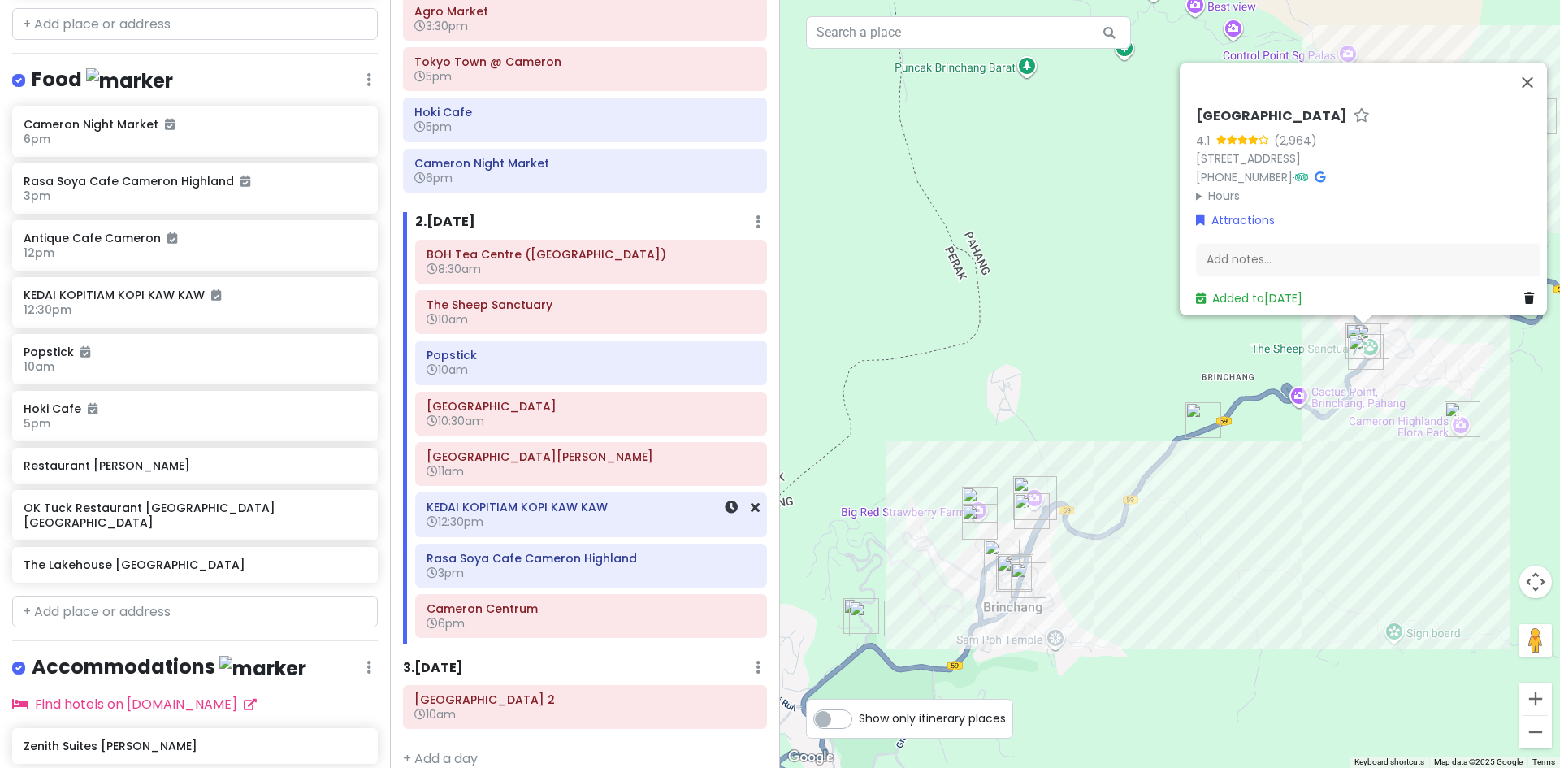
scroll to position [336, 0]
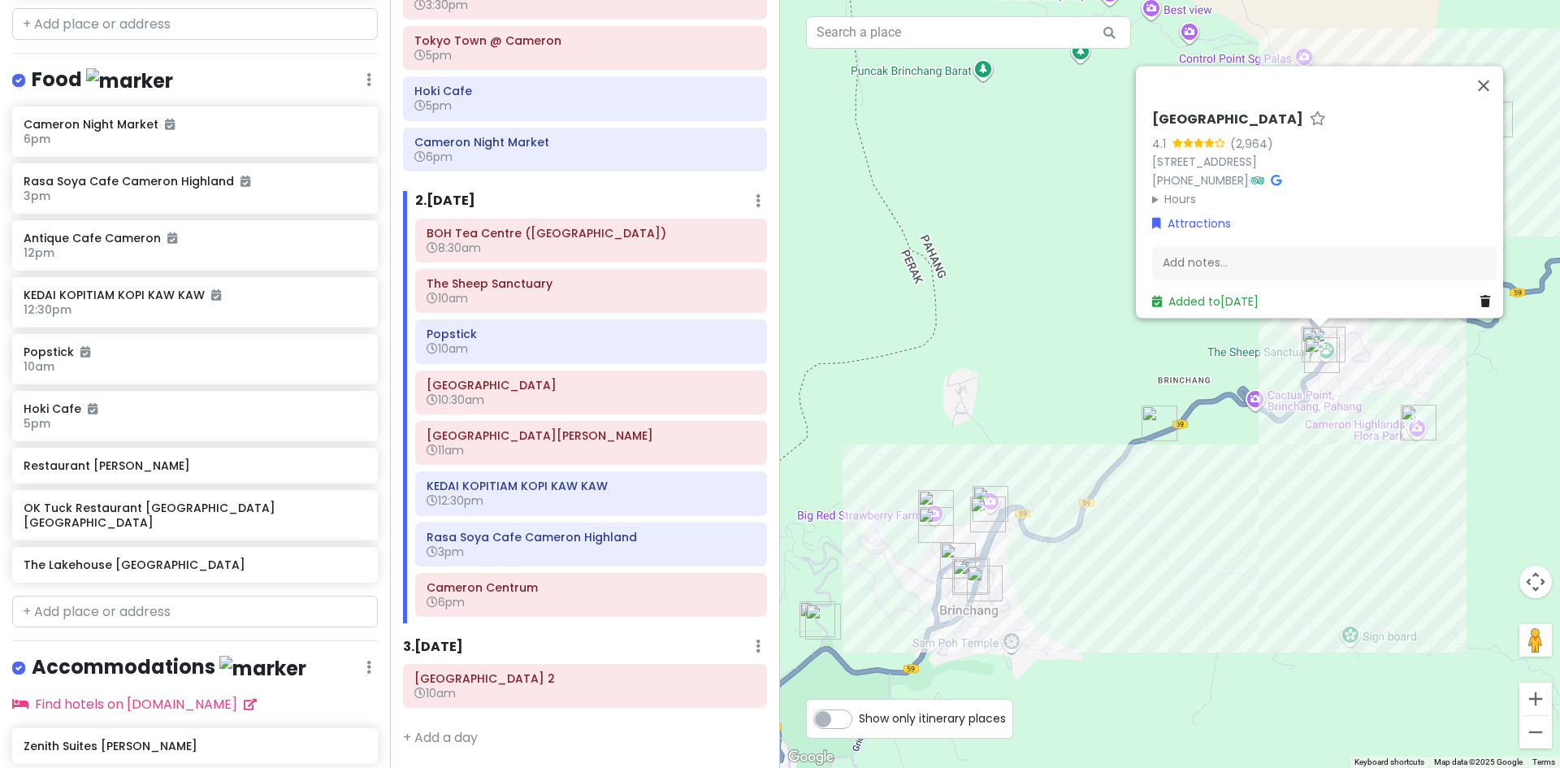
click at [1120, 596] on div "Loading... Pasar Pagi Kea Farm Market 4.1 (2,964) 59, Brinchang, 39000 Tanah Ra…" at bounding box center [1170, 384] width 780 height 768
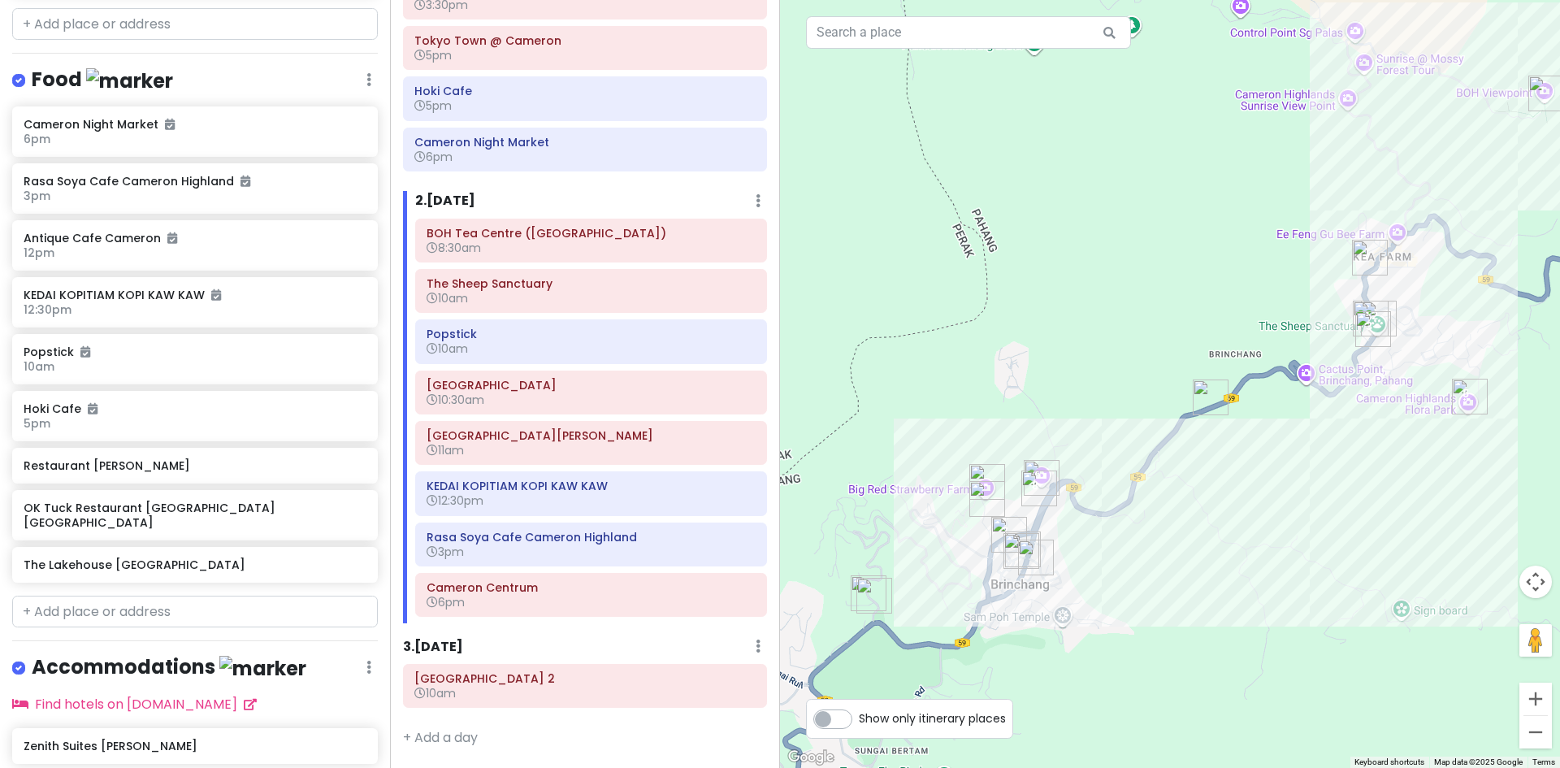
drag, startPoint x: 1111, startPoint y: 565, endPoint x: 1121, endPoint y: 560, distance: 10.9
click at [1121, 560] on div "Loading..." at bounding box center [1170, 384] width 780 height 768
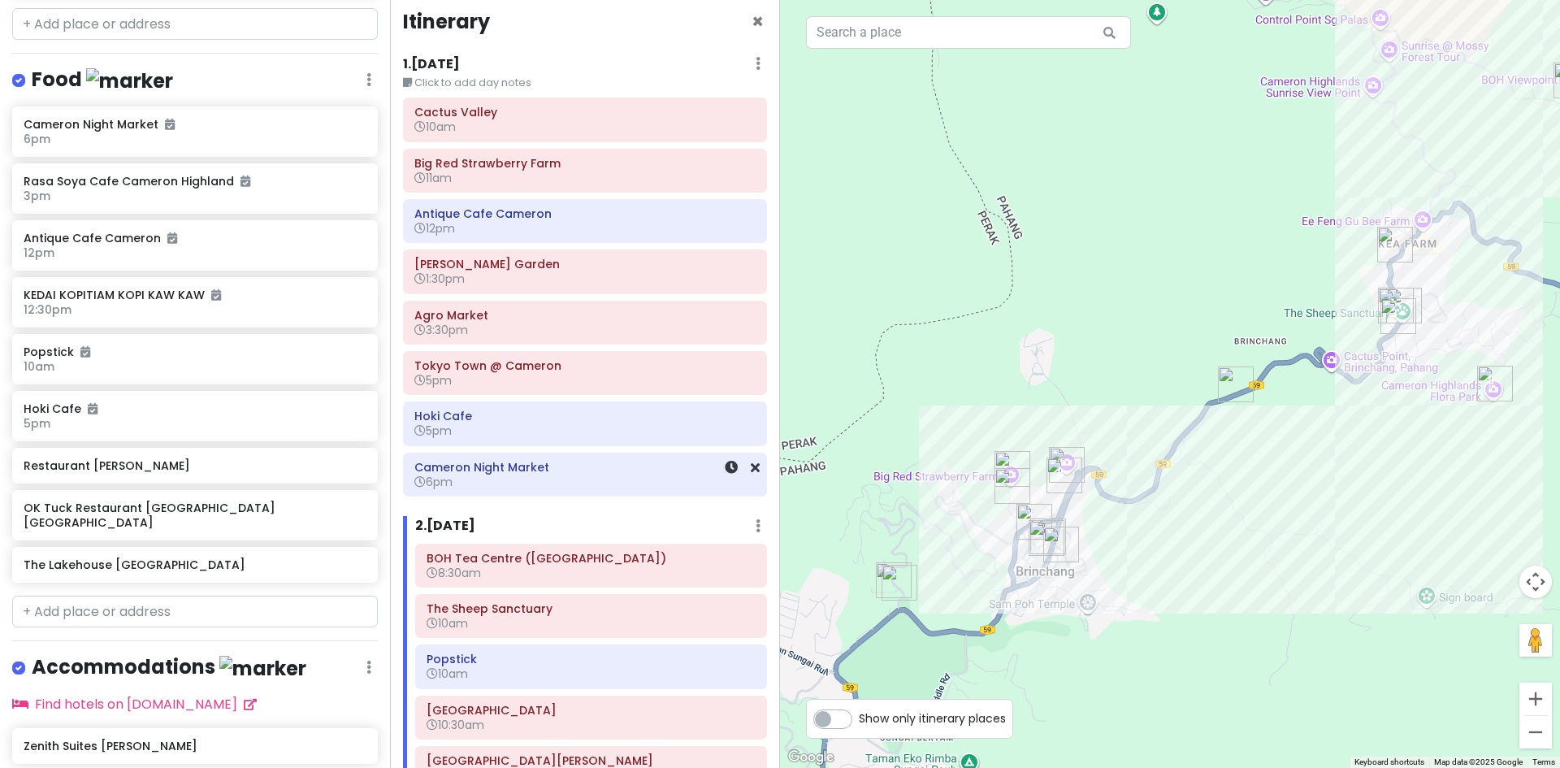
click at [535, 462] on h6 "Cameron Night Market" at bounding box center [584, 467] width 341 height 15
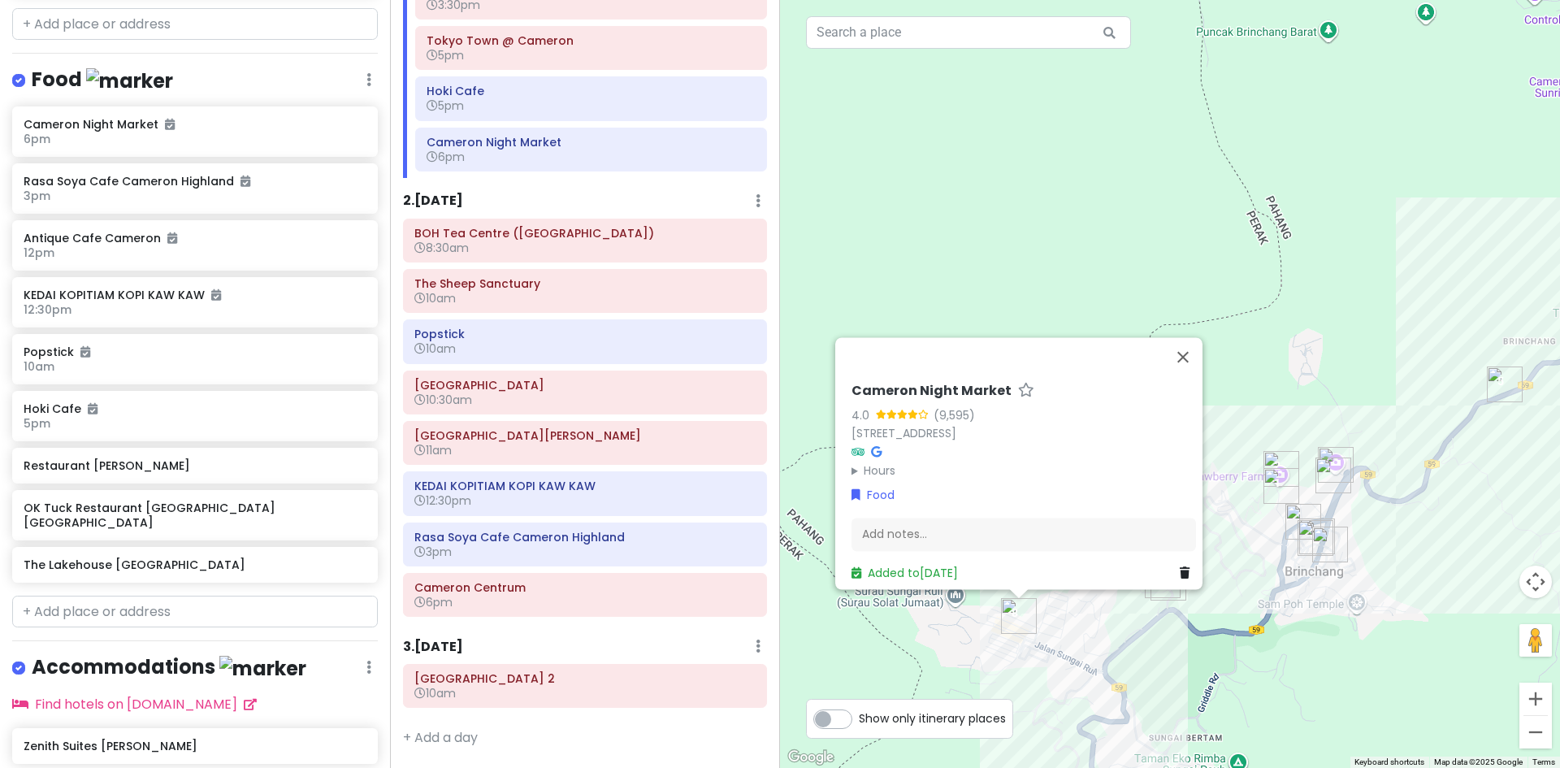
click at [572, 594] on h6 "Cameron Centrum" at bounding box center [584, 587] width 341 height 15
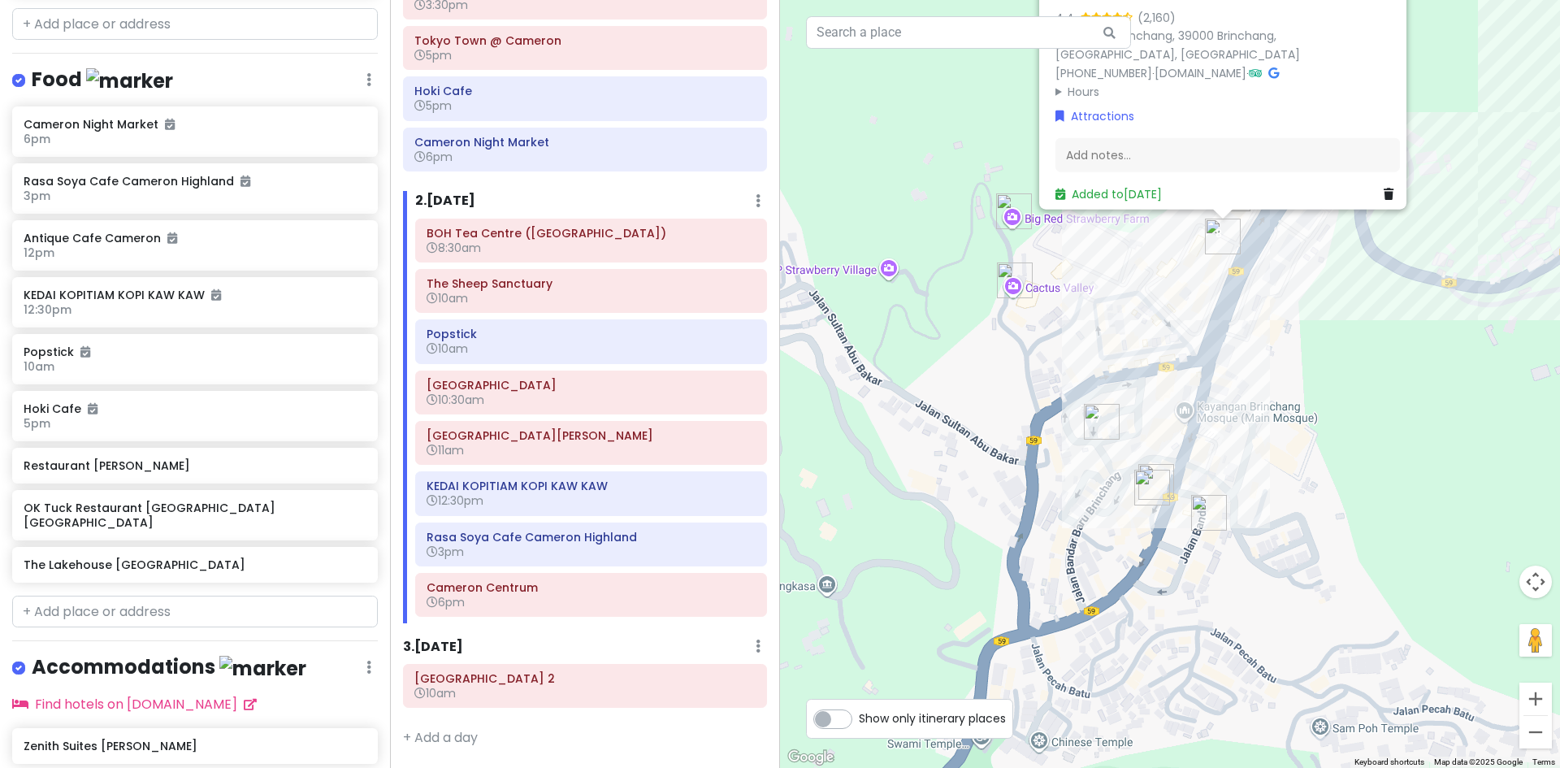
drag, startPoint x: 1342, startPoint y: 565, endPoint x: 1139, endPoint y: 557, distance: 203.2
click at [1139, 557] on div "Loading... Cameron Centrum 4.4 (2,160) F9WQ+2R, Brinchang, 39000 Brinchang, Pah…" at bounding box center [1170, 384] width 780 height 768
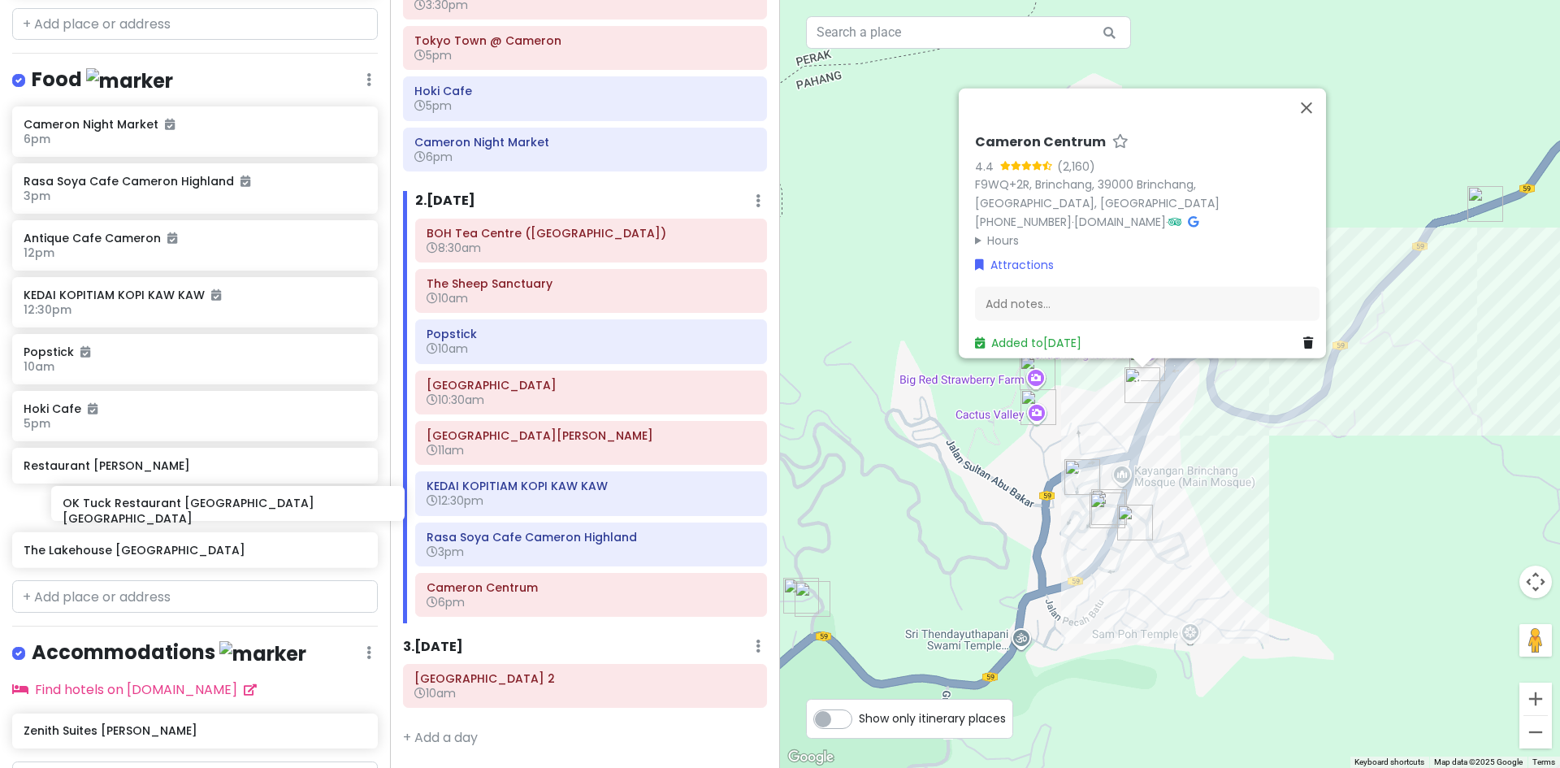
drag, startPoint x: 262, startPoint y: 529, endPoint x: 239, endPoint y: 514, distance: 27.0
click at [245, 515] on div "Cameron Night Market 6pm Rasa Soya Cafe Cameron Highland 3pm Antique Cafe Camer…" at bounding box center [195, 339] width 390 height 467
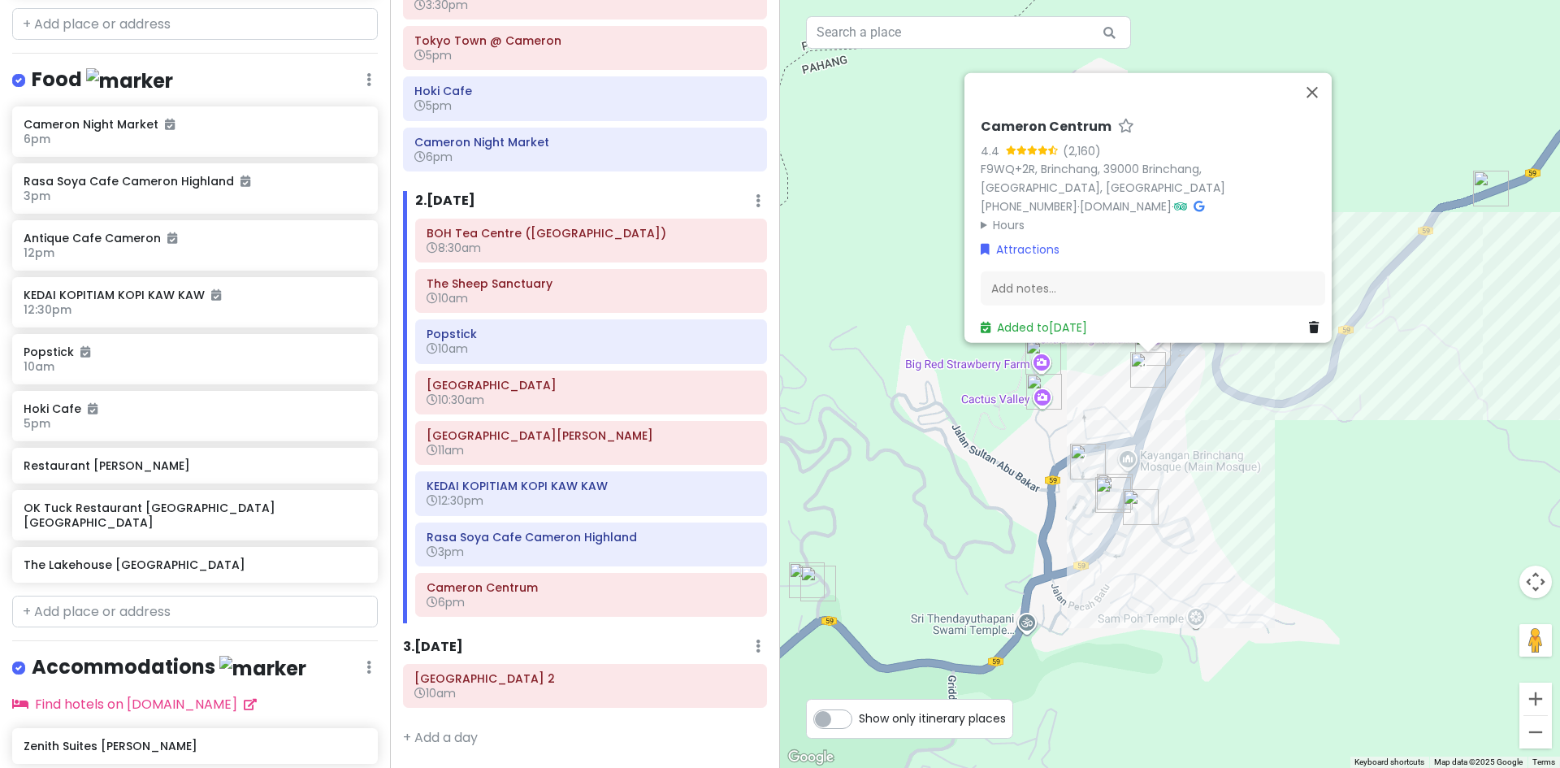
drag, startPoint x: 983, startPoint y: 586, endPoint x: 1132, endPoint y: 471, distance: 188.3
click at [1132, 471] on div "Loading... Cameron Centrum 4.4 (2,160) F9WQ+2R, Brinchang, 39000 Brinchang, Pah…" at bounding box center [1170, 384] width 780 height 768
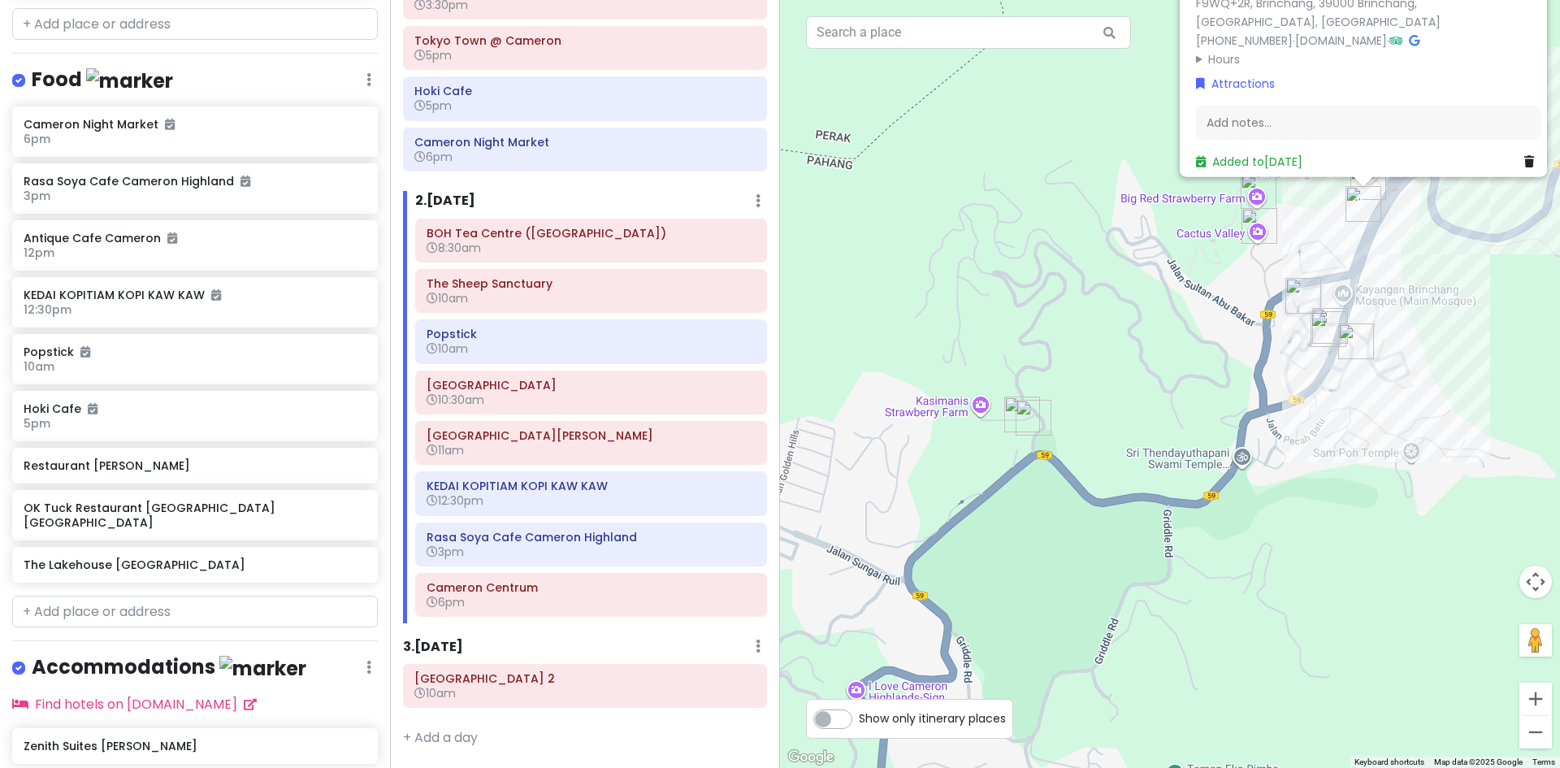
drag, startPoint x: 1162, startPoint y: 429, endPoint x: 1012, endPoint y: 460, distance: 153.4
click at [1083, 464] on div "Loading... Cameron Centrum 4.4 (2,160) F9WQ+2R, Brinchang, 39000 Brinchang, Pah…" at bounding box center [1170, 384] width 780 height 768
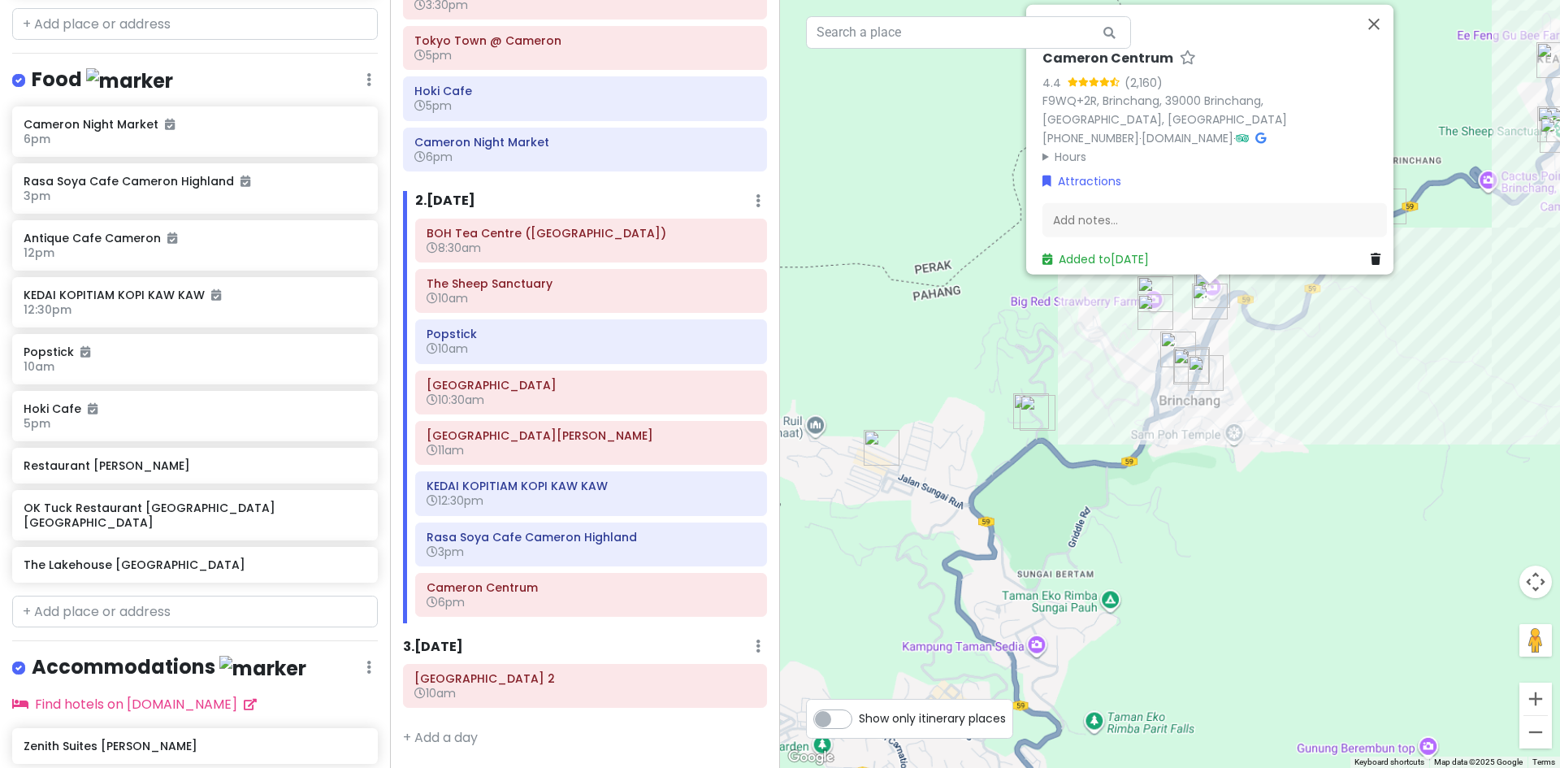
drag, startPoint x: 911, startPoint y: 565, endPoint x: 989, endPoint y: 481, distance: 114.4
click at [989, 481] on div "Loading... Cameron Centrum 4.4 (2,160) F9WQ+2R, Brinchang, 39000 Brinchang, Pah…" at bounding box center [1170, 384] width 780 height 768
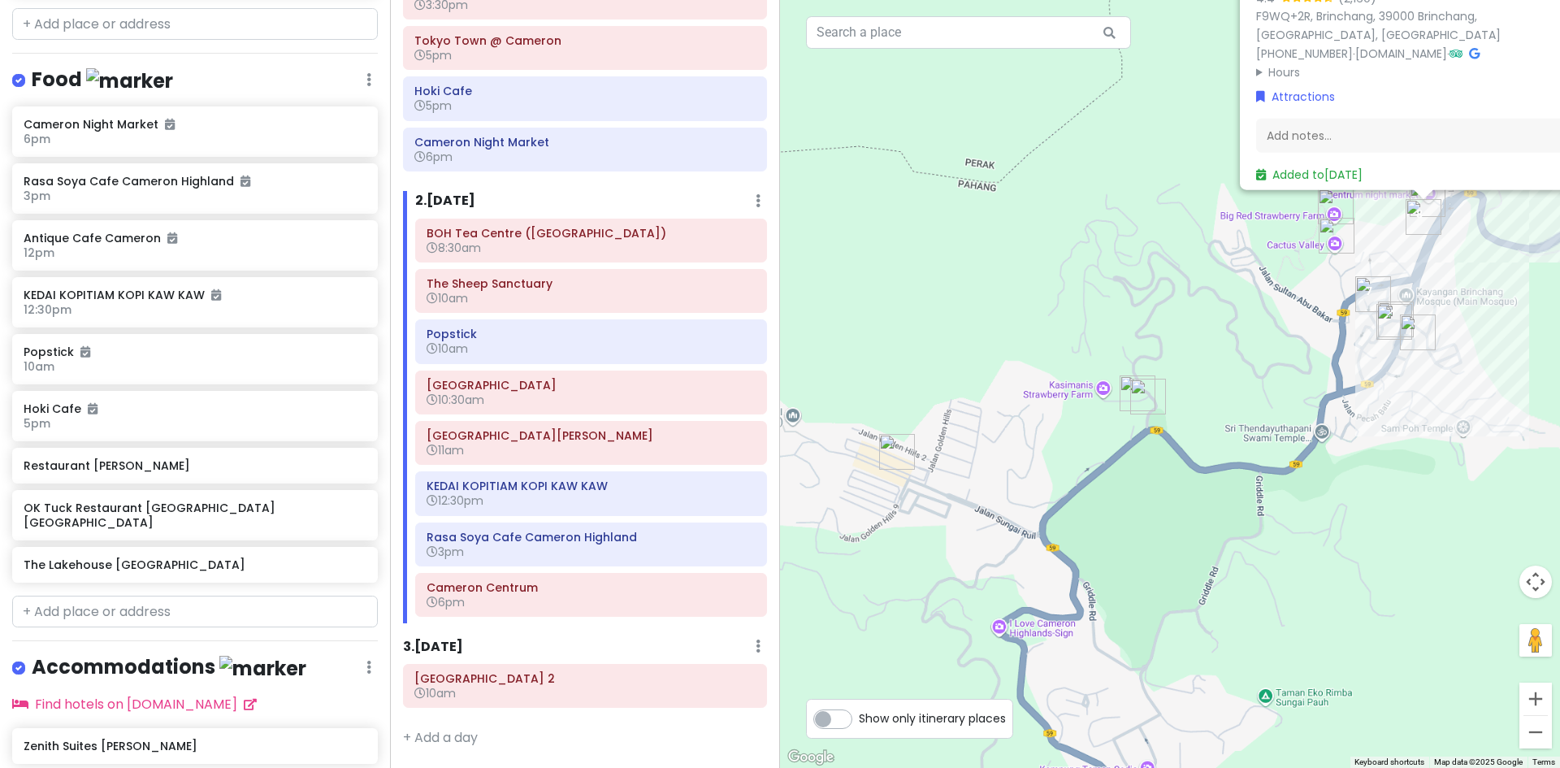
click at [890, 448] on img "Cameron Night Market" at bounding box center [896, 451] width 49 height 49
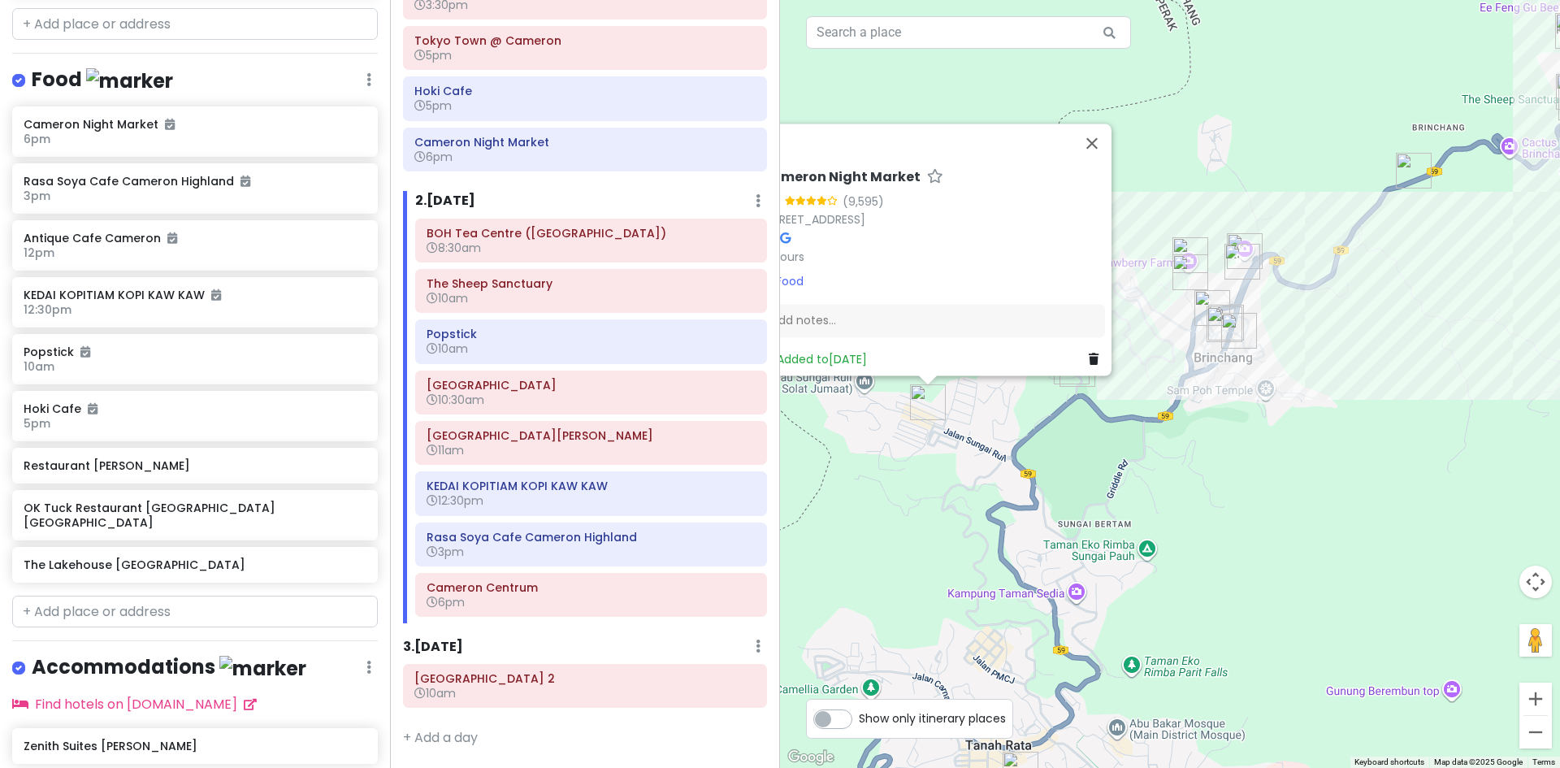
drag, startPoint x: 1106, startPoint y: 584, endPoint x: 1003, endPoint y: 490, distance: 139.7
click at [968, 525] on div "Loading... Cameron Night Market 4.0 (9,595) 25, Jln Golden Hills 7, Brinchang, …" at bounding box center [1170, 384] width 780 height 768
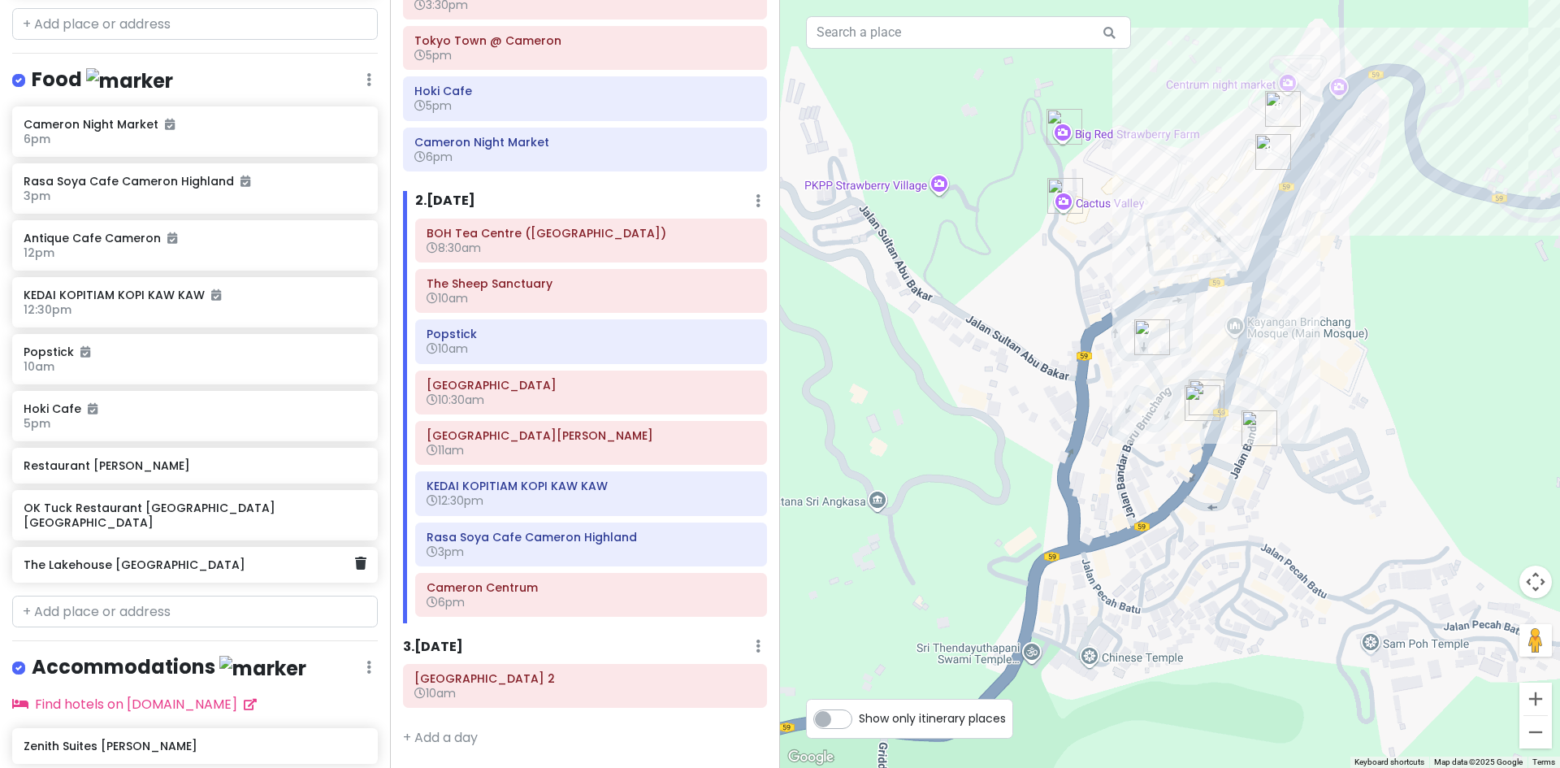
click at [163, 557] on h6 "The Lakehouse Cameron Highlands" at bounding box center [189, 564] width 331 height 15
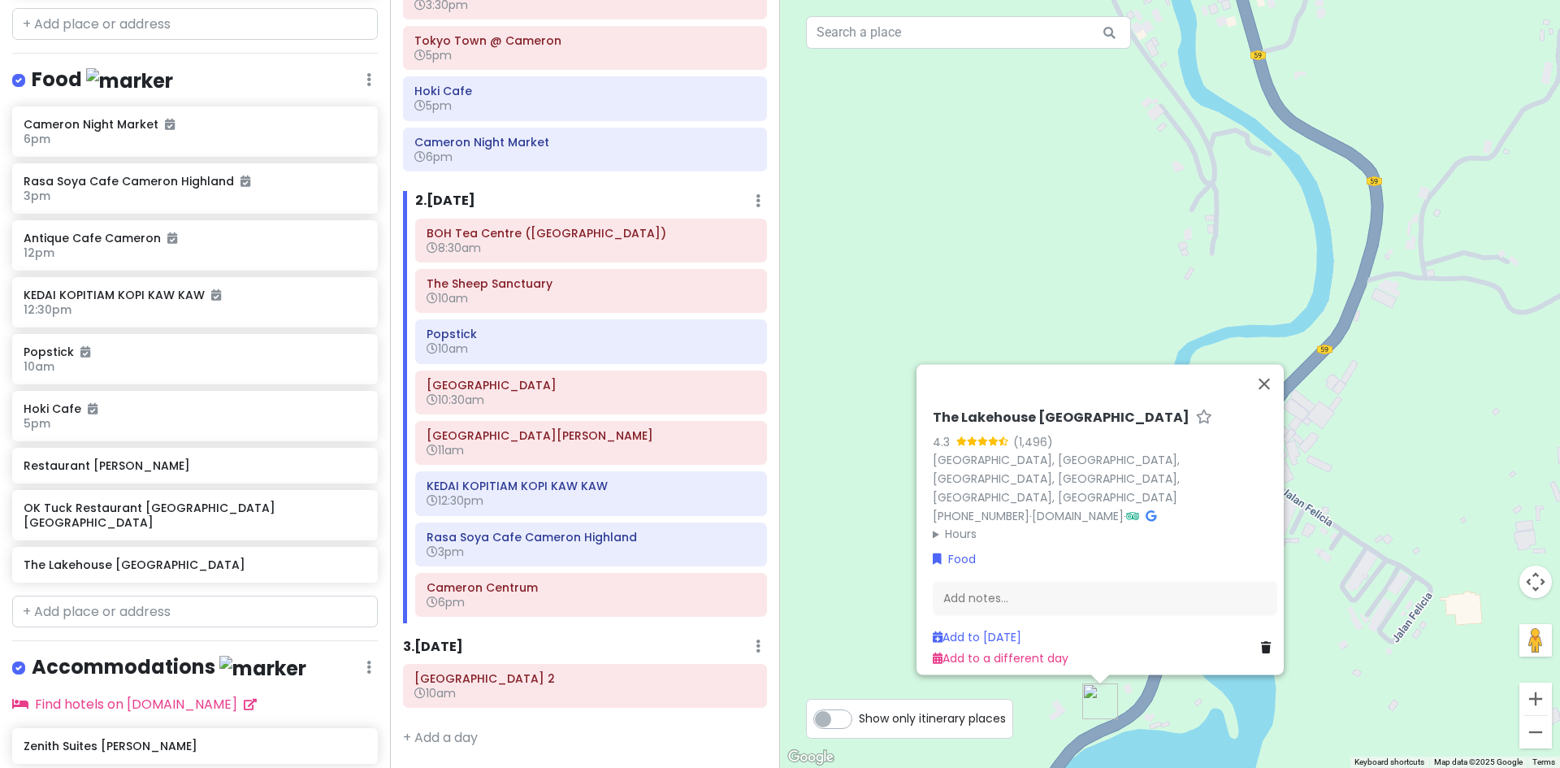
click at [1345, 629] on div "Loading... The Lakehouse Cameron Highlands 4.3 (1,496) 30th Mile, Jalan Ringlet…" at bounding box center [1170, 384] width 780 height 768
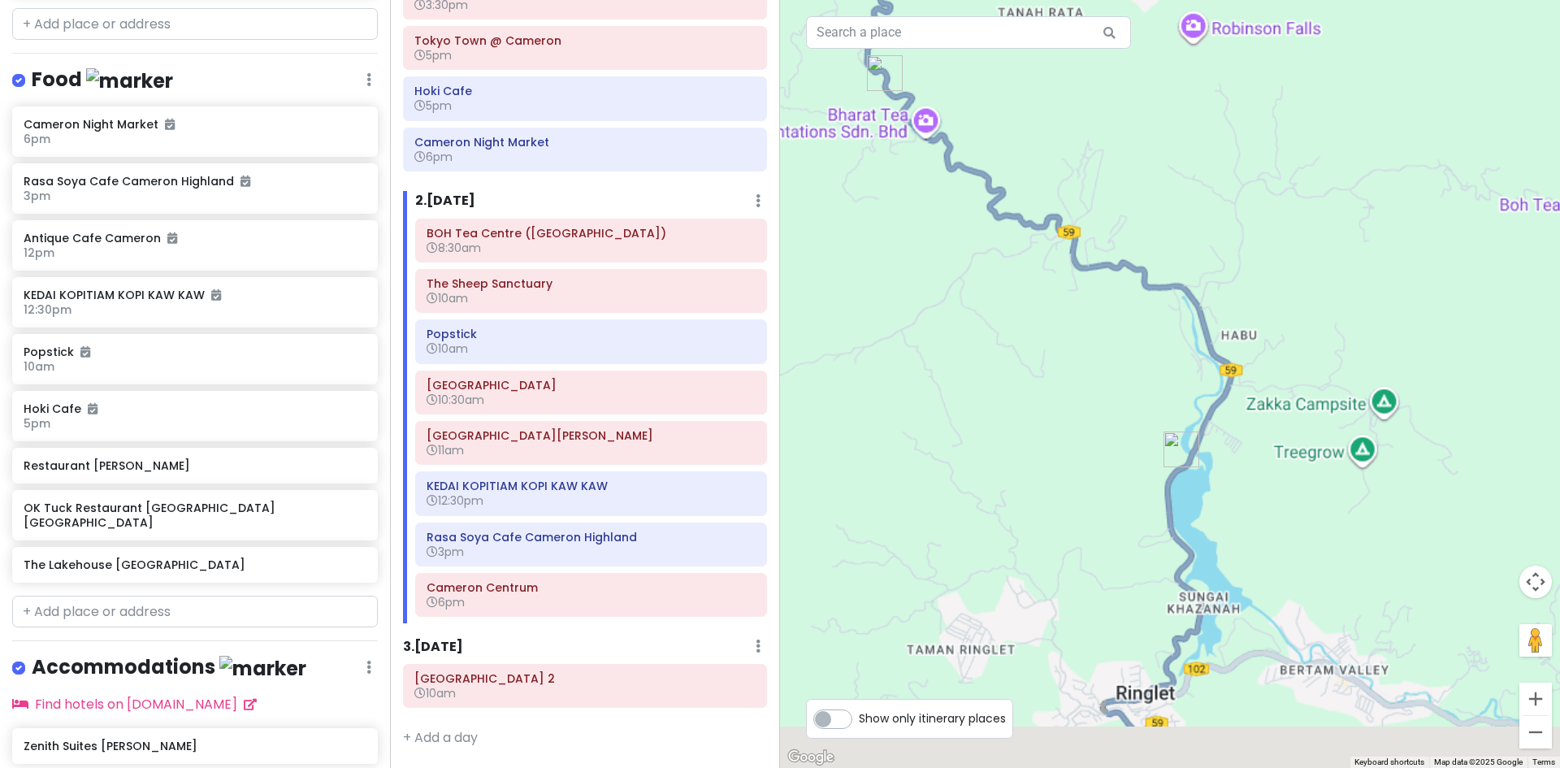
drag, startPoint x: 1313, startPoint y: 626, endPoint x: 1167, endPoint y: 348, distance: 314.0
click at [1178, 376] on div "Loading..." at bounding box center [1170, 384] width 780 height 768
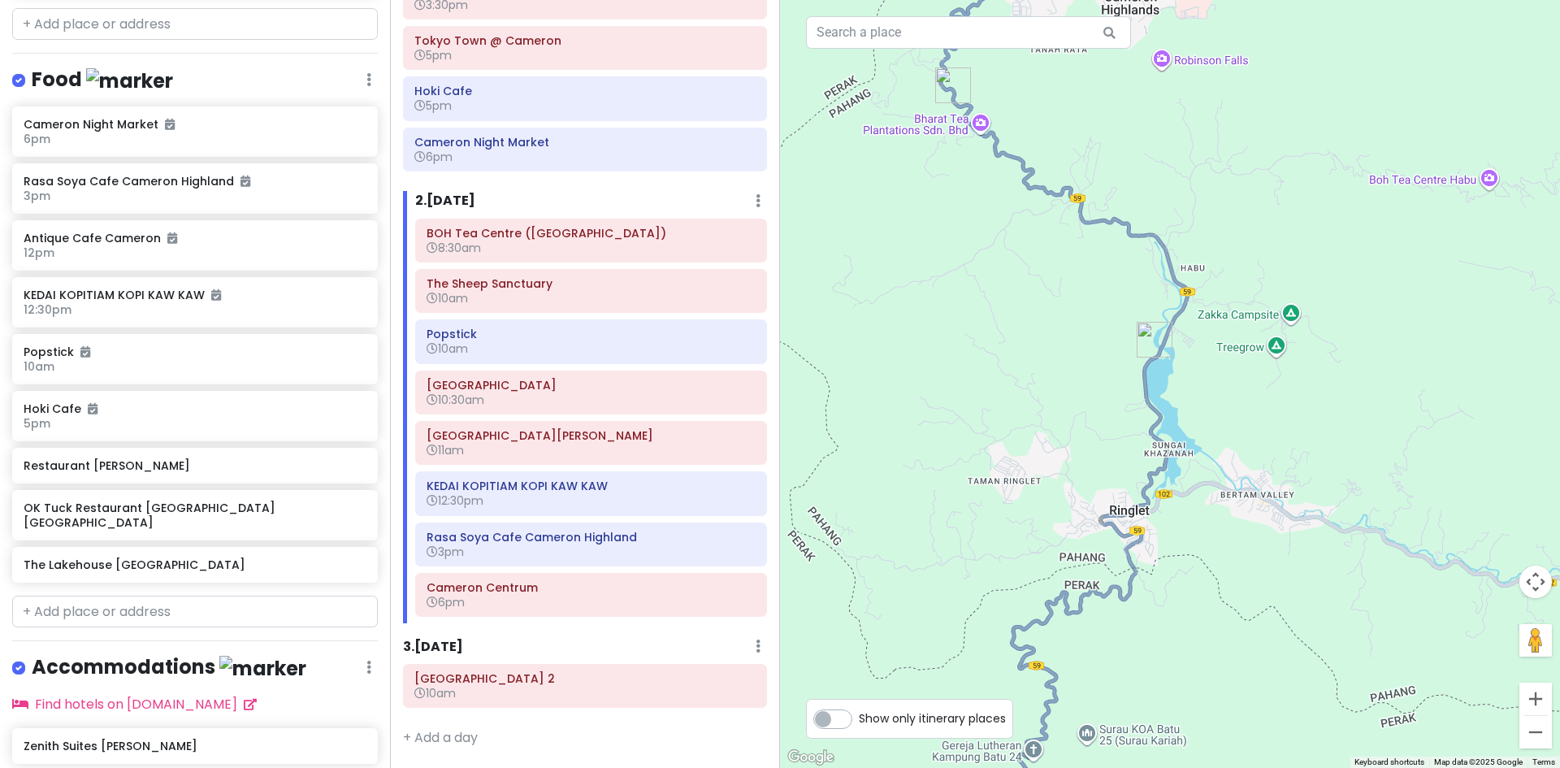
click at [1151, 338] on img "The Lakehouse Cameron Highlands" at bounding box center [1154, 339] width 49 height 49
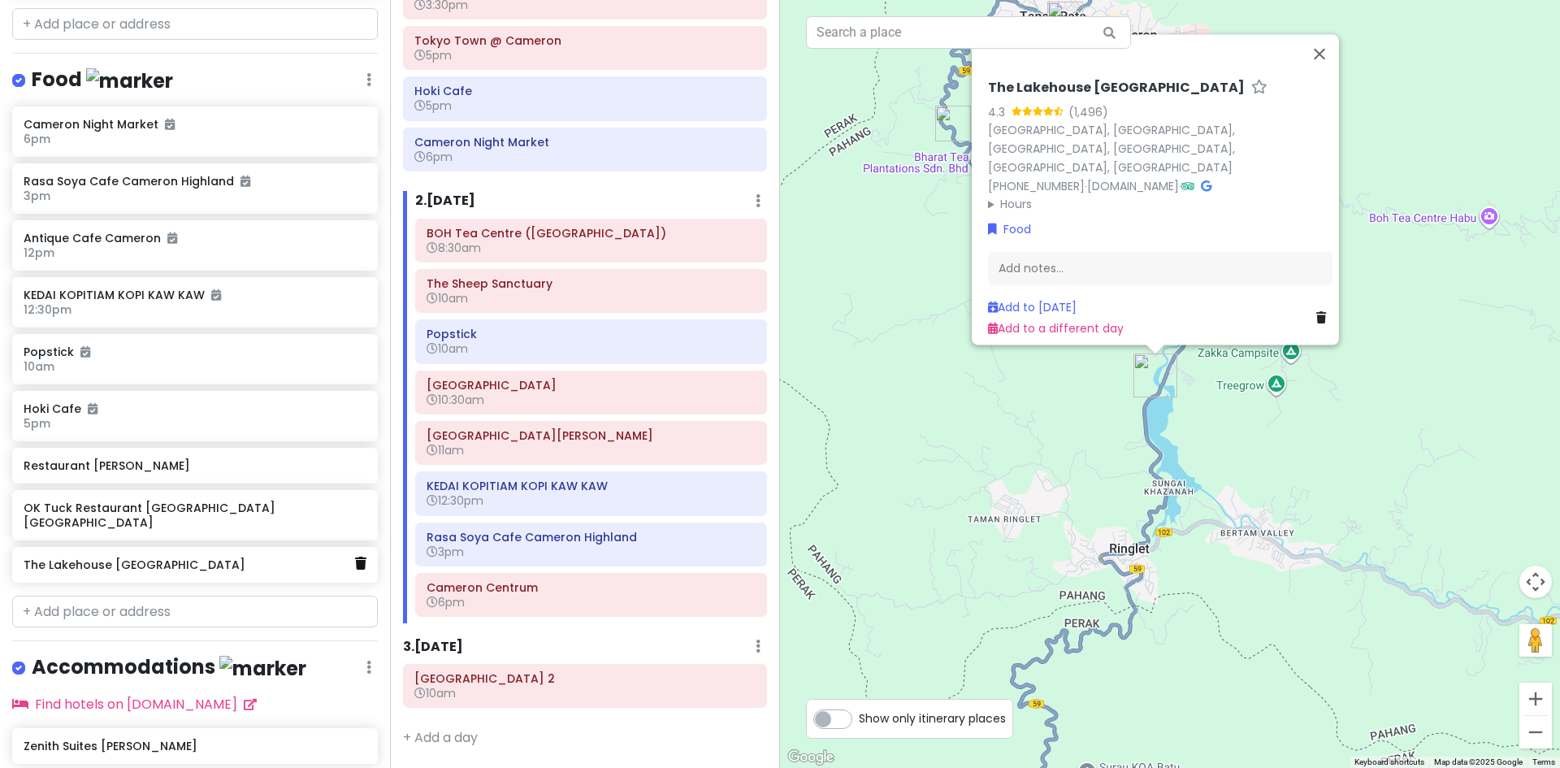
click at [355, 556] on icon at bounding box center [360, 562] width 11 height 13
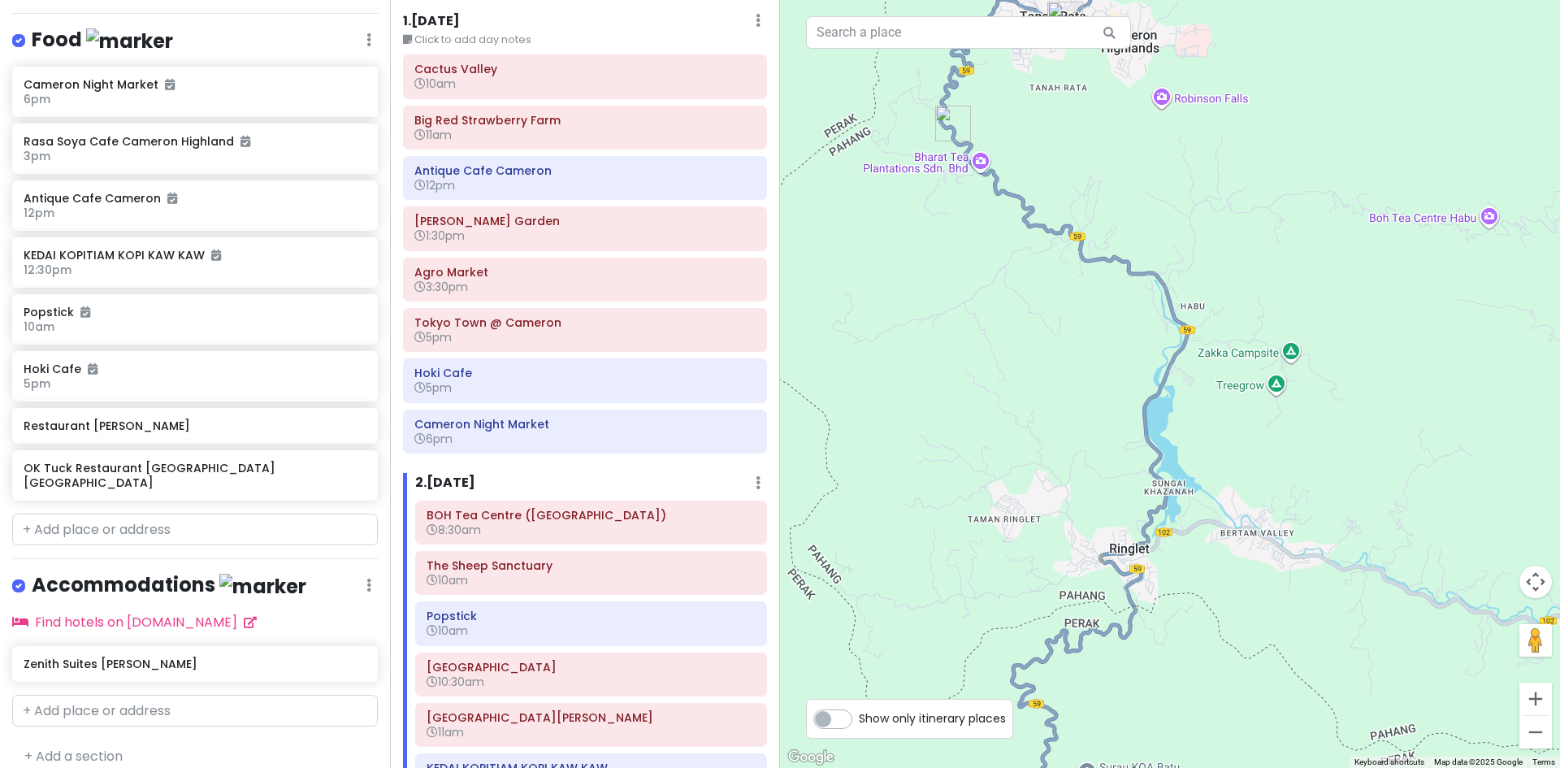
scroll to position [11, 0]
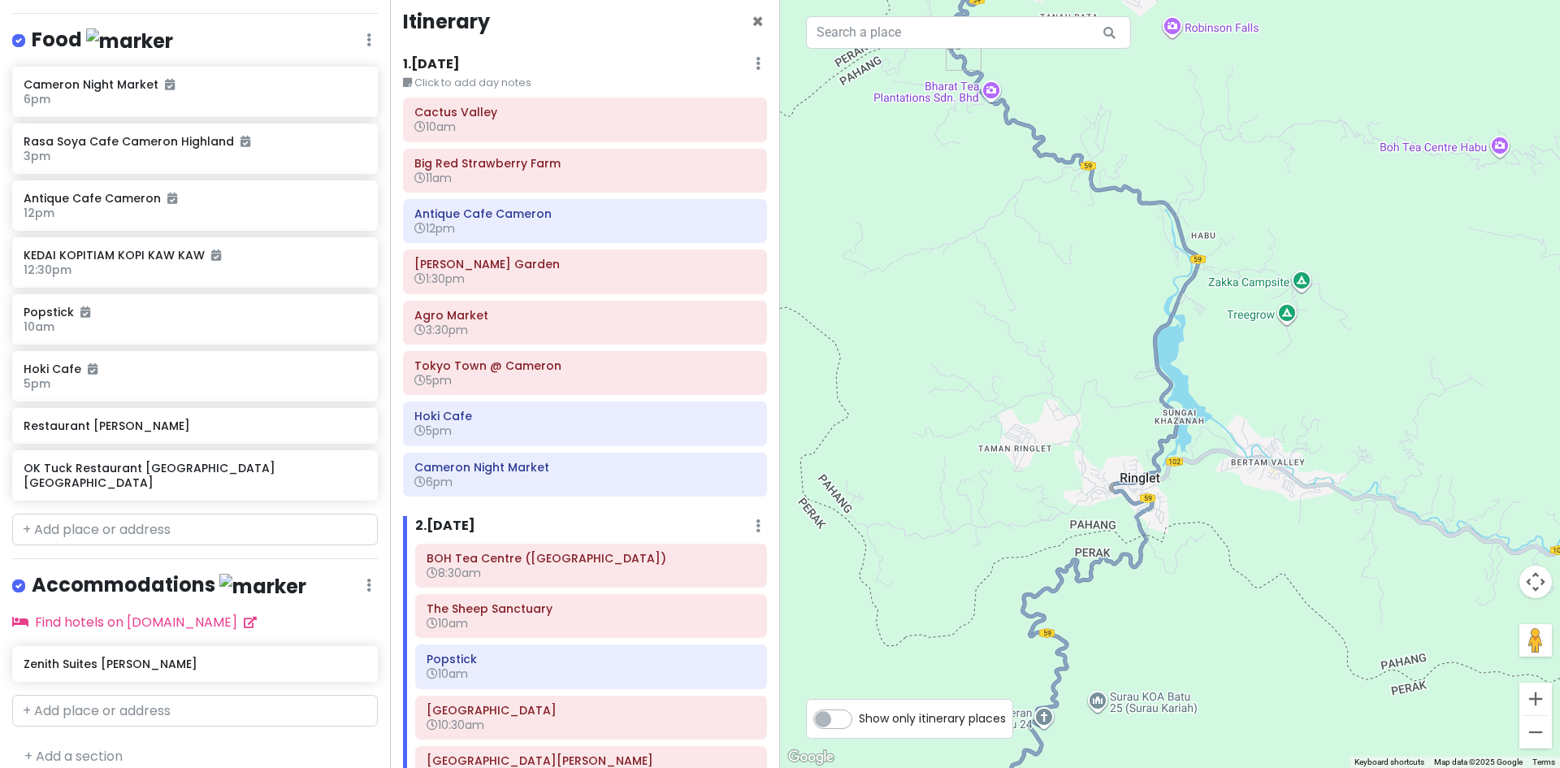
drag, startPoint x: 1050, startPoint y: 574, endPoint x: 1041, endPoint y: 479, distance: 95.4
click at [1048, 470] on div "Loading..." at bounding box center [1170, 384] width 780 height 768
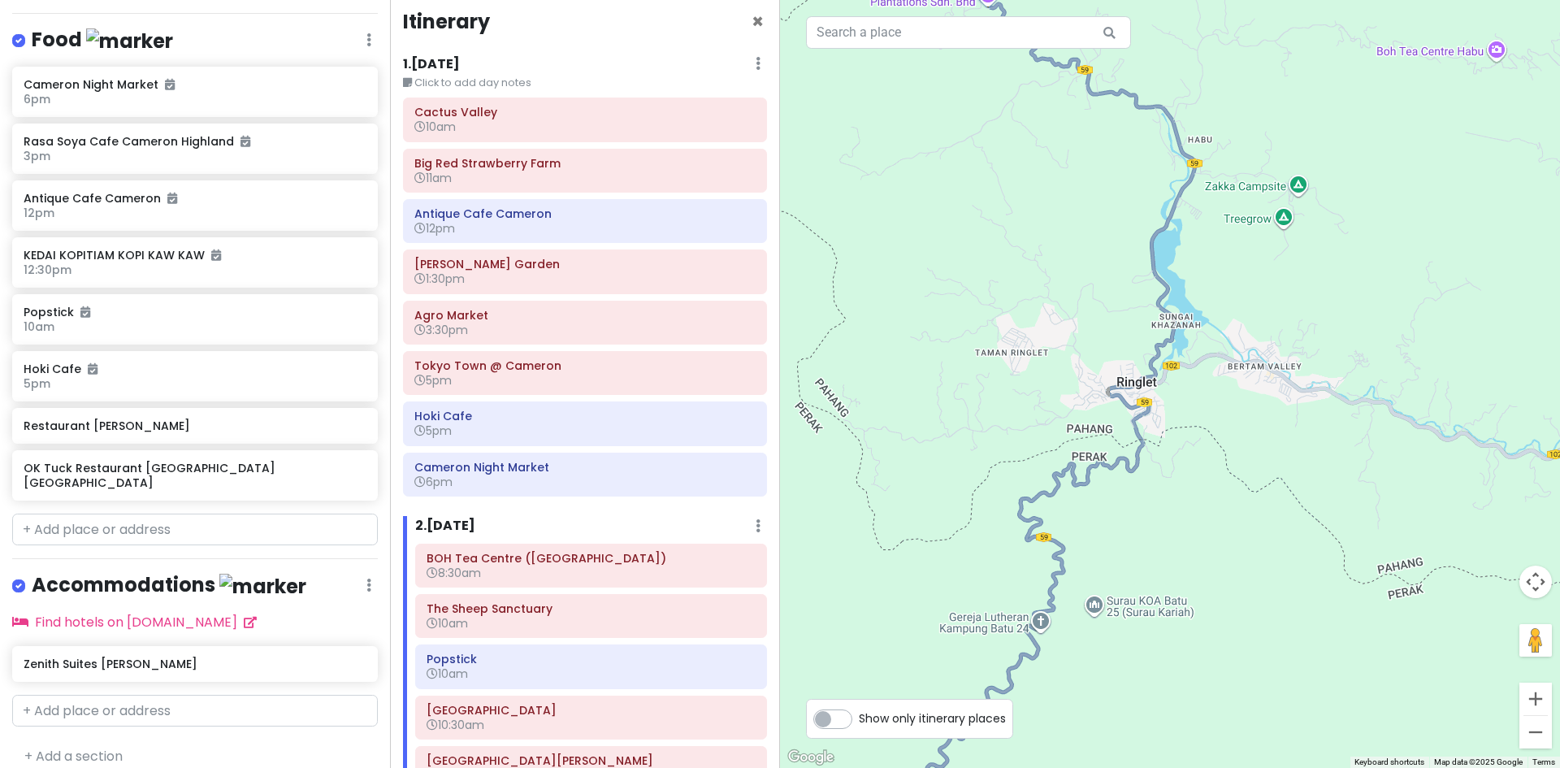
scroll to position [336, 0]
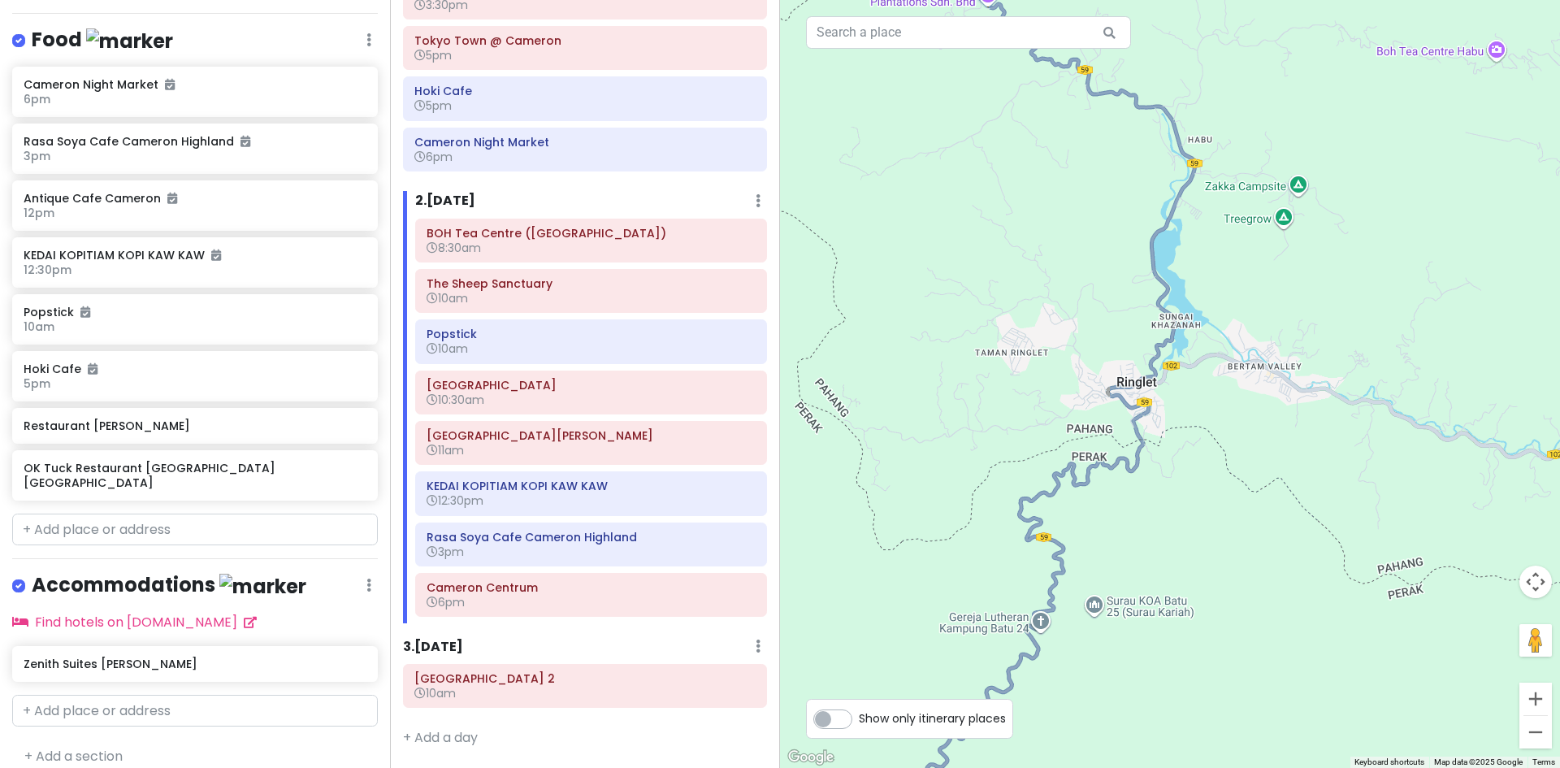
drag, startPoint x: 1002, startPoint y: 553, endPoint x: 1015, endPoint y: 505, distance: 49.9
click at [1014, 515] on div "Loading..." at bounding box center [1170, 384] width 780 height 768
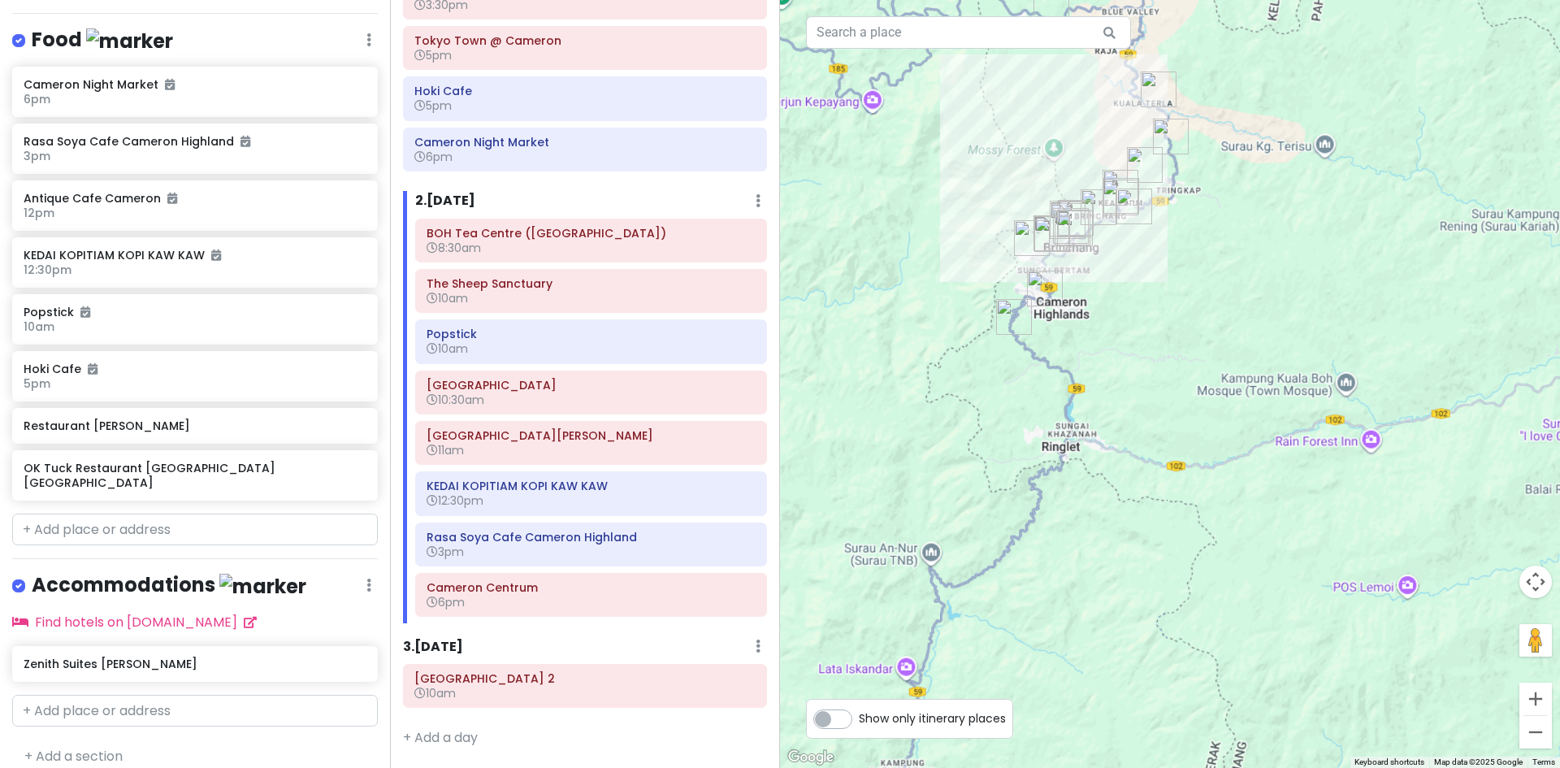
drag, startPoint x: 975, startPoint y: 566, endPoint x: 1039, endPoint y: 507, distance: 87.4
click at [1039, 507] on div "Loading..." at bounding box center [1170, 384] width 780 height 768
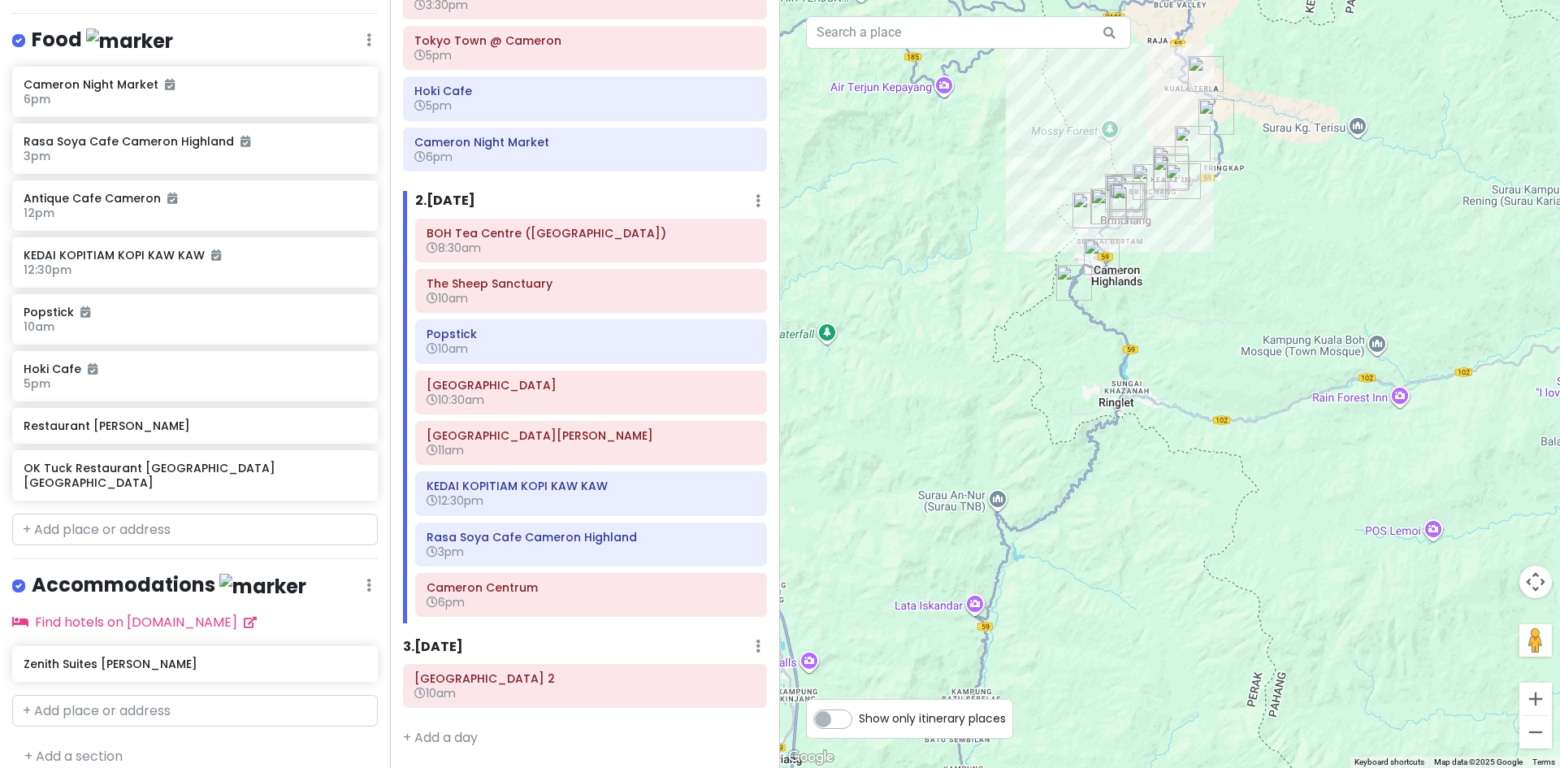
drag, startPoint x: 1039, startPoint y: 548, endPoint x: 1034, endPoint y: 561, distance: 13.1
click at [1037, 552] on div "Loading..." at bounding box center [1170, 384] width 780 height 768
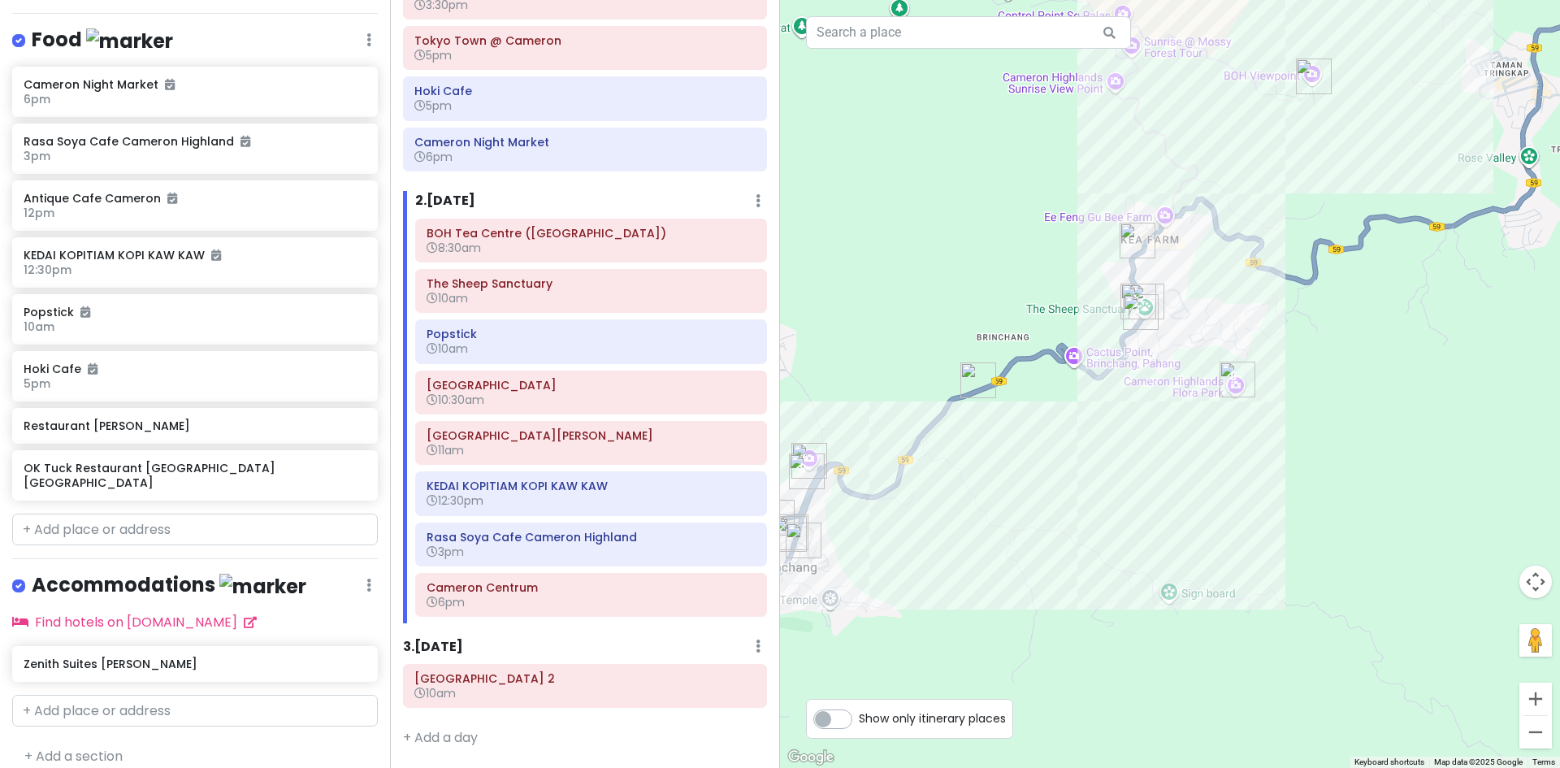
drag, startPoint x: 901, startPoint y: 548, endPoint x: 1044, endPoint y: 531, distance: 143.9
click at [1043, 531] on div "Loading..." at bounding box center [1170, 384] width 780 height 768
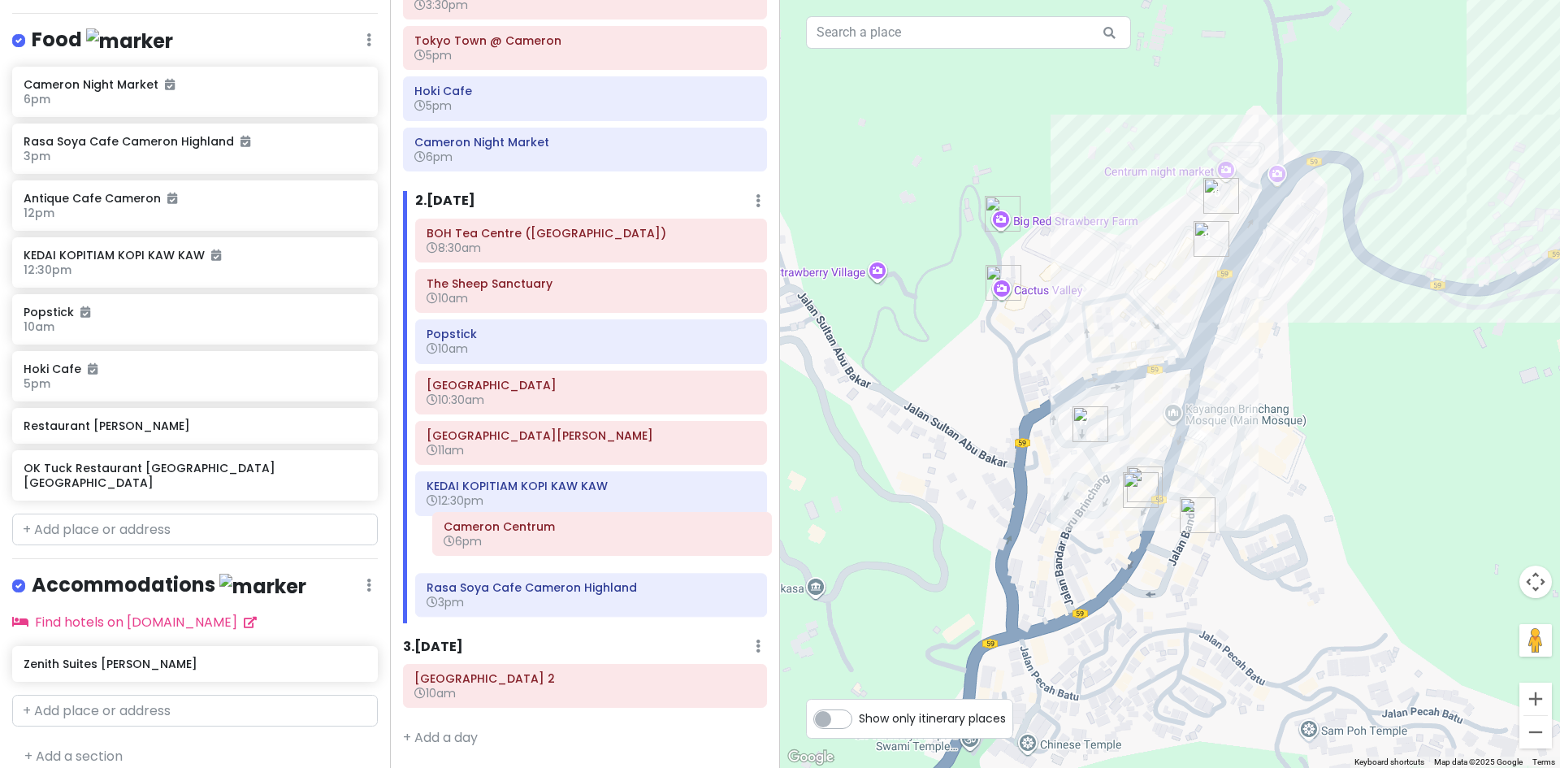
drag, startPoint x: 601, startPoint y: 595, endPoint x: 618, endPoint y: 534, distance: 63.3
click at [618, 534] on div "BOH Tea Centre (Sungei Palas Garden) 8:30am The Sheep Sanctuary 10am Popstick 1…" at bounding box center [591, 421] width 376 height 405
click at [725, 542] on icon at bounding box center [731, 536] width 13 height 13
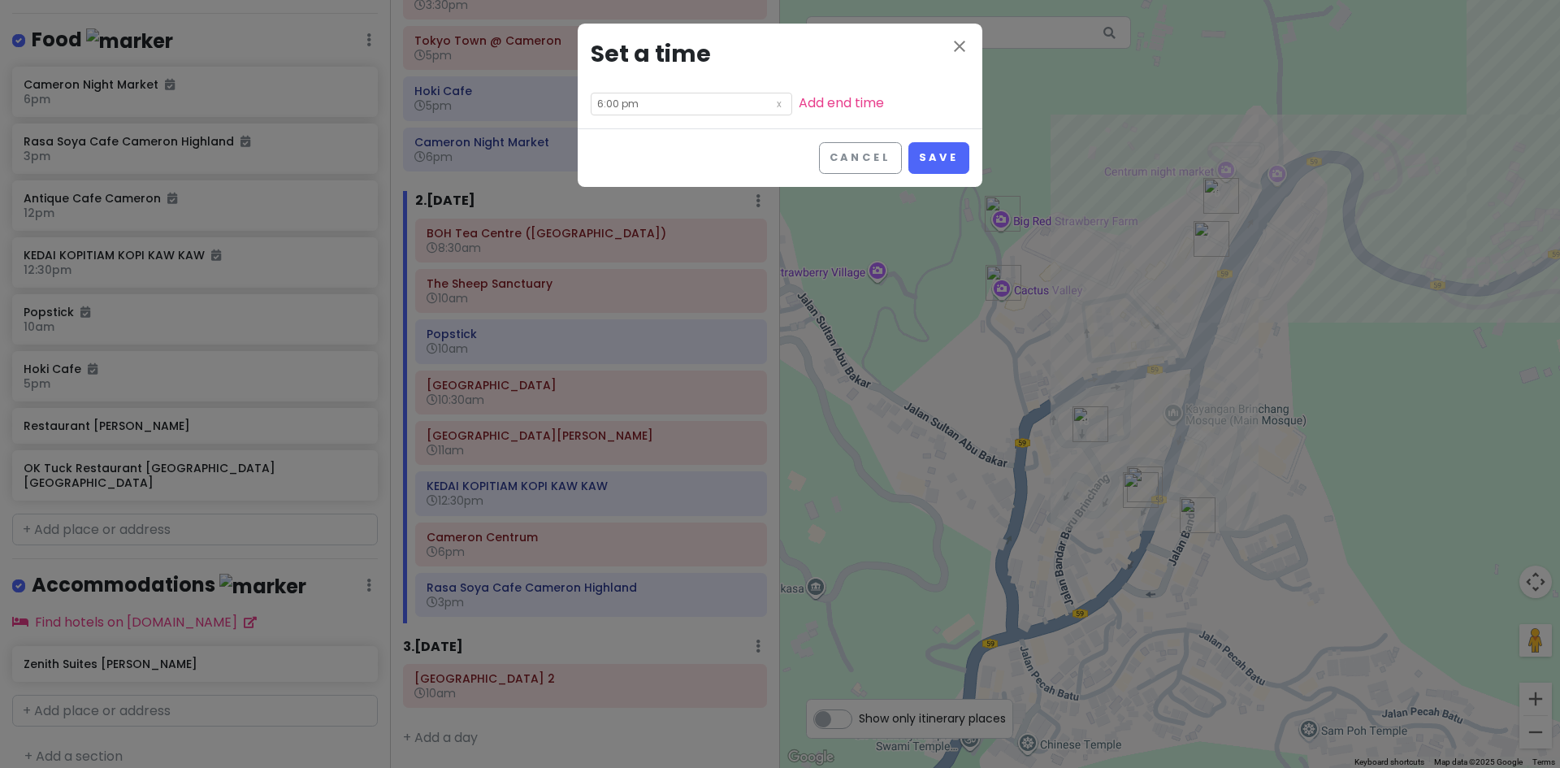
click at [652, 102] on input "6:00 pm" at bounding box center [691, 104] width 201 height 23
click at [617, 149] on li "01" at bounding box center [613, 146] width 45 height 19
type input "1:00 pm"
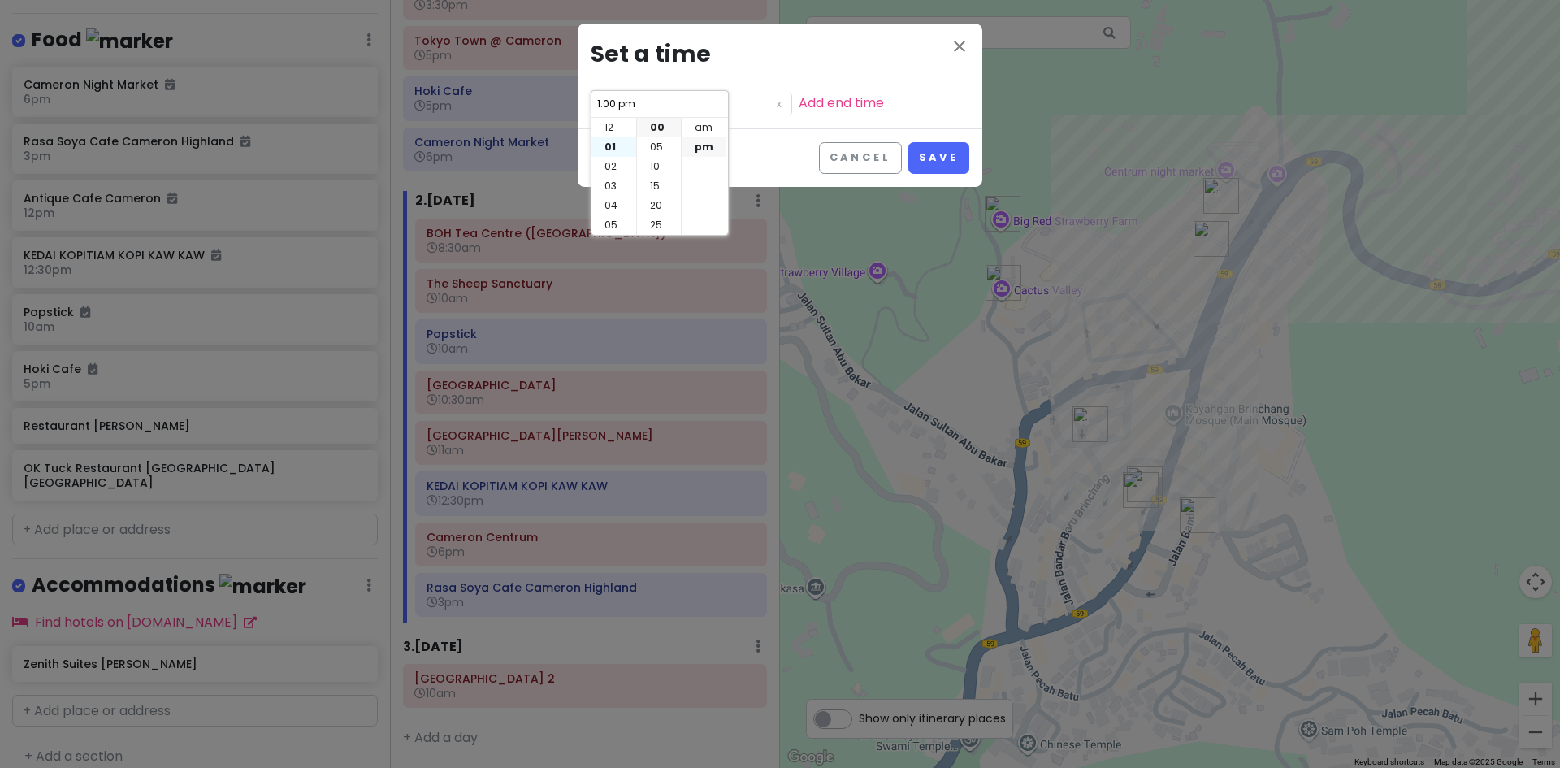
scroll to position [19, 0]
click at [661, 166] on li "30" at bounding box center [659, 163] width 44 height 19
type input "1:30 pm"
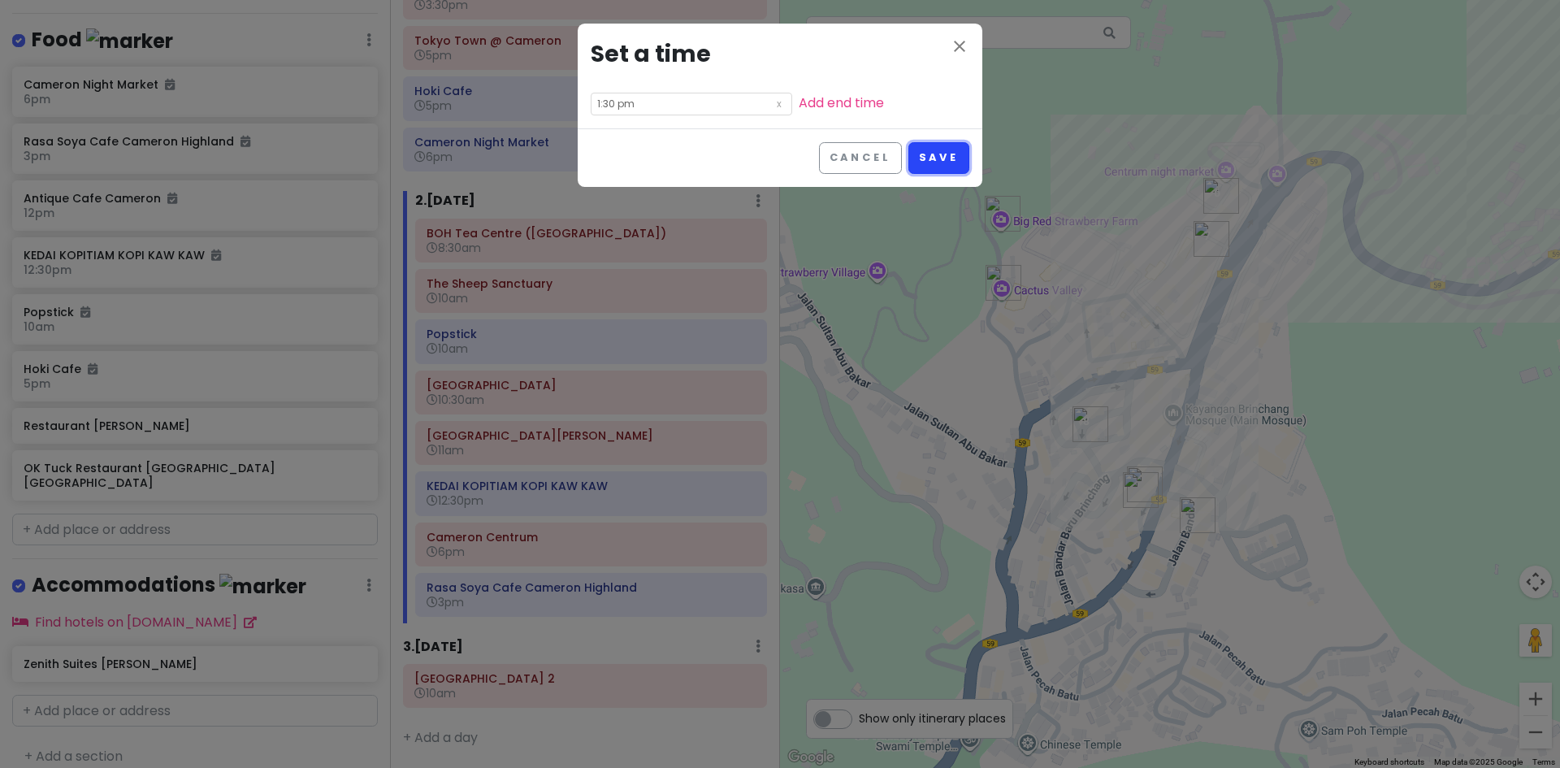
click at [937, 165] on button "Save" at bounding box center [938, 158] width 61 height 32
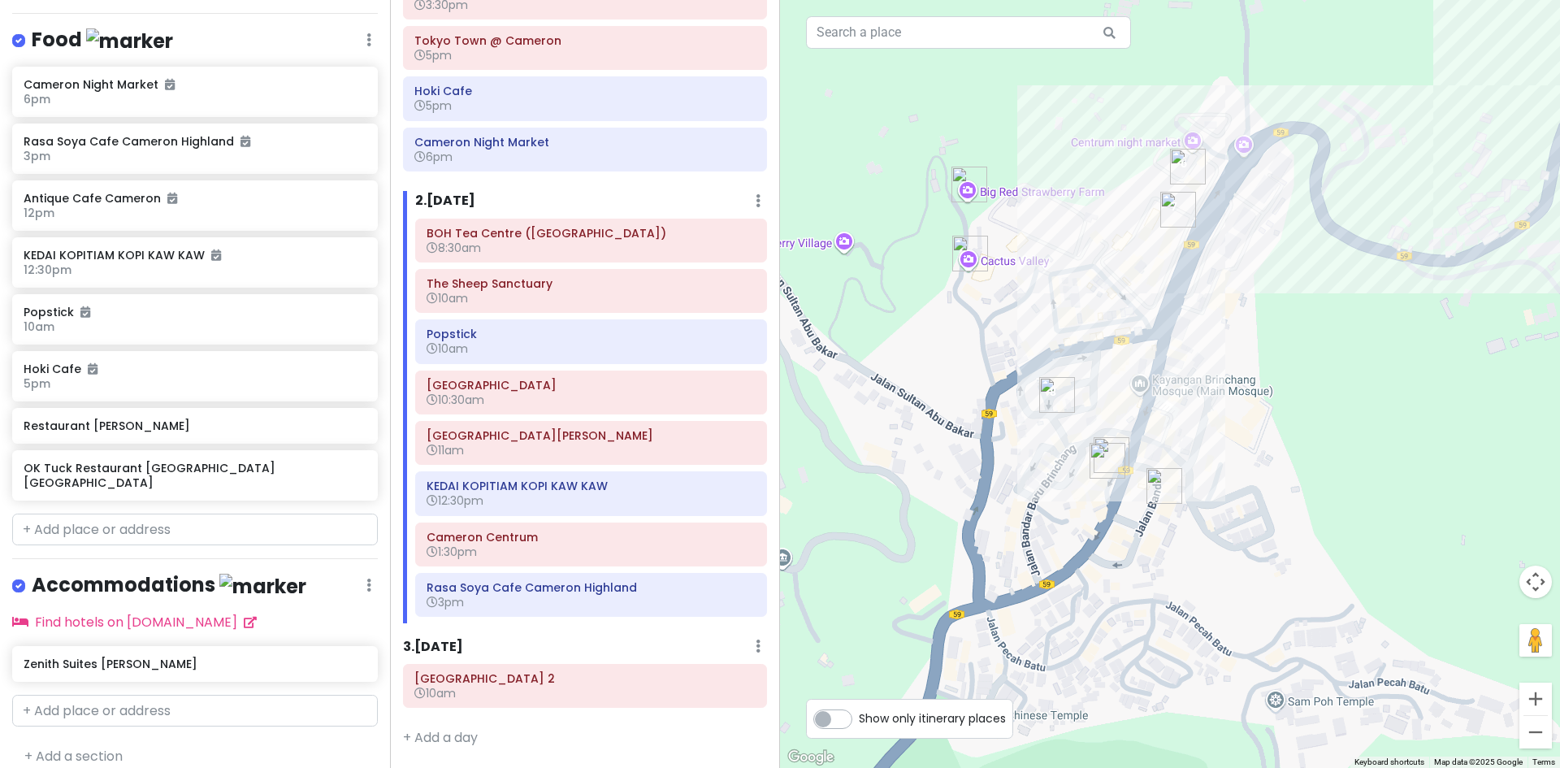
drag, startPoint x: 1095, startPoint y: 422, endPoint x: 1082, endPoint y: 452, distance: 32.7
click at [1082, 452] on div "Loading..." at bounding box center [1170, 384] width 780 height 768
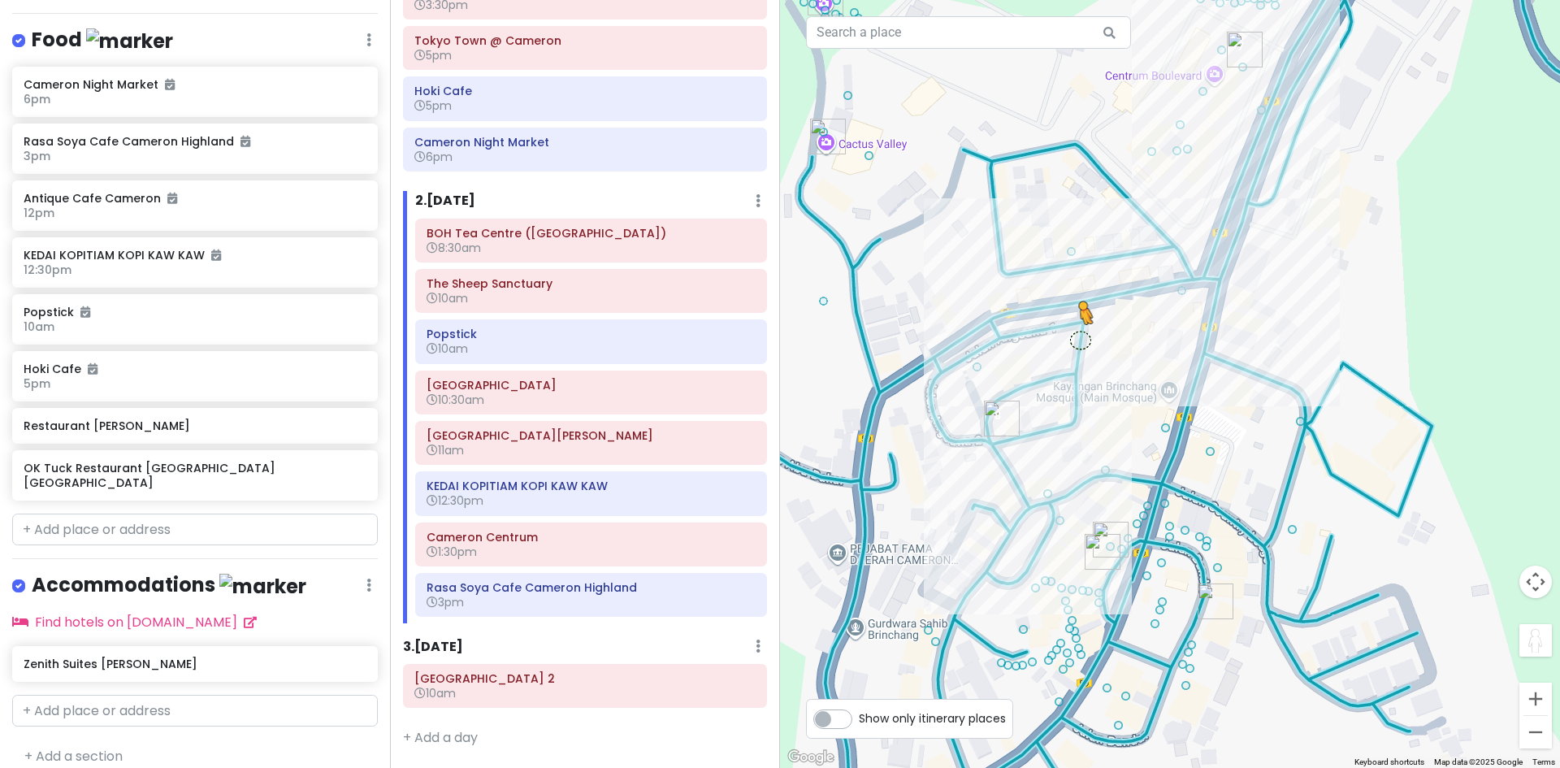
drag, startPoint x: 1539, startPoint y: 638, endPoint x: 1080, endPoint y: 340, distance: 546.9
click at [1080, 340] on div "7 8 1 5 6 3 2 4 To activate drag with keyboard, press Alt + Enter. Once in keyb…" at bounding box center [1170, 384] width 780 height 768
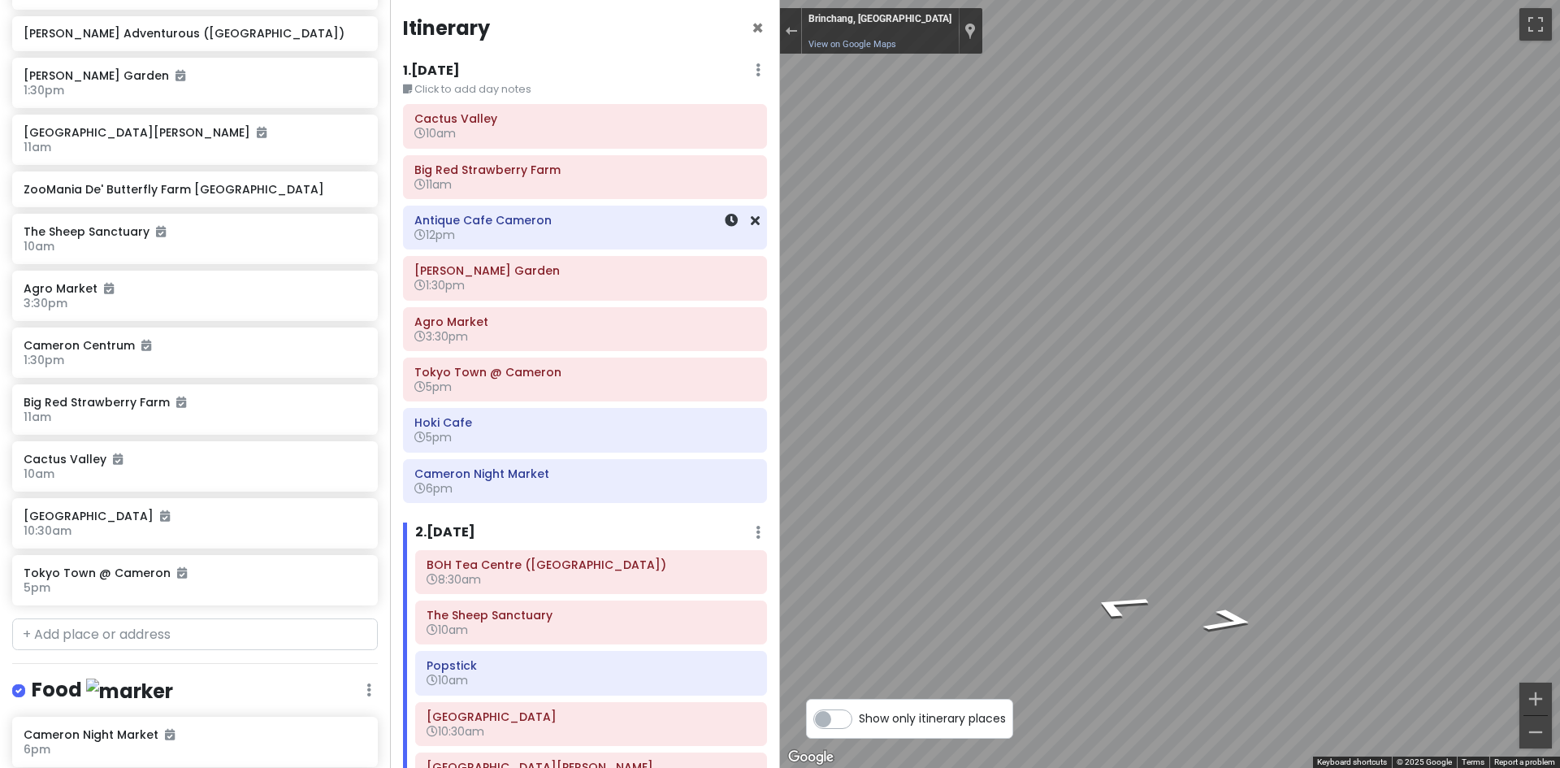
scroll to position [0, 0]
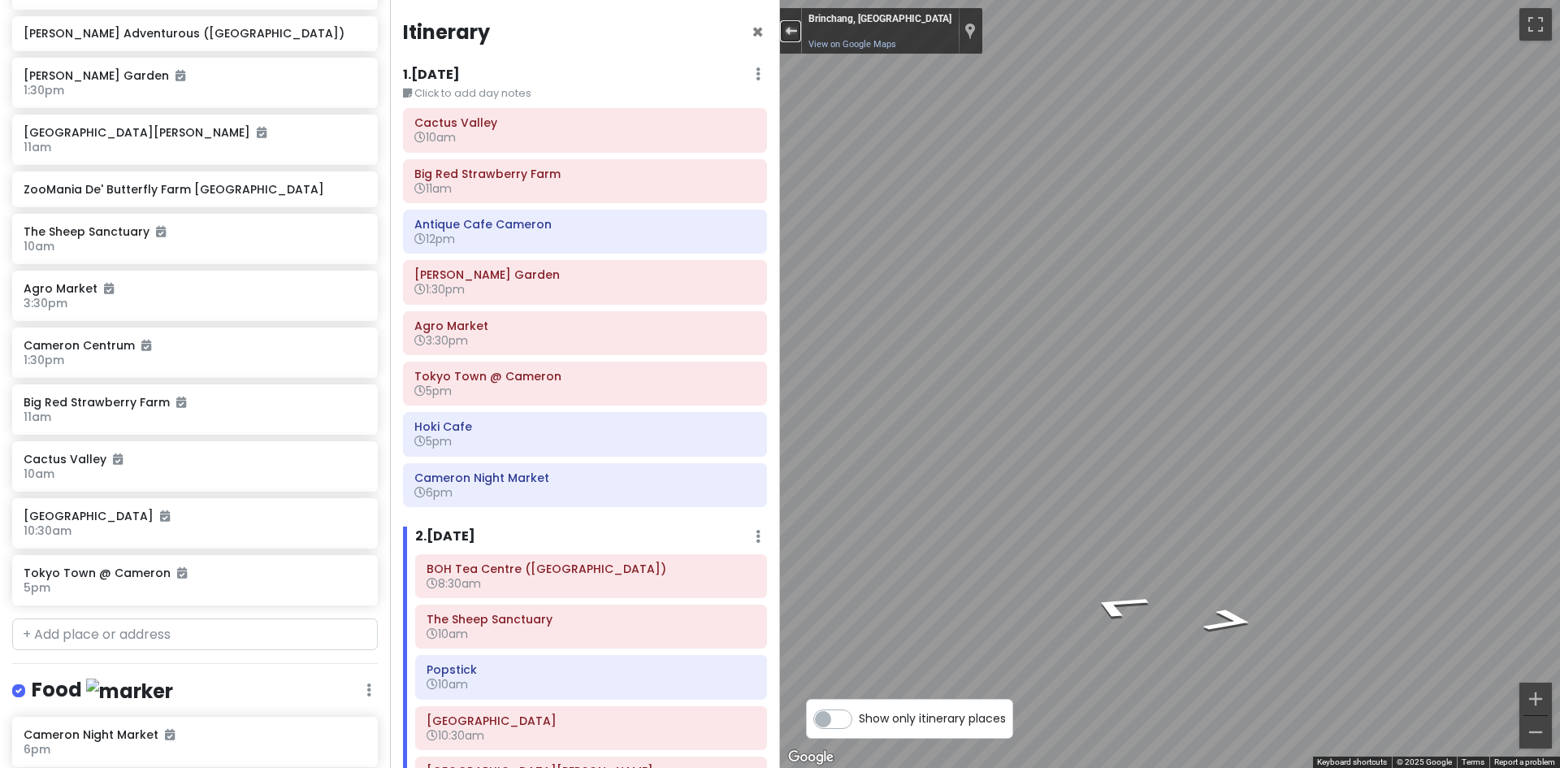
click at [792, 25] on button "Exit the Street View" at bounding box center [790, 31] width 21 height 22
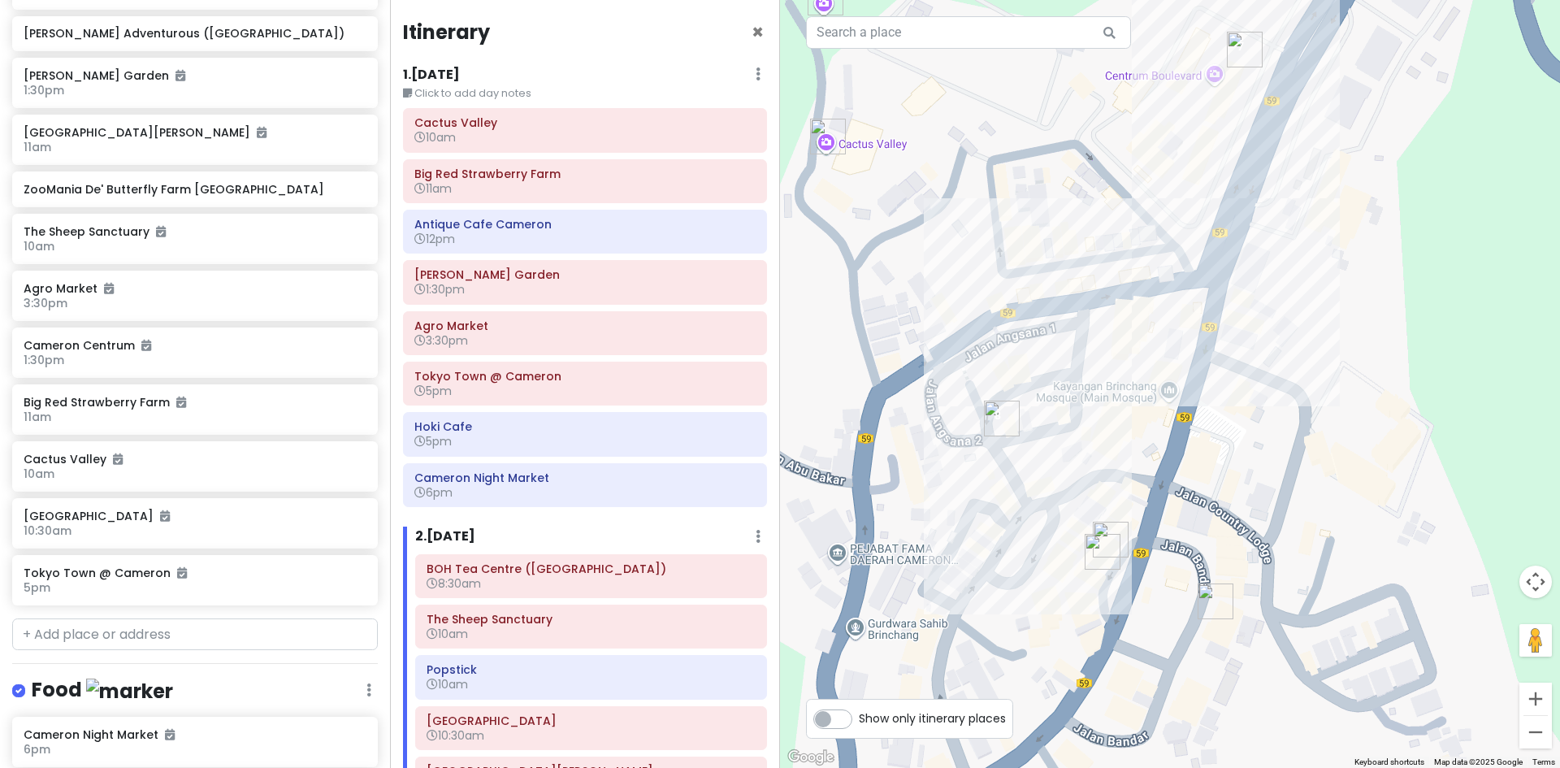
click at [996, 377] on div "To navigate, press the arrow keys. Loading..." at bounding box center [1170, 384] width 780 height 768
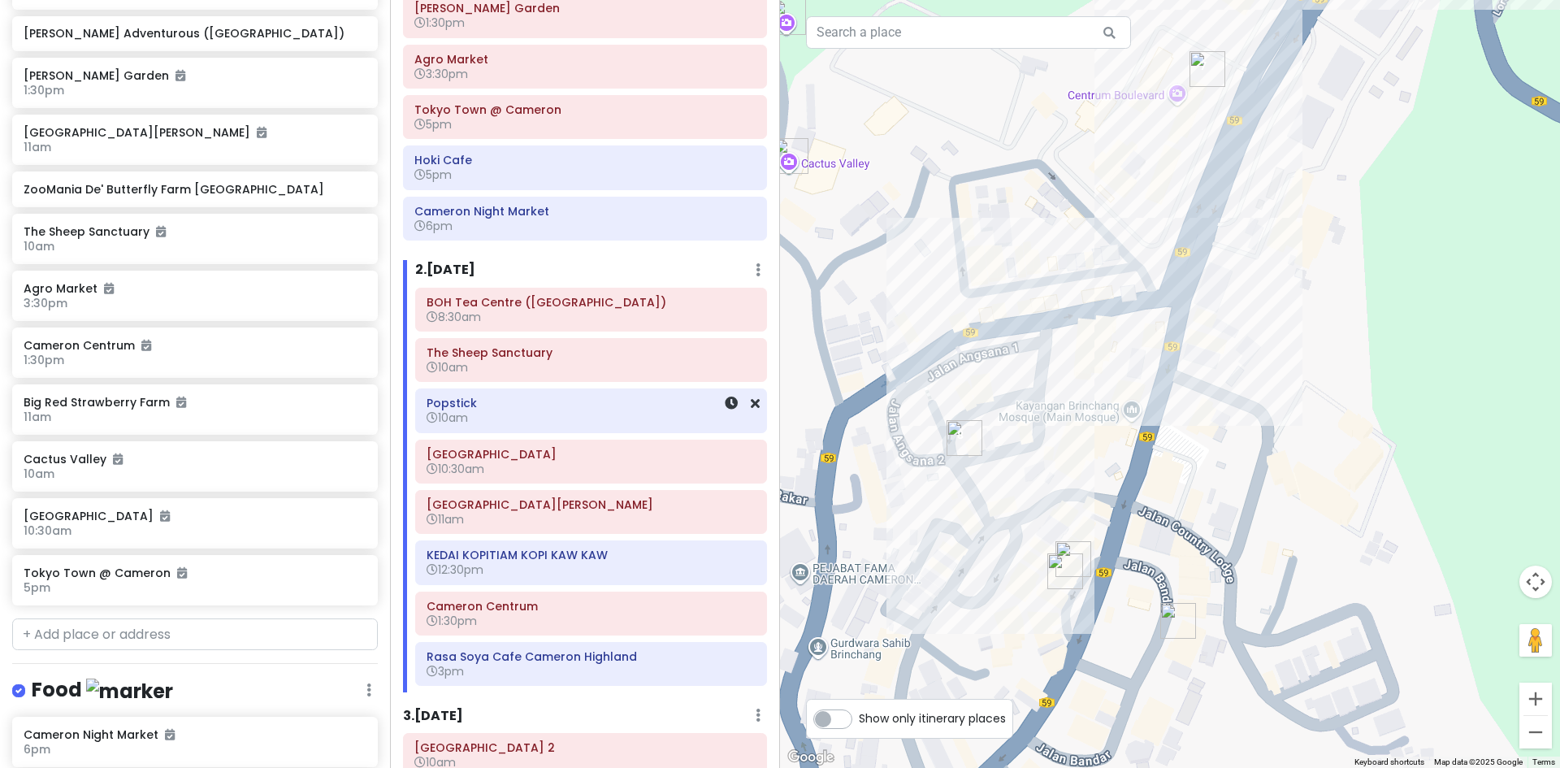
scroll to position [336, 0]
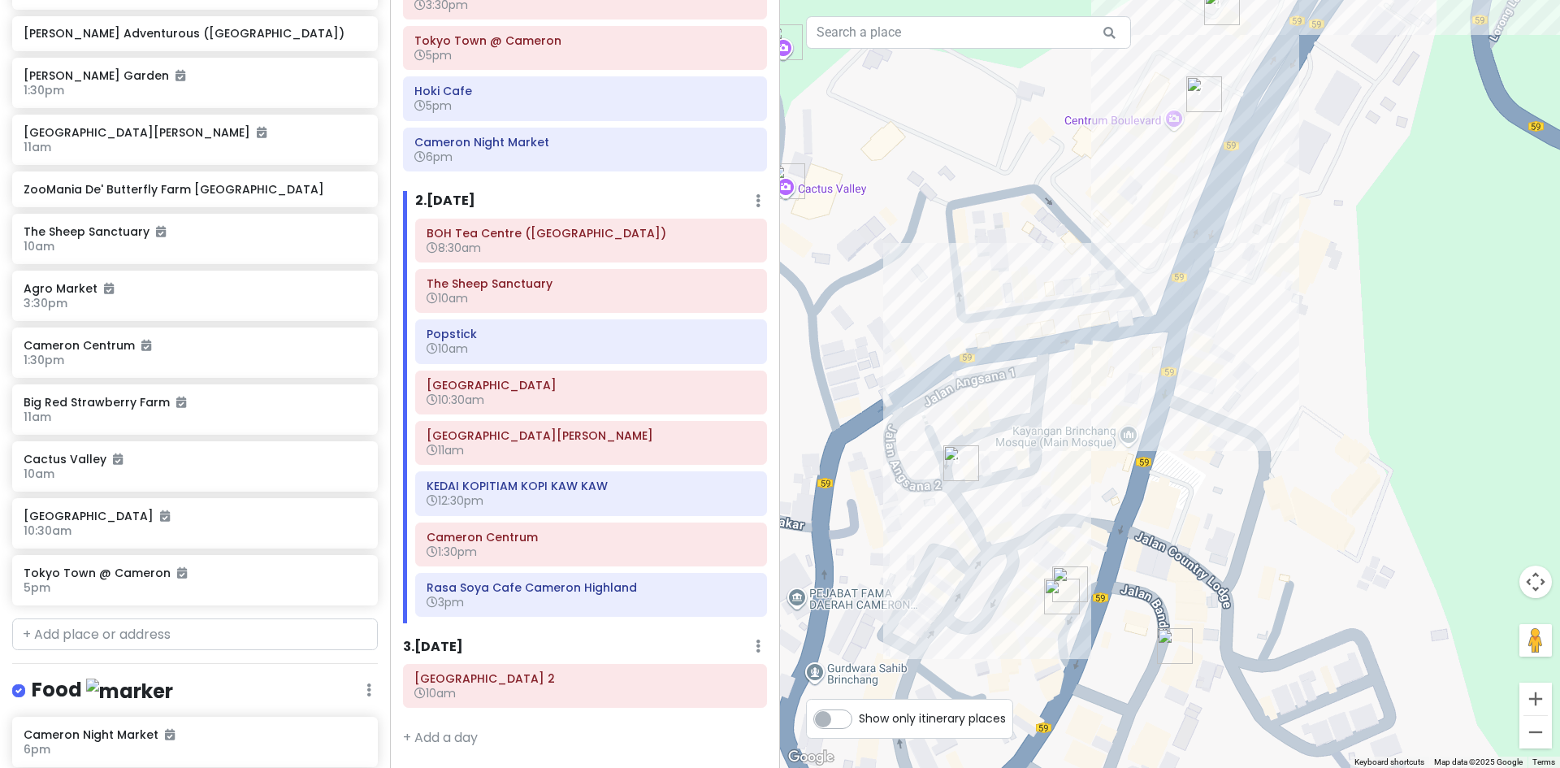
drag, startPoint x: 937, startPoint y: 487, endPoint x: 929, endPoint y: 531, distance: 44.8
click at [931, 530] on div "Loading..." at bounding box center [1170, 384] width 780 height 768
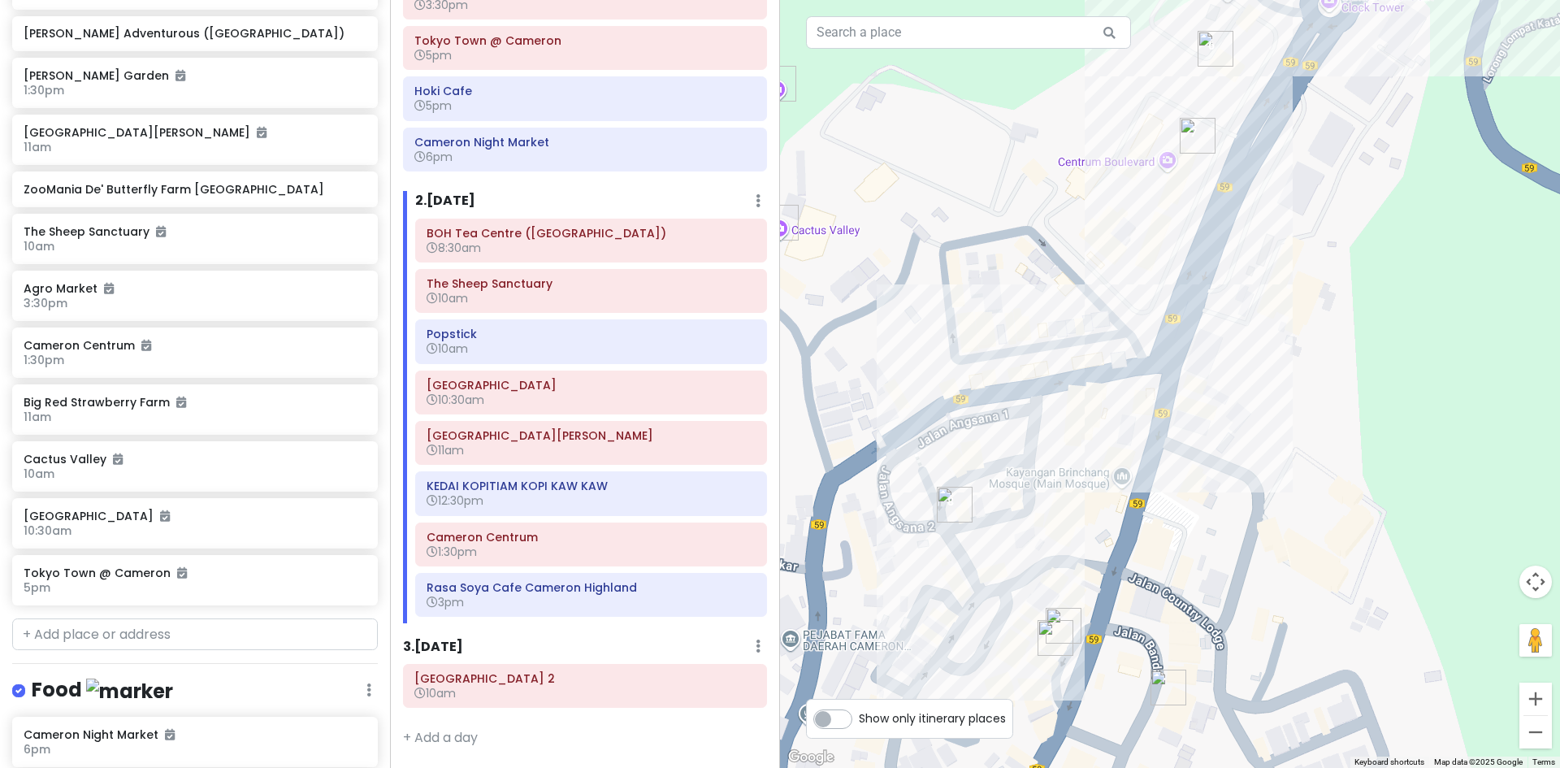
drag, startPoint x: 953, startPoint y: 563, endPoint x: 932, endPoint y: 453, distance: 111.7
click at [933, 456] on div "Loading..." at bounding box center [1170, 384] width 780 height 768
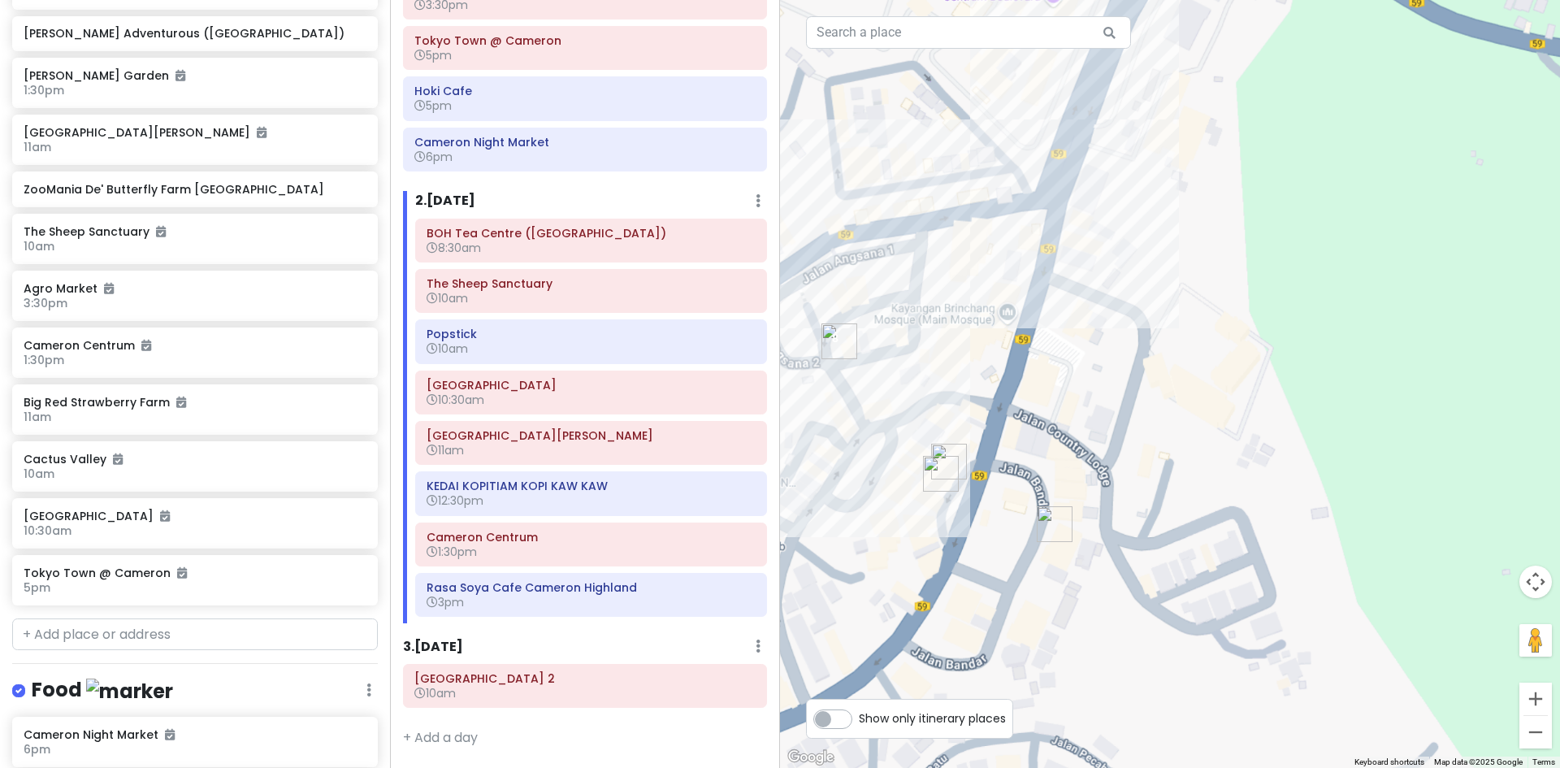
drag, startPoint x: 903, startPoint y: 481, endPoint x: 988, endPoint y: 558, distance: 114.4
click at [953, 536] on div "Loading..." at bounding box center [1170, 384] width 780 height 768
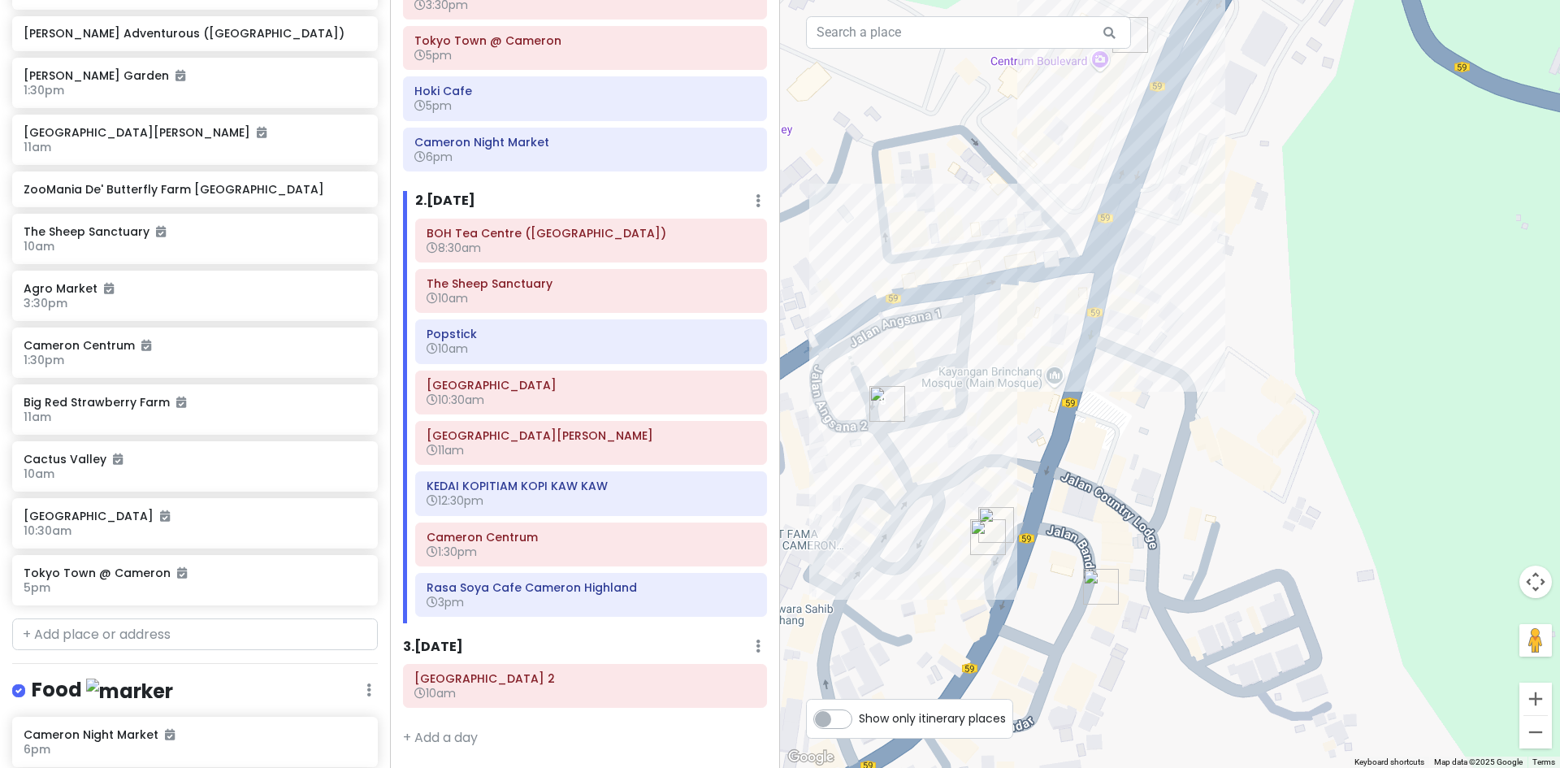
drag, startPoint x: 1128, startPoint y: 548, endPoint x: 1117, endPoint y: 611, distance: 63.6
click at [1119, 605] on div "Loading..." at bounding box center [1170, 384] width 780 height 768
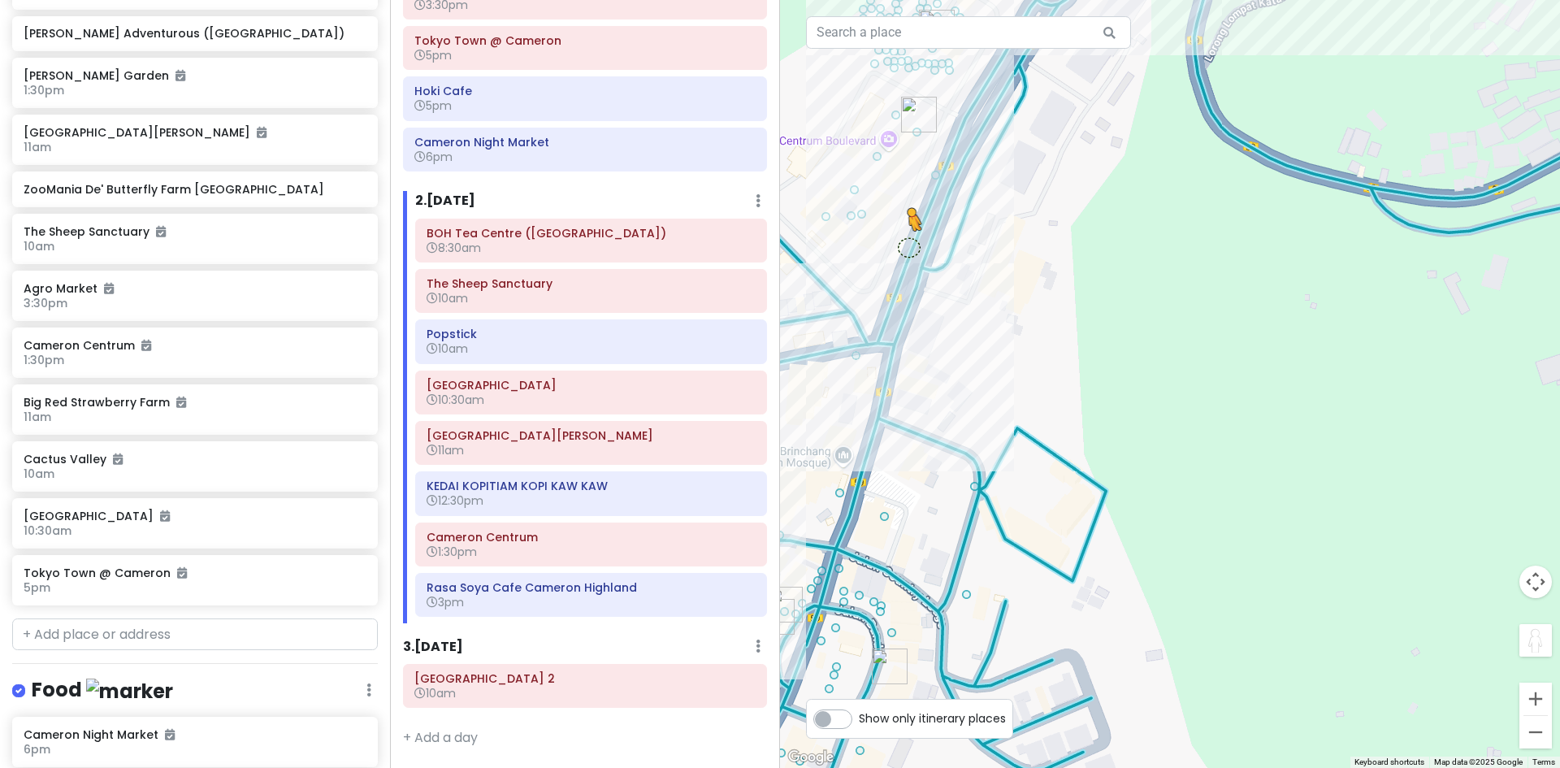
drag, startPoint x: 1526, startPoint y: 641, endPoint x: 909, endPoint y: 247, distance: 732.4
click at [909, 247] on div "7 8 1 5 6 3 2 4 To activate drag with keyboard, press Alt + Enter. Once in keyb…" at bounding box center [1170, 384] width 780 height 768
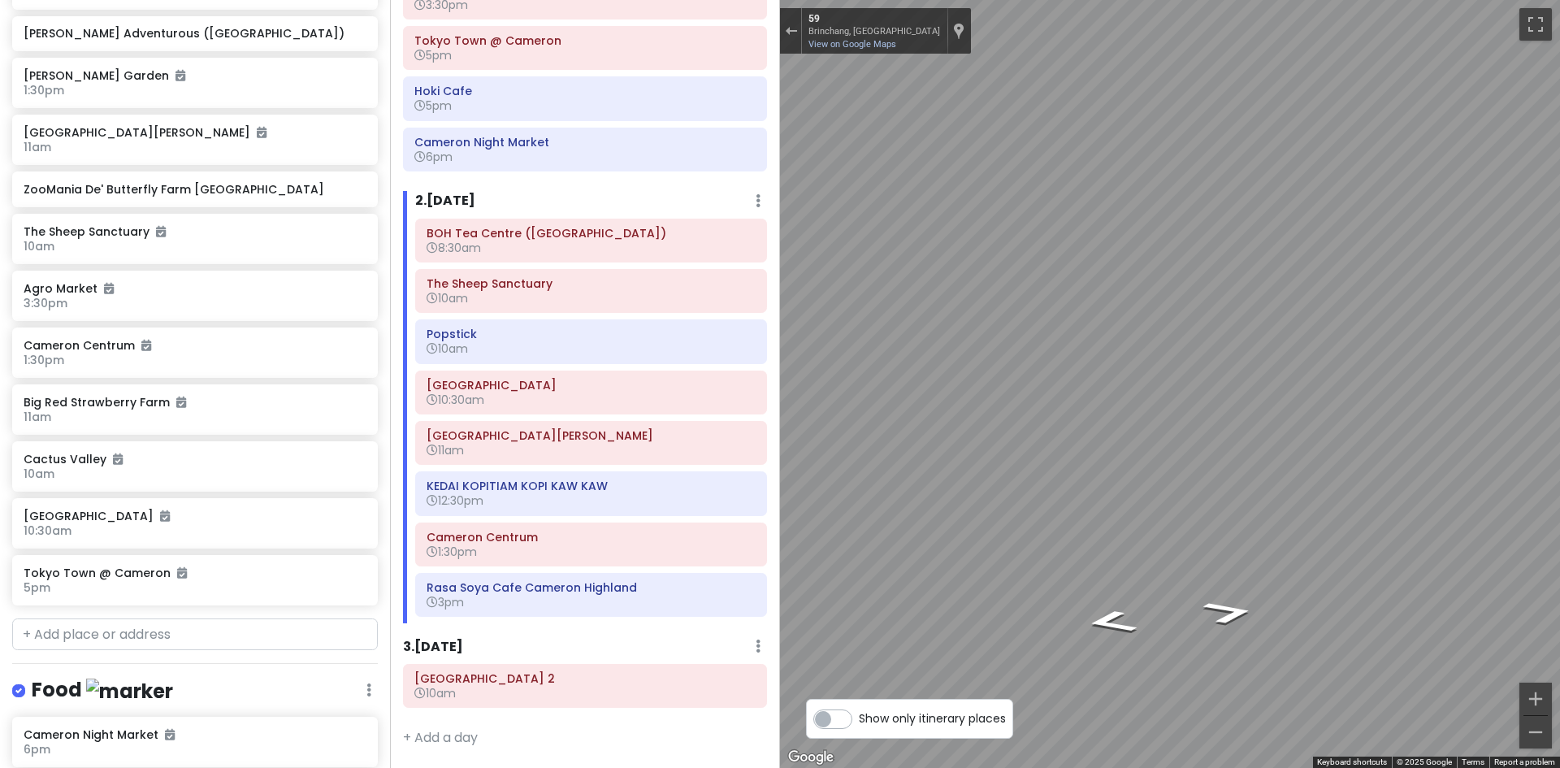
click at [760, 444] on div "Cameron Highlands Trip Private Change Dates Make a Copy Delete Trip Go Pro ⚡️ G…" at bounding box center [780, 384] width 1560 height 768
click at [794, 29] on div "Exit the Street View" at bounding box center [791, 31] width 12 height 10
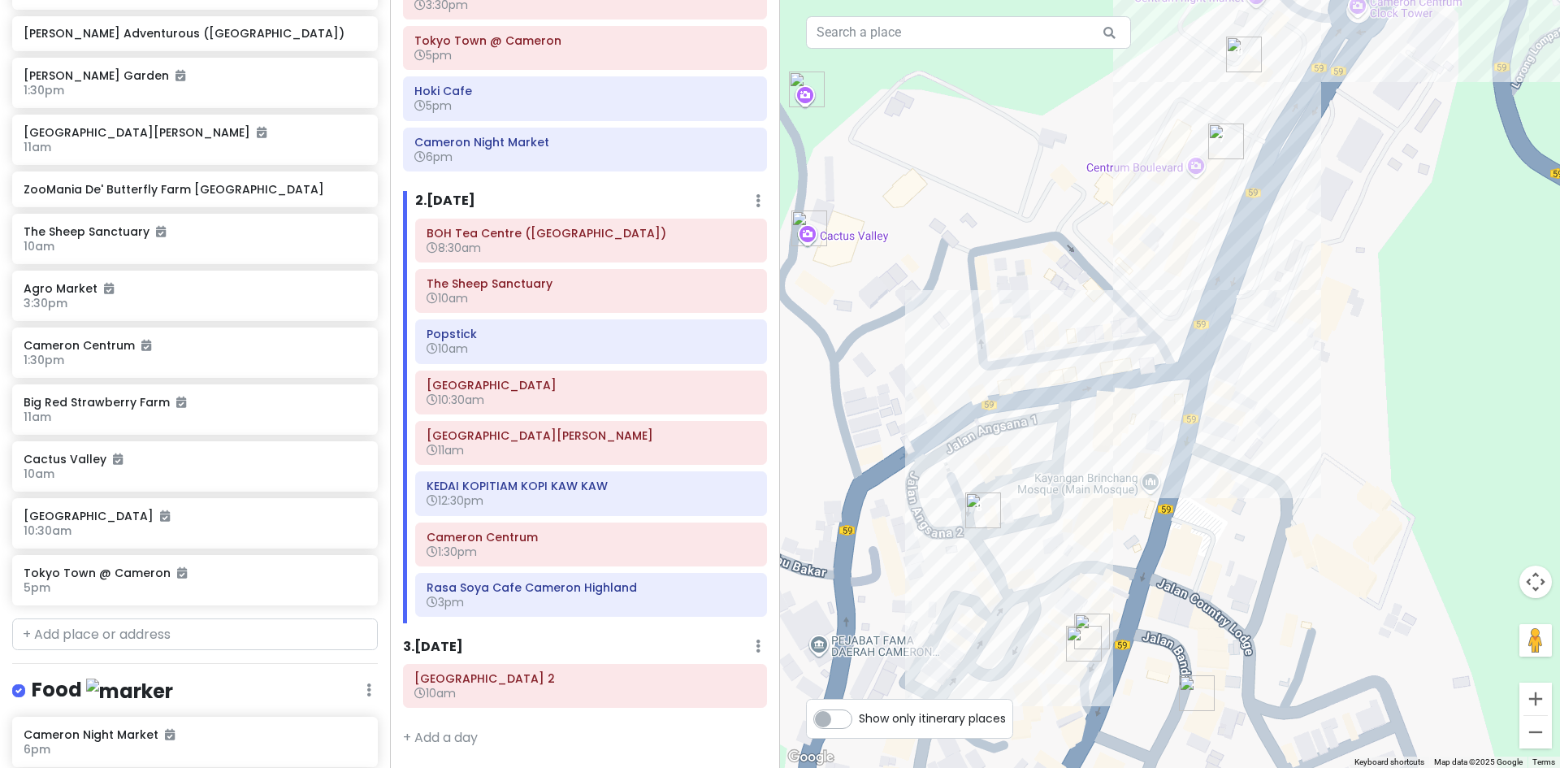
drag, startPoint x: 926, startPoint y: 327, endPoint x: 1182, endPoint y: 349, distance: 256.9
click at [1202, 334] on div "Loading..." at bounding box center [1170, 384] width 780 height 768
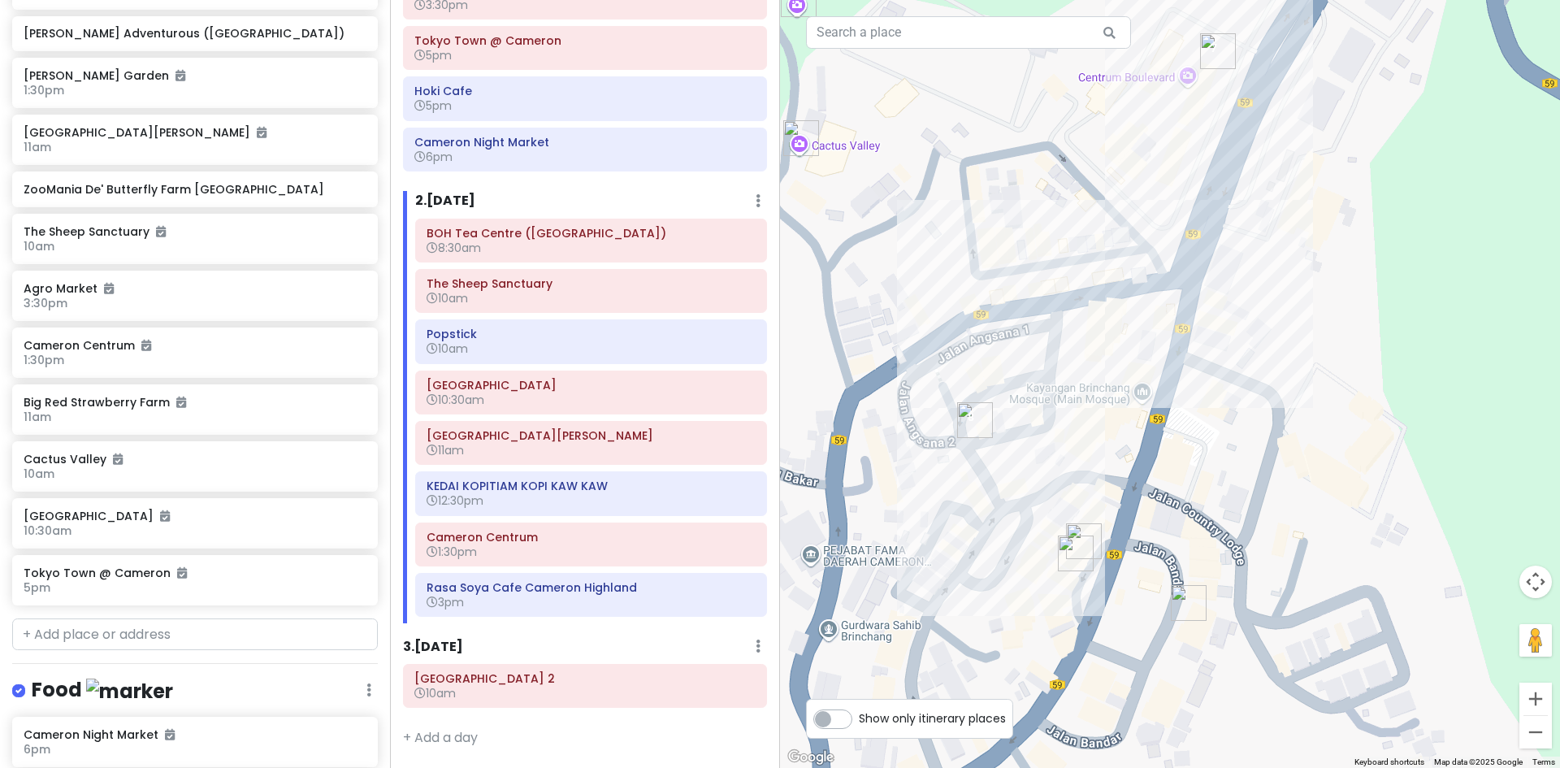
drag, startPoint x: 1067, startPoint y: 509, endPoint x: 1061, endPoint y: 469, distance: 40.3
click at [1063, 469] on div "Loading..." at bounding box center [1170, 384] width 780 height 768
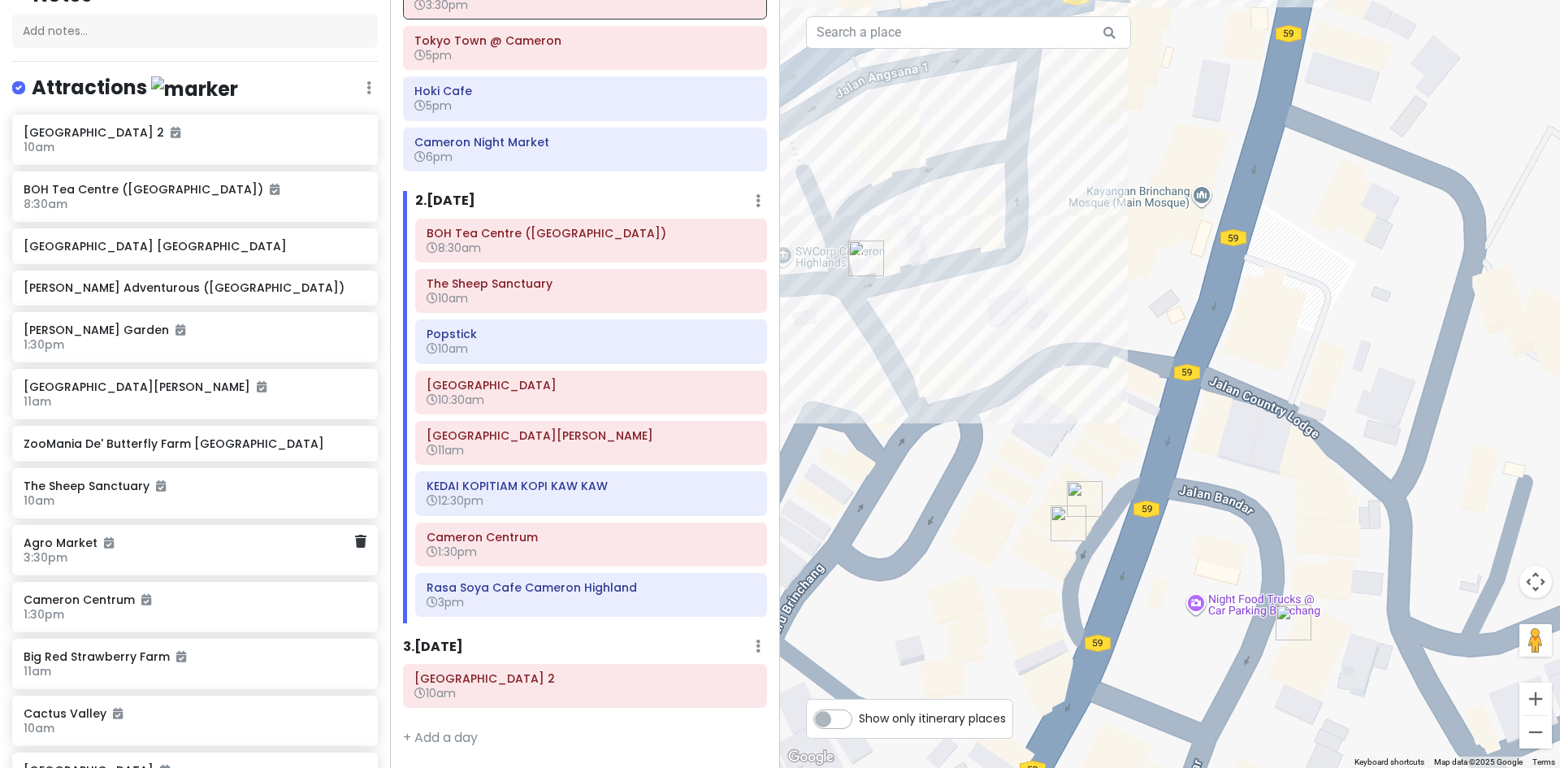
scroll to position [132, 0]
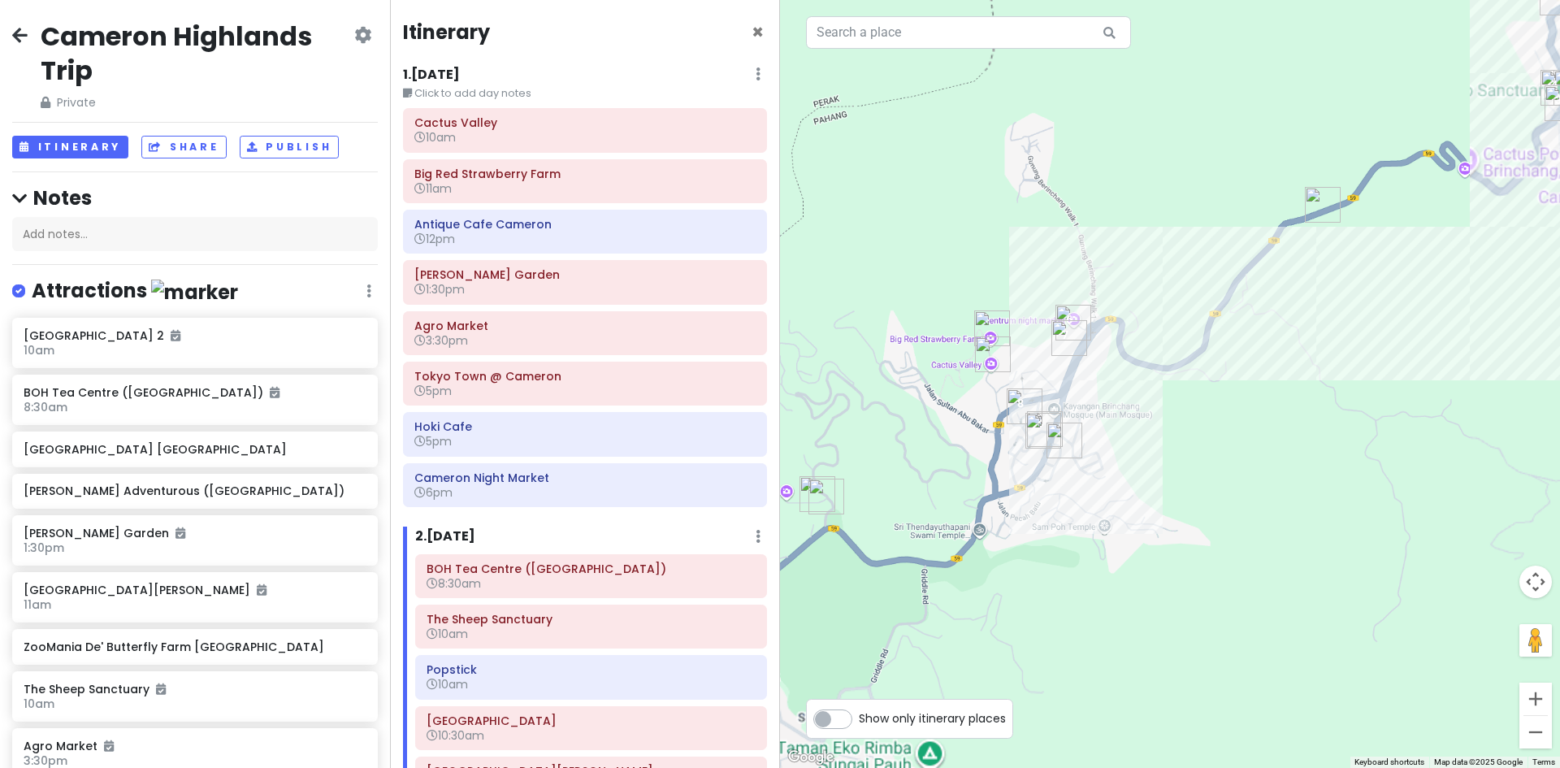
scroll to position [336, 0]
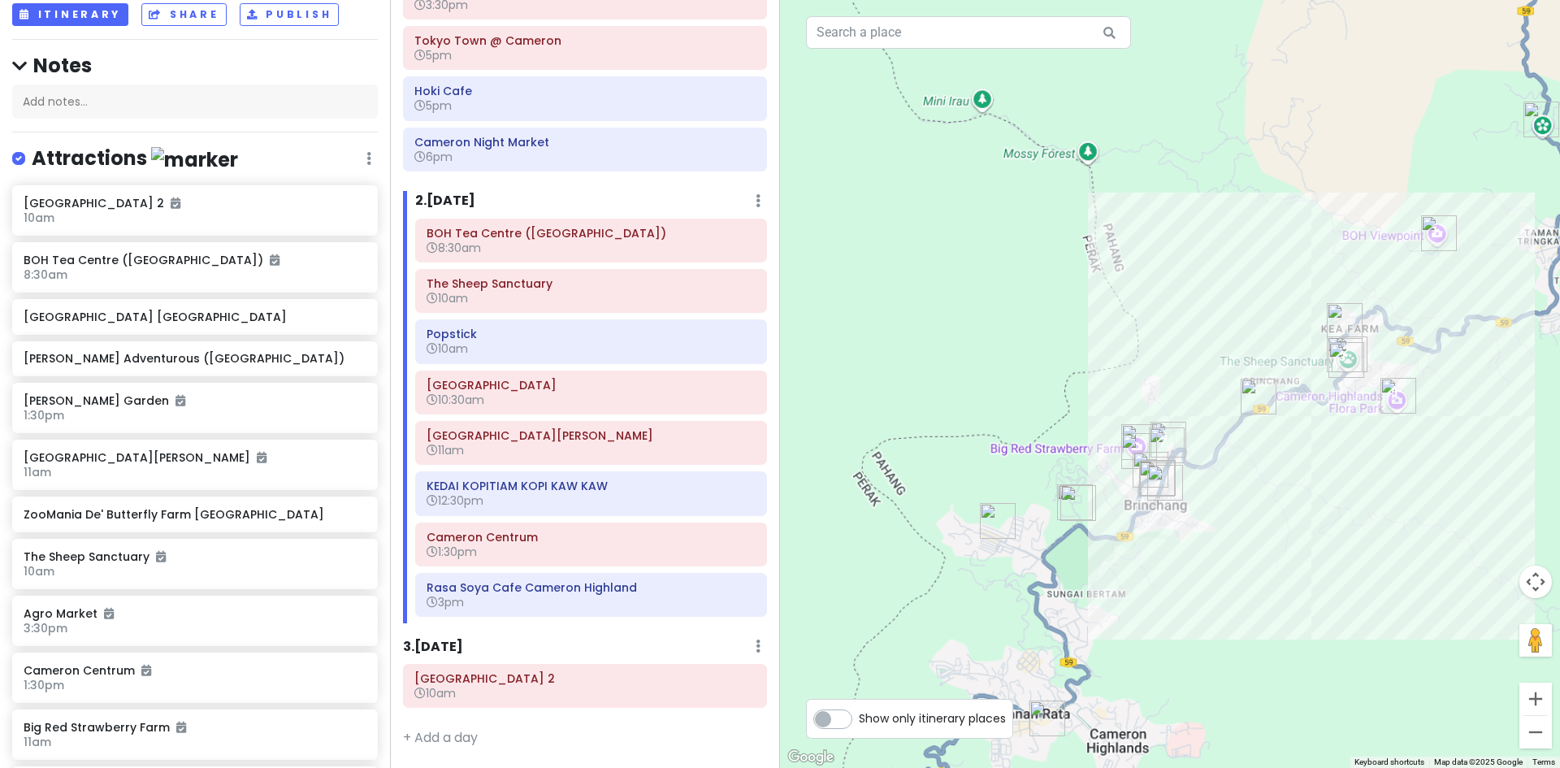
drag, startPoint x: 1295, startPoint y: 462, endPoint x: 1175, endPoint y: 497, distance: 124.4
click at [1175, 497] on div "Loading..." at bounding box center [1170, 384] width 780 height 768
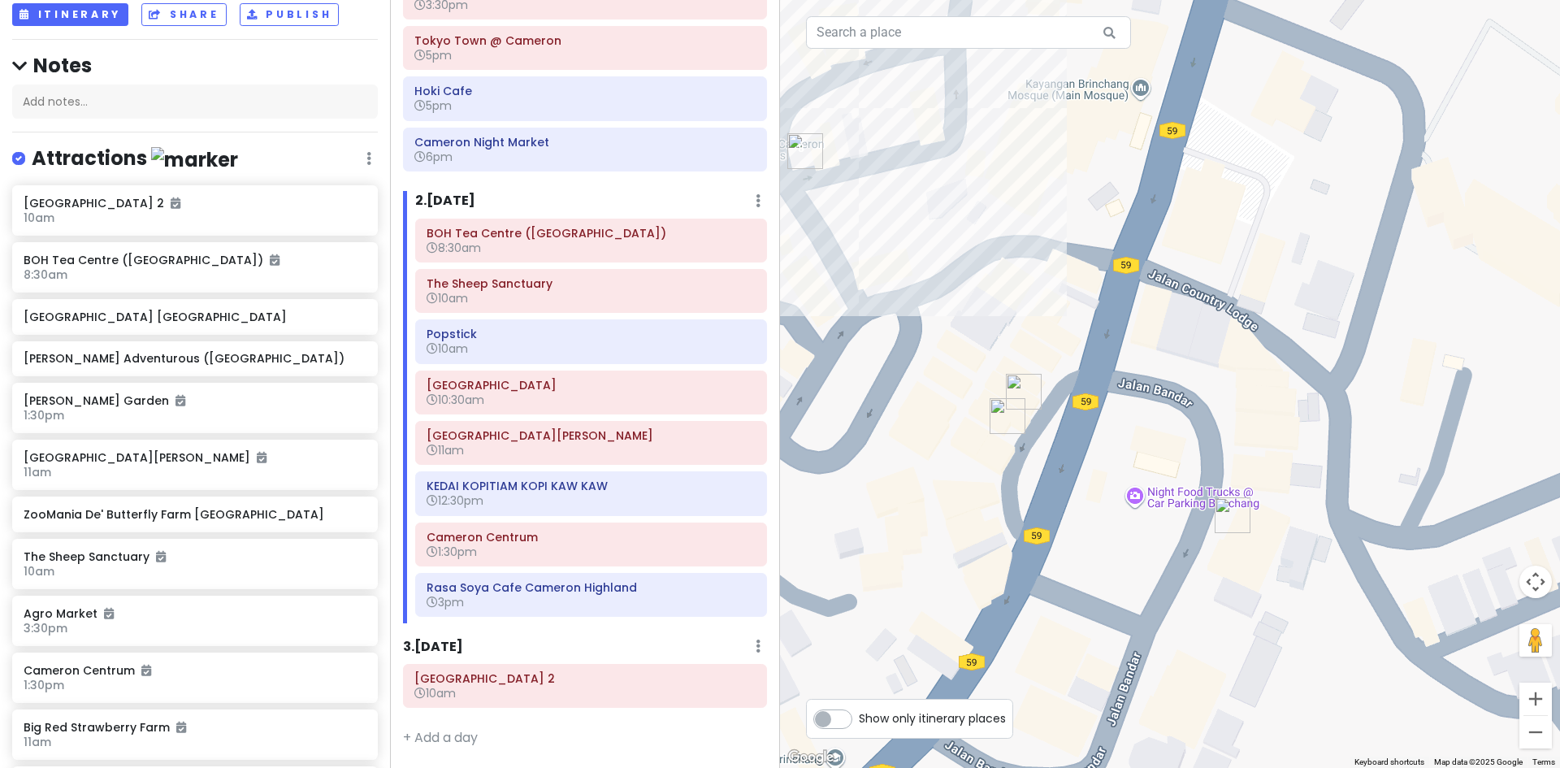
drag, startPoint x: 997, startPoint y: 421, endPoint x: 1007, endPoint y: 422, distance: 9.9
click at [998, 421] on img "Restaurant Tuan Yuan" at bounding box center [1007, 416] width 49 height 49
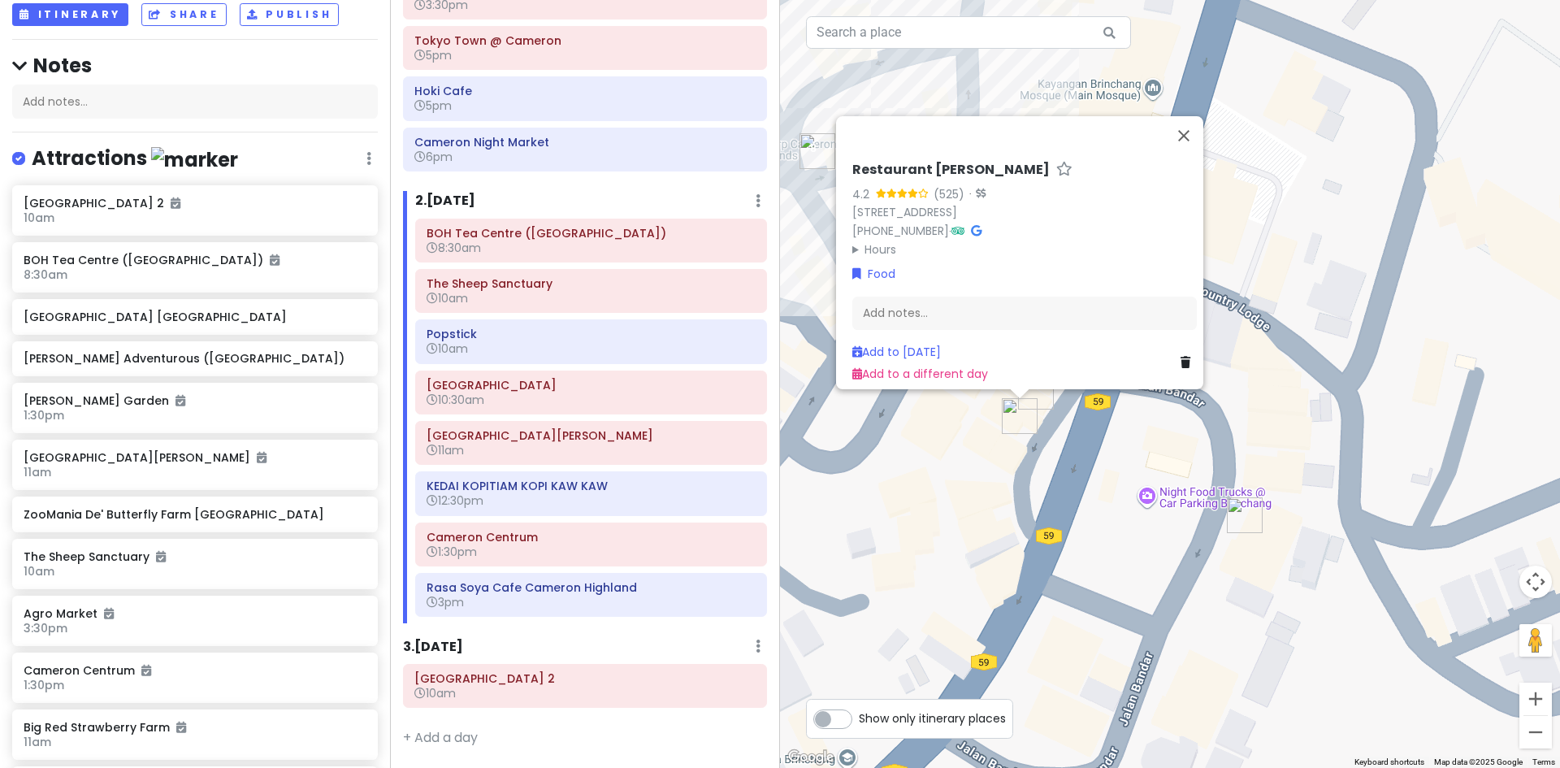
click at [1241, 522] on img "OK Tuck Restaurant Brinchang Cameron Highlands" at bounding box center [1244, 515] width 49 height 49
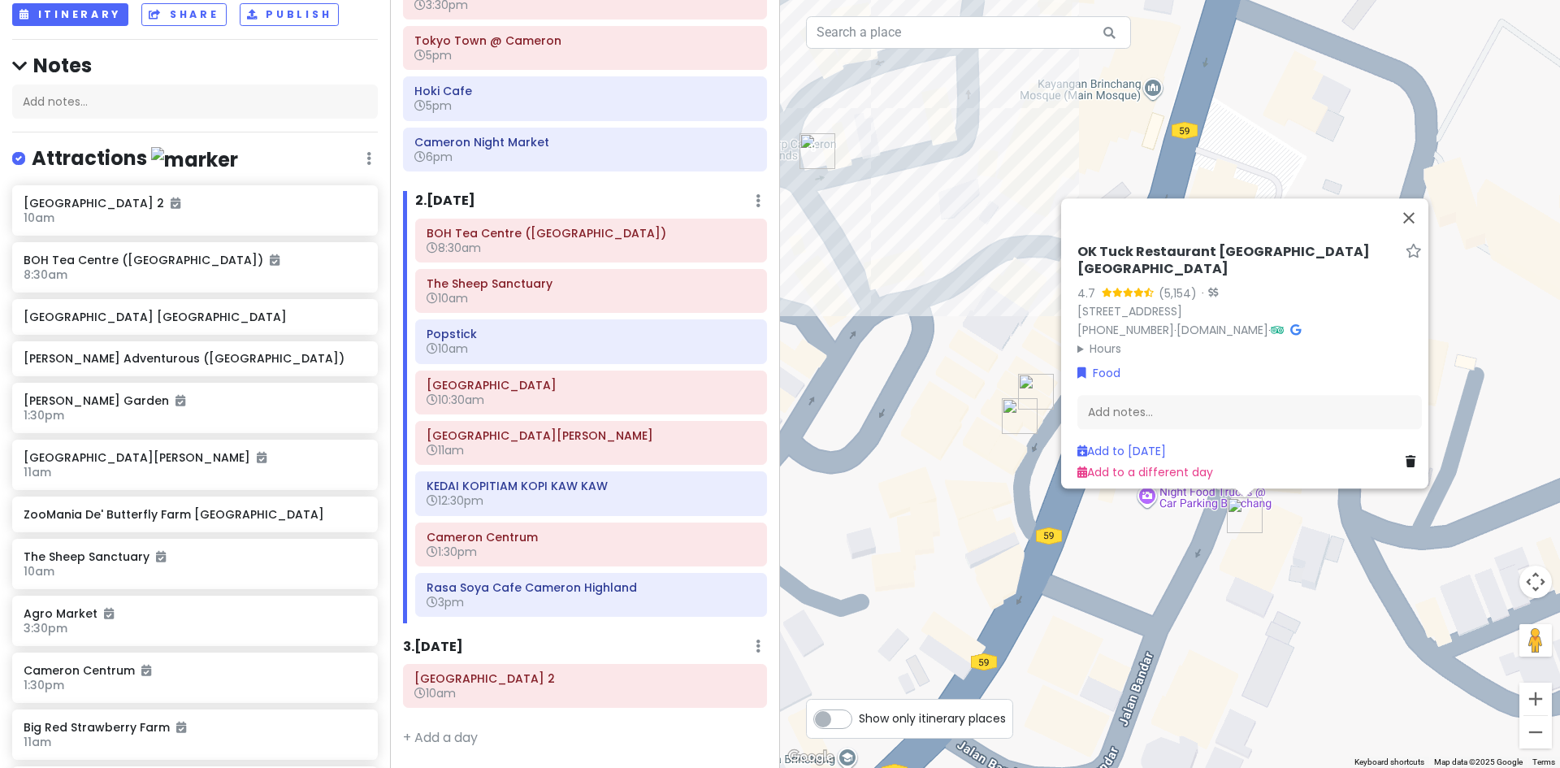
click at [1031, 390] on img "Antique Cafe Cameron" at bounding box center [1035, 391] width 49 height 49
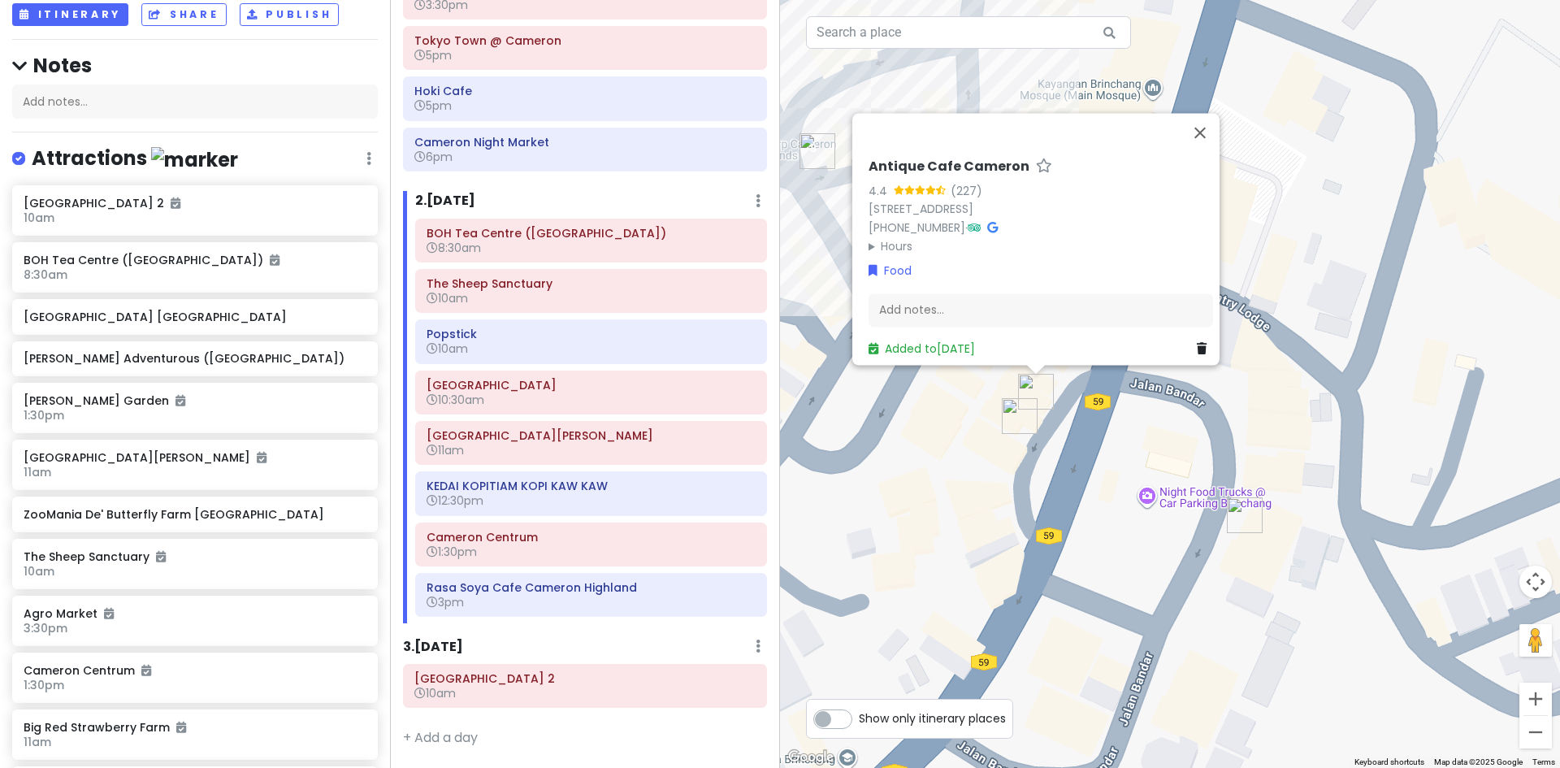
click at [1234, 524] on img "OK Tuck Restaurant Brinchang Cameron Highlands" at bounding box center [1244, 515] width 49 height 49
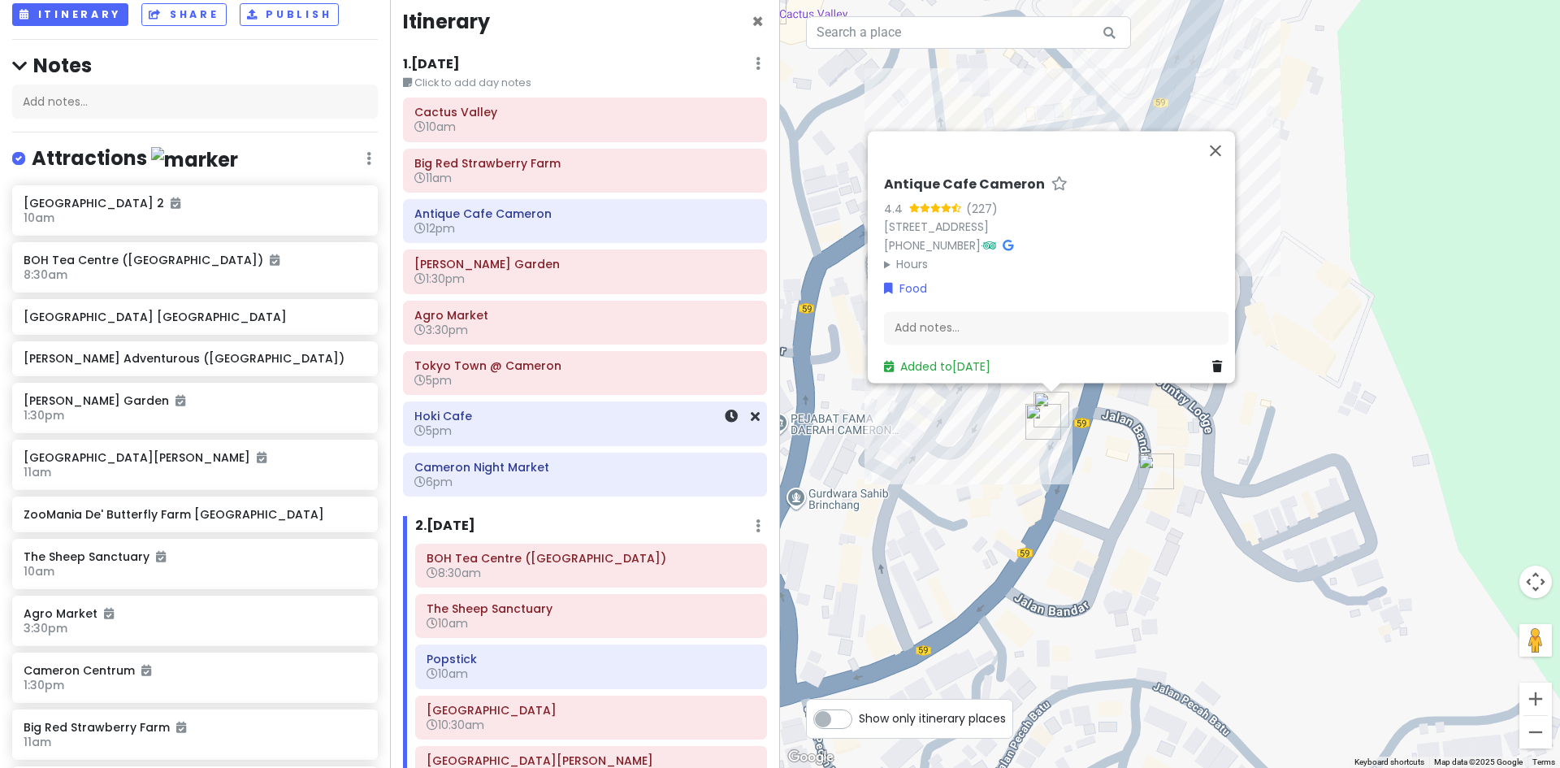
scroll to position [0, 0]
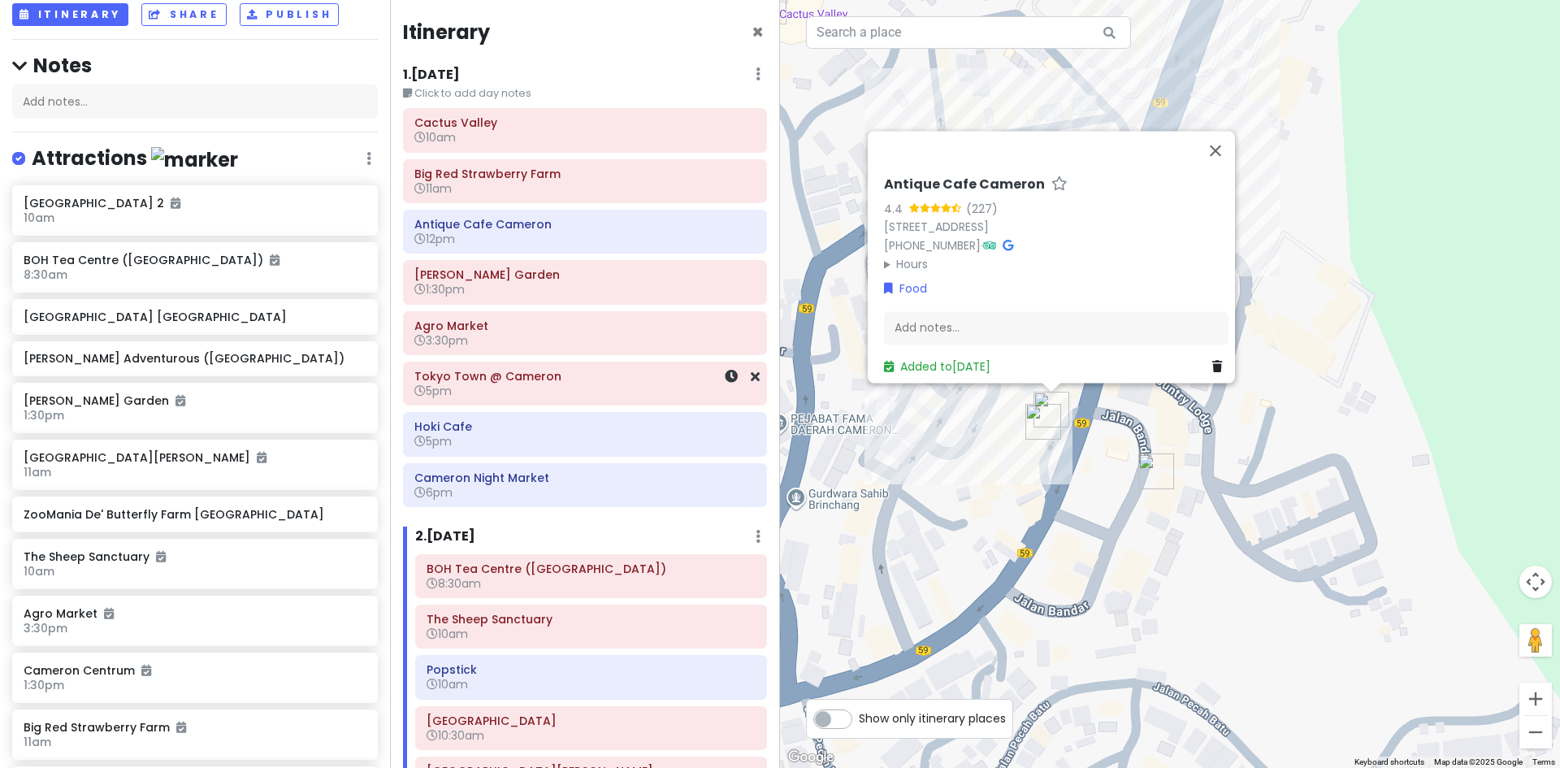
click at [591, 400] on div "[GEOGRAPHIC_DATA] @ Cameron 5pm" at bounding box center [584, 383] width 341 height 37
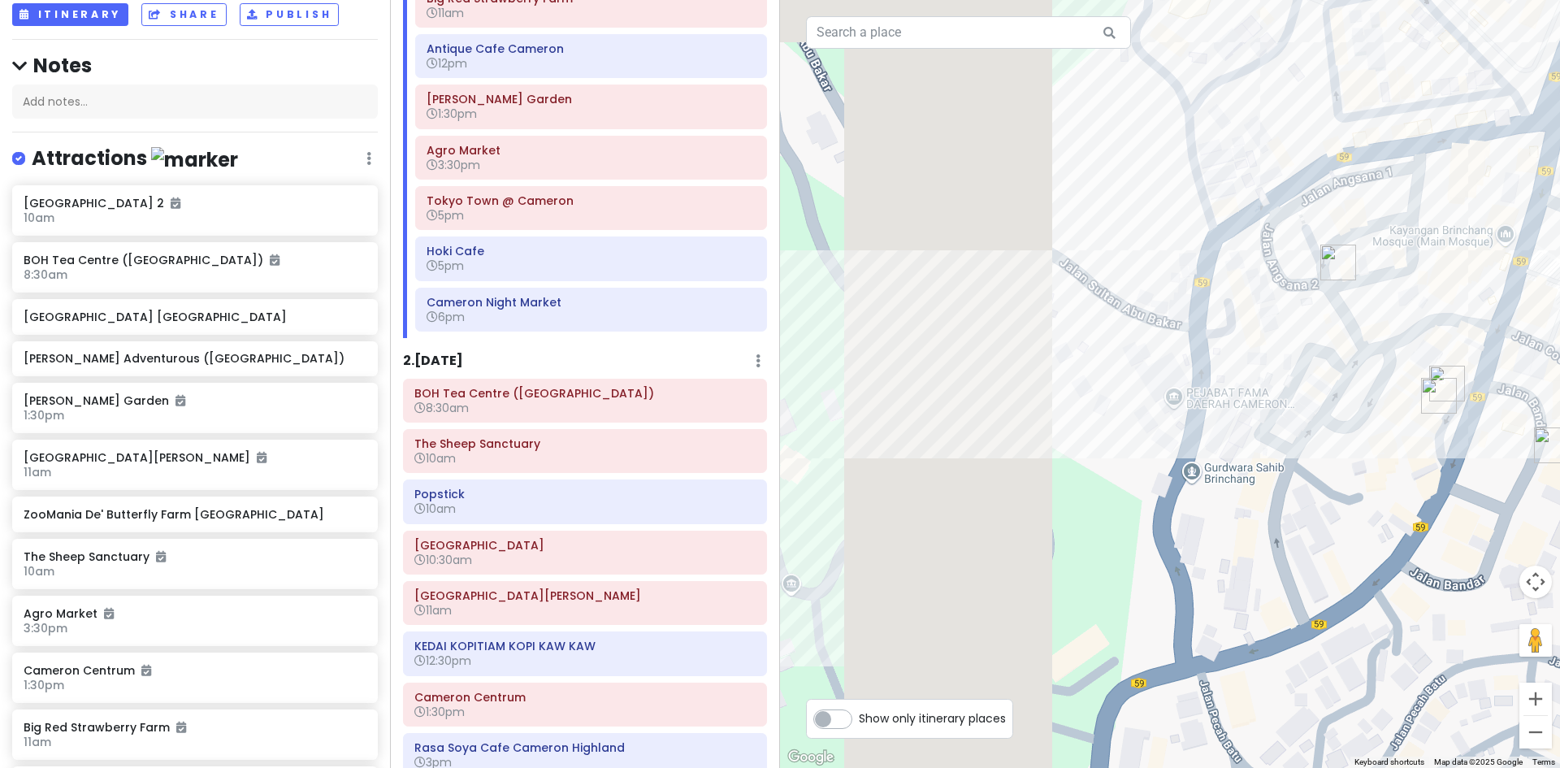
scroll to position [244, 0]
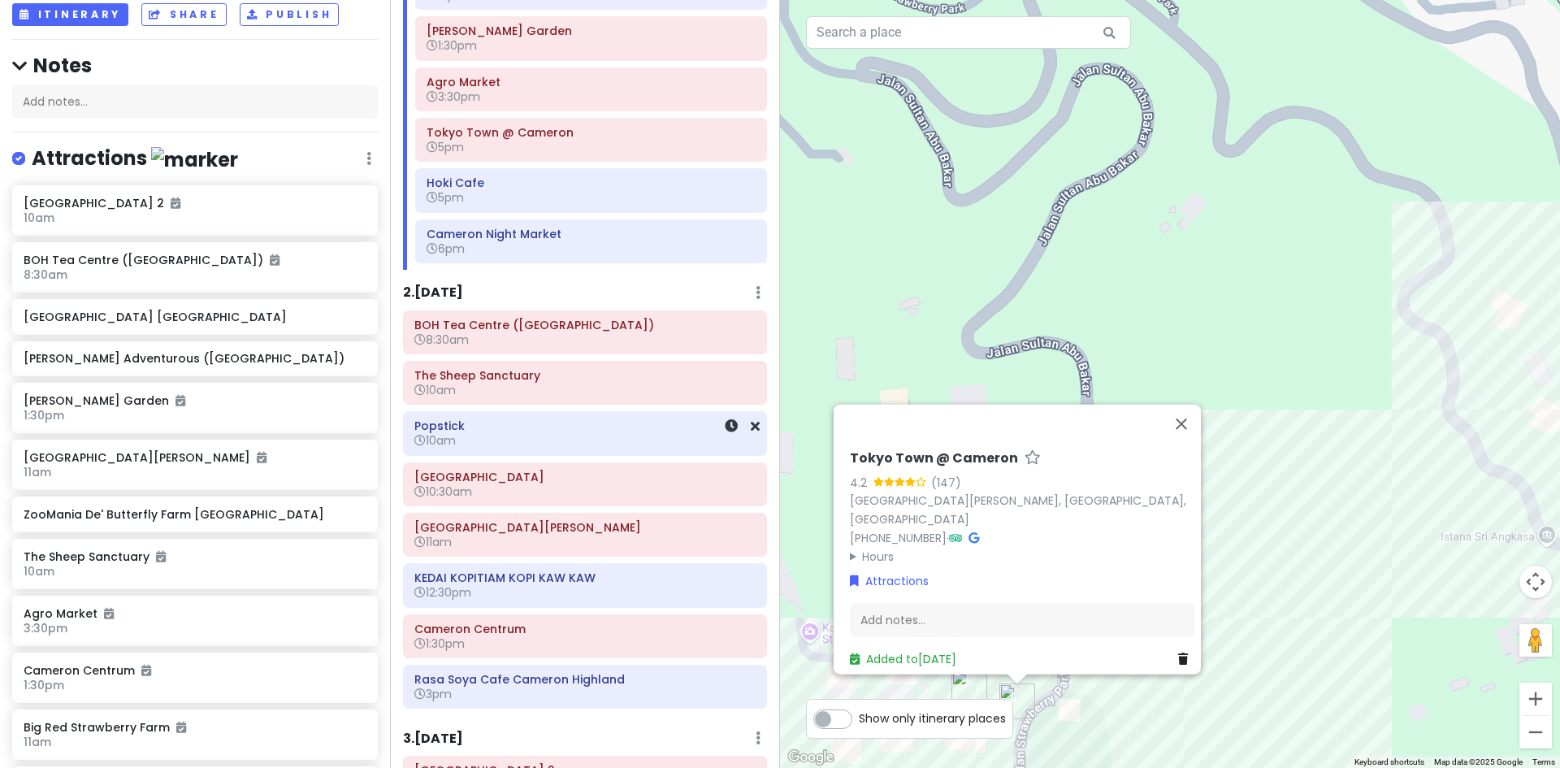
click at [621, 447] on h6 "10am" at bounding box center [584, 440] width 341 height 15
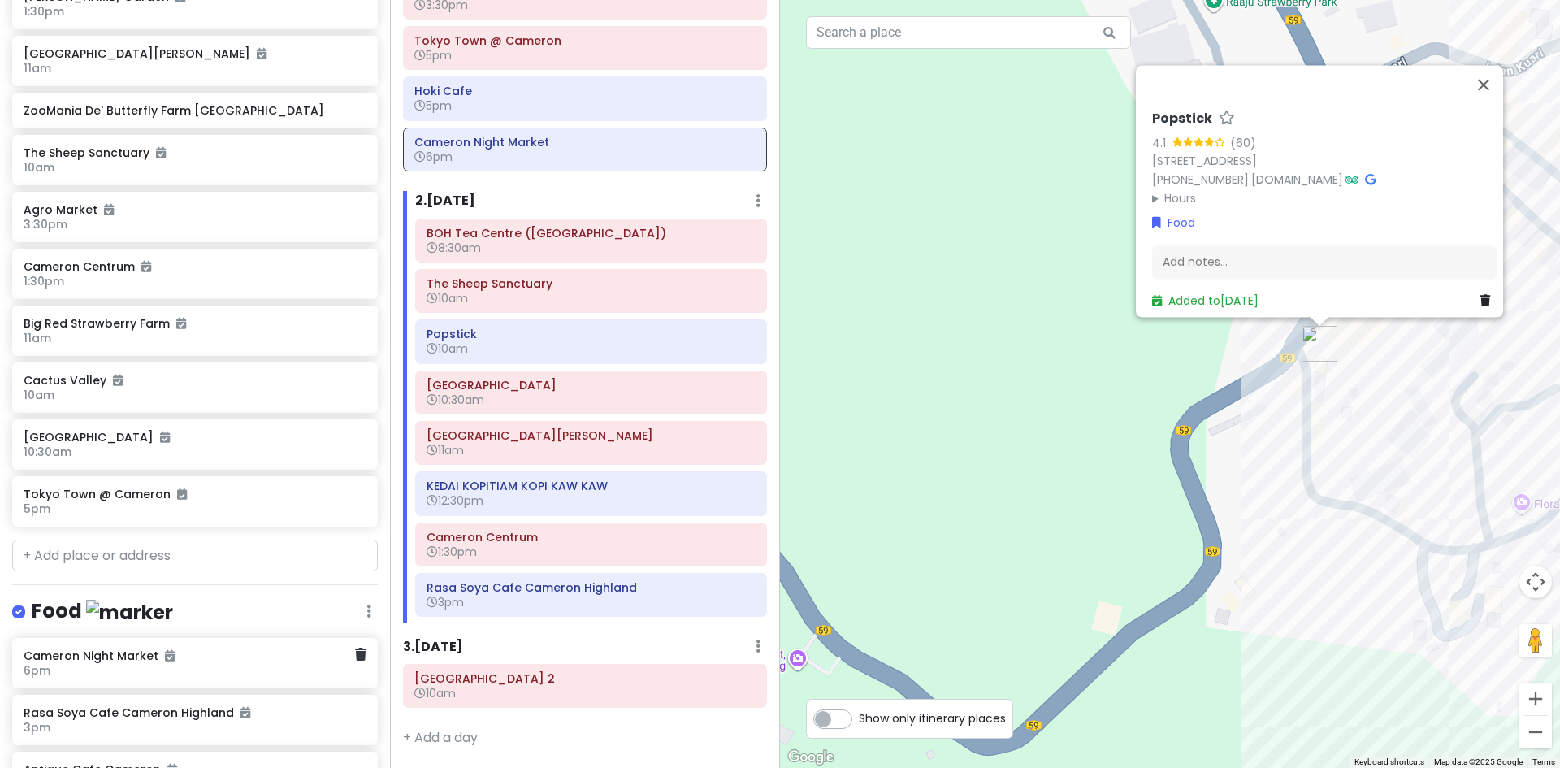
scroll to position [620, 0]
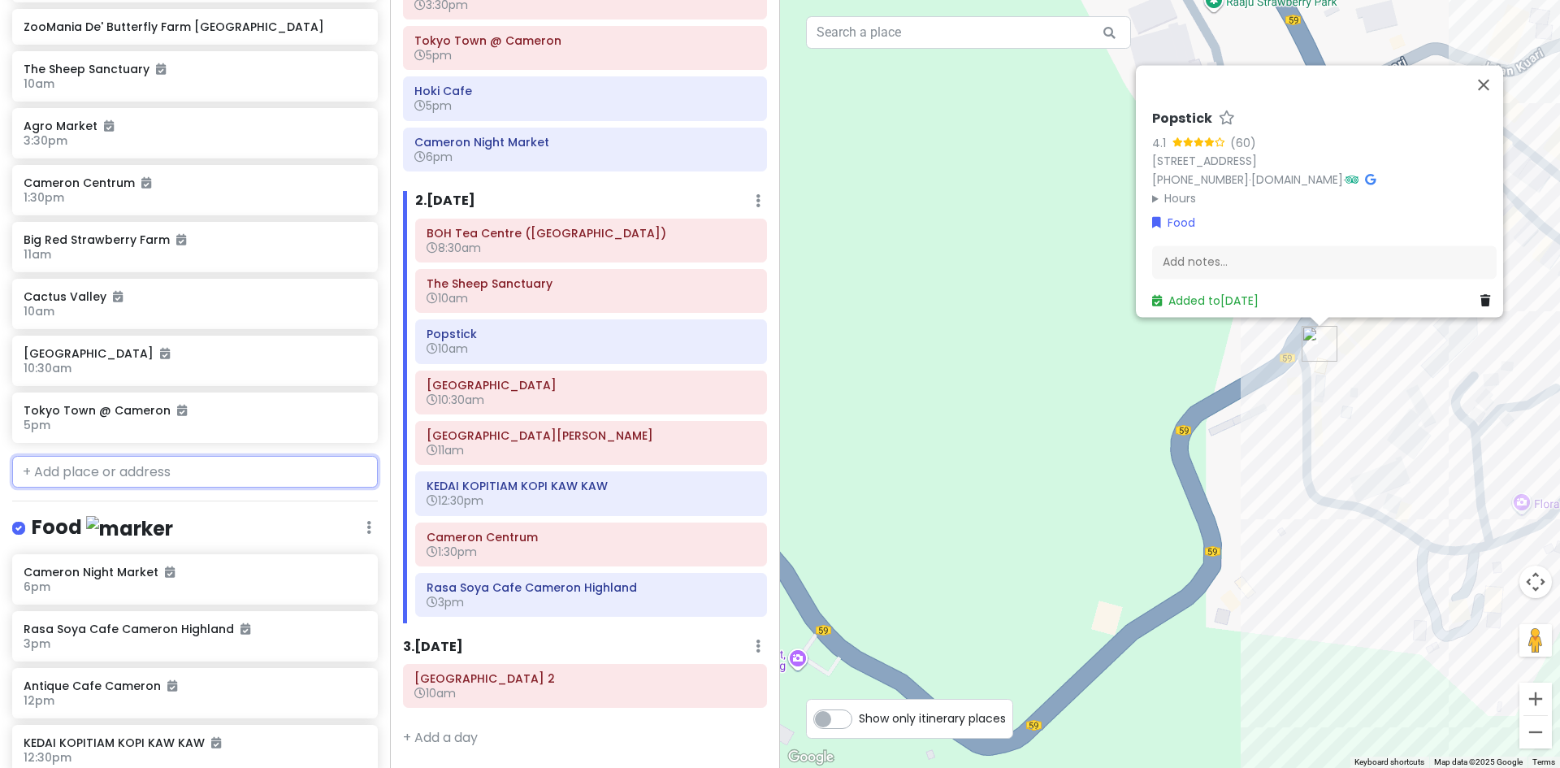
click at [209, 480] on input "text" at bounding box center [195, 472] width 366 height 32
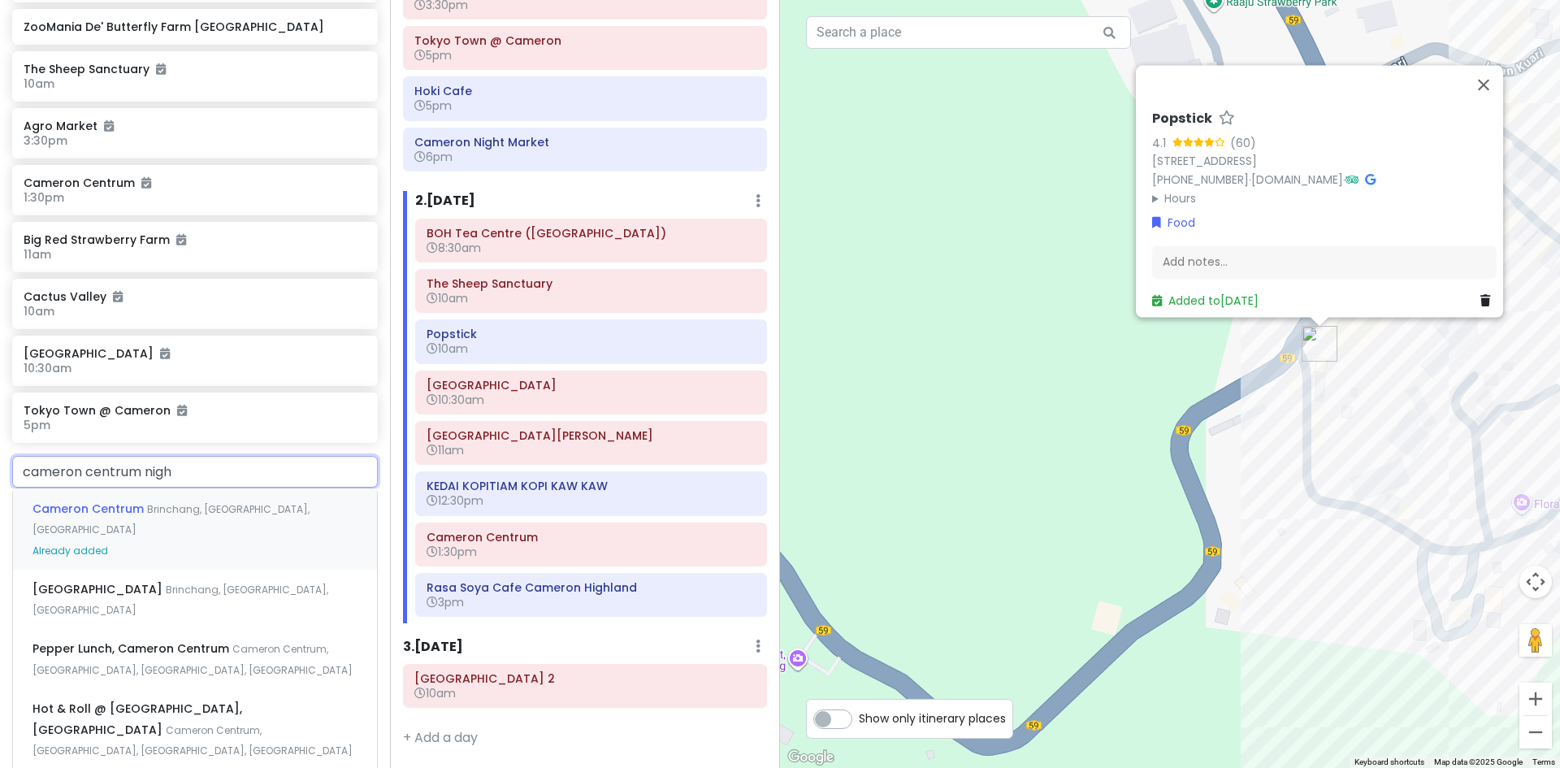
type input "cameron centrum night"
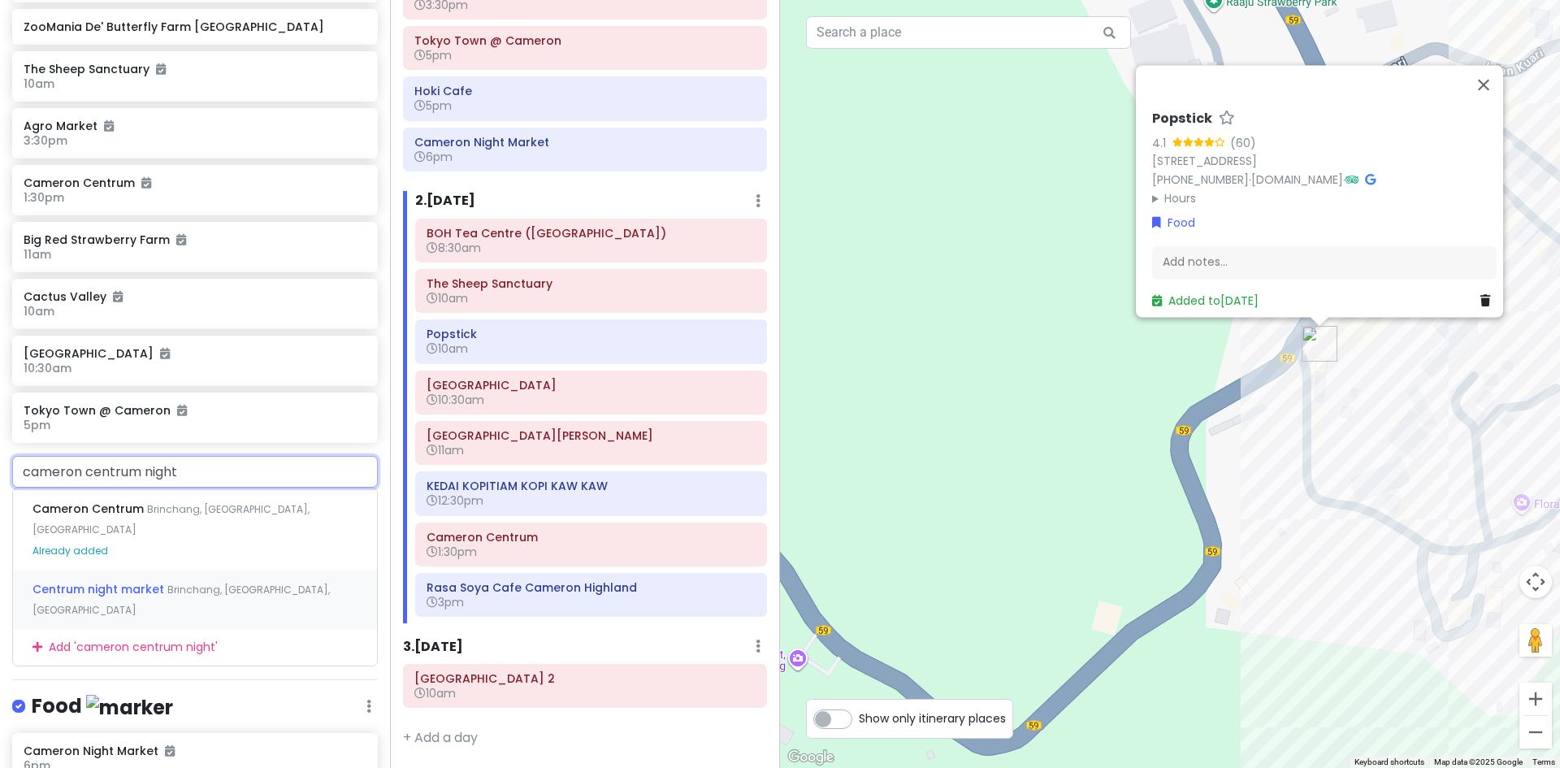
drag, startPoint x: 214, startPoint y: 573, endPoint x: 232, endPoint y: 554, distance: 25.9
click at [232, 569] on div "Centrum night market [GEOGRAPHIC_DATA], [GEOGRAPHIC_DATA], [GEOGRAPHIC_DATA]" at bounding box center [195, 599] width 364 height 60
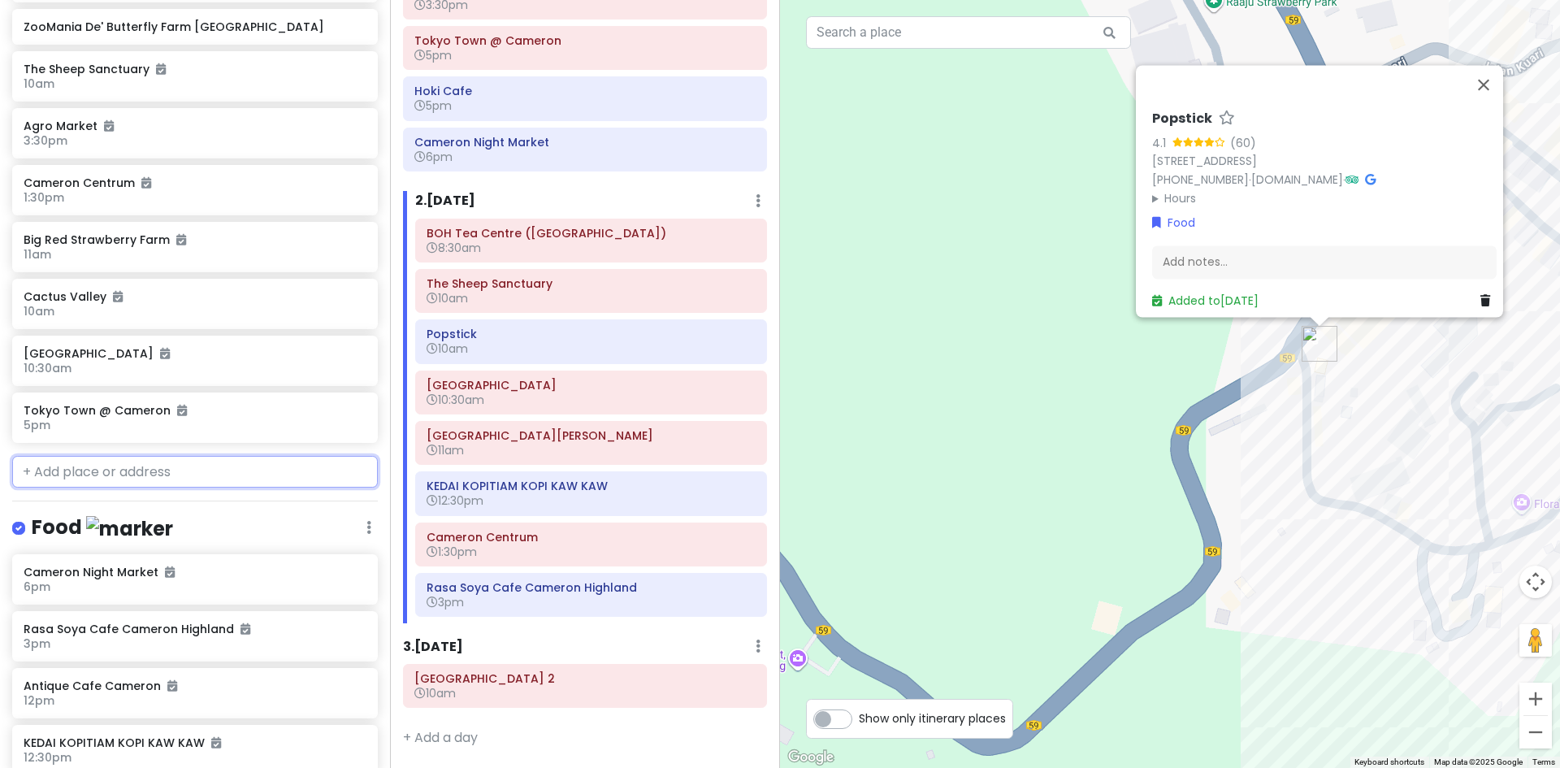
scroll to position [662, 0]
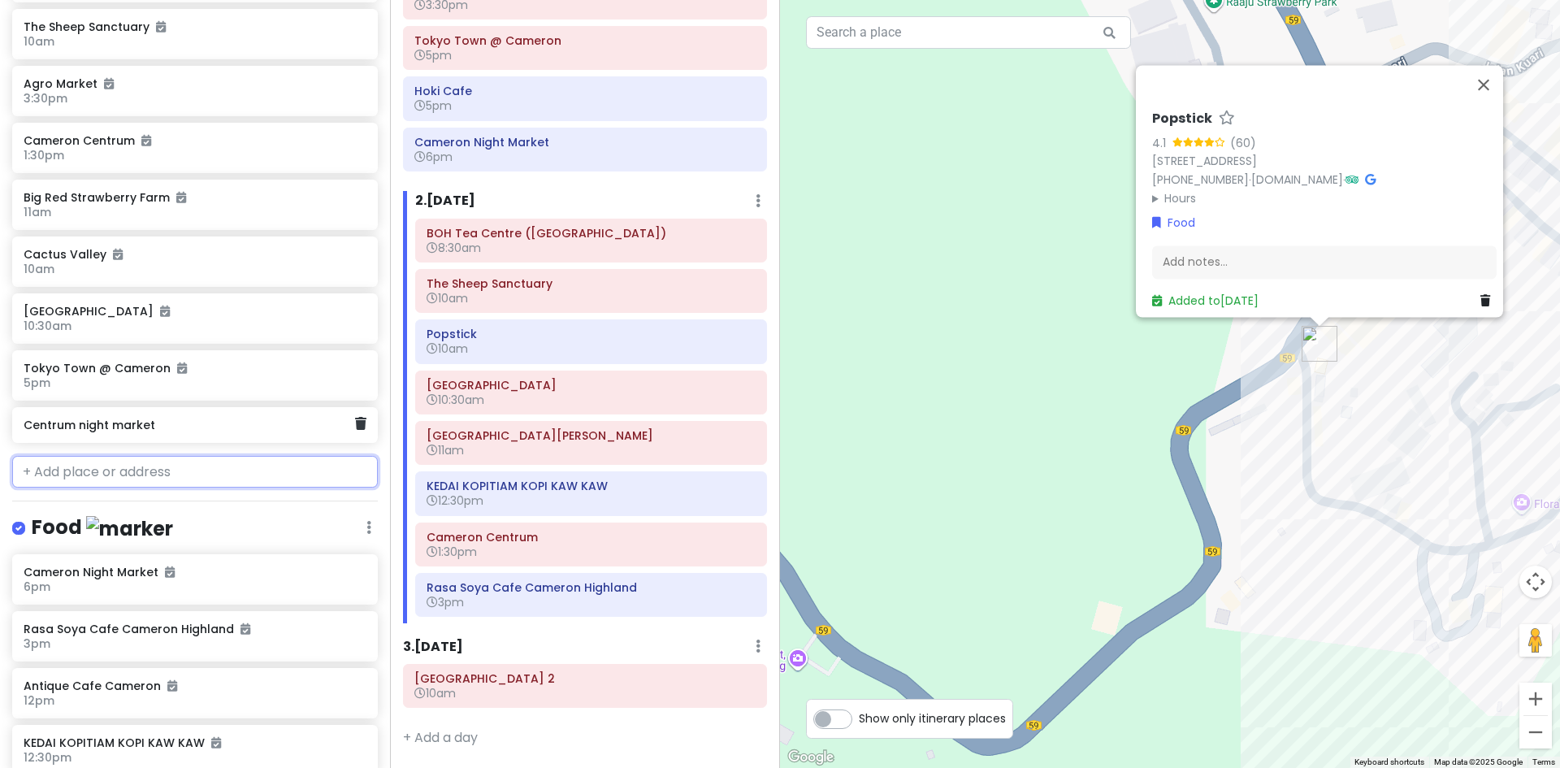
click at [230, 430] on h6 "Centrum night market" at bounding box center [189, 425] width 331 height 15
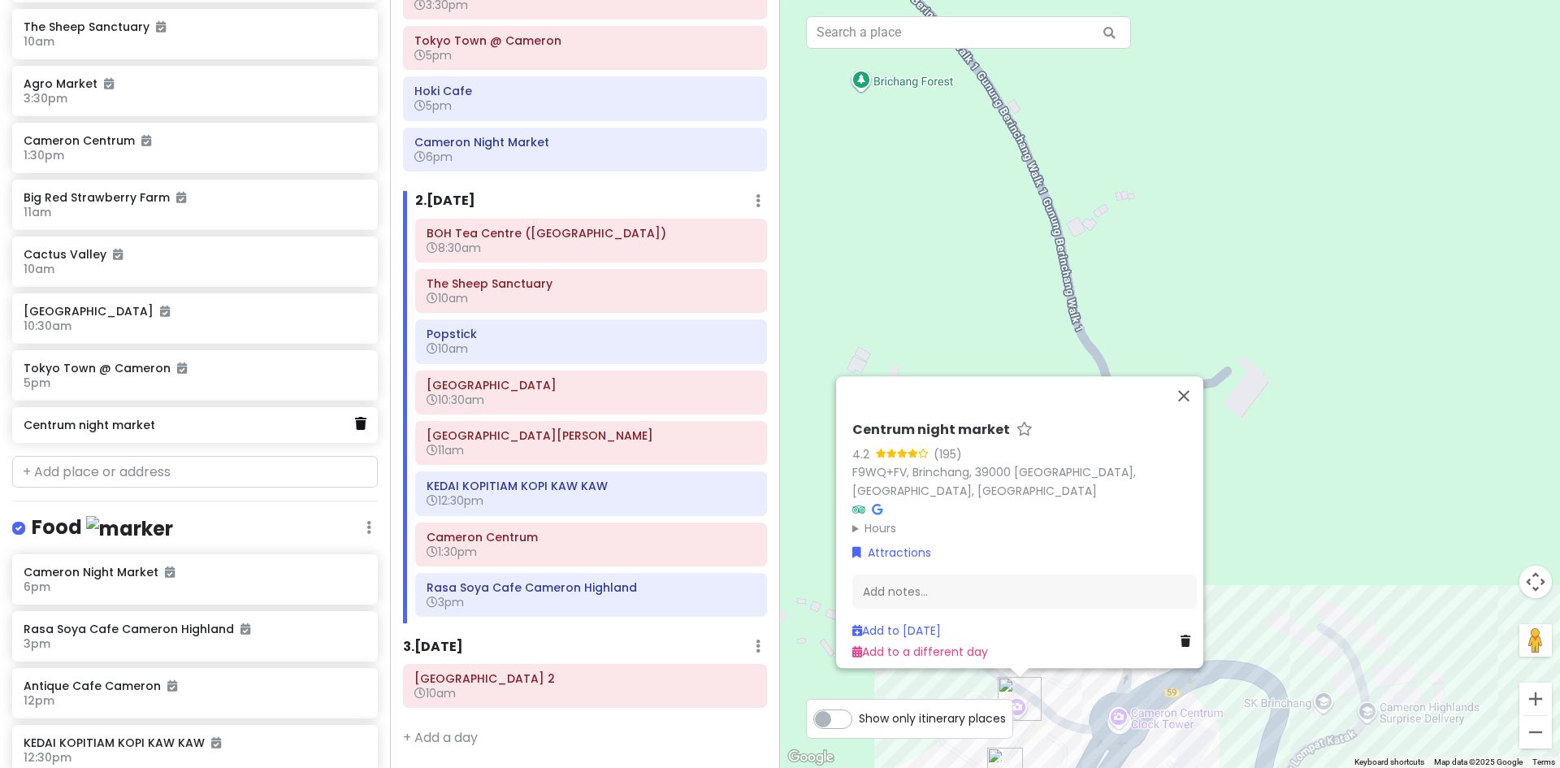
click at [355, 425] on icon at bounding box center [360, 423] width 11 height 13
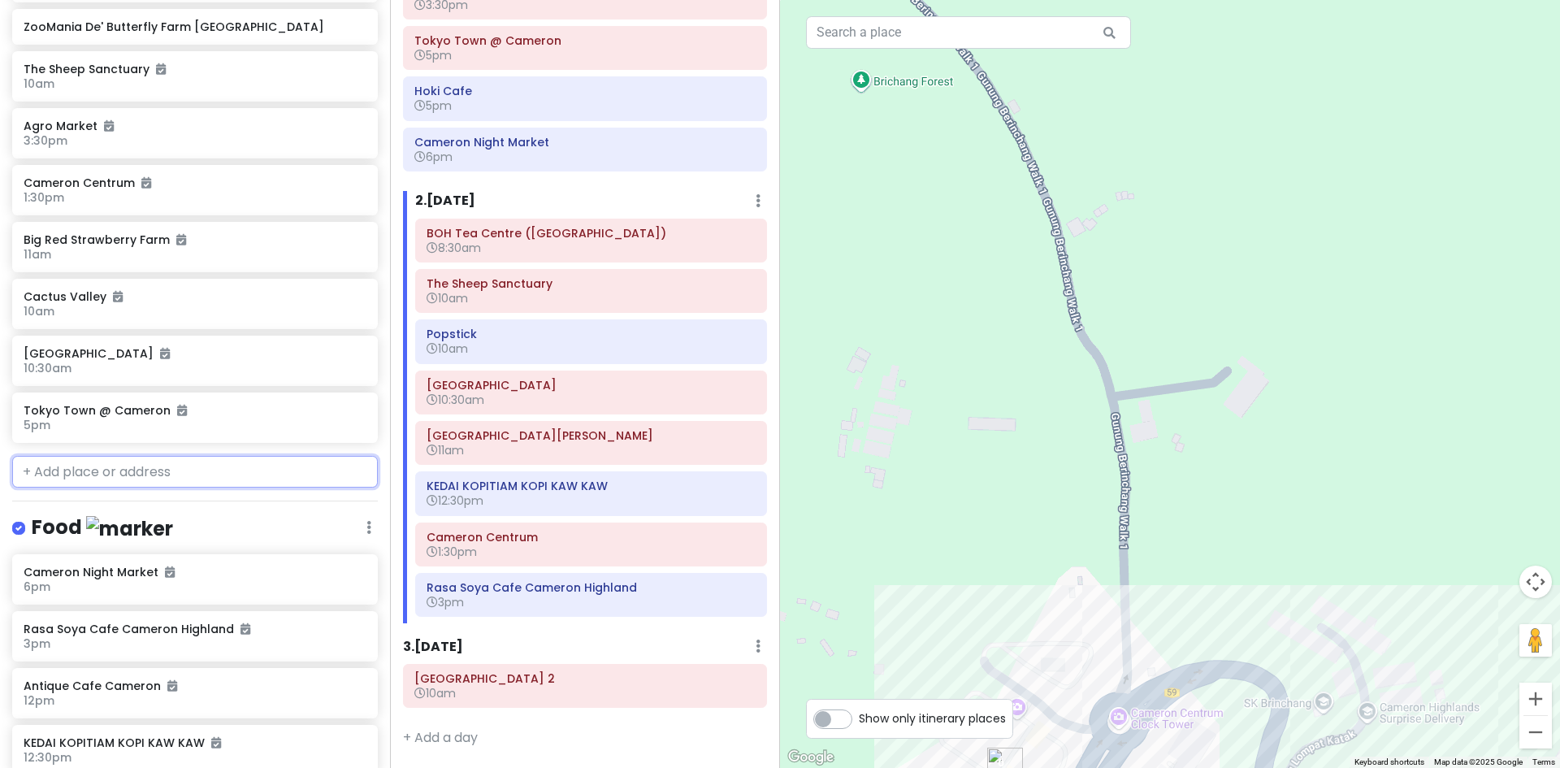
click at [183, 465] on input "text" at bounding box center [195, 472] width 366 height 32
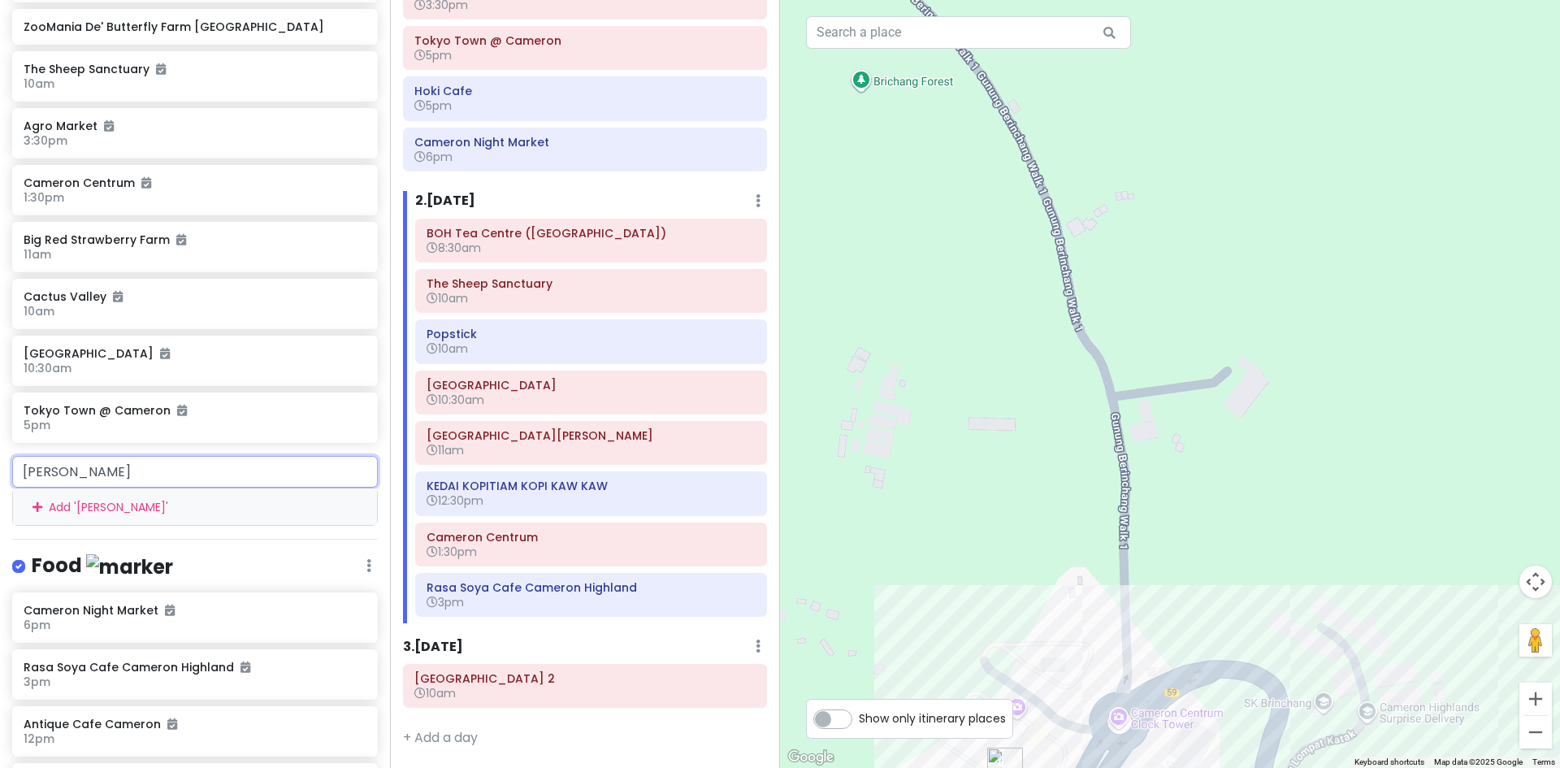
type input "cameron centru"
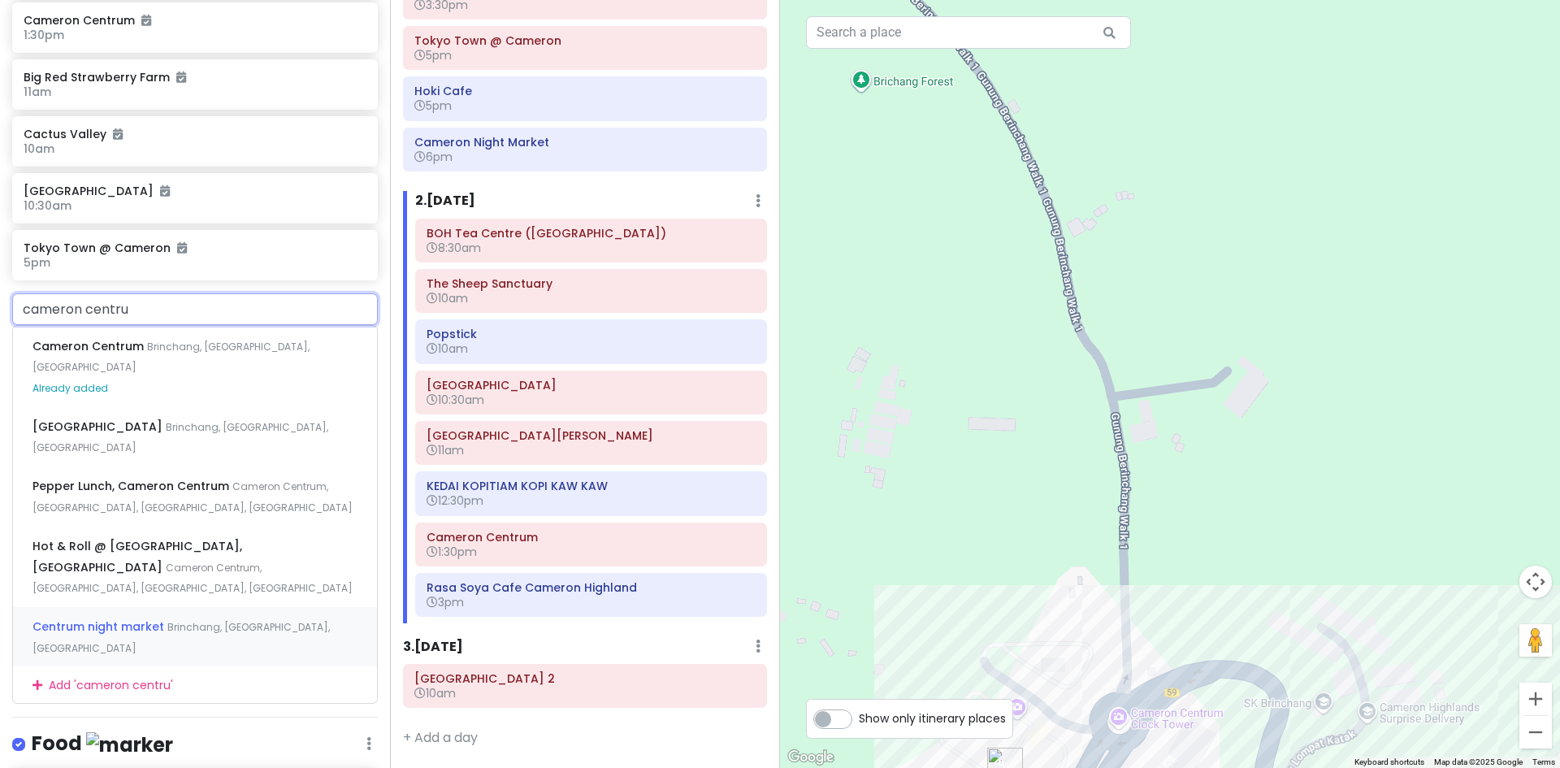
click at [241, 620] on span "Brinchang, [GEOGRAPHIC_DATA], [GEOGRAPHIC_DATA]" at bounding box center [180, 637] width 297 height 35
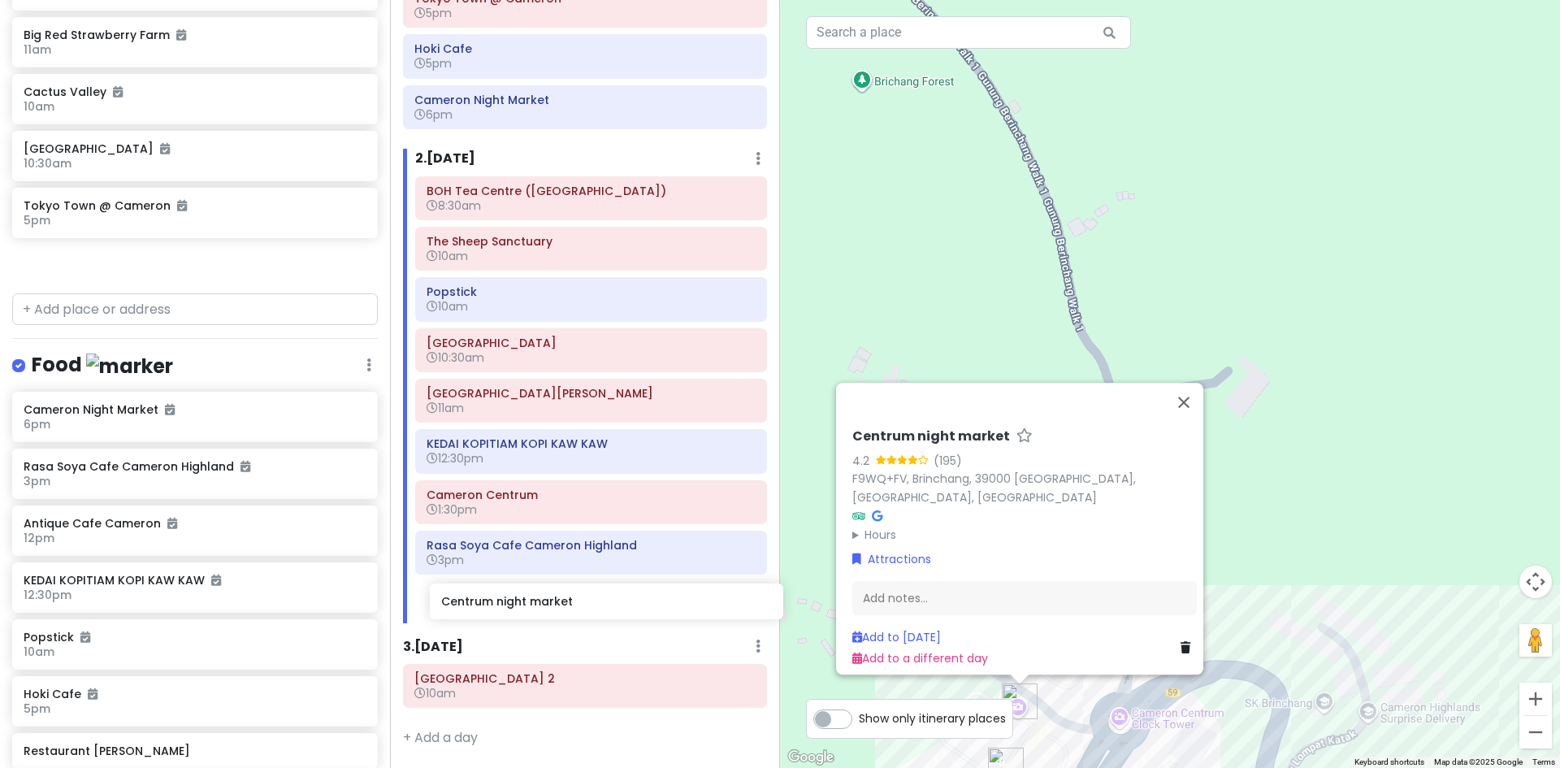
drag, startPoint x: 258, startPoint y: 262, endPoint x: 643, endPoint y: 605, distance: 515.5
click at [676, 601] on div "Cameron Highlands Trip Private Change Dates Make a Copy Delete Trip Go Pro ⚡️ G…" at bounding box center [780, 384] width 1560 height 768
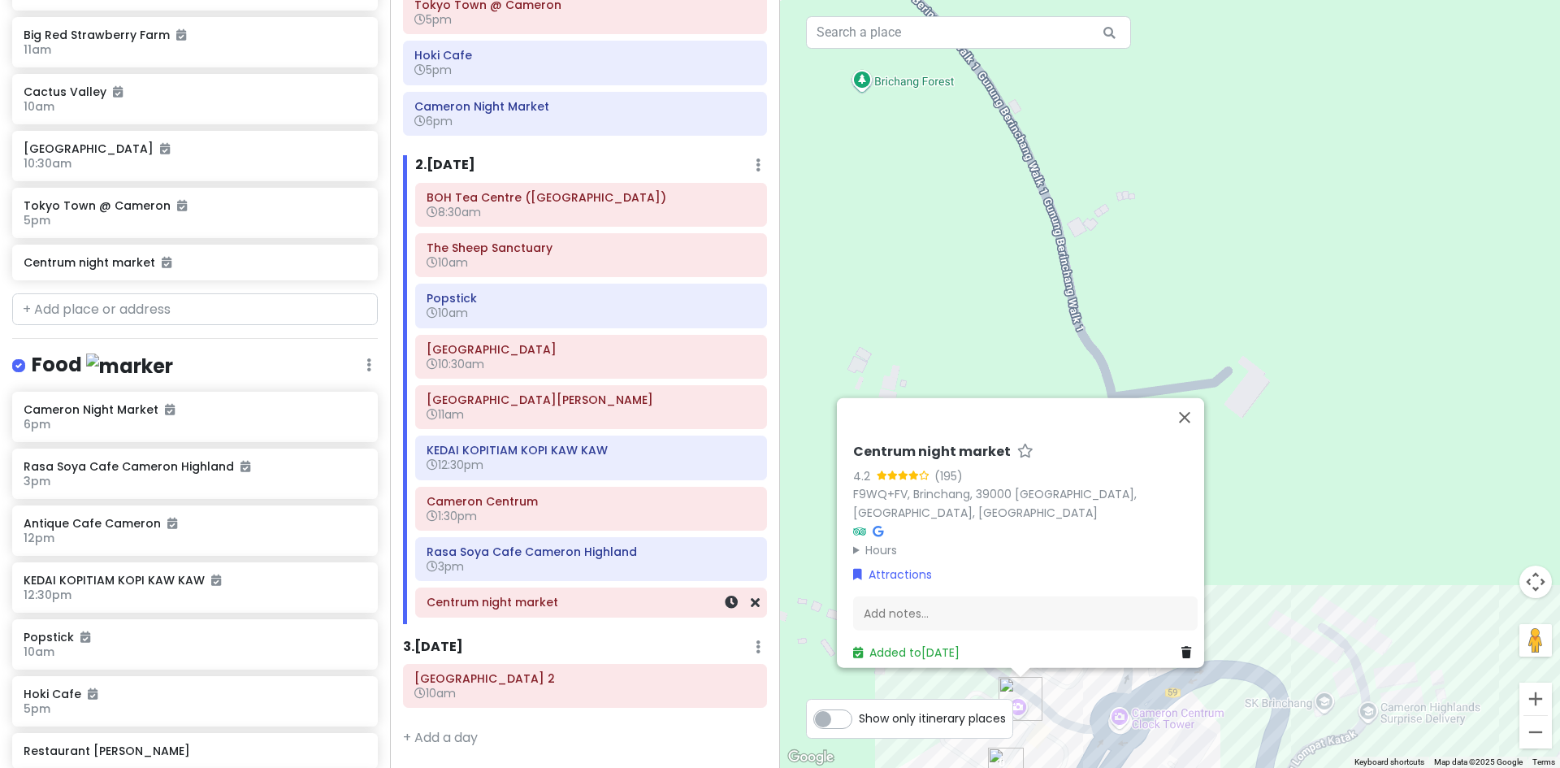
scroll to position [782, 0]
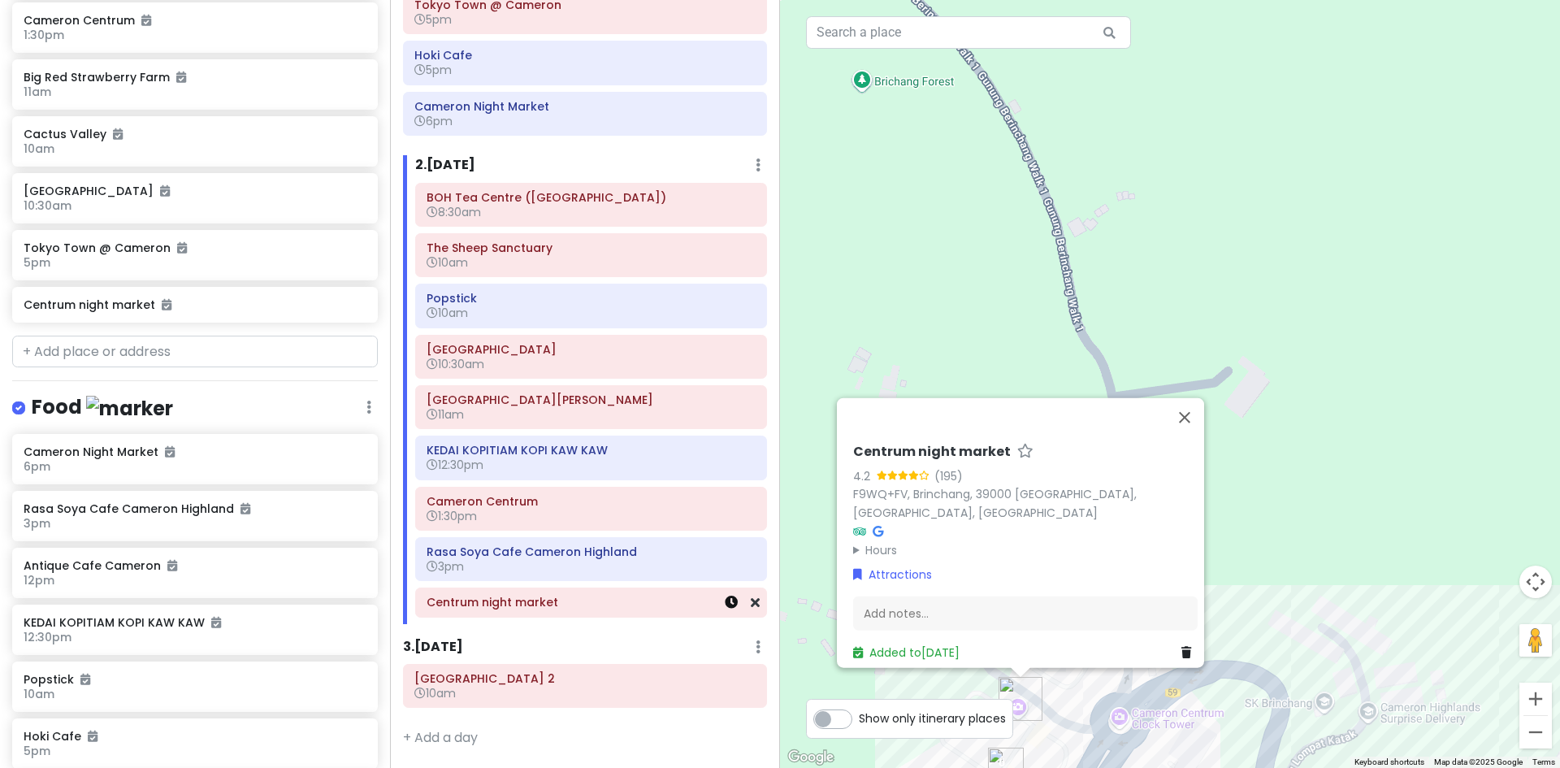
click at [725, 603] on icon at bounding box center [731, 601] width 13 height 13
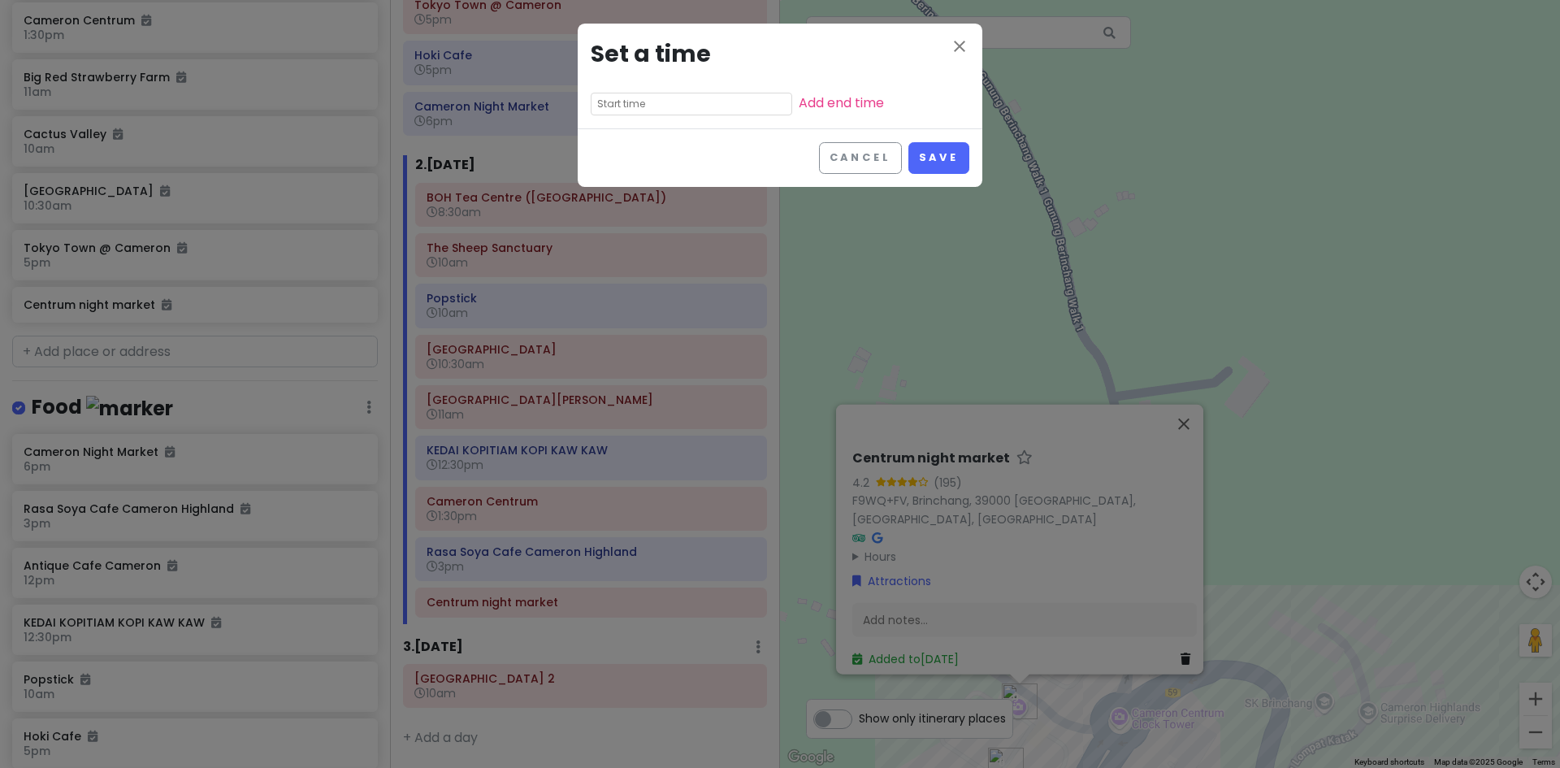
click at [669, 102] on input "text" at bounding box center [691, 104] width 201 height 23
click at [609, 183] on li "06" at bounding box center [613, 185] width 45 height 19
type input "6:20 pm"
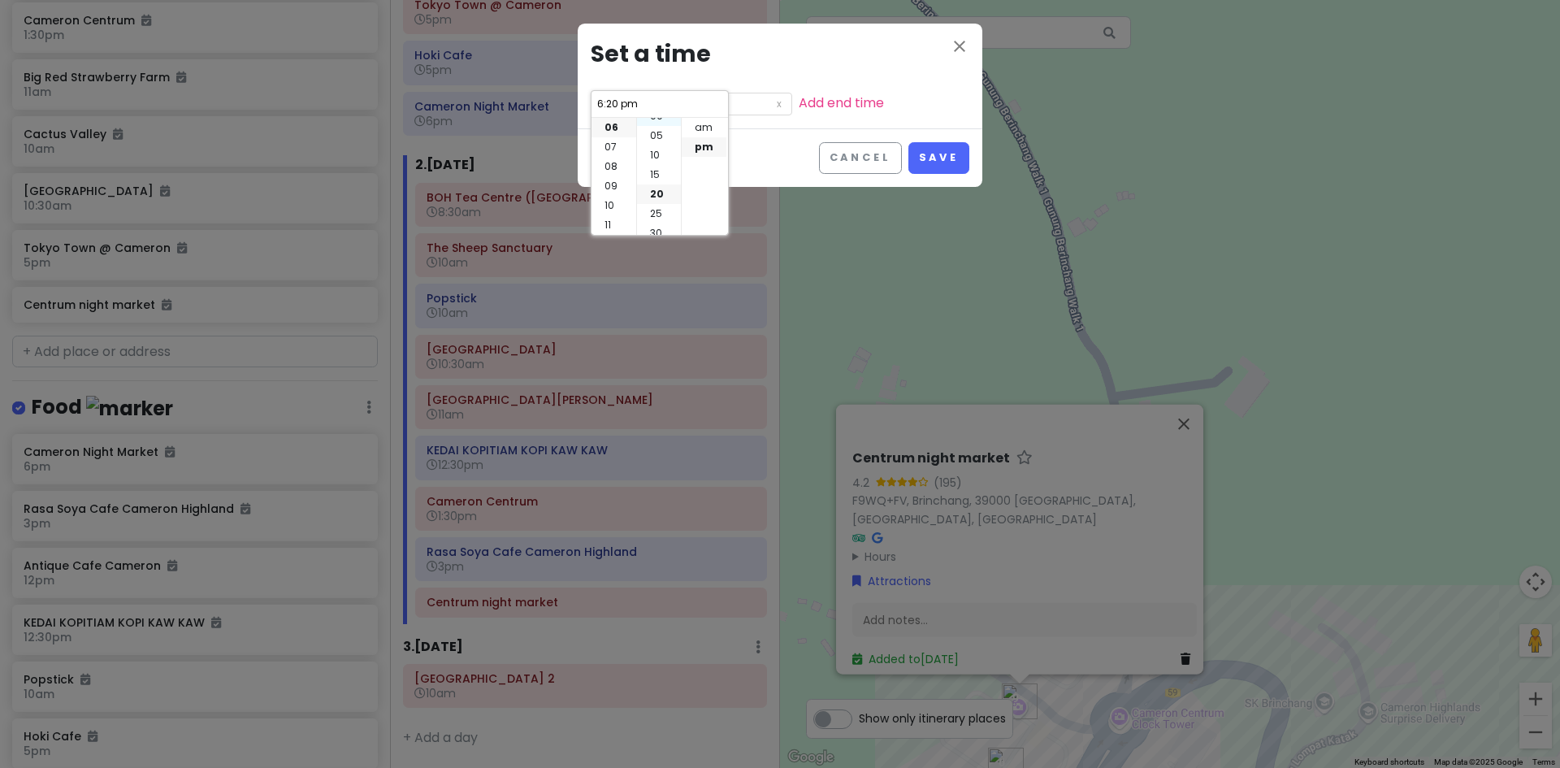
scroll to position [0, 0]
drag, startPoint x: 656, startPoint y: 126, endPoint x: 682, endPoint y: 126, distance: 26.0
click at [656, 126] on li "00" at bounding box center [659, 127] width 44 height 19
type input "6:00 pm"
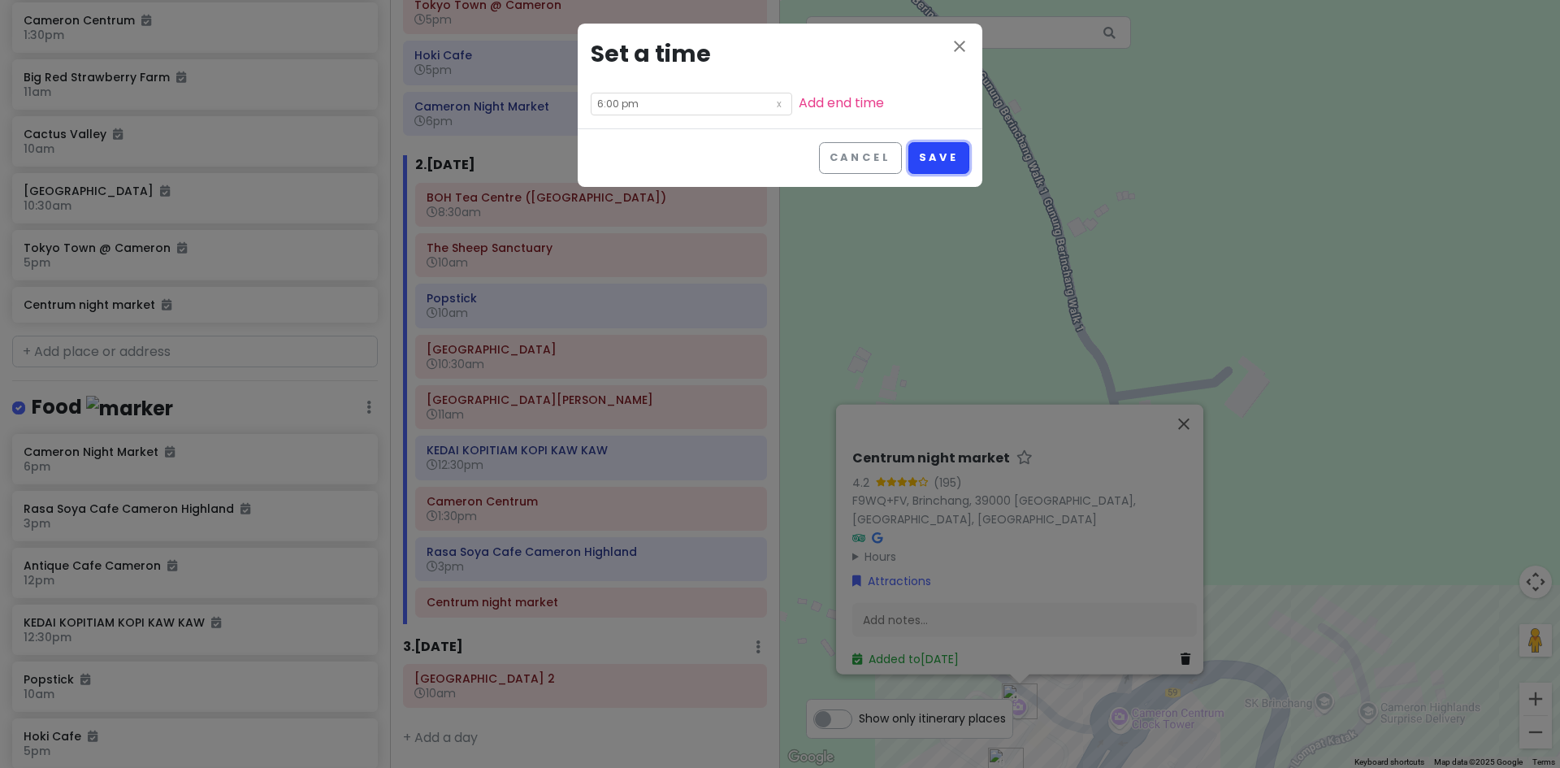
click at [963, 160] on button "Save" at bounding box center [938, 158] width 61 height 32
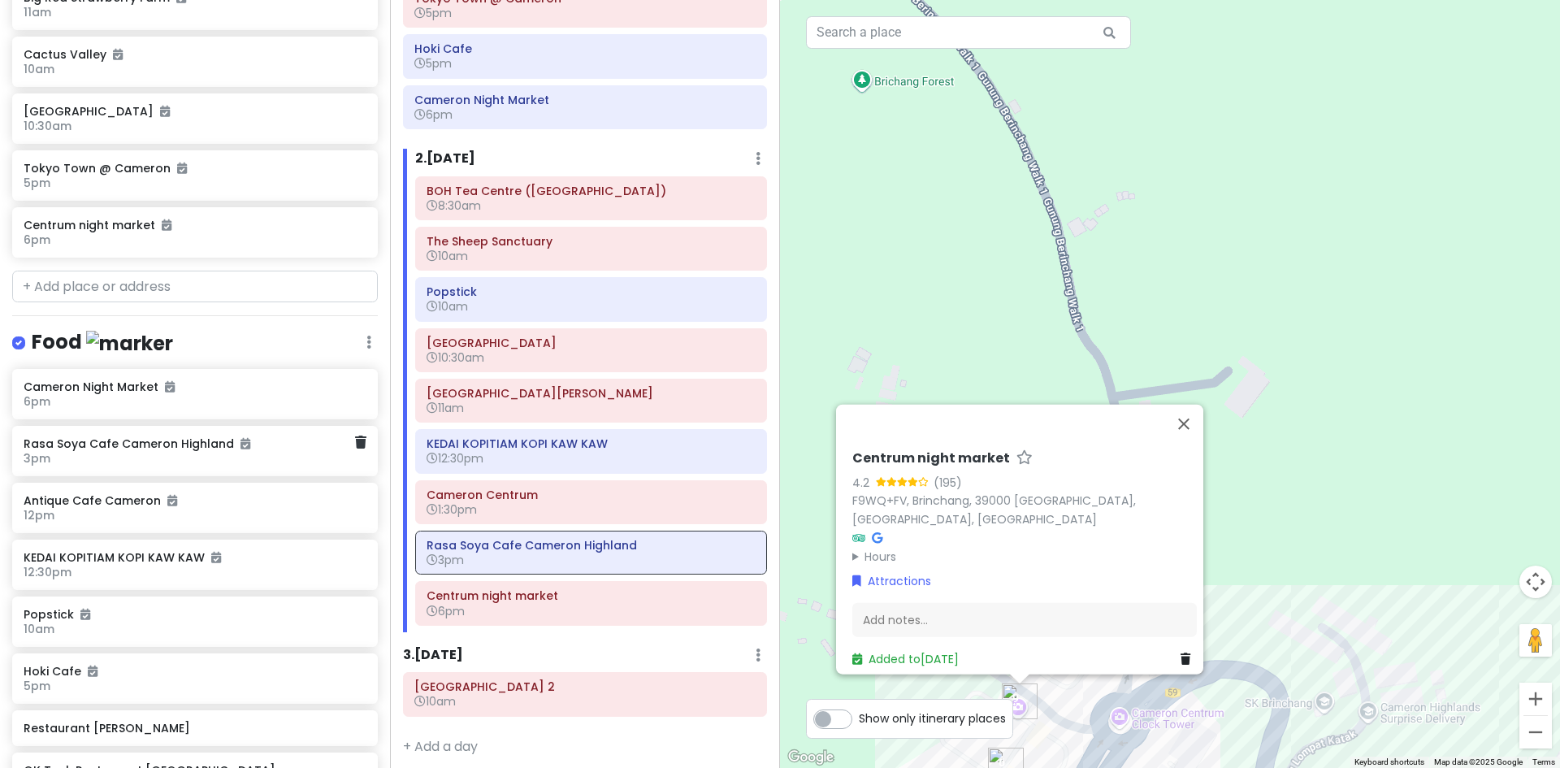
scroll to position [1041, 0]
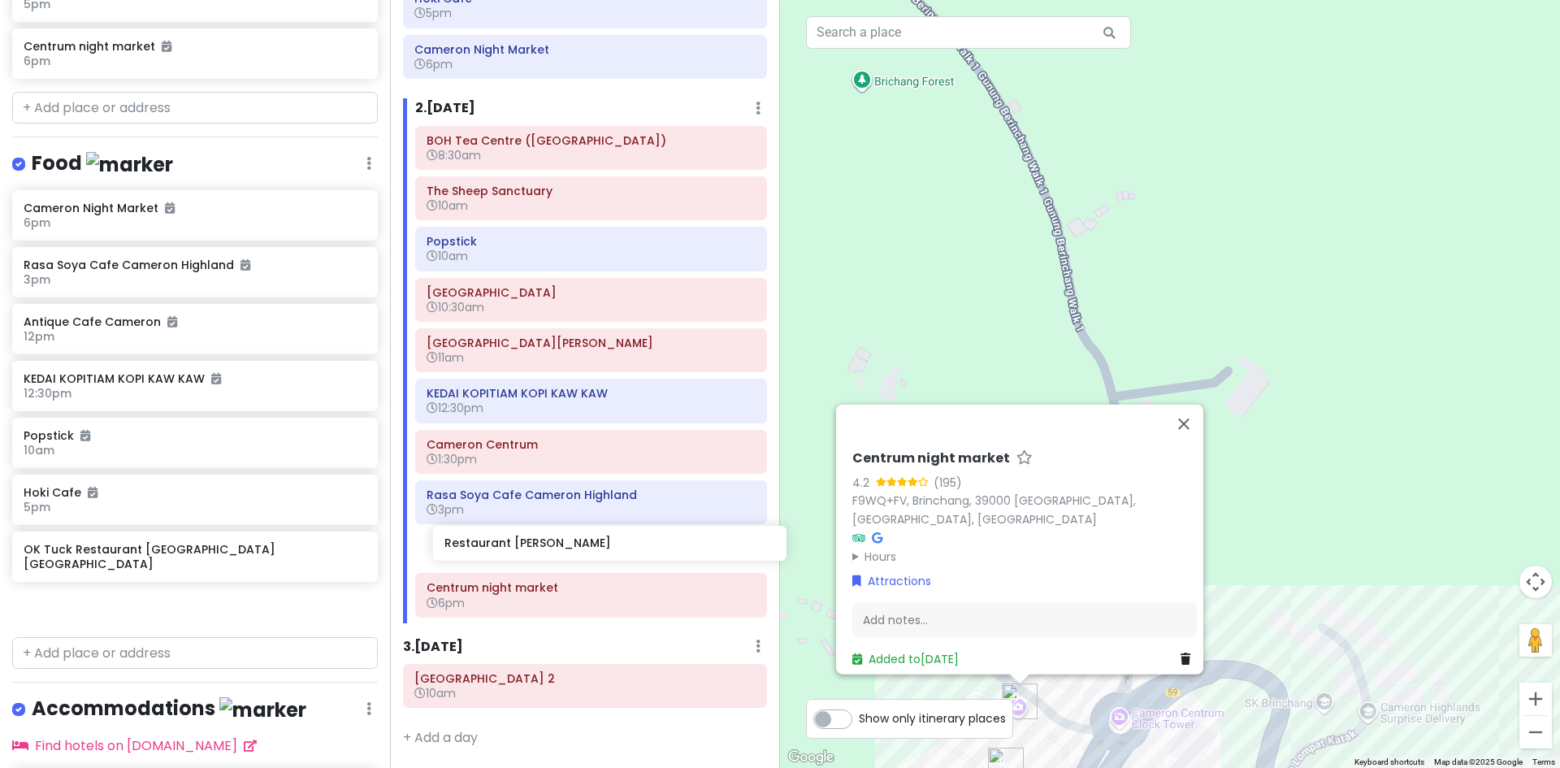
drag, startPoint x: 184, startPoint y: 548, endPoint x: 604, endPoint y: 545, distance: 420.8
click at [604, 545] on div "Cameron Highlands Trip Private Change Dates Make a Copy Delete Trip Go Pro ⚡️ G…" at bounding box center [780, 384] width 1560 height 768
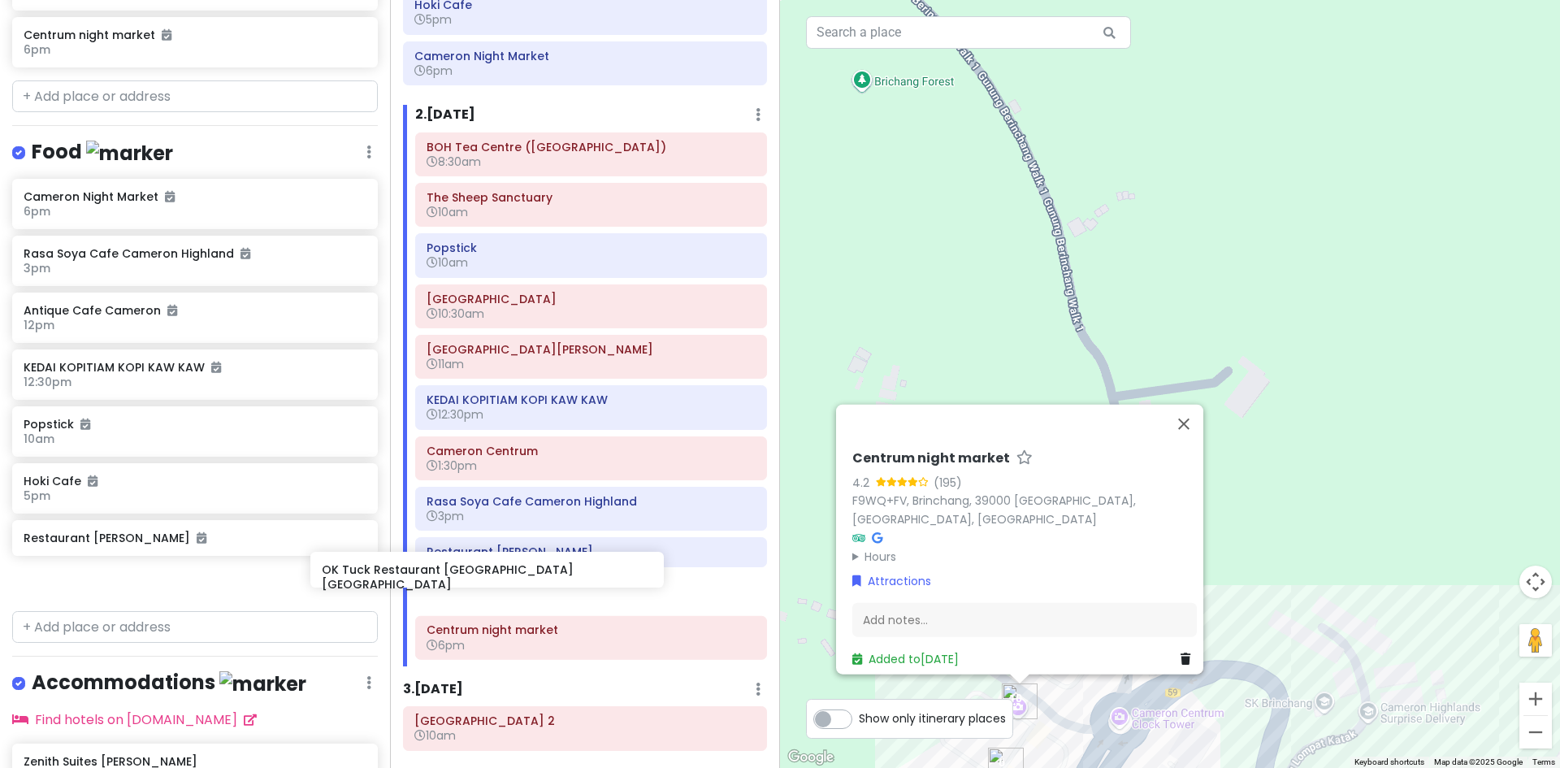
scroll to position [1054, 0]
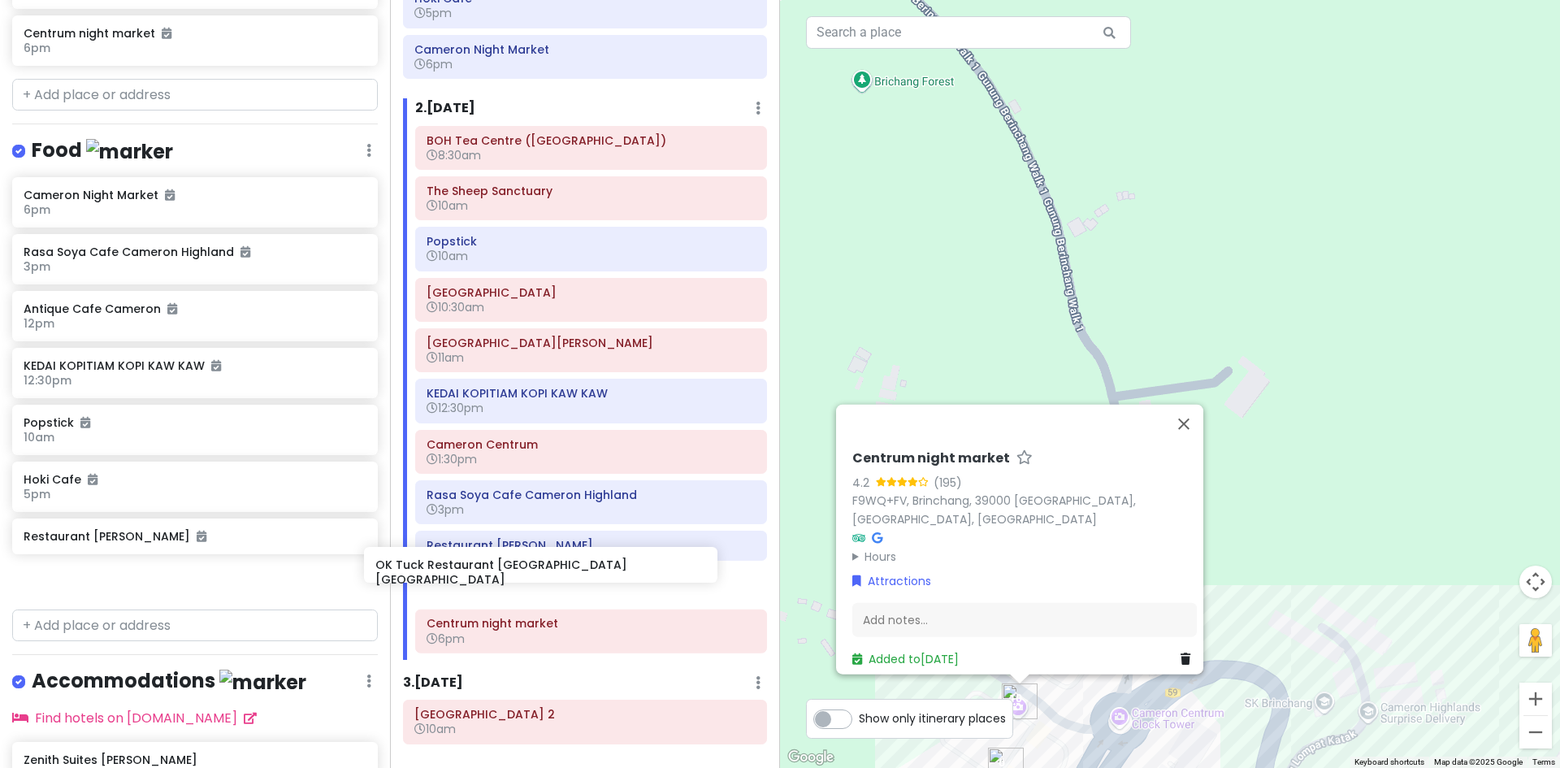
drag, startPoint x: 227, startPoint y: 587, endPoint x: 608, endPoint y: 578, distance: 381.9
click at [608, 578] on div "Cameron Highlands Trip Private Change Dates Make a Copy Delete Trip Go Pro ⚡️ G…" at bounding box center [780, 384] width 1560 height 768
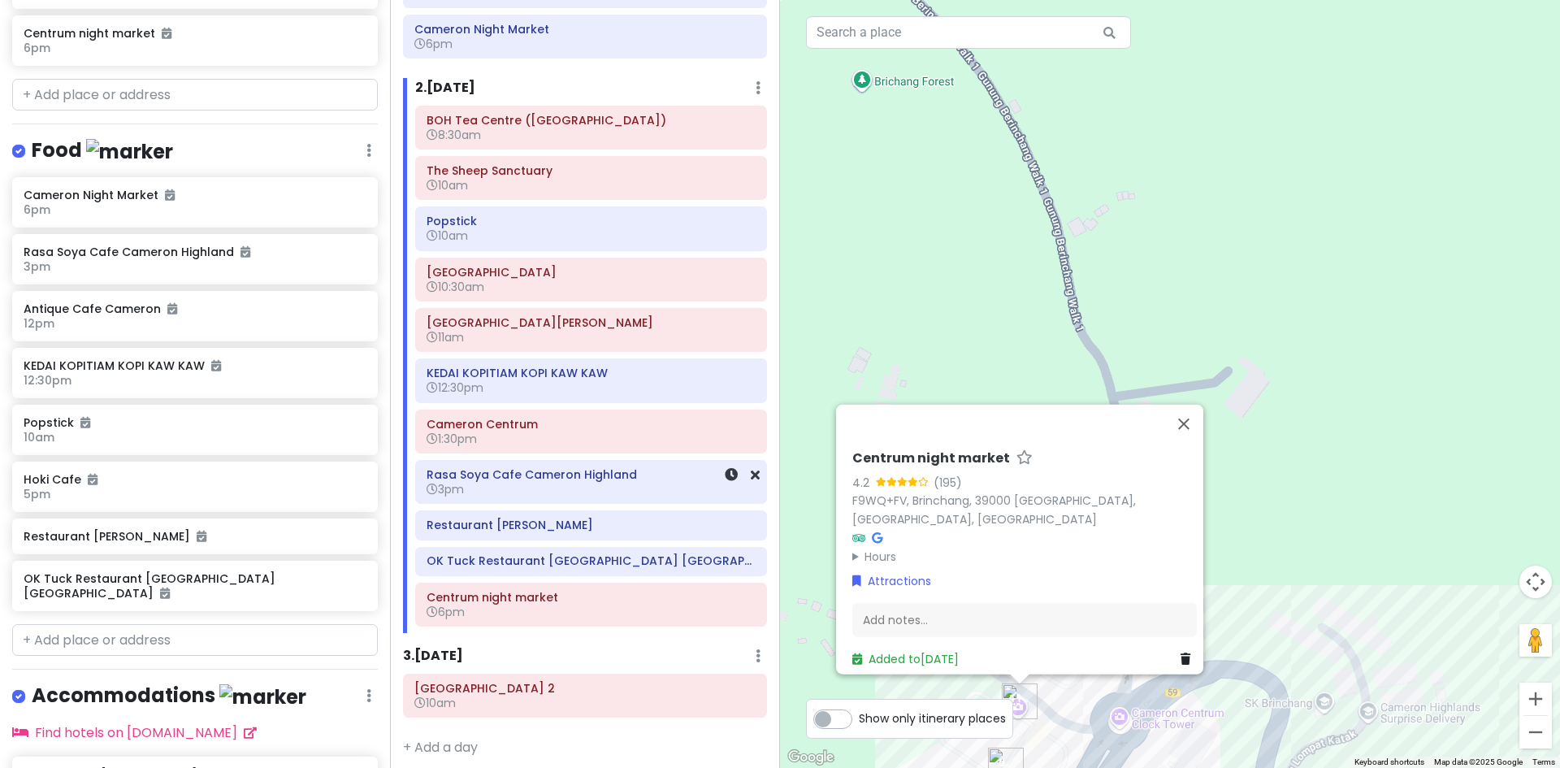
scroll to position [458, 0]
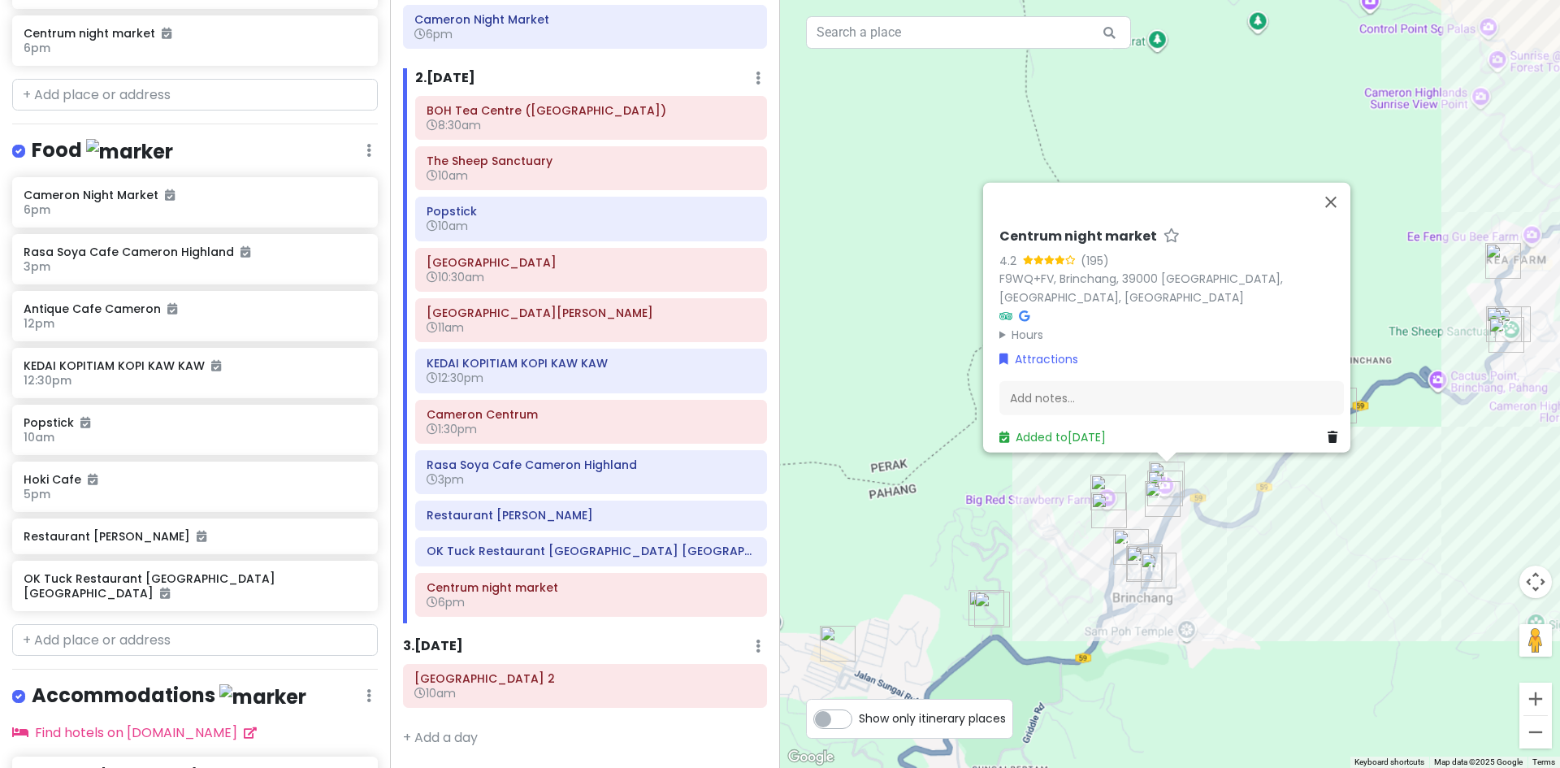
drag, startPoint x: 1413, startPoint y: 561, endPoint x: 1130, endPoint y: 517, distance: 286.1
click at [1130, 517] on div "Loading... Centrum night market 4.2 (195) F9WQ+FV, Brinchang, [GEOGRAPHIC_DATA]…" at bounding box center [1170, 384] width 780 height 768
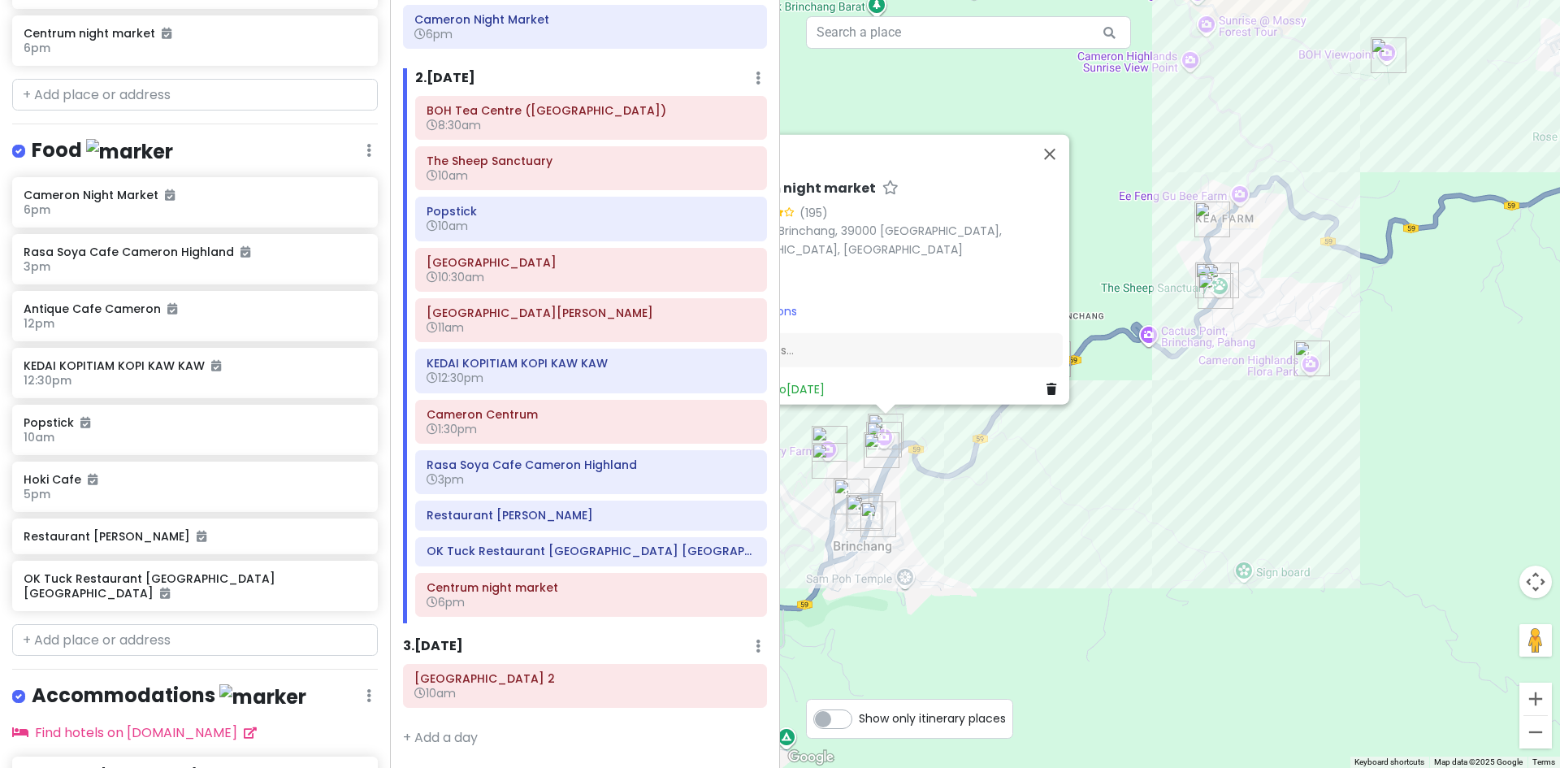
click at [1173, 501] on div "Loading... Centrum night market 4.2 (195) F9WQ+FV, Brinchang, [GEOGRAPHIC_DATA]…" at bounding box center [1170, 384] width 780 height 768
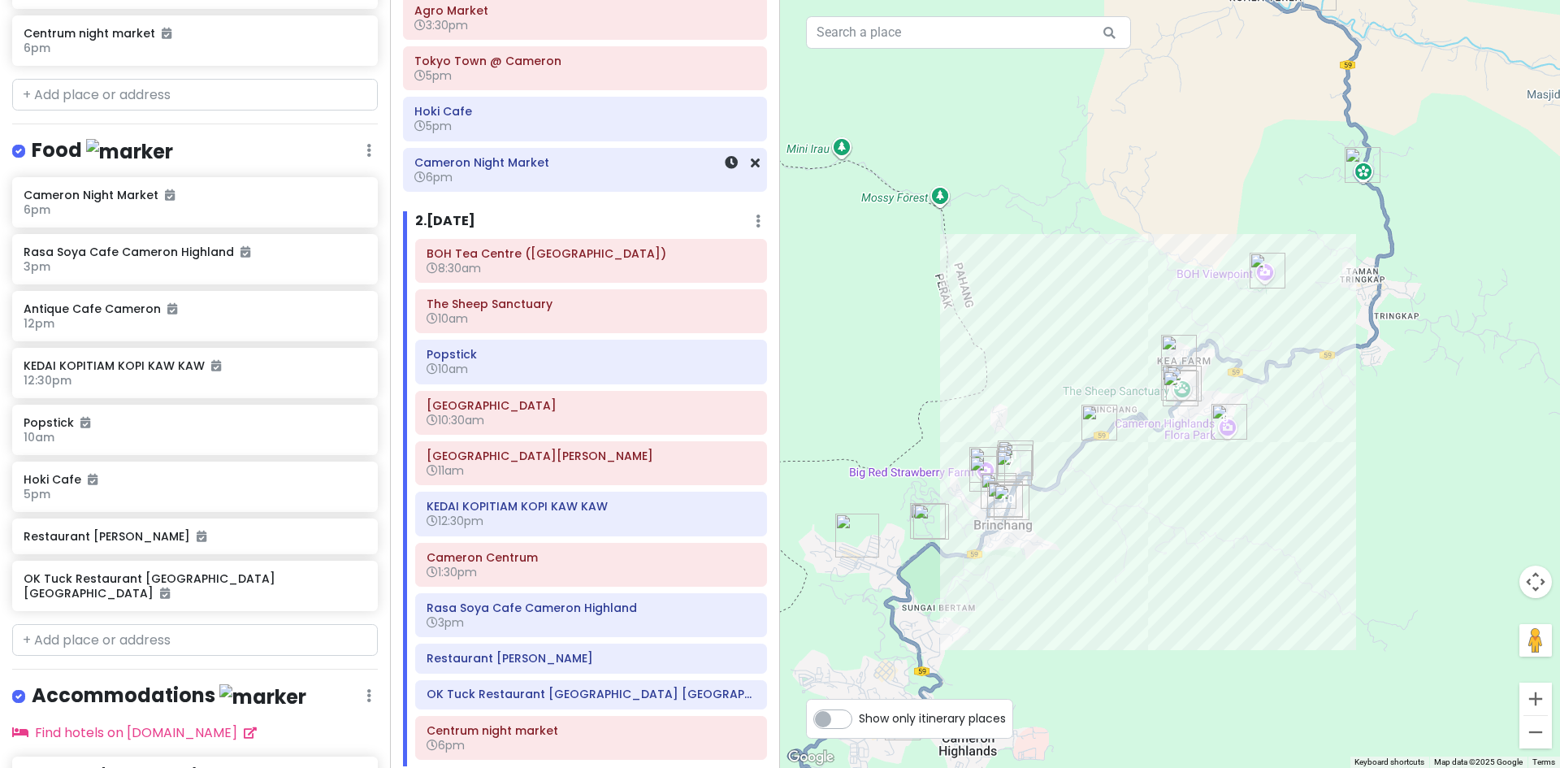
scroll to position [214, 0]
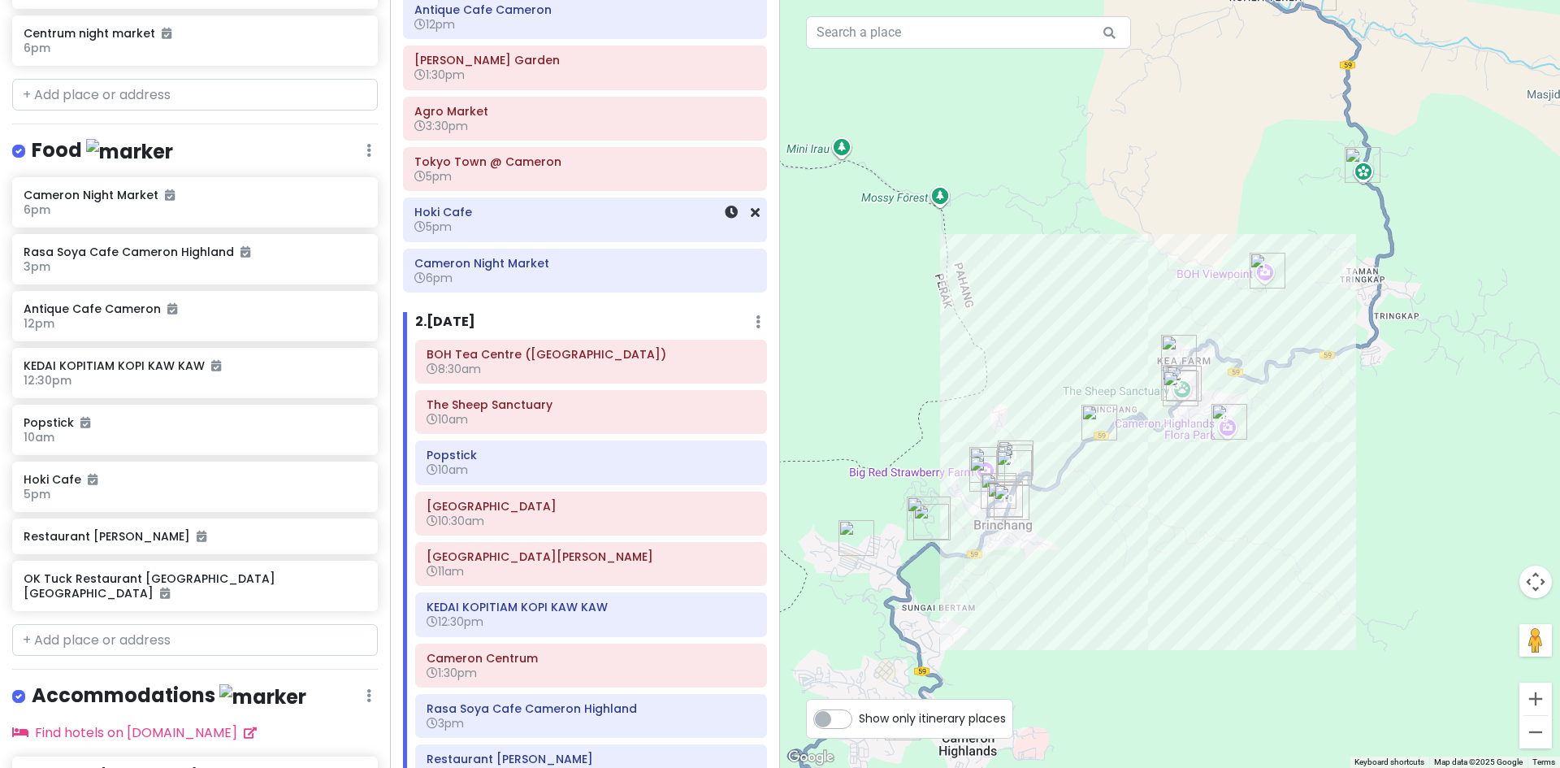
click at [573, 224] on h6 "5pm" at bounding box center [584, 226] width 341 height 15
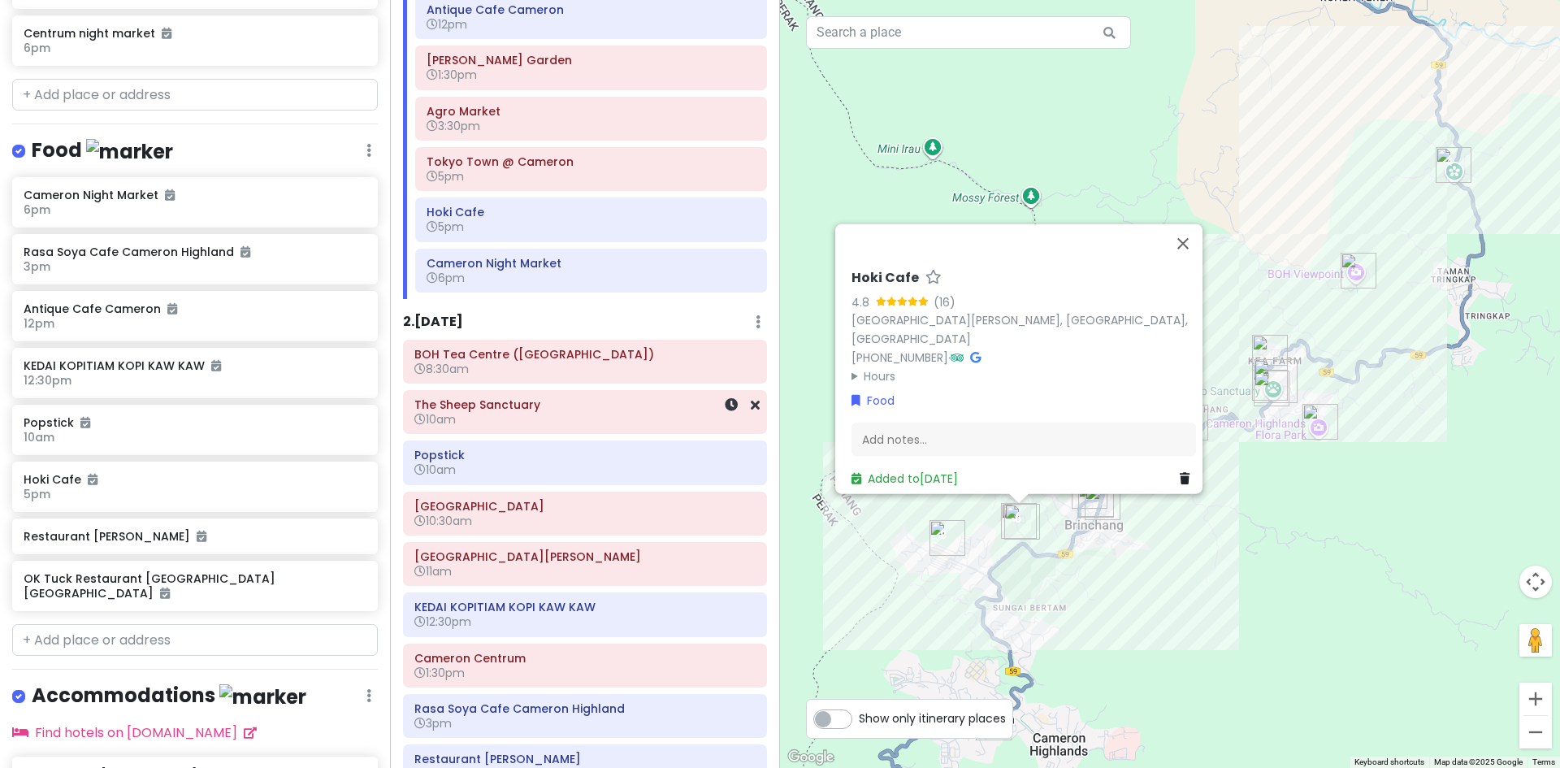
click at [608, 409] on h6 "The Sheep Sanctuary" at bounding box center [584, 404] width 341 height 15
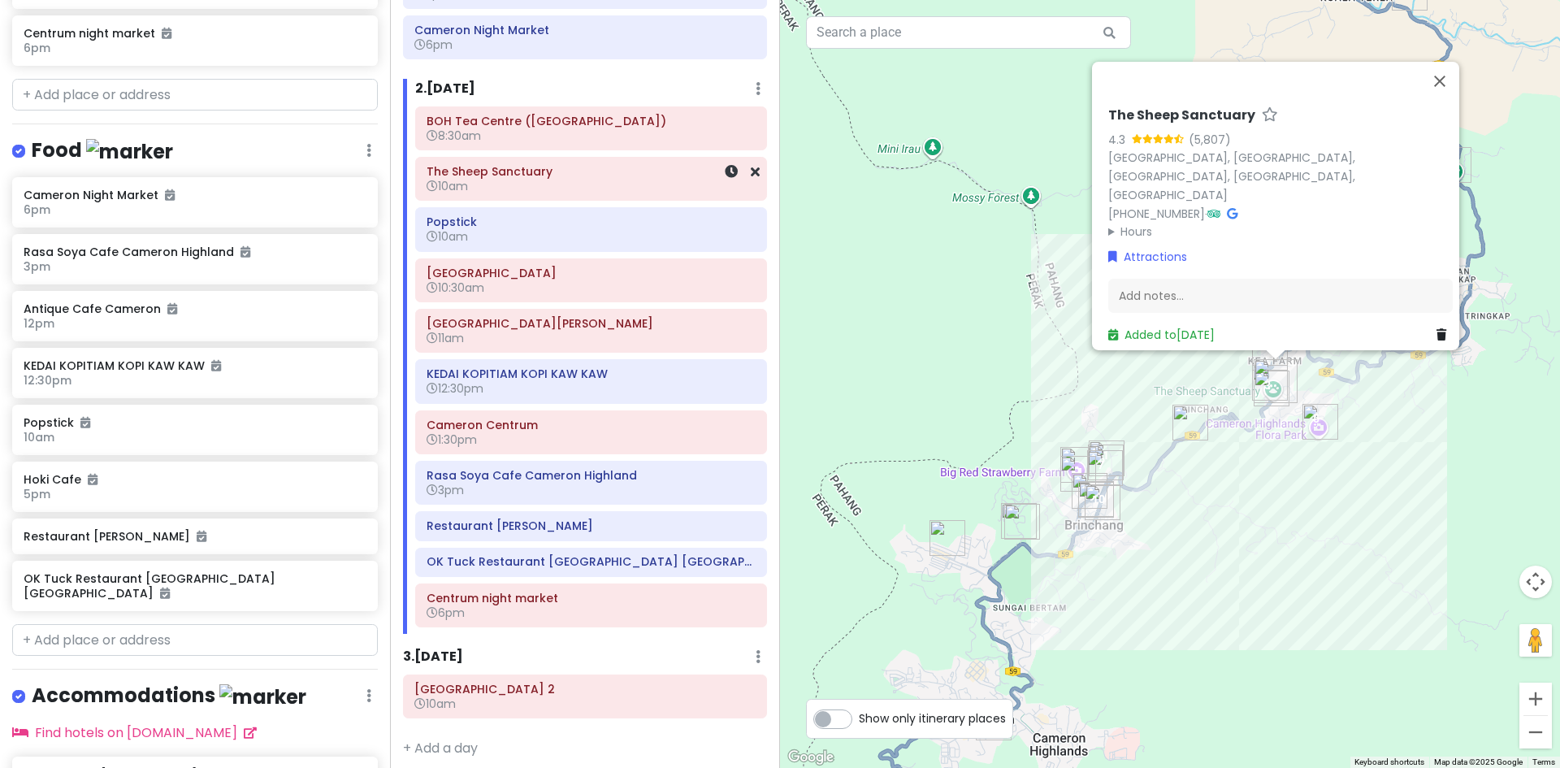
scroll to position [458, 0]
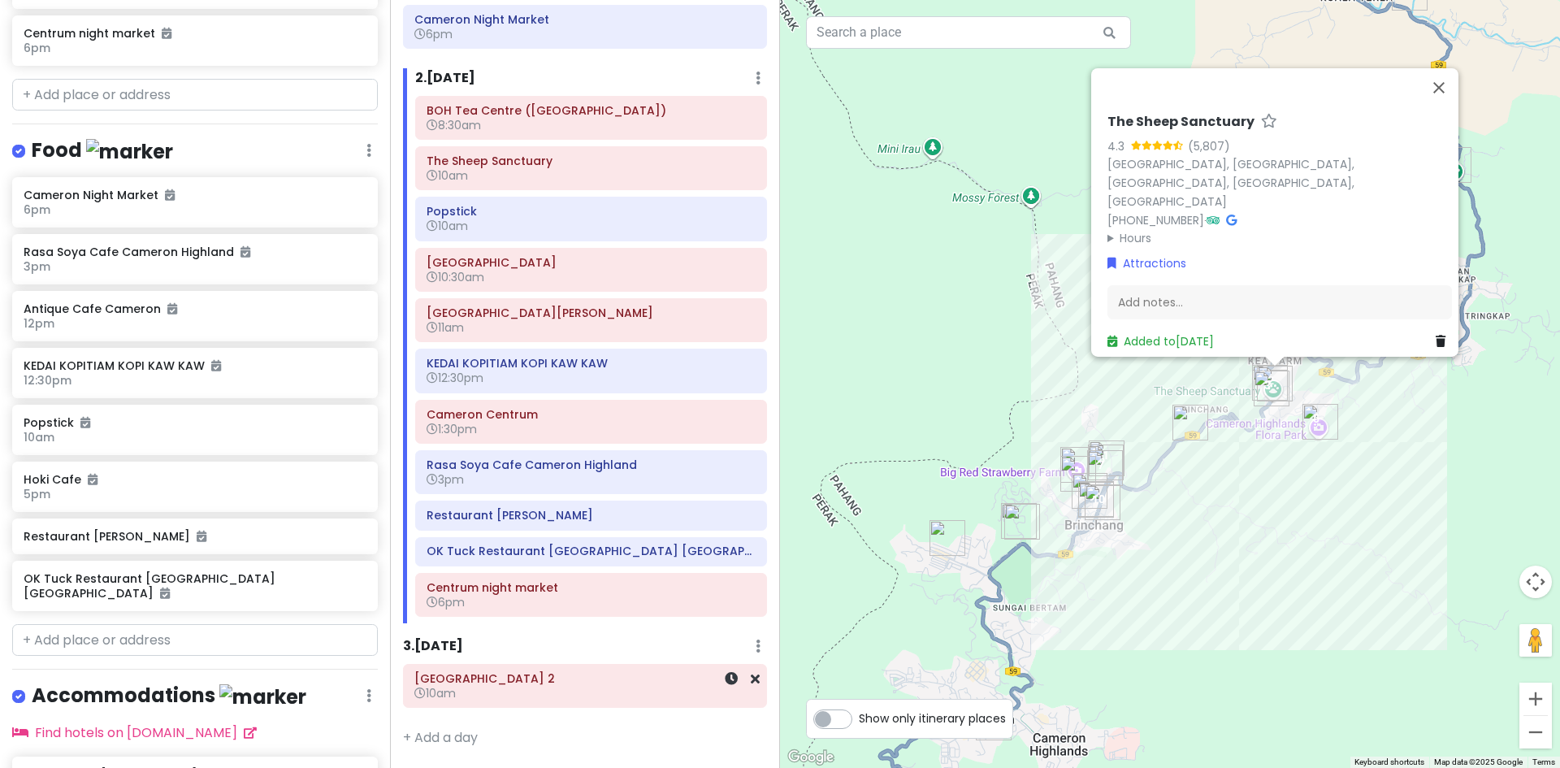
click at [585, 679] on h6 "[GEOGRAPHIC_DATA] 2" at bounding box center [584, 678] width 341 height 15
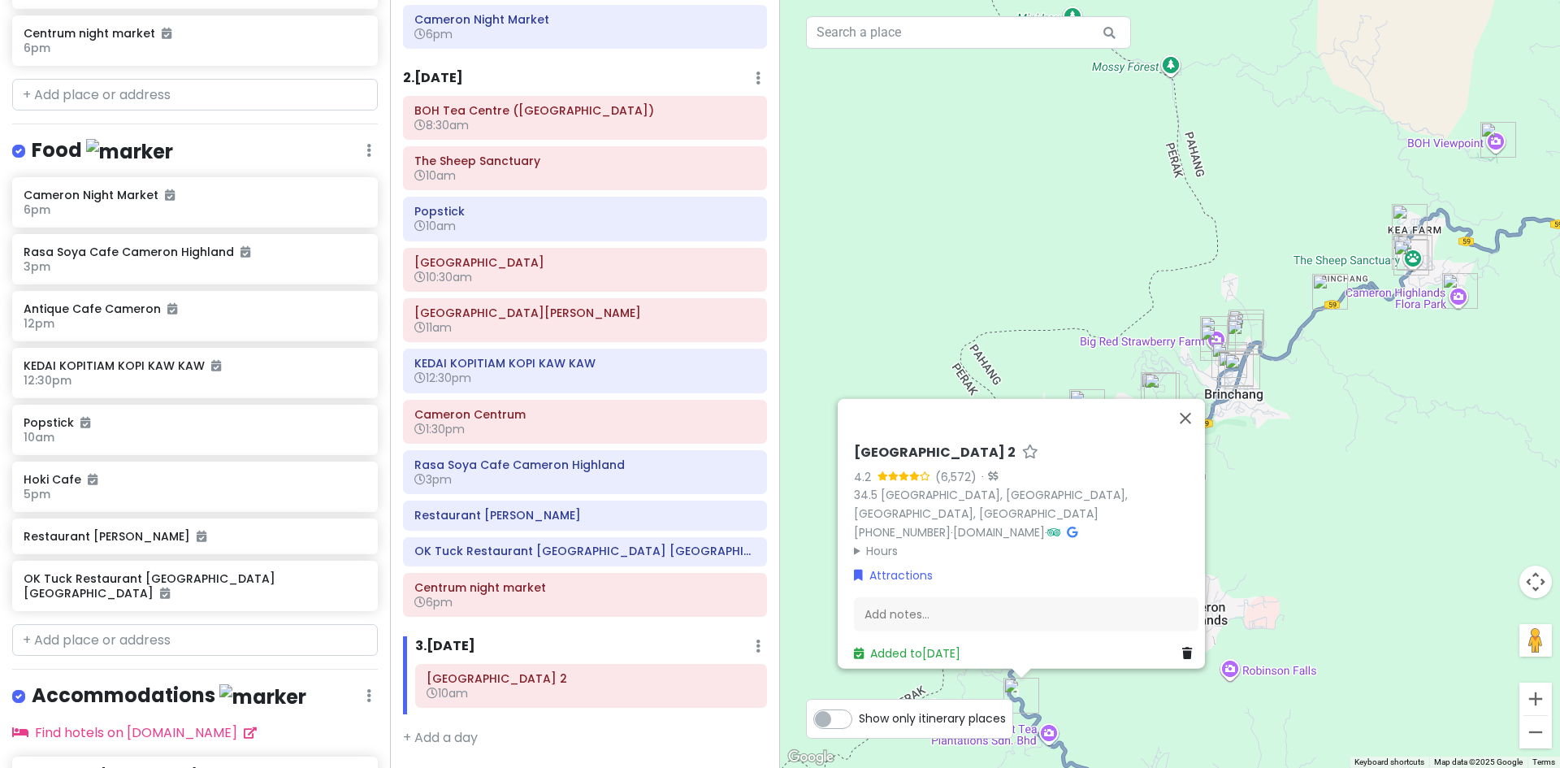
drag, startPoint x: 1284, startPoint y: 508, endPoint x: 1294, endPoint y: 323, distance: 184.7
click at [1296, 323] on div "Loading... [GEOGRAPHIC_DATA] 2 4.2 (6,572) · [GEOGRAPHIC_DATA], [GEOGRAPHIC_DAT…" at bounding box center [1170, 384] width 780 height 768
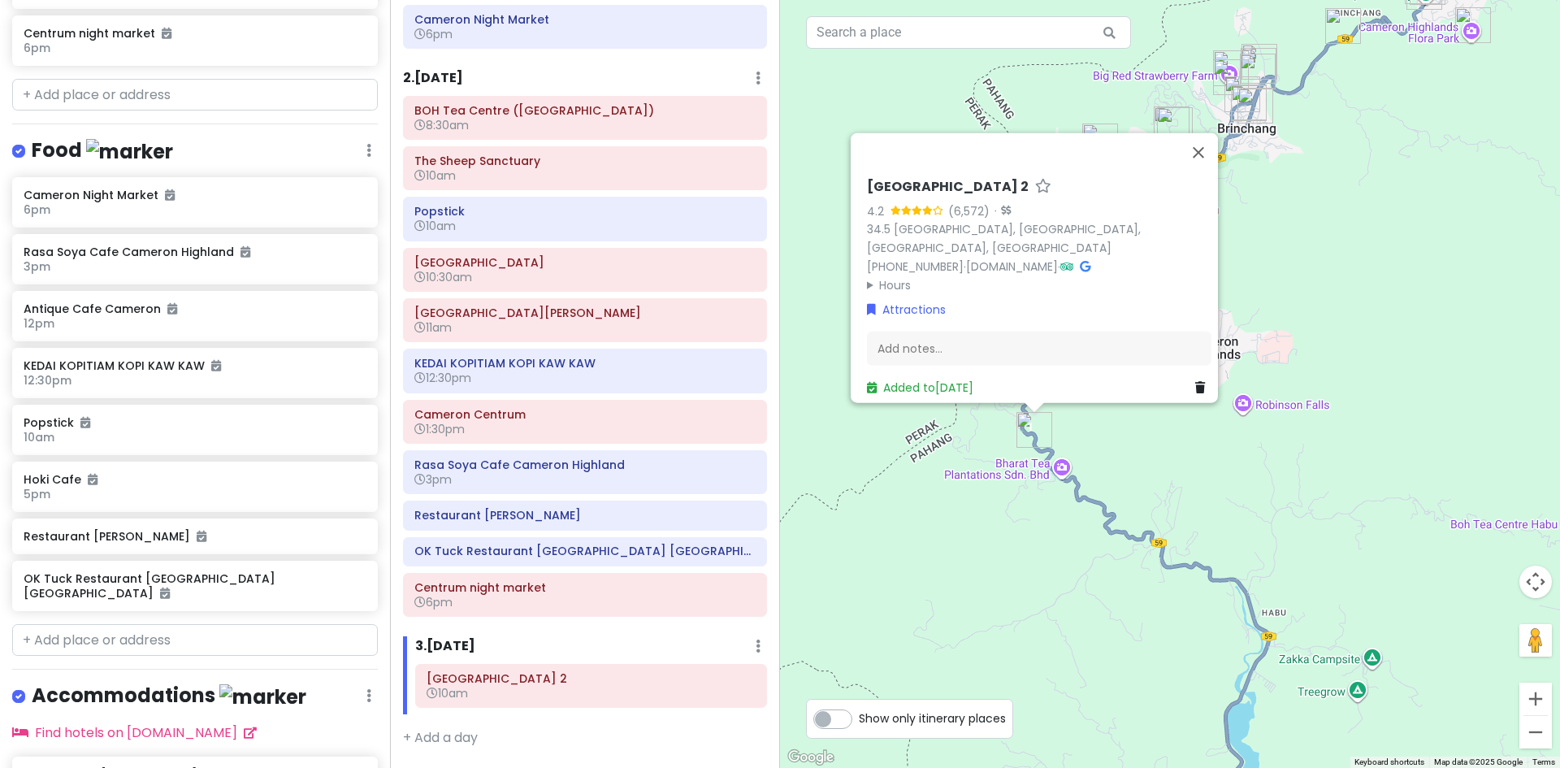
click at [949, 627] on div "Loading... [GEOGRAPHIC_DATA] 2 4.2 (6,572) · [GEOGRAPHIC_DATA], [GEOGRAPHIC_DAT…" at bounding box center [1170, 384] width 780 height 768
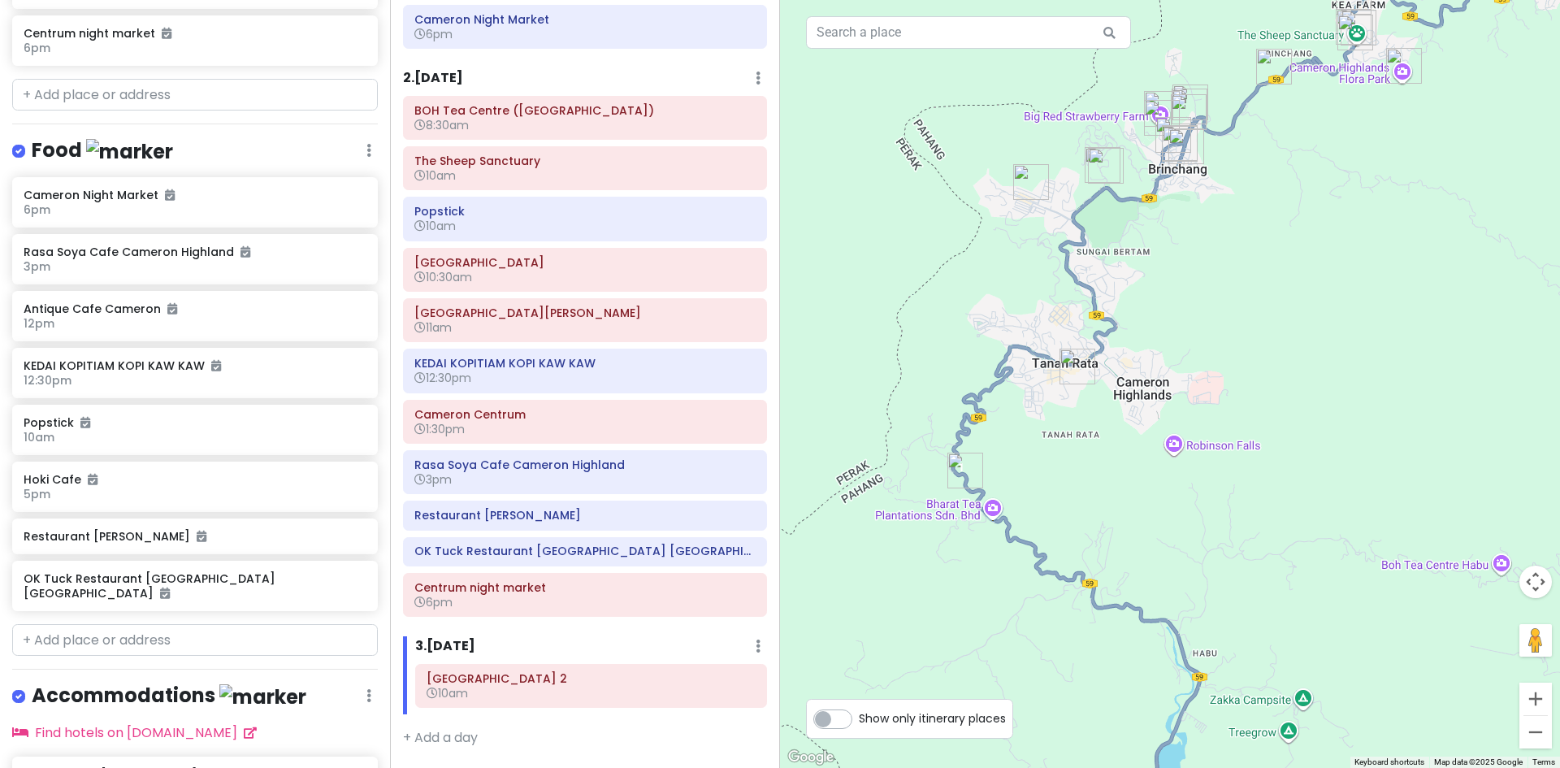
drag, startPoint x: 1196, startPoint y: 447, endPoint x: 1116, endPoint y: 494, distance: 92.5
click at [1116, 494] on div "Loading..." at bounding box center [1170, 384] width 780 height 768
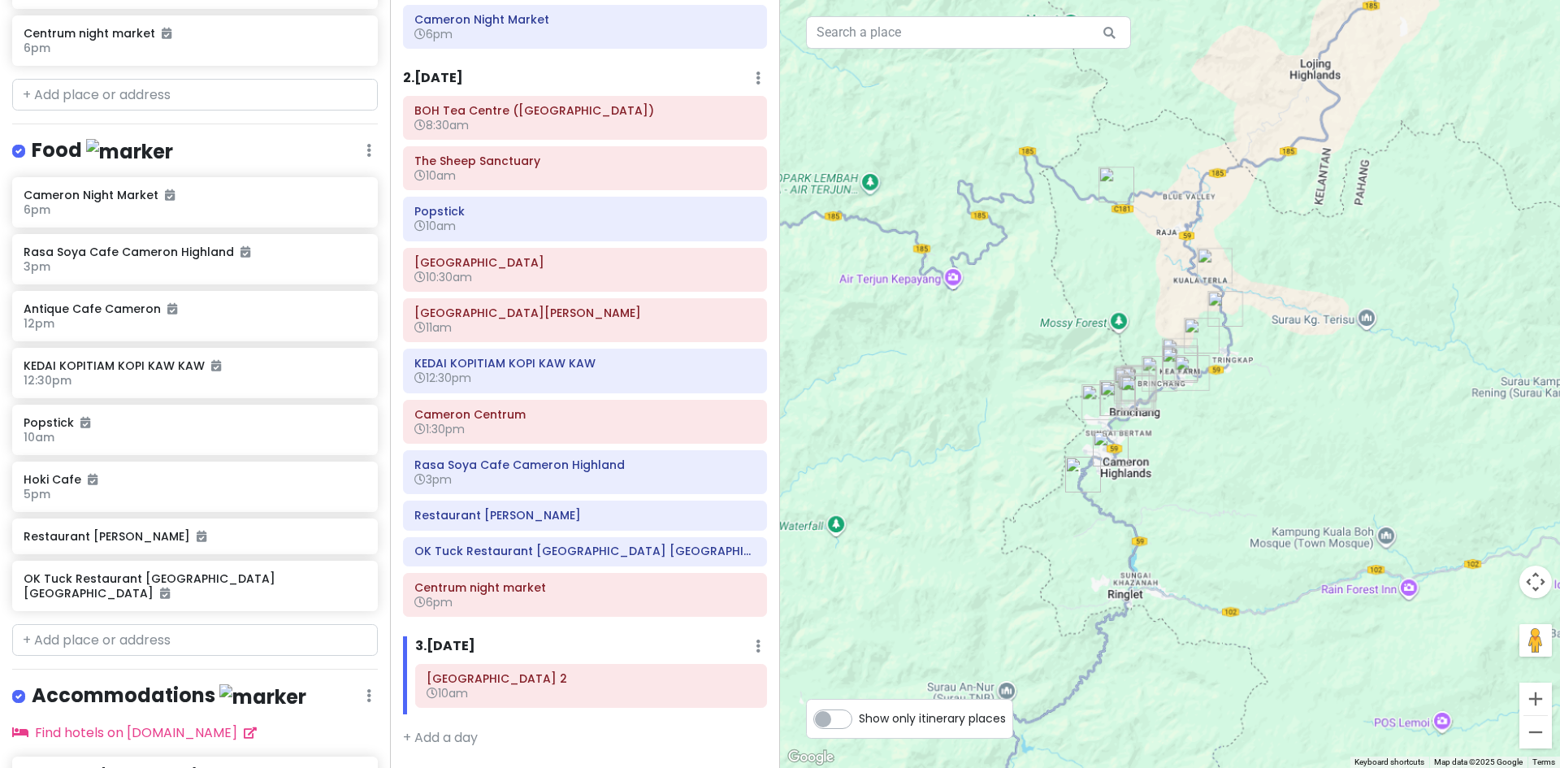
drag, startPoint x: 1200, startPoint y: 500, endPoint x: 1188, endPoint y: 486, distance: 17.9
click at [1190, 487] on div "Loading..." at bounding box center [1170, 384] width 780 height 768
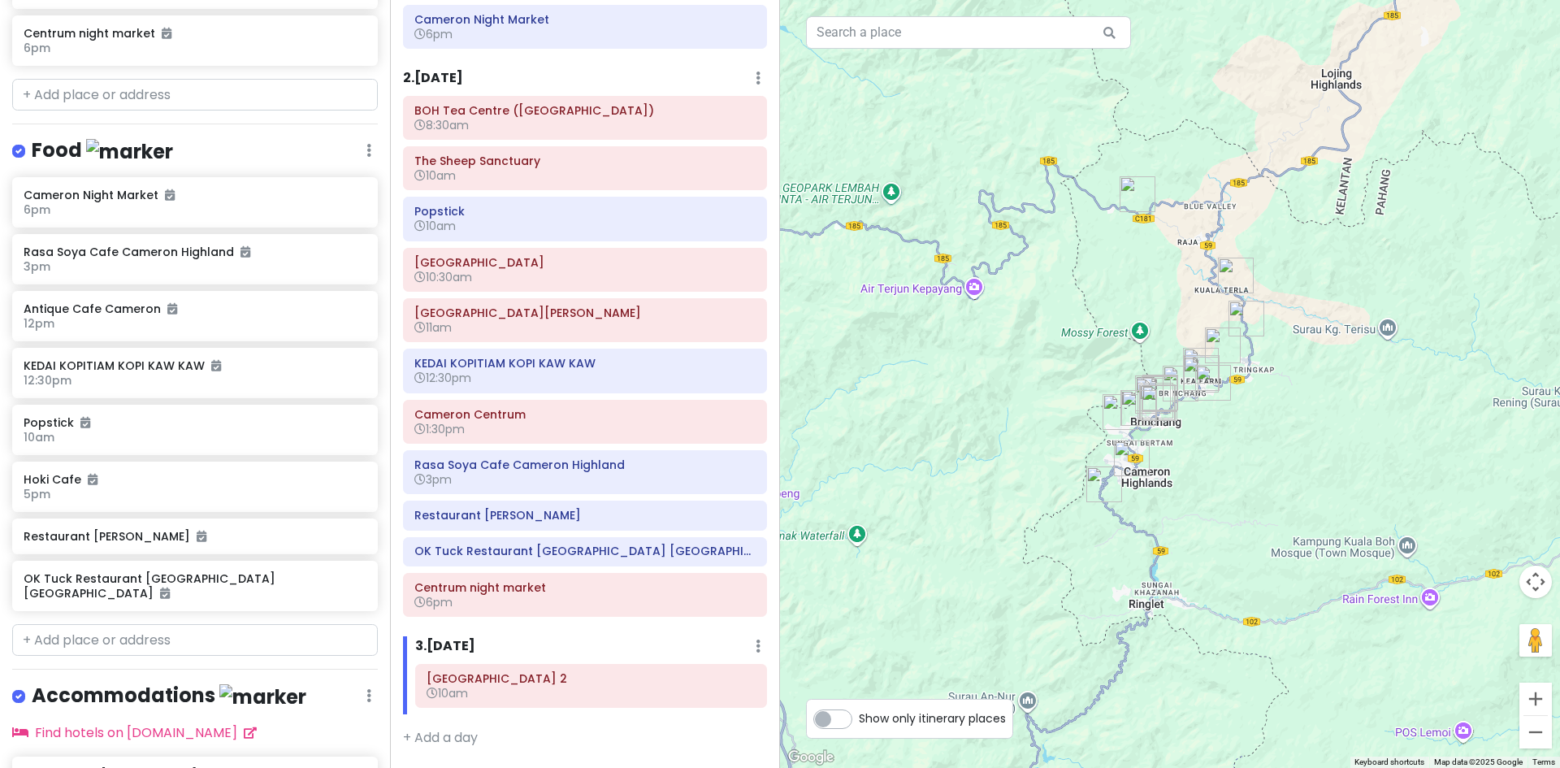
drag, startPoint x: 1269, startPoint y: 536, endPoint x: 1285, endPoint y: 546, distance: 18.9
click at [1284, 546] on div "Loading..." at bounding box center [1170, 384] width 780 height 768
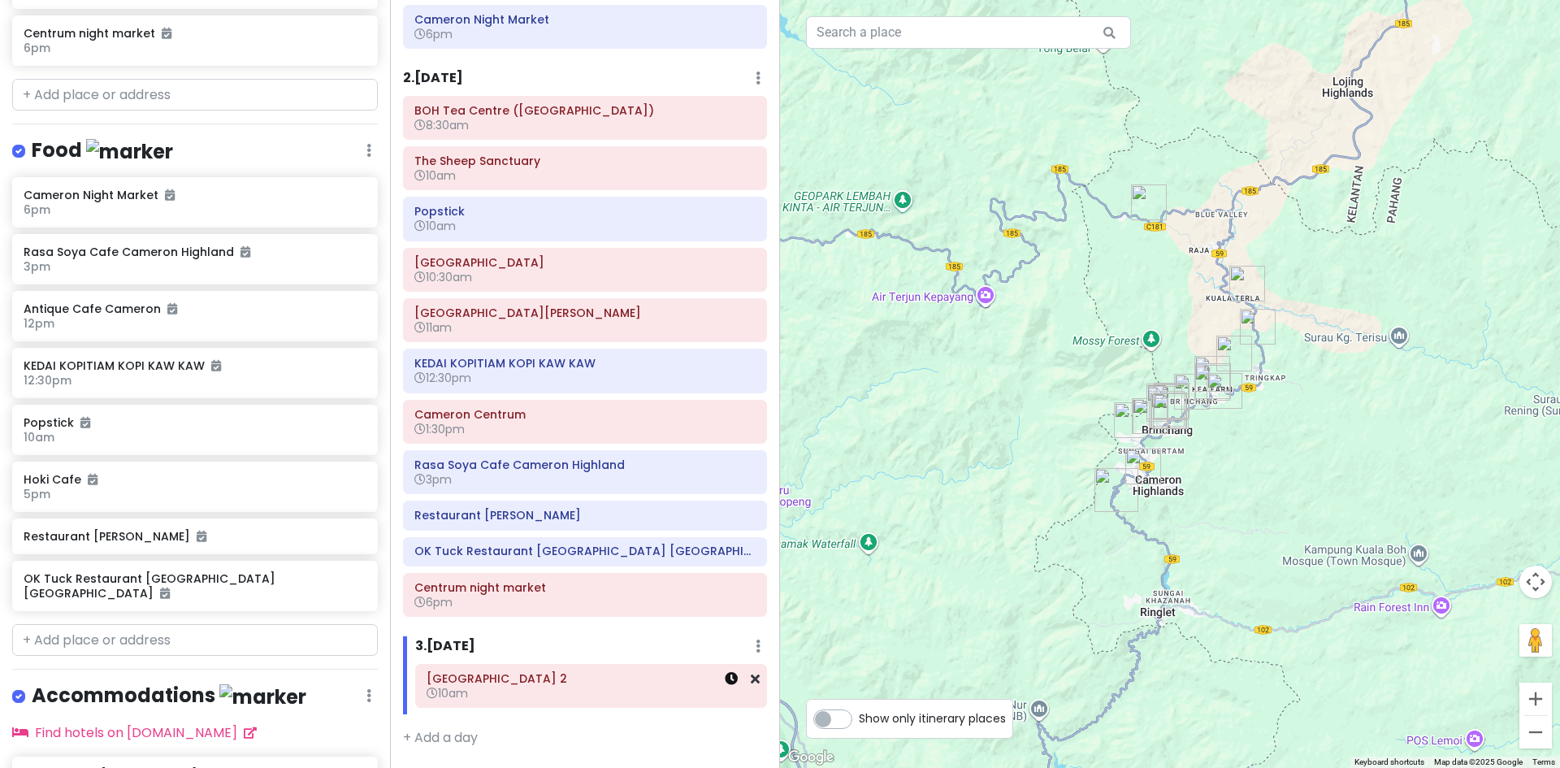
click at [725, 684] on icon at bounding box center [731, 678] width 13 height 13
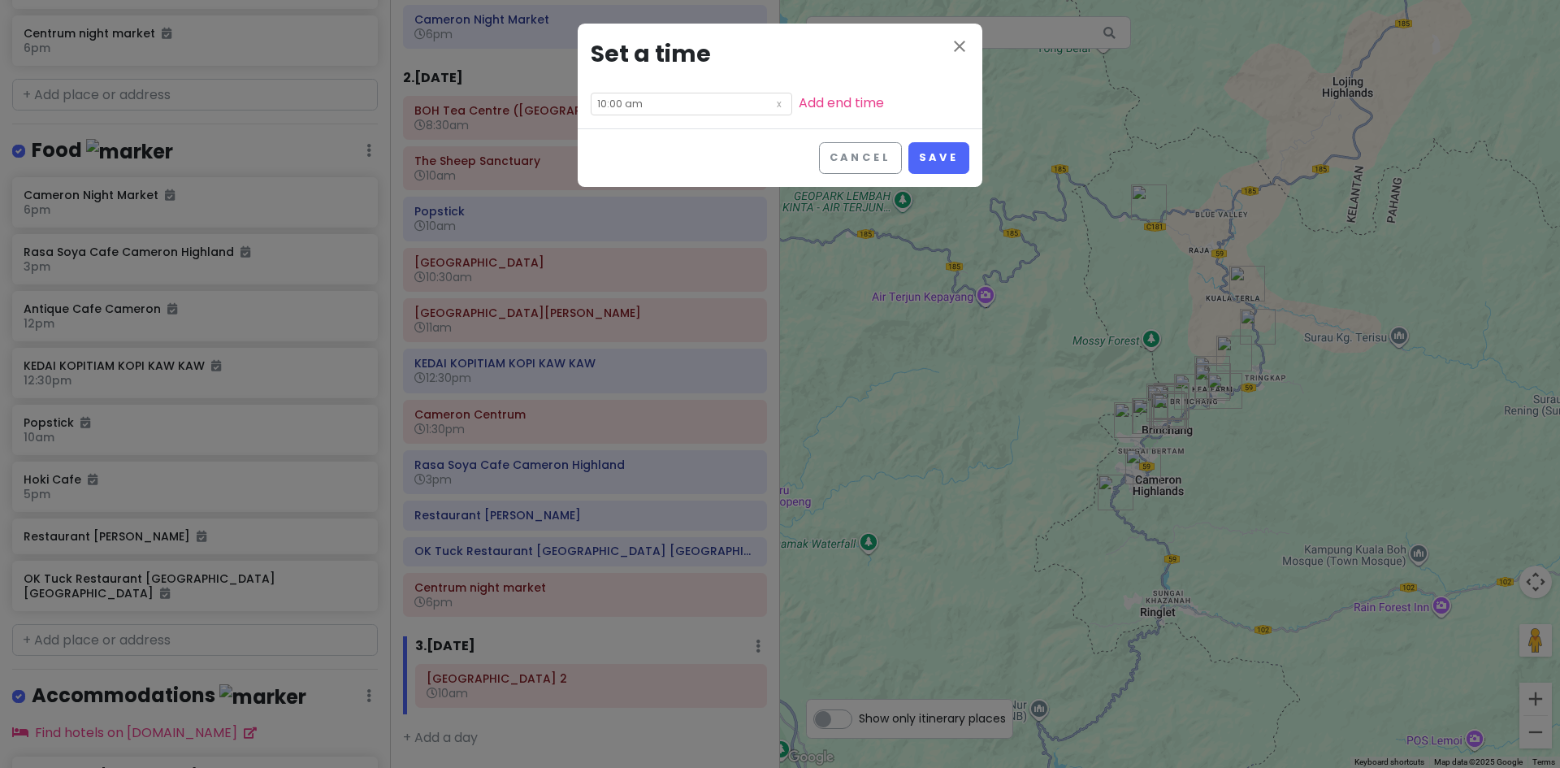
click at [662, 99] on input "10:00 am" at bounding box center [691, 104] width 201 height 23
click at [611, 221] on li "09" at bounding box center [613, 221] width 45 height 19
type input "9:00 am"
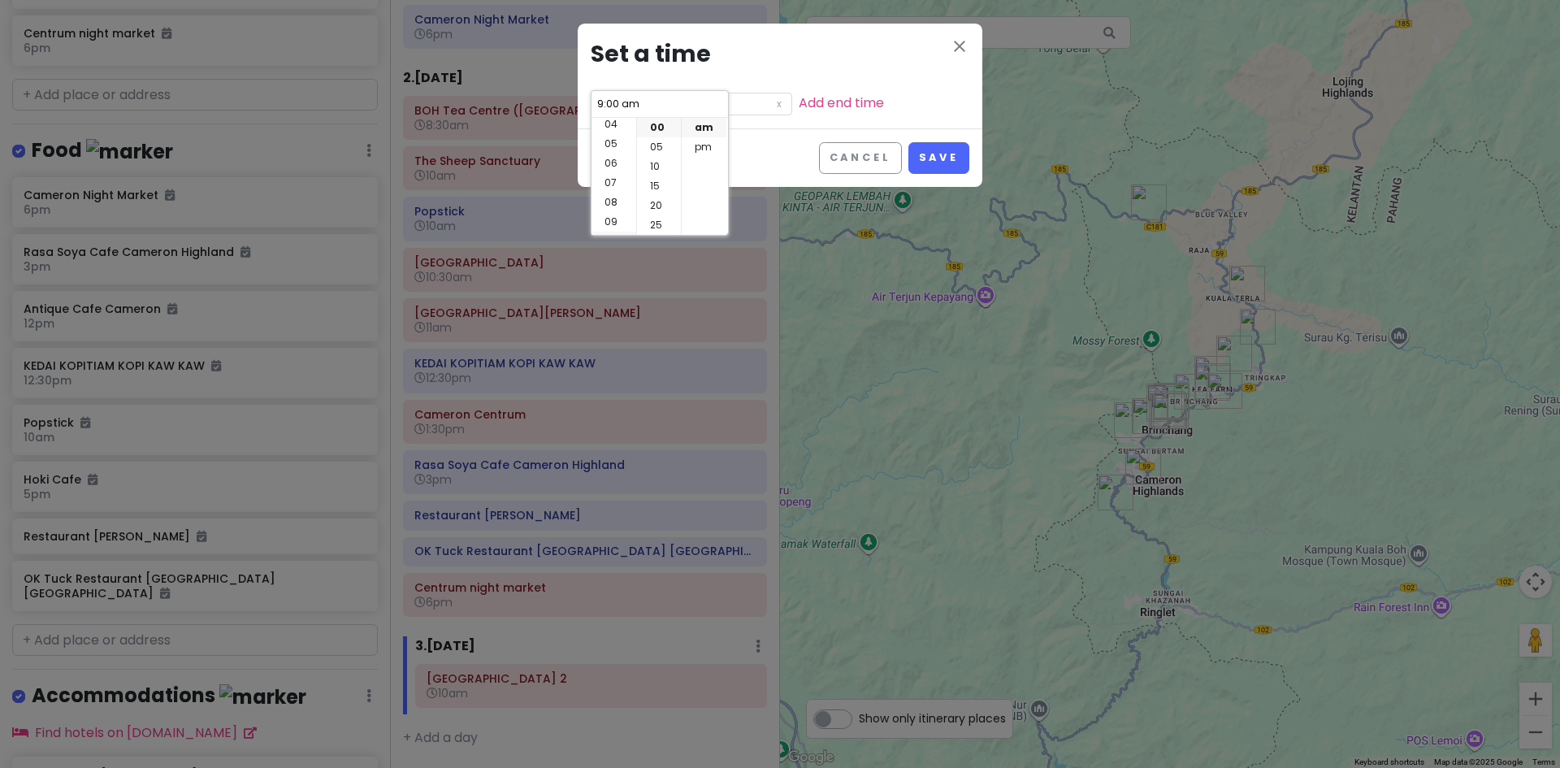
scroll to position [117, 0]
click at [938, 156] on button "Save" at bounding box center [938, 158] width 61 height 32
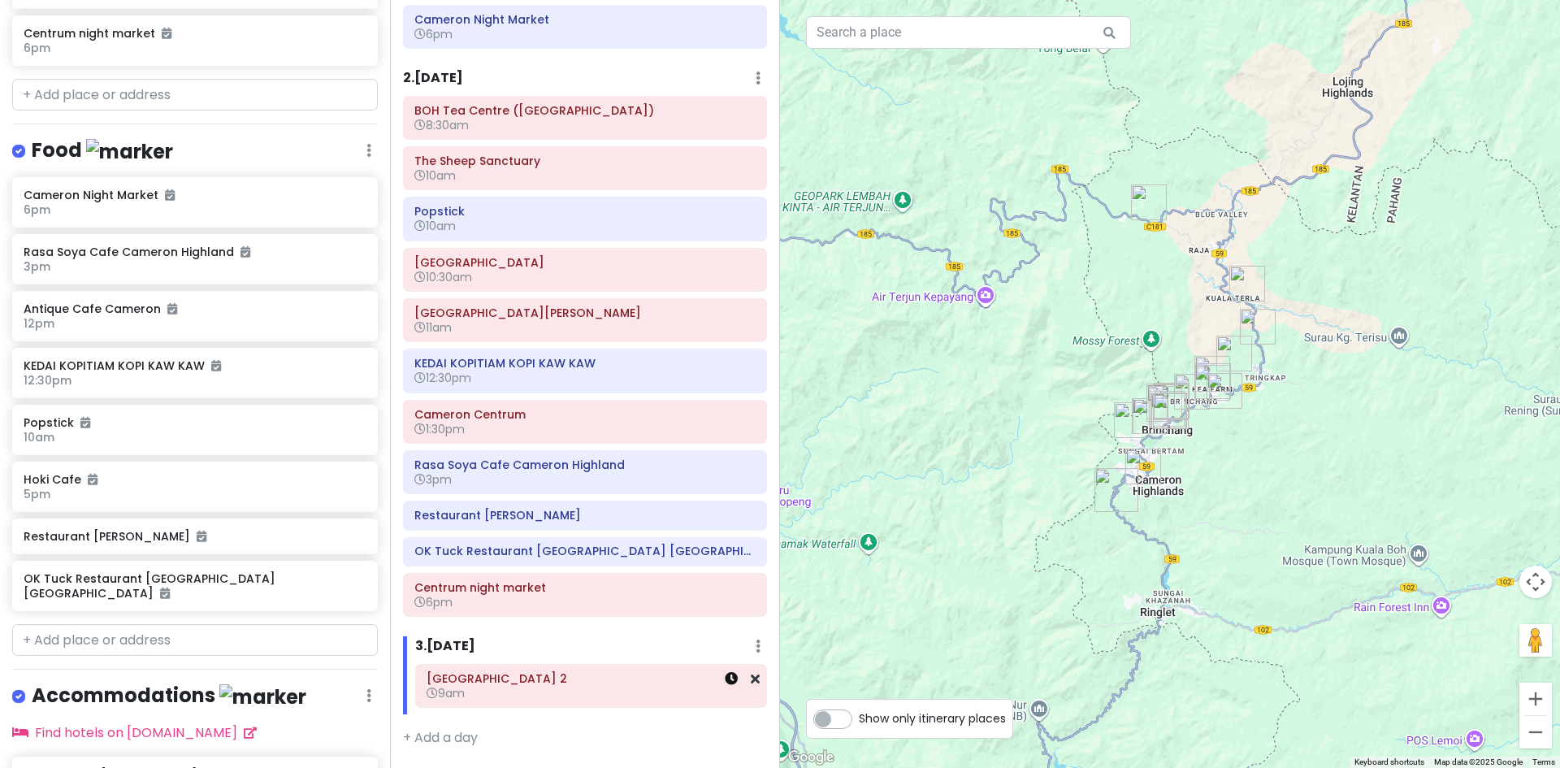
click at [725, 680] on icon at bounding box center [731, 678] width 13 height 13
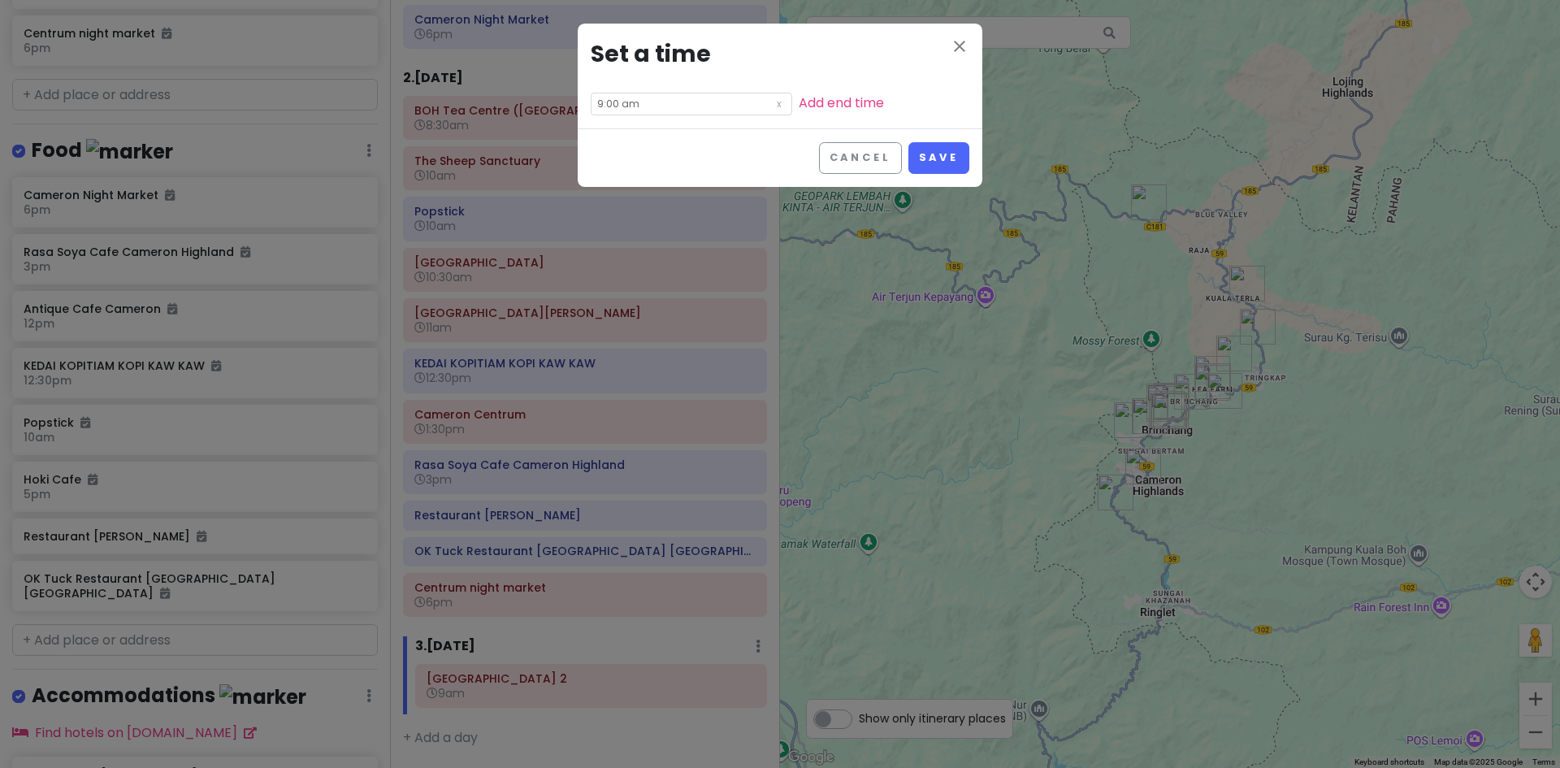
click at [660, 93] on input "9:00 am" at bounding box center [691, 104] width 201 height 23
drag, startPoint x: 616, startPoint y: 168, endPoint x: 799, endPoint y: 163, distance: 182.8
click at [618, 167] on li "08" at bounding box center [613, 166] width 45 height 19
type input "8:00 am"
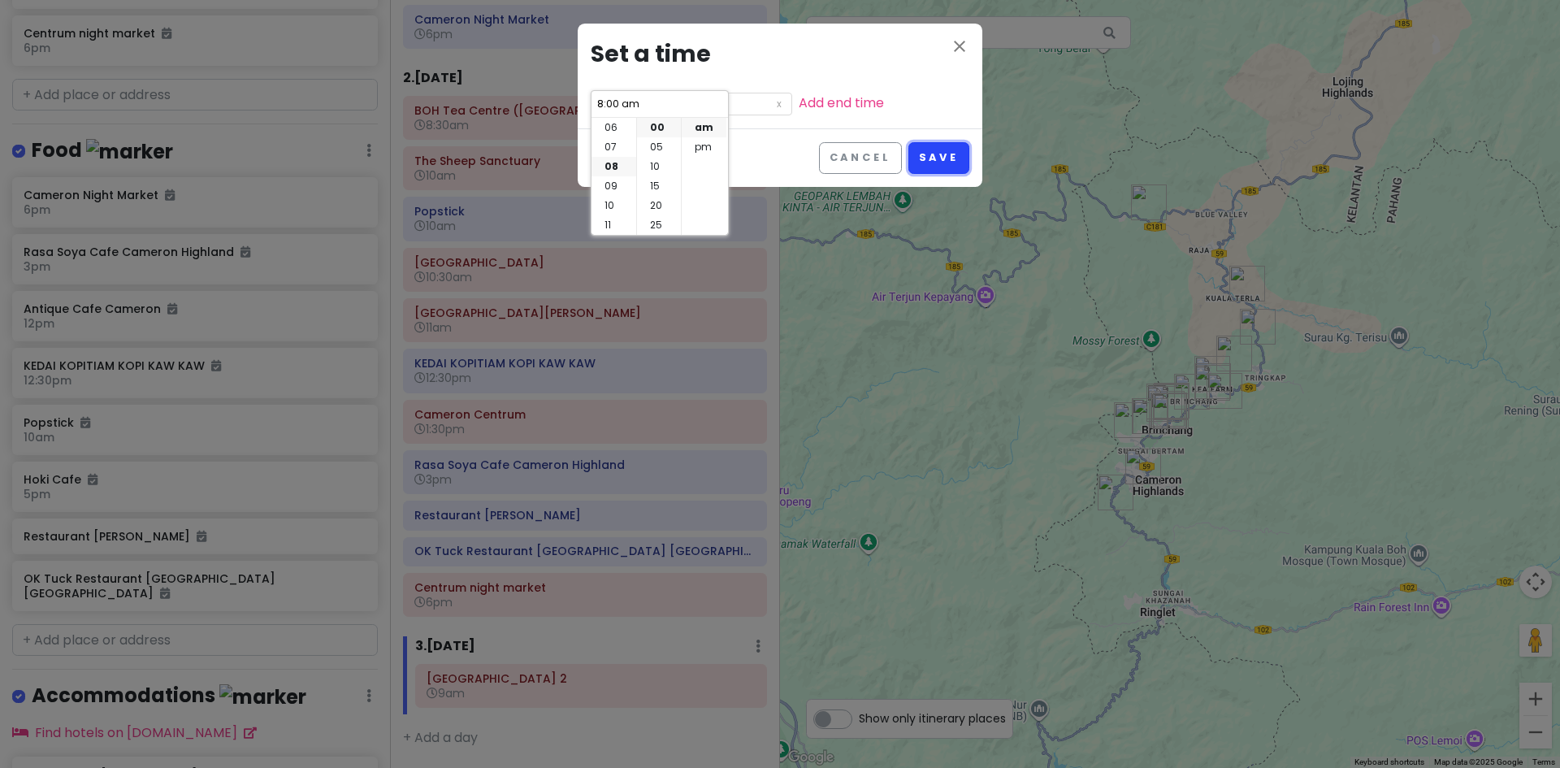
click at [941, 159] on button "Save" at bounding box center [938, 158] width 61 height 32
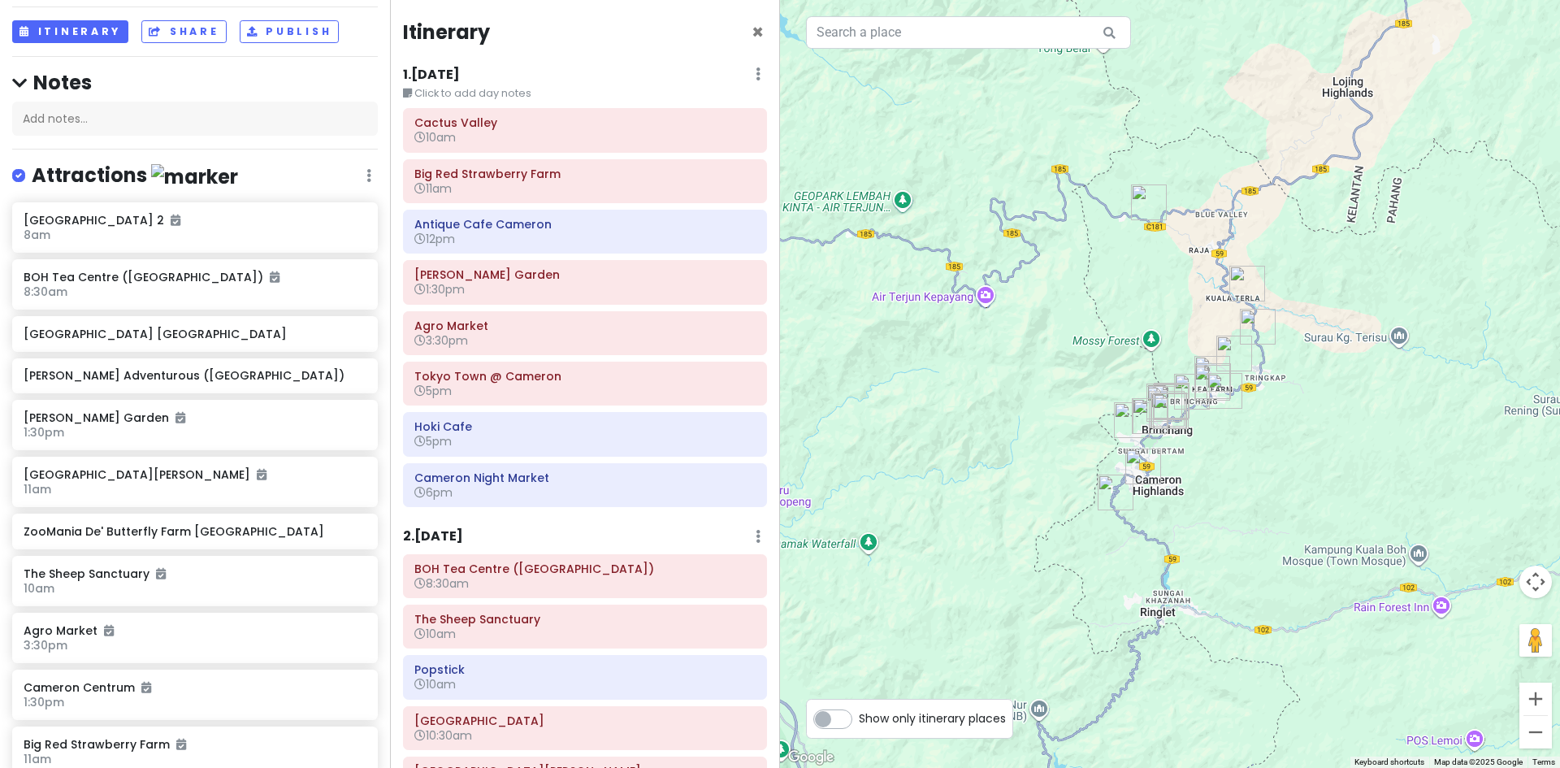
scroll to position [0, 0]
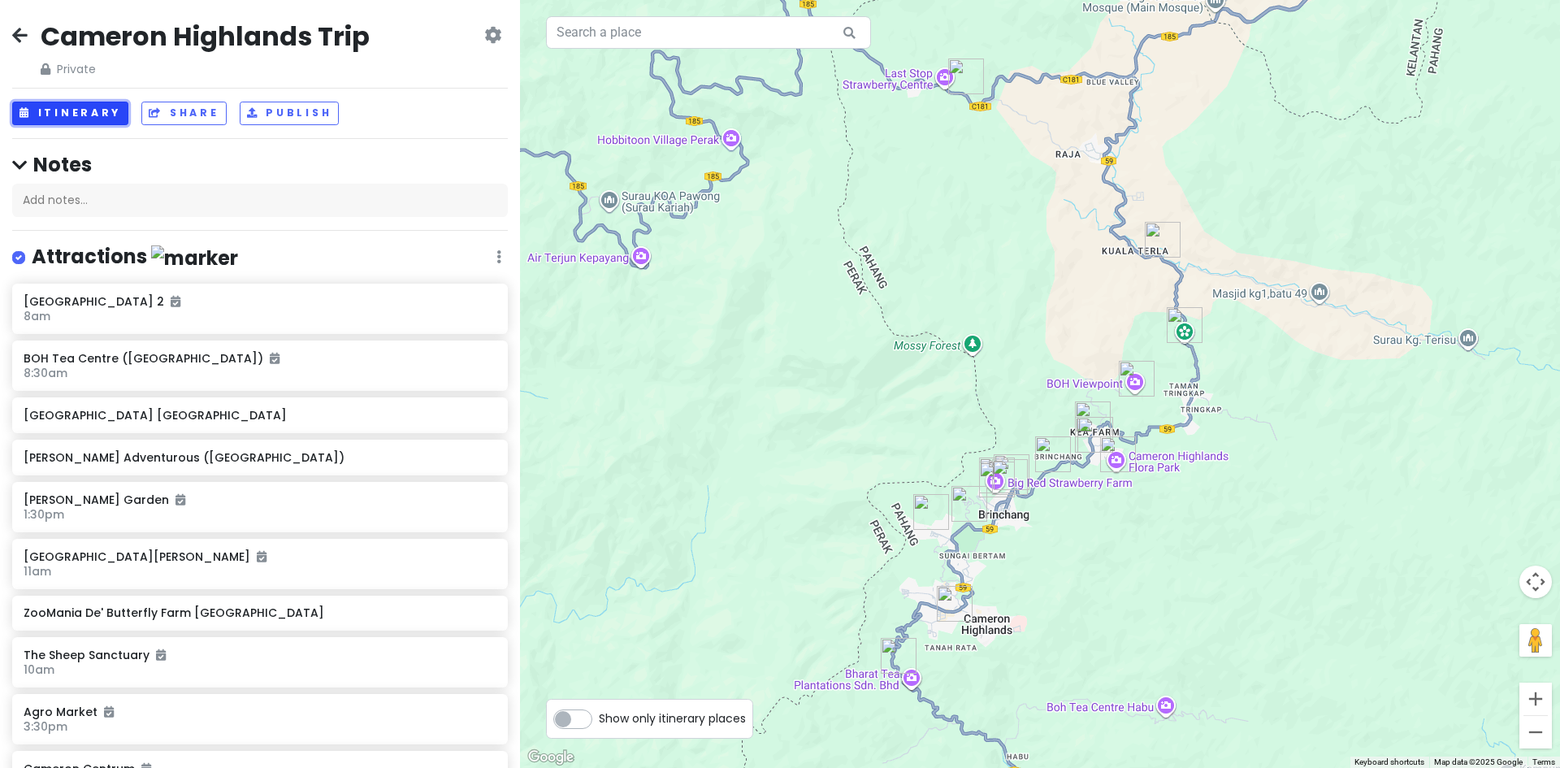
click at [67, 119] on button "Itinerary" at bounding box center [70, 114] width 116 height 24
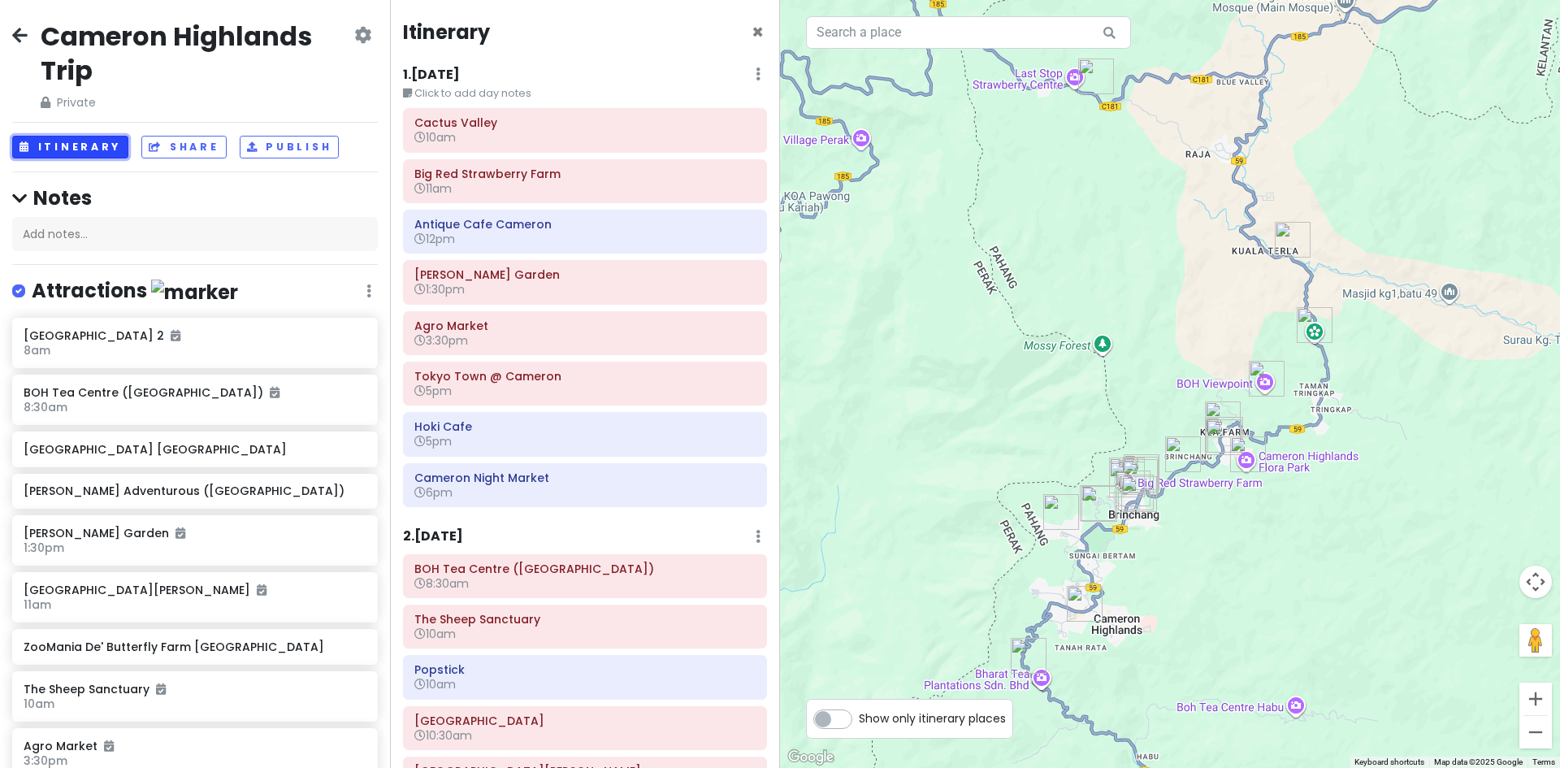
click at [97, 142] on button "Itinerary" at bounding box center [70, 148] width 116 height 24
